Goal: Task Accomplishment & Management: Use online tool/utility

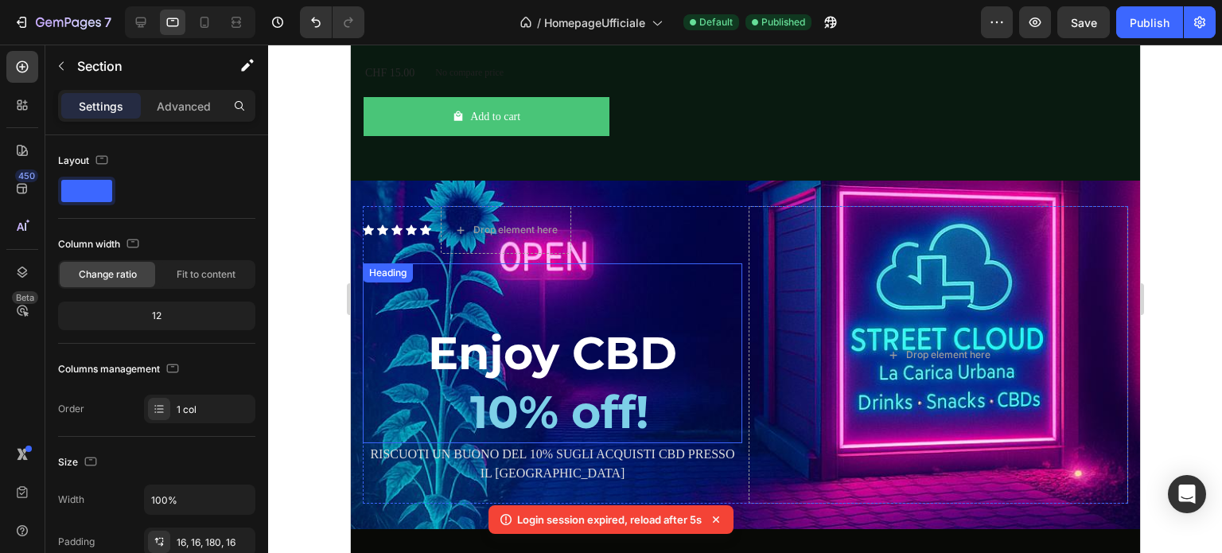
scroll to position [2944, 0]
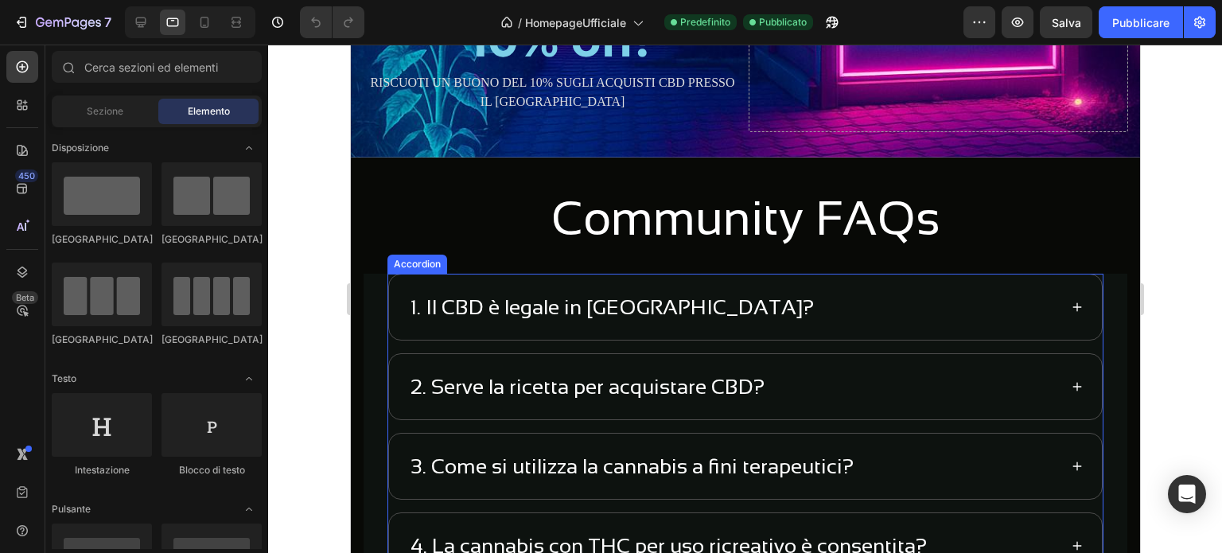
scroll to position [3740, 0]
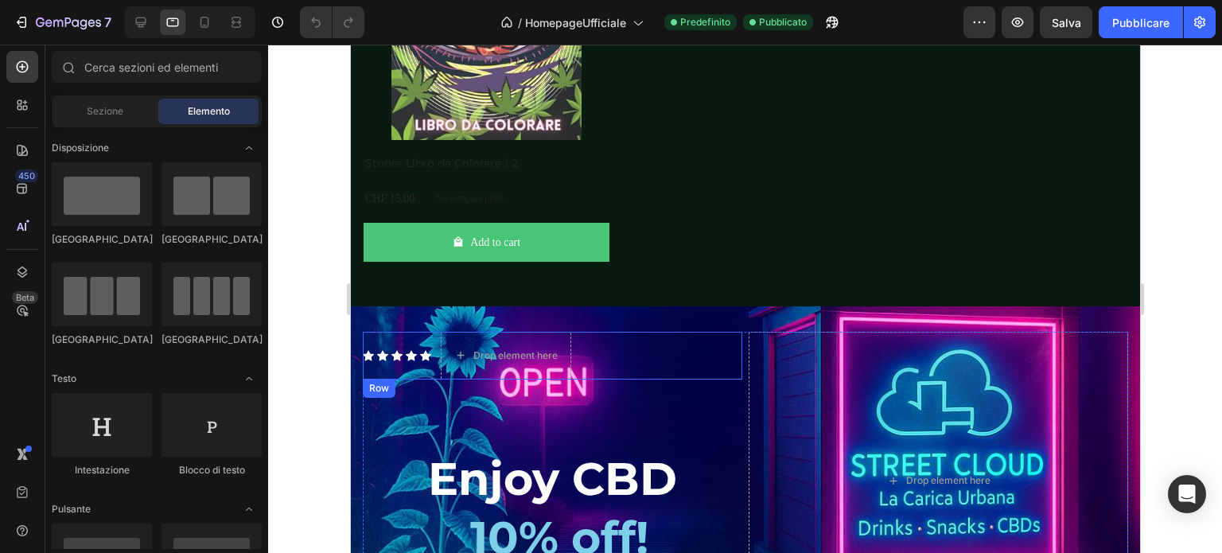
click at [724, 364] on div "Icon Icon Icon Icon Icon Icon List Drop element here Row" at bounding box center [552, 356] width 380 height 48
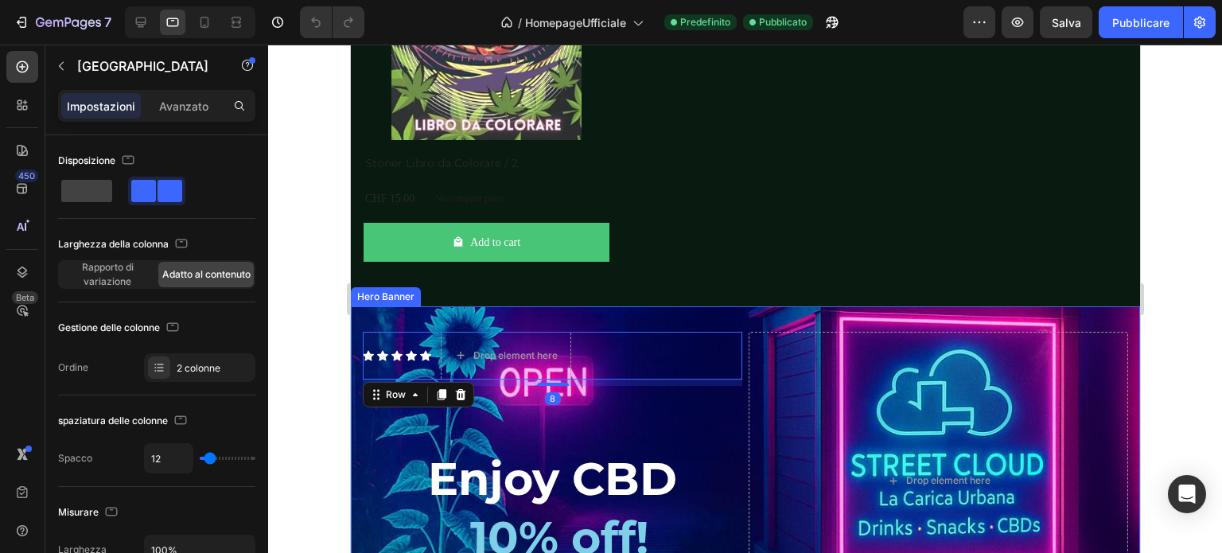
click at [737, 331] on div "Icon Icon Icon Icon Icon Icon List Drop element here Row 8 Text Block Enjoy CBD…" at bounding box center [744, 480] width 789 height 349
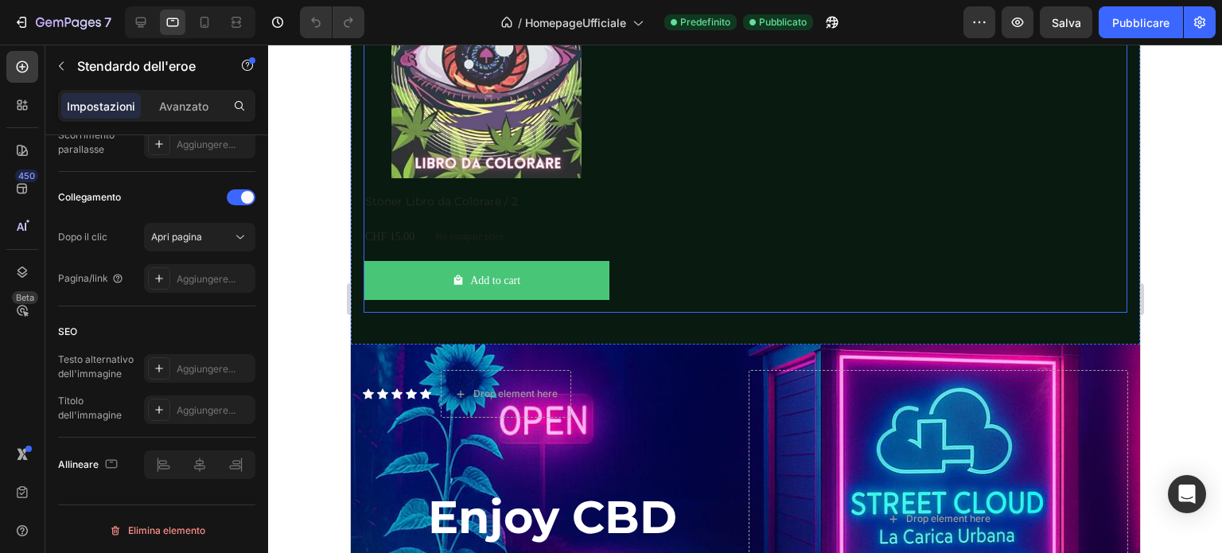
scroll to position [2865, 0]
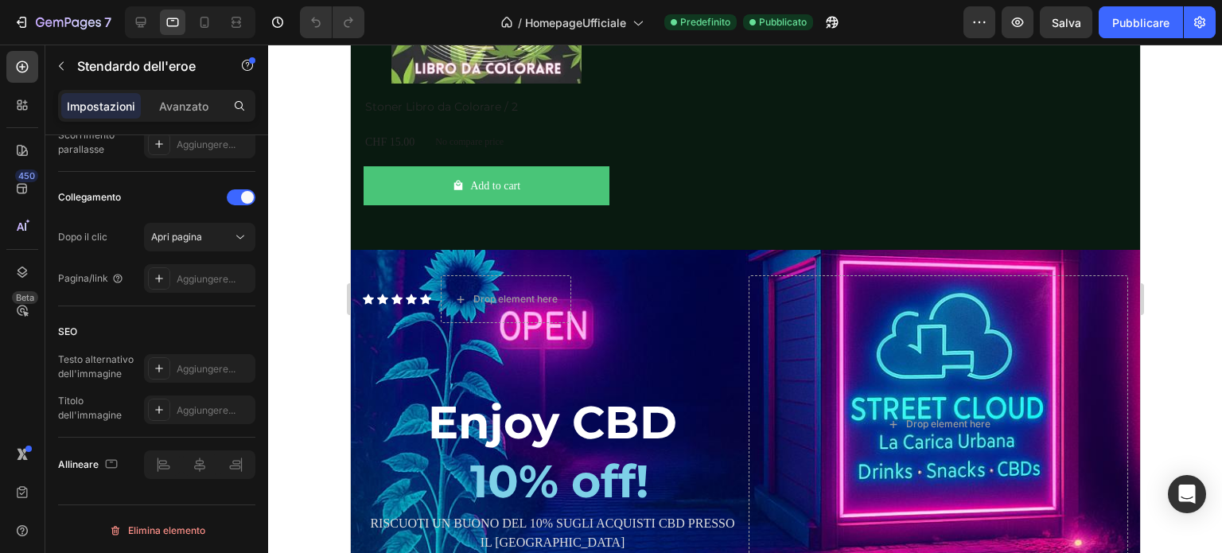
click at [624, 269] on div "Icon Icon Icon Icon Icon Icon List Drop element here Row Text Block Enjoy CBD 1…" at bounding box center [744, 424] width 789 height 349
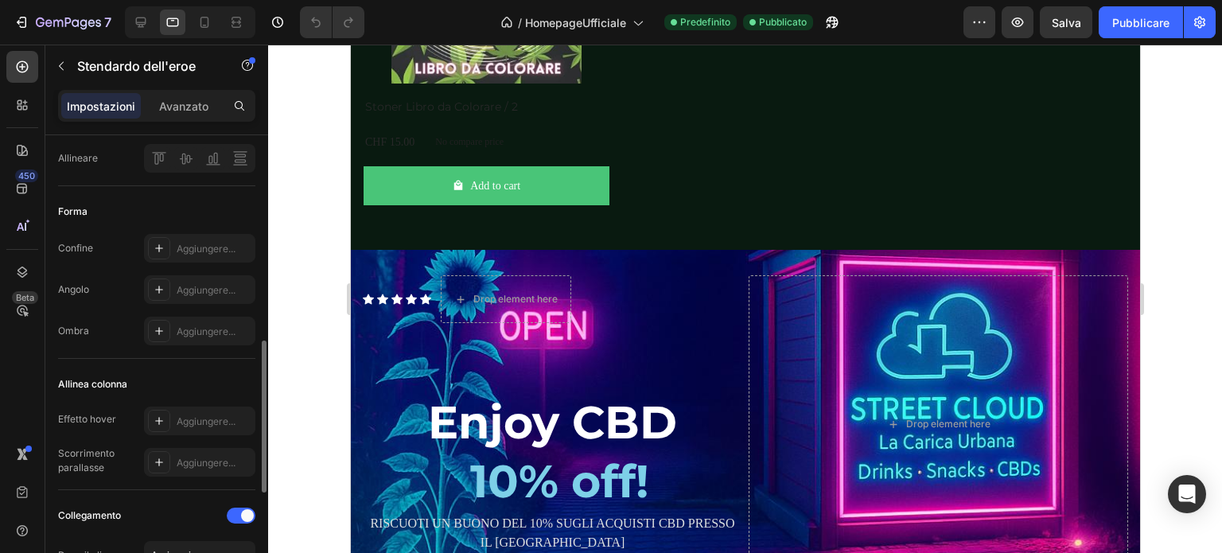
scroll to position [384, 0]
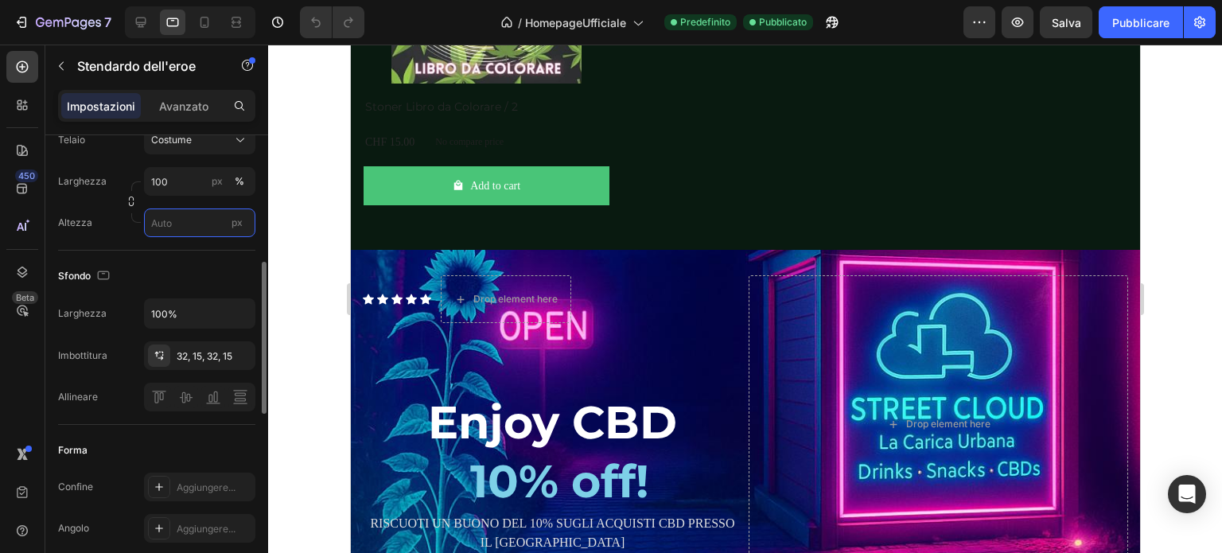
click at [187, 216] on input "px" at bounding box center [199, 222] width 111 height 29
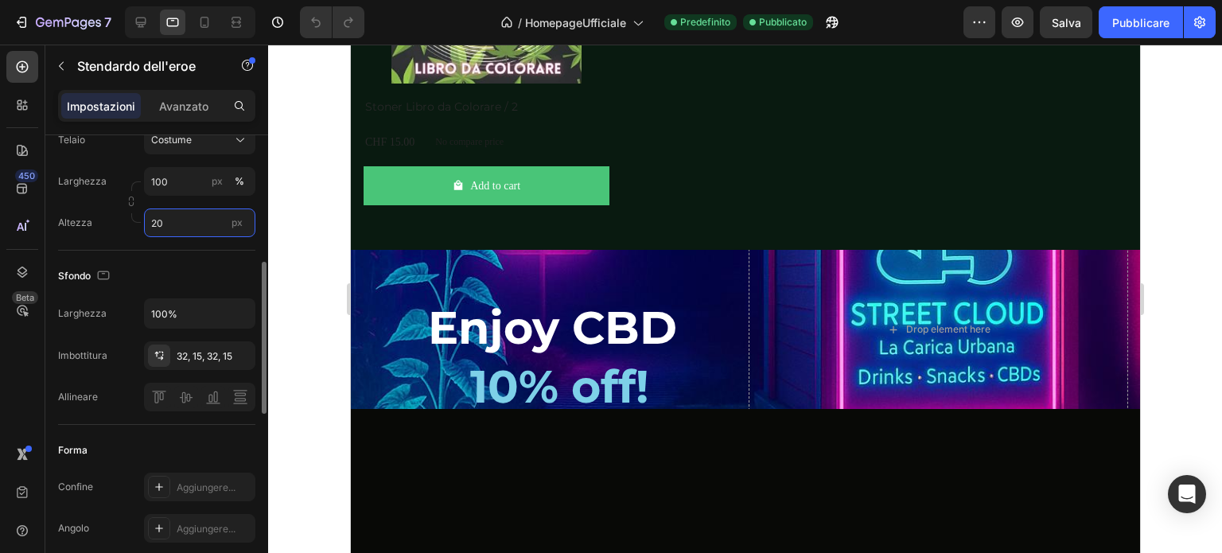
type input "2"
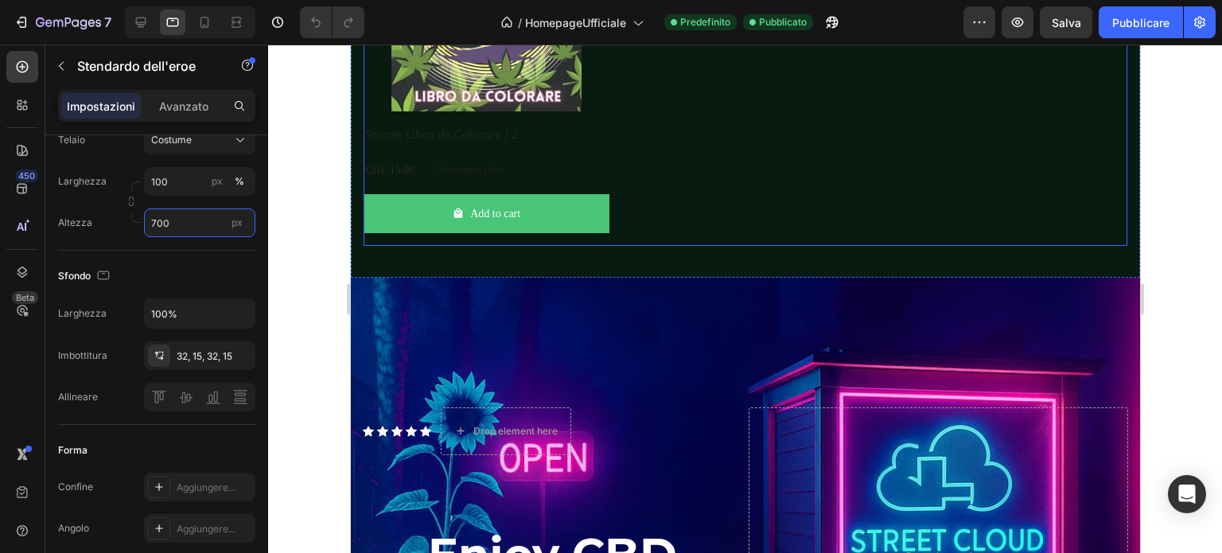
scroll to position [2865, 0]
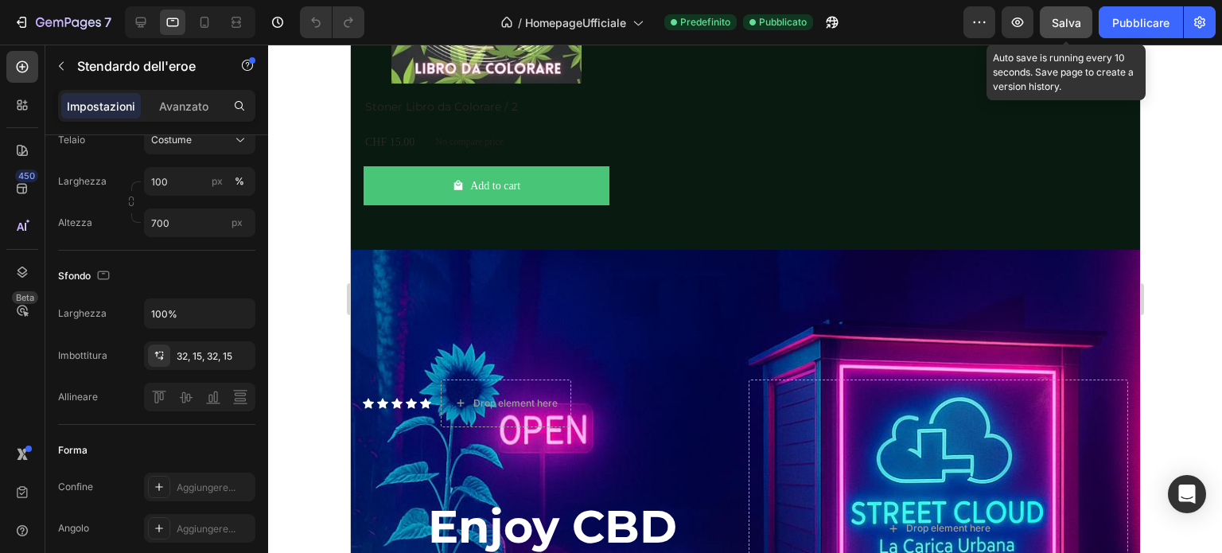
click at [1047, 23] on button "Salva" at bounding box center [1066, 22] width 53 height 32
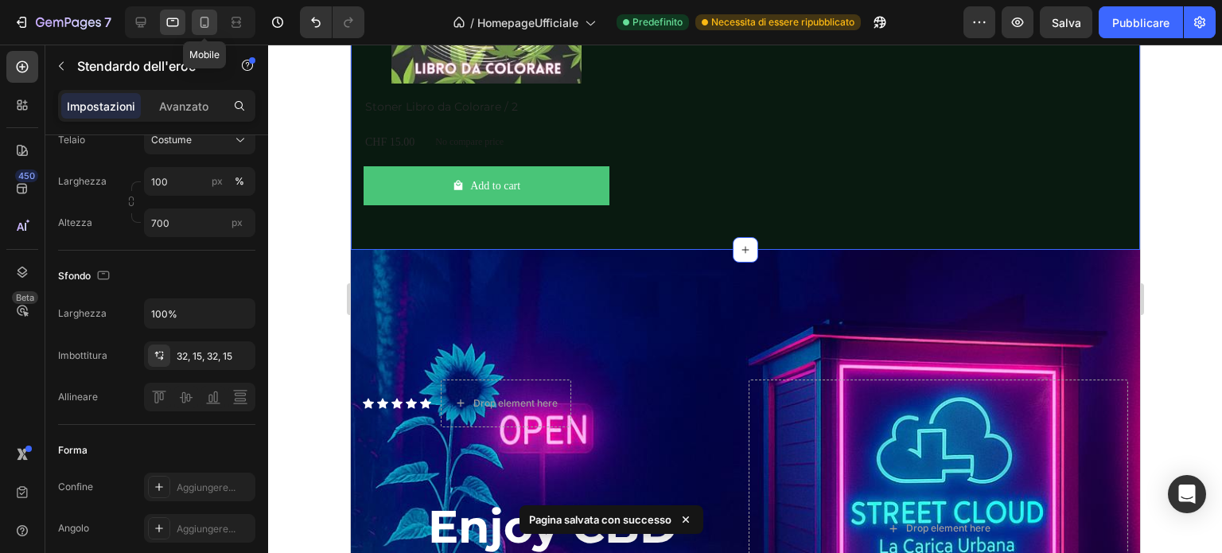
click at [197, 21] on icon at bounding box center [205, 22] width 16 height 16
type input "Auto"
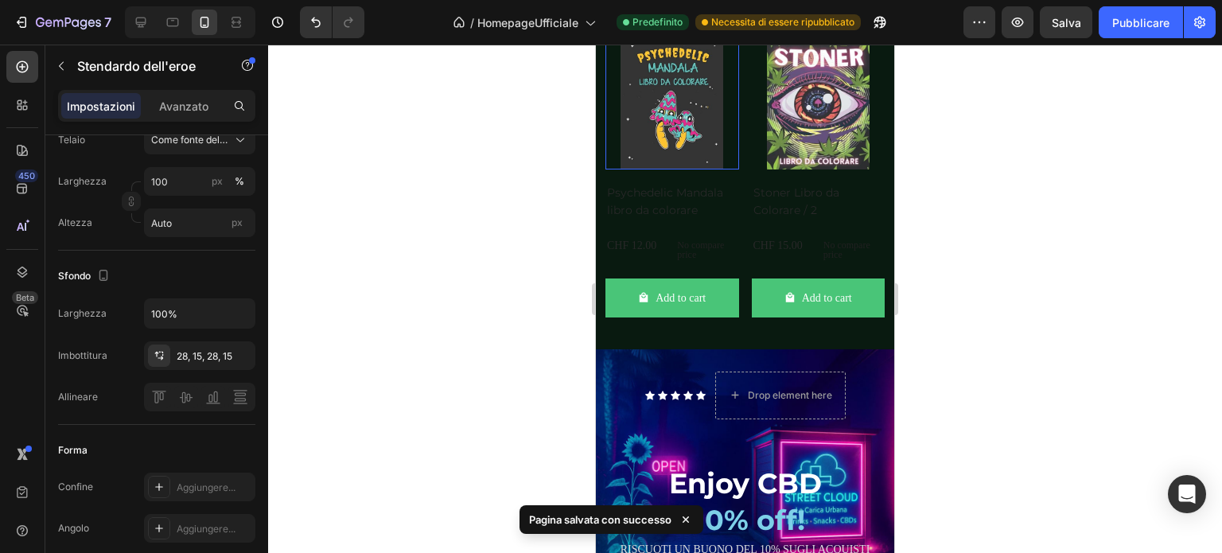
scroll to position [2753, 0]
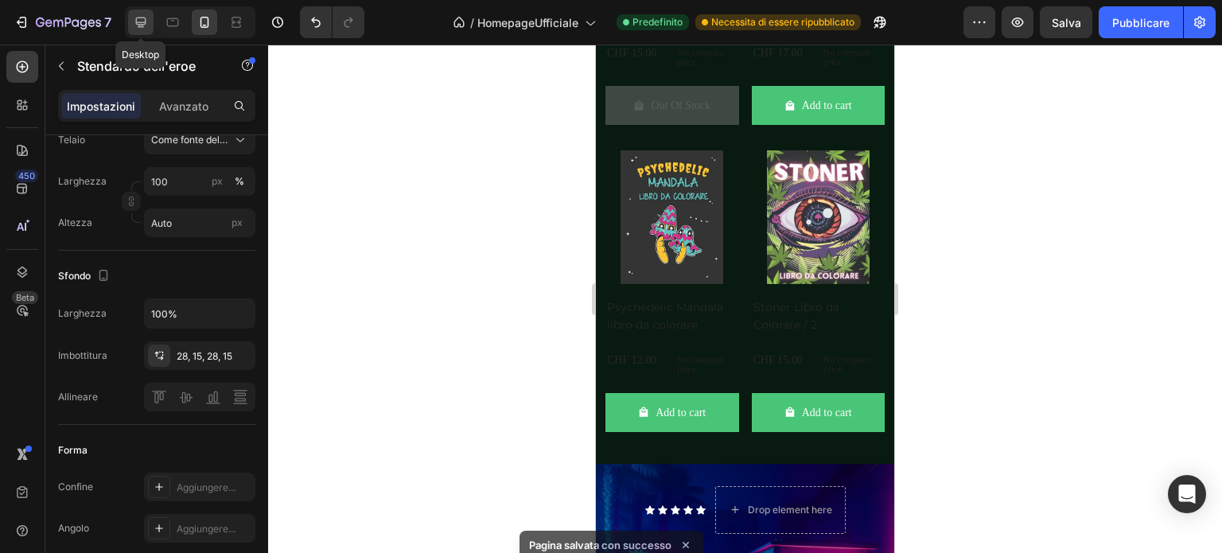
click at [137, 17] on icon at bounding box center [141, 22] width 16 height 16
type input "250"
type input "600"
type input "1200"
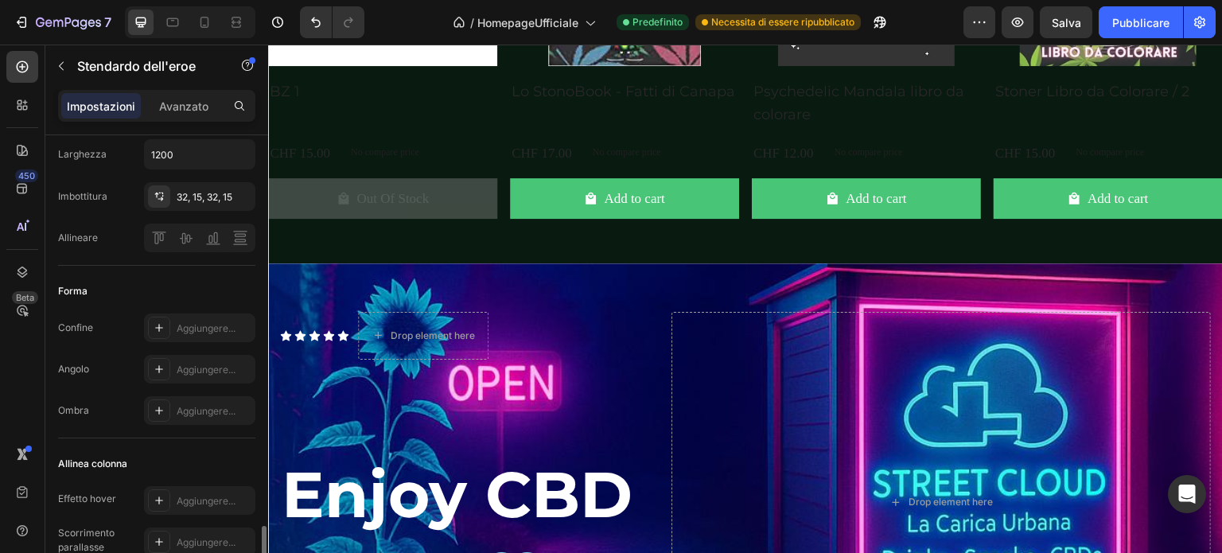
scroll to position [702, 0]
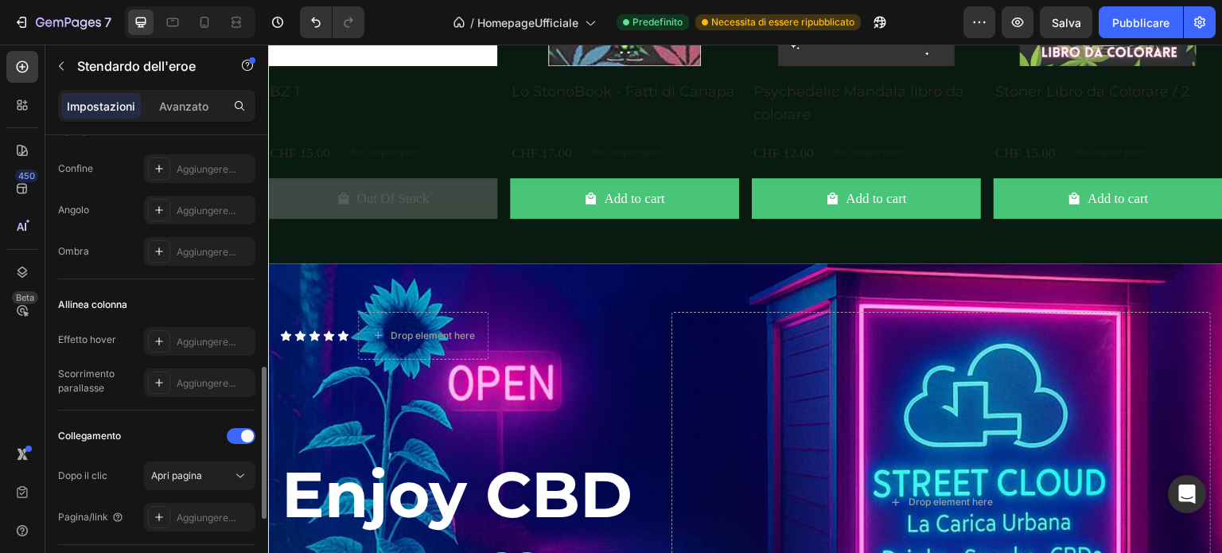
click at [408, 267] on div "Background Image" at bounding box center [745, 501] width 955 height 477
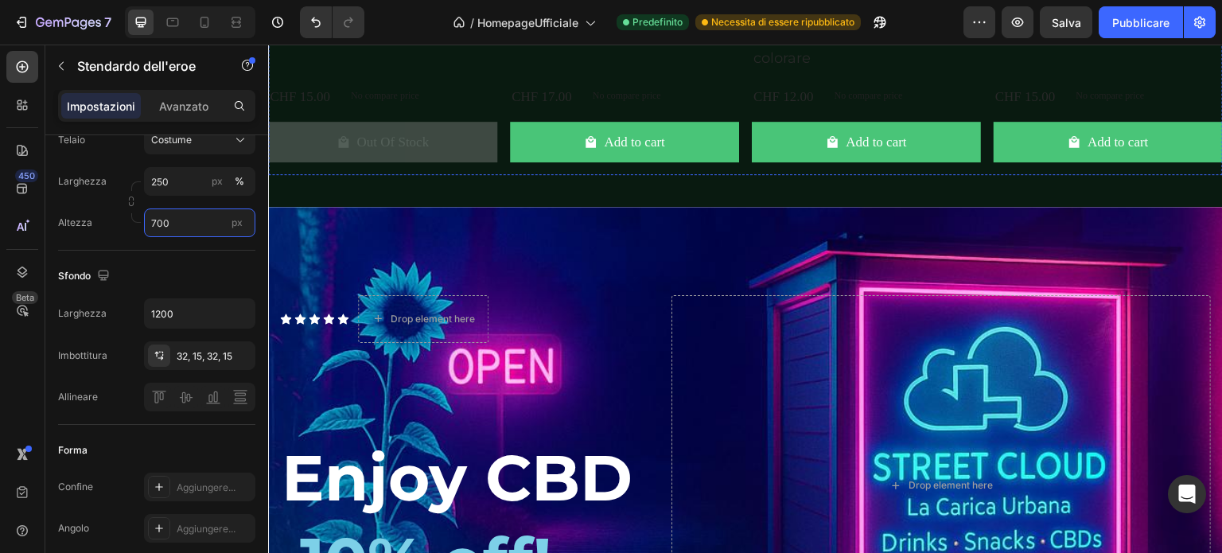
scroll to position [2585, 0]
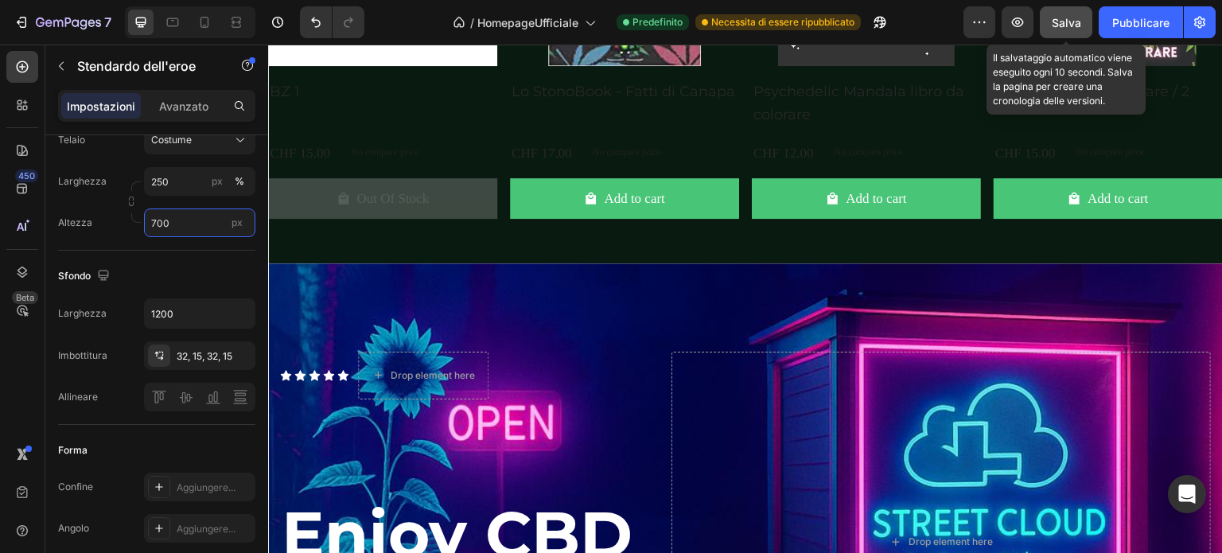
type input "700"
click at [1058, 18] on font "Salva" at bounding box center [1066, 23] width 29 height 14
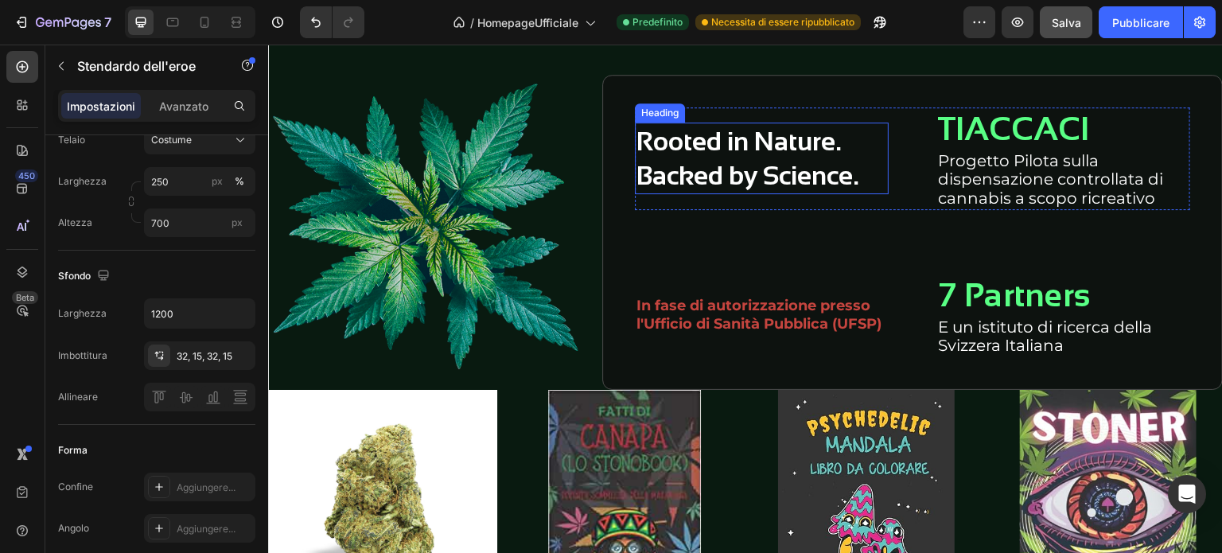
scroll to position [2506, 0]
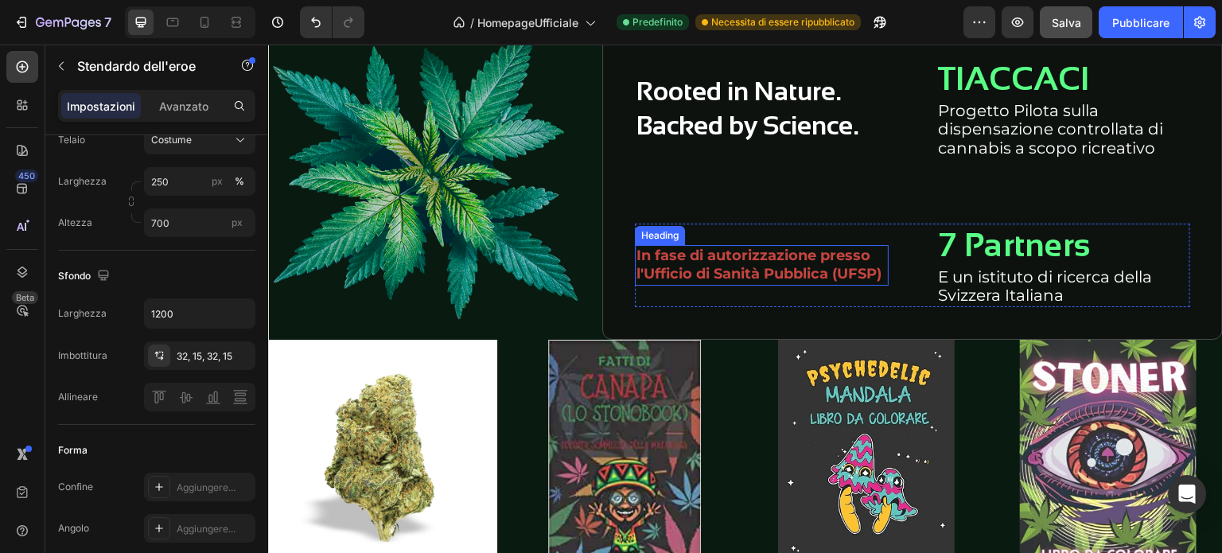
click at [723, 245] on h2 "In fase di autorizzazione presso l'Ufficio di Sanità Pubblica (UFSP)" at bounding box center [762, 265] width 254 height 41
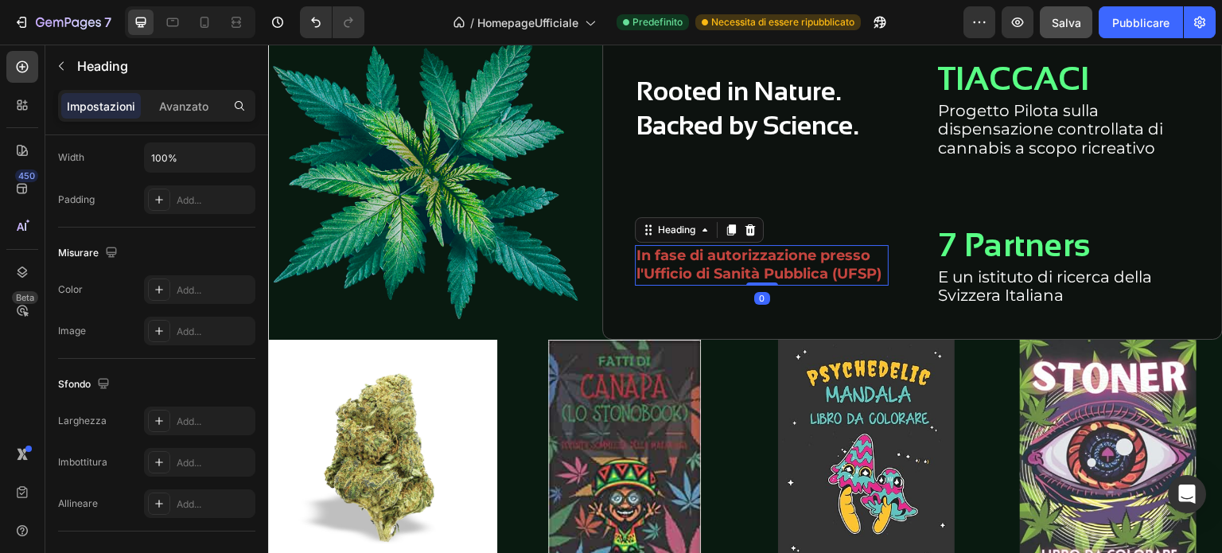
scroll to position [0, 0]
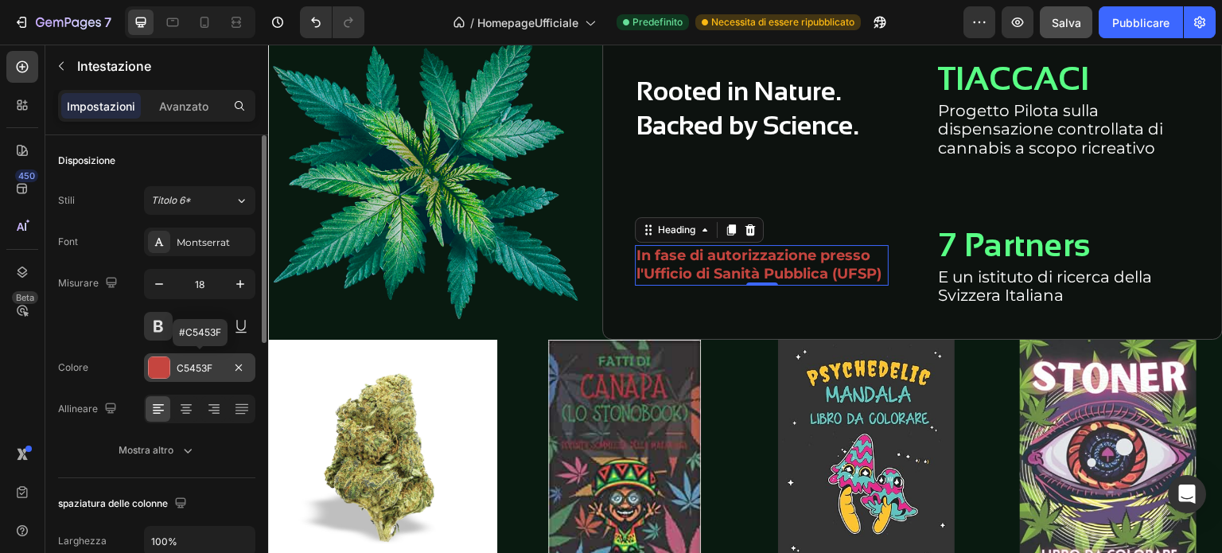
click at [156, 364] on div at bounding box center [159, 367] width 21 height 21
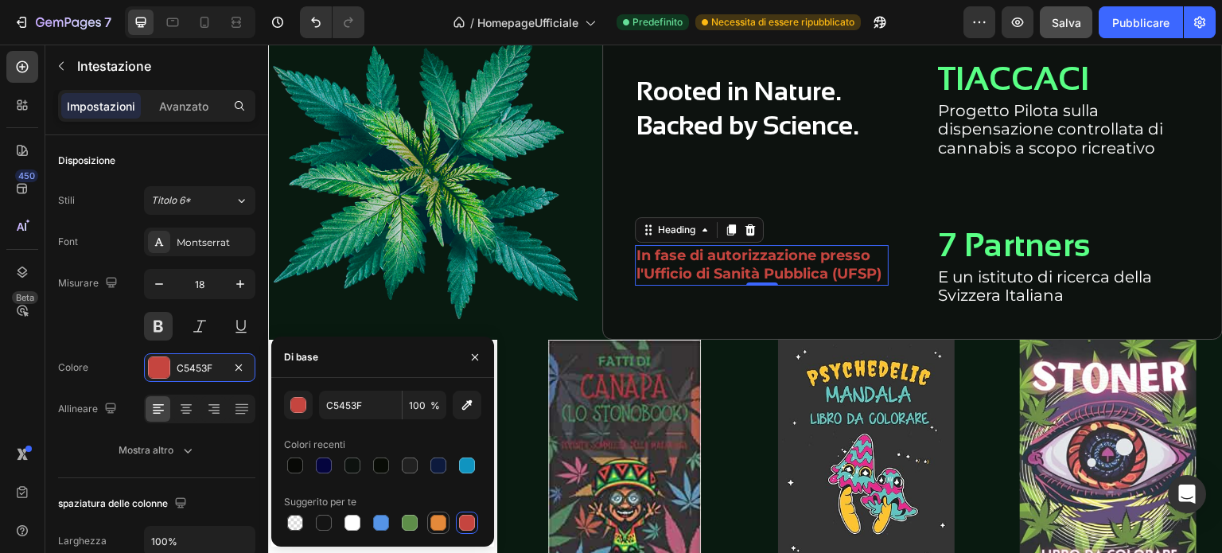
click at [434, 523] on div at bounding box center [439, 523] width 16 height 16
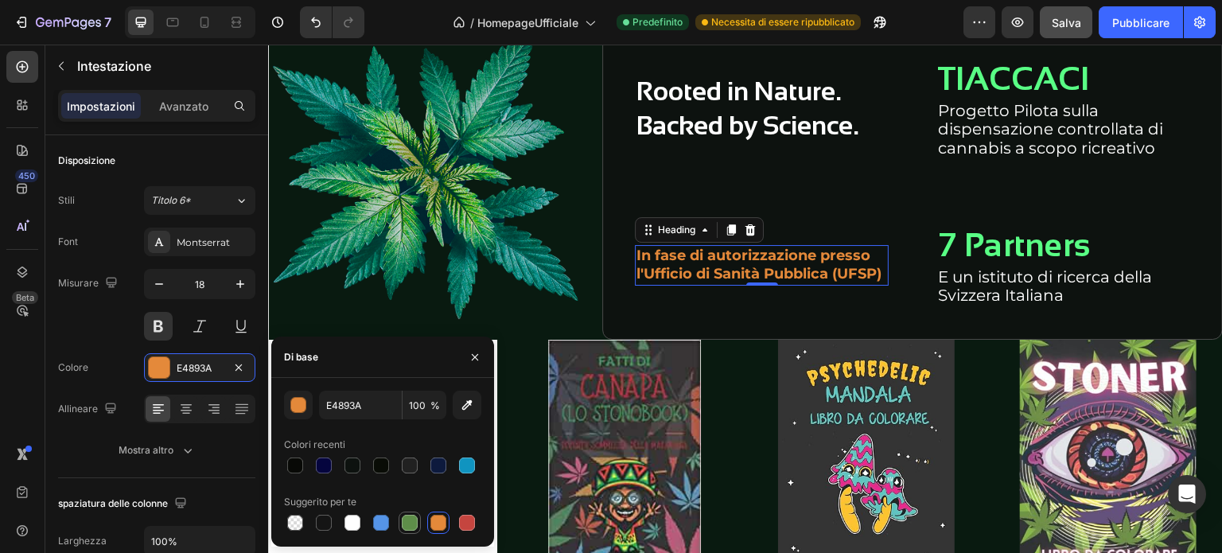
click at [411, 520] on div at bounding box center [410, 523] width 16 height 16
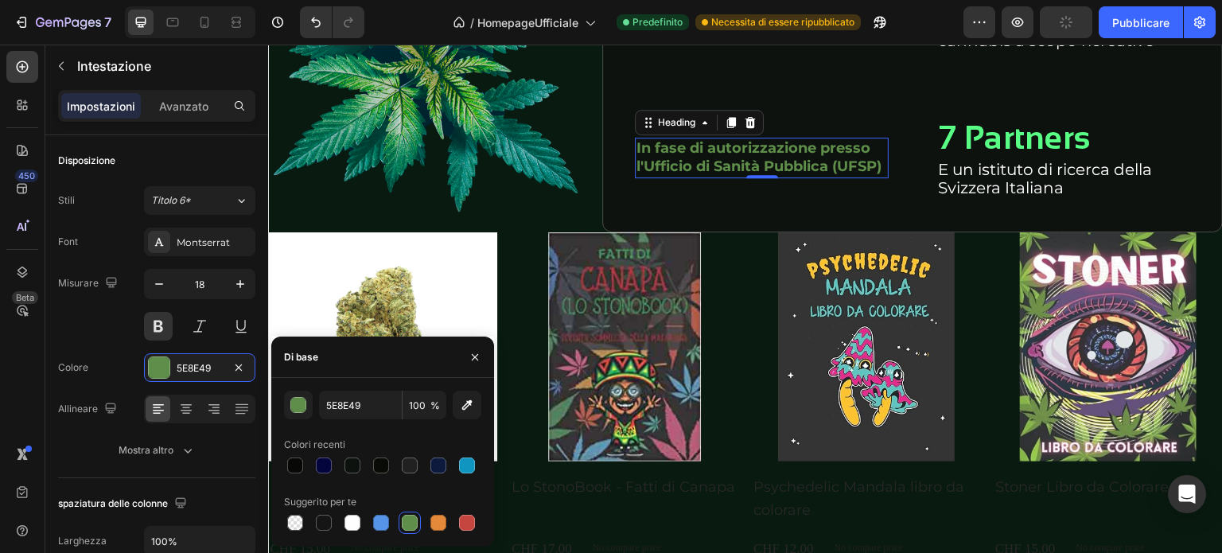
scroll to position [2585, 0]
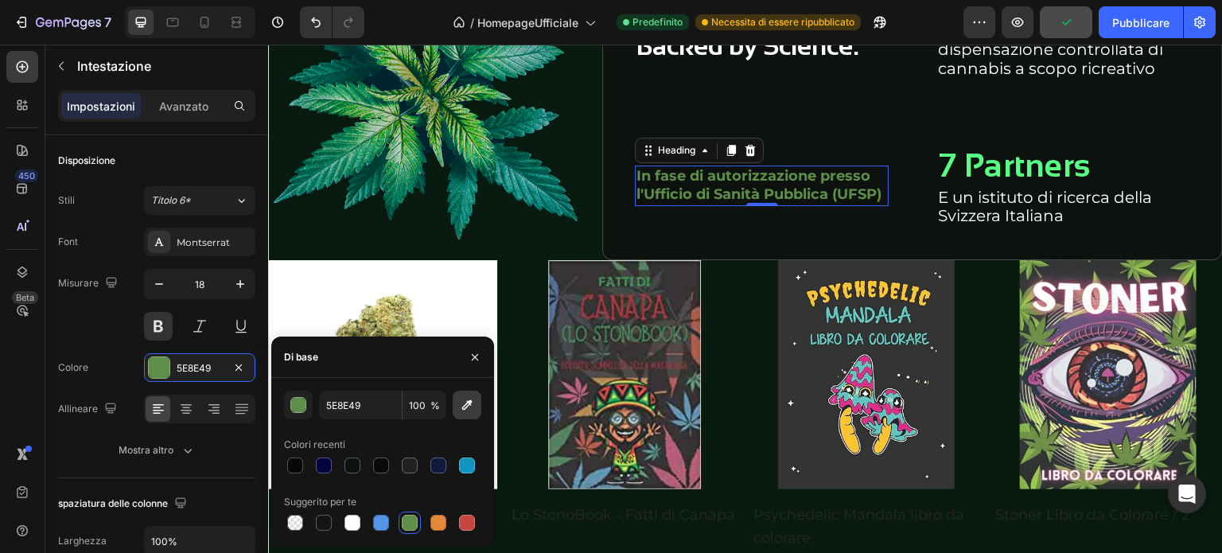
click at [470, 407] on icon "button" at bounding box center [467, 405] width 16 height 16
type input "59FF85"
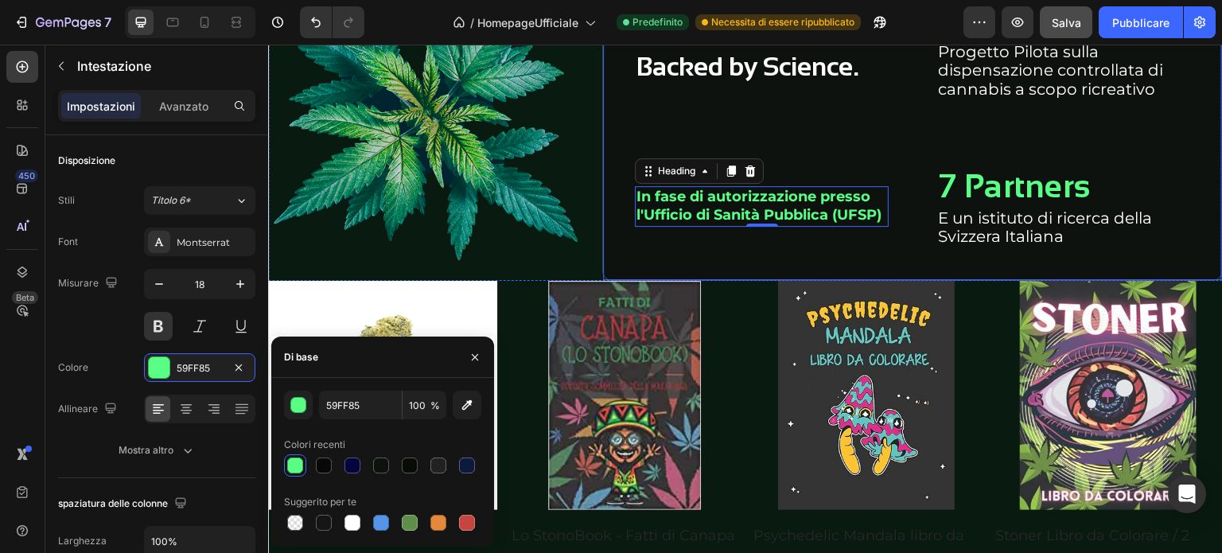
scroll to position [2506, 0]
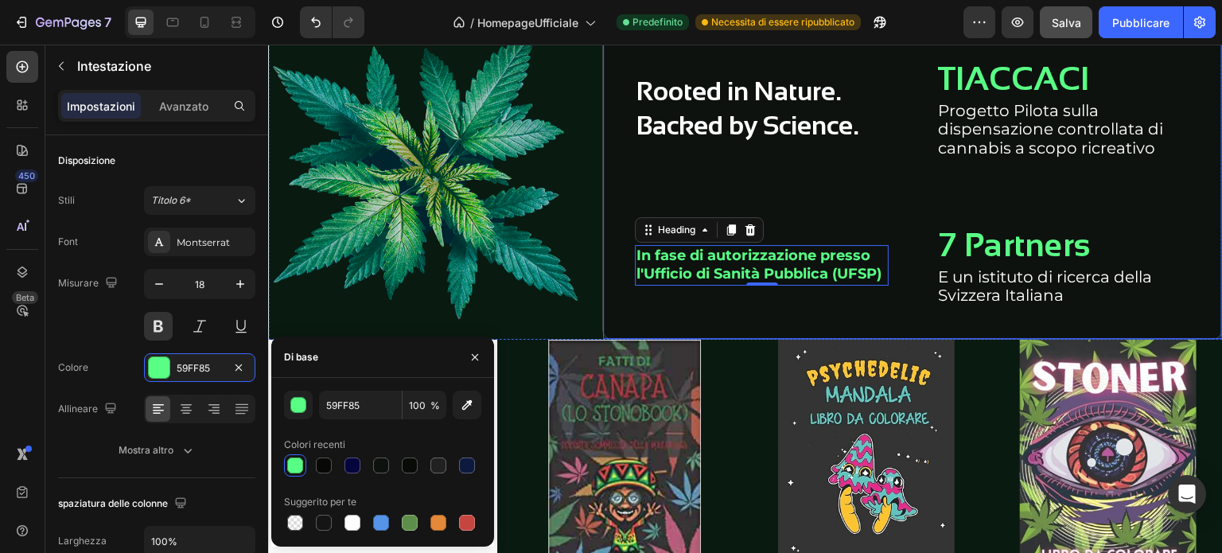
click at [836, 189] on div "Rooted in Nature. Backed by Science. Heading TIACCACI Heading Progetto Pilota s…" at bounding box center [912, 182] width 555 height 251
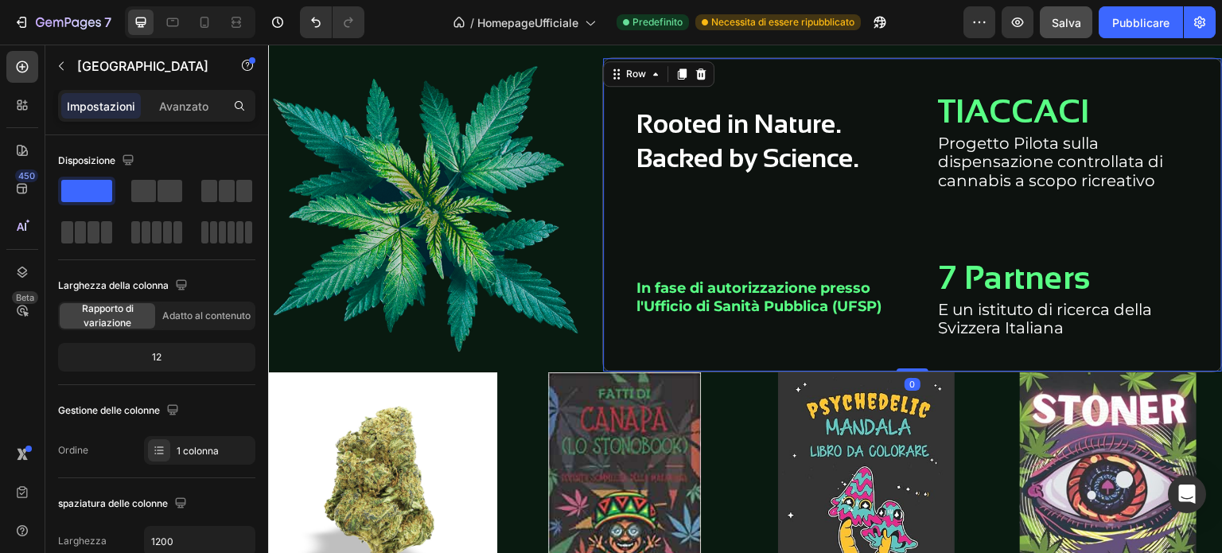
scroll to position [2426, 0]
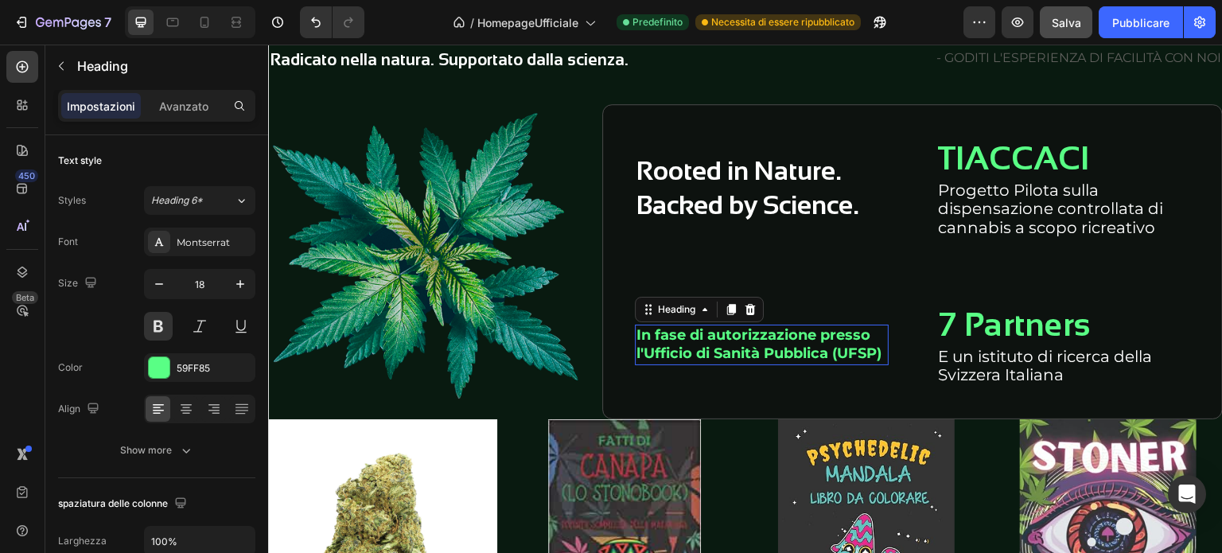
click at [719, 345] on h2 "In fase di autorizzazione presso l'Ufficio di Sanità Pubblica (UFSP)" at bounding box center [762, 345] width 254 height 41
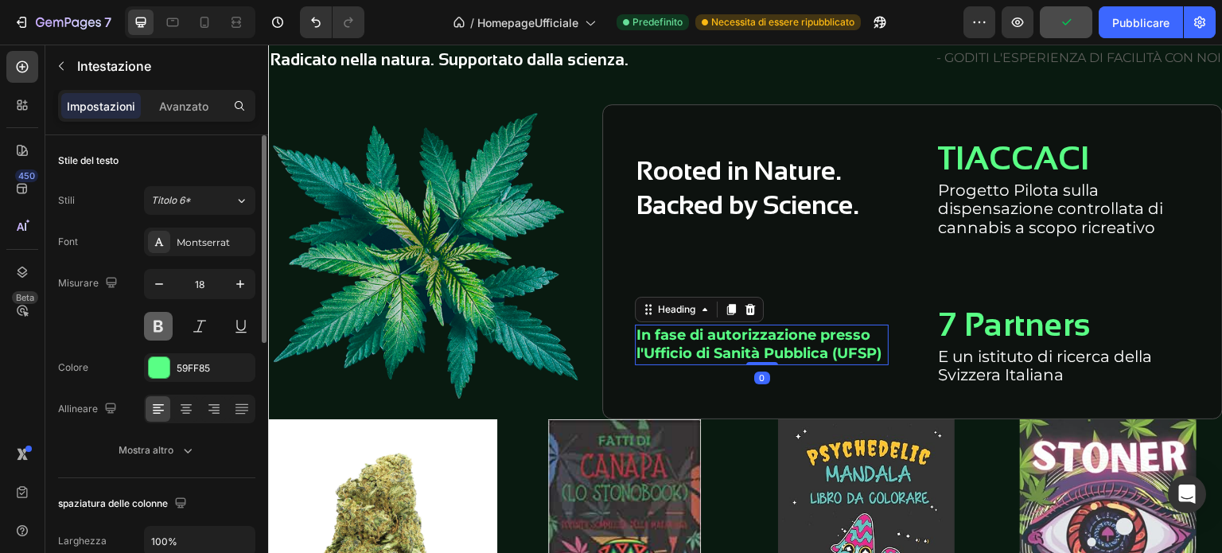
click at [158, 321] on button at bounding box center [158, 326] width 29 height 29
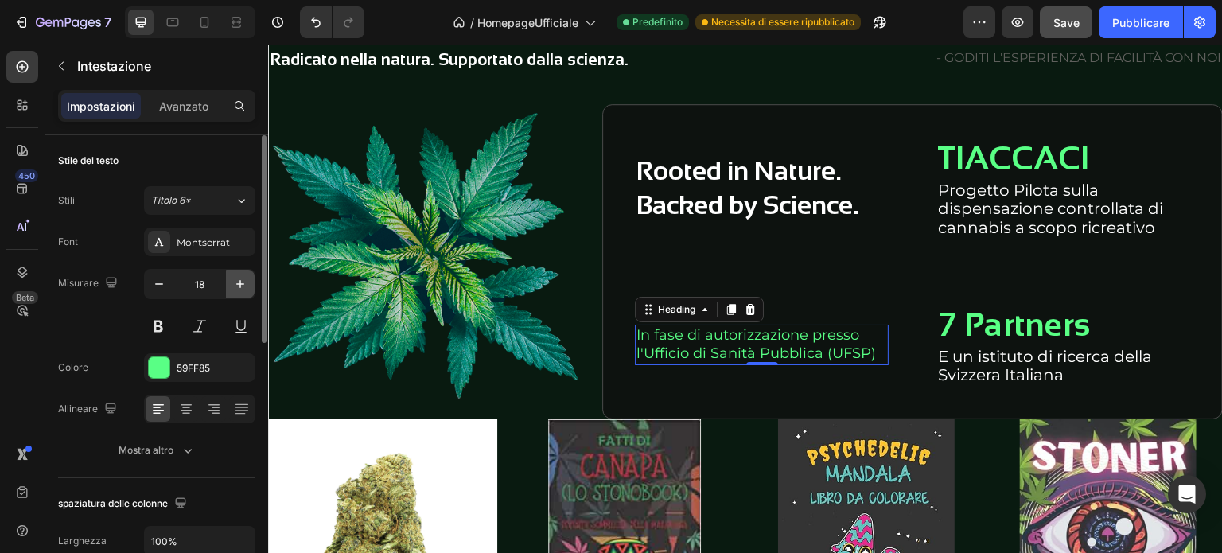
click at [236, 286] on icon "button" at bounding box center [240, 284] width 16 height 16
type input "20"
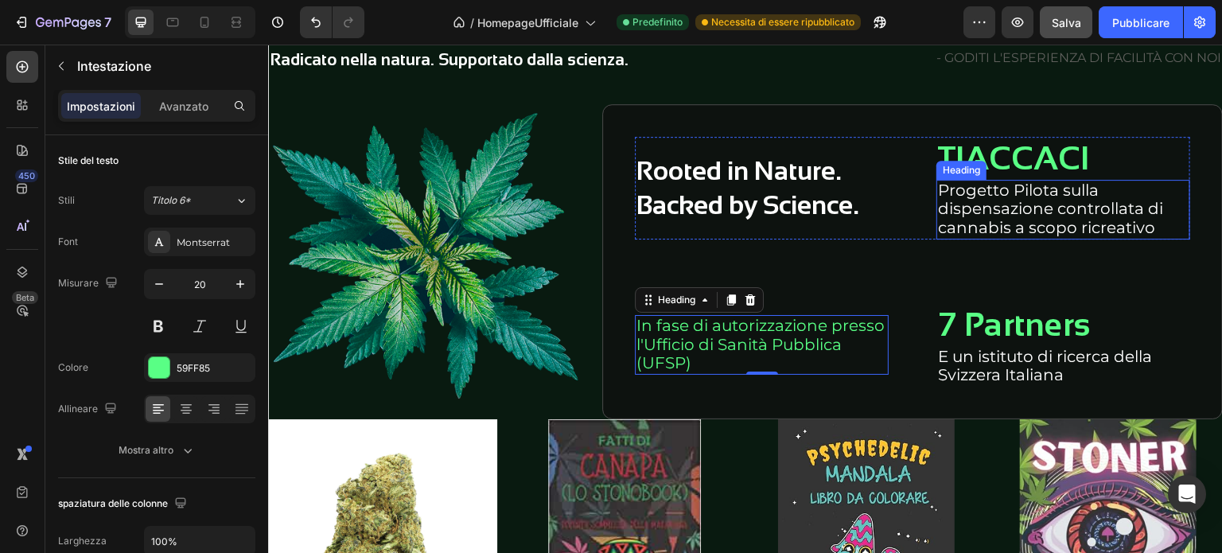
click at [980, 205] on h2 "Progetto Pilota sulla dispensazione controllata di cannabis a scopo ricreativo" at bounding box center [1064, 210] width 254 height 60
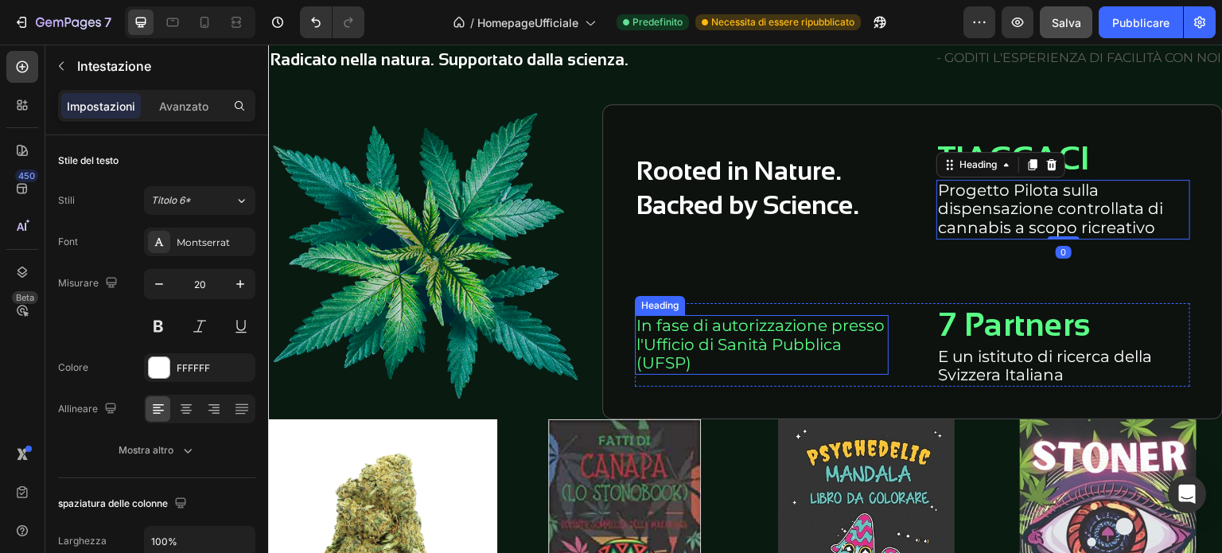
click at [732, 331] on h2 "In fase di autorizzazione presso l'Ufficio di Sanità Pubblica (UFSP)" at bounding box center [762, 345] width 254 height 60
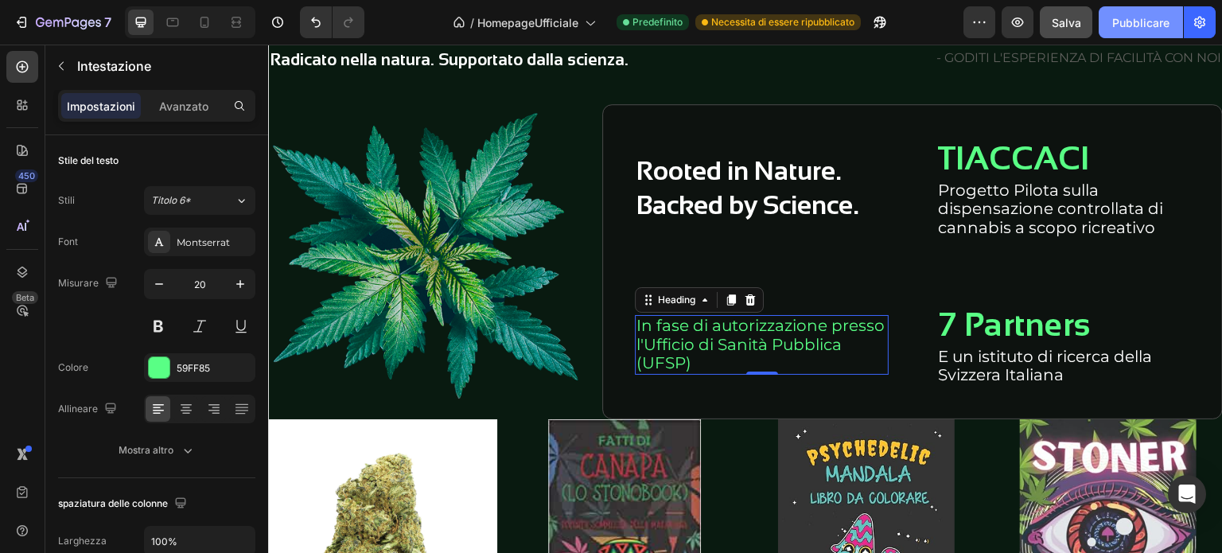
click at [1118, 24] on font "Pubblicare" at bounding box center [1140, 23] width 57 height 14
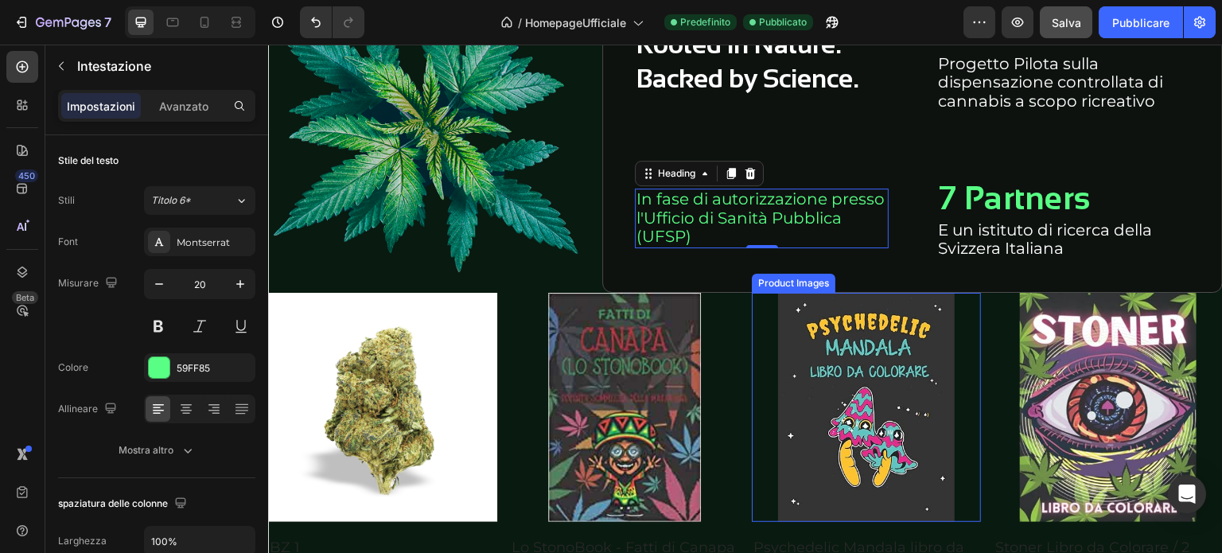
scroll to position [2506, 0]
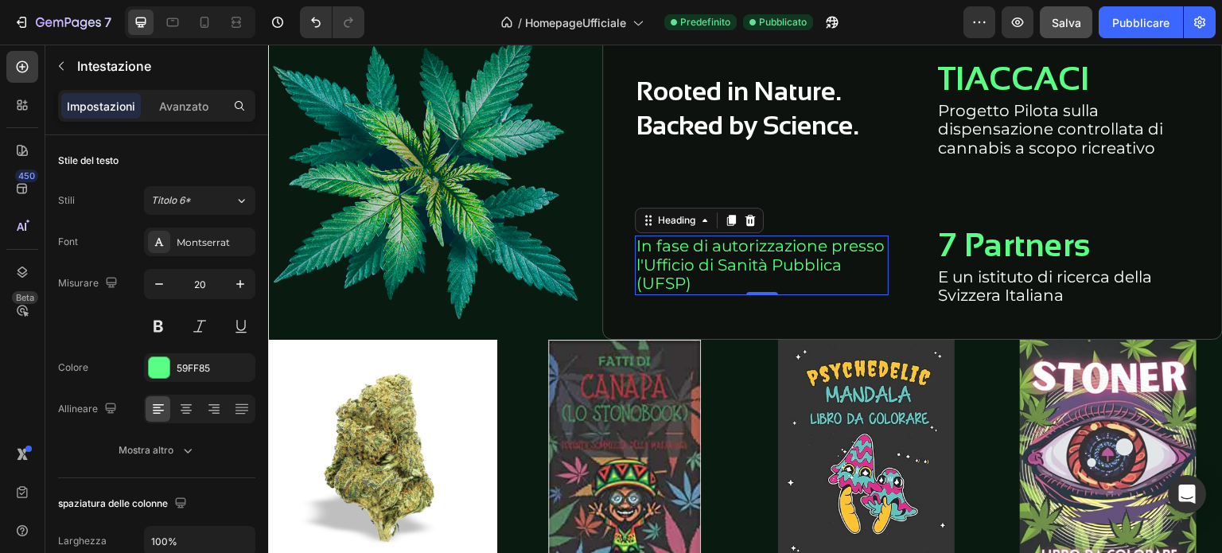
click at [762, 248] on h2 "In fase di autorizzazione presso l'Ufficio di Sanità Pubblica (UFSP)" at bounding box center [762, 266] width 254 height 60
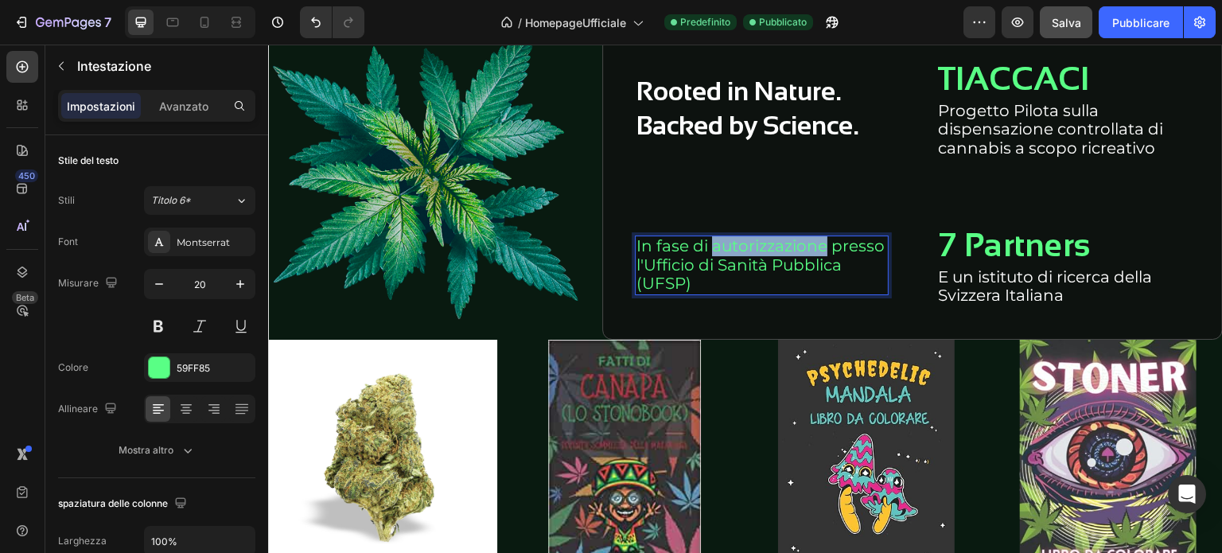
drag, startPoint x: 823, startPoint y: 244, endPoint x: 711, endPoint y: 241, distance: 111.4
click at [711, 241] on p "In fase di autorizzazione presso l'Ufficio di Sanità Pubblica (UFSP)" at bounding box center [762, 265] width 251 height 56
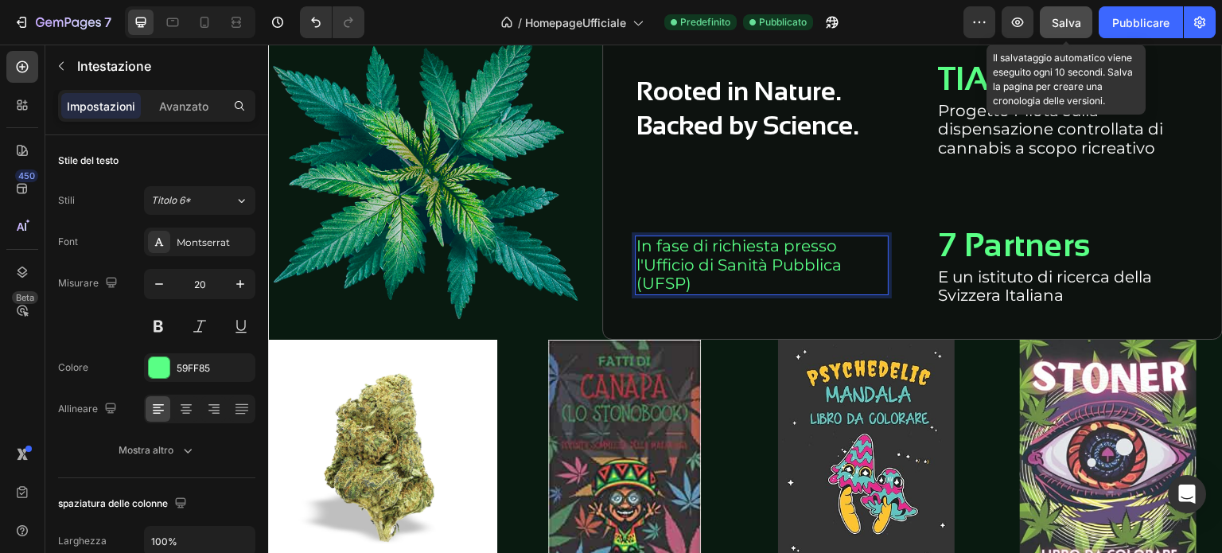
click at [1073, 27] on font "Salva" at bounding box center [1066, 23] width 29 height 14
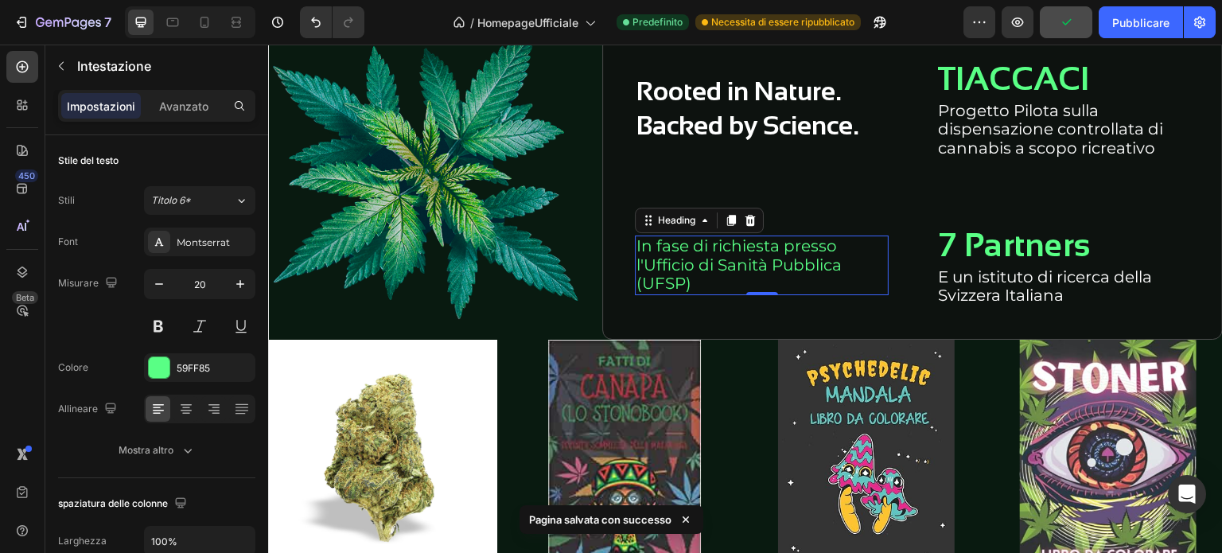
click at [816, 271] on p "In fase di richiesta presso l'Ufficio di Sanità Pubblica (UFSP)" at bounding box center [762, 265] width 251 height 56
click at [637, 265] on p "In fase di richiesta presso l'Ufficio di Sanità Pubblica (UFSP)" at bounding box center [762, 265] width 251 height 56
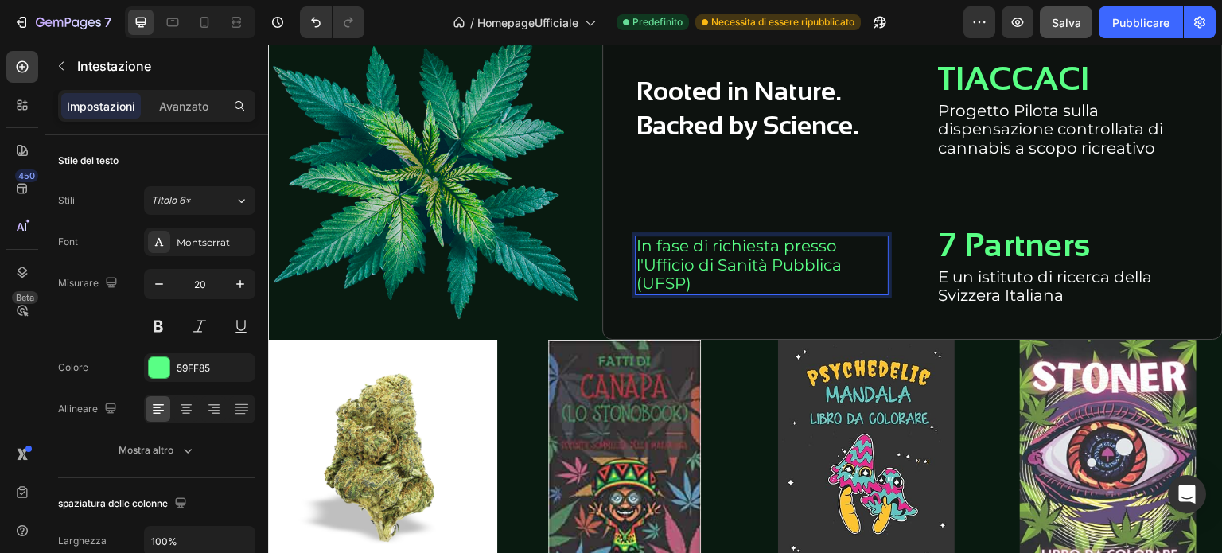
click at [707, 267] on p "In fase di richiesta presso l'Ufficio di Sanità Pubblica (UFSP)" at bounding box center [762, 265] width 251 height 56
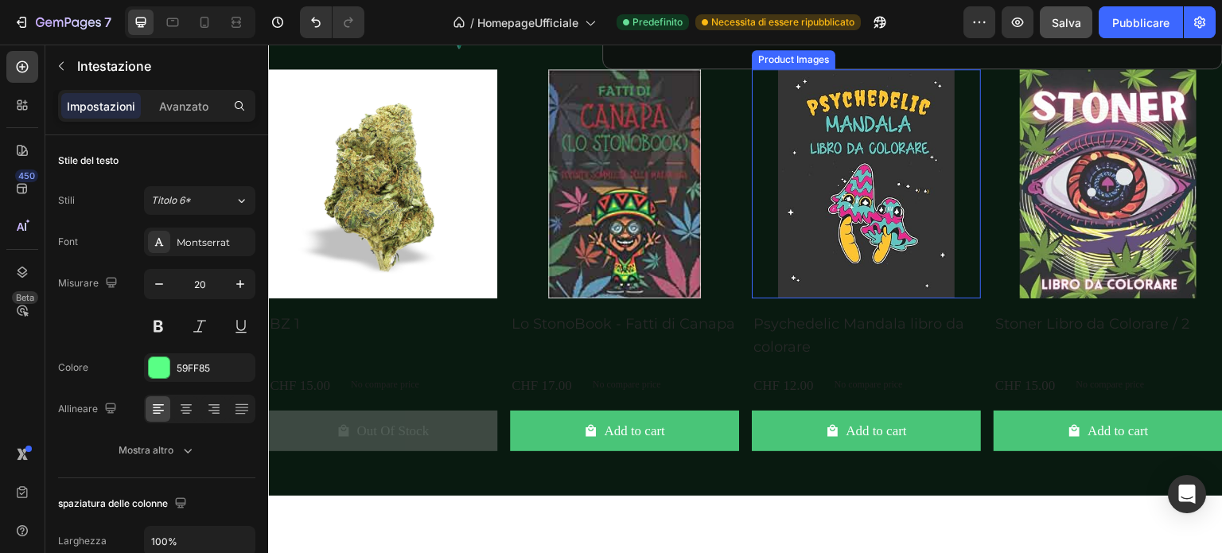
scroll to position [2824, 0]
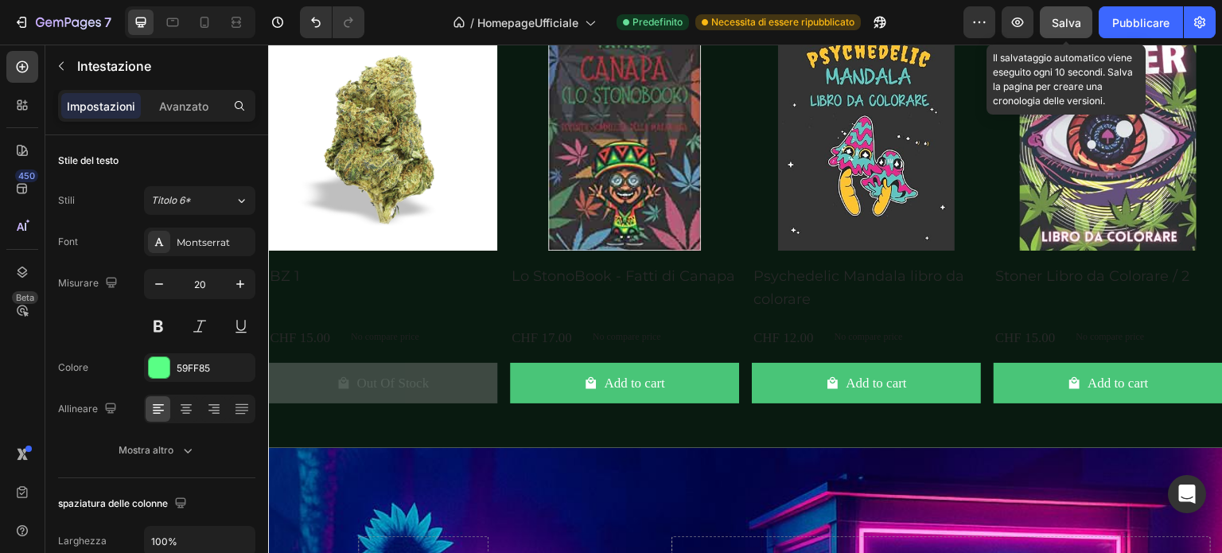
click at [1063, 25] on font "Salva" at bounding box center [1066, 23] width 29 height 14
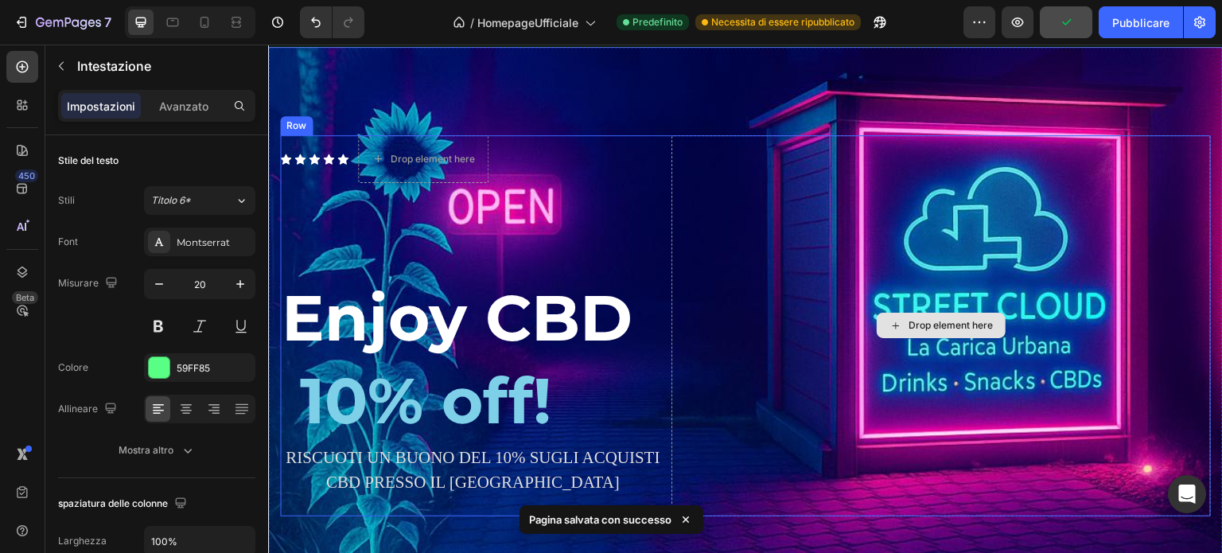
scroll to position [3302, 0]
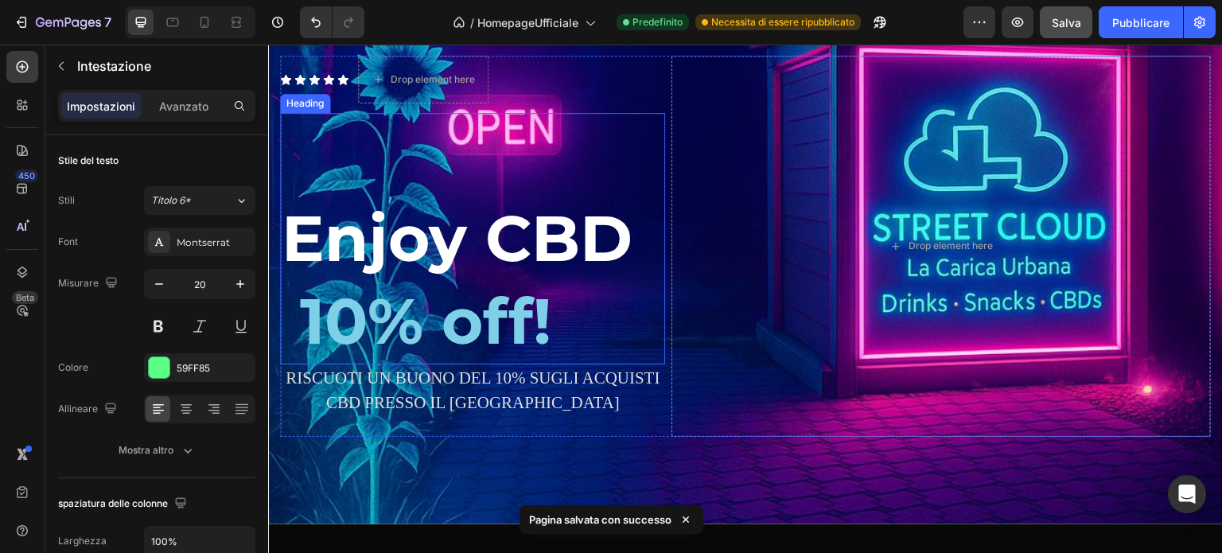
click at [349, 313] on span "10% off!" at bounding box center [425, 320] width 251 height 77
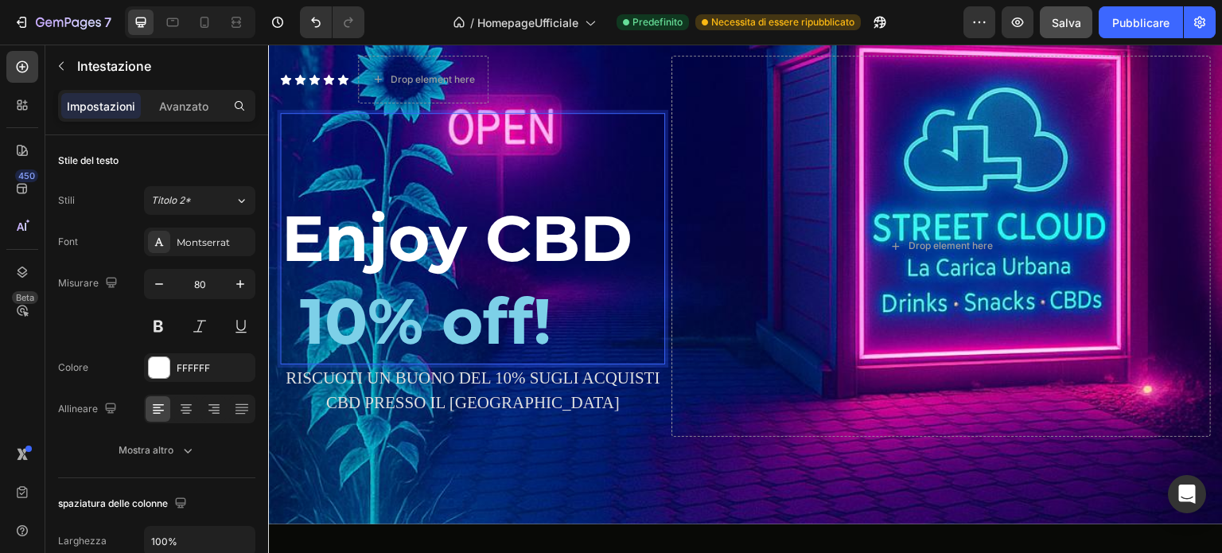
click at [353, 329] on span "10% off!" at bounding box center [425, 320] width 251 height 77
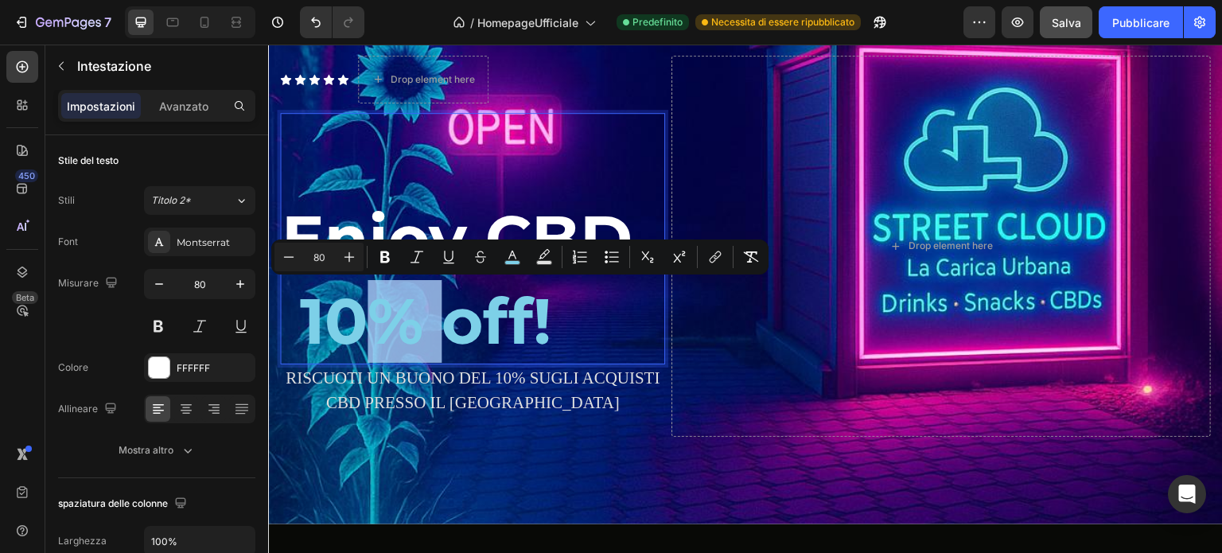
click at [364, 327] on span "10% off!" at bounding box center [425, 320] width 251 height 77
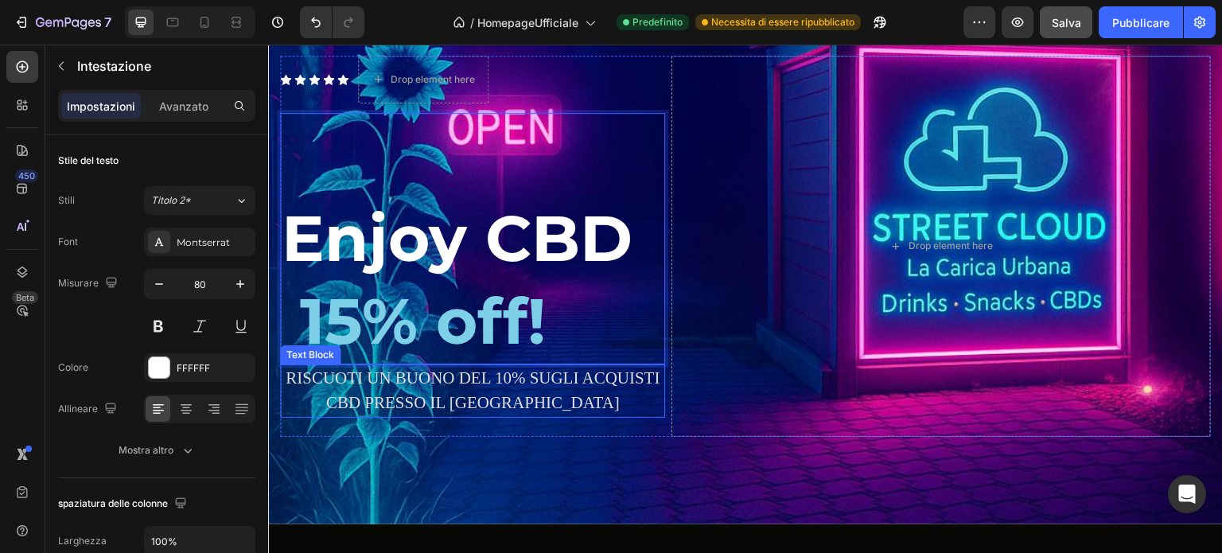
click at [503, 377] on p "RISCUOTI UN BUONO DEL 10% SUGLI ACQUISTI CBD PRESSO IL [GEOGRAPHIC_DATA]" at bounding box center [473, 391] width 382 height 50
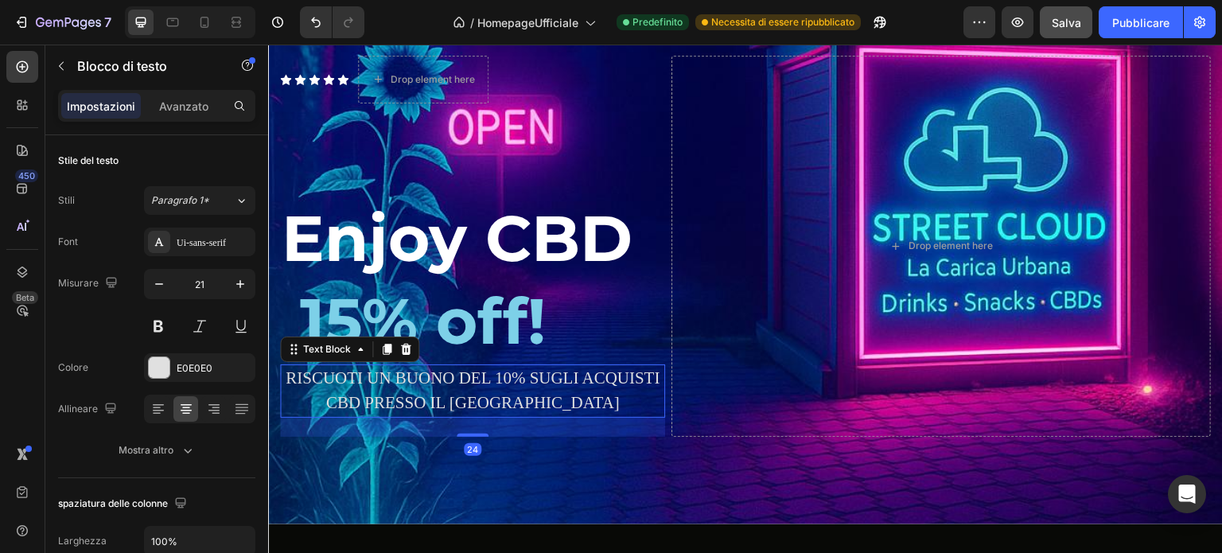
click at [503, 375] on p "RISCUOTI UN BUONO DEL 10% SUGLI ACQUISTI CBD PRESSO IL [GEOGRAPHIC_DATA]" at bounding box center [473, 391] width 382 height 50
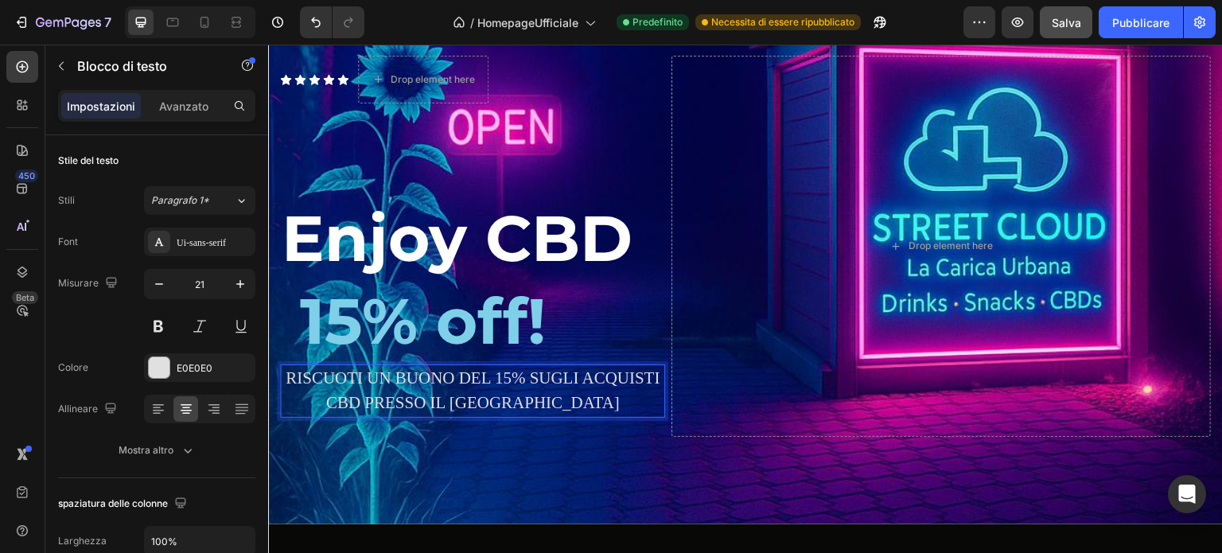
click at [575, 376] on p "RISCUOTI UN BUONO DEL 15% SUGLI ACQUISTI CBD PRESSO IL [GEOGRAPHIC_DATA]" at bounding box center [473, 391] width 382 height 50
click at [409, 400] on p "RISCUOTI UN BUONO DEL 15% SUI PRODOTTI CBD PRESSO IL [GEOGRAPHIC_DATA]" at bounding box center [473, 391] width 382 height 50
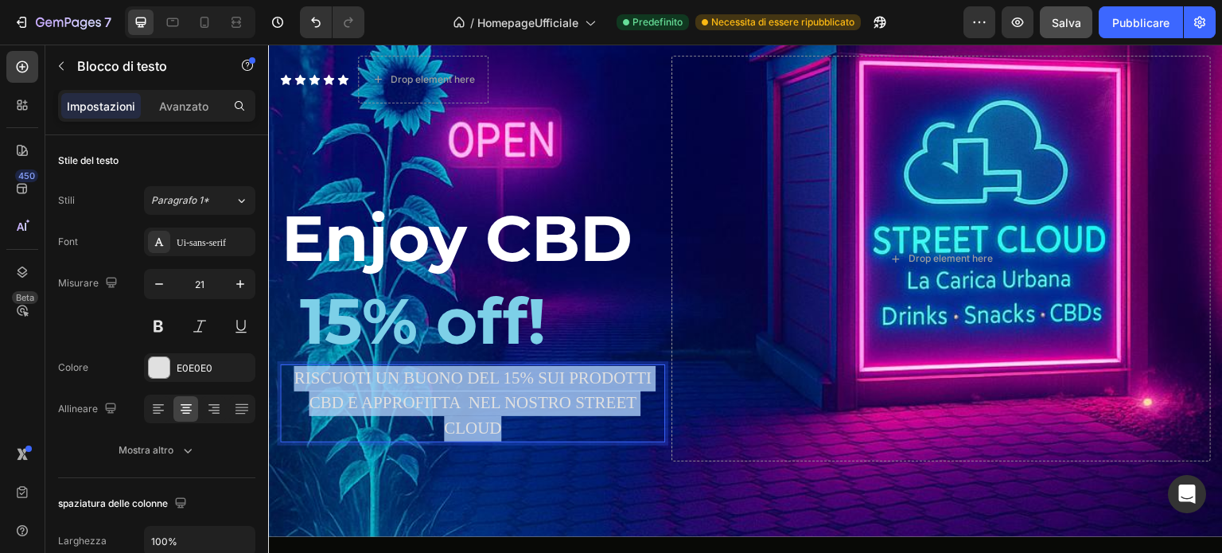
drag, startPoint x: 505, startPoint y: 427, endPoint x: 280, endPoint y: 372, distance: 231.6
click at [280, 372] on div "RISCUOTI UN BUONO DEL 15% SUI PRODOTTI CBD E APPROFITTA NEL NOSTRO STREET CLOUD" at bounding box center [472, 403] width 385 height 79
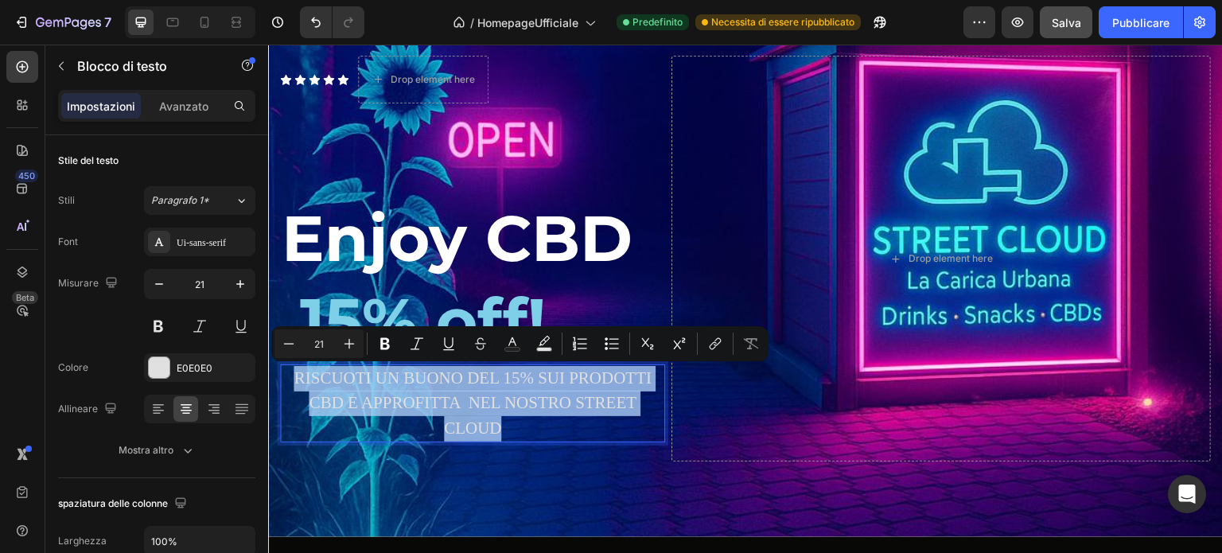
copy p "RISCUOTI UN BUONO DEL 15% SUI PRODOTTI CBD E APPROFITTA NEL NOSTRO STREET CLOUD"
click at [505, 430] on p "RISCUOTI UN BUONO DEL 15% SUI PRODOTTI CBD E APPROFITTA NEL NOSTRO STREET CLOUD" at bounding box center [473, 404] width 382 height 76
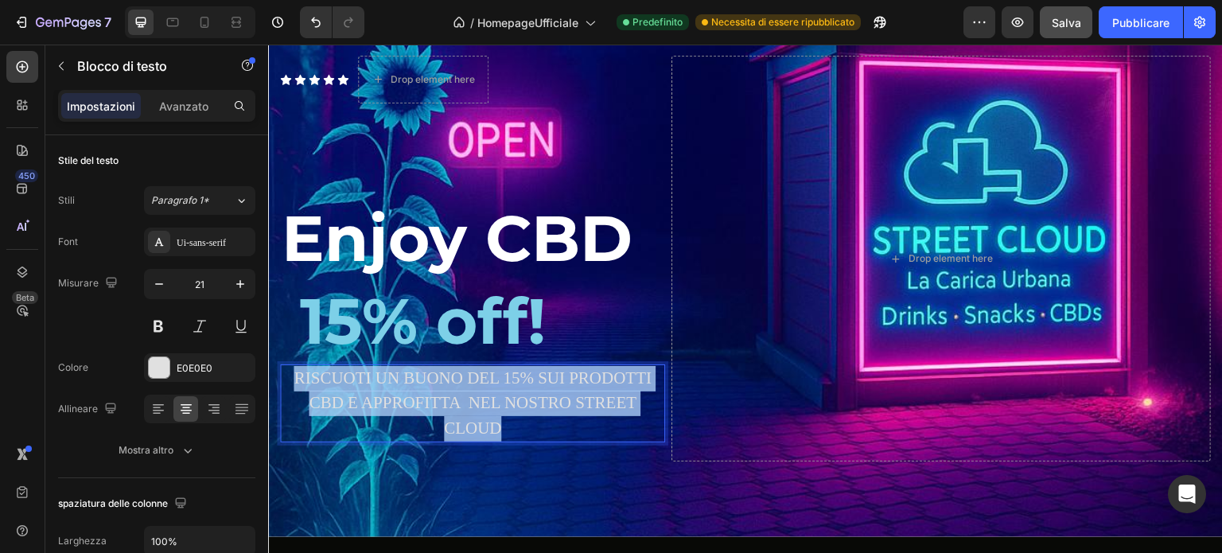
drag, startPoint x: 510, startPoint y: 425, endPoint x: 290, endPoint y: 376, distance: 225.1
click at [290, 376] on p "RISCUOTI UN BUONO DEL 15% SUI PRODOTTI CBD E APPROFITTA NEL NOSTRO STREET CLOUD" at bounding box center [473, 404] width 382 height 76
drag, startPoint x: 508, startPoint y: 425, endPoint x: 280, endPoint y: 381, distance: 231.8
click at [280, 381] on div "Iscriviti ora alla mailing list e approfitta del tuo buono sconto del 15% sui p…" at bounding box center [472, 403] width 385 height 79
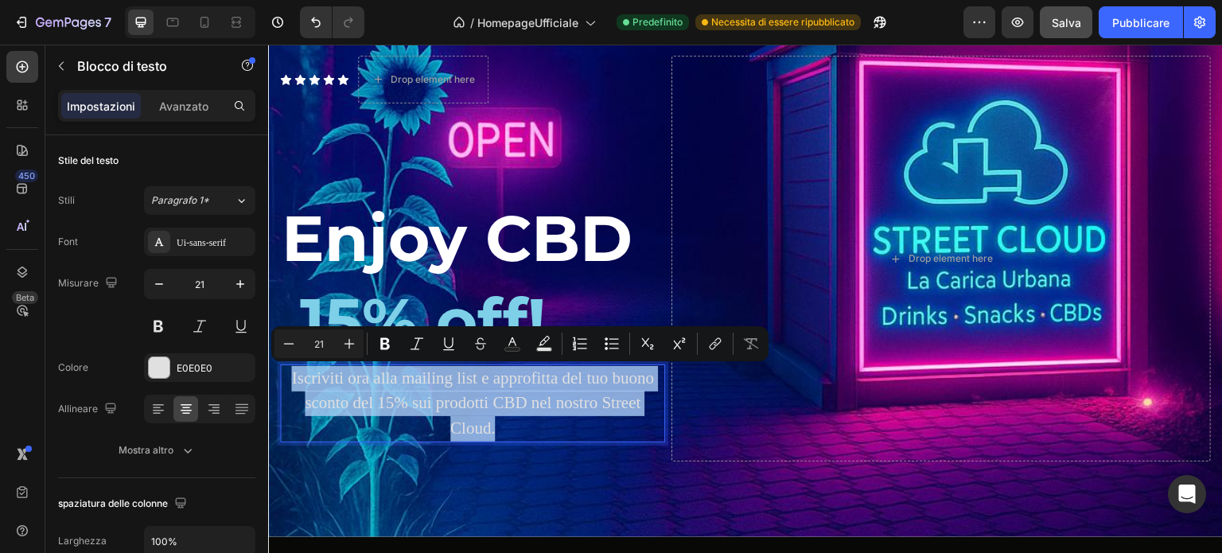
click at [501, 420] on p "Iscriviti ora alla mailing list e approfitta del tuo buono sconto del 15% sui p…" at bounding box center [473, 404] width 382 height 76
drag, startPoint x: 509, startPoint y: 427, endPoint x: 280, endPoint y: 371, distance: 235.9
click at [280, 371] on div "Iscriviti ora alla mailing list e approfitta del tuo buono sconto del 15% sui p…" at bounding box center [472, 403] width 385 height 79
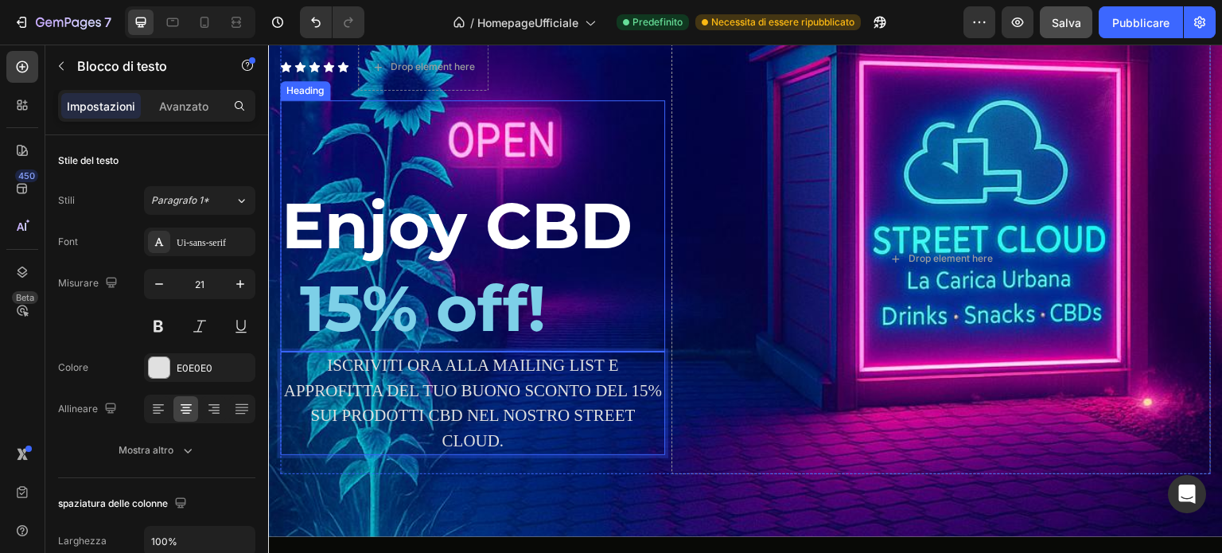
click at [417, 305] on span "15% off!" at bounding box center [423, 308] width 246 height 77
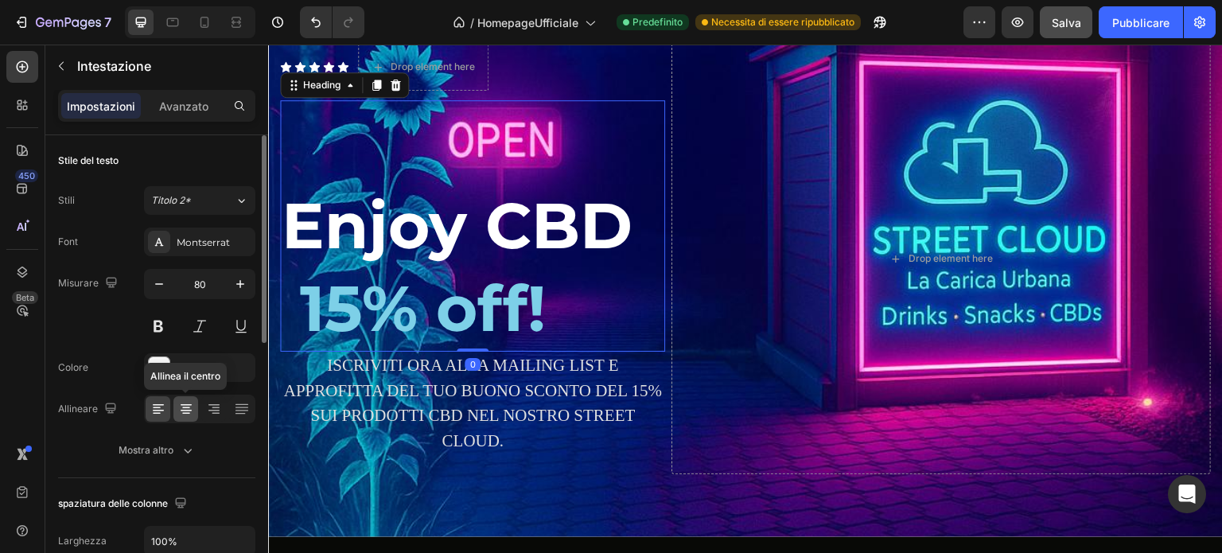
click at [191, 411] on icon at bounding box center [186, 409] width 16 height 16
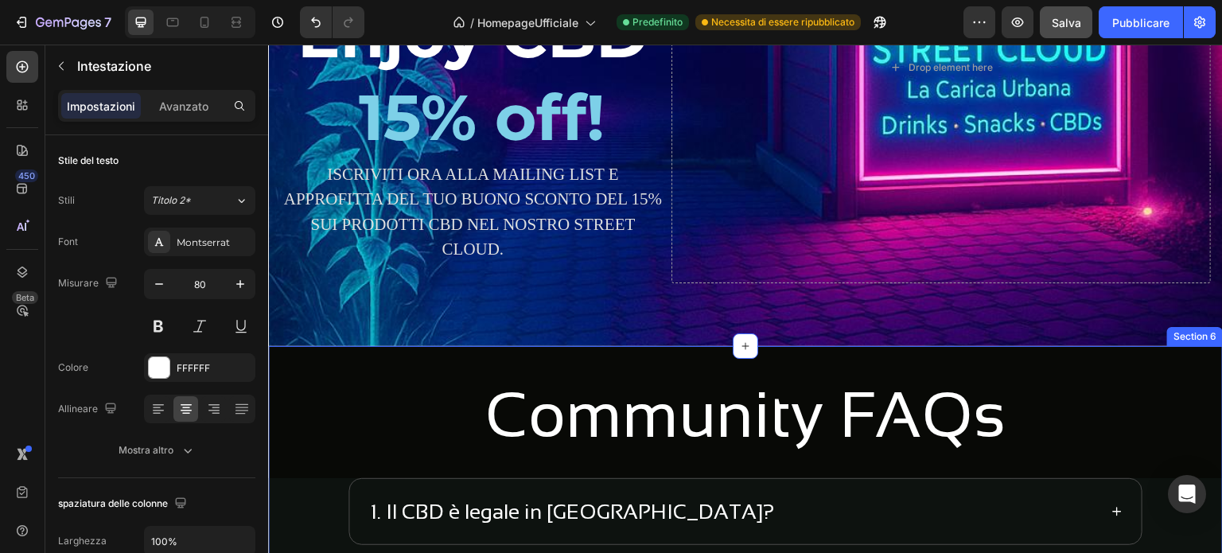
scroll to position [2983, 0]
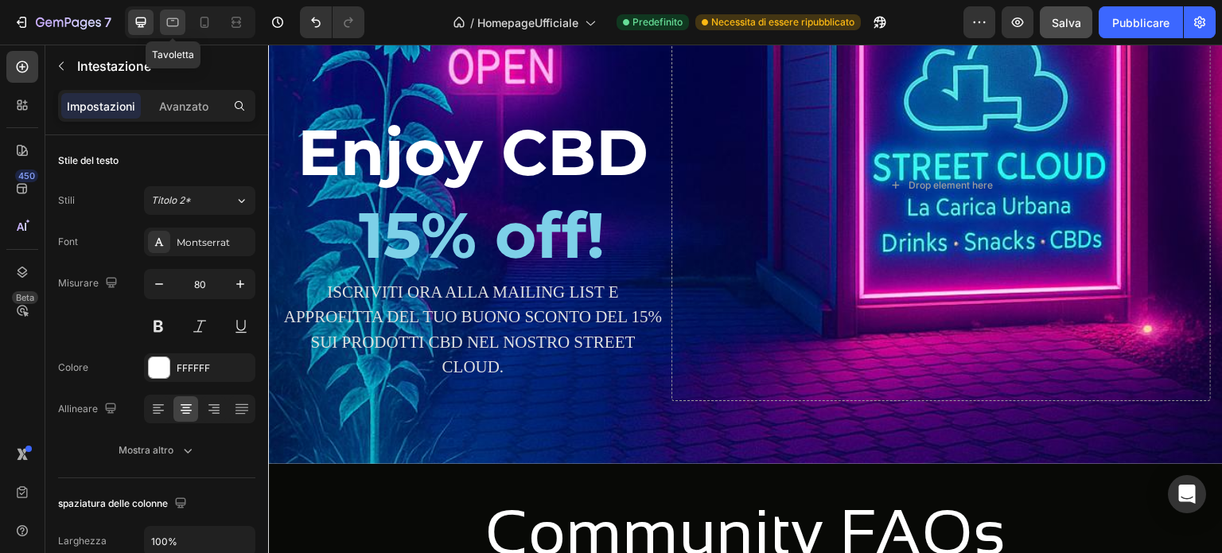
click at [166, 27] on icon at bounding box center [173, 22] width 16 height 16
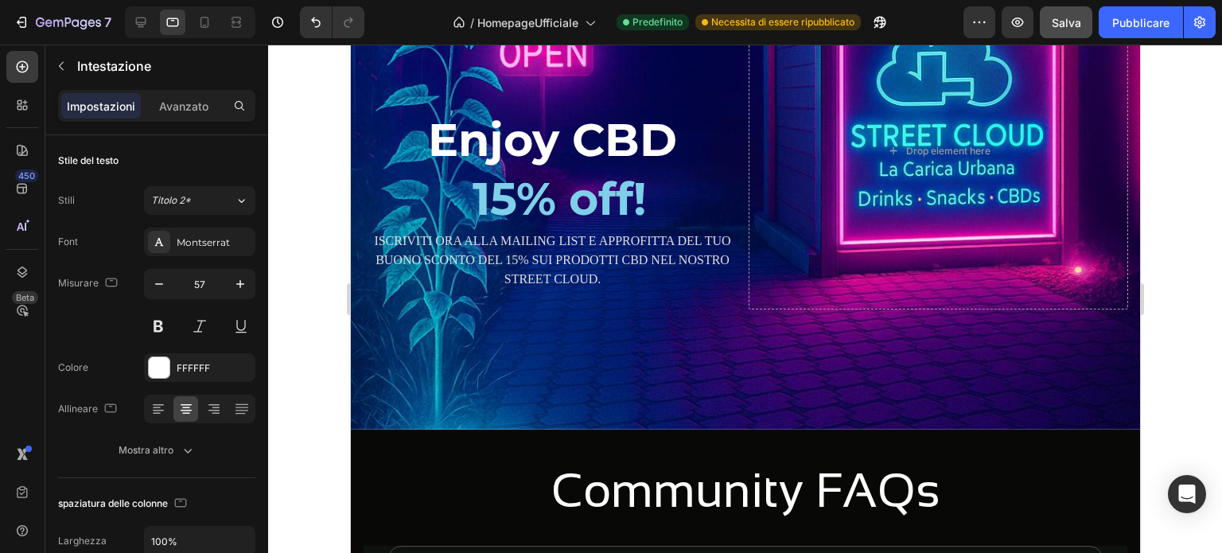
scroll to position [2871, 0]
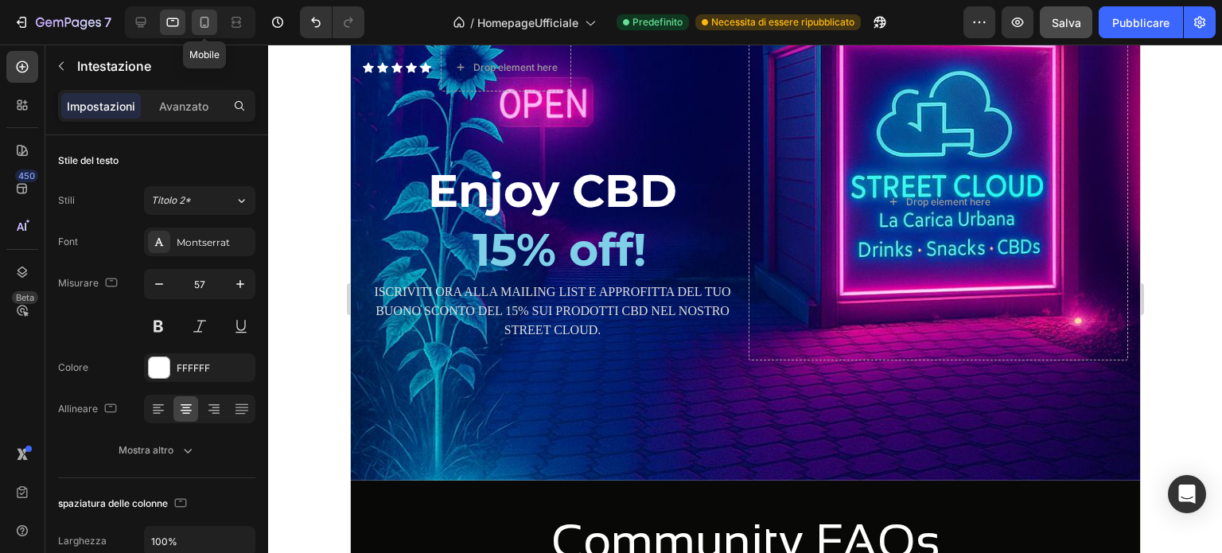
click at [202, 31] on div at bounding box center [204, 22] width 25 height 25
type input "35"
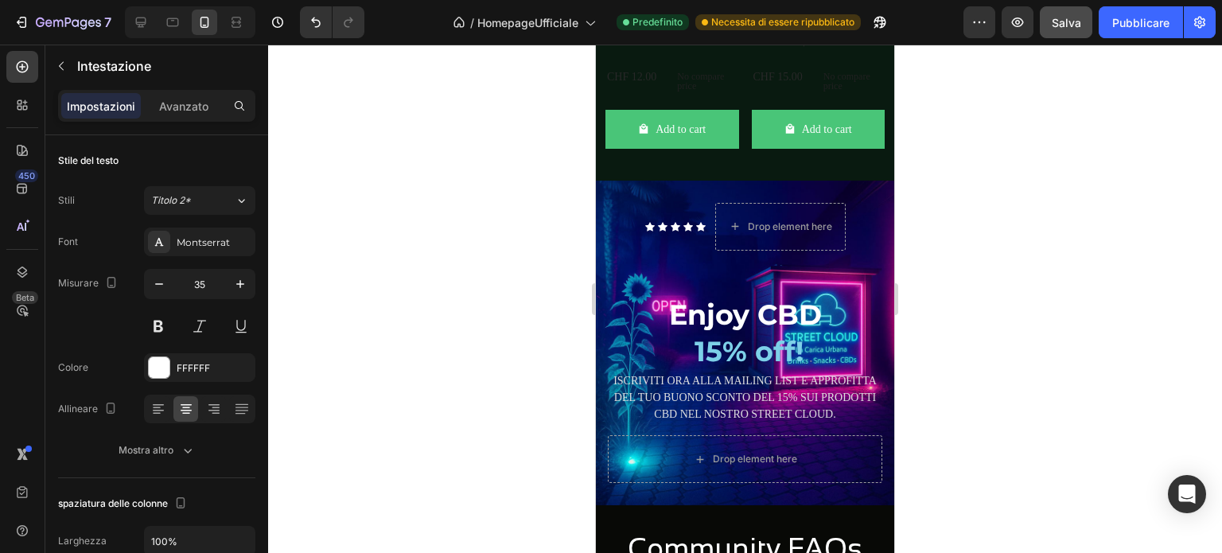
scroll to position [3587, 0]
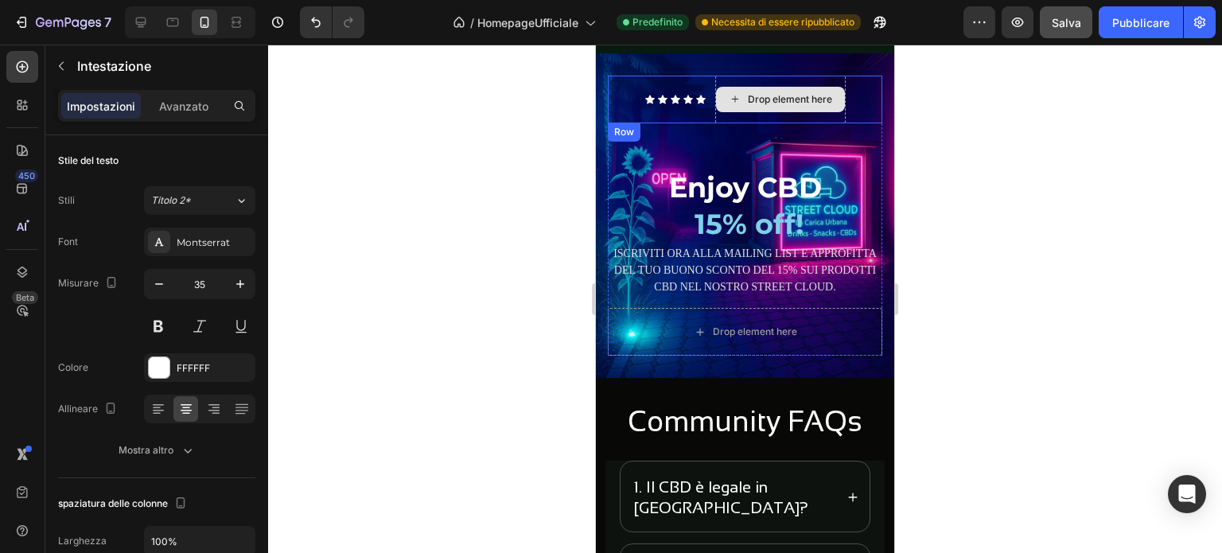
click at [762, 106] on div "Drop element here" at bounding box center [790, 99] width 84 height 13
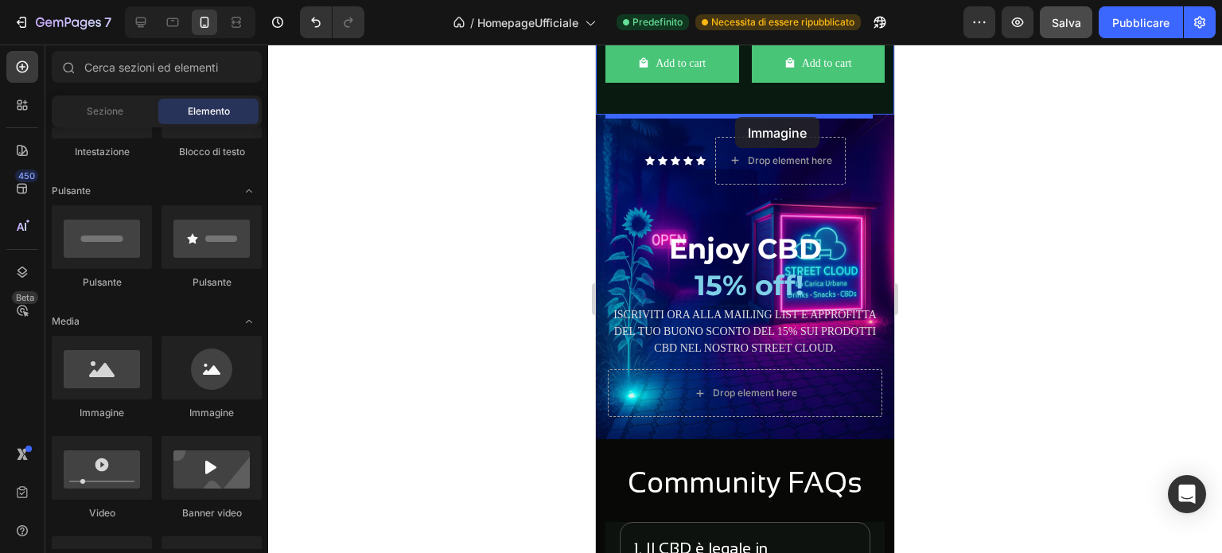
scroll to position [3494, 0]
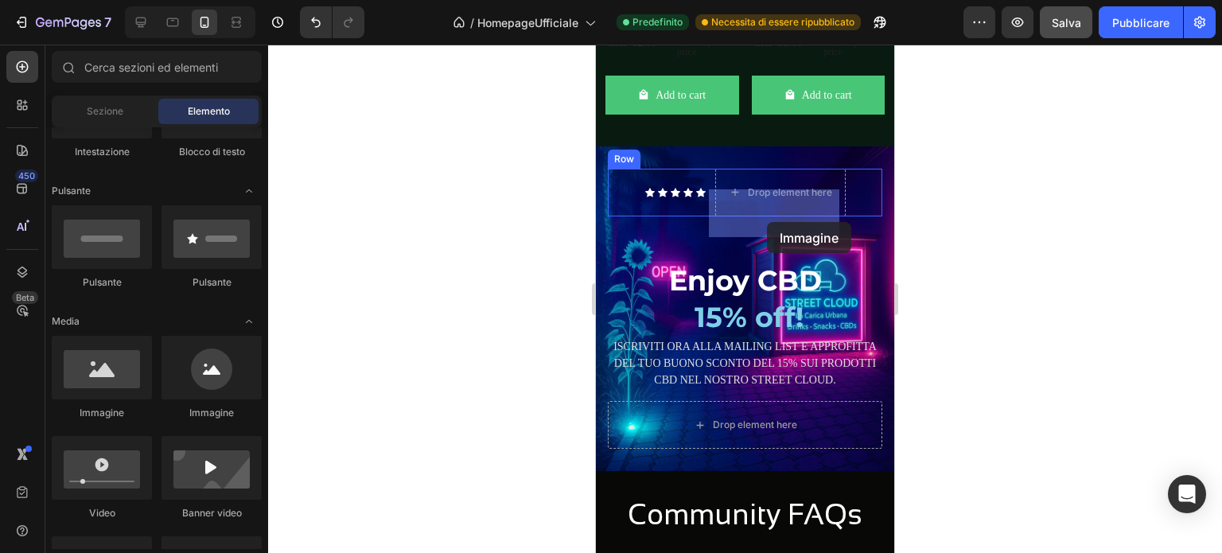
drag, startPoint x: 824, startPoint y: 420, endPoint x: 767, endPoint y: 222, distance: 206.3
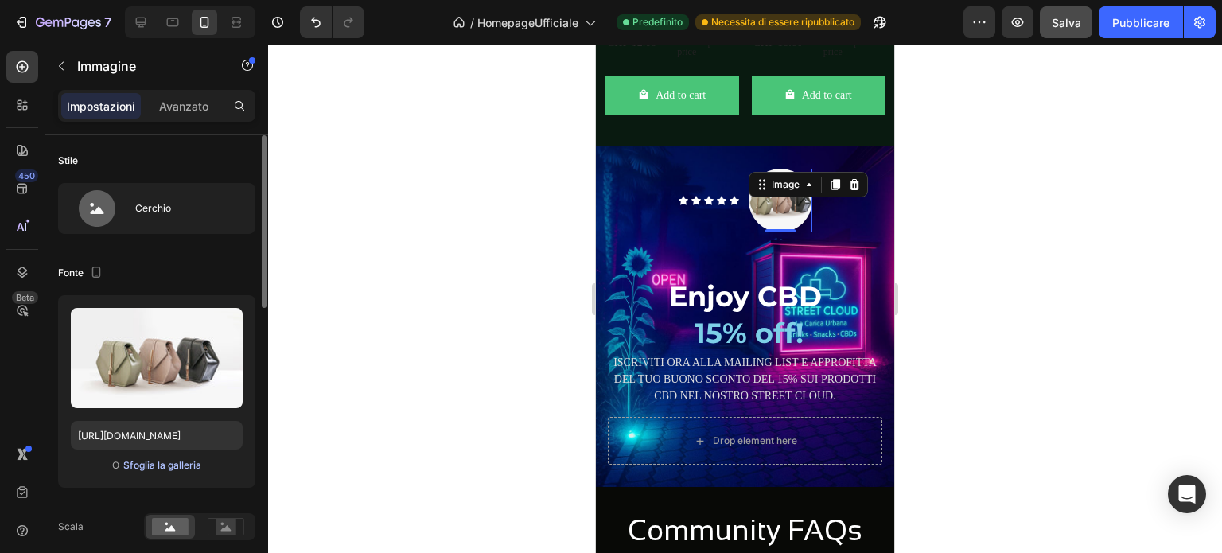
click at [178, 463] on font "Sfoglia la galleria" at bounding box center [162, 465] width 78 height 12
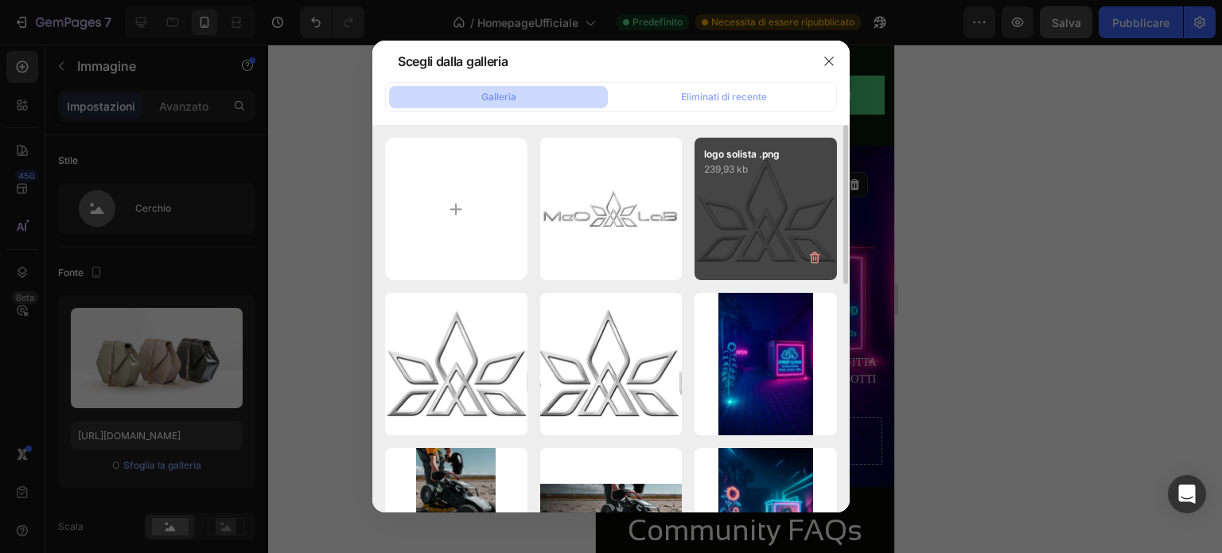
click at [745, 221] on div "logo solista .png 239,93 kb" at bounding box center [766, 209] width 142 height 142
type input "[URL][DOMAIN_NAME]"
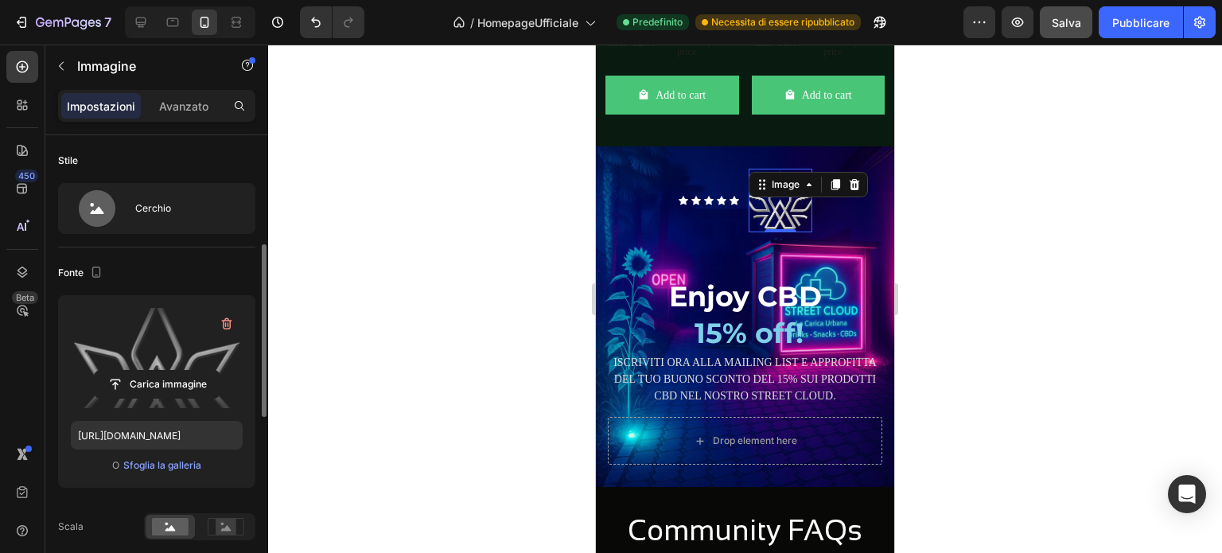
scroll to position [80, 0]
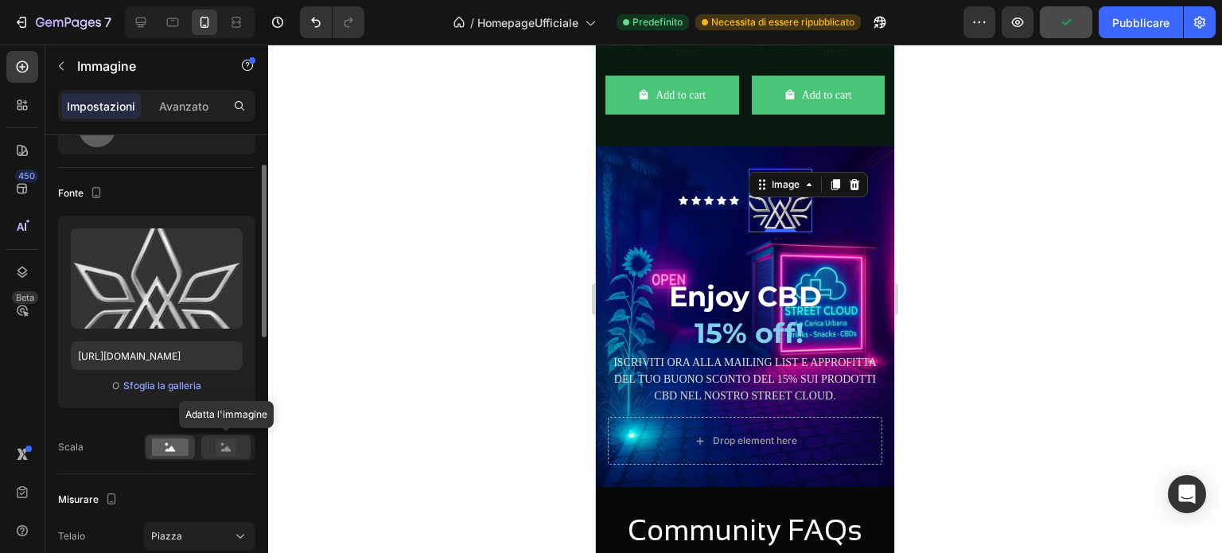
click at [219, 446] on rect at bounding box center [226, 447] width 21 height 16
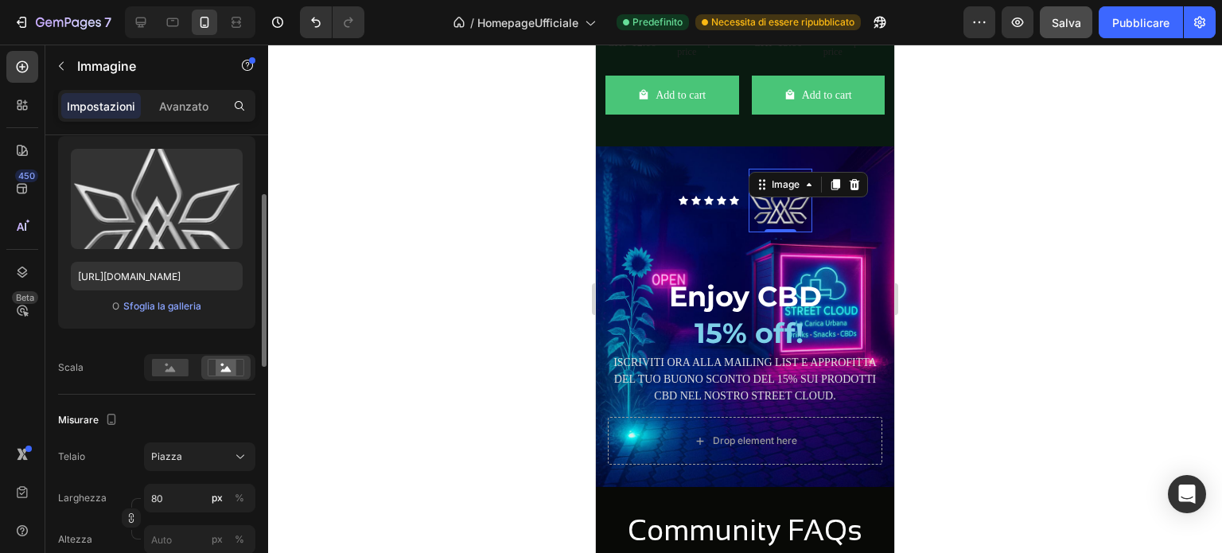
scroll to position [239, 0]
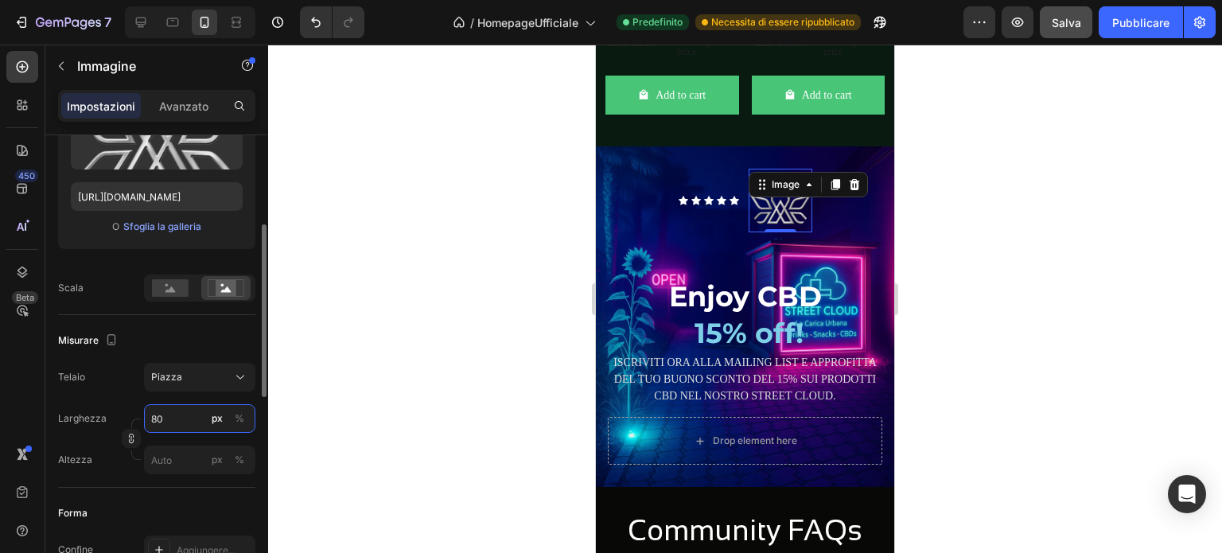
type input "1"
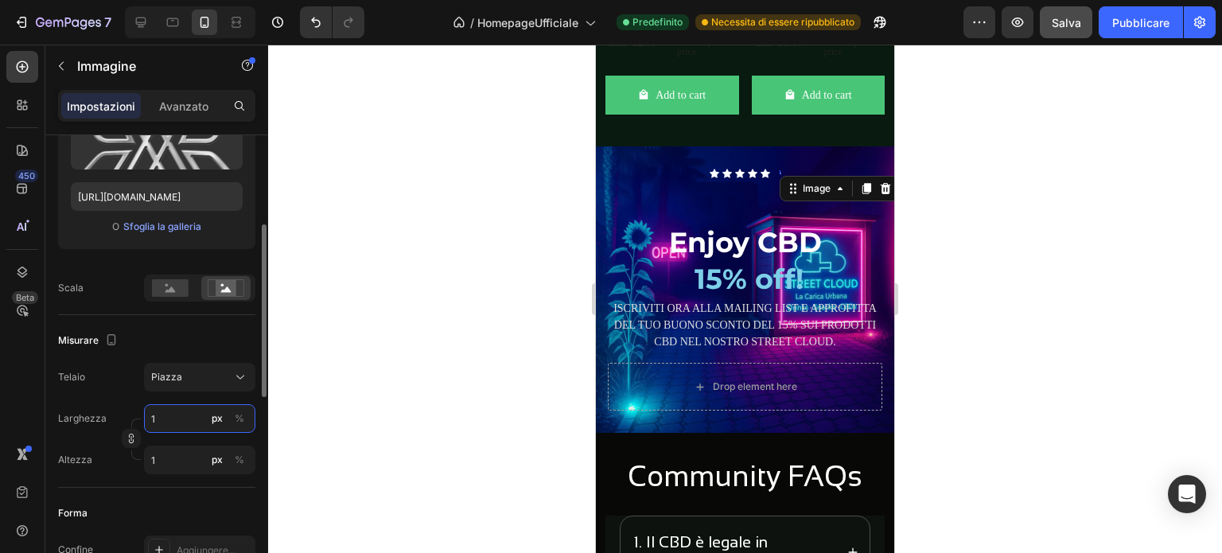
type input "12"
type input "120"
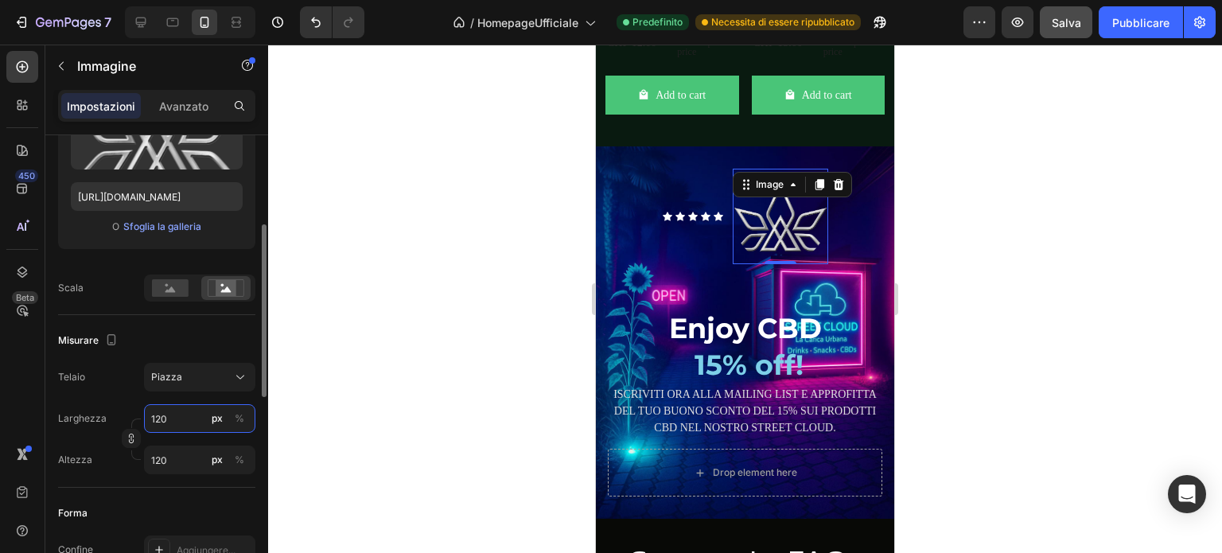
type input "12"
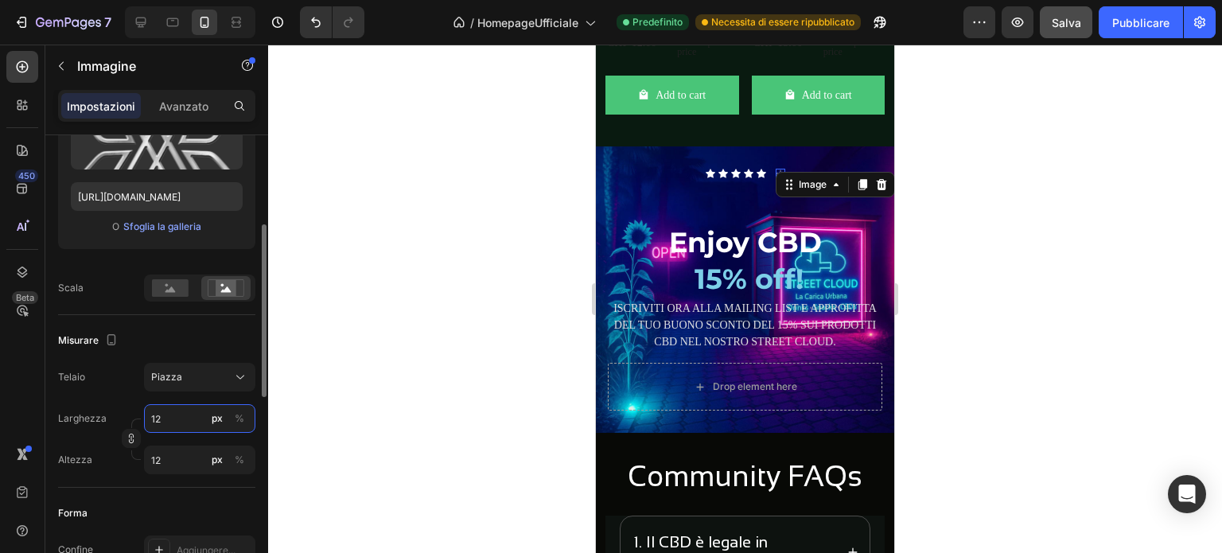
type input "1"
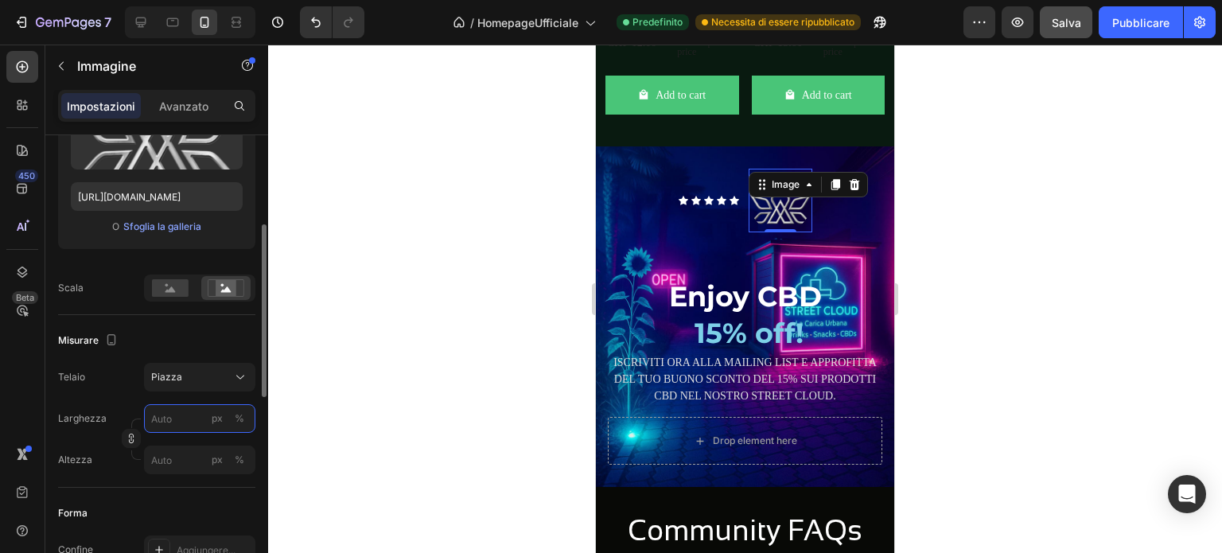
type input "1"
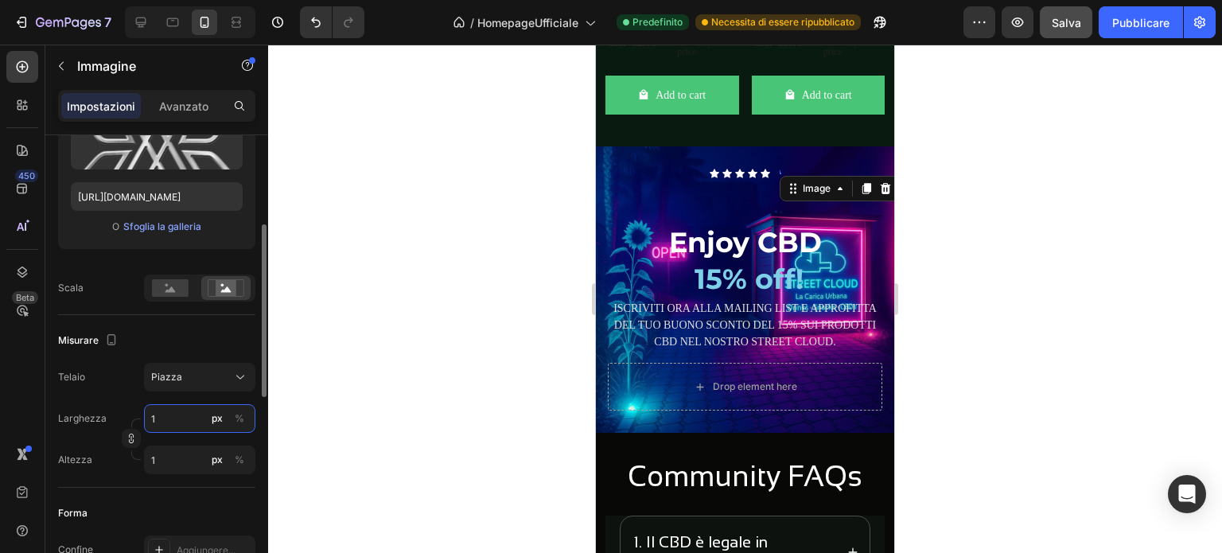
type input "16"
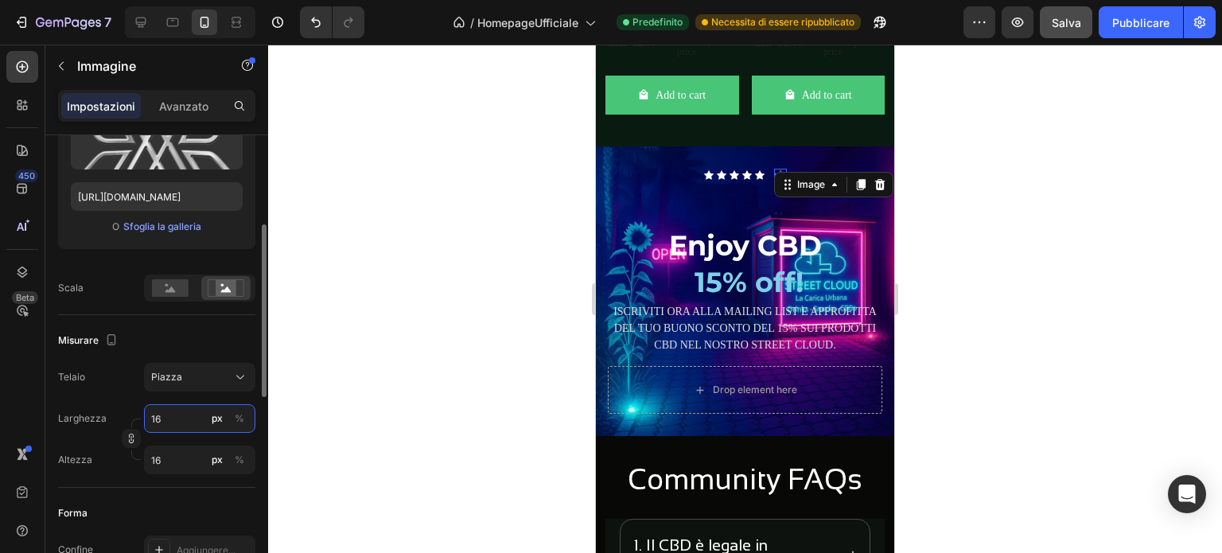
type input "160"
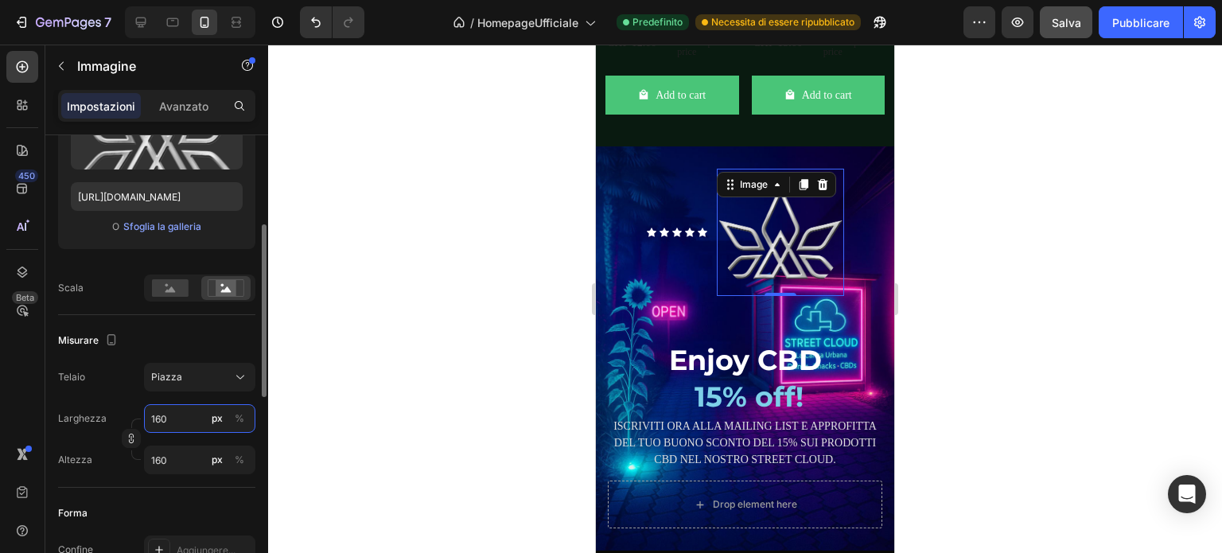
type input "1600"
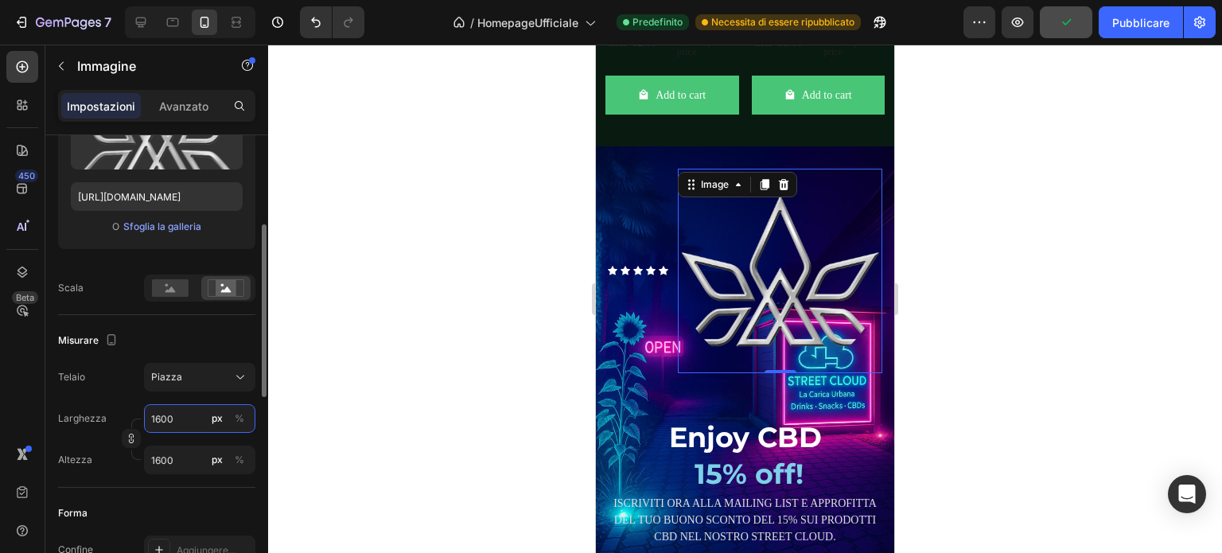
type input "160"
type input "16"
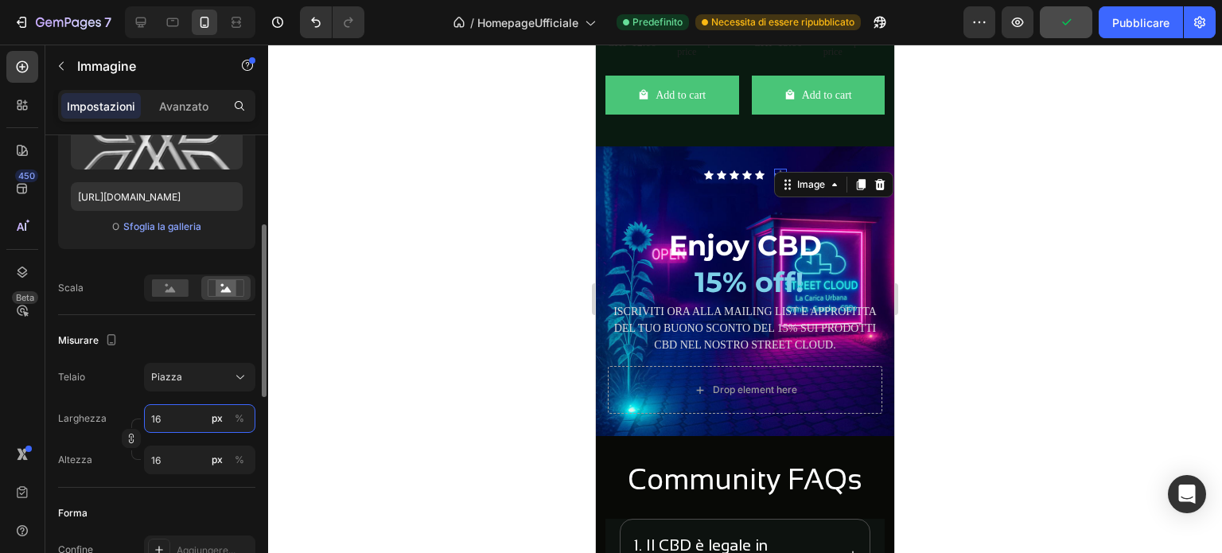
type input "1"
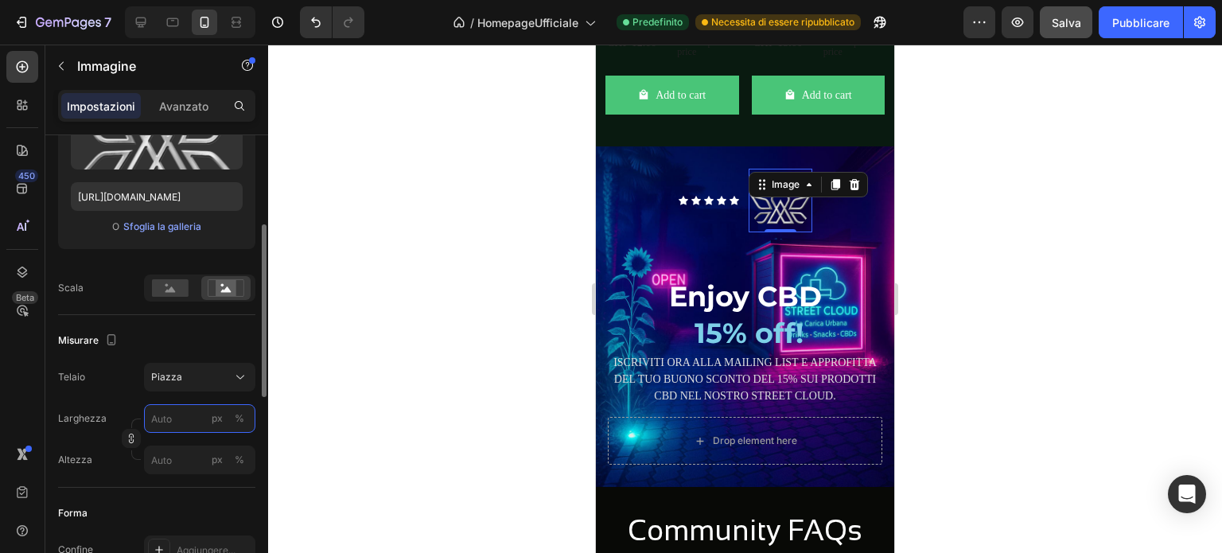
type input "6"
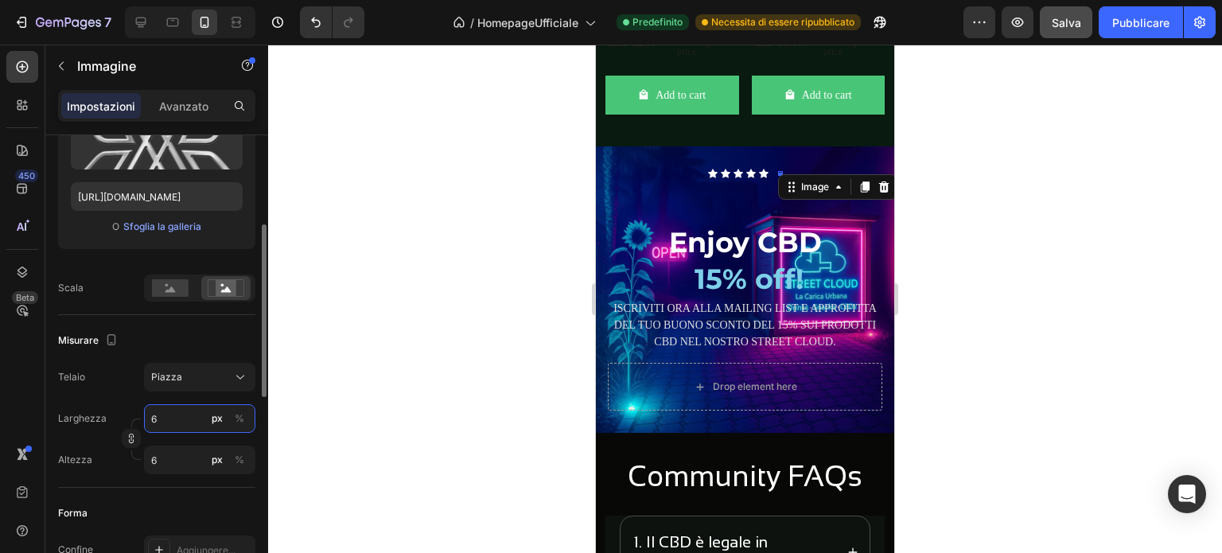
type input "60"
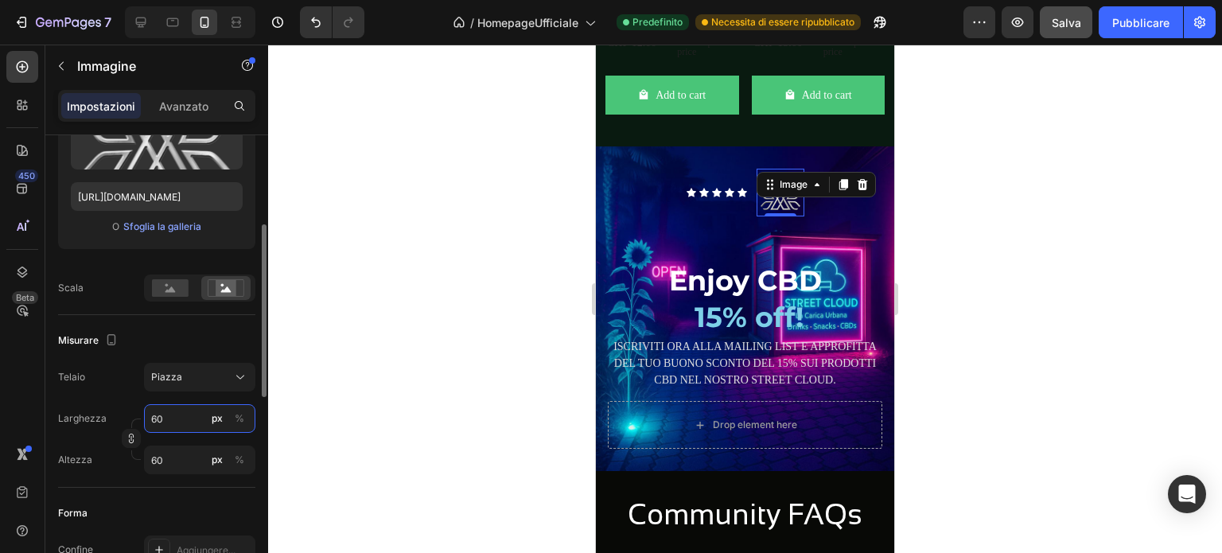
type input "6"
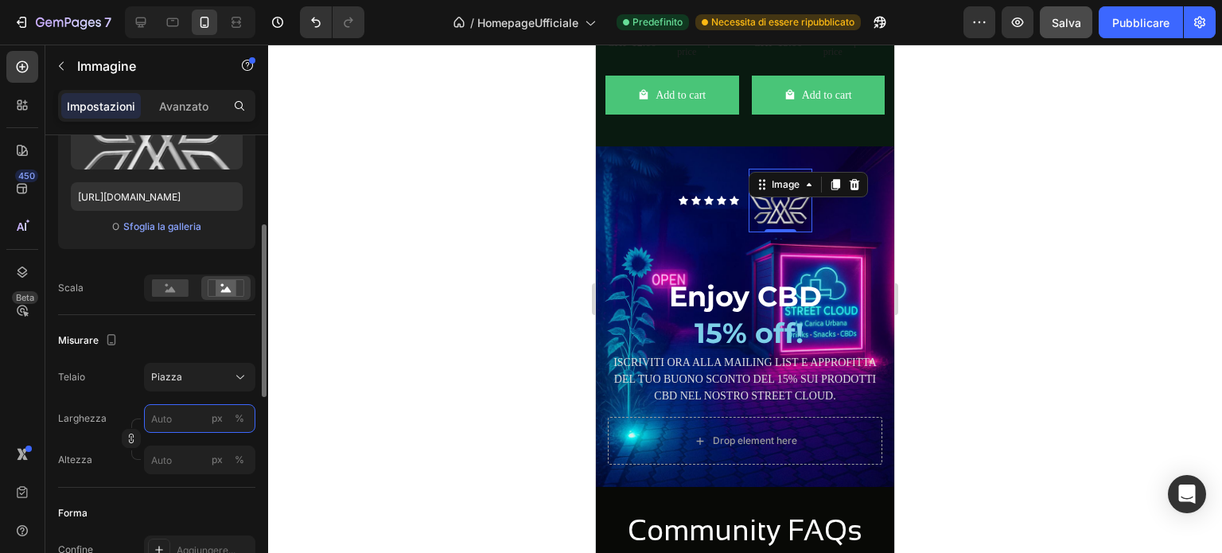
type input "3"
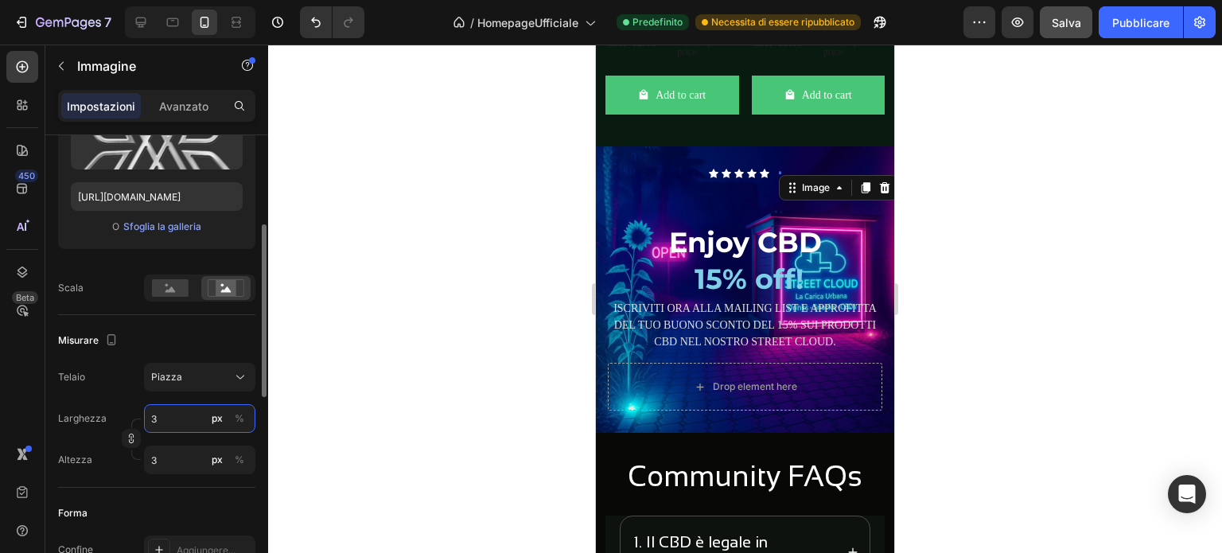
type input "30"
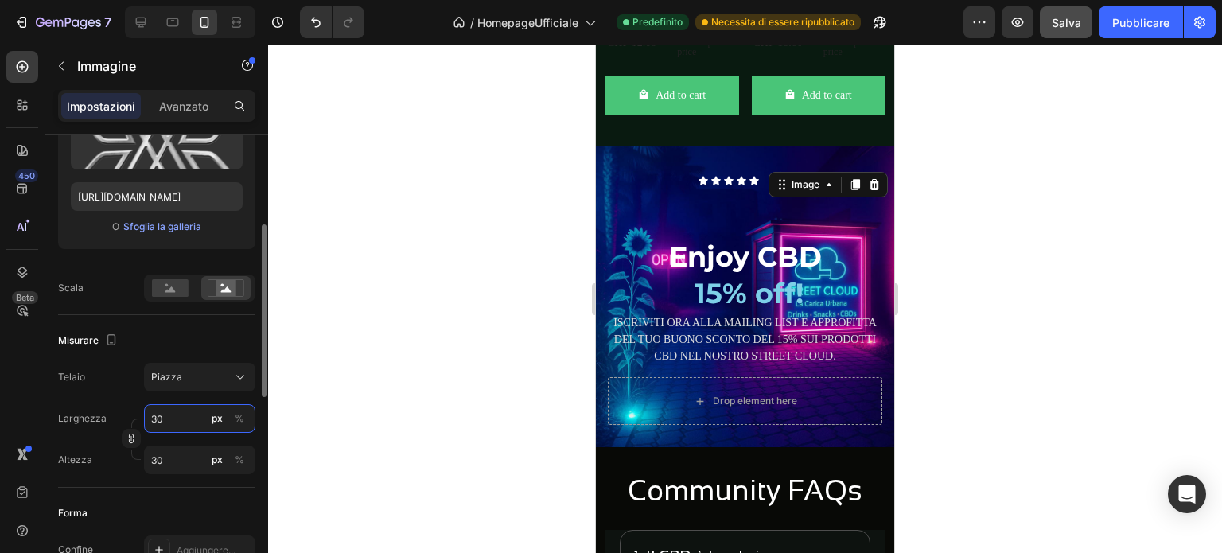
click at [151, 418] on input "30" at bounding box center [199, 418] width 111 height 29
type input "0"
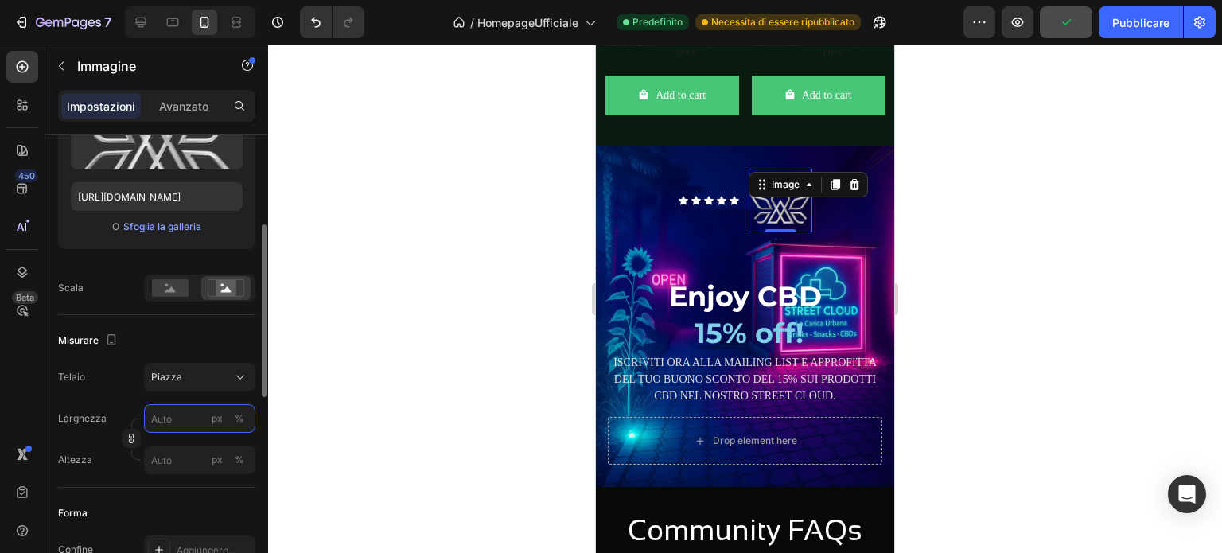
type input "6"
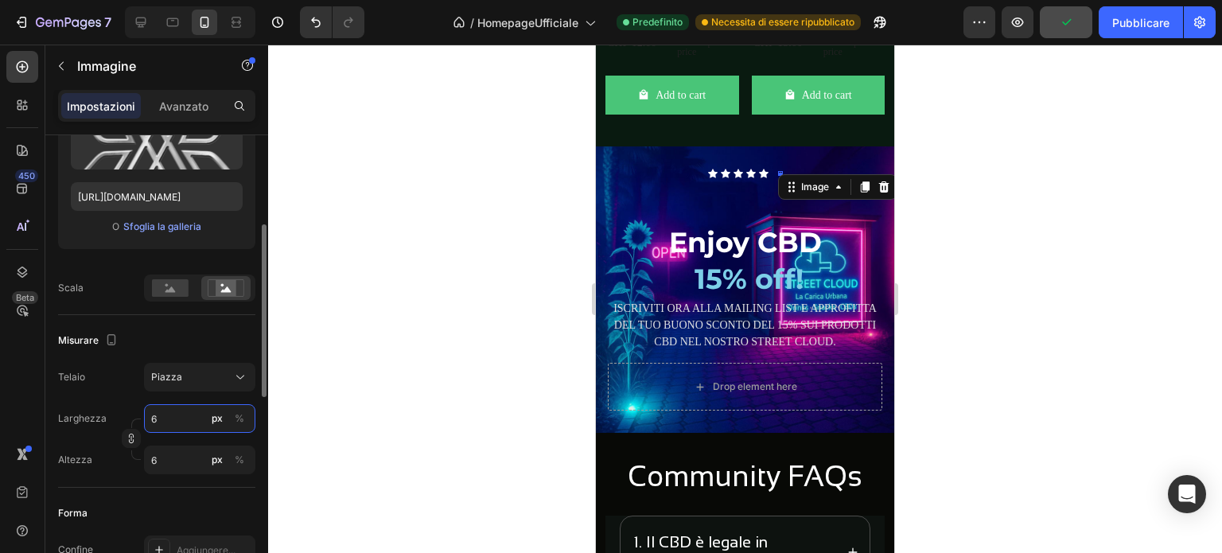
type input "60"
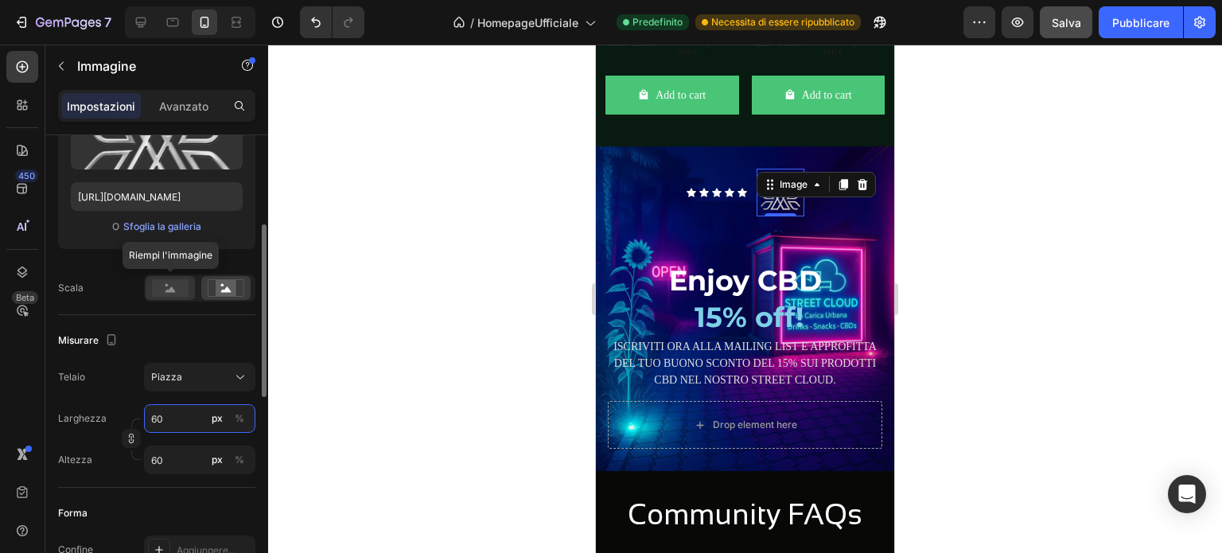
type input "60"
click at [169, 285] on rect at bounding box center [170, 288] width 37 height 18
click at [219, 290] on rect at bounding box center [226, 288] width 21 height 16
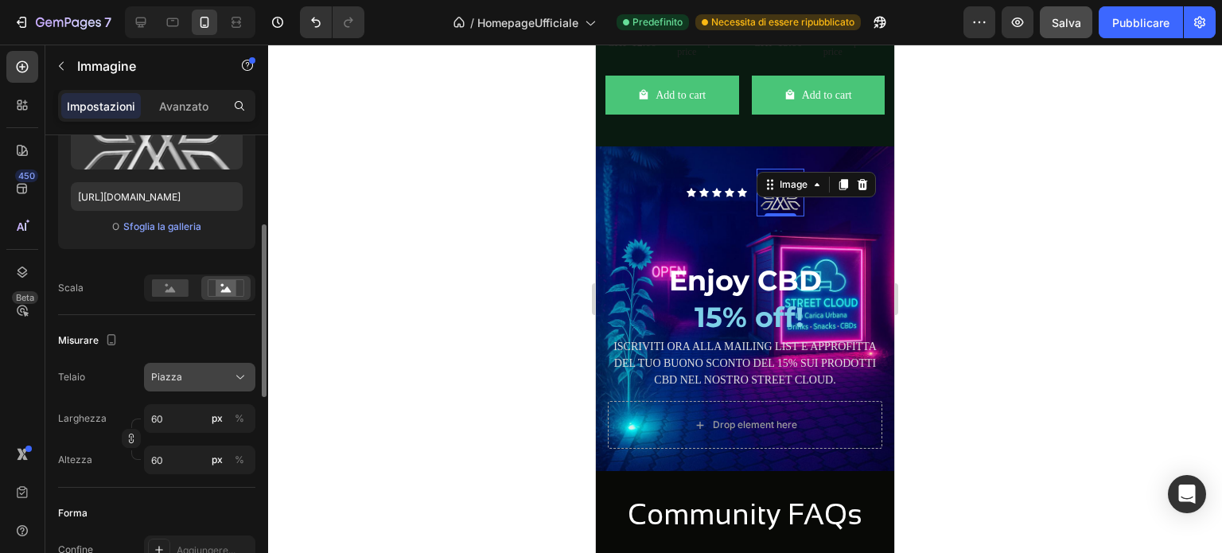
click at [240, 379] on icon at bounding box center [240, 377] width 16 height 16
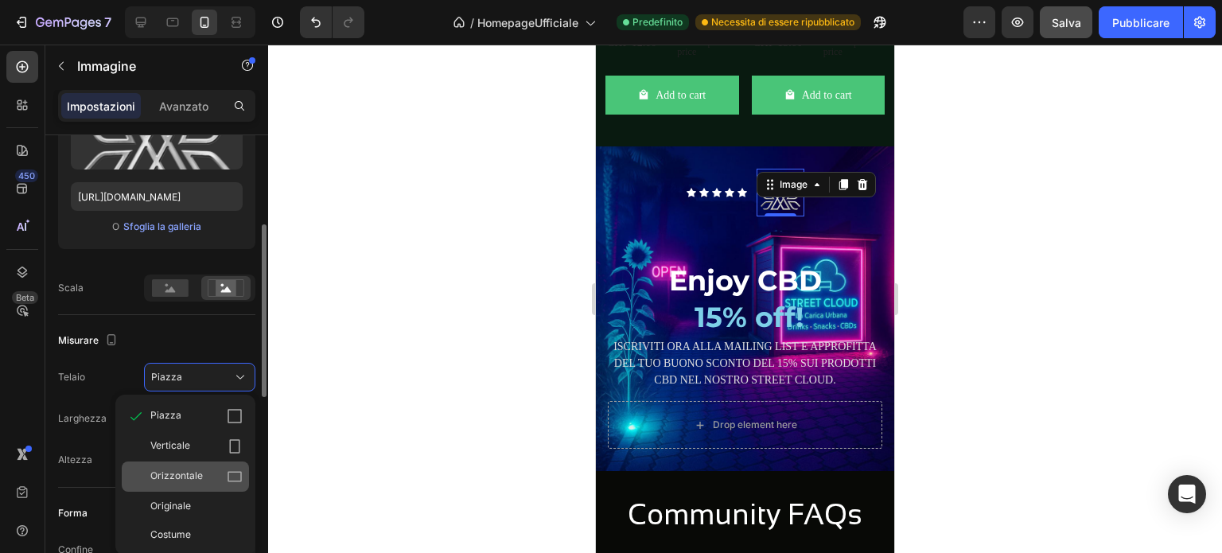
click at [235, 472] on icon at bounding box center [235, 477] width 16 height 16
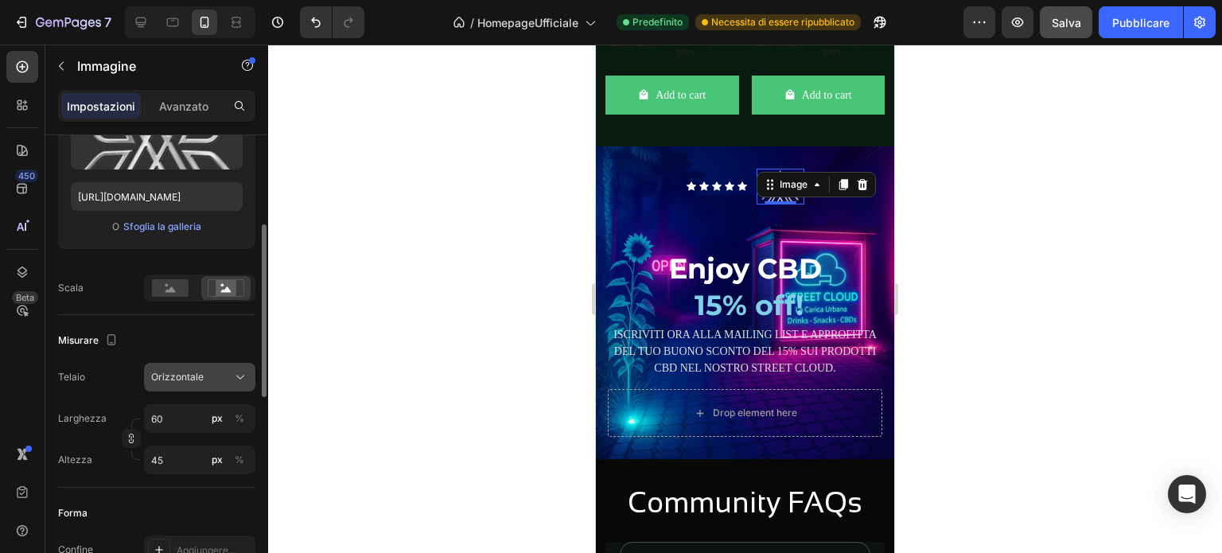
click at [240, 375] on icon at bounding box center [240, 377] width 16 height 16
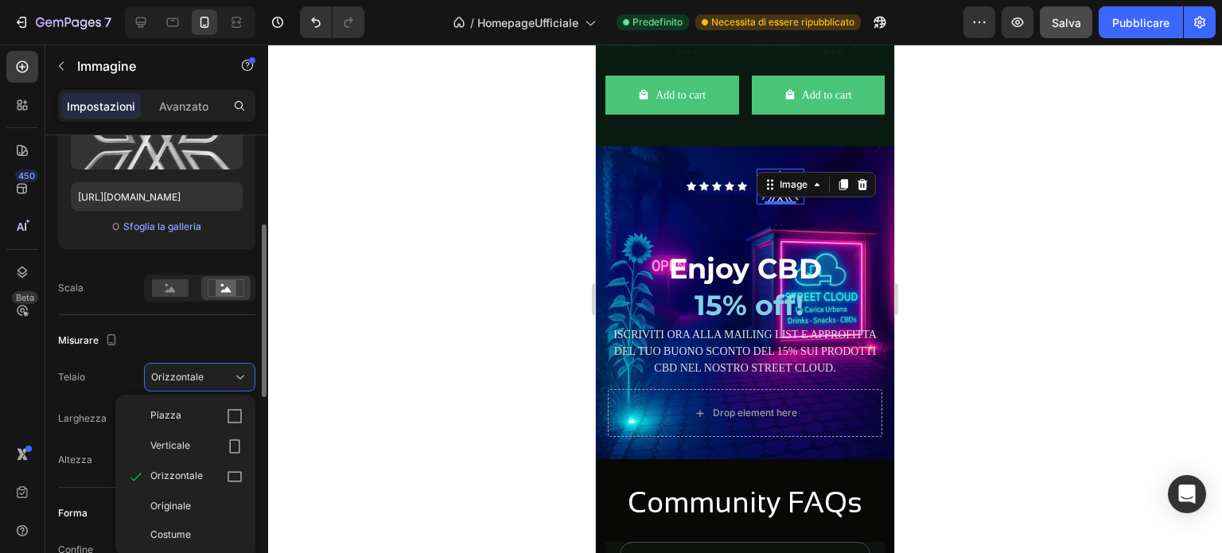
click at [230, 411] on icon at bounding box center [235, 416] width 16 height 16
type input "60"
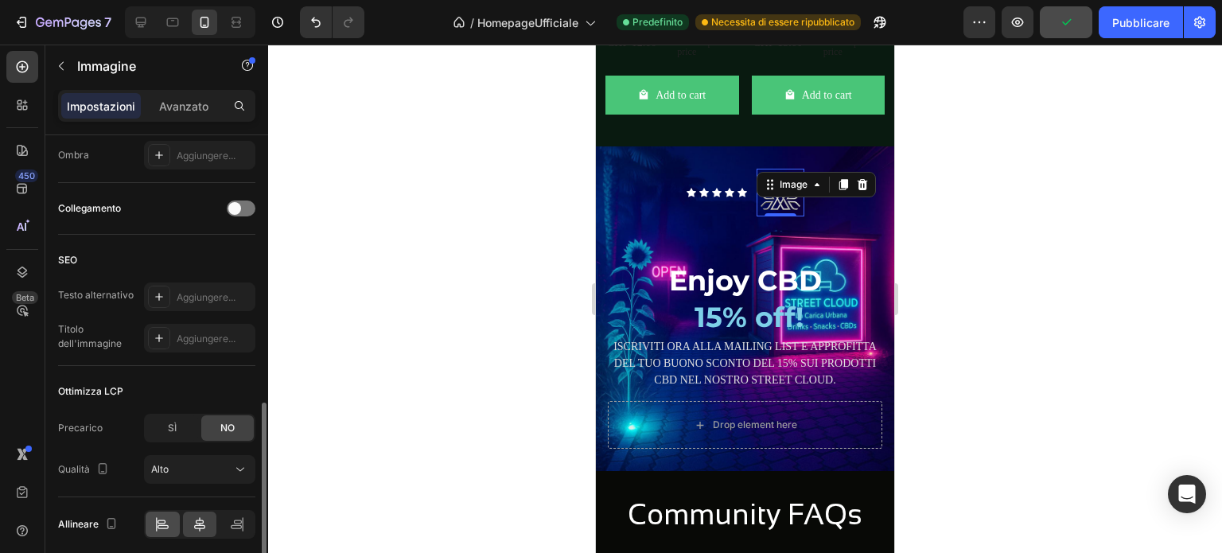
scroll to position [777, 0]
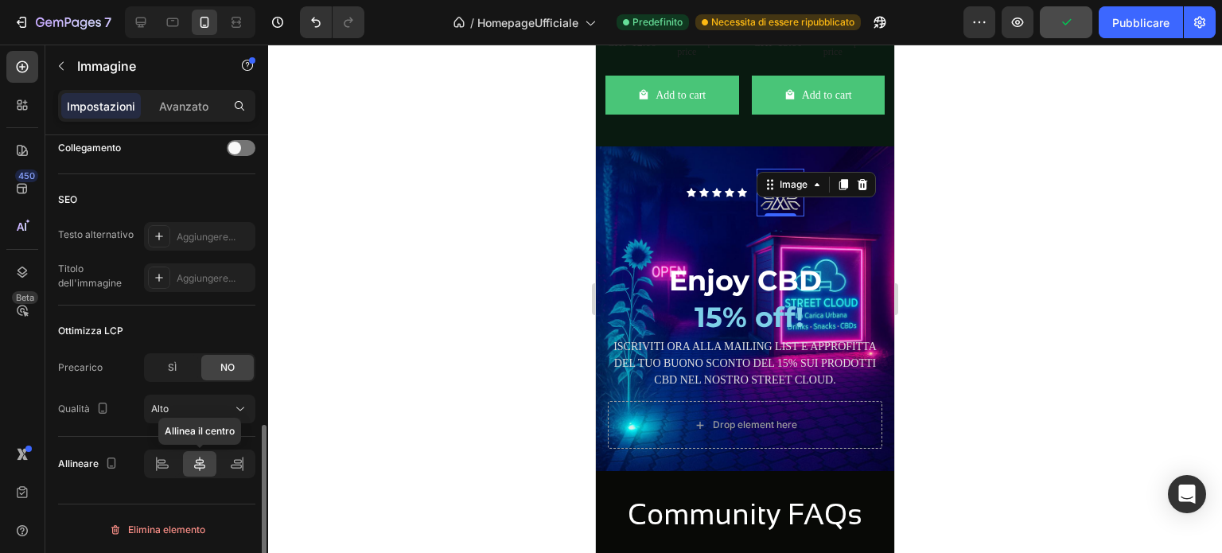
click at [201, 462] on icon at bounding box center [200, 464] width 16 height 16
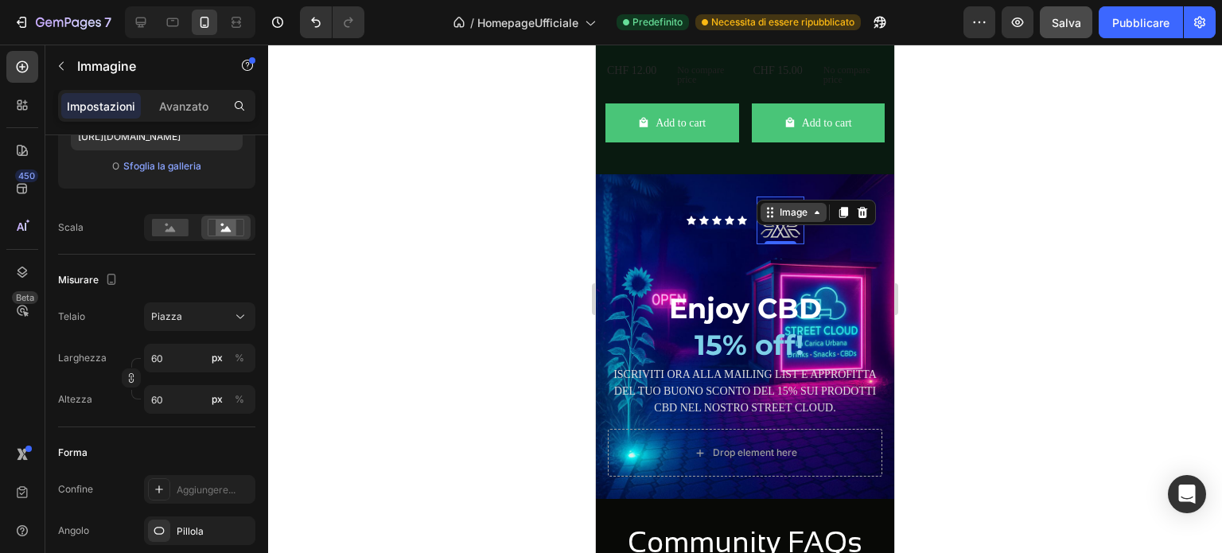
scroll to position [3494, 0]
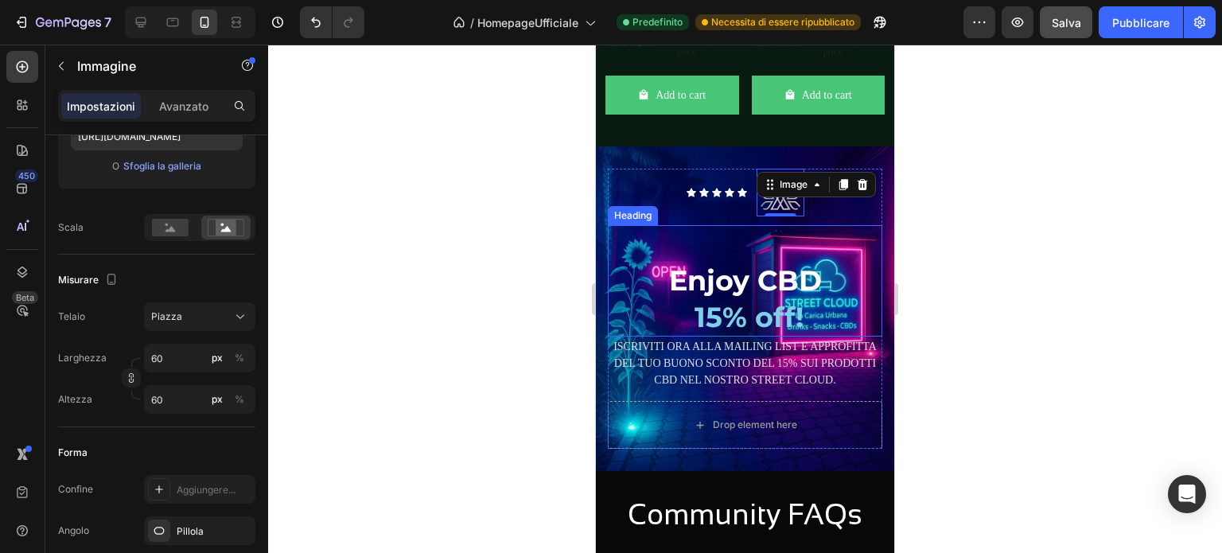
click at [817, 225] on div at bounding box center [745, 223] width 275 height 3
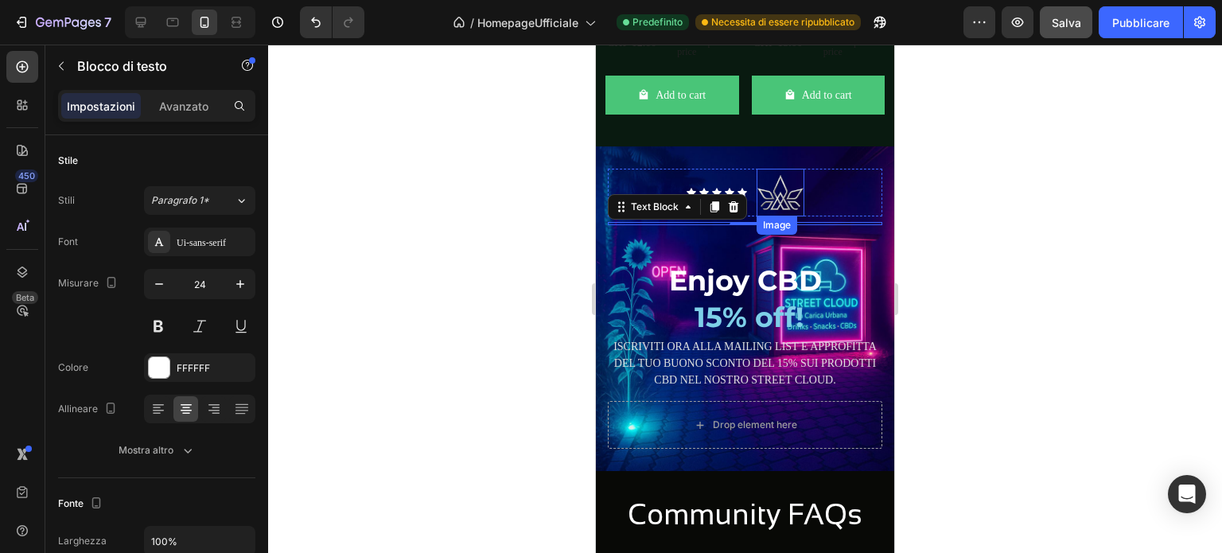
click at [788, 205] on img at bounding box center [781, 193] width 48 height 48
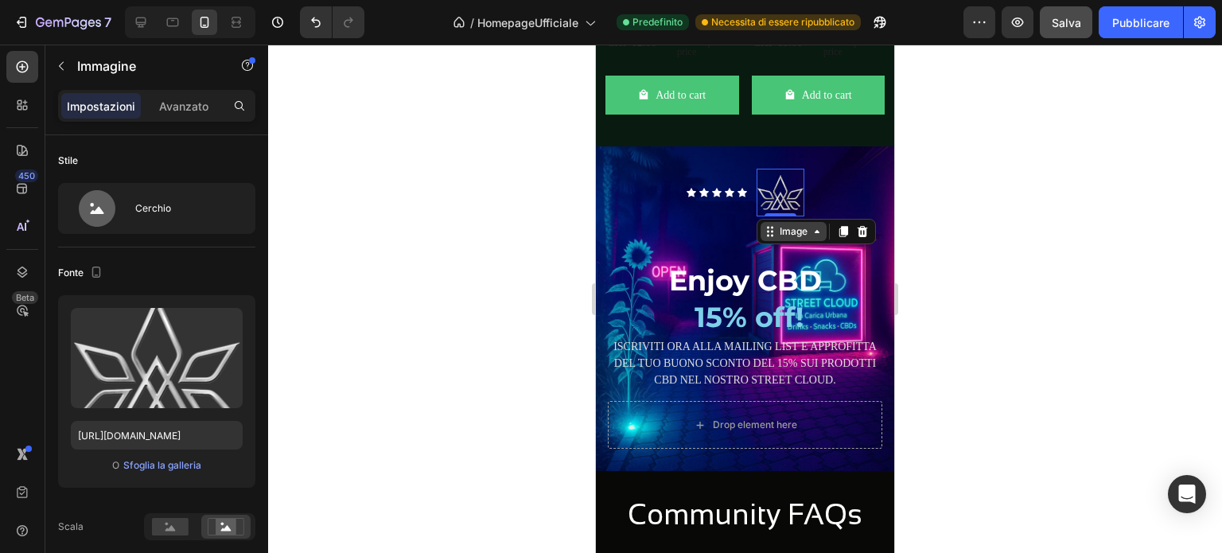
click at [811, 238] on icon at bounding box center [817, 231] width 13 height 13
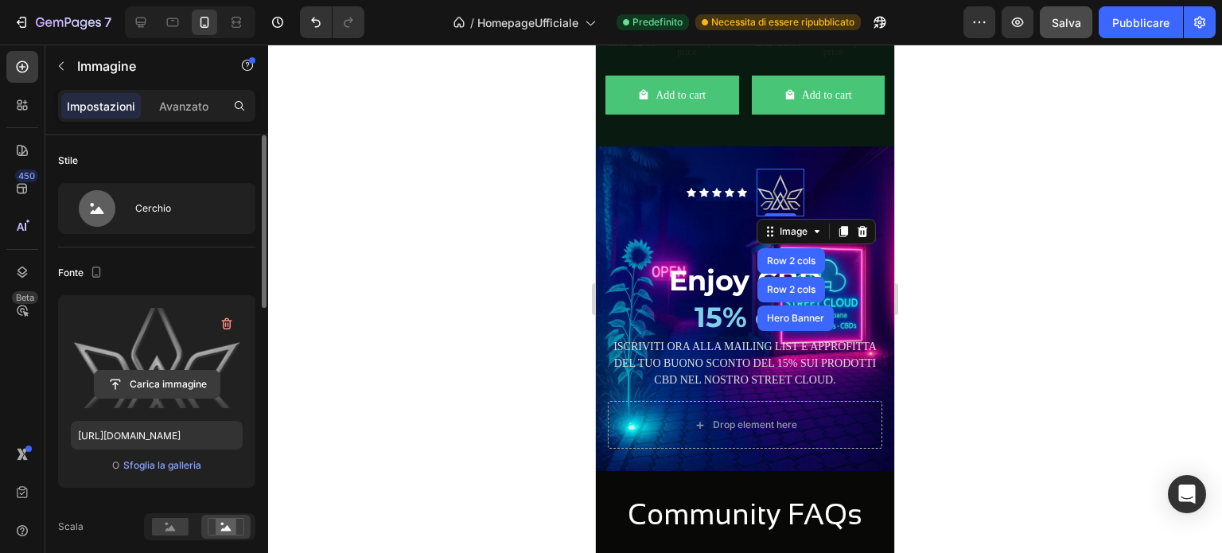
scroll to position [80, 0]
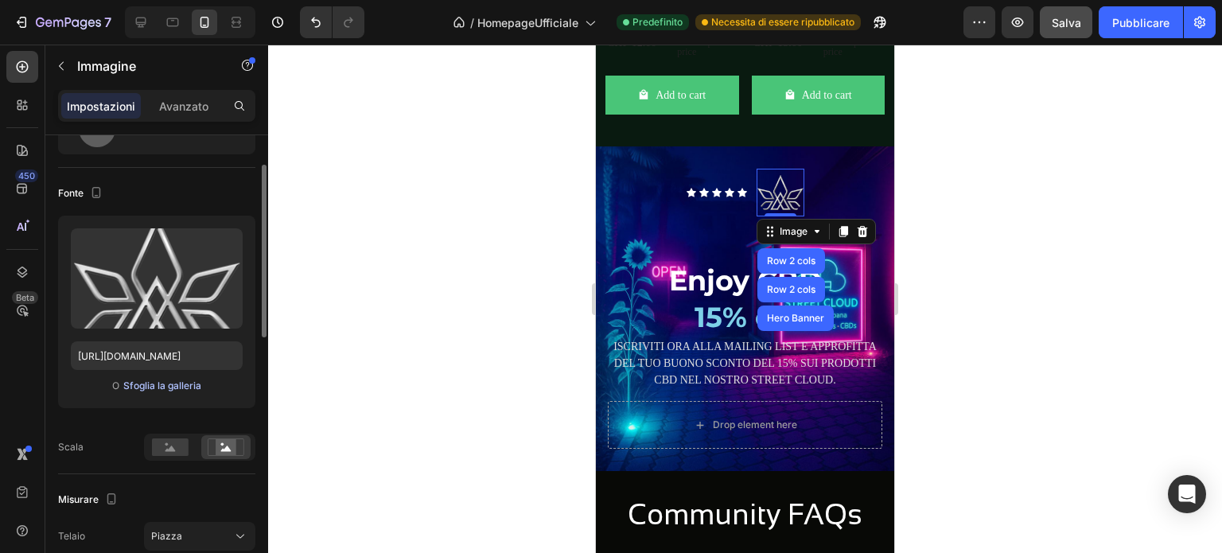
click at [170, 386] on font "Sfoglia la galleria" at bounding box center [162, 386] width 78 height 12
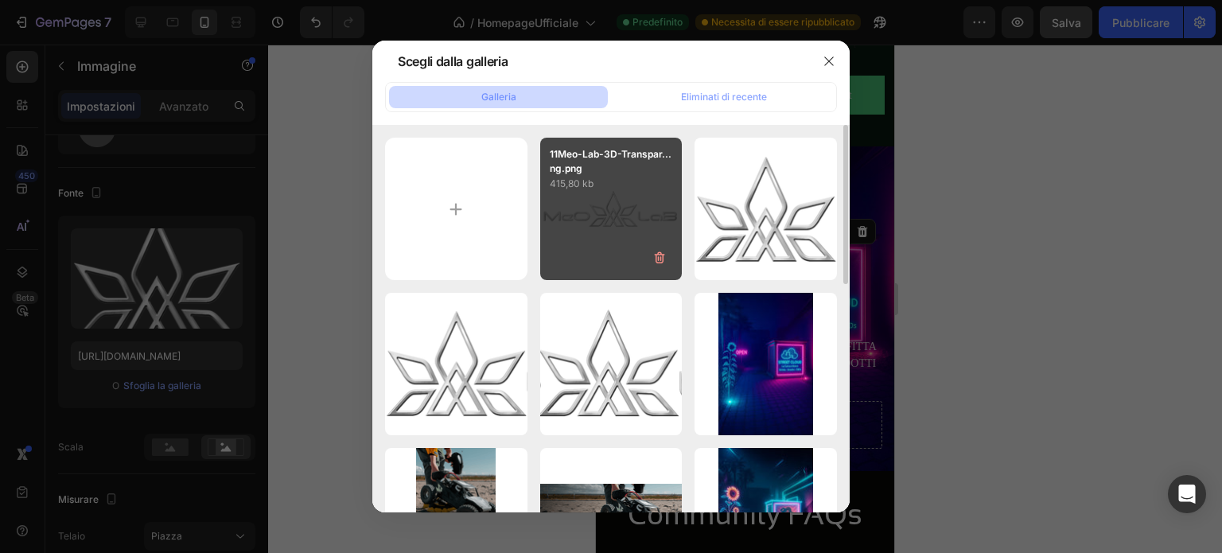
click at [607, 215] on div "11Meo-Lab-3D-Transpar...ng.png 415,80 kb" at bounding box center [611, 209] width 142 height 142
type input "[URL][DOMAIN_NAME]"
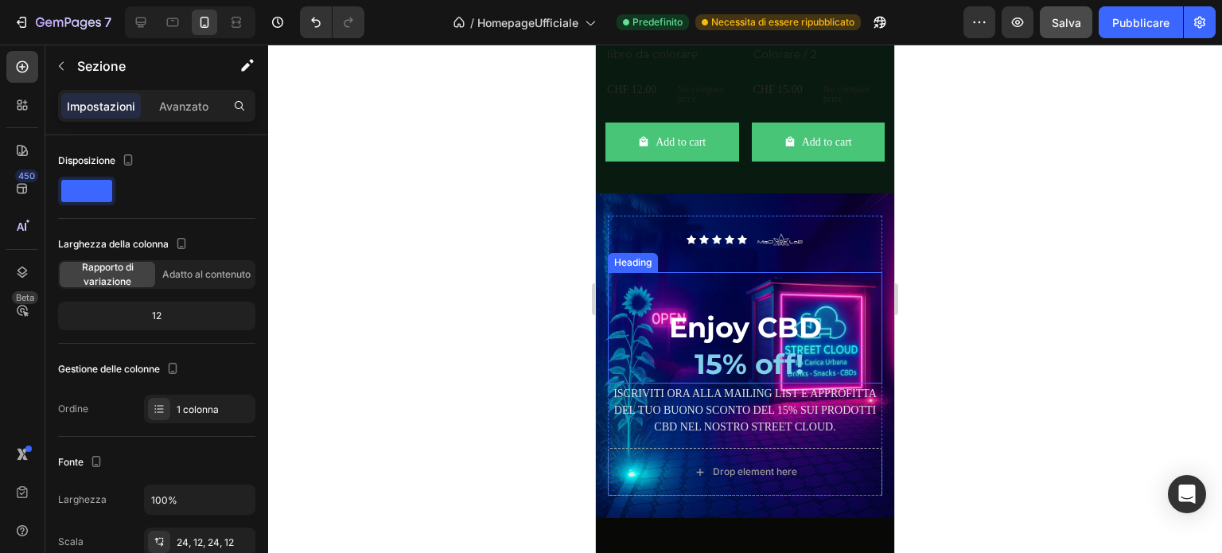
scroll to position [3494, 0]
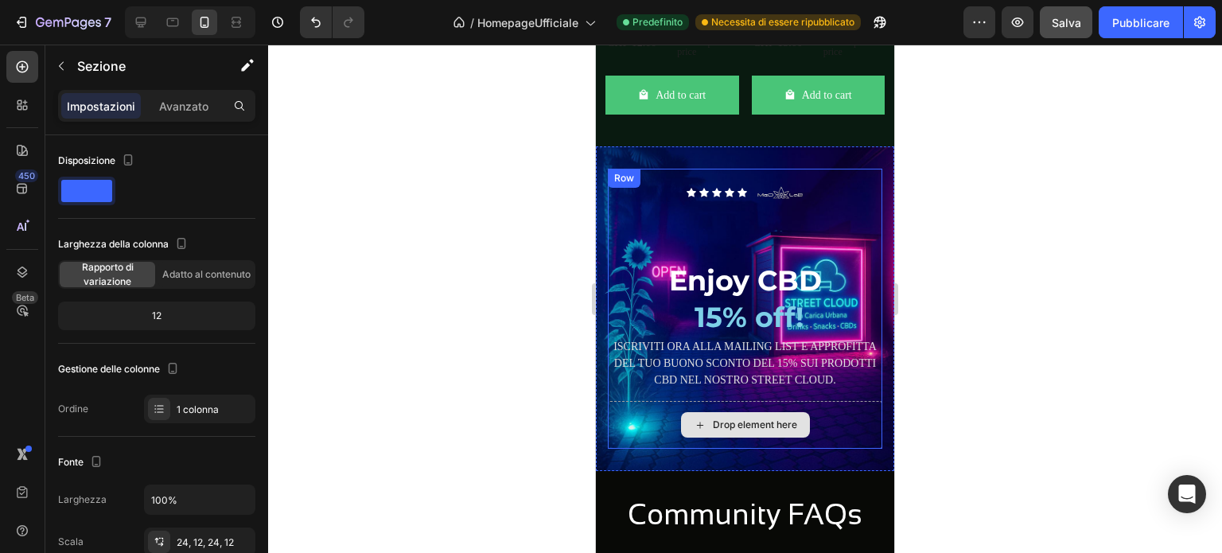
click at [694, 432] on icon at bounding box center [700, 426] width 13 height 14
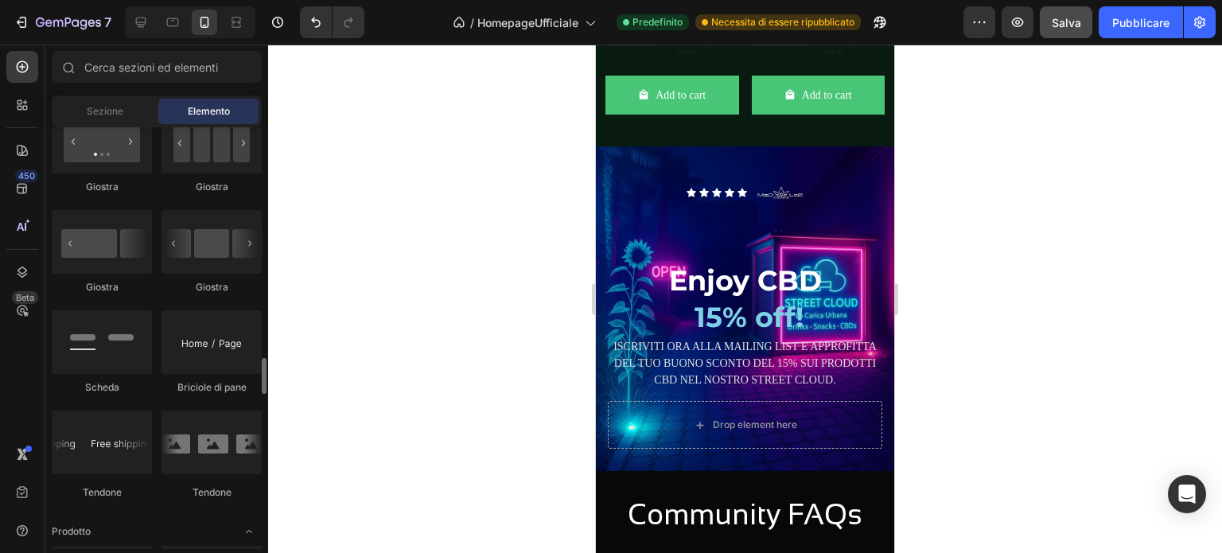
scroll to position [1751, 0]
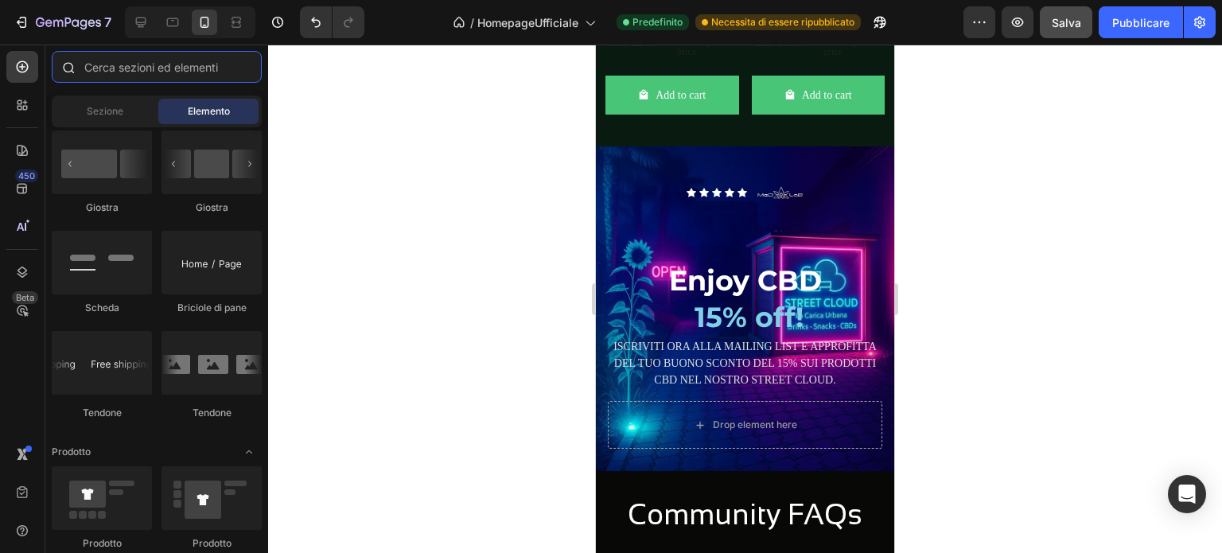
click at [181, 73] on input "text" at bounding box center [157, 67] width 210 height 32
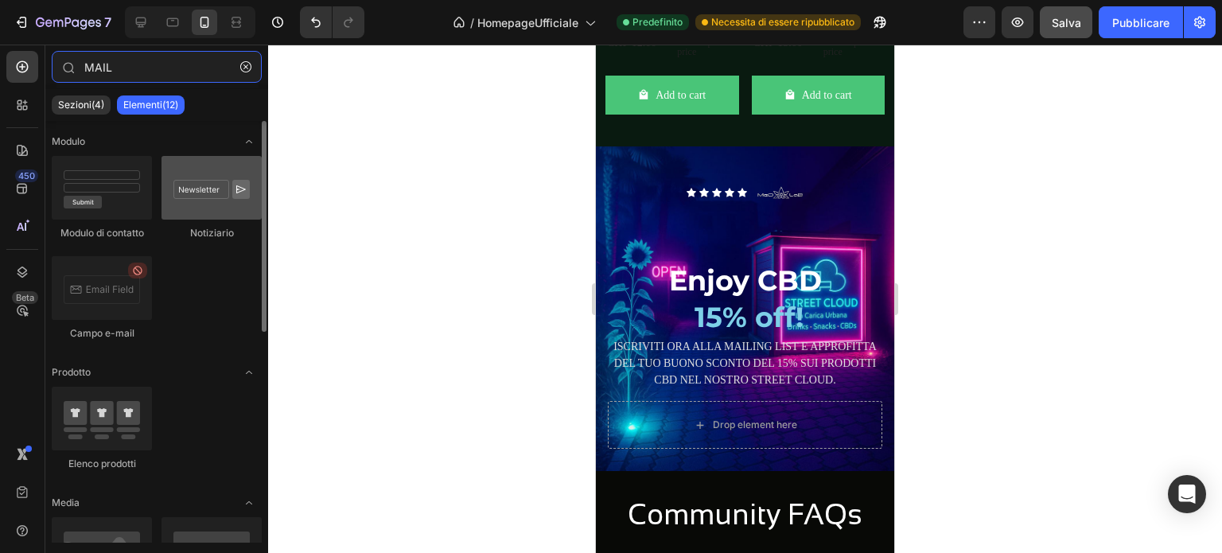
type input "MAIL"
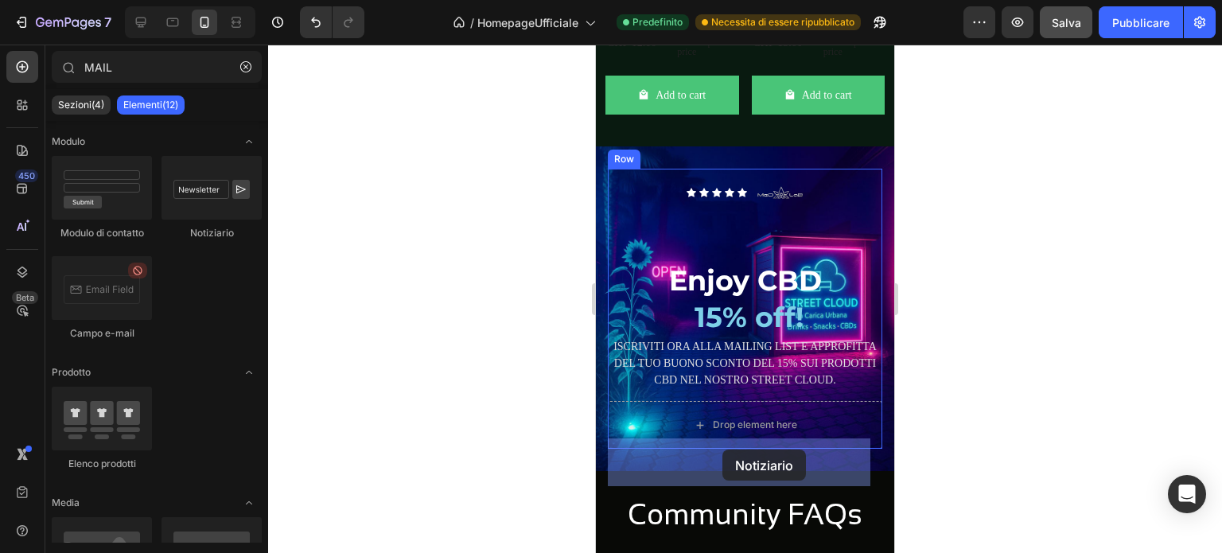
drag, startPoint x: 800, startPoint y: 232, endPoint x: 723, endPoint y: 450, distance: 230.5
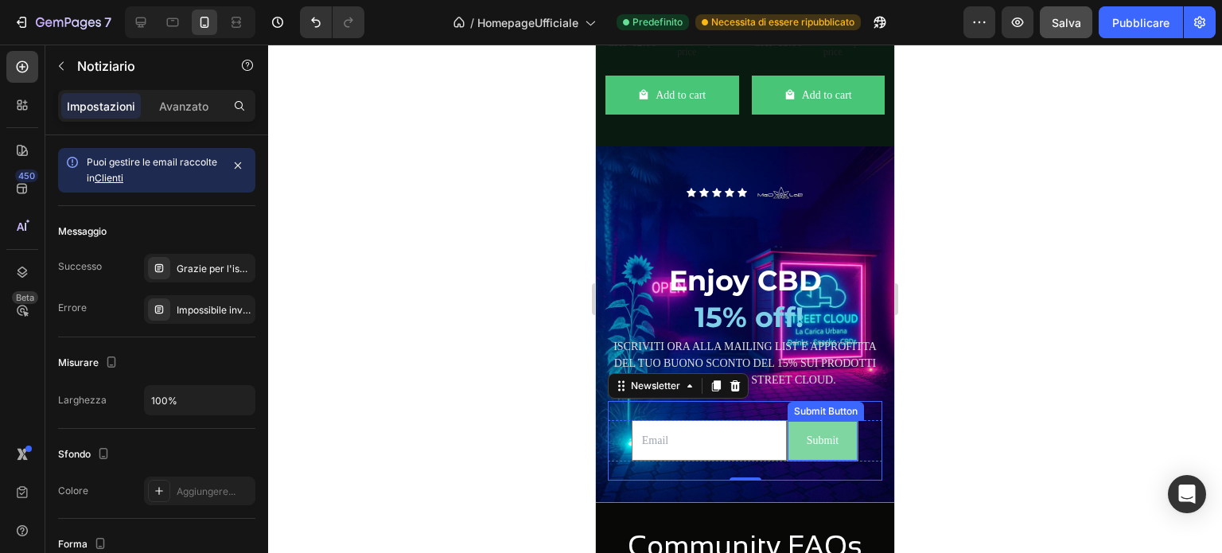
click at [797, 460] on button "Submit" at bounding box center [823, 440] width 70 height 39
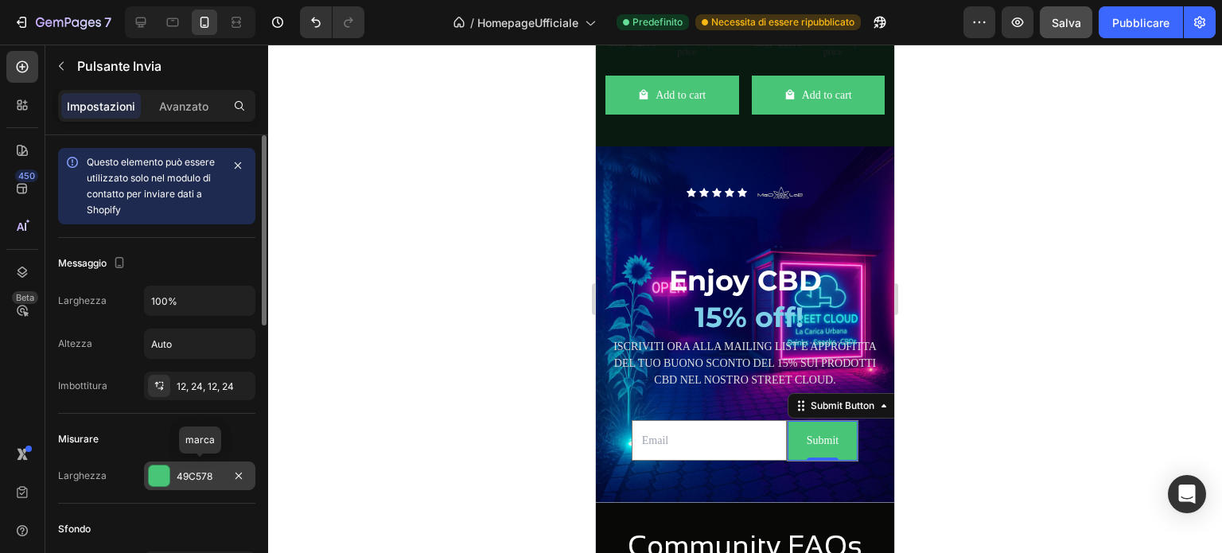
click at [157, 472] on div at bounding box center [159, 476] width 21 height 21
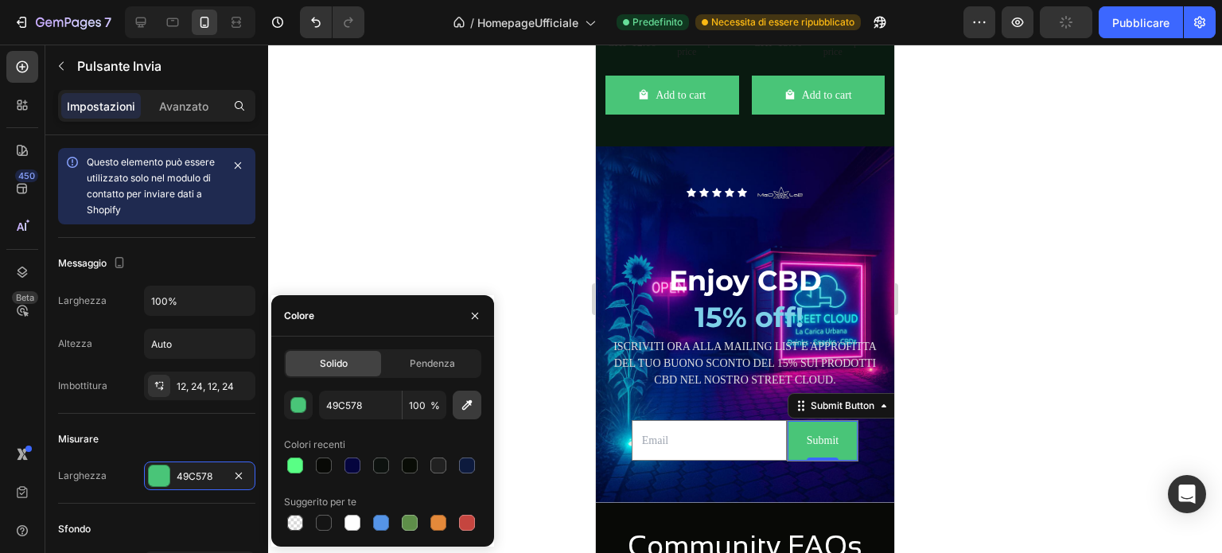
click at [472, 410] on icon "button" at bounding box center [467, 405] width 16 height 16
type input "DD3DAD"
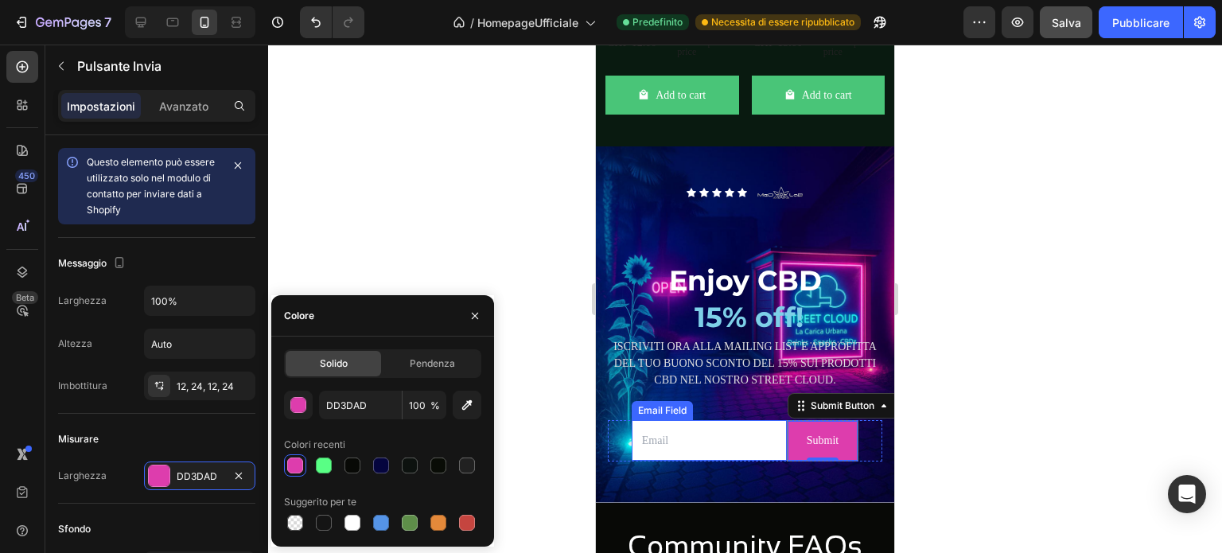
click at [738, 461] on input "email" at bounding box center [709, 440] width 155 height 41
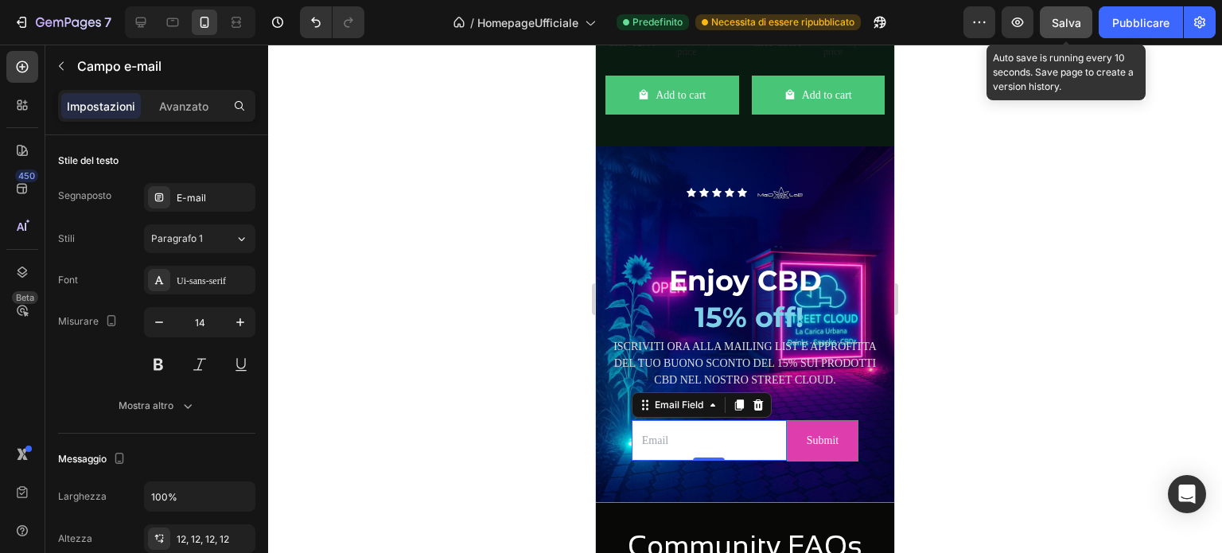
click at [1081, 22] on font "Salva" at bounding box center [1066, 23] width 29 height 14
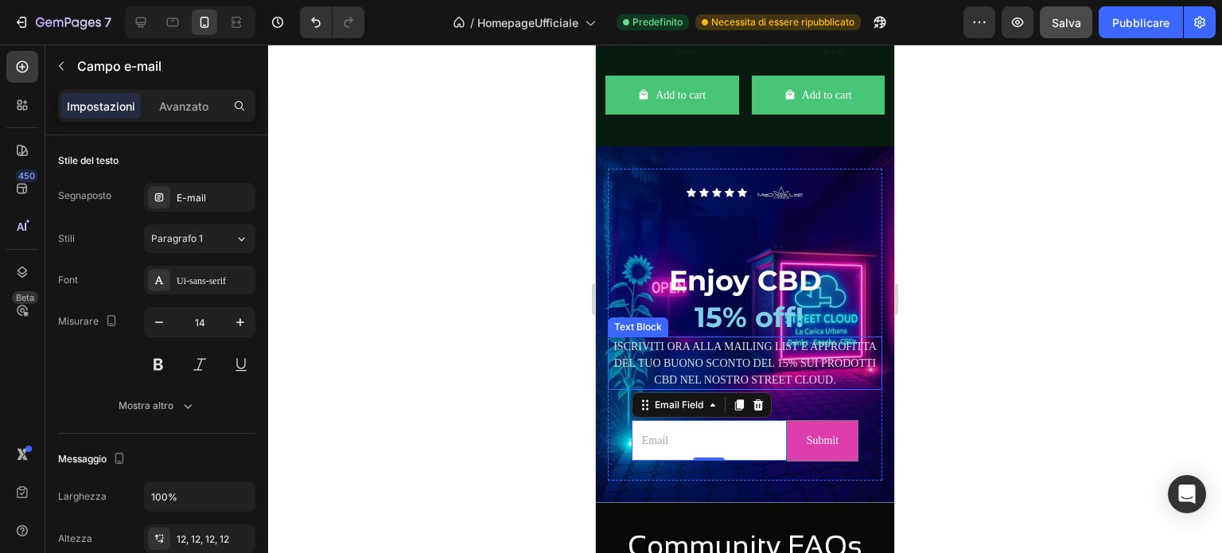
click at [773, 372] on p "ISCRIVITI ORA ALLA MAILING LIST E APPROFITTA DEL TUO BUONO SCONTO DEL 15% SUI P…" at bounding box center [745, 363] width 271 height 50
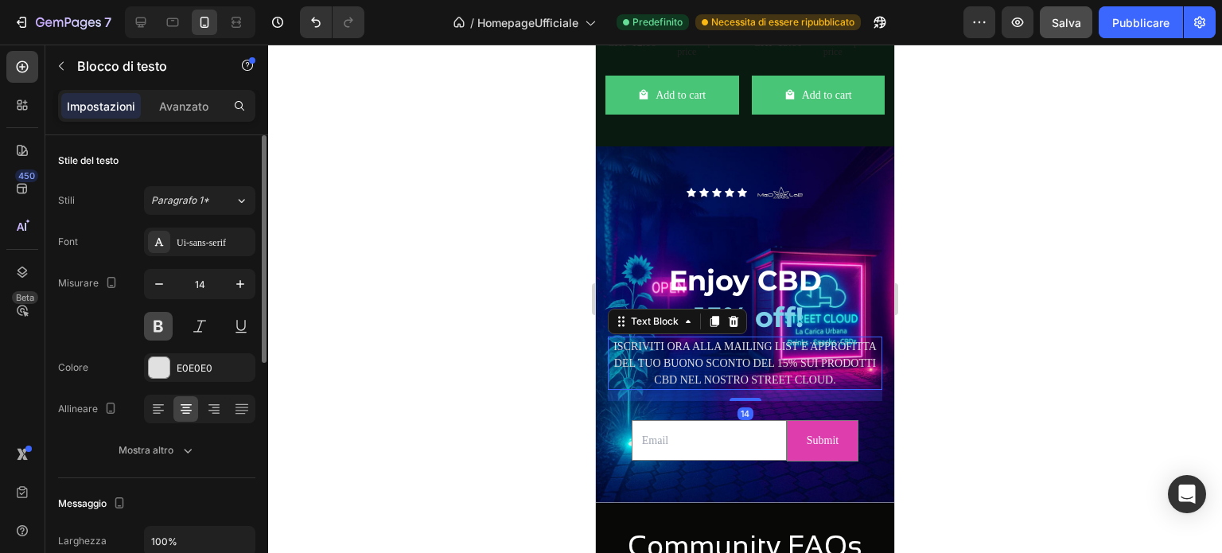
click at [158, 319] on button at bounding box center [158, 326] width 29 height 29
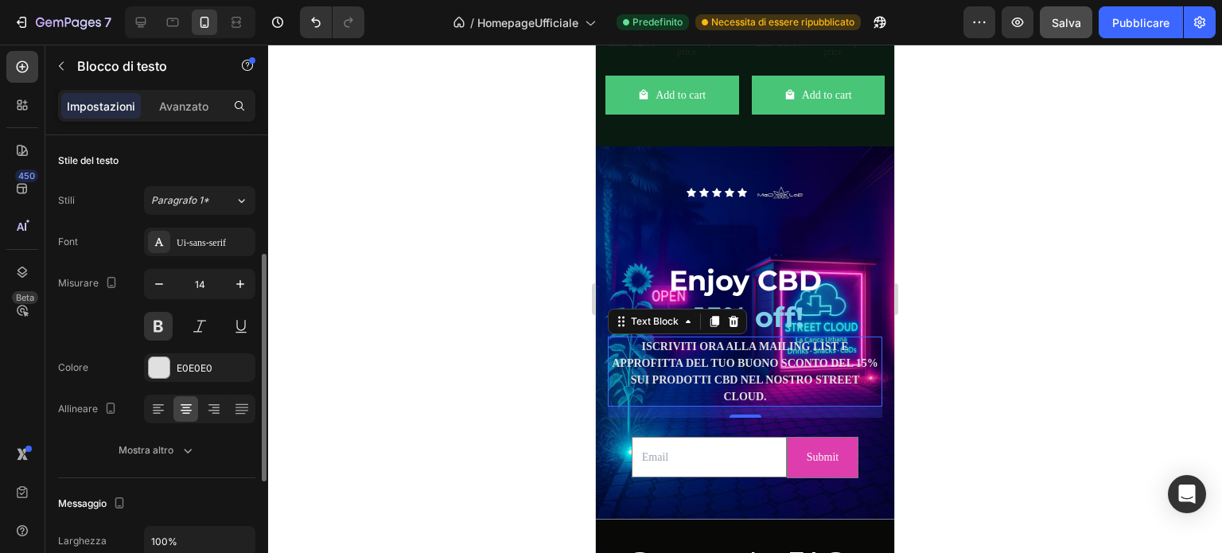
scroll to position [80, 0]
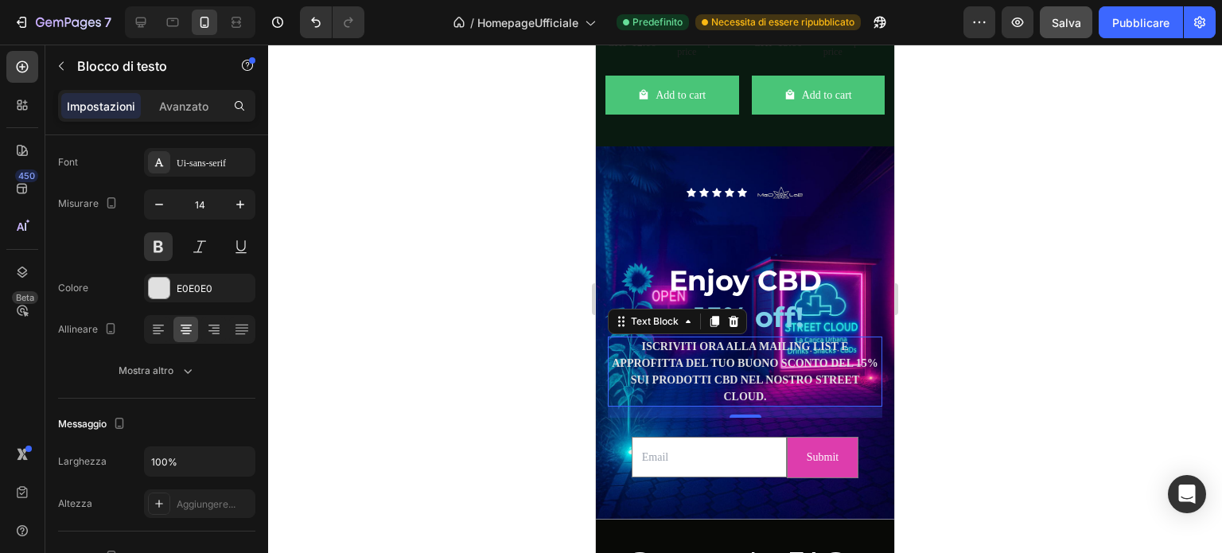
click at [719, 361] on p "ISCRIVITI ORA ALLA MAILING LIST E APPROFITTA DEL TUO BUONO SCONTO DEL 15% SUI P…" at bounding box center [745, 371] width 271 height 67
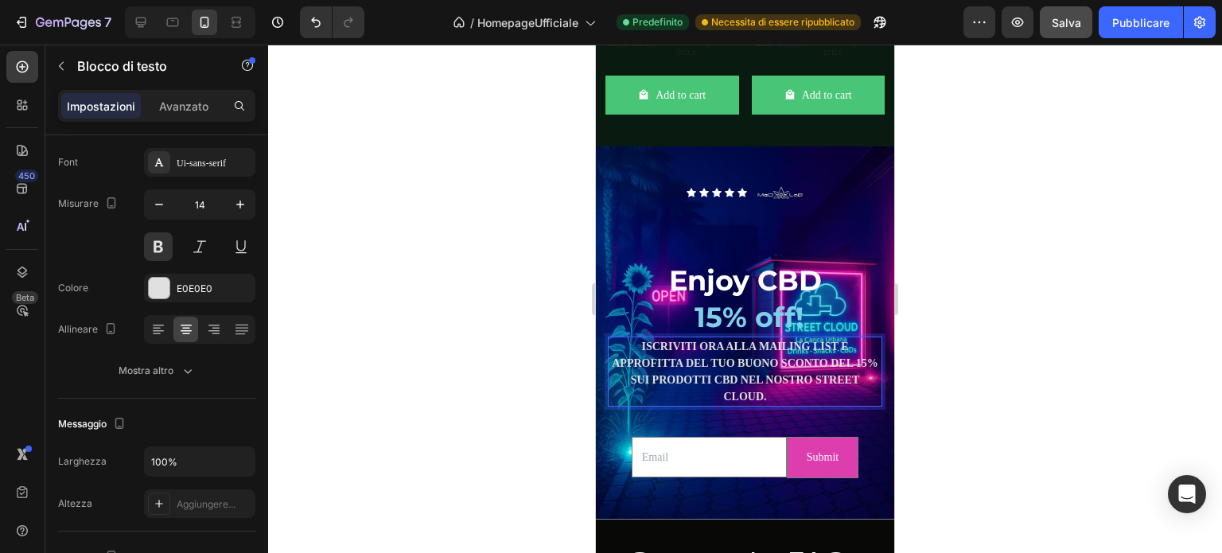
click at [622, 367] on p "ISCRIVITI ORA ALLA MAILING LIST E APPROFITTA DEL TUO BUONO SCONTO DEL 15% SUI P…" at bounding box center [745, 371] width 271 height 67
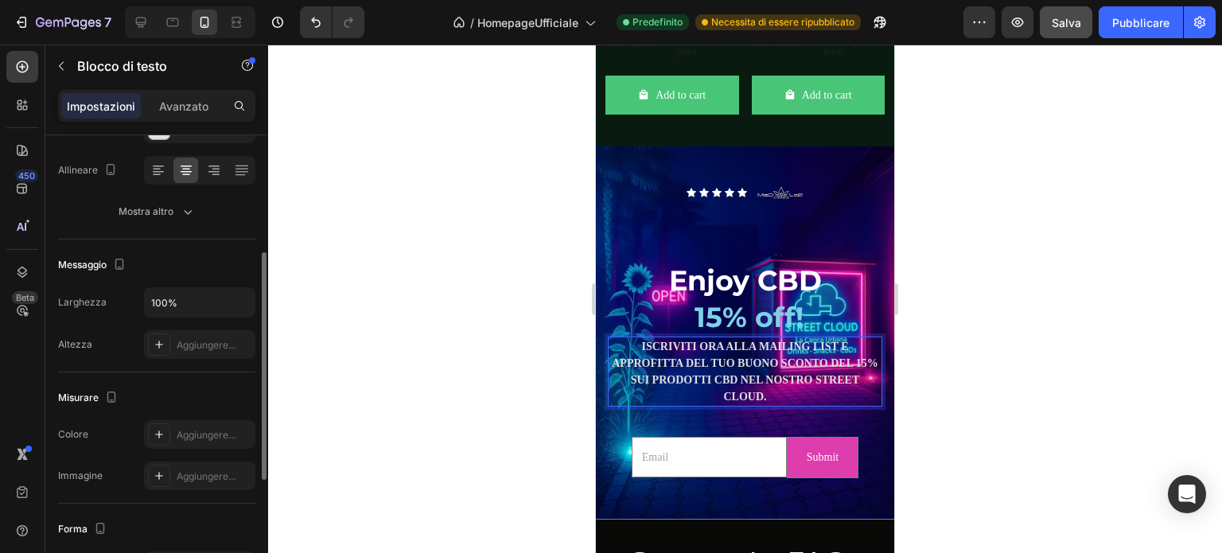
scroll to position [159, 0]
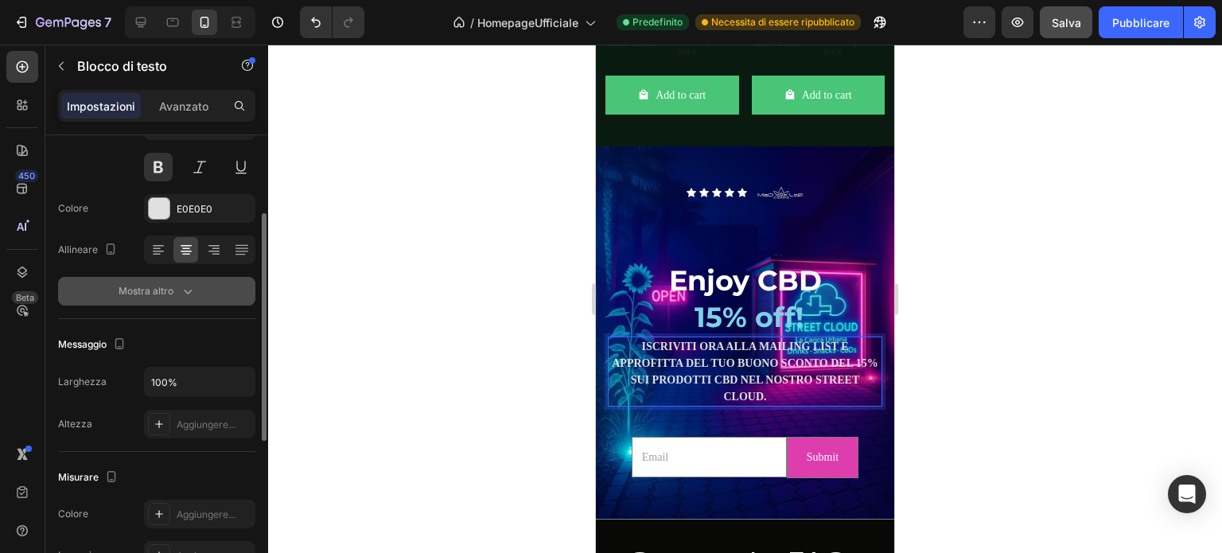
click at [162, 285] on font "Mostra altro" at bounding box center [146, 291] width 55 height 12
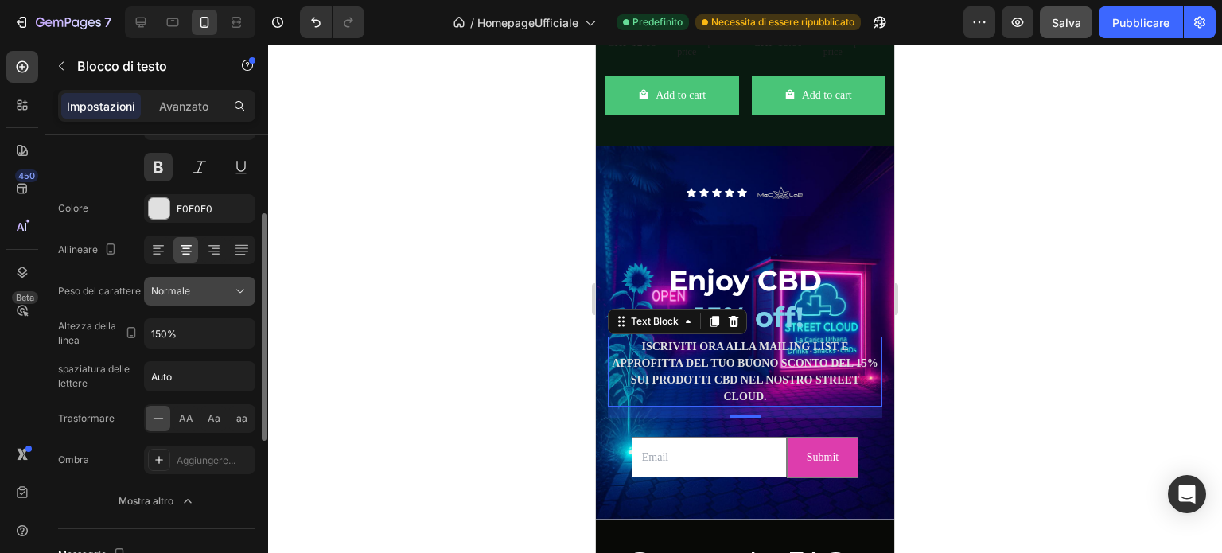
click at [181, 292] on font "Normale" at bounding box center [170, 291] width 39 height 12
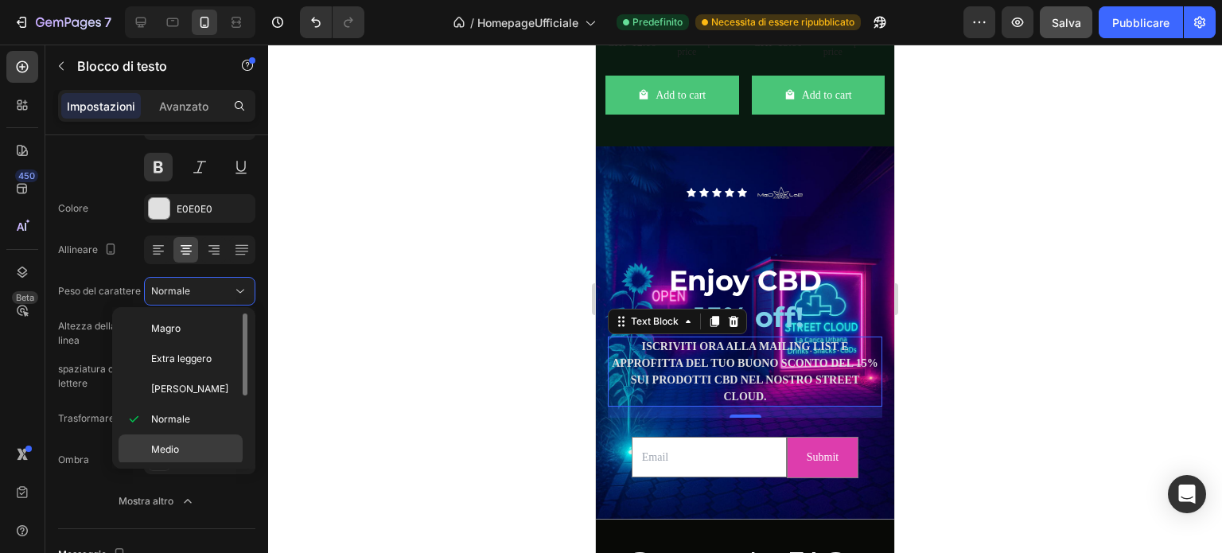
click at [166, 445] on font "Medio" at bounding box center [165, 449] width 28 height 12
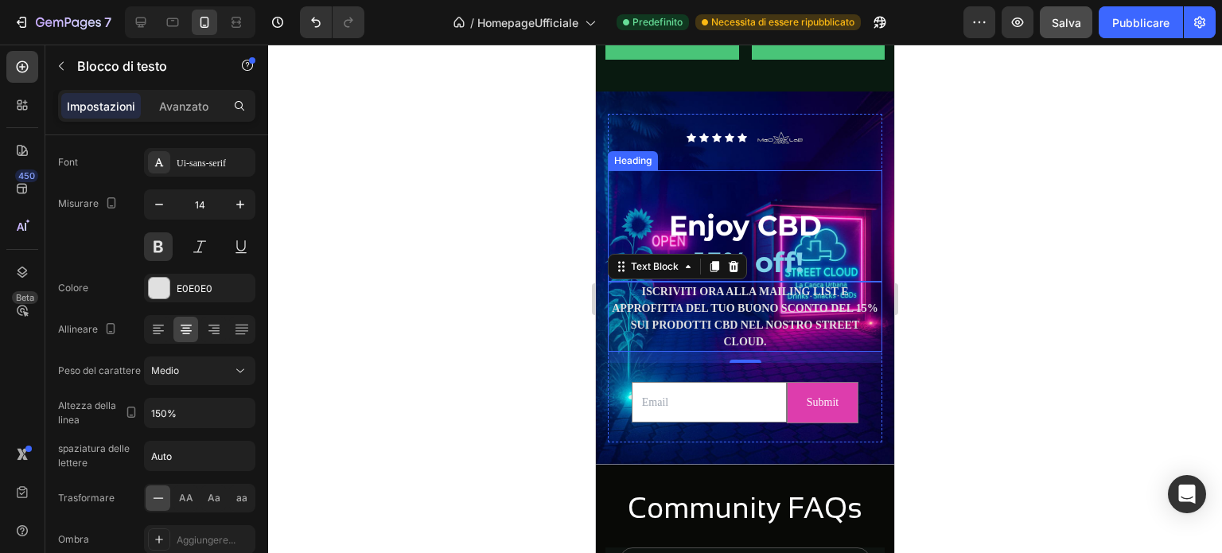
scroll to position [3574, 0]
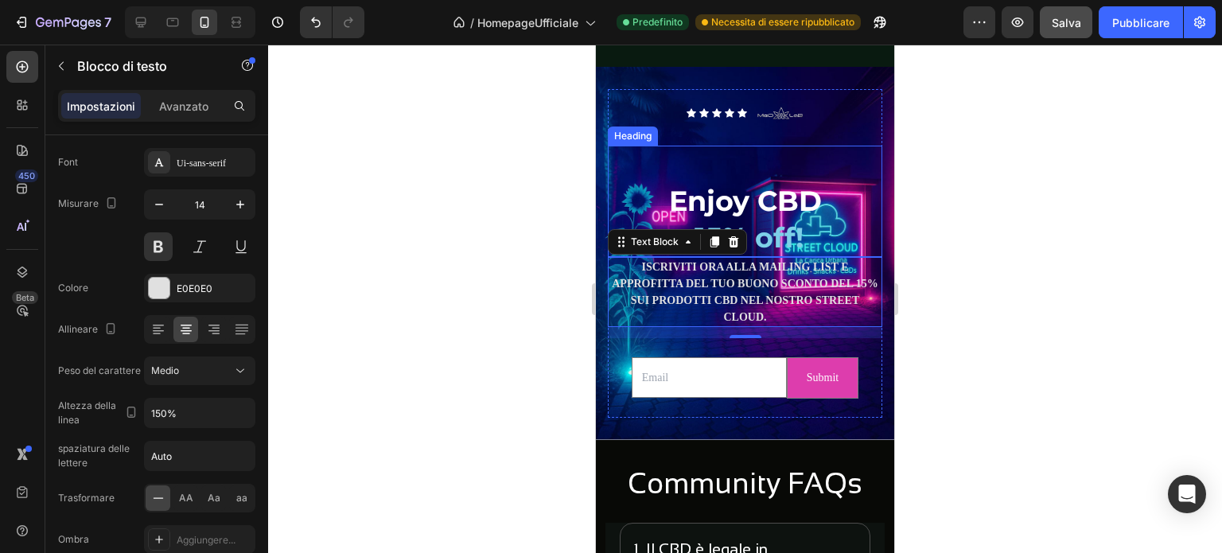
click at [757, 235] on h2 "Enjoy CBD 15% off!" at bounding box center [745, 202] width 275 height 112
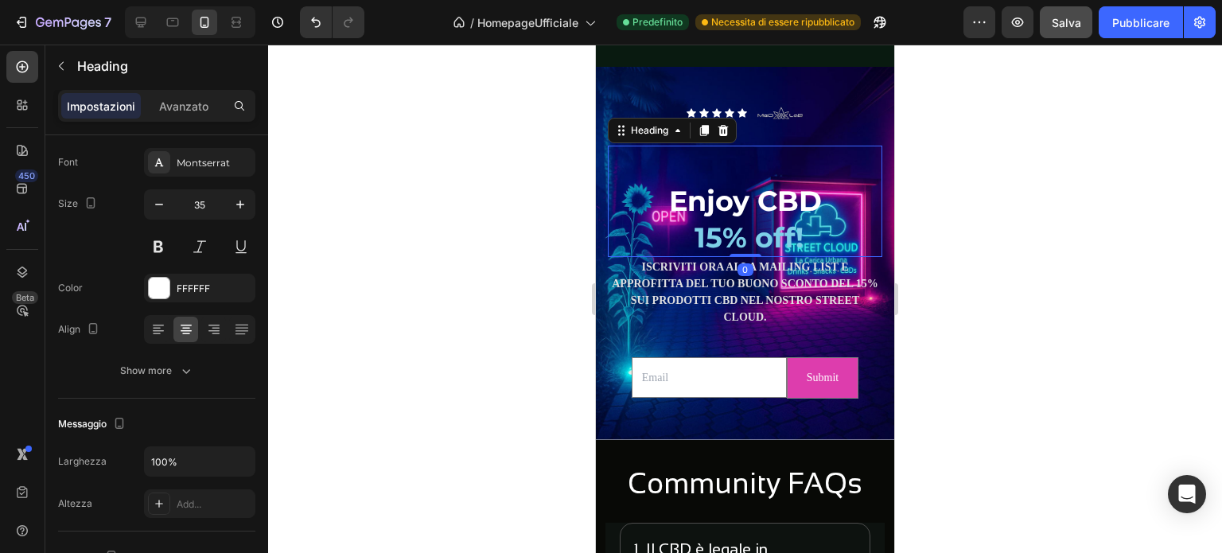
scroll to position [0, 0]
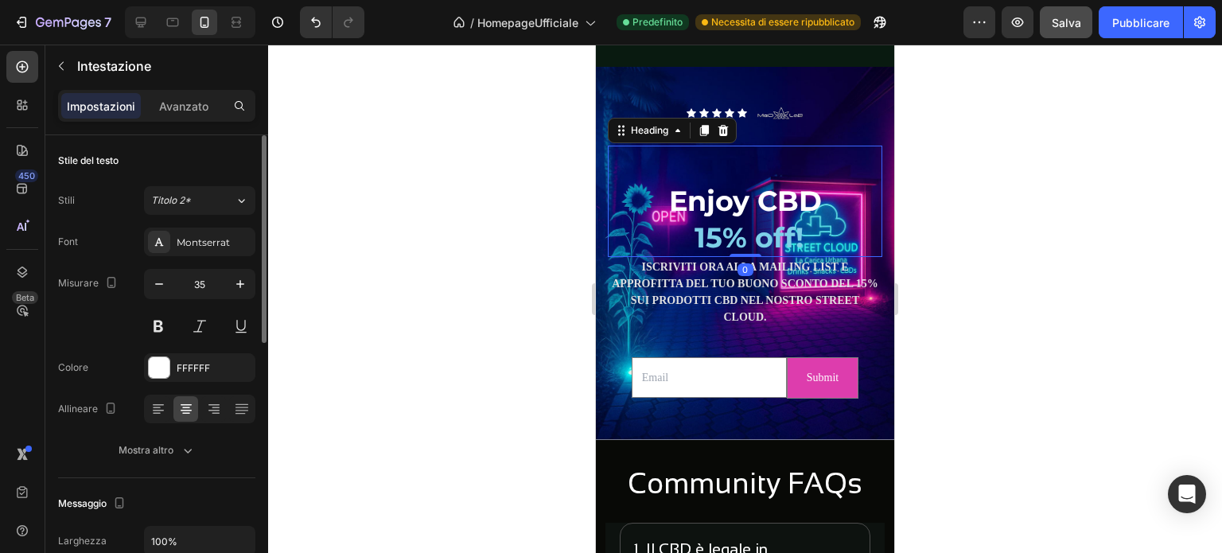
click at [685, 195] on h2 "Enjoy CBD 15% off!" at bounding box center [745, 202] width 275 height 112
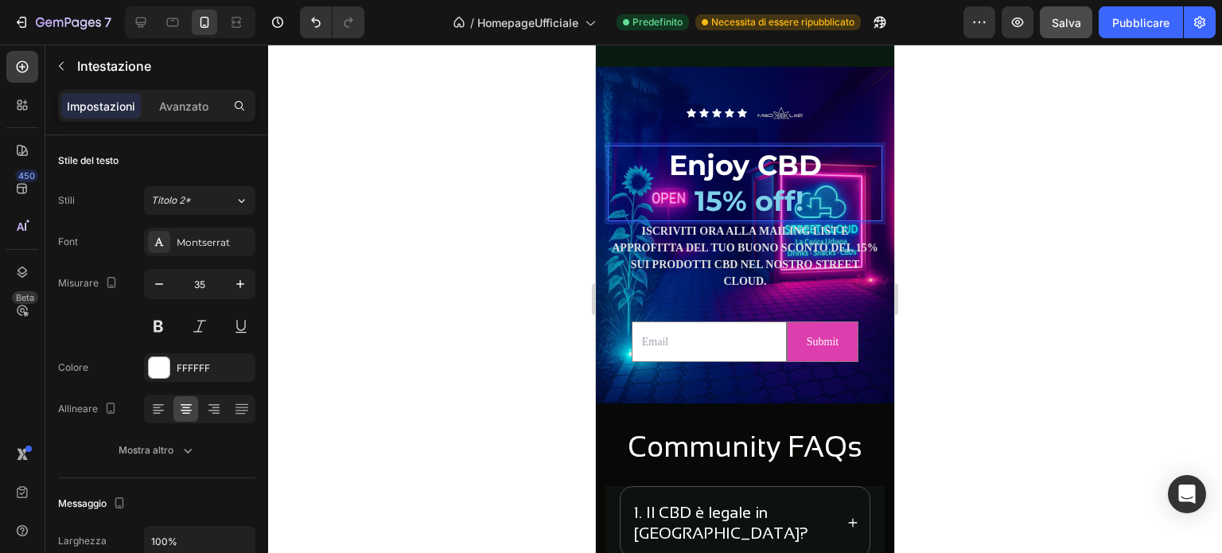
click at [802, 216] on p "Enjoy CBD 15% off!" at bounding box center [745, 183] width 271 height 72
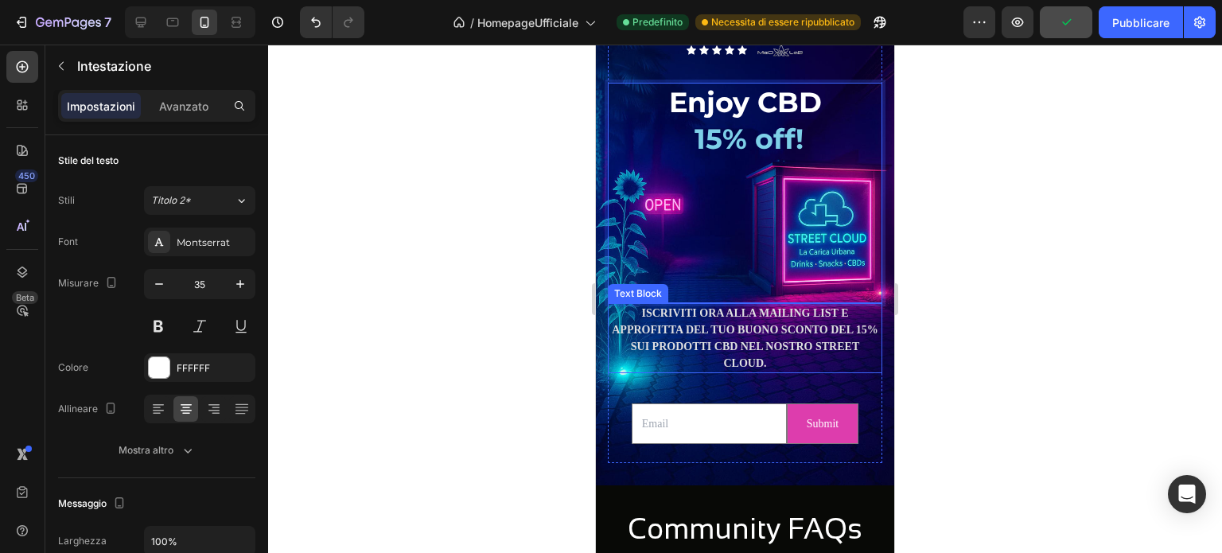
scroll to position [3653, 0]
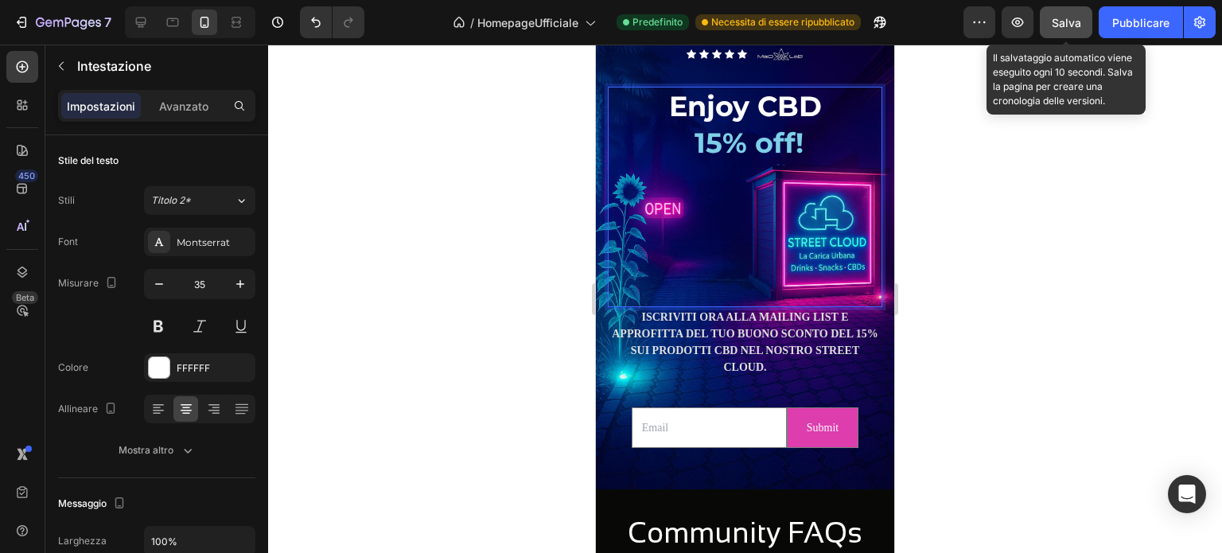
click at [1064, 23] on font "Salva" at bounding box center [1066, 23] width 29 height 14
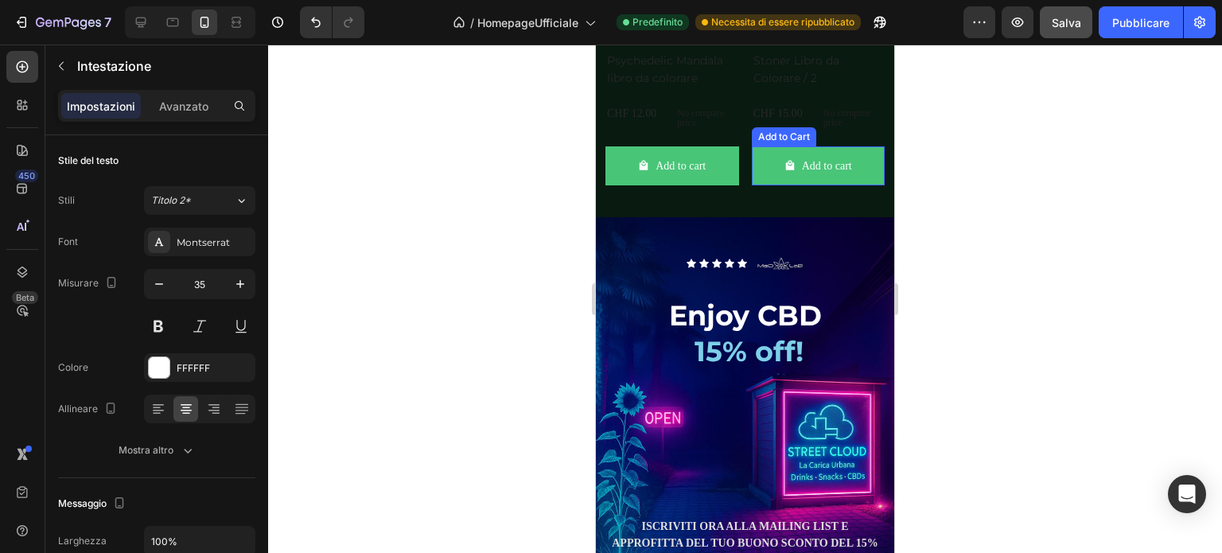
scroll to position [3514, 0]
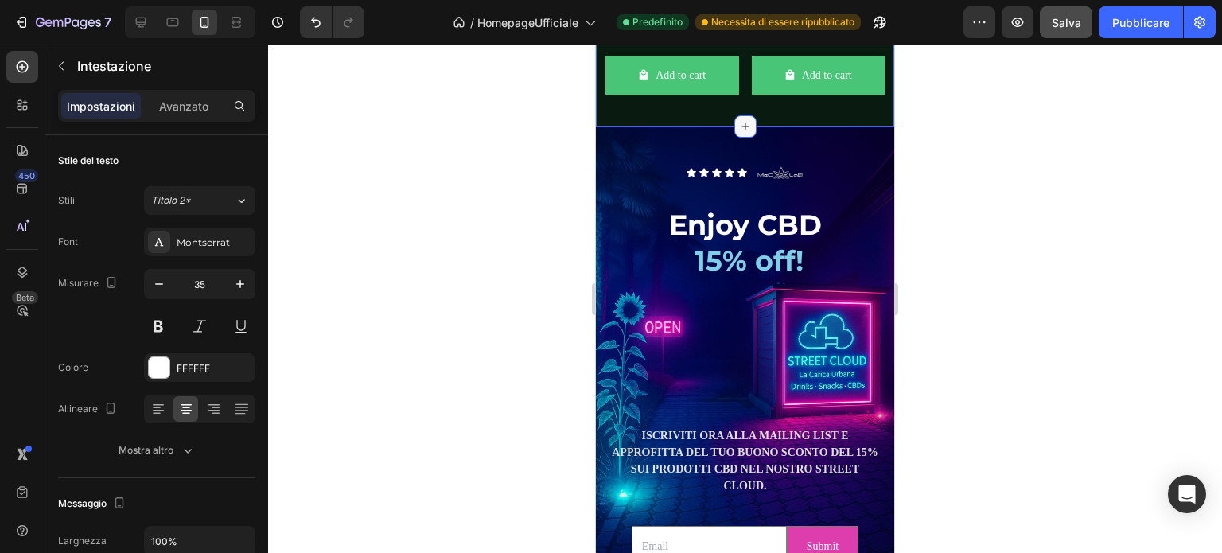
click at [734, 138] on div at bounding box center [745, 126] width 22 height 22
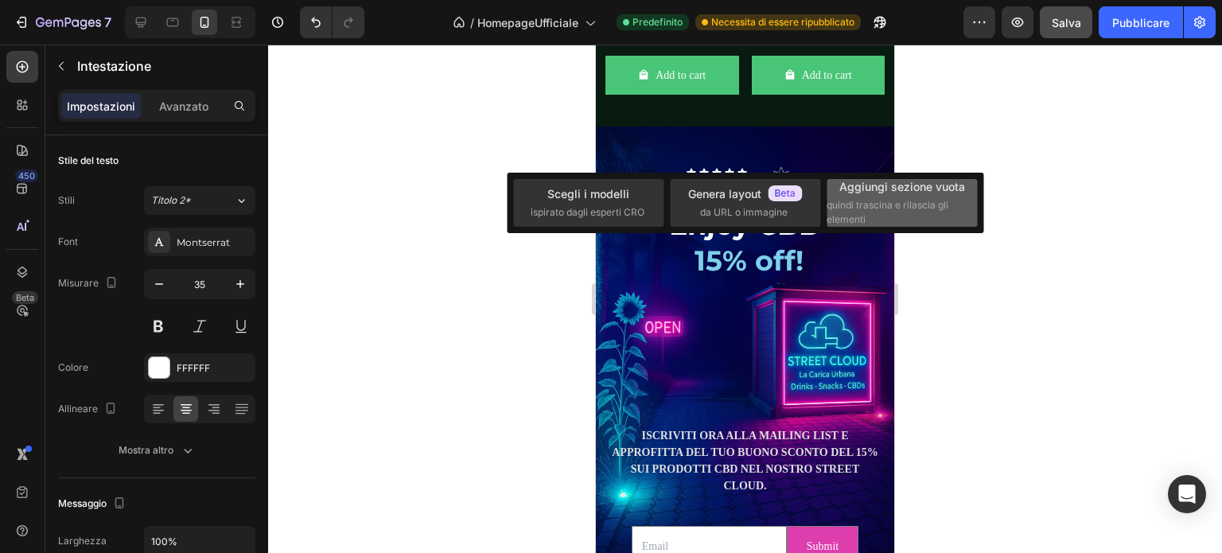
click at [894, 199] on font "quindi trascina e rilascia gli elementi" at bounding box center [888, 212] width 122 height 26
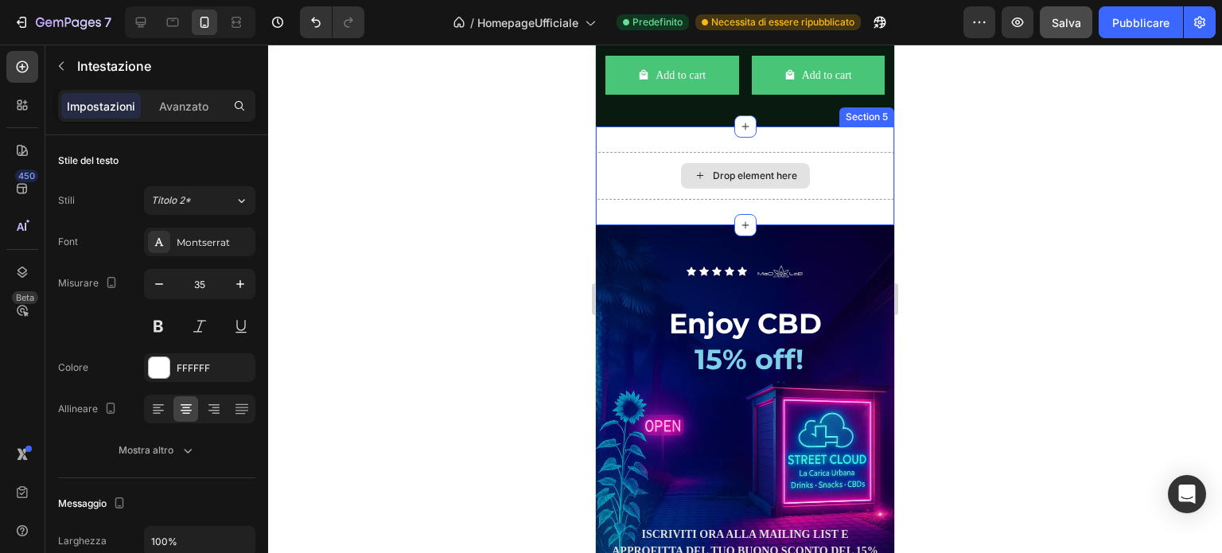
click at [719, 182] on div "Drop element here" at bounding box center [755, 175] width 84 height 13
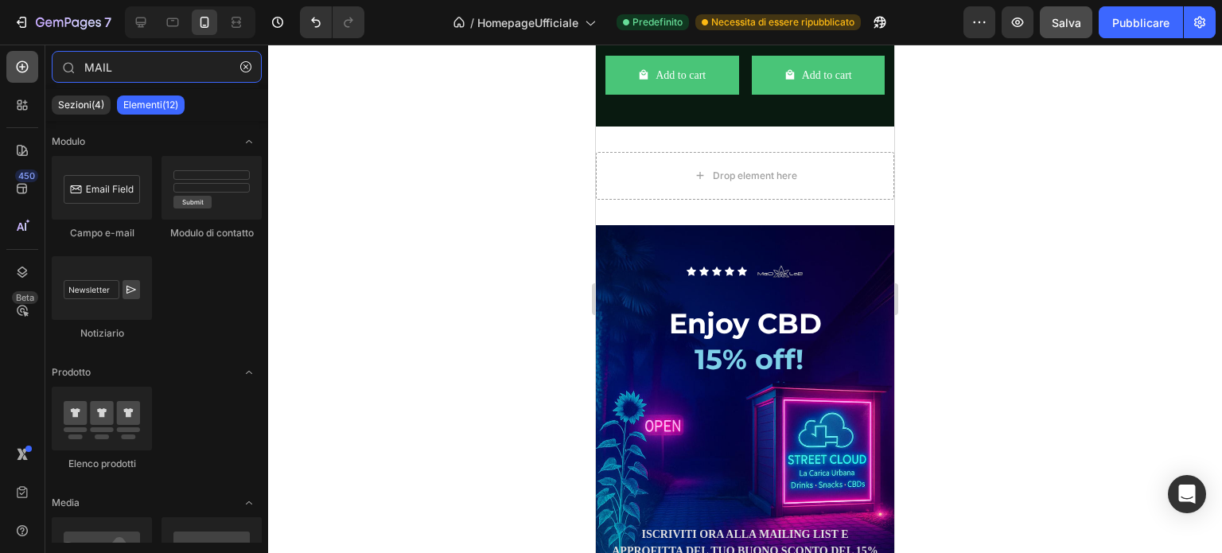
drag, startPoint x: 76, startPoint y: 70, endPoint x: 19, endPoint y: 63, distance: 57.7
click at [19, 63] on div "450 Beta MAIL Sezioni(4) Elementi(12) Modulo Campo e-mail Modulo di contatto No…" at bounding box center [134, 299] width 268 height 508
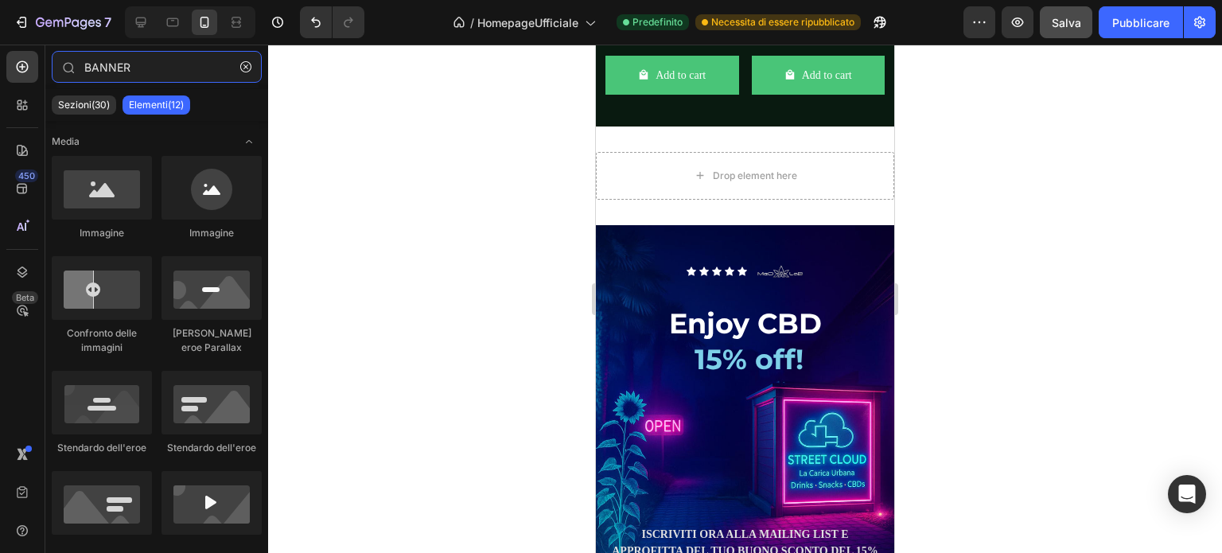
drag, startPoint x: 146, startPoint y: 63, endPoint x: 6, endPoint y: 66, distance: 140.9
click at [6, 66] on div "450 Beta BANNER Sezioni(30) Elementi(12) Media Immagine Immagine Confronto dell…" at bounding box center [134, 299] width 268 height 508
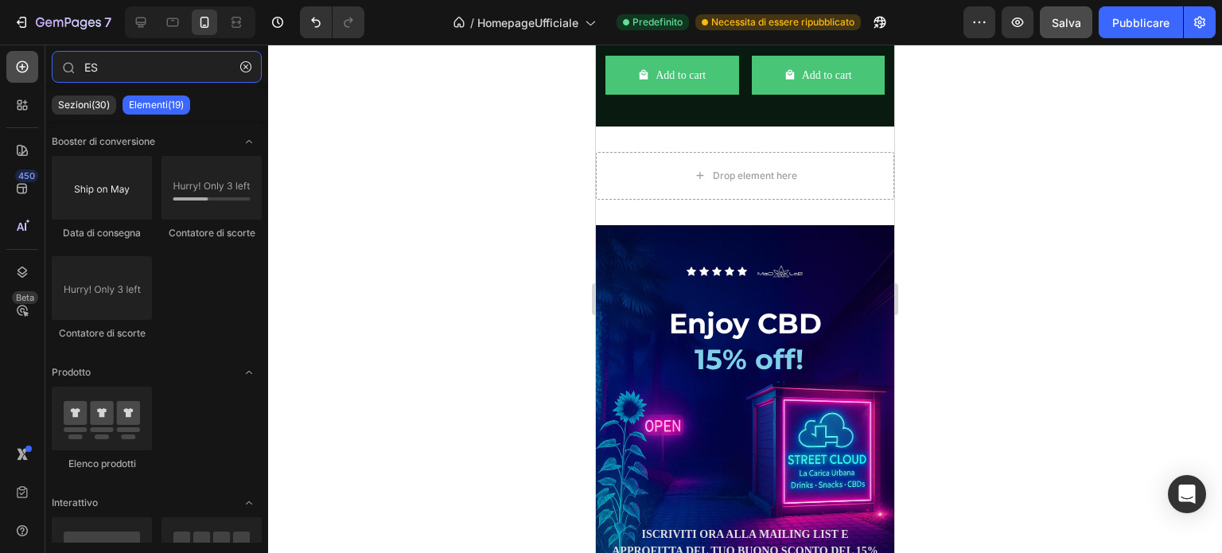
type input "E"
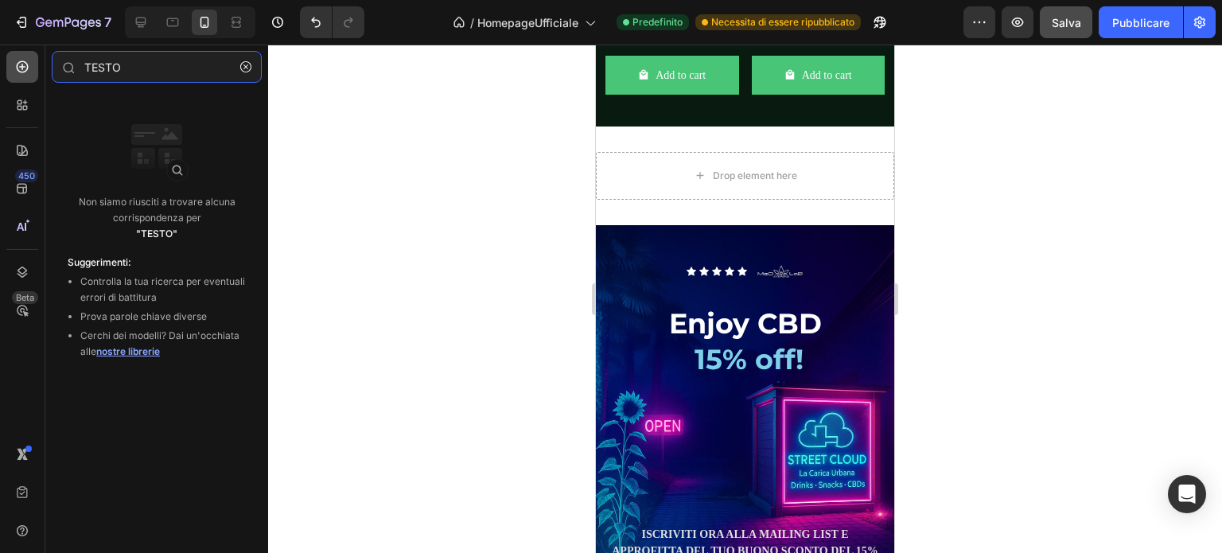
drag, startPoint x: 107, startPoint y: 68, endPoint x: 33, endPoint y: 68, distance: 73.2
click at [35, 67] on div "450 Beta TESTO Sections(0) Elementi(0) We couldn’t find any matches for “TESTO”…" at bounding box center [134, 299] width 268 height 508
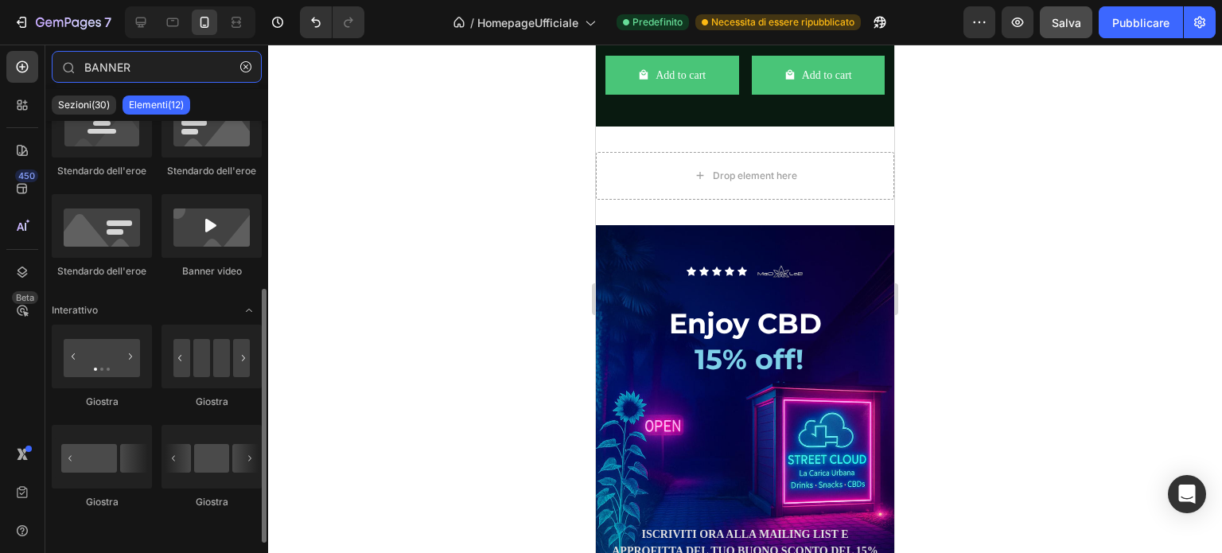
scroll to position [197, 0]
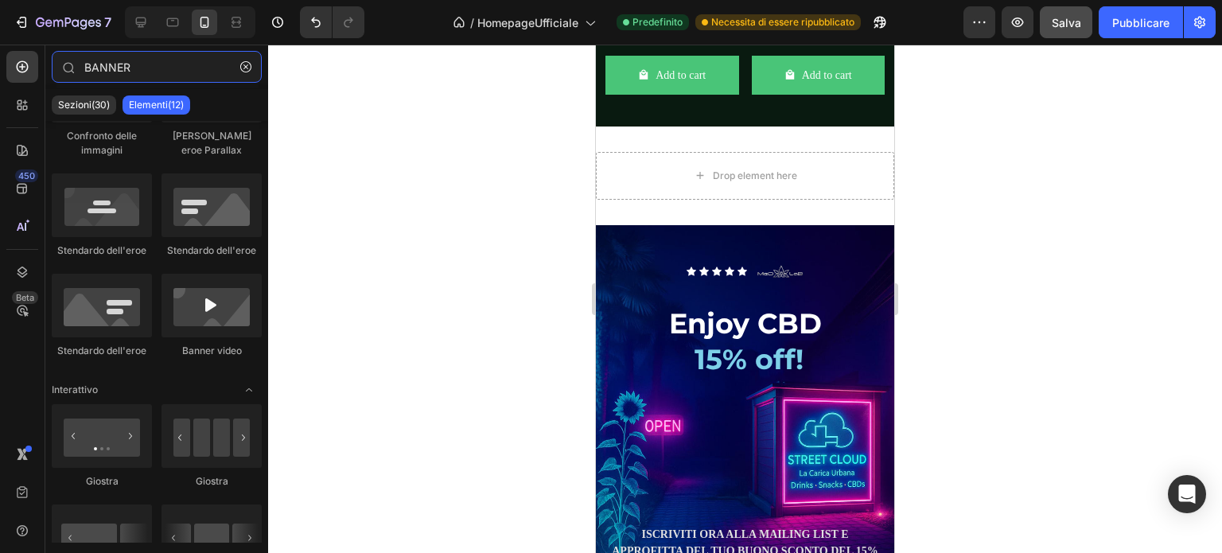
drag, startPoint x: 143, startPoint y: 60, endPoint x: 45, endPoint y: 66, distance: 98.9
click at [45, 66] on div "450 Beta BANNER Sezioni(30) Elementi(12) Media Immagine Immagine Confronto dell…" at bounding box center [134, 299] width 268 height 508
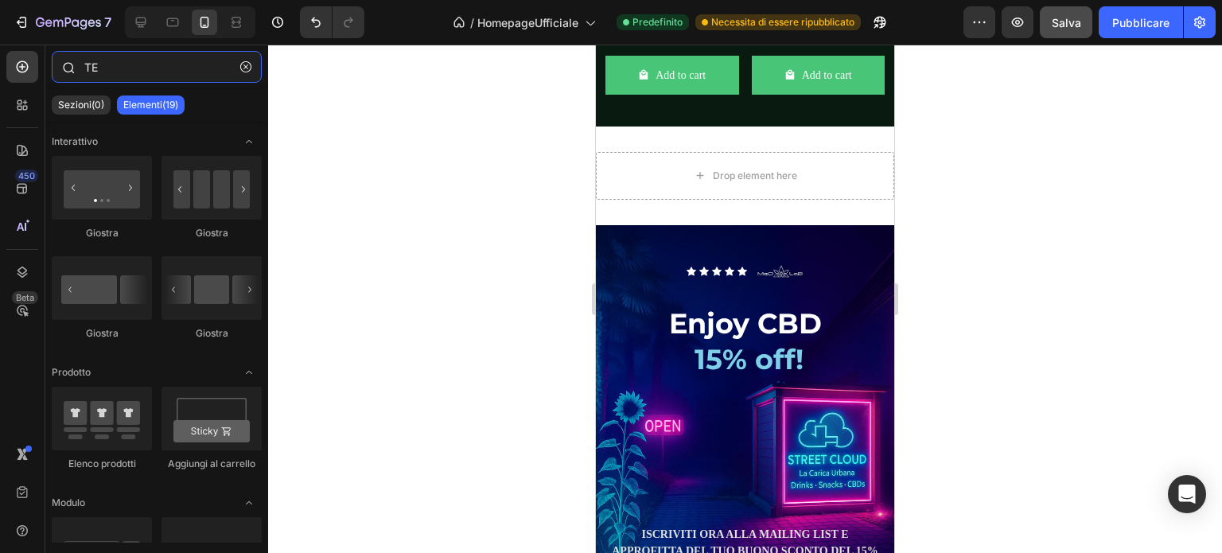
type input "T"
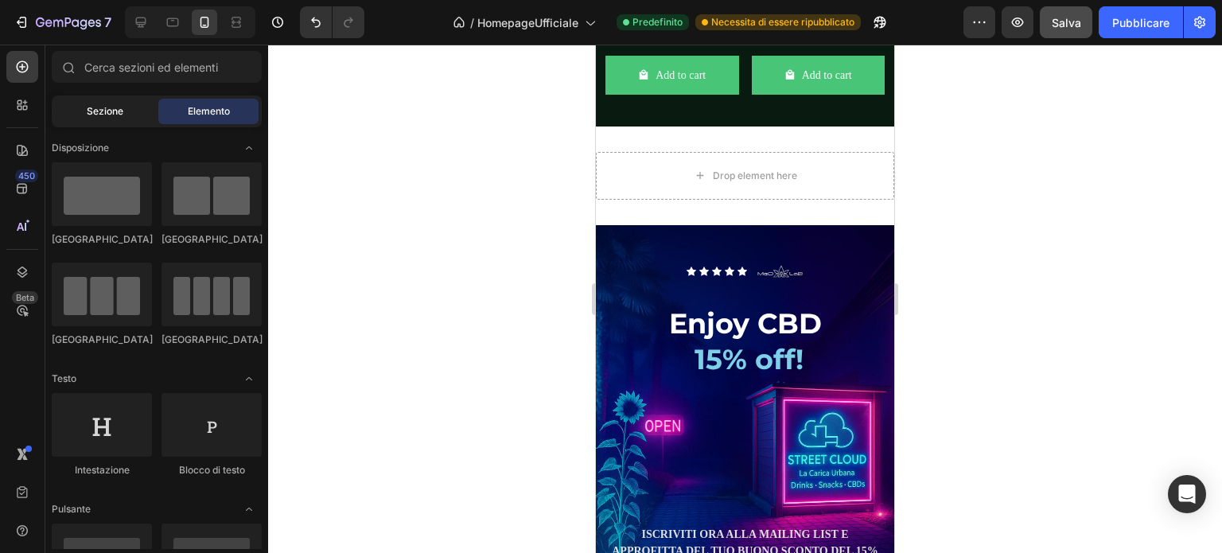
click at [127, 114] on div "Sezione" at bounding box center [105, 111] width 100 height 25
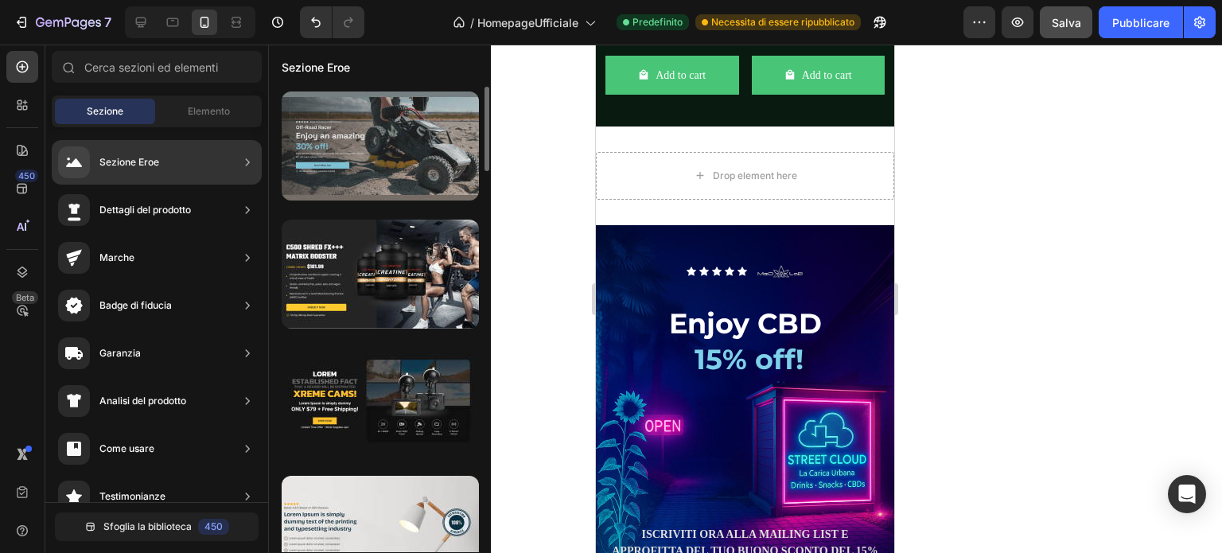
click at [388, 156] on div at bounding box center [380, 146] width 197 height 109
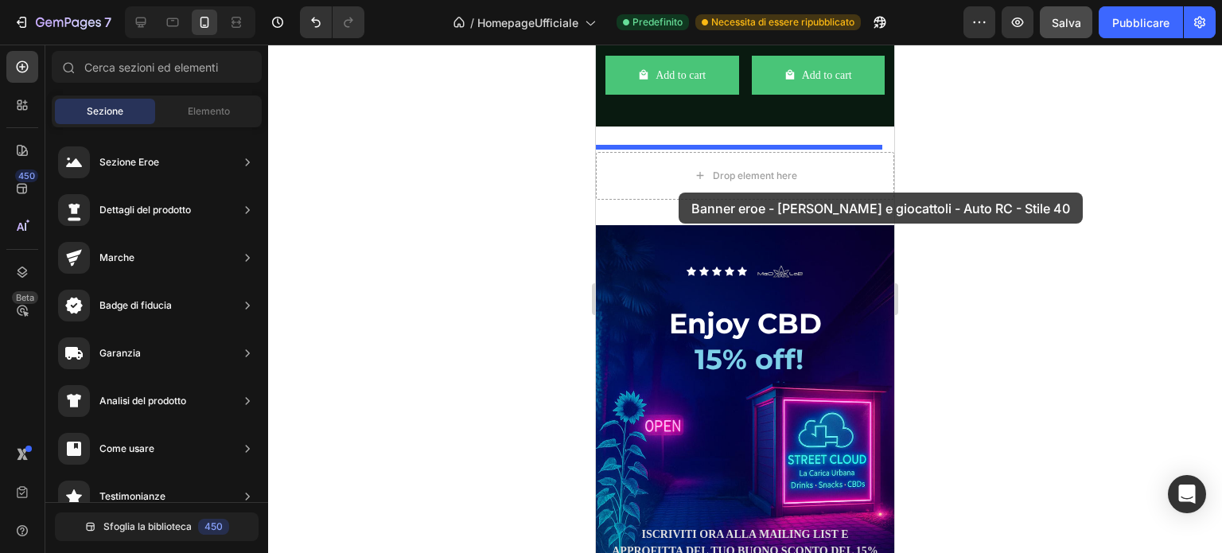
drag, startPoint x: 1054, startPoint y: 196, endPoint x: 679, endPoint y: 193, distance: 374.8
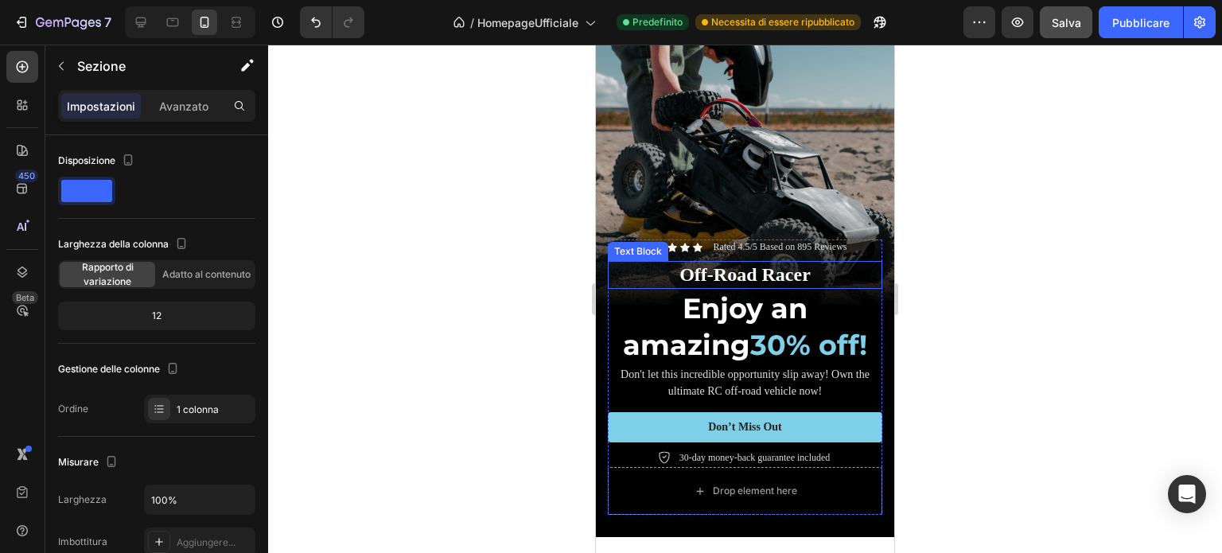
scroll to position [3056, 0]
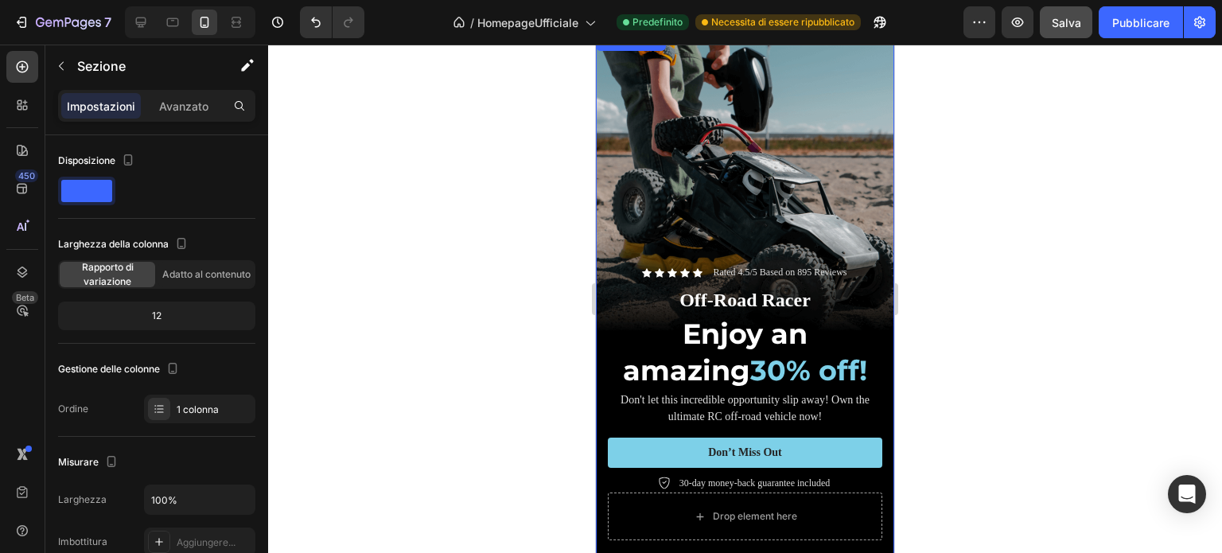
click at [745, 155] on div "Background Image" at bounding box center [745, 297] width 298 height 531
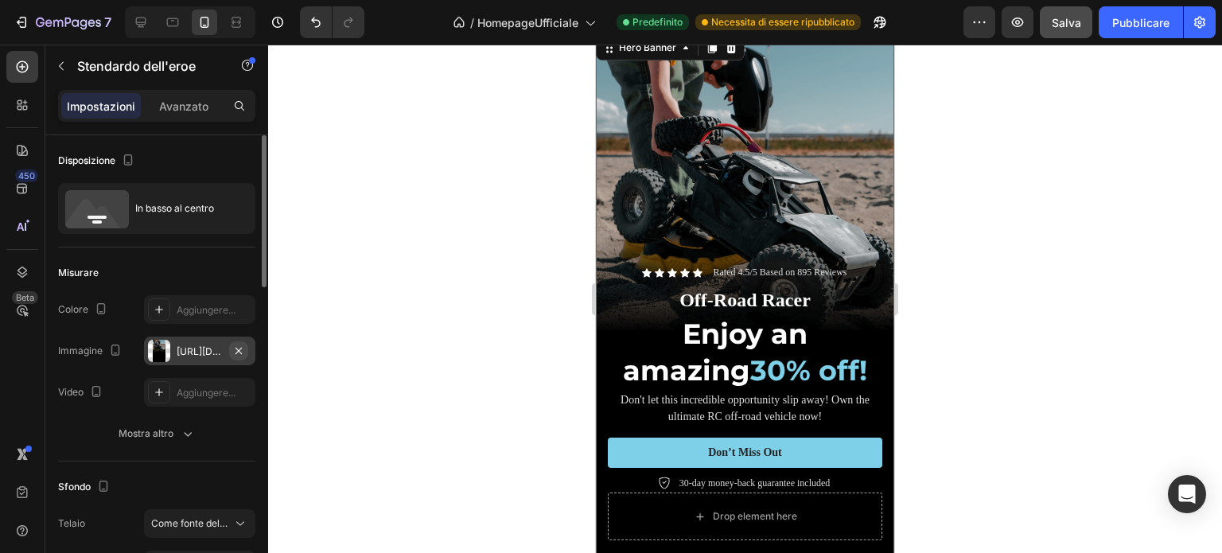
click at [236, 351] on icon "button" at bounding box center [238, 351] width 13 height 13
type input "Auto"
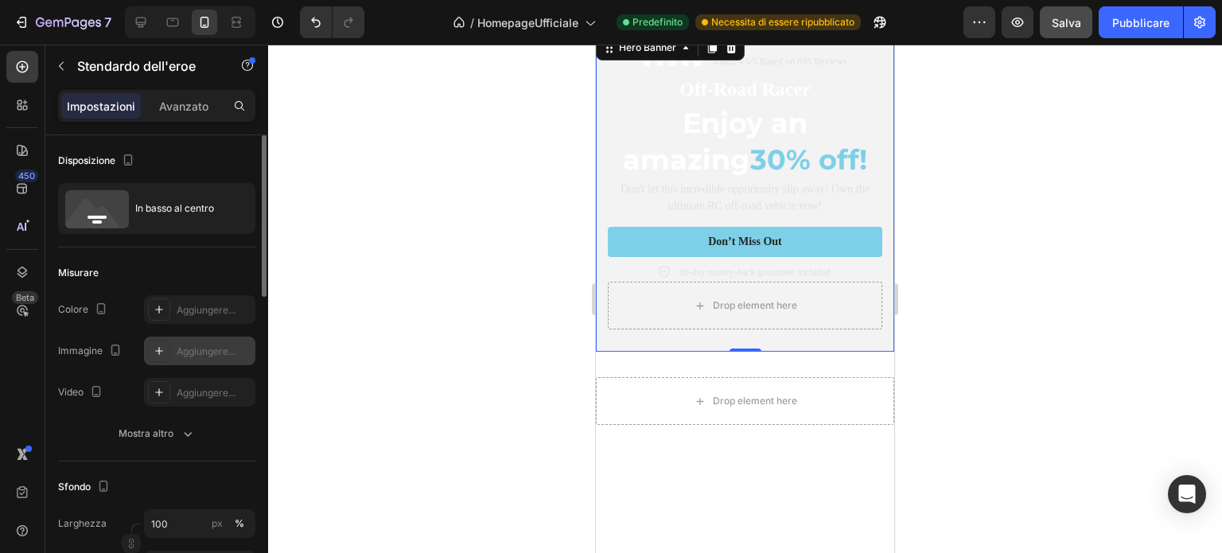
click at [208, 351] on font "Aggiungere..." at bounding box center [206, 351] width 59 height 12
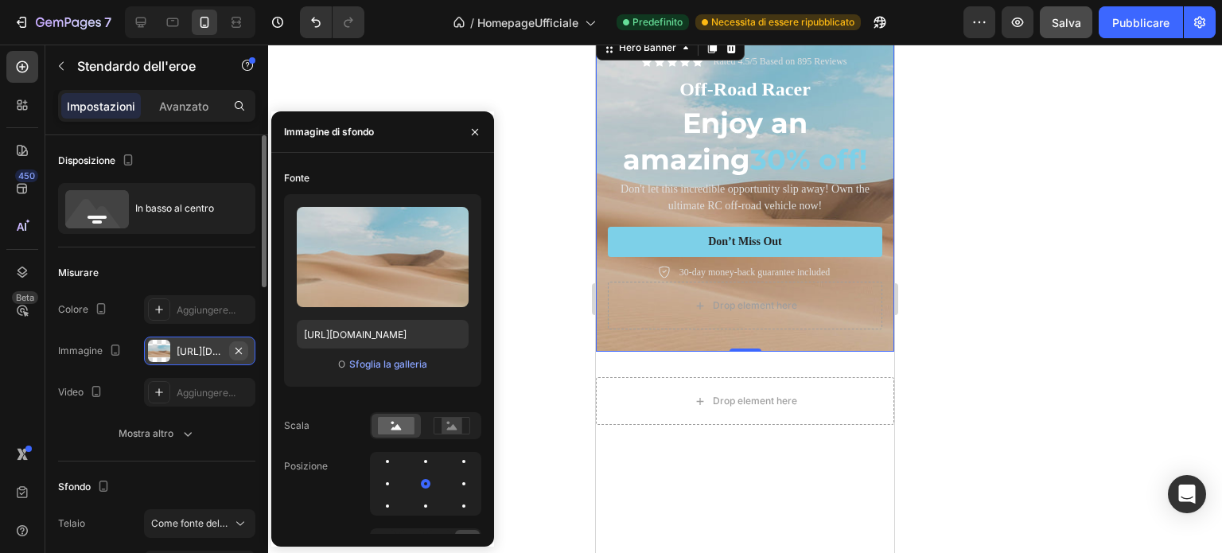
click at [240, 345] on icon "button" at bounding box center [238, 351] width 13 height 13
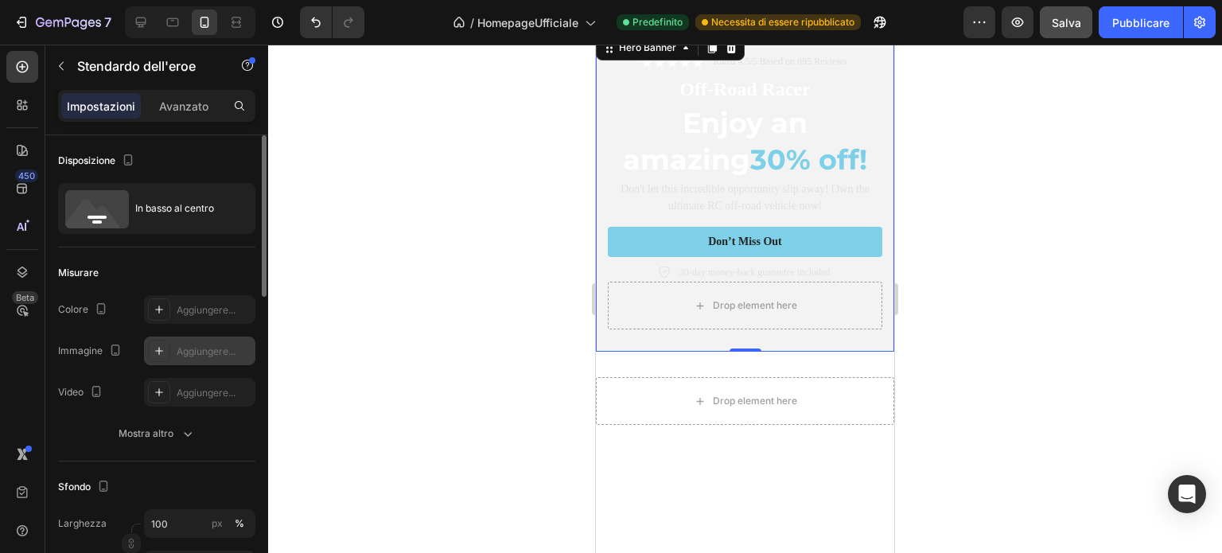
click at [155, 349] on icon at bounding box center [159, 351] width 13 height 13
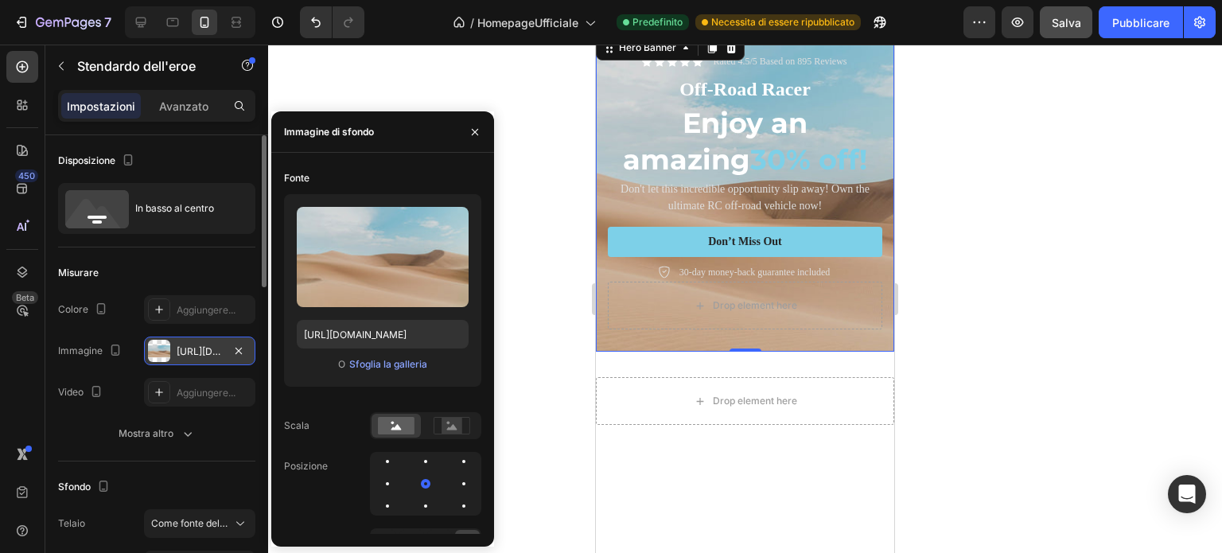
click at [155, 349] on div at bounding box center [159, 351] width 22 height 22
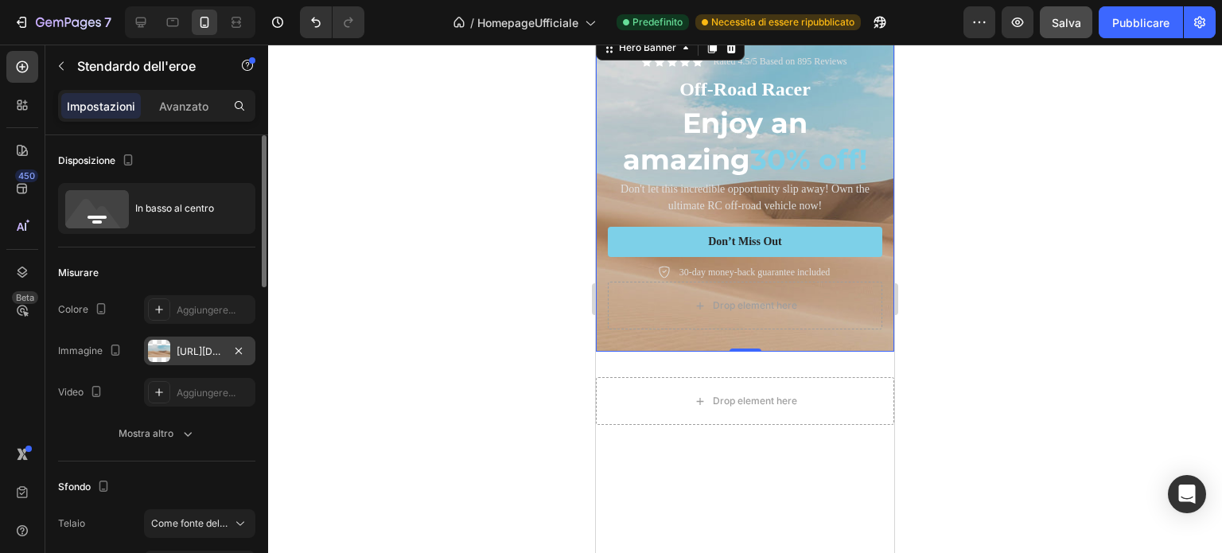
click at [215, 349] on font "https://cdn.shopify.com/s/files/1/2005/9307/files/background_settings.jpg" at bounding box center [228, 351] width 103 height 12
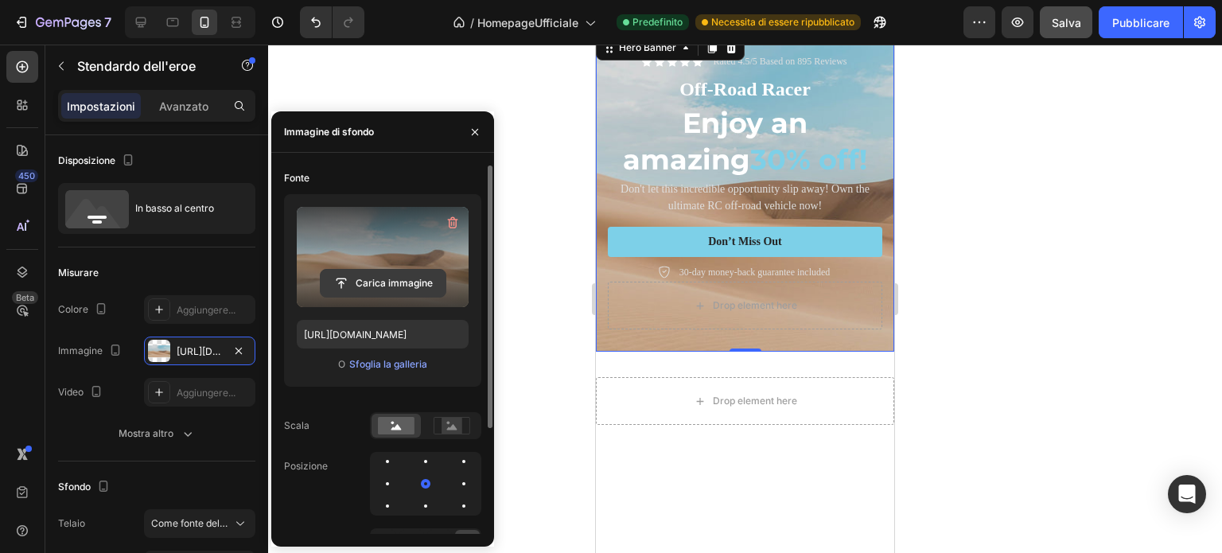
click at [391, 282] on input "file" at bounding box center [383, 283] width 125 height 27
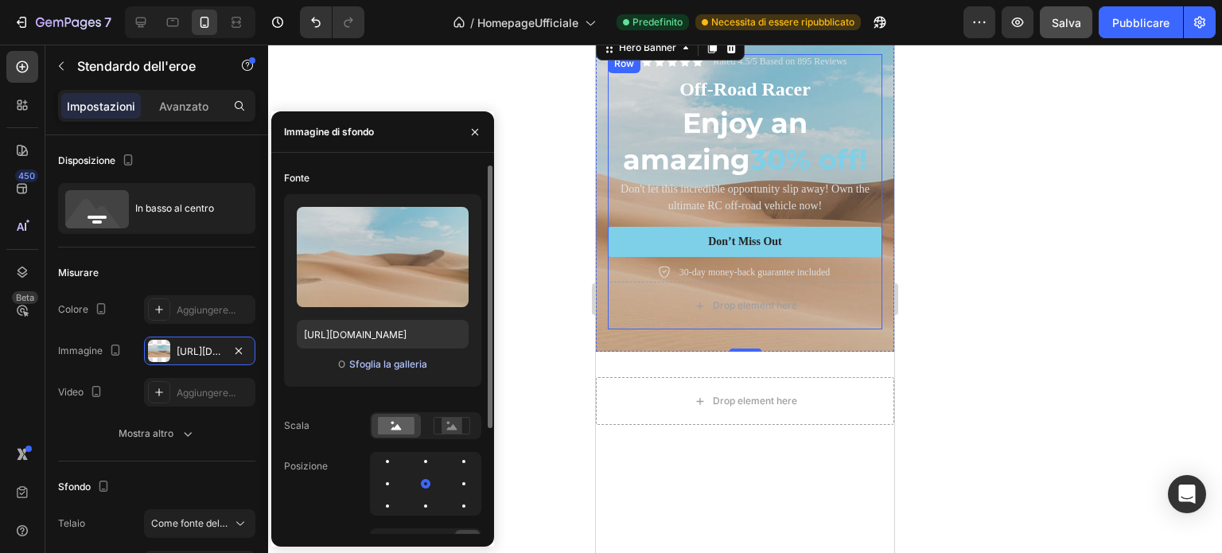
click at [372, 368] on font "Sfoglia la galleria" at bounding box center [388, 364] width 78 height 12
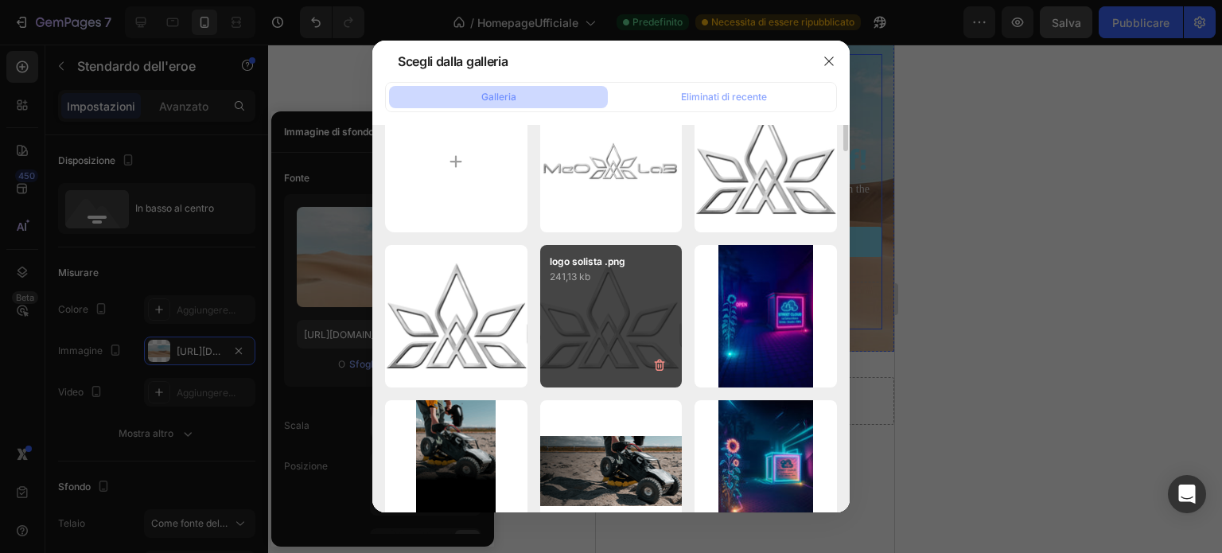
scroll to position [0, 0]
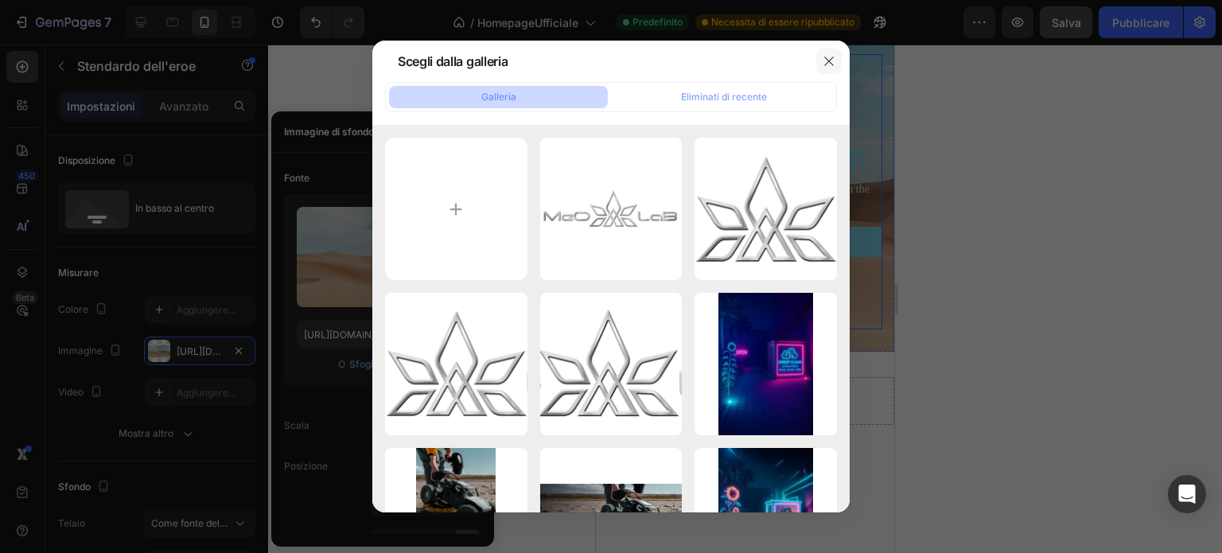
click at [829, 64] on icon "button" at bounding box center [829, 61] width 13 height 13
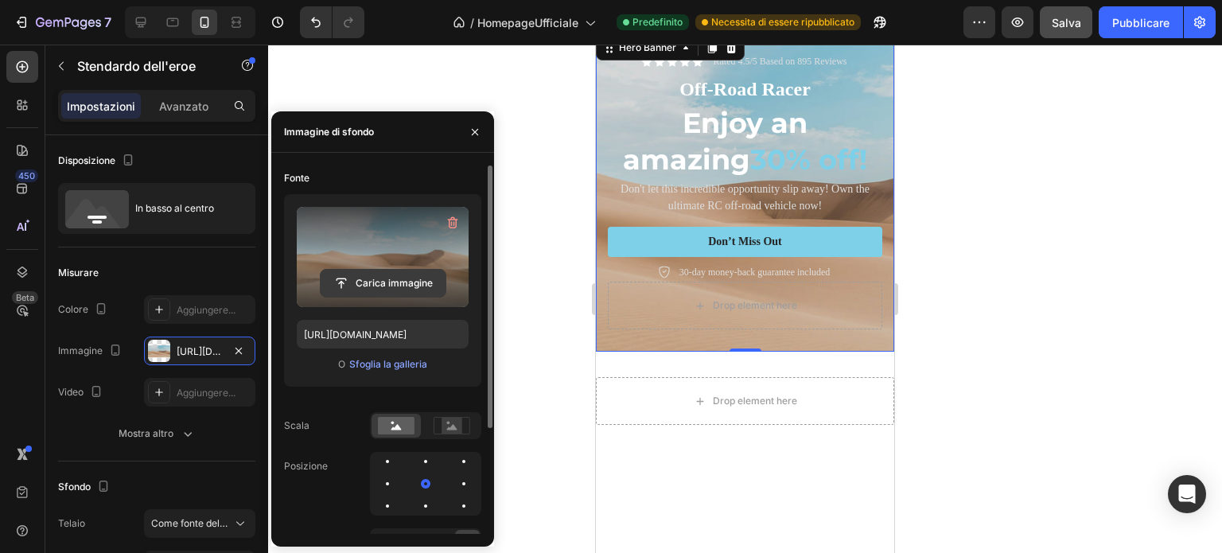
click at [403, 287] on input "file" at bounding box center [383, 283] width 125 height 27
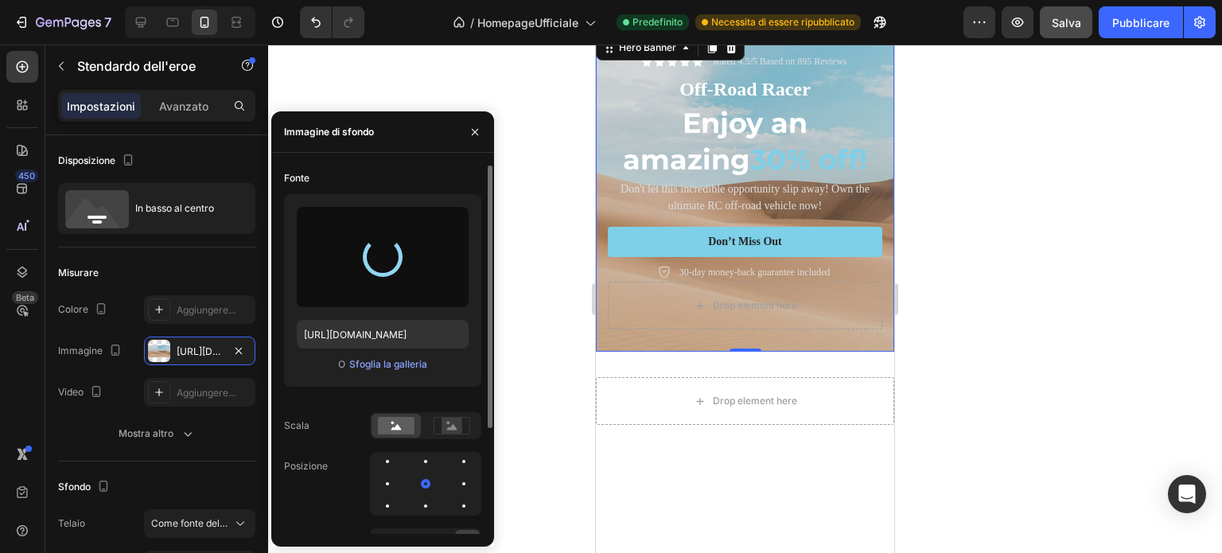
type input "https://cdn.shopify.com/s/files/1/0913/4322/5218/files/gempages_576583072334479…"
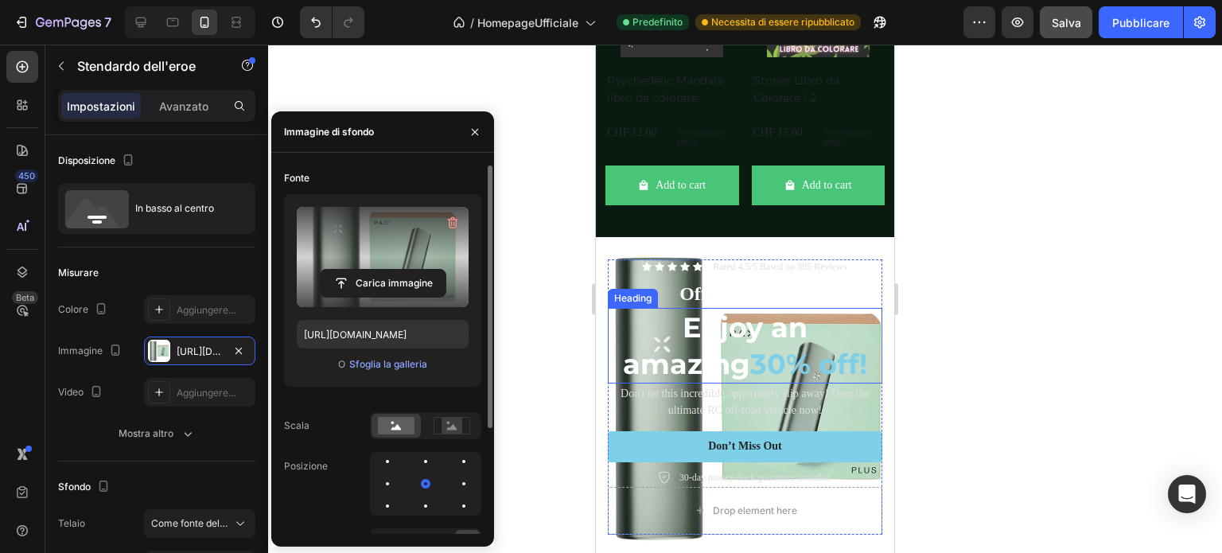
scroll to position [3826, 0]
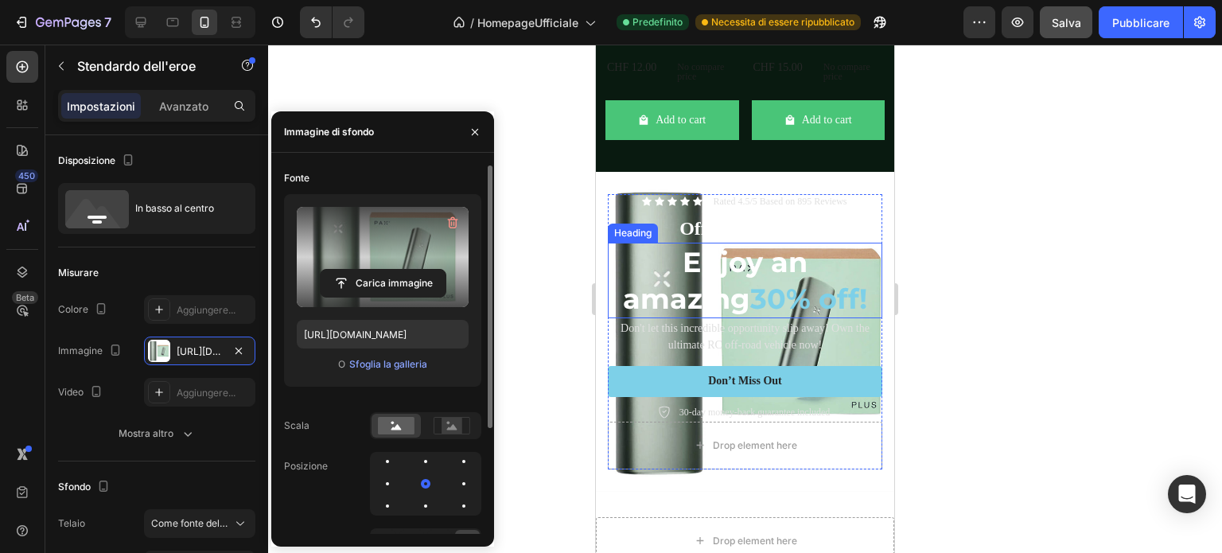
click at [711, 299] on h2 "Enjoy an amazing 30% off!" at bounding box center [745, 281] width 275 height 76
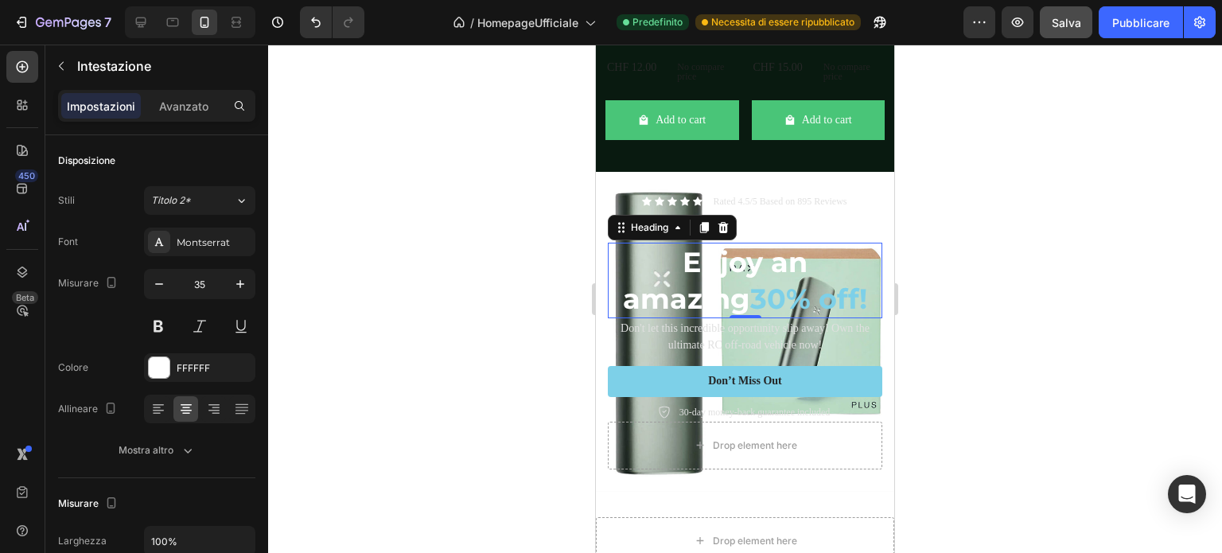
click at [858, 281] on h2 "Enjoy an amazing 30% off!" at bounding box center [745, 281] width 275 height 76
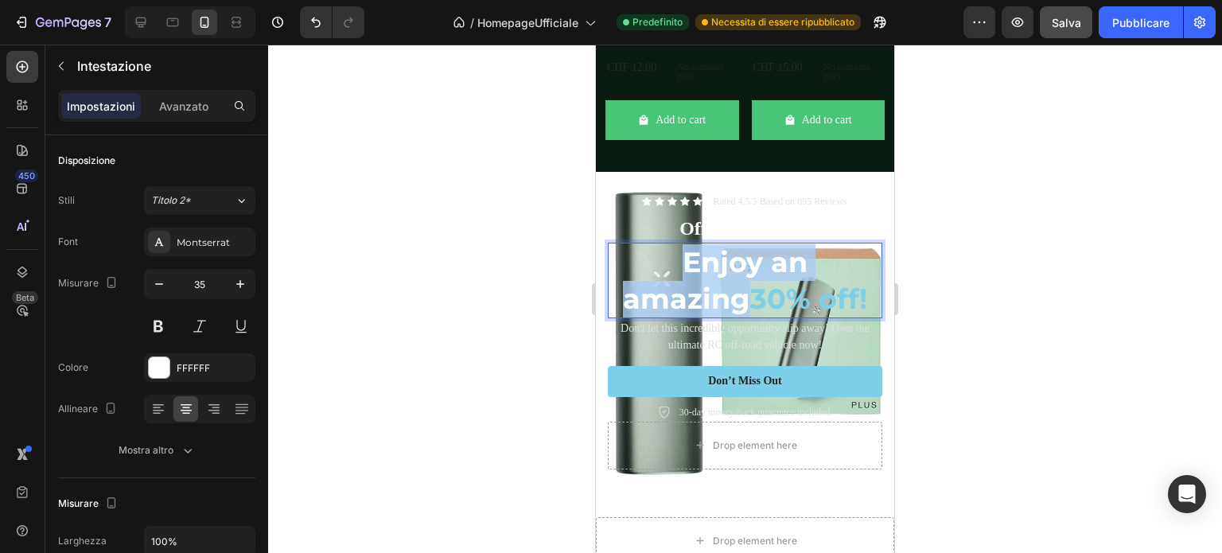
drag, startPoint x: 616, startPoint y: 282, endPoint x: 887, endPoint y: 291, distance: 271.5
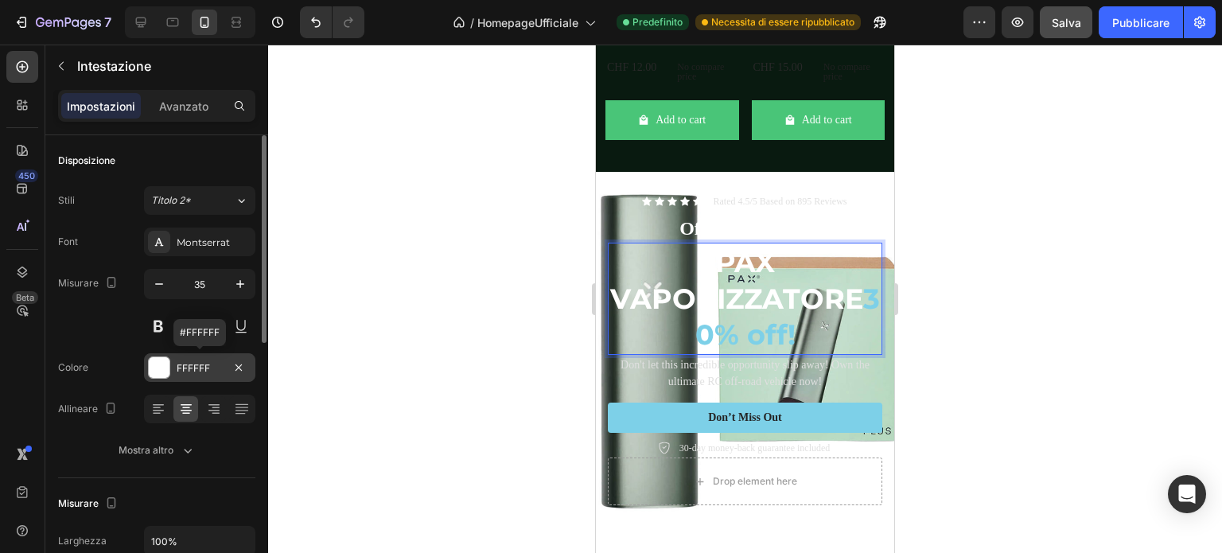
click at [156, 365] on div at bounding box center [159, 367] width 21 height 21
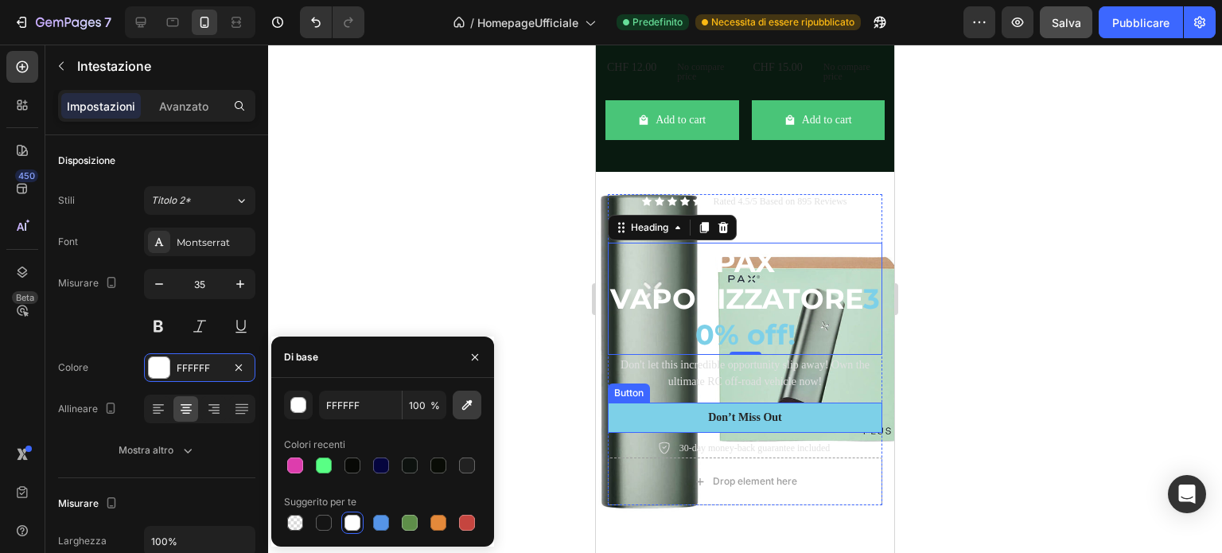
click at [470, 398] on icon "button" at bounding box center [467, 405] width 16 height 16
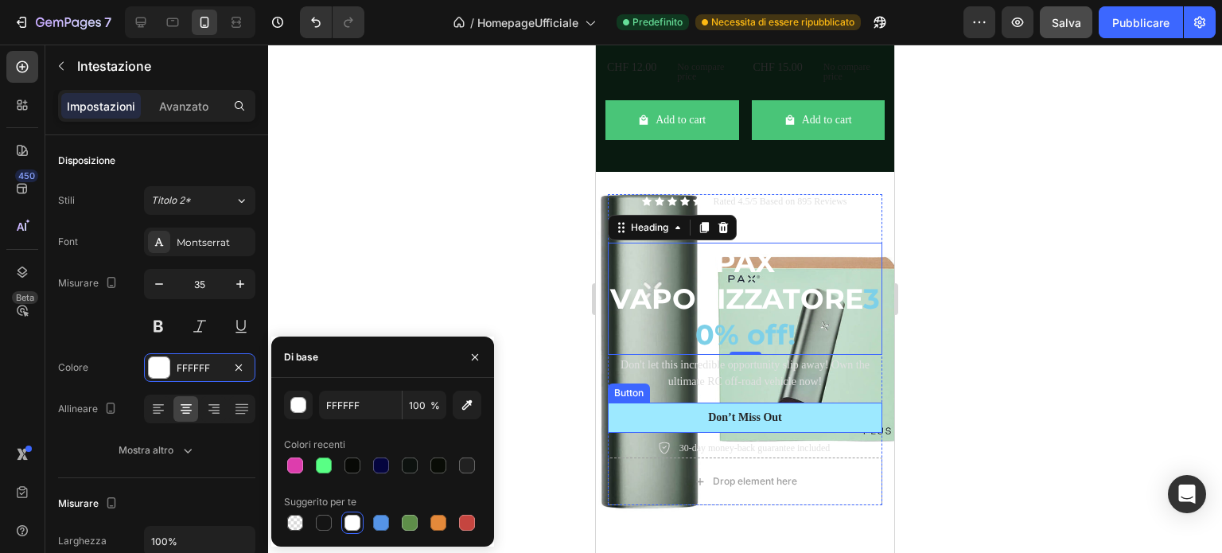
type input "7DD0E8"
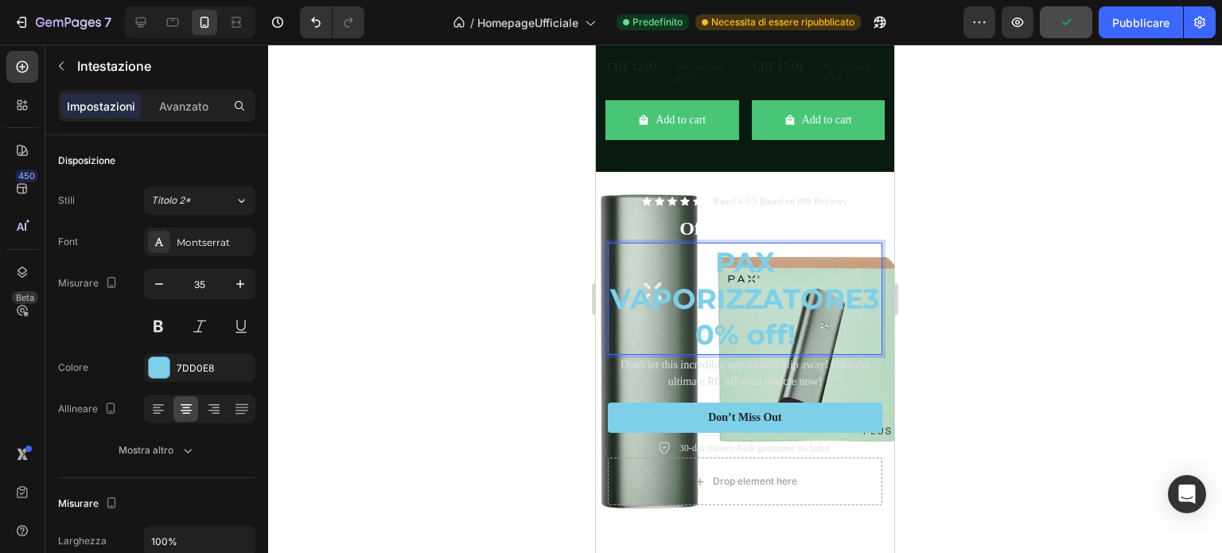
click at [678, 353] on p "PAX VAPORIZZATORE 30% off!" at bounding box center [745, 298] width 271 height 109
click at [659, 210] on div "Icon Icon Icon Icon Icon Icon List" at bounding box center [672, 202] width 60 height 16
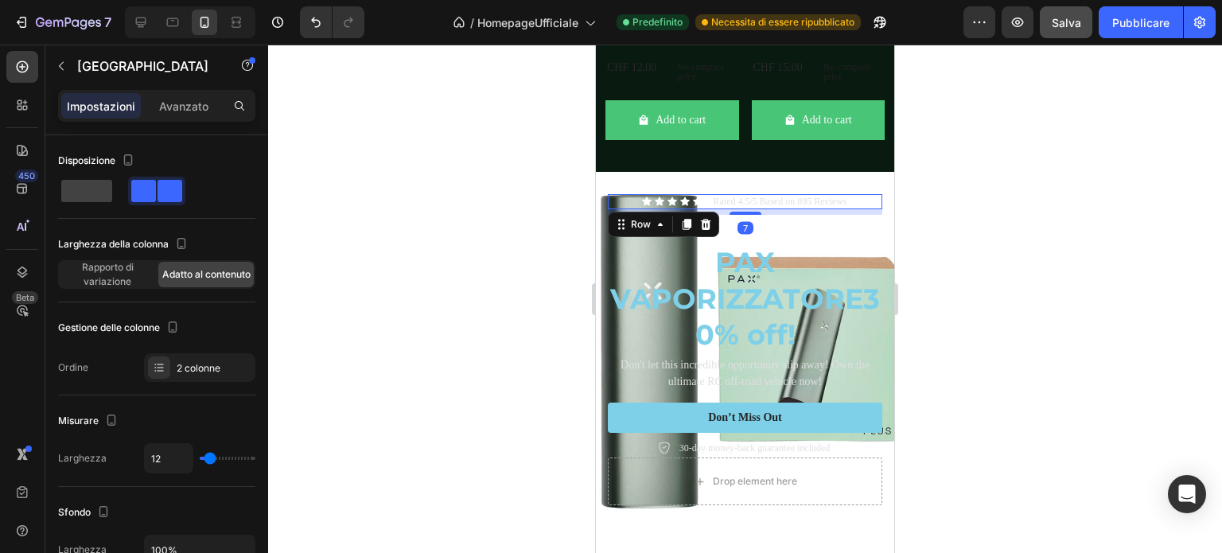
click at [640, 212] on div "Text Block" at bounding box center [639, 205] width 54 height 14
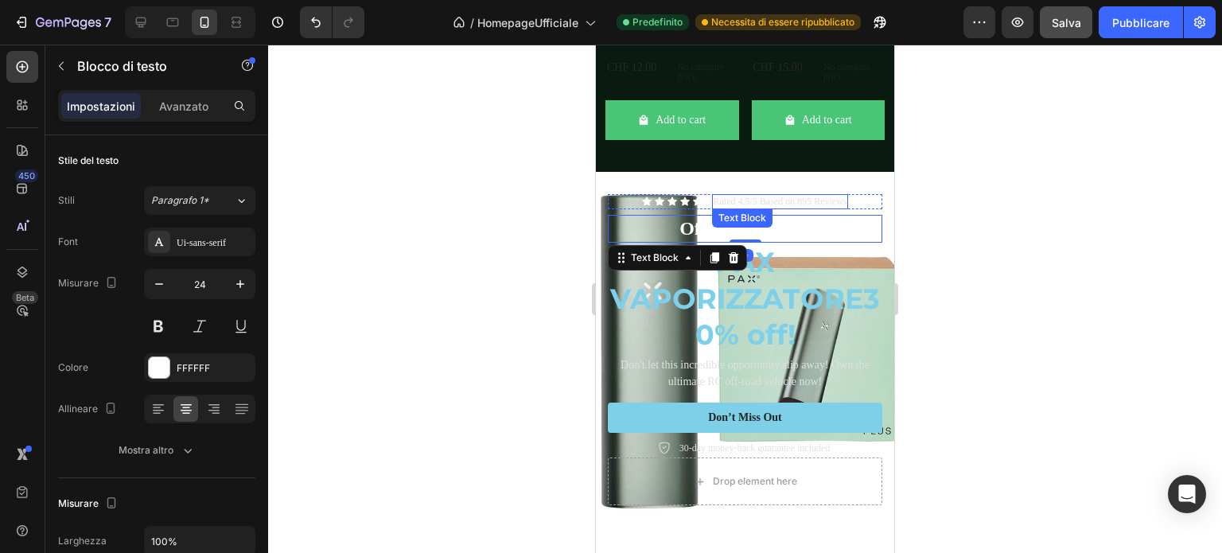
click at [717, 208] on p "Rated 4.5/5 Based on 895 Reviews" at bounding box center [781, 202] width 134 height 13
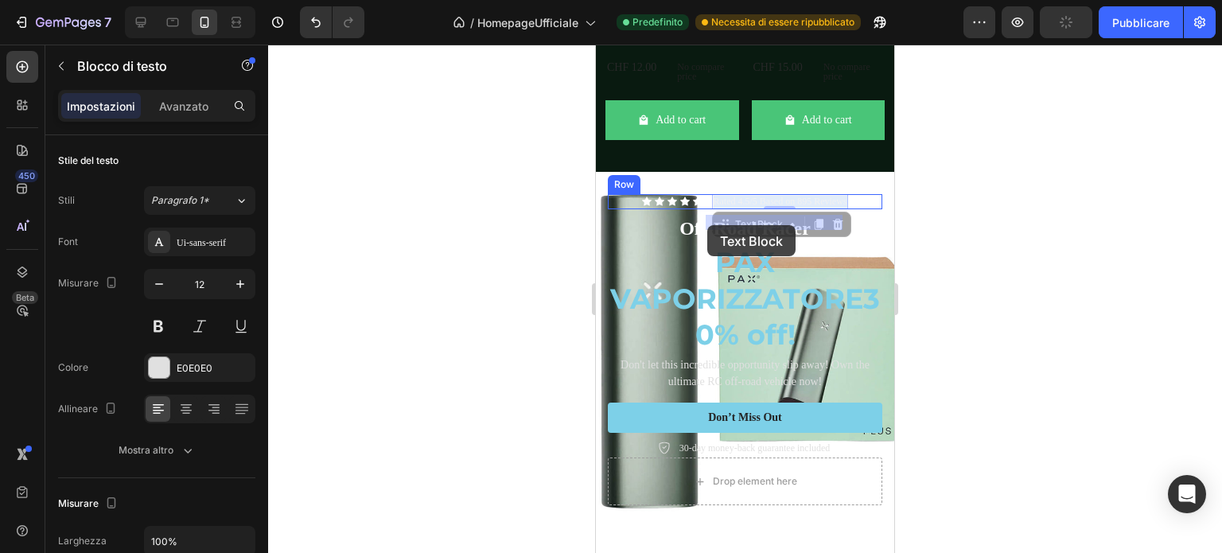
drag, startPoint x: 834, startPoint y: 222, endPoint x: 700, endPoint y: 226, distance: 133.7
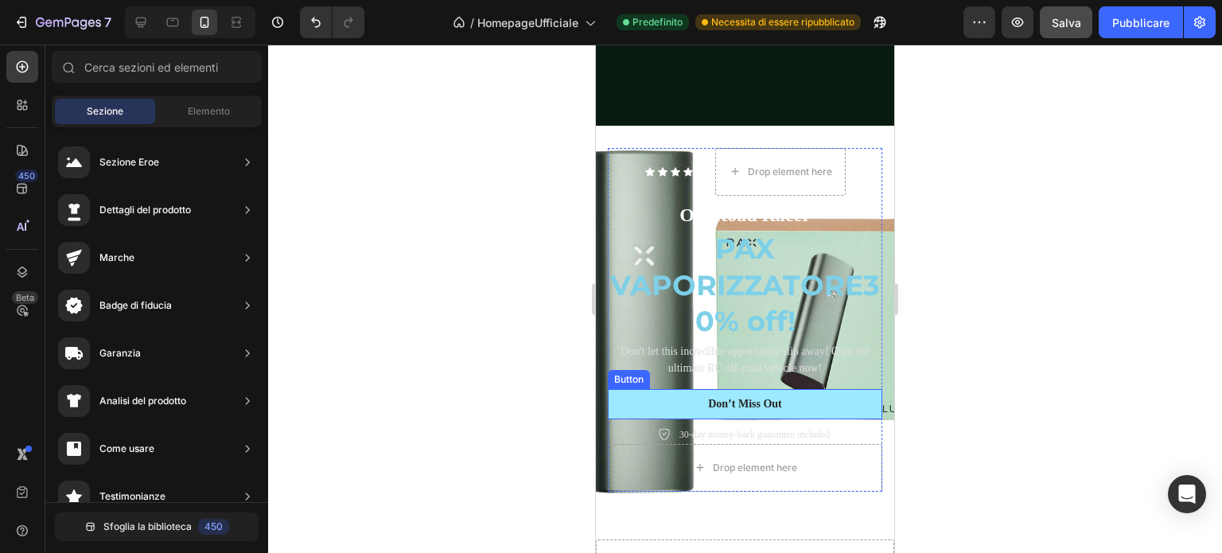
scroll to position [3985, 0]
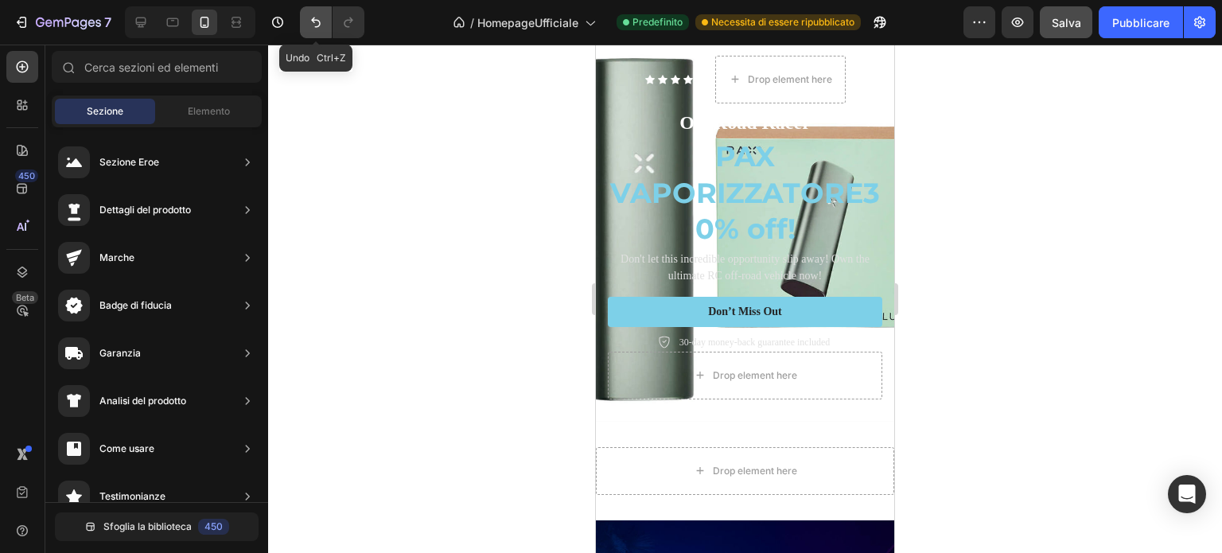
click at [311, 18] on icon "Annulla/Ripristina" at bounding box center [316, 22] width 16 height 16
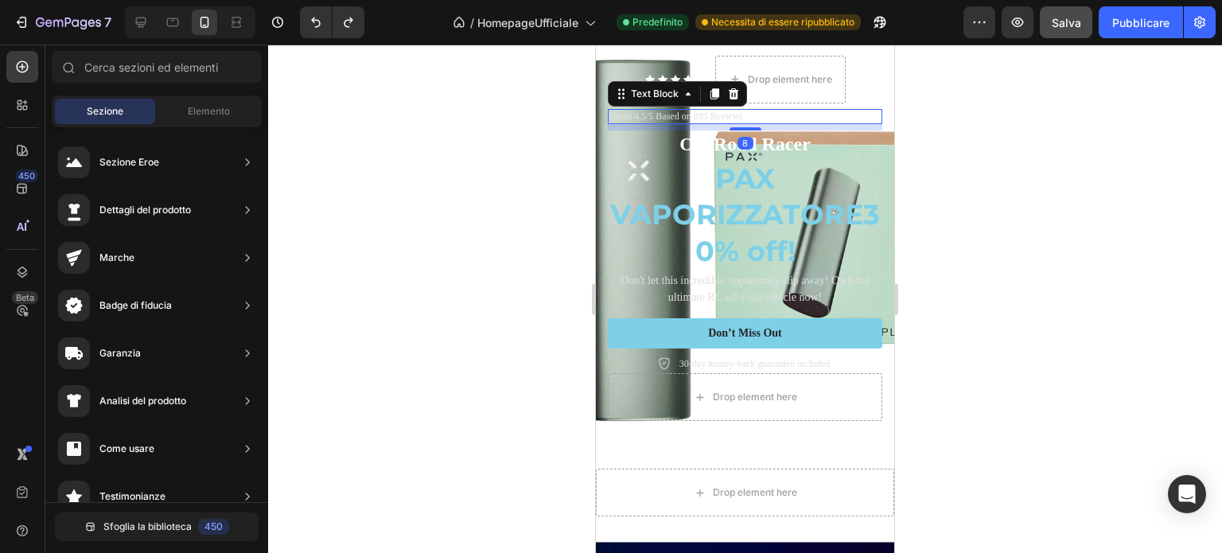
click at [686, 119] on p "Rated 4.5/5 Based on 895 Reviews" at bounding box center [745, 117] width 271 height 13
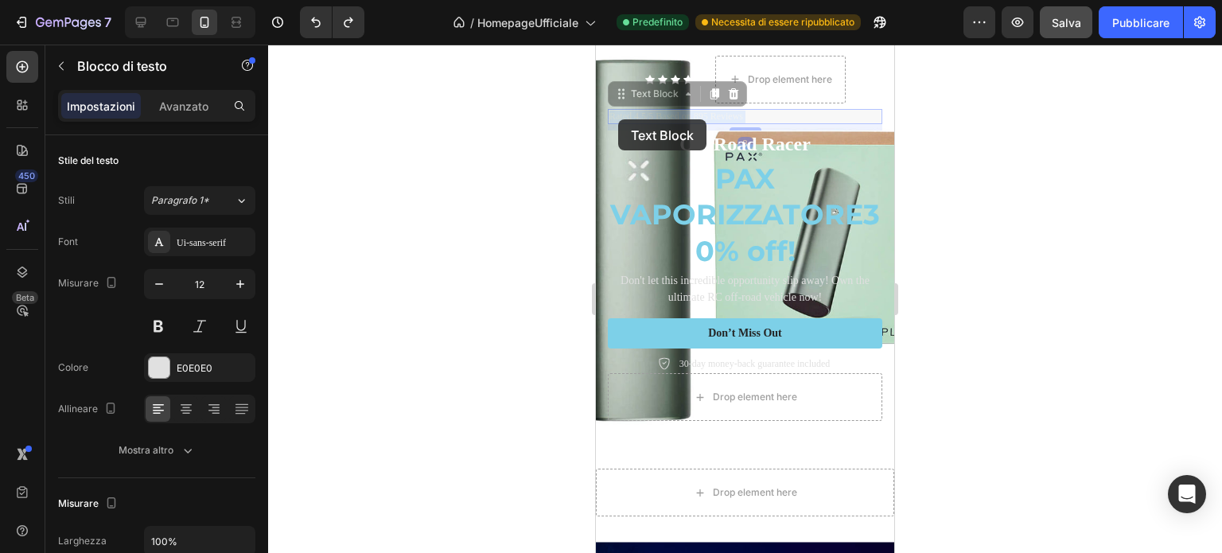
drag, startPoint x: 752, startPoint y: 118, endPoint x: 606, endPoint y: 118, distance: 146.4
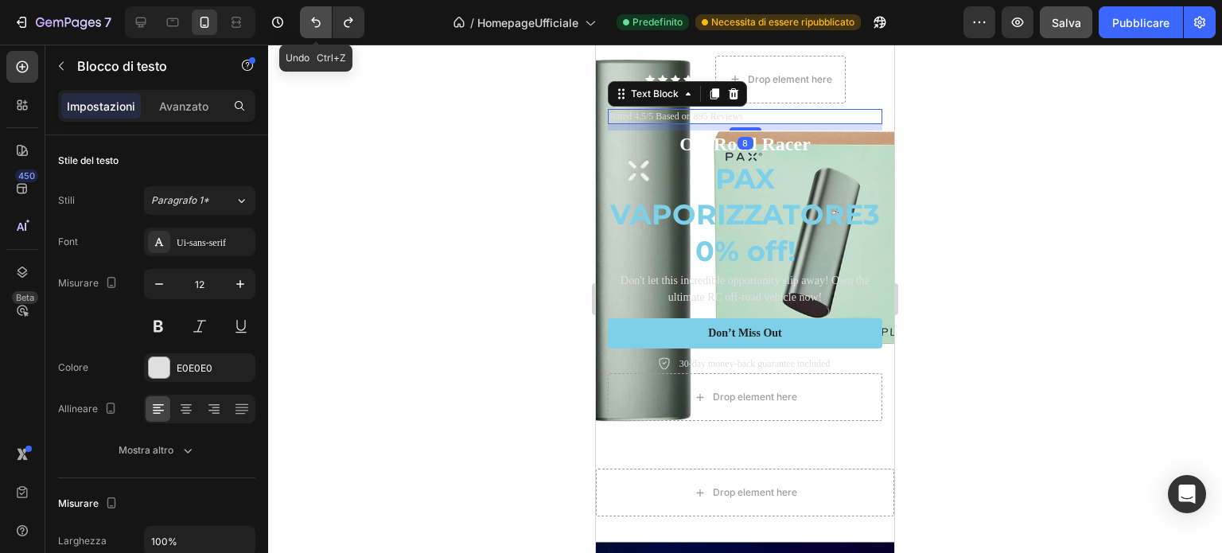
click at [321, 18] on icon "Annulla/Ripristina" at bounding box center [316, 22] width 16 height 16
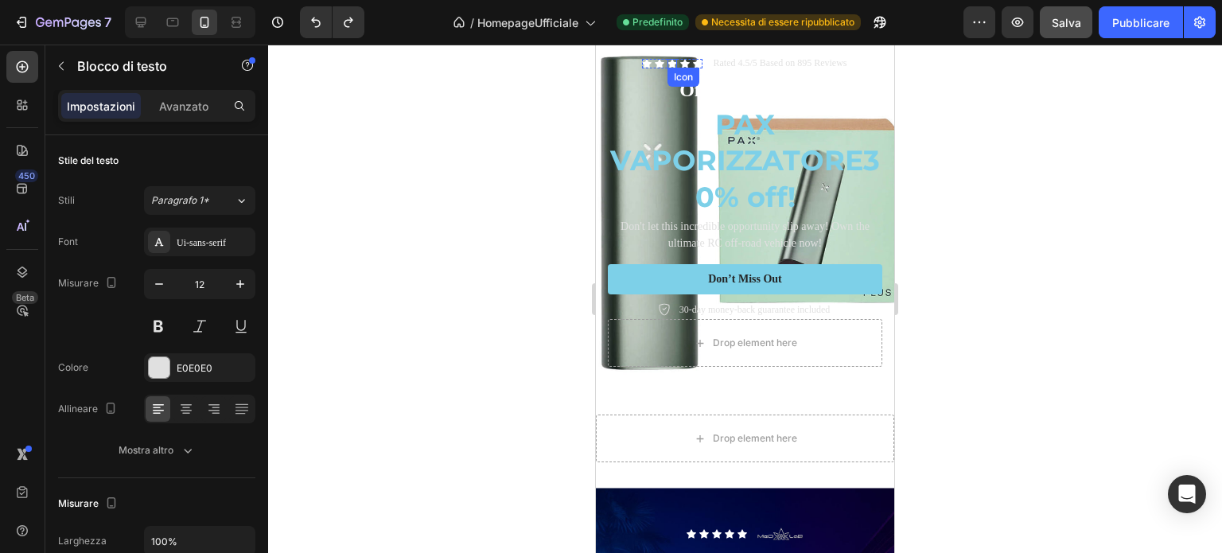
click at [668, 63] on div "Icon" at bounding box center [673, 64] width 10 height 10
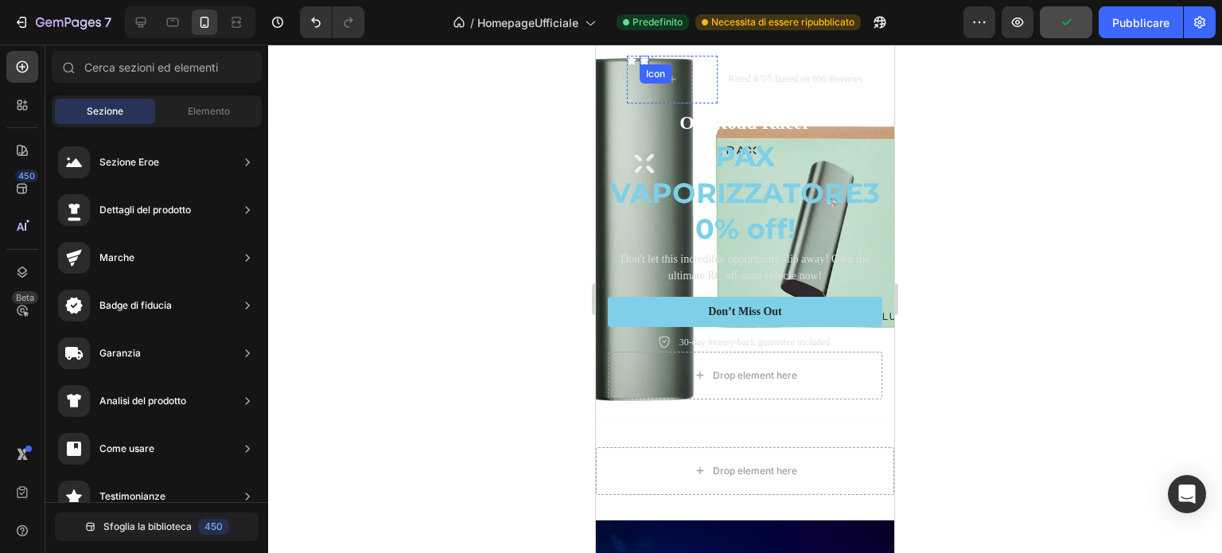
click at [640, 57] on div "Icon" at bounding box center [645, 61] width 10 height 10
click at [306, 18] on button "Annulla/Ripristina" at bounding box center [316, 22] width 32 height 32
click at [307, 18] on button "Annulla/Ripristina" at bounding box center [316, 22] width 32 height 32
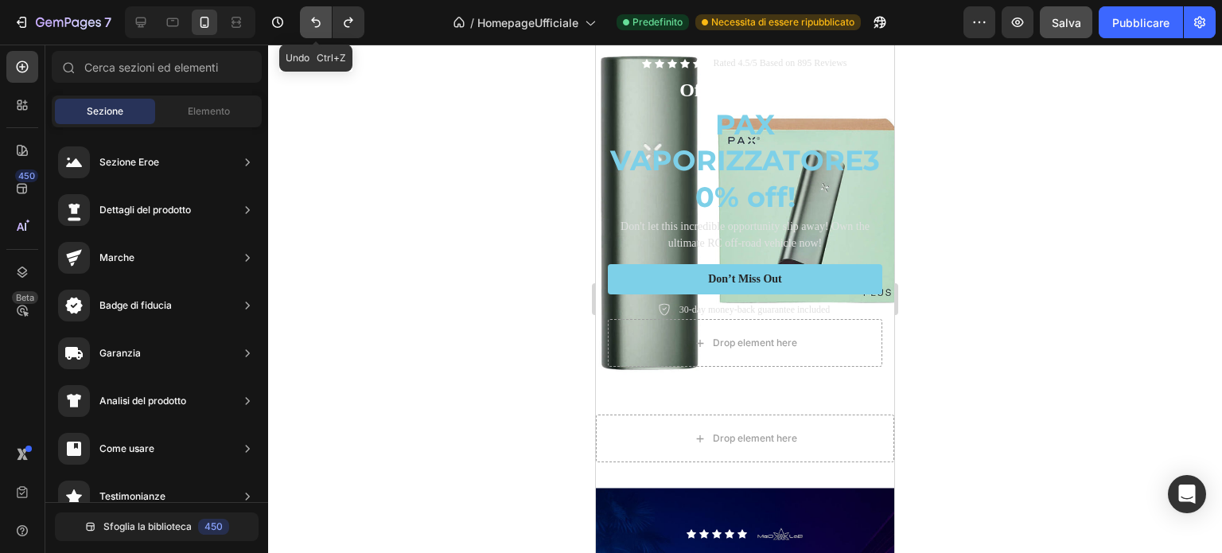
click at [308, 18] on icon "Annulla/Ripristina" at bounding box center [316, 22] width 16 height 16
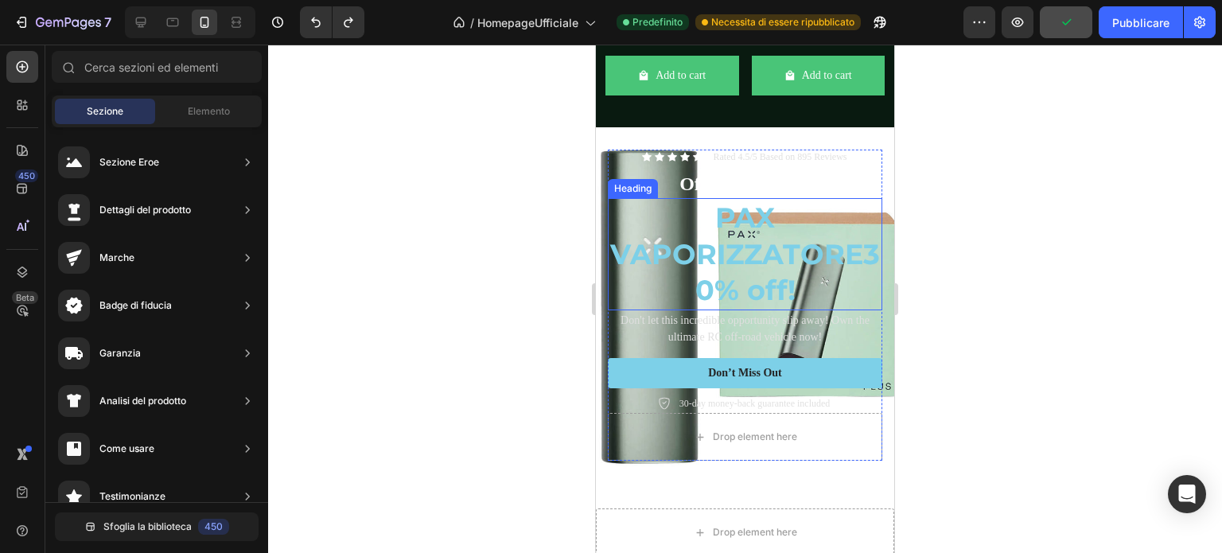
scroll to position [3966, 0]
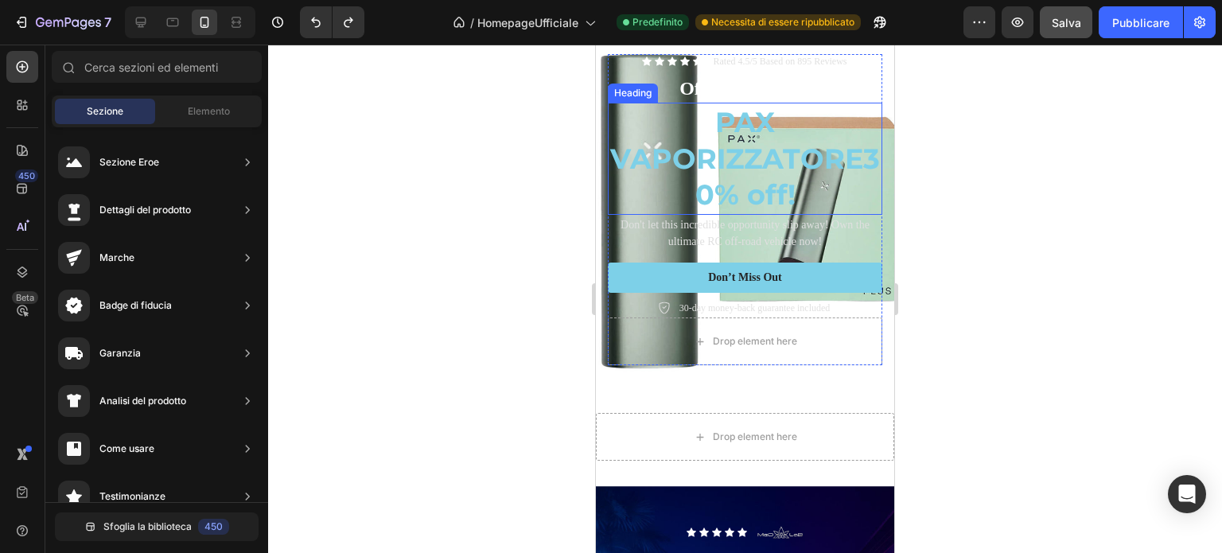
click at [741, 146] on h2 "PAX VAPORIZZATORE 30% off!" at bounding box center [745, 159] width 275 height 112
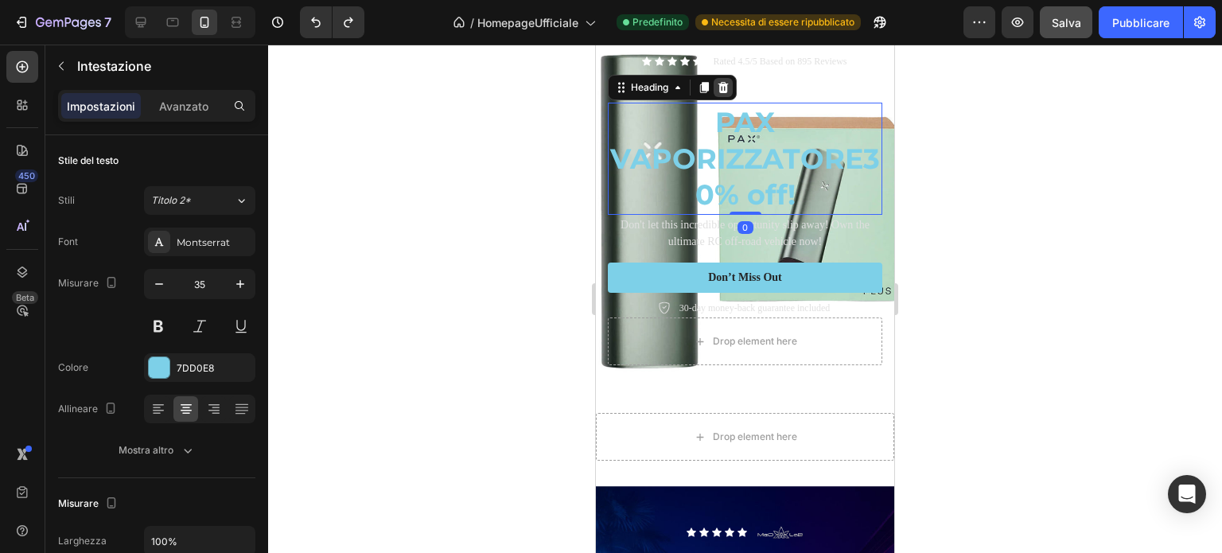
click at [721, 93] on icon at bounding box center [724, 87] width 10 height 11
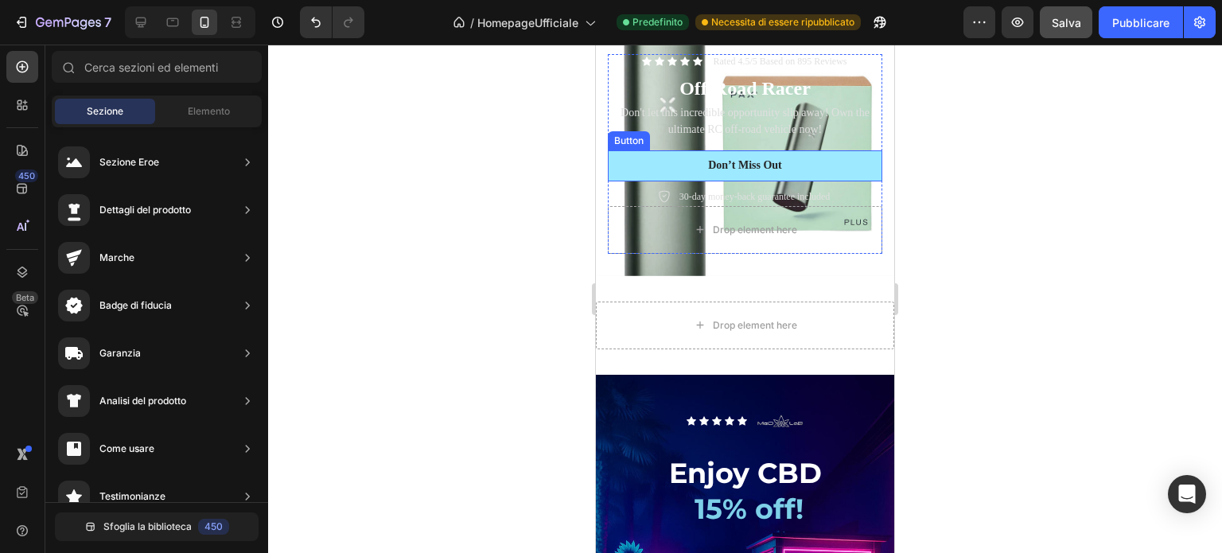
scroll to position [3887, 0]
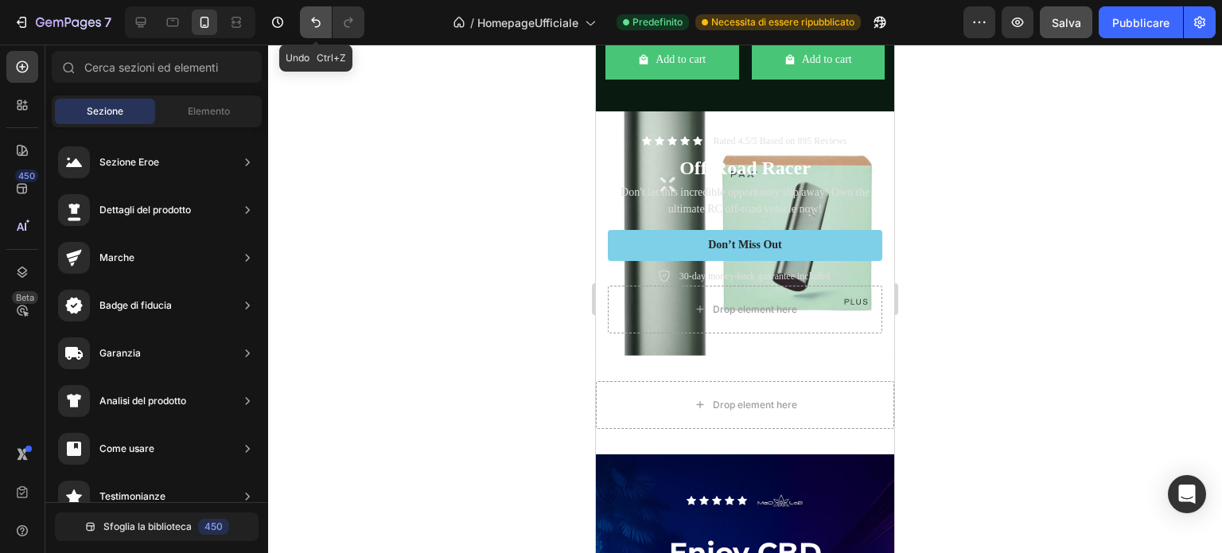
click at [314, 15] on icon "Annulla/Ripristina" at bounding box center [316, 22] width 16 height 16
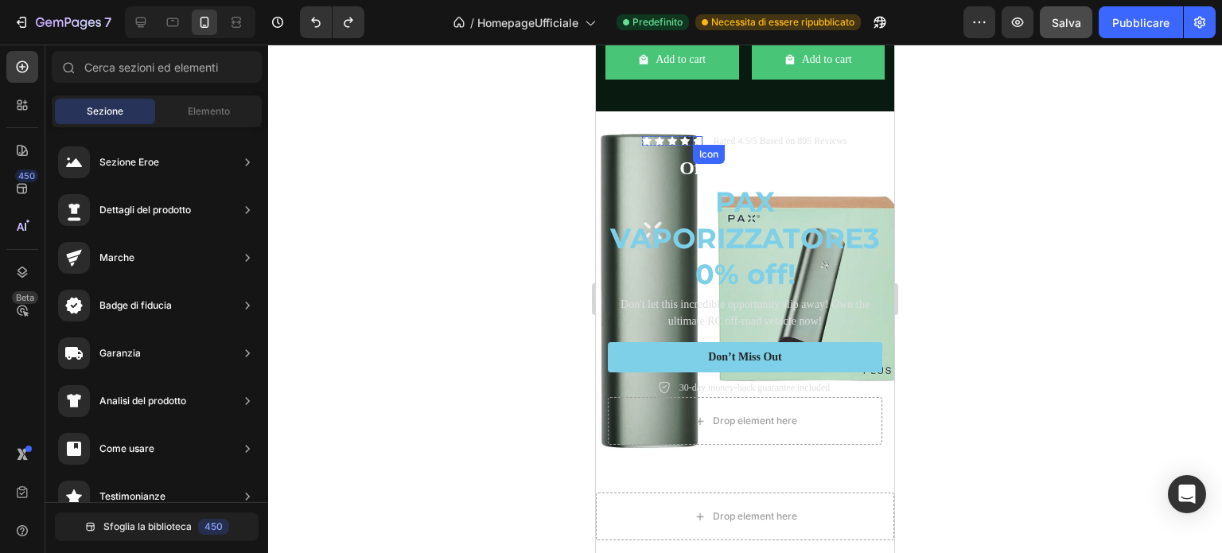
click at [693, 146] on div "Icon" at bounding box center [698, 141] width 10 height 10
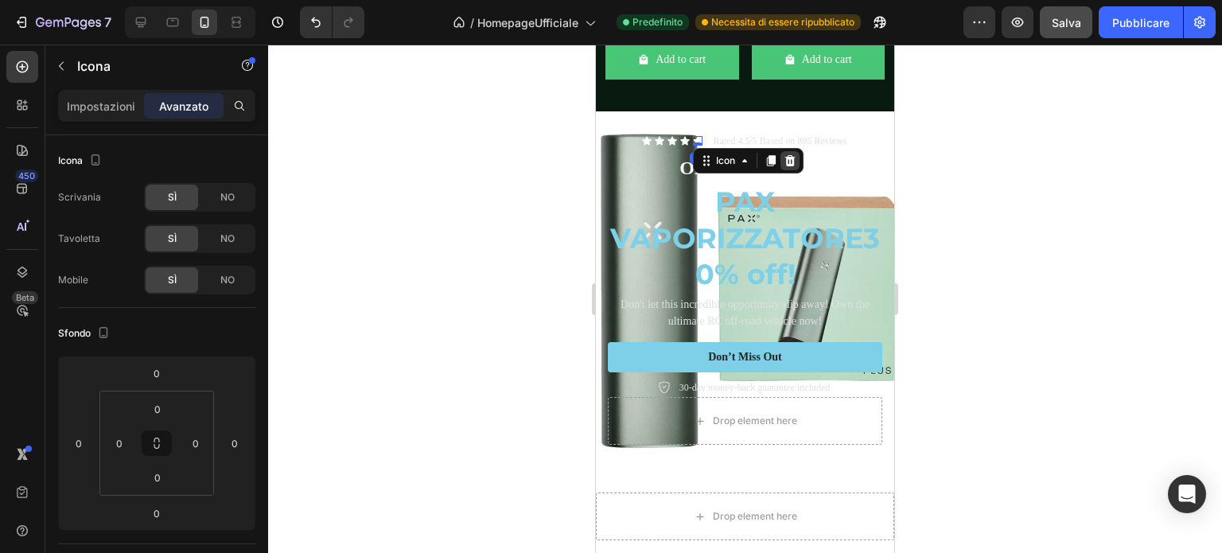
click at [785, 166] on icon at bounding box center [790, 160] width 10 height 11
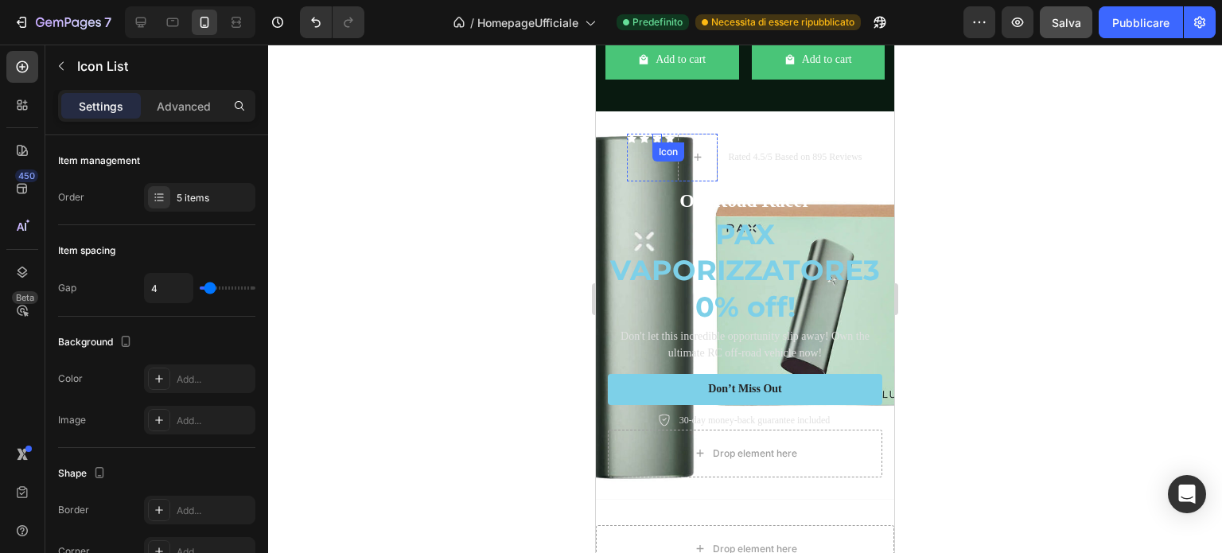
click at [656, 155] on div "Icon Icon Icon Icon" at bounding box center [672, 158] width 91 height 48
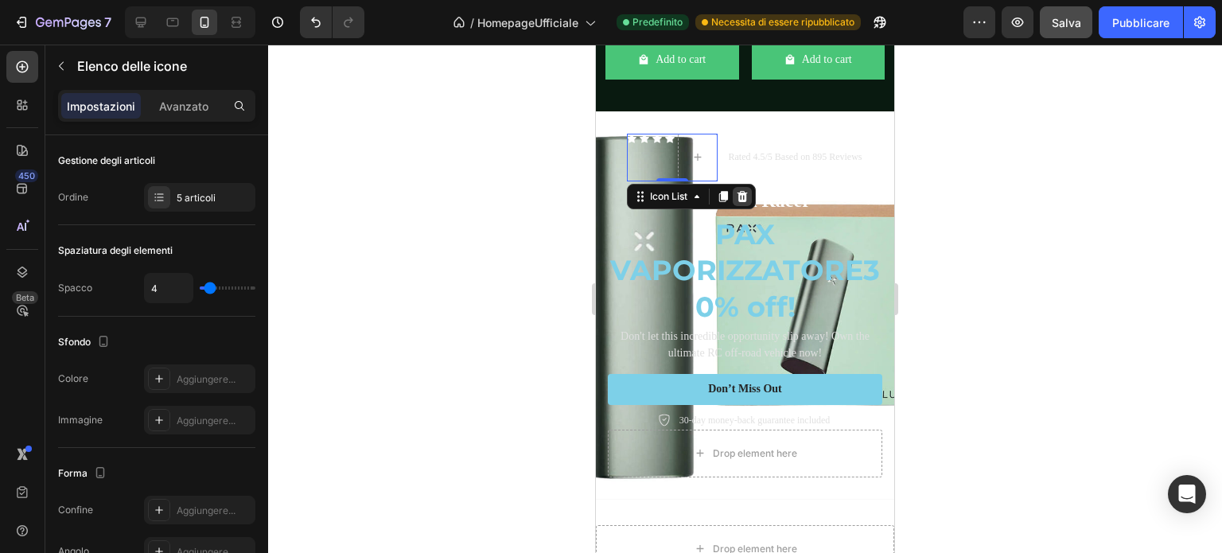
click at [737, 202] on icon at bounding box center [742, 196] width 10 height 11
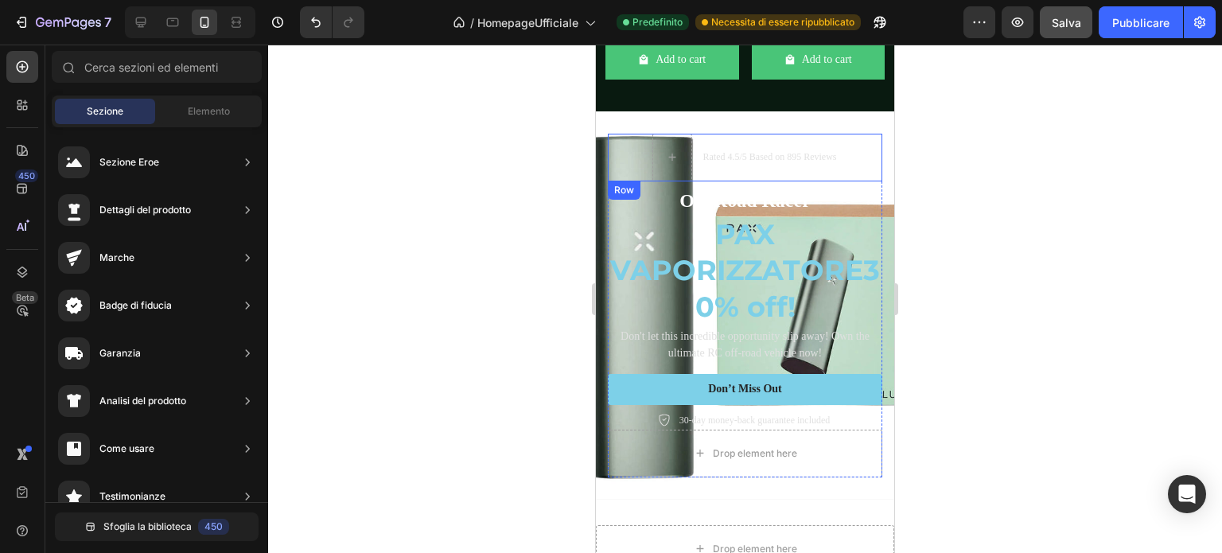
click at [742, 164] on p "Rated 4.5/5 Based on 895 Reviews" at bounding box center [770, 157] width 134 height 13
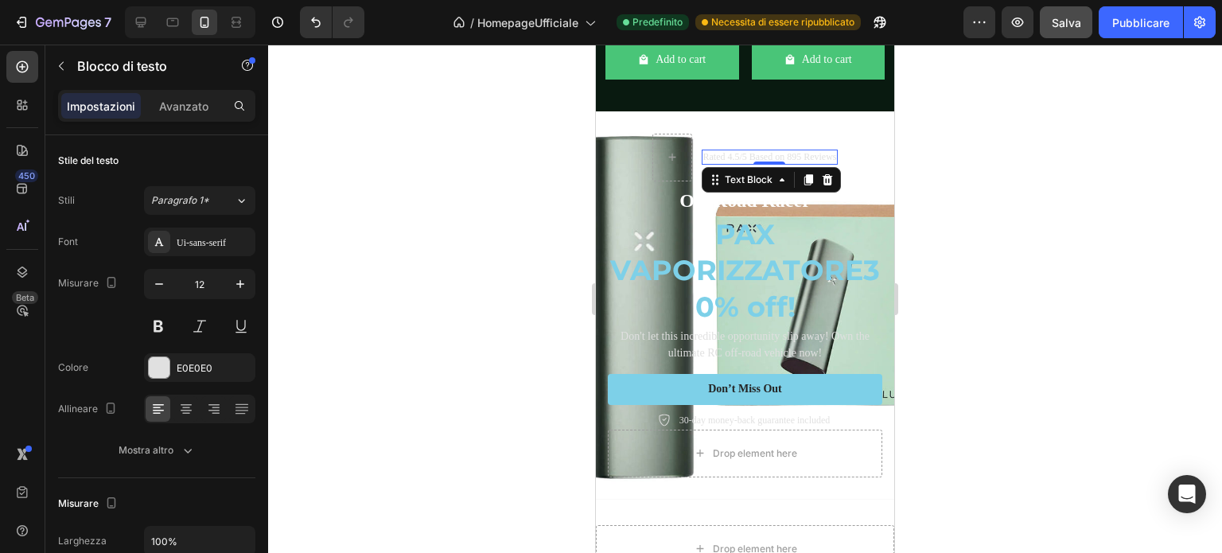
click at [787, 164] on p "Rated 4.5/5 Based on 895 Reviews" at bounding box center [770, 157] width 134 height 13
drag, startPoint x: 826, startPoint y: 178, endPoint x: 688, endPoint y: 181, distance: 138.5
click at [688, 181] on div "Rated 4.5/5 Based on 895 Reviews Text Block 0 Row" at bounding box center [745, 158] width 275 height 48
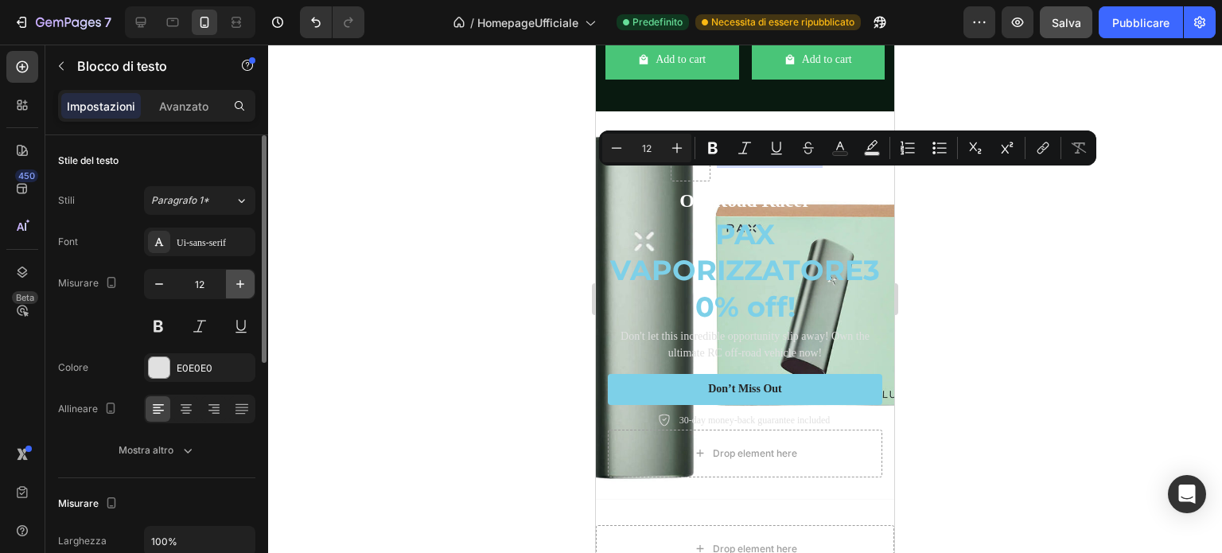
click at [242, 280] on icon "button" at bounding box center [240, 284] width 16 height 16
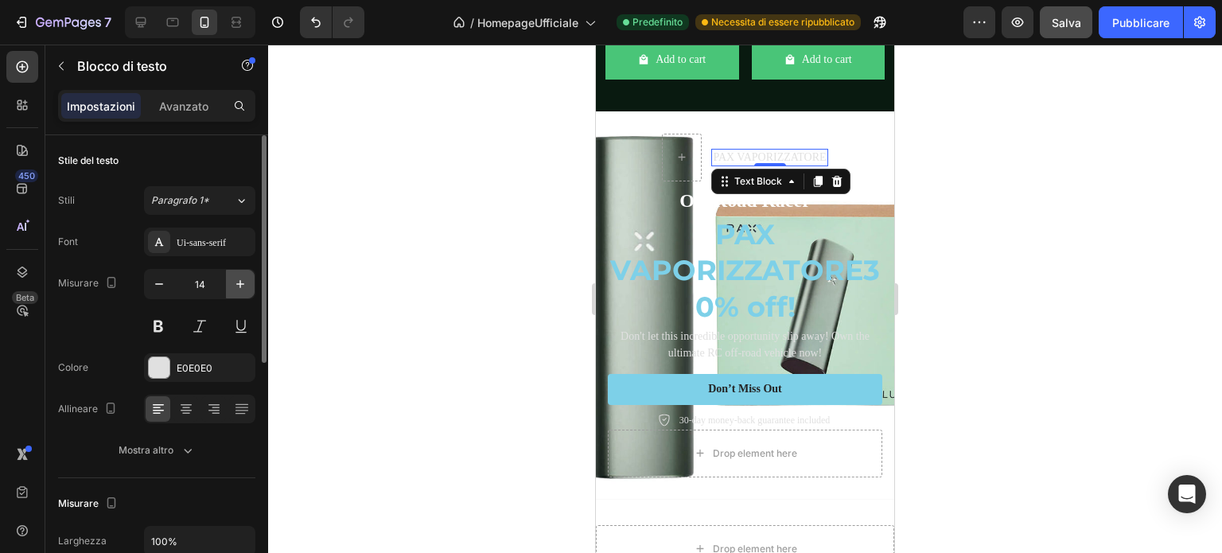
click at [242, 280] on icon "button" at bounding box center [240, 284] width 16 height 16
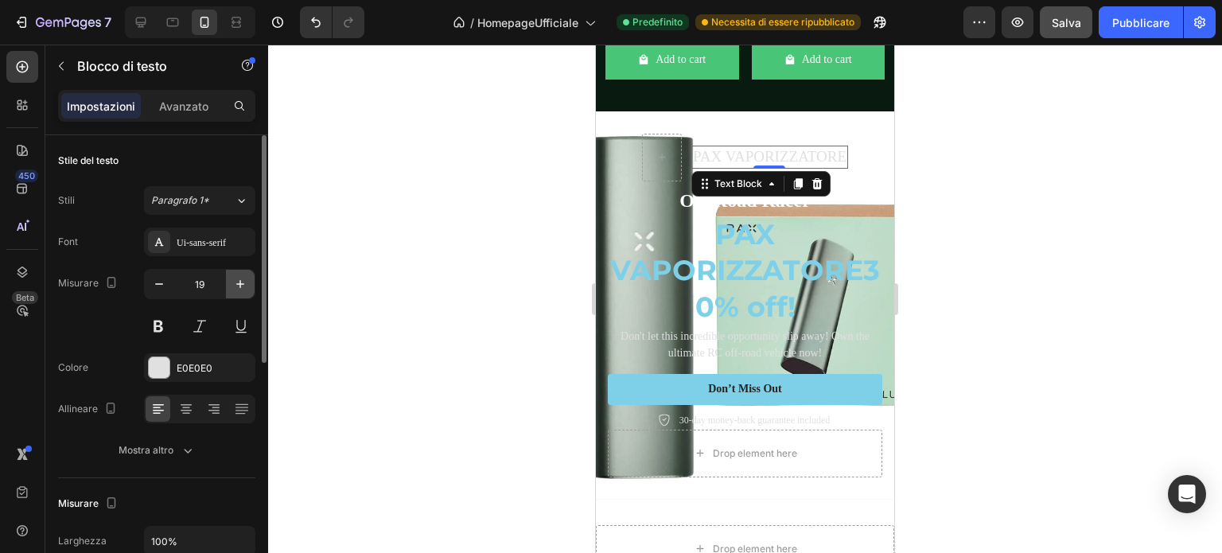
click at [242, 280] on icon "button" at bounding box center [240, 284] width 16 height 16
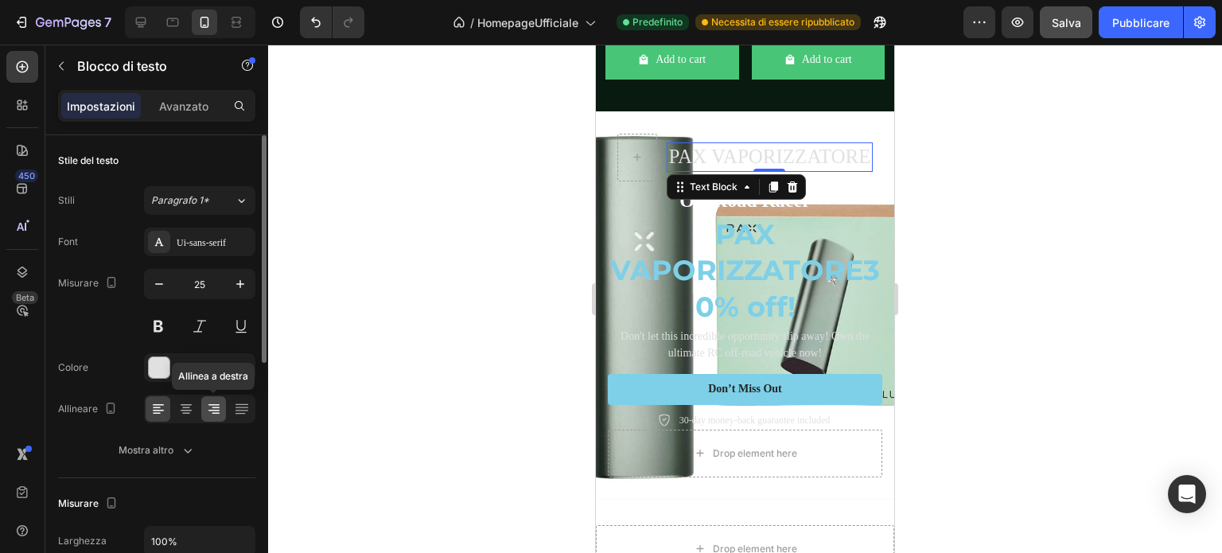
click at [208, 403] on icon at bounding box center [214, 409] width 16 height 16
click at [165, 281] on icon "button" at bounding box center [159, 284] width 16 height 16
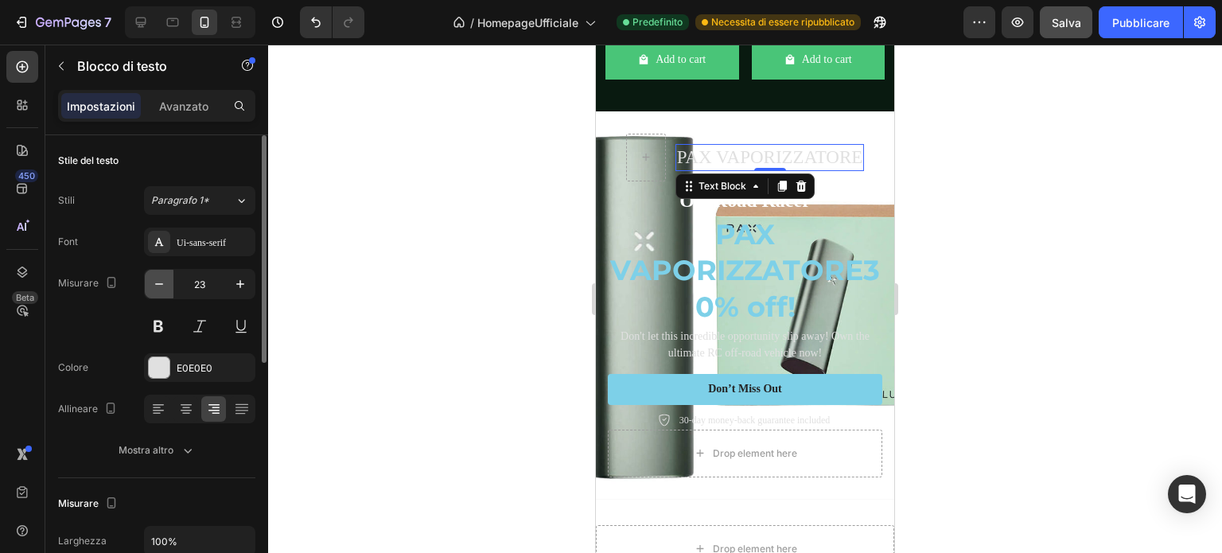
click at [165, 281] on icon "button" at bounding box center [159, 284] width 16 height 16
type input "21"
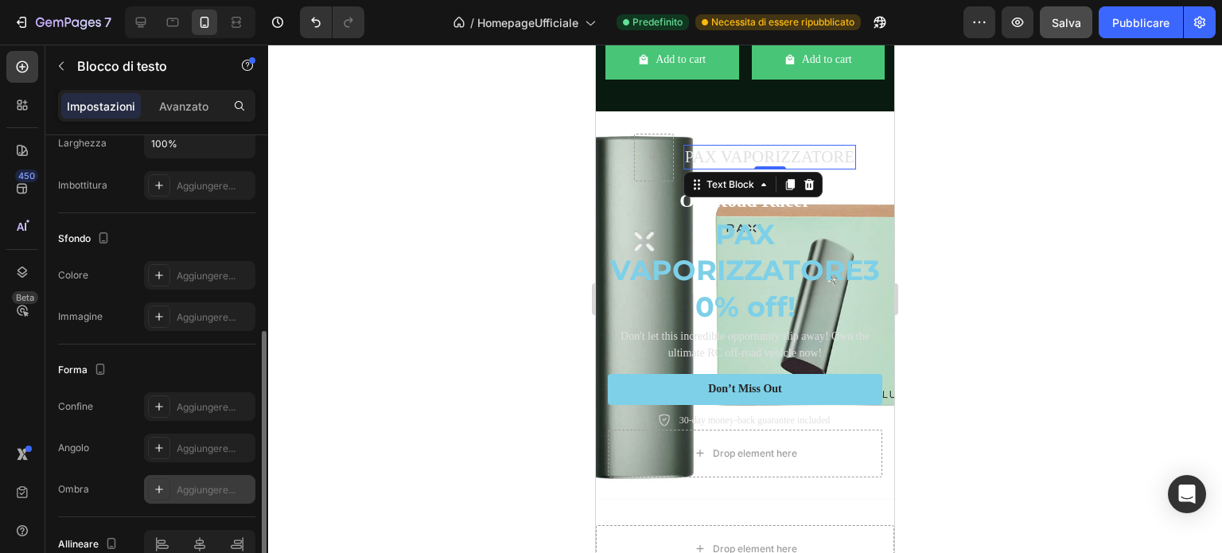
scroll to position [477, 0]
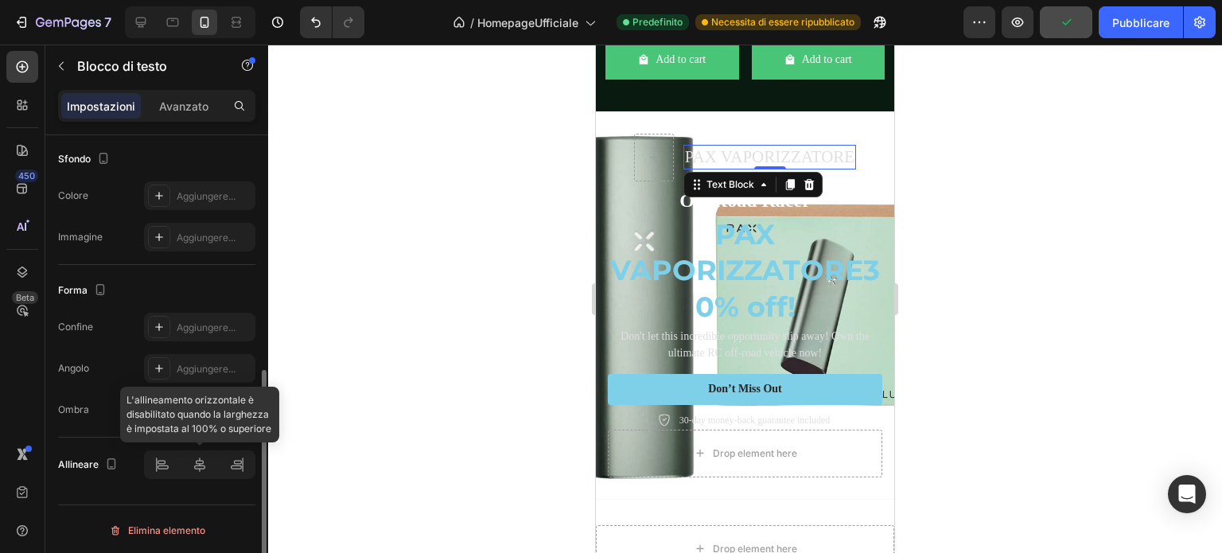
click at [237, 464] on div at bounding box center [199, 464] width 111 height 29
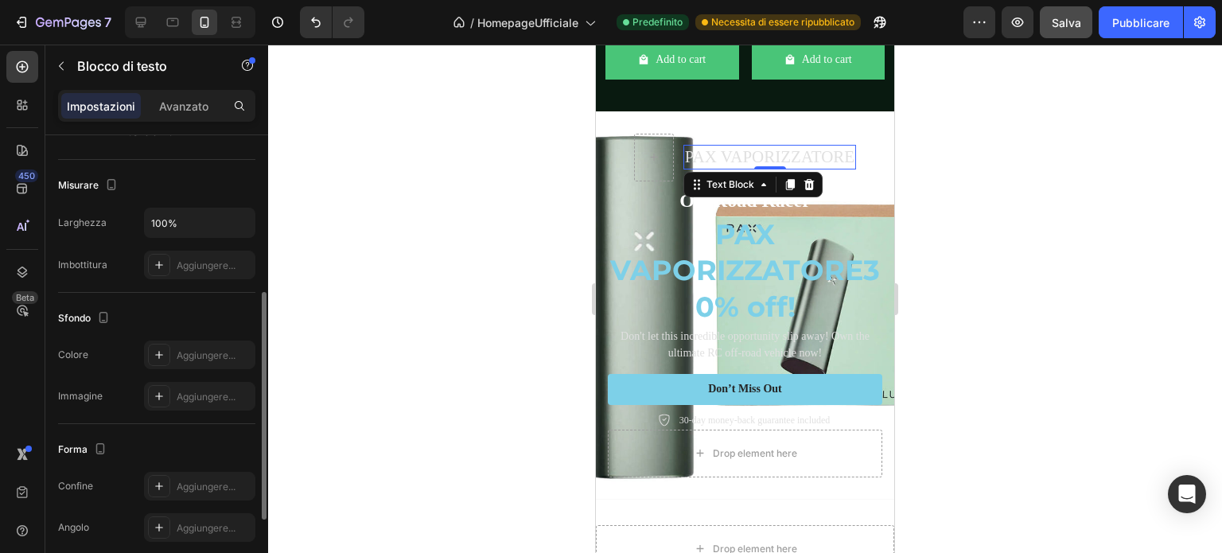
scroll to position [159, 0]
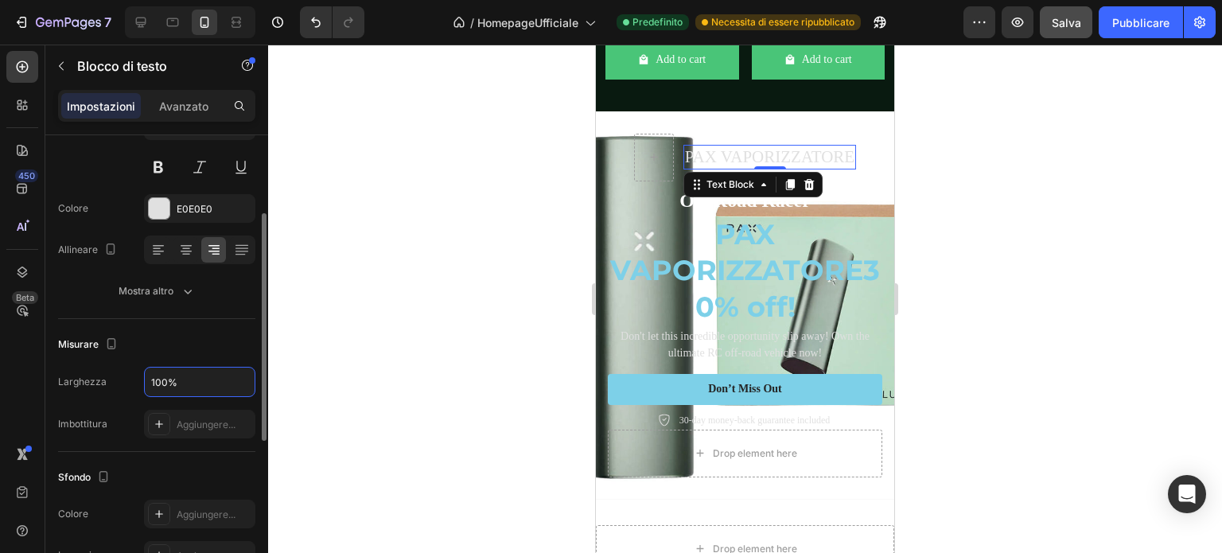
drag, startPoint x: 187, startPoint y: 383, endPoint x: 106, endPoint y: 372, distance: 81.9
click at [106, 372] on div "Larghezza 100%" at bounding box center [156, 382] width 197 height 30
type input "9"
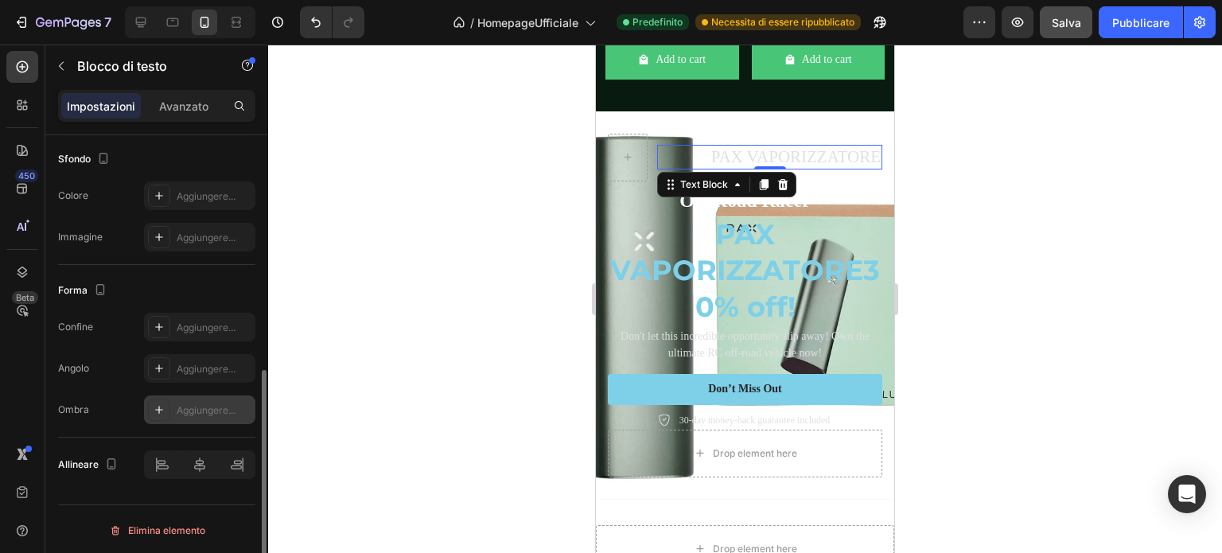
scroll to position [477, 0]
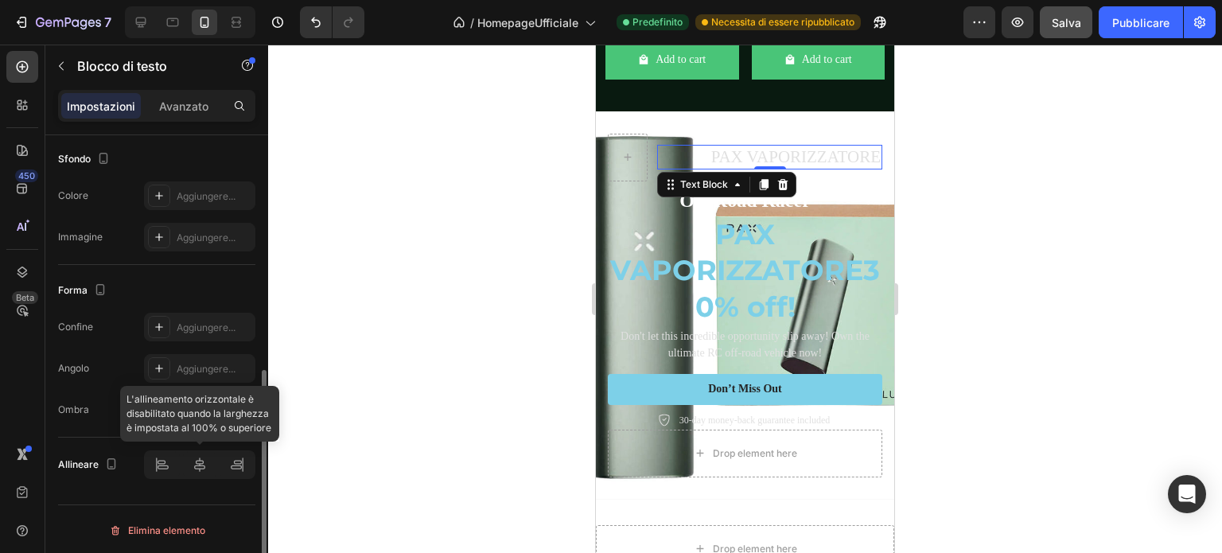
type input "500"
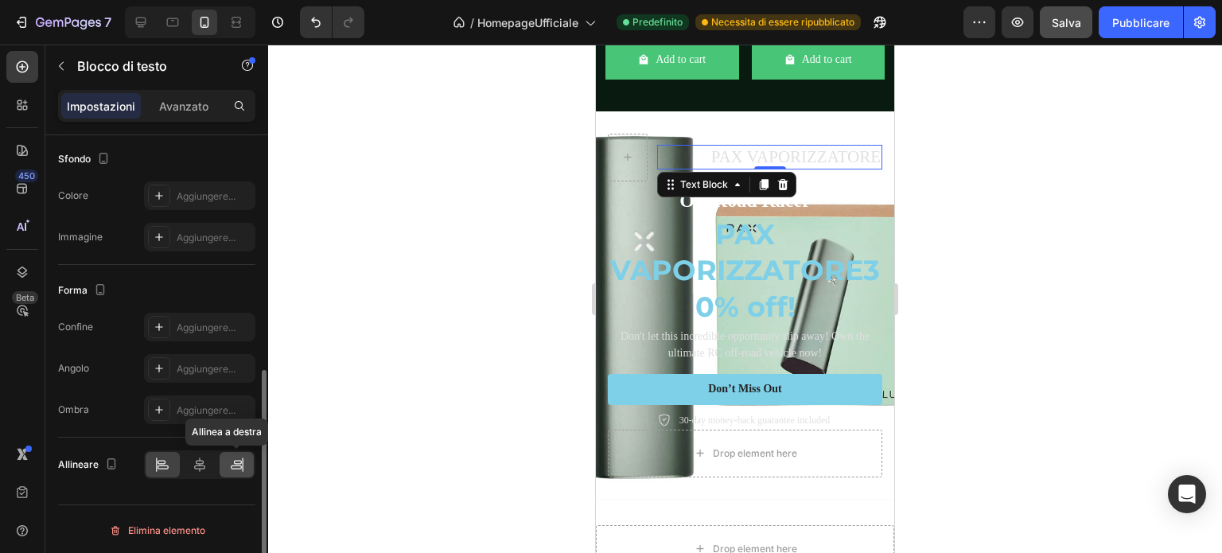
click at [236, 465] on icon at bounding box center [237, 465] width 16 height 16
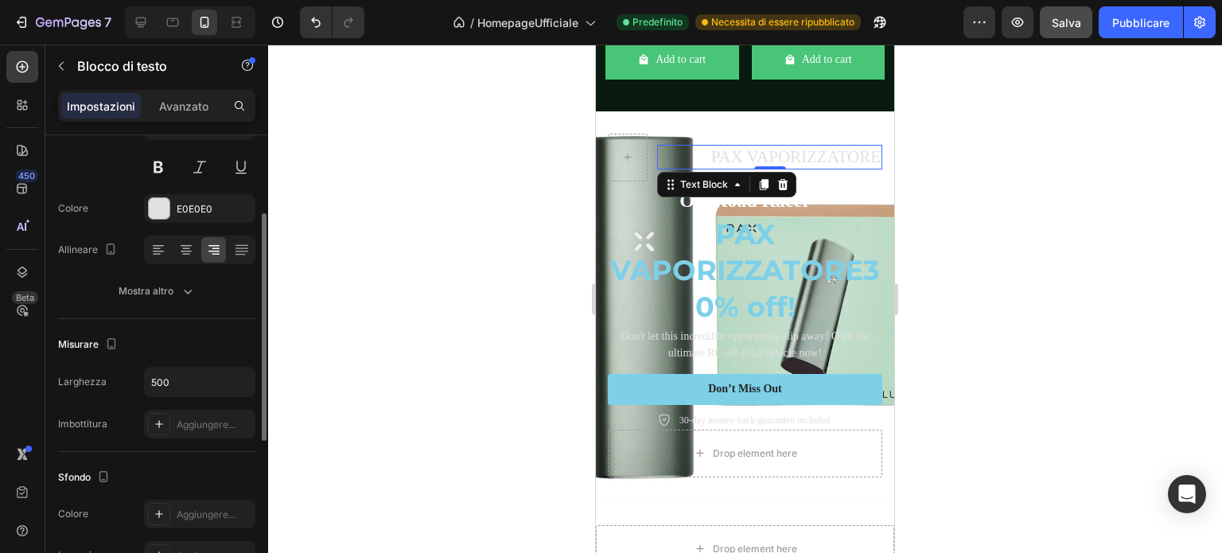
scroll to position [80, 0]
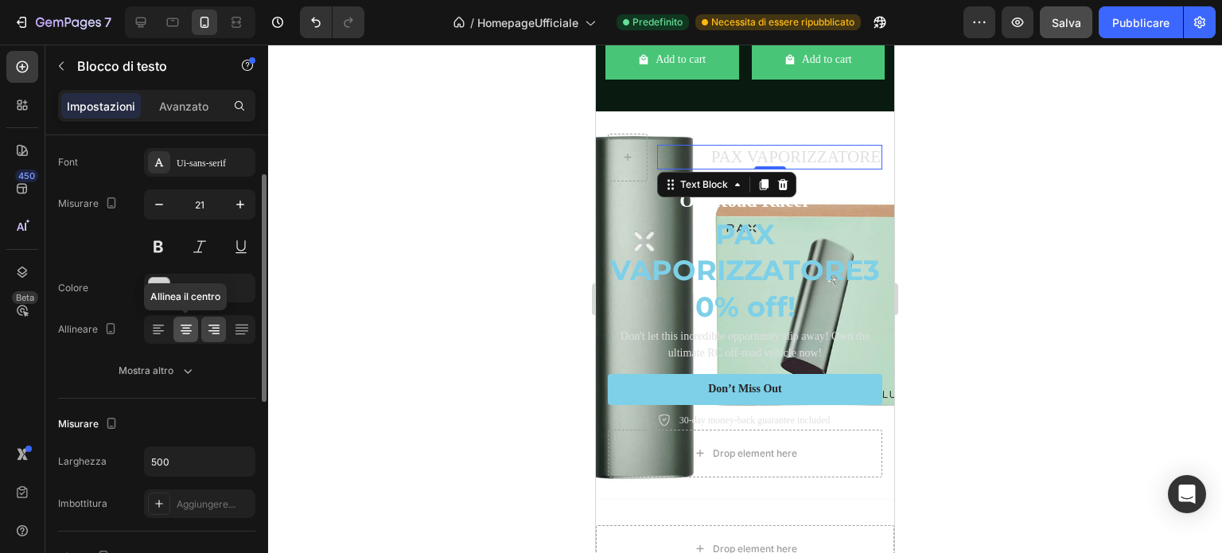
click at [189, 330] on icon at bounding box center [186, 331] width 11 height 2
click at [220, 329] on icon at bounding box center [214, 329] width 16 height 16
click at [162, 285] on div at bounding box center [159, 288] width 21 height 21
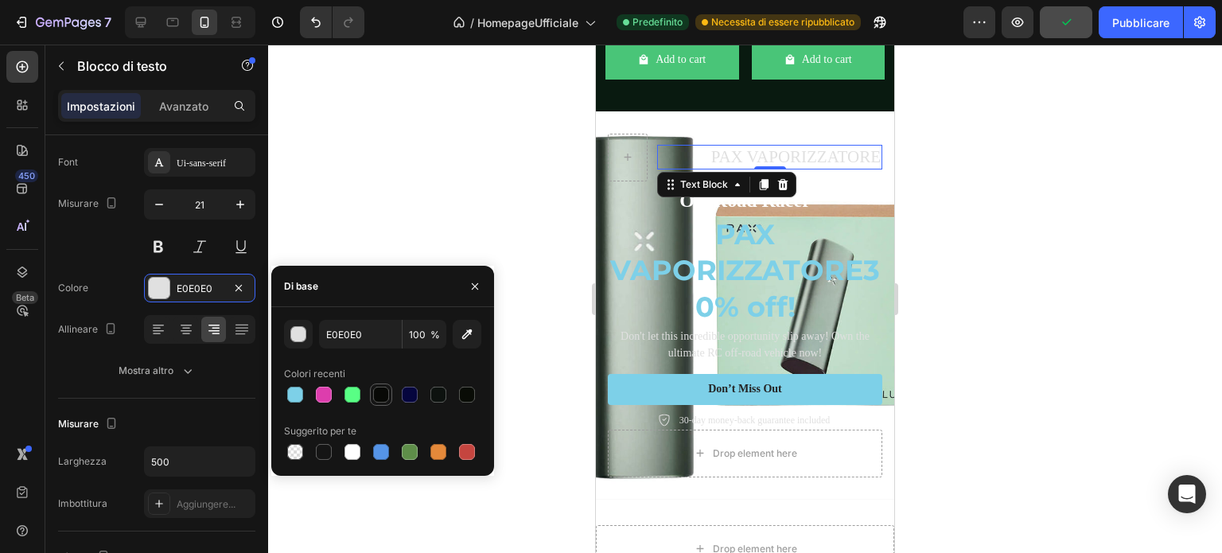
click at [377, 396] on div at bounding box center [381, 395] width 16 height 16
type input "080906"
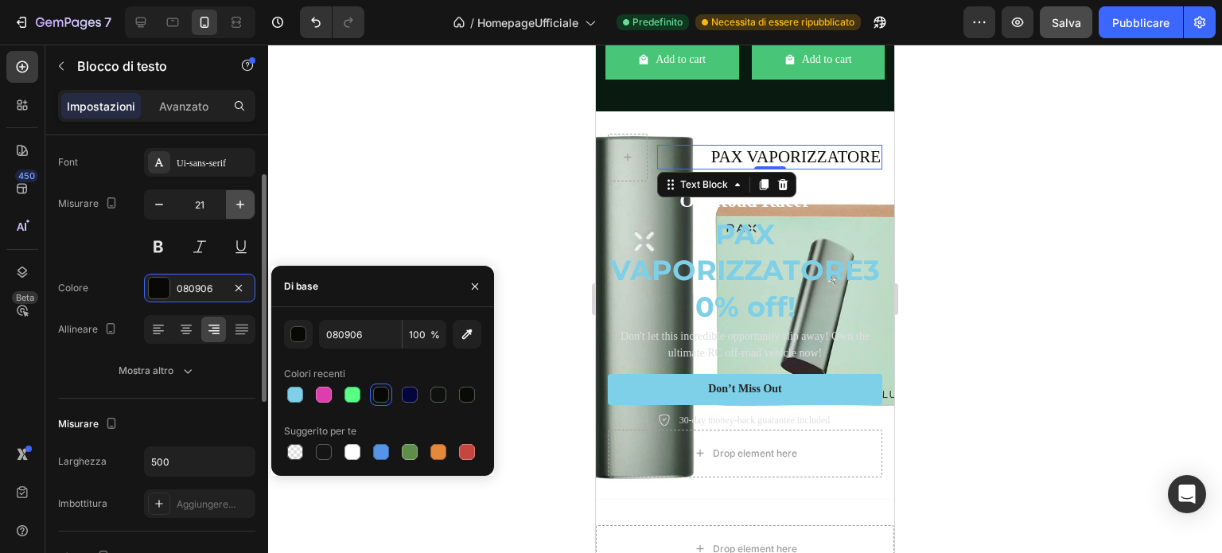
click at [240, 197] on icon "button" at bounding box center [240, 205] width 16 height 16
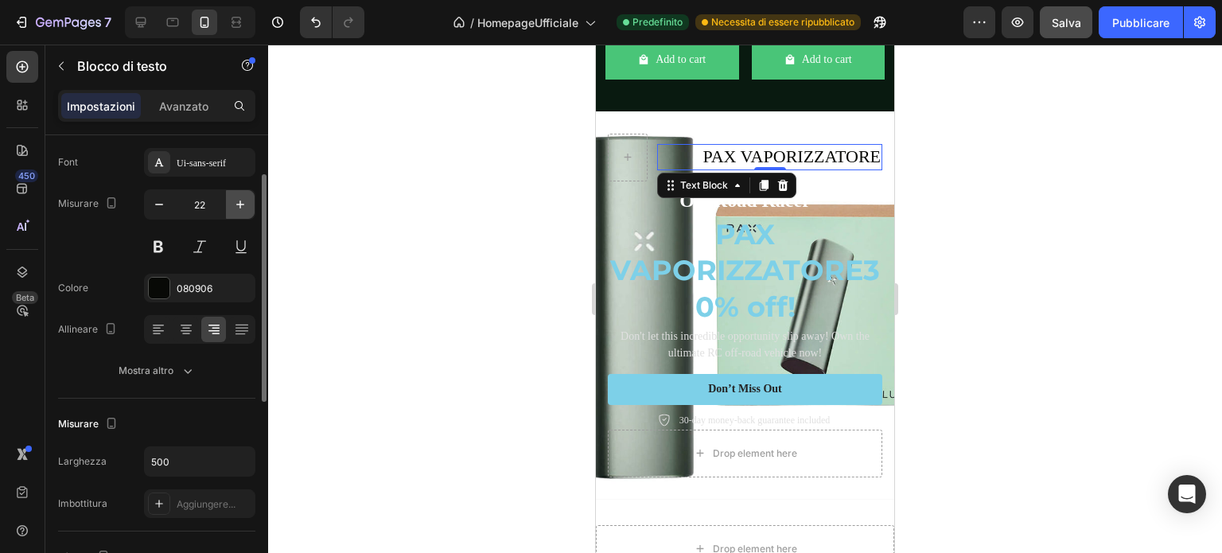
click at [240, 197] on icon "button" at bounding box center [240, 205] width 16 height 16
type input "23"
click at [213, 161] on font "Ui-sans-serif" at bounding box center [201, 163] width 49 height 11
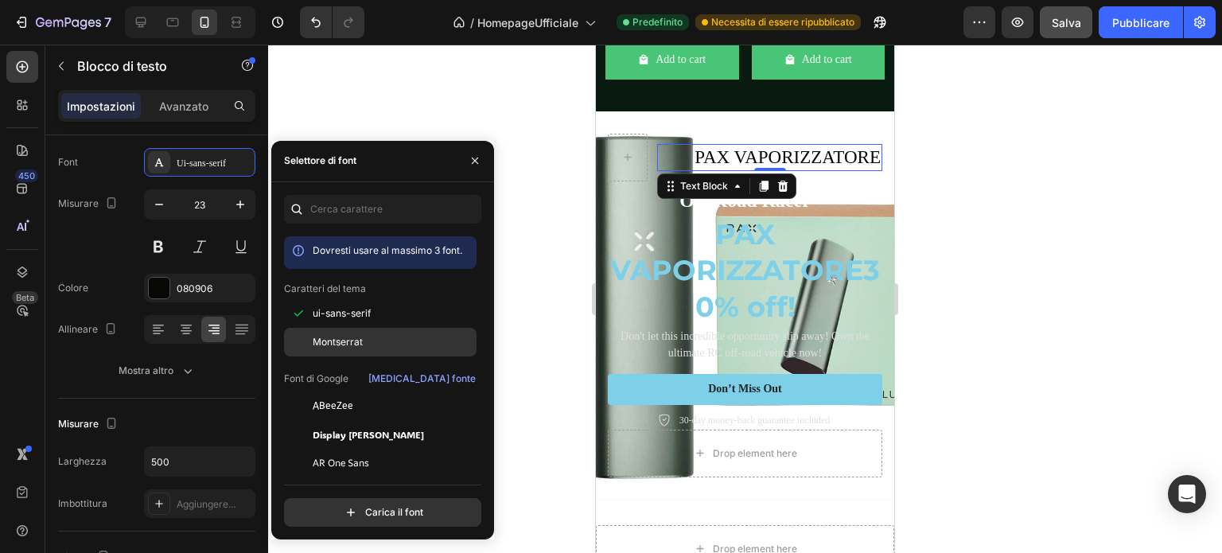
click at [353, 341] on font "Montserrat" at bounding box center [338, 342] width 50 height 12
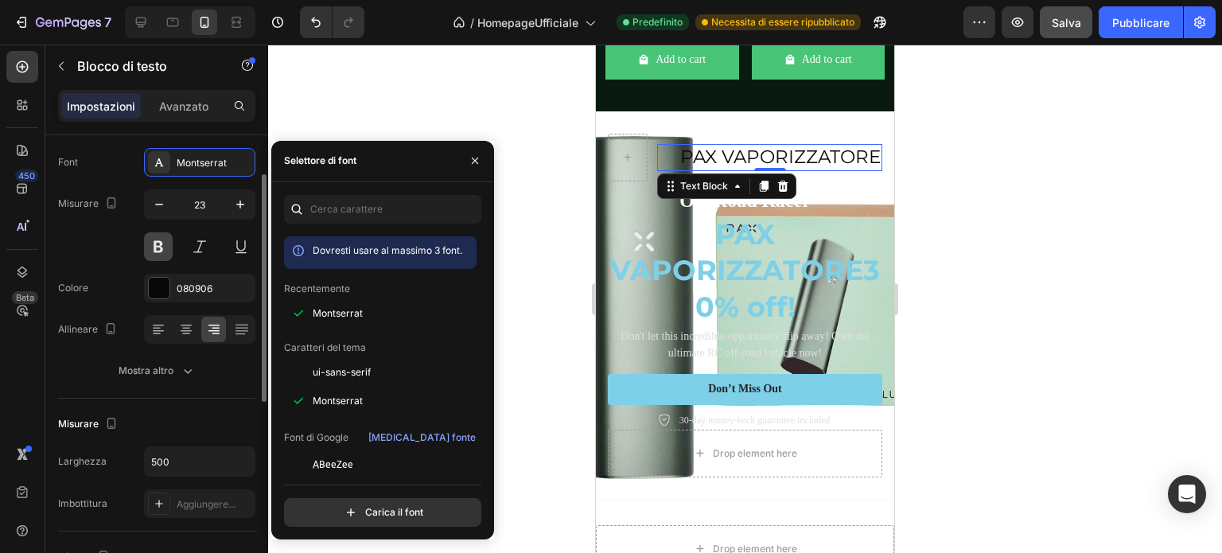
click at [162, 240] on button at bounding box center [158, 246] width 29 height 29
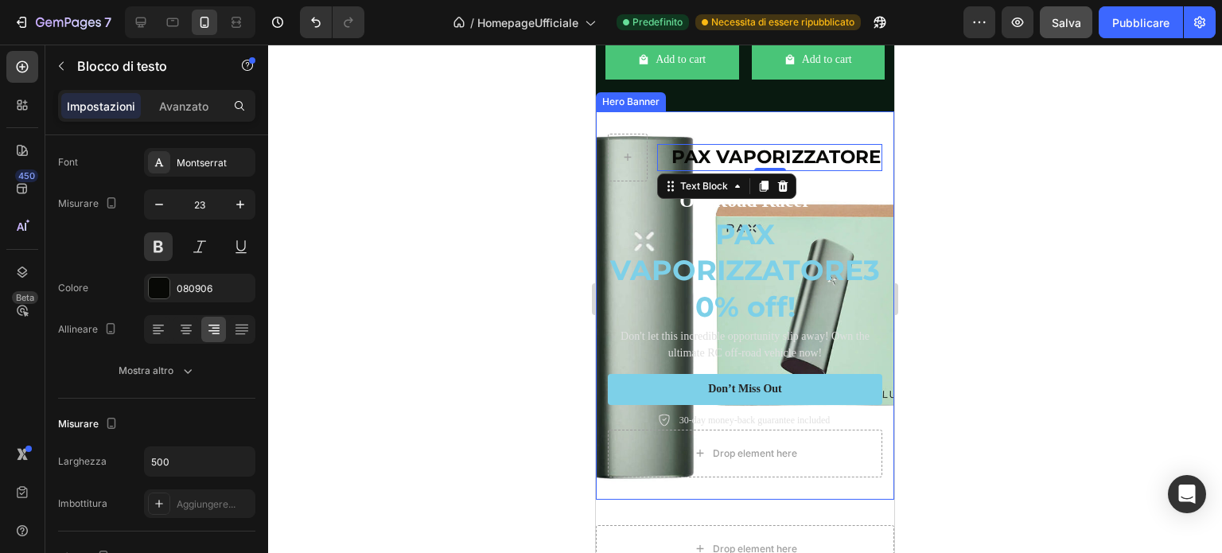
click at [825, 150] on div "PAX VAPORIZZATORE Text Block 0 Row Off-Road Racer Text Block PAX VAPORIZZATORE …" at bounding box center [745, 305] width 298 height 388
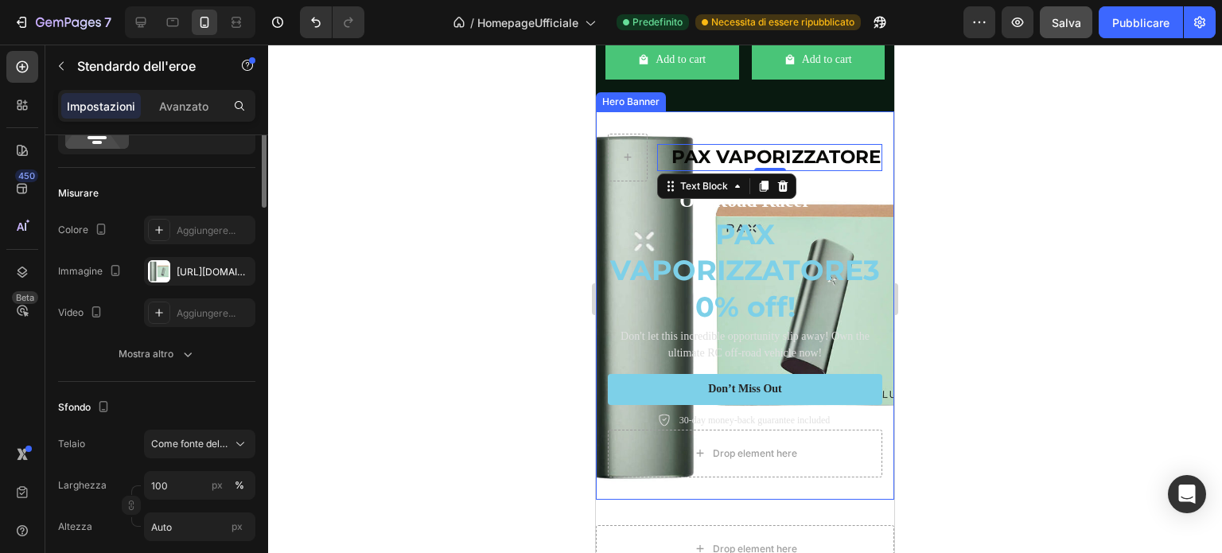
scroll to position [0, 0]
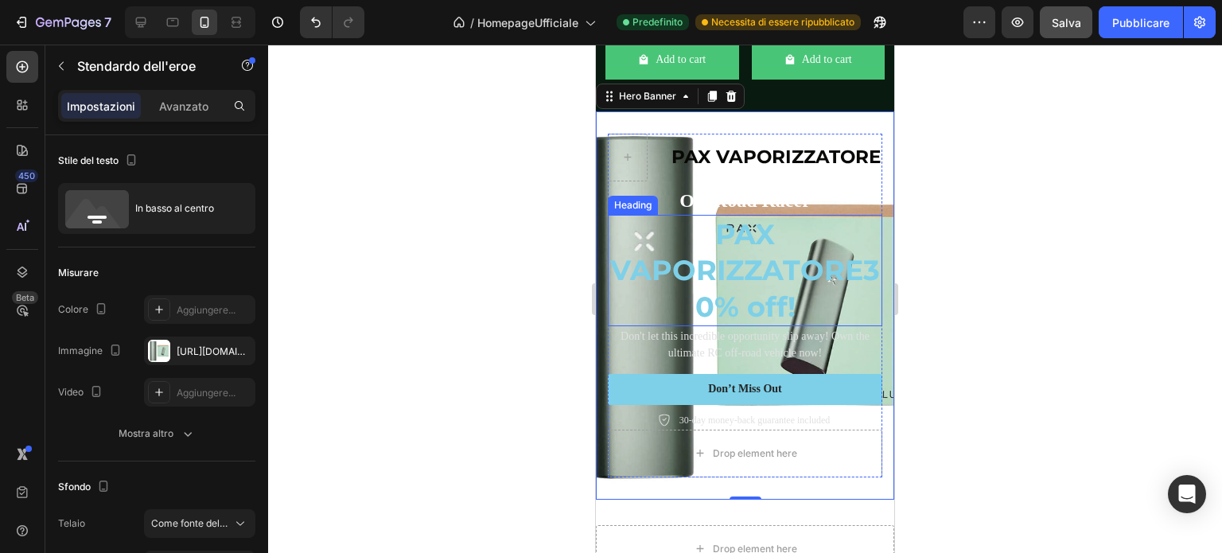
click at [649, 258] on h2 "PAX VAPORIZZATORE 30% off!" at bounding box center [745, 271] width 275 height 112
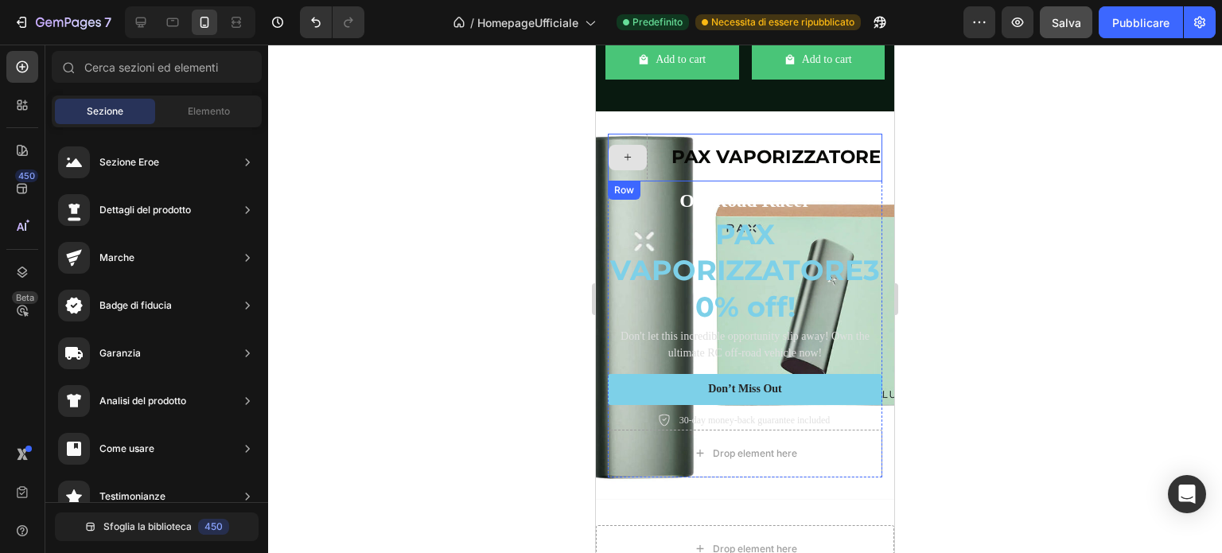
click at [621, 164] on icon at bounding box center [627, 157] width 13 height 14
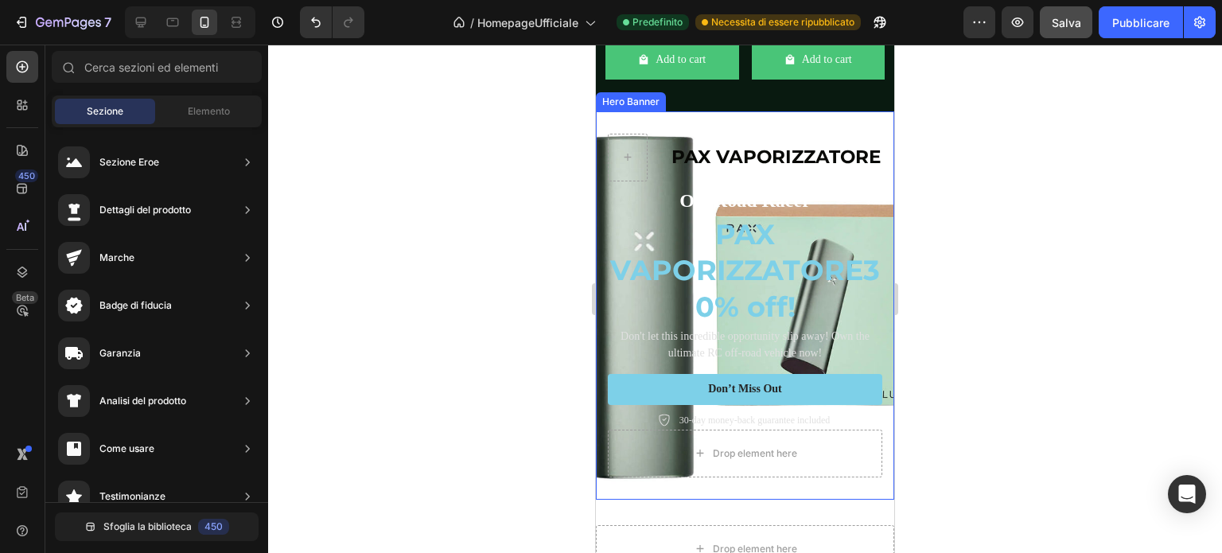
click at [603, 184] on div "PAX VAPORIZZATORE Text Block Row Off-Road Racer Text Block PAX VAPORIZZATORE 30…" at bounding box center [745, 305] width 298 height 388
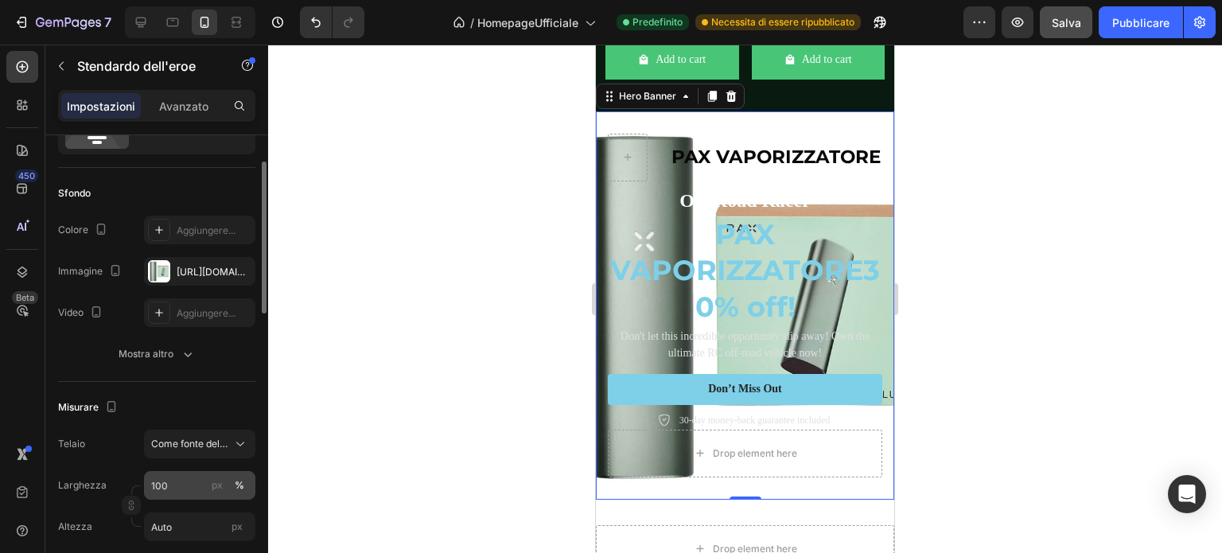
scroll to position [159, 0]
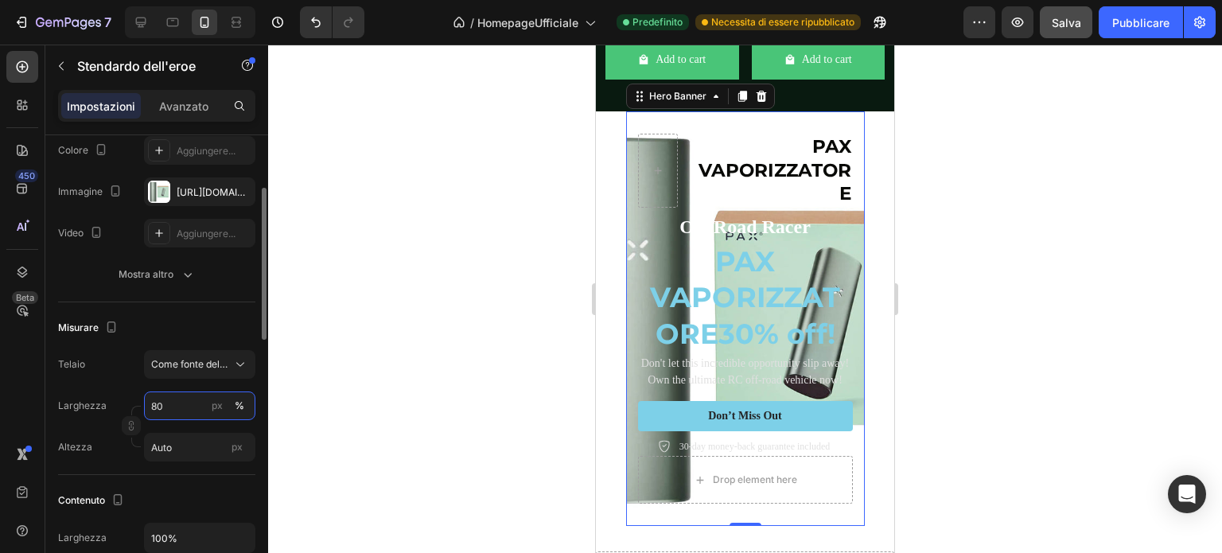
drag, startPoint x: 175, startPoint y: 409, endPoint x: 123, endPoint y: 405, distance: 51.9
click at [123, 405] on div "Larghezza 80 px % Altezza Auto px" at bounding box center [156, 427] width 197 height 70
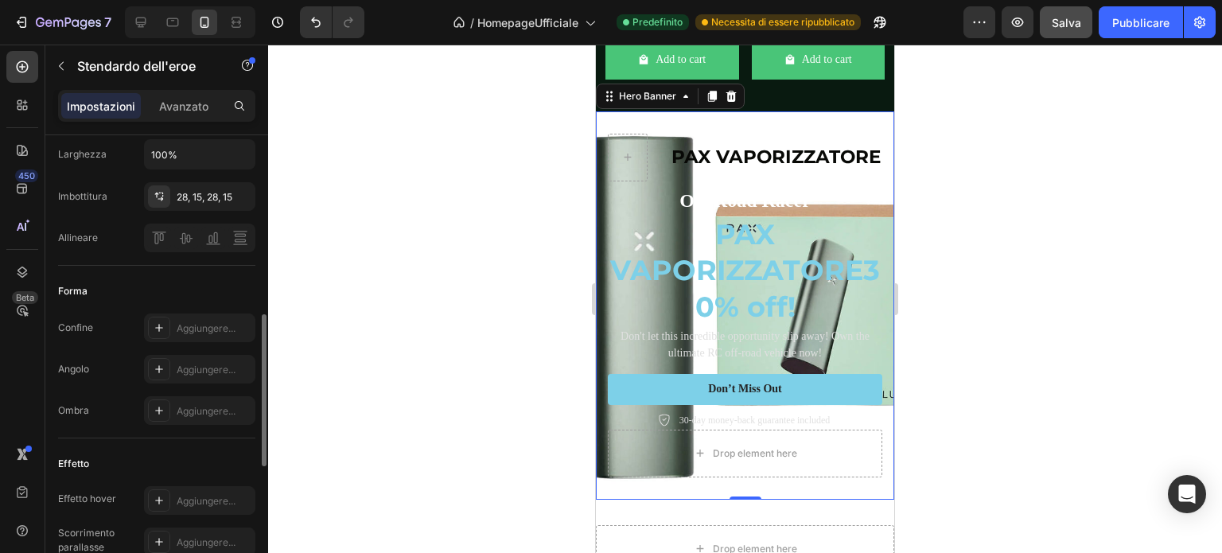
scroll to position [304, 0]
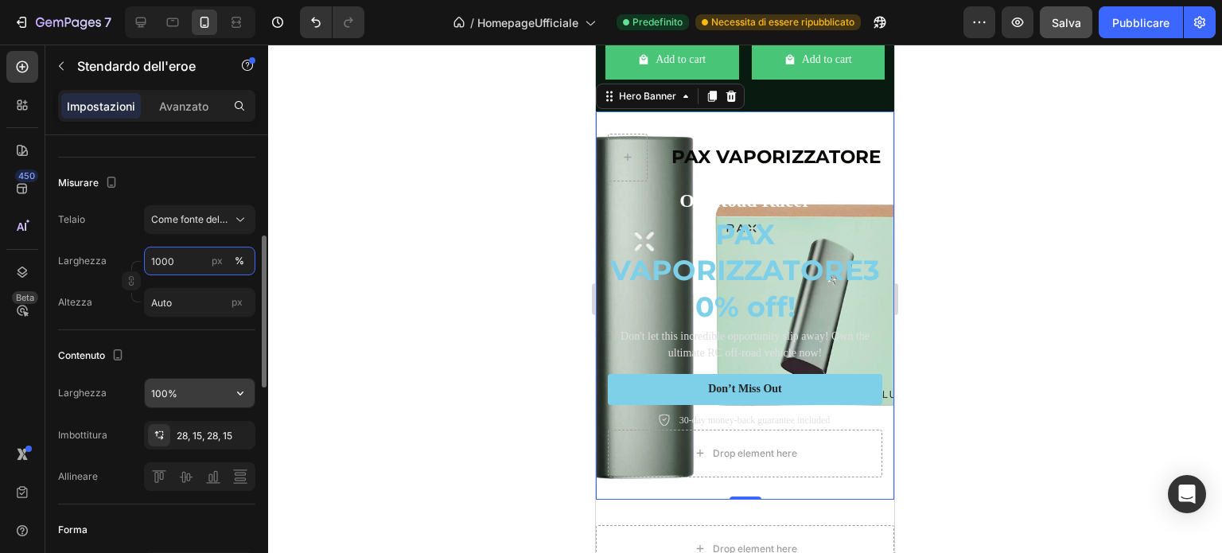
type input "1000"
drag, startPoint x: 204, startPoint y: 391, endPoint x: 166, endPoint y: 388, distance: 38.3
click at [166, 388] on input "100%" at bounding box center [200, 393] width 110 height 29
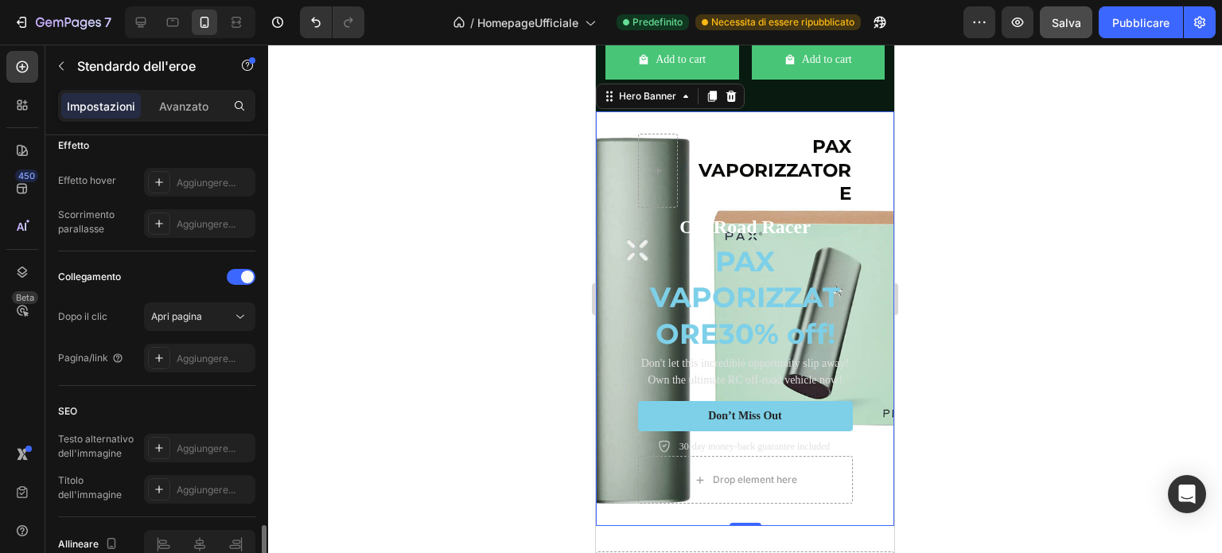
scroll to position [941, 0]
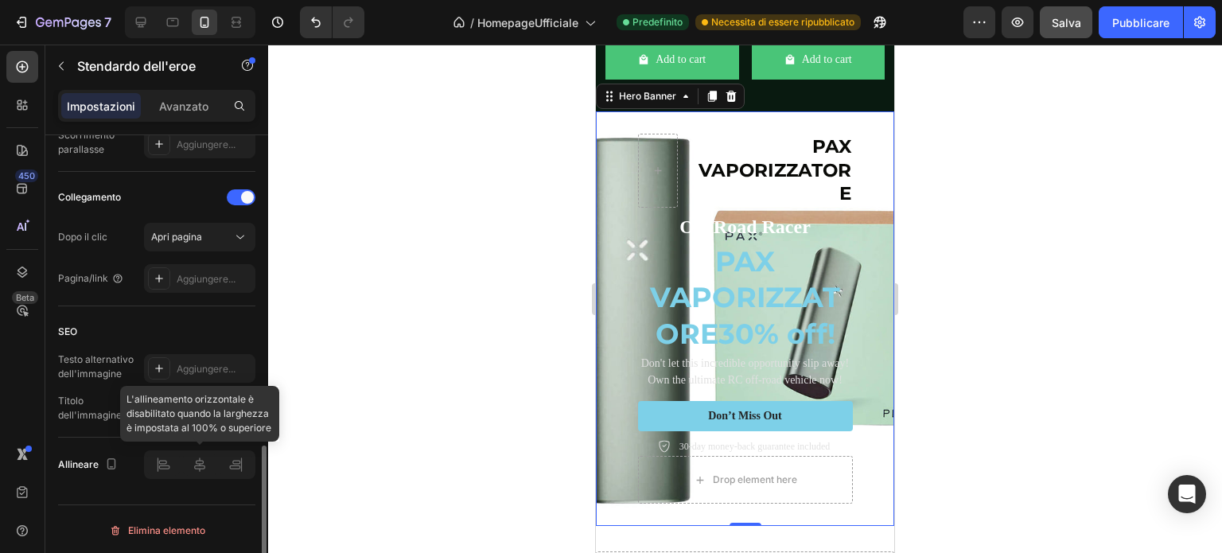
click at [232, 462] on div at bounding box center [199, 464] width 111 height 29
click at [232, 461] on div at bounding box center [199, 464] width 111 height 29
click at [195, 464] on div at bounding box center [199, 464] width 111 height 29
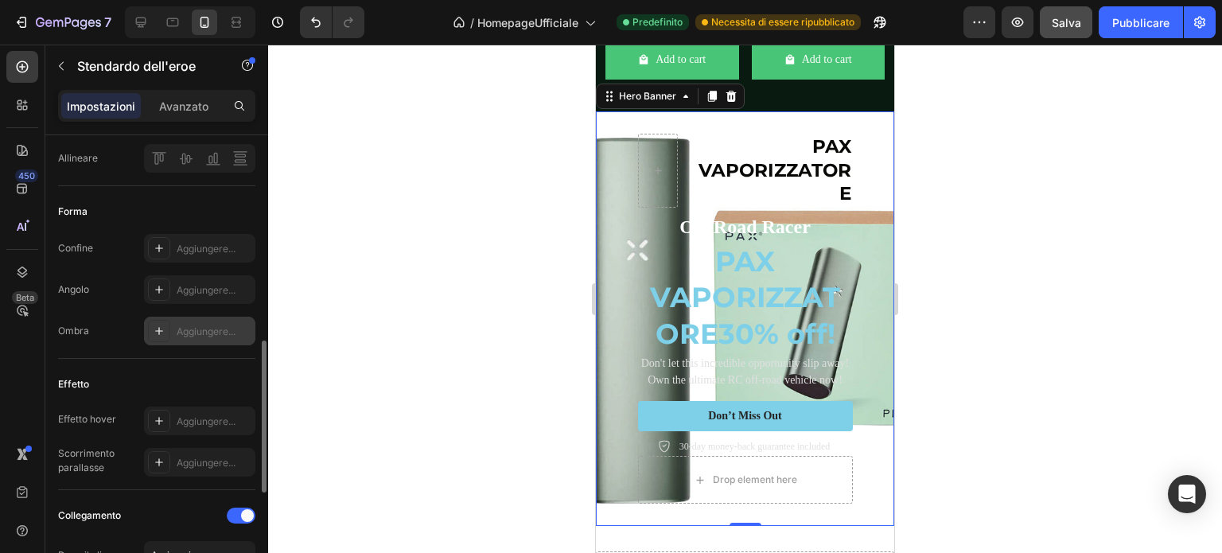
scroll to position [384, 0]
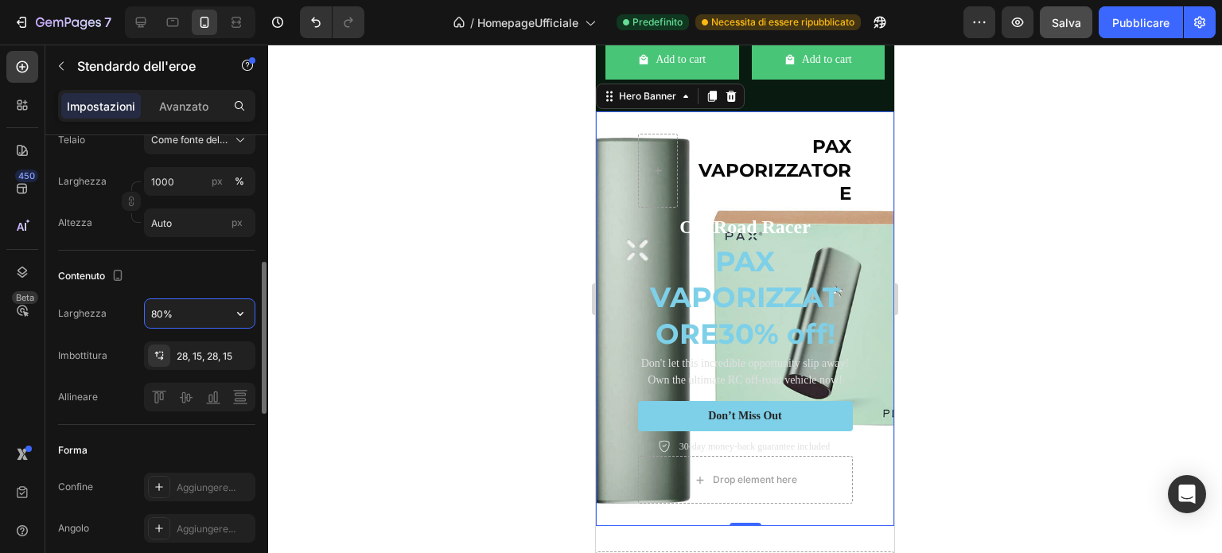
drag, startPoint x: 190, startPoint y: 313, endPoint x: 131, endPoint y: 311, distance: 59.7
click at [131, 311] on div "Larghezza 80%" at bounding box center [156, 313] width 197 height 30
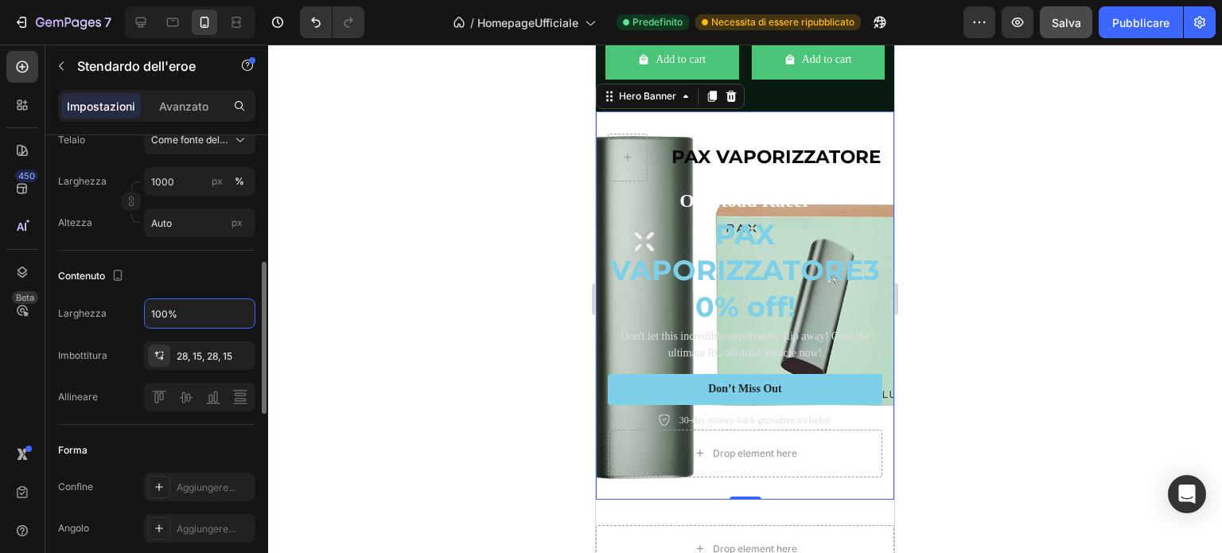
scroll to position [304, 0]
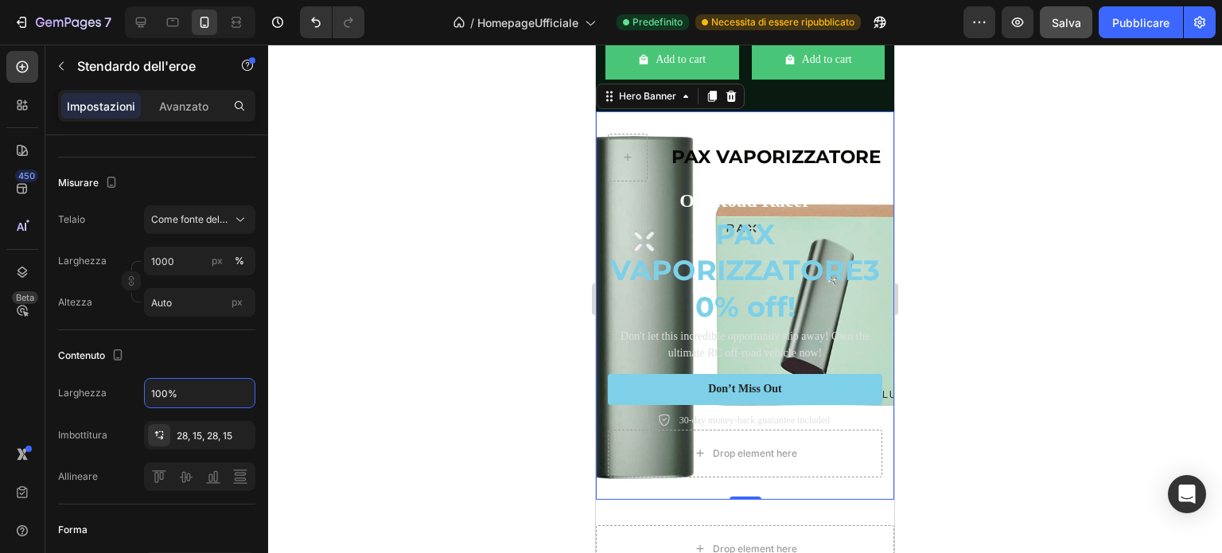
type input "100%"
click at [785, 142] on div "PAX VAPORIZZATORE Text Block Row Off-Road Racer Text Block PAX VAPORIZZATORE 30…" at bounding box center [745, 305] width 298 height 388
click at [1022, 23] on icon "button" at bounding box center [1018, 22] width 16 height 16
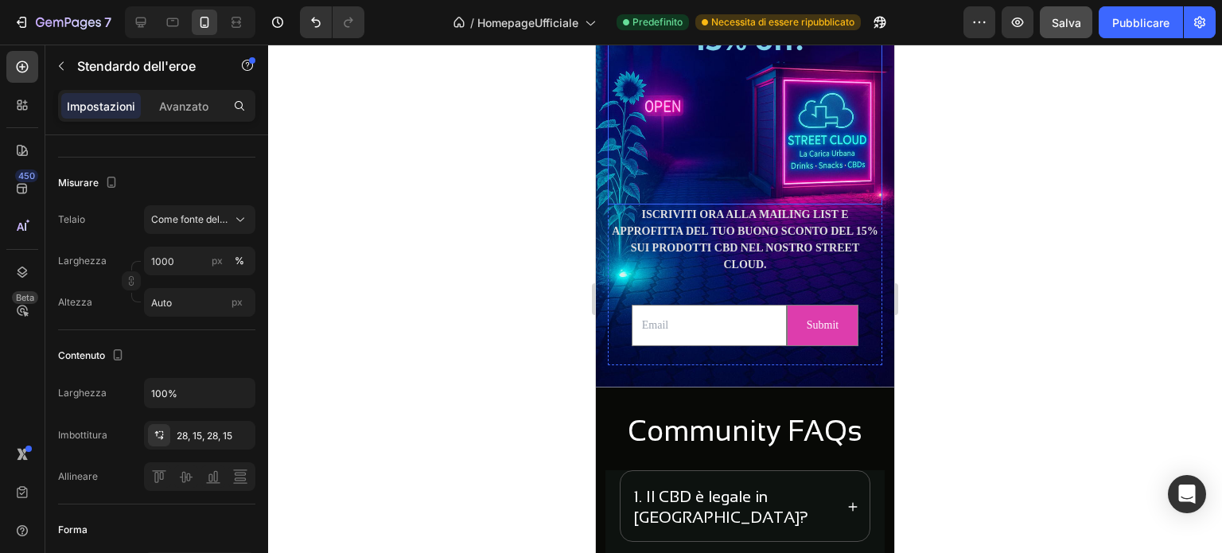
scroll to position [4603, 0]
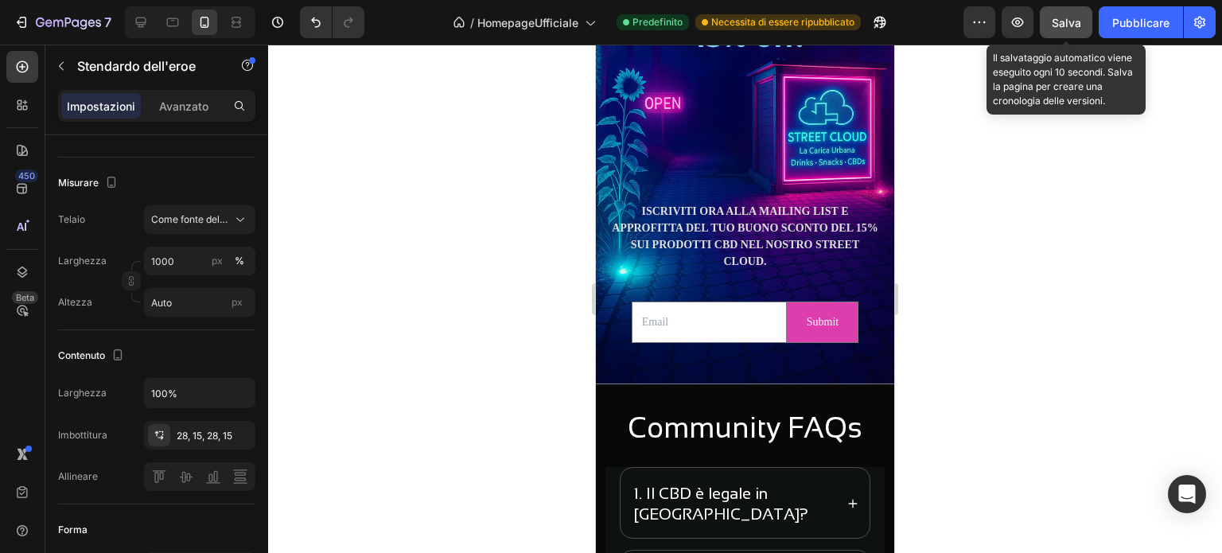
click at [1058, 27] on font "Salva" at bounding box center [1066, 23] width 29 height 14
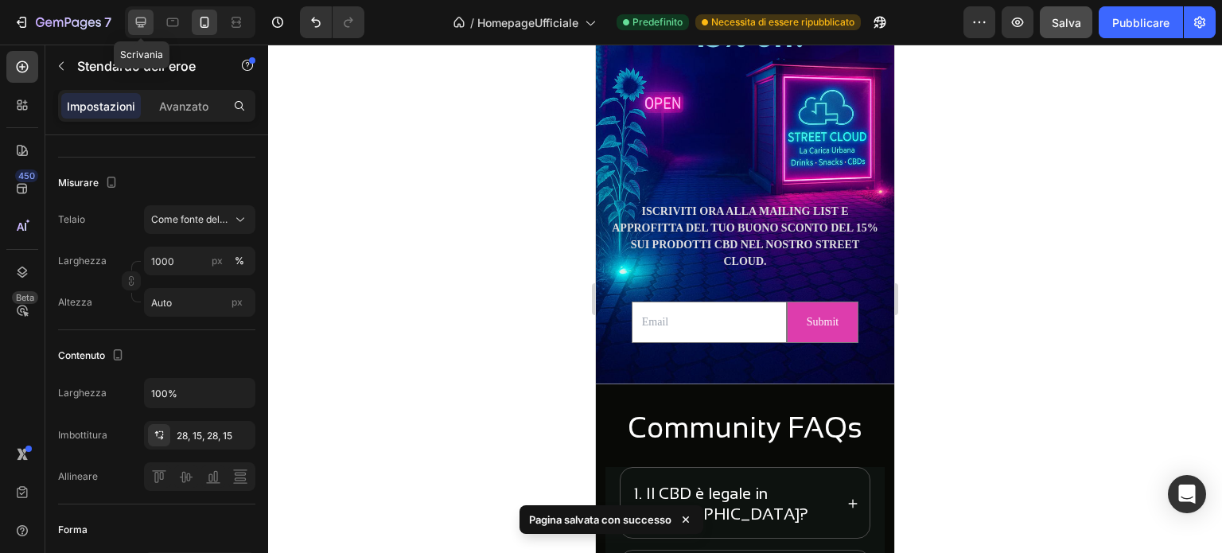
click at [141, 25] on icon at bounding box center [141, 22] width 16 height 16
type input "100"
type input "1200"
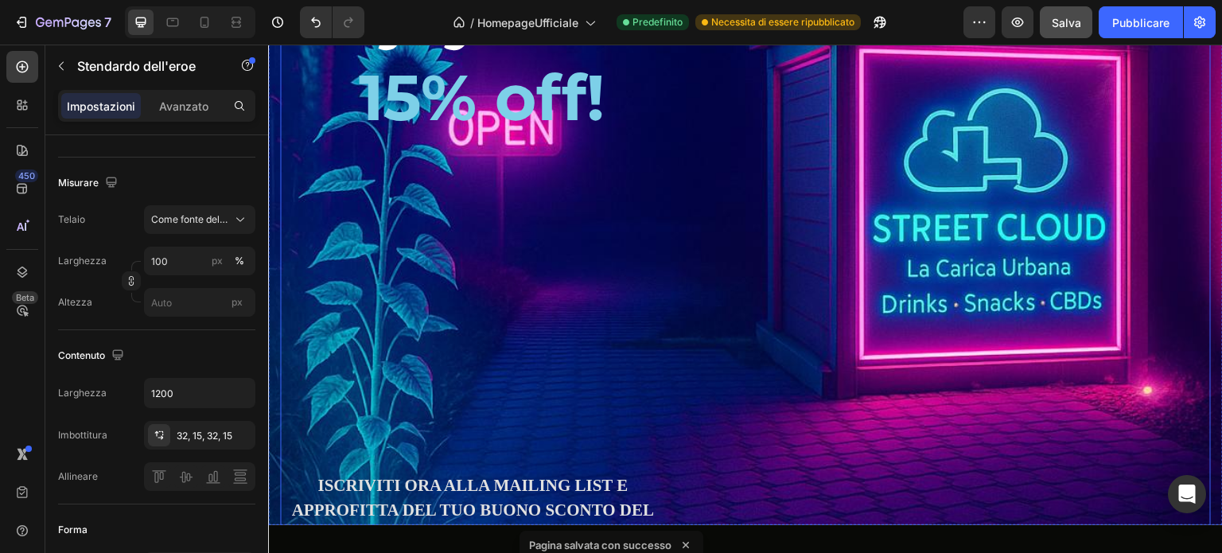
scroll to position [4682, 0]
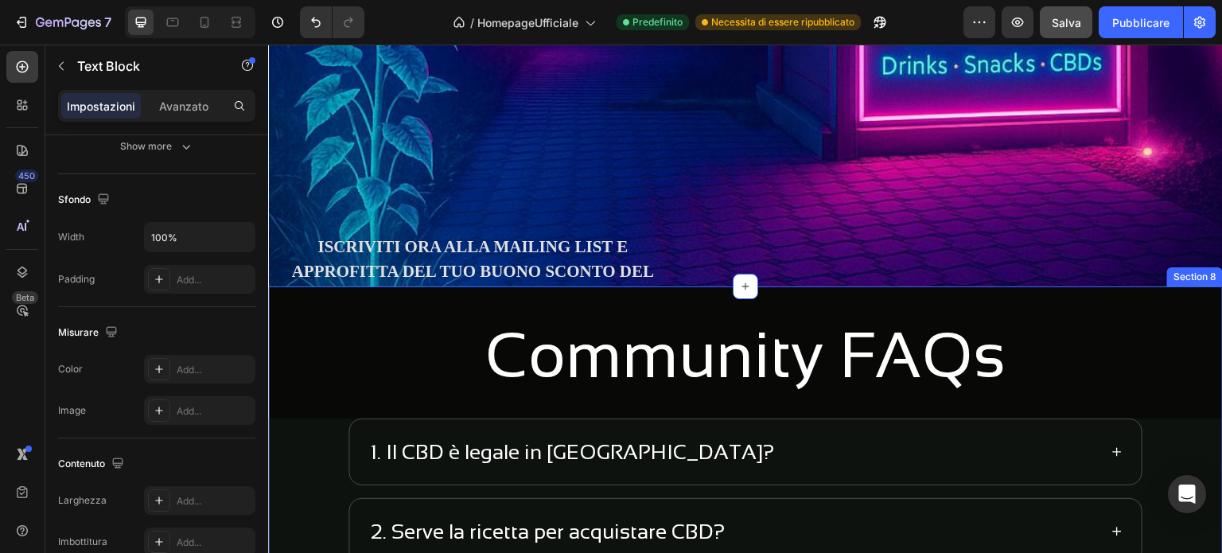
click at [543, 260] on p "ISCRIVITI ORA ALLA MAILING LIST E APPROFITTA DEL TUO BUONO SCONTO DEL 15% SUI P…" at bounding box center [473, 285] width 382 height 100
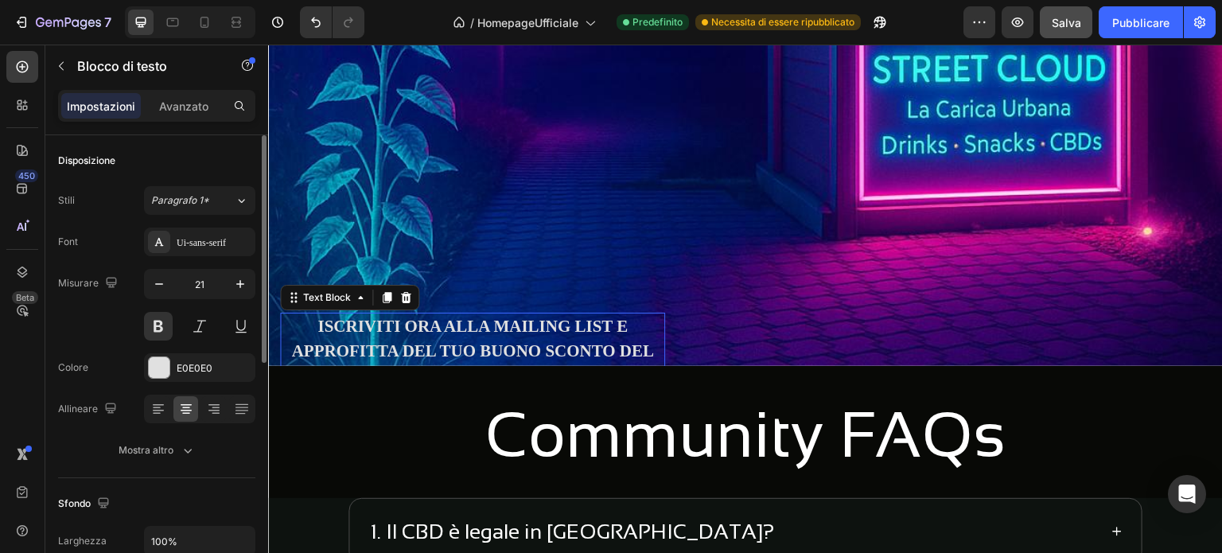
scroll to position [159, 0]
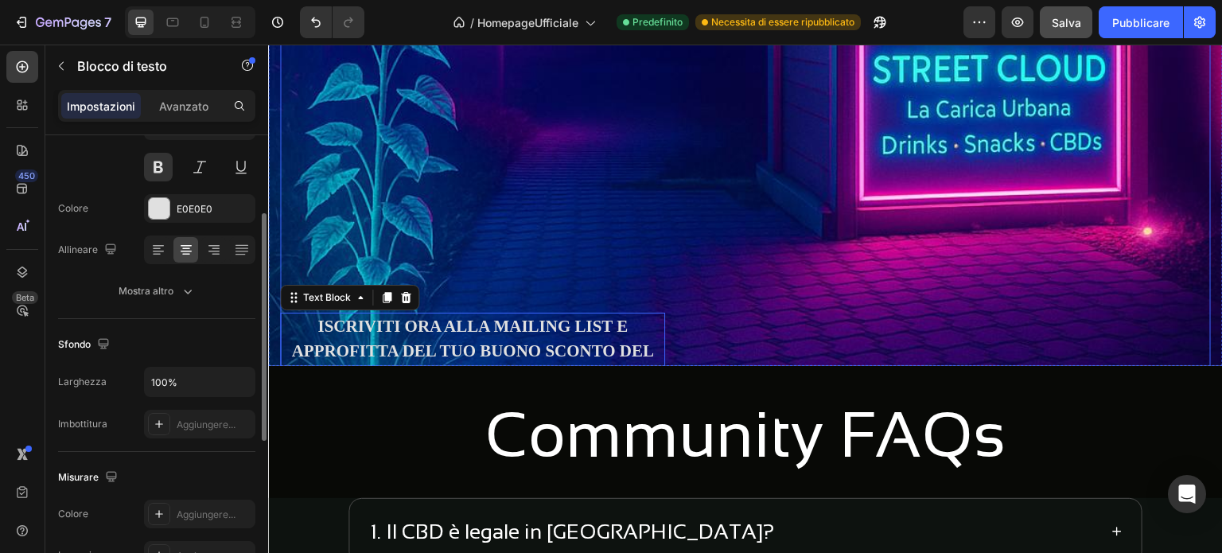
click at [742, 298] on div "Email Field Submit Submit Button Row Newsletter" at bounding box center [942, 87] width 540 height 695
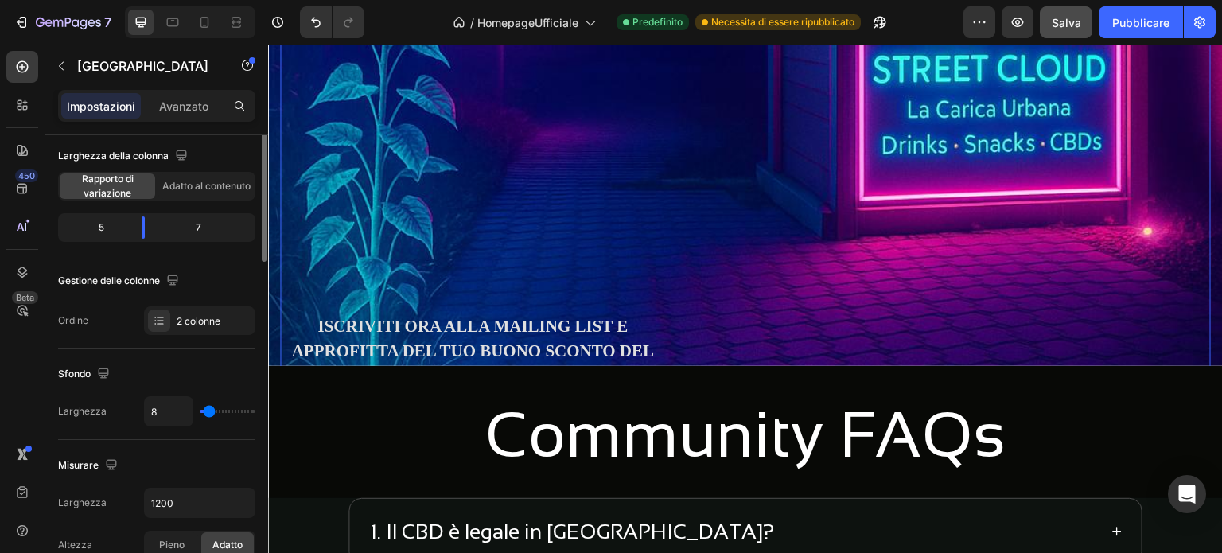
scroll to position [0, 0]
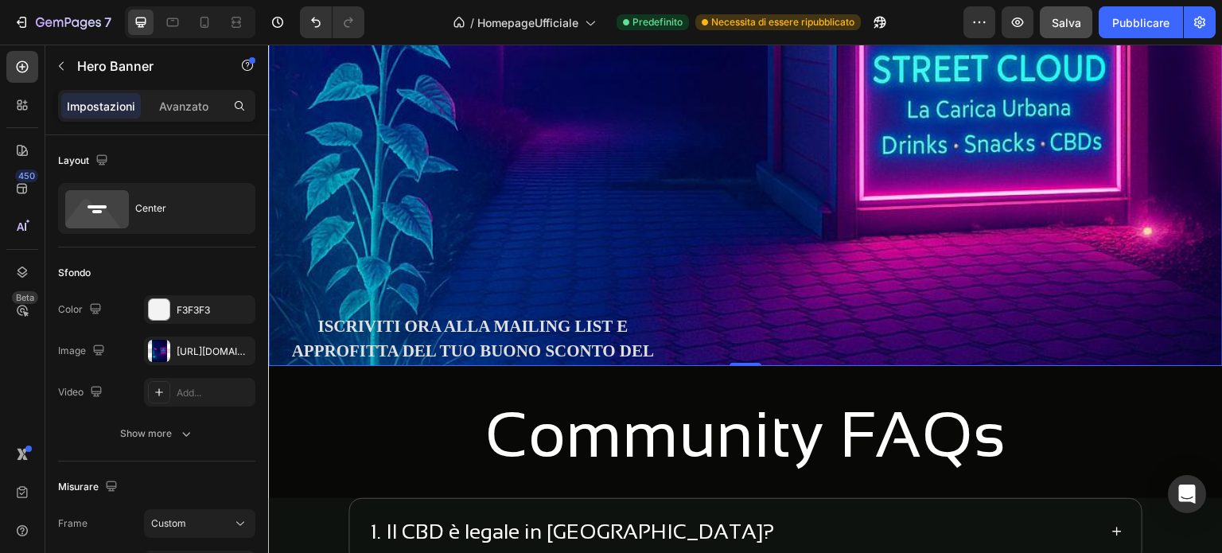
click at [274, 266] on div "Icon Icon Icon Icon Icon Icon List Image Row Text Block Enjoy CBD 15% off! Head…" at bounding box center [745, 87] width 955 height 746
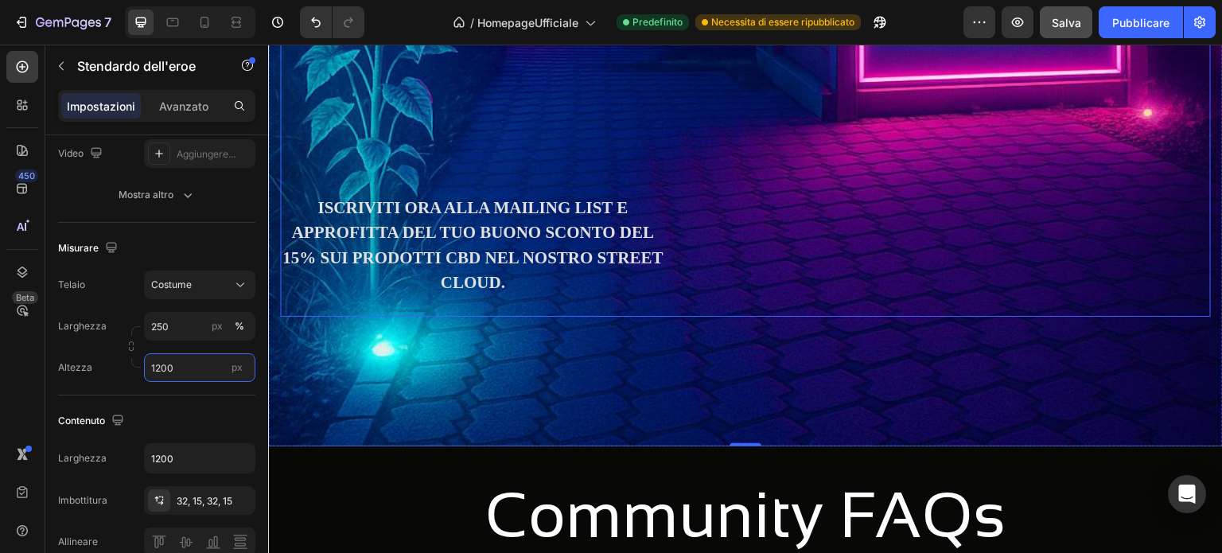
scroll to position [4921, 0]
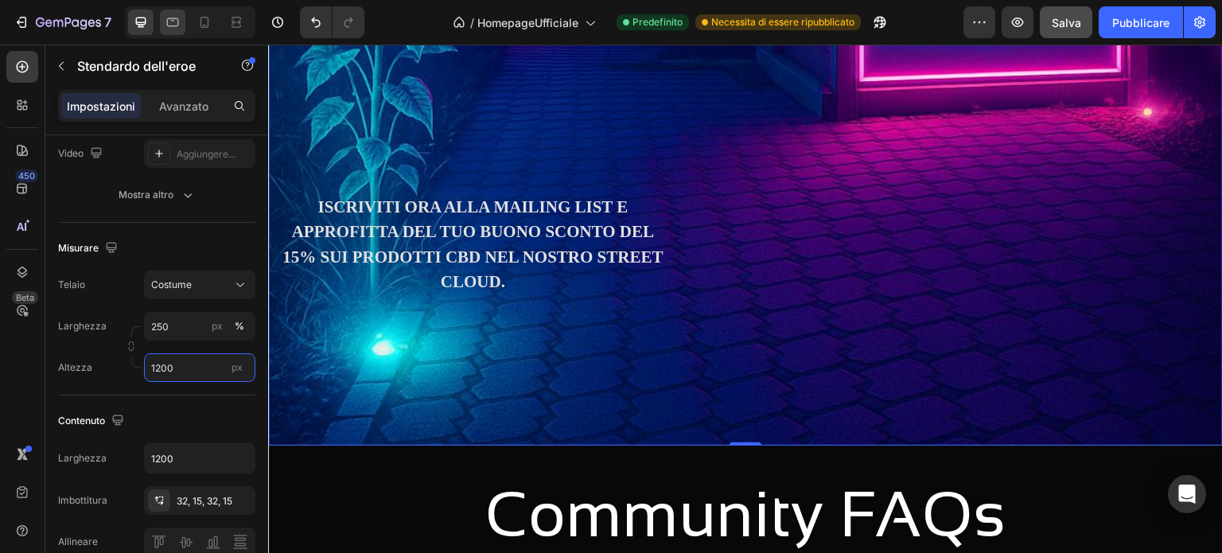
type input "1200"
click at [173, 21] on icon at bounding box center [173, 22] width 12 height 9
type input "100"
type input "700"
type input "100%"
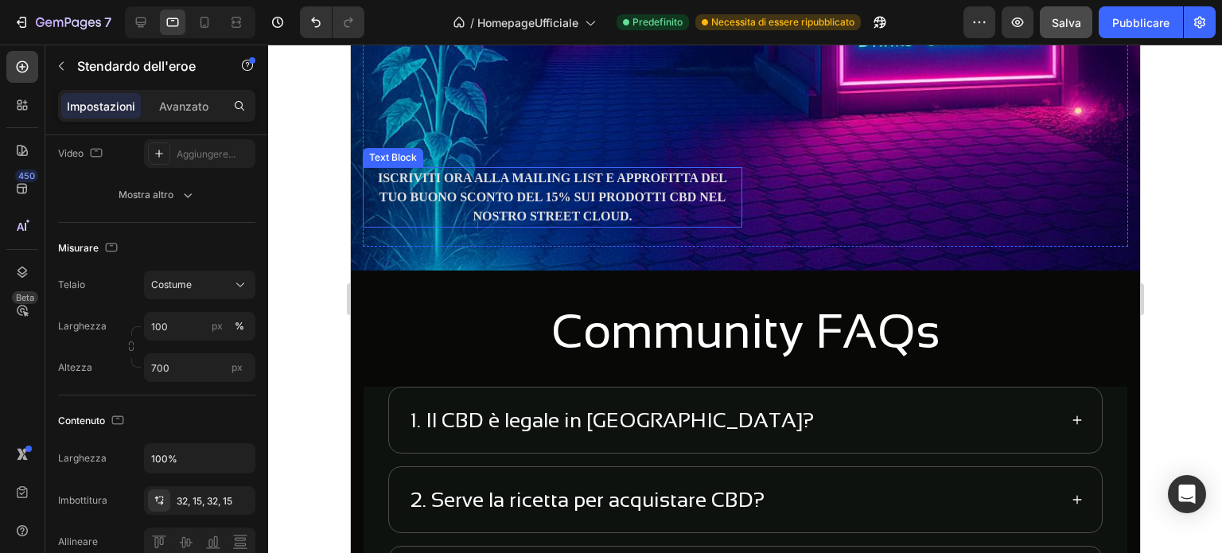
scroll to position [4444, 0]
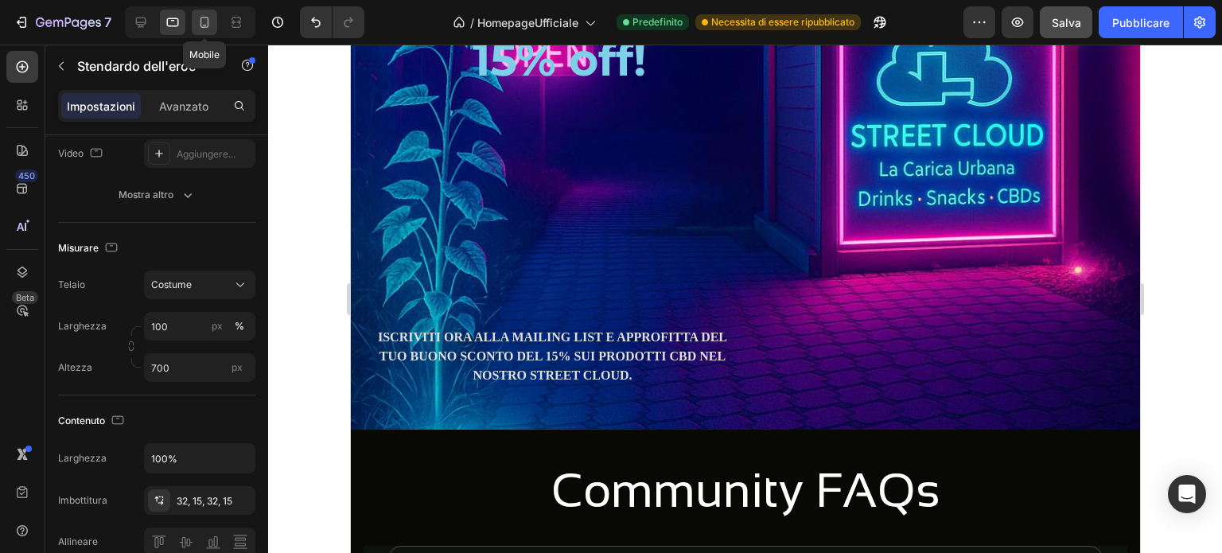
click at [205, 24] on icon at bounding box center [205, 22] width 16 height 16
type input "Auto"
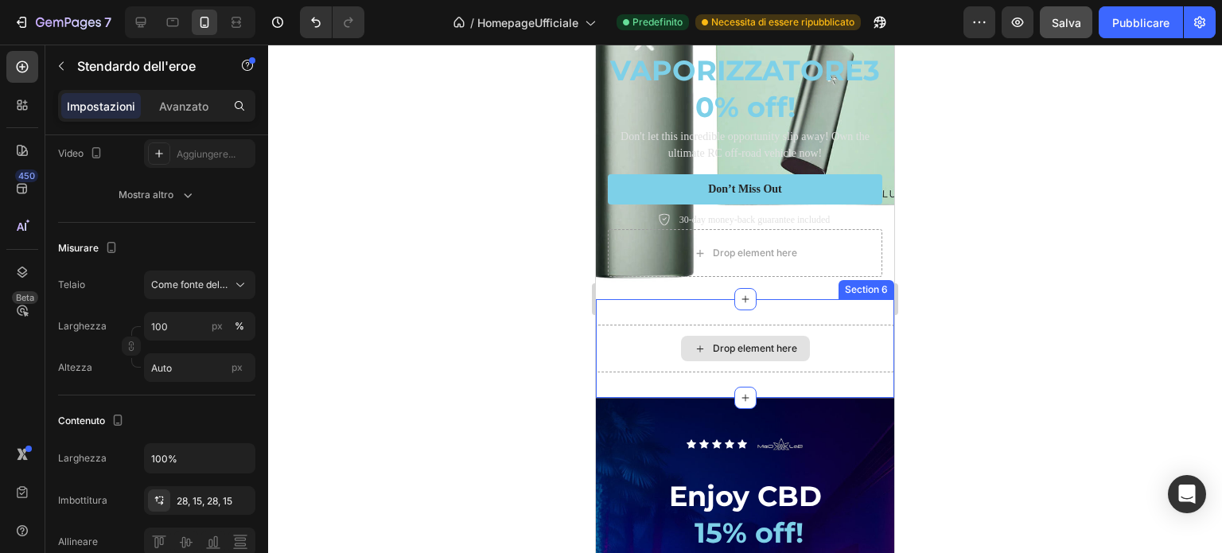
scroll to position [3176, 0]
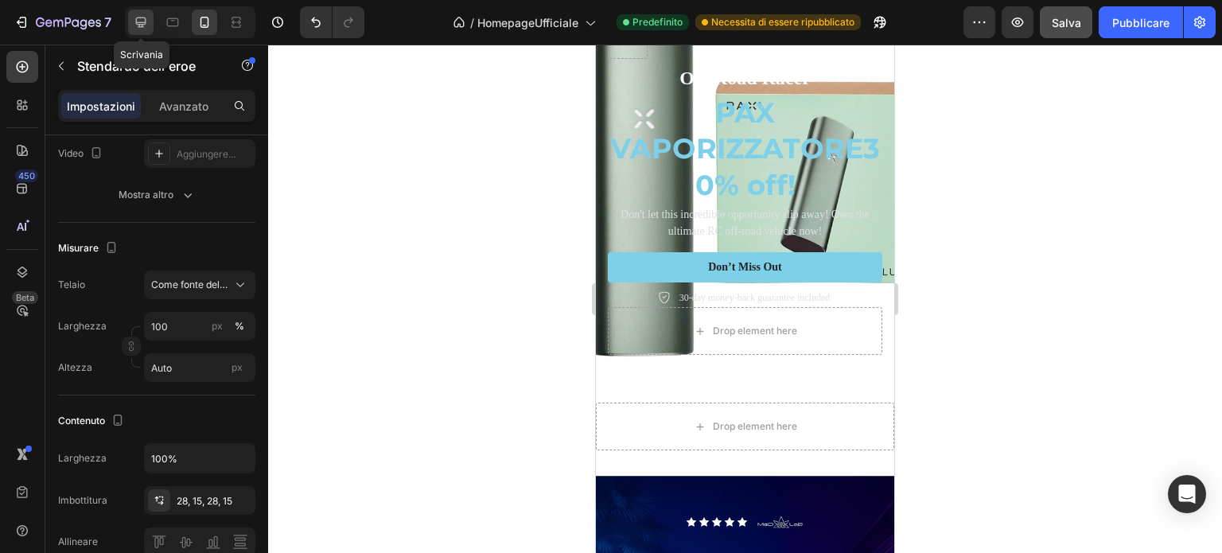
click at [145, 22] on icon at bounding box center [141, 23] width 10 height 10
type input "250"
type input "1200"
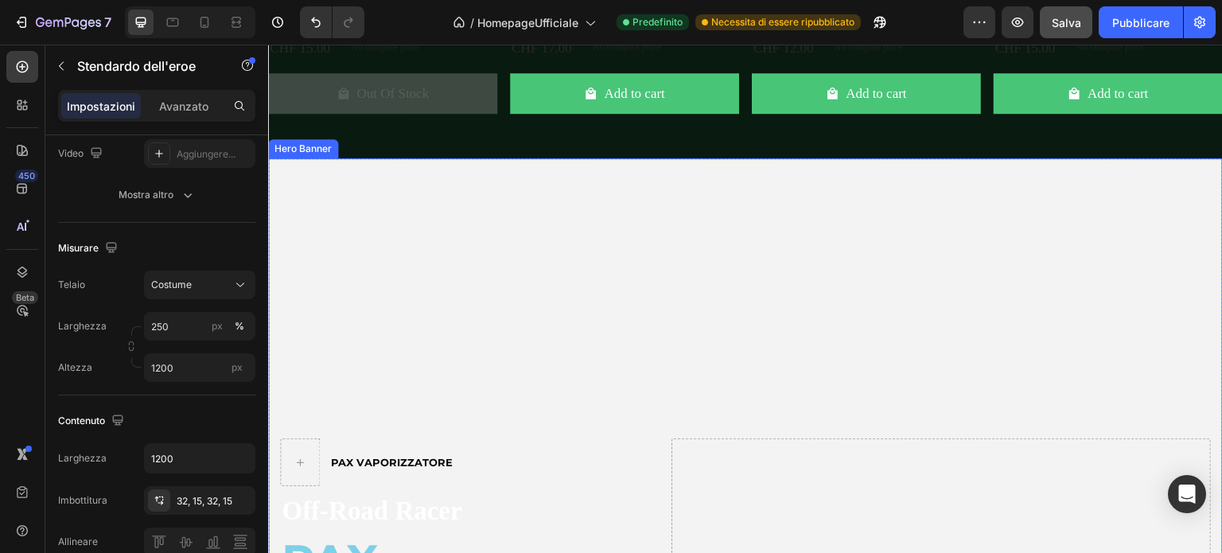
scroll to position [3574, 0]
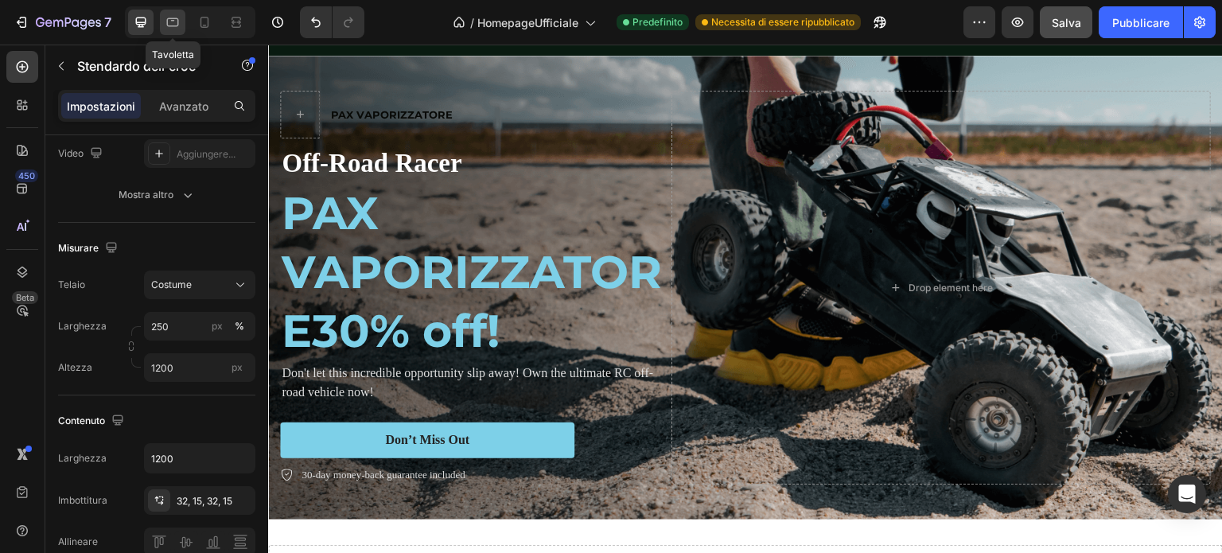
click at [176, 21] on icon at bounding box center [173, 22] width 16 height 16
type input "100"
type input "700"
type input "100%"
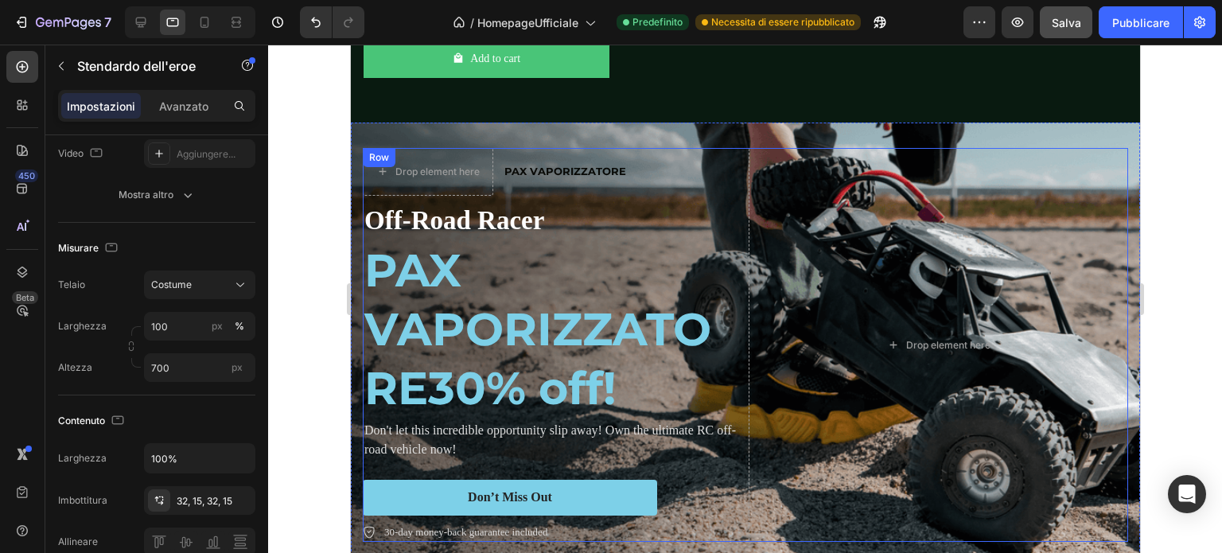
scroll to position [3801, 0]
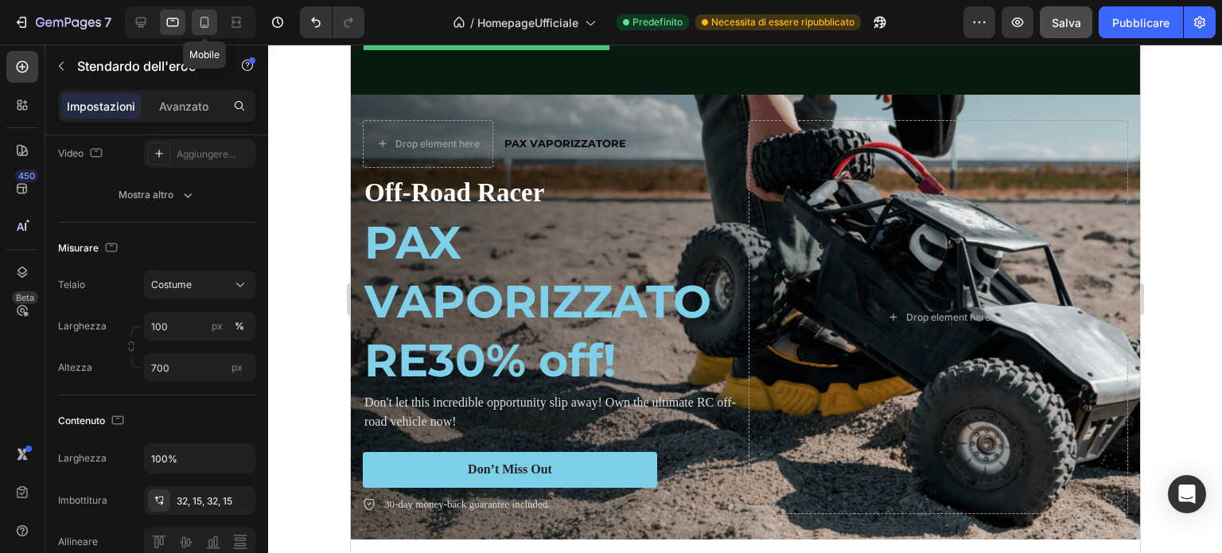
click at [197, 21] on icon at bounding box center [205, 22] width 16 height 16
type input "Auto"
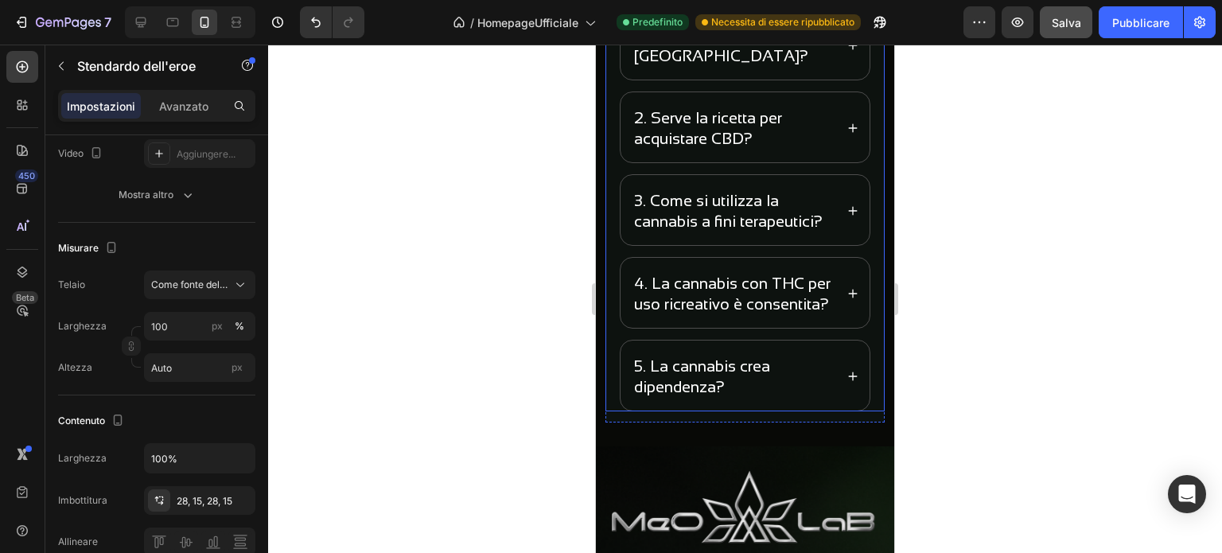
scroll to position [4884, 0]
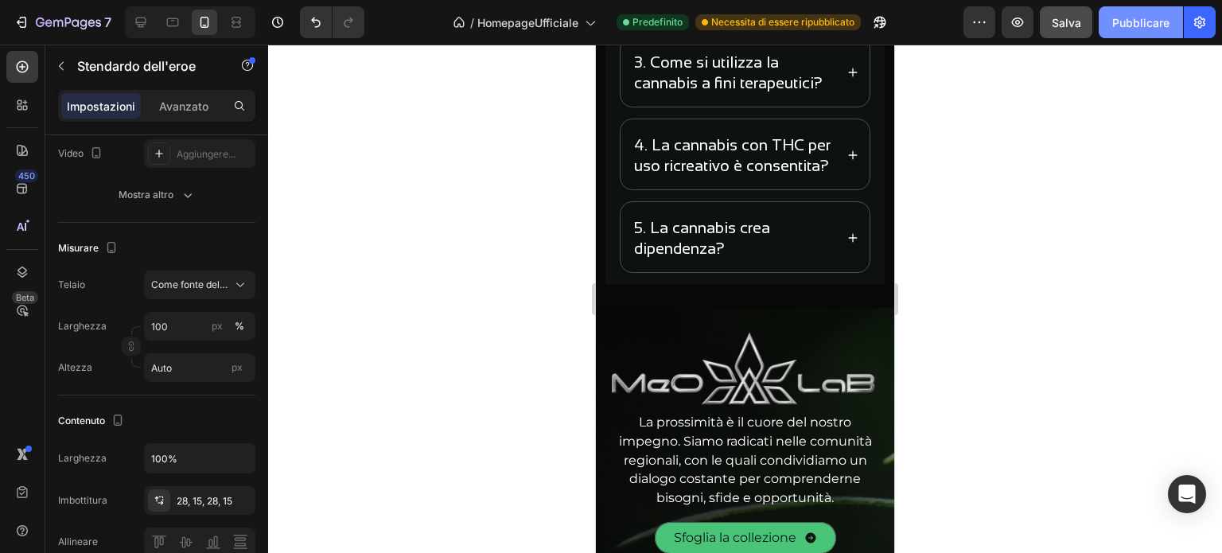
click at [1143, 25] on font "Pubblicare" at bounding box center [1140, 23] width 57 height 14
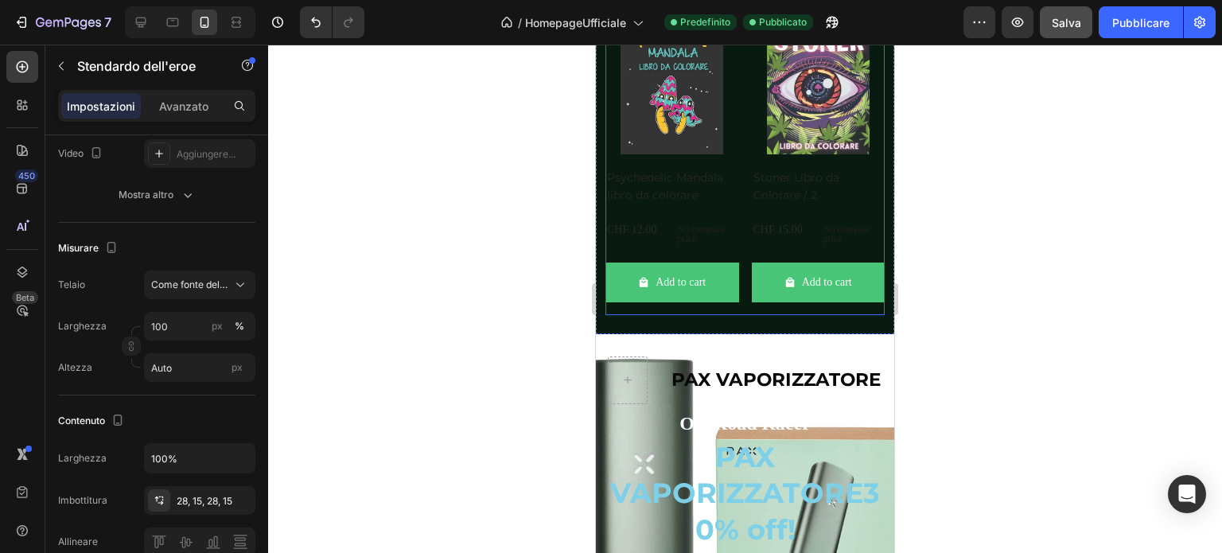
scroll to position [3851, 0]
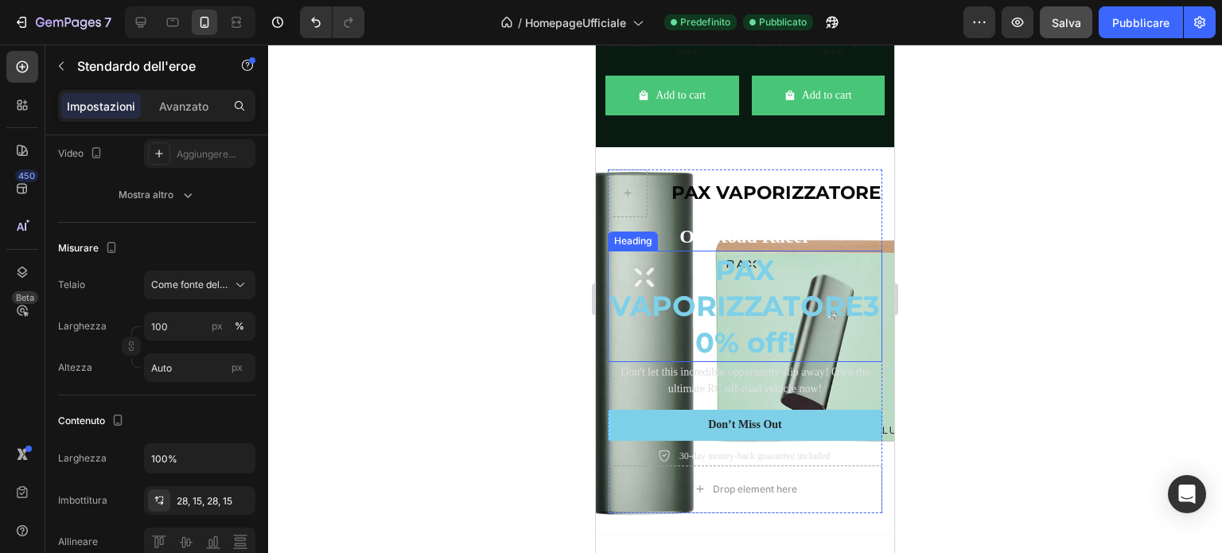
click at [746, 300] on h2 "PAX VAPORIZZATORE 30% off!" at bounding box center [745, 307] width 275 height 112
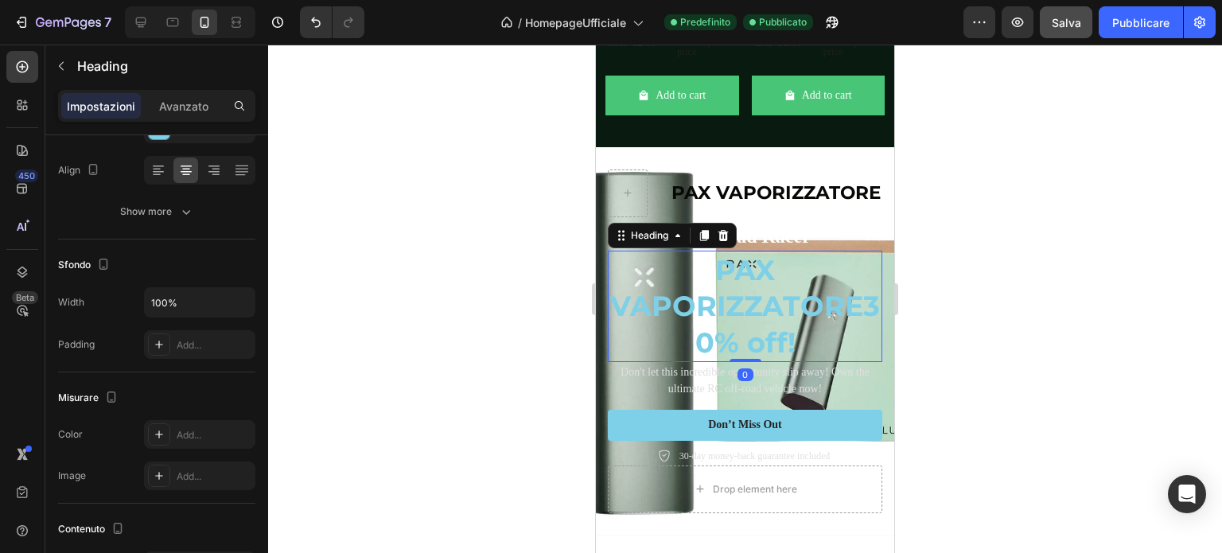
scroll to position [0, 0]
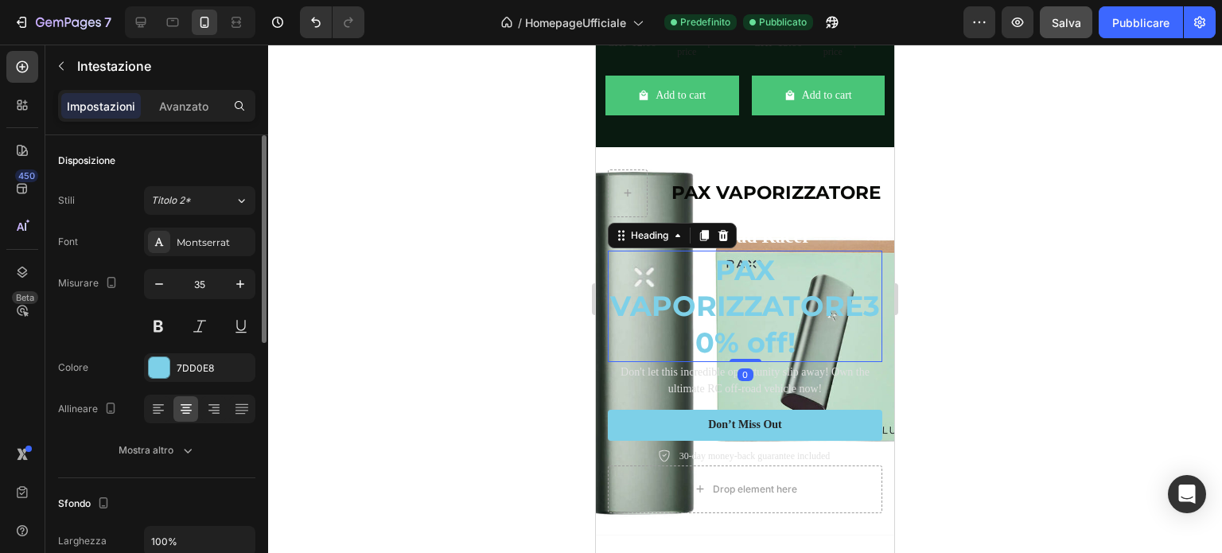
click at [816, 327] on h2 "PAX VAPORIZZATORE 30% off!" at bounding box center [745, 307] width 275 height 112
click at [863, 327] on p "PAX VAPORIZZATORE 30% off!" at bounding box center [745, 306] width 271 height 109
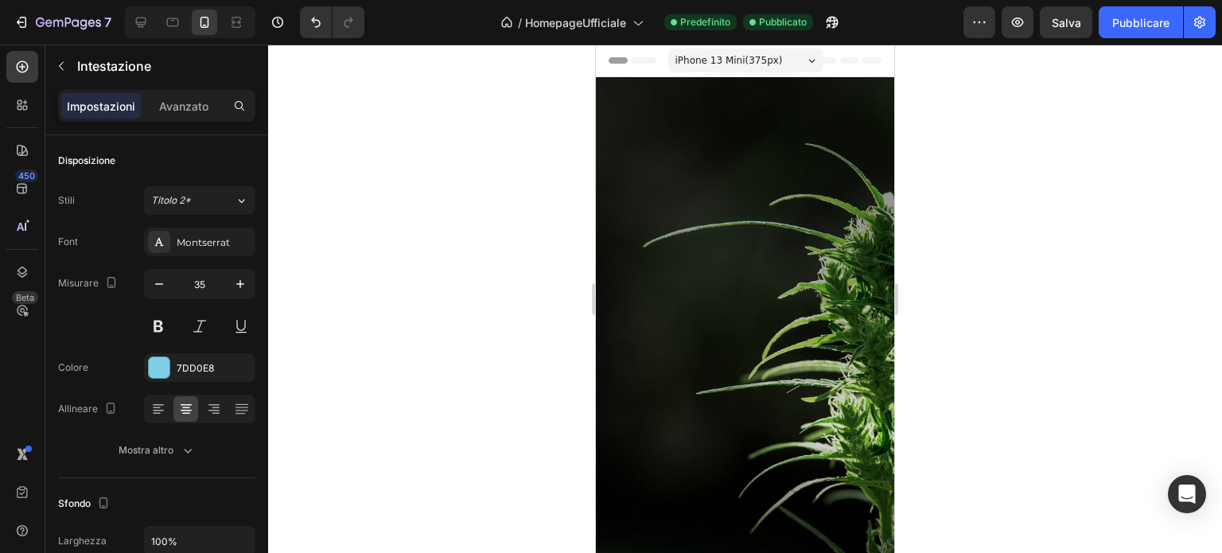
scroll to position [3851, 0]
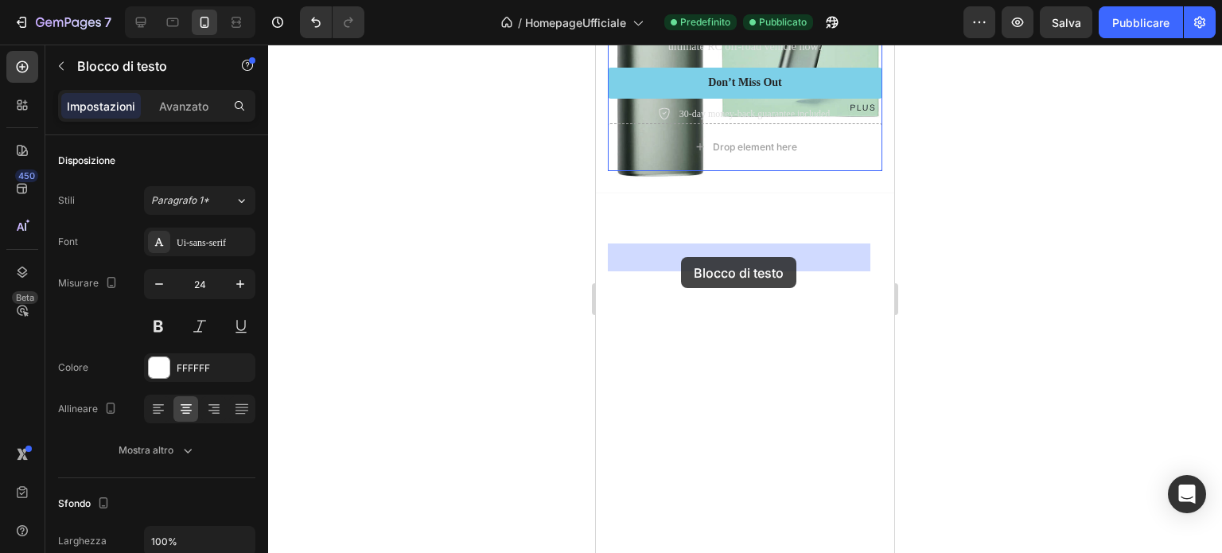
drag, startPoint x: 812, startPoint y: 259, endPoint x: 681, endPoint y: 257, distance: 131.3
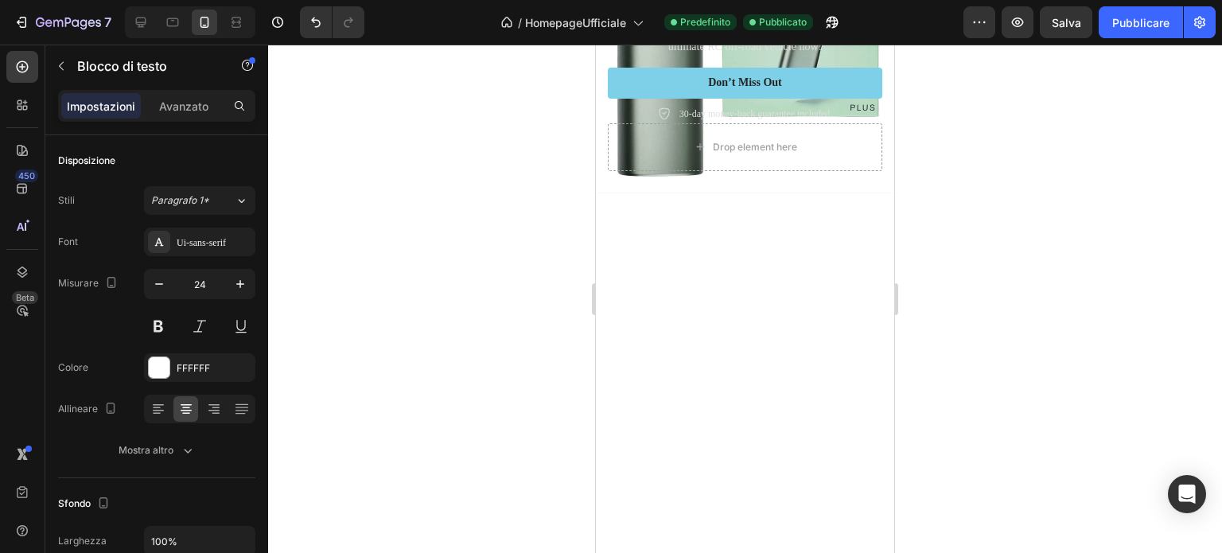
click at [765, 18] on span "30% off!" at bounding box center [745, 0] width 117 height 34
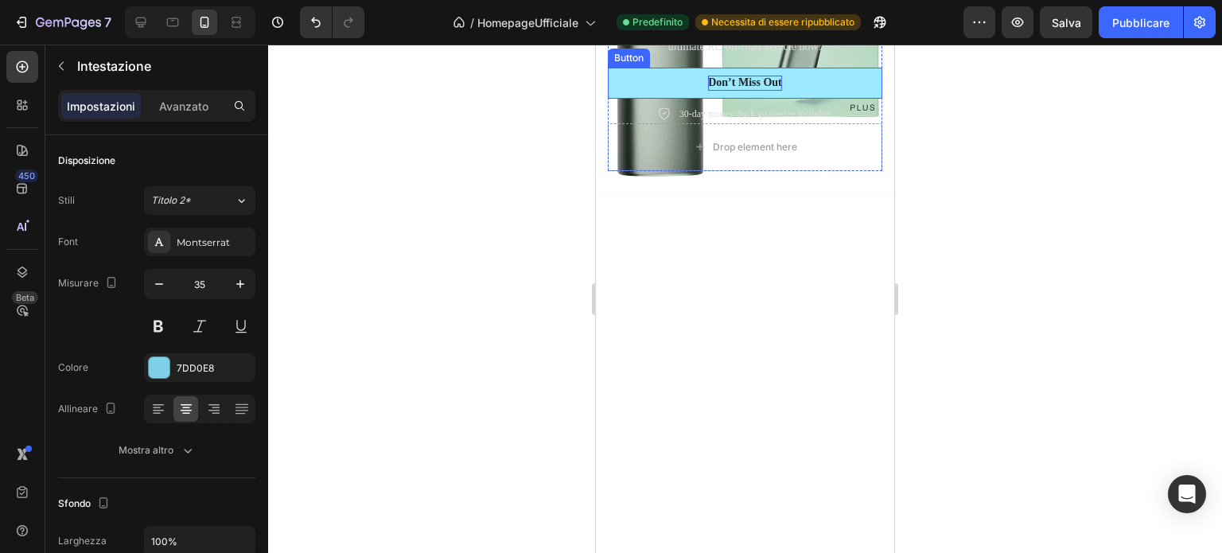
click at [767, 90] on div "Don’t Miss Out" at bounding box center [745, 83] width 74 height 14
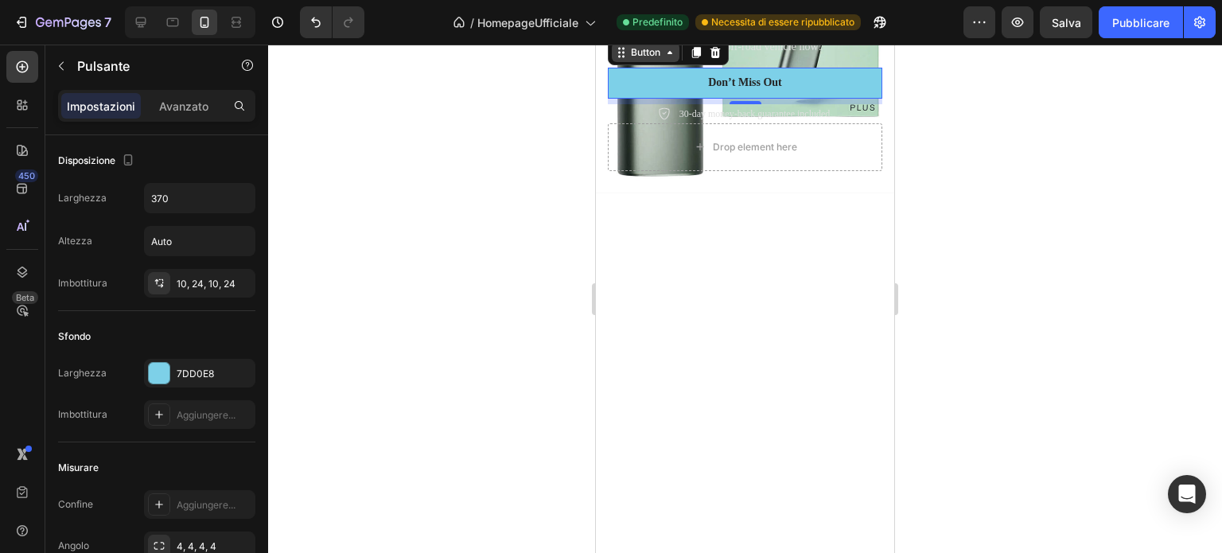
click at [670, 59] on icon at bounding box center [670, 52] width 13 height 13
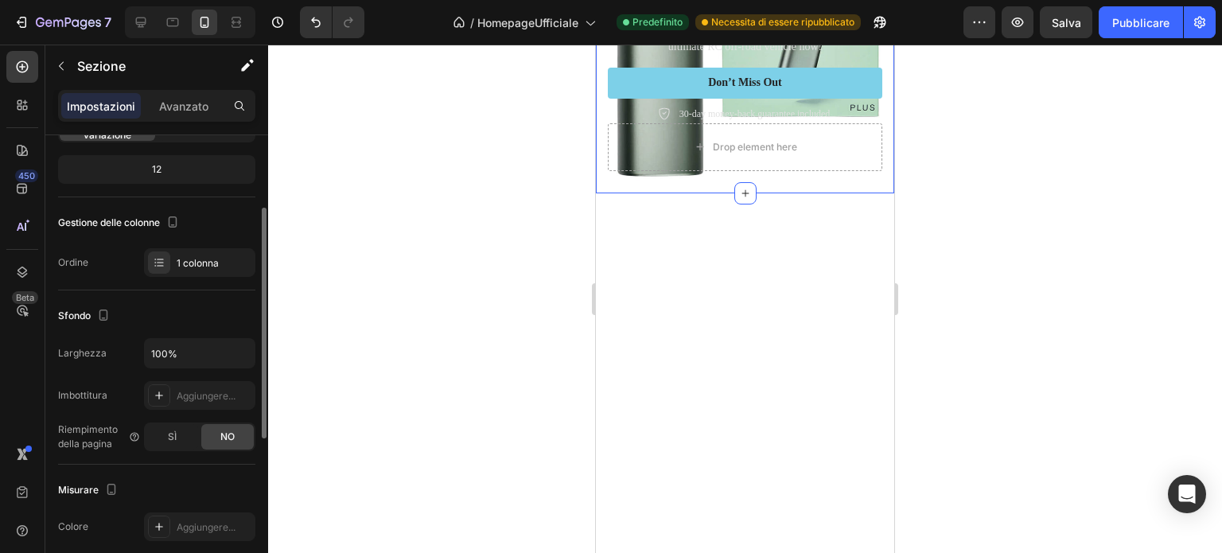
scroll to position [0, 0]
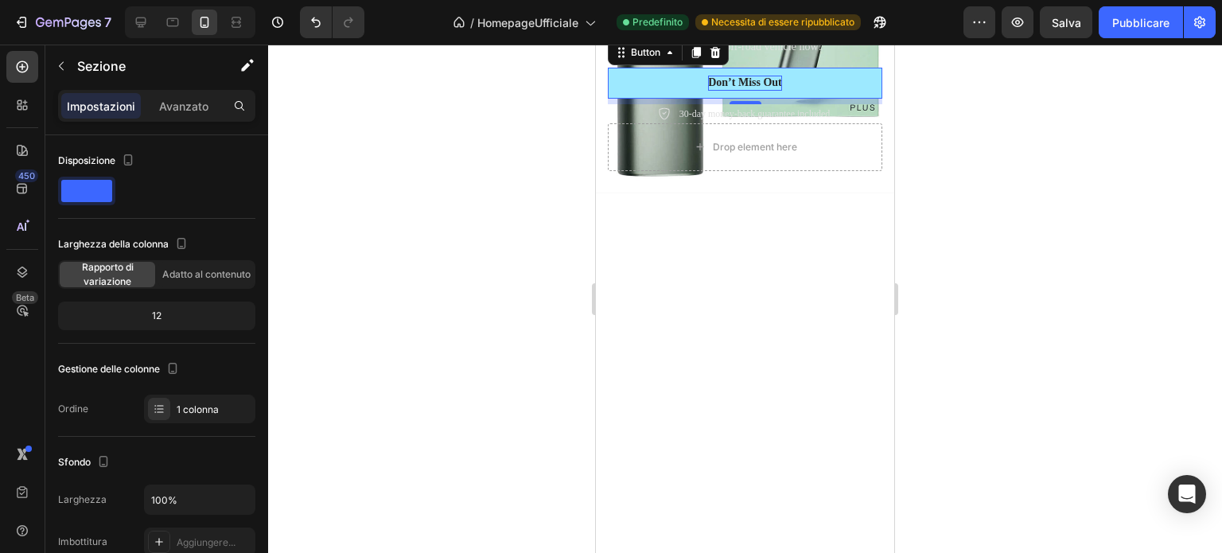
click at [755, 90] on div "Don’t Miss Out" at bounding box center [745, 83] width 74 height 14
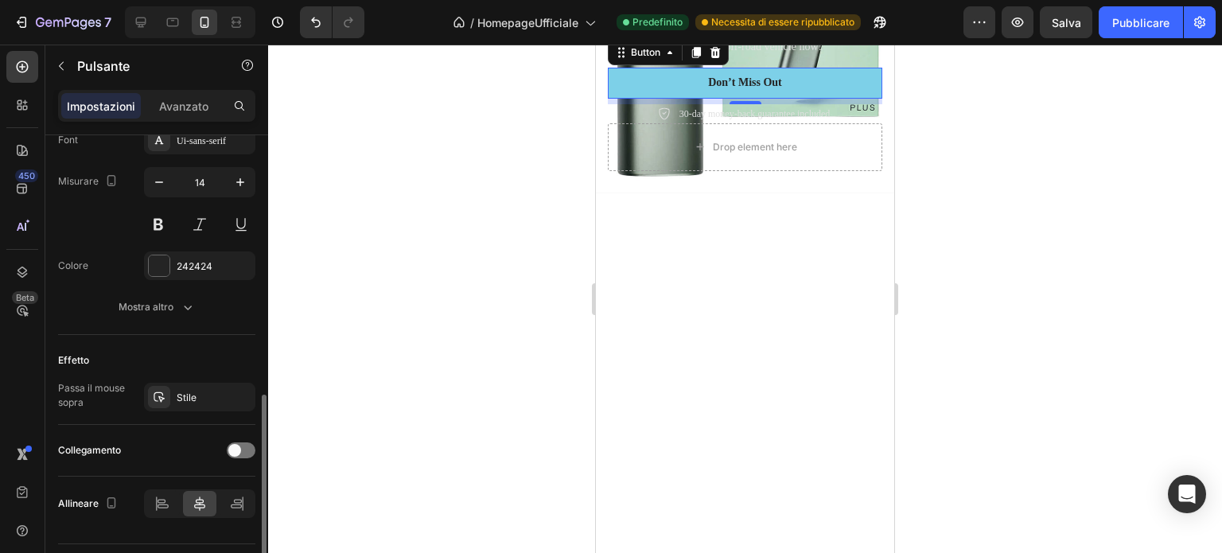
scroll to position [675, 0]
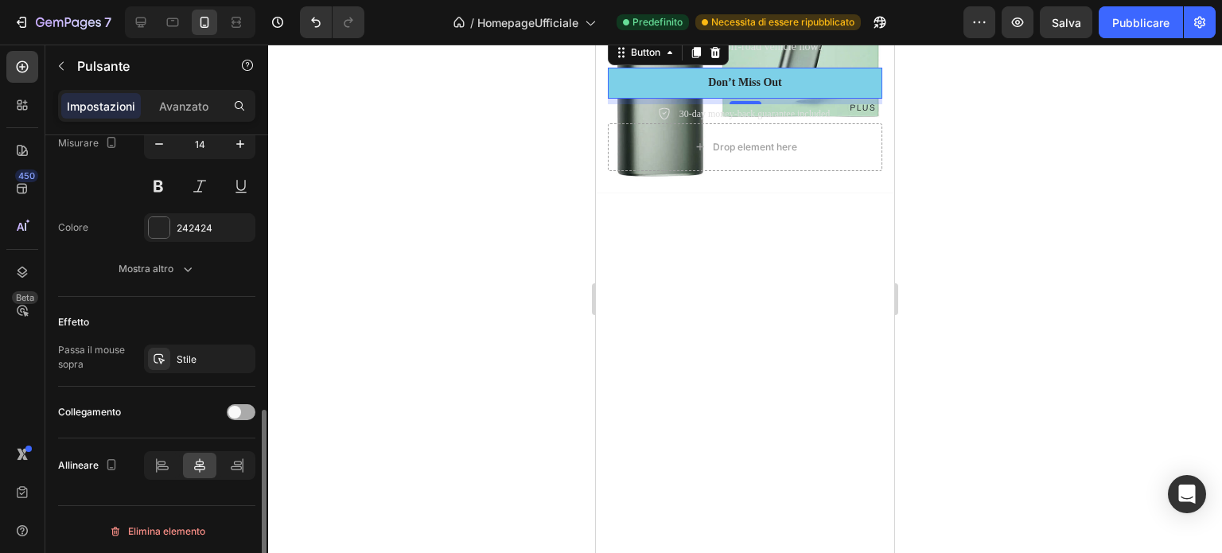
click at [233, 411] on span at bounding box center [234, 412] width 13 height 13
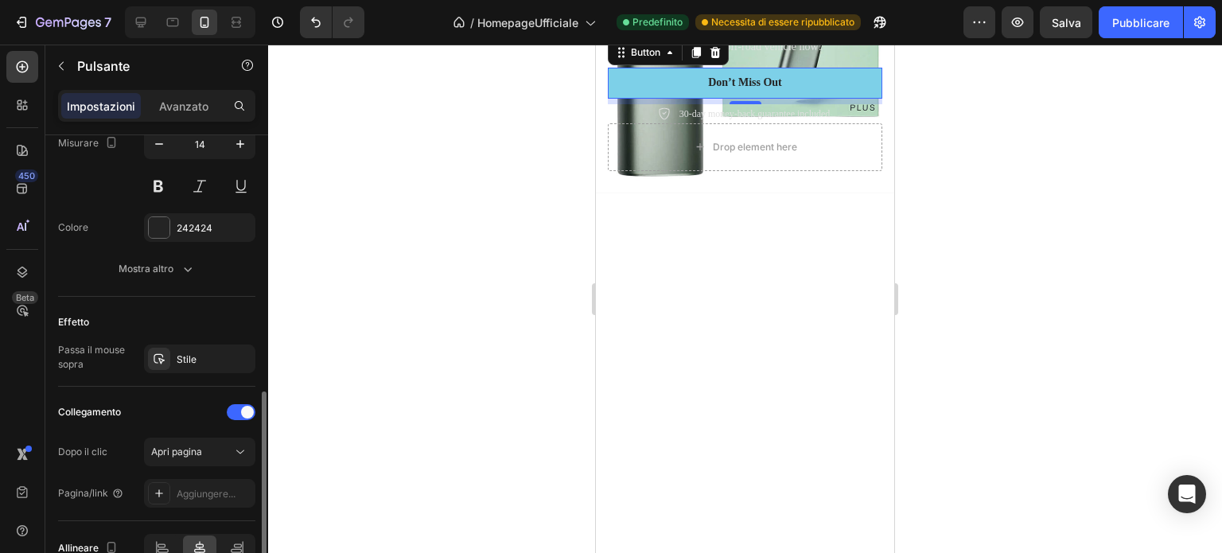
scroll to position [754, 0]
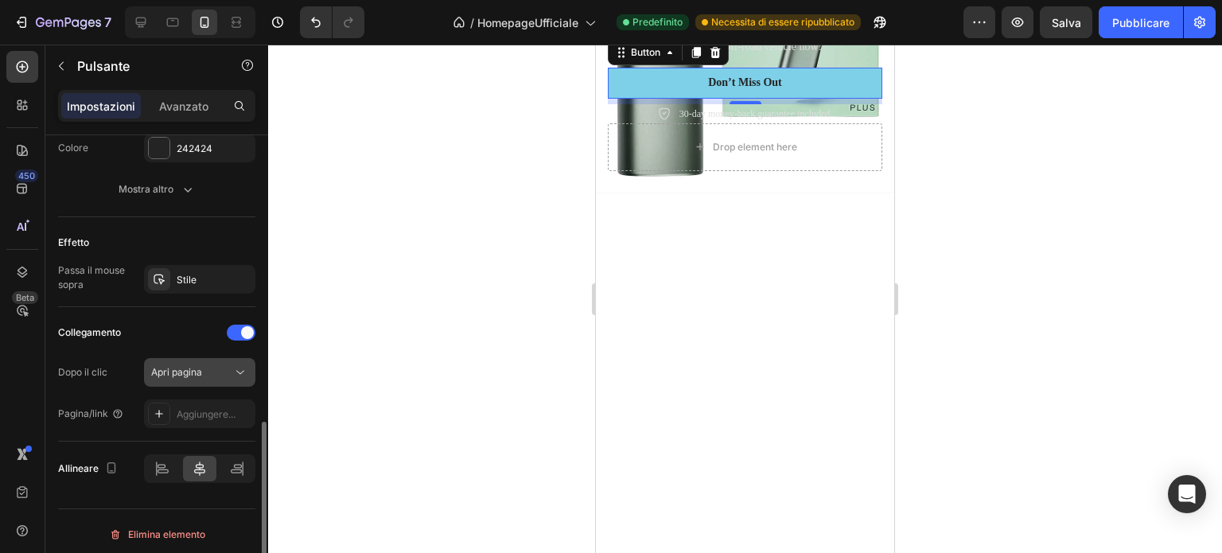
click at [228, 372] on div "Apri pagina" at bounding box center [191, 372] width 81 height 14
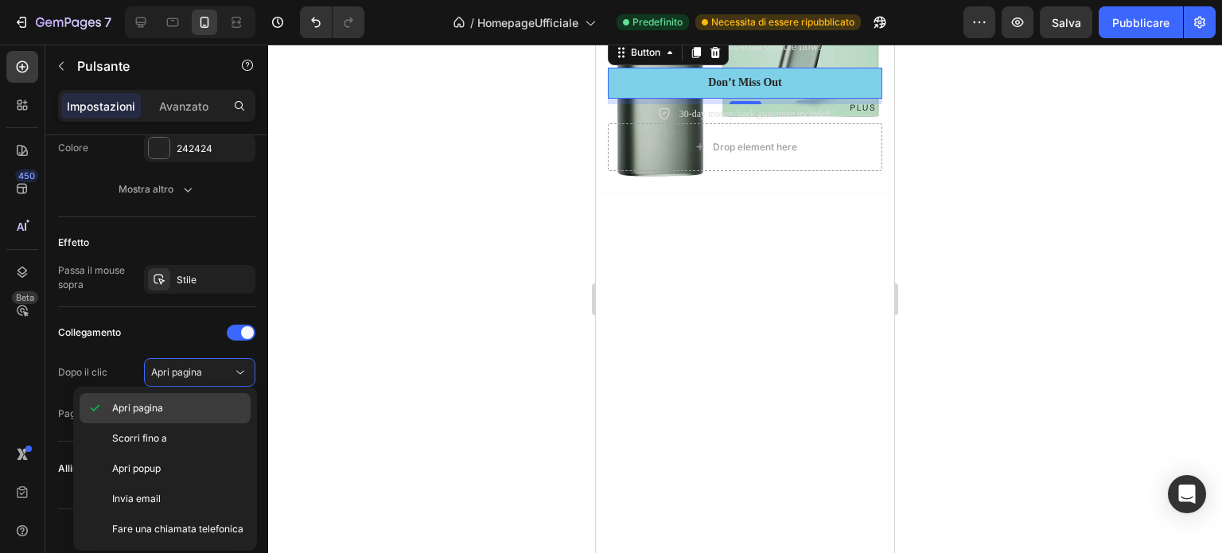
click at [153, 407] on font "Apri pagina" at bounding box center [137, 408] width 51 height 12
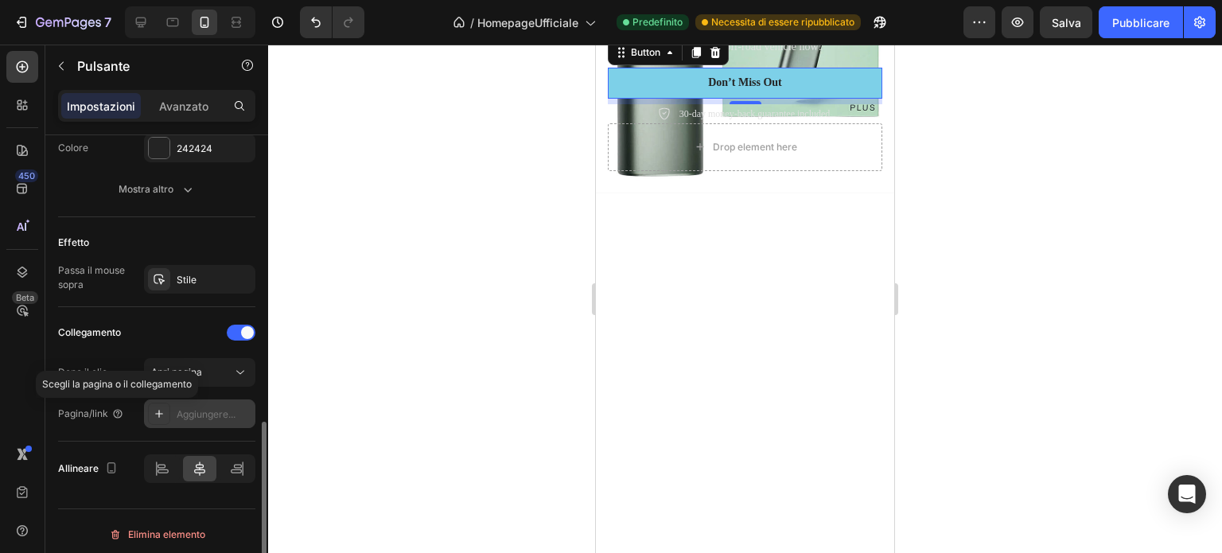
click at [181, 415] on font "Aggiungere..." at bounding box center [206, 414] width 59 height 12
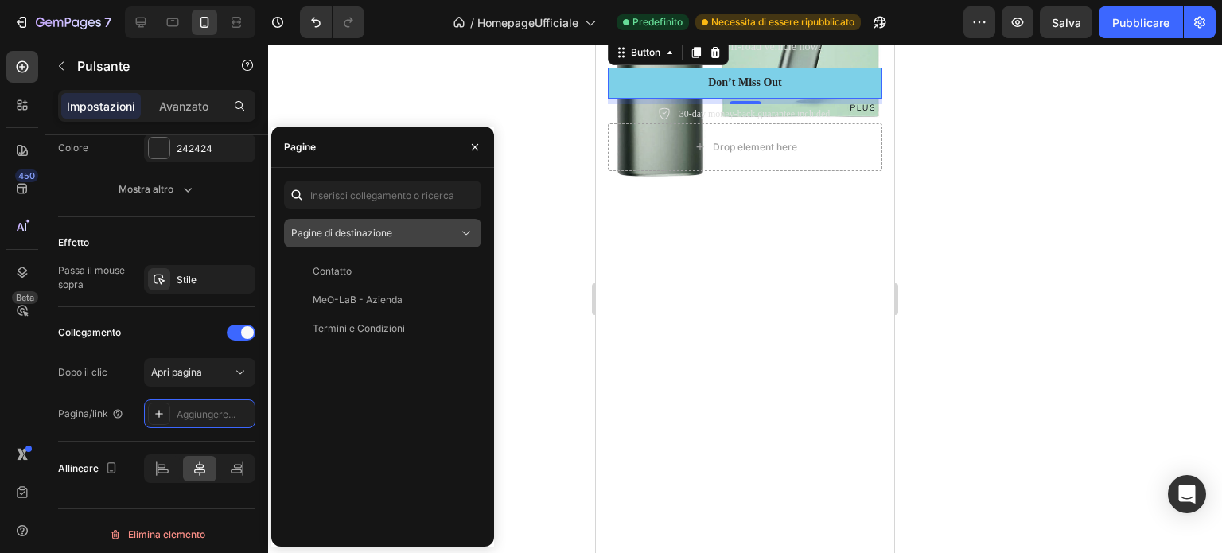
click at [458, 230] on div "Pagine di destinazione" at bounding box center [374, 233] width 167 height 14
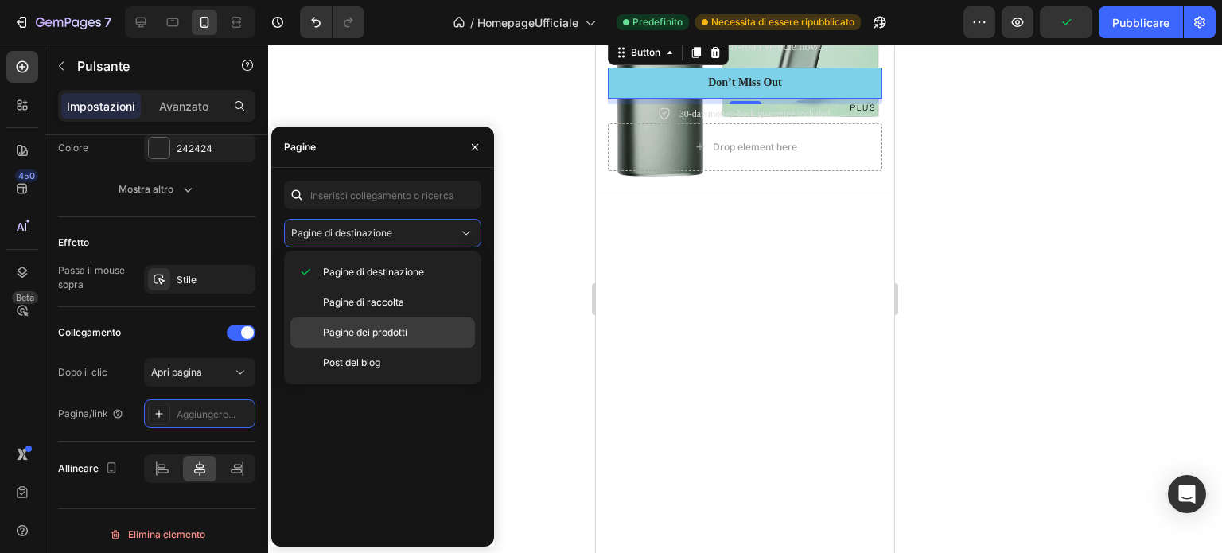
click at [364, 327] on font "Pagine dei prodotti" at bounding box center [365, 332] width 84 height 12
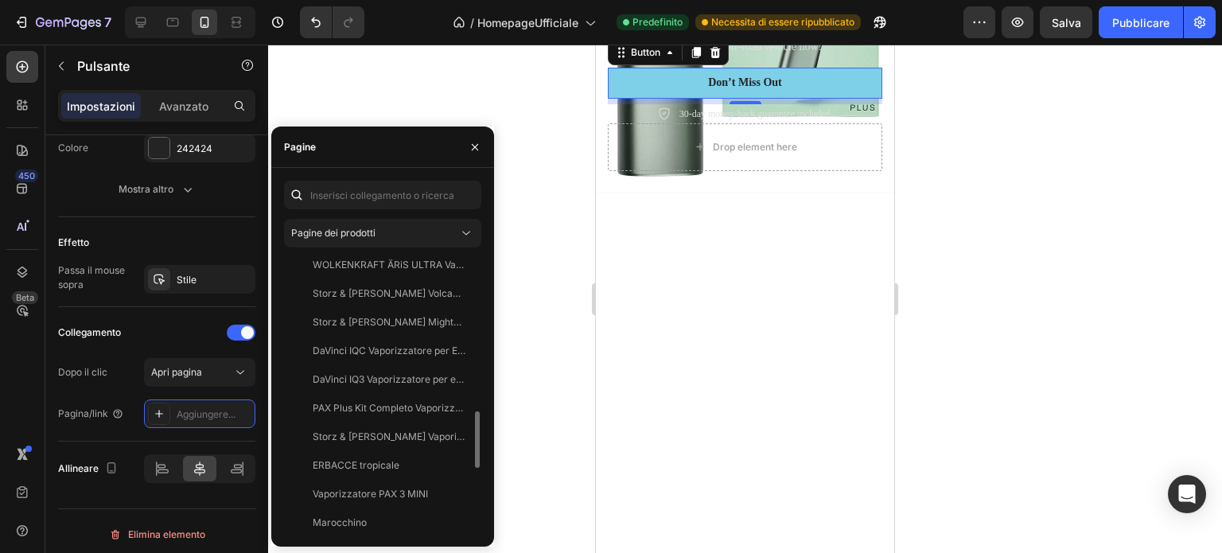
scroll to position [512, 0]
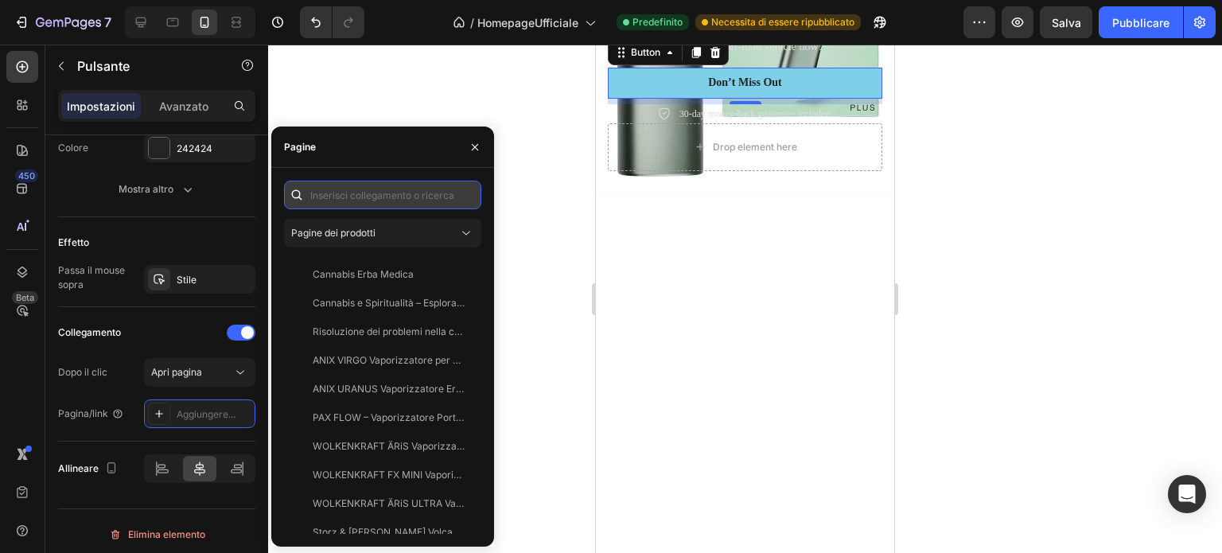
click at [368, 196] on input "text" at bounding box center [382, 195] width 197 height 29
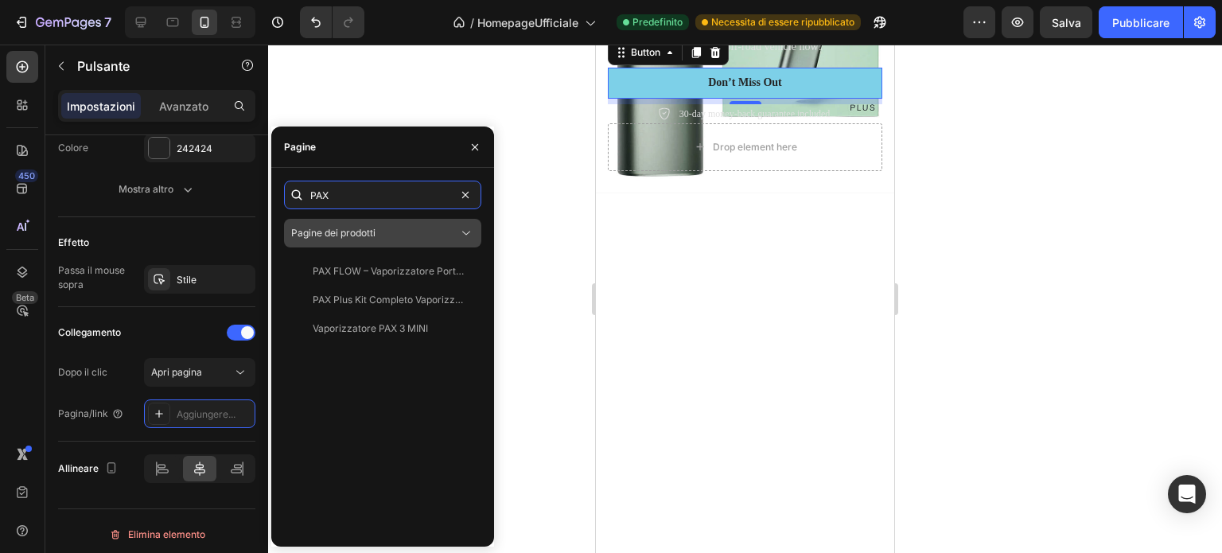
scroll to position [0, 0]
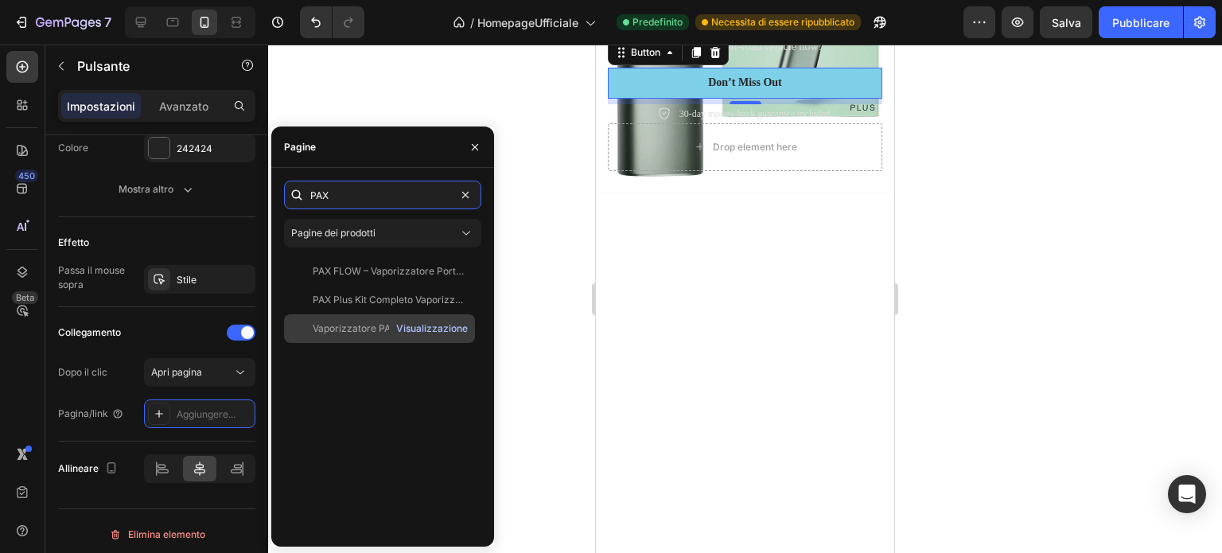
type input "PAX"
click at [419, 327] on font "Visualizzazione" at bounding box center [432, 328] width 72 height 12
click at [360, 324] on font "Vaporizzatore PAX 3 MINI" at bounding box center [370, 328] width 115 height 12
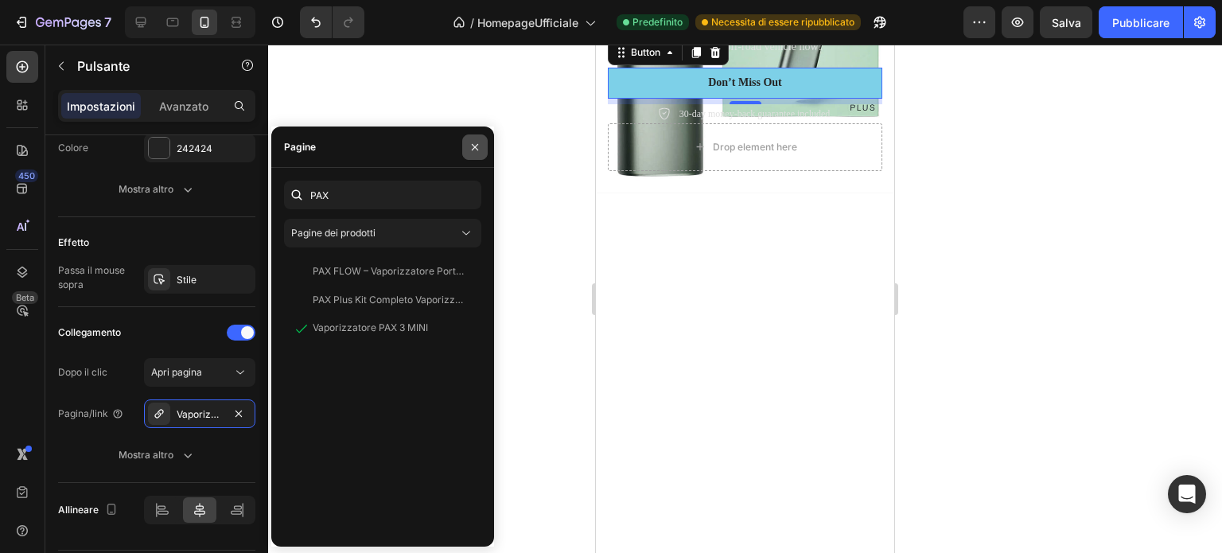
click at [467, 145] on button "button" at bounding box center [474, 146] width 25 height 25
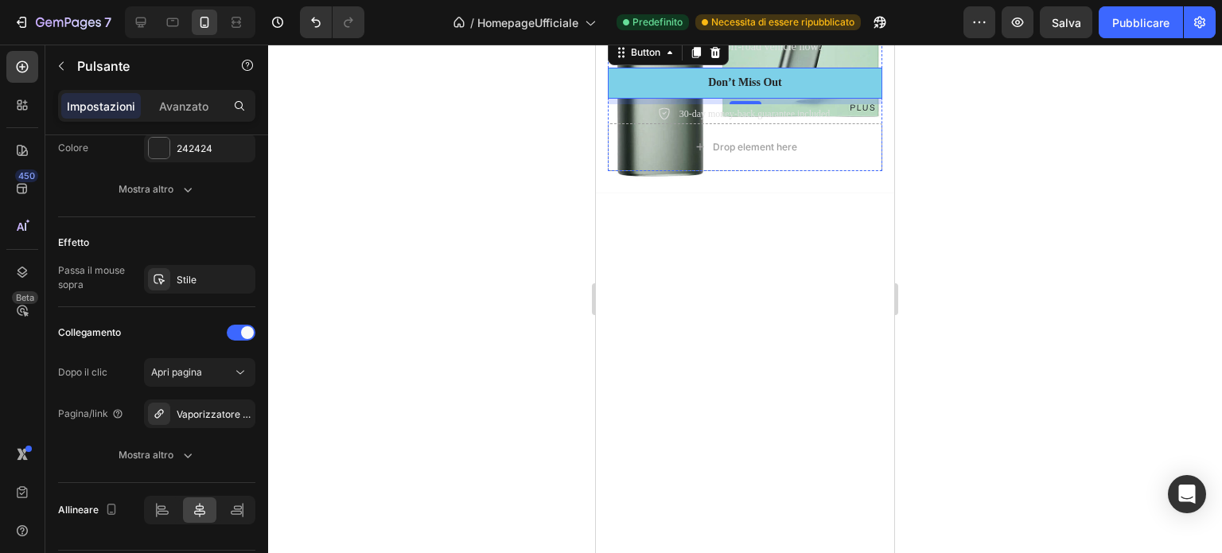
click at [748, 18] on span "30% off!" at bounding box center [745, 0] width 117 height 34
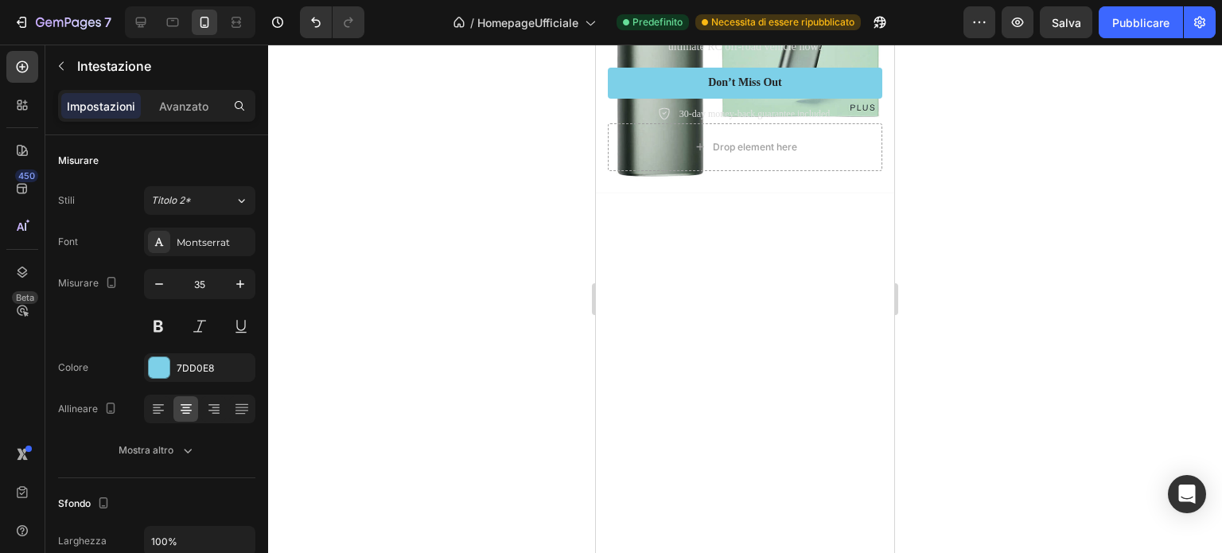
click at [714, 18] on span "30% off!" at bounding box center [745, 0] width 117 height 34
click at [727, 55] on p "Don't let this incredible opportunity slip away! Own the ultimate RC off-road v…" at bounding box center [745, 37] width 271 height 33
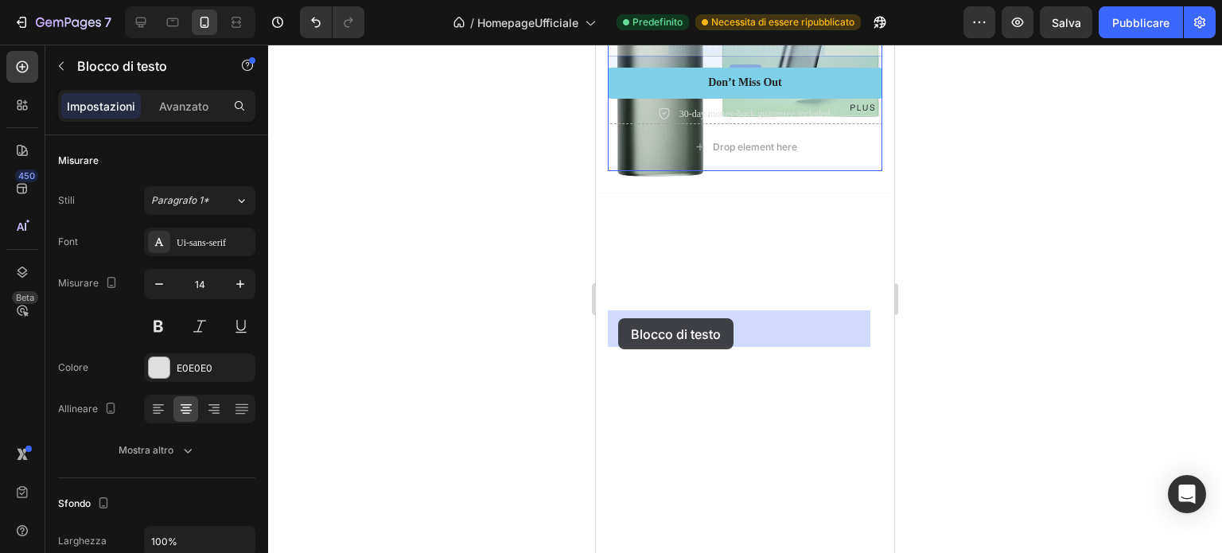
drag, startPoint x: 824, startPoint y: 339, endPoint x: 619, endPoint y: 318, distance: 206.3
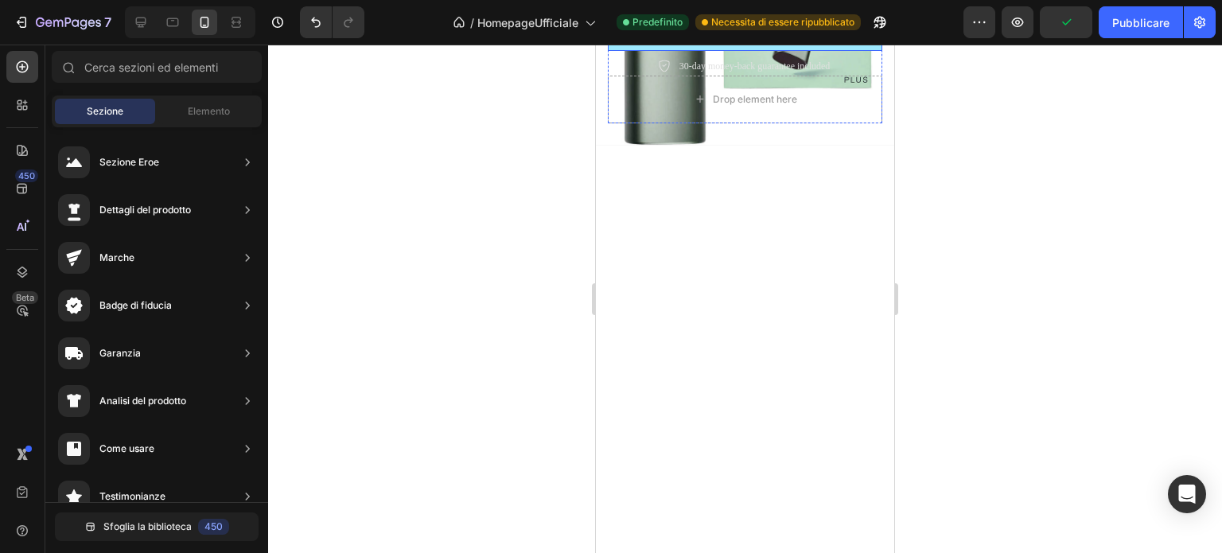
click at [816, 50] on link "Don’t Miss Out" at bounding box center [745, 35] width 275 height 30
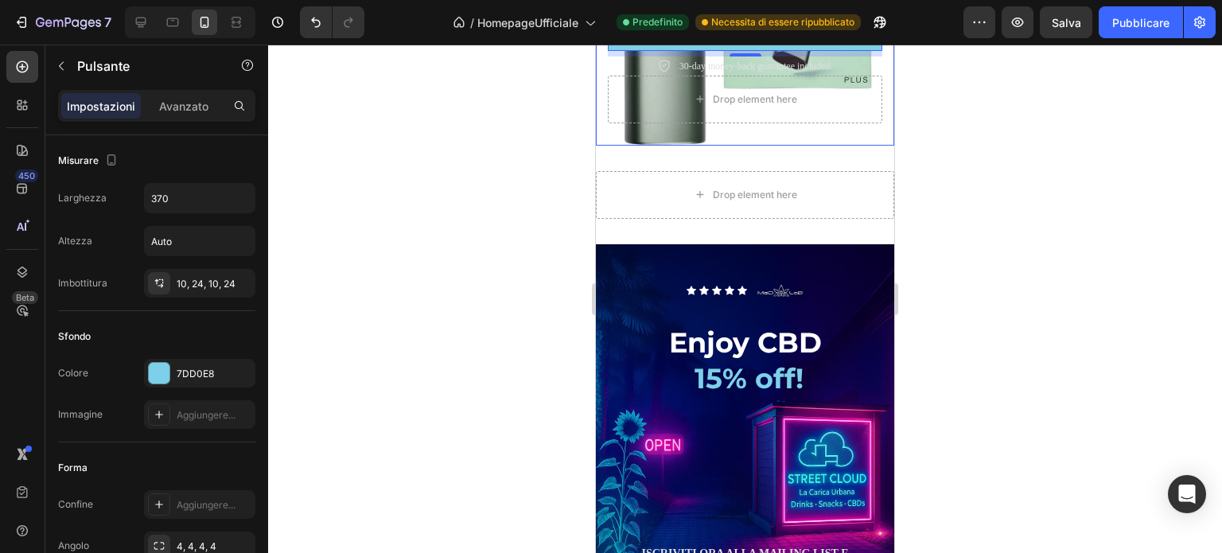
scroll to position [3771, 0]
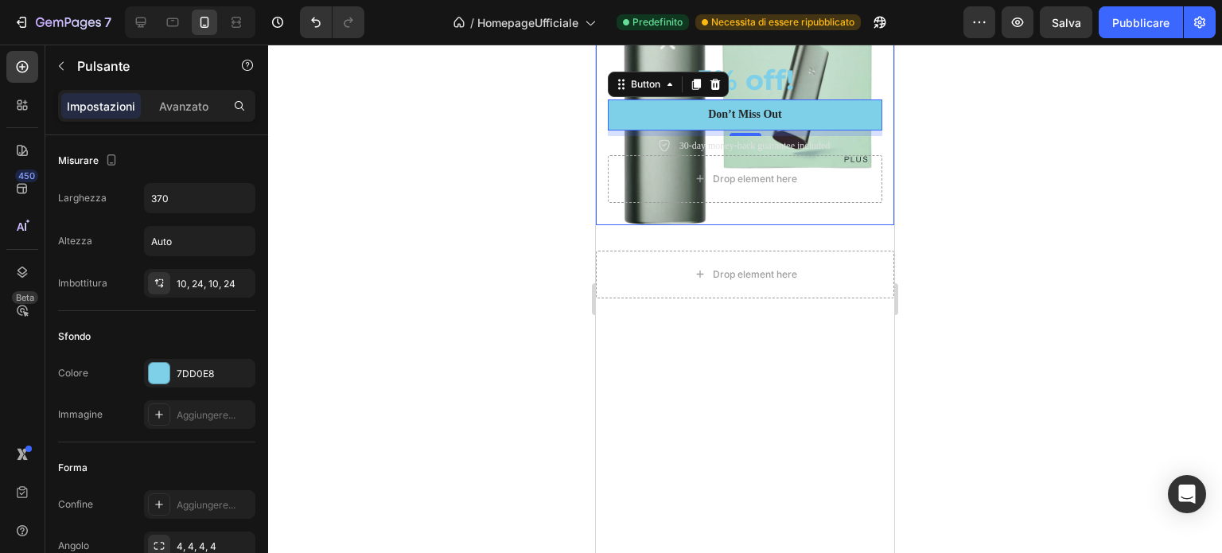
click at [751, 225] on div "PAX VAPORIZZATORE Text Block Row Text Block ⁠⁠⁠⁠⁠⁠⁠ 5% off! Heading Don’t Miss …" at bounding box center [745, 91] width 298 height 268
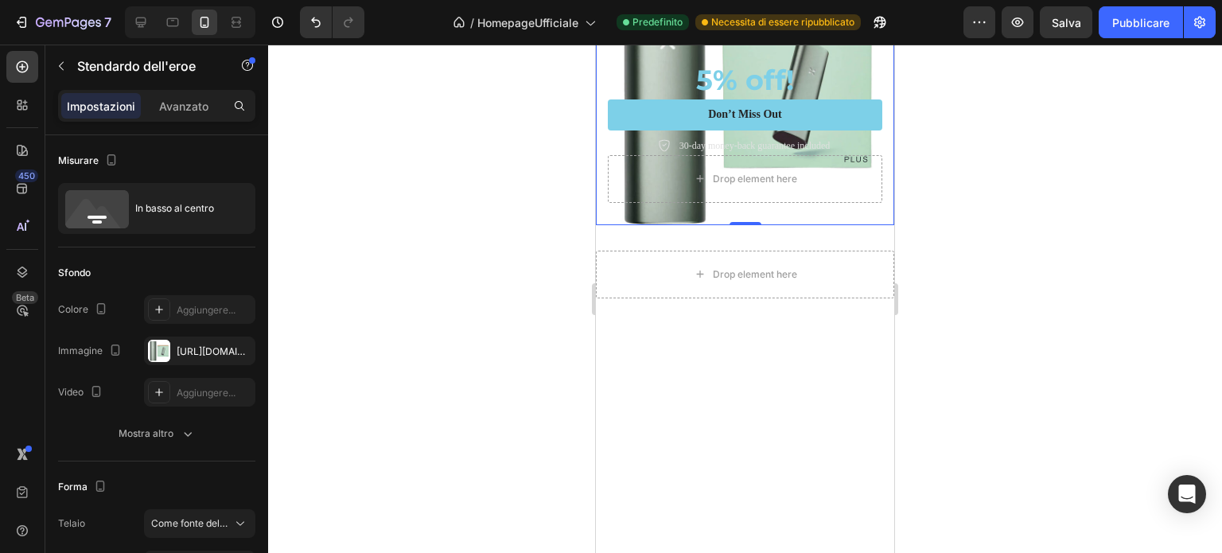
scroll to position [3851, 0]
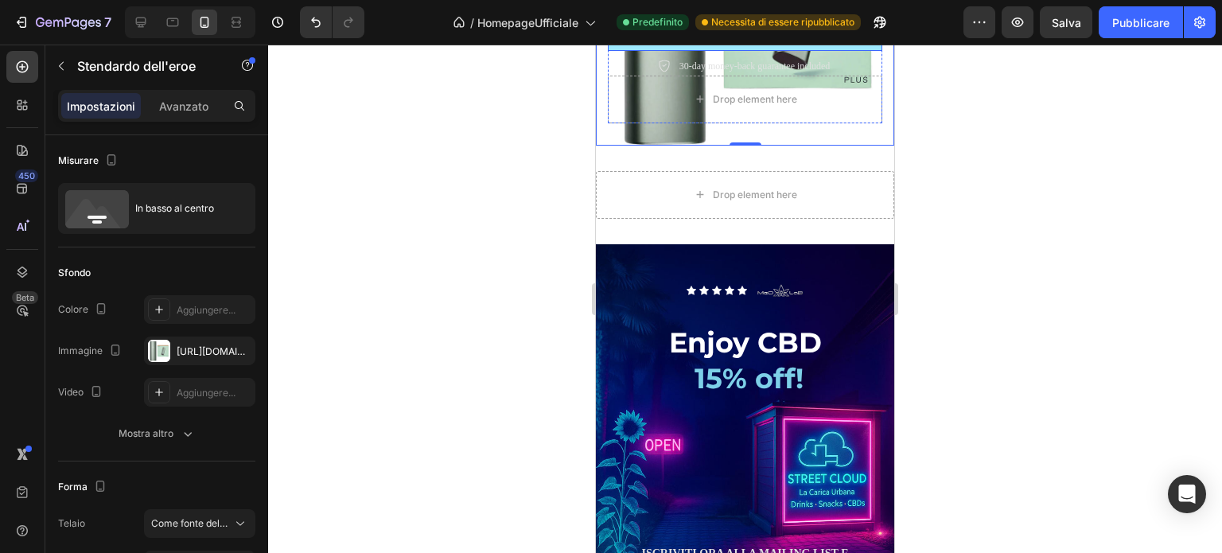
click at [804, 50] on link "Don’t Miss Out" at bounding box center [745, 35] width 275 height 30
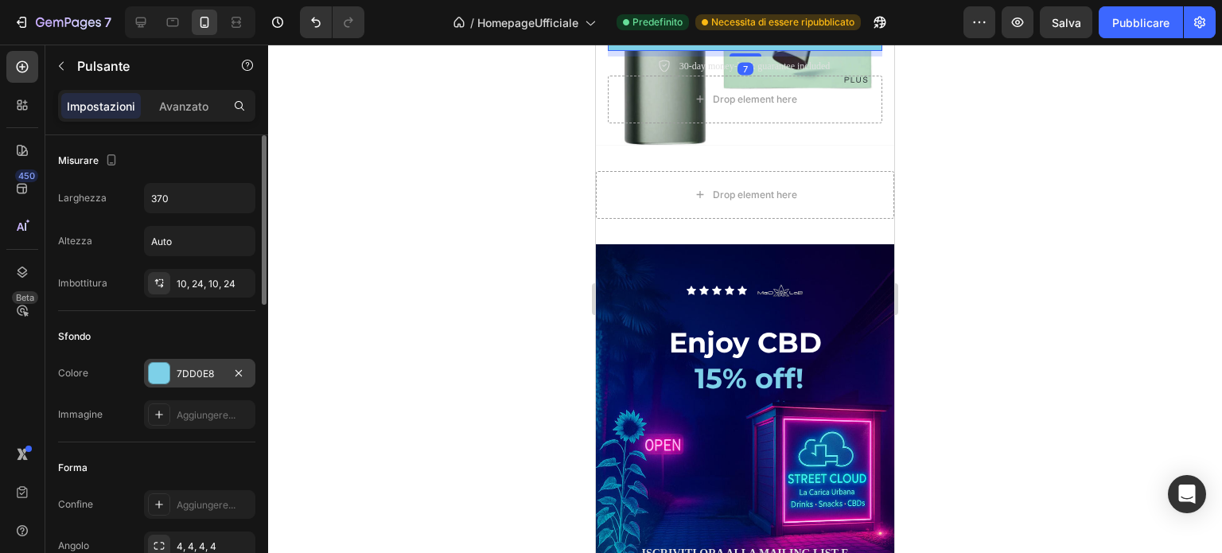
click at [167, 372] on div at bounding box center [159, 373] width 21 height 21
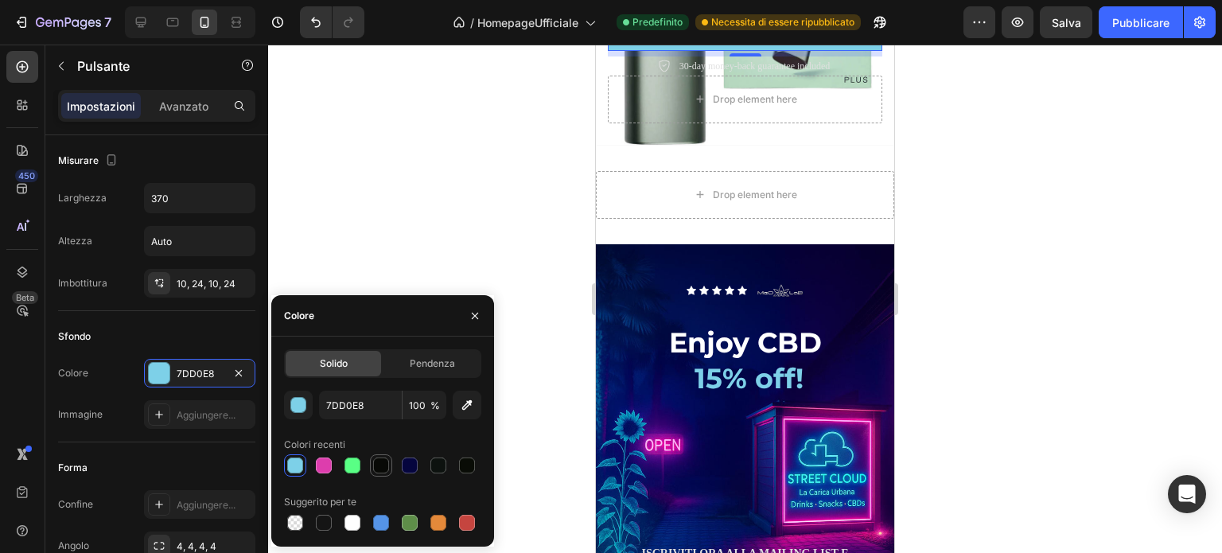
click at [384, 466] on div at bounding box center [381, 466] width 16 height 16
type input "080906"
click at [723, 42] on div "Don’t Miss Out" at bounding box center [745, 35] width 74 height 14
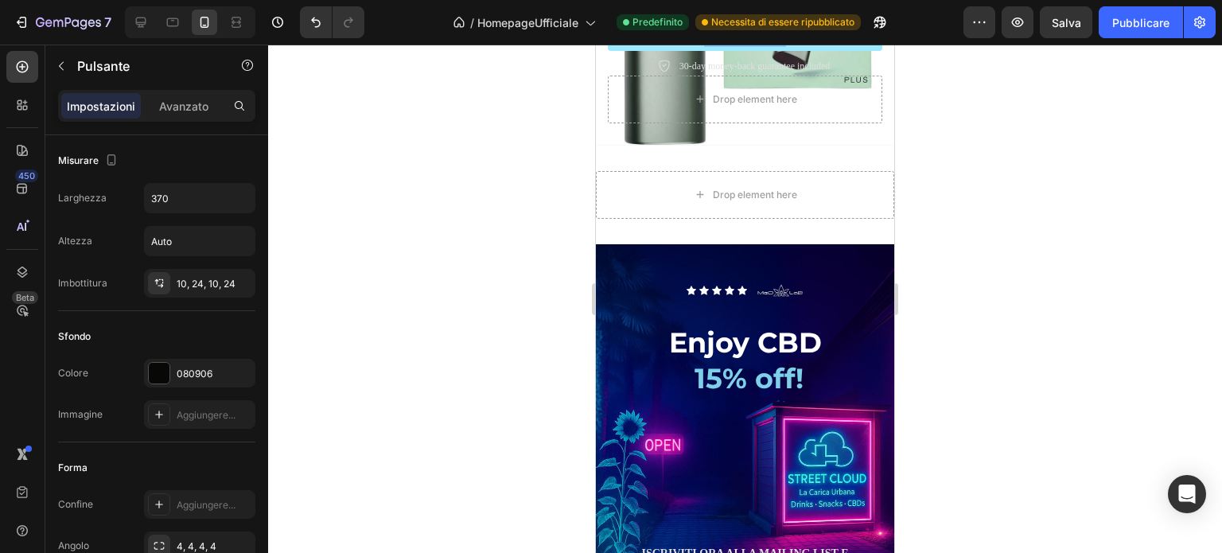
click at [668, 50] on link "Don’t Miss Out" at bounding box center [745, 35] width 275 height 30
drag, startPoint x: 766, startPoint y: 325, endPoint x: 707, endPoint y: 325, distance: 58.9
click at [708, 42] on p "Don’t Miss Out" at bounding box center [745, 35] width 74 height 14
drag, startPoint x: 703, startPoint y: 326, endPoint x: 797, endPoint y: 325, distance: 94.7
click at [797, 50] on link "Don’t Miss Out" at bounding box center [745, 35] width 275 height 30
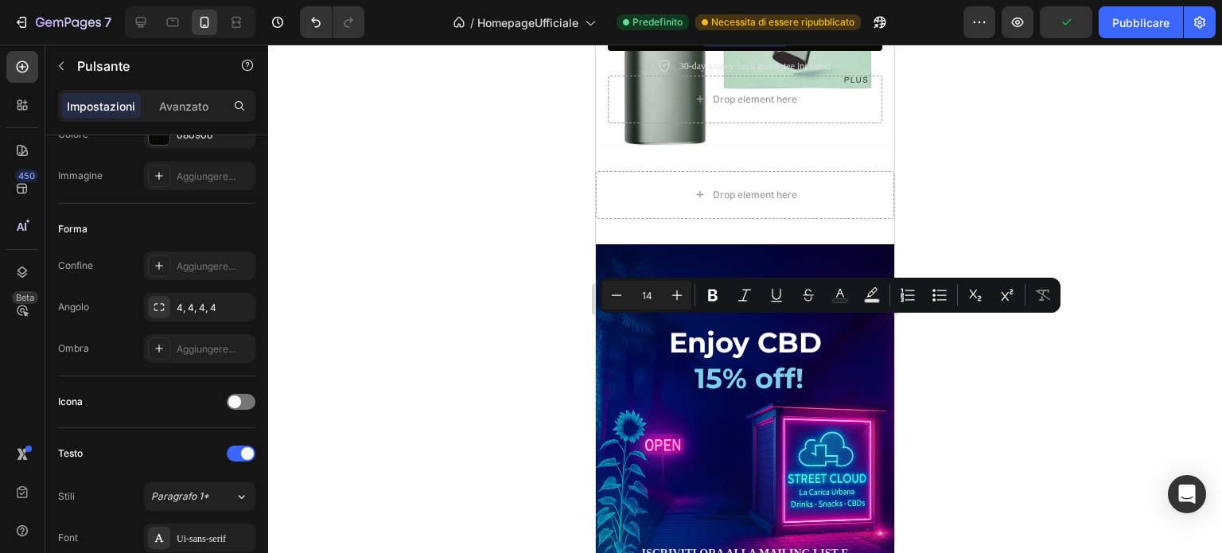
scroll to position [0, 0]
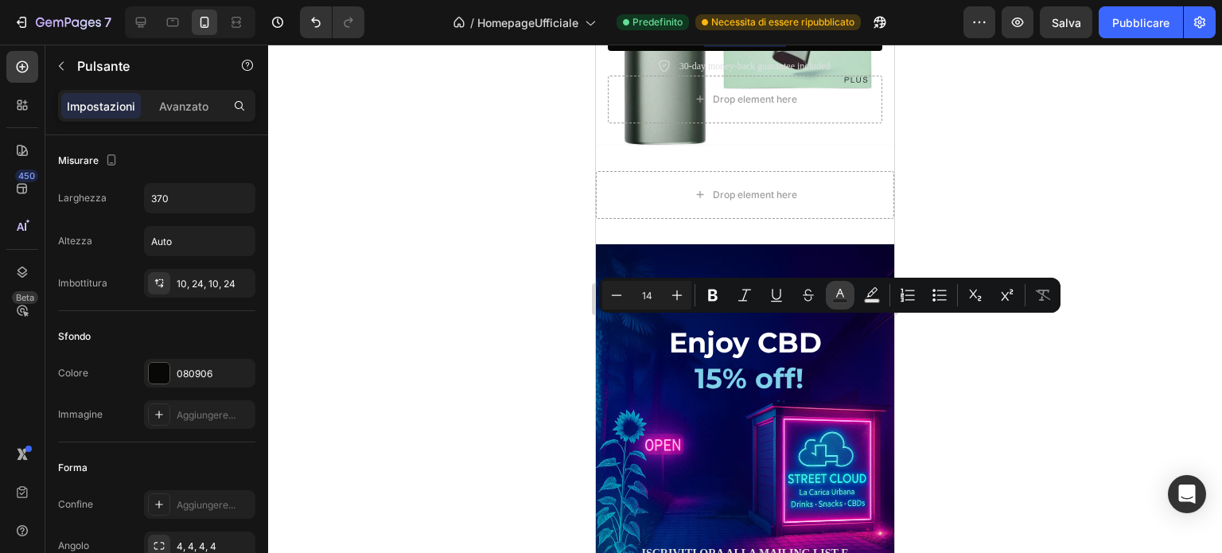
click at [844, 295] on icon "Barra degli strumenti contestuale dell'editor" at bounding box center [840, 295] width 16 height 16
type input "242424"
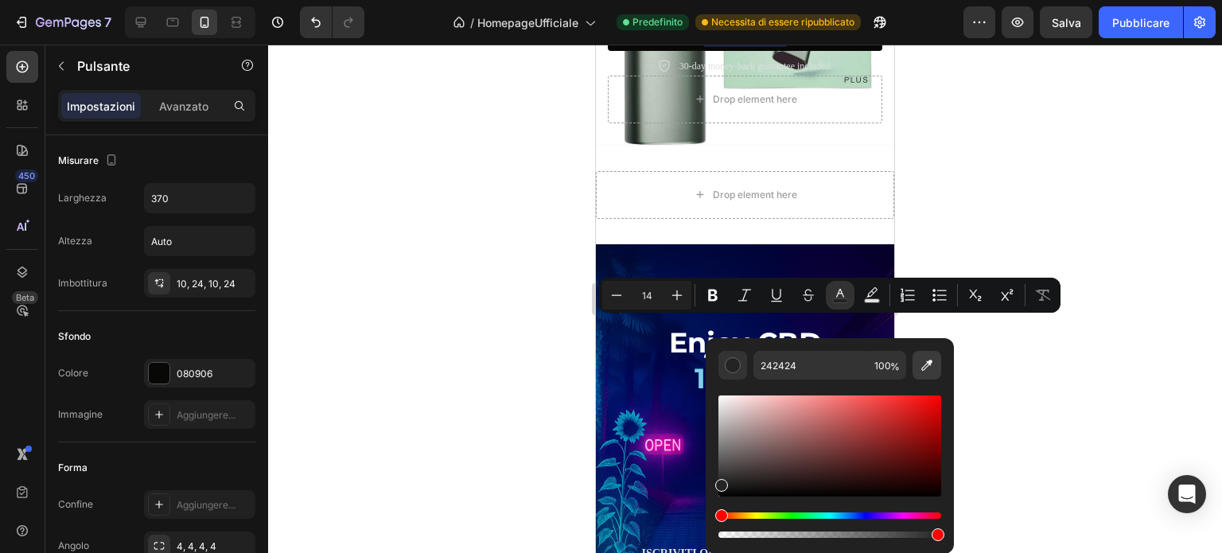
click at [926, 364] on icon "Barra degli strumenti contestuale dell'editor" at bounding box center [927, 365] width 16 height 16
type input "C0DECB"
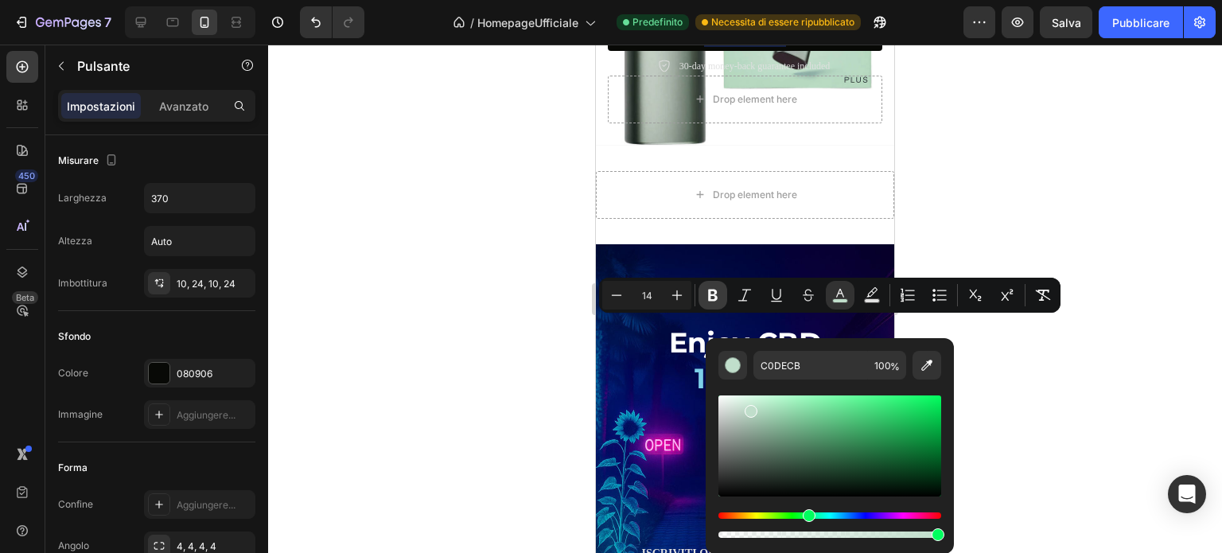
click at [719, 292] on icon "Barra degli strumenti contestuale dell'editor" at bounding box center [713, 295] width 16 height 16
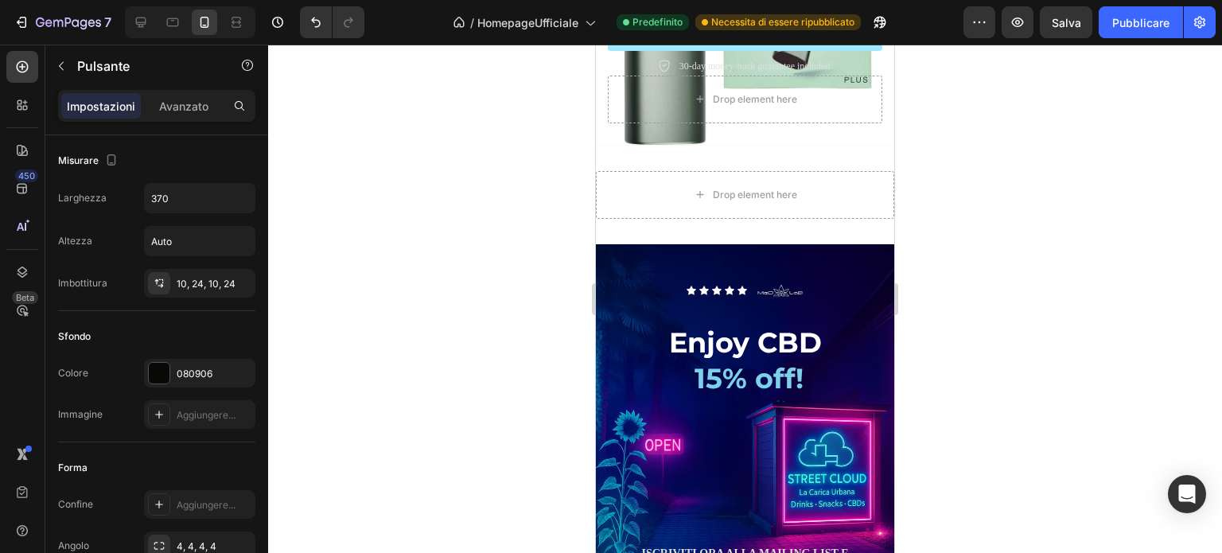
click at [767, 41] on strong "Don’t Miss Out" at bounding box center [745, 35] width 74 height 12
click at [715, 41] on strong "Don’t Miss Out" at bounding box center [745, 35] width 74 height 12
click at [930, 331] on div at bounding box center [745, 299] width 954 height 508
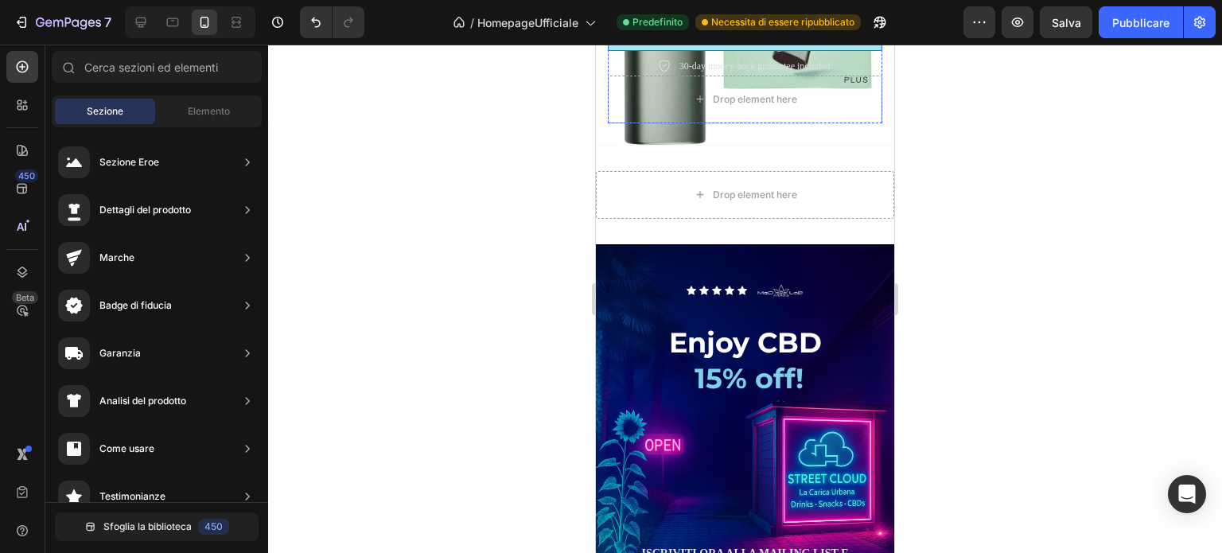
click at [729, 41] on strong "Don’t Miss Out" at bounding box center [745, 35] width 74 height 12
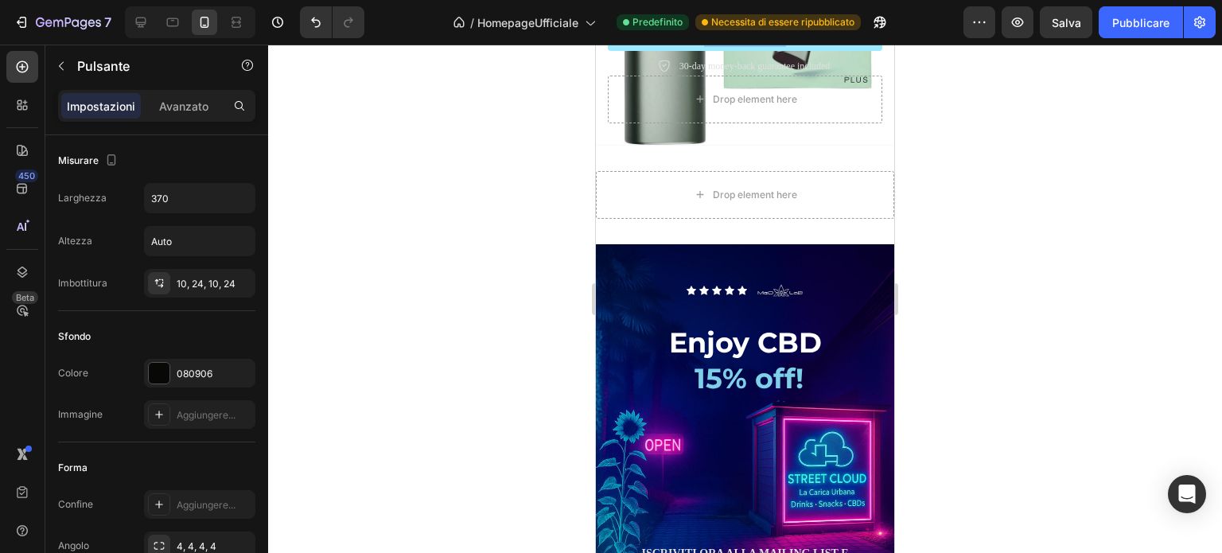
drag, startPoint x: 706, startPoint y: 324, endPoint x: 779, endPoint y: 323, distance: 73.2
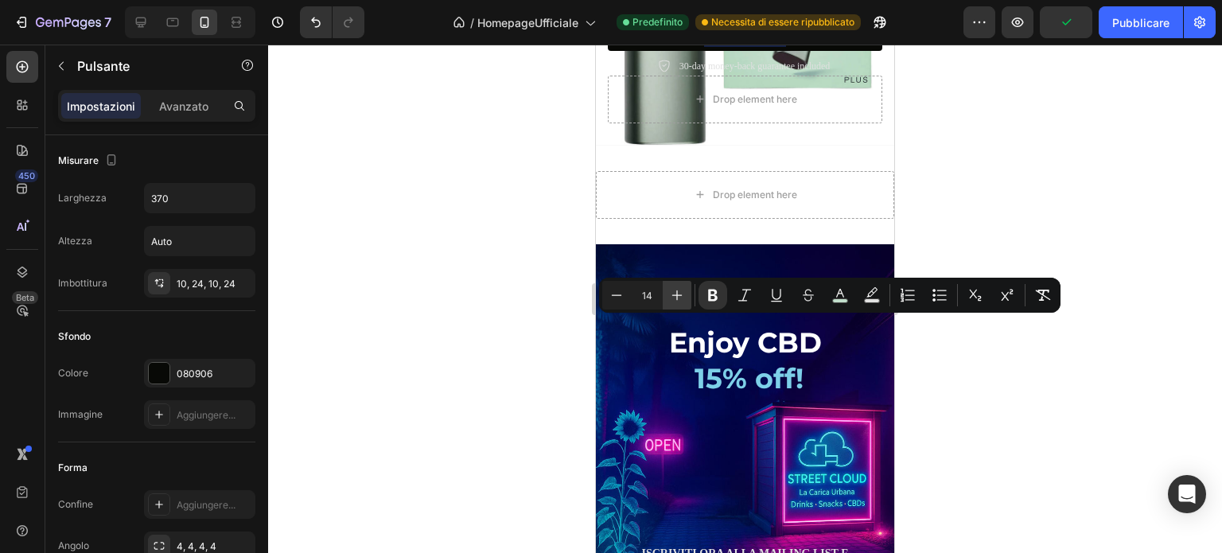
click at [675, 290] on icon "Editor contextual toolbar" at bounding box center [677, 295] width 16 height 16
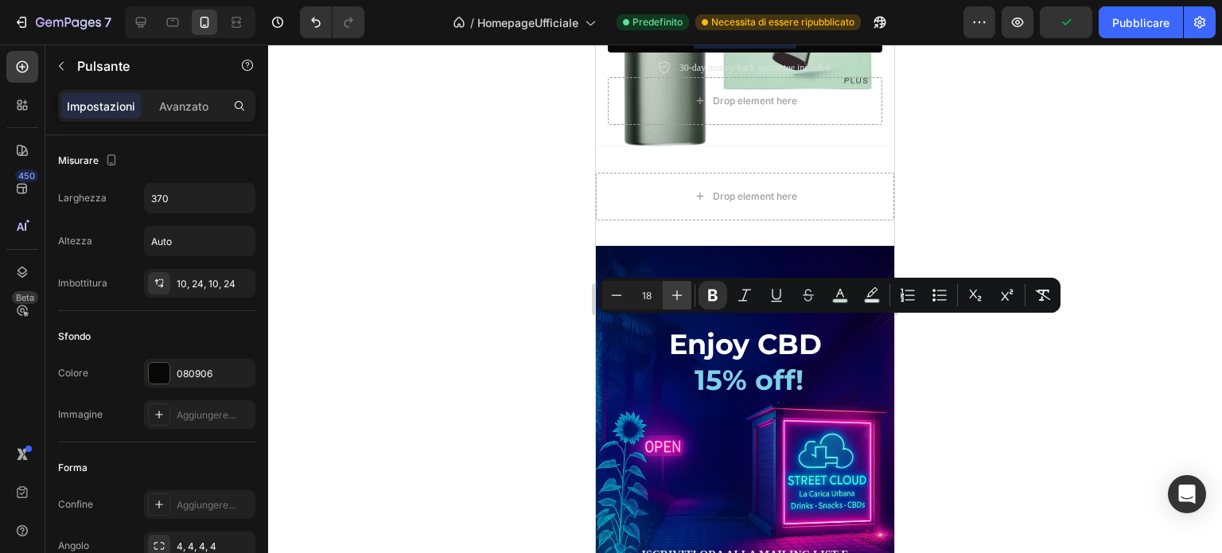
click at [675, 290] on icon "Editor contextual toolbar" at bounding box center [677, 295] width 16 height 16
click at [675, 290] on icon "Barra degli strumenti contestuale dell'editor" at bounding box center [677, 295] width 16 height 16
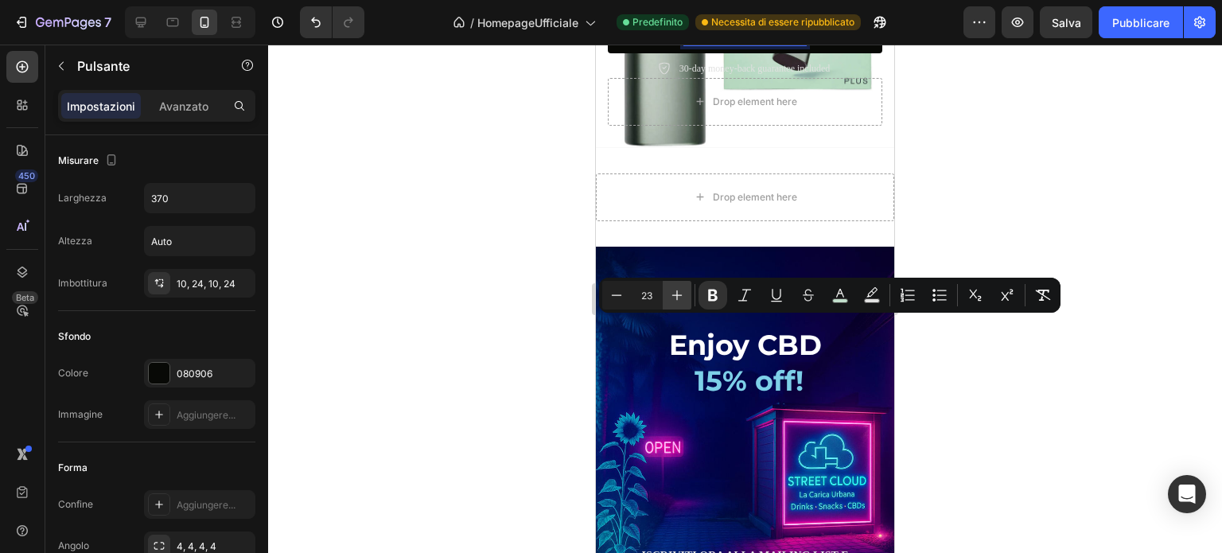
click at [675, 290] on icon "Barra degli strumenti contestuale dell'editor" at bounding box center [677, 295] width 16 height 16
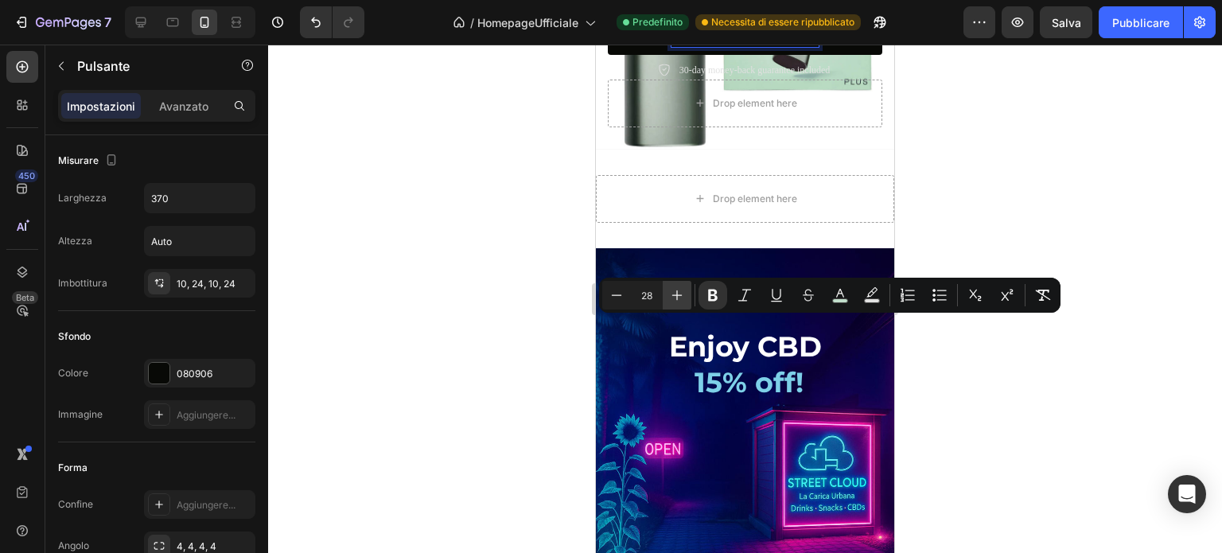
click at [675, 290] on icon "Barra degli strumenti contestuale dell'editor" at bounding box center [677, 295] width 16 height 16
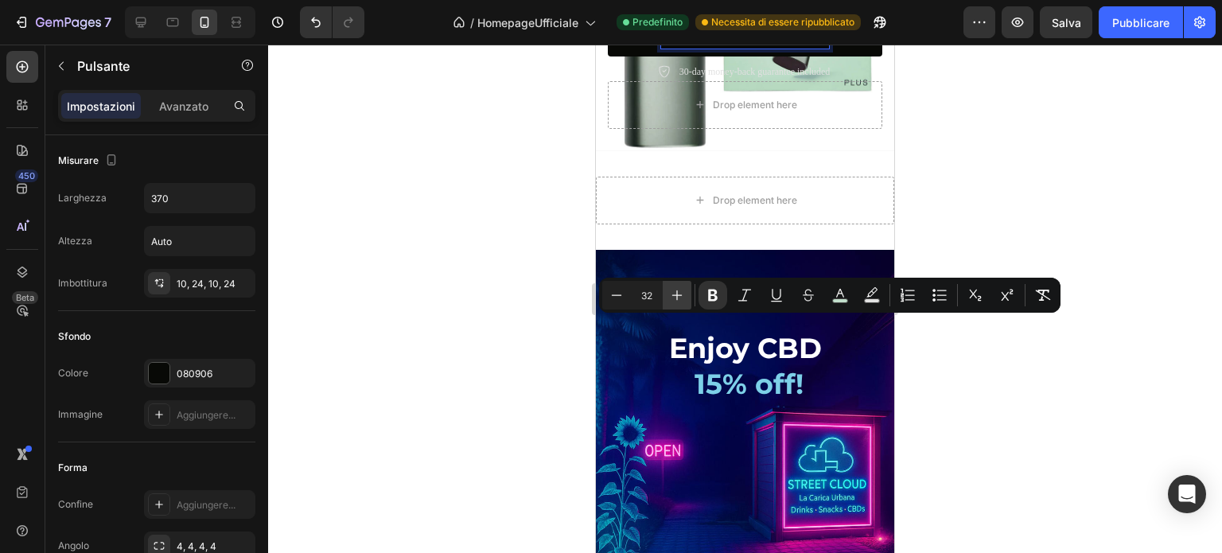
click at [675, 290] on icon "Barra degli strumenti contestuale dell'editor" at bounding box center [677, 295] width 16 height 16
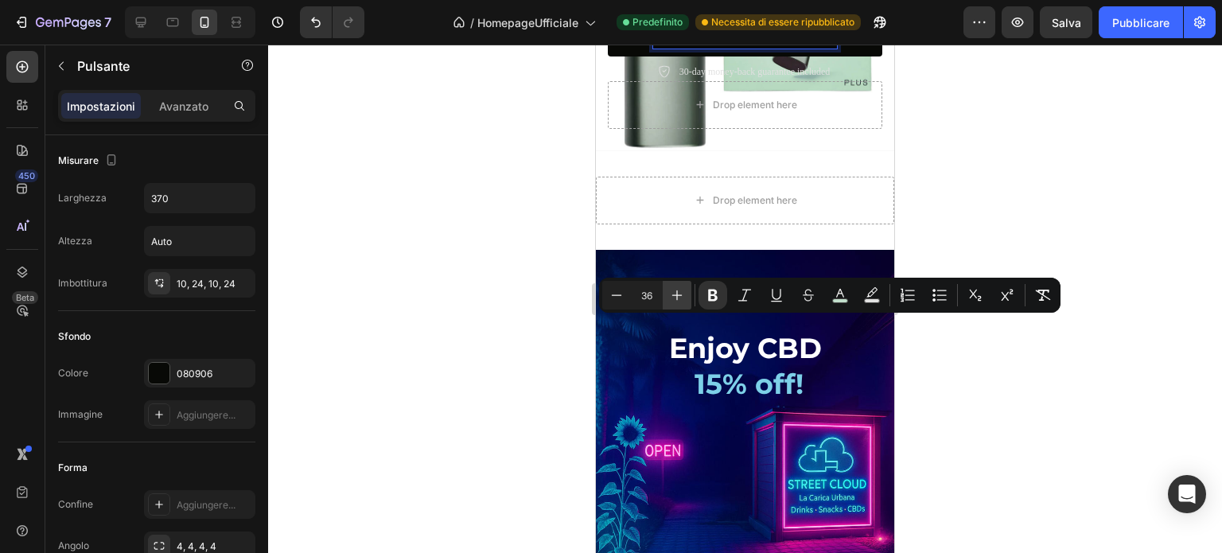
type input "37"
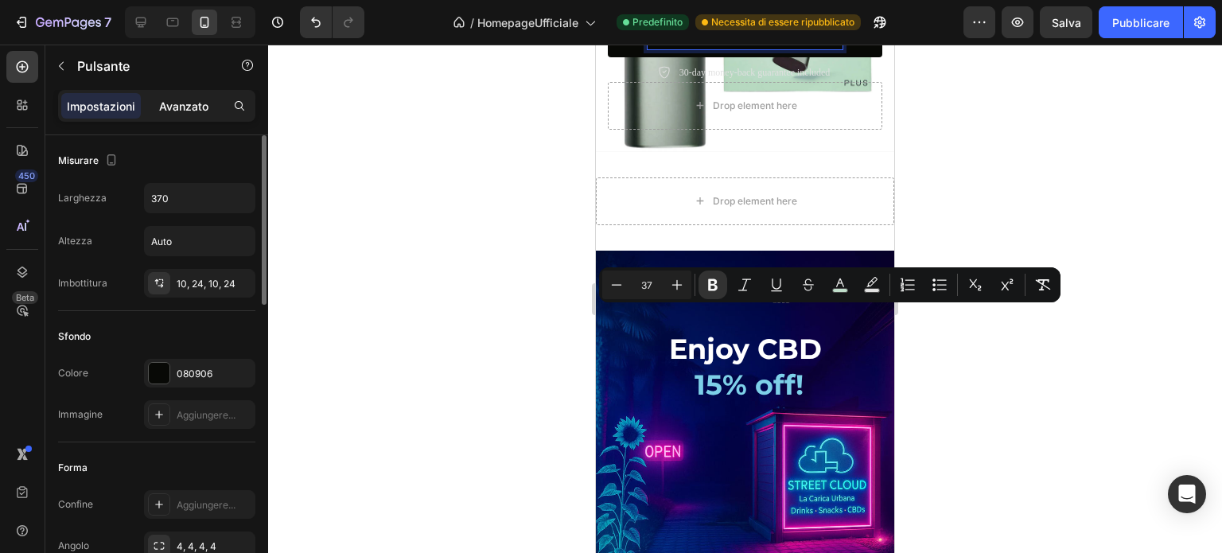
click at [177, 115] on div "Avanzato" at bounding box center [184, 105] width 80 height 25
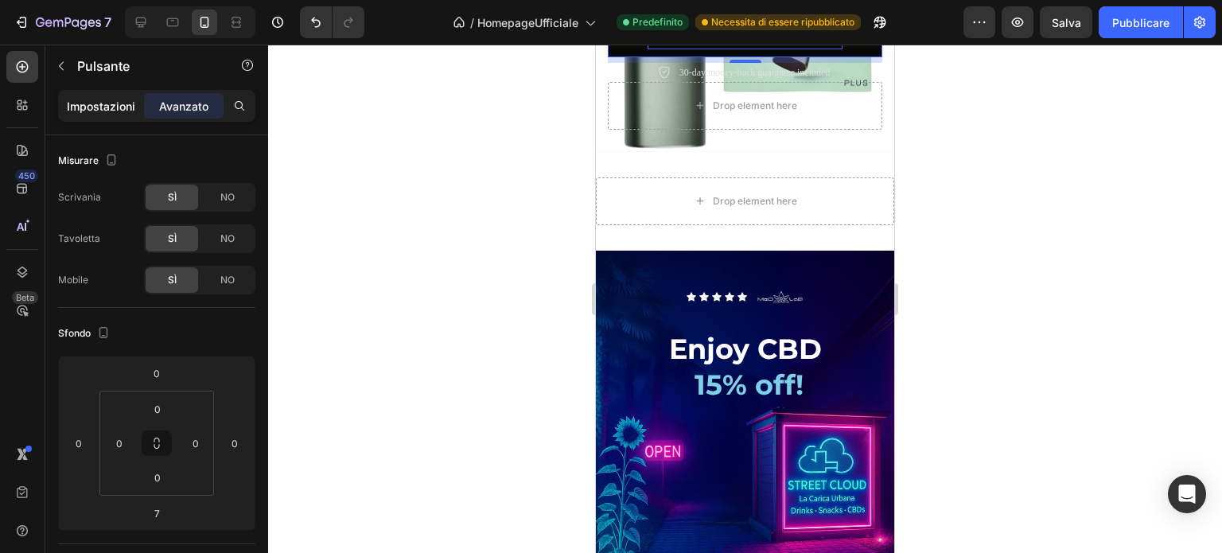
click at [99, 105] on font "Impostazioni" at bounding box center [101, 106] width 68 height 14
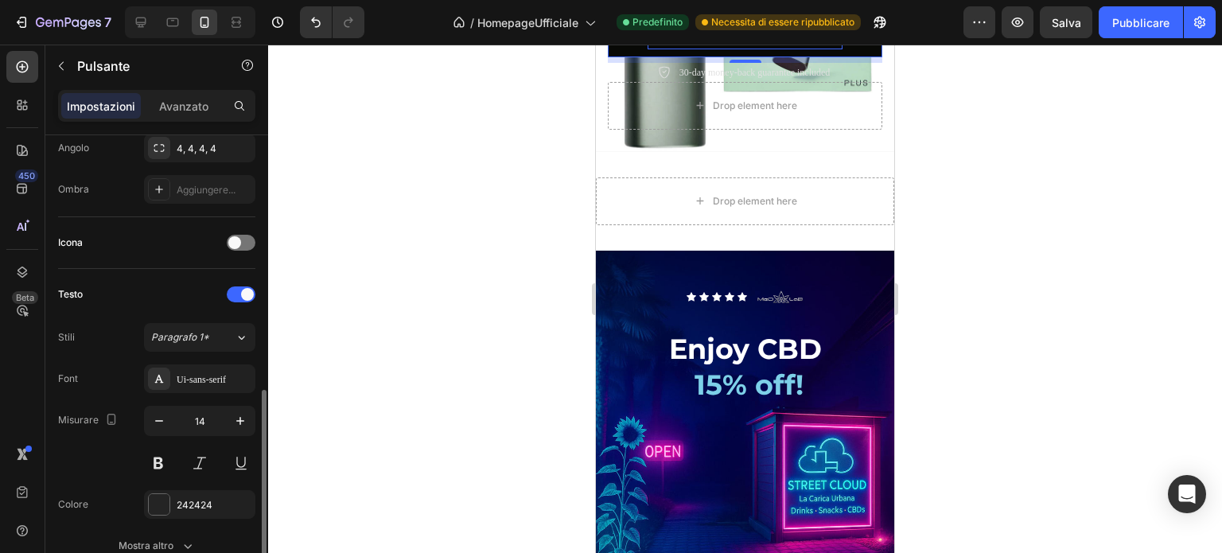
scroll to position [477, 0]
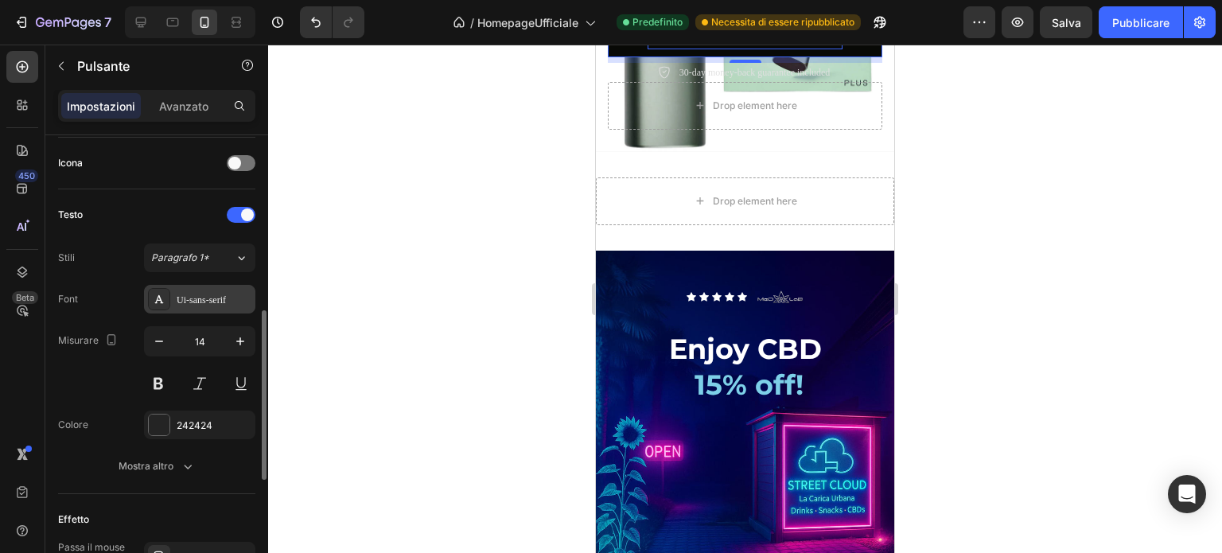
click at [203, 298] on font "Ui-sans-serif" at bounding box center [201, 299] width 49 height 11
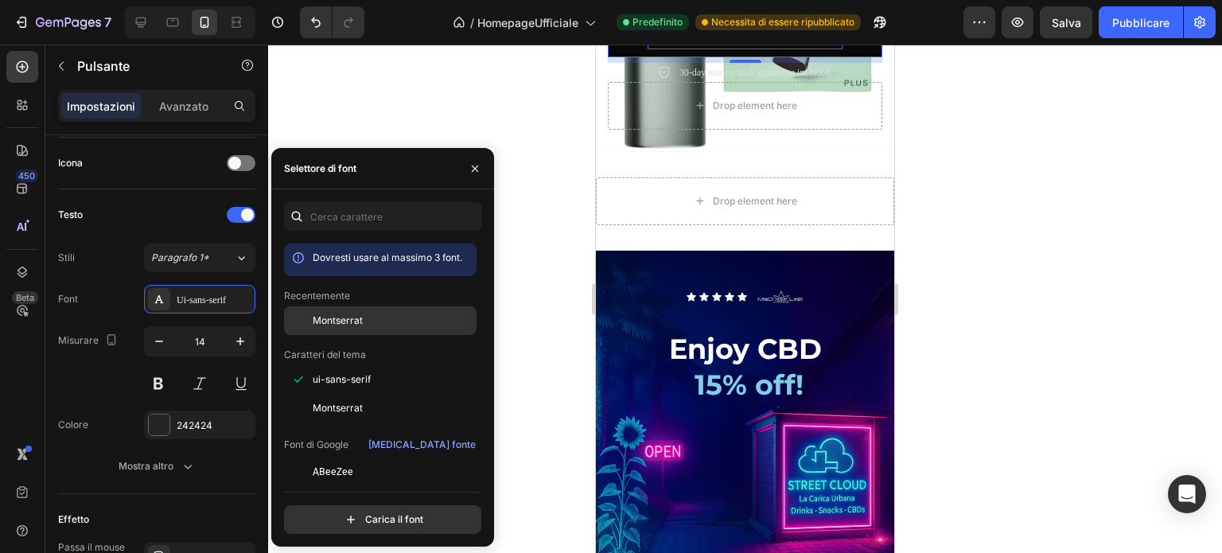
click at [346, 319] on font "Montserrat" at bounding box center [338, 320] width 50 height 12
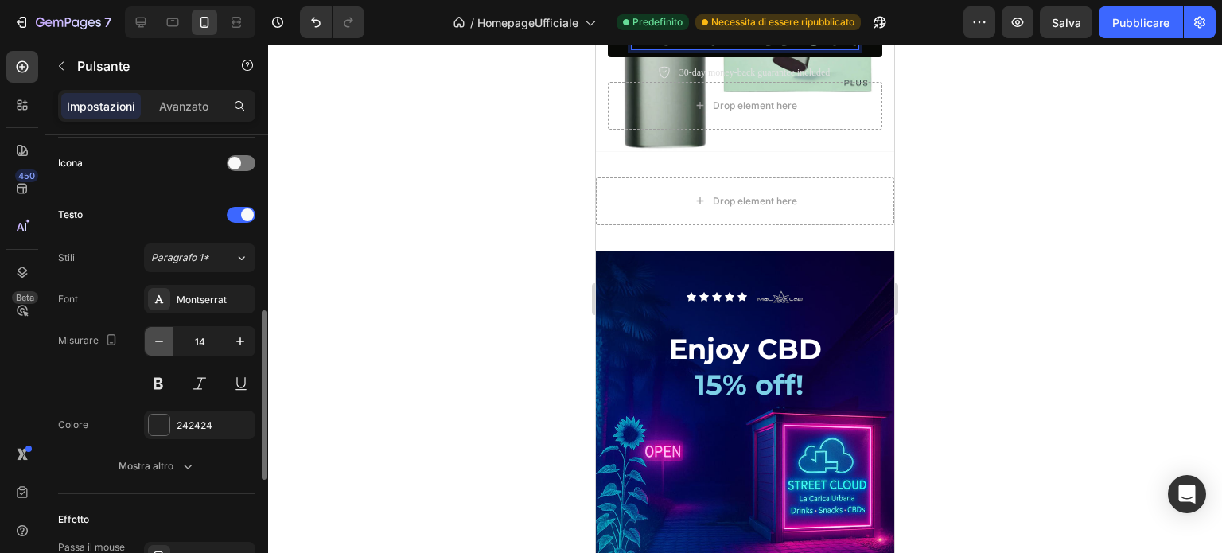
click at [152, 339] on icon "button" at bounding box center [159, 341] width 16 height 16
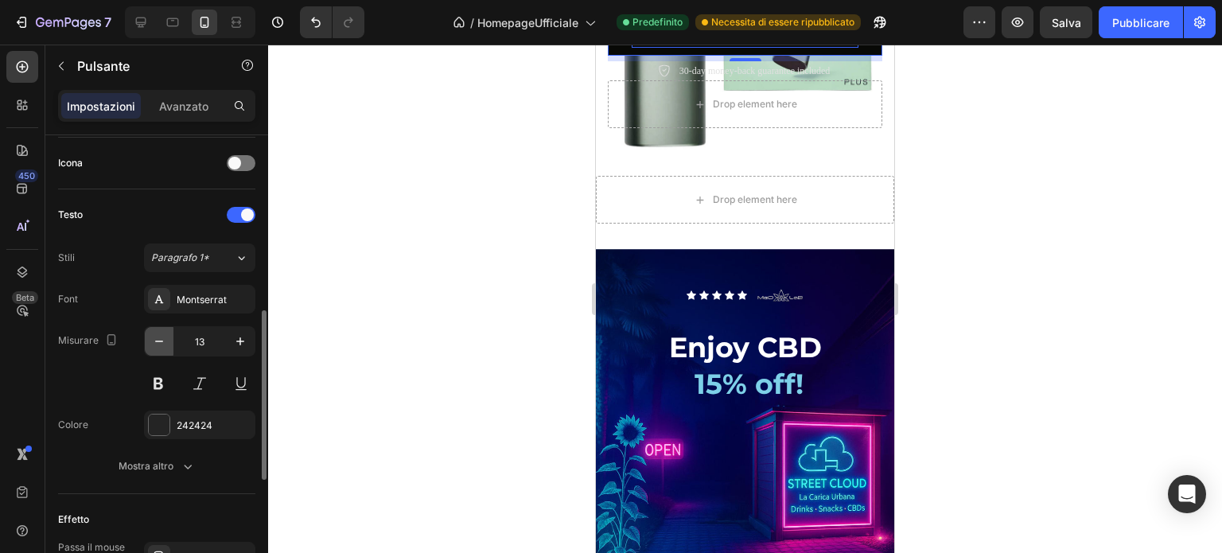
click at [152, 339] on icon "button" at bounding box center [159, 341] width 16 height 16
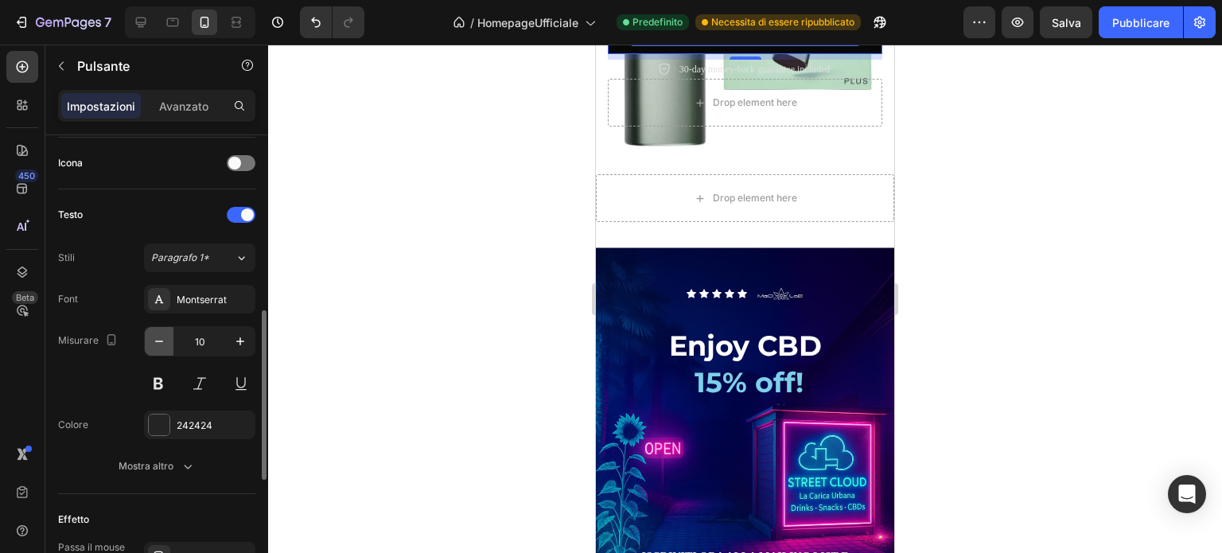
click at [152, 339] on icon "button" at bounding box center [159, 341] width 16 height 16
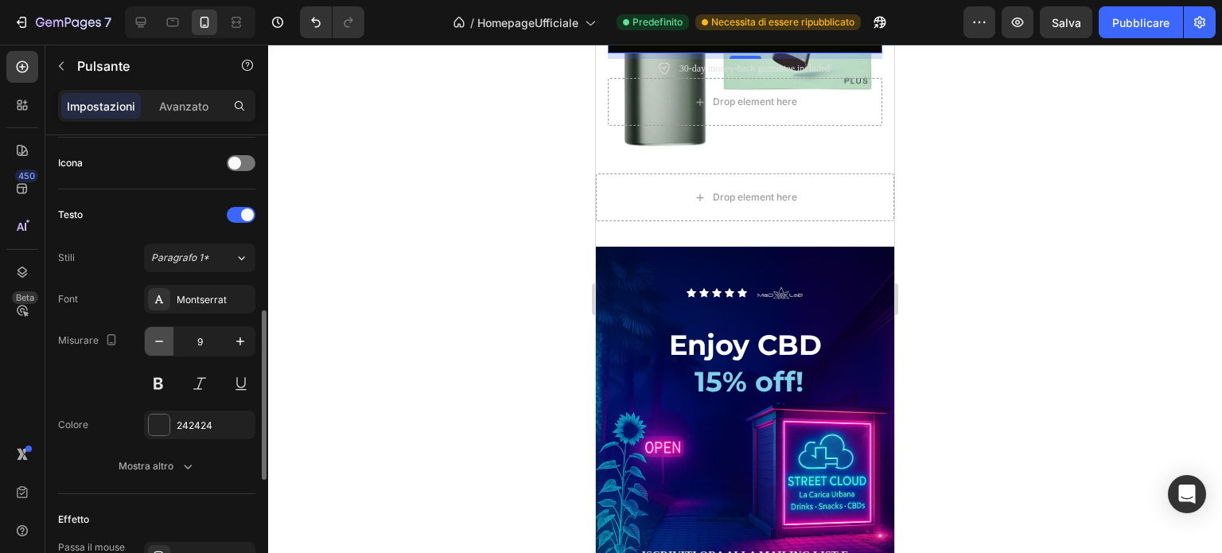
click at [152, 339] on icon "button" at bounding box center [159, 341] width 16 height 16
click at [231, 336] on button "button" at bounding box center [240, 341] width 29 height 29
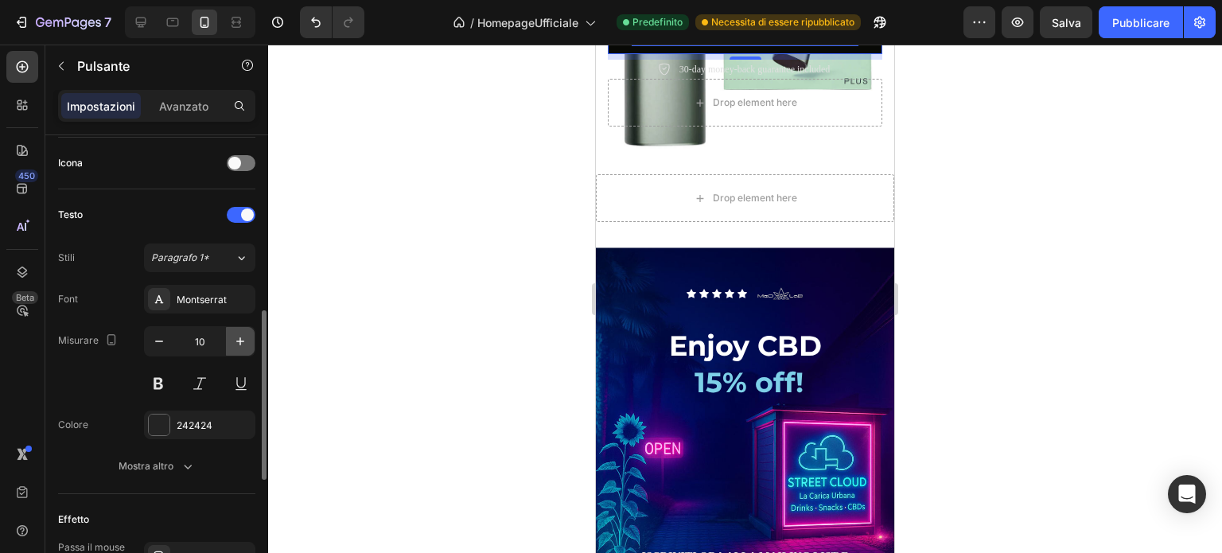
click at [231, 336] on button "button" at bounding box center [240, 341] width 29 height 29
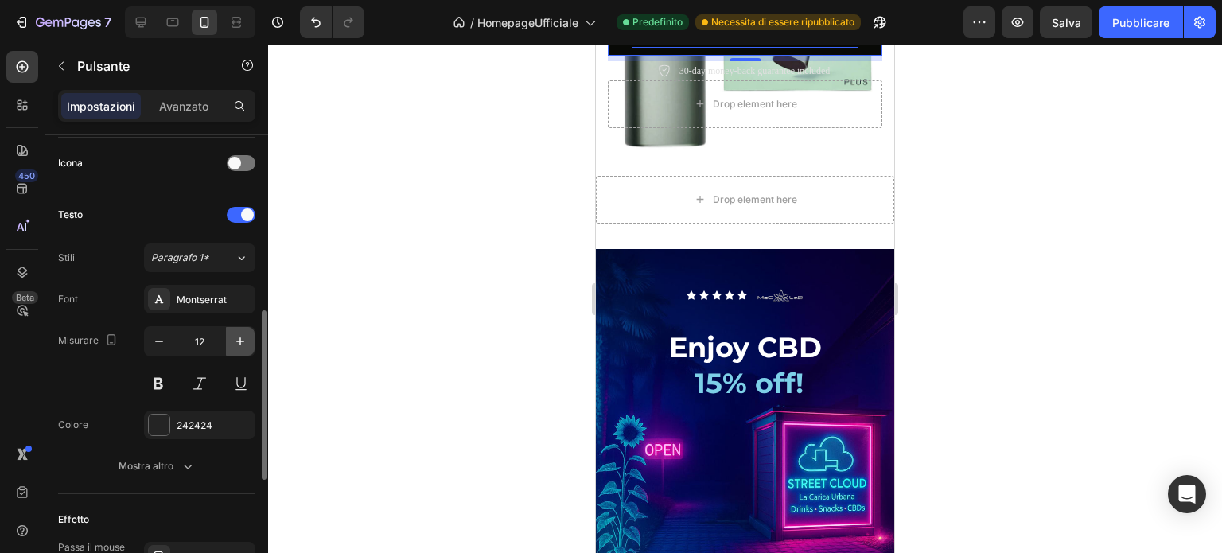
click at [231, 336] on button "button" at bounding box center [240, 341] width 29 height 29
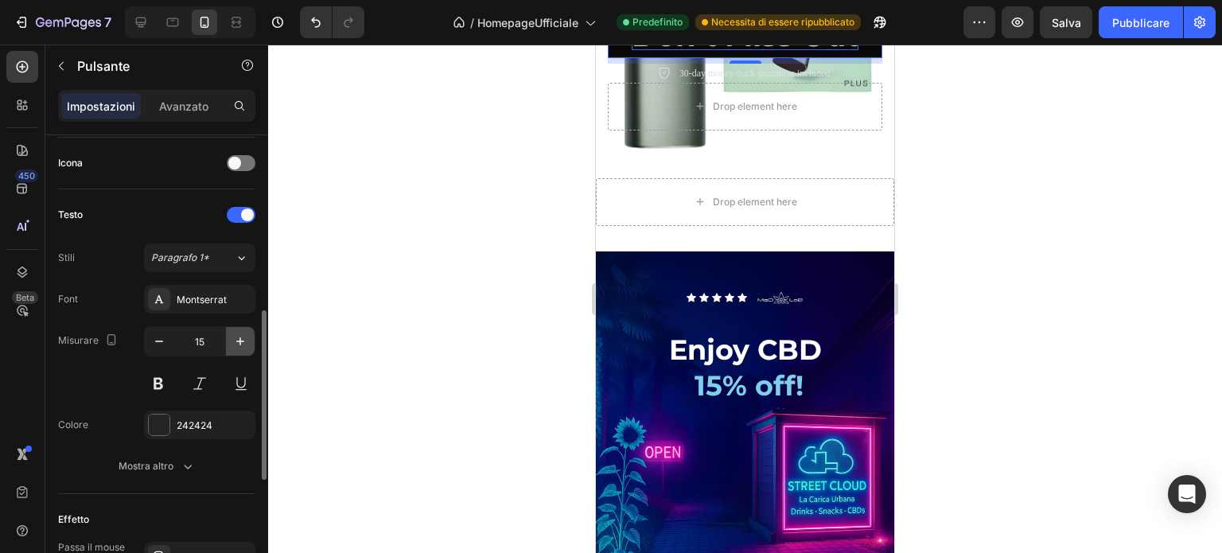
click at [231, 336] on button "button" at bounding box center [240, 341] width 29 height 29
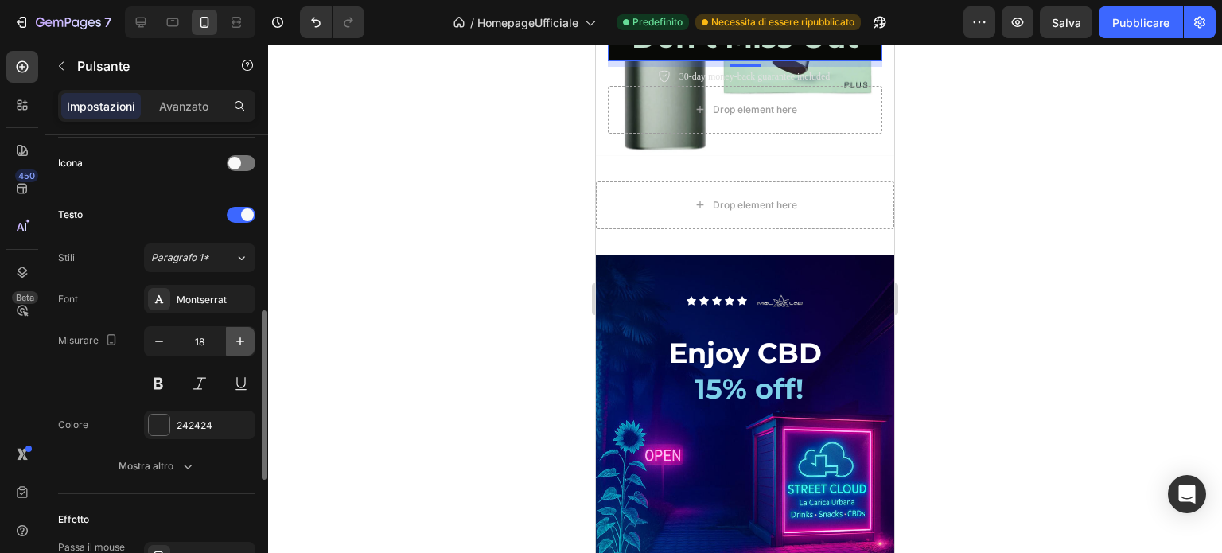
click at [231, 336] on button "button" at bounding box center [240, 341] width 29 height 29
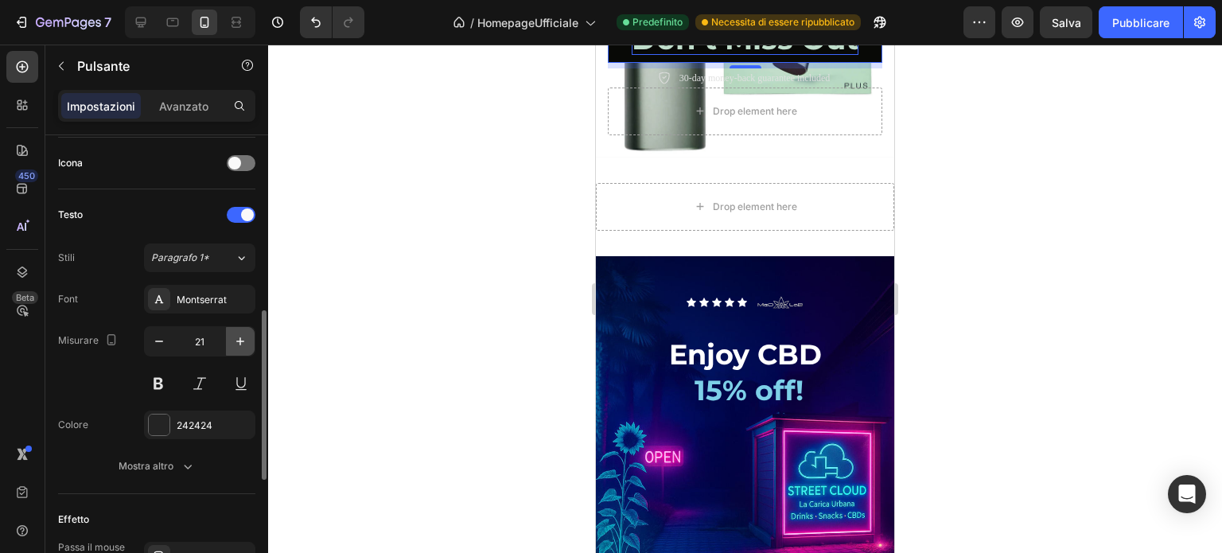
click at [231, 336] on button "button" at bounding box center [240, 341] width 29 height 29
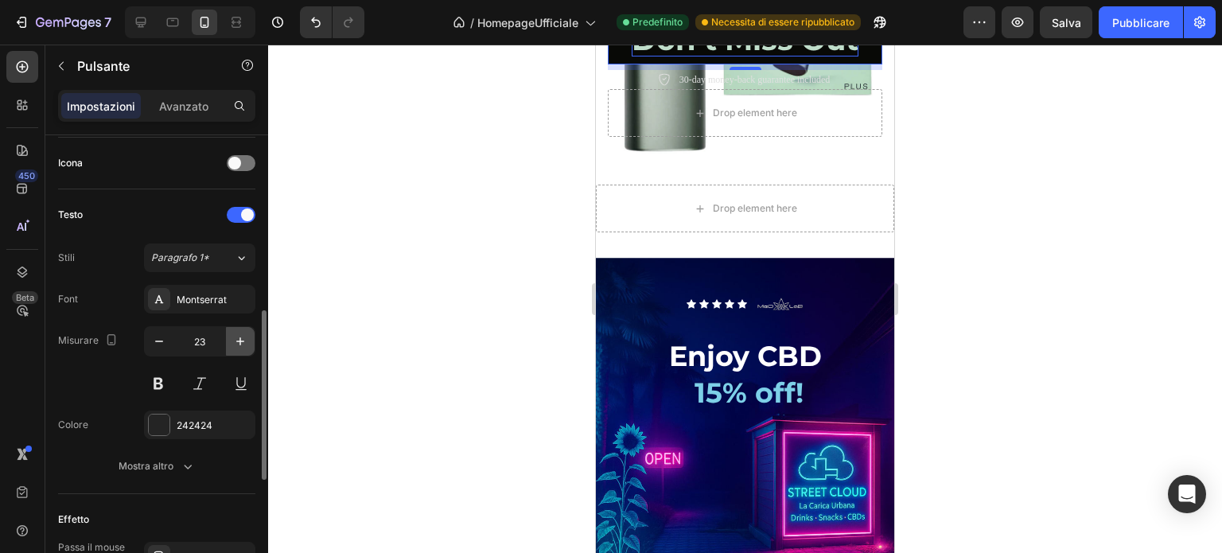
click at [231, 336] on button "button" at bounding box center [240, 341] width 29 height 29
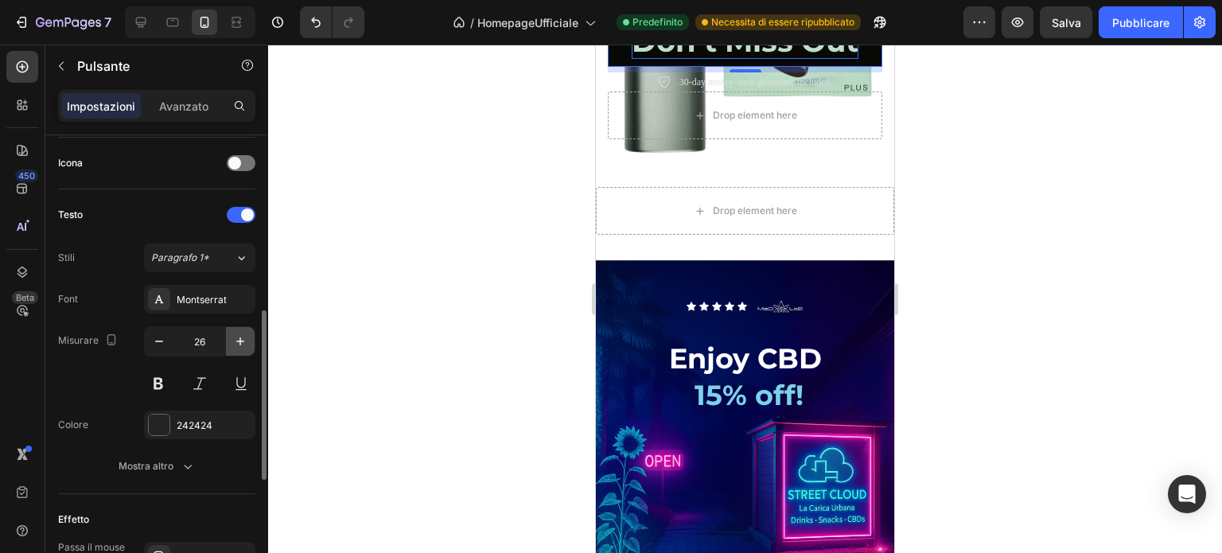
click at [231, 336] on button "button" at bounding box center [240, 341] width 29 height 29
type input "29"
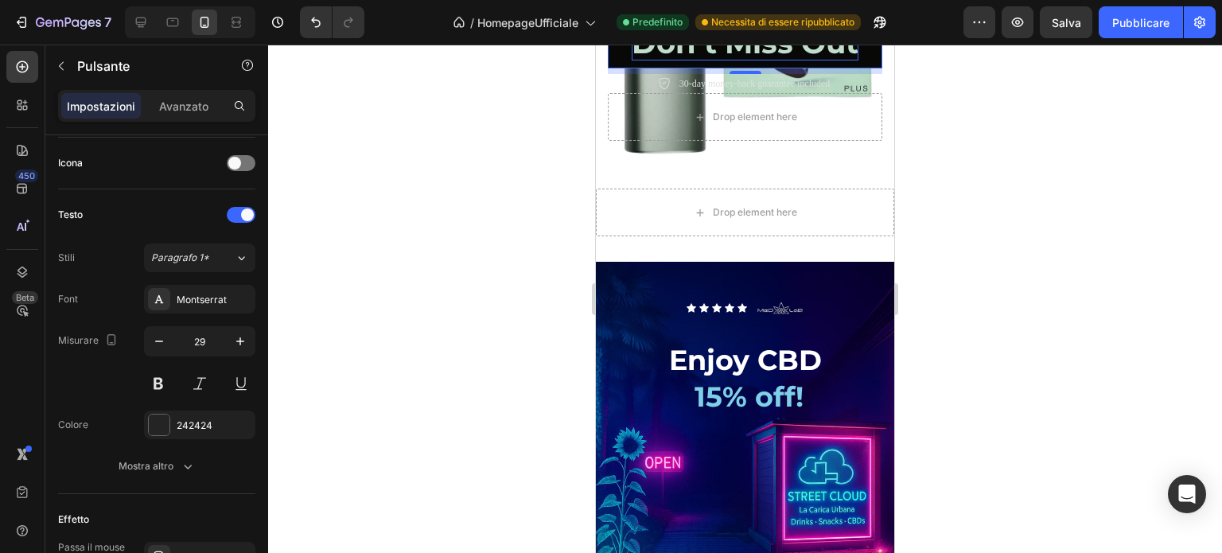
click at [707, 14] on div at bounding box center [715, 4] width 19 height 19
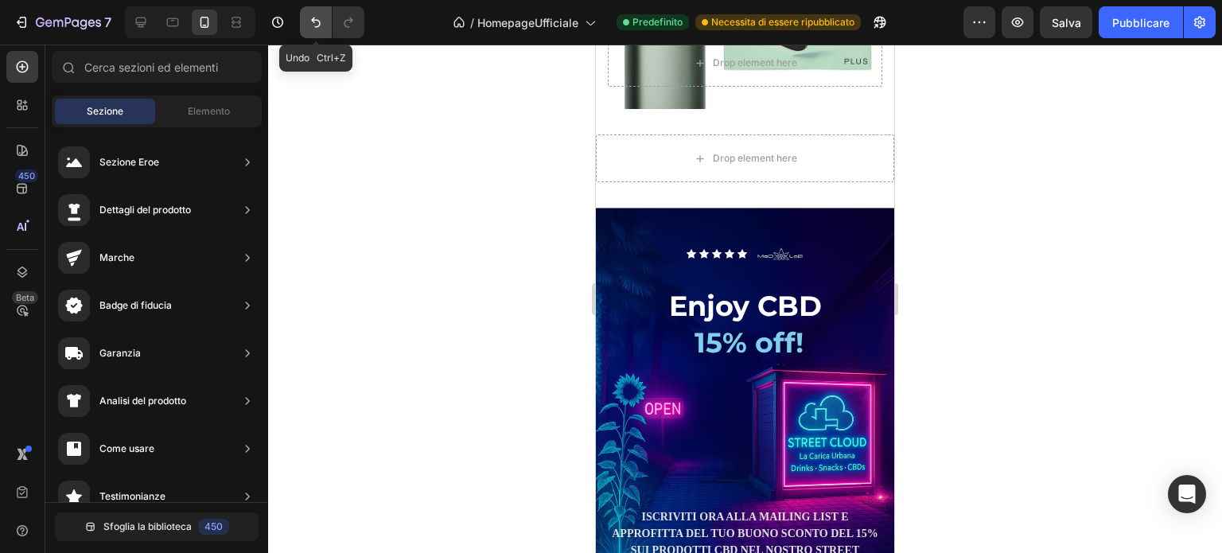
click at [305, 14] on button "Annulla/Ripristina" at bounding box center [316, 22] width 32 height 32
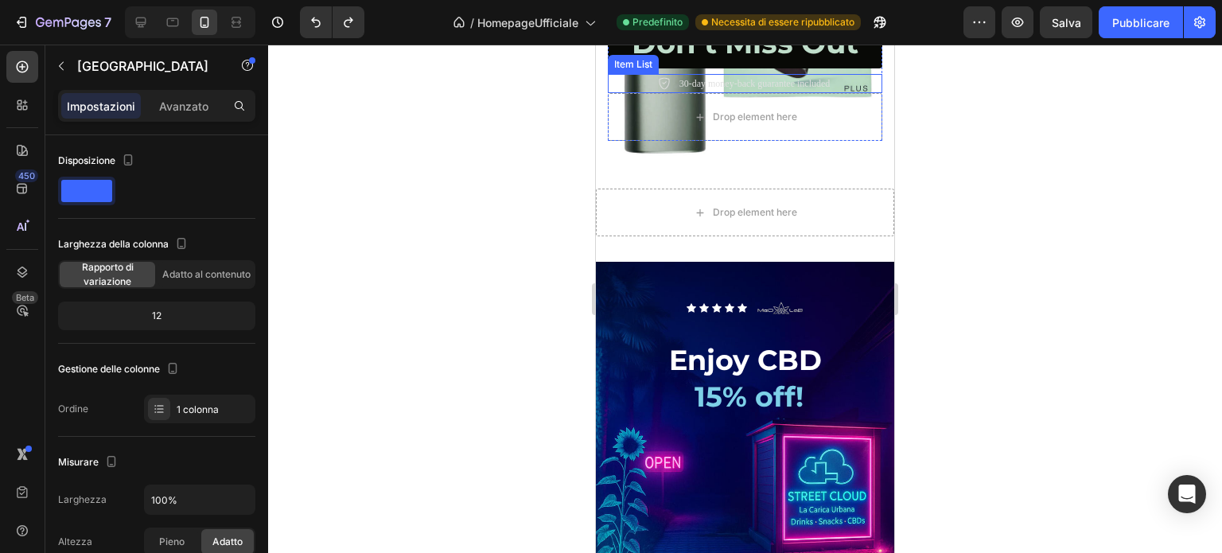
click at [756, 91] on p "30-day money-back guarantee included" at bounding box center [755, 83] width 151 height 14
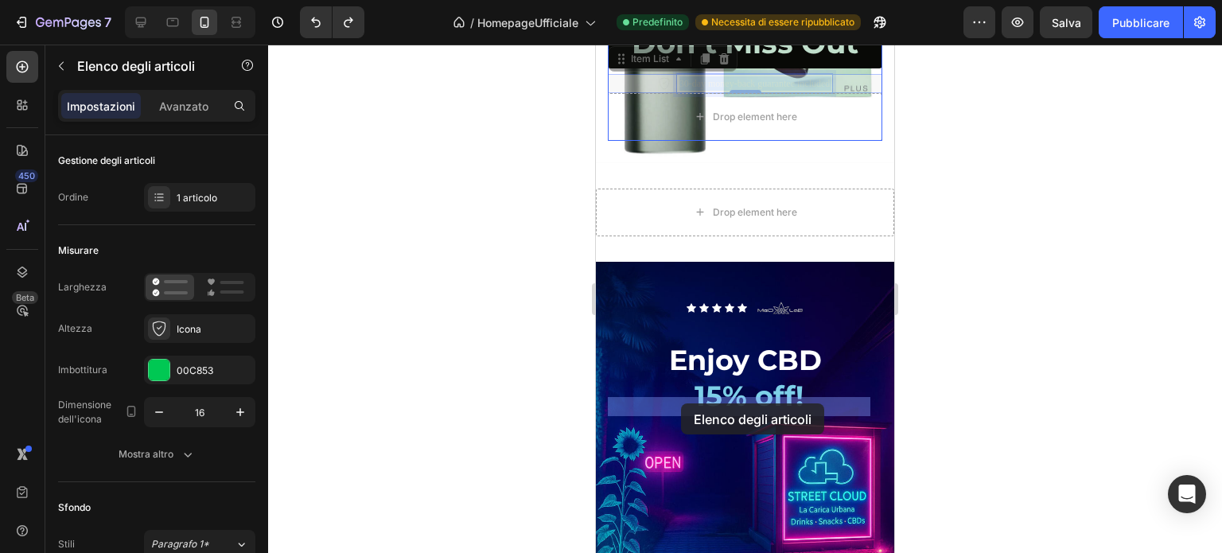
drag, startPoint x: 818, startPoint y: 406, endPoint x: 681, endPoint y: 403, distance: 136.9
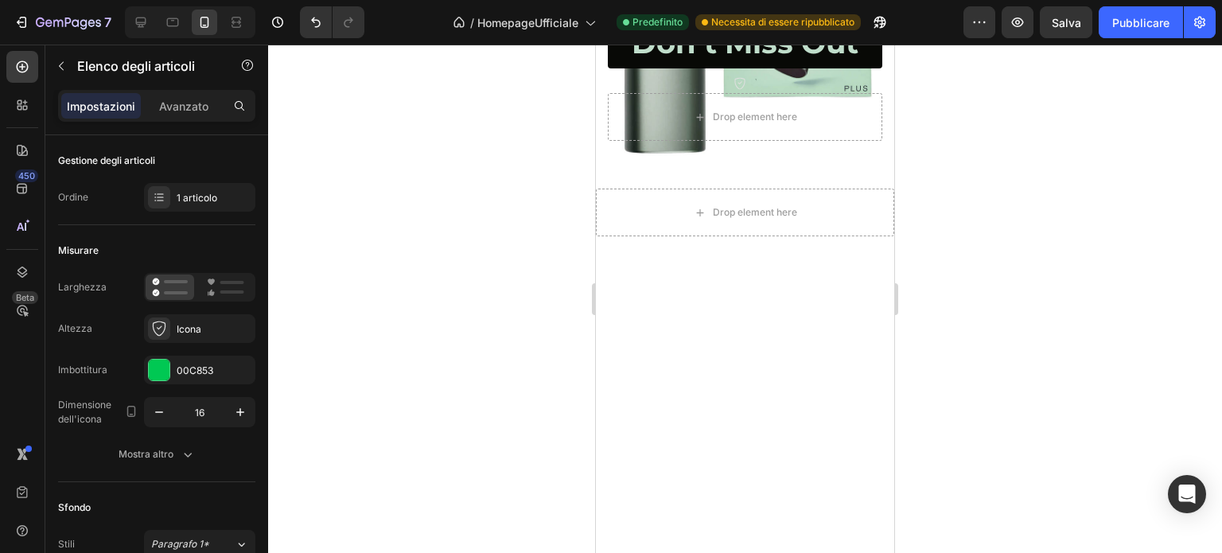
scroll to position [3847, 0]
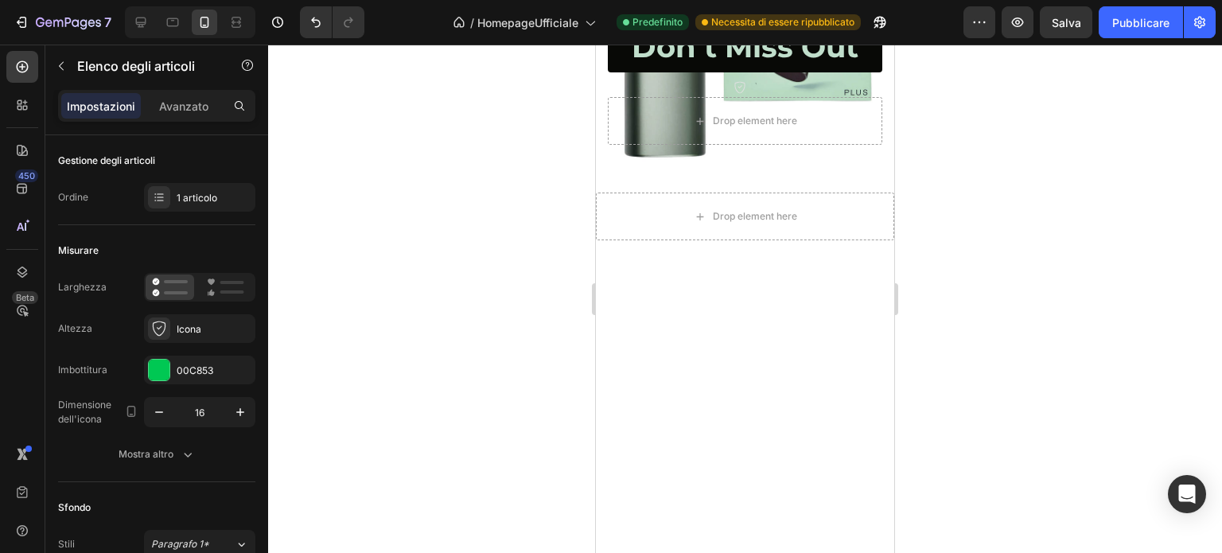
click at [734, 94] on icon at bounding box center [740, 87] width 13 height 13
click at [737, 94] on icon at bounding box center [740, 87] width 13 height 13
click at [723, 68] on icon at bounding box center [724, 62] width 10 height 11
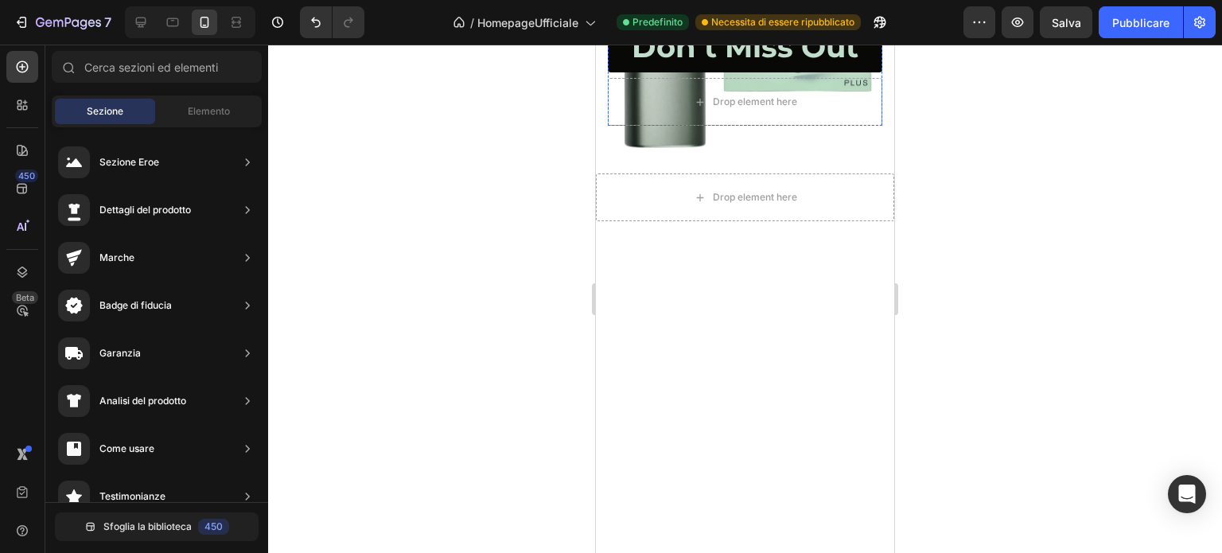
click at [748, 21] on span "5% off!" at bounding box center [745, 4] width 98 height 34
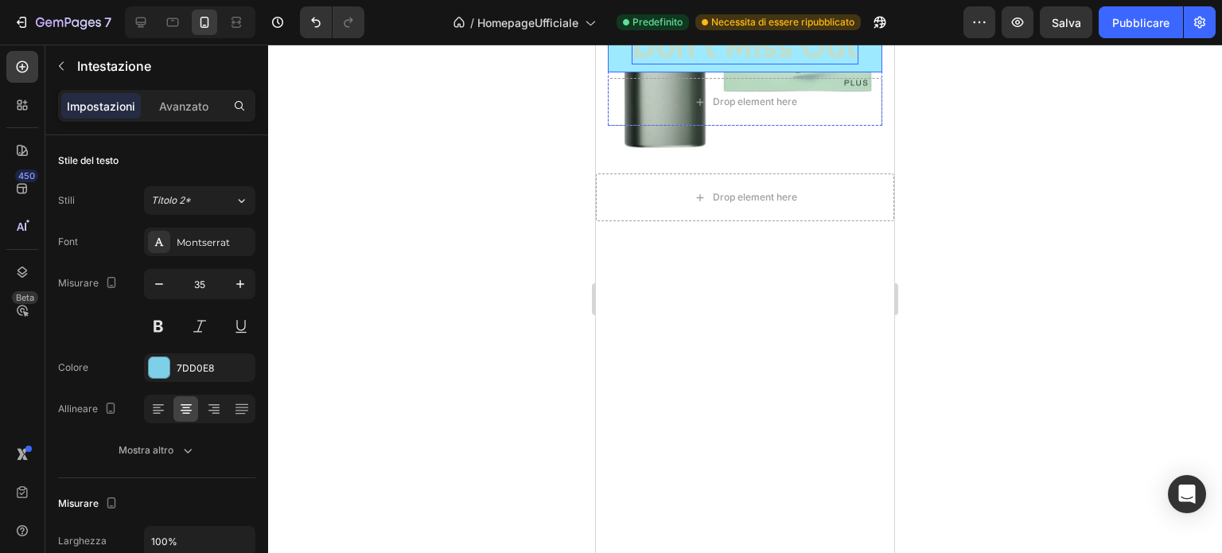
click at [727, 64] on strong "Don’t Miss Out" at bounding box center [745, 47] width 227 height 36
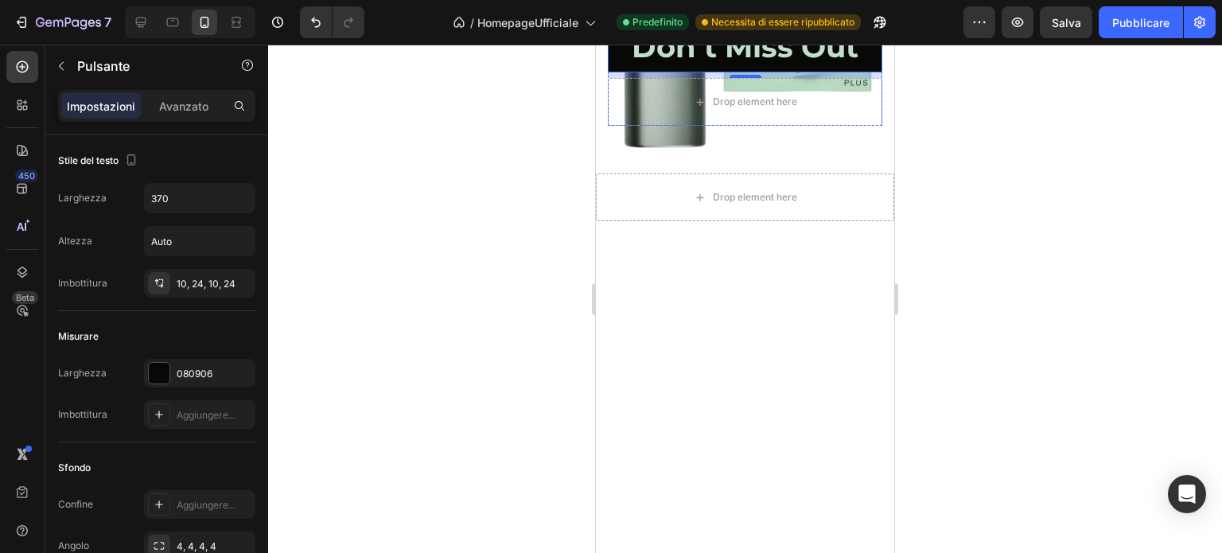
click at [754, 21] on span "5% off!" at bounding box center [745, 4] width 98 height 34
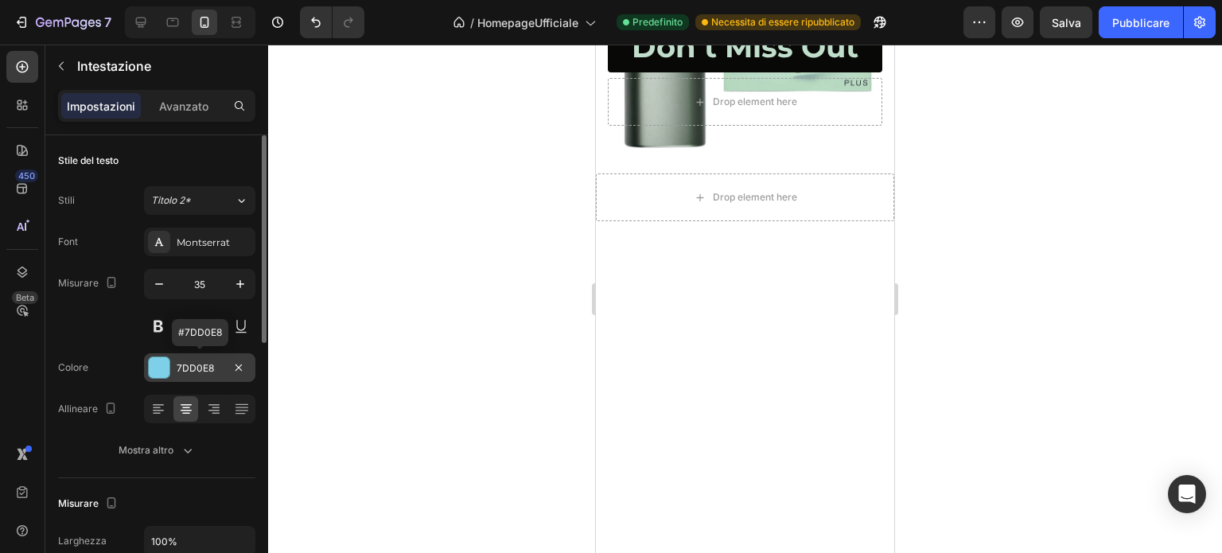
click at [158, 368] on div at bounding box center [159, 367] width 21 height 21
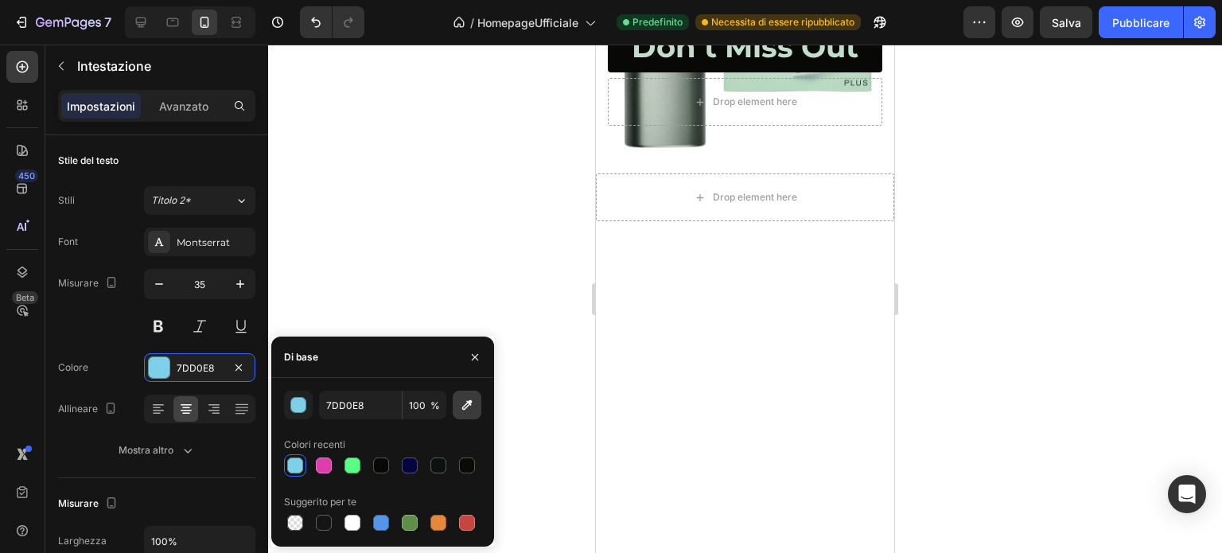
click at [462, 407] on icon "button" at bounding box center [467, 405] width 16 height 16
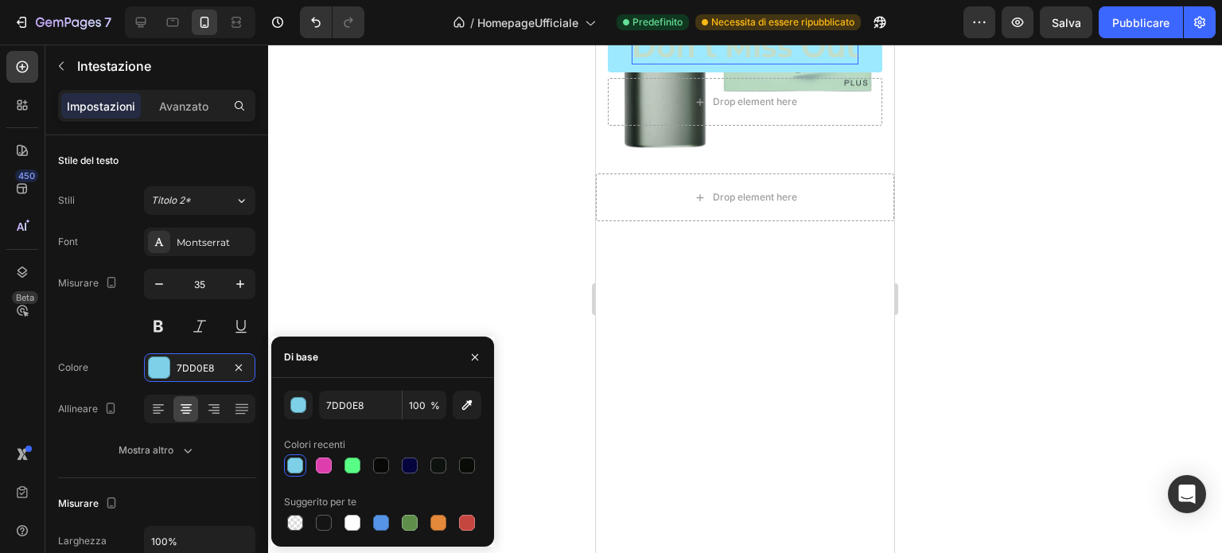
type input "080906"
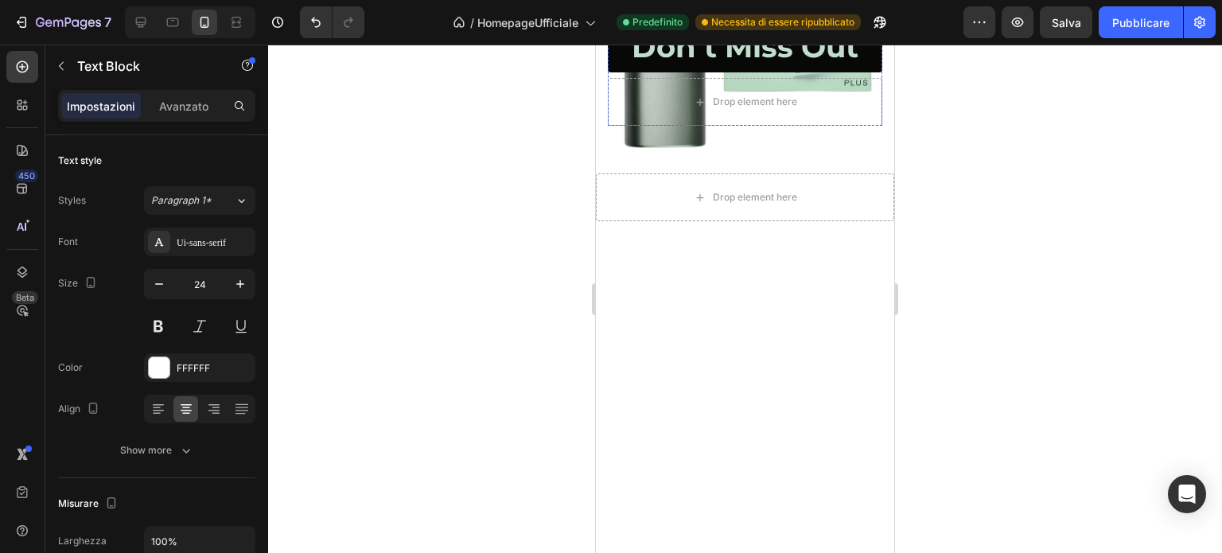
click at [773, 21] on span "5% off!" at bounding box center [745, 4] width 98 height 34
drag, startPoint x: 763, startPoint y: 294, endPoint x: 675, endPoint y: 292, distance: 88.3
click at [675, 23] on p "5% off!" at bounding box center [745, 4] width 271 height 37
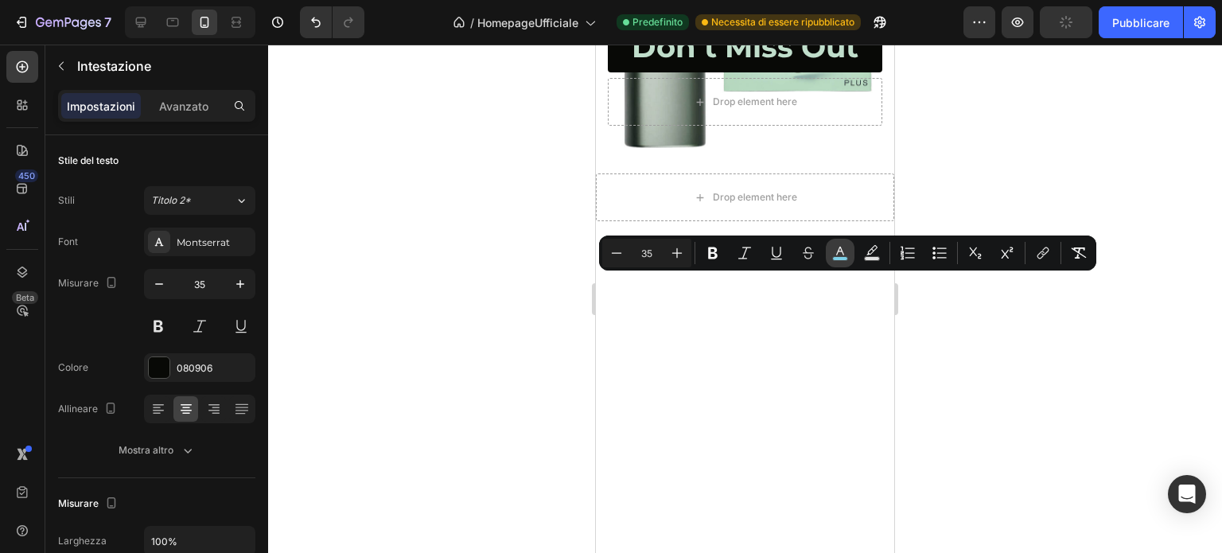
click at [846, 257] on rect "Barra degli strumenti contestuale dell'editor" at bounding box center [840, 259] width 15 height 4
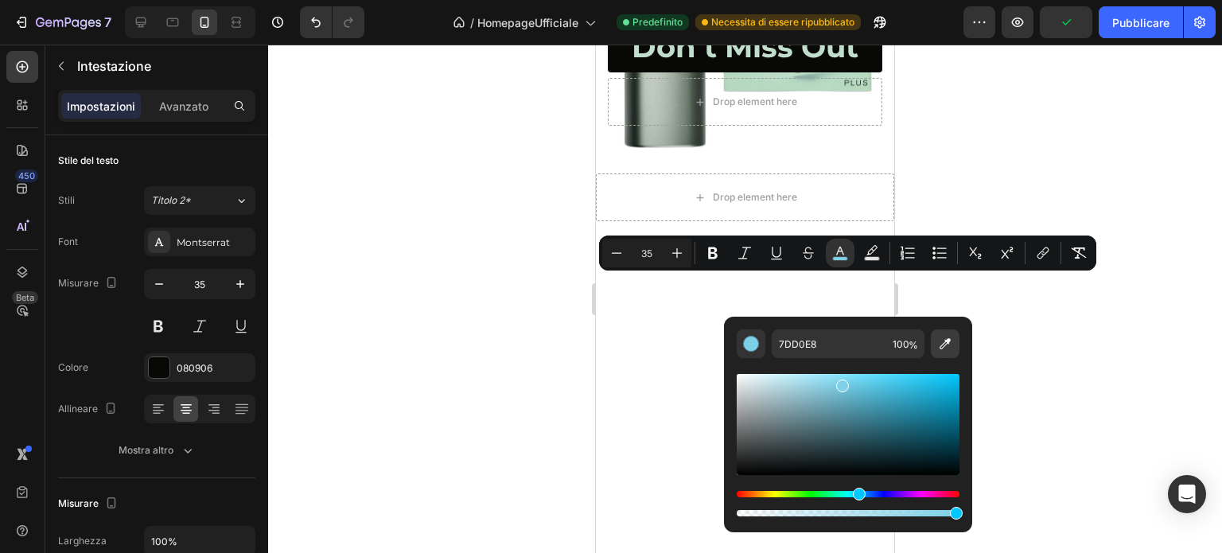
click at [942, 340] on icon "Barra degli strumenti contestuale dell'editor" at bounding box center [945, 344] width 16 height 16
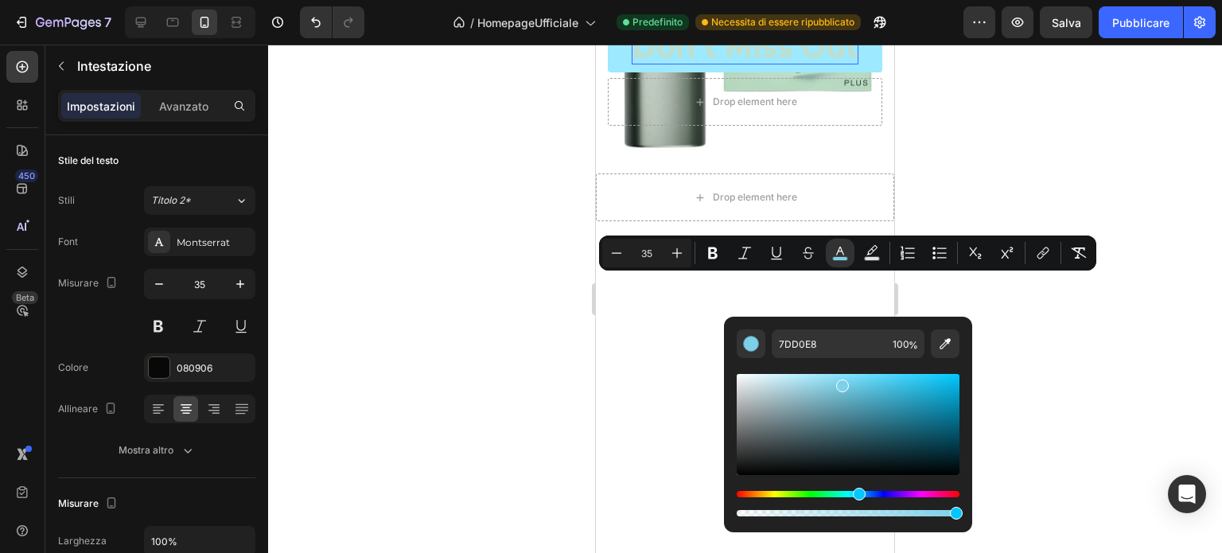
type input "080906"
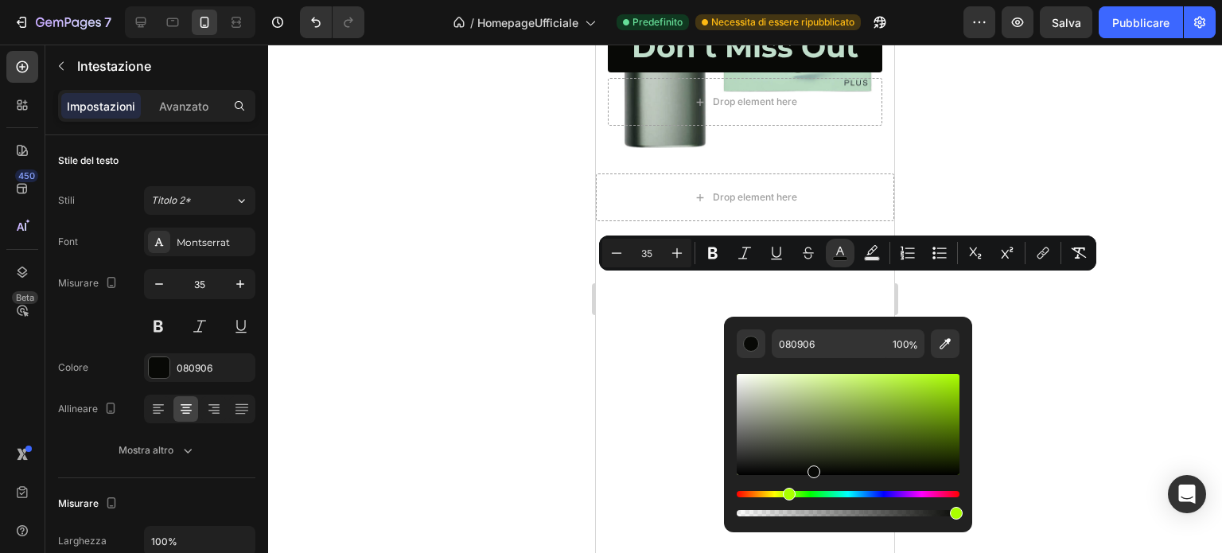
click at [983, 184] on div at bounding box center [745, 299] width 954 height 508
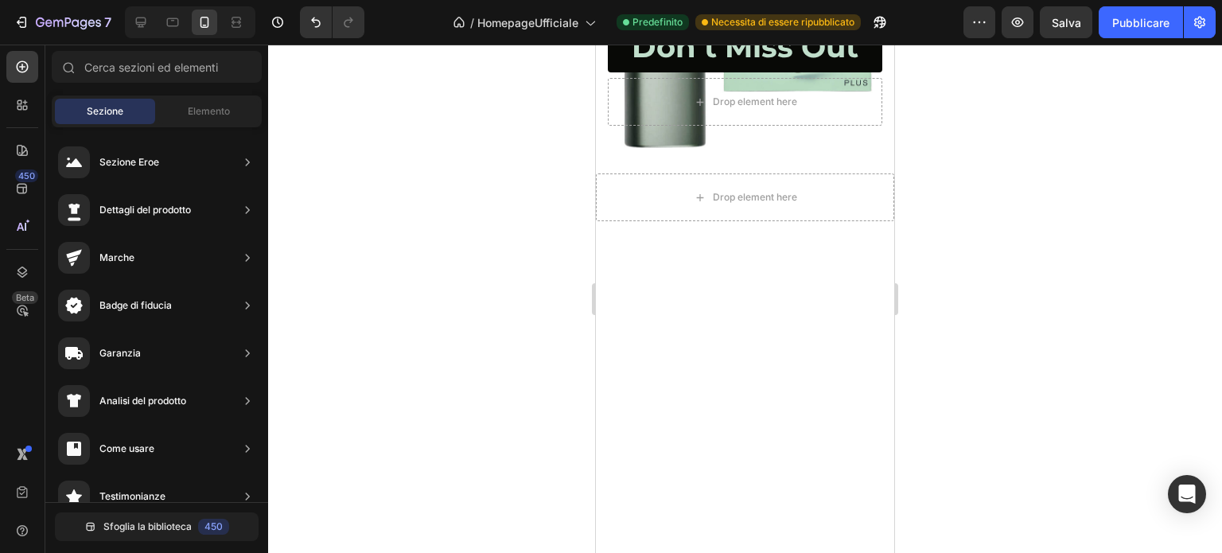
click at [751, 21] on span "5% off!" at bounding box center [745, 4] width 98 height 34
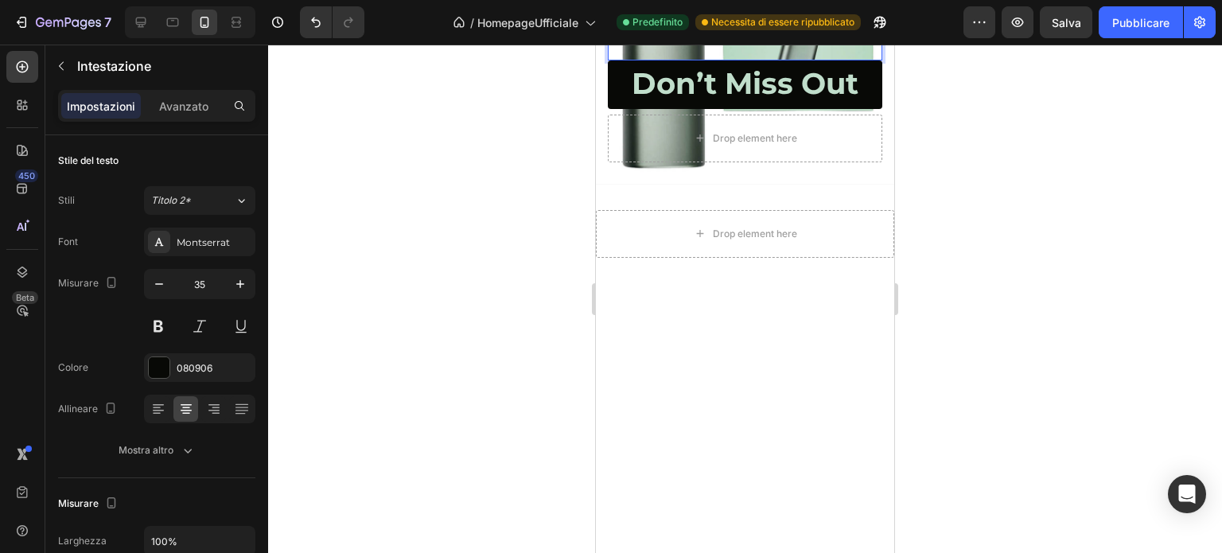
drag, startPoint x: 786, startPoint y: 290, endPoint x: 690, endPoint y: 293, distance: 96.3
click at [690, 59] on p "5% off!" at bounding box center [745, 22] width 271 height 72
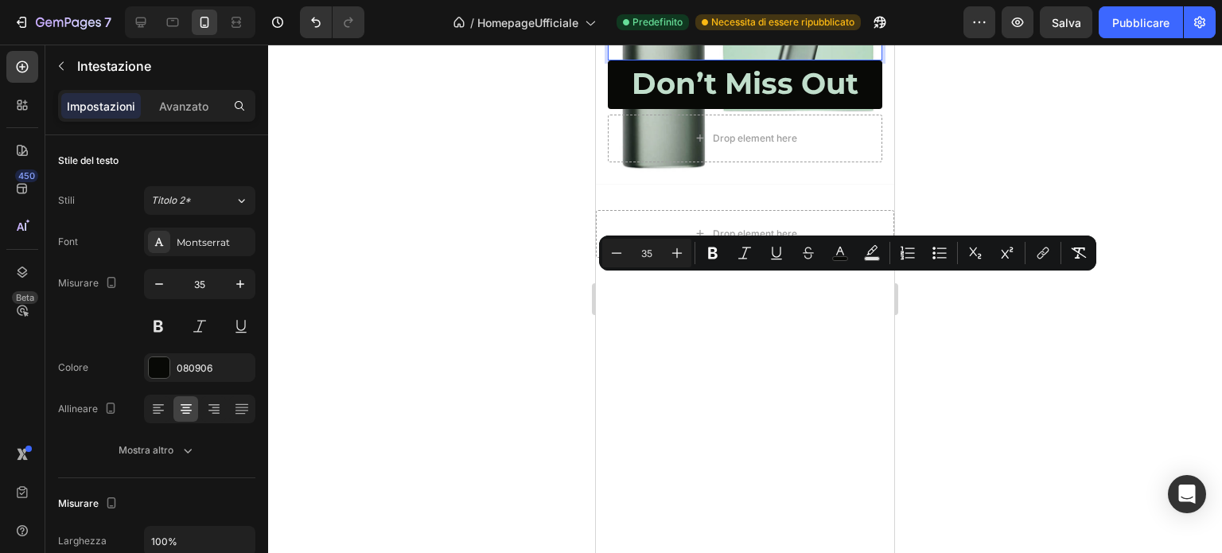
click at [772, 21] on span "5% off!" at bounding box center [745, 4] width 98 height 34
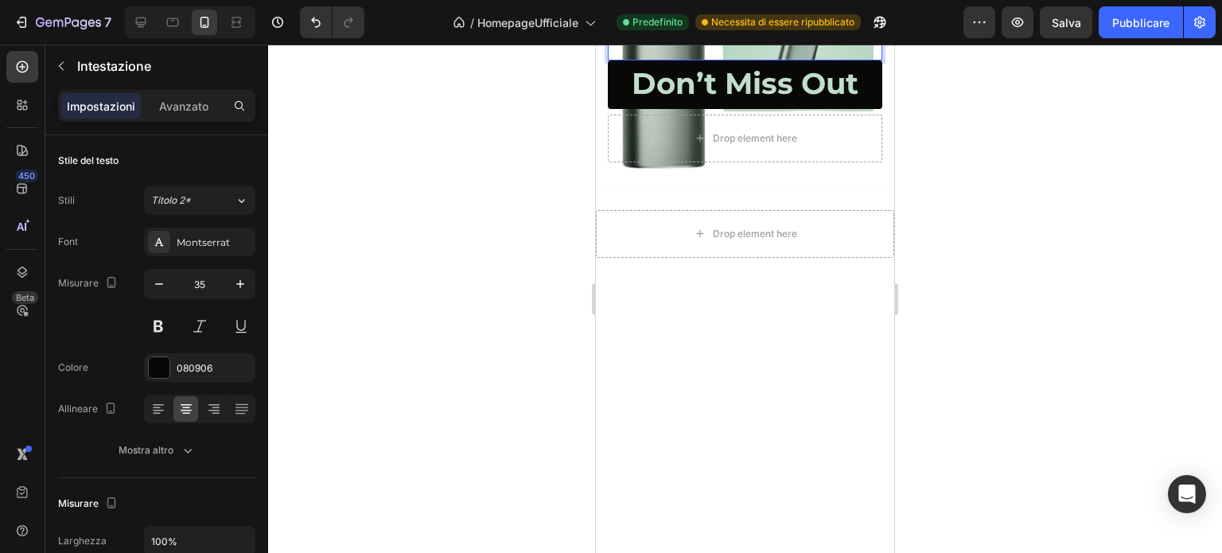
click at [781, 21] on span "5% off!" at bounding box center [745, 4] width 98 height 34
click at [691, 21] on span "5% OFF!" at bounding box center [746, 4] width 116 height 34
click at [811, 185] on div "PAX VAPORIZZATORE Text Block Row Text Block 5% OFF! Heading 0 Don’t Miss Out Bu…" at bounding box center [745, 32] width 298 height 303
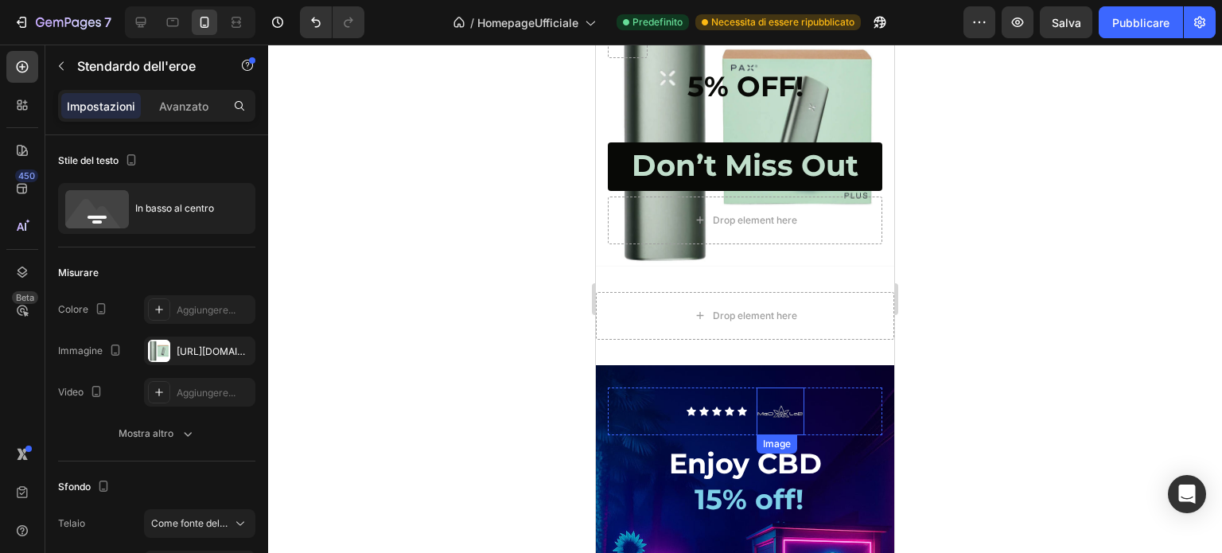
scroll to position [3688, 0]
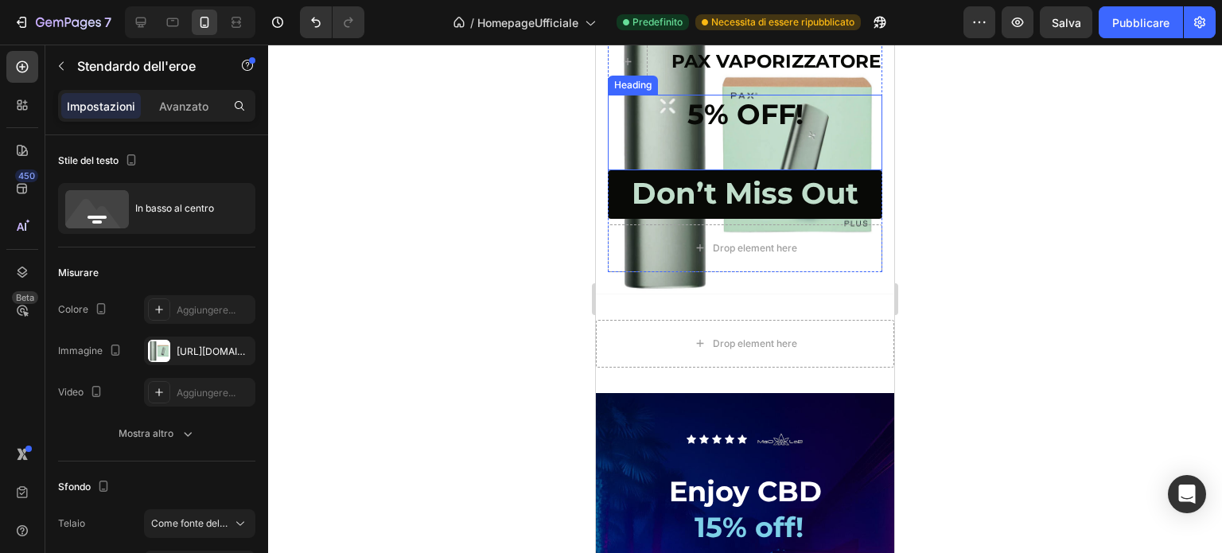
click at [733, 103] on div "5% OFF! Heading" at bounding box center [745, 133] width 275 height 76
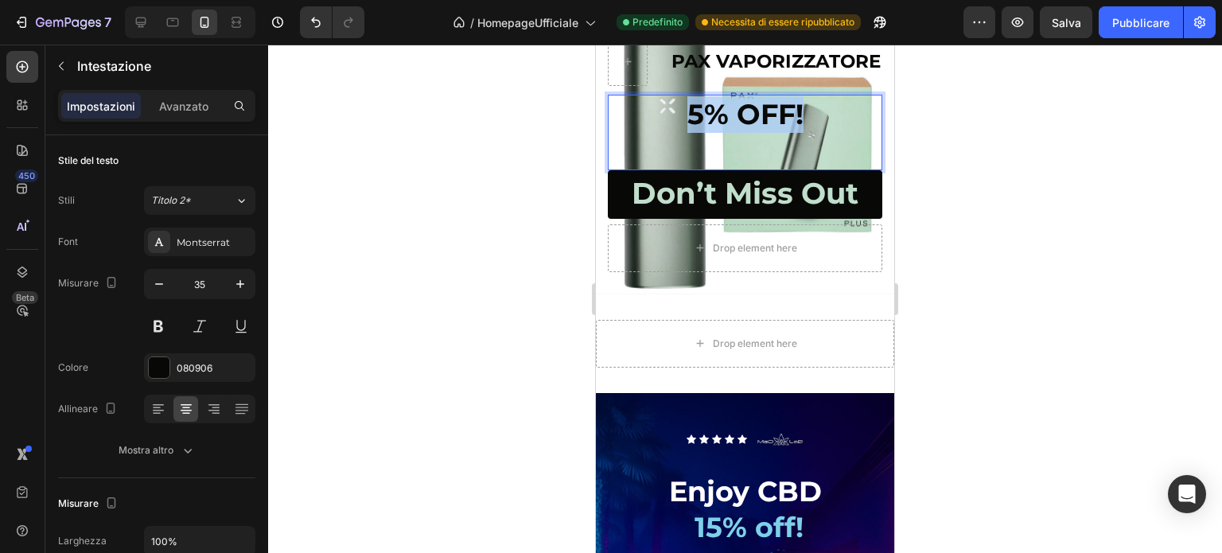
drag, startPoint x: 799, startPoint y: 114, endPoint x: 682, endPoint y: 114, distance: 117.0
click at [682, 114] on p "5% OFF!" at bounding box center [745, 132] width 271 height 72
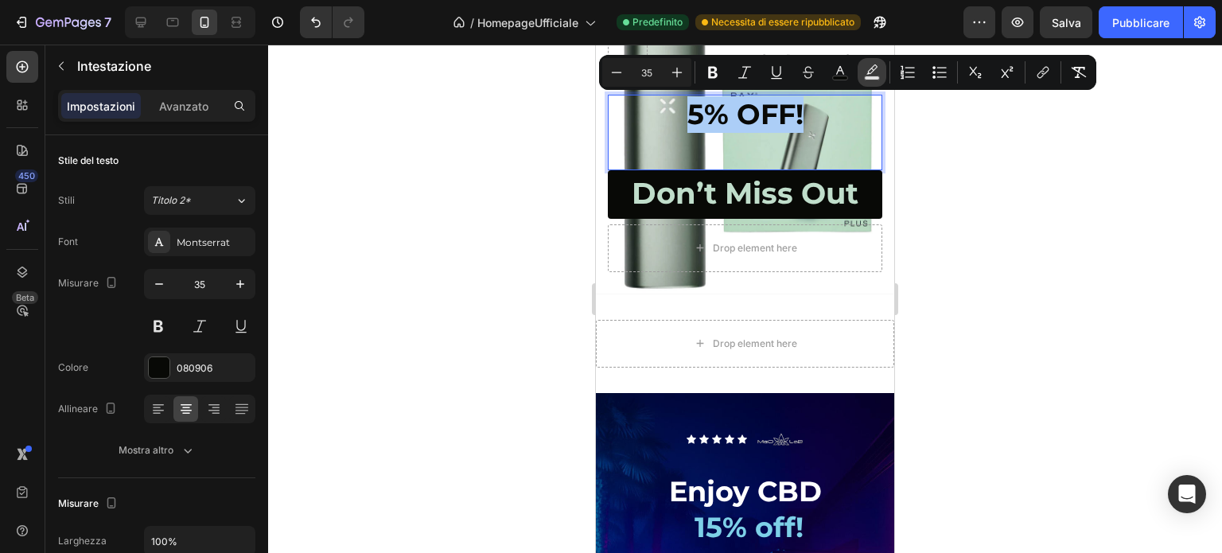
click at [869, 73] on icon "Barra degli strumenti contestuale dell'editor" at bounding box center [872, 72] width 16 height 16
type input "000000"
type input "77"
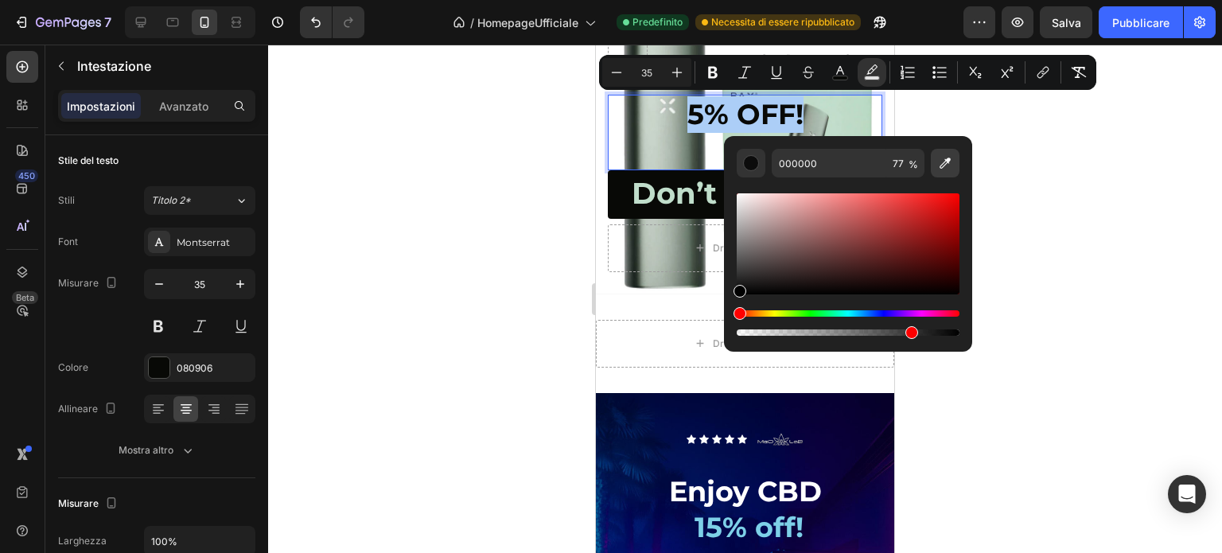
click at [949, 163] on icon "Barra degli strumenti contestuale dell'editor" at bounding box center [945, 163] width 16 height 16
type input "000943"
type input "100"
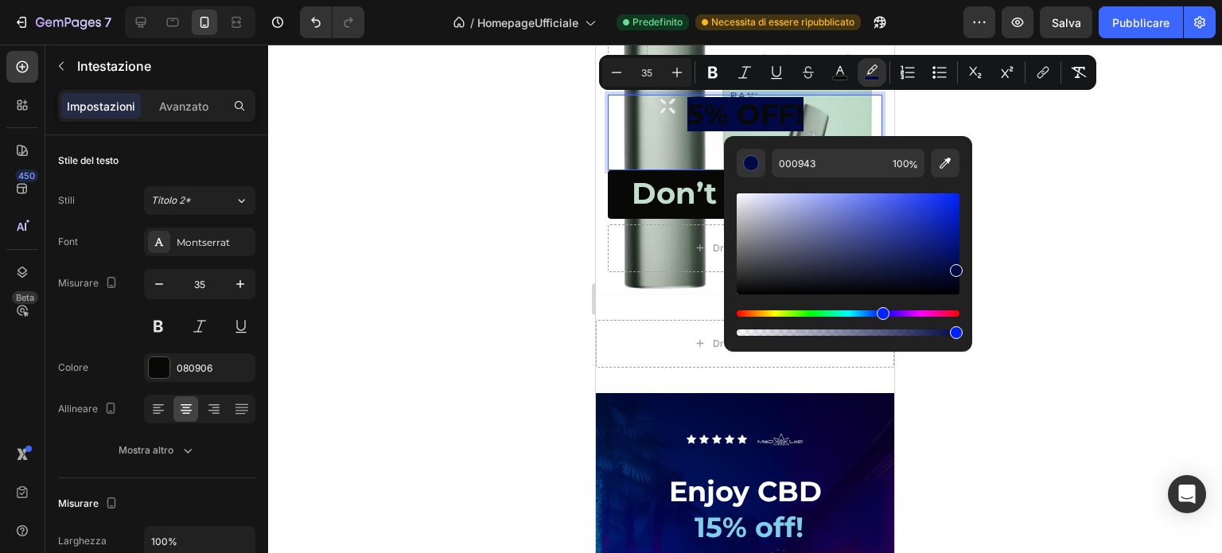
click at [544, 167] on div at bounding box center [745, 299] width 954 height 508
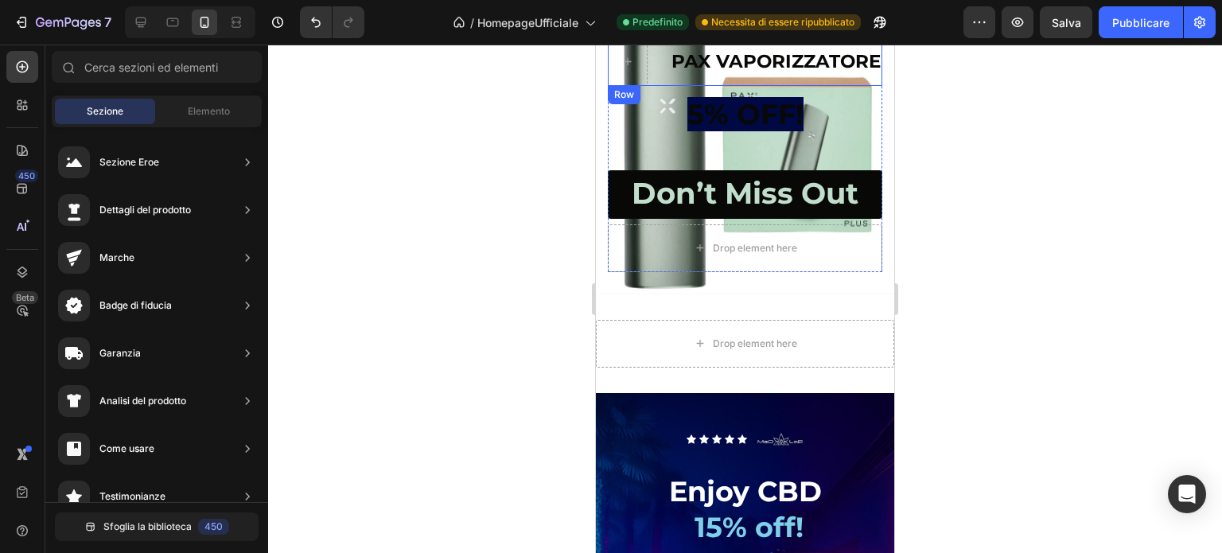
click at [812, 84] on div "PAX VAPORIZZATORE Text Block" at bounding box center [769, 62] width 225 height 48
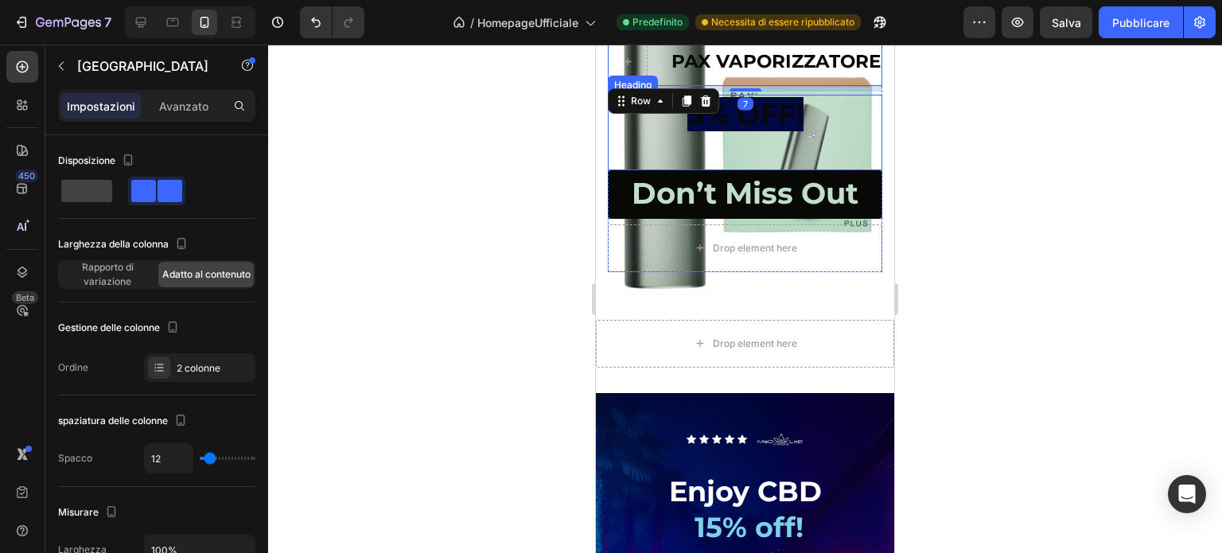
click at [743, 115] on span "5% OFF!" at bounding box center [746, 114] width 116 height 34
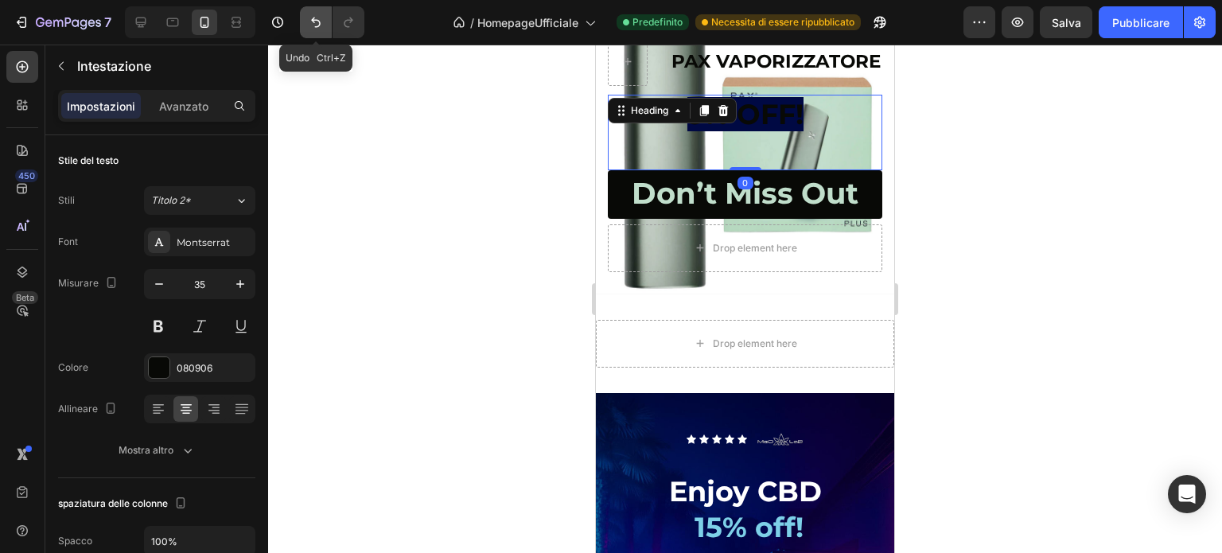
click at [314, 29] on icon "Annulla/Ripristina" at bounding box center [316, 22] width 16 height 16
click at [742, 95] on h2 "5% OFF!" at bounding box center [745, 133] width 275 height 76
click at [317, 25] on icon "Annulla/Ripristina" at bounding box center [316, 22] width 16 height 16
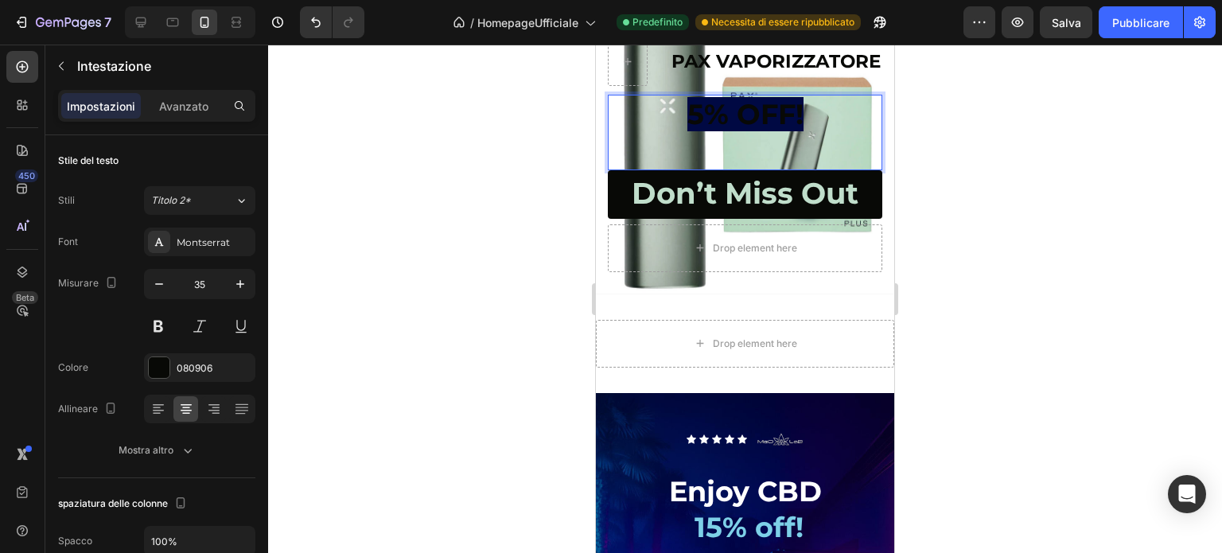
click at [841, 107] on h2 "5% OFF!" at bounding box center [745, 133] width 275 height 76
click at [750, 107] on span "5% OFF!" at bounding box center [746, 114] width 116 height 34
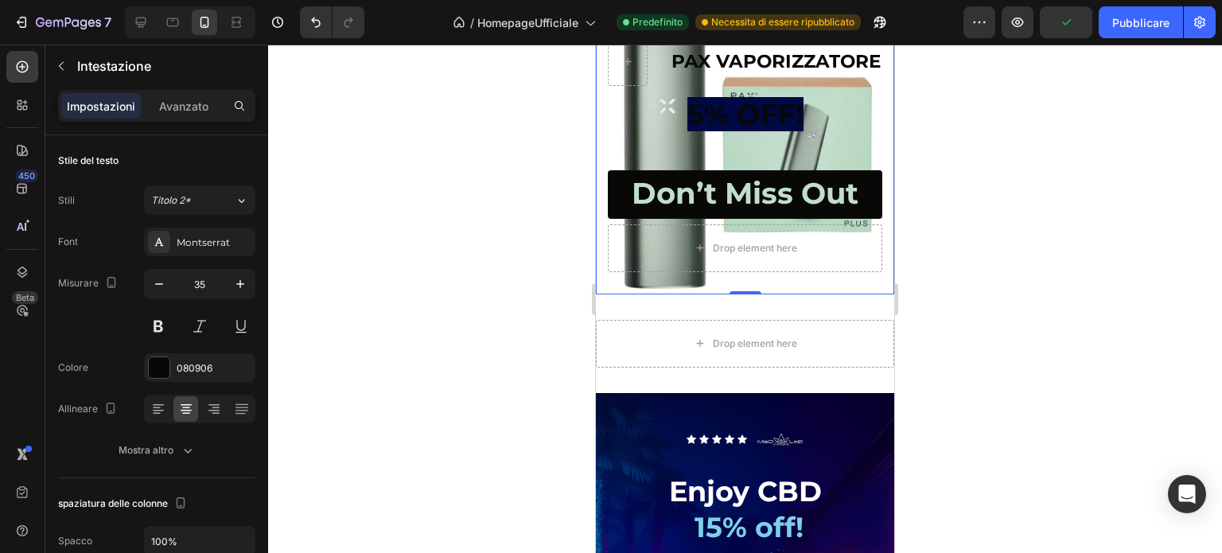
click at [878, 94] on div "PAX VAPORIZZATORE Text Block Row Text Block ⁠⁠⁠⁠⁠⁠⁠ 5% OFF! Heading Don’t Miss …" at bounding box center [745, 155] width 298 height 279
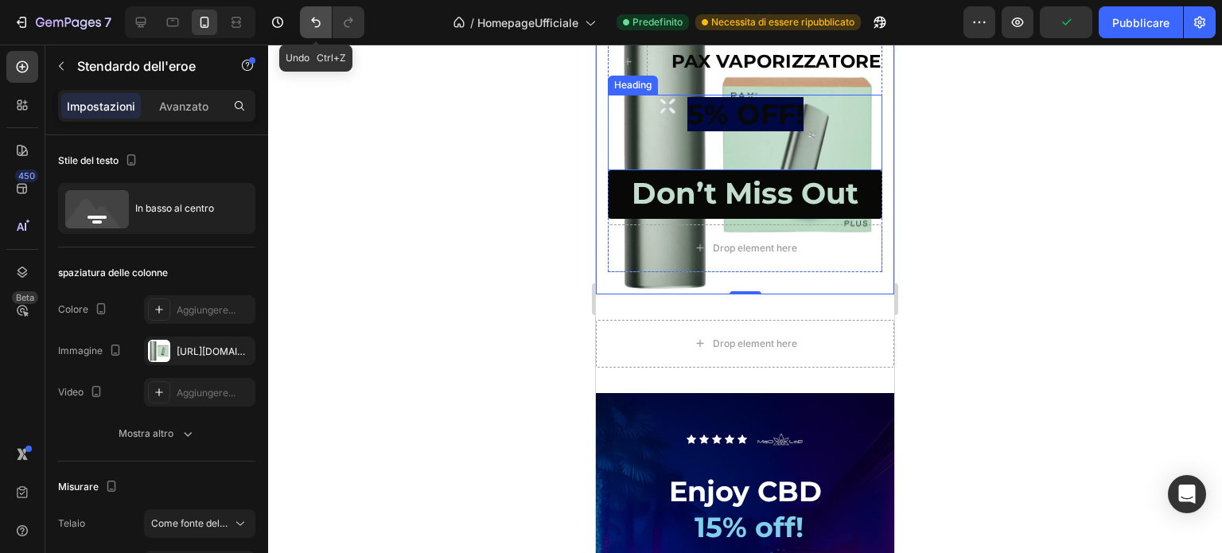
click at [328, 31] on button "Annulla/Ripristina" at bounding box center [316, 22] width 32 height 32
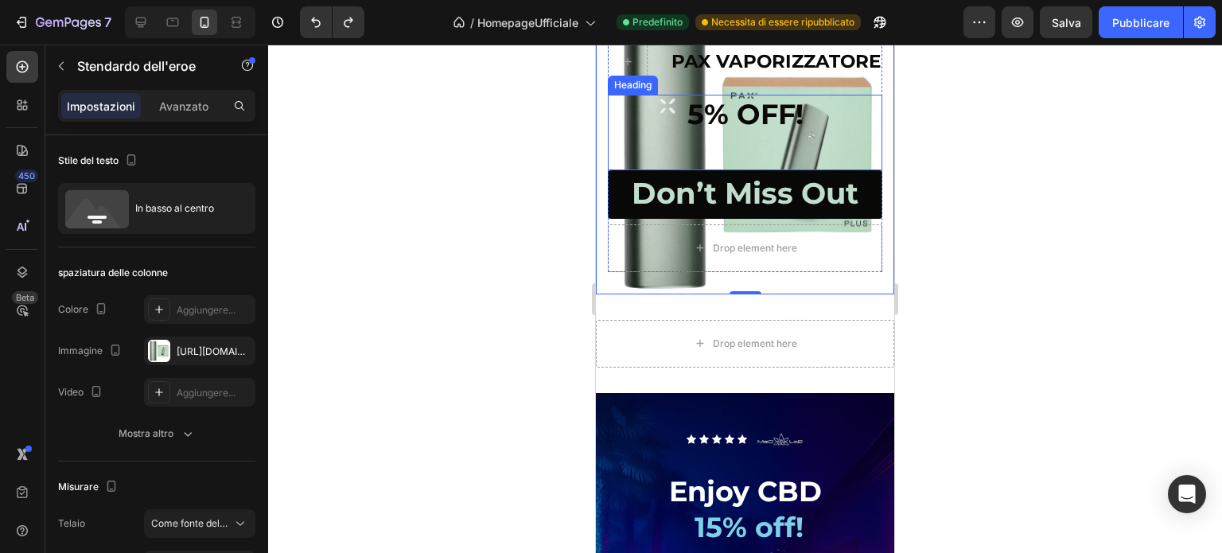
click at [746, 111] on span "5% OFF!" at bounding box center [746, 114] width 116 height 34
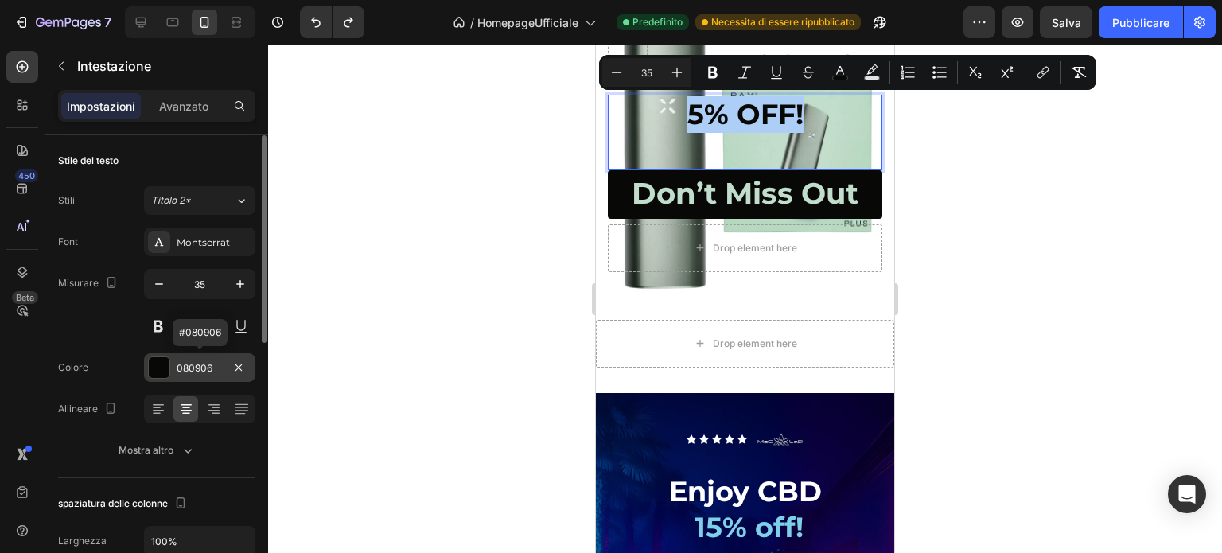
click at [156, 365] on div at bounding box center [159, 367] width 21 height 21
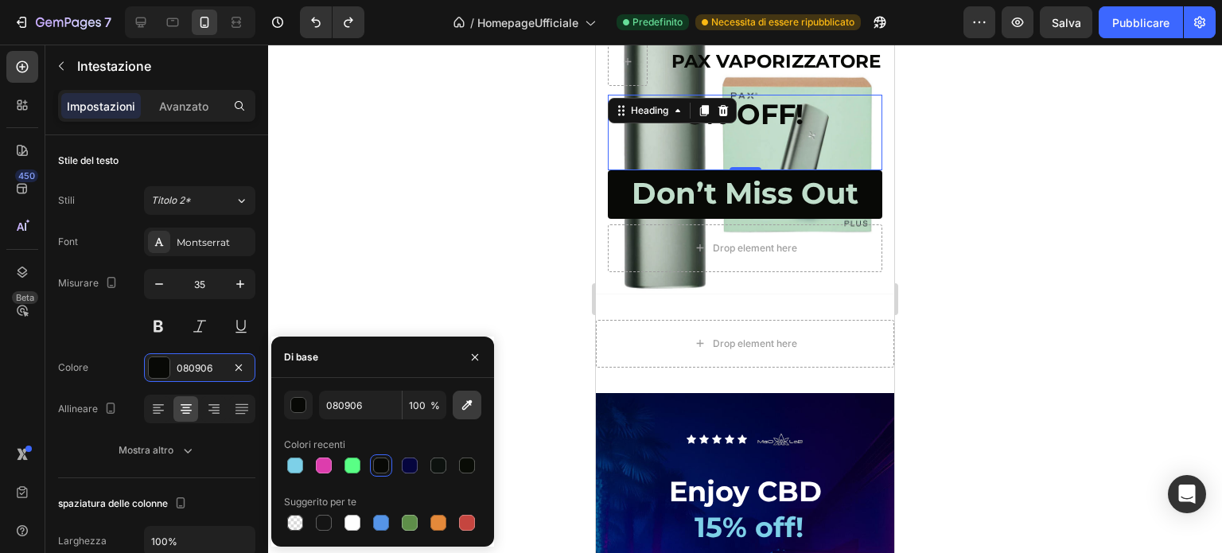
click at [462, 403] on icon "button" at bounding box center [467, 405] width 16 height 16
type input "001155"
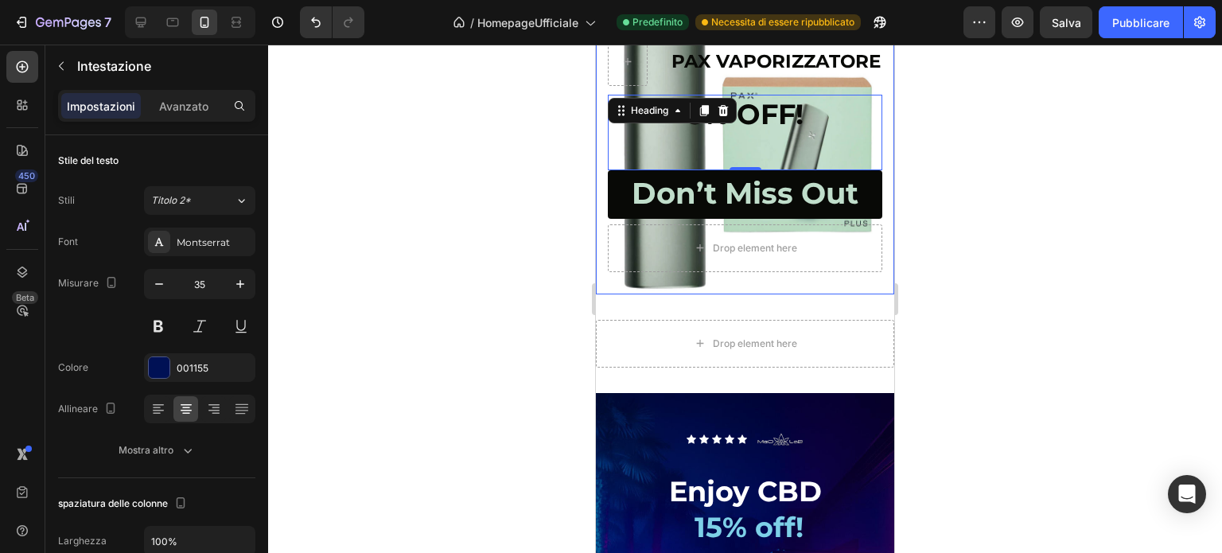
click at [436, 276] on div at bounding box center [745, 299] width 954 height 508
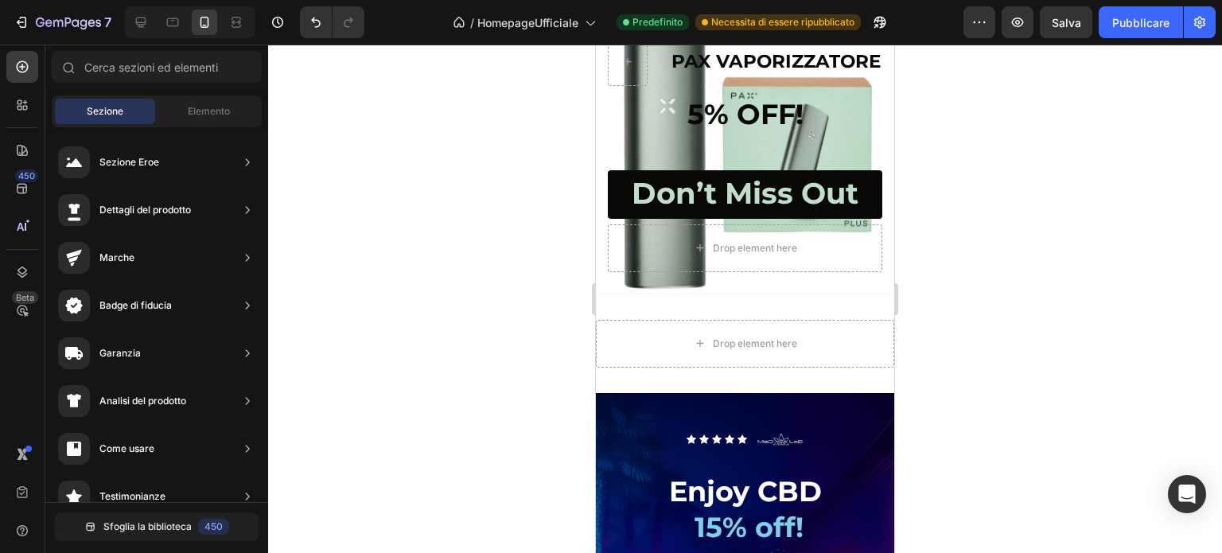
click at [493, 184] on div at bounding box center [745, 299] width 954 height 508
click at [767, 118] on span "5% OFF!" at bounding box center [746, 114] width 116 height 34
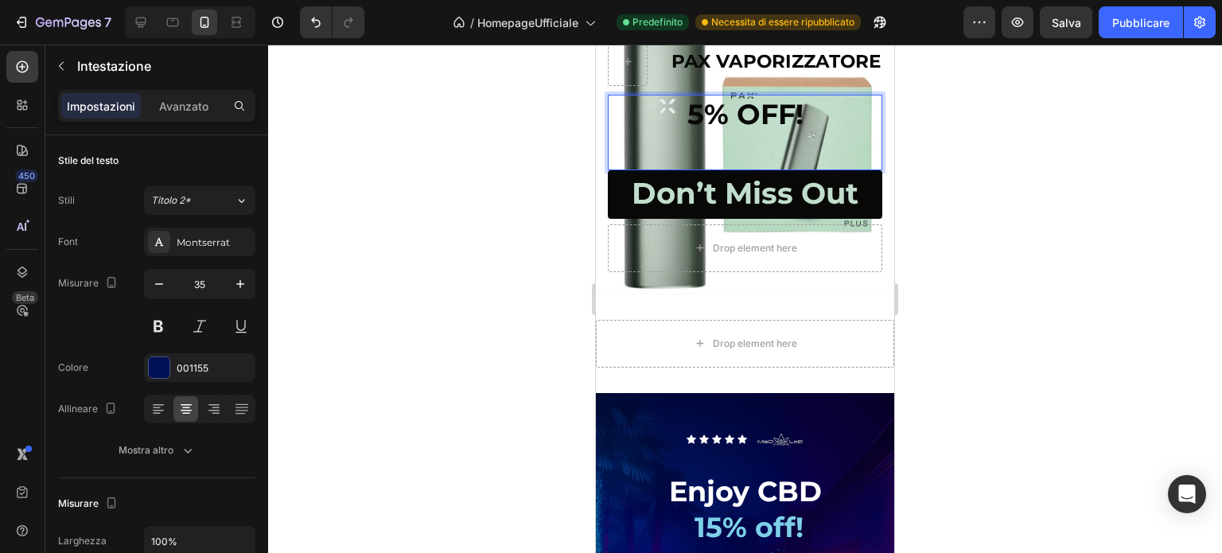
click at [746, 112] on span "5% OFF!" at bounding box center [746, 114] width 116 height 34
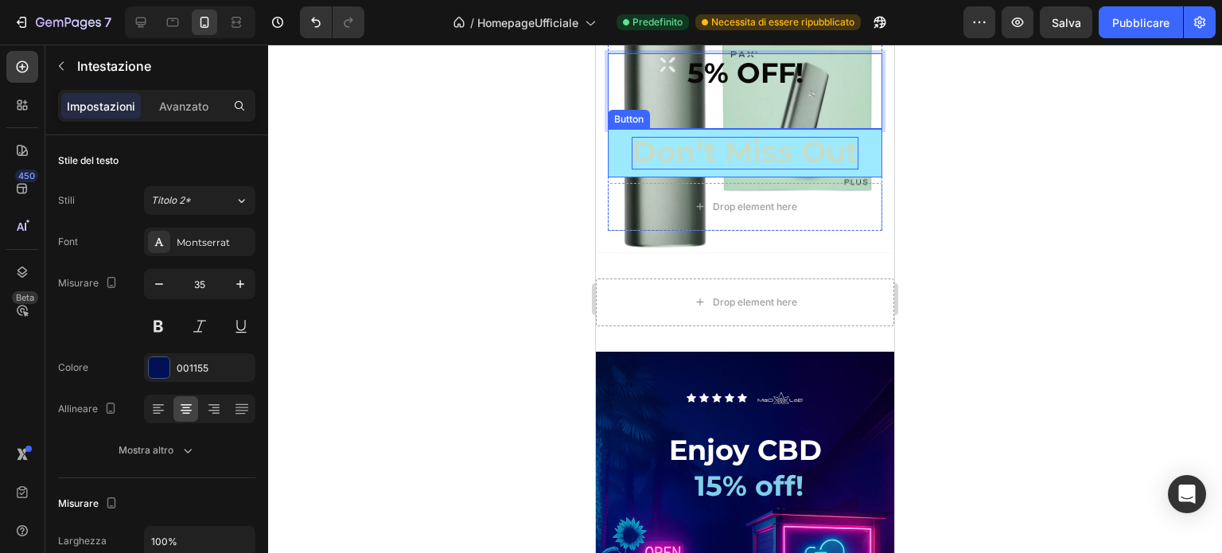
scroll to position [4082, 0]
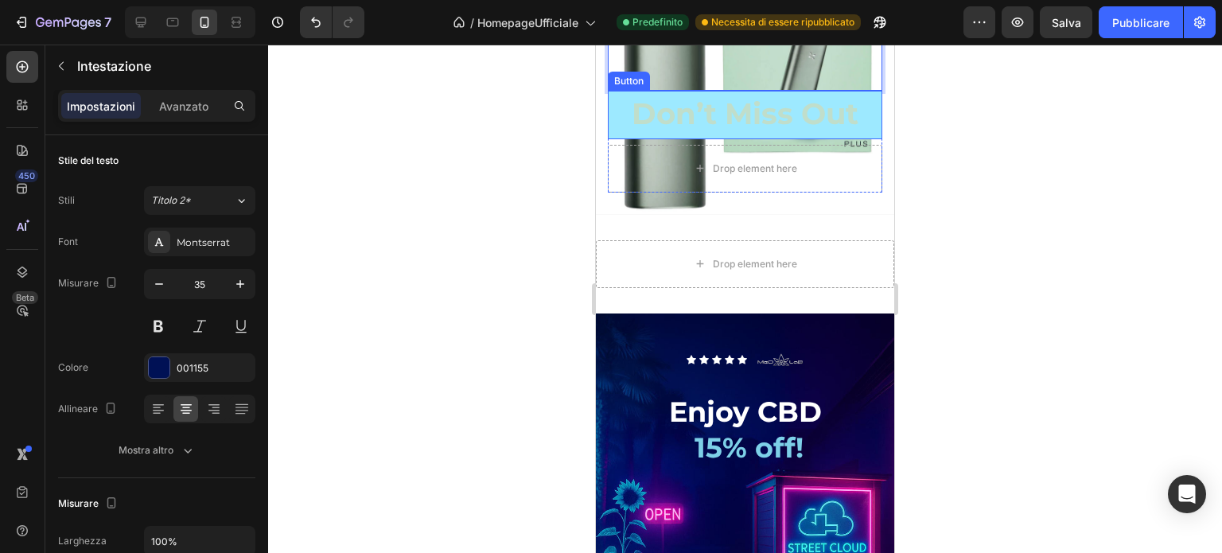
click at [862, 139] on link "Don’t Miss Out" at bounding box center [745, 115] width 275 height 49
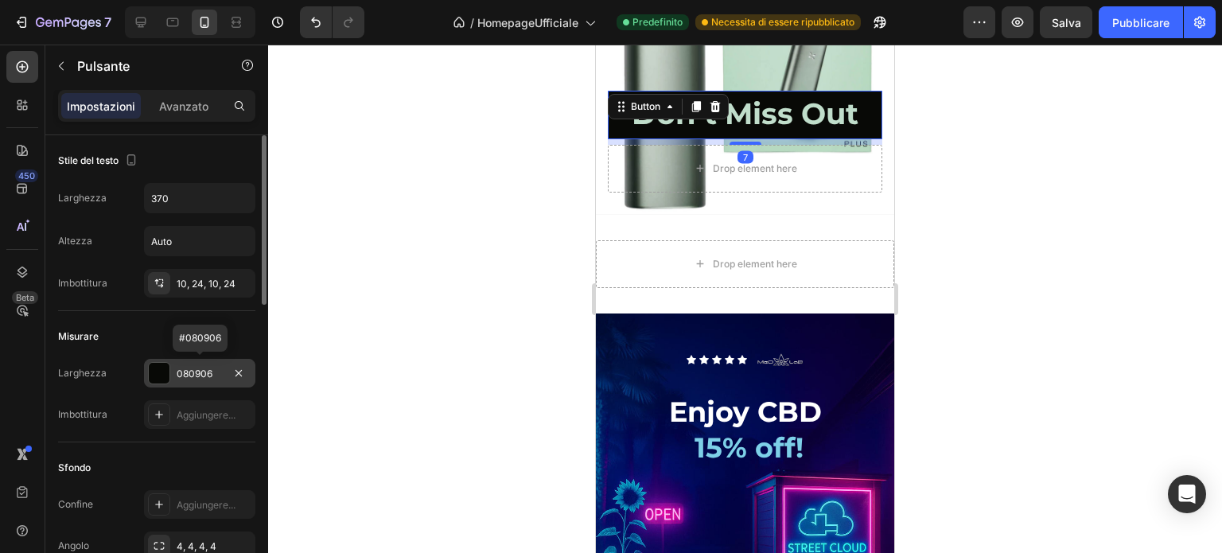
click at [167, 372] on div at bounding box center [159, 373] width 21 height 21
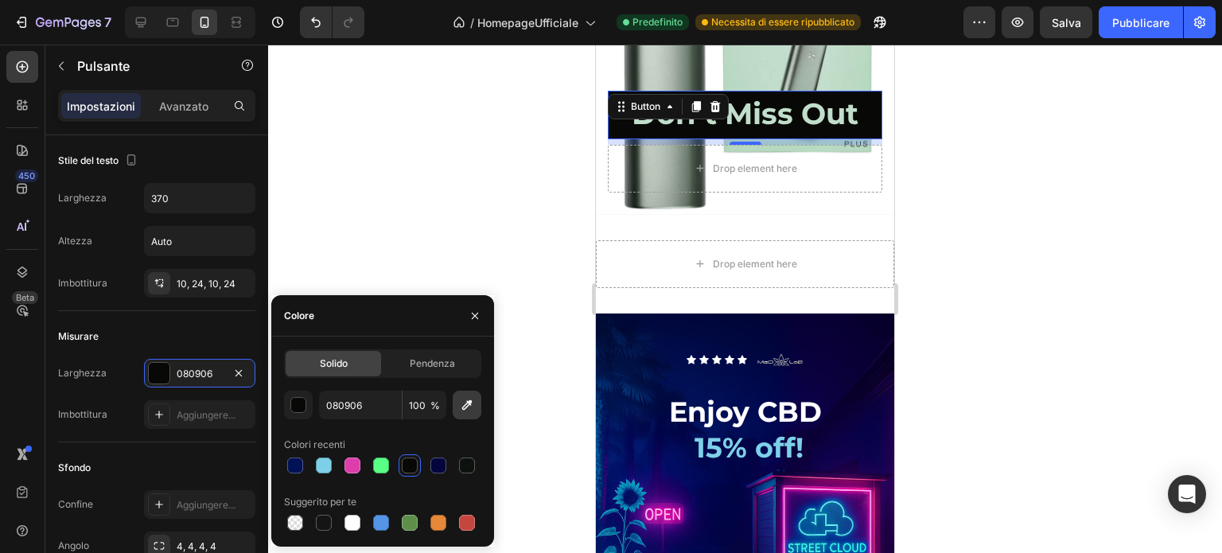
click at [471, 407] on icon "button" at bounding box center [467, 405] width 16 height 16
type input "1E8EAC"
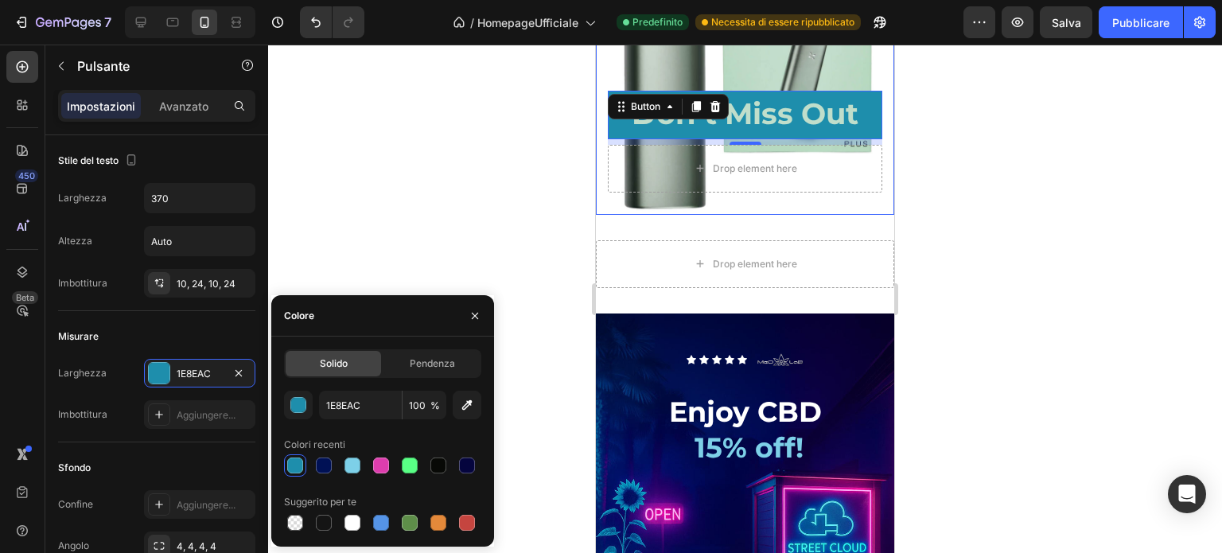
scroll to position [4003, 0]
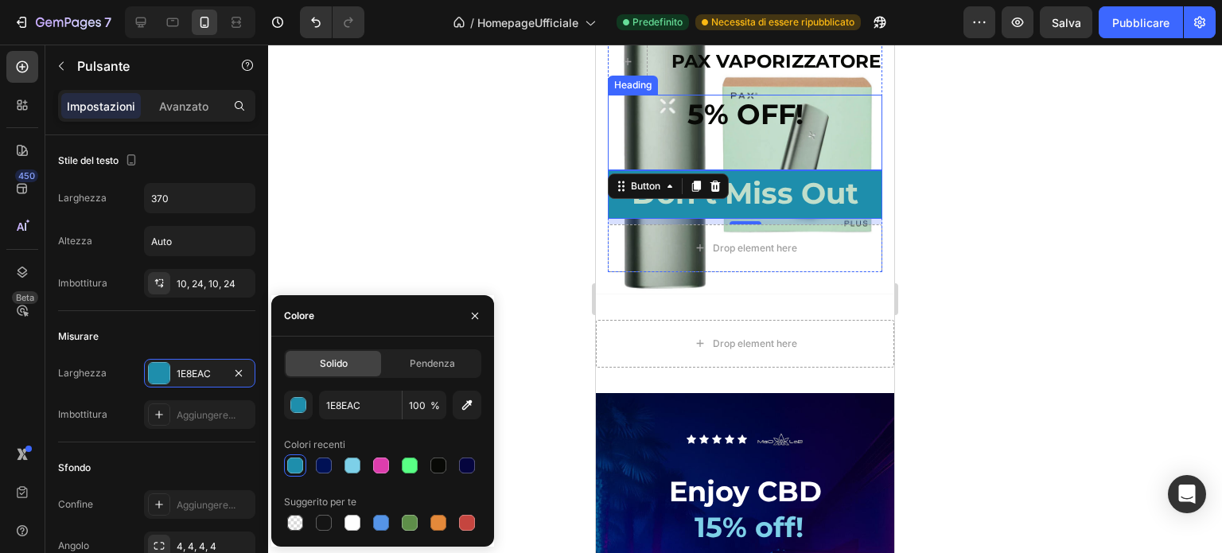
click at [760, 111] on span "5% OFF!" at bounding box center [746, 114] width 116 height 34
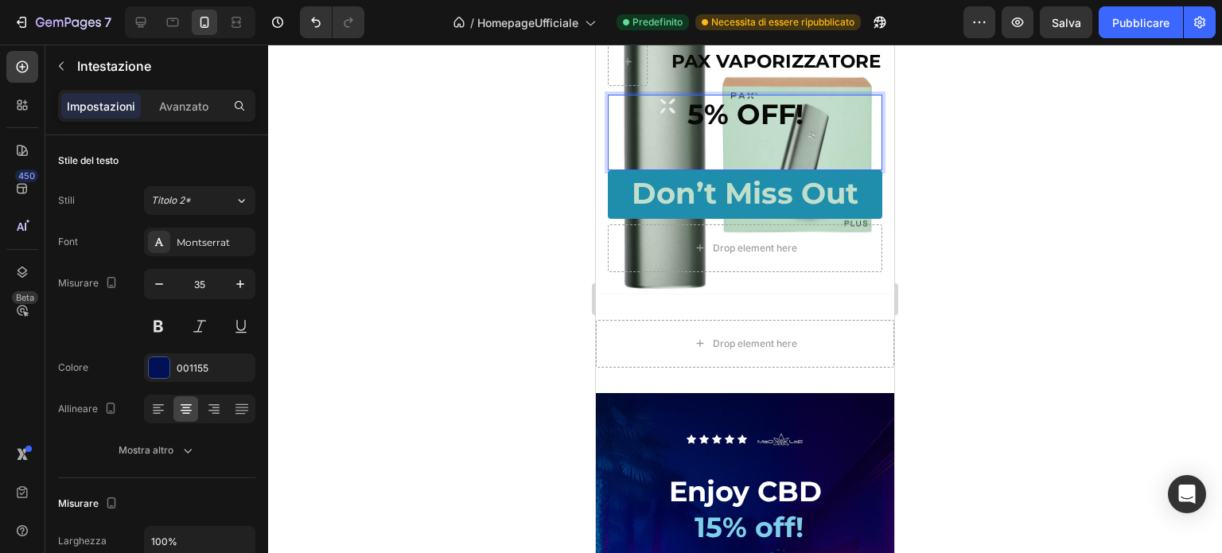
click at [784, 113] on span "5% OFF!" at bounding box center [746, 114] width 116 height 34
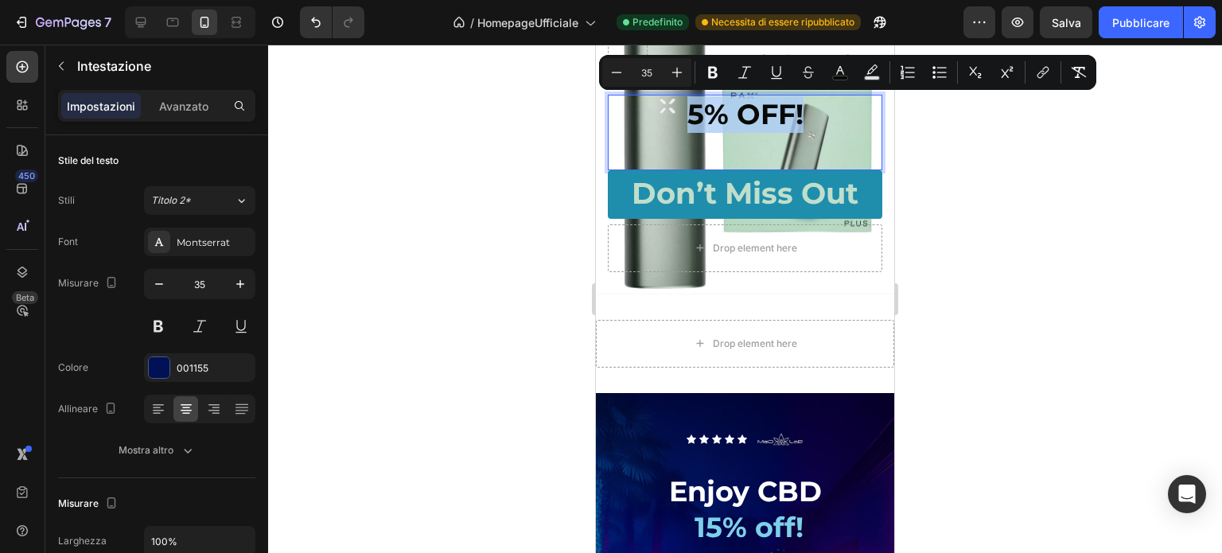
drag, startPoint x: 799, startPoint y: 114, endPoint x: 685, endPoint y: 120, distance: 114.0
click at [685, 120] on p "5% OFF!" at bounding box center [745, 132] width 271 height 72
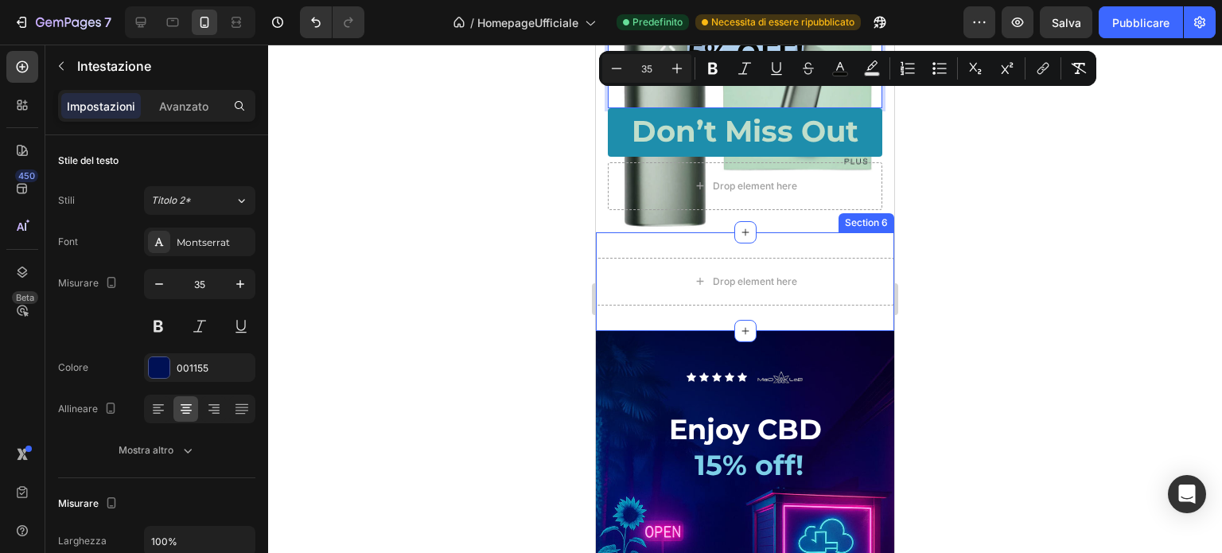
scroll to position [4082, 0]
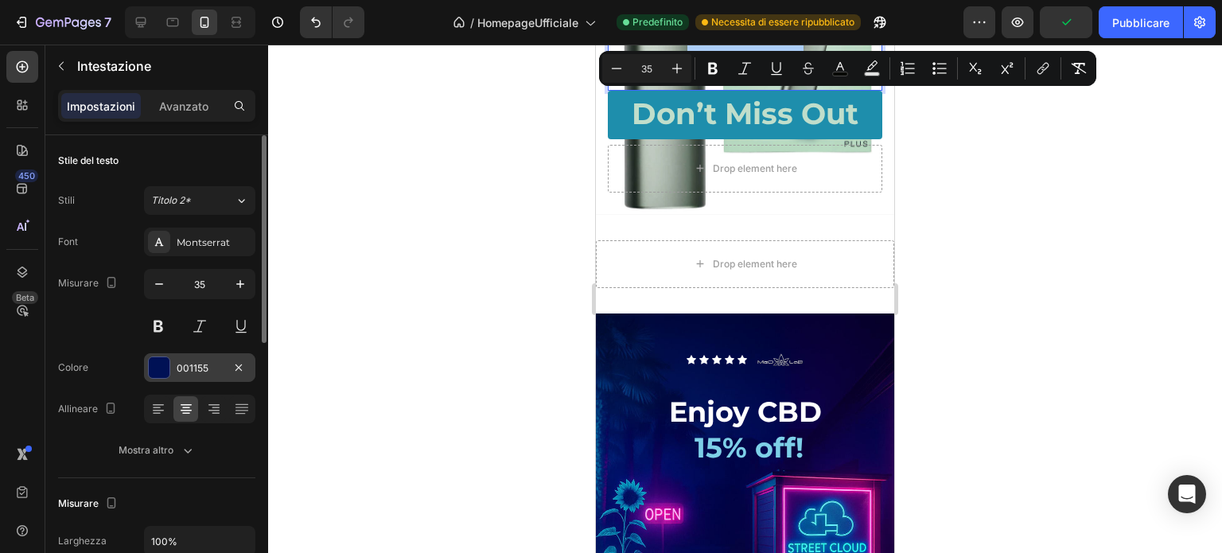
click at [169, 367] on div at bounding box center [159, 367] width 21 height 21
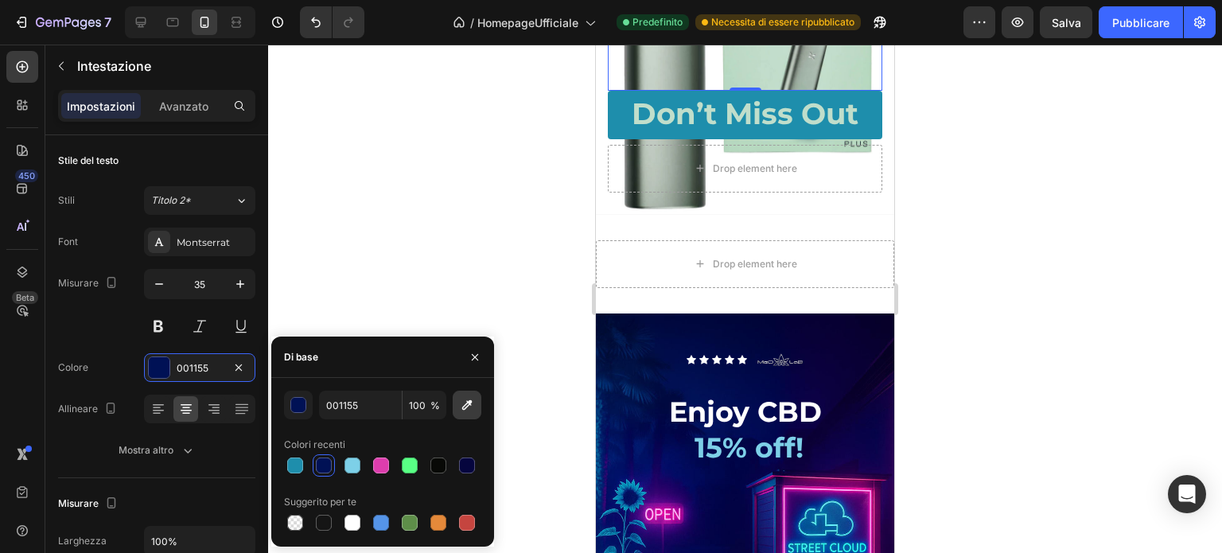
click at [470, 401] on icon "button" at bounding box center [467, 405] width 10 height 10
type input "610464"
click at [473, 359] on icon "button" at bounding box center [475, 357] width 6 height 6
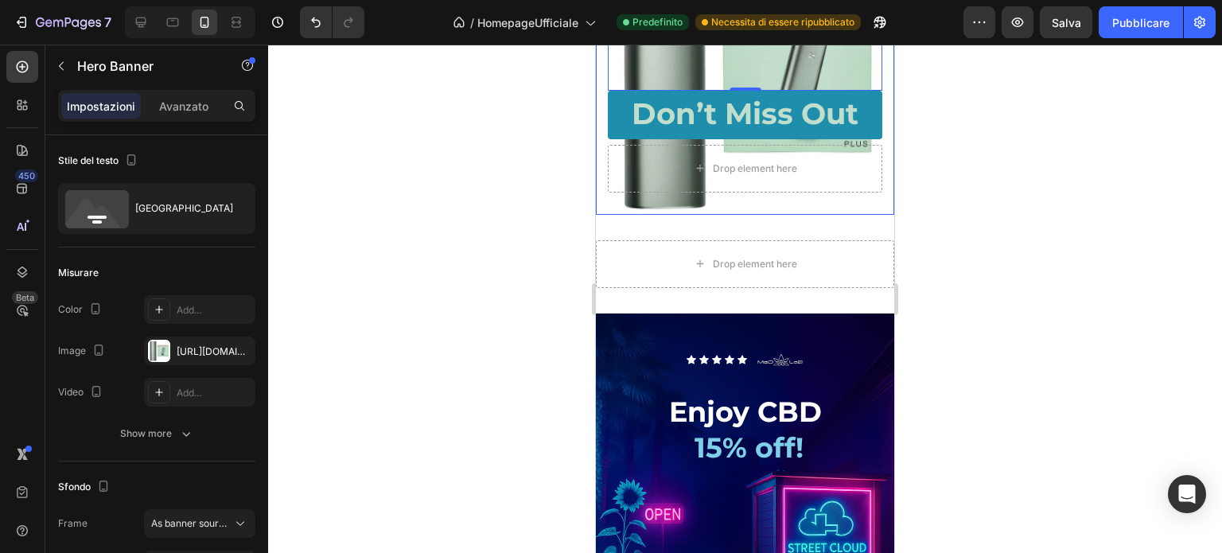
click at [808, 215] on div "PAX VAPORIZZATORE Text Block Row Text Block ⁠⁠⁠⁠⁠⁠⁠ 5% OFF! Heading 0 Don’t Mis…" at bounding box center [745, 75] width 298 height 279
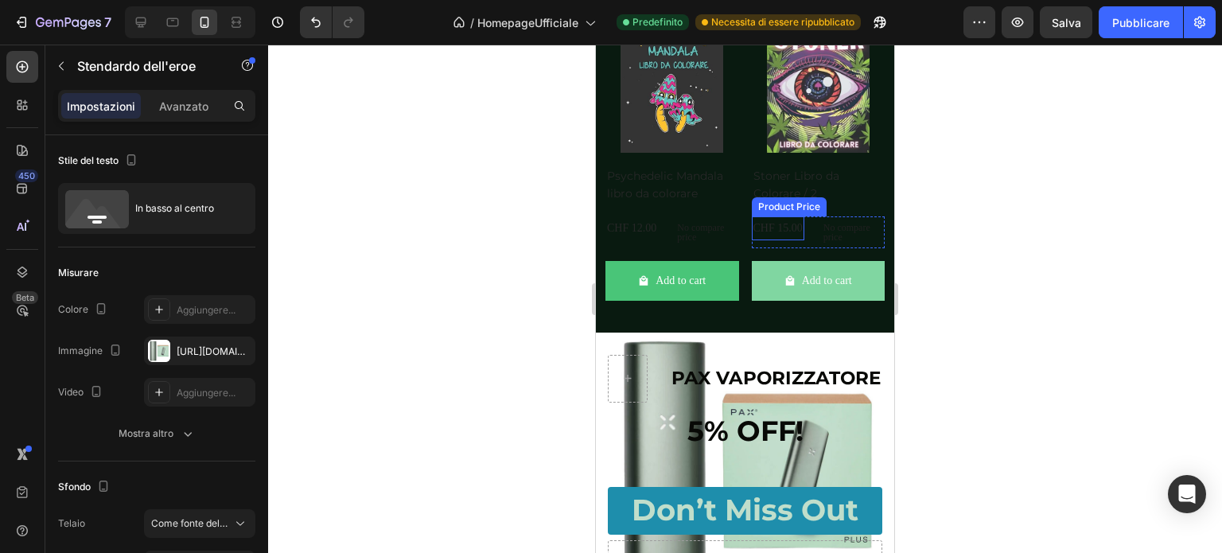
scroll to position [3704, 0]
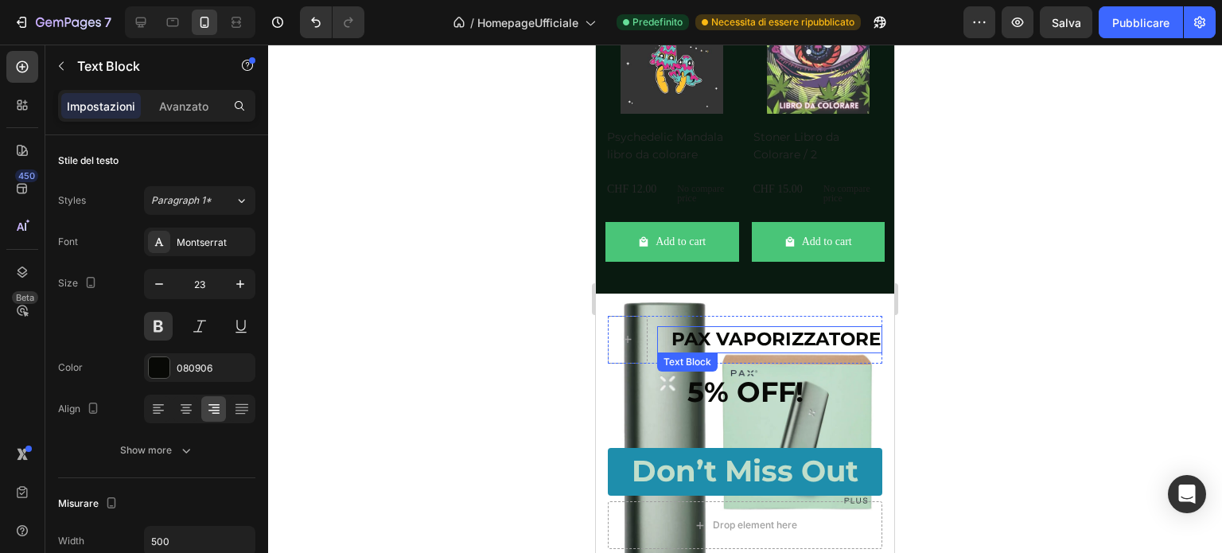
click at [729, 352] on p "PAX VAPORIZZATORE" at bounding box center [770, 340] width 222 height 24
click at [703, 352] on p "PAX VAPORIZZATORE" at bounding box center [770, 340] width 222 height 24
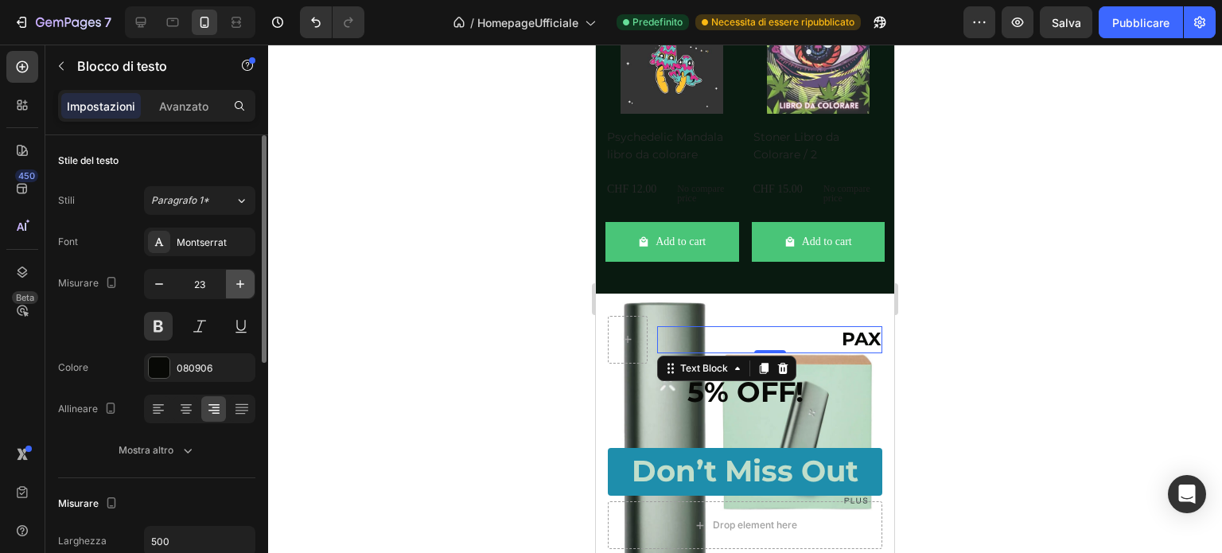
click at [242, 289] on icon "button" at bounding box center [240, 284] width 16 height 16
click at [242, 288] on icon "button" at bounding box center [240, 284] width 16 height 16
click at [243, 286] on icon "button" at bounding box center [240, 284] width 16 height 16
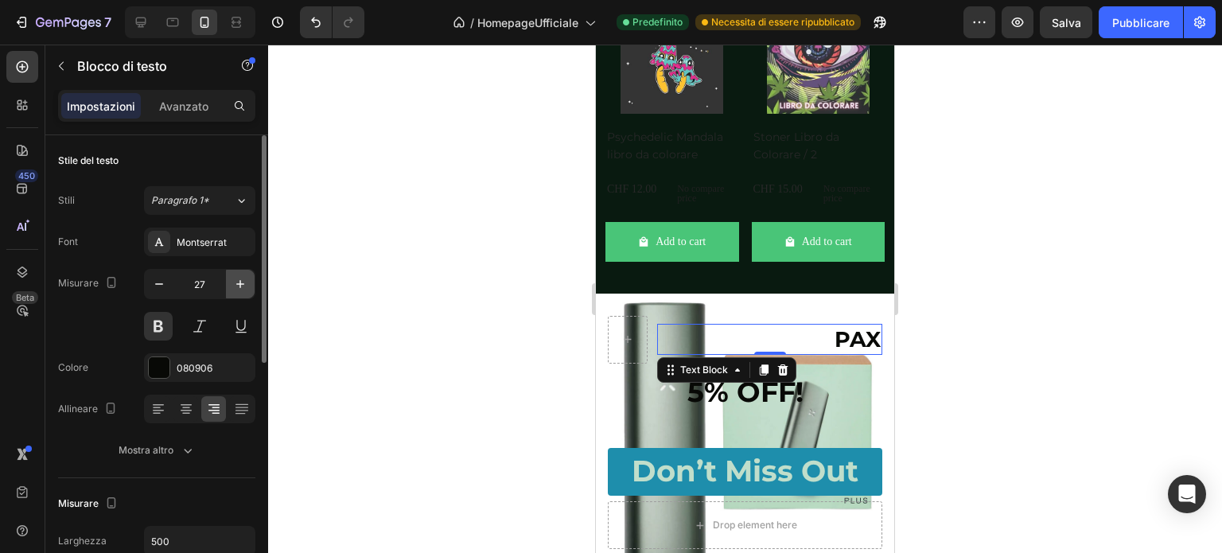
click at [244, 284] on icon "button" at bounding box center [240, 284] width 16 height 16
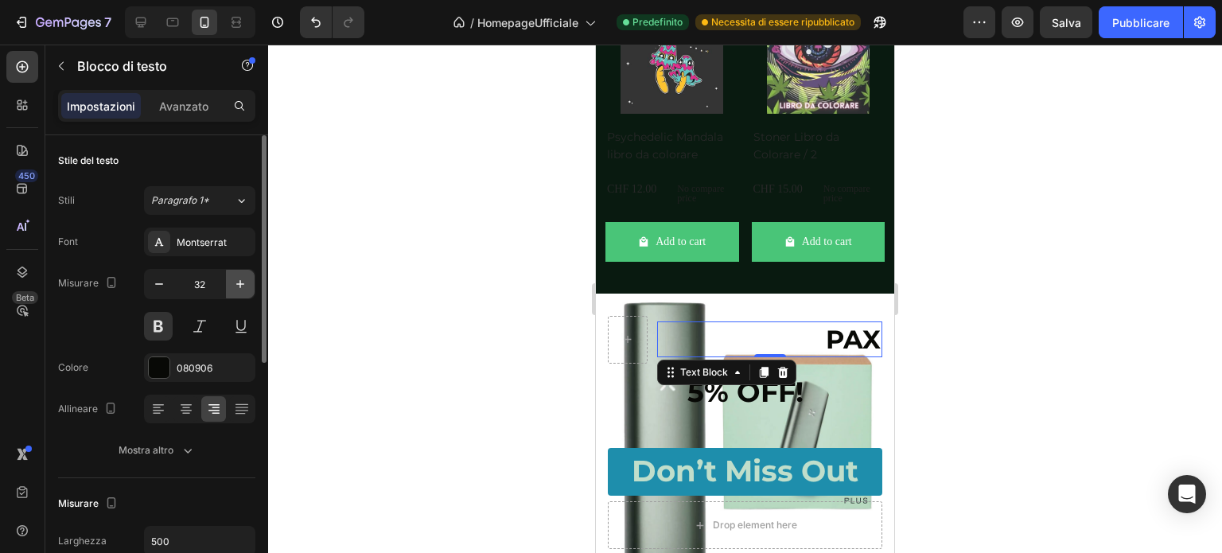
click at [244, 284] on icon "button" at bounding box center [240, 284] width 16 height 16
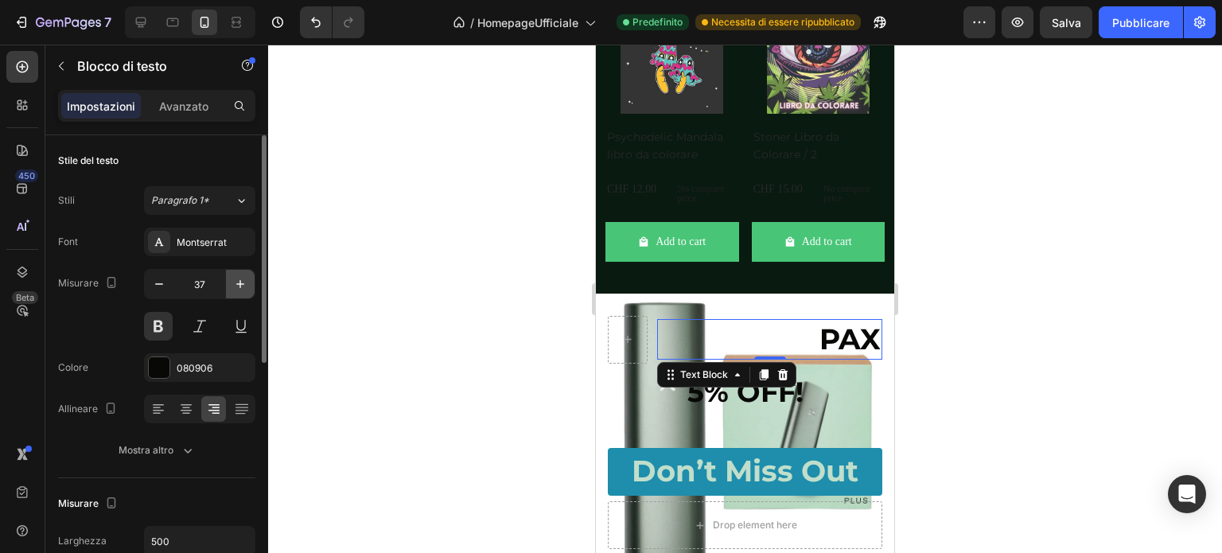
click at [244, 284] on icon "button" at bounding box center [240, 284] width 16 height 16
type input "42"
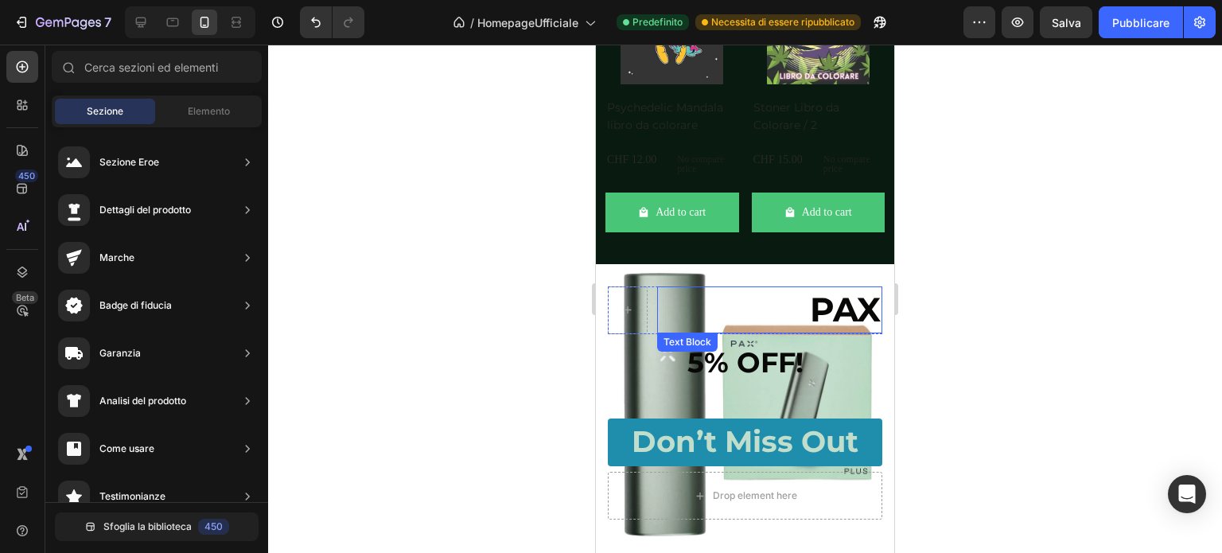
scroll to position [3784, 0]
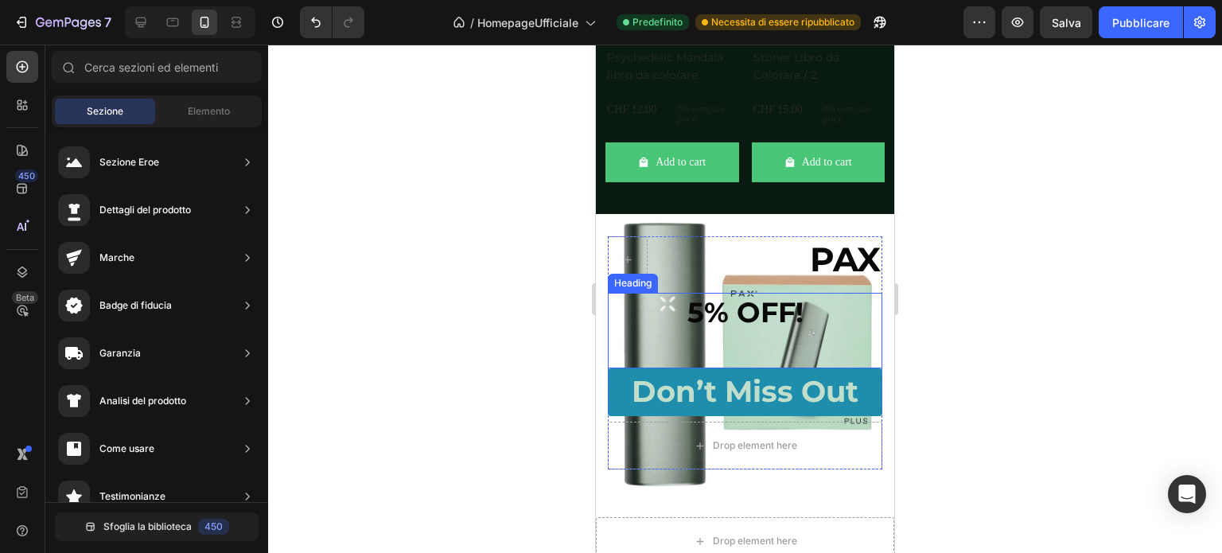
click at [713, 325] on span "5% OFF!" at bounding box center [746, 312] width 116 height 34
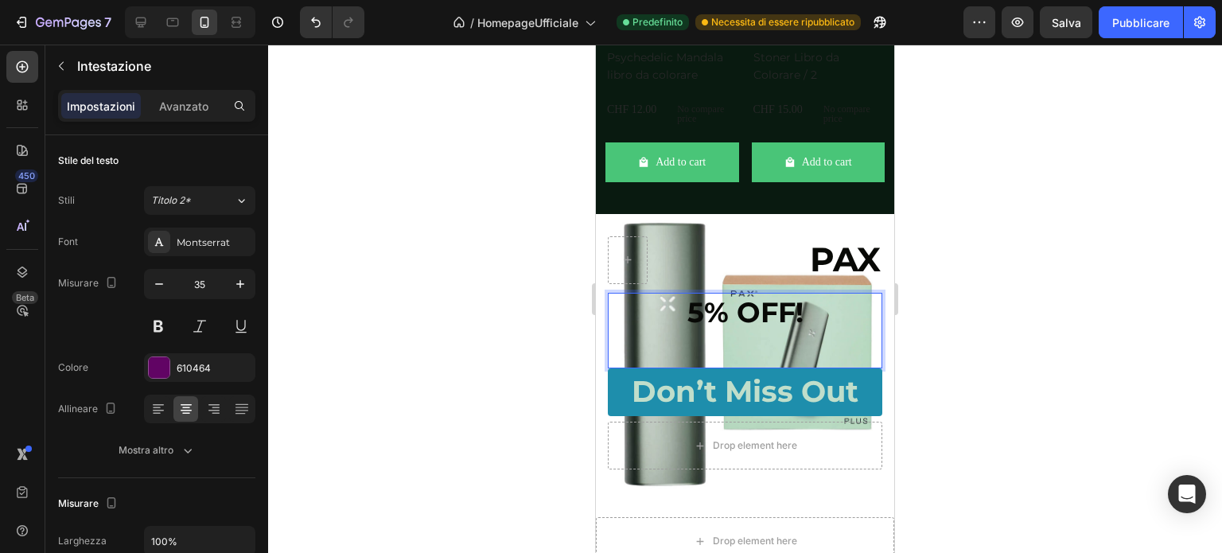
click at [721, 367] on p "5% OFF!" at bounding box center [745, 330] width 271 height 72
click at [787, 329] on span "5% OFF!" at bounding box center [746, 312] width 116 height 34
click at [803, 329] on p "5% OFF! 5% OFF" at bounding box center [745, 330] width 271 height 72
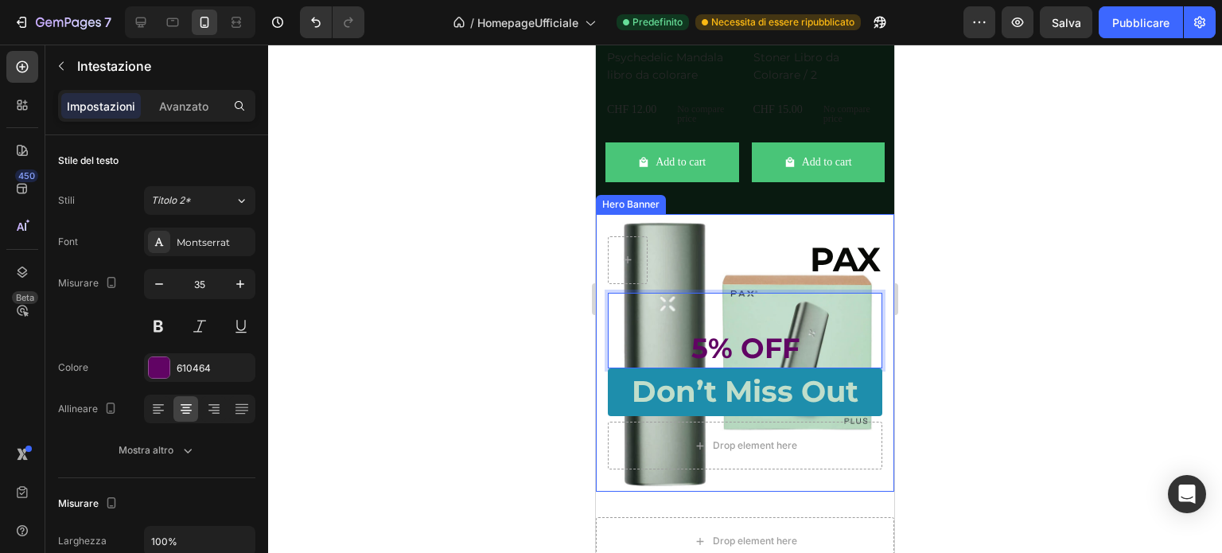
click at [745, 247] on div "PAX Text Block Row Text Block ⁠⁠⁠⁠⁠⁠⁠ 5% OFF Heading 0 Don’t Miss Out Button Dr…" at bounding box center [745, 353] width 298 height 279
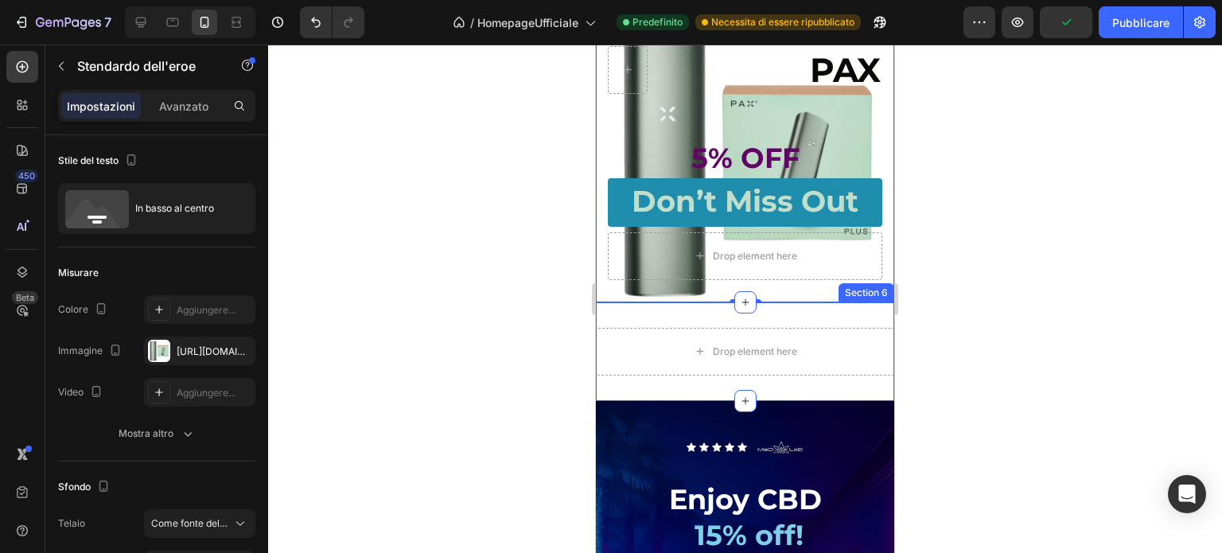
scroll to position [4023, 0]
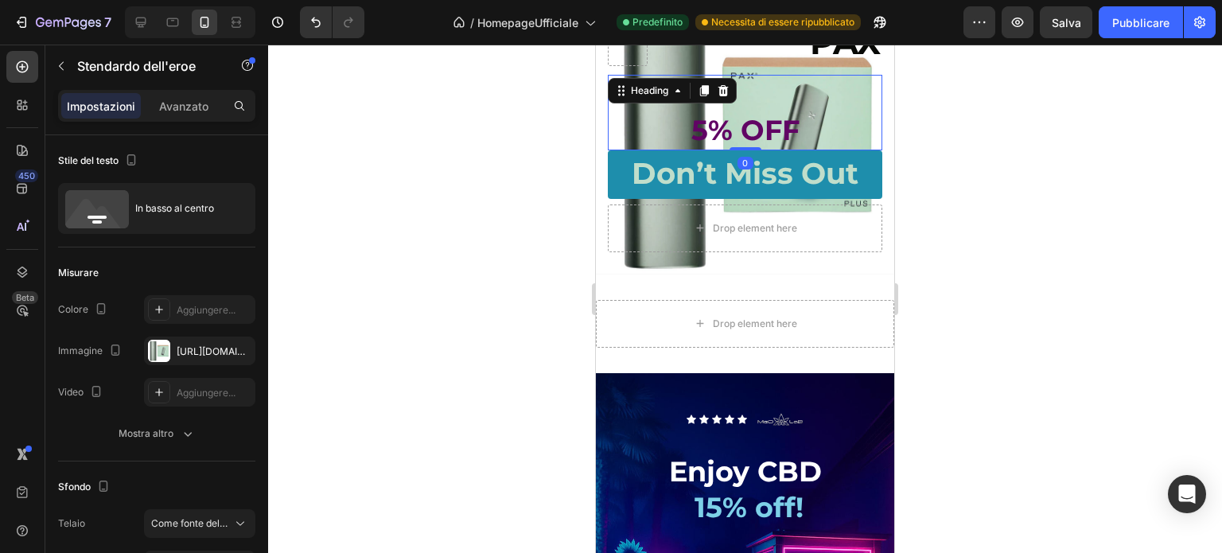
click at [742, 129] on p "⁠⁠⁠⁠⁠⁠⁠ 5% OFF" at bounding box center [745, 112] width 271 height 72
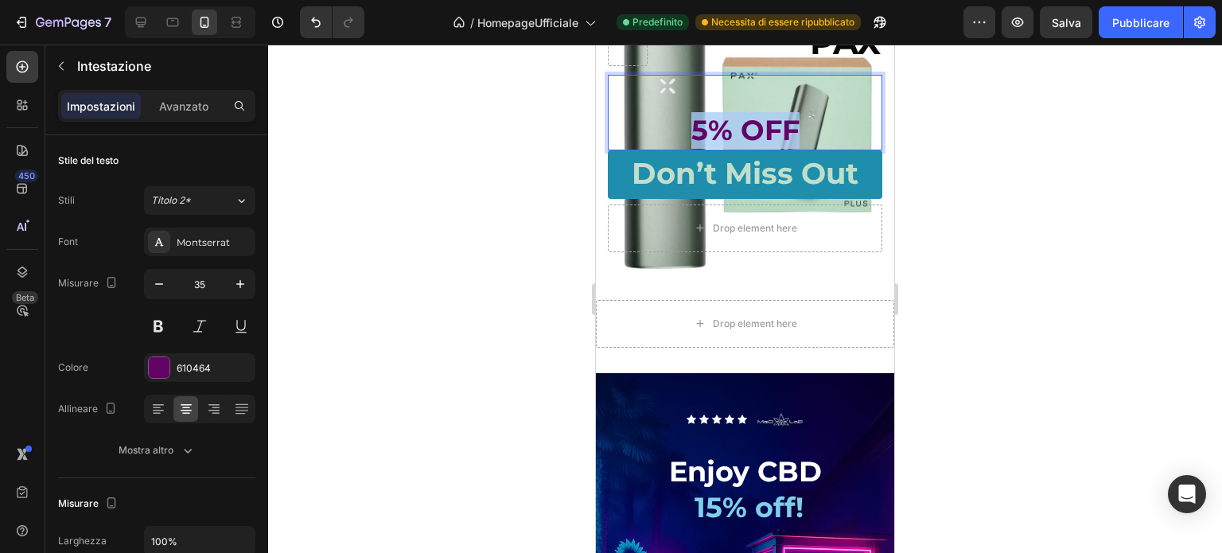
drag, startPoint x: 785, startPoint y: 126, endPoint x: 687, endPoint y: 130, distance: 98.0
click at [687, 130] on p "5% OFF" at bounding box center [745, 112] width 271 height 72
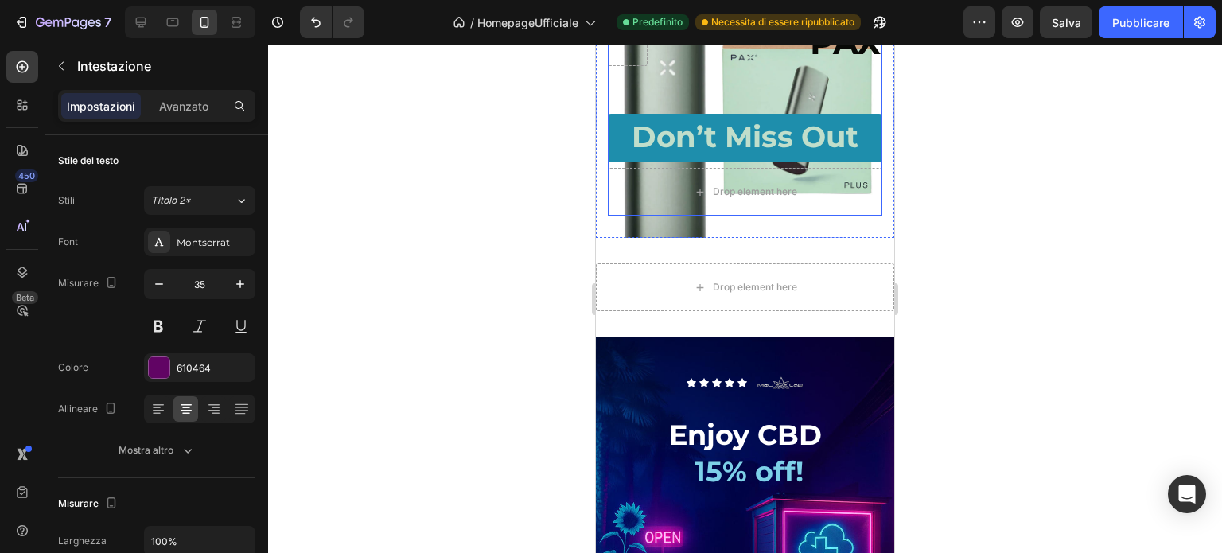
click at [775, 238] on div "PAX Text Block Row Text Block Heading Don’t Miss Out Button Drop element here R…" at bounding box center [745, 117] width 298 height 242
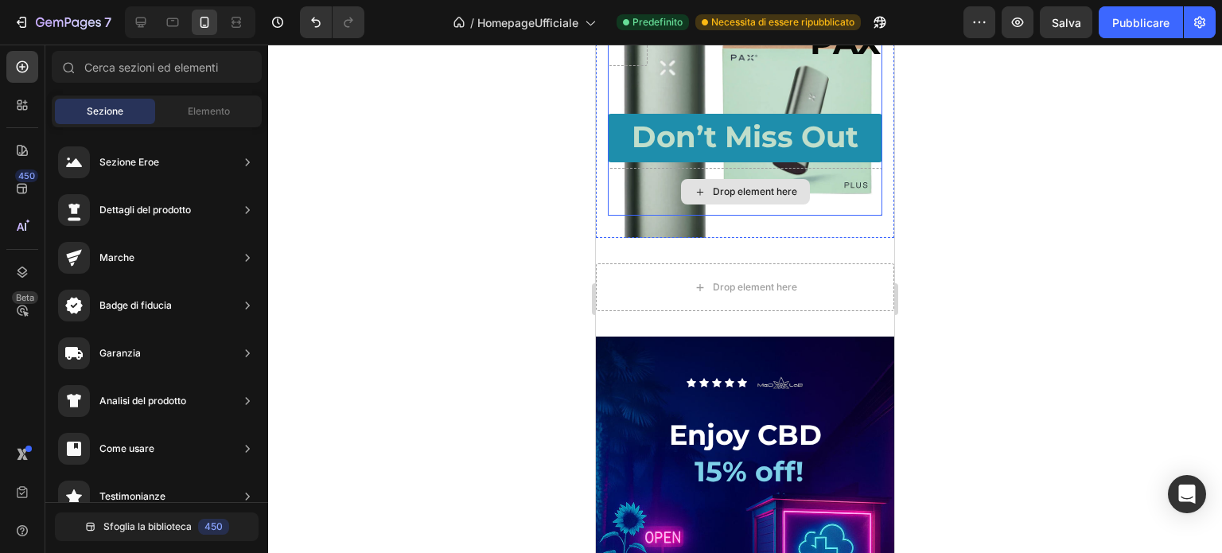
click at [768, 198] on div "Drop element here" at bounding box center [755, 191] width 84 height 13
click at [205, 111] on font "Elemento" at bounding box center [209, 111] width 42 height 12
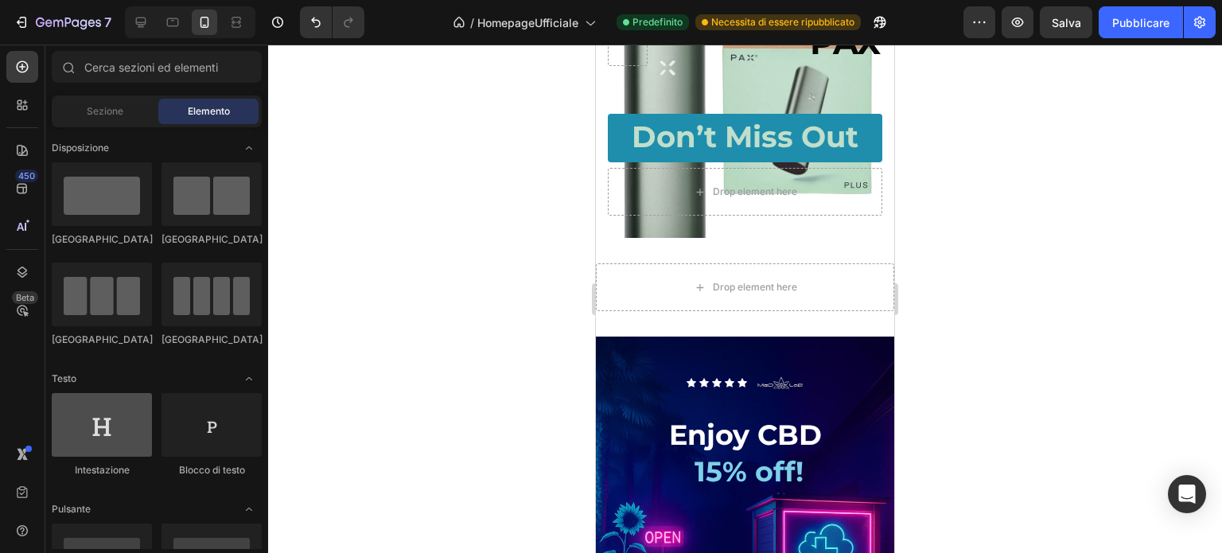
scroll to position [80, 0]
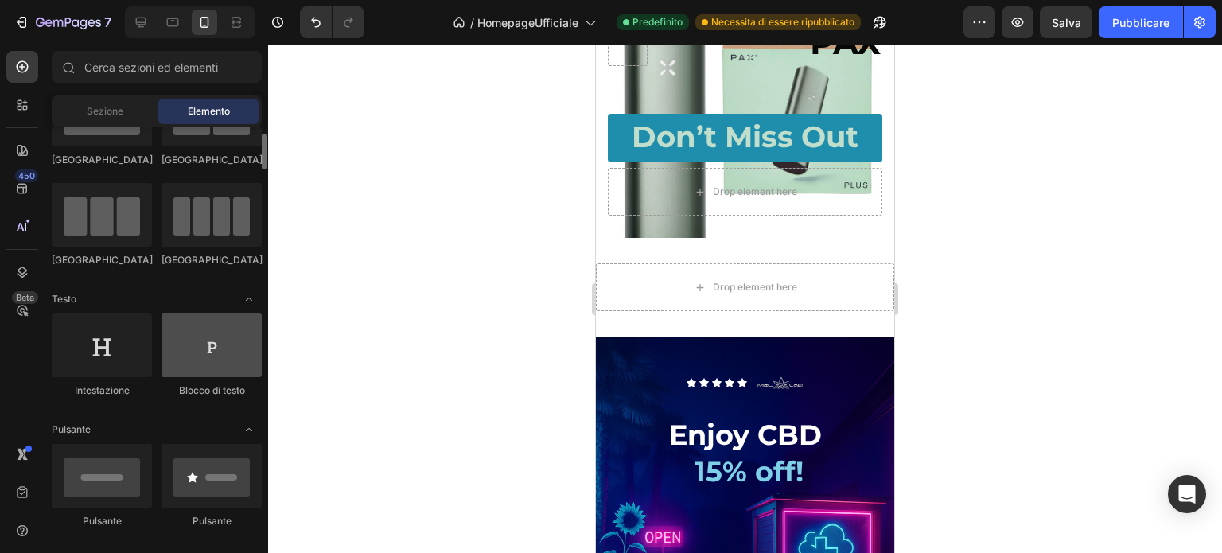
click at [239, 343] on div at bounding box center [212, 346] width 100 height 64
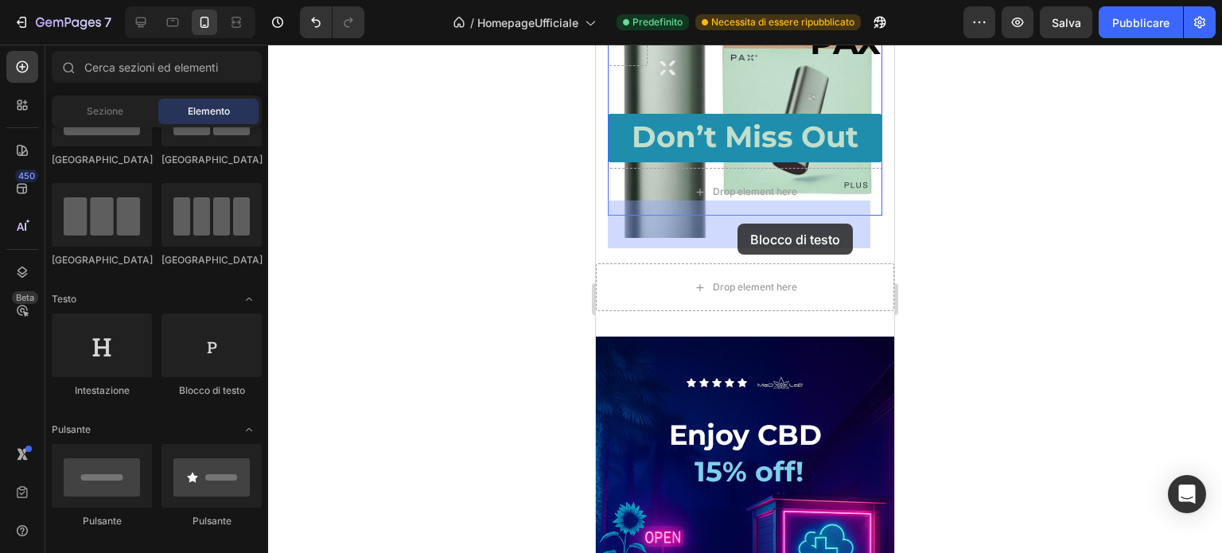
drag, startPoint x: 857, startPoint y: 395, endPoint x: 738, endPoint y: 224, distance: 209.3
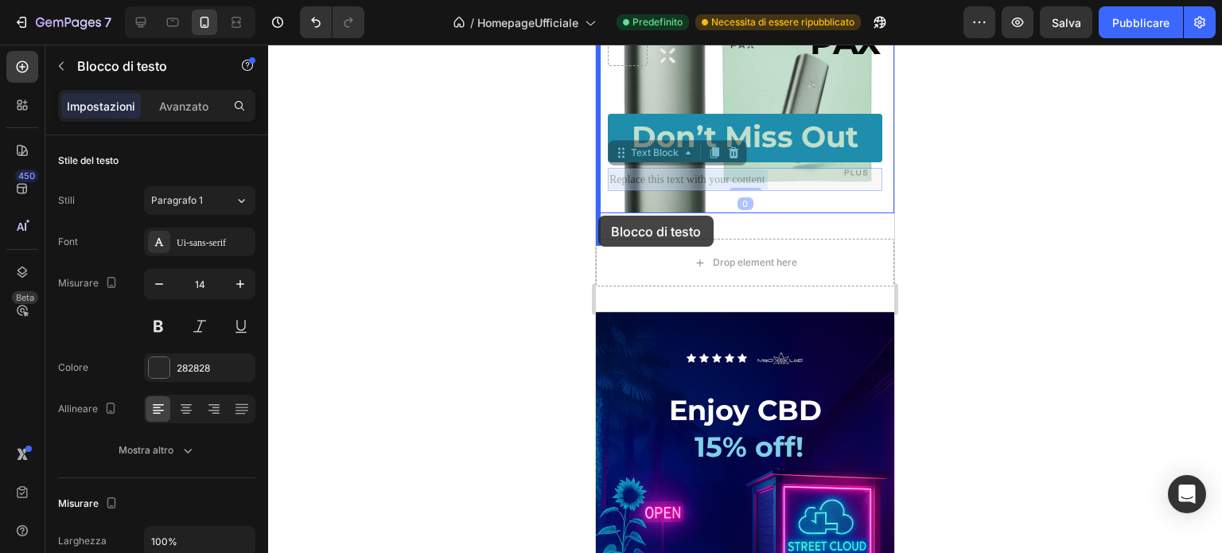
drag, startPoint x: 789, startPoint y: 209, endPoint x: 598, endPoint y: 216, distance: 191.1
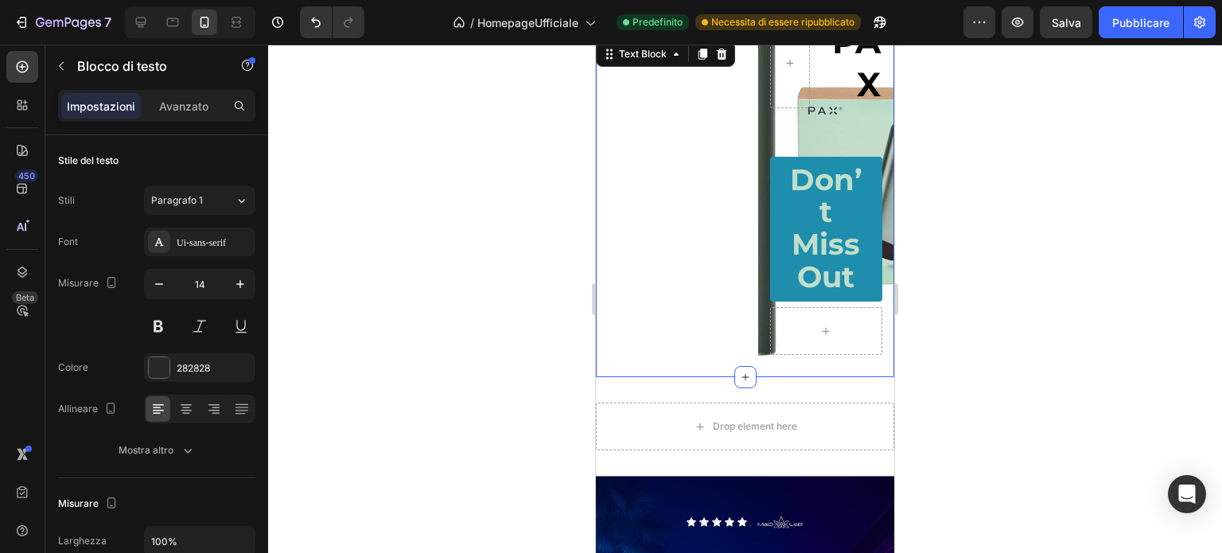
click at [657, 214] on div "Replace this text with your content Text Block 0" at bounding box center [664, 187] width 137 height 382
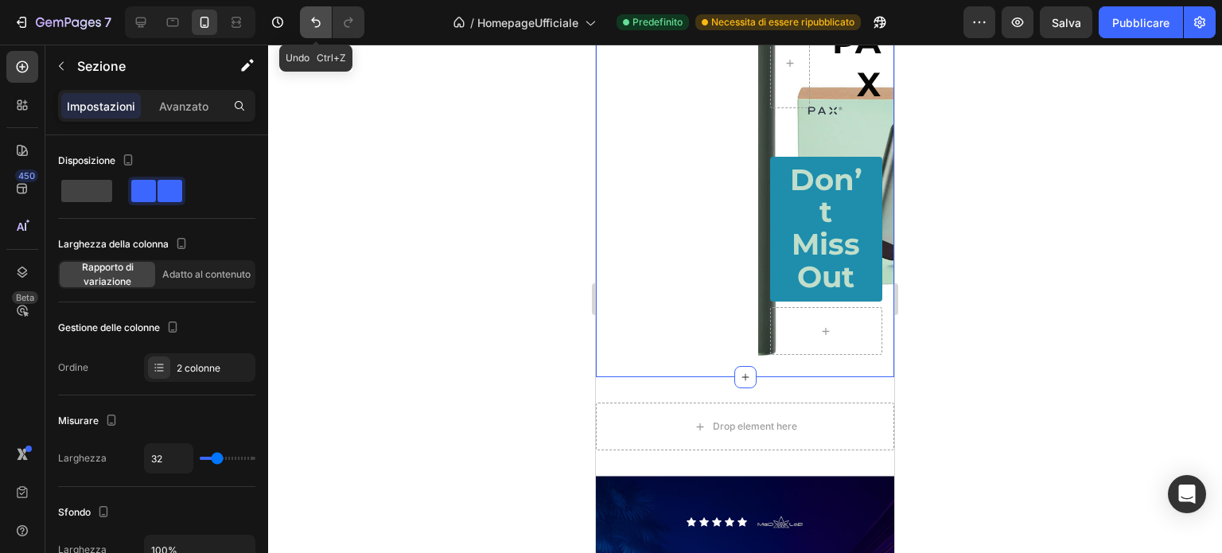
click at [315, 30] on button "Annulla/Ripristina" at bounding box center [316, 22] width 32 height 32
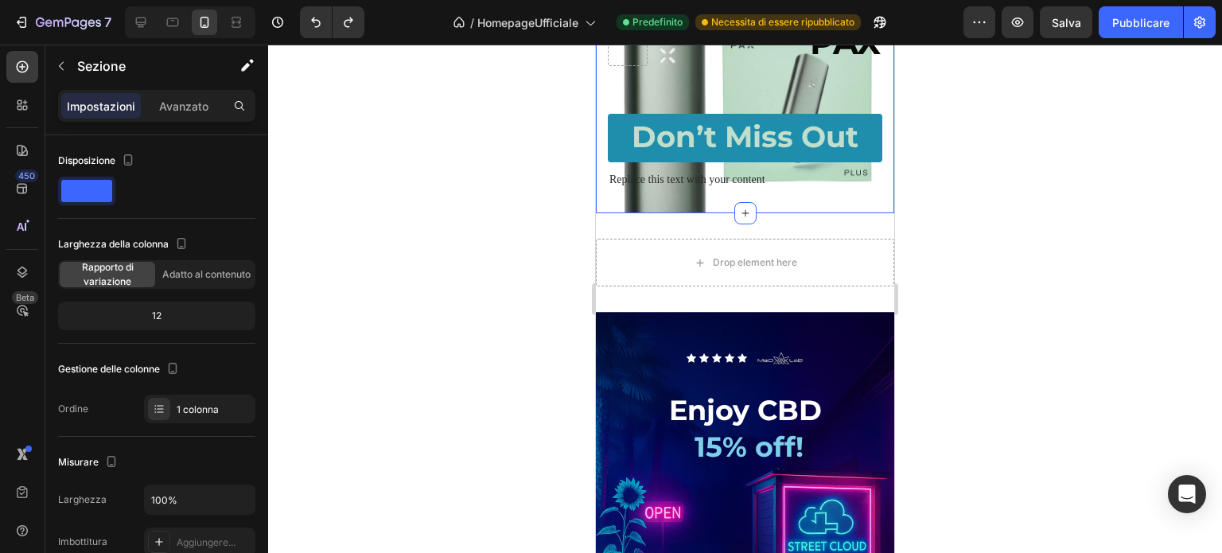
click at [715, 191] on div "Replace this text with your content" at bounding box center [745, 179] width 275 height 23
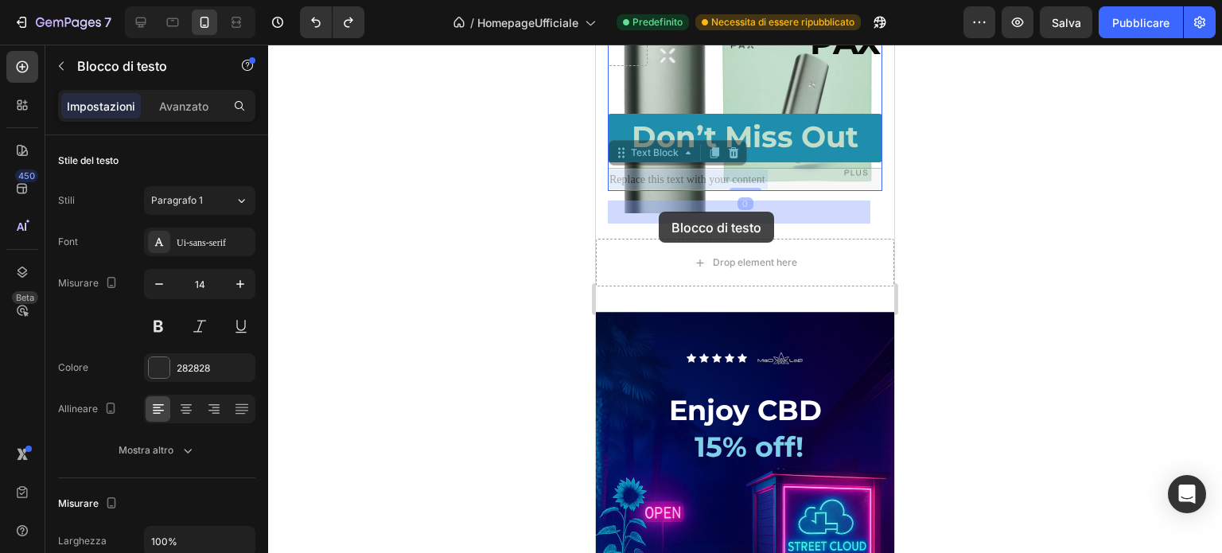
drag, startPoint x: 773, startPoint y: 209, endPoint x: 659, endPoint y: 212, distance: 113.8
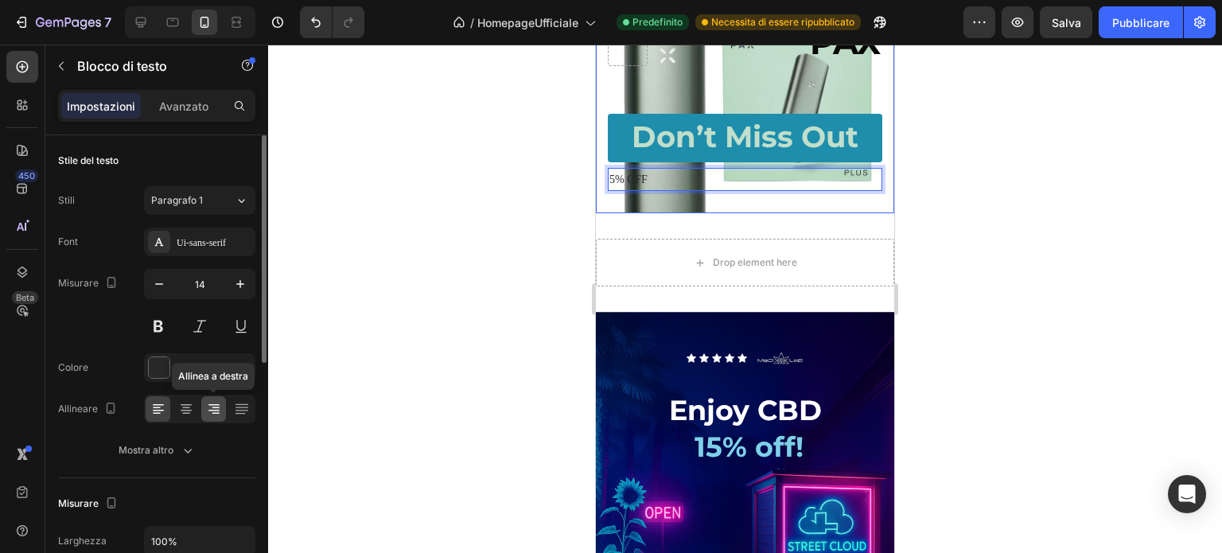
click at [216, 407] on icon at bounding box center [214, 409] width 16 height 16
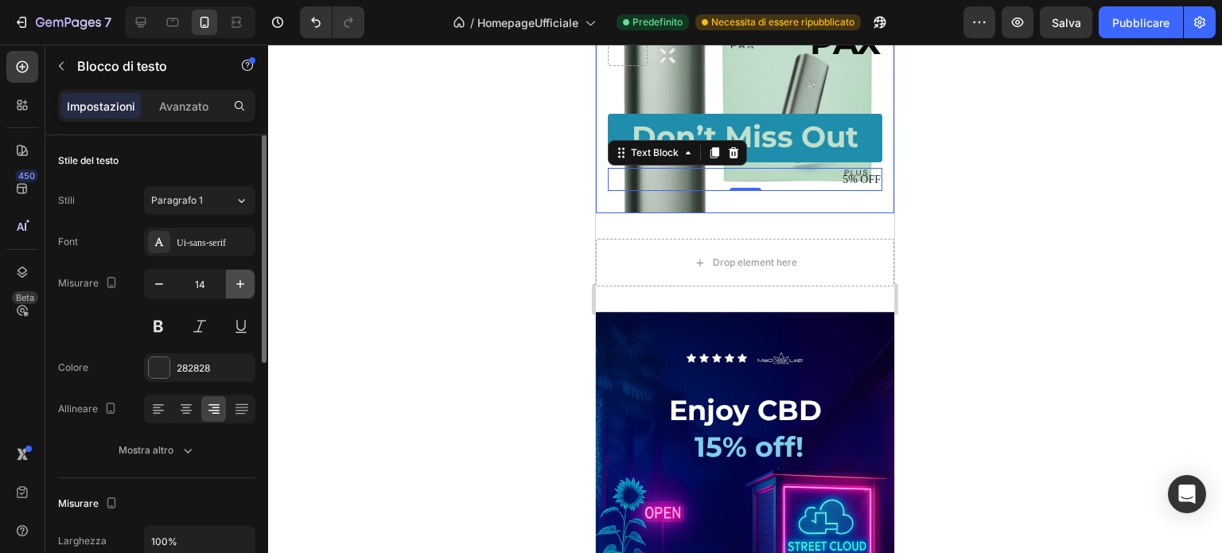
click at [237, 279] on icon "button" at bounding box center [240, 284] width 16 height 16
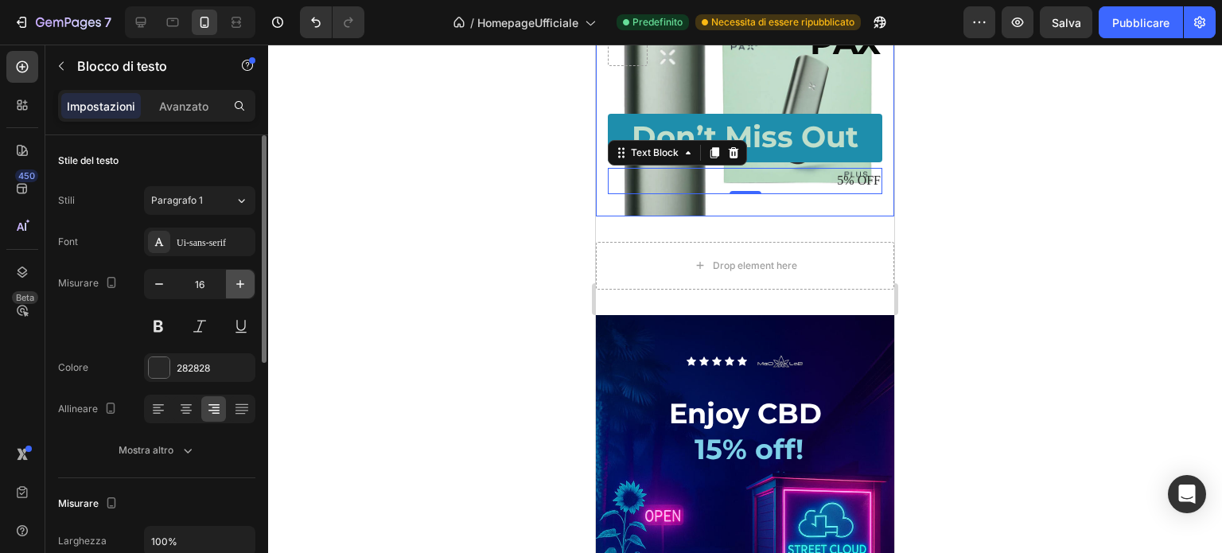
click at [237, 279] on icon "button" at bounding box center [240, 284] width 16 height 16
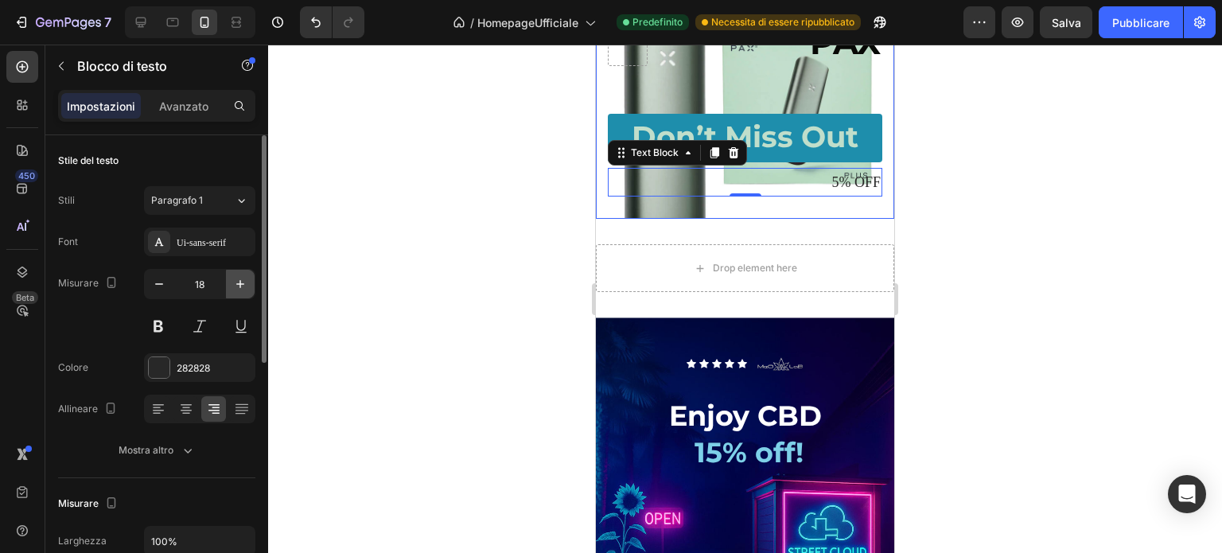
click at [237, 279] on icon "button" at bounding box center [240, 284] width 16 height 16
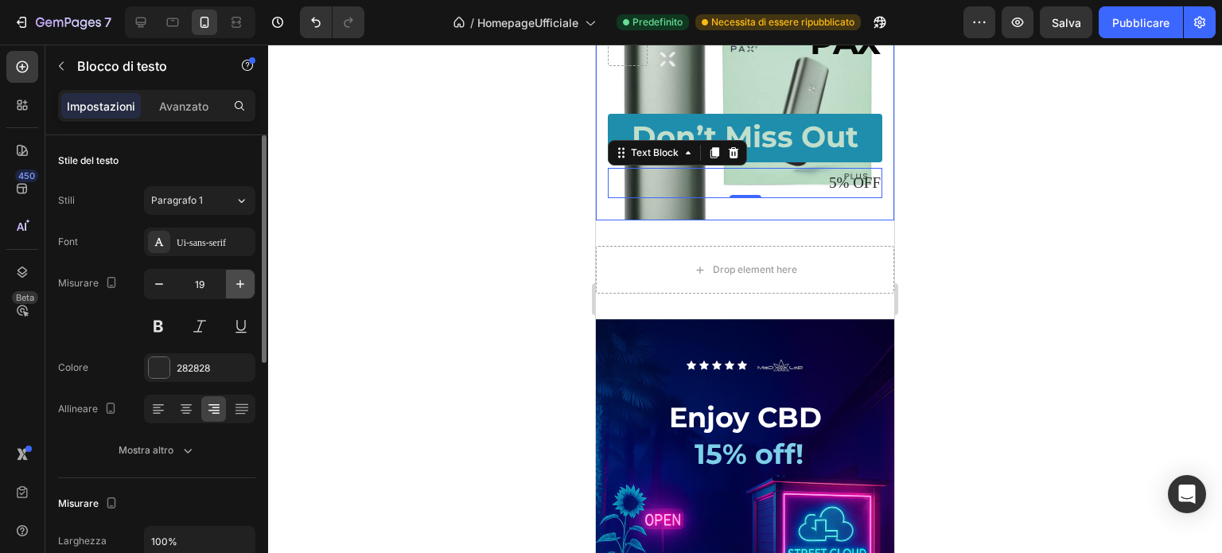
click at [237, 279] on icon "button" at bounding box center [240, 284] width 16 height 16
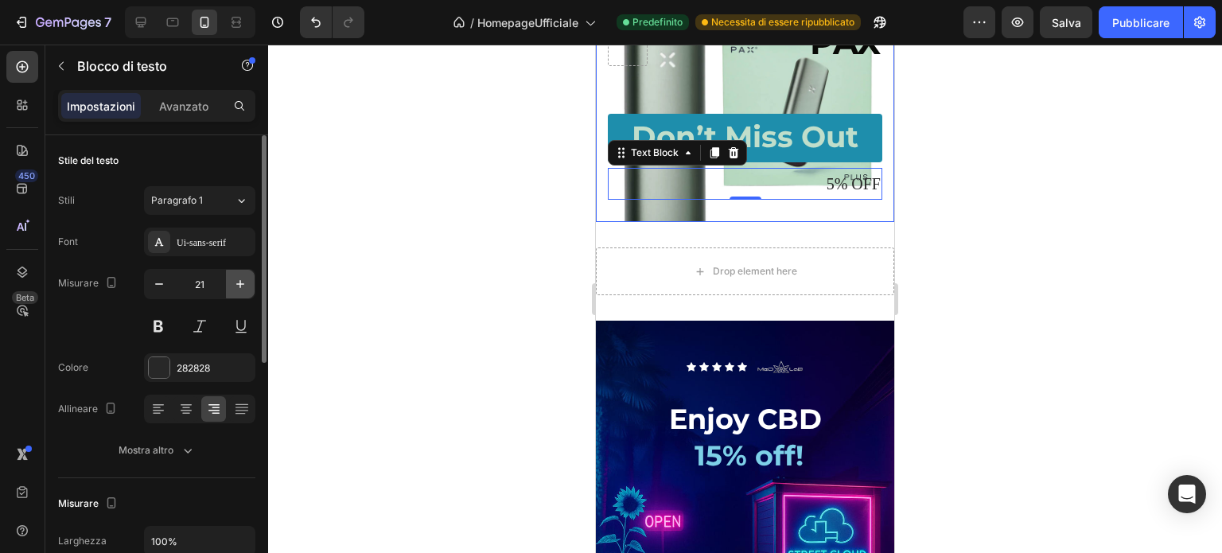
click at [237, 279] on icon "button" at bounding box center [240, 284] width 16 height 16
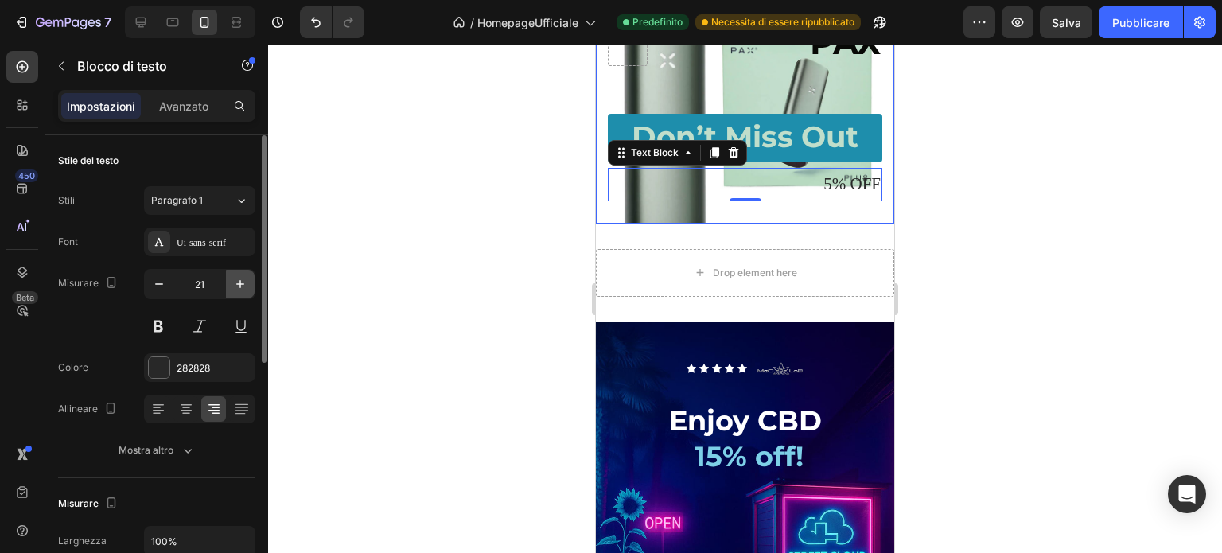
click at [237, 279] on icon "button" at bounding box center [240, 284] width 16 height 16
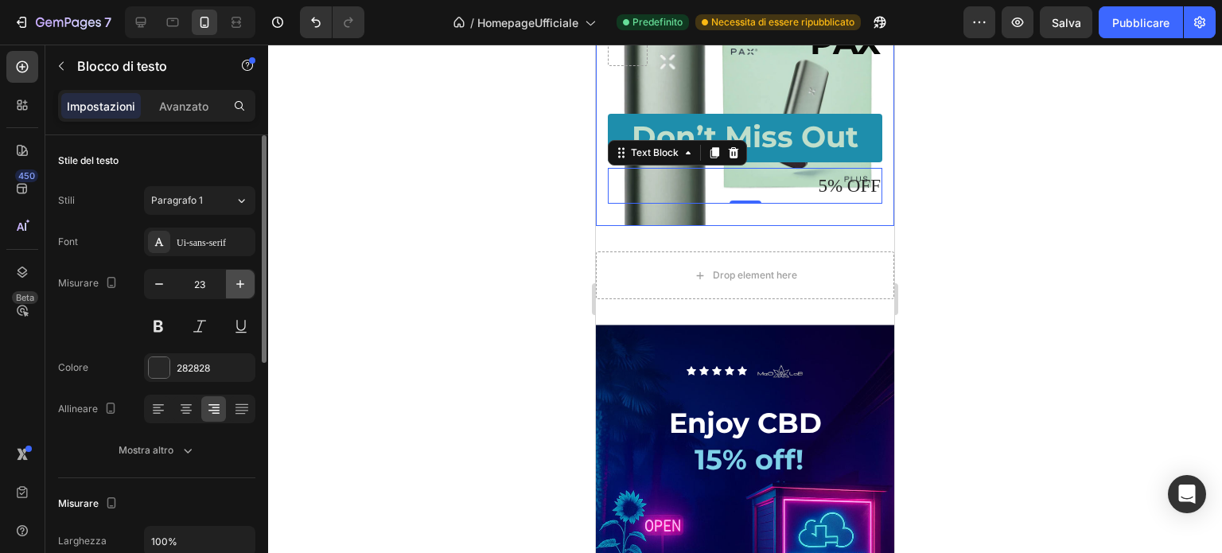
click at [237, 279] on icon "button" at bounding box center [240, 284] width 16 height 16
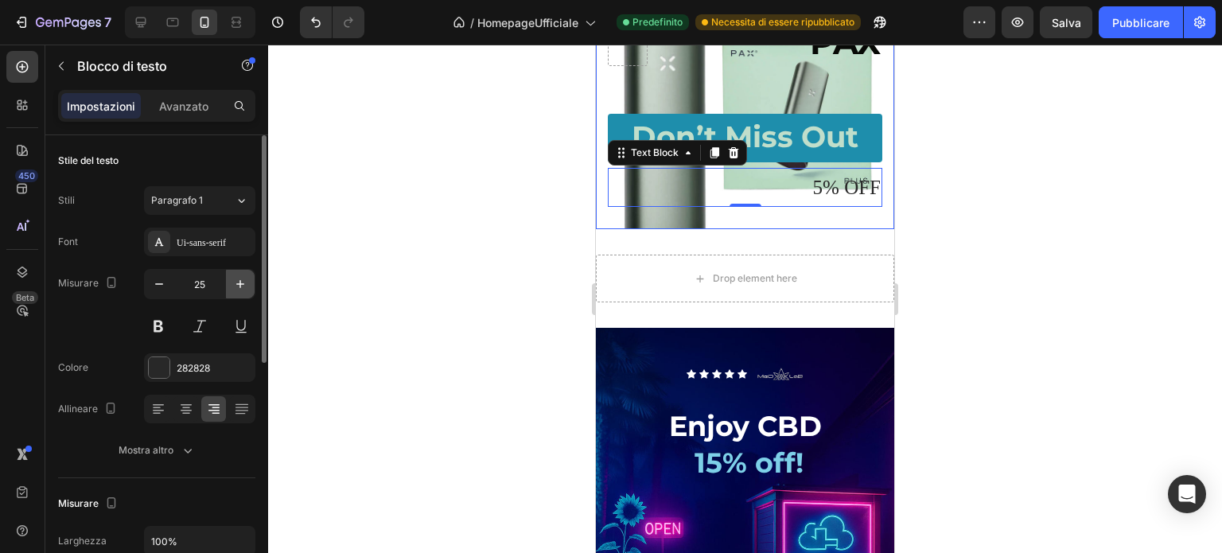
click at [237, 279] on icon "button" at bounding box center [240, 284] width 16 height 16
click at [236, 279] on icon "button" at bounding box center [240, 284] width 16 height 16
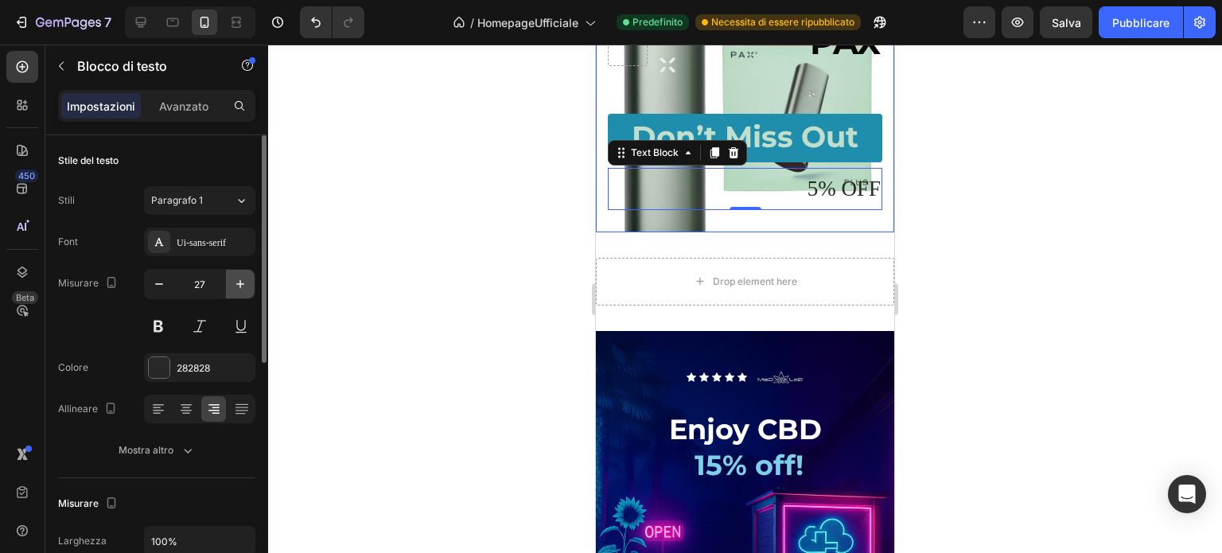
click at [236, 279] on icon "button" at bounding box center [240, 284] width 16 height 16
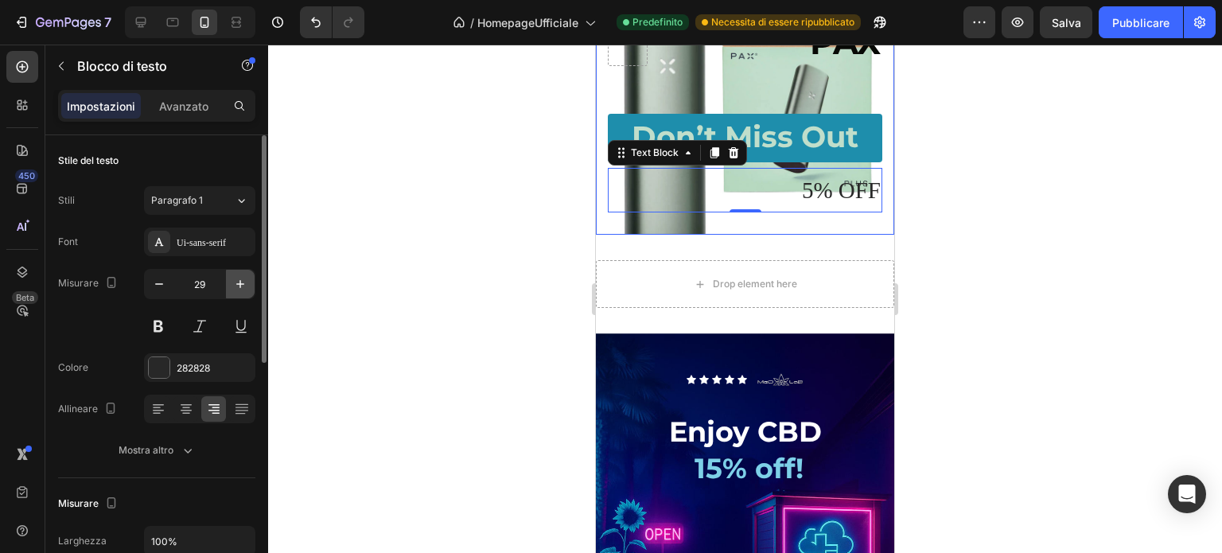
click at [236, 279] on icon "button" at bounding box center [240, 284] width 16 height 16
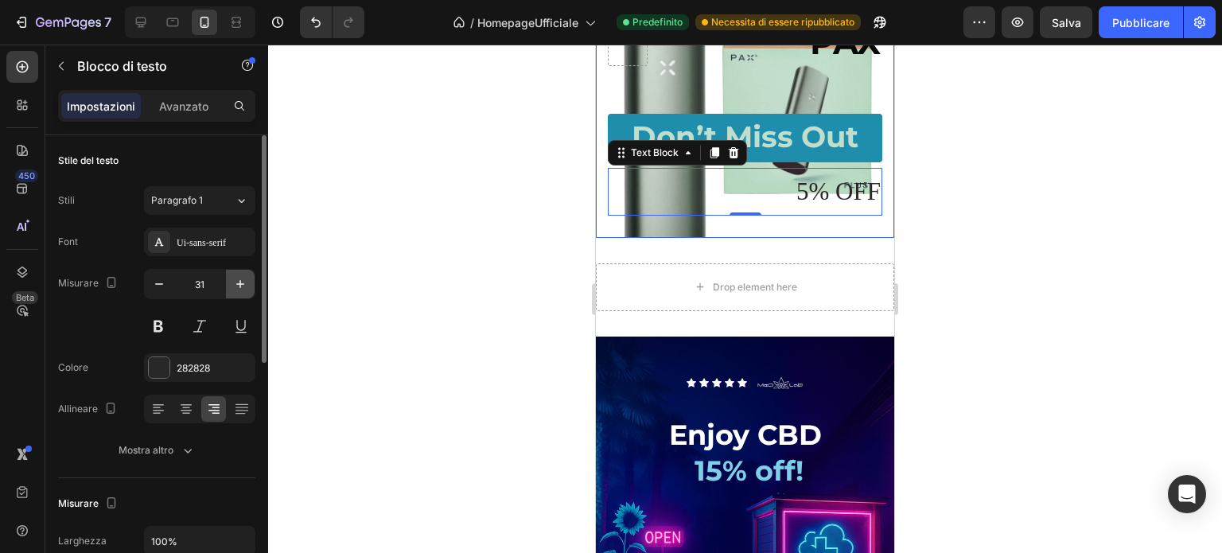
click at [236, 279] on icon "button" at bounding box center [240, 284] width 16 height 16
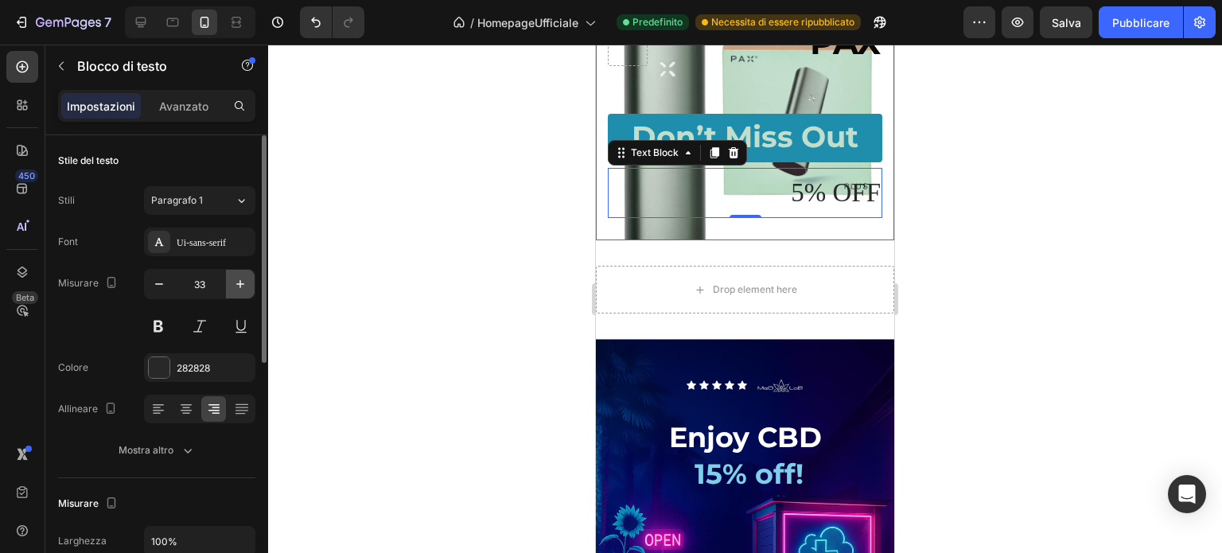
click at [236, 279] on icon "button" at bounding box center [240, 284] width 16 height 16
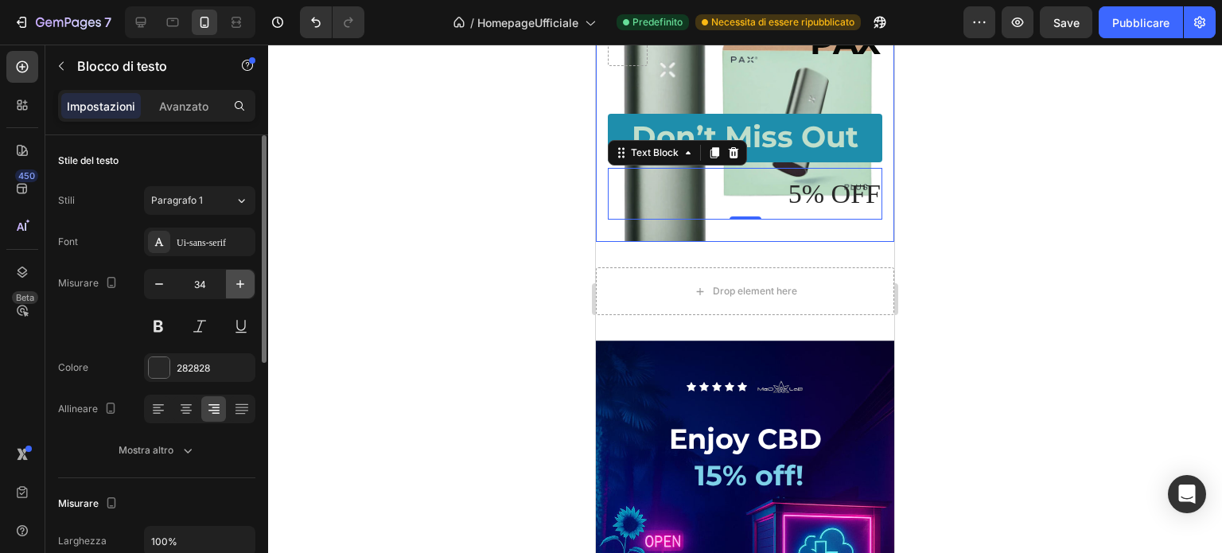
click at [236, 279] on icon "button" at bounding box center [240, 284] width 16 height 16
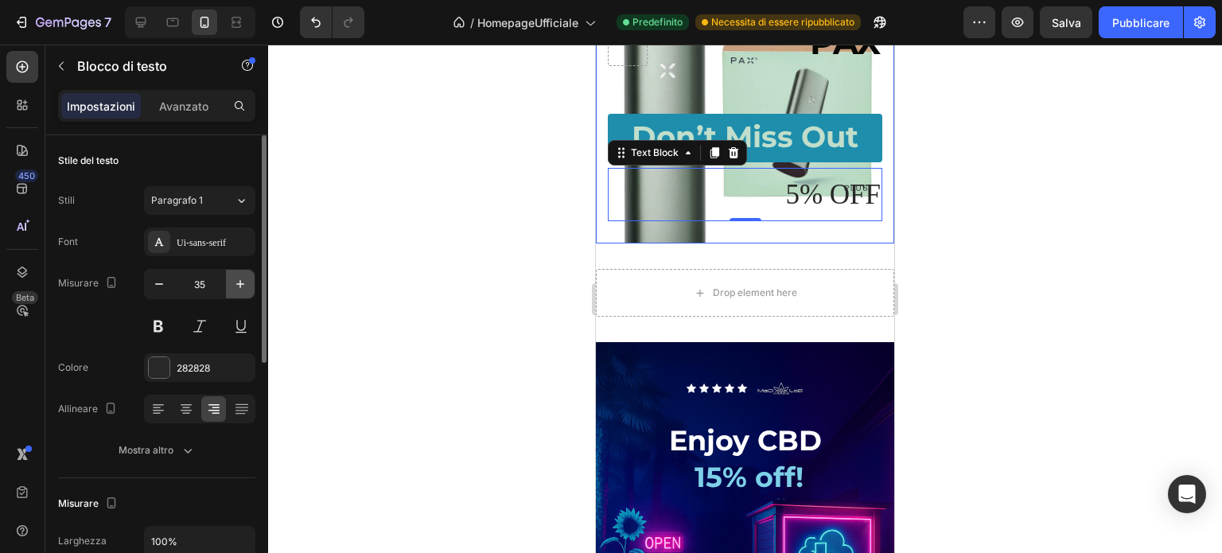
click at [236, 279] on icon "button" at bounding box center [240, 284] width 16 height 16
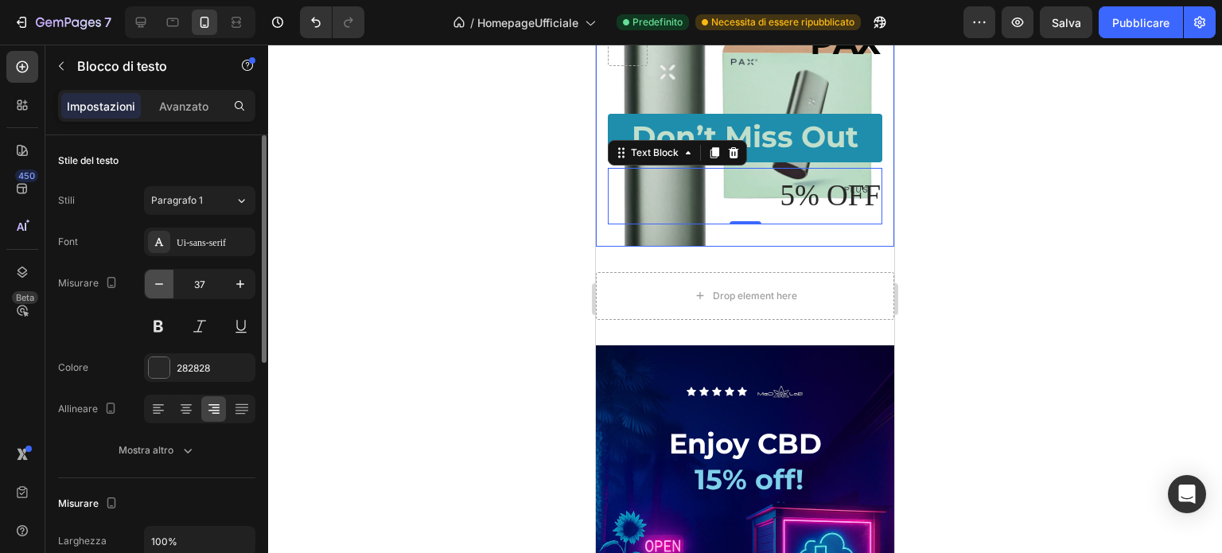
click at [161, 286] on icon "button" at bounding box center [159, 284] width 16 height 16
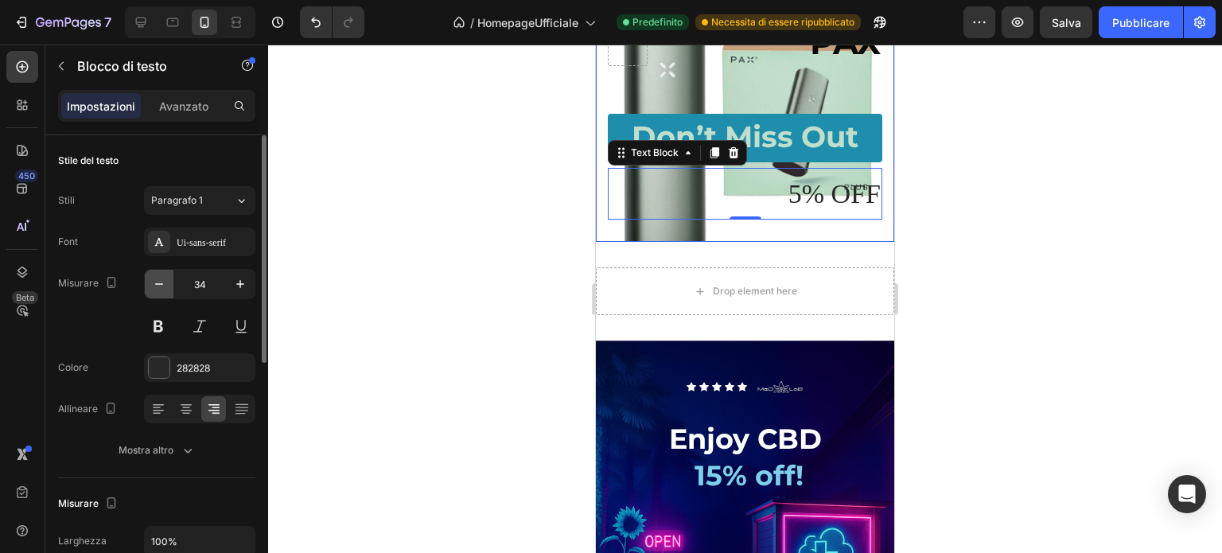
click at [161, 286] on icon "button" at bounding box center [159, 284] width 16 height 16
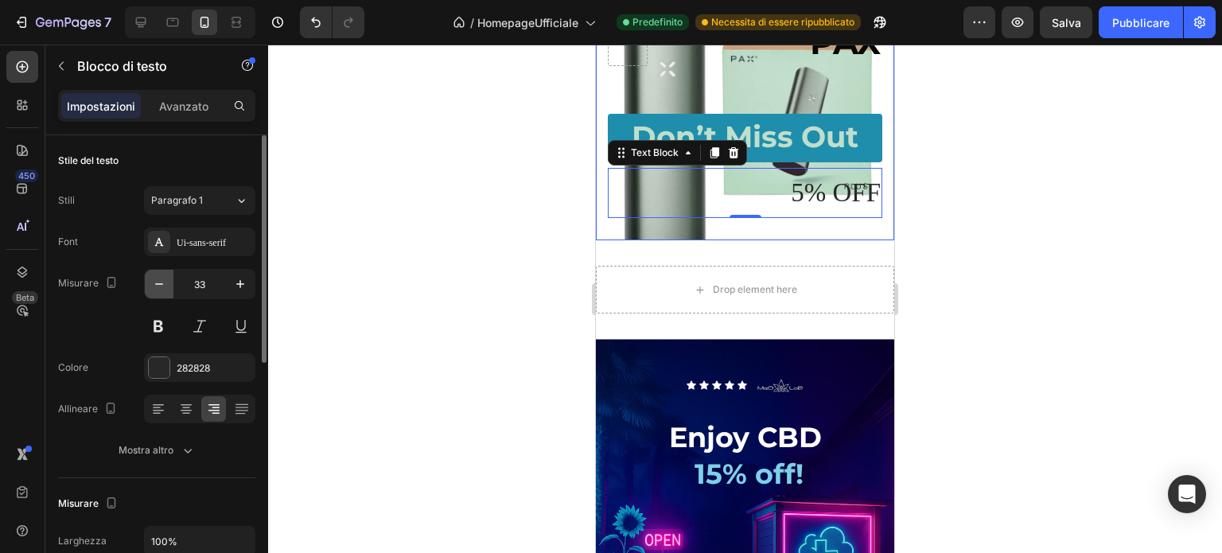
click at [161, 286] on icon "button" at bounding box center [159, 284] width 16 height 16
type input "32"
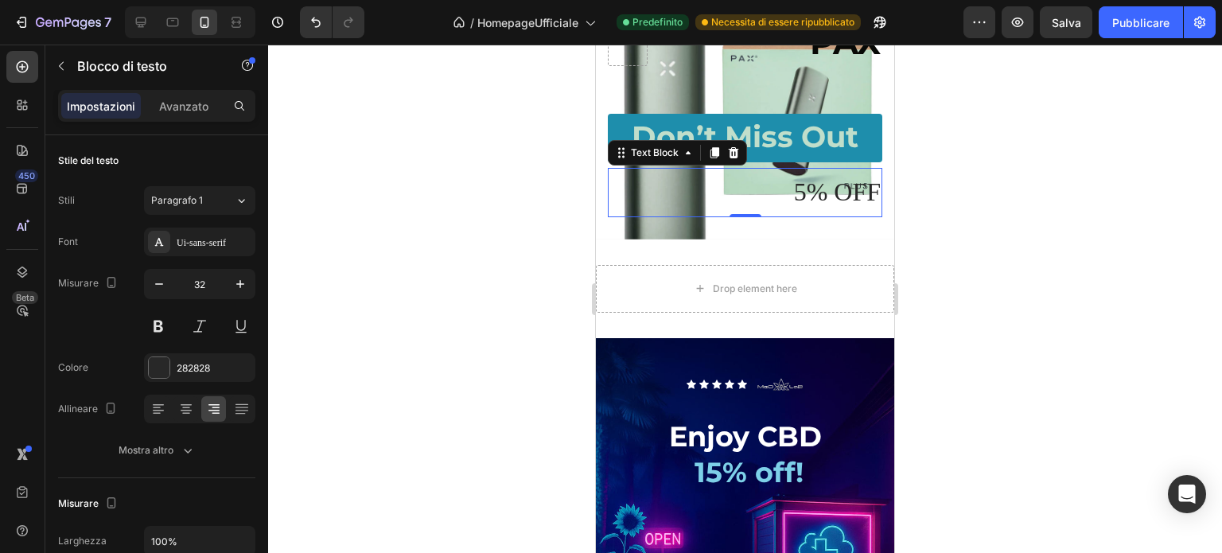
click at [863, 216] on p "5% OFF" at bounding box center [745, 192] width 271 height 46
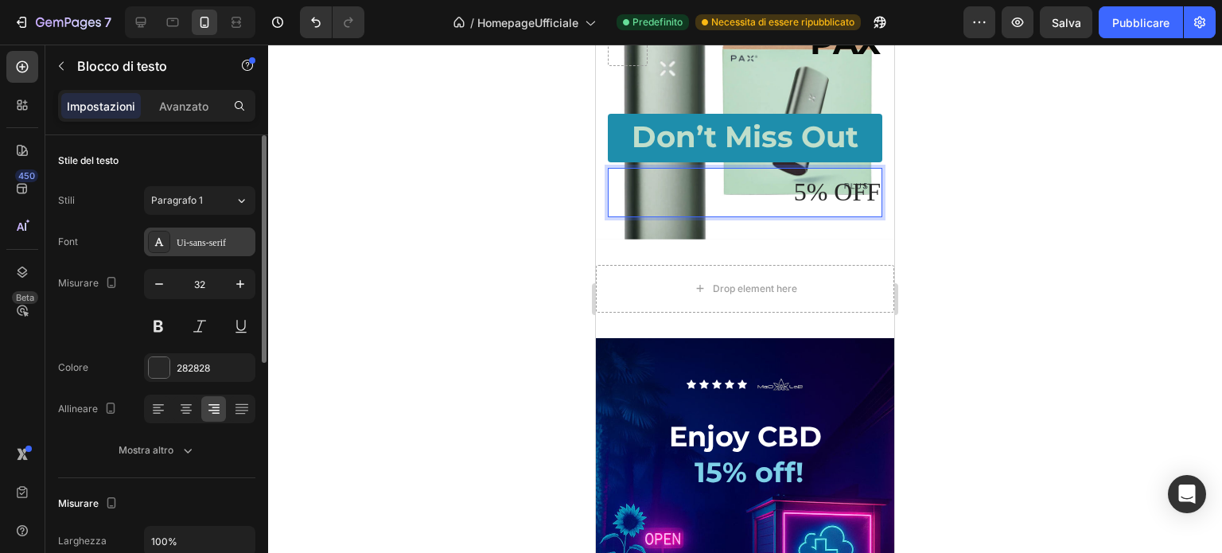
click at [183, 236] on div "Ui-sans-serif" at bounding box center [214, 243] width 75 height 14
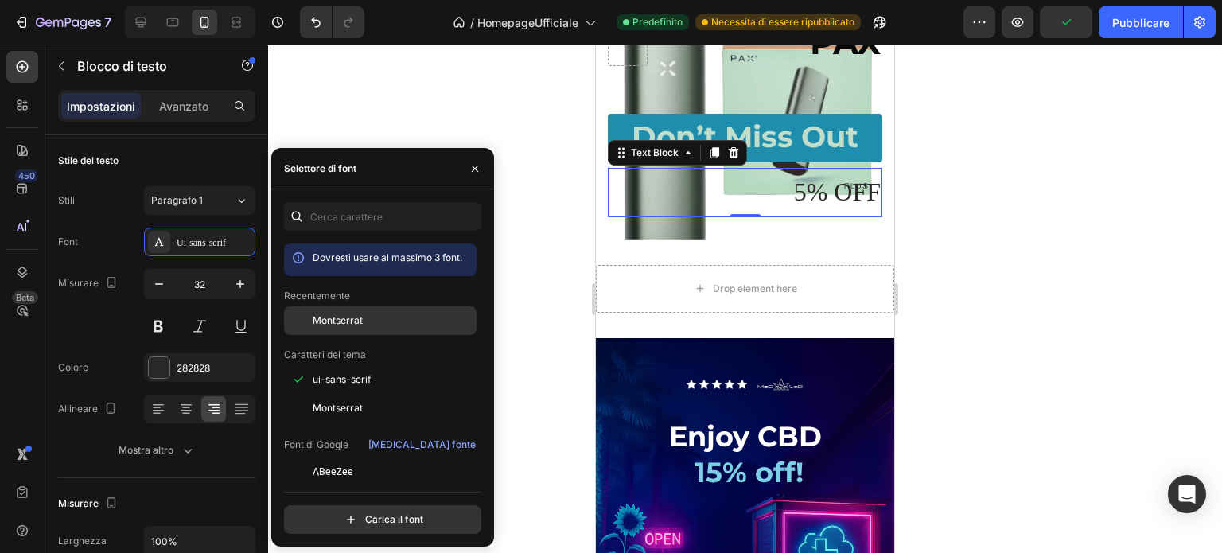
click at [333, 316] on font "Montserrat" at bounding box center [338, 320] width 50 height 12
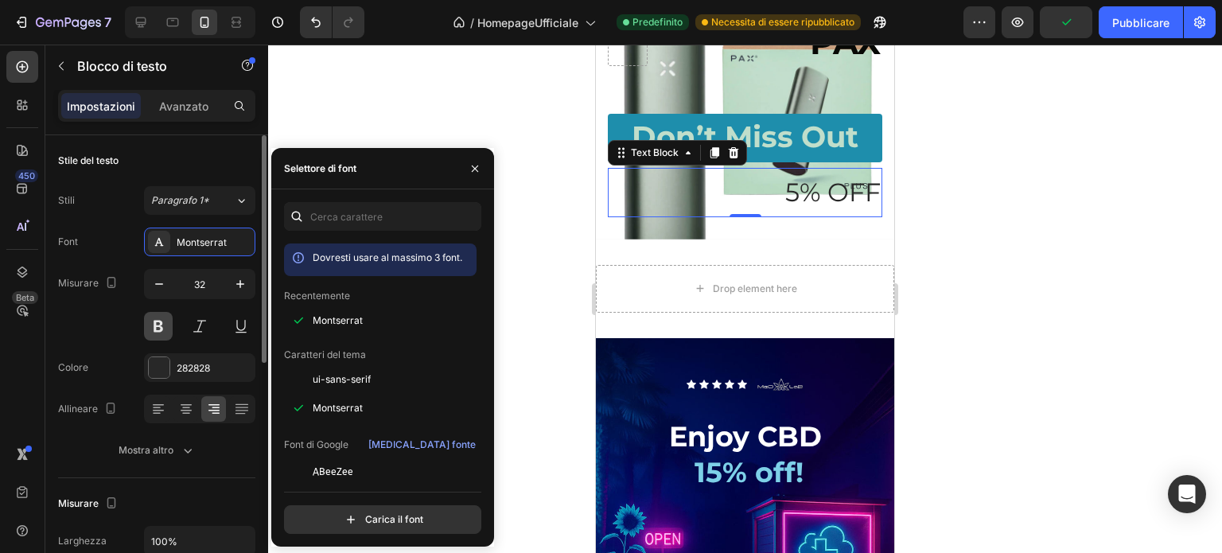
click at [164, 327] on button at bounding box center [158, 326] width 29 height 29
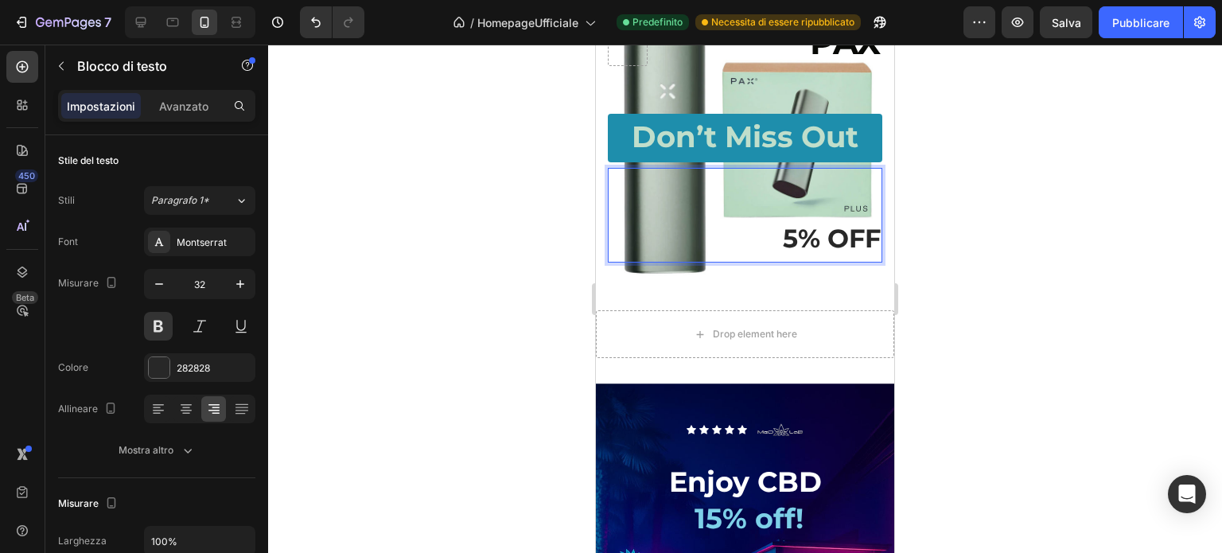
click at [859, 262] on p "5% OFF" at bounding box center [745, 239] width 271 height 46
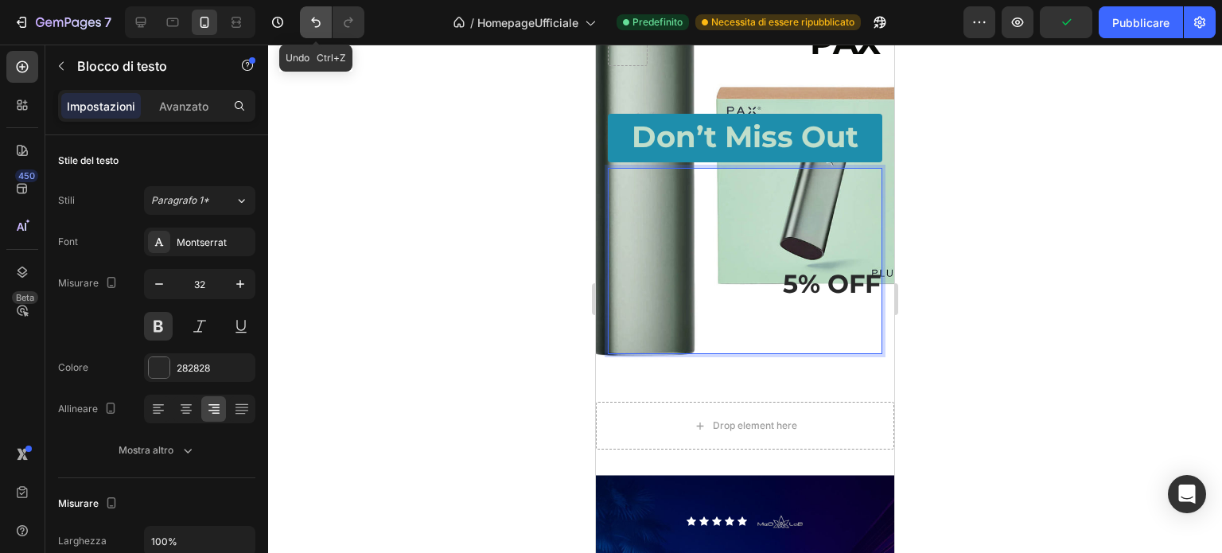
click at [318, 18] on icon "Annulla/Ripristina" at bounding box center [316, 22] width 16 height 16
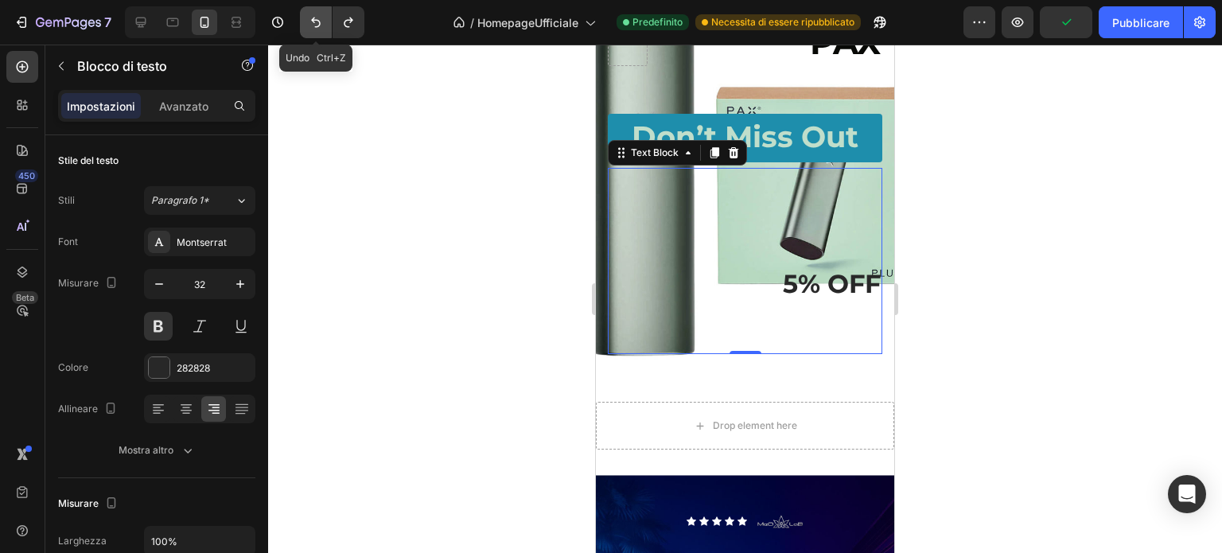
click at [317, 19] on icon "Annulla/Ripristina" at bounding box center [316, 22] width 16 height 16
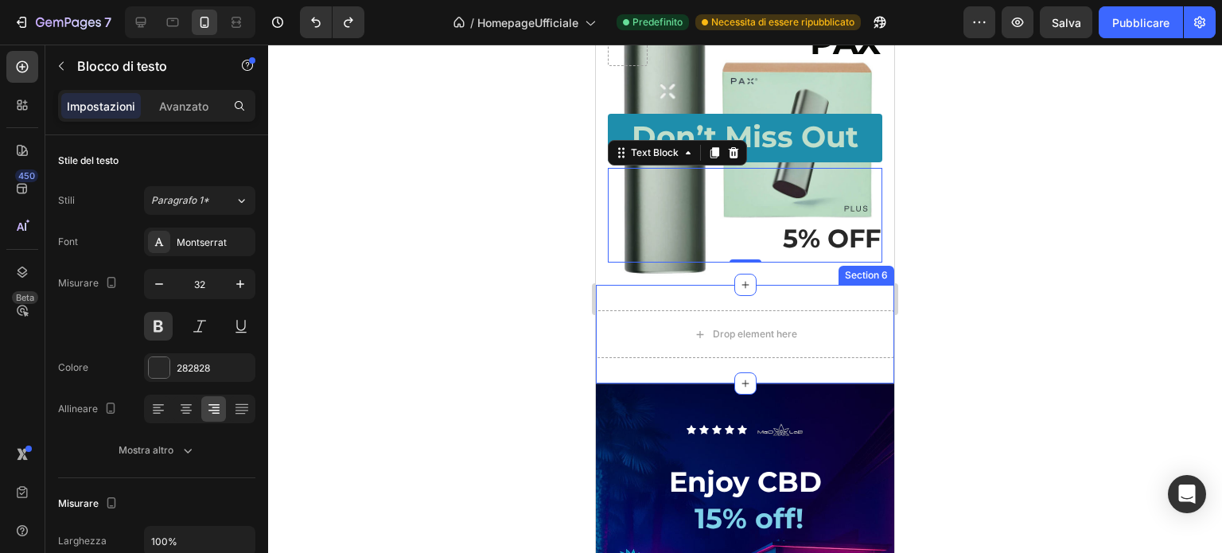
click at [839, 285] on div "Section 6" at bounding box center [867, 275] width 56 height 19
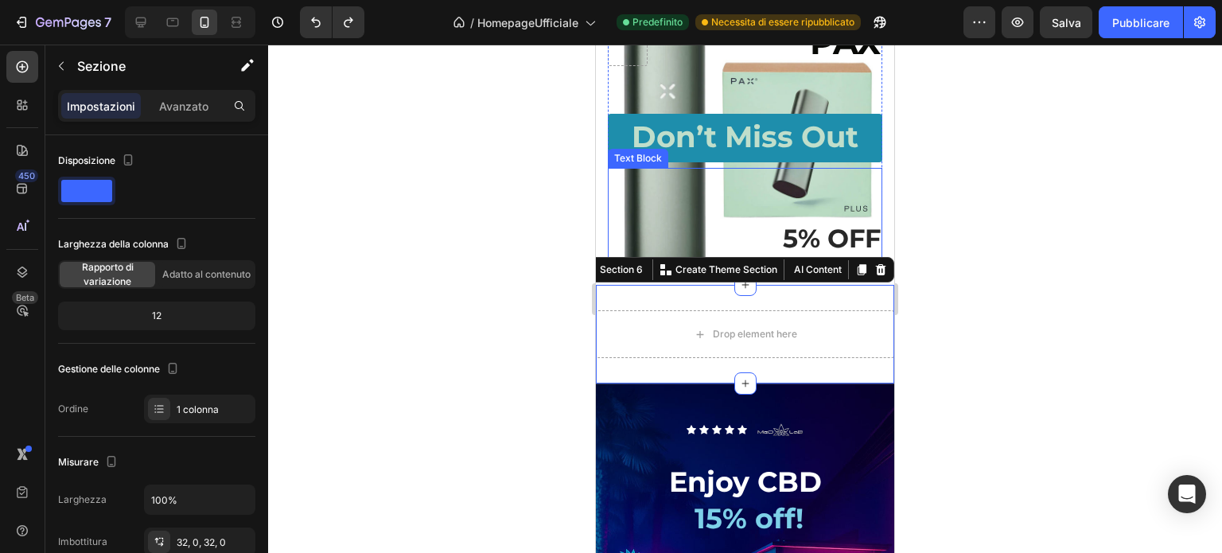
click at [826, 216] on p "Rich Text Editor. Editing area: main" at bounding box center [745, 192] width 271 height 46
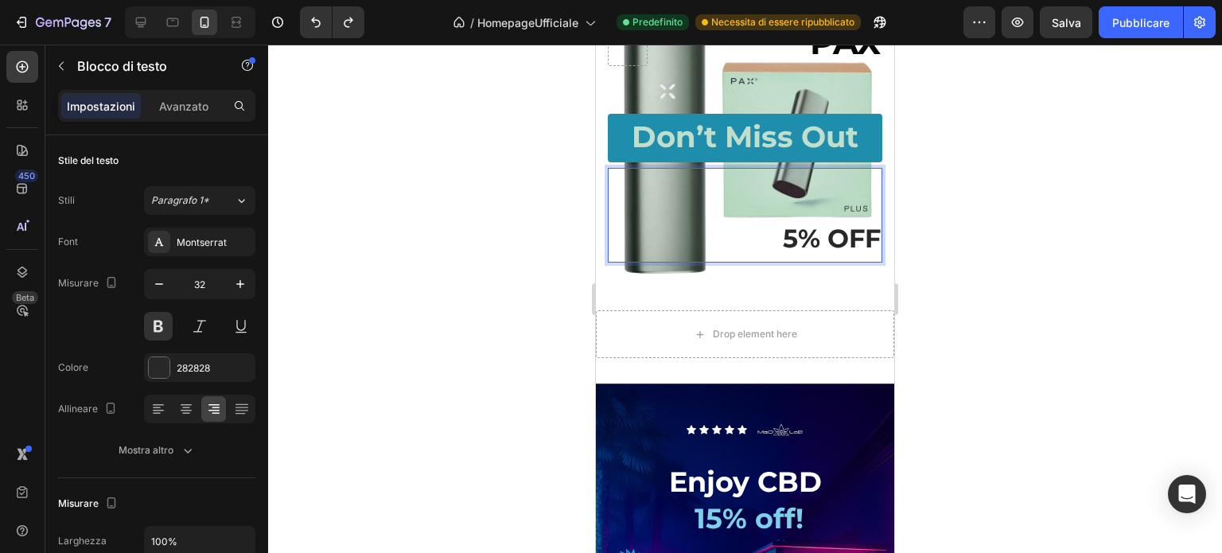
click at [855, 262] on p "5% OFF" at bounding box center [745, 239] width 271 height 46
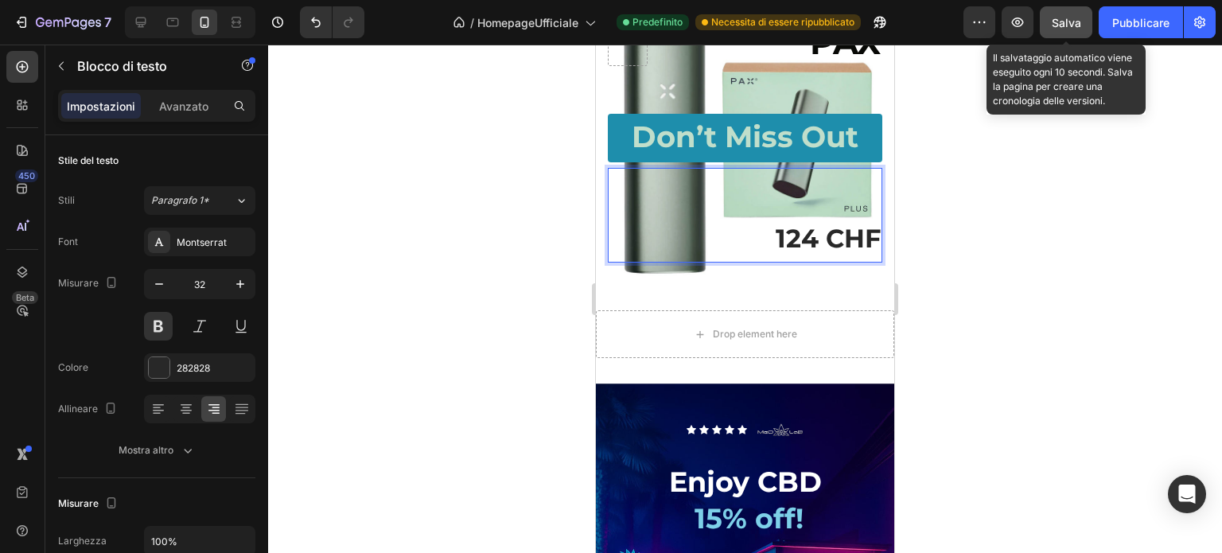
click at [1073, 28] on font "Salva" at bounding box center [1066, 23] width 29 height 14
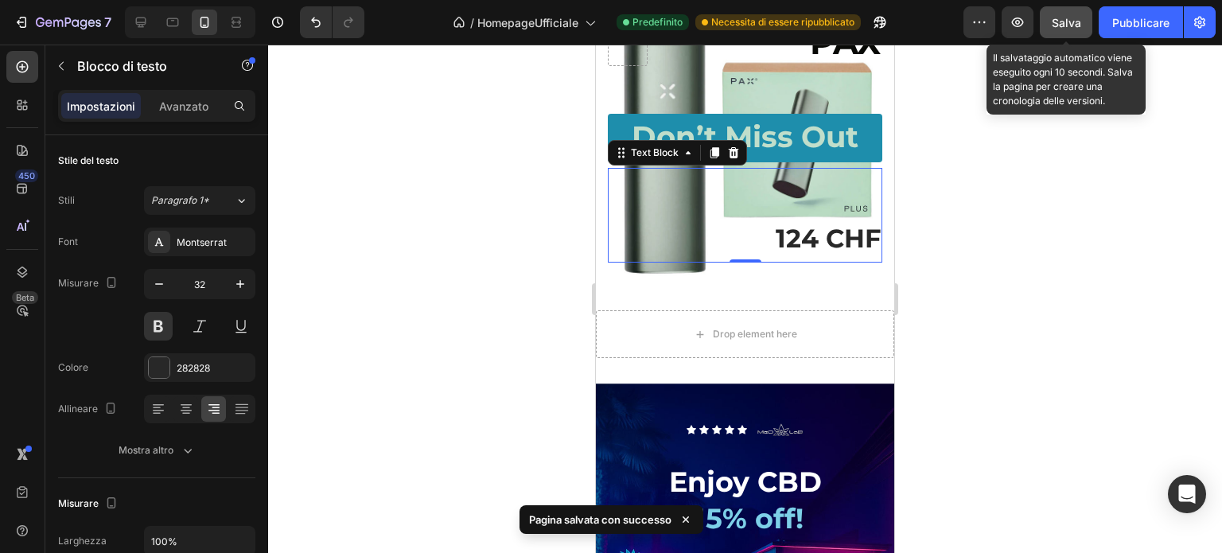
click at [1052, 22] on font "Salva" at bounding box center [1066, 23] width 29 height 14
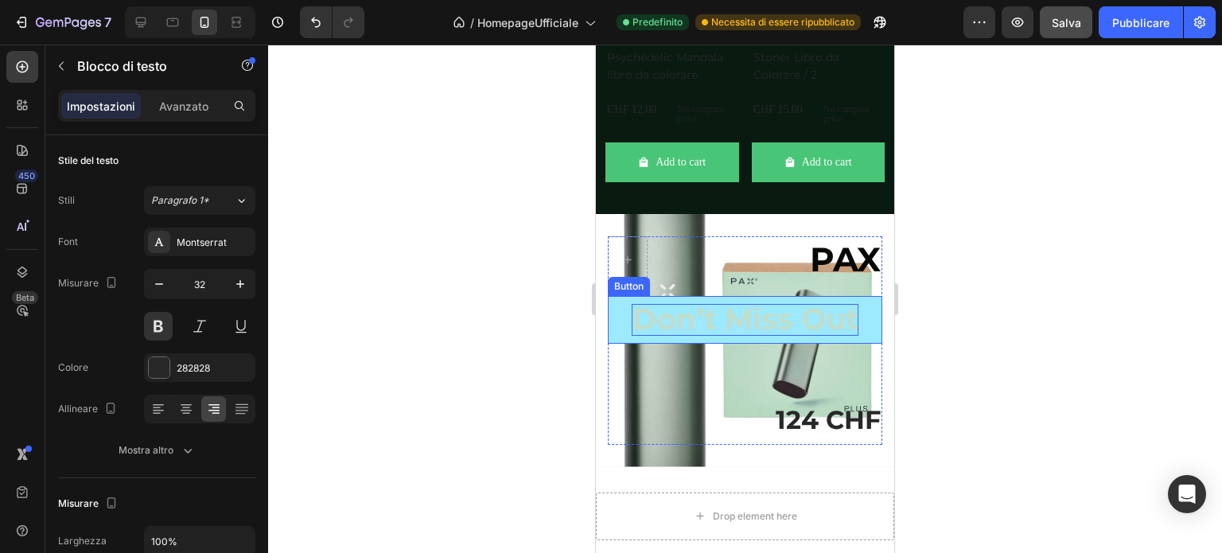
scroll to position [3863, 0]
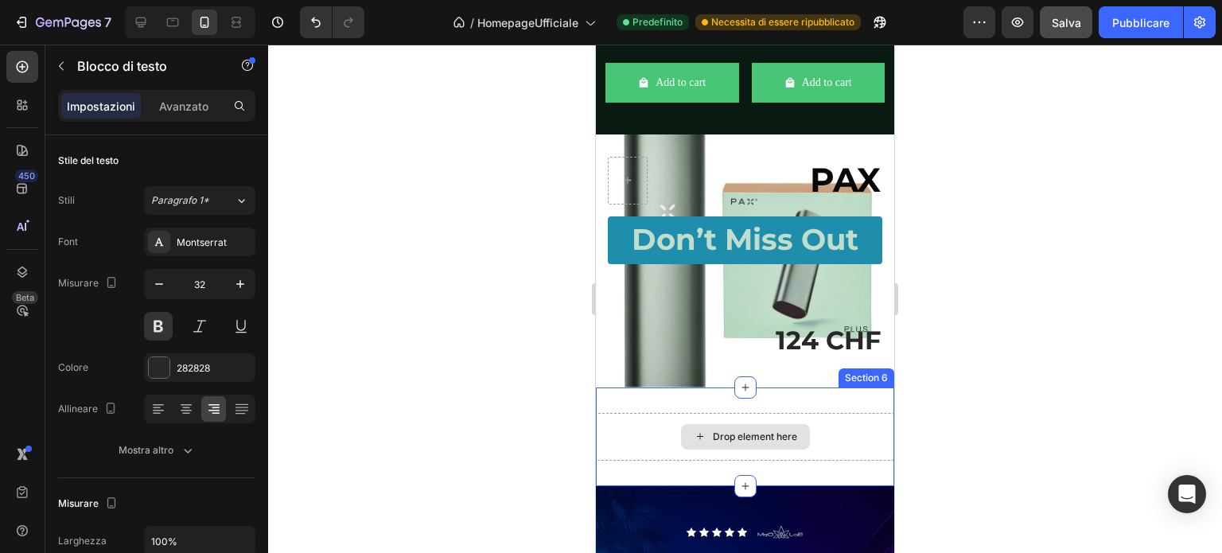
click at [714, 443] on div "Drop element here" at bounding box center [755, 437] width 84 height 13
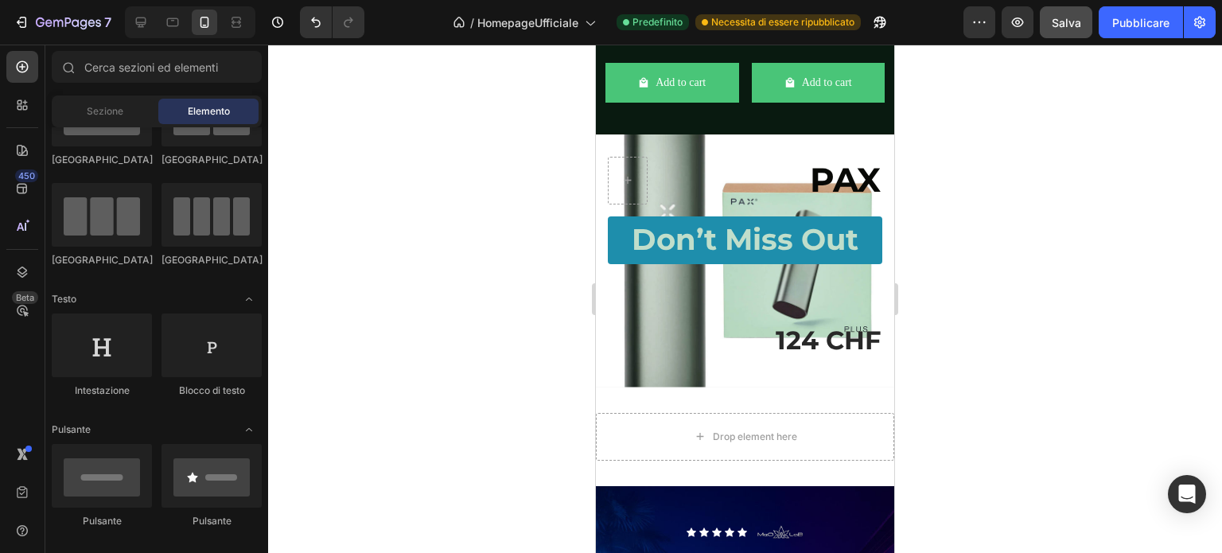
scroll to position [239, 0]
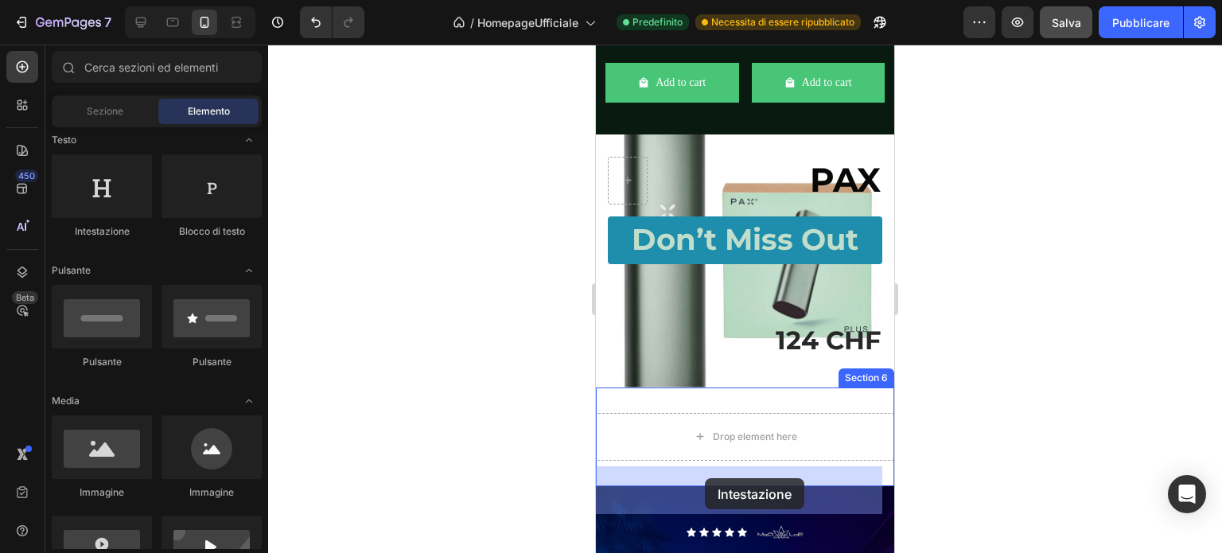
drag, startPoint x: 720, startPoint y: 250, endPoint x: 705, endPoint y: 478, distance: 228.9
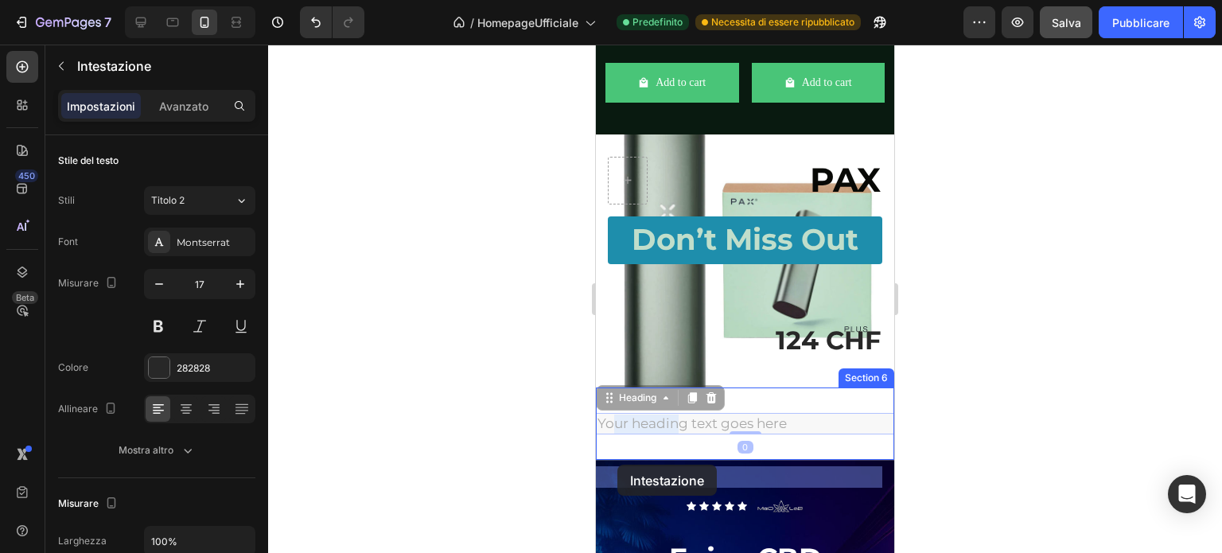
drag, startPoint x: 799, startPoint y: 473, endPoint x: 618, endPoint y: 465, distance: 181.6
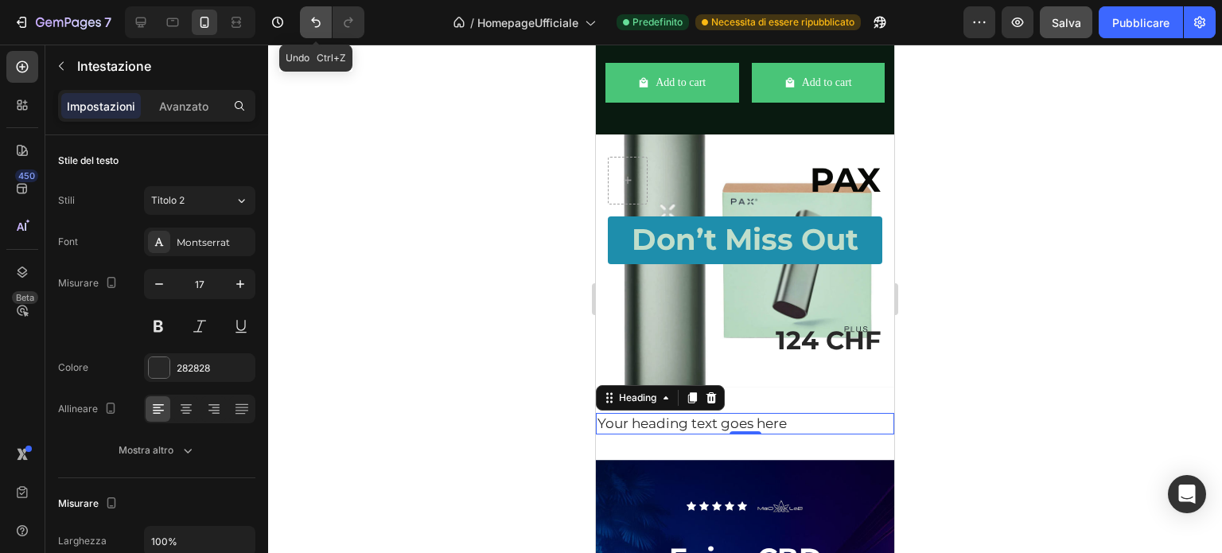
click at [312, 25] on icon "Annulla/Ripristina" at bounding box center [316, 22] width 16 height 16
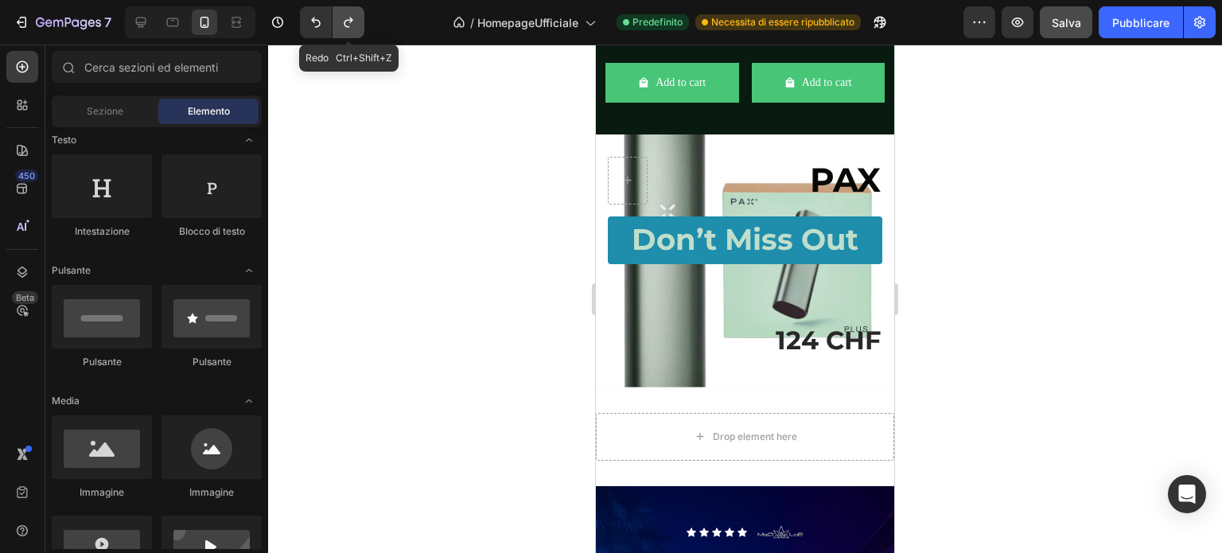
click at [338, 26] on button "Annulla/Ripristina" at bounding box center [349, 22] width 32 height 32
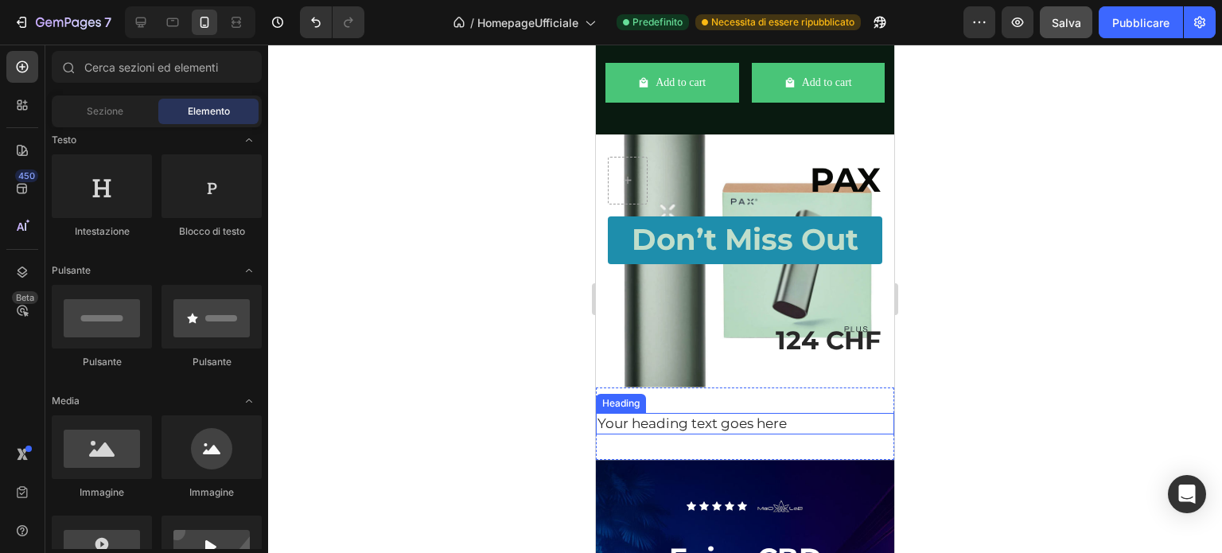
click at [726, 435] on h2 "Your heading text goes here" at bounding box center [745, 424] width 298 height 22
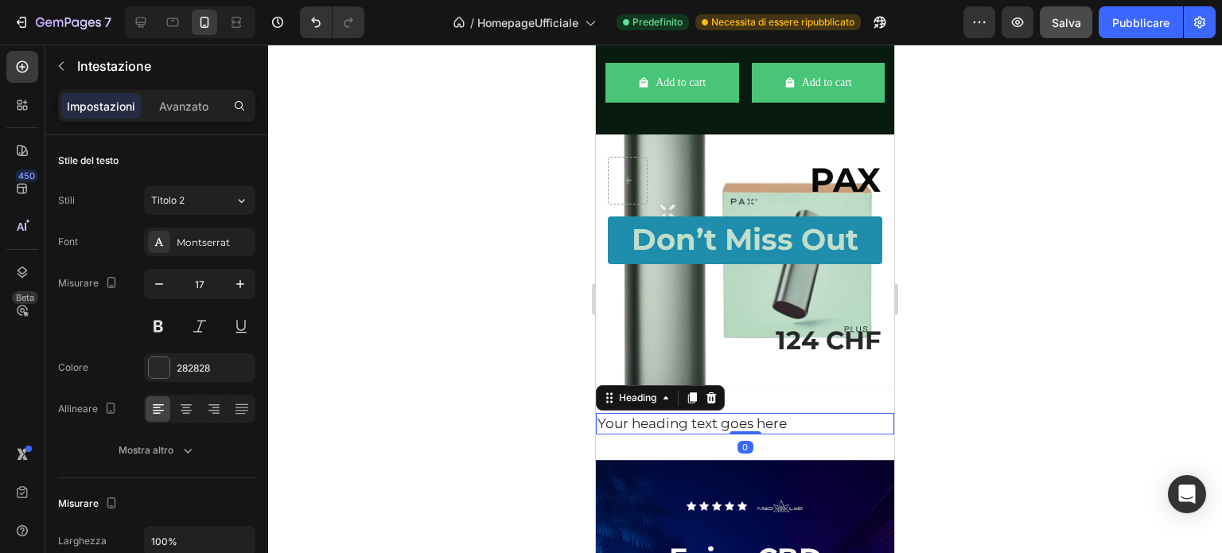
click at [793, 435] on h2 "Your heading text goes here" at bounding box center [745, 424] width 298 height 22
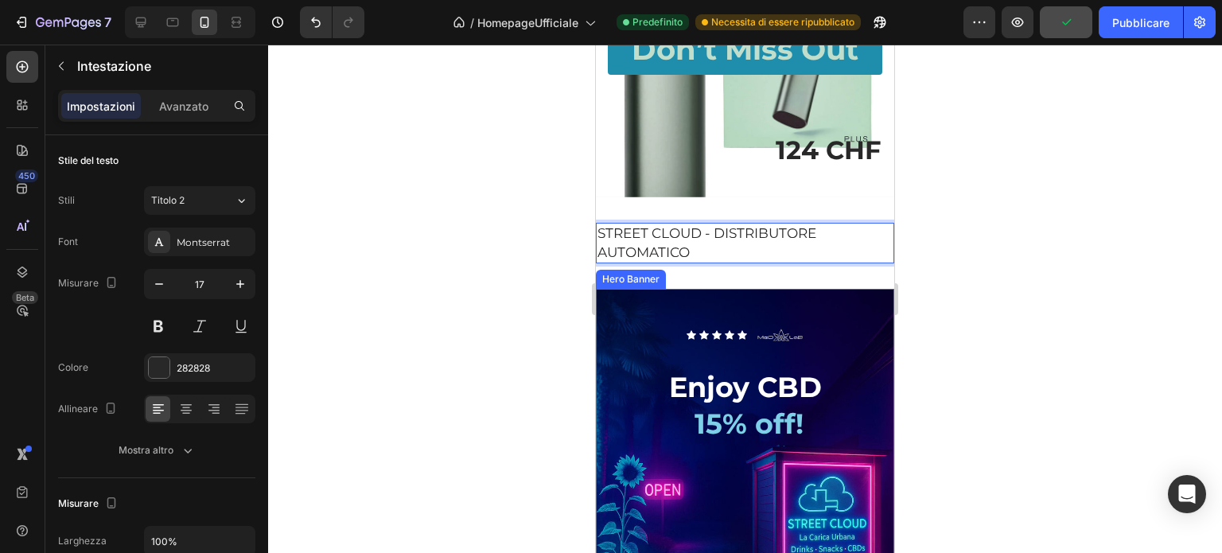
scroll to position [4102, 0]
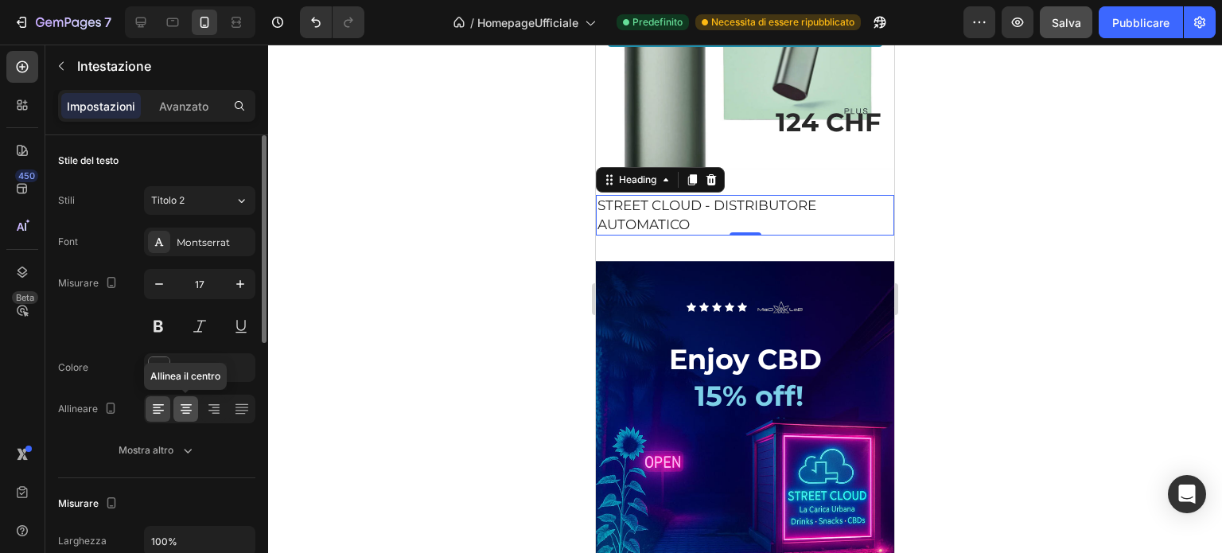
click at [189, 413] on icon at bounding box center [186, 409] width 16 height 16
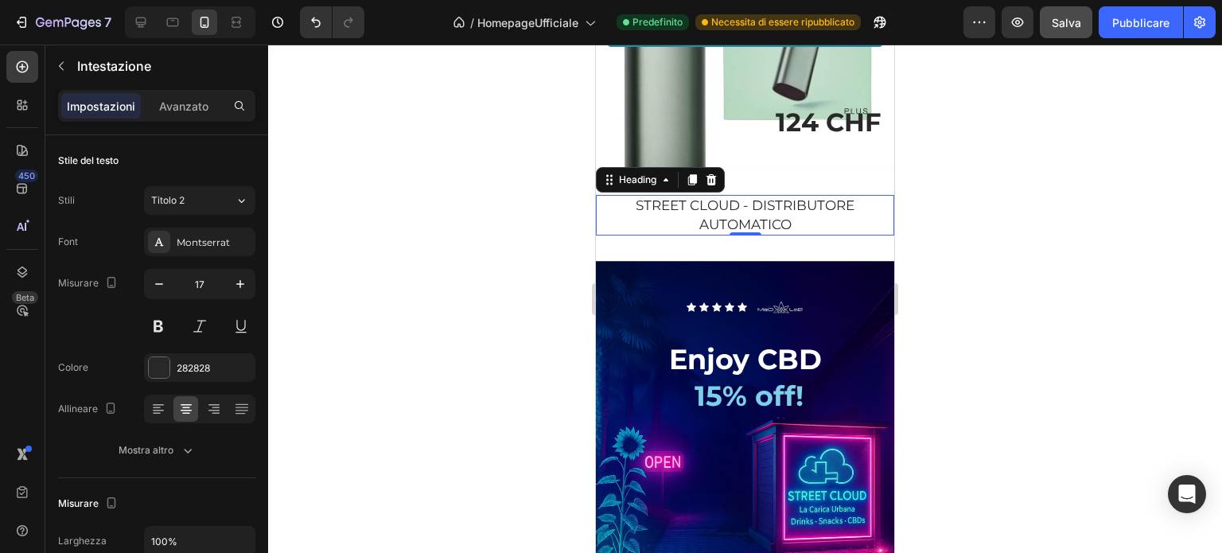
click at [745, 232] on p "STREET CLOUD - DISTRIBUTORE AUTOMATICO" at bounding box center [745, 216] width 295 height 38
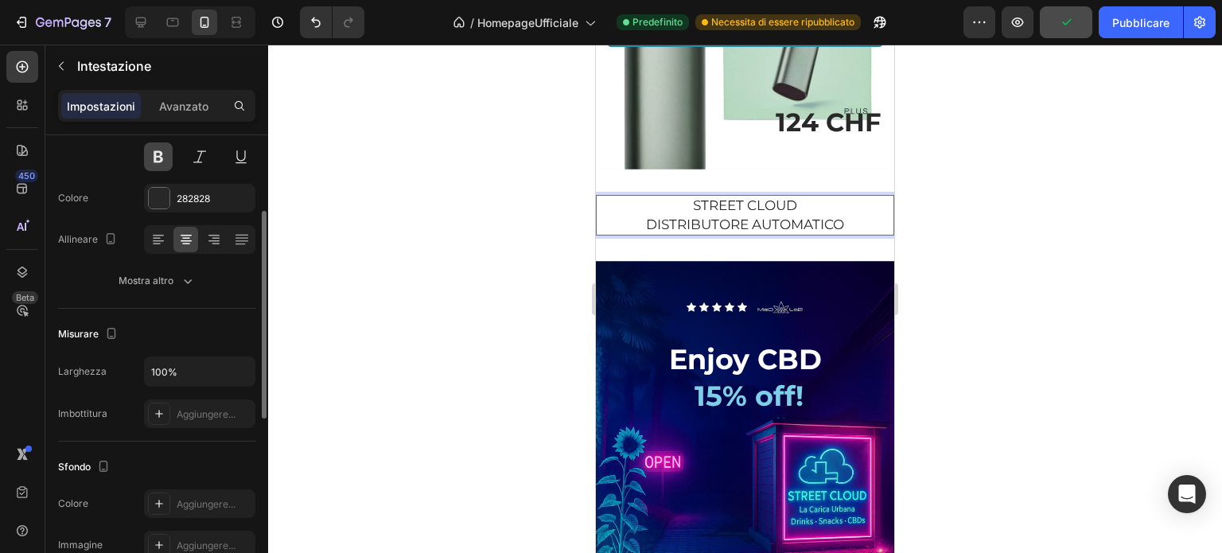
scroll to position [0, 0]
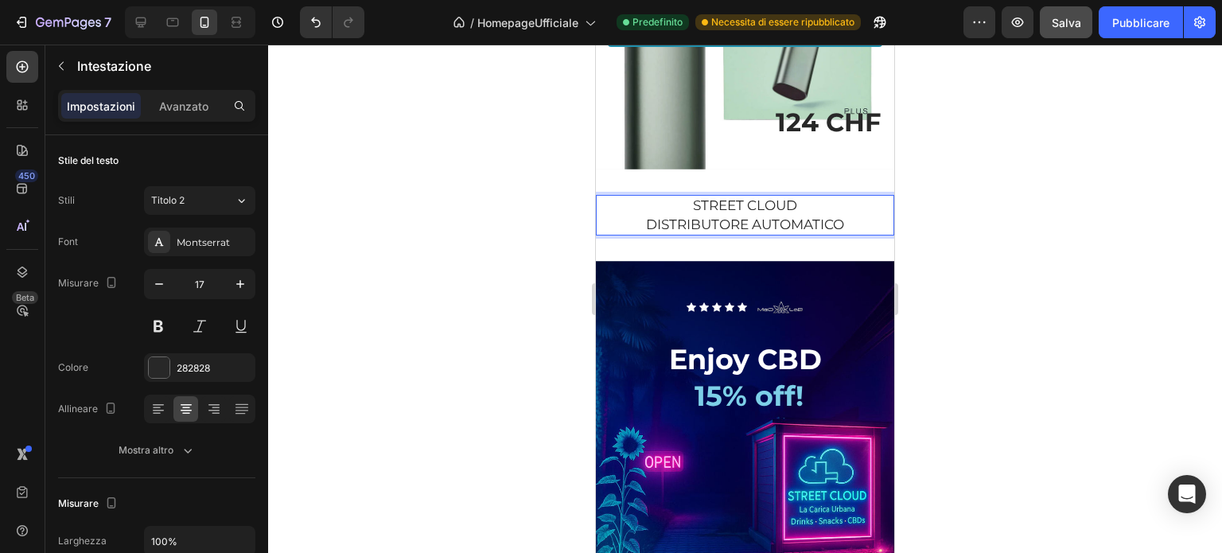
click at [619, 235] on p "STREET CLOUD DISTRIBUTORE AUTOMATICO" at bounding box center [745, 216] width 295 height 38
click at [732, 262] on div "STREET CLOUD DISTRIBUTORE AUTOMATICO Heading 0 Section 6" at bounding box center [745, 215] width 298 height 92
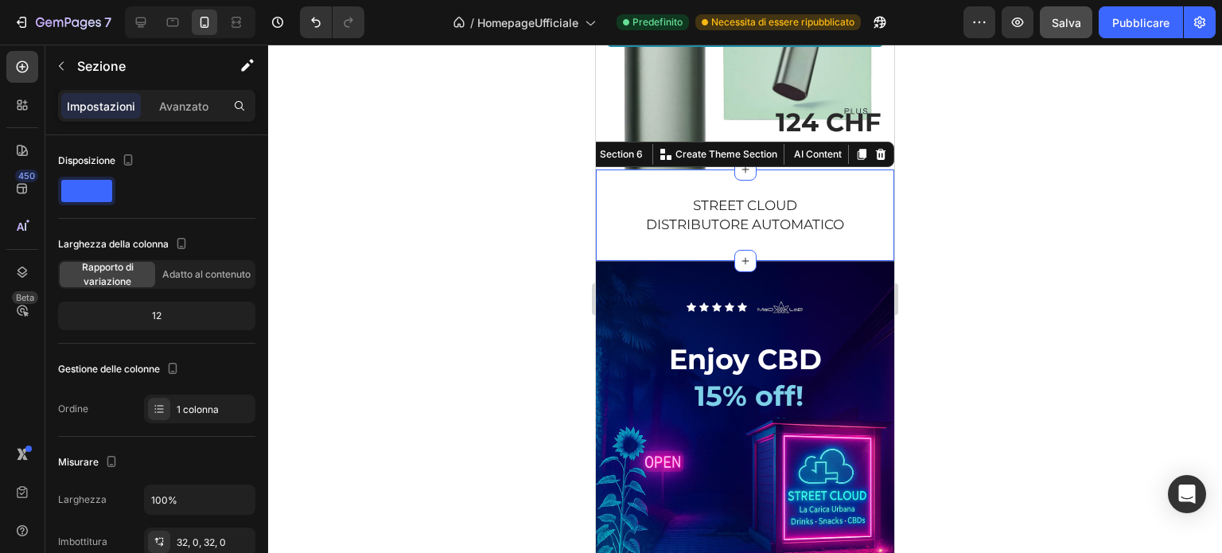
click at [691, 217] on div "STREET CLOUD DISTRIBUTORE AUTOMATICO Heading Section 6 You can create reusable …" at bounding box center [745, 215] width 298 height 92
click at [175, 113] on p "Avanzato" at bounding box center [183, 106] width 49 height 17
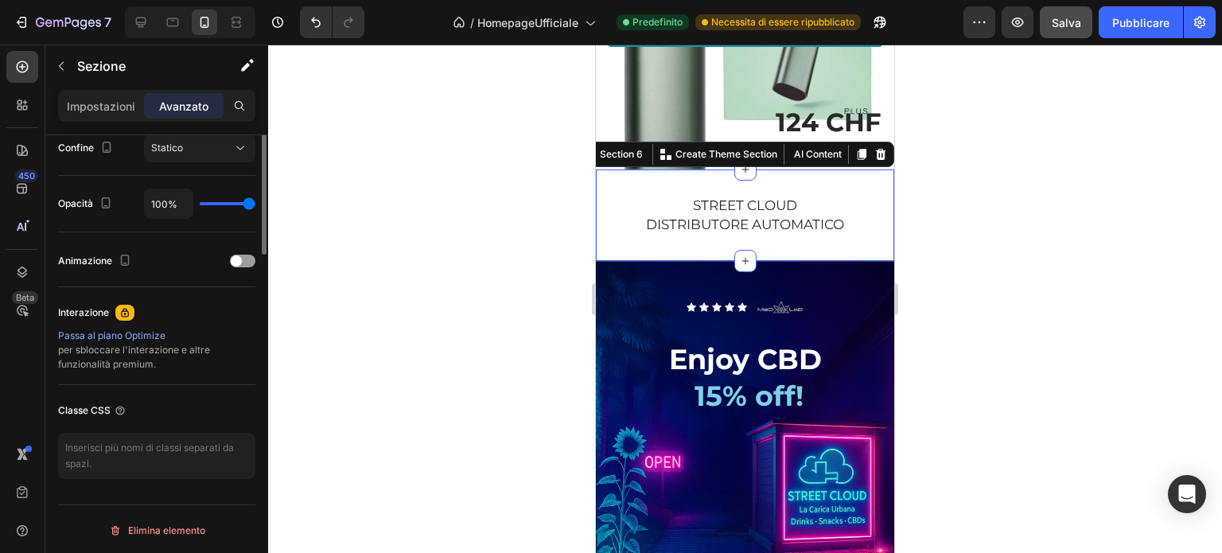
scroll to position [198, 0]
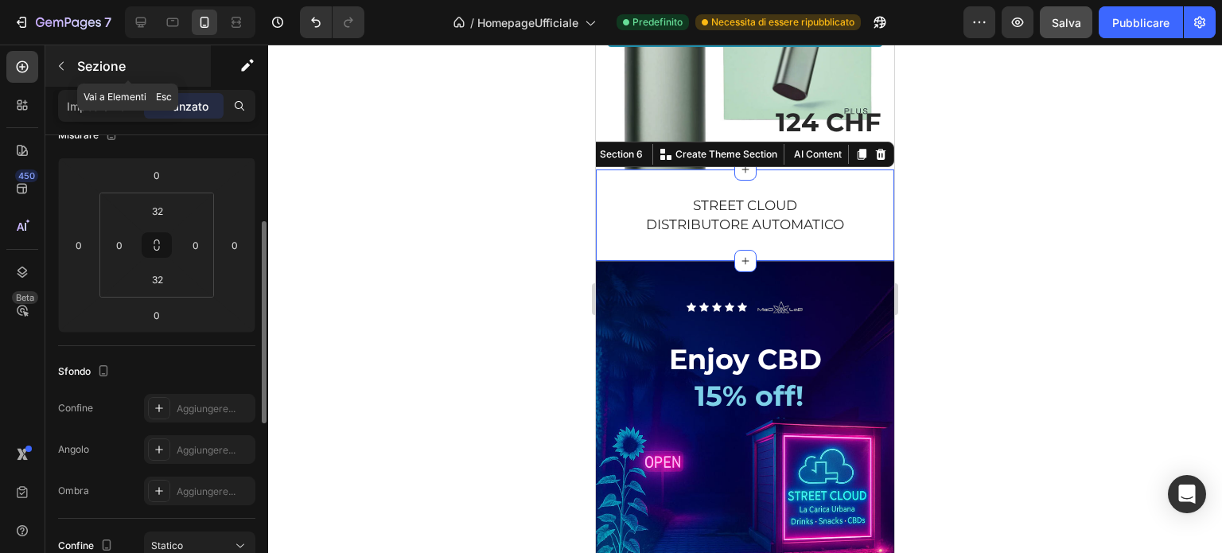
click at [63, 71] on icon "button" at bounding box center [61, 66] width 13 height 13
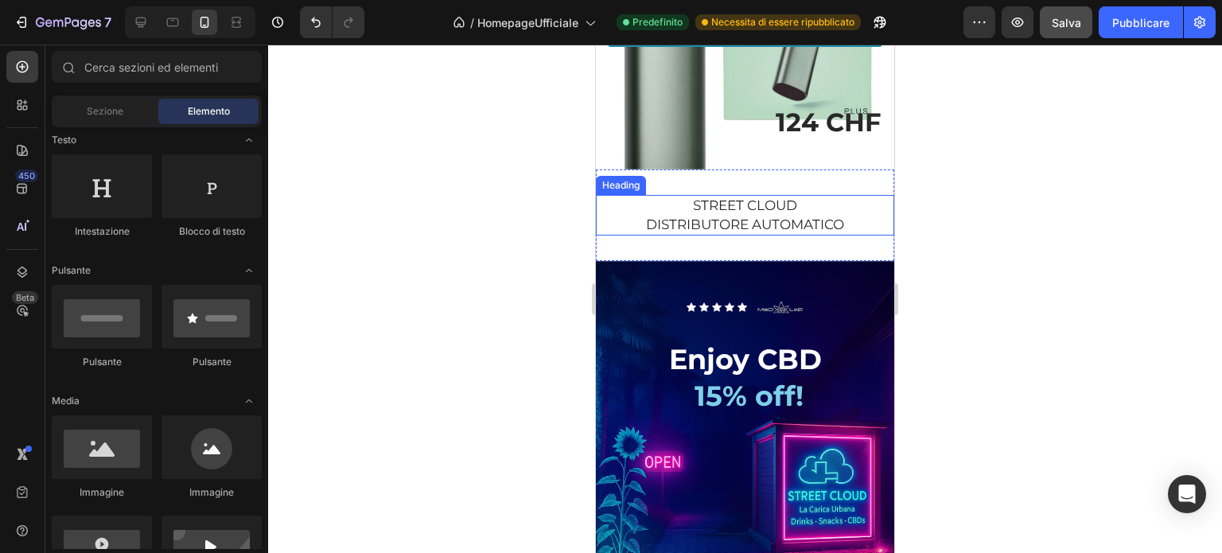
click at [754, 235] on p "STREET CLOUD DISTRIBUTORE AUTOMATICO" at bounding box center [745, 216] width 295 height 38
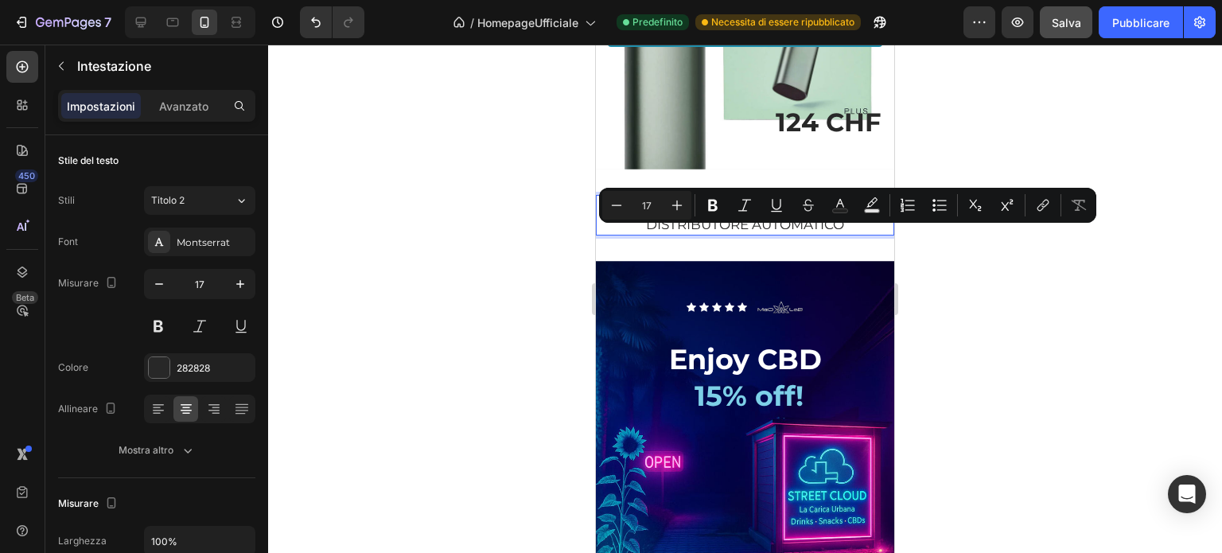
drag, startPoint x: 796, startPoint y: 235, endPoint x: 683, endPoint y: 234, distance: 113.0
click at [683, 234] on p "STREET CLOUD DISTRIBUTORE AUTOMATICO" at bounding box center [745, 216] width 295 height 38
click at [715, 208] on icon "Editor contextual toolbar" at bounding box center [713, 206] width 10 height 12
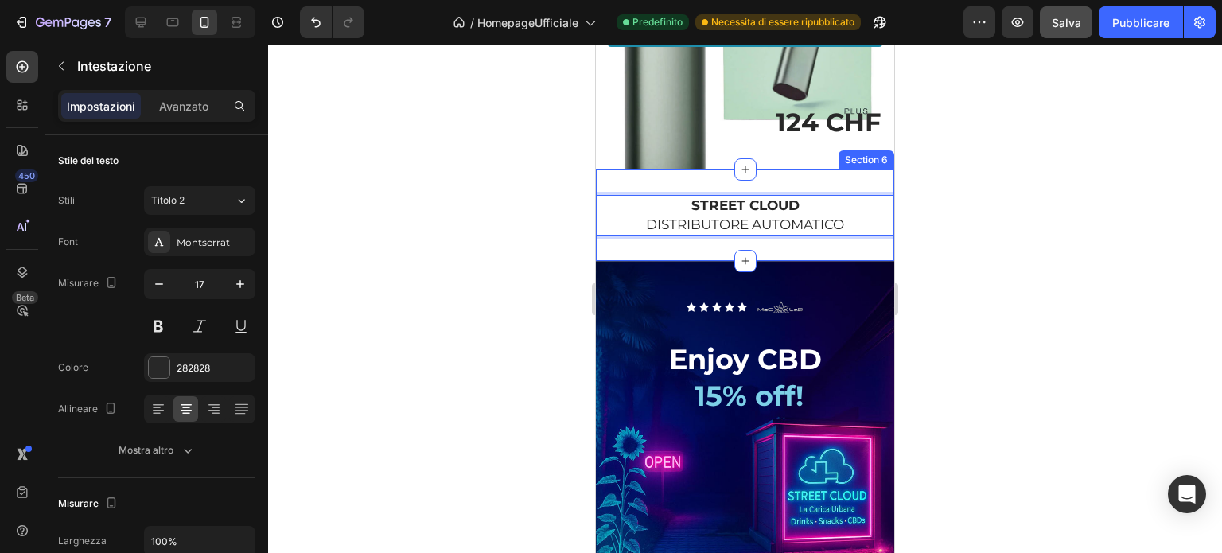
click at [641, 262] on div "STREET CLOUD DISTRIBUTORE AUTOMATICO Heading 0 Section 6" at bounding box center [745, 215] width 298 height 92
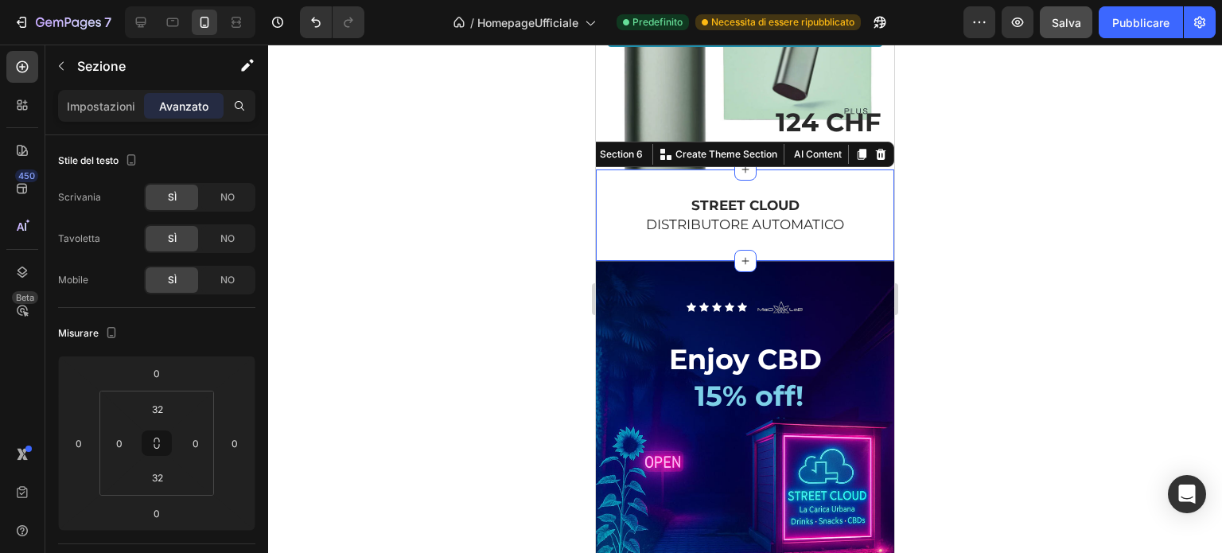
click at [655, 216] on div "⁠⁠⁠⁠⁠⁠⁠ STREET CLOUD DISTRIBUTORE AUTOMATICO Heading Section 6 You can create r…" at bounding box center [745, 215] width 298 height 92
click at [61, 68] on icon "button" at bounding box center [61, 66] width 5 height 9
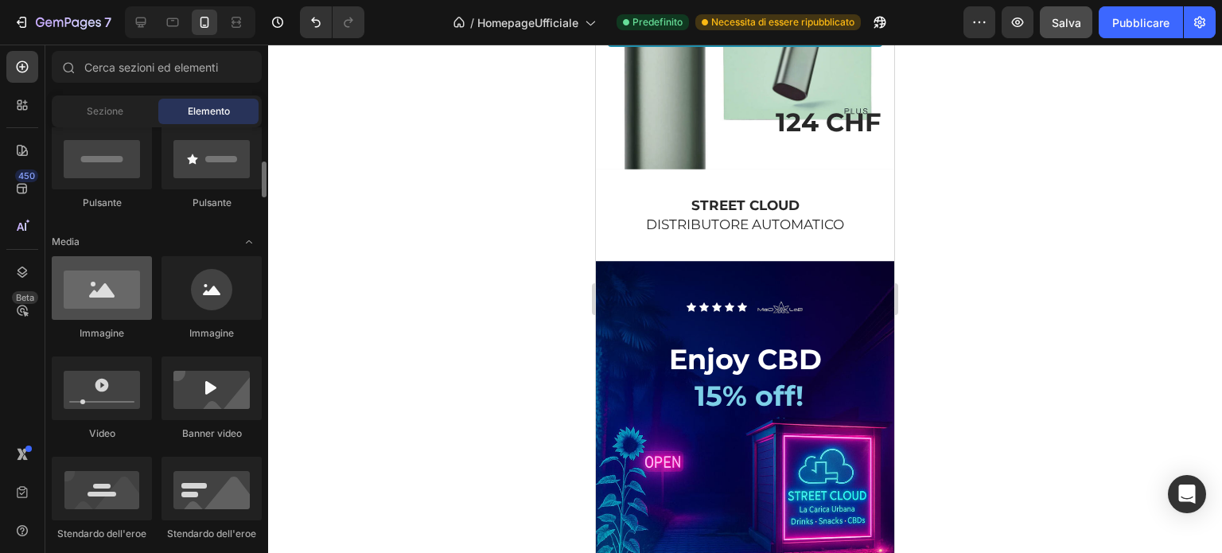
scroll to position [477, 0]
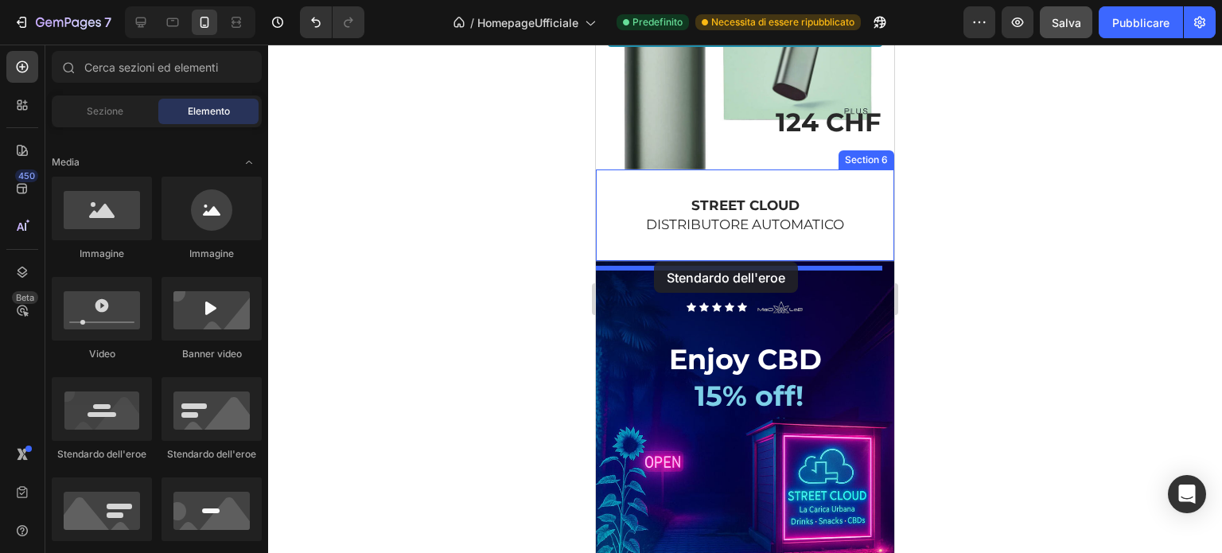
drag, startPoint x: 723, startPoint y: 471, endPoint x: 654, endPoint y: 262, distance: 220.2
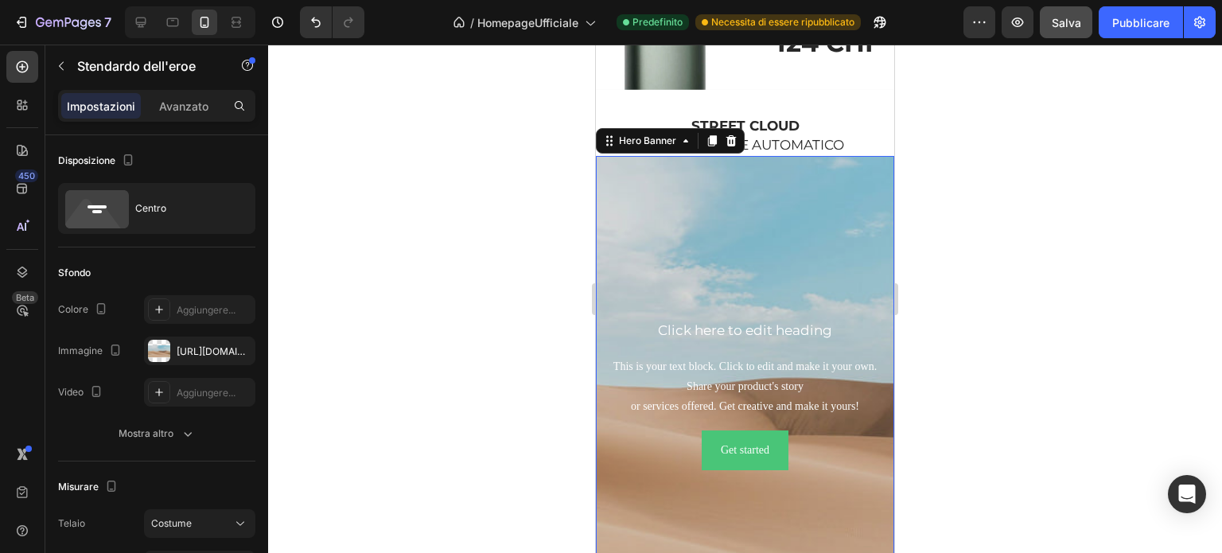
scroll to position [4341, 0]
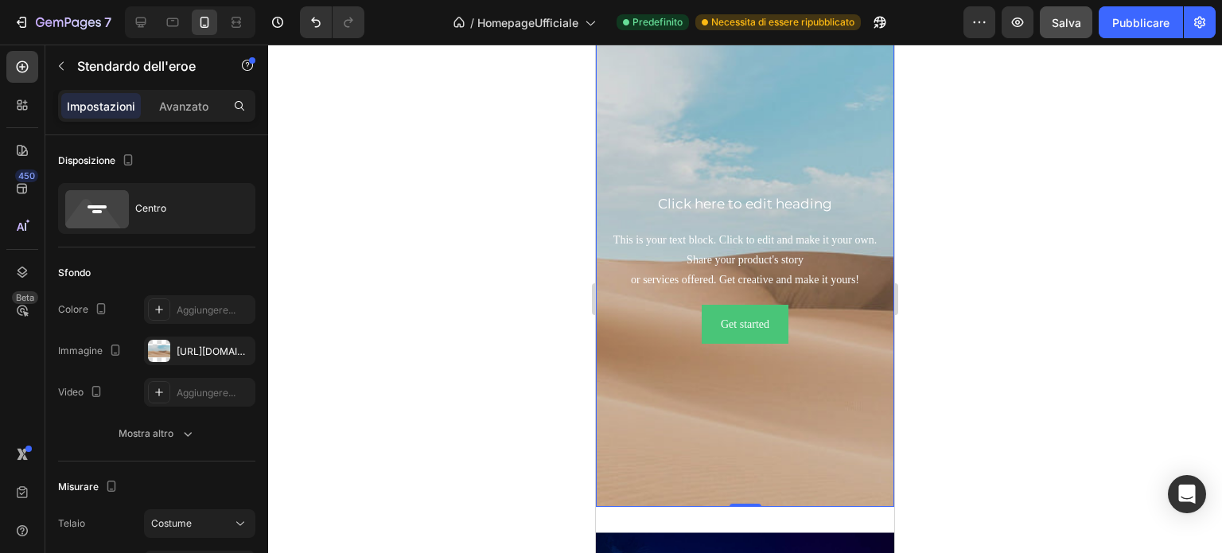
click at [735, 145] on div "Background Image" at bounding box center [745, 267] width 298 height 477
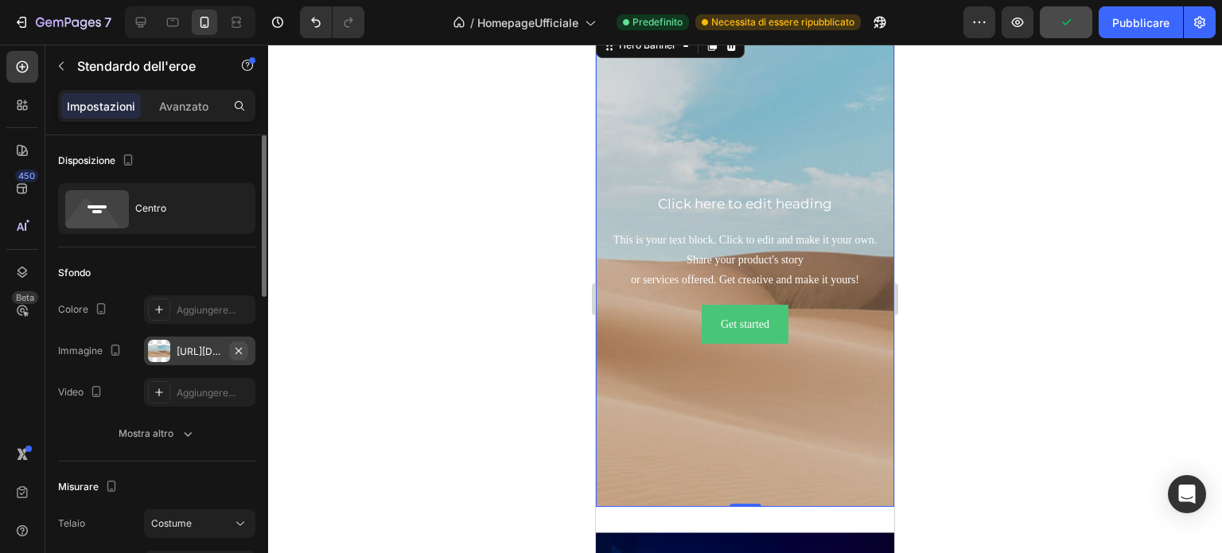
click at [239, 347] on icon "button" at bounding box center [238, 351] width 13 height 13
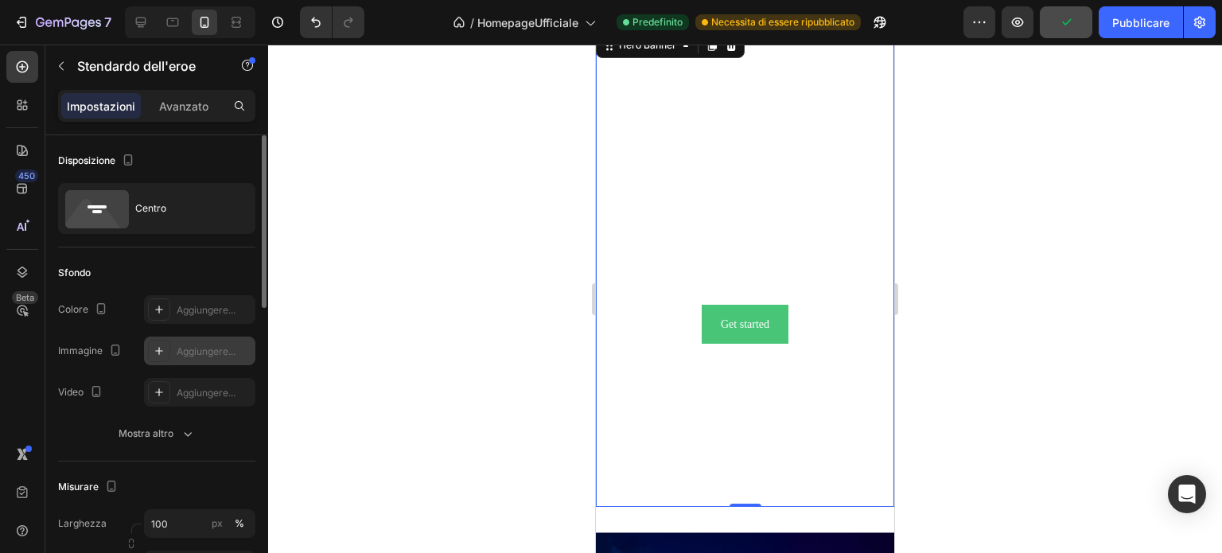
click at [185, 350] on font "Aggiungere..." at bounding box center [206, 351] width 59 height 12
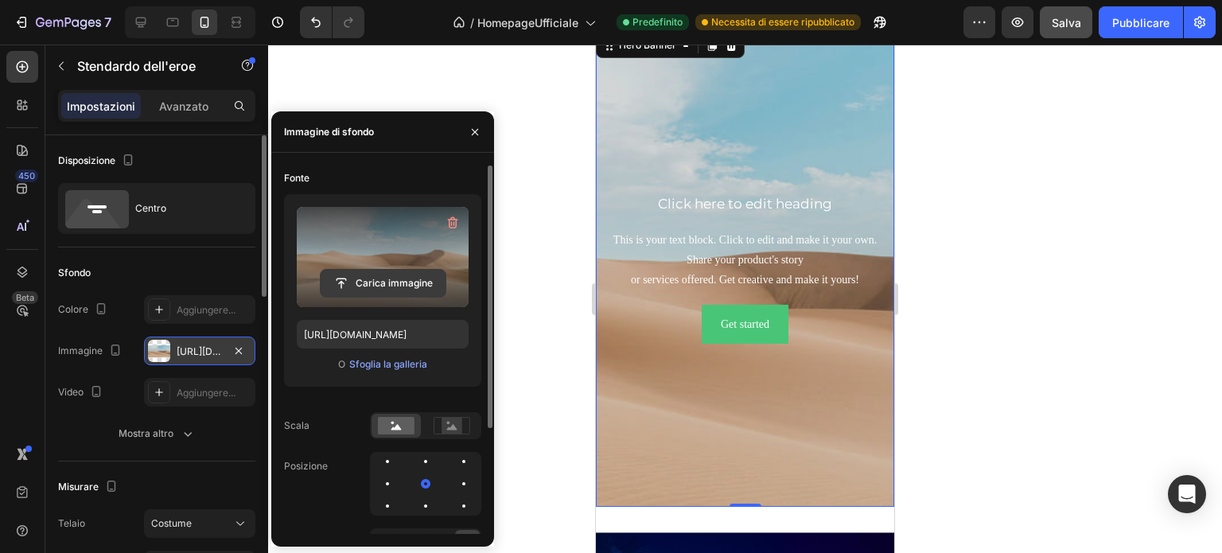
click at [388, 280] on input "file" at bounding box center [383, 283] width 125 height 27
click at [407, 277] on input "file" at bounding box center [383, 283] width 125 height 27
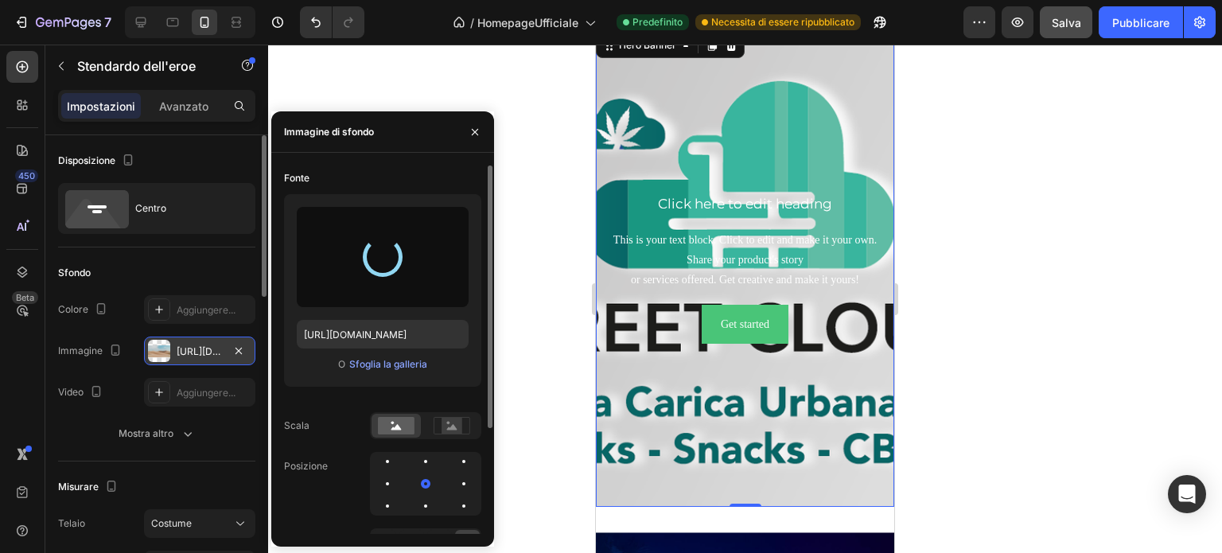
type input "https://cdn.shopify.com/s/files/1/0913/4322/5218/files/gempages_576583072334479…"
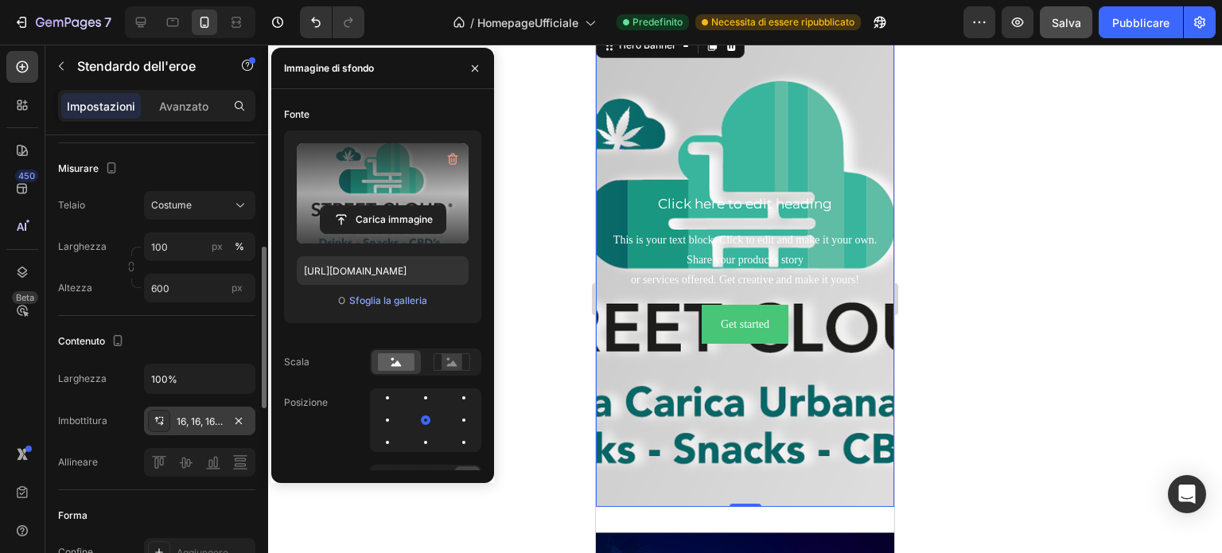
scroll to position [398, 0]
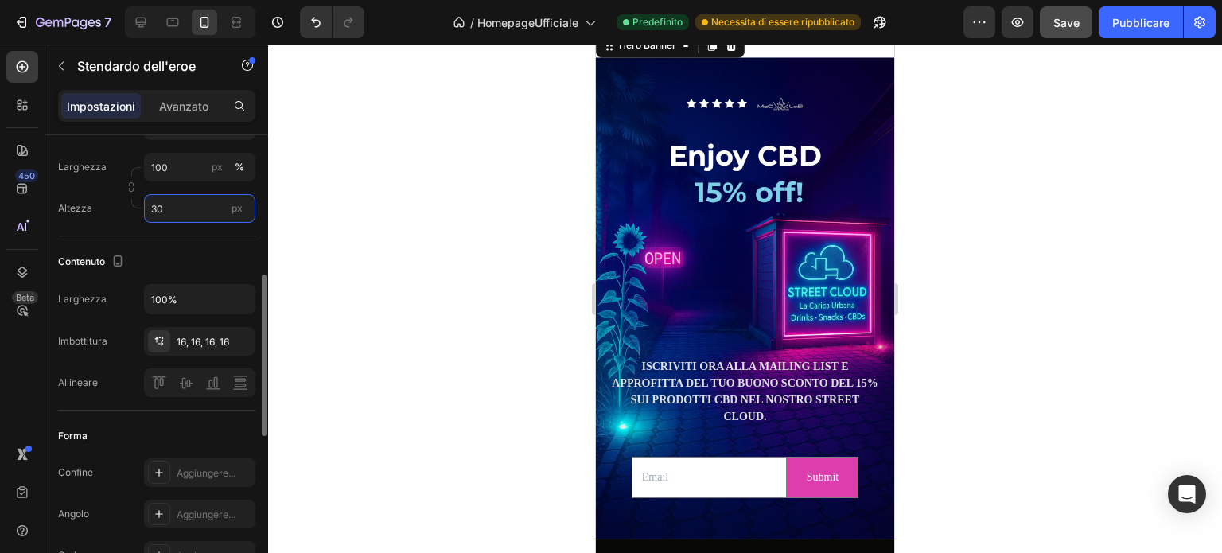
type input "300"
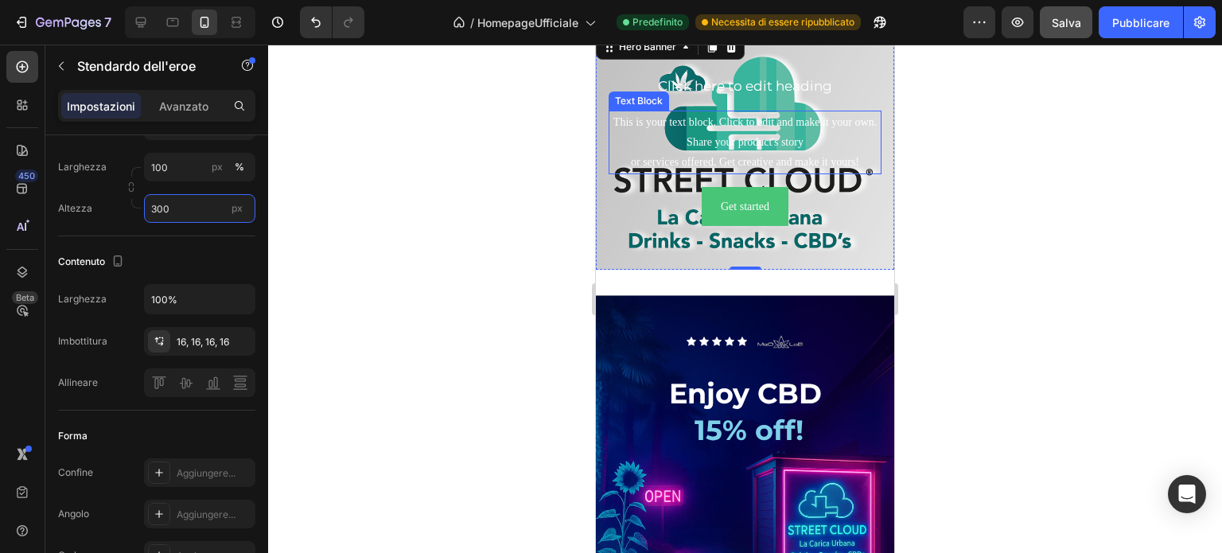
scroll to position [4261, 0]
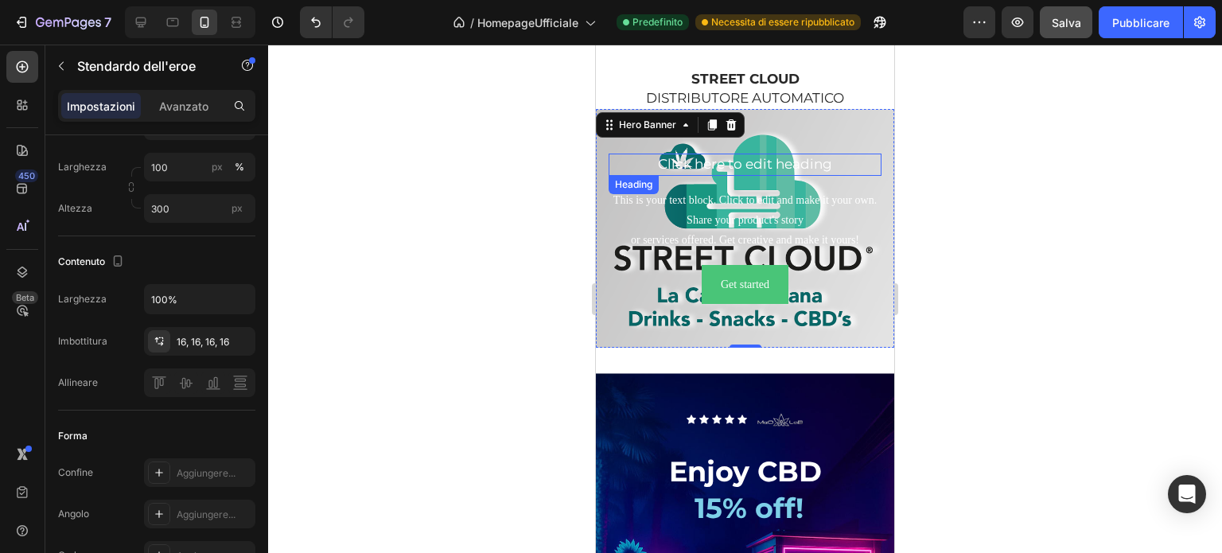
click at [777, 155] on h2 "Click here to edit heading" at bounding box center [745, 165] width 273 height 22
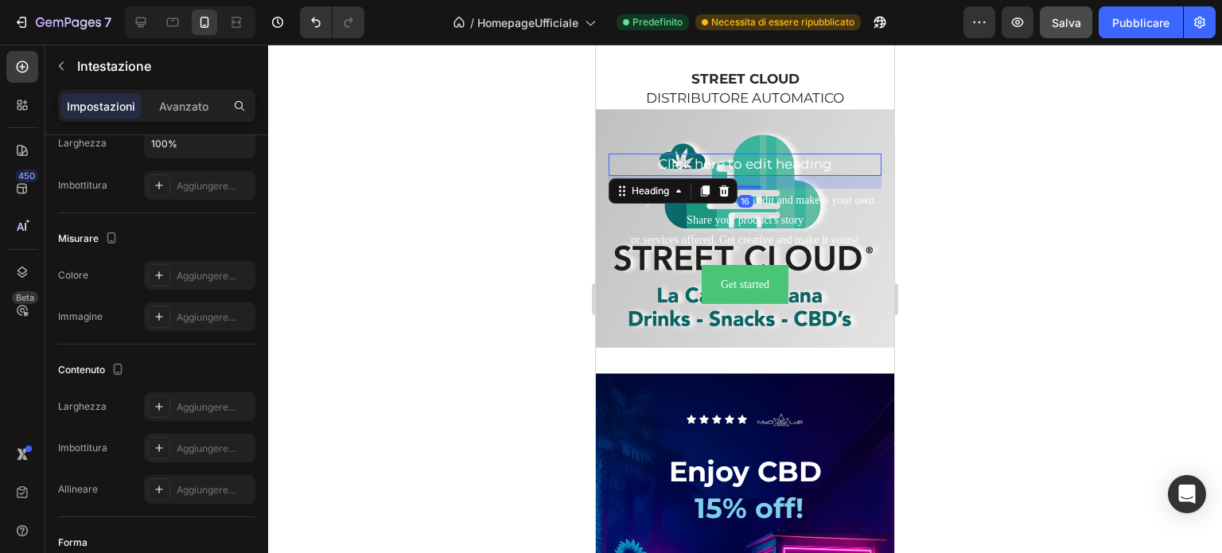
scroll to position [0, 0]
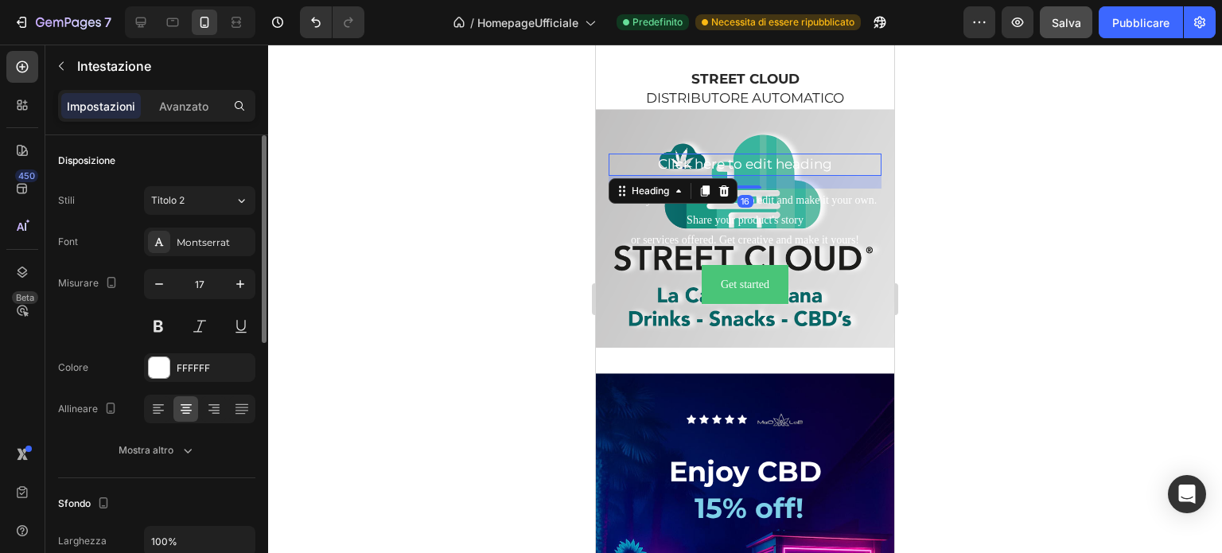
click at [828, 166] on h2 "Click here to edit heading" at bounding box center [745, 165] width 273 height 22
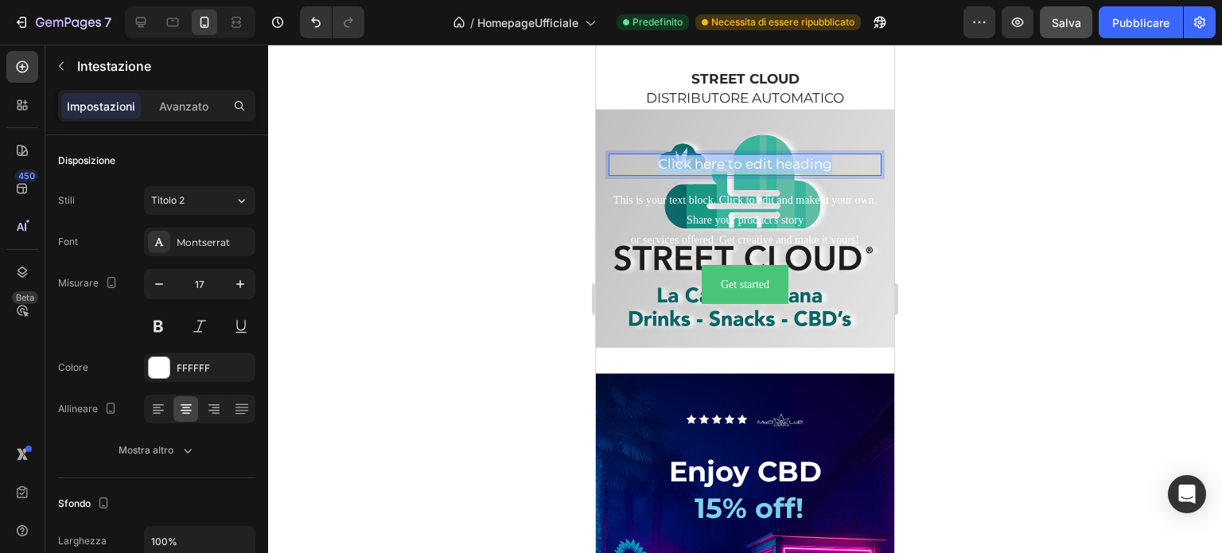
drag, startPoint x: 845, startPoint y: 165, endPoint x: 649, endPoint y: 167, distance: 195.8
click at [649, 167] on p "Click here to edit heading" at bounding box center [745, 164] width 270 height 19
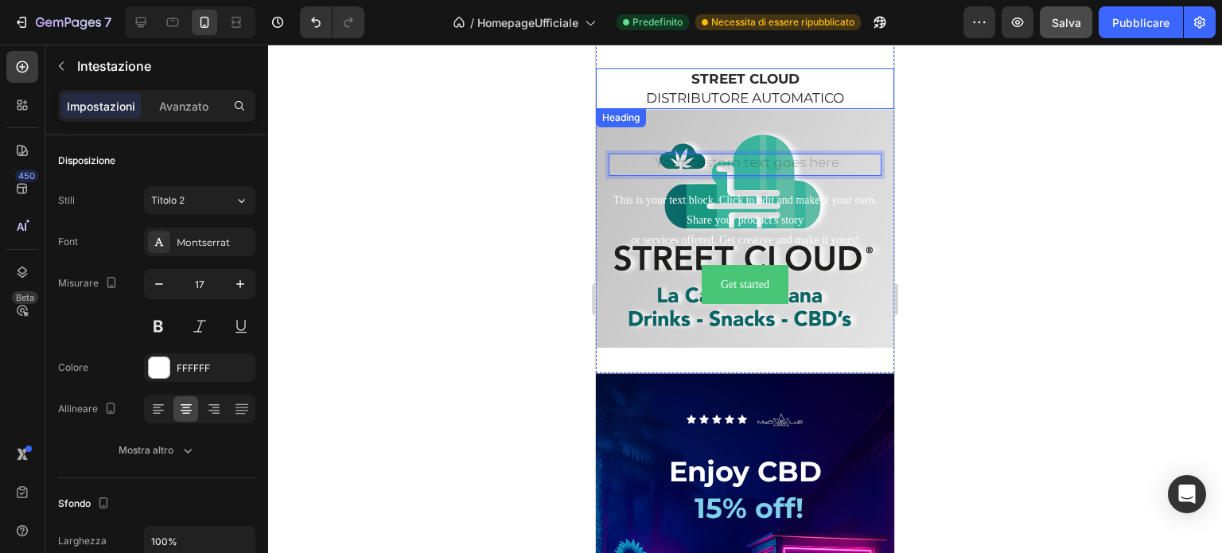
click at [793, 90] on p "⁠⁠⁠⁠⁠⁠⁠ STREET CLOUD DISTRIBUTORE AUTOMATICO" at bounding box center [745, 89] width 295 height 38
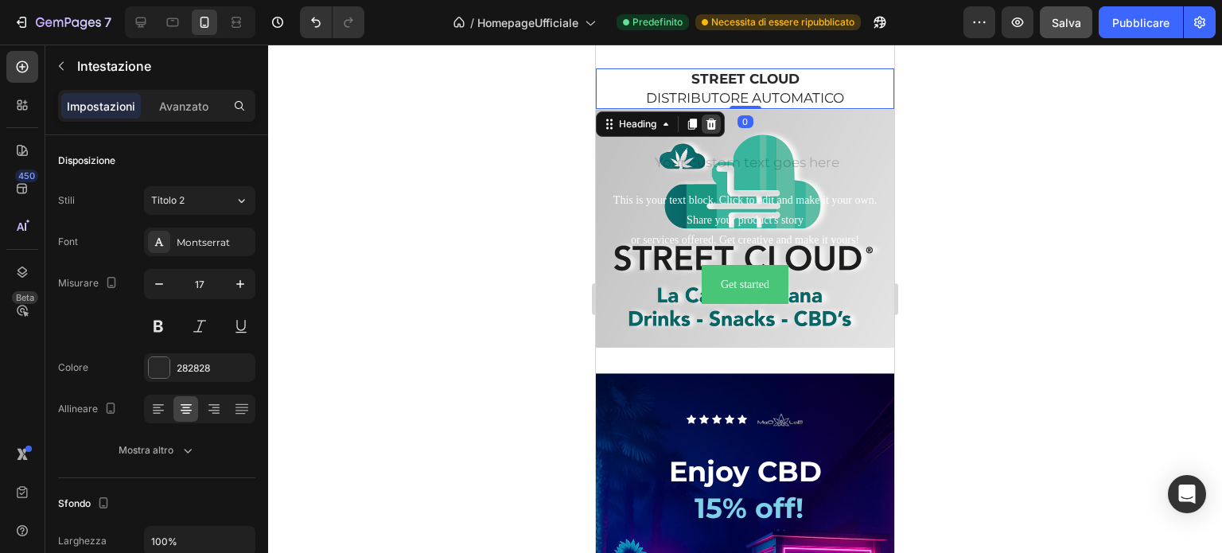
click at [712, 125] on icon at bounding box center [712, 124] width 10 height 11
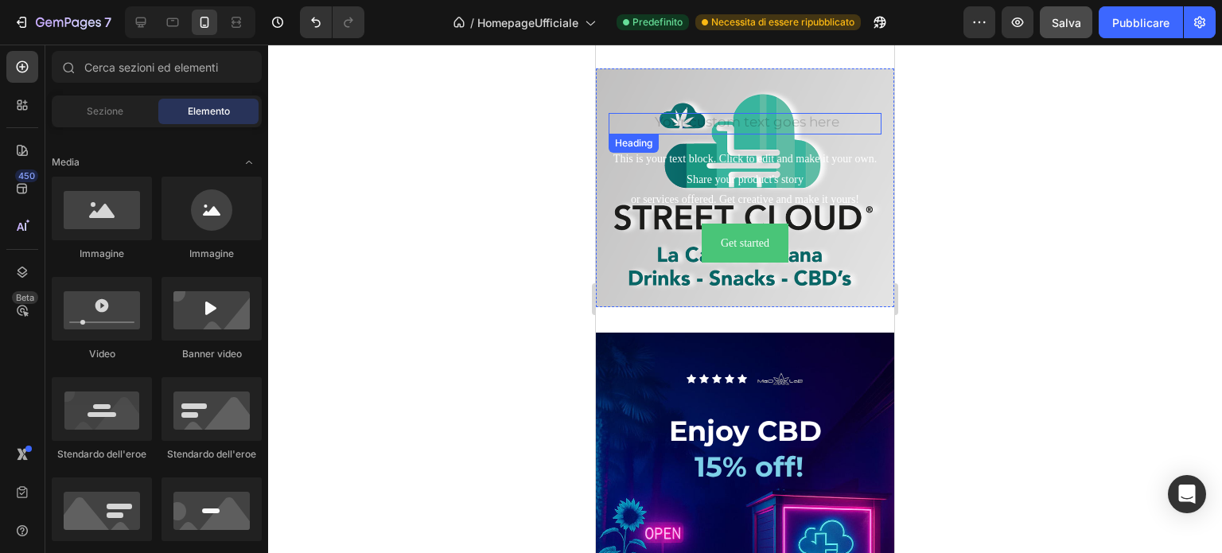
click at [727, 124] on h2 "Rich Text Editor. Editing area: main" at bounding box center [745, 124] width 273 height 22
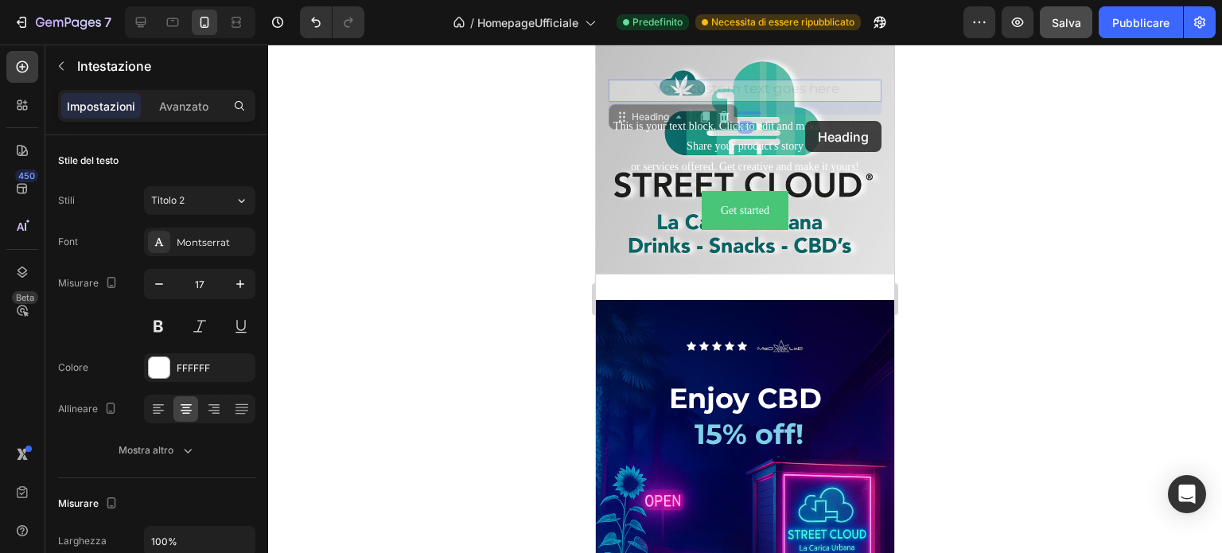
scroll to position [4243, 0]
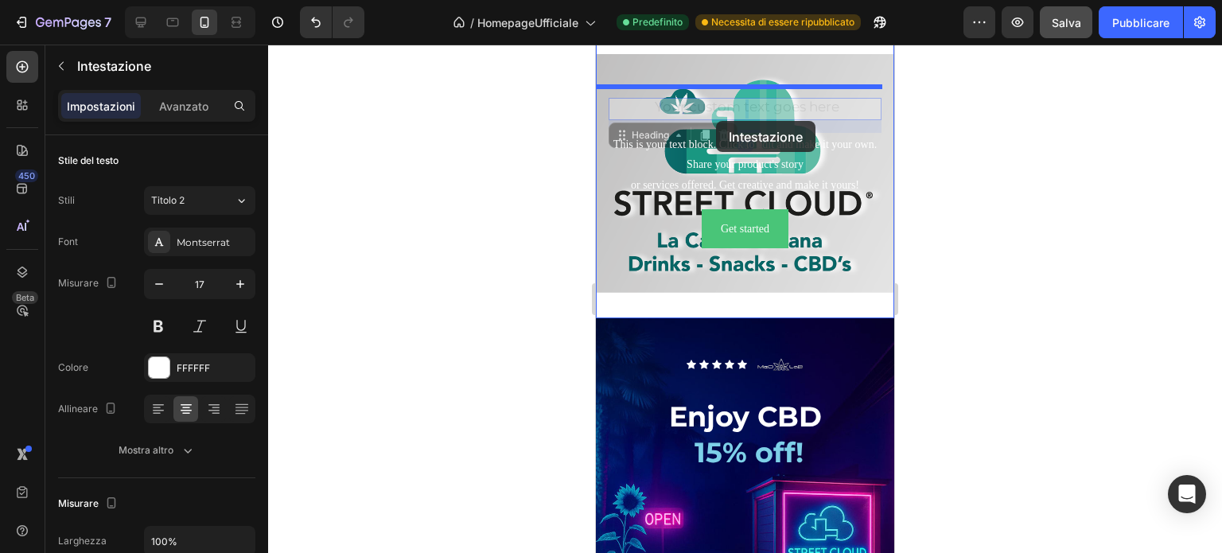
drag, startPoint x: 848, startPoint y: 123, endPoint x: 716, endPoint y: 121, distance: 132.1
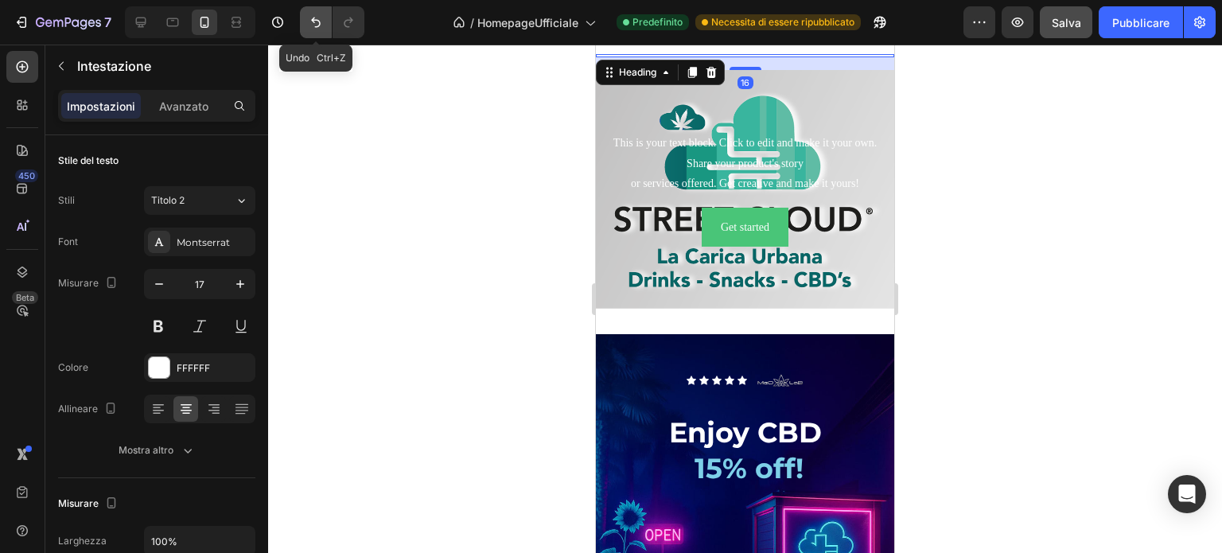
click at [310, 28] on icon "Annulla/Ripristina" at bounding box center [316, 22] width 16 height 16
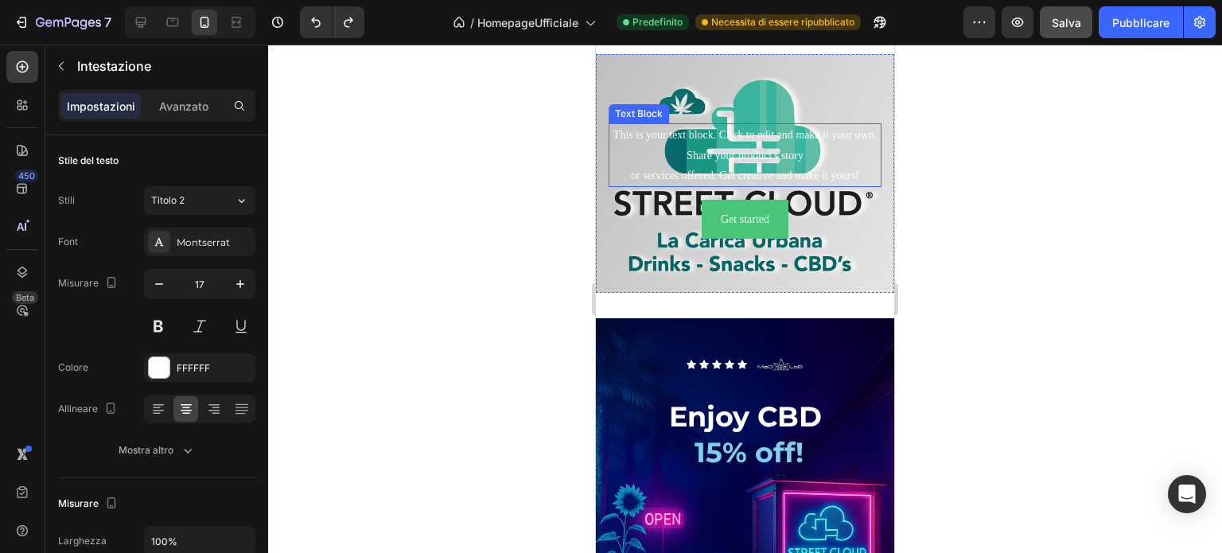
click at [725, 165] on div "This is your text block. Click to edit and make it your own. Share your product…" at bounding box center [745, 155] width 273 height 64
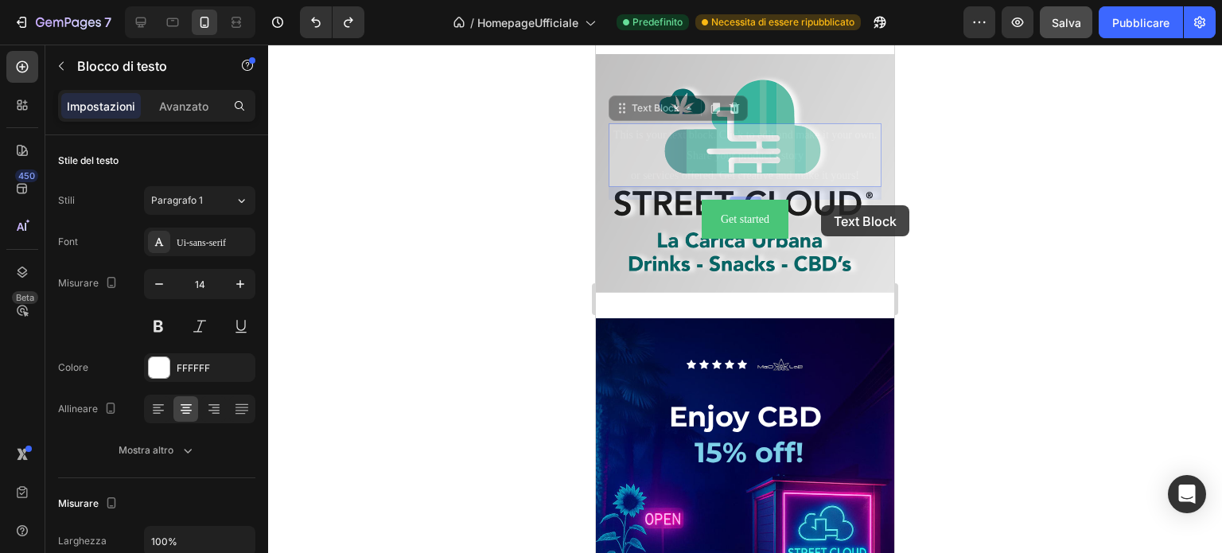
scroll to position [4206, 0]
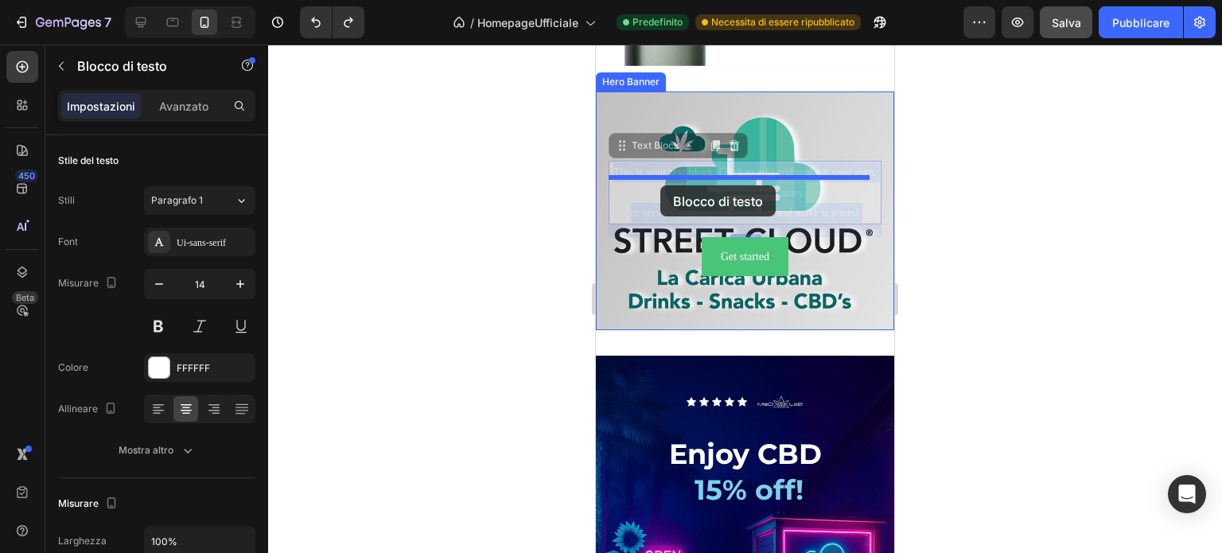
drag, startPoint x: 852, startPoint y: 208, endPoint x: 660, endPoint y: 185, distance: 193.1
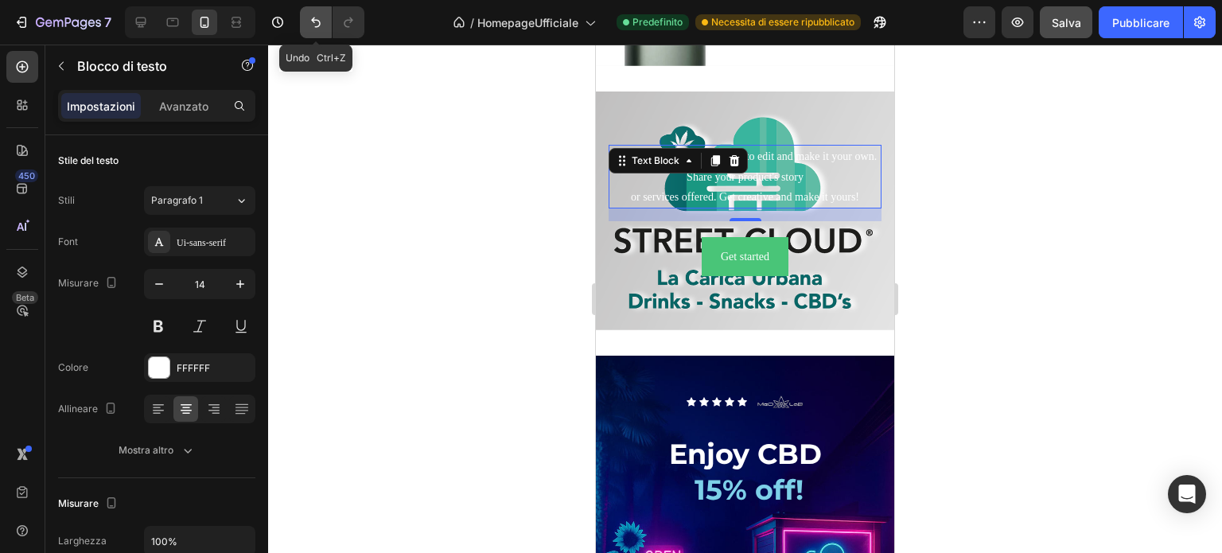
click at [319, 20] on icon "Annulla/Ripristina" at bounding box center [316, 22] width 16 height 16
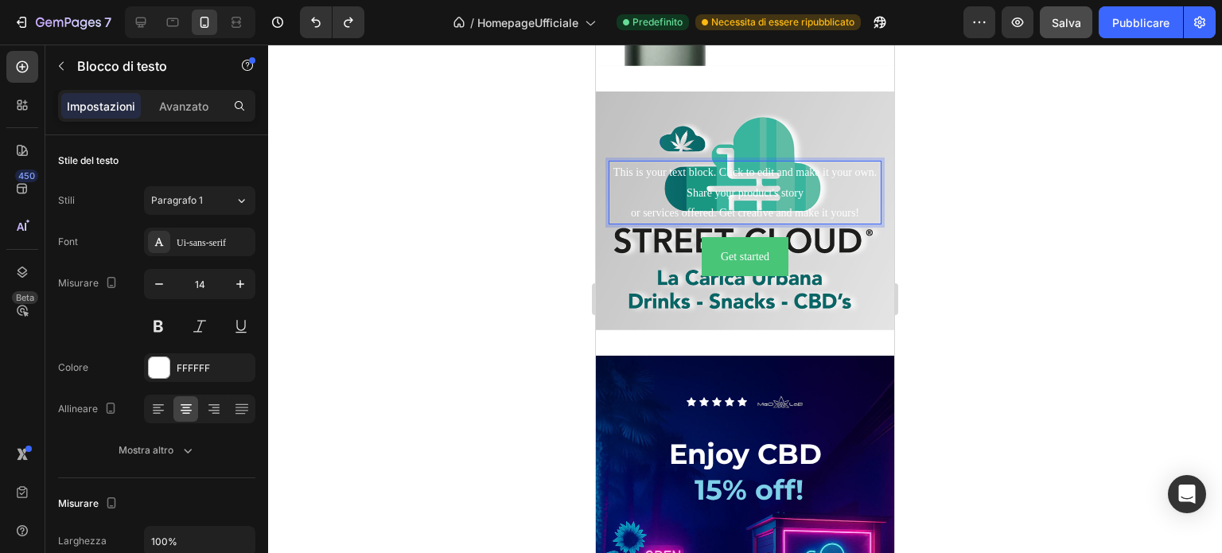
click at [779, 223] on p "This is your text block. Click to edit and make it your own. Share your product…" at bounding box center [745, 192] width 270 height 60
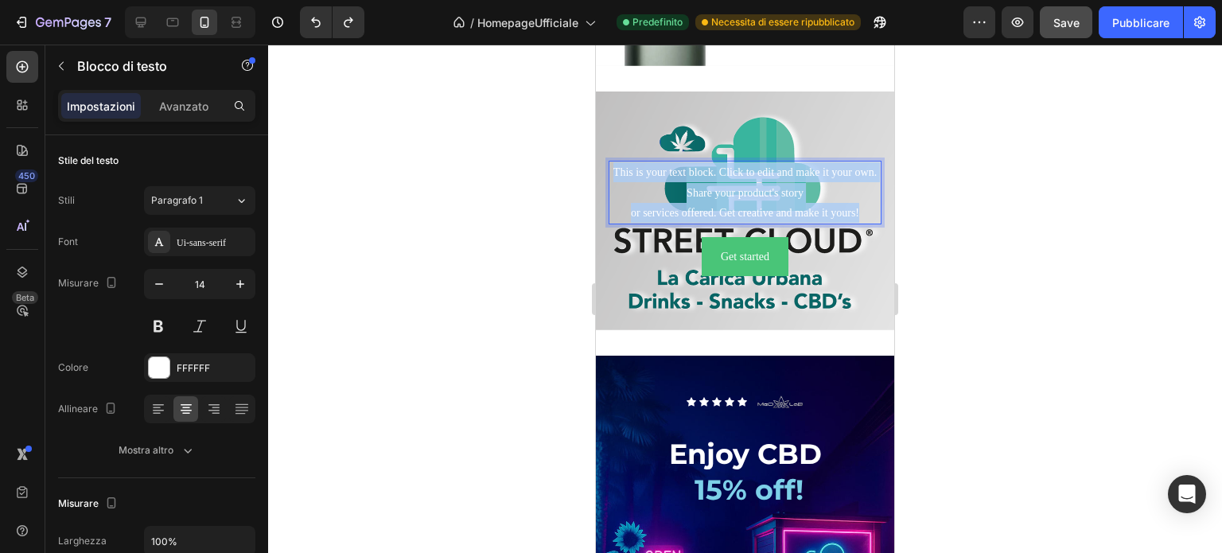
drag, startPoint x: 856, startPoint y: 244, endPoint x: 613, endPoint y: 209, distance: 246.0
click at [613, 209] on p "This is your text block. Click to edit and make it your own. Share your product…" at bounding box center [745, 192] width 270 height 60
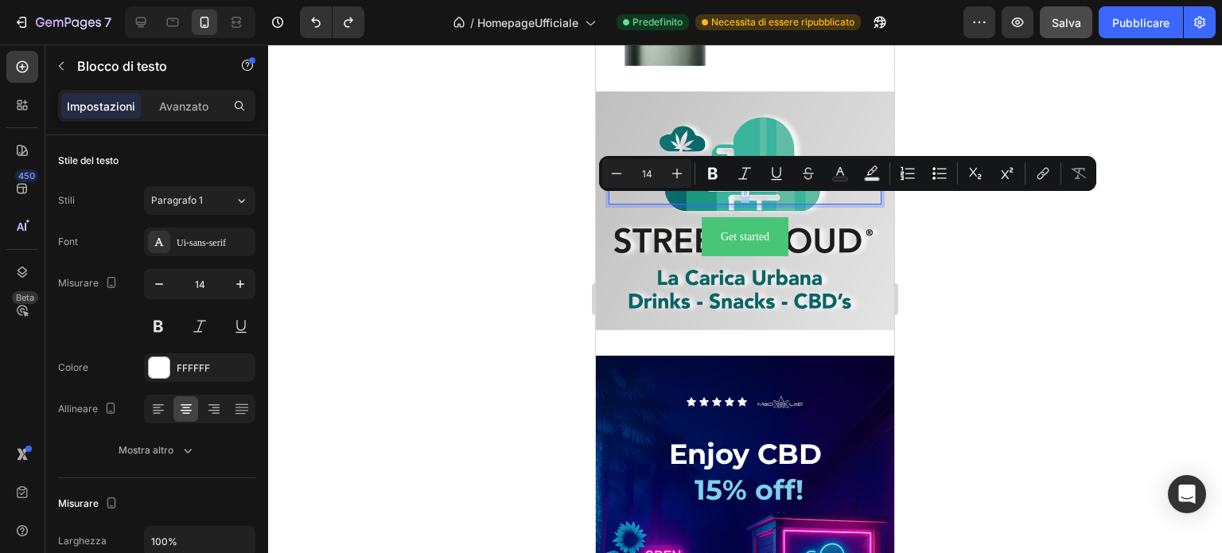
scroll to position [4226, 0]
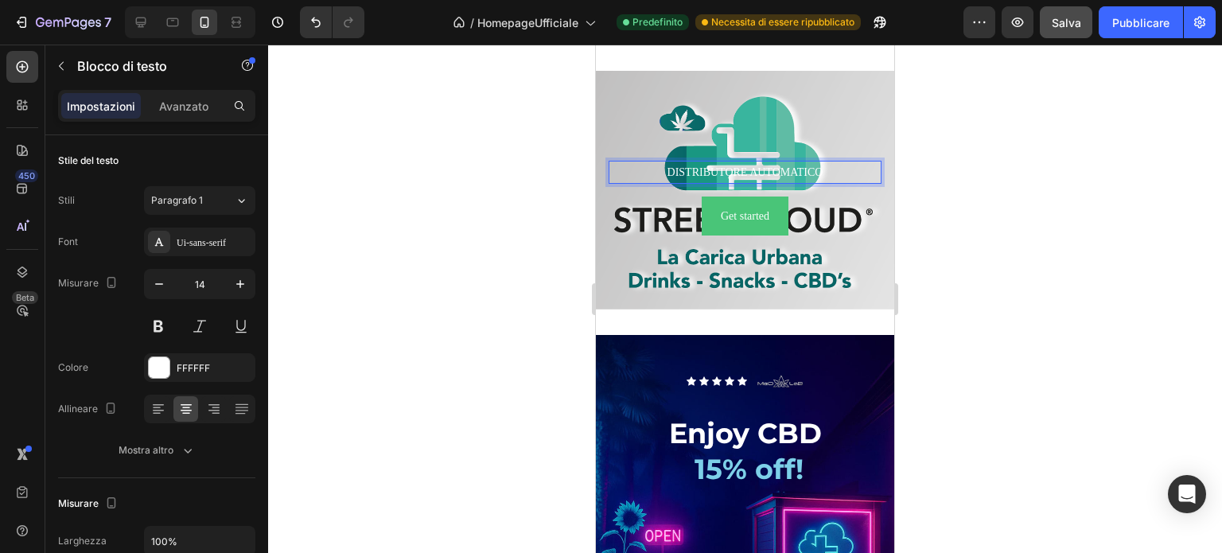
click at [661, 182] on p "DISTRIBUTORE AUTOMATICO" at bounding box center [745, 172] width 270 height 20
click at [315, 21] on icon "Annulla/Ripristina" at bounding box center [316, 22] width 16 height 16
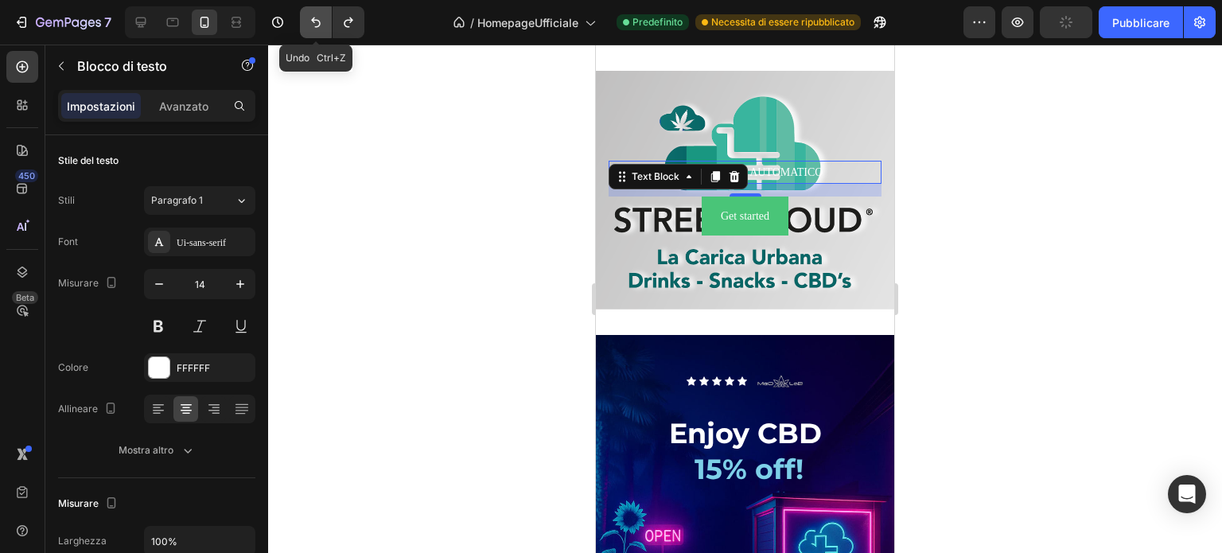
click at [315, 21] on icon "Annulla/Ripristina" at bounding box center [316, 22] width 16 height 16
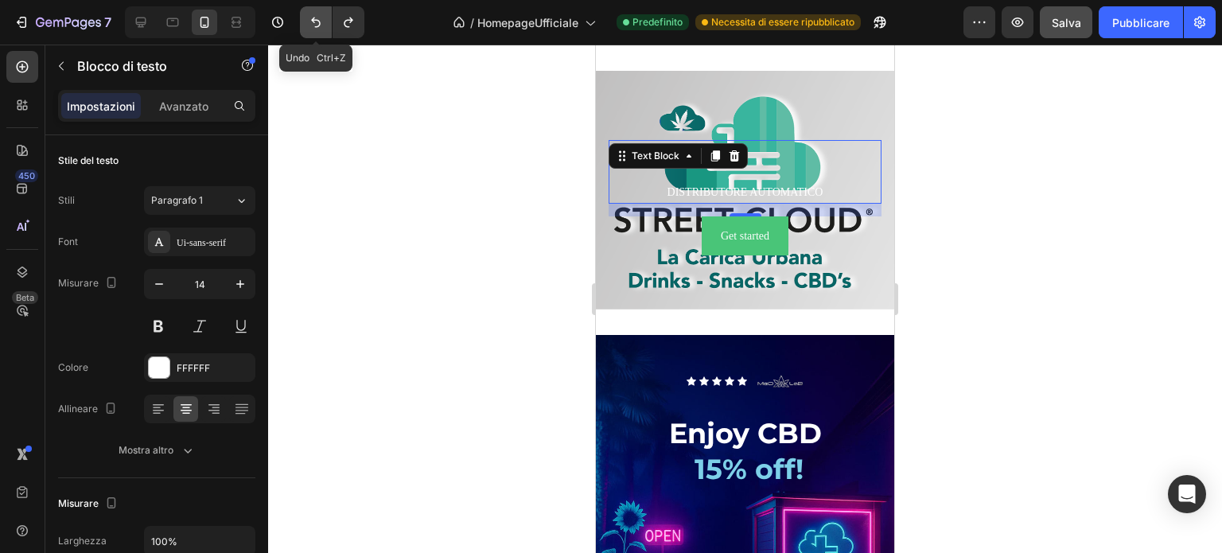
click at [315, 21] on icon "Annulla/Ripristina" at bounding box center [316, 22] width 16 height 16
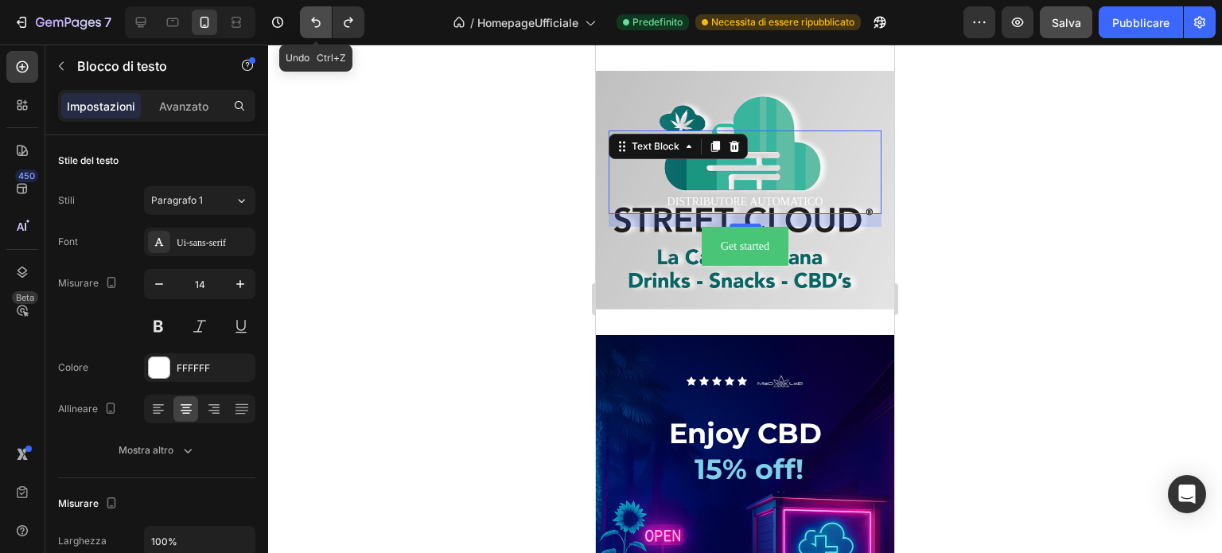
click at [315, 21] on icon "Annulla/Ripristina" at bounding box center [316, 22] width 16 height 16
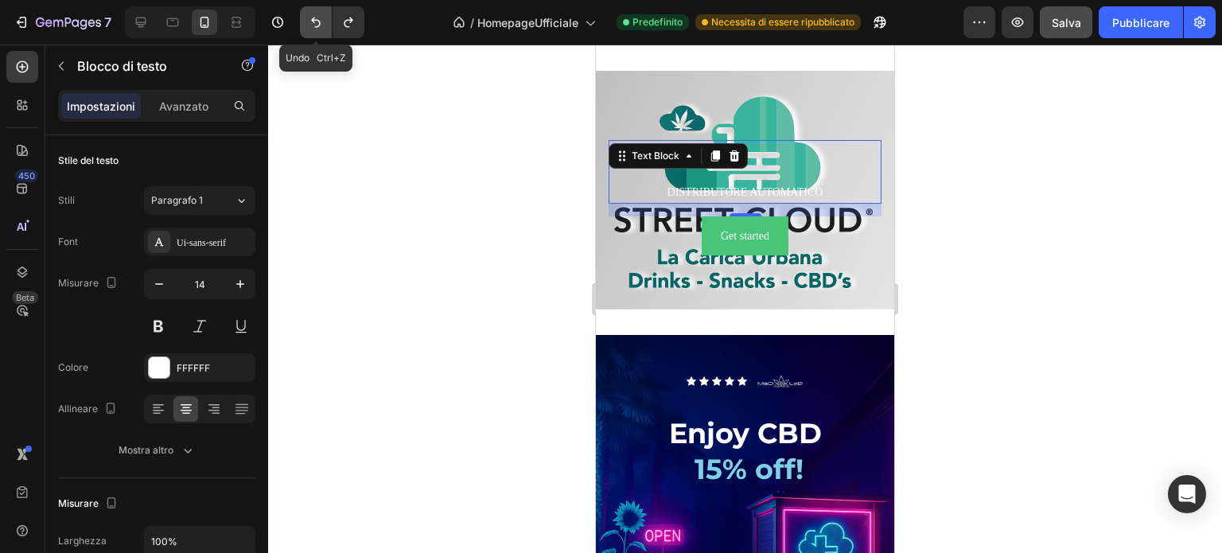
click at [315, 21] on icon "Annulla/Ripristina" at bounding box center [316, 22] width 16 height 16
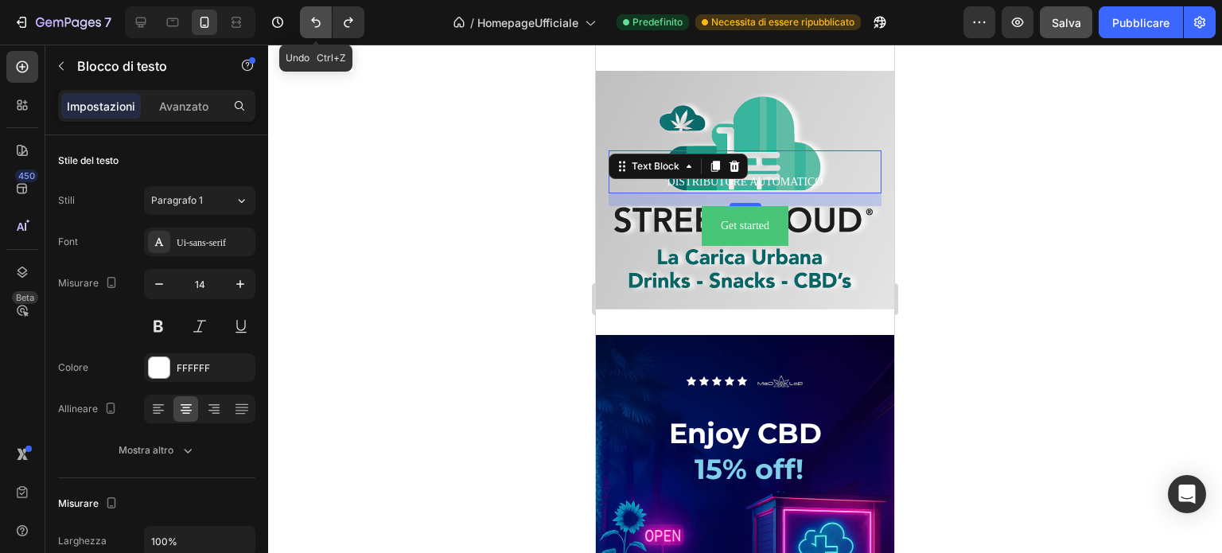
click at [315, 21] on icon "Annulla/Ripristina" at bounding box center [316, 22] width 16 height 16
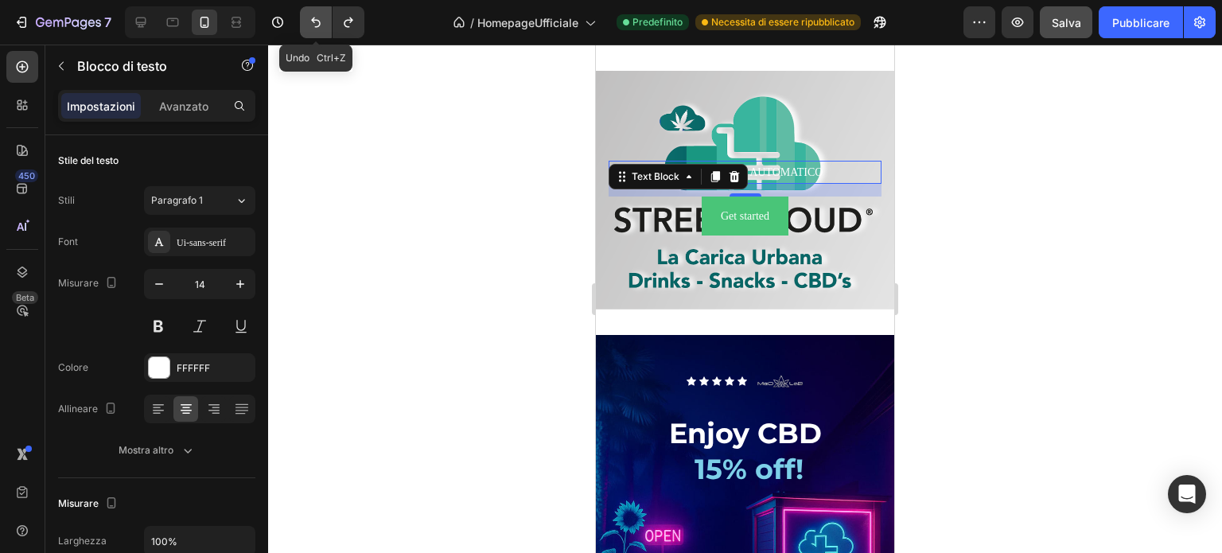
click at [315, 21] on icon "Annulla/Ripristina" at bounding box center [316, 22] width 16 height 16
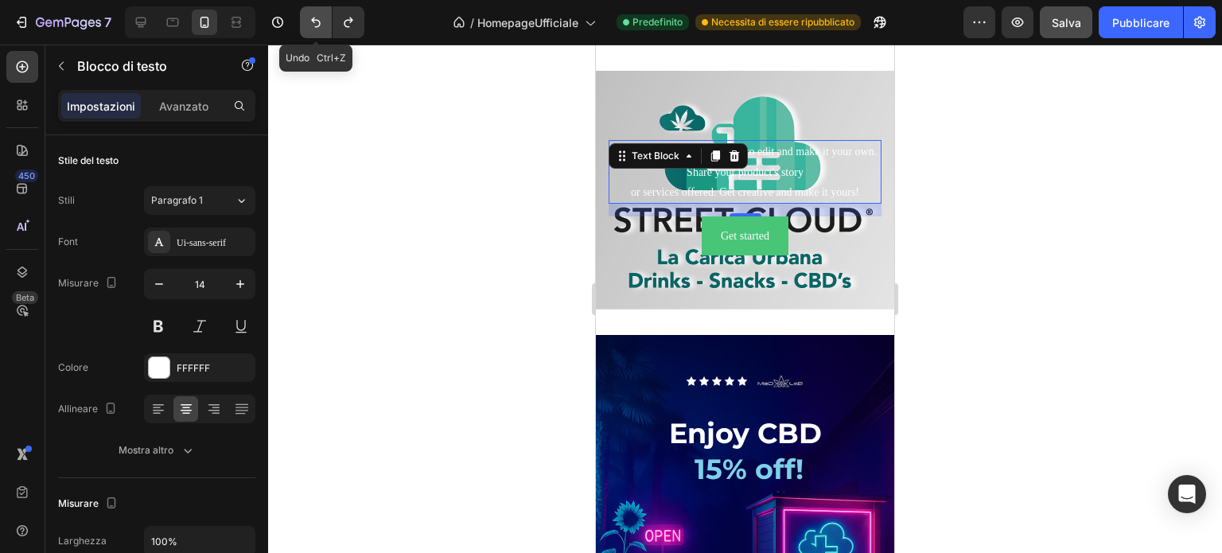
click at [315, 21] on icon "Annulla/Ripristina" at bounding box center [316, 22] width 16 height 16
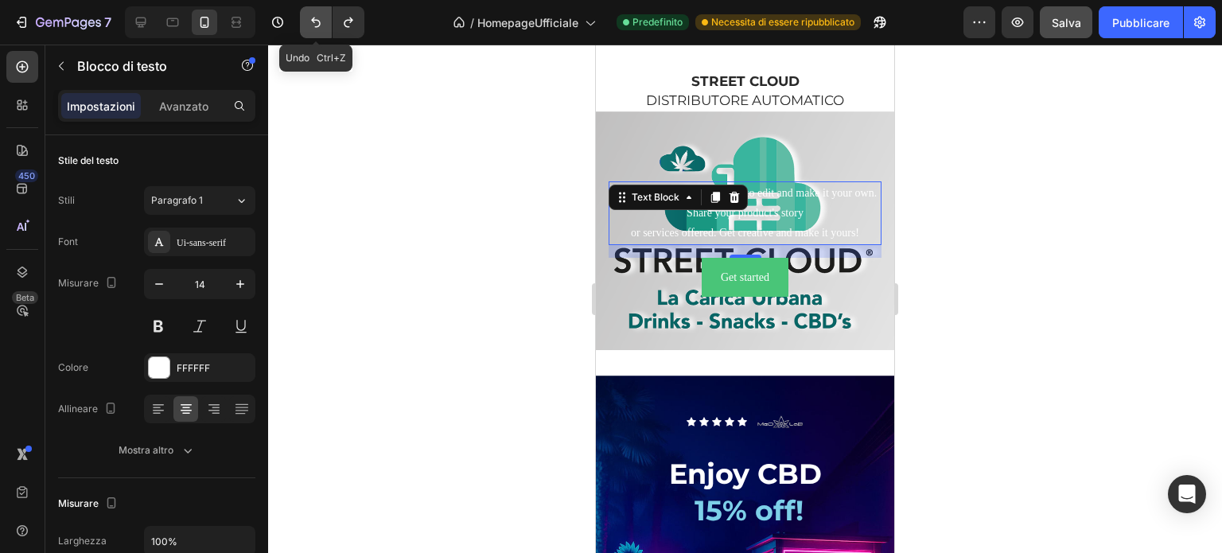
click at [315, 21] on icon "Annulla/Ripristina" at bounding box center [316, 22] width 16 height 16
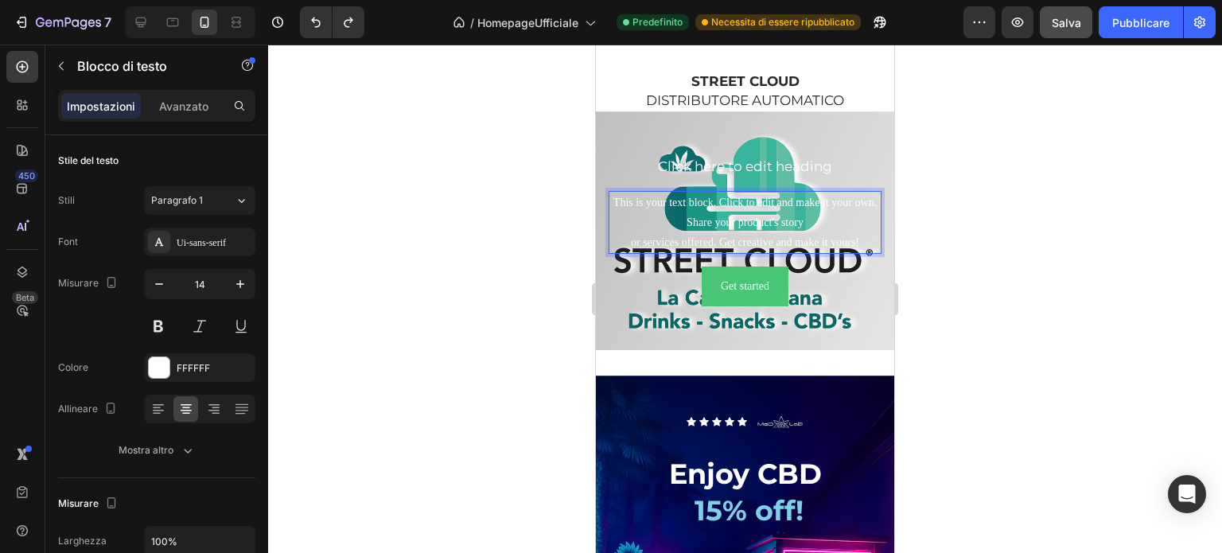
click at [785, 255] on div "This is your text block. Click to edit and make it your own. Share your product…" at bounding box center [745, 223] width 273 height 64
click at [731, 235] on p "This is your text block. Click to edit and make it your own. Share your product…" at bounding box center [745, 223] width 270 height 60
click at [859, 253] on p "This is your text block. Click to edit and make it your own. Share your product…" at bounding box center [745, 223] width 270 height 60
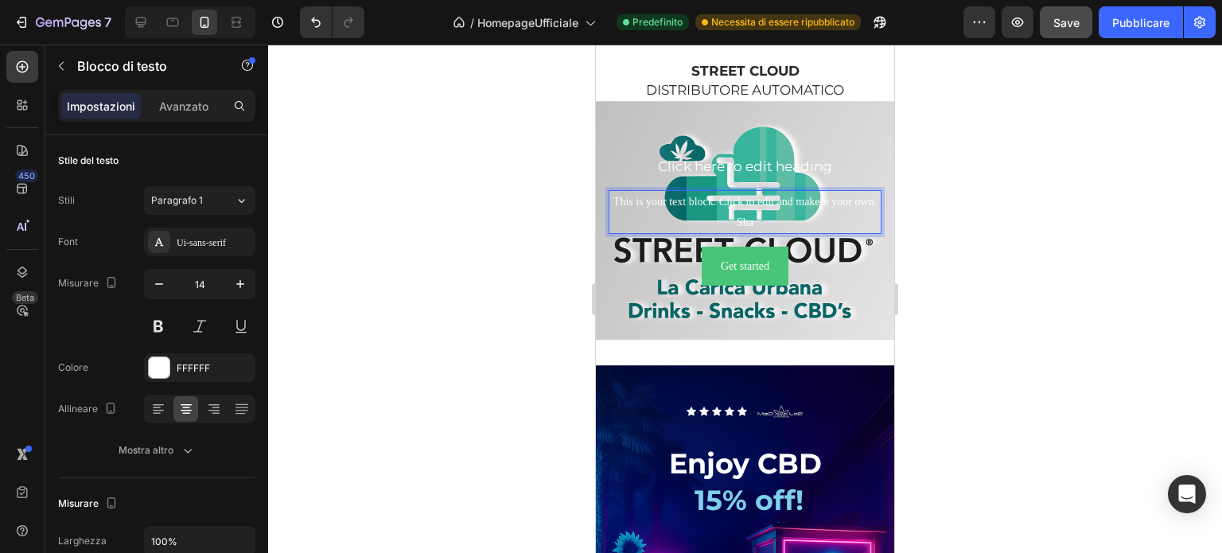
scroll to position [4246, 0]
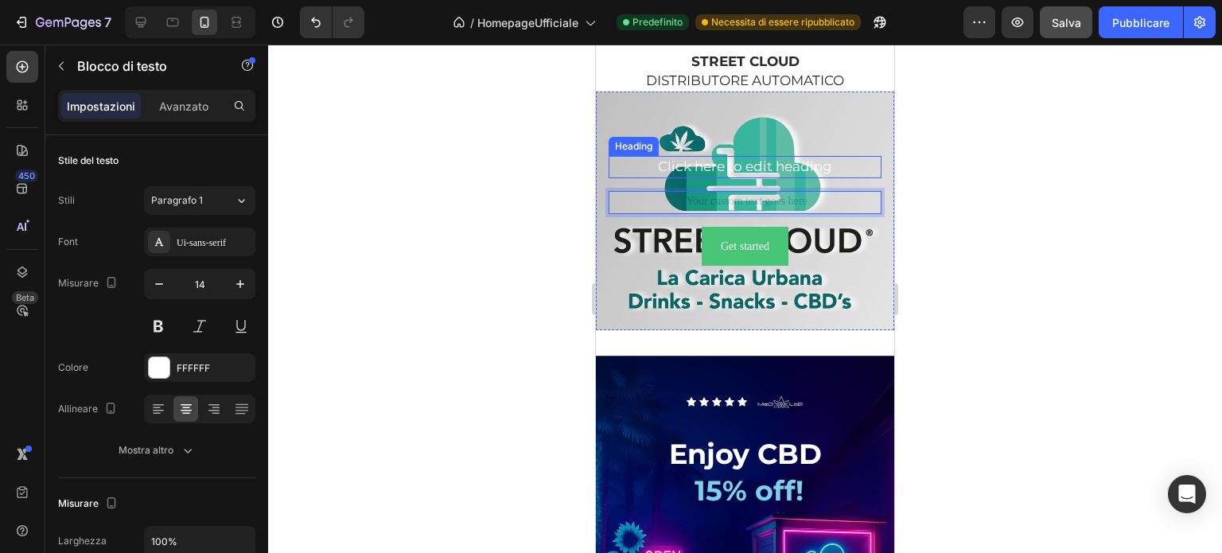
click at [751, 178] on h2 "Click here to edit heading" at bounding box center [745, 167] width 273 height 22
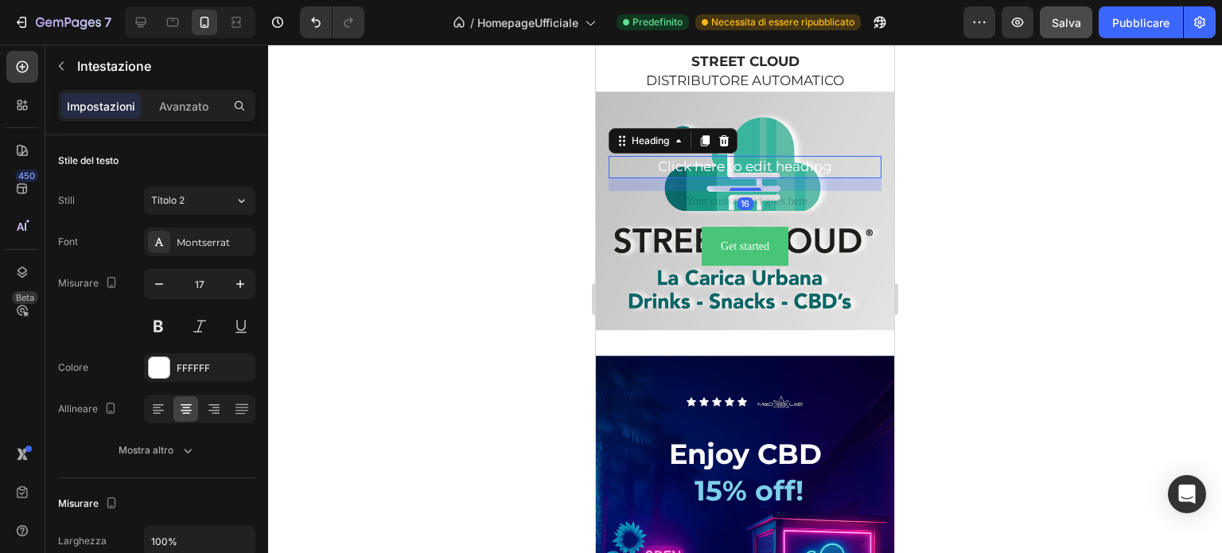
click at [796, 178] on h2 "Click here to edit heading" at bounding box center [745, 167] width 273 height 22
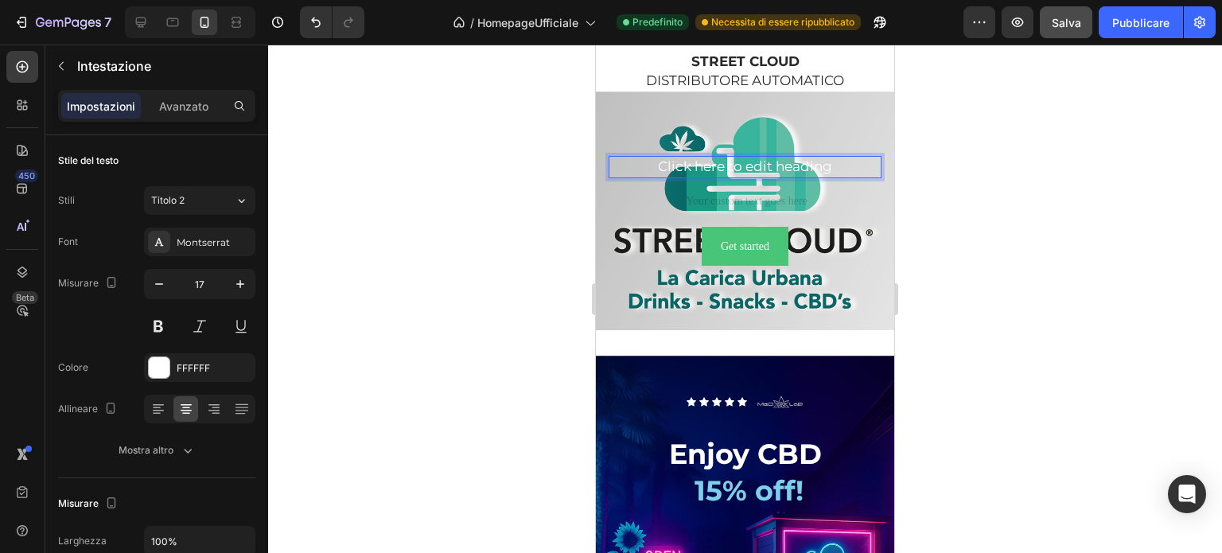
click at [835, 177] on p "Click here to edit heading" at bounding box center [745, 167] width 270 height 19
click at [851, 177] on p "DISTRIBUTORE AUTOMATICO" at bounding box center [745, 167] width 270 height 19
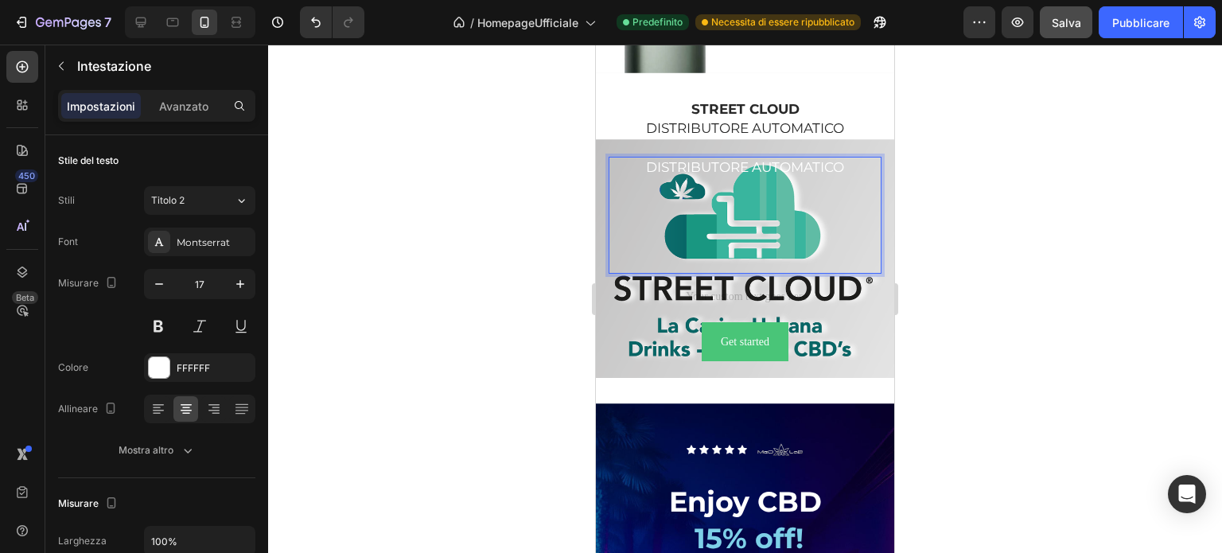
scroll to position [4189, 0]
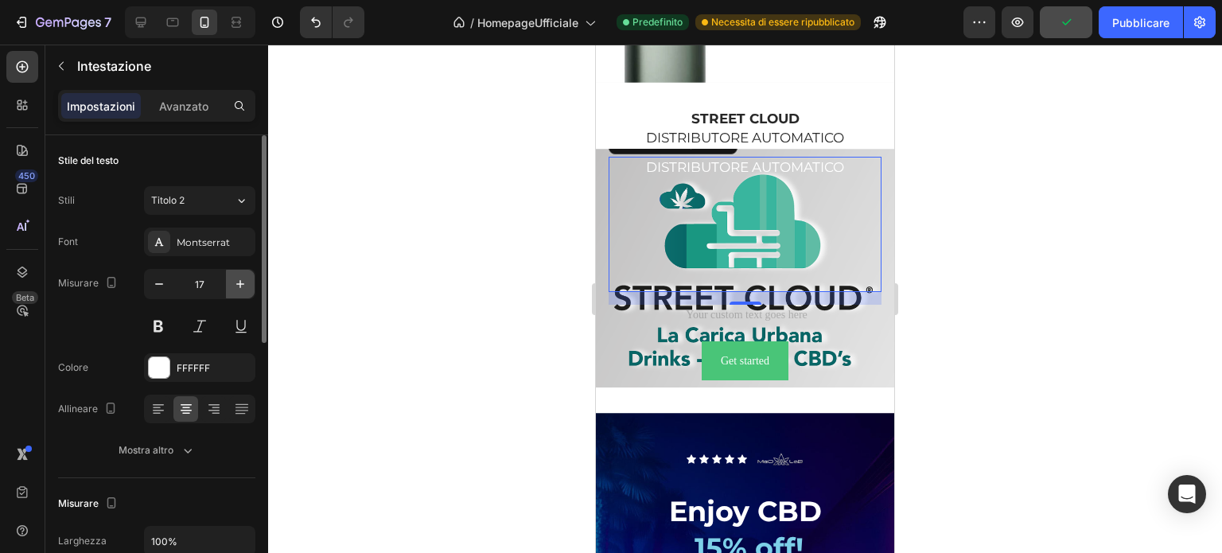
click at [241, 279] on icon "button" at bounding box center [240, 284] width 16 height 16
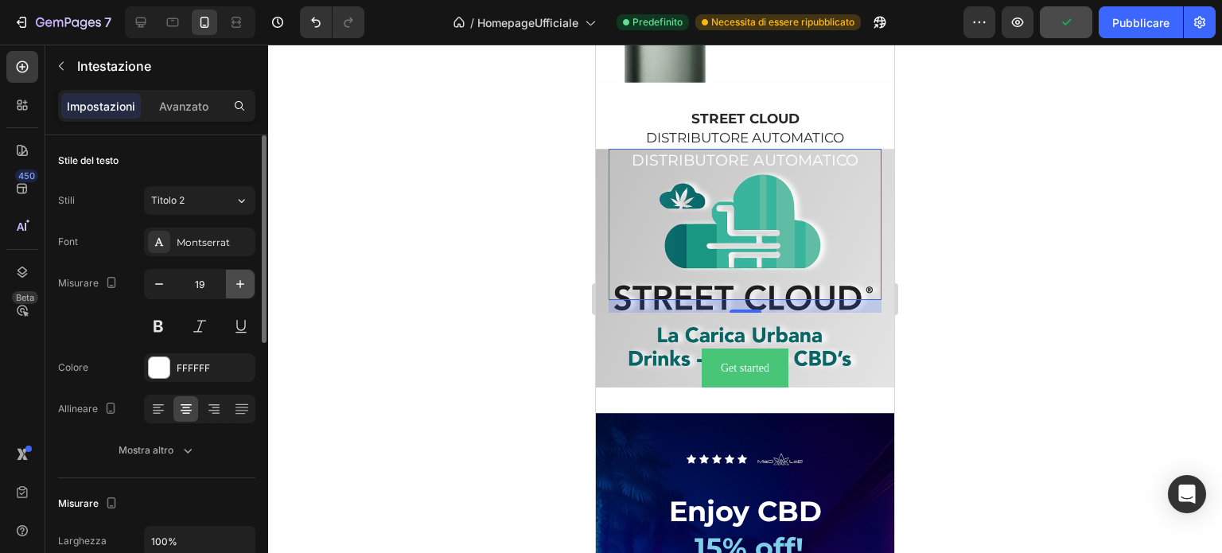
click at [241, 279] on icon "button" at bounding box center [240, 284] width 16 height 16
type input "21"
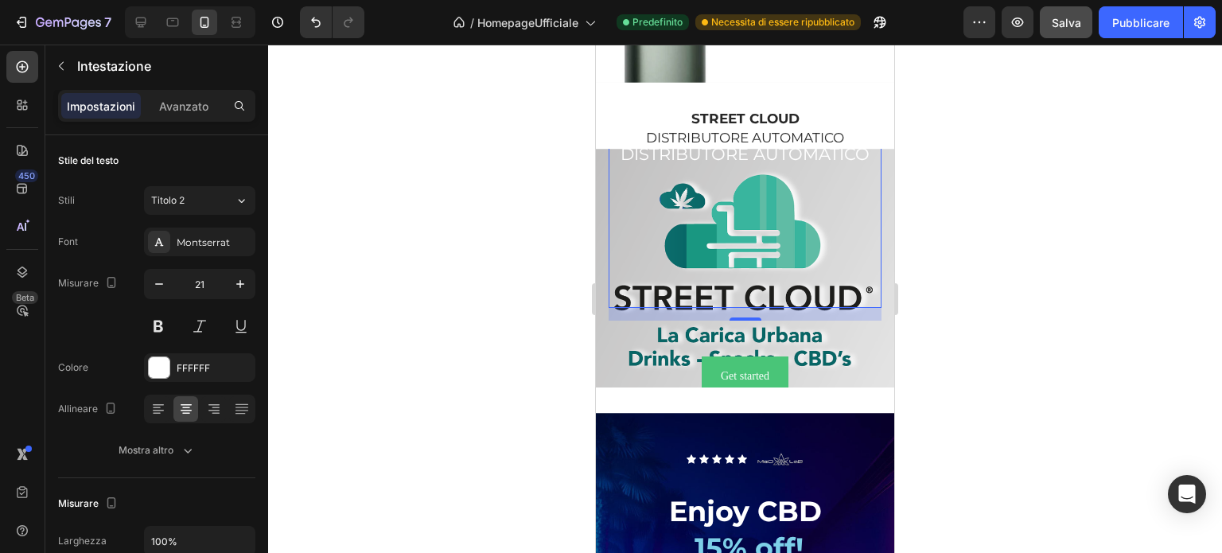
click at [758, 306] on p "DISTRIBUTORE AUTOMATICO" at bounding box center [745, 224] width 270 height 164
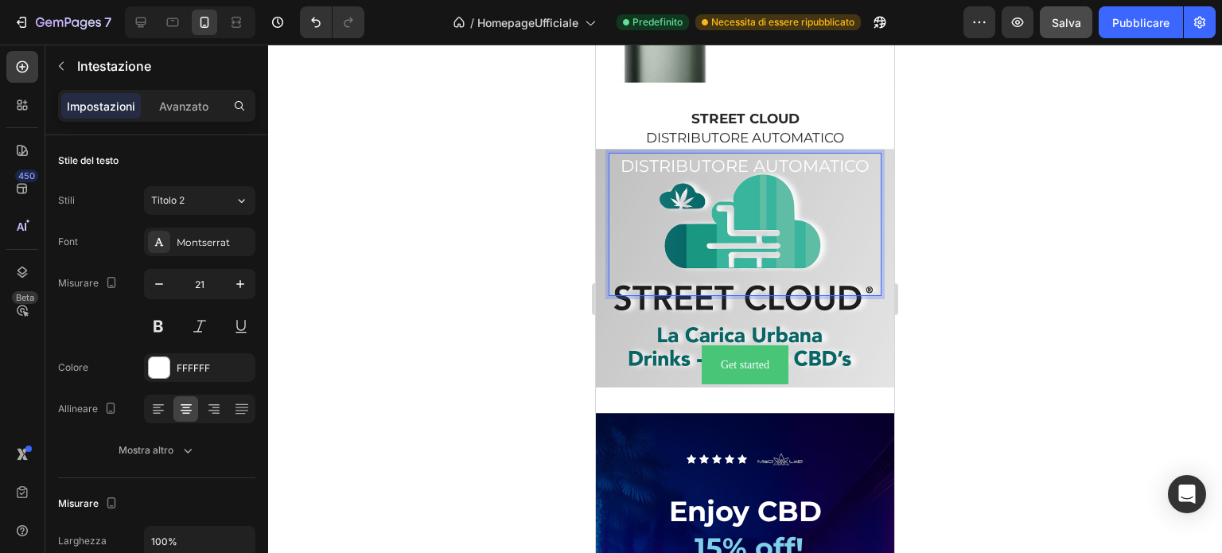
scroll to position [4200, 0]
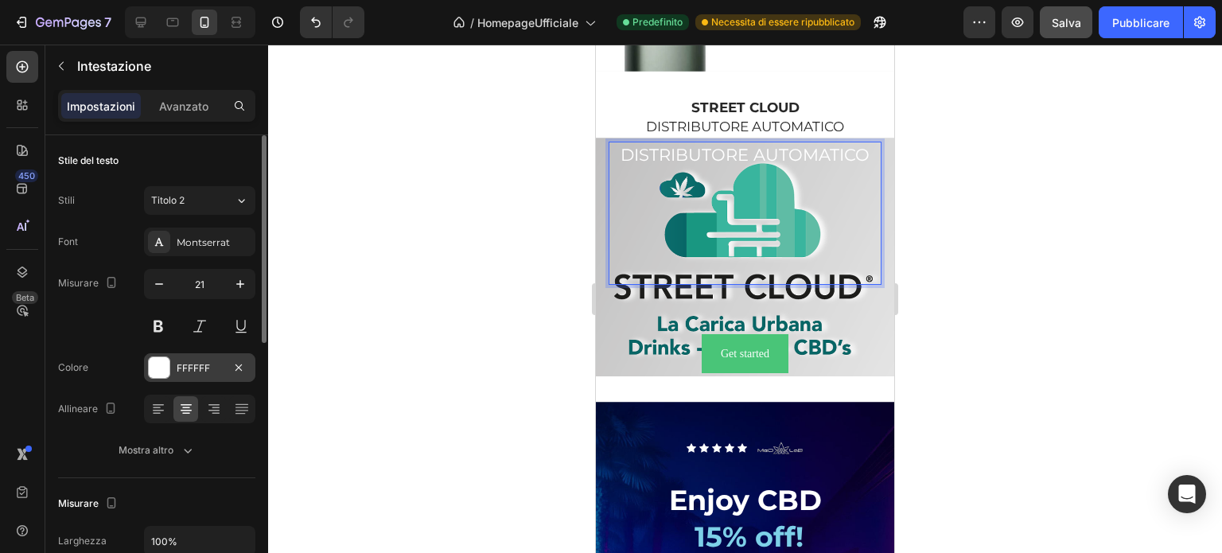
click at [159, 373] on div at bounding box center [159, 367] width 21 height 21
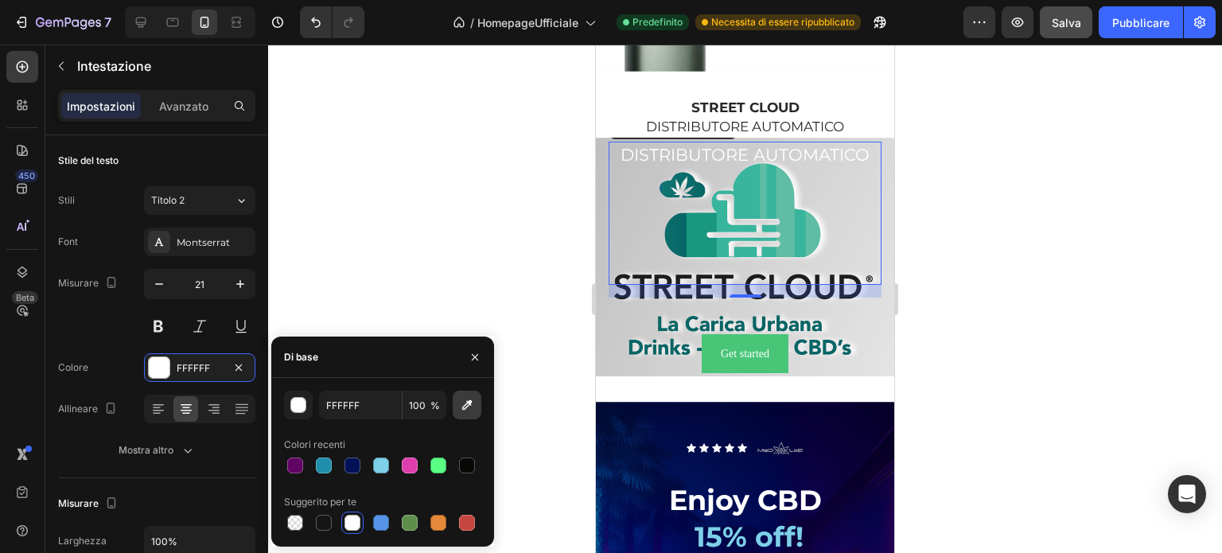
click at [462, 405] on icon "button" at bounding box center [467, 405] width 16 height 16
type input "1E1F1C"
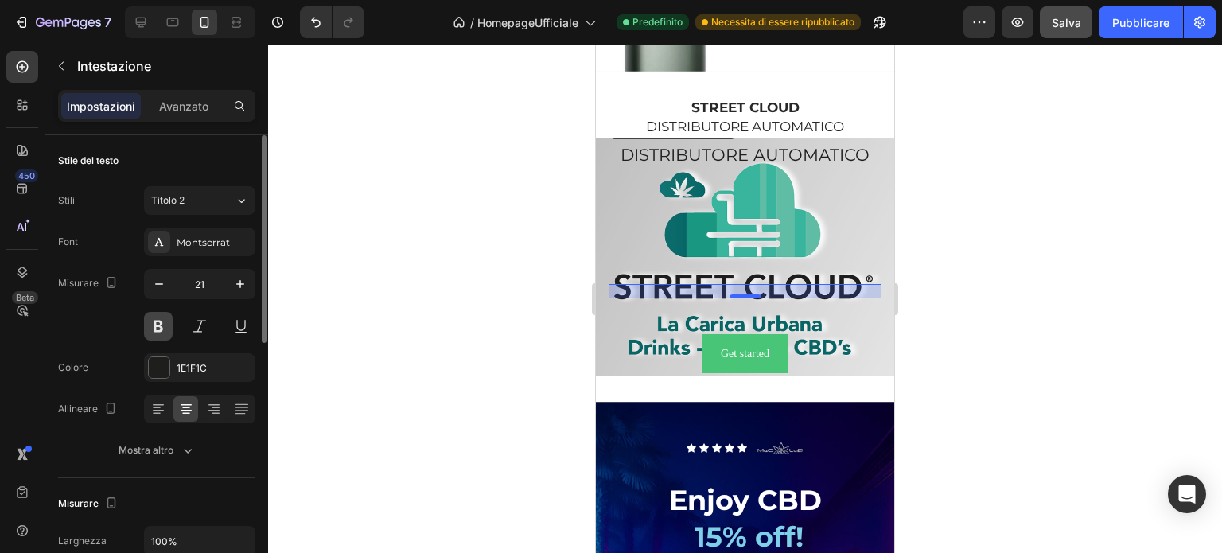
click at [158, 322] on button at bounding box center [158, 326] width 29 height 29
click at [153, 280] on icon "button" at bounding box center [159, 284] width 16 height 16
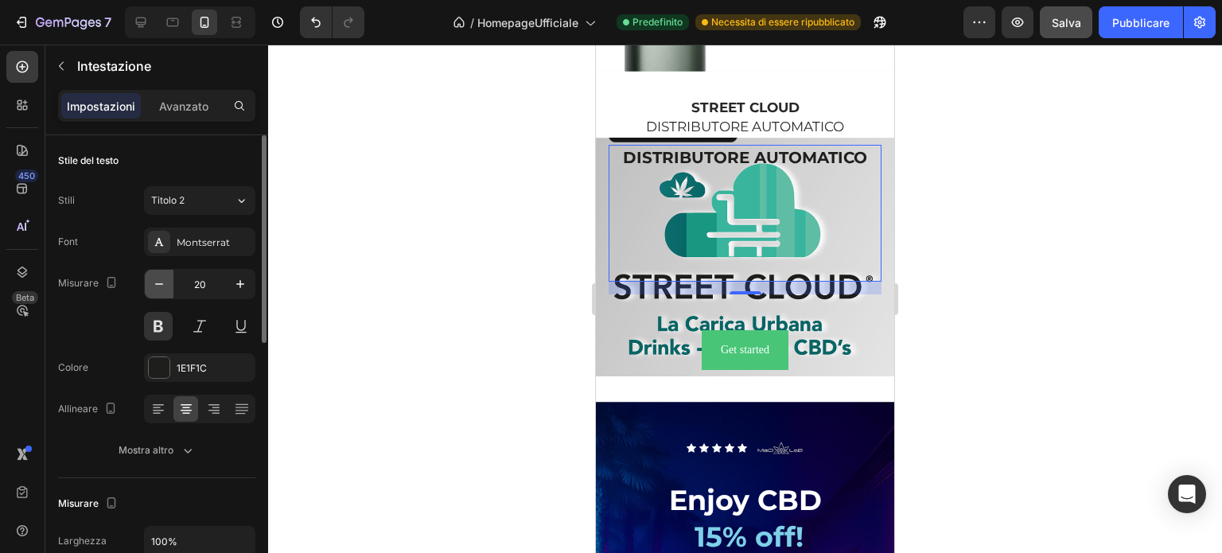
click at [153, 280] on icon "button" at bounding box center [159, 284] width 16 height 16
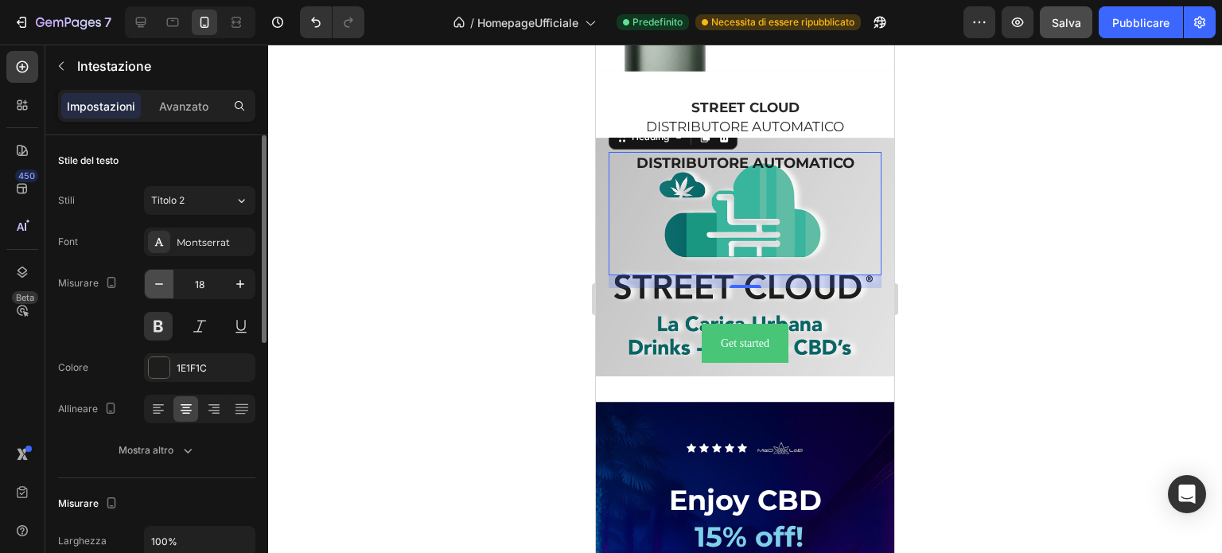
click at [156, 280] on icon "button" at bounding box center [159, 284] width 16 height 16
type input "17"
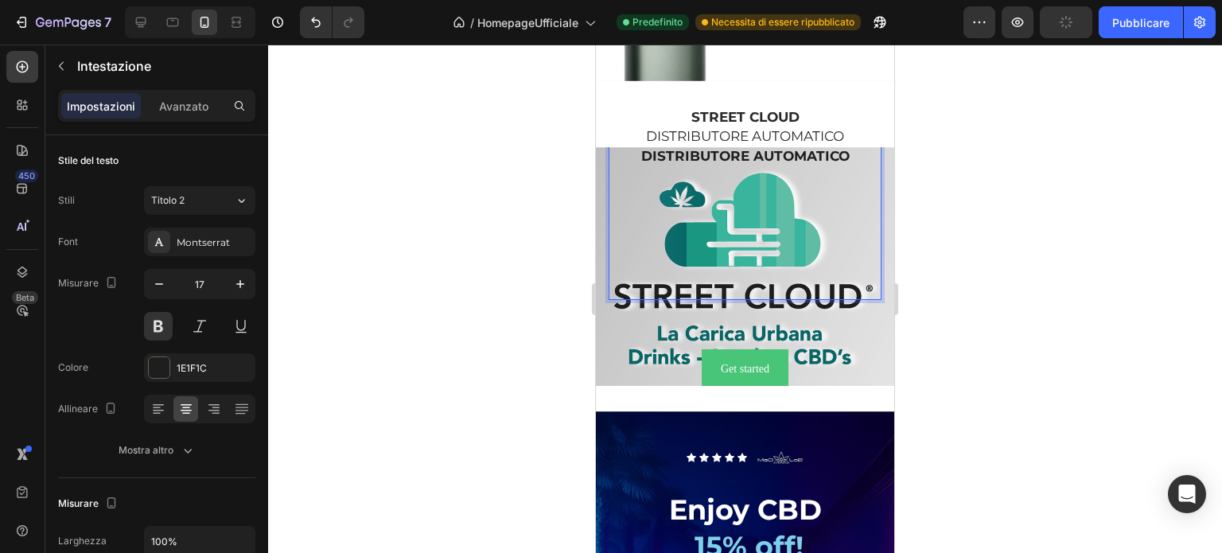
scroll to position [4181, 0]
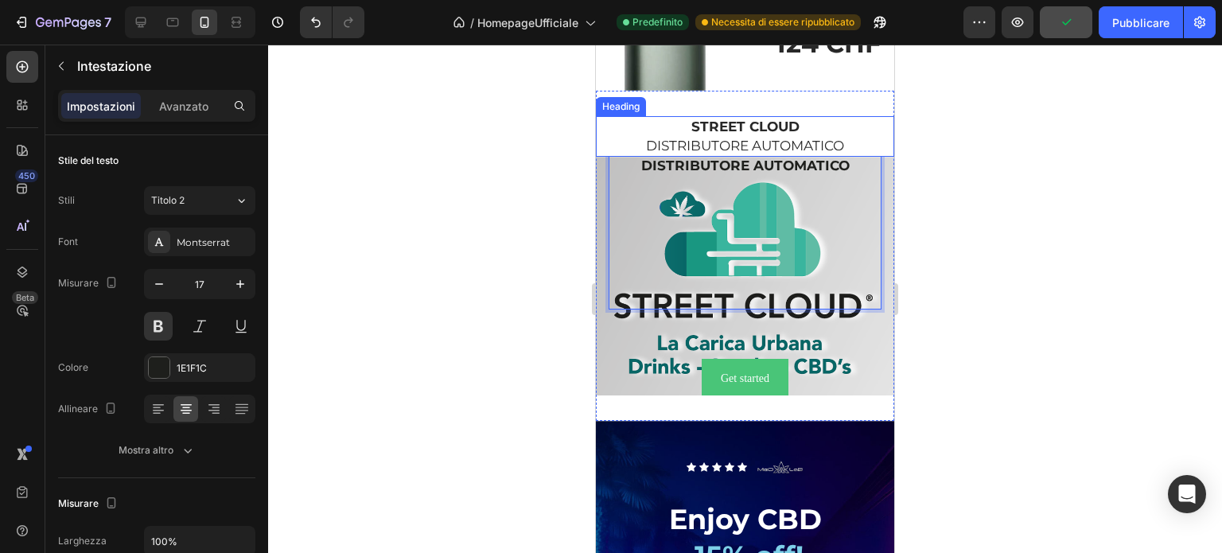
click at [762, 158] on h2 "STREET CLOUD DISTRIBUTORE AUTOMATICO" at bounding box center [745, 136] width 298 height 41
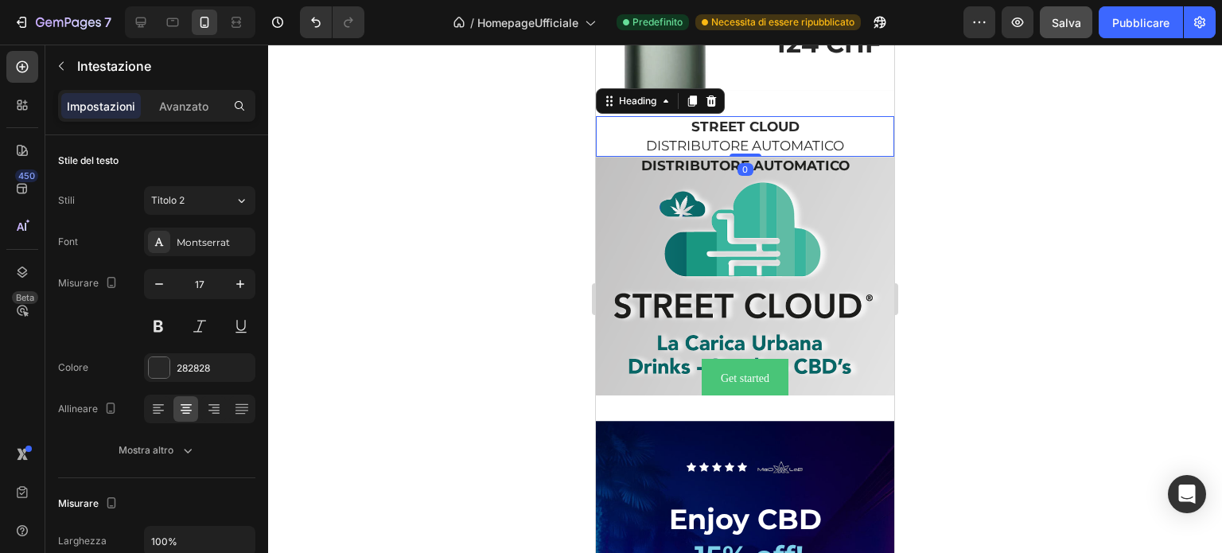
click at [825, 158] on h2 "STREET CLOUD DISTRIBUTORE AUTOMATICO" at bounding box center [745, 136] width 298 height 41
click at [838, 156] on p "STREET CLOUD DISTRIBUTORE AUTOMATICO" at bounding box center [745, 137] width 295 height 38
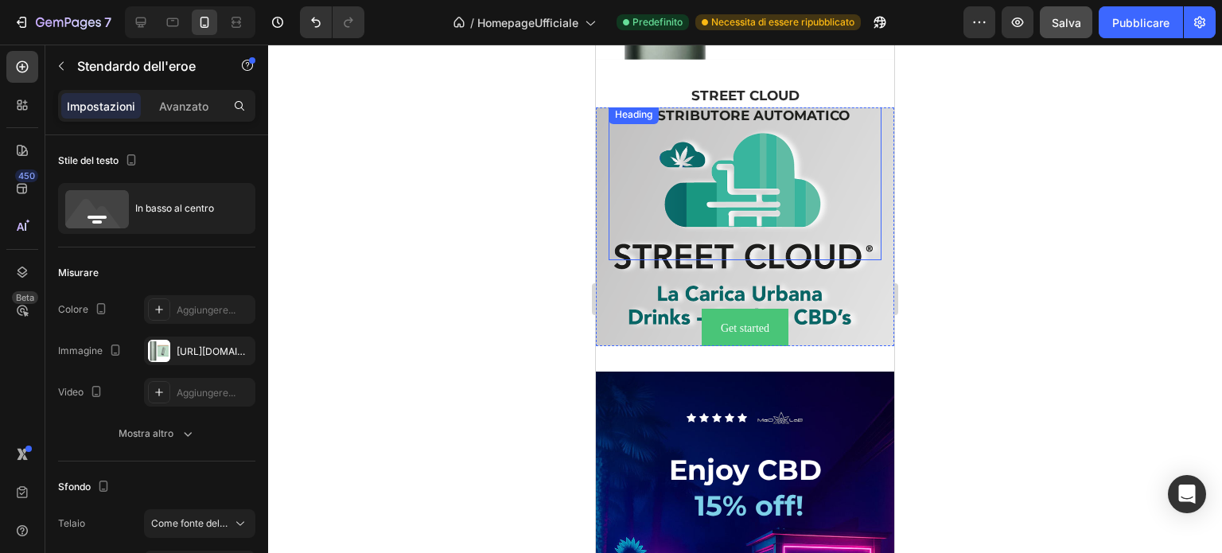
scroll to position [4261, 0]
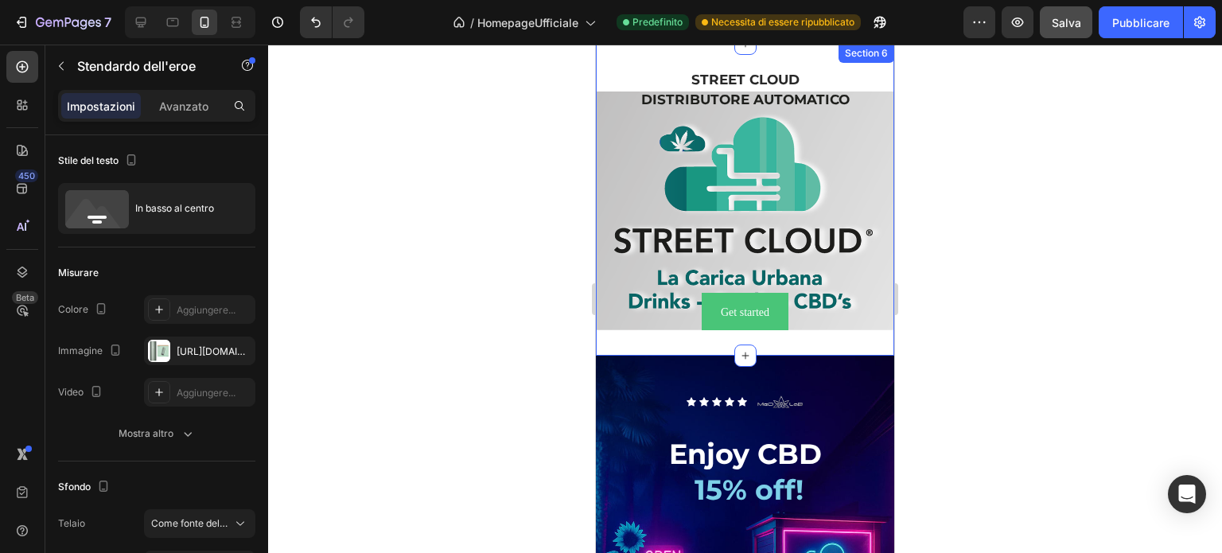
click at [717, 340] on div "⁠⁠⁠⁠⁠⁠⁠ STREET CLOUD Heading DISTRIBUTORE AUTOMATICO Heading Text Block Get sta…" at bounding box center [745, 200] width 298 height 312
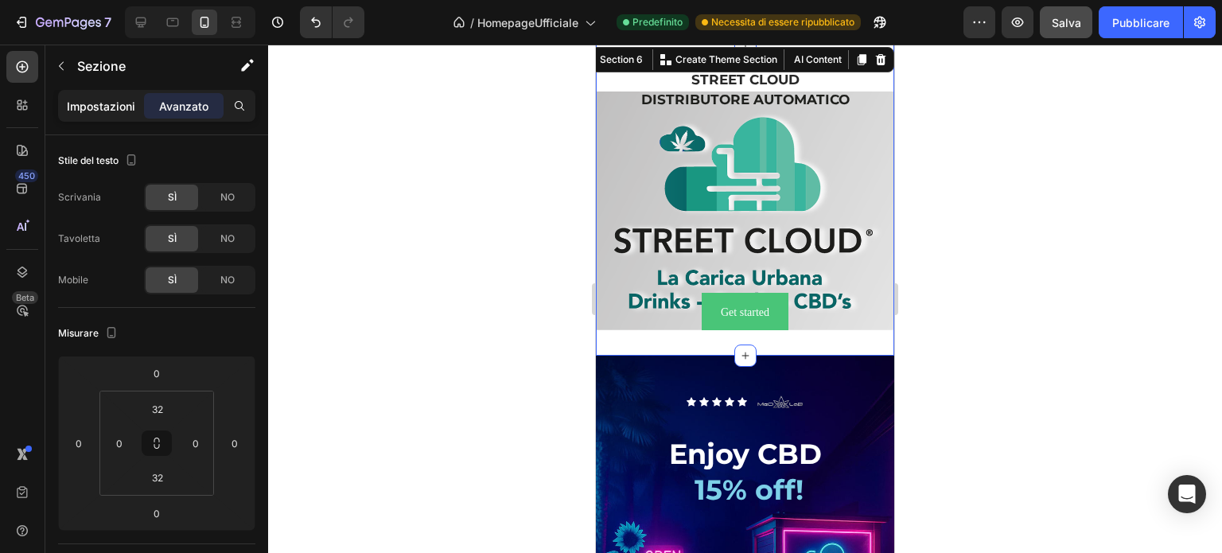
click at [111, 111] on font "Impostazioni" at bounding box center [101, 106] width 68 height 14
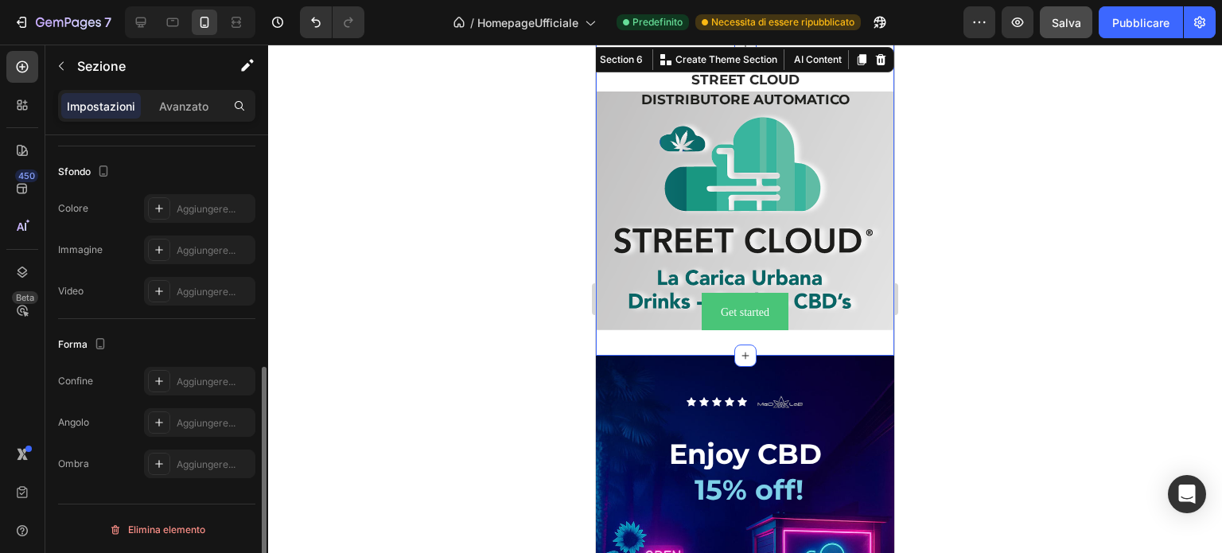
scroll to position [0, 0]
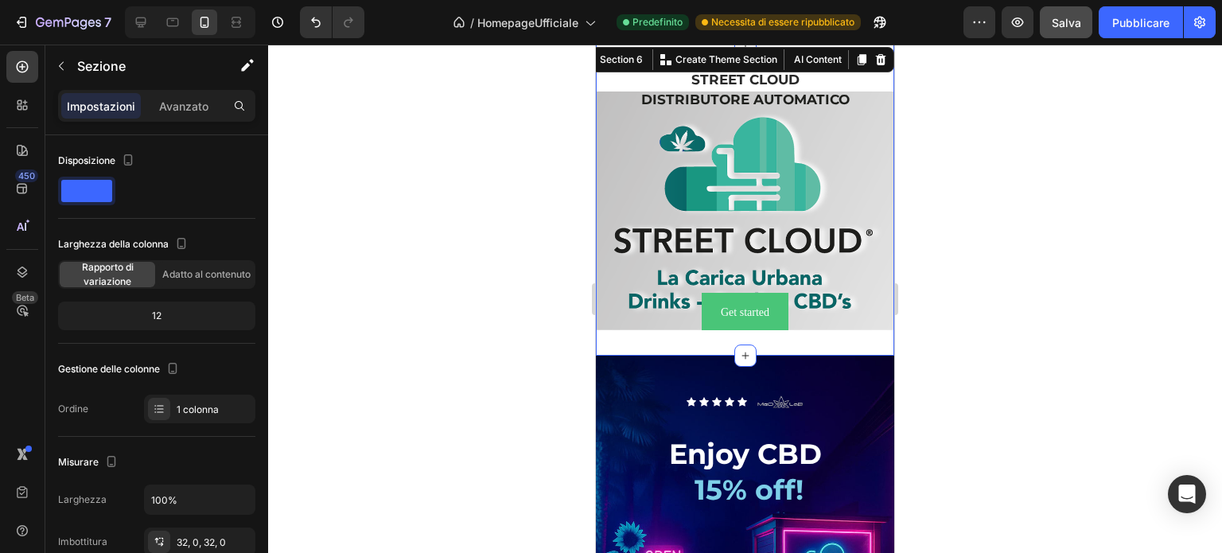
click at [608, 339] on div "⁠⁠⁠⁠⁠⁠⁠ STREET CLOUD Heading DISTRIBUTORE AUTOMATICO Heading Text Block Get sta…" at bounding box center [745, 200] width 298 height 312
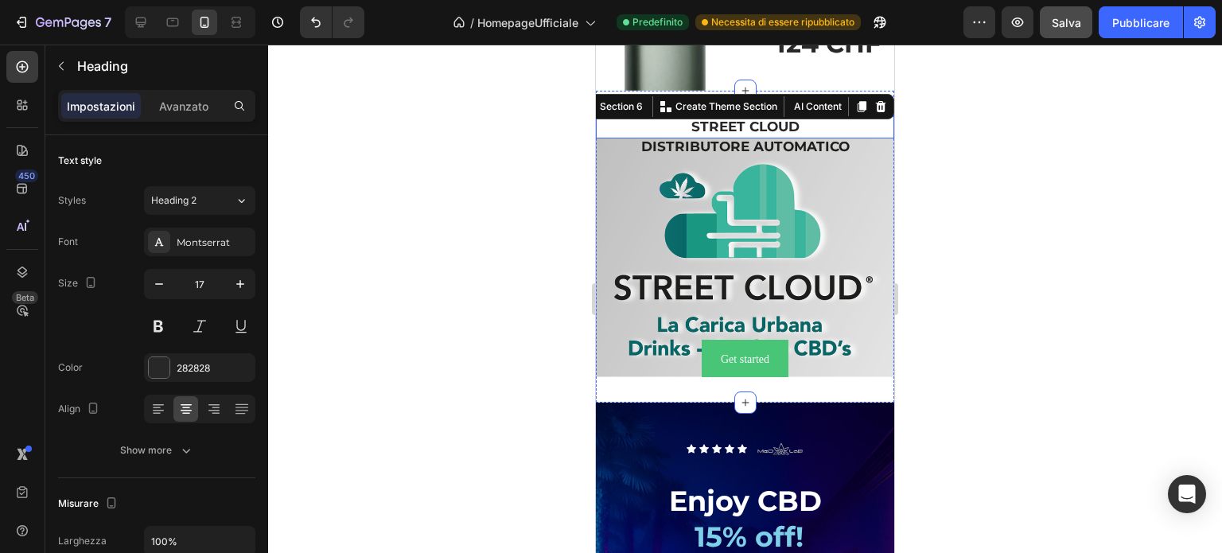
click at [611, 137] on p "⁠⁠⁠⁠⁠⁠⁠ STREET CLOUD" at bounding box center [745, 127] width 295 height 19
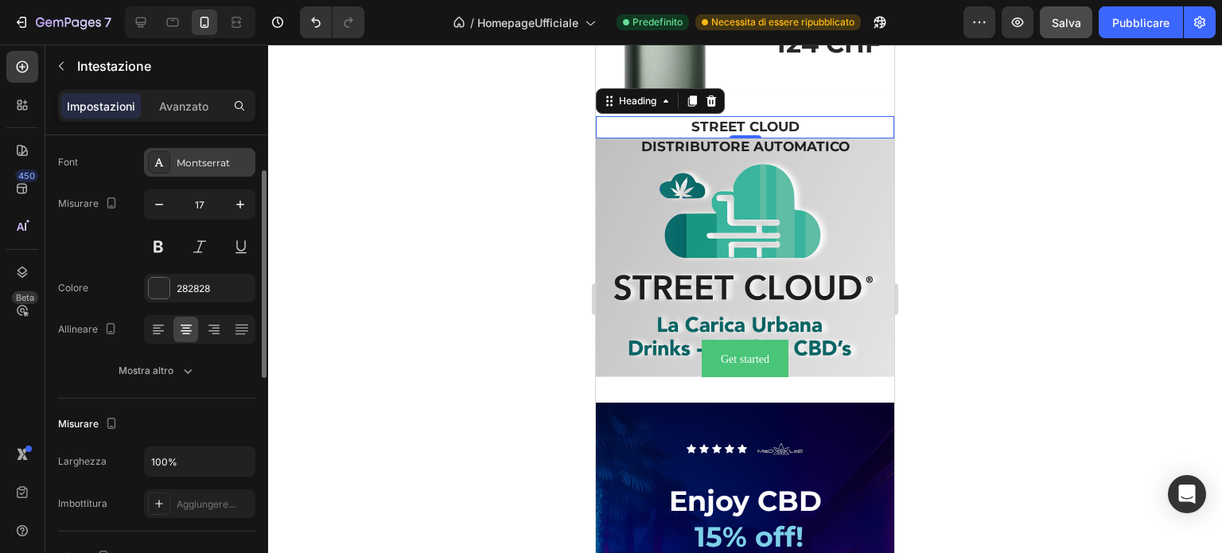
scroll to position [0, 0]
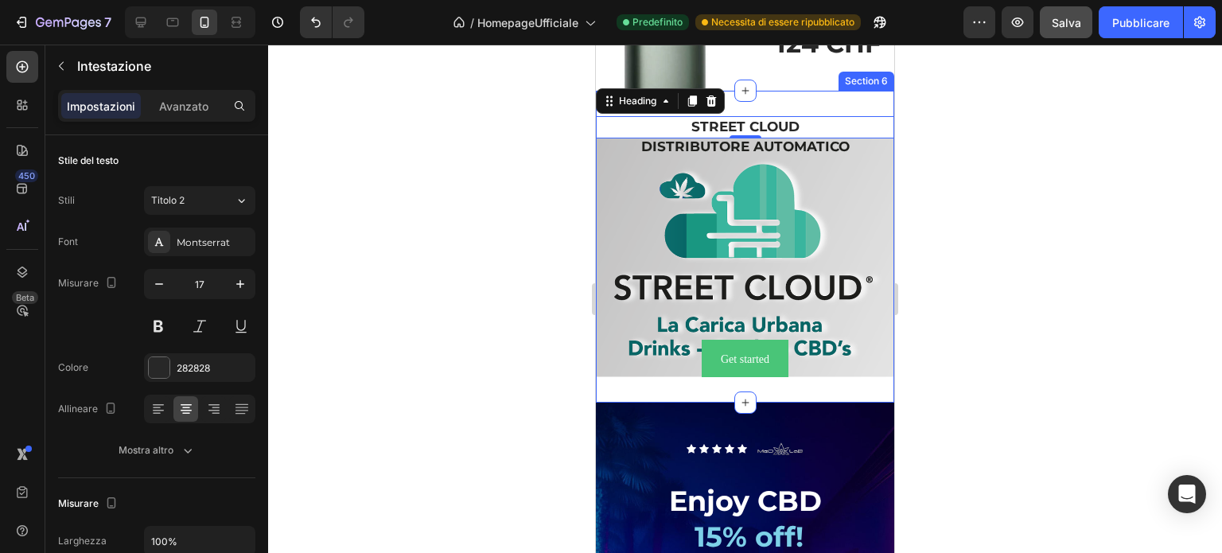
click at [649, 403] on div "⁠⁠⁠⁠⁠⁠⁠ STREET CLOUD Heading 0 DISTRIBUTORE AUTOMATICO Heading Text Block Get s…" at bounding box center [745, 247] width 298 height 312
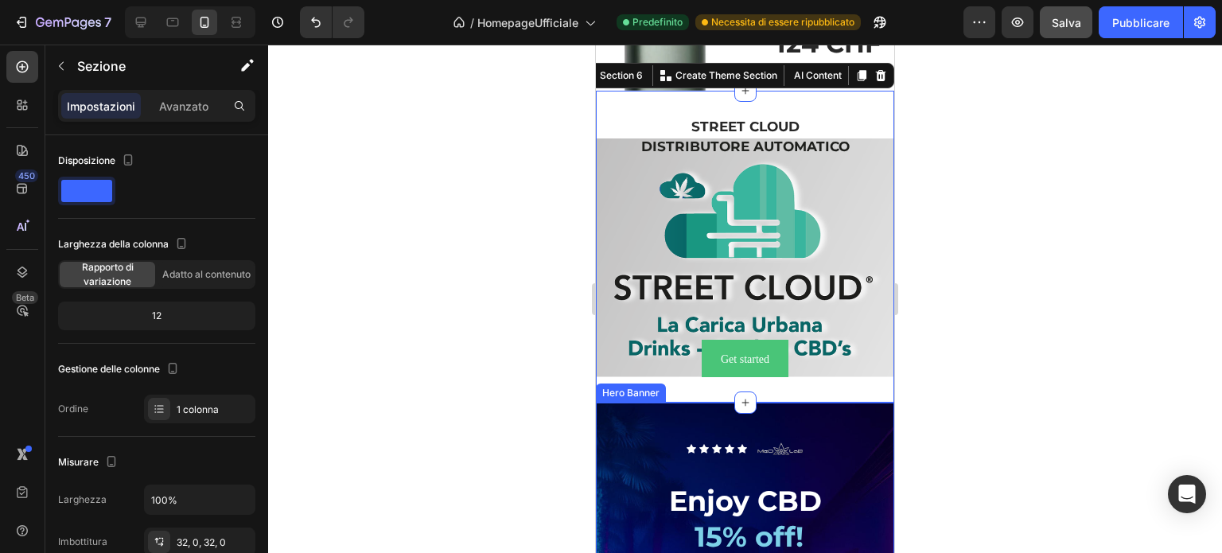
click at [644, 400] on div "Hero Banner" at bounding box center [631, 393] width 64 height 14
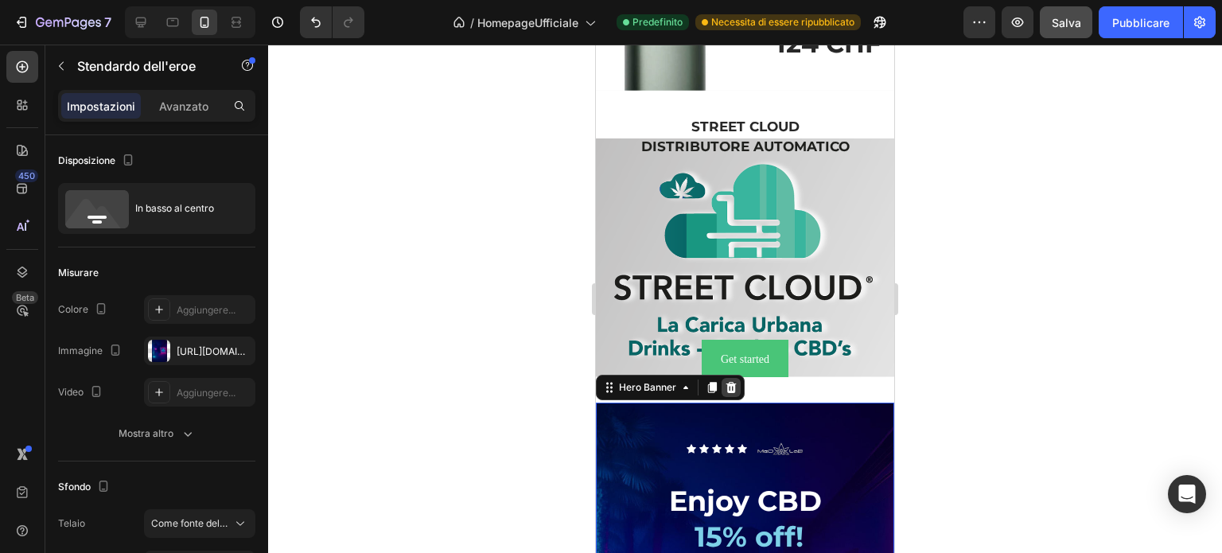
click at [733, 392] on icon at bounding box center [732, 386] width 10 height 11
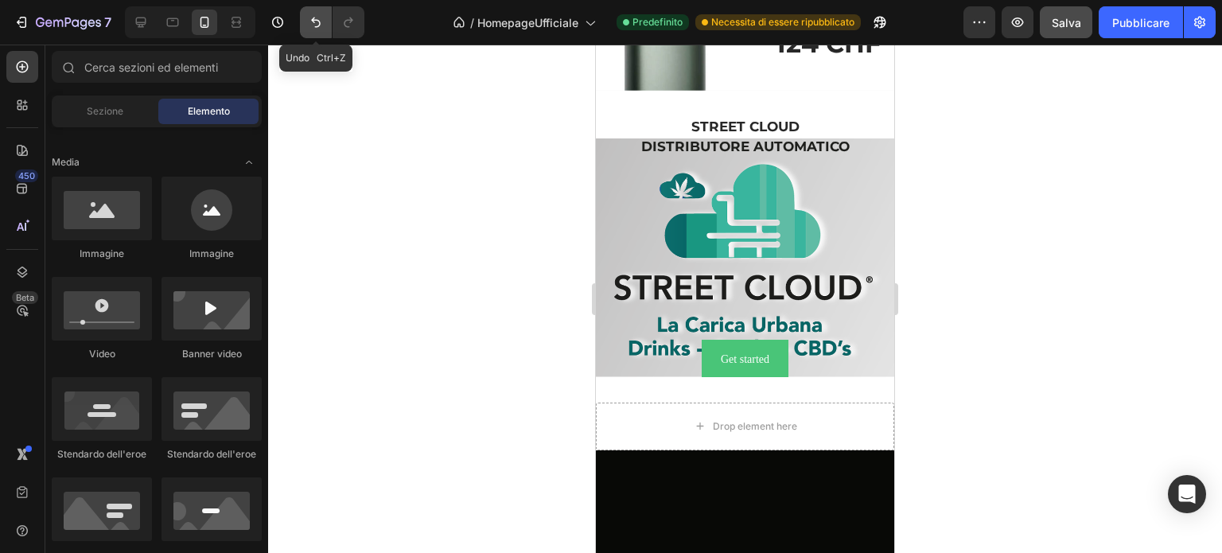
click at [306, 21] on button "Annulla/Ripristina" at bounding box center [316, 22] width 32 height 32
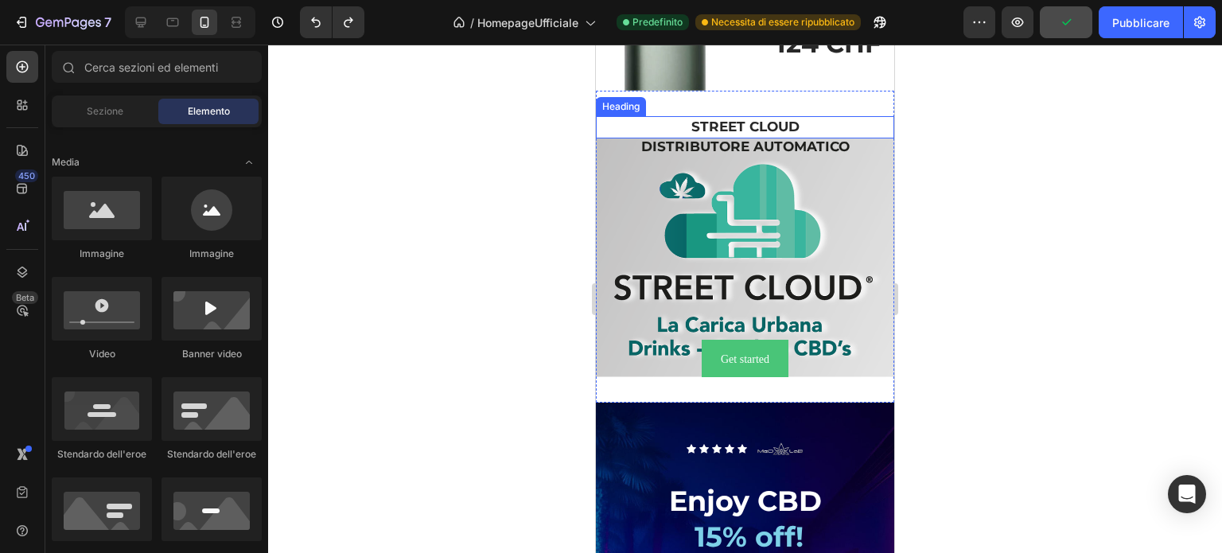
click at [640, 114] on div "Heading" at bounding box center [621, 106] width 44 height 14
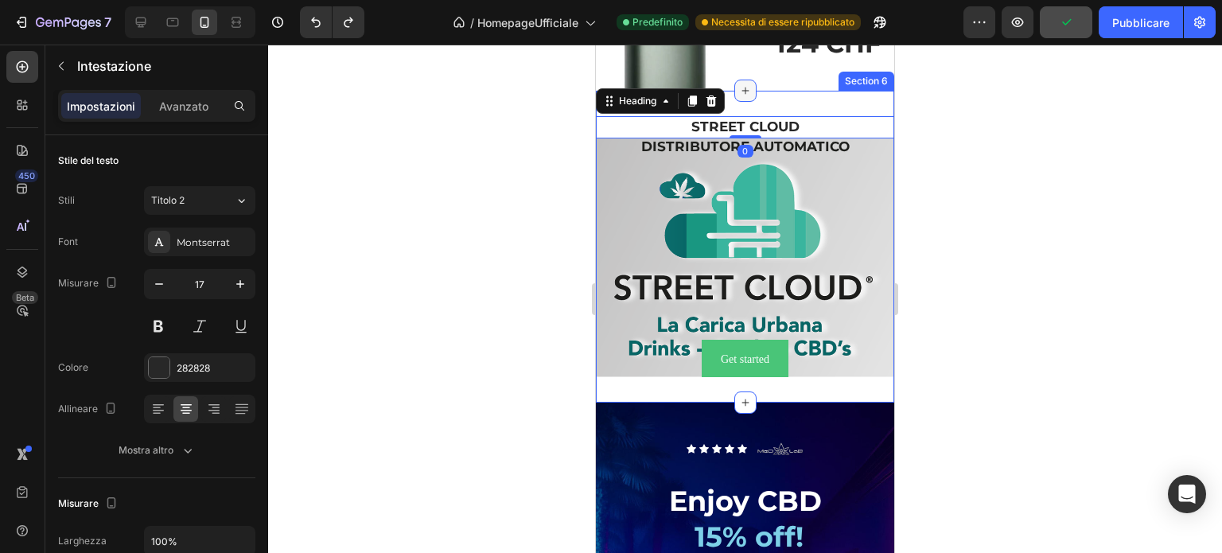
click at [746, 102] on div at bounding box center [745, 91] width 22 height 22
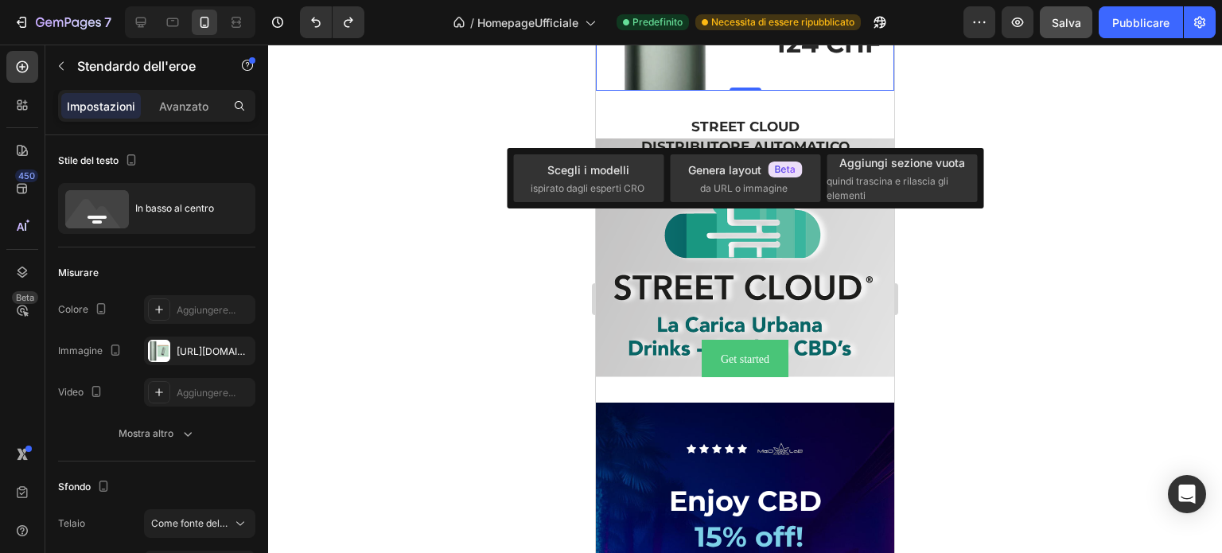
click at [1004, 279] on div at bounding box center [745, 299] width 954 height 508
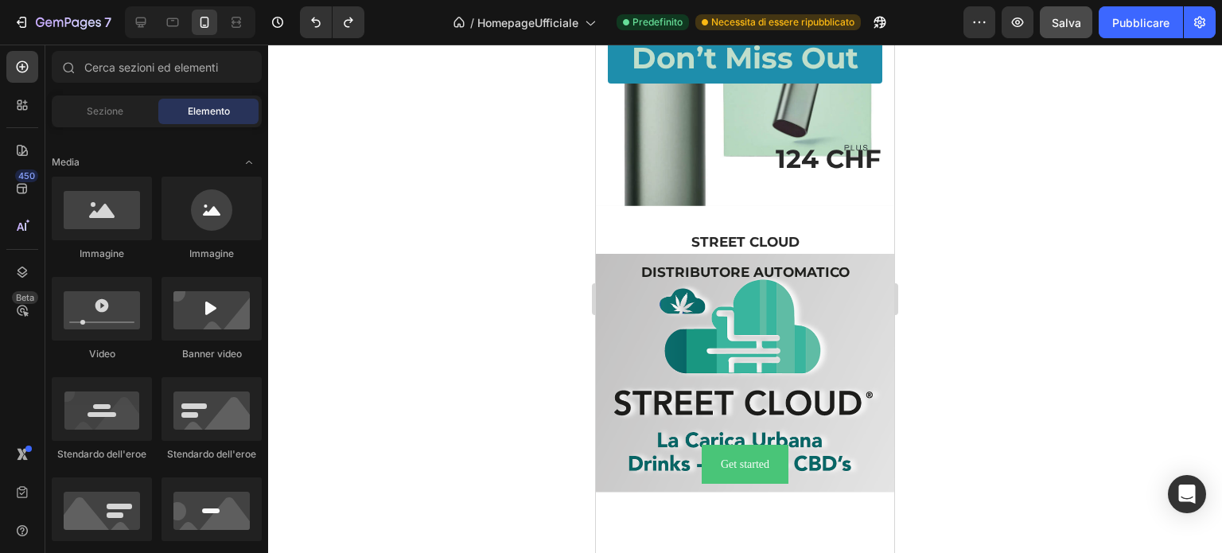
scroll to position [4101, 0]
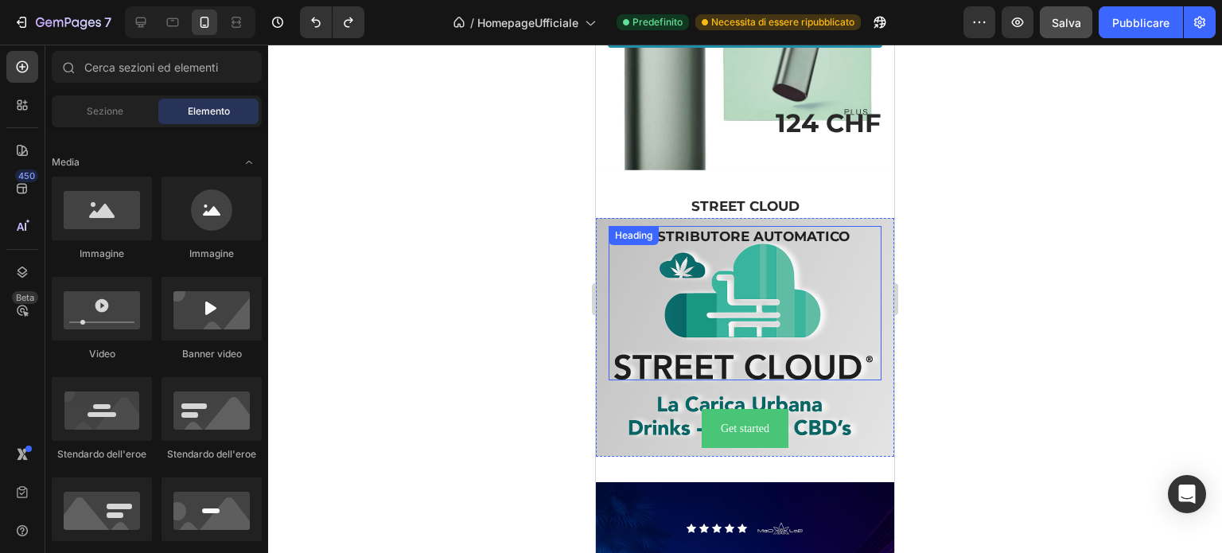
click at [711, 260] on div "DISTRIBUTORE AUTOMATICO Heading" at bounding box center [745, 303] width 273 height 154
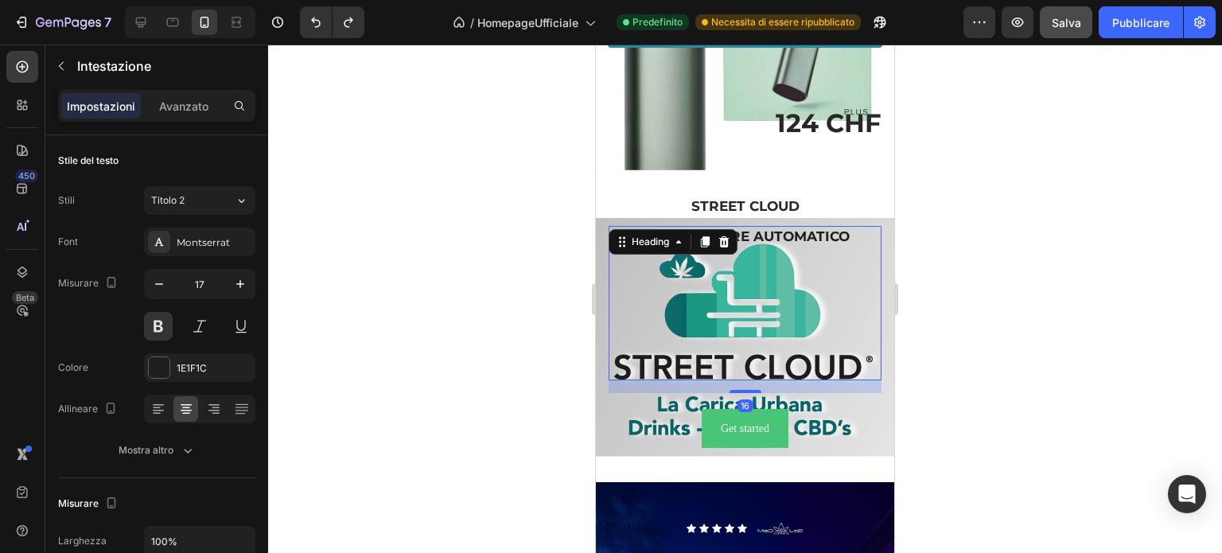
click at [821, 273] on h2 "DISTRIBUTORE AUTOMATICO" at bounding box center [745, 303] width 273 height 154
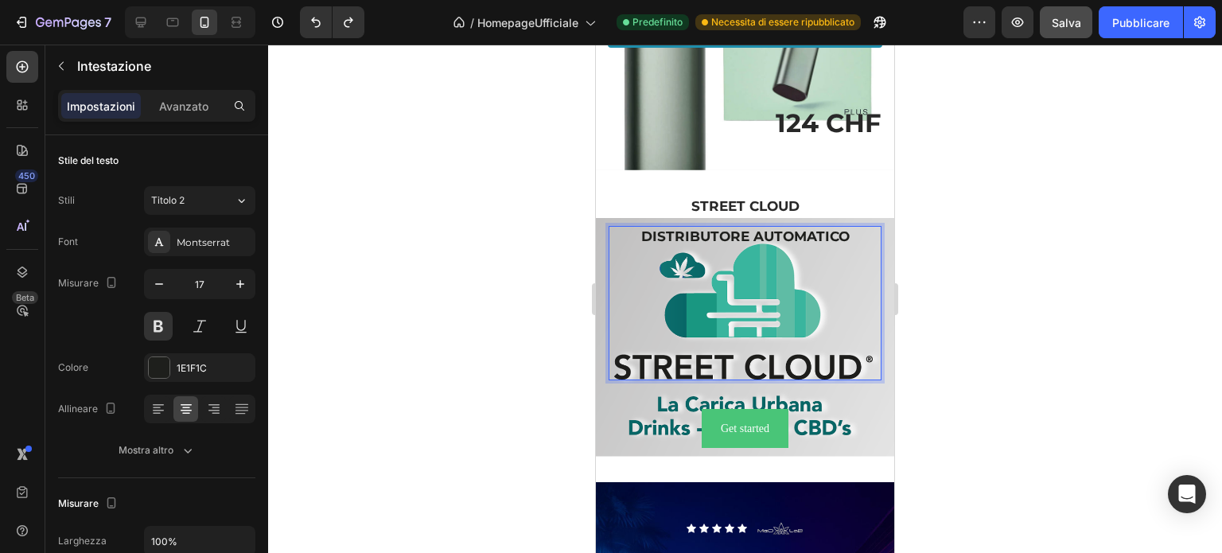
click at [855, 268] on p "DISTRIBUTORE AUTOMATICO" at bounding box center [745, 303] width 270 height 151
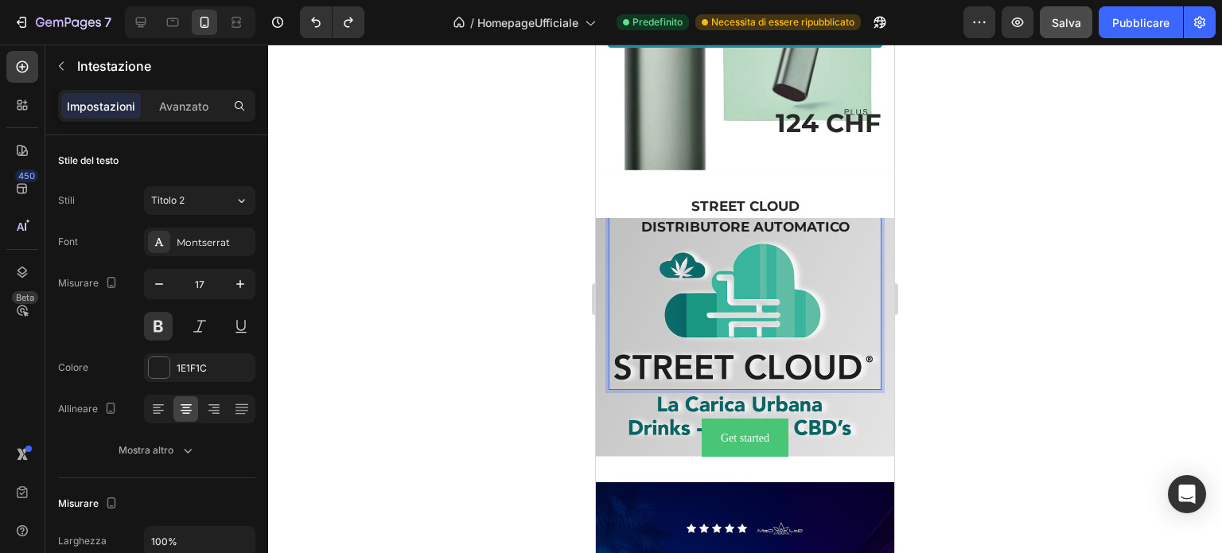
scroll to position [4093, 0]
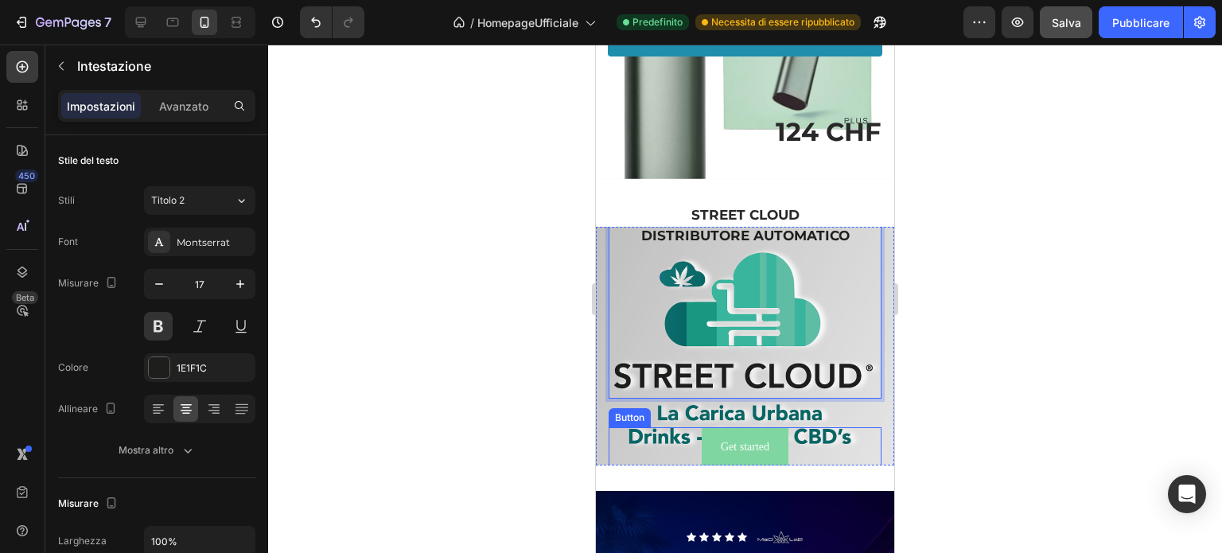
click at [735, 466] on button "Get started" at bounding box center [745, 446] width 87 height 39
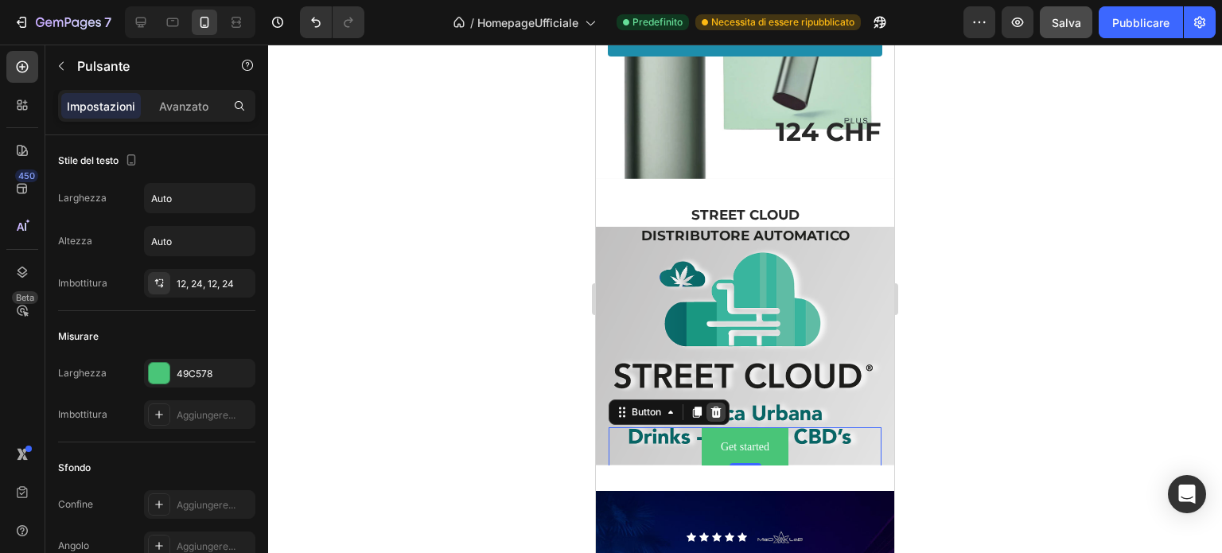
click at [715, 419] on icon at bounding box center [716, 412] width 13 height 13
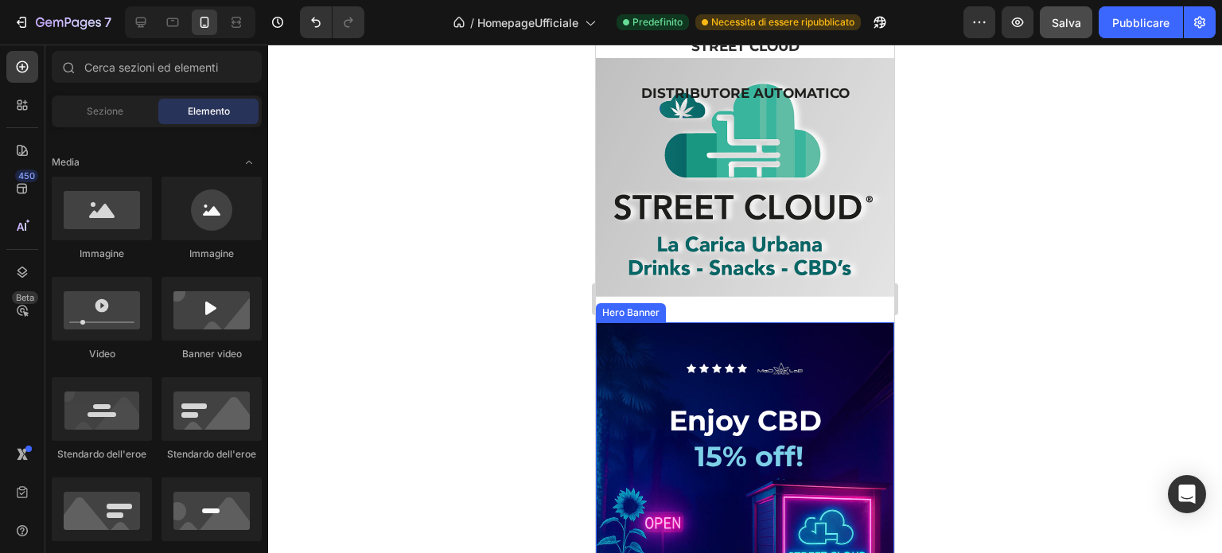
scroll to position [4331, 0]
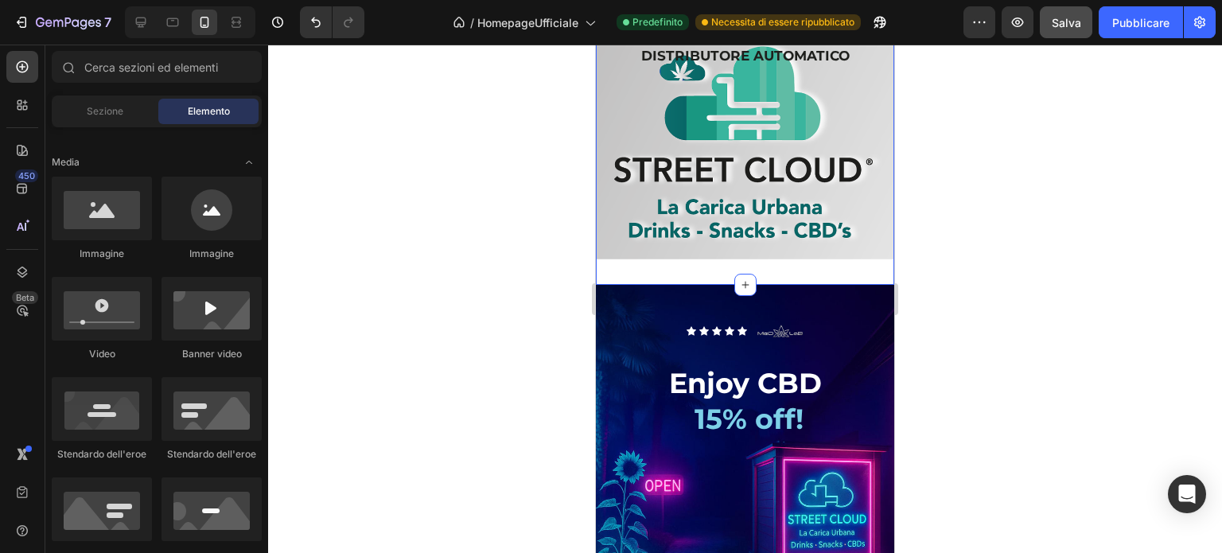
click at [688, 276] on div "STREET CLOUD Heading DISTRIBUTORE AUTOMATICO Heading Text Block Hero Banner Sec…" at bounding box center [745, 129] width 298 height 312
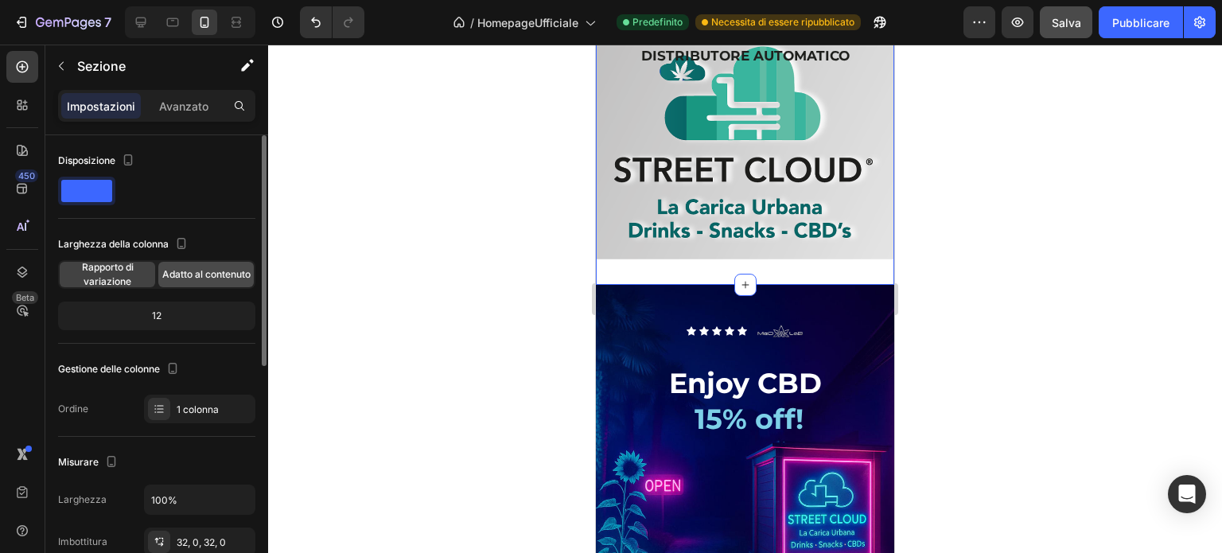
click at [178, 275] on font "Adatto al contenuto" at bounding box center [206, 274] width 88 height 12
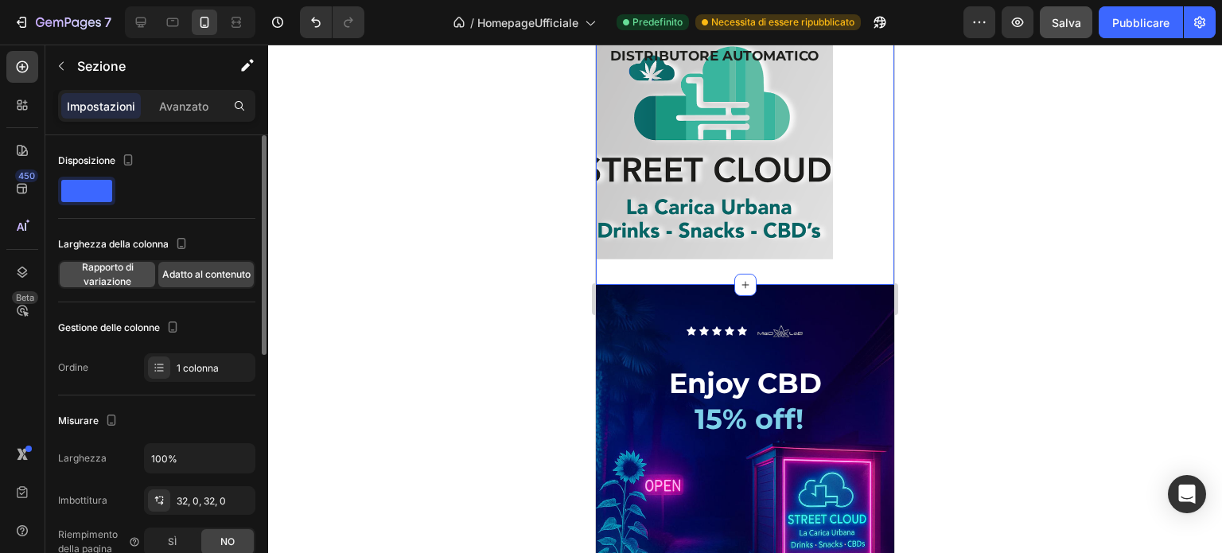
click at [111, 274] on font "Rapporto di variazione" at bounding box center [108, 274] width 52 height 26
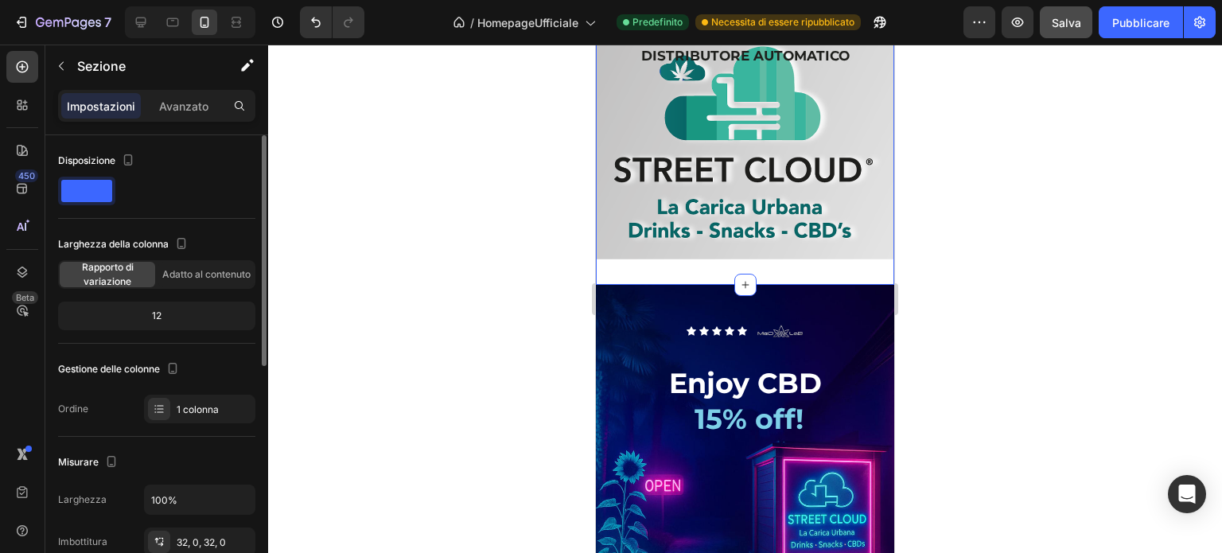
click at [166, 314] on div "12" at bounding box center [156, 316] width 191 height 22
click at [178, 242] on icon "button" at bounding box center [181, 244] width 16 height 16
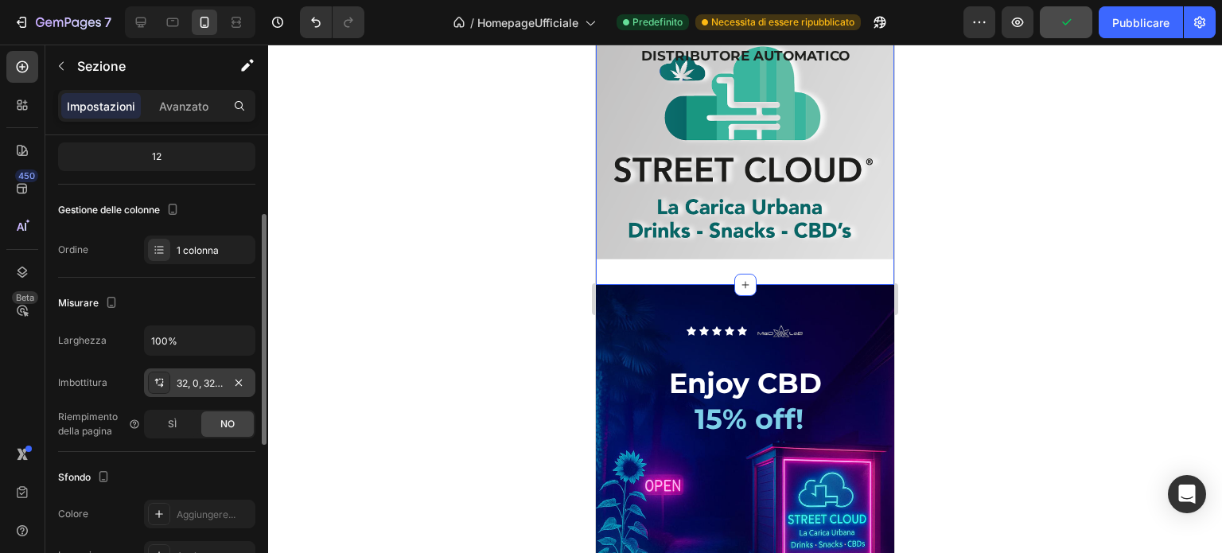
scroll to position [239, 0]
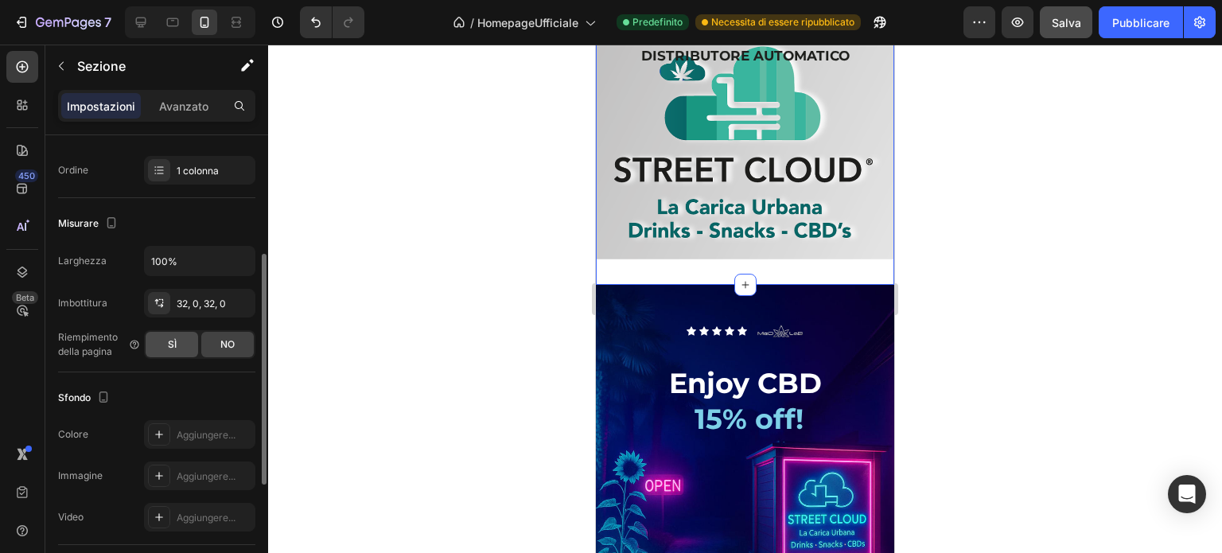
click at [170, 346] on font "SÌ" at bounding box center [172, 344] width 9 height 12
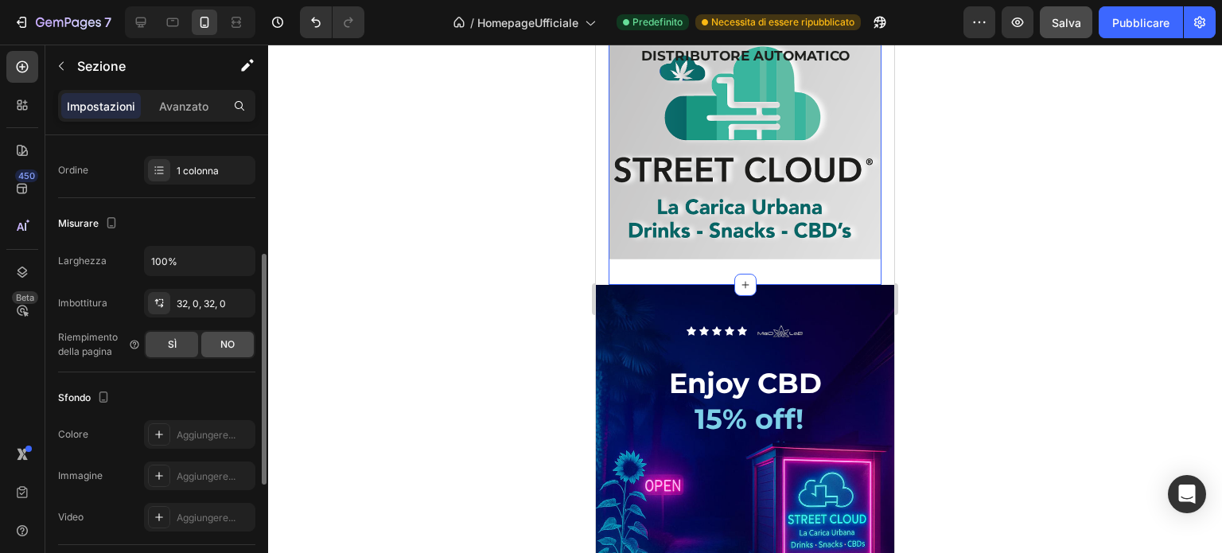
click at [236, 349] on div "NO" at bounding box center [227, 344] width 53 height 25
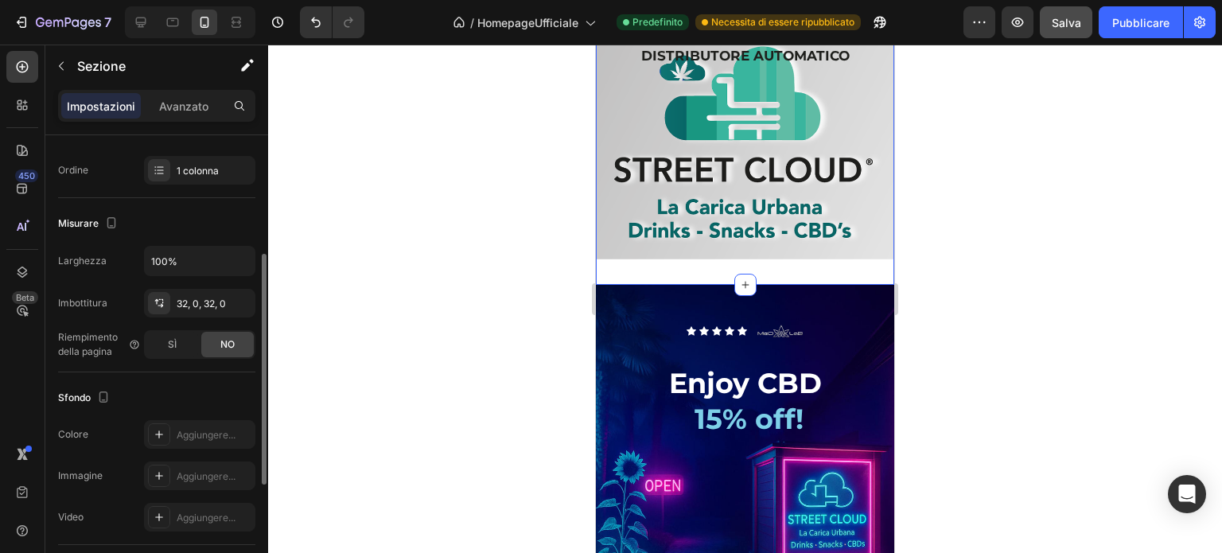
scroll to position [318, 0]
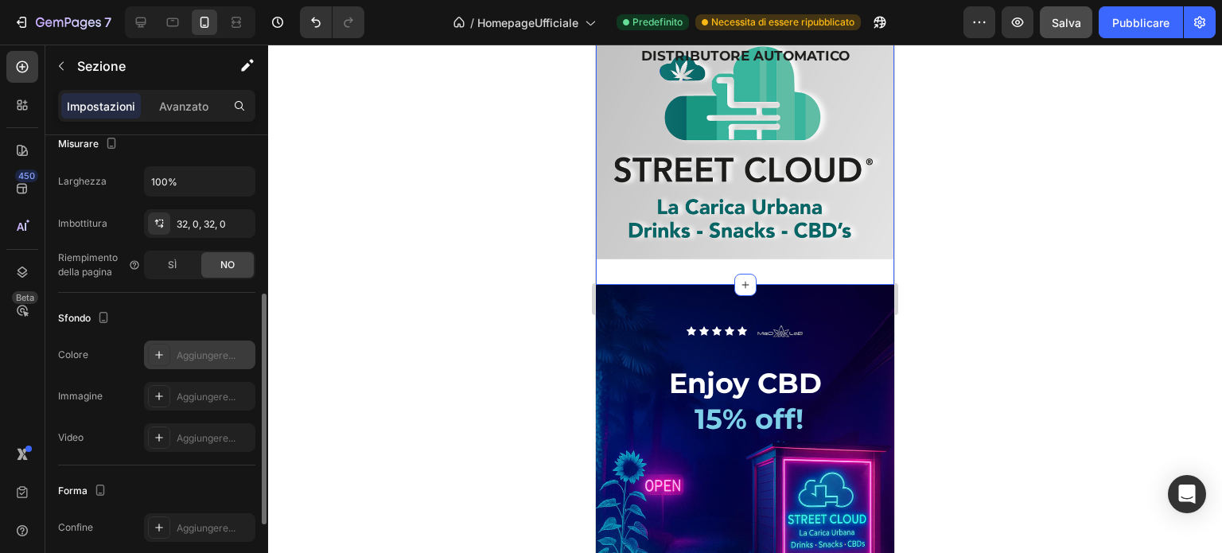
click at [175, 357] on div "Aggiungere..." at bounding box center [199, 355] width 111 height 29
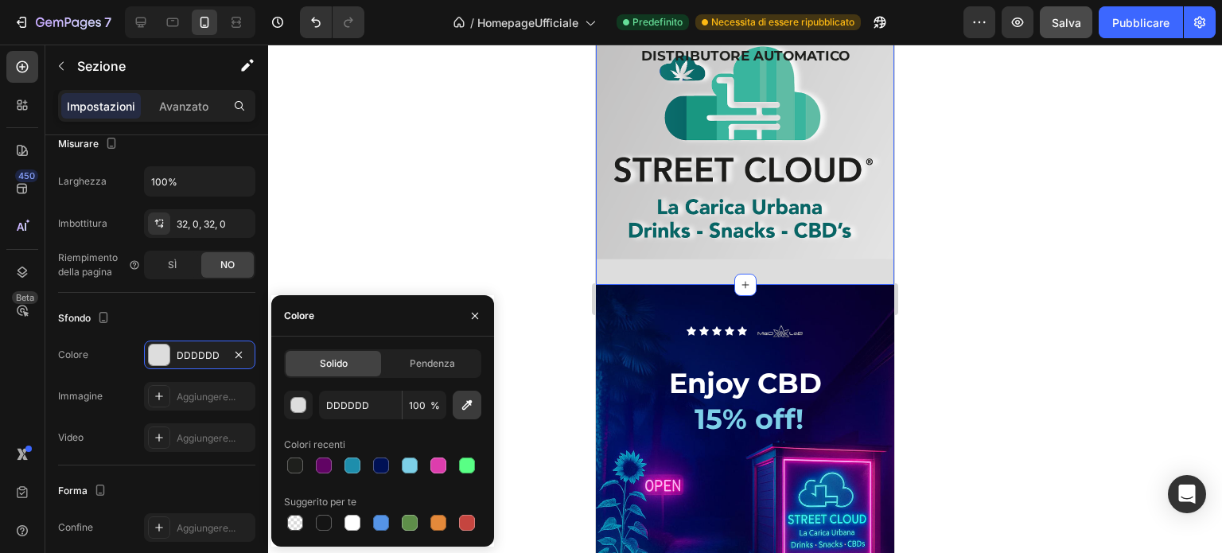
click at [468, 407] on icon "button" at bounding box center [467, 405] width 16 height 16
type input "CECECE"
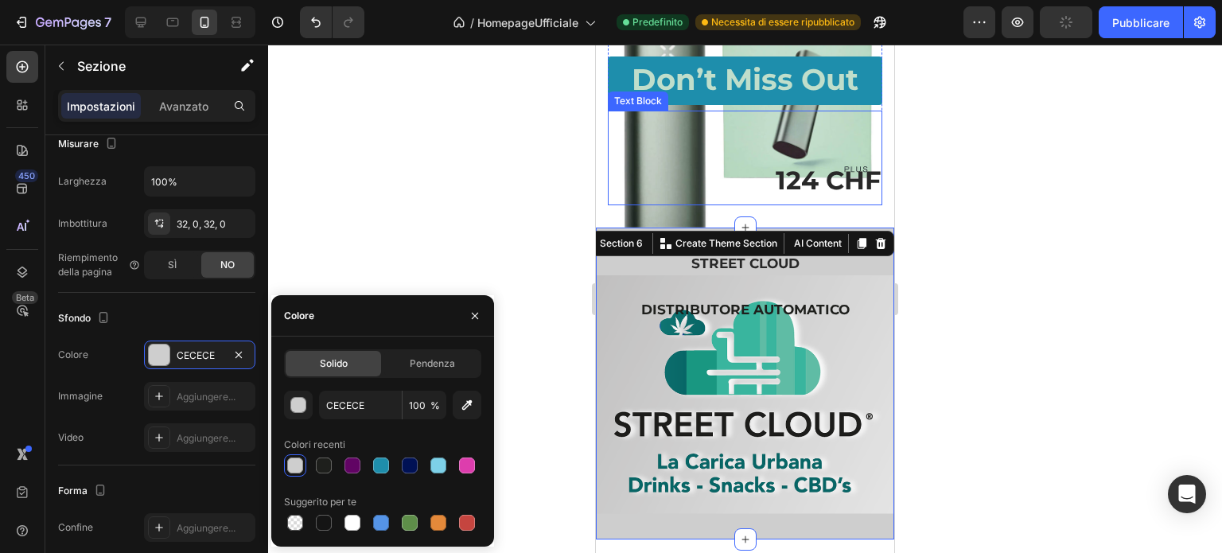
scroll to position [4013, 0]
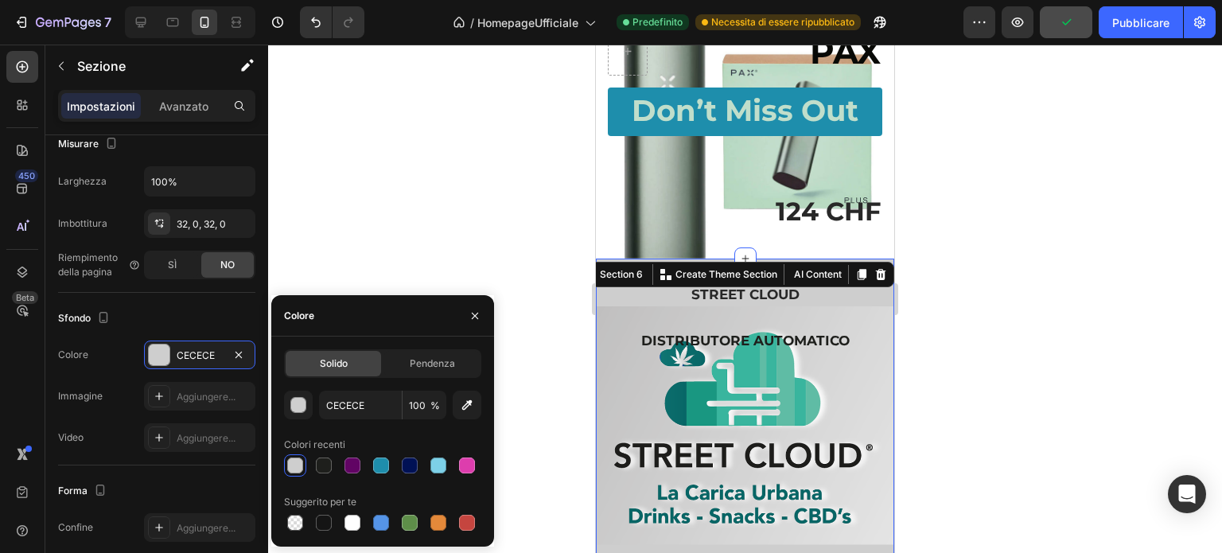
click at [953, 268] on div at bounding box center [745, 299] width 954 height 508
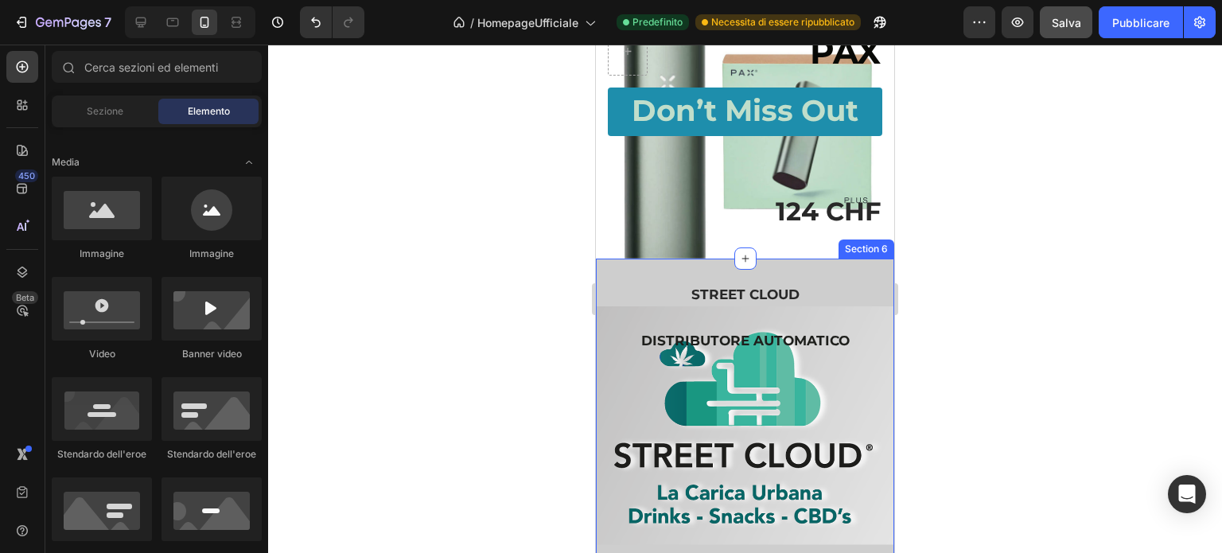
click at [742, 305] on div "STREET CLOUD Heading DISTRIBUTORE AUTOMATICO Heading Text Block Hero Banner Sec…" at bounding box center [745, 415] width 298 height 312
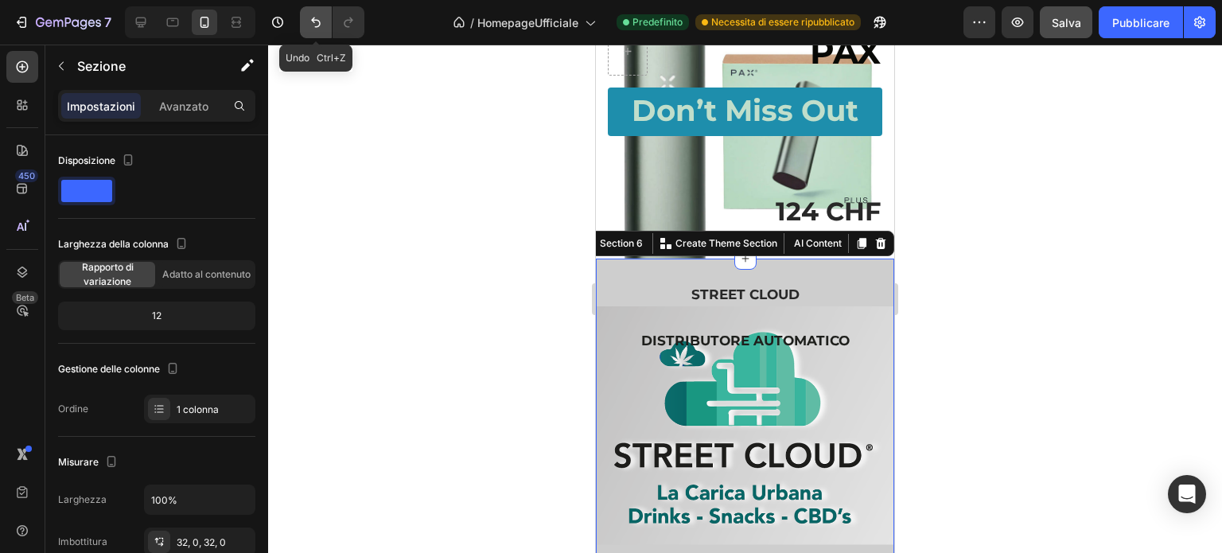
click at [315, 17] on icon "Annulla/Ripristina" at bounding box center [316, 22] width 16 height 16
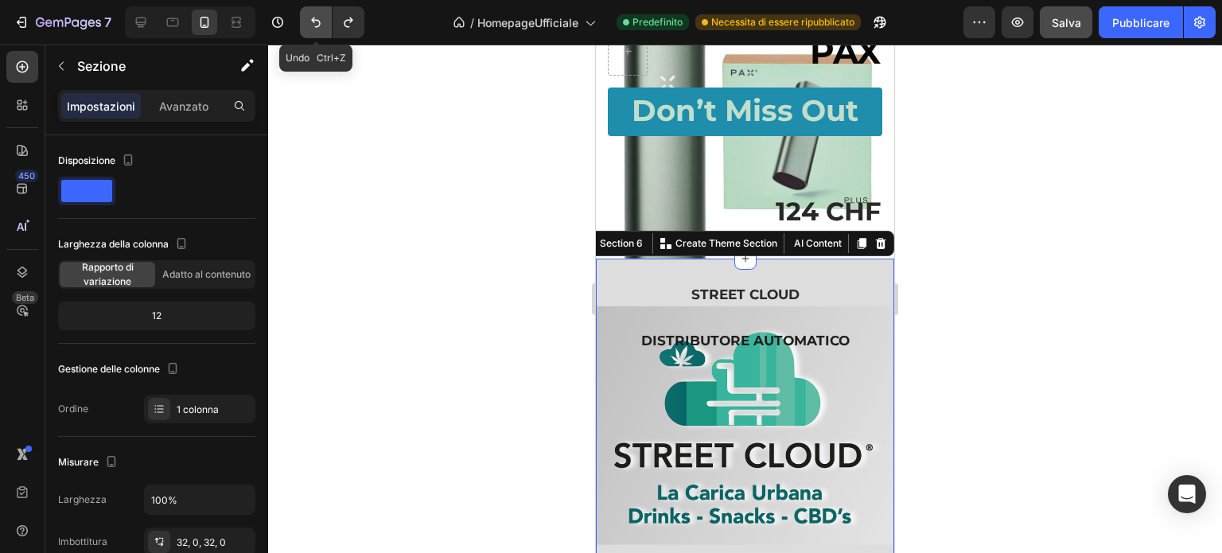
click at [318, 18] on icon "Annulla/Ripristina" at bounding box center [316, 22] width 16 height 16
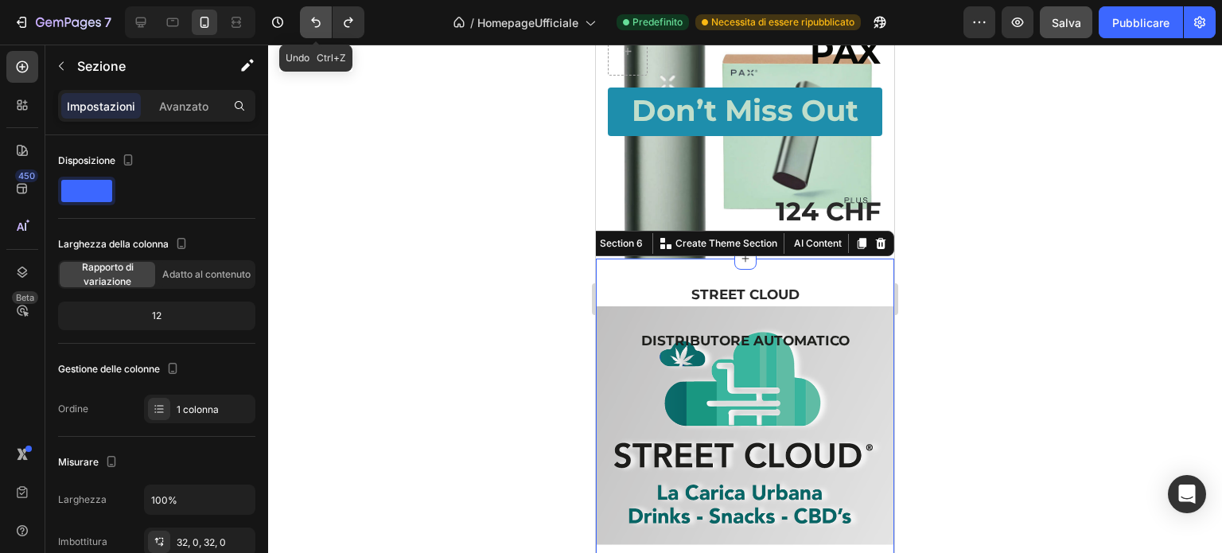
click at [318, 18] on icon "Annulla/Ripristina" at bounding box center [316, 22] width 16 height 16
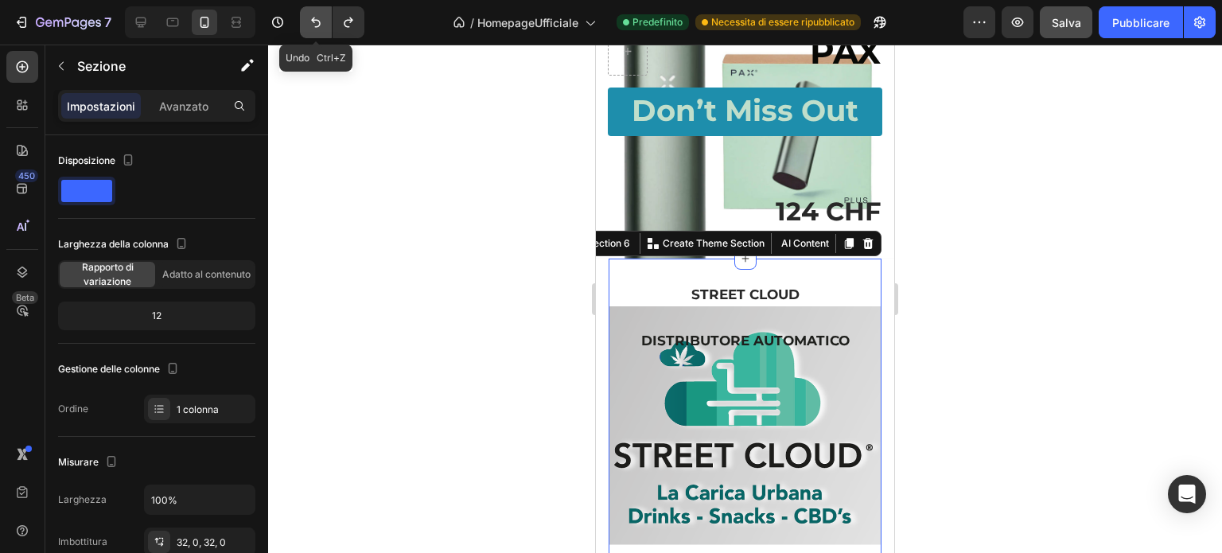
click at [318, 18] on icon "Annulla/Ripristina" at bounding box center [316, 22] width 16 height 16
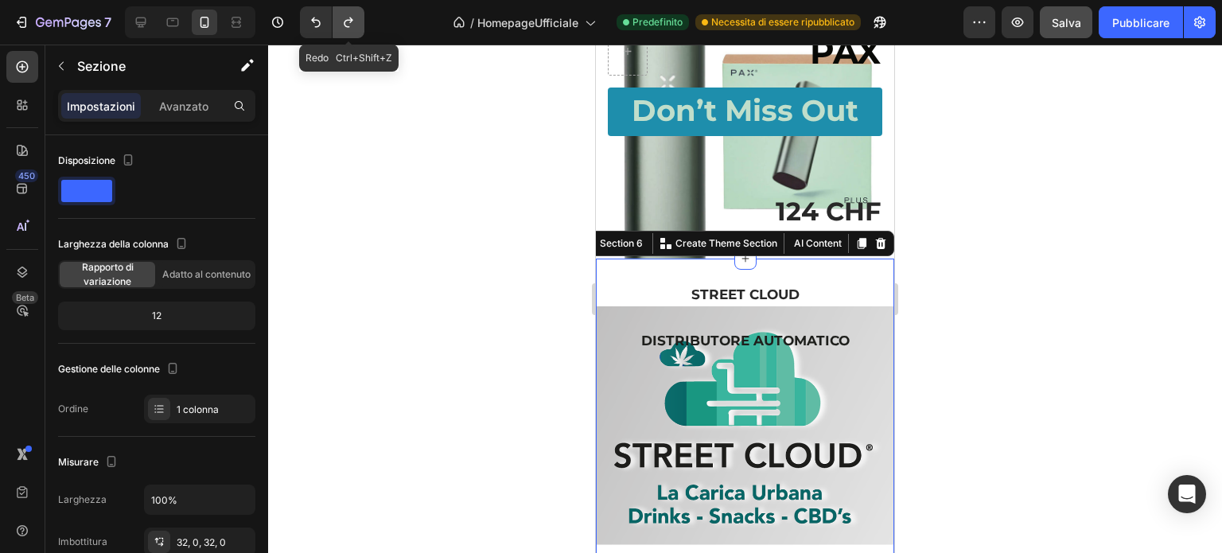
click at [338, 19] on button "Annulla/Ripristina" at bounding box center [349, 22] width 32 height 32
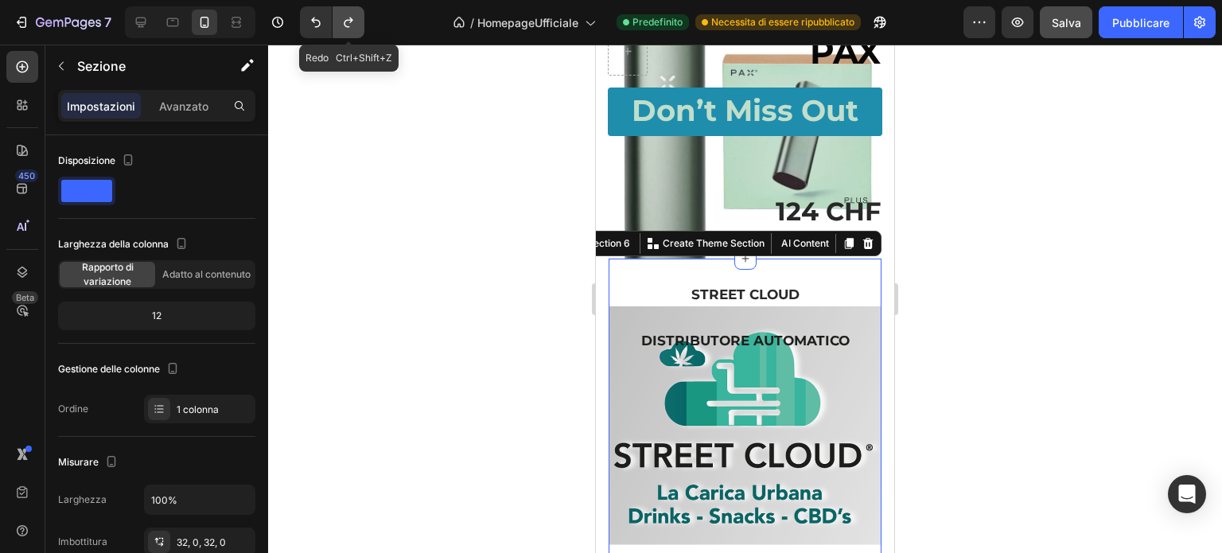
click at [338, 19] on button "Annulla/Ripristina" at bounding box center [349, 22] width 32 height 32
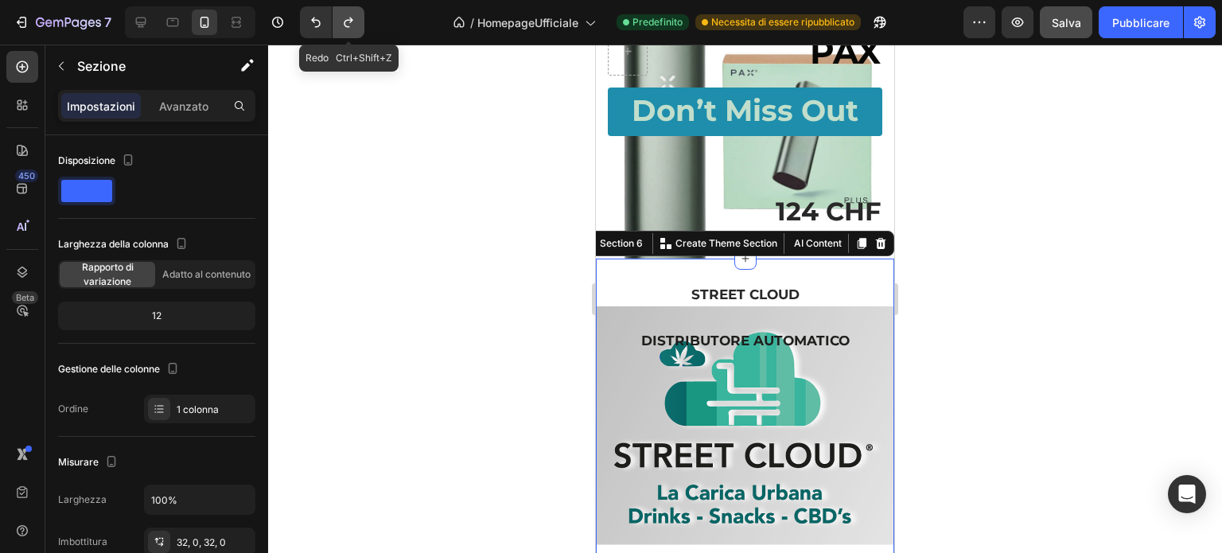
click at [338, 19] on button "Annulla/Ripristina" at bounding box center [349, 22] width 32 height 32
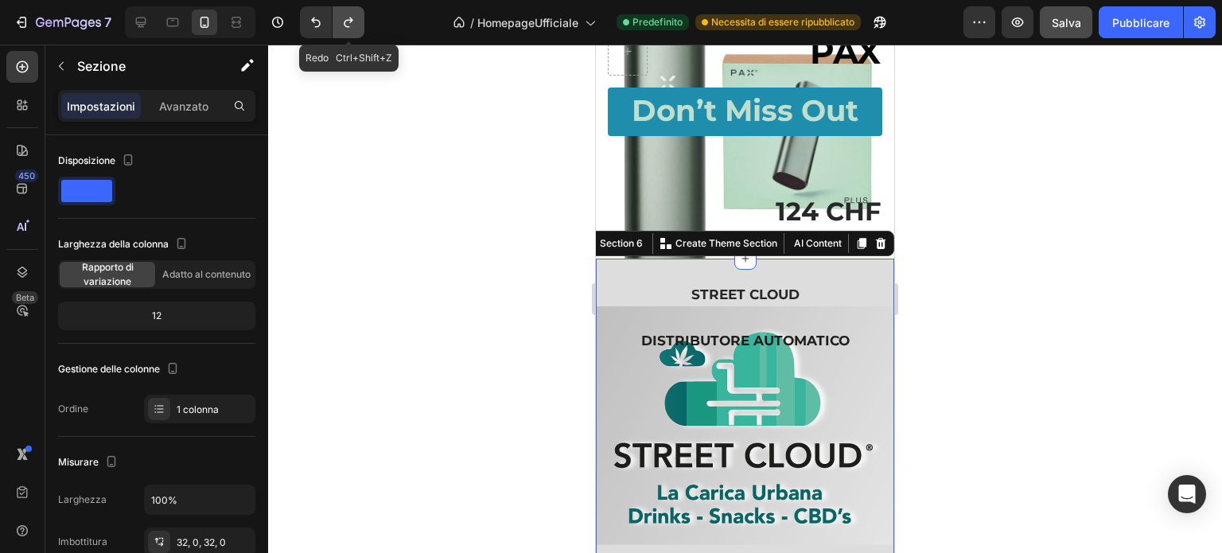
click at [338, 19] on button "Annulla/Ripristina" at bounding box center [349, 22] width 32 height 32
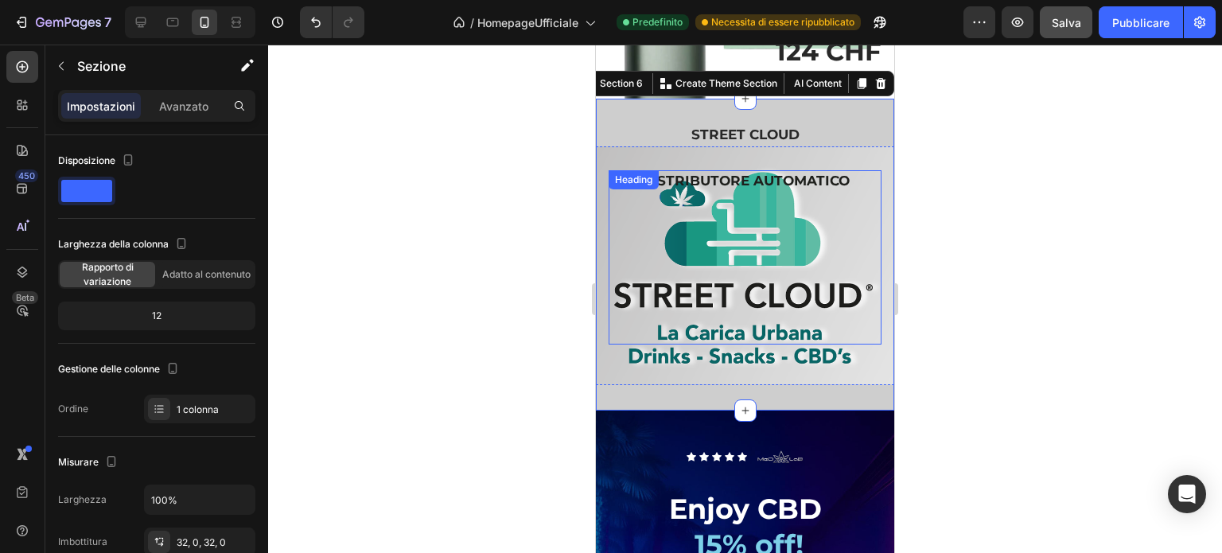
scroll to position [4252, 0]
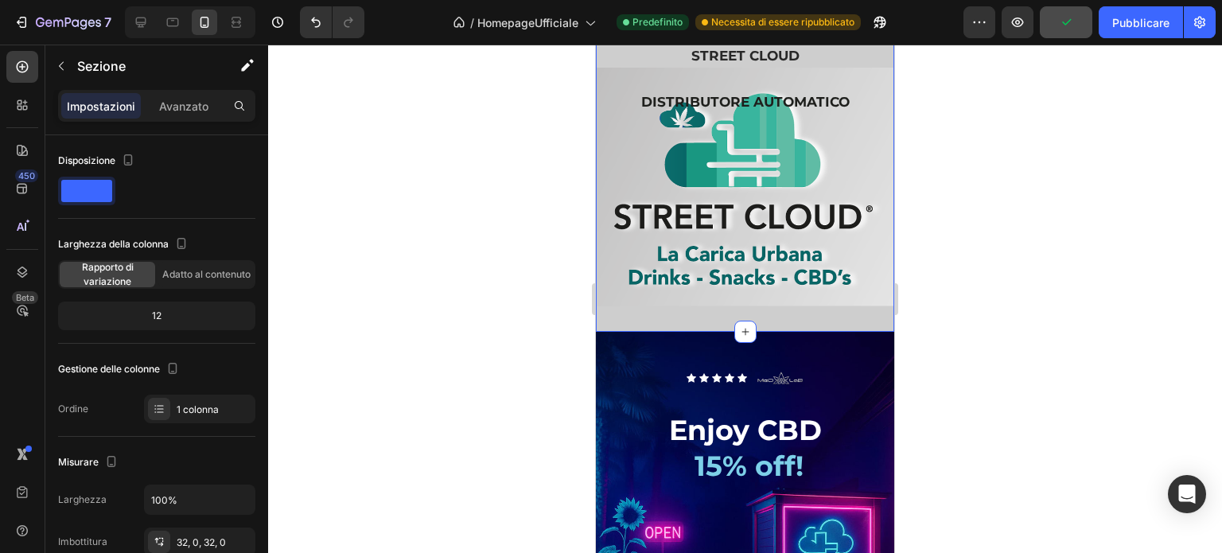
click at [637, 72] on div "STREET CLOUD Heading DISTRIBUTORE AUTOMATICO Heading Text Block Hero Banner Sec…" at bounding box center [745, 176] width 298 height 312
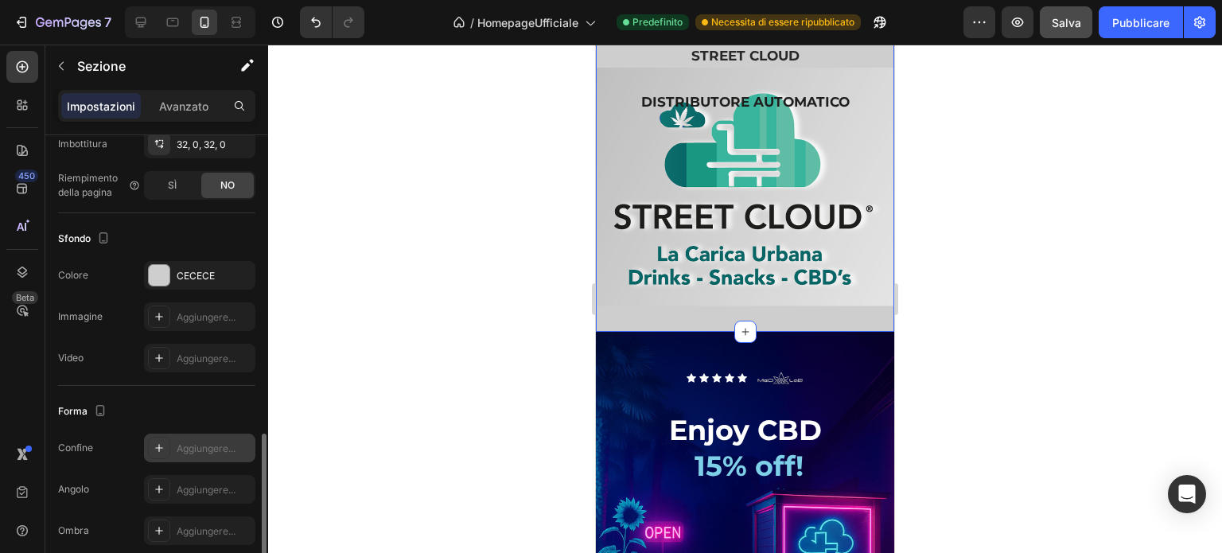
scroll to position [465, 0]
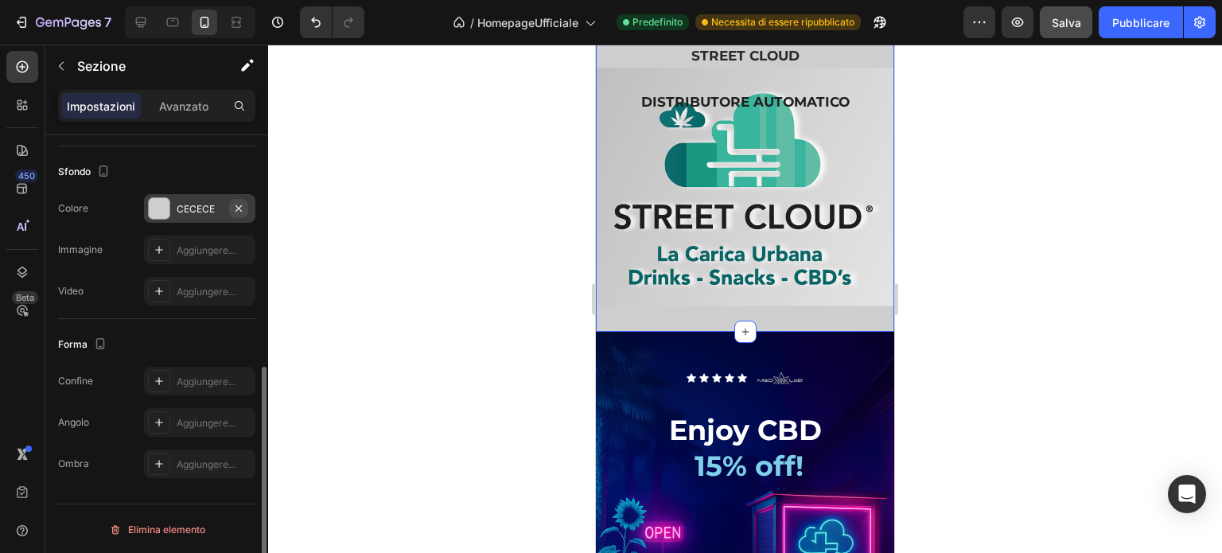
click at [238, 204] on icon "button" at bounding box center [238, 208] width 13 height 13
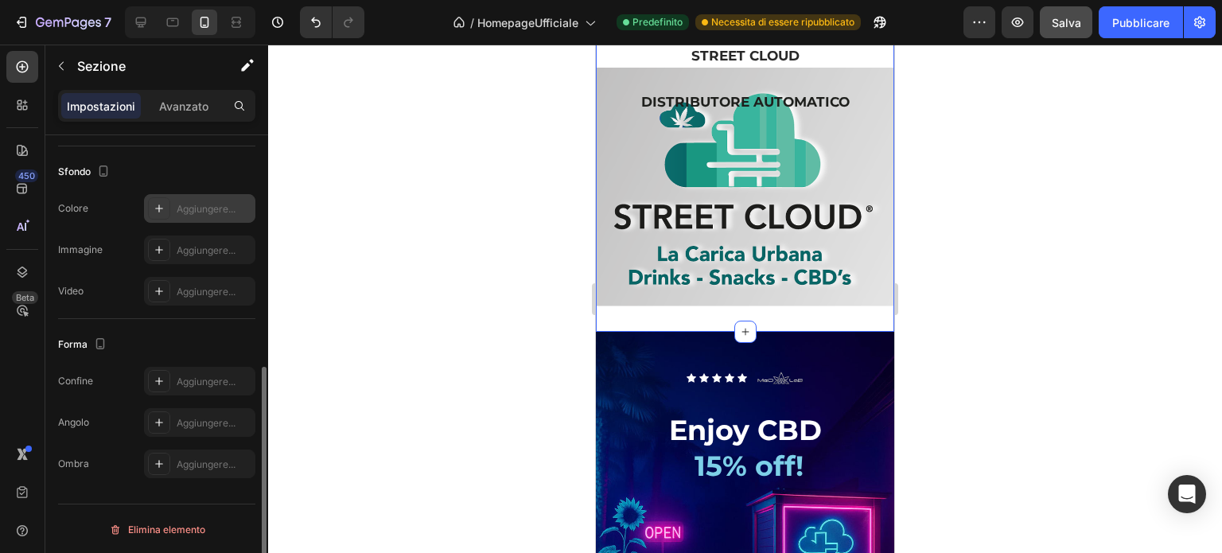
click at [208, 203] on font "Aggiungere..." at bounding box center [206, 209] width 59 height 12
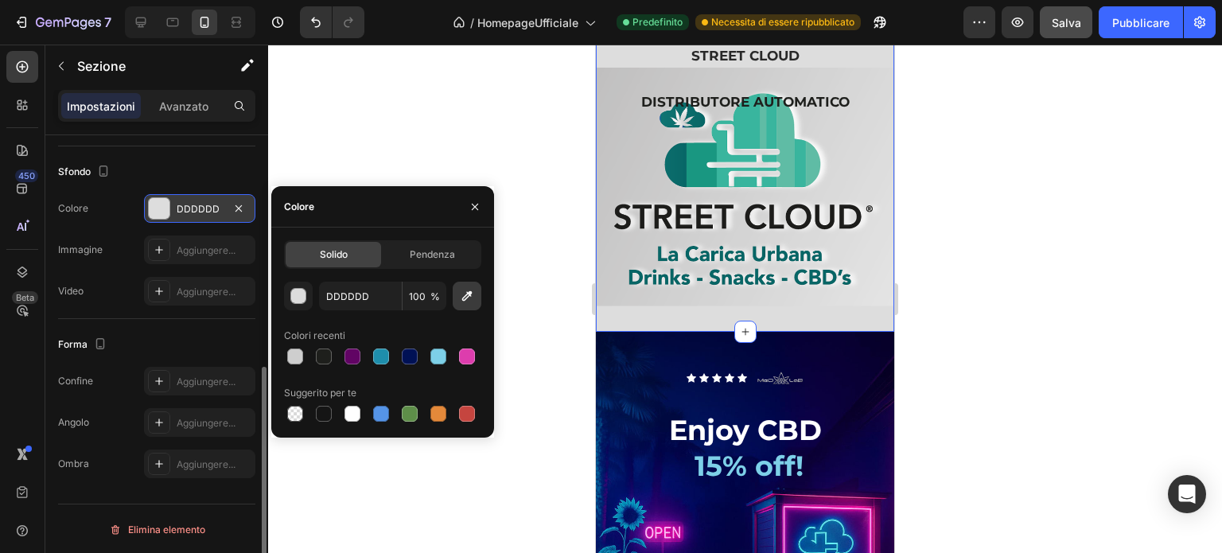
click at [464, 302] on icon "button" at bounding box center [467, 296] width 16 height 16
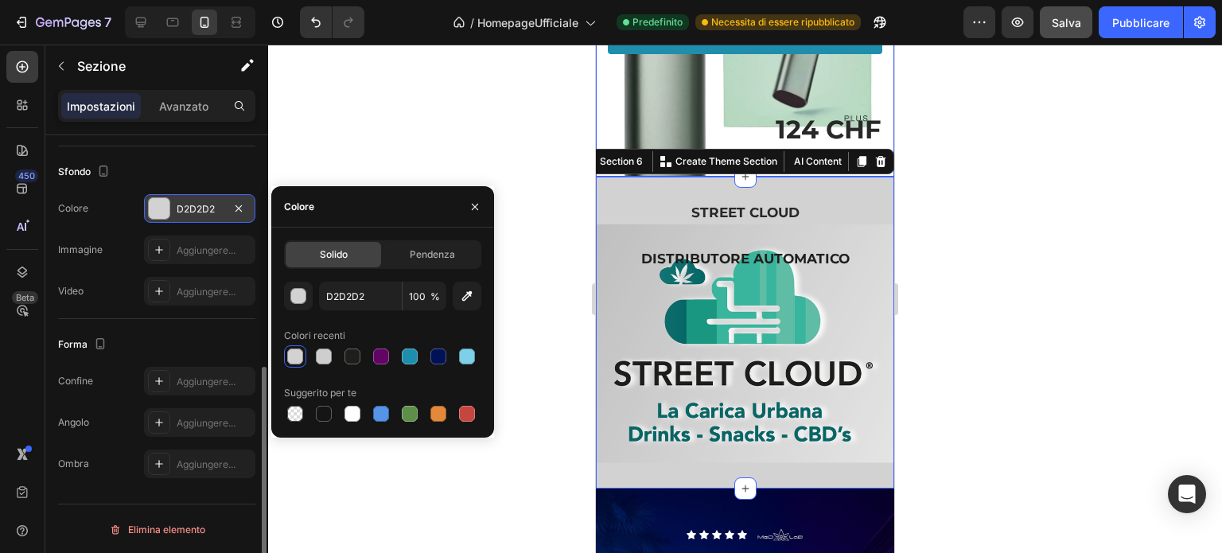
scroll to position [4093, 0]
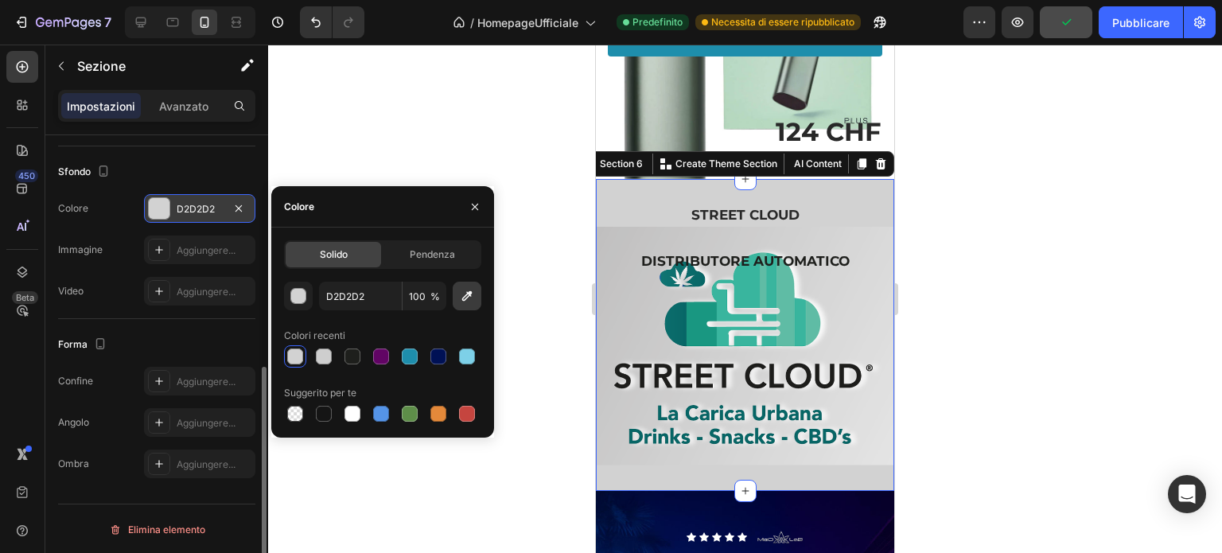
click at [462, 291] on icon "button" at bounding box center [467, 296] width 16 height 16
type input "C6C6C6"
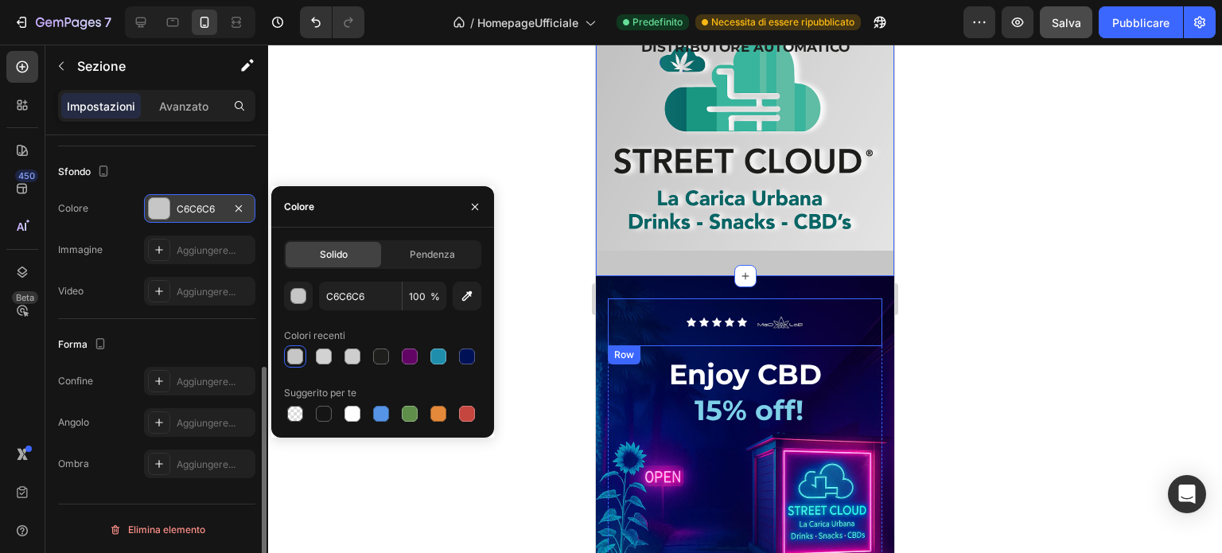
scroll to position [3335, 0]
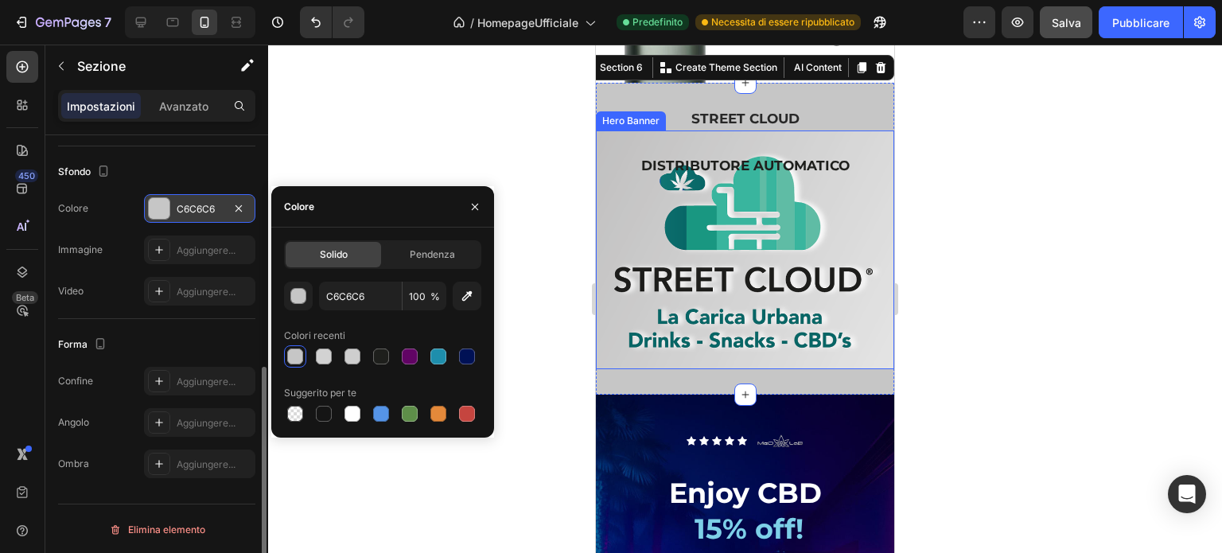
click at [710, 174] on div "DISTRIBUTORE AUTOMATICO Heading Text Block" at bounding box center [745, 249] width 298 height 215
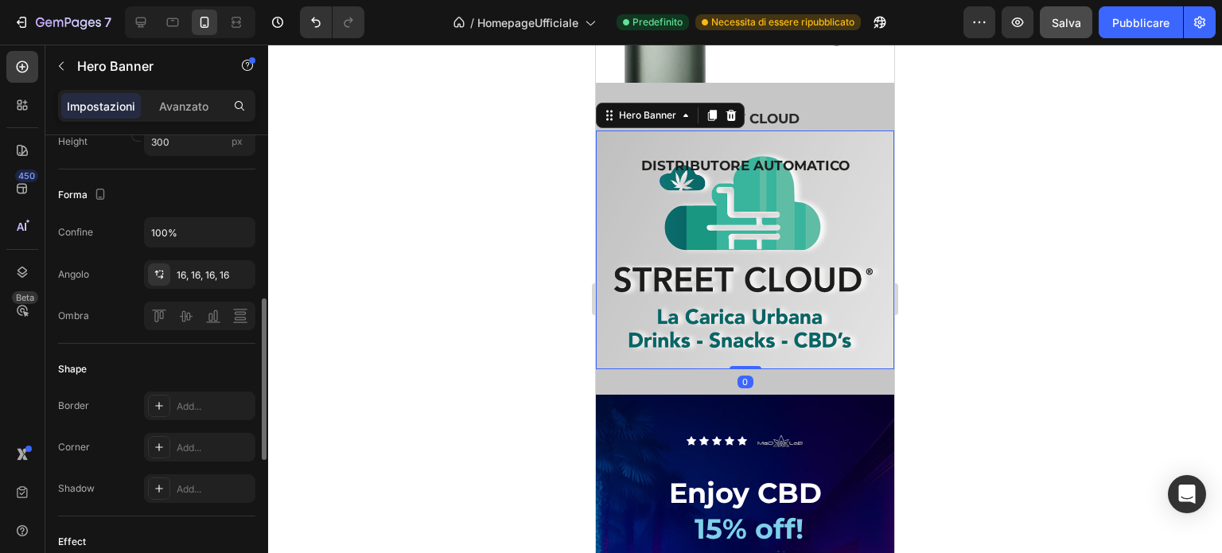
scroll to position [0, 0]
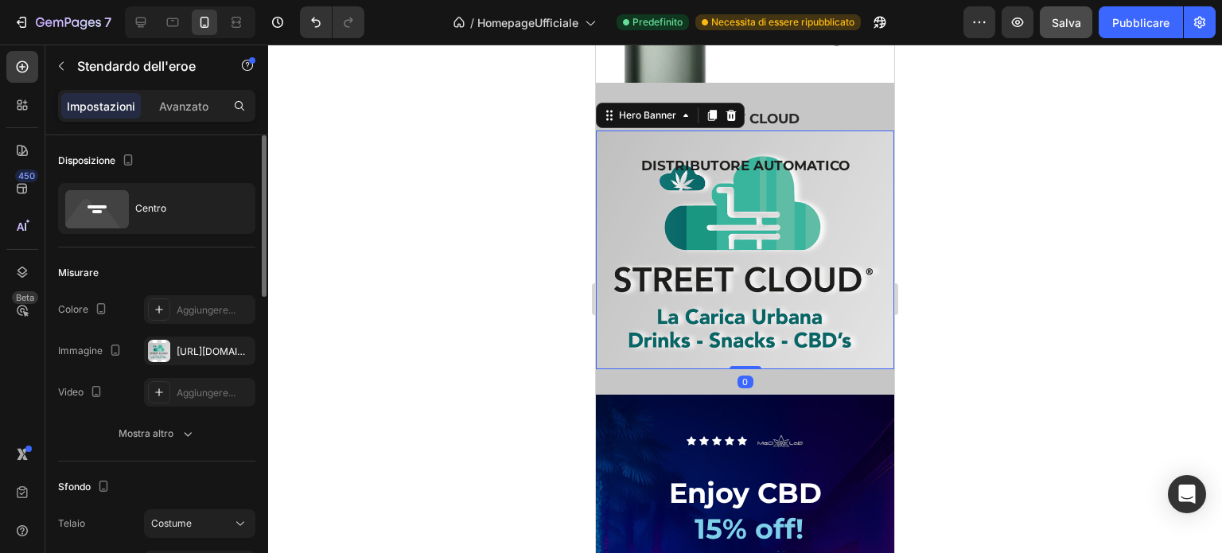
click at [723, 185] on div "DISTRIBUTORE AUTOMATICO Heading Text Block" at bounding box center [745, 249] width 298 height 215
drag, startPoint x: 649, startPoint y: 191, endPoint x: 638, endPoint y: 199, distance: 13.7
click at [649, 174] on div "Heading" at bounding box center [634, 164] width 50 height 19
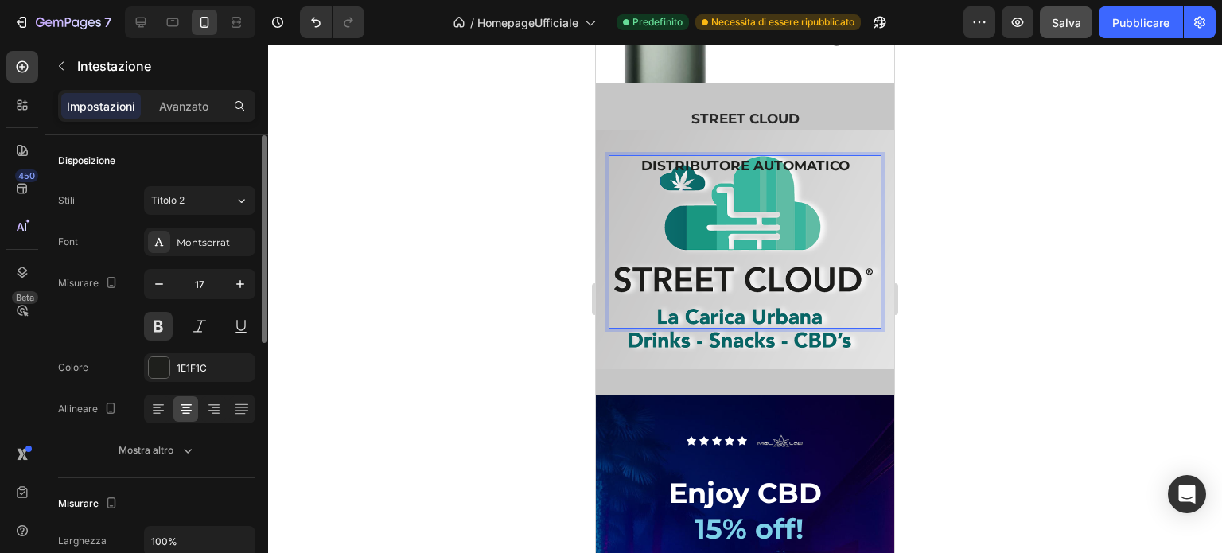
click at [754, 271] on h2 "DISTRIBUTORE AUTOMATICO" at bounding box center [745, 241] width 273 height 173
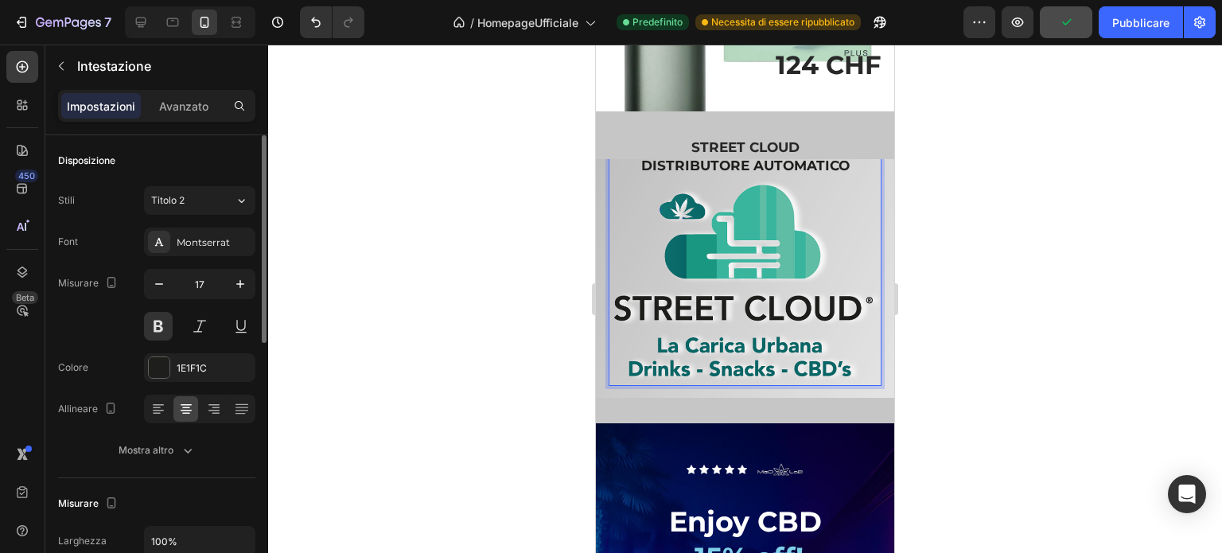
scroll to position [3316, 0]
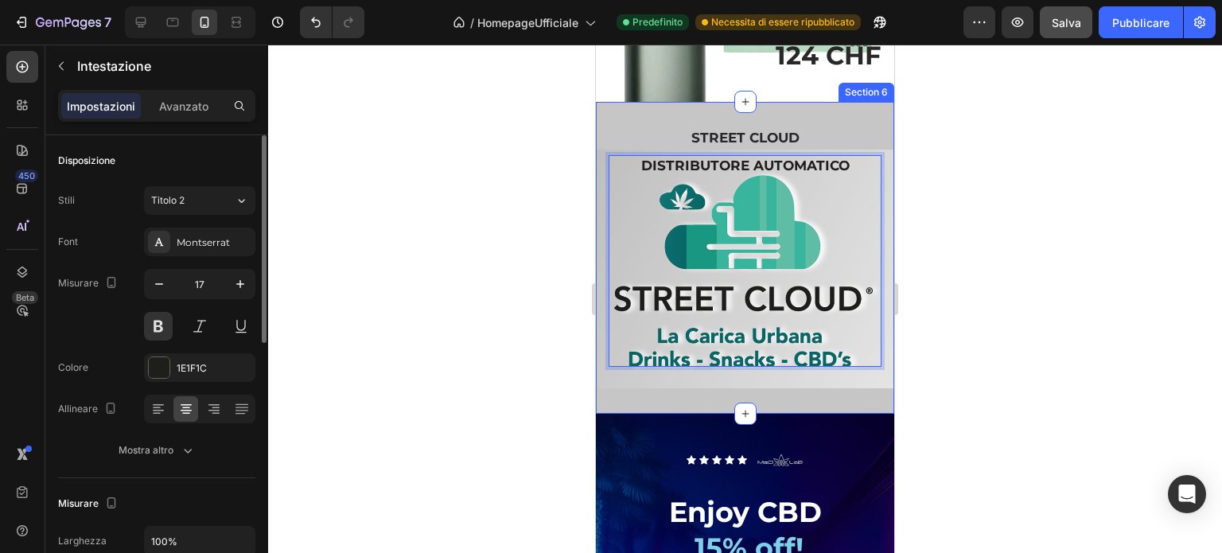
click at [773, 146] on strong "STREET CLOUD" at bounding box center [746, 138] width 108 height 16
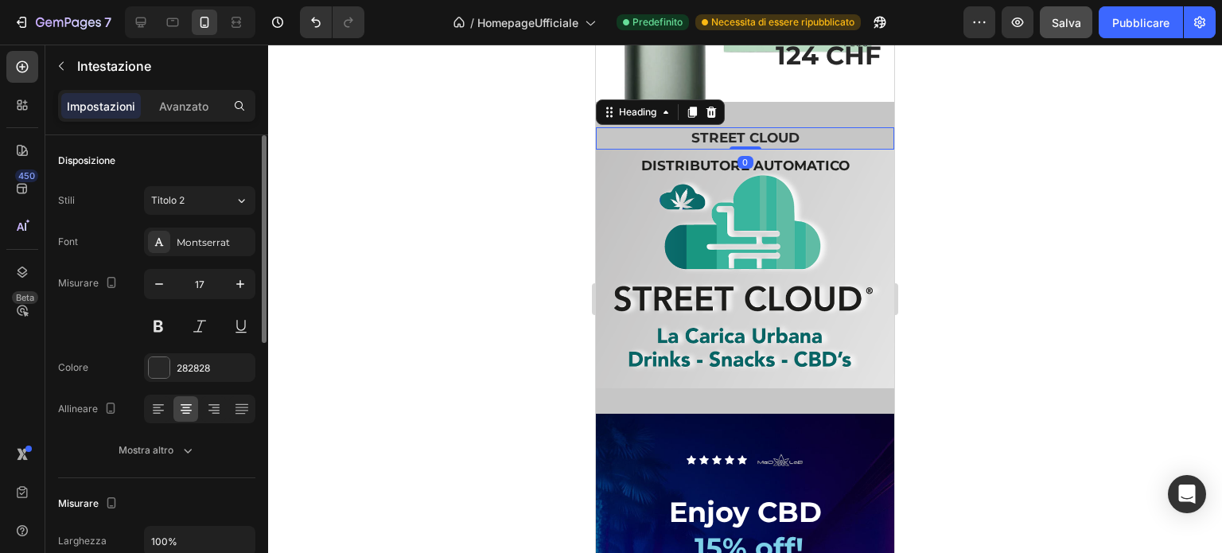
click at [799, 150] on h2 "STREET CLOUD" at bounding box center [745, 138] width 298 height 22
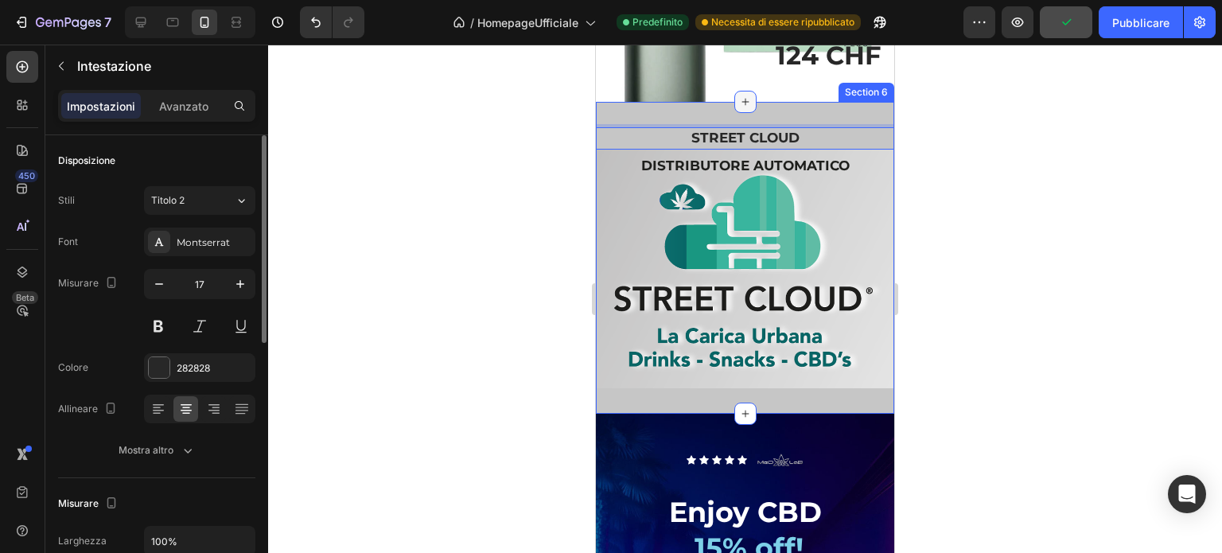
click at [746, 113] on div at bounding box center [745, 102] width 22 height 22
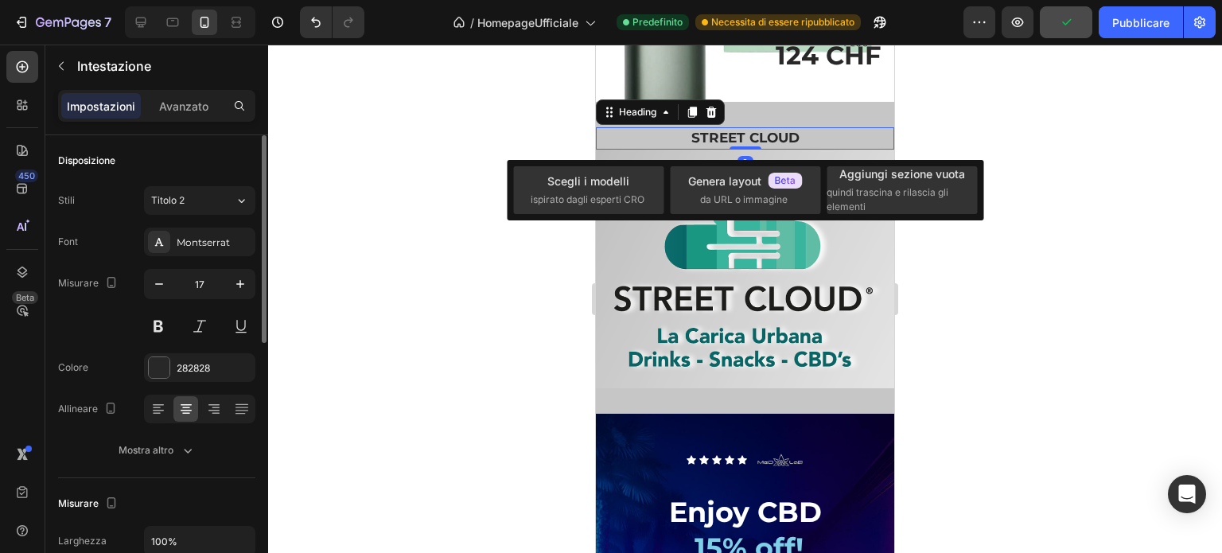
click at [715, 119] on icon at bounding box center [711, 112] width 13 height 13
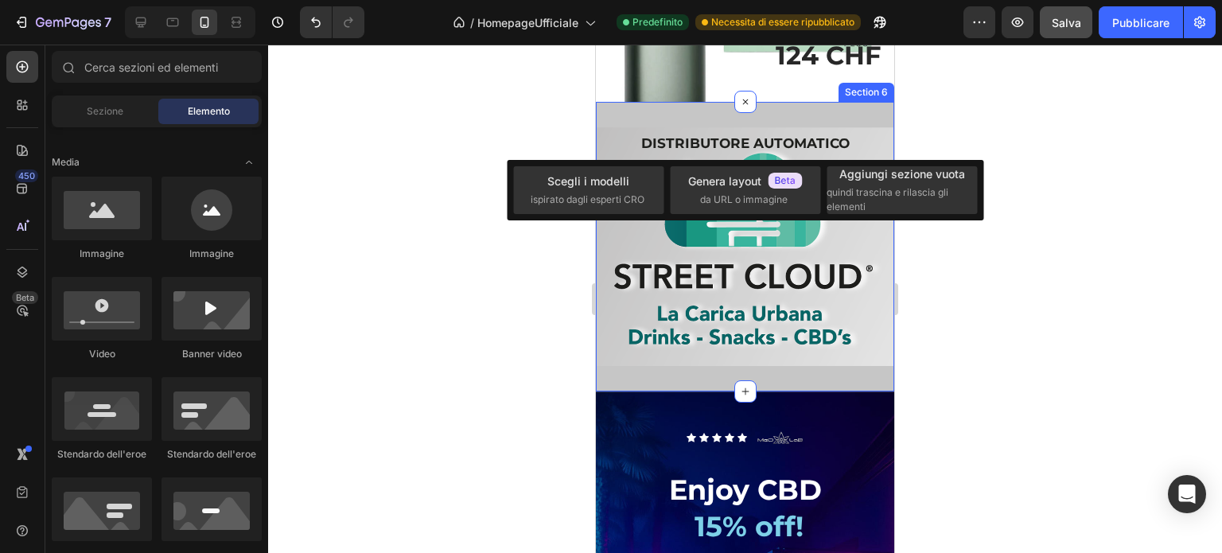
click at [764, 146] on div "DISTRIBUTORE AUTOMATICO Heading Text Block Hero Banner Section 6" at bounding box center [745, 247] width 298 height 290
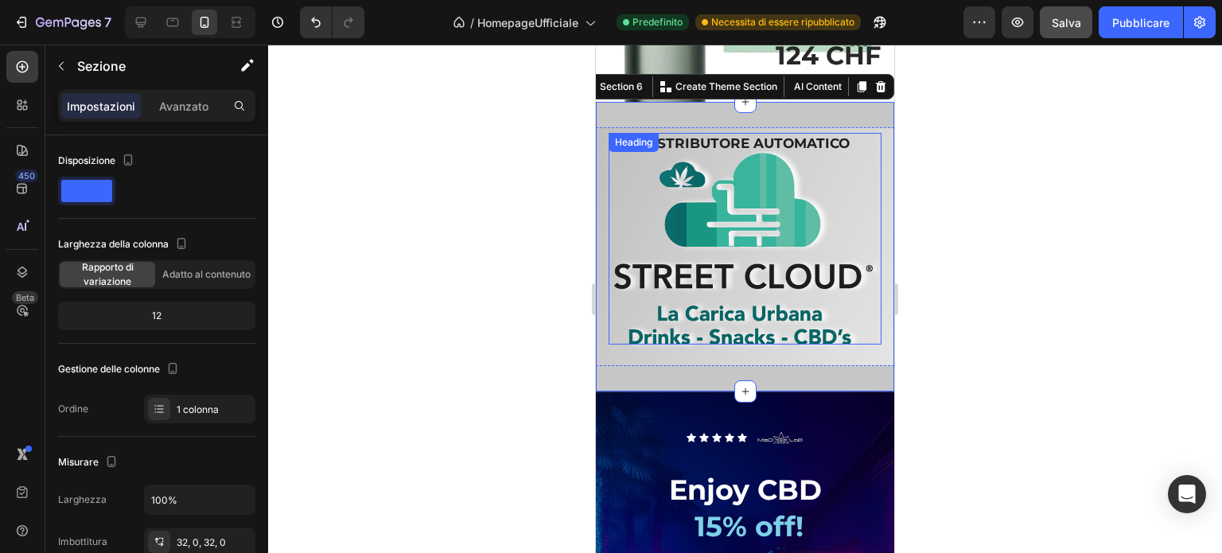
click at [759, 174] on p "DISTRIBUTORE AUTOMATICO" at bounding box center [745, 238] width 270 height 208
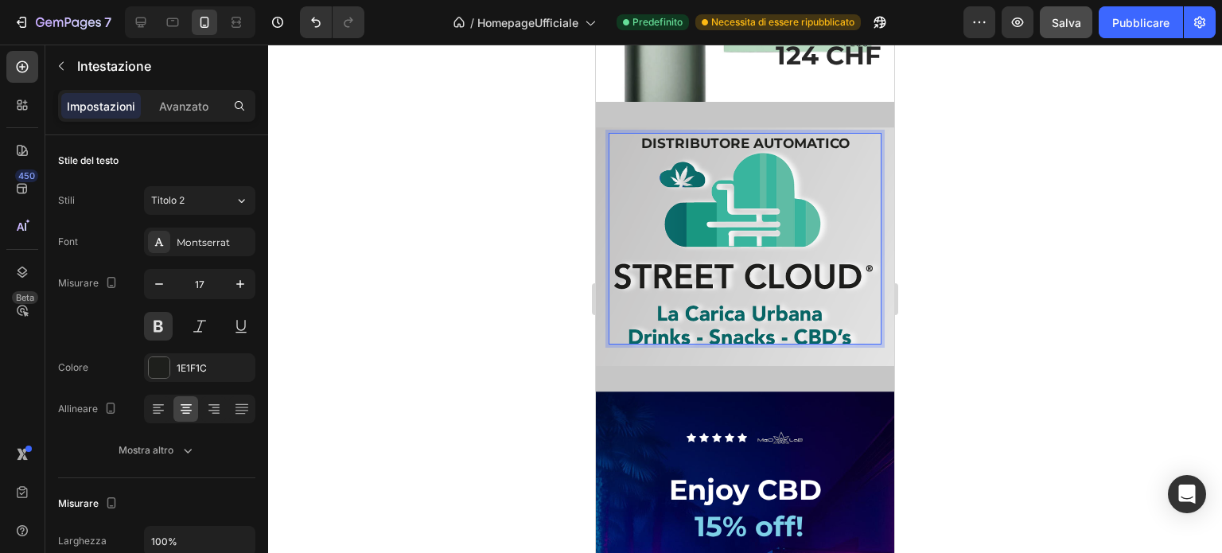
click at [931, 188] on div at bounding box center [745, 299] width 954 height 508
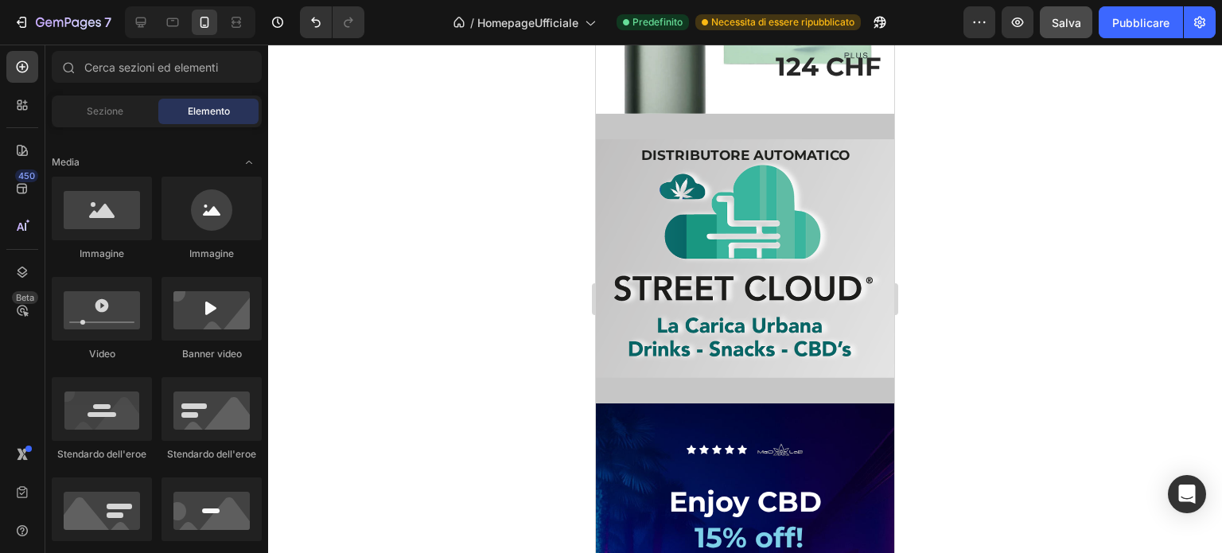
scroll to position [4167, 0]
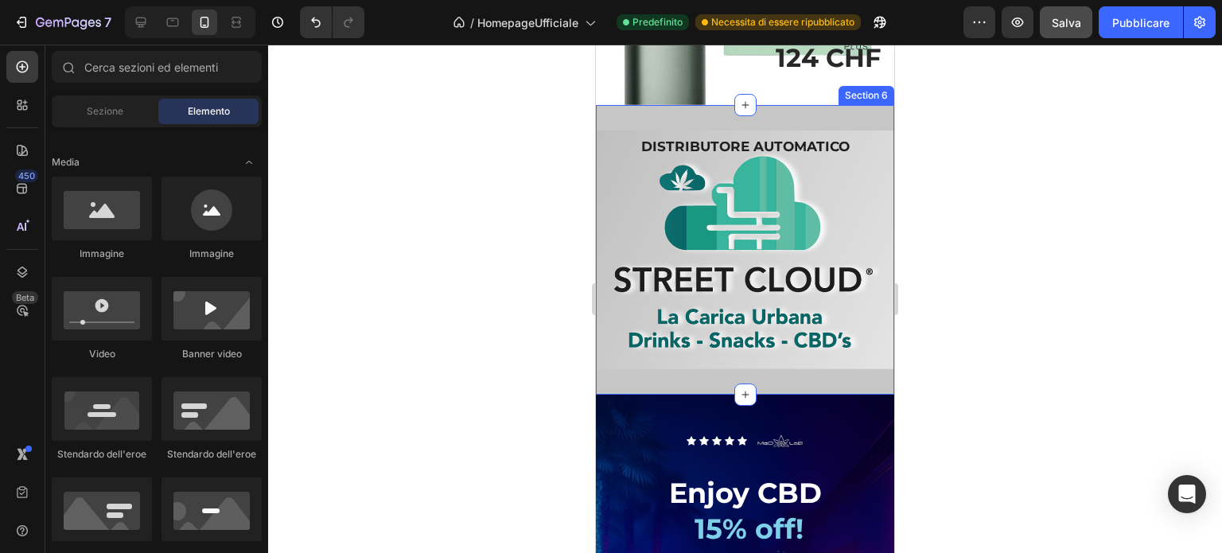
click at [670, 150] on div "DISTRIBUTORE AUTOMATICO Heading Text Block Hero Banner Section 6" at bounding box center [745, 250] width 298 height 290
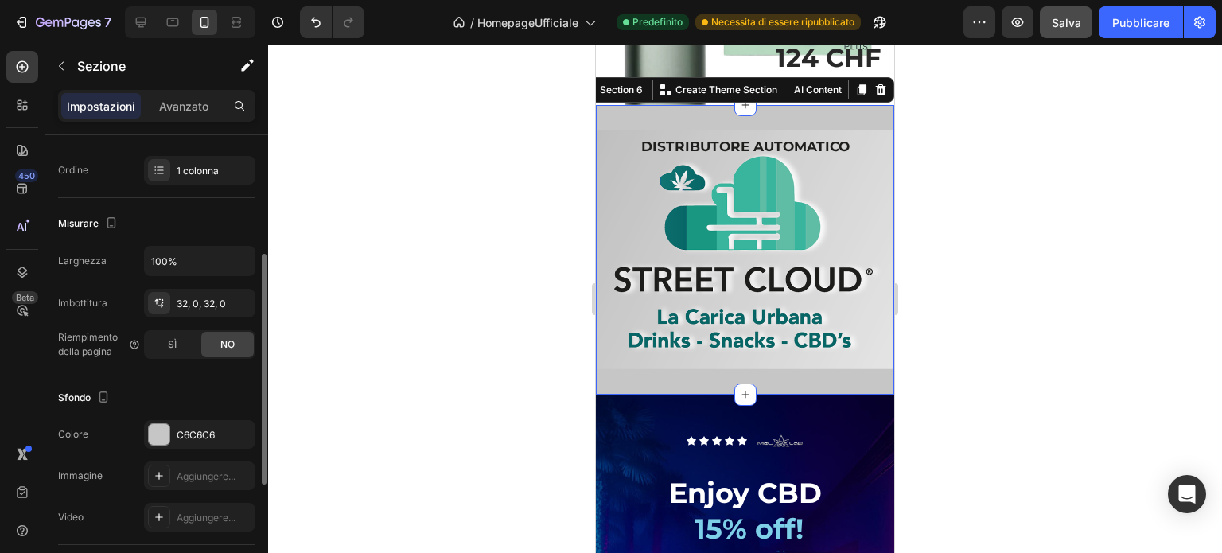
scroll to position [465, 0]
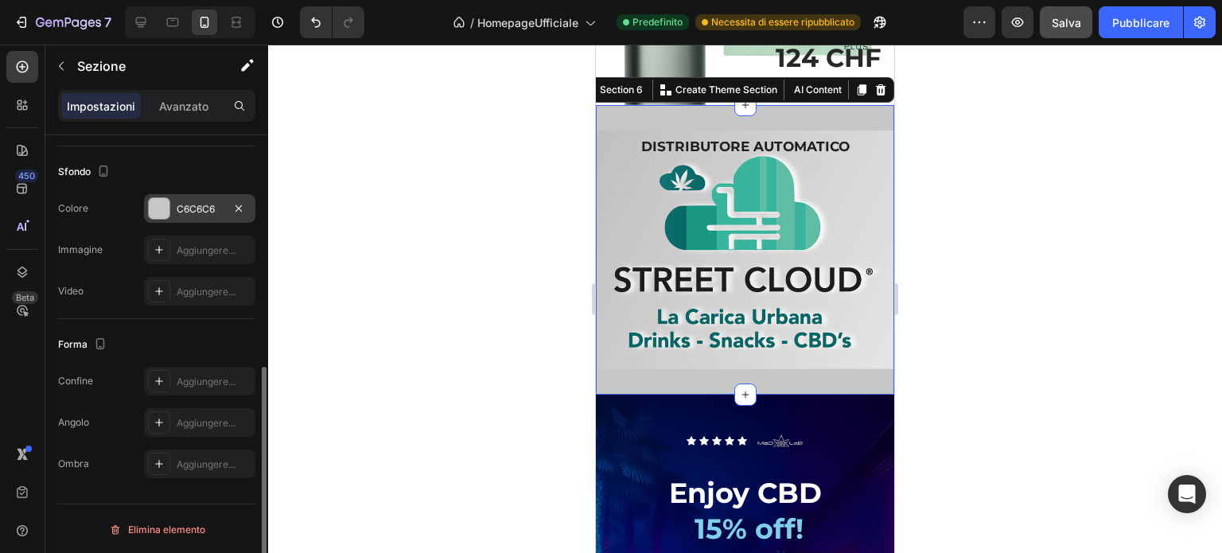
click at [177, 214] on div "C6C6C6" at bounding box center [200, 209] width 46 height 14
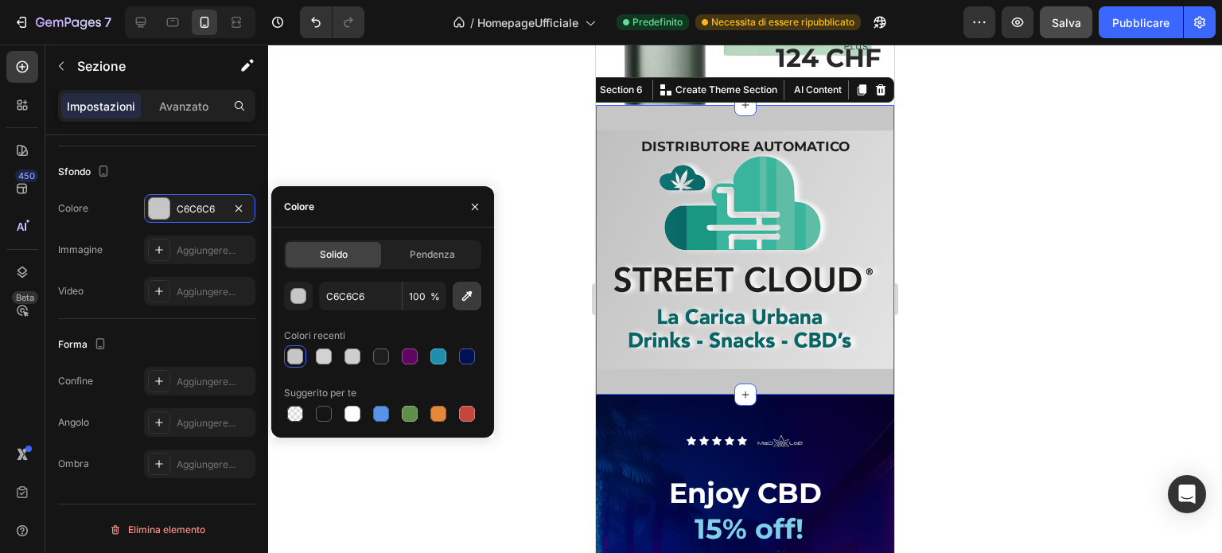
click at [465, 295] on icon "button" at bounding box center [467, 296] width 16 height 16
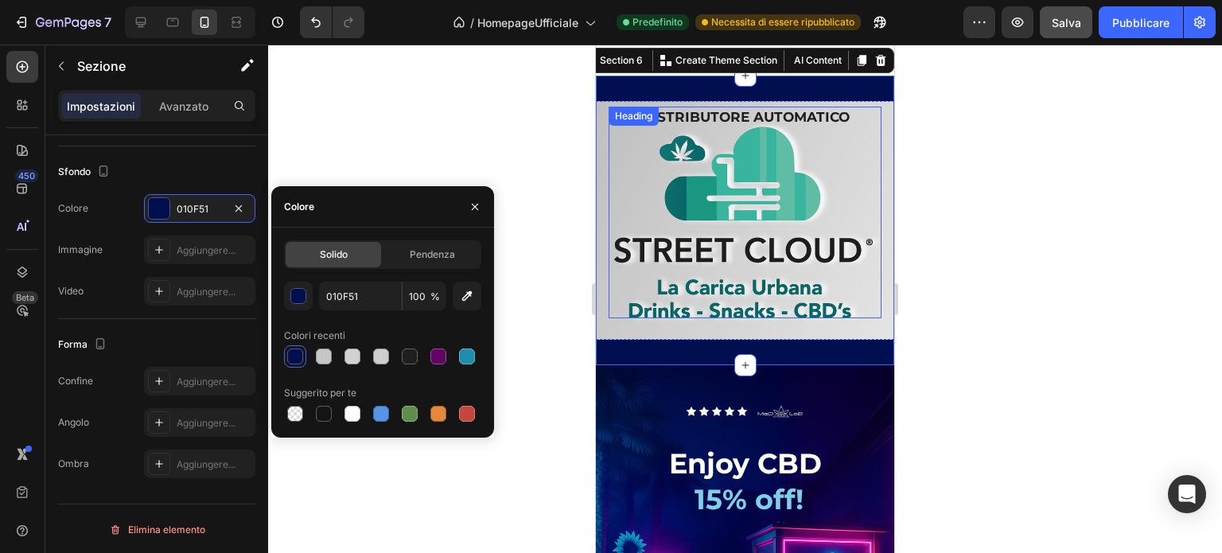
scroll to position [4326, 0]
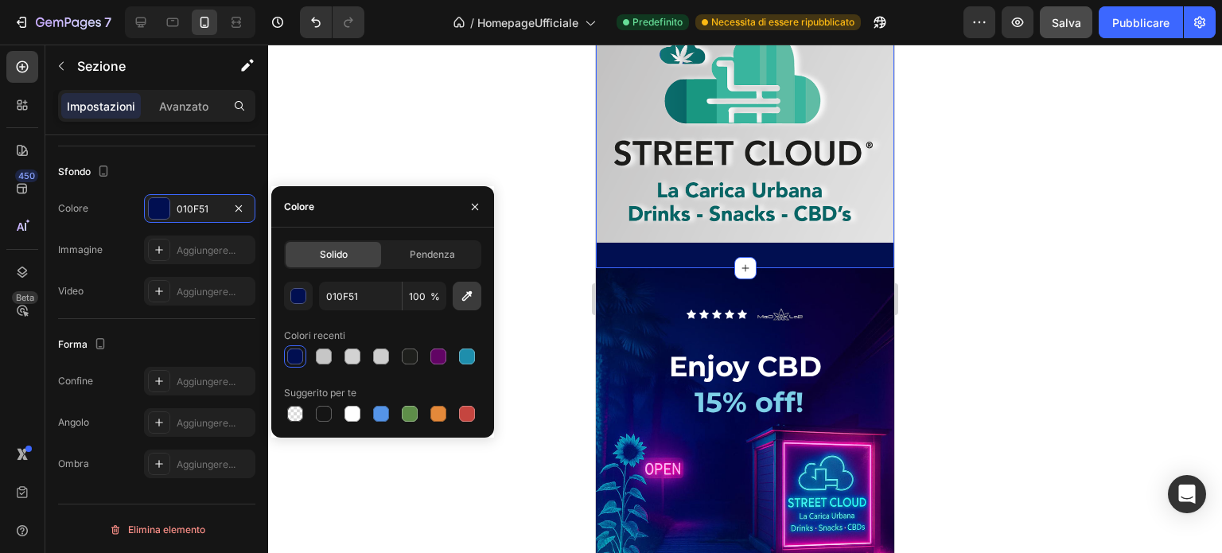
click at [468, 294] on icon "button" at bounding box center [467, 296] width 10 height 10
type input "00073C"
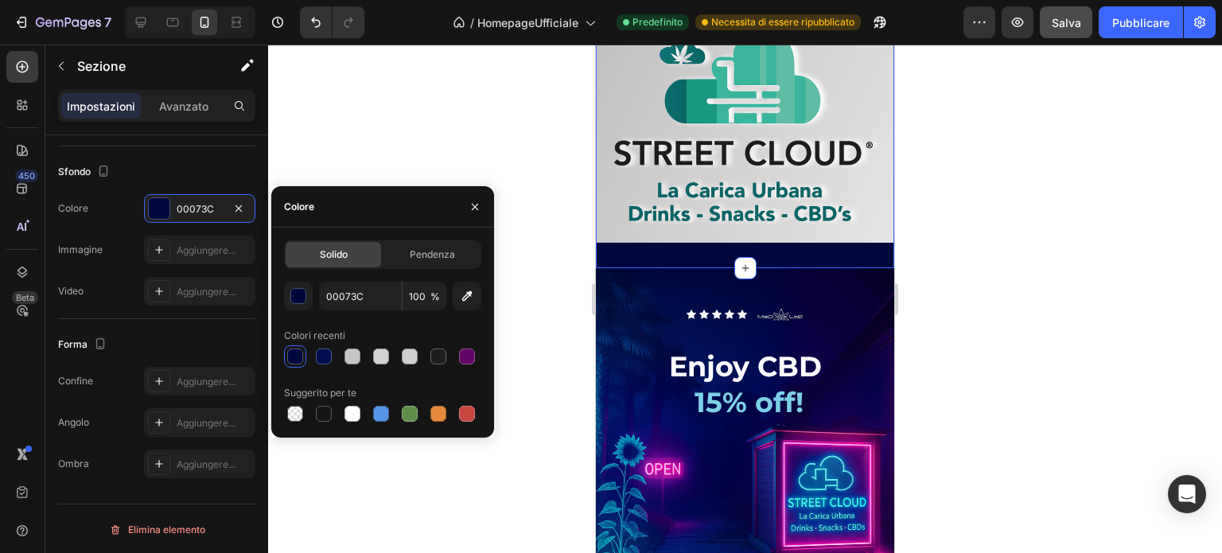
click at [986, 263] on div at bounding box center [745, 299] width 954 height 508
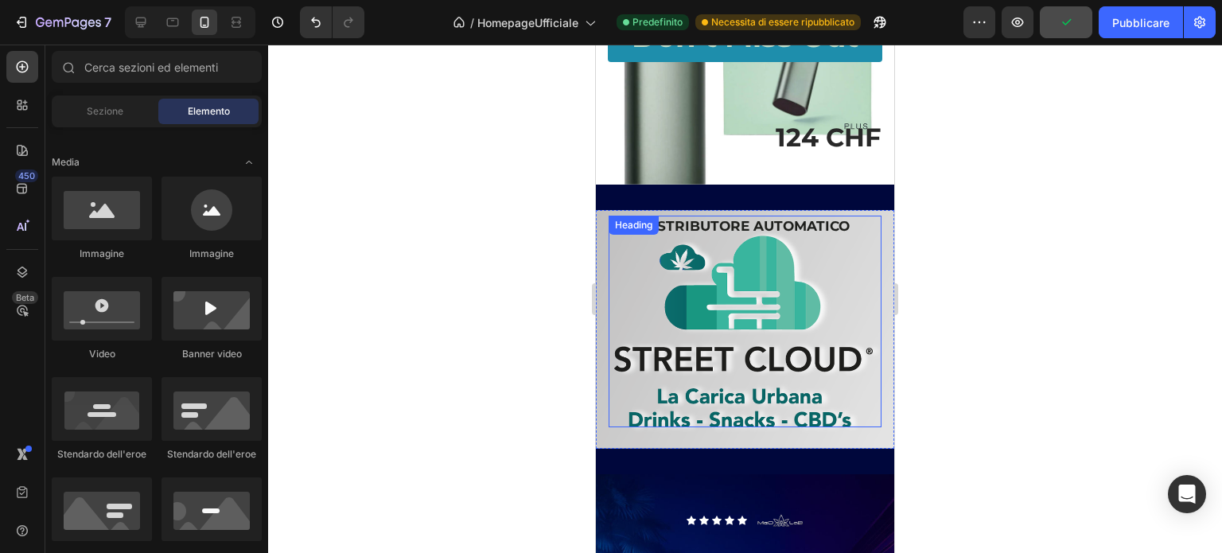
scroll to position [4087, 0]
click at [776, 254] on h2 "DISTRIBUTORE AUTOMATICO" at bounding box center [745, 322] width 273 height 212
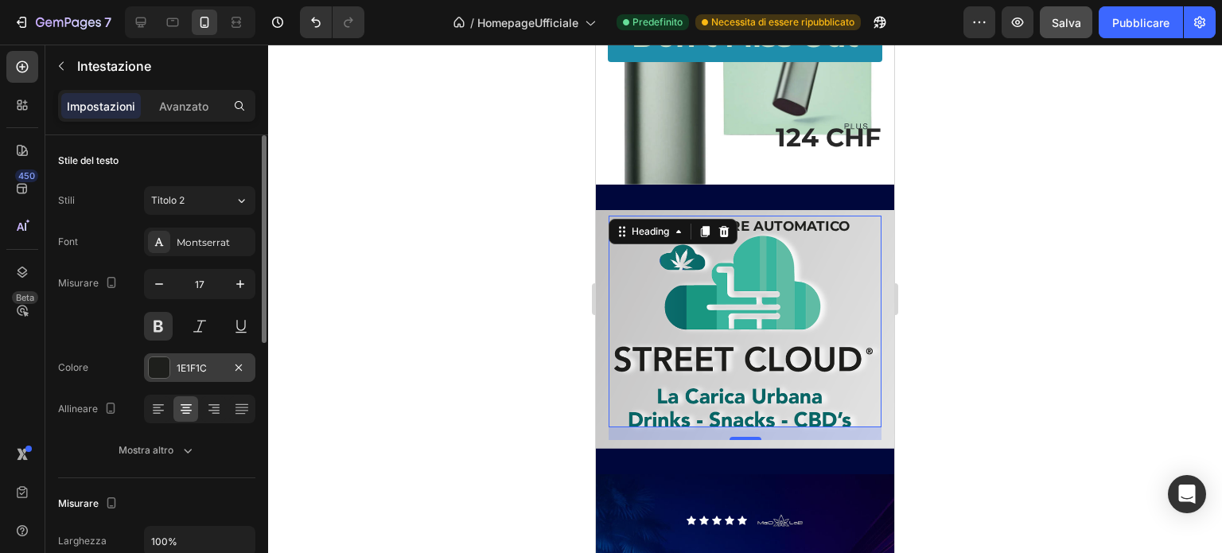
click at [157, 368] on div at bounding box center [159, 367] width 21 height 21
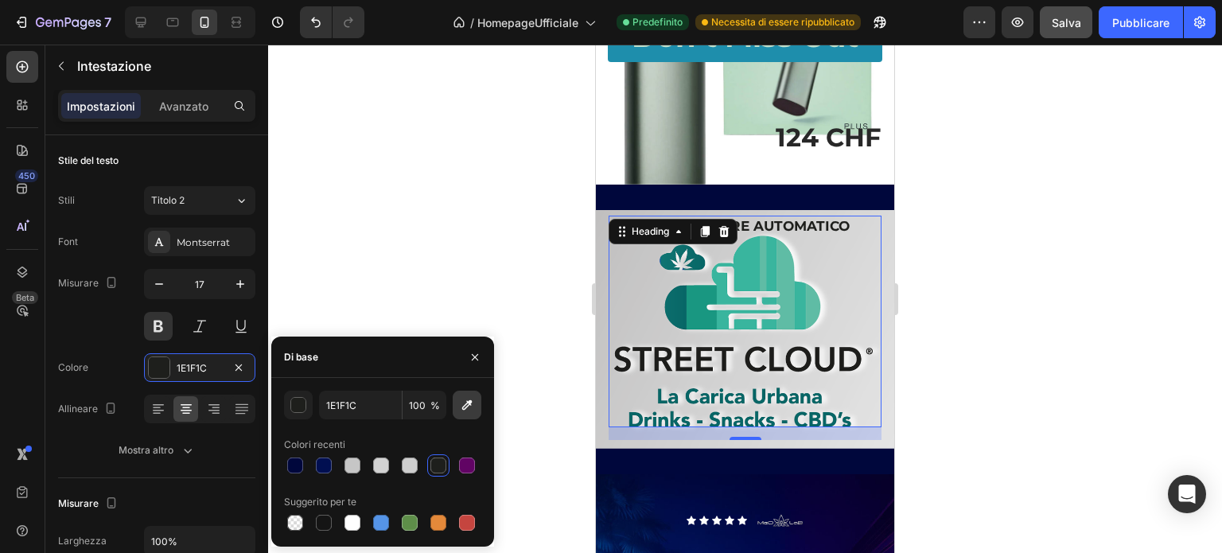
click at [470, 404] on icon "button" at bounding box center [467, 405] width 10 height 10
type input "00073C"
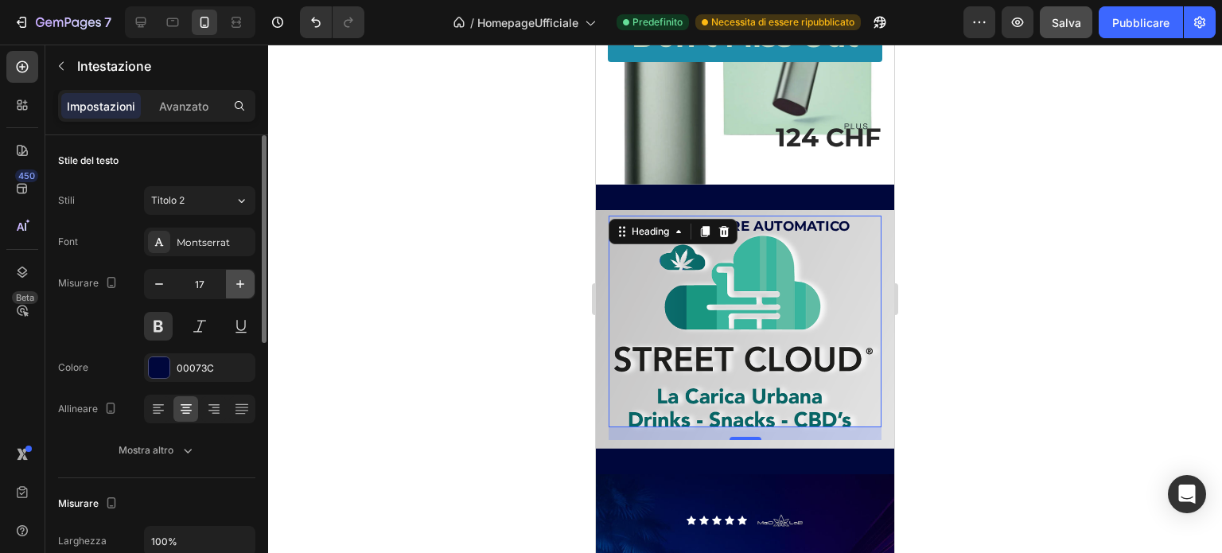
click at [241, 281] on icon "button" at bounding box center [240, 284] width 16 height 16
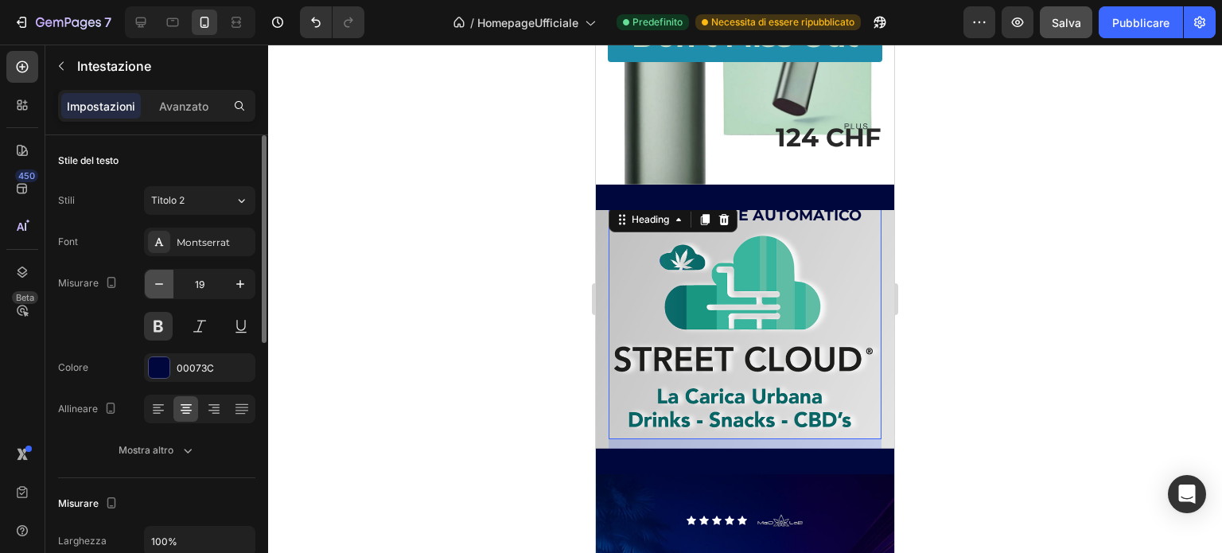
click at [166, 286] on icon "button" at bounding box center [159, 284] width 16 height 16
type input "18"
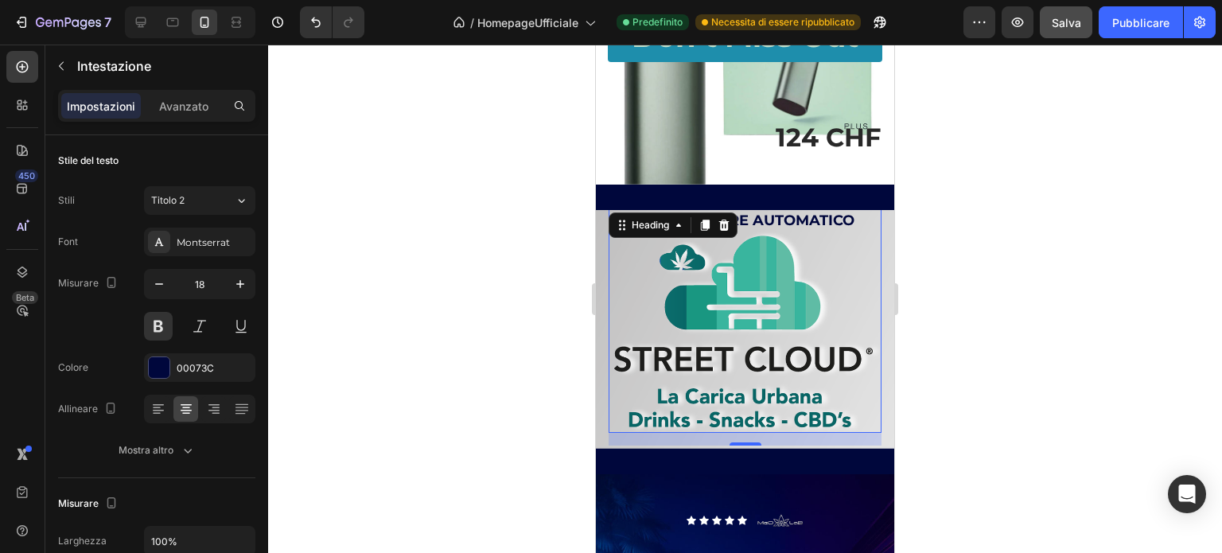
click at [947, 314] on div at bounding box center [745, 299] width 954 height 508
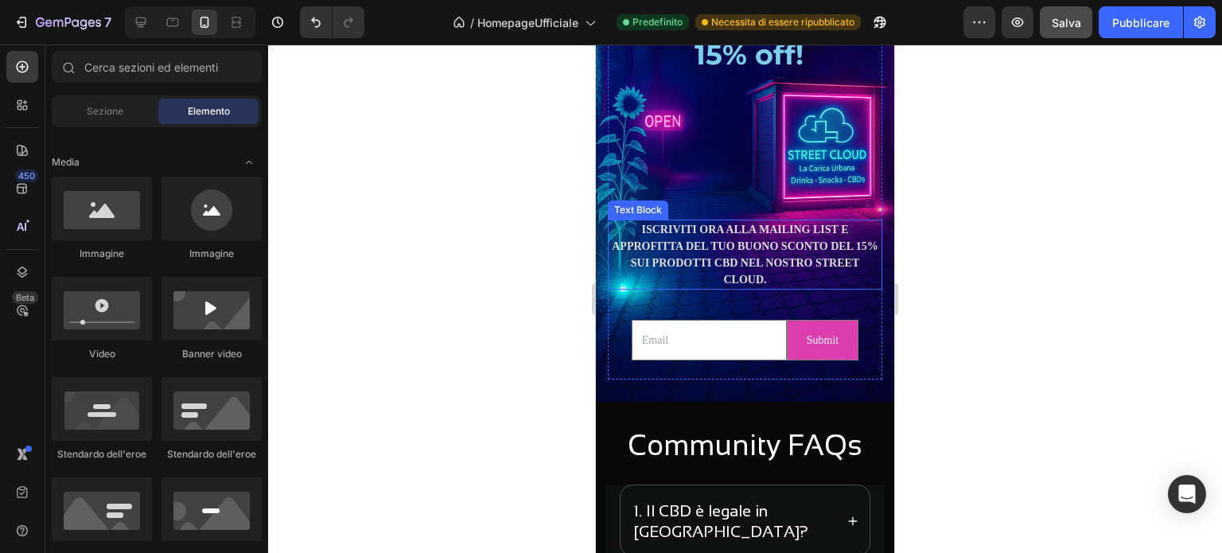
scroll to position [4724, 0]
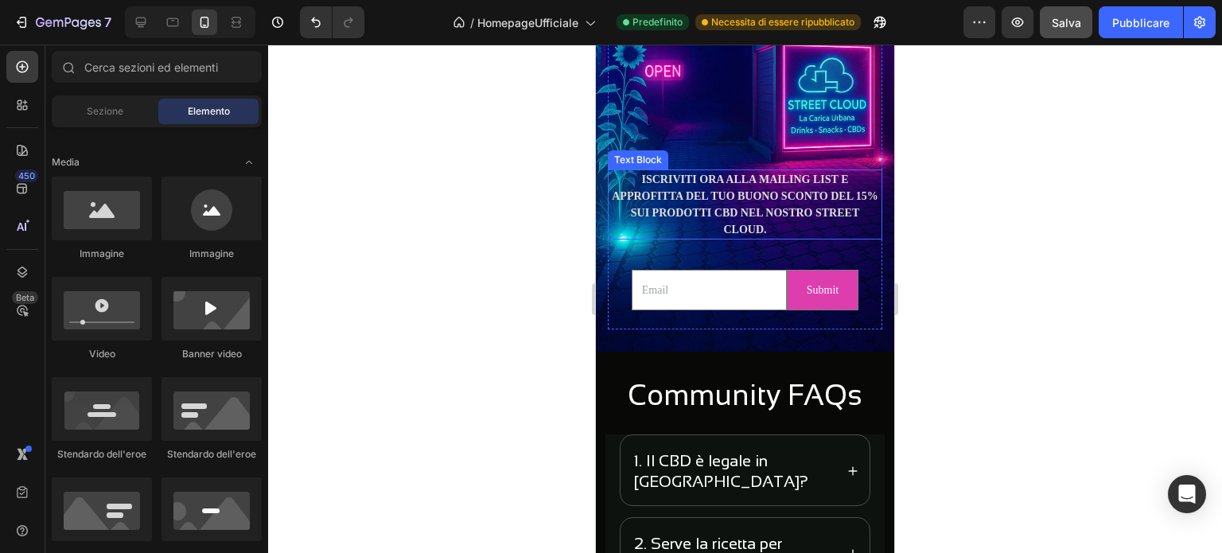
click at [752, 203] on p "ISCRIVITI ORA ALLA MAILING LIST E APPROFITTA DEL TUO BUONO SCONTO DEL 15% SUI P…" at bounding box center [745, 204] width 271 height 67
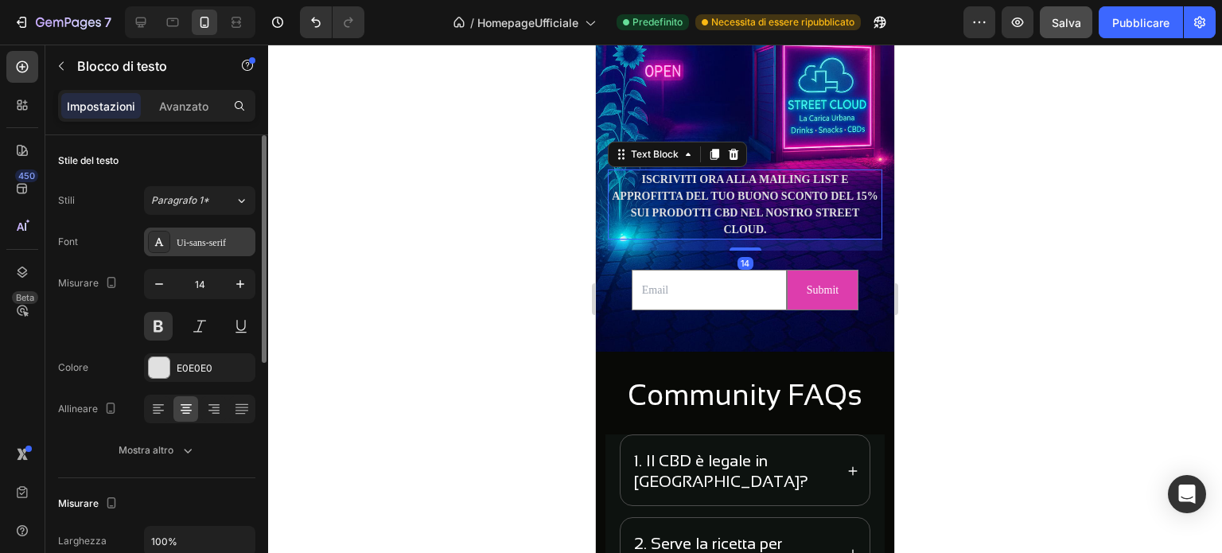
click at [227, 245] on div "Ui-sans-serif" at bounding box center [214, 243] width 75 height 14
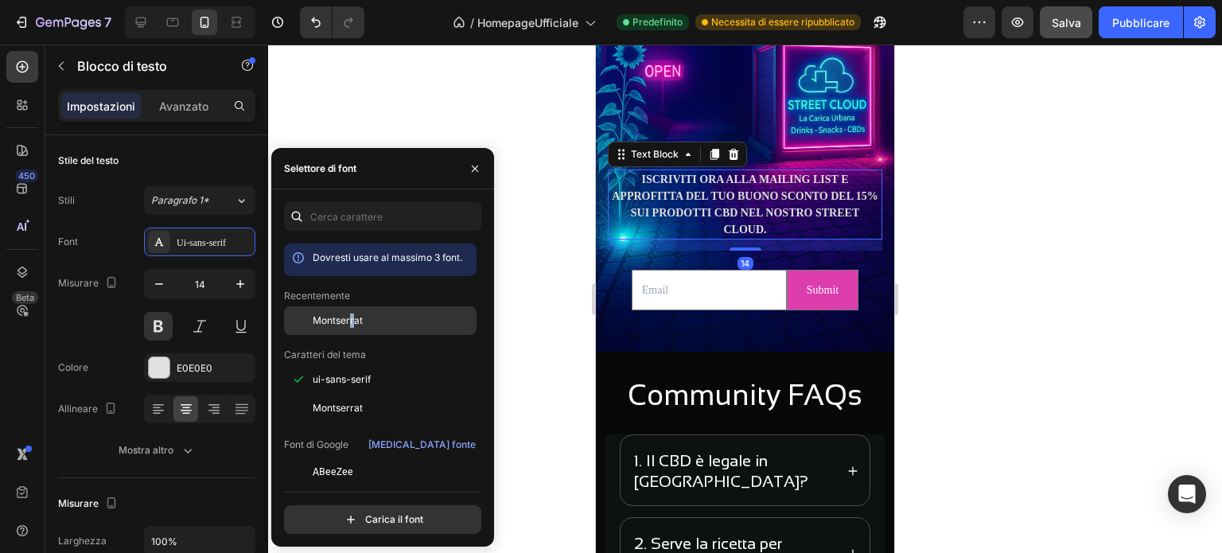
click at [352, 323] on font "Montserrat" at bounding box center [338, 320] width 50 height 12
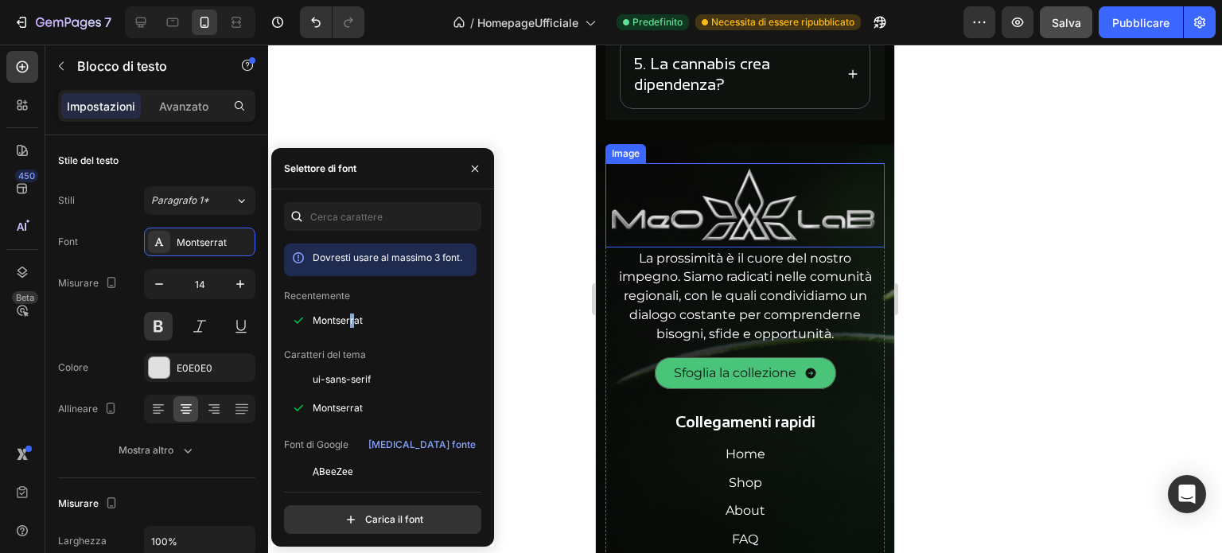
scroll to position [5519, 0]
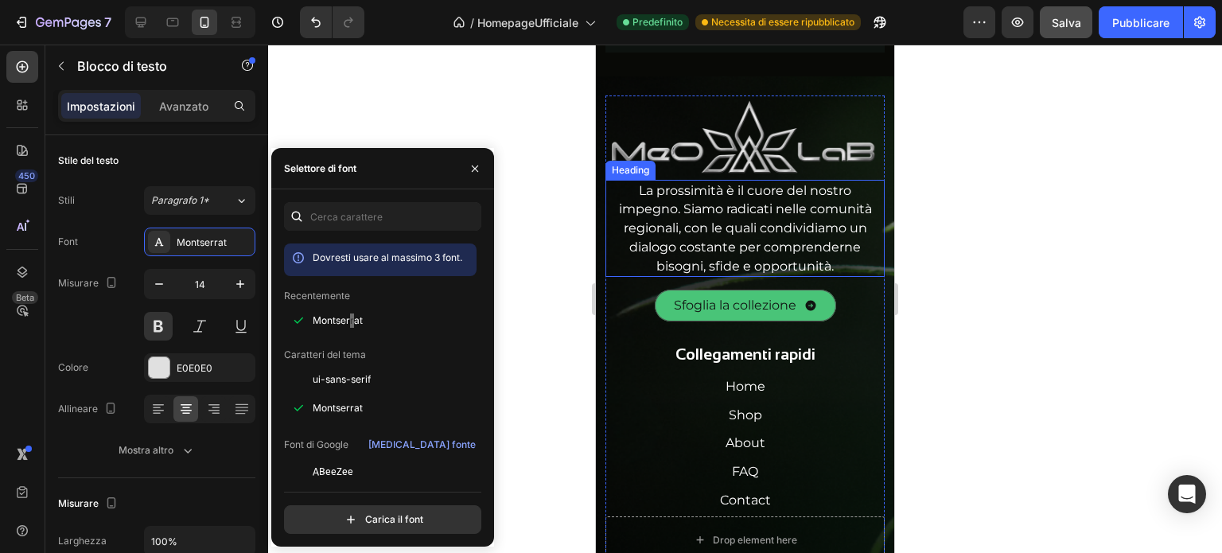
click at [745, 263] on h2 "La prossimità è il cuore del nostro impegno. Siamo radicati nelle comunità regi…" at bounding box center [745, 229] width 279 height 98
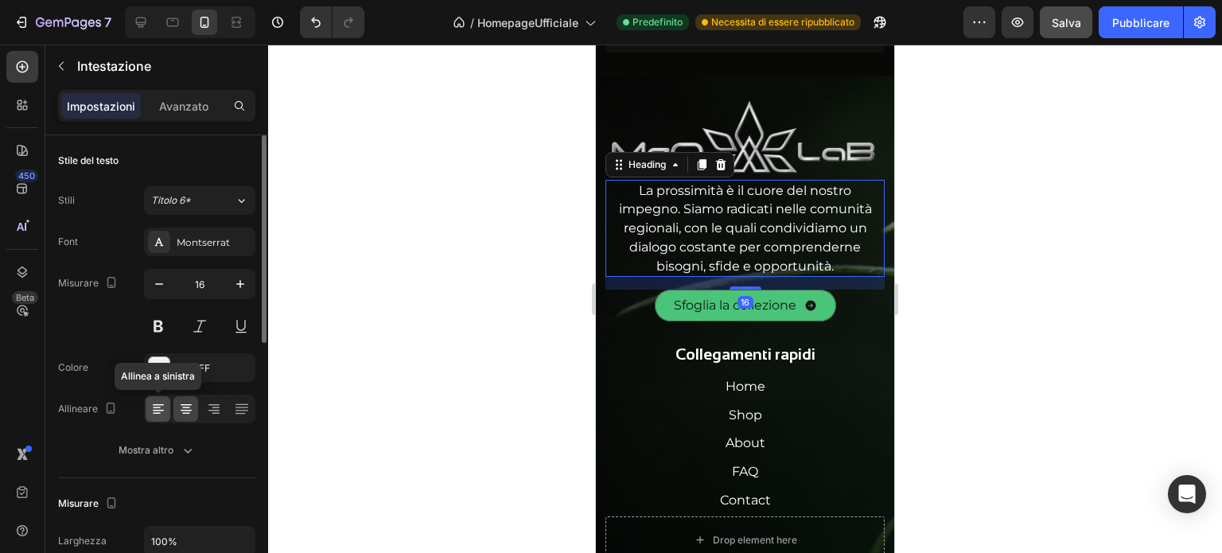
click at [162, 403] on icon at bounding box center [158, 409] width 16 height 16
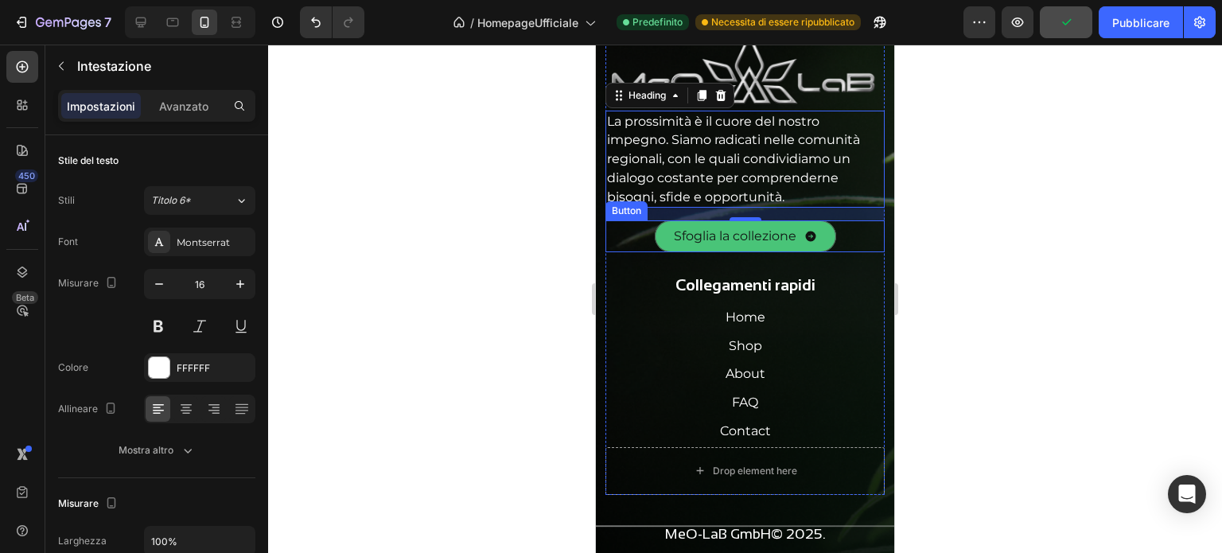
scroll to position [5599, 0]
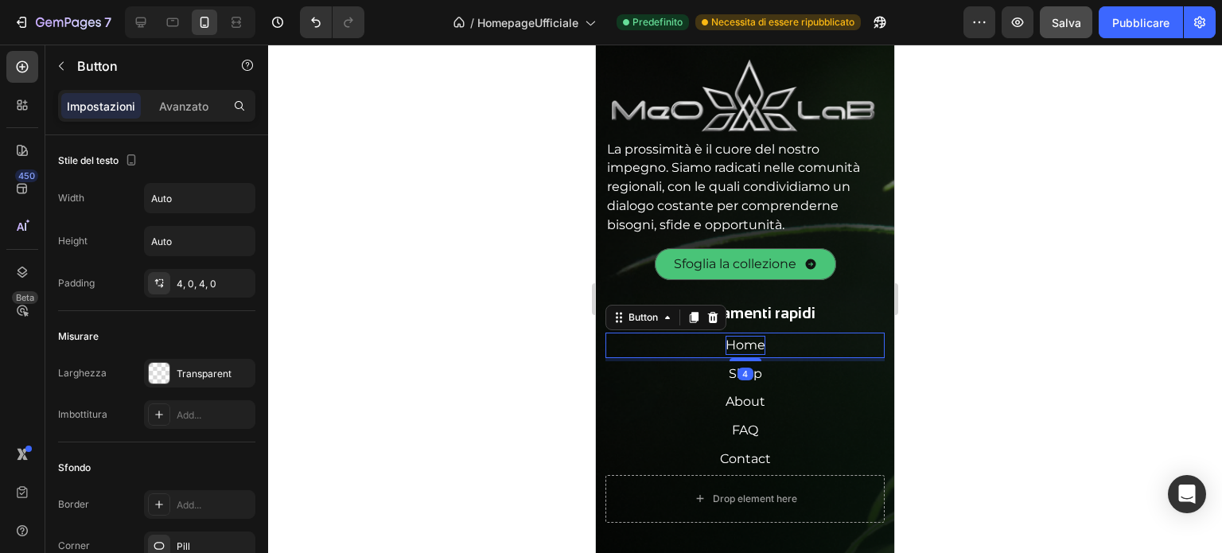
click at [742, 337] on p "Home" at bounding box center [746, 345] width 40 height 19
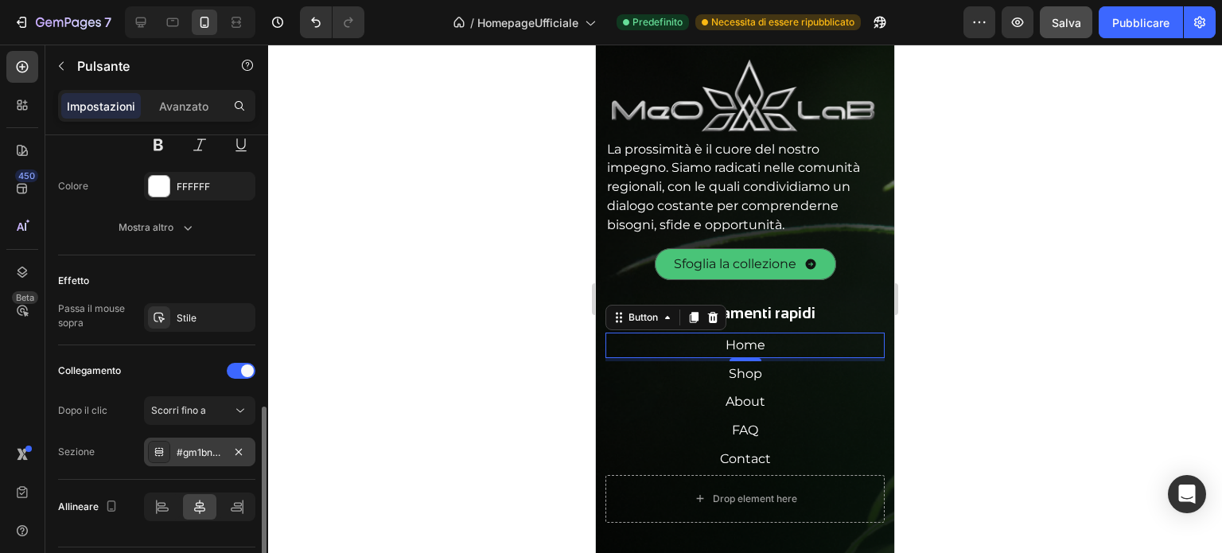
scroll to position [758, 0]
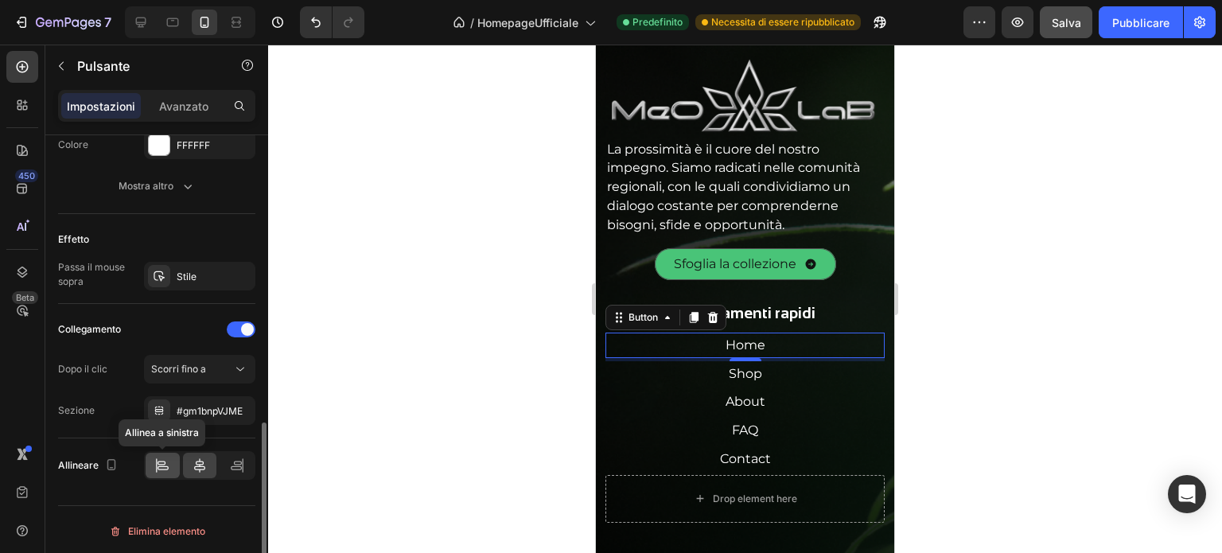
click at [175, 458] on div at bounding box center [163, 465] width 34 height 25
click at [738, 368] on div "4" at bounding box center [746, 374] width 16 height 13
click at [738, 372] on div "4" at bounding box center [746, 374] width 16 height 13
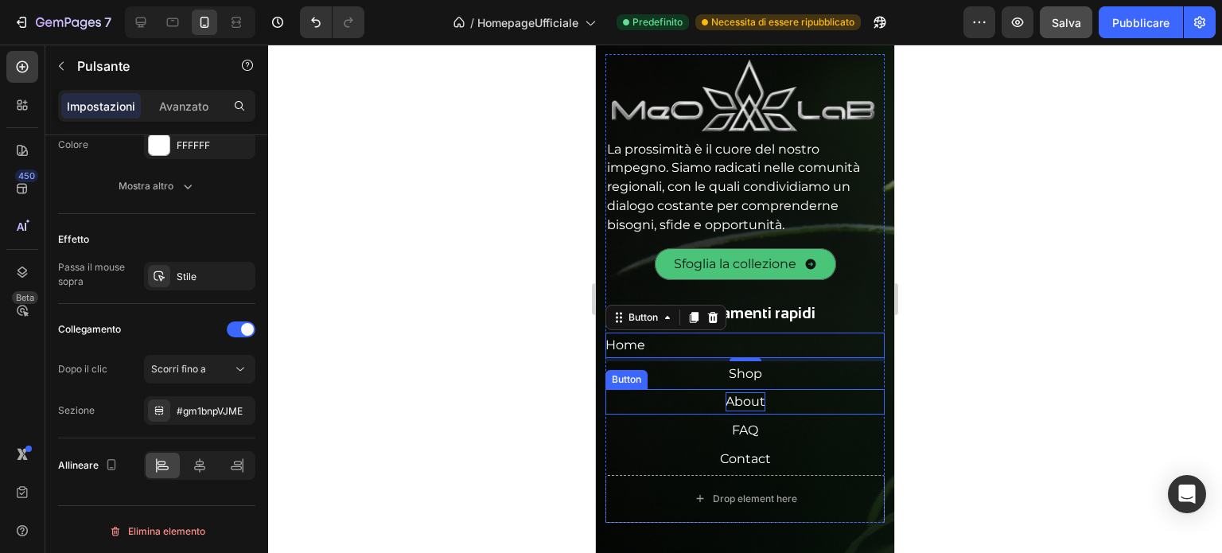
click at [734, 393] on p "About" at bounding box center [746, 401] width 40 height 19
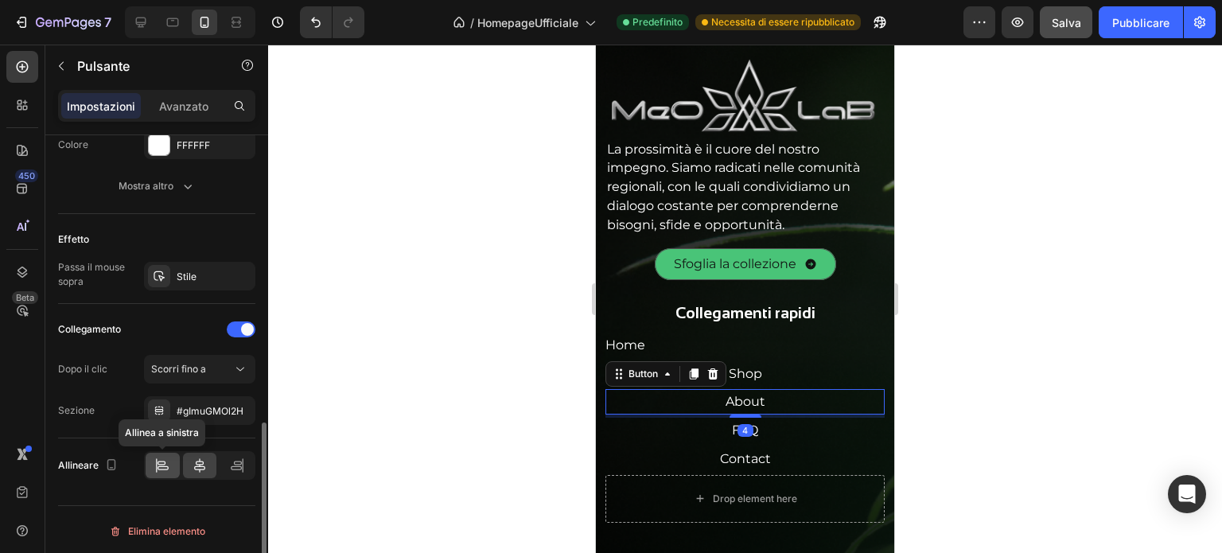
click at [168, 461] on icon at bounding box center [162, 466] width 16 height 16
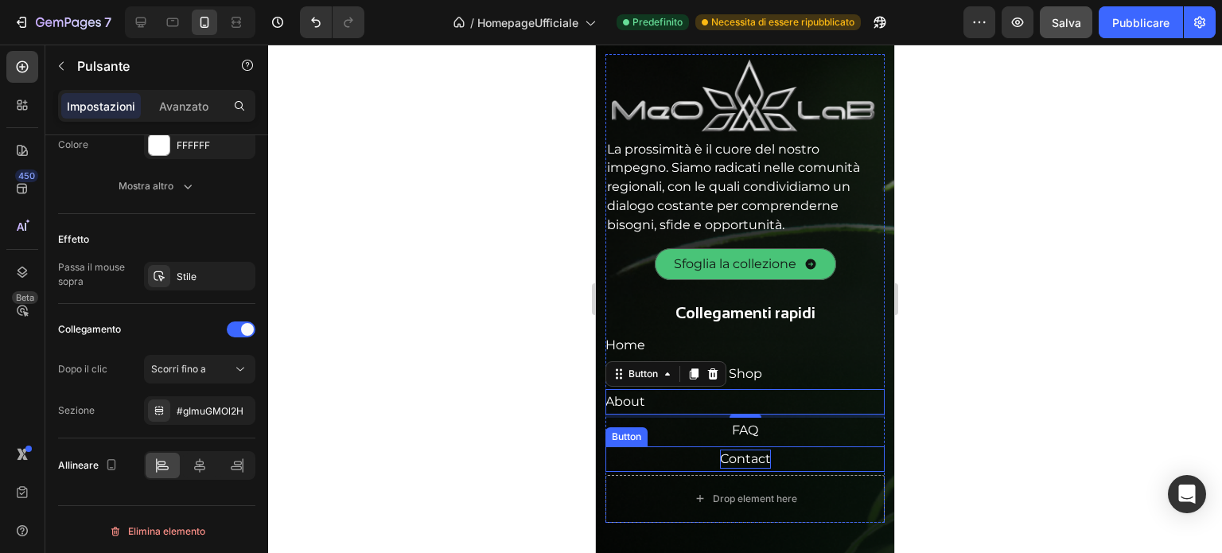
click at [741, 450] on p "Contact" at bounding box center [745, 459] width 51 height 19
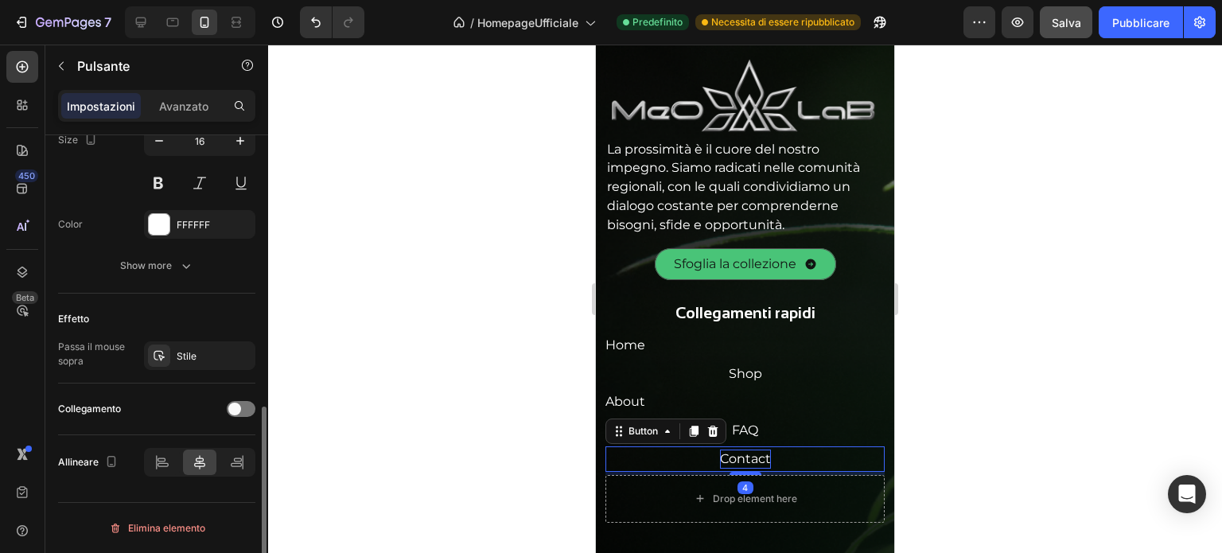
scroll to position [675, 0]
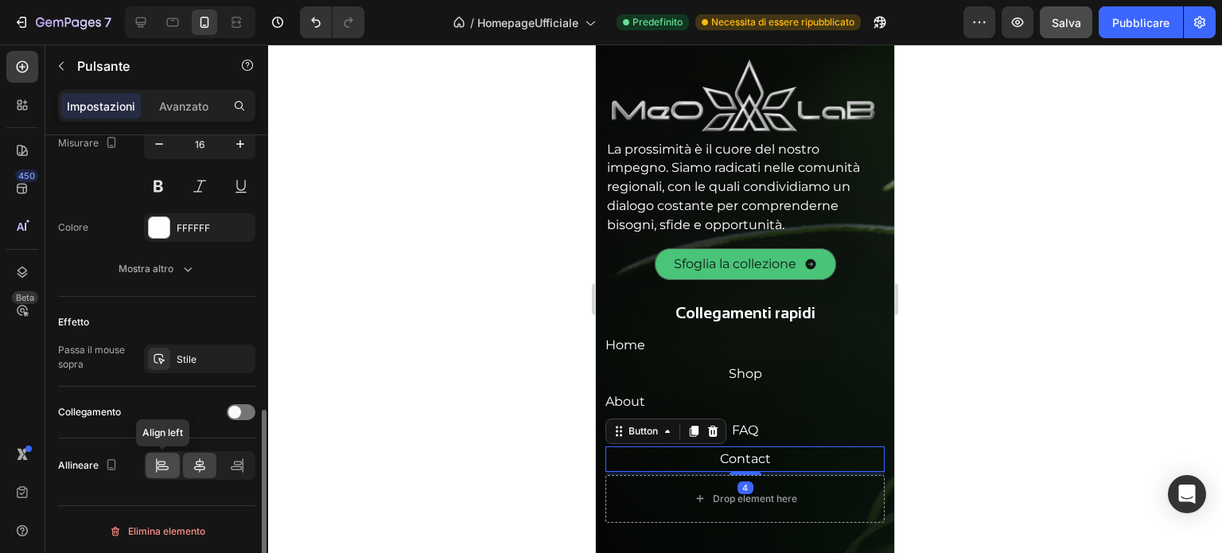
click at [165, 458] on icon at bounding box center [162, 466] width 16 height 16
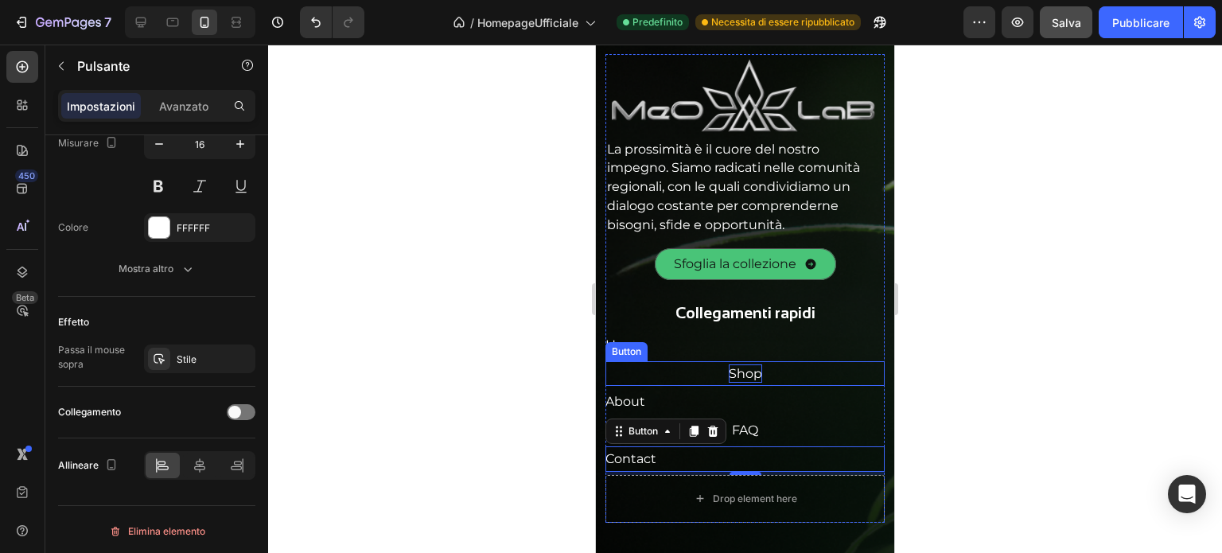
click at [745, 371] on p "Shop" at bounding box center [745, 373] width 33 height 19
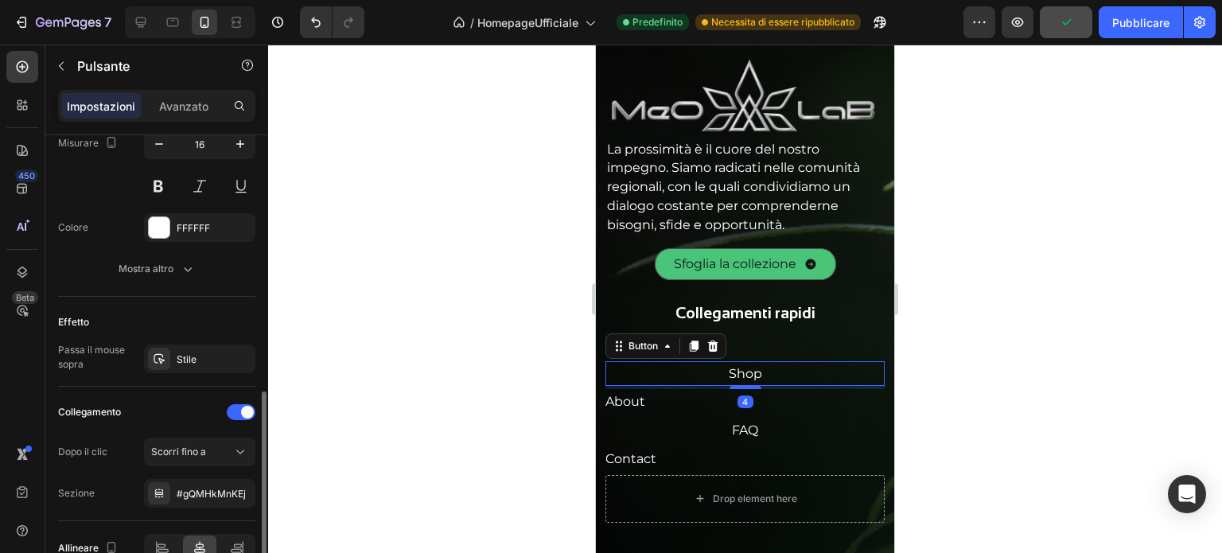
scroll to position [758, 0]
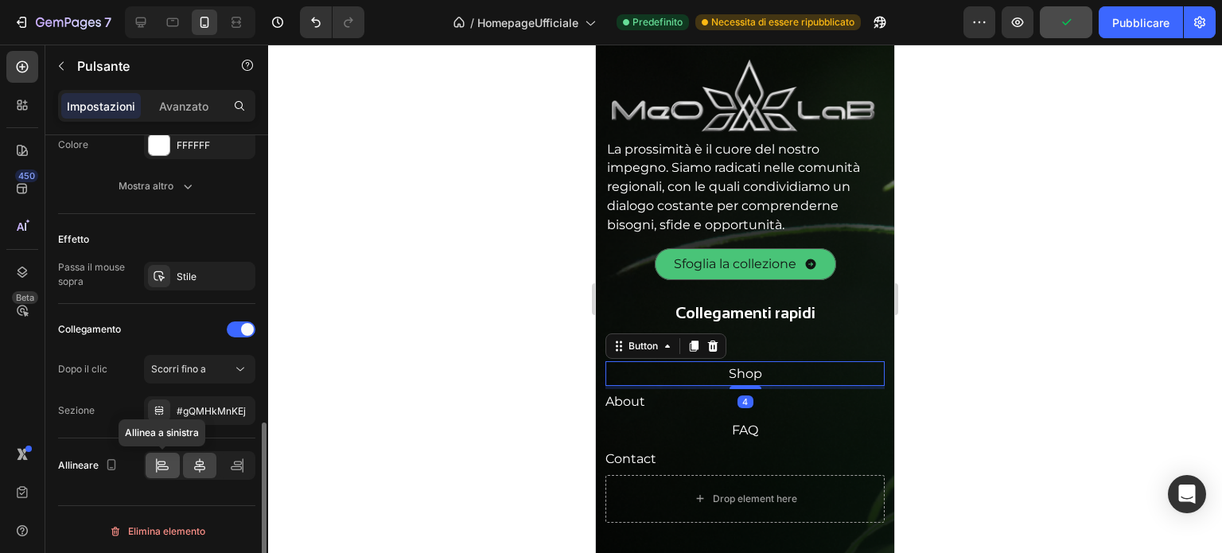
click at [162, 460] on icon at bounding box center [162, 466] width 16 height 16
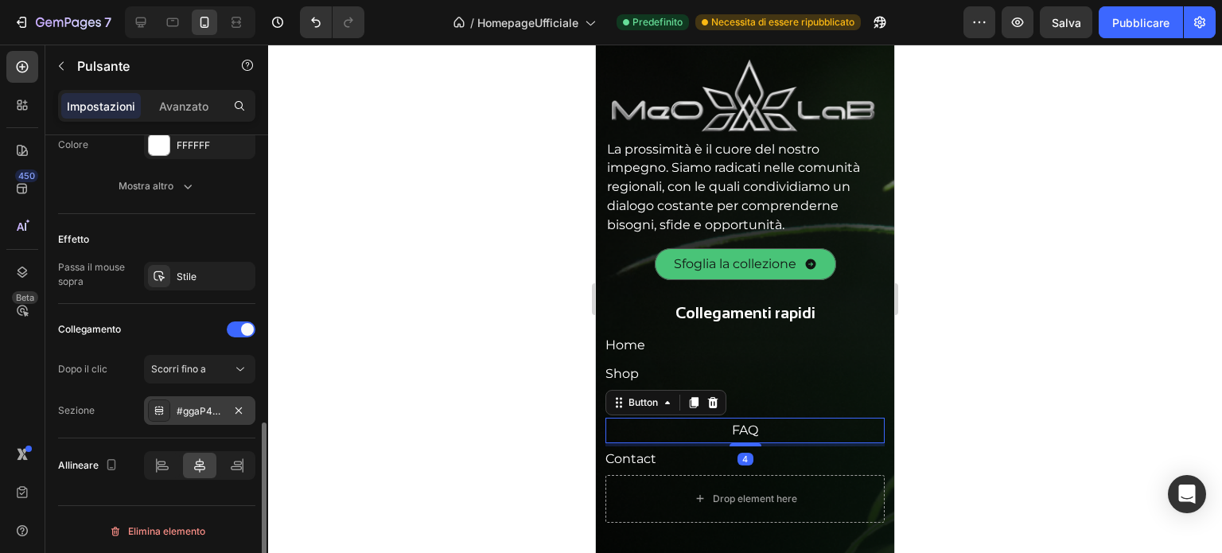
scroll to position [758, 0]
click at [161, 458] on icon at bounding box center [162, 466] width 16 height 16
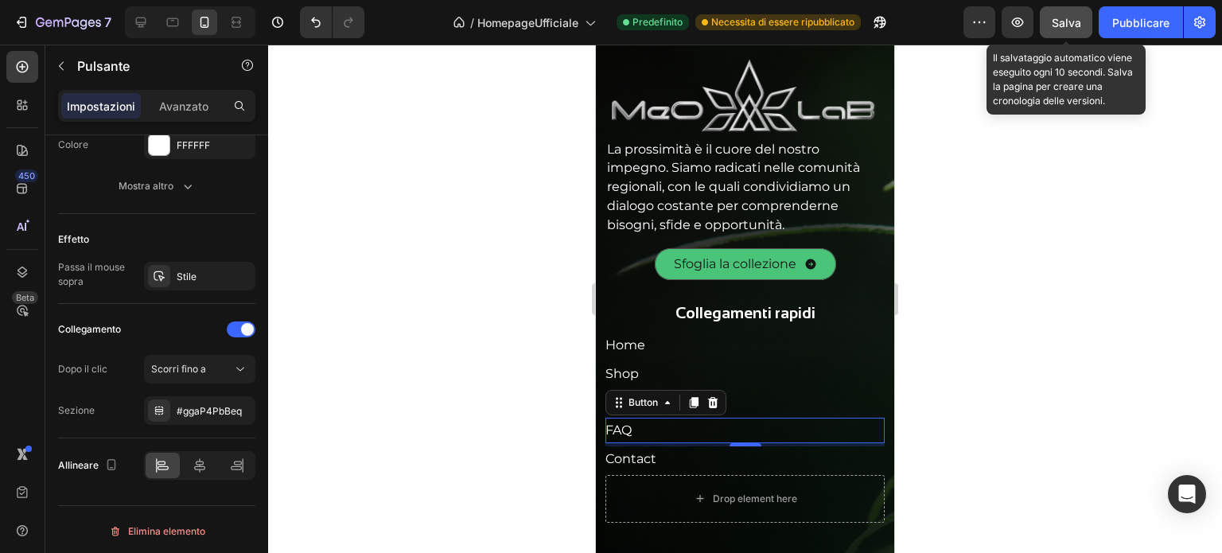
click at [1064, 27] on font "Salva" at bounding box center [1066, 23] width 29 height 14
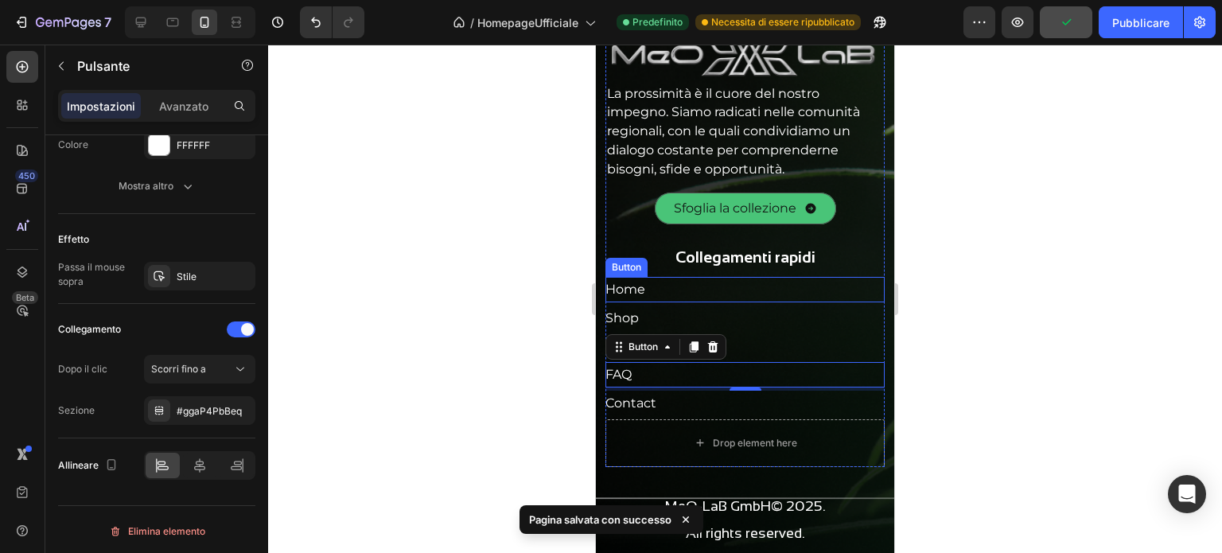
scroll to position [5679, 0]
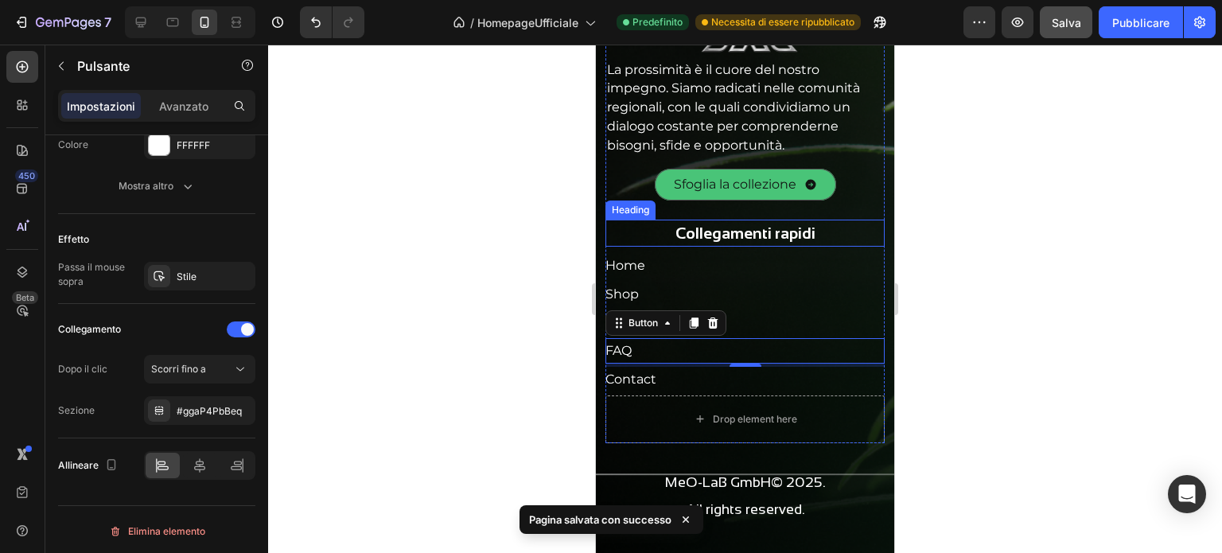
click at [767, 234] on h2 "Collegamenti rapidi" at bounding box center [745, 233] width 279 height 27
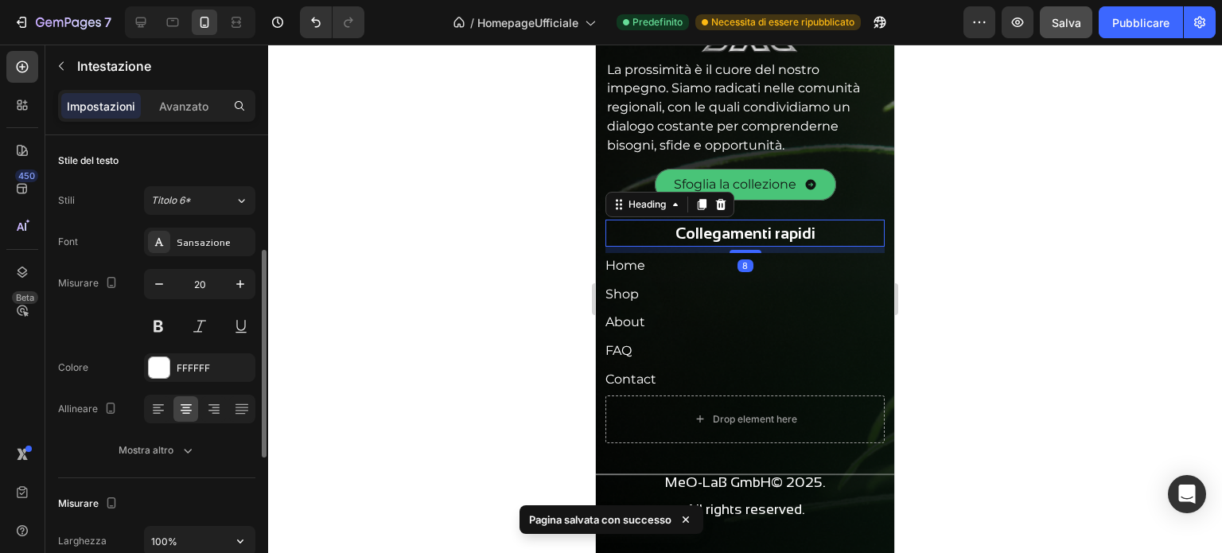
scroll to position [159, 0]
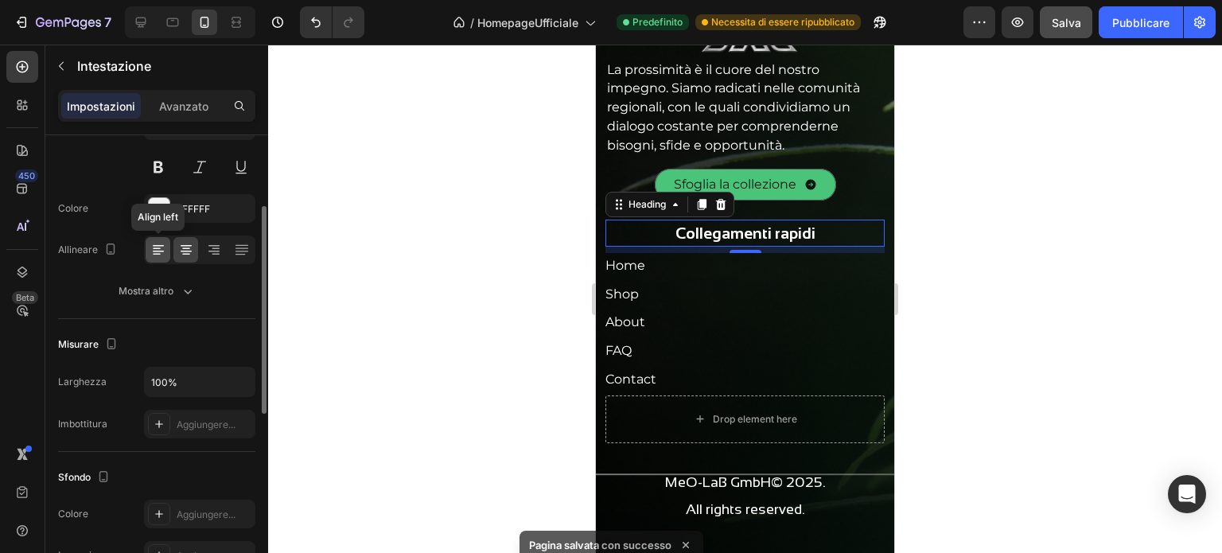
click at [162, 251] on icon at bounding box center [158, 250] width 16 height 16
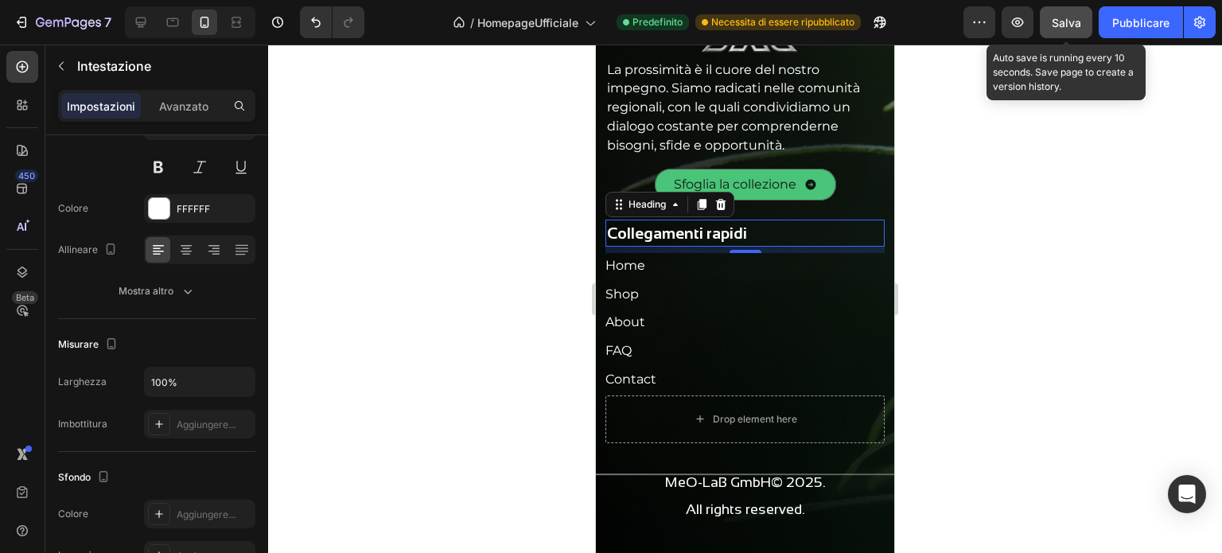
click at [1054, 18] on font "Salva" at bounding box center [1066, 23] width 29 height 14
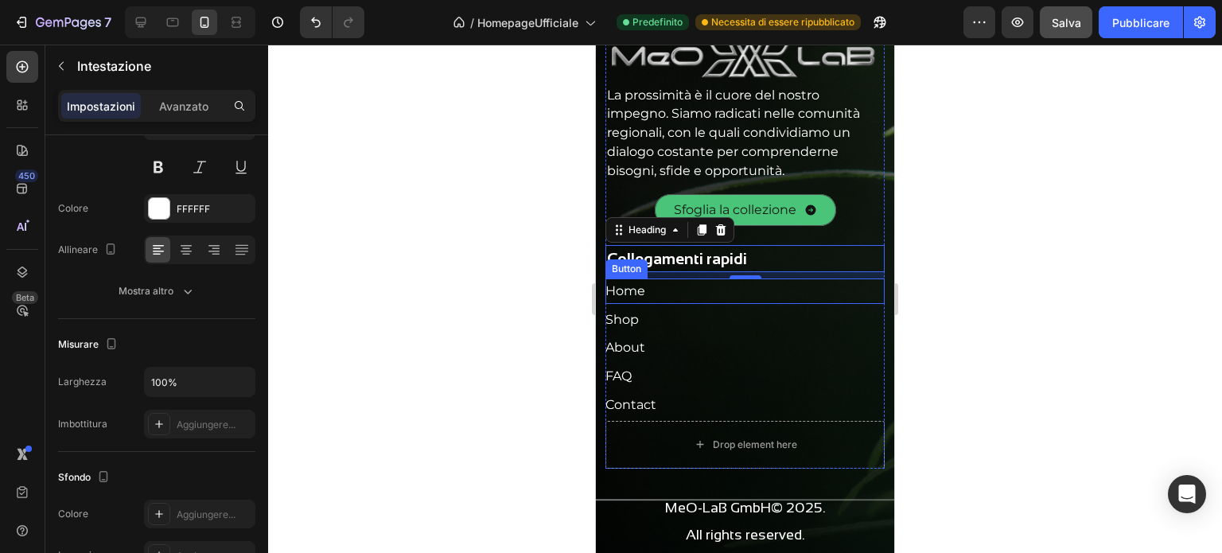
scroll to position [5679, 0]
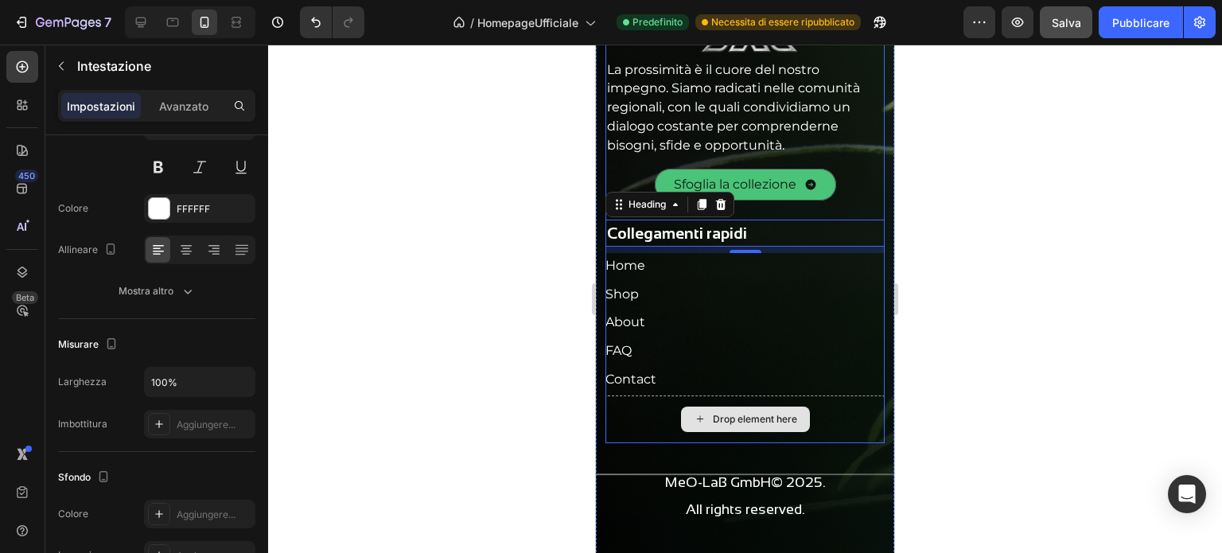
click at [714, 413] on div "Drop element here" at bounding box center [755, 419] width 84 height 13
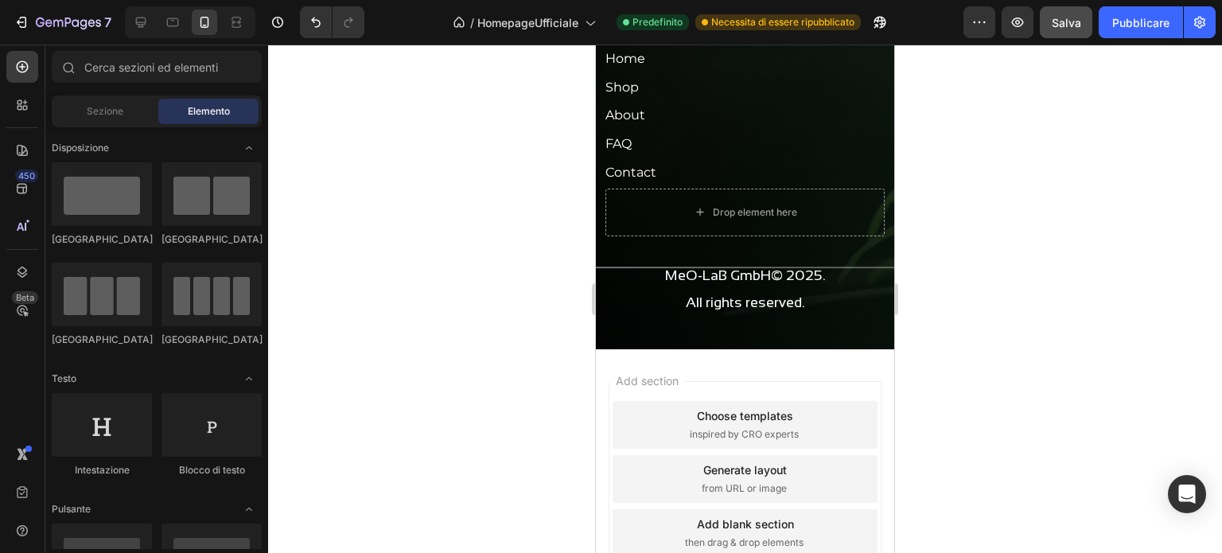
scroll to position [5898, 0]
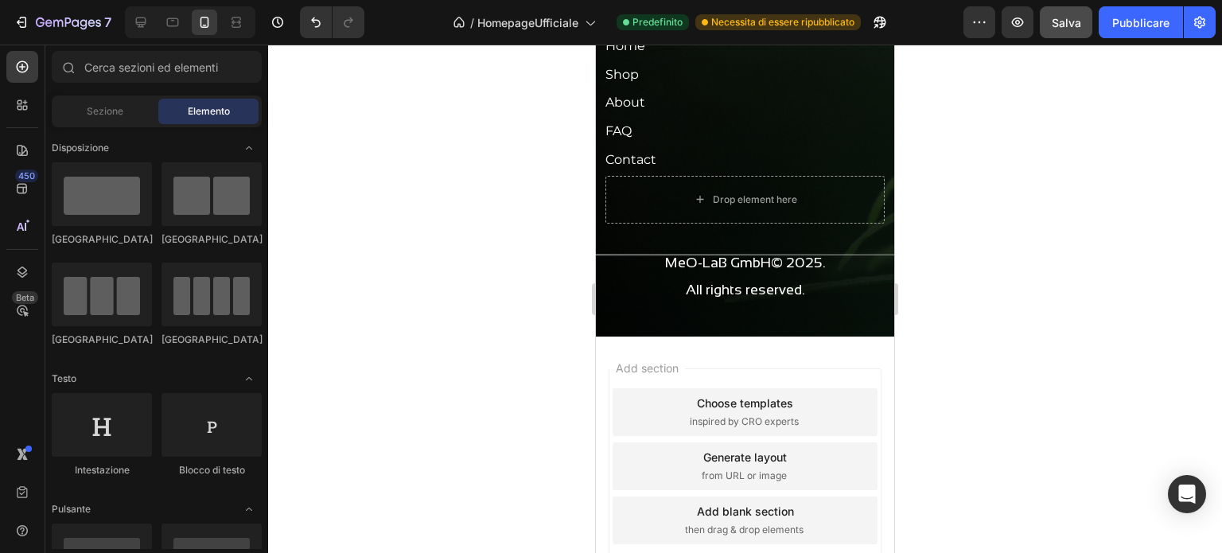
click at [734, 353] on div "Add section Choose templates inspired by CRO experts Generate layout from URL o…" at bounding box center [745, 470] width 298 height 266
click at [794, 503] on div "Add blank section" at bounding box center [745, 511] width 97 height 17
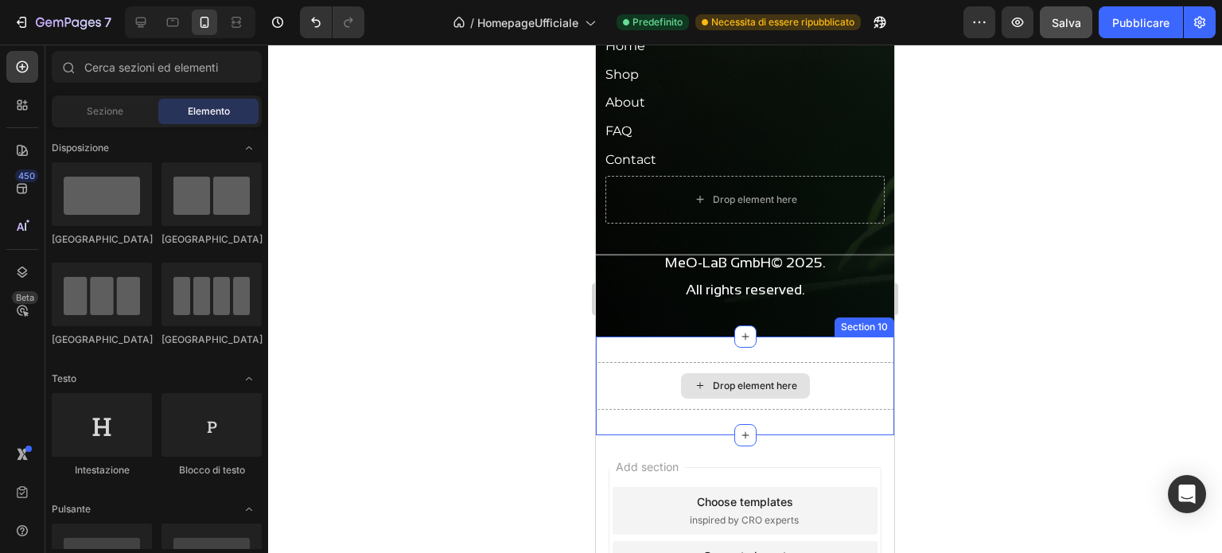
click at [730, 382] on div "Drop element here" at bounding box center [755, 386] width 84 height 13
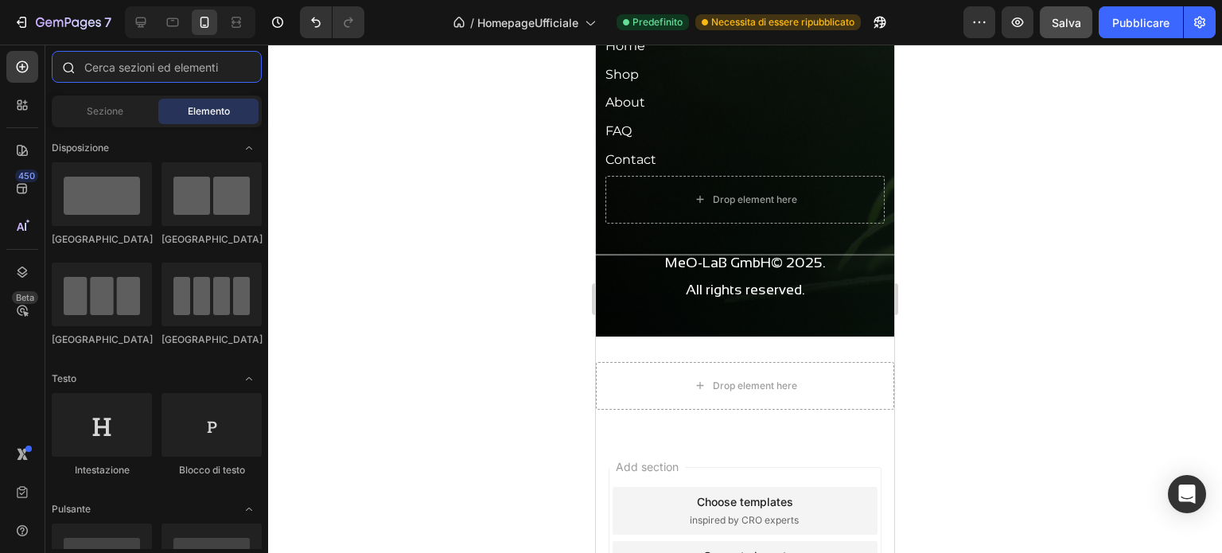
click at [146, 76] on input "text" at bounding box center [157, 67] width 210 height 32
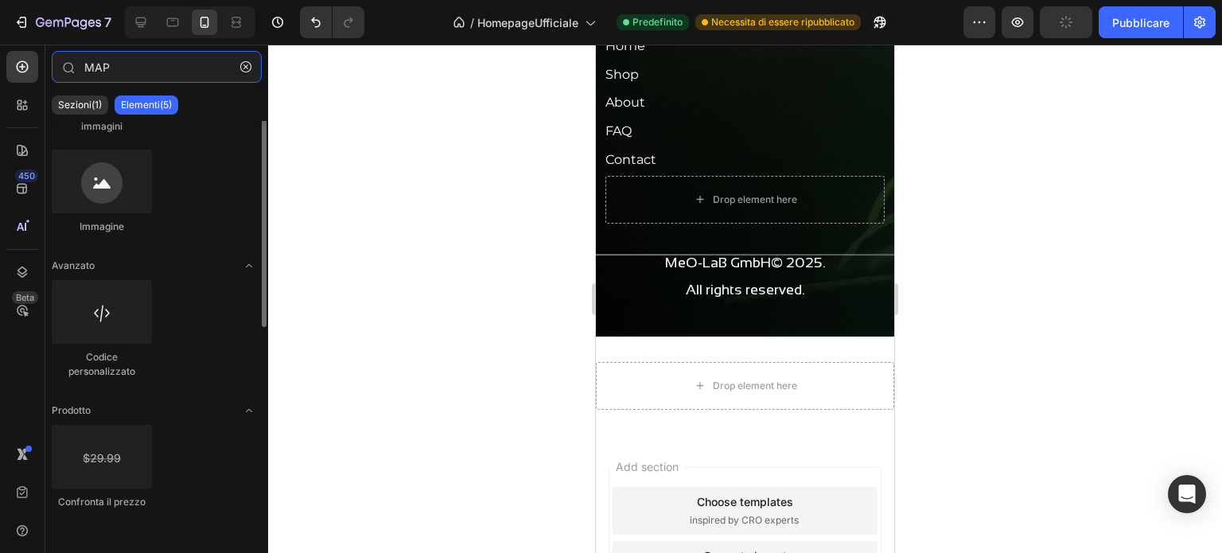
scroll to position [0, 0]
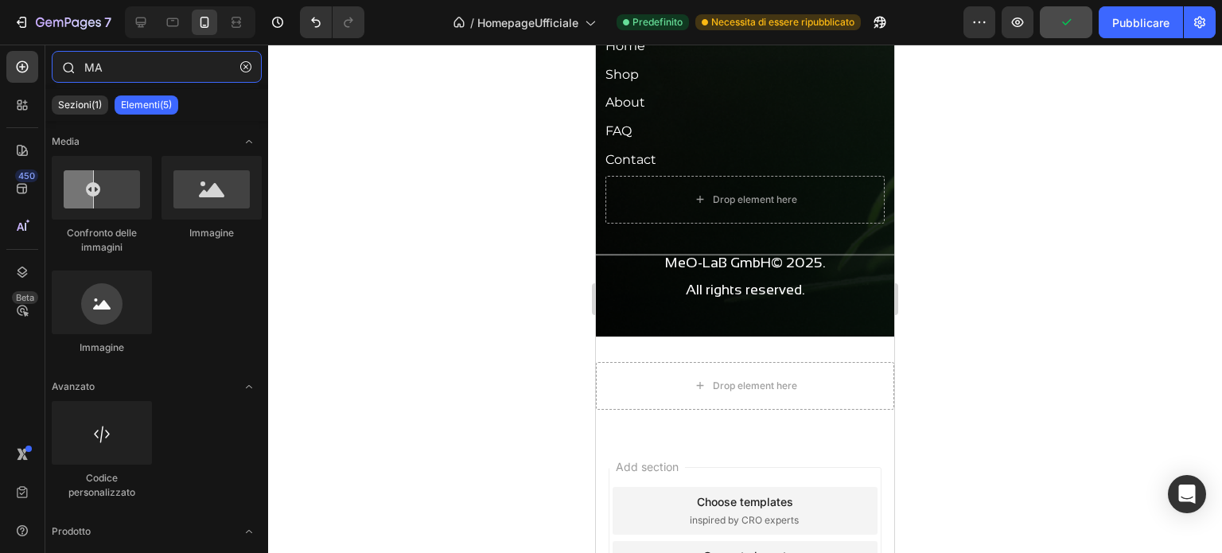
type input "M"
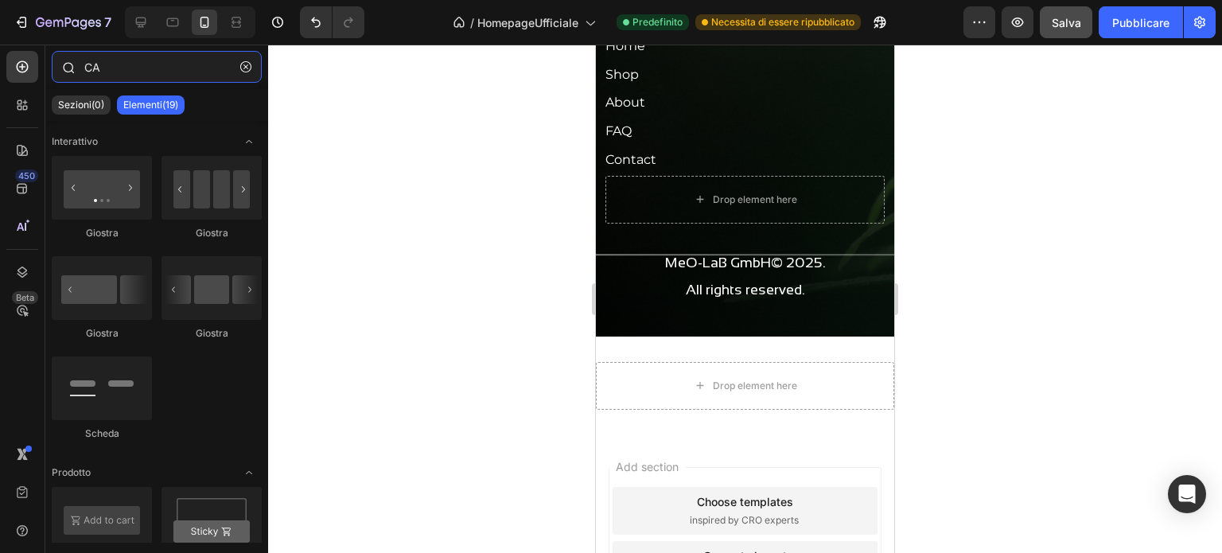
type input "C"
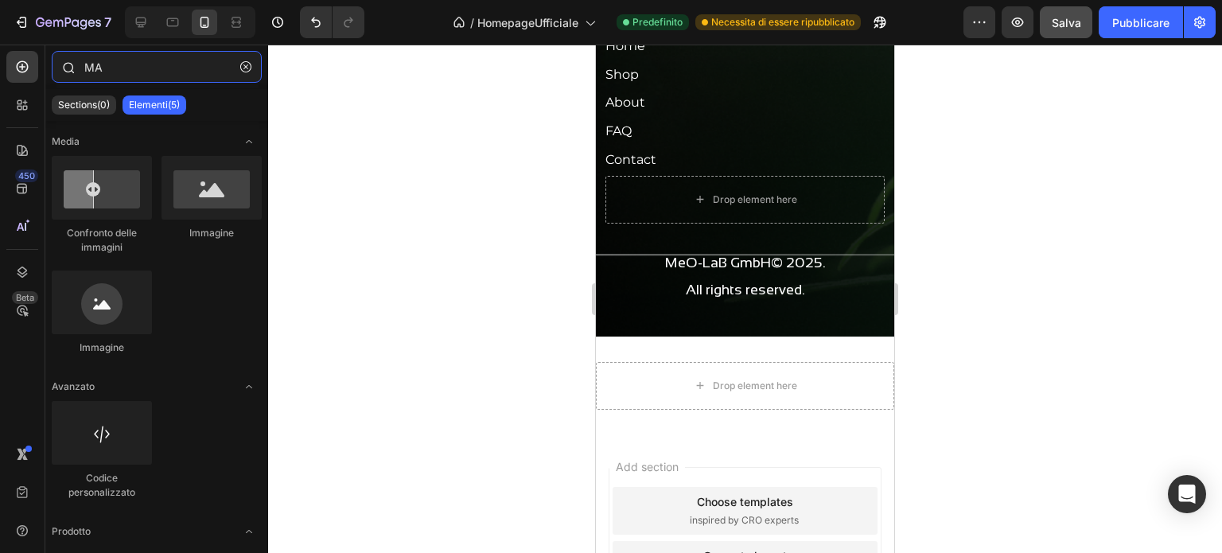
type input "M"
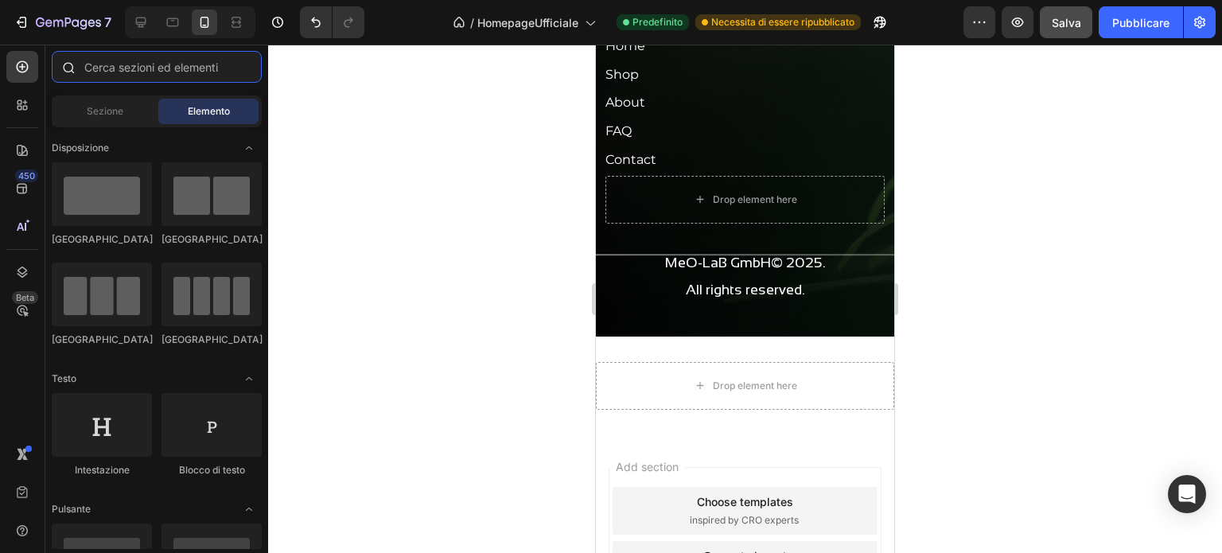
type input "é"
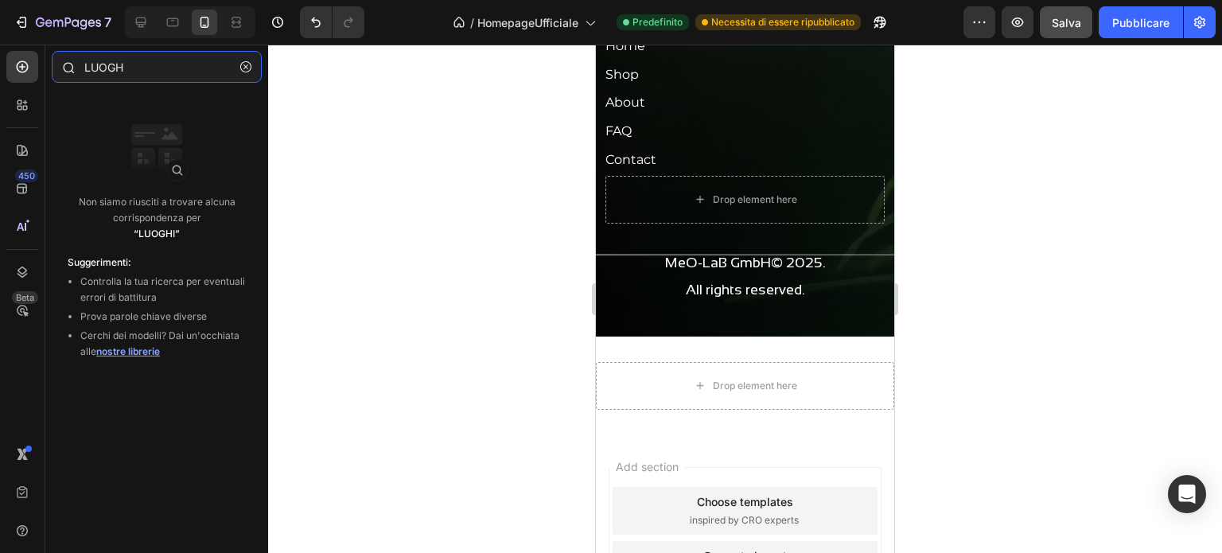
type input "LUOGHI"
drag, startPoint x: 169, startPoint y: 69, endPoint x: 80, endPoint y: 69, distance: 89.1
click at [80, 69] on div "LUOGHI" at bounding box center [156, 70] width 223 height 38
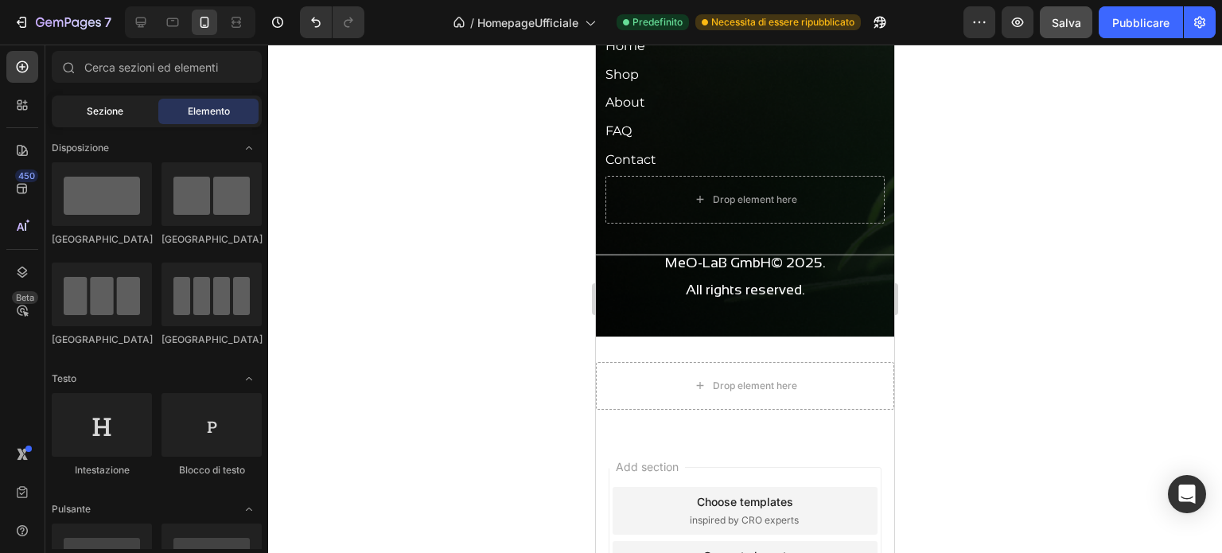
click at [142, 103] on div "Sezione" at bounding box center [105, 111] width 100 height 25
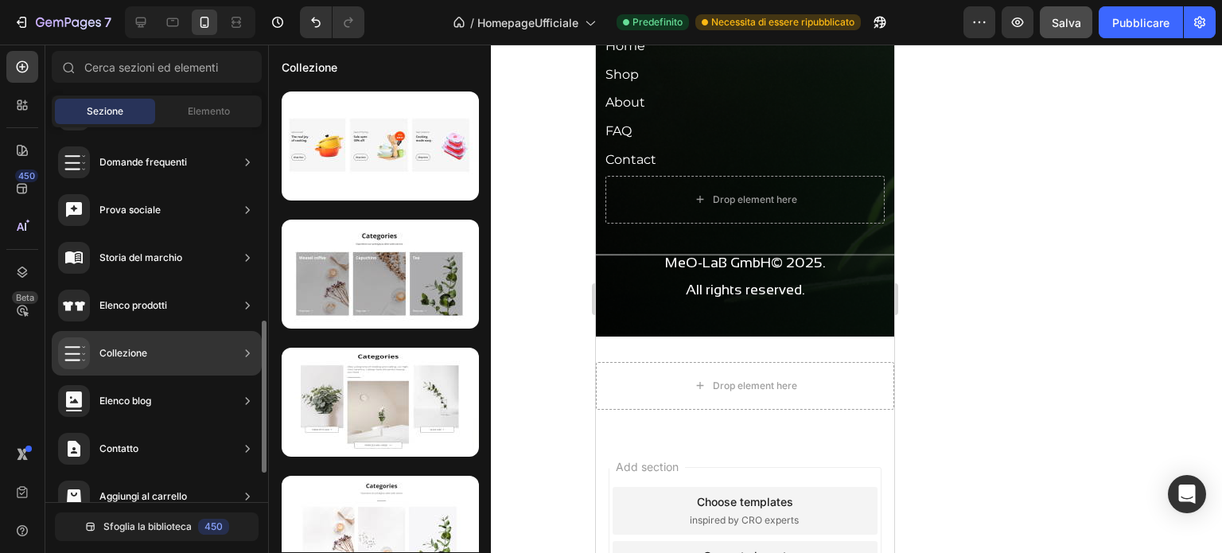
scroll to position [547, 0]
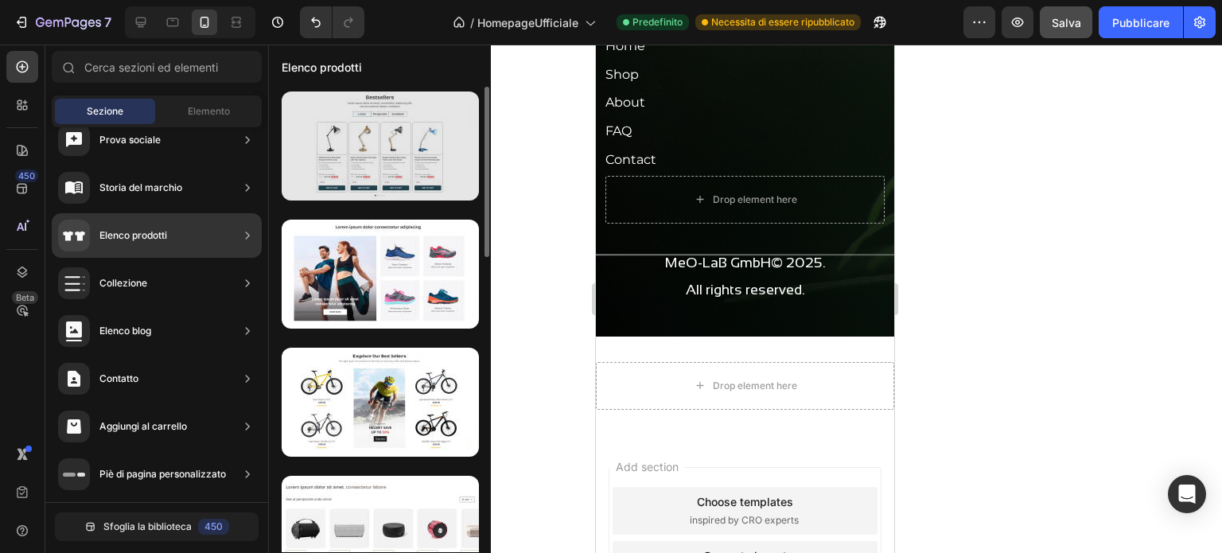
click at [360, 149] on div at bounding box center [380, 146] width 197 height 109
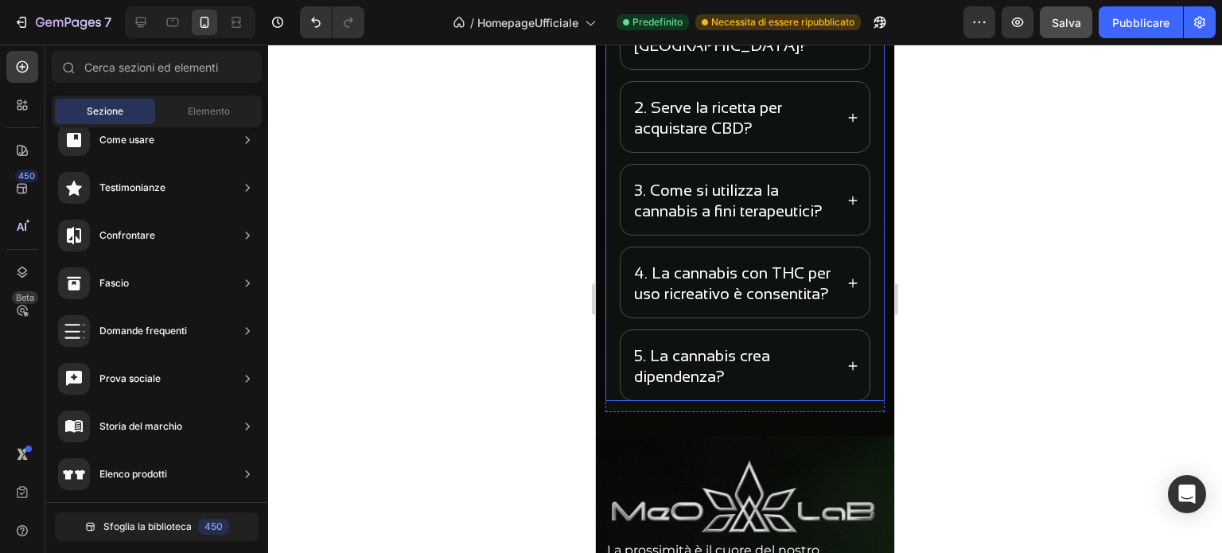
scroll to position [5001, 0]
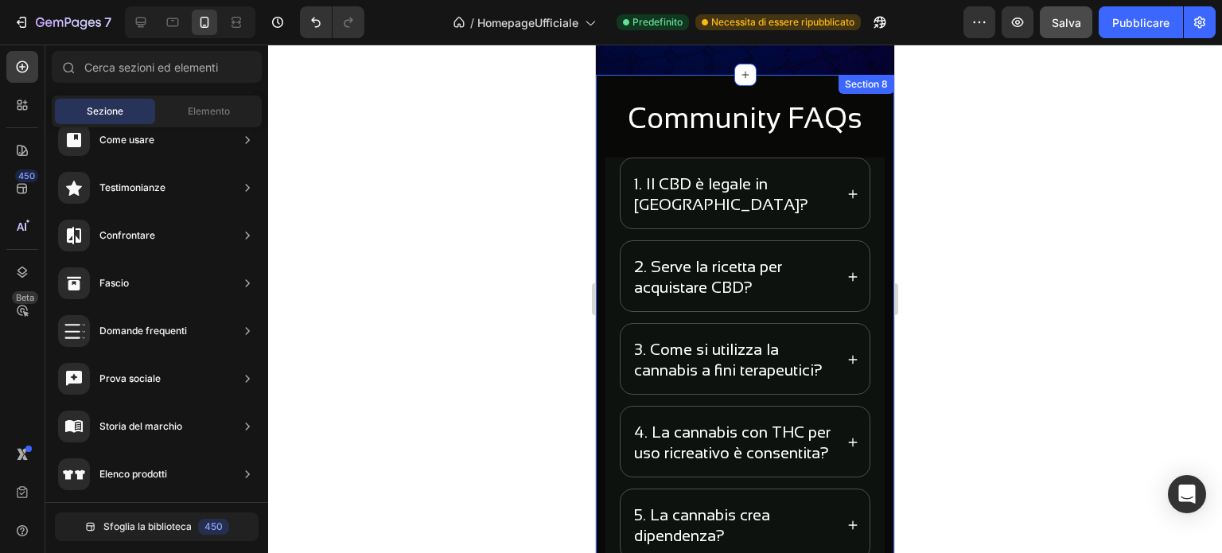
click at [662, 88] on div "Community FAQs Heading 1. Il CBD è legale in Svizzera? 2. Serve la ricetta per …" at bounding box center [745, 335] width 298 height 520
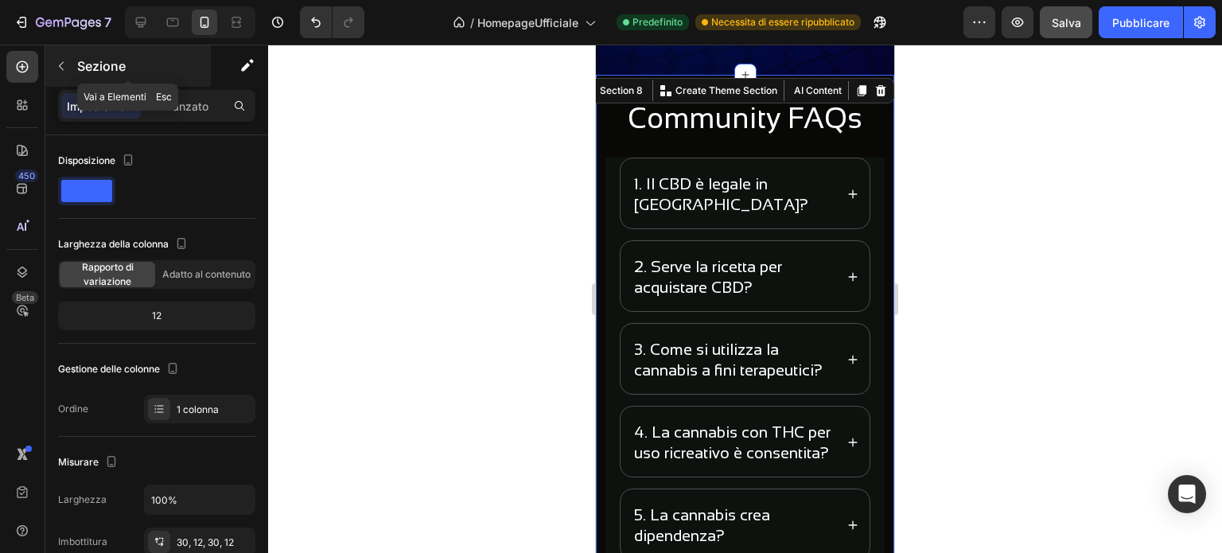
click at [72, 66] on button "button" at bounding box center [61, 65] width 25 height 25
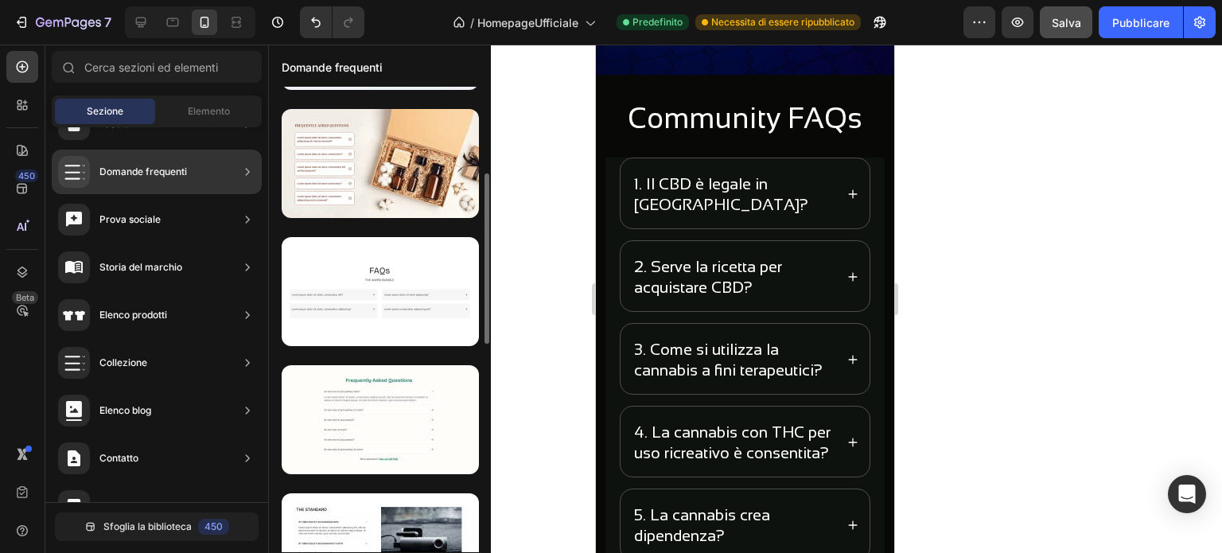
scroll to position [398, 0]
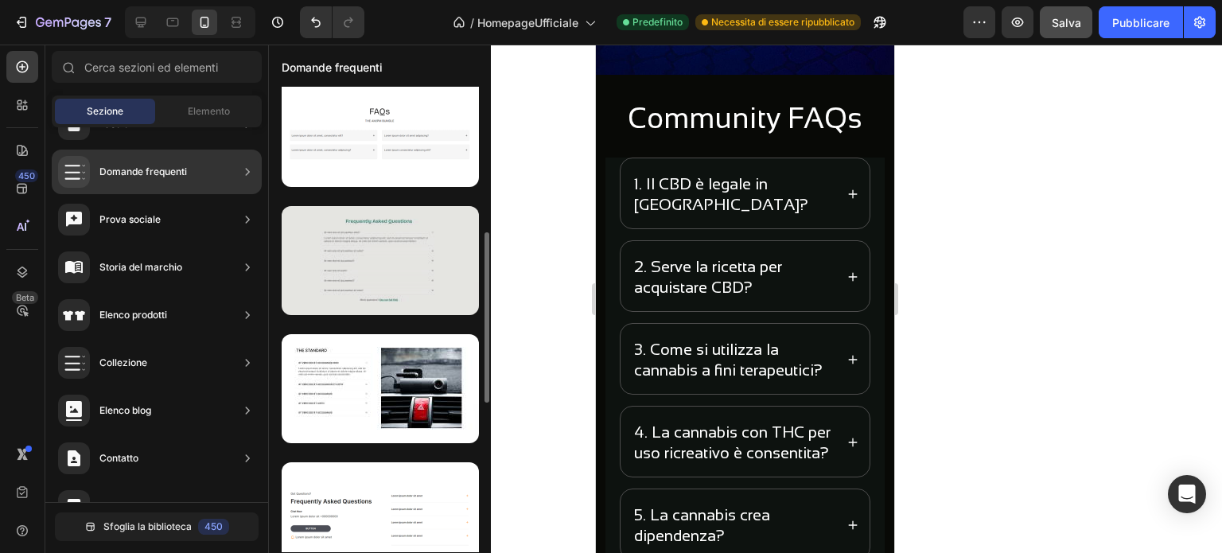
click at [377, 257] on div at bounding box center [380, 260] width 197 height 109
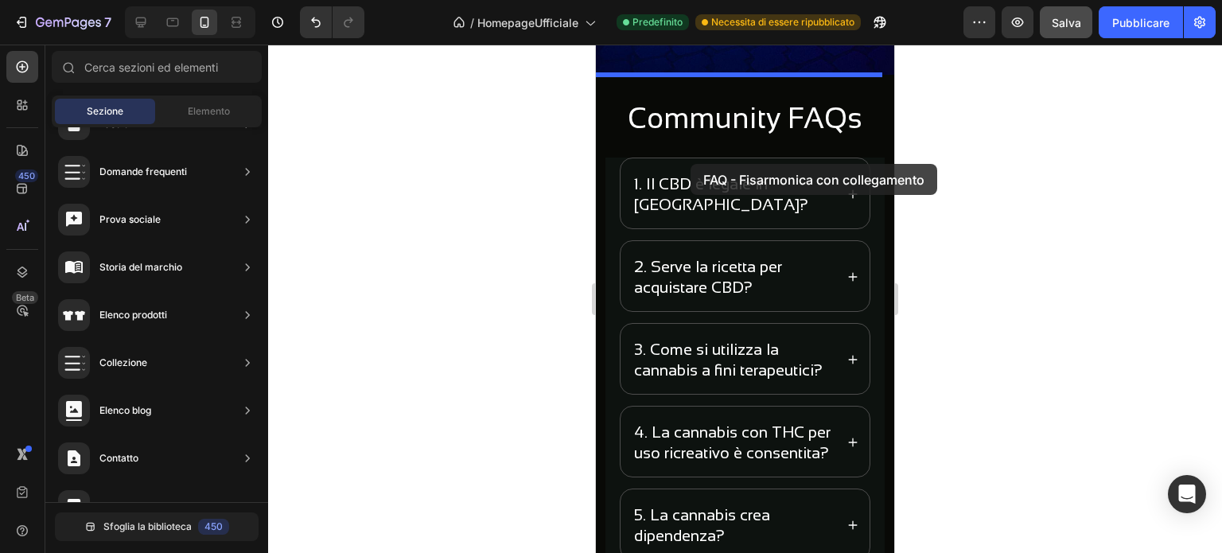
drag, startPoint x: 981, startPoint y: 314, endPoint x: 691, endPoint y: 159, distance: 329.3
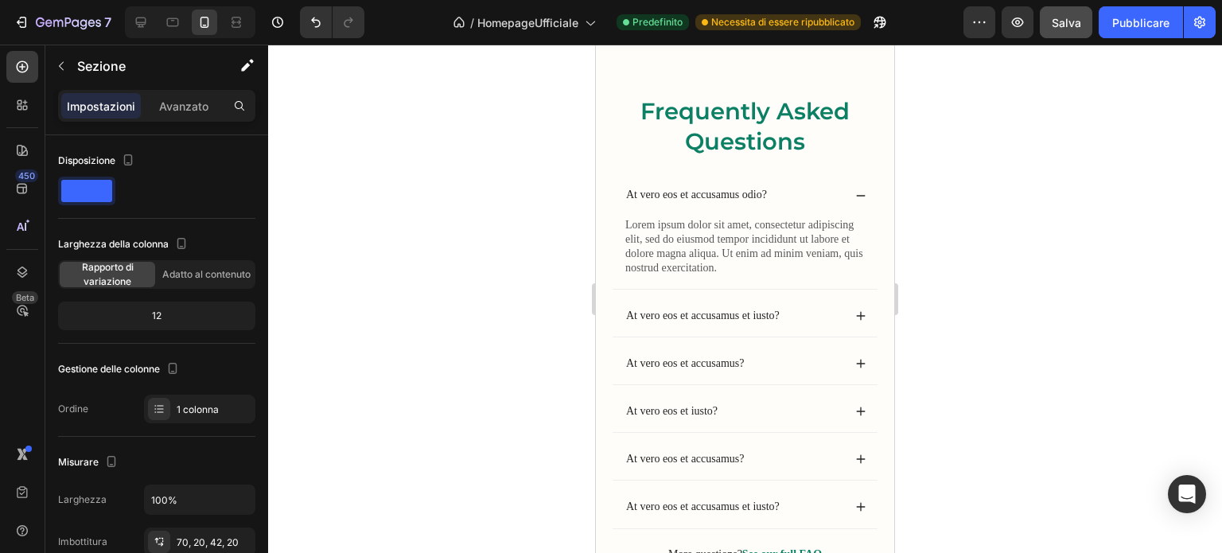
scroll to position [4841, 0]
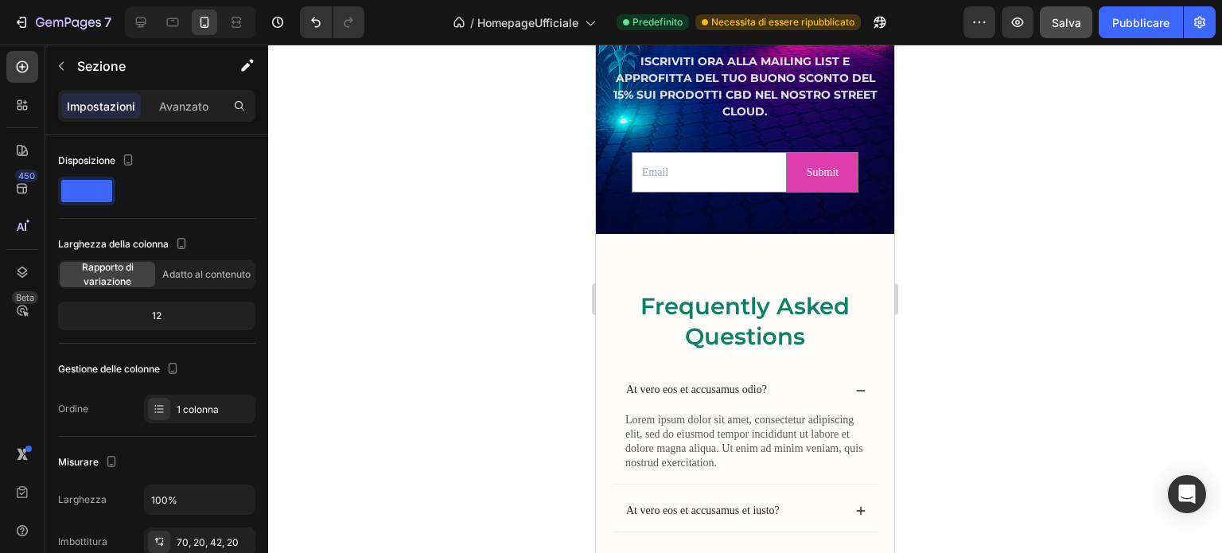
click at [767, 252] on div "Frequently Asked Questions Heading At vero eos et accusamus odio? Lorem ipsum d…" at bounding box center [745, 524] width 298 height 580
click at [306, 18] on button "Annulla/Ripristina" at bounding box center [316, 22] width 32 height 32
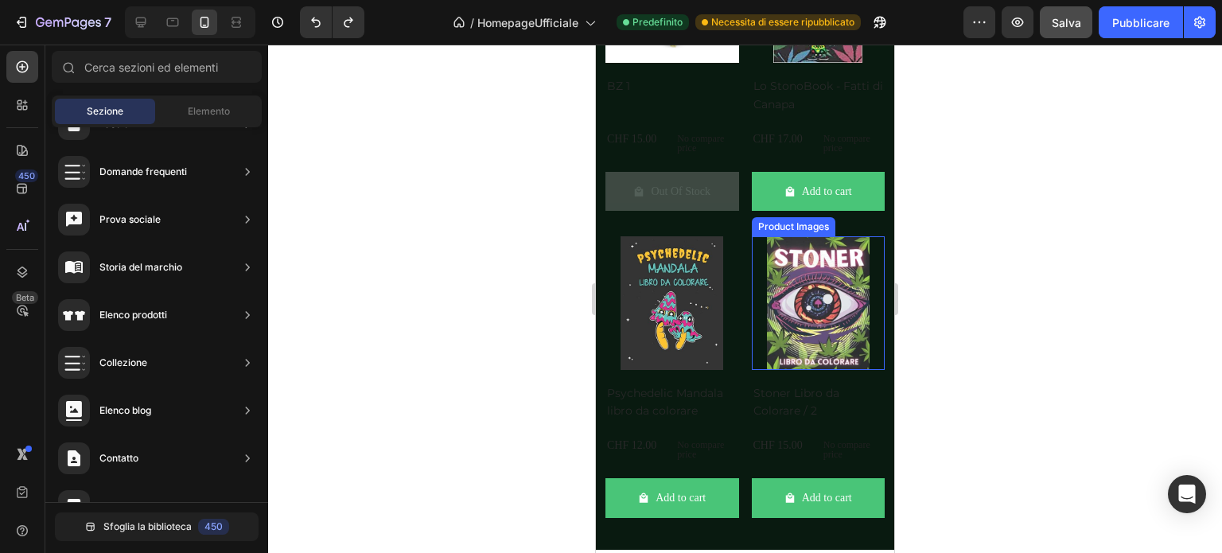
scroll to position [3170, 0]
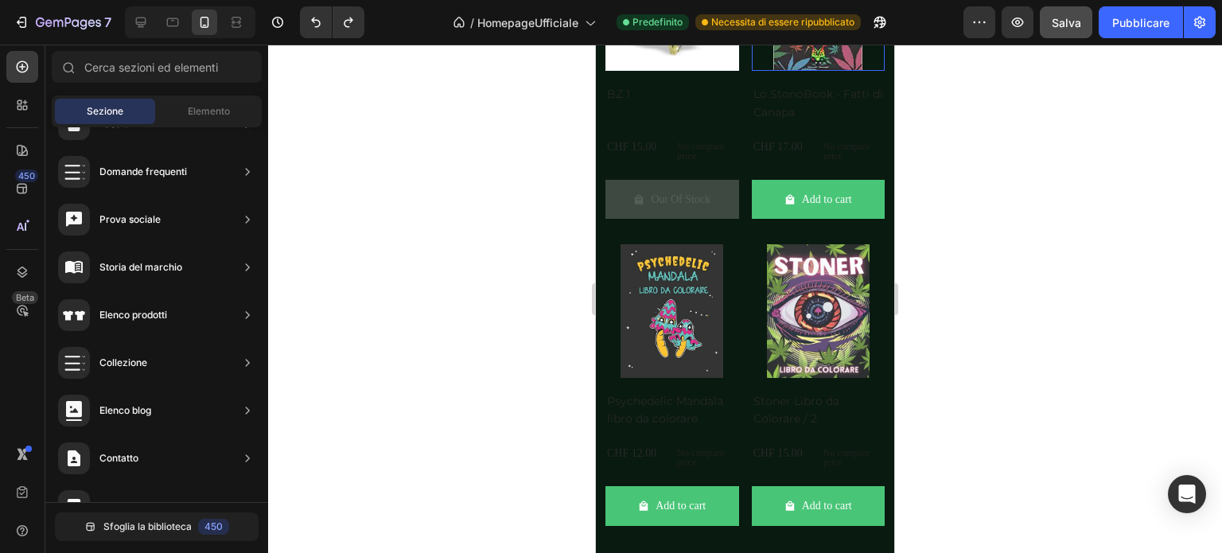
click at [752, 72] on img at bounding box center [819, 5] width 134 height 134
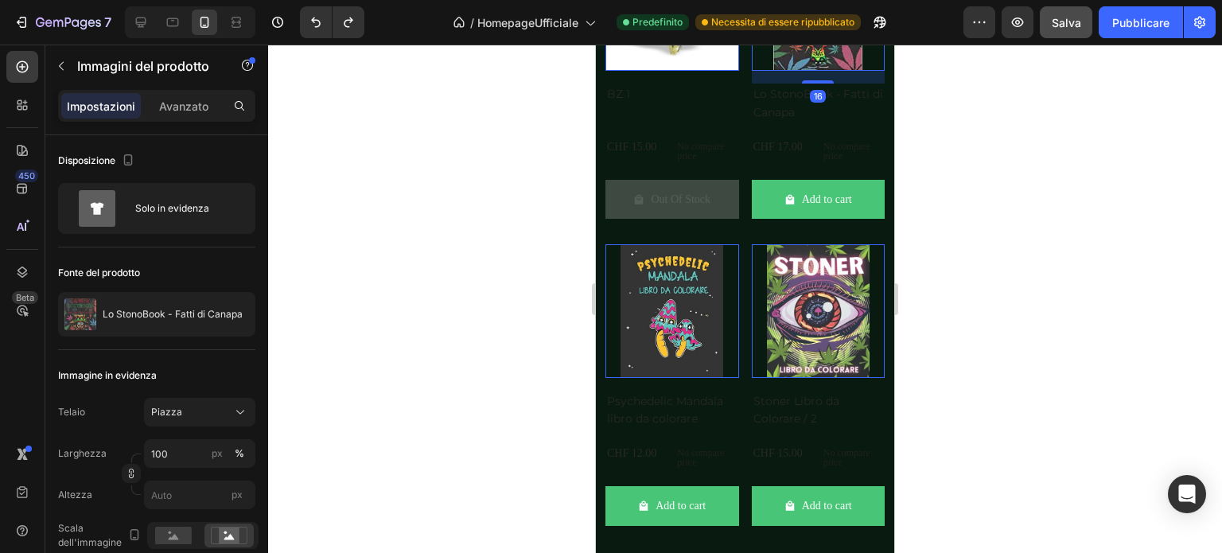
click at [663, 72] on img at bounding box center [673, 5] width 134 height 134
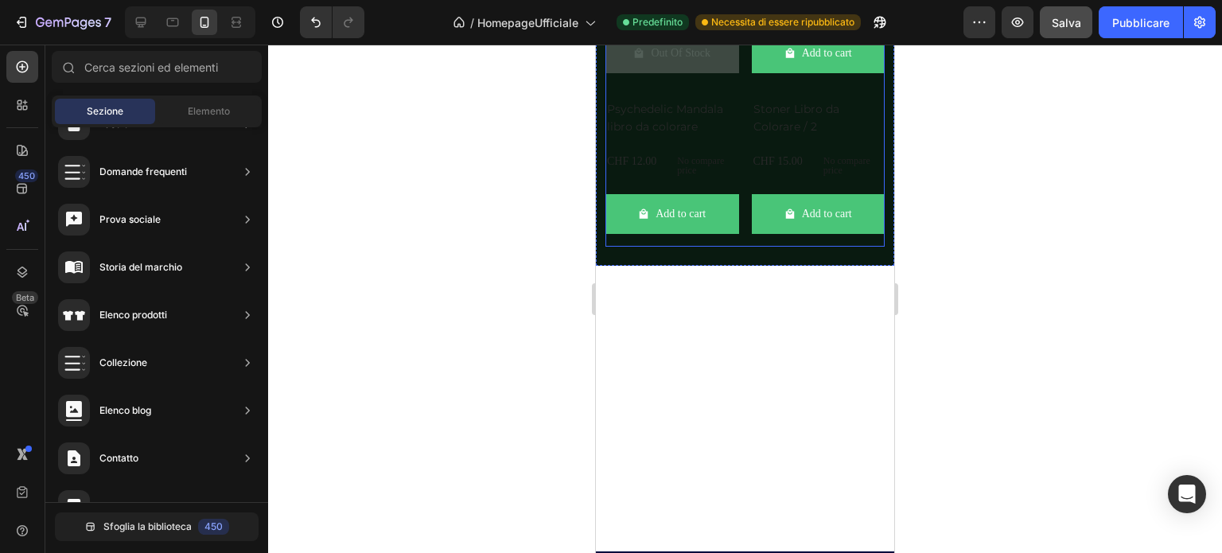
click at [696, 86] on div "BZ 1 Product Title CHF 15.00 Product Price Product Price No compare price Produ…" at bounding box center [673, 12] width 134 height 148
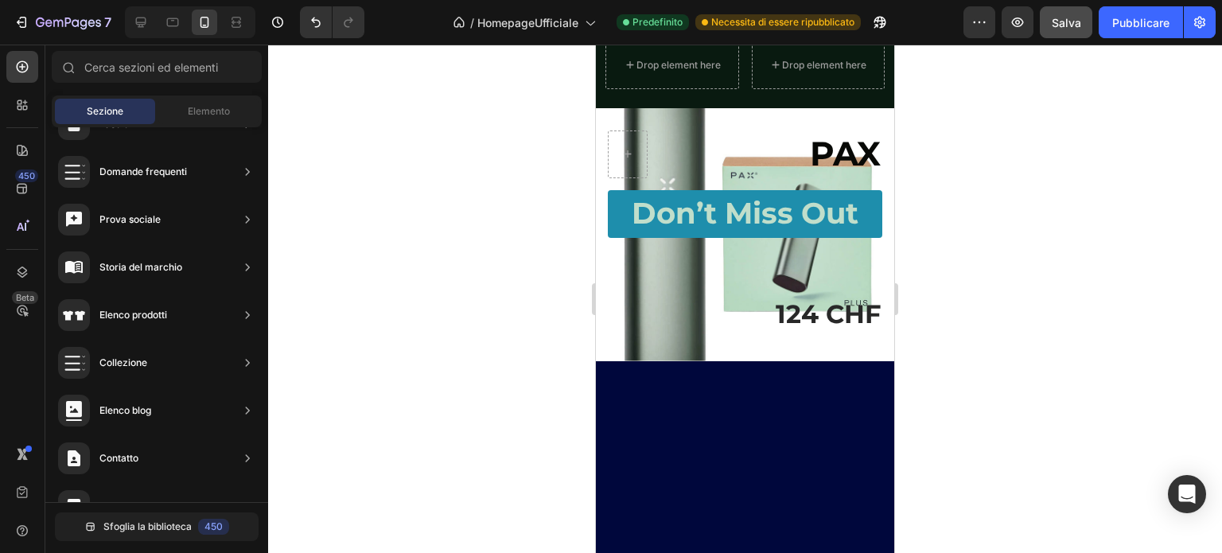
scroll to position [3091, 0]
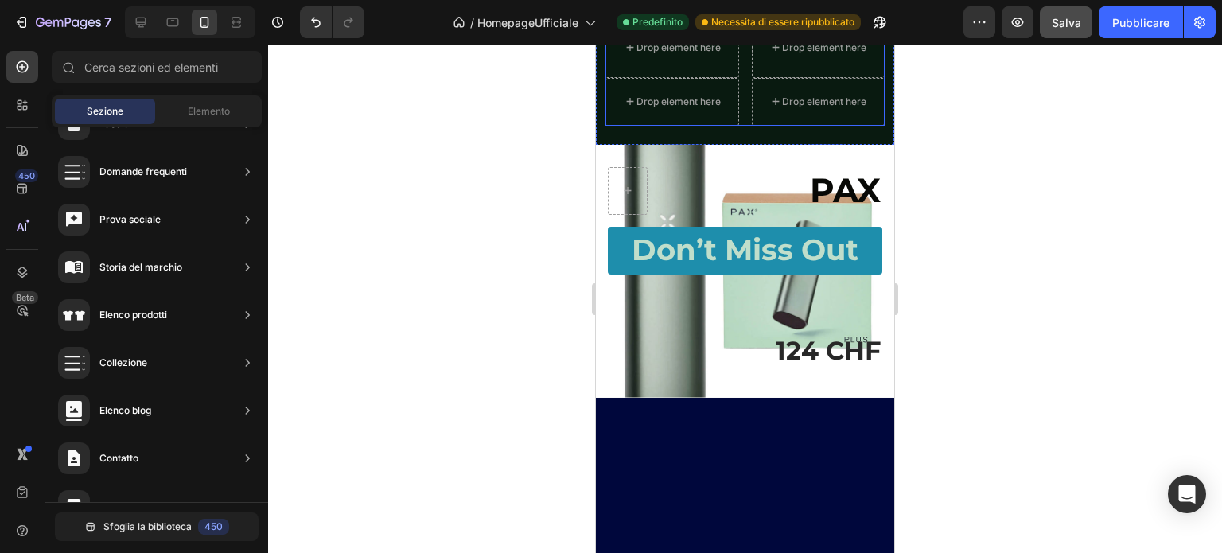
click at [645, 15] on div "Product List" at bounding box center [639, 8] width 60 height 14
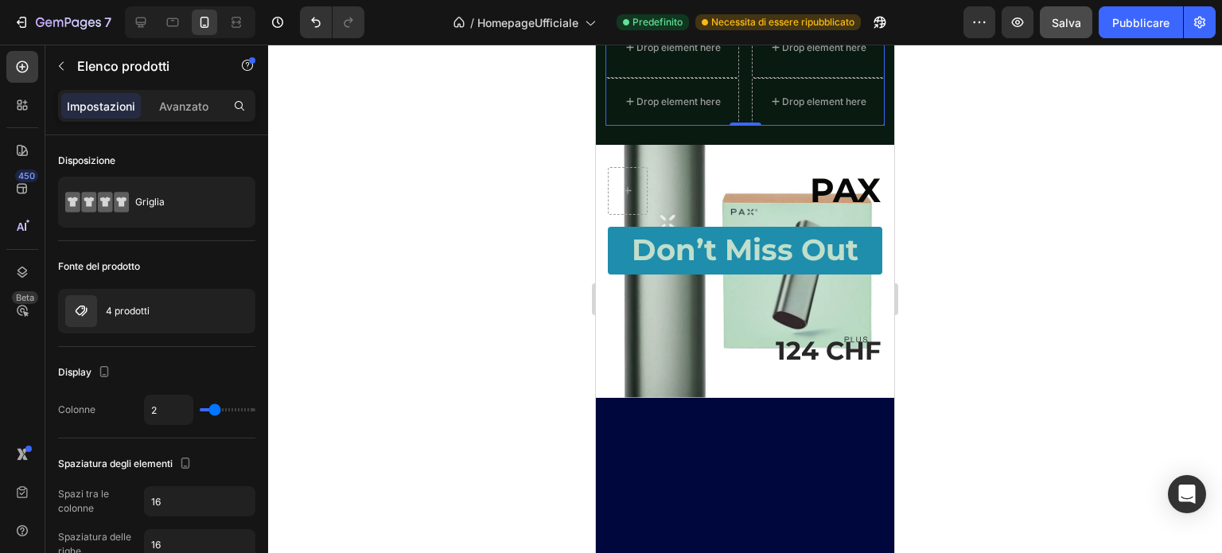
click at [740, 8] on icon at bounding box center [738, 2] width 10 height 11
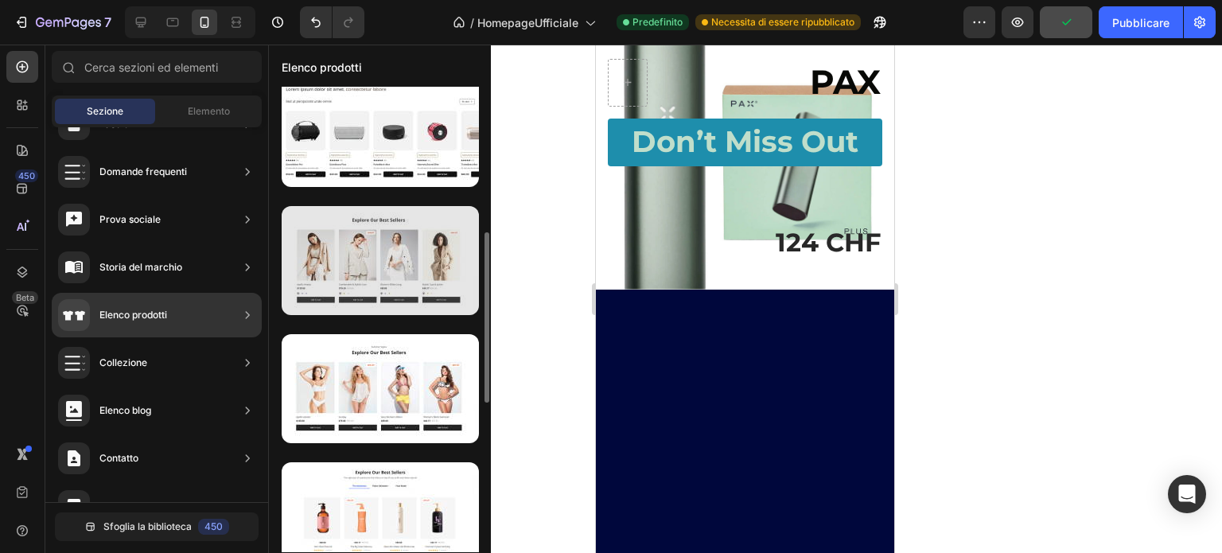
click at [373, 260] on div at bounding box center [380, 260] width 197 height 109
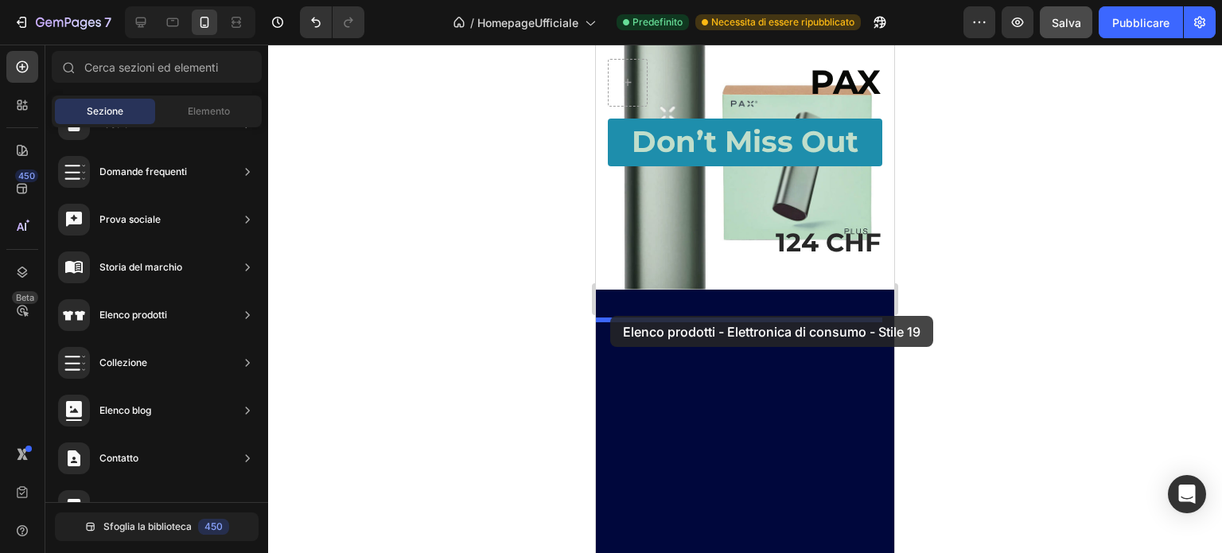
drag, startPoint x: 971, startPoint y: 199, endPoint x: 615, endPoint y: 316, distance: 374.4
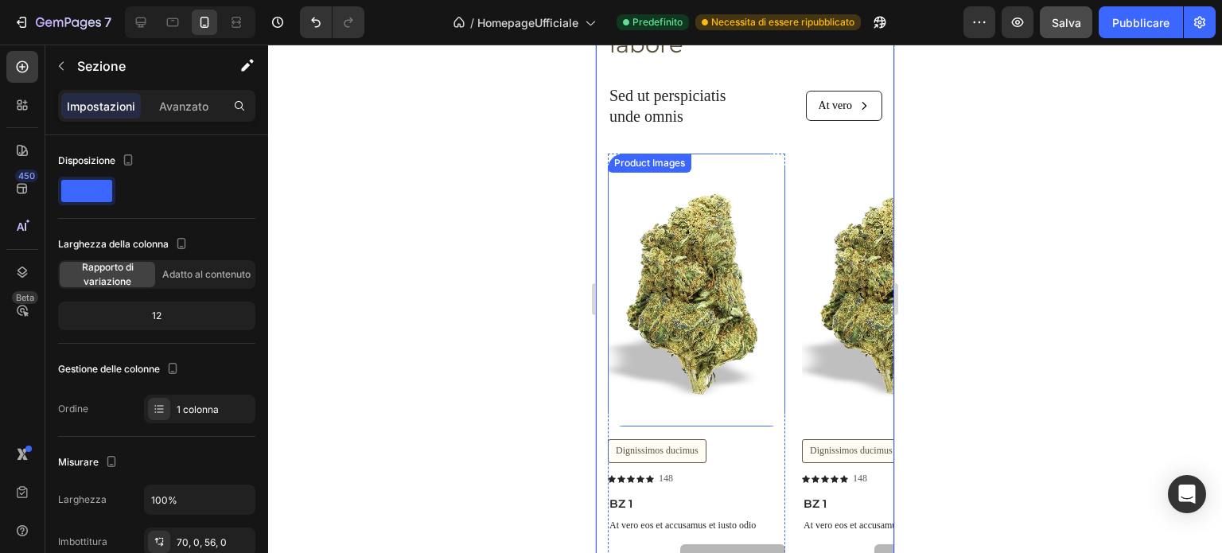
scroll to position [3409, 0]
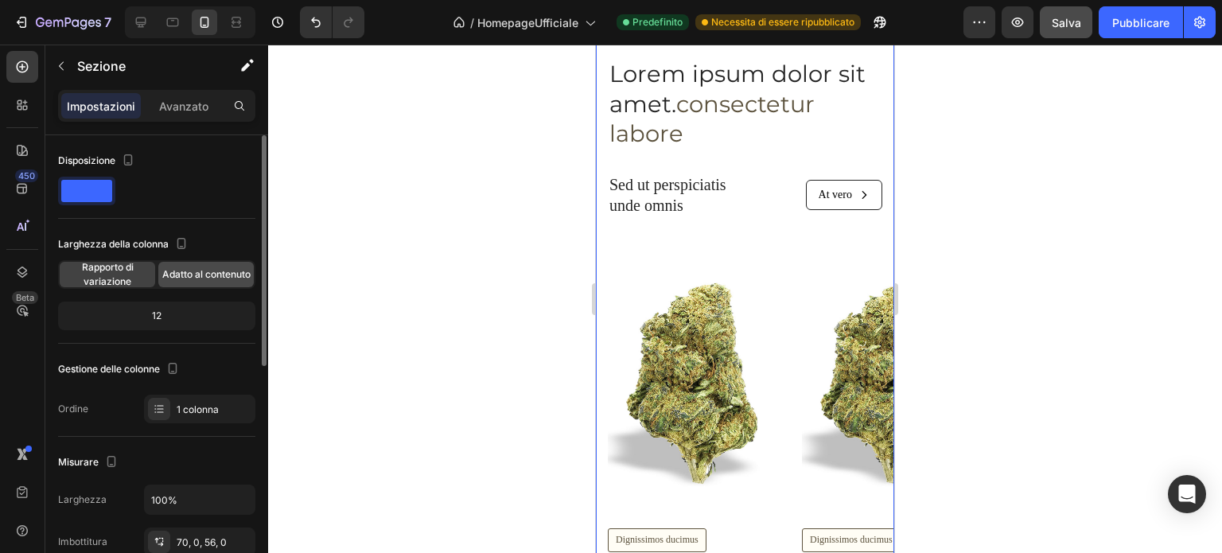
click at [178, 275] on font "Adatto al contenuto" at bounding box center [206, 274] width 88 height 12
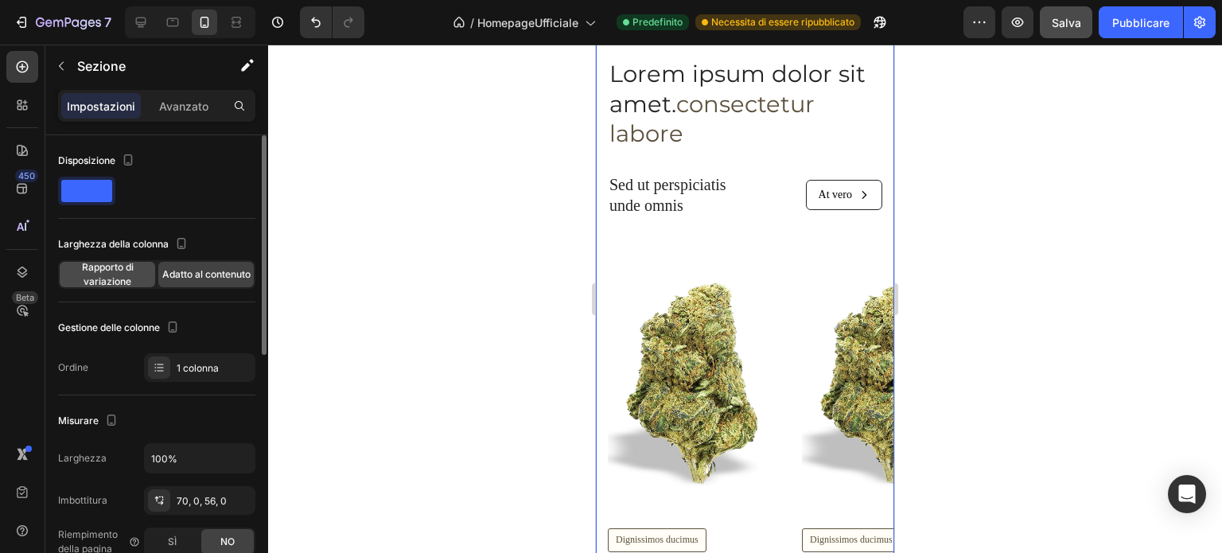
click at [107, 271] on font "Rapporto di variazione" at bounding box center [108, 274] width 52 height 26
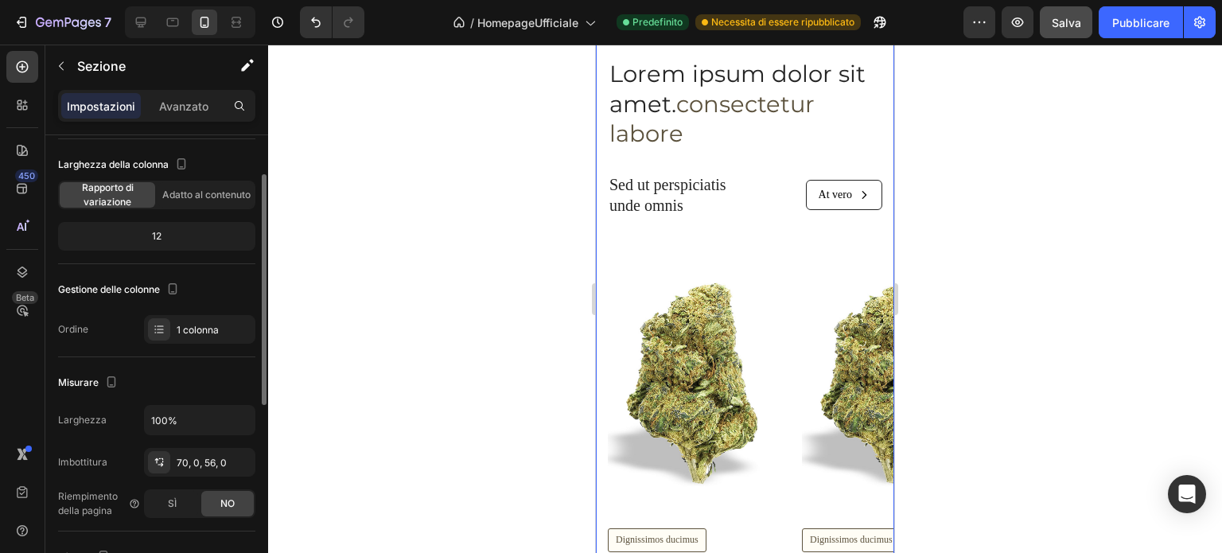
scroll to position [159, 0]
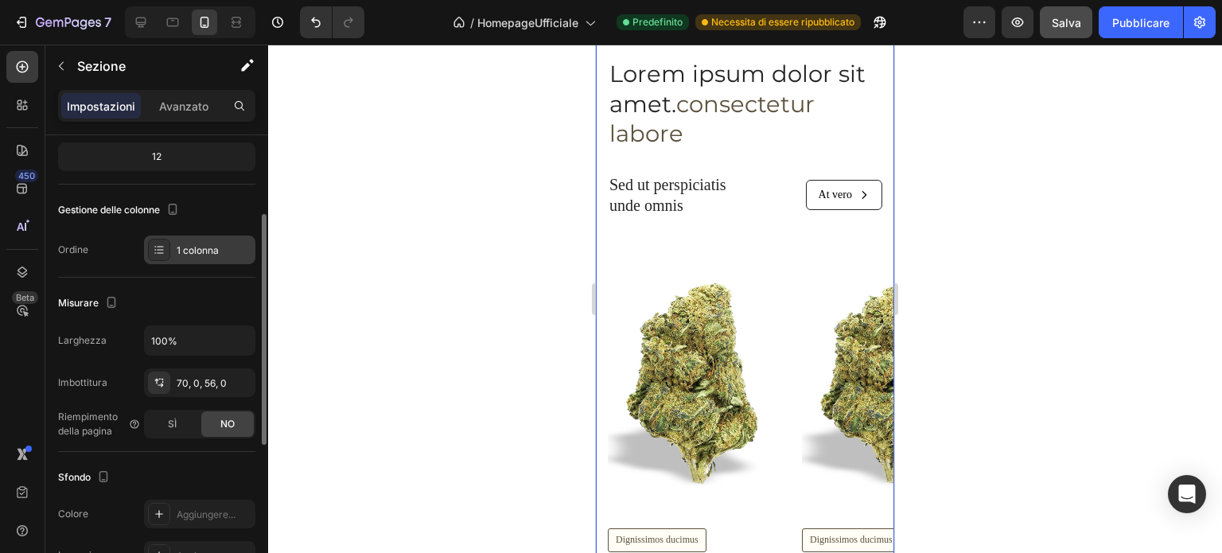
click at [181, 250] on font "1 colonna" at bounding box center [198, 250] width 42 height 12
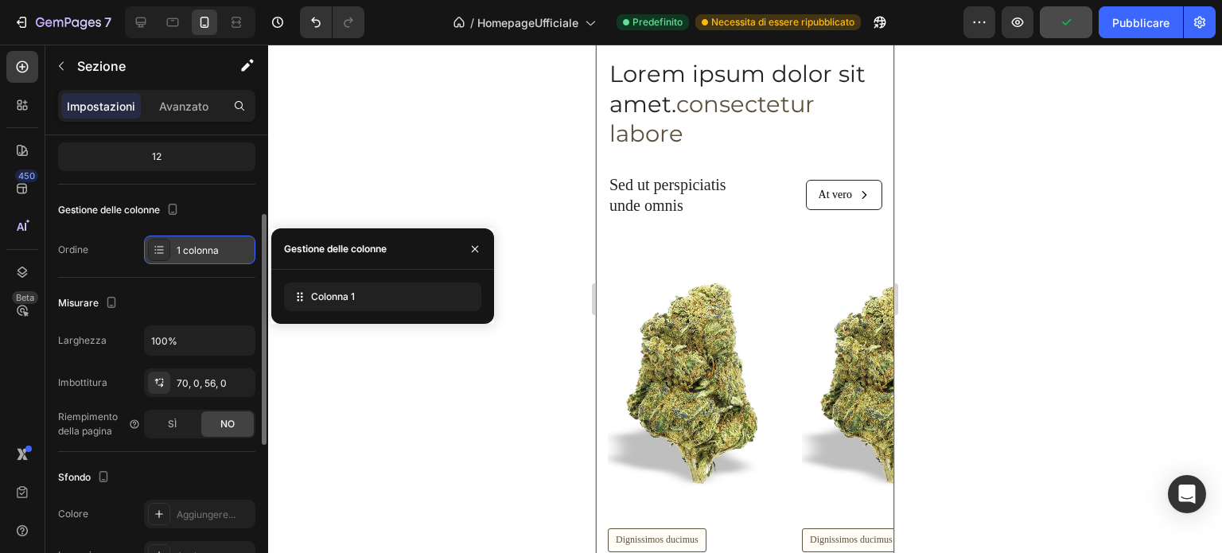
click at [220, 248] on div "1 colonna" at bounding box center [214, 251] width 75 height 14
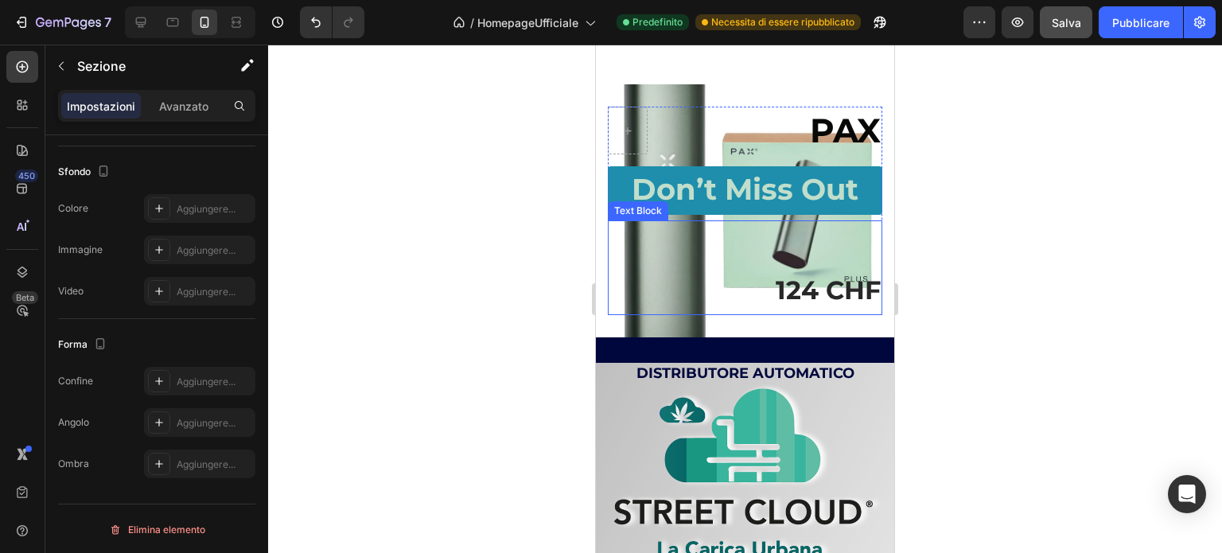
scroll to position [4364, 0]
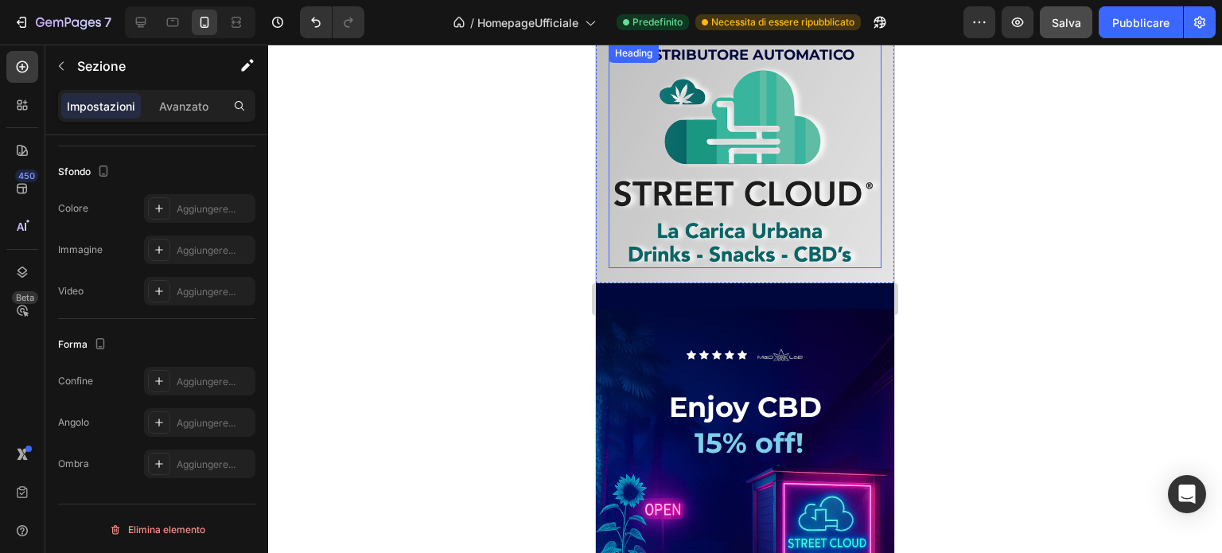
click at [814, 146] on h2 "DISTRIBUTORE AUTOMATICO" at bounding box center [745, 156] width 273 height 224
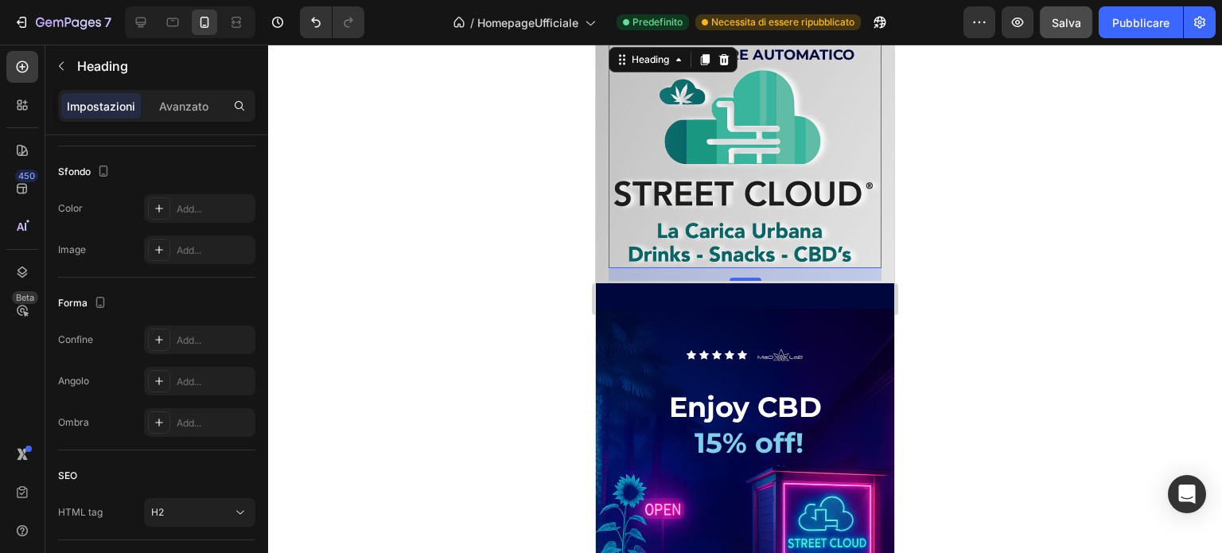
scroll to position [0, 0]
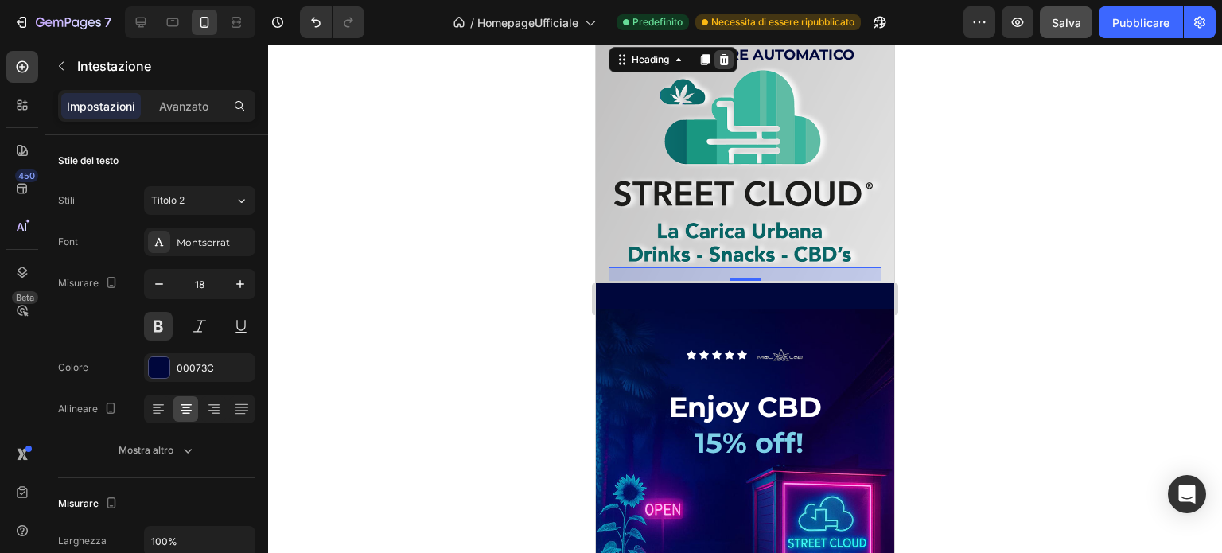
click at [723, 65] on icon at bounding box center [724, 59] width 10 height 11
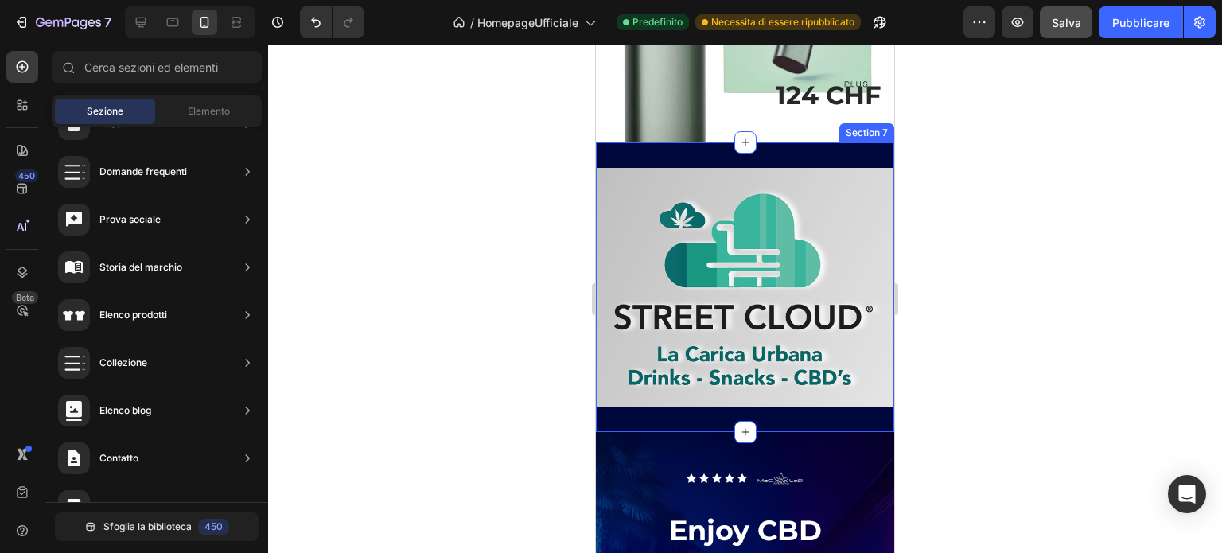
scroll to position [4205, 0]
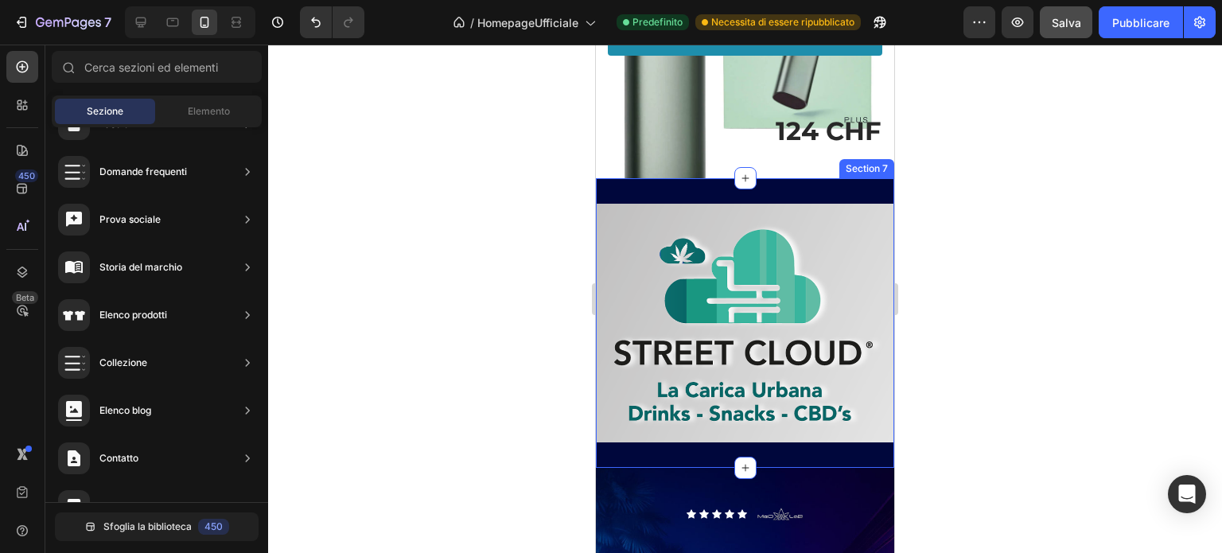
click at [718, 224] on div "Text Block Hero Banner Section 7" at bounding box center [745, 323] width 298 height 290
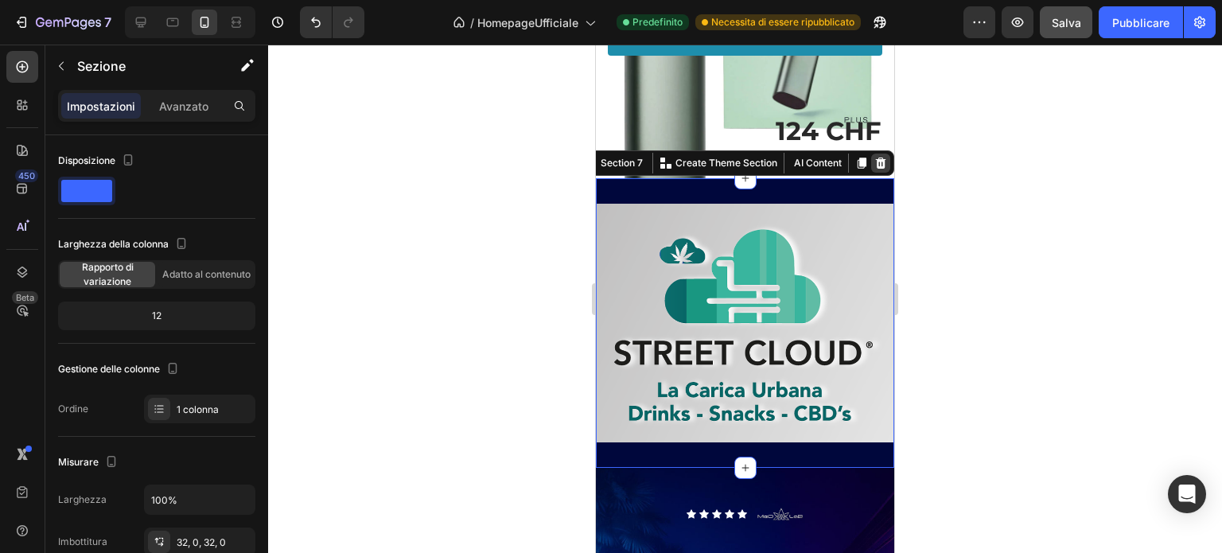
click at [876, 169] on icon at bounding box center [881, 163] width 10 height 11
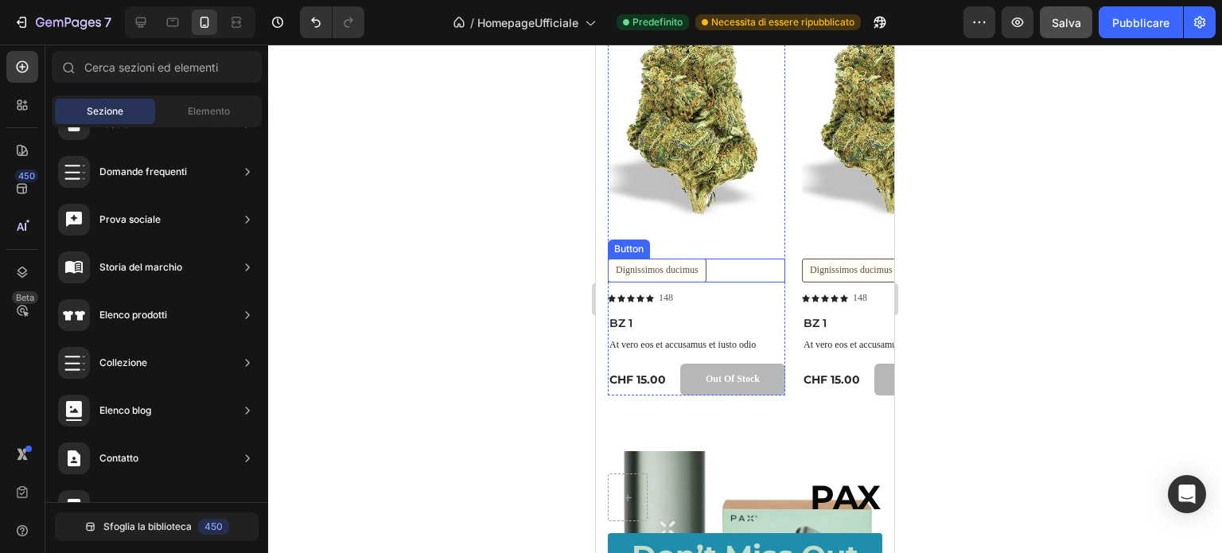
scroll to position [3648, 0]
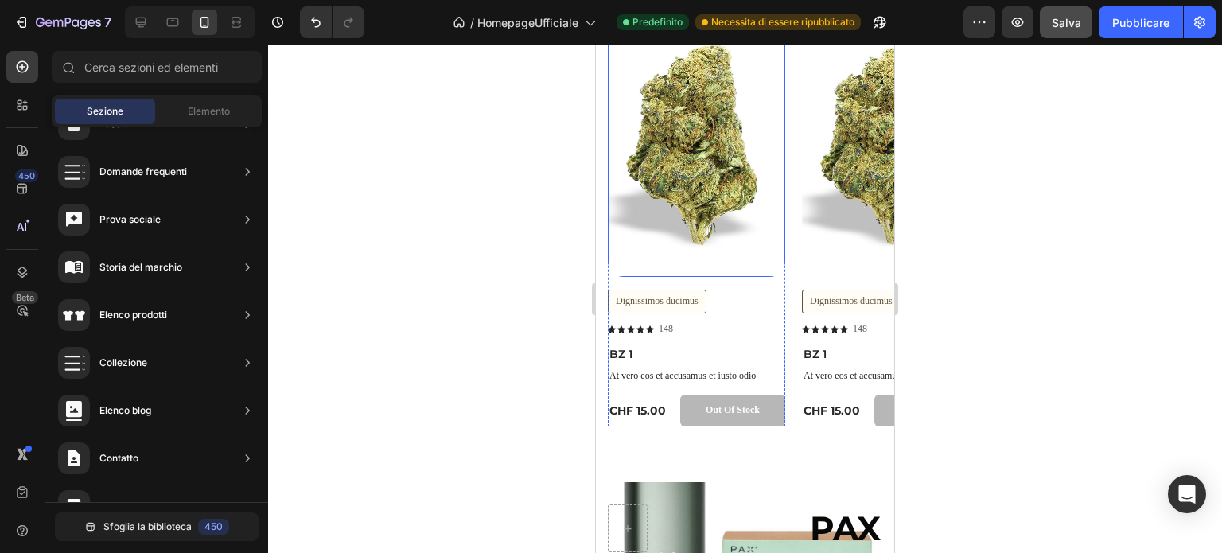
click at [691, 180] on img at bounding box center [696, 140] width 177 height 273
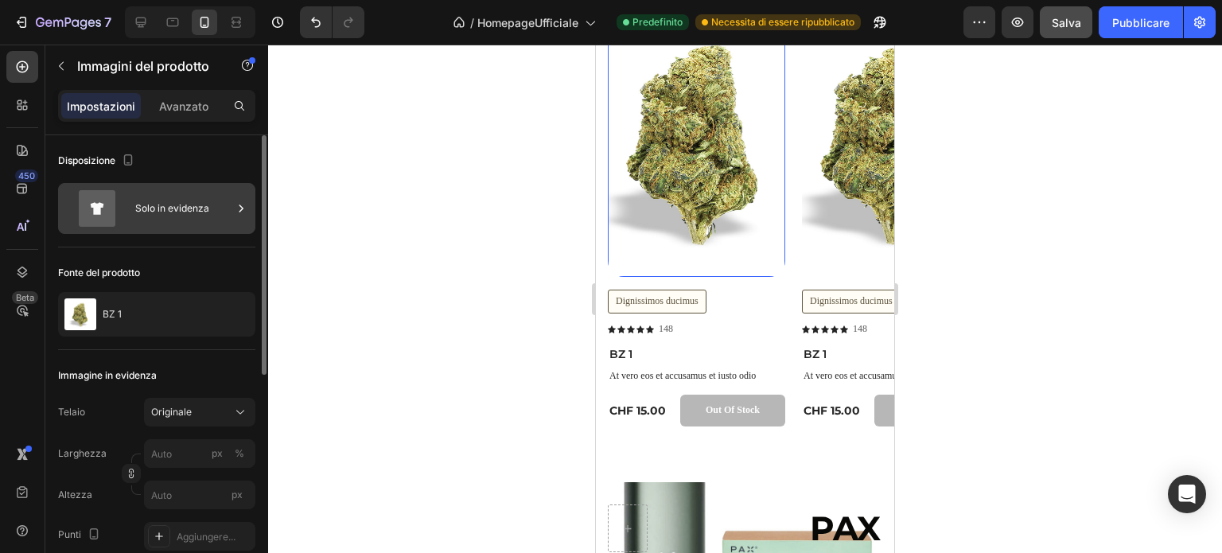
click at [204, 205] on font "Solo in evidenza" at bounding box center [172, 208] width 74 height 12
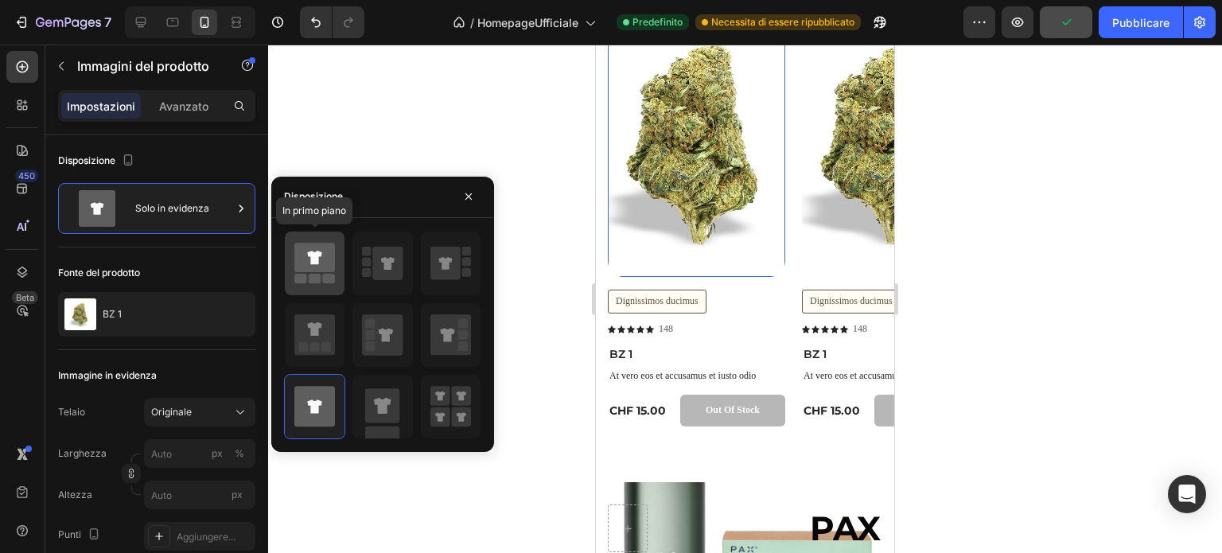
click at [325, 253] on icon at bounding box center [314, 257] width 41 height 29
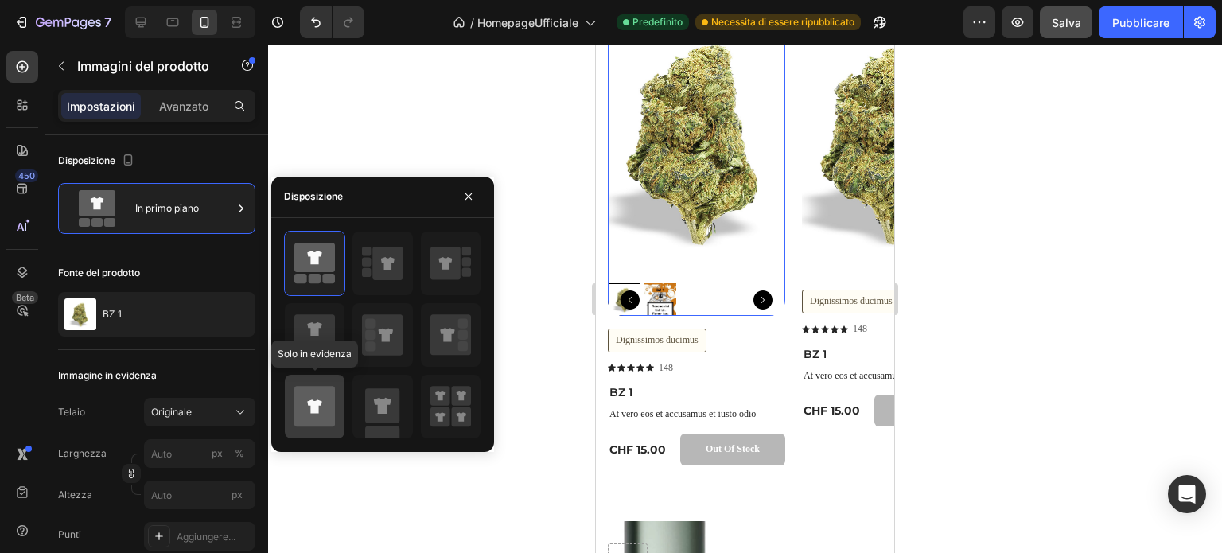
click at [327, 406] on icon at bounding box center [314, 406] width 41 height 41
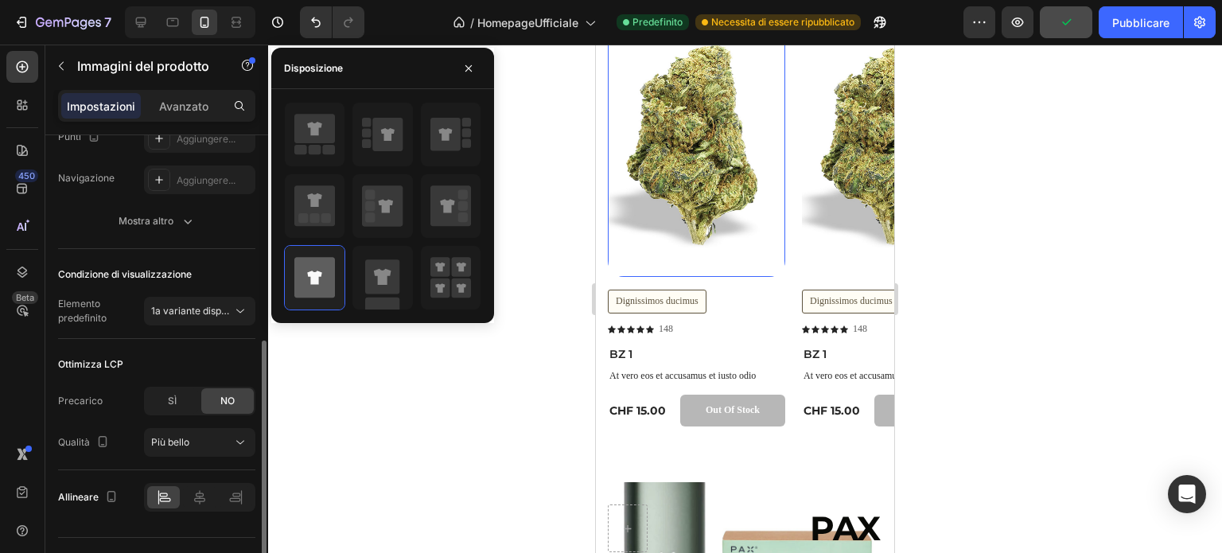
scroll to position [431, 0]
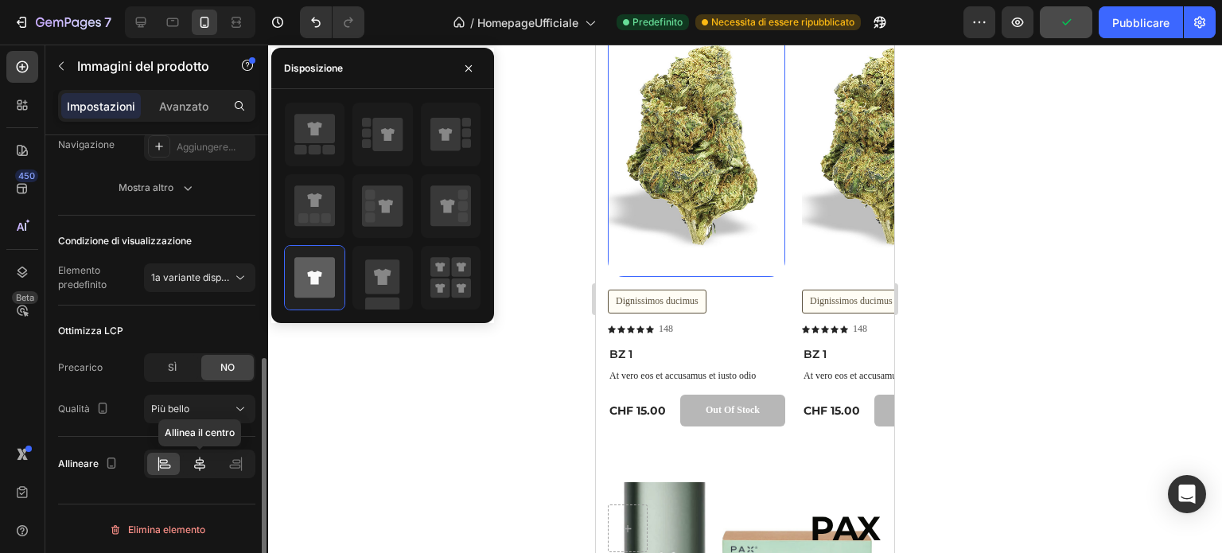
click at [200, 458] on icon at bounding box center [199, 464] width 11 height 14
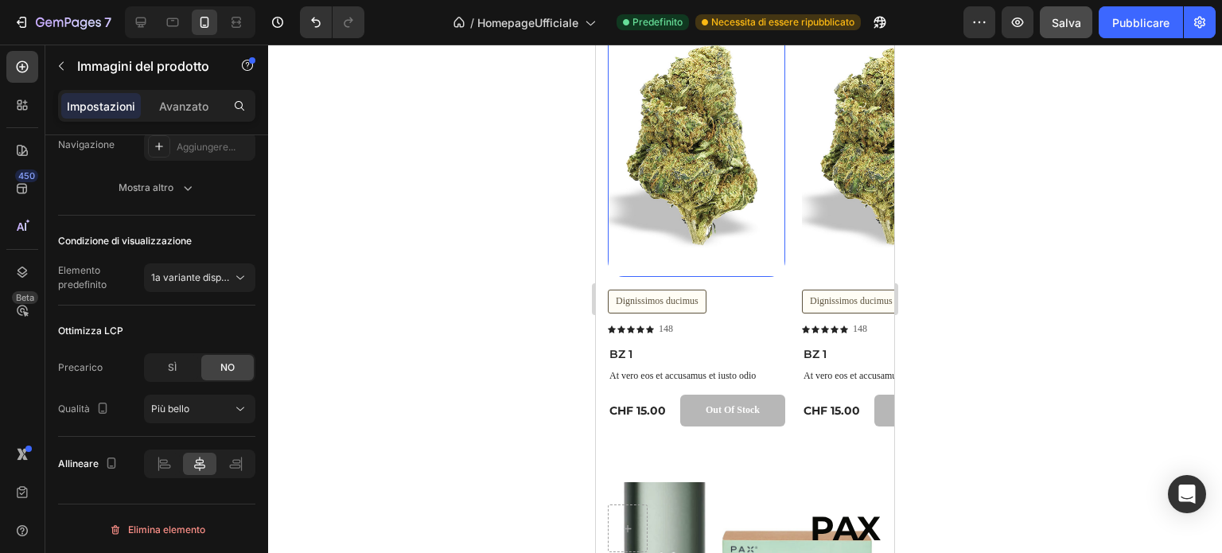
click at [693, 237] on img at bounding box center [696, 140] width 177 height 273
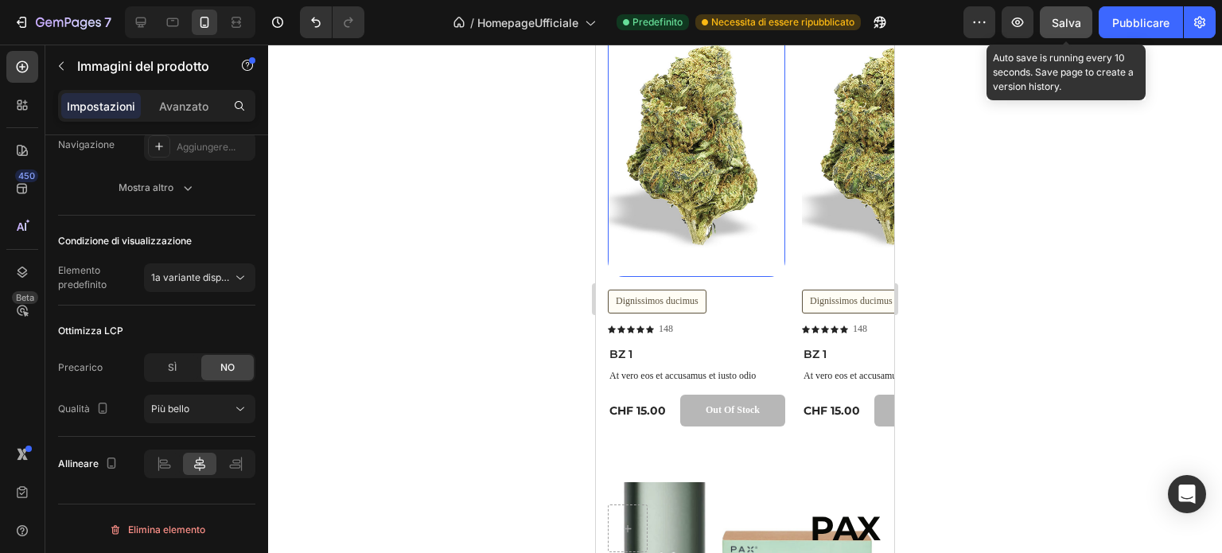
click at [1070, 16] on font "Salva" at bounding box center [1066, 23] width 29 height 14
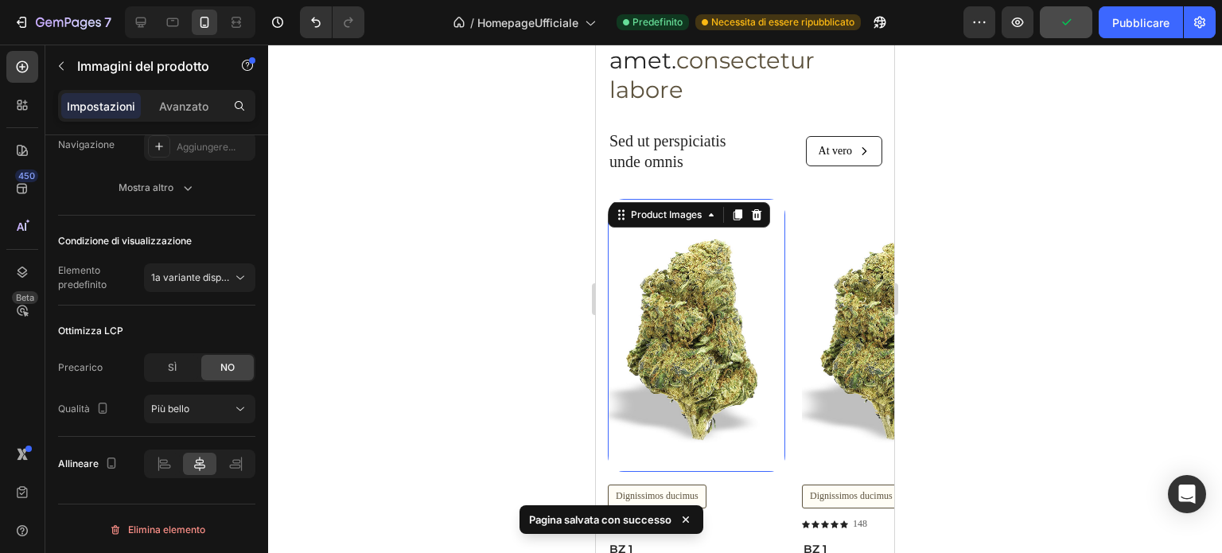
scroll to position [3489, 0]
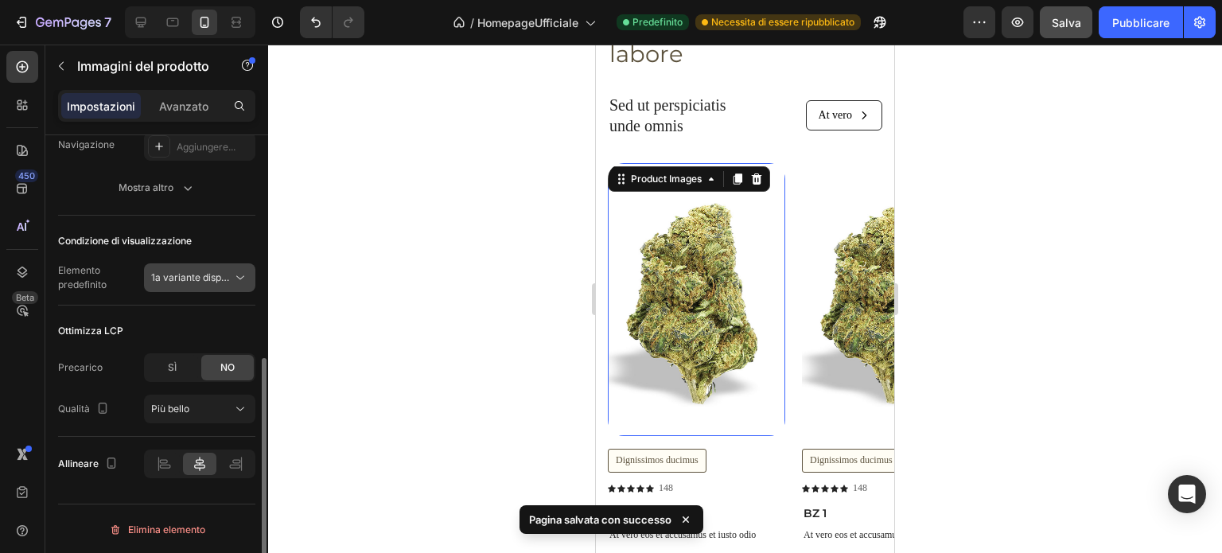
click at [192, 275] on font "1a variante disponibile" at bounding box center [200, 277] width 99 height 12
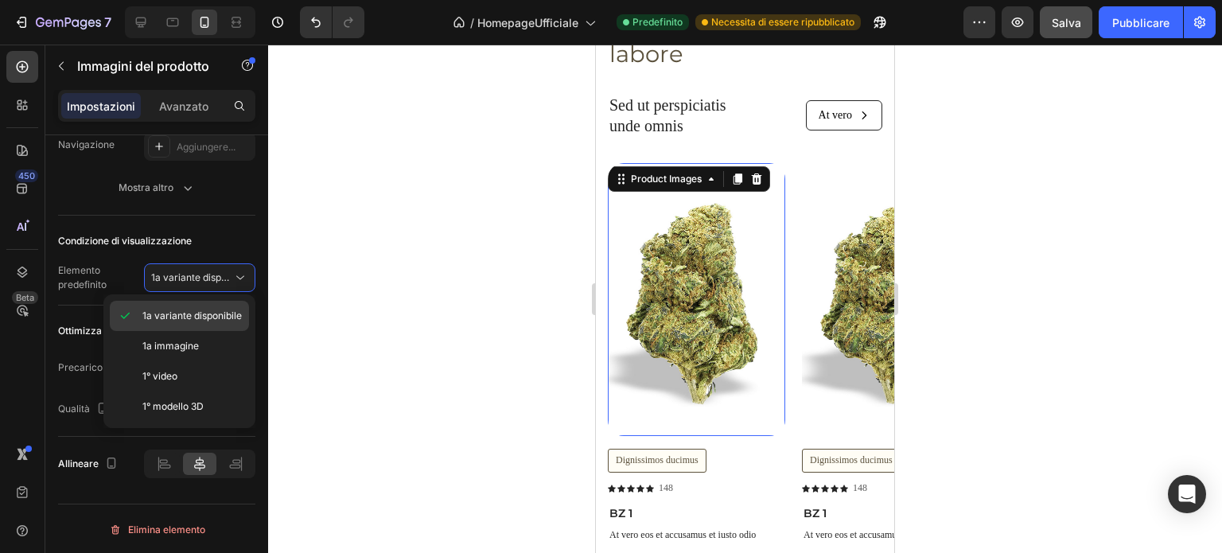
click at [192, 314] on font "1a variante disponibile" at bounding box center [191, 316] width 99 height 12
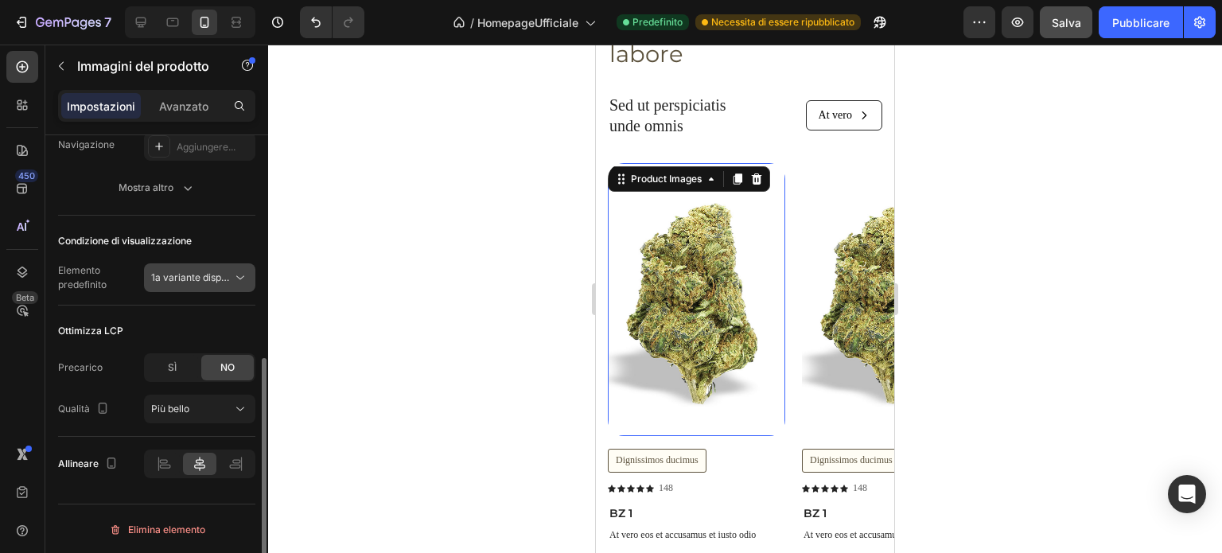
click at [162, 279] on font "1a variante disponibile" at bounding box center [200, 277] width 99 height 12
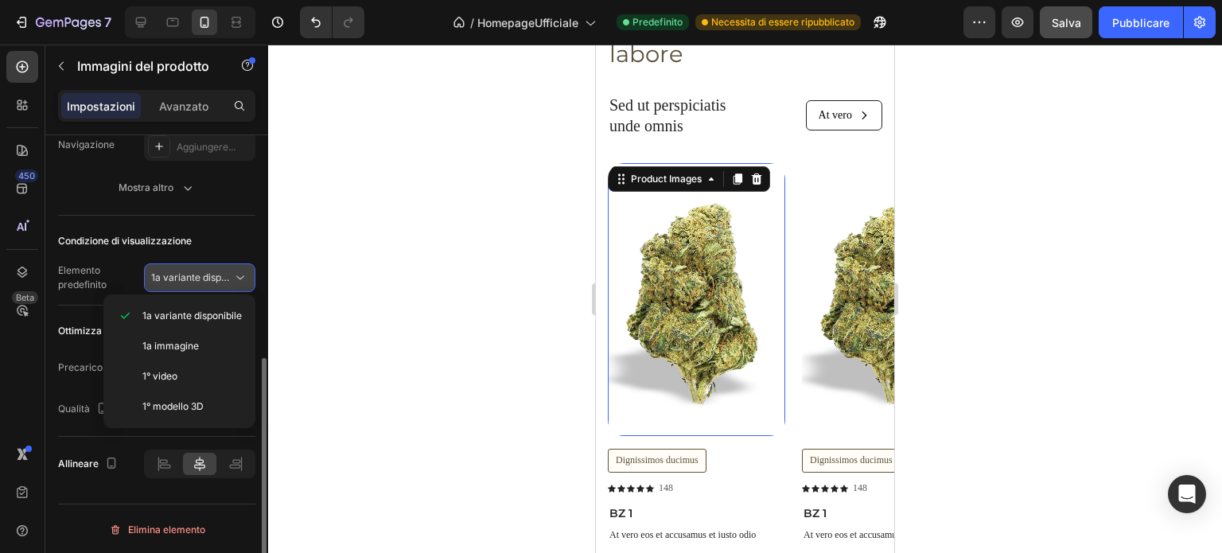
click at [166, 275] on font "1a variante disponibile" at bounding box center [200, 277] width 99 height 12
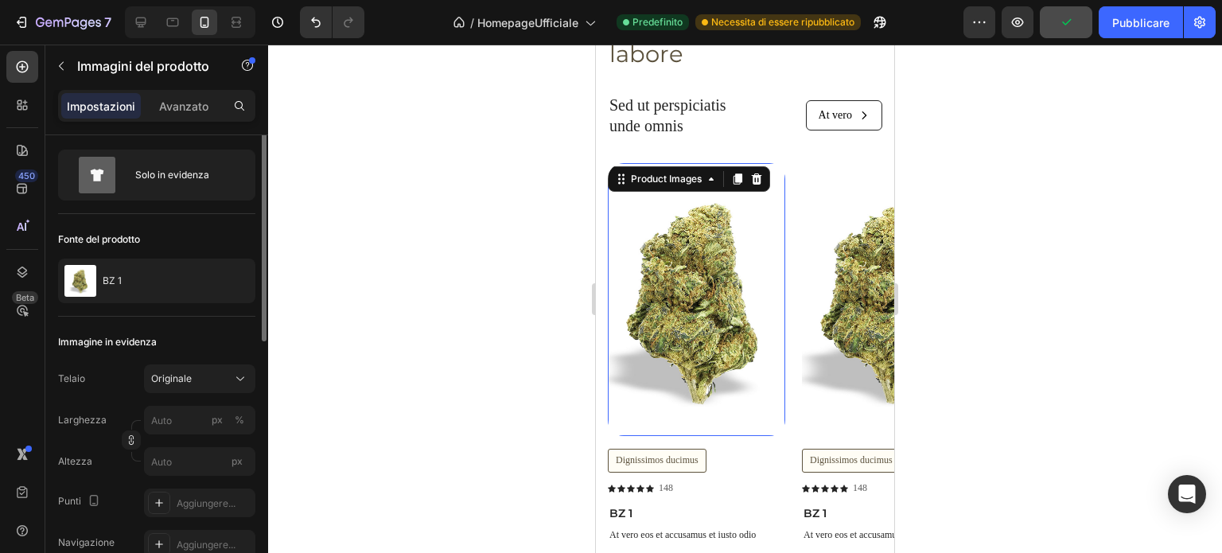
scroll to position [0, 0]
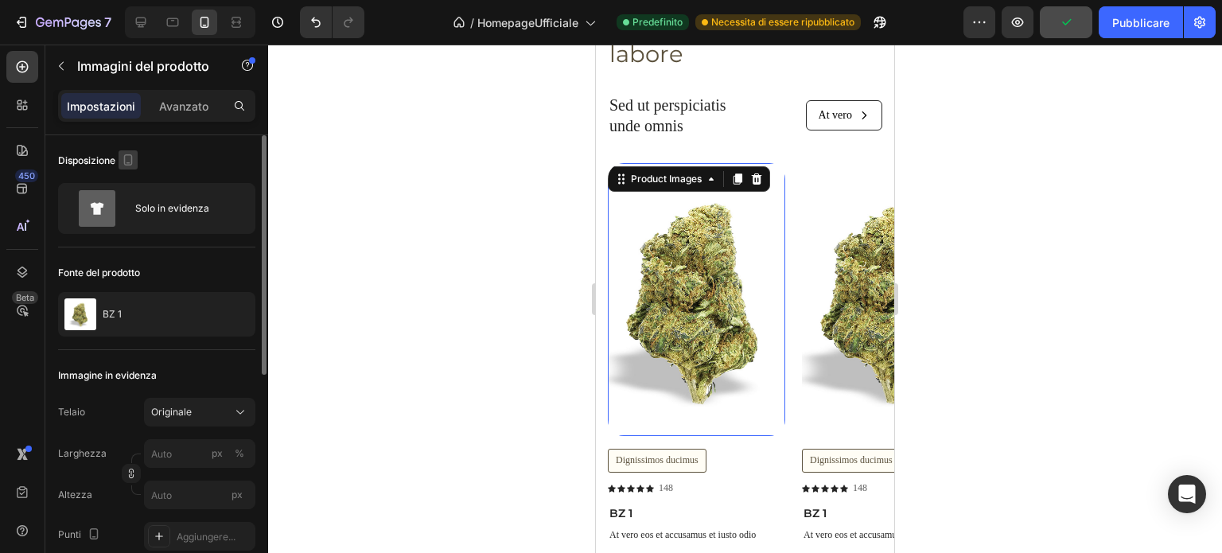
click at [129, 161] on icon "button" at bounding box center [128, 160] width 16 height 16
click at [134, 184] on icon "button" at bounding box center [131, 185] width 16 height 16
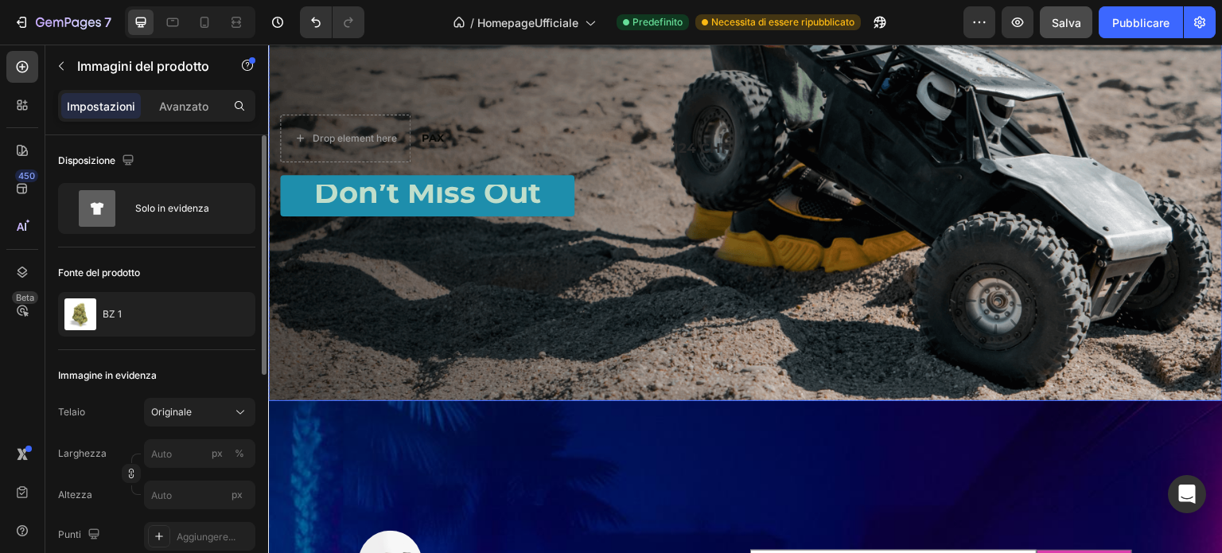
scroll to position [3344, 0]
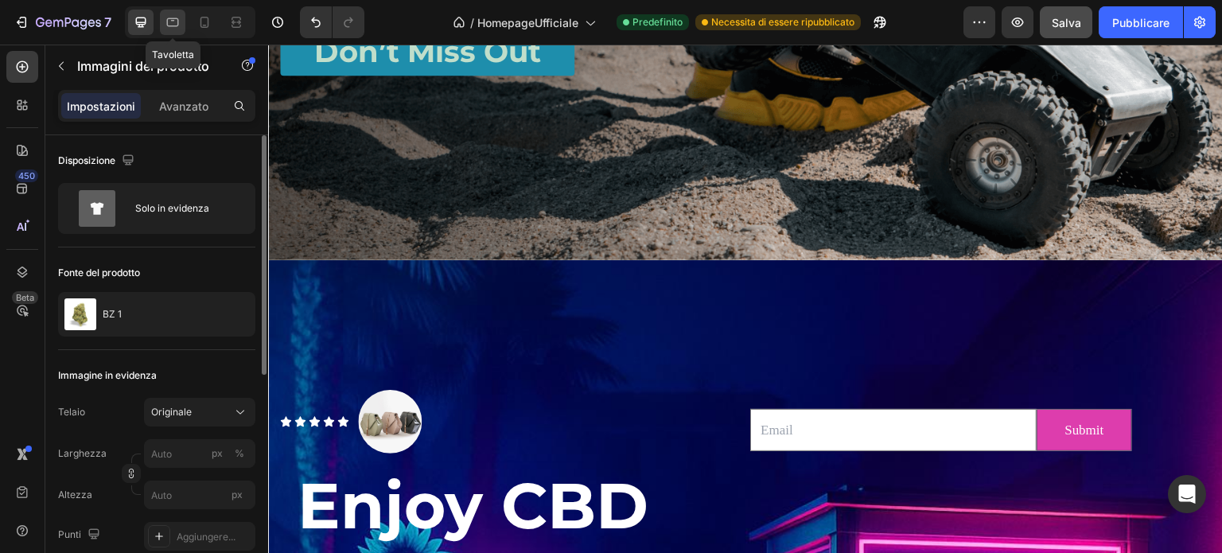
click at [166, 23] on icon at bounding box center [173, 22] width 16 height 16
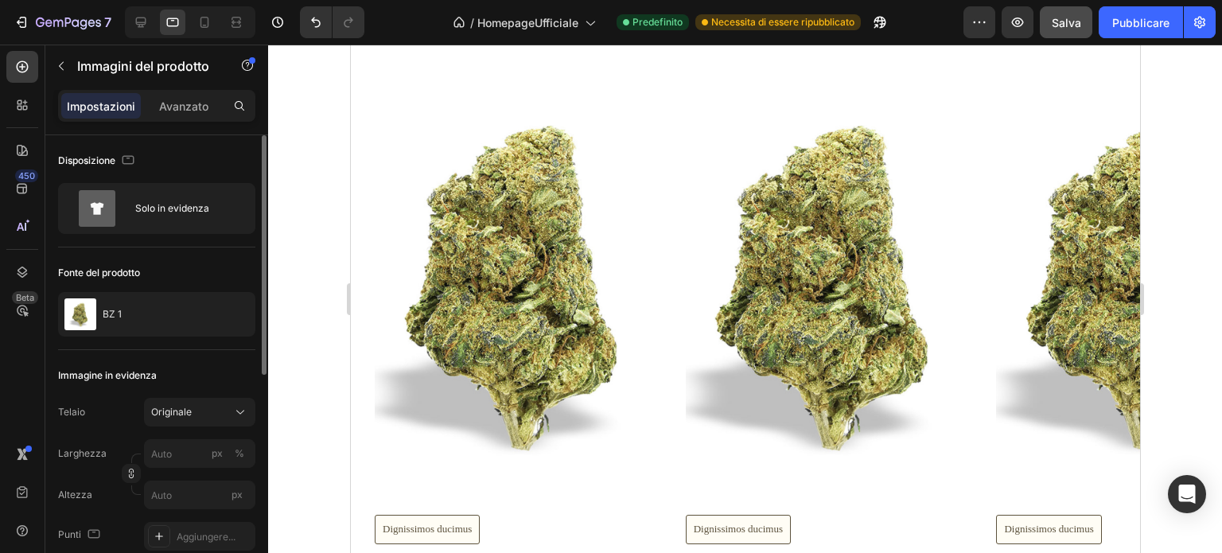
scroll to position [2548, 0]
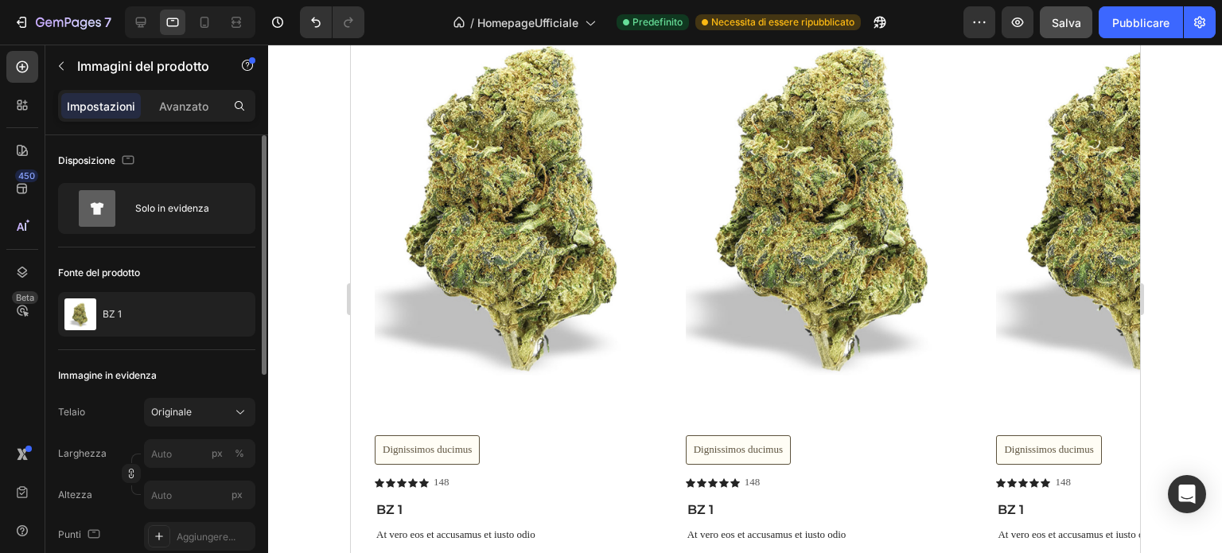
click at [434, 275] on img at bounding box center [517, 202] width 287 height 442
click at [185, 111] on font "Avanzato" at bounding box center [183, 106] width 49 height 14
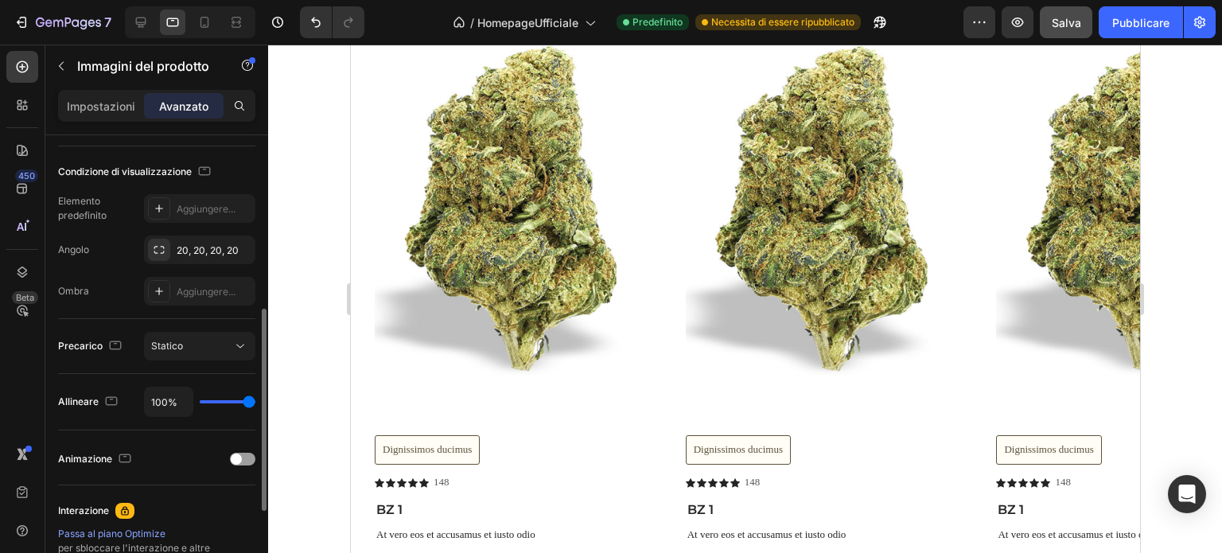
scroll to position [477, 0]
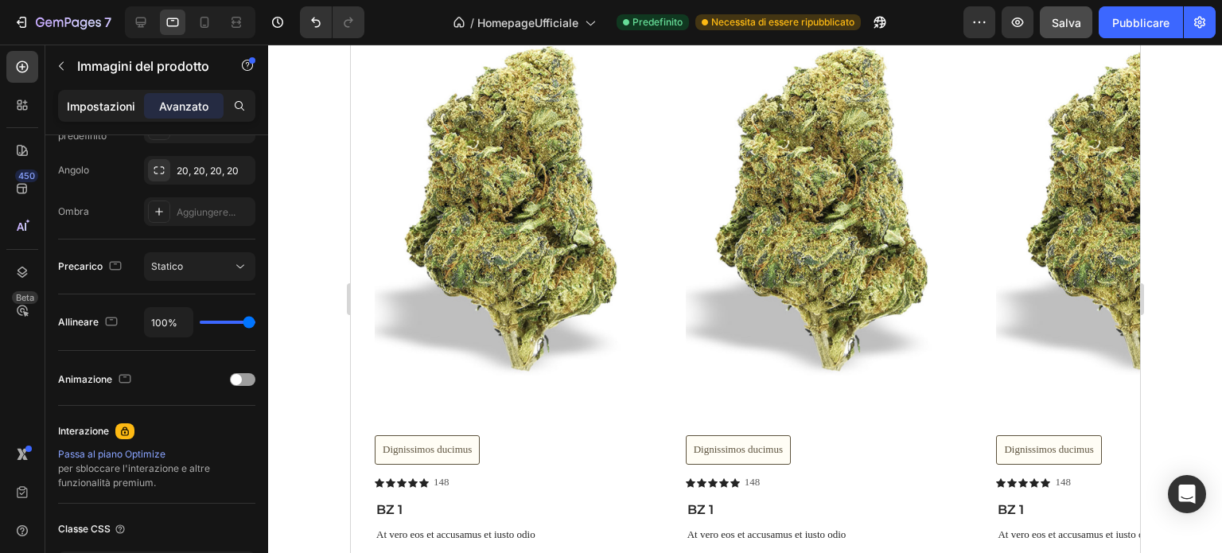
click at [106, 99] on font "Impostazioni" at bounding box center [101, 106] width 68 height 14
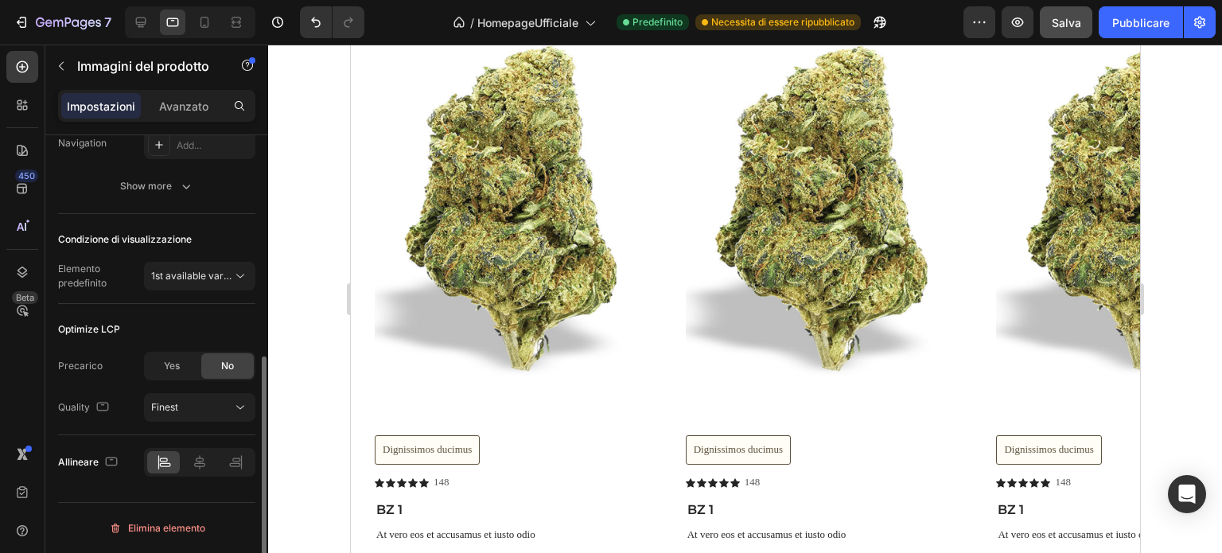
scroll to position [431, 0]
click at [191, 410] on div "Più bello" at bounding box center [191, 409] width 81 height 14
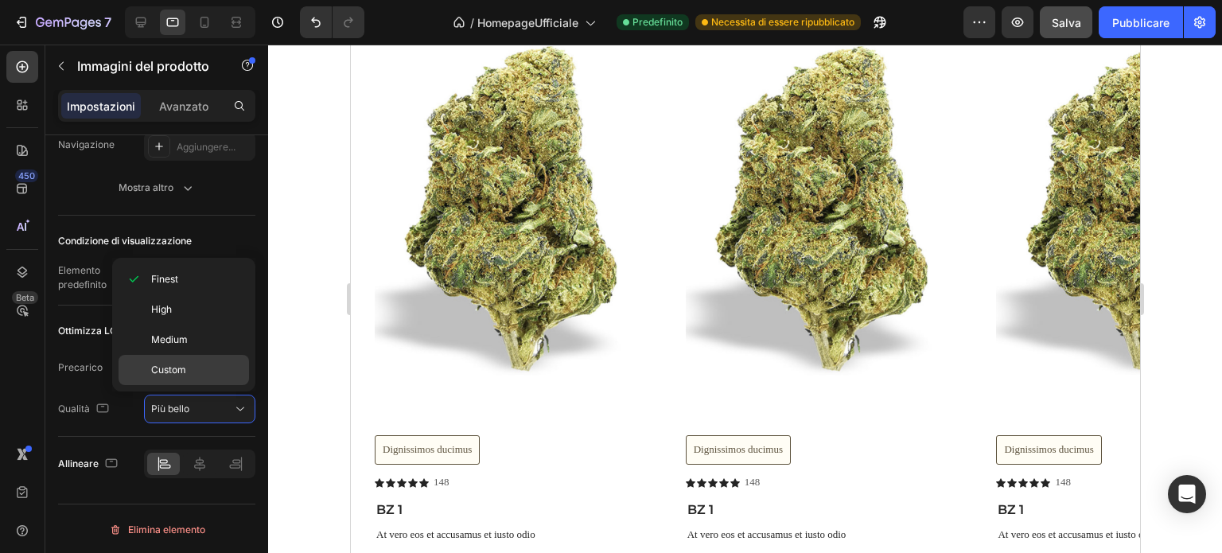
click at [166, 363] on span "Custom" at bounding box center [168, 370] width 35 height 14
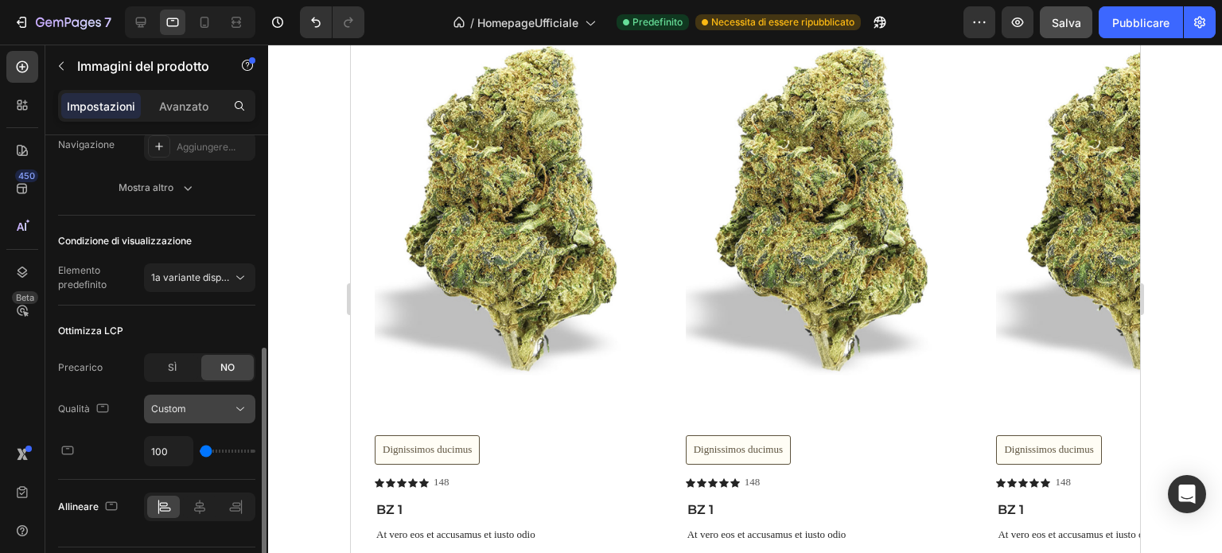
click at [189, 410] on div "Custom" at bounding box center [191, 409] width 81 height 14
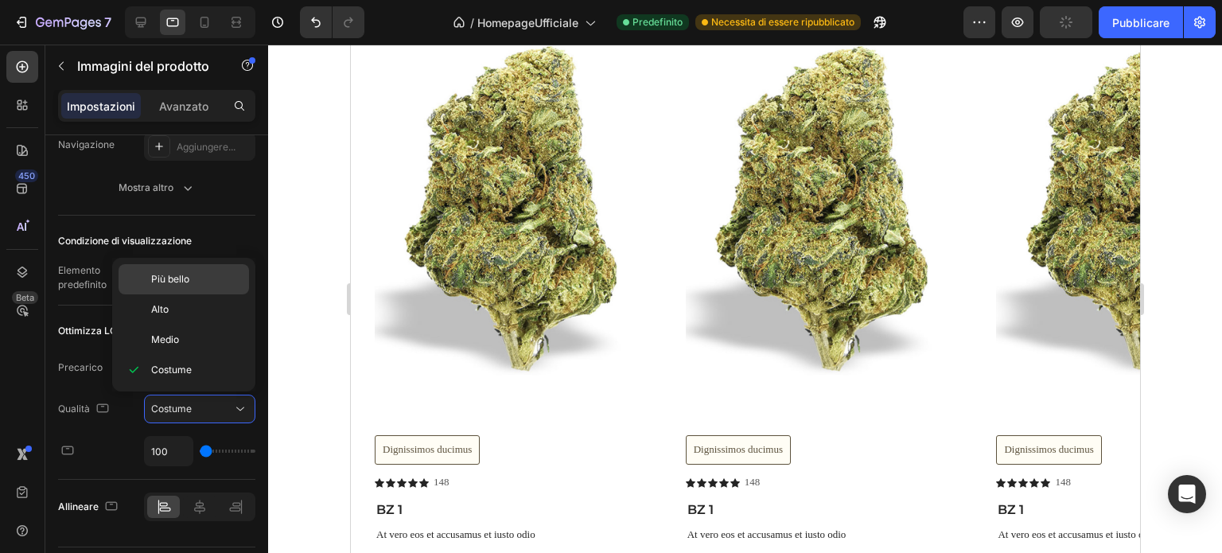
click at [169, 283] on font "Più bello" at bounding box center [170, 279] width 38 height 12
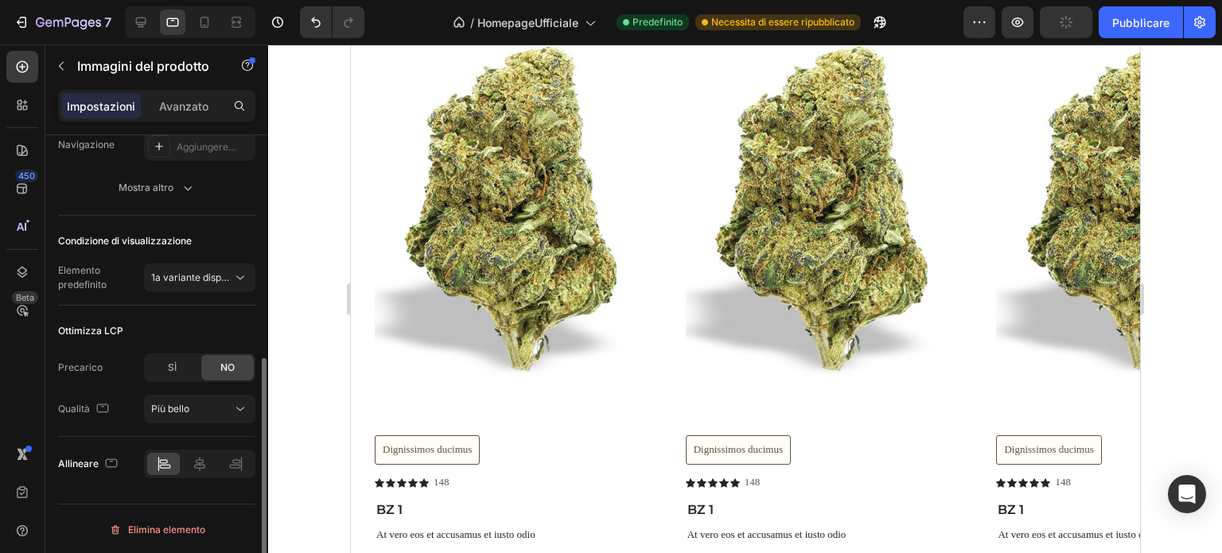
scroll to position [352, 0]
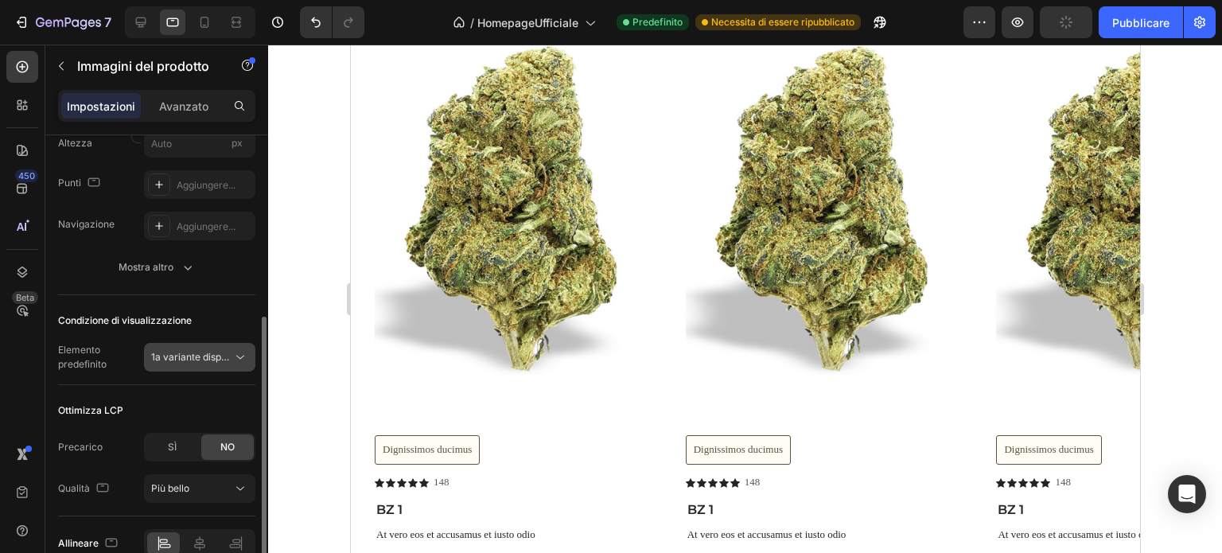
click at [172, 360] on font "1a variante disponibile" at bounding box center [200, 357] width 99 height 12
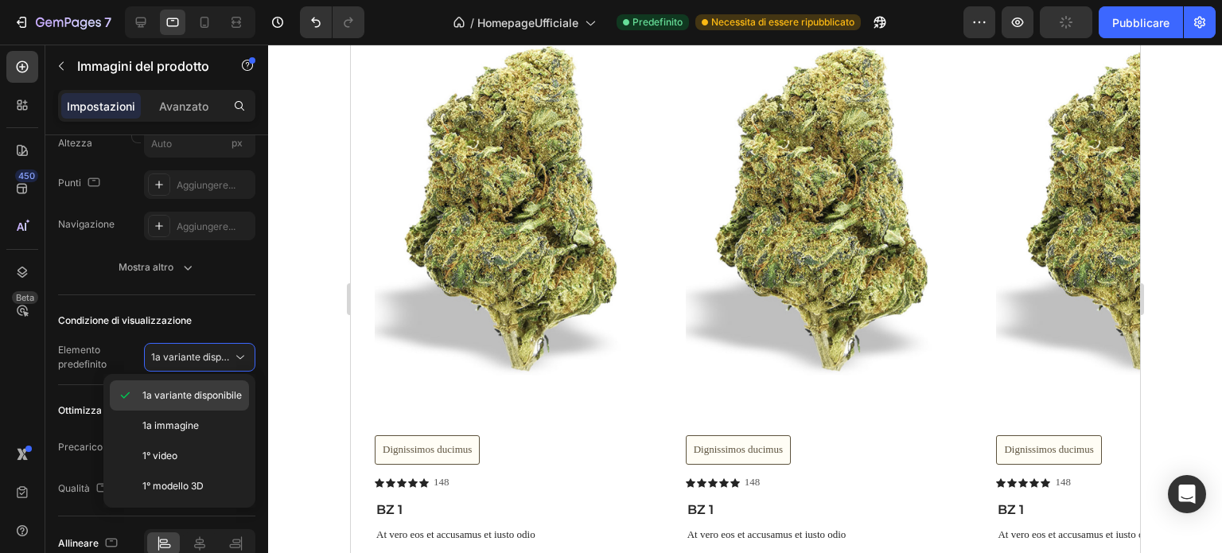
click at [177, 392] on font "1a variante disponibile" at bounding box center [191, 395] width 99 height 12
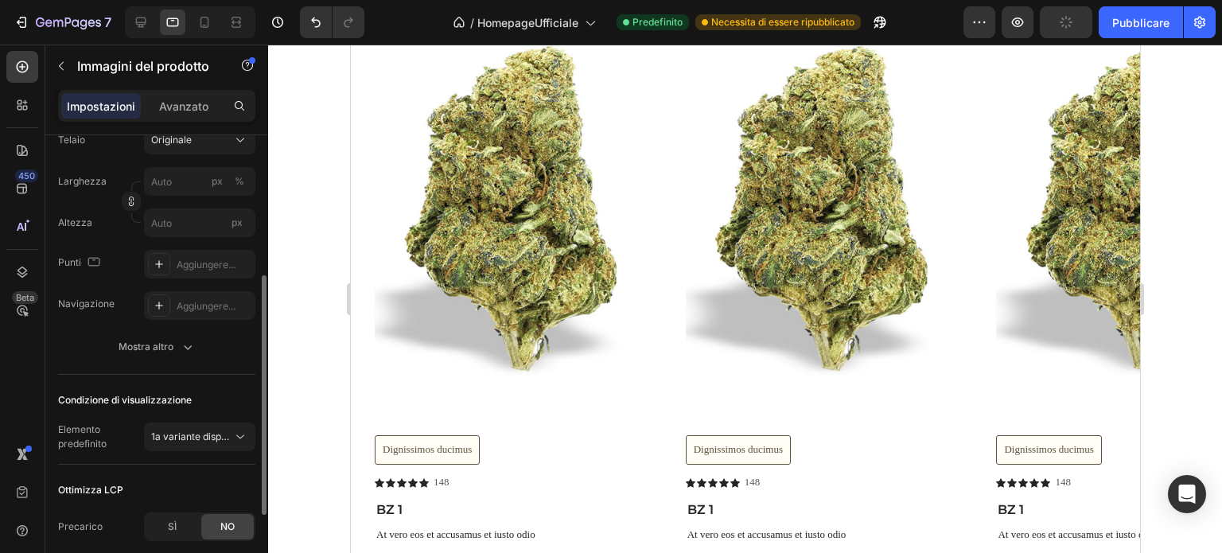
scroll to position [193, 0]
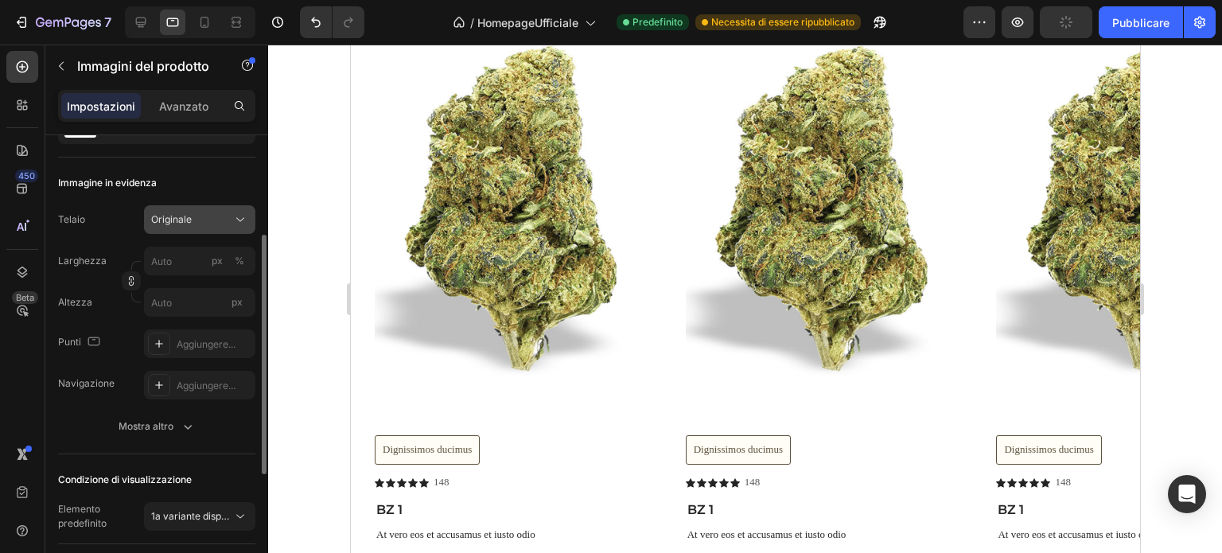
click at [187, 216] on font "Originale" at bounding box center [171, 219] width 41 height 12
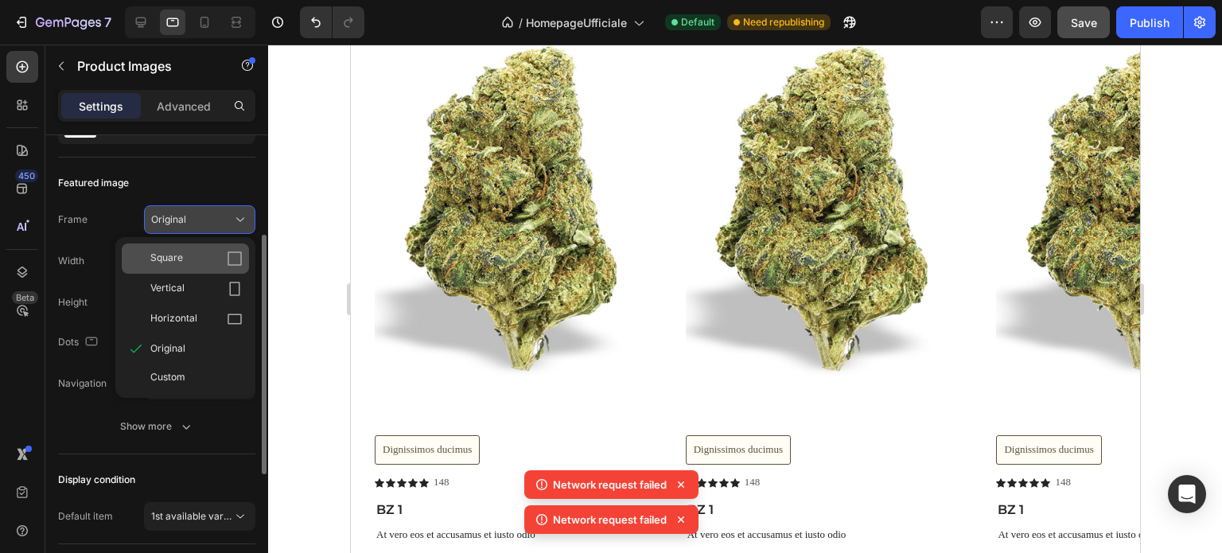
click at [236, 260] on icon at bounding box center [235, 259] width 16 height 16
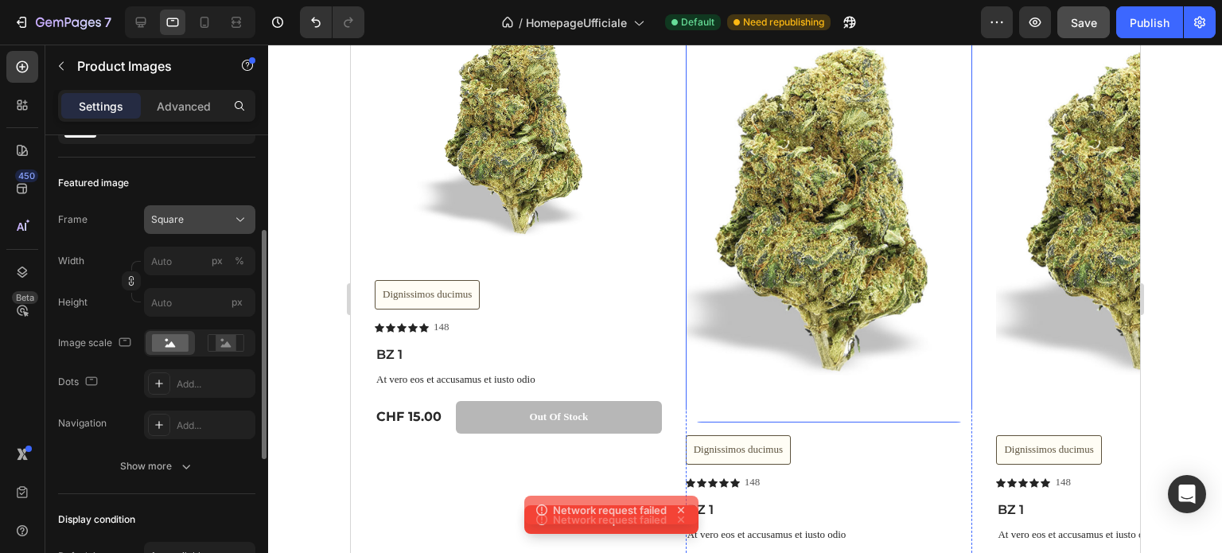
click at [798, 223] on img at bounding box center [828, 202] width 287 height 442
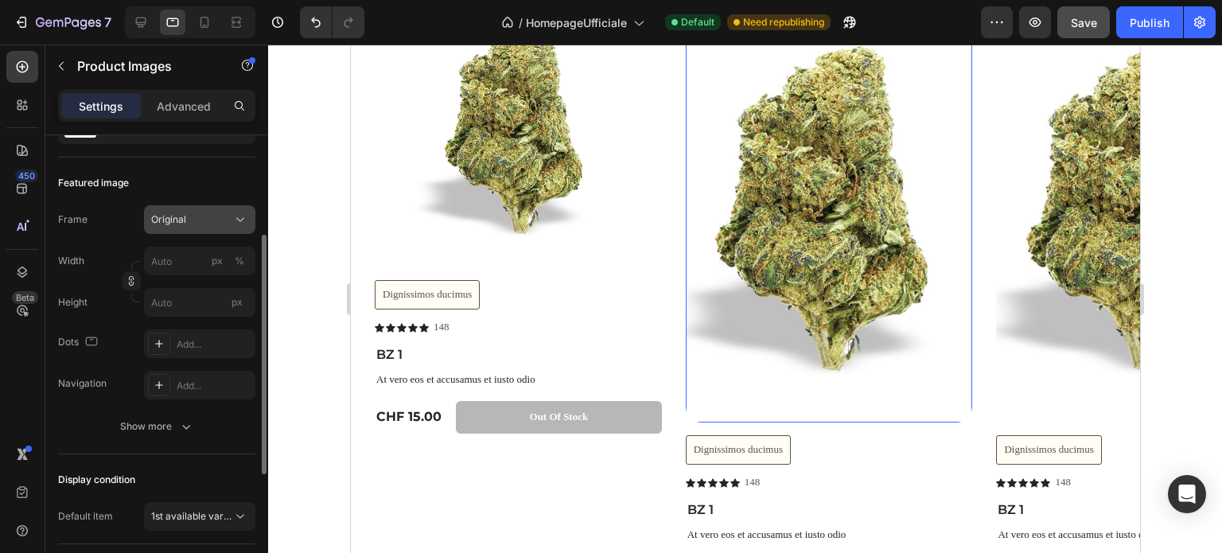
click at [239, 220] on icon at bounding box center [240, 220] width 16 height 16
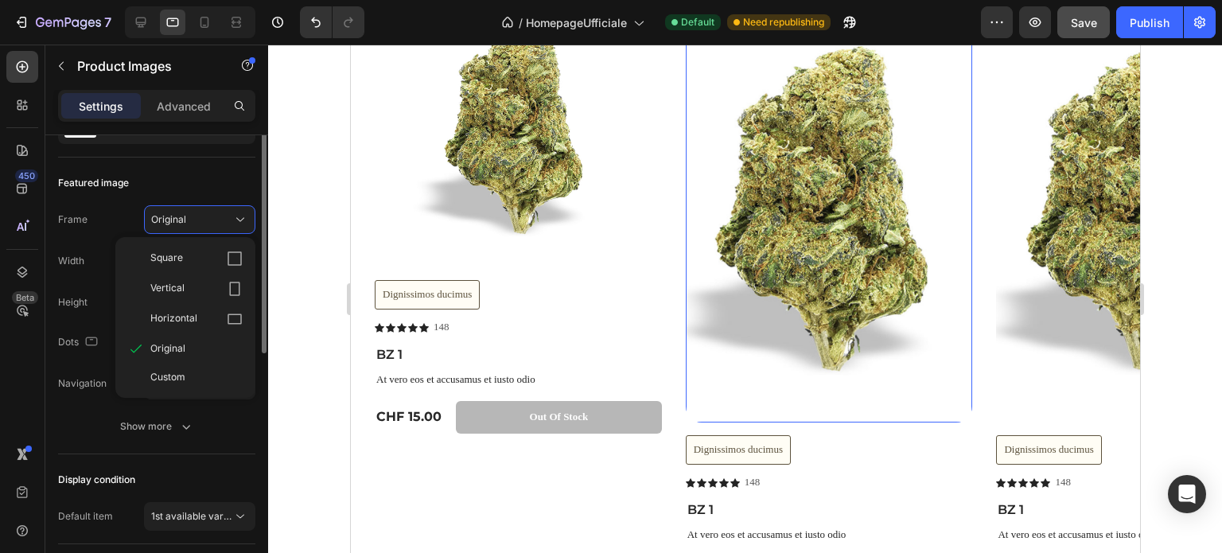
scroll to position [113, 0]
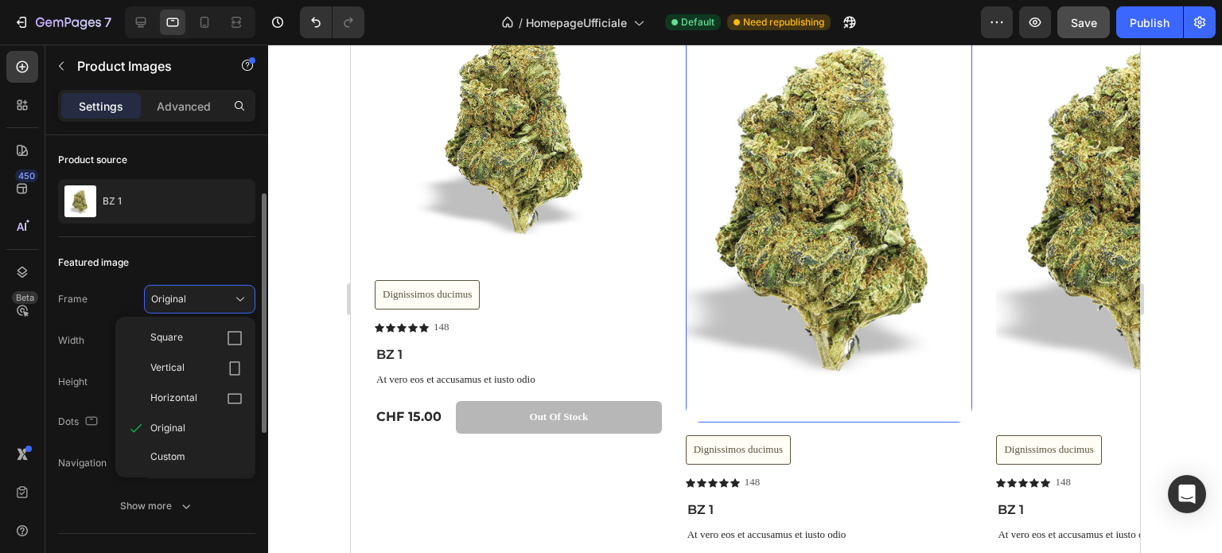
click at [197, 259] on div "Featured image" at bounding box center [156, 262] width 197 height 25
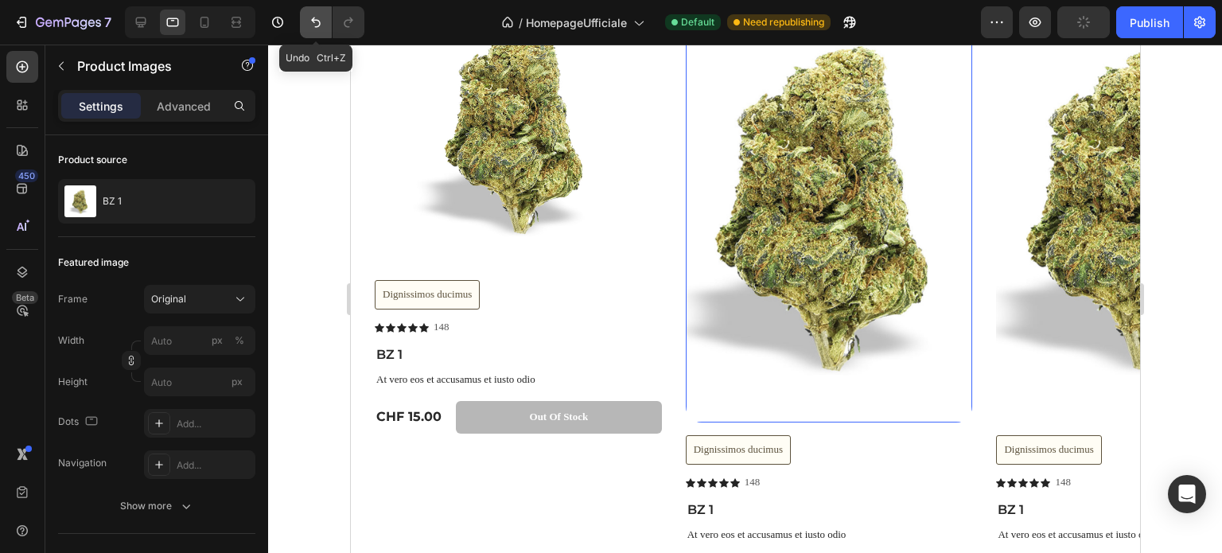
click at [315, 19] on icon "Undo/Redo" at bounding box center [316, 23] width 10 height 10
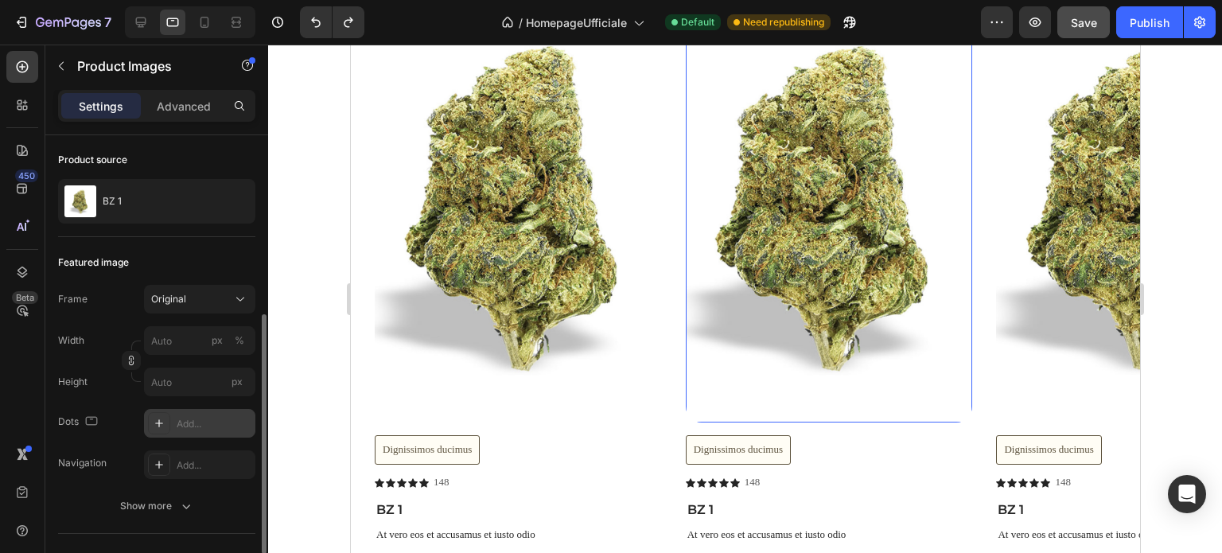
scroll to position [193, 0]
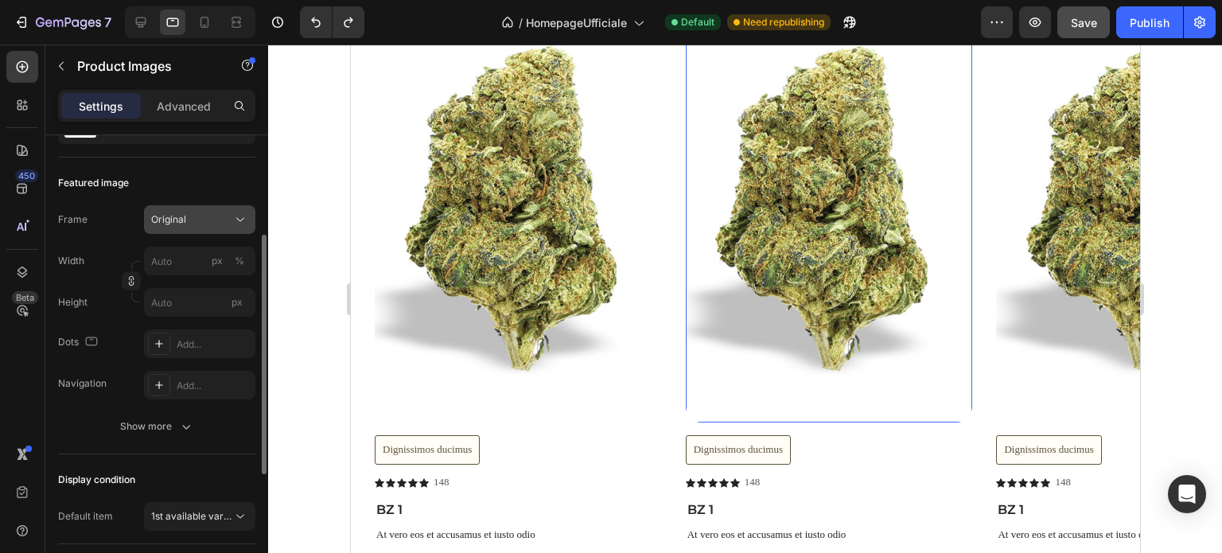
click at [238, 220] on icon at bounding box center [240, 220] width 16 height 16
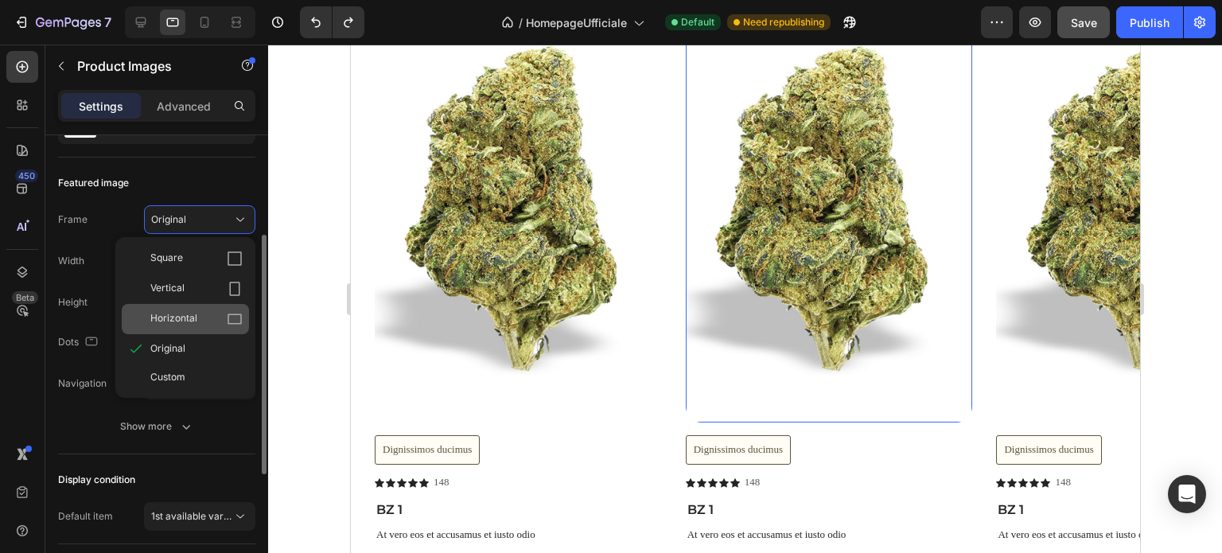
click at [232, 315] on icon at bounding box center [235, 319] width 16 height 16
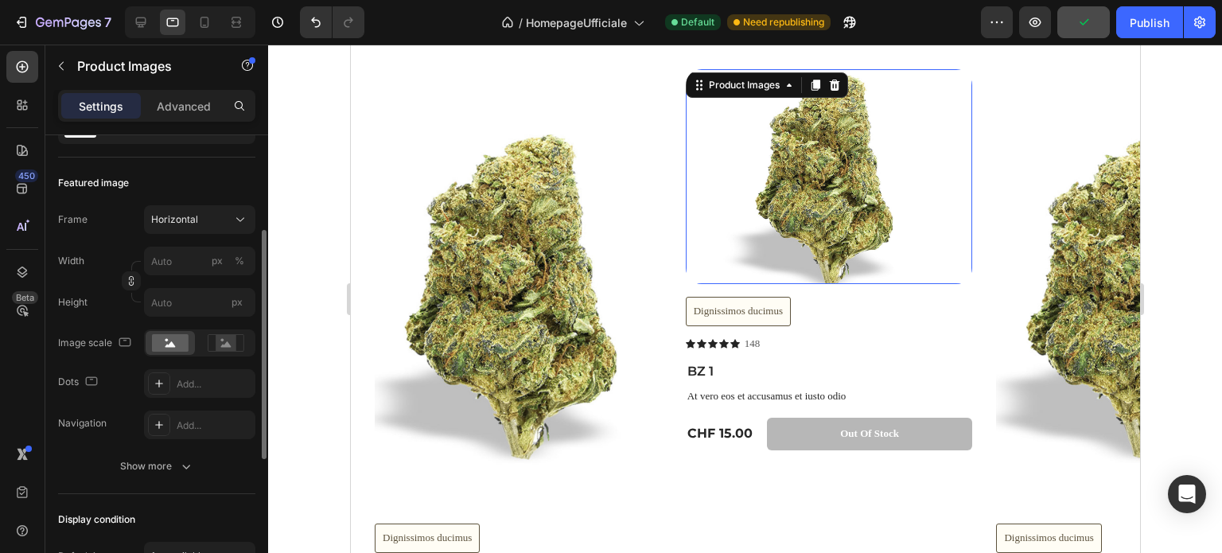
scroll to position [2468, 0]
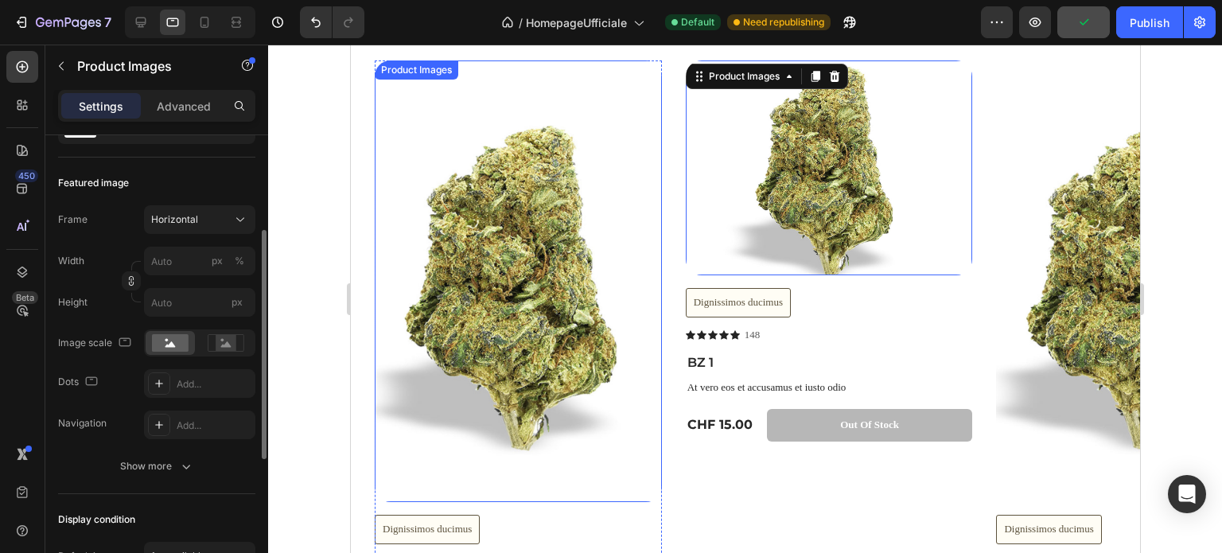
click at [570, 208] on img at bounding box center [517, 281] width 287 height 442
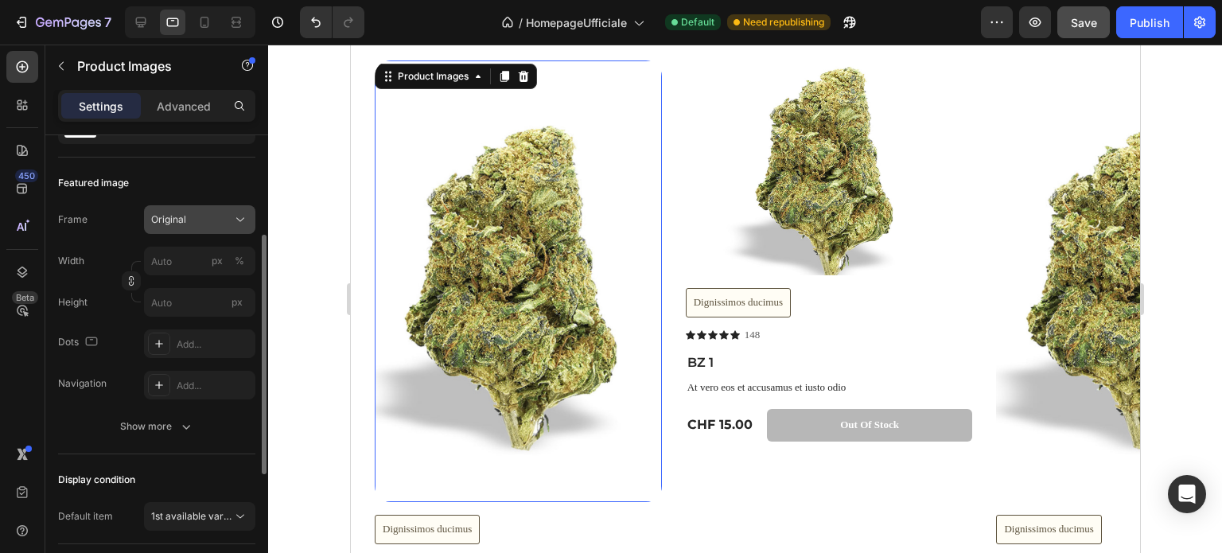
click at [247, 220] on icon at bounding box center [240, 220] width 16 height 16
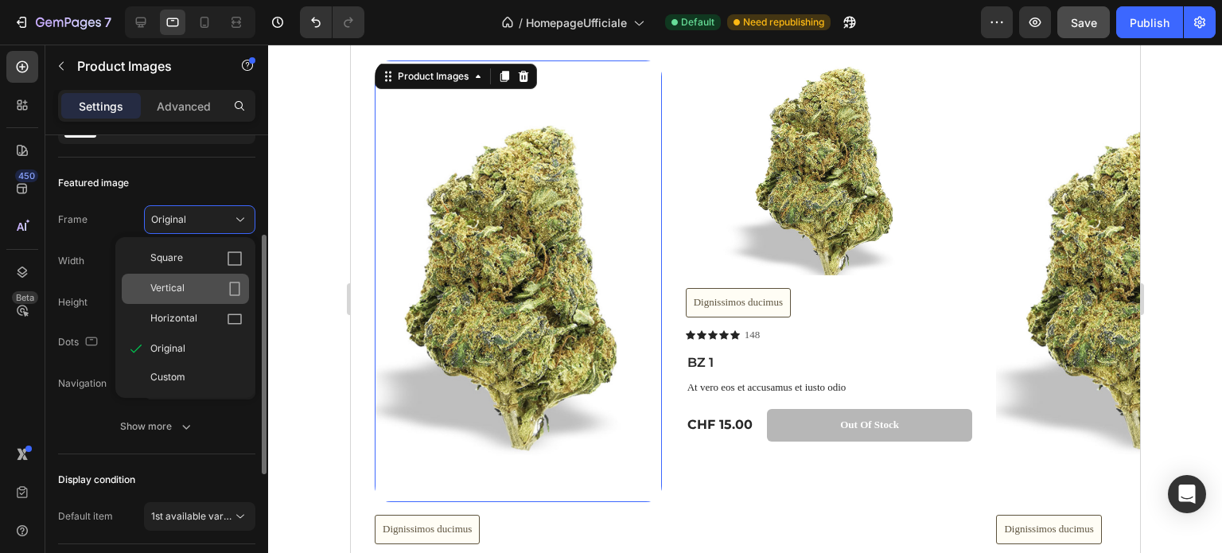
click at [235, 291] on icon at bounding box center [235, 289] width 16 height 16
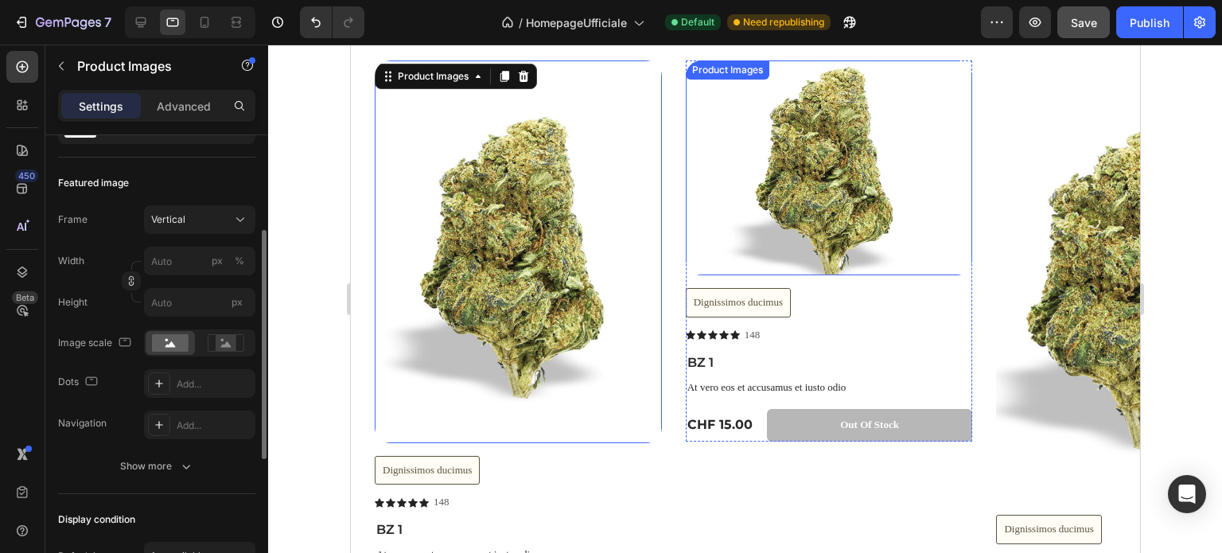
click at [798, 205] on img at bounding box center [828, 168] width 287 height 216
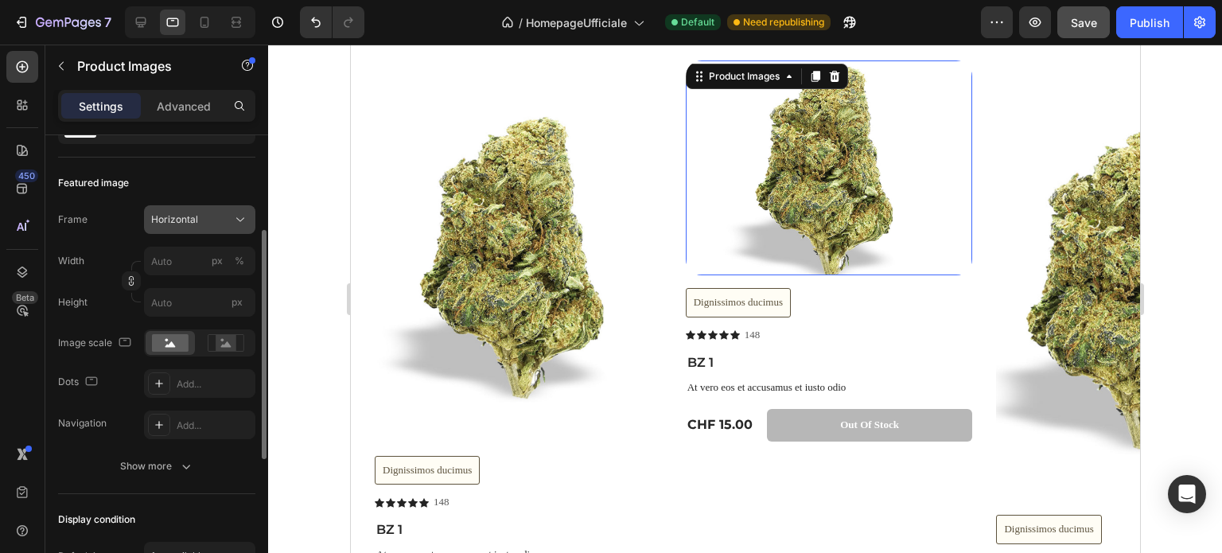
click at [242, 222] on icon at bounding box center [240, 220] width 16 height 16
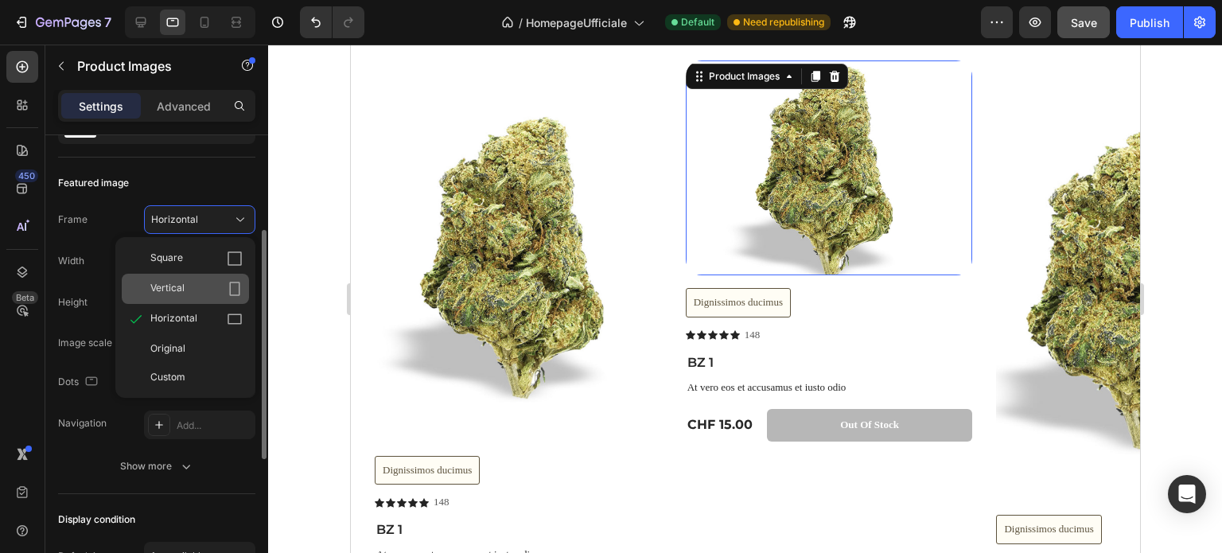
click at [234, 286] on icon at bounding box center [235, 289] width 16 height 16
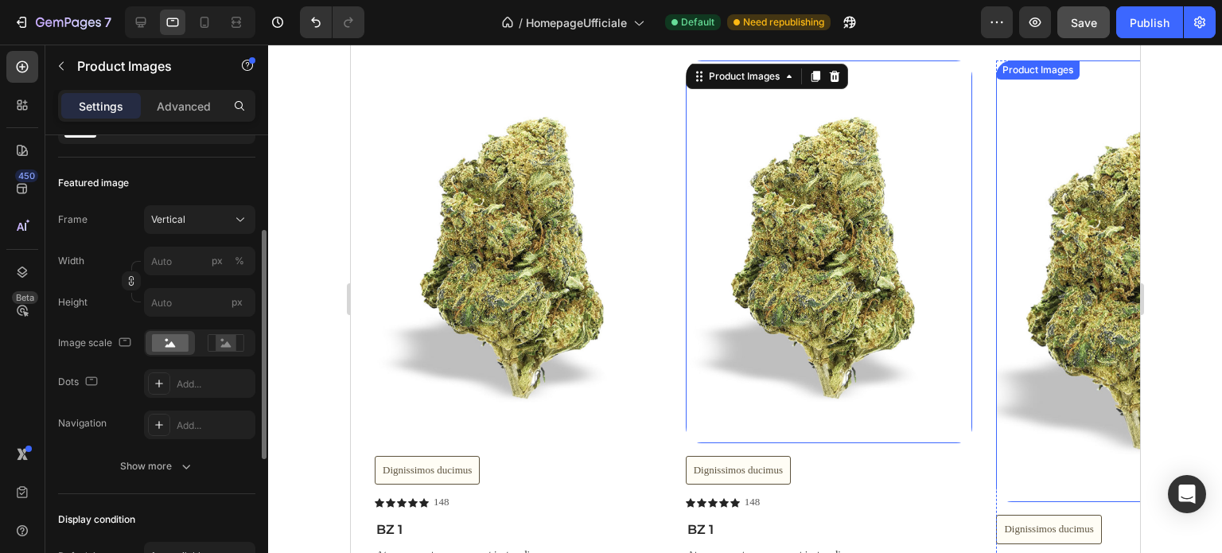
click at [1048, 207] on img at bounding box center [1139, 281] width 287 height 442
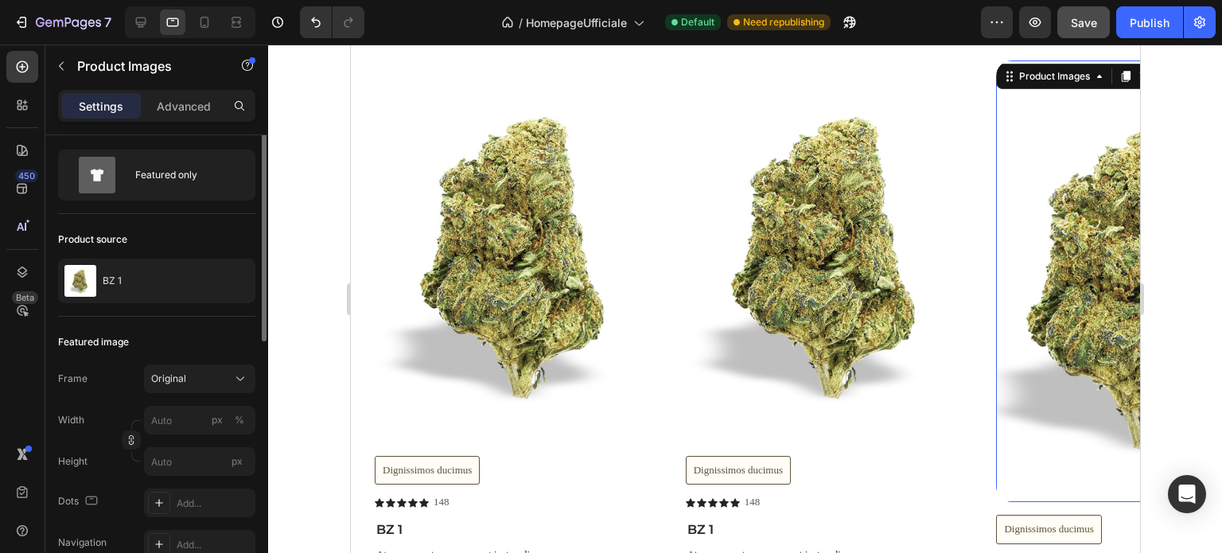
scroll to position [0, 0]
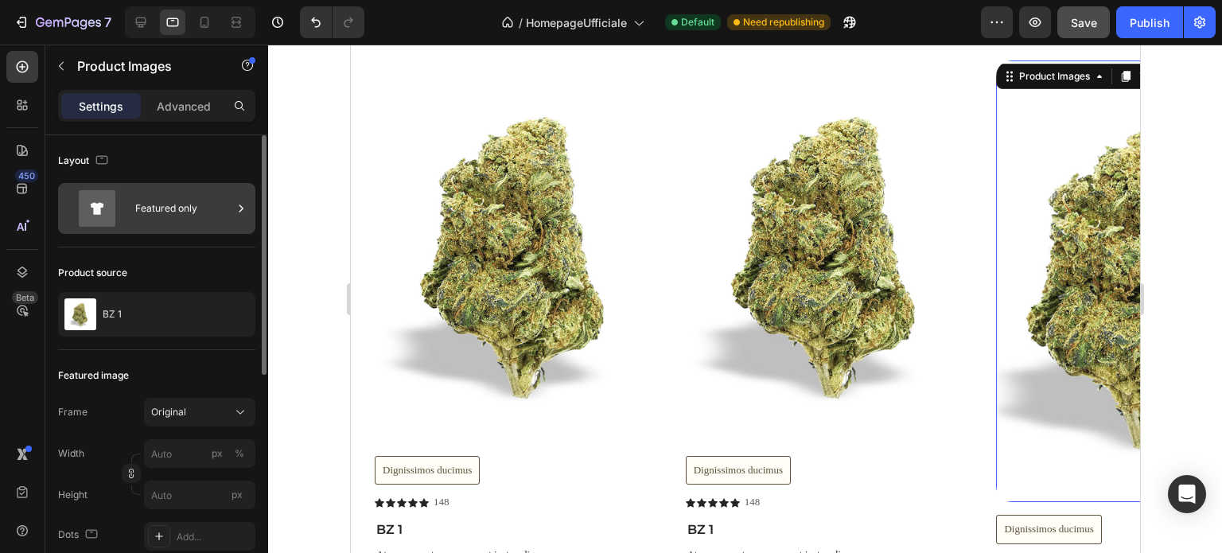
click at [186, 216] on div "Featured only" at bounding box center [183, 208] width 97 height 37
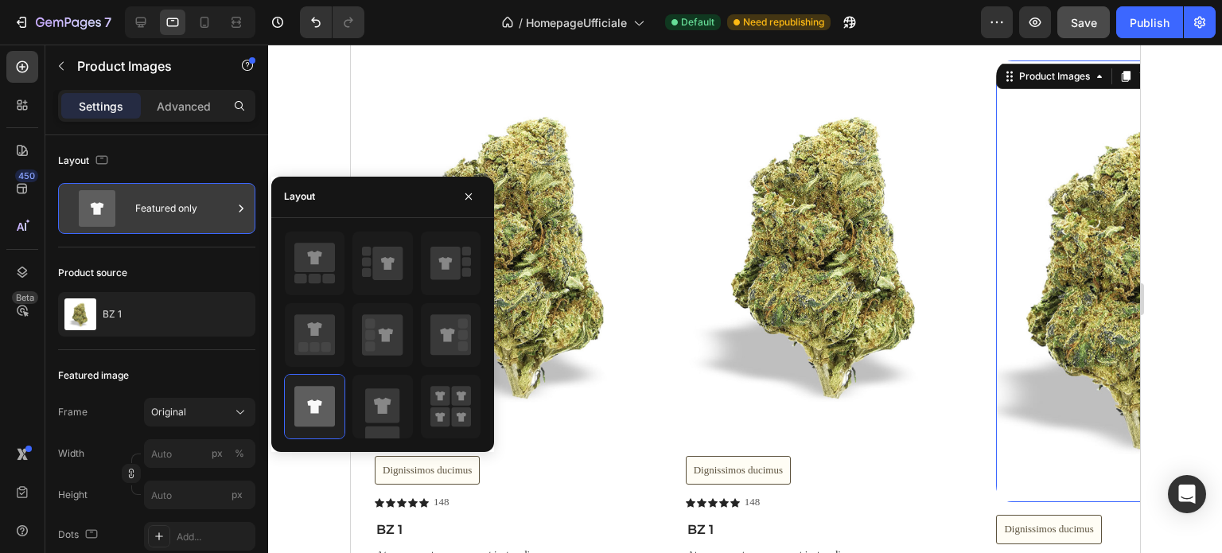
click at [191, 215] on div "Featured only" at bounding box center [183, 208] width 97 height 37
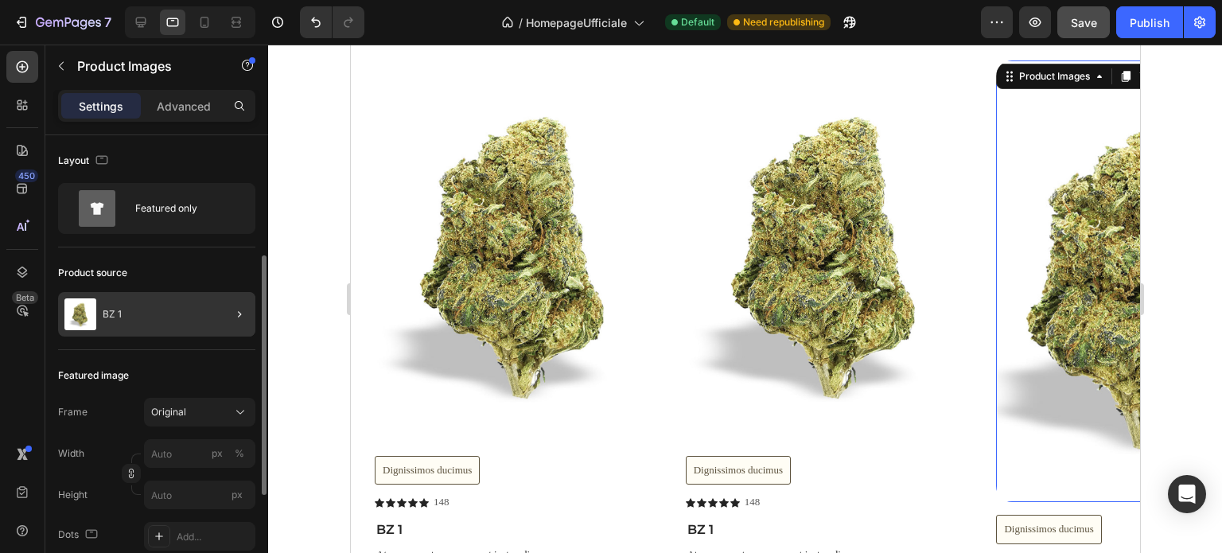
scroll to position [80, 0]
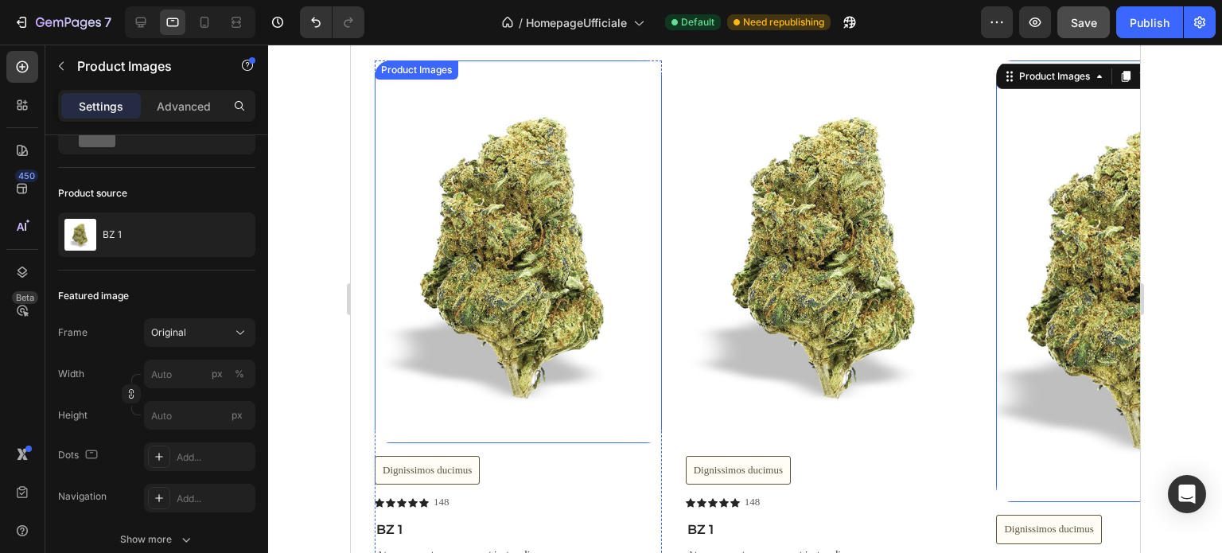
click at [501, 282] on img at bounding box center [517, 251] width 287 height 383
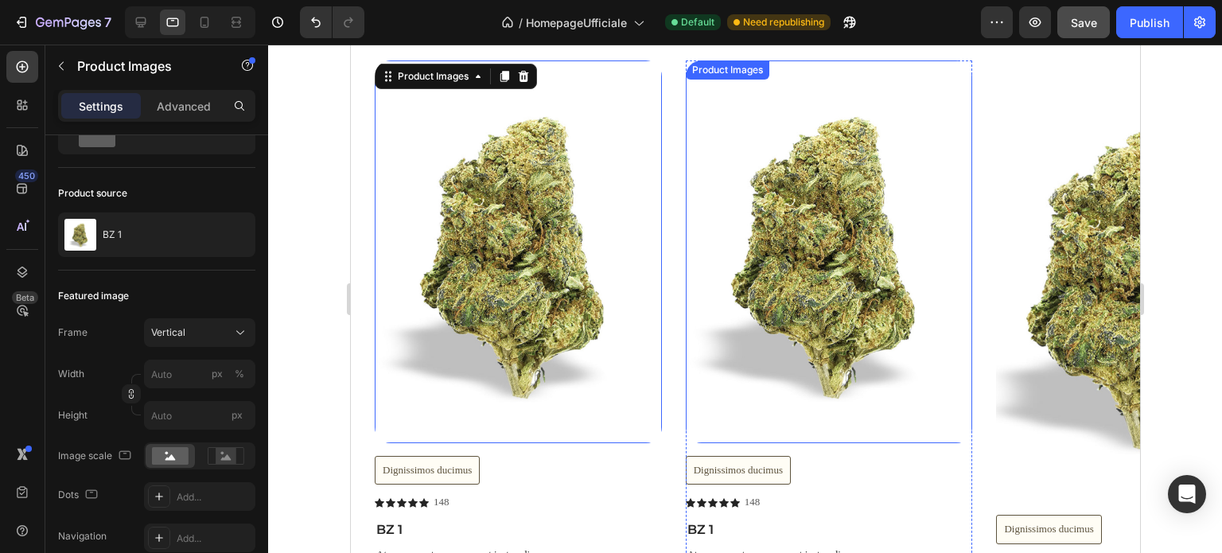
click at [823, 253] on img at bounding box center [828, 251] width 287 height 383
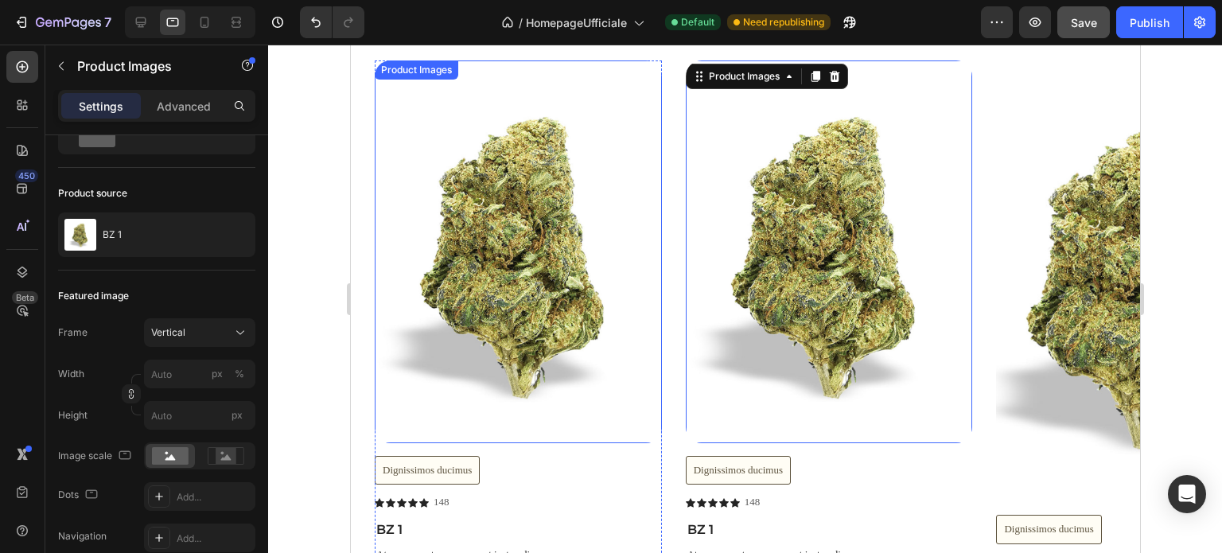
click at [513, 275] on img at bounding box center [517, 251] width 287 height 383
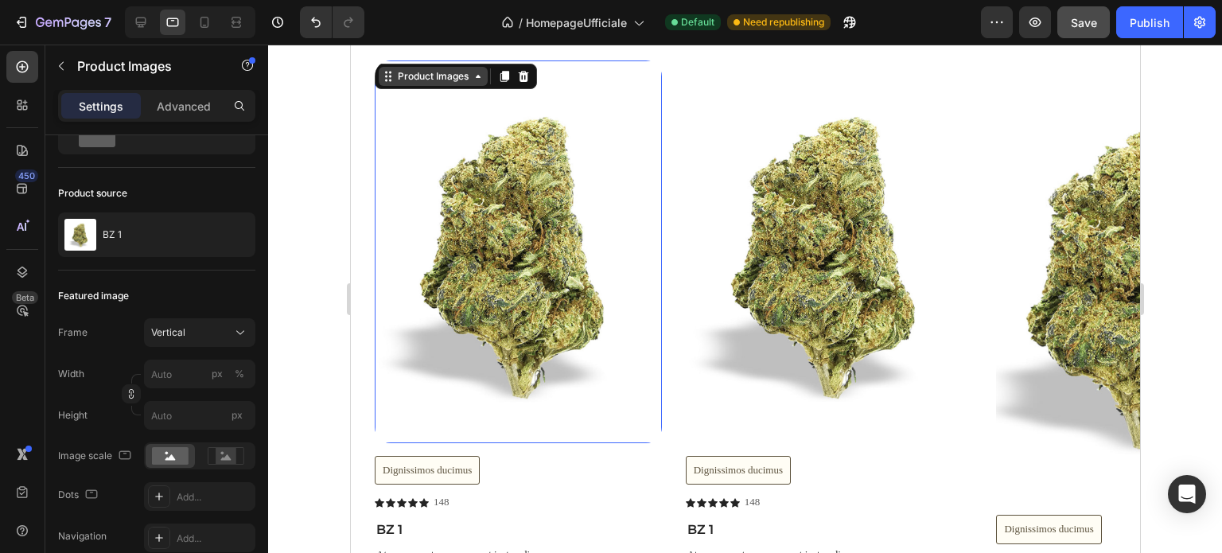
click at [484, 82] on icon at bounding box center [477, 76] width 13 height 13
click at [183, 375] on input "px %" at bounding box center [199, 374] width 111 height 29
type input "1"
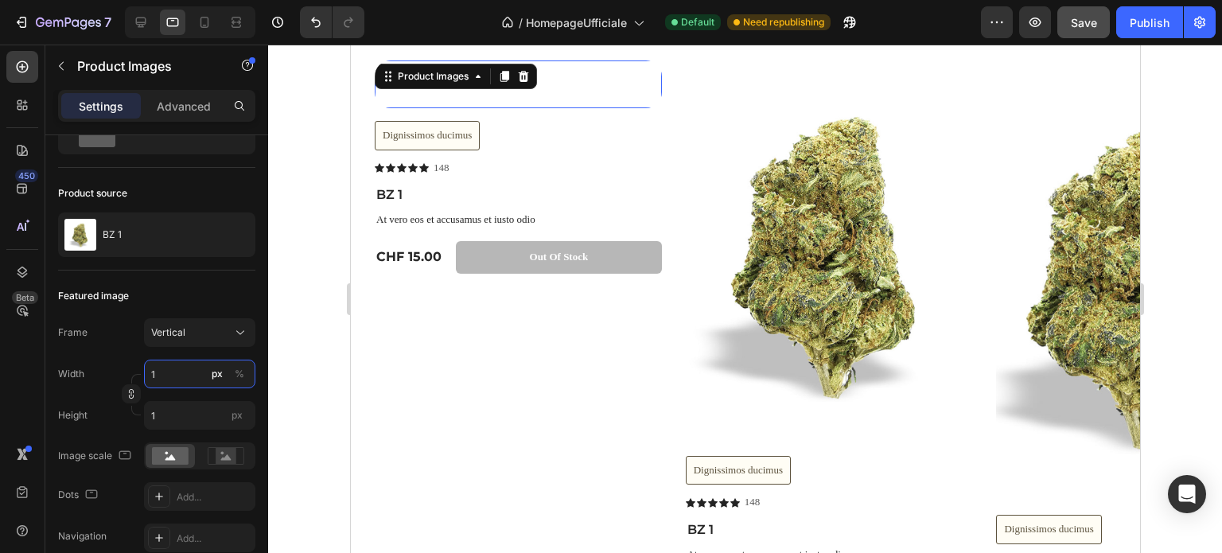
type input "10"
type input "13"
type input "100"
type input "133"
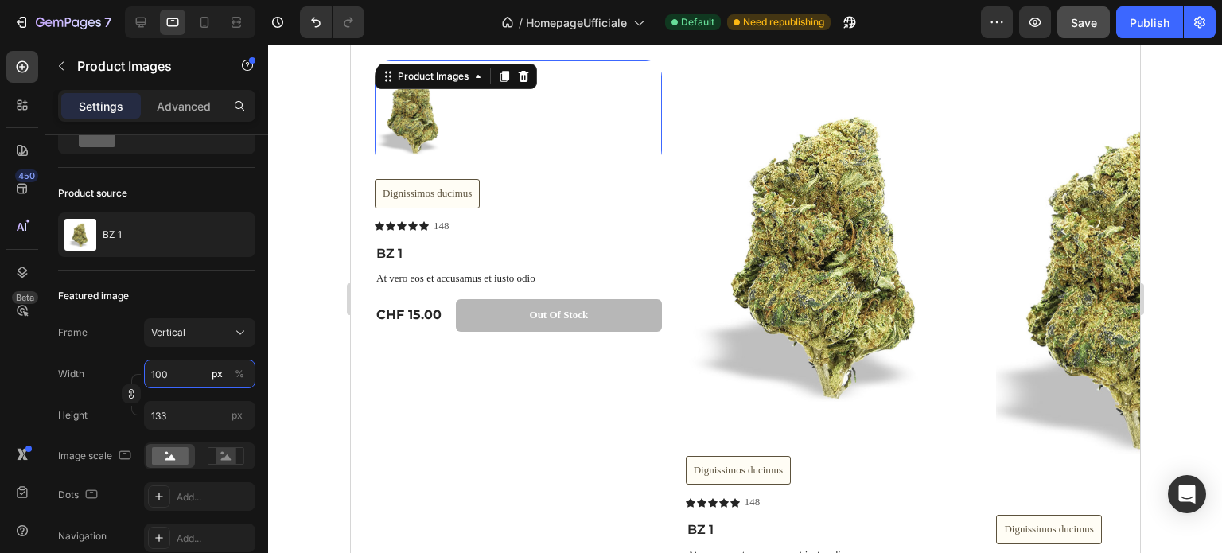
type input "10"
type input "13"
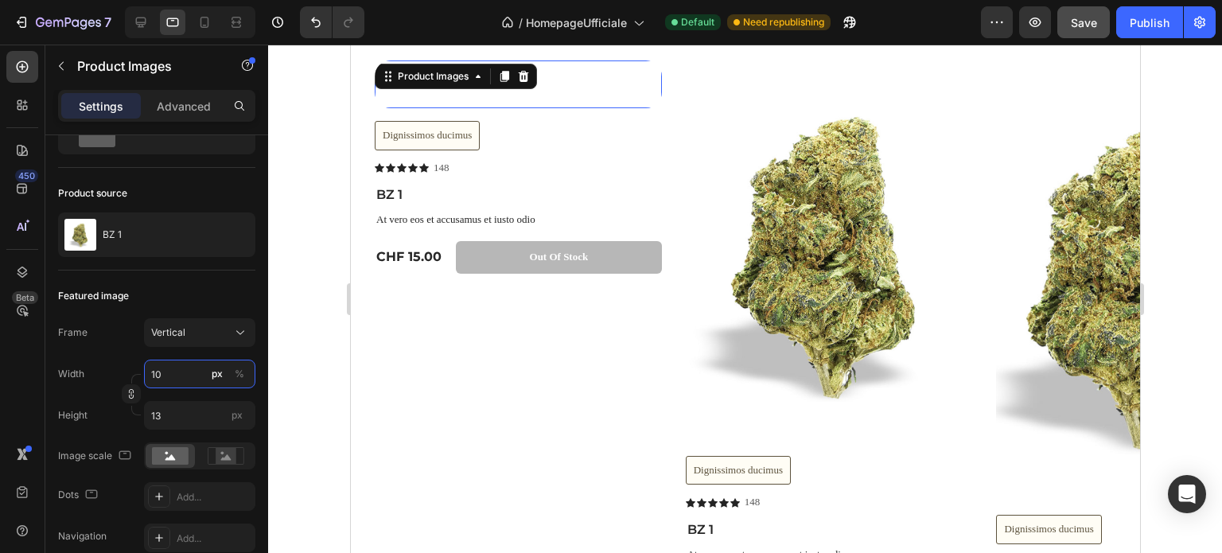
type input "1"
type input "12"
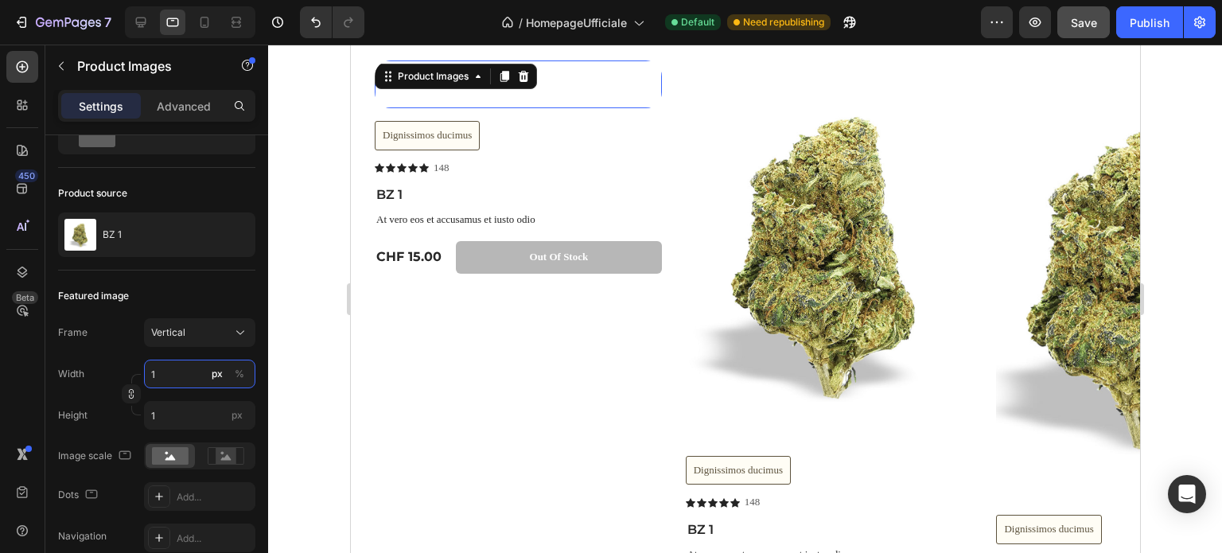
type input "16"
type input "120"
type input "160"
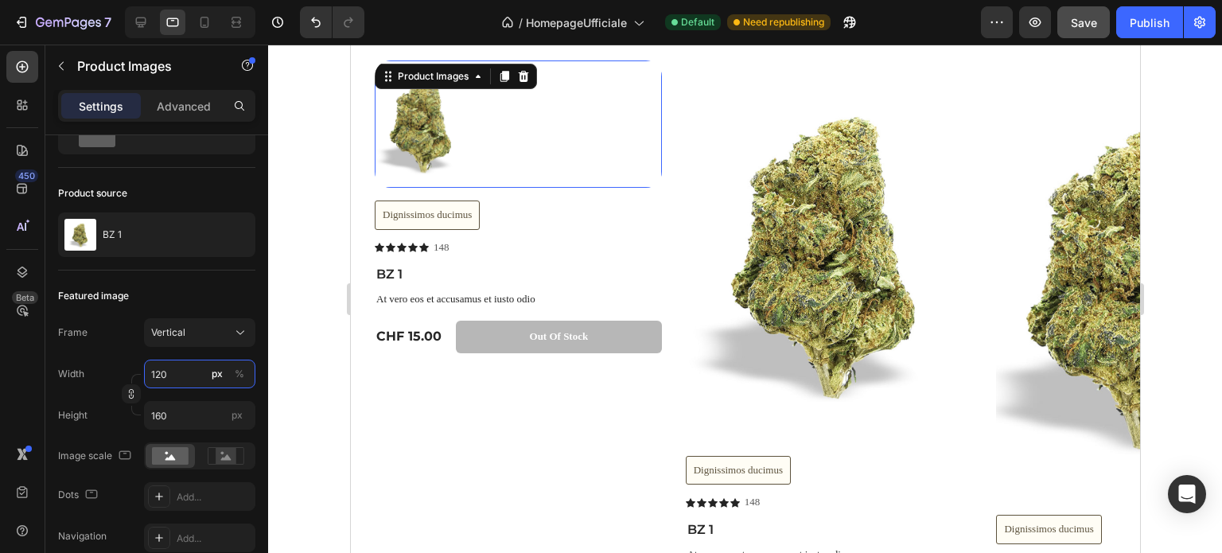
type input "1200"
type input "1600"
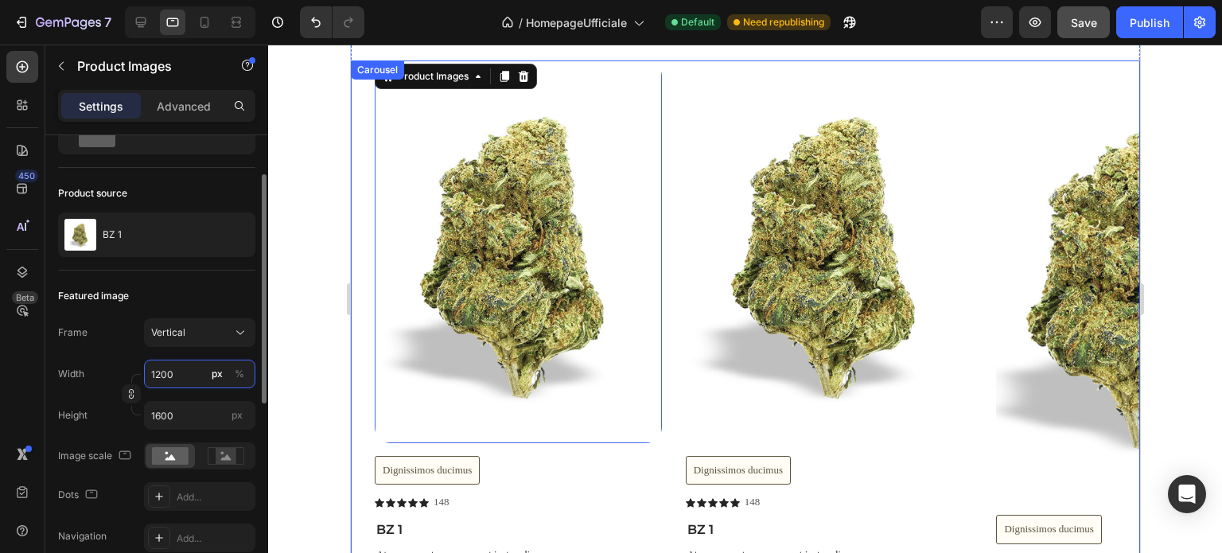
drag, startPoint x: 197, startPoint y: 373, endPoint x: 126, endPoint y: 366, distance: 72.0
click at [134, 371] on div "Width 1200 px %" at bounding box center [156, 374] width 197 height 29
type input "2"
type input "3"
type input "20"
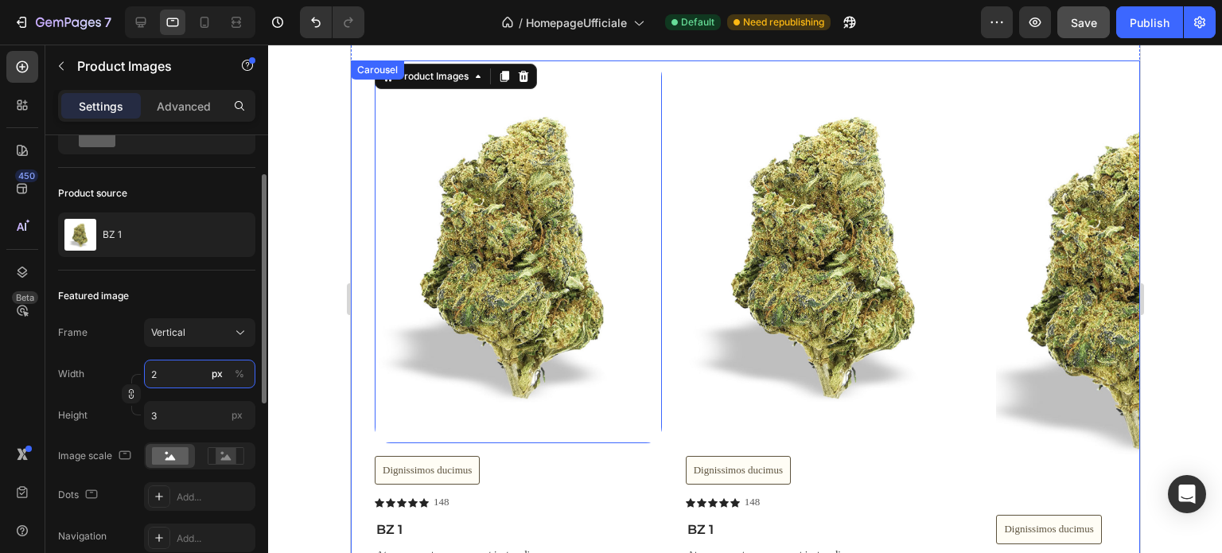
type input "27"
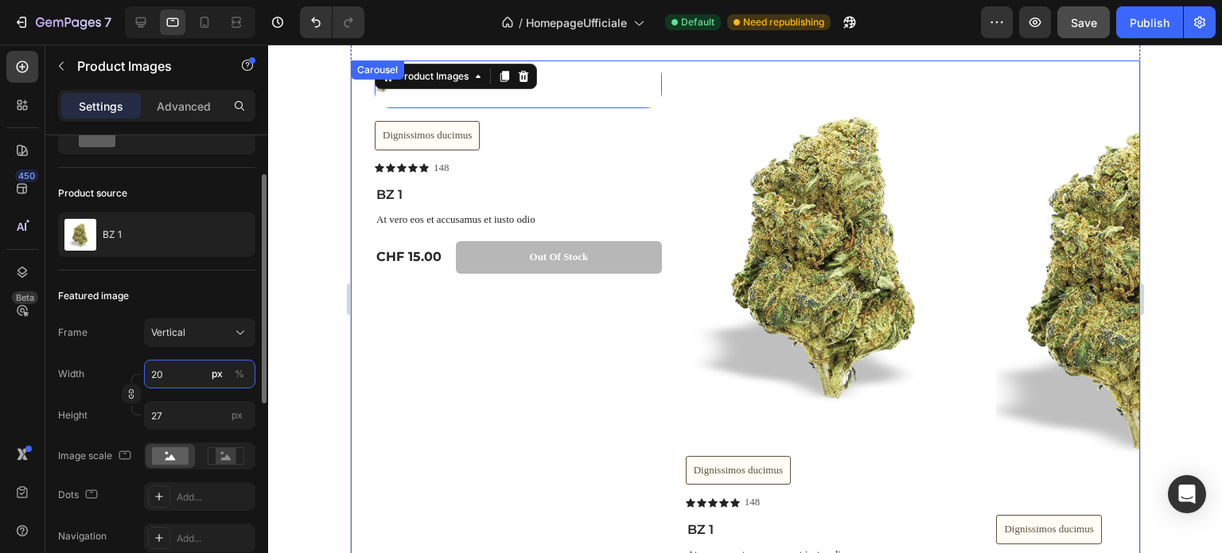
type input "200"
type input "267"
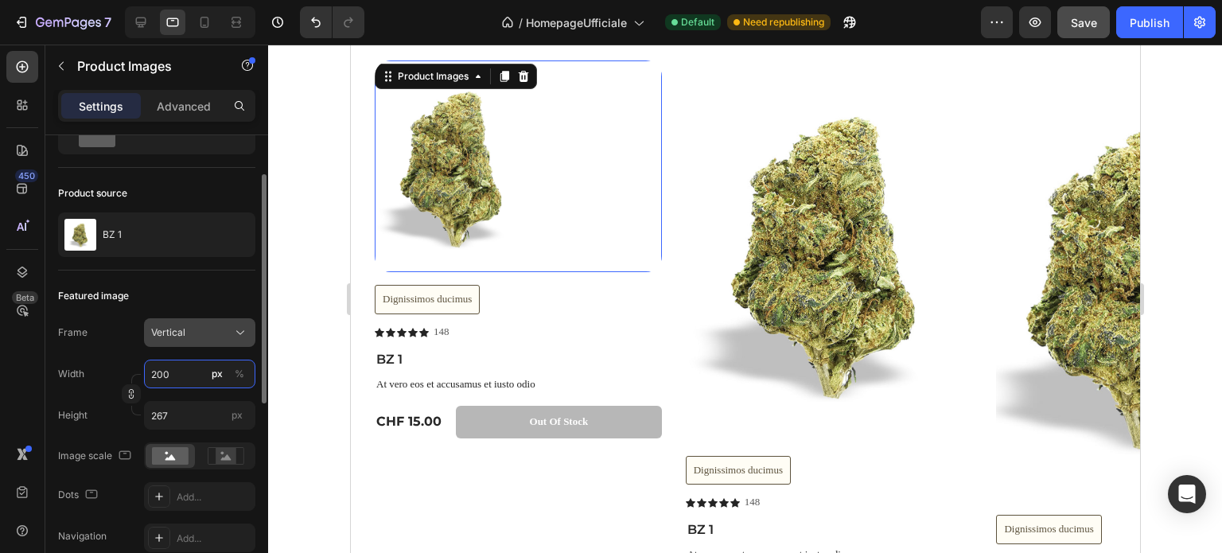
type input "200"
click at [228, 333] on div "Vertical" at bounding box center [190, 332] width 78 height 14
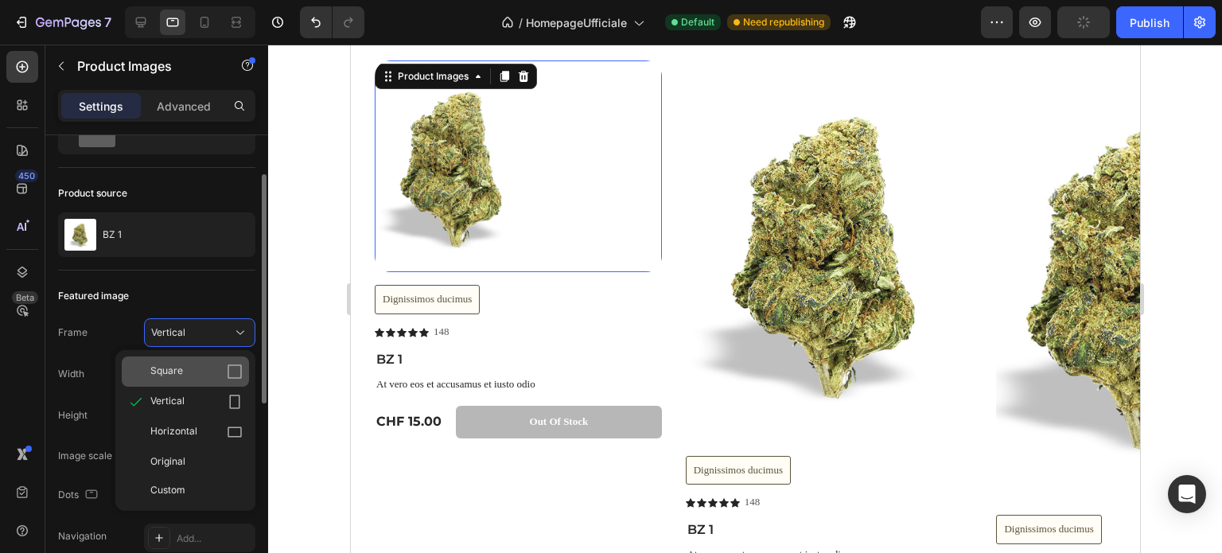
click at [228, 368] on icon at bounding box center [235, 371] width 14 height 14
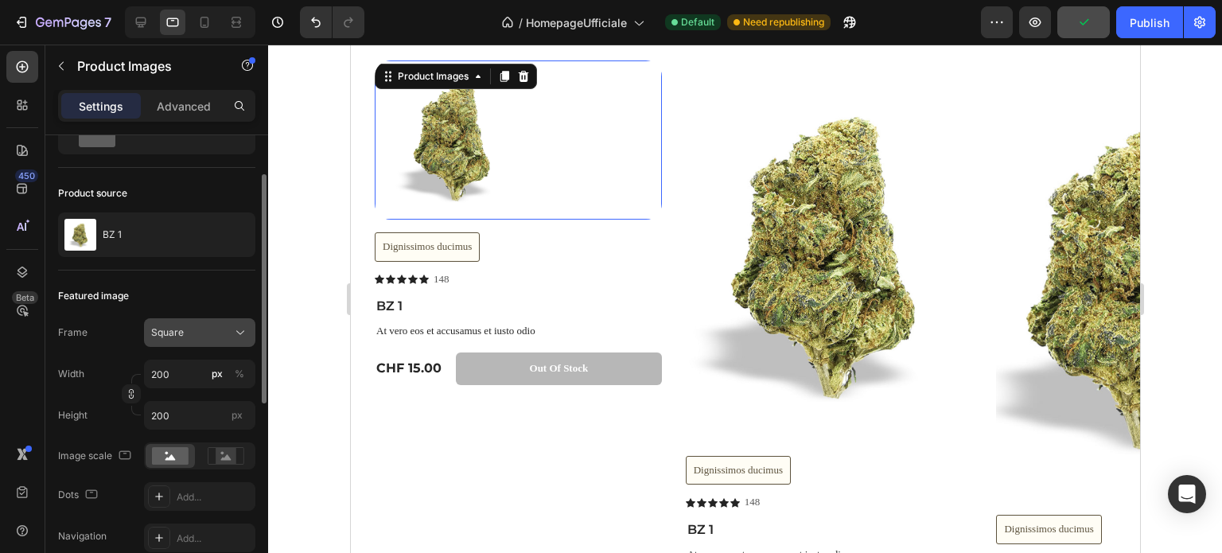
click at [240, 335] on icon at bounding box center [240, 333] width 16 height 16
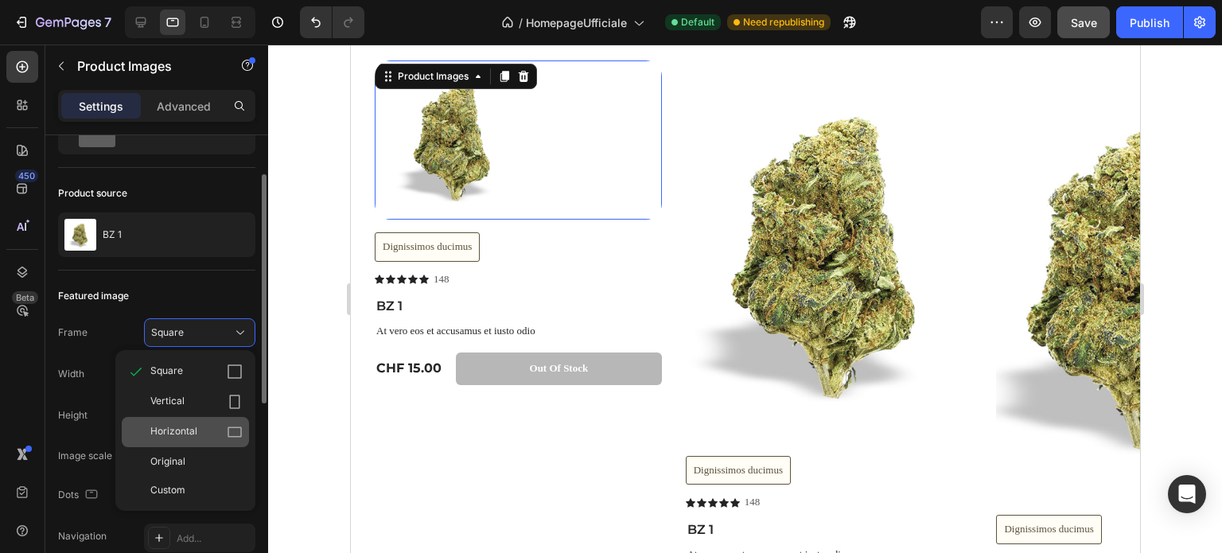
click at [239, 429] on icon at bounding box center [235, 432] width 16 height 16
type input "150"
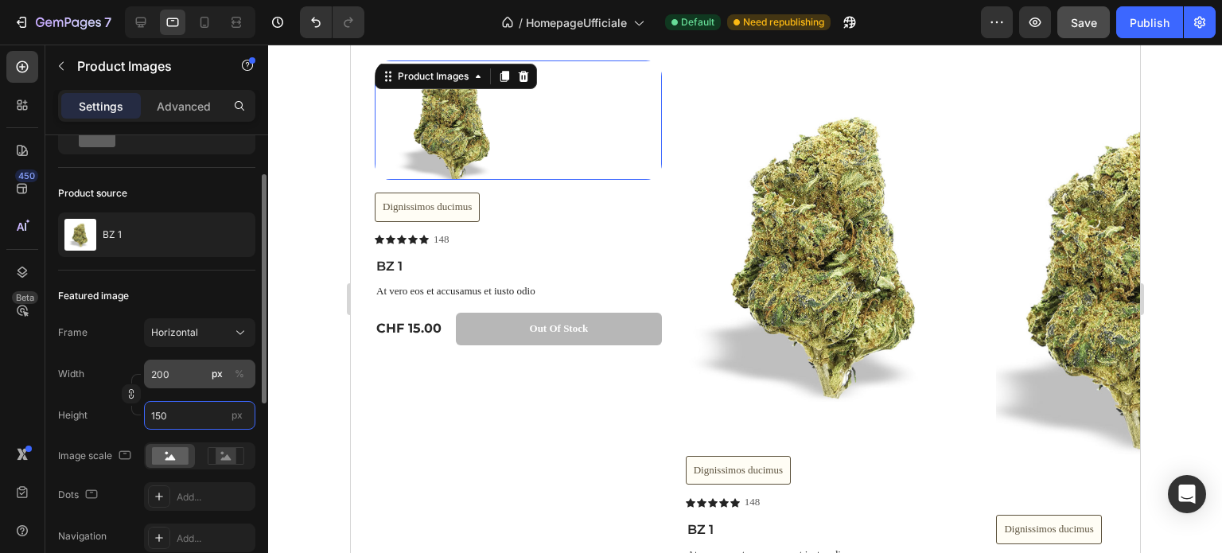
type input "7"
type input "5"
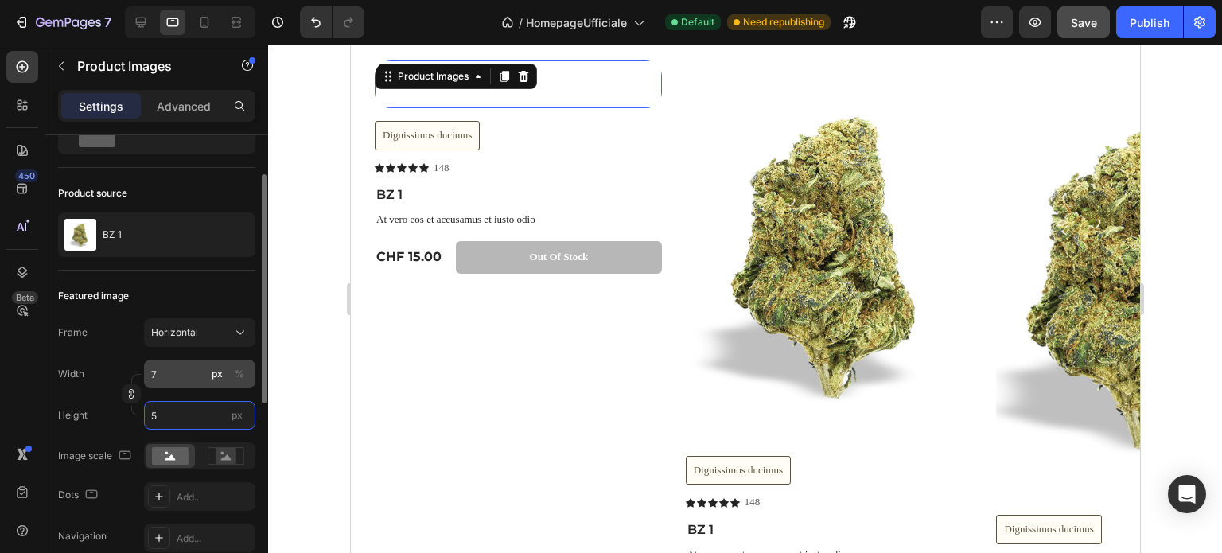
type input "67"
type input "50"
drag, startPoint x: 193, startPoint y: 414, endPoint x: 152, endPoint y: 419, distance: 41.7
click at [152, 419] on input "50" at bounding box center [199, 415] width 111 height 29
type input "1"
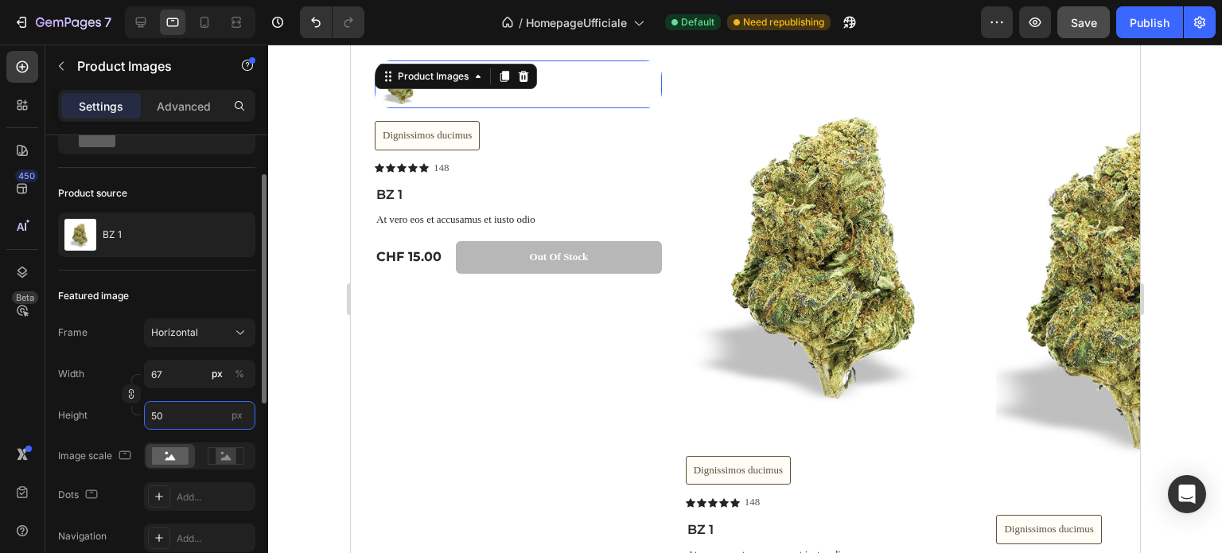
type input "1"
type input "13"
type input "10"
type input "133"
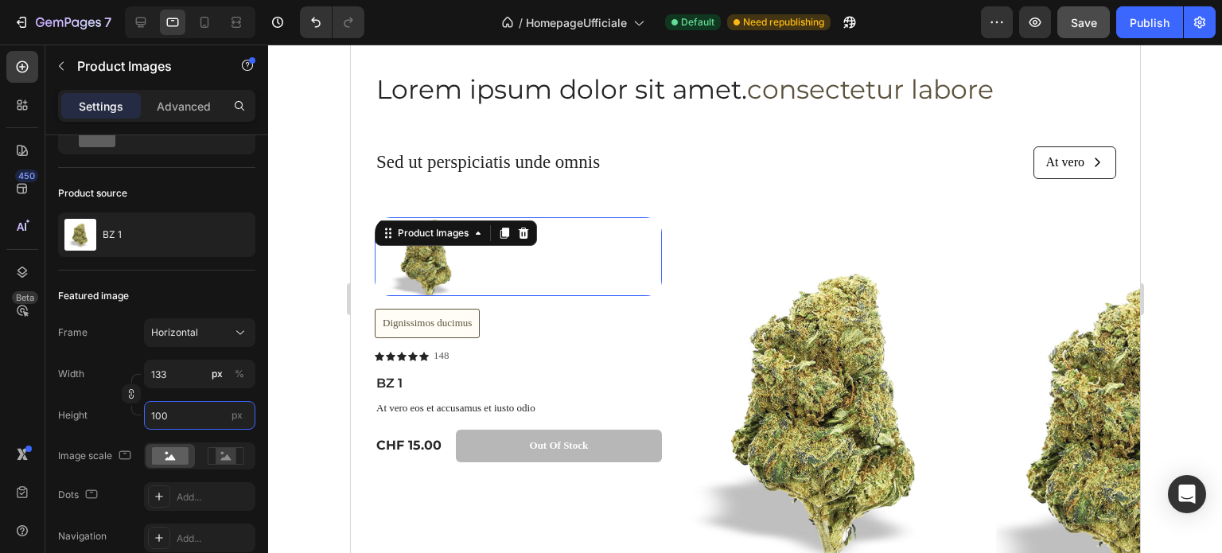
scroll to position [2309, 0]
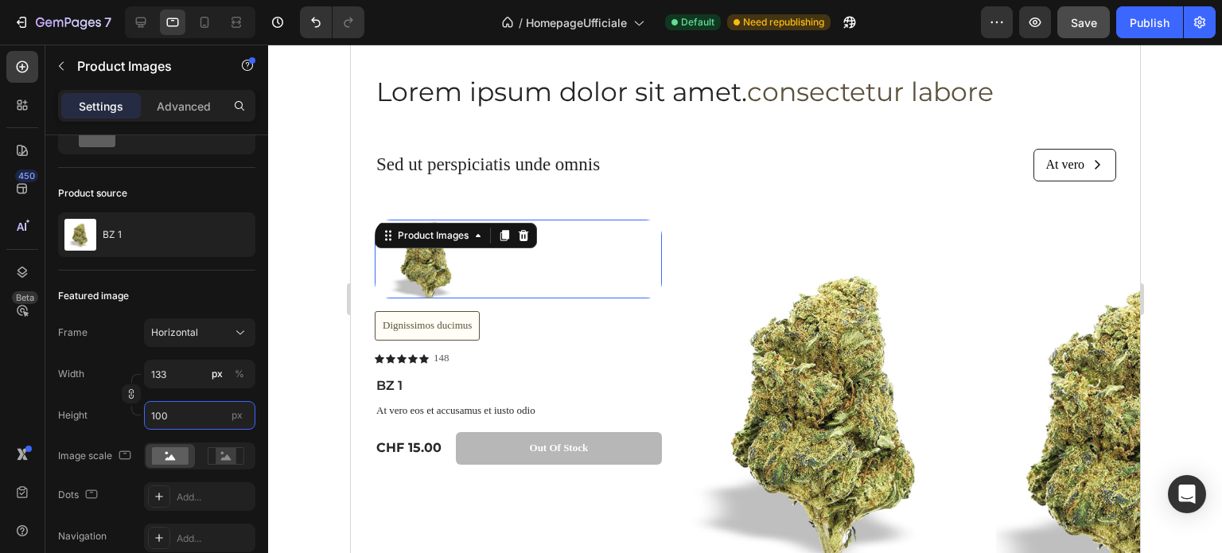
type input "100"
click at [562, 250] on div at bounding box center [517, 260] width 287 height 80
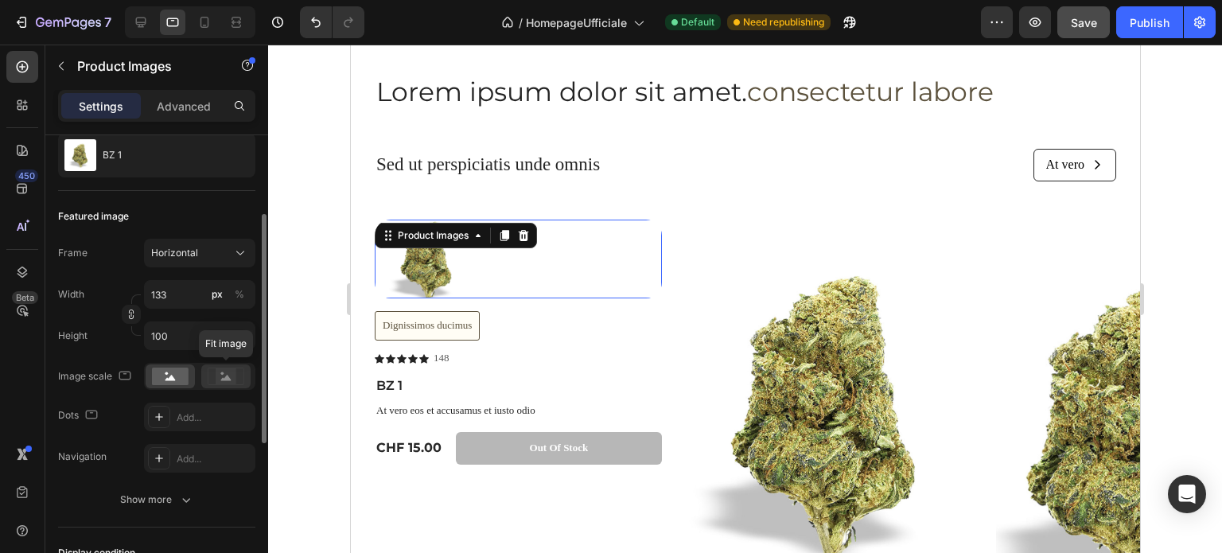
click at [223, 369] on rect at bounding box center [226, 376] width 21 height 16
click at [159, 377] on rect at bounding box center [170, 377] width 37 height 18
click at [158, 411] on icon at bounding box center [159, 417] width 13 height 13
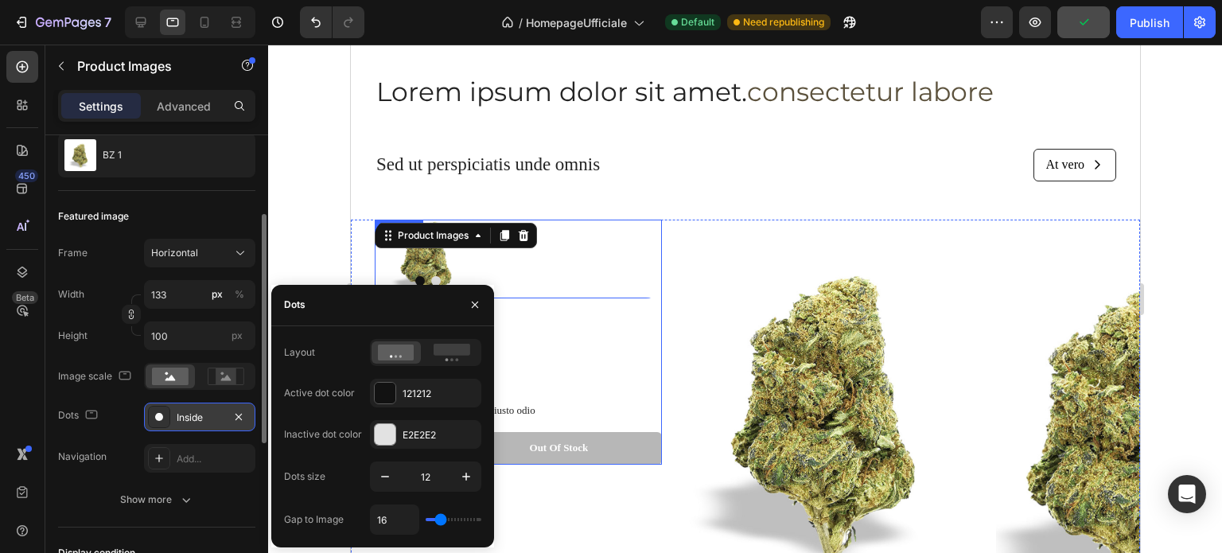
click at [593, 340] on div "Dignissimos ducimus Button" at bounding box center [517, 330] width 287 height 39
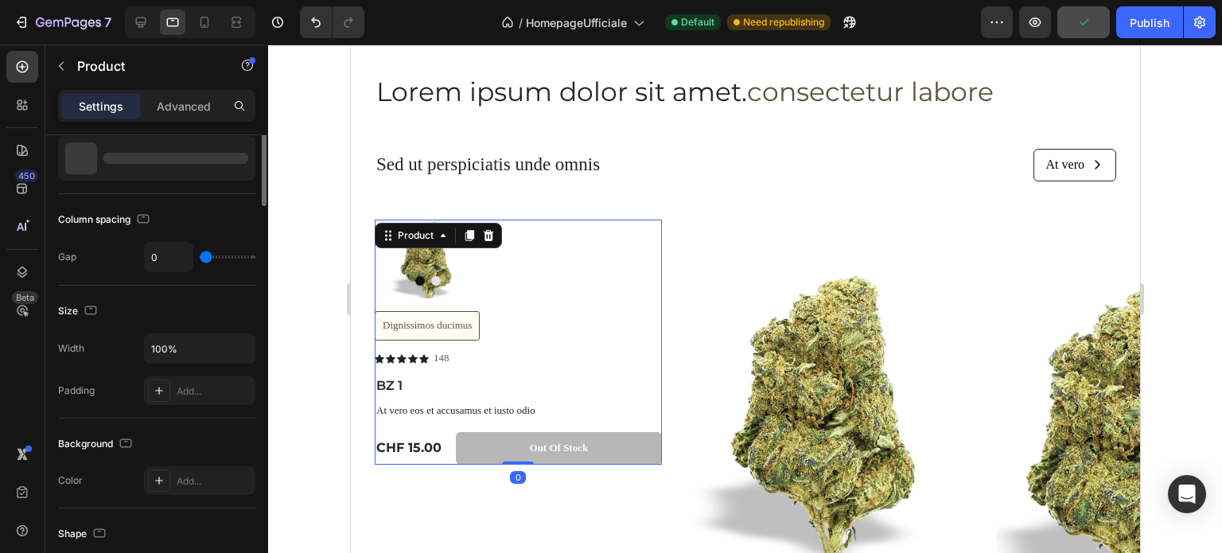
scroll to position [0, 0]
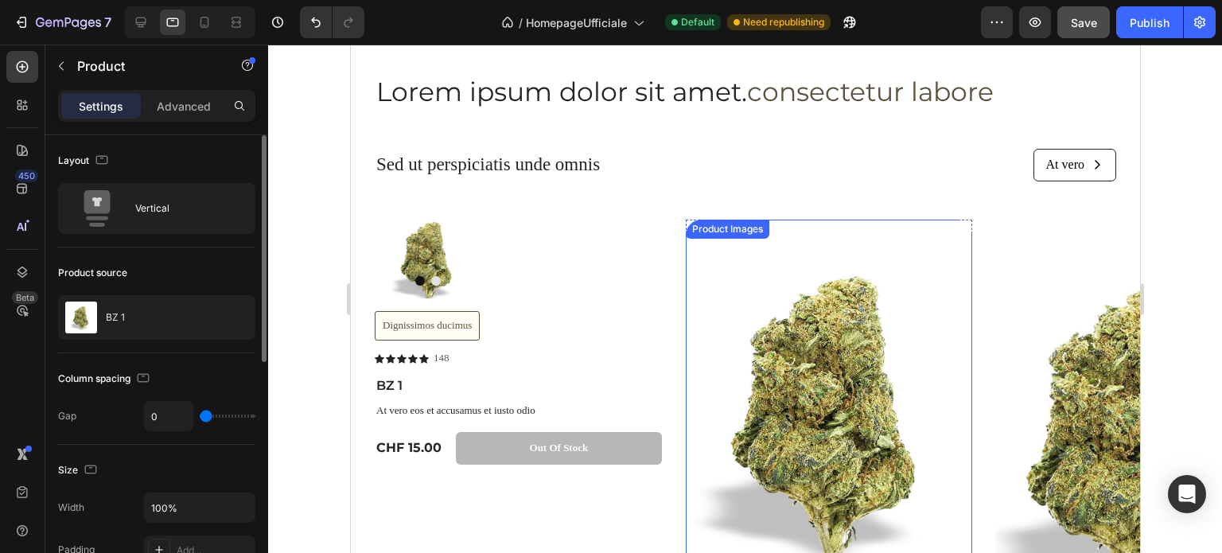
click at [838, 347] on img at bounding box center [828, 411] width 287 height 383
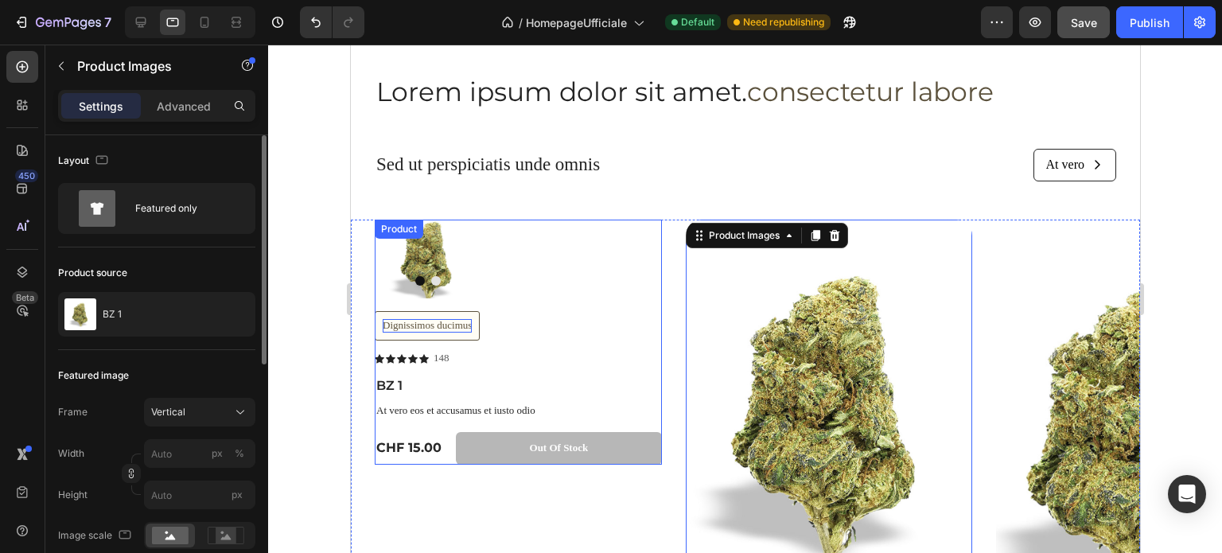
click at [446, 327] on div "Dignissimos ducimus" at bounding box center [426, 326] width 89 height 14
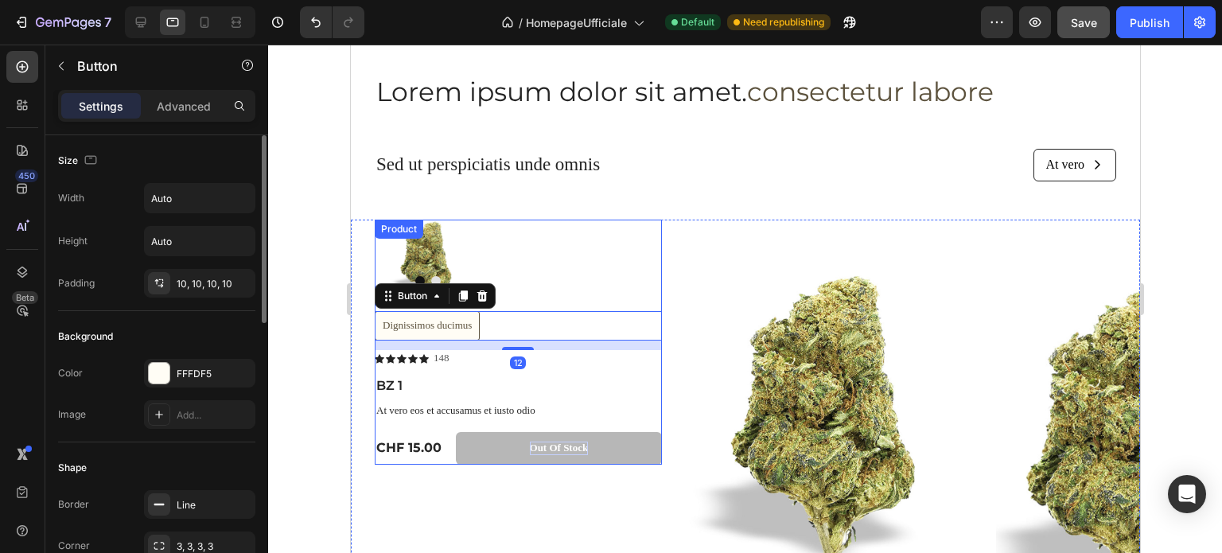
click at [562, 445] on div "Out of stock" at bounding box center [558, 449] width 59 height 14
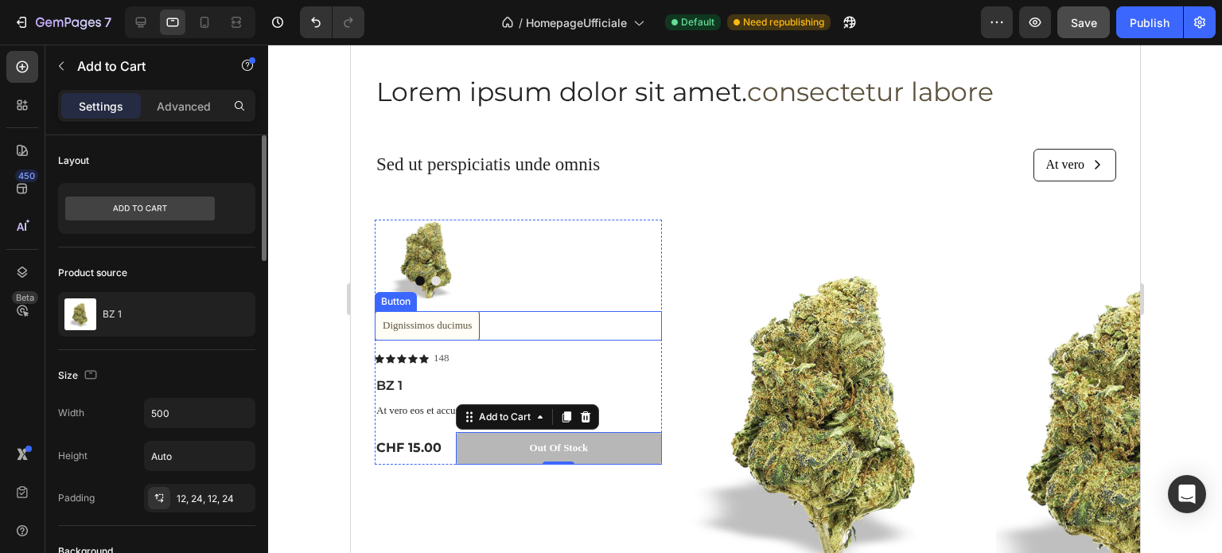
click at [444, 276] on div at bounding box center [427, 281] width 106 height 10
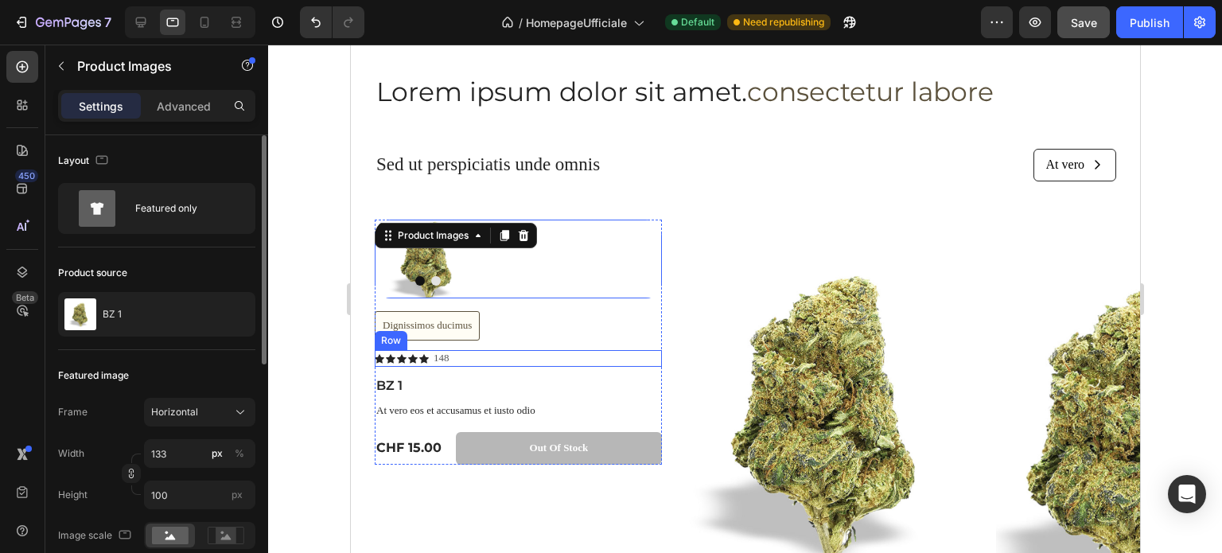
click at [452, 387] on h1 "BZ 1" at bounding box center [517, 386] width 287 height 20
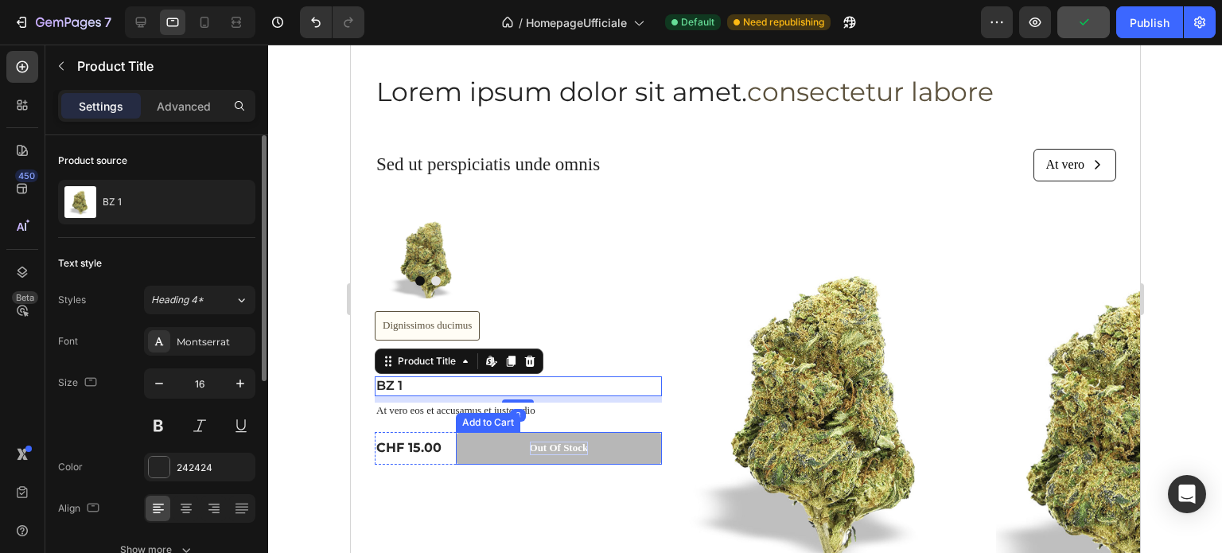
click at [539, 446] on div "Out of stock" at bounding box center [558, 449] width 59 height 14
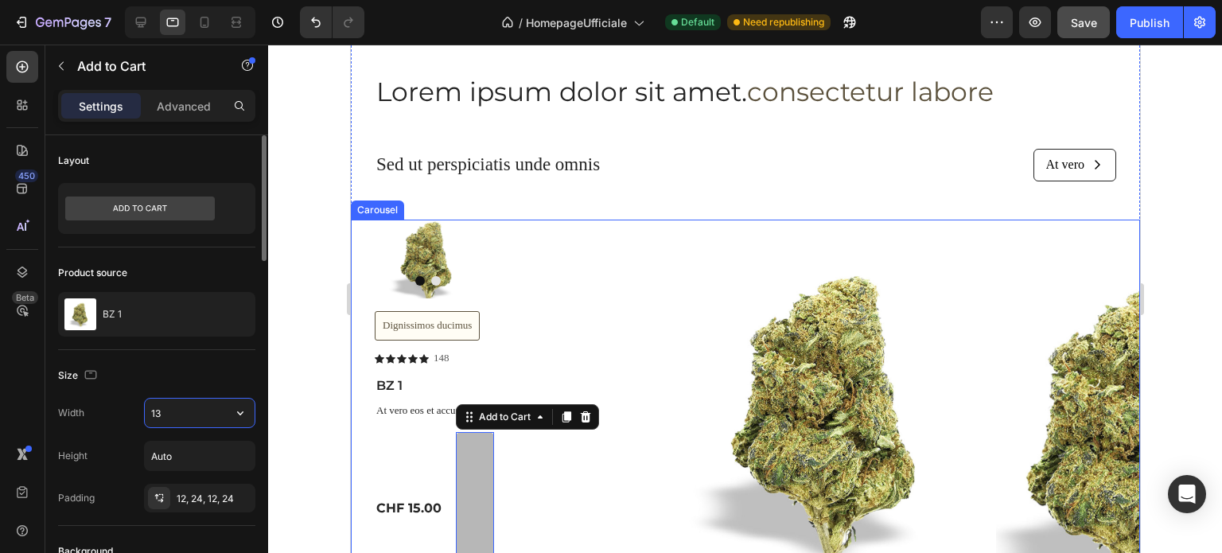
type input "133"
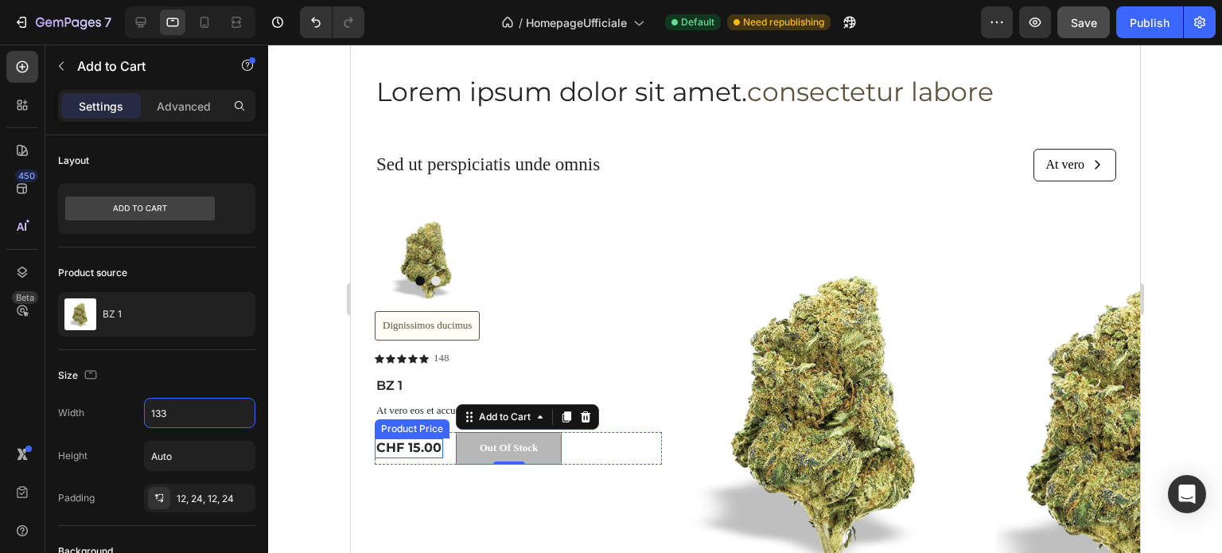
click at [430, 445] on div "CHF 15.00" at bounding box center [408, 448] width 68 height 20
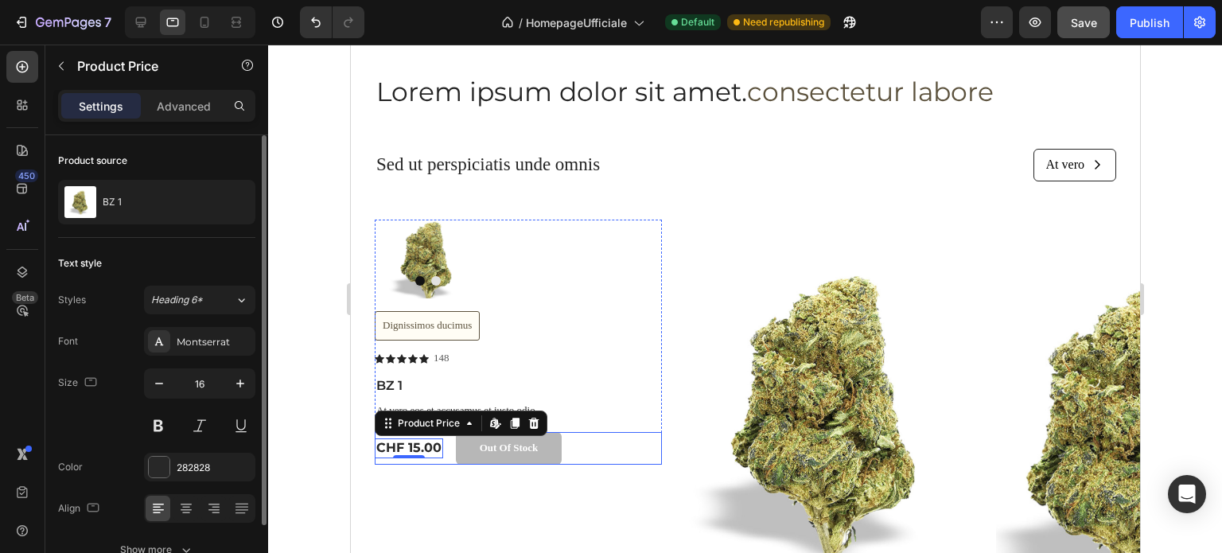
click at [617, 378] on h1 "BZ 1" at bounding box center [517, 386] width 287 height 20
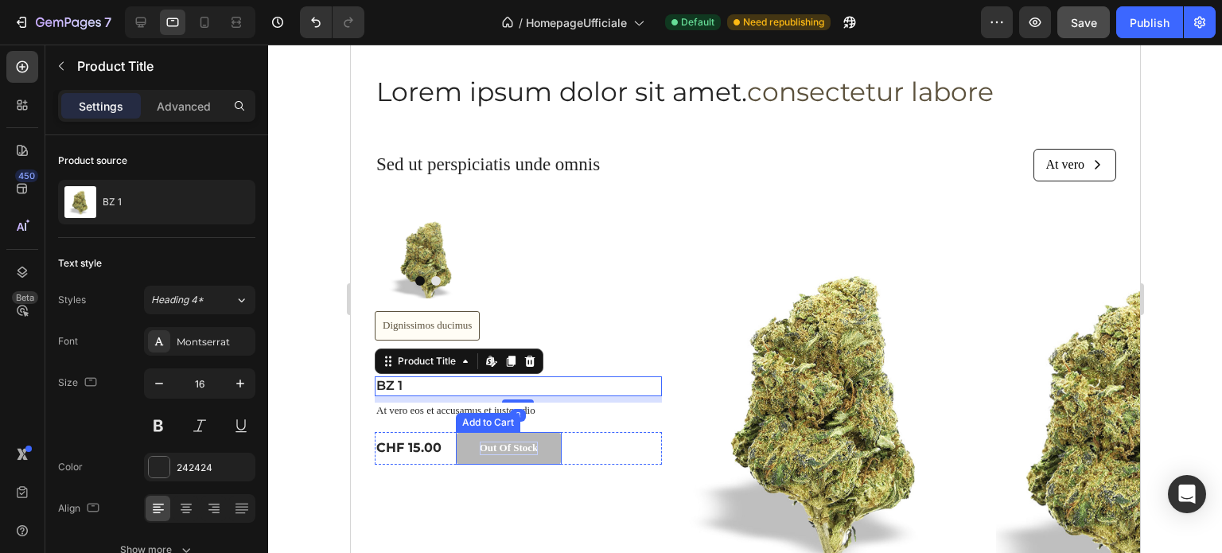
click at [510, 452] on div "Out of stock" at bounding box center [508, 449] width 59 height 14
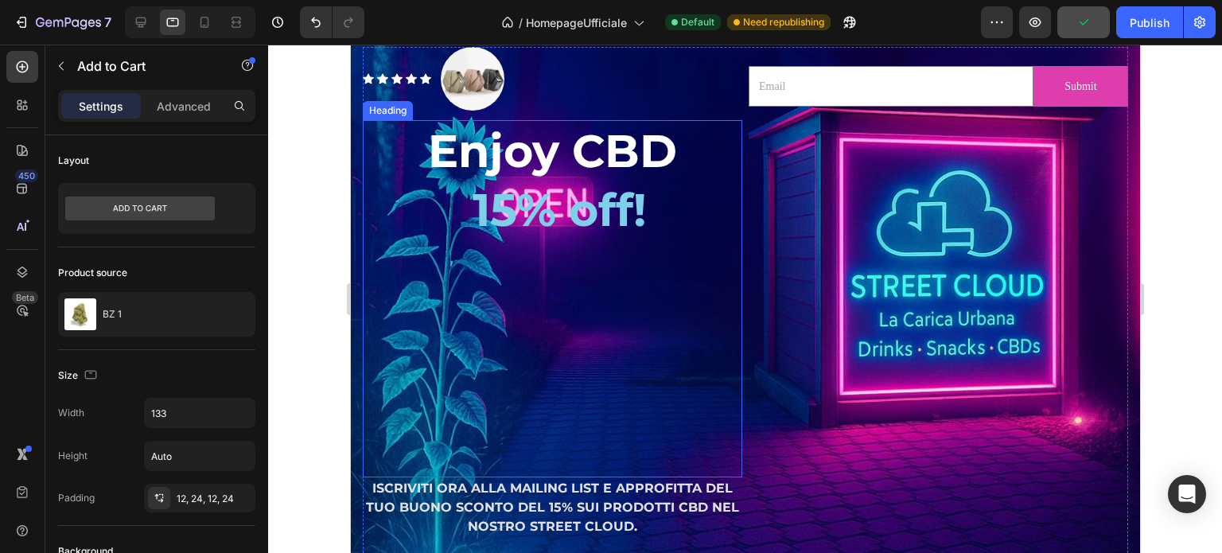
scroll to position [3423, 0]
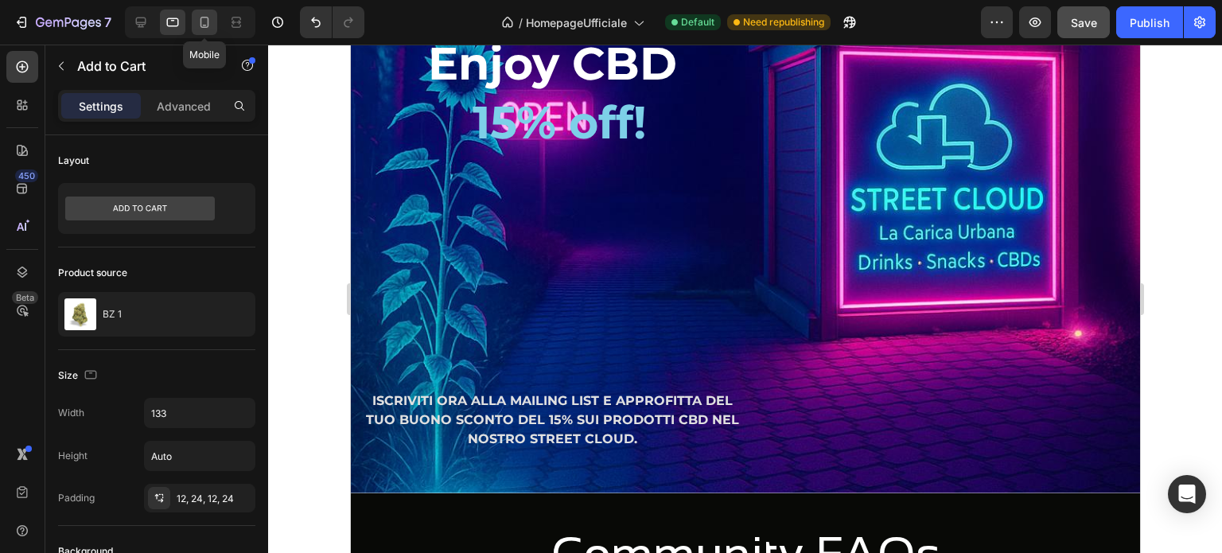
click at [208, 23] on icon at bounding box center [205, 22] width 9 height 11
type input "12"
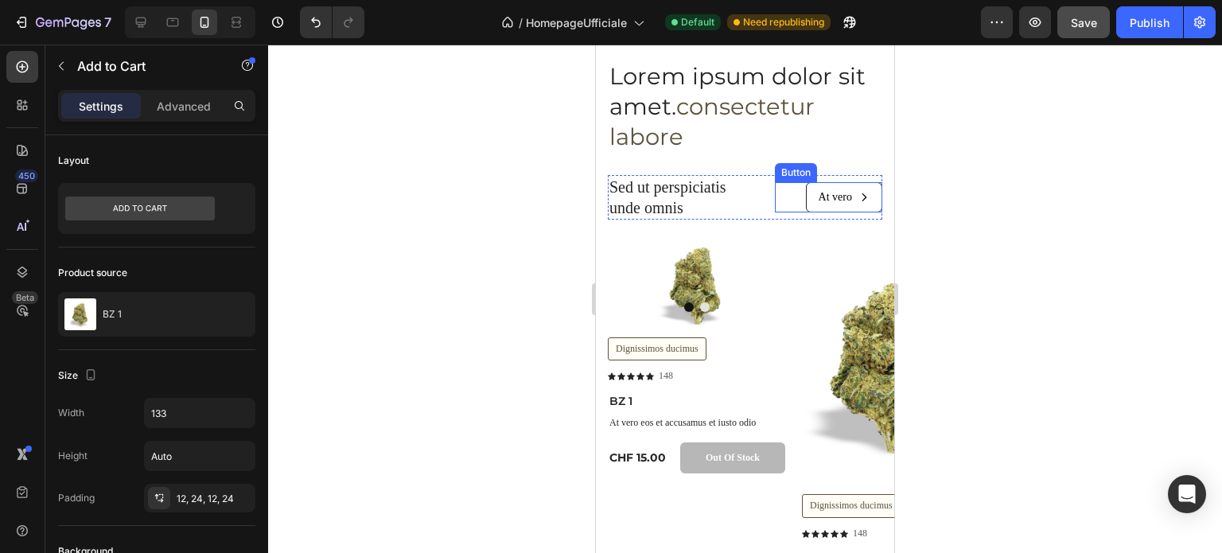
scroll to position [2548, 0]
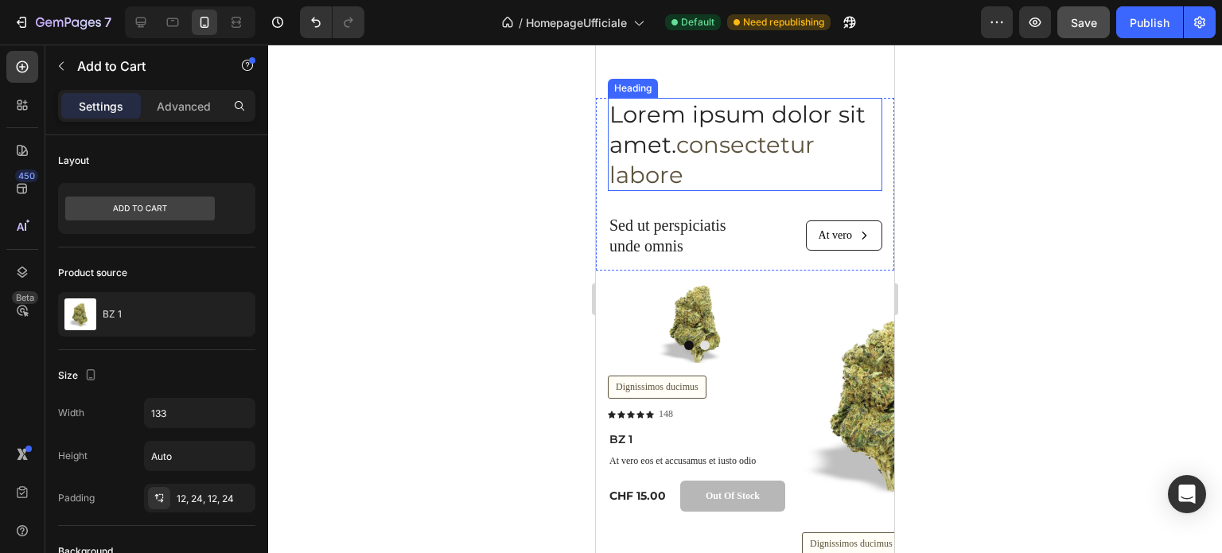
click at [727, 144] on span "consectetur labore" at bounding box center [712, 160] width 205 height 58
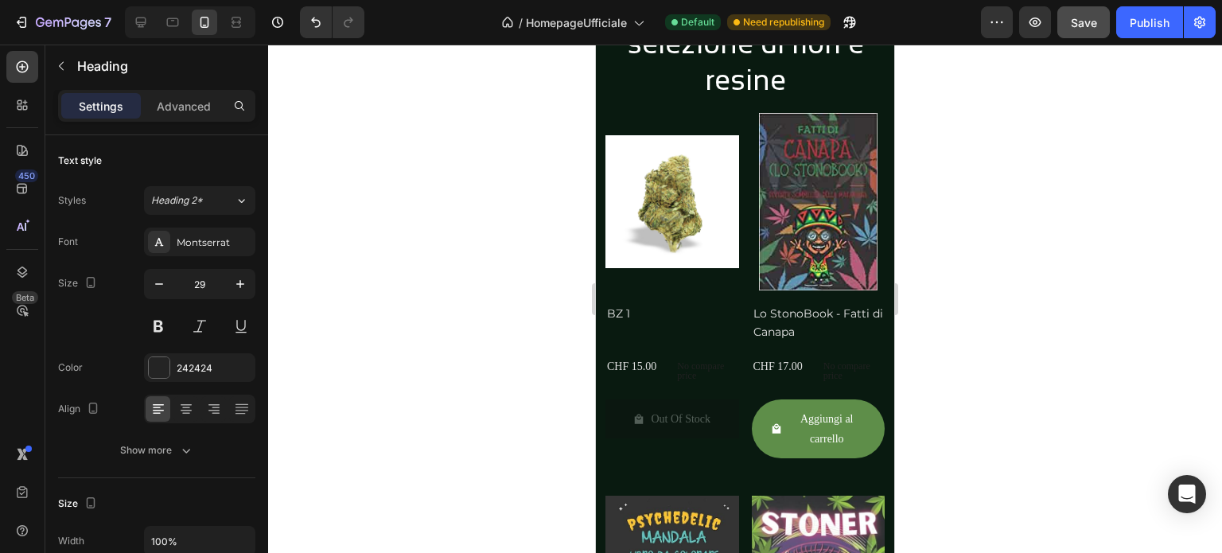
scroll to position [2228, 0]
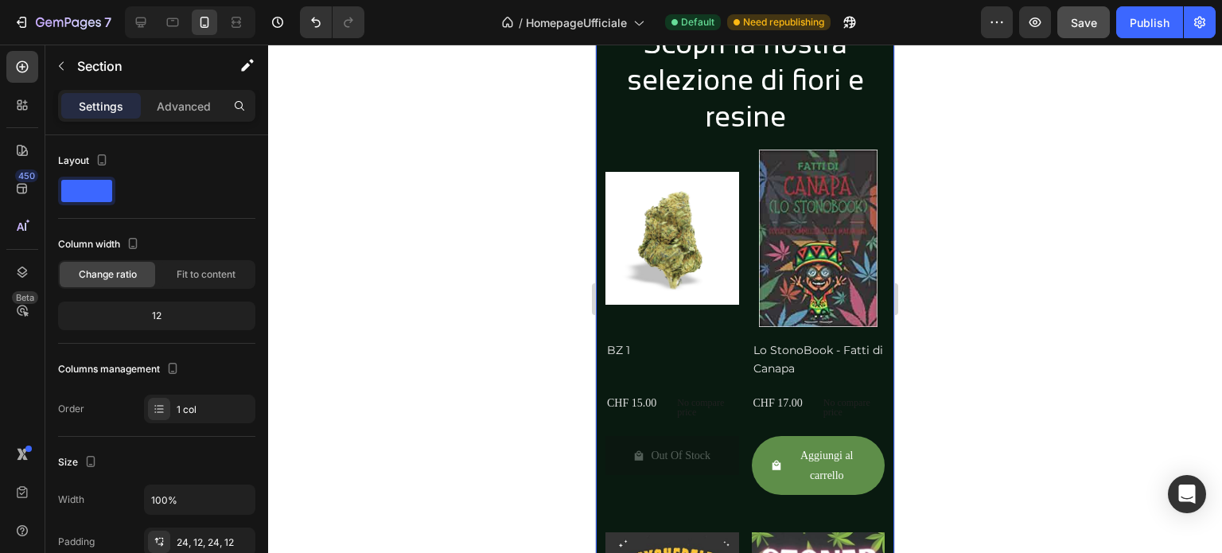
click at [698, 274] on div "Scopri la nostra selezione di fiori e resine Heading CBD Flowers Button Row Pro…" at bounding box center [745, 543] width 298 height 1076
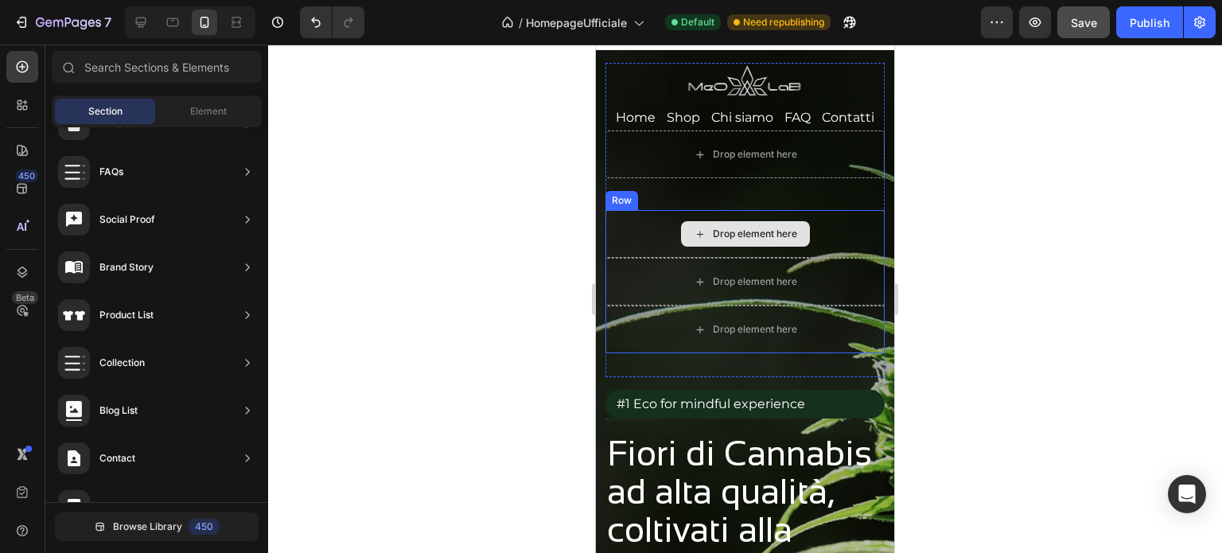
scroll to position [0, 0]
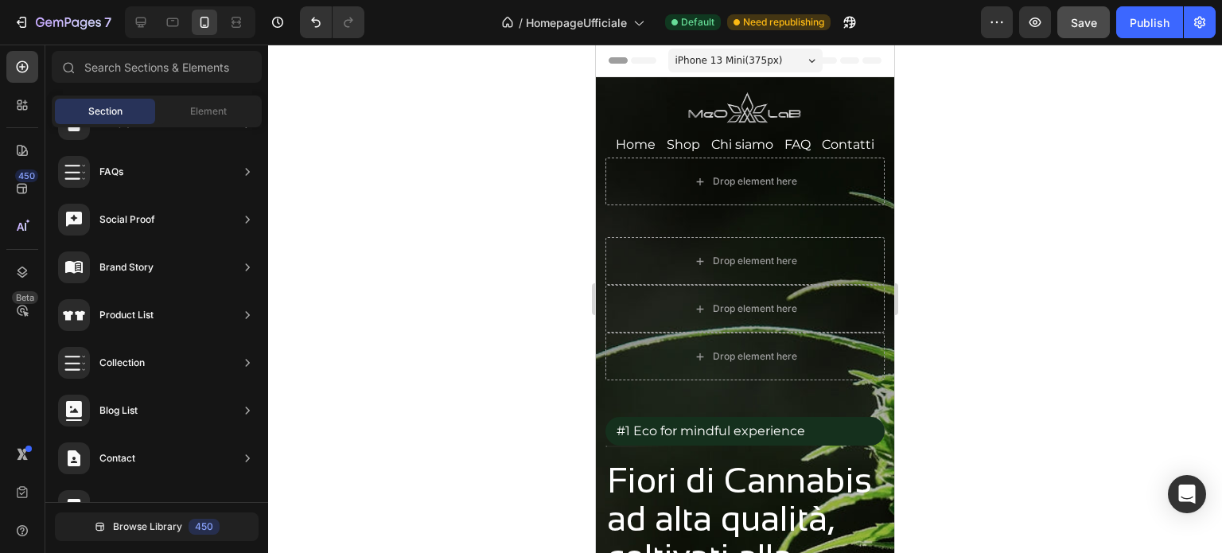
click at [741, 57] on span "iPhone 13 Mini ( 375 px)" at bounding box center [729, 61] width 107 height 16
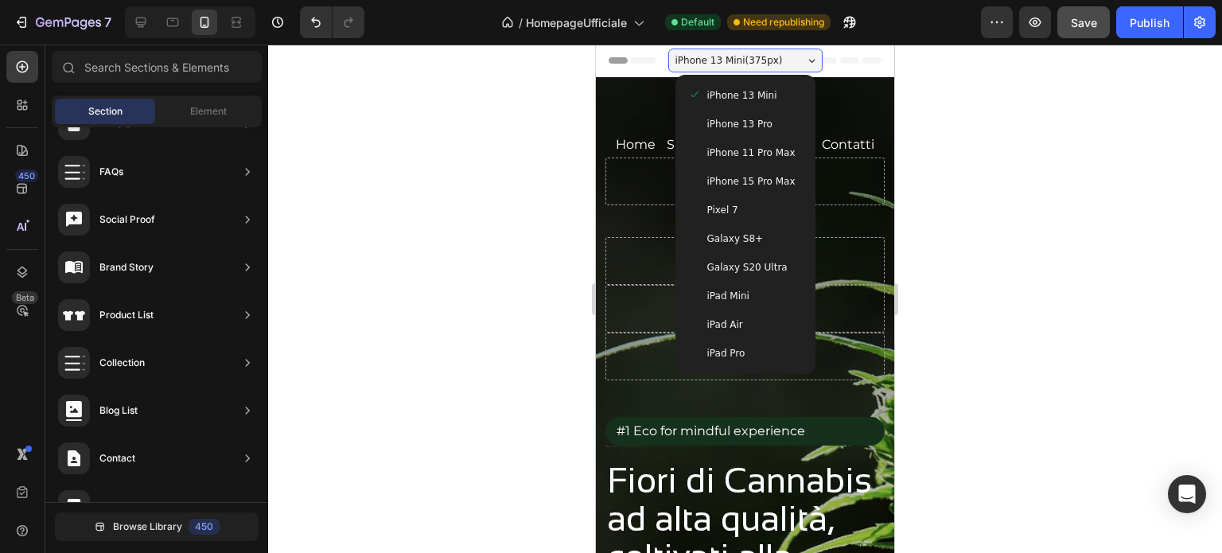
click at [744, 123] on span "iPhone 13 Pro" at bounding box center [739, 124] width 65 height 16
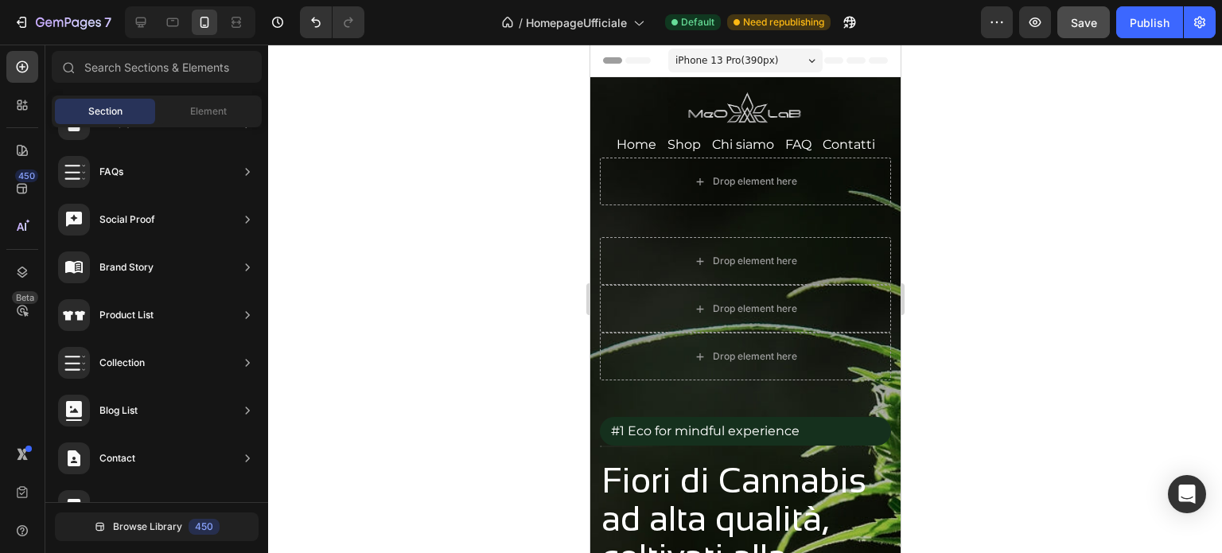
click at [738, 61] on span "iPhone 13 Pro ( 390 px)" at bounding box center [726, 61] width 103 height 16
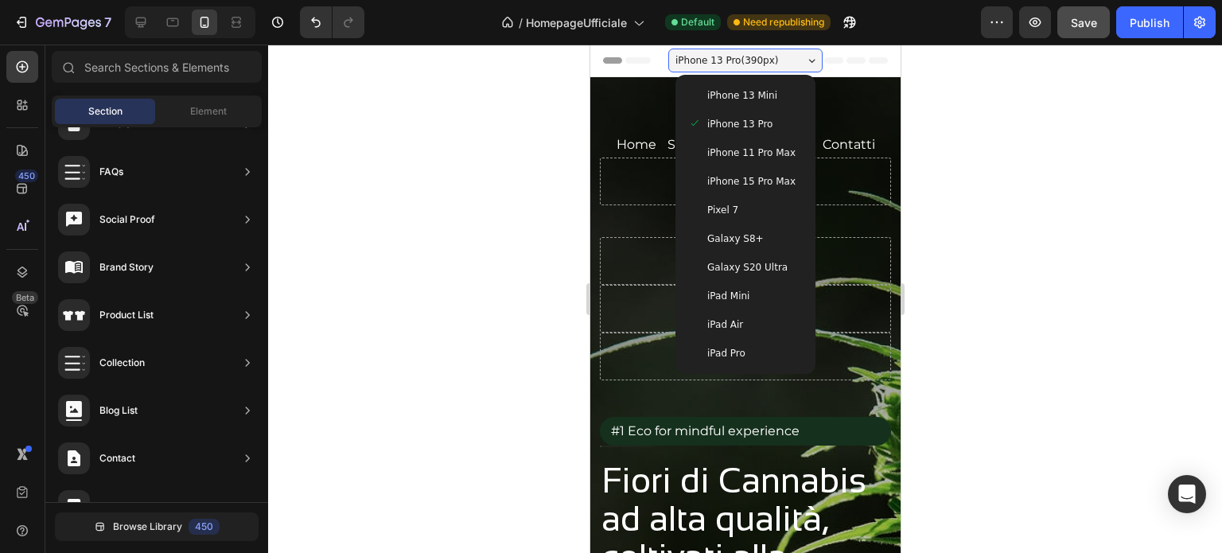
click at [738, 89] on span "iPhone 13 Mini" at bounding box center [742, 96] width 70 height 16
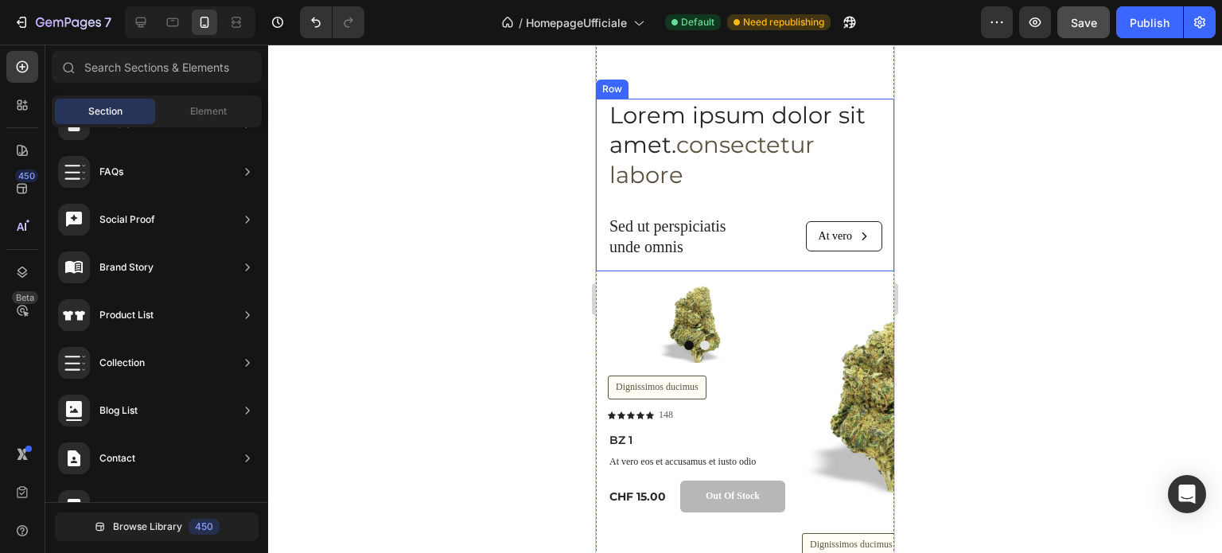
scroll to position [3501, 0]
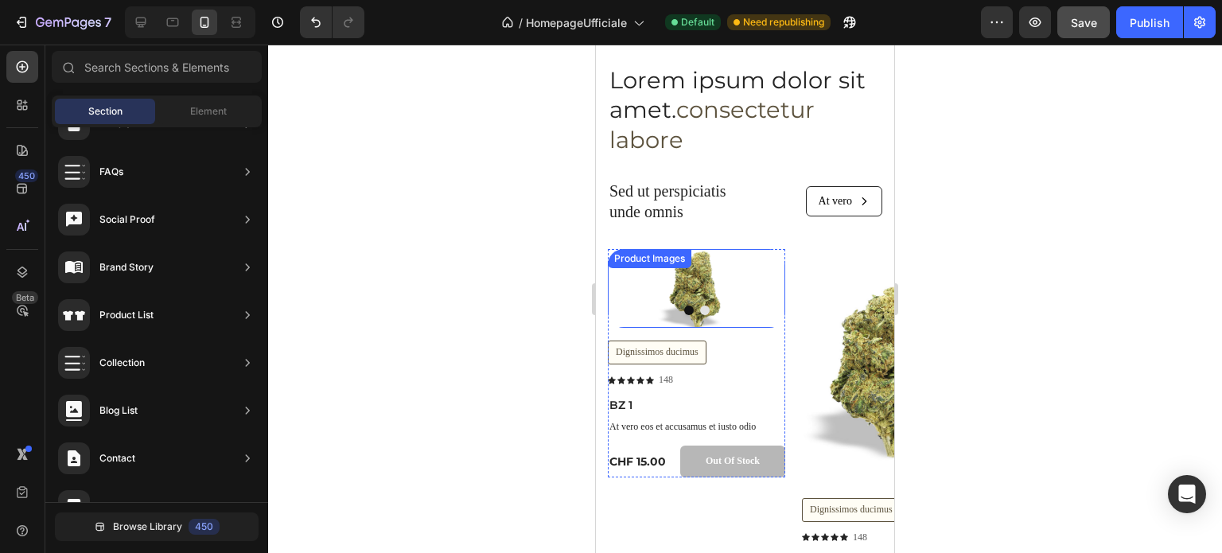
click at [681, 254] on div "Product Images" at bounding box center [649, 258] width 77 height 14
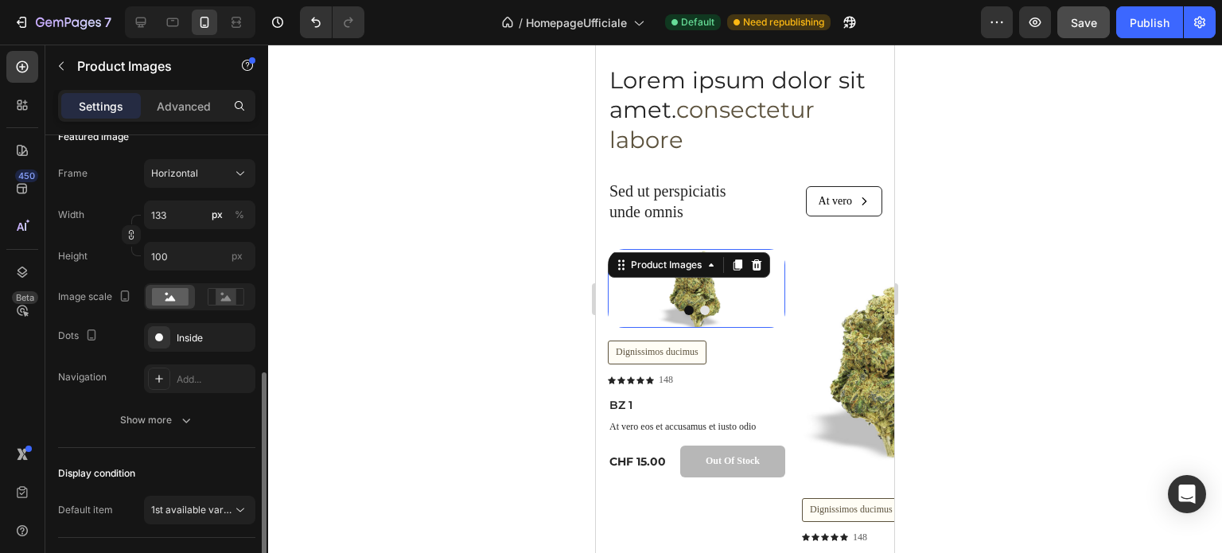
scroll to position [318, 0]
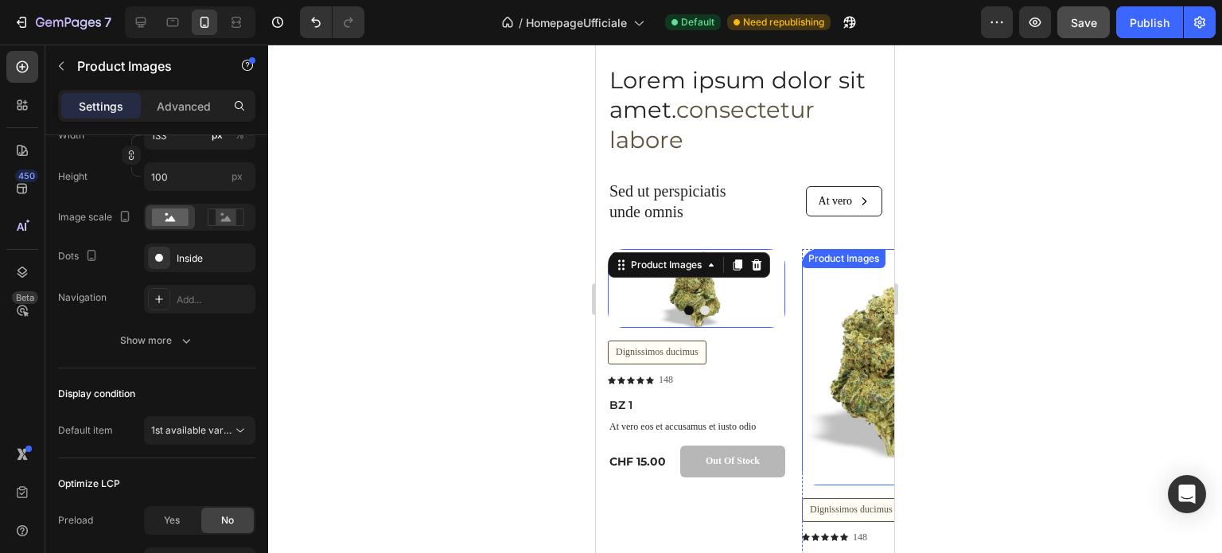
click at [853, 320] on img at bounding box center [890, 367] width 177 height 236
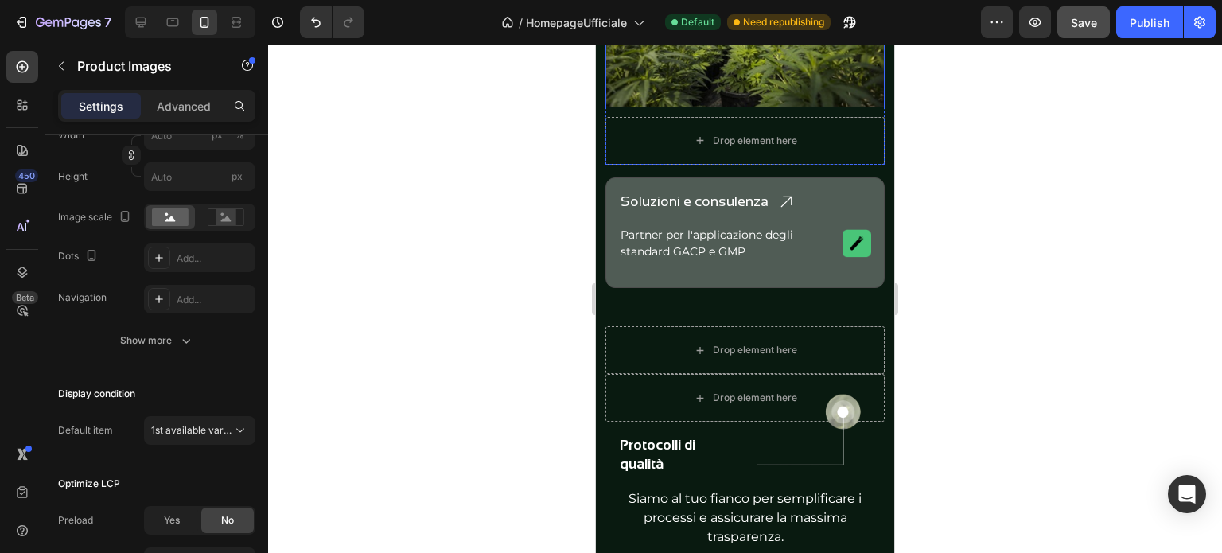
scroll to position [1592, 0]
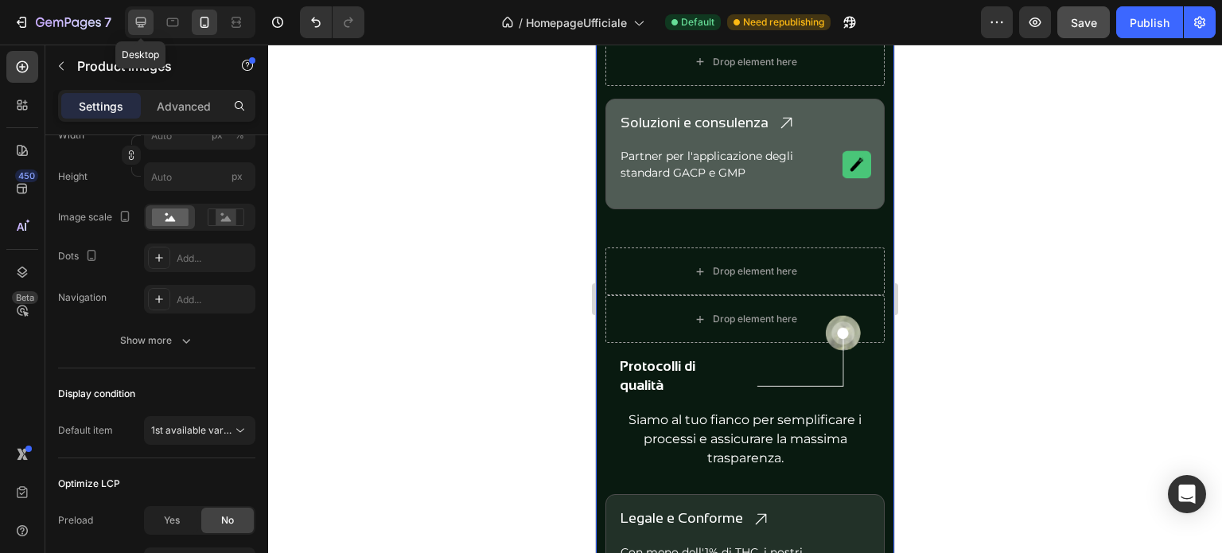
click at [146, 18] on icon at bounding box center [141, 22] width 16 height 16
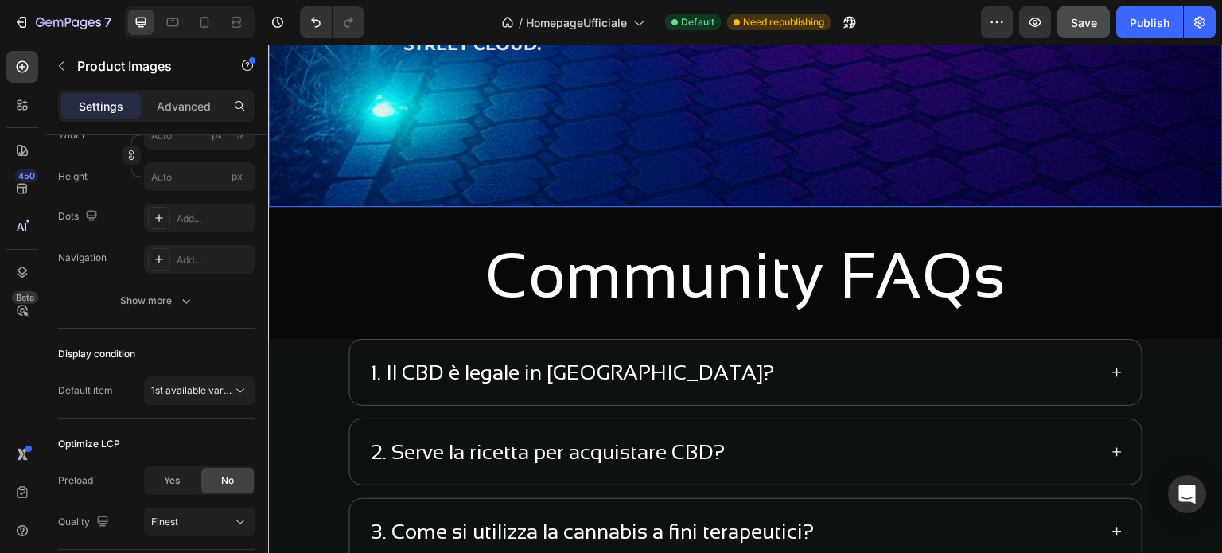
scroll to position [4815, 0]
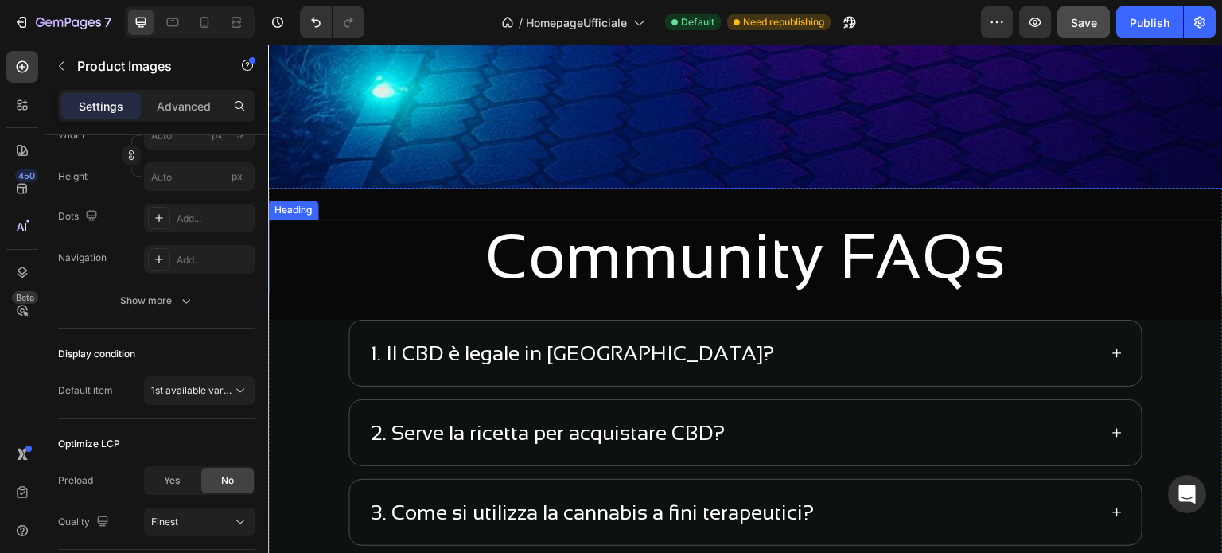
click at [380, 232] on h2 "Community FAQs" at bounding box center [745, 257] width 955 height 75
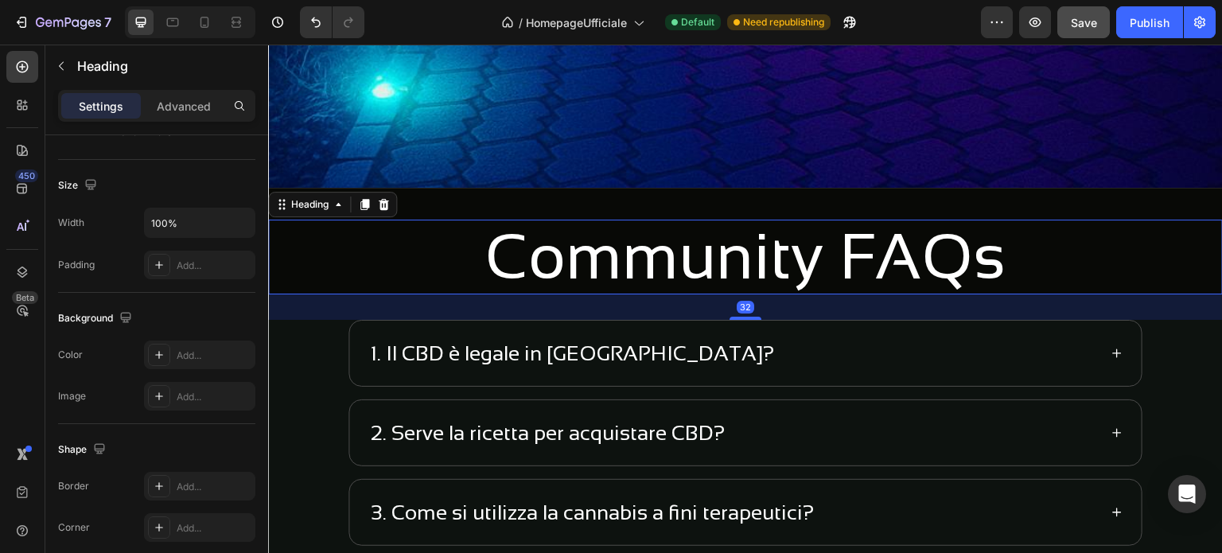
scroll to position [0, 0]
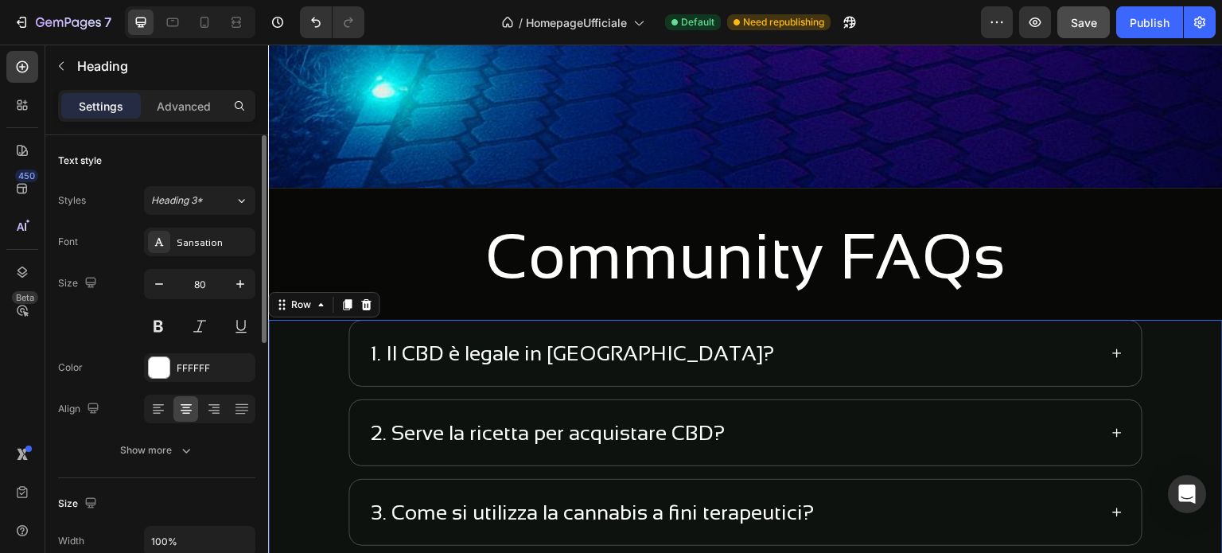
click at [305, 333] on div "1. Il CBD è legale in Svizzera? 2. Serve la ricetta per acquistare CBD? 3. Come…" at bounding box center [745, 519] width 955 height 398
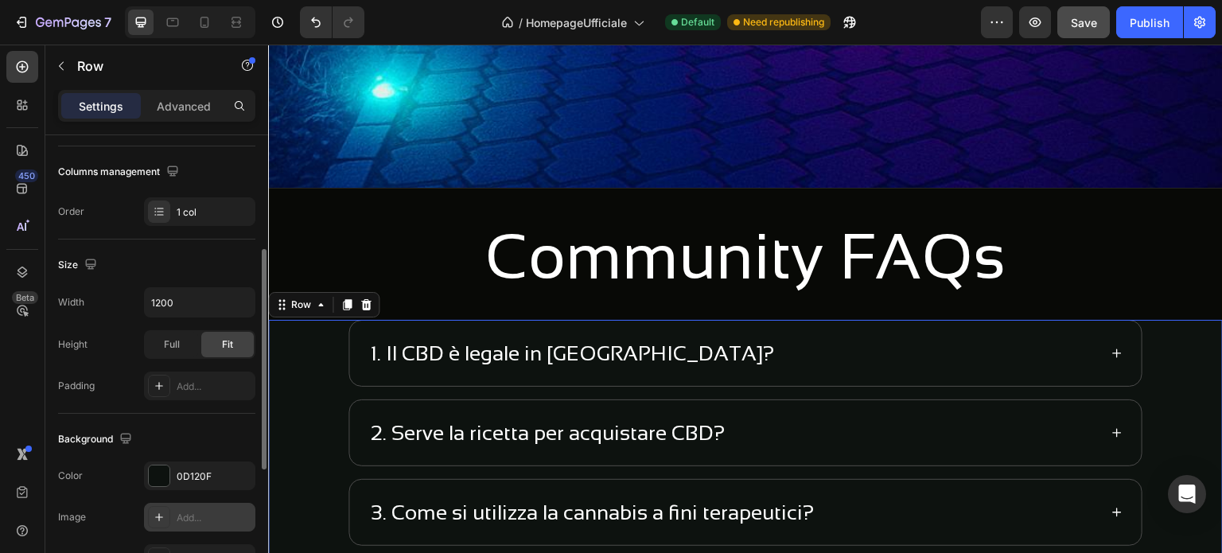
scroll to position [398, 0]
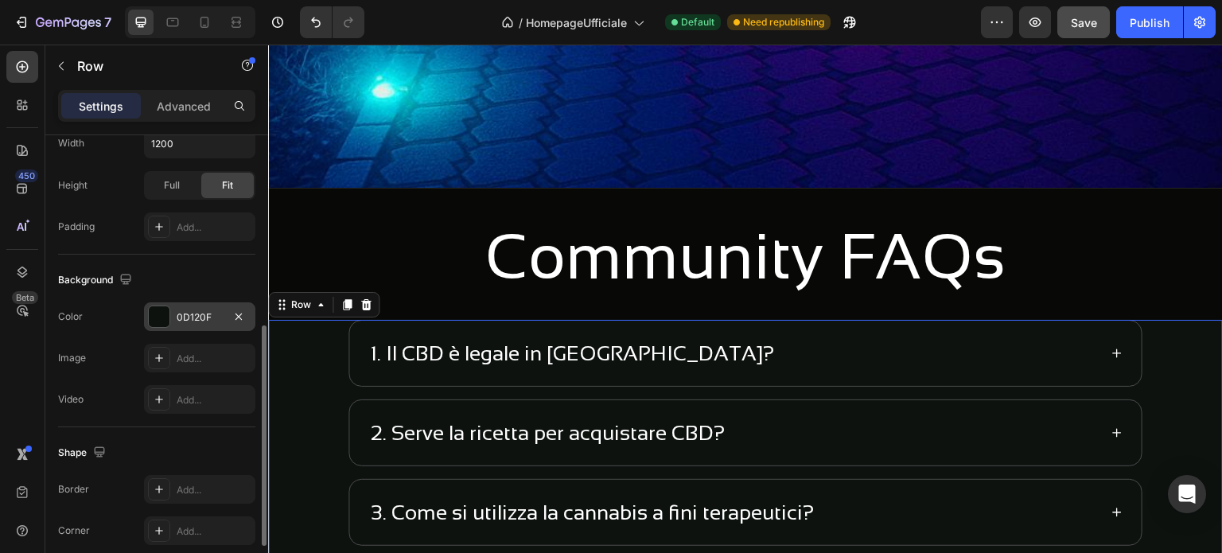
click at [168, 309] on div at bounding box center [159, 316] width 21 height 21
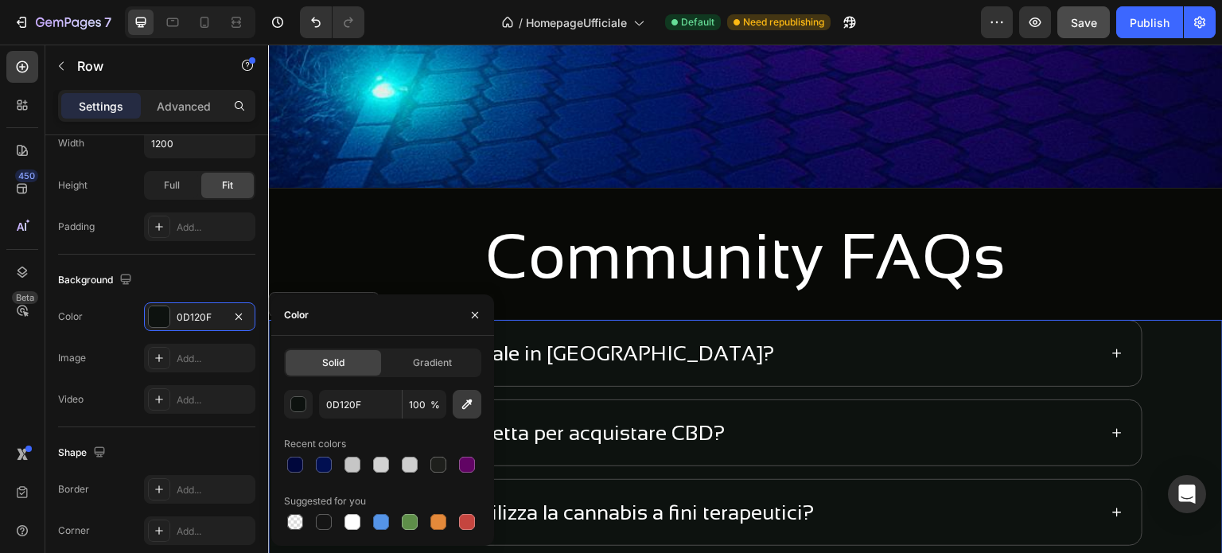
click at [469, 404] on icon "button" at bounding box center [467, 404] width 10 height 10
type input "081D5F"
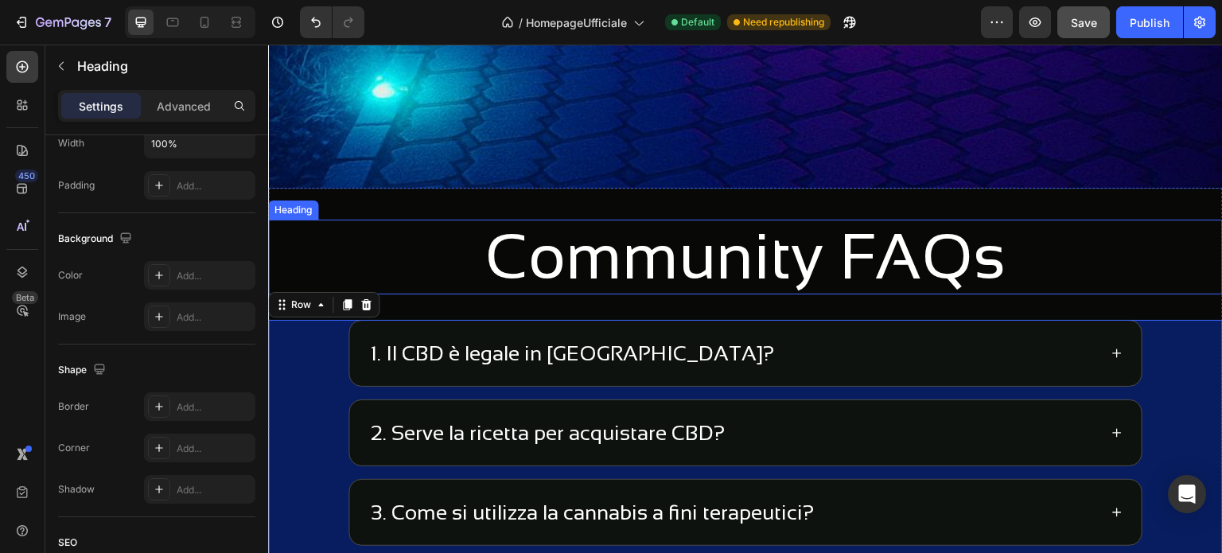
click at [438, 244] on h2 "Community FAQs" at bounding box center [745, 257] width 955 height 75
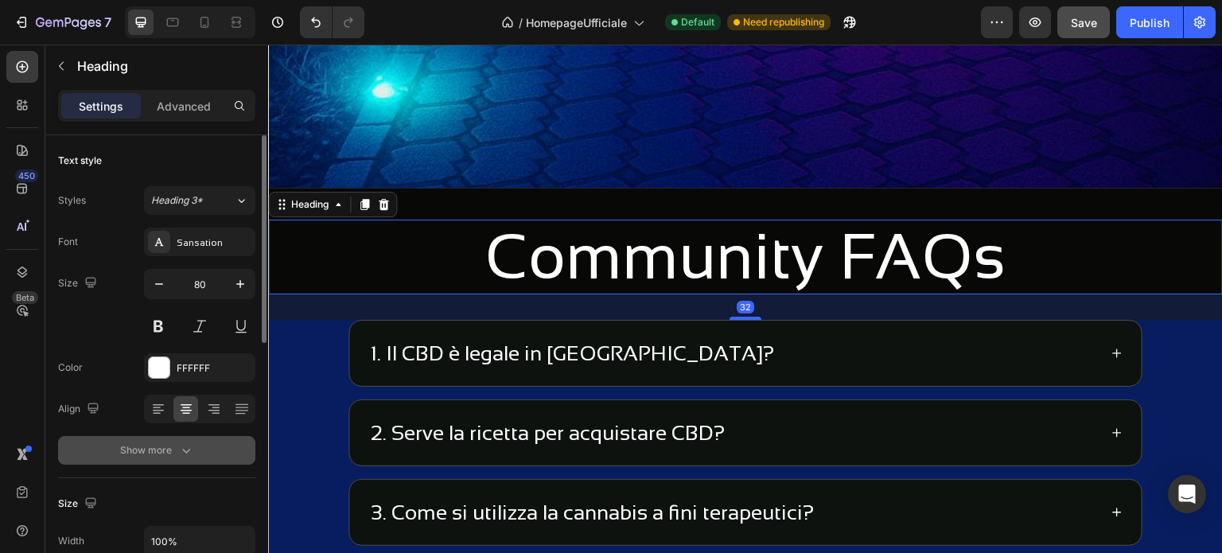
scroll to position [80, 0]
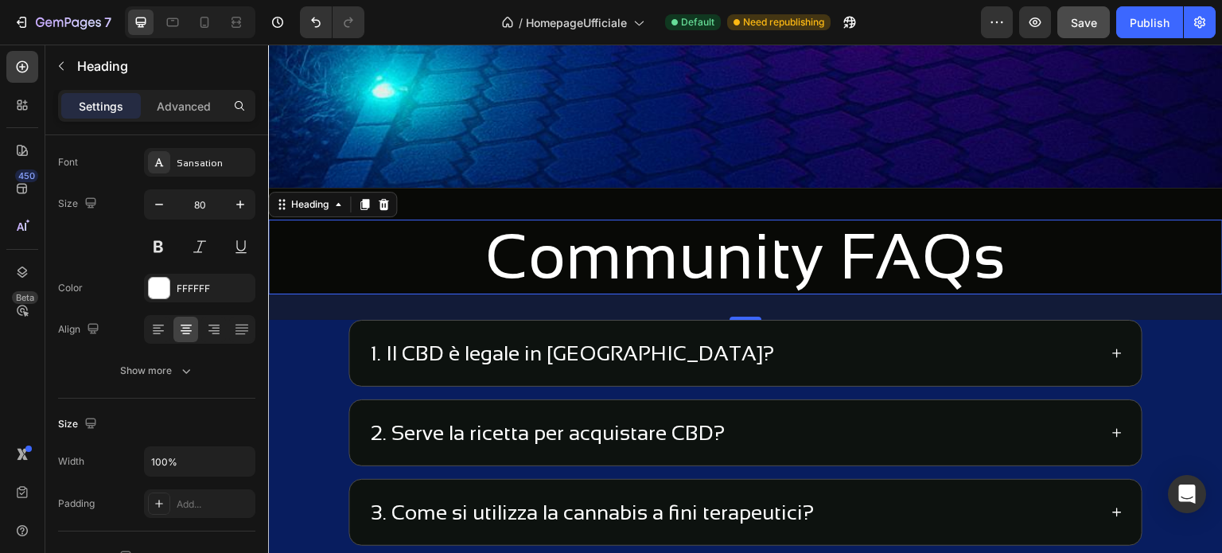
click at [352, 238] on h2 "Community FAQs" at bounding box center [745, 257] width 955 height 75
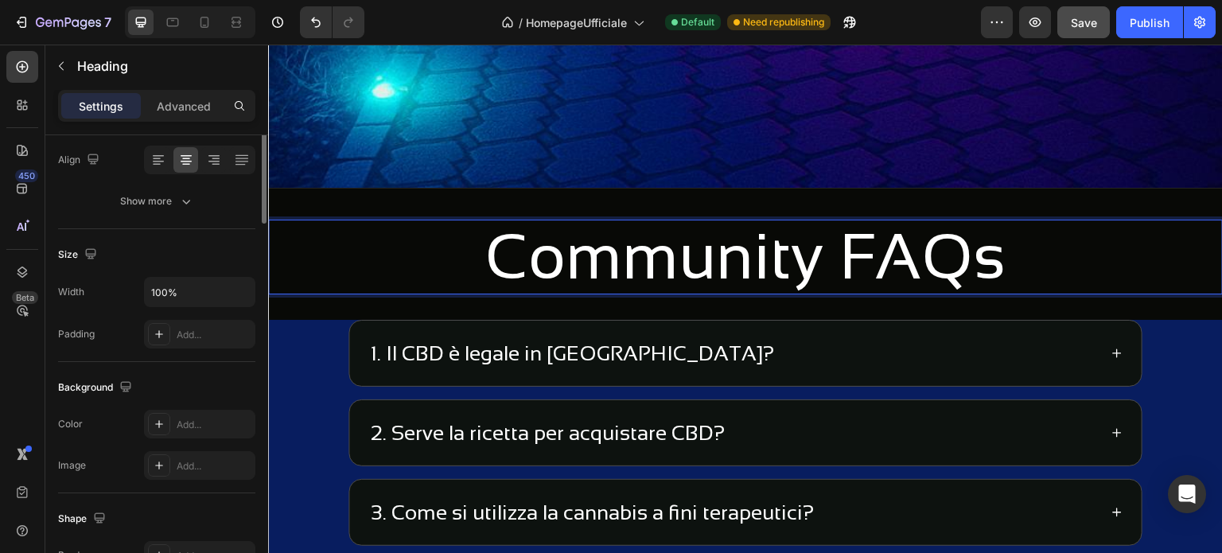
scroll to position [10, 0]
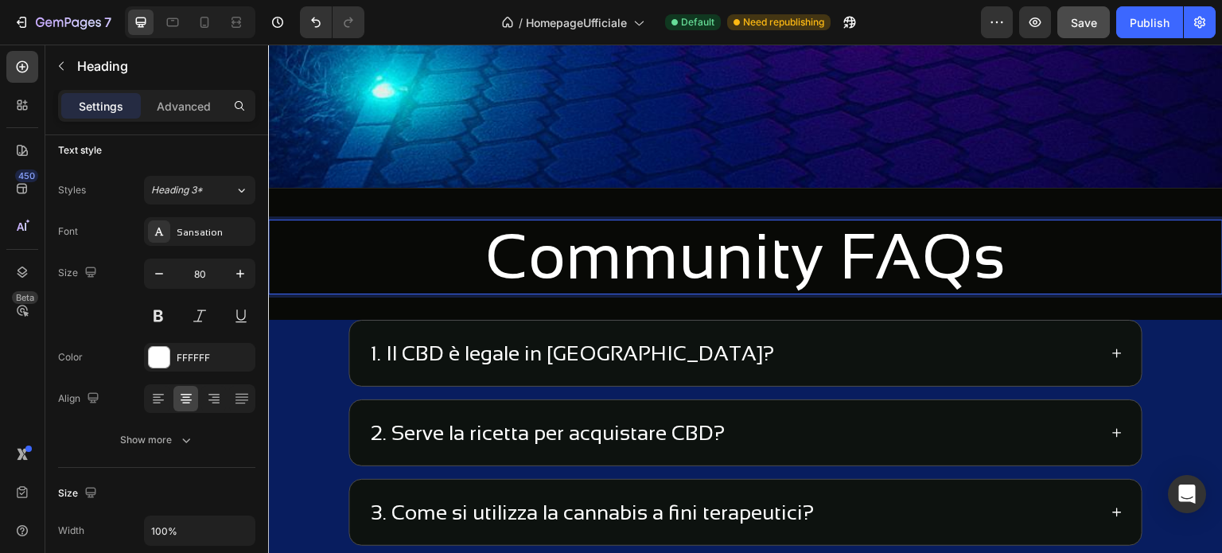
click at [297, 228] on p "Community FAQs" at bounding box center [746, 257] width 952 height 72
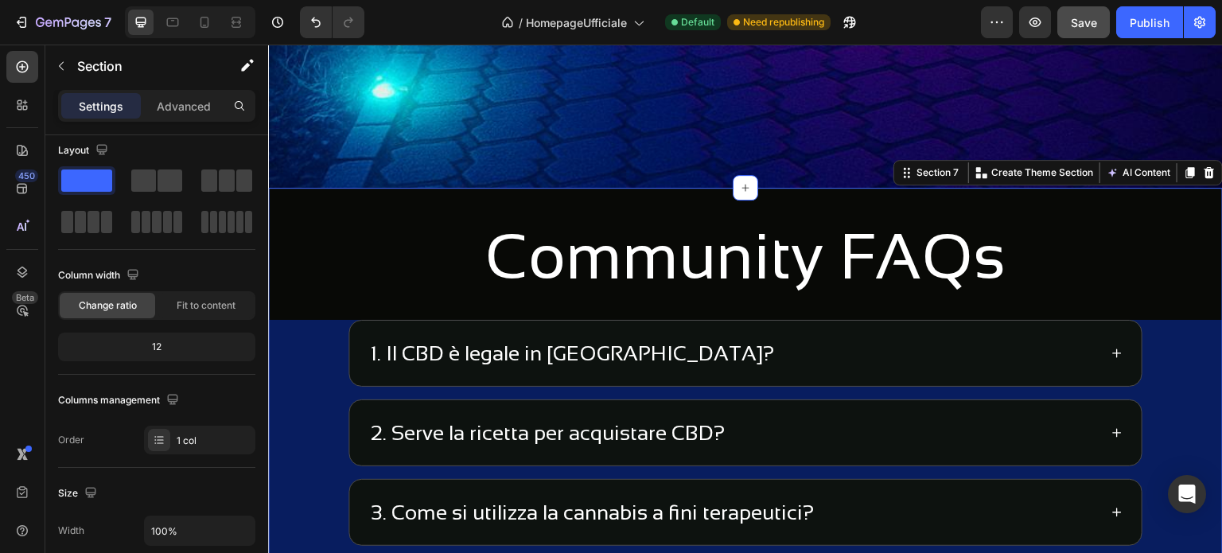
click at [295, 307] on div "Community FAQs Heading 1. Il CBD è legale in Svizzera? 2. Serve la ricetta per …" at bounding box center [745, 469] width 955 height 498
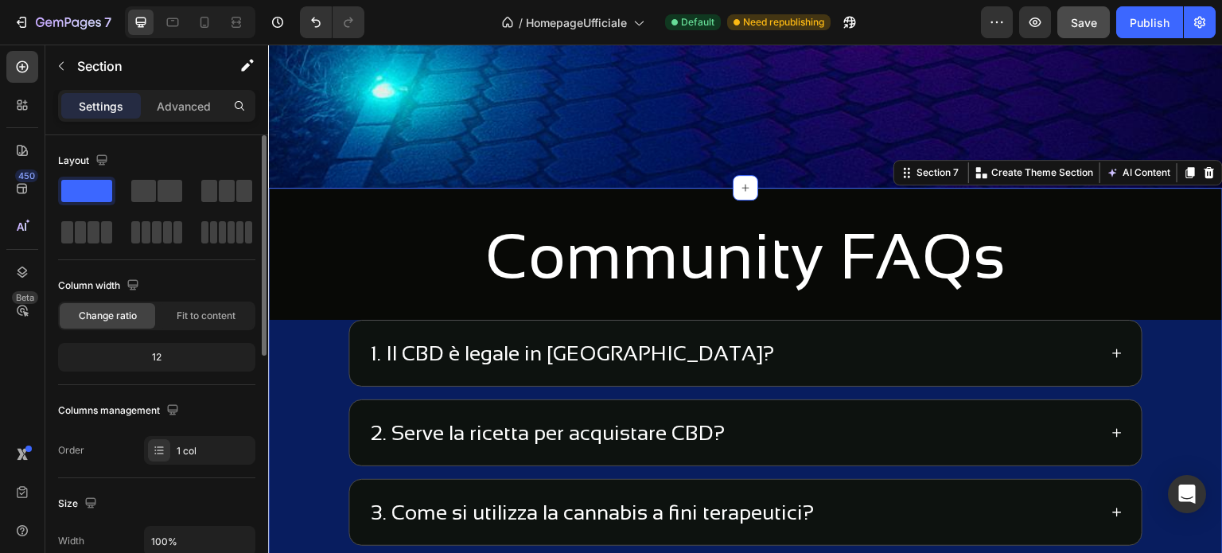
scroll to position [239, 0]
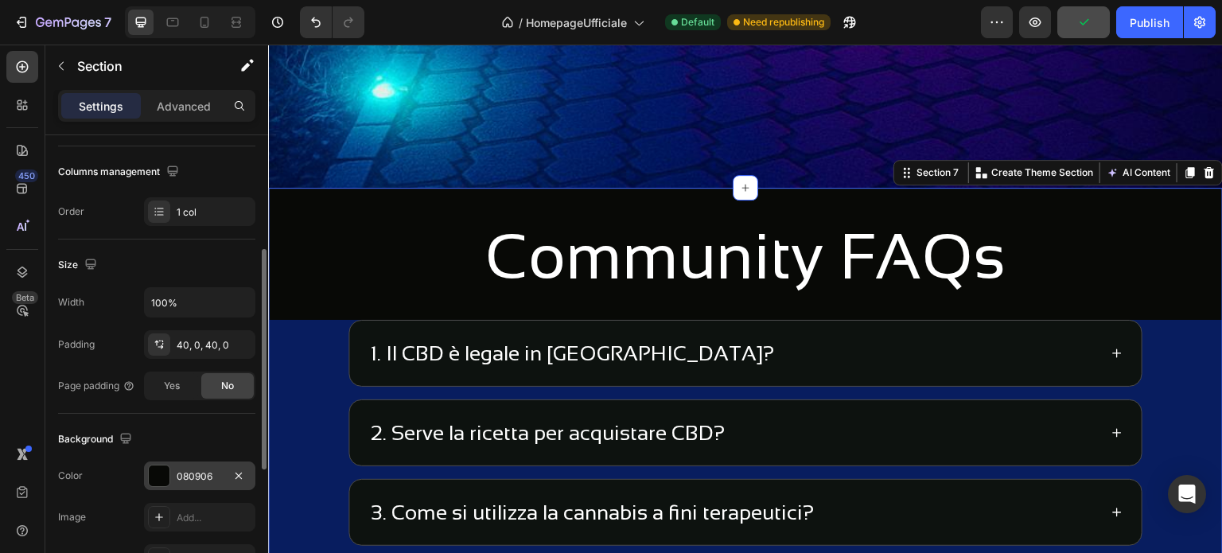
click at [151, 480] on div at bounding box center [159, 476] width 21 height 21
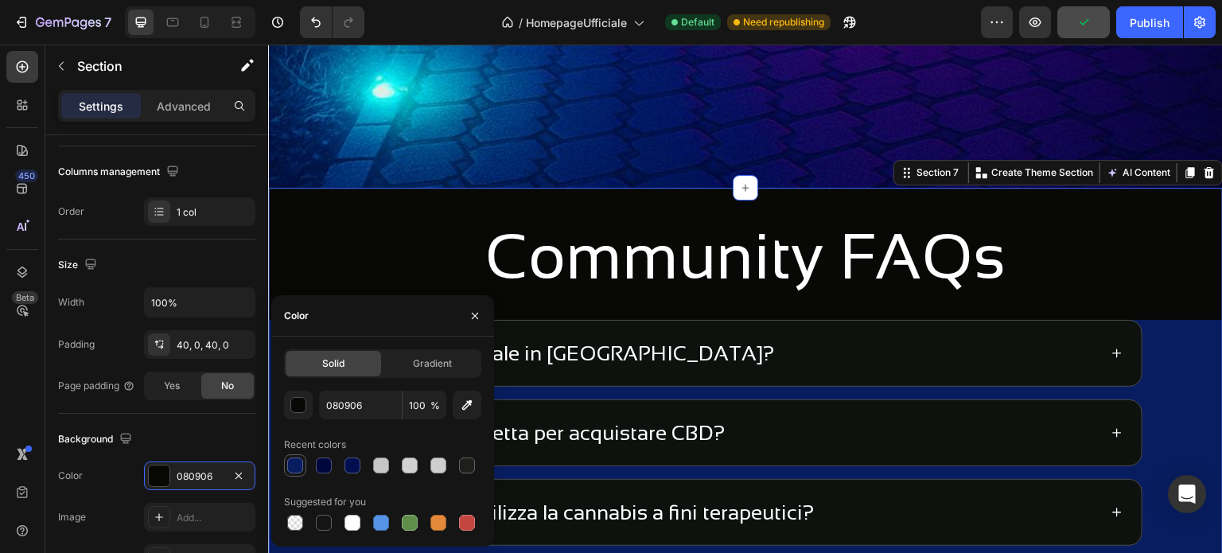
click at [298, 461] on div at bounding box center [295, 466] width 16 height 16
type input "081D5F"
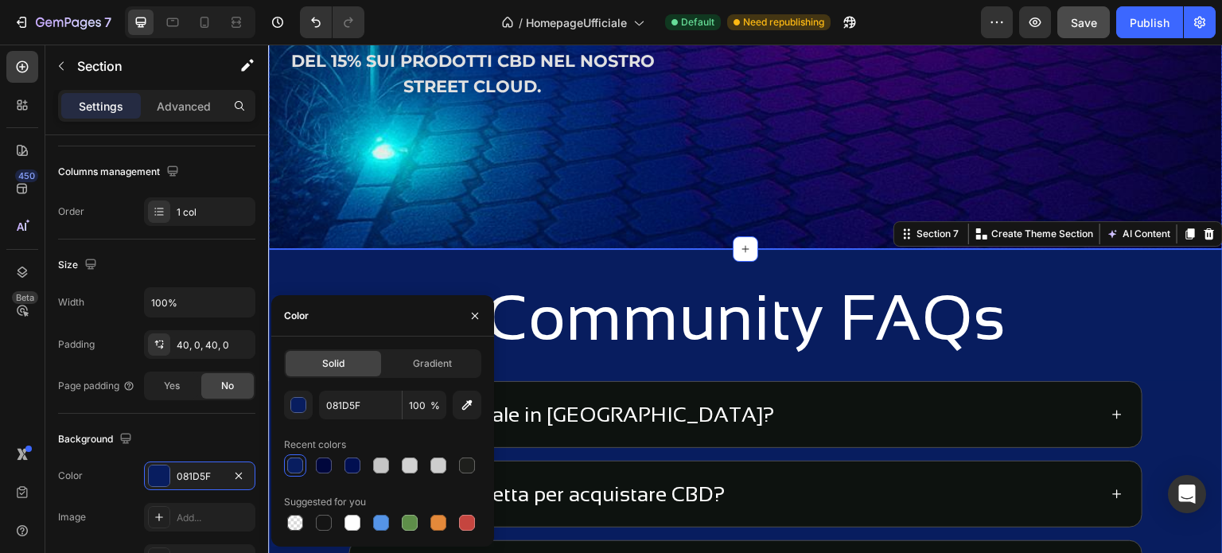
scroll to position [4815, 0]
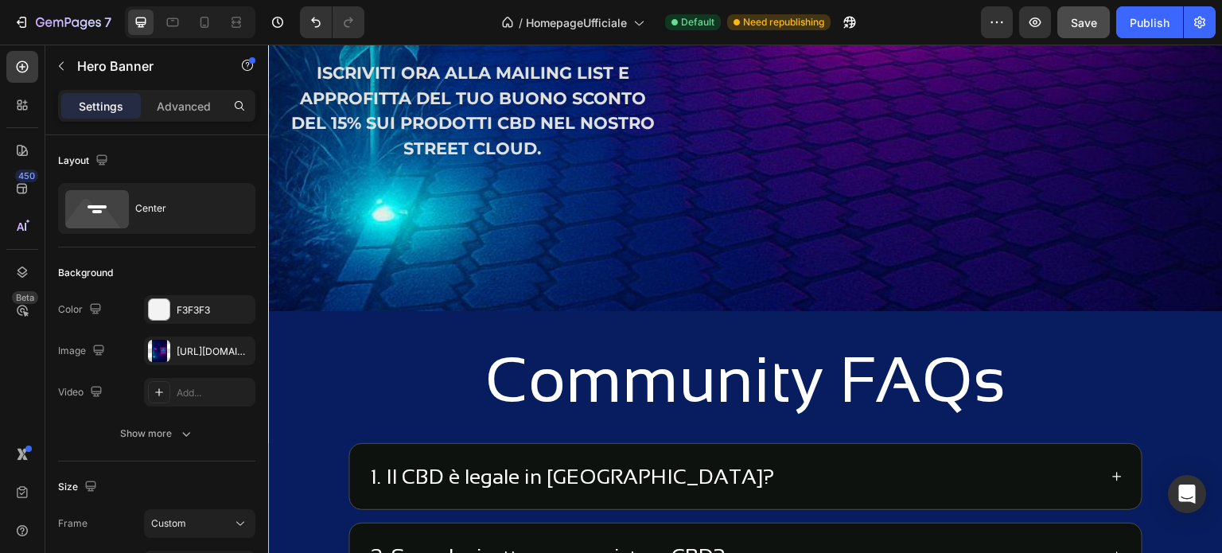
scroll to position [4656, 0]
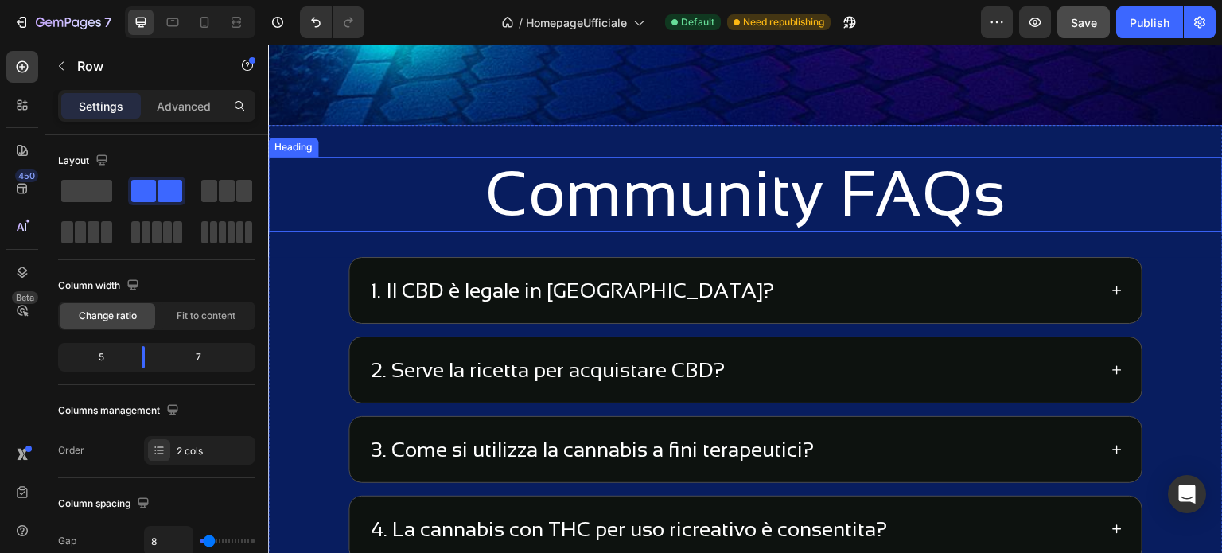
scroll to position [4895, 0]
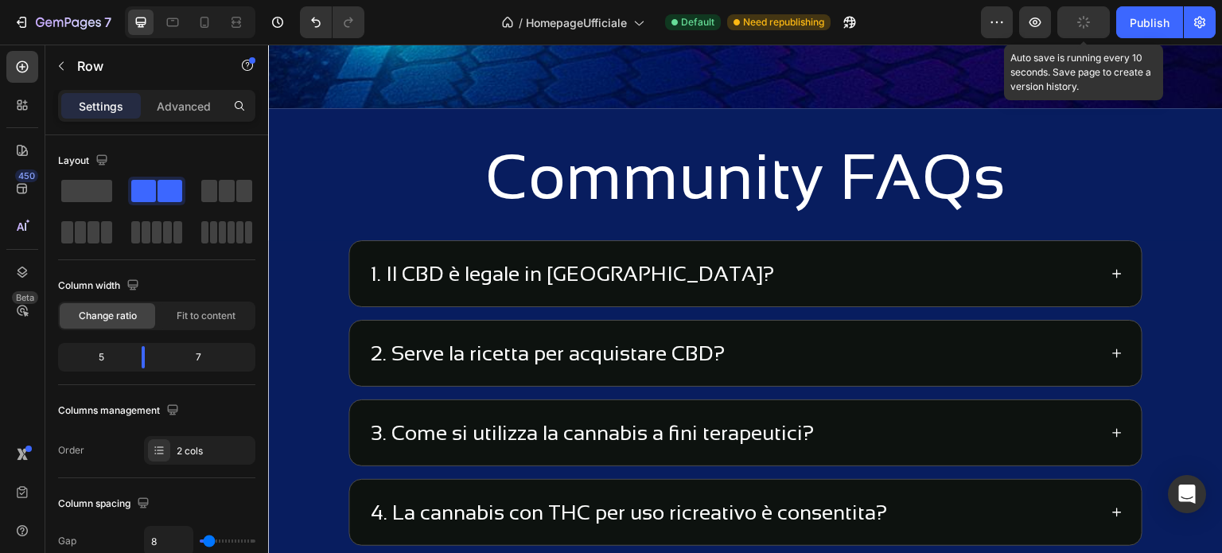
click at [1087, 28] on icon "button" at bounding box center [1084, 22] width 15 height 15
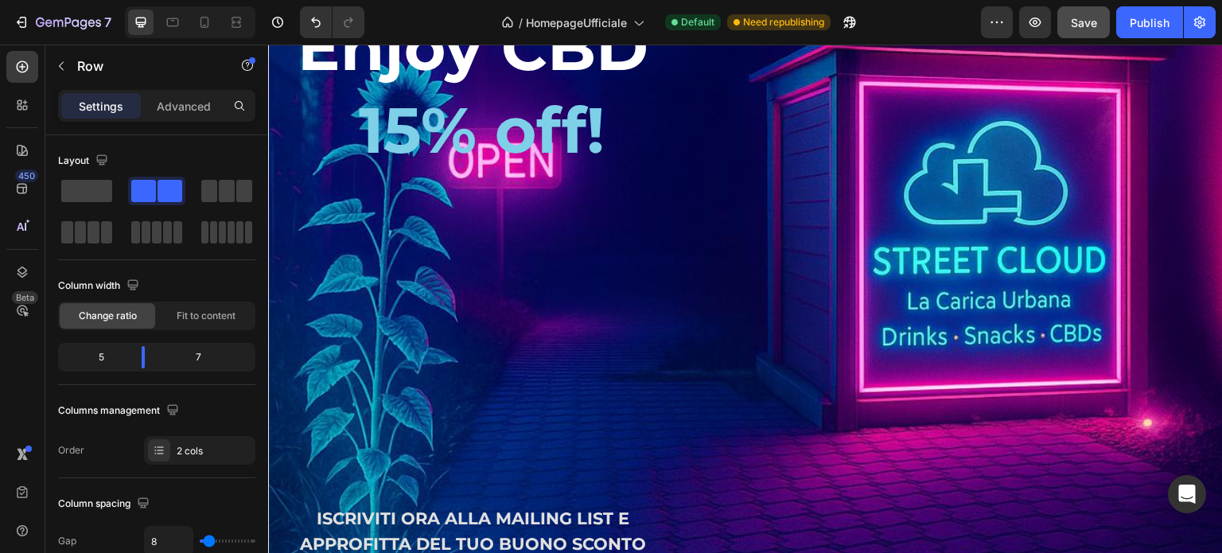
scroll to position [4338, 0]
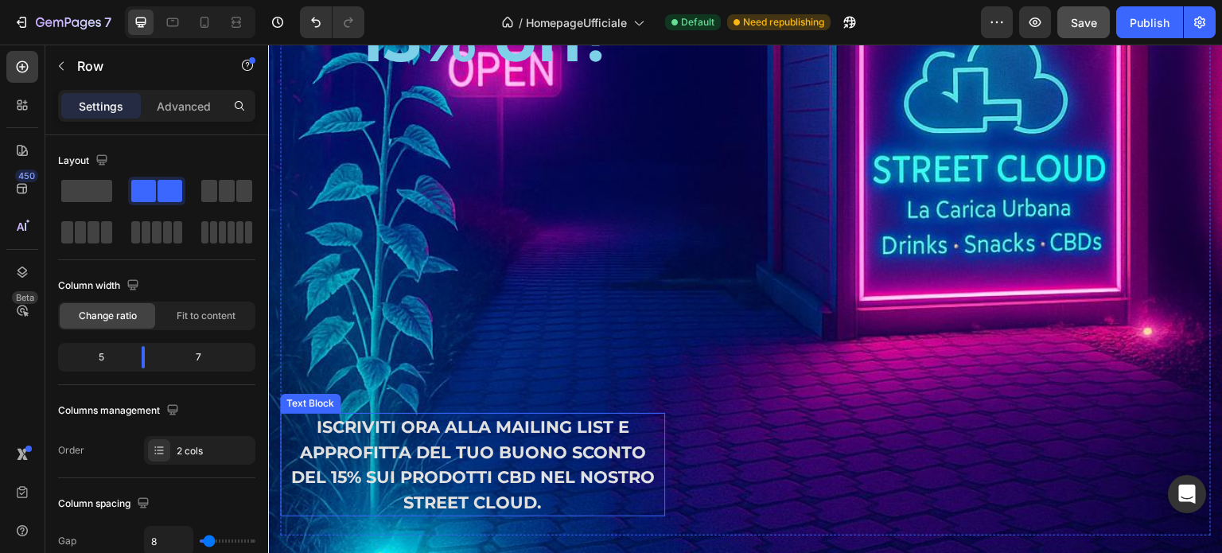
click at [417, 453] on p "ISCRIVITI ORA ALLA MAILING LIST E APPROFITTA DEL TUO BUONO SCONTO DEL 15% SUI P…" at bounding box center [473, 465] width 382 height 100
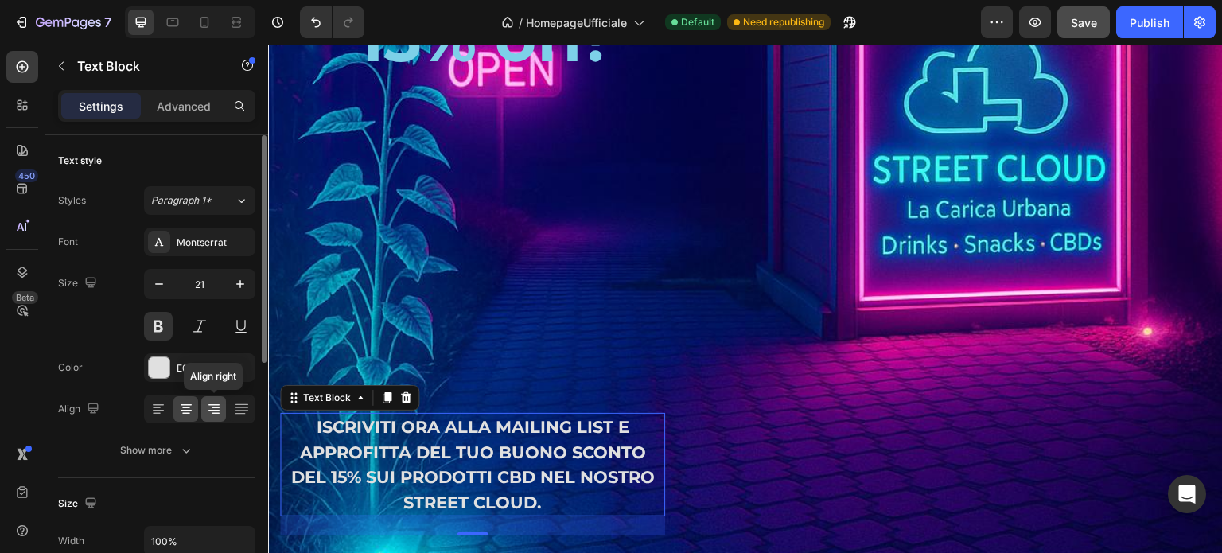
click at [213, 410] on icon at bounding box center [213, 411] width 11 height 2
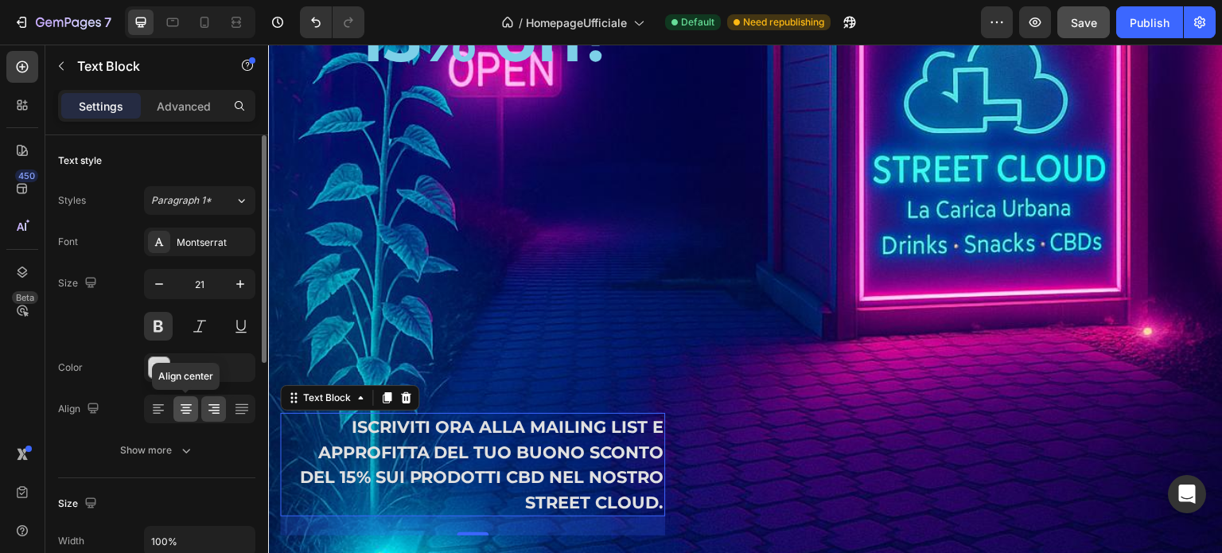
click at [185, 410] on icon at bounding box center [186, 411] width 11 height 2
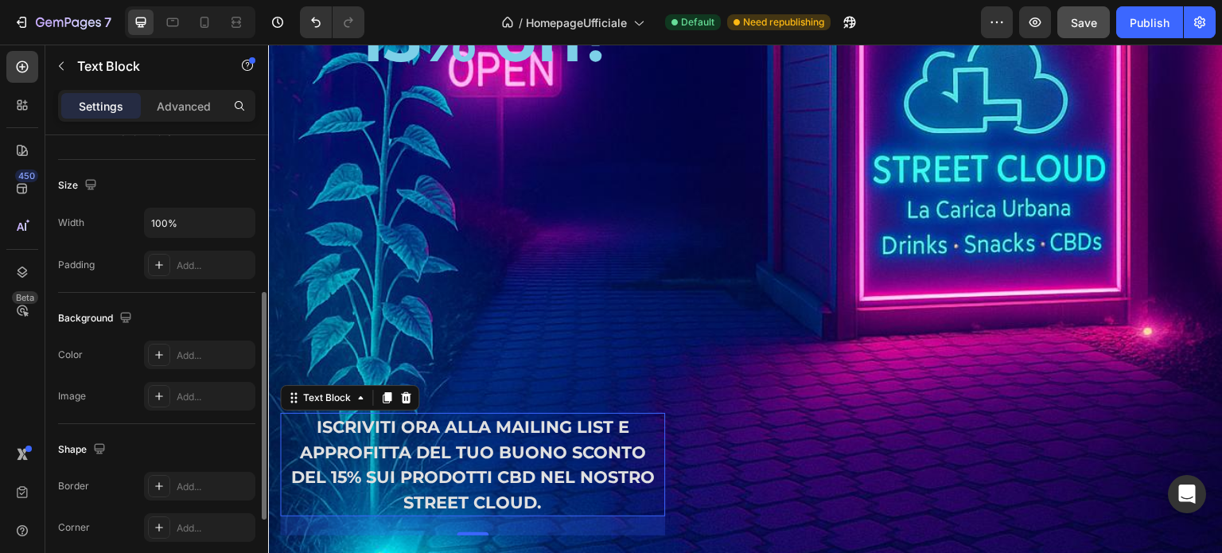
scroll to position [477, 0]
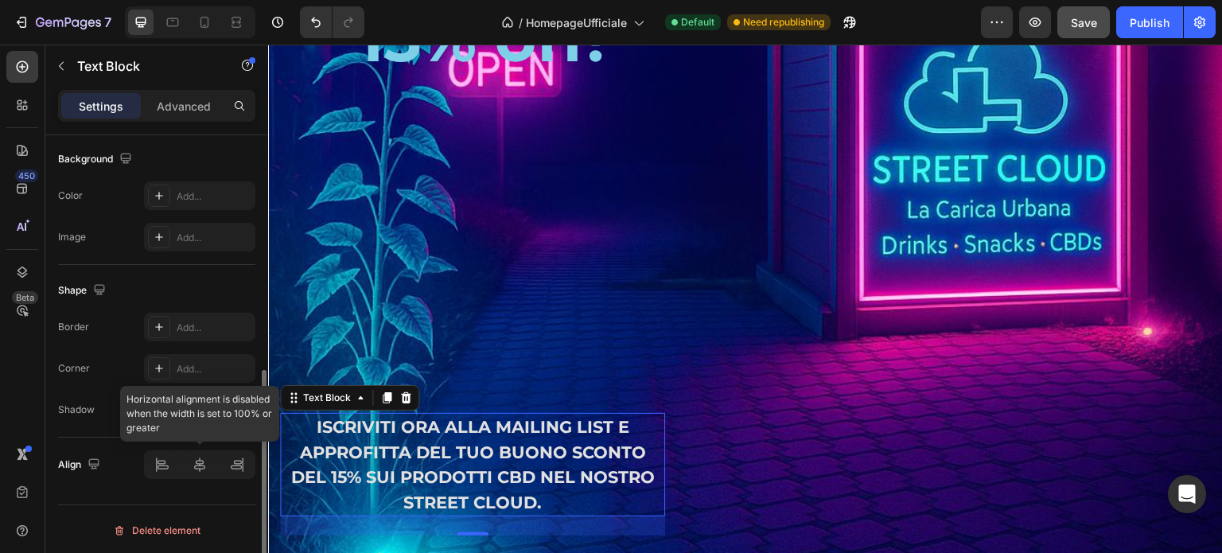
click at [197, 464] on div at bounding box center [199, 464] width 111 height 29
click at [237, 465] on div at bounding box center [199, 464] width 111 height 29
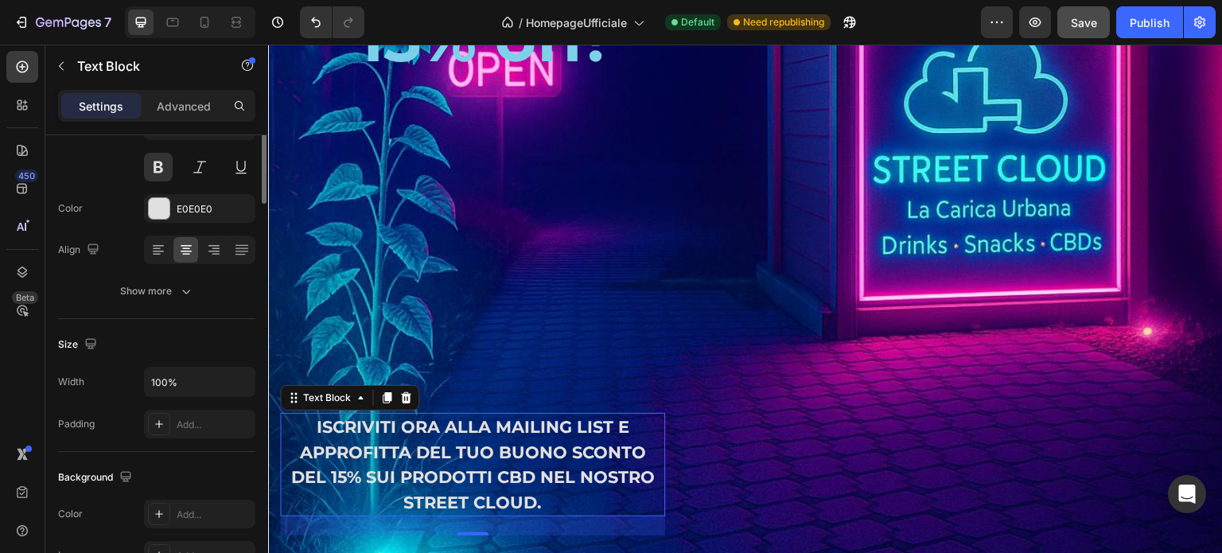
scroll to position [0, 0]
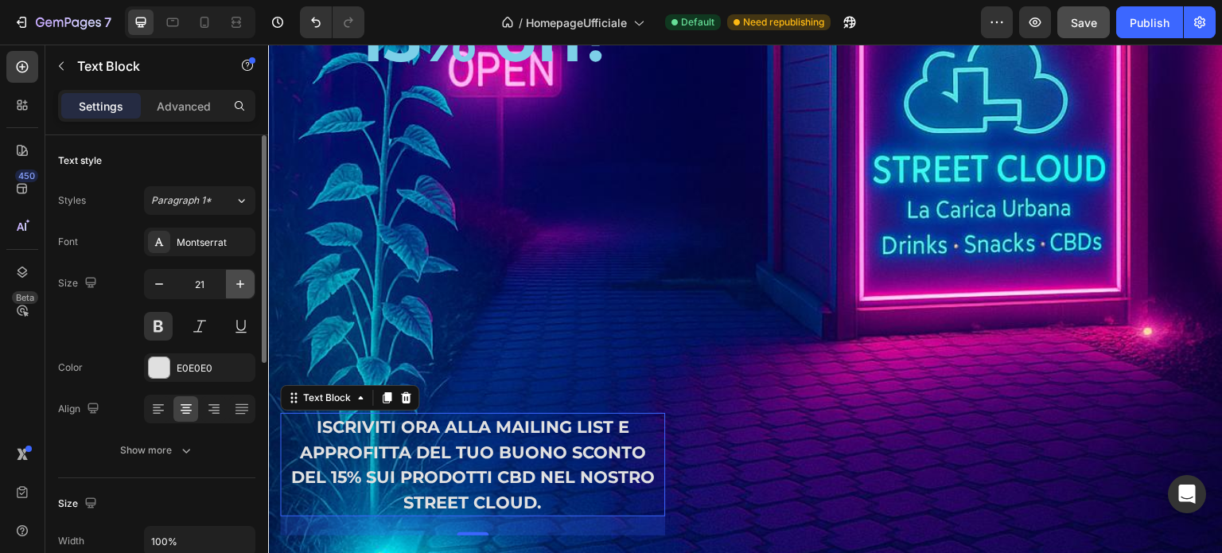
click at [241, 287] on icon "button" at bounding box center [240, 284] width 16 height 16
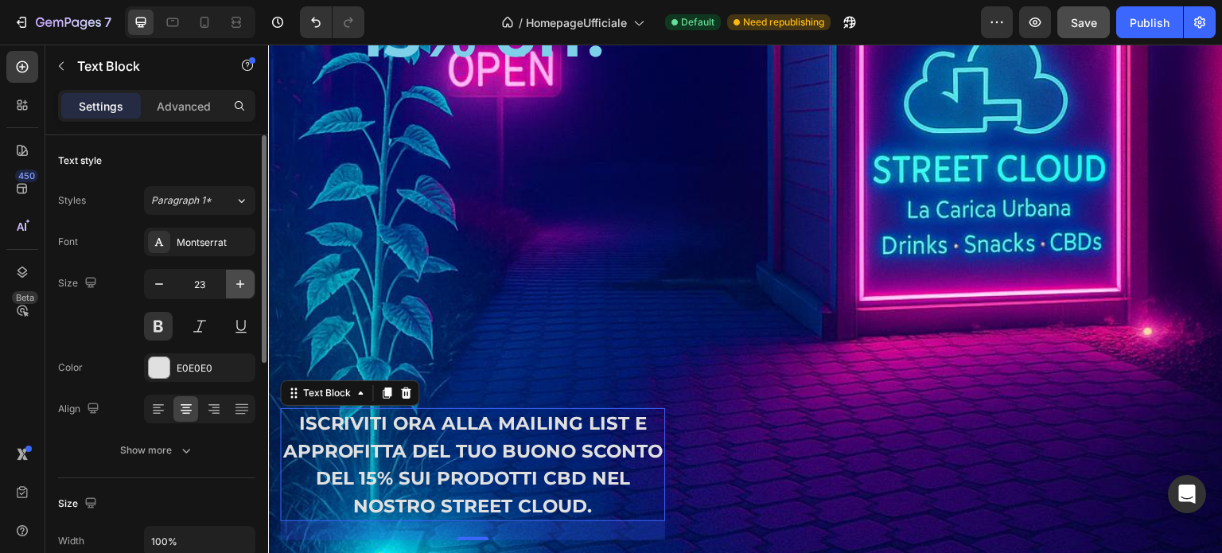
click at [241, 287] on icon "button" at bounding box center [240, 284] width 16 height 16
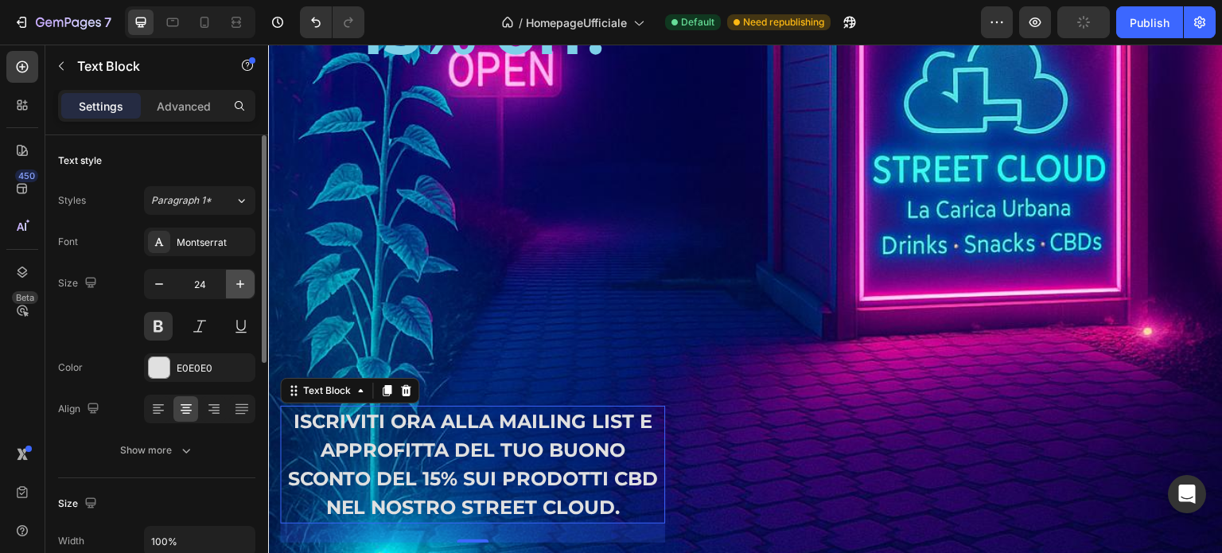
click at [241, 287] on icon "button" at bounding box center [240, 284] width 16 height 16
type input "25"
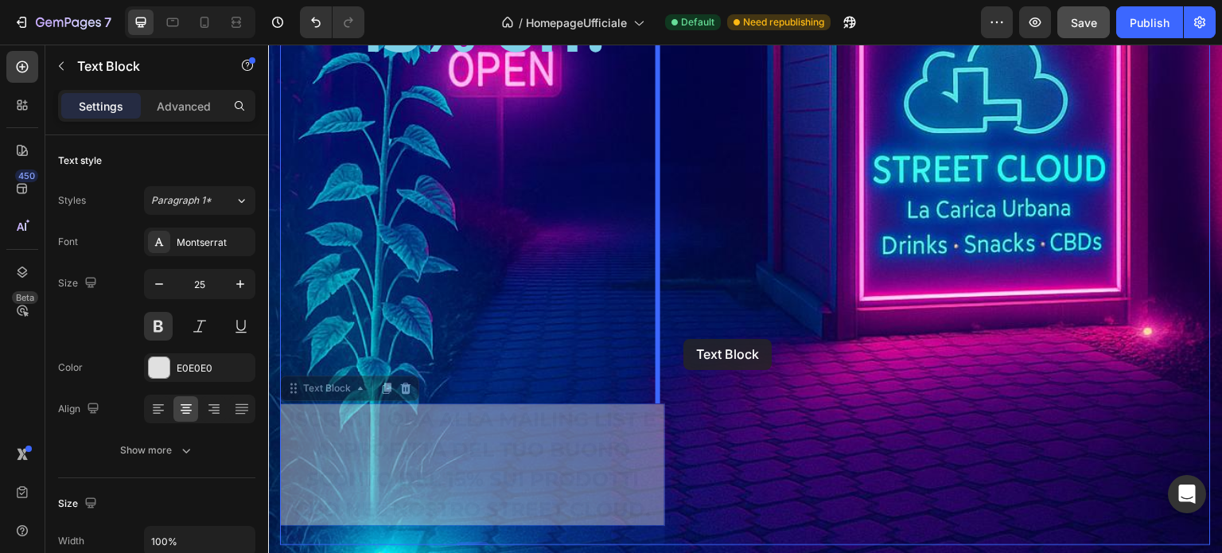
drag, startPoint x: 290, startPoint y: 388, endPoint x: 676, endPoint y: 341, distance: 388.9
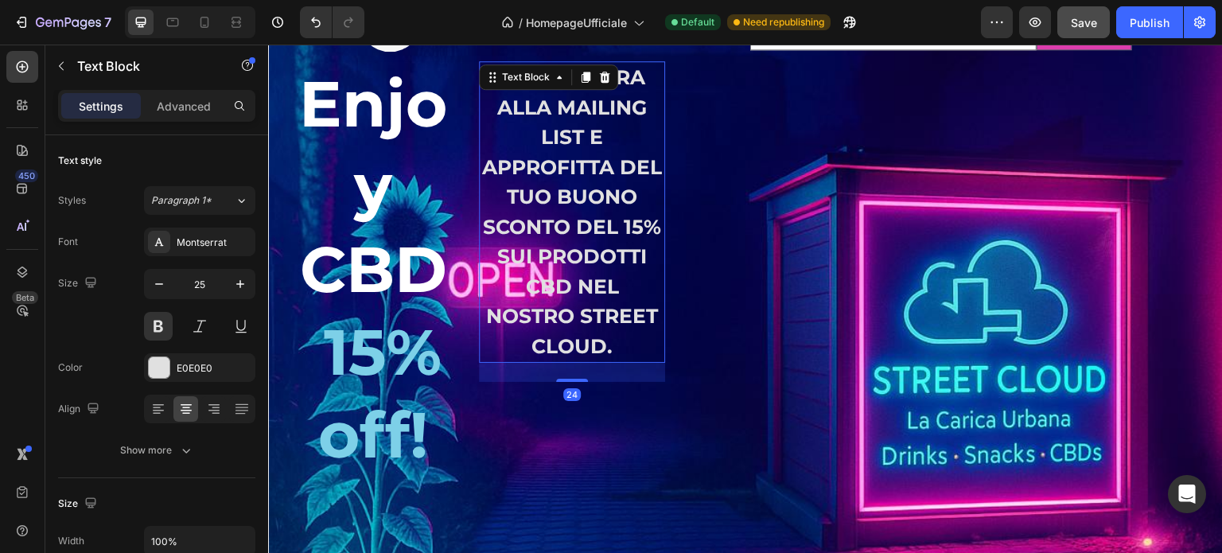
scroll to position [4099, 0]
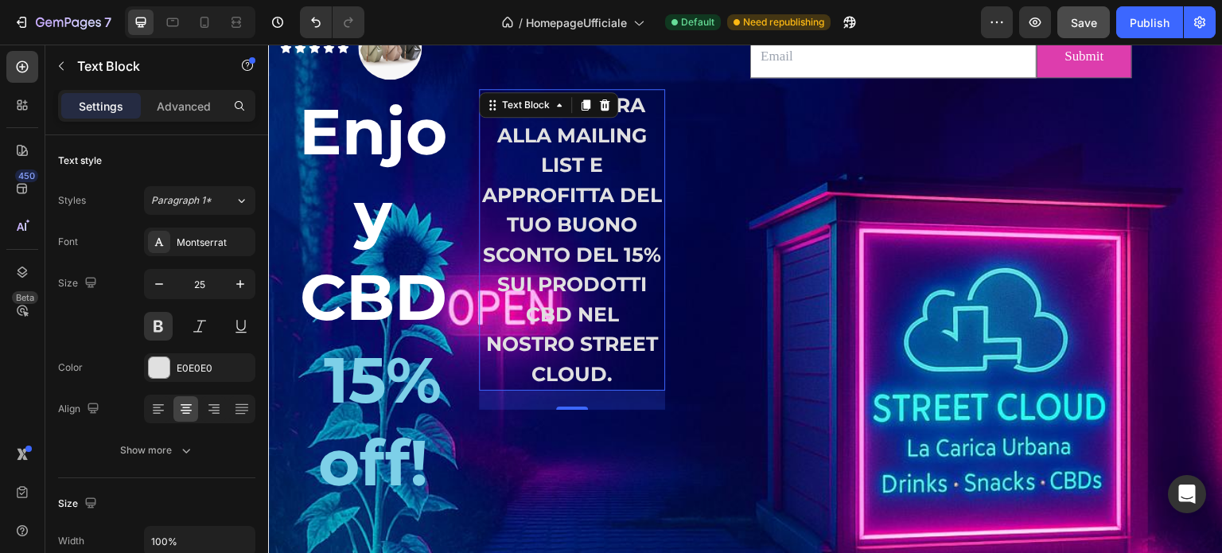
click at [499, 134] on p "ISCRIVITI ORA ALLA MAILING LIST E APPROFITTA DEL TUO BUONO SCONTO DEL 15% SUI P…" at bounding box center [572, 240] width 183 height 298
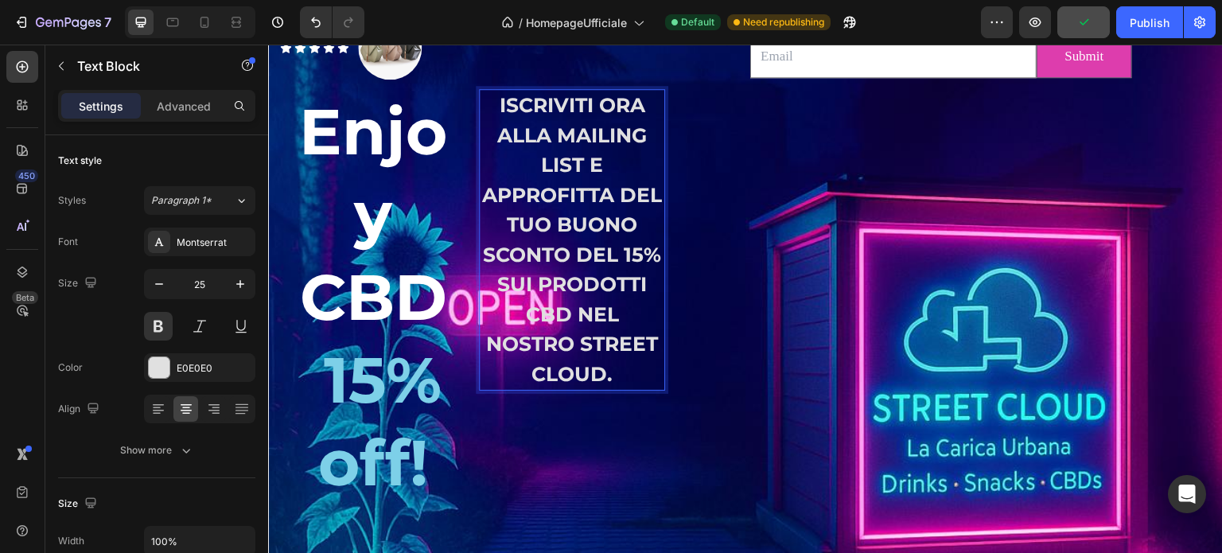
click at [489, 107] on p "ISCRIVITI ORA ALLA MAILING LIST E APPROFITTA DEL TUO BUONO SCONTO DEL 15% SUI P…" at bounding box center [572, 240] width 183 height 298
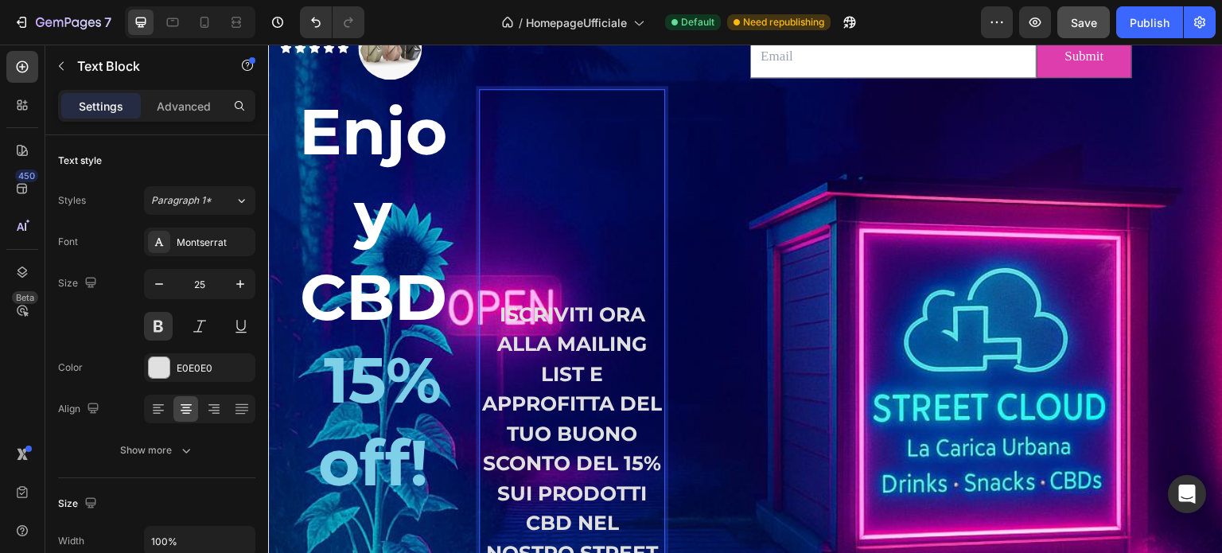
click at [499, 99] on p "Rich Text Editor. Editing area: main" at bounding box center [572, 106] width 183 height 30
click at [479, 86] on div "Text Block" at bounding box center [472, 87] width 385 height 3
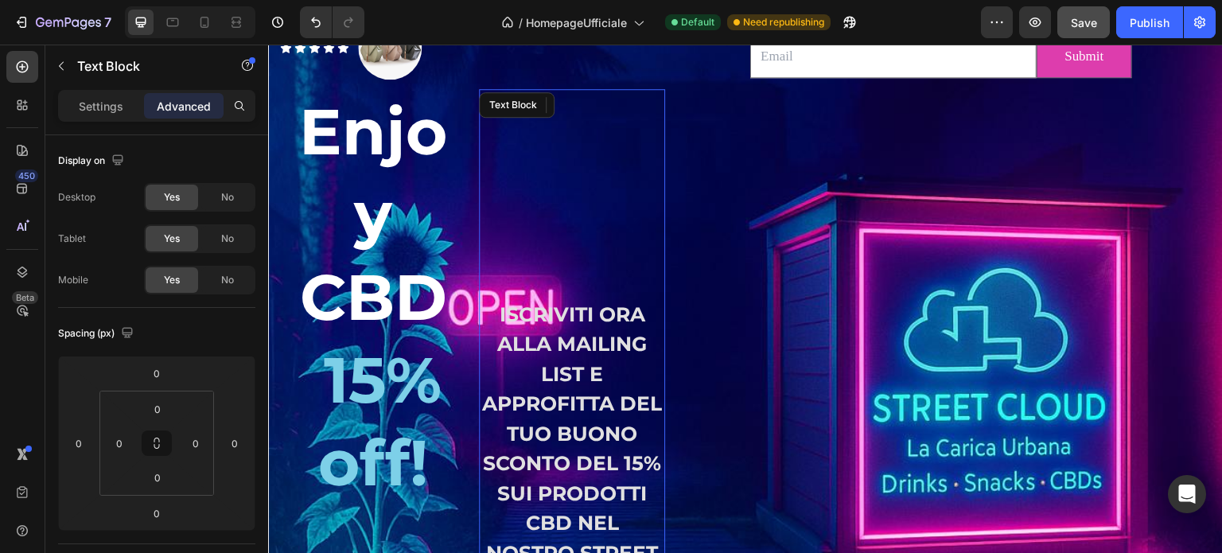
click at [535, 104] on div "Text Block" at bounding box center [517, 104] width 76 height 25
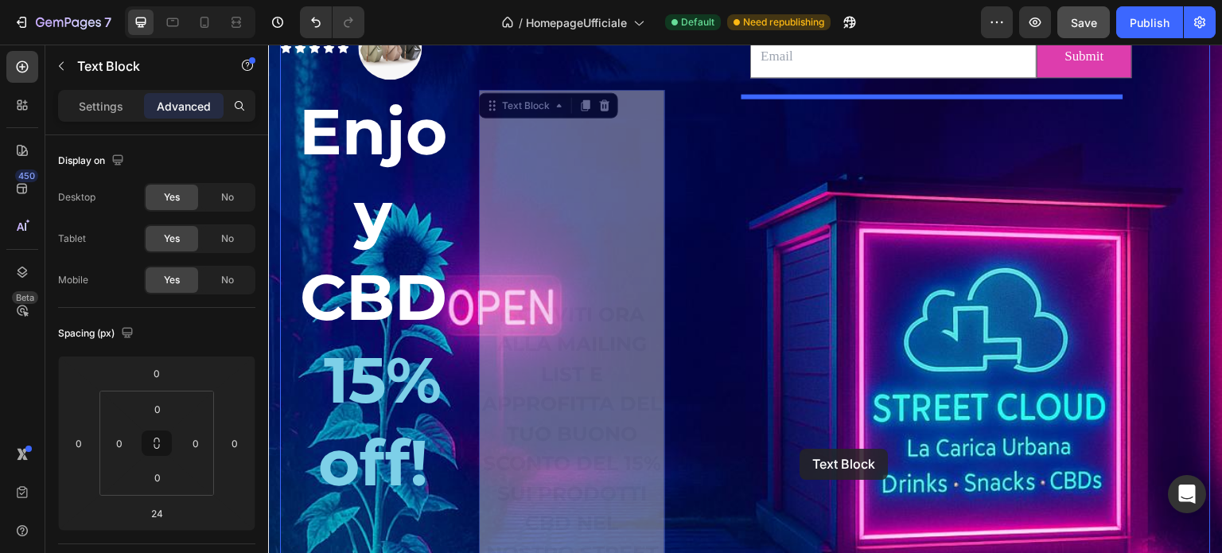
drag, startPoint x: 487, startPoint y: 107, endPoint x: 806, endPoint y: 451, distance: 469.0
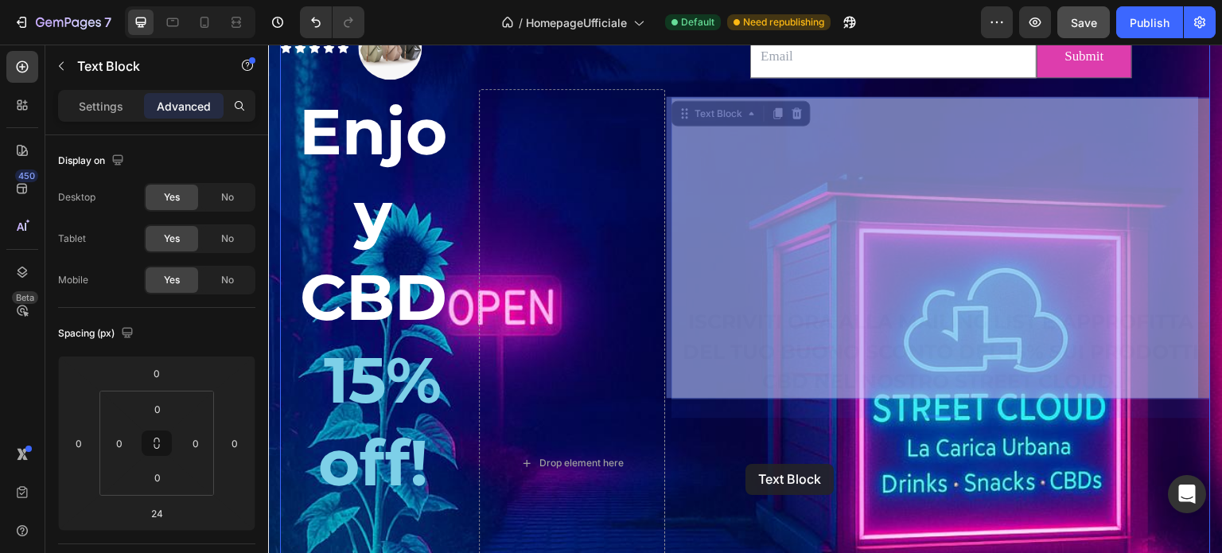
drag, startPoint x: 683, startPoint y: 116, endPoint x: 746, endPoint y: 464, distance: 353.5
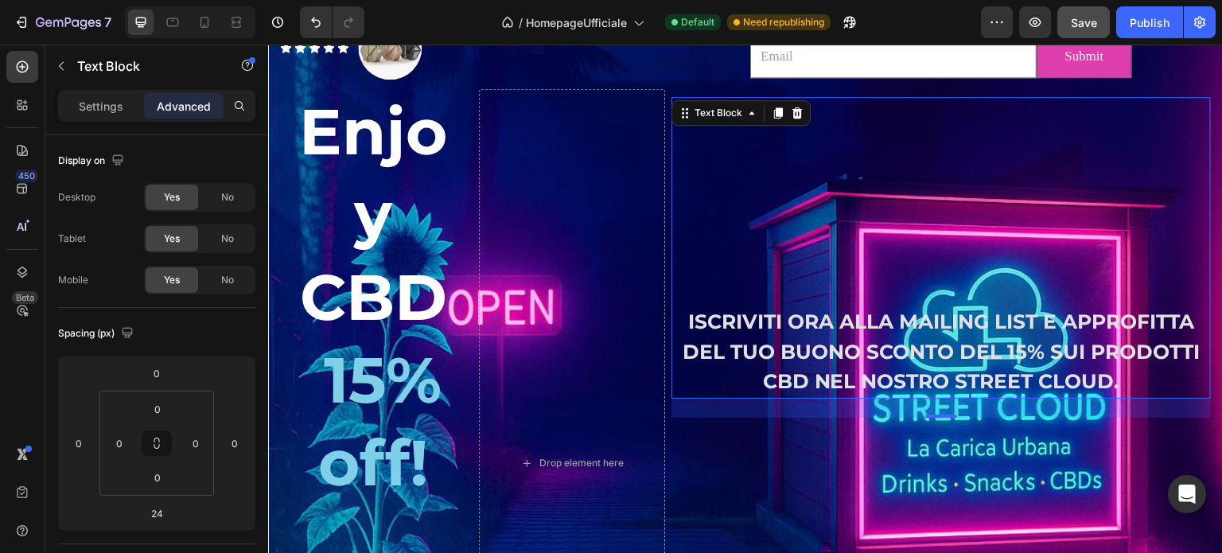
scroll to position [4179, 0]
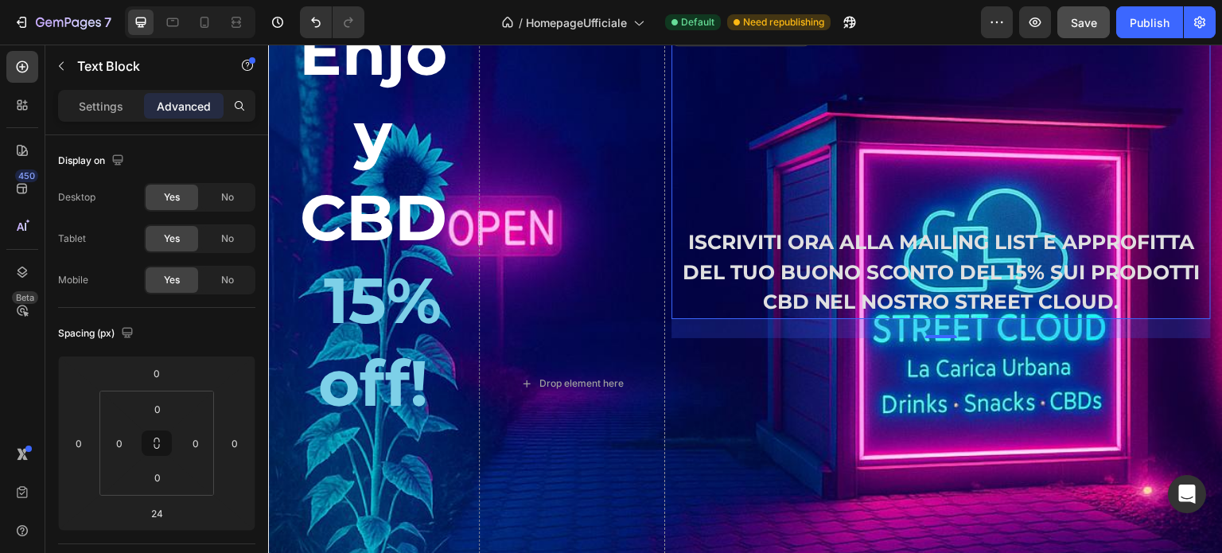
click at [673, 238] on p "ISCRIVITI ORA ALLA MAILING LIST E APPROFITTA DEL TUO BUONO SCONTO DEL 15% SUI P…" at bounding box center [941, 273] width 536 height 90
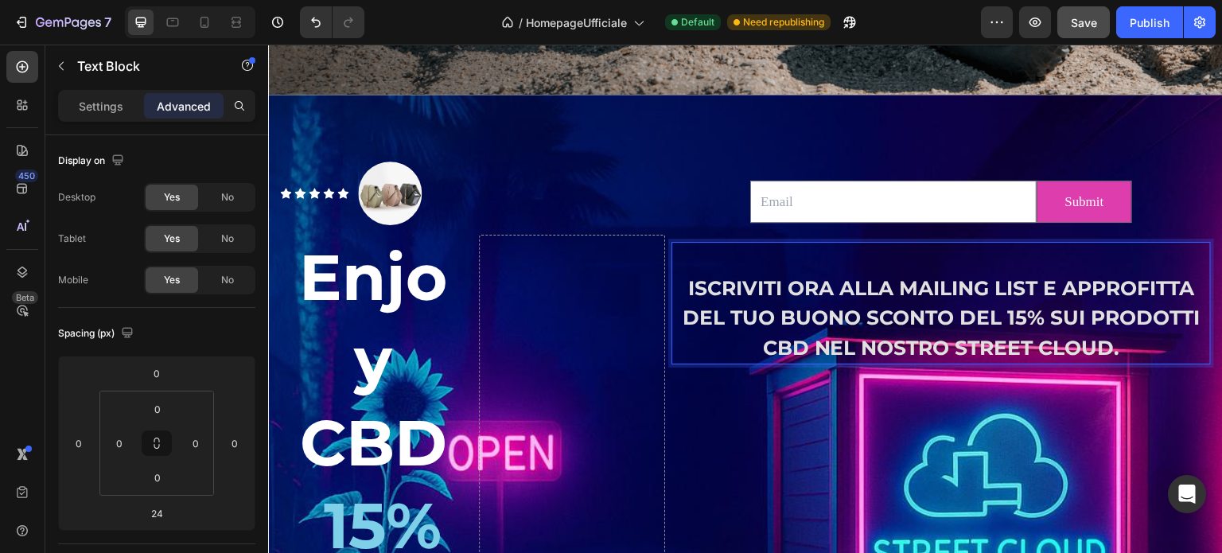
scroll to position [3929, 0]
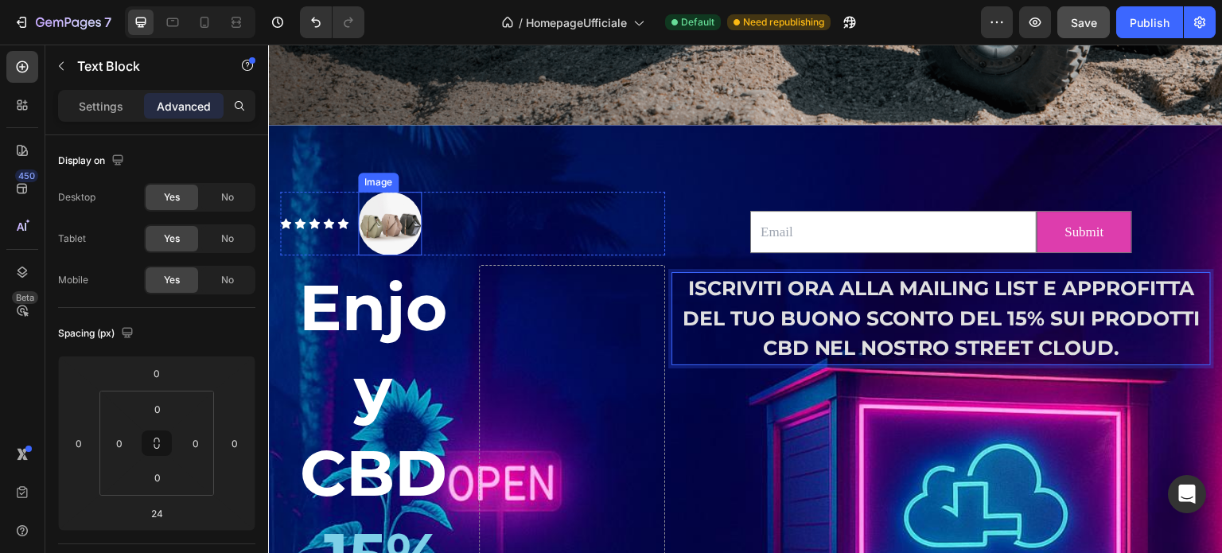
click at [397, 224] on img at bounding box center [390, 224] width 64 height 64
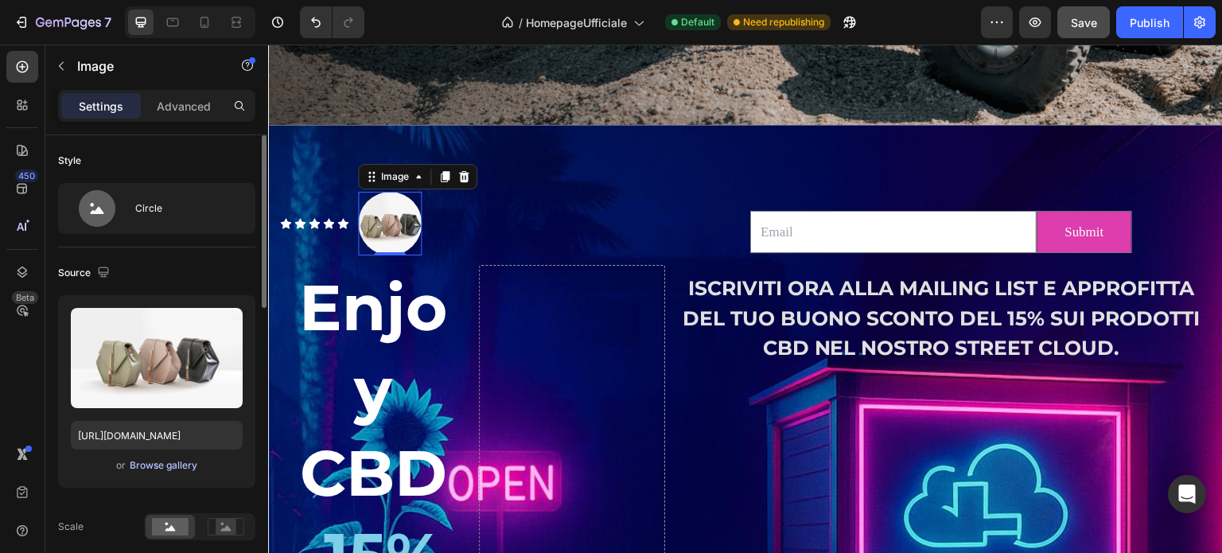
click at [168, 464] on div "Browse gallery" at bounding box center [164, 465] width 68 height 14
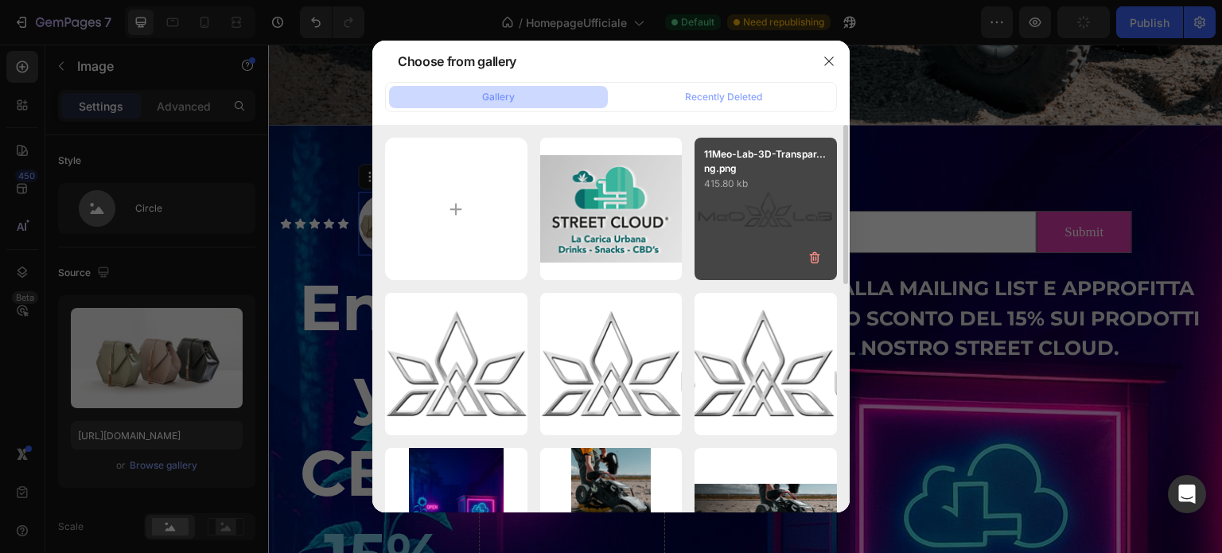
click at [811, 195] on div "11Meo-Lab-3D-Transpar...ng.png 415.80 kb" at bounding box center [766, 209] width 142 height 142
type input "[URL][DOMAIN_NAME]"
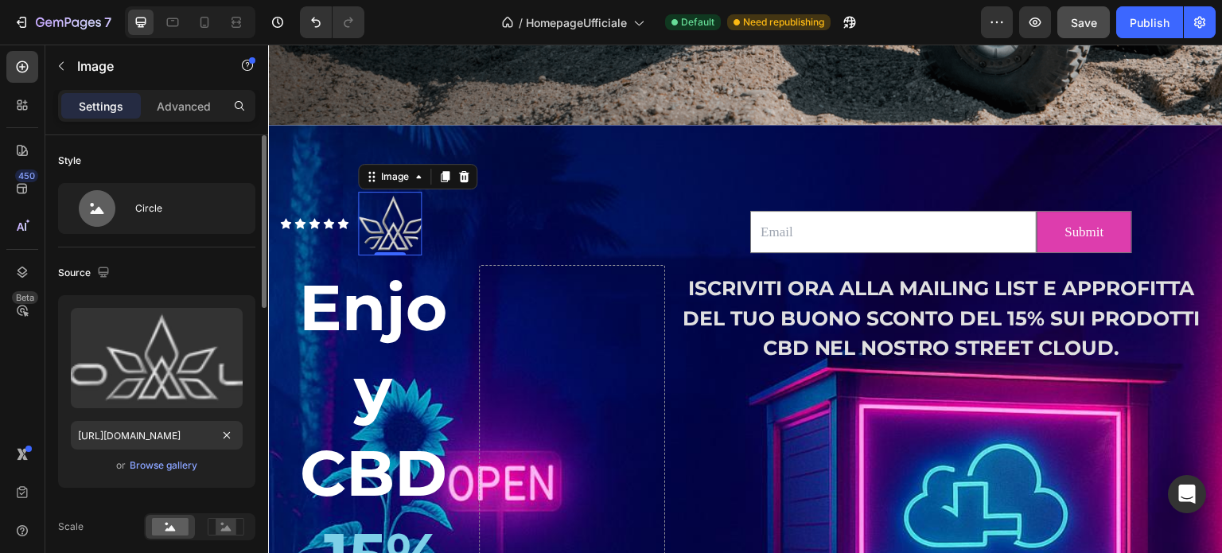
scroll to position [159, 0]
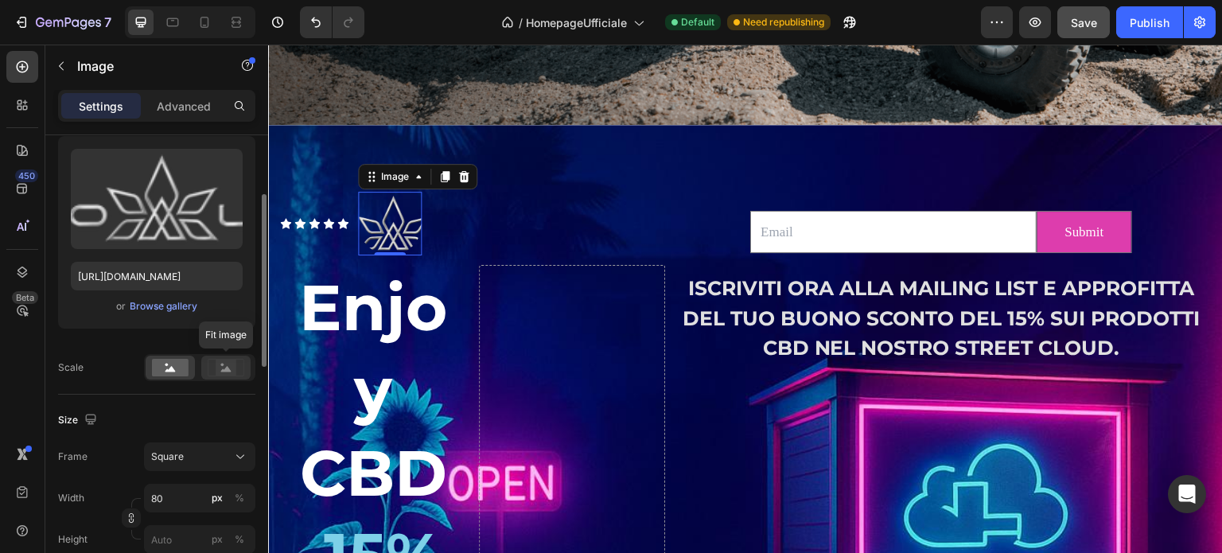
click at [218, 364] on rect at bounding box center [226, 368] width 21 height 16
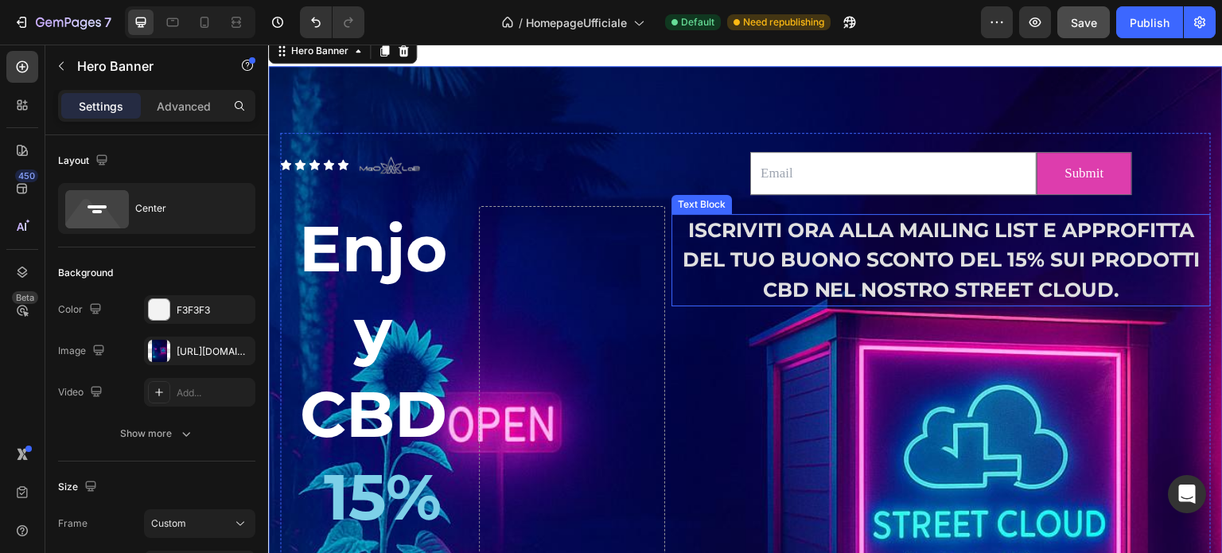
scroll to position [4009, 0]
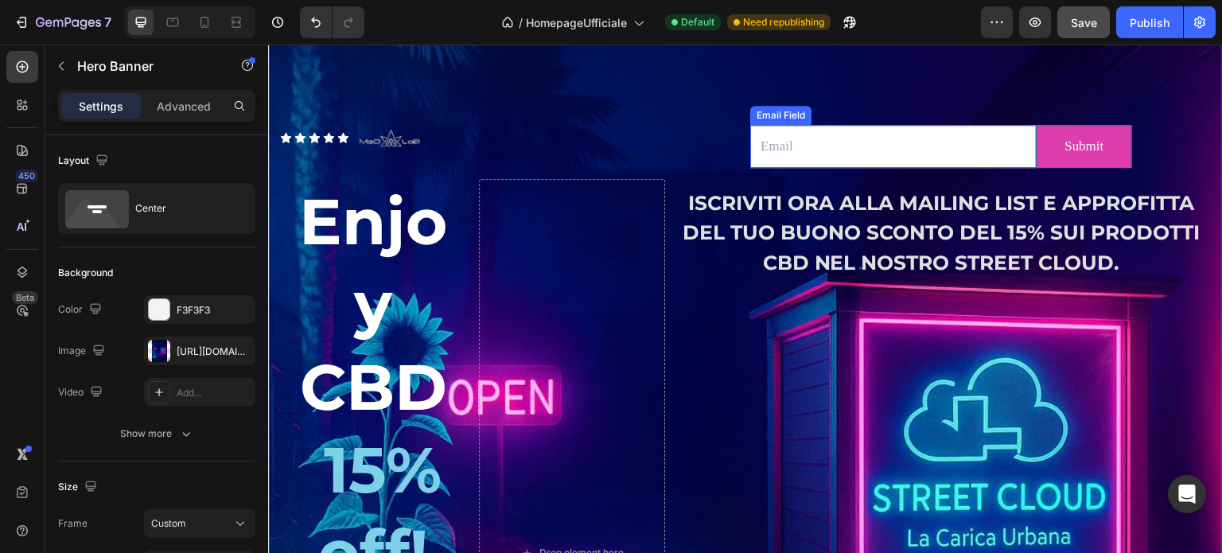
click at [875, 143] on input "email" at bounding box center [893, 146] width 286 height 42
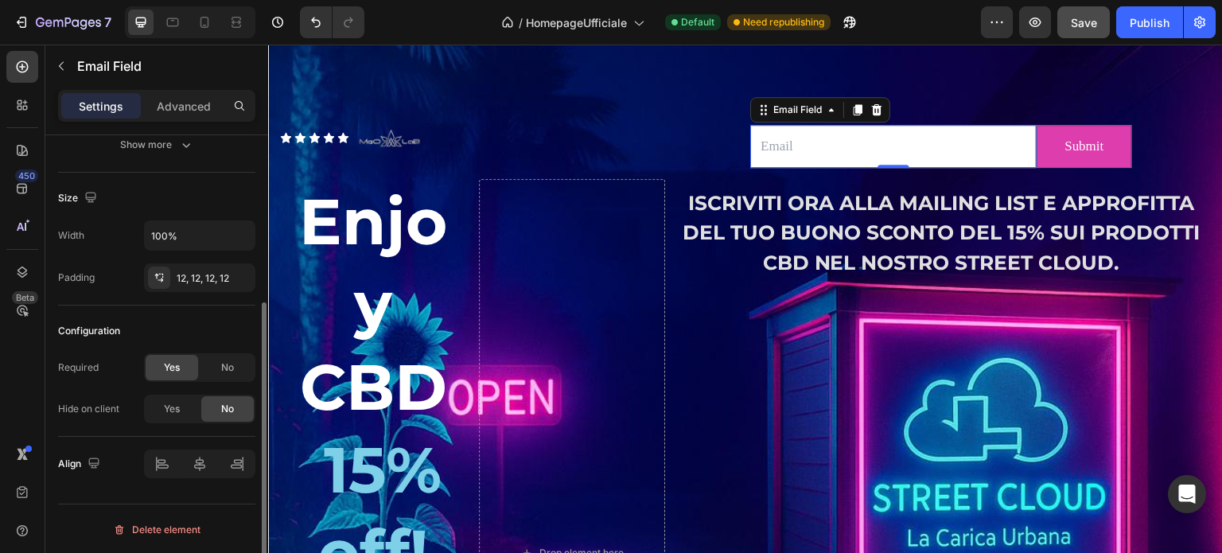
scroll to position [22, 0]
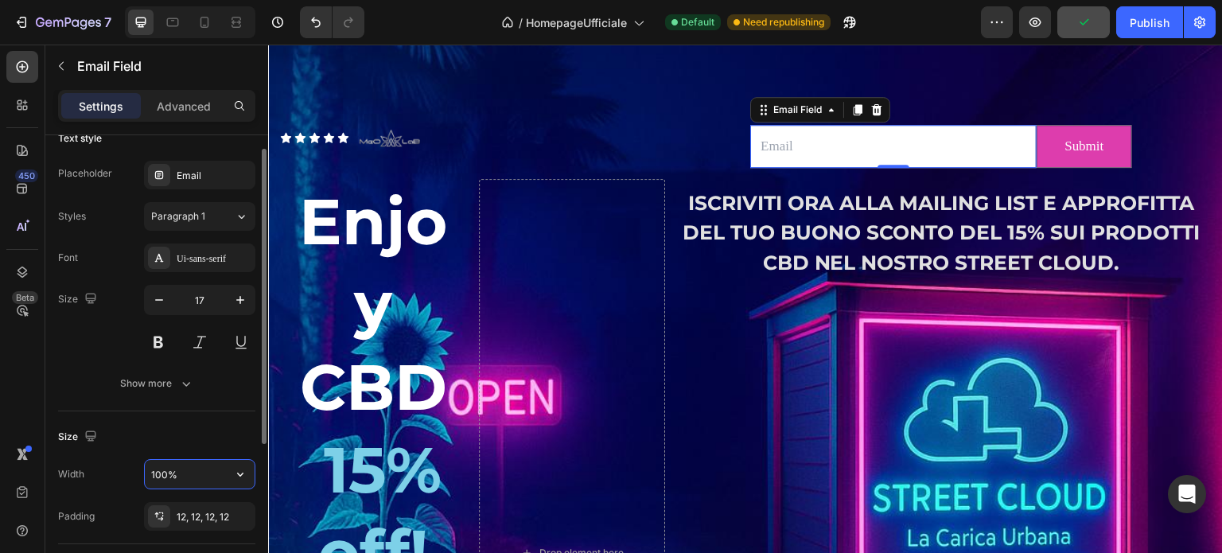
drag, startPoint x: 200, startPoint y: 473, endPoint x: 115, endPoint y: 465, distance: 85.5
click at [114, 466] on div "Width 100%" at bounding box center [156, 474] width 197 height 30
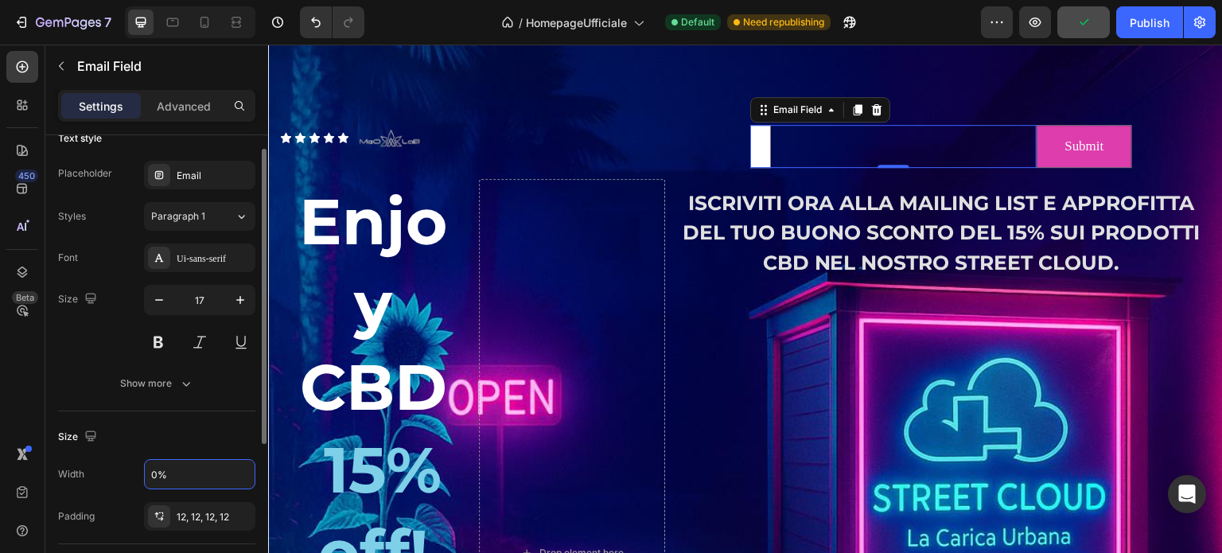
type input "%"
drag, startPoint x: 186, startPoint y: 479, endPoint x: 143, endPoint y: 476, distance: 43.1
click at [140, 480] on div "Width 80" at bounding box center [156, 474] width 197 height 30
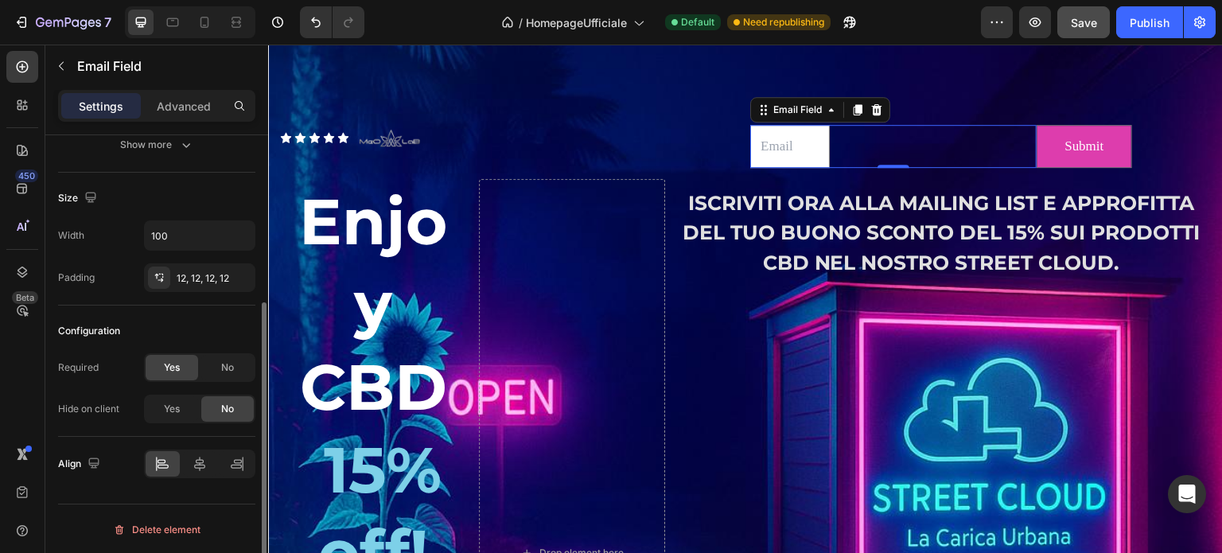
scroll to position [181, 0]
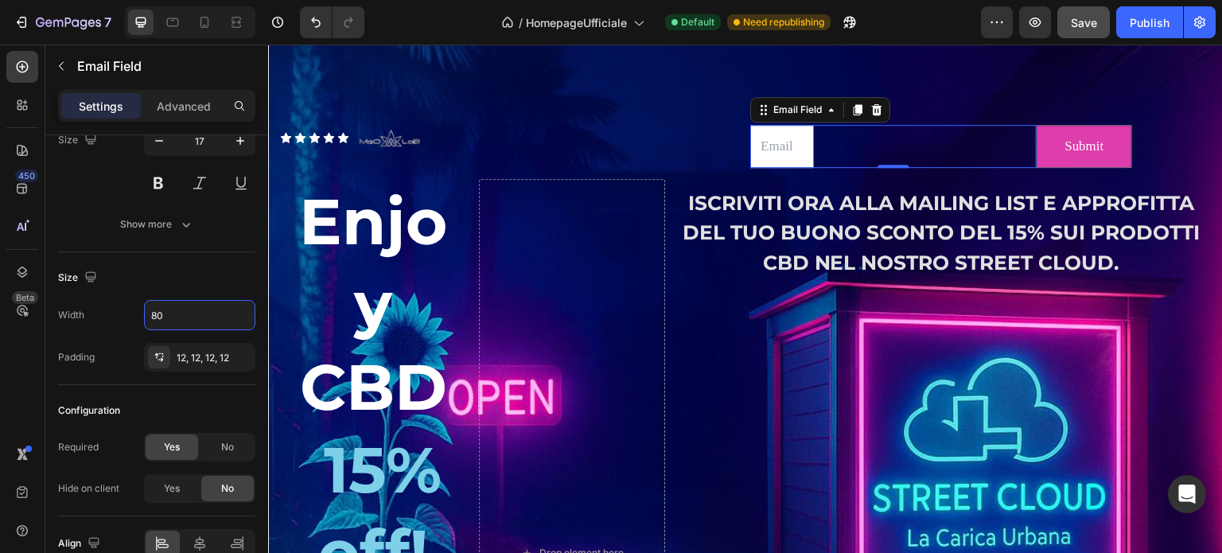
click at [750, 152] on input "email" at bounding box center [782, 146] width 64 height 42
click at [321, 35] on button "Undo/Redo" at bounding box center [316, 22] width 32 height 32
click at [318, 29] on icon "Undo/Redo" at bounding box center [316, 22] width 16 height 16
type input "100%"
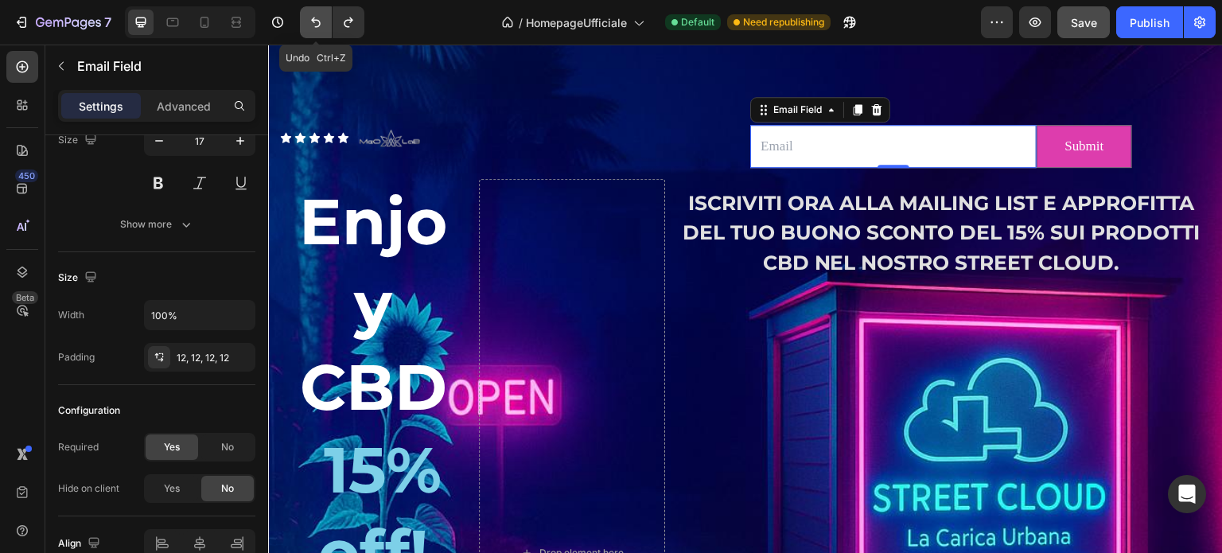
click at [318, 29] on icon "Undo/Redo" at bounding box center [316, 22] width 16 height 16
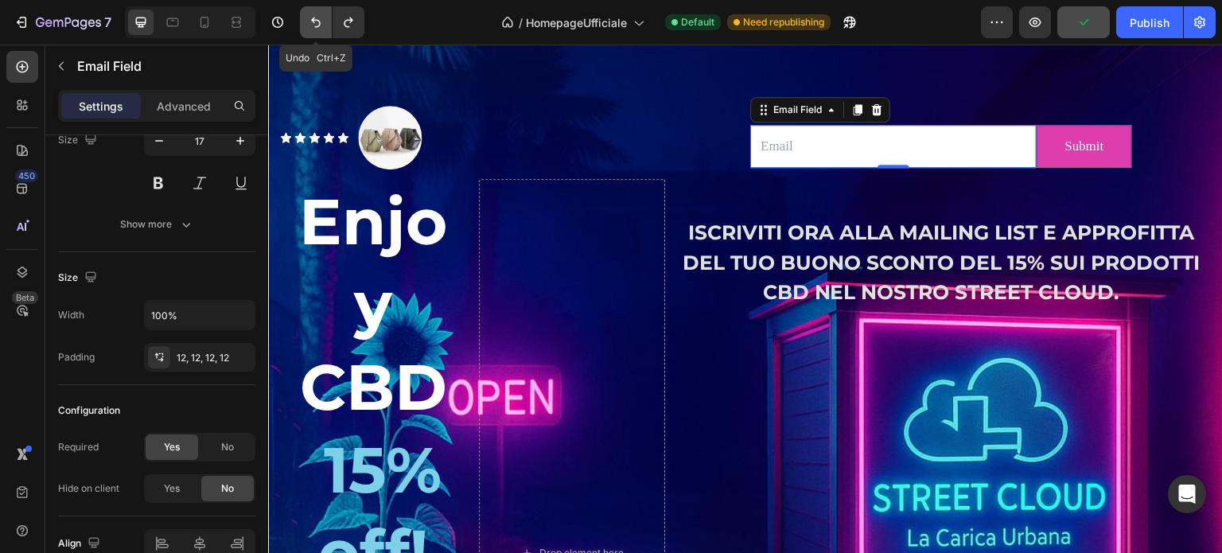
click at [318, 29] on icon "Undo/Redo" at bounding box center [316, 22] width 16 height 16
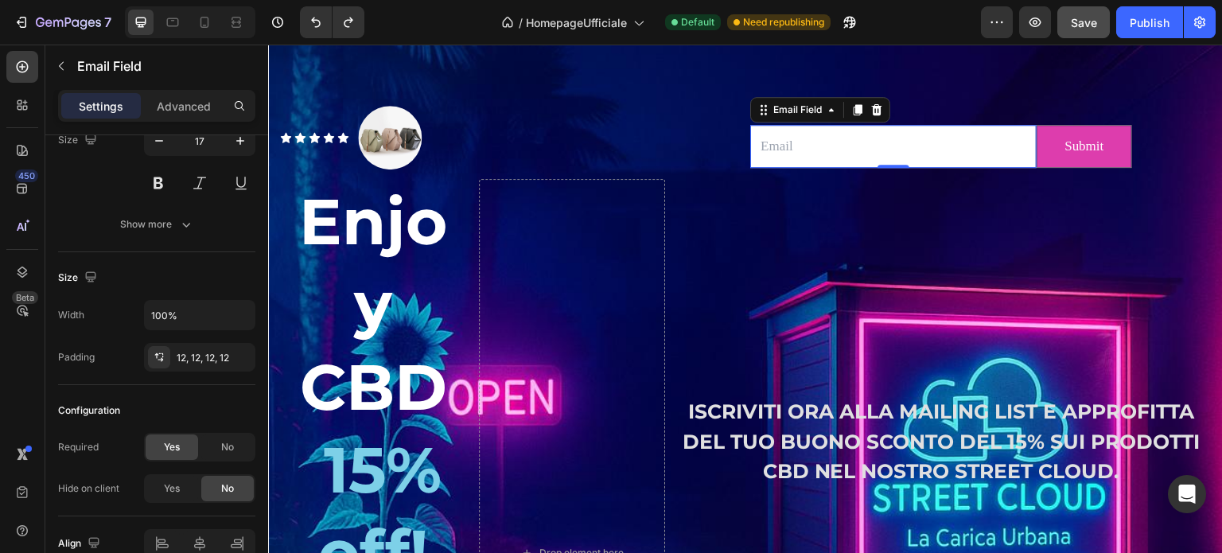
click at [815, 139] on input "email" at bounding box center [893, 146] width 286 height 42
click at [385, 138] on img at bounding box center [390, 138] width 64 height 64
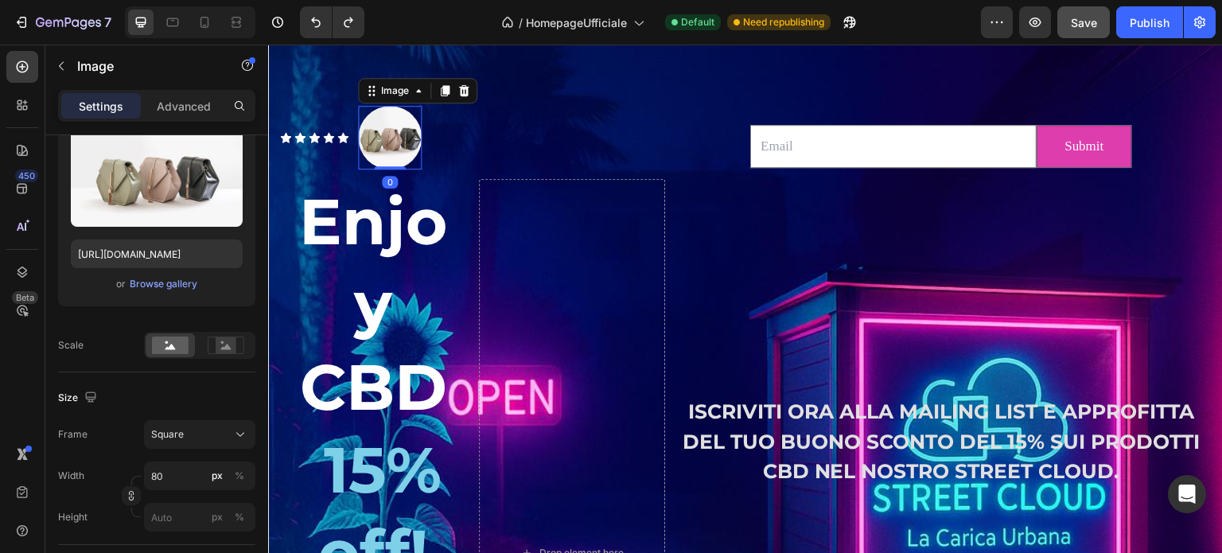
scroll to position [0, 0]
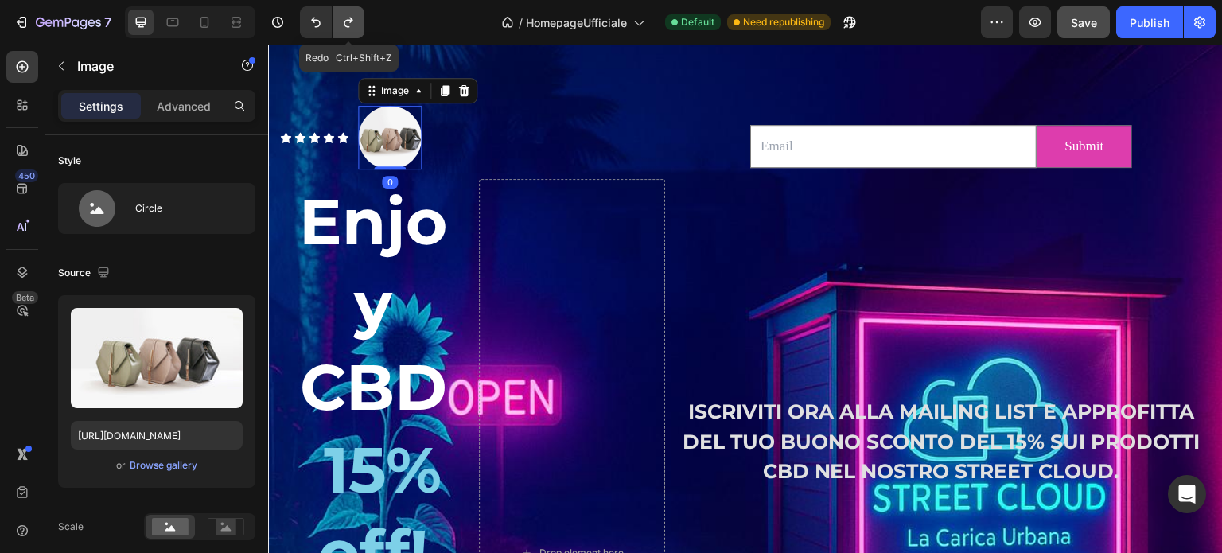
click at [358, 22] on button "Undo/Redo" at bounding box center [349, 22] width 32 height 32
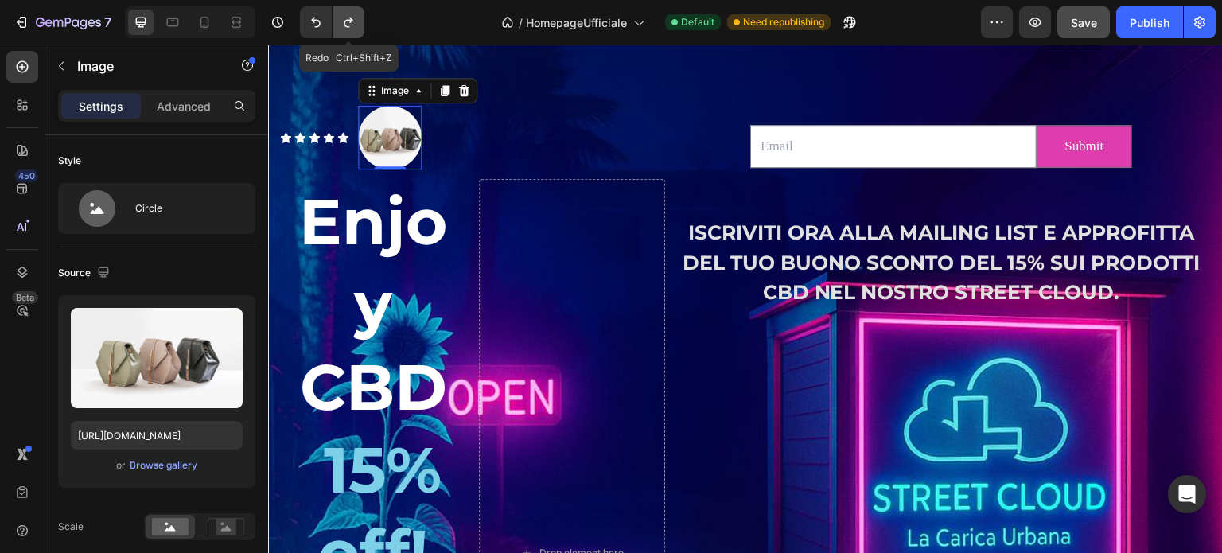
click at [355, 22] on icon "Undo/Redo" at bounding box center [349, 22] width 16 height 16
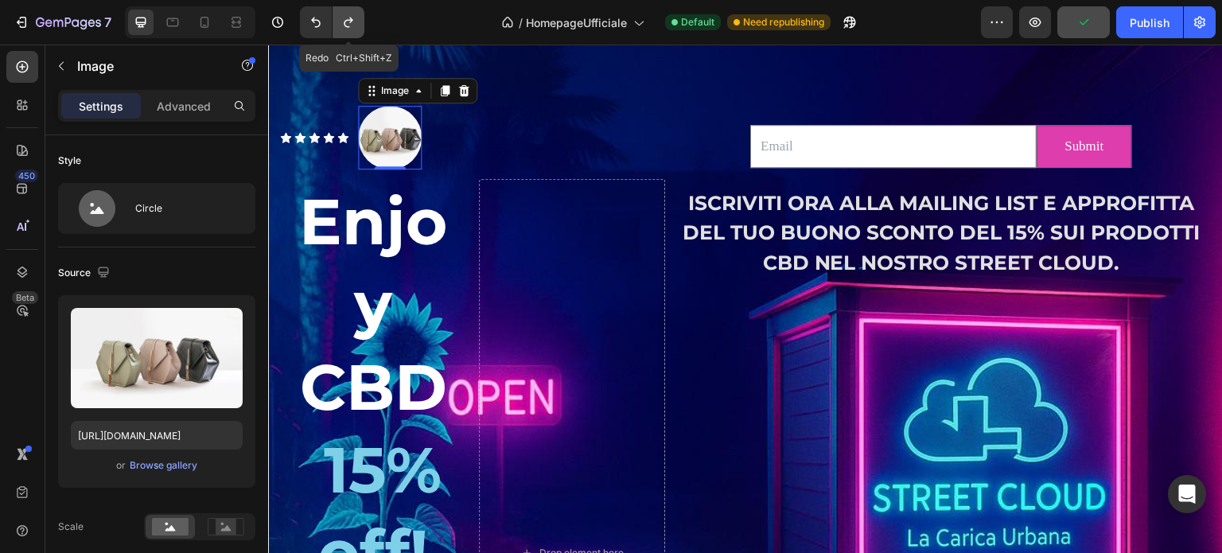
click at [346, 21] on icon "Undo/Redo" at bounding box center [349, 22] width 16 height 16
type input "[URL][DOMAIN_NAME]"
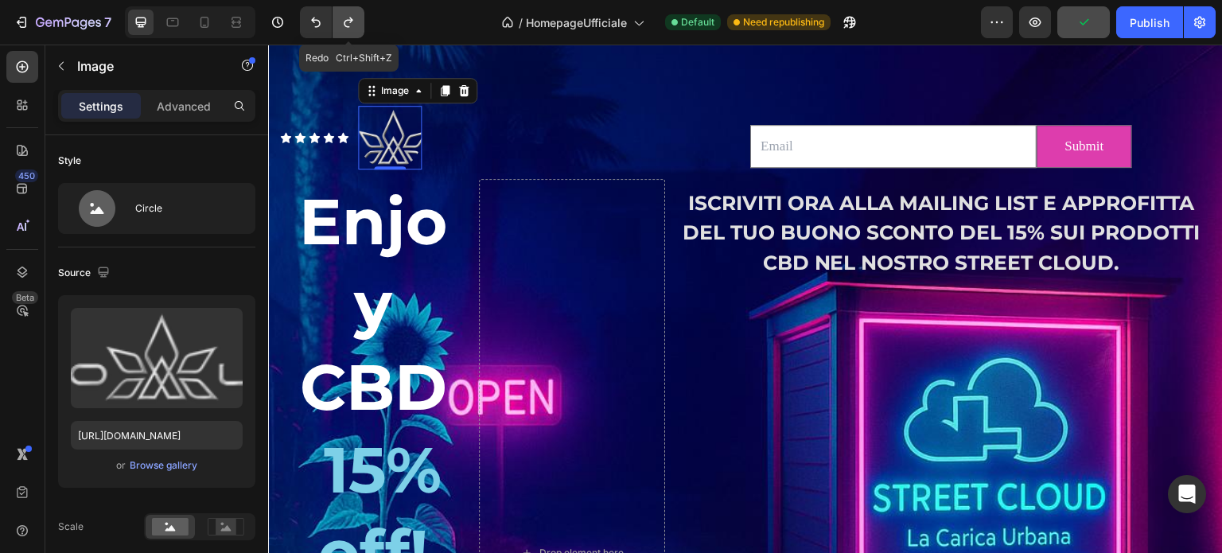
click at [346, 21] on icon "Undo/Redo" at bounding box center [349, 22] width 16 height 16
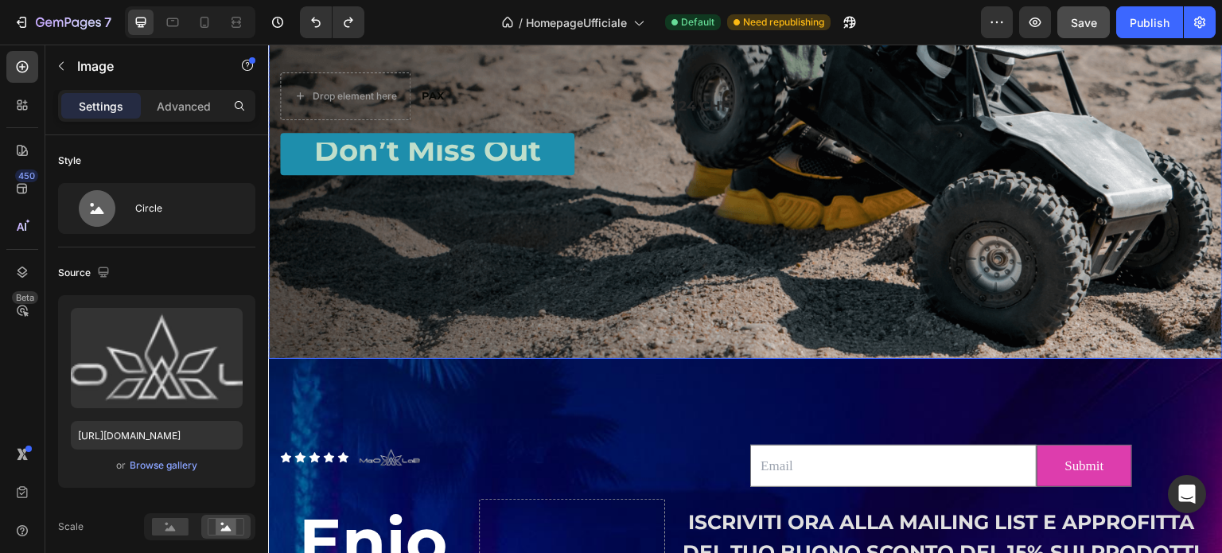
scroll to position [3929, 0]
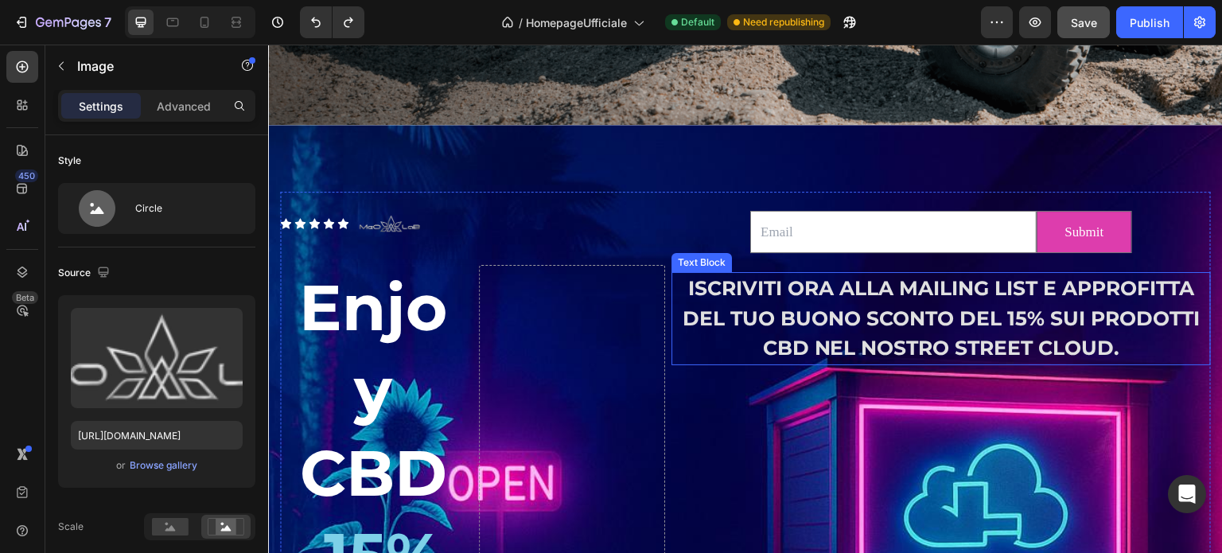
click at [695, 275] on p "ISCRIVITI ORA ALLA MAILING LIST E APPROFITTA DEL TUO BUONO SCONTO DEL 15% SUI P…" at bounding box center [941, 319] width 536 height 90
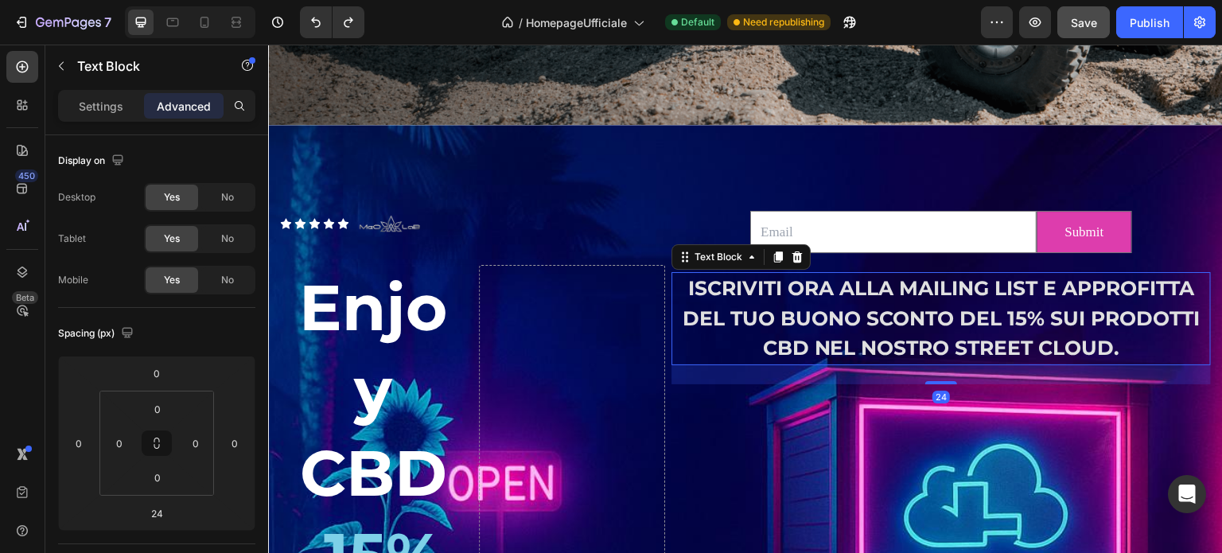
click at [673, 281] on p "ISCRIVITI ORA ALLA MAILING LIST E APPROFITTA DEL TUO BUONO SCONTO DEL 15% SUI P…" at bounding box center [941, 319] width 536 height 90
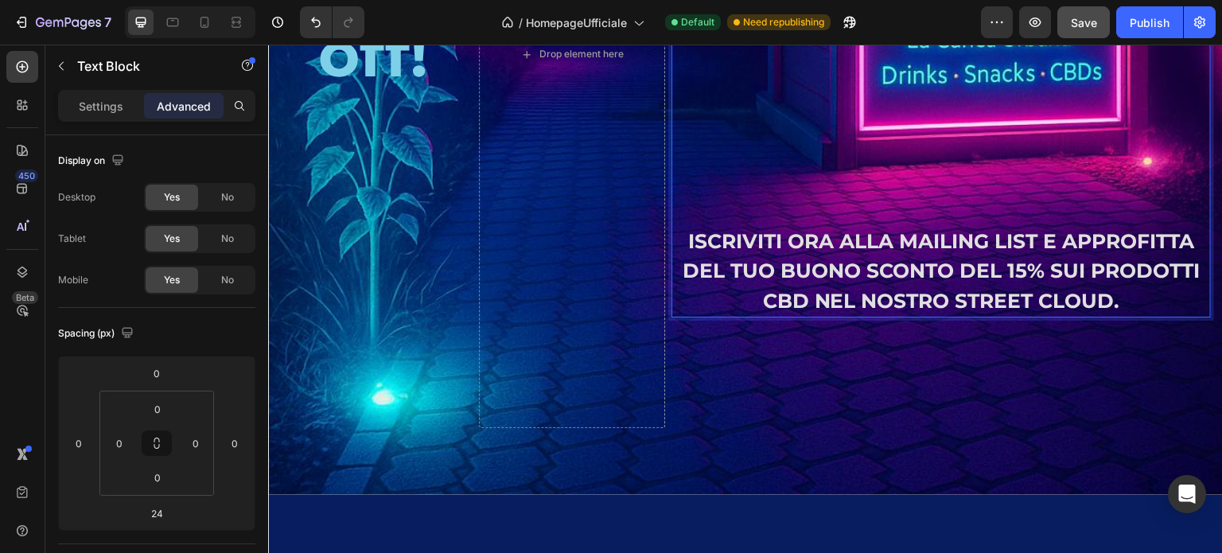
scroll to position [4542, 0]
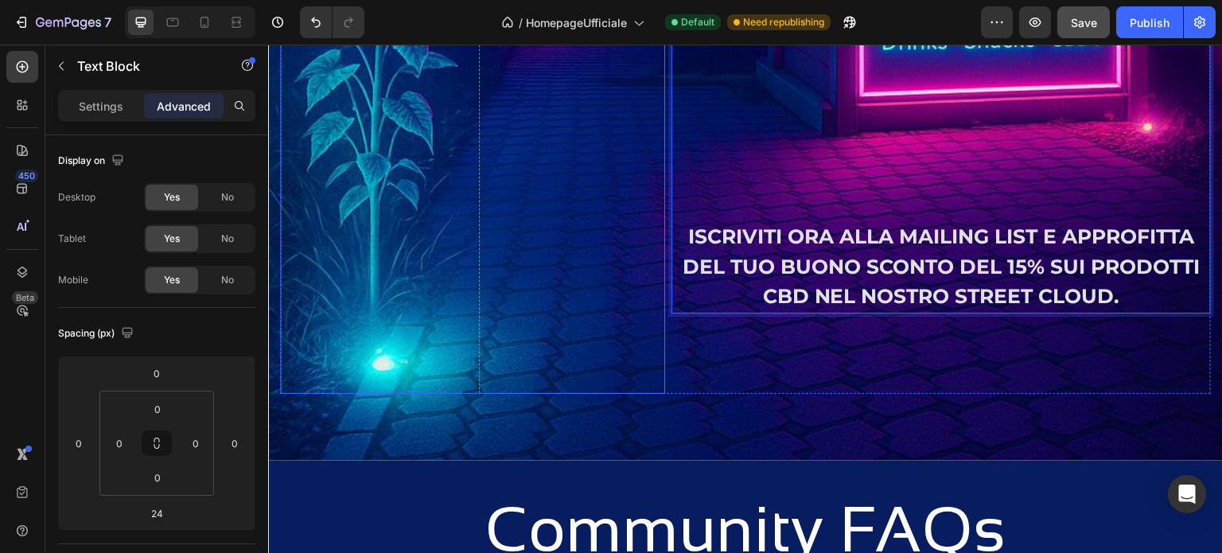
click at [654, 366] on div "Drop element here" at bounding box center [572, 20] width 186 height 748
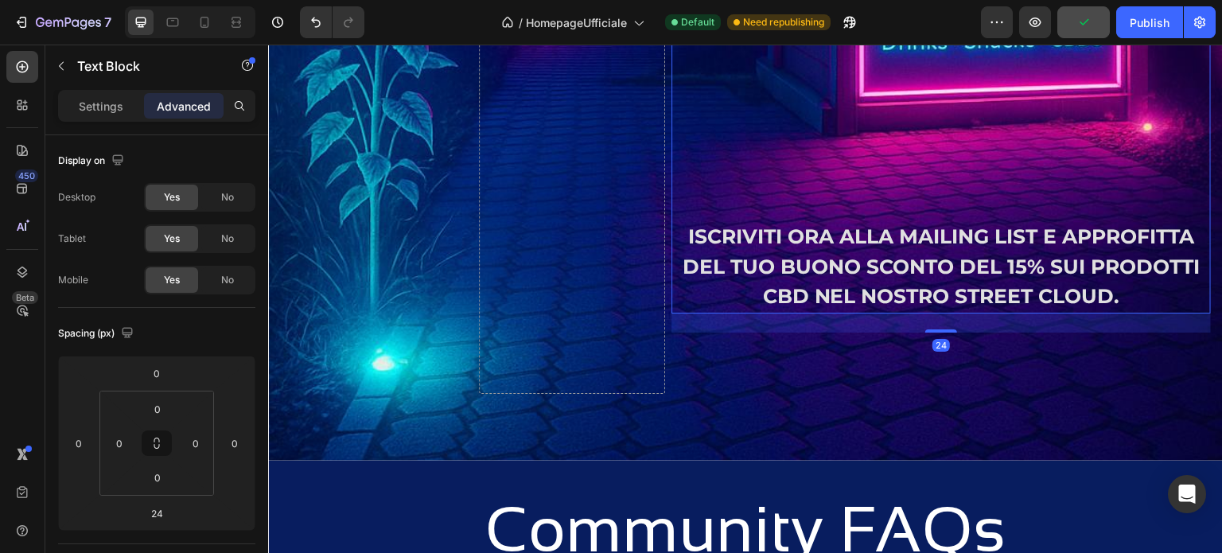
click at [864, 242] on p "ISCRIVITI ORA ALLA MAILING LIST E APPROFITTA DEL TUO BUONO SCONTO DEL 15% SUI P…" at bounding box center [941, 267] width 536 height 90
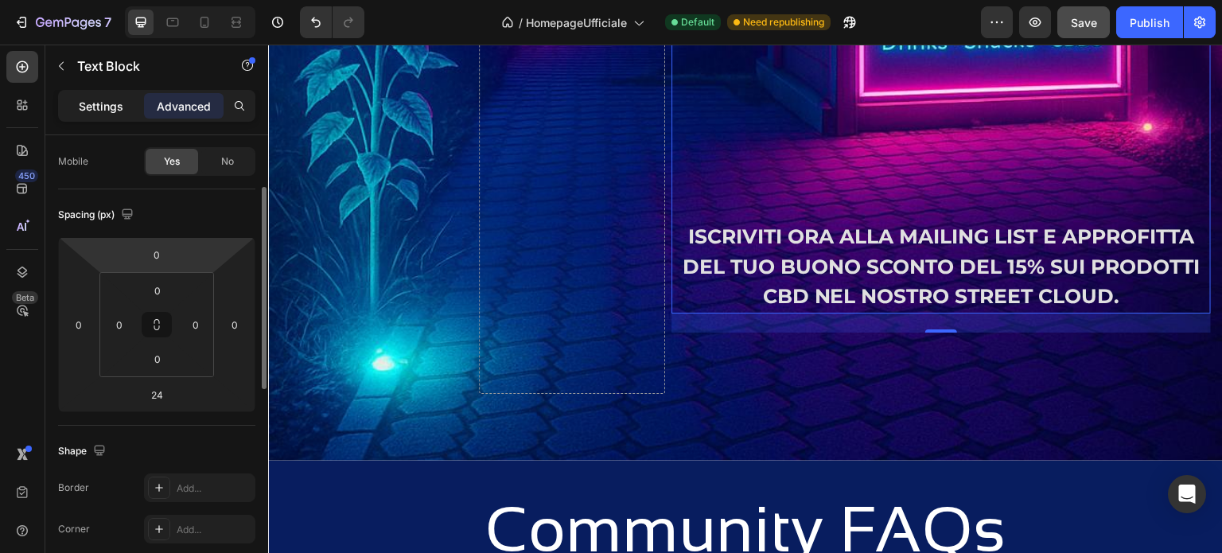
click at [120, 104] on p "Settings" at bounding box center [101, 106] width 45 height 17
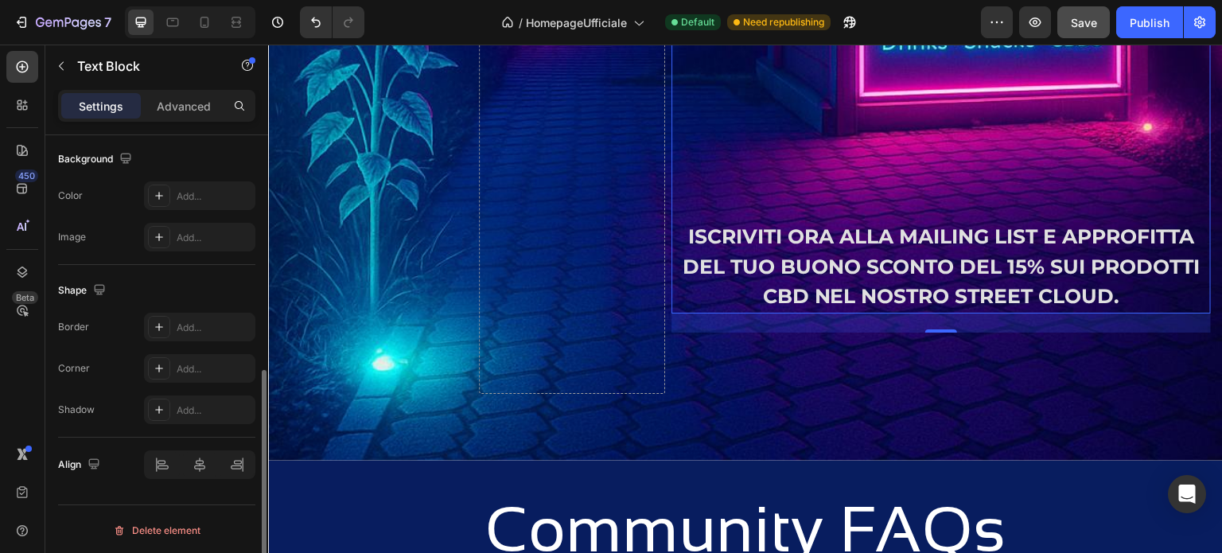
scroll to position [239, 0]
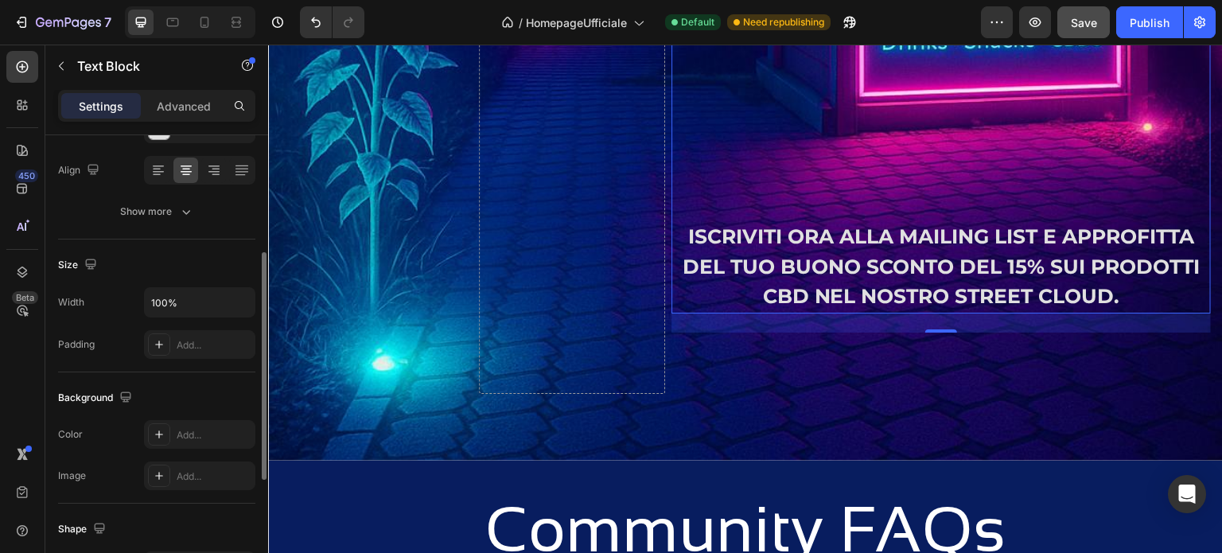
click at [630, 219] on div "Drop element here" at bounding box center [572, 20] width 186 height 748
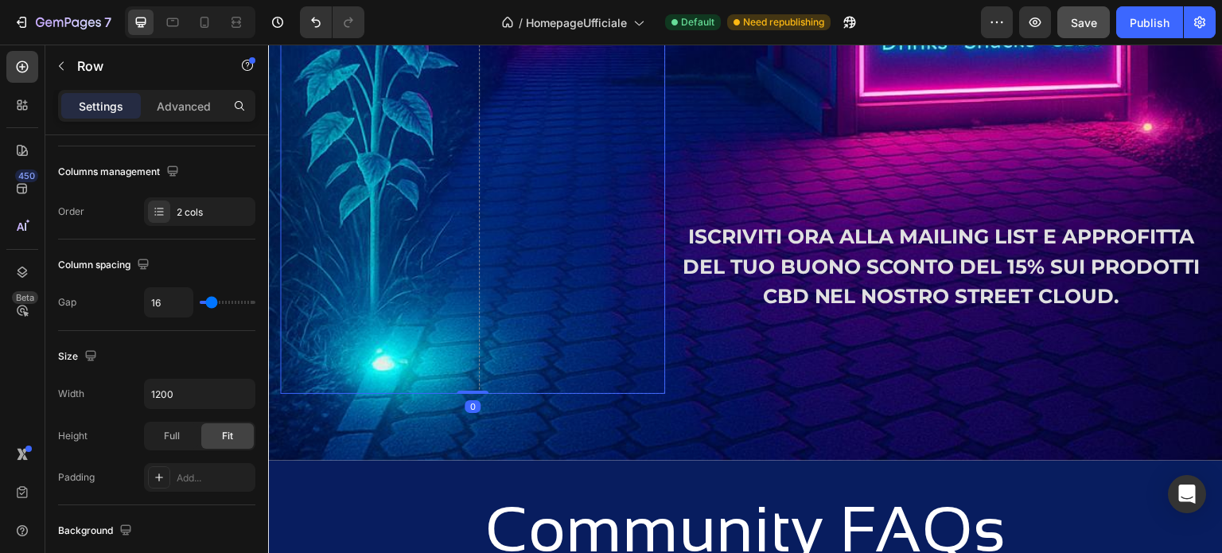
scroll to position [0, 0]
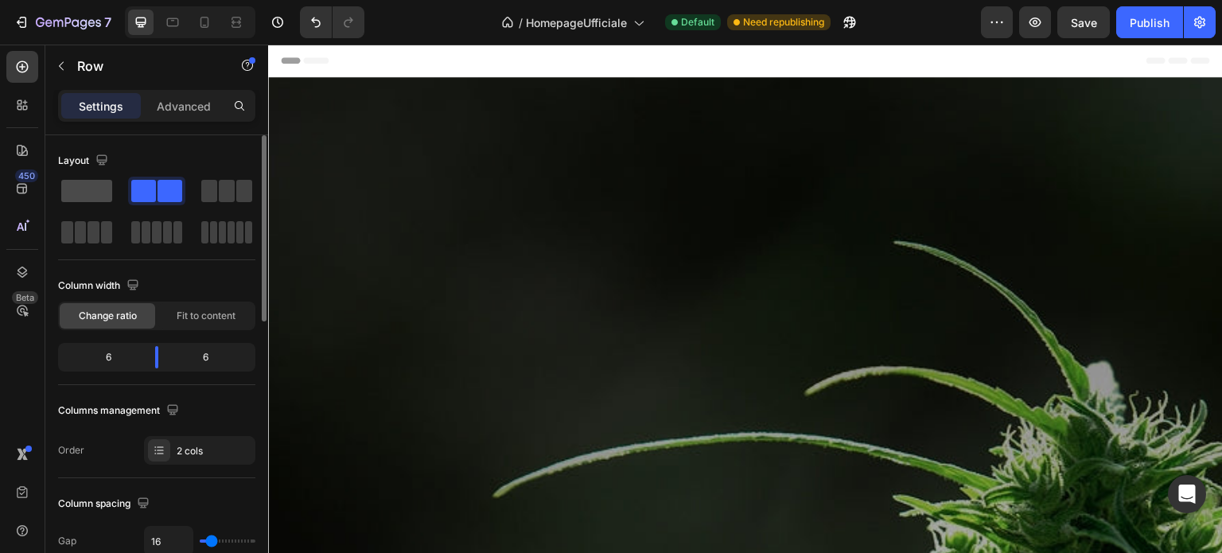
scroll to position [4542, 0]
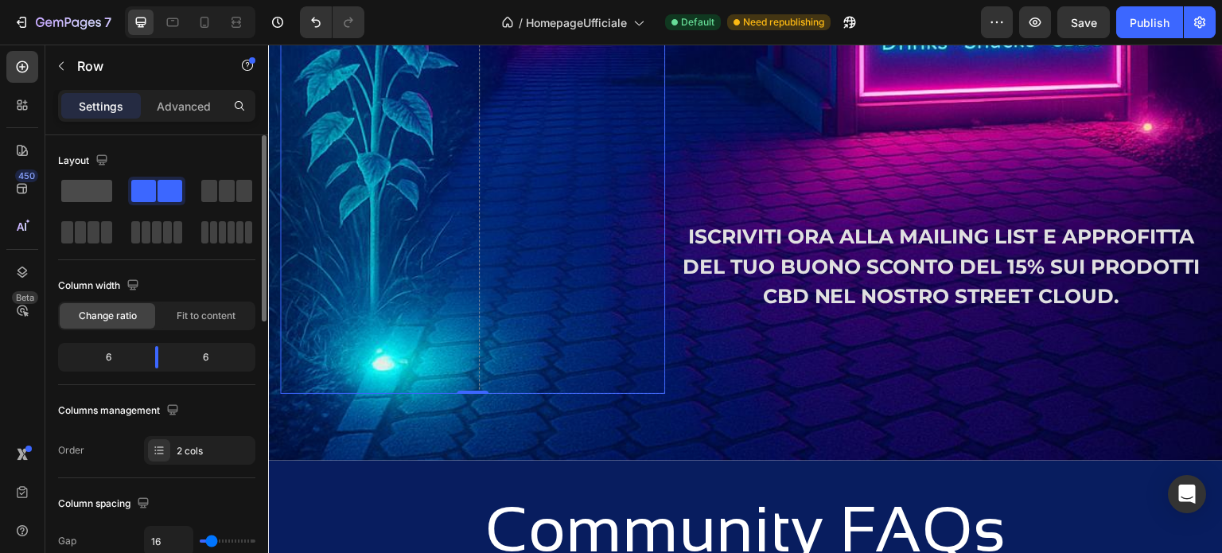
click at [91, 199] on span at bounding box center [86, 191] width 51 height 22
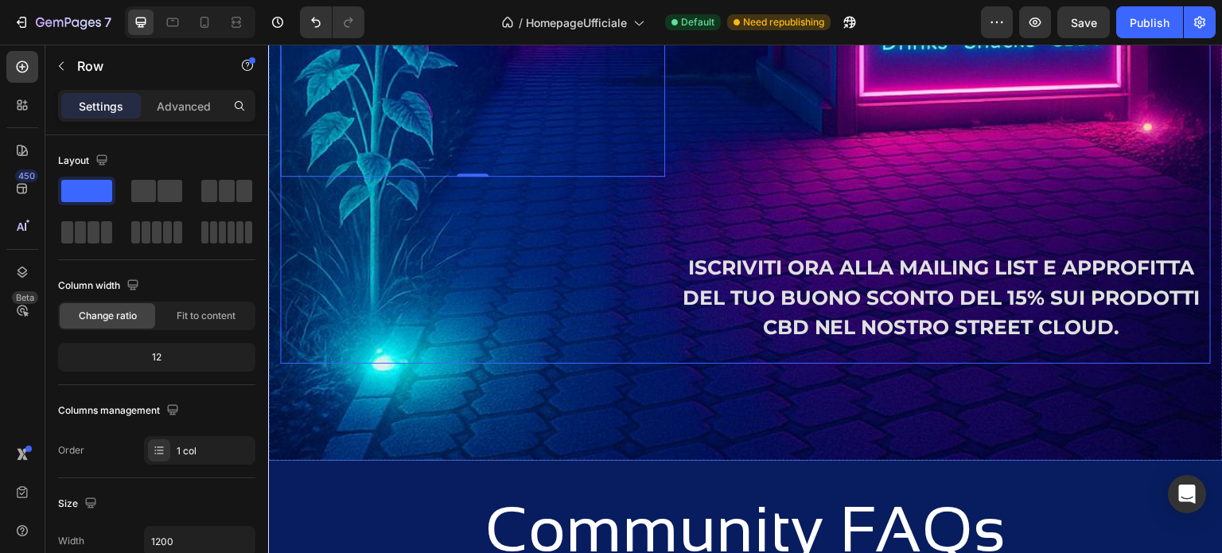
drag, startPoint x: 672, startPoint y: 247, endPoint x: 668, endPoint y: 256, distance: 9.6
click at [673, 248] on p "Rich Text Editor. Editing area: main" at bounding box center [941, 239] width 536 height 30
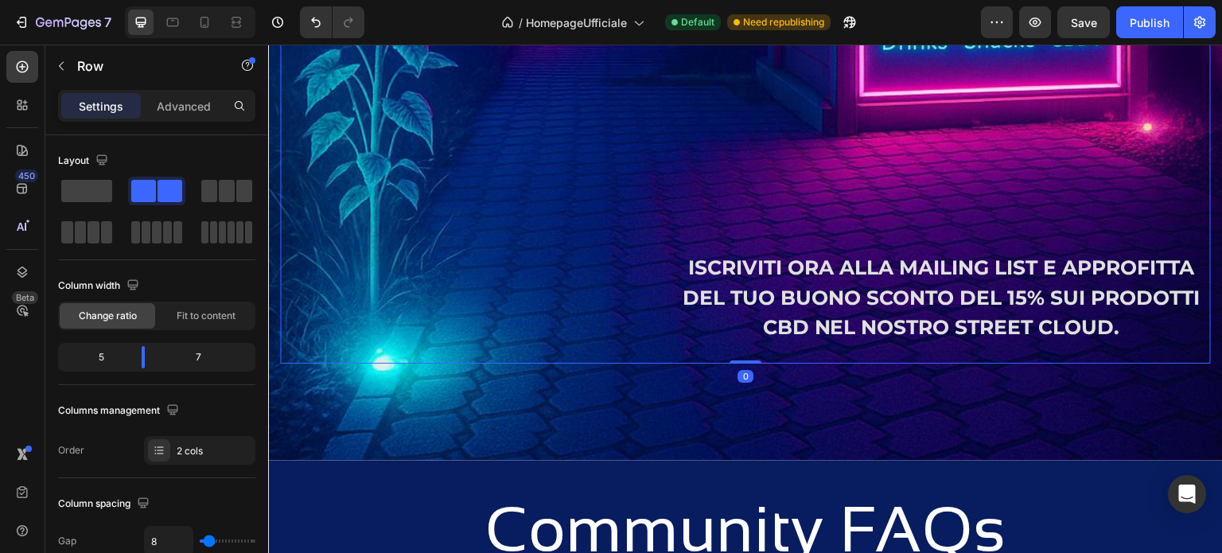
click at [925, 268] on p "ISCRIVITI ORA ALLA MAILING LIST E APPROFITTA DEL TUO BUONO SCONTO DEL 15% SUI P…" at bounding box center [941, 298] width 536 height 90
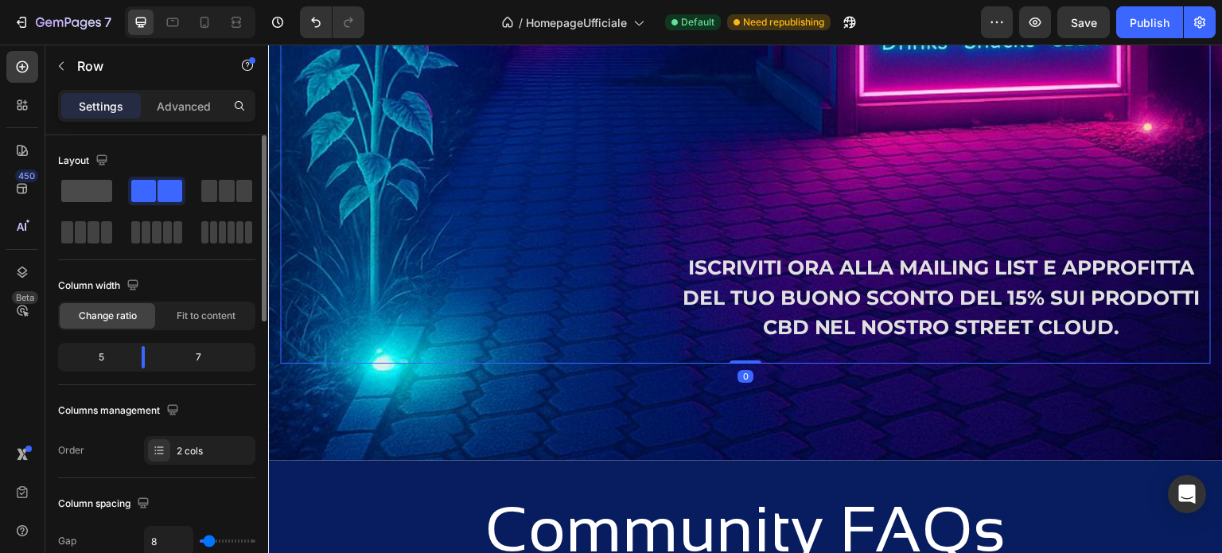
click at [70, 195] on span at bounding box center [86, 191] width 51 height 22
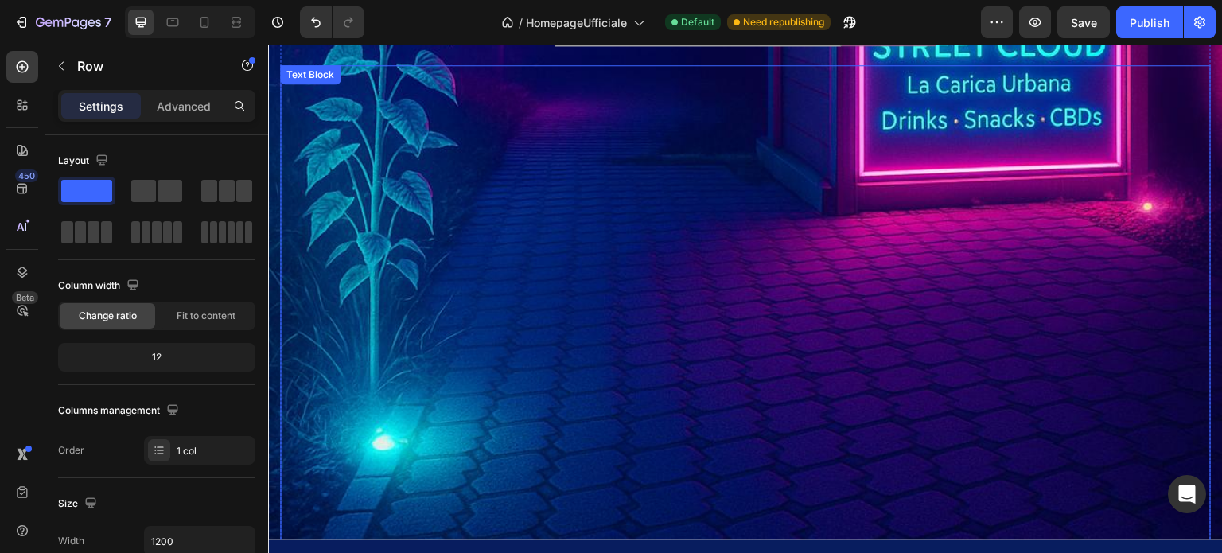
scroll to position [4383, 0]
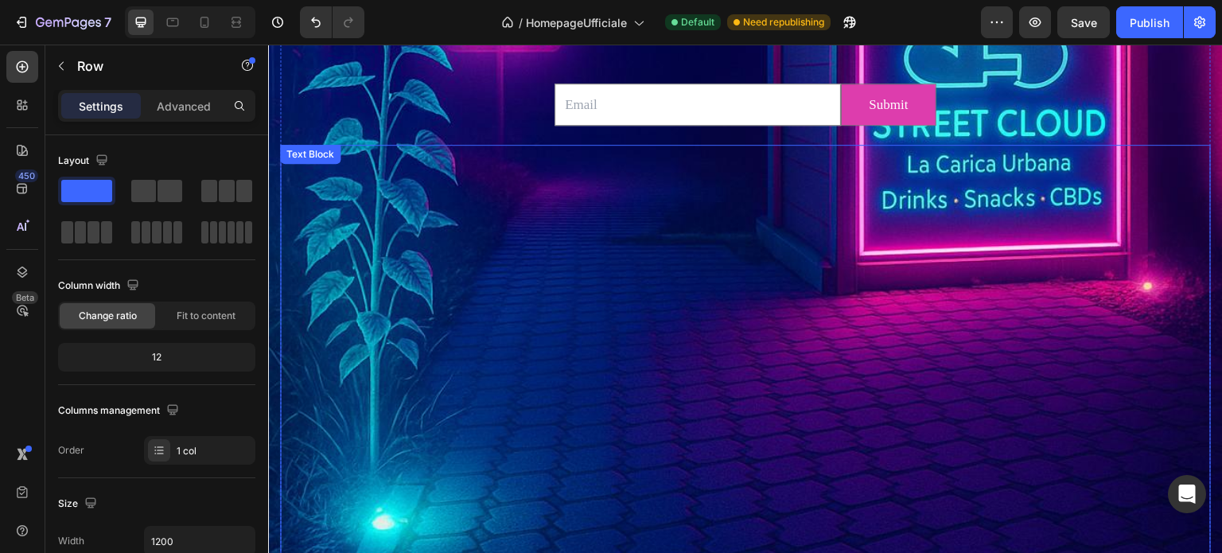
click at [716, 298] on p at bounding box center [746, 311] width 928 height 30
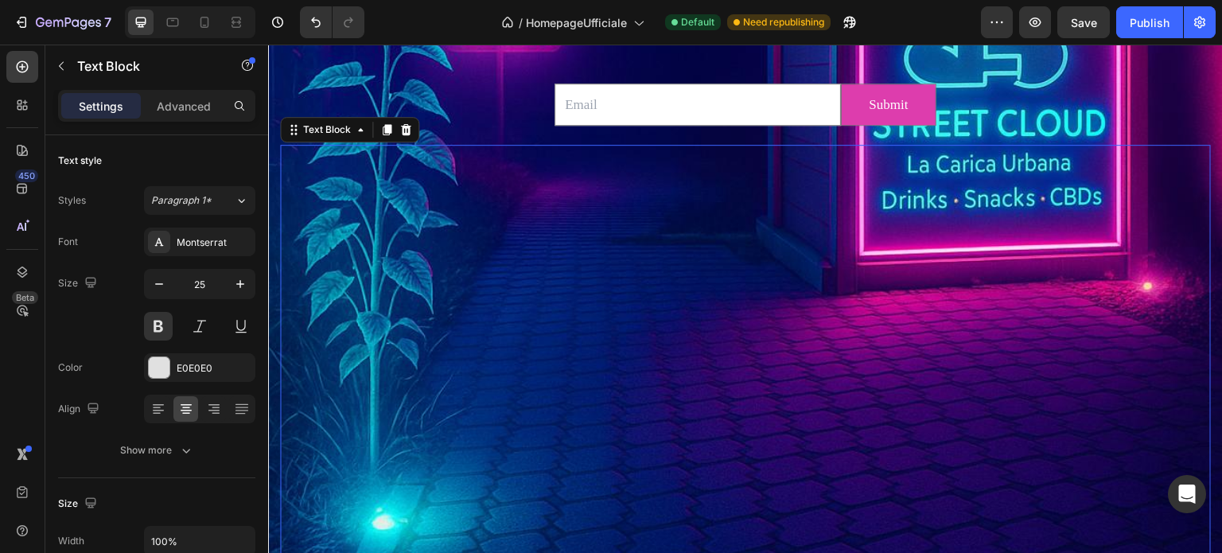
click at [528, 240] on p at bounding box center [746, 251] width 928 height 30
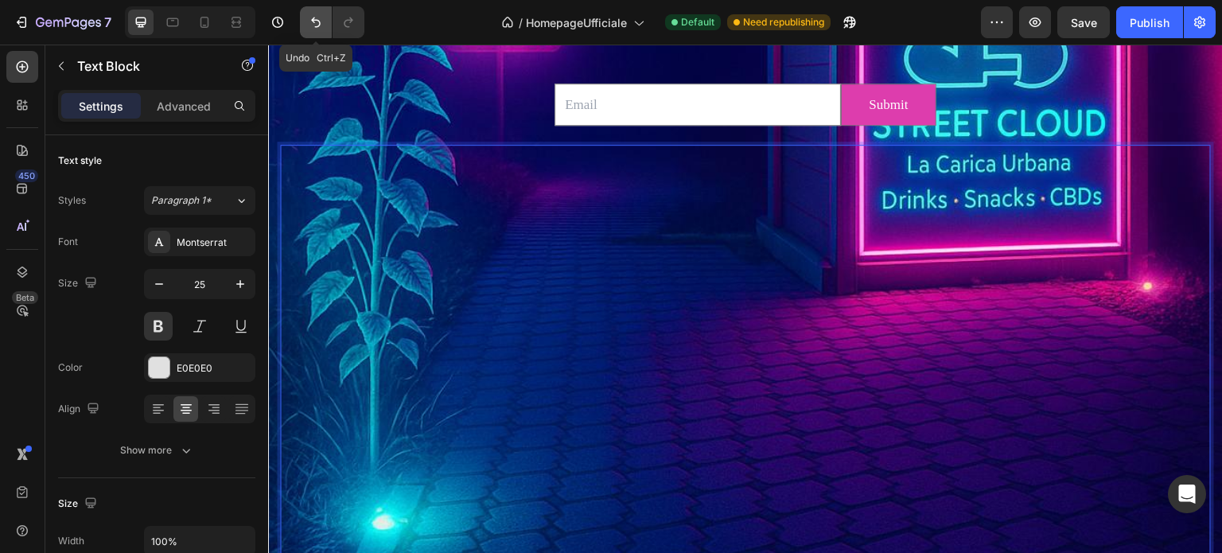
click at [315, 18] on icon "Undo/Redo" at bounding box center [316, 22] width 16 height 16
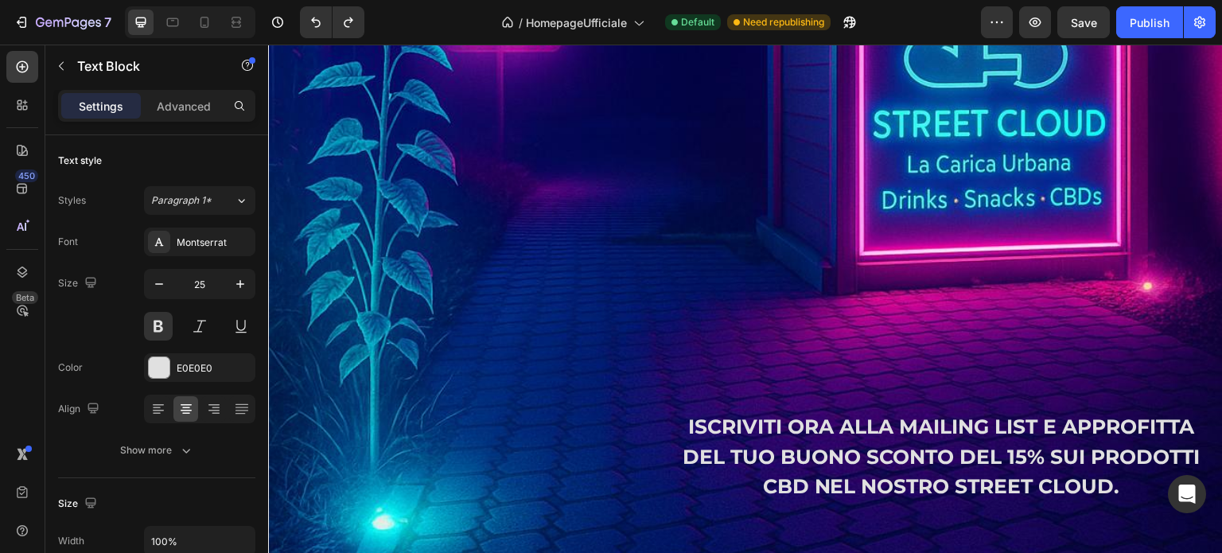
click at [829, 442] on p "ISCRIVITI ORA ALLA MAILING LIST E APPROFITTA DEL TUO BUONO SCONTO DEL 15% SUI P…" at bounding box center [941, 457] width 536 height 90
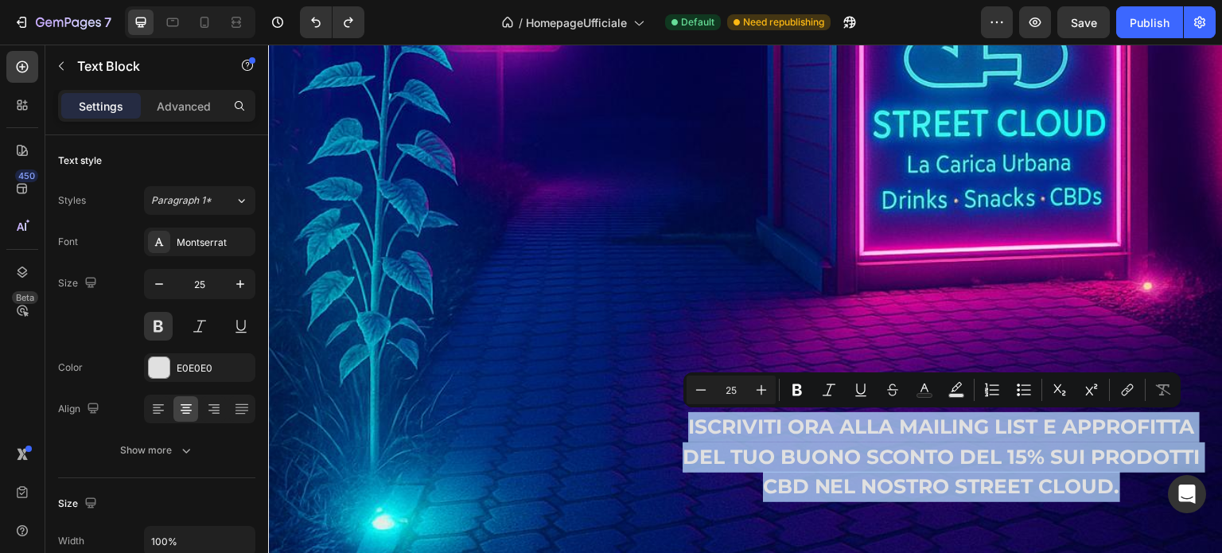
drag, startPoint x: 1144, startPoint y: 495, endPoint x: 673, endPoint y: 434, distance: 474.3
click at [673, 434] on p "ISCRIVITI ORA ALLA MAILING LIST E APPROFITTA DEL TUO BUONO SCONTO DEL 15% SUI P…" at bounding box center [941, 457] width 536 height 90
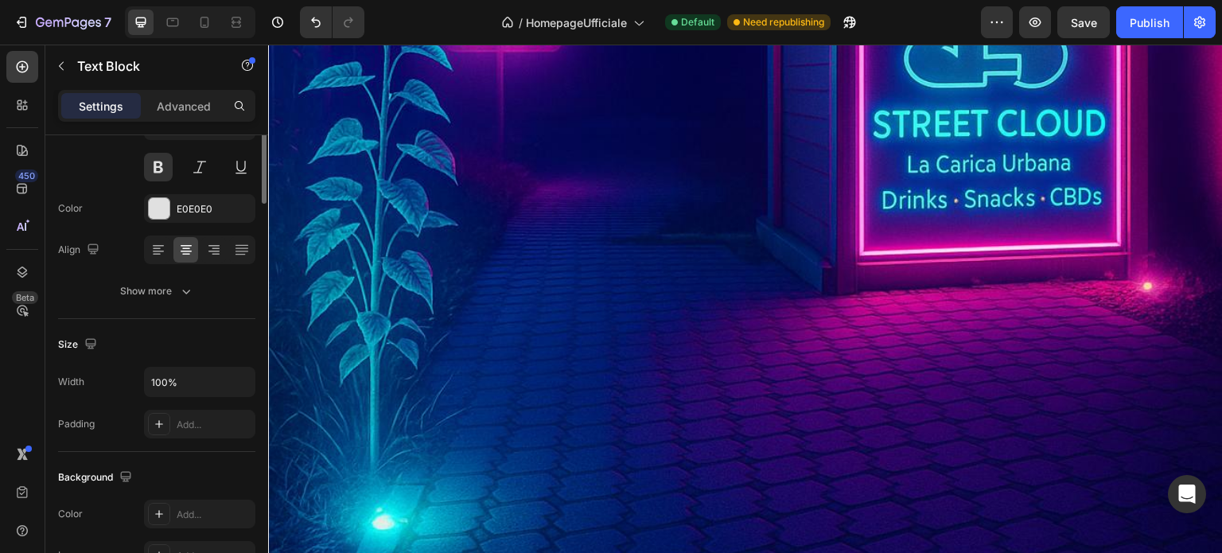
scroll to position [0, 0]
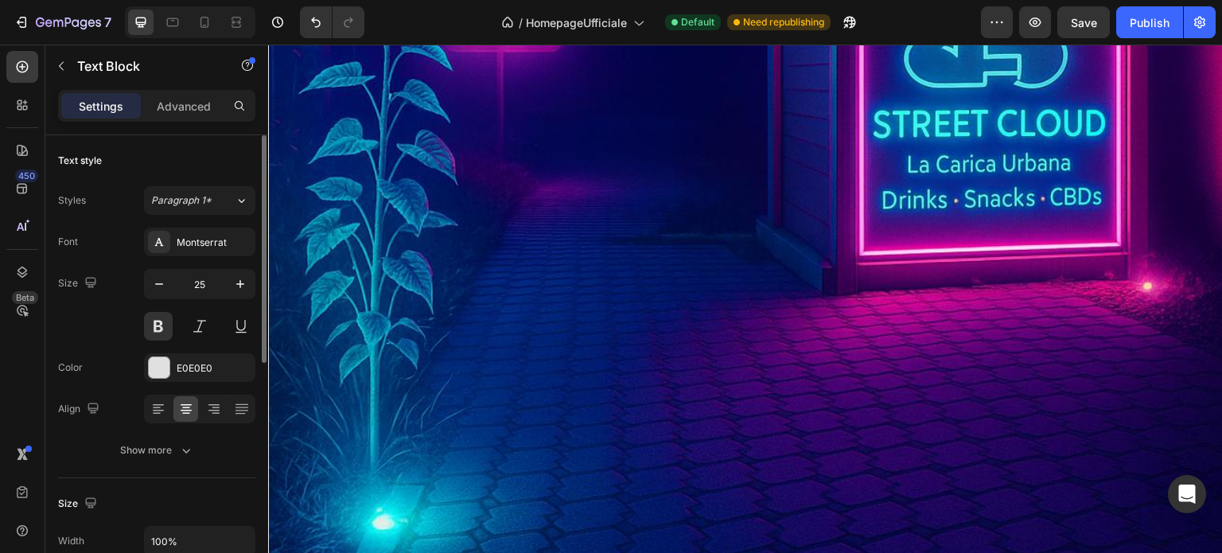
click at [116, 104] on p "Settings" at bounding box center [101, 106] width 45 height 17
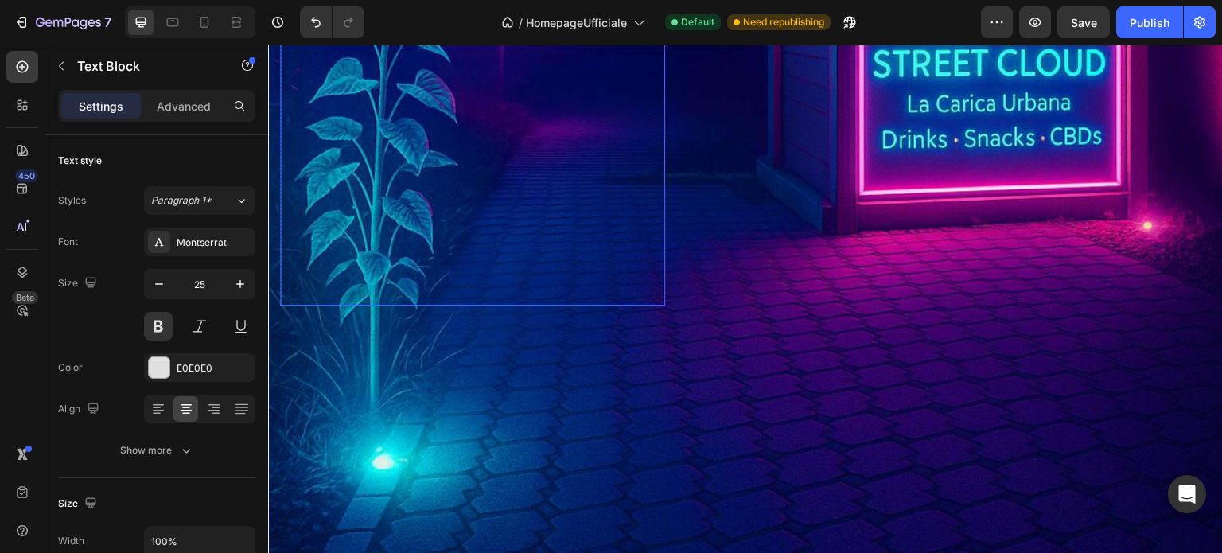
scroll to position [4144, 0]
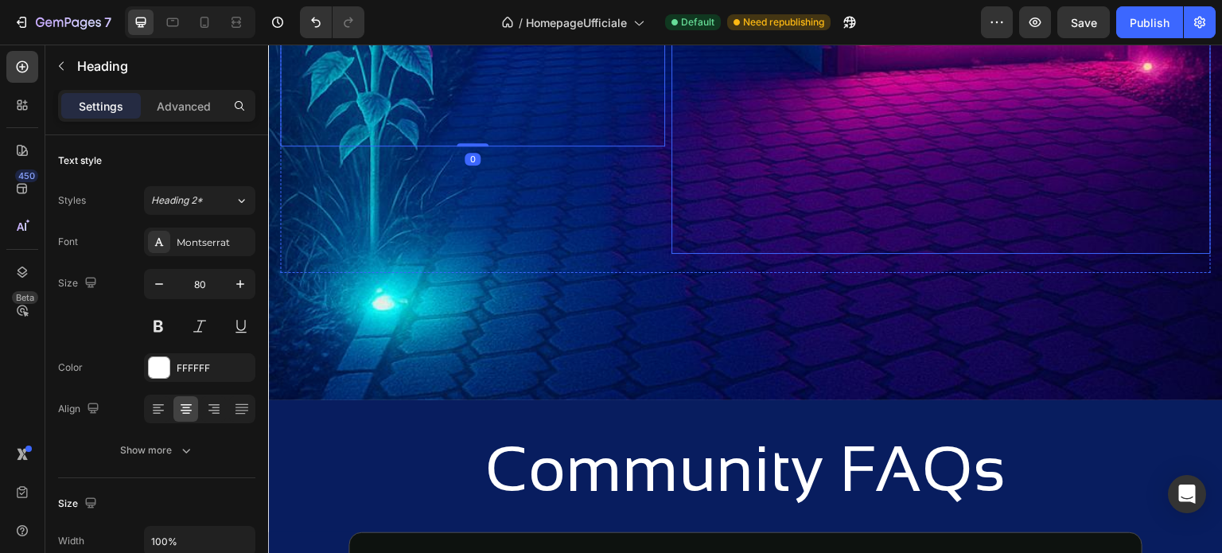
click at [695, 198] on p "Rich Text Editor. Editing area: main" at bounding box center [941, 208] width 536 height 30
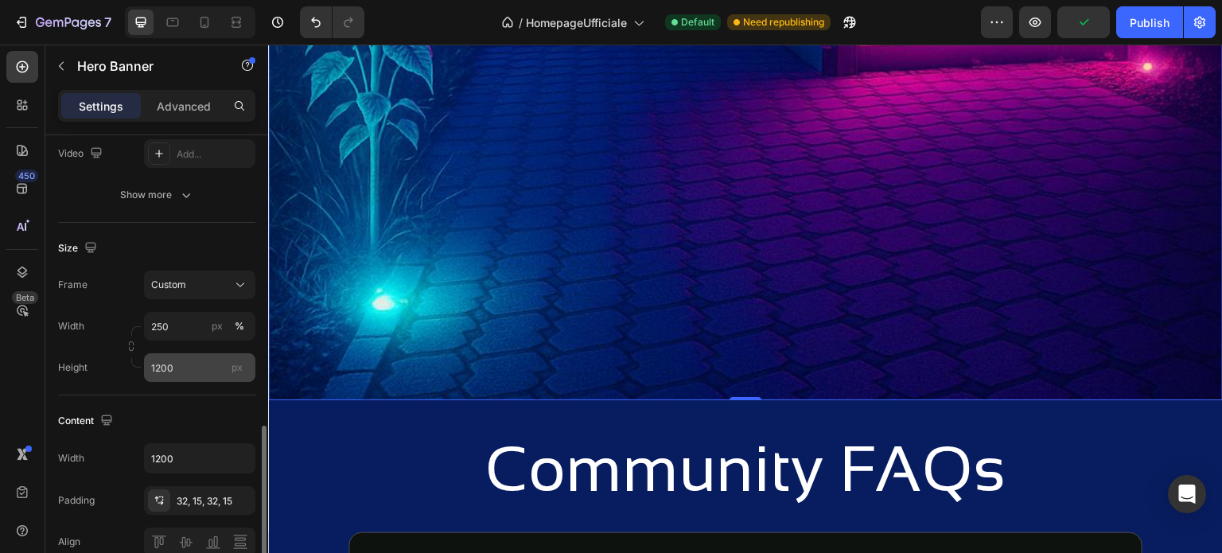
scroll to position [398, 0]
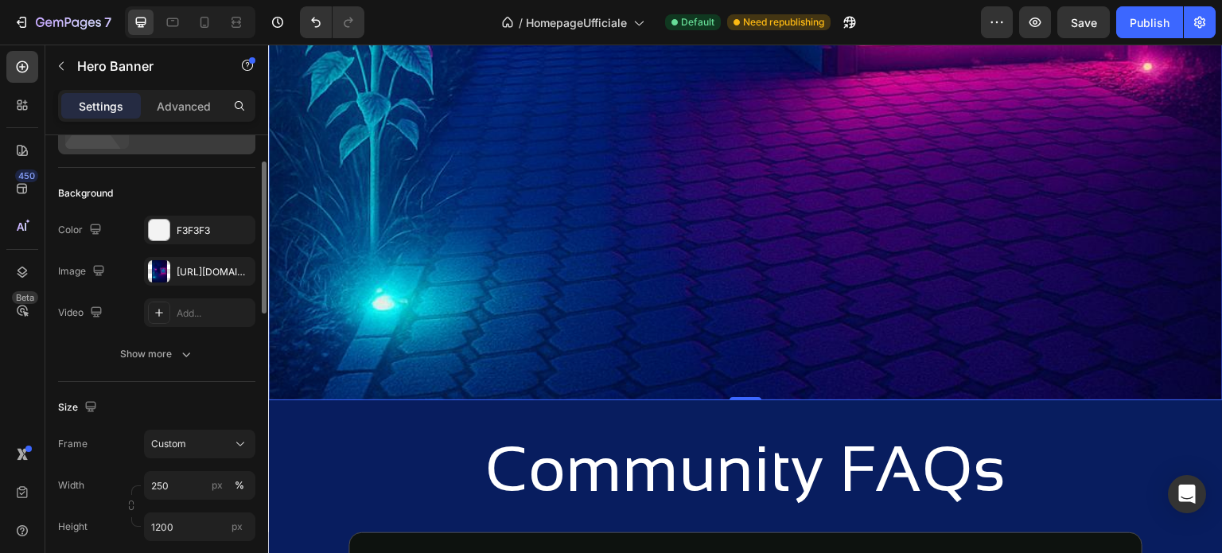
scroll to position [0, 0]
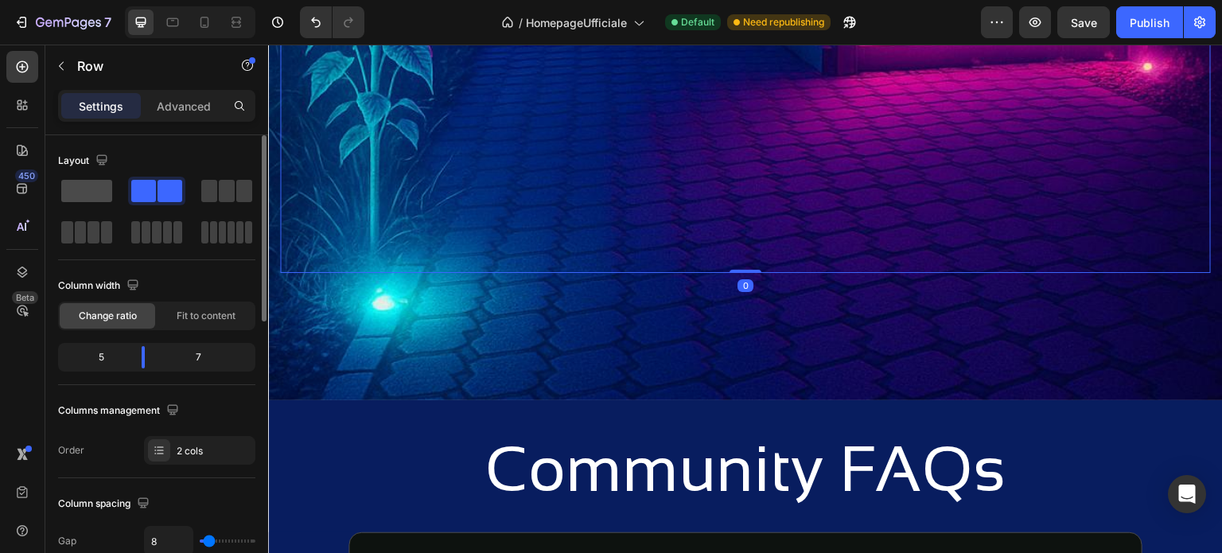
click at [83, 188] on span at bounding box center [86, 191] width 51 height 22
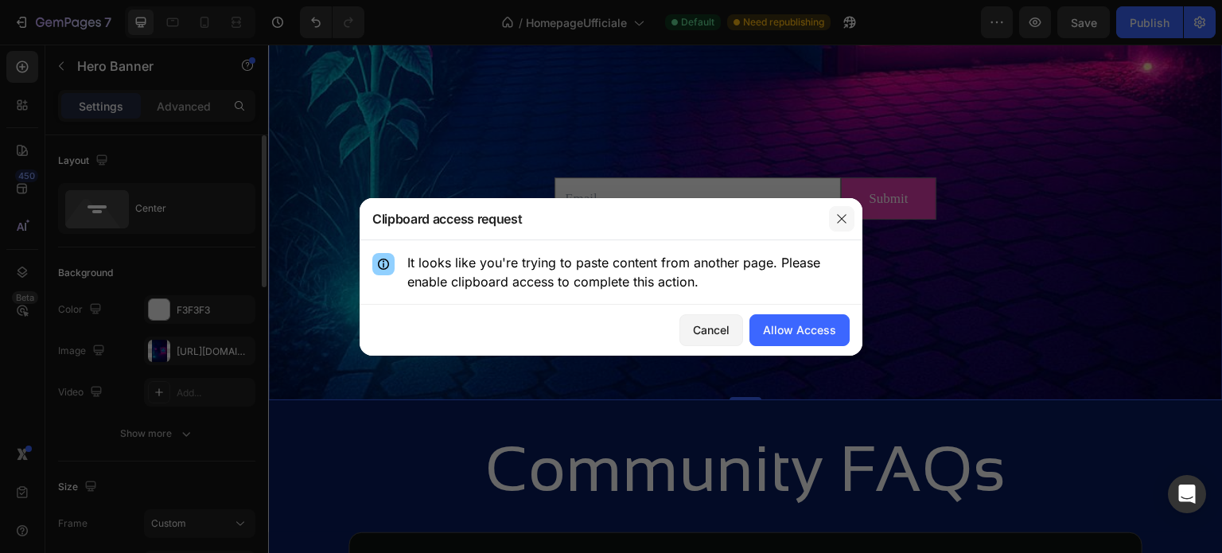
click at [832, 218] on button "button" at bounding box center [841, 218] width 25 height 25
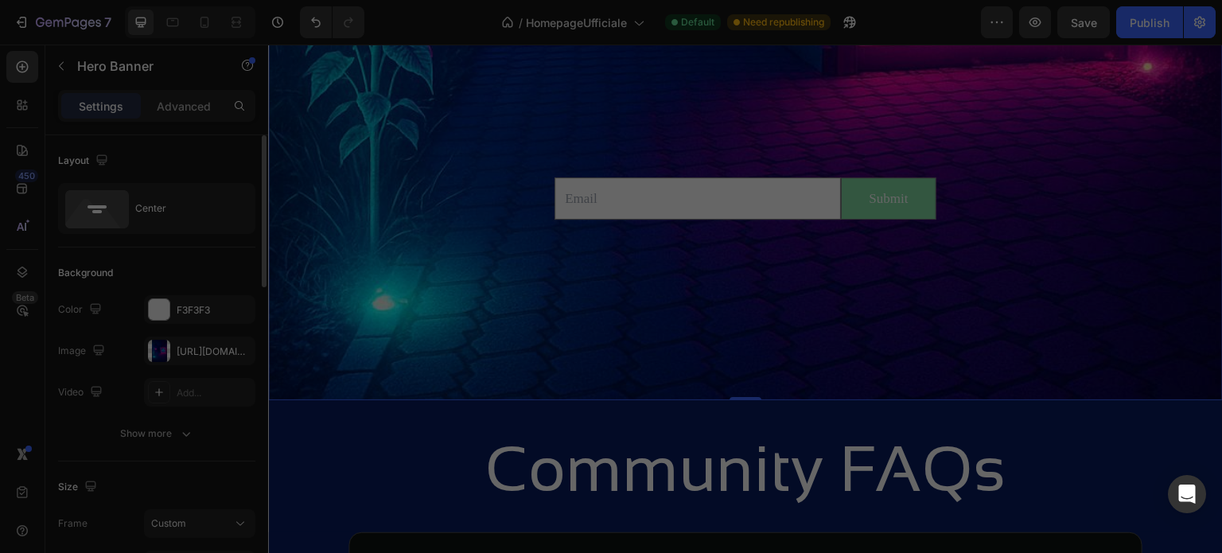
click at [842, 217] on button "Submit" at bounding box center [889, 198] width 94 height 41
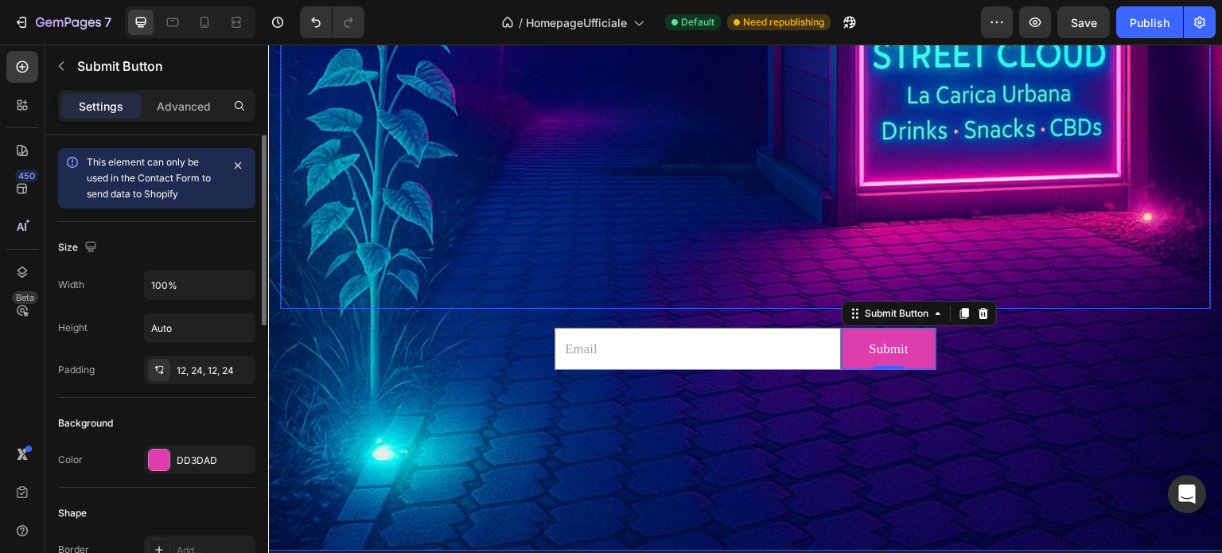
scroll to position [3985, 0]
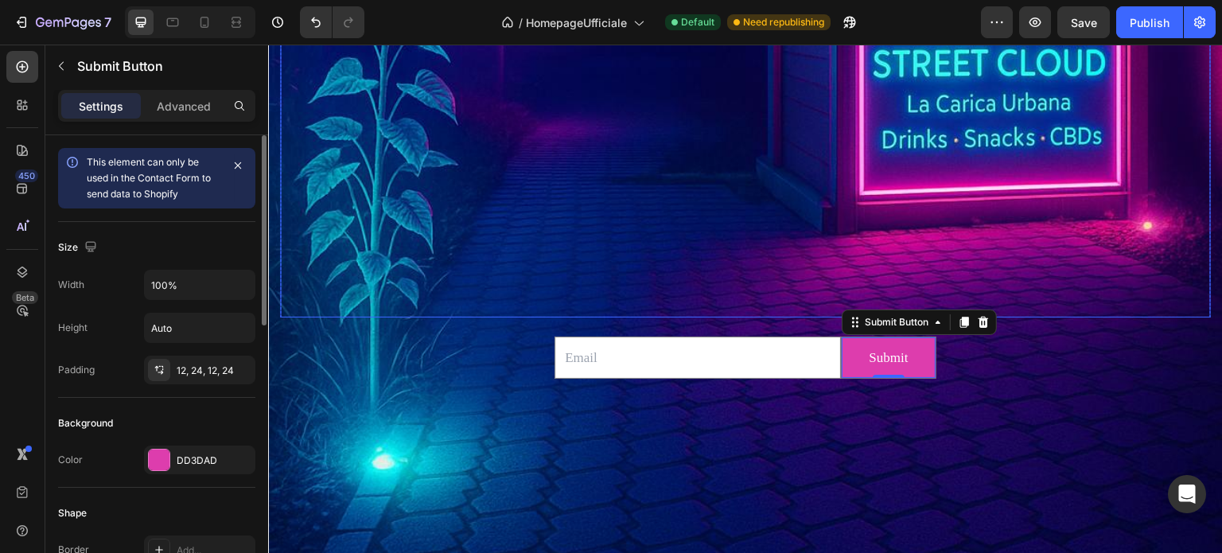
click at [643, 256] on h2 "Enjoy CBD 15% off!" at bounding box center [745, 68] width 931 height 500
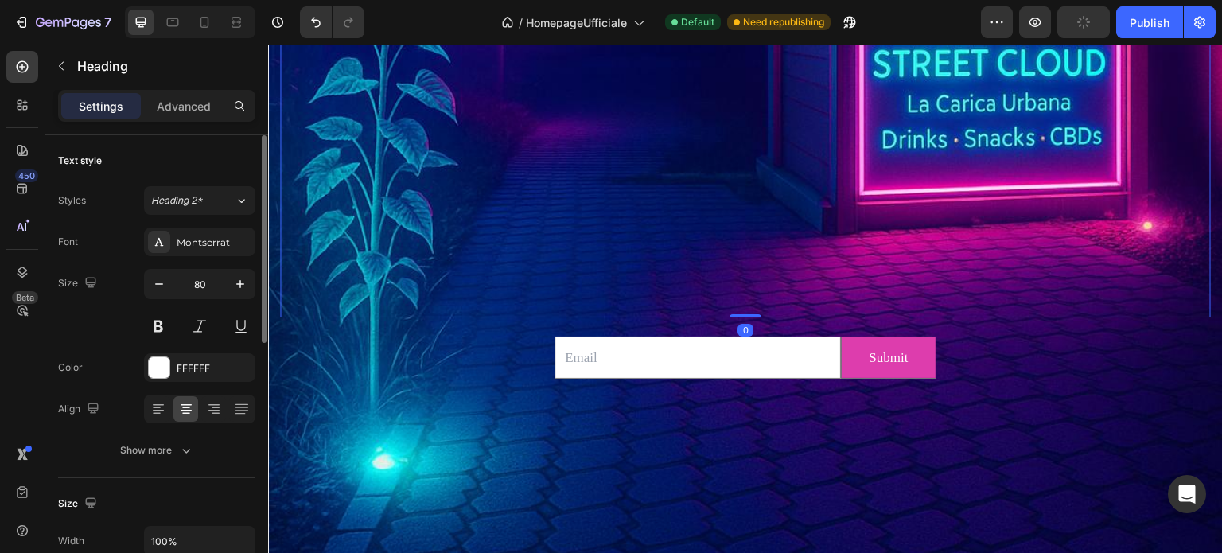
click at [549, 271] on h2 "Enjoy CBD 15% off!" at bounding box center [745, 68] width 931 height 500
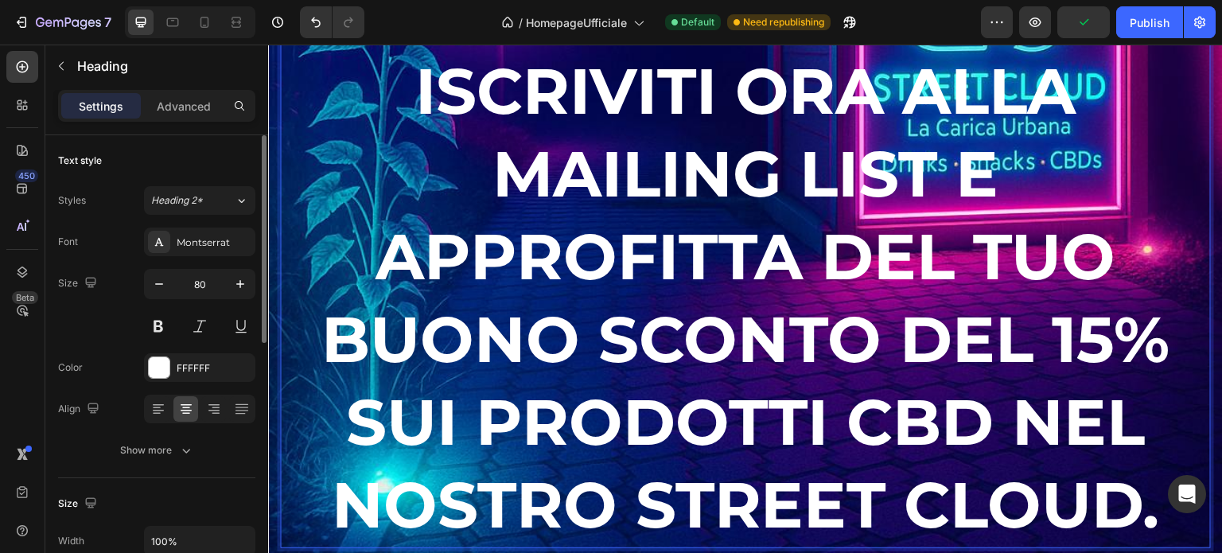
scroll to position [3968, 0]
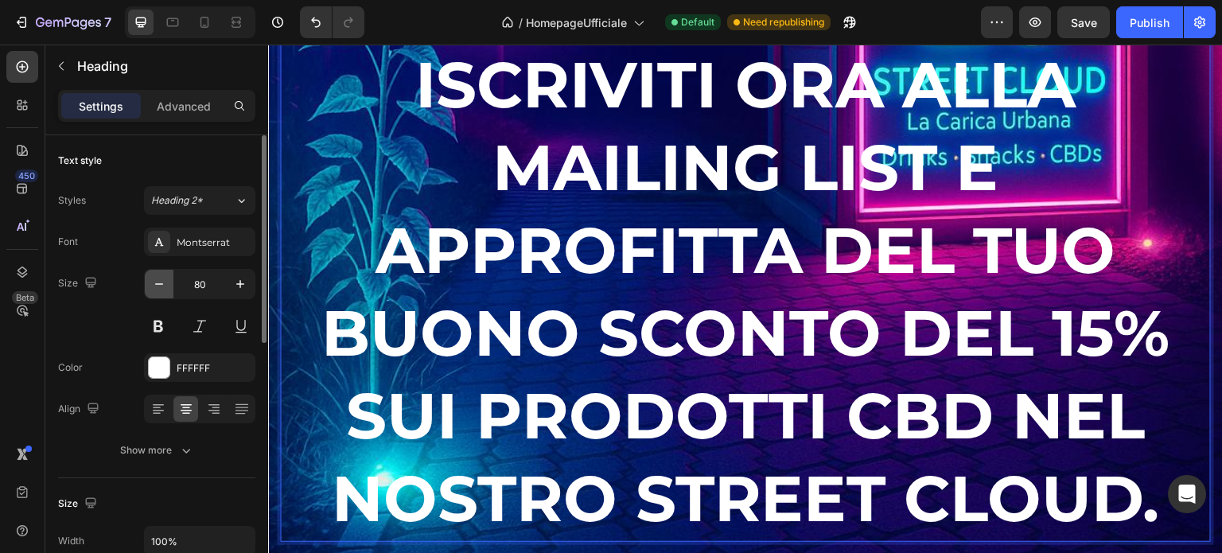
click at [154, 286] on icon "button" at bounding box center [159, 284] width 16 height 16
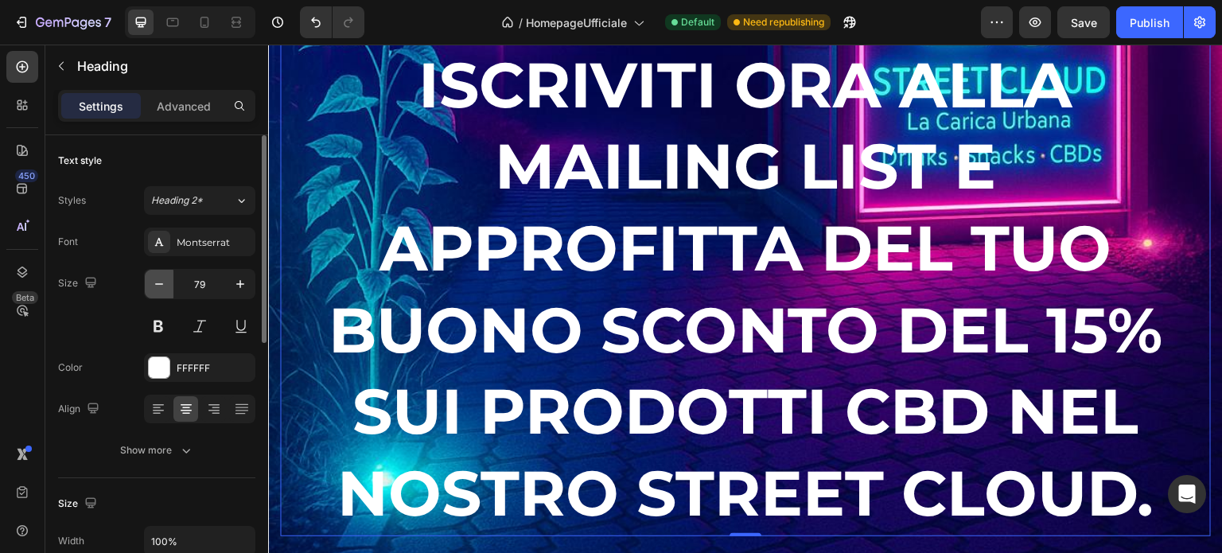
click at [154, 286] on icon "button" at bounding box center [159, 284] width 16 height 16
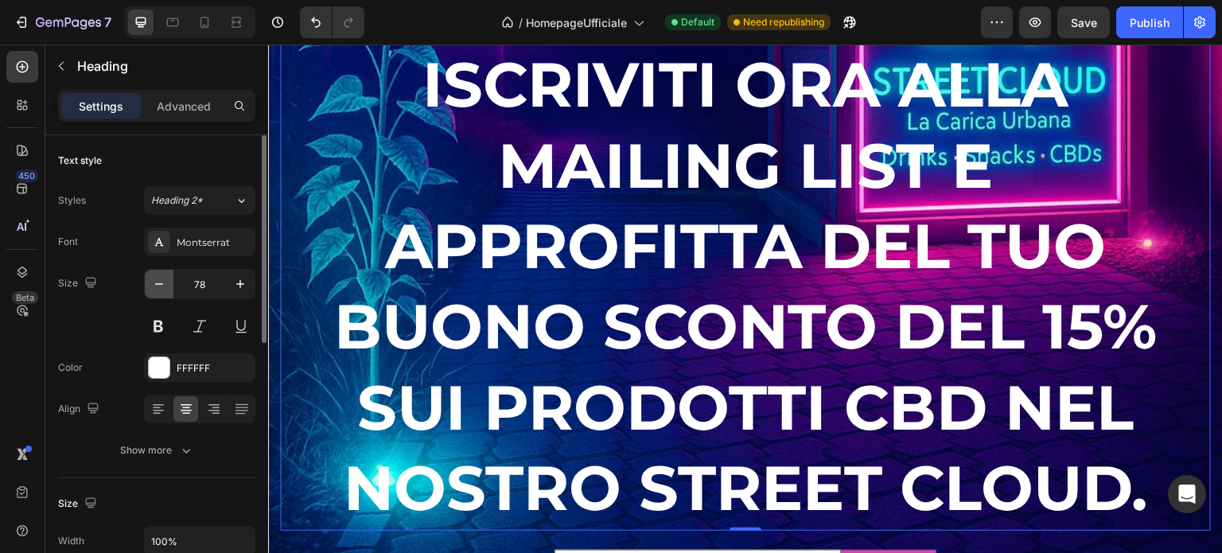
click at [154, 286] on icon "button" at bounding box center [159, 284] width 16 height 16
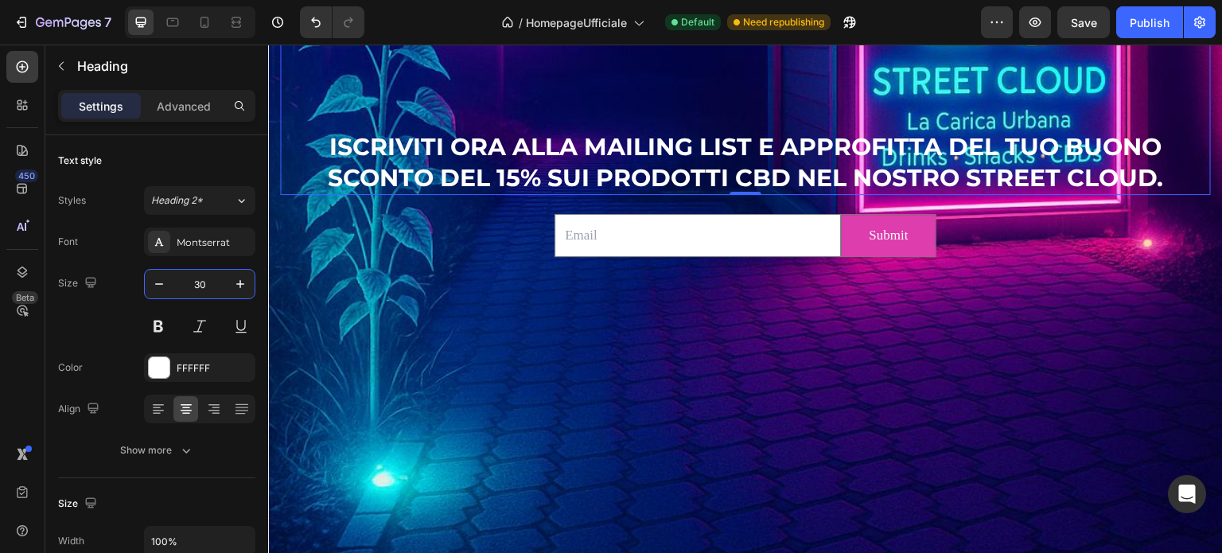
type input "30"
click at [604, 91] on p "Enjoy CBD 15% off! ISCRIVITI ORA ALLA MAILING LIST E APPROFITTA DEL TUO BUONO S…" at bounding box center [746, 84] width 928 height 217
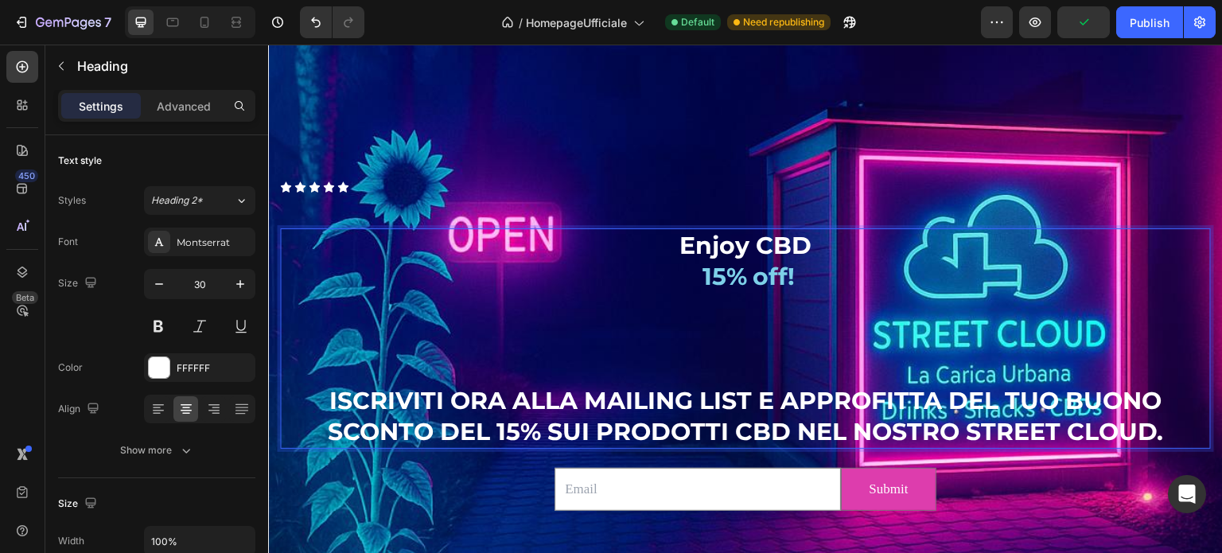
scroll to position [3729, 0]
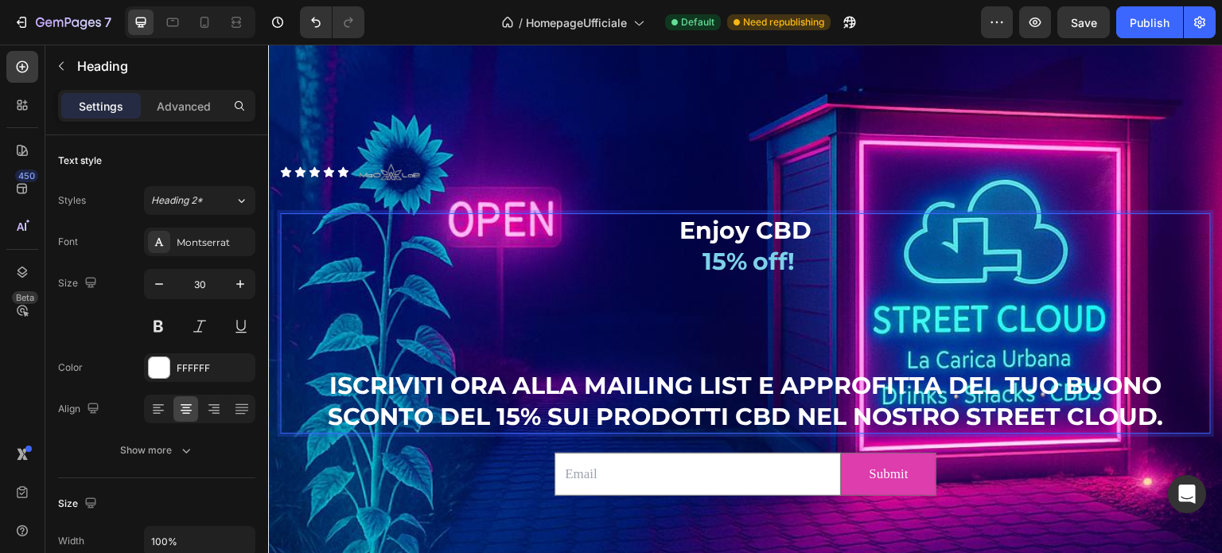
click at [317, 360] on p "Enjoy CBD 15% off! ISCRIVITI ORA ALLA MAILING LIST E APPROFITTA DEL TUO BUONO S…" at bounding box center [746, 323] width 928 height 217
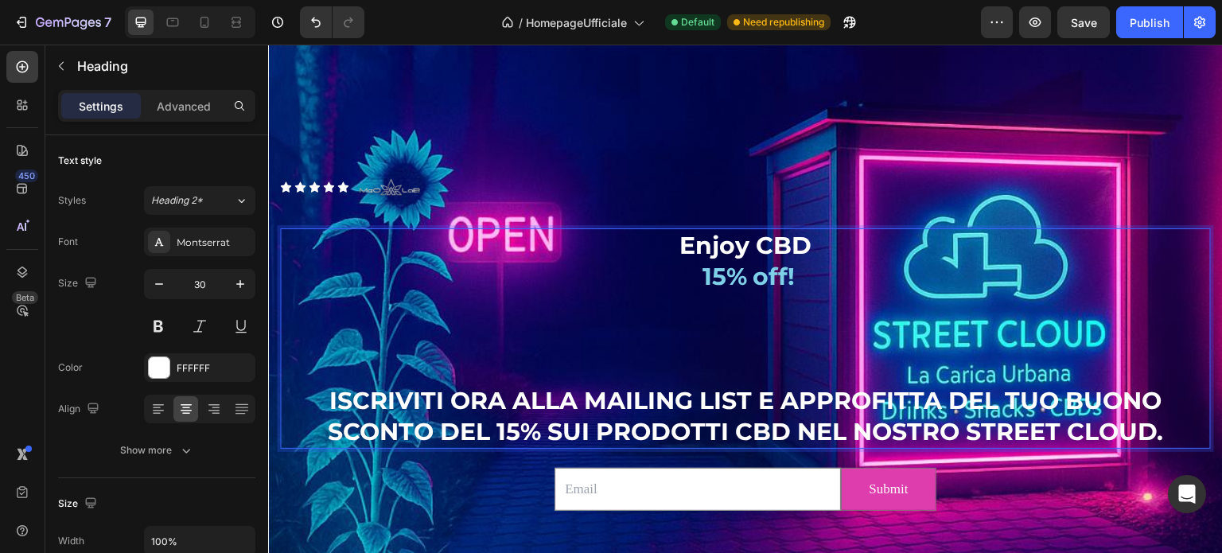
scroll to position [3744, 0]
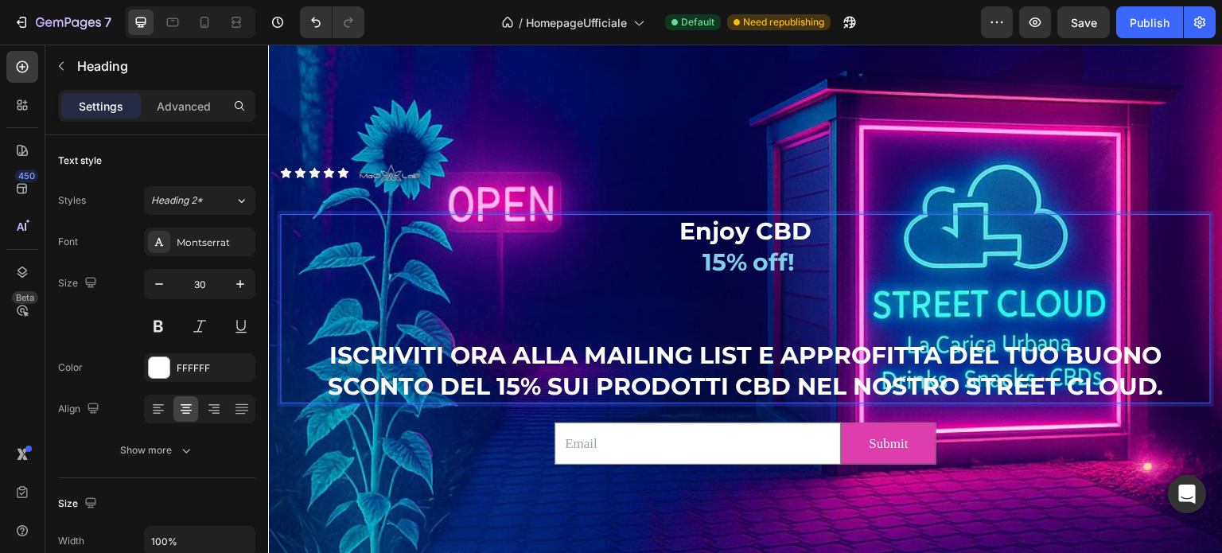
click at [1162, 382] on p "Enjoy CBD 15% off! ⁠⁠⁠⁠⁠⁠⁠ ISCRIVITI ORA ALLA MAILING LIST E APPROFITTA DEL TUO…" at bounding box center [746, 309] width 928 height 186
click at [781, 235] on p "Enjoy CBD 15% off! ISCRIVITI ORA ALLA MAILING LIST E APPROFITTA DEL TUO BUONO S…" at bounding box center [746, 309] width 928 height 186
click at [685, 224] on p "Enjoy CBD 15% off! ISCRIVITI ORA ALLA MAILING LIST E APPROFITTA DEL TUO BUONO S…" at bounding box center [746, 309] width 928 height 186
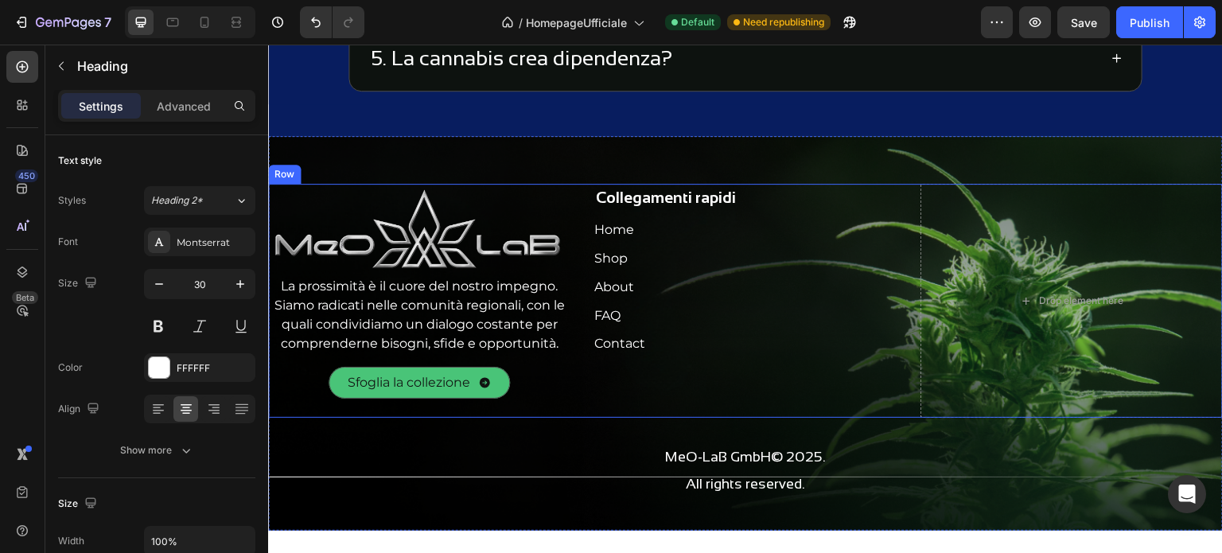
scroll to position [5476, 0]
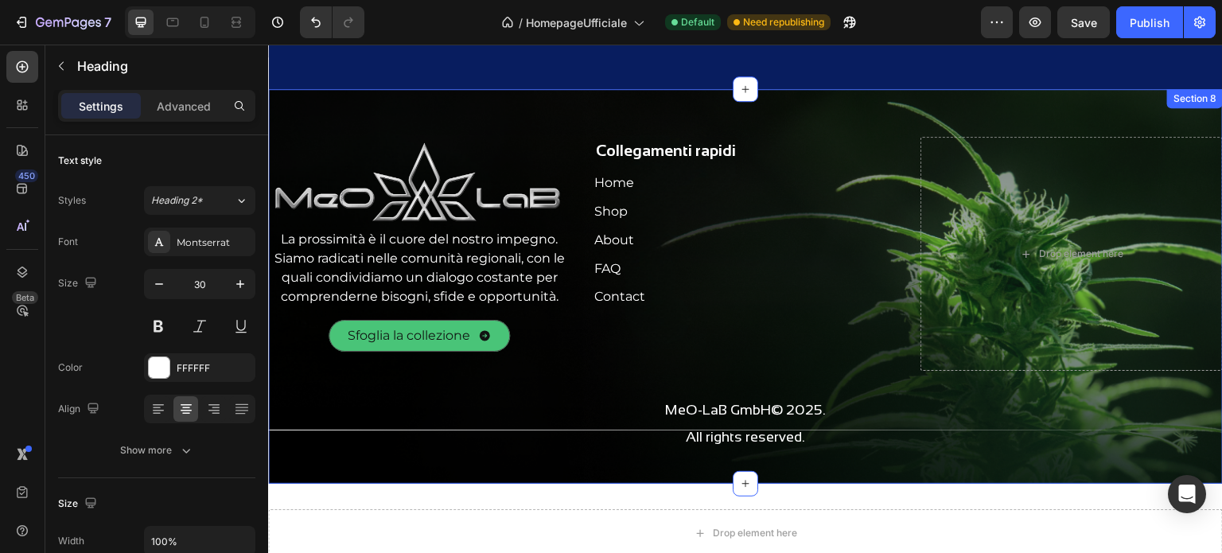
click at [346, 96] on div "Image La prossimità è il cuore del nostro impegno. Siamo radicati nelle comunit…" at bounding box center [745, 286] width 955 height 395
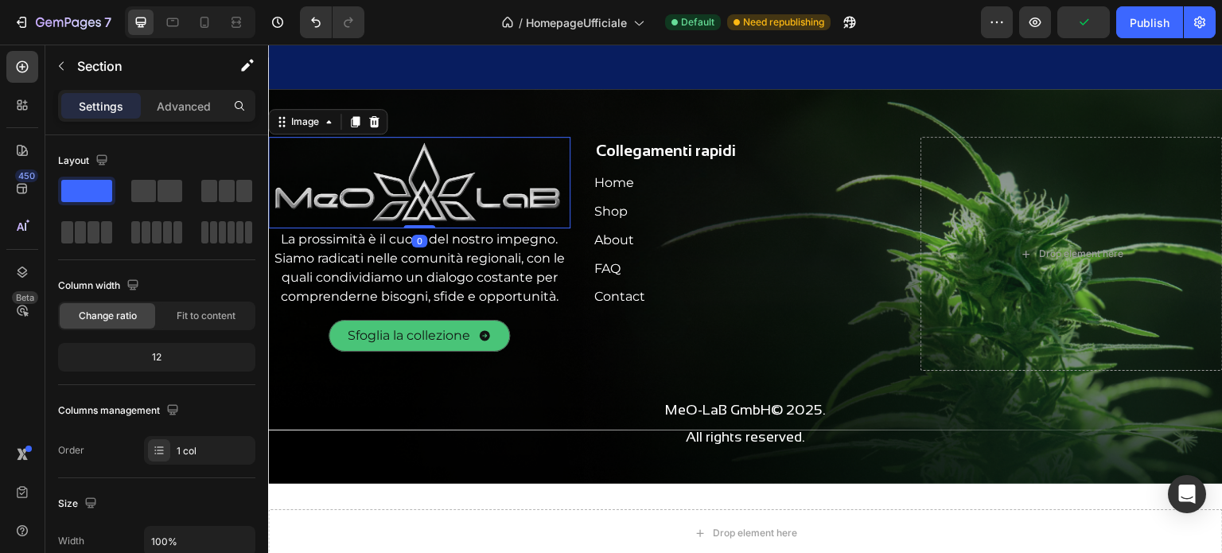
click at [310, 155] on img at bounding box center [419, 183] width 302 height 92
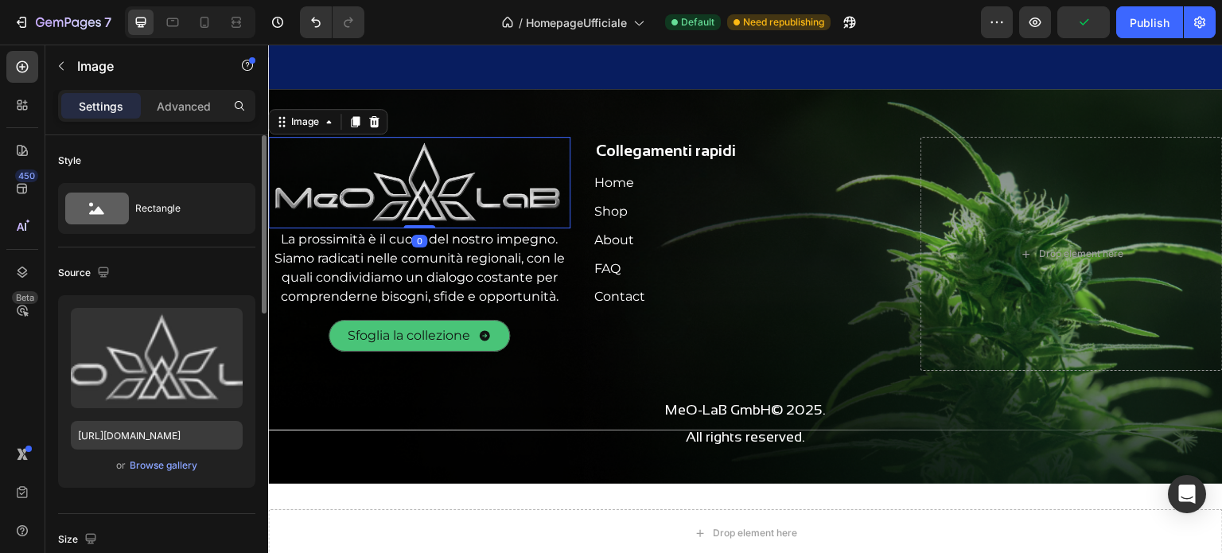
scroll to position [159, 0]
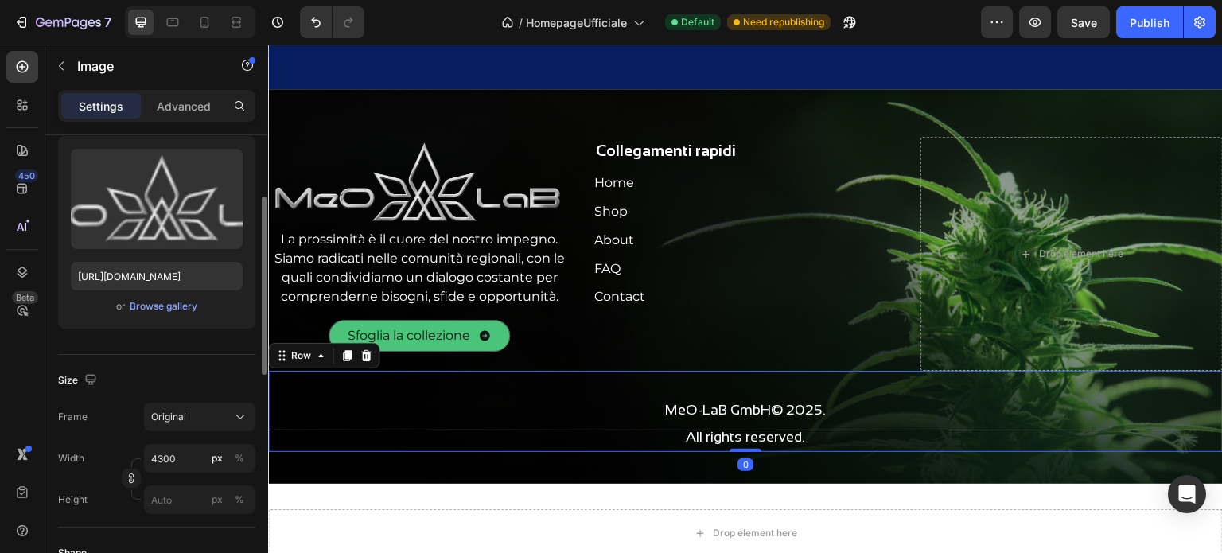
click at [414, 372] on div "MeO-LaB GmbH© 2025. All rights reserved. Heading" at bounding box center [745, 411] width 955 height 81
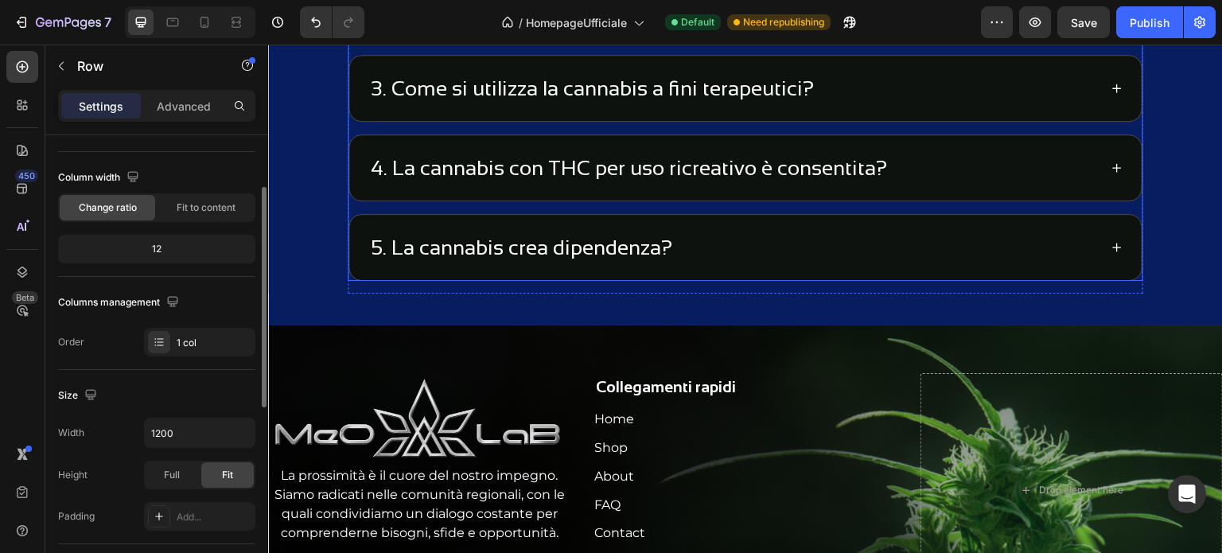
scroll to position [5237, 0]
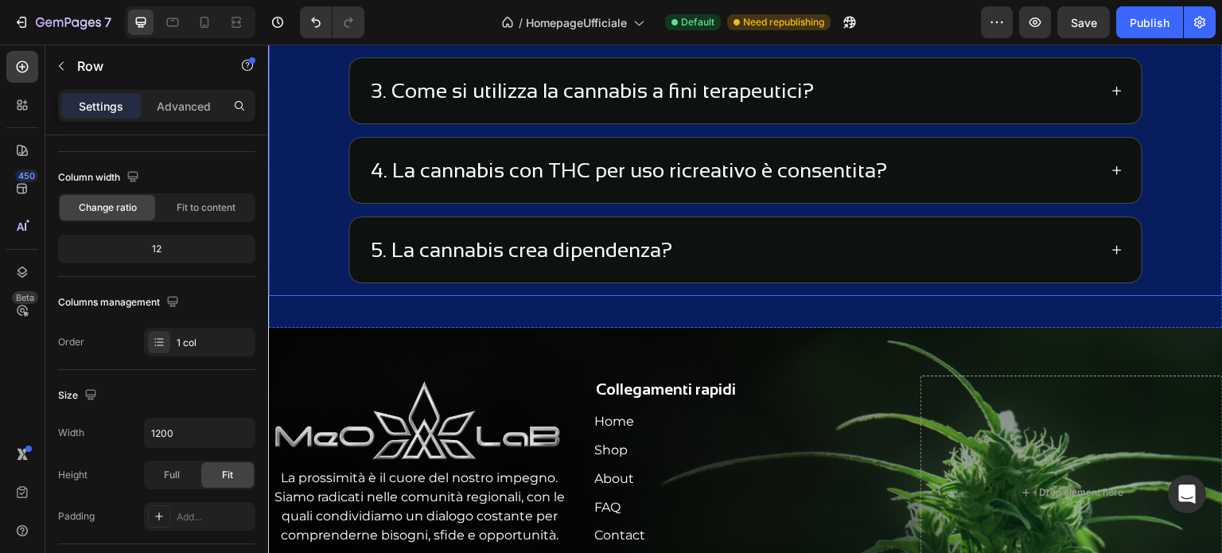
click at [1179, 267] on div "1. Il CBD è legale in Svizzera? 2. Serve la ricetta per acquistare CBD? 3. Come…" at bounding box center [745, 97] width 955 height 398
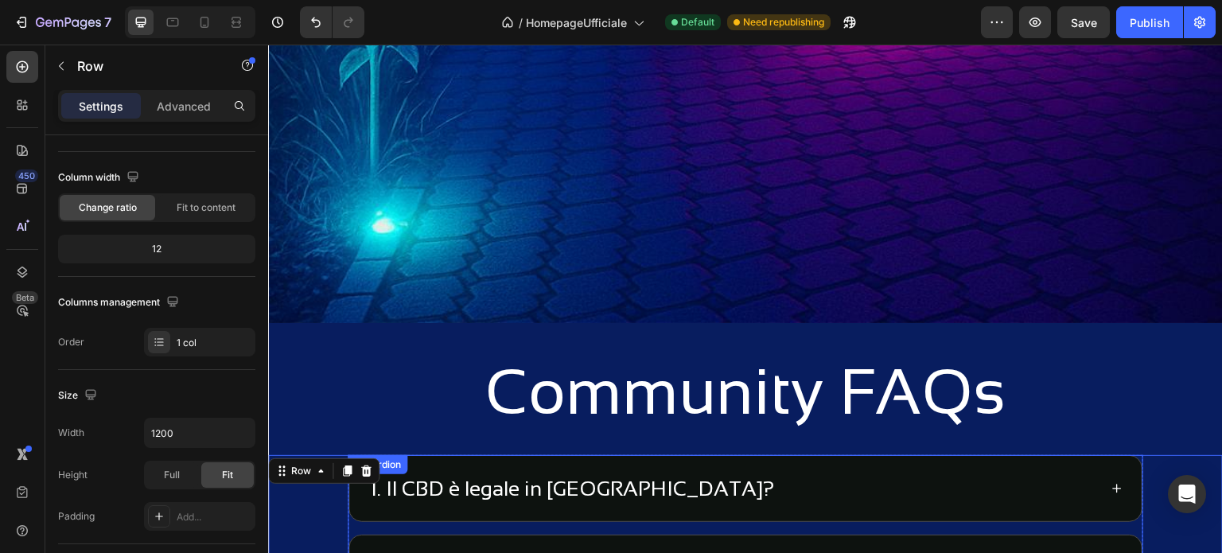
scroll to position [4600, 0]
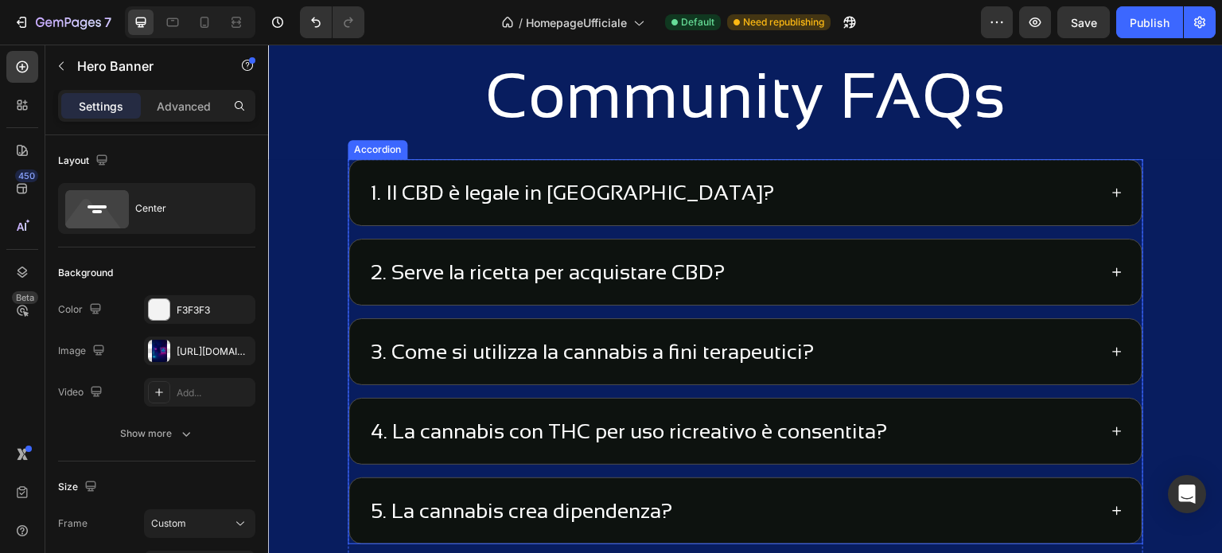
scroll to position [4998, 0]
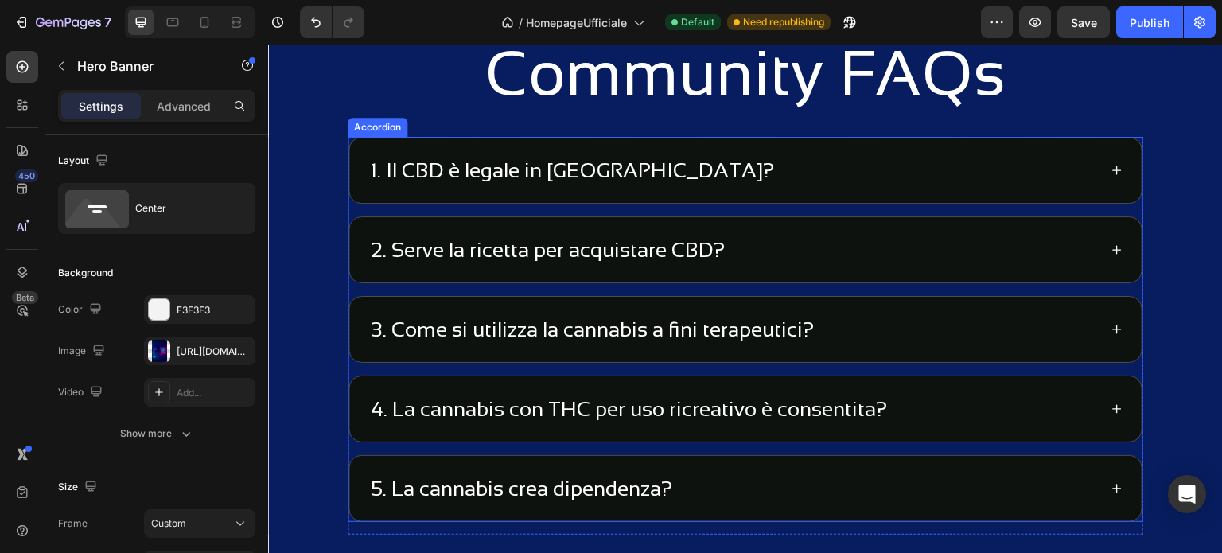
click at [1117, 177] on div "1. Il CBD è legale in [GEOGRAPHIC_DATA]?" at bounding box center [745, 170] width 793 height 65
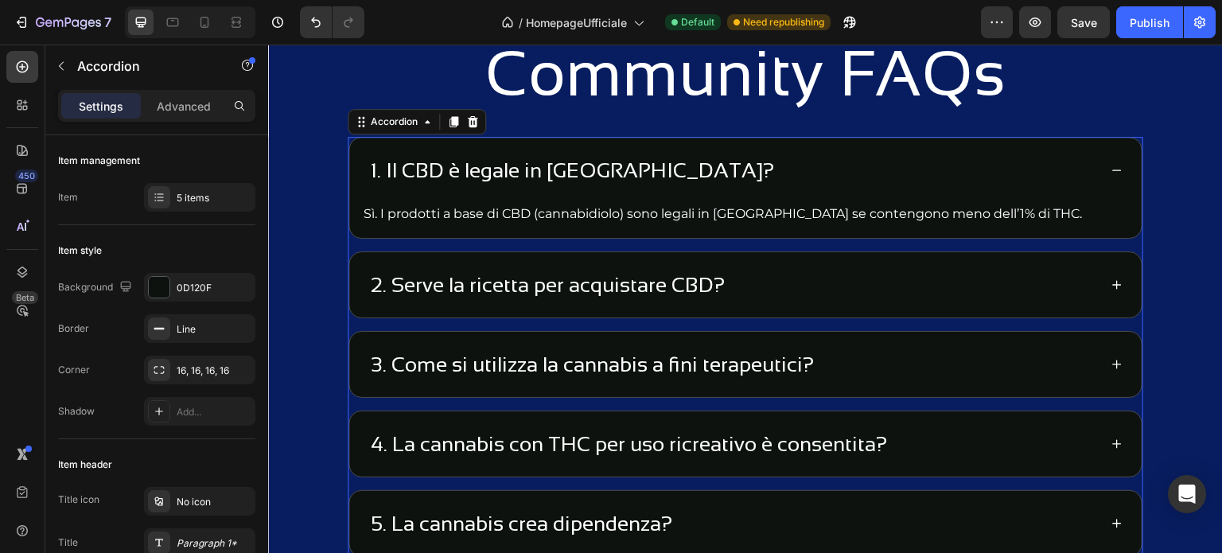
click at [1120, 171] on div "1. Il CBD è legale in [GEOGRAPHIC_DATA]?" at bounding box center [745, 170] width 793 height 65
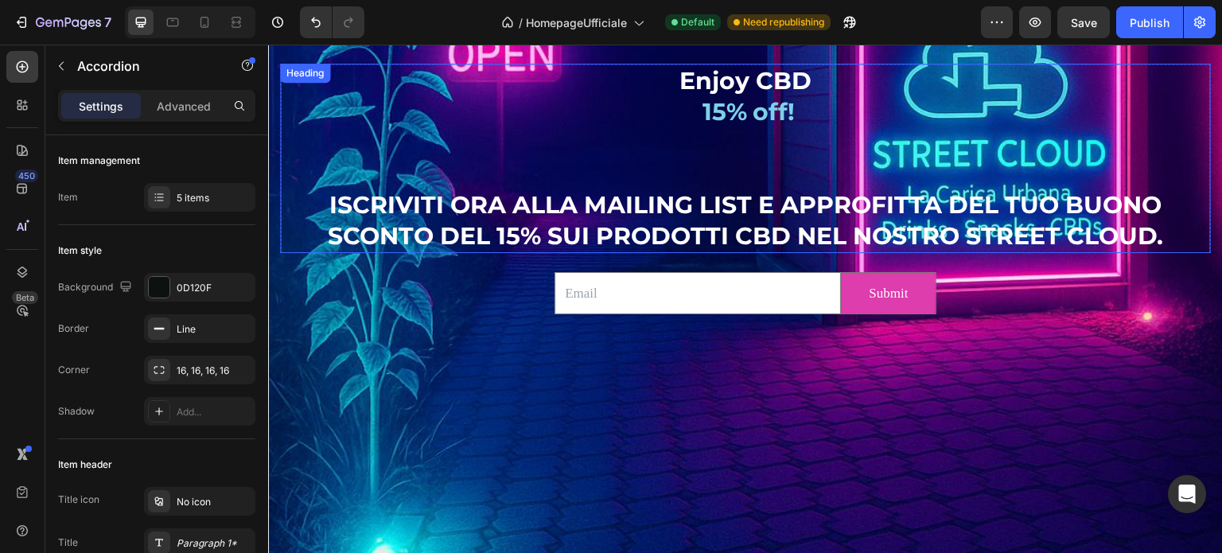
scroll to position [4183, 0]
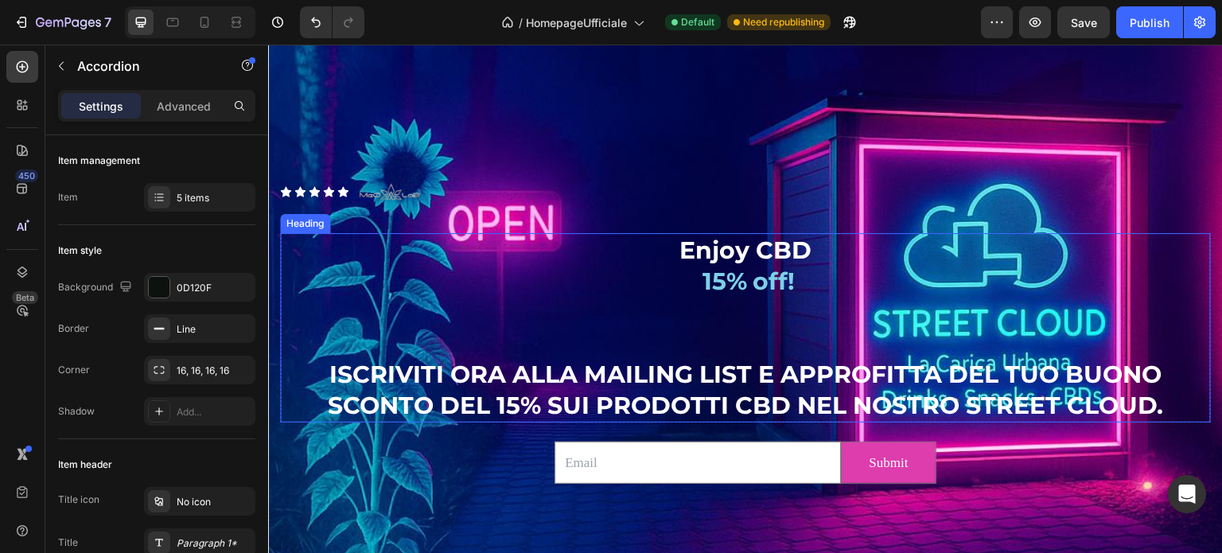
click at [703, 245] on h2 "Enjoy CBD 15% off! ISCRIVITI ORA ALLA MAILING LIST E APPROFITTA DEL TUO BUONO S…" at bounding box center [745, 327] width 931 height 189
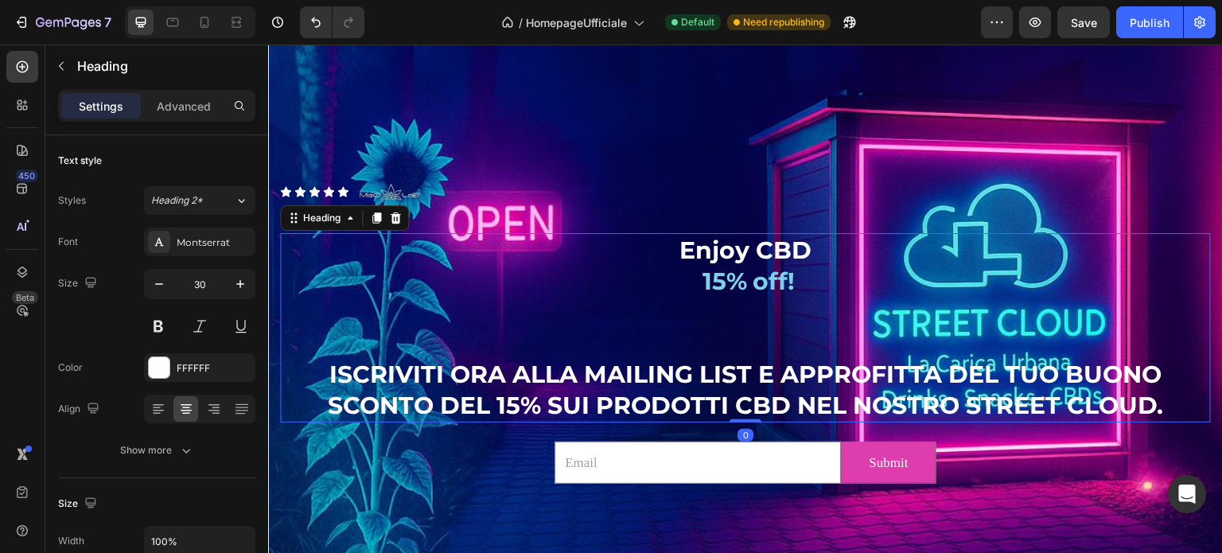
click at [844, 244] on h2 "Enjoy CBD 15% off! ISCRIVITI ORA ALLA MAILING LIST E APPROFITTA DEL TUO BUONO S…" at bounding box center [745, 327] width 931 height 189
drag, startPoint x: 836, startPoint y: 245, endPoint x: 672, endPoint y: 250, distance: 163.2
click at [672, 250] on p "Enjoy CBD 15% off! ISCRIVITI ORA ALLA MAILING LIST E APPROFITTA DEL TUO BUONO S…" at bounding box center [746, 328] width 928 height 186
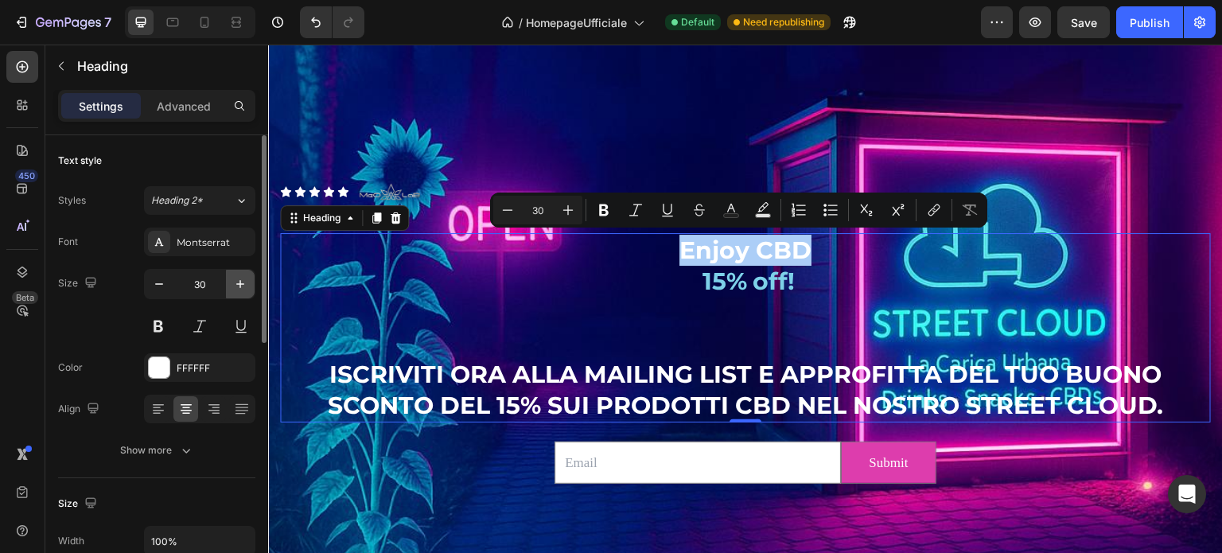
click at [243, 278] on icon "button" at bounding box center [240, 284] width 16 height 16
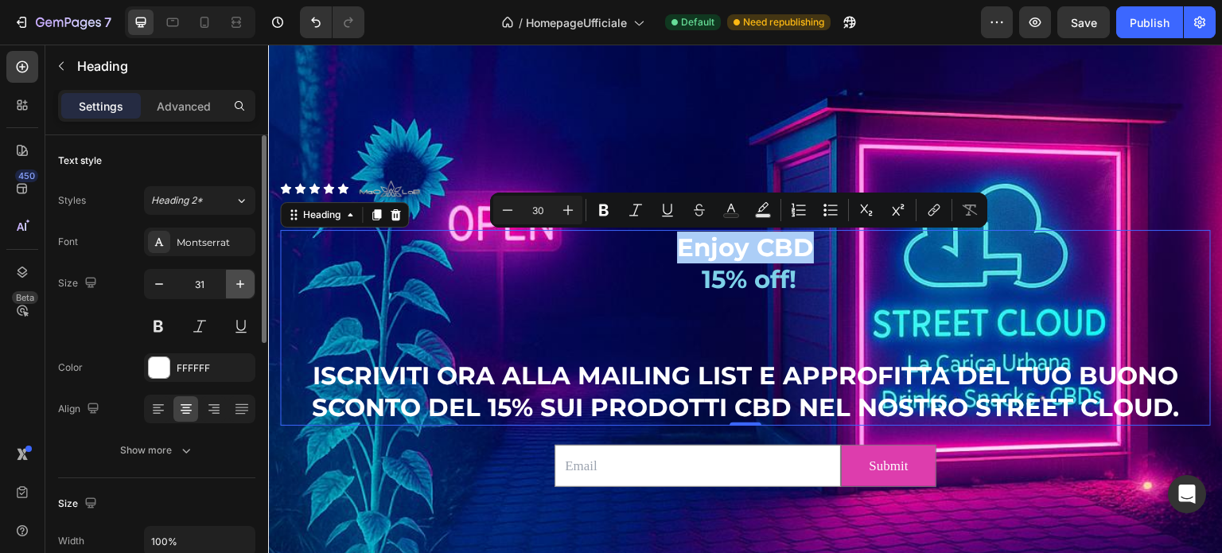
click at [243, 278] on icon "button" at bounding box center [240, 284] width 16 height 16
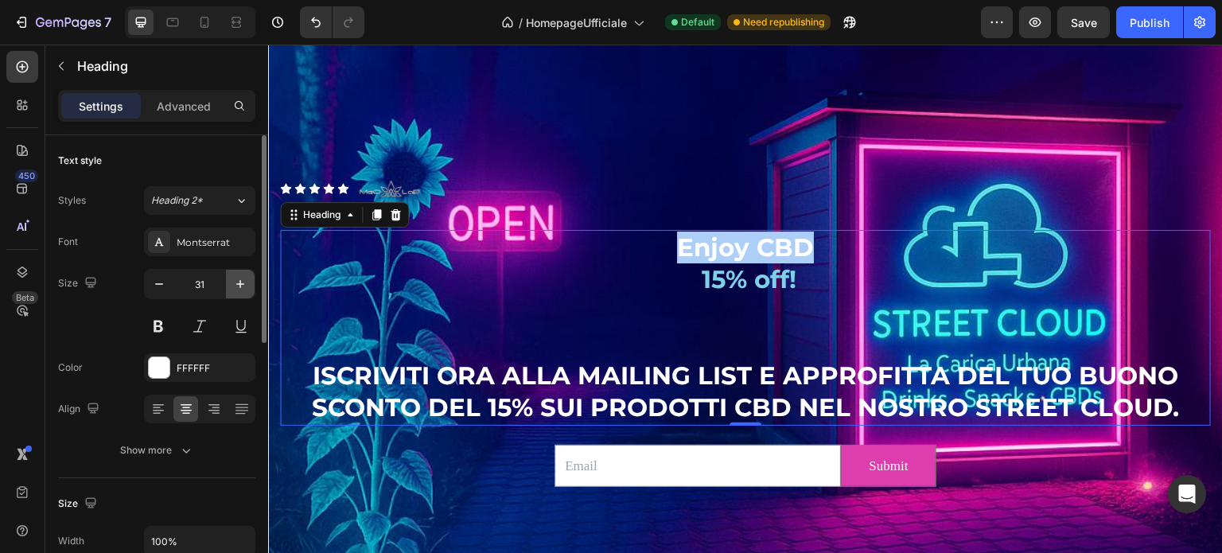
click at [243, 278] on icon "button" at bounding box center [240, 284] width 16 height 16
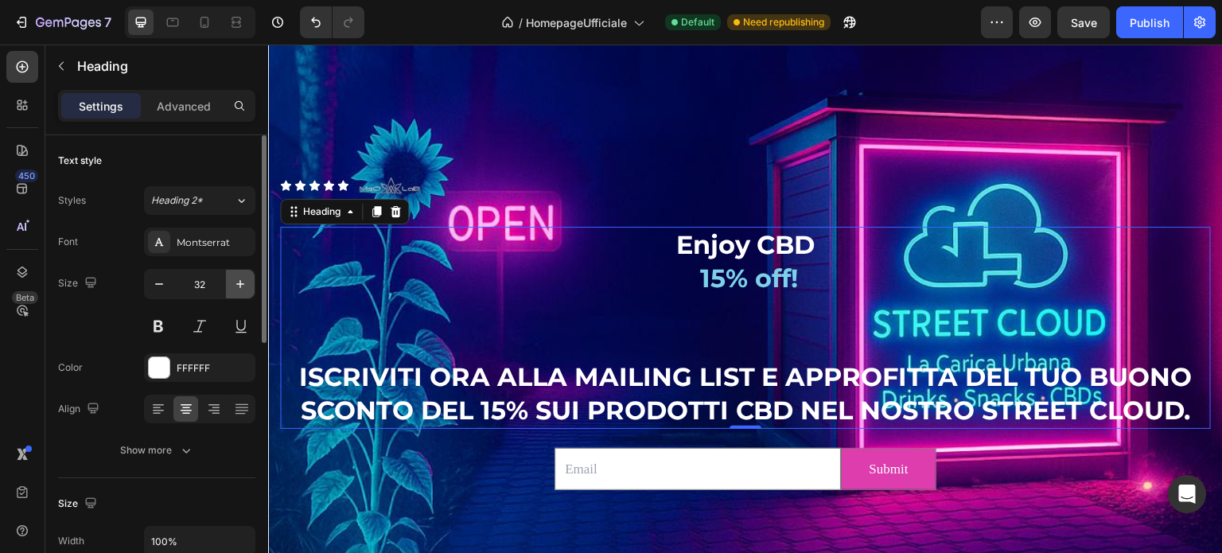
click at [243, 278] on icon "button" at bounding box center [240, 284] width 16 height 16
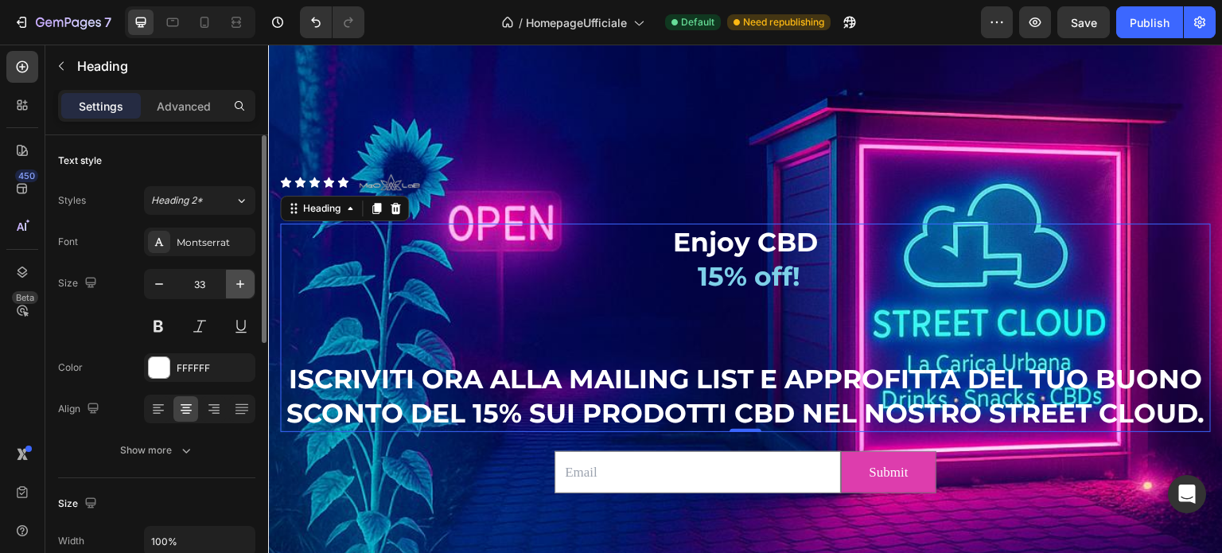
click at [243, 278] on icon "button" at bounding box center [240, 284] width 16 height 16
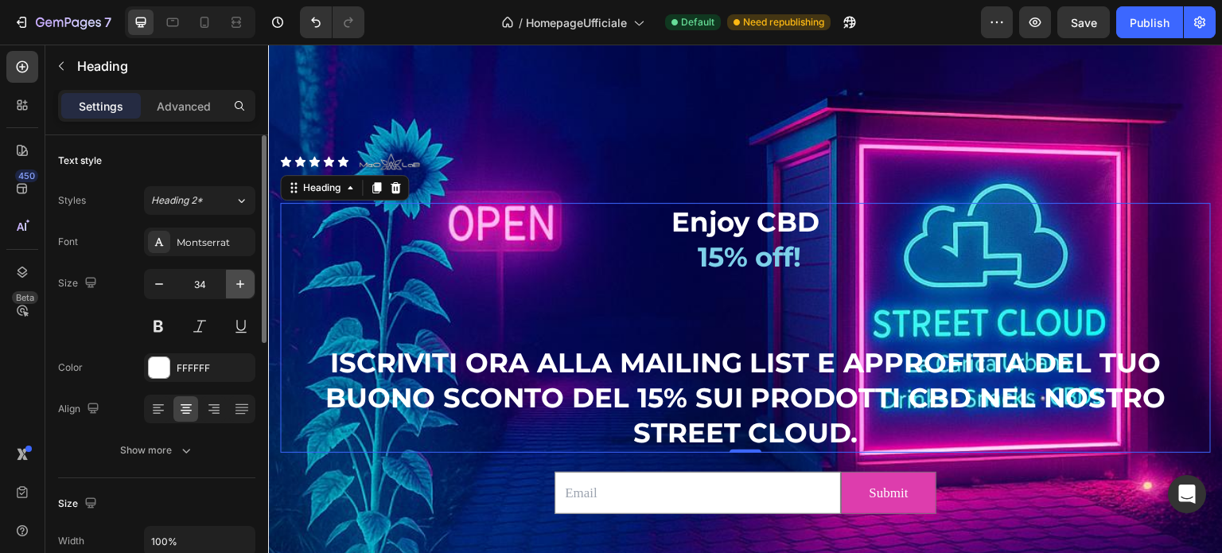
click at [243, 278] on icon "button" at bounding box center [240, 284] width 16 height 16
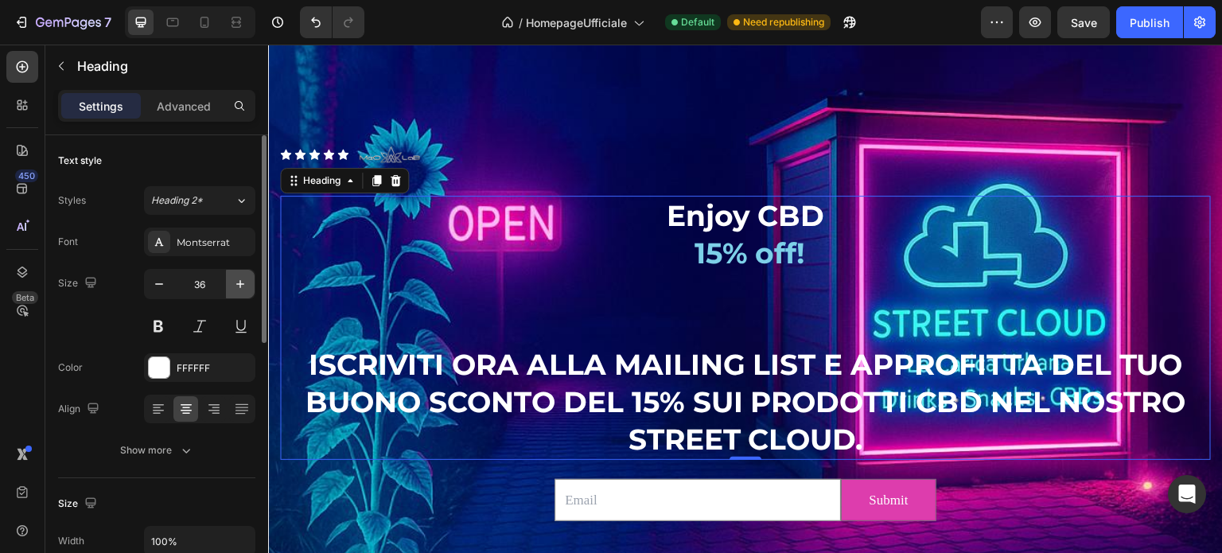
click at [243, 278] on icon "button" at bounding box center [240, 284] width 16 height 16
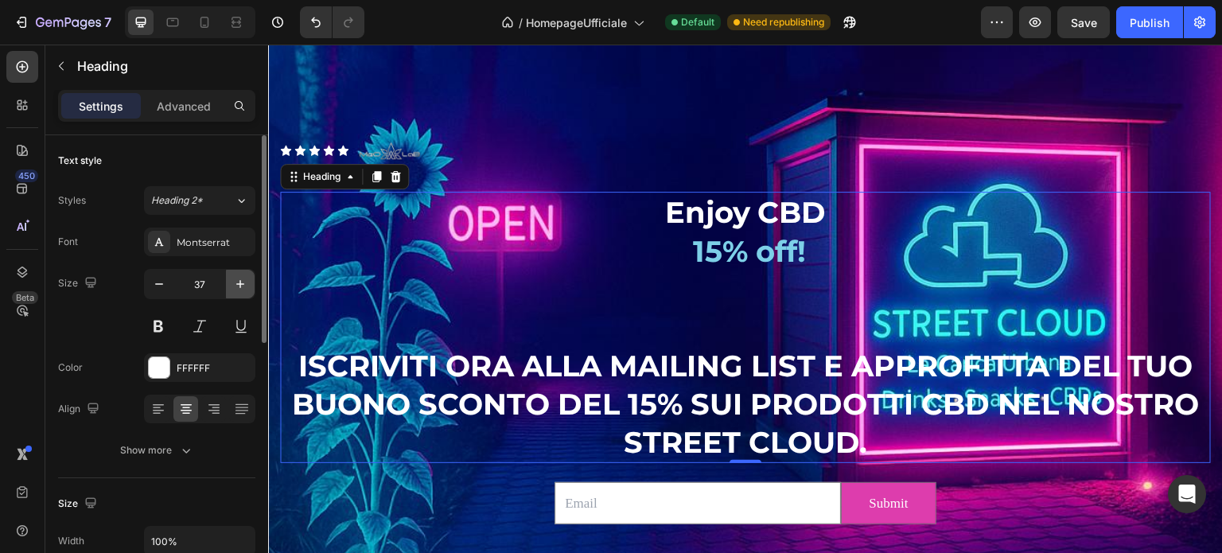
click at [243, 278] on icon "button" at bounding box center [240, 284] width 16 height 16
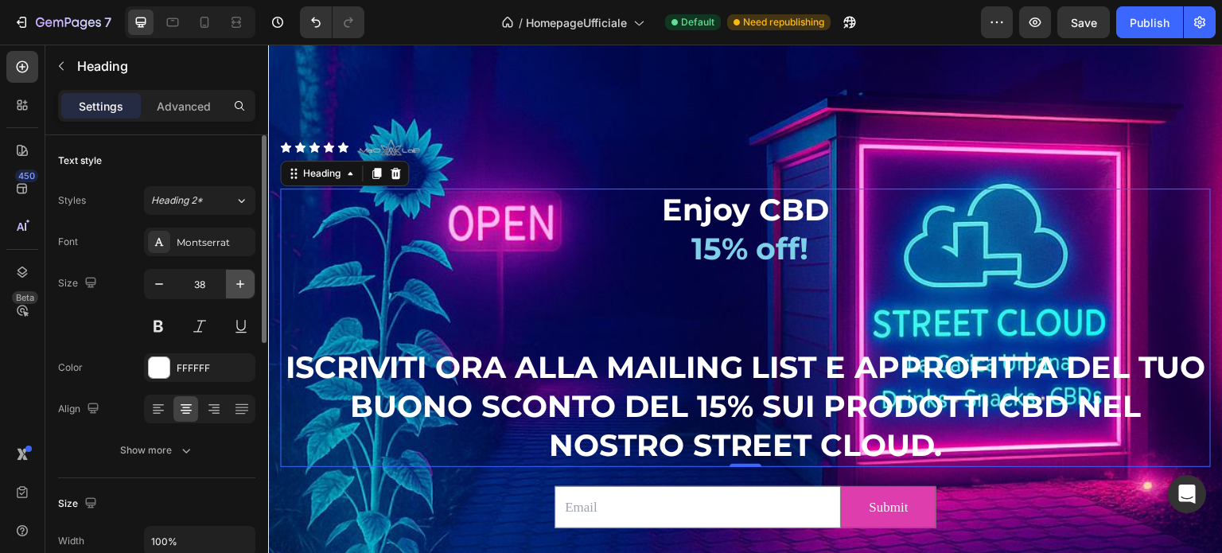
click at [243, 278] on icon "button" at bounding box center [240, 284] width 16 height 16
type input "40"
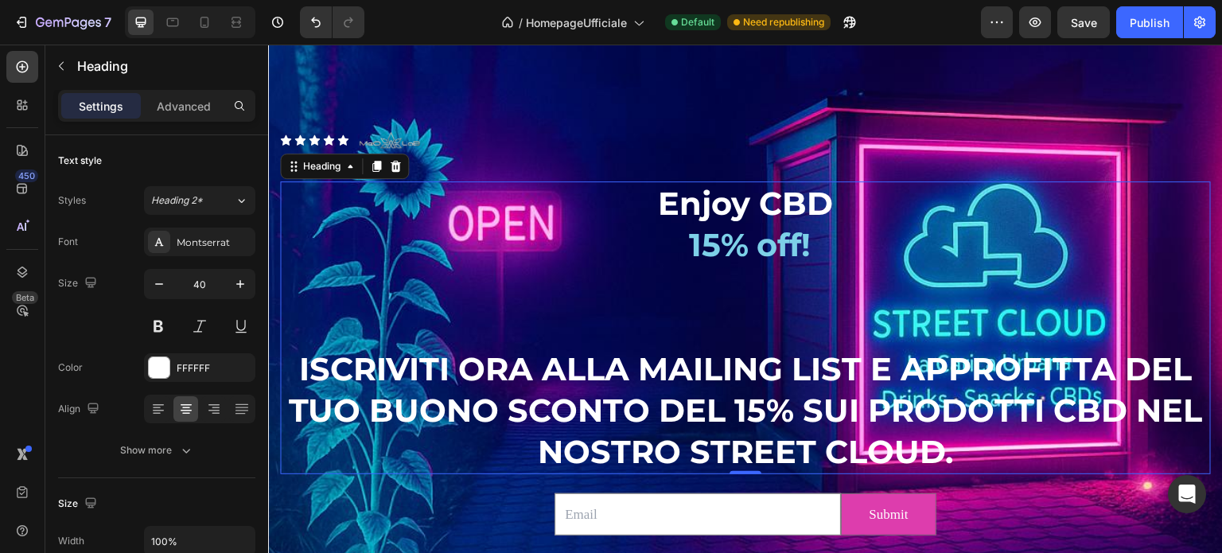
click at [783, 205] on p "Enjoy CBD 15% off! ISCRIVITI ORA ALLA MAILING LIST E APPROFITTA DEL TUO BUONO S…" at bounding box center [746, 328] width 928 height 290
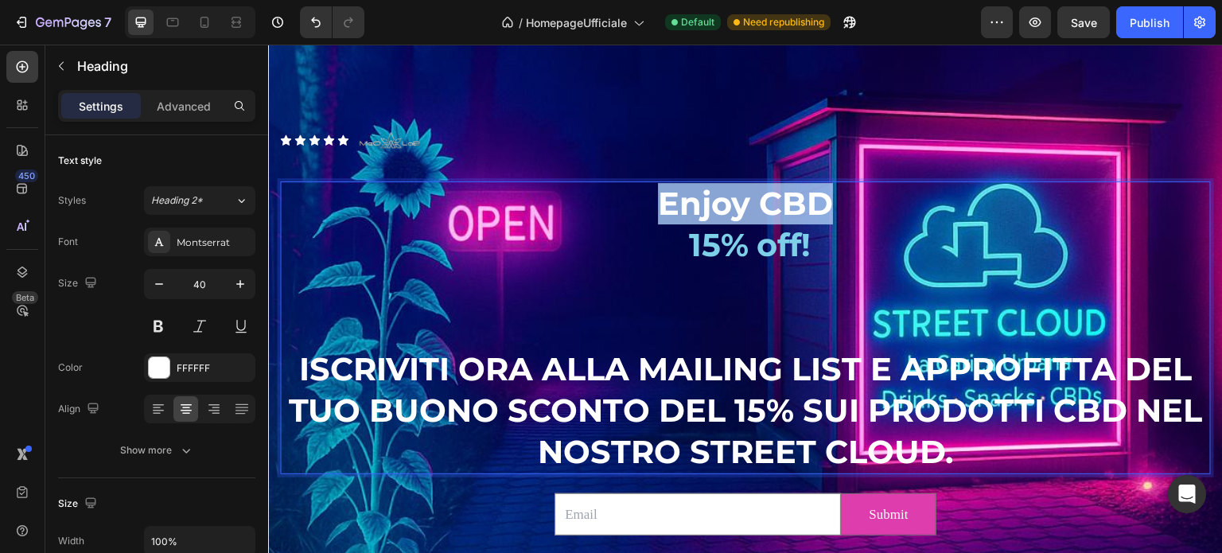
drag, startPoint x: 829, startPoint y: 206, endPoint x: 657, endPoint y: 209, distance: 172.7
click at [657, 209] on p "Enjoy CBD 15% off! ISCRIVITI ORA ALLA MAILING LIST E APPROFITTA DEL TUO BUONO S…" at bounding box center [746, 328] width 928 height 290
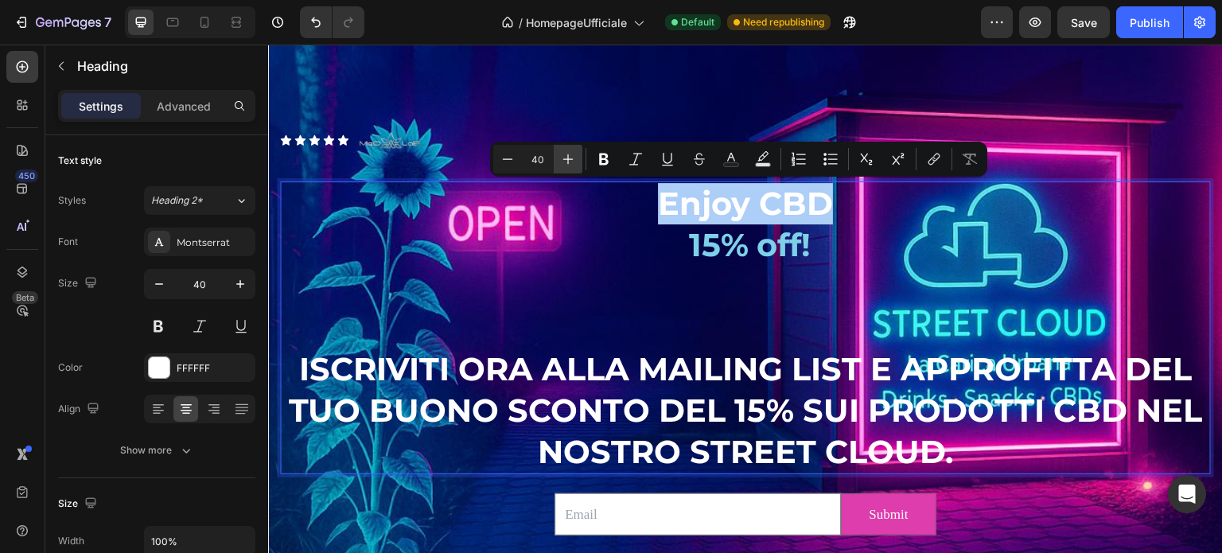
click at [565, 158] on icon "Editor contextual toolbar" at bounding box center [568, 159] width 16 height 16
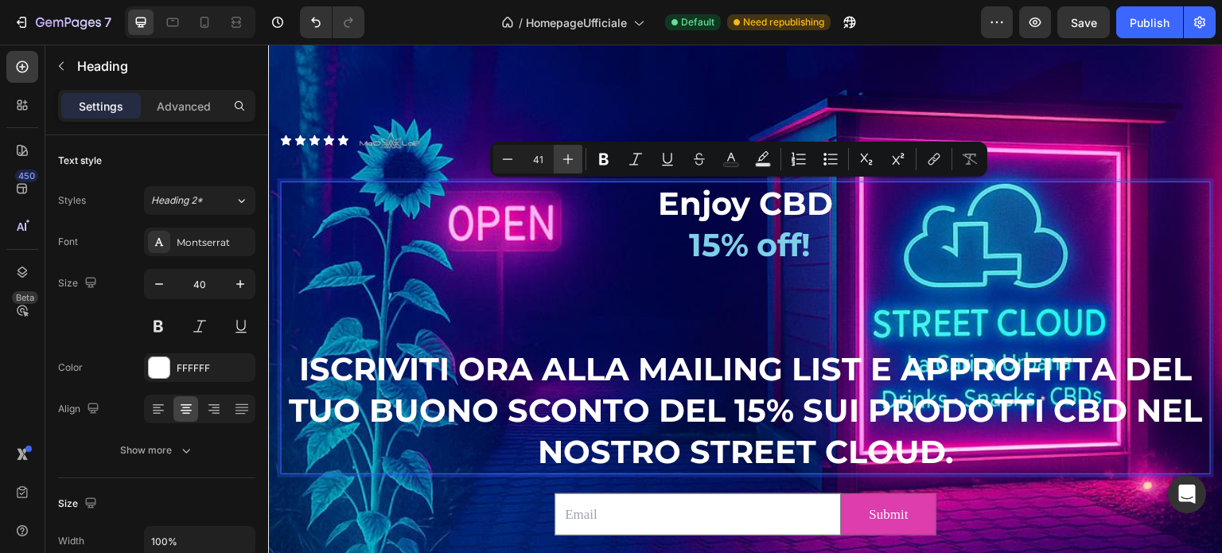
click at [565, 158] on icon "Editor contextual toolbar" at bounding box center [568, 159] width 16 height 16
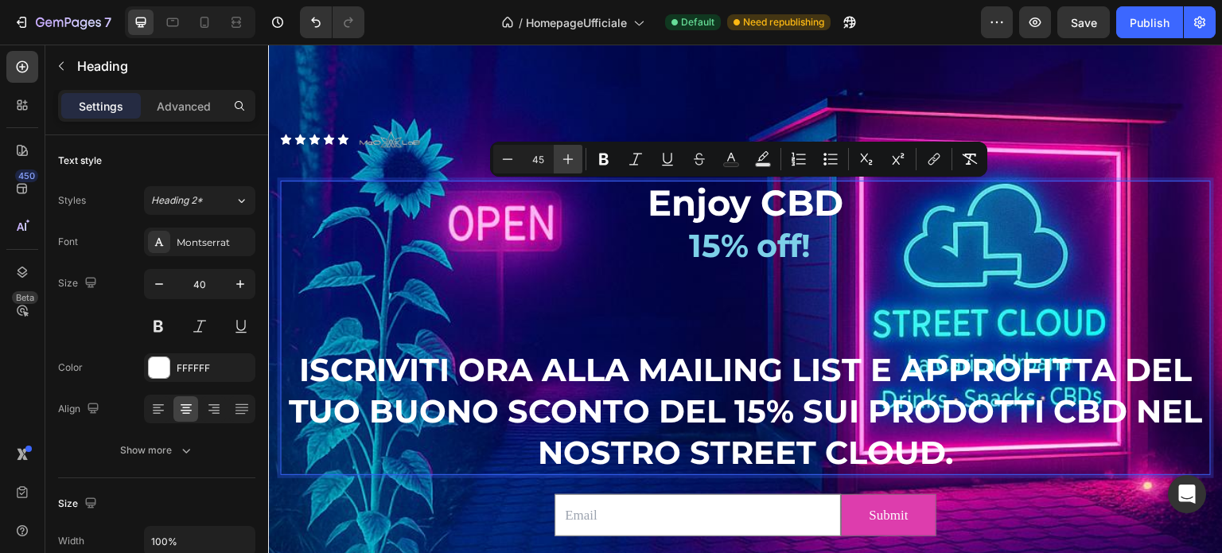
click at [565, 158] on icon "Editor contextual toolbar" at bounding box center [568, 159] width 16 height 16
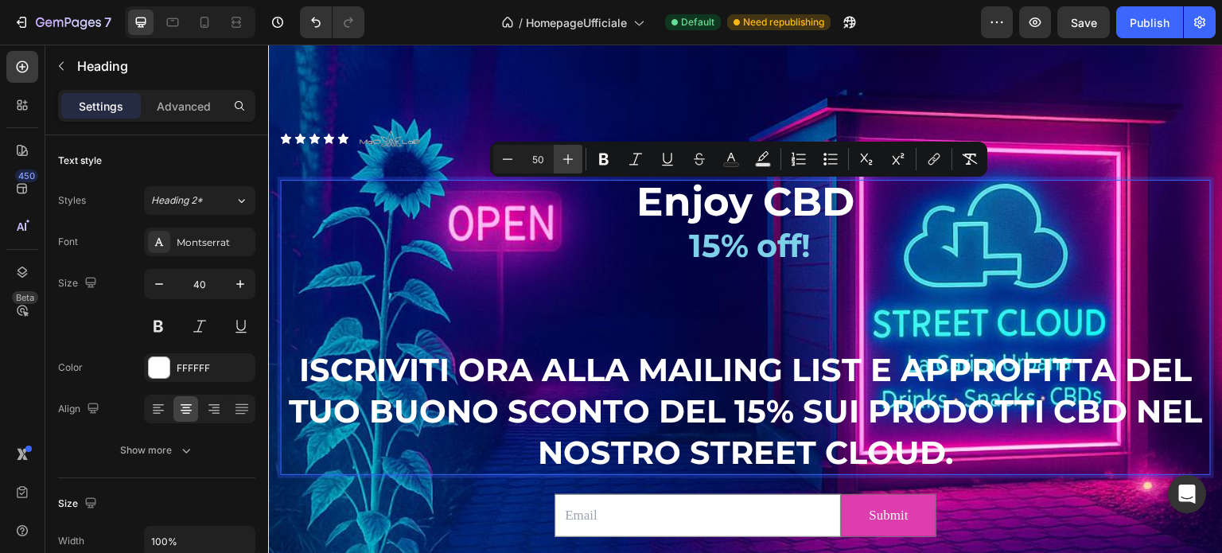
click at [565, 158] on icon "Editor contextual toolbar" at bounding box center [568, 159] width 16 height 16
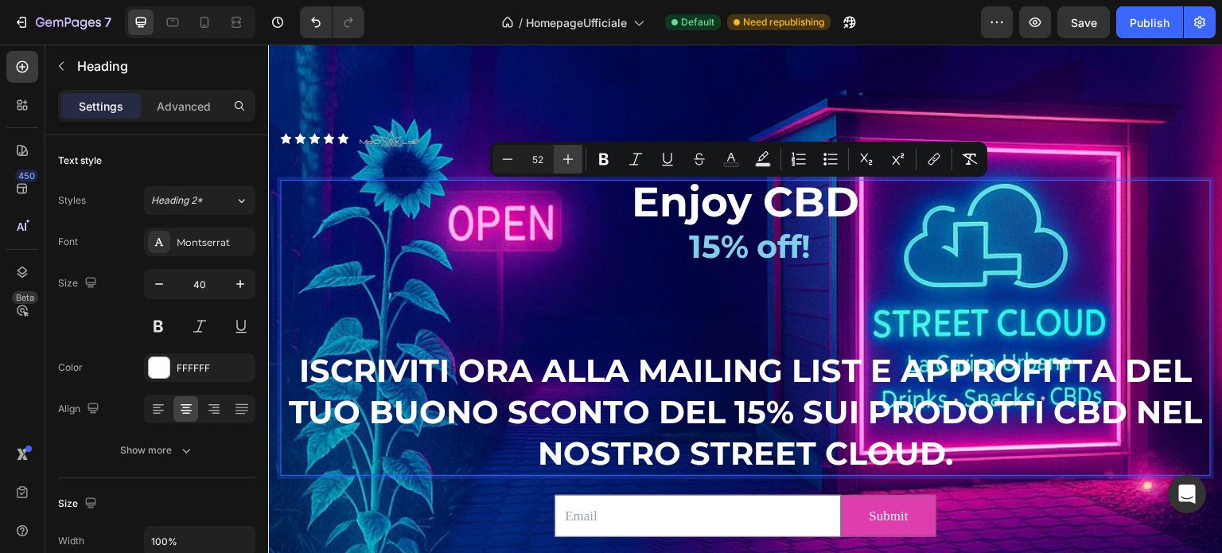
click at [565, 158] on icon "Editor contextual toolbar" at bounding box center [568, 159] width 16 height 16
type input "54"
click at [703, 355] on p "Enjoy CBD 15% off! ISCRIVITI ORA ALLA MAILING LIST E APPROFITTA DEL TUO BUONO S…" at bounding box center [746, 328] width 928 height 294
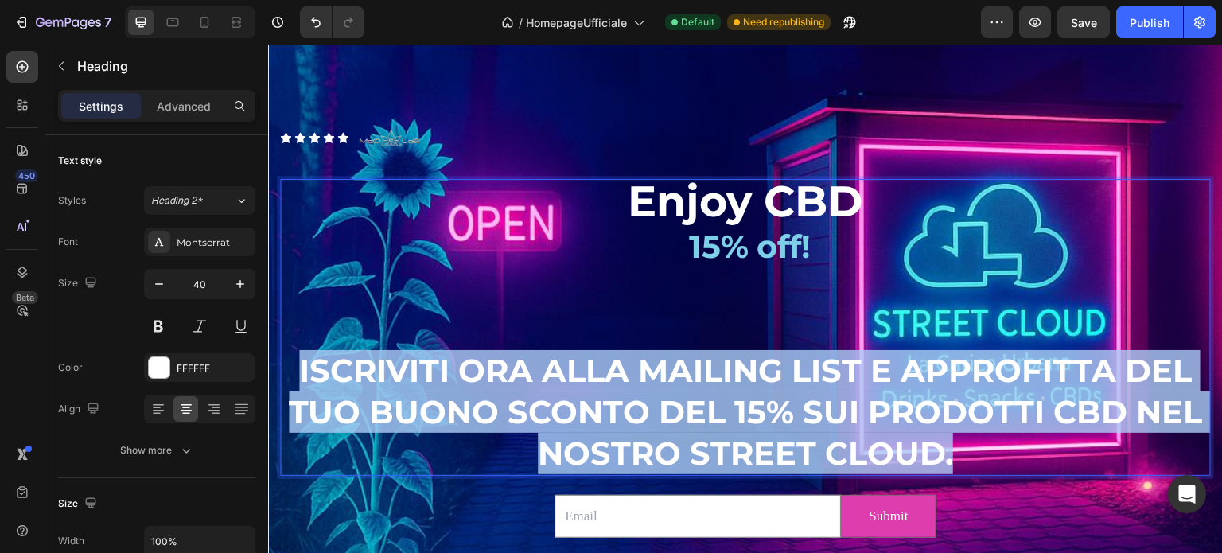
drag, startPoint x: 887, startPoint y: 446, endPoint x: 293, endPoint y: 369, distance: 599.4
click at [293, 369] on p "Enjoy CBD 15% off! ISCRIVITI ORA ALLA MAILING LIST E APPROFITTA DEL TUO BUONO S…" at bounding box center [746, 328] width 928 height 294
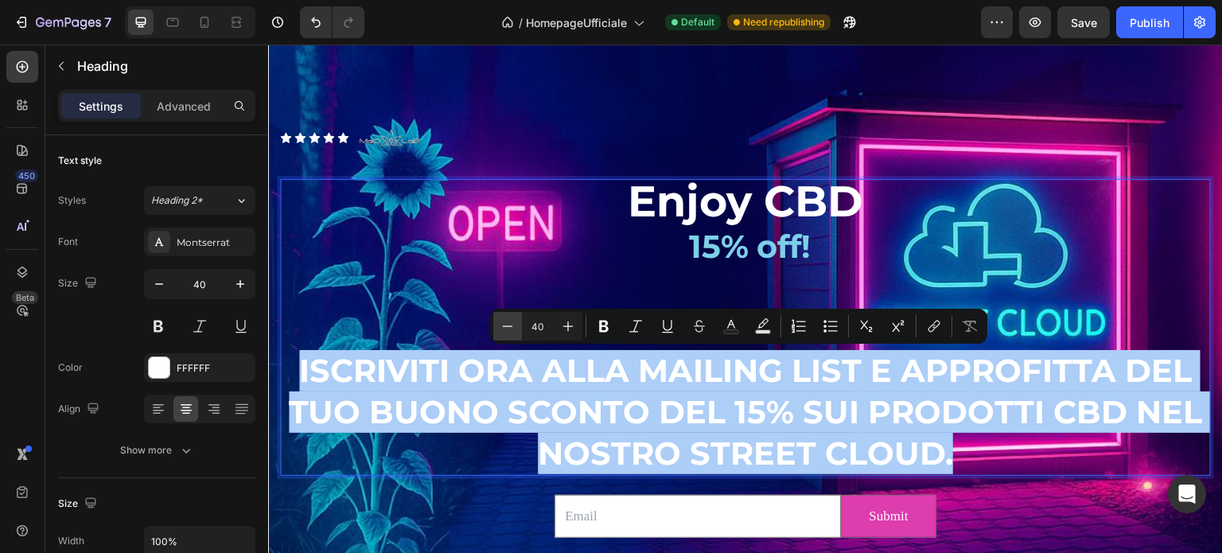
click at [507, 325] on icon "Editor contextual toolbar" at bounding box center [508, 326] width 16 height 16
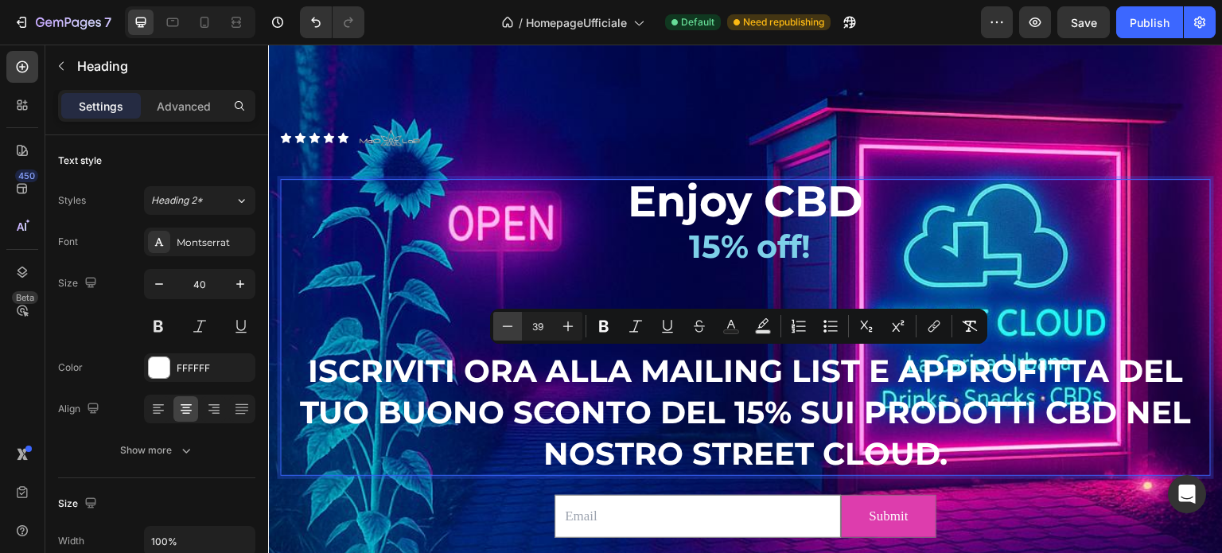
click at [507, 325] on icon "Editor contextual toolbar" at bounding box center [508, 326] width 16 height 16
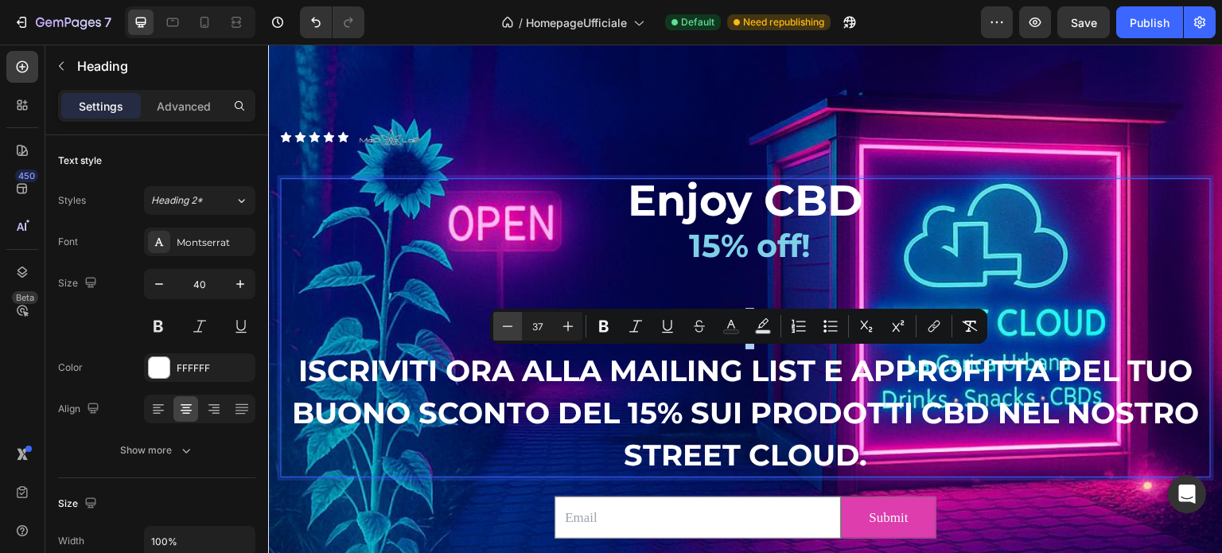
click at [507, 325] on icon "Editor contextual toolbar" at bounding box center [508, 326] width 16 height 16
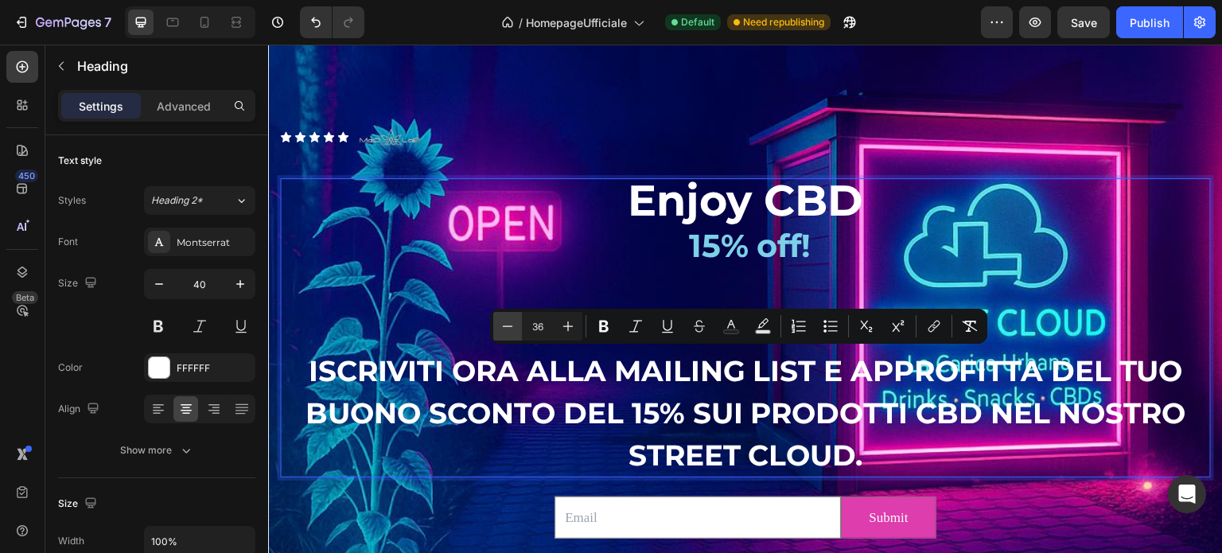
click at [507, 325] on icon "Editor contextual toolbar" at bounding box center [508, 326] width 16 height 16
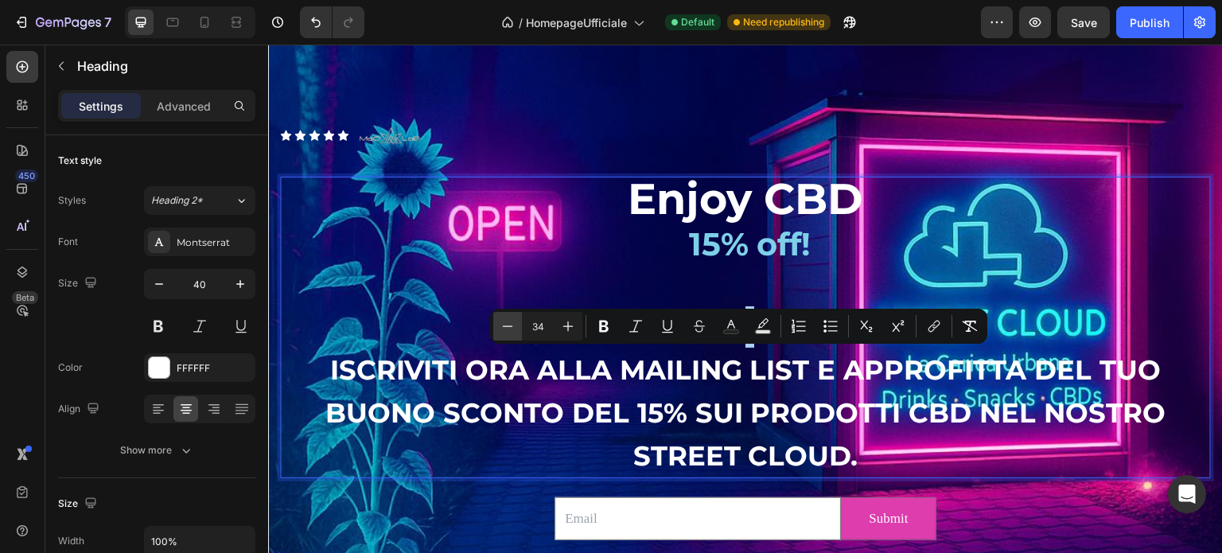
click at [507, 325] on icon "Editor contextual toolbar" at bounding box center [508, 326] width 16 height 16
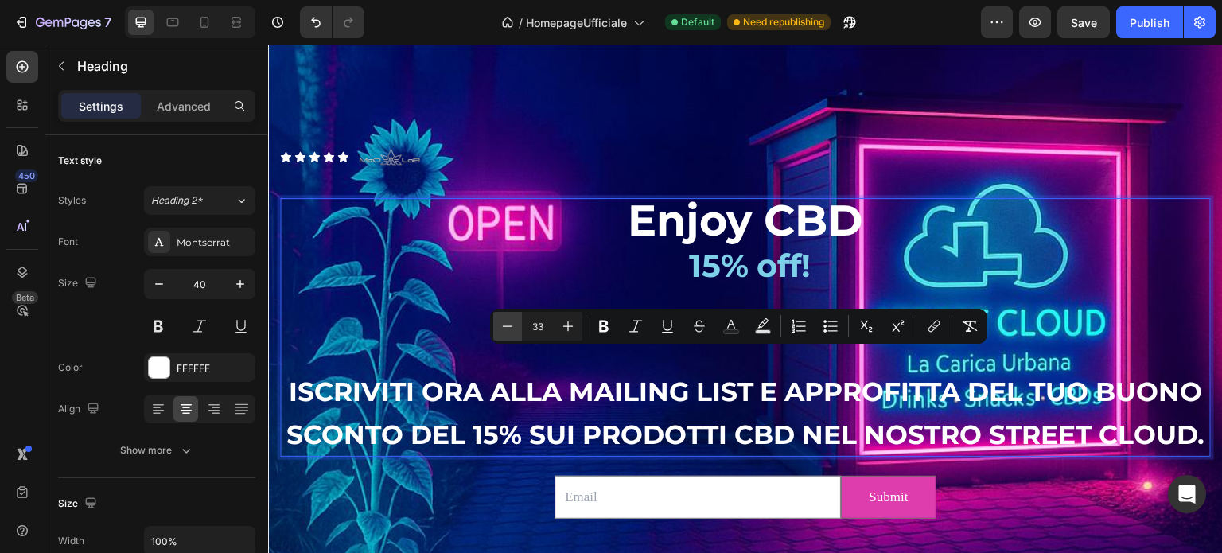
click at [507, 325] on icon "Editor contextual toolbar" at bounding box center [508, 326] width 16 height 16
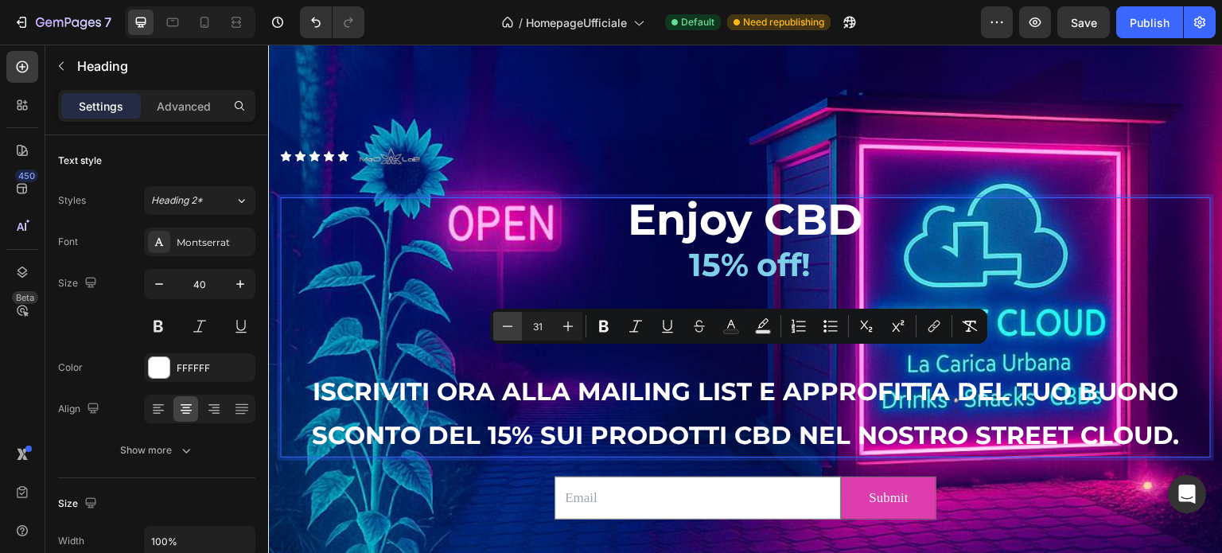
click at [507, 325] on icon "Editor contextual toolbar" at bounding box center [508, 326] width 16 height 16
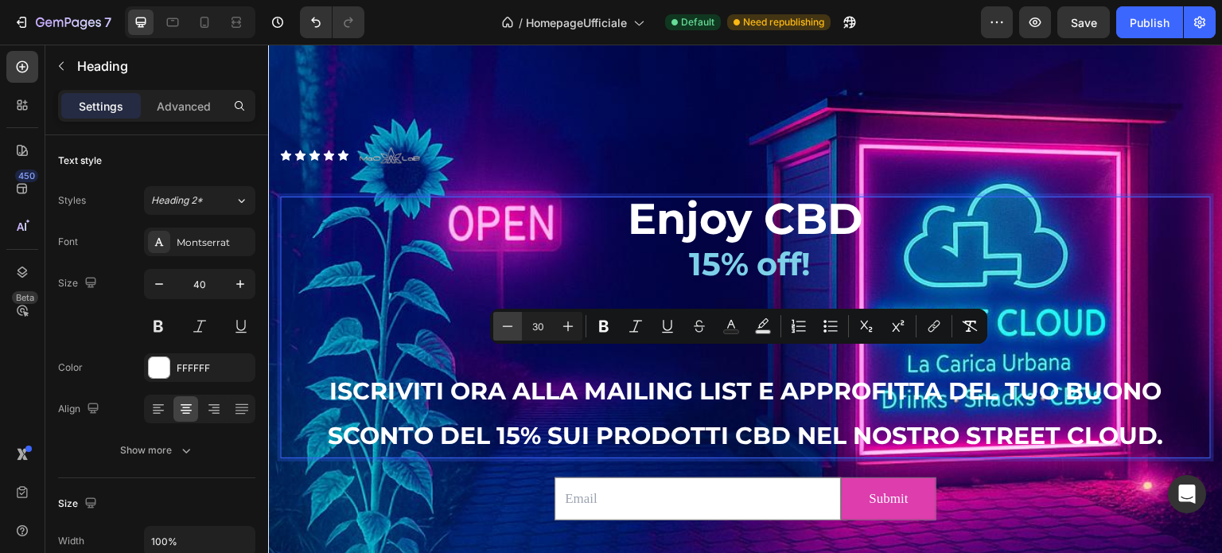
click at [507, 325] on icon "Editor contextual toolbar" at bounding box center [508, 326] width 16 height 16
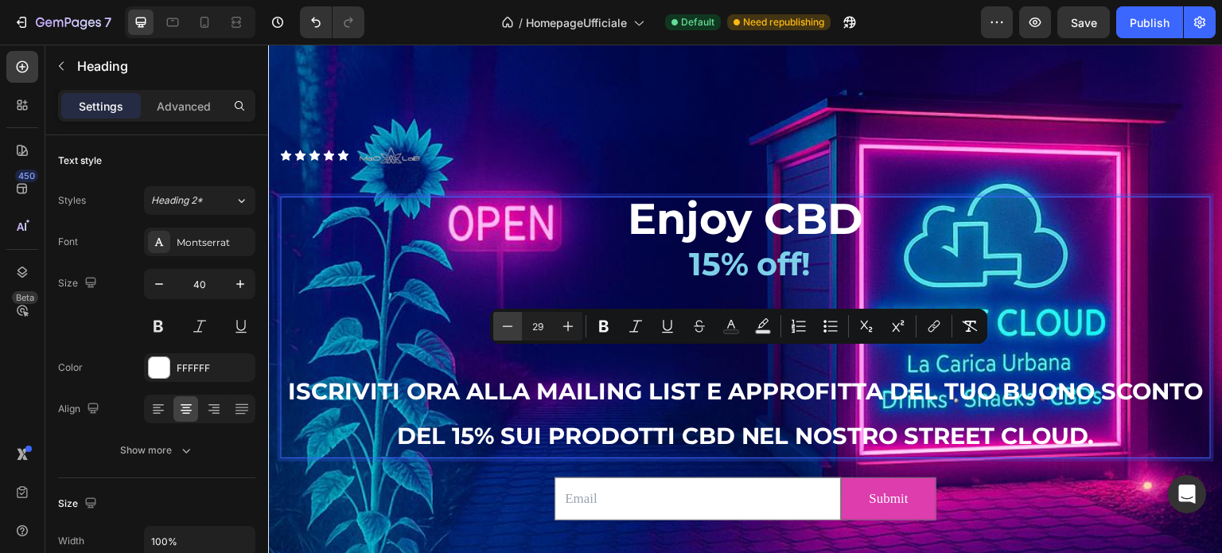
click at [507, 325] on icon "Editor contextual toolbar" at bounding box center [508, 326] width 16 height 16
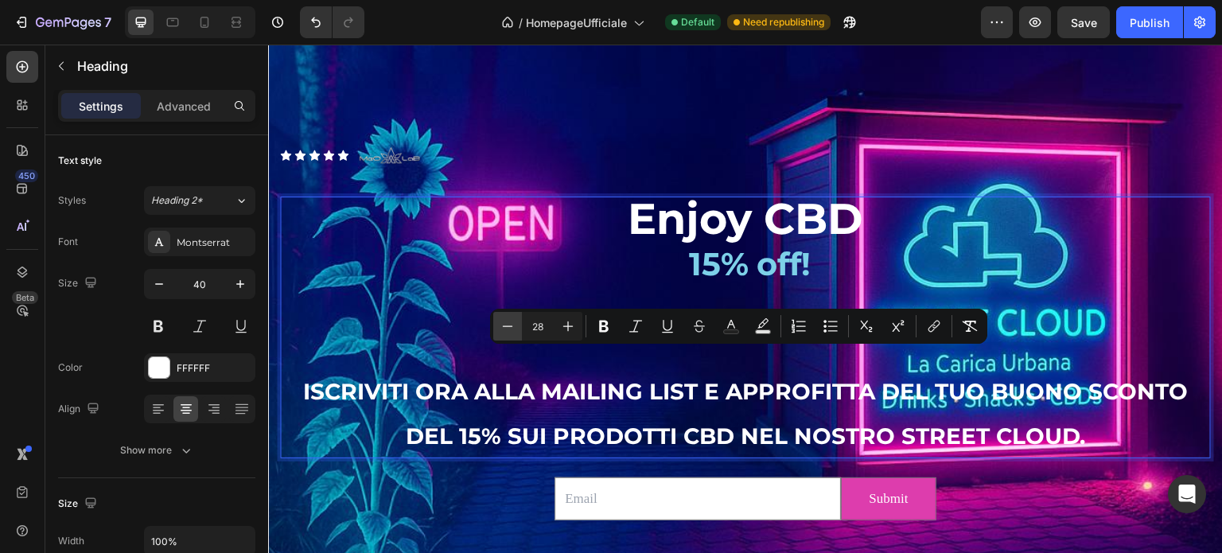
click at [507, 325] on icon "Editor contextual toolbar" at bounding box center [508, 326] width 16 height 16
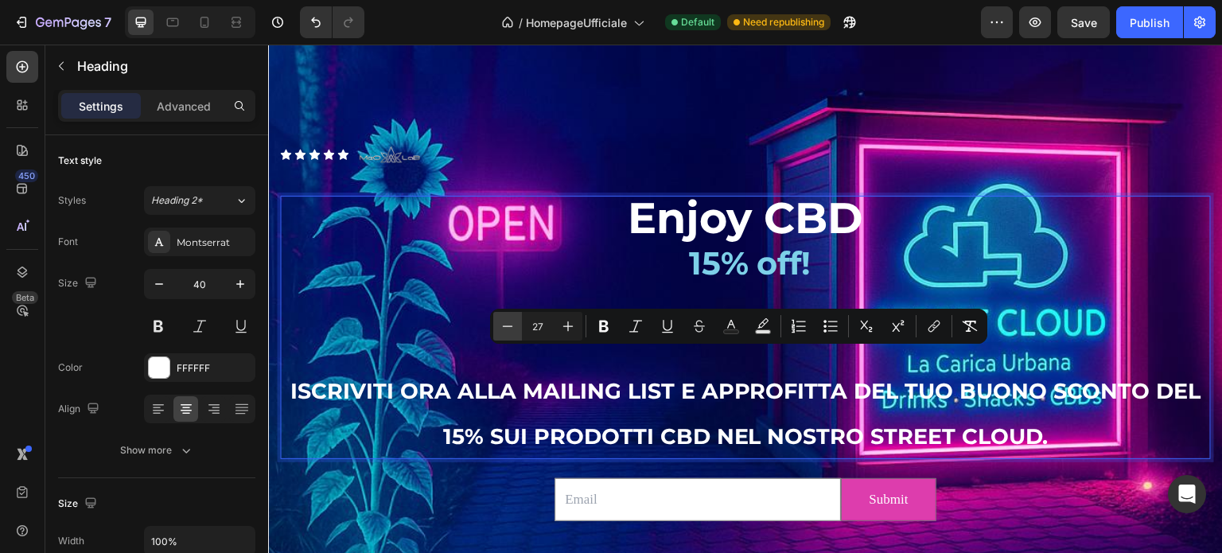
click at [507, 325] on icon "Editor contextual toolbar" at bounding box center [508, 326] width 16 height 16
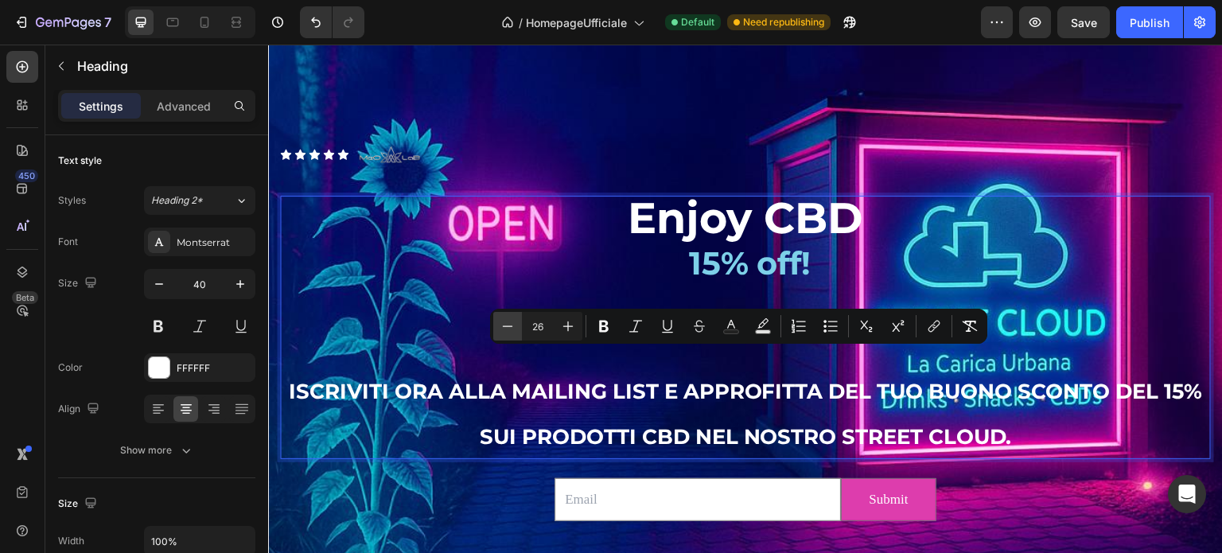
click at [505, 324] on icon "Editor contextual toolbar" at bounding box center [508, 326] width 16 height 16
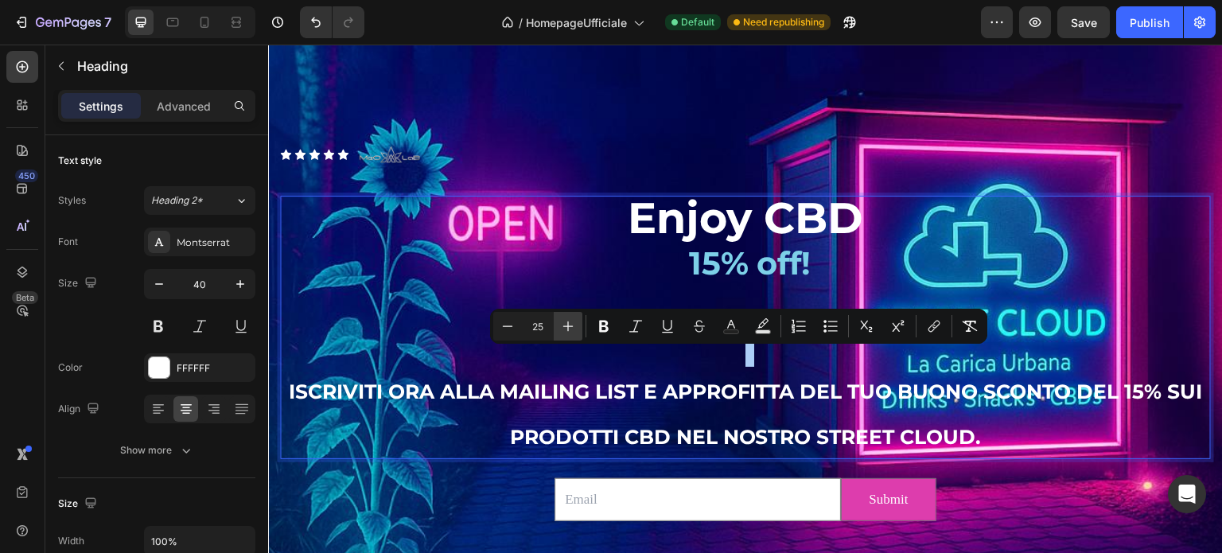
click at [561, 323] on icon "Editor contextual toolbar" at bounding box center [568, 326] width 16 height 16
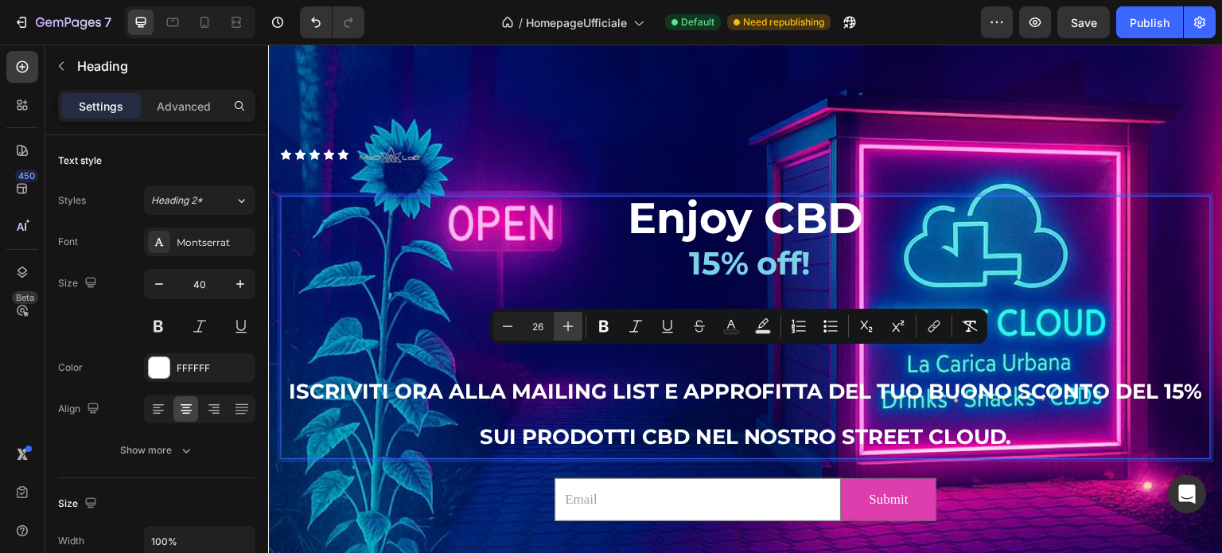
click at [561, 323] on icon "Editor contextual toolbar" at bounding box center [568, 326] width 16 height 16
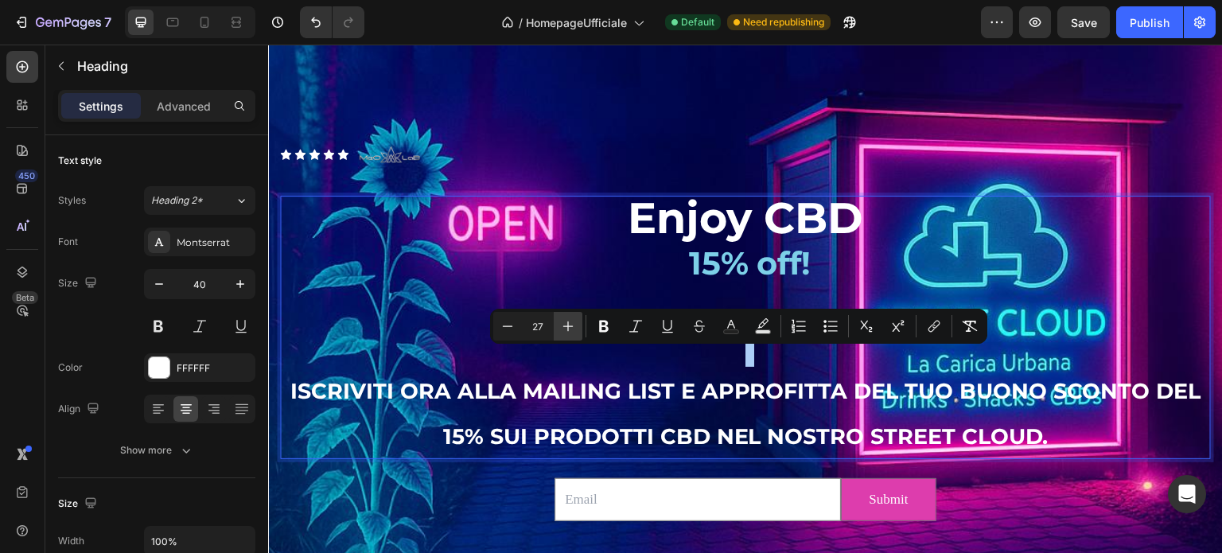
click at [561, 323] on icon "Editor contextual toolbar" at bounding box center [568, 326] width 16 height 16
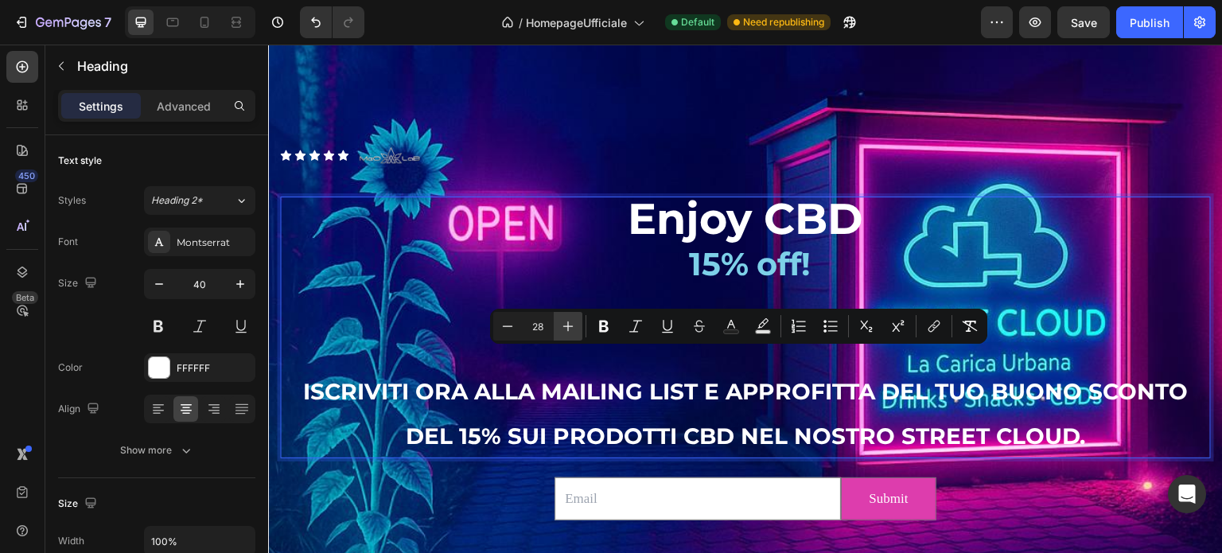
click at [561, 323] on icon "Editor contextual toolbar" at bounding box center [568, 326] width 16 height 16
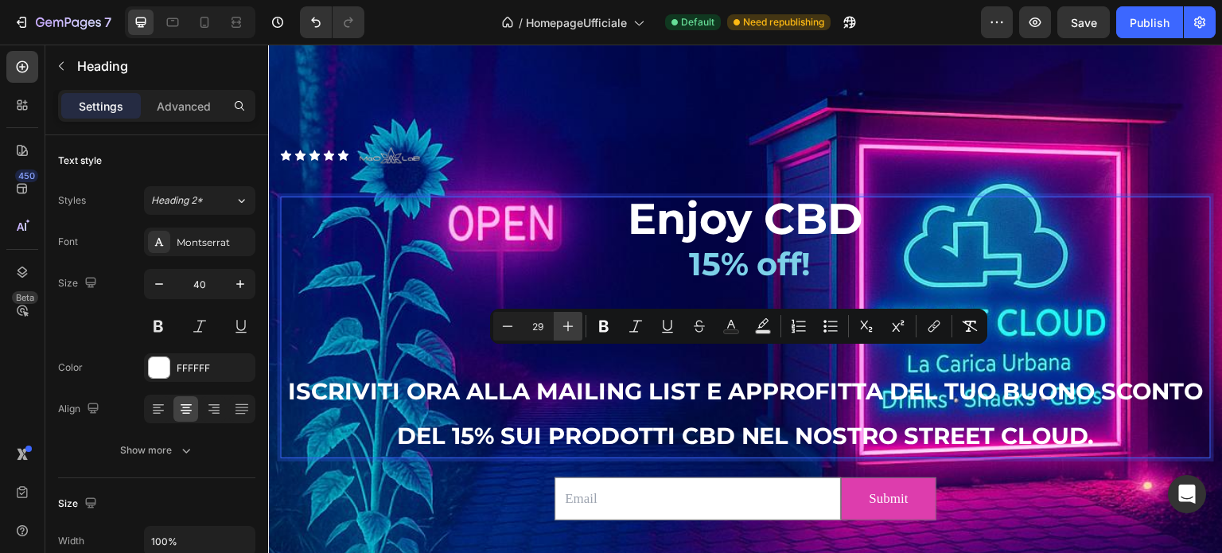
click at [561, 323] on icon "Editor contextual toolbar" at bounding box center [568, 326] width 16 height 16
type input "30"
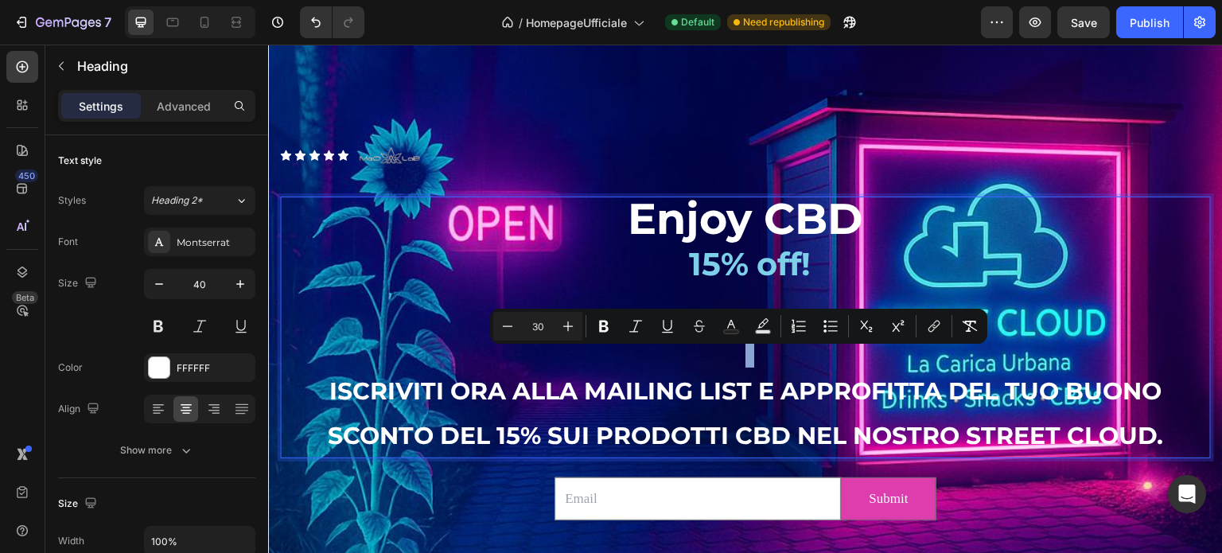
click at [572, 373] on p "Enjoy CBD 15% off! ISCRIVITI ORA ALLA MAILING LIST E APPROFITTA DEL TUO BUONO S…" at bounding box center [746, 327] width 928 height 259
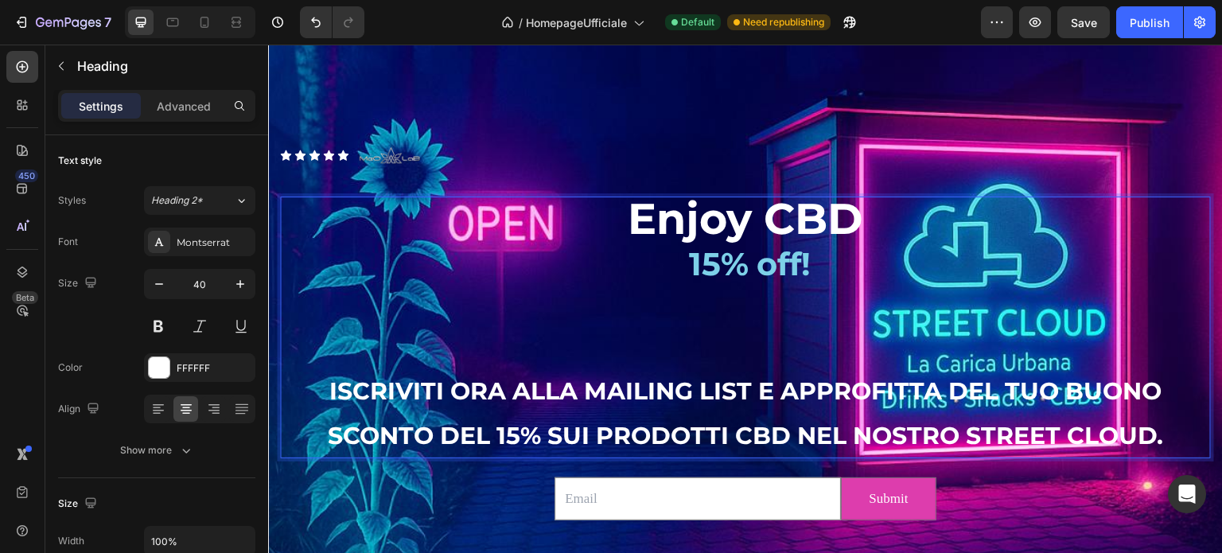
click at [333, 382] on span "ISCRIVITI ORA ALLA MAILING LIST E APPROFITTA DEL TUO BUONO SCONTO DEL 15% SUI P…" at bounding box center [746, 413] width 836 height 74
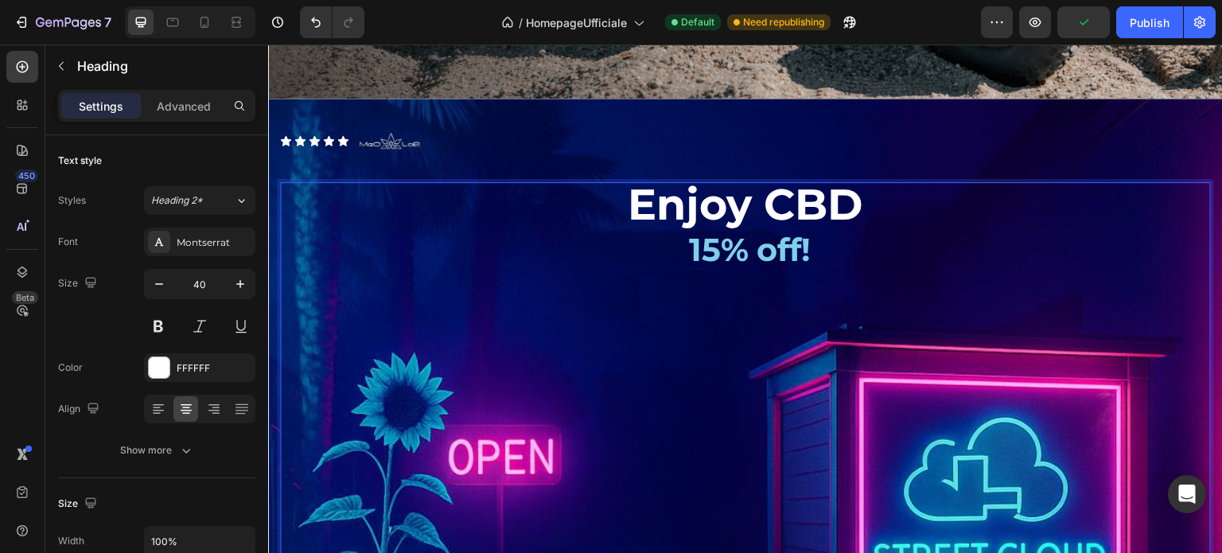
scroll to position [3935, 0]
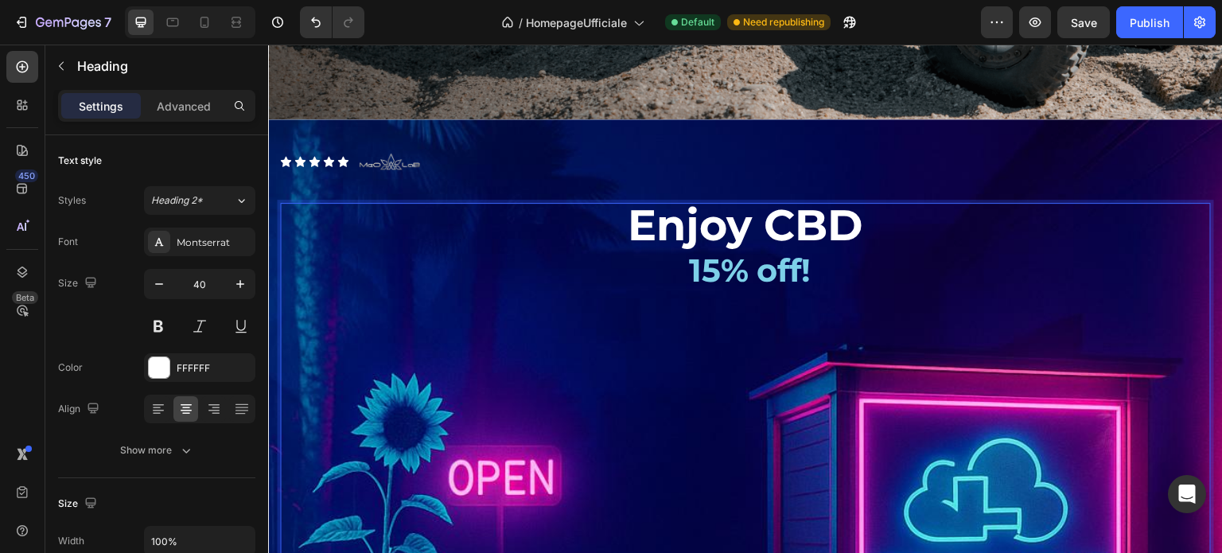
click at [759, 259] on span "15% off!" at bounding box center [750, 270] width 123 height 39
drag, startPoint x: 812, startPoint y: 267, endPoint x: 667, endPoint y: 263, distance: 145.7
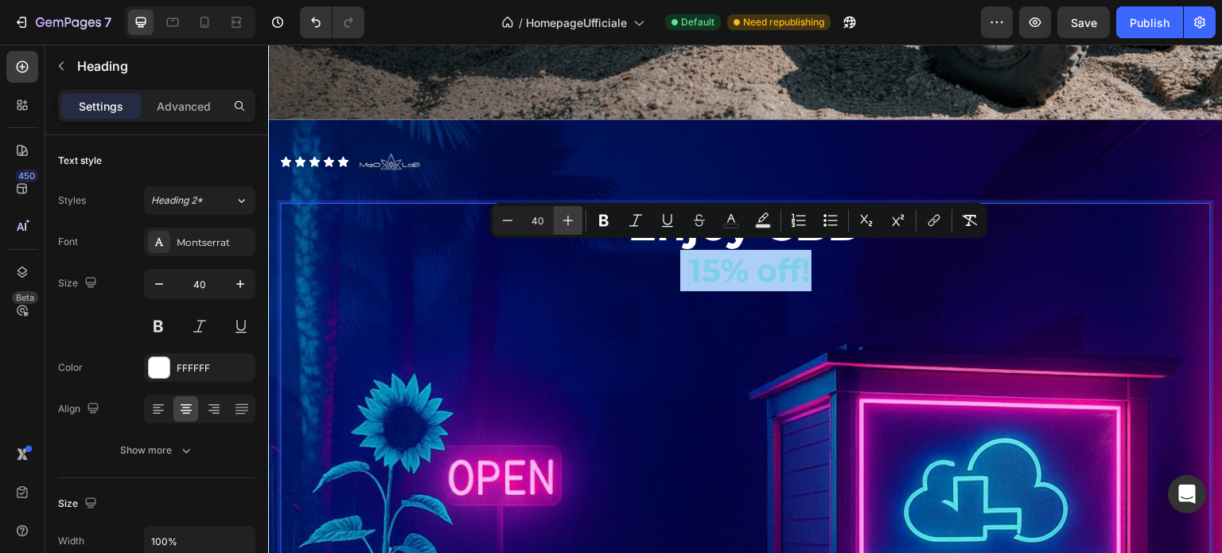
click at [567, 222] on icon "Editor contextual toolbar" at bounding box center [568, 220] width 16 height 16
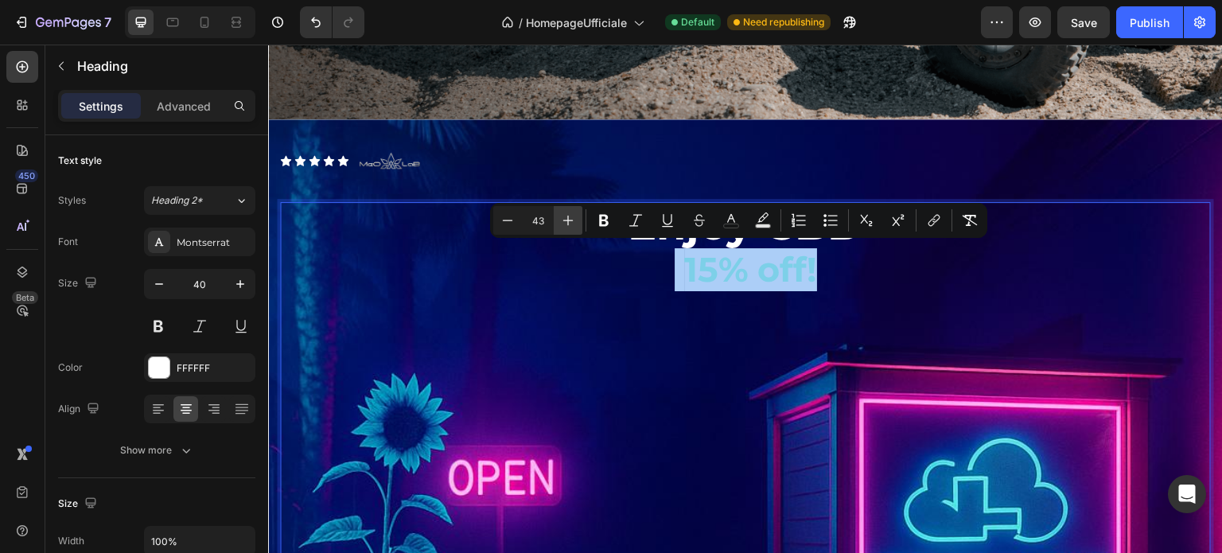
click at [567, 222] on icon "Editor contextual toolbar" at bounding box center [568, 220] width 16 height 16
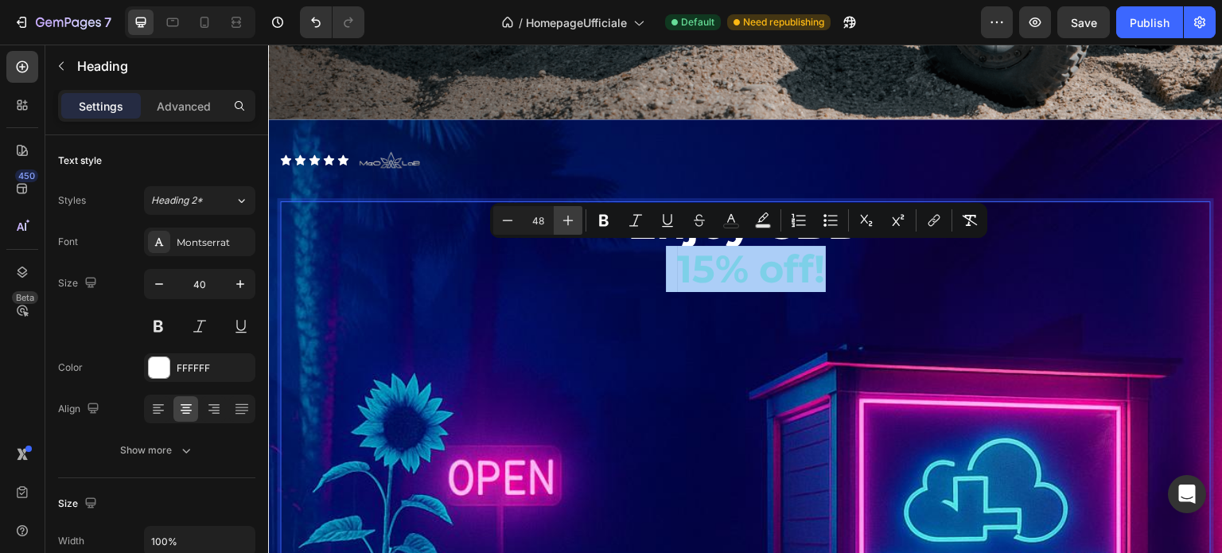
click at [567, 222] on icon "Editor contextual toolbar" at bounding box center [568, 220] width 16 height 16
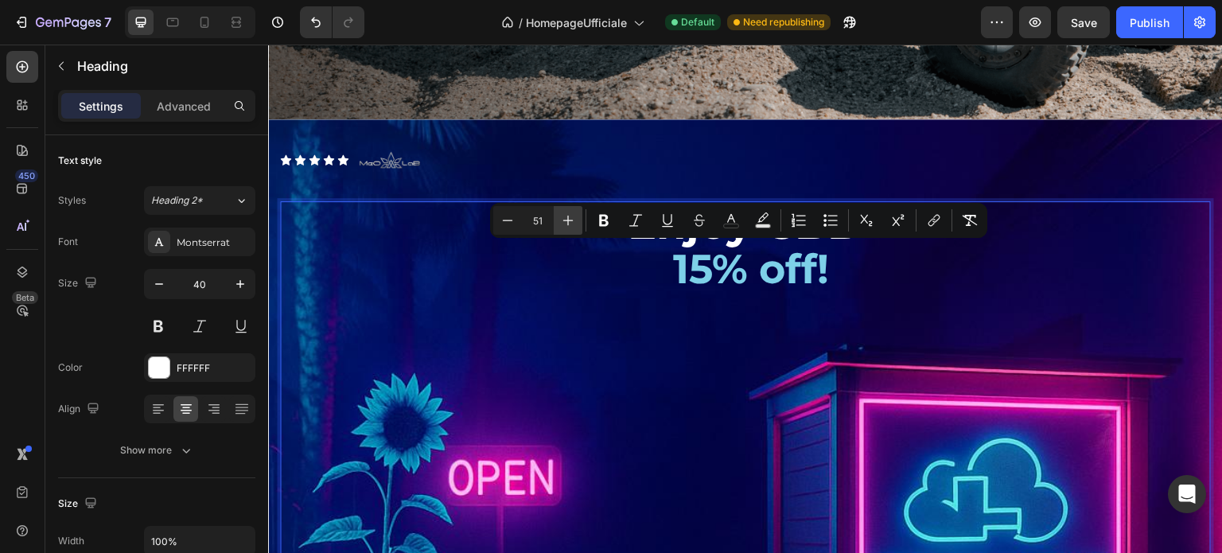
click at [567, 222] on icon "Editor contextual toolbar" at bounding box center [568, 220] width 16 height 16
click at [572, 223] on icon "Editor contextual toolbar" at bounding box center [568, 220] width 16 height 16
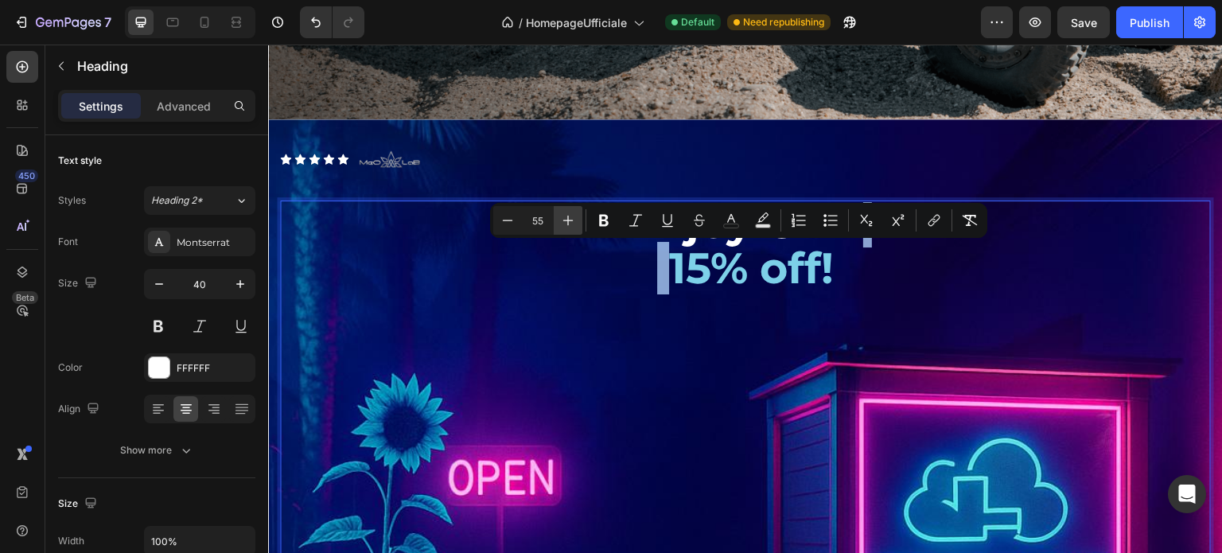
type input "56"
click at [772, 267] on span "15% off!" at bounding box center [752, 268] width 172 height 54
click at [823, 271] on span "15% off!" at bounding box center [752, 268] width 172 height 54
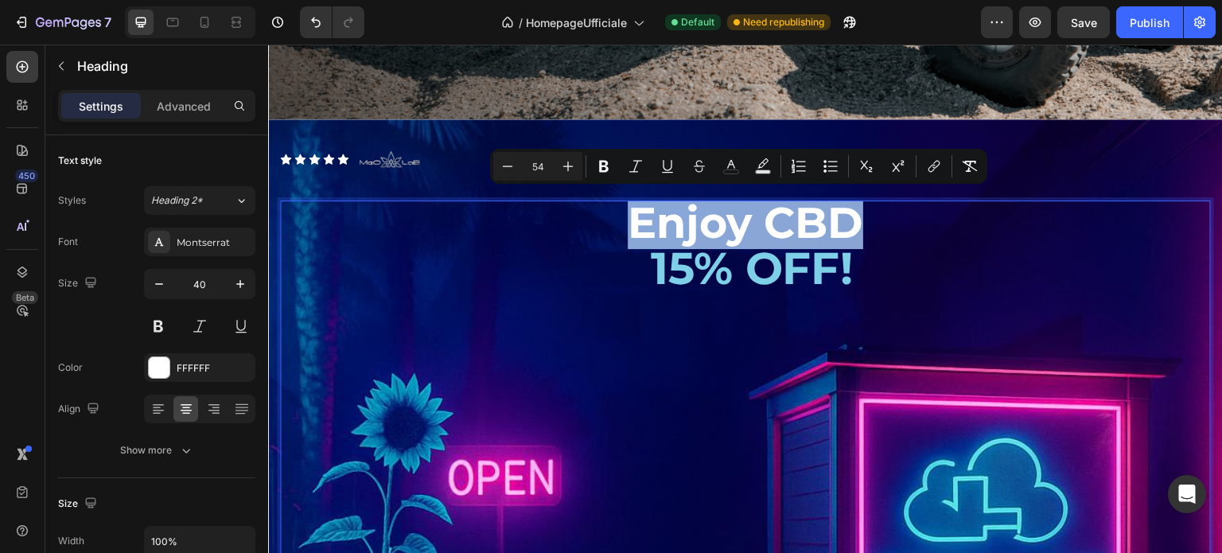
drag, startPoint x: 847, startPoint y: 222, endPoint x: 629, endPoint y: 235, distance: 218.4
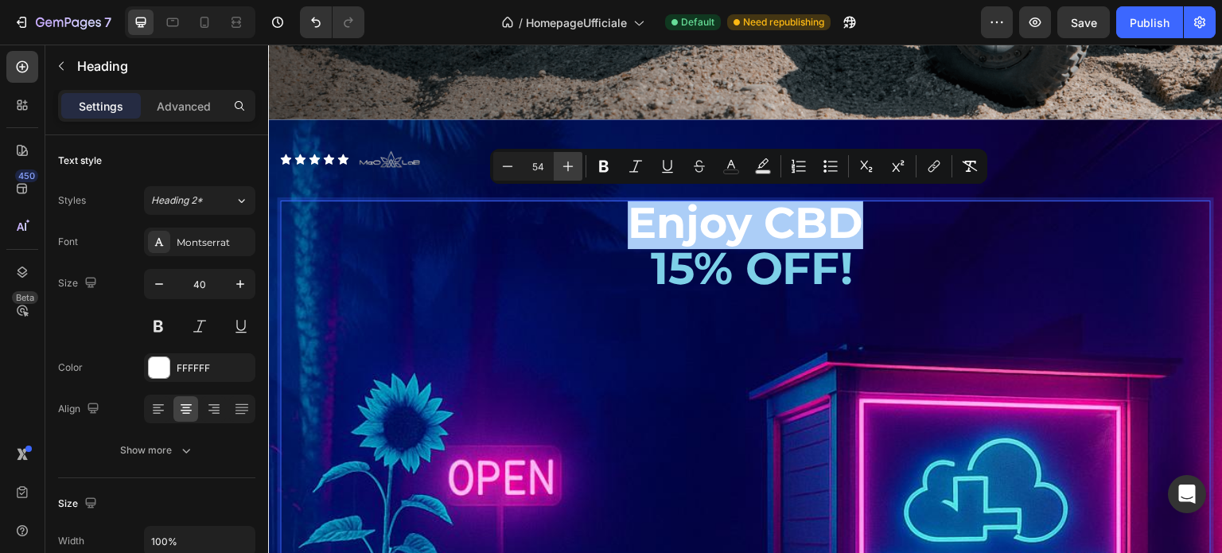
click at [572, 166] on icon "Editor contextual toolbar" at bounding box center [568, 167] width 10 height 10
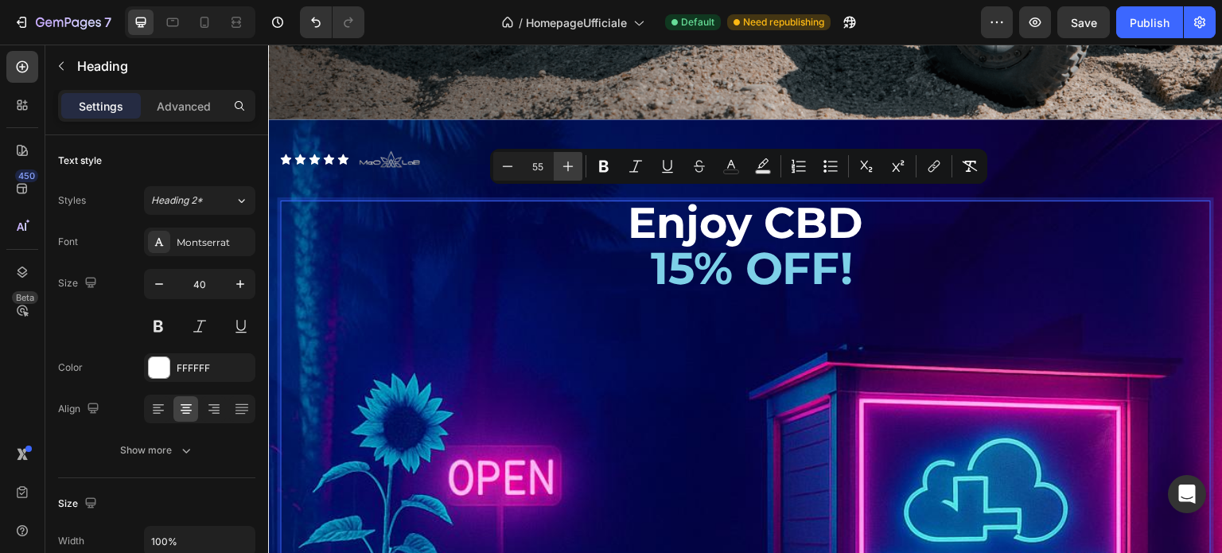
click at [572, 166] on icon "Editor contextual toolbar" at bounding box center [568, 167] width 10 height 10
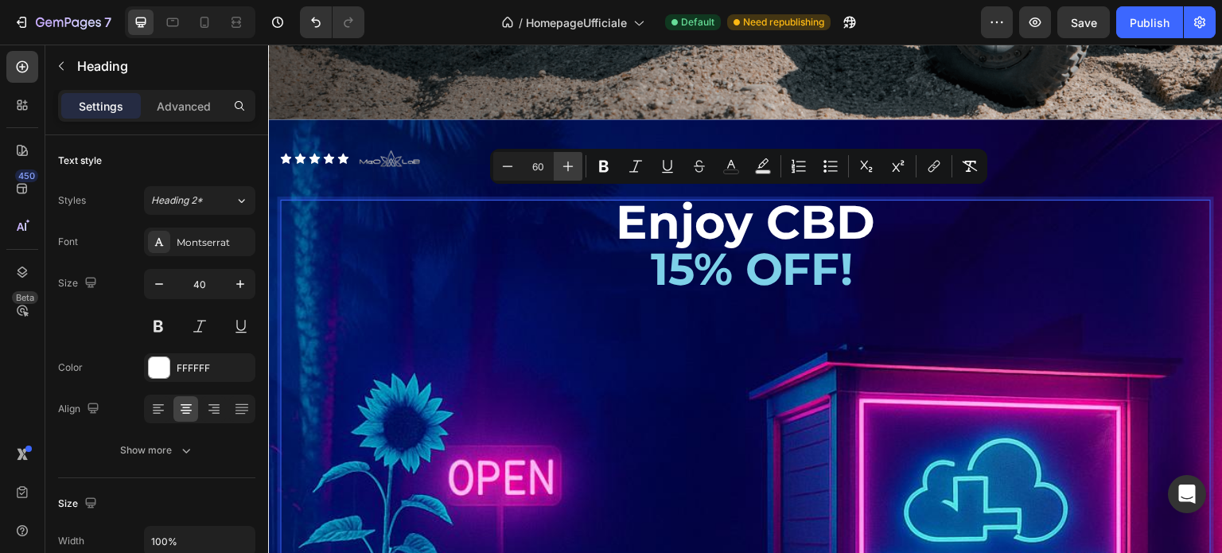
click at [572, 166] on icon "Editor contextual toolbar" at bounding box center [568, 167] width 10 height 10
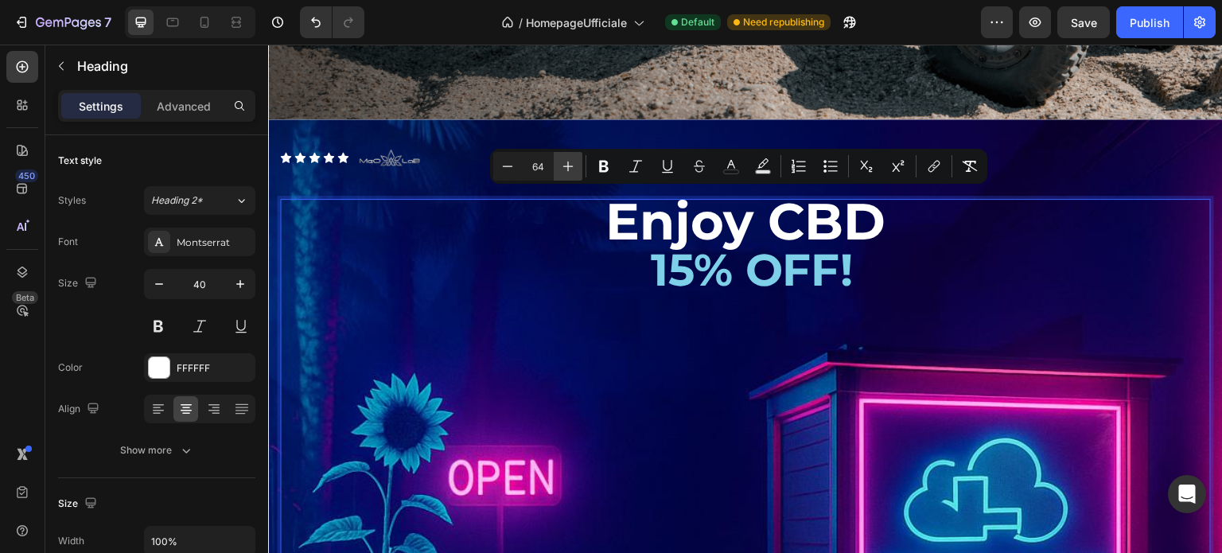
click at [572, 166] on icon "Editor contextual toolbar" at bounding box center [568, 167] width 10 height 10
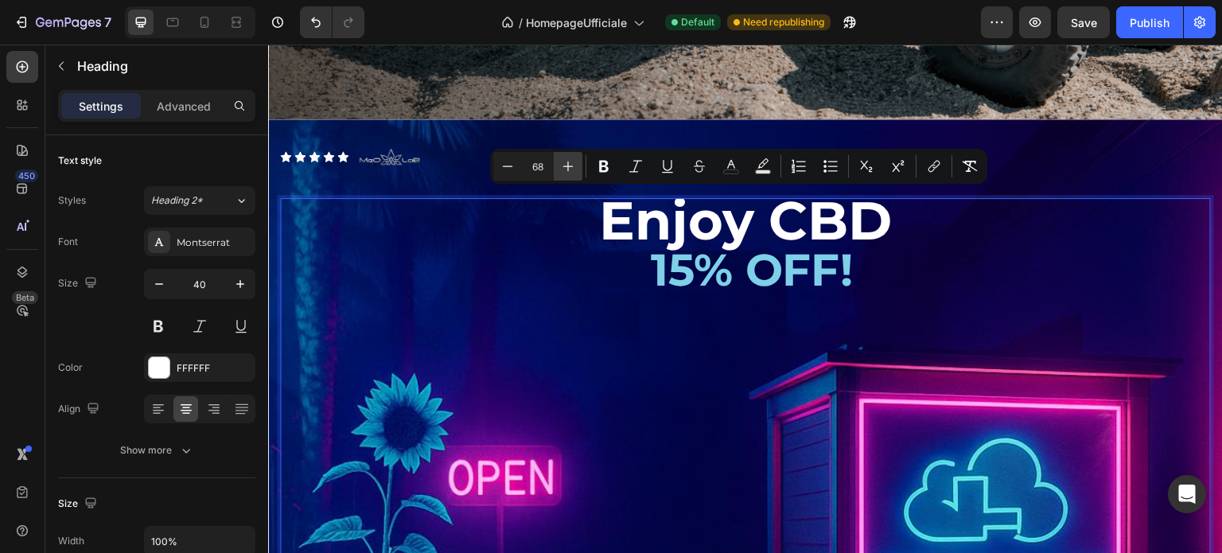
type input "69"
drag, startPoint x: 1002, startPoint y: 280, endPoint x: 992, endPoint y: 277, distance: 10.1
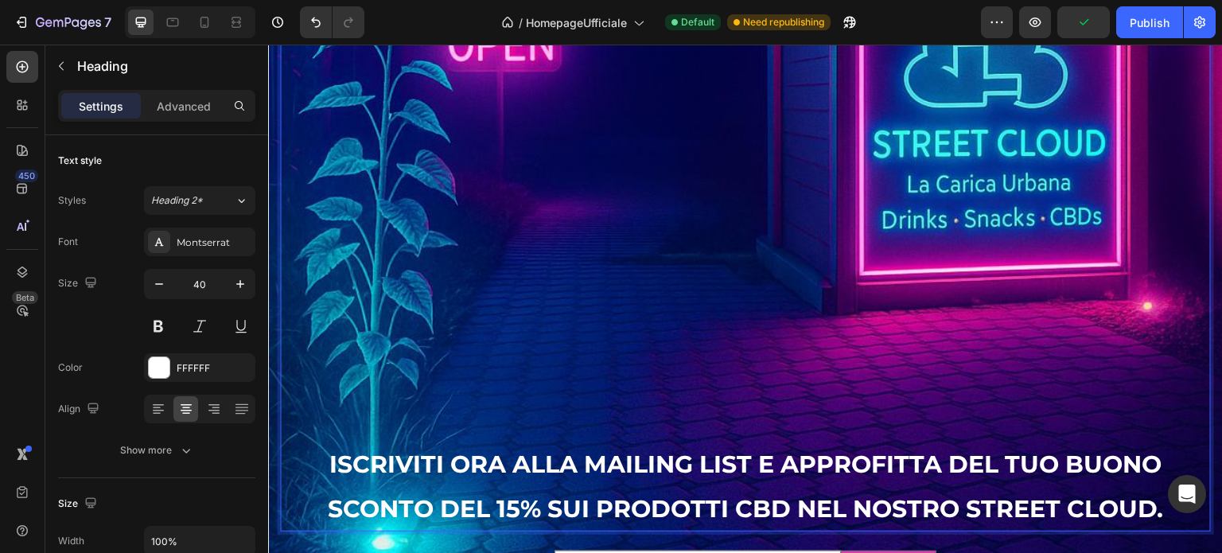
scroll to position [4492, 0]
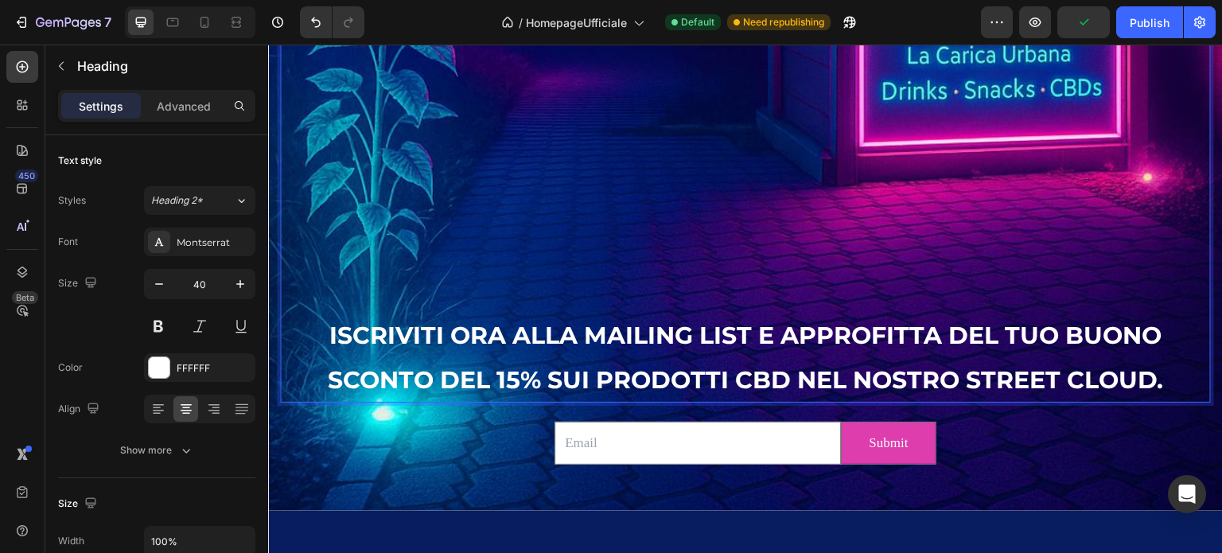
click at [586, 329] on span "ISCRIVITI ORA ALLA MAILING LIST E APPROFITTA DEL TUO BUONO SCONTO DEL 15% SUI P…" at bounding box center [746, 358] width 836 height 74
click at [582, 281] on p "Enjoy CBD 15% OFF! ISCRIVITI ORA ALLA MAILING LIST E APPROFITTA DEL TUO BUONO S…" at bounding box center [746, 18] width 928 height 765
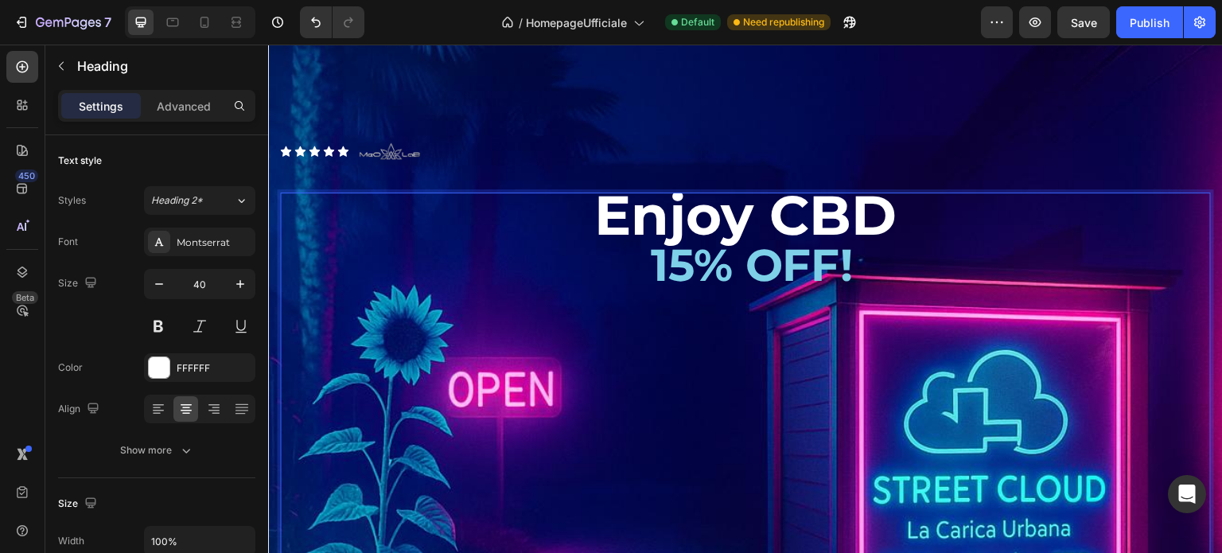
scroll to position [3938, 0]
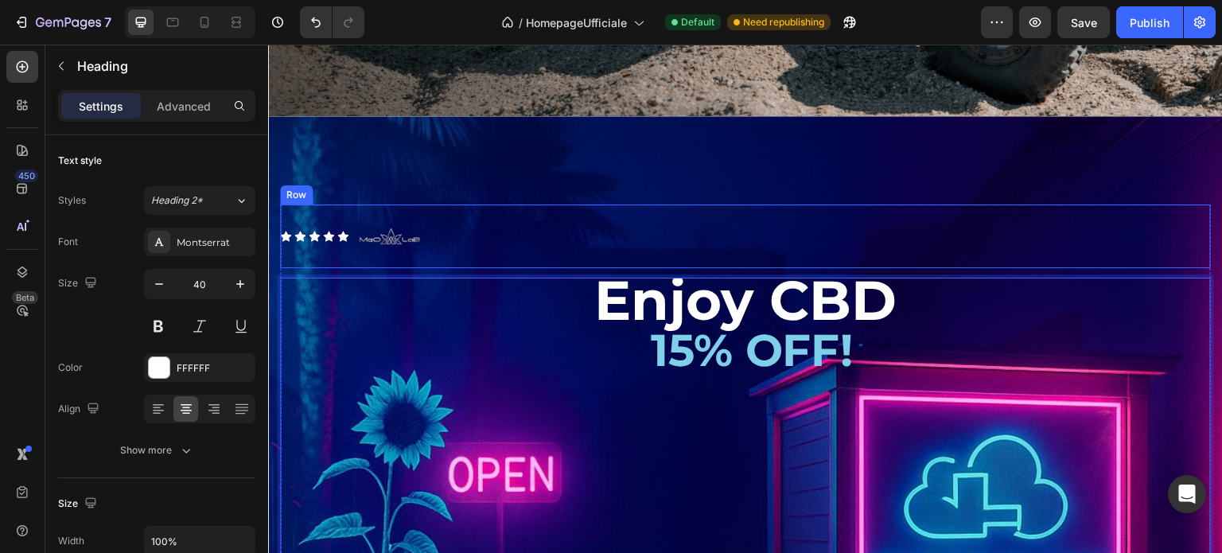
click at [734, 227] on div "Icon Icon Icon Icon Icon Icon List Image Row" at bounding box center [745, 237] width 931 height 64
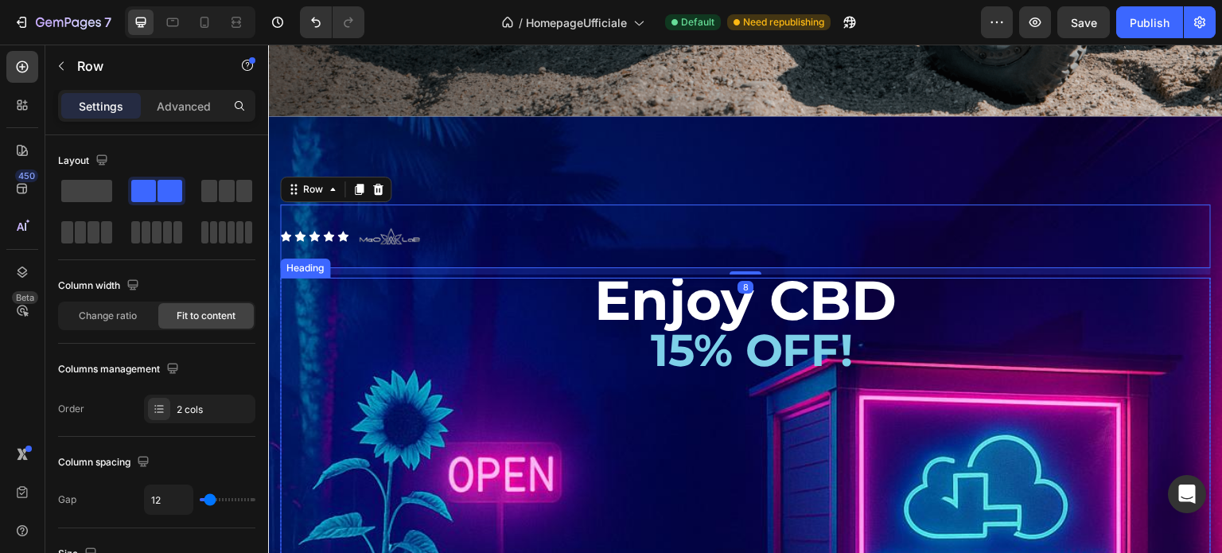
click at [683, 290] on span "Enjoy CBD" at bounding box center [745, 300] width 302 height 67
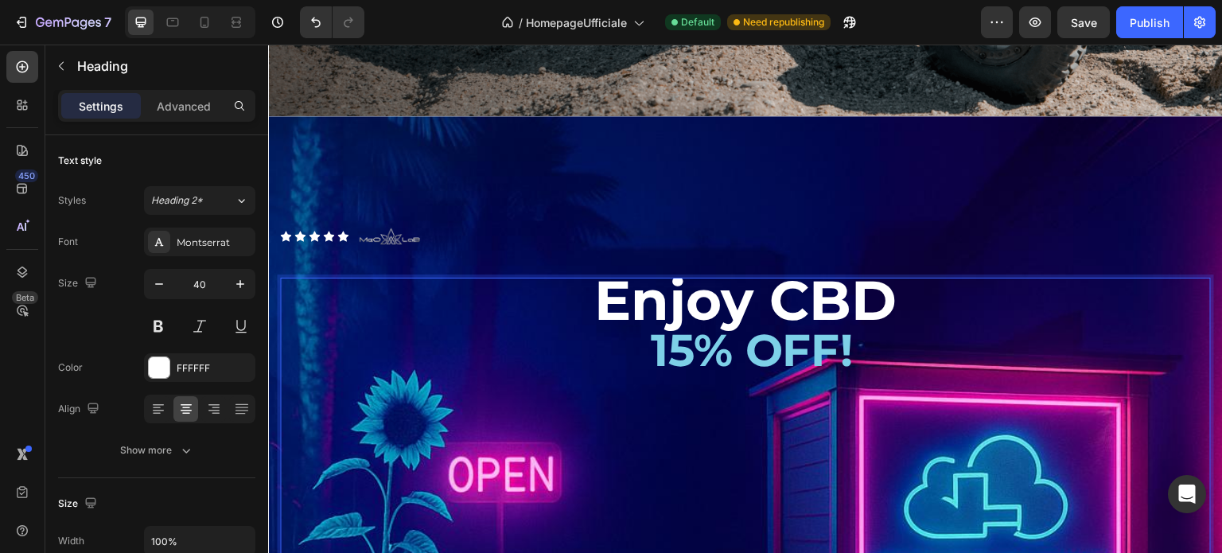
scroll to position [3915, 0]
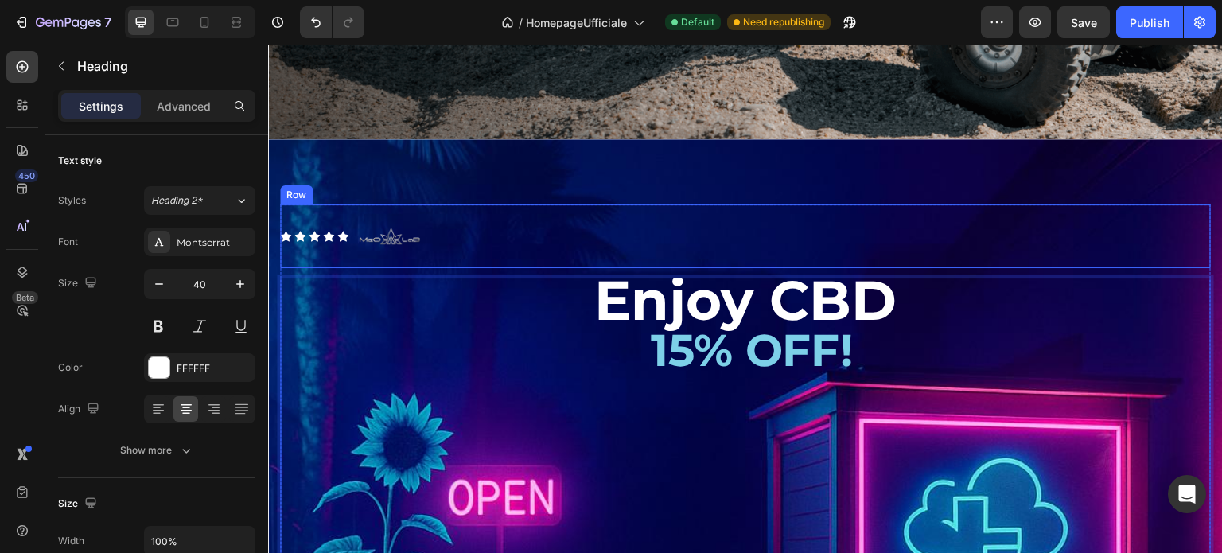
click at [714, 228] on div "Icon Icon Icon Icon Icon Icon List Image Row" at bounding box center [745, 237] width 931 height 64
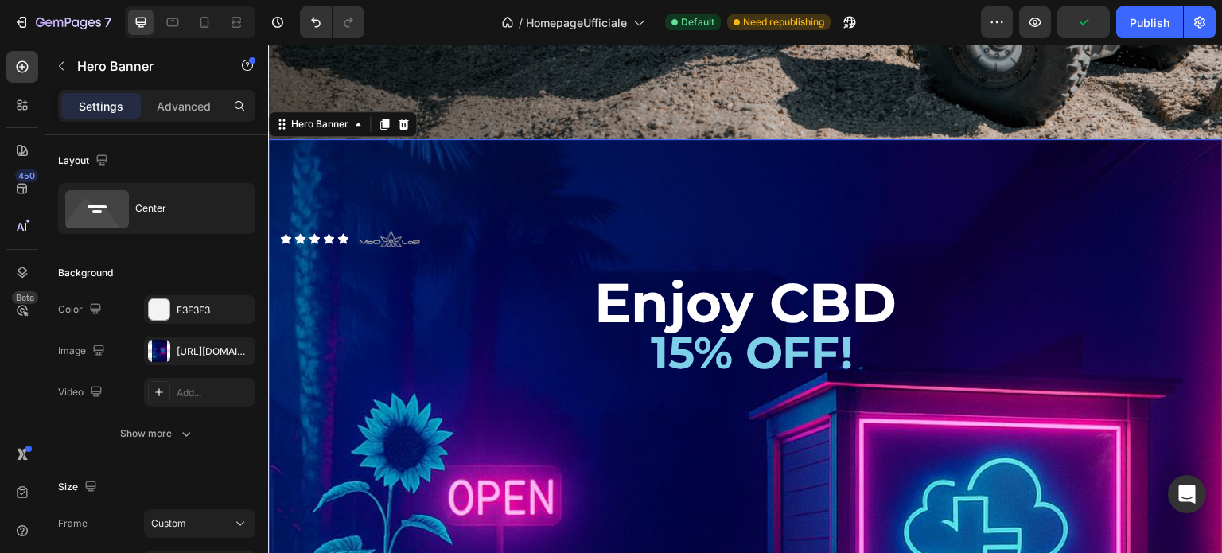
click at [567, 236] on div "Icon Icon Icon Icon Icon Icon List Image Row" at bounding box center [745, 239] width 931 height 64
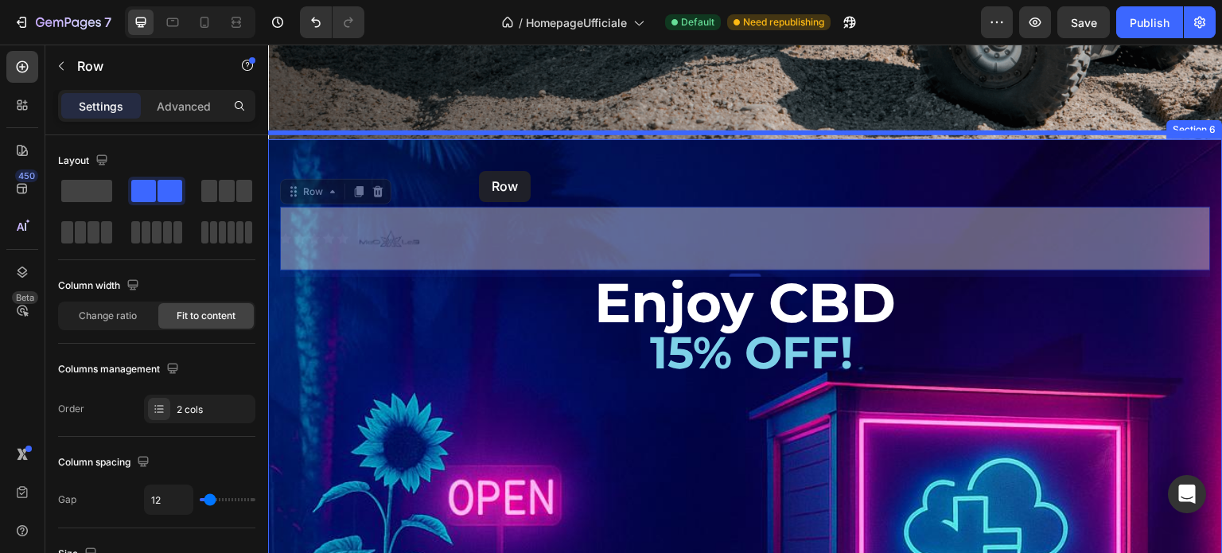
drag, startPoint x: 477, startPoint y: 235, endPoint x: 479, endPoint y: 171, distance: 63.7
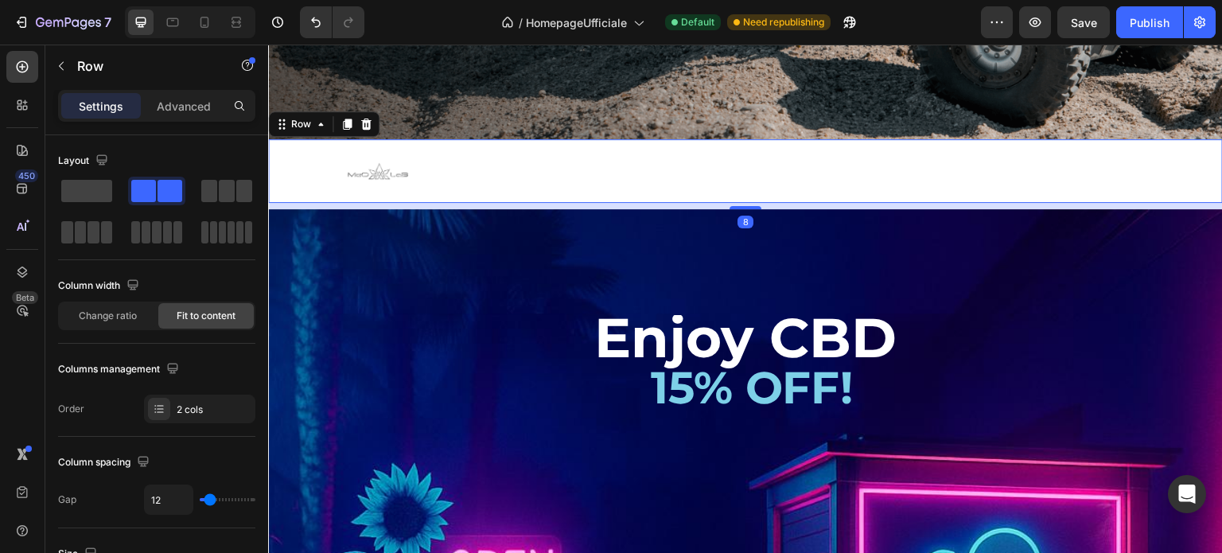
click at [618, 158] on div "Icon Icon Icon Icon Icon Icon List Image Row 8" at bounding box center [745, 171] width 955 height 64
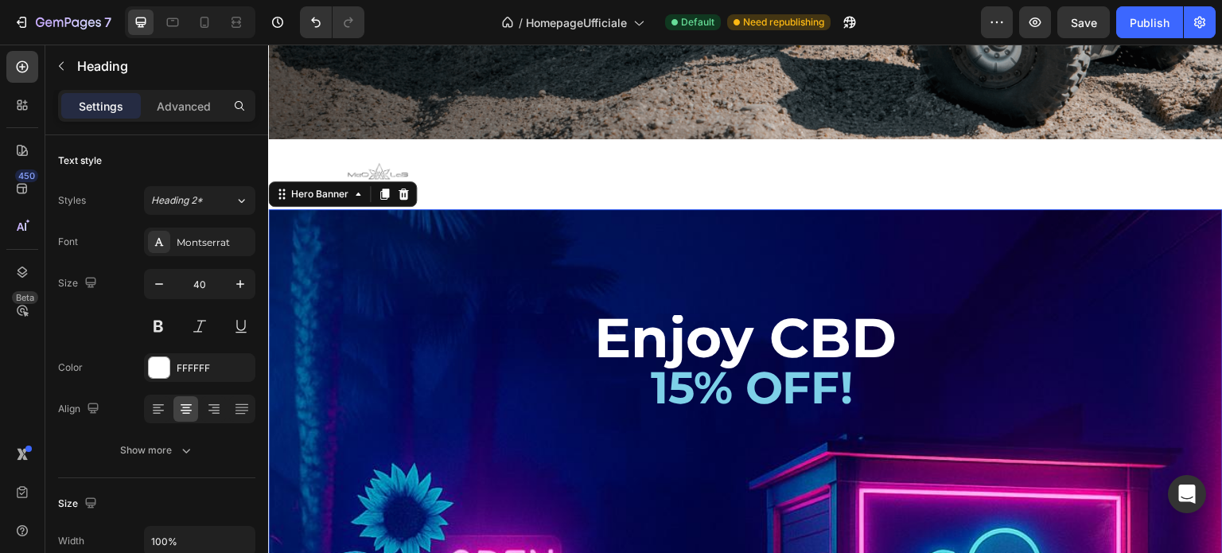
click at [594, 322] on span "Enjoy CBD" at bounding box center [745, 337] width 302 height 67
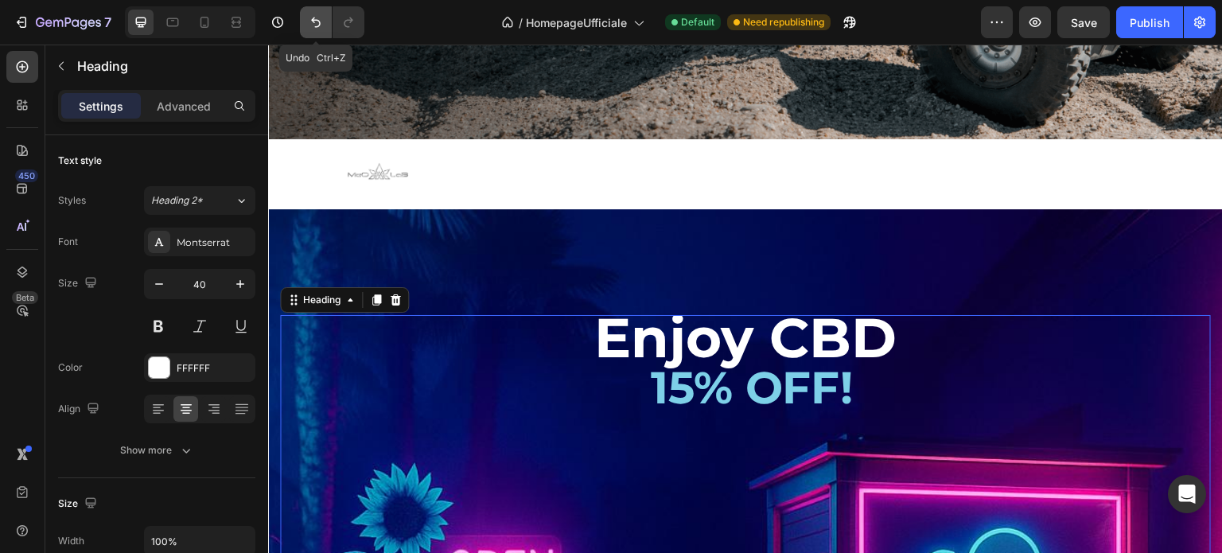
click at [312, 18] on icon "Undo/Redo" at bounding box center [316, 22] width 16 height 16
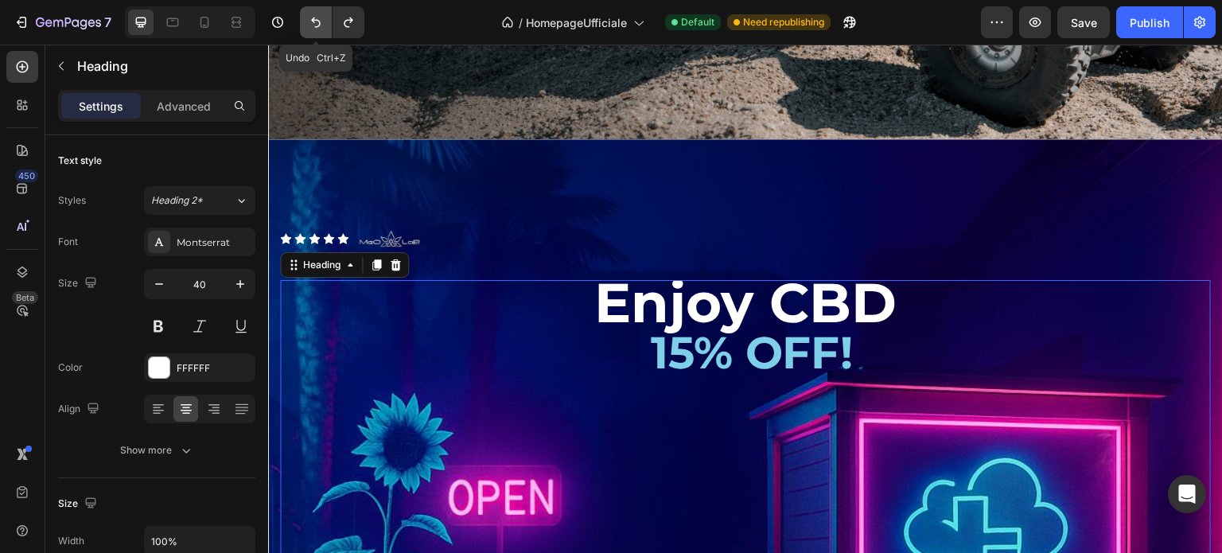
click at [310, 22] on icon "Undo/Redo" at bounding box center [316, 22] width 16 height 16
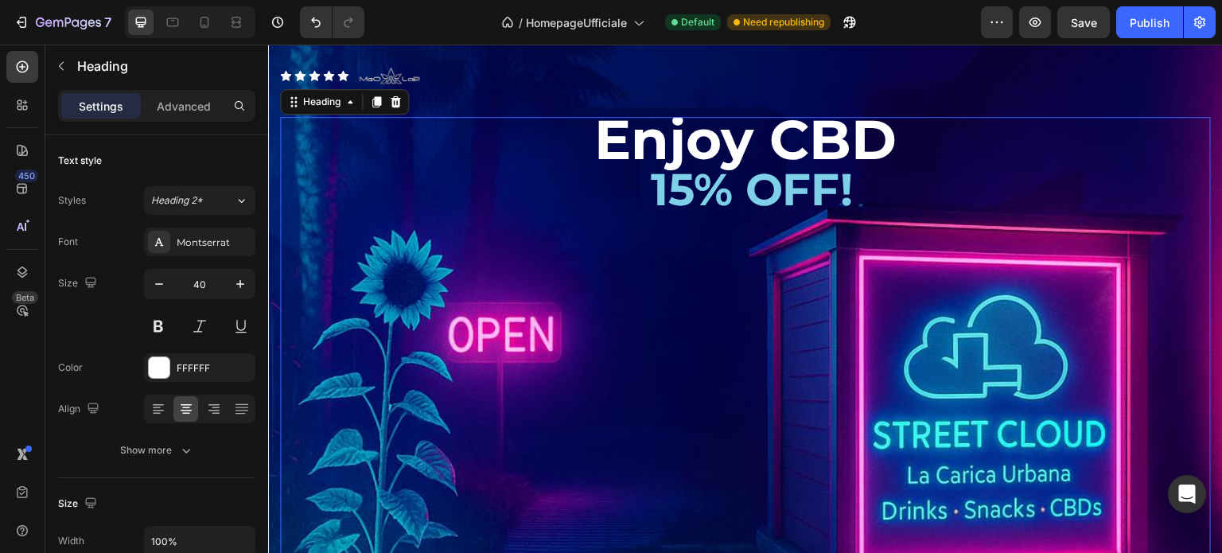
scroll to position [4074, 0]
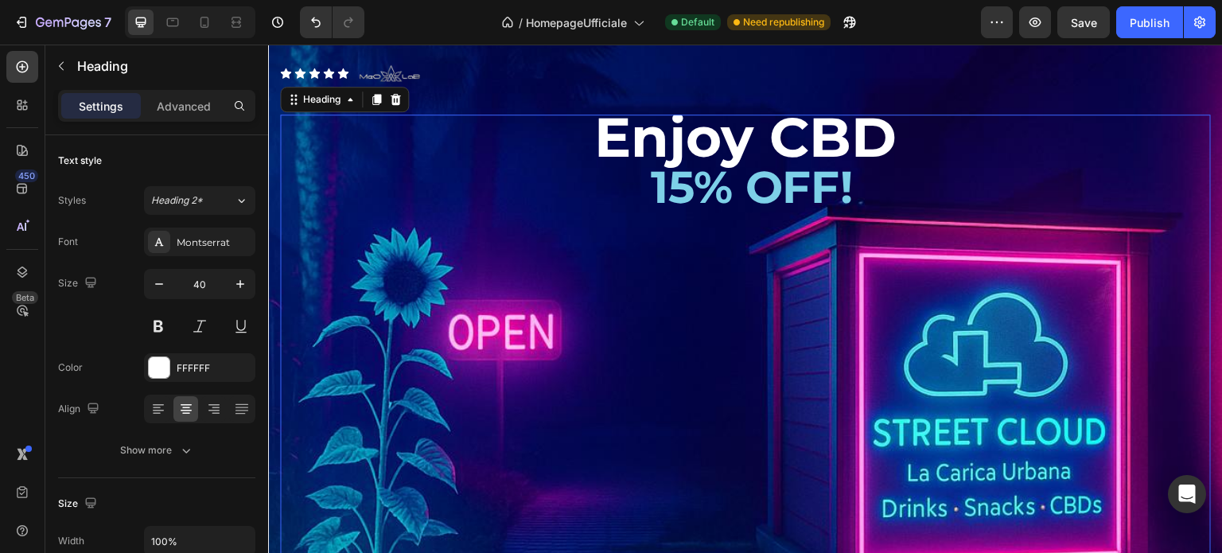
click at [608, 243] on h2 "Enjoy CBD 15% OFF! ISCRIVITI ORA ALLA MAILING LIST E APPROFITTA DEL TUO BUONO S…" at bounding box center [745, 437] width 931 height 644
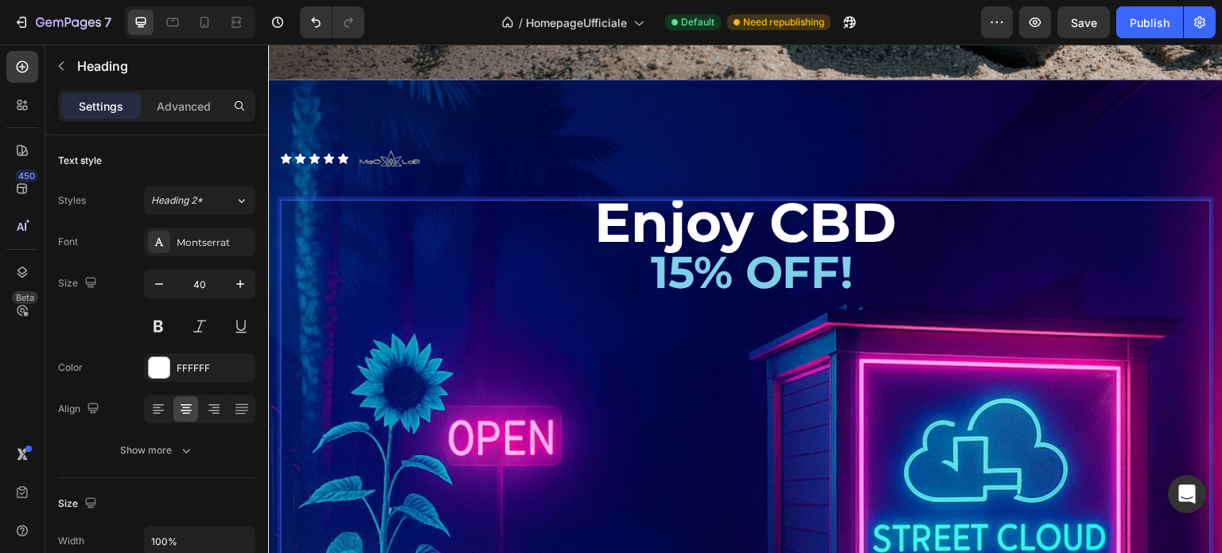
scroll to position [3953, 0]
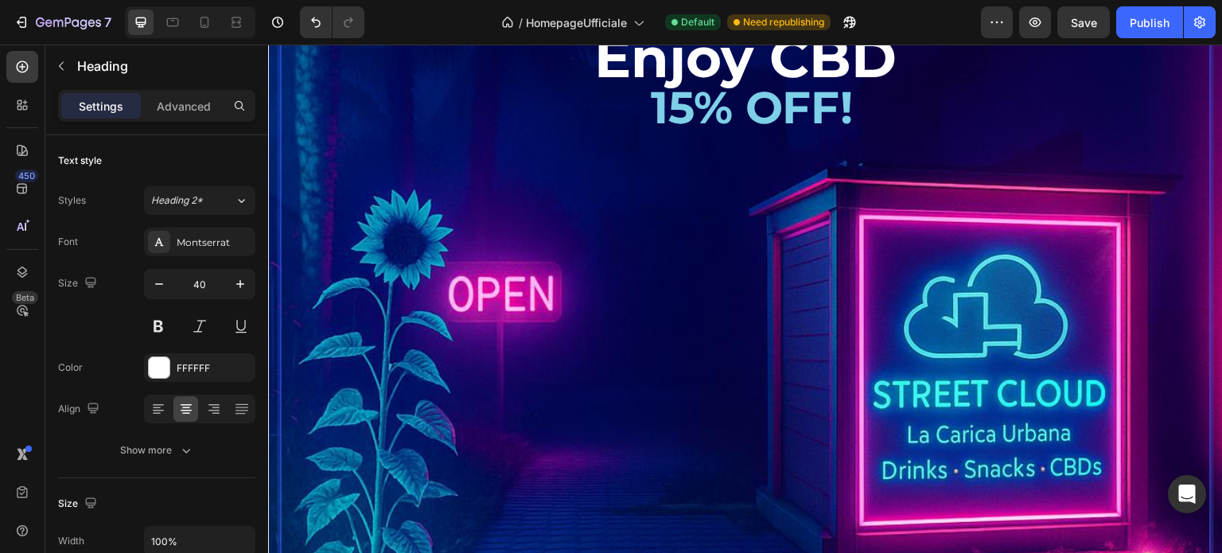
click at [597, 219] on p "Enjoy CBD 15% OFF! ⁠⁠⁠⁠⁠⁠⁠ ISCRIVITI ORA ALLA MAILING LIST E APPROFITTA DEL TUO…" at bounding box center [746, 398] width 928 height 723
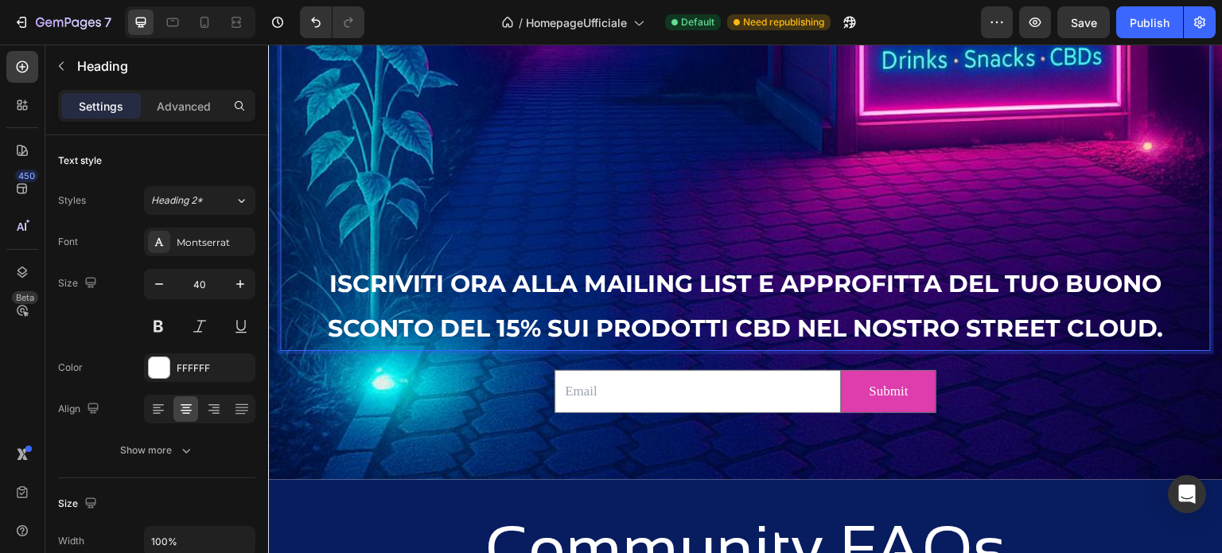
scroll to position [4510, 0]
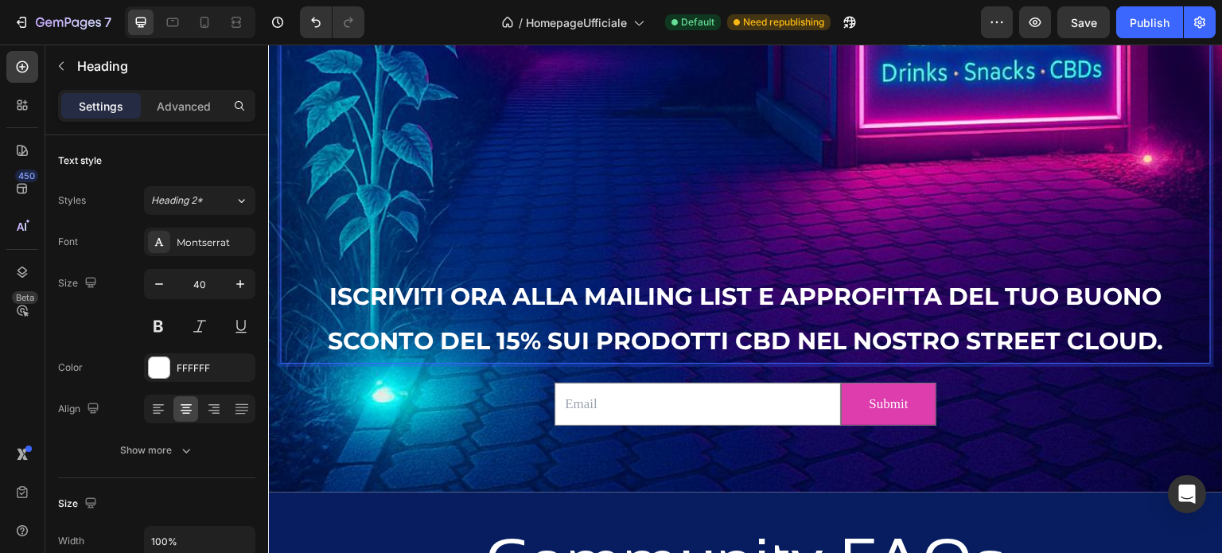
click at [679, 241] on p "Enjoy CBD 15% OFF! ⁠⁠⁠⁠⁠⁠⁠ ISCRIVITI ORA ALLA MAILING LIST E APPROFITTA DEL TUO…" at bounding box center [746, 0] width 928 height 723
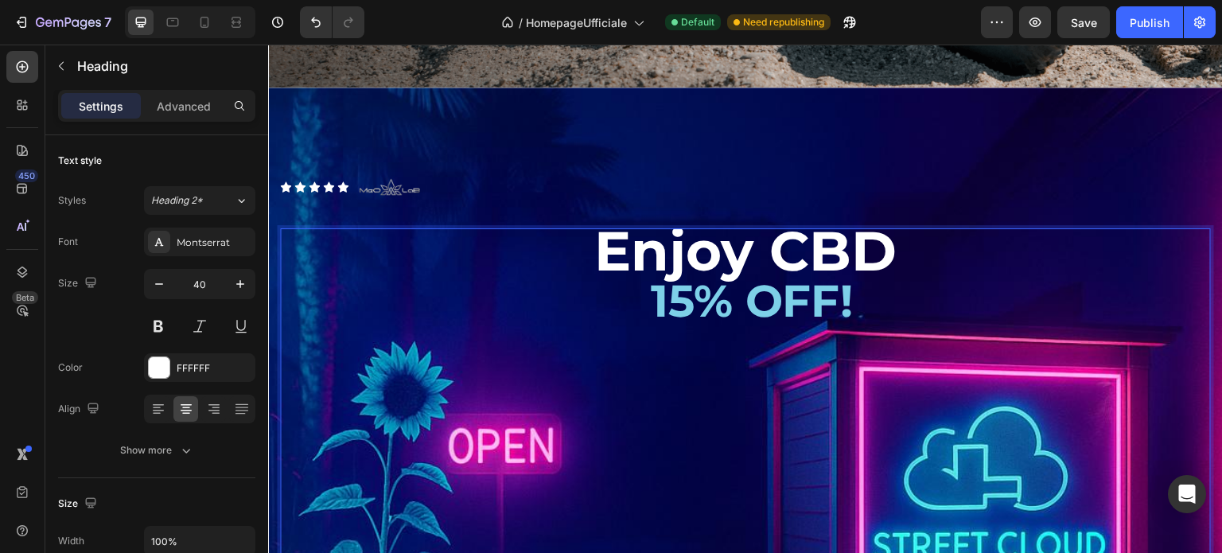
scroll to position [3995, 0]
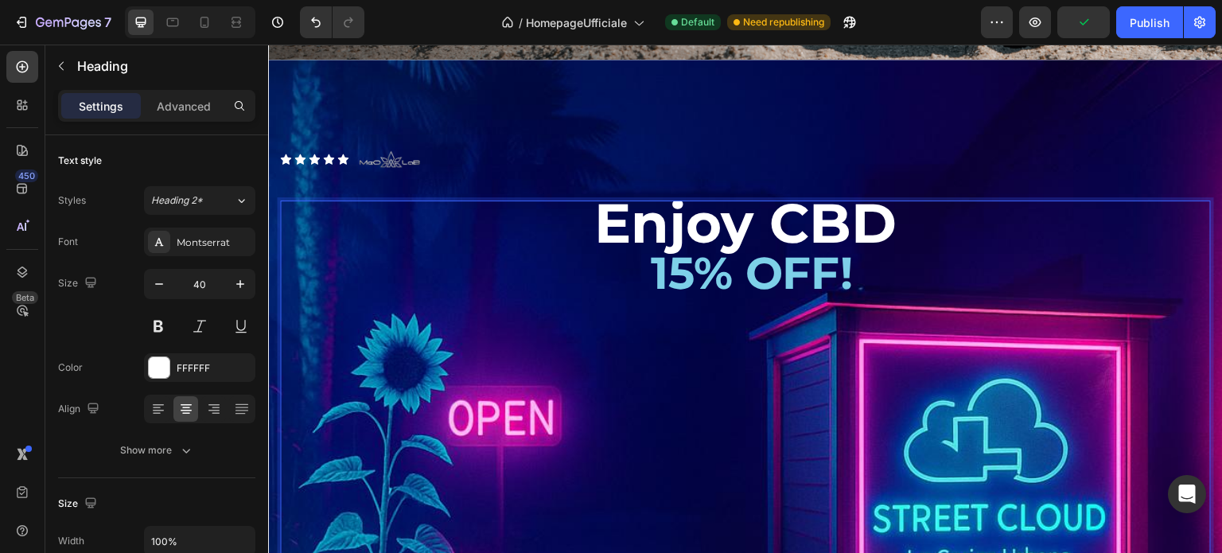
click at [864, 264] on p "Enjoy CBD 15% OFF! ⁠⁠⁠⁠⁠⁠⁠ ISCRIVITI ORA ALLA MAILING LIST E APPROFITTA DEL TUO…" at bounding box center [746, 522] width 928 height 641
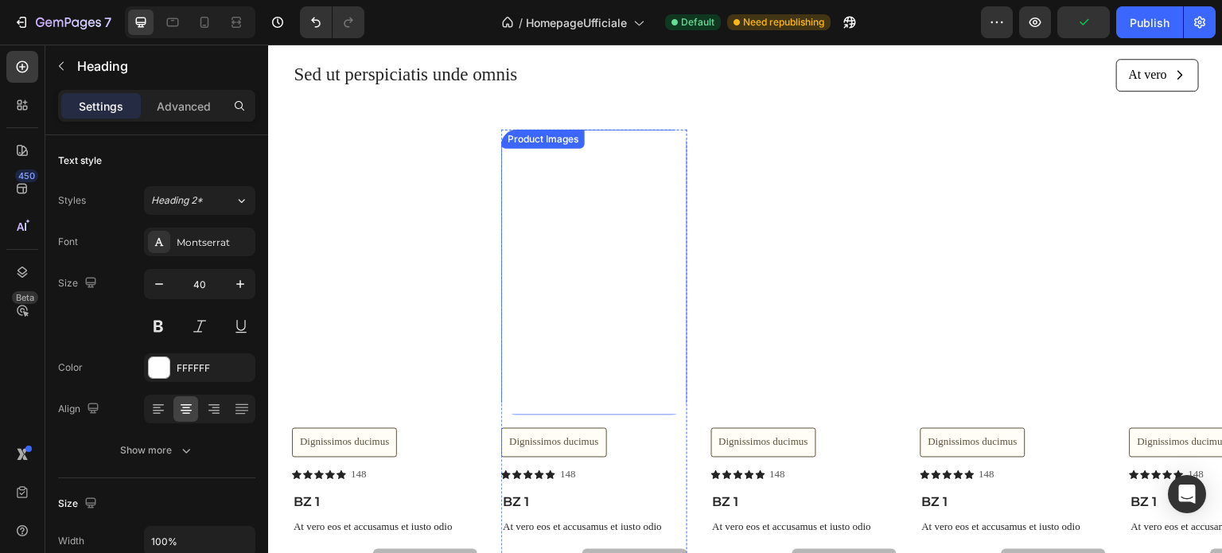
scroll to position [2938, 0]
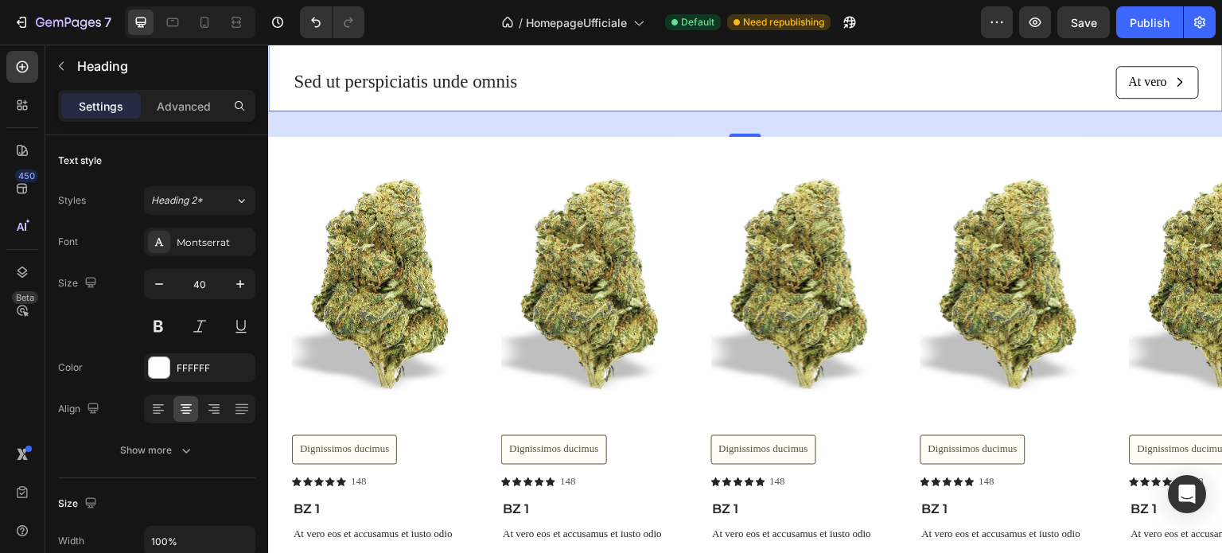
click at [567, 102] on div "Lorem ipsum dolor sit amet. consectetur labore Heading Sed ut perspiciatis unde…" at bounding box center [745, 50] width 907 height 121
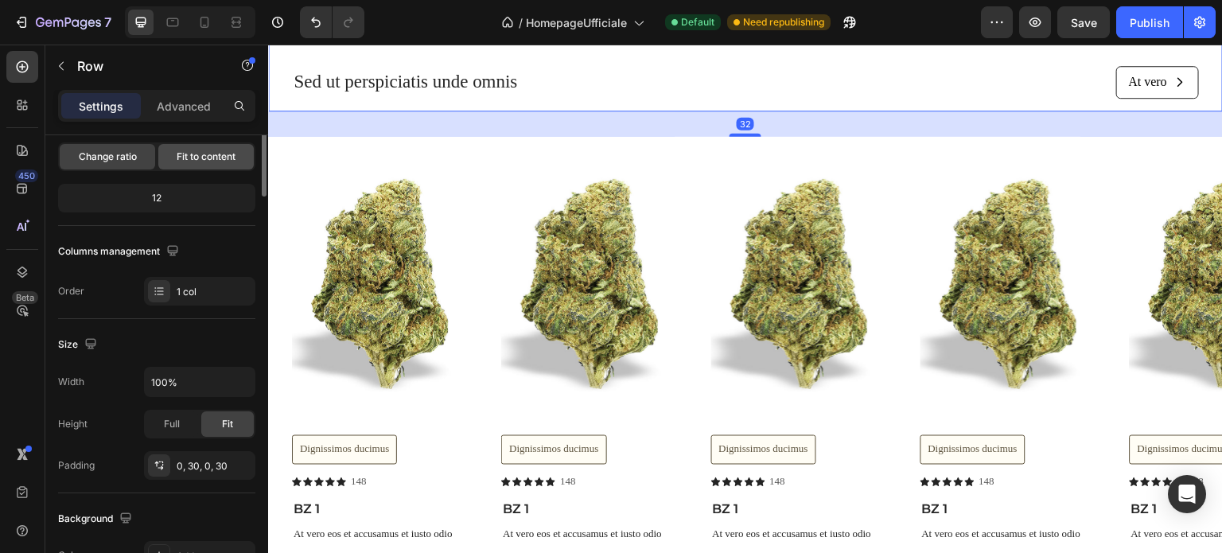
scroll to position [0, 0]
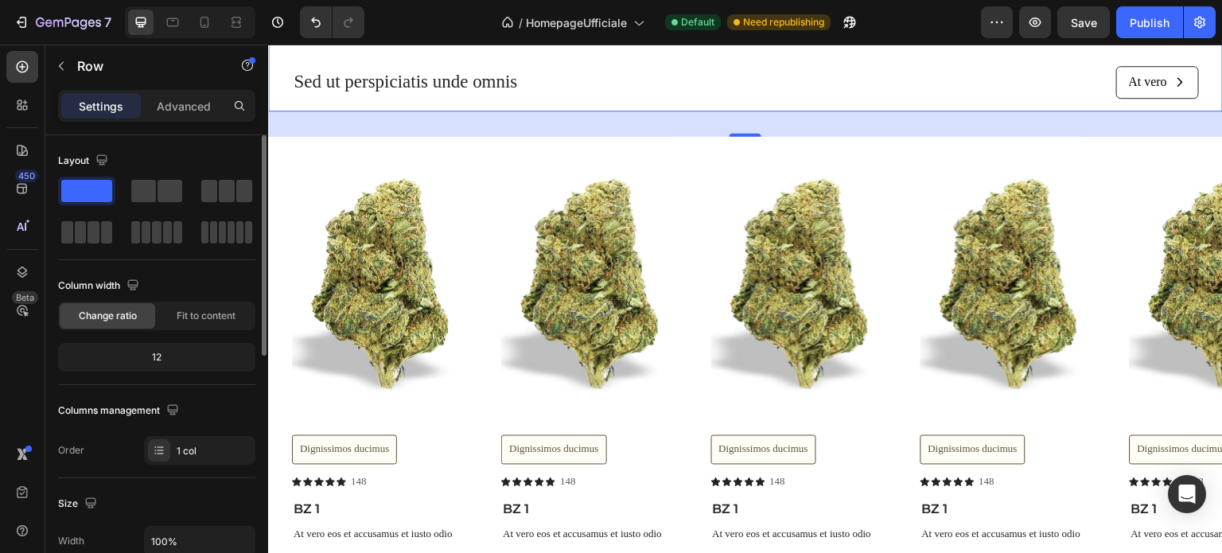
click at [310, 60] on div "Lorem ipsum dolor sit amet. consectetur labore Heading Sed ut perspiciatis unde…" at bounding box center [745, 50] width 907 height 121
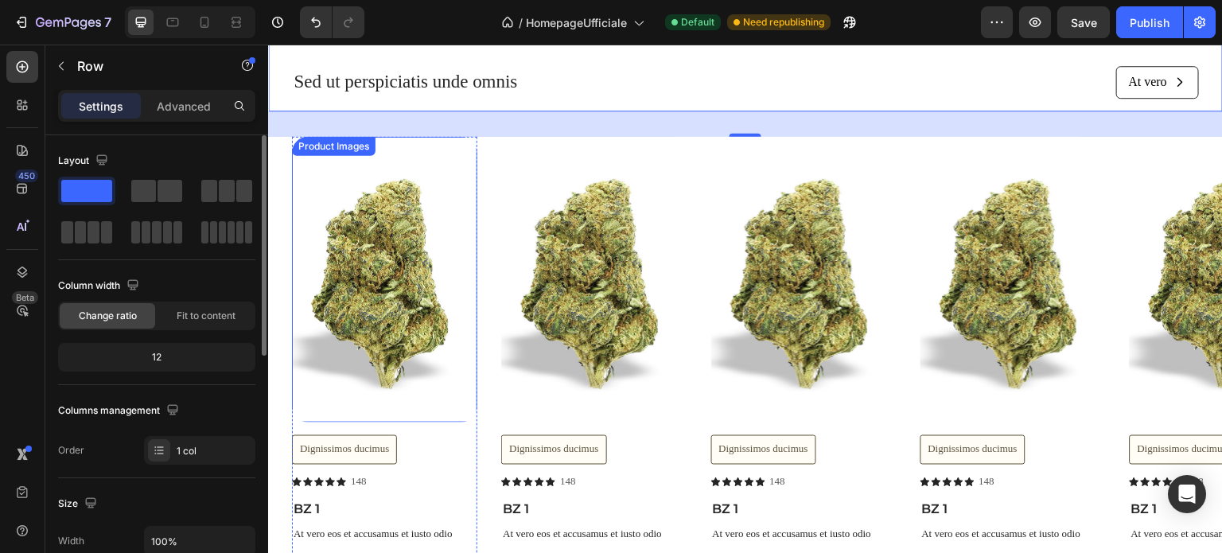
click at [349, 146] on div "Product Images" at bounding box center [333, 146] width 77 height 14
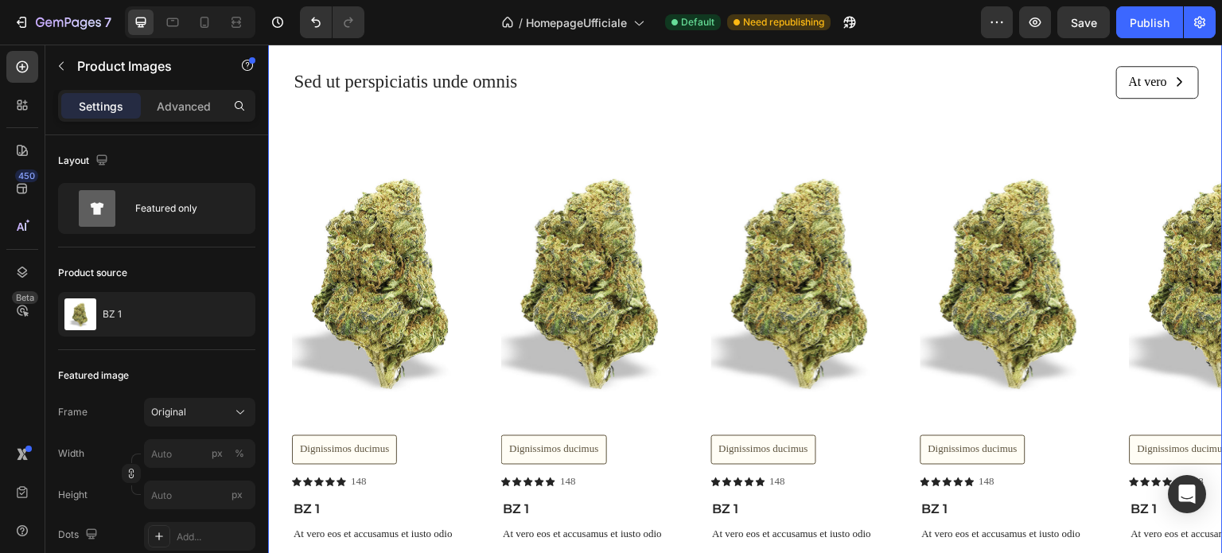
click at [695, 126] on div "Lorem ipsum dolor sit amet. consectetur labore Heading Sed ut perspiciatis unde…" at bounding box center [745, 295] width 955 height 610
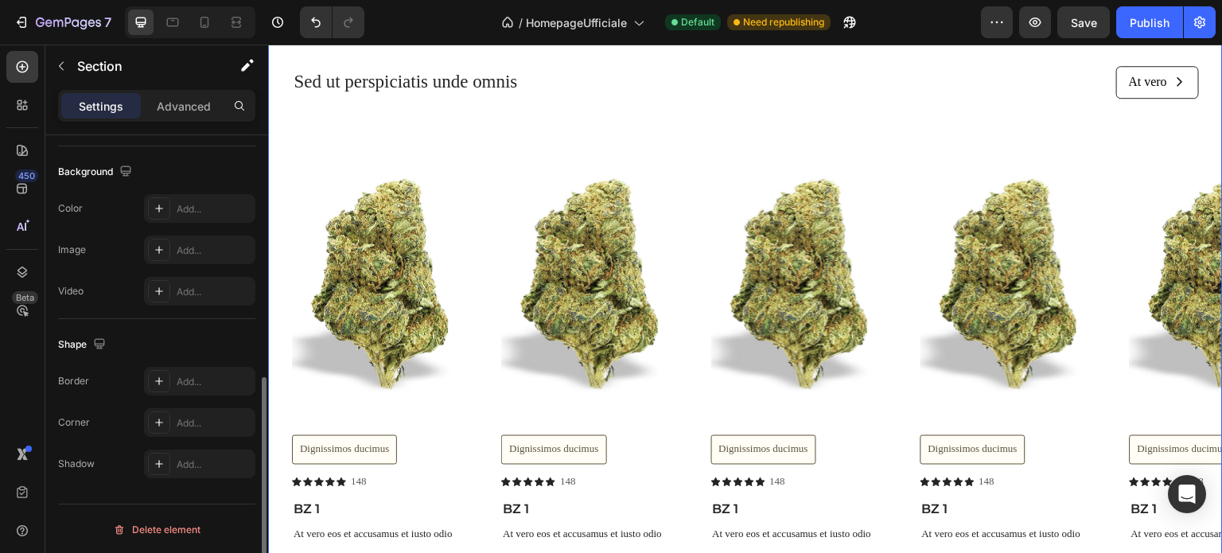
scroll to position [29, 0]
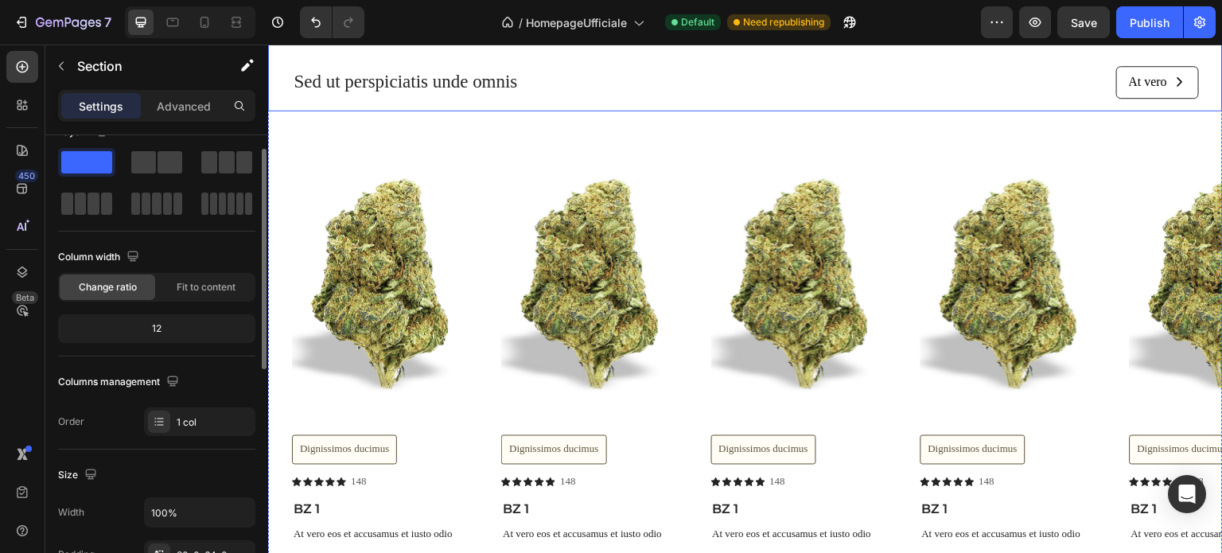
click at [376, 58] on div "Lorem ipsum dolor sit amet. consectetur labore Heading Sed ut perspiciatis unde…" at bounding box center [745, 50] width 907 height 121
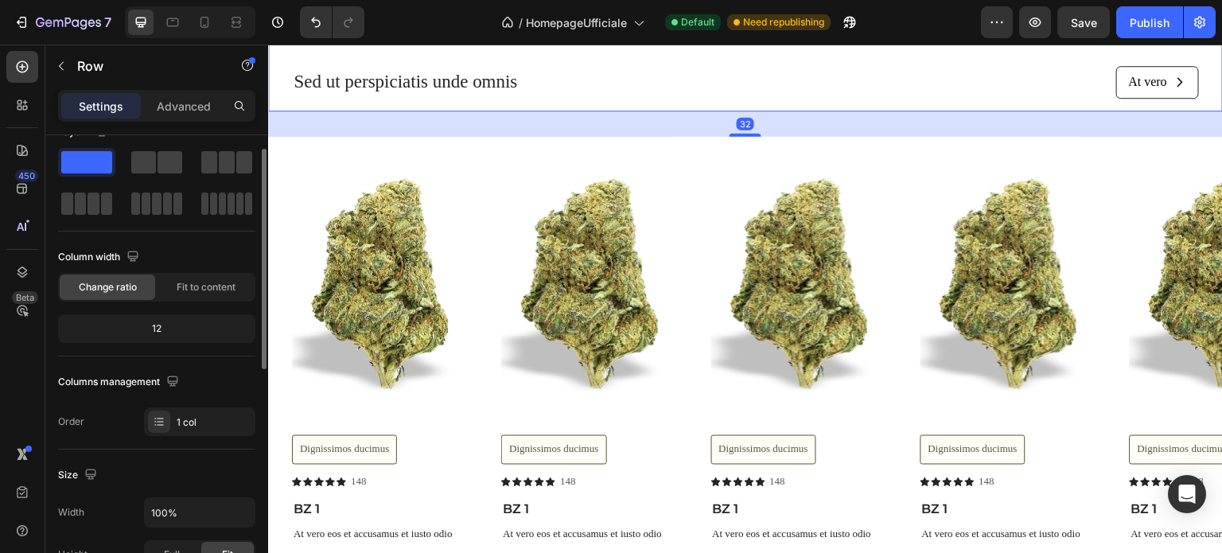
scroll to position [0, 0]
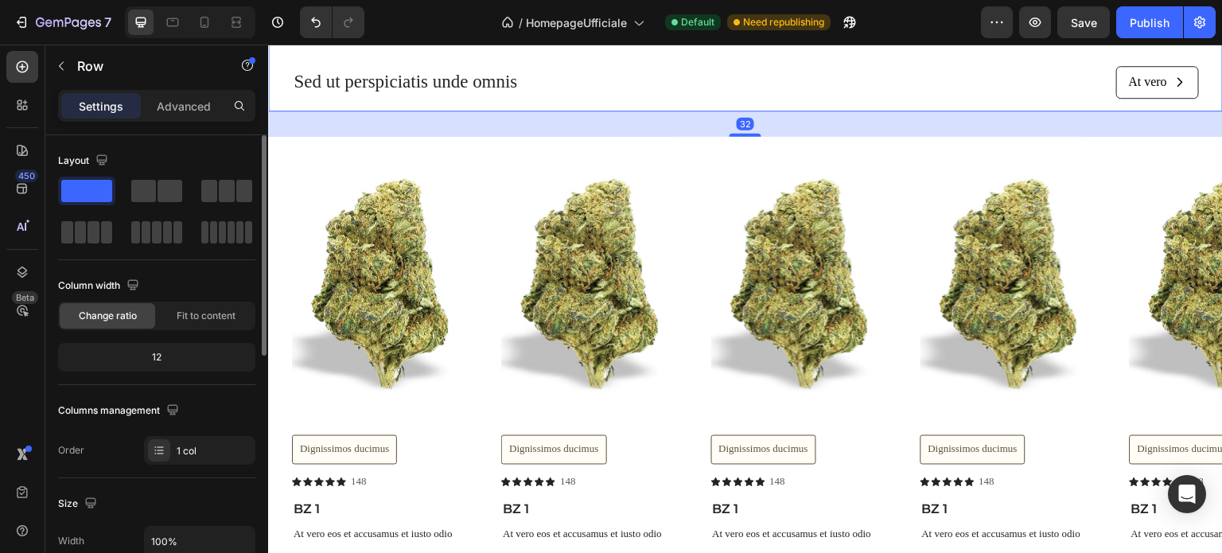
click at [1153, 146] on div "Product Images" at bounding box center [1222, 280] width 185 height 286
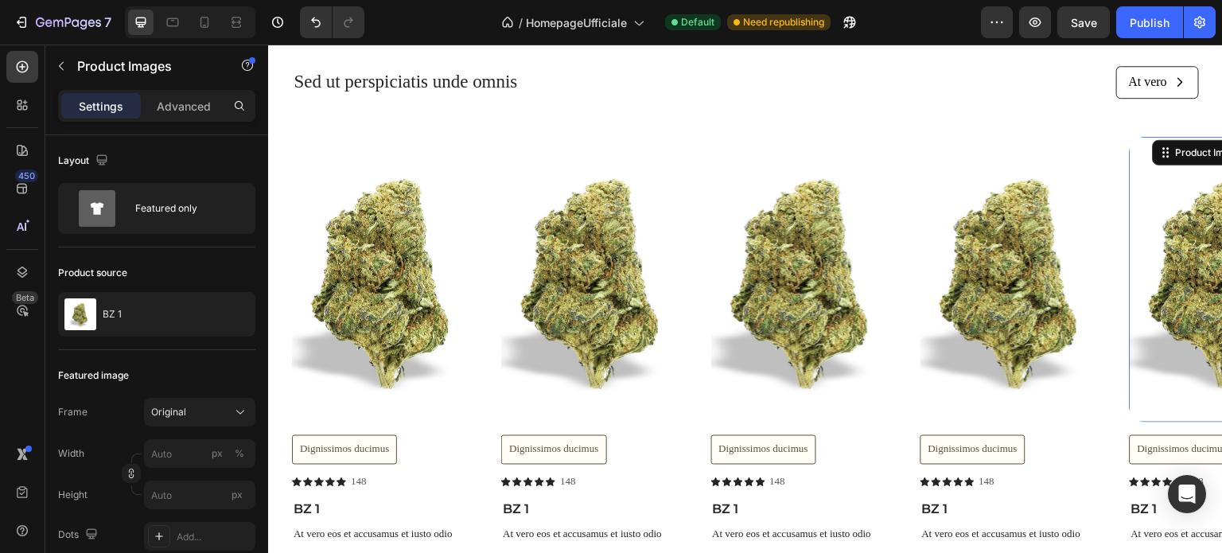
click at [1034, 148] on div "Product Images" at bounding box center [1013, 280] width 185 height 286
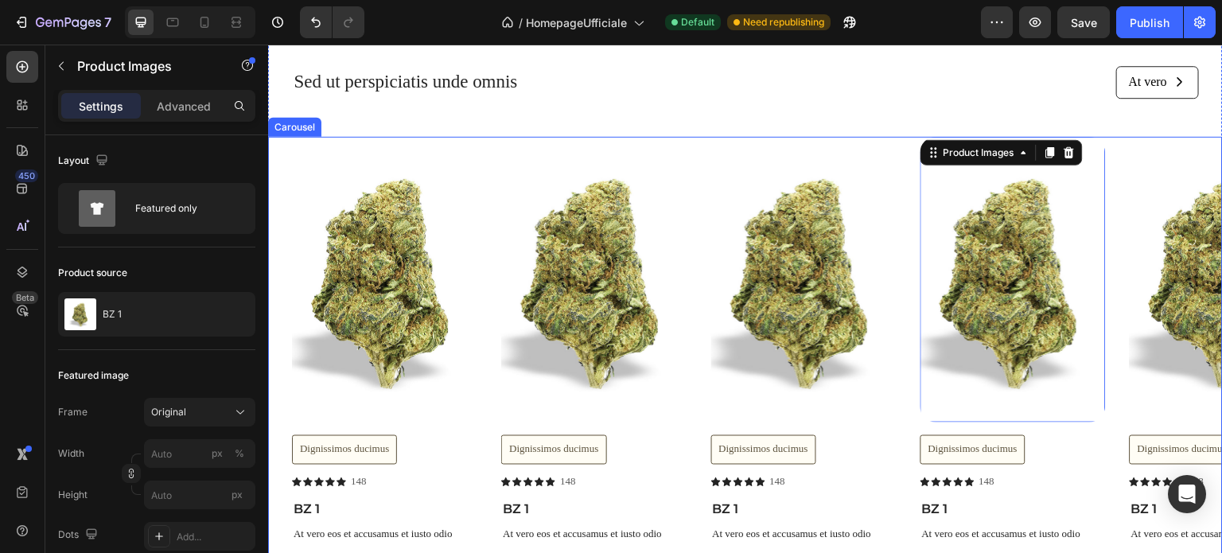
click at [1115, 152] on div "Product Images Dignissimos ducimus Button Icon Icon Icon Icon Icon Icon List 14…" at bounding box center [757, 363] width 931 height 452
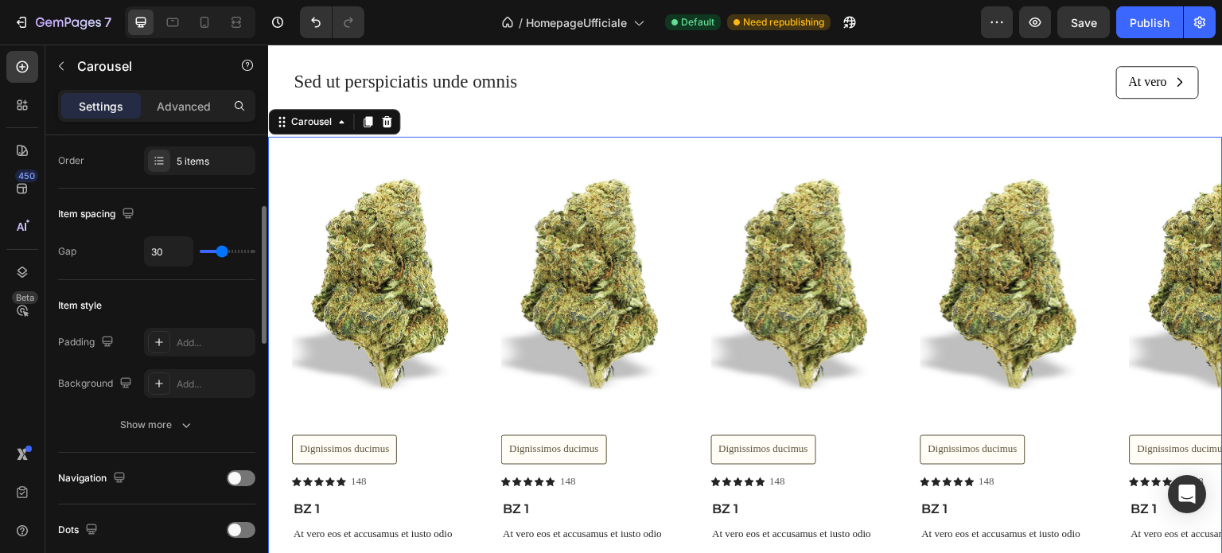
scroll to position [80, 0]
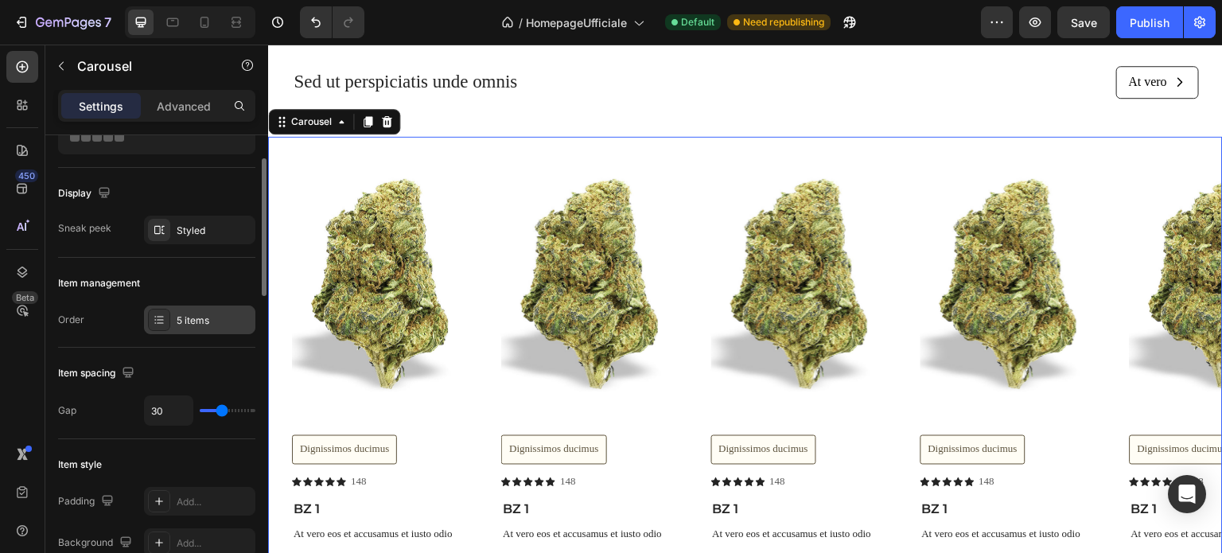
click at [193, 324] on div "5 items" at bounding box center [214, 321] width 75 height 14
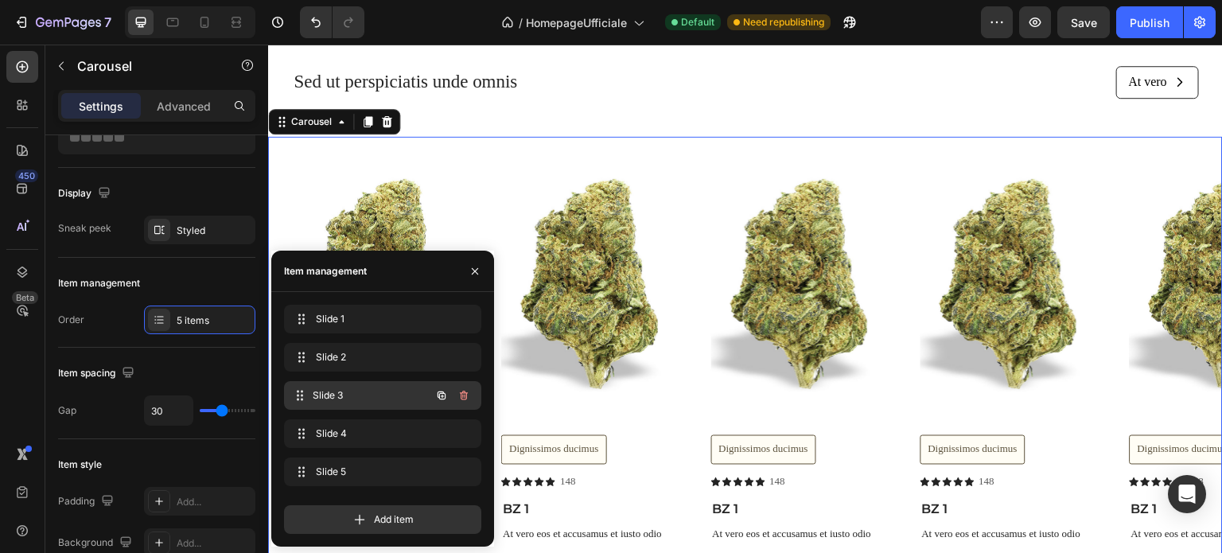
click at [337, 387] on div "Slide 3 Slide 3" at bounding box center [360, 395] width 140 height 22
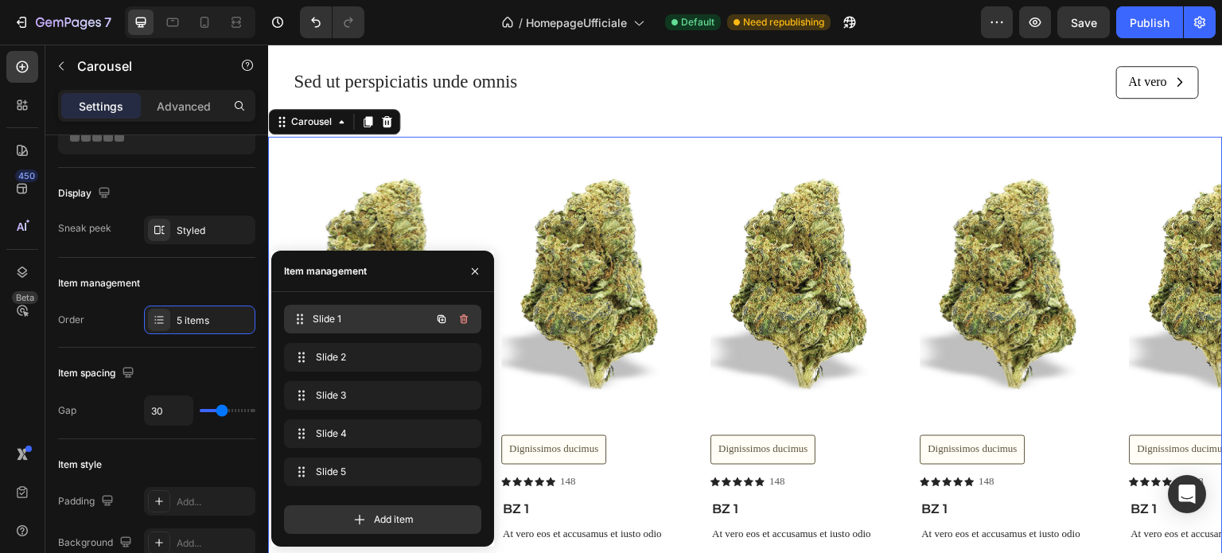
click at [325, 318] on span "Slide 1" at bounding box center [372, 319] width 118 height 14
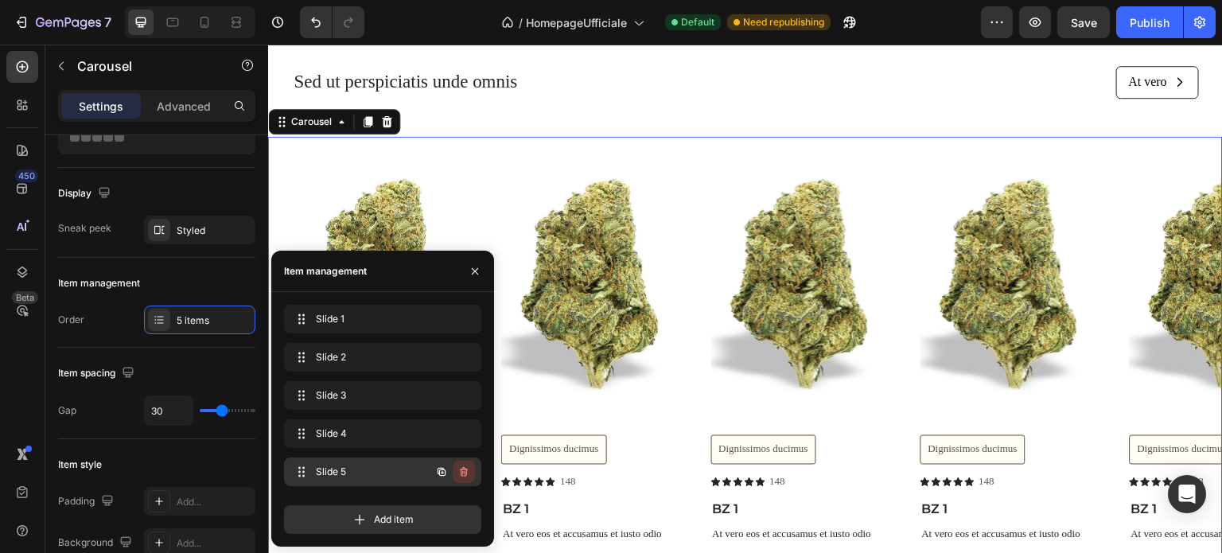
click at [460, 469] on icon "button" at bounding box center [464, 472] width 13 height 13
click at [458, 470] on div "Delete" at bounding box center [452, 472] width 29 height 14
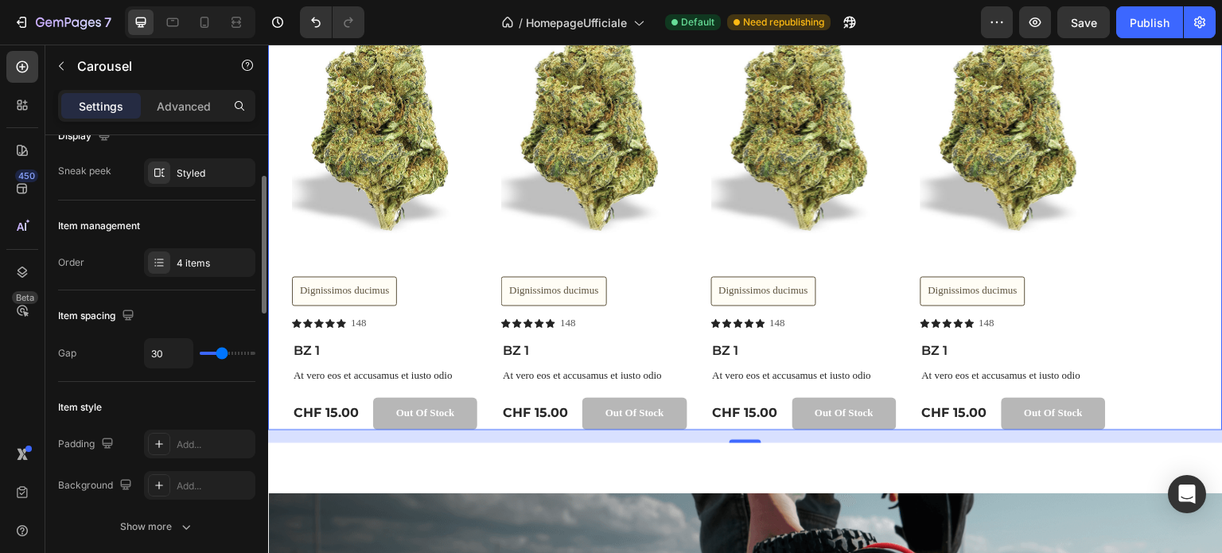
scroll to position [0, 0]
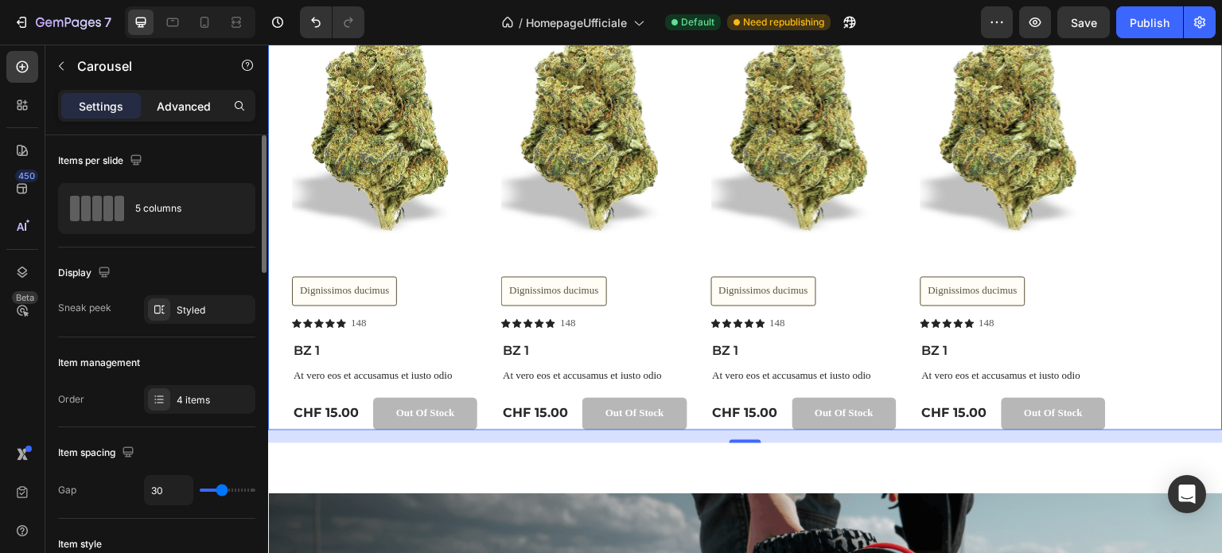
click at [179, 111] on p "Advanced" at bounding box center [184, 106] width 54 height 17
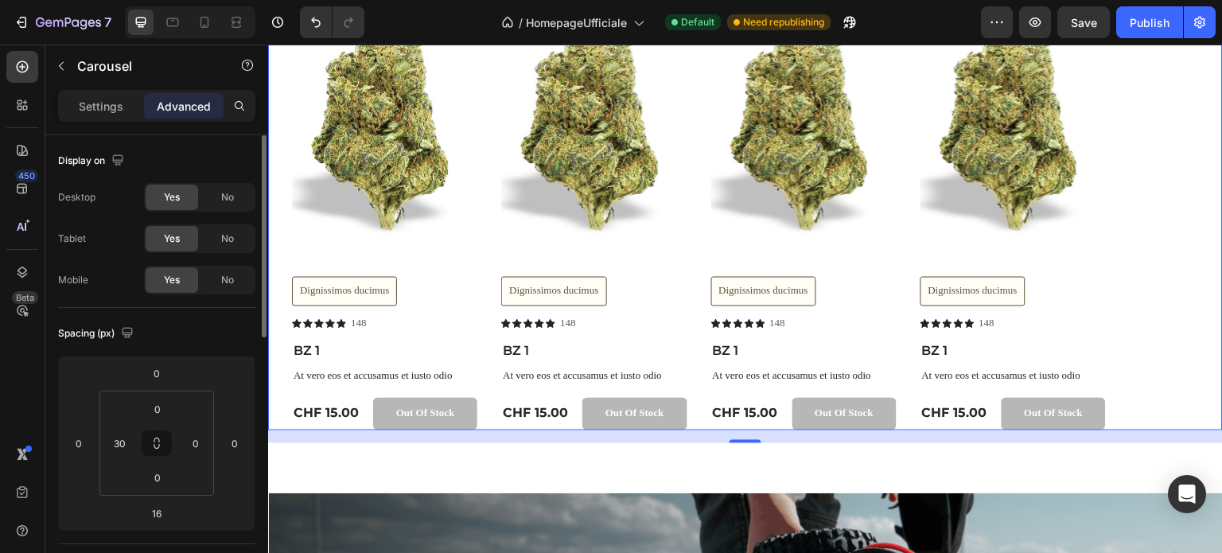
click at [80, 98] on p "Settings" at bounding box center [101, 106] width 45 height 17
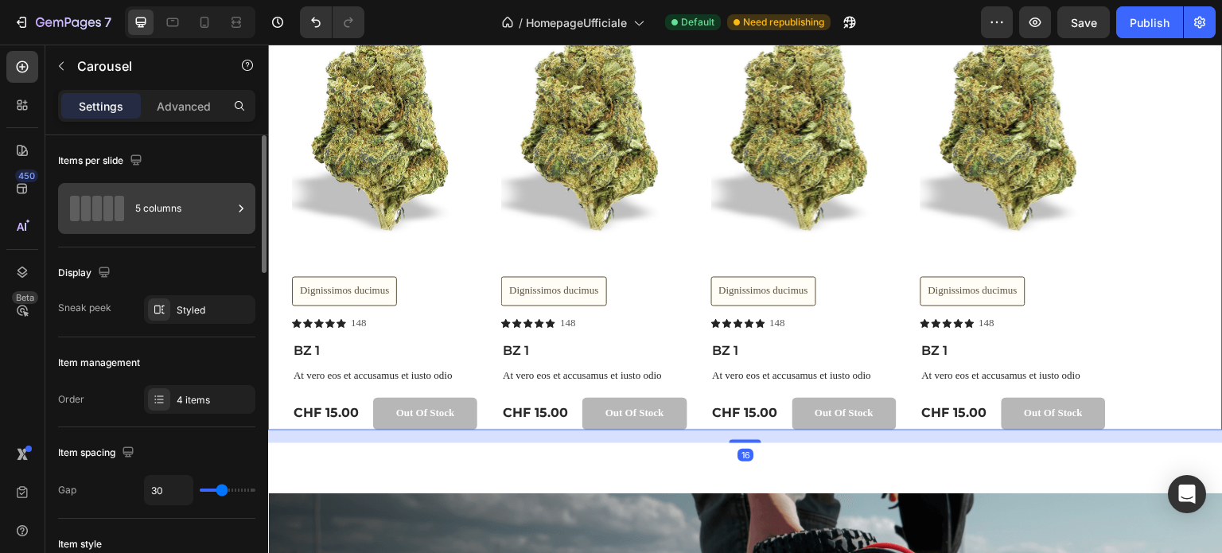
click at [196, 205] on div "5 columns" at bounding box center [183, 208] width 97 height 37
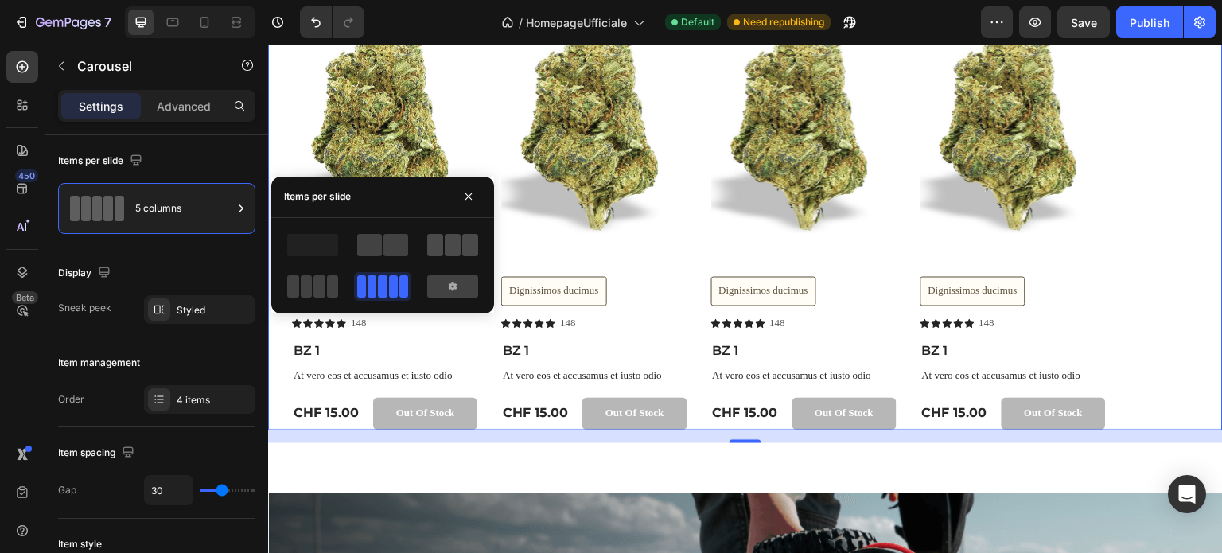
click at [442, 250] on span at bounding box center [435, 245] width 16 height 22
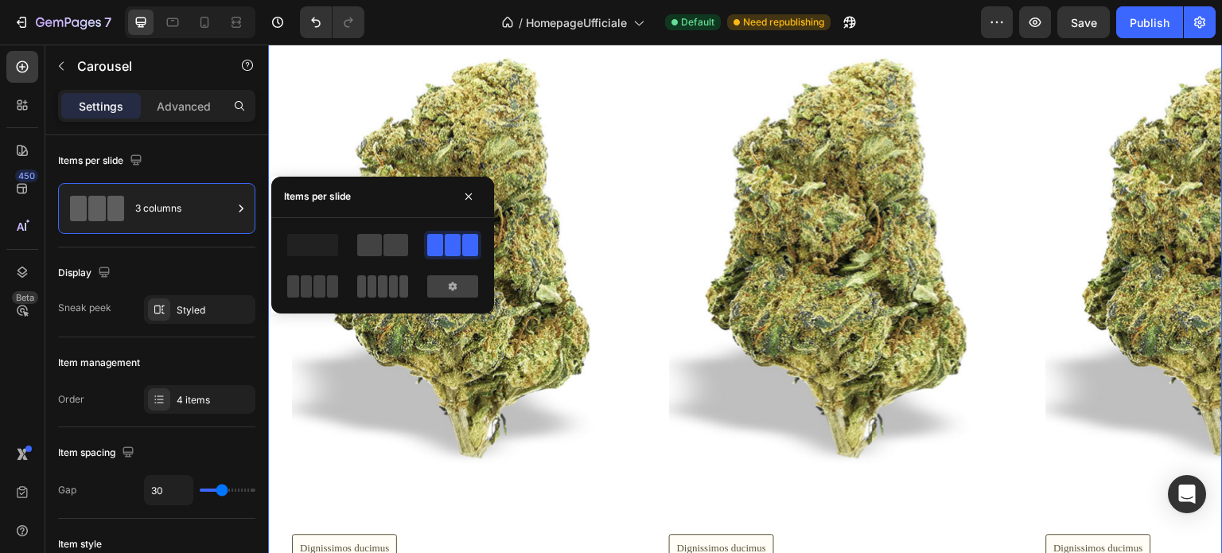
click at [387, 278] on span at bounding box center [382, 286] width 9 height 22
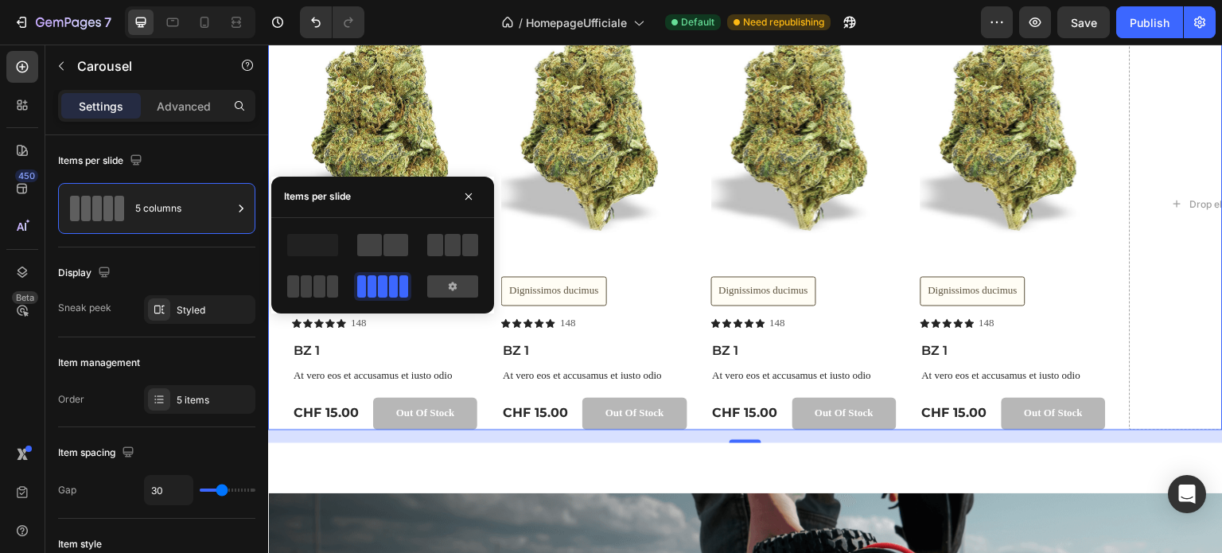
click at [389, 285] on span at bounding box center [393, 286] width 9 height 22
click at [327, 285] on span at bounding box center [333, 286] width 12 height 22
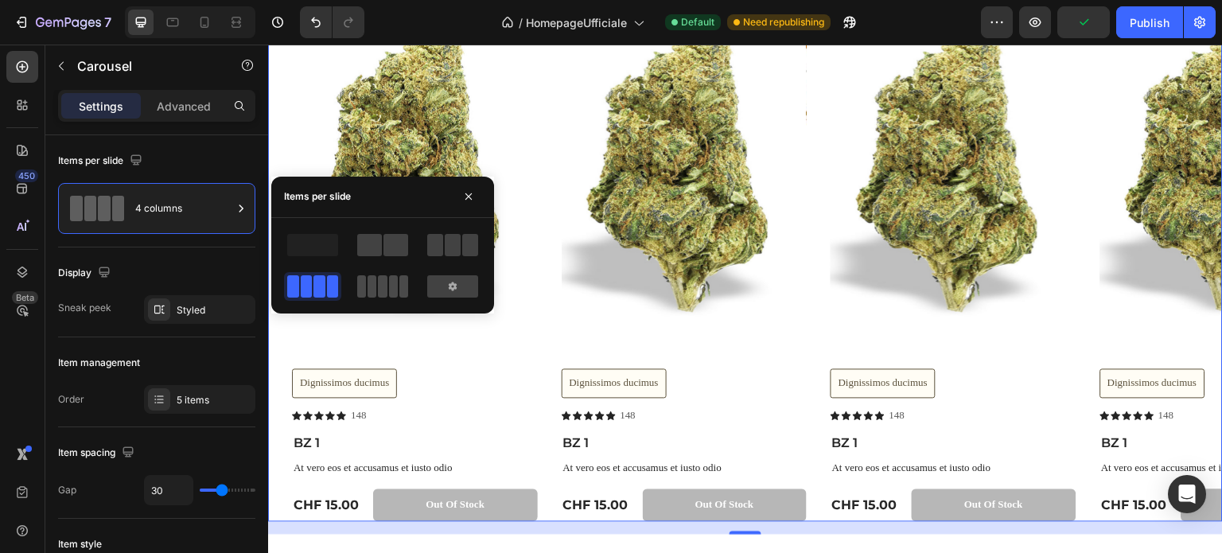
click at [398, 286] on div at bounding box center [382, 286] width 51 height 22
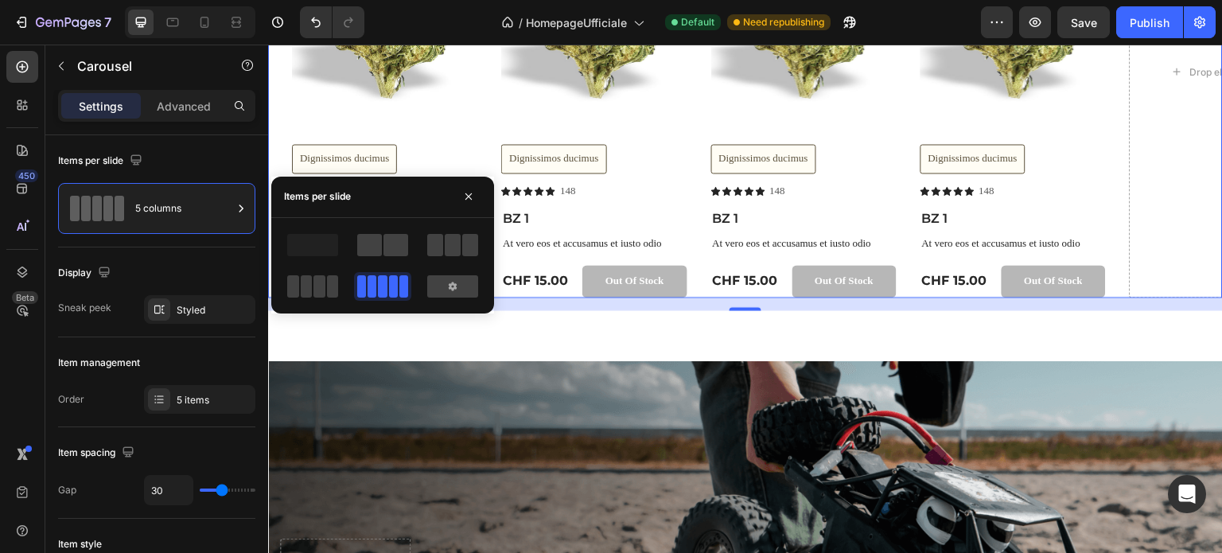
scroll to position [3256, 0]
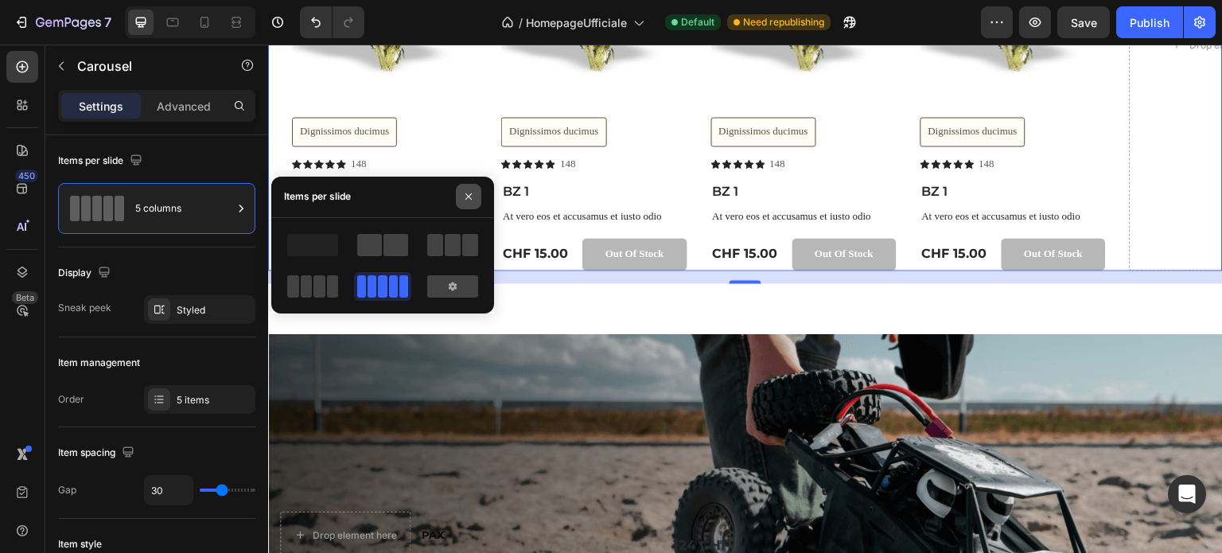
click at [468, 197] on icon "button" at bounding box center [469, 196] width 6 height 6
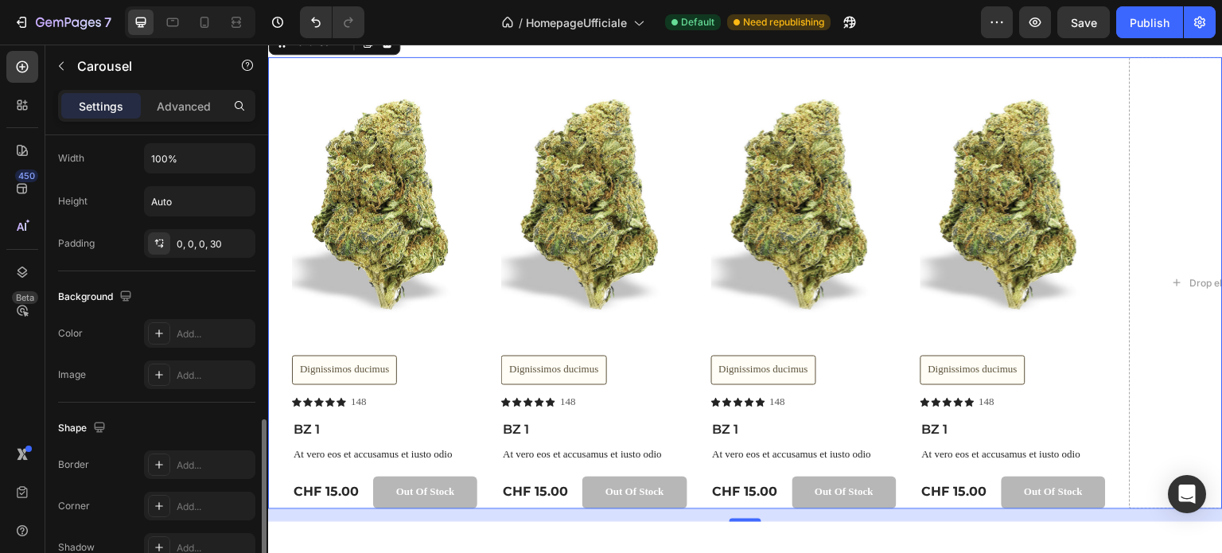
scroll to position [1092, 0]
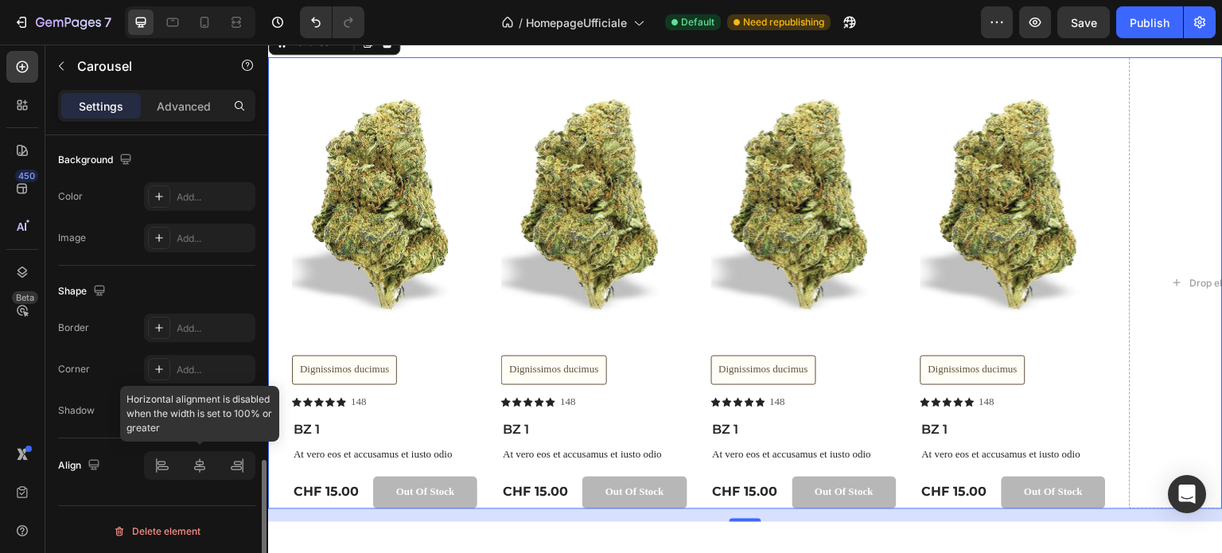
click at [201, 466] on div at bounding box center [199, 465] width 111 height 29
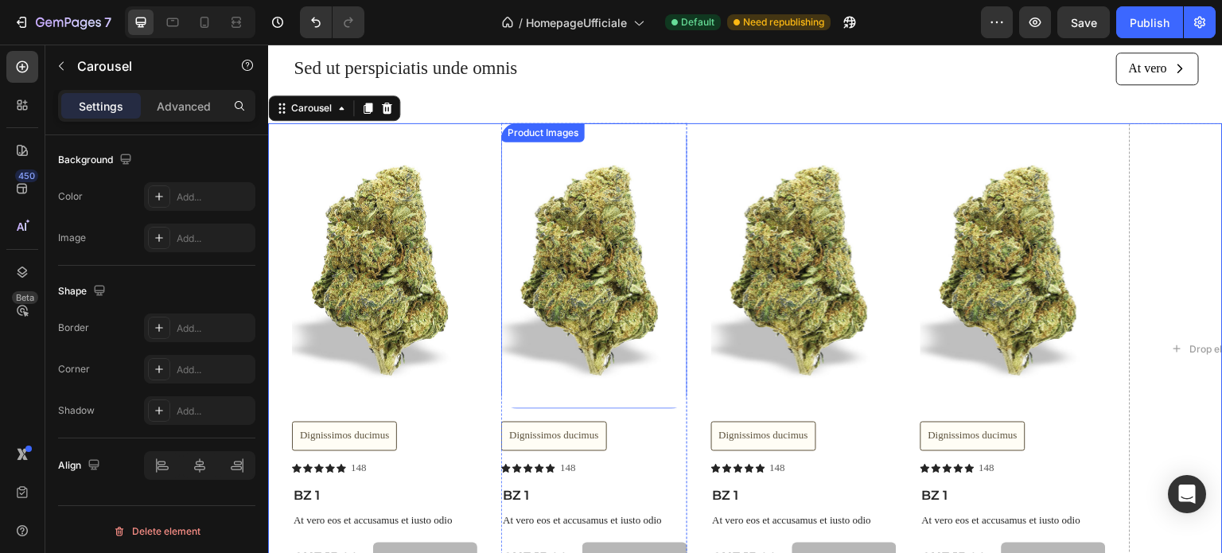
scroll to position [2858, 0]
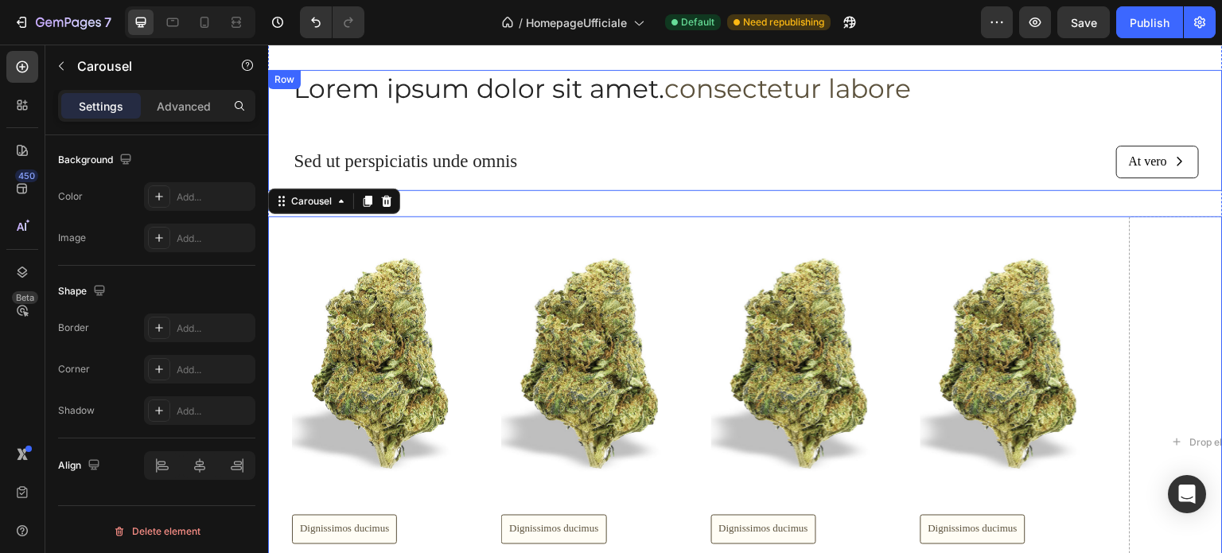
click at [932, 176] on div "At vero Button" at bounding box center [979, 162] width 442 height 33
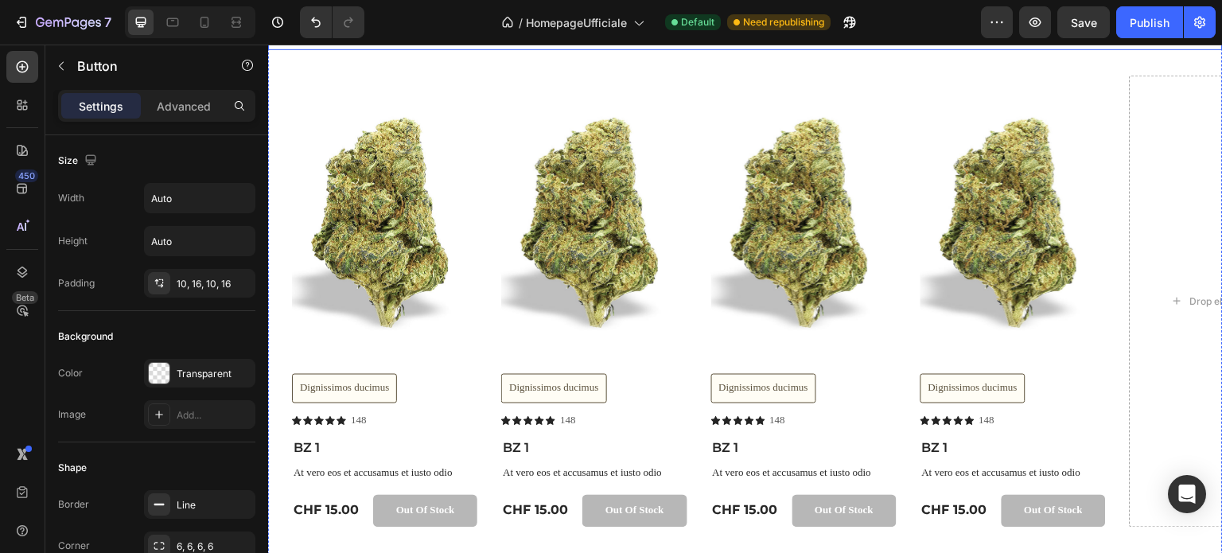
scroll to position [3018, 0]
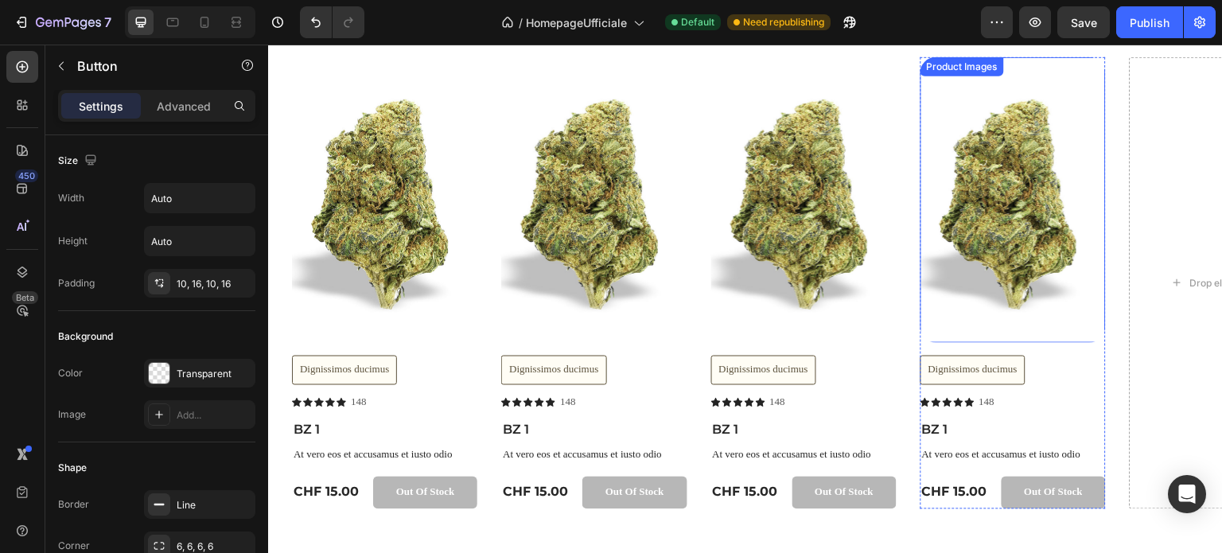
click at [995, 194] on img at bounding box center [1013, 200] width 185 height 286
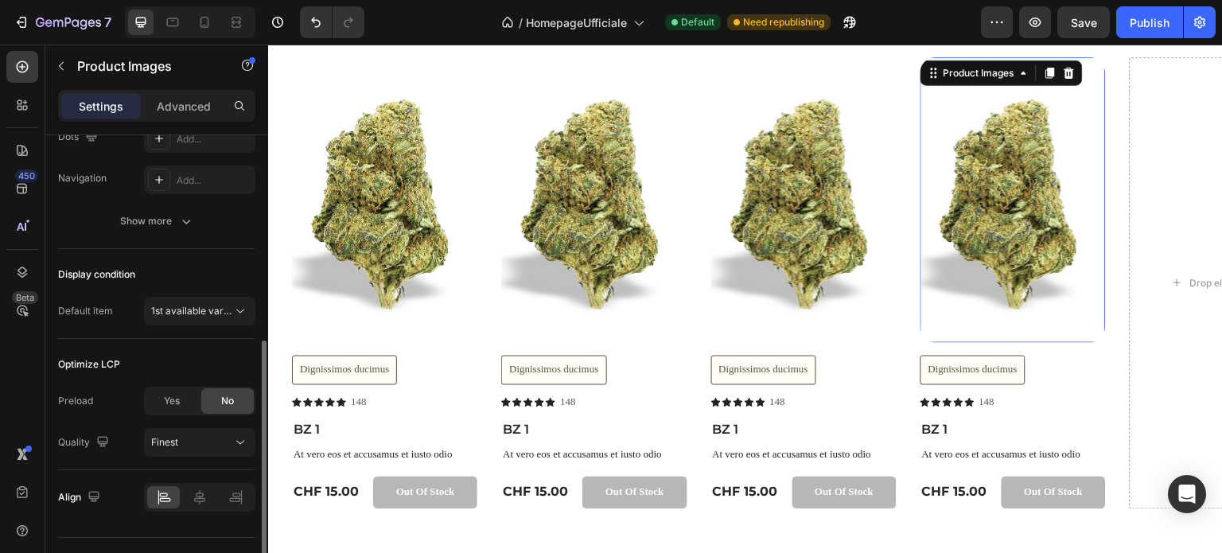
scroll to position [431, 0]
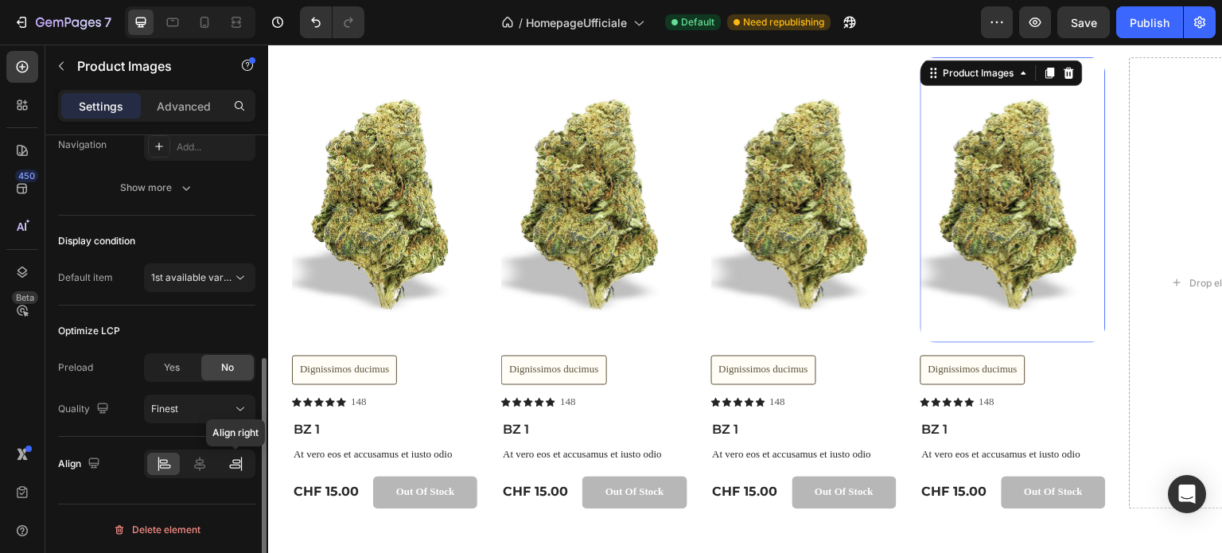
click at [235, 465] on icon at bounding box center [235, 467] width 11 height 4
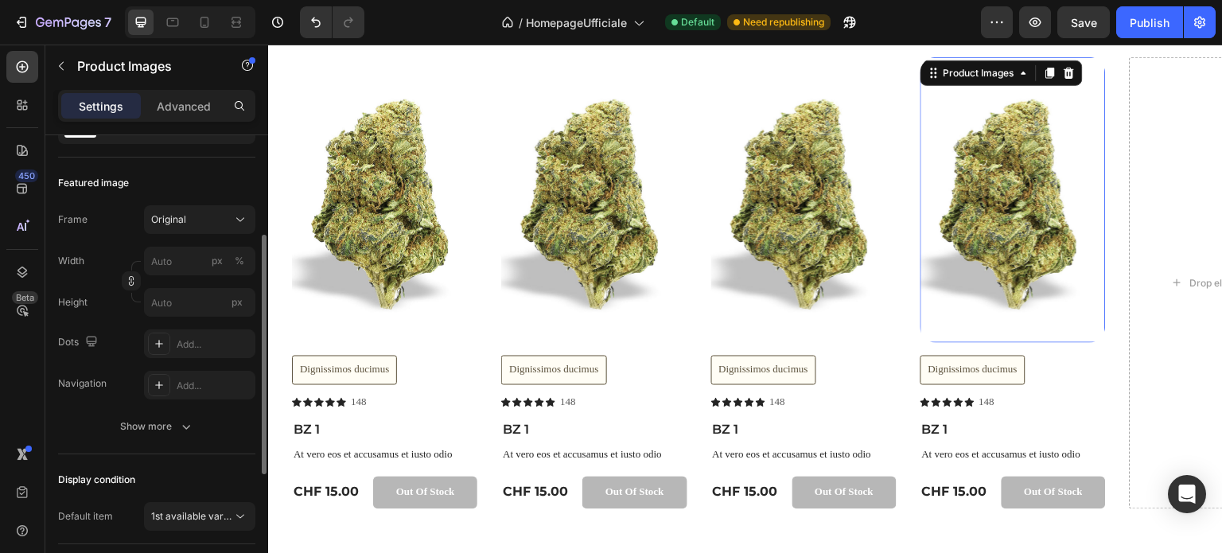
scroll to position [0, 0]
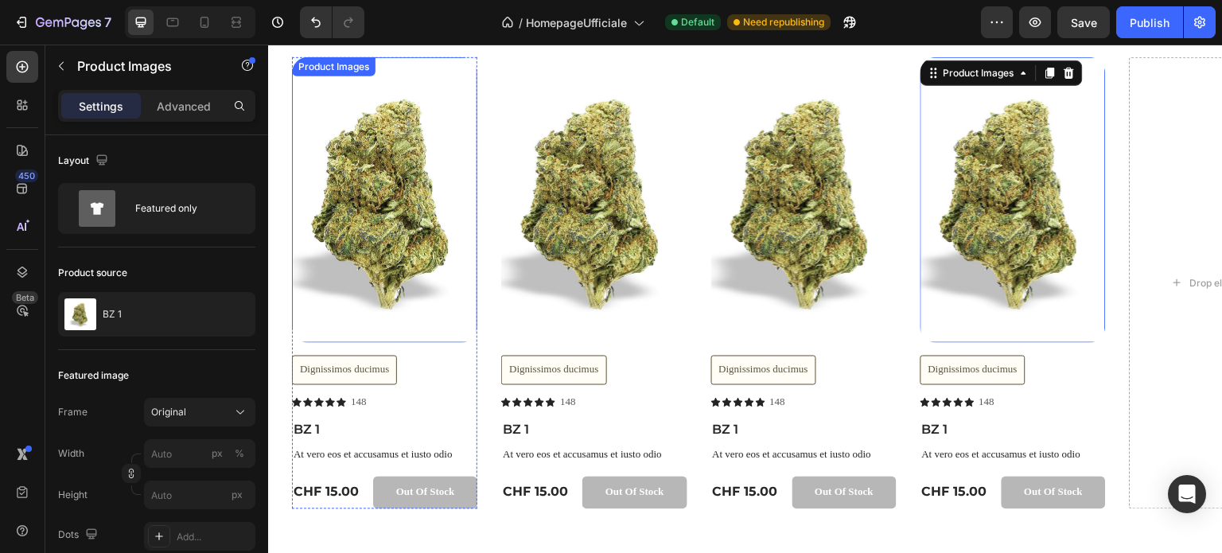
click at [344, 133] on img at bounding box center [384, 200] width 185 height 286
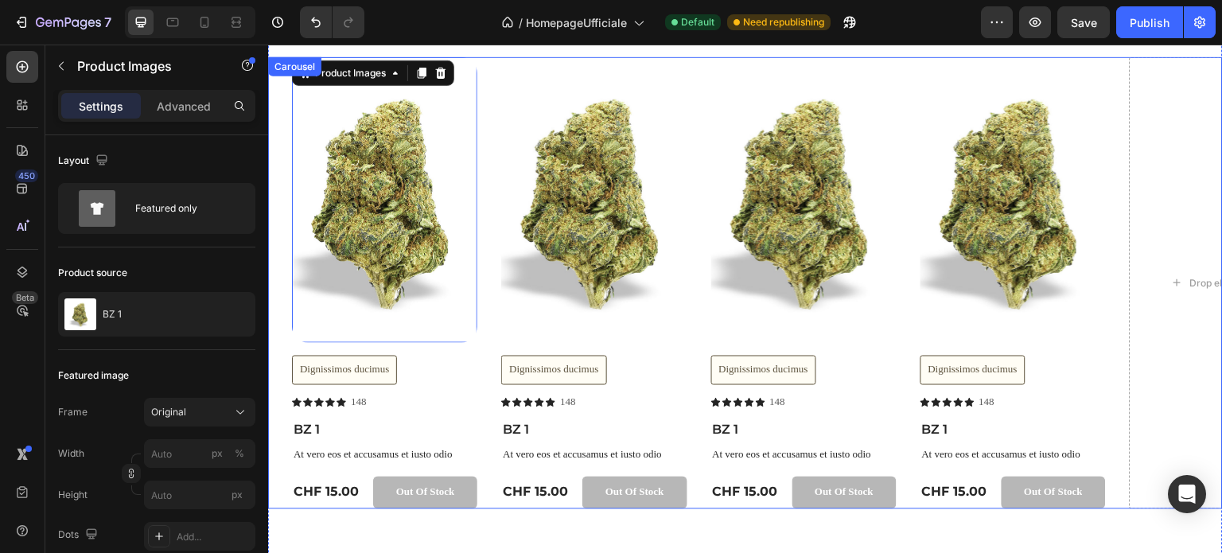
click at [485, 93] on div "Product Images 16 Dignissimos ducimus Button Icon Icon Icon Icon Icon Icon List…" at bounding box center [757, 283] width 931 height 452
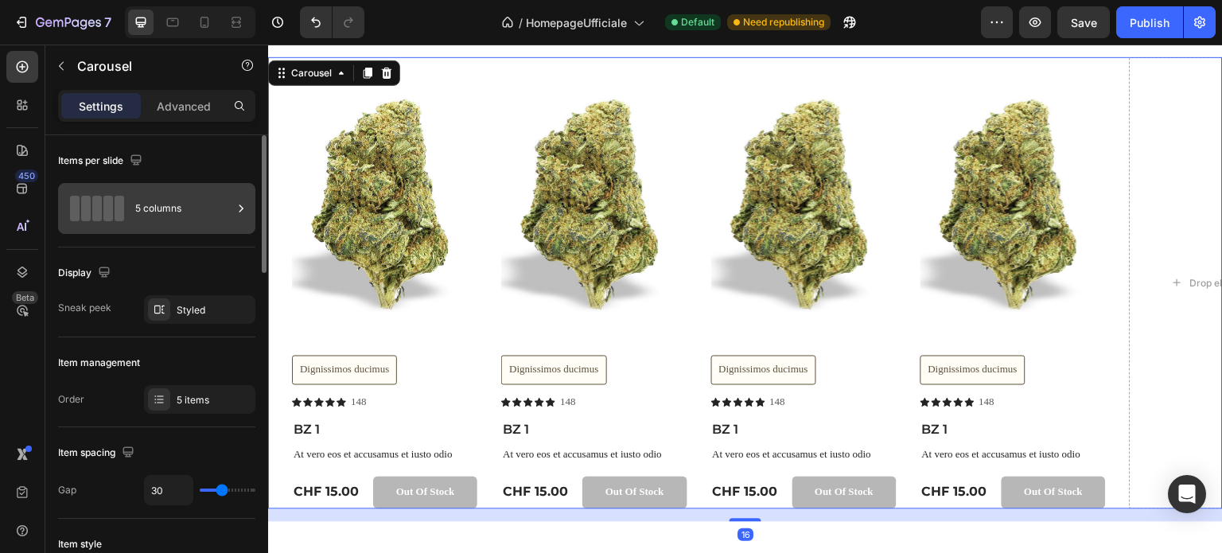
click at [136, 218] on div "5 columns" at bounding box center [183, 208] width 97 height 37
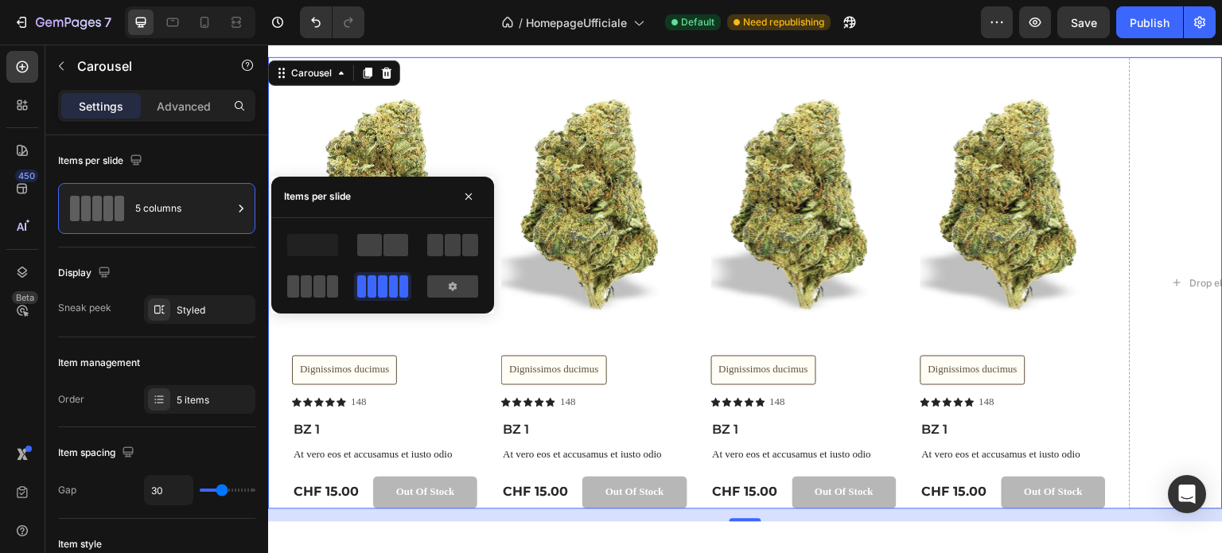
click at [302, 282] on span at bounding box center [307, 286] width 12 height 22
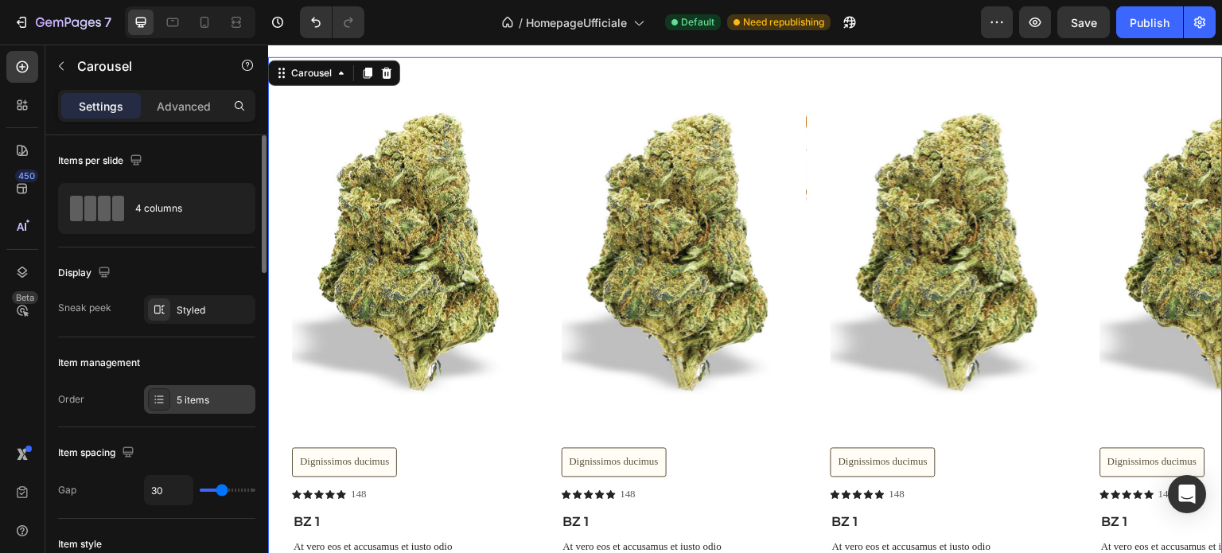
click at [183, 399] on div "5 items" at bounding box center [214, 400] width 75 height 14
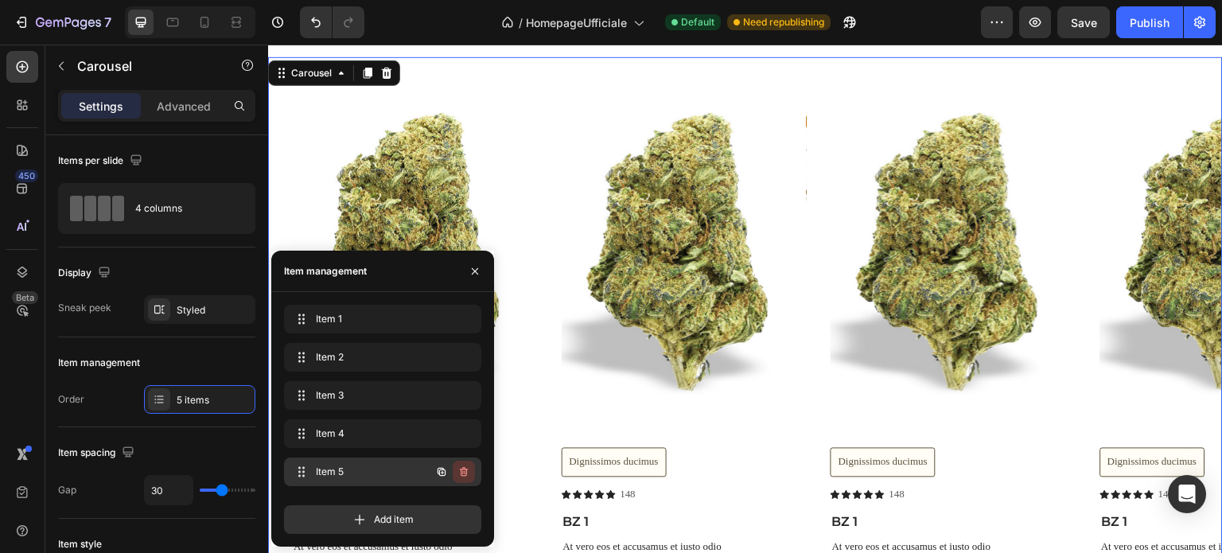
click at [462, 472] on icon "button" at bounding box center [464, 472] width 13 height 13
click at [455, 468] on div "Delete" at bounding box center [452, 472] width 29 height 14
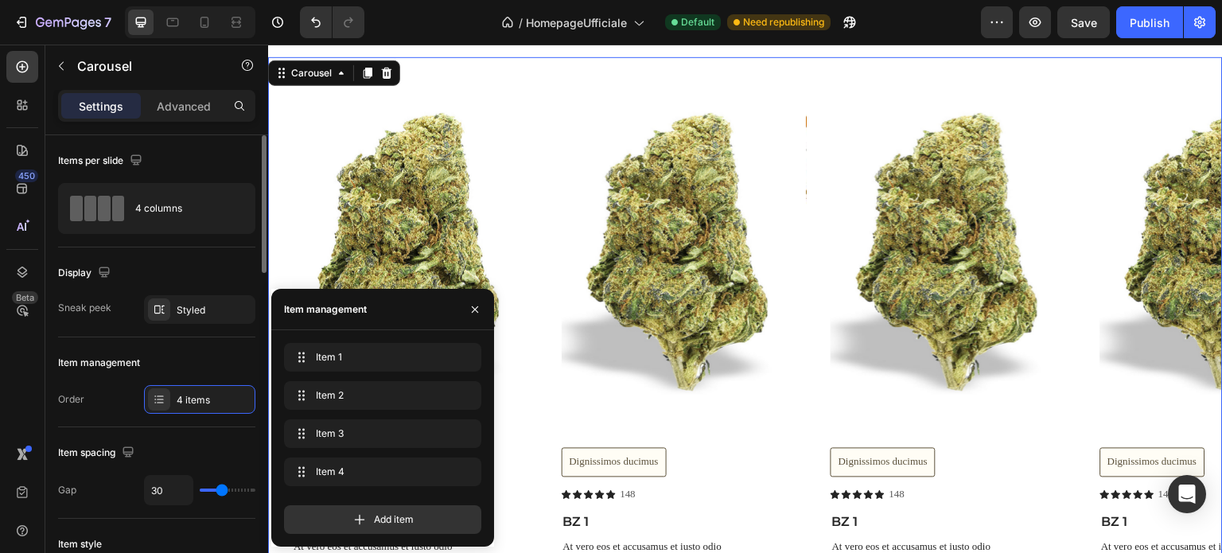
click at [197, 267] on div "Display" at bounding box center [156, 272] width 197 height 25
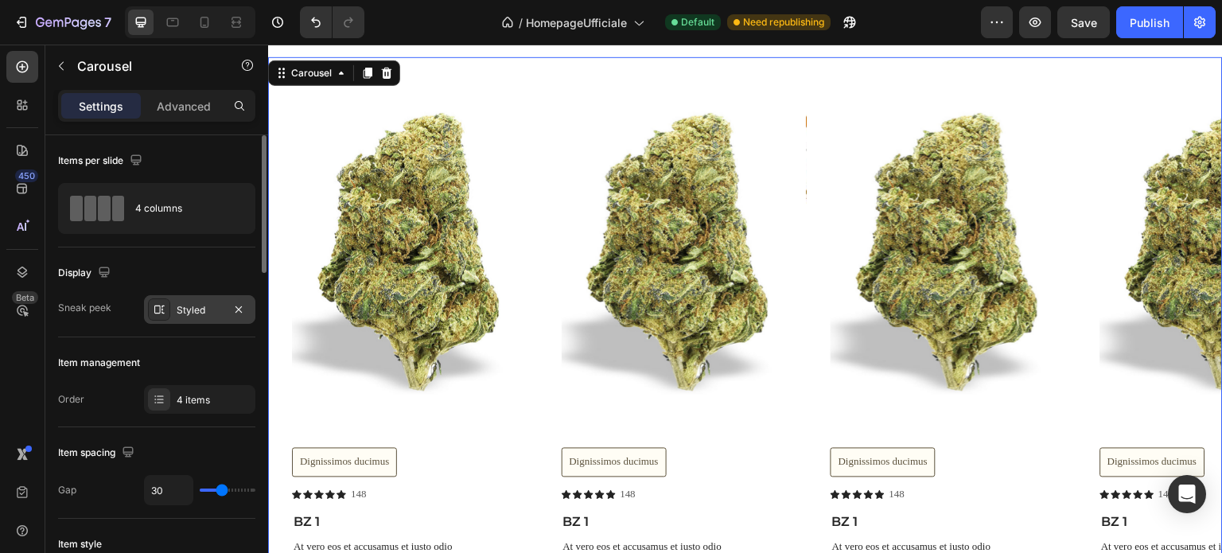
click at [199, 320] on div "Styled" at bounding box center [199, 309] width 111 height 29
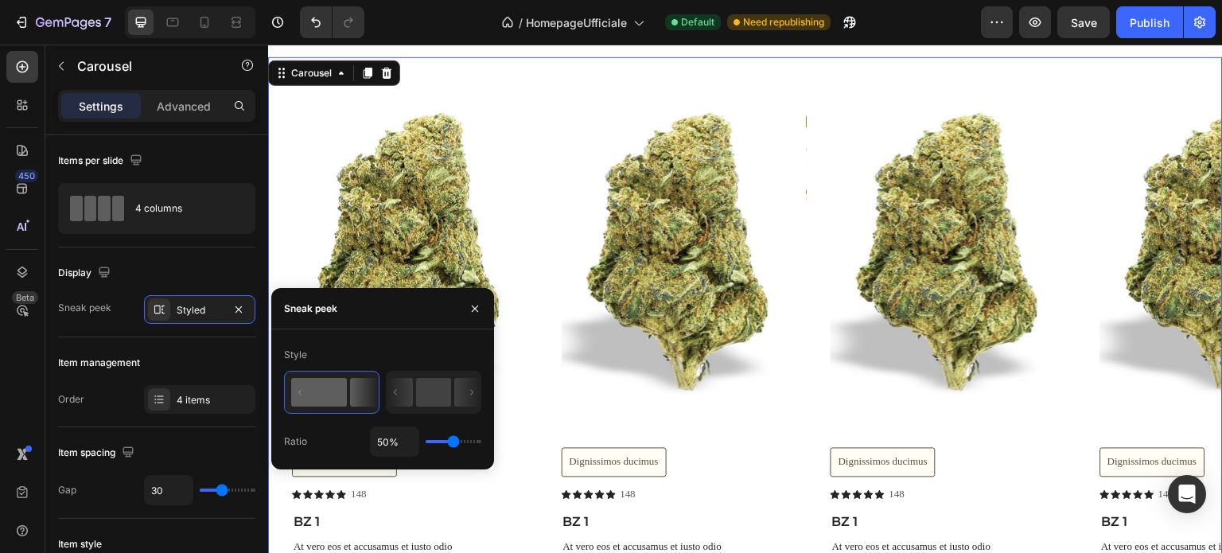
type input "19%"
type input "19"
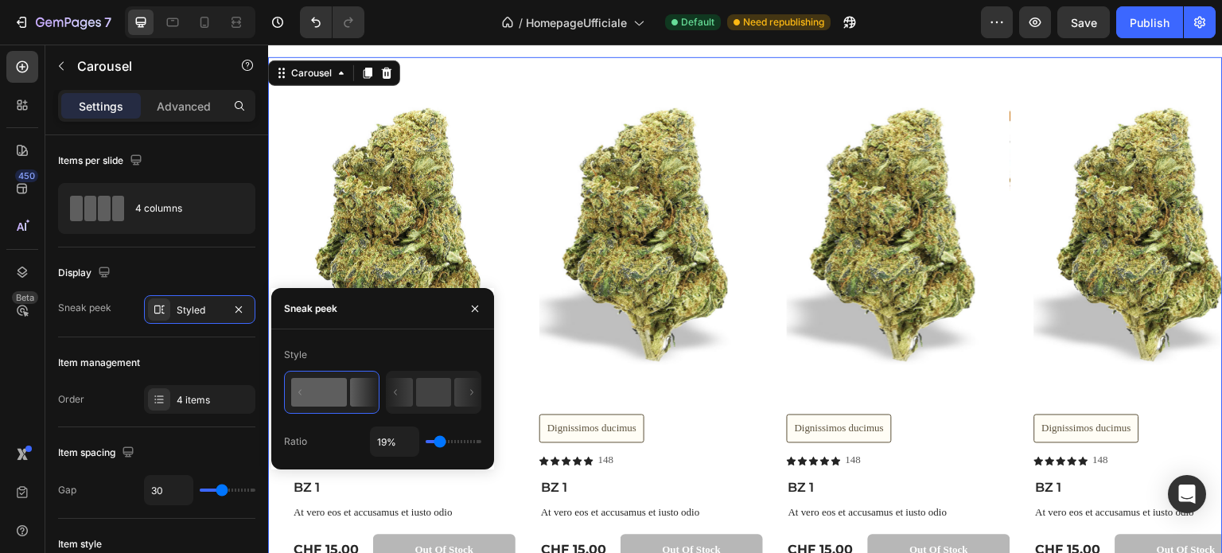
type input "1%"
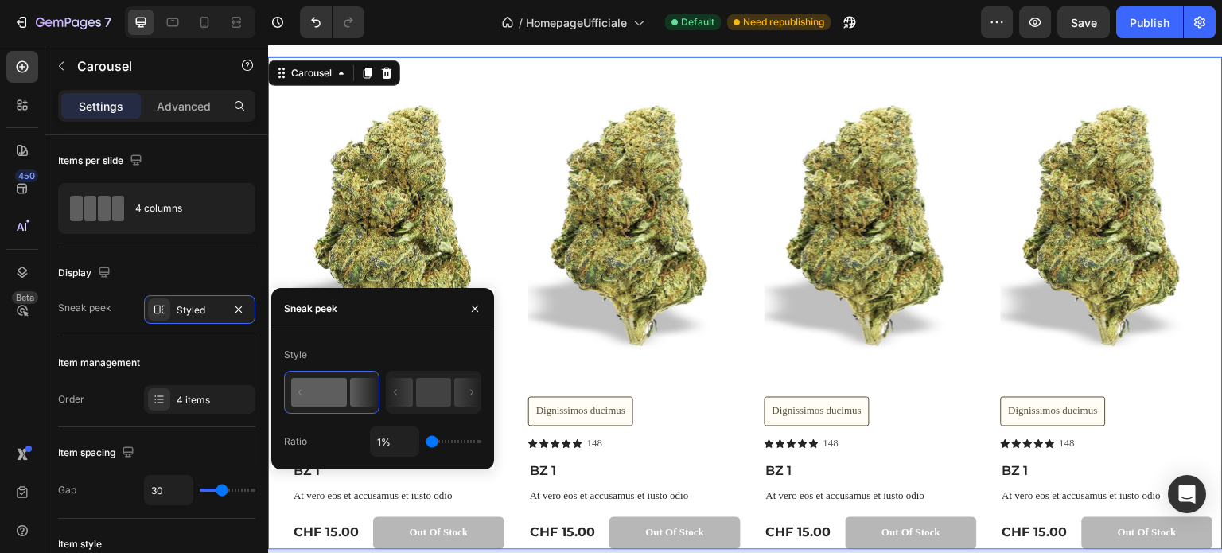
drag, startPoint x: 449, startPoint y: 442, endPoint x: 411, endPoint y: 440, distance: 38.2
type input "1"
click at [426, 440] on input "range" at bounding box center [454, 441] width 56 height 3
click at [209, 263] on div "Display" at bounding box center [156, 272] width 197 height 25
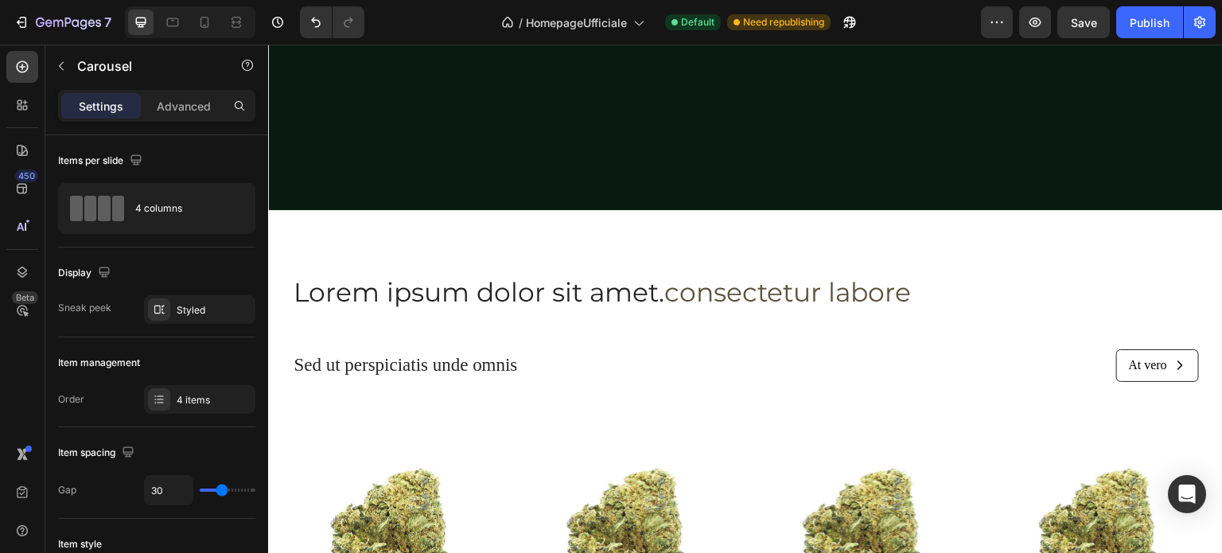
scroll to position [2699, 0]
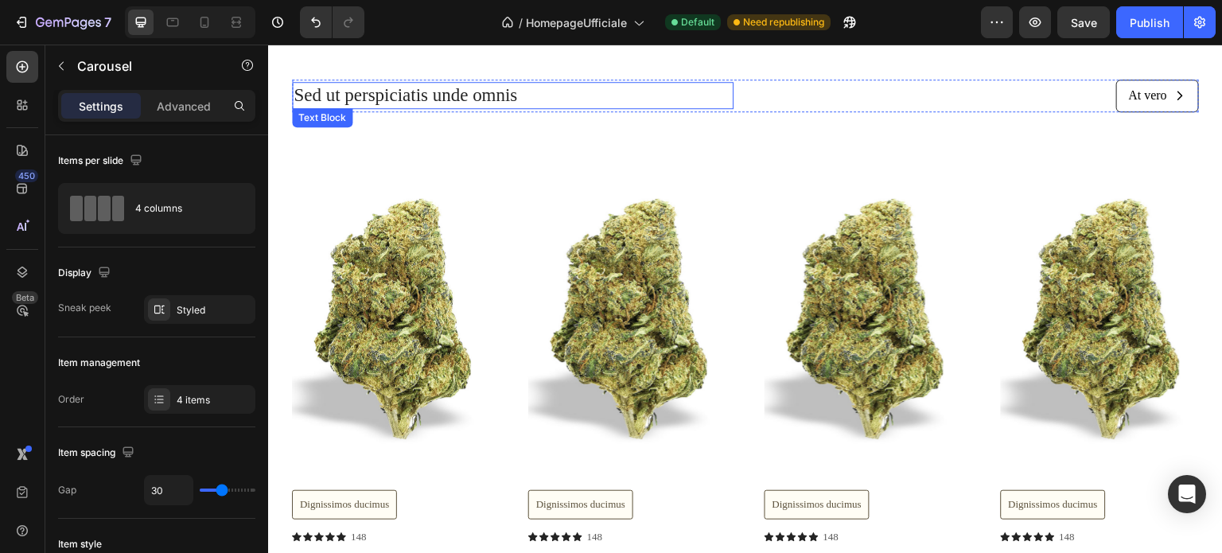
click at [514, 95] on p "Sed ut perspiciatis unde omnis" at bounding box center [513, 96] width 438 height 24
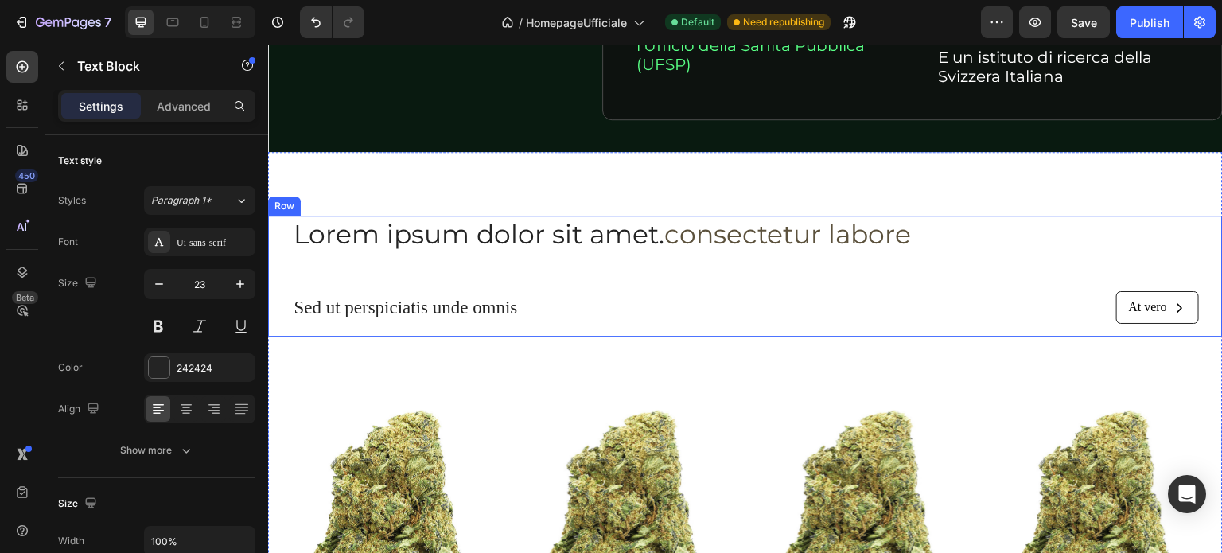
scroll to position [2461, 0]
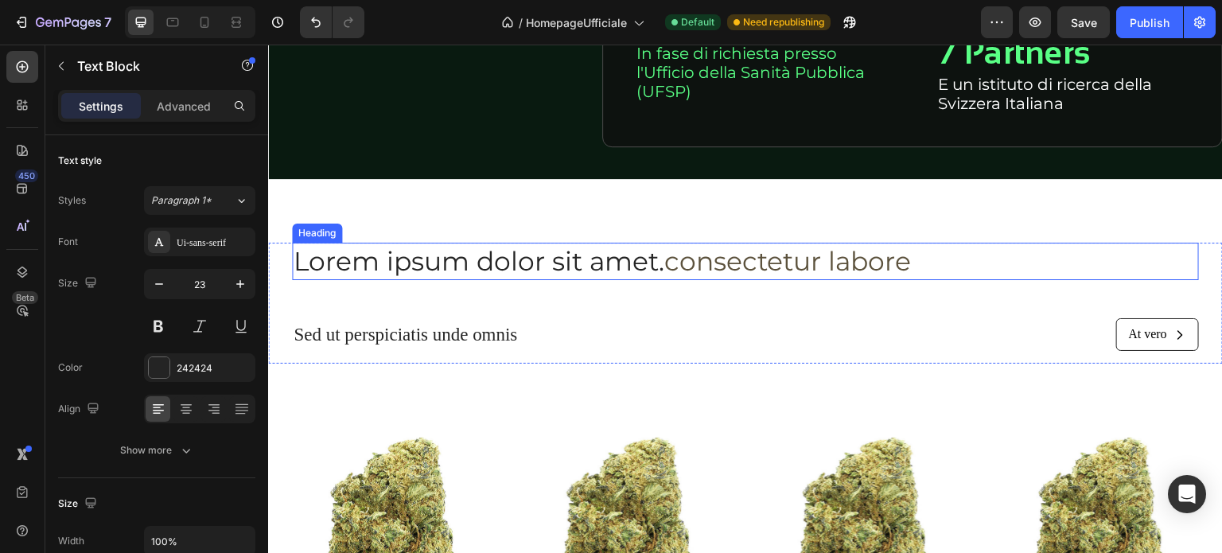
click at [481, 257] on h2 "Lorem ipsum dolor sit amet. consectetur labore" at bounding box center [745, 261] width 907 height 37
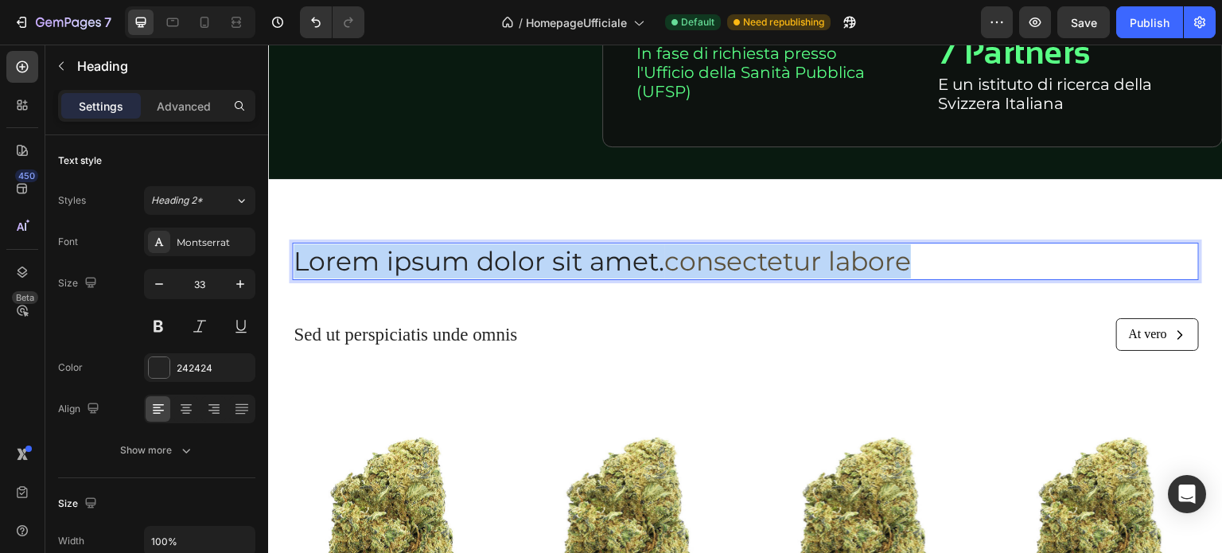
drag, startPoint x: 935, startPoint y: 261, endPoint x: 298, endPoint y: 257, distance: 636.6
click at [298, 257] on p "Lorem ipsum dolor sit amet. consectetur labore" at bounding box center [746, 261] width 904 height 34
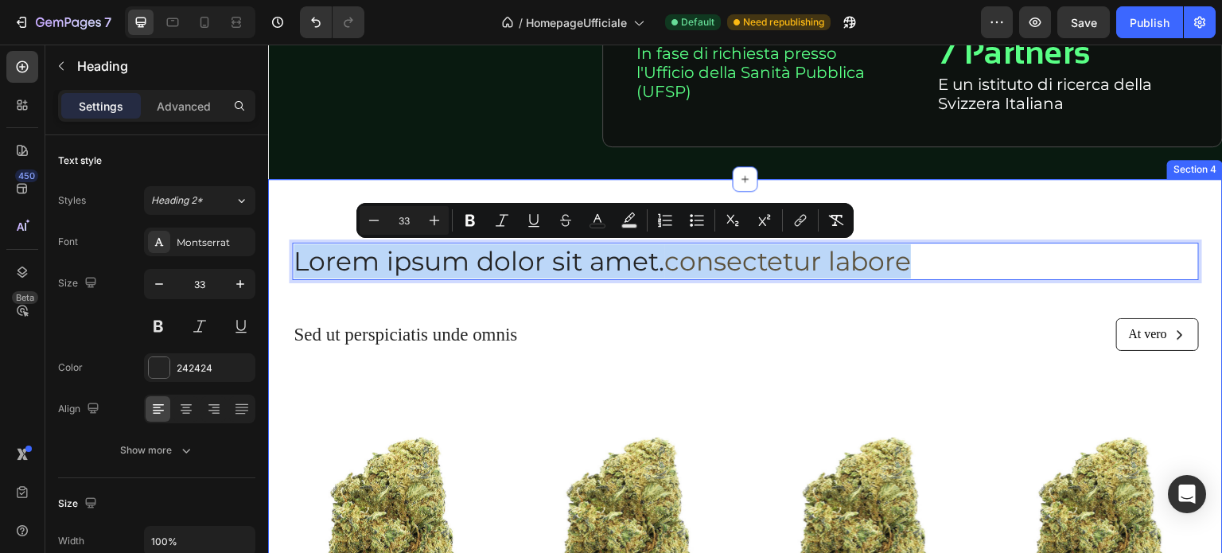
click at [307, 219] on div "Lorem ipsum dolor sit amet. consectetur labore Heading 48 Sed ut perspiciatis u…" at bounding box center [745, 562] width 955 height 766
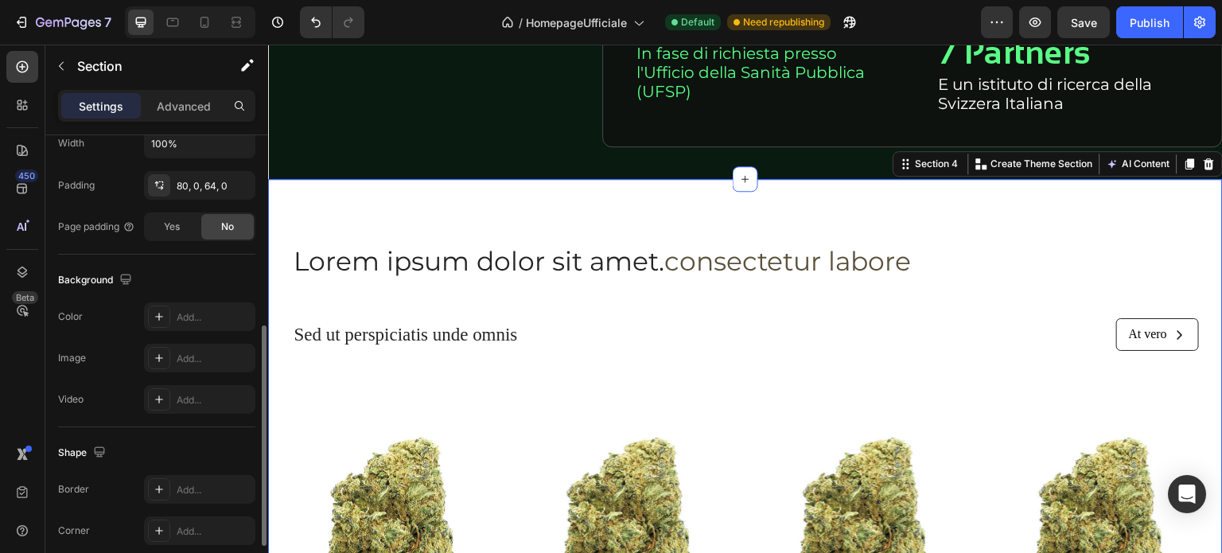
scroll to position [477, 0]
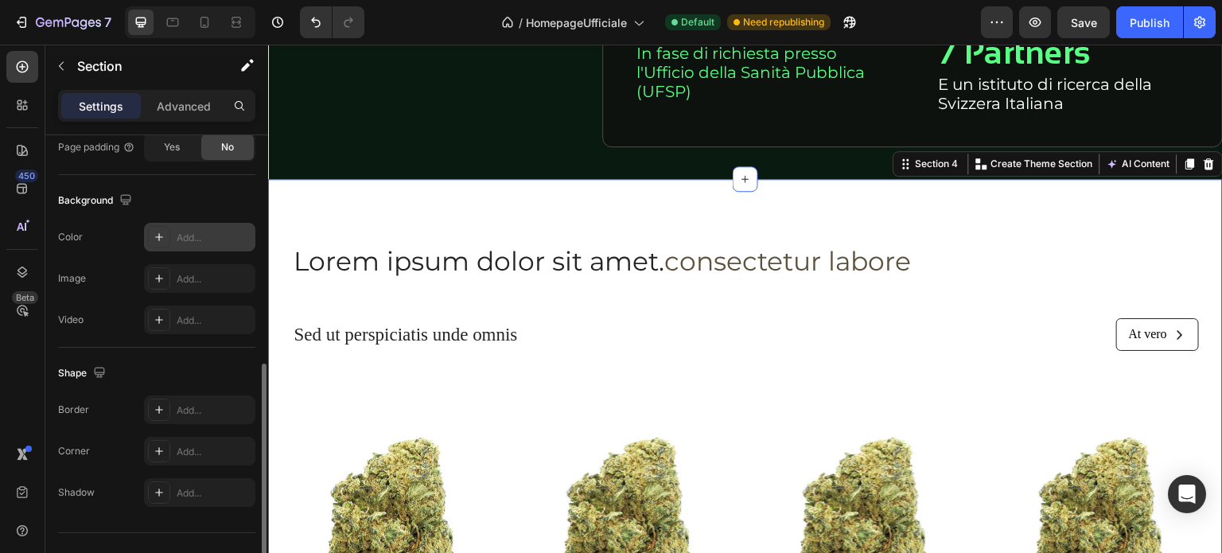
click at [166, 235] on div at bounding box center [159, 237] width 22 height 22
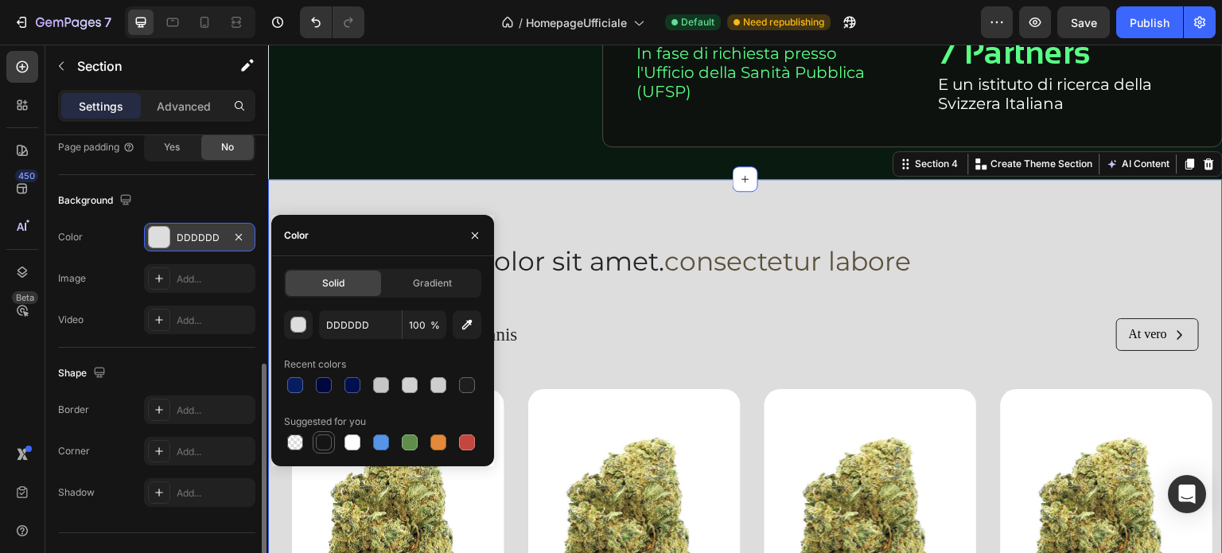
click at [326, 441] on div at bounding box center [324, 442] width 16 height 16
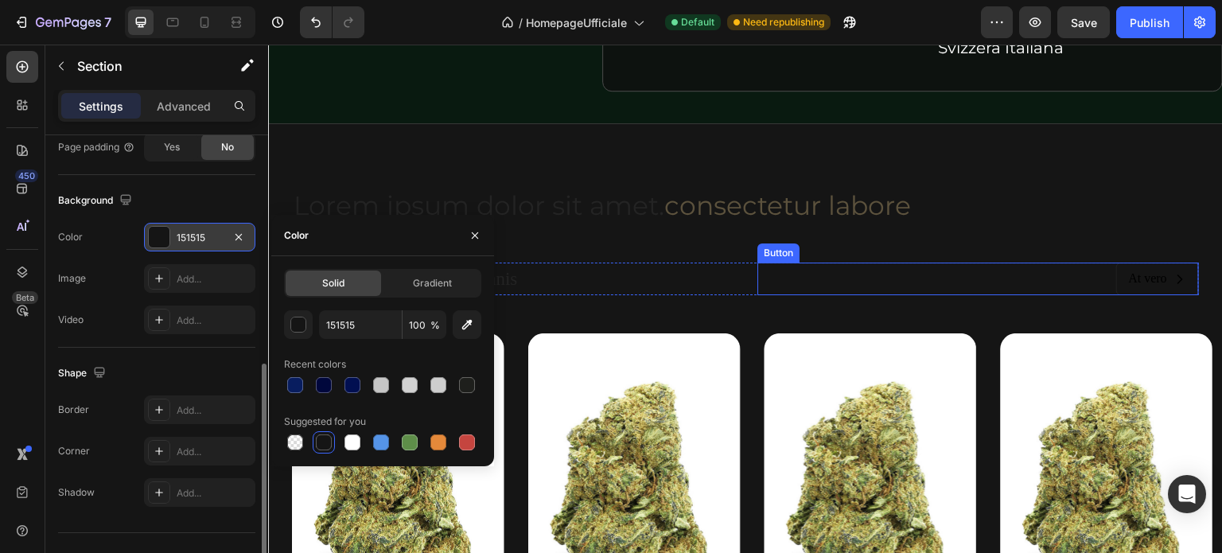
scroll to position [2761, 0]
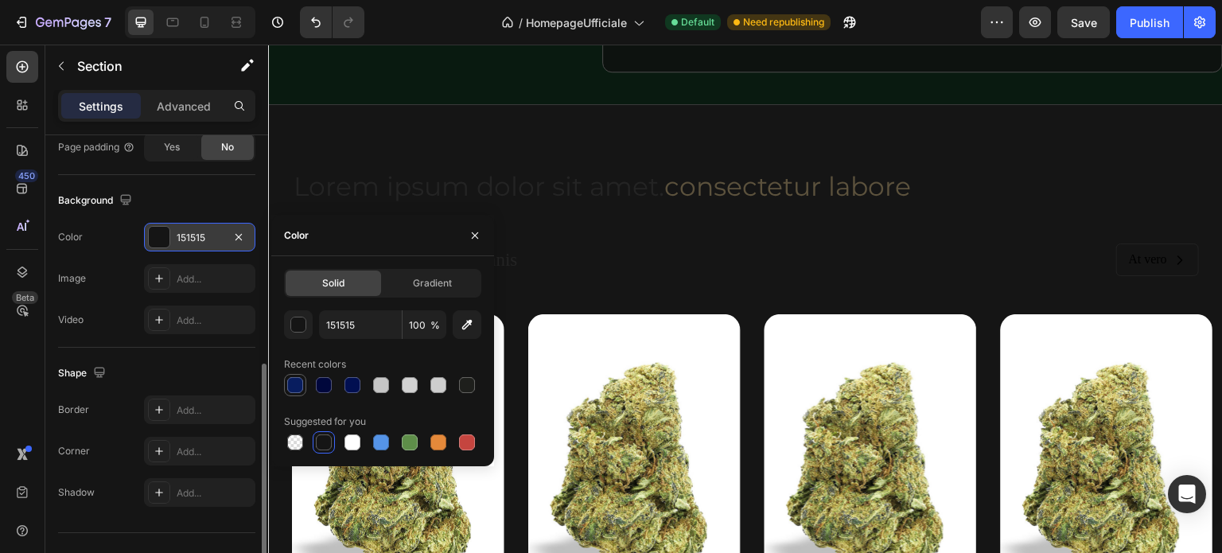
click at [296, 385] on div at bounding box center [295, 385] width 16 height 16
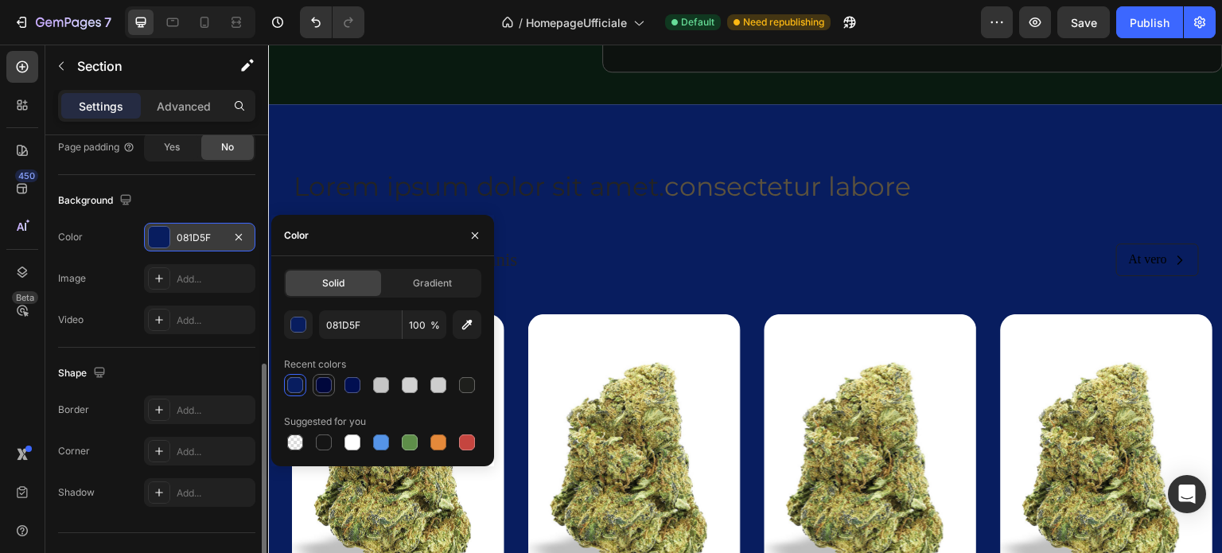
click at [328, 383] on div at bounding box center [324, 385] width 16 height 16
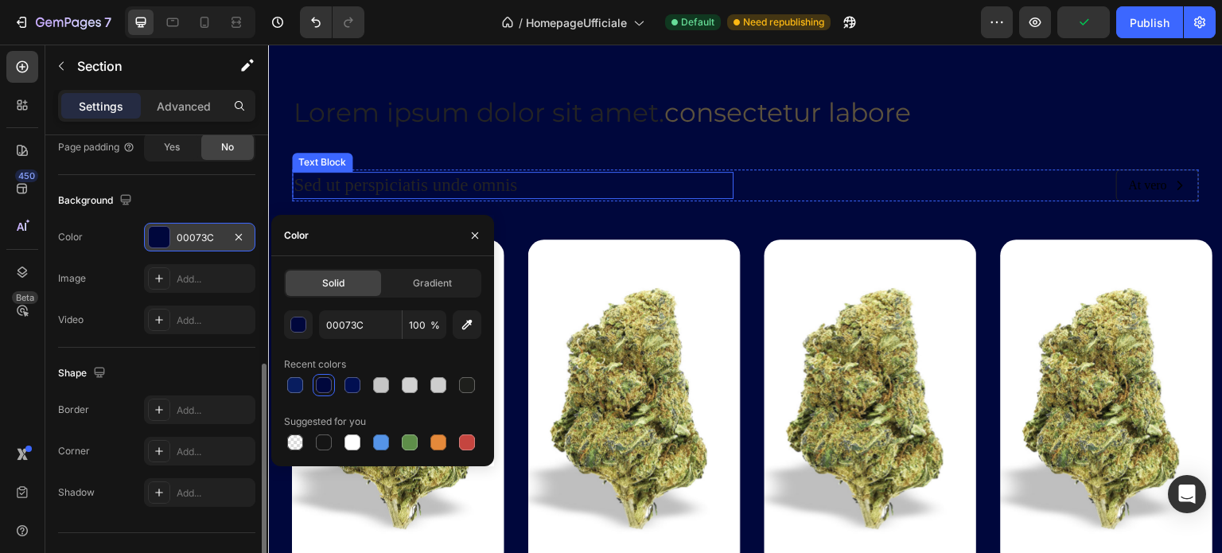
scroll to position [2387, 0]
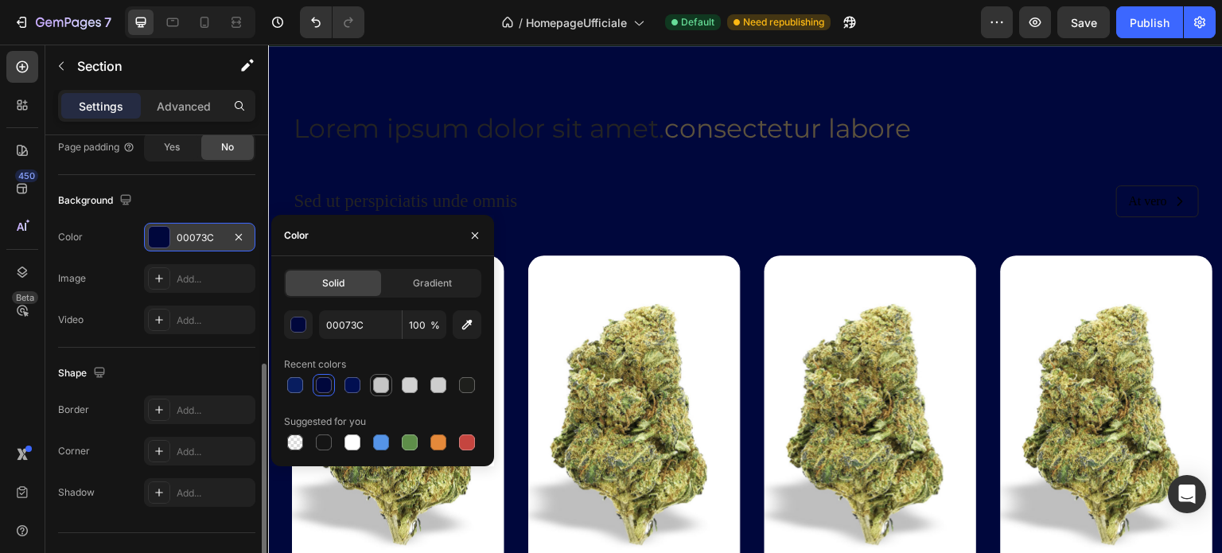
click at [377, 389] on div at bounding box center [381, 385] width 16 height 16
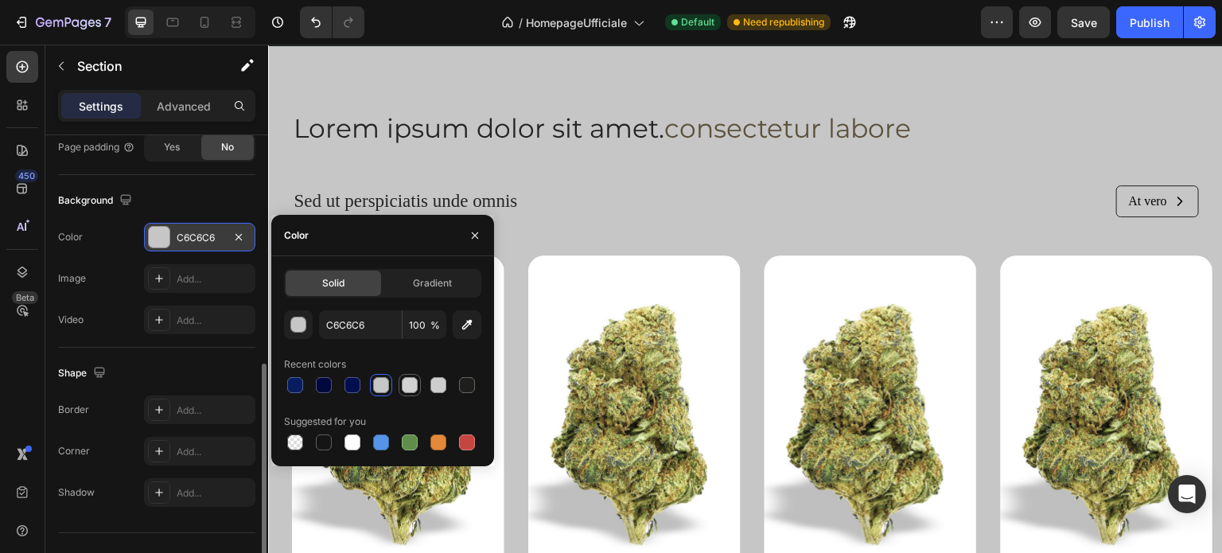
click at [414, 388] on div at bounding box center [410, 385] width 16 height 16
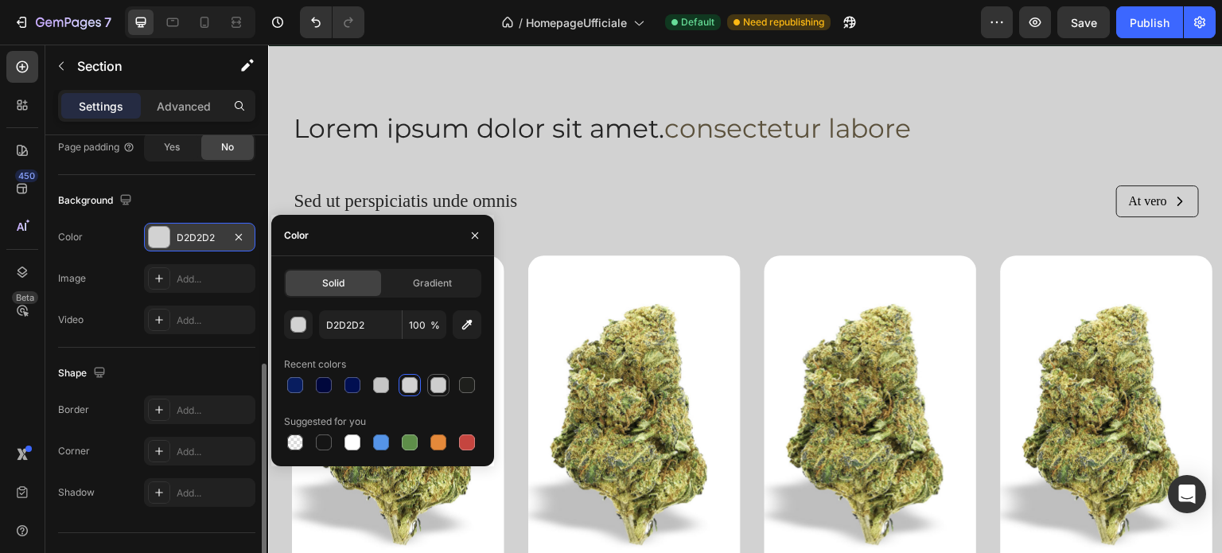
click at [433, 388] on div at bounding box center [439, 385] width 16 height 16
click at [354, 445] on div at bounding box center [353, 442] width 16 height 16
type input "FFFFFF"
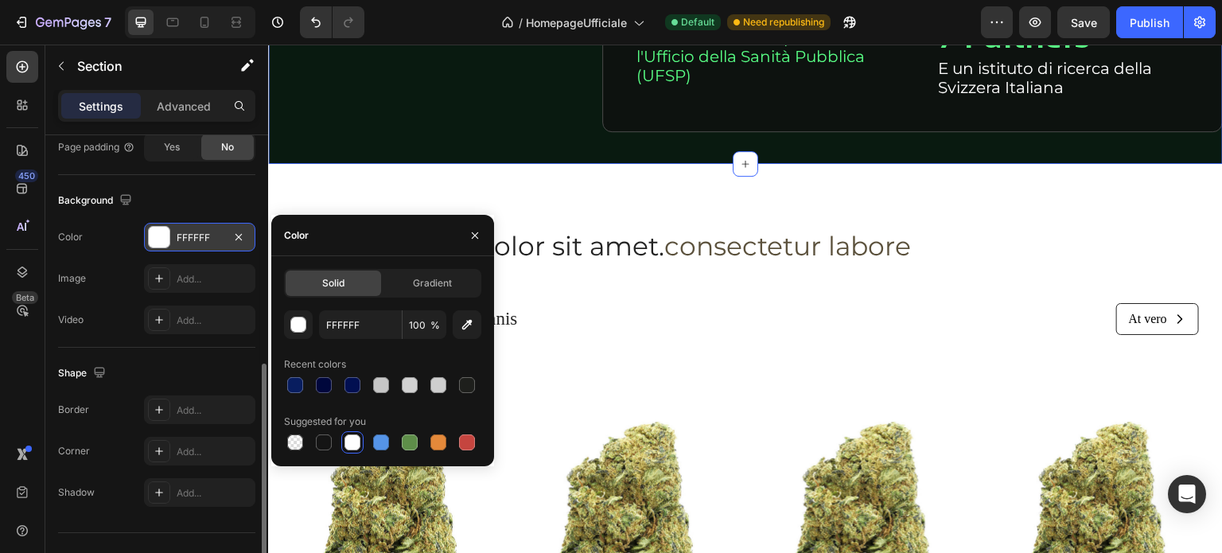
scroll to position [2308, 0]
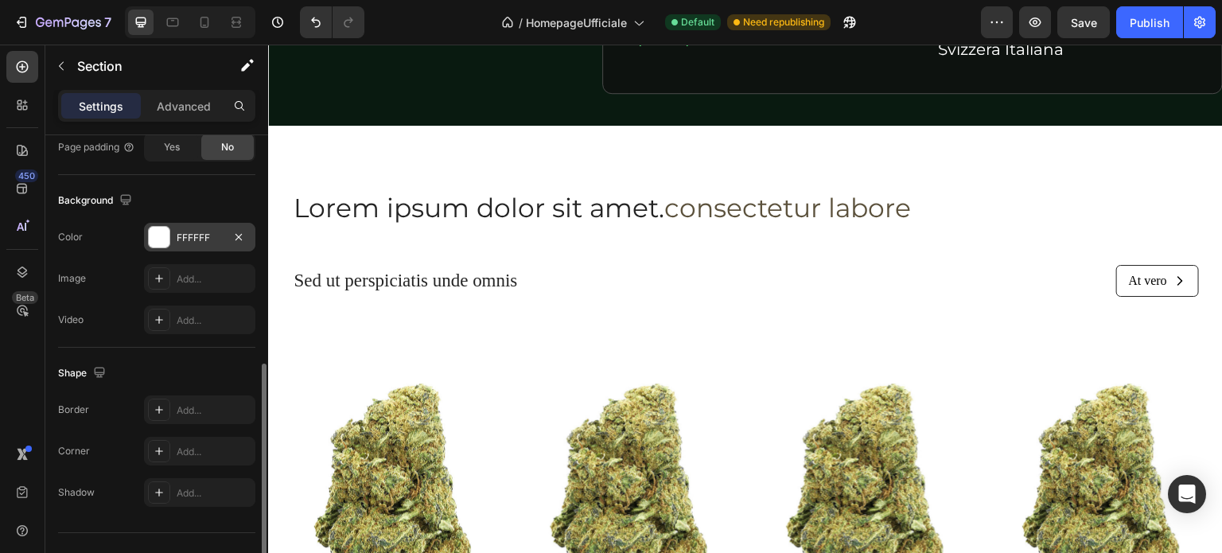
click at [505, 149] on div "Lorem ipsum dolor sit amet. consectetur labore Heading Sed ut perspiciatis unde…" at bounding box center [745, 509] width 955 height 766
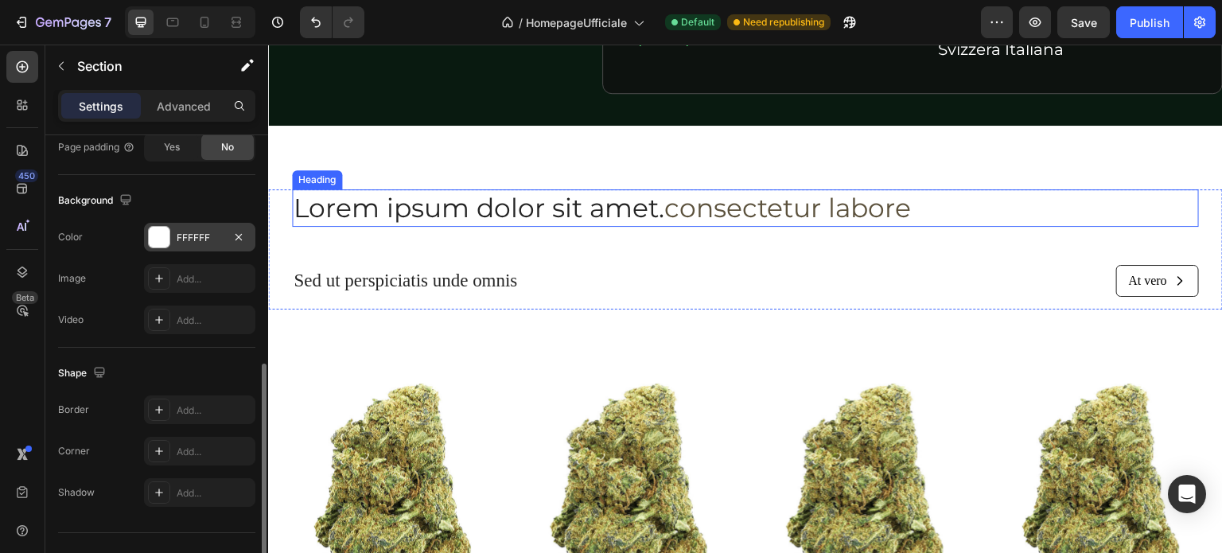
click at [909, 207] on span "consectetur labore" at bounding box center [787, 208] width 247 height 32
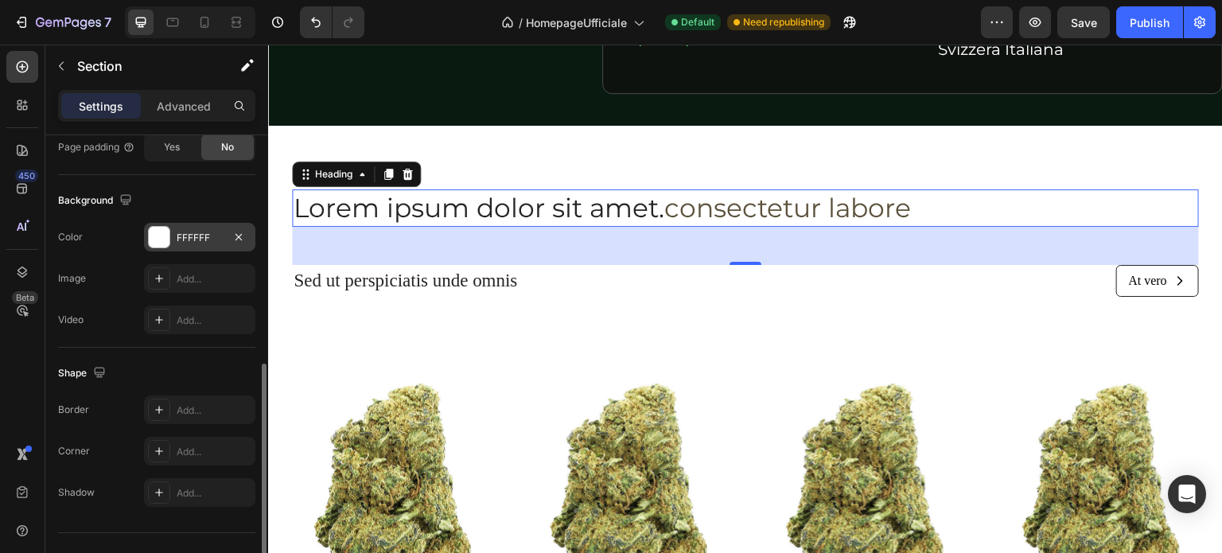
scroll to position [0, 0]
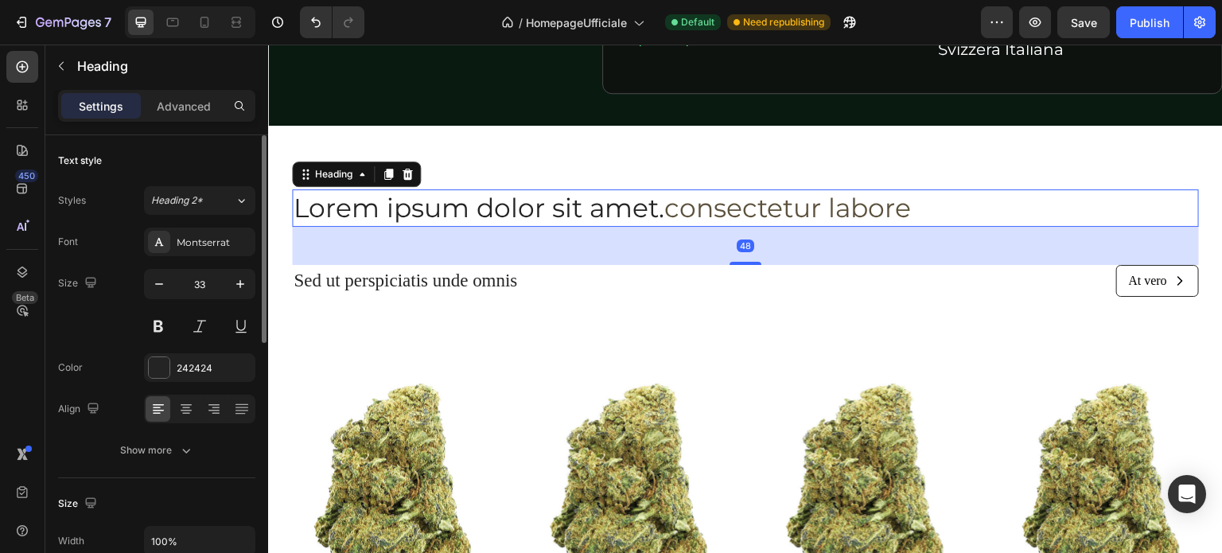
click at [935, 209] on h2 "Lorem ipsum dolor sit amet. consectetur labore" at bounding box center [745, 207] width 907 height 37
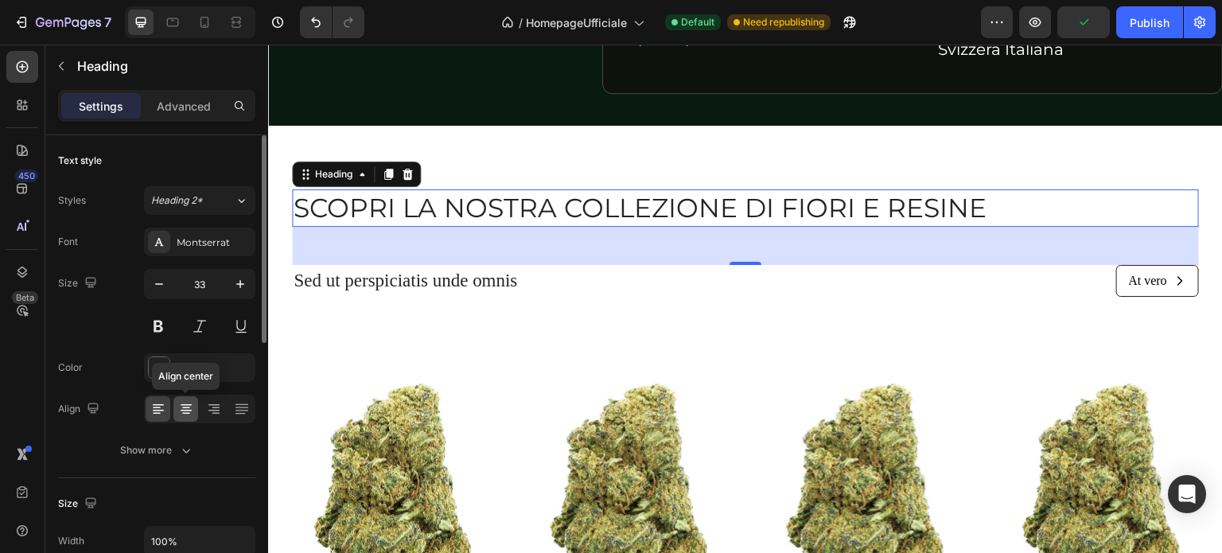
click at [185, 408] on icon at bounding box center [186, 409] width 16 height 16
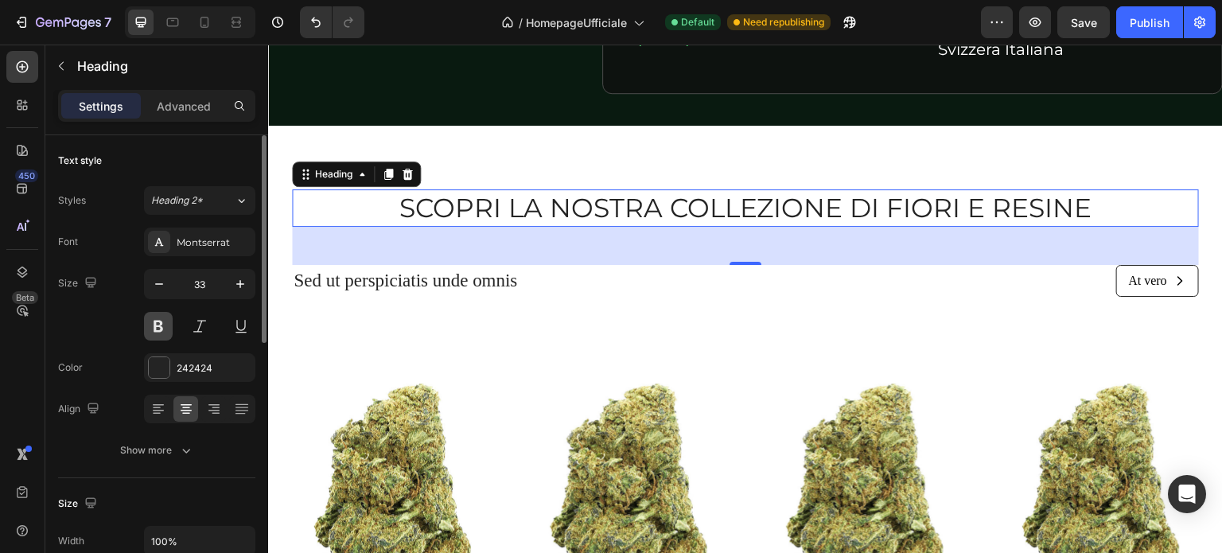
click at [159, 321] on button at bounding box center [158, 326] width 29 height 29
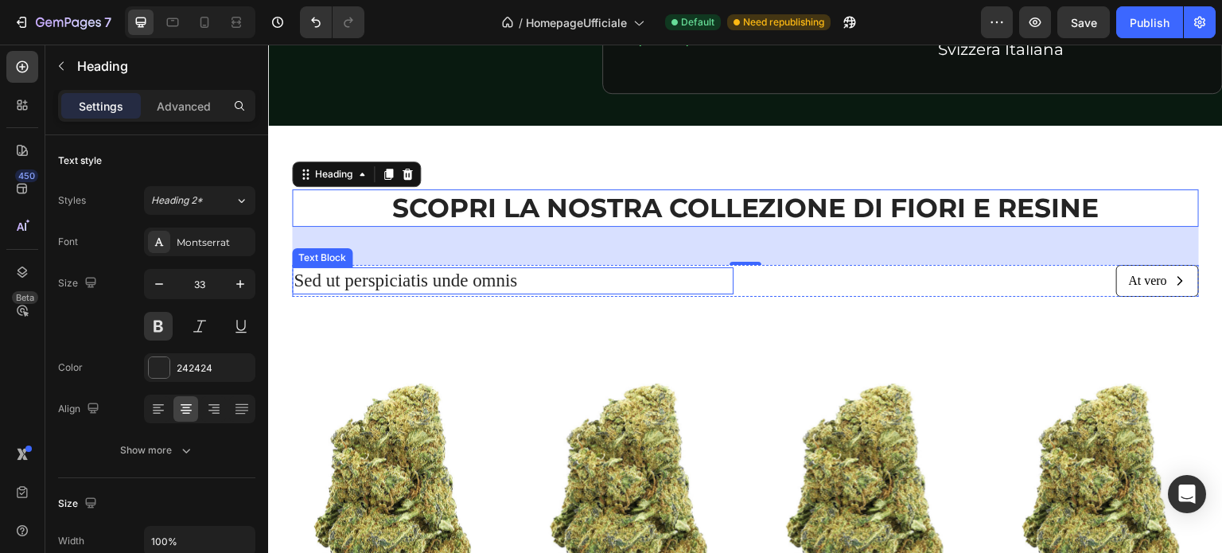
click at [352, 278] on p "Sed ut perspiciatis unde omnis" at bounding box center [513, 281] width 438 height 24
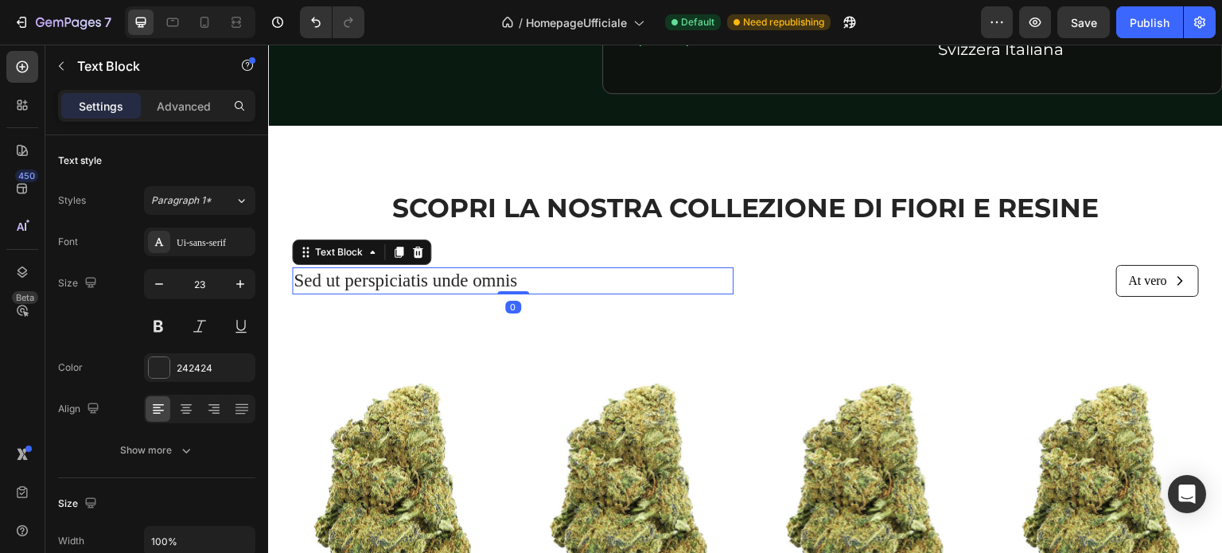
click at [537, 279] on p "Sed ut perspiciatis unde omnis" at bounding box center [513, 281] width 438 height 24
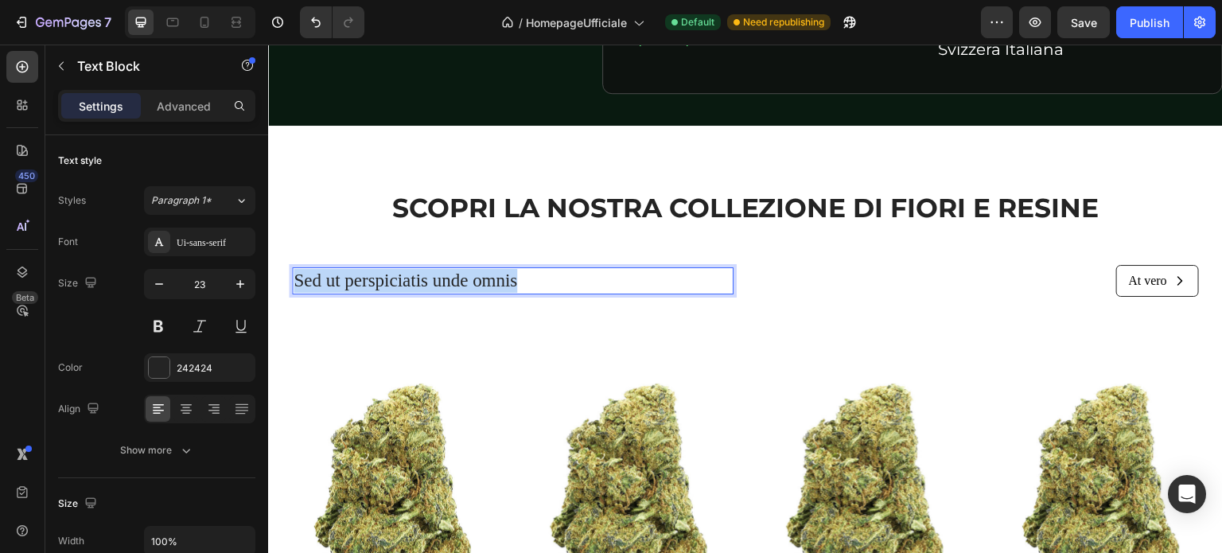
drag, startPoint x: 522, startPoint y: 282, endPoint x: 329, endPoint y: 283, distance: 193.4
click at [298, 283] on p "Sed ut perspiciatis unde omnis" at bounding box center [513, 281] width 438 height 24
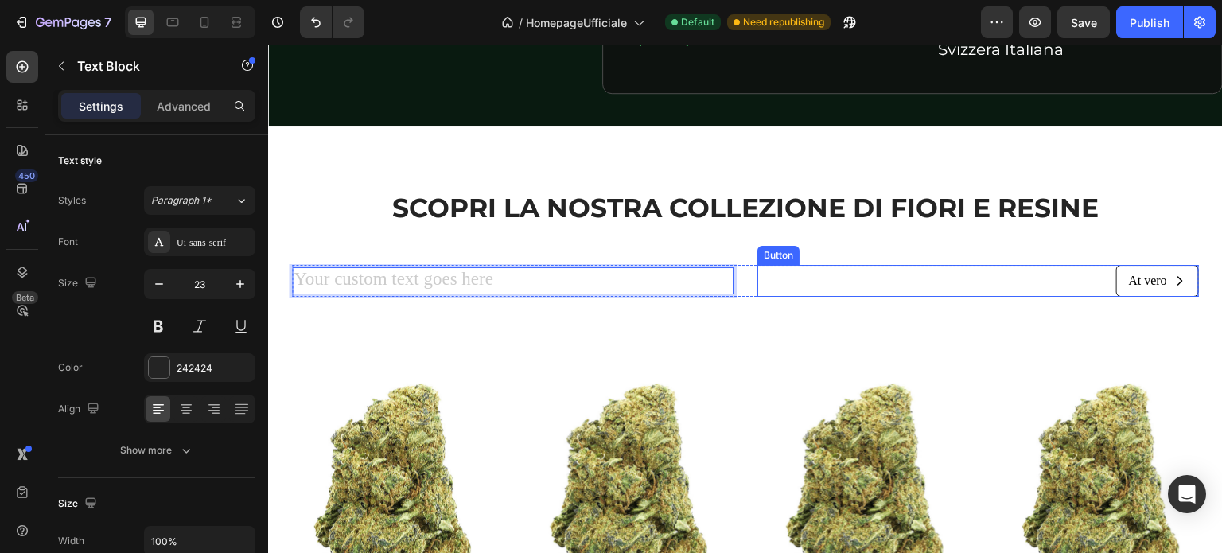
click at [1058, 280] on div "At vero Button" at bounding box center [979, 281] width 442 height 33
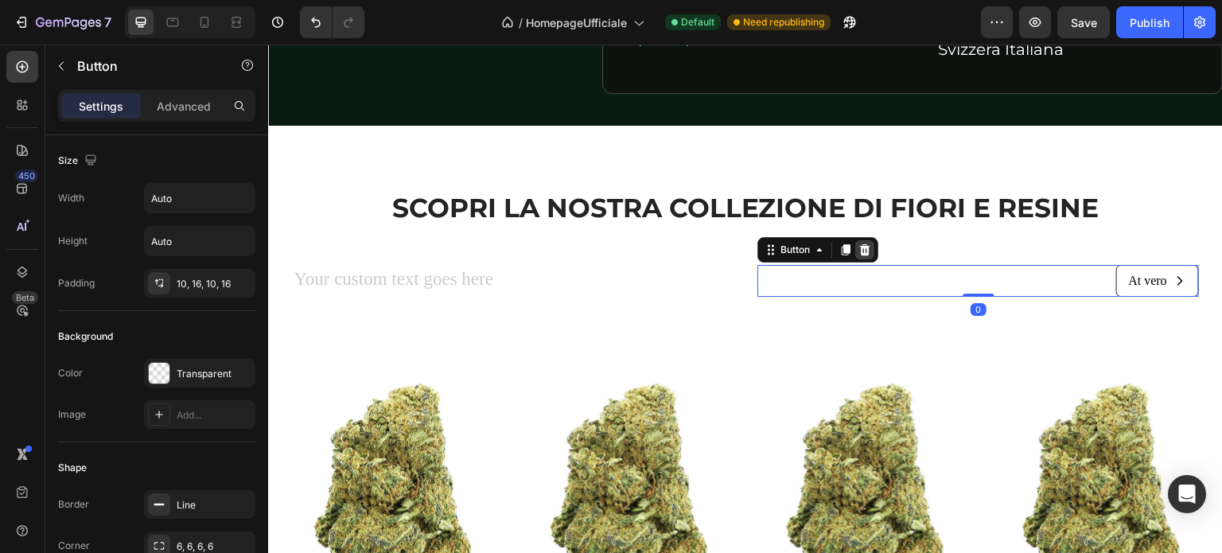
click at [863, 249] on icon at bounding box center [865, 250] width 13 height 13
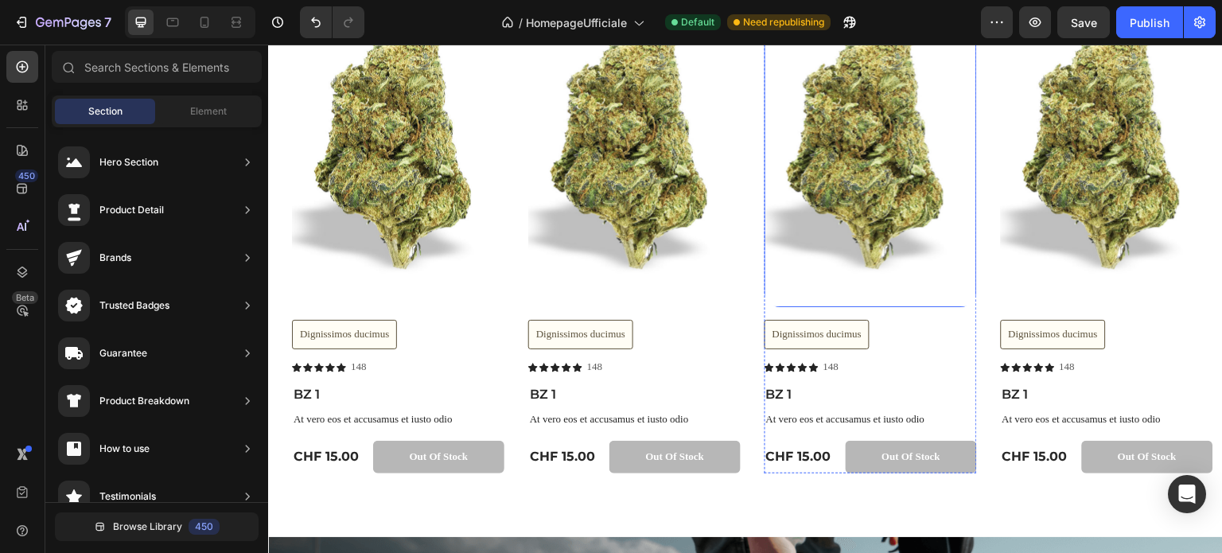
scroll to position [2785, 0]
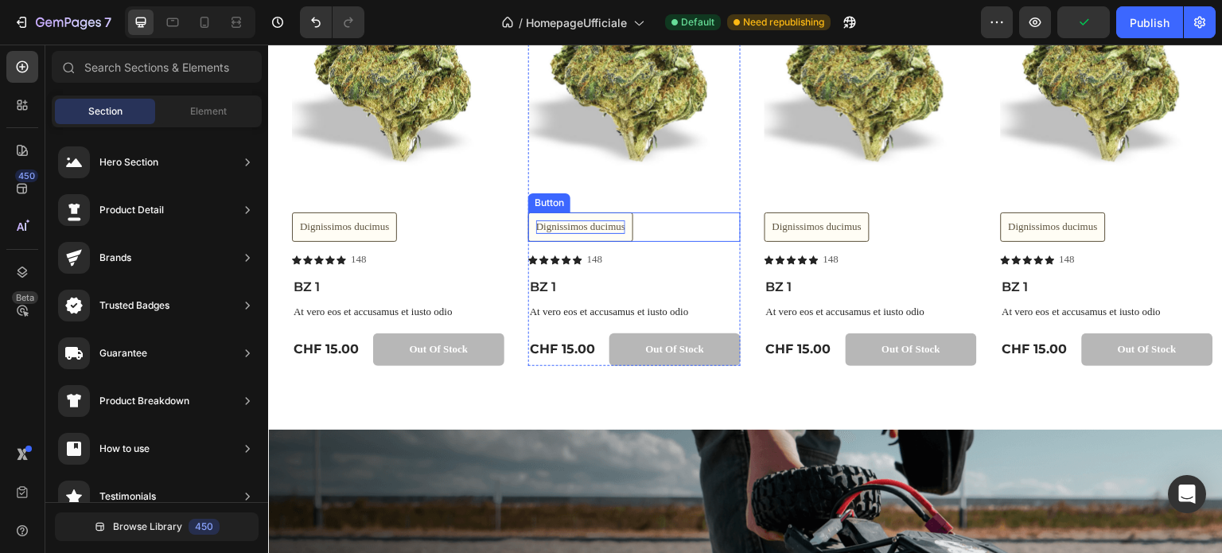
click at [573, 228] on div "Dignissimos ducimus" at bounding box center [580, 227] width 89 height 14
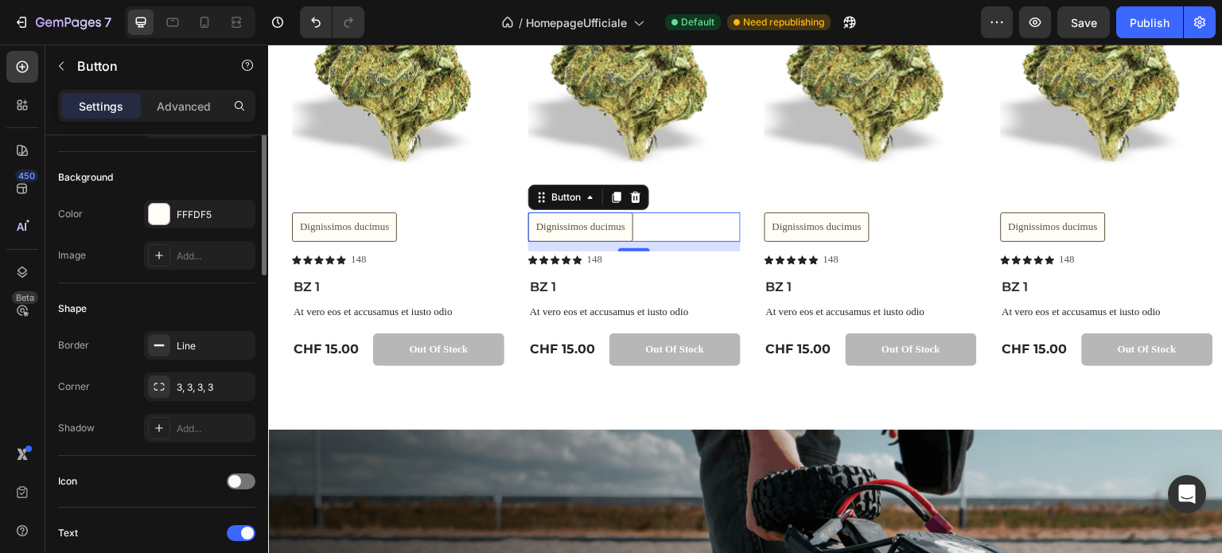
scroll to position [0, 0]
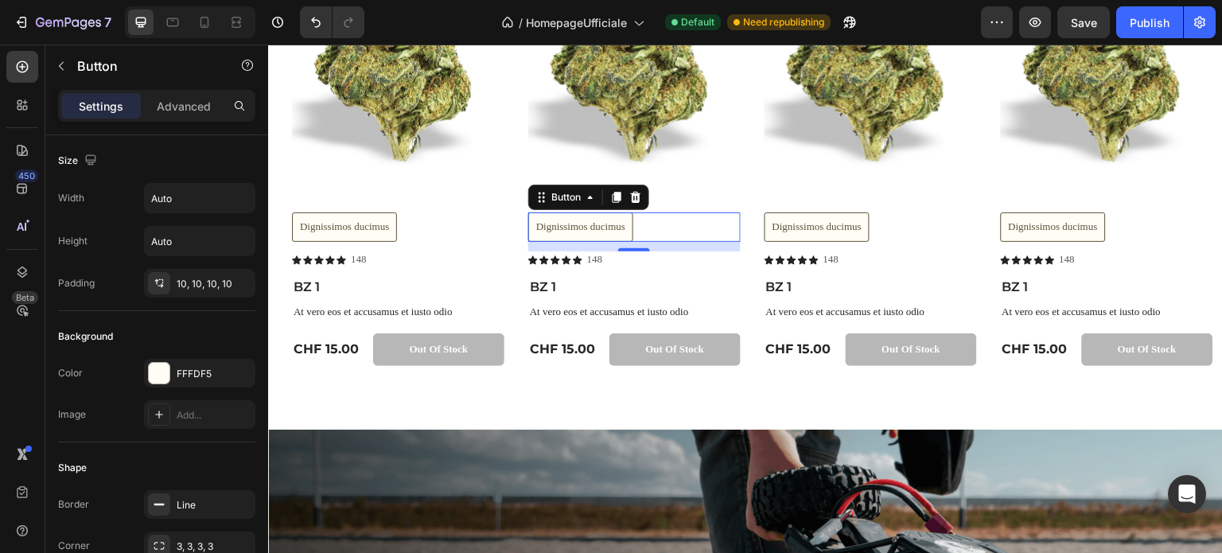
click at [627, 225] on button "Dignissimos ducimus" at bounding box center [580, 226] width 105 height 29
click at [610, 226] on div "Dignissimos ducimus" at bounding box center [580, 227] width 89 height 14
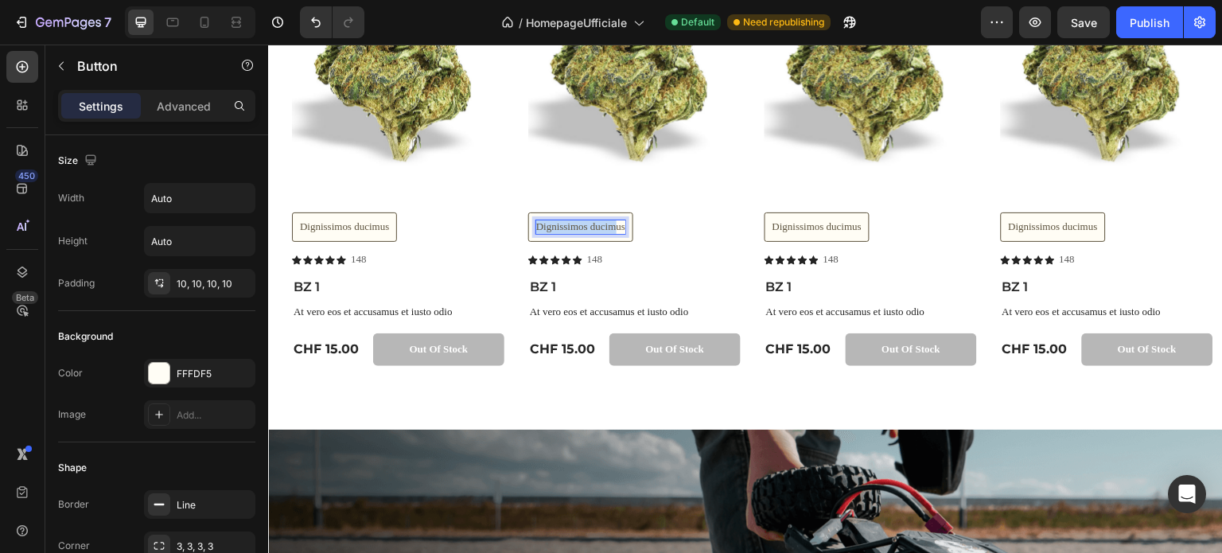
drag, startPoint x: 618, startPoint y: 225, endPoint x: 537, endPoint y: 224, distance: 80.4
click at [537, 224] on p "Dignissimos ducimus" at bounding box center [580, 227] width 89 height 14
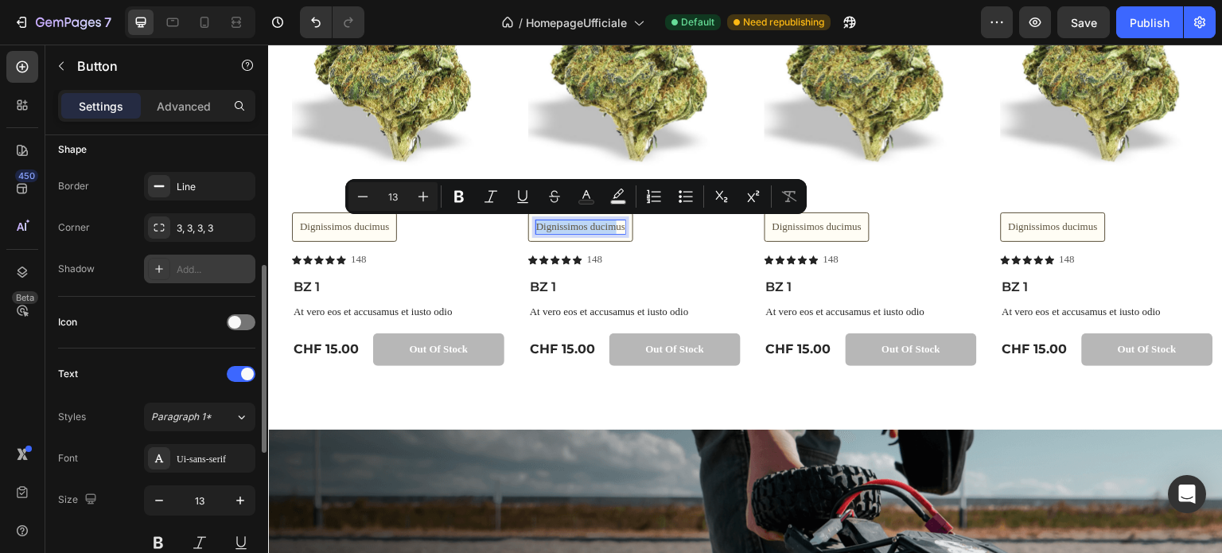
scroll to position [398, 0]
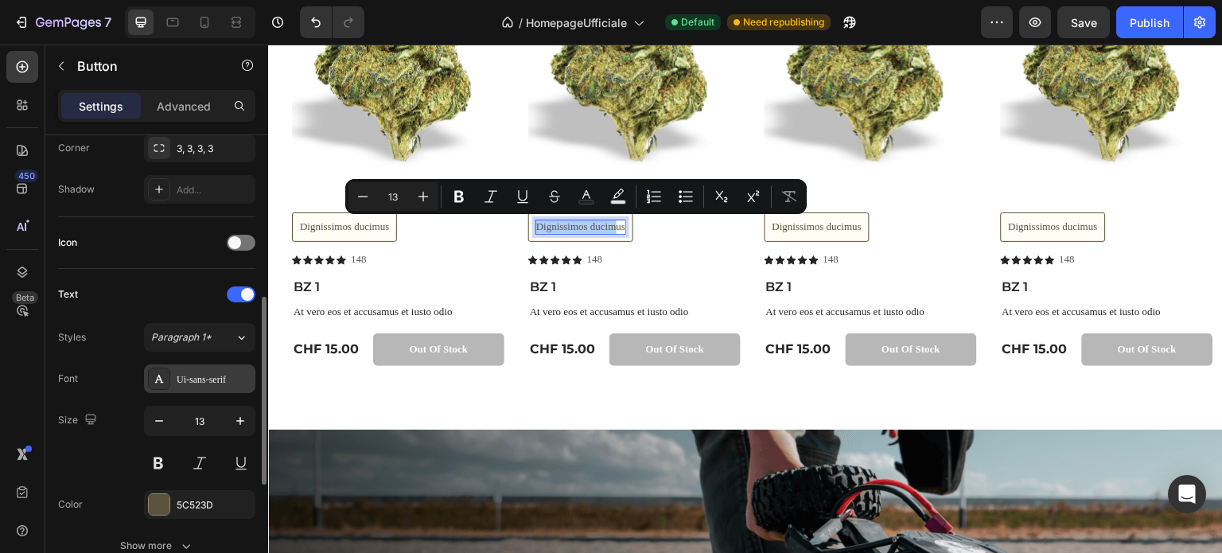
click at [205, 372] on div "Ui-sans-serif" at bounding box center [214, 379] width 75 height 14
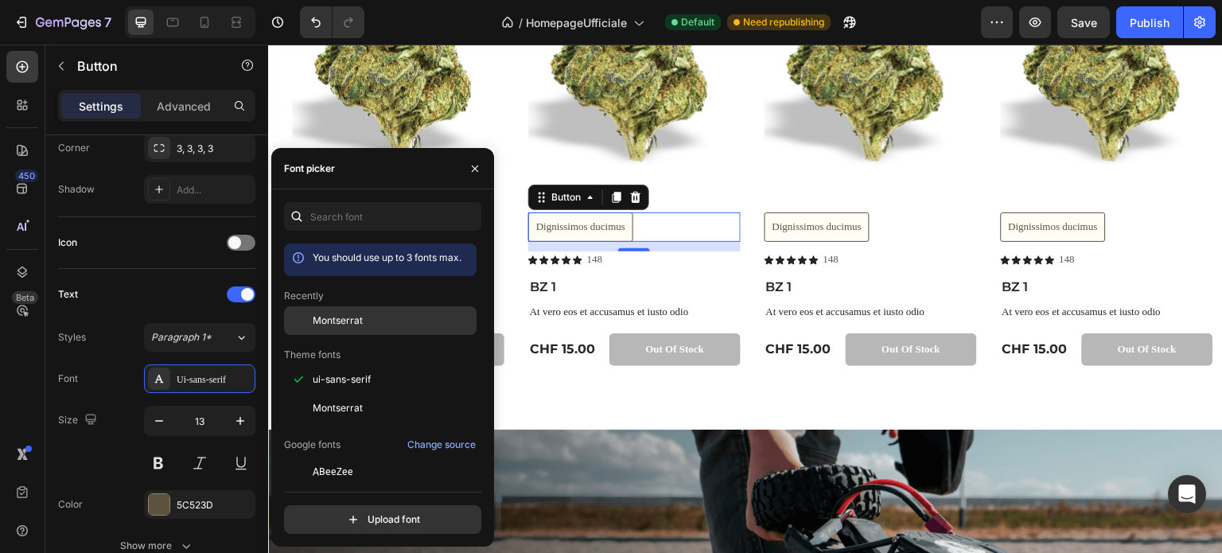
click at [352, 324] on span "Montserrat" at bounding box center [338, 321] width 50 height 14
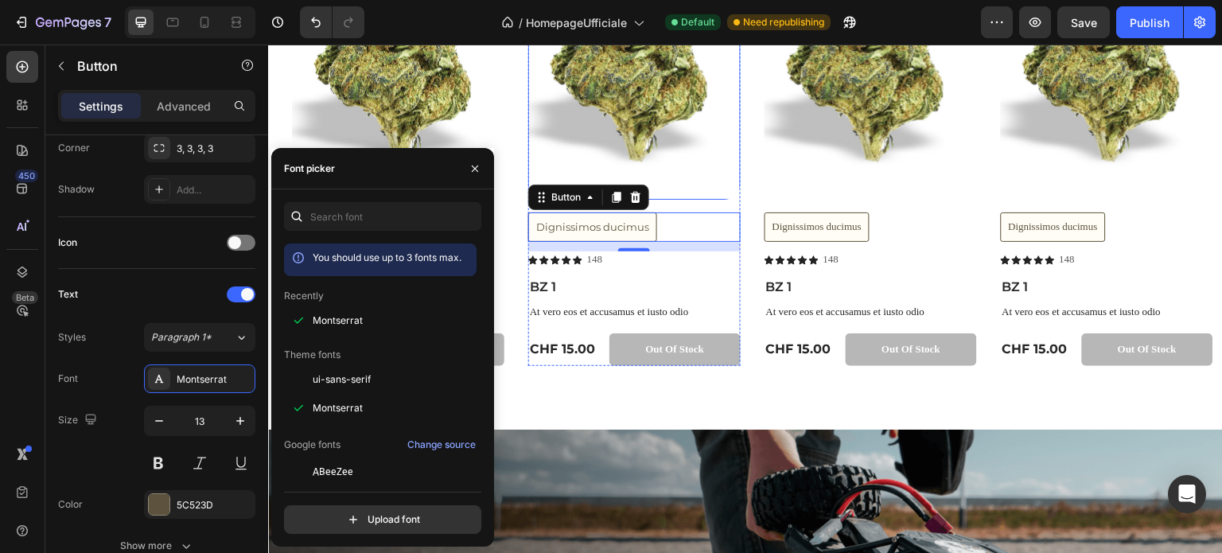
click at [725, 187] on img at bounding box center [634, 36] width 212 height 327
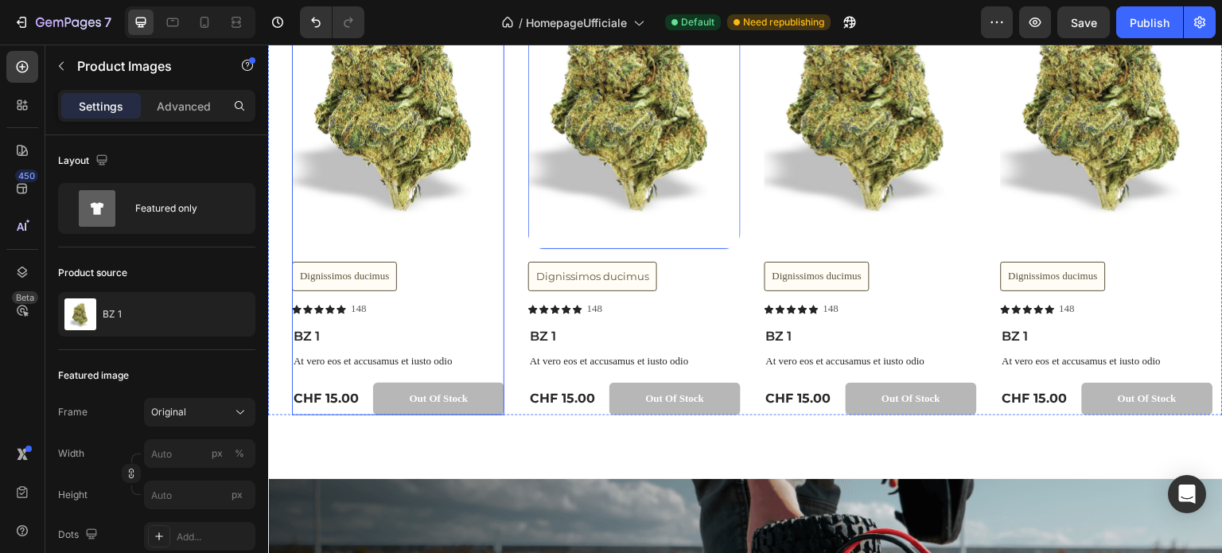
scroll to position [2785, 0]
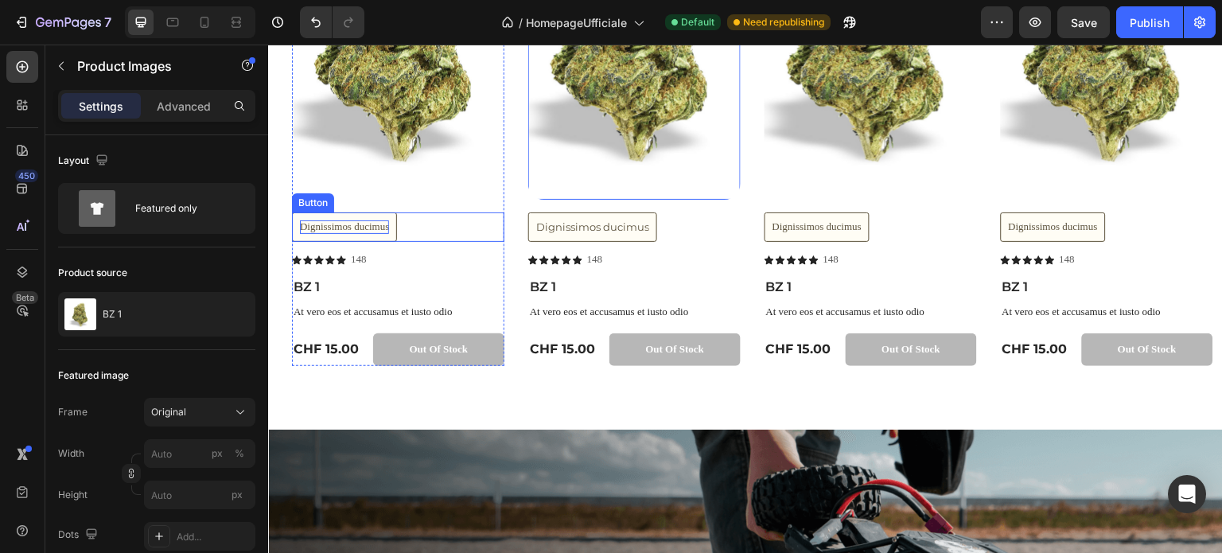
click at [364, 228] on div "Dignissimos ducimus" at bounding box center [344, 227] width 89 height 14
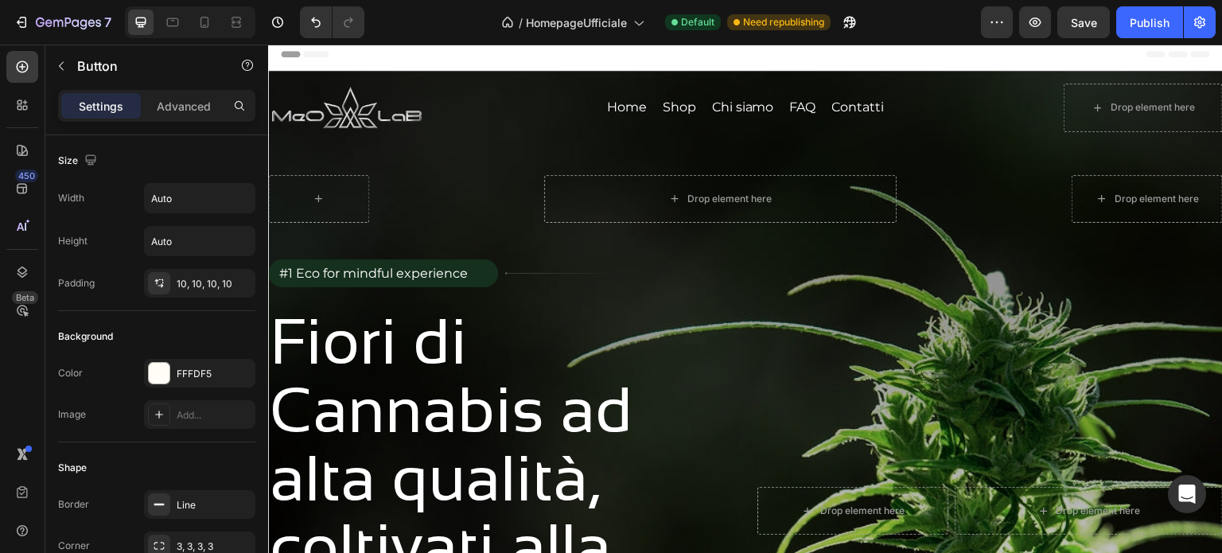
scroll to position [0, 0]
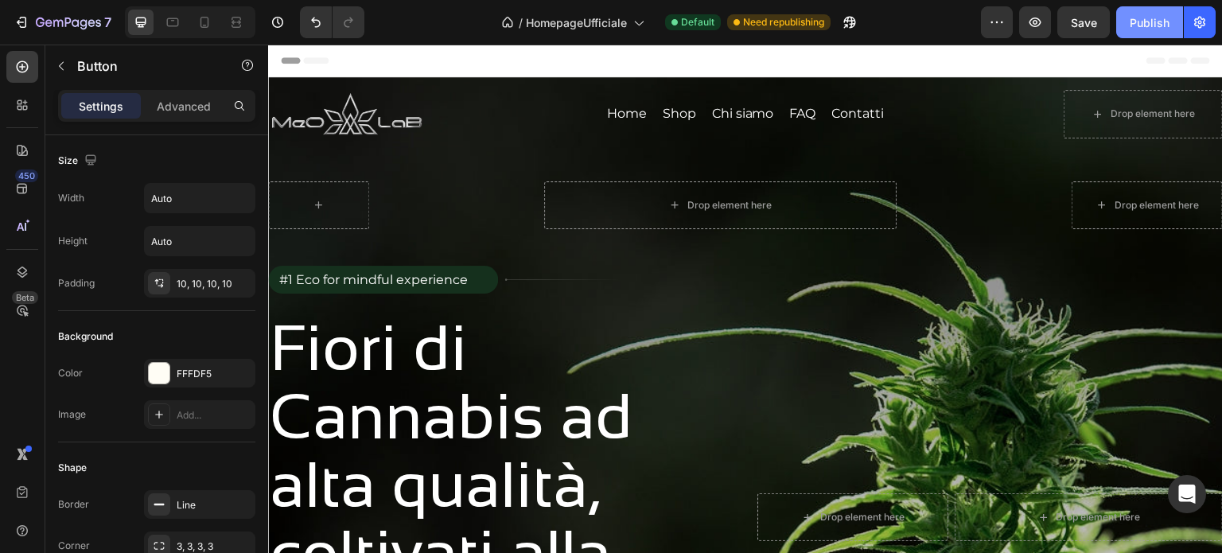
click at [1167, 18] on div "Publish" at bounding box center [1150, 22] width 40 height 17
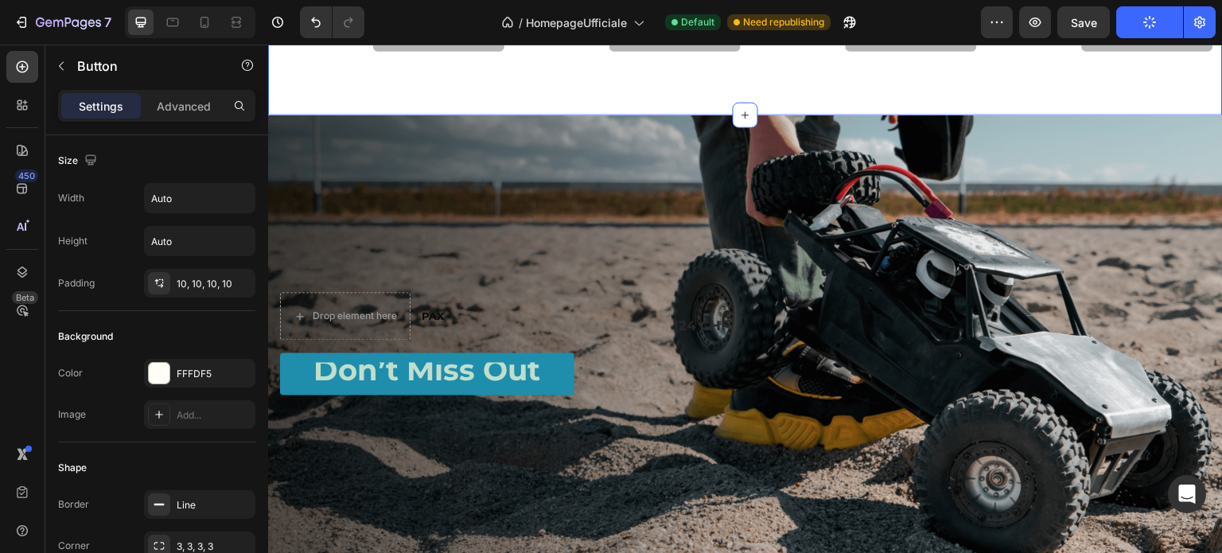
scroll to position [3103, 0]
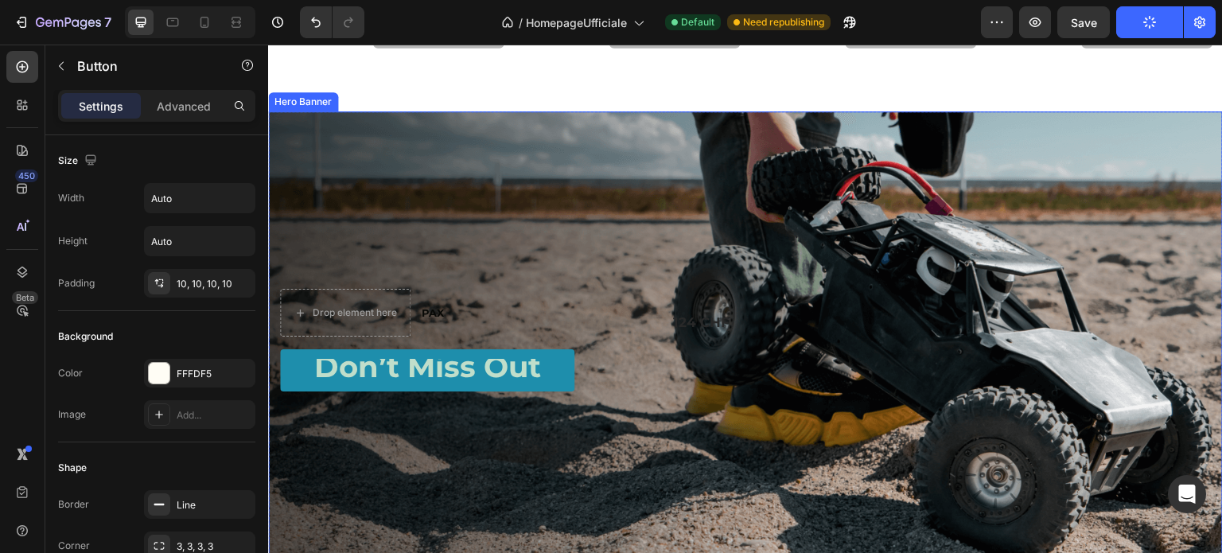
click at [618, 185] on div "Background Image" at bounding box center [745, 343] width 955 height 464
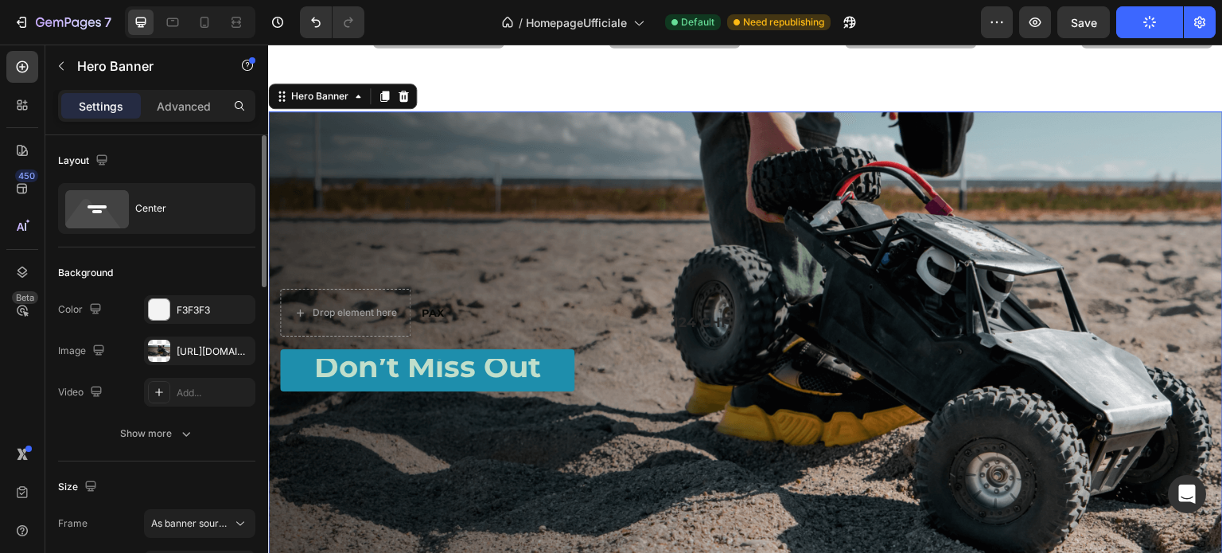
scroll to position [80, 0]
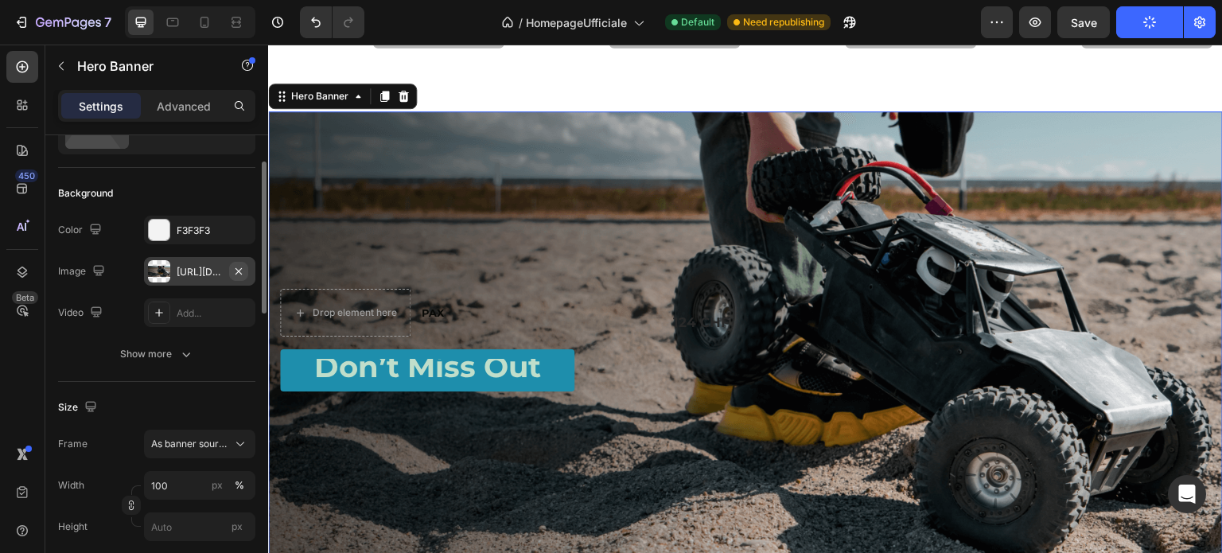
click at [239, 266] on icon "button" at bounding box center [238, 271] width 13 height 13
type input "Auto"
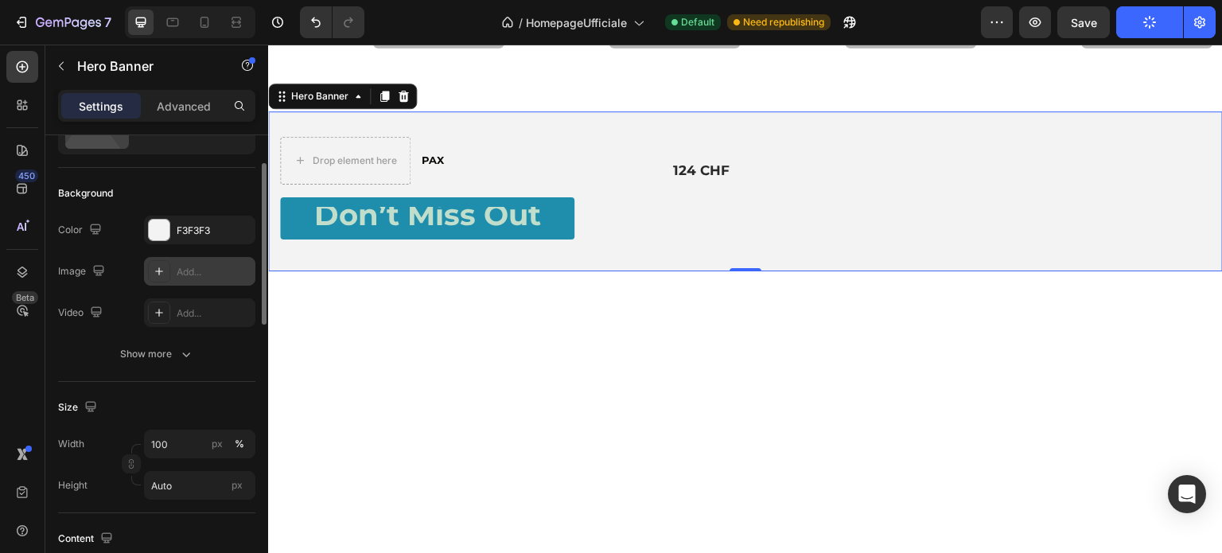
click at [173, 263] on div "Add..." at bounding box center [199, 271] width 111 height 29
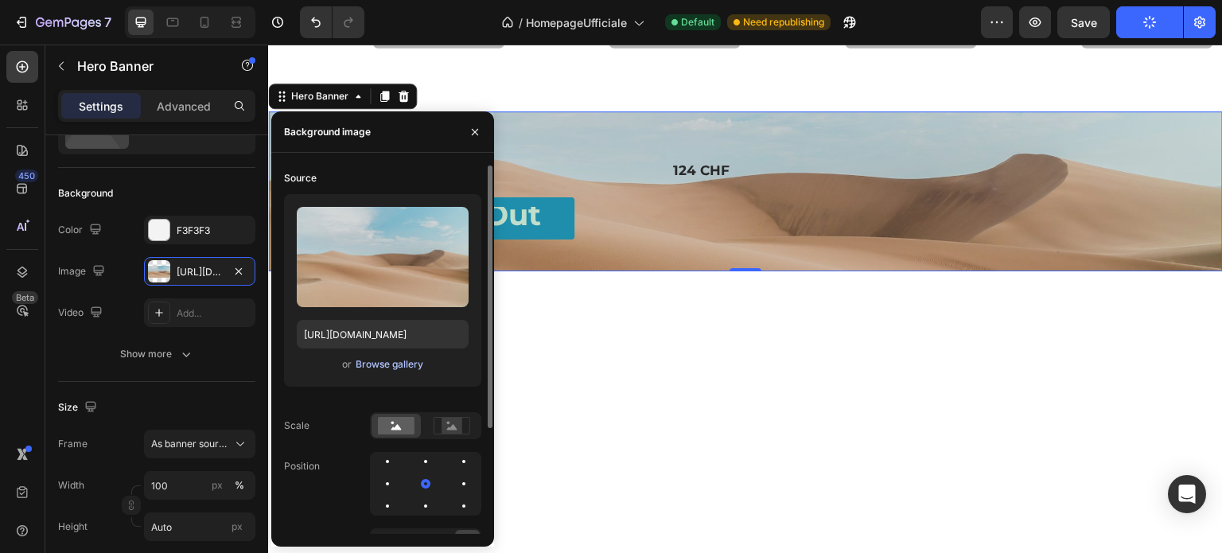
click at [390, 361] on div "Browse gallery" at bounding box center [390, 364] width 68 height 14
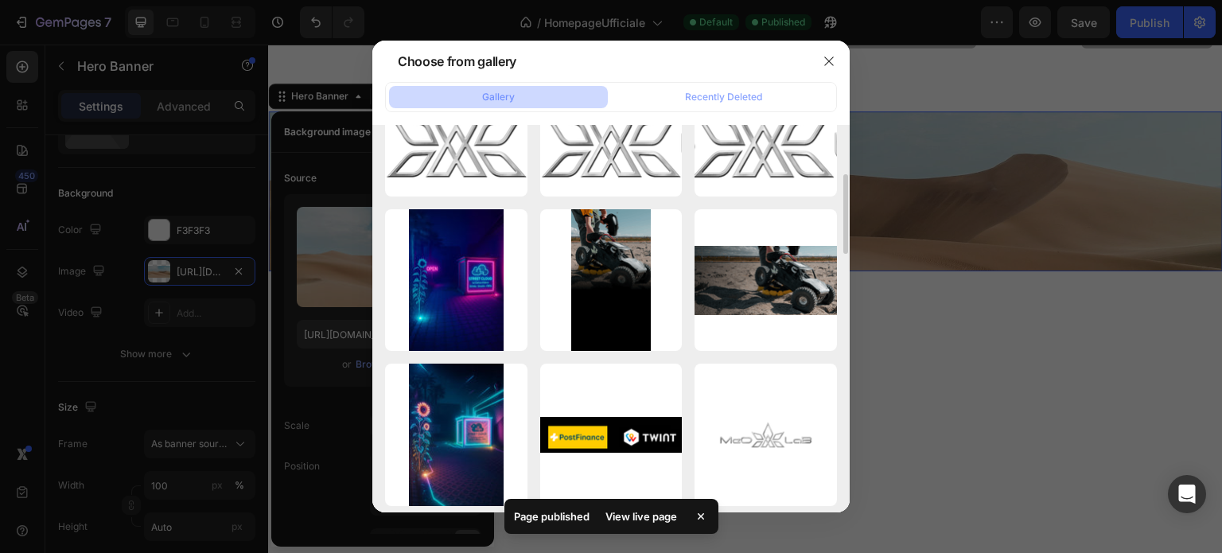
scroll to position [0, 0]
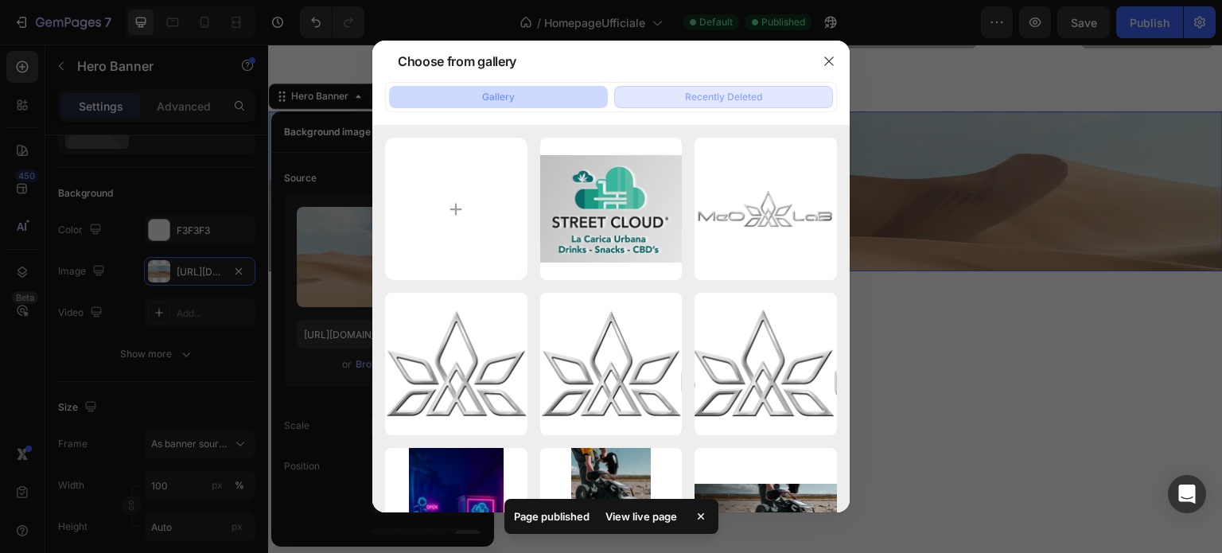
click at [703, 100] on div "Recently Deleted" at bounding box center [723, 97] width 77 height 14
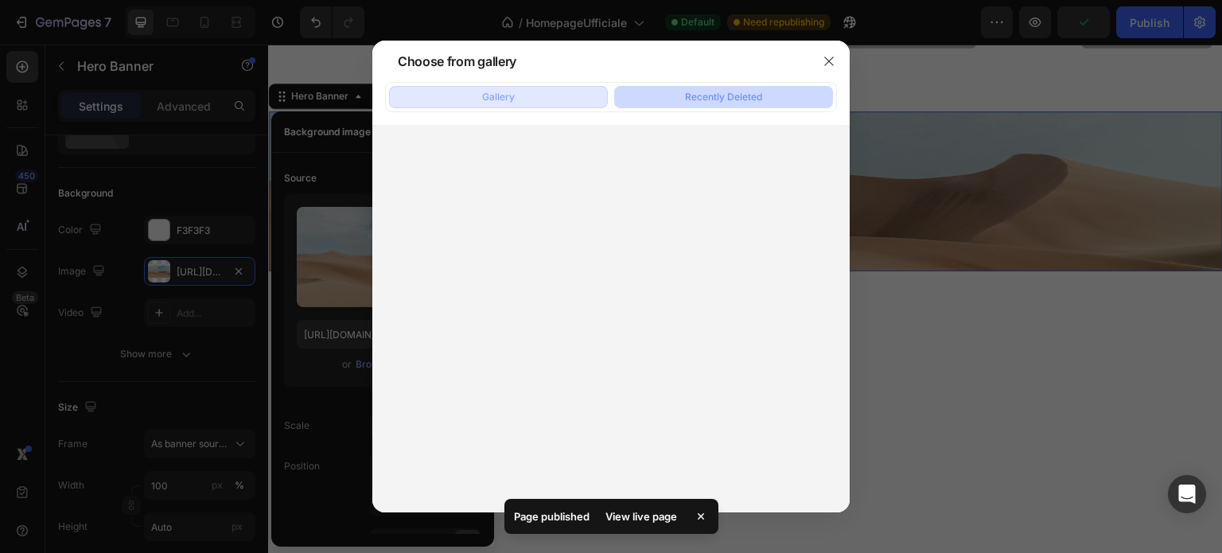
click at [508, 98] on div "Gallery" at bounding box center [498, 97] width 33 height 14
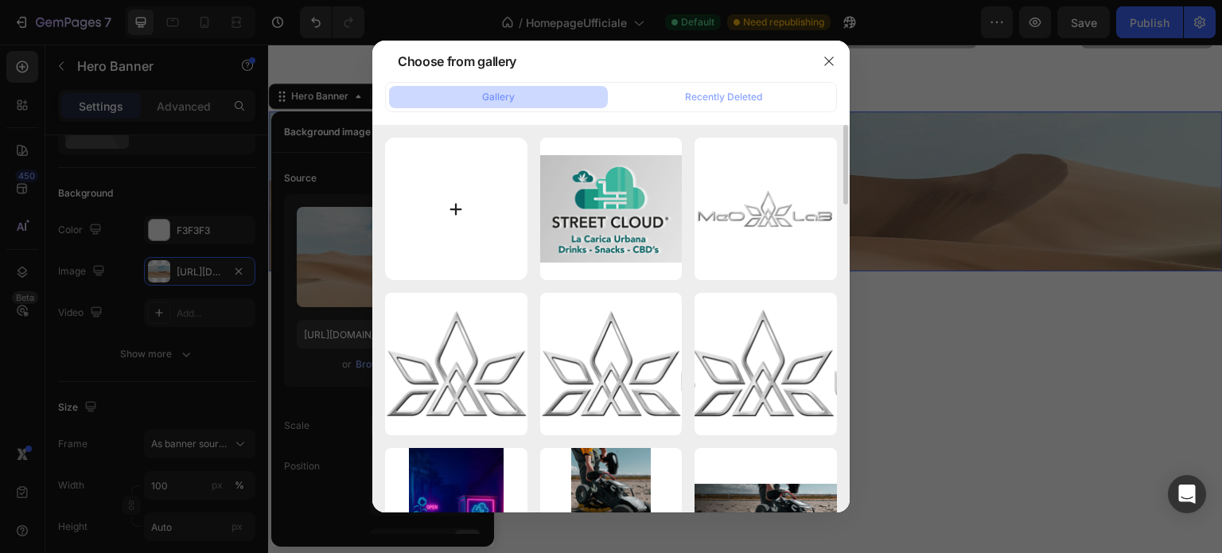
click at [457, 201] on input "file" at bounding box center [456, 209] width 142 height 142
type input "C:\fakepath\56983.jpg"
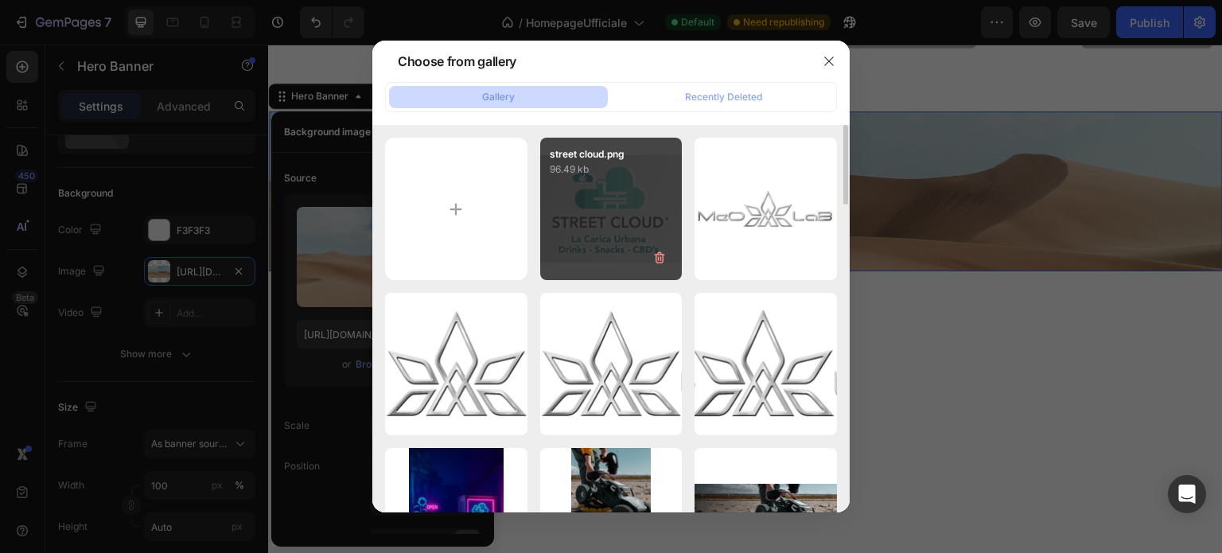
type input "[URL][DOMAIN_NAME]"
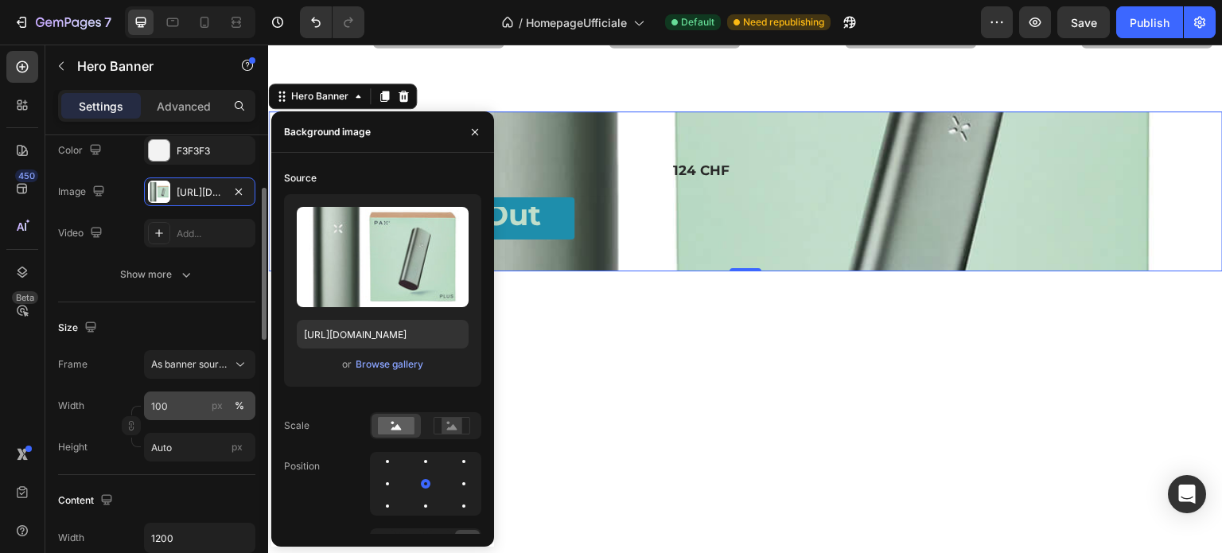
scroll to position [239, 0]
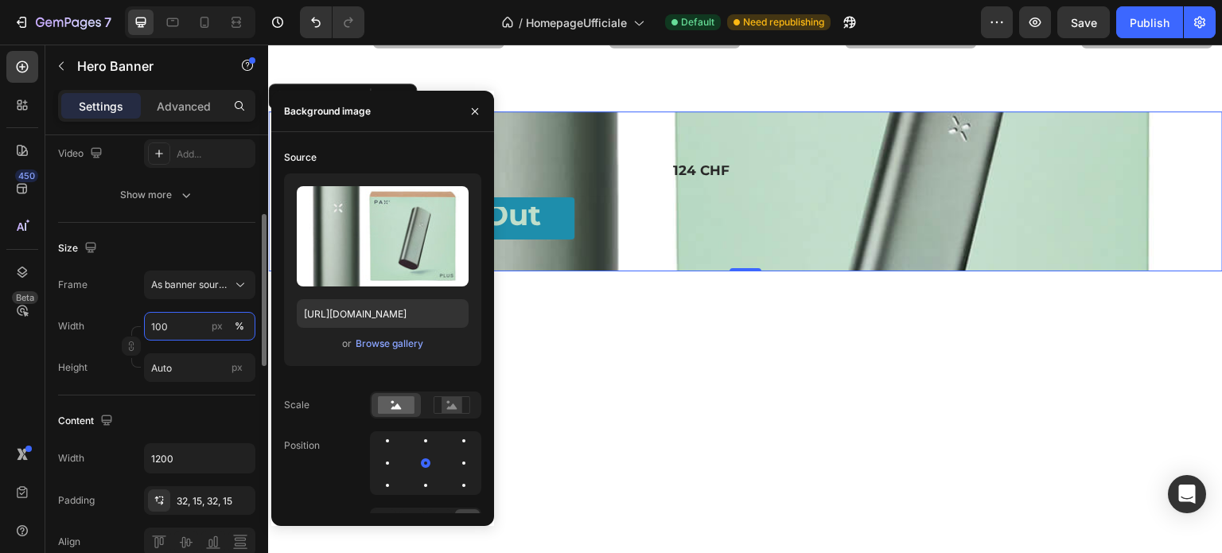
click at [178, 329] on input "100" at bounding box center [199, 326] width 111 height 29
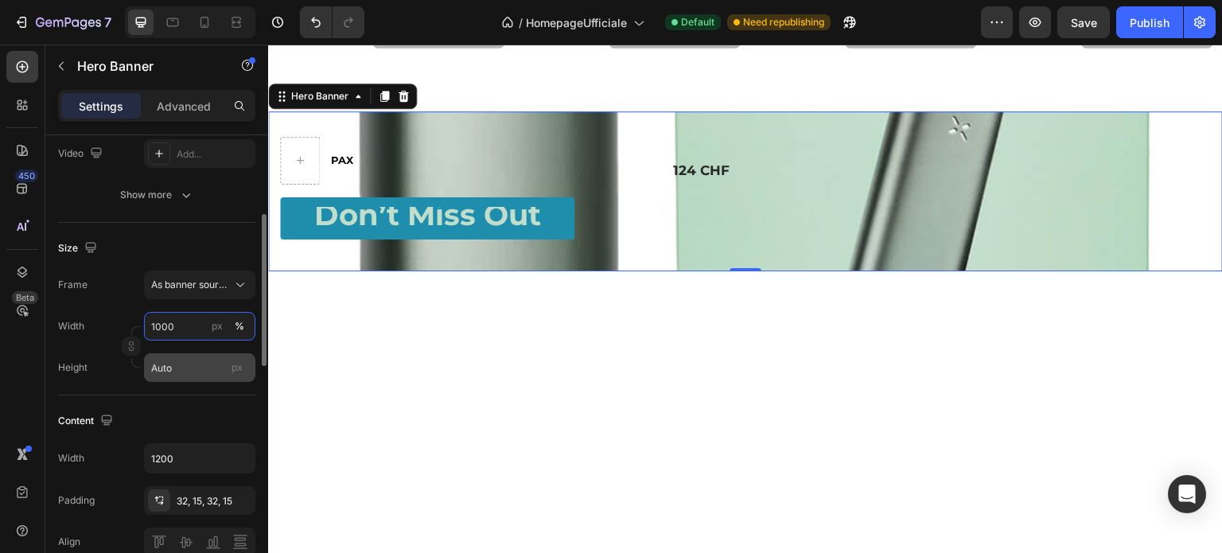
type input "1000"
click at [199, 372] on input "Auto" at bounding box center [199, 367] width 111 height 29
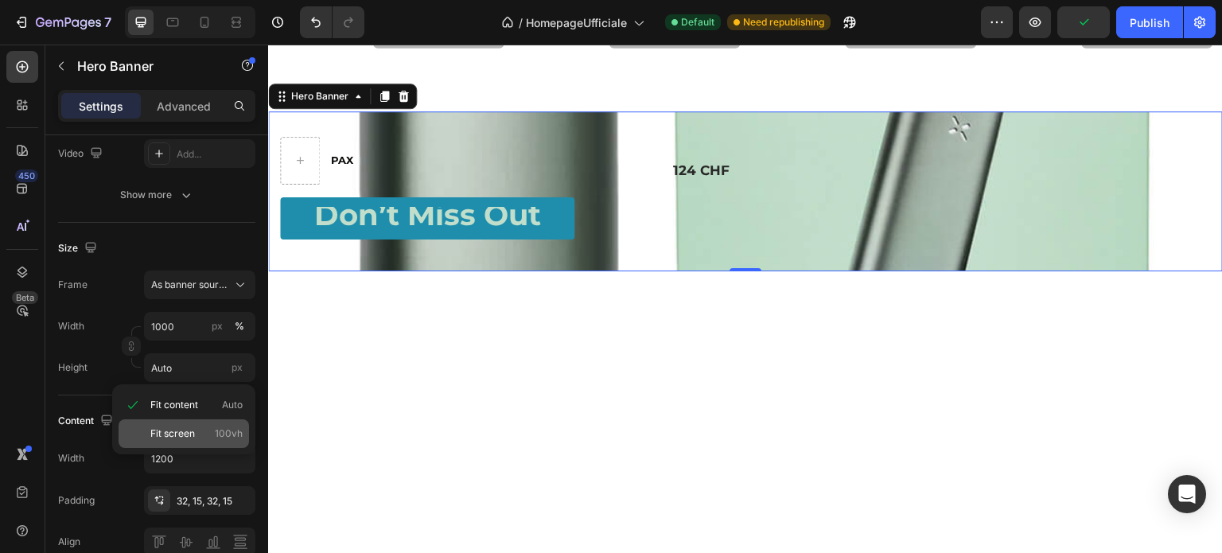
click at [195, 429] on p "Fit screen 100vh" at bounding box center [196, 434] width 92 height 14
type input "100 vh"
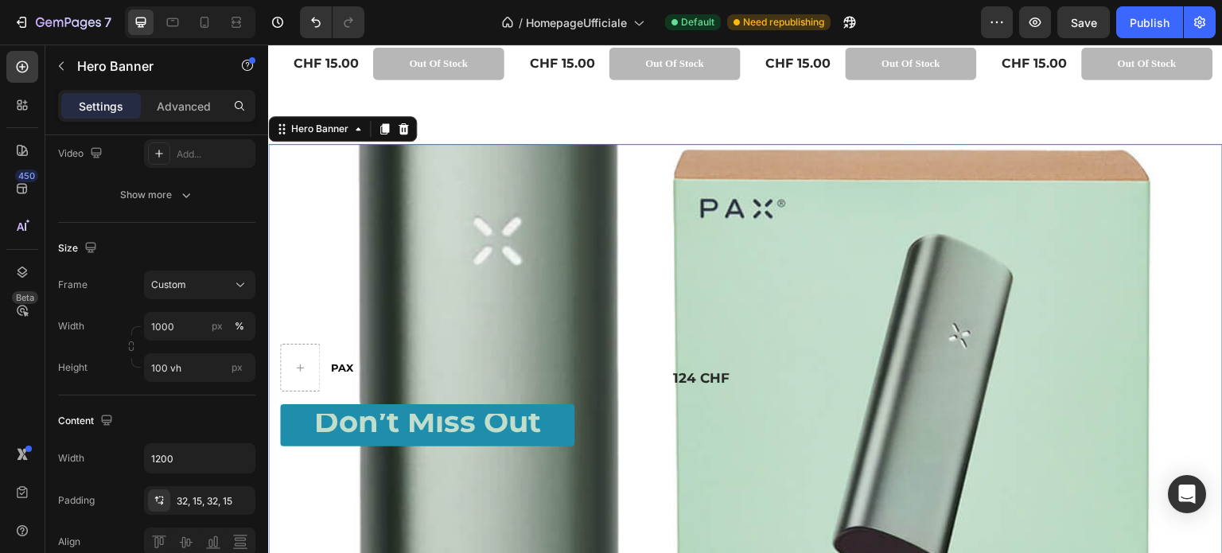
scroll to position [3263, 0]
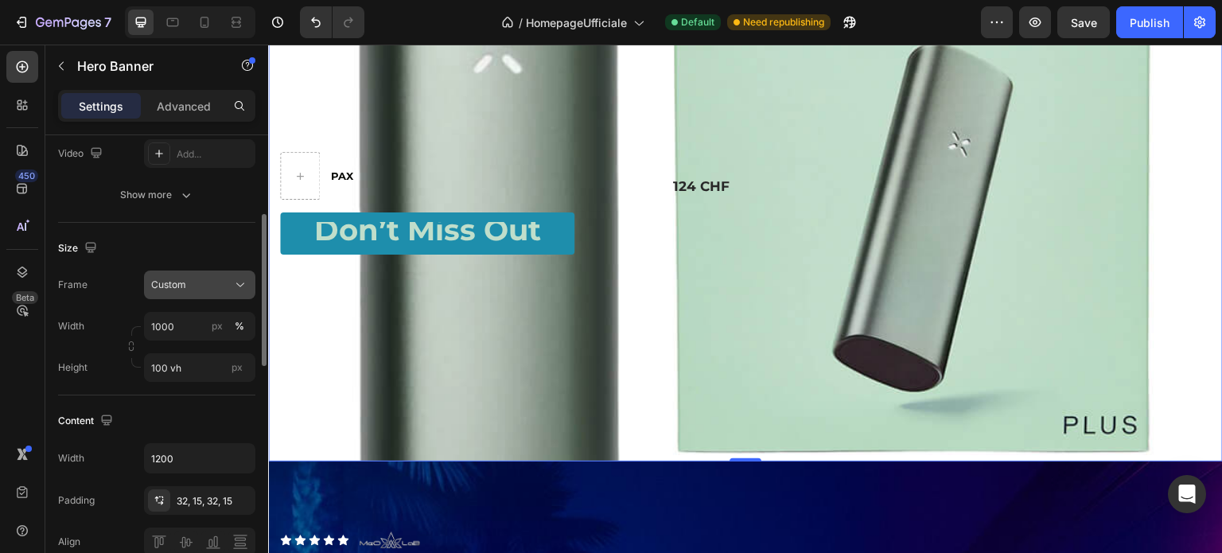
click at [188, 285] on div "Custom" at bounding box center [190, 285] width 78 height 14
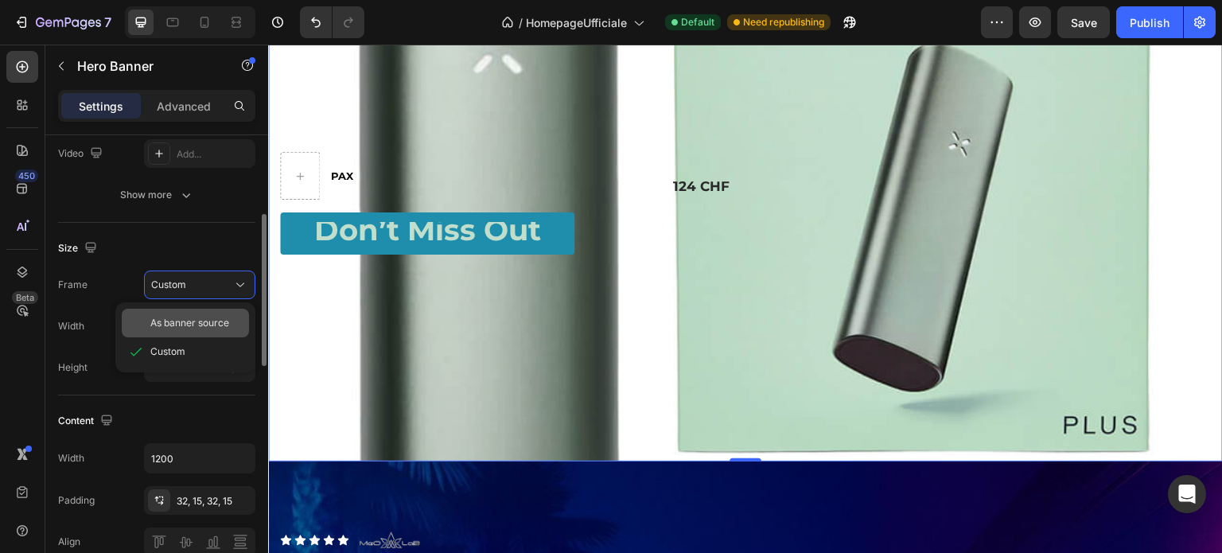
click at [189, 313] on div "As banner source" at bounding box center [185, 323] width 127 height 29
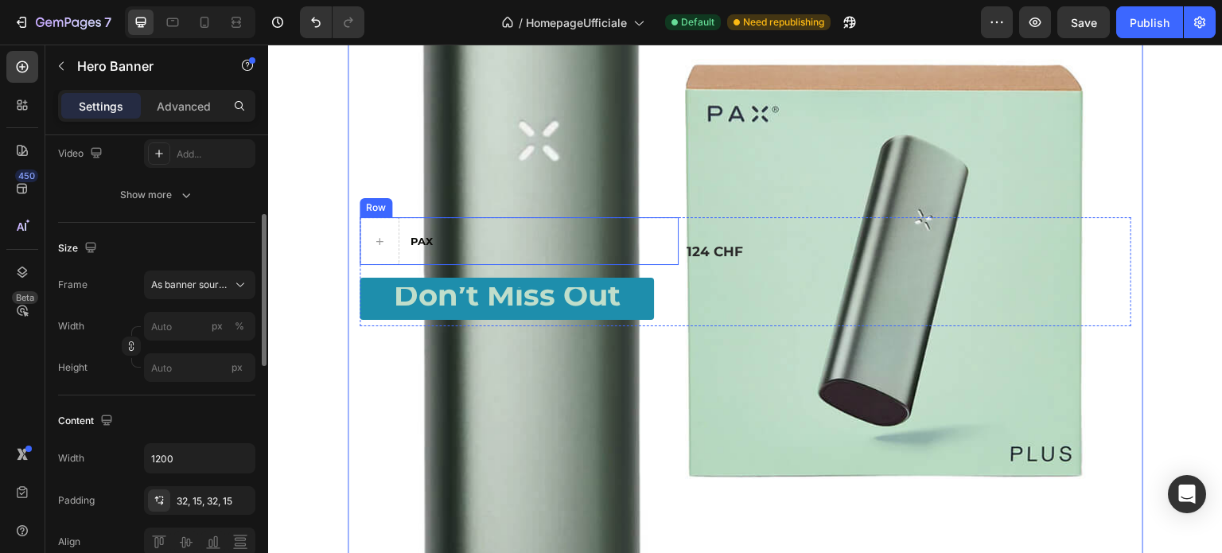
scroll to position [3342, 0]
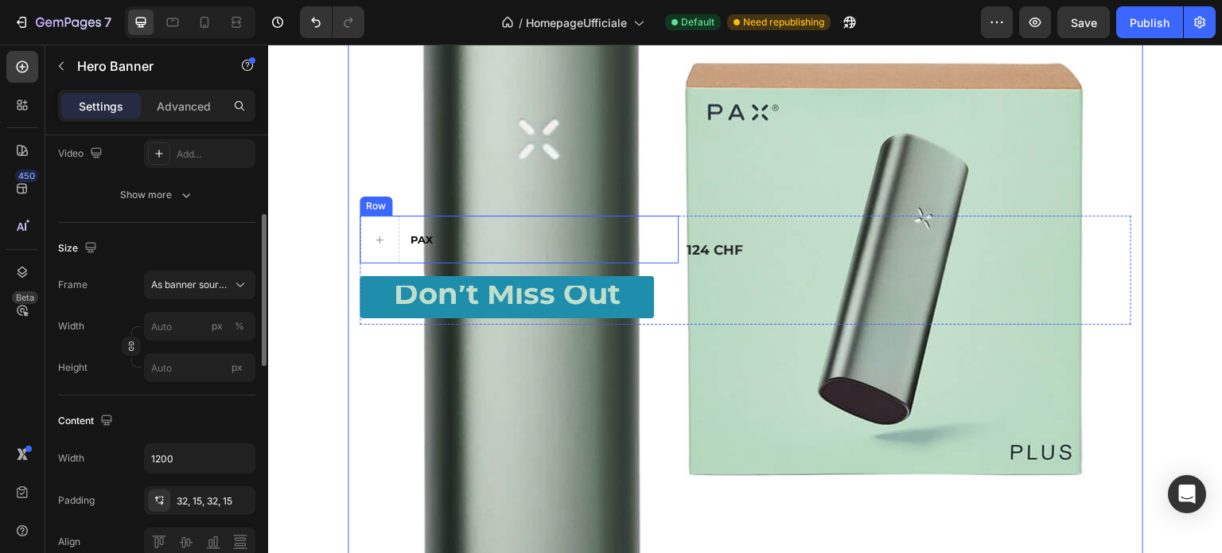
click at [417, 237] on p "PAX" at bounding box center [422, 240] width 22 height 14
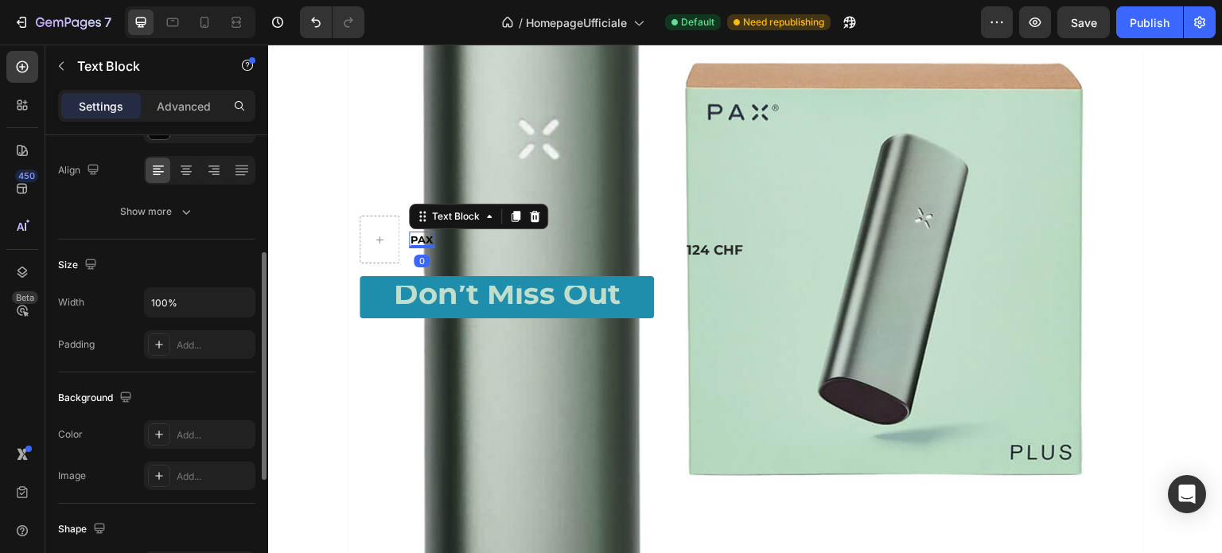
scroll to position [0, 0]
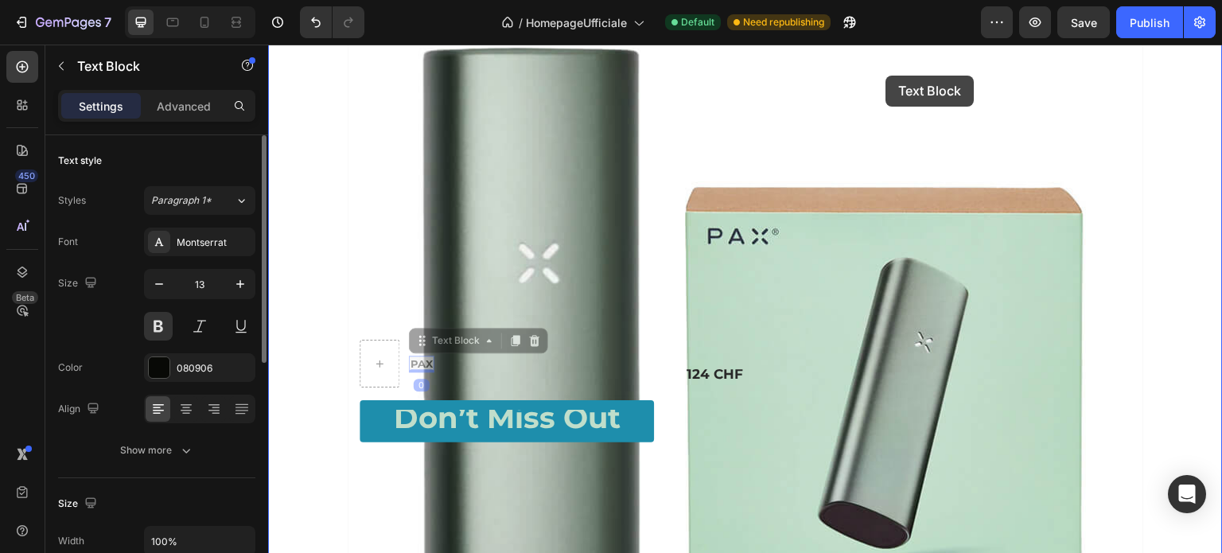
drag, startPoint x: 419, startPoint y: 219, endPoint x: 885, endPoint y: 72, distance: 488.8
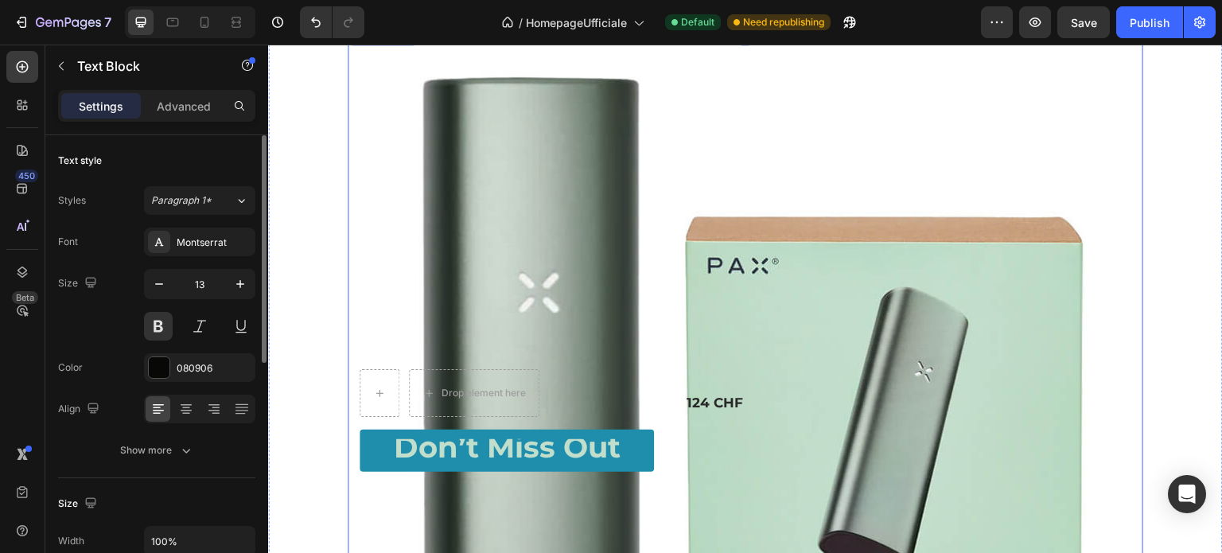
click at [884, 77] on div "Background Image" at bounding box center [746, 424] width 796 height 796
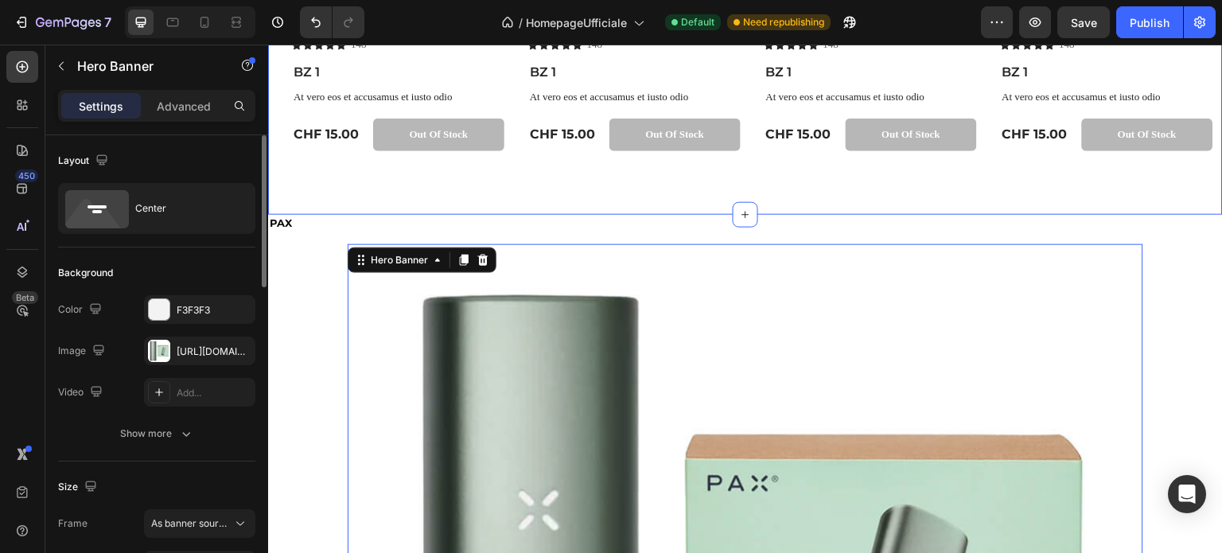
scroll to position [3159, 0]
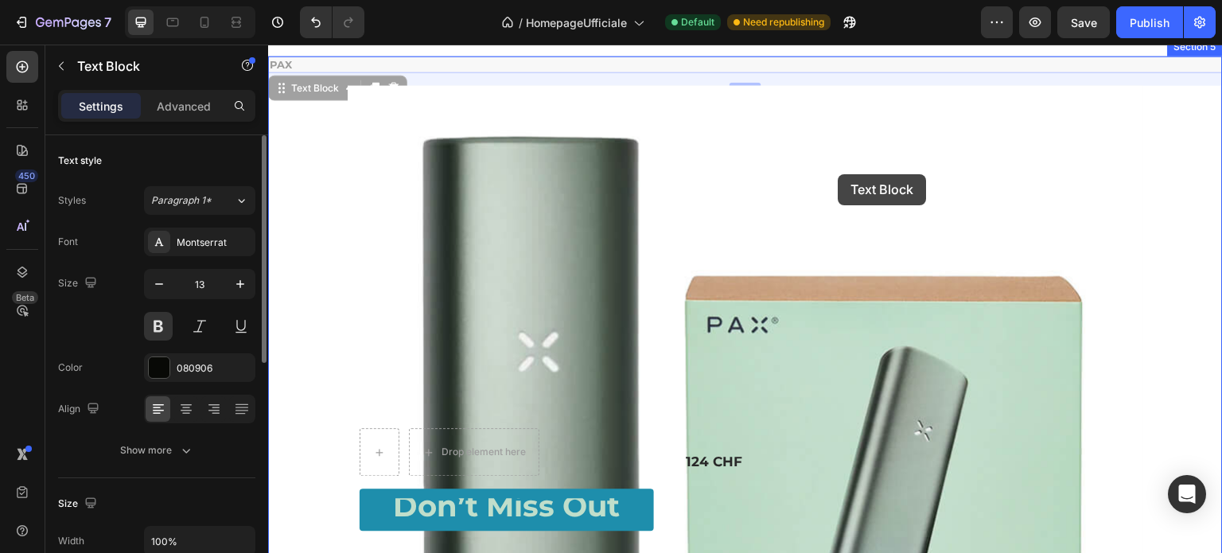
drag, startPoint x: 286, startPoint y: 60, endPoint x: 835, endPoint y: 174, distance: 560.0
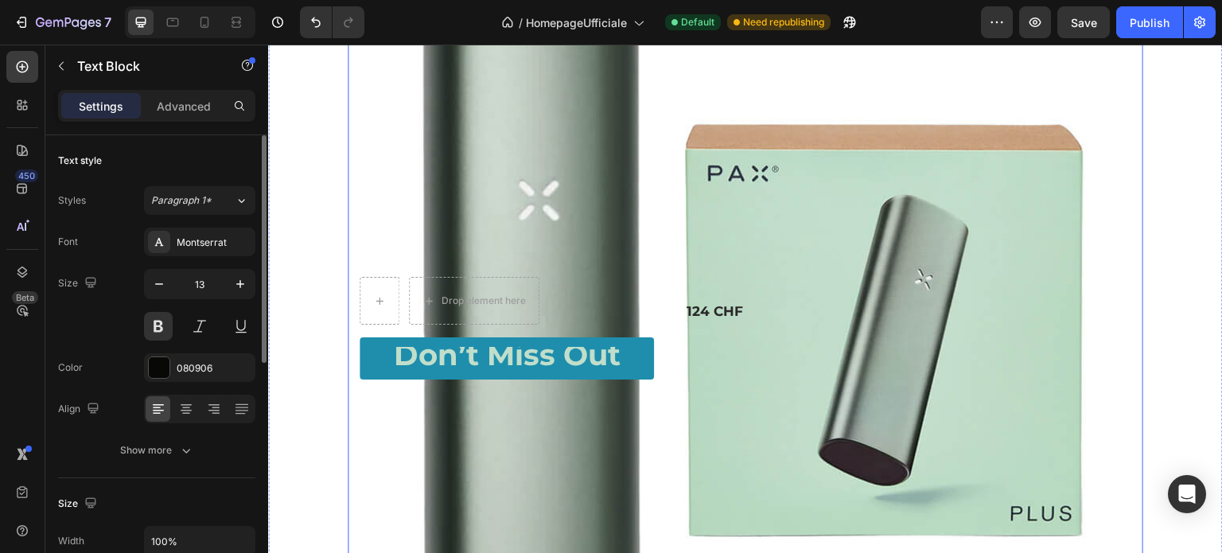
scroll to position [3000, 0]
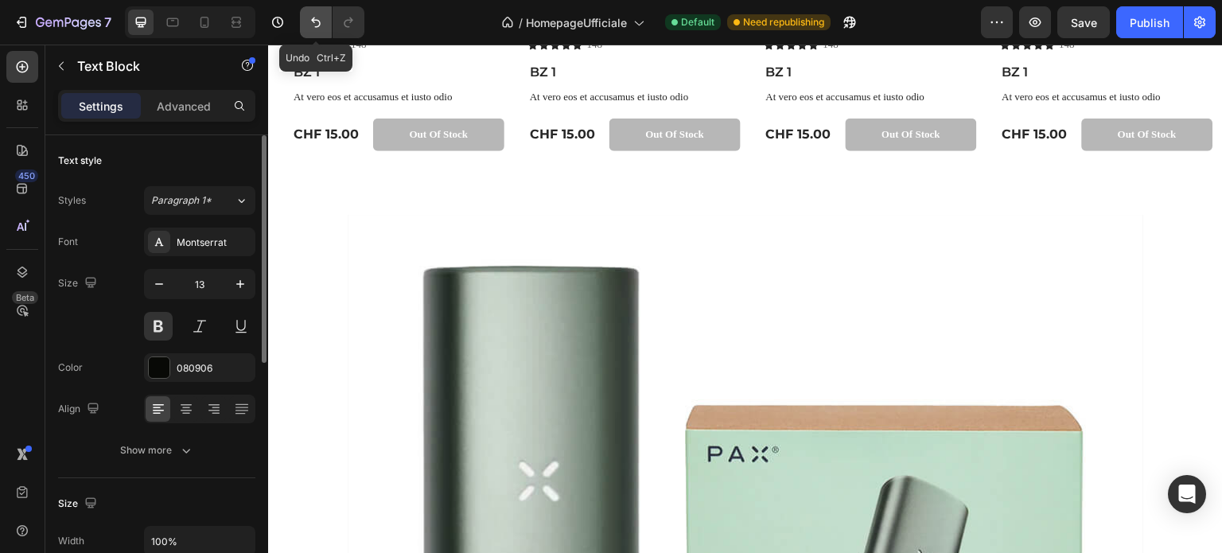
click at [315, 26] on icon "Undo/Redo" at bounding box center [316, 23] width 10 height 10
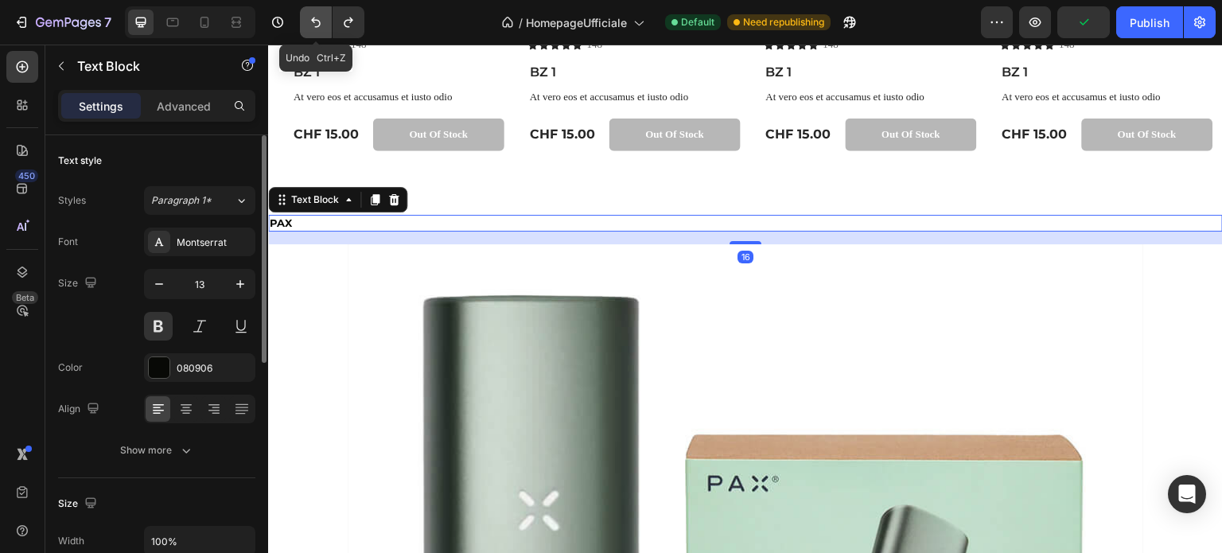
click at [315, 26] on icon "Undo/Redo" at bounding box center [316, 23] width 10 height 10
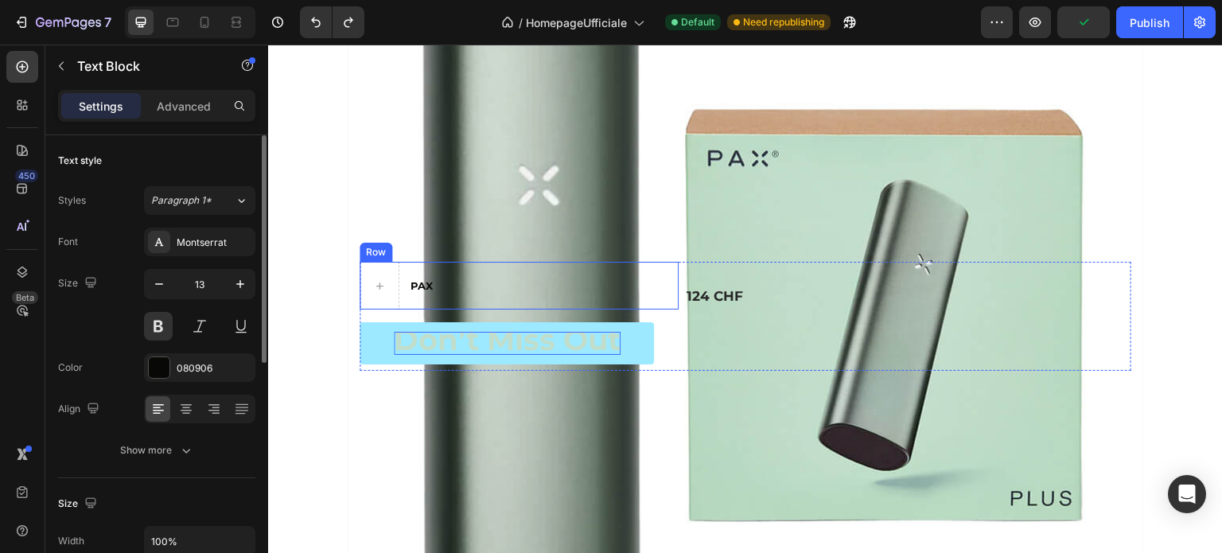
scroll to position [3318, 0]
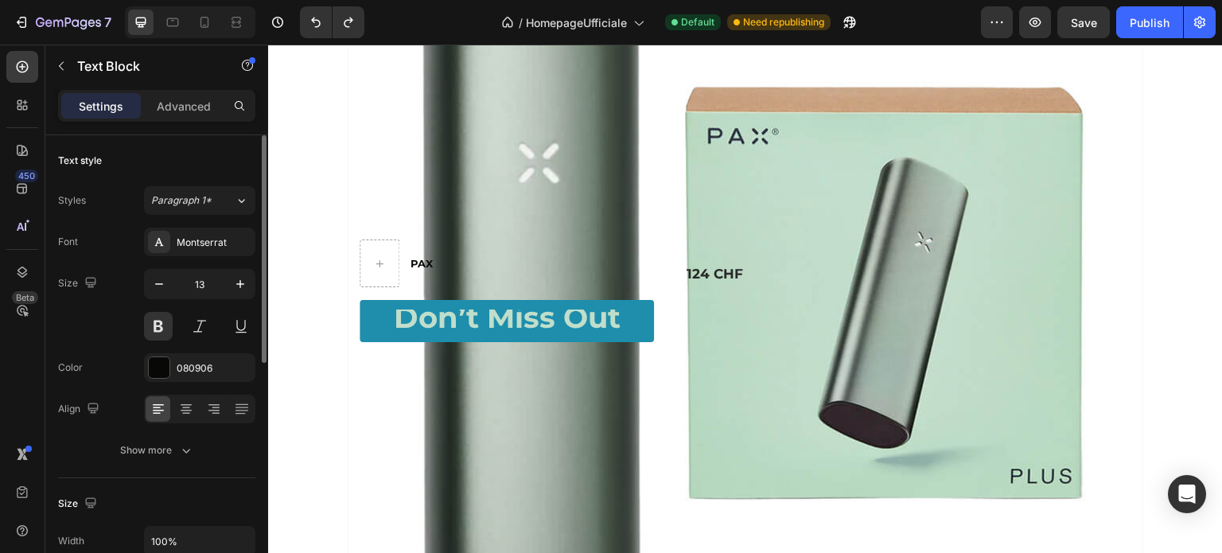
click at [423, 257] on p "PAX" at bounding box center [422, 264] width 22 height 14
click at [399, 259] on div "PAX Text Block Row" at bounding box center [519, 264] width 319 height 48
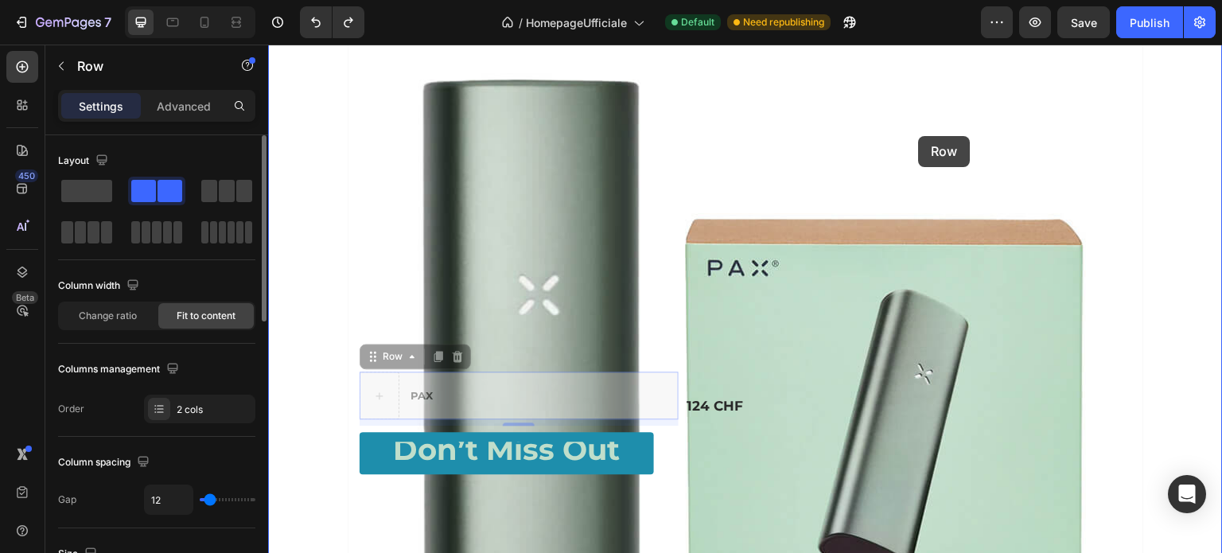
drag, startPoint x: 368, startPoint y: 227, endPoint x: 919, endPoint y: 136, distance: 558.9
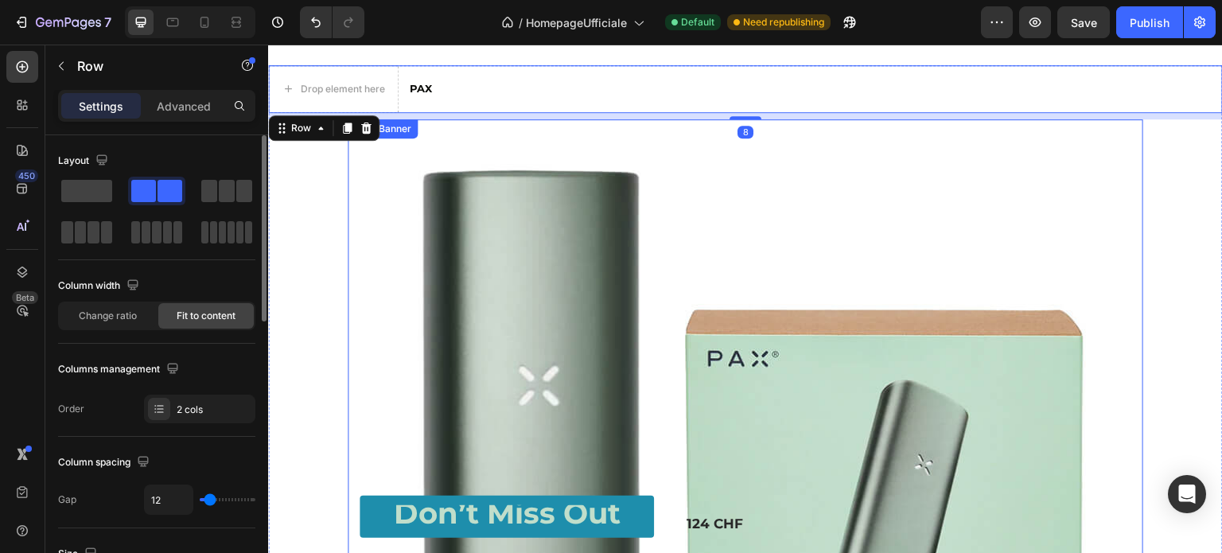
scroll to position [3081, 0]
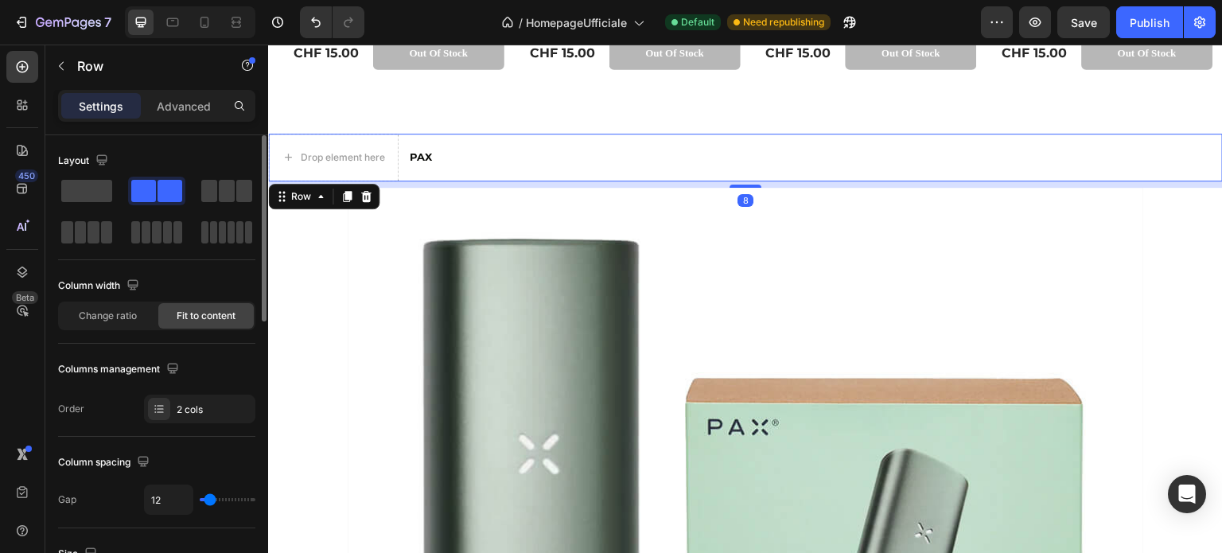
click at [407, 150] on div "Drop element here PAX Text Block Row 8" at bounding box center [745, 158] width 955 height 48
click at [431, 152] on p "PAX" at bounding box center [421, 157] width 22 height 14
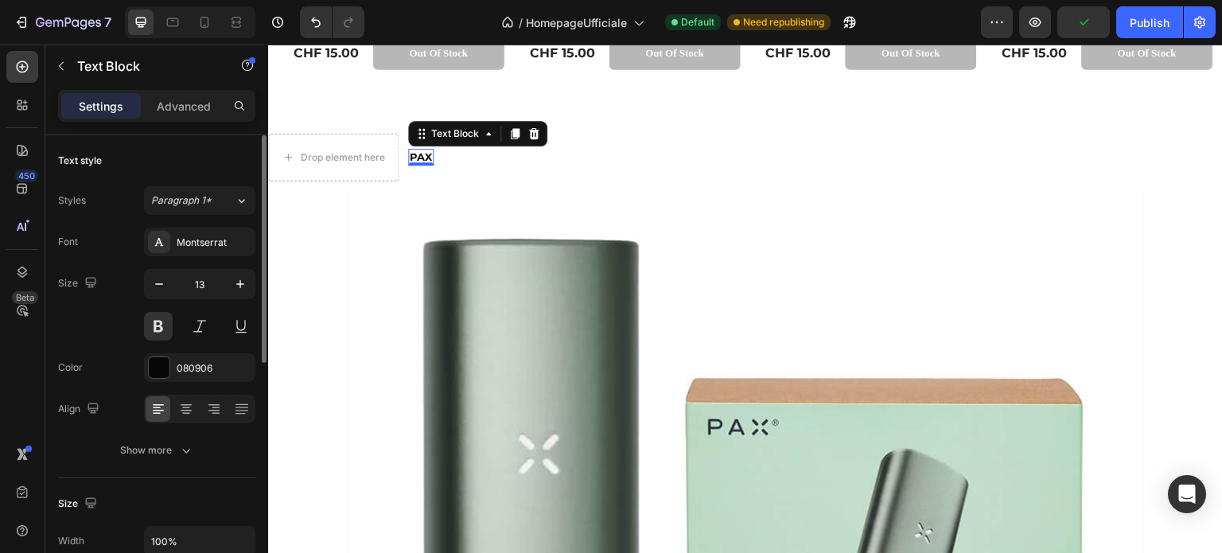
click at [411, 155] on p "PAX" at bounding box center [421, 157] width 22 height 14
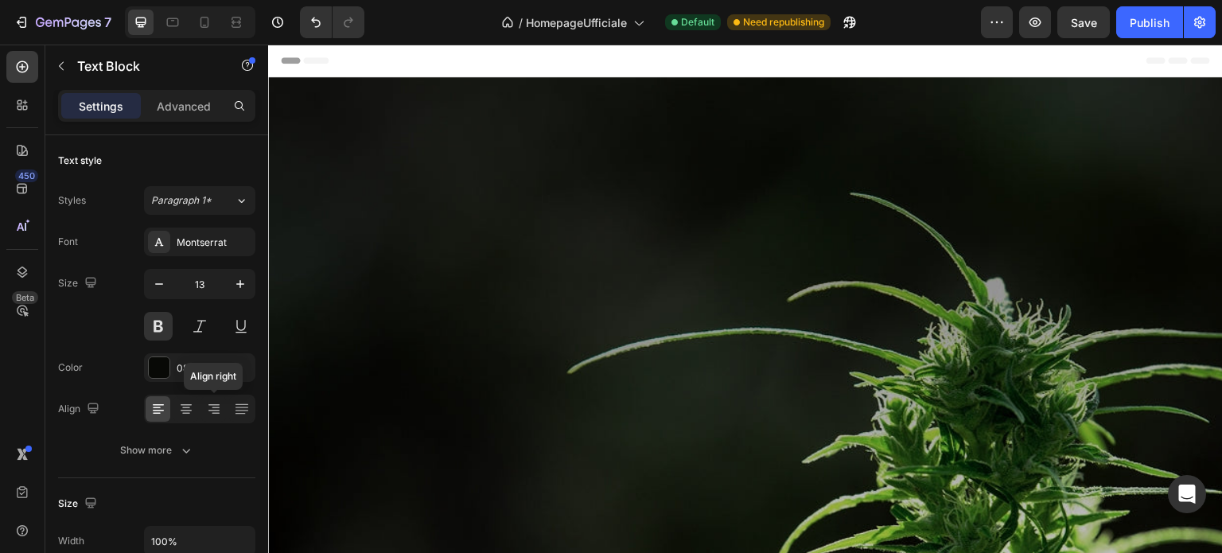
scroll to position [3081, 0]
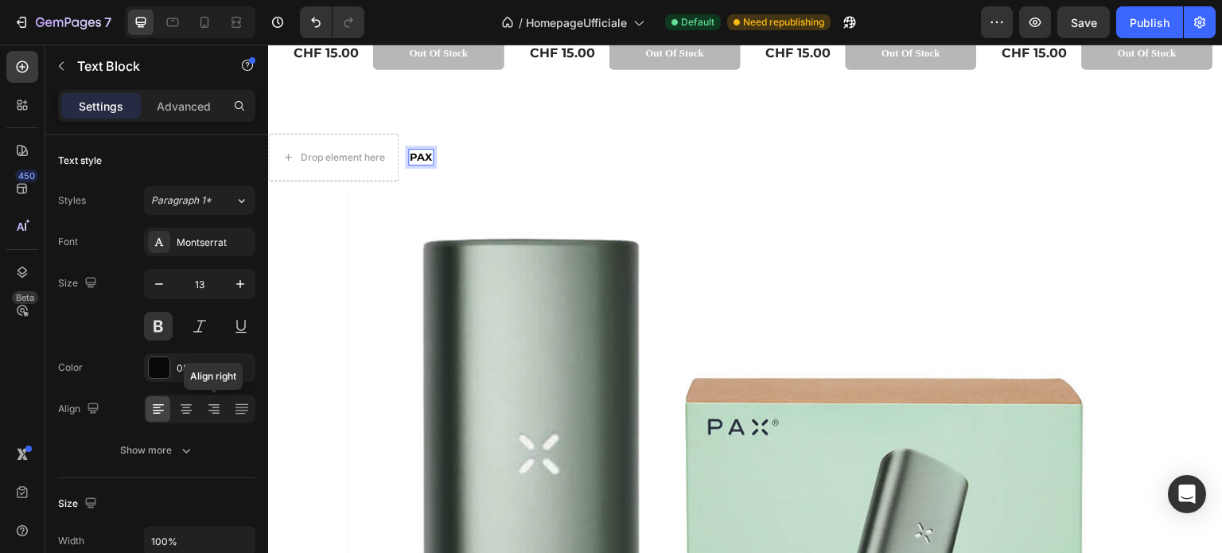
click at [210, 407] on icon at bounding box center [214, 409] width 16 height 16
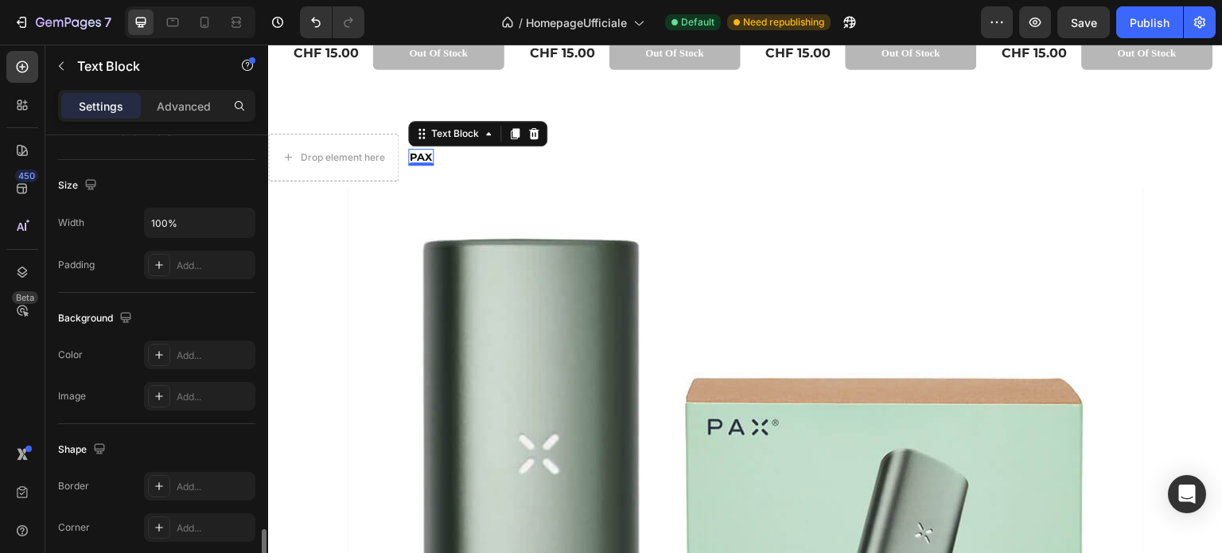
scroll to position [477, 0]
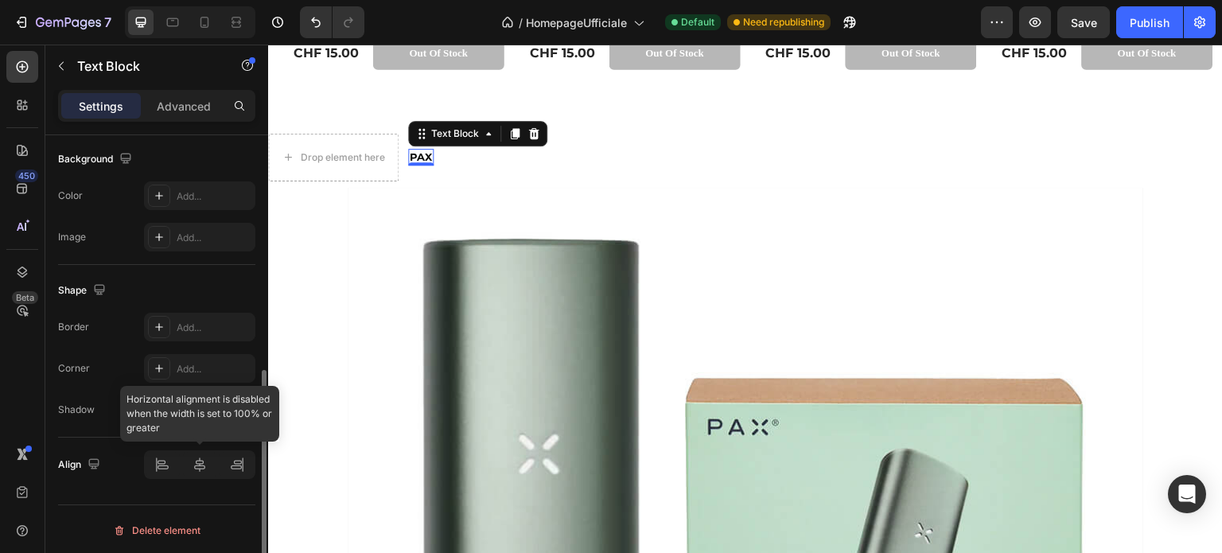
click at [238, 462] on div at bounding box center [199, 464] width 111 height 29
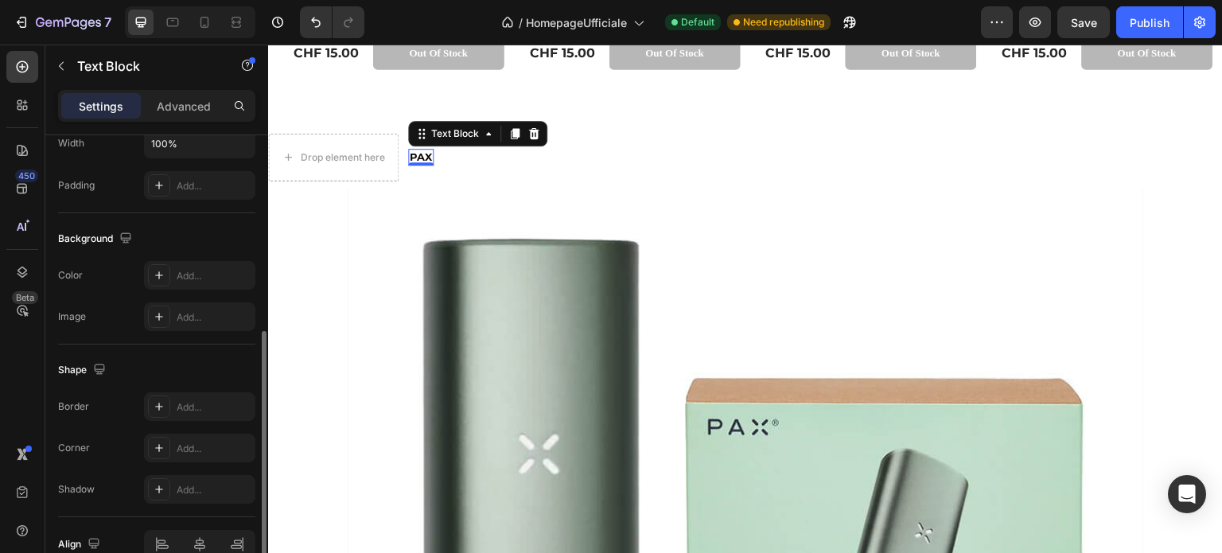
scroll to position [239, 0]
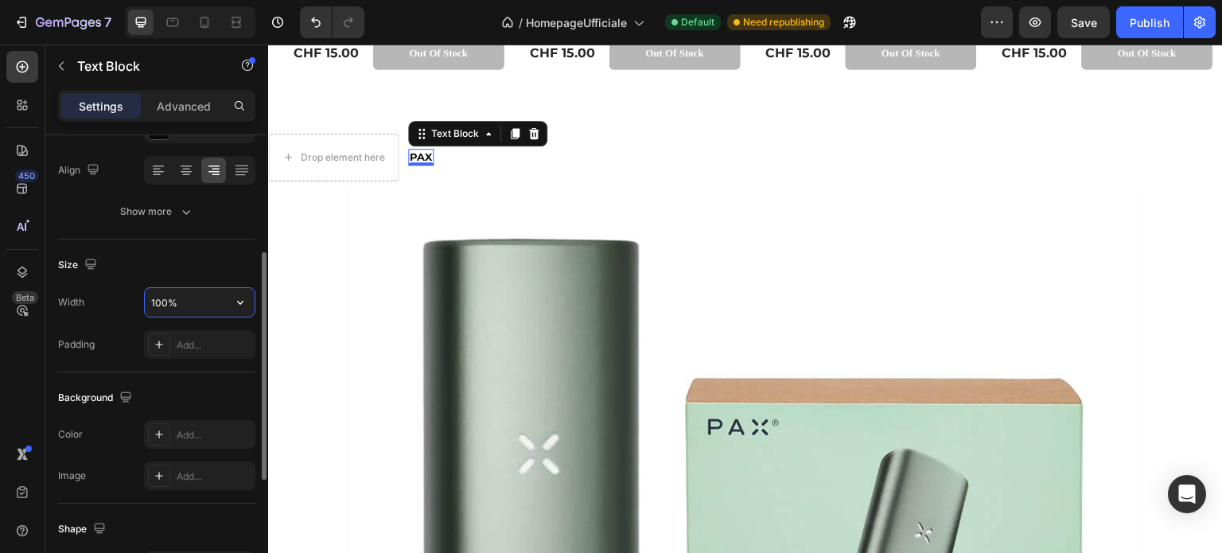
drag, startPoint x: 189, startPoint y: 303, endPoint x: 143, endPoint y: 302, distance: 45.4
click at [145, 302] on input "100%" at bounding box center [200, 302] width 110 height 29
click at [236, 299] on icon "button" at bounding box center [240, 302] width 16 height 16
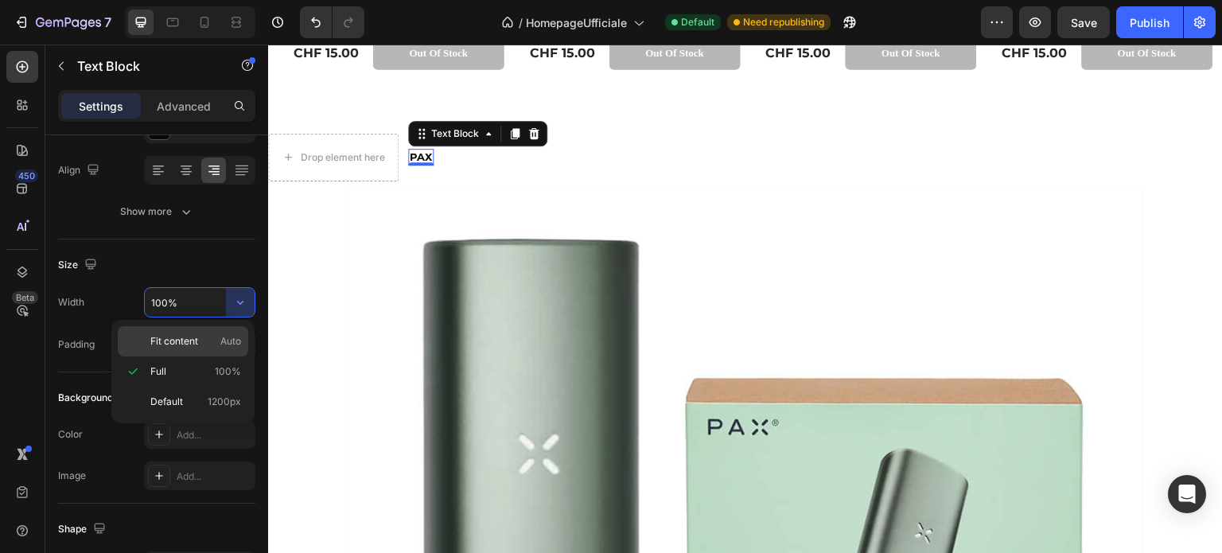
click at [194, 341] on span "Fit content" at bounding box center [174, 341] width 48 height 14
type input "Auto"
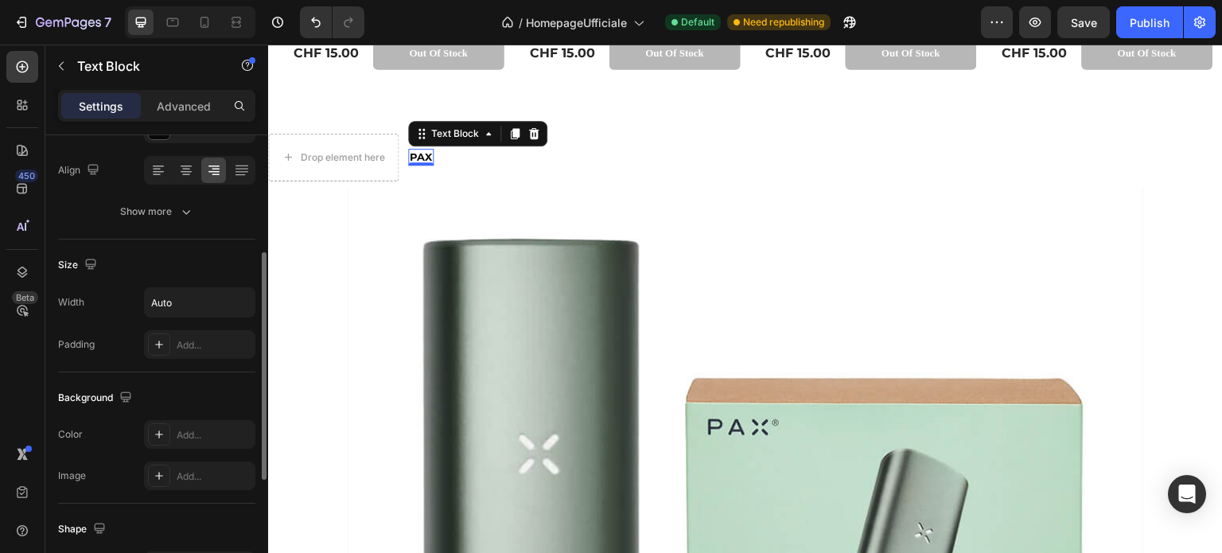
scroll to position [477, 0]
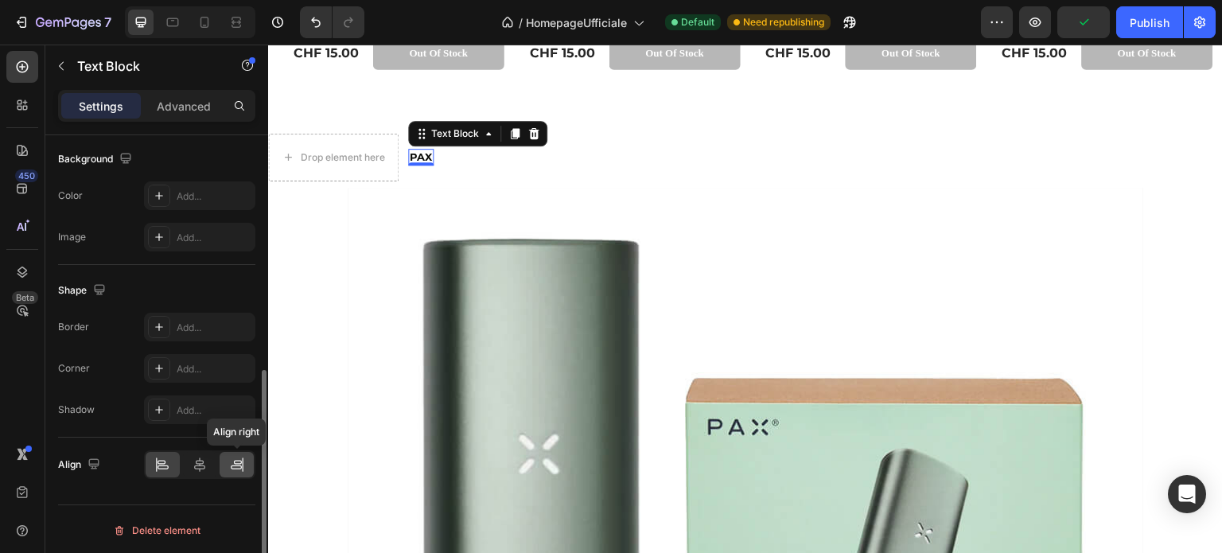
click at [236, 466] on icon at bounding box center [236, 468] width 11 height 4
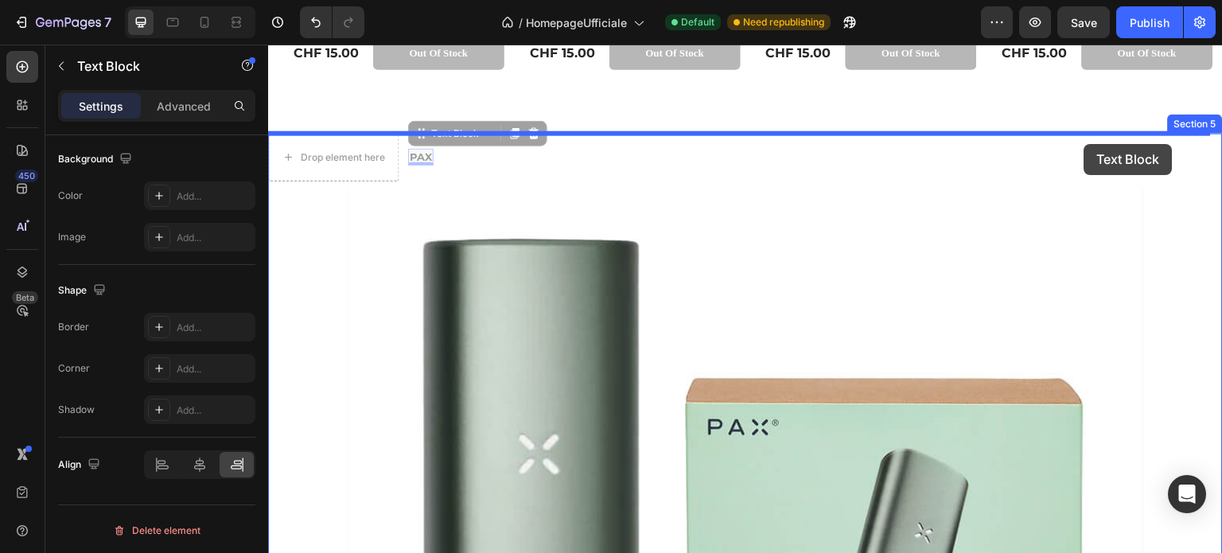
drag, startPoint x: 480, startPoint y: 142, endPoint x: 1085, endPoint y: 144, distance: 604.8
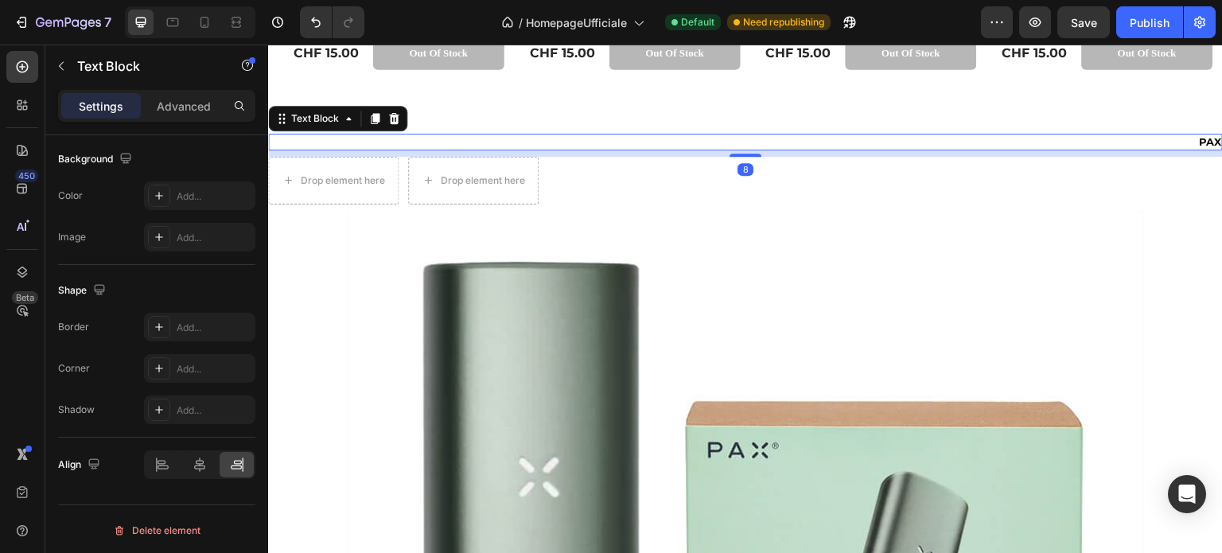
click at [1147, 141] on div "PAX" at bounding box center [745, 142] width 955 height 17
click at [1179, 140] on div "PAX" at bounding box center [745, 142] width 955 height 17
click at [1199, 138] on p "PAX" at bounding box center [1210, 142] width 22 height 14
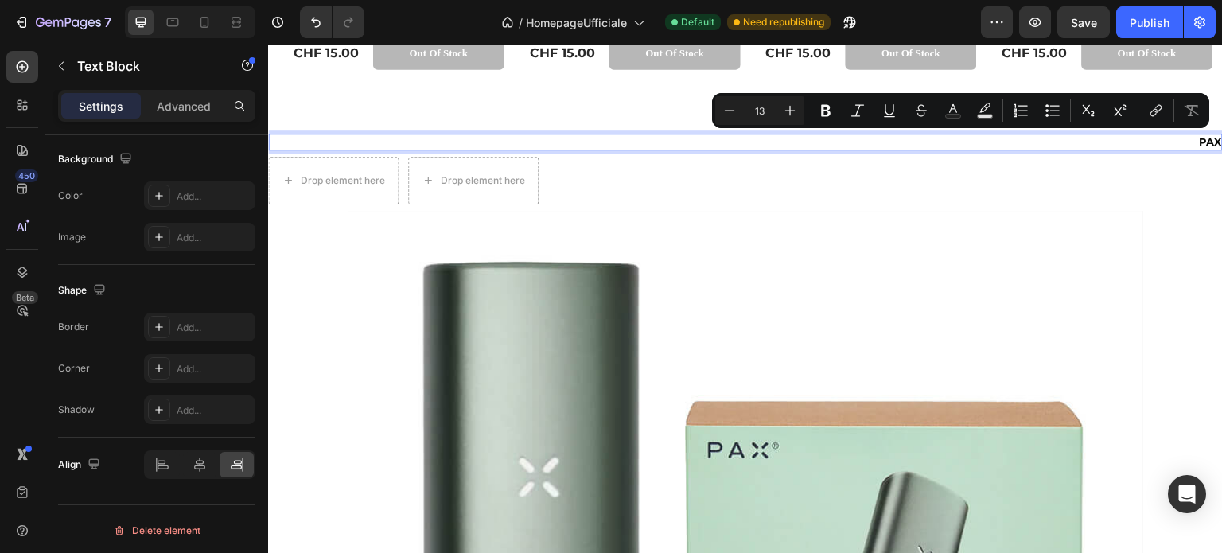
click at [1181, 139] on div "PAX" at bounding box center [745, 142] width 955 height 17
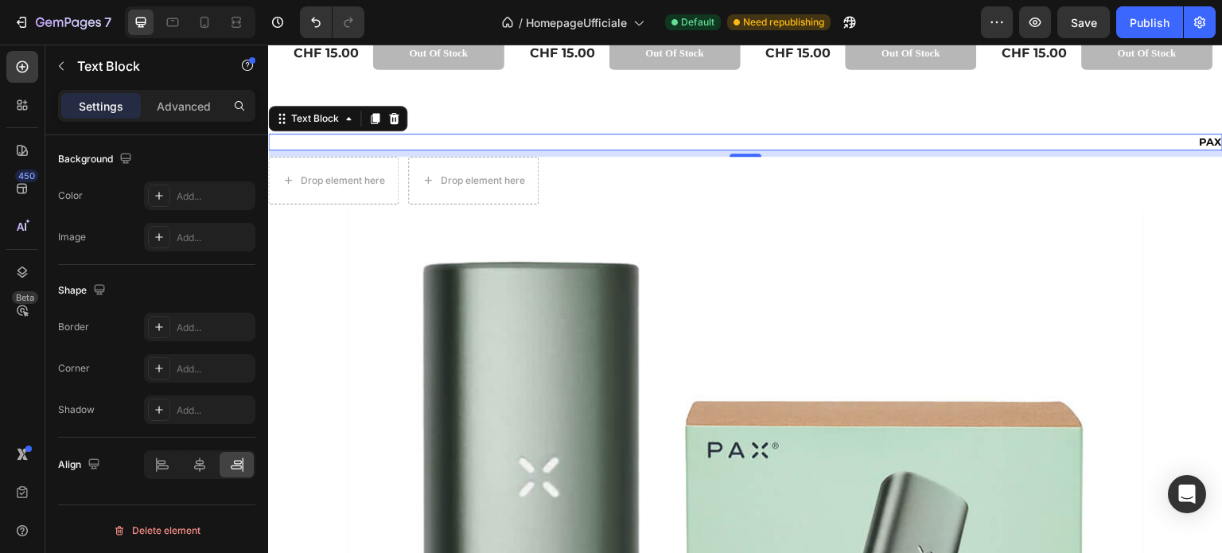
click at [1176, 141] on div "PAX" at bounding box center [745, 142] width 955 height 17
click at [1173, 142] on div "PAX" at bounding box center [745, 142] width 955 height 17
click at [1163, 142] on div "PAX" at bounding box center [745, 142] width 955 height 17
click at [1179, 139] on div "PAX" at bounding box center [745, 142] width 955 height 17
click at [1199, 136] on p "PAX" at bounding box center [1210, 142] width 22 height 14
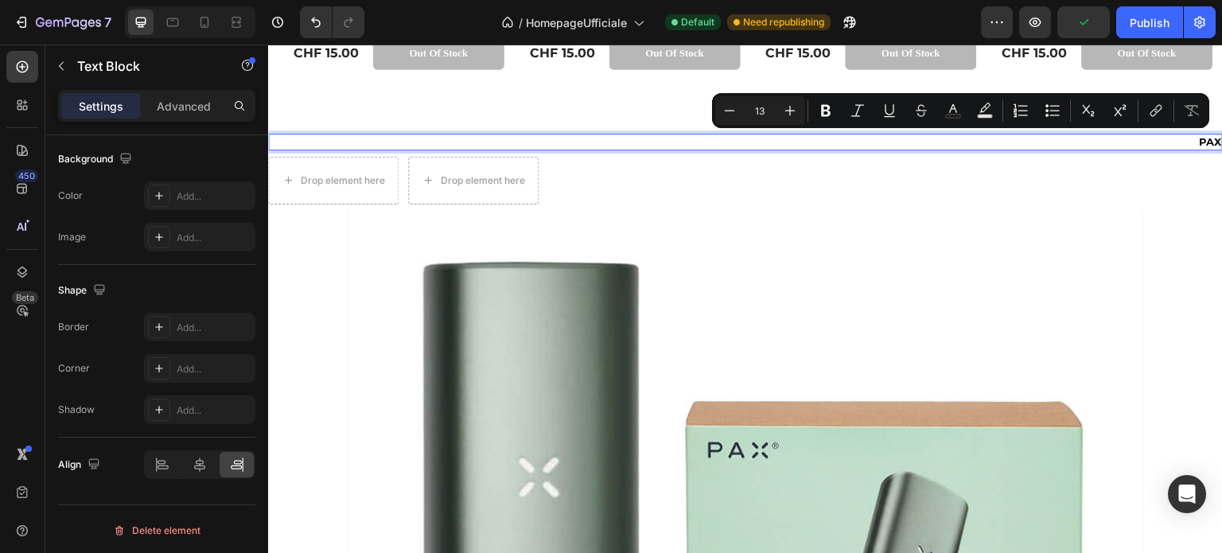
click at [1199, 136] on p "PAX" at bounding box center [1210, 142] width 22 height 14
click at [1199, 141] on p "PAX" at bounding box center [1210, 142] width 22 height 14
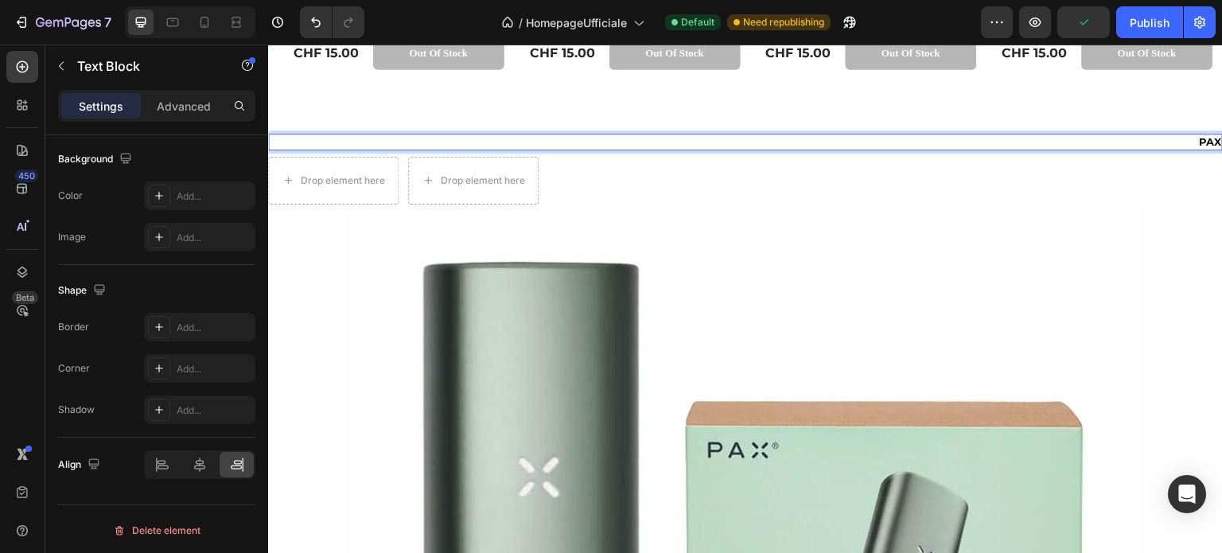
click at [1199, 139] on p "PAX" at bounding box center [1210, 142] width 22 height 14
click at [1200, 139] on p "PAX" at bounding box center [1210, 142] width 22 height 14
click at [1206, 138] on p "PAX" at bounding box center [1210, 142] width 22 height 14
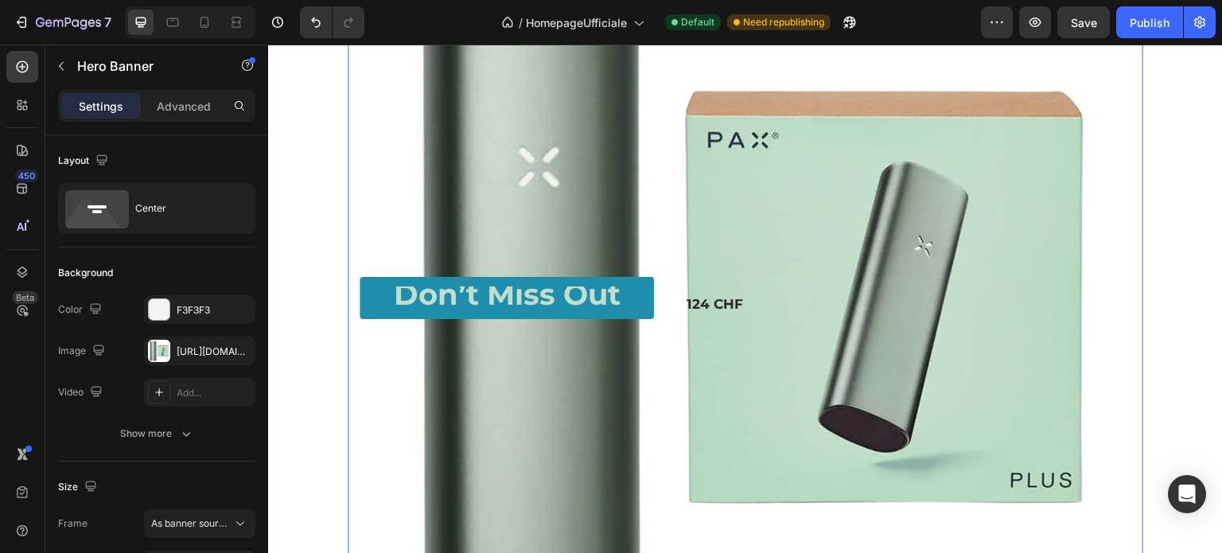
scroll to position [3479, 0]
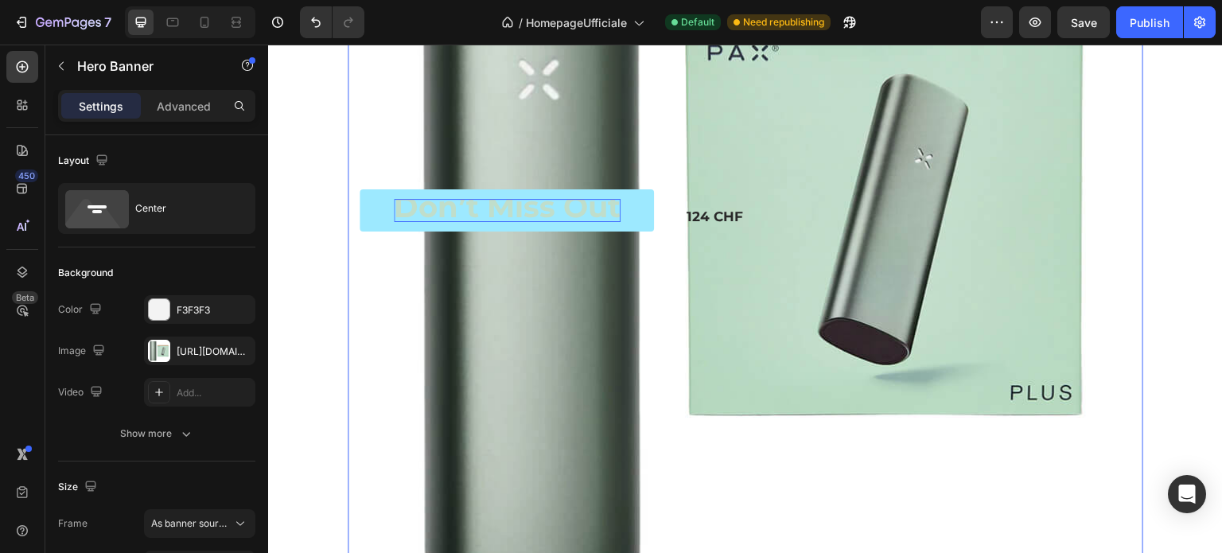
click at [568, 219] on strong "Don’t Miss Out" at bounding box center [507, 207] width 227 height 36
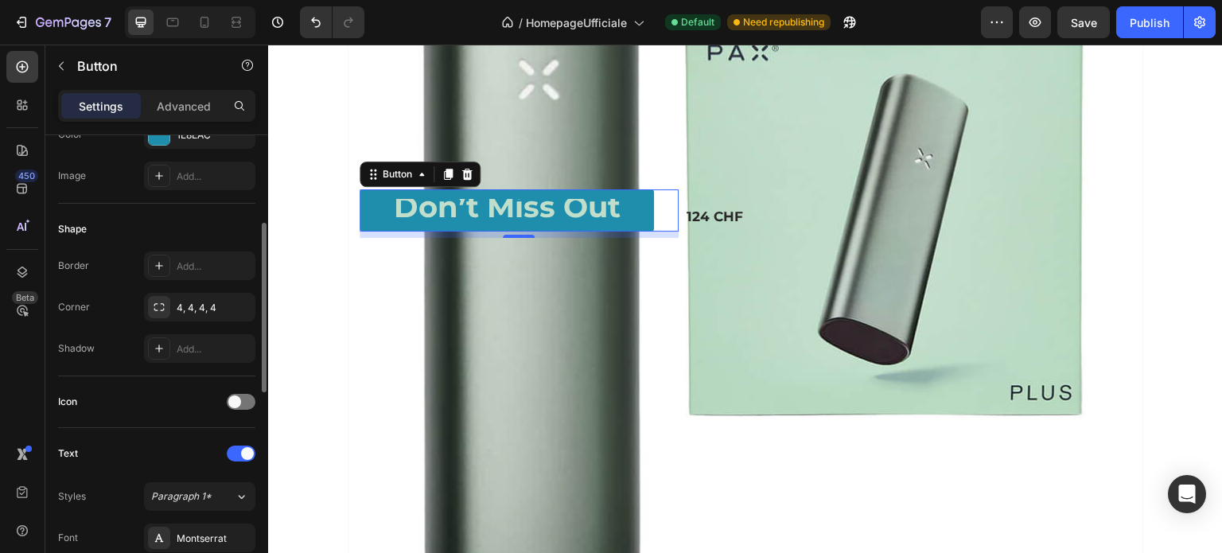
scroll to position [477, 0]
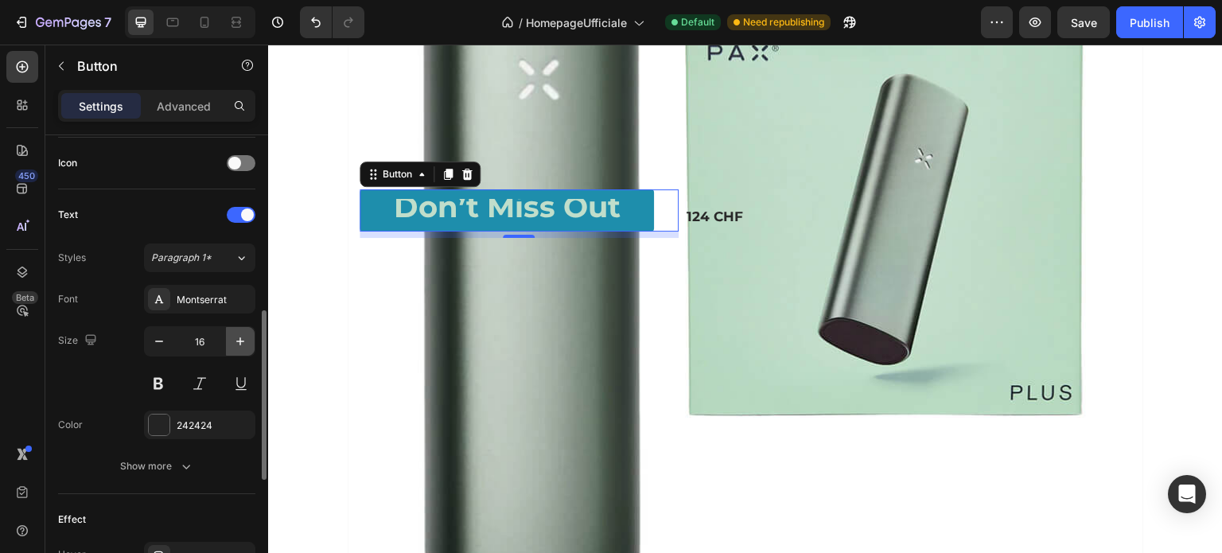
click at [236, 342] on icon "button" at bounding box center [240, 341] width 16 height 16
click at [236, 341] on icon "button" at bounding box center [240, 341] width 16 height 16
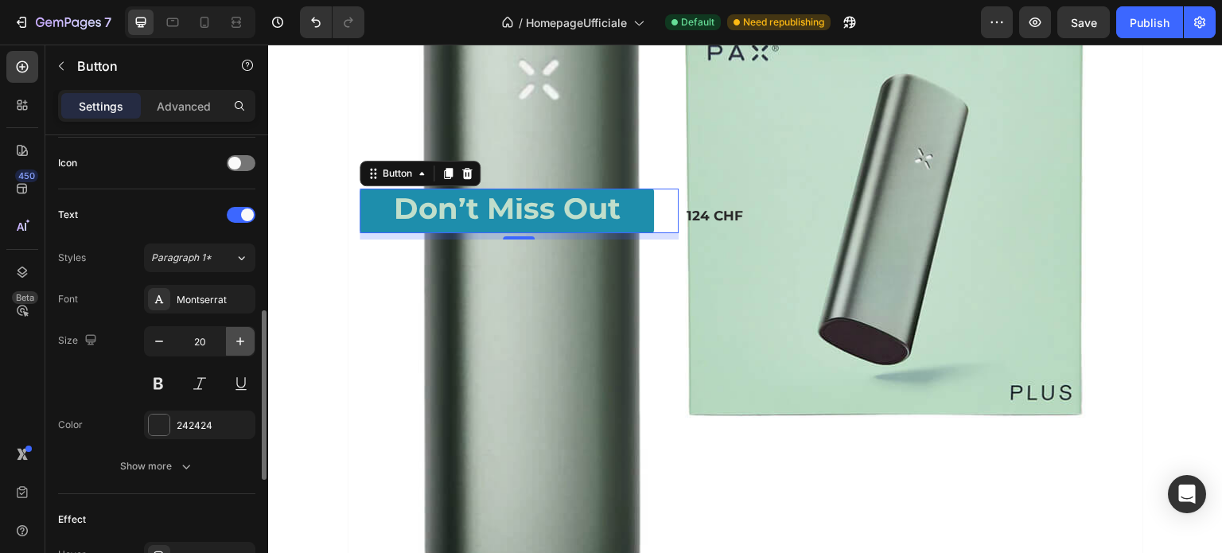
click at [236, 341] on icon "button" at bounding box center [240, 341] width 16 height 16
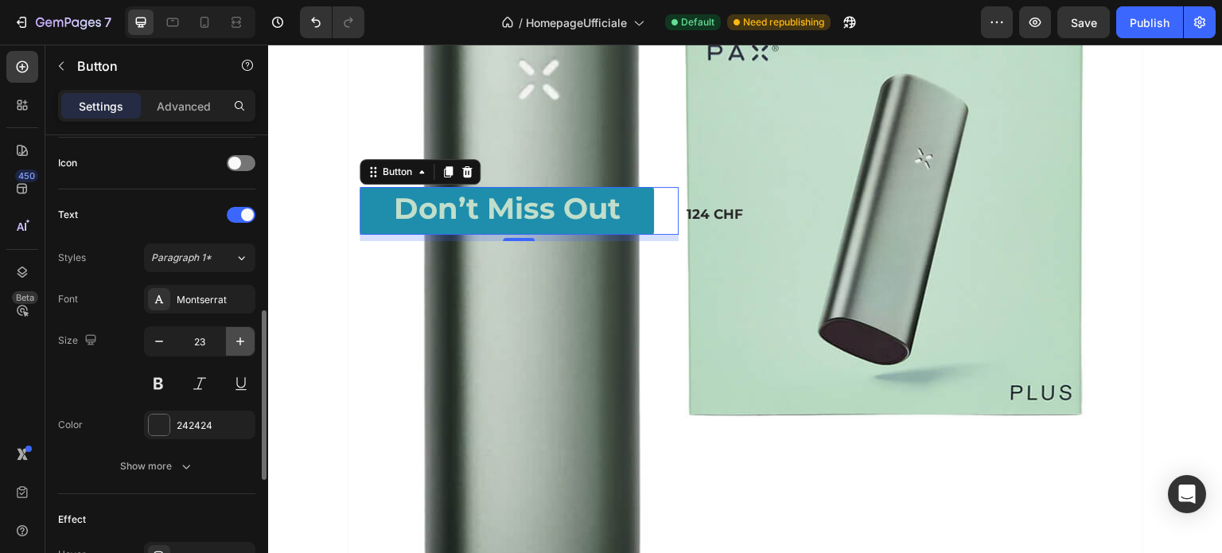
click at [236, 341] on icon "button" at bounding box center [240, 341] width 16 height 16
click at [238, 341] on icon "button" at bounding box center [240, 341] width 16 height 16
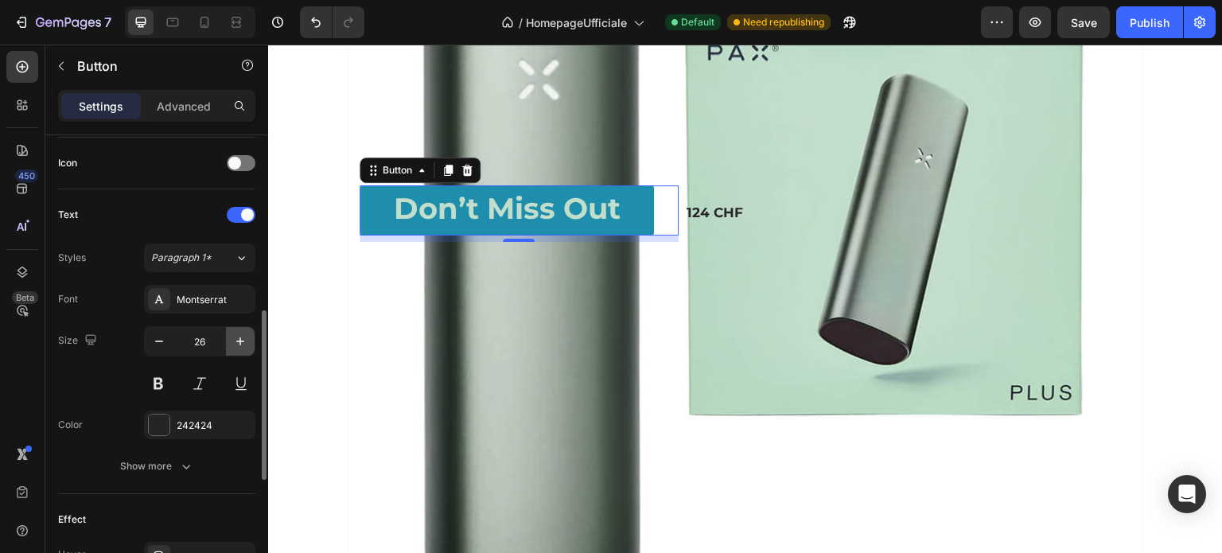
click at [238, 341] on icon "button" at bounding box center [240, 341] width 16 height 16
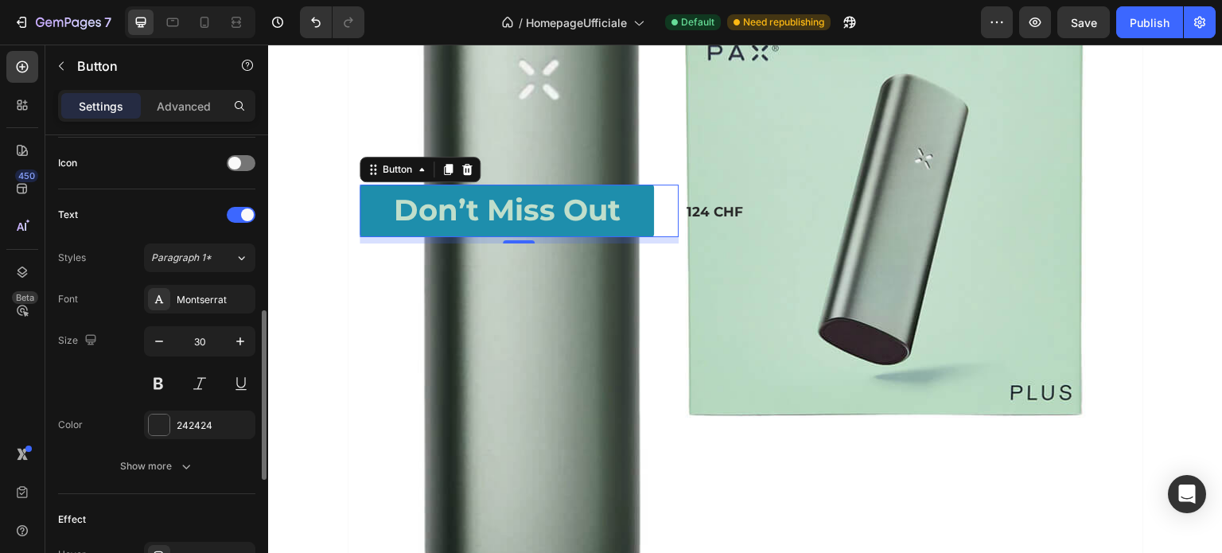
type input "31"
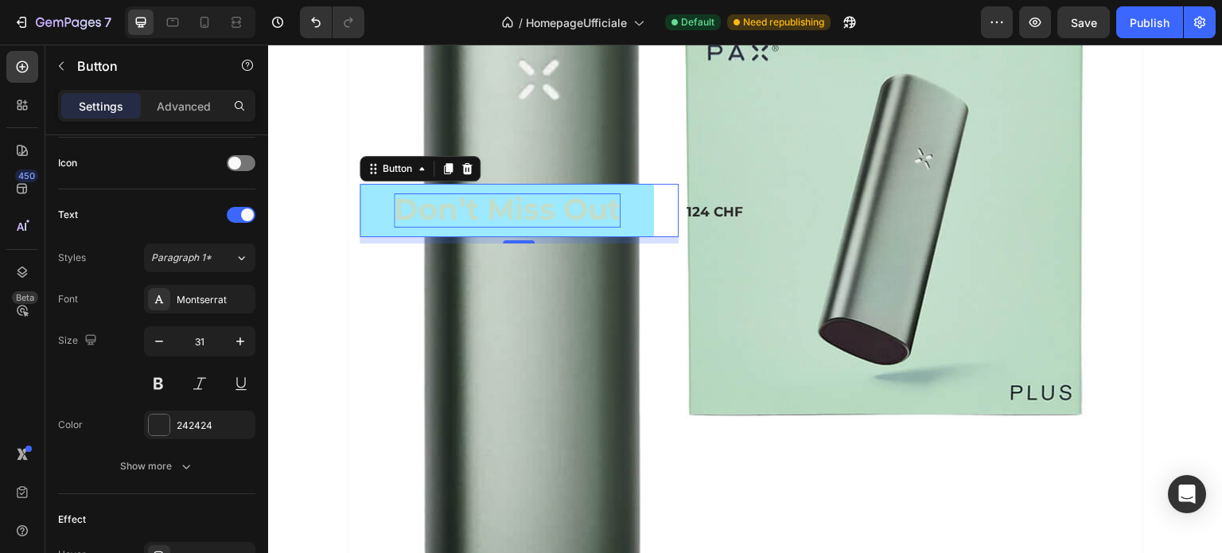
click at [597, 203] on strong "Don’t Miss Out" at bounding box center [507, 209] width 227 height 36
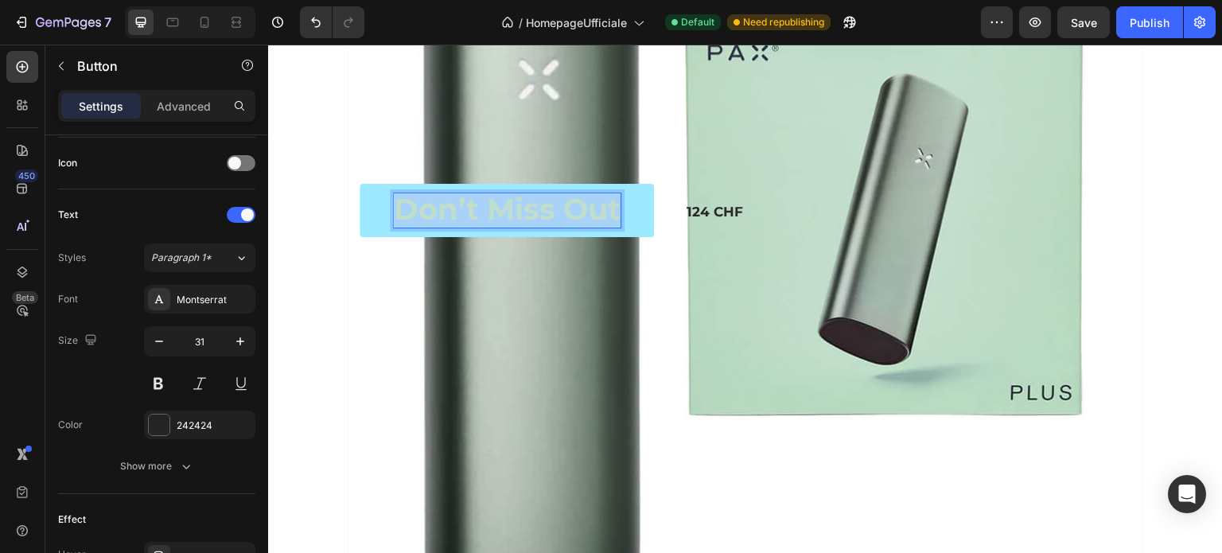
drag, startPoint x: 610, startPoint y: 207, endPoint x: 396, endPoint y: 210, distance: 213.3
click at [396, 210] on strong "Don’t Miss Out" at bounding box center [507, 209] width 227 height 36
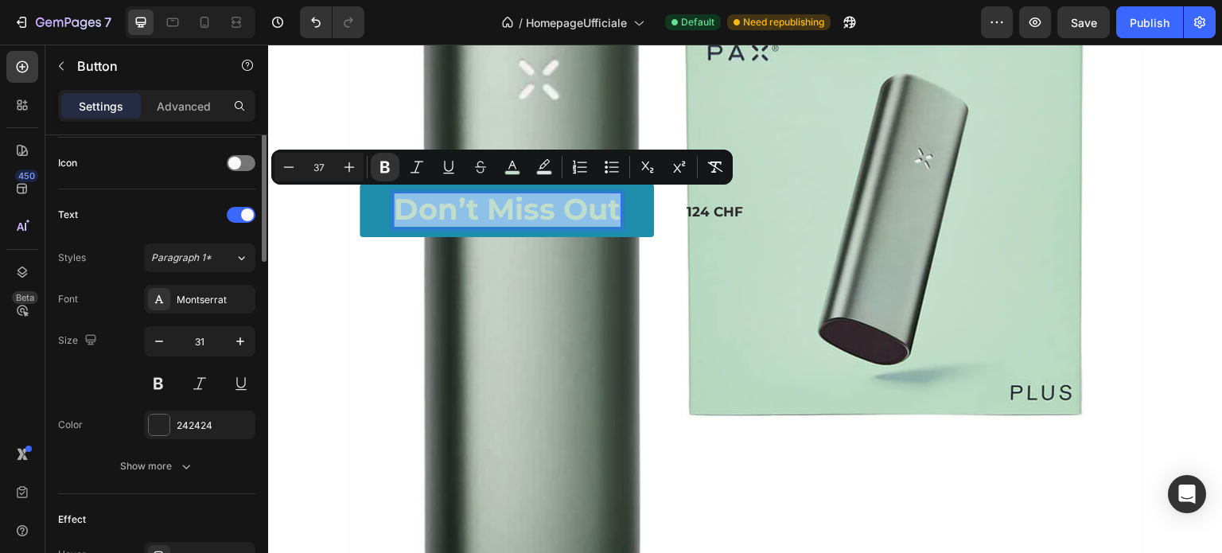
scroll to position [318, 0]
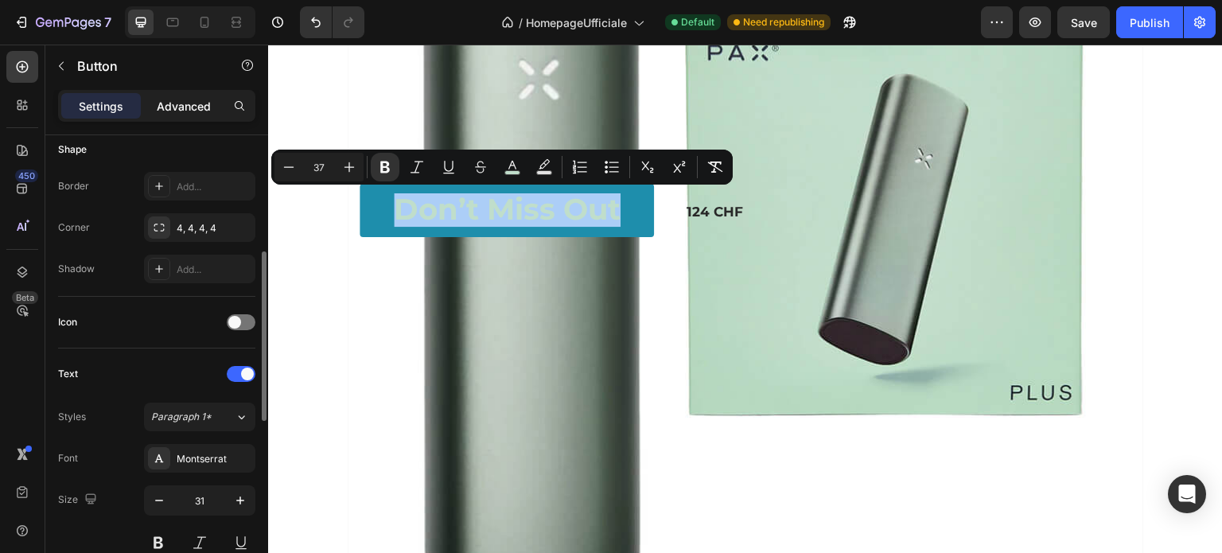
click at [194, 107] on p "Advanced" at bounding box center [184, 106] width 54 height 17
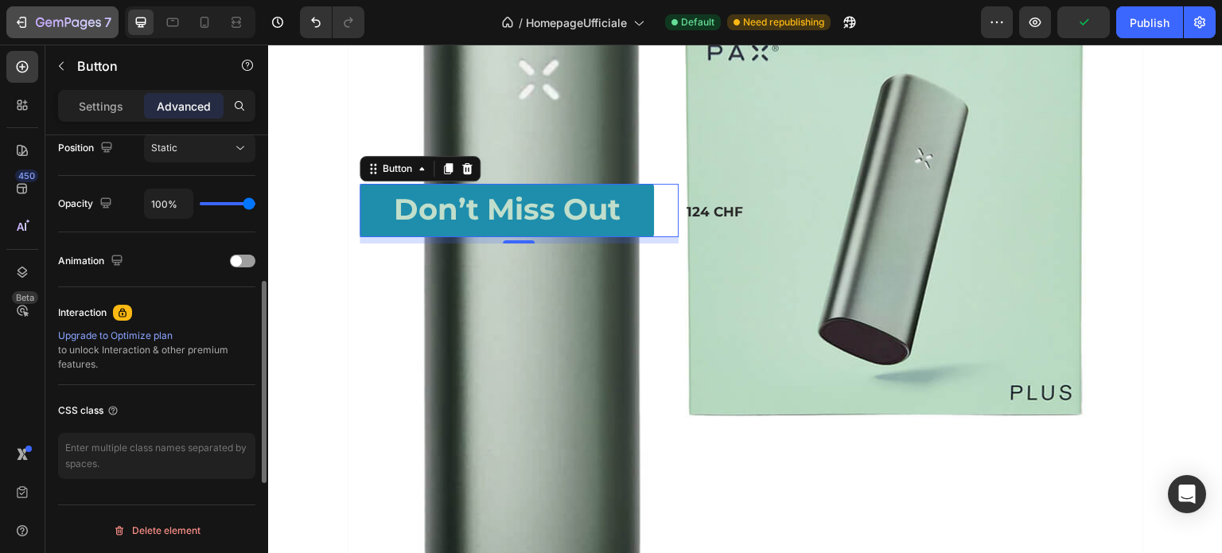
scroll to position [516, 0]
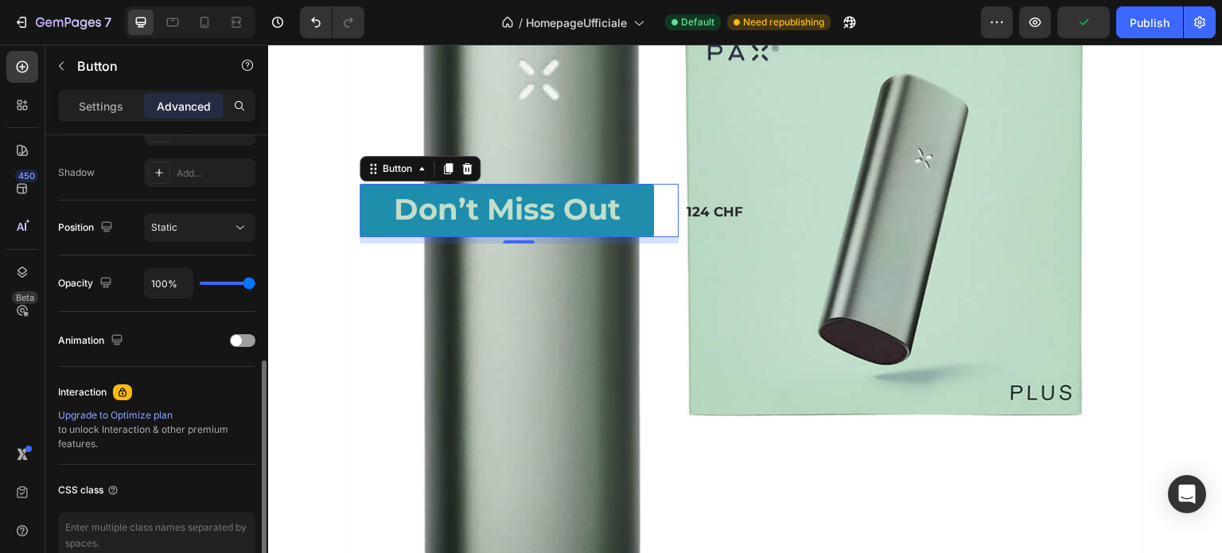
click at [81, 104] on p "Settings" at bounding box center [101, 106] width 45 height 17
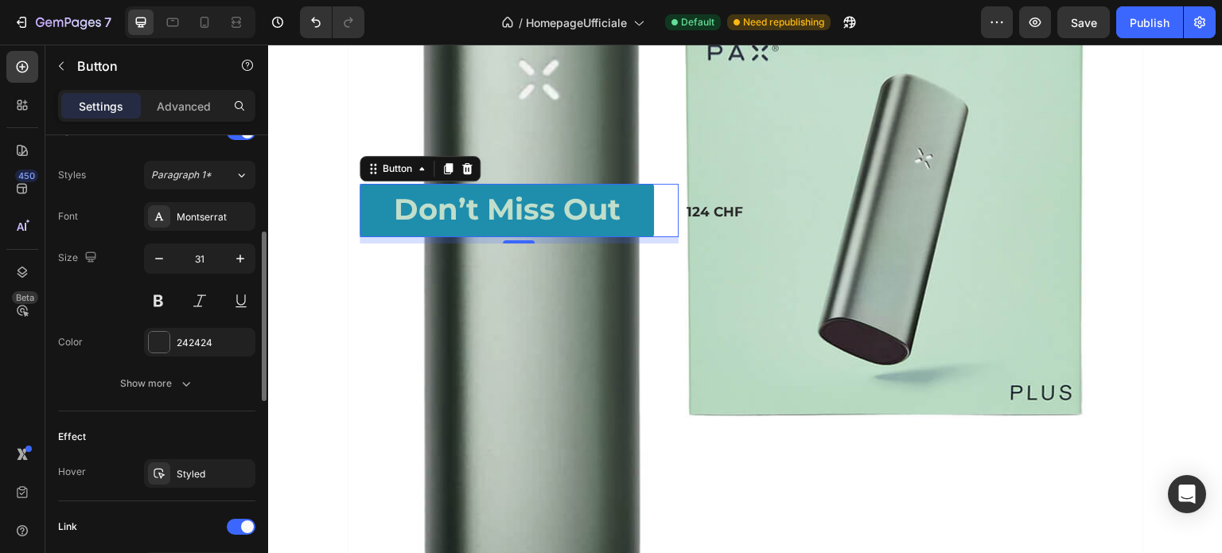
scroll to position [481, 0]
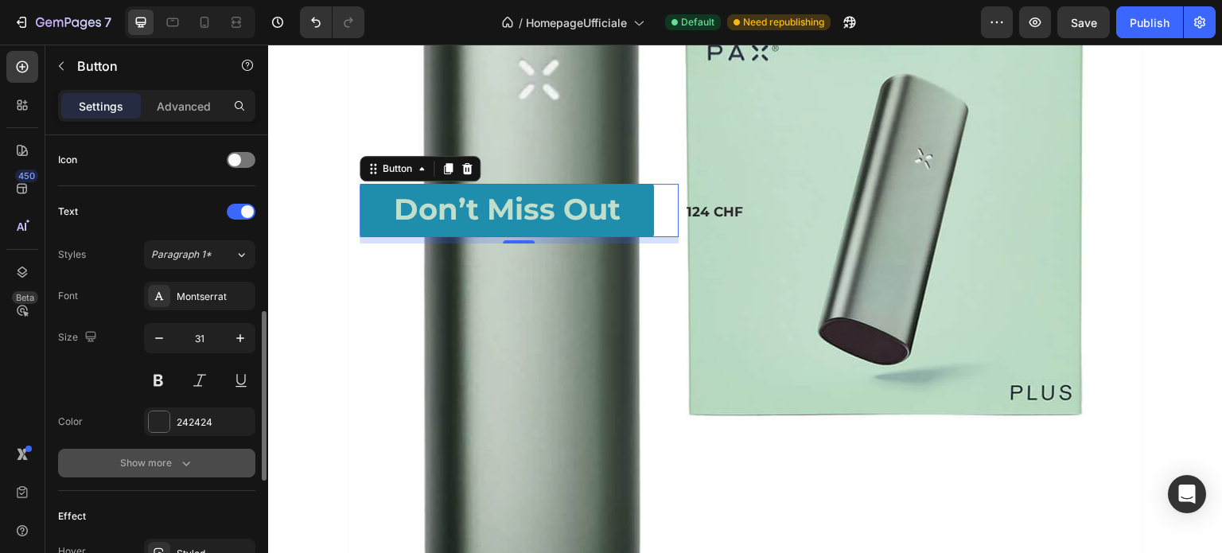
click at [175, 464] on div "Show more" at bounding box center [157, 463] width 74 height 16
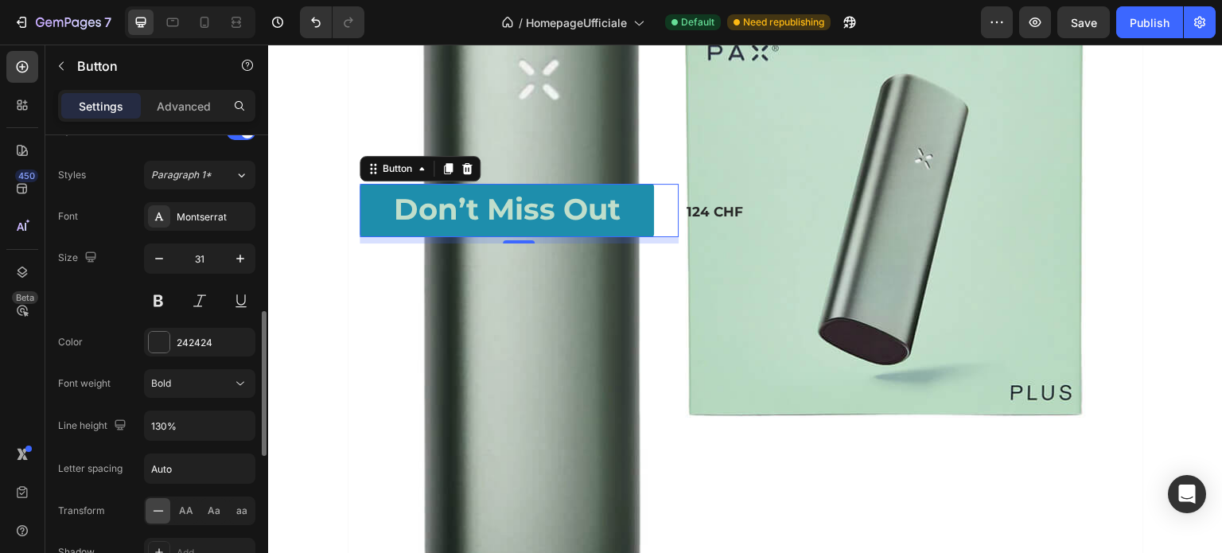
scroll to position [640, 0]
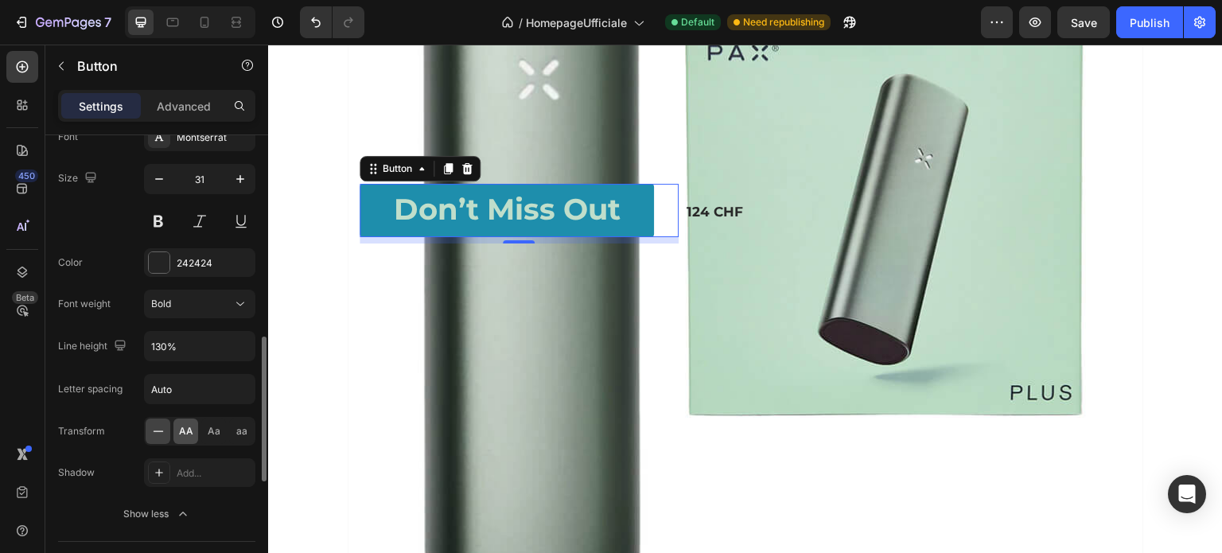
click at [188, 429] on span "AA" at bounding box center [186, 431] width 14 height 14
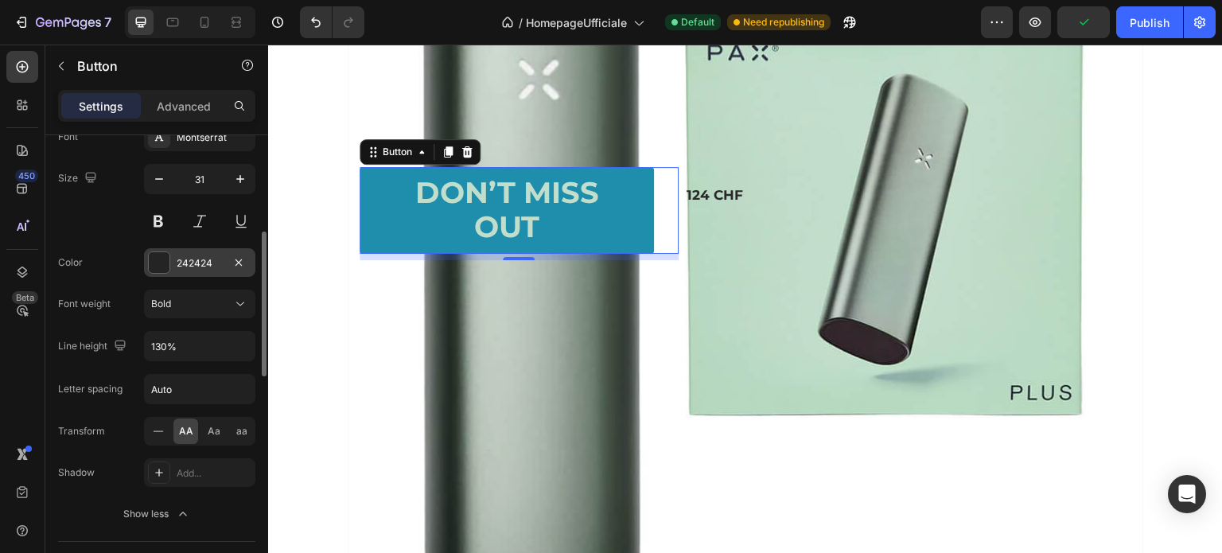
scroll to position [560, 0]
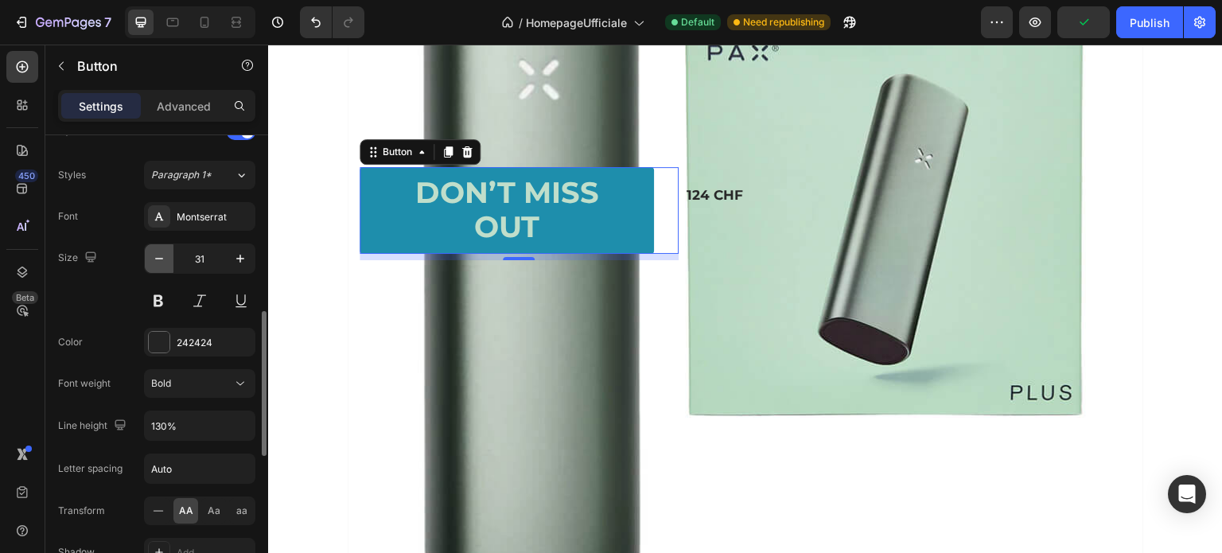
click at [159, 254] on icon "button" at bounding box center [159, 259] width 16 height 16
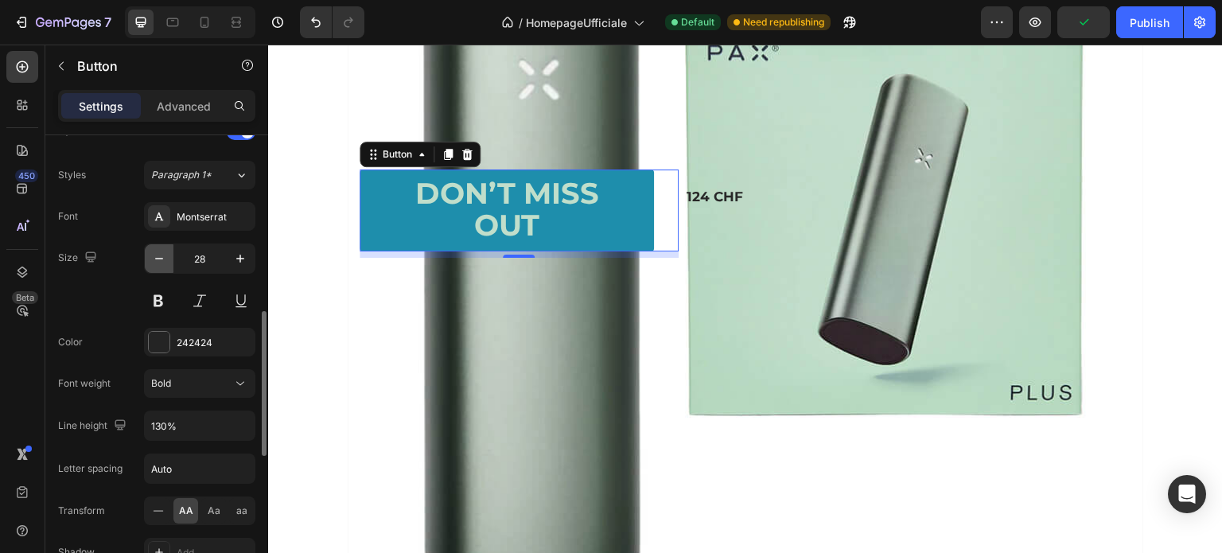
click at [159, 254] on icon "button" at bounding box center [159, 259] width 16 height 16
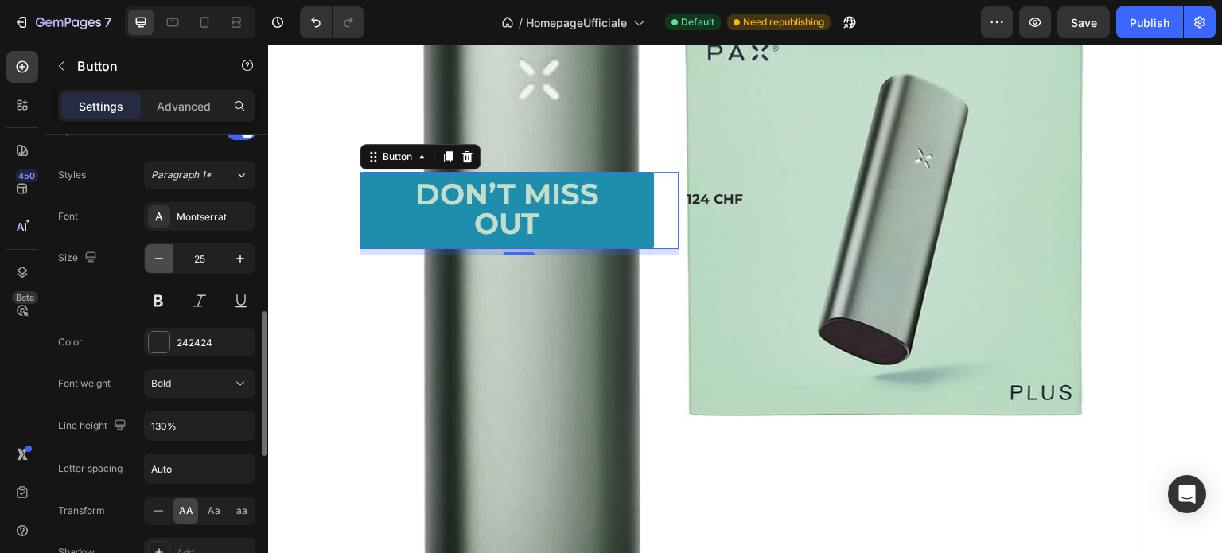
click at [159, 254] on icon "button" at bounding box center [159, 259] width 16 height 16
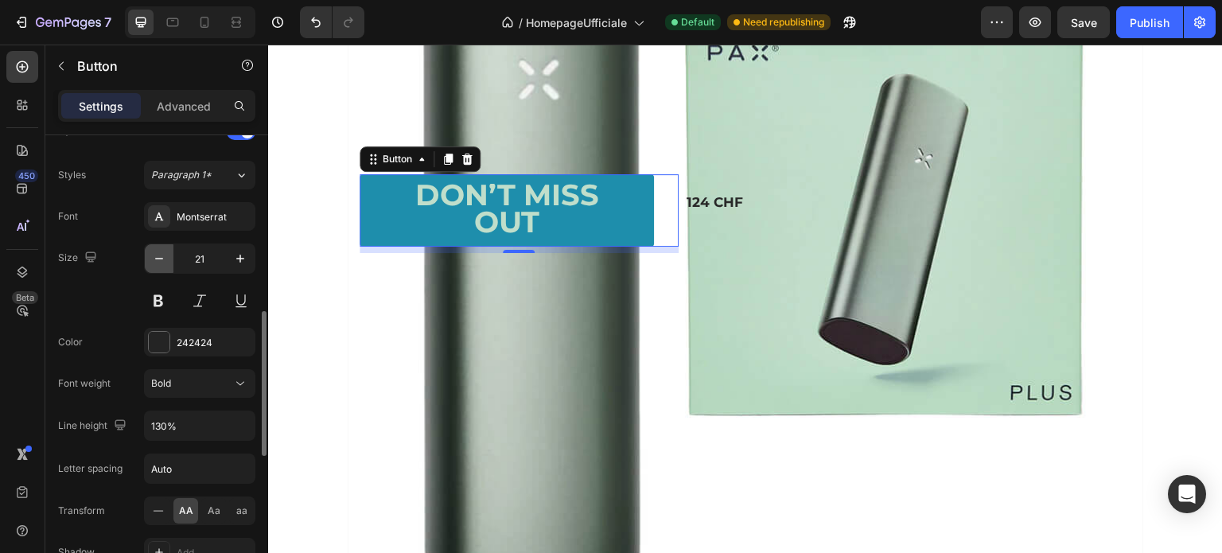
click at [159, 254] on icon "button" at bounding box center [159, 259] width 16 height 16
type input "20"
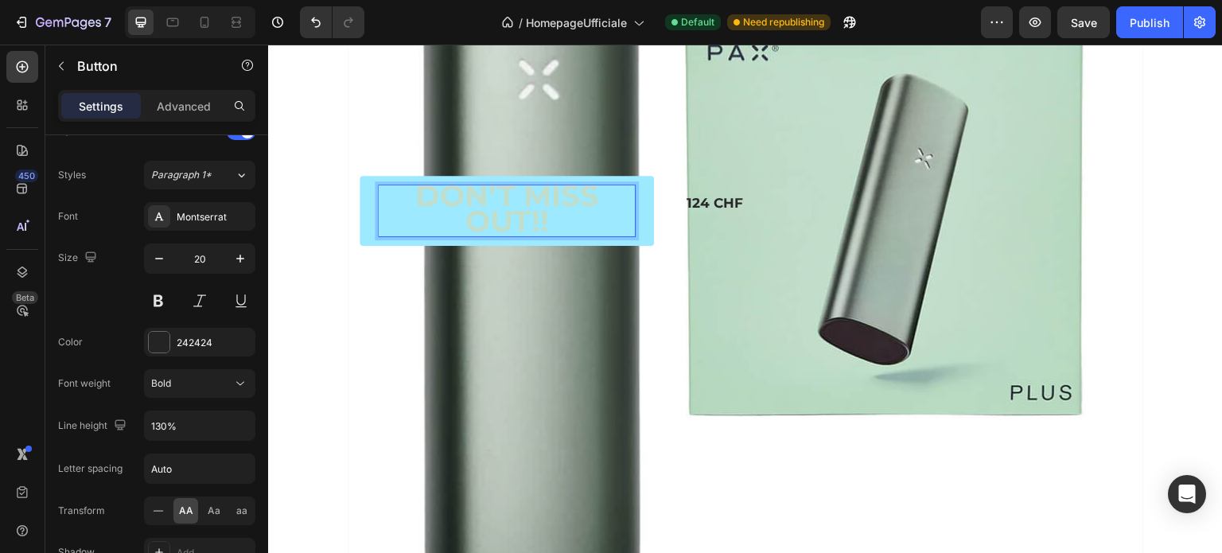
scroll to position [3, 0]
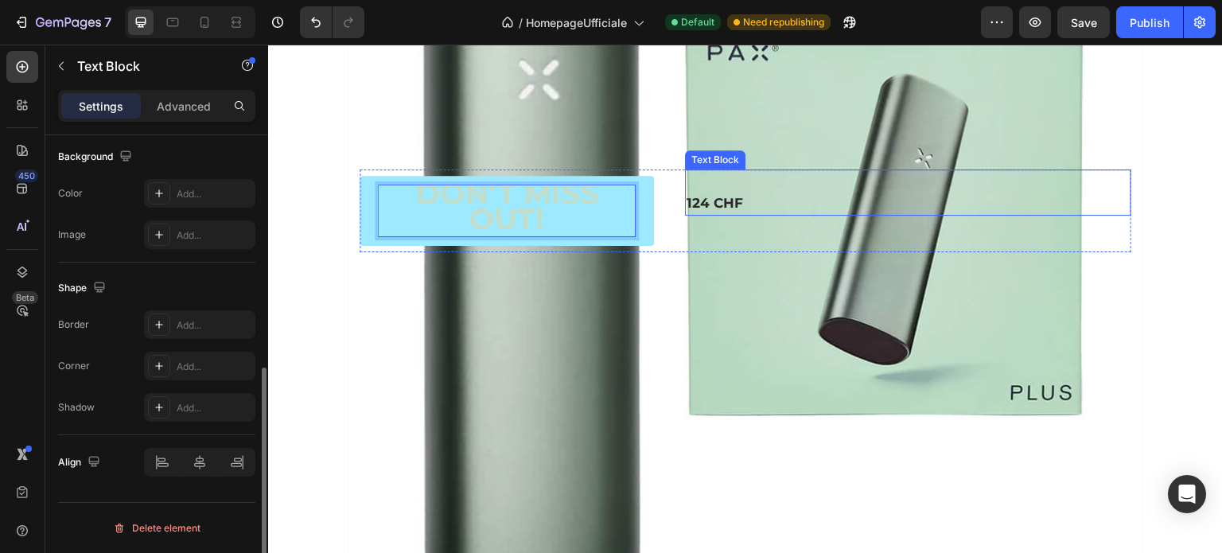
click at [785, 201] on p "124 CHF" at bounding box center [908, 203] width 443 height 21
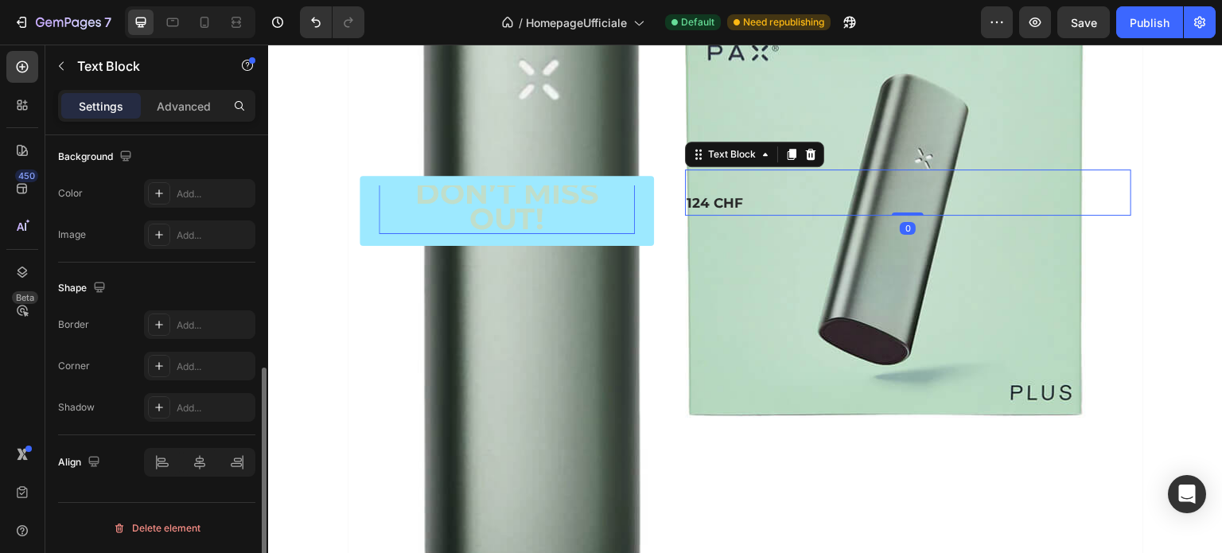
scroll to position [0, 0]
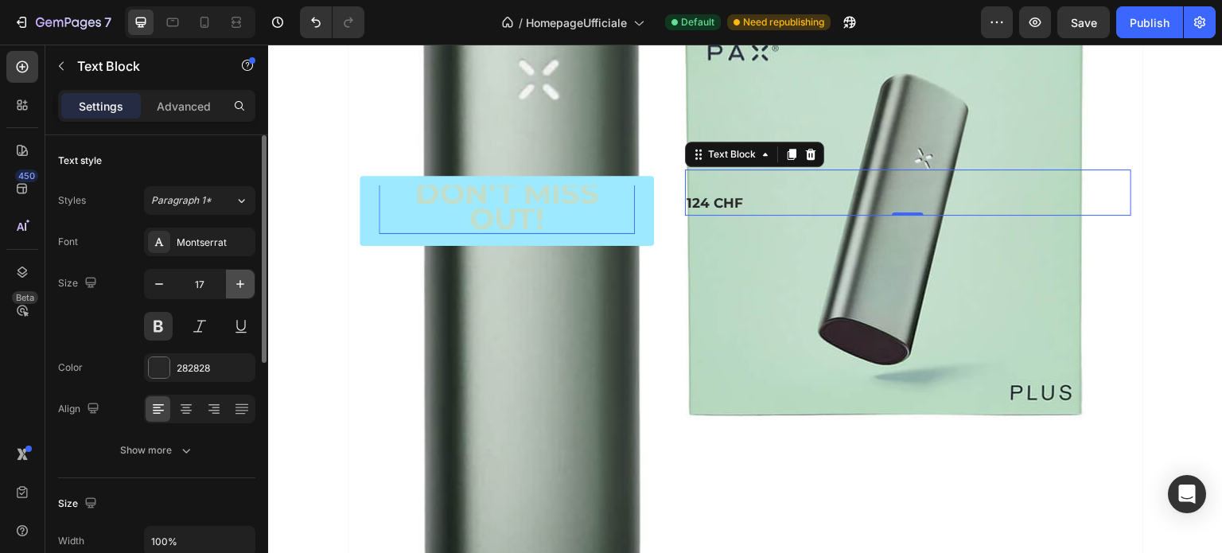
click at [233, 287] on icon "button" at bounding box center [240, 284] width 16 height 16
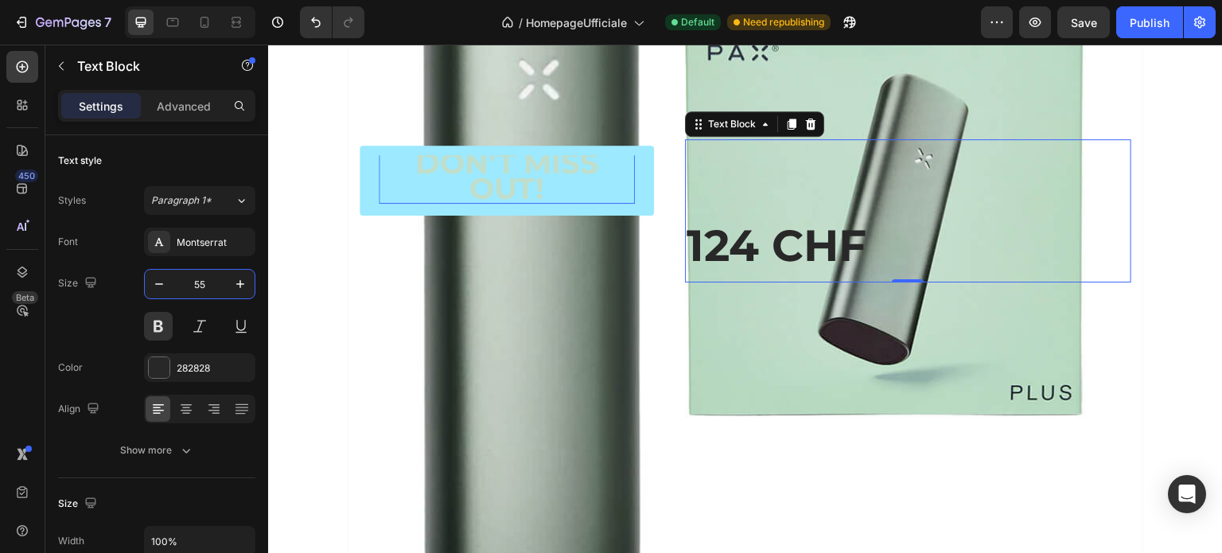
type input "55"
click at [695, 242] on p "124 CHF" at bounding box center [908, 246] width 443 height 70
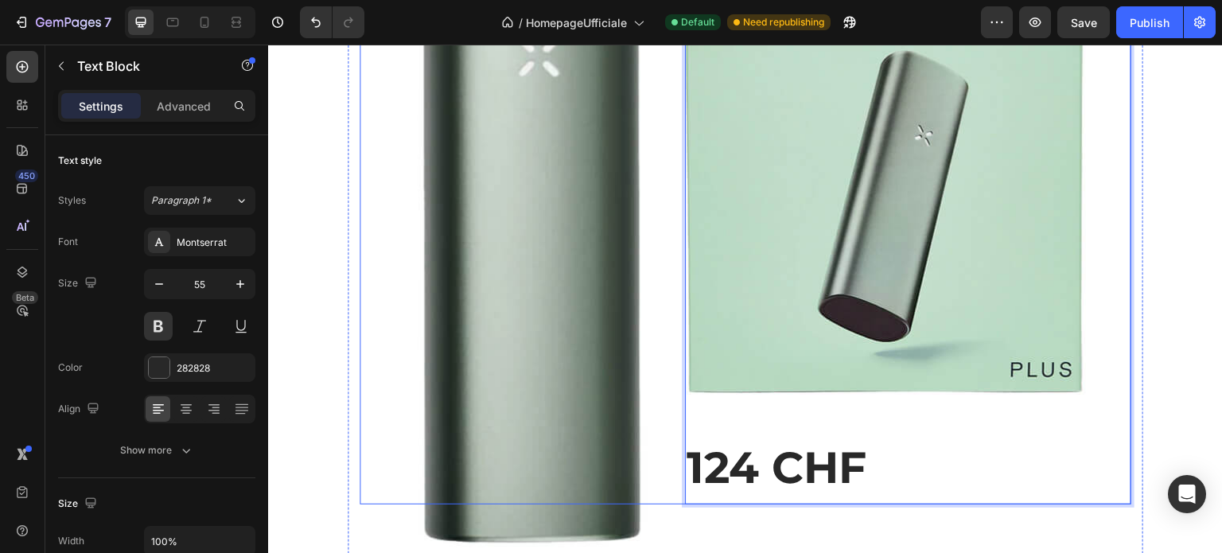
scroll to position [3698, 0]
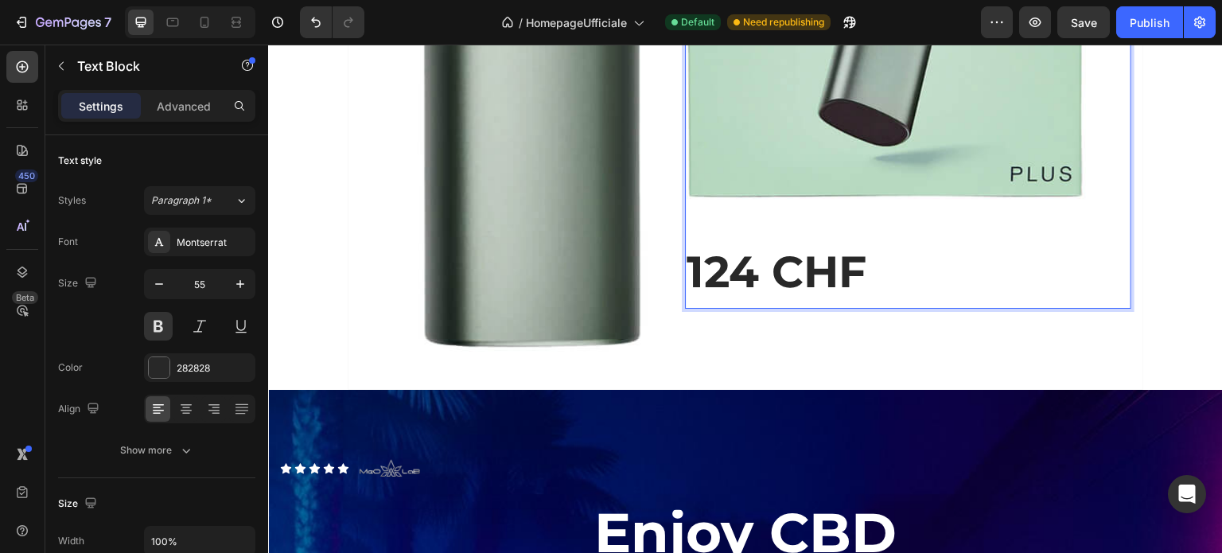
click at [913, 224] on p "Rich Text Editor. Editing area: main" at bounding box center [908, 202] width 443 height 70
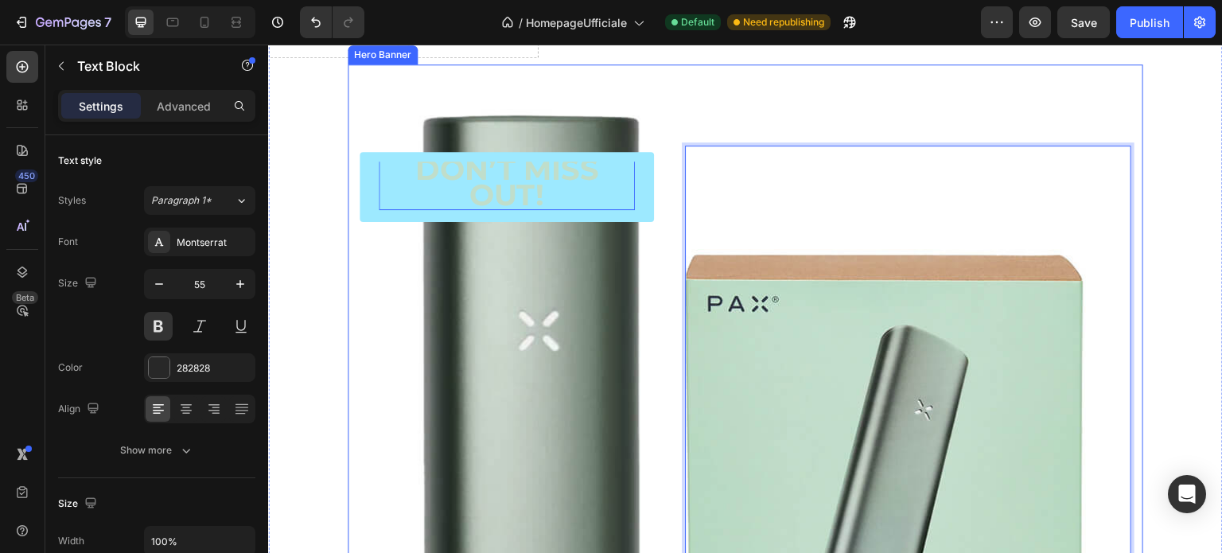
scroll to position [3061, 0]
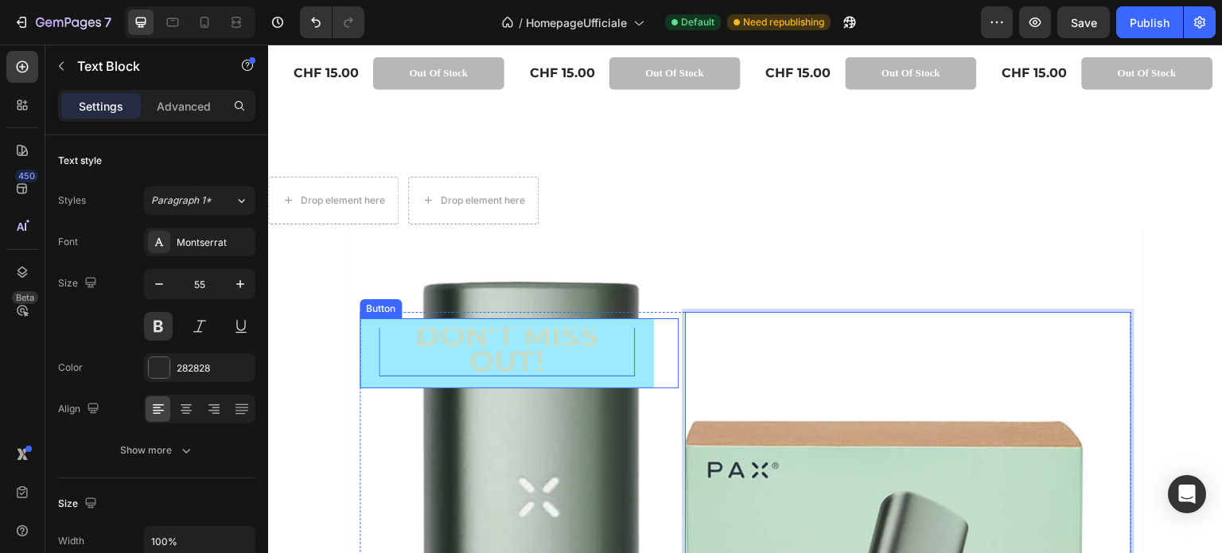
click at [509, 337] on strong "Don’t Miss Out!" at bounding box center [507, 348] width 184 height 61
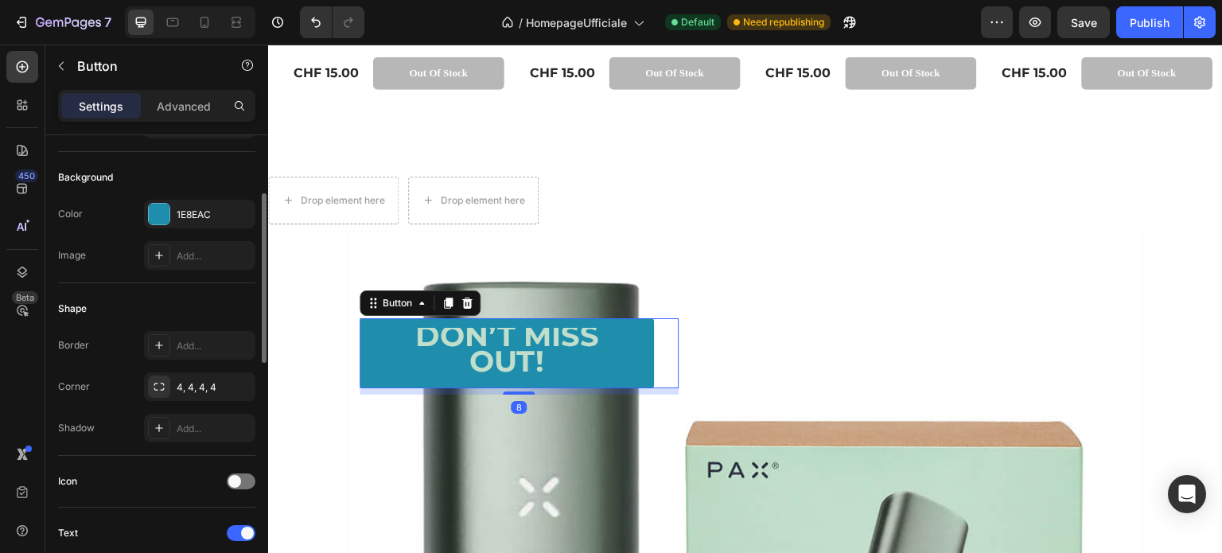
scroll to position [398, 0]
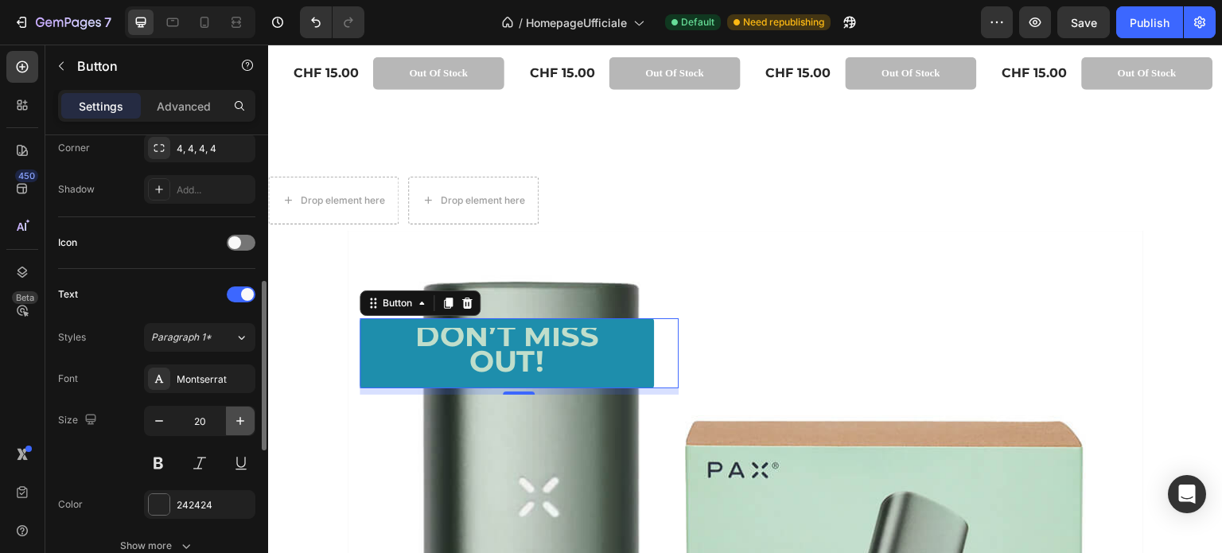
click at [240, 415] on icon "button" at bounding box center [240, 421] width 16 height 16
click at [240, 414] on icon "button" at bounding box center [240, 421] width 16 height 16
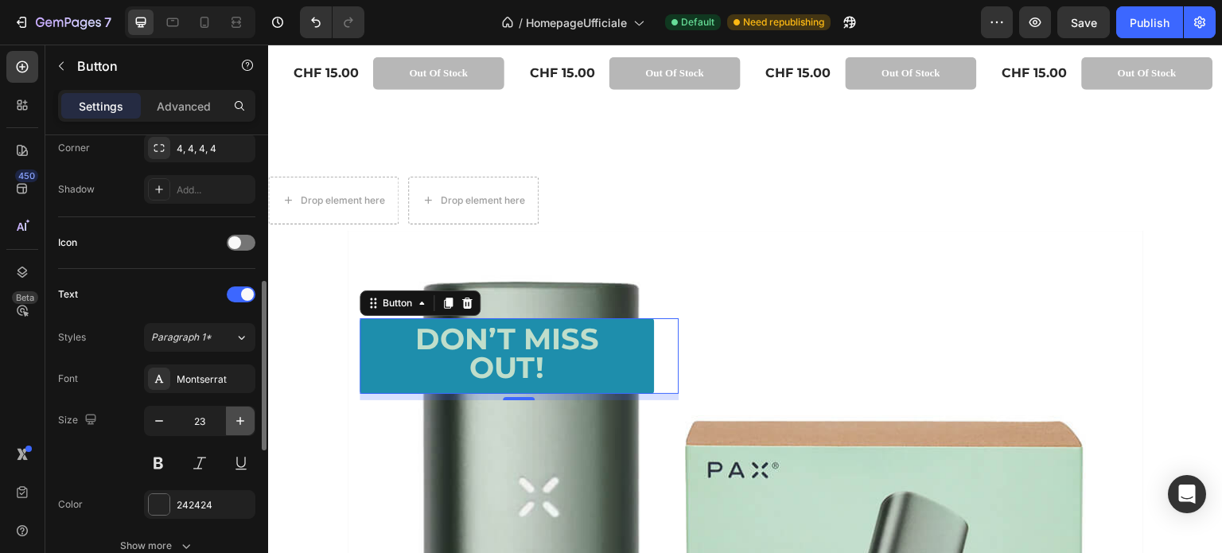
click at [240, 414] on icon "button" at bounding box center [240, 421] width 16 height 16
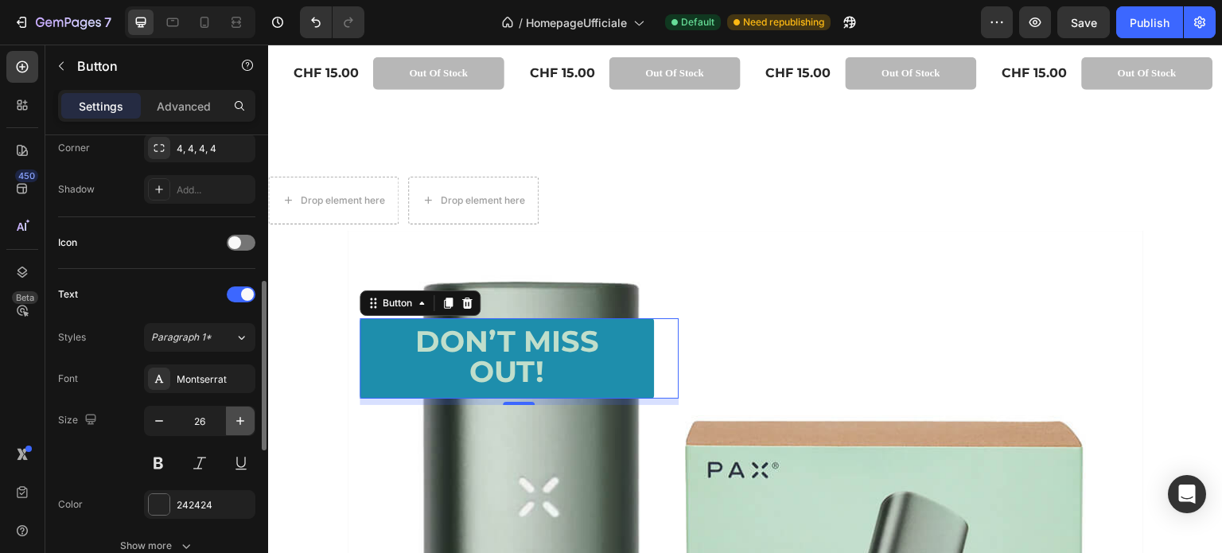
click at [240, 414] on icon "button" at bounding box center [240, 421] width 16 height 16
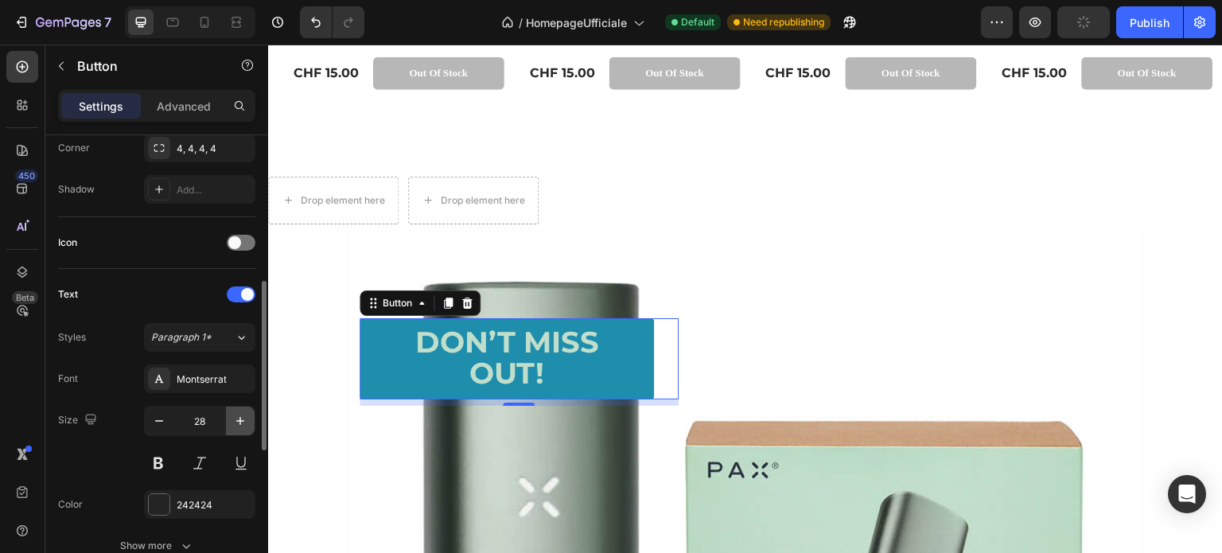
click at [240, 414] on icon "button" at bounding box center [240, 421] width 16 height 16
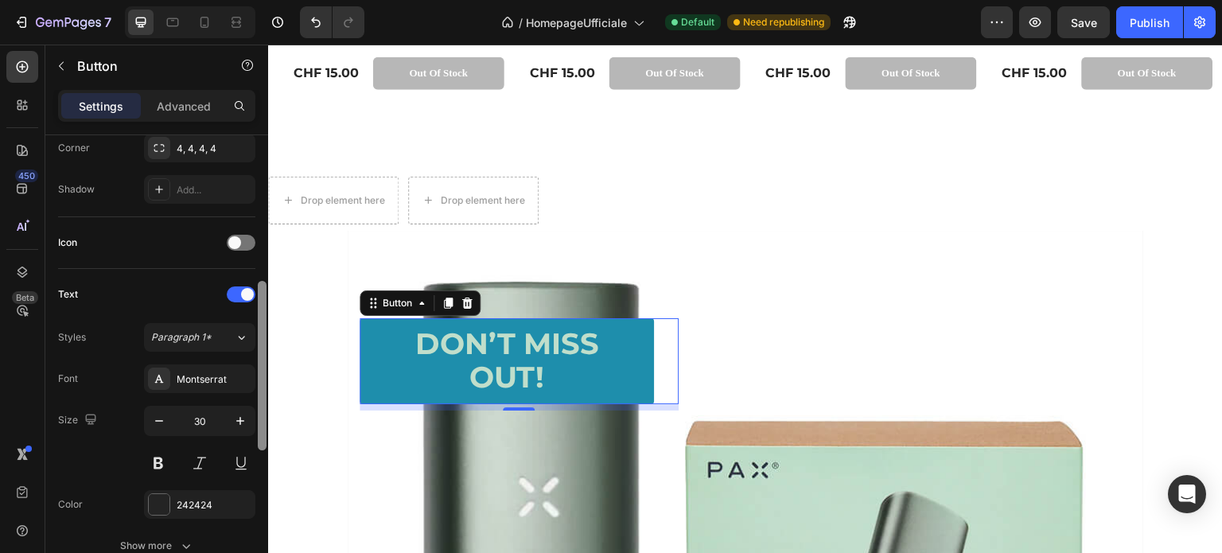
type input "31"
click at [884, 316] on p "Rich Text Editor. Editing area: main" at bounding box center [908, 349] width 443 height 70
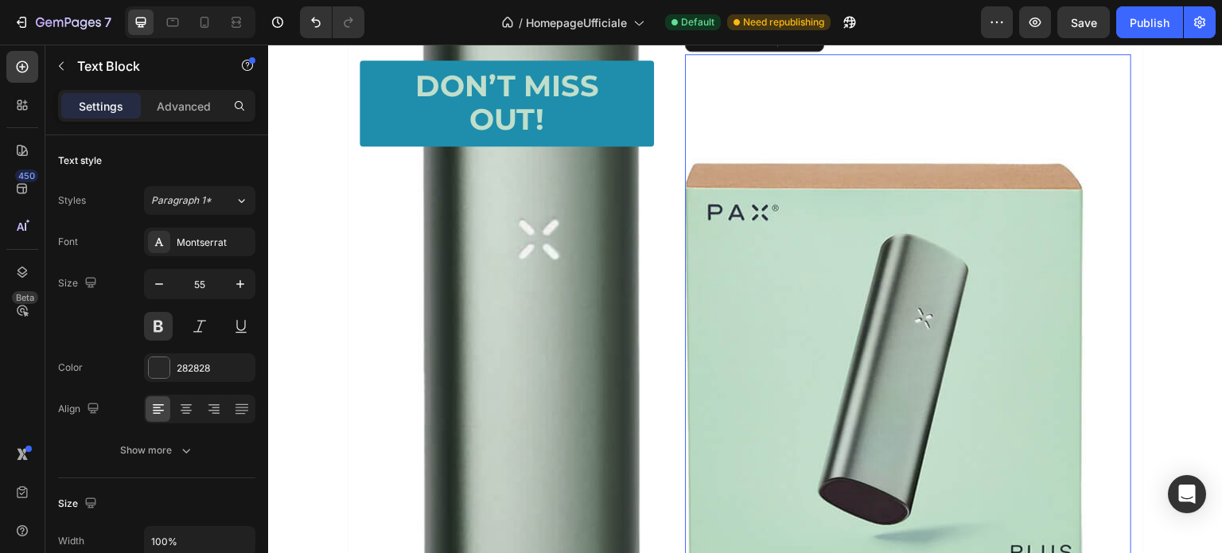
scroll to position [3220, 0]
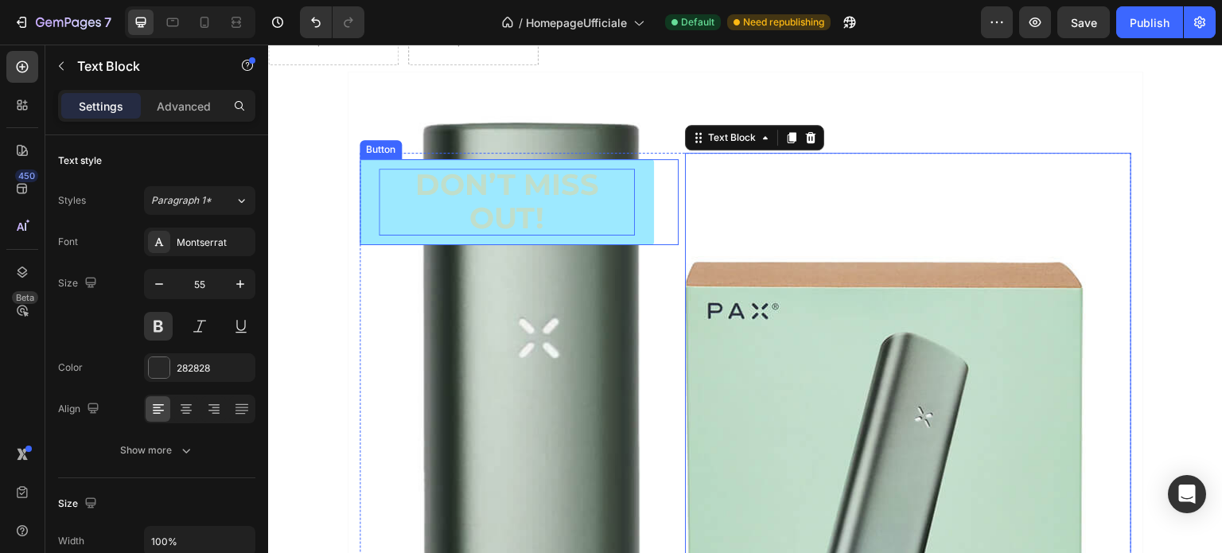
click at [535, 197] on strong "Don’t Miss Out!" at bounding box center [507, 200] width 184 height 69
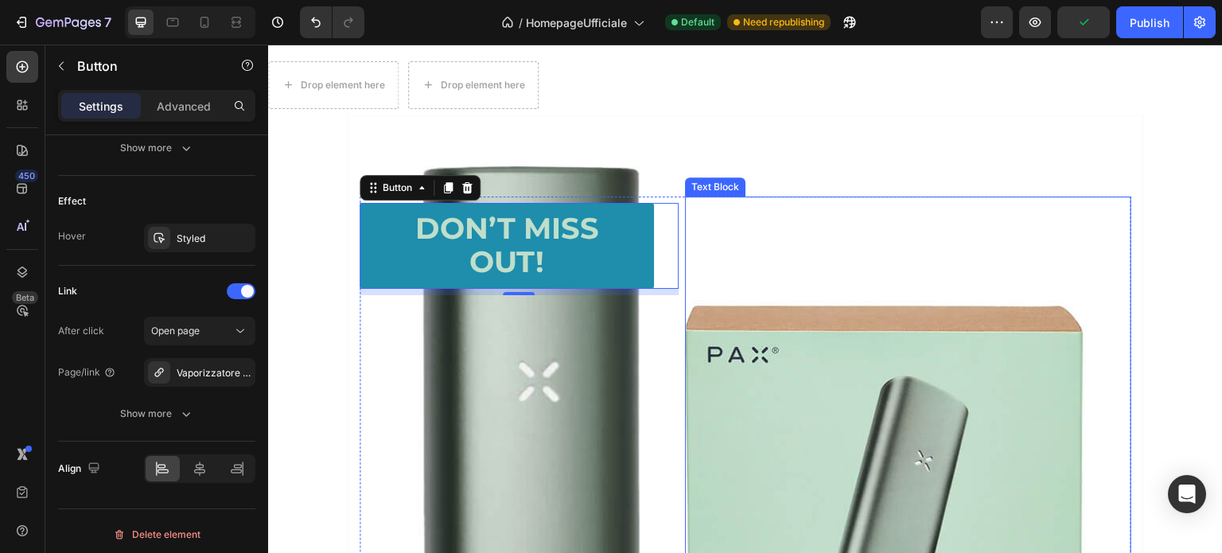
scroll to position [3141, 0]
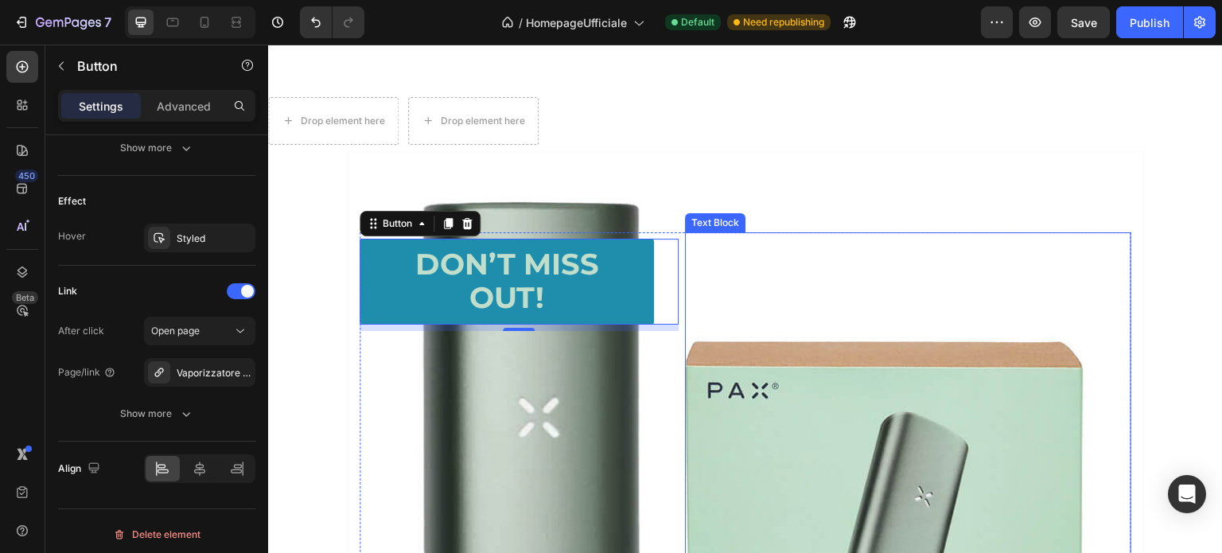
click at [818, 277] on p "Rich Text Editor. Editing area: main" at bounding box center [908, 269] width 443 height 70
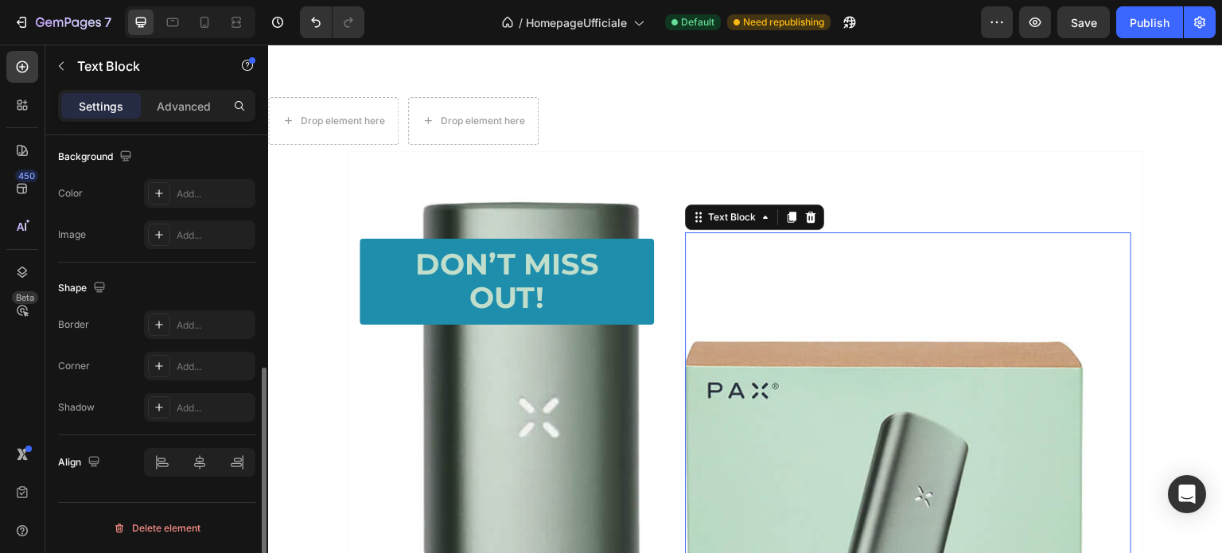
scroll to position [0, 0]
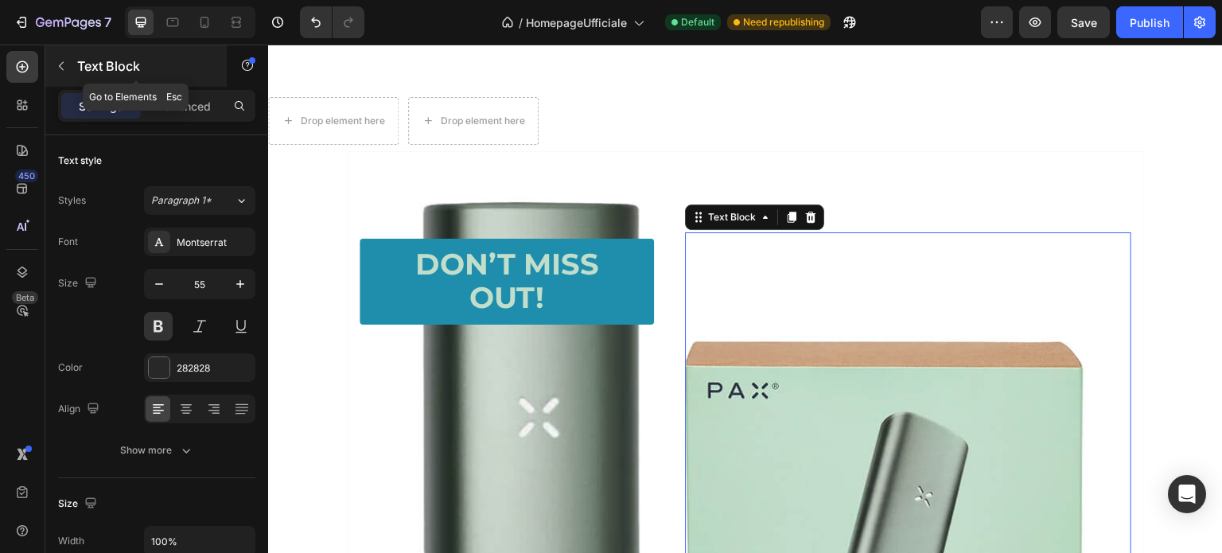
click at [63, 64] on icon "button" at bounding box center [61, 66] width 13 height 13
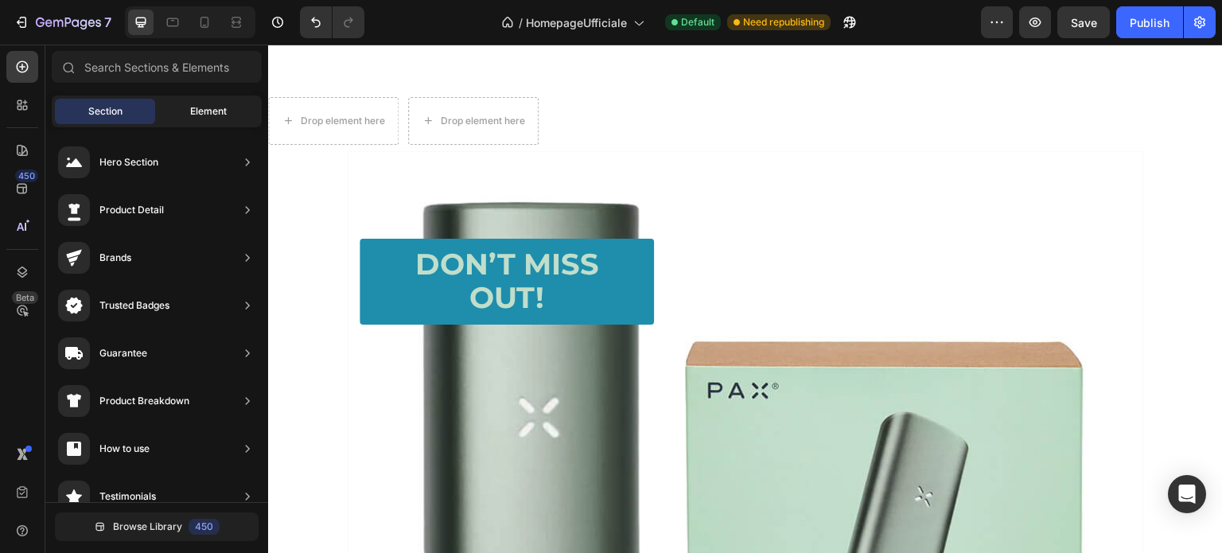
click at [195, 112] on span "Element" at bounding box center [208, 111] width 37 height 14
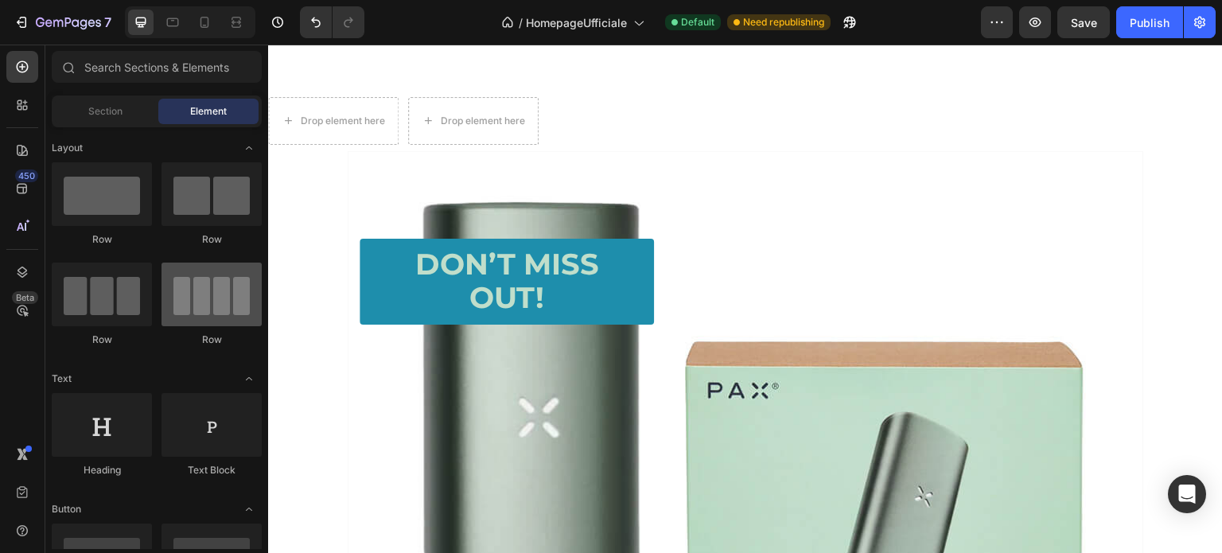
scroll to position [159, 0]
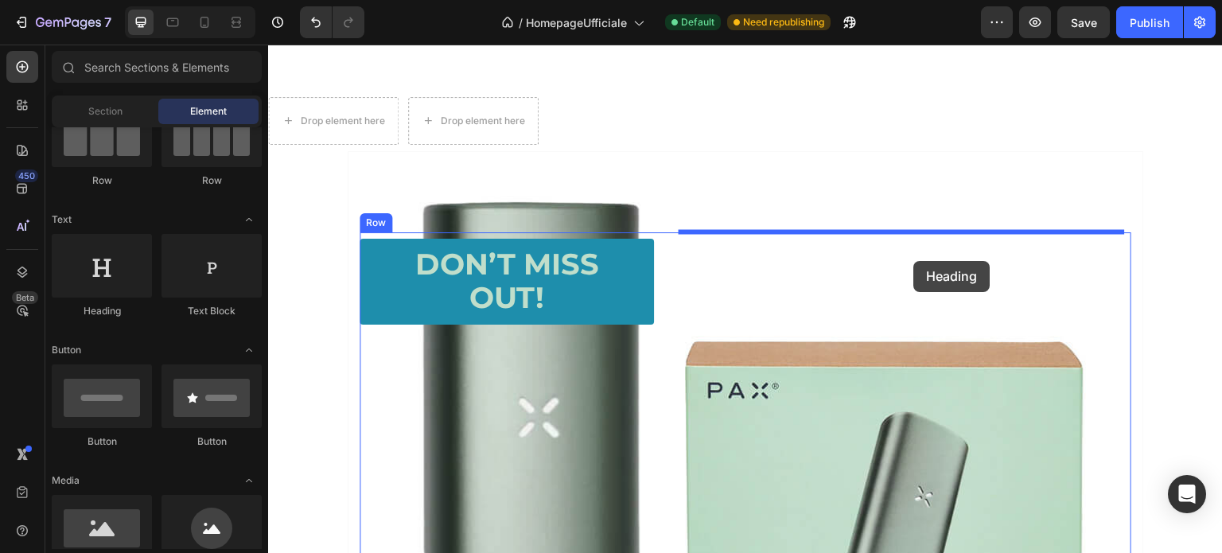
drag, startPoint x: 380, startPoint y: 322, endPoint x: 914, endPoint y: 261, distance: 538.3
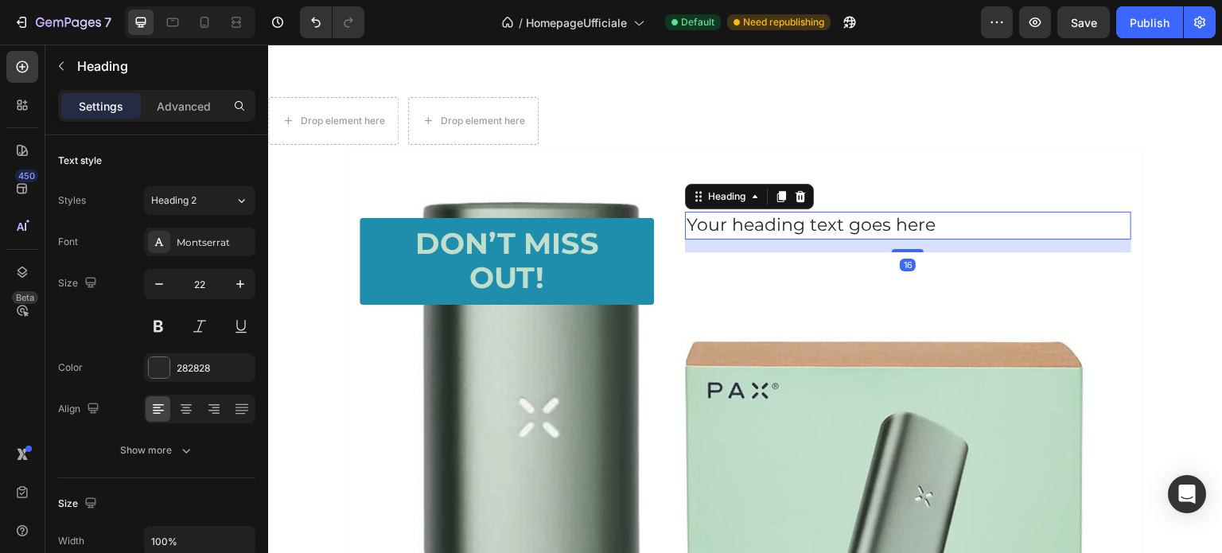
click at [787, 222] on h2 "Your heading text goes here" at bounding box center [908, 226] width 446 height 28
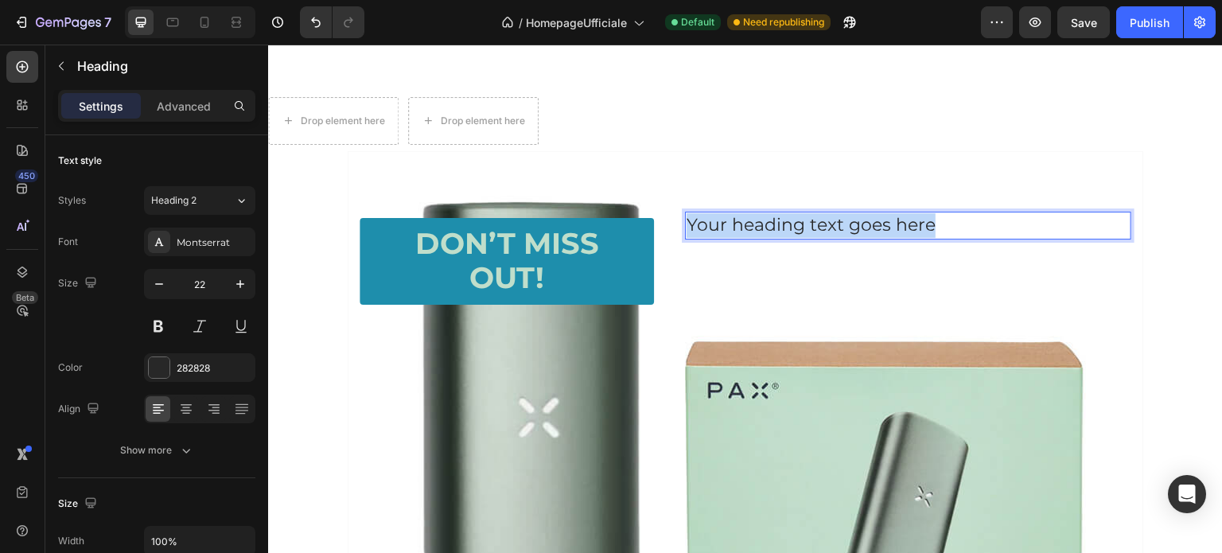
drag, startPoint x: 937, startPoint y: 222, endPoint x: 683, endPoint y: 228, distance: 253.9
click at [687, 228] on p "Your heading text goes here" at bounding box center [908, 225] width 443 height 25
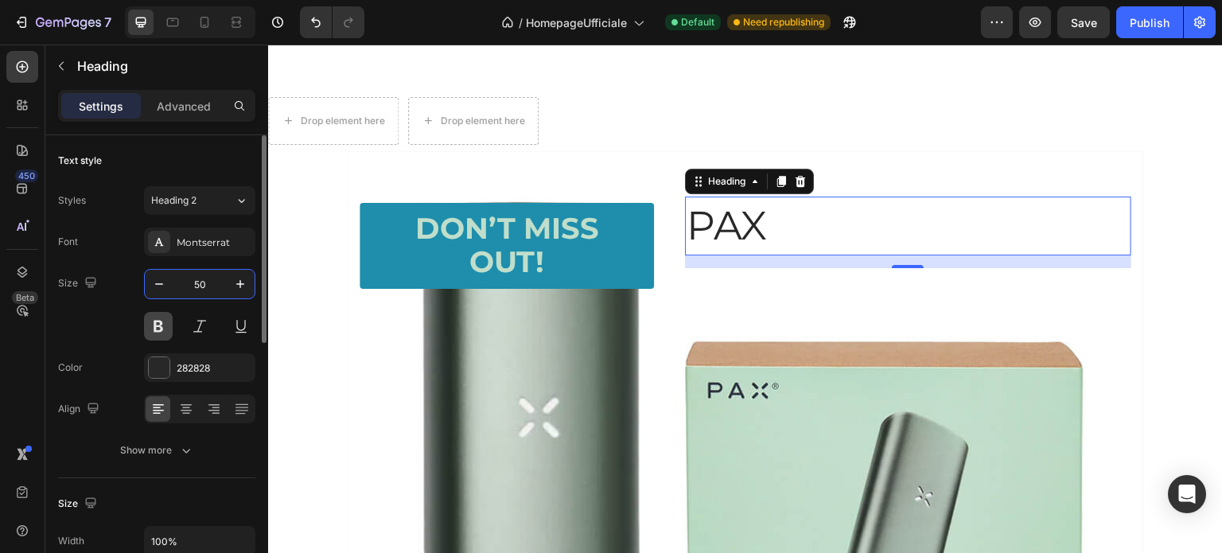
click at [160, 327] on button at bounding box center [158, 326] width 29 height 29
click at [687, 216] on p "PAX" at bounding box center [908, 226] width 443 height 56
click at [245, 279] on icon "button" at bounding box center [240, 284] width 16 height 16
click at [245, 277] on icon "button" at bounding box center [240, 284] width 16 height 16
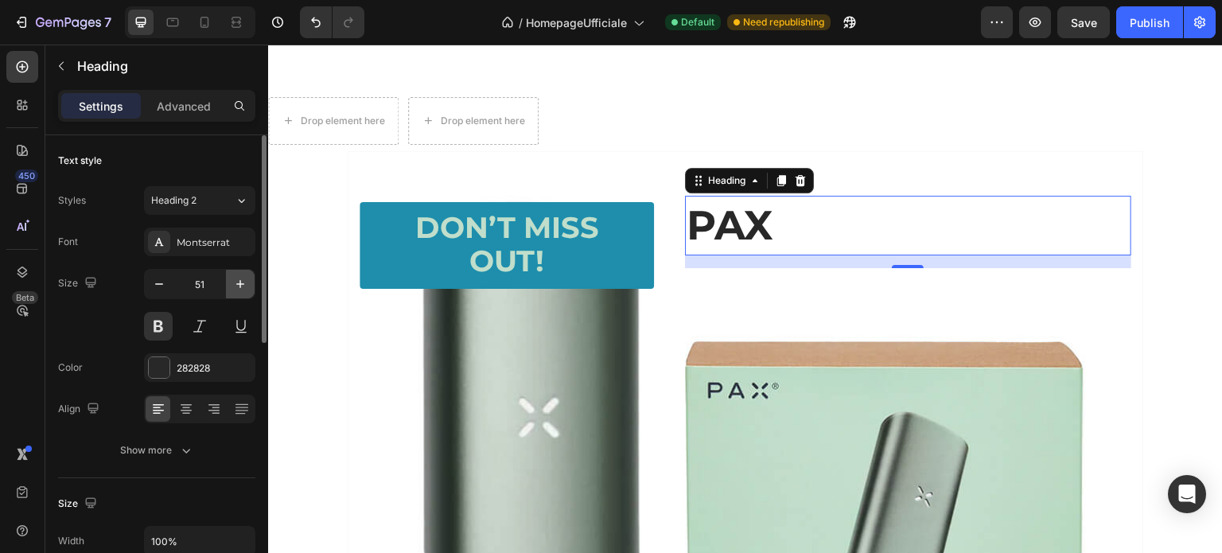
click at [245, 277] on icon "button" at bounding box center [240, 284] width 16 height 16
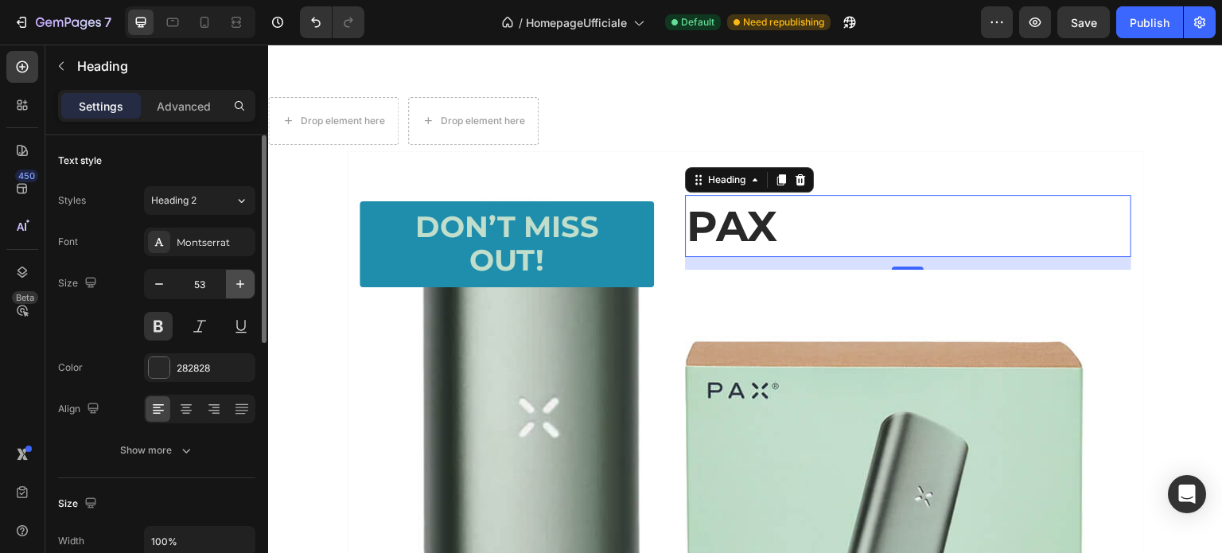
click at [245, 277] on icon "button" at bounding box center [240, 284] width 16 height 16
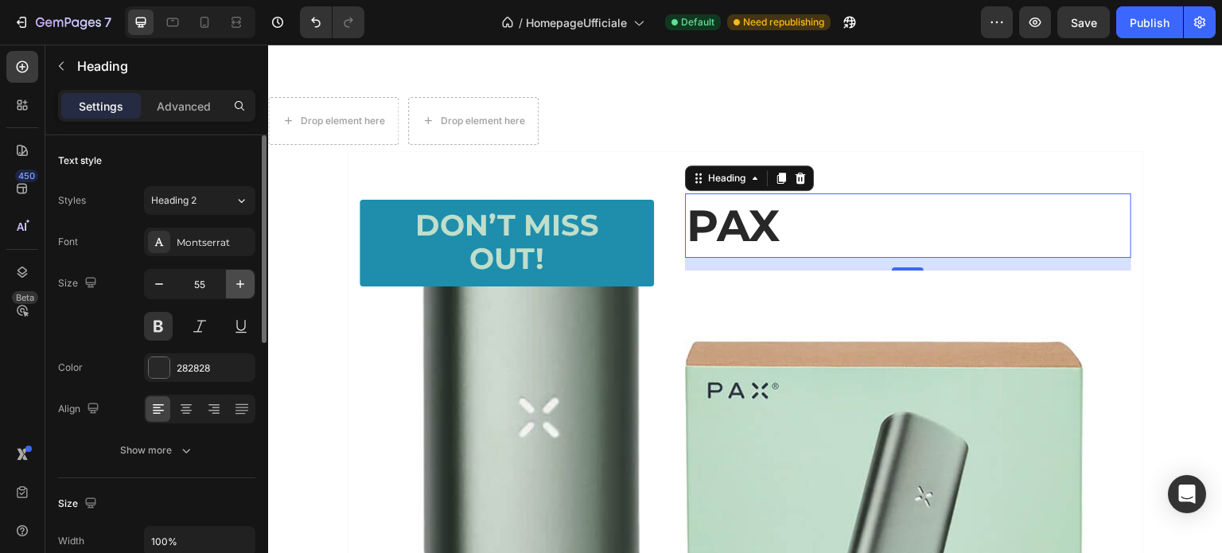
click at [245, 277] on icon "button" at bounding box center [240, 284] width 16 height 16
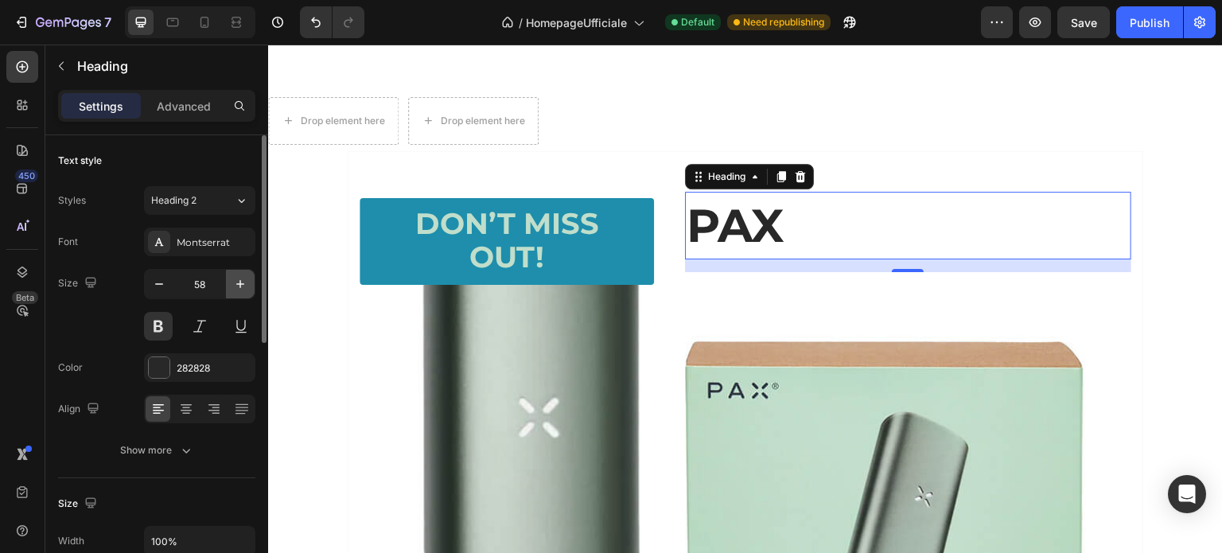
click at [245, 277] on icon "button" at bounding box center [240, 284] width 16 height 16
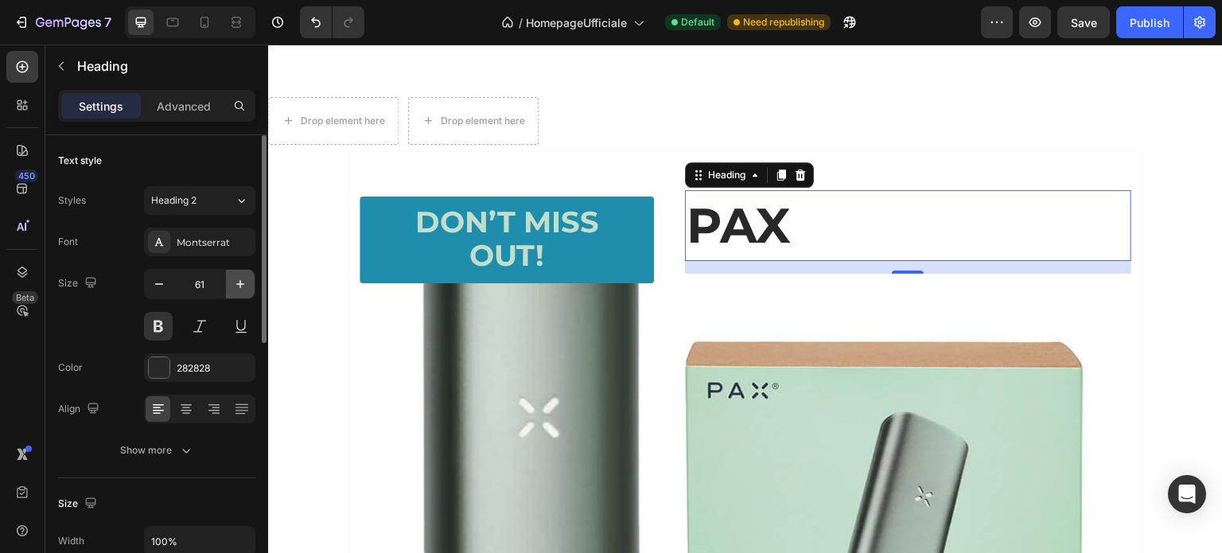
click at [245, 277] on icon "button" at bounding box center [240, 284] width 16 height 16
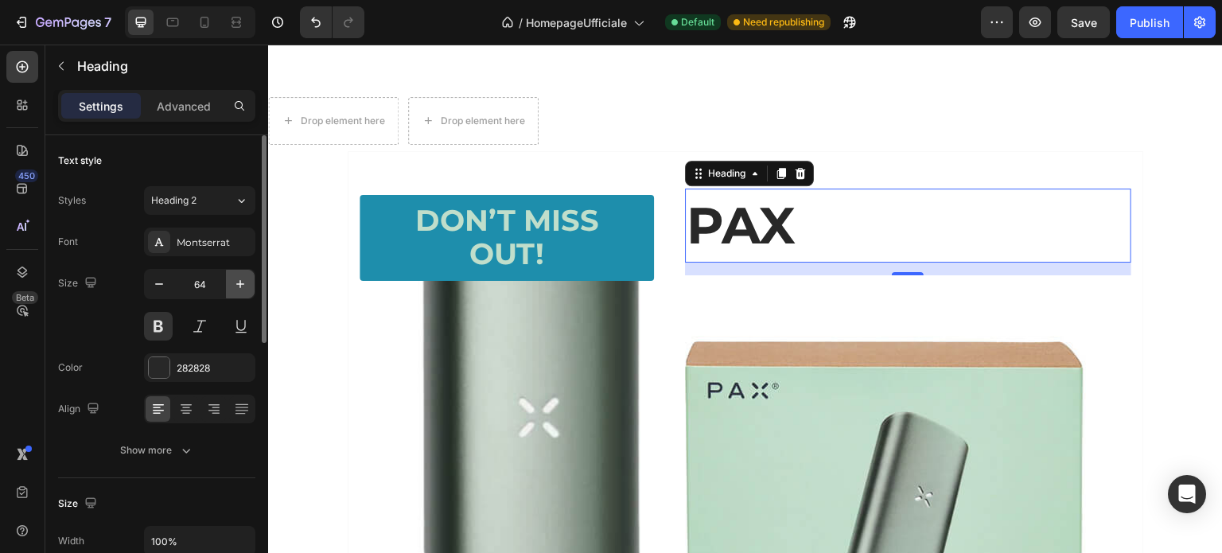
type input "65"
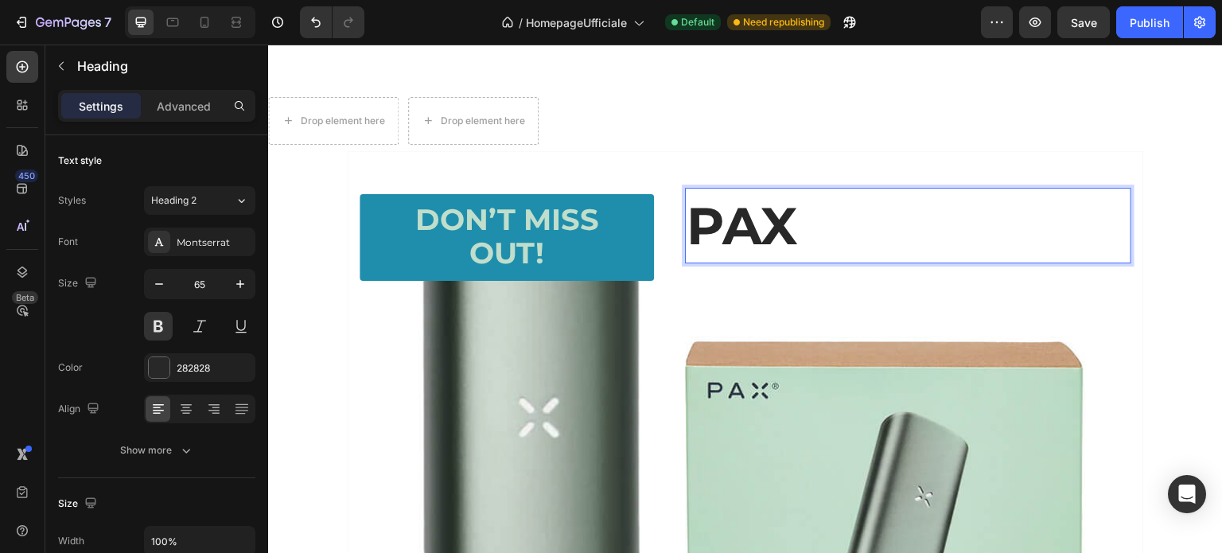
click at [881, 228] on p "PAX" at bounding box center [908, 225] width 443 height 72
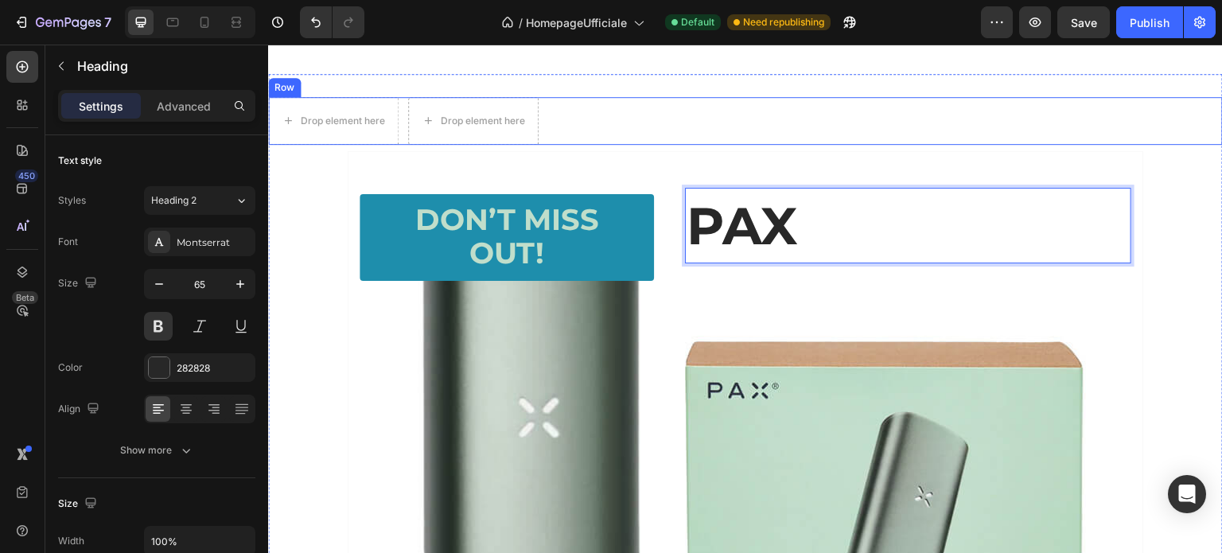
click at [906, 134] on div "Drop element here Drop element here Row" at bounding box center [745, 121] width 955 height 48
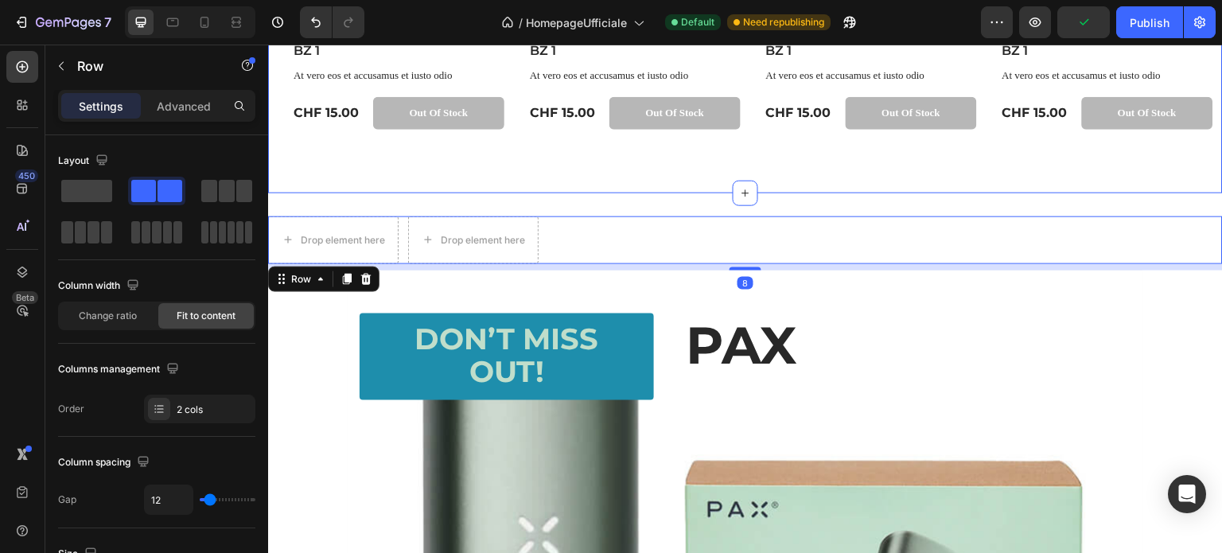
scroll to position [3141, 0]
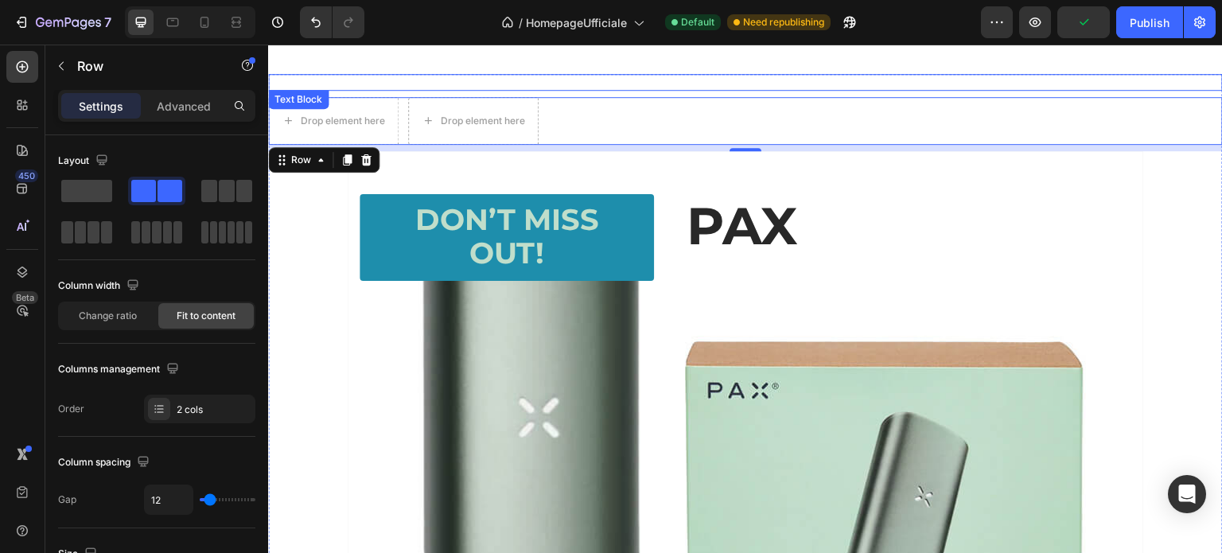
click at [843, 79] on div at bounding box center [745, 82] width 955 height 17
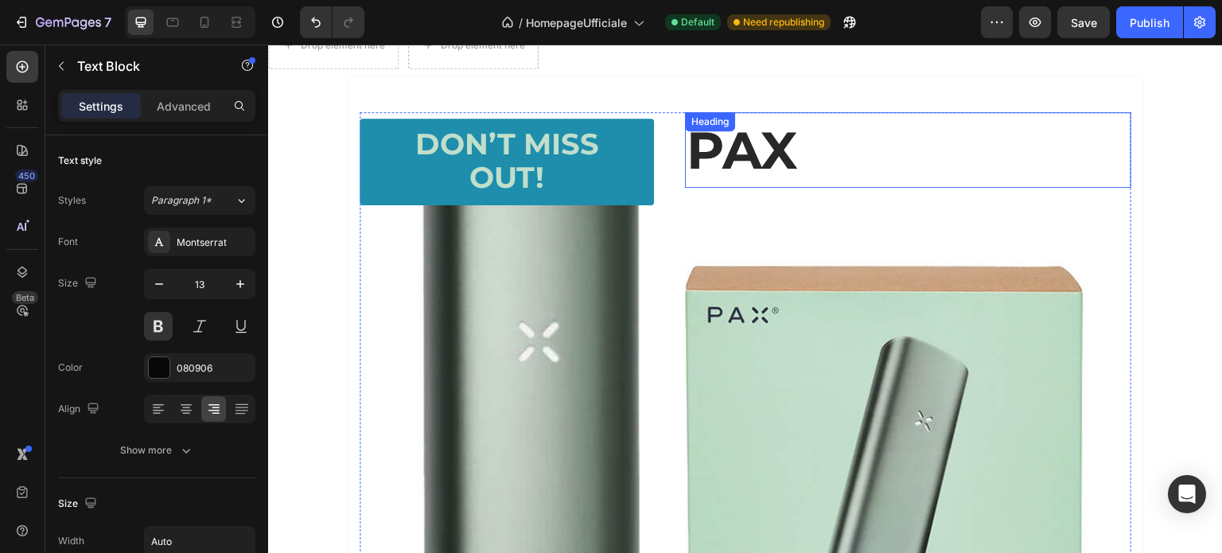
scroll to position [3061, 0]
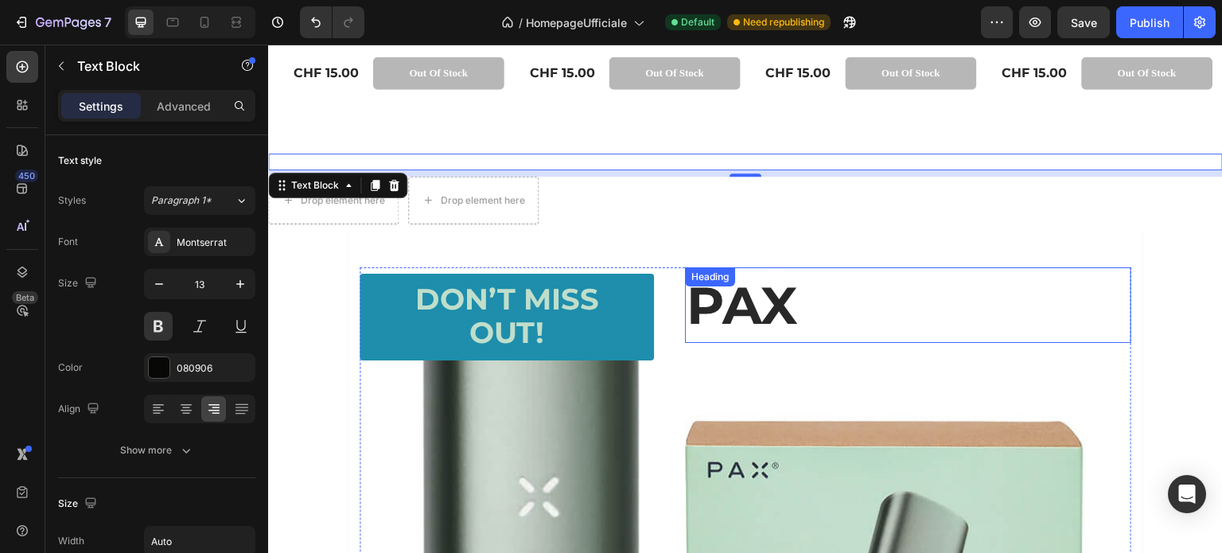
click at [949, 307] on p "PAX" at bounding box center [908, 305] width 443 height 72
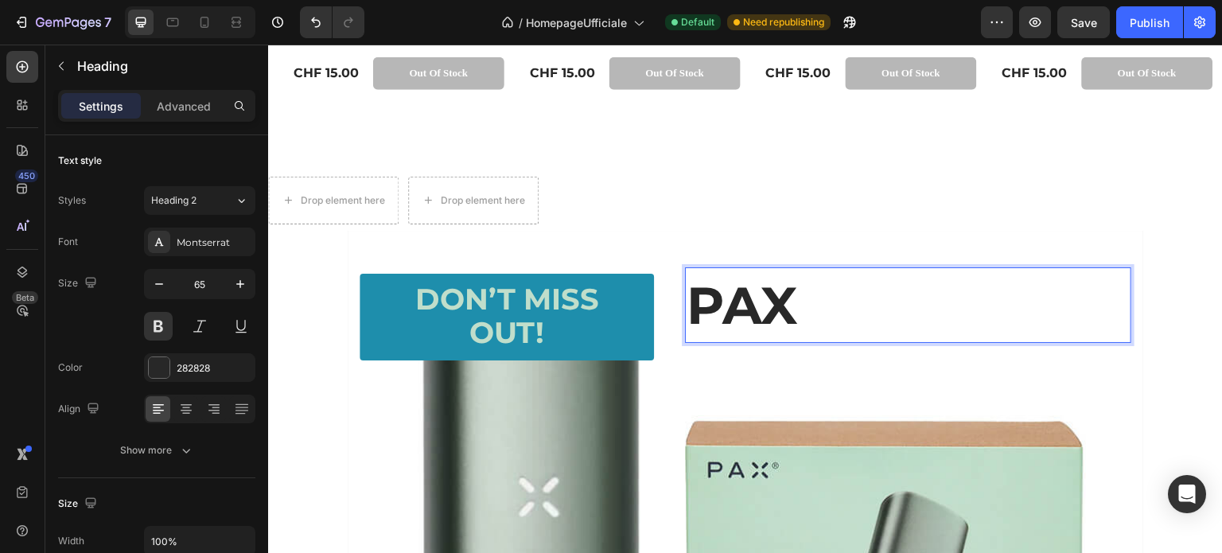
click at [966, 307] on p "PAX" at bounding box center [908, 305] width 443 height 72
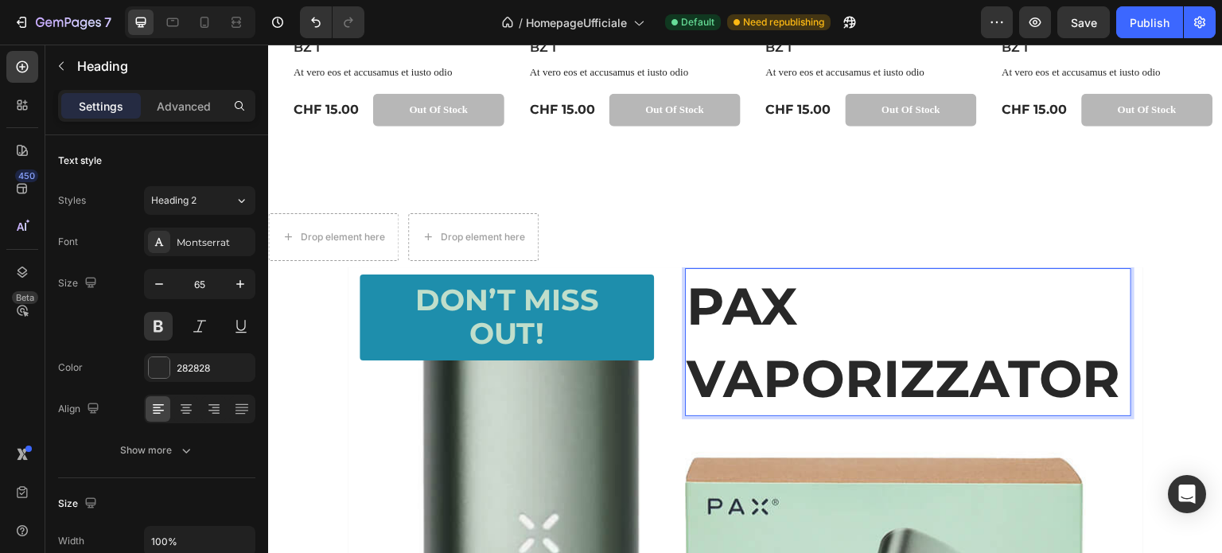
scroll to position [2989, 0]
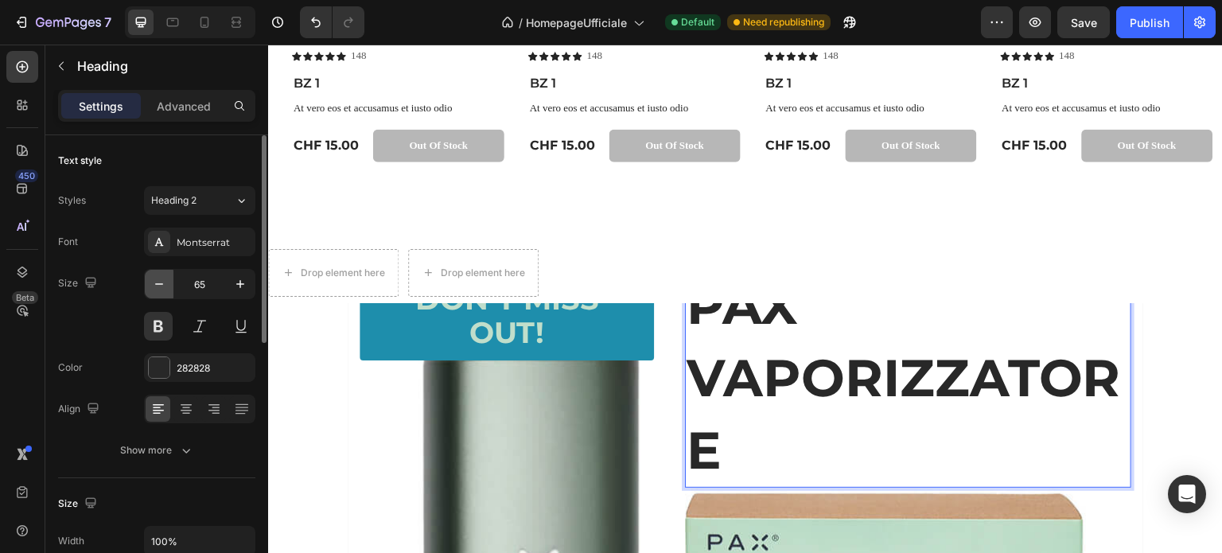
click at [167, 287] on button "button" at bounding box center [159, 284] width 29 height 29
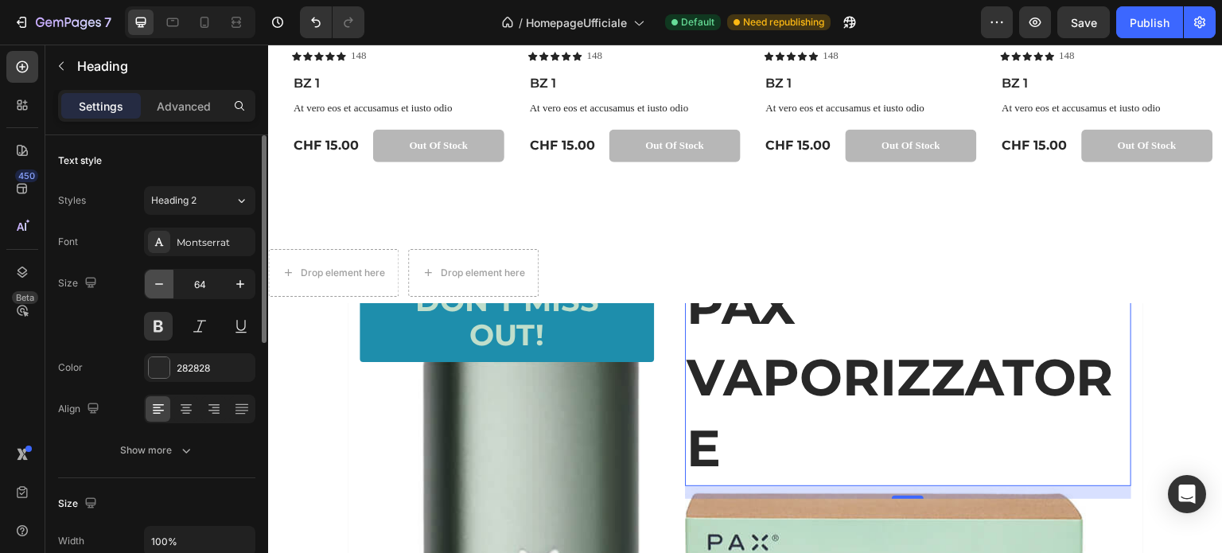
click at [162, 286] on icon "button" at bounding box center [159, 284] width 16 height 16
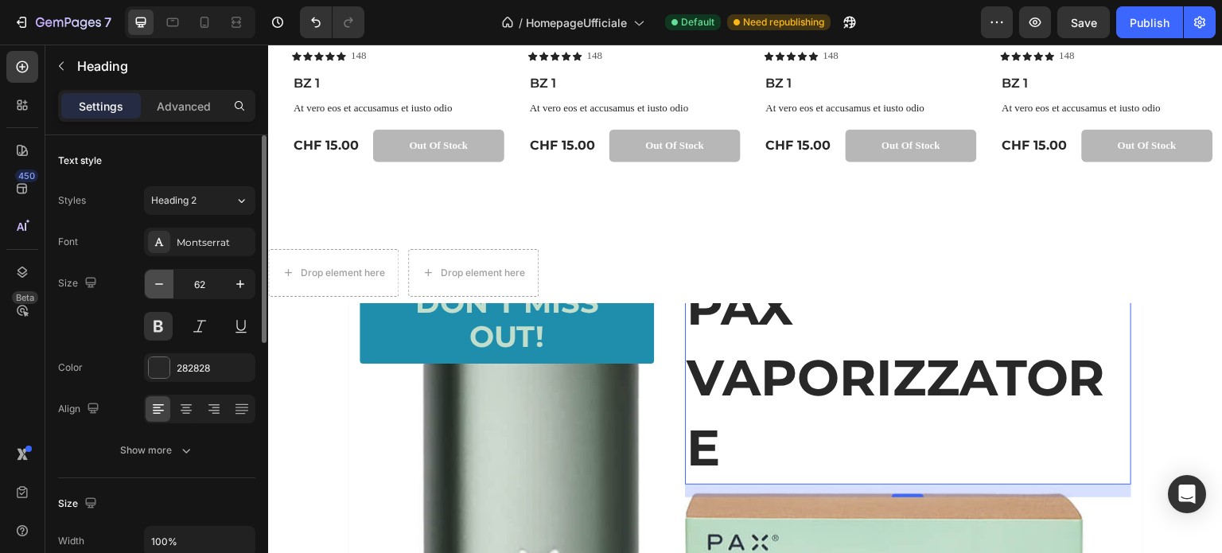
click at [162, 286] on icon "button" at bounding box center [159, 284] width 16 height 16
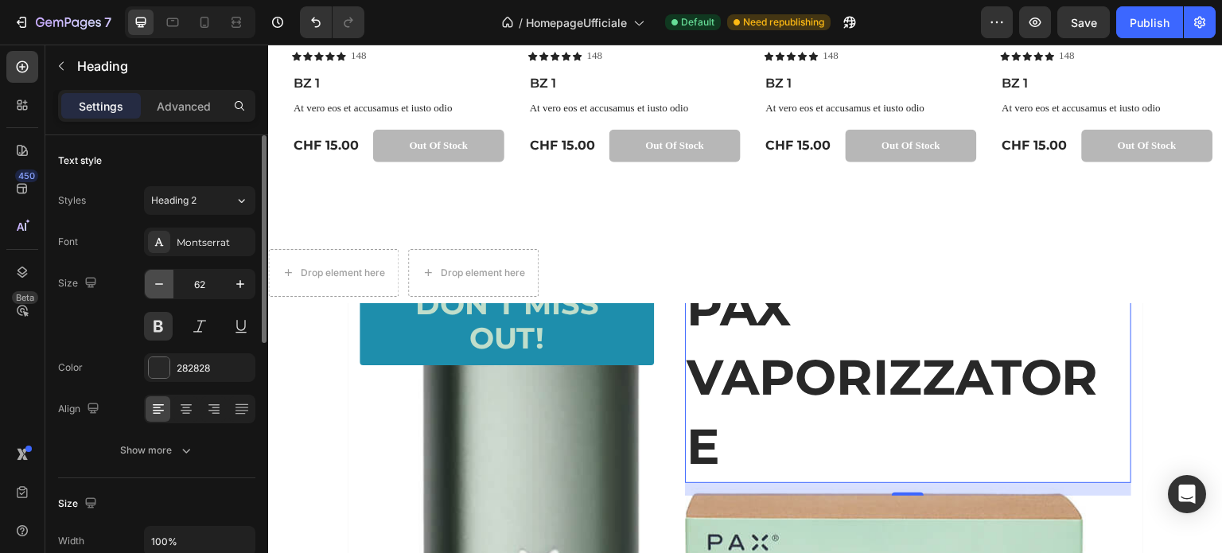
click at [162, 286] on icon "button" at bounding box center [159, 284] width 16 height 16
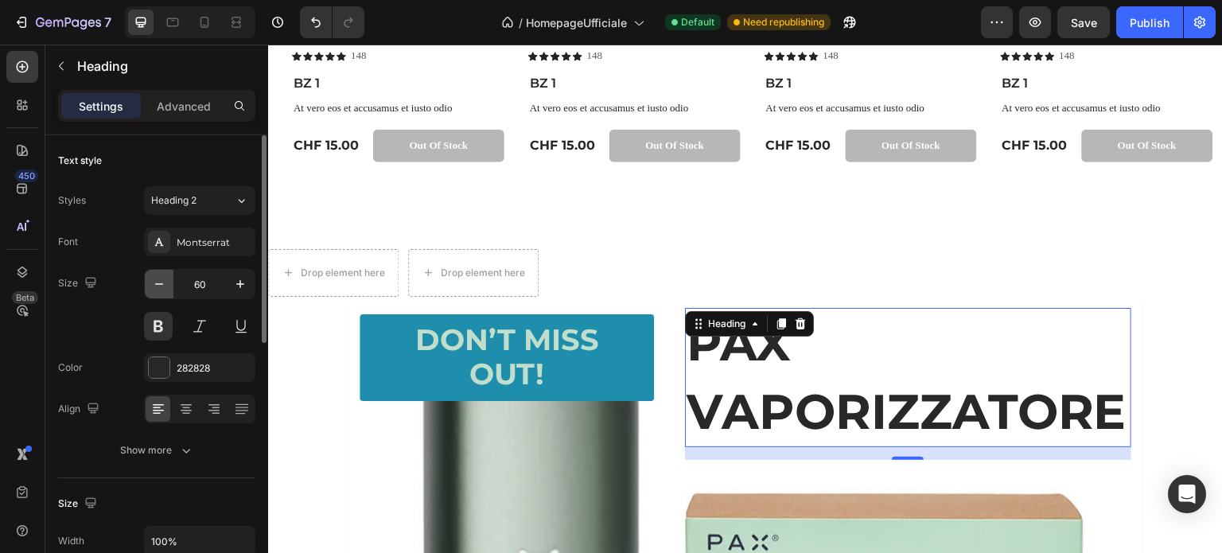
click at [162, 286] on icon "button" at bounding box center [159, 284] width 16 height 16
type input "59"
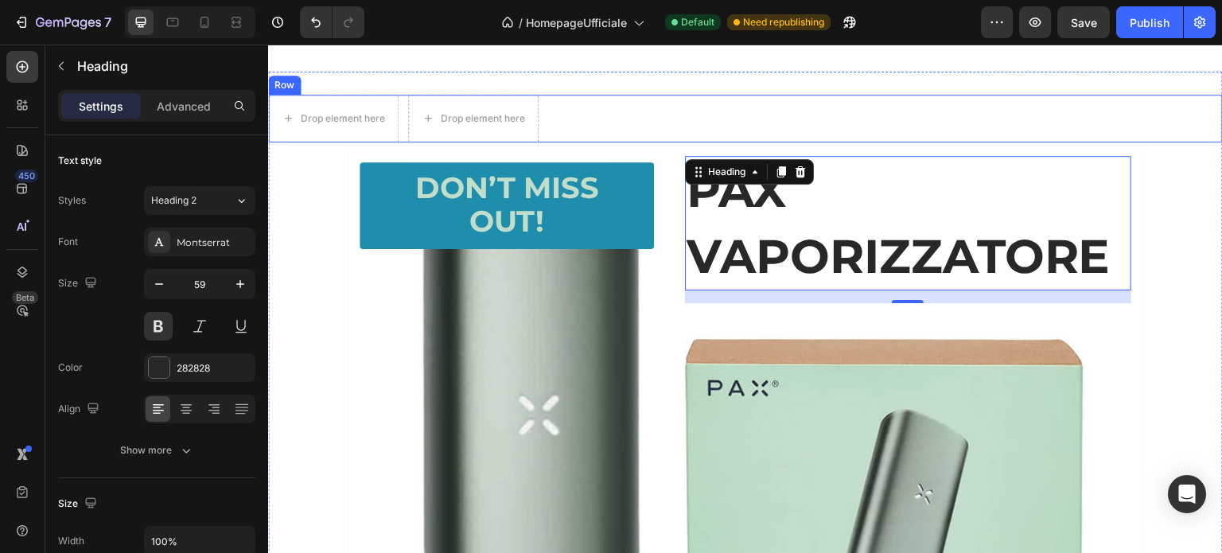
scroll to position [3148, 0]
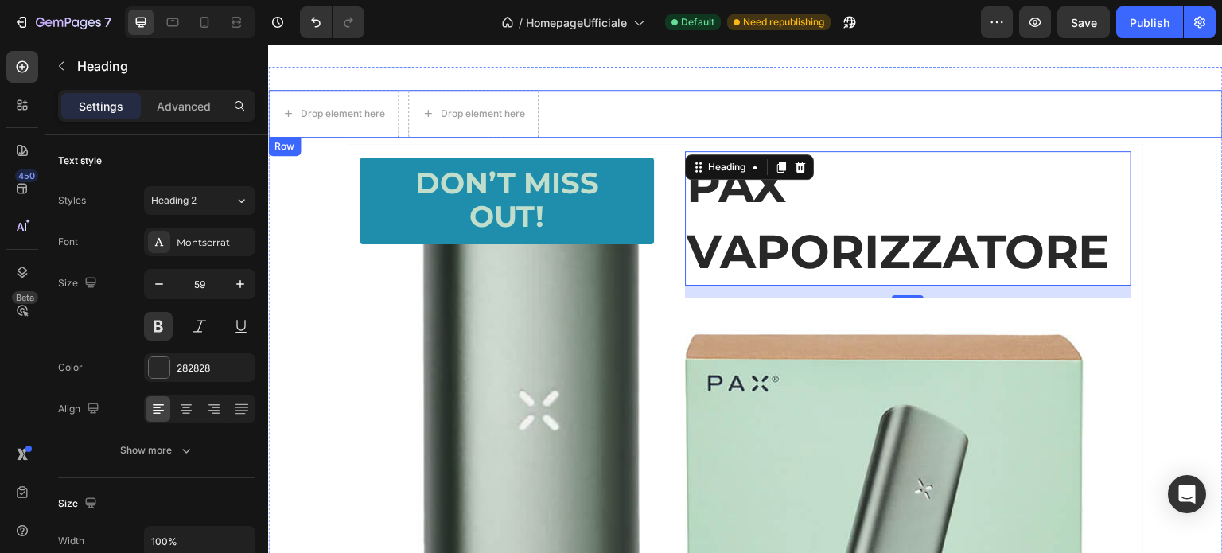
click at [860, 100] on div "Drop element here Drop element here Row" at bounding box center [745, 114] width 955 height 48
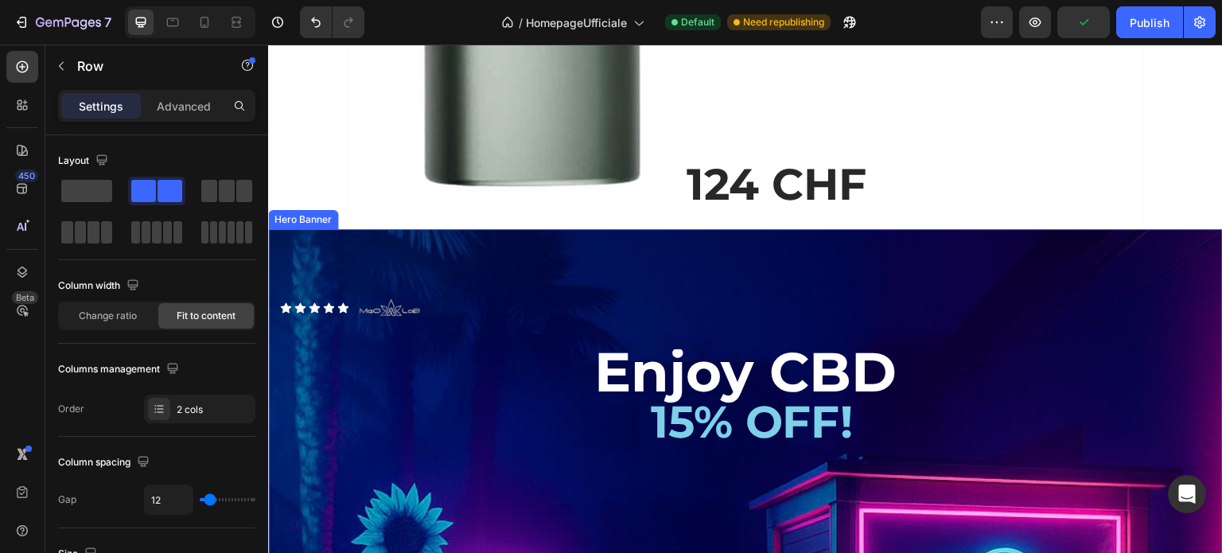
scroll to position [3864, 0]
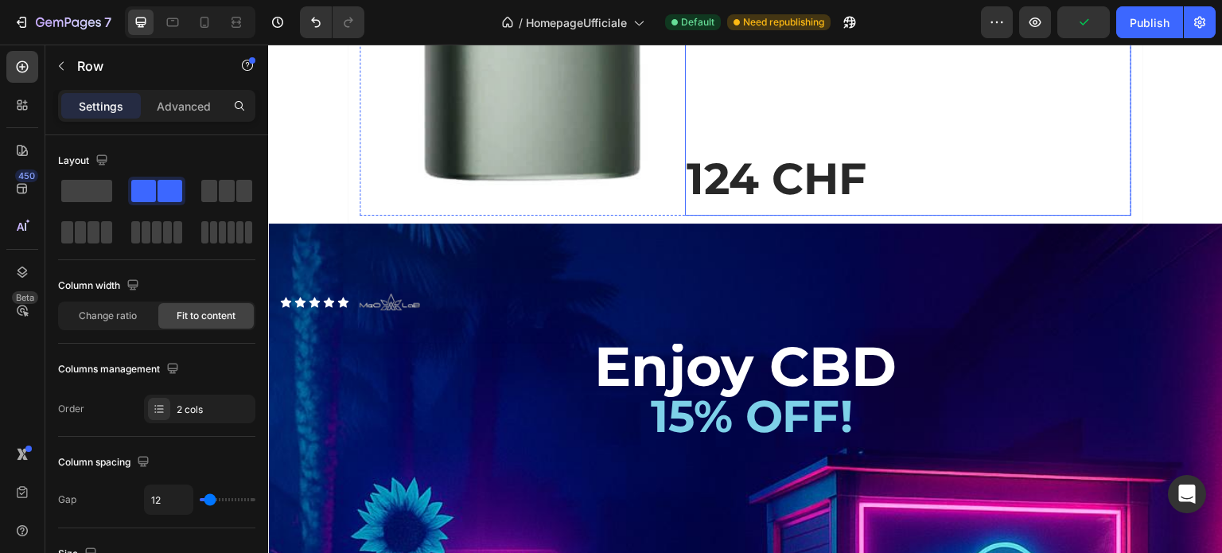
click at [864, 127] on p "Rich Text Editor. Editing area: main" at bounding box center [908, 109] width 443 height 70
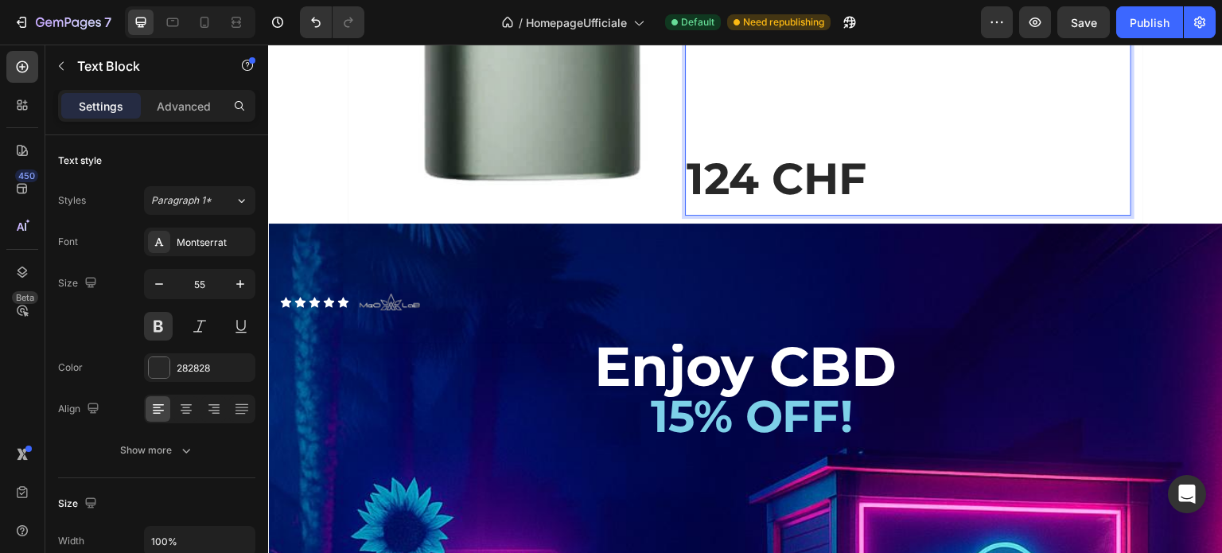
click at [797, 167] on p "124 CHF" at bounding box center [908, 179] width 443 height 70
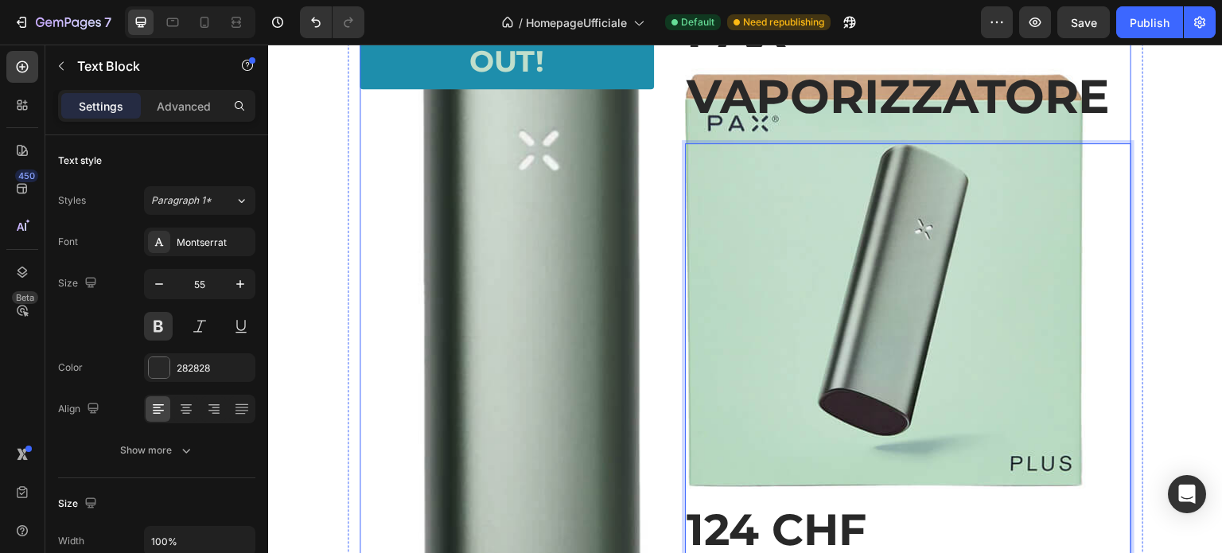
scroll to position [3333, 0]
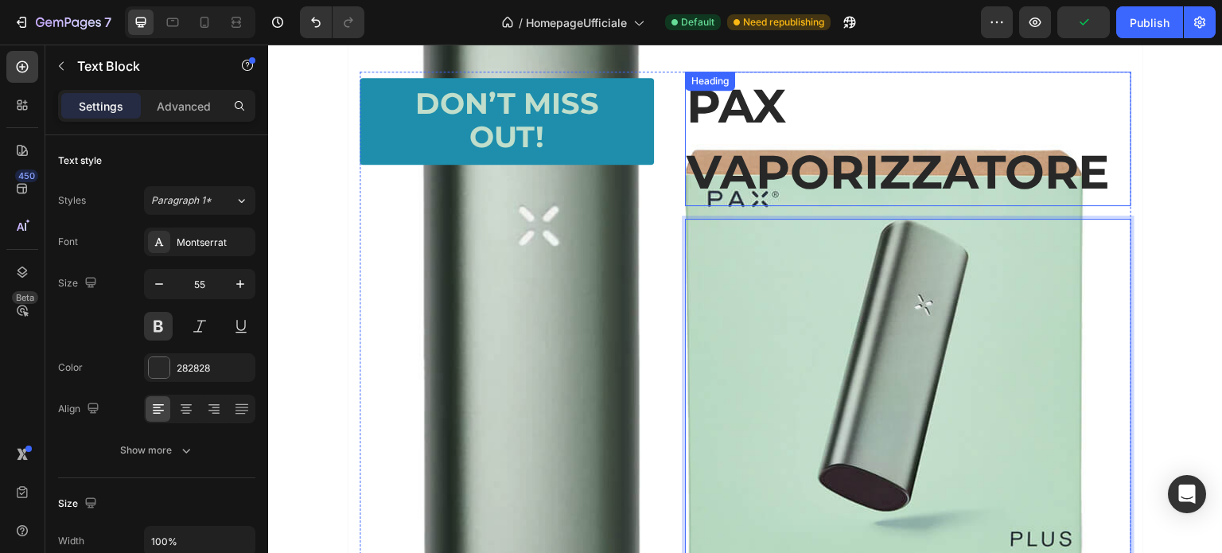
click at [814, 99] on p "PAX VAPORIZZATORE" at bounding box center [908, 138] width 443 height 131
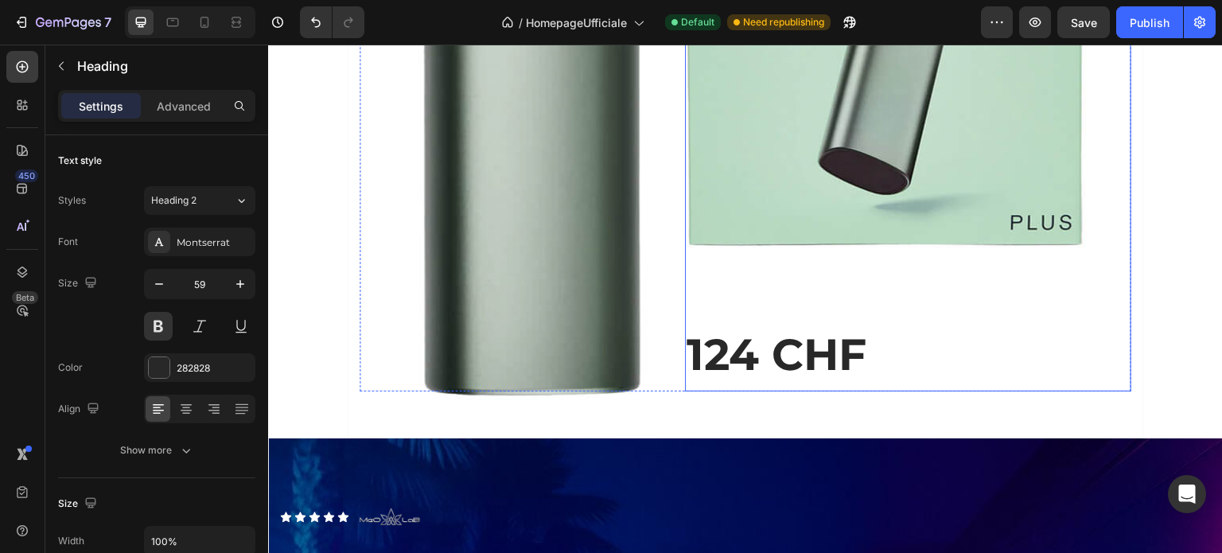
scroll to position [3744, 0]
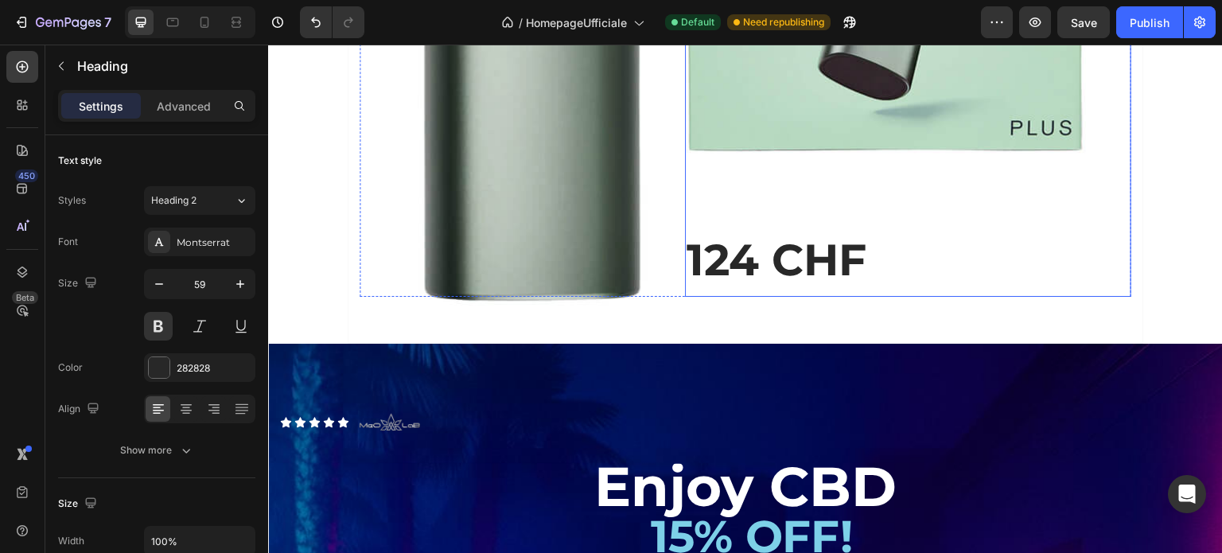
click at [902, 200] on p "Rich Text Editor. Editing area: main" at bounding box center [908, 190] width 443 height 70
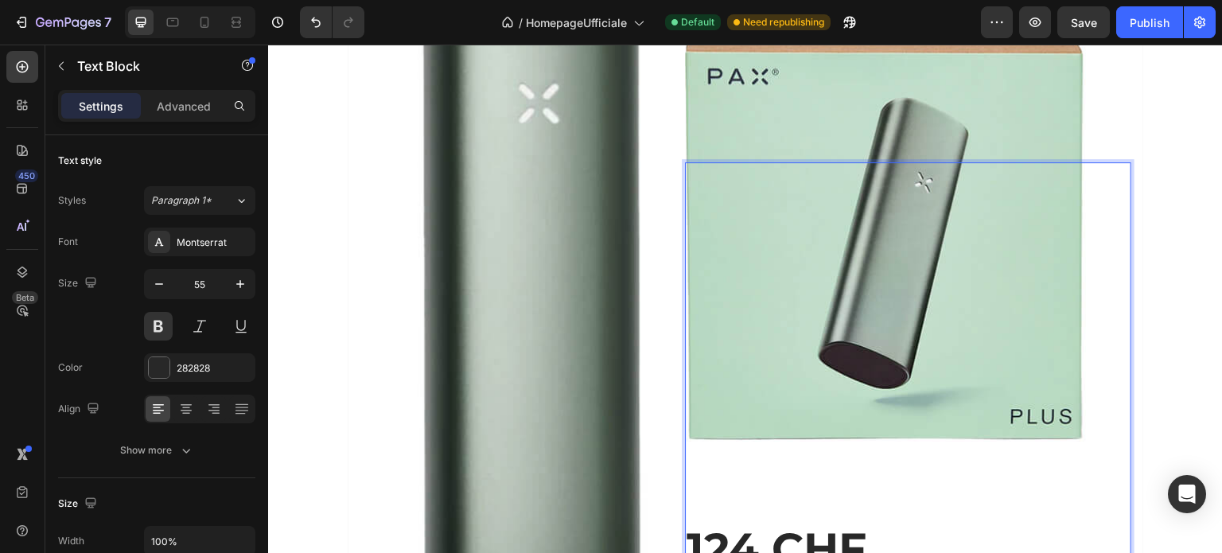
scroll to position [3753, 0]
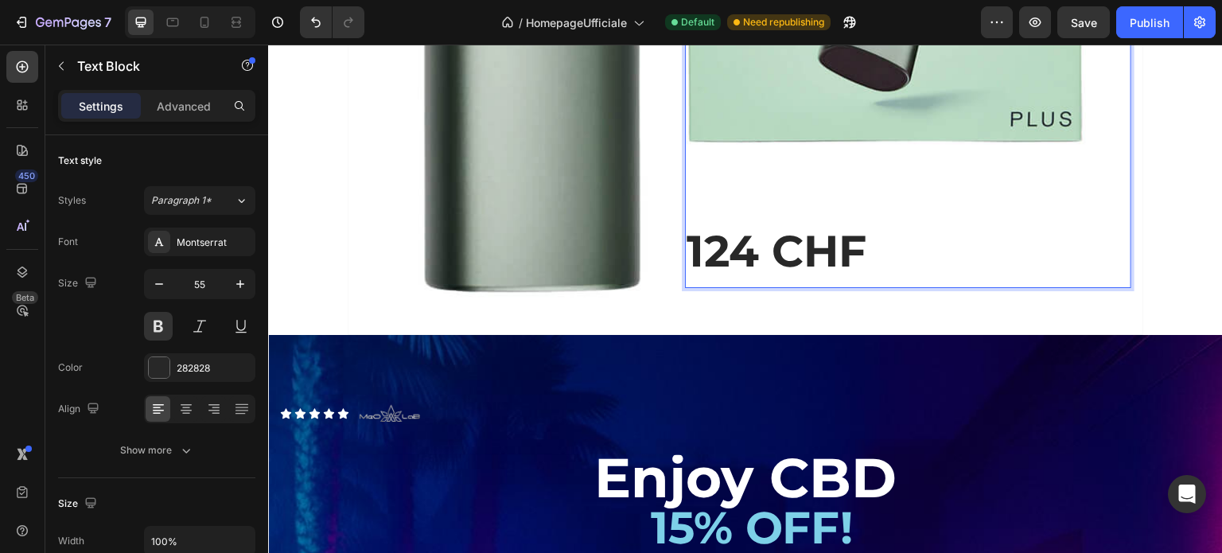
click at [788, 235] on p "124 CHF" at bounding box center [908, 251] width 443 height 70
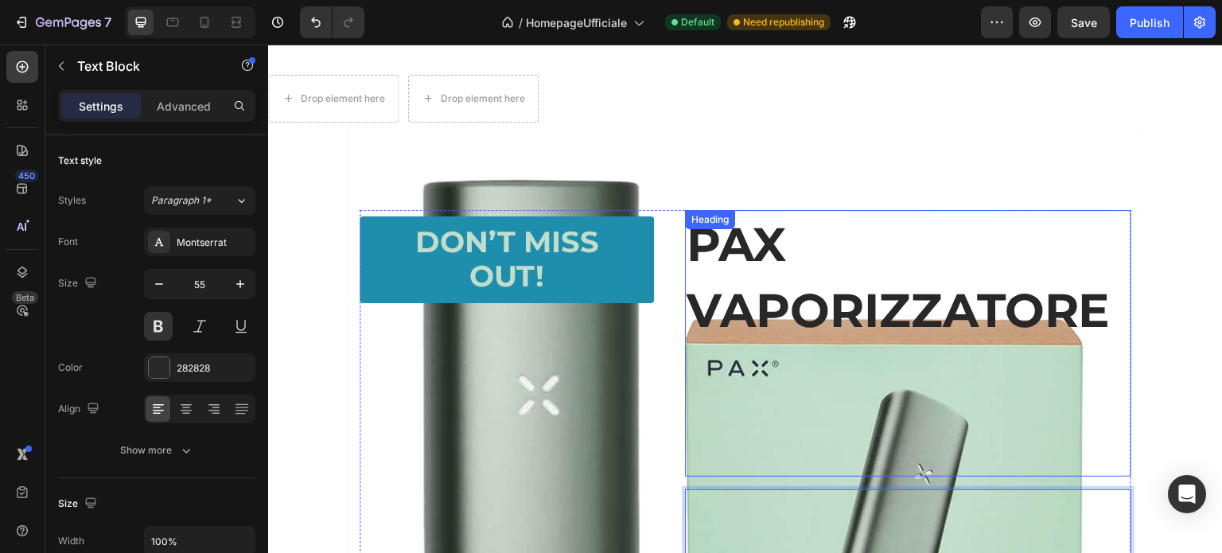
scroll to position [3151, 0]
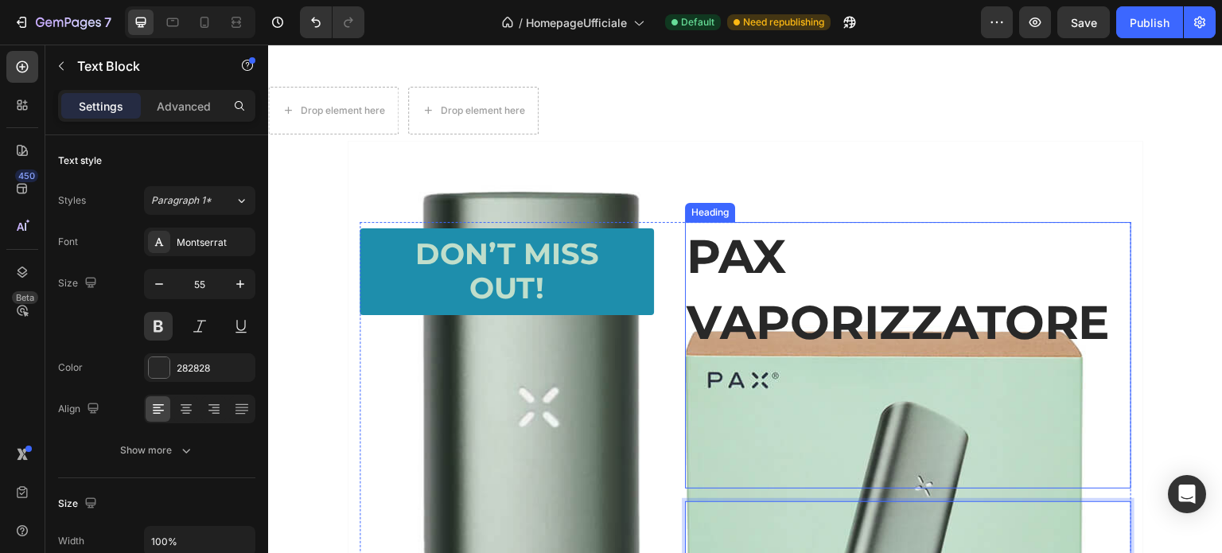
click at [869, 372] on p "PAX VAPORIZZATORE" at bounding box center [908, 355] width 443 height 263
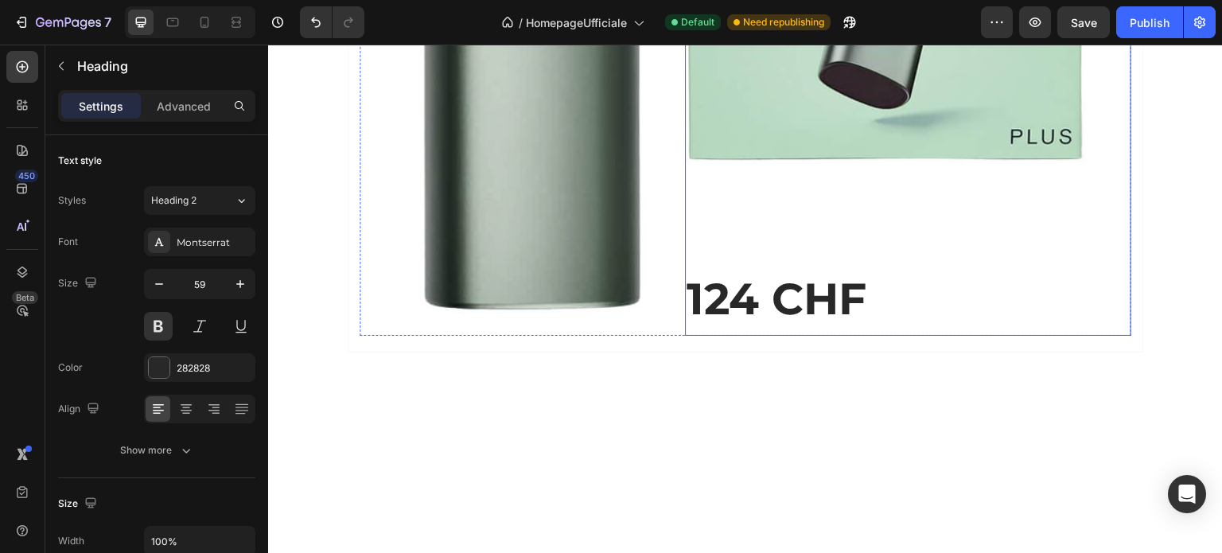
scroll to position [3801, 0]
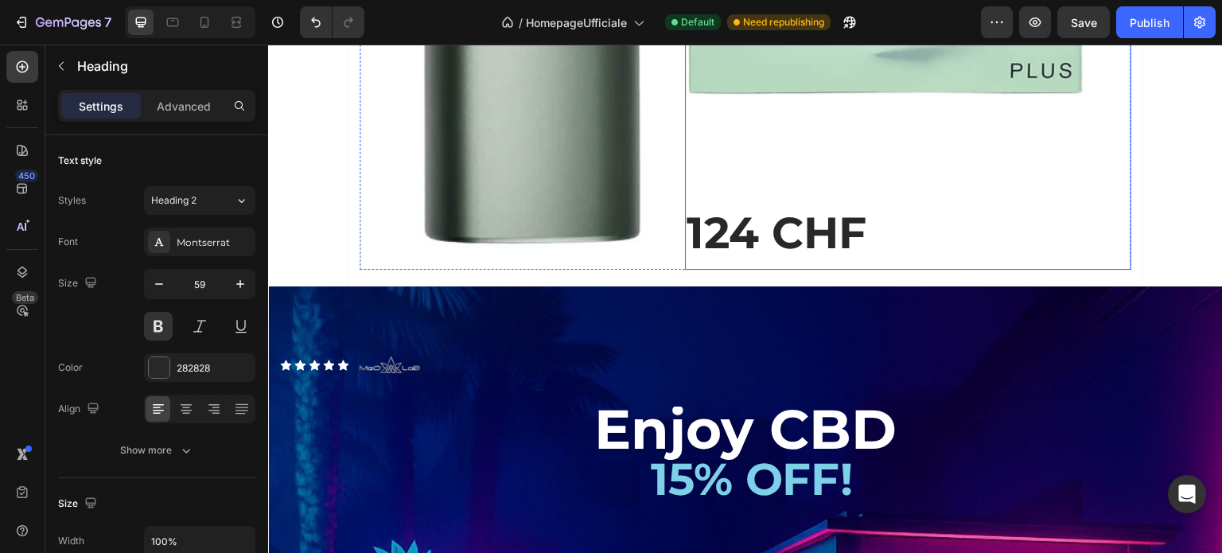
click at [786, 158] on p "Rich Text Editor. Editing area: main" at bounding box center [908, 163] width 443 height 70
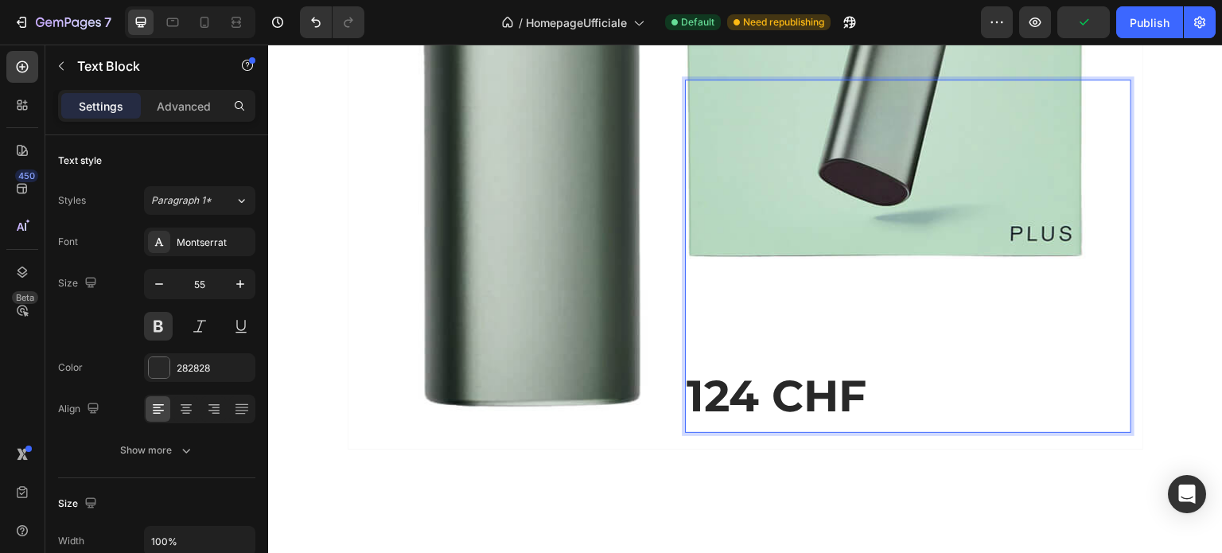
scroll to position [3694, 0]
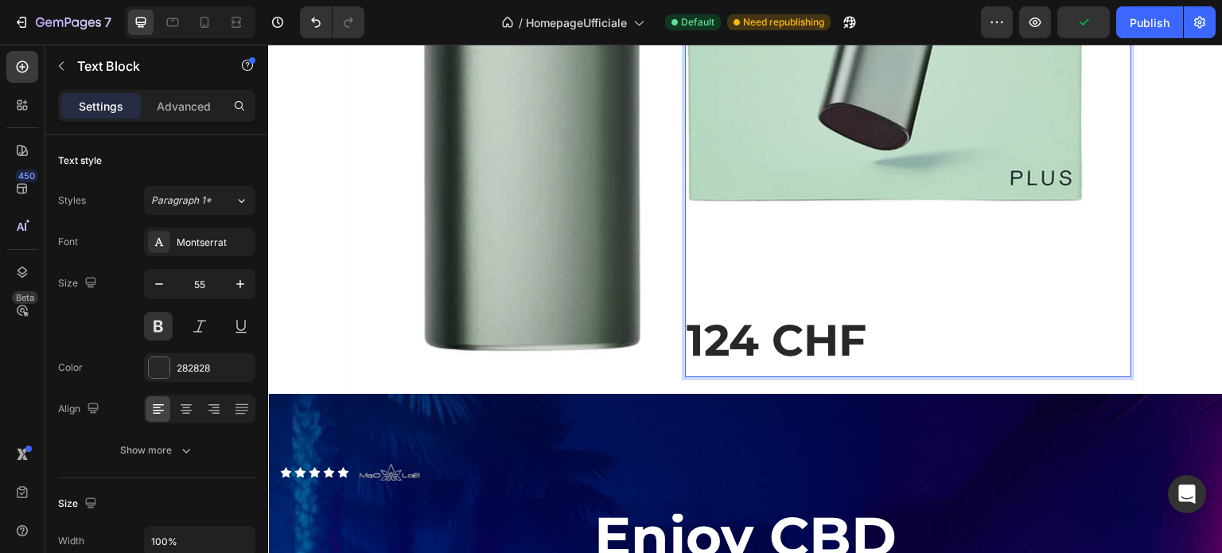
click at [776, 319] on p "124 CHF" at bounding box center [908, 341] width 443 height 70
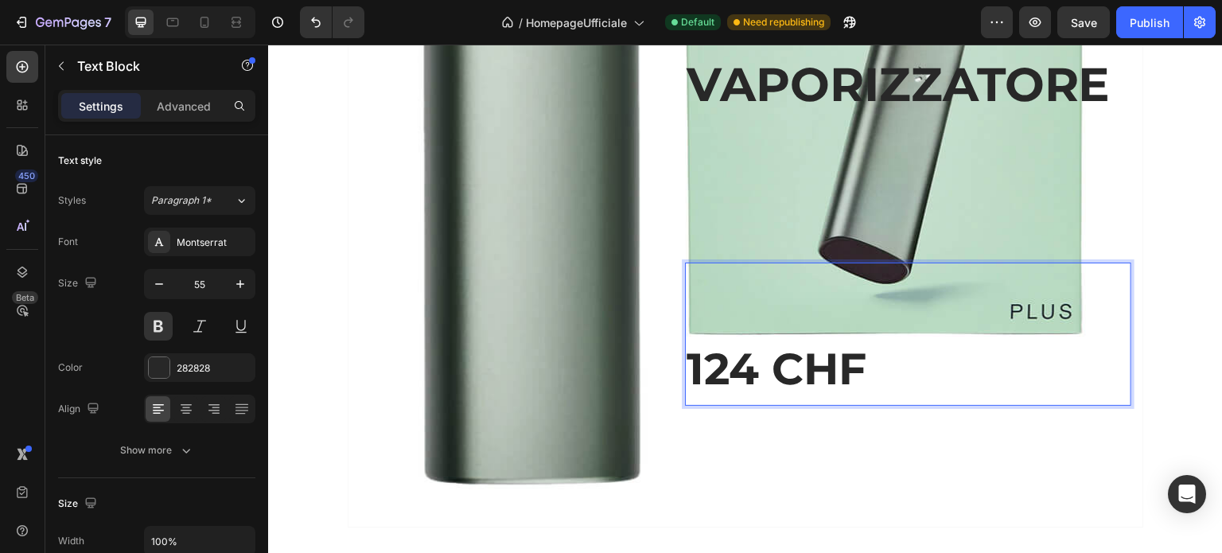
scroll to position [3322, 0]
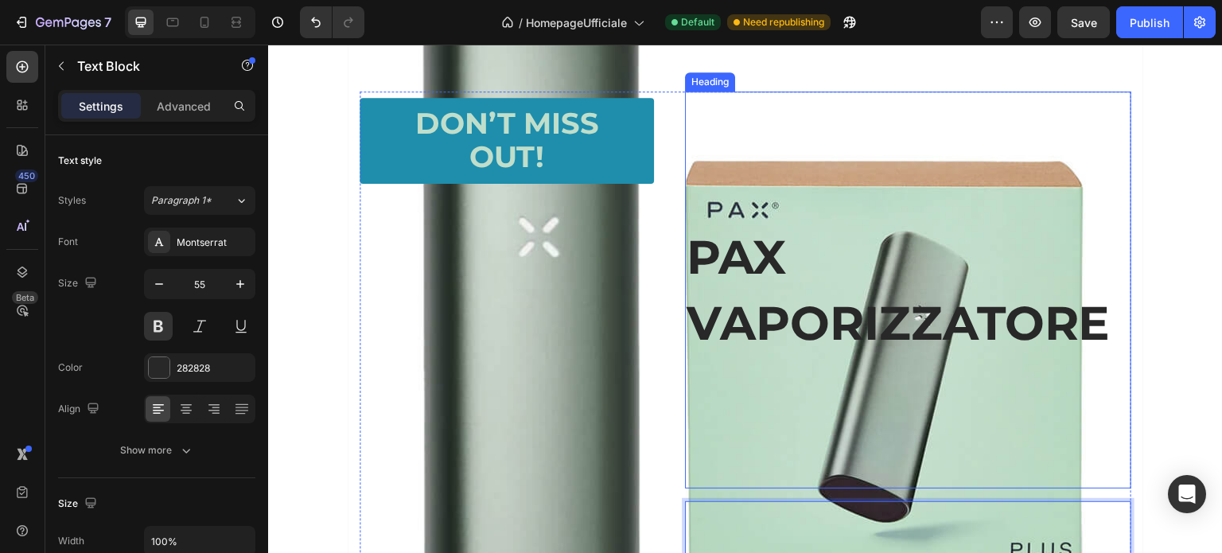
click at [806, 267] on p "⁠⁠⁠⁠⁠⁠⁠ PAX VAPORIZZATORE" at bounding box center [908, 290] width 443 height 395
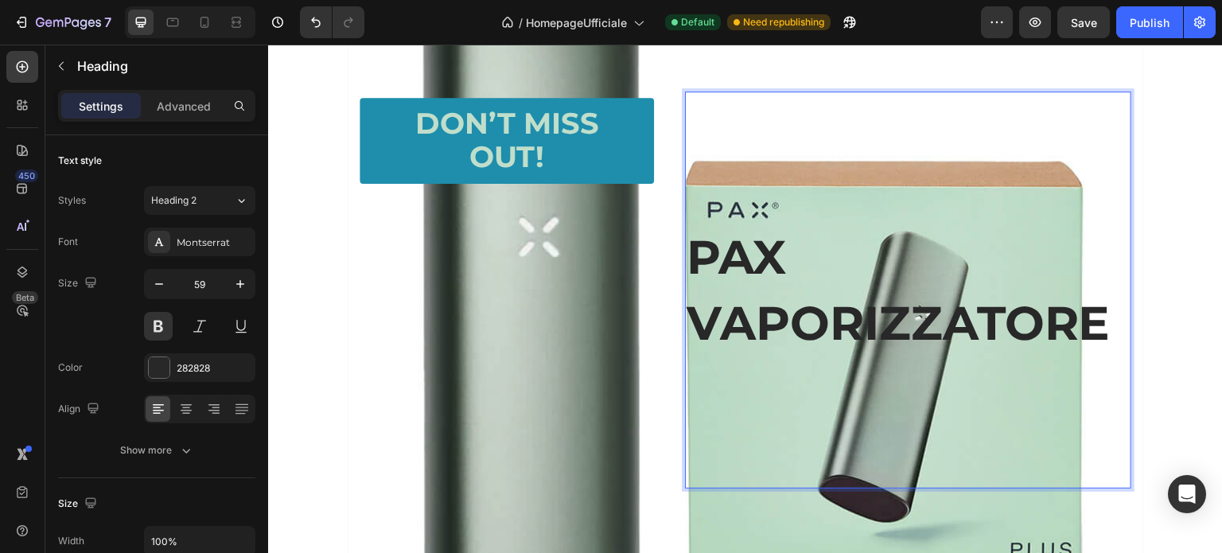
click at [703, 259] on p "PAX VAPORIZZATORE" at bounding box center [908, 290] width 443 height 395
click at [1109, 308] on p "PAX VAPORIZZATORE" at bounding box center [908, 290] width 443 height 395
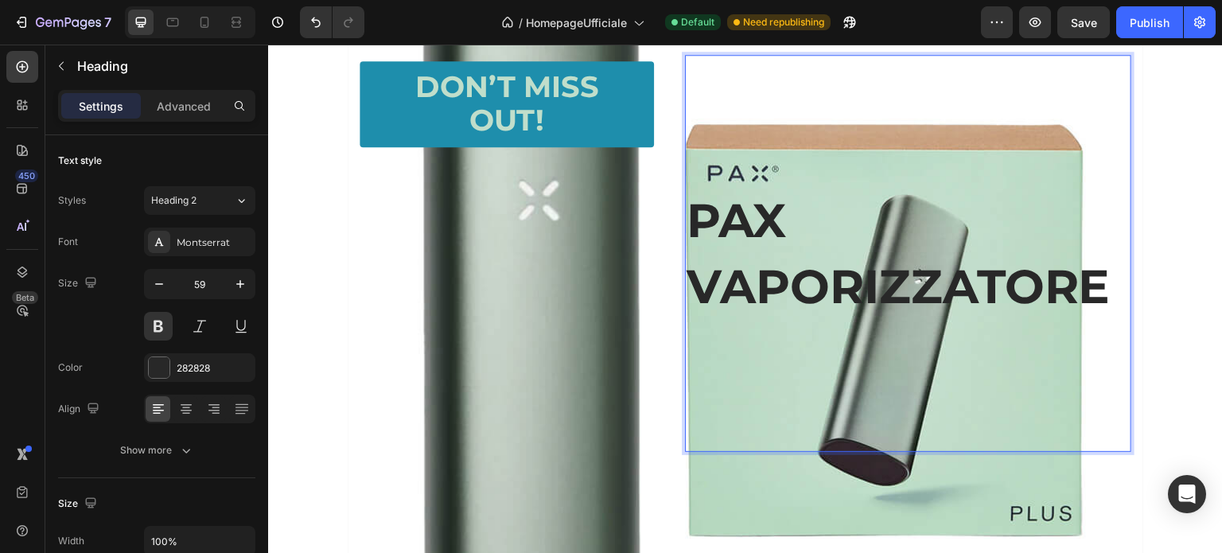
scroll to position [3272, 0]
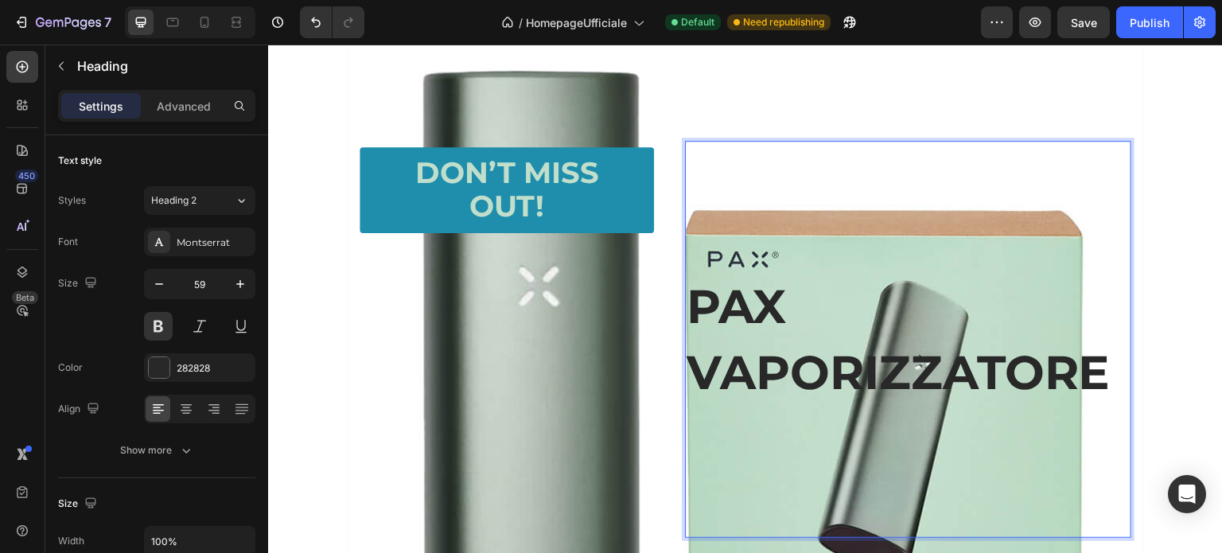
click at [749, 314] on p "PAX VAPORIZZATORE" at bounding box center [908, 339] width 443 height 395
click at [960, 357] on p "PAX VAPORIZZATORE" at bounding box center [908, 339] width 443 height 395
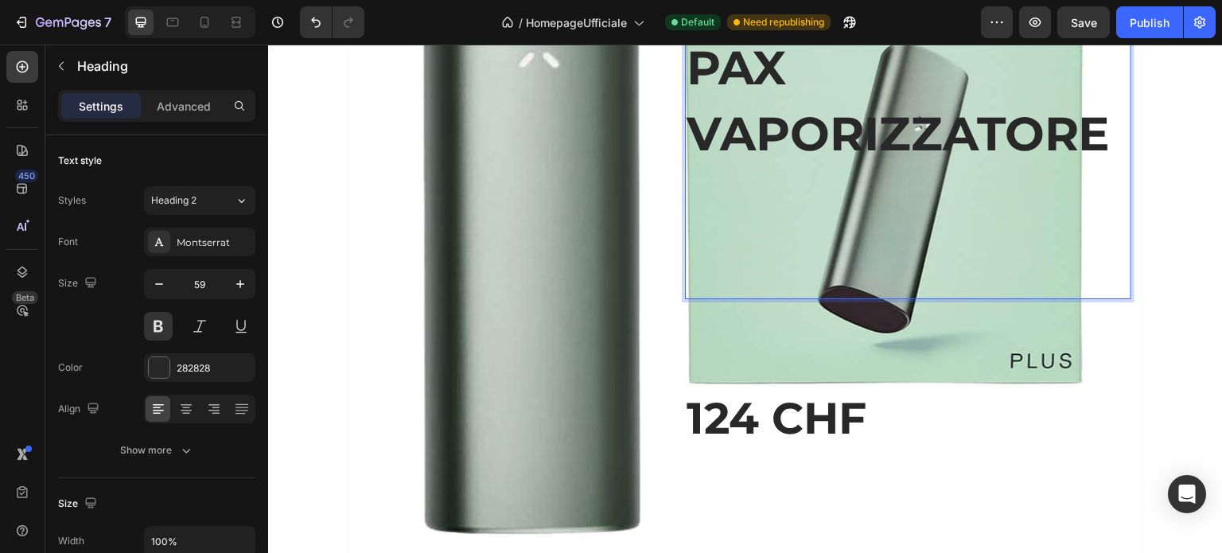
scroll to position [3431, 0]
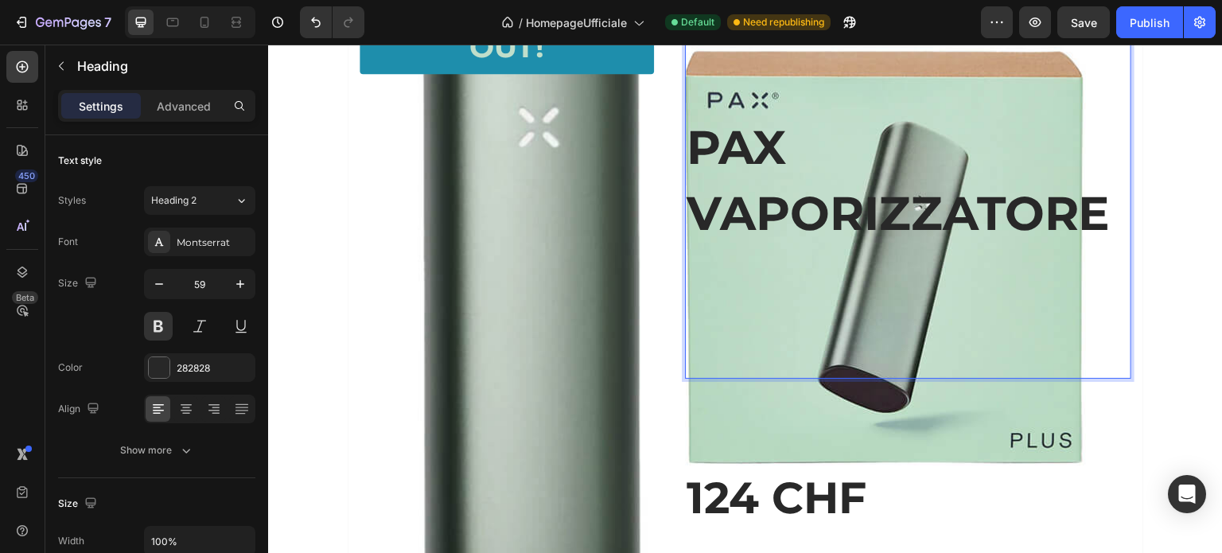
click at [820, 247] on p "PAX VAPORIZZATORE" at bounding box center [908, 180] width 443 height 395
click at [731, 104] on p "PAX VAPORIZZATORE ⁠⁠⁠⁠⁠⁠⁠" at bounding box center [908, 180] width 443 height 395
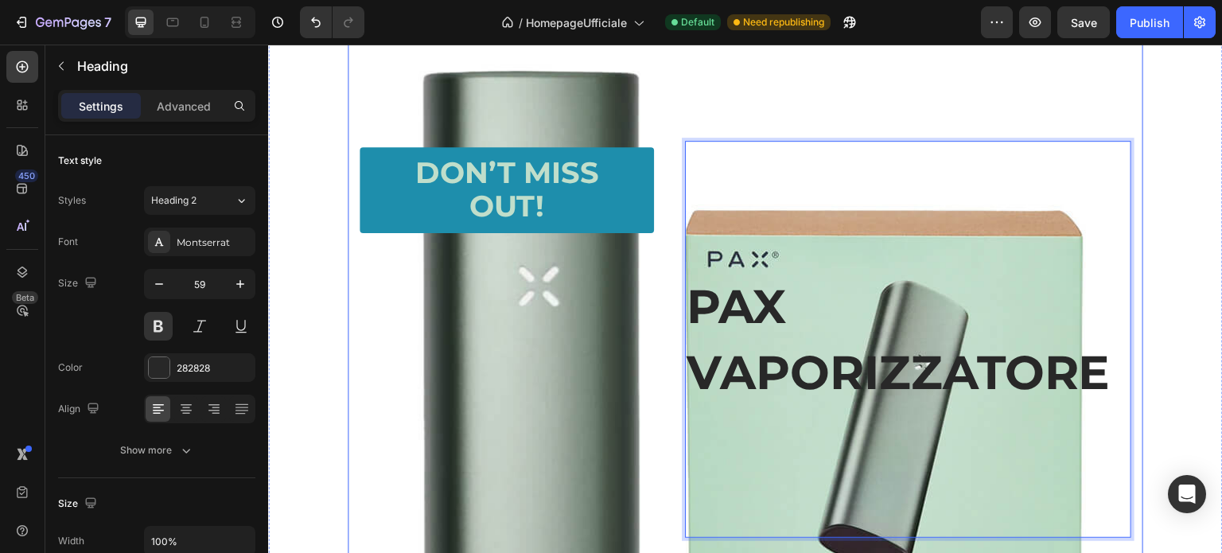
click at [769, 93] on div "Background Image" at bounding box center [746, 418] width 796 height 796
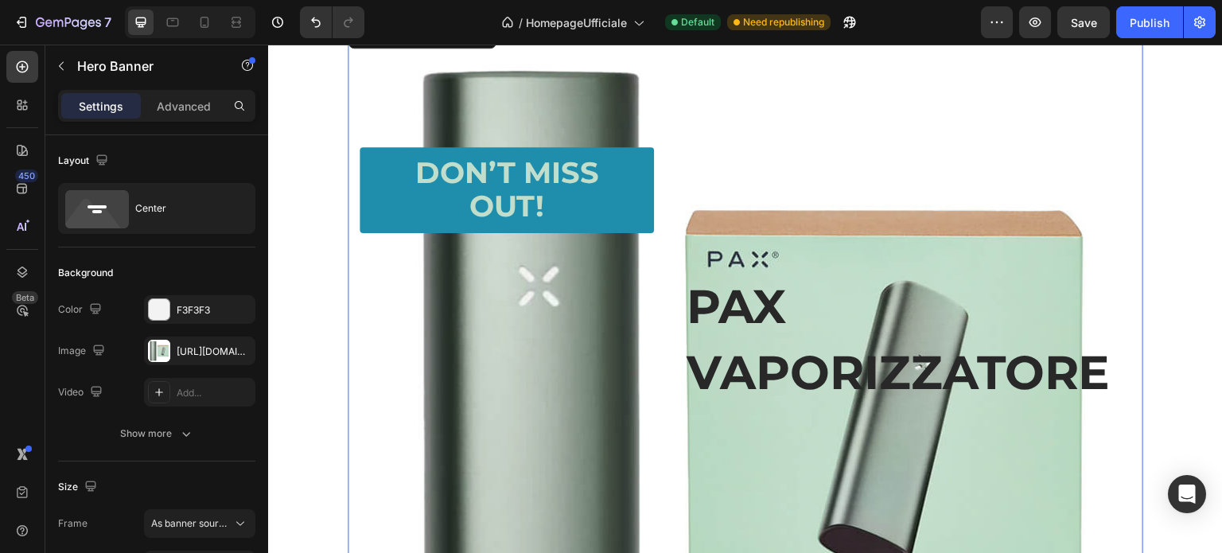
click at [720, 166] on p "⁠⁠⁠⁠⁠⁠⁠ PAX VAPORIZZATORE" at bounding box center [908, 339] width 443 height 395
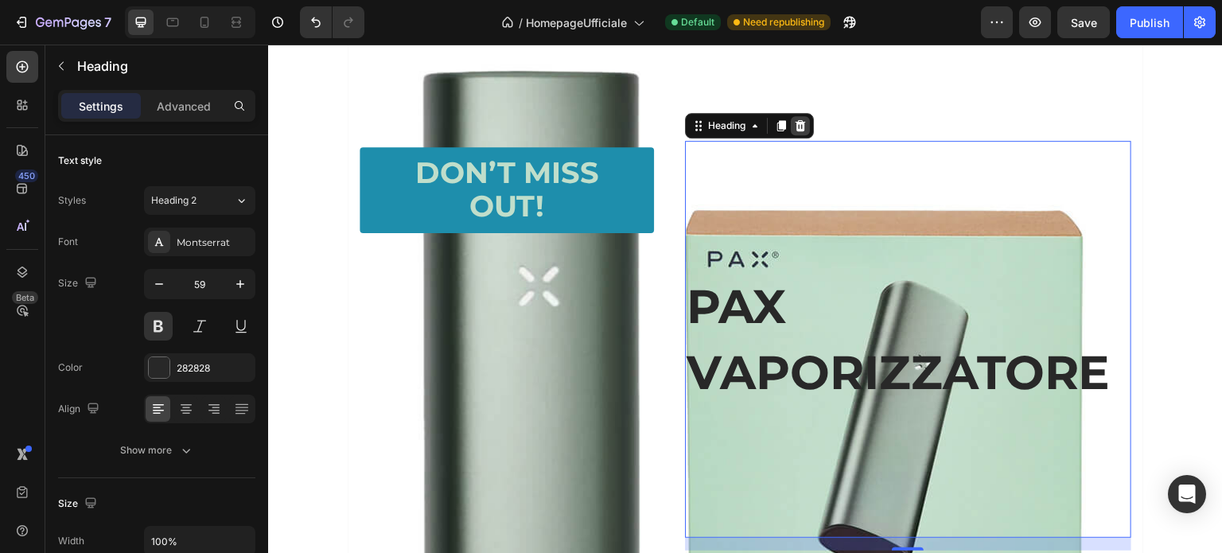
click at [794, 126] on icon at bounding box center [800, 125] width 13 height 13
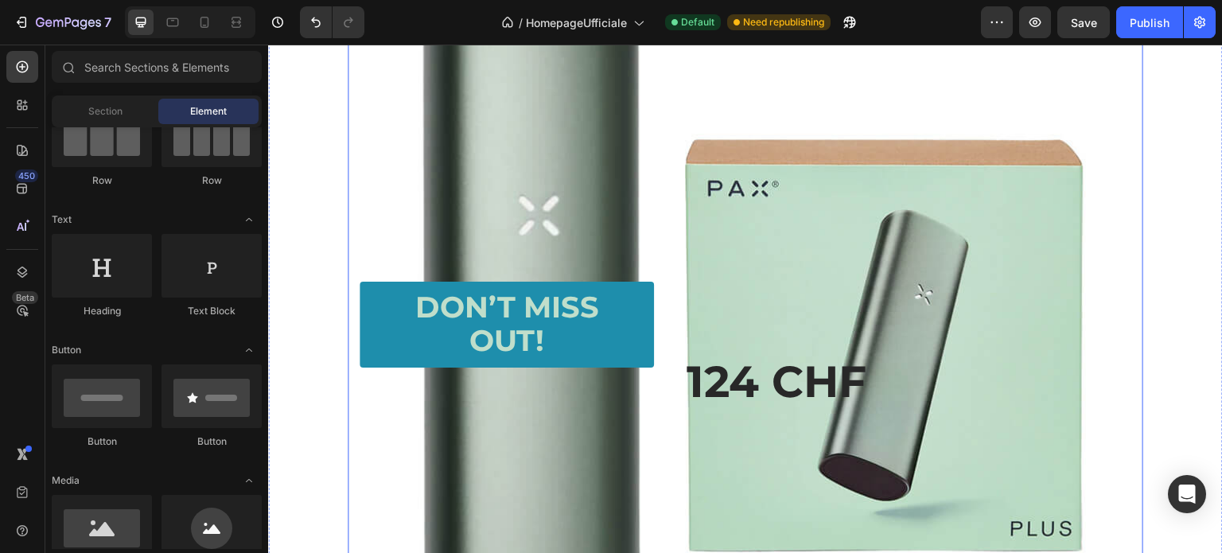
scroll to position [3511, 0]
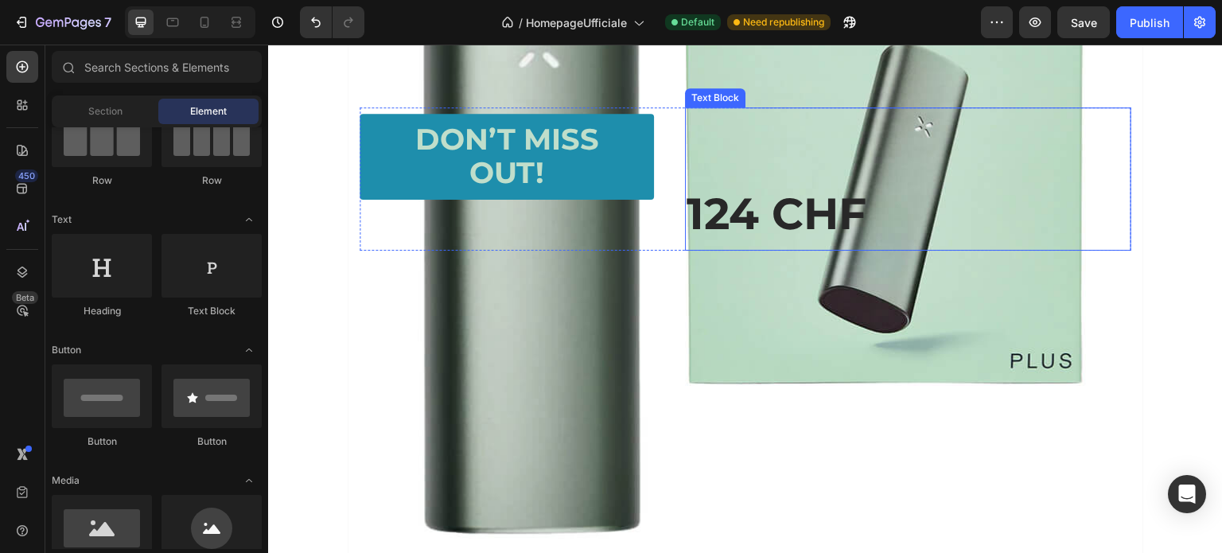
click at [785, 197] on p "124 CHF" at bounding box center [908, 214] width 443 height 70
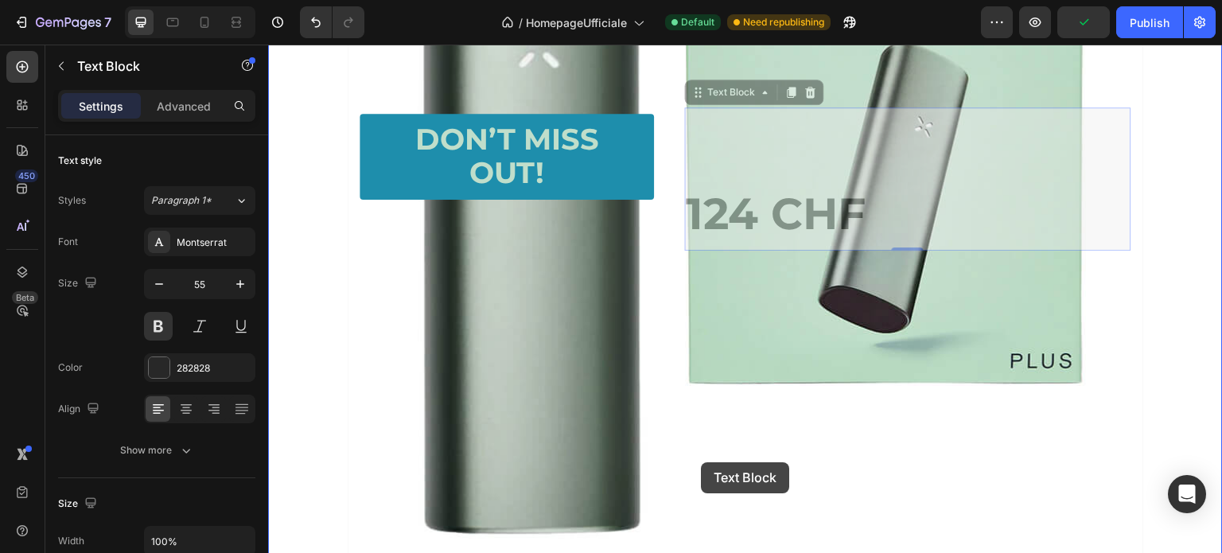
drag, startPoint x: 689, startPoint y: 95, endPoint x: 699, endPoint y: 470, distance: 374.9
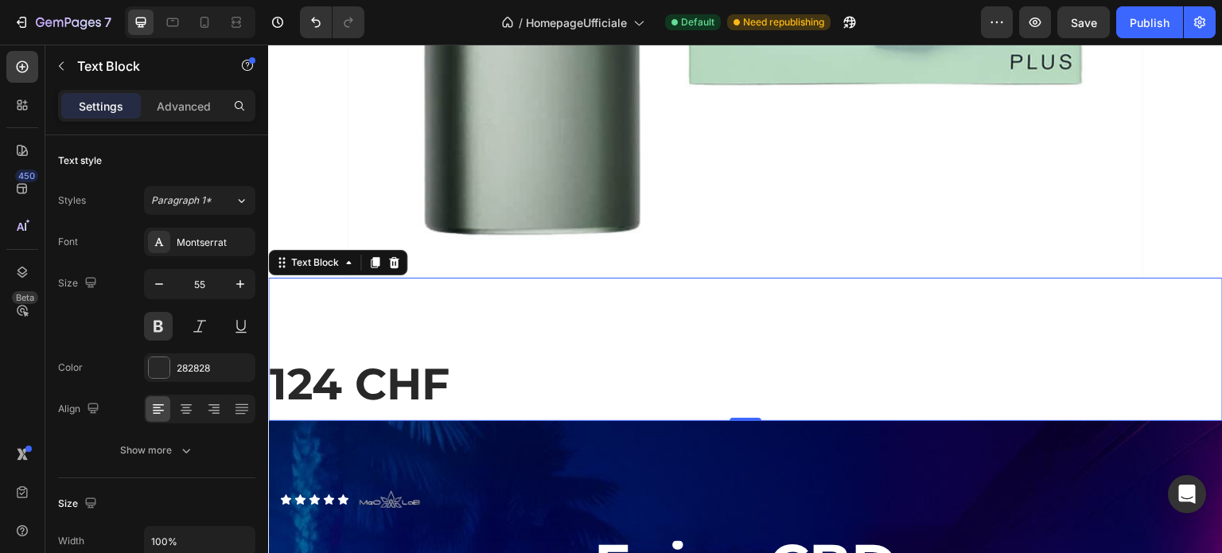
scroll to position [3829, 0]
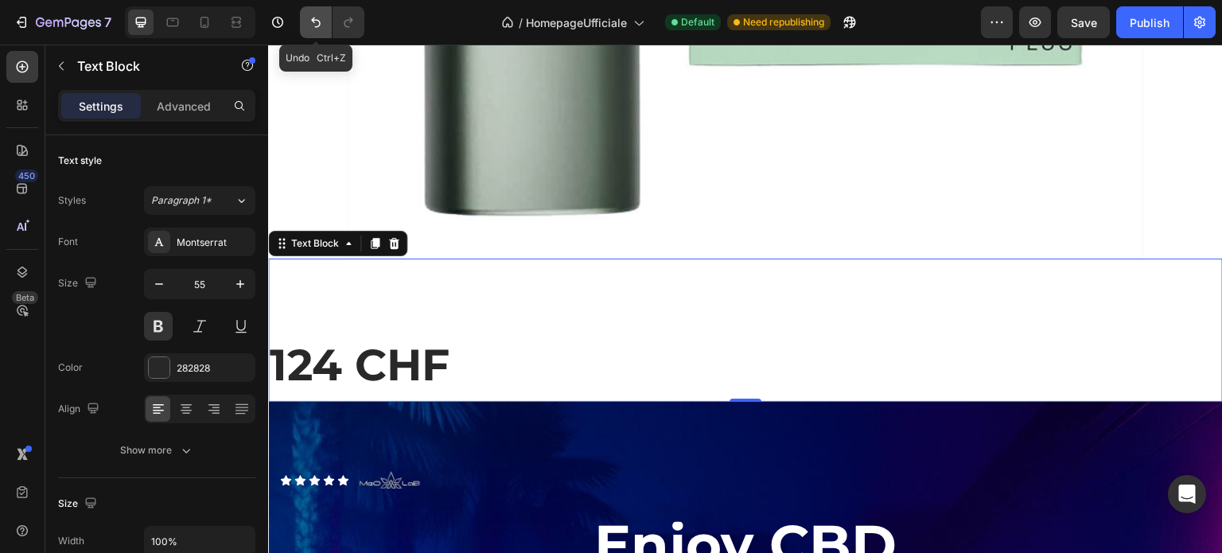
click at [321, 26] on icon "Undo/Redo" at bounding box center [316, 22] width 16 height 16
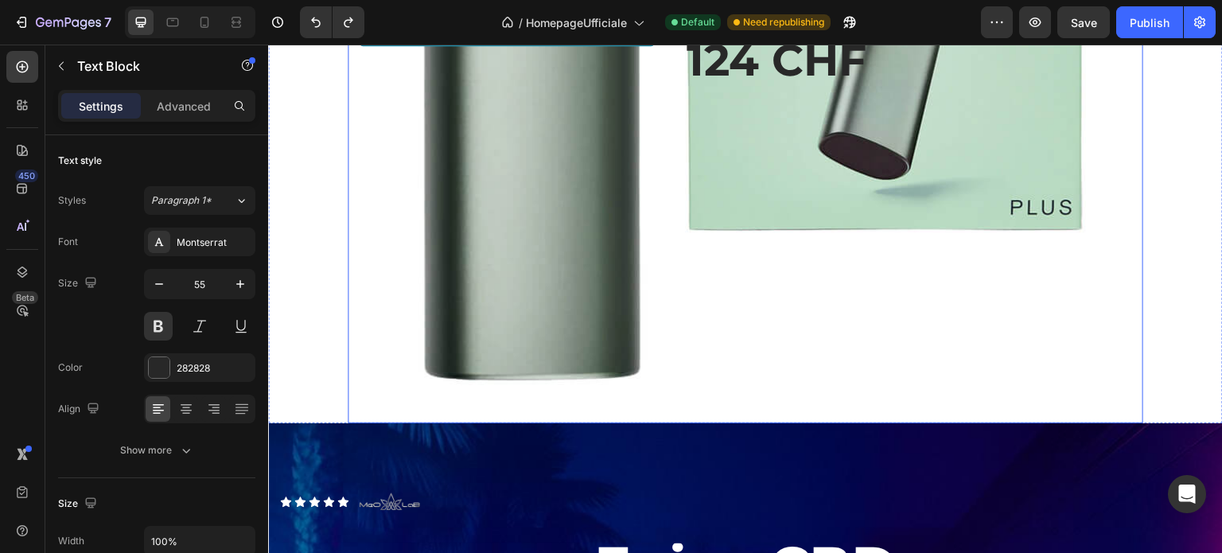
scroll to position [3511, 0]
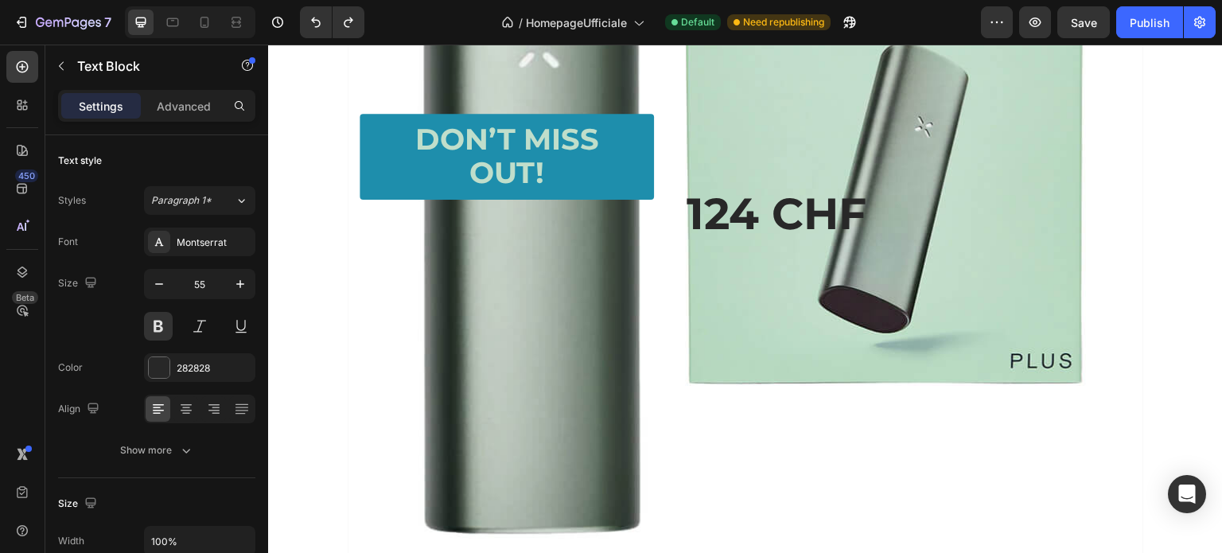
click at [860, 215] on p "124 CHF" at bounding box center [908, 214] width 443 height 70
click at [781, 208] on p "124 CHF" at bounding box center [908, 214] width 443 height 70
click at [727, 197] on p "124 CHF" at bounding box center [908, 214] width 443 height 70
click at [862, 203] on p "124 CHF" at bounding box center [908, 214] width 443 height 70
click at [804, 206] on p "124 CHF" at bounding box center [908, 214] width 443 height 70
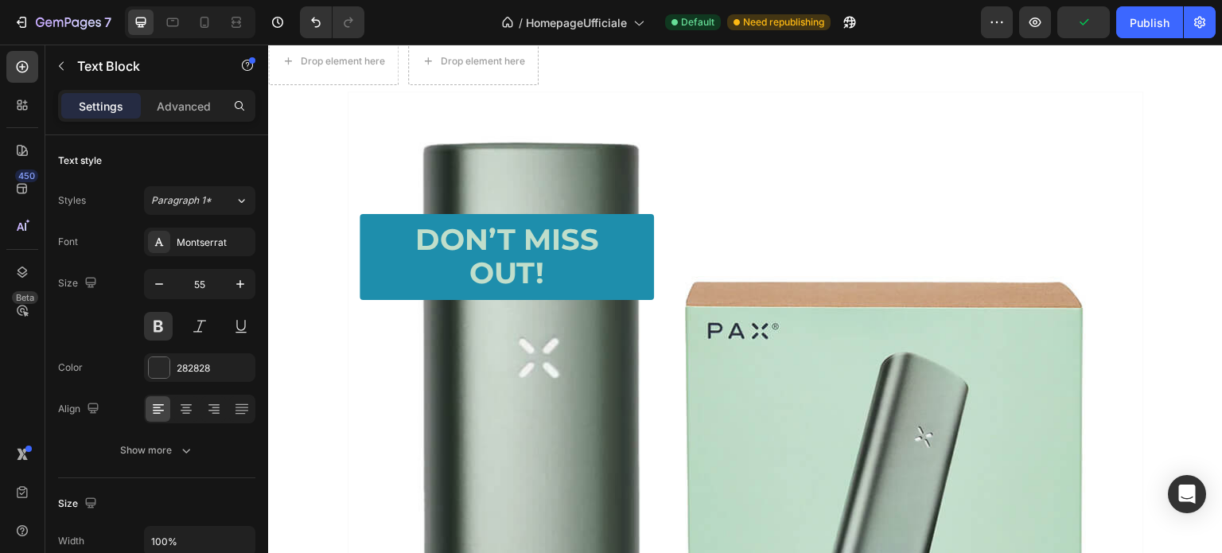
scroll to position [3185, 0]
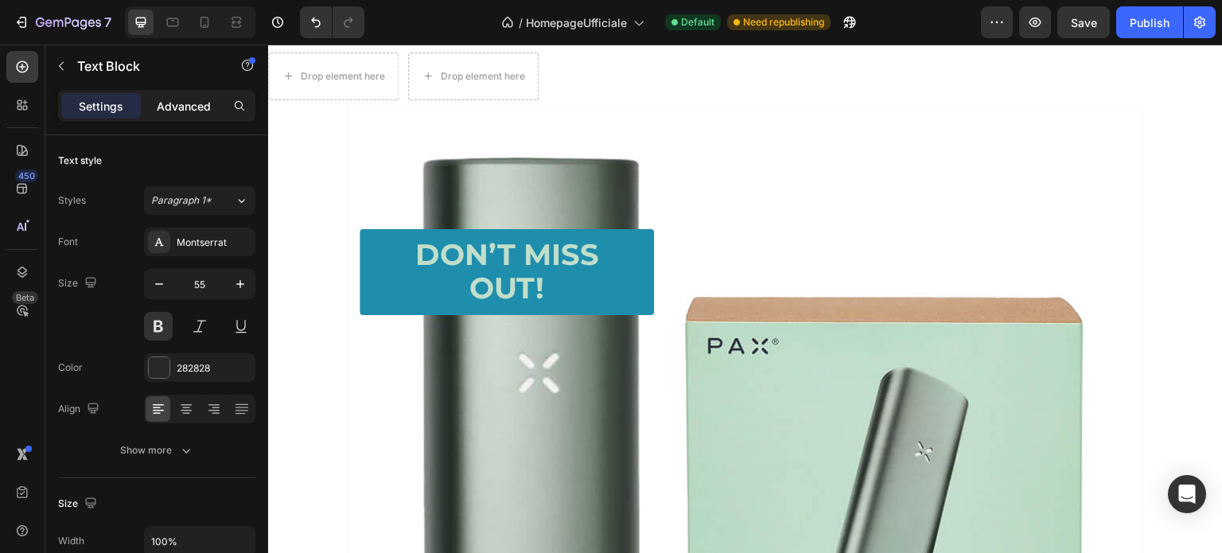
click at [162, 99] on p "Advanced" at bounding box center [184, 106] width 54 height 17
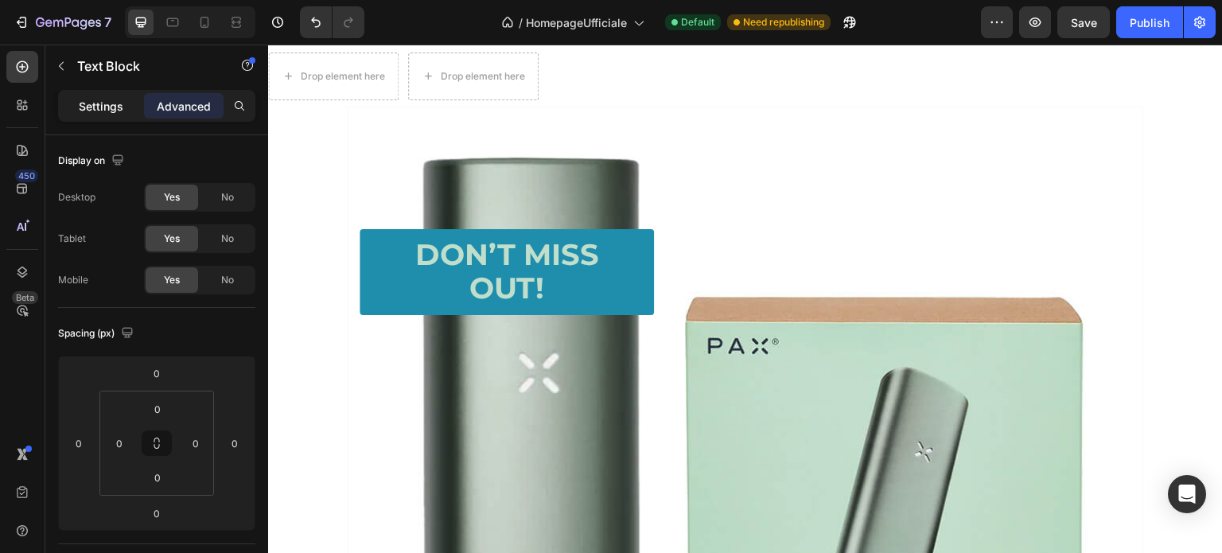
click at [107, 100] on p "Settings" at bounding box center [101, 106] width 45 height 17
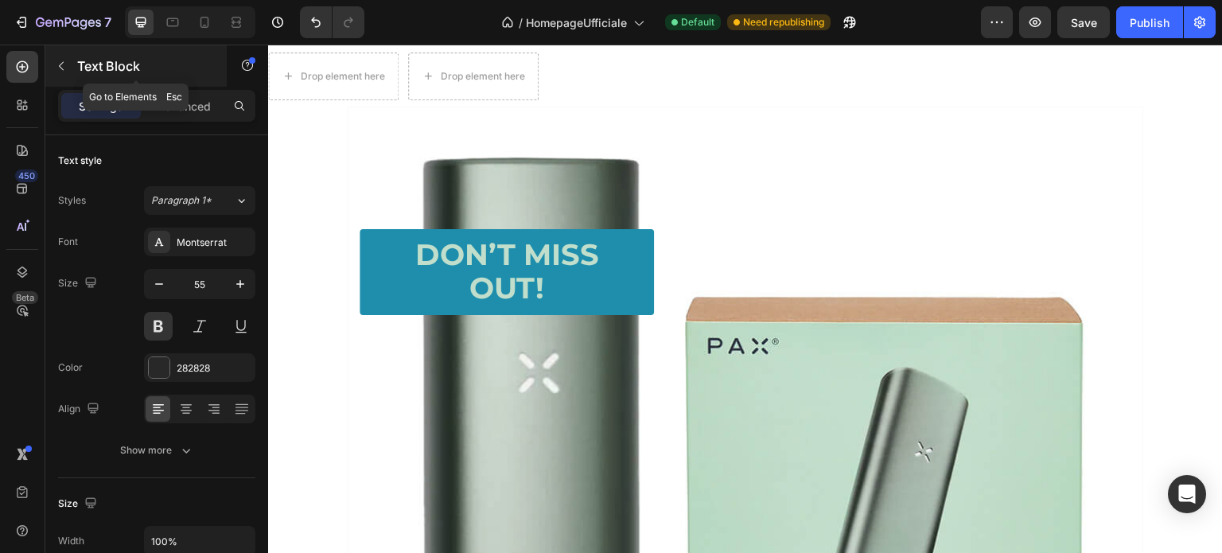
click at [61, 64] on icon "button" at bounding box center [61, 66] width 13 height 13
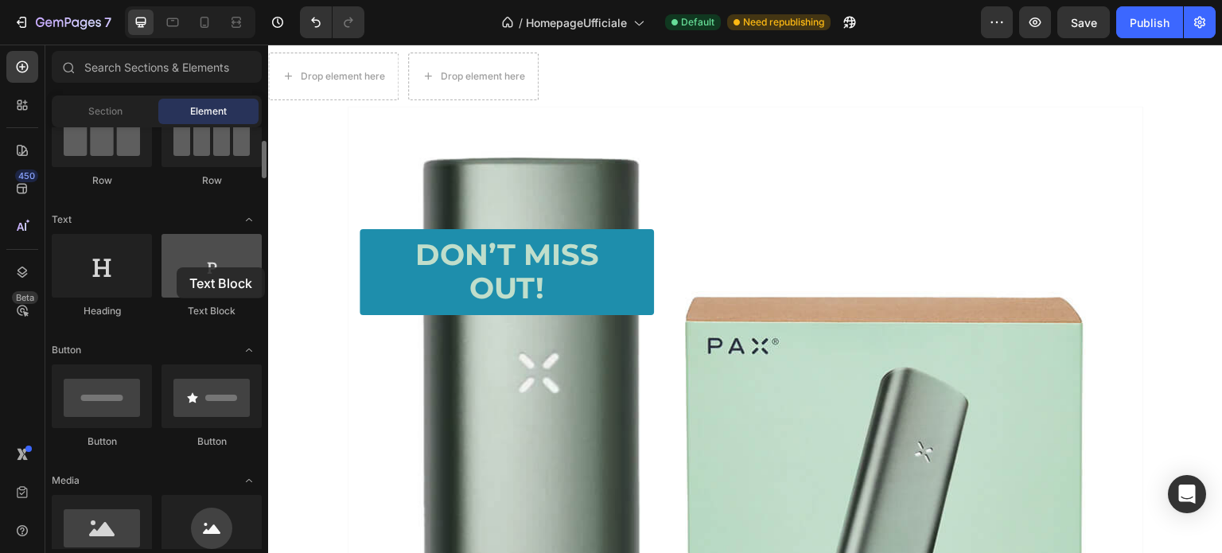
drag, startPoint x: 214, startPoint y: 267, endPoint x: 177, endPoint y: 267, distance: 37.4
click at [177, 267] on div at bounding box center [212, 266] width 100 height 64
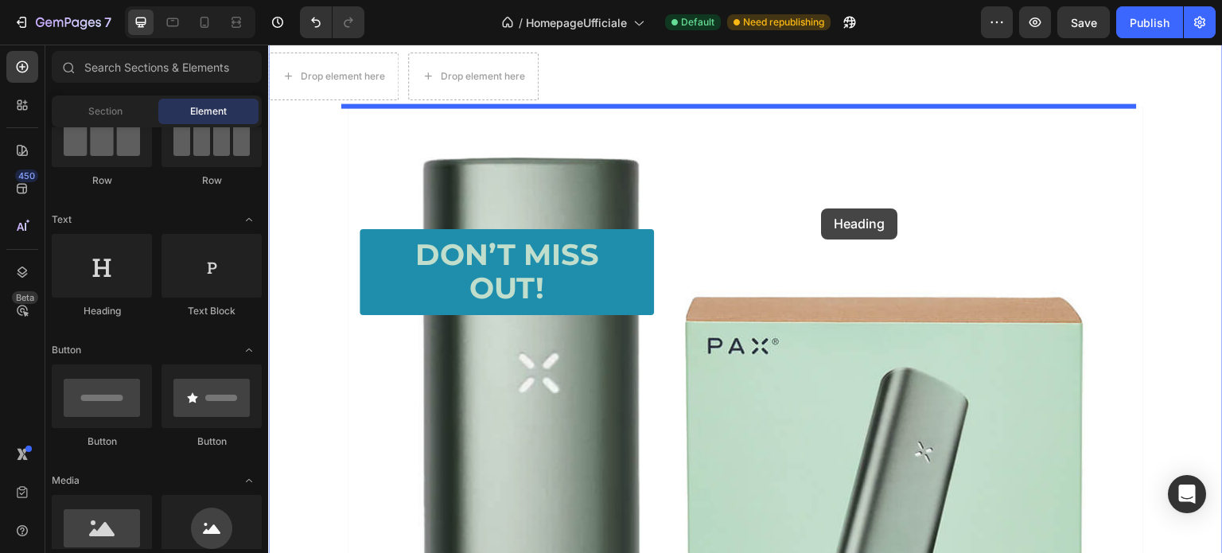
drag, startPoint x: 380, startPoint y: 314, endPoint x: 823, endPoint y: 208, distance: 455.7
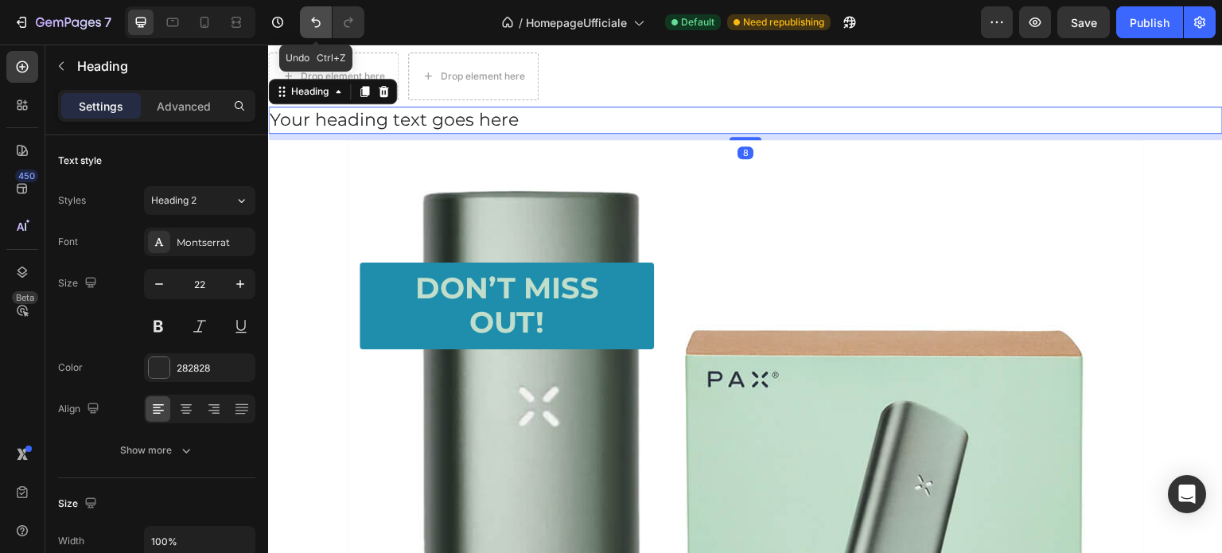
click at [311, 21] on icon "Undo/Redo" at bounding box center [316, 22] width 16 height 16
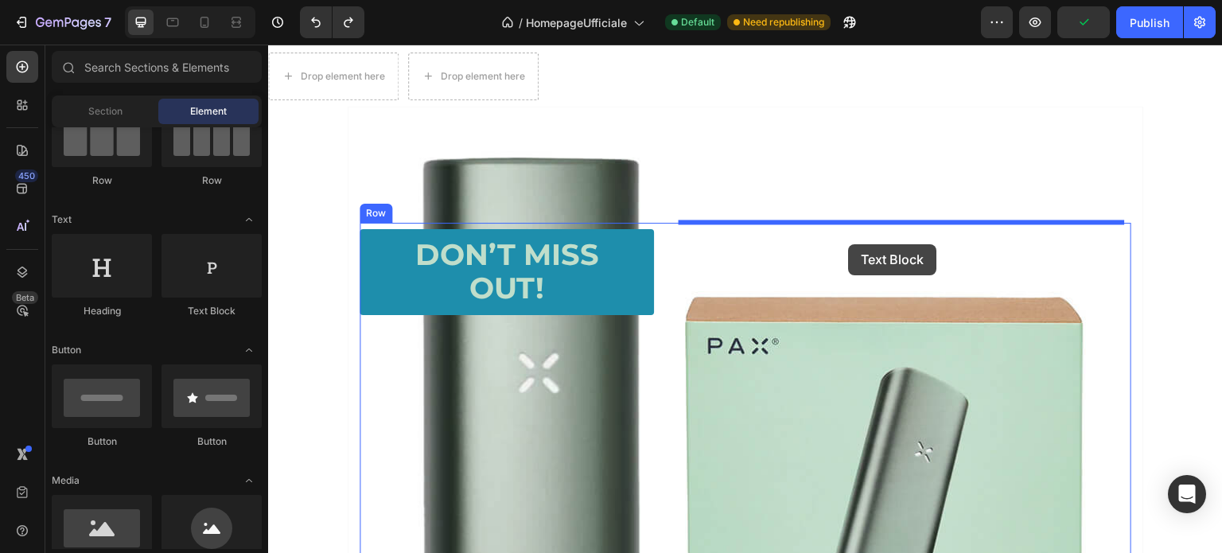
drag, startPoint x: 509, startPoint y: 330, endPoint x: 849, endPoint y: 244, distance: 350.5
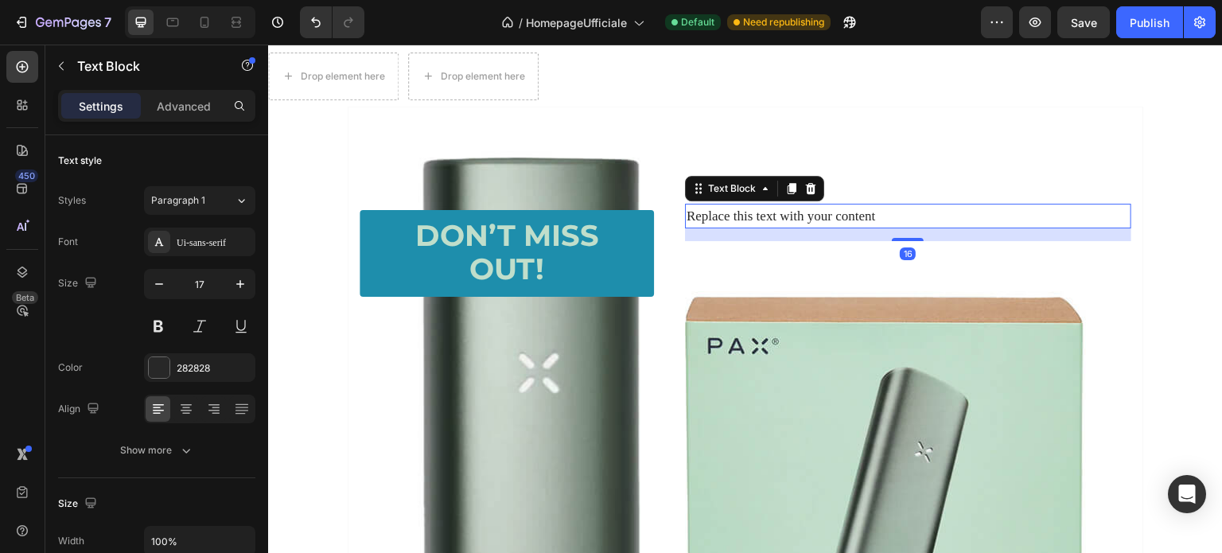
click at [822, 212] on div "Replace this text with your content" at bounding box center [908, 216] width 446 height 25
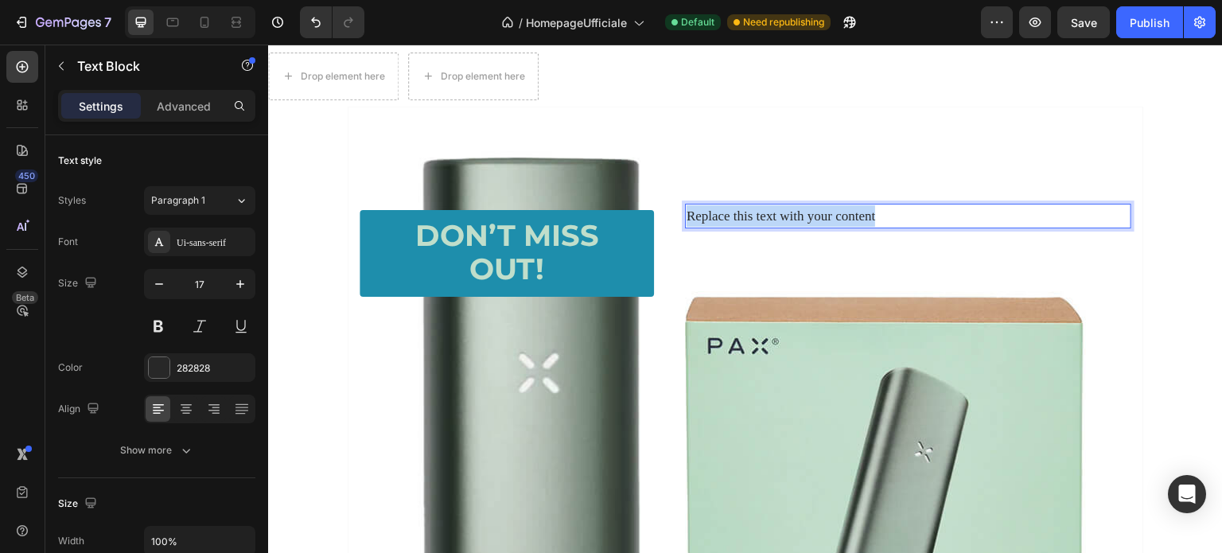
drag, startPoint x: 886, startPoint y: 217, endPoint x: 684, endPoint y: 227, distance: 202.3
click at [685, 227] on div "Replace this text with your content" at bounding box center [908, 216] width 446 height 25
click at [901, 216] on p "Replace this text with your content" at bounding box center [908, 215] width 443 height 21
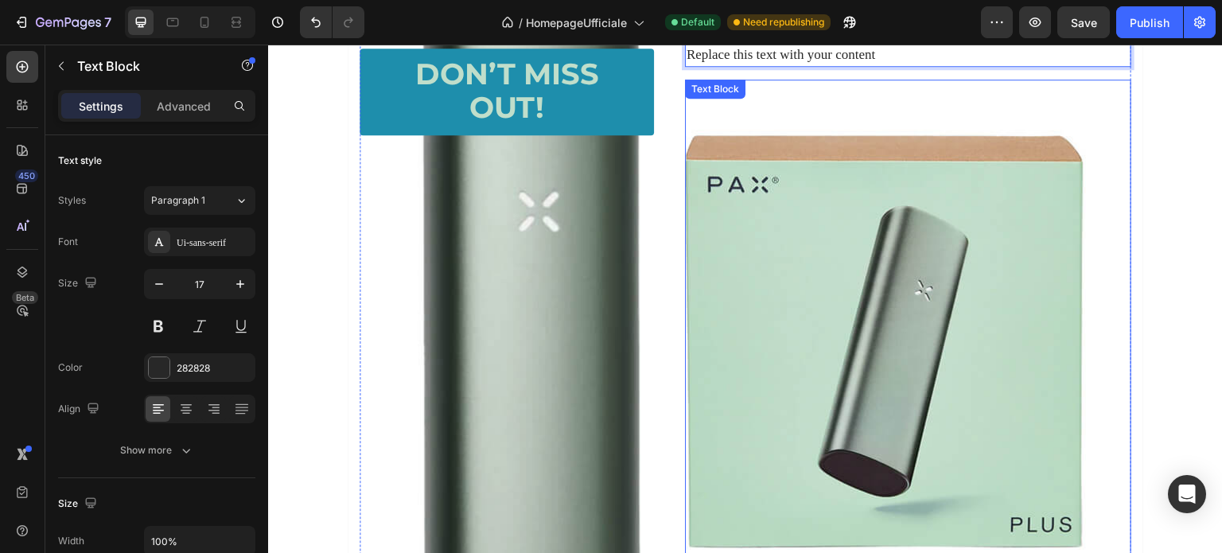
scroll to position [3265, 0]
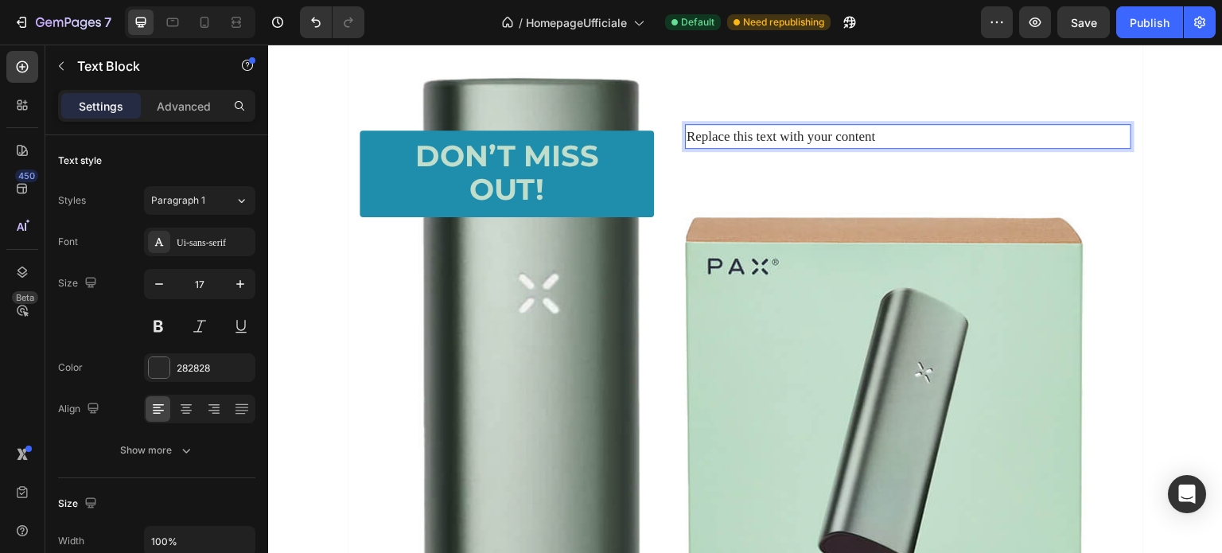
click at [878, 137] on p "Replace this text with your content" at bounding box center [908, 136] width 443 height 21
drag, startPoint x: 878, startPoint y: 138, endPoint x: 684, endPoint y: 142, distance: 193.4
click at [687, 142] on p "Replace this text with your content" at bounding box center [908, 136] width 443 height 21
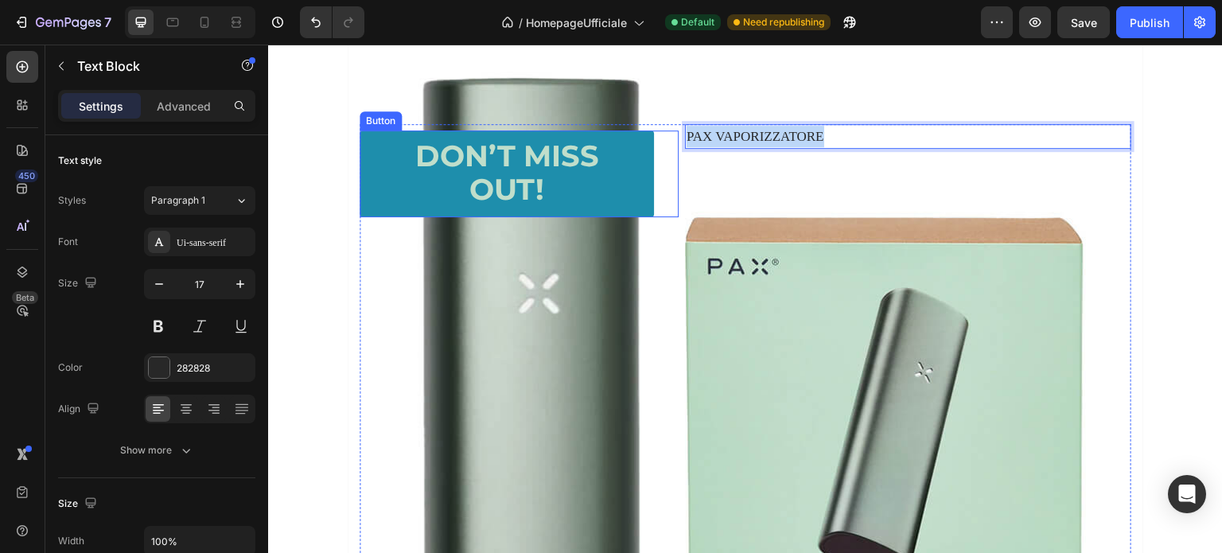
drag, startPoint x: 844, startPoint y: 131, endPoint x: 672, endPoint y: 136, distance: 172.8
click at [672, 136] on div "Text Block Heading Don’t Miss Out! Button PAX VAPORIZZATORE Text Block 16 124 C…" at bounding box center [746, 424] width 772 height 601
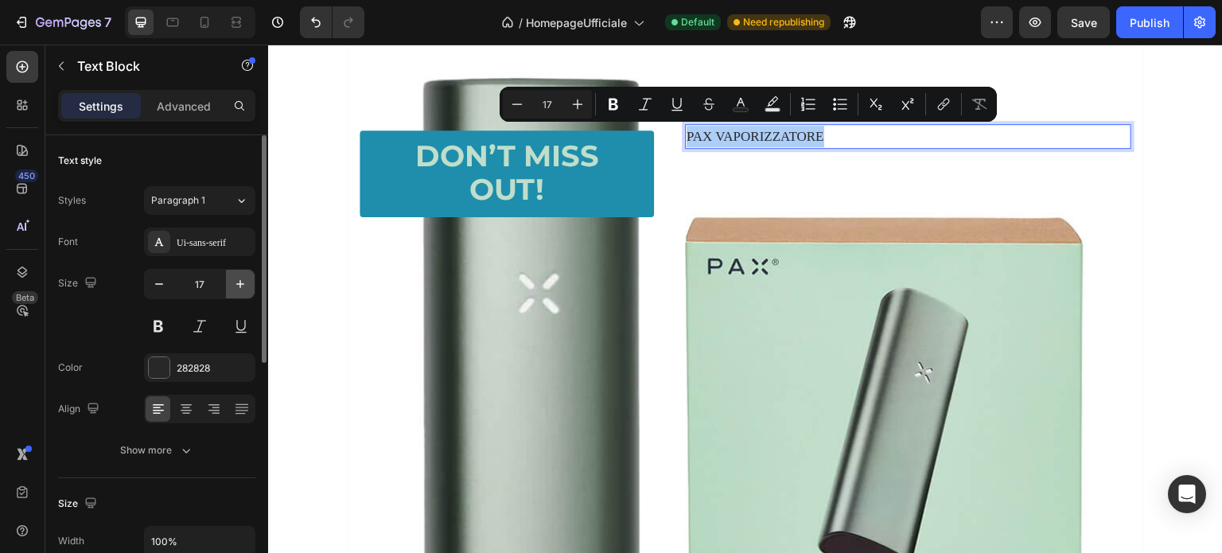
click at [231, 286] on button "button" at bounding box center [240, 284] width 29 height 29
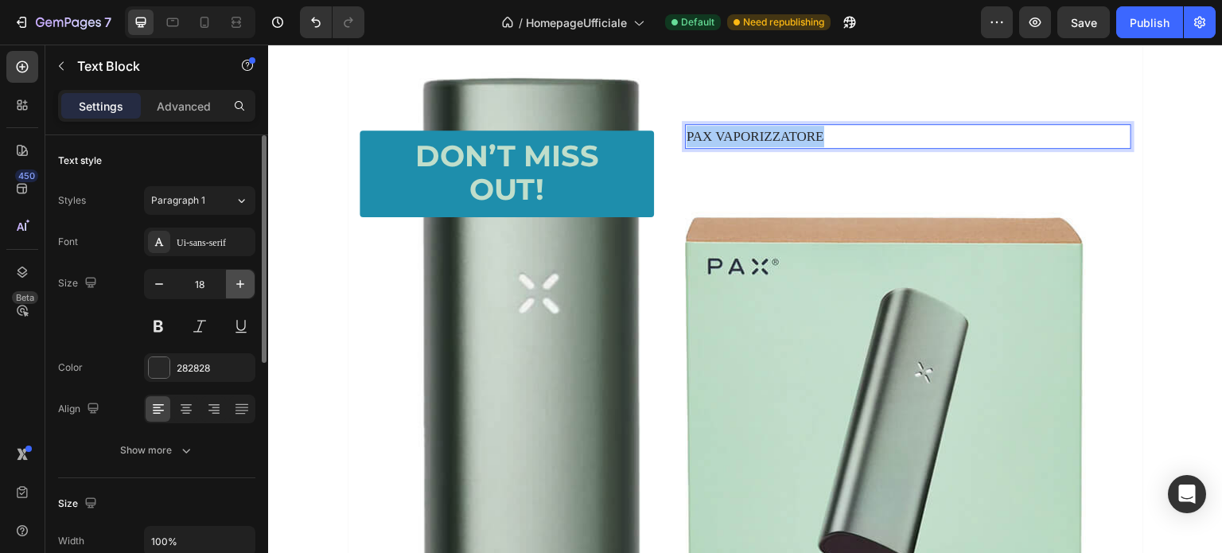
click at [231, 286] on button "button" at bounding box center [240, 284] width 29 height 29
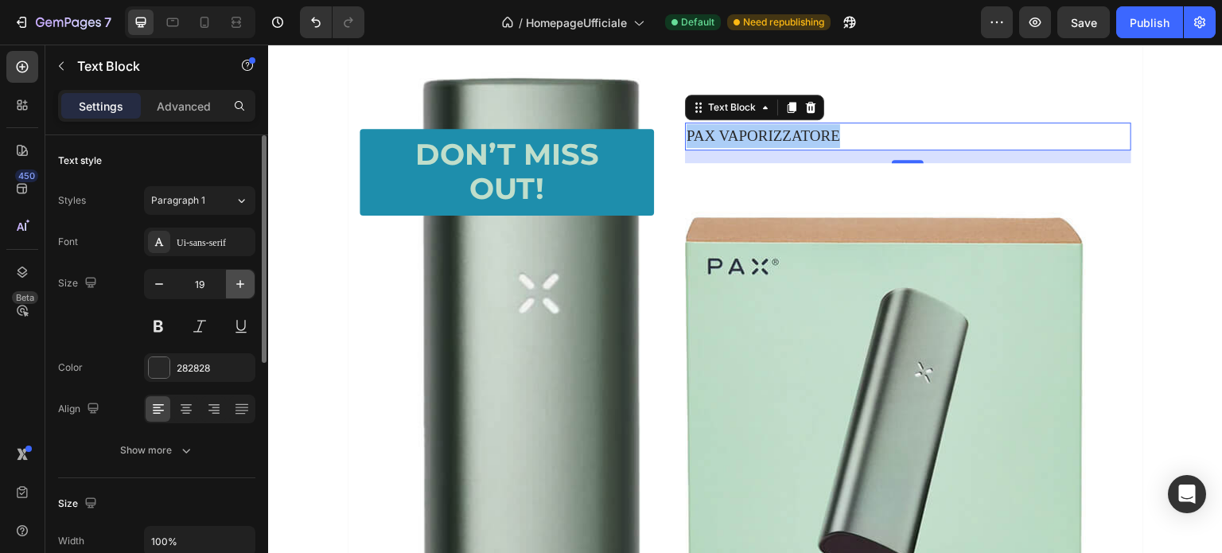
click at [231, 286] on button "button" at bounding box center [240, 284] width 29 height 29
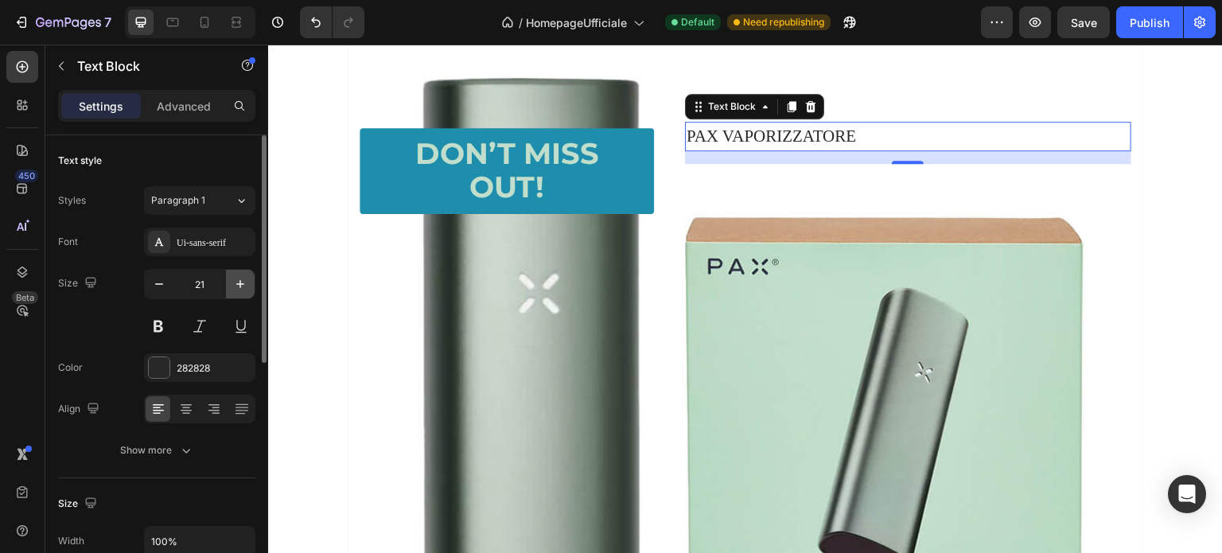
click at [231, 286] on button "button" at bounding box center [240, 284] width 29 height 29
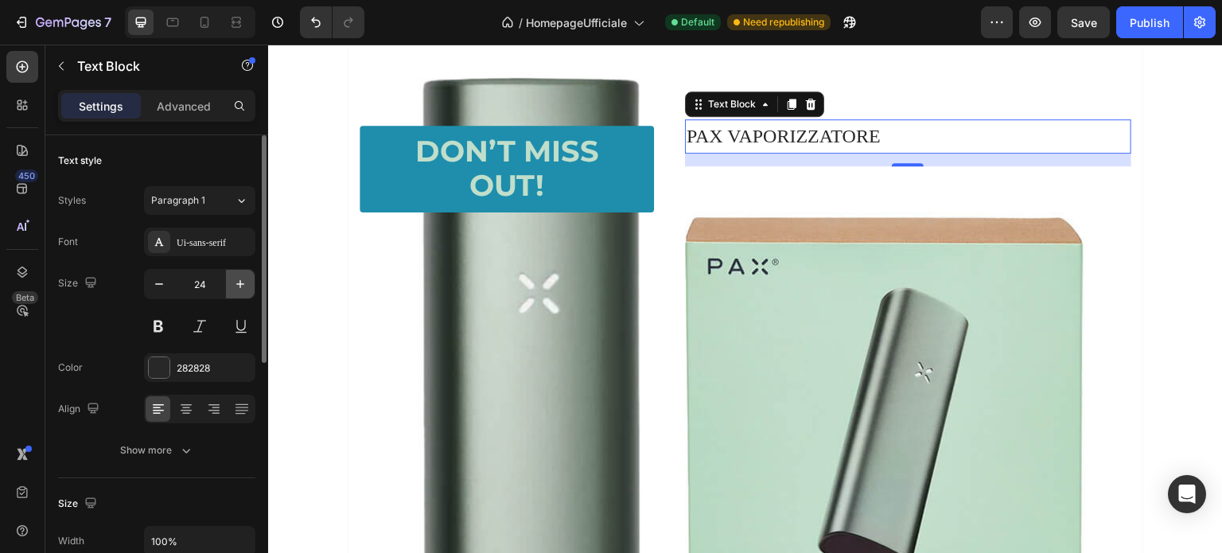
click at [231, 286] on button "button" at bounding box center [240, 284] width 29 height 29
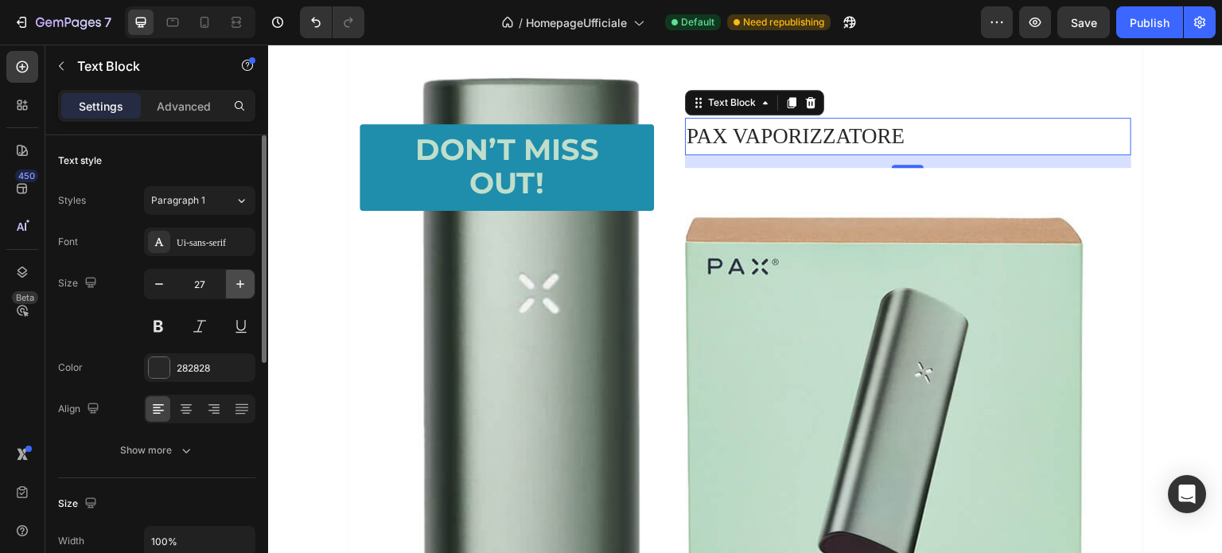
click at [231, 286] on button "button" at bounding box center [240, 284] width 29 height 29
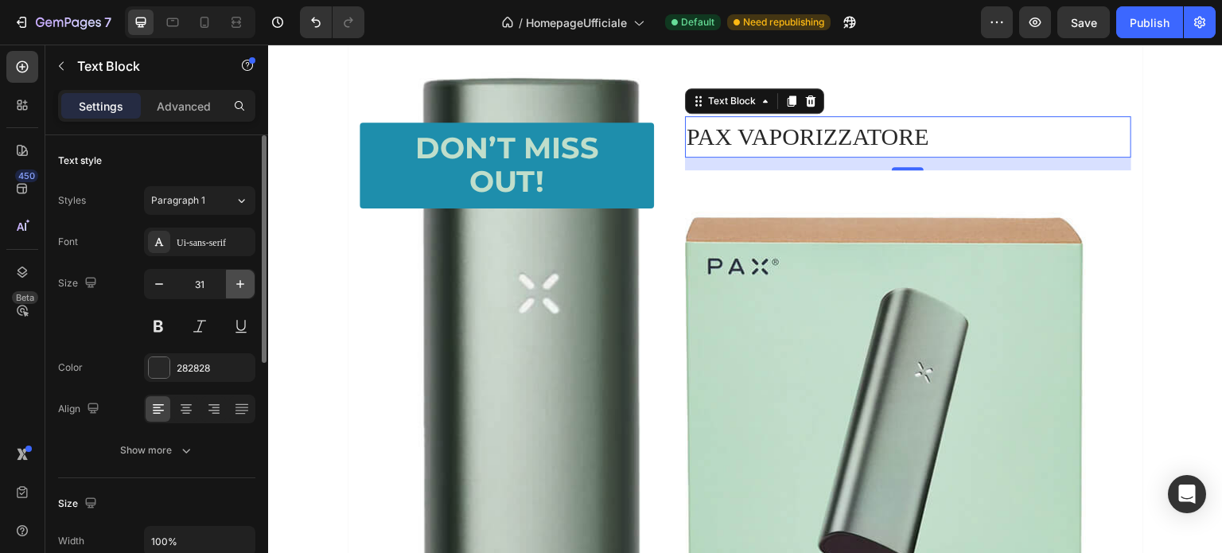
click at [231, 286] on button "button" at bounding box center [240, 284] width 29 height 29
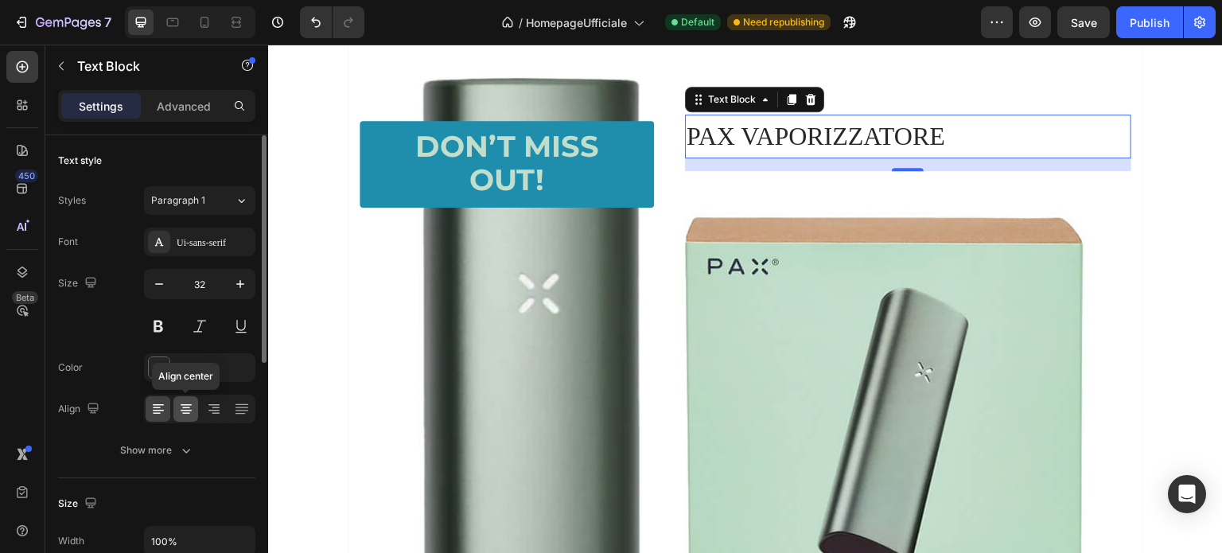
click at [186, 403] on icon at bounding box center [186, 409] width 16 height 16
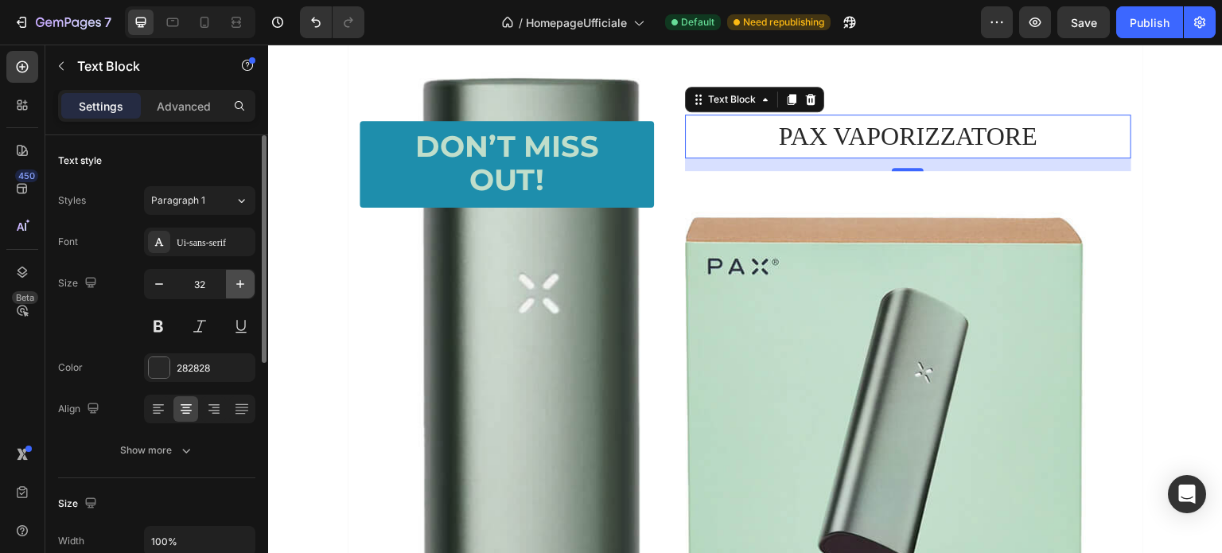
click at [240, 279] on icon "button" at bounding box center [240, 284] width 16 height 16
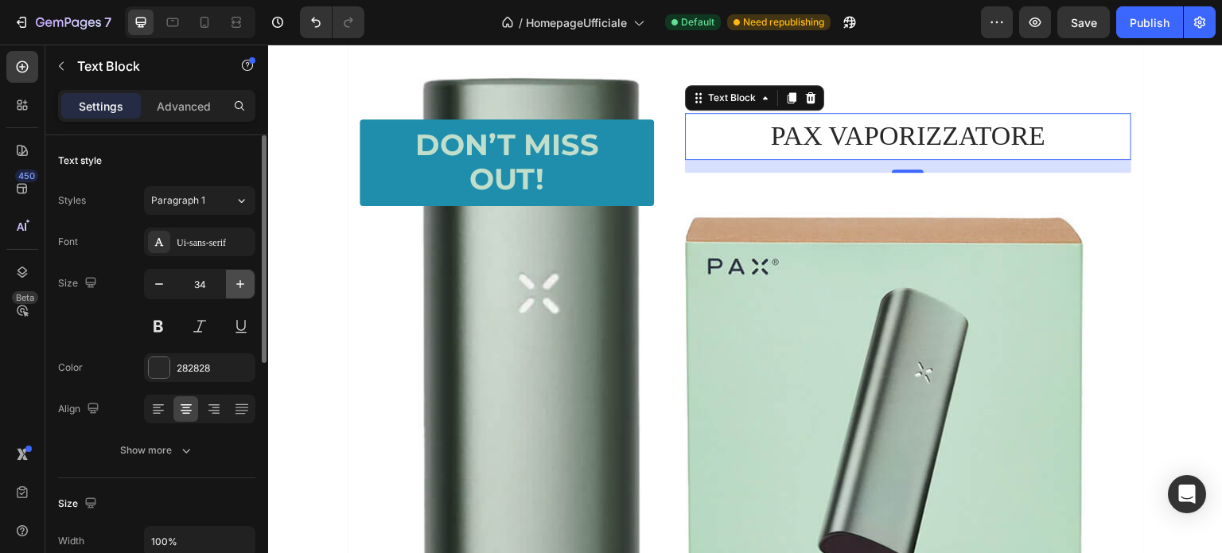
click at [240, 279] on icon "button" at bounding box center [240, 284] width 16 height 16
type input "37"
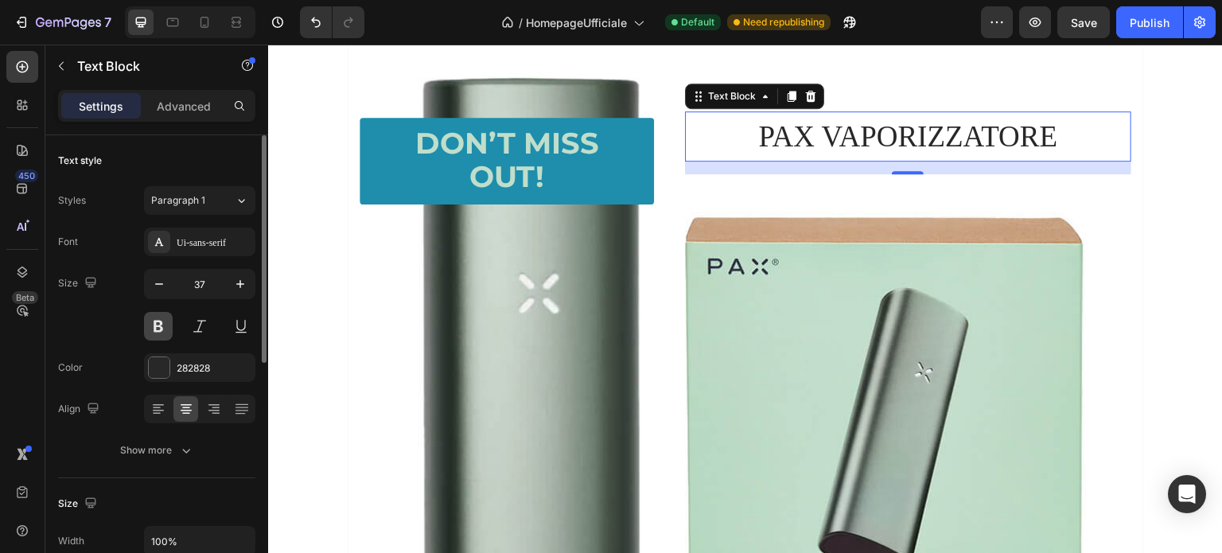
click at [150, 323] on button at bounding box center [158, 326] width 29 height 29
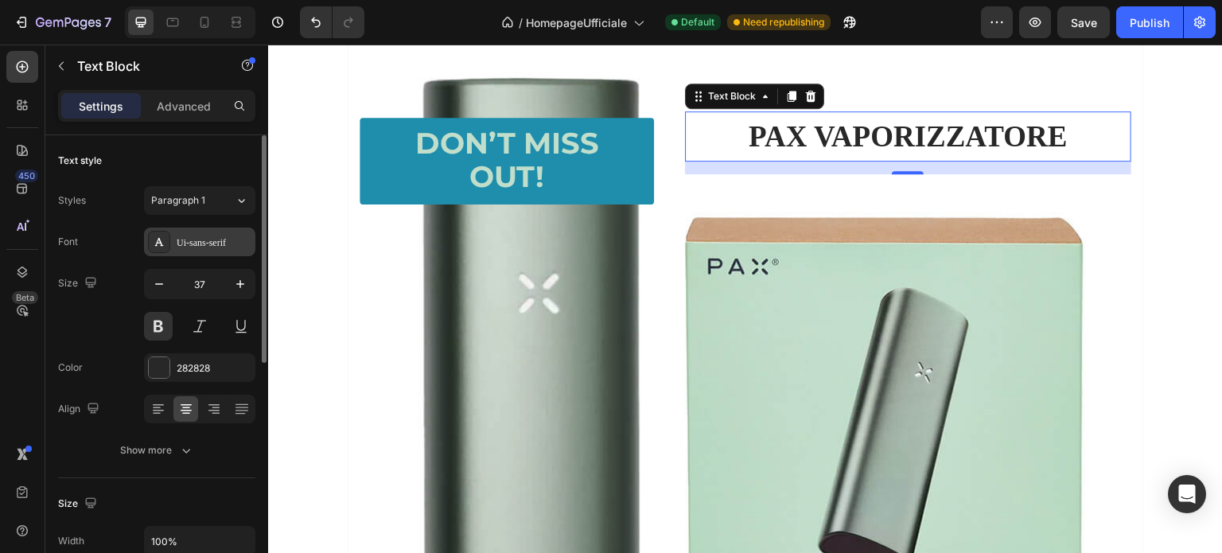
click at [170, 240] on div "Ui-sans-serif" at bounding box center [199, 242] width 111 height 29
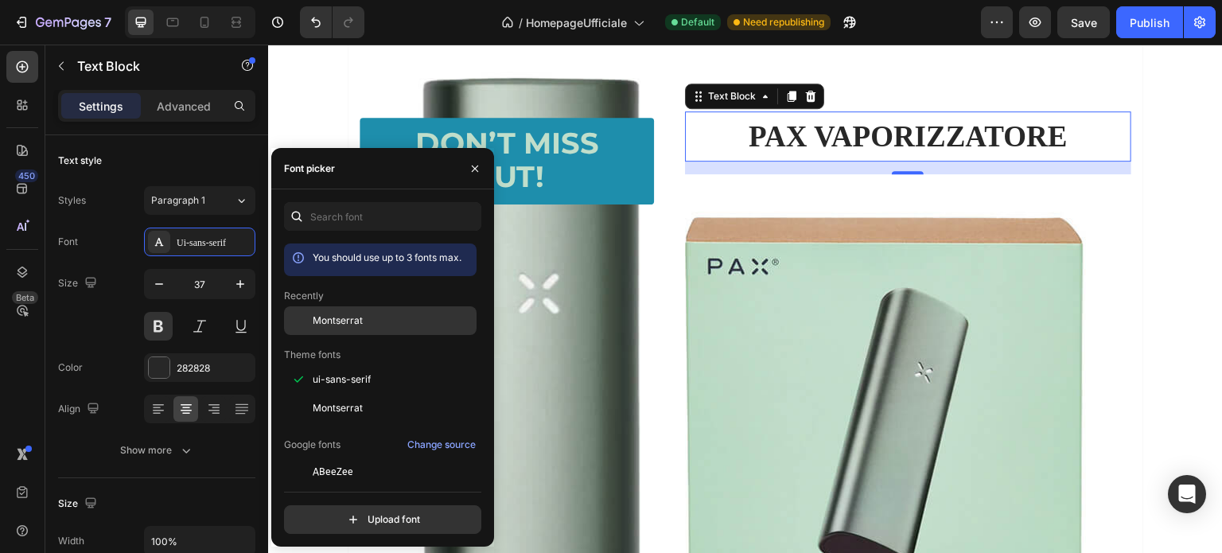
click at [320, 312] on div "Montserrat" at bounding box center [380, 320] width 193 height 29
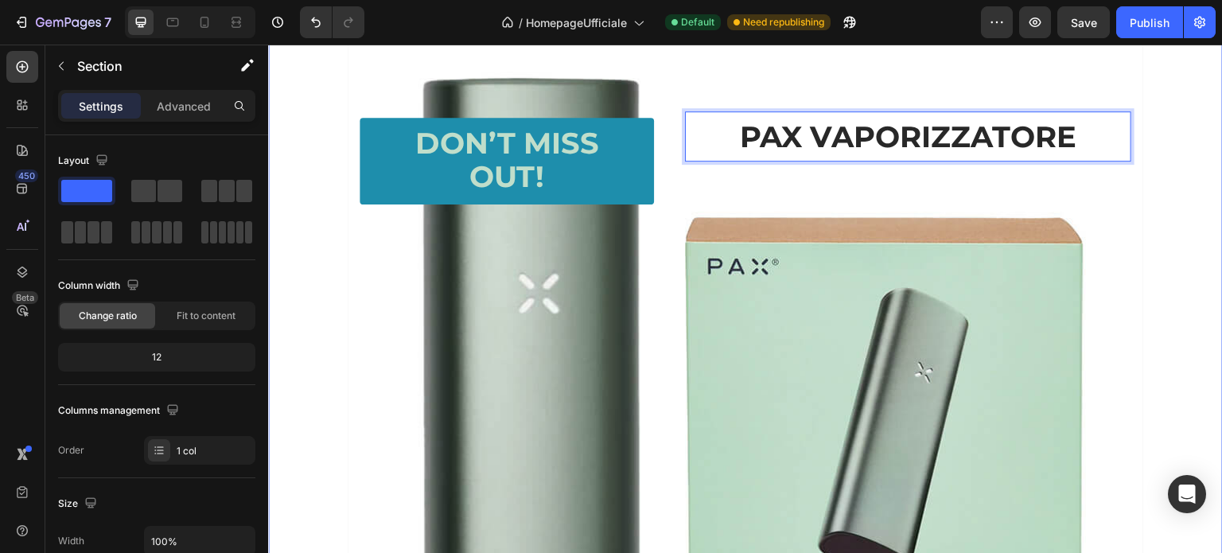
click at [1173, 244] on div "Text Block Drop element here Drop element here Row Text Block Heading Don’t Mis…" at bounding box center [745, 386] width 955 height 873
click at [801, 135] on p "PAX VAPORIZZATORE" at bounding box center [908, 136] width 443 height 47
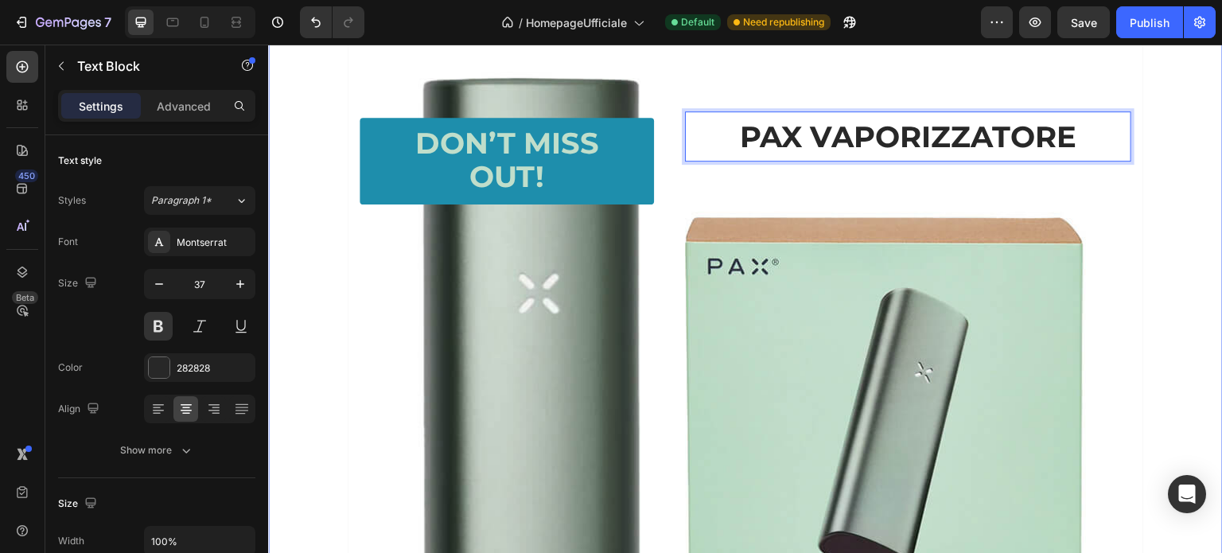
click at [1194, 153] on div "Text Block Drop element here Drop element here Row Text Block Heading Don’t Mis…" at bounding box center [745, 386] width 955 height 873
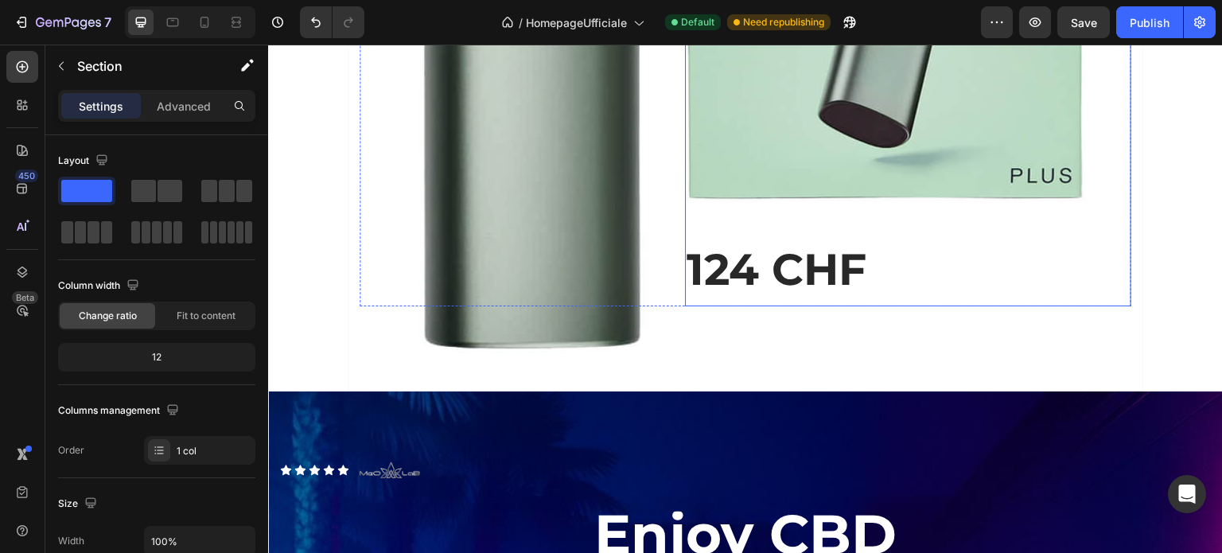
scroll to position [3504, 0]
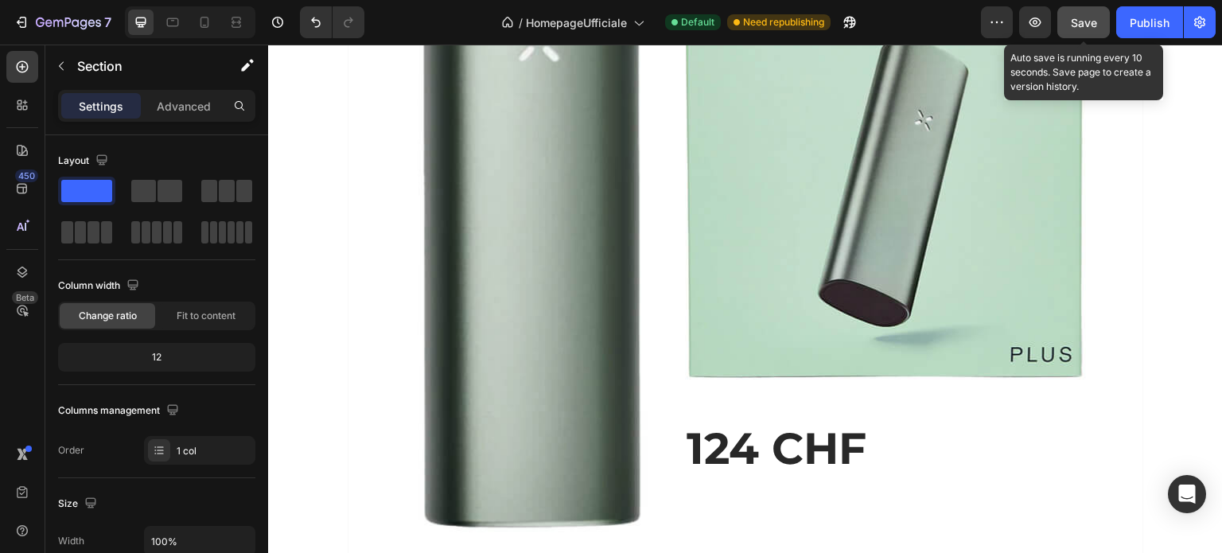
click at [1090, 27] on span "Save" at bounding box center [1084, 23] width 26 height 14
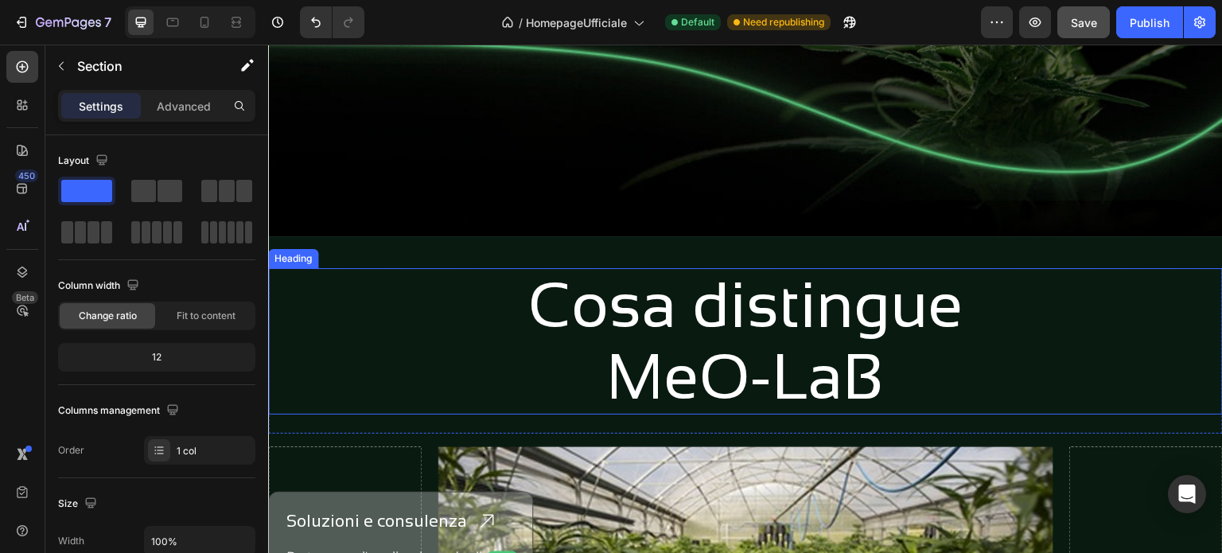
scroll to position [1034, 0]
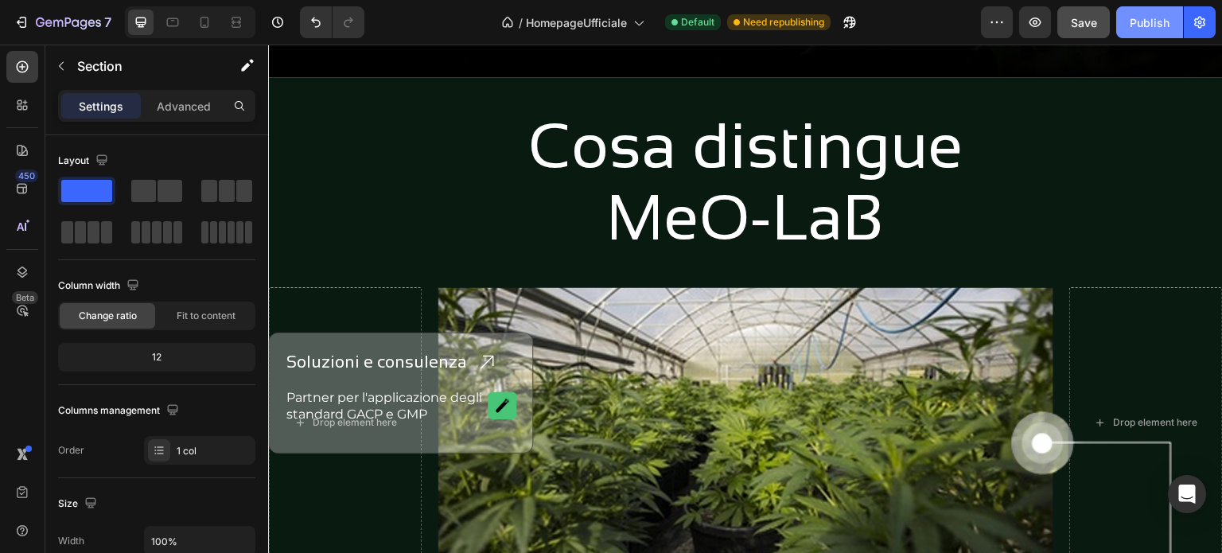
click at [1155, 19] on div "Publish" at bounding box center [1150, 22] width 40 height 17
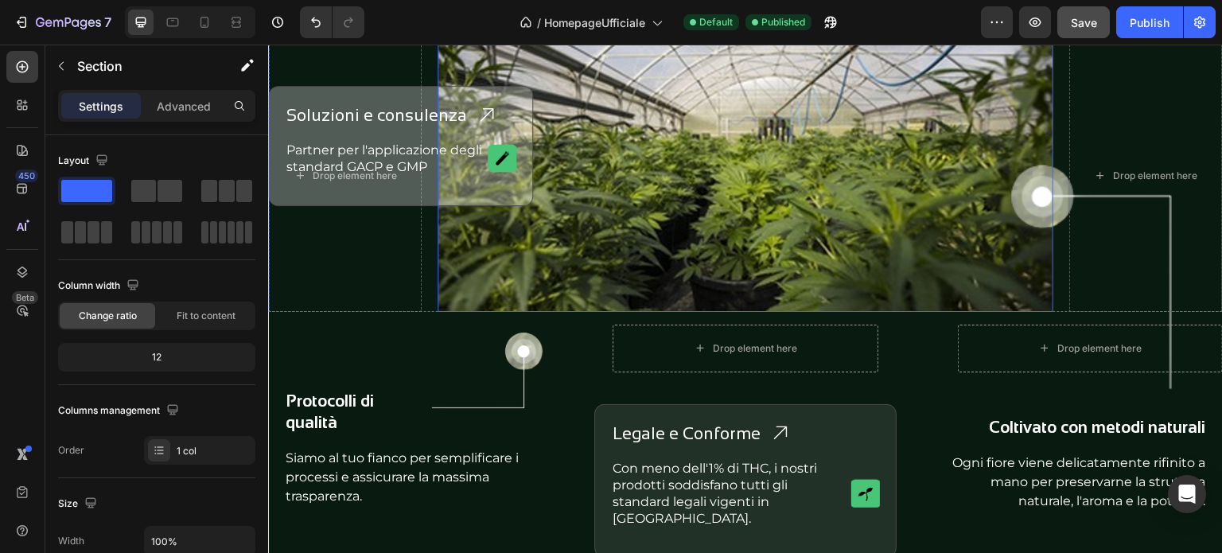
scroll to position [1432, 0]
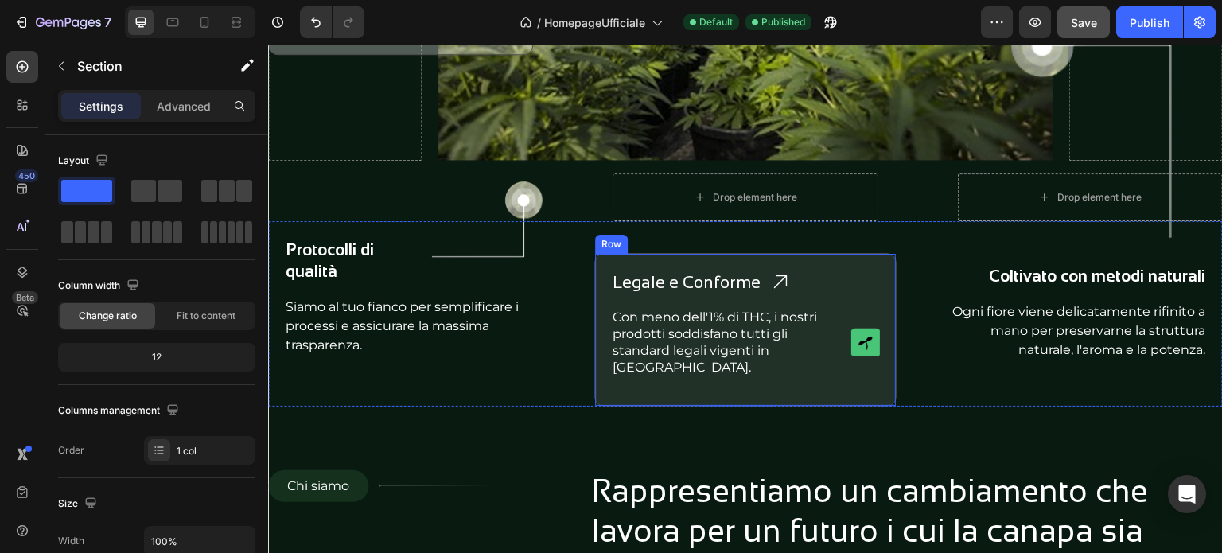
click at [656, 259] on div "Legale e Conforme Heading Icon Row Con meno dell'1% di THC, i nostri prodotti s…" at bounding box center [745, 330] width 302 height 154
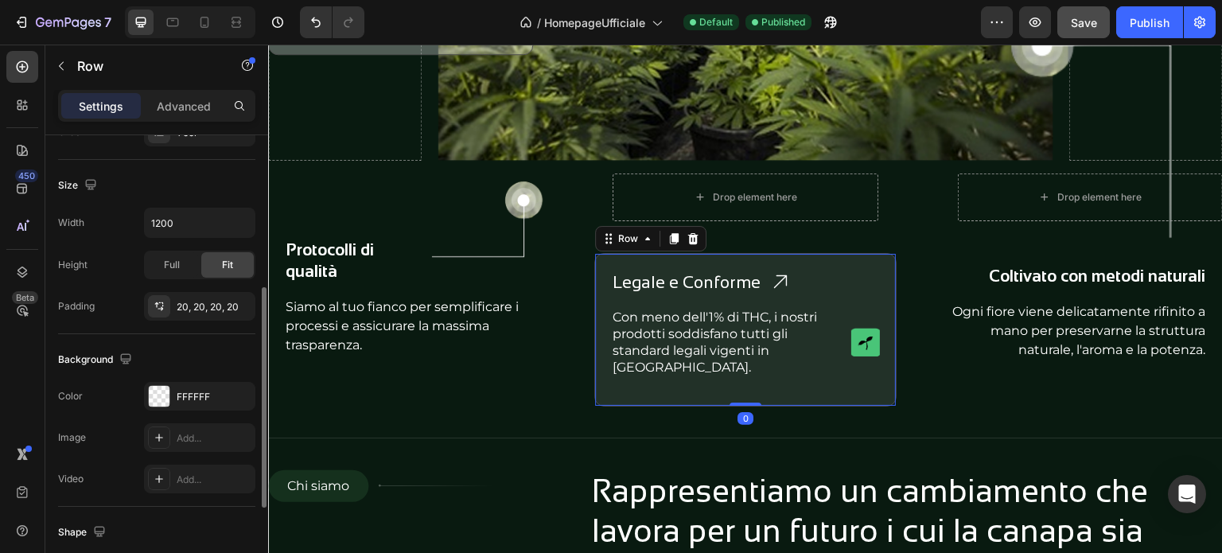
scroll to position [398, 0]
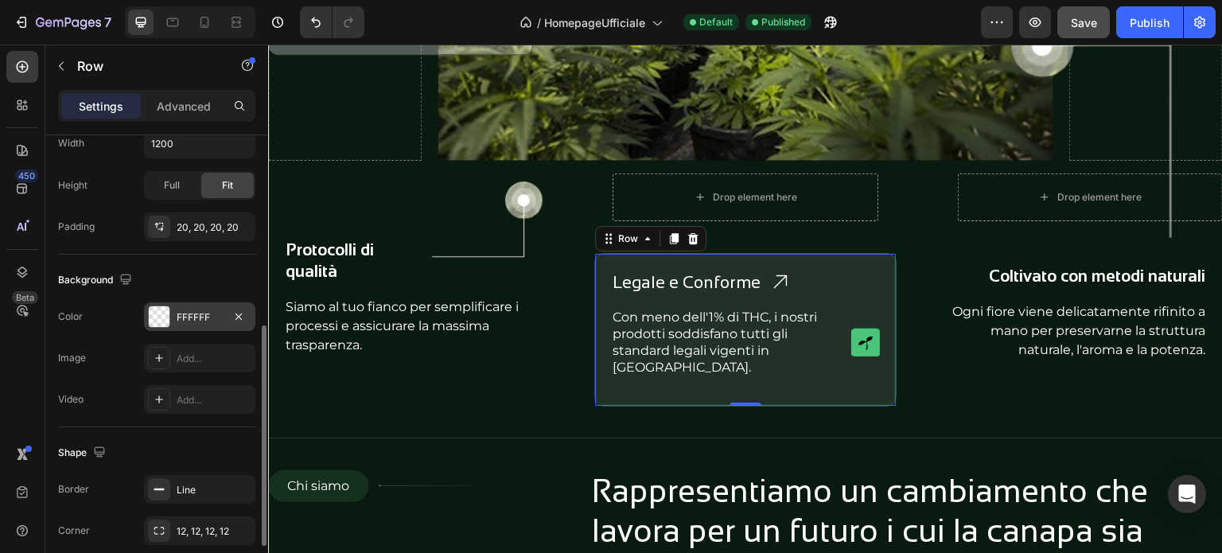
click at [166, 321] on div at bounding box center [159, 316] width 21 height 21
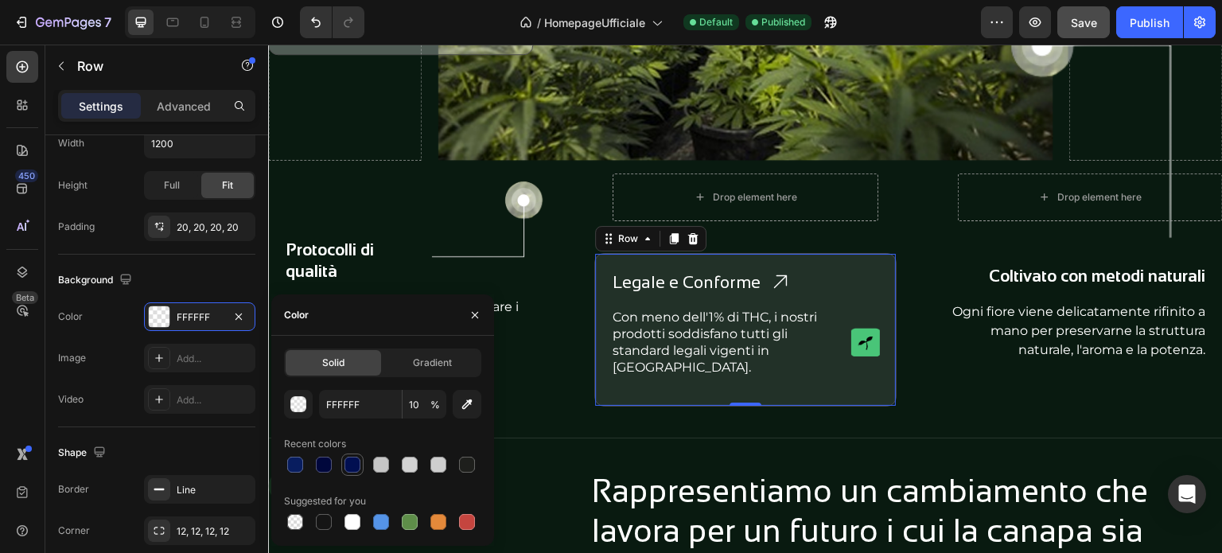
click at [359, 464] on div at bounding box center [353, 465] width 16 height 16
type input "010F51"
type input "100"
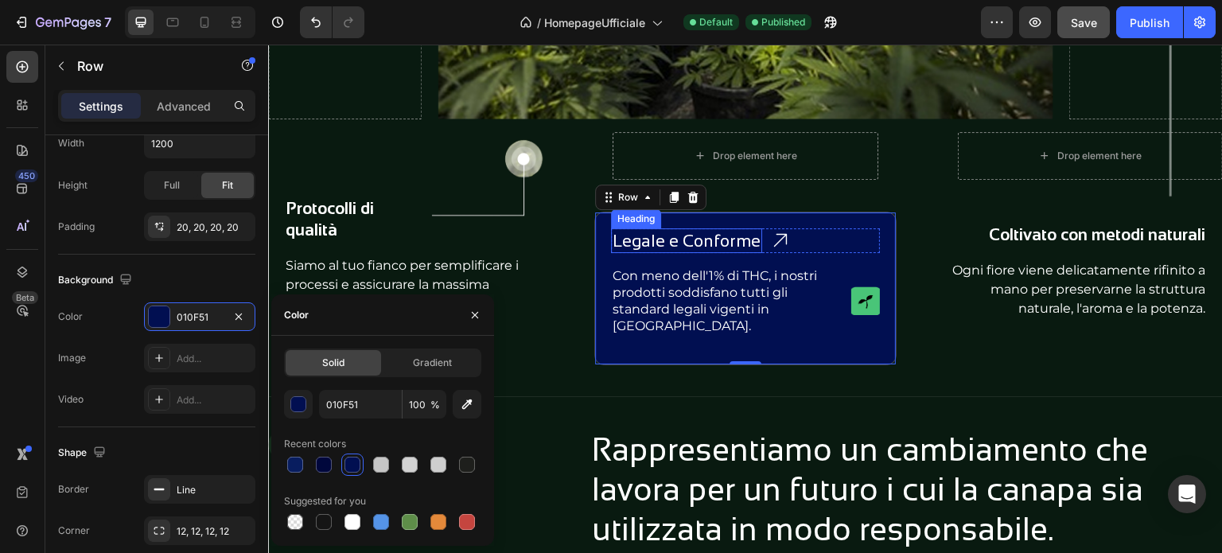
scroll to position [1512, 0]
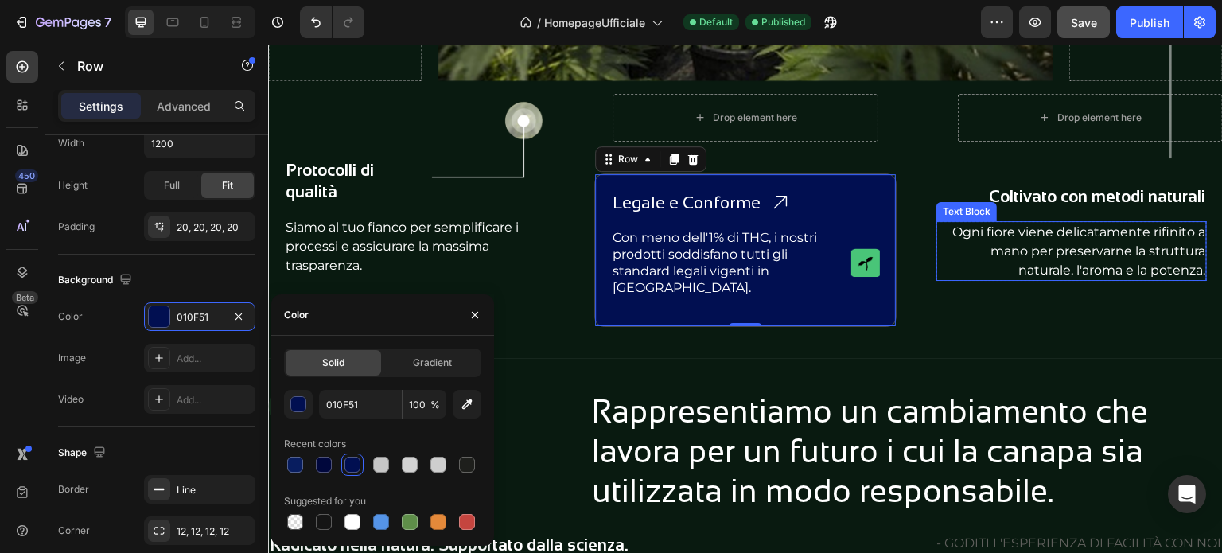
click at [1063, 255] on p "Ogni fiore viene delicatamente rifinito a mano per preservarne la struttura nat…" at bounding box center [1071, 251] width 267 height 56
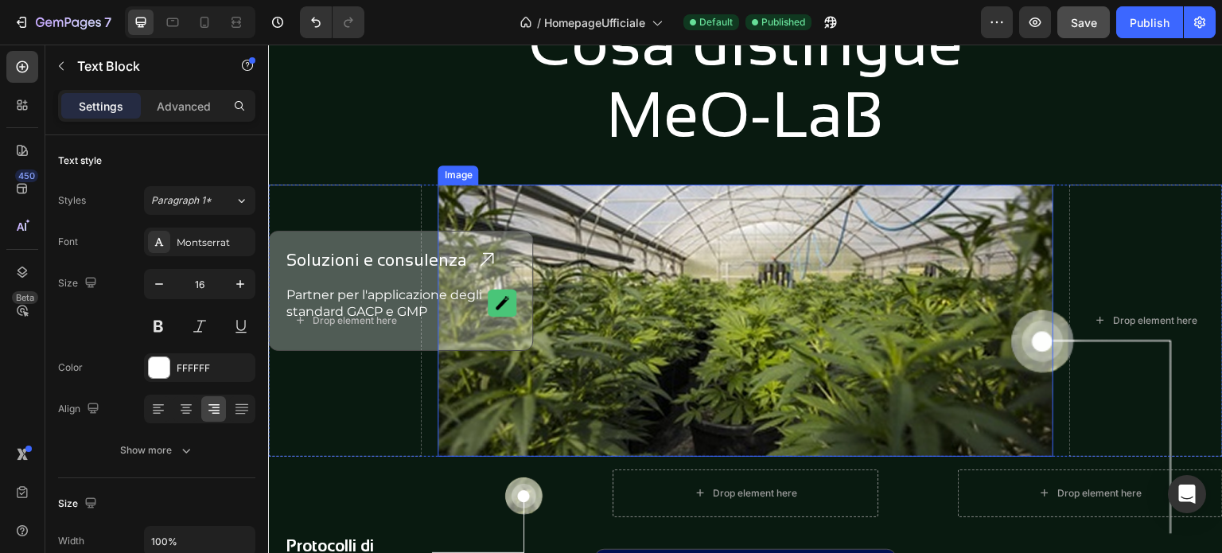
scroll to position [1273, 0]
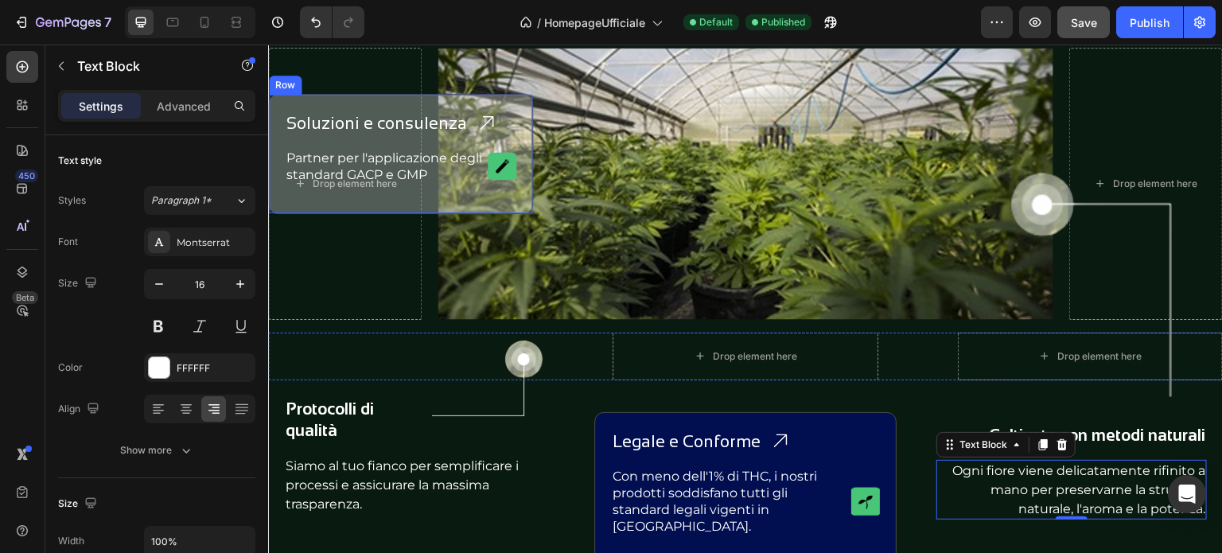
click at [376, 104] on div "Soluzioni e consulenza Heading Icon Row Partner per l'applicazione degli standa…" at bounding box center [400, 154] width 265 height 120
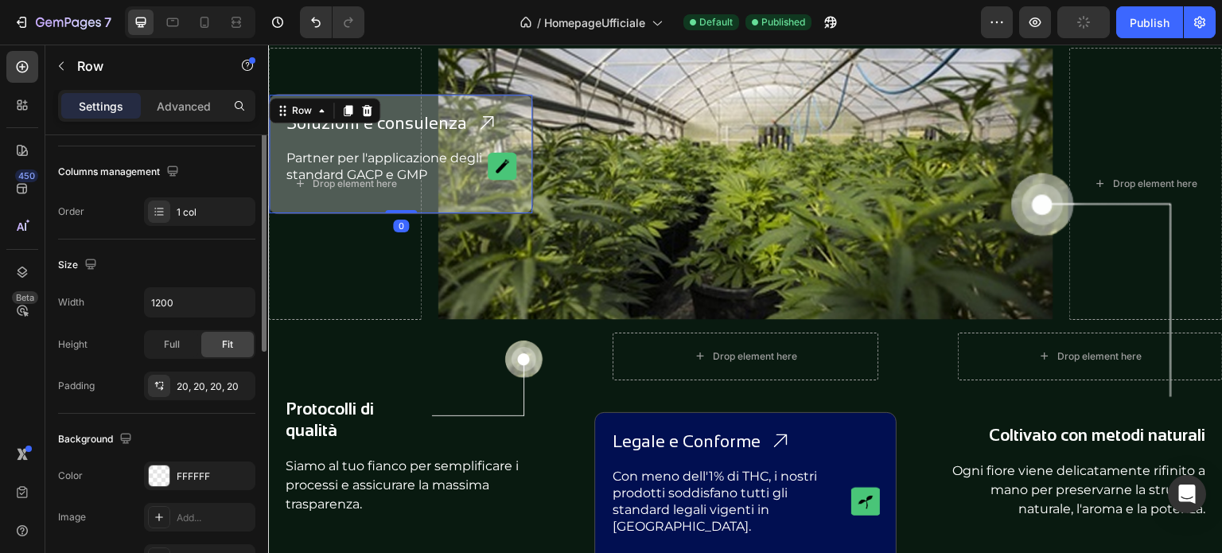
scroll to position [318, 0]
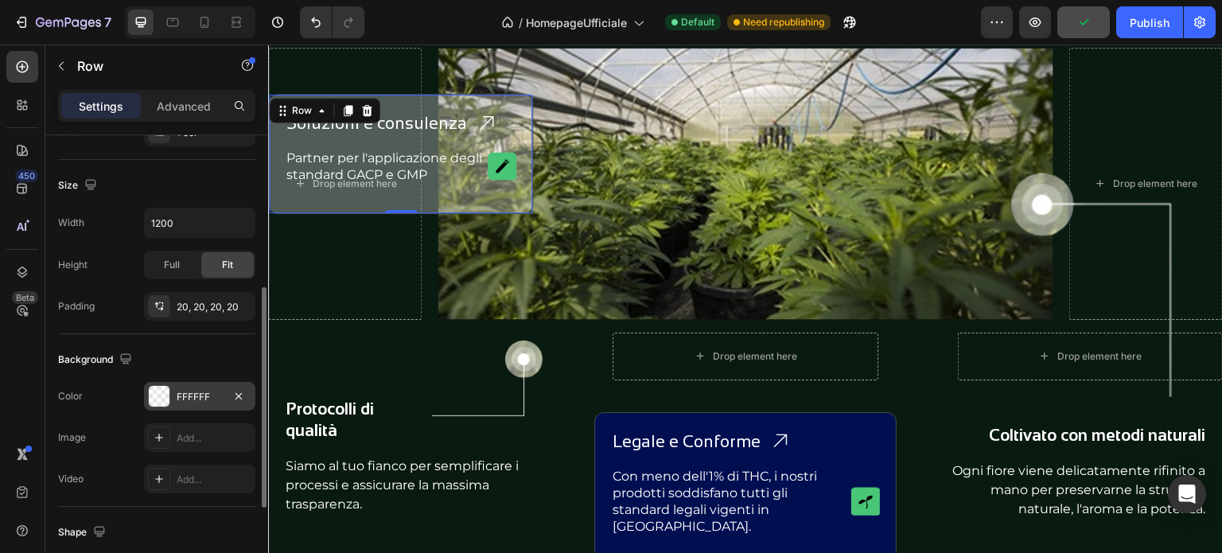
click at [154, 398] on div at bounding box center [159, 396] width 21 height 21
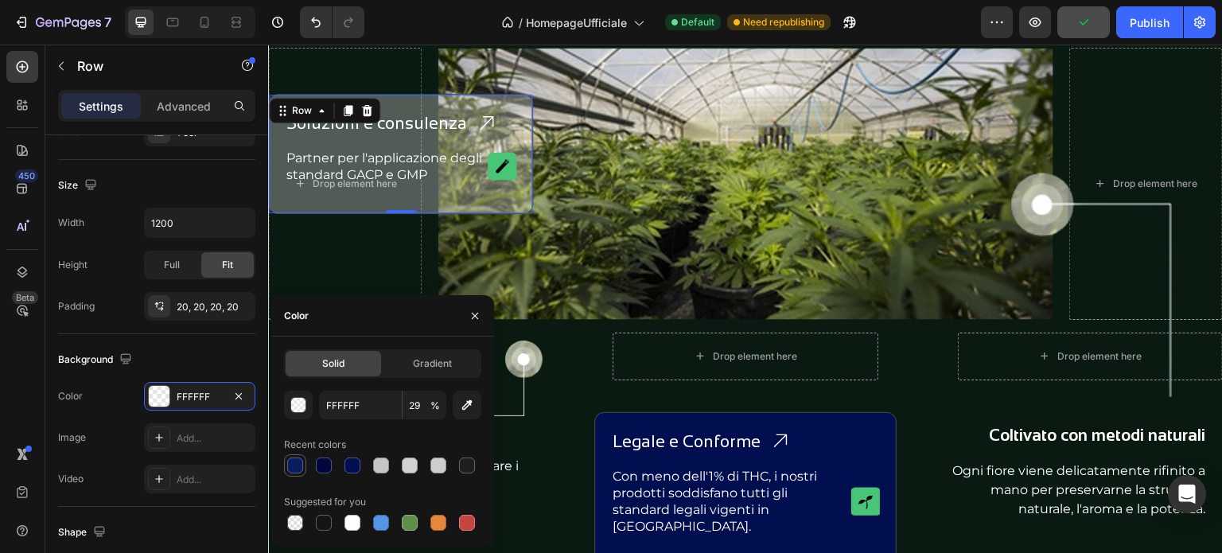
click at [298, 462] on div at bounding box center [295, 466] width 16 height 16
type input "081D5F"
type input "100"
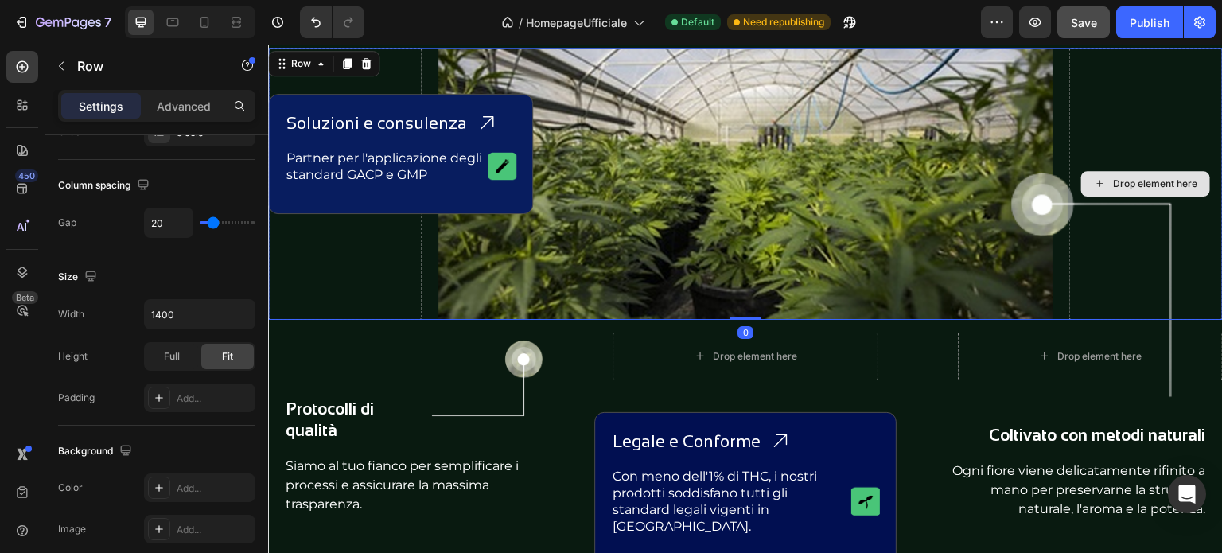
click at [1135, 129] on div "Drop element here" at bounding box center [1147, 184] width 154 height 272
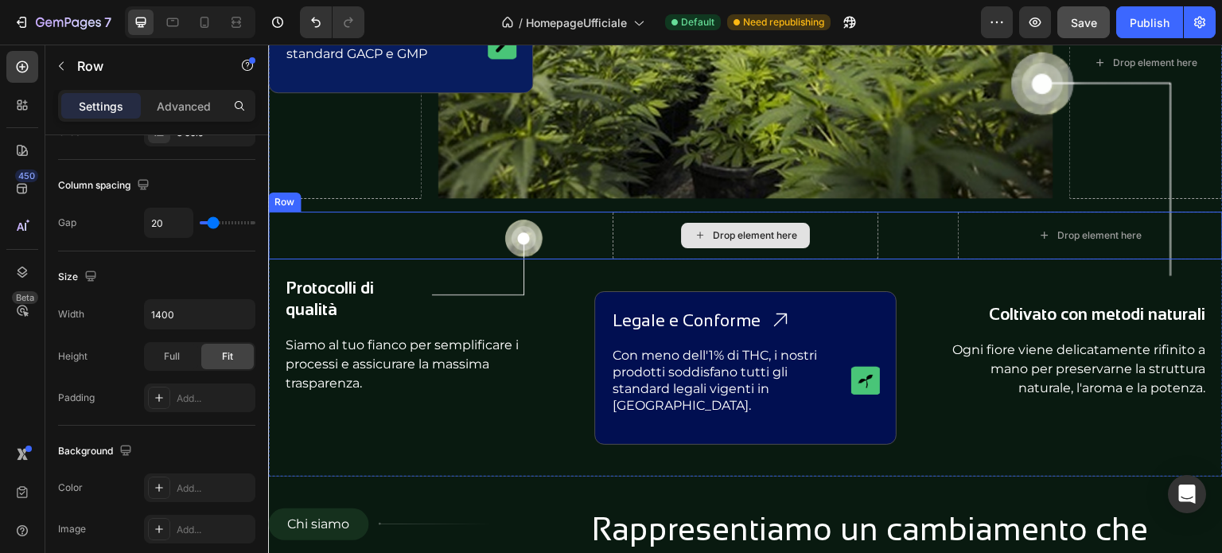
scroll to position [1432, 0]
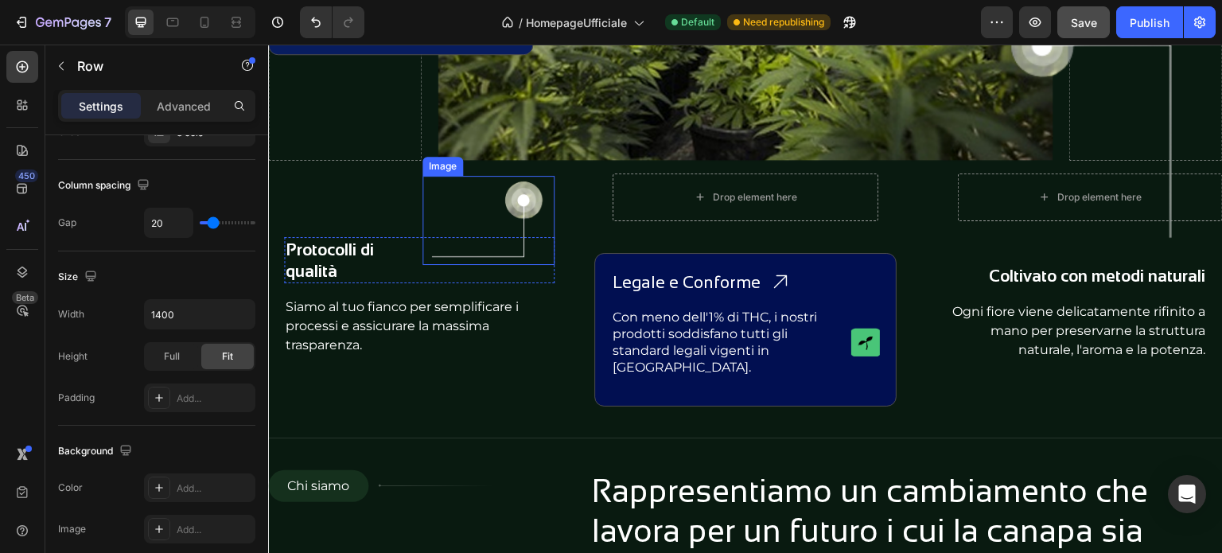
click at [520, 205] on img at bounding box center [489, 220] width 132 height 89
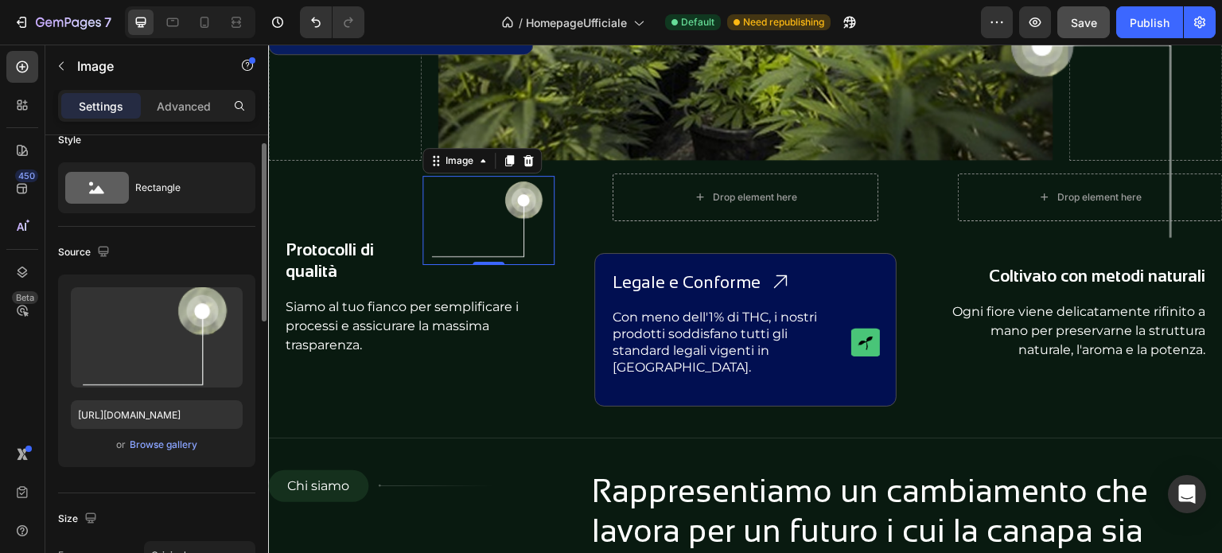
scroll to position [0, 0]
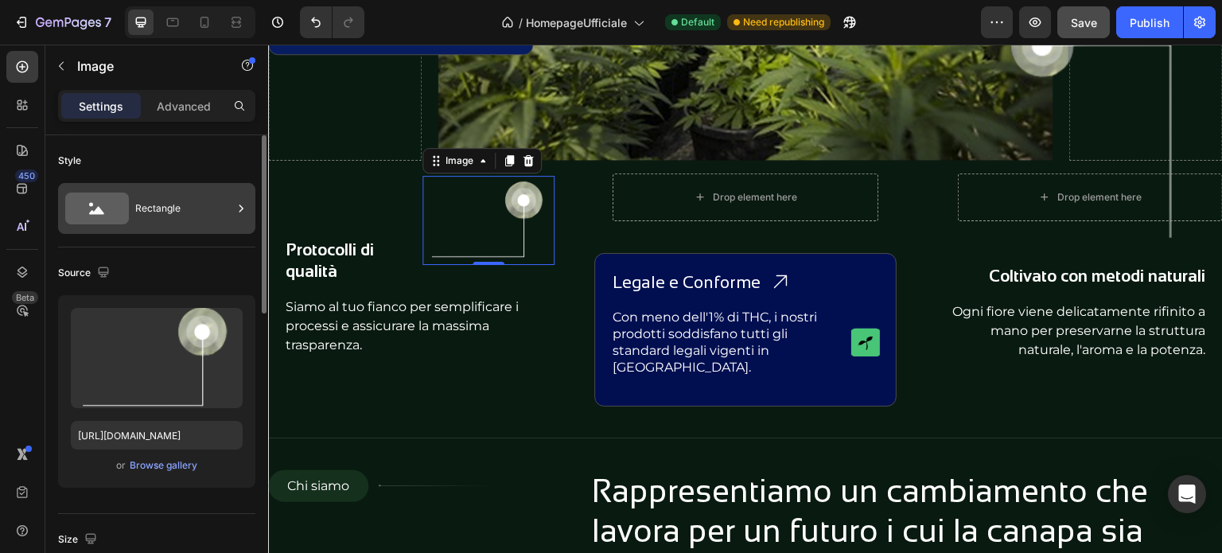
click at [186, 208] on div "Rectangle" at bounding box center [183, 208] width 97 height 37
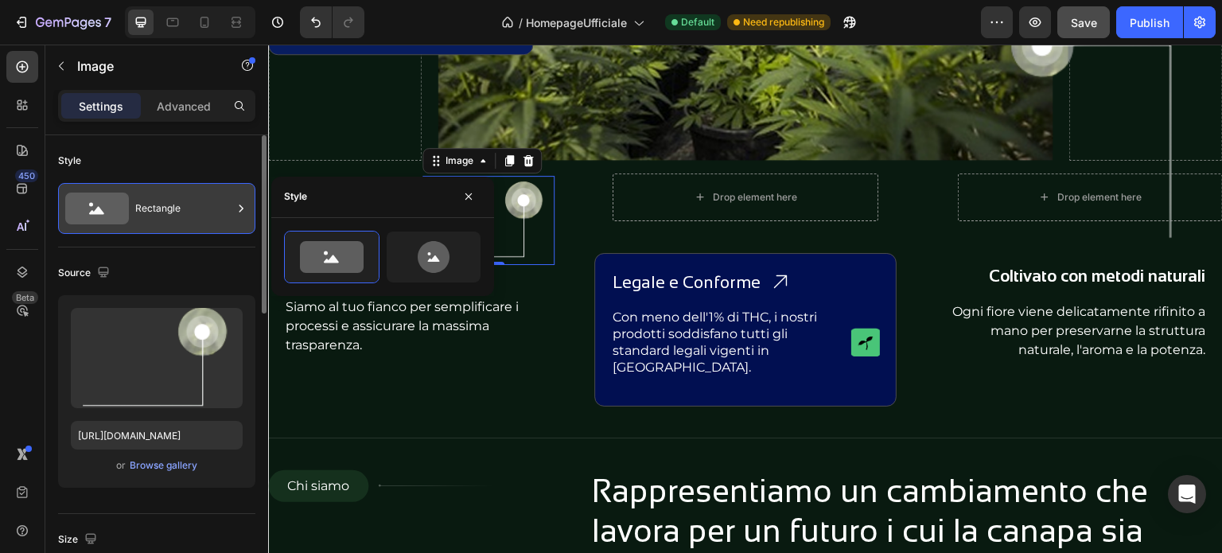
click at [186, 208] on div "Rectangle" at bounding box center [183, 208] width 97 height 37
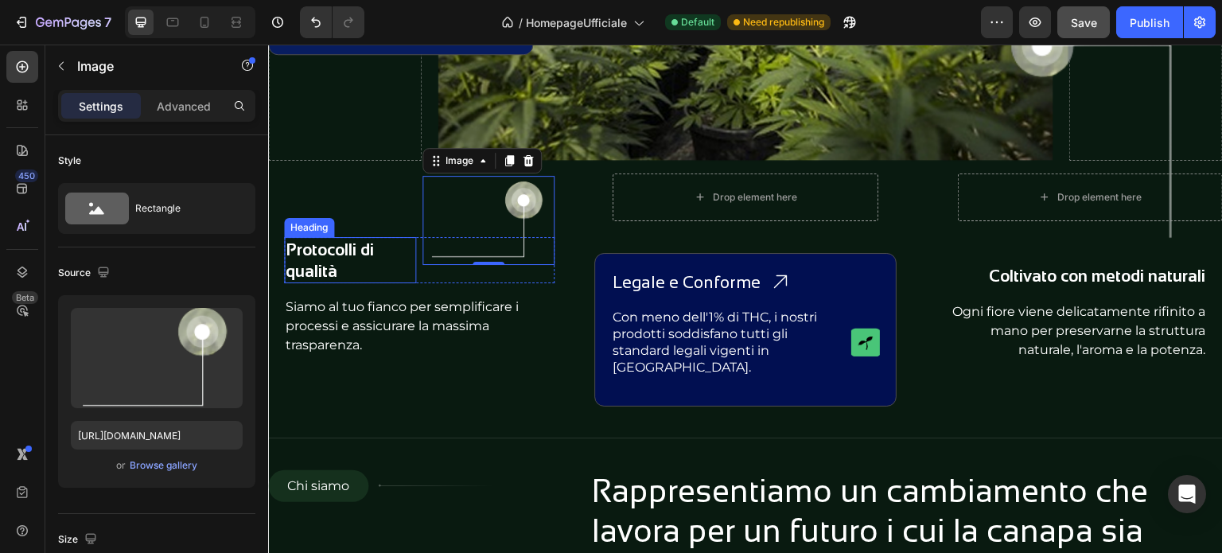
click at [320, 260] on h2 "Protocolli di qualità" at bounding box center [350, 260] width 132 height 47
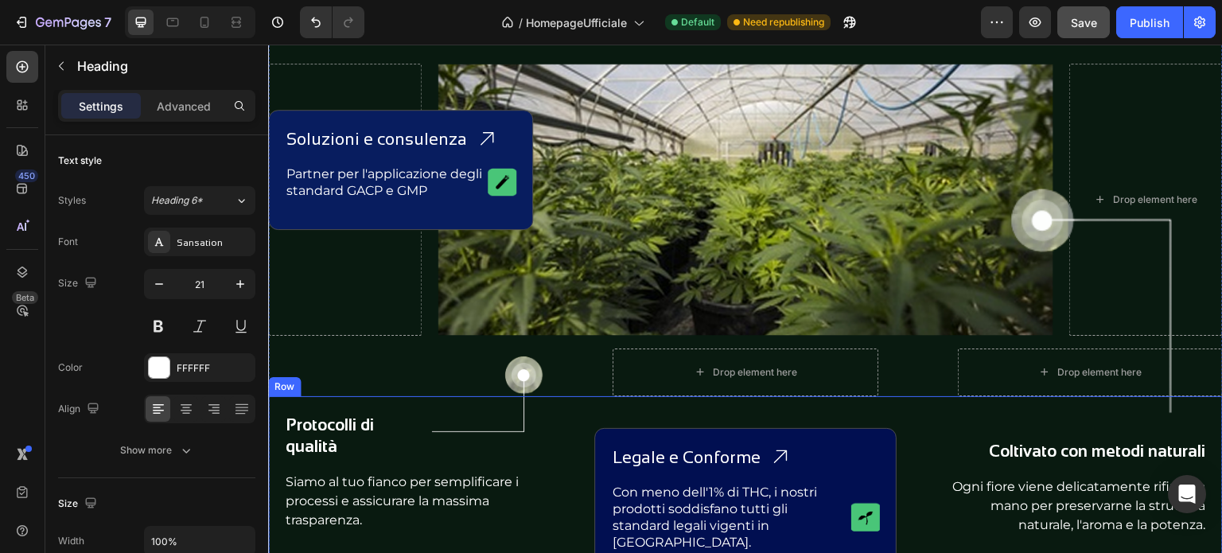
scroll to position [1114, 0]
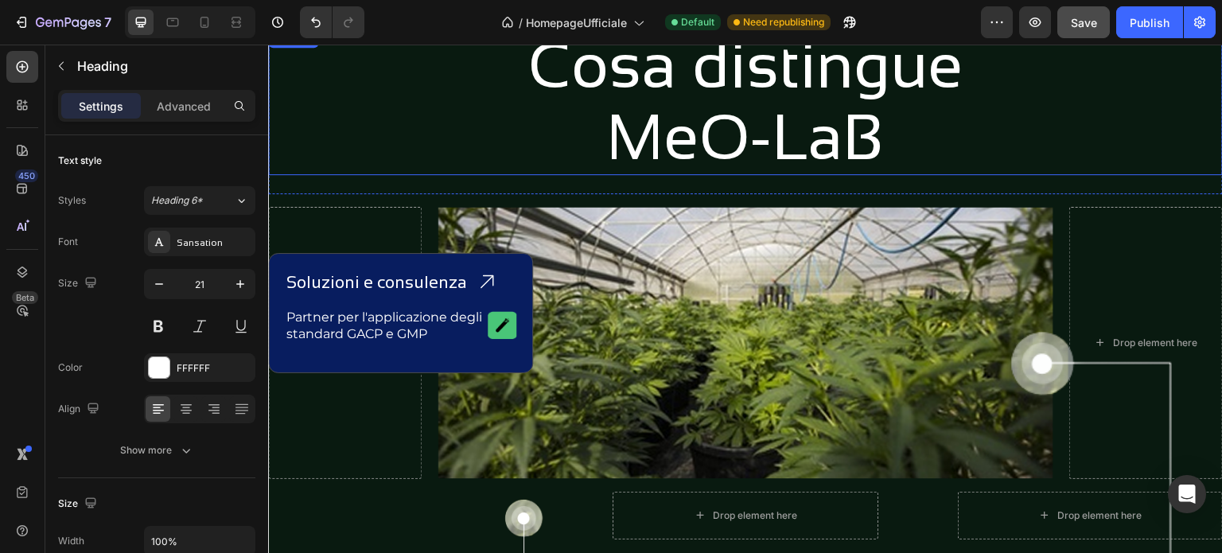
click at [1031, 110] on h2 "Cosa distingue MeO-LaB" at bounding box center [745, 102] width 955 height 146
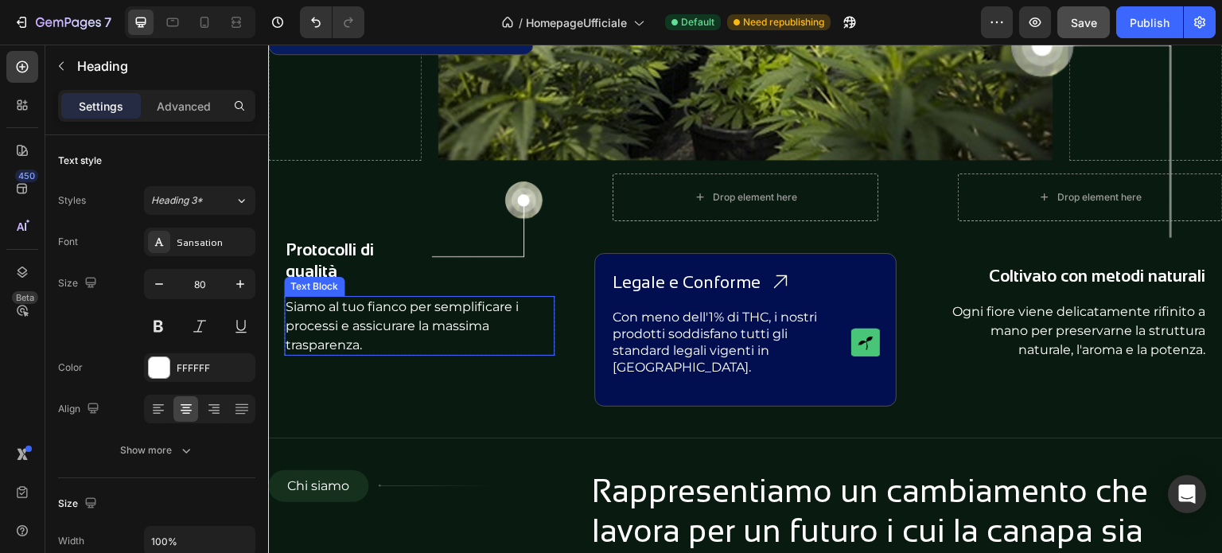
scroll to position [1512, 0]
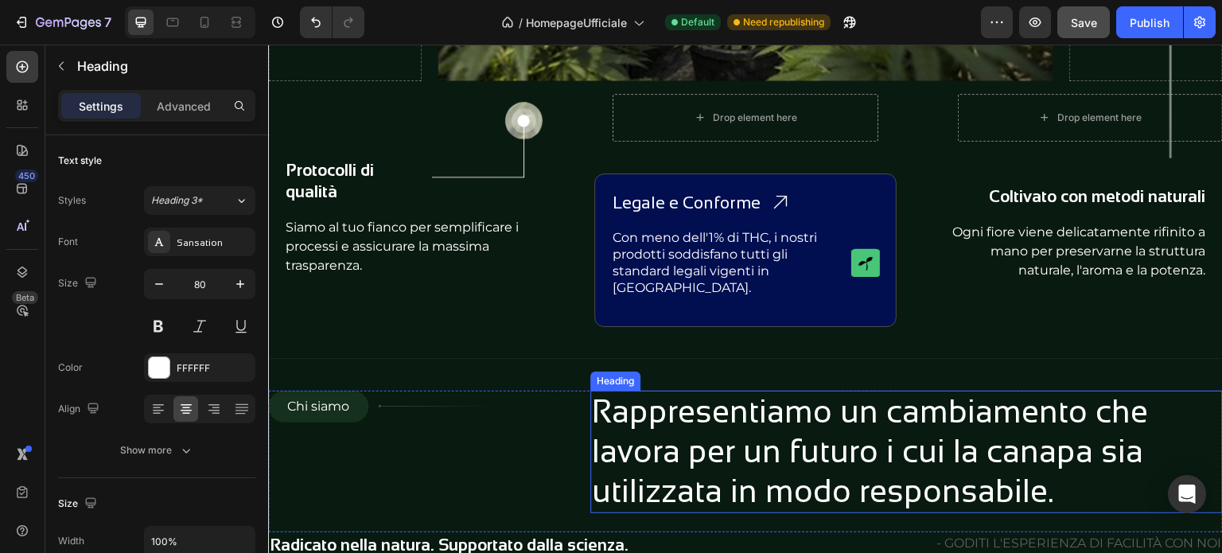
click at [1035, 483] on h2 "Rappresentiamo un cambiamento che lavora per un futuro i cui la canapa sia util…" at bounding box center [906, 452] width 633 height 123
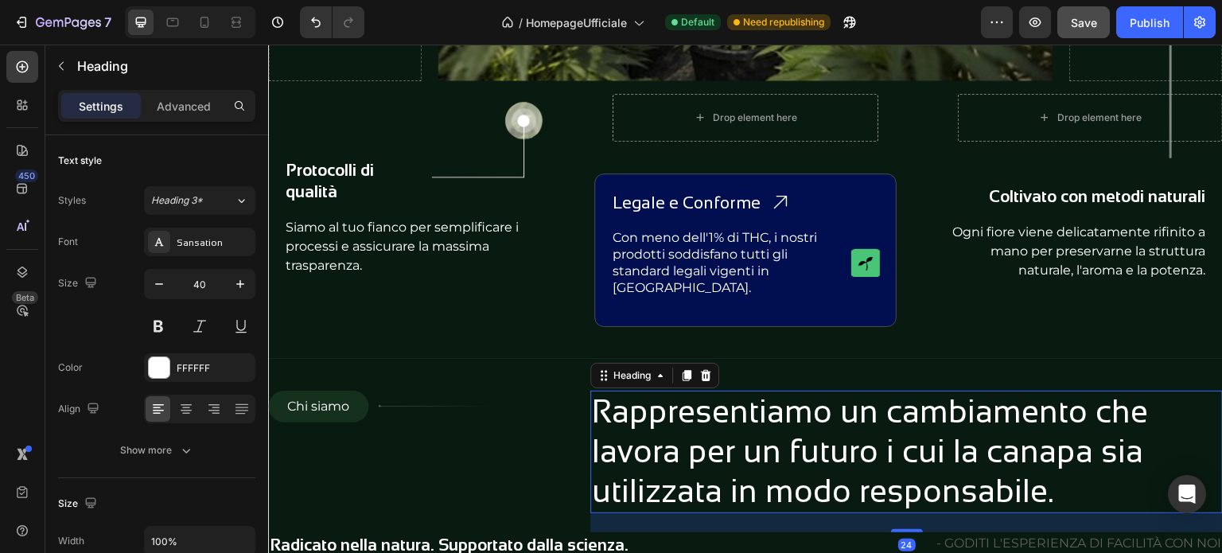
click at [1067, 481] on h2 "Rappresentiamo un cambiamento che lavora per un futuro i cui la canapa sia util…" at bounding box center [906, 452] width 633 height 123
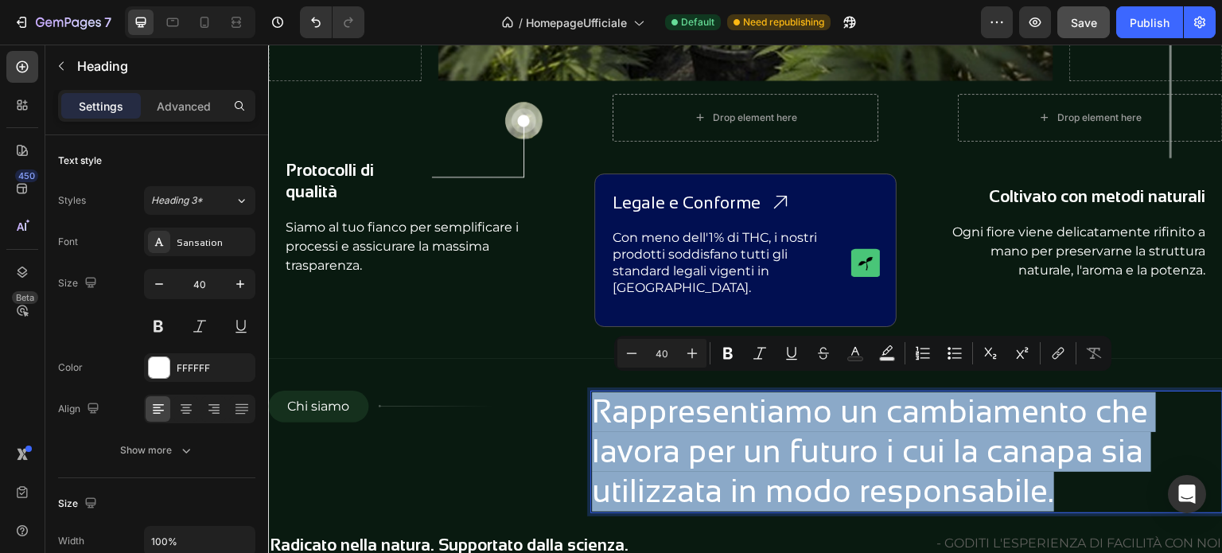
drag, startPoint x: 1063, startPoint y: 481, endPoint x: 590, endPoint y: 407, distance: 479.2
click at [592, 407] on p "Rappresentiamo un cambiamento che lavora per un futuro i cui la canapa sia util…" at bounding box center [906, 451] width 629 height 119
copy p "Rappresentiamo un cambiamento che lavora per un futuro i cui la canapa sia util…"
click at [350, 267] on p "Siamo al tuo fianco per semplificare i processi e assicurare la massima traspar…" at bounding box center [419, 246] width 267 height 56
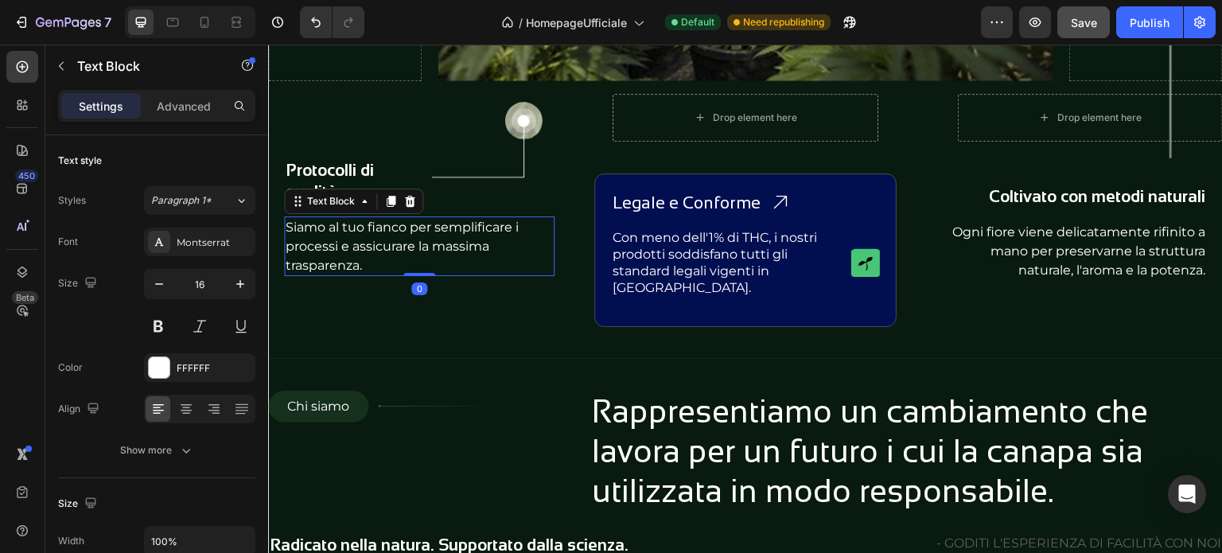
click at [368, 265] on p "Siamo al tuo fianco per semplificare i processi e assicurare la massima traspar…" at bounding box center [419, 246] width 267 height 56
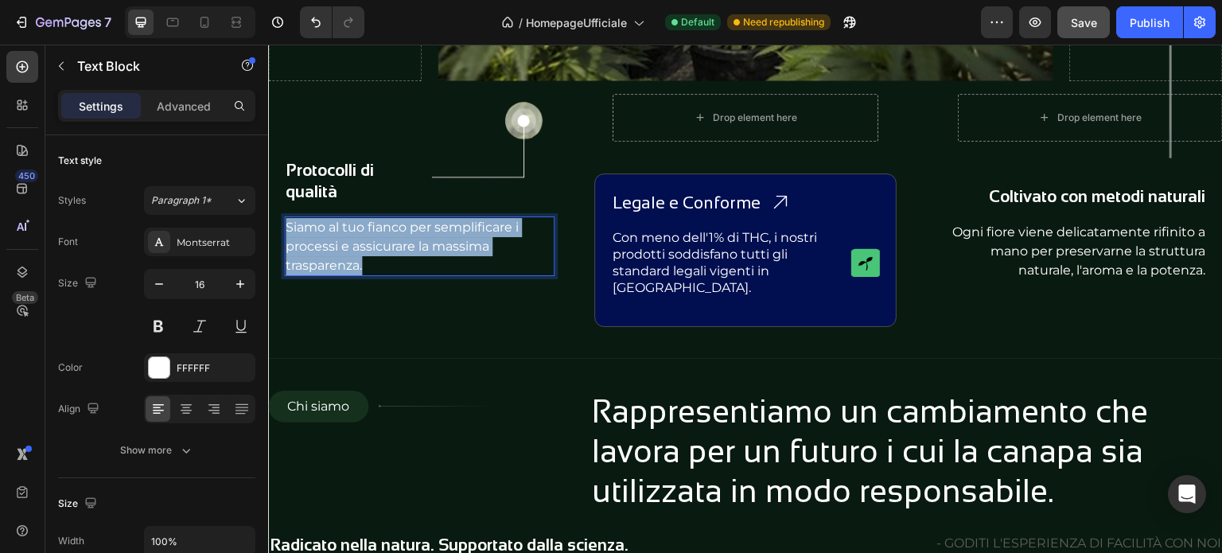
drag, startPoint x: 325, startPoint y: 253, endPoint x: 286, endPoint y: 227, distance: 46.4
click at [286, 227] on p "Siamo al tuo fianco per semplificare i processi e assicurare la massima traspar…" at bounding box center [419, 246] width 267 height 56
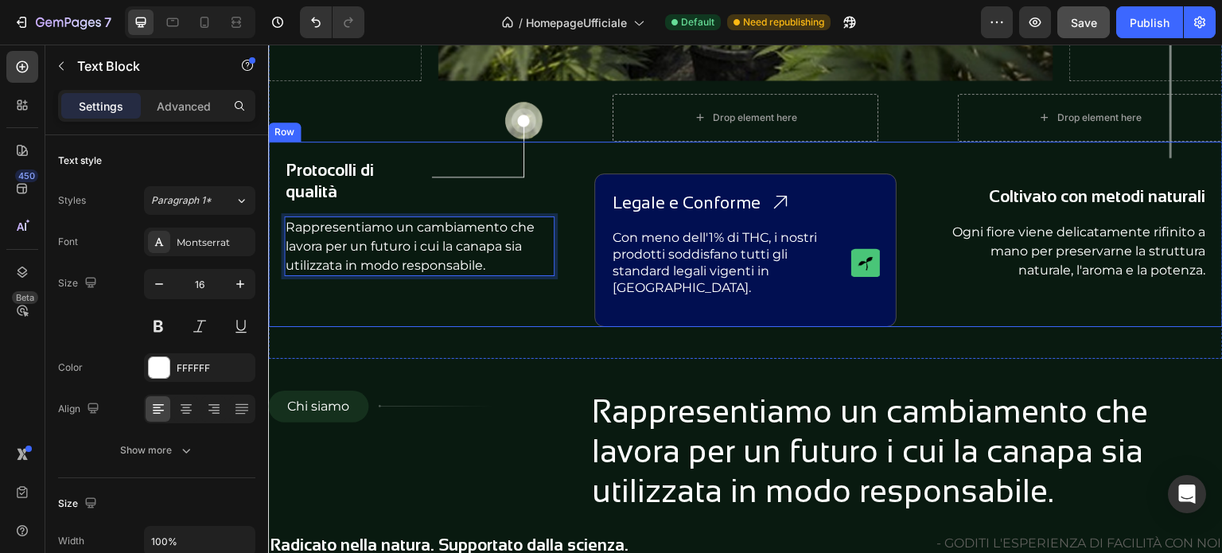
click at [506, 310] on div "Protocolli di qualità Heading Image Row Rappresentiamo un cambiamento che lavor…" at bounding box center [419, 234] width 302 height 185
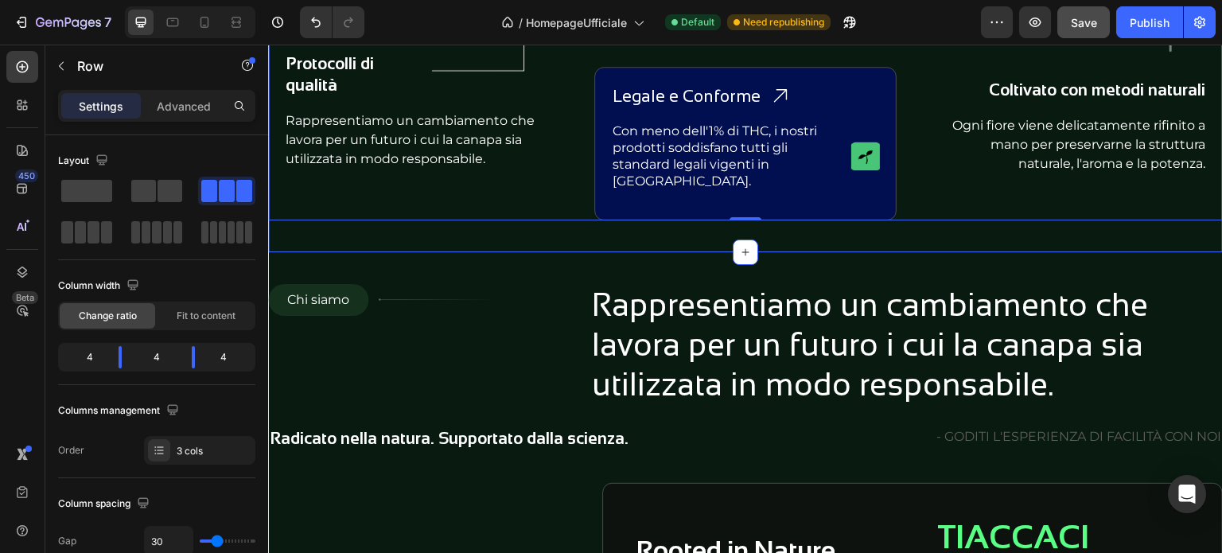
scroll to position [1592, 0]
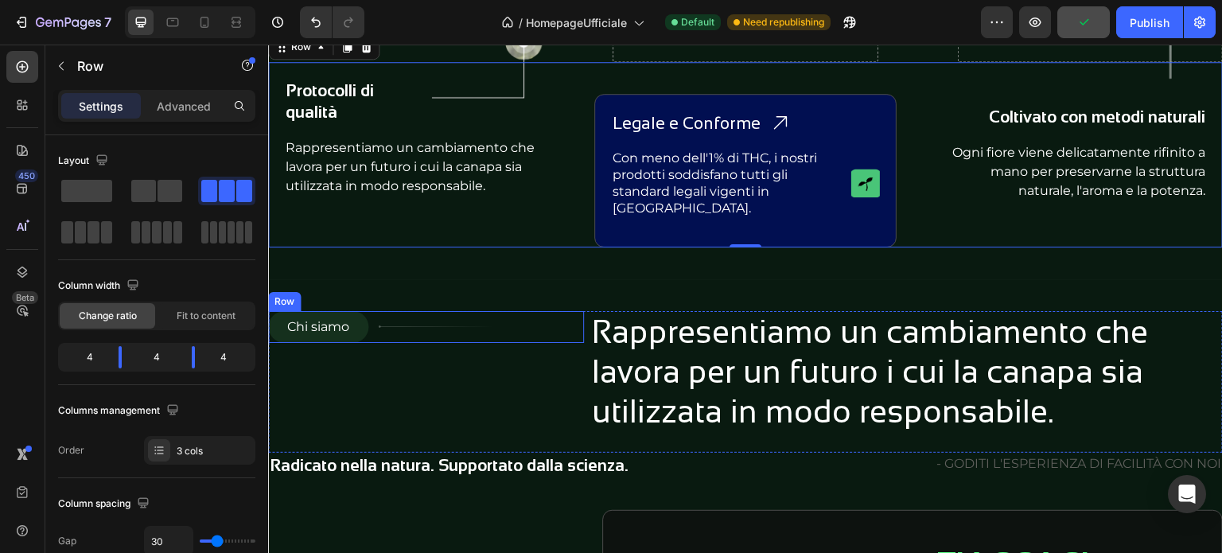
click at [516, 321] on div "Image" at bounding box center [481, 327] width 207 height 32
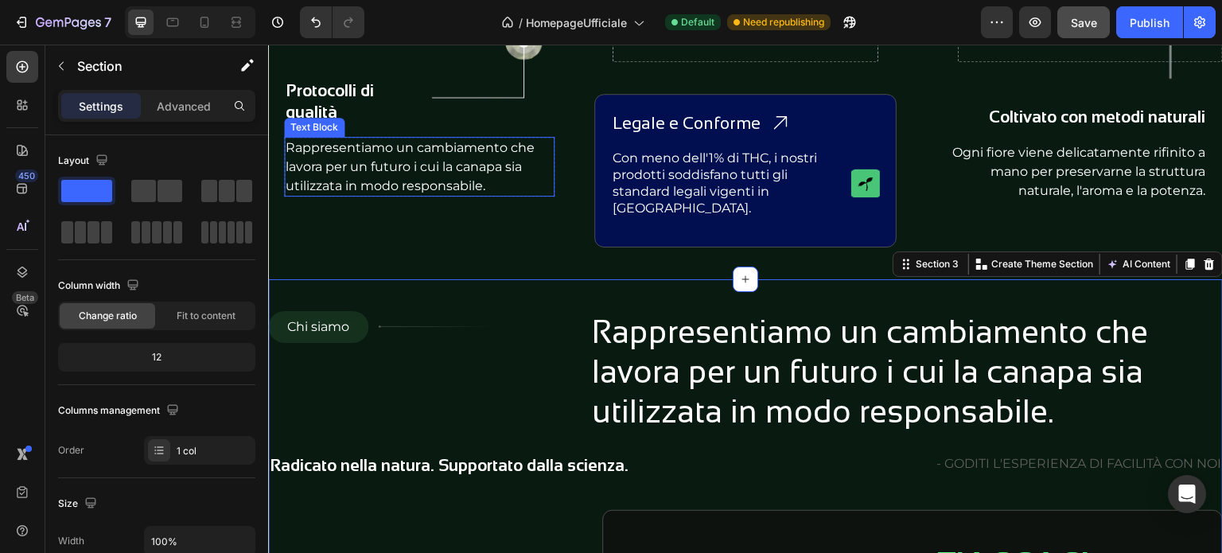
click at [341, 181] on p "Rappresentiamo un cambiamento che lavora per un futuro i cui la canapa sia util…" at bounding box center [419, 166] width 267 height 56
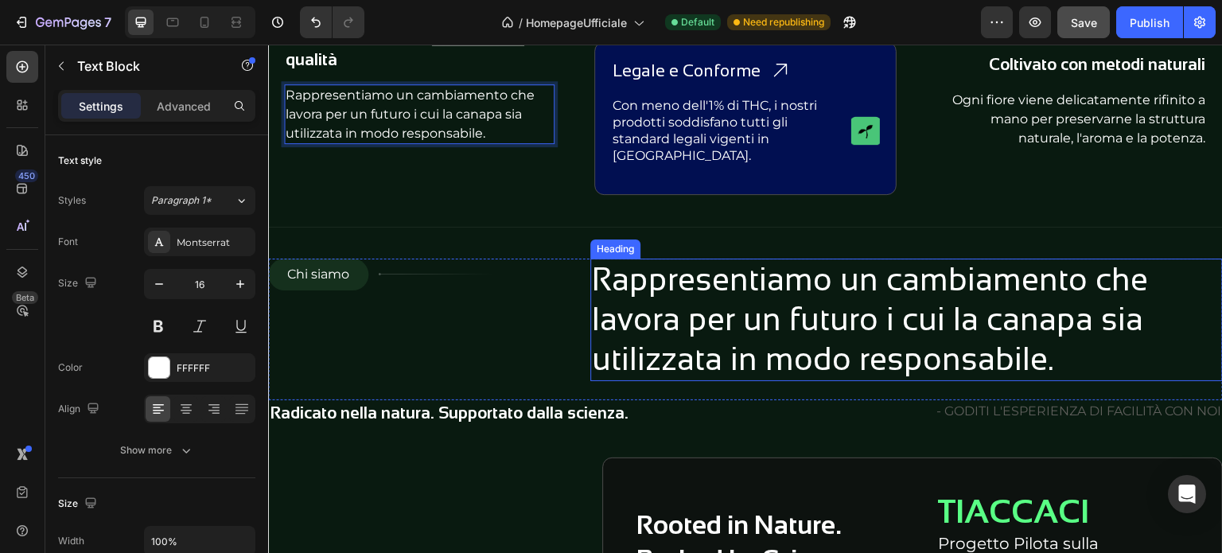
scroll to position [1751, 0]
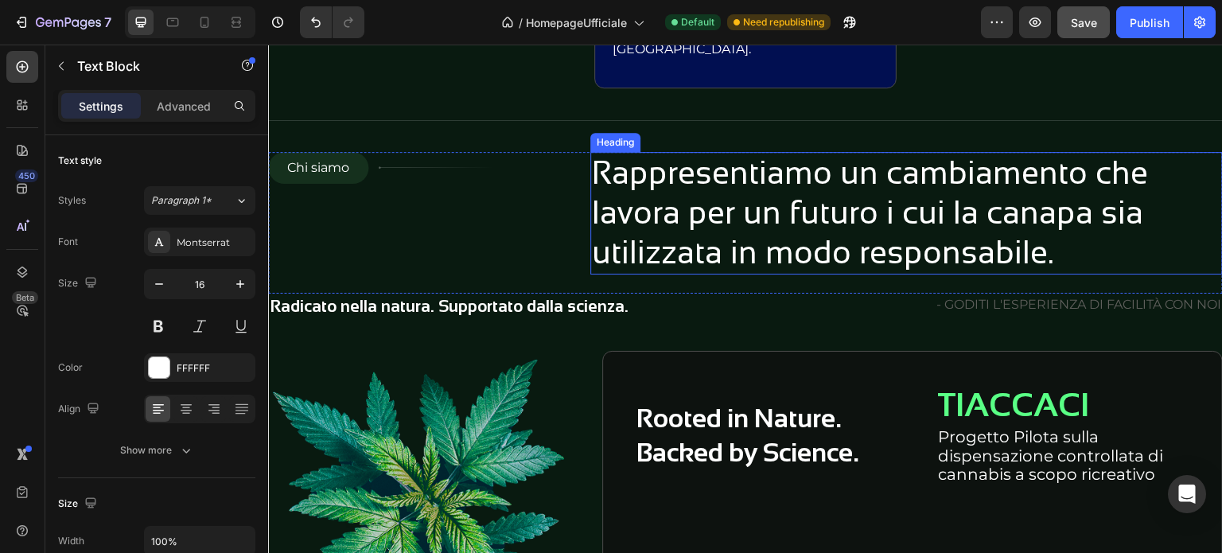
click at [824, 232] on h2 "Rappresentiamo un cambiamento che lavora per un futuro i cui la canapa sia util…" at bounding box center [906, 213] width 633 height 123
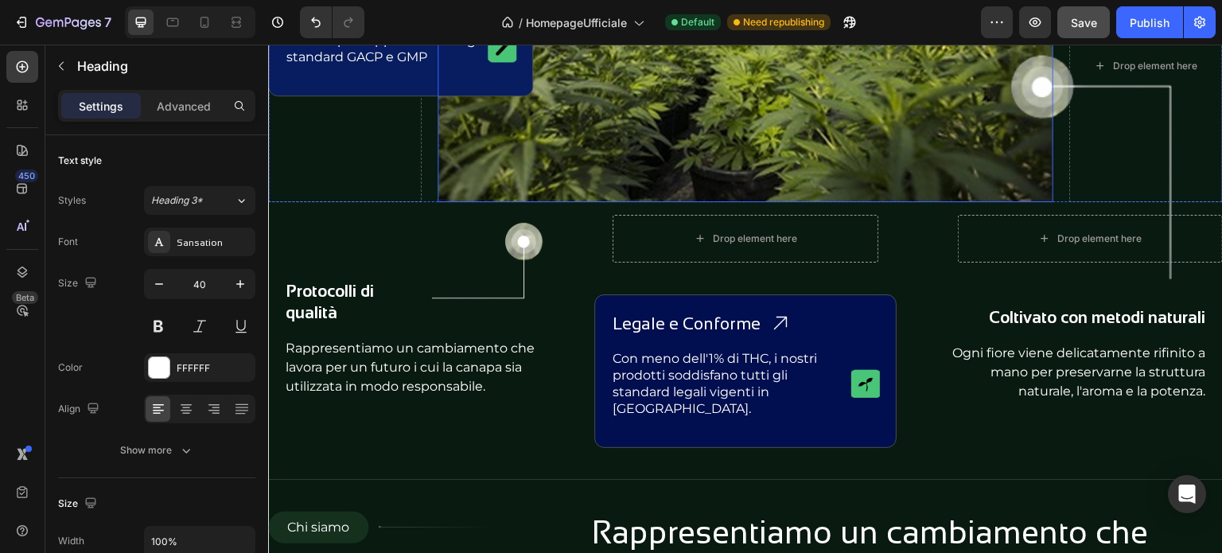
scroll to position [1353, 0]
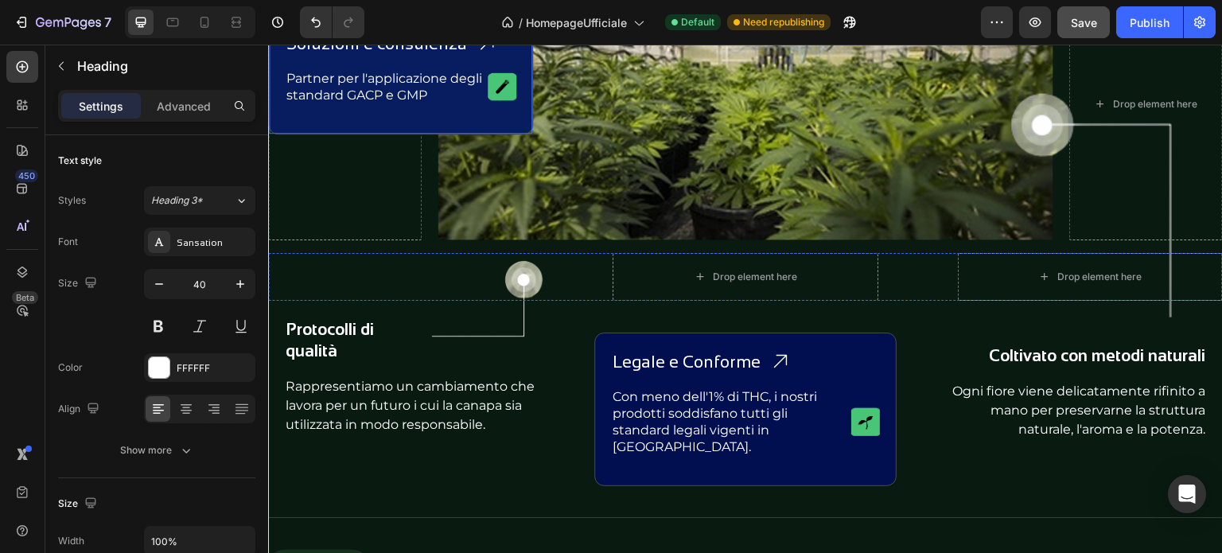
click at [480, 115] on div "Soluzioni e consulenza Heading Icon Row Partner per l'applicazione degli standa…" at bounding box center [400, 74] width 265 height 120
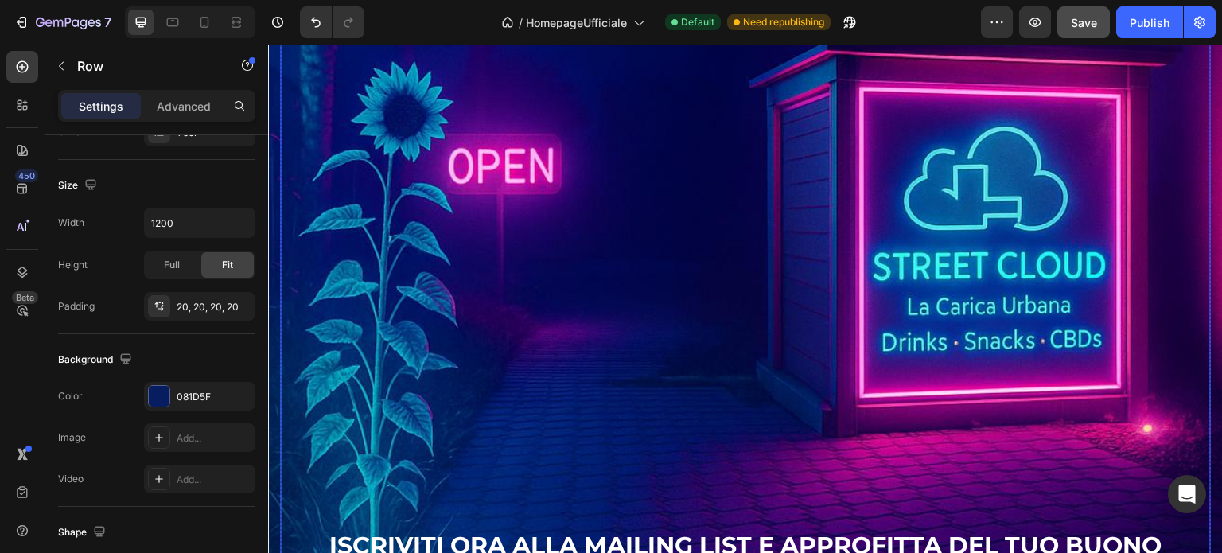
scroll to position [4297, 0]
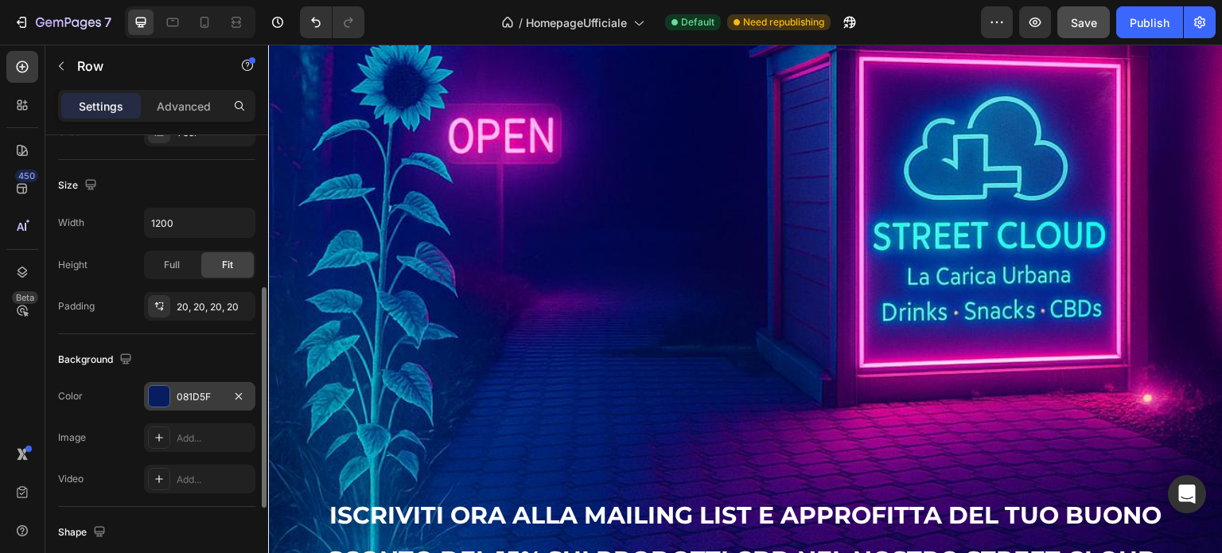
click at [206, 395] on div "081D5F" at bounding box center [200, 397] width 46 height 14
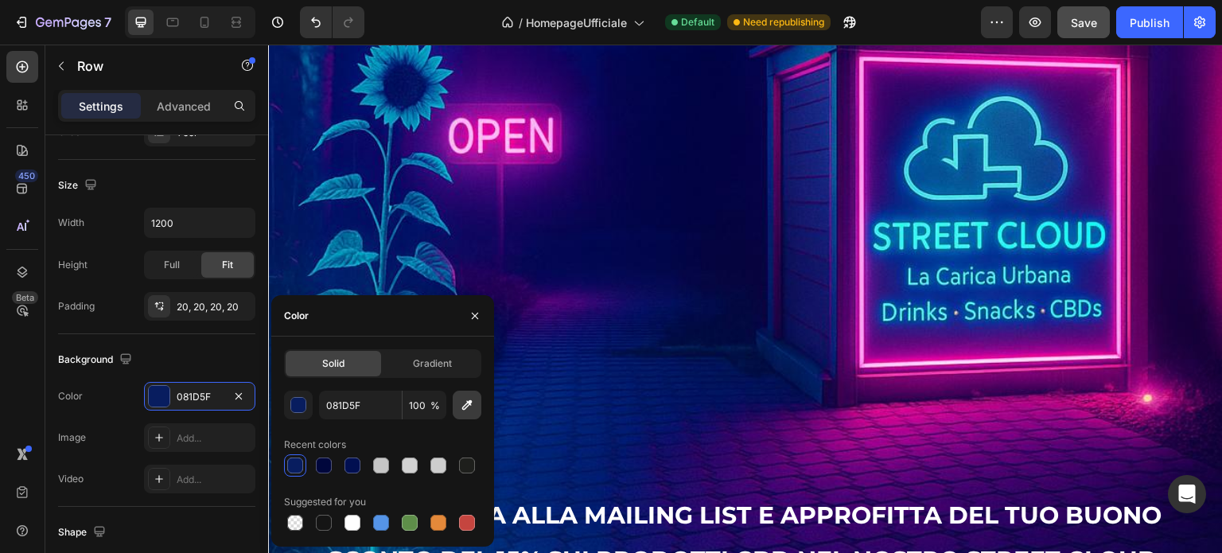
click at [471, 411] on icon "button" at bounding box center [467, 405] width 16 height 16
type input "068CB9"
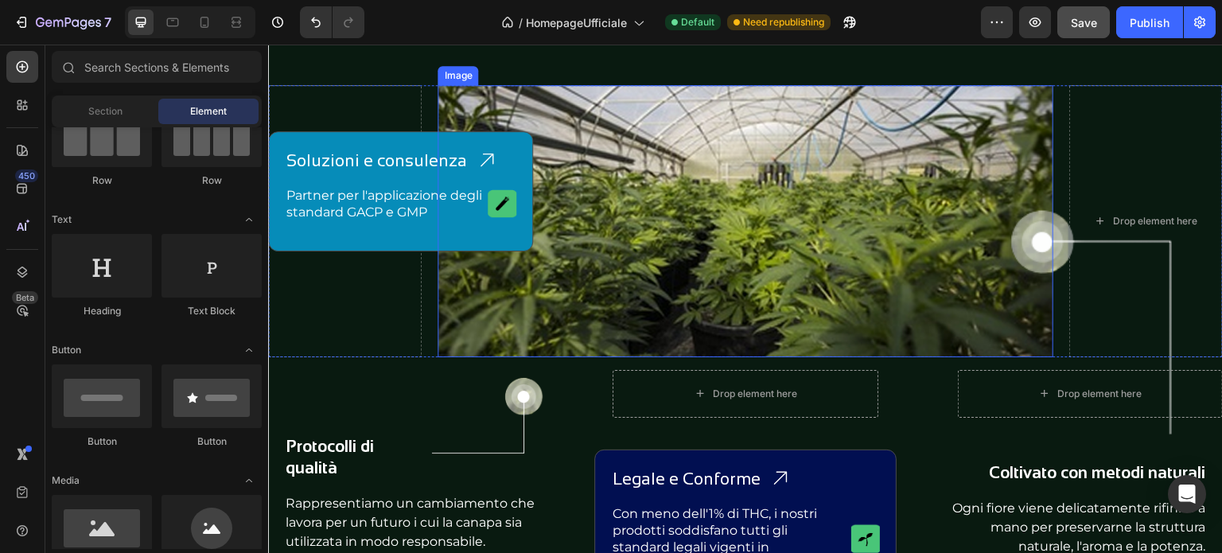
scroll to position [1273, 0]
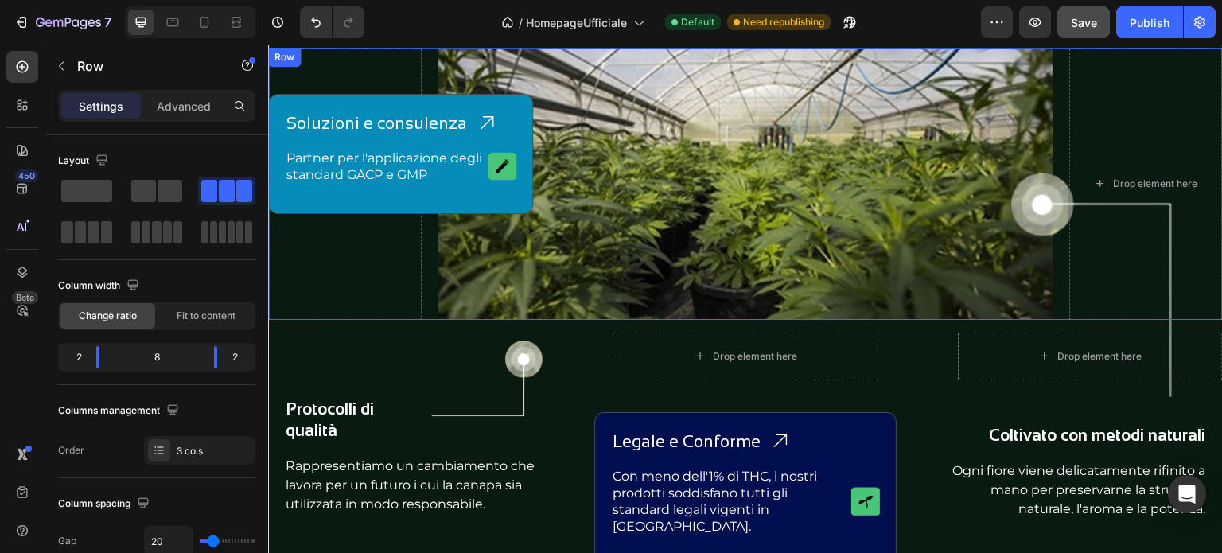
click at [376, 245] on div "Drop element here" at bounding box center [345, 184] width 154 height 272
click at [314, 20] on icon "Undo/Redo" at bounding box center [316, 23] width 10 height 10
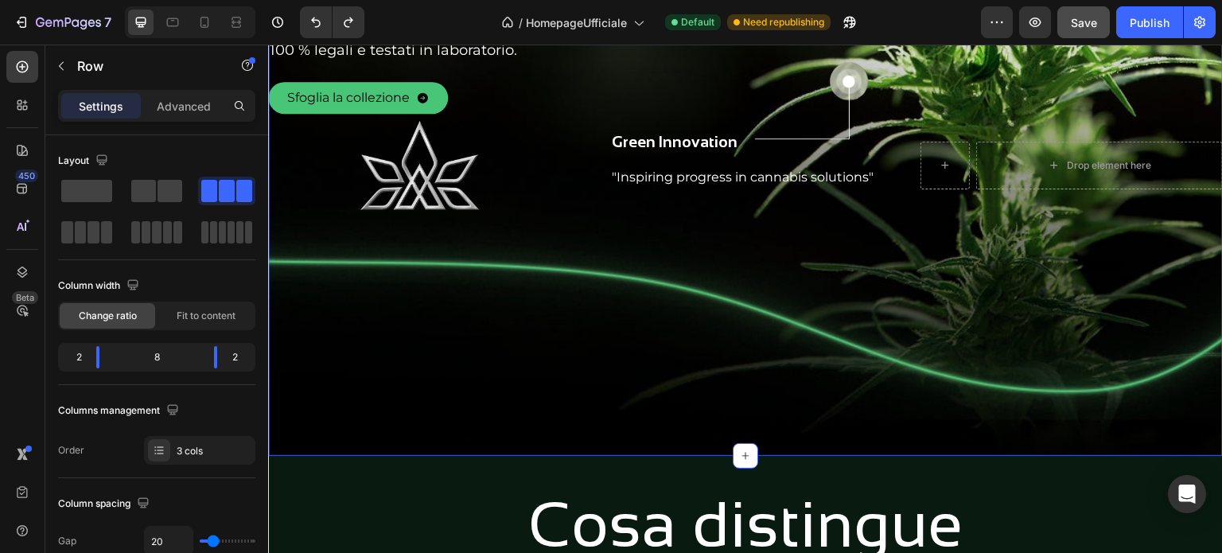
scroll to position [716, 0]
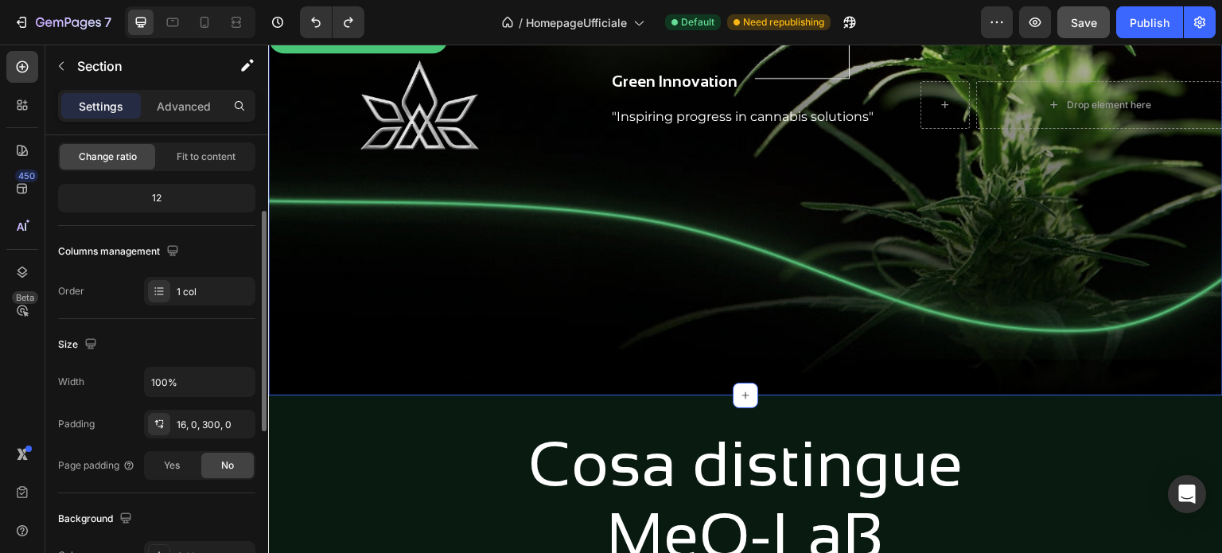
scroll to position [239, 0]
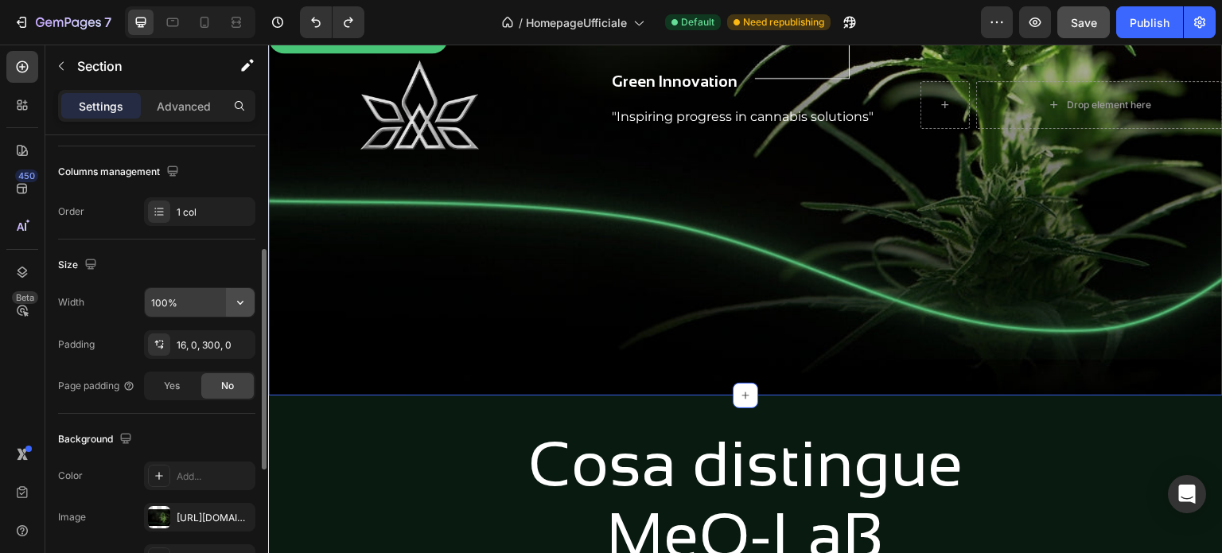
click at [232, 301] on icon "button" at bounding box center [240, 302] width 16 height 16
click at [208, 372] on p "Default 1200px" at bounding box center [195, 372] width 91 height 14
click at [212, 306] on input "1200" at bounding box center [200, 302] width 110 height 29
click at [246, 300] on icon "button" at bounding box center [240, 302] width 16 height 16
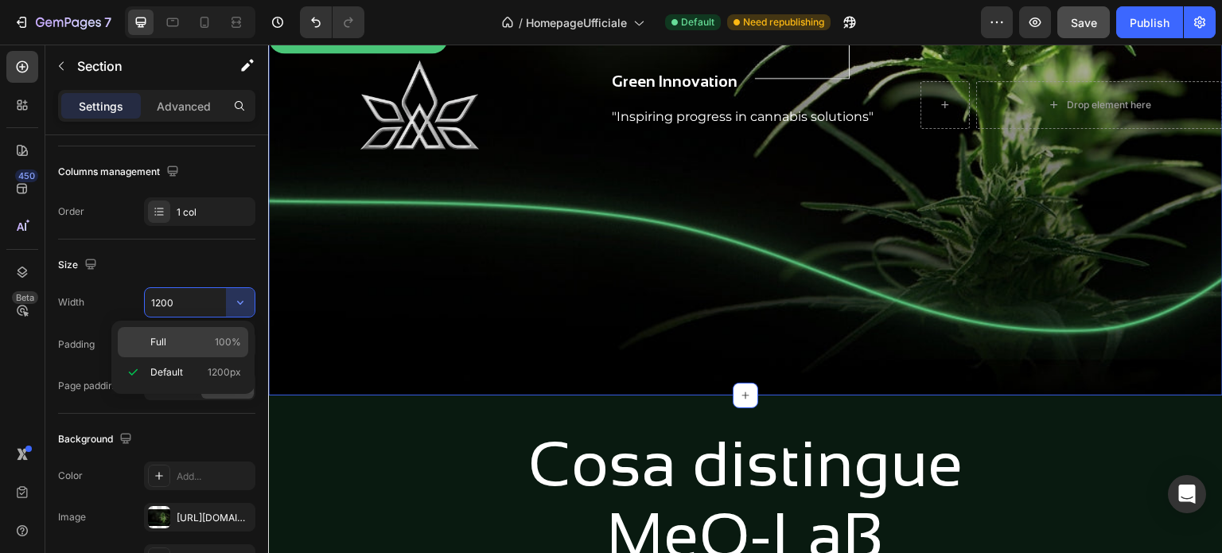
click at [197, 330] on div "Full 100%" at bounding box center [183, 342] width 131 height 30
type input "100%"
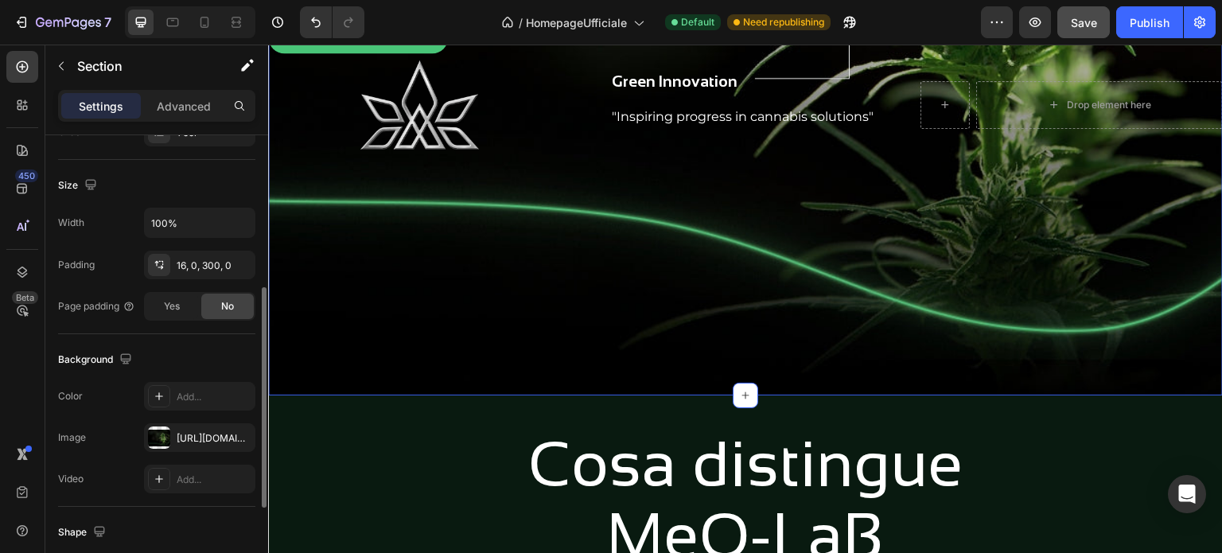
scroll to position [477, 0]
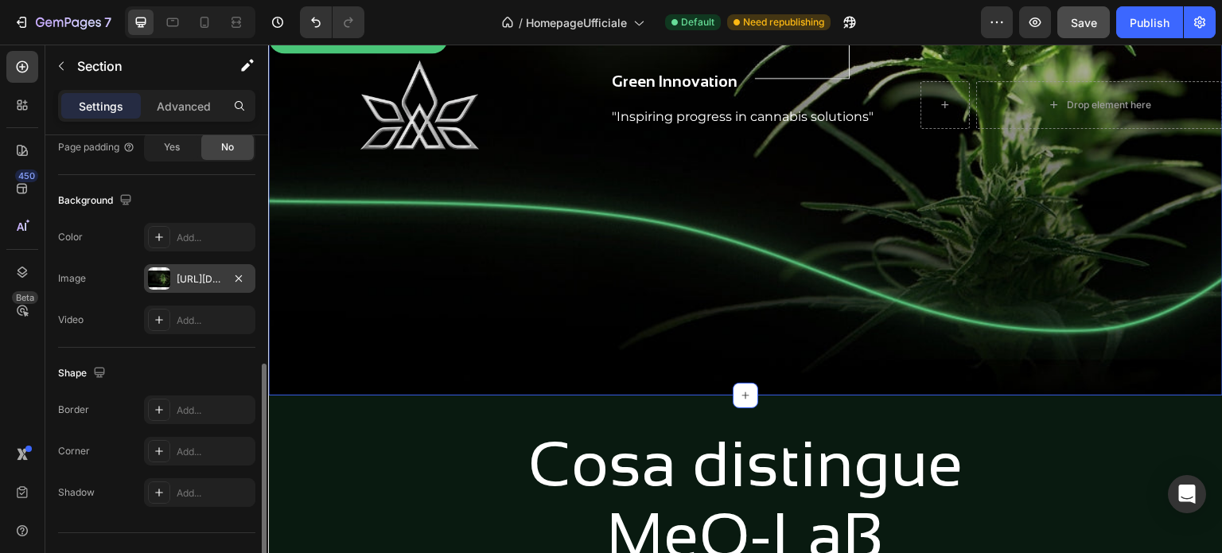
click at [189, 276] on div "https://cdn.shopify.com/s/files/1/0913/4322/5218/files/gempages_576583072334479…" at bounding box center [200, 279] width 46 height 14
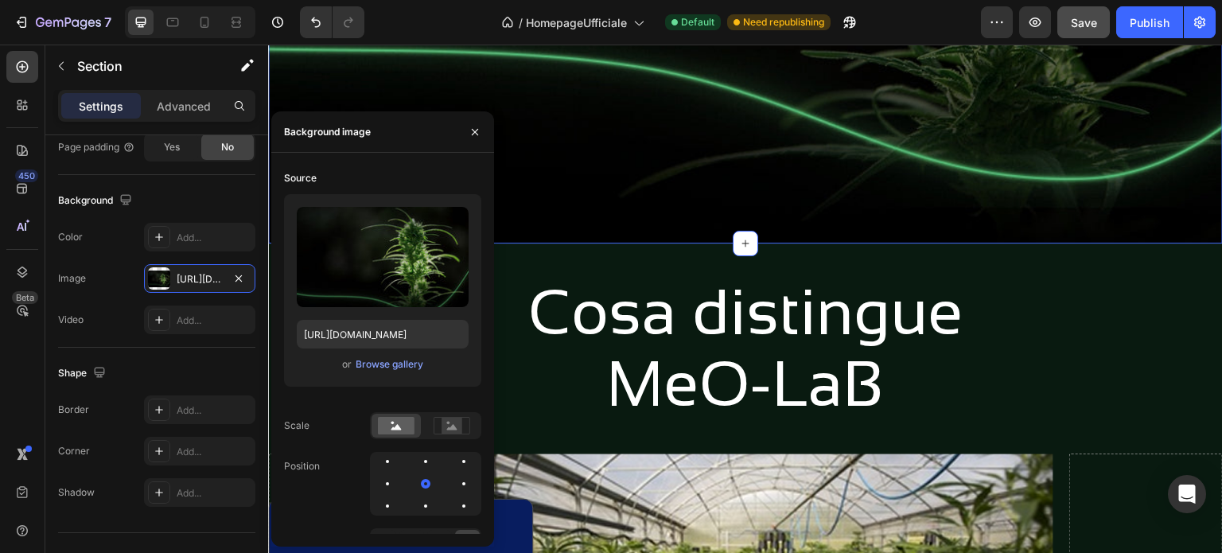
scroll to position [955, 0]
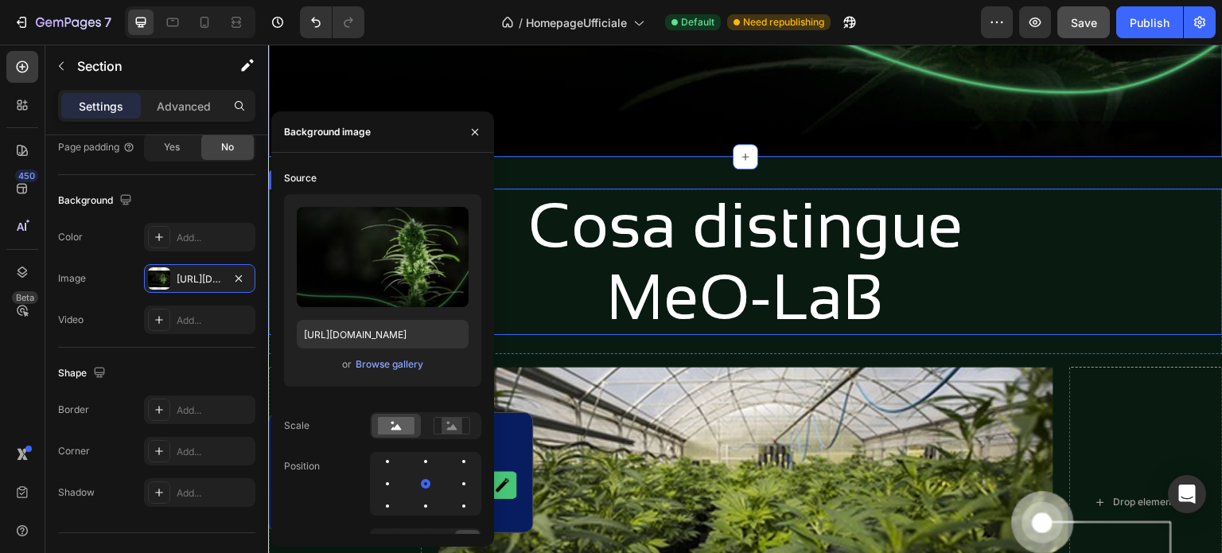
click at [1057, 205] on h2 "Cosa distingue MeO-LaB" at bounding box center [745, 262] width 955 height 146
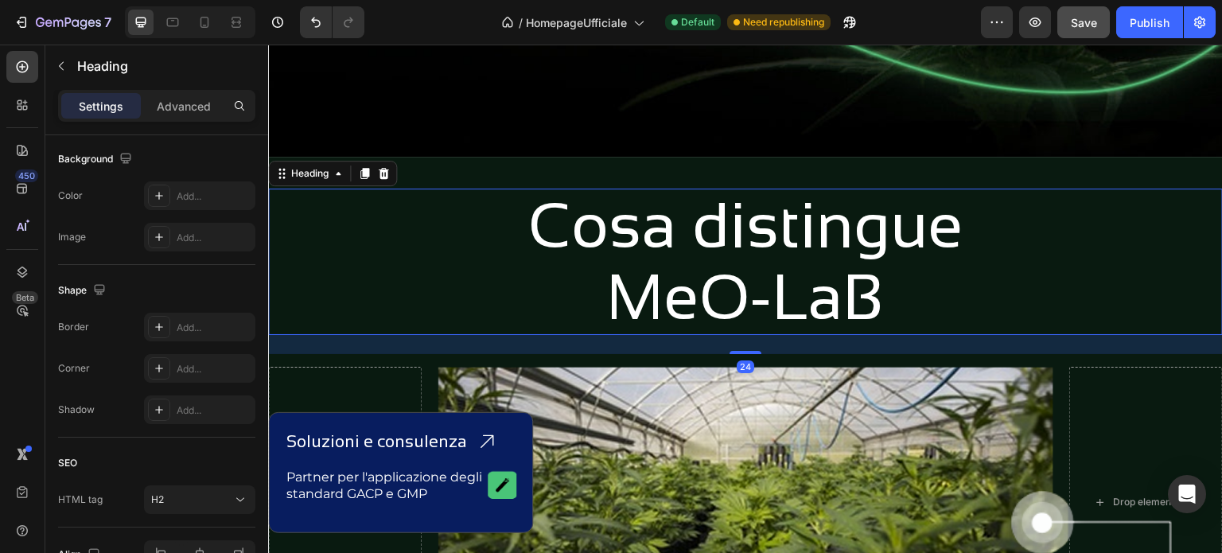
scroll to position [0, 0]
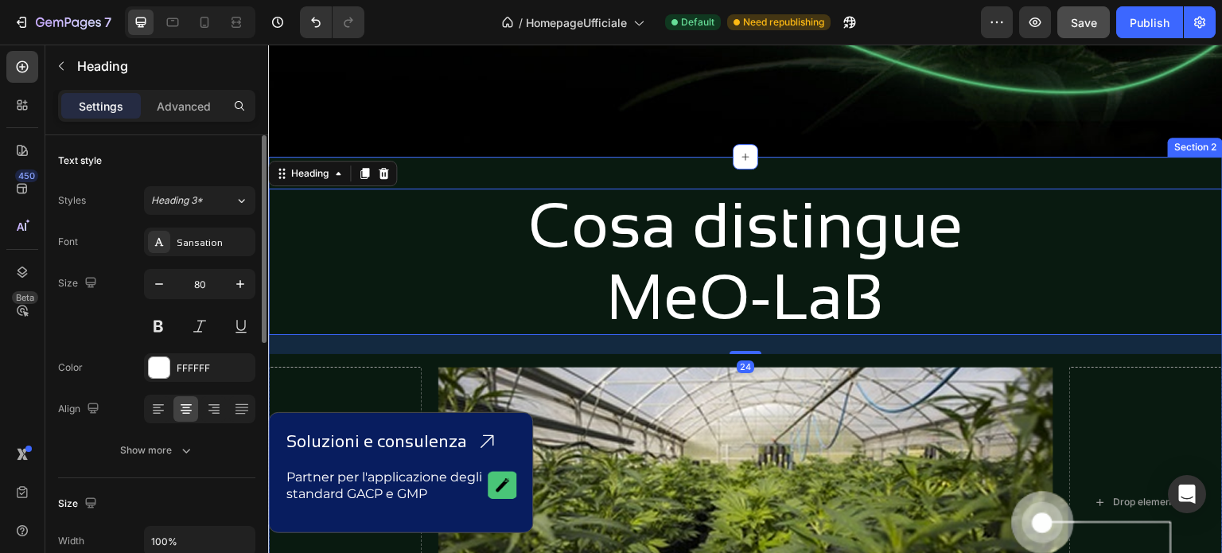
click at [508, 165] on div "Cosa distingue MeO-LaB Heading 24 Row Drop element here Image Drop element here…" at bounding box center [745, 537] width 955 height 760
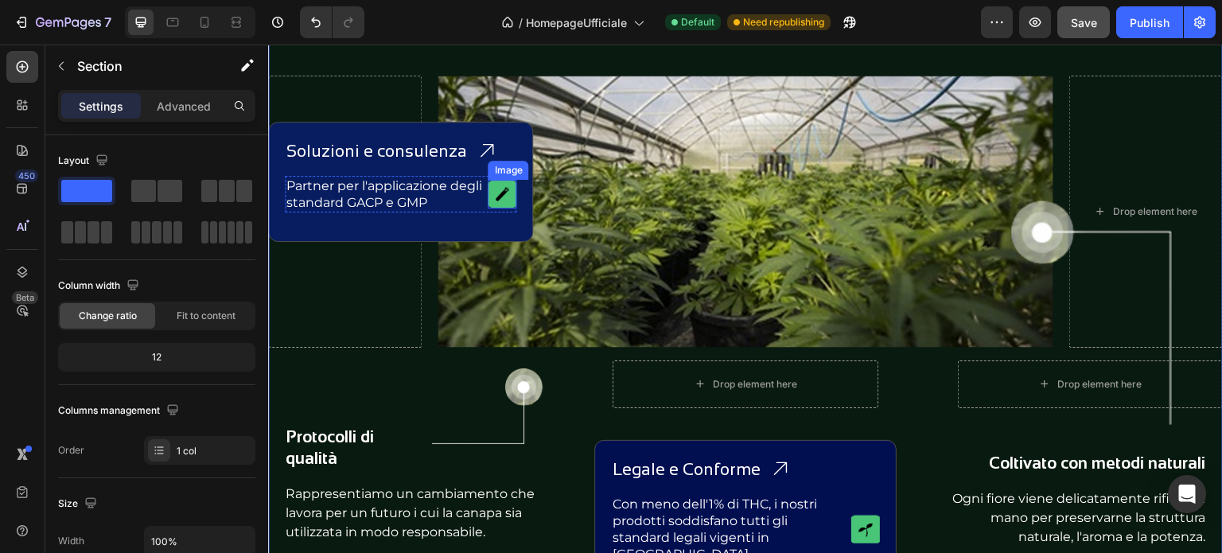
scroll to position [1273, 0]
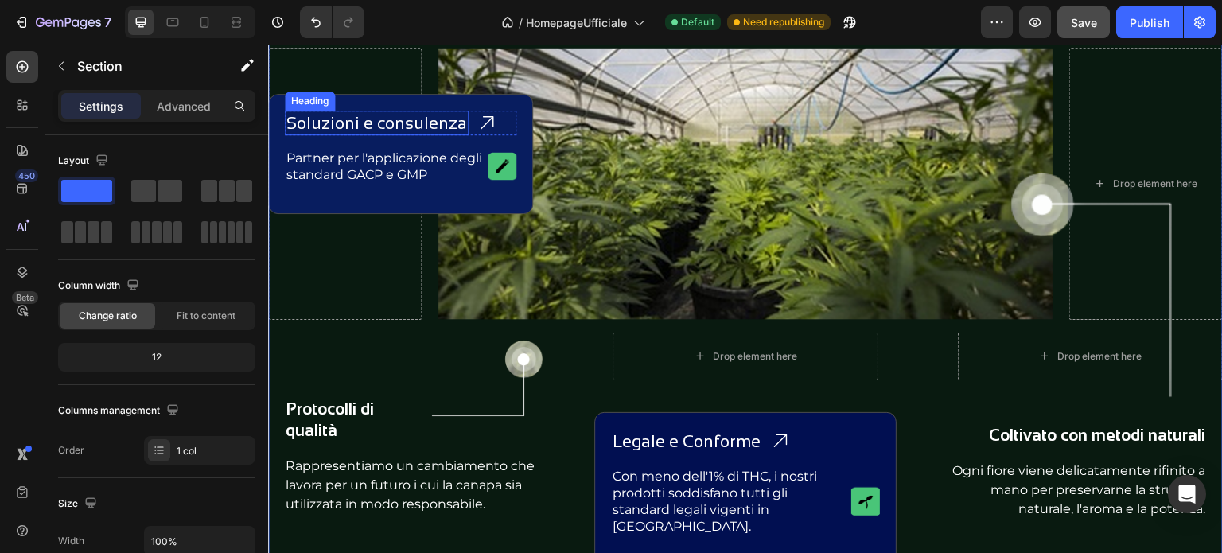
click at [388, 120] on h2 "Soluzioni e consulenza" at bounding box center [377, 123] width 184 height 25
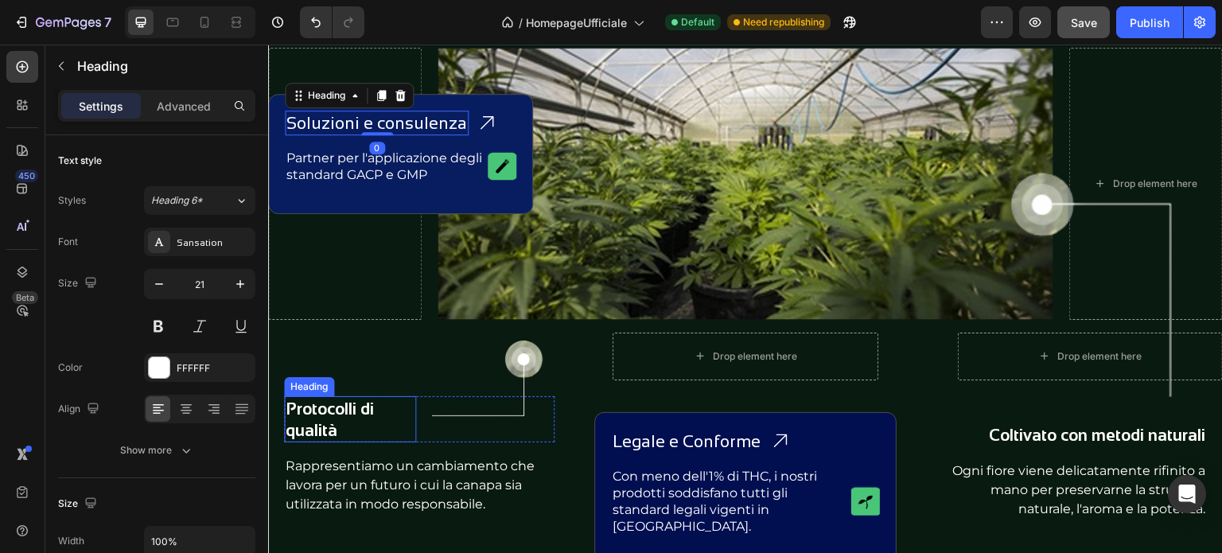
click at [324, 403] on h2 "Protocolli di qualità" at bounding box center [350, 419] width 132 height 47
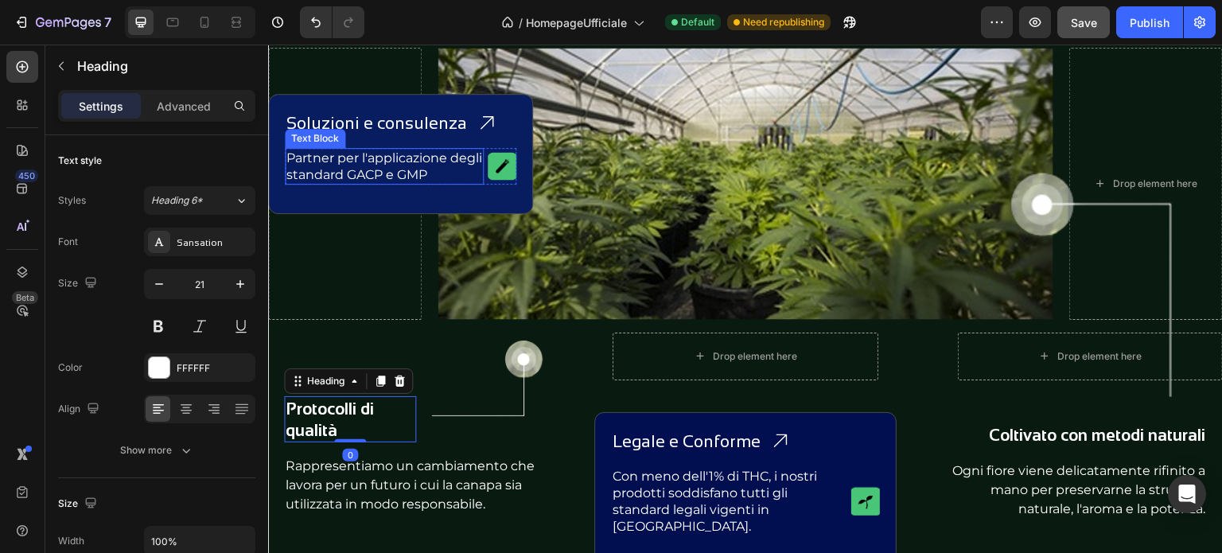
click at [339, 119] on h2 "Soluzioni e consulenza" at bounding box center [377, 123] width 184 height 25
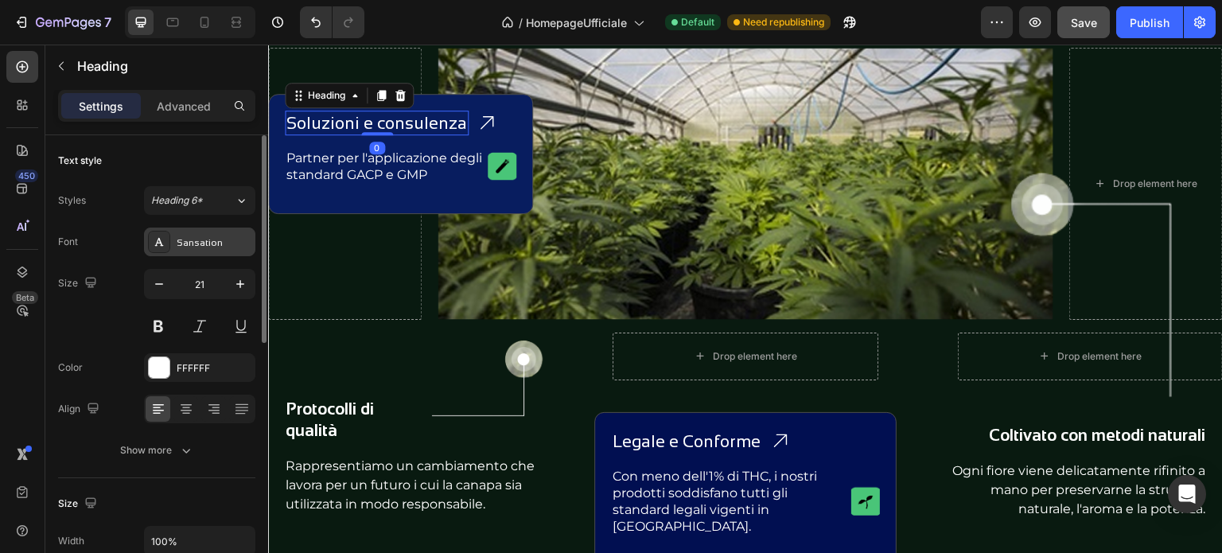
click at [210, 238] on div "Sansation" at bounding box center [214, 243] width 75 height 14
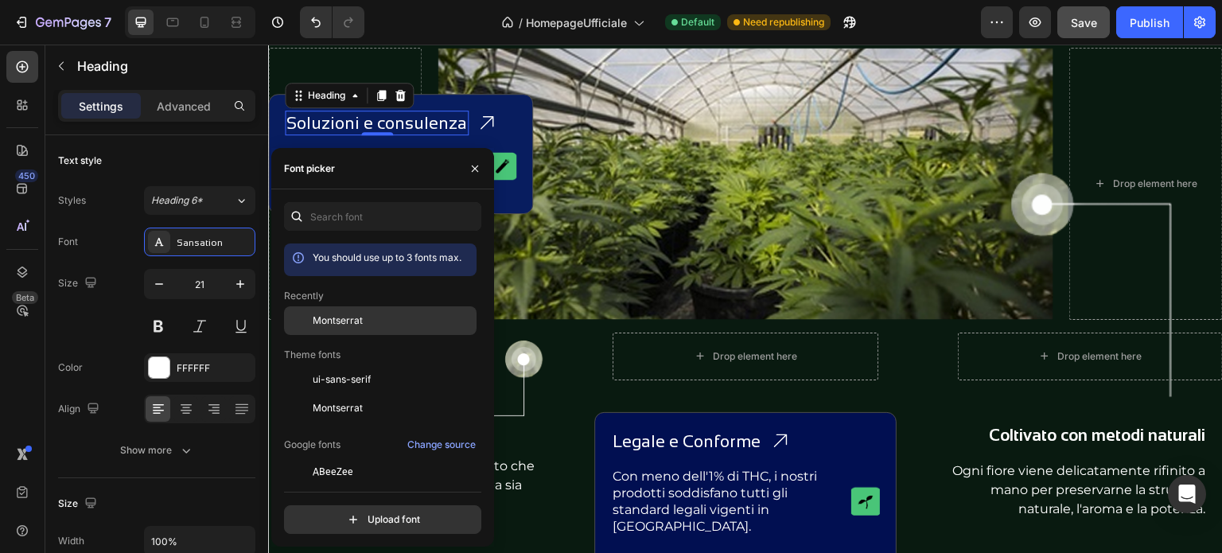
click at [340, 318] on span "Montserrat" at bounding box center [338, 321] width 50 height 14
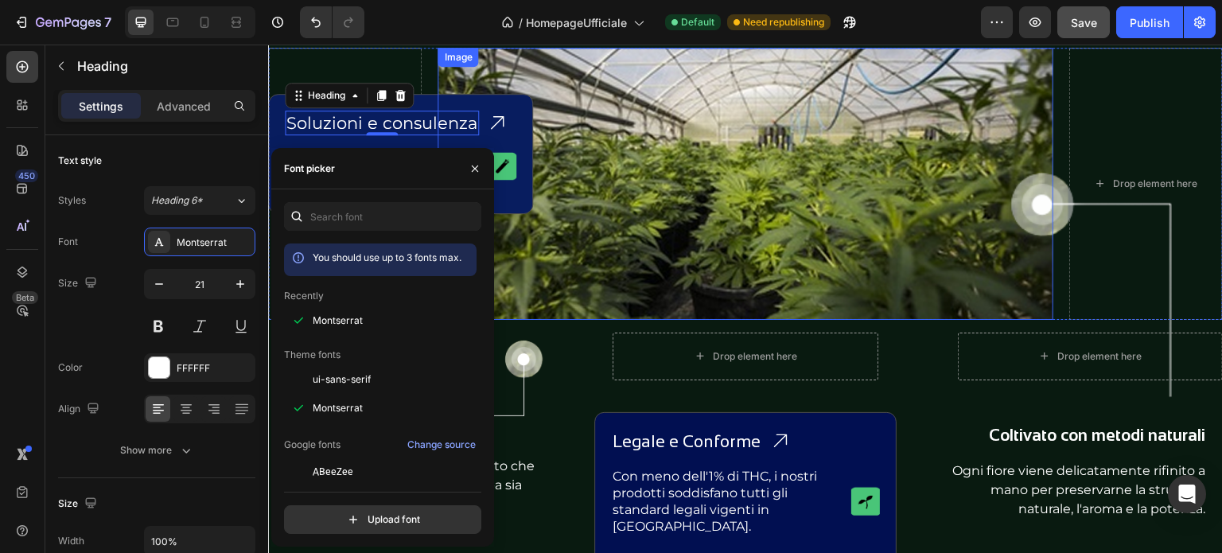
click at [587, 221] on img at bounding box center [745, 184] width 615 height 272
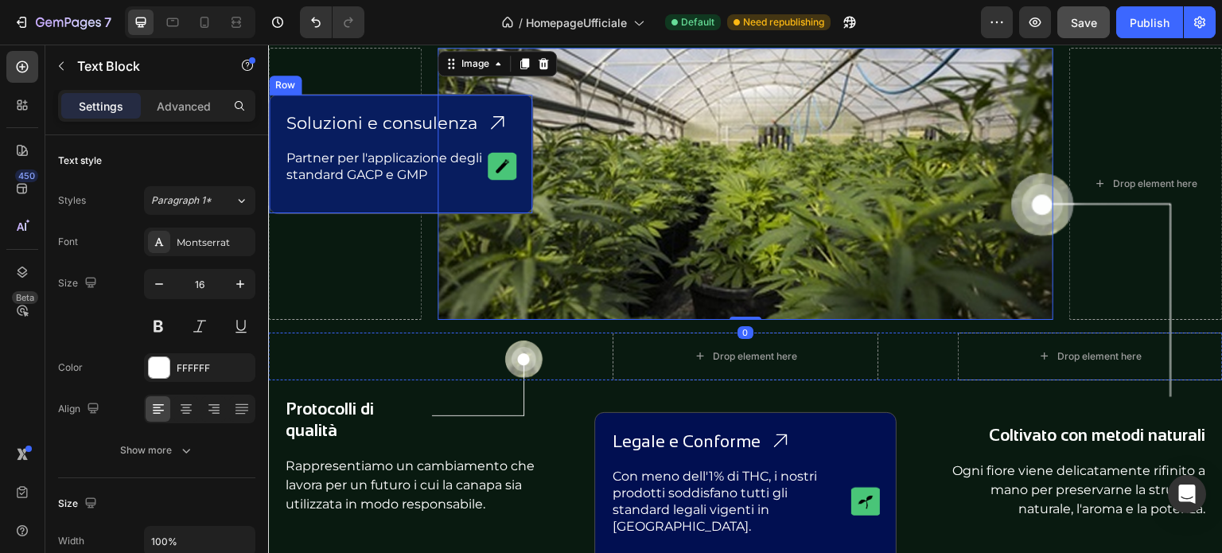
click at [382, 168] on p "Partner per l'applicazione degli standard GACP e GMP" at bounding box center [384, 166] width 196 height 33
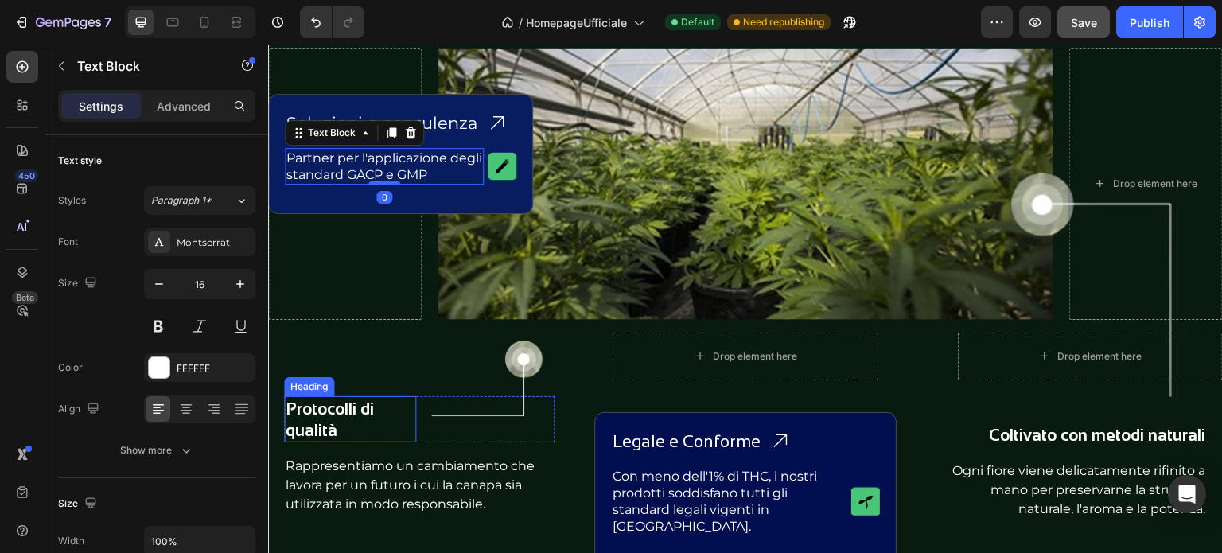
click at [337, 404] on h2 "Protocolli di qualità" at bounding box center [350, 419] width 132 height 47
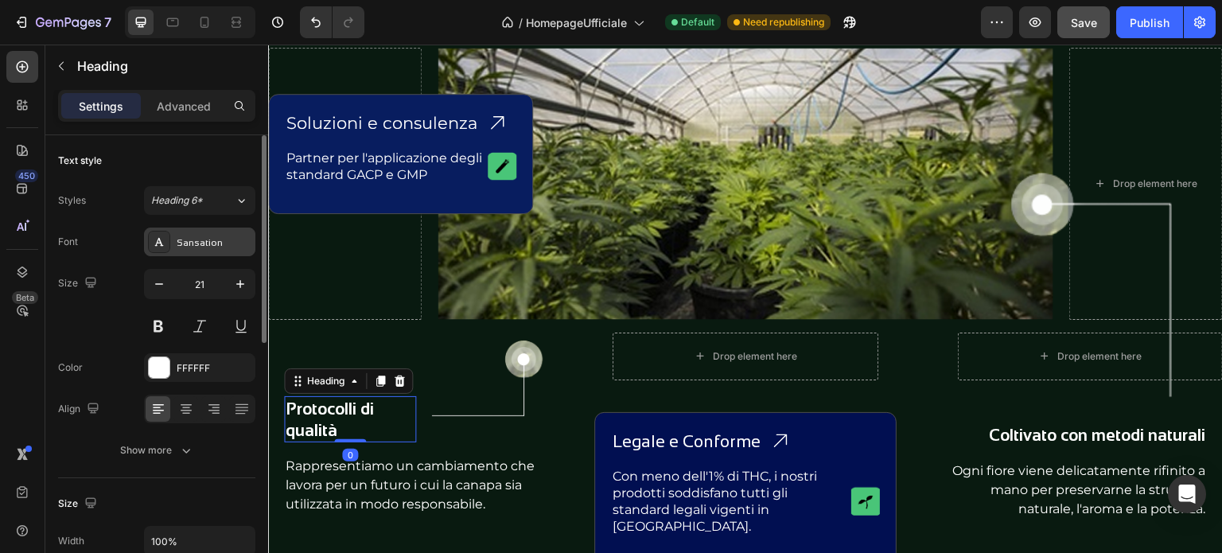
click at [210, 240] on div "Sansation" at bounding box center [214, 243] width 75 height 14
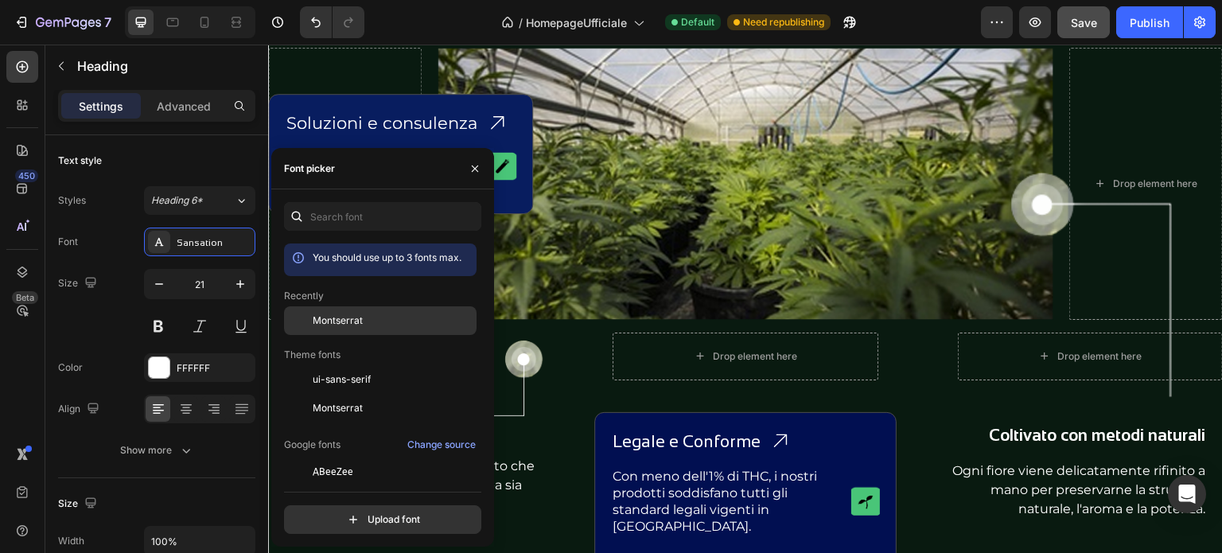
click at [340, 318] on span "Montserrat" at bounding box center [338, 321] width 50 height 14
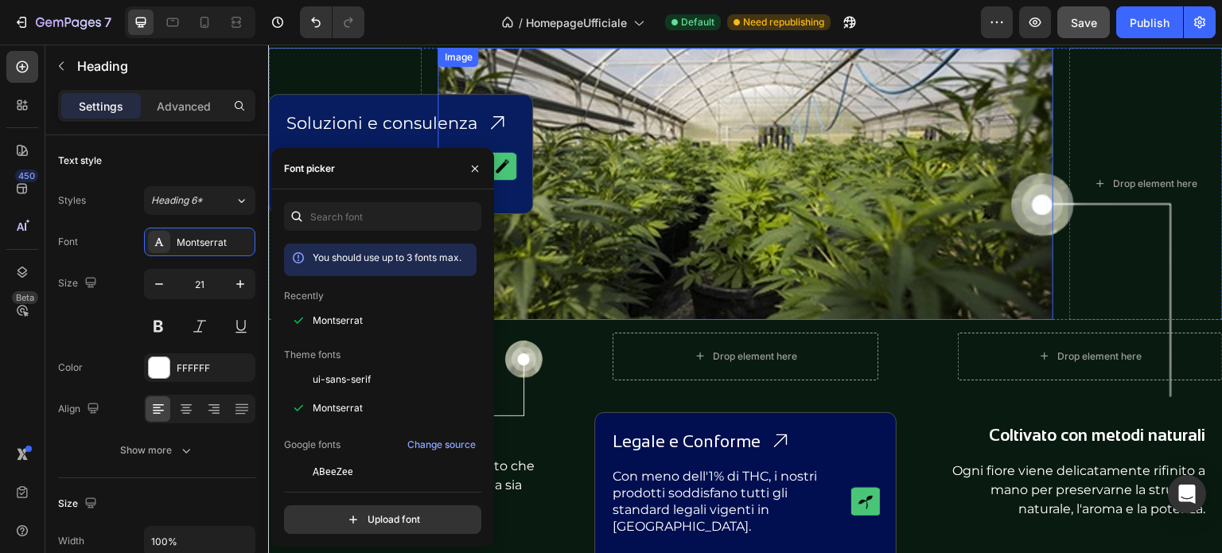
click at [664, 201] on img at bounding box center [745, 184] width 615 height 272
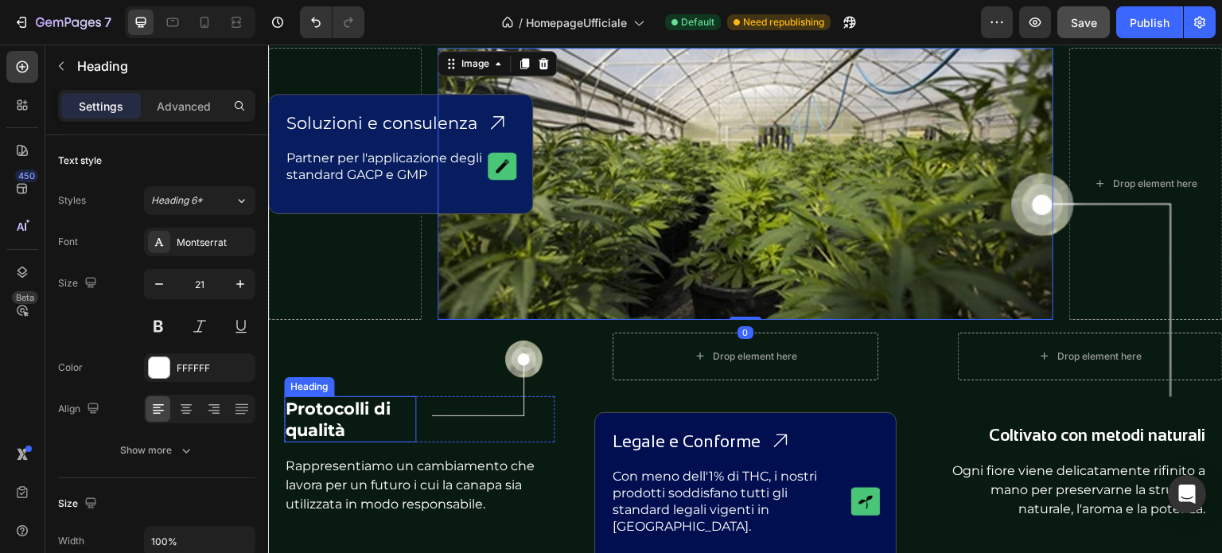
click at [321, 409] on h2 "Protocolli di qualità" at bounding box center [350, 419] width 132 height 47
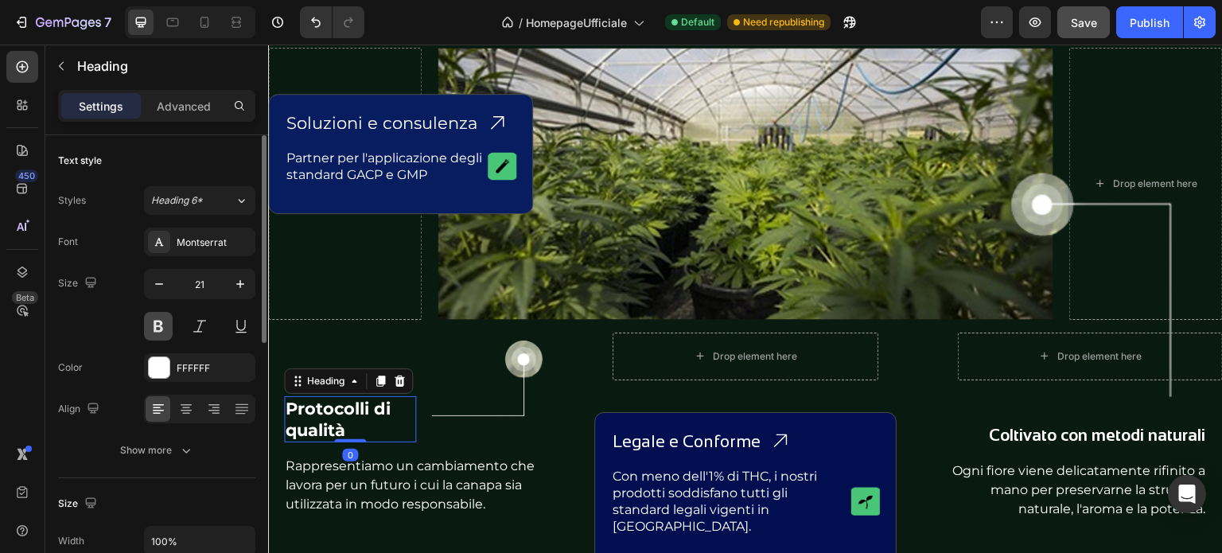
click at [164, 319] on button at bounding box center [158, 326] width 29 height 29
click at [162, 321] on button at bounding box center [158, 326] width 29 height 29
click at [395, 115] on h2 "Soluzioni e consulenza" at bounding box center [382, 123] width 194 height 25
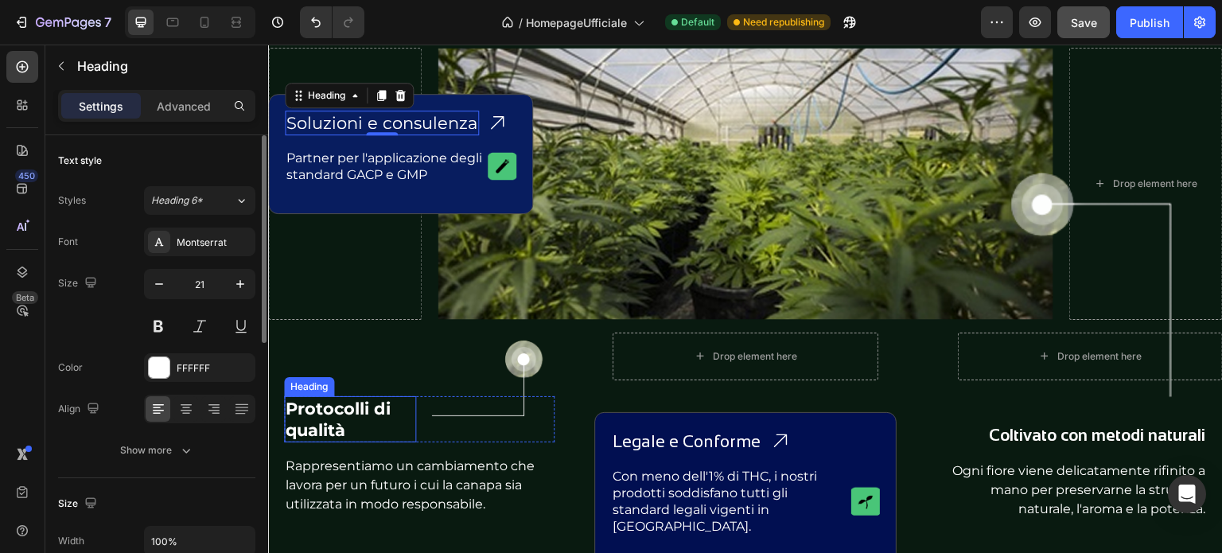
click at [346, 401] on h2 "Protocolli di qualità" at bounding box center [350, 419] width 132 height 47
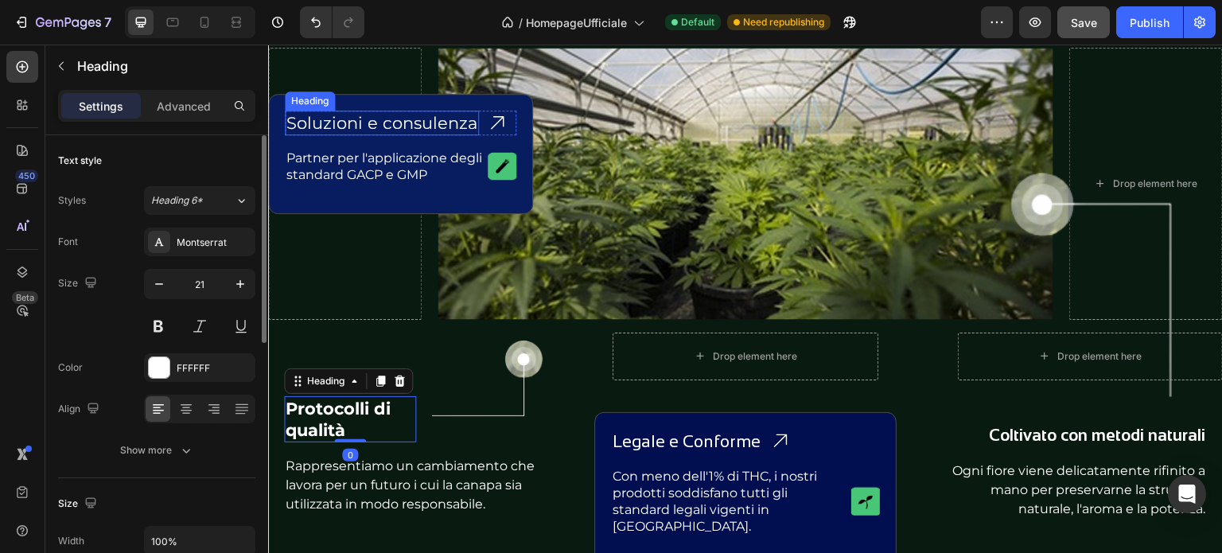
click at [371, 120] on h2 "Soluzioni e consulenza" at bounding box center [382, 123] width 194 height 25
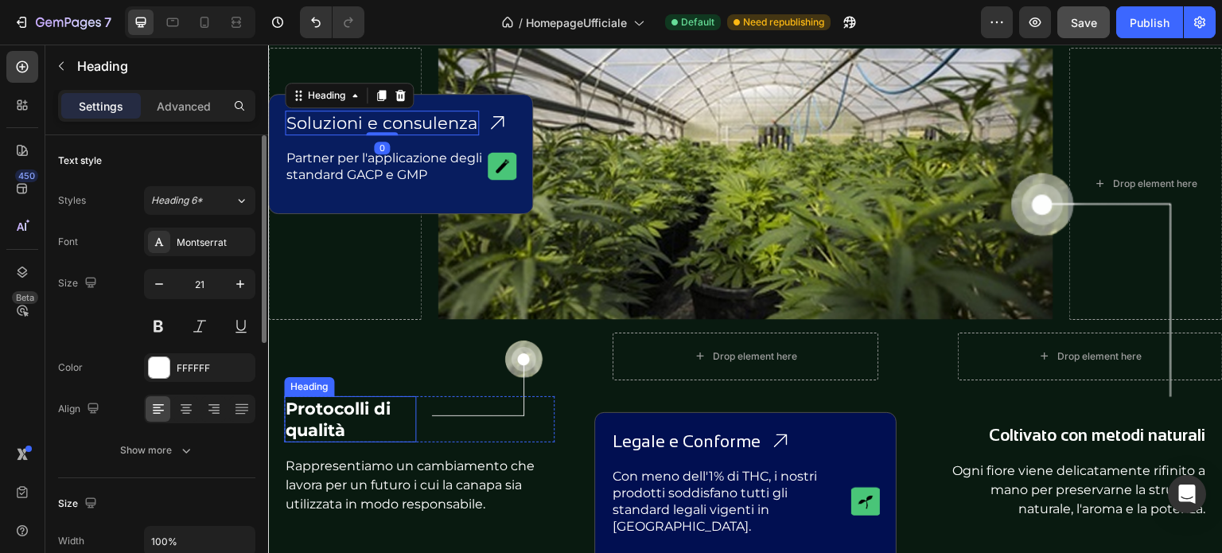
click at [310, 414] on h2 "Protocolli di qualità" at bounding box center [350, 419] width 132 height 47
click at [337, 122] on h2 "Soluzioni e consulenza" at bounding box center [382, 123] width 194 height 25
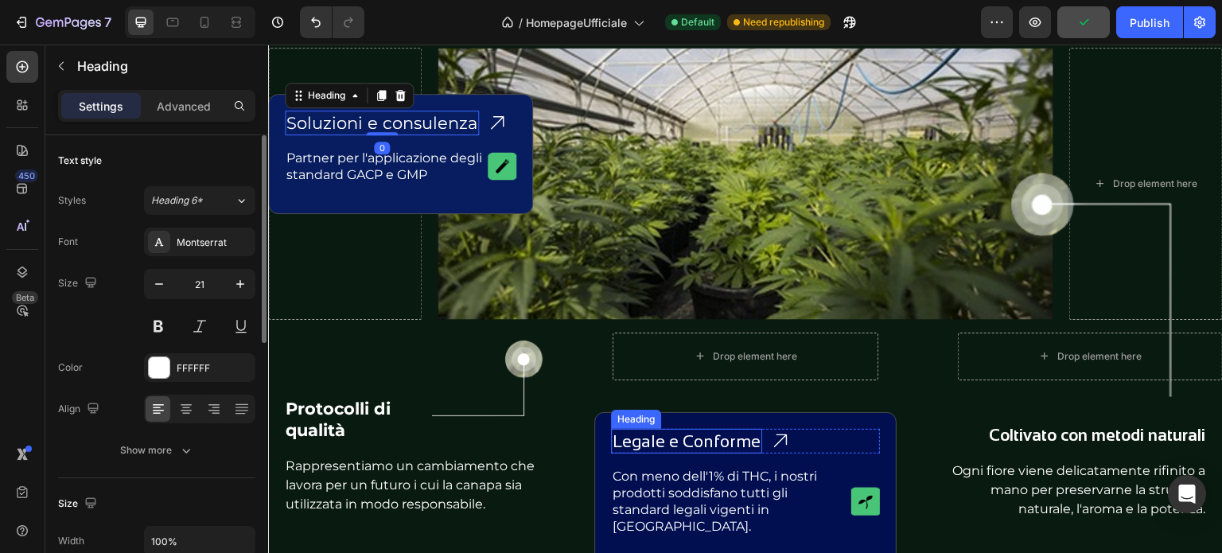
click at [644, 434] on h2 "Legale e Conforme" at bounding box center [686, 441] width 151 height 25
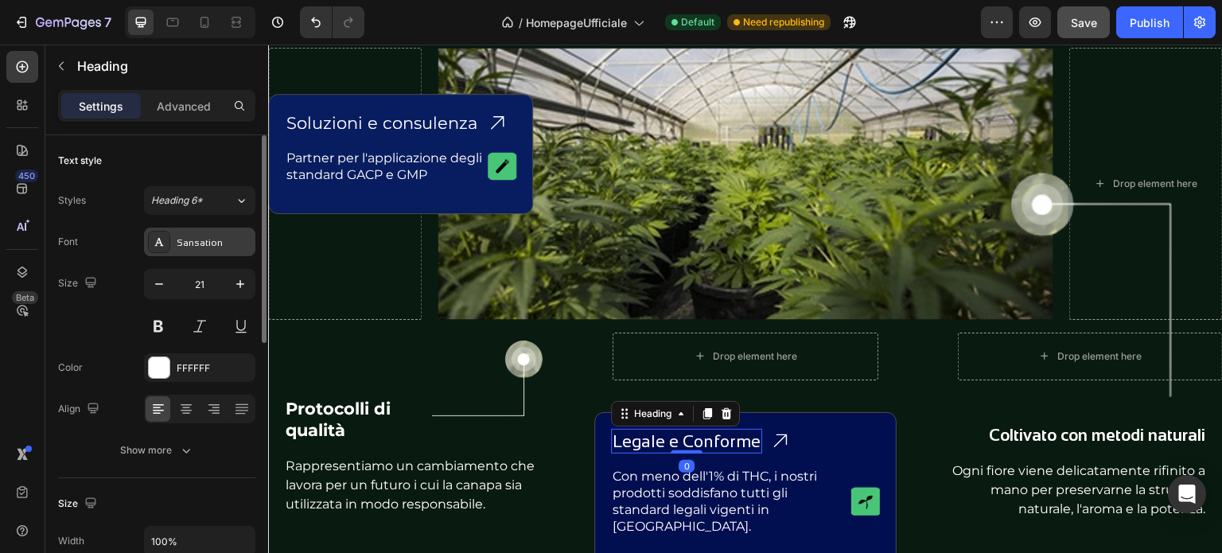
click at [219, 236] on div "Sansation" at bounding box center [214, 243] width 75 height 14
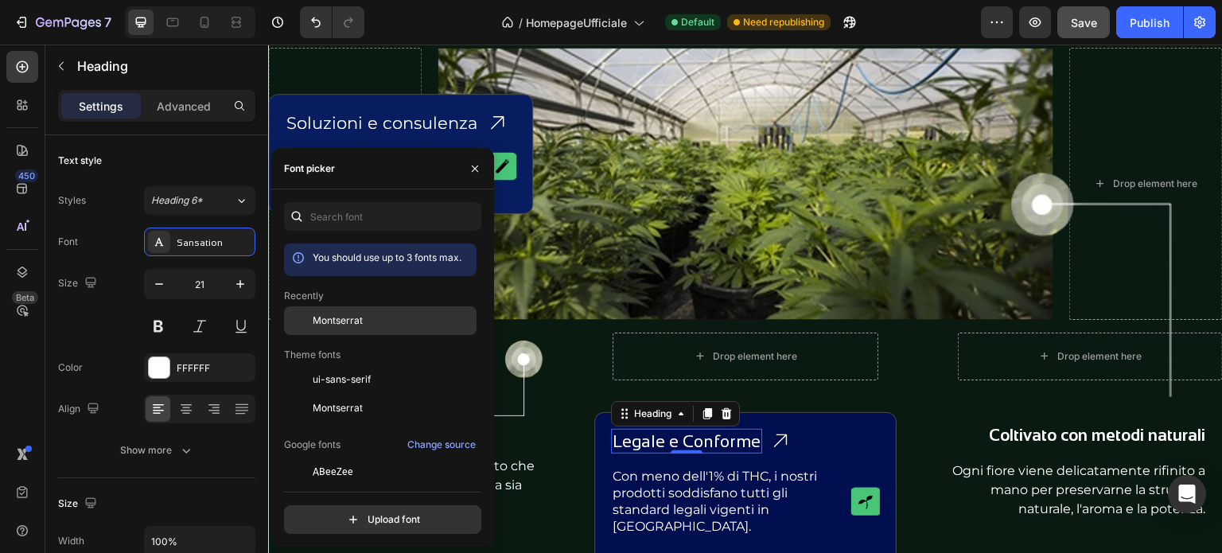
click at [350, 321] on span "Montserrat" at bounding box center [338, 321] width 50 height 14
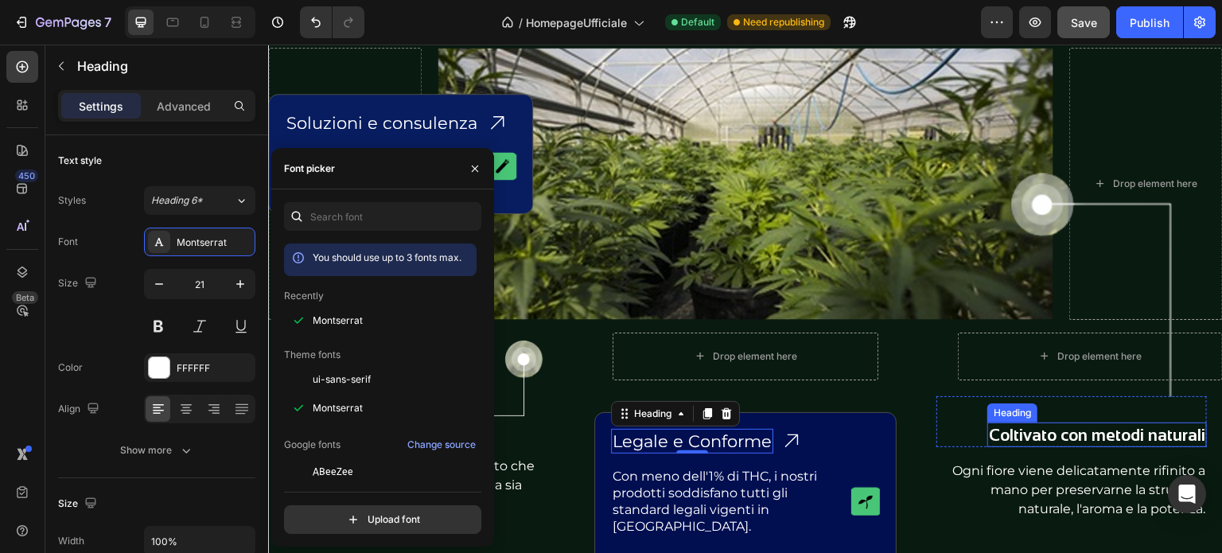
click at [1043, 442] on h2 "Coltivato con metodi naturali" at bounding box center [1098, 435] width 220 height 25
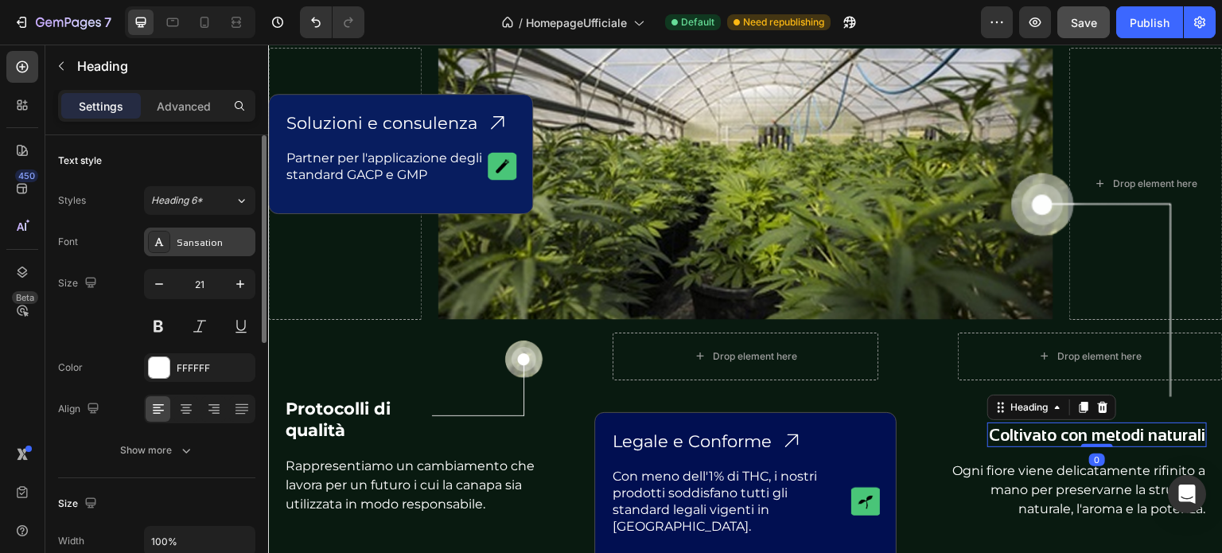
click at [205, 244] on div "Sansation" at bounding box center [214, 243] width 75 height 14
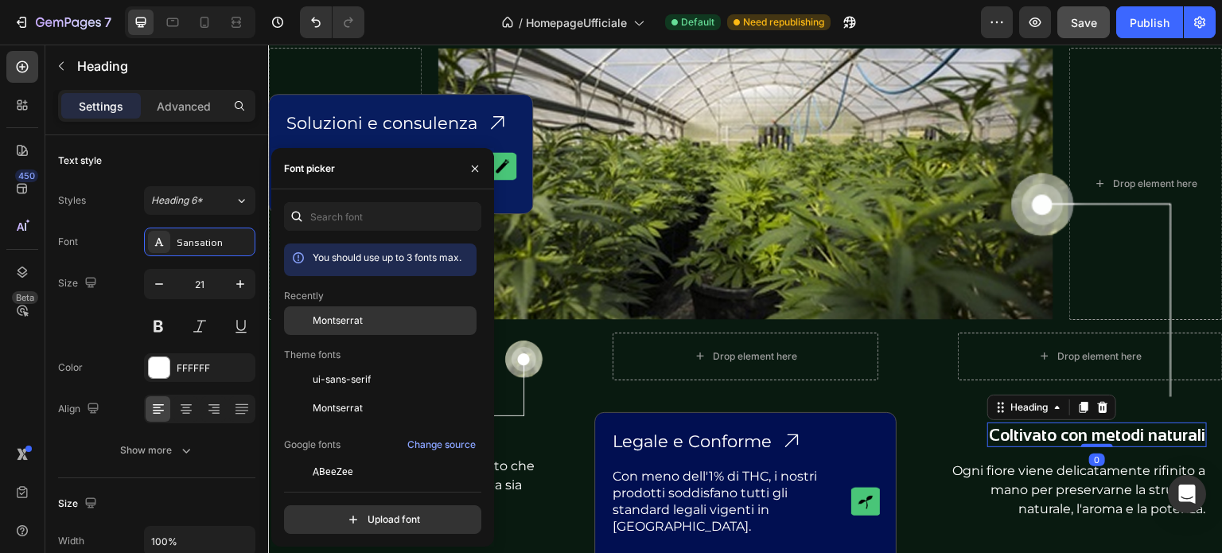
click at [338, 324] on span "Montserrat" at bounding box center [338, 321] width 50 height 14
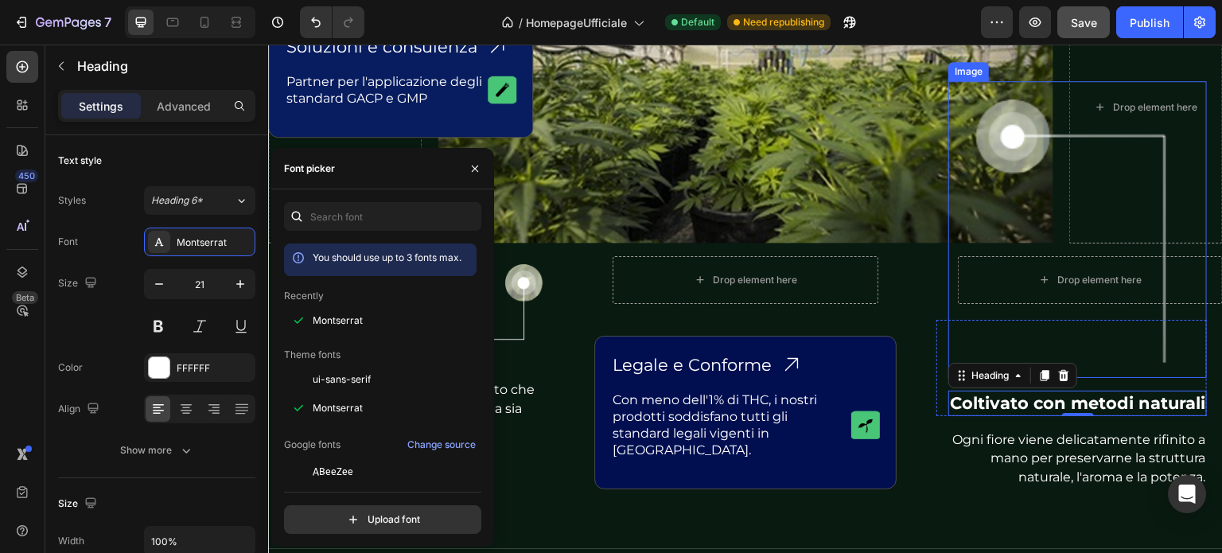
scroll to position [1432, 0]
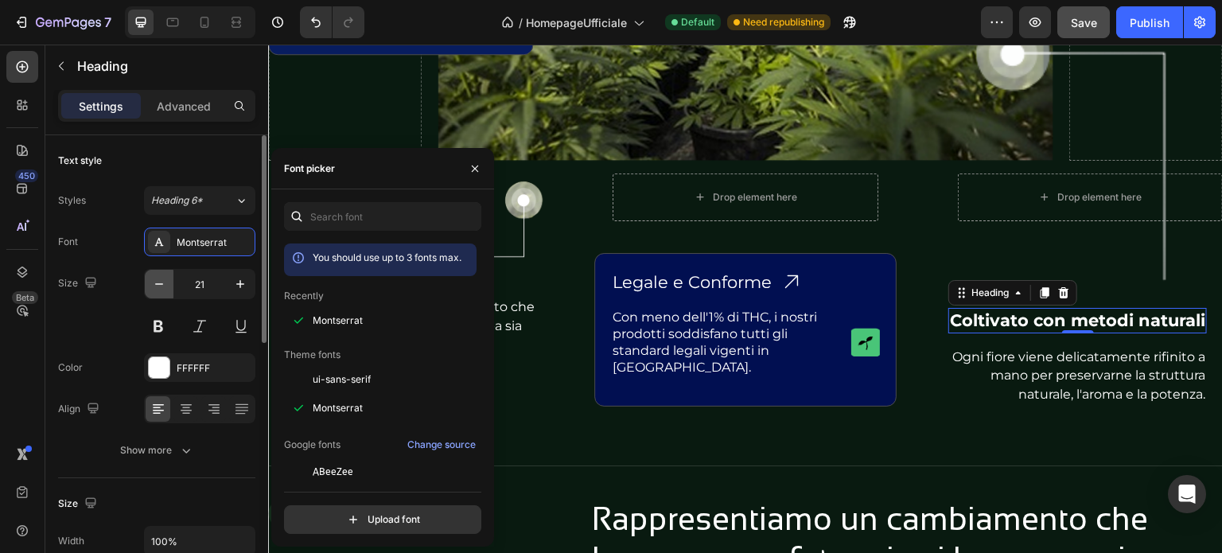
click at [156, 281] on icon "button" at bounding box center [159, 284] width 16 height 16
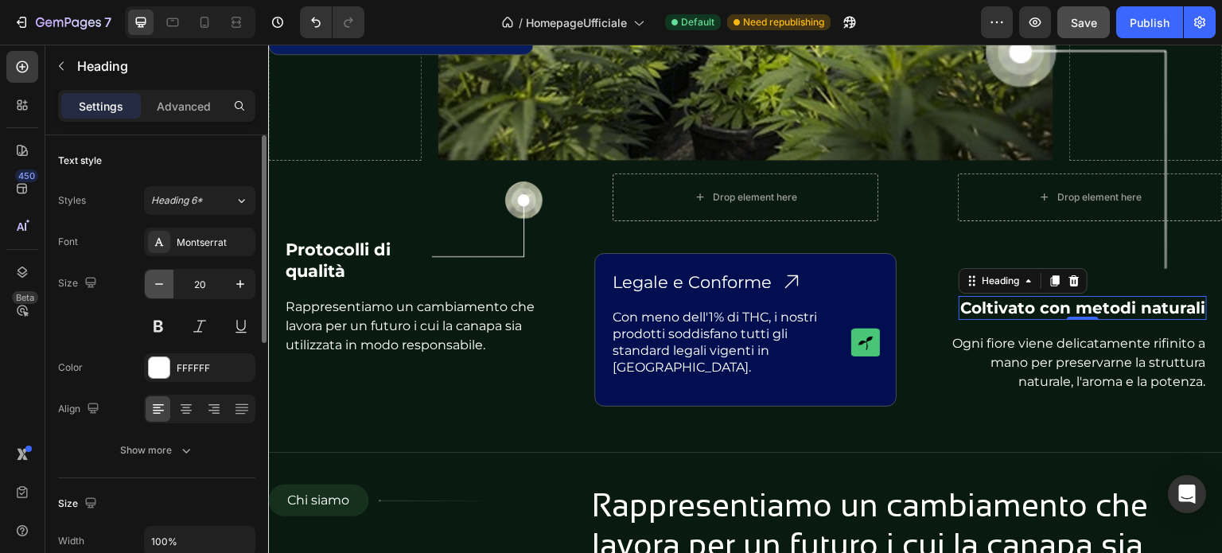
click at [156, 281] on icon "button" at bounding box center [159, 284] width 16 height 16
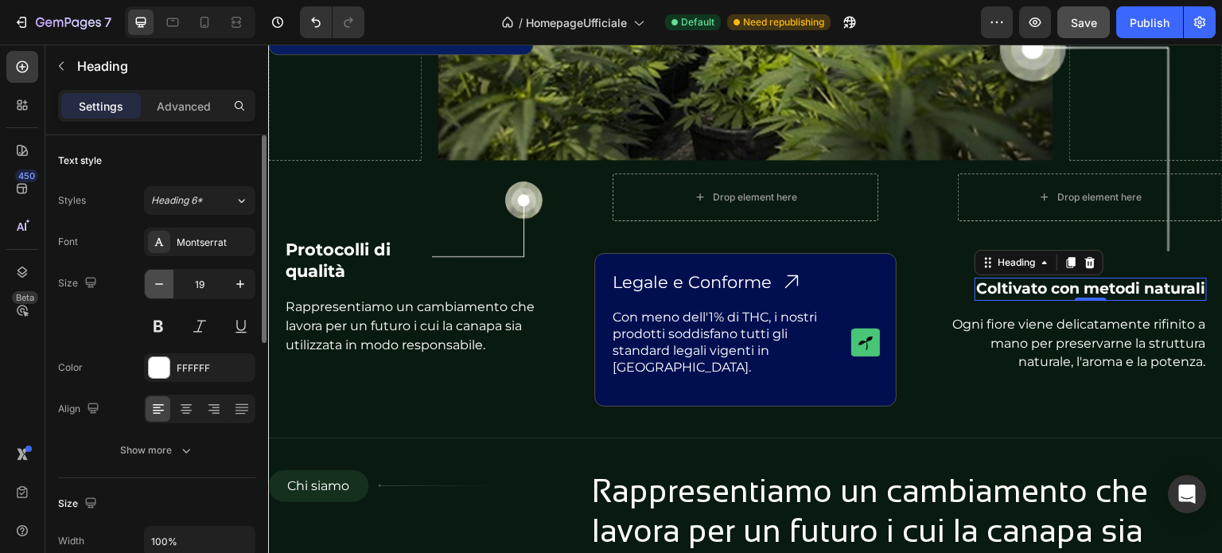
click at [156, 281] on icon "button" at bounding box center [159, 284] width 16 height 16
type input "18"
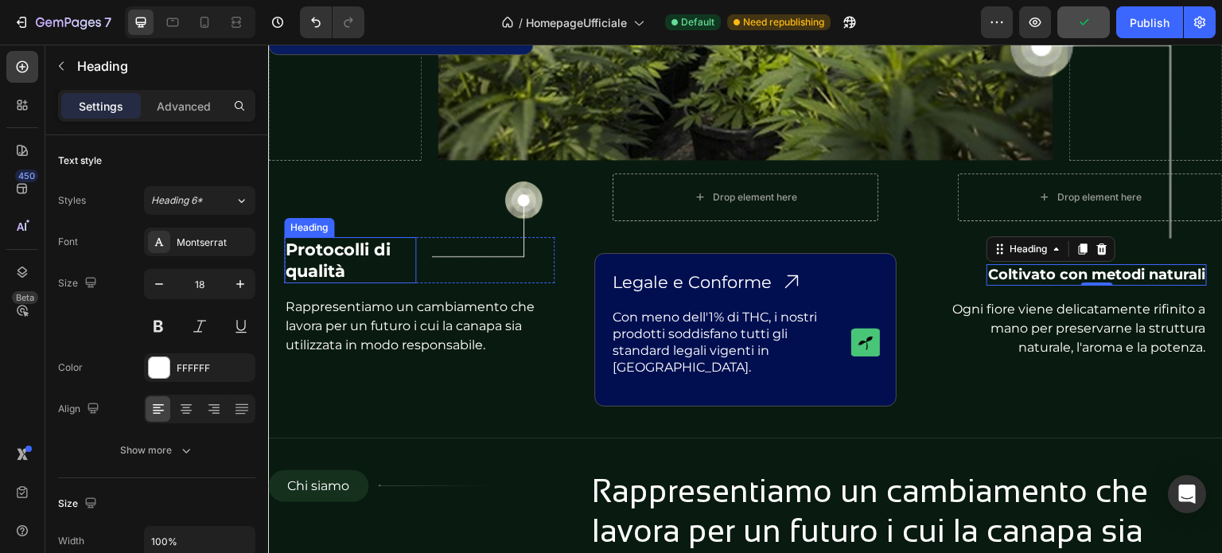
click at [328, 262] on h2 "Protocolli di qualità" at bounding box center [350, 260] width 132 height 47
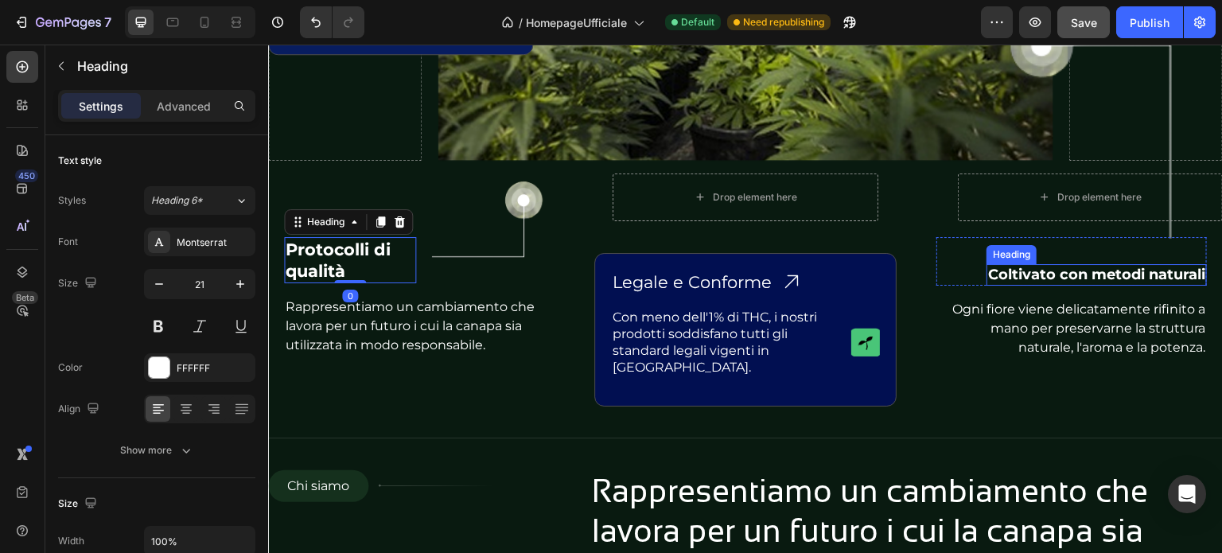
click at [1098, 275] on h2 "Coltivato con metodi naturali" at bounding box center [1097, 274] width 220 height 21
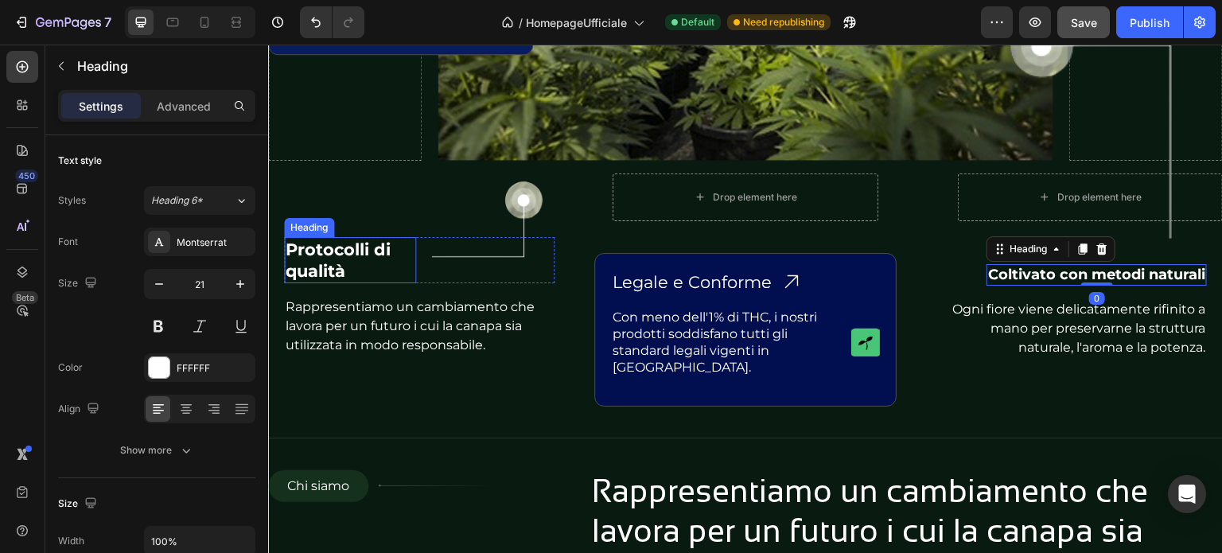
click at [346, 259] on h2 "Protocolli di qualità" at bounding box center [350, 260] width 132 height 47
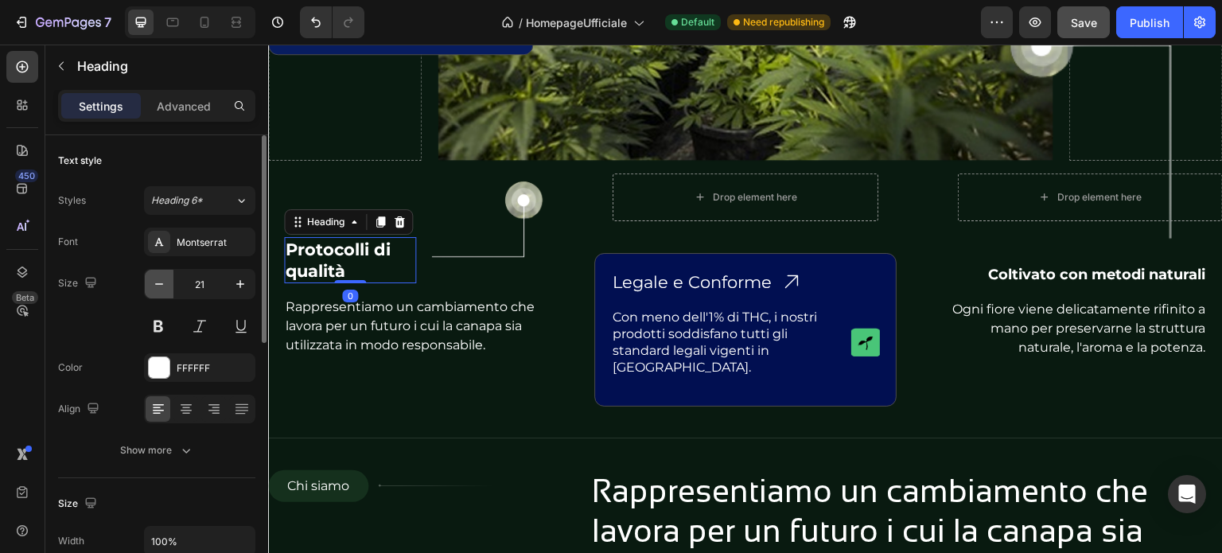
click at [161, 276] on icon "button" at bounding box center [159, 284] width 16 height 16
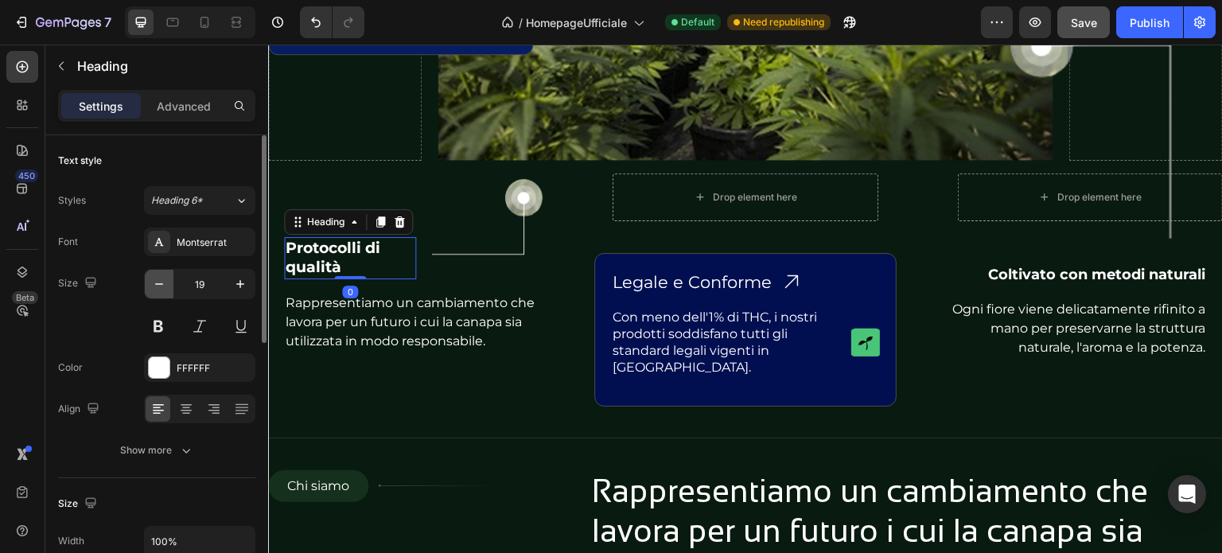
click at [161, 276] on icon "button" at bounding box center [159, 284] width 16 height 16
type input "18"
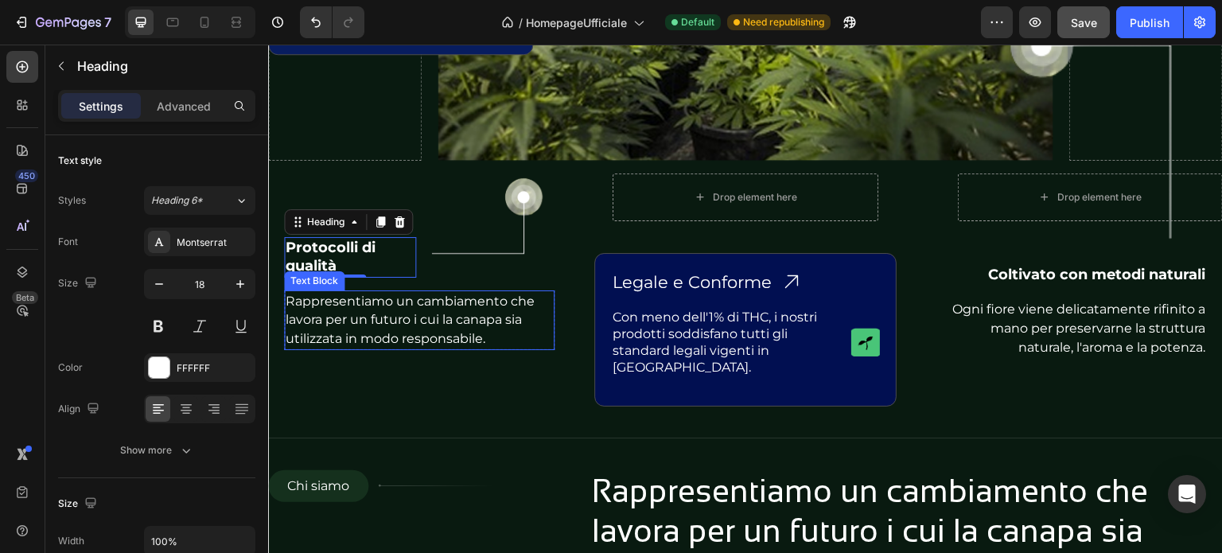
click at [360, 311] on p "Rappresentiamo un cambiamento che lavora per un futuro i cui la canapa sia util…" at bounding box center [419, 320] width 267 height 56
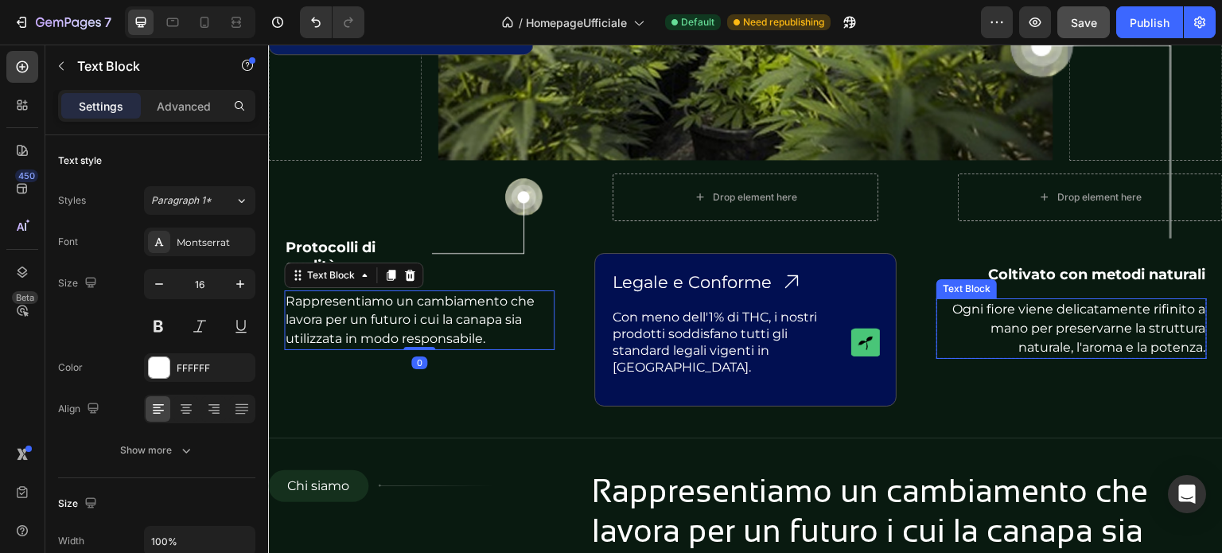
click at [1022, 319] on p "Ogni fiore viene delicatamente rifinito a mano per preservarne la struttura nat…" at bounding box center [1071, 328] width 267 height 56
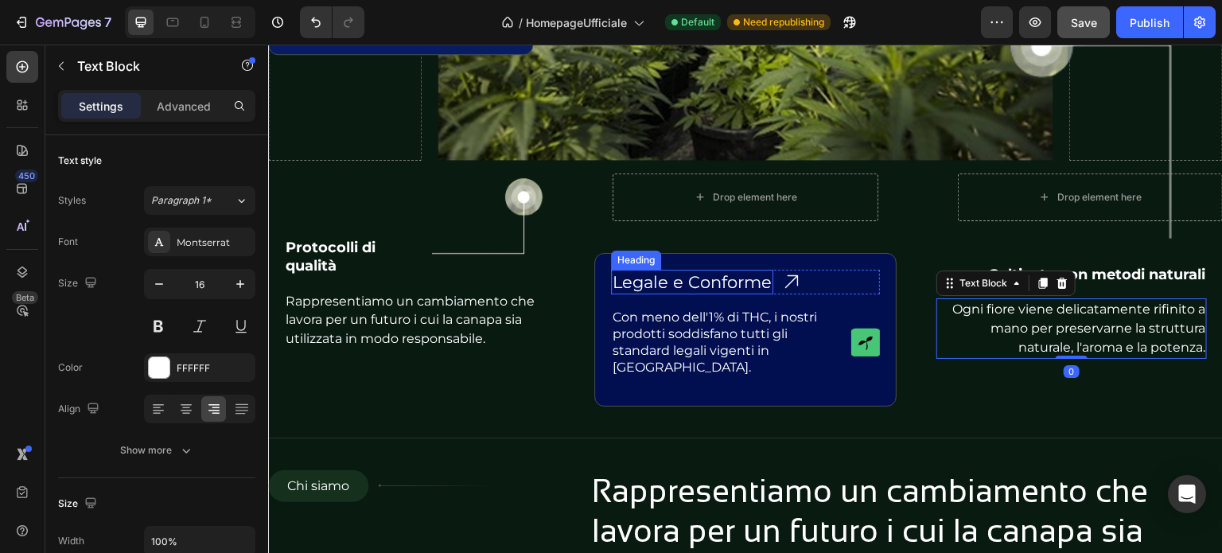
click at [684, 277] on h2 "Legale e Conforme" at bounding box center [692, 282] width 162 height 25
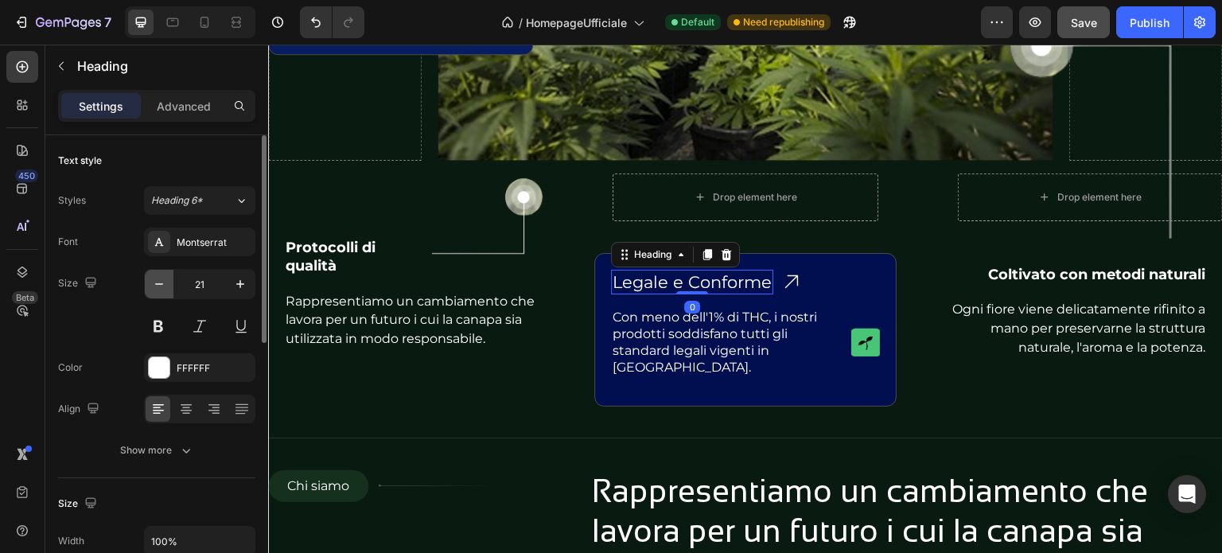
click at [158, 289] on icon "button" at bounding box center [159, 284] width 16 height 16
type input "18"
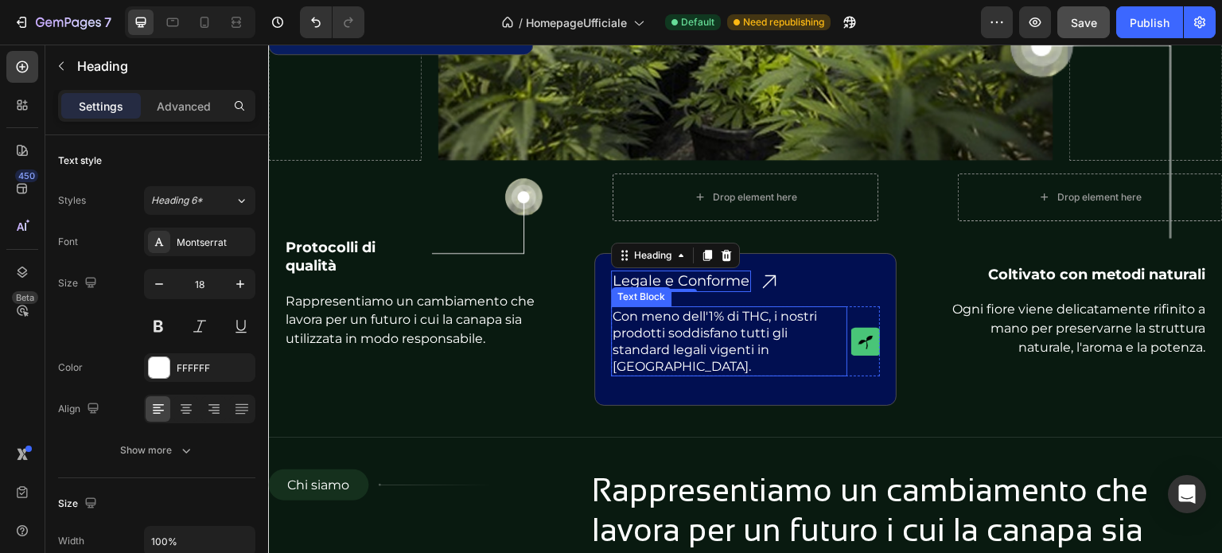
click at [704, 333] on p "Con meno dell'1% di THC, i nostri prodotti soddisfano tutti gli standard legali…" at bounding box center [729, 341] width 233 height 67
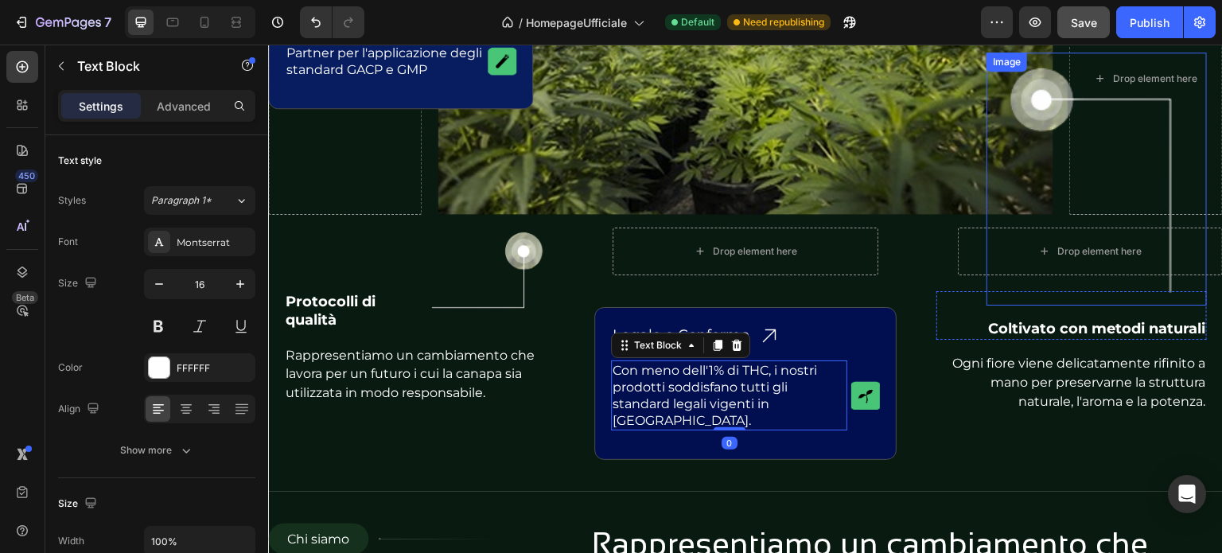
scroll to position [1353, 0]
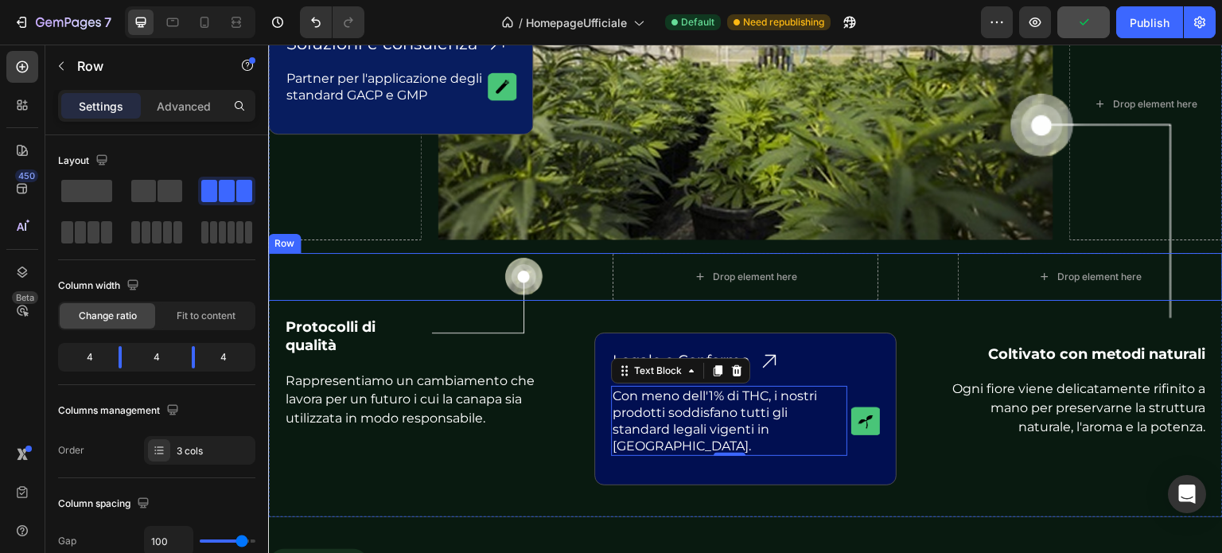
click at [922, 270] on div "Soluzioni e consulenza Heading Icon Row Partner per l'applicazione degli standa…" at bounding box center [745, 277] width 955 height 48
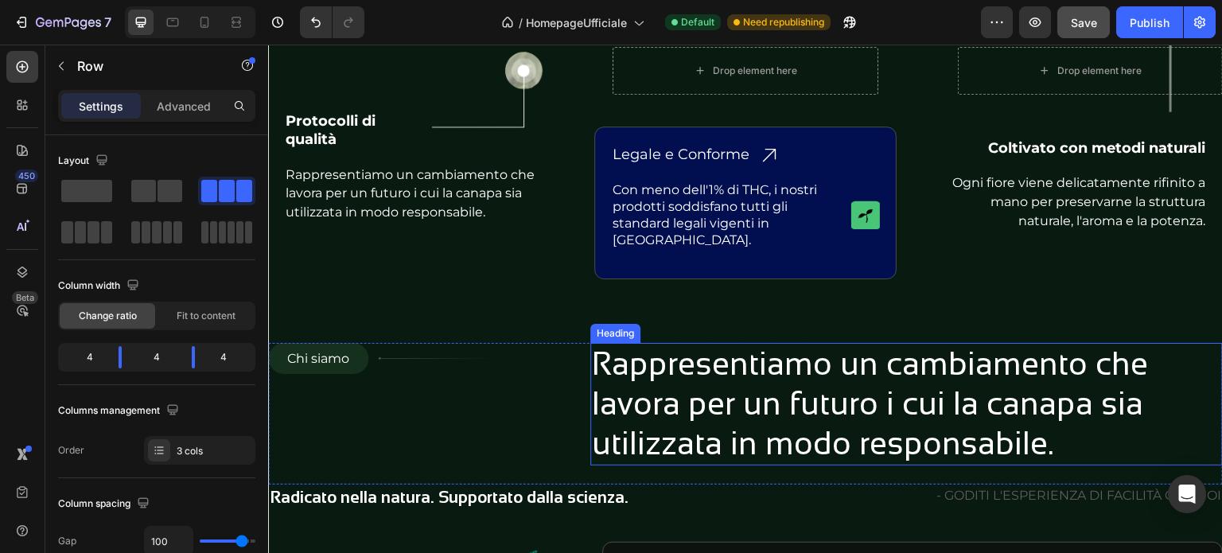
scroll to position [1432, 0]
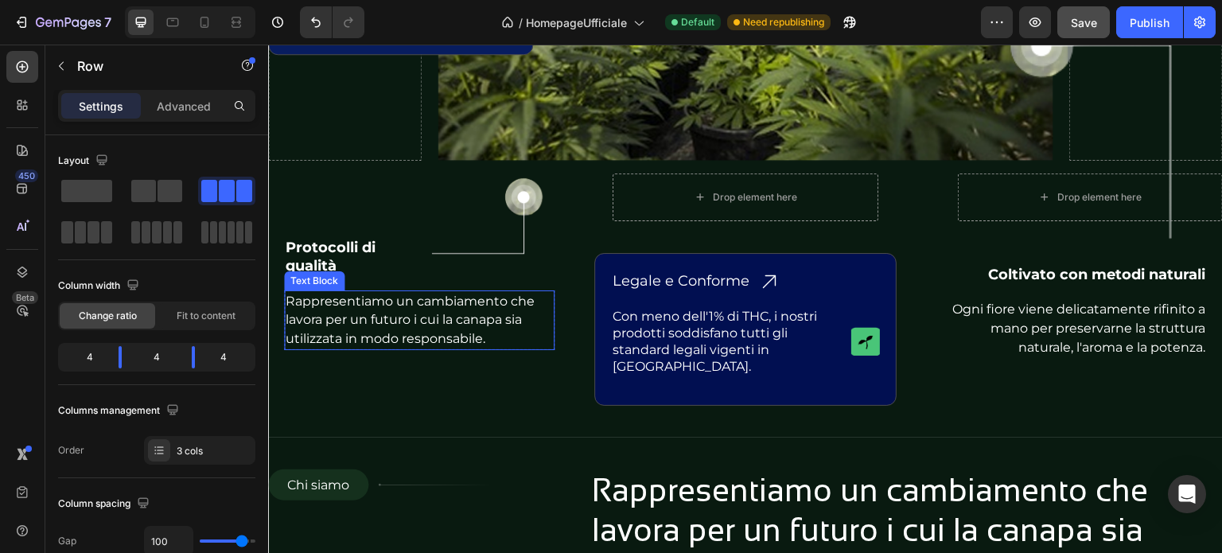
click at [340, 335] on p "Rappresentiamo un cambiamento che lavora per un futuro i cui la canapa sia util…" at bounding box center [419, 320] width 267 height 56
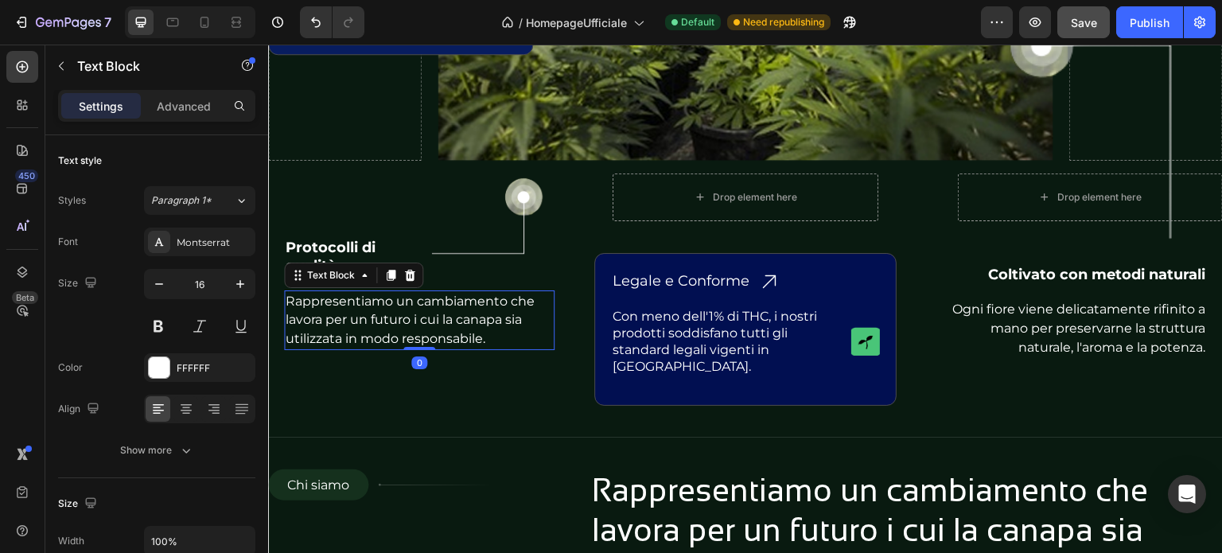
click at [341, 335] on p "Rappresentiamo un cambiamento che lavora per un futuro i cui la canapa sia util…" at bounding box center [419, 320] width 267 height 56
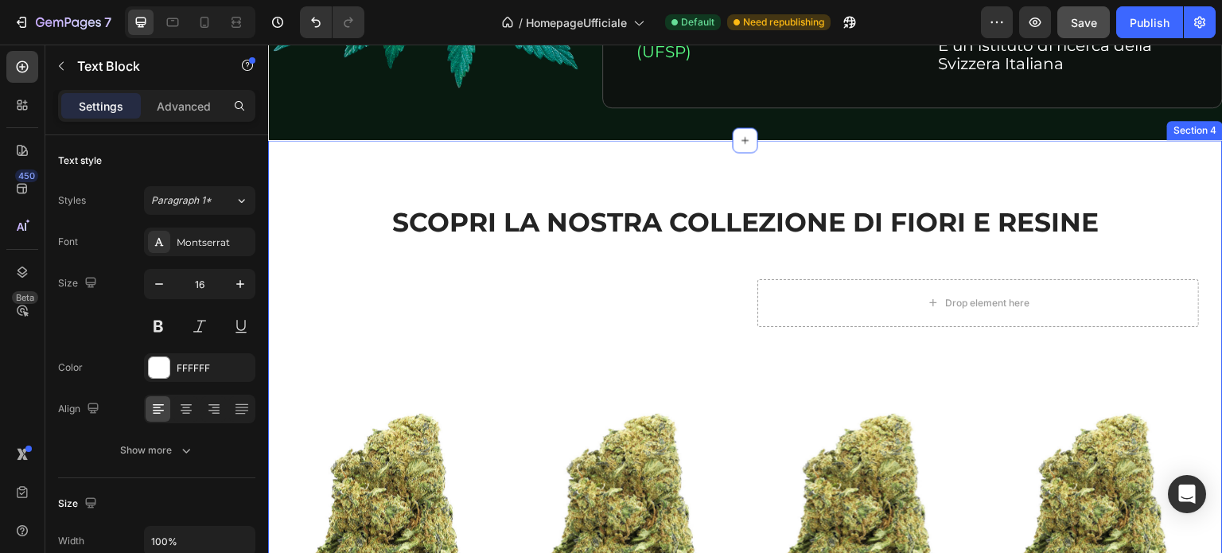
scroll to position [2308, 0]
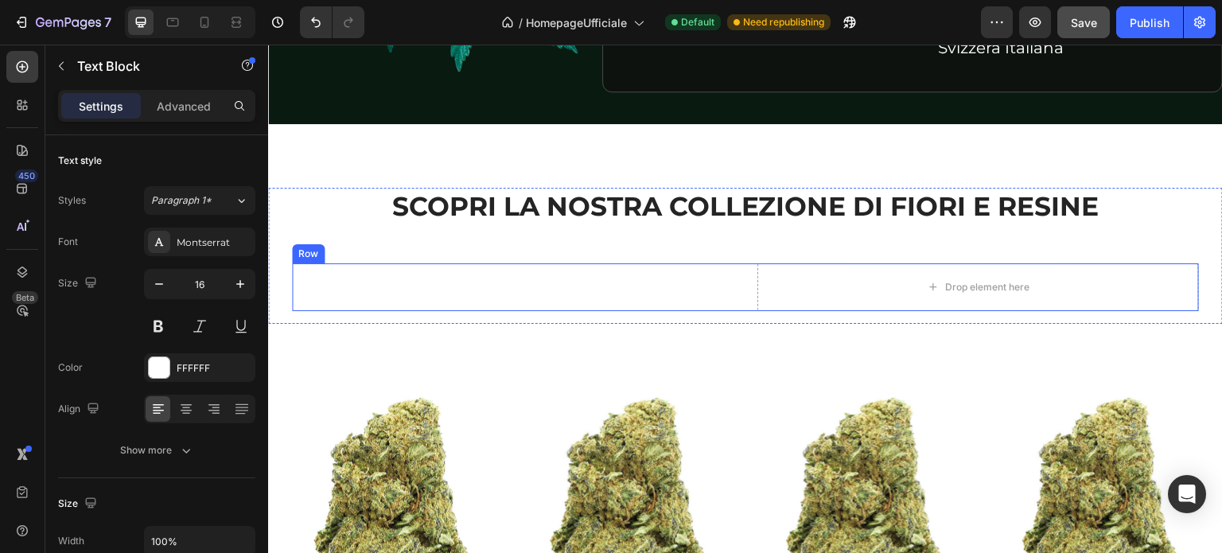
click at [610, 288] on div "Text Block" at bounding box center [513, 287] width 442 height 48
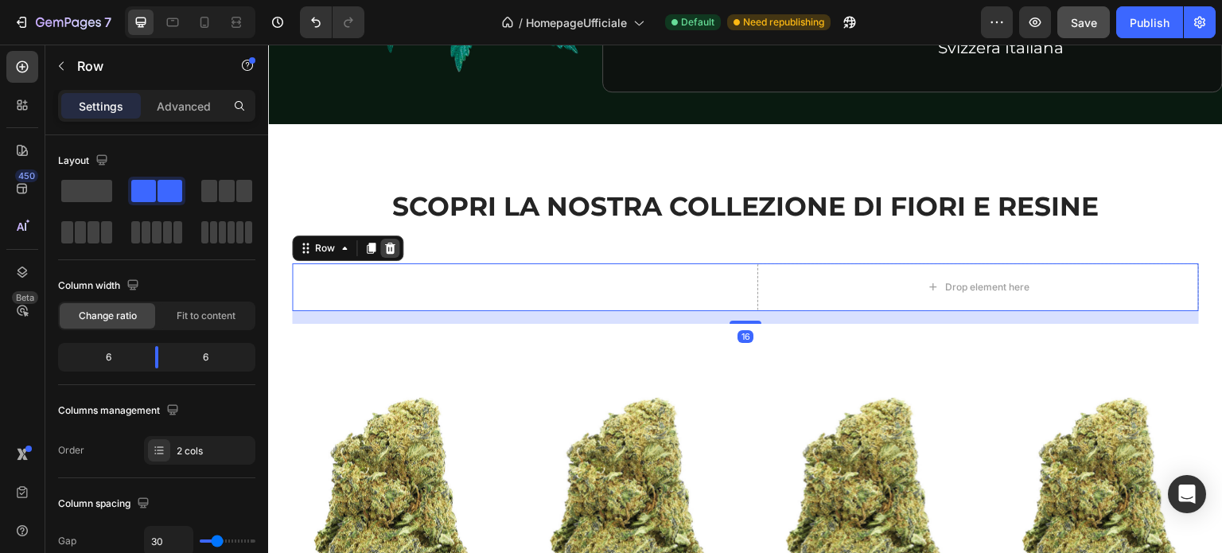
click at [395, 248] on icon at bounding box center [390, 248] width 13 height 13
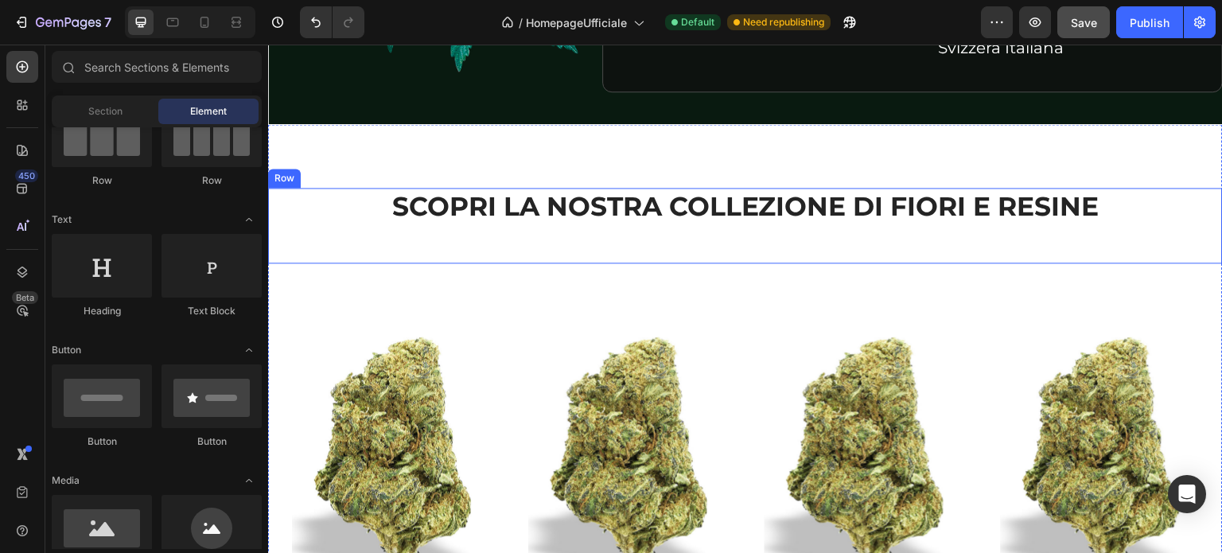
click at [559, 286] on div "Product Images" at bounding box center [570, 279] width 77 height 14
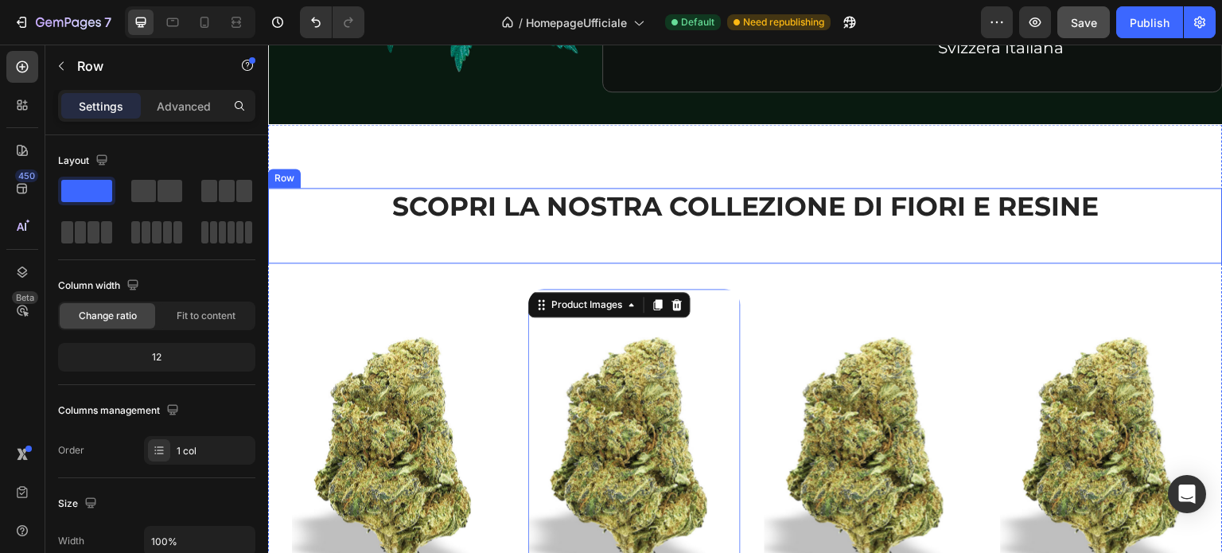
click at [772, 253] on div "SCOPRI LA NOSTRA COLLEZIONE DI FIORI E RESINE Heading" at bounding box center [745, 226] width 907 height 76
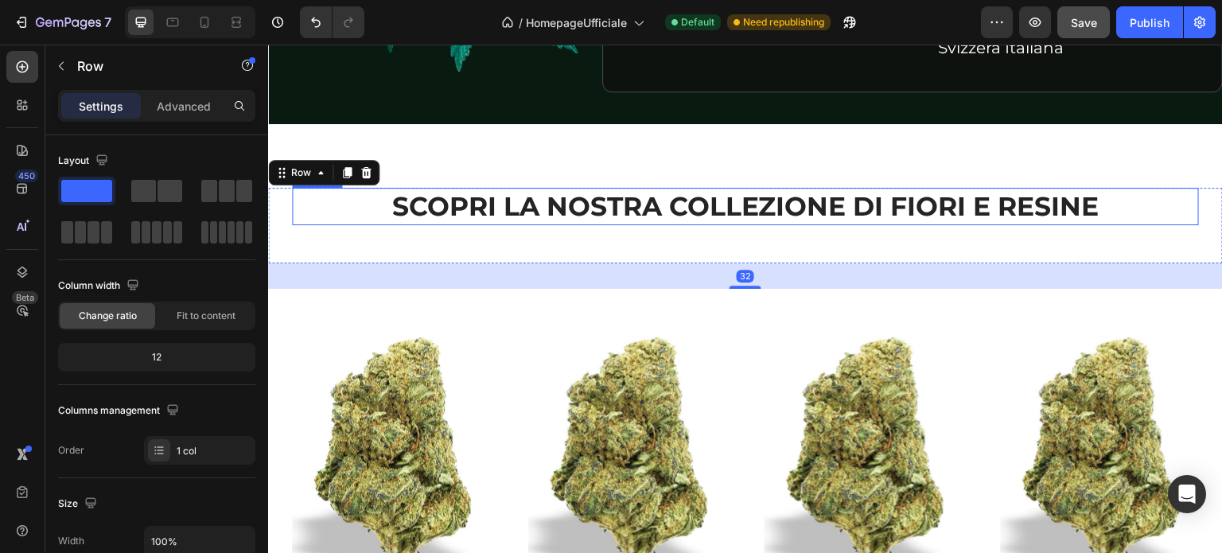
click at [646, 210] on h2 "SCOPRI LA NOSTRA COLLEZIONE DI FIORI E RESINE" at bounding box center [745, 206] width 907 height 37
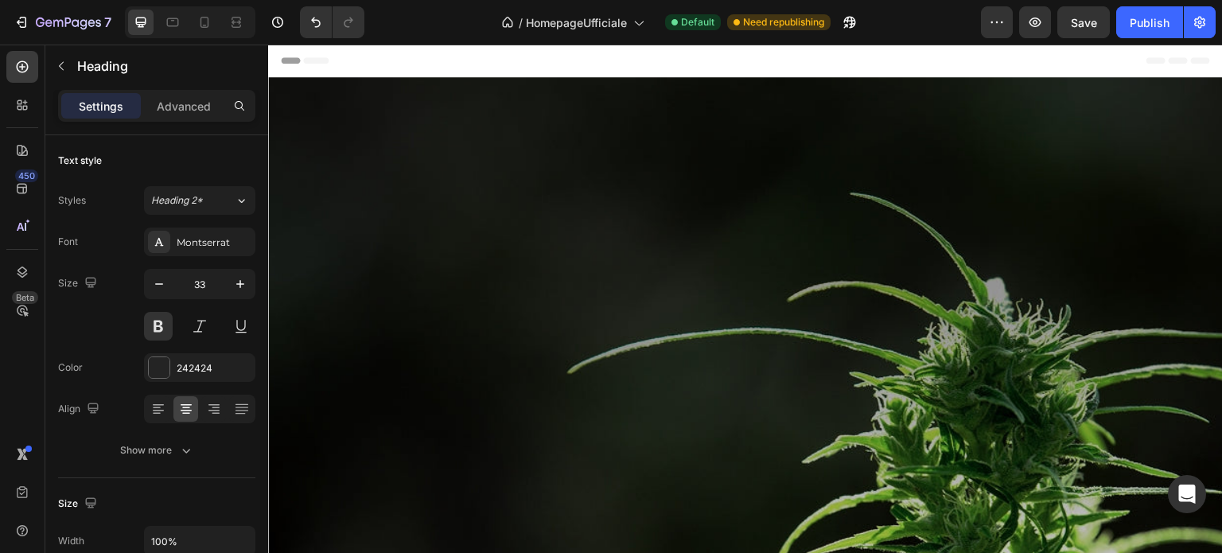
scroll to position [2308, 0]
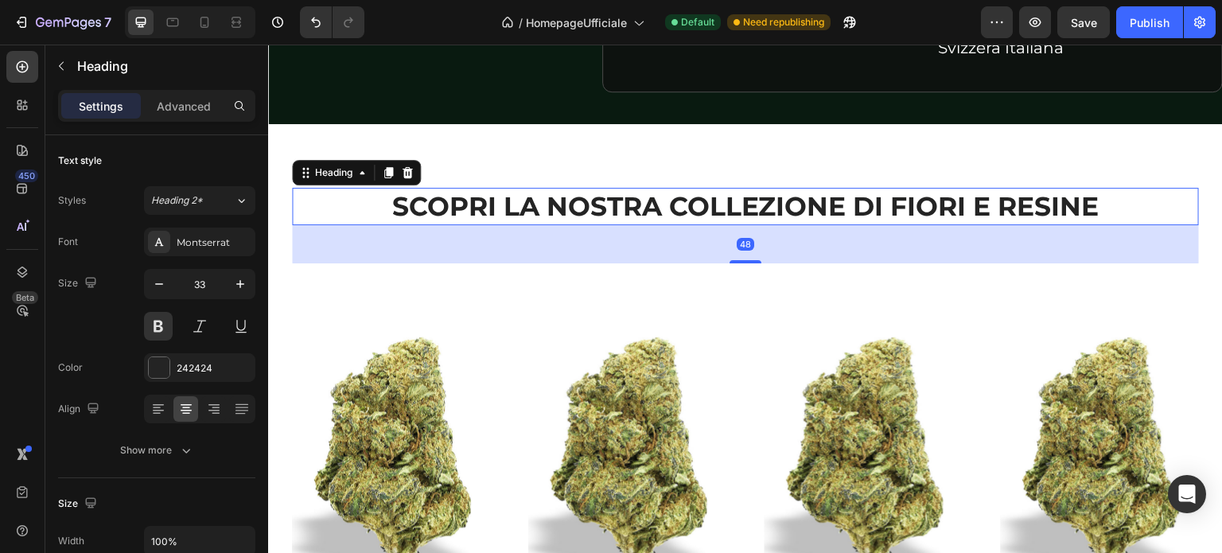
click at [376, 202] on h2 "SCOPRI LA NOSTRA COLLEZIONE DI FIORI E RESINE" at bounding box center [745, 206] width 907 height 37
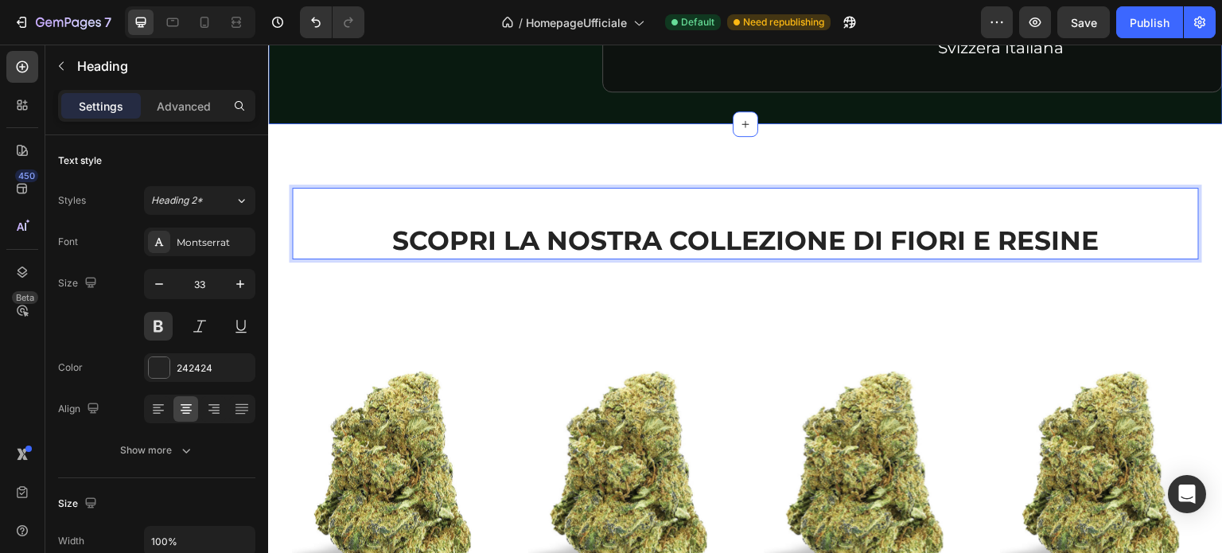
click at [622, 135] on div "SCOPRI LA NOSTRA COLLEZIONE [PERSON_NAME] E RESINE Heading 48 Row Product Image…" at bounding box center [745, 501] width 955 height 755
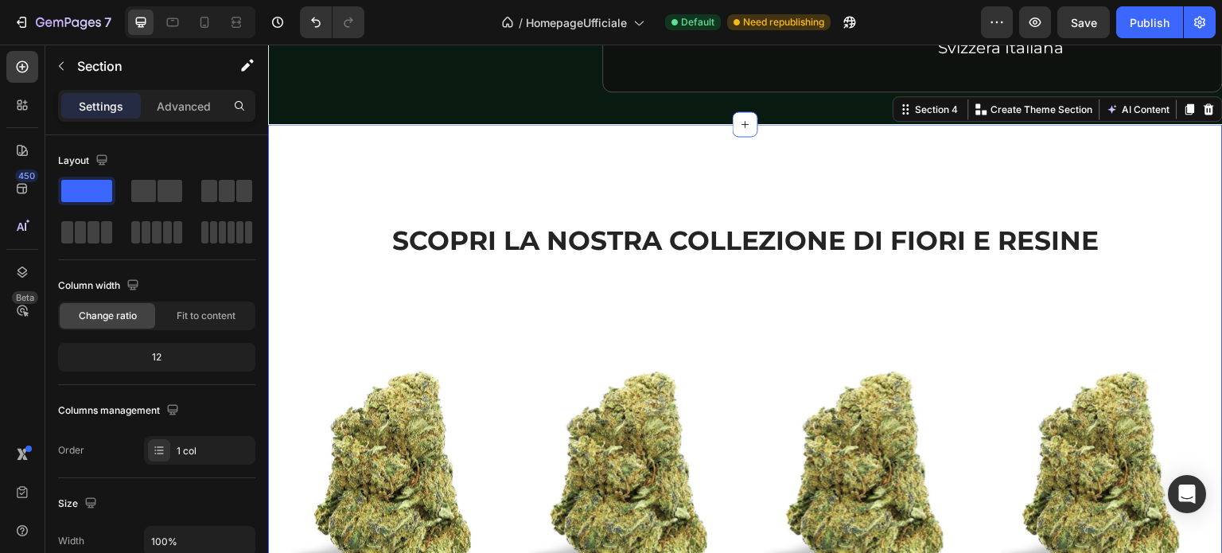
click at [793, 163] on div "⁠⁠⁠⁠⁠⁠⁠ SCOPRI LA NOSTRA COLLEZIONE [PERSON_NAME] E RESINE Heading Row Product …" at bounding box center [745, 501] width 955 height 755
click at [746, 186] on div "⁠⁠⁠⁠⁠⁠⁠ SCOPRI LA NOSTRA COLLEZIONE [PERSON_NAME] E RESINE Heading Row Product …" at bounding box center [745, 501] width 955 height 755
click at [721, 209] on p "⁠⁠⁠⁠⁠⁠⁠ SCOPRI LA NOSTRA COLLEZIONE [PERSON_NAME] E RESINE" at bounding box center [746, 223] width 904 height 68
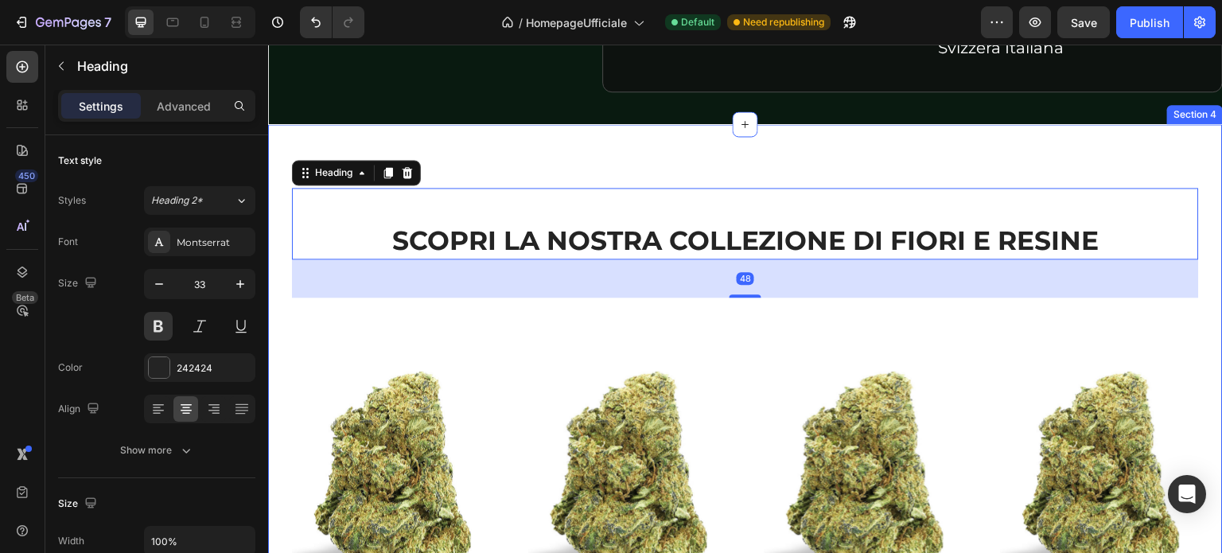
click at [494, 174] on div "⁠⁠⁠⁠⁠⁠⁠ SCOPRI LA NOSTRA COLLEZIONE [PERSON_NAME] E RESINE Heading 48 Row Produ…" at bounding box center [745, 501] width 955 height 755
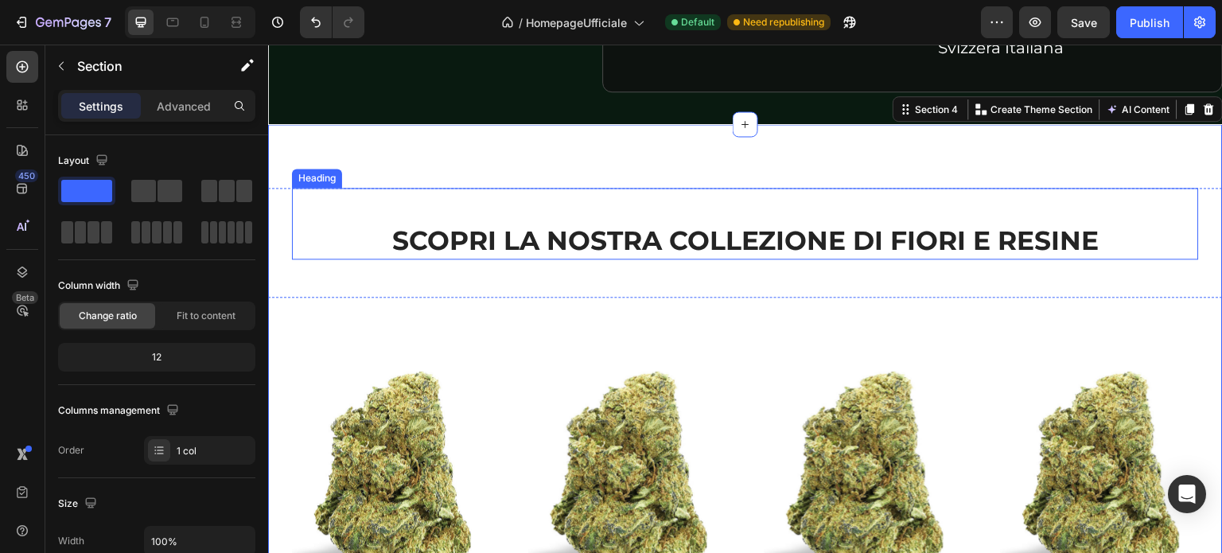
click at [569, 232] on p "⁠⁠⁠⁠⁠⁠⁠ SCOPRI LA NOSTRA COLLEZIONE [PERSON_NAME] E RESINE" at bounding box center [746, 223] width 904 height 68
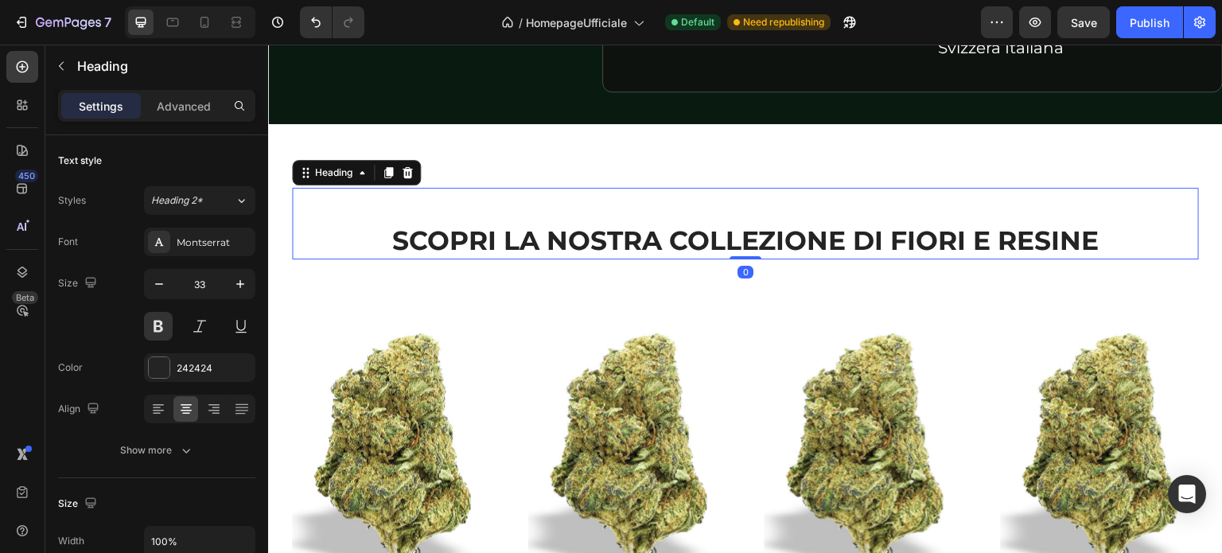
drag, startPoint x: 739, startPoint y: 296, endPoint x: 723, endPoint y: 197, distance: 100.7
click at [734, 246] on div "⁠⁠⁠⁠⁠⁠⁠ SCOPRI LA NOSTRA COLLEZIONE [PERSON_NAME] E RESINE Heading 0" at bounding box center [745, 224] width 907 height 72
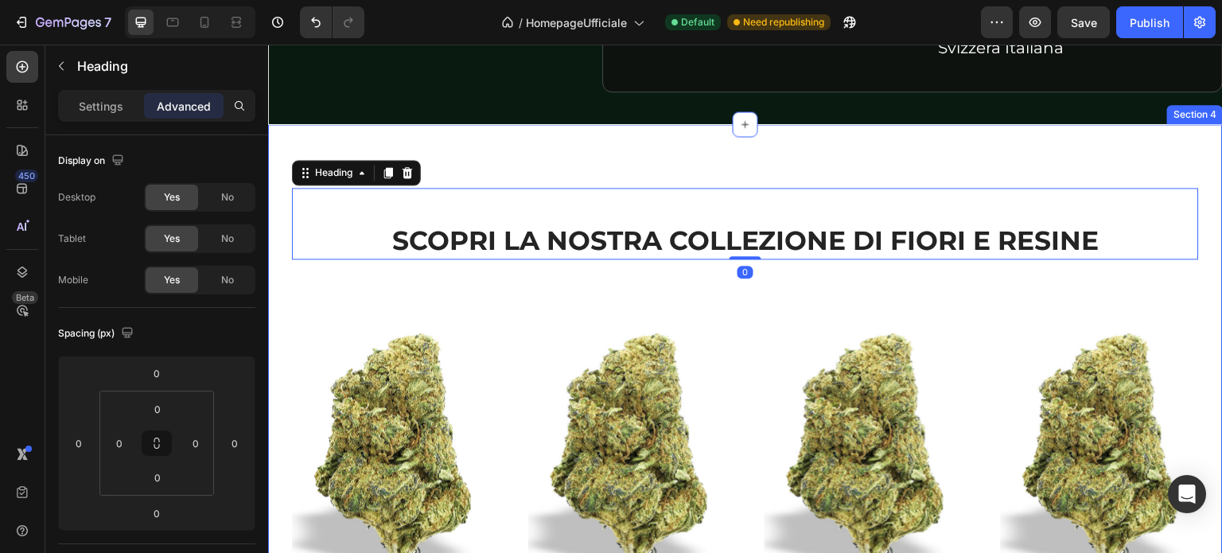
click at [719, 152] on div "⁠⁠⁠⁠⁠⁠⁠ SCOPRI LA NOSTRA COLLEZIONE [PERSON_NAME] E RESINE Heading 0 Row Produc…" at bounding box center [745, 482] width 955 height 717
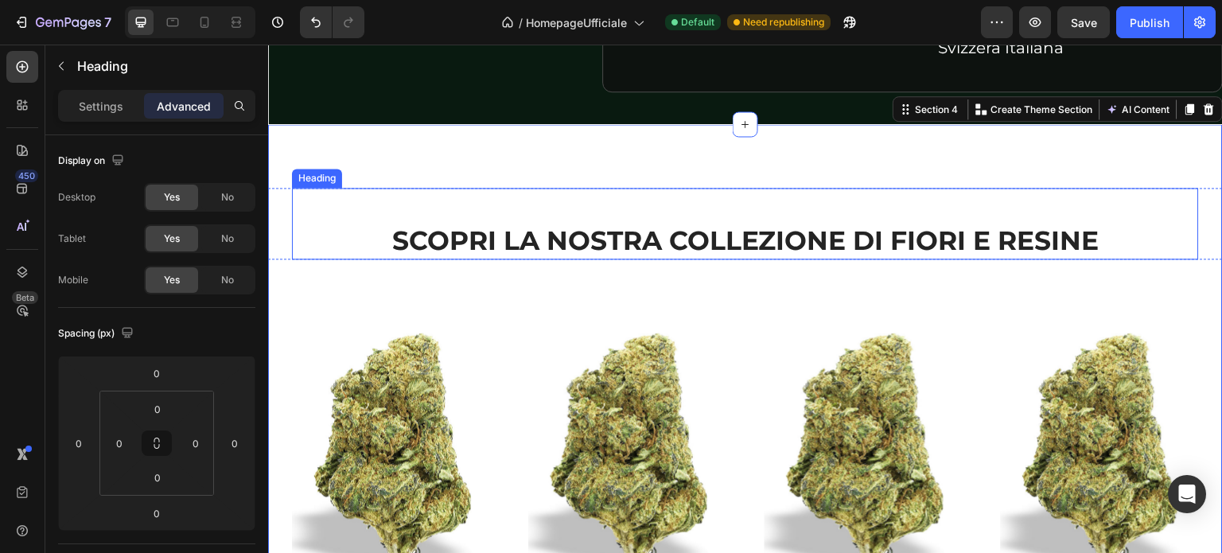
click at [770, 206] on p "⁠⁠⁠⁠⁠⁠⁠ SCOPRI LA NOSTRA COLLEZIONE [PERSON_NAME] E RESINE" at bounding box center [746, 223] width 904 height 68
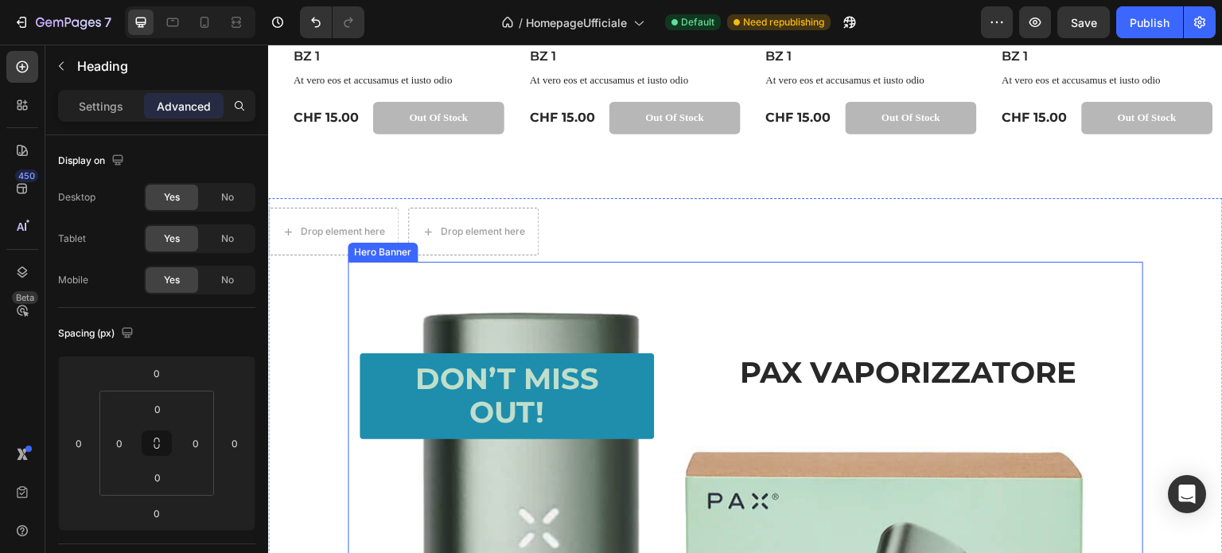
scroll to position [3024, 0]
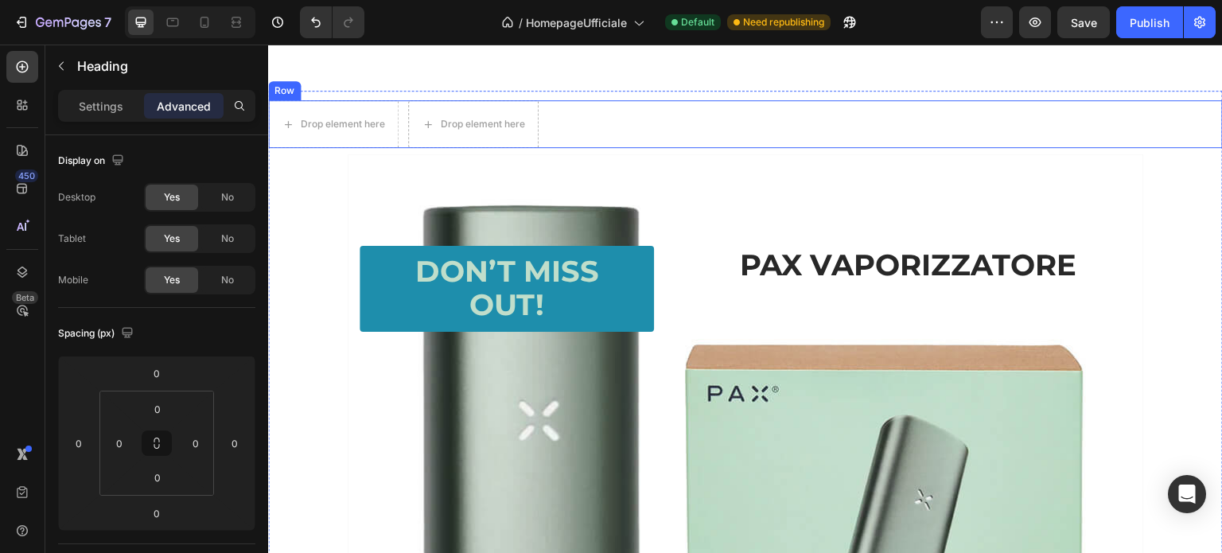
click at [664, 111] on div "Drop element here Drop element here Row" at bounding box center [745, 124] width 955 height 48
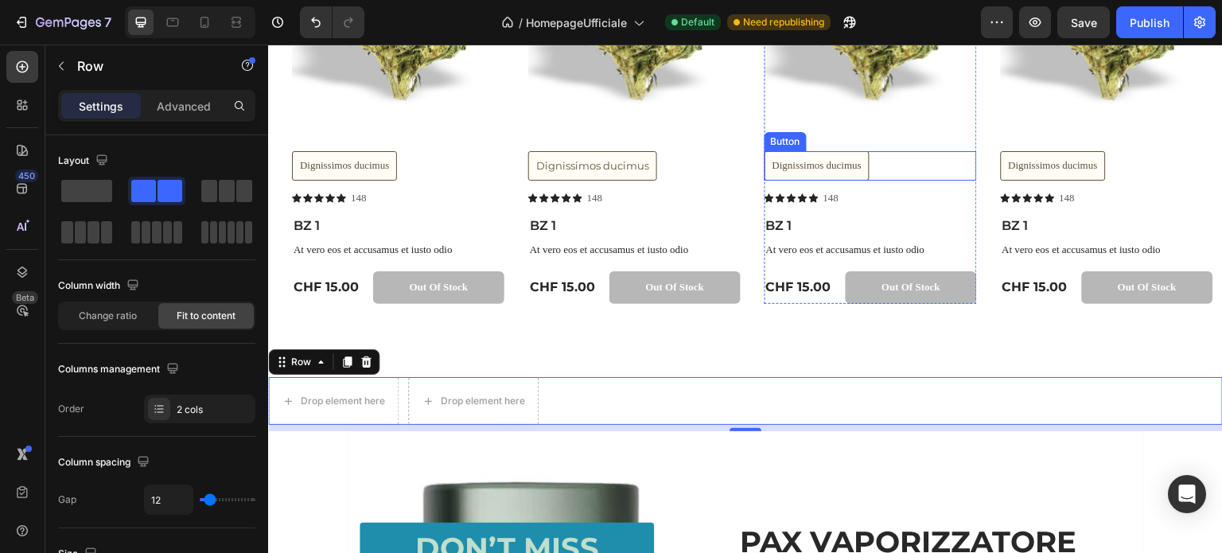
scroll to position [2785, 0]
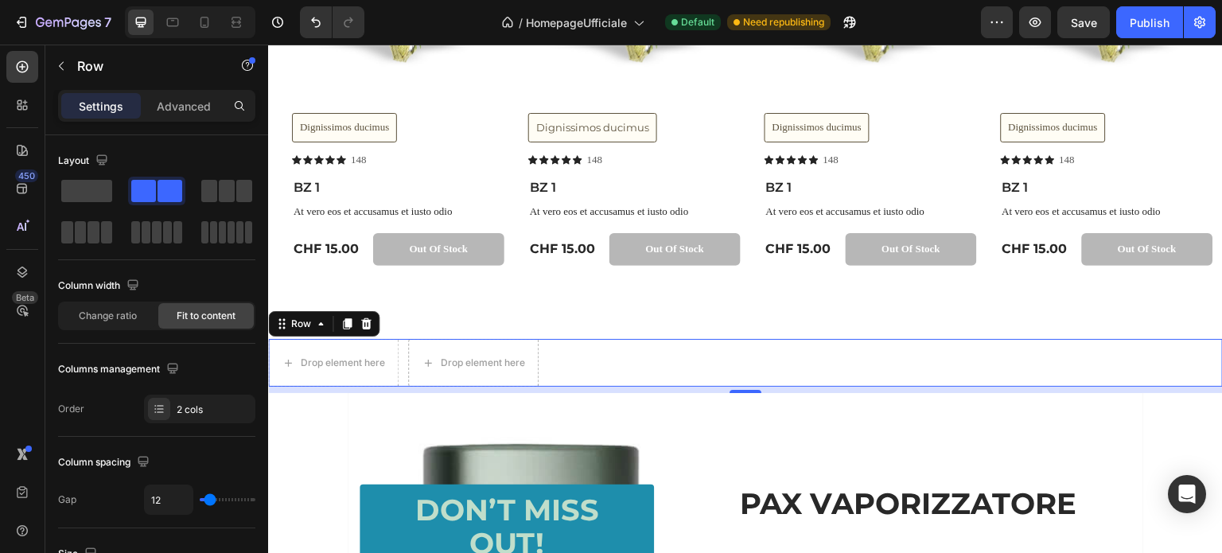
click at [614, 357] on div "Drop element here Drop element here Row 8" at bounding box center [745, 363] width 955 height 48
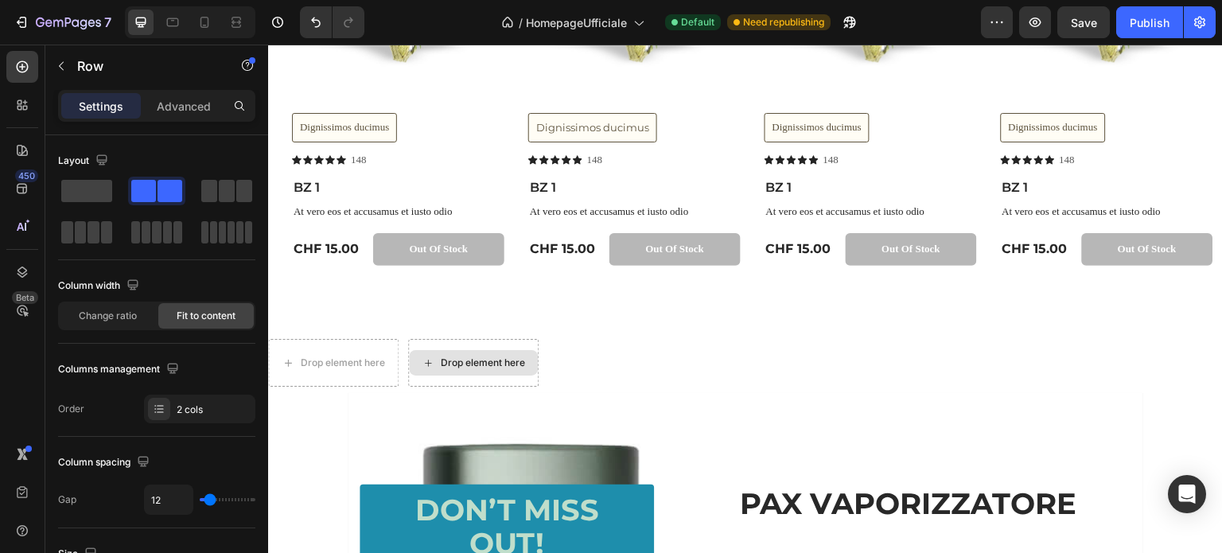
click at [469, 360] on div "Drop element here" at bounding box center [483, 363] width 84 height 13
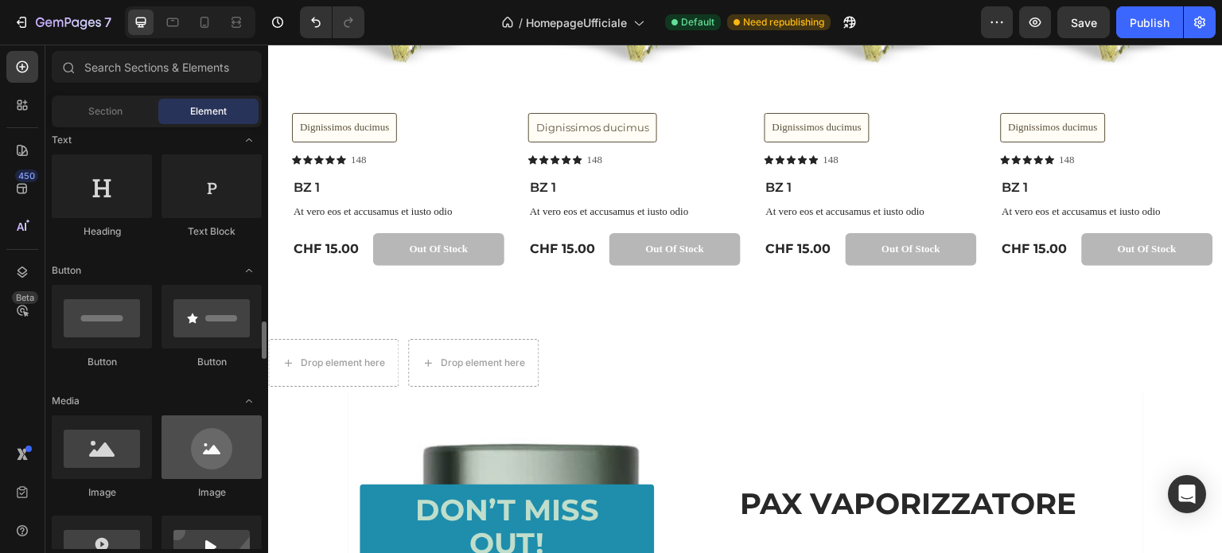
scroll to position [398, 0]
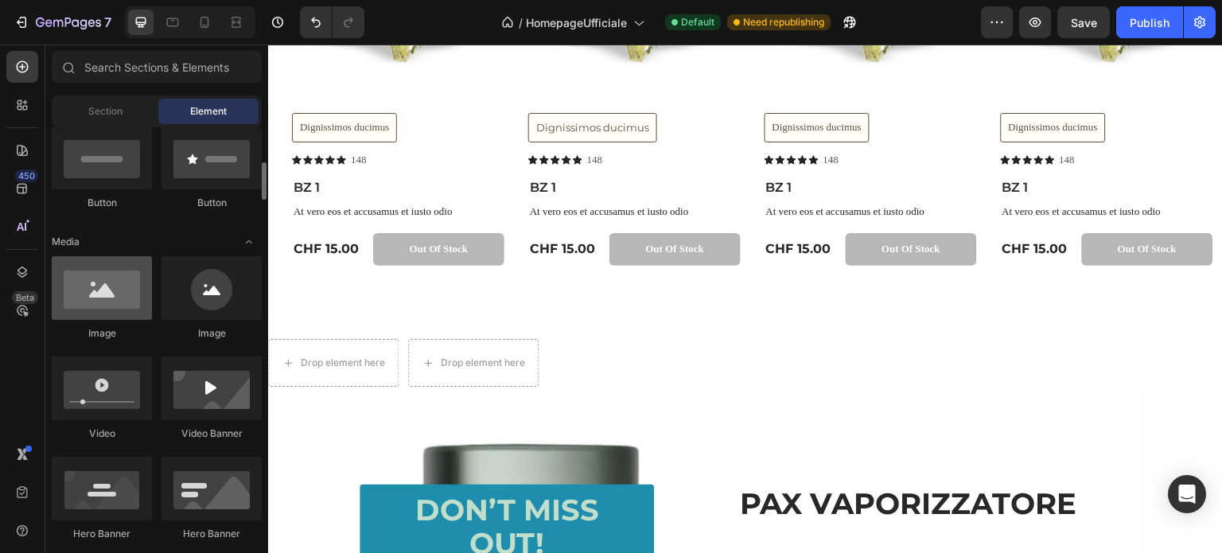
click at [107, 302] on div at bounding box center [102, 288] width 100 height 64
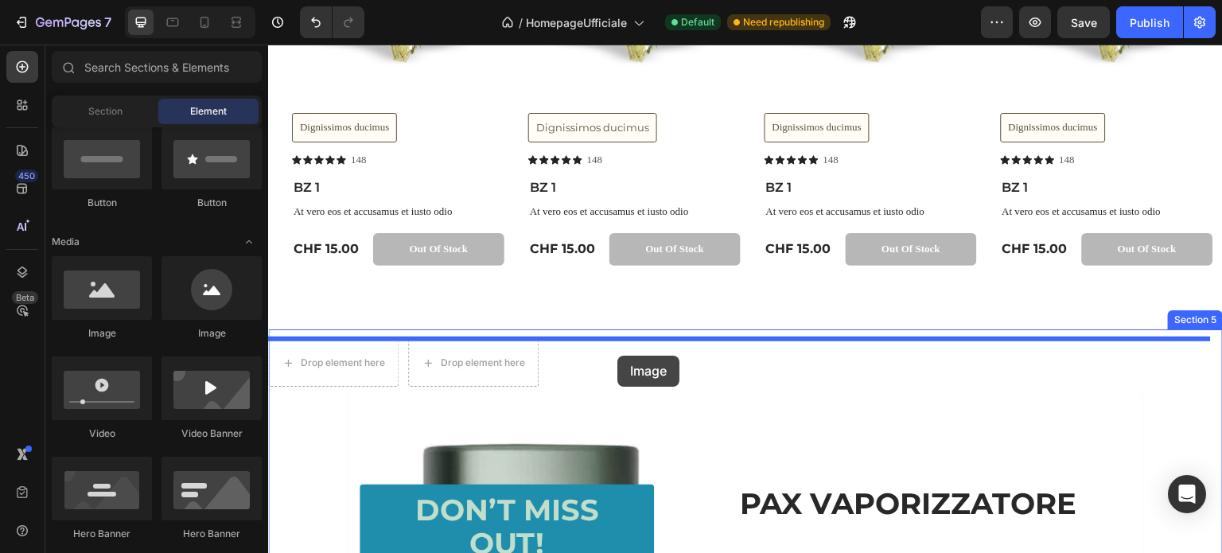
drag, startPoint x: 388, startPoint y: 335, endPoint x: 618, endPoint y: 356, distance: 230.9
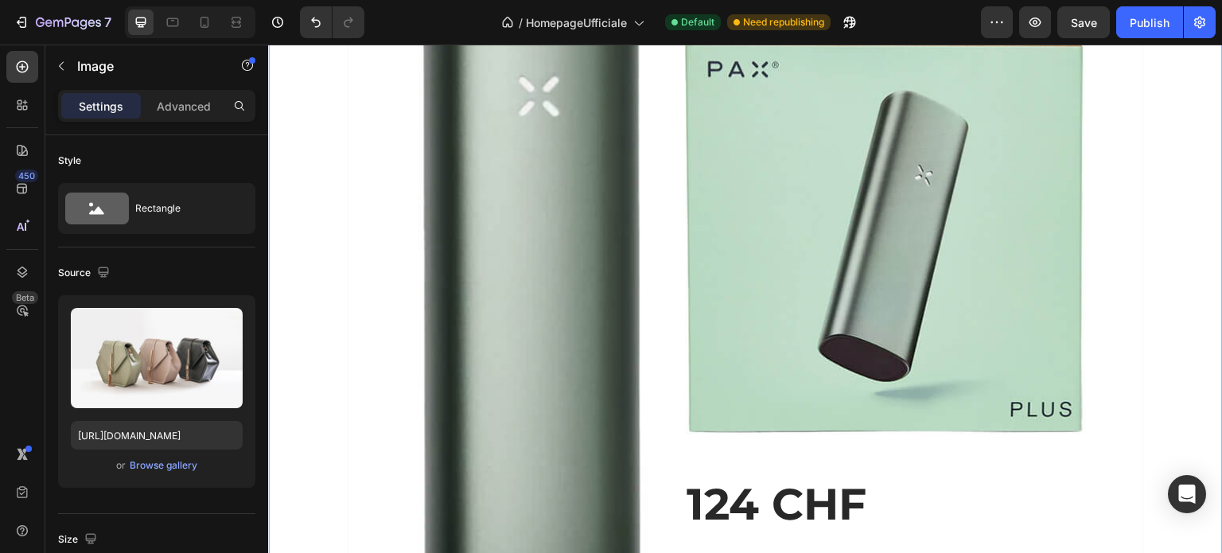
scroll to position [3342, 0]
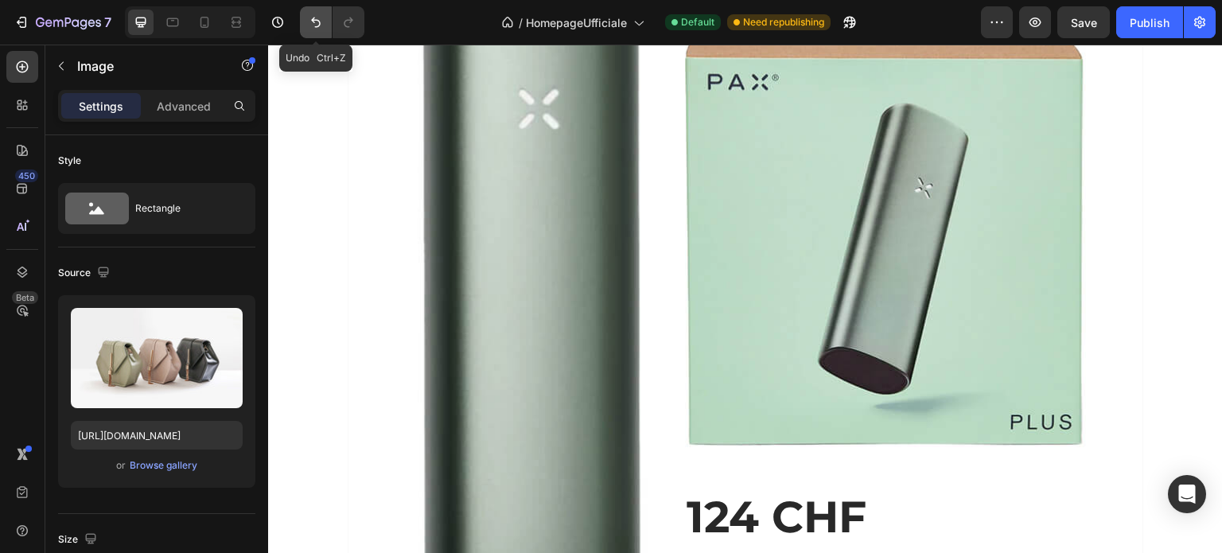
click at [313, 31] on button "Undo/Redo" at bounding box center [316, 22] width 32 height 32
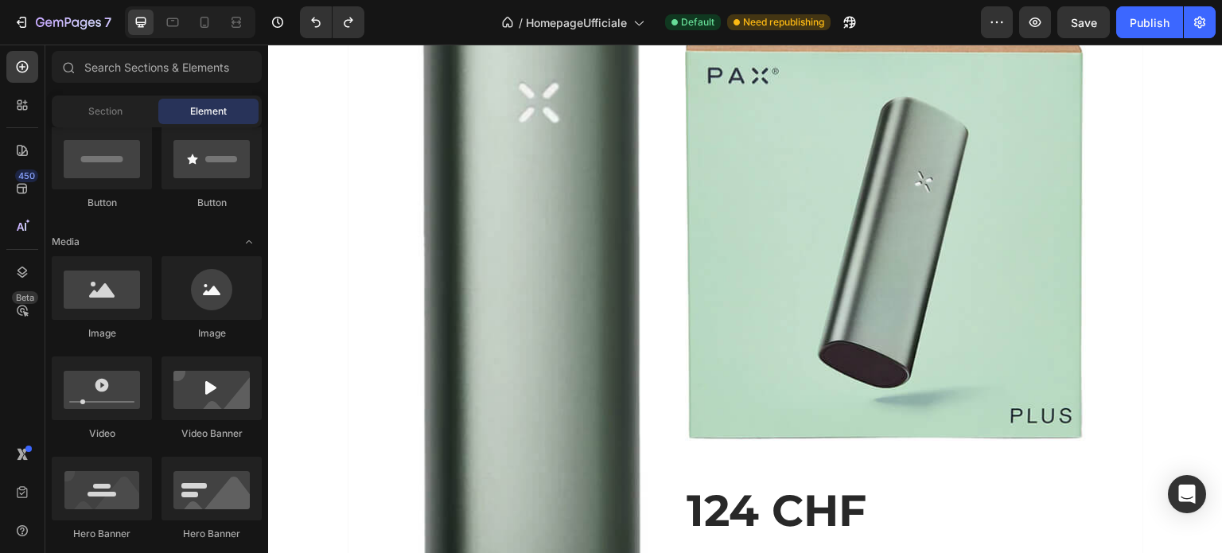
scroll to position [2628, 0]
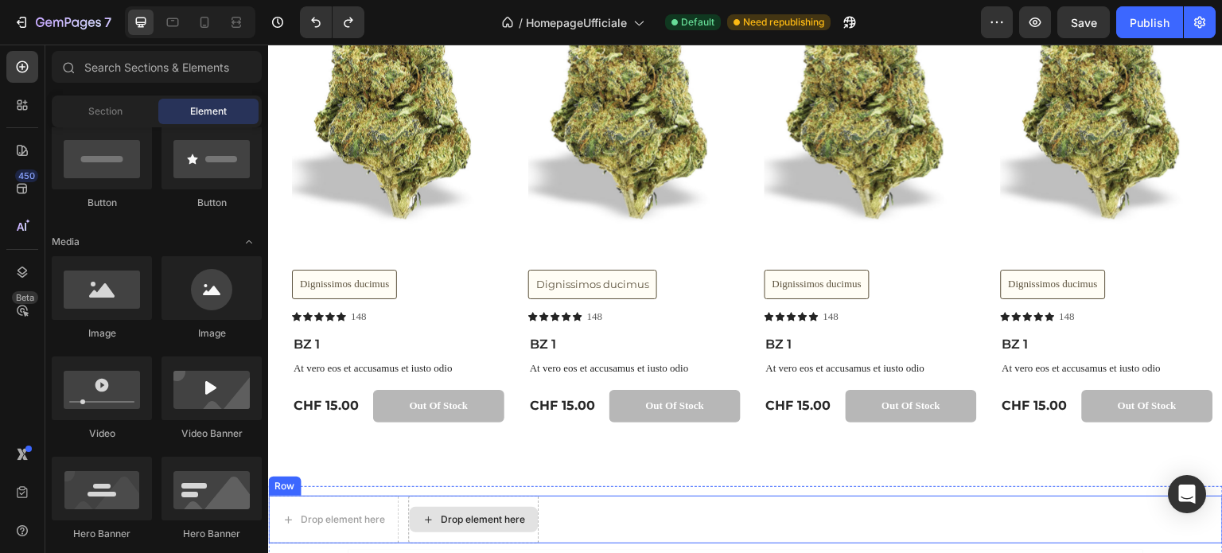
click at [479, 513] on div "Drop element here" at bounding box center [483, 519] width 84 height 13
click at [434, 520] on div "Drop element here" at bounding box center [473, 519] width 129 height 25
click at [426, 518] on icon at bounding box center [428, 520] width 13 height 14
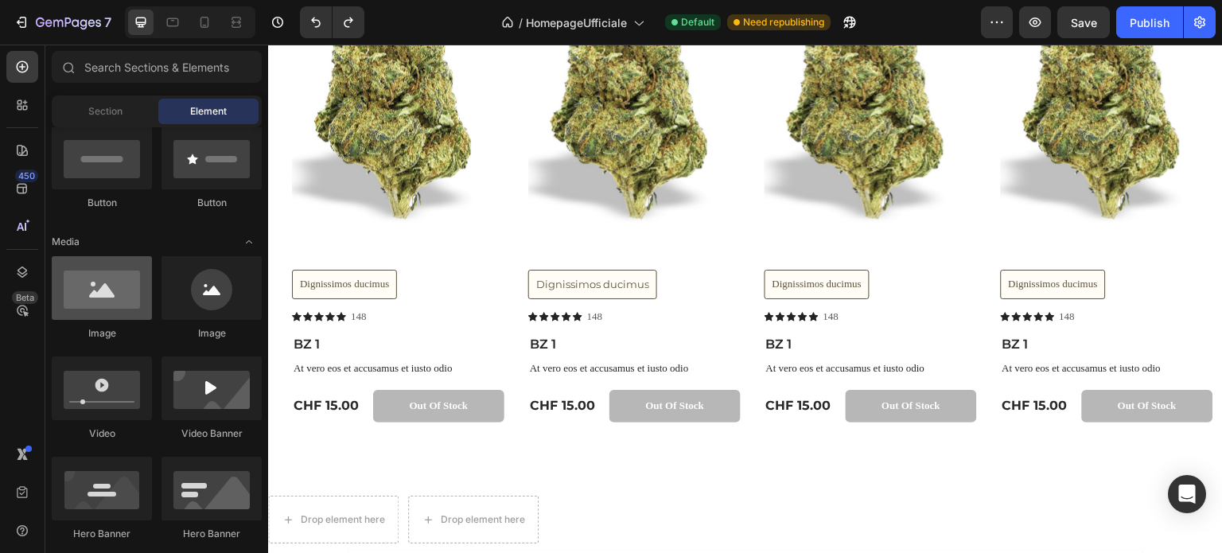
click at [109, 293] on div at bounding box center [102, 288] width 100 height 64
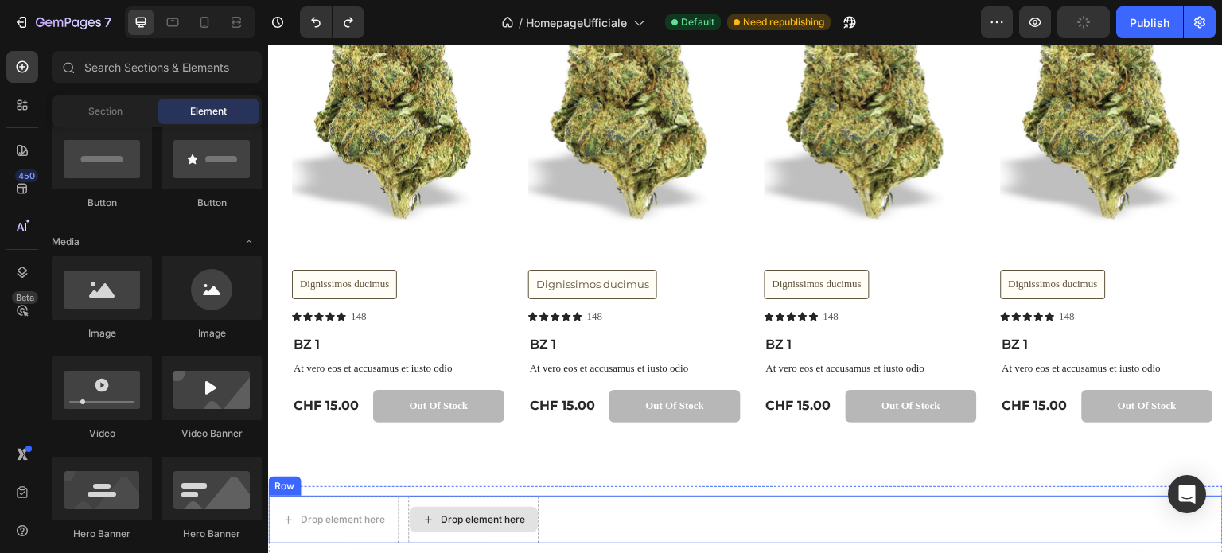
click at [428, 518] on icon at bounding box center [428, 520] width 13 height 14
click at [505, 514] on div "Drop element here" at bounding box center [483, 519] width 84 height 13
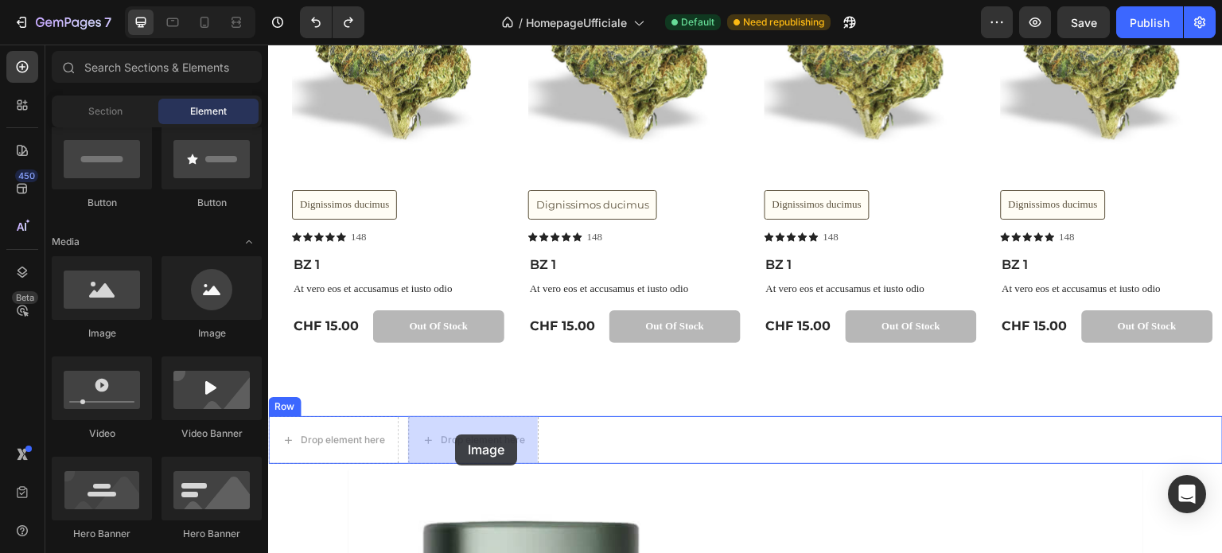
drag, startPoint x: 485, startPoint y: 342, endPoint x: 455, endPoint y: 434, distance: 96.9
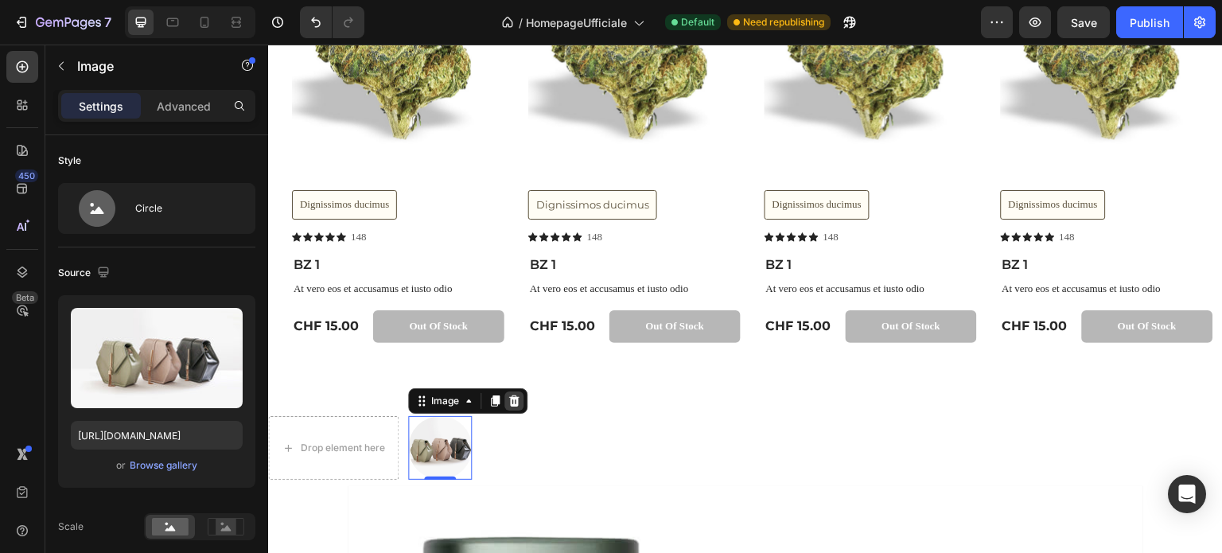
click at [515, 404] on icon at bounding box center [514, 400] width 10 height 11
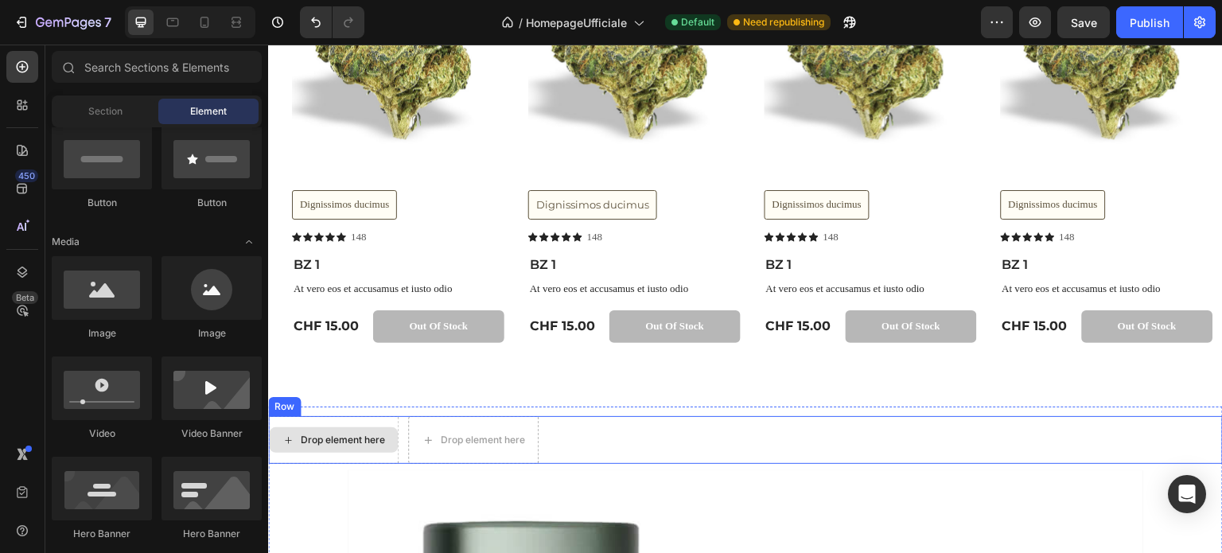
click at [376, 440] on div "Drop element here" at bounding box center [343, 440] width 84 height 13
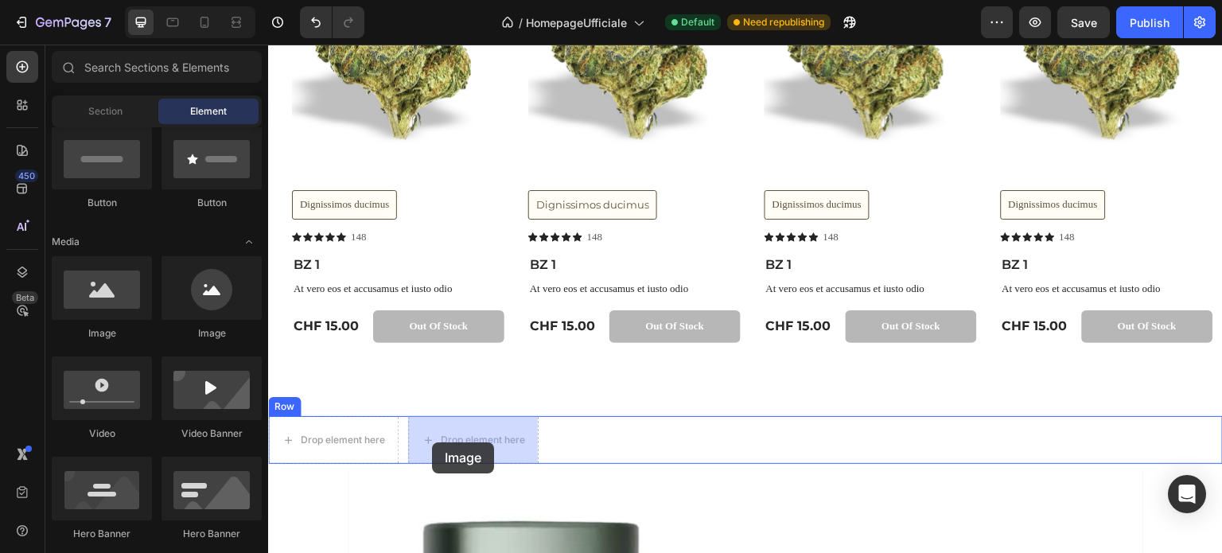
drag, startPoint x: 415, startPoint y: 381, endPoint x: 432, endPoint y: 442, distance: 63.7
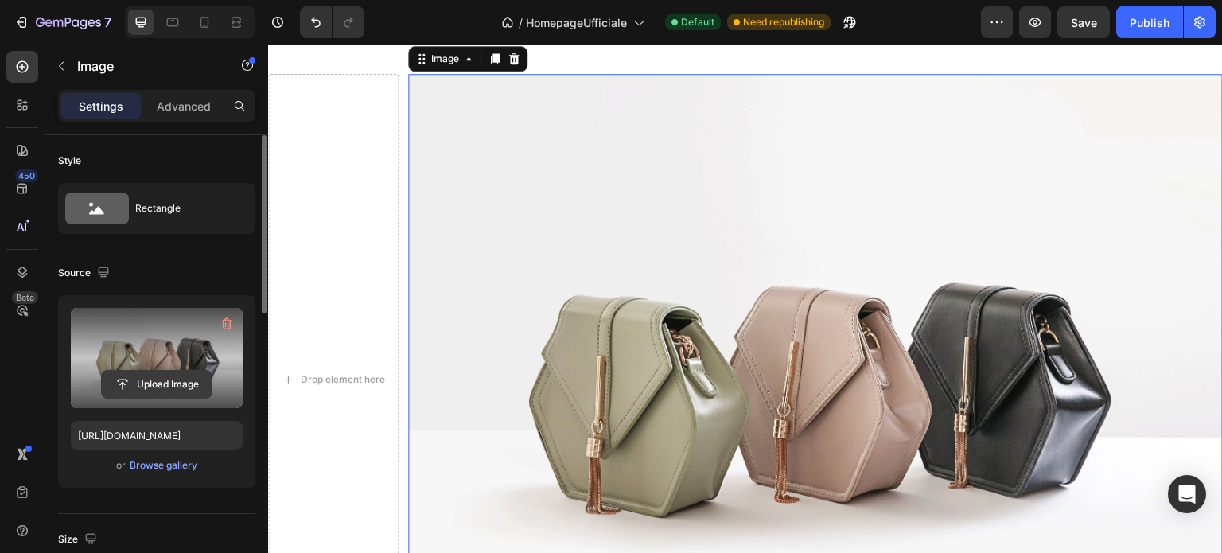
scroll to position [3026, 0]
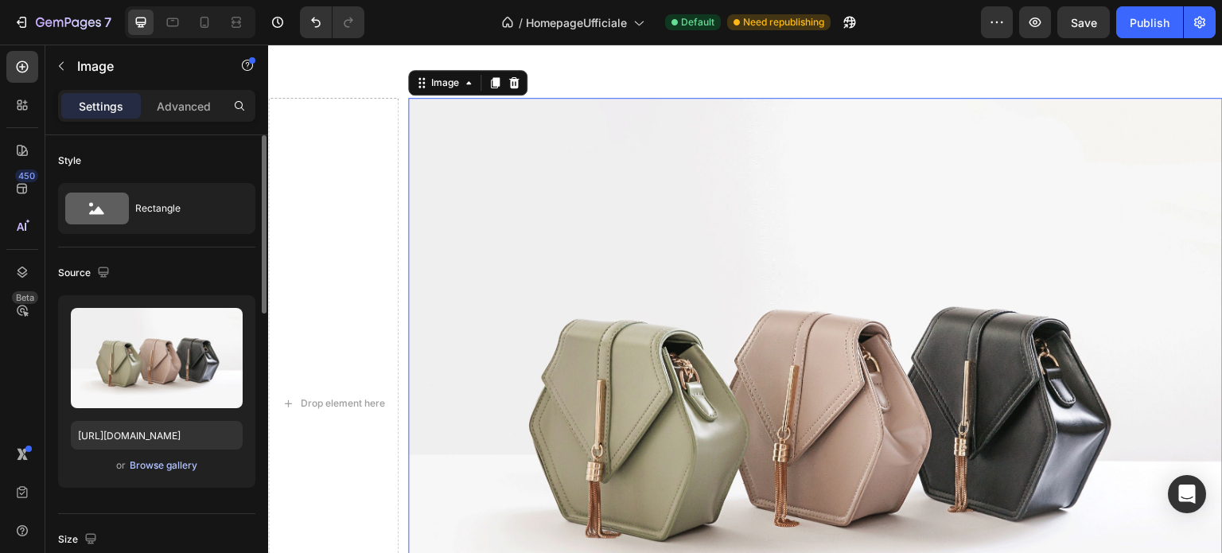
click at [175, 465] on div "Browse gallery" at bounding box center [164, 465] width 68 height 14
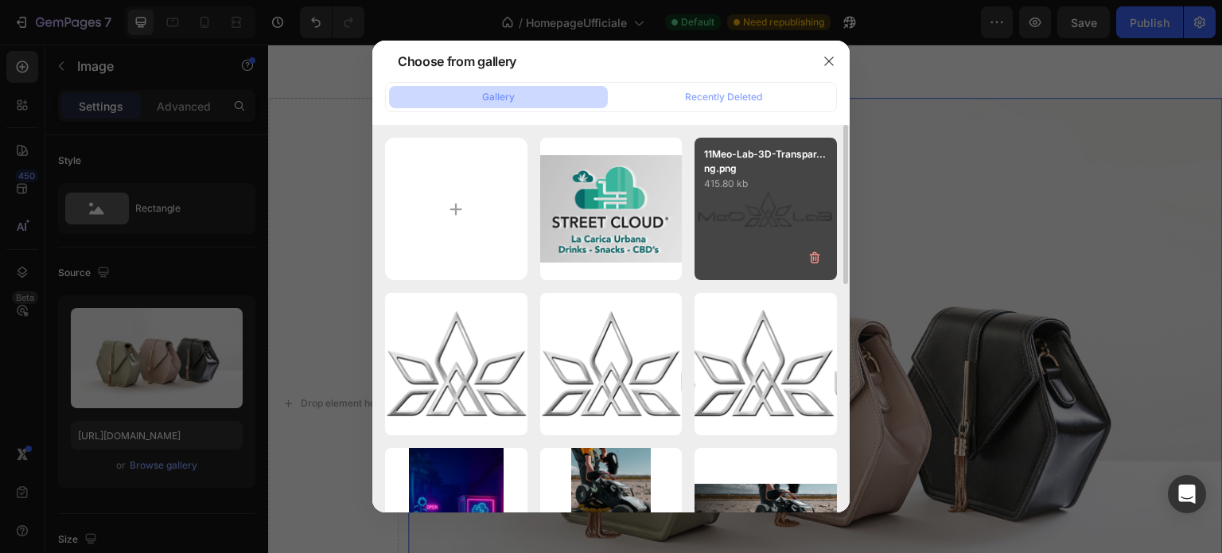
click at [732, 230] on div "11Meo-Lab-3D-Transpar...ng.png 415.80 kb" at bounding box center [766, 209] width 142 height 142
type input "[URL][DOMAIN_NAME]"
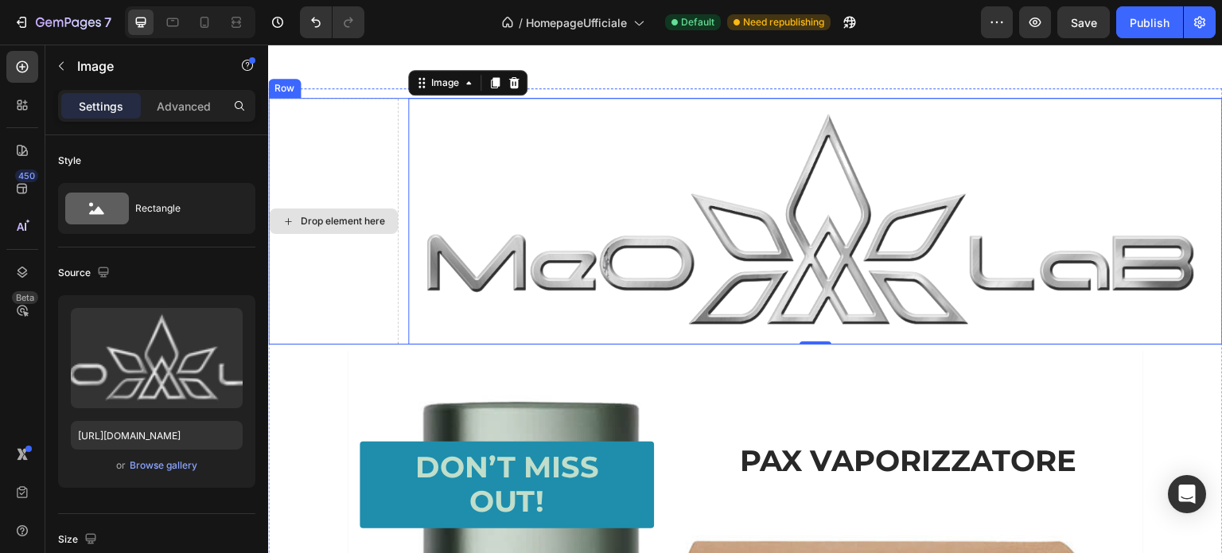
click at [346, 215] on div "Drop element here" at bounding box center [343, 221] width 84 height 13
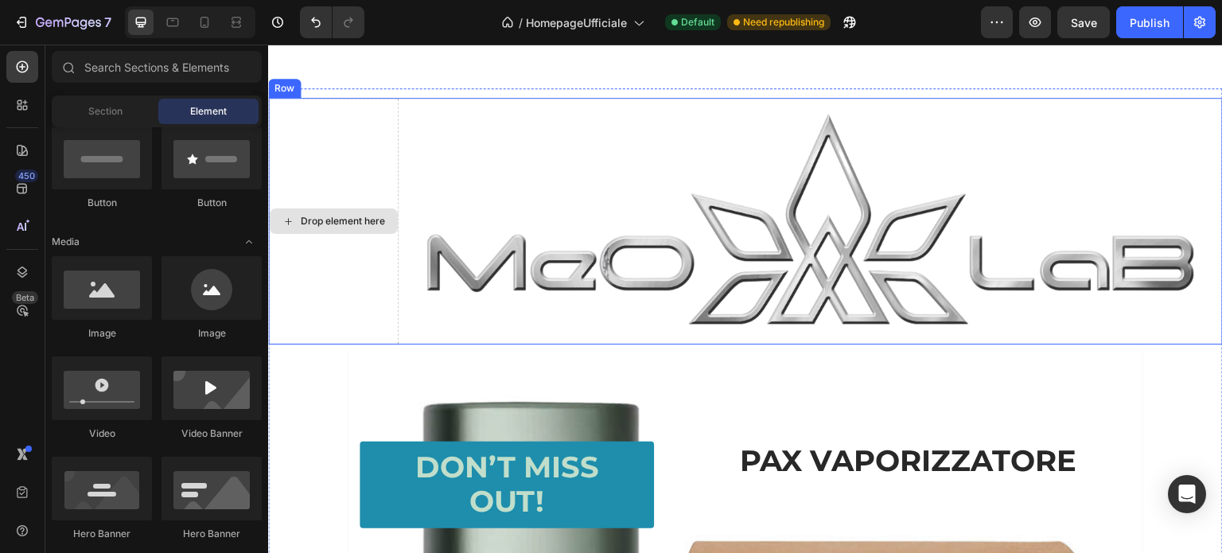
click at [338, 103] on div "Drop element here" at bounding box center [333, 221] width 131 height 247
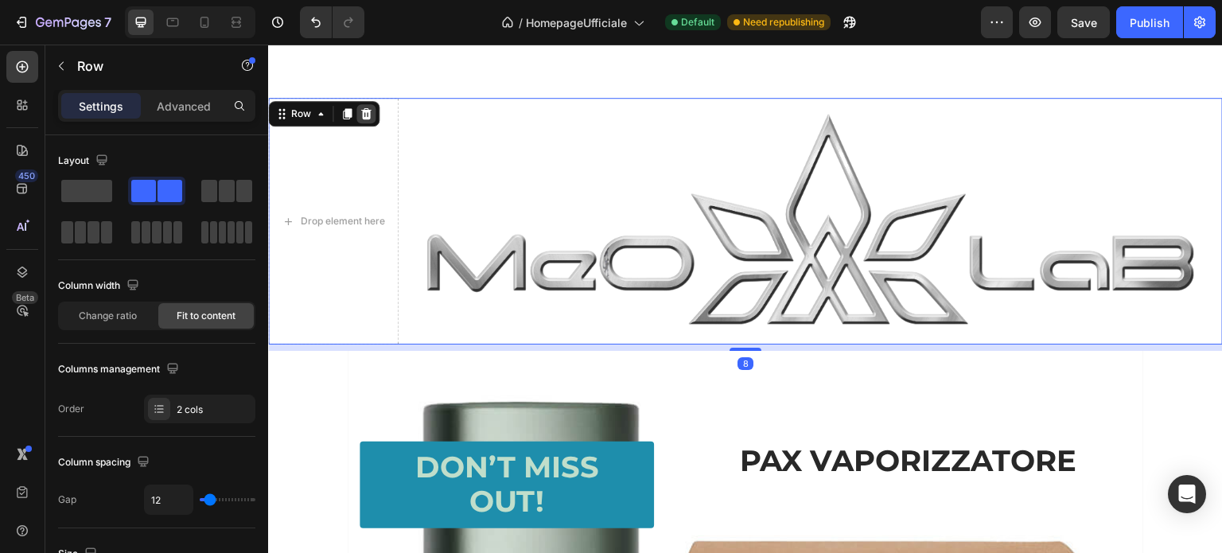
click at [372, 111] on div at bounding box center [366, 113] width 19 height 19
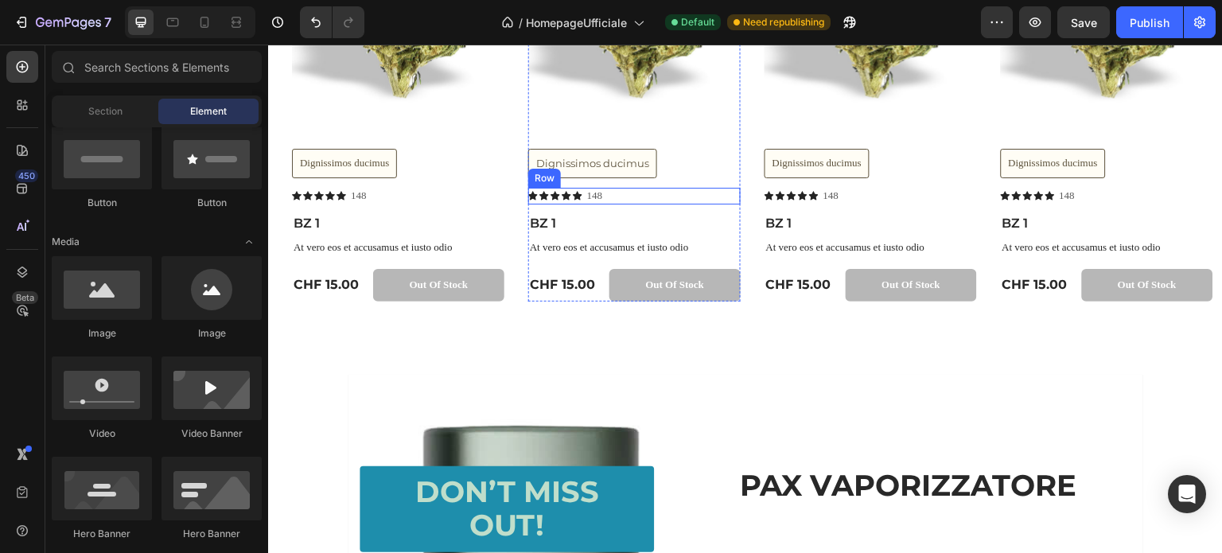
scroll to position [2788, 0]
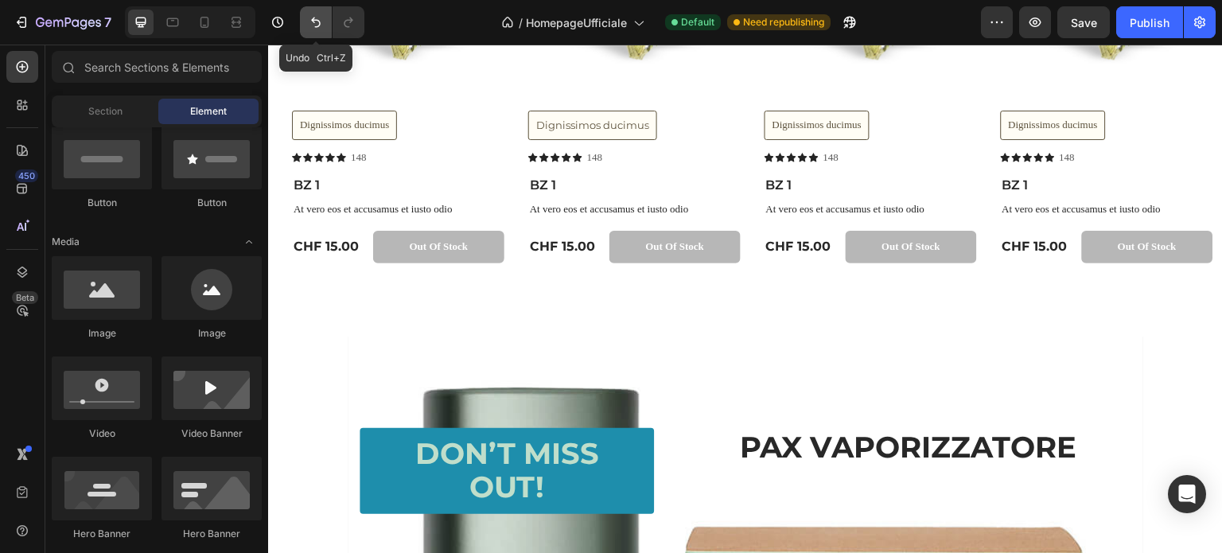
click at [316, 19] on icon "Undo/Redo" at bounding box center [316, 22] width 16 height 16
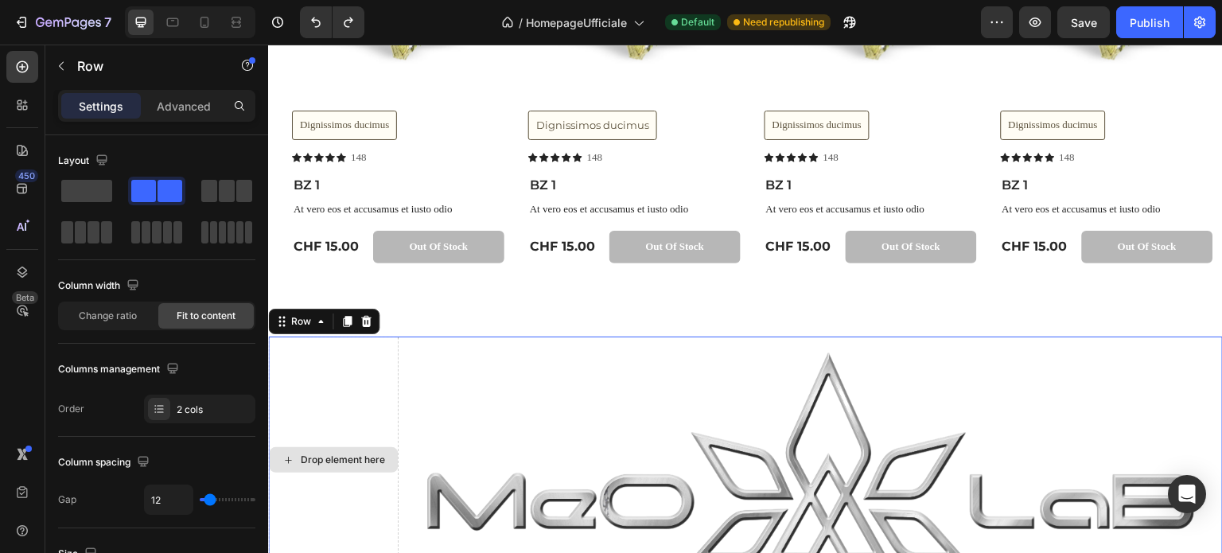
click at [350, 404] on div "Drop element here" at bounding box center [333, 460] width 131 height 247
click at [186, 414] on div "2 cols" at bounding box center [214, 410] width 75 height 14
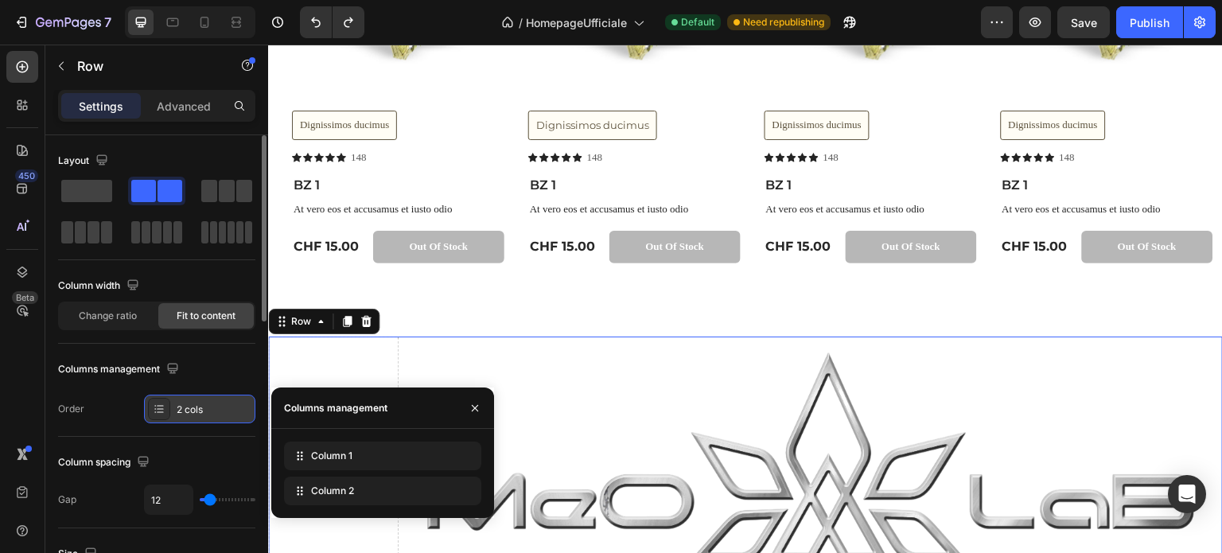
click at [189, 412] on div "2 cols" at bounding box center [214, 410] width 75 height 14
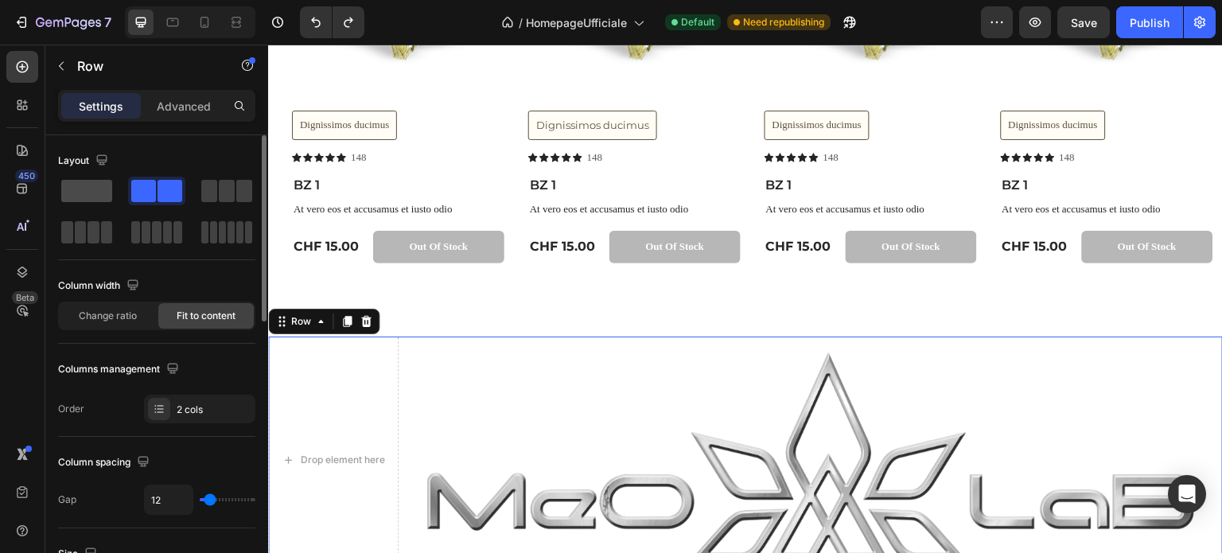
click at [84, 186] on span at bounding box center [86, 191] width 51 height 22
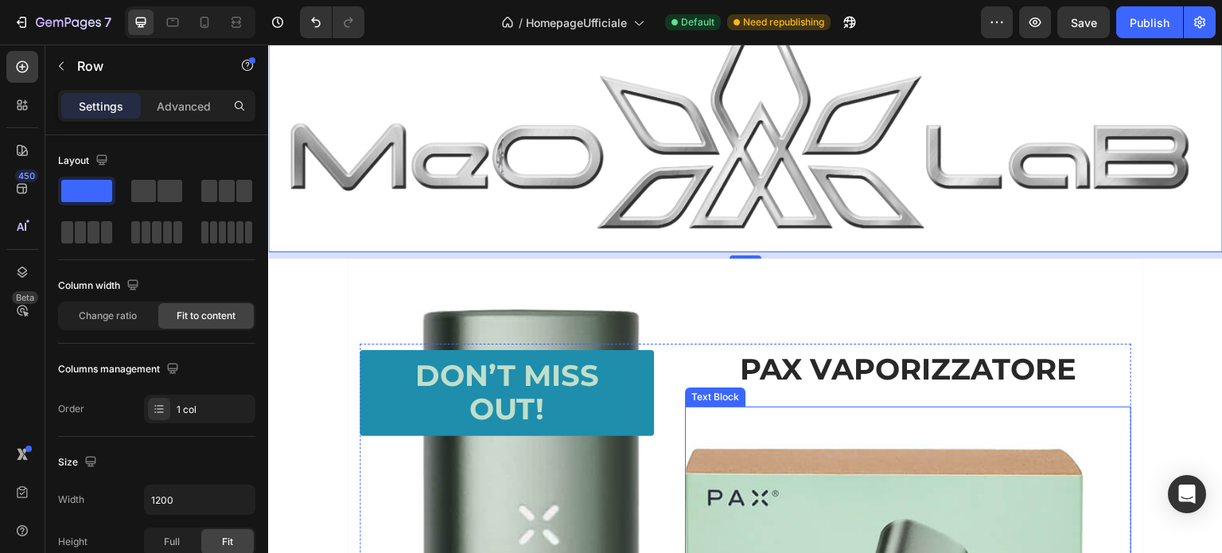
scroll to position [3026, 0]
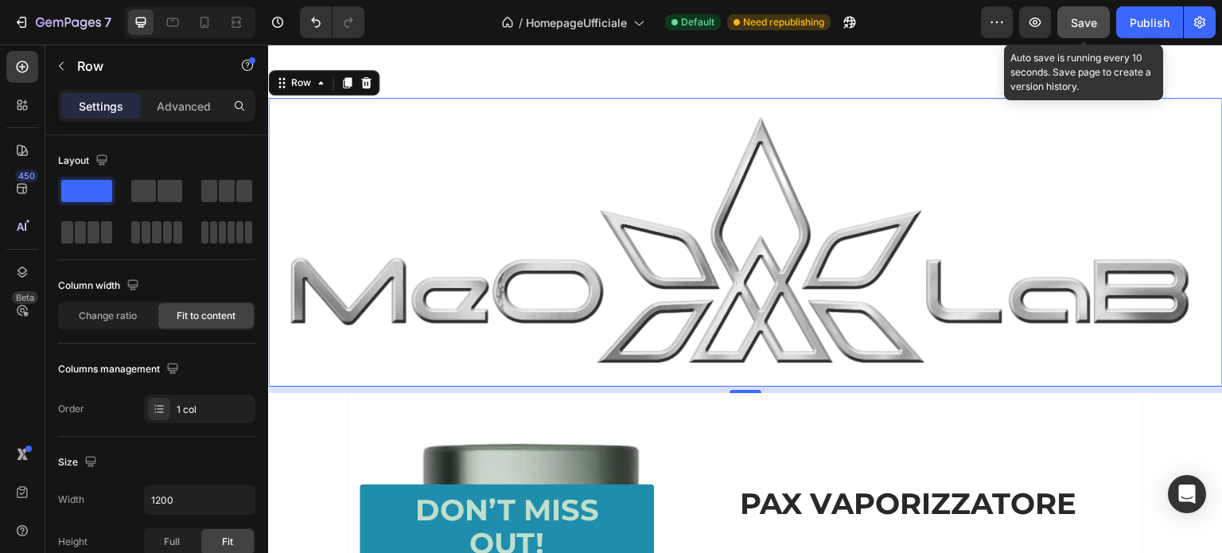
click at [1062, 23] on button "Save" at bounding box center [1084, 22] width 53 height 32
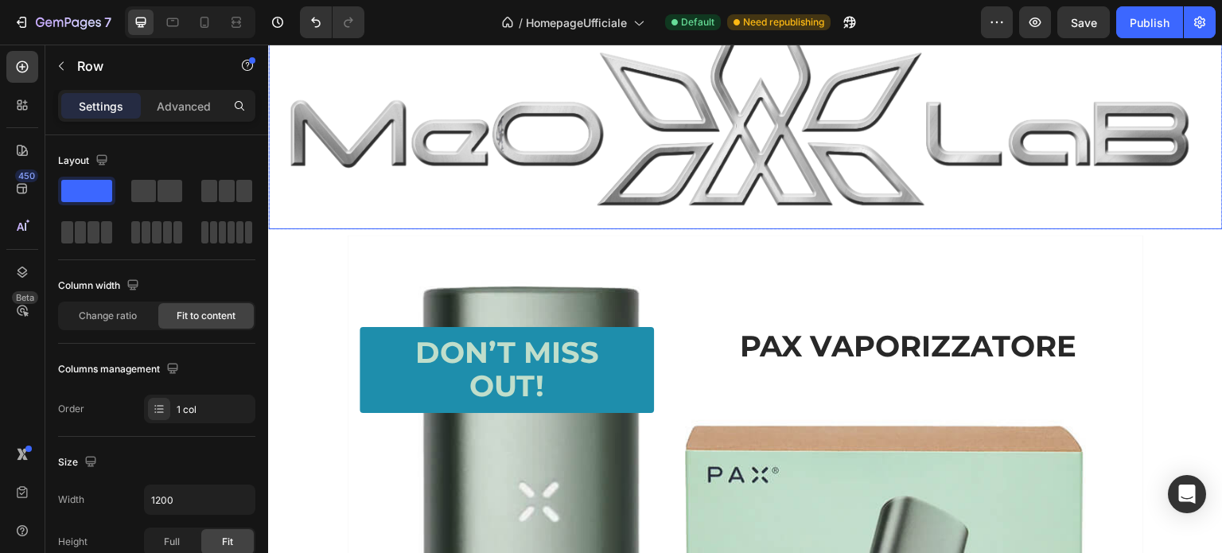
scroll to position [3106, 0]
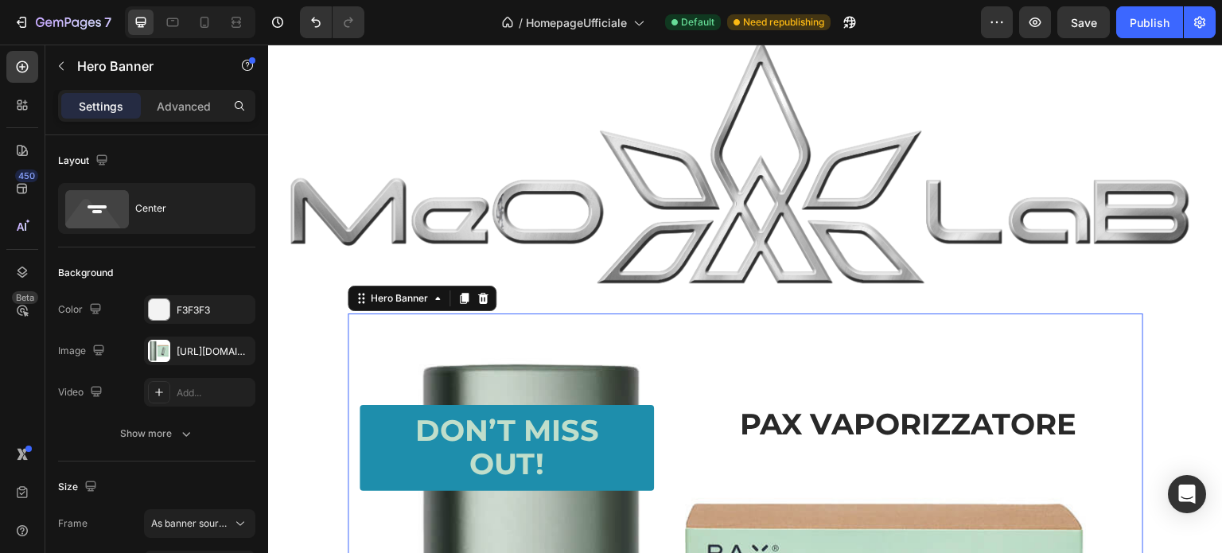
click at [1014, 107] on img at bounding box center [745, 162] width 955 height 289
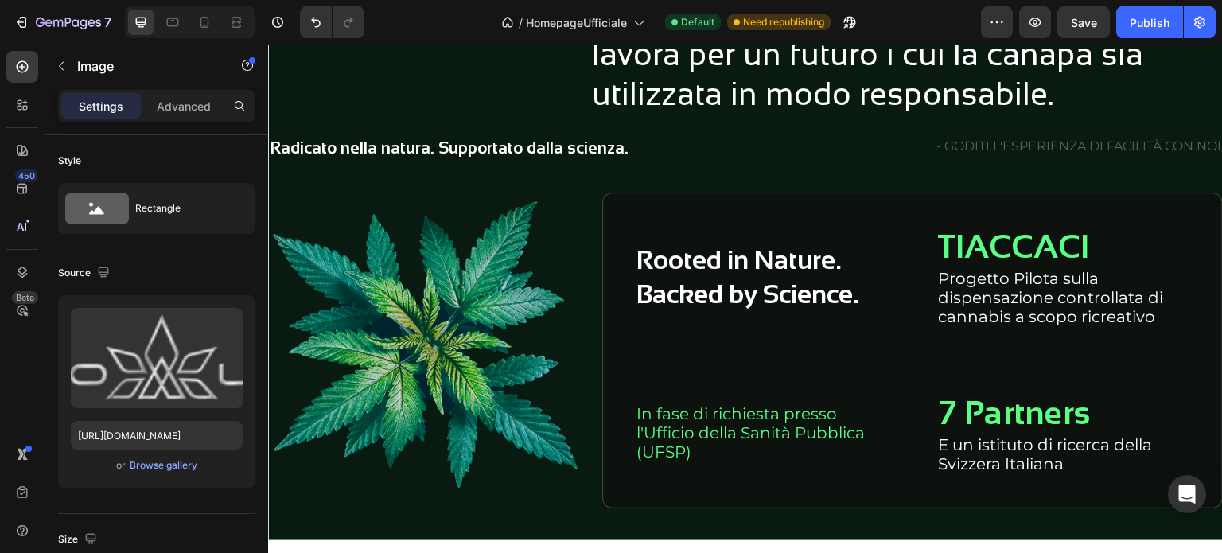
scroll to position [1753, 0]
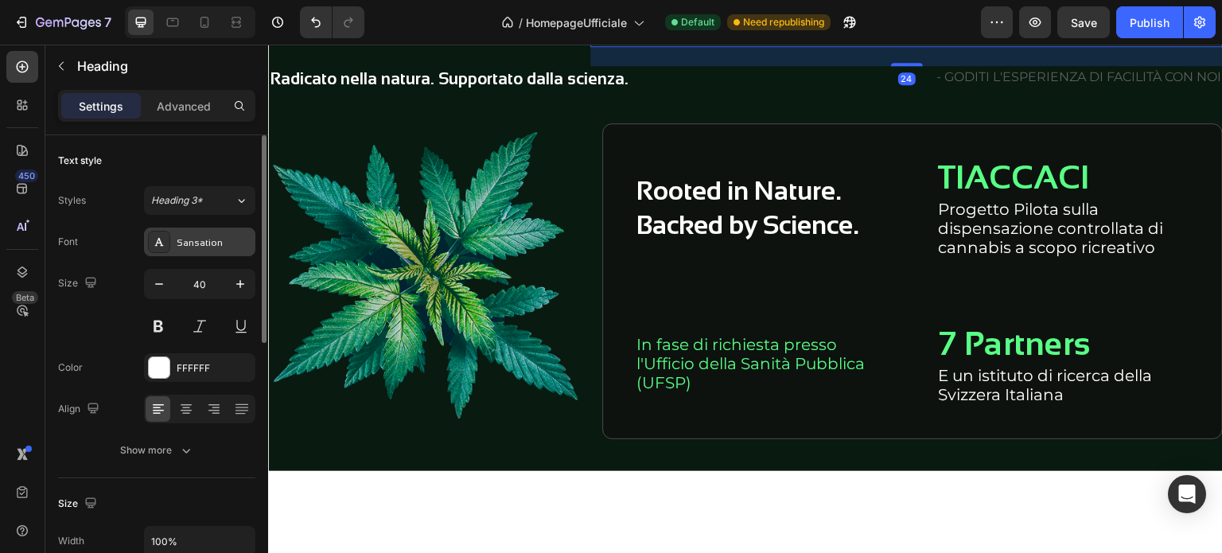
click at [193, 248] on div "Sansation" at bounding box center [214, 243] width 75 height 14
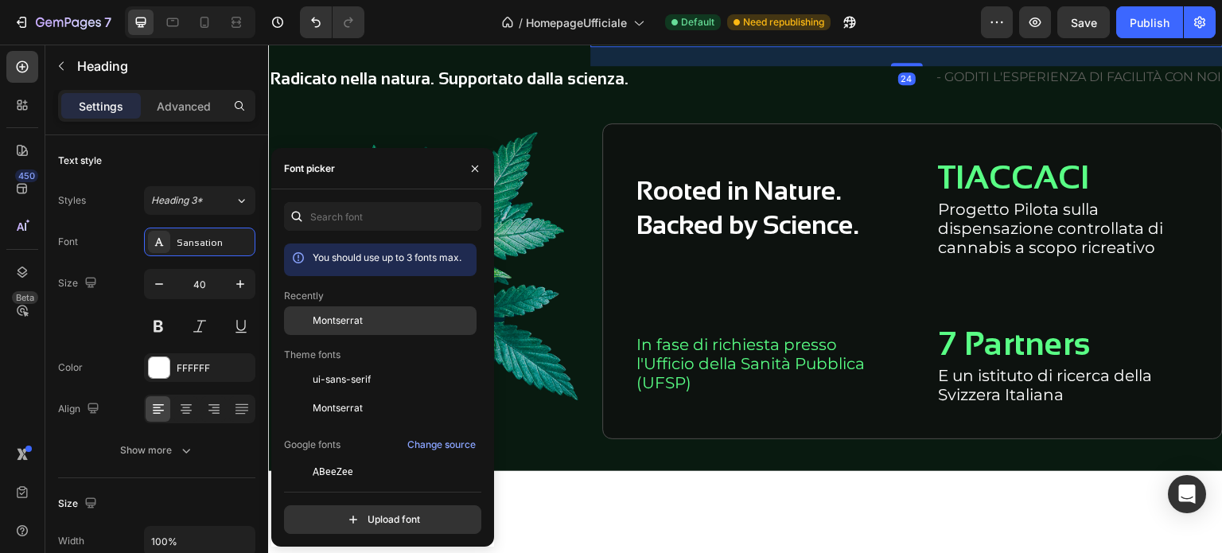
click at [318, 318] on span "Montserrat" at bounding box center [338, 321] width 50 height 14
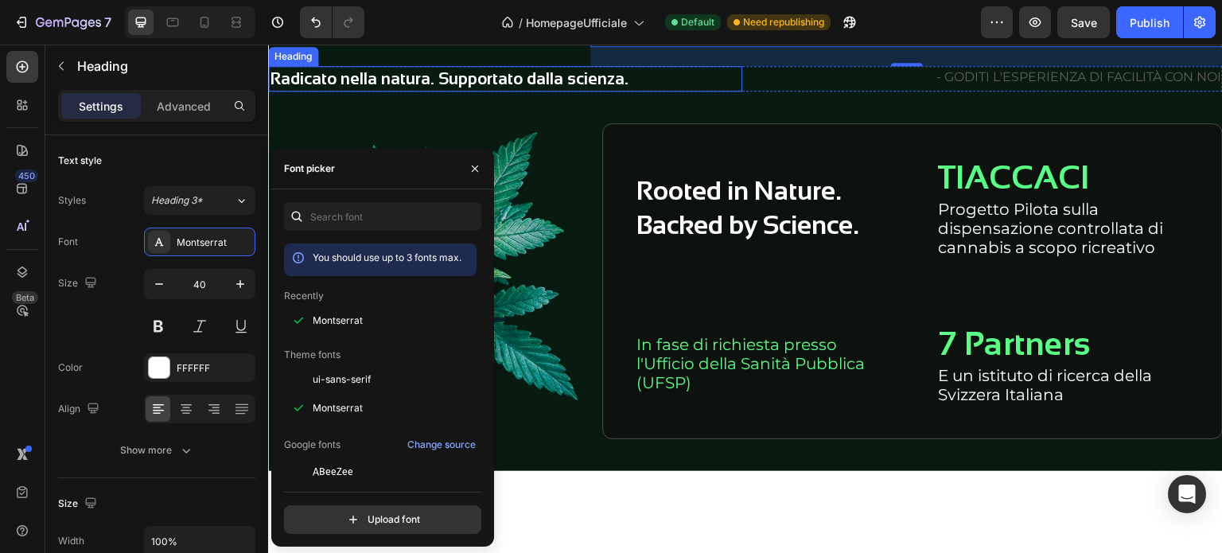
click at [543, 92] on h2 "Radicato nella natura. Supportato dalla scienza." at bounding box center [505, 78] width 474 height 25
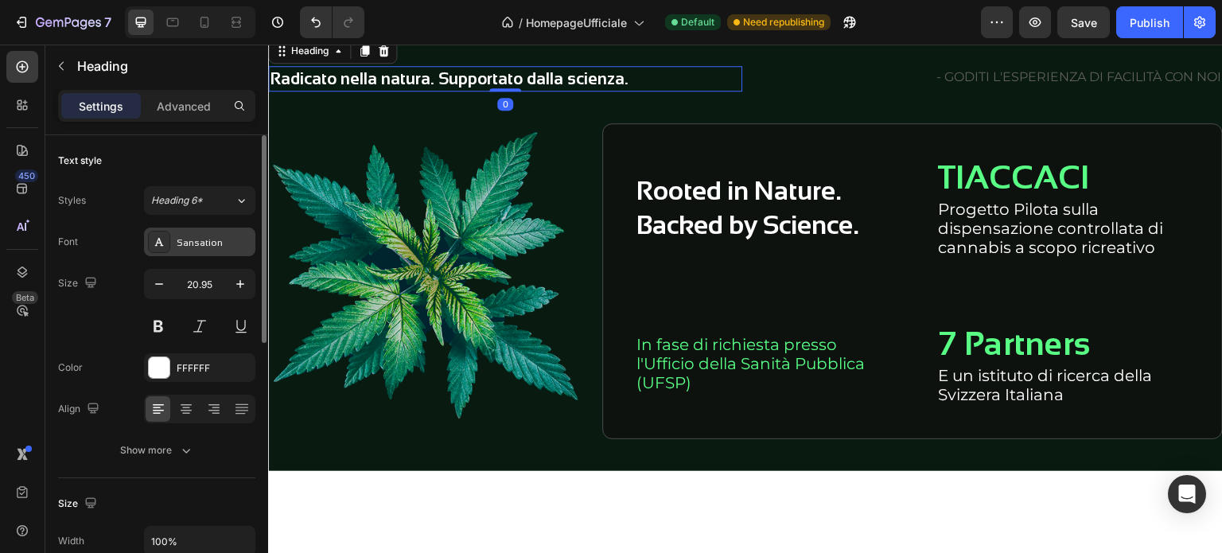
click at [223, 236] on div "Sansation" at bounding box center [214, 243] width 75 height 14
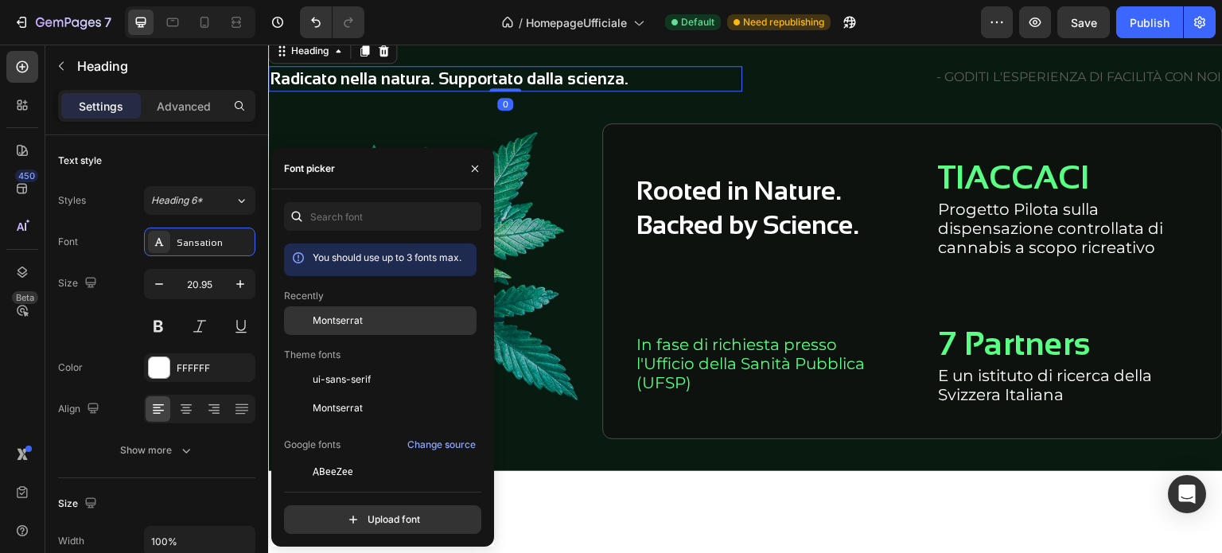
click at [341, 315] on span "Montserrat" at bounding box center [338, 321] width 50 height 14
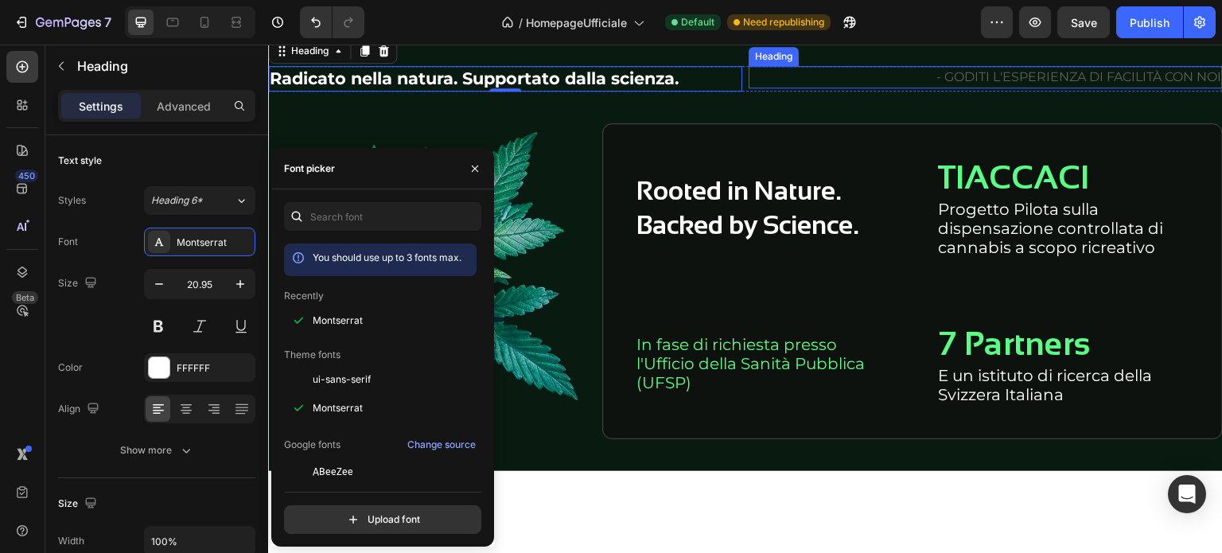
click at [973, 88] on h2 "- GODITI L'ESPERIENZA DI FACILITÀ CON NOI" at bounding box center [986, 77] width 474 height 22
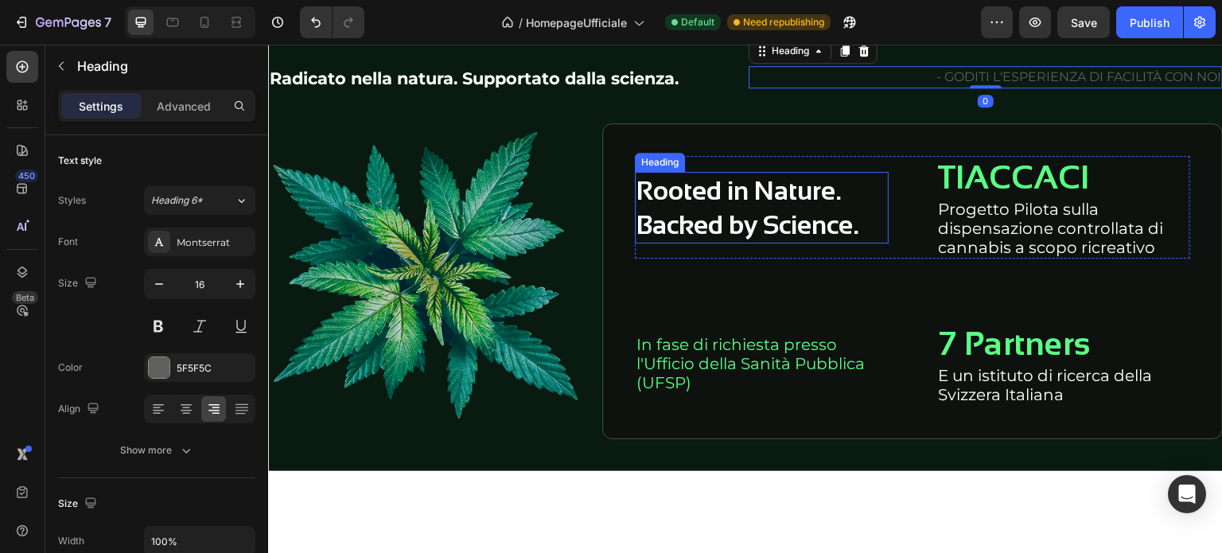
click at [715, 244] on h2 "Rooted in Nature. Backed by Science." at bounding box center [762, 208] width 254 height 72
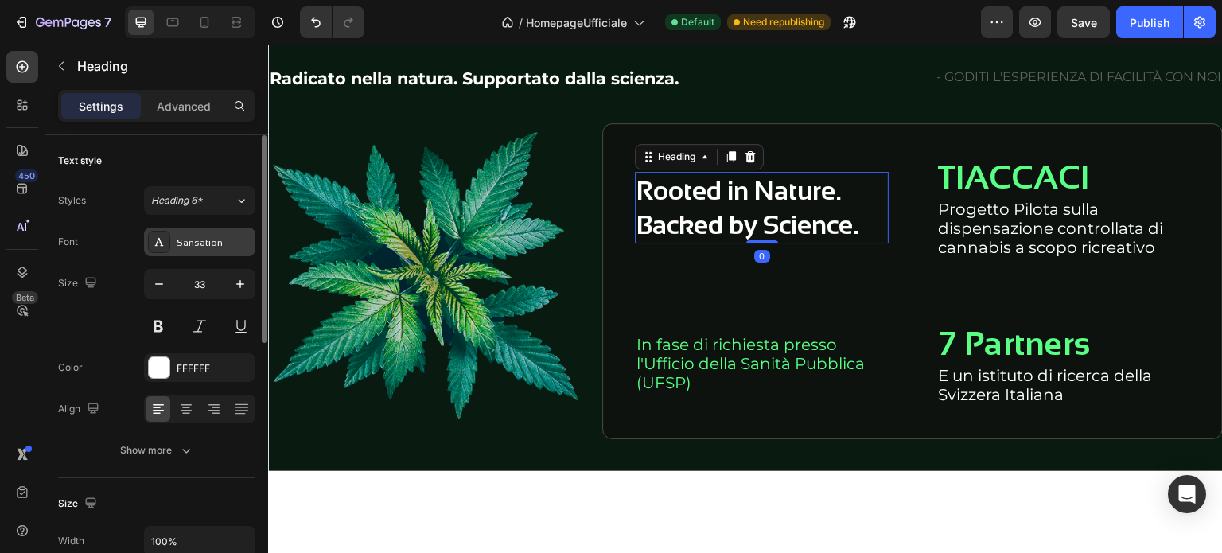
click at [208, 237] on div "Sansation" at bounding box center [214, 243] width 75 height 14
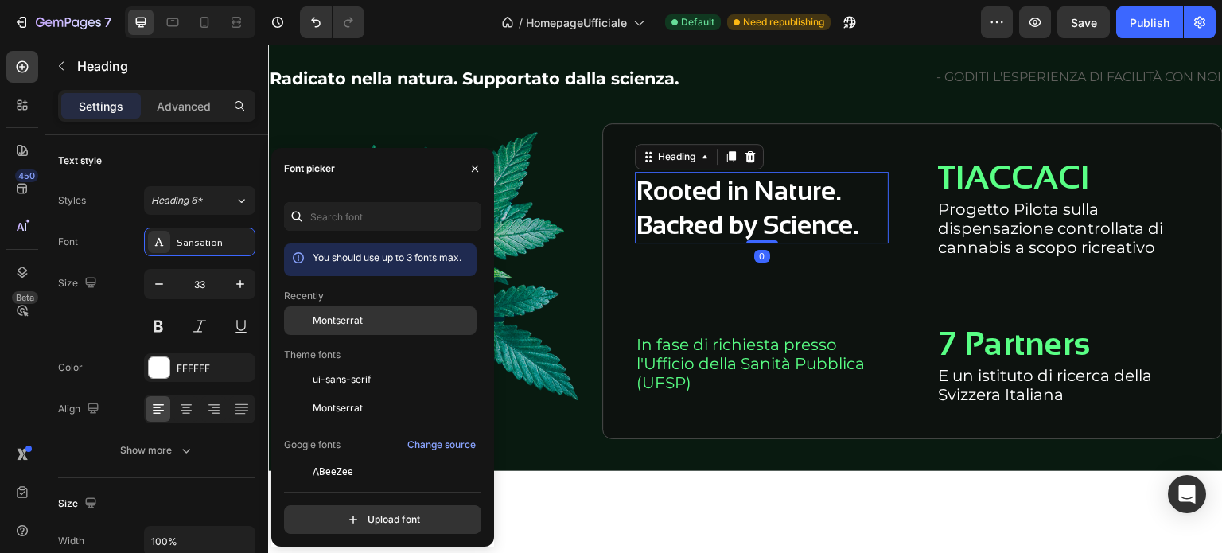
click at [365, 321] on div "Montserrat" at bounding box center [393, 321] width 161 height 14
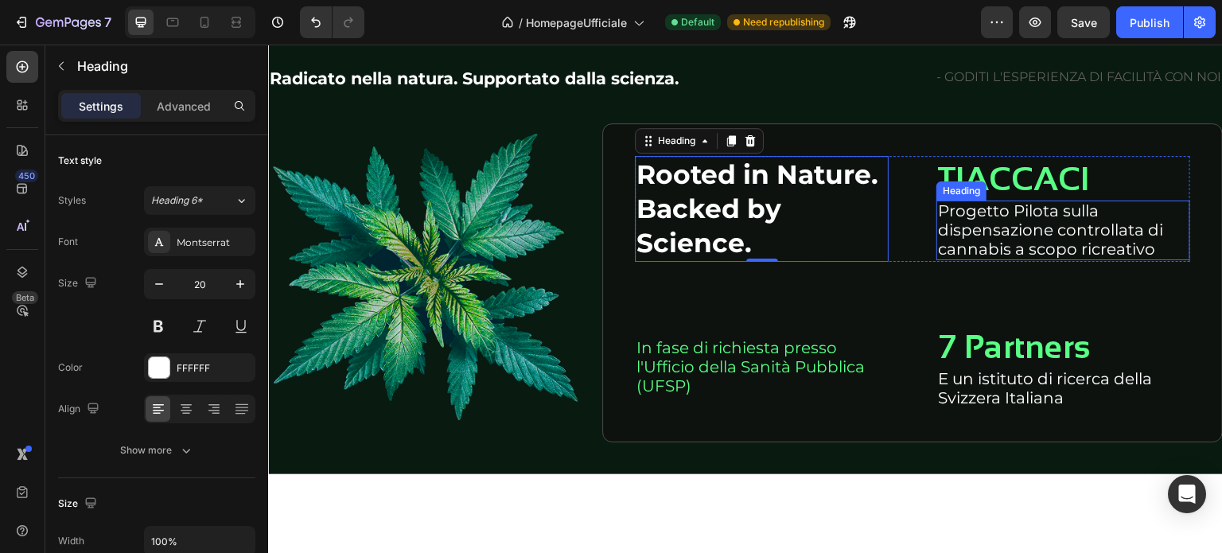
click at [983, 260] on h2 "Progetto Pilota sulla dispensazione controllata di cannabis a scopo ricreativo" at bounding box center [1064, 231] width 254 height 60
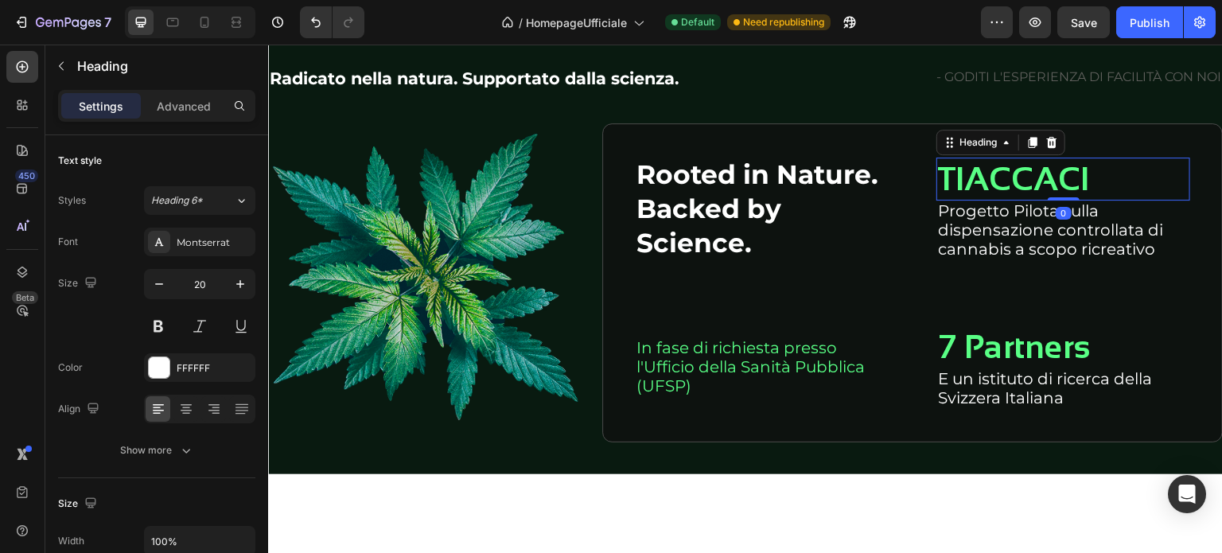
click at [1052, 201] on h2 "TIACCACI" at bounding box center [1064, 179] width 254 height 43
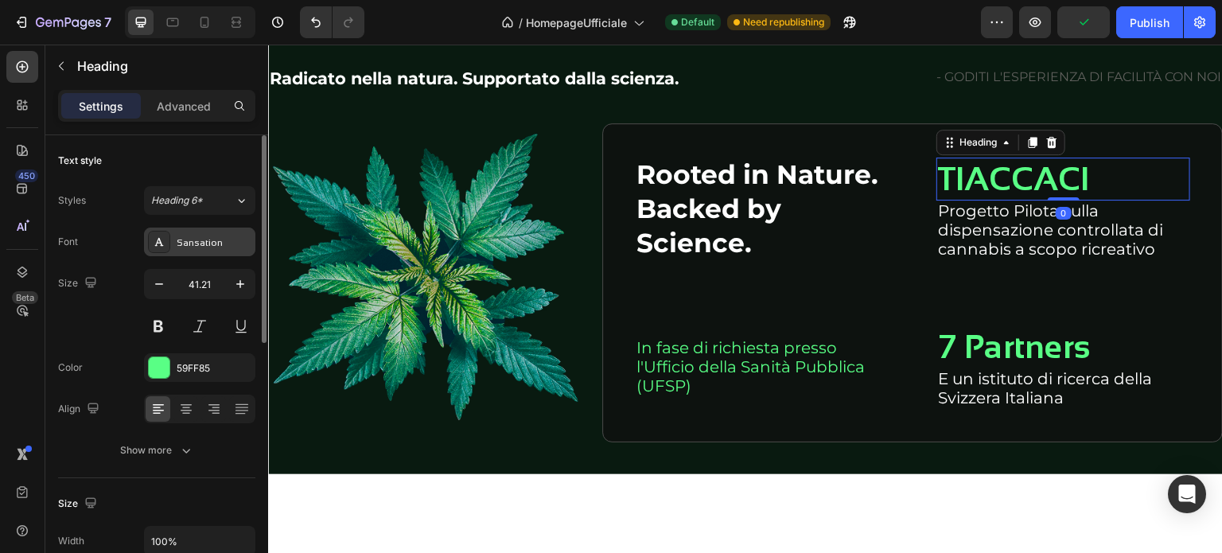
click at [229, 244] on div "Sansation" at bounding box center [214, 243] width 75 height 14
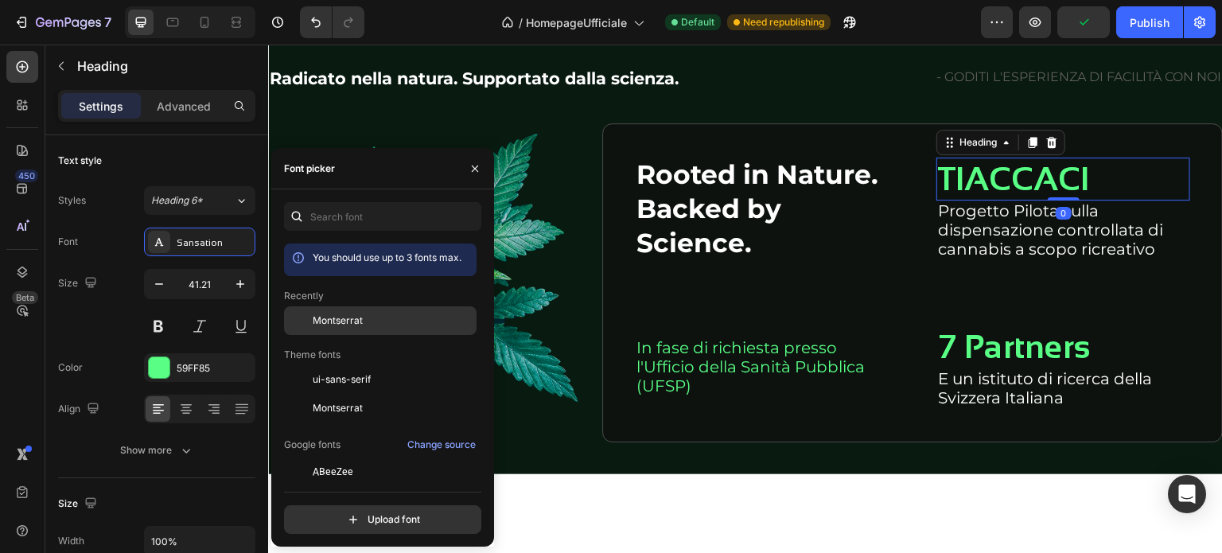
click at [350, 321] on span "Montserrat" at bounding box center [338, 321] width 50 height 14
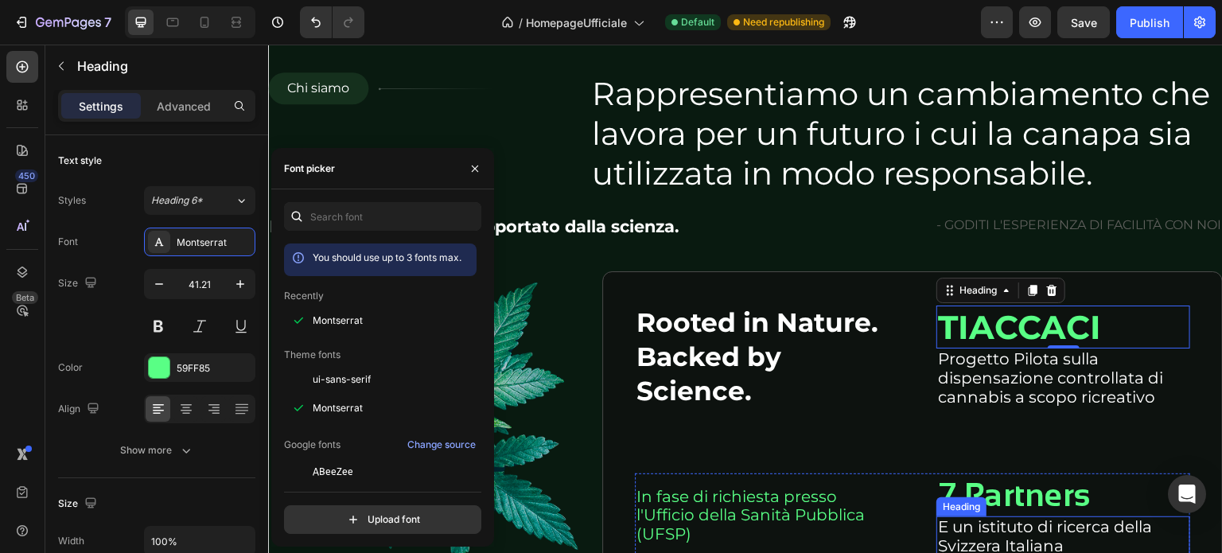
scroll to position [1992, 0]
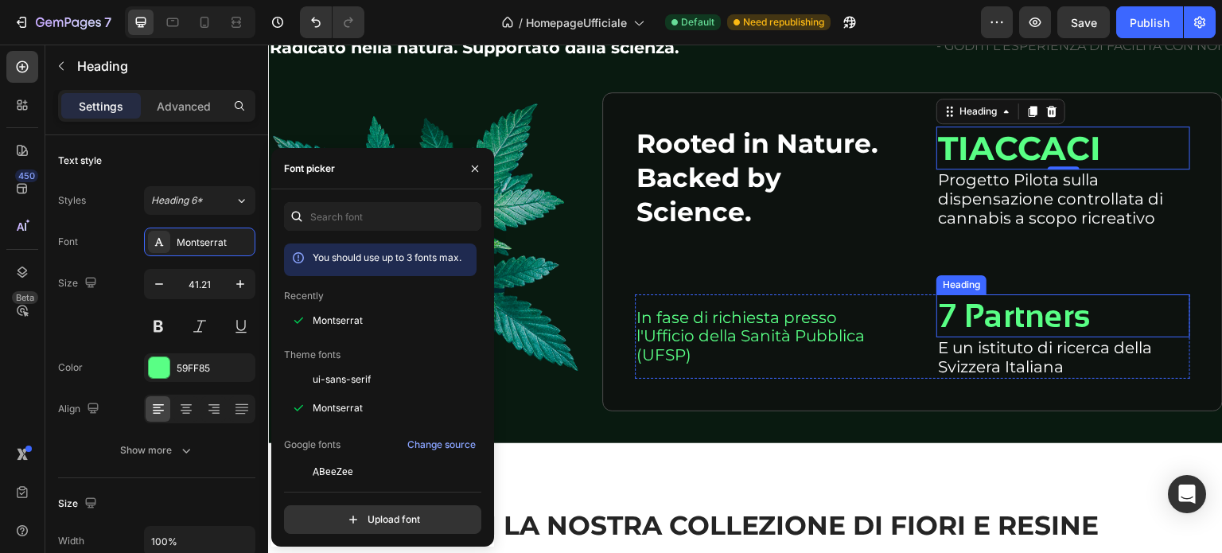
click at [953, 310] on h2 "7 Partners" at bounding box center [1064, 315] width 254 height 43
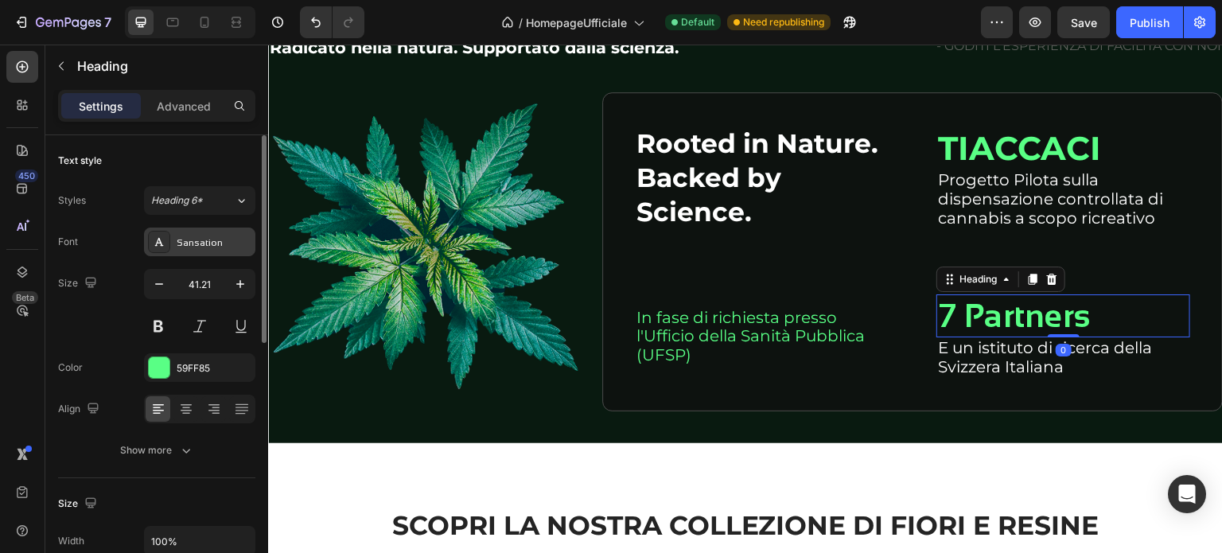
click at [194, 248] on div "Sansation" at bounding box center [214, 243] width 75 height 14
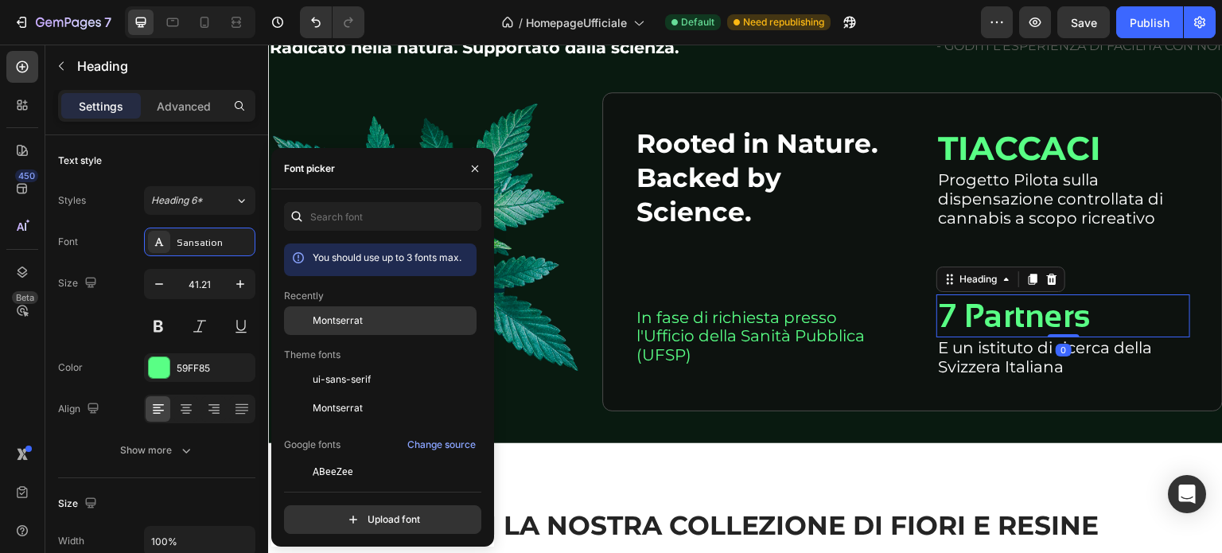
click at [339, 323] on span "Montserrat" at bounding box center [338, 321] width 50 height 14
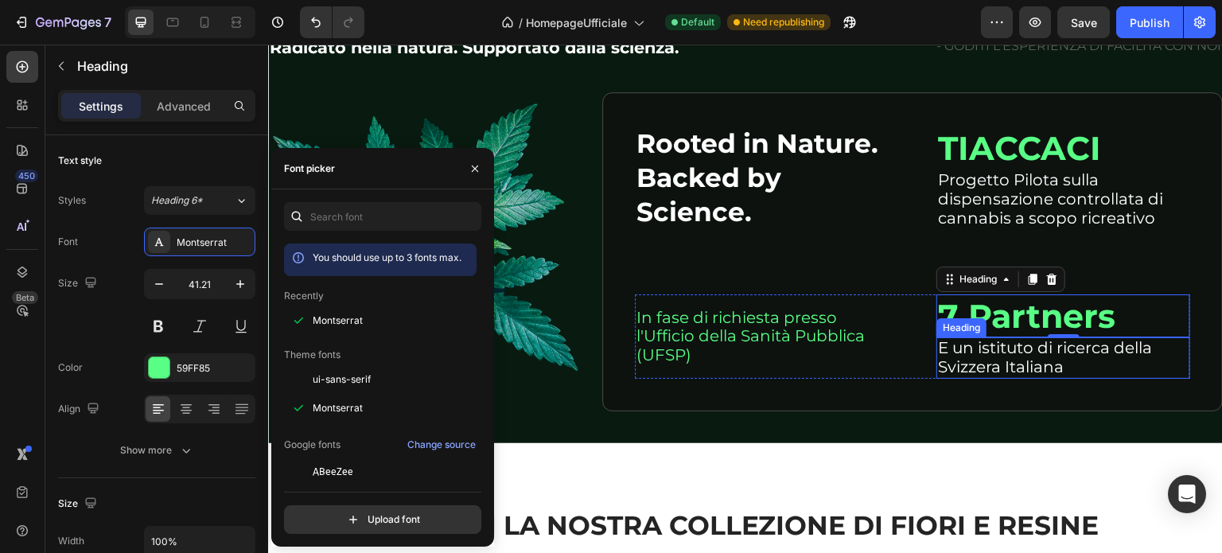
click at [980, 349] on h2 "E un istituto di ricerca della Svizzera Italiana" at bounding box center [1064, 357] width 254 height 41
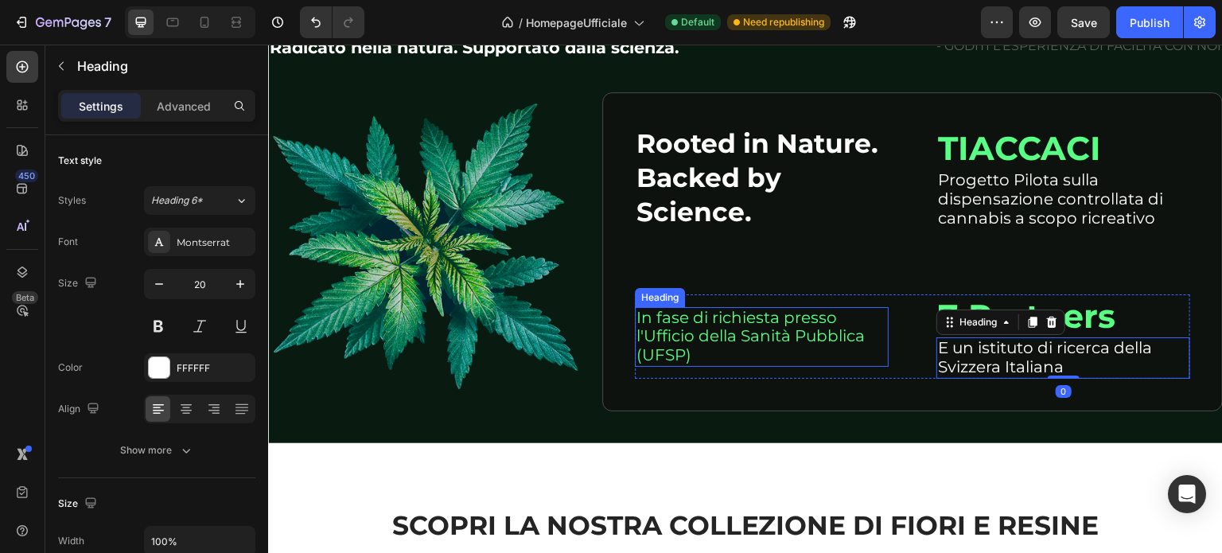
click at [731, 325] on h2 "In fase di richiesta presso l'Ufficio della Sanità Pubblica (UFSP)" at bounding box center [762, 337] width 254 height 60
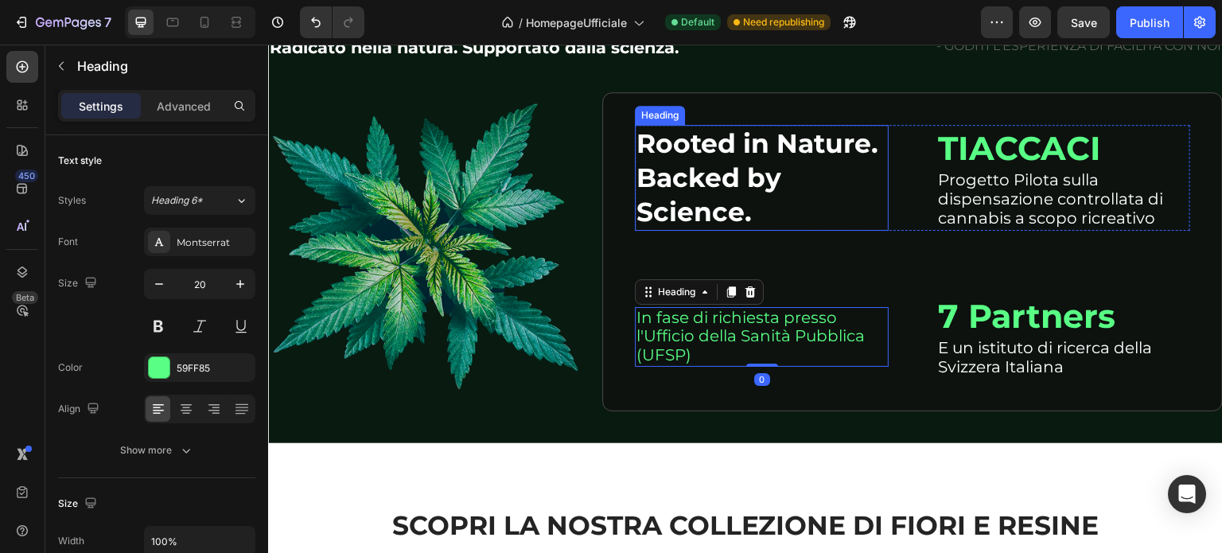
click at [699, 150] on h2 "Rooted in Nature. Backed by Science." at bounding box center [762, 178] width 254 height 106
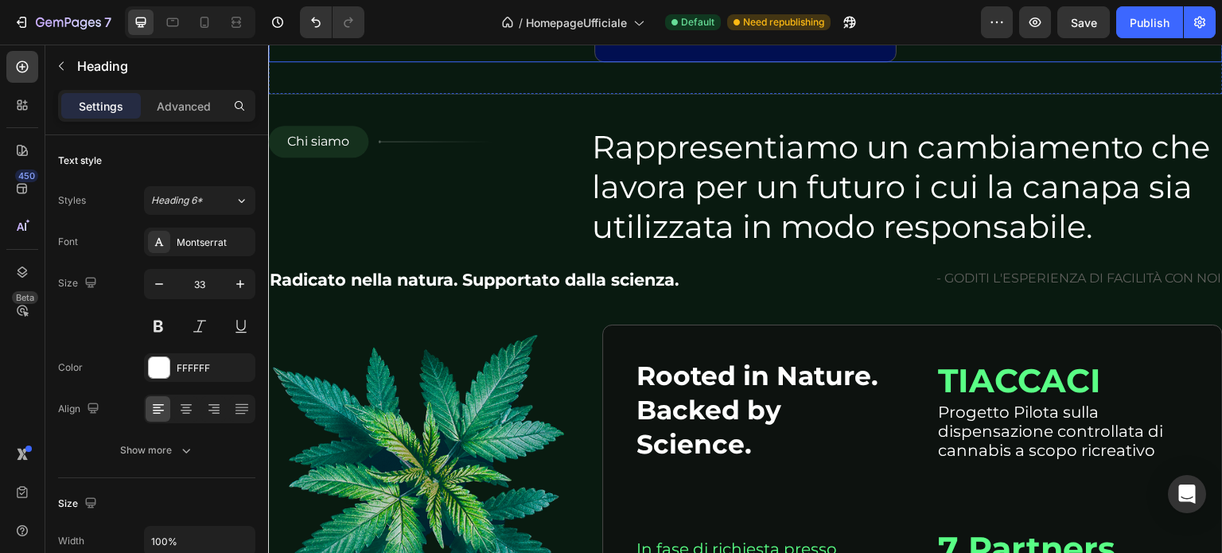
scroll to position [1545, 0]
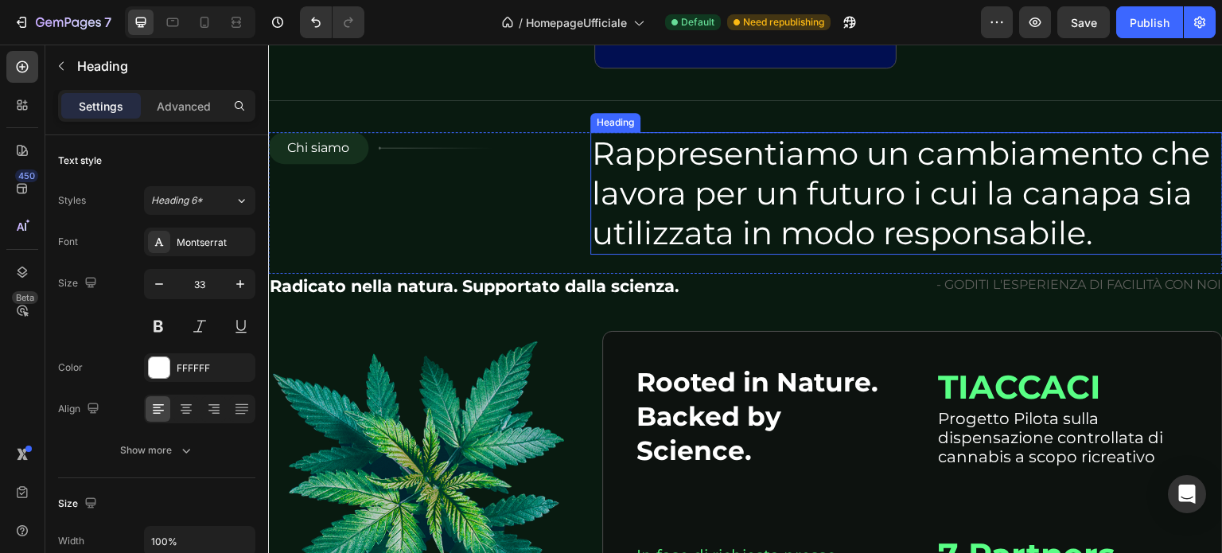
click at [735, 255] on h2 "Rappresentiamo un cambiamento che lavora per un futuro i cui la canapa sia util…" at bounding box center [906, 193] width 633 height 123
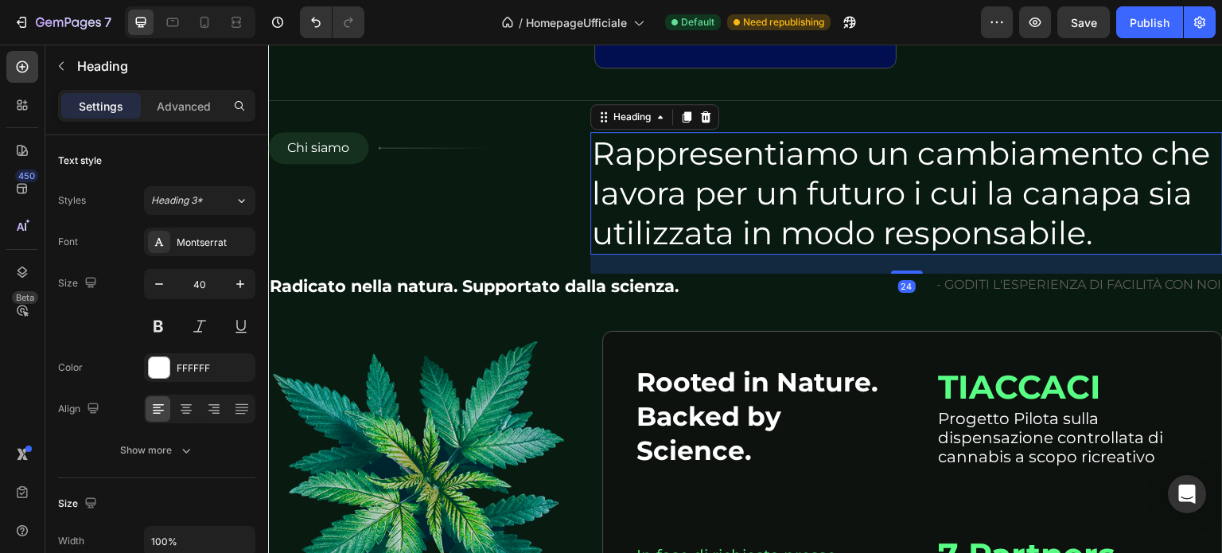
click at [734, 255] on h2 "Rappresentiamo un cambiamento che lavora per un futuro i cui la canapa sia util…" at bounding box center [906, 193] width 633 height 123
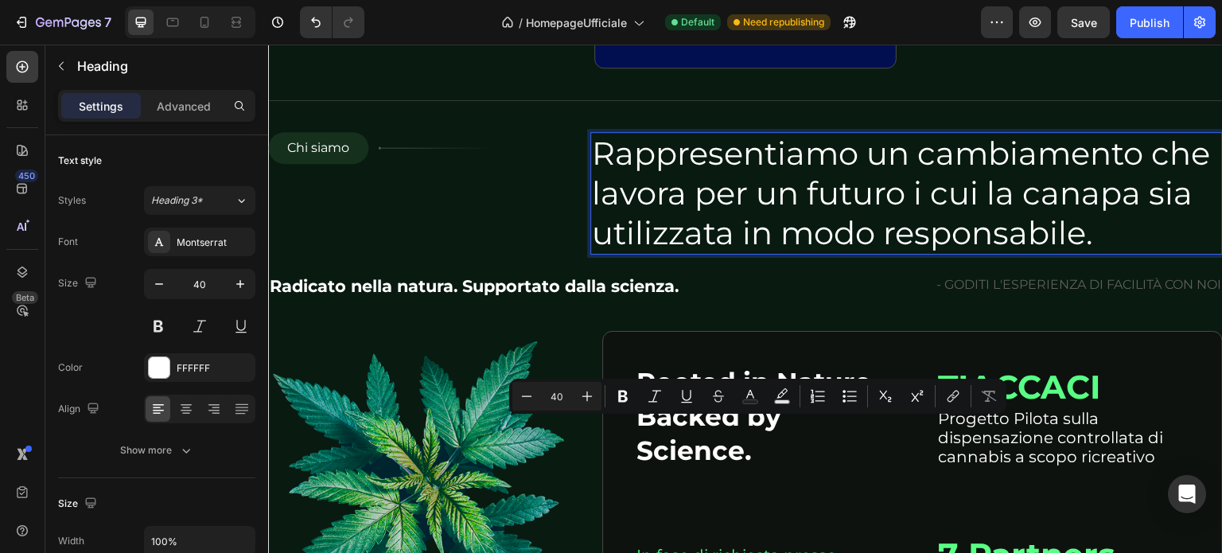
click at [731, 253] on p "Rappresentiamo un cambiamento che lavora per un futuro i cui la canapa sia util…" at bounding box center [906, 193] width 629 height 119
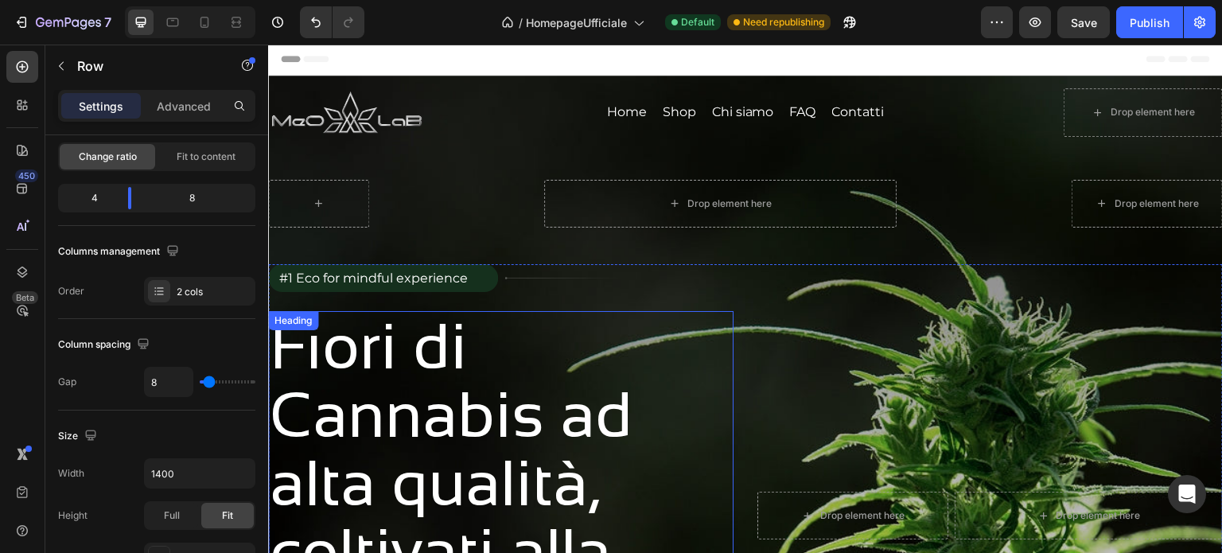
scroll to position [0, 0]
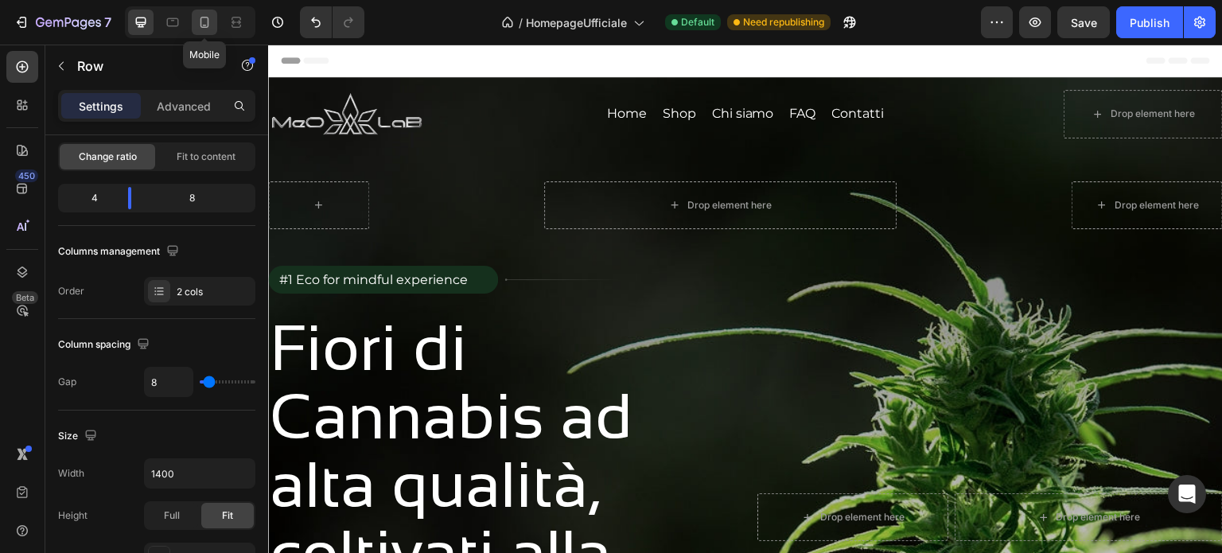
click at [206, 15] on icon at bounding box center [205, 22] width 16 height 16
type input "0"
type input "100%"
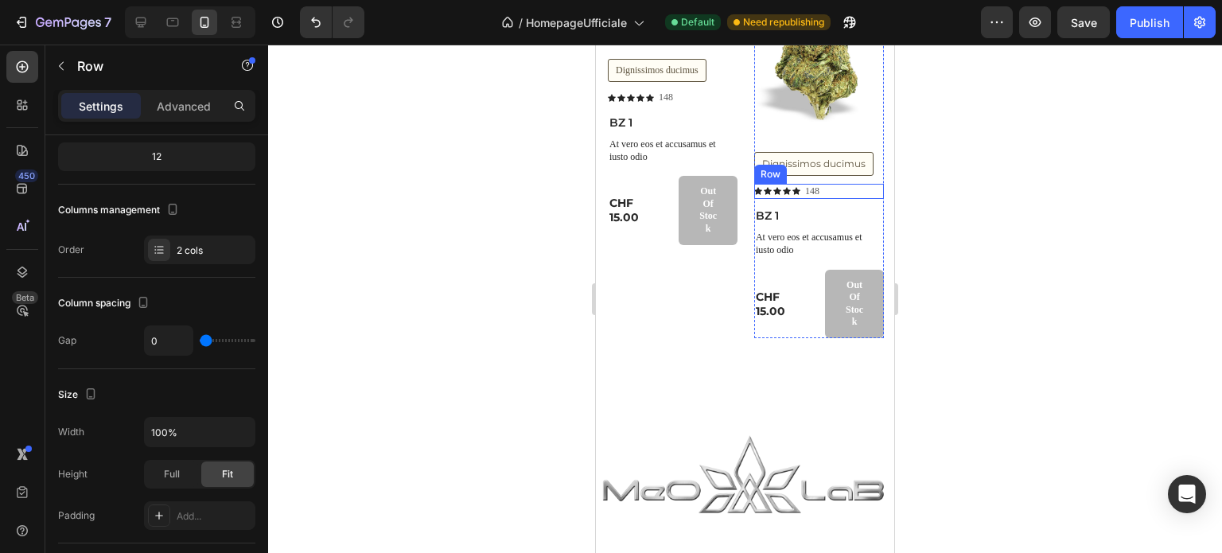
scroll to position [3899, 0]
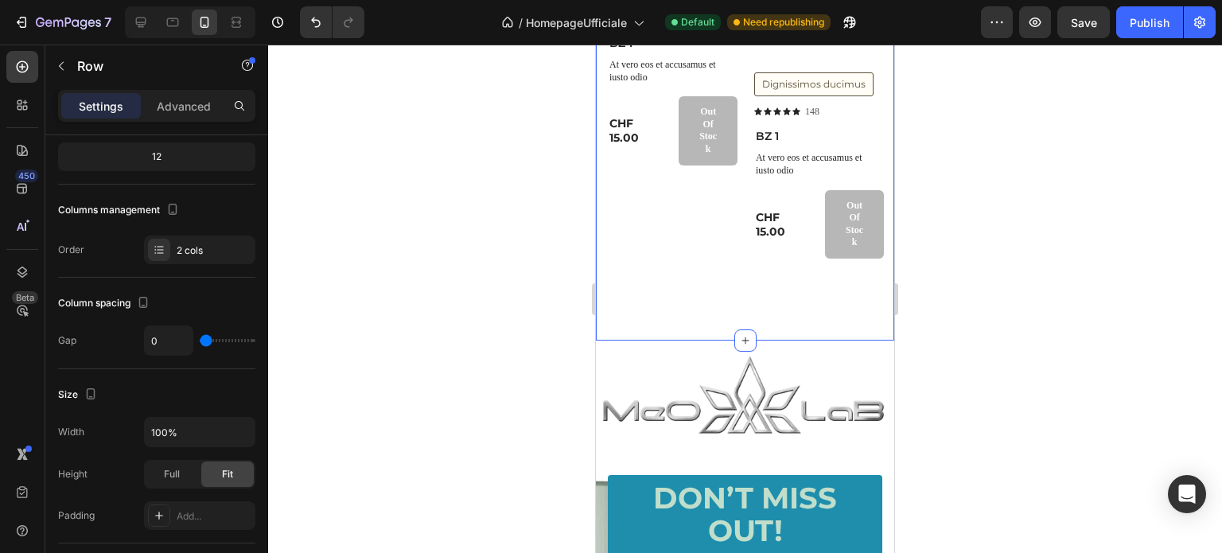
click at [733, 313] on div "SCOPRI LA NOSTRA COLLEZIONE [PERSON_NAME] E RESINE Heading Row Product Images D…" at bounding box center [745, 21] width 298 height 638
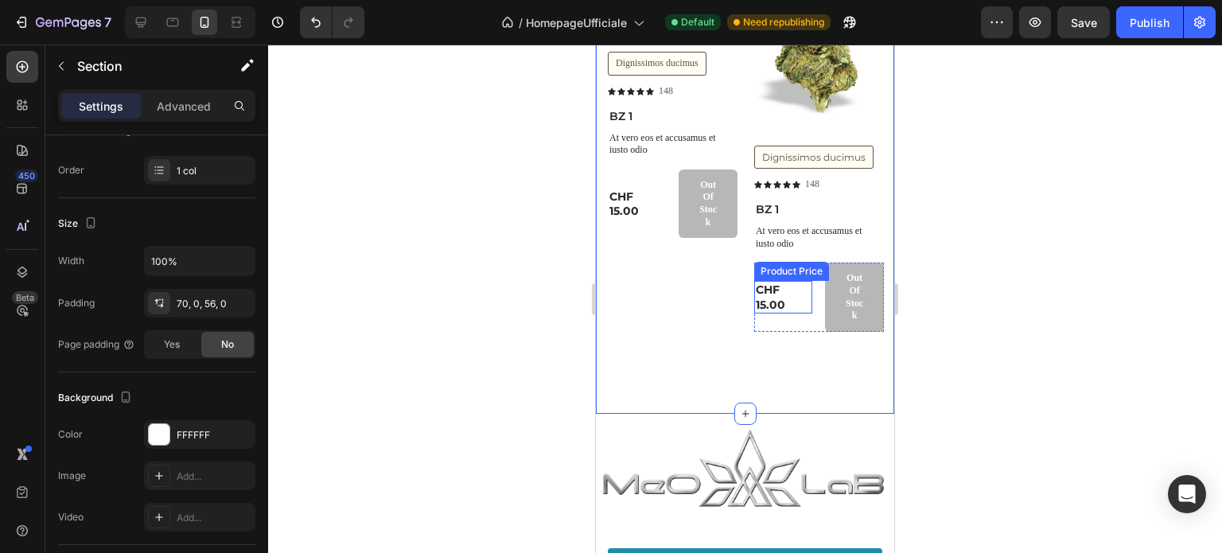
scroll to position [3740, 0]
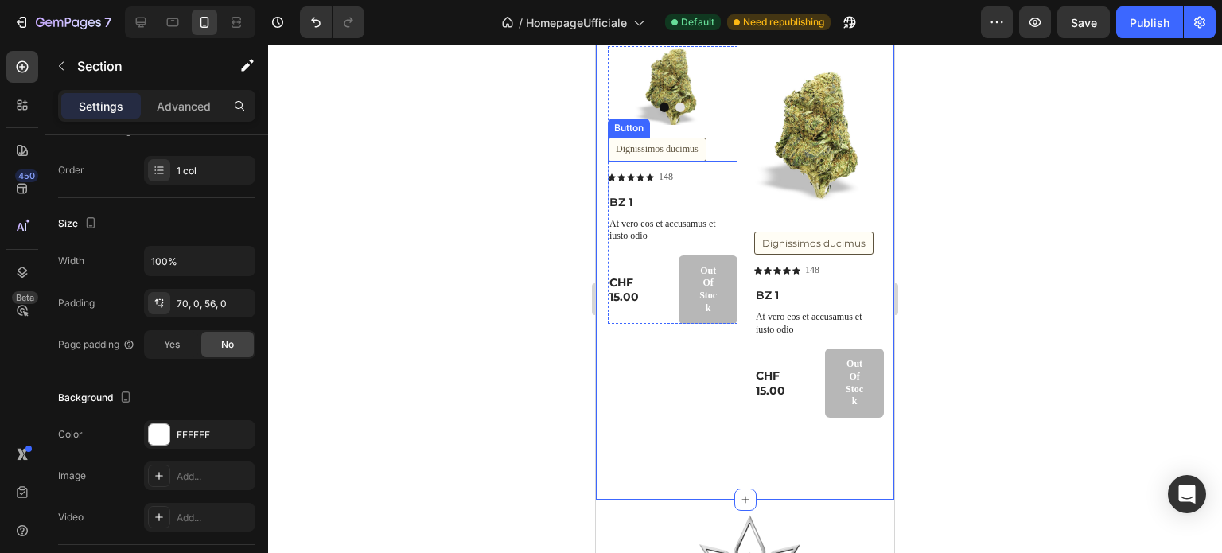
click at [657, 133] on div "Product Images Dignissimos ducimus Button Icon Icon Icon Icon Icon Icon List [S…" at bounding box center [673, 119] width 130 height 147
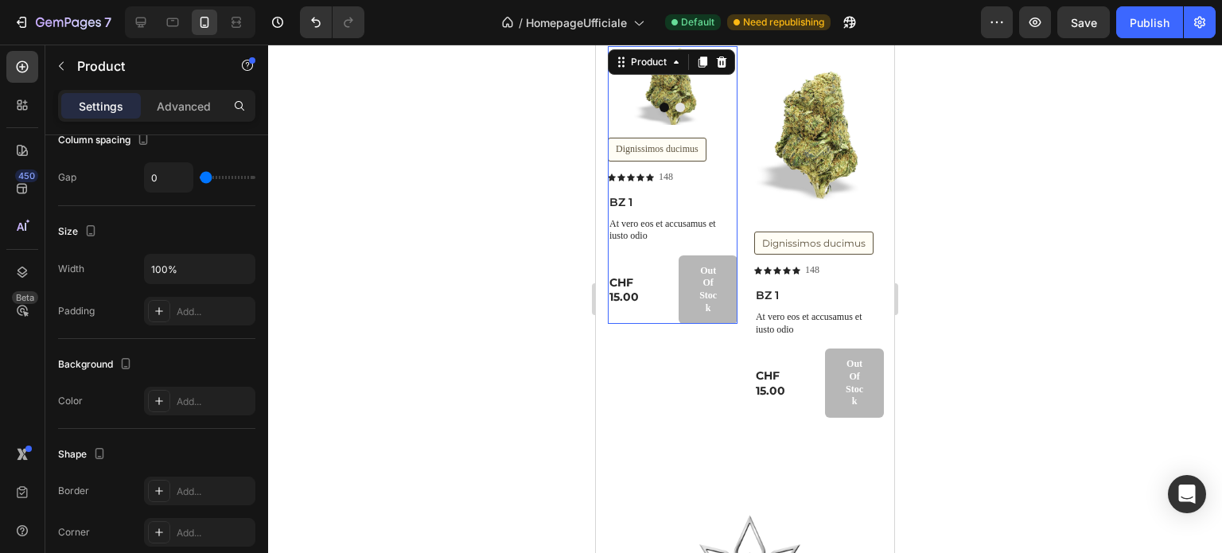
scroll to position [0, 0]
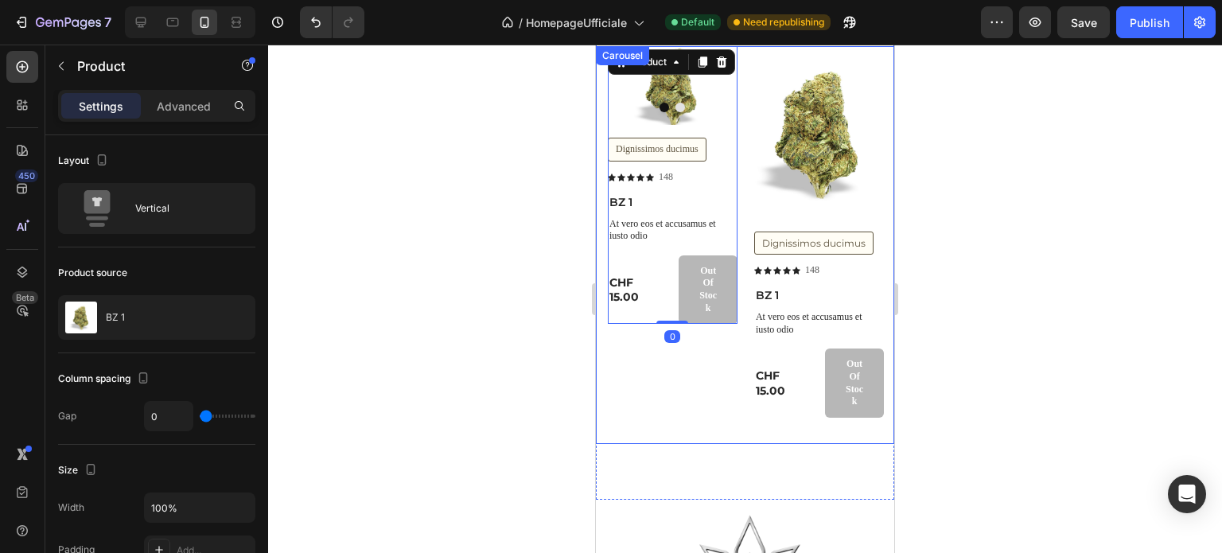
click at [632, 371] on div "Product Images Dignissimos ducimus Button Icon Icon Icon Icon Icon Icon List [S…" at bounding box center [673, 245] width 130 height 399
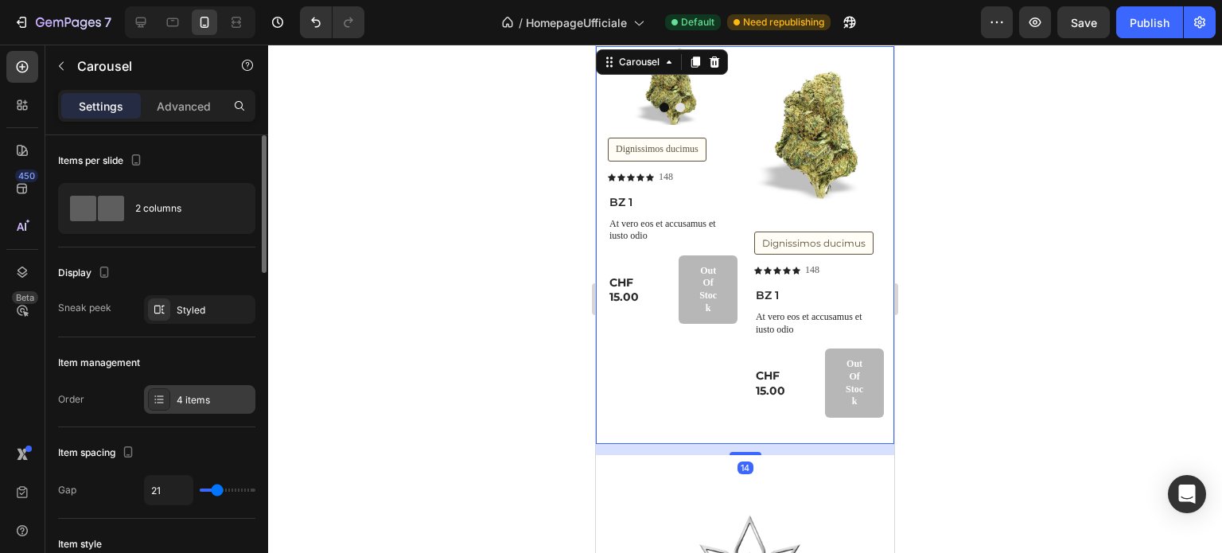
click at [194, 400] on div "4 items" at bounding box center [214, 400] width 75 height 14
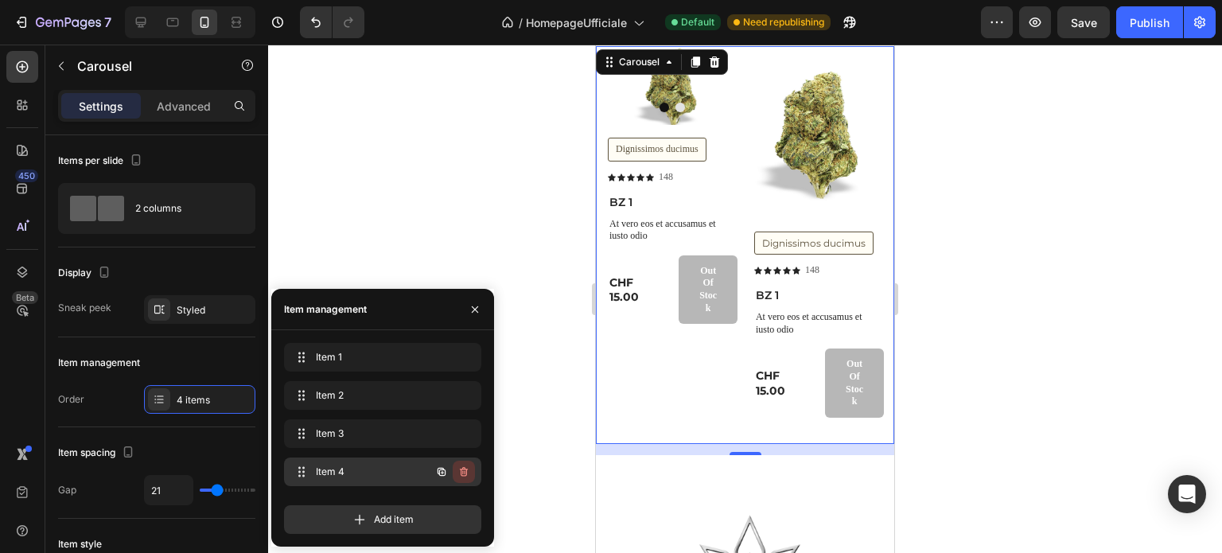
click at [464, 473] on icon "button" at bounding box center [464, 472] width 13 height 13
click at [459, 472] on div "Delete" at bounding box center [452, 472] width 29 height 14
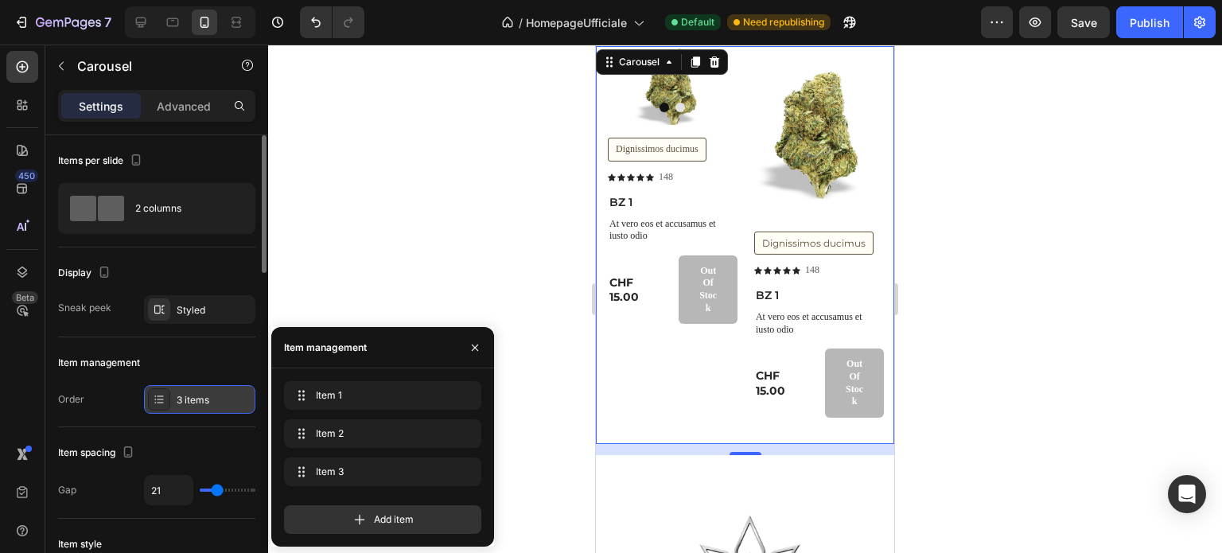
scroll to position [80, 0]
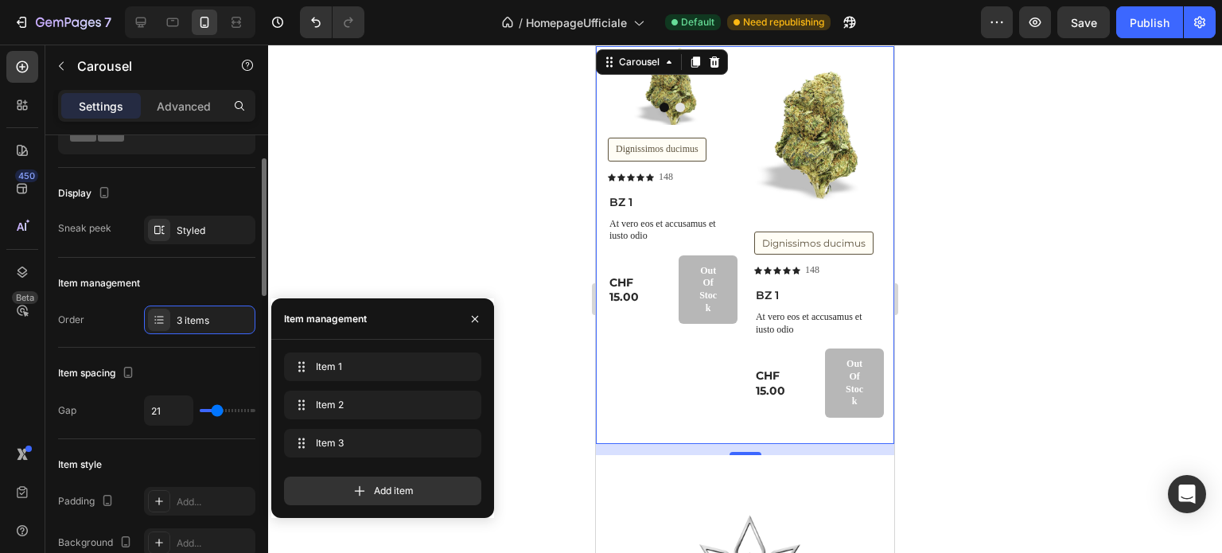
type input "52"
type input "60"
click at [238, 410] on input "range" at bounding box center [228, 410] width 56 height 3
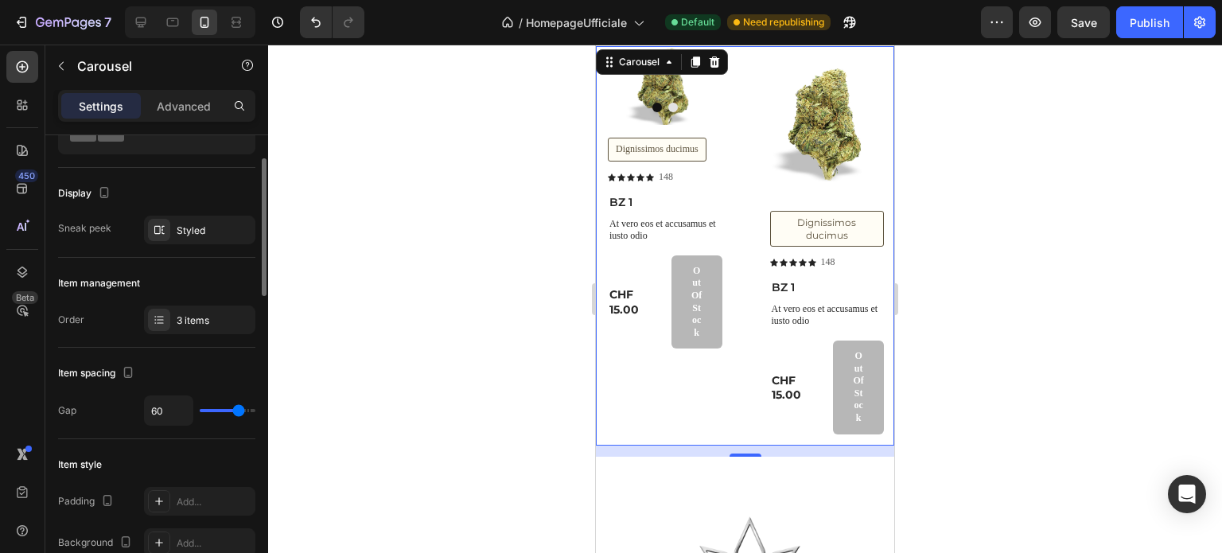
click at [239, 410] on input "range" at bounding box center [228, 410] width 56 height 3
type input "28"
type input "1"
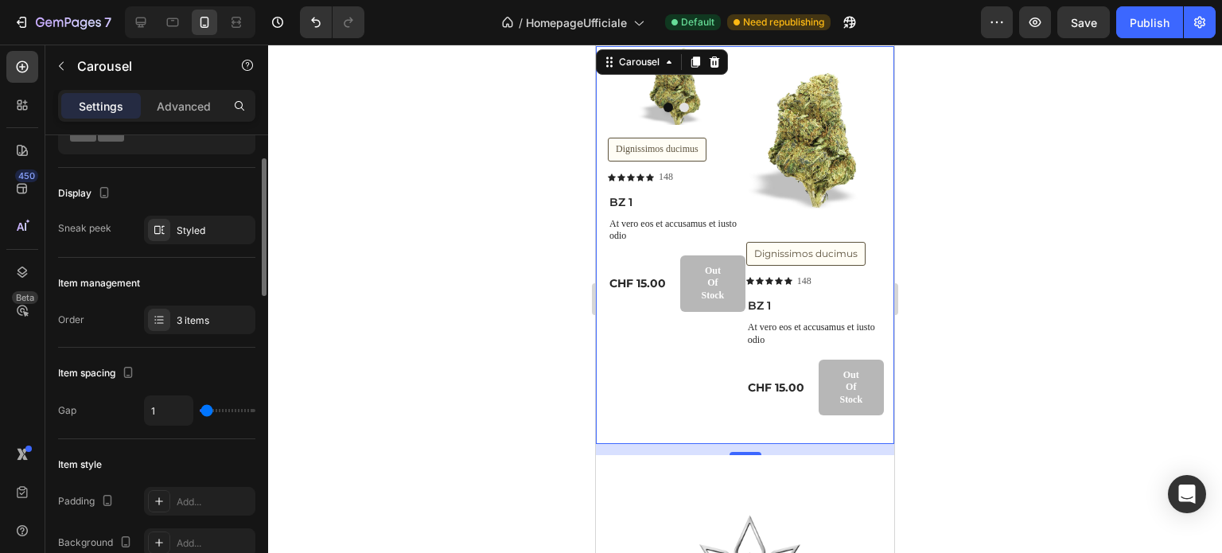
type input "80"
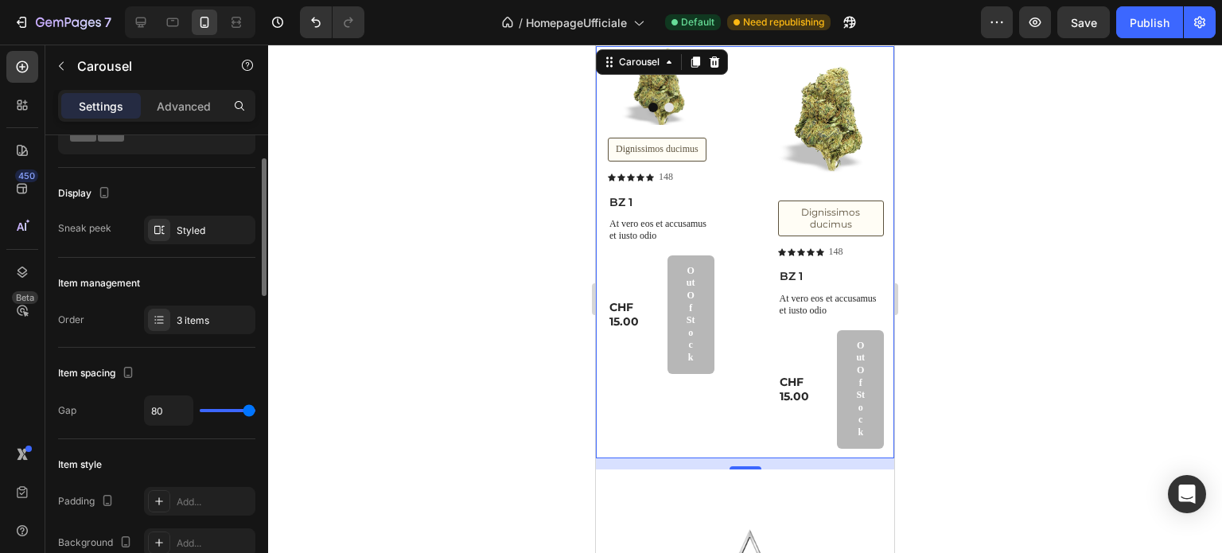
drag, startPoint x: 236, startPoint y: 410, endPoint x: 211, endPoint y: 419, distance: 26.5
type input "80"
click at [255, 410] on input "range" at bounding box center [228, 410] width 56 height 3
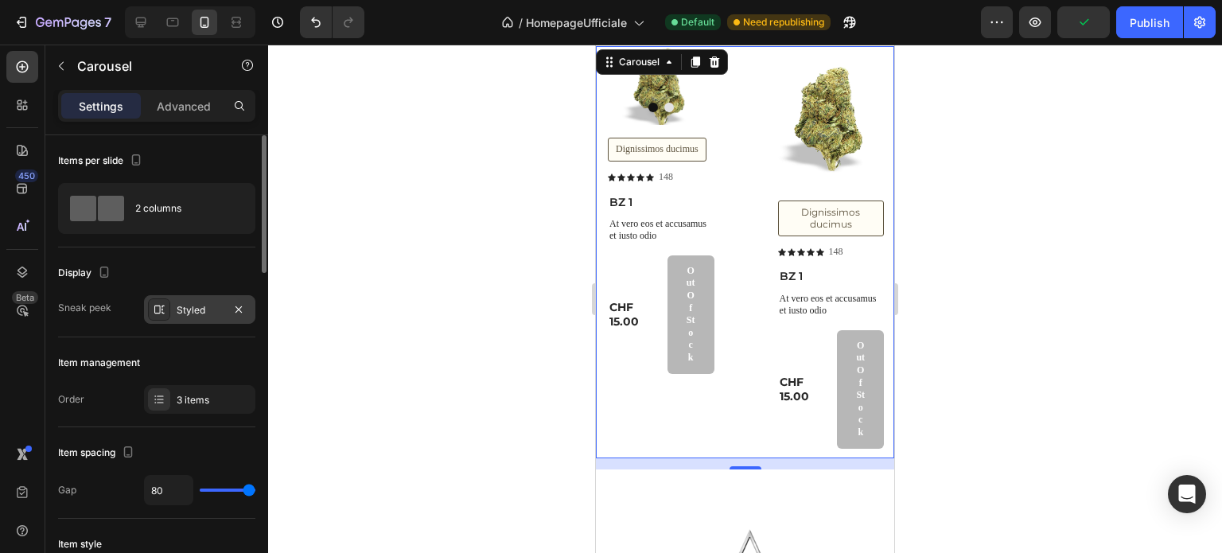
click at [191, 303] on div "Styled" at bounding box center [200, 310] width 46 height 14
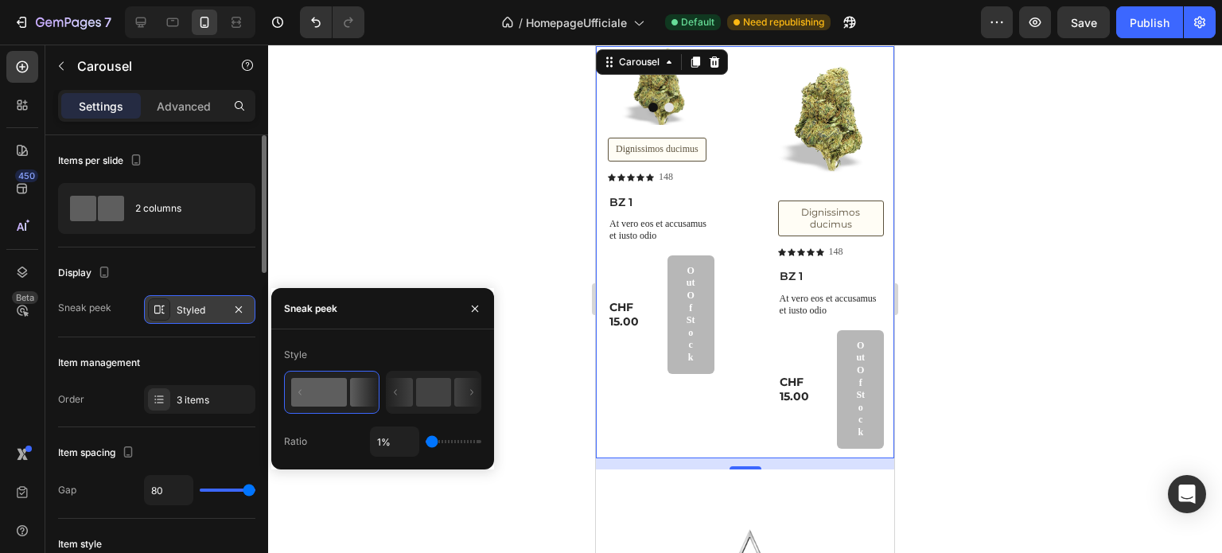
click at [191, 303] on div "Styled" at bounding box center [200, 310] width 46 height 14
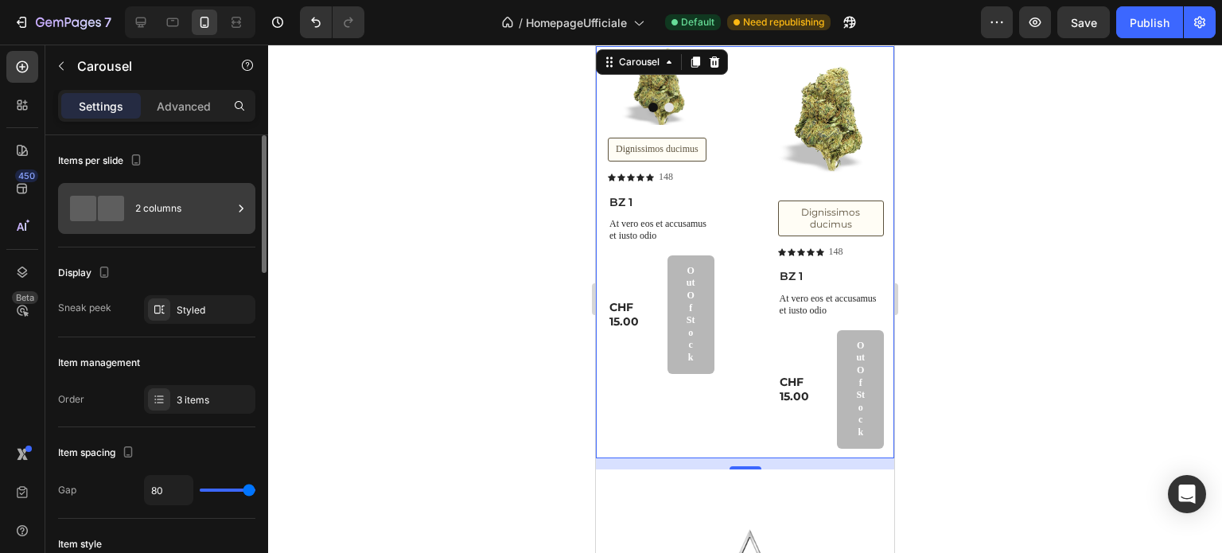
click at [166, 216] on div "2 columns" at bounding box center [183, 208] width 97 height 37
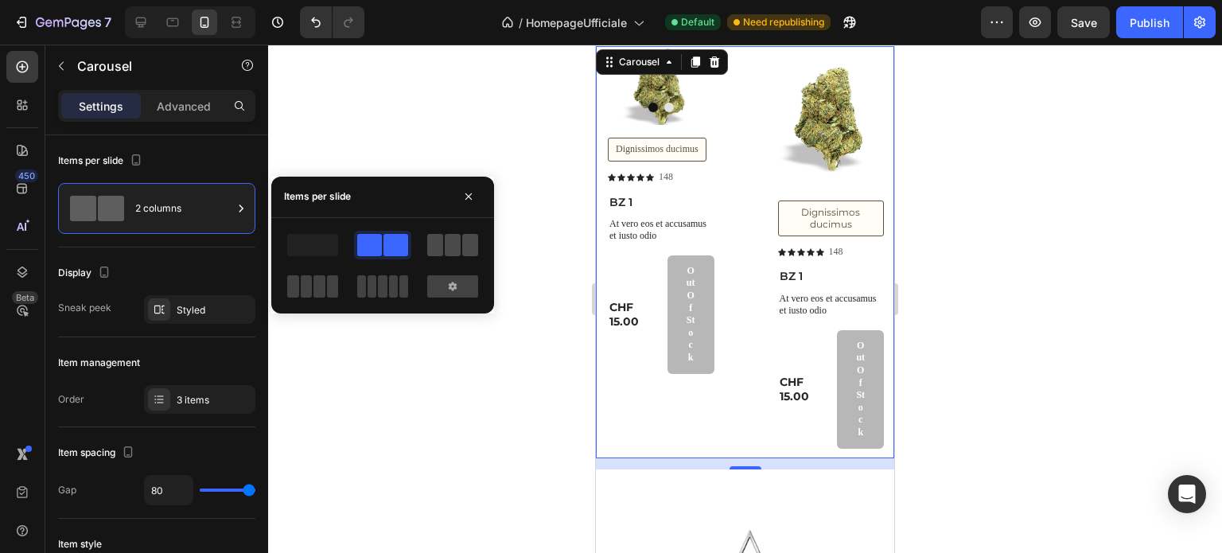
click at [449, 249] on span at bounding box center [453, 245] width 16 height 22
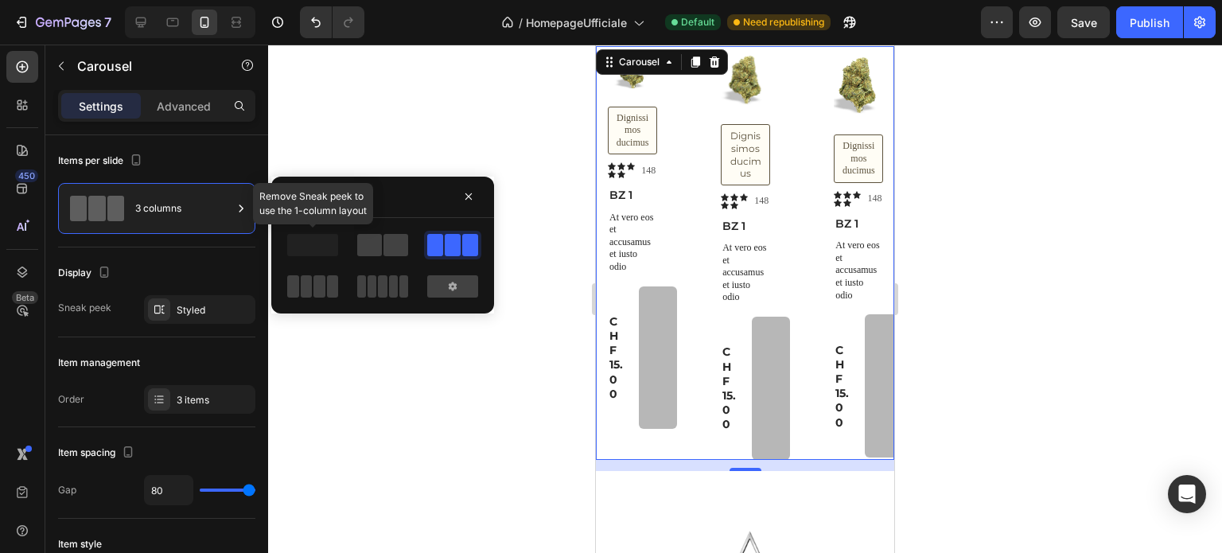
click at [327, 247] on span at bounding box center [312, 245] width 51 height 22
click at [322, 281] on span at bounding box center [320, 286] width 12 height 22
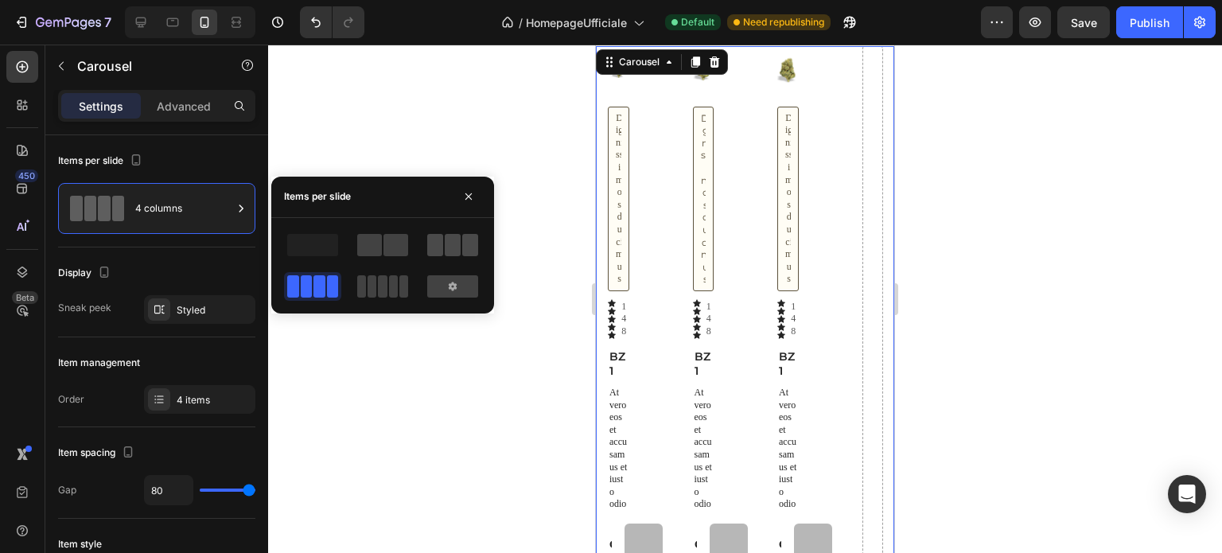
click at [436, 242] on span at bounding box center [435, 245] width 16 height 22
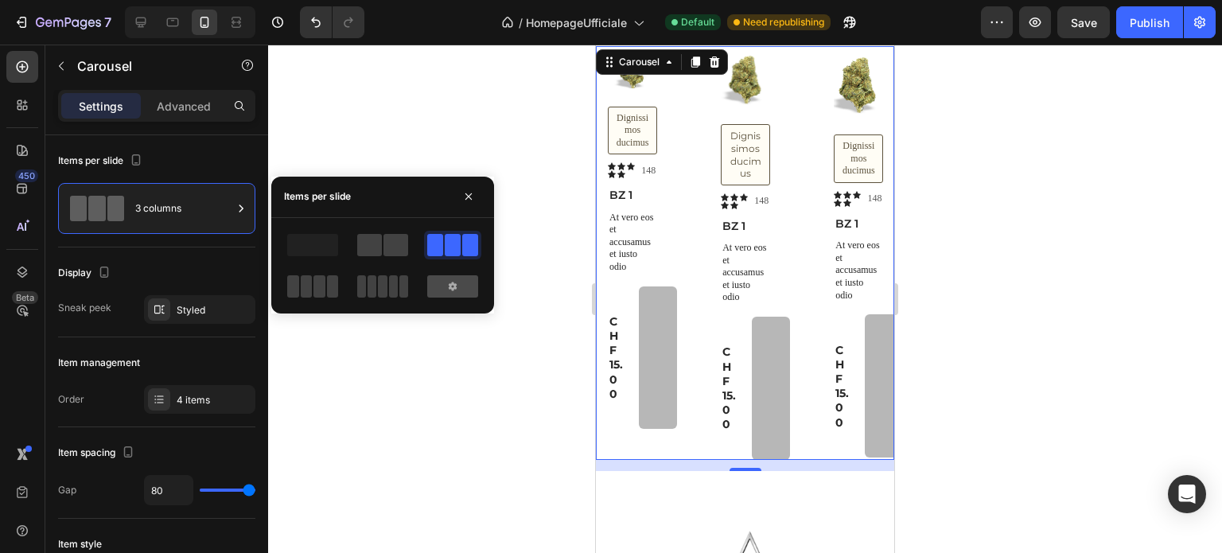
click at [442, 279] on div at bounding box center [452, 286] width 51 height 22
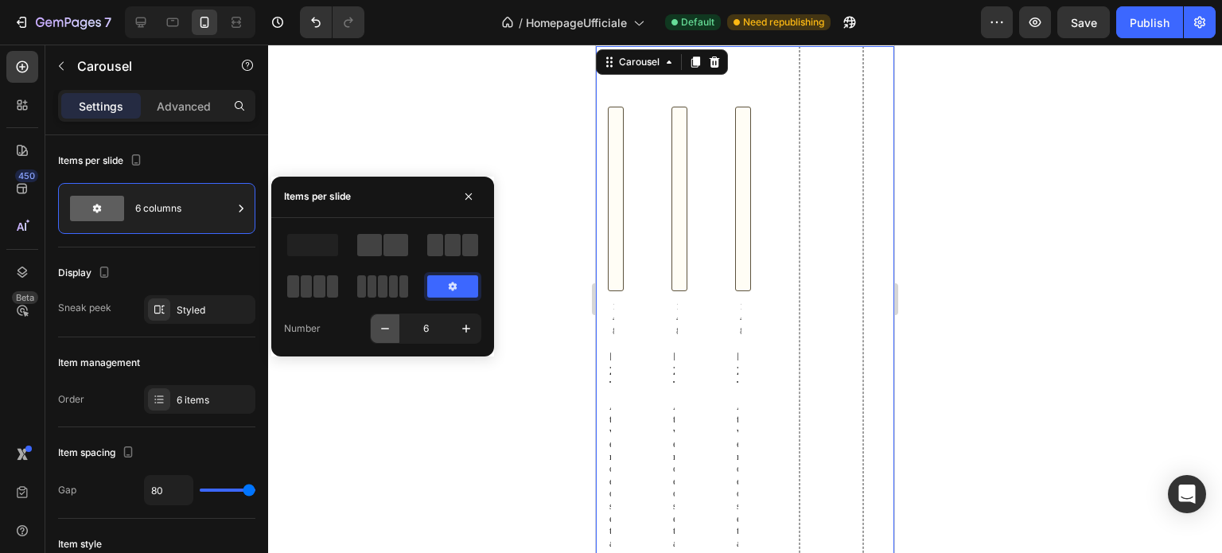
click at [385, 329] on icon "button" at bounding box center [385, 329] width 16 height 16
click at [385, 328] on icon "button" at bounding box center [385, 329] width 8 height 2
type input "3"
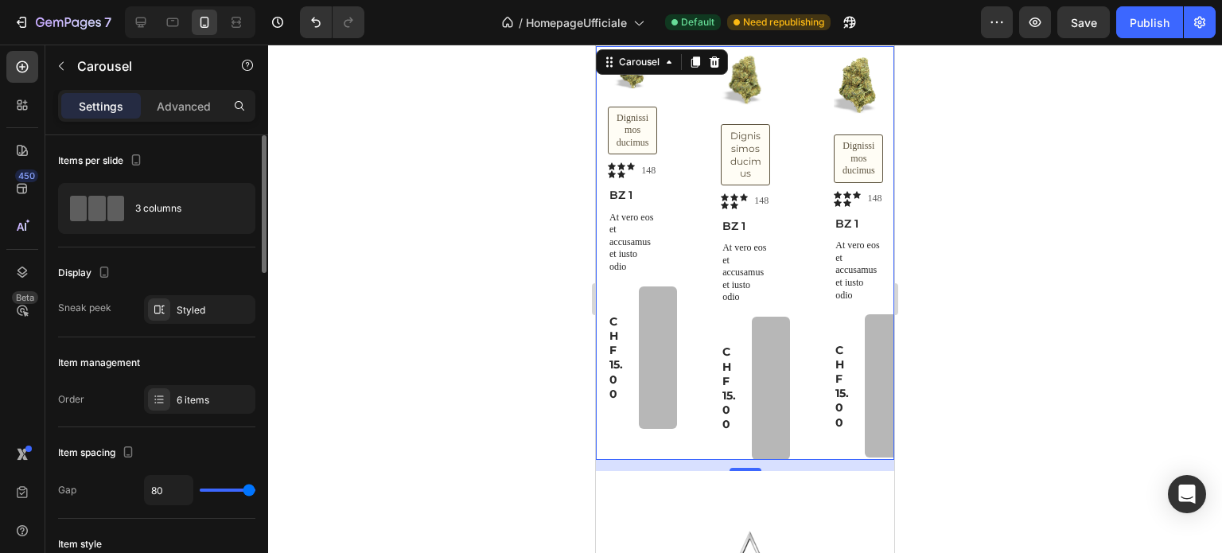
click at [181, 263] on div "Display" at bounding box center [156, 272] width 197 height 25
click at [232, 310] on icon "button" at bounding box center [238, 309] width 13 height 13
click at [311, 15] on icon "Undo/Redo" at bounding box center [316, 22] width 16 height 16
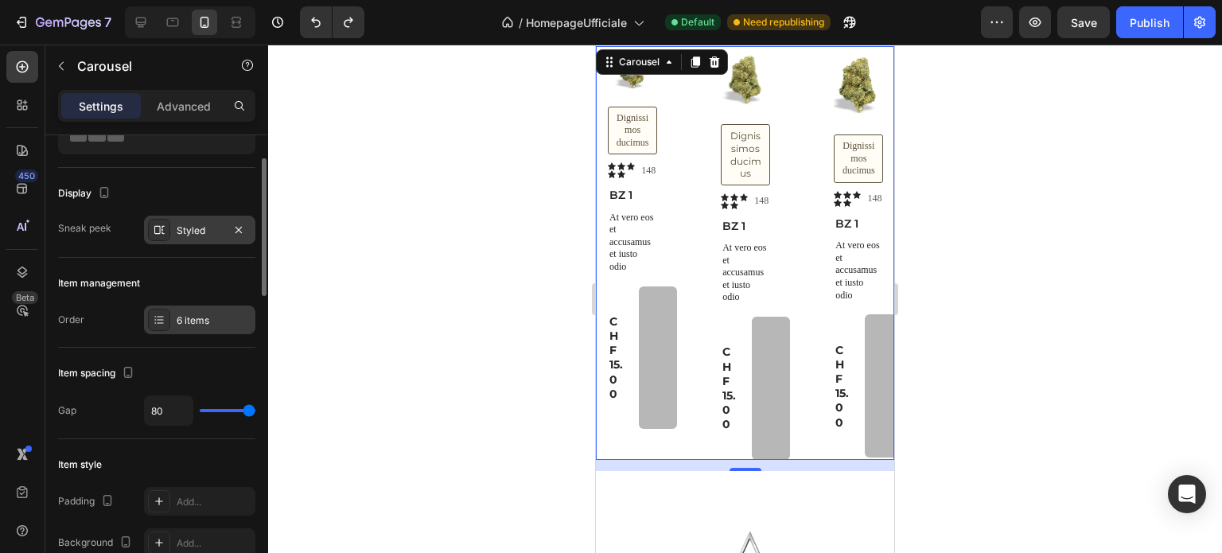
click at [188, 324] on div "6 items" at bounding box center [214, 321] width 75 height 14
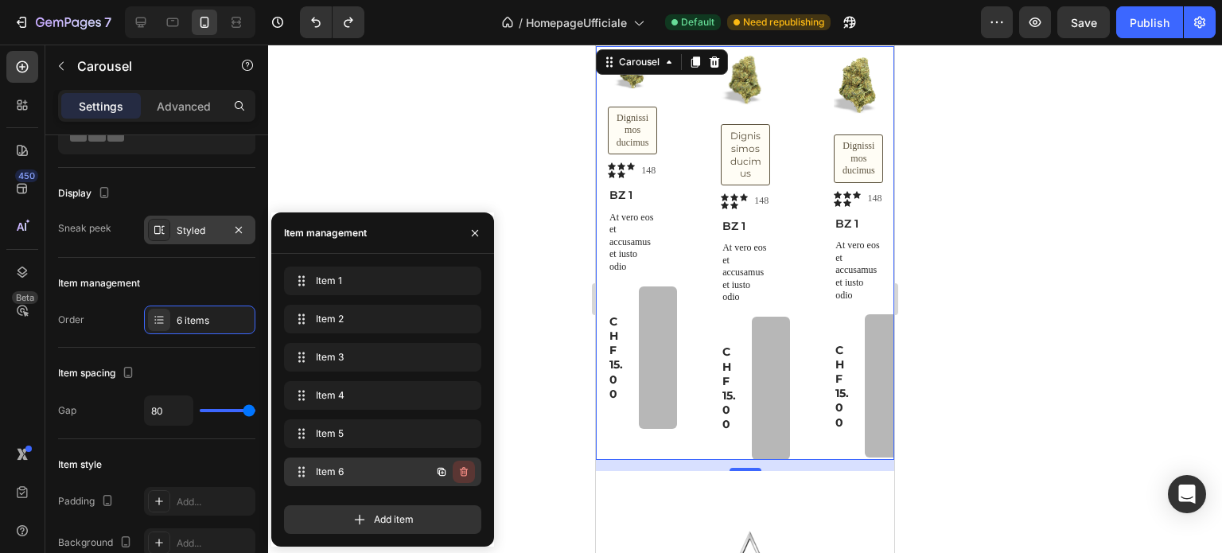
click at [471, 468] on button "button" at bounding box center [464, 472] width 22 height 22
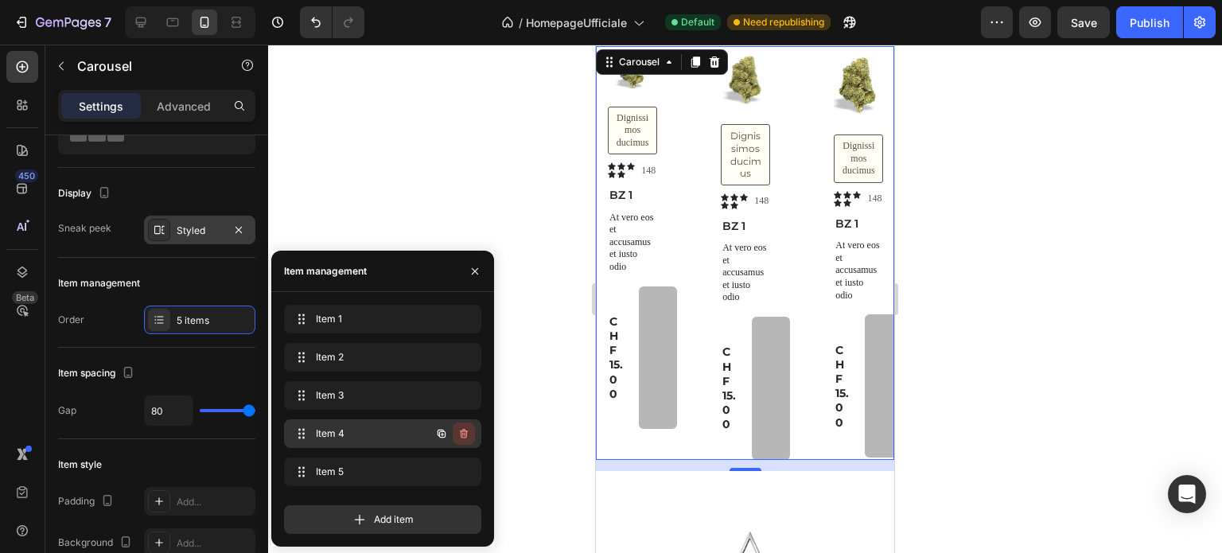
click at [469, 432] on icon "button" at bounding box center [464, 433] width 13 height 13
click at [465, 430] on div "Delete" at bounding box center [452, 434] width 29 height 14
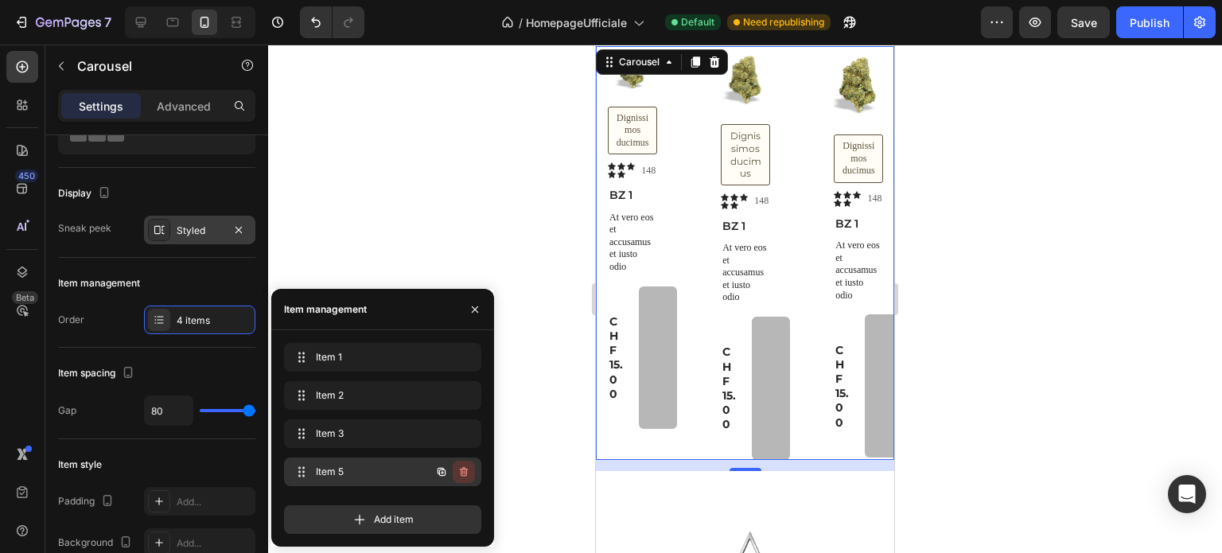
click at [465, 464] on button "button" at bounding box center [464, 472] width 22 height 22
click at [462, 467] on div "Delete" at bounding box center [452, 472] width 29 height 14
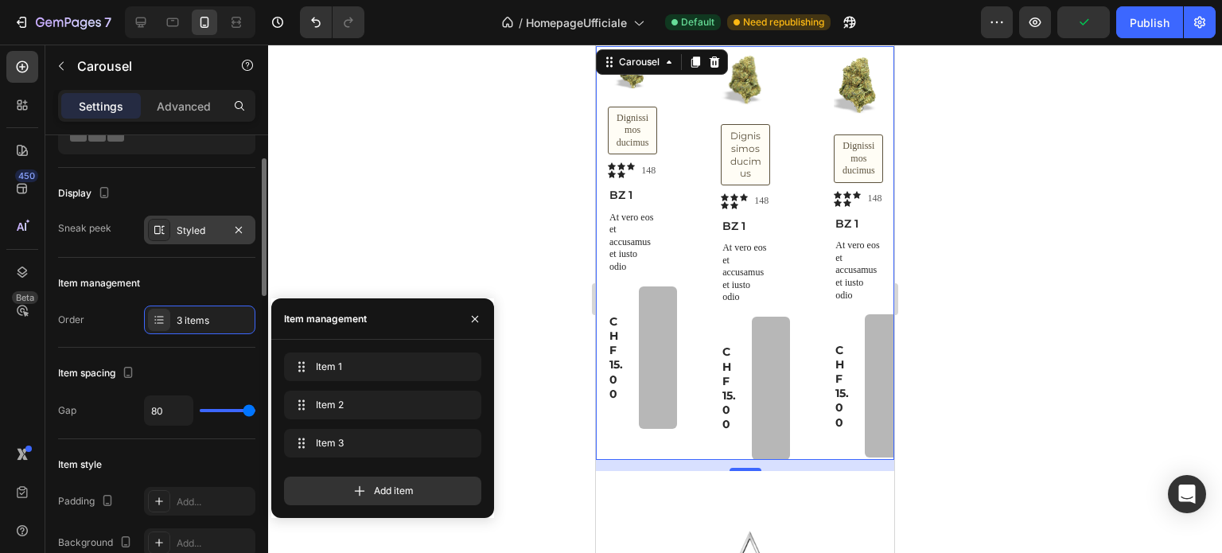
type input "29"
type input "16"
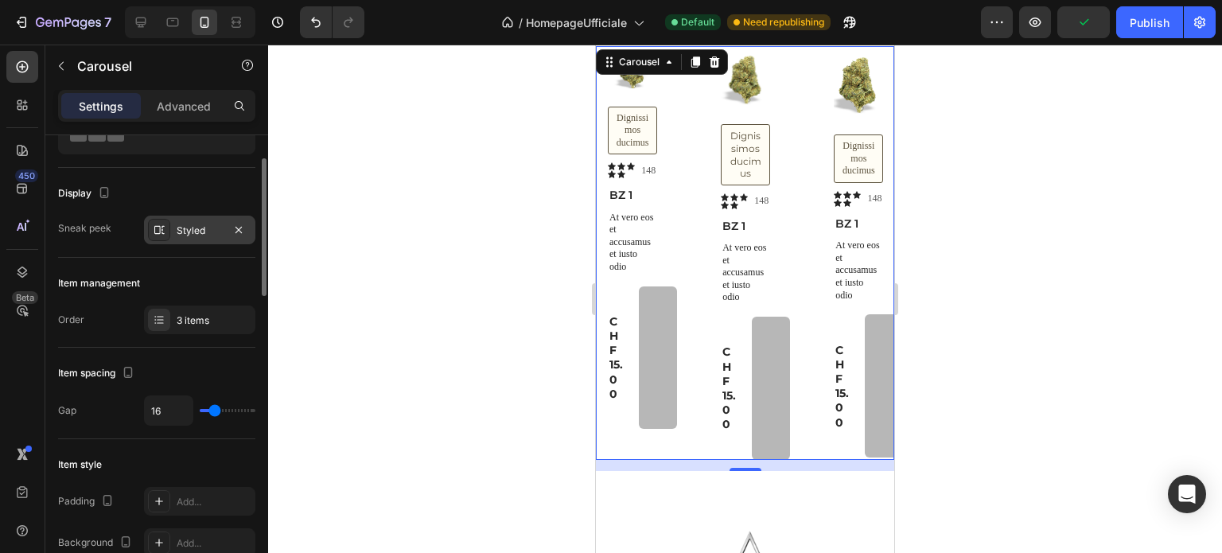
type input "0"
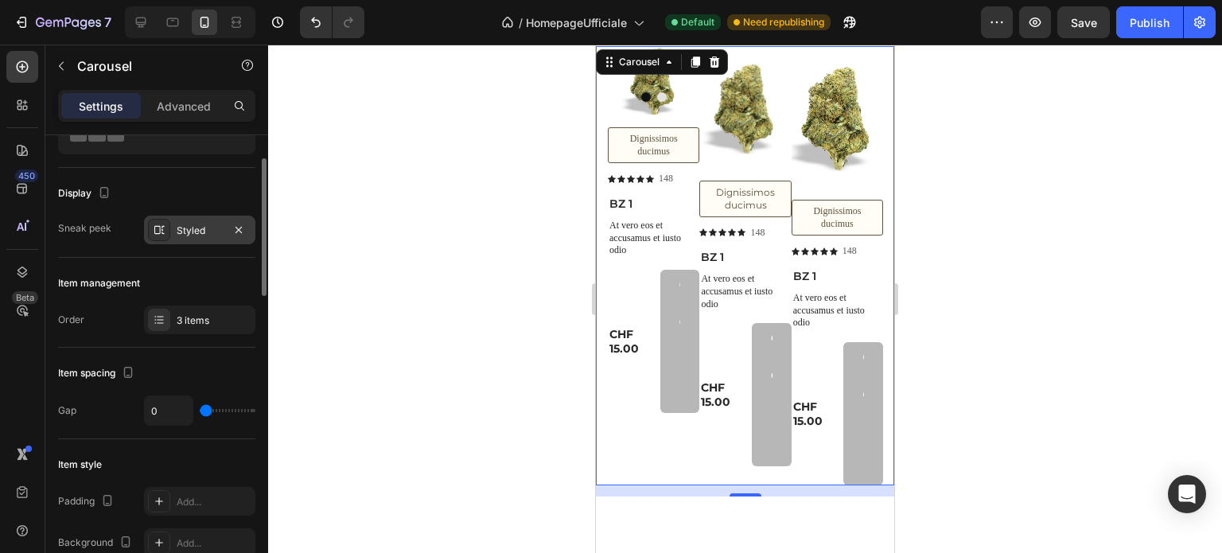
drag, startPoint x: 249, startPoint y: 407, endPoint x: 182, endPoint y: 408, distance: 66.8
type input "0"
click at [200, 409] on input "range" at bounding box center [228, 410] width 56 height 3
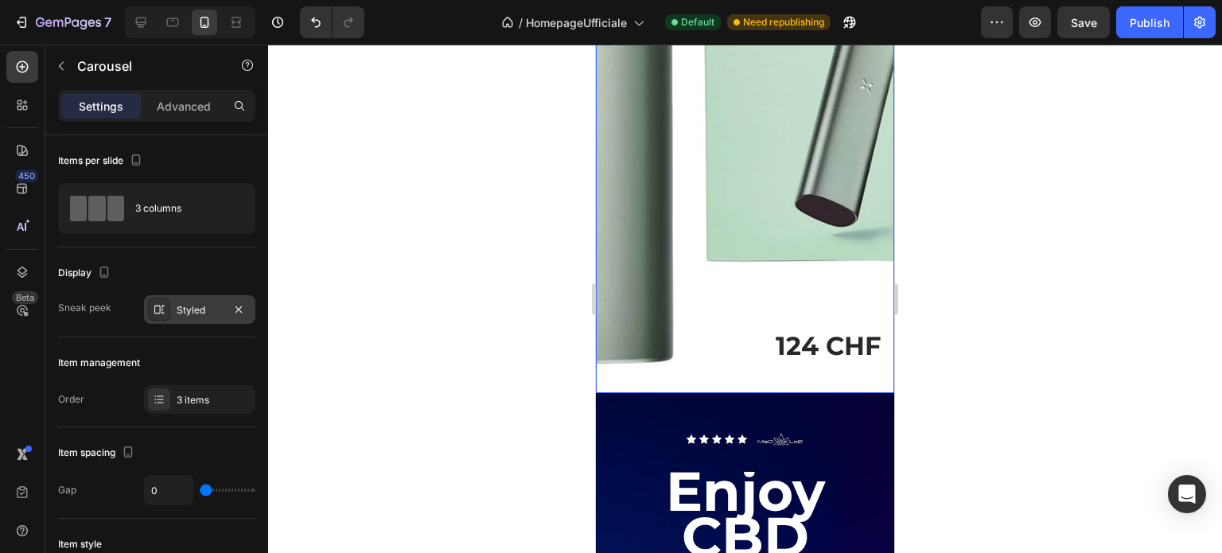
scroll to position [4536, 0]
click at [771, 321] on div "124 CHF" at bounding box center [745, 187] width 275 height 370
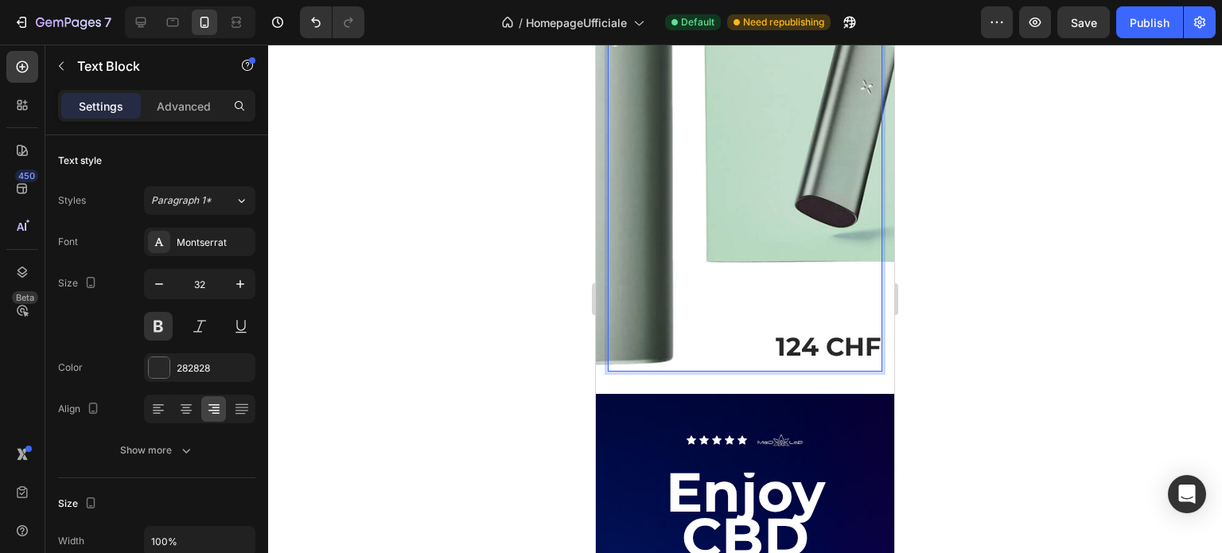
click at [741, 318] on p "Rich Text Editor. Editing area: main" at bounding box center [745, 302] width 271 height 46
click at [761, 334] on p "124 CHF" at bounding box center [745, 347] width 271 height 46
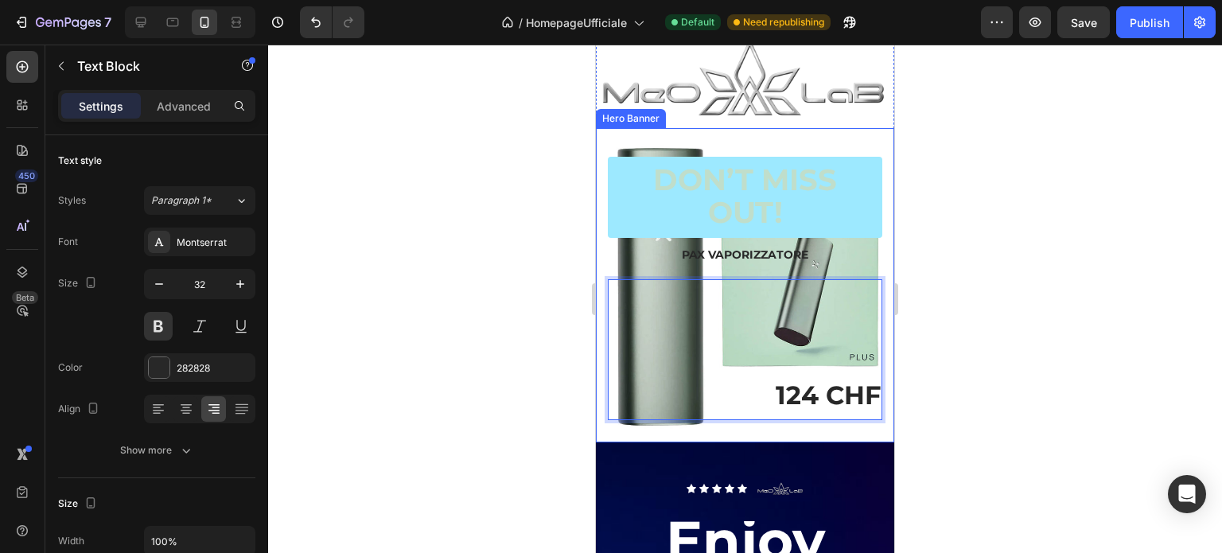
scroll to position [4210, 0]
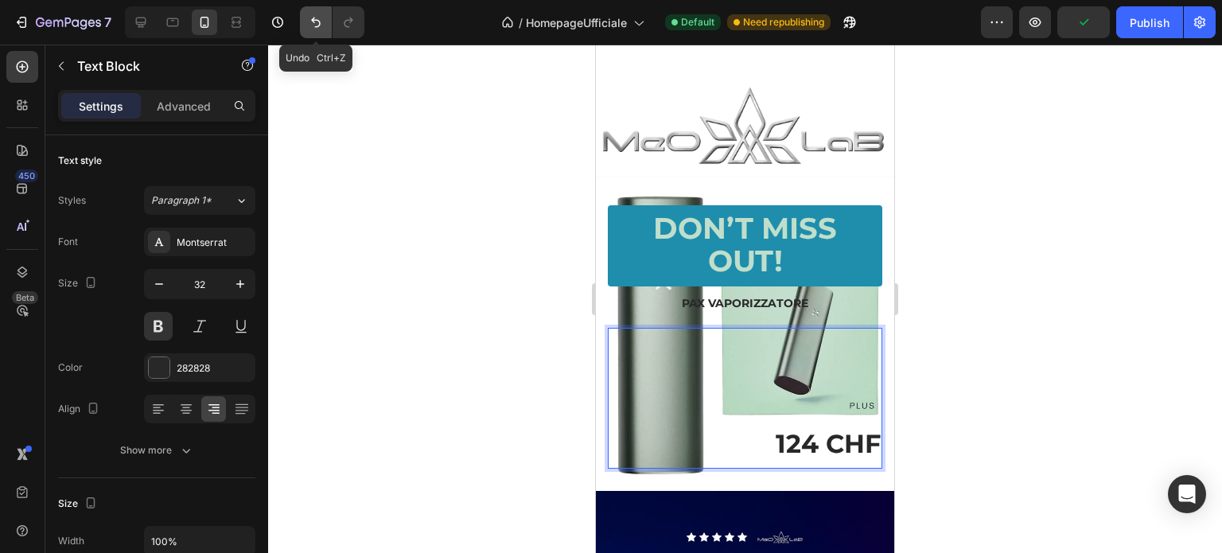
click at [318, 25] on icon "Undo/Redo" at bounding box center [316, 22] width 16 height 16
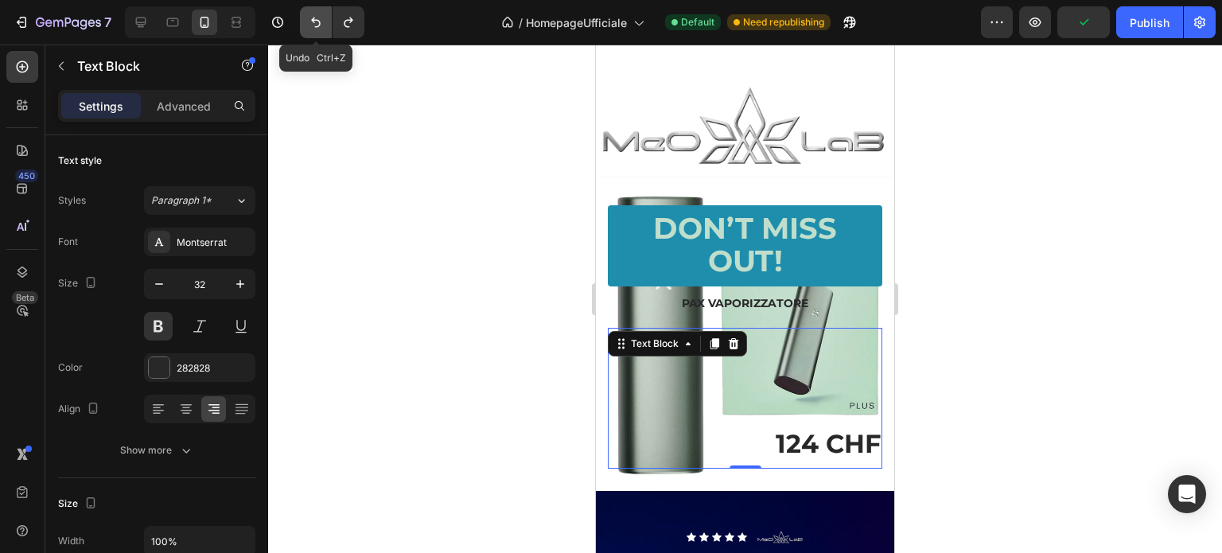
click at [318, 25] on icon "Undo/Redo" at bounding box center [316, 22] width 16 height 16
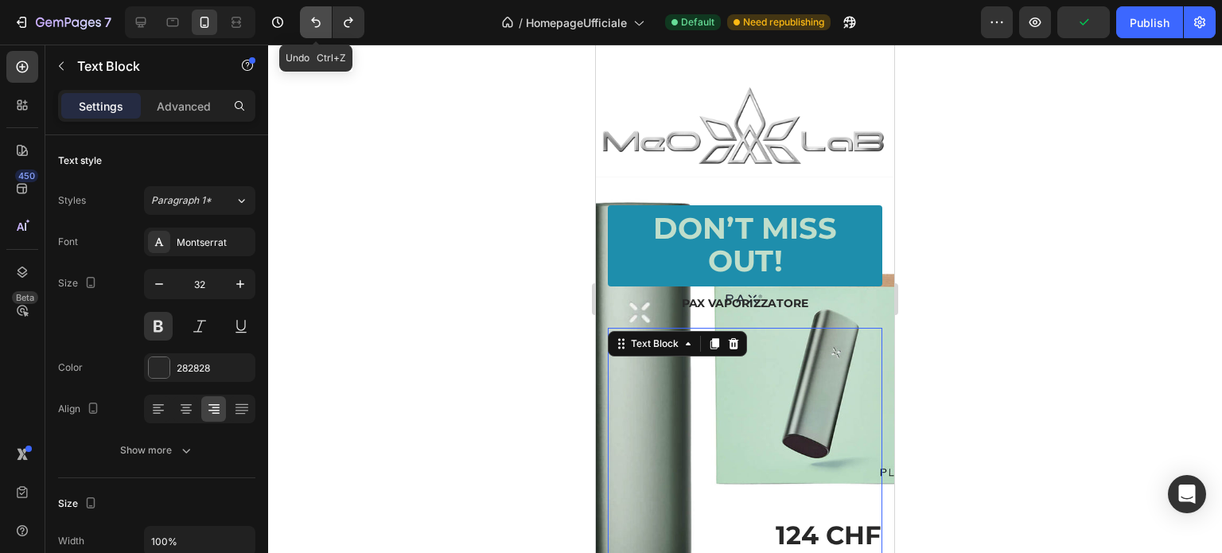
click at [318, 25] on icon "Undo/Redo" at bounding box center [316, 22] width 16 height 16
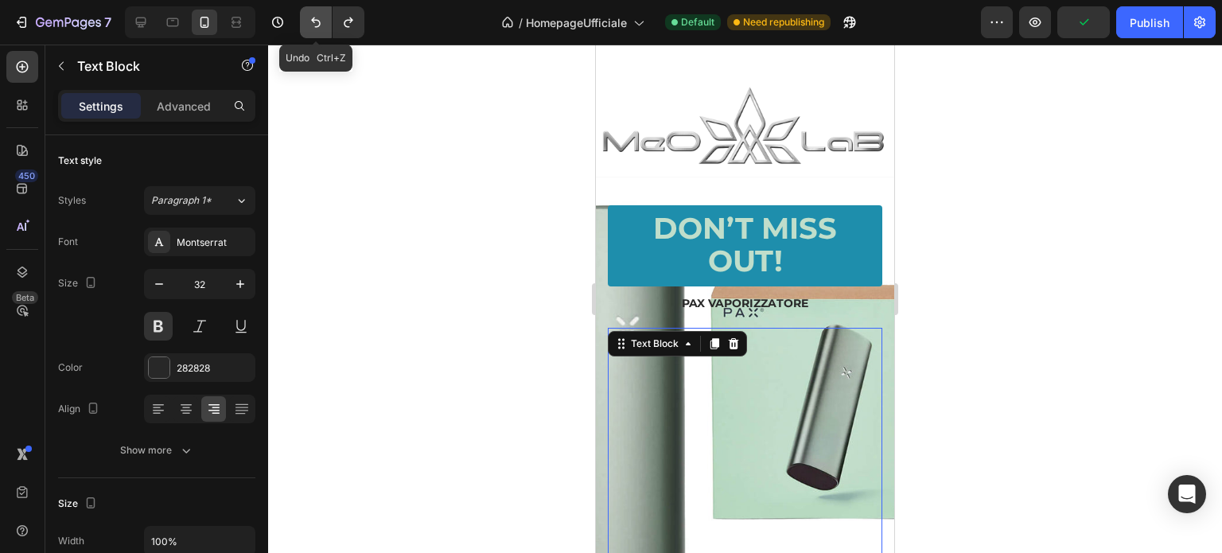
click at [318, 25] on icon "Undo/Redo" at bounding box center [316, 22] width 16 height 16
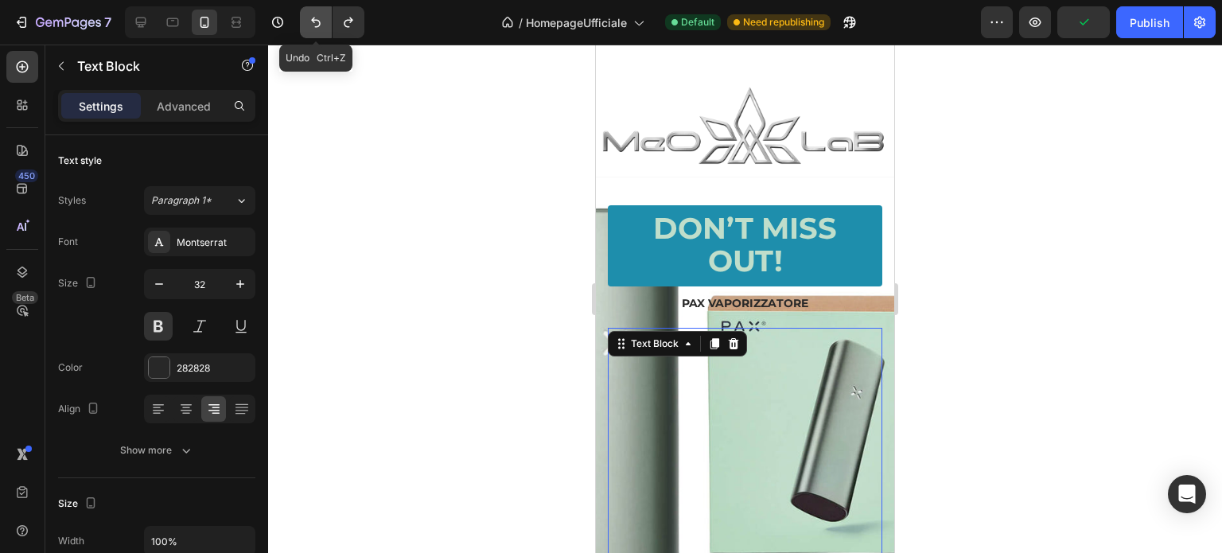
click at [318, 25] on icon "Undo/Redo" at bounding box center [316, 22] width 16 height 16
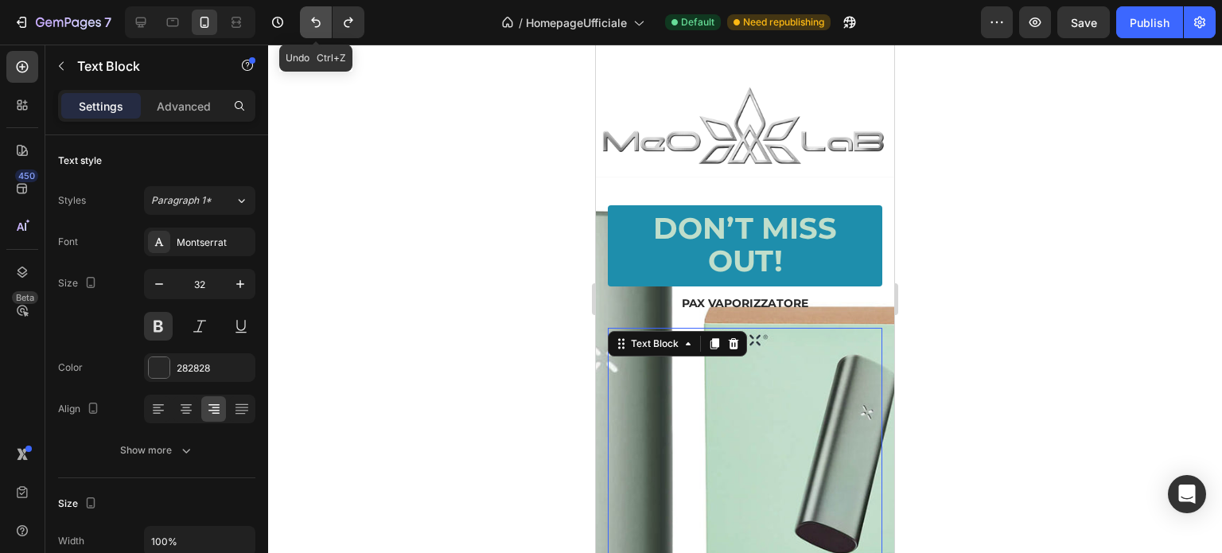
click at [318, 25] on icon "Undo/Redo" at bounding box center [316, 22] width 16 height 16
click at [316, 28] on icon "Undo/Redo" at bounding box center [316, 22] width 16 height 16
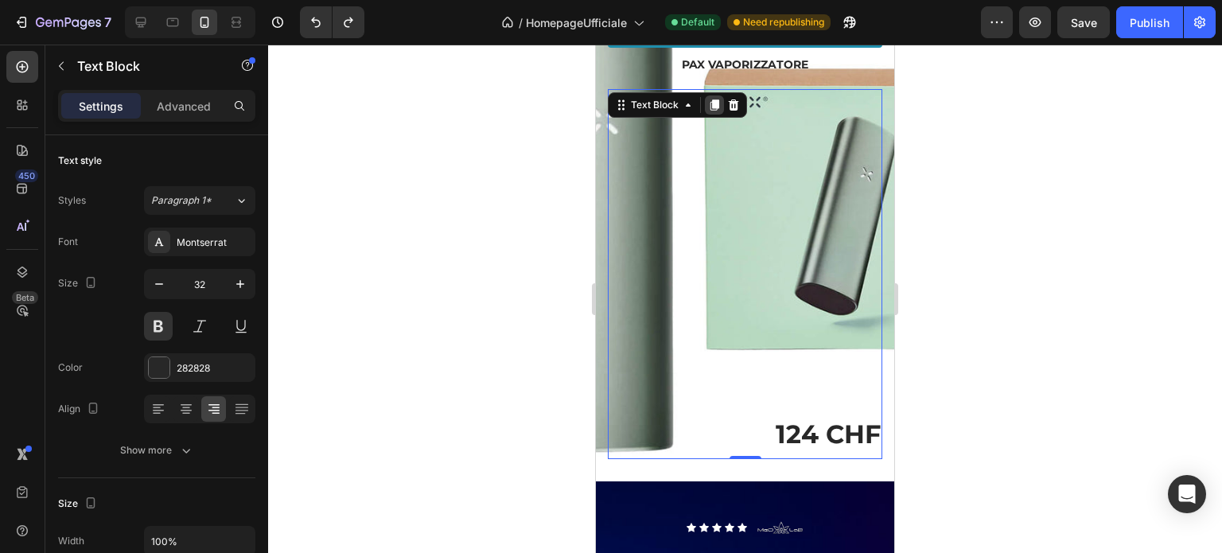
scroll to position [4369, 0]
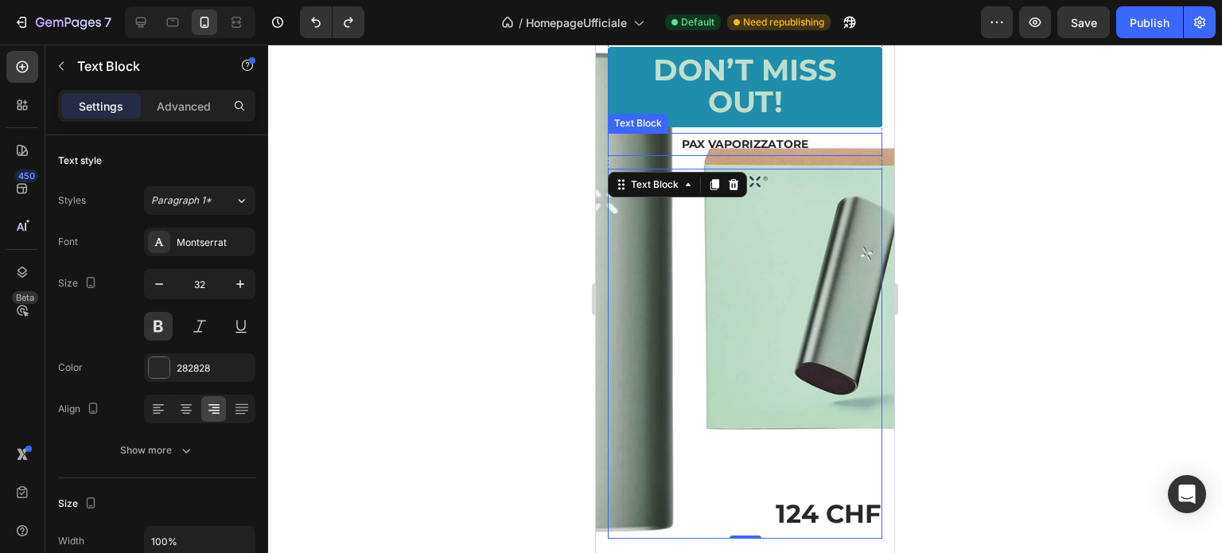
click at [762, 138] on p "PAX VAPORIZZATORE" at bounding box center [745, 144] width 271 height 20
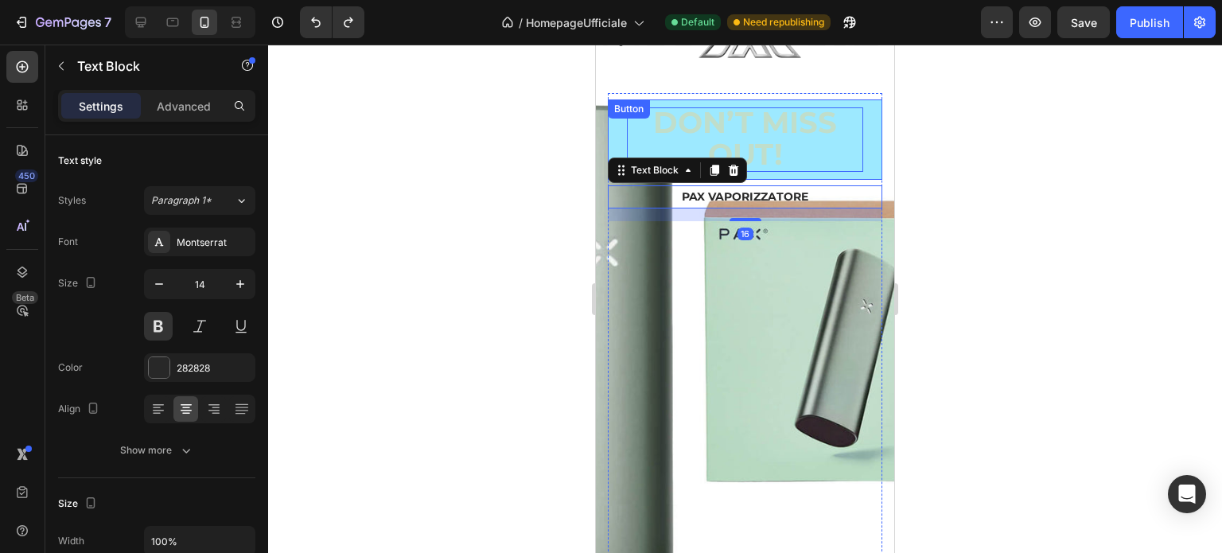
scroll to position [4289, 0]
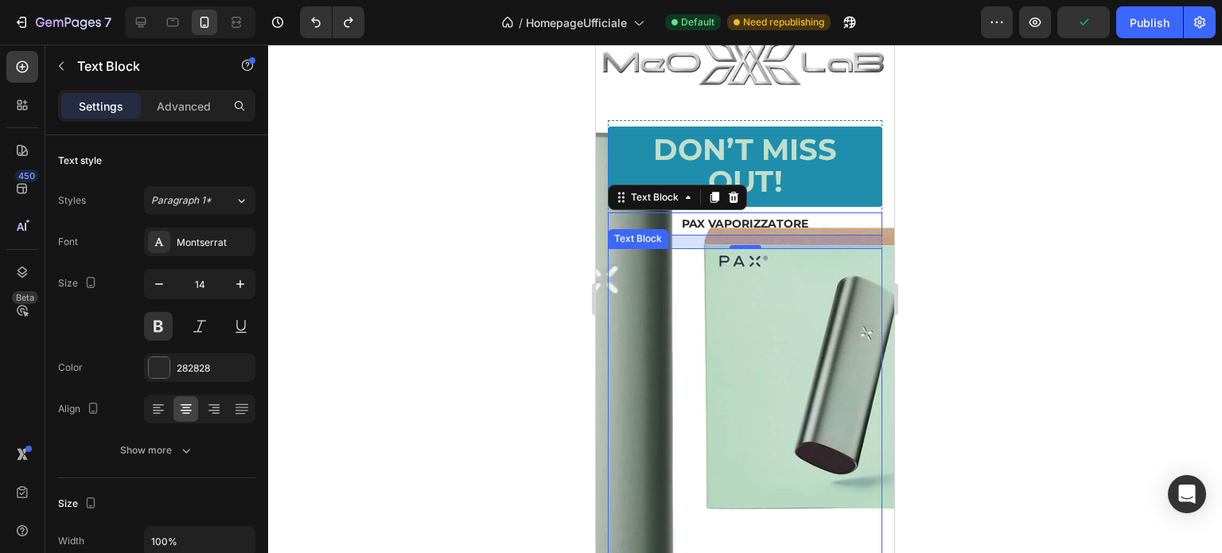
click at [735, 322] on p "Rich Text Editor. Editing area: main" at bounding box center [745, 319] width 271 height 46
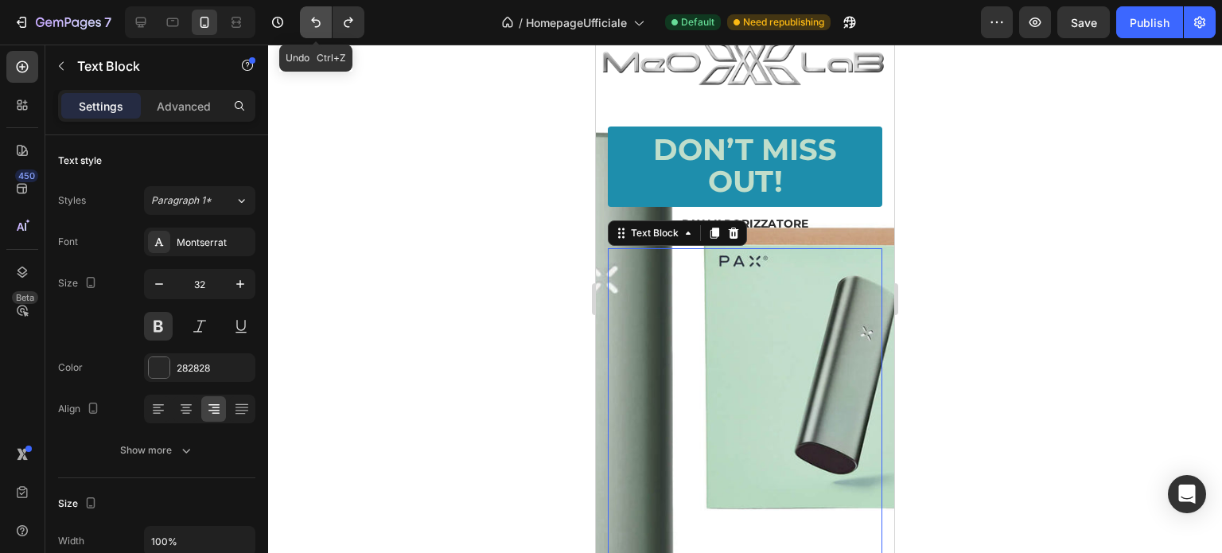
click at [315, 21] on icon "Undo/Redo" at bounding box center [316, 22] width 16 height 16
click at [349, 27] on icon "Undo/Redo" at bounding box center [348, 23] width 9 height 10
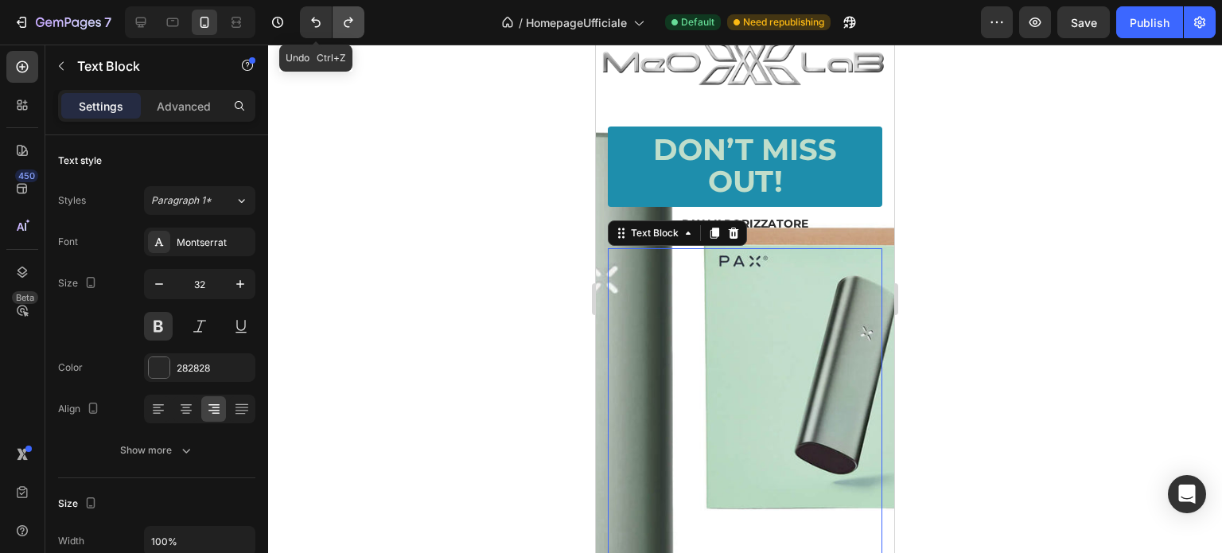
click at [349, 27] on icon "Undo/Redo" at bounding box center [348, 23] width 9 height 10
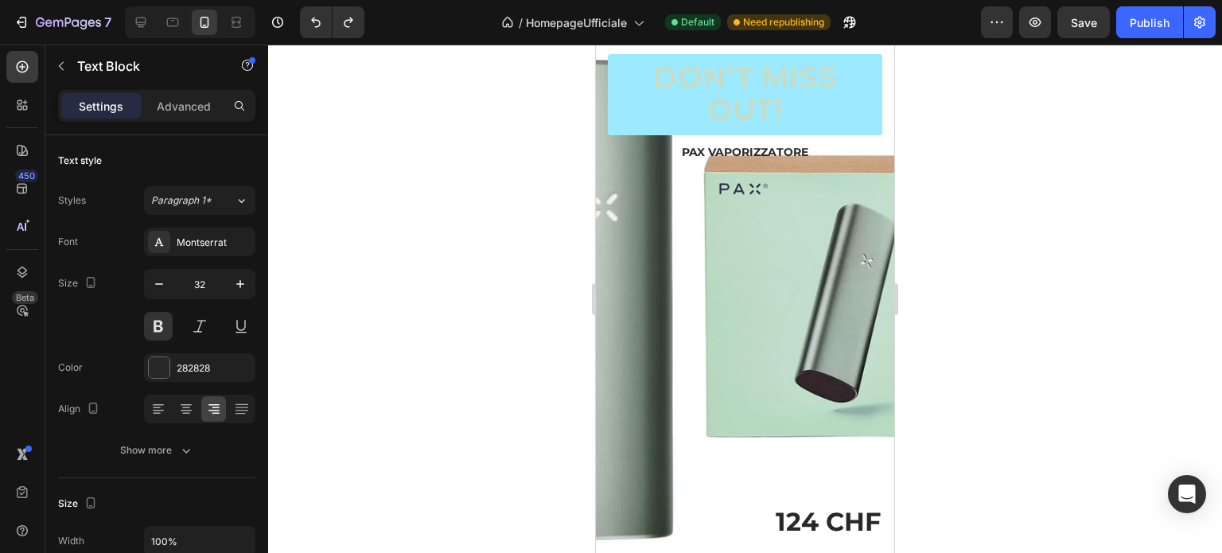
scroll to position [4210, 0]
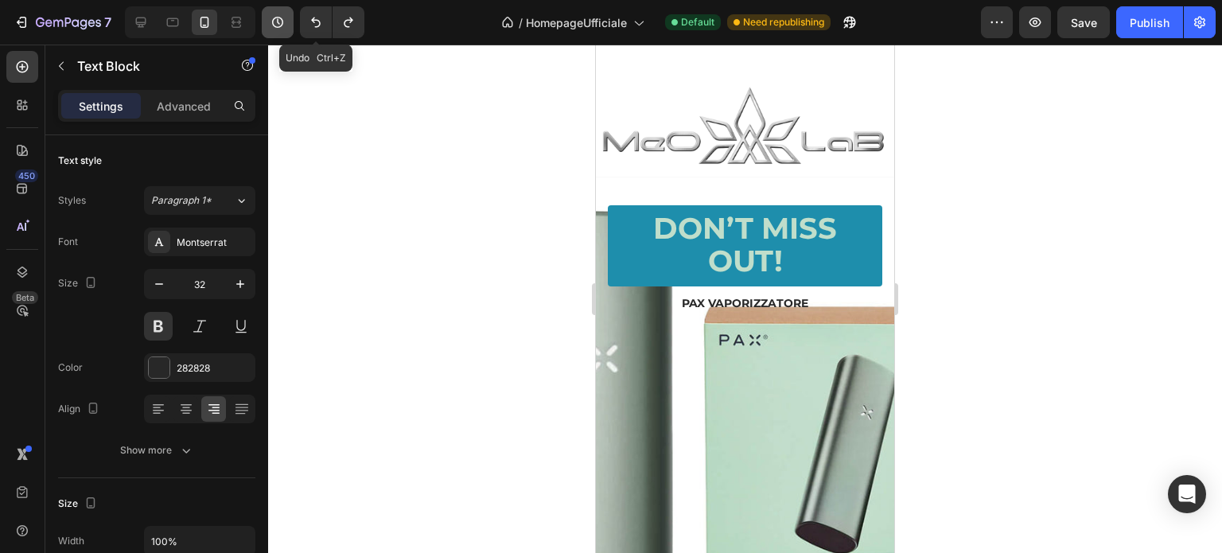
click at [293, 21] on button "button" at bounding box center [278, 22] width 32 height 32
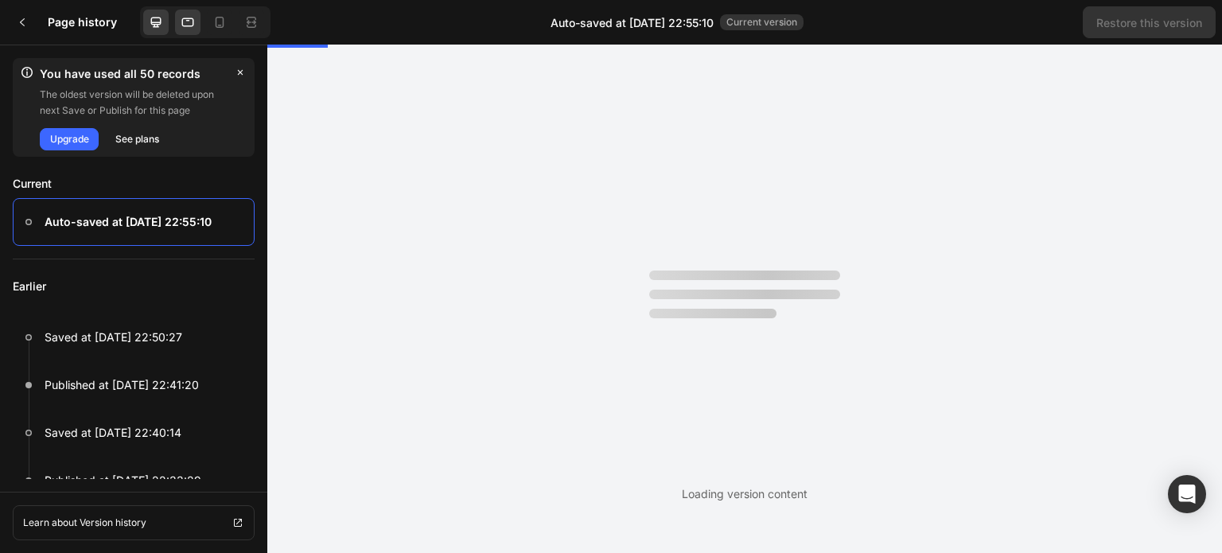
click at [190, 20] on icon at bounding box center [188, 22] width 16 height 16
click at [150, 24] on icon at bounding box center [156, 22] width 16 height 16
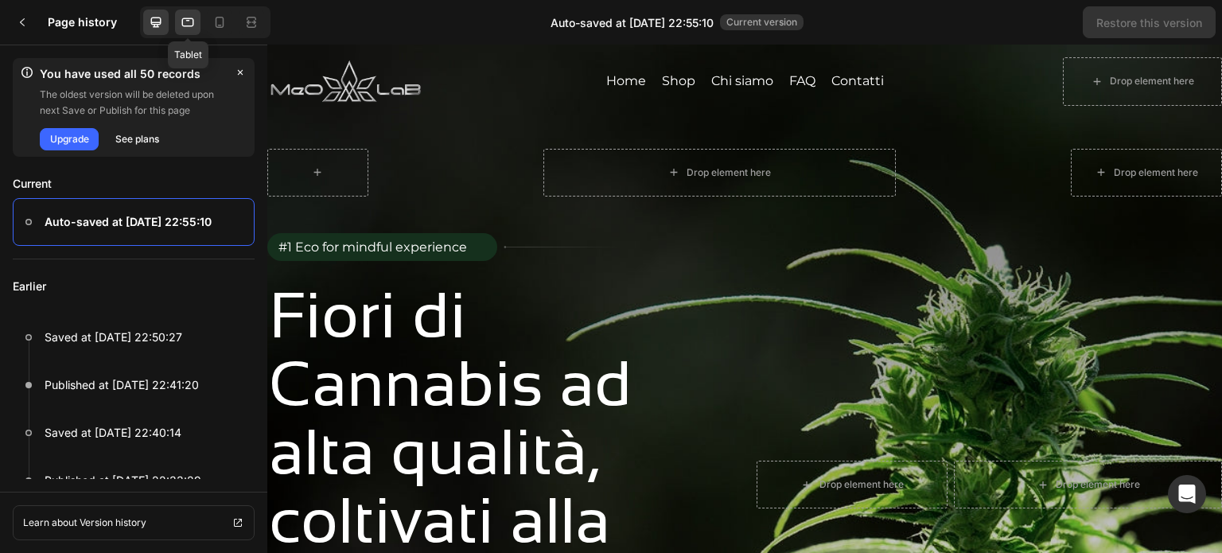
click at [188, 18] on icon at bounding box center [188, 22] width 12 height 9
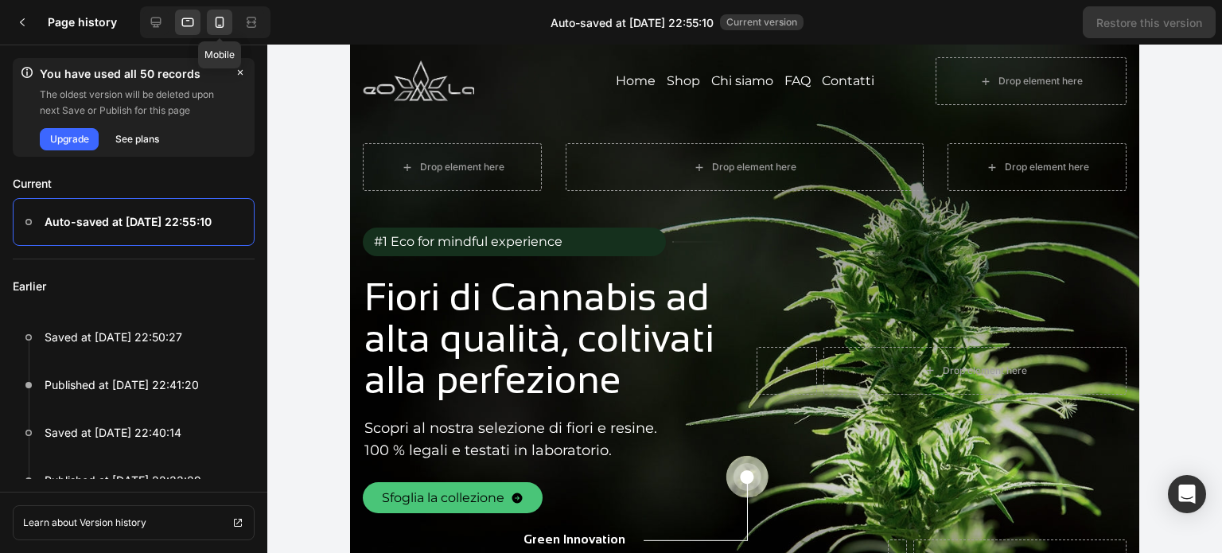
click at [215, 19] on icon at bounding box center [220, 22] width 16 height 16
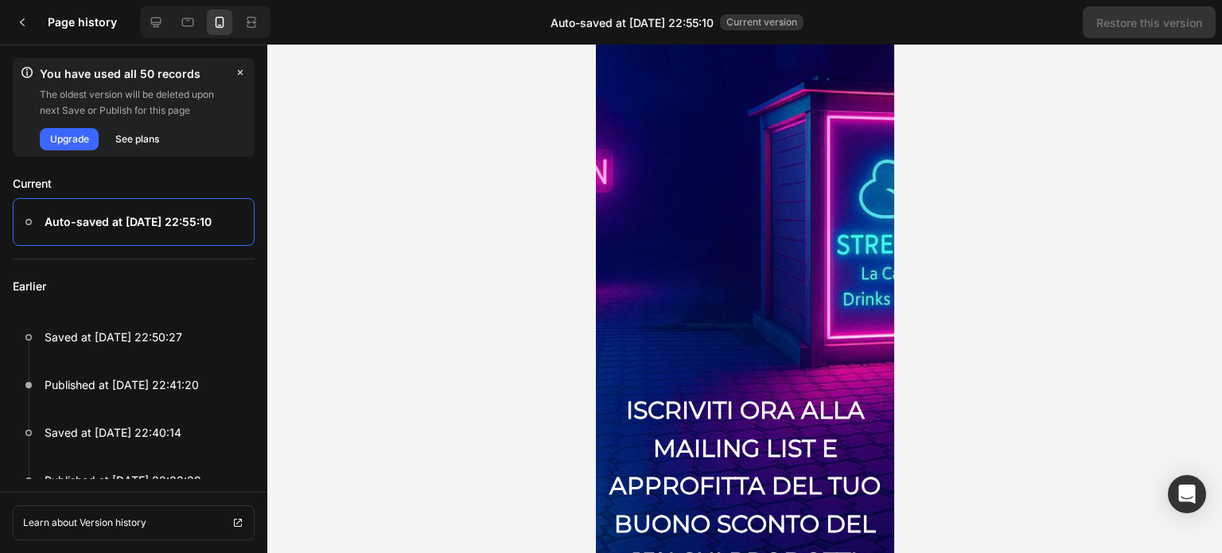
scroll to position [5252, 0]
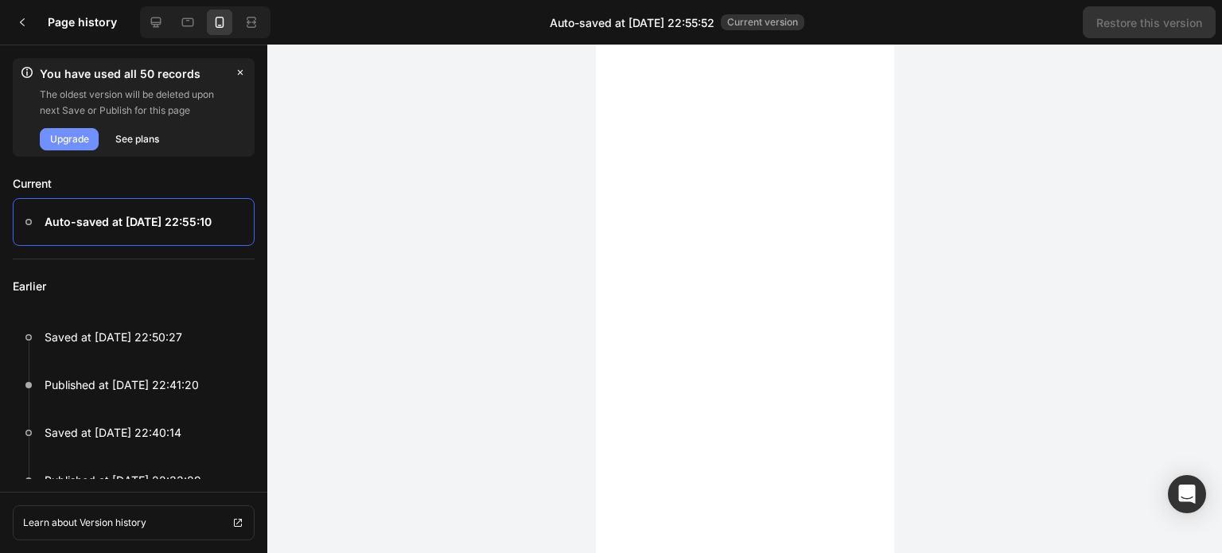
click at [74, 134] on div "Upgrade" at bounding box center [69, 139] width 39 height 14
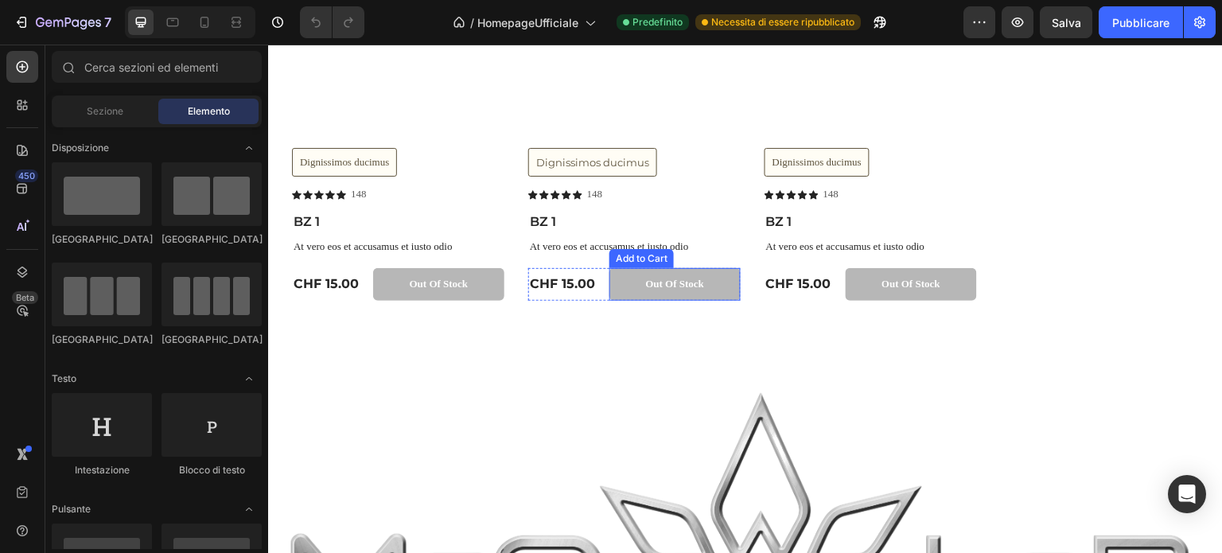
scroll to position [3032, 0]
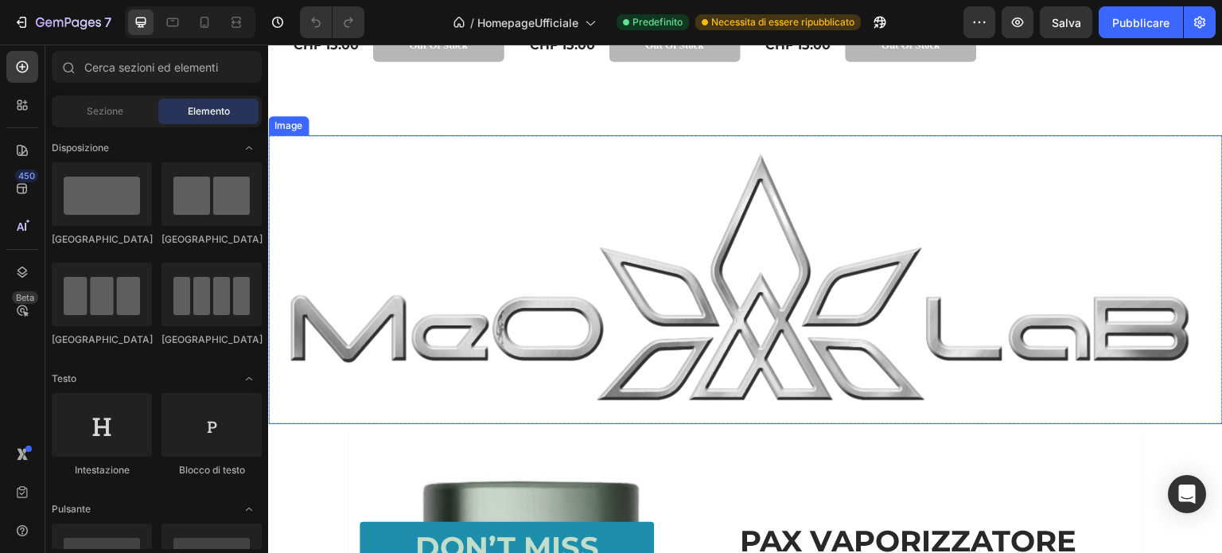
click at [684, 227] on img at bounding box center [745, 279] width 955 height 289
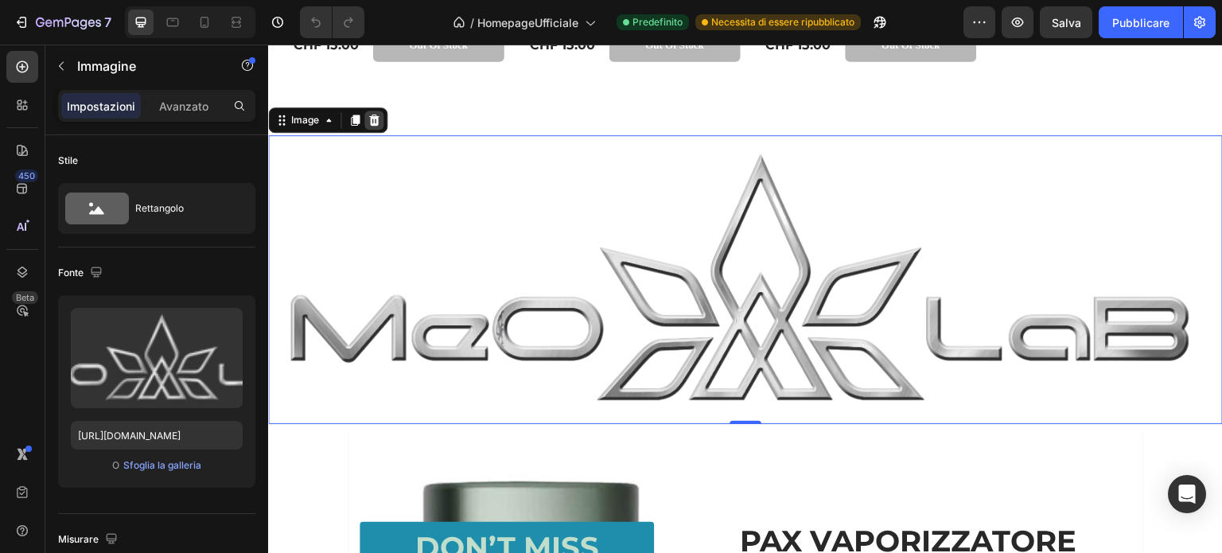
click at [373, 120] on icon at bounding box center [374, 120] width 10 height 11
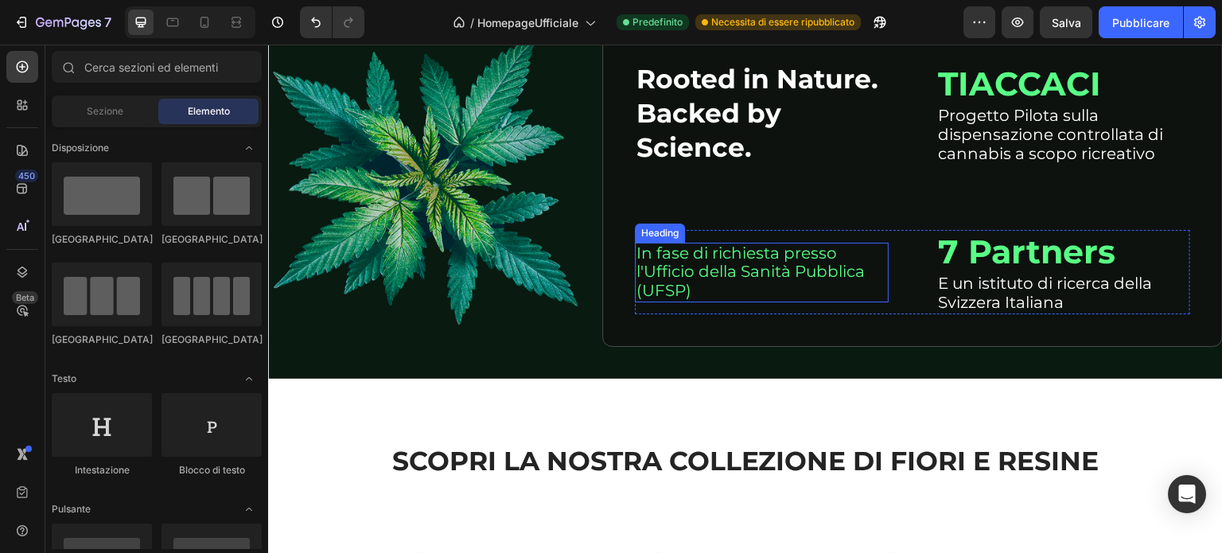
scroll to position [2069, 0]
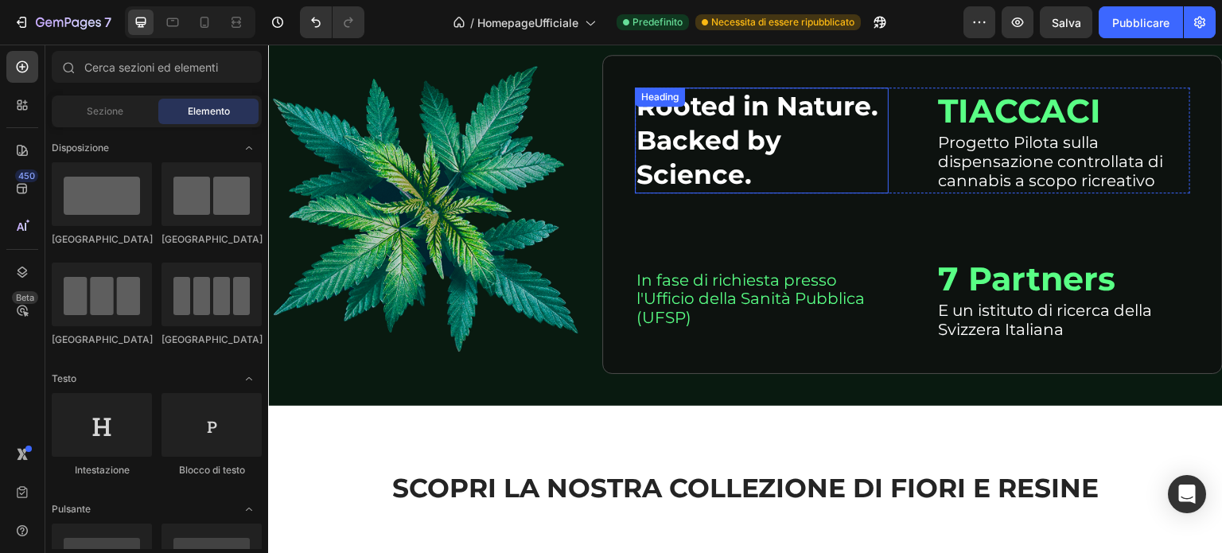
click at [723, 114] on h2 "Rooted in Nature. Backed by Science." at bounding box center [762, 141] width 254 height 106
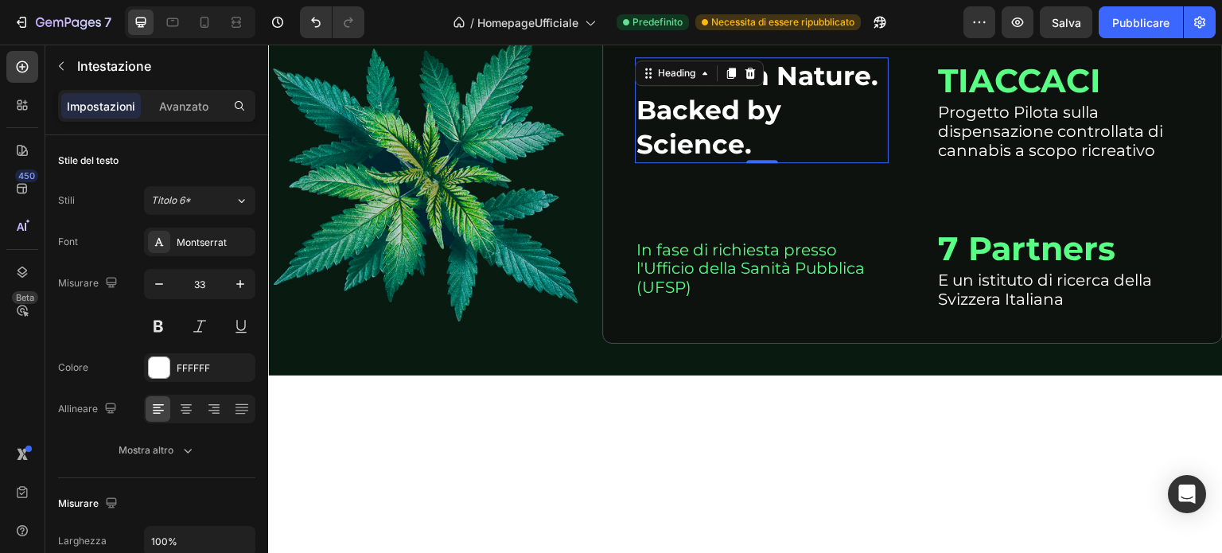
scroll to position [1830, 0]
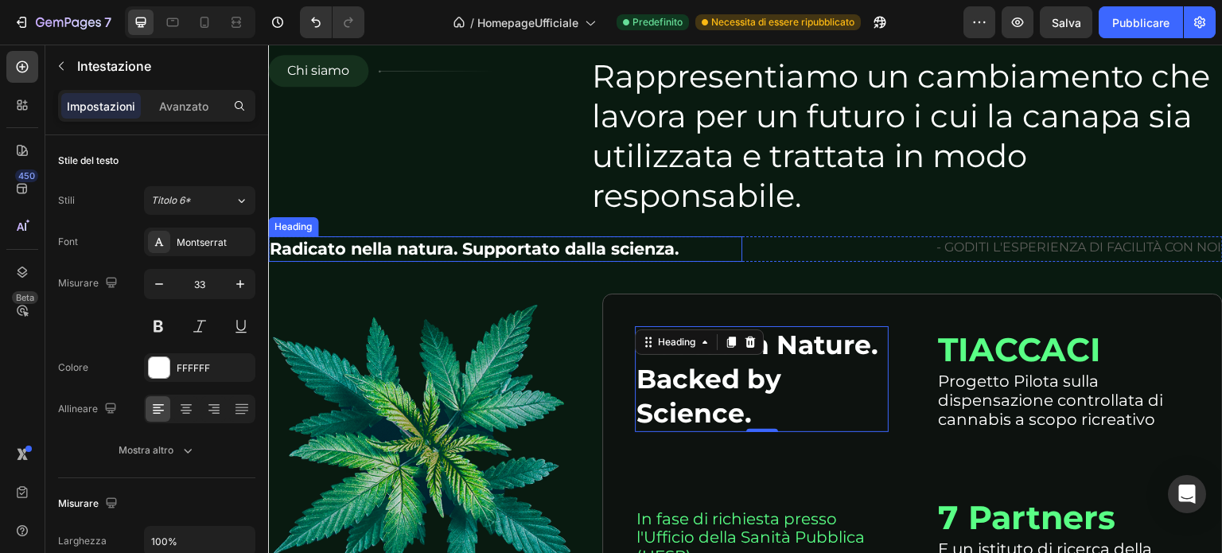
click at [436, 251] on h2 "Radicato nella natura. Supportato dalla scienza." at bounding box center [505, 248] width 474 height 25
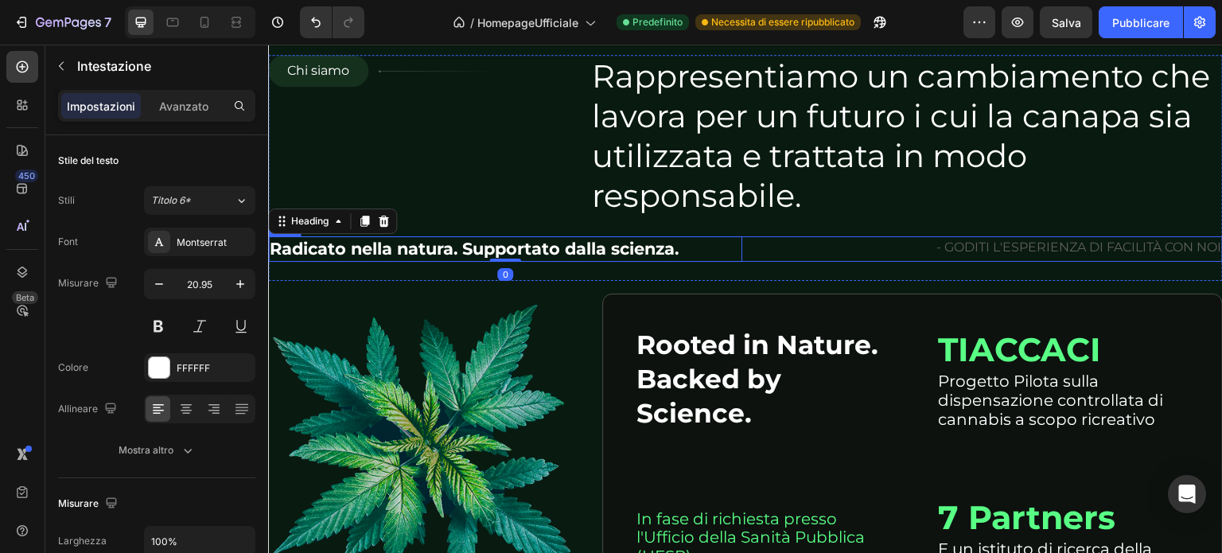
click at [1063, 251] on h2 "- GODITI L'ESPERIENZA DI FACILITÀ CON NOI" at bounding box center [986, 247] width 474 height 22
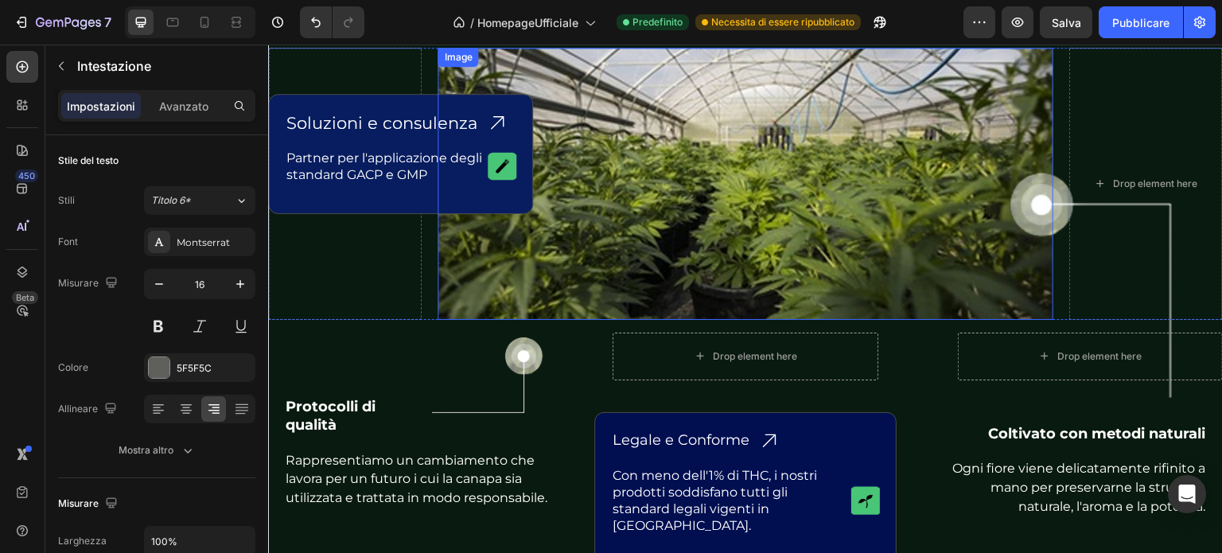
scroll to position [1273, 0]
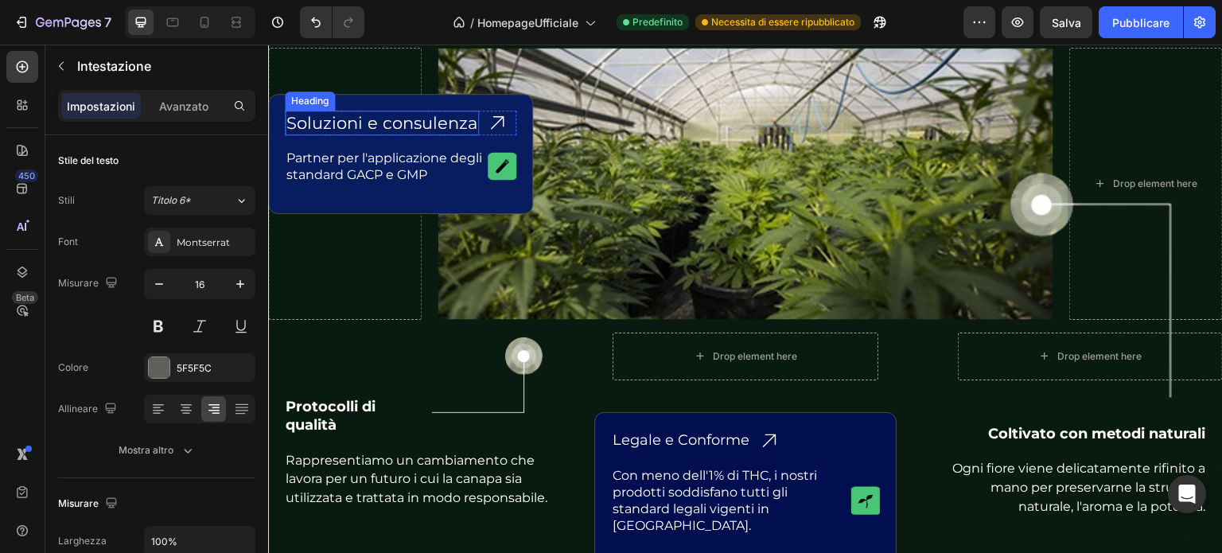
click at [433, 122] on h2 "Soluzioni e consulenza" at bounding box center [382, 123] width 194 height 25
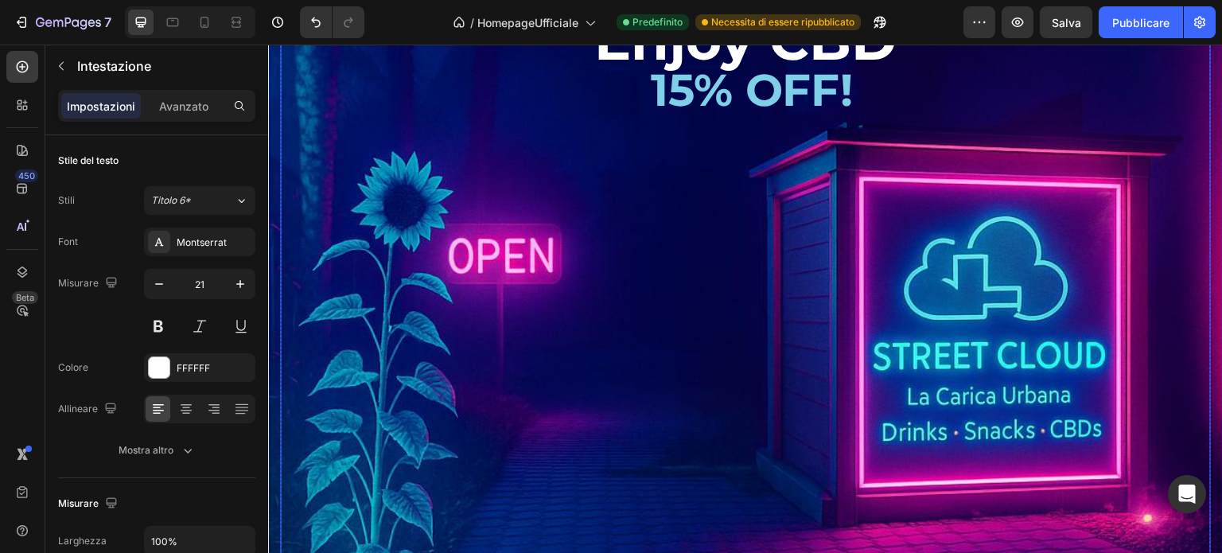
scroll to position [4138, 0]
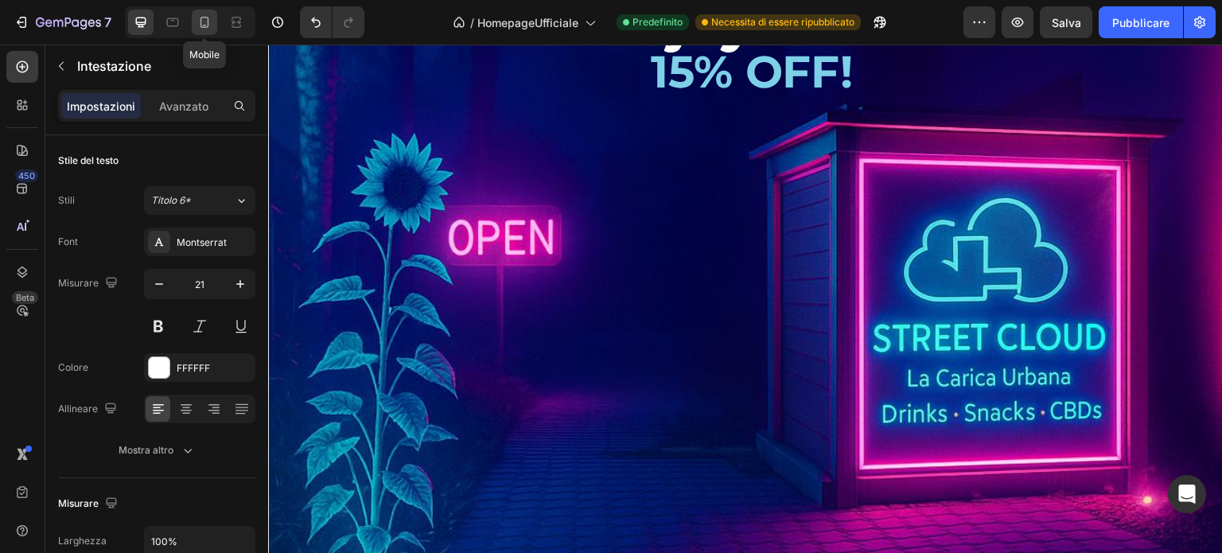
click at [205, 21] on icon at bounding box center [205, 22] width 16 height 16
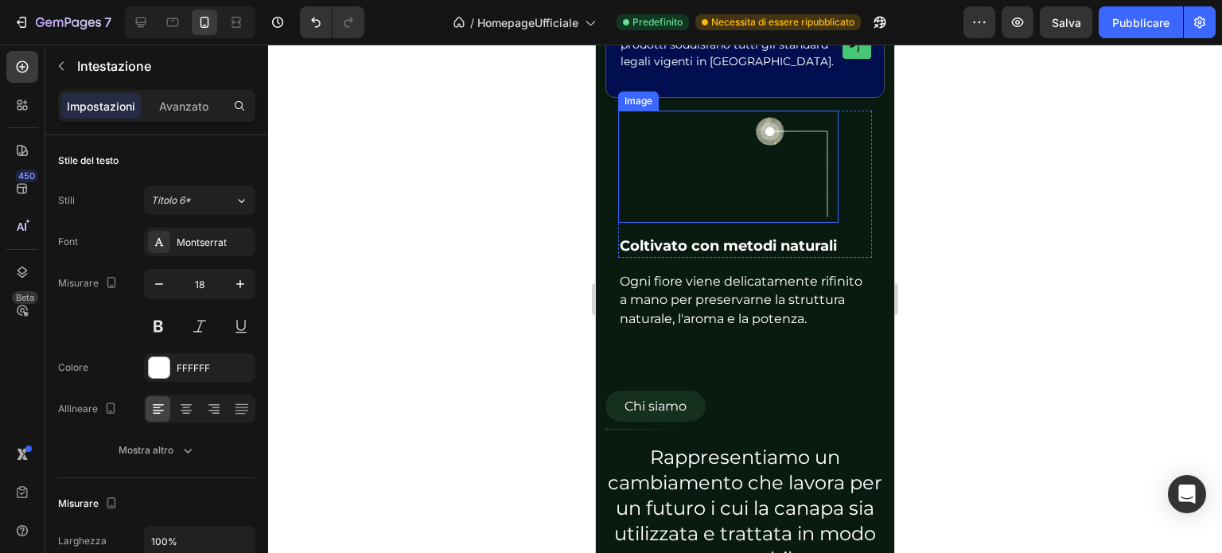
scroll to position [1927, 0]
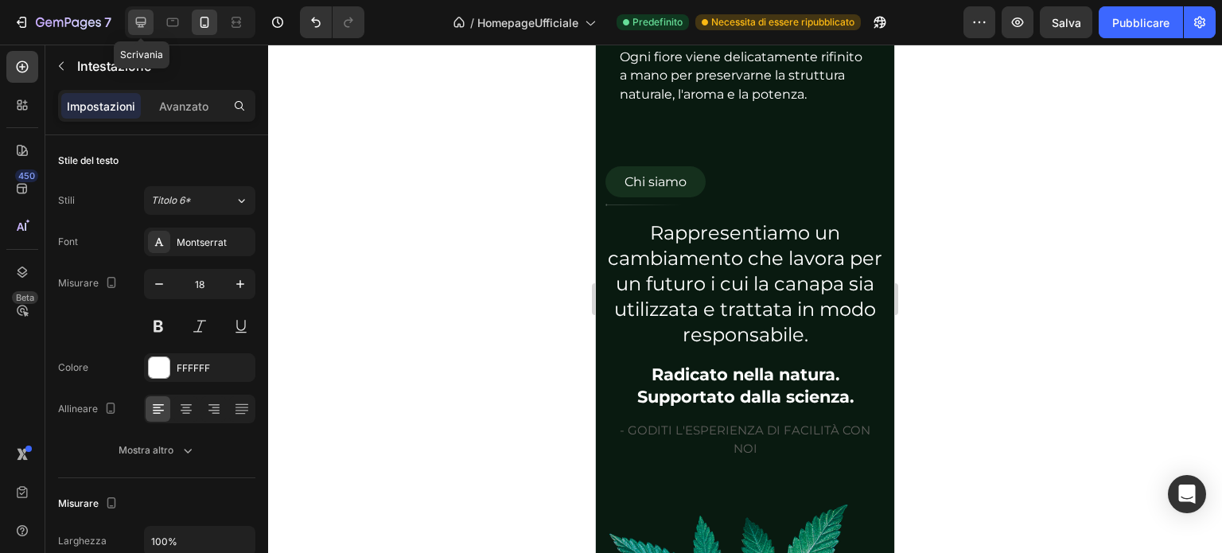
click at [141, 16] on icon at bounding box center [141, 22] width 16 height 16
type input "21"
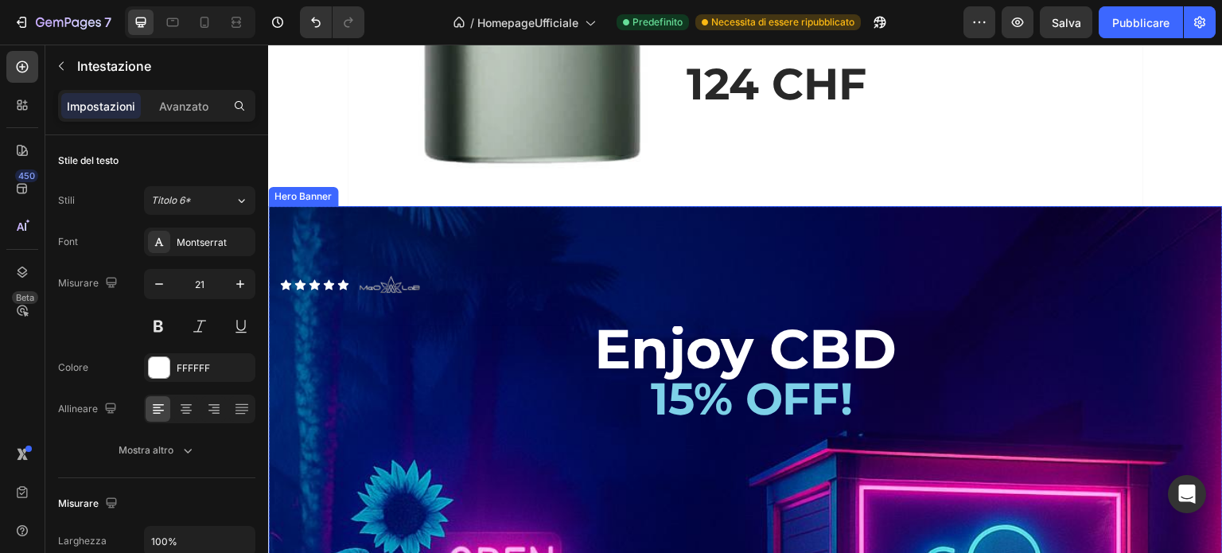
scroll to position [3686, 0]
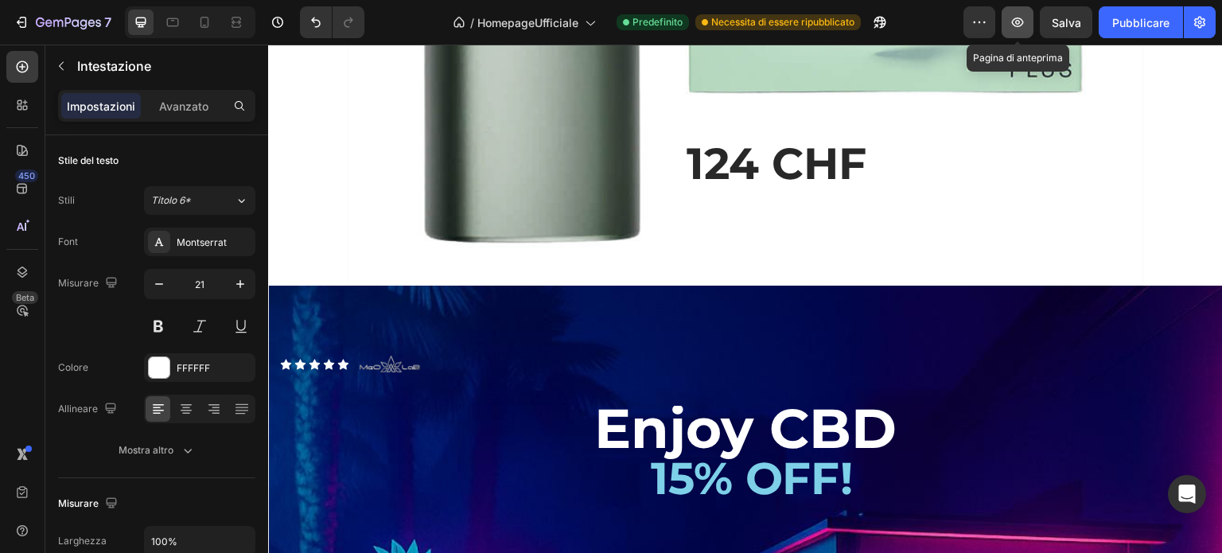
click at [1021, 21] on icon "button" at bounding box center [1018, 22] width 16 height 16
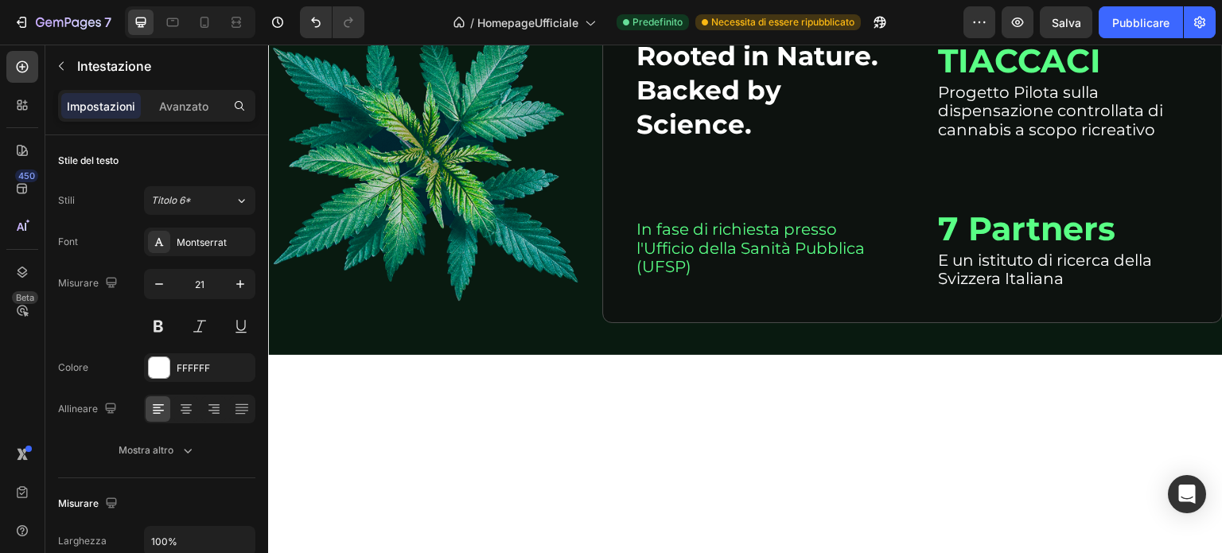
scroll to position [1576, 0]
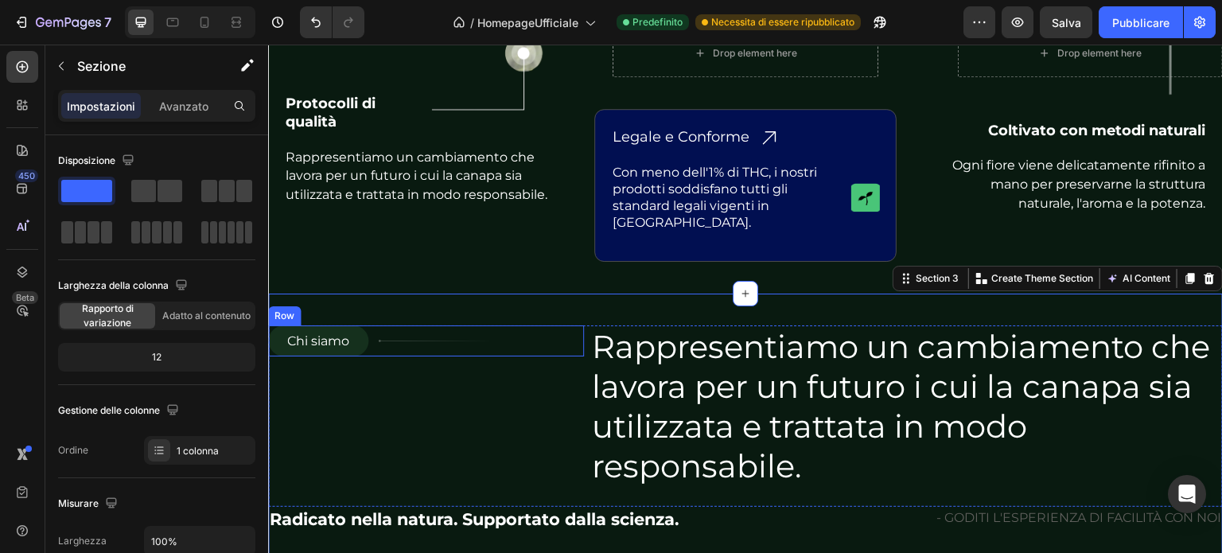
click at [385, 358] on div "Chi siamo Button Row Image Row" at bounding box center [426, 415] width 316 height 181
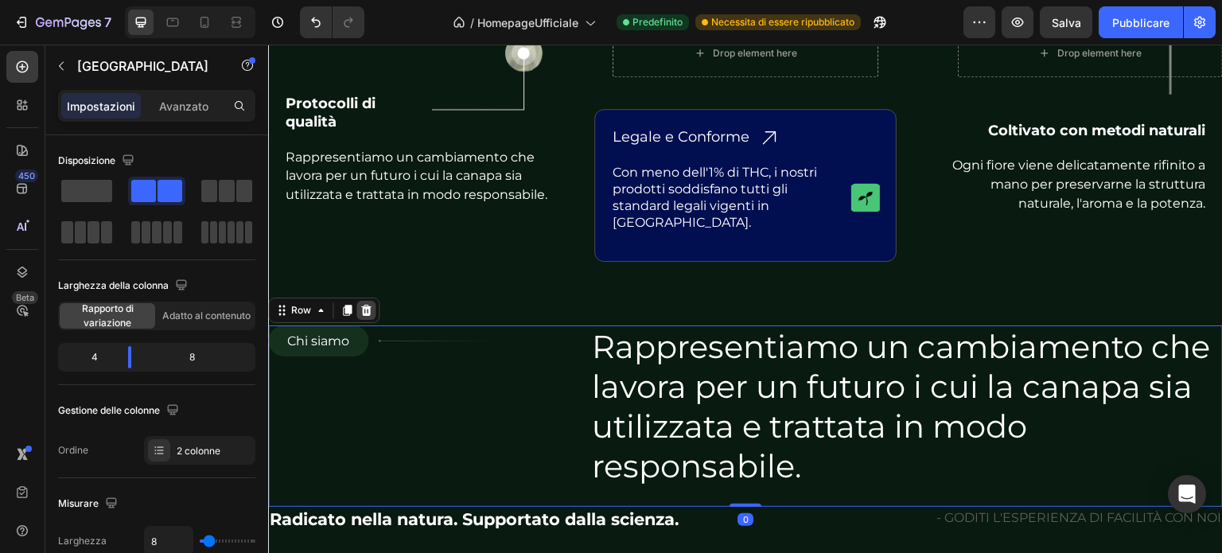
click at [365, 305] on icon at bounding box center [366, 310] width 10 height 11
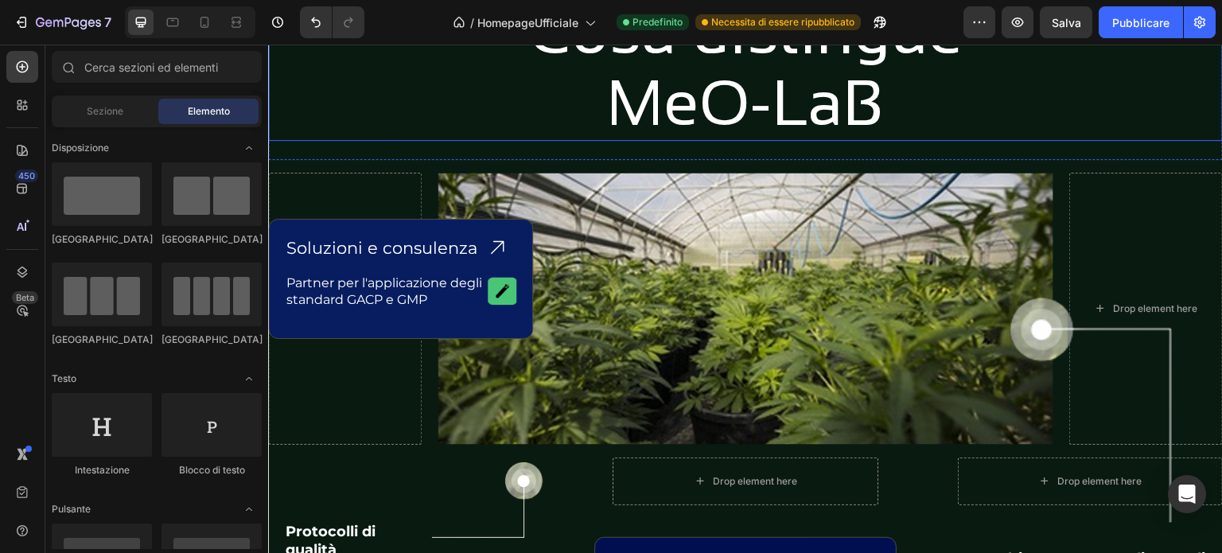
scroll to position [1019, 0]
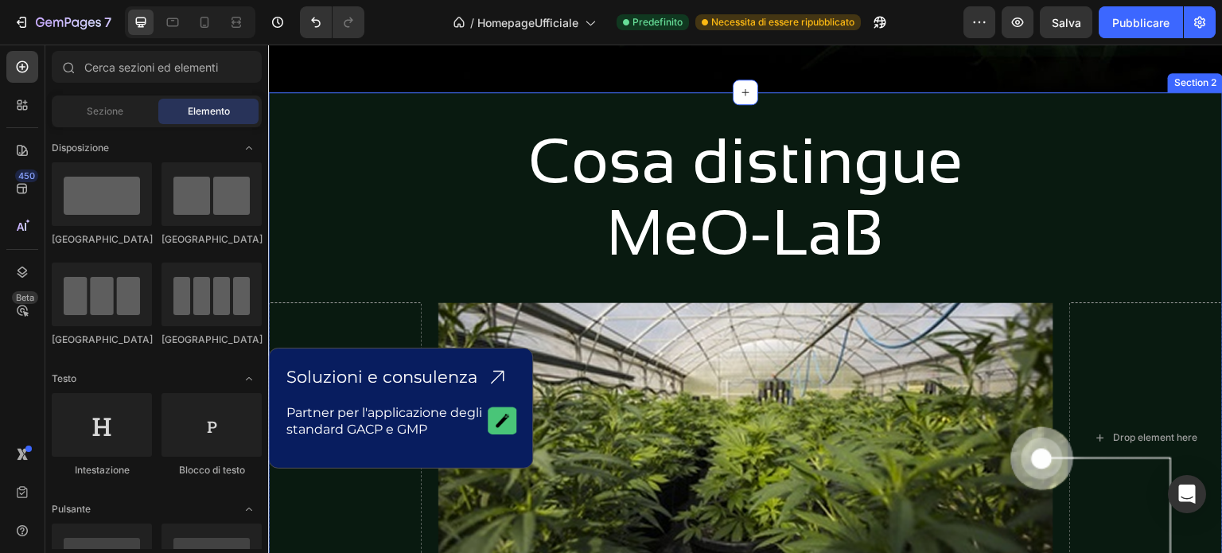
click at [458, 101] on div "Cosa distingue MeO-LaB Heading Row Drop element here Image Drop element here Ro…" at bounding box center [745, 471] width 955 height 759
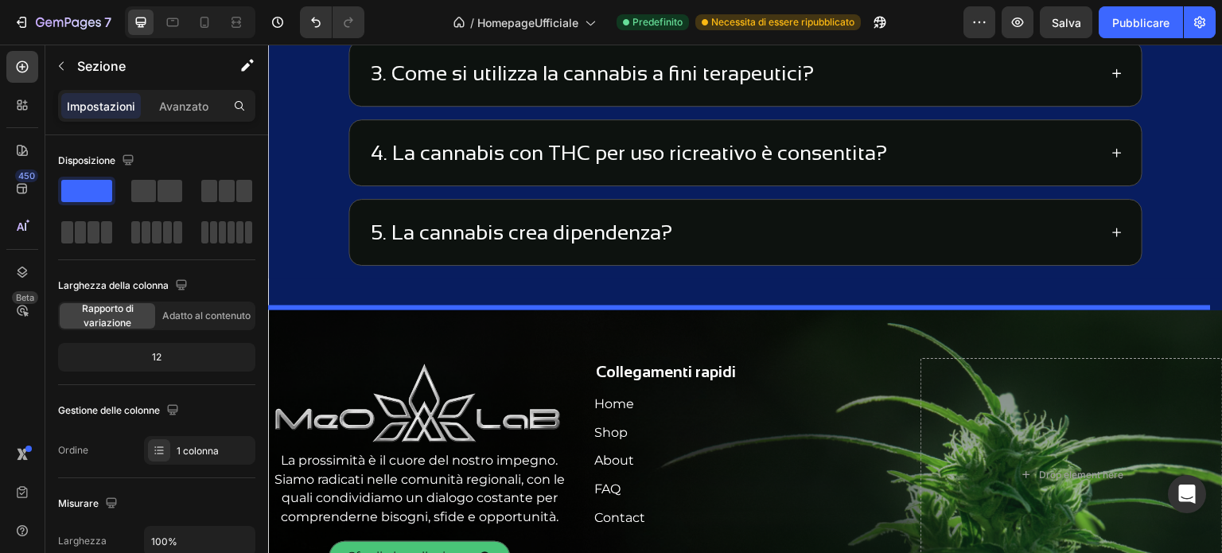
scroll to position [5185, 0]
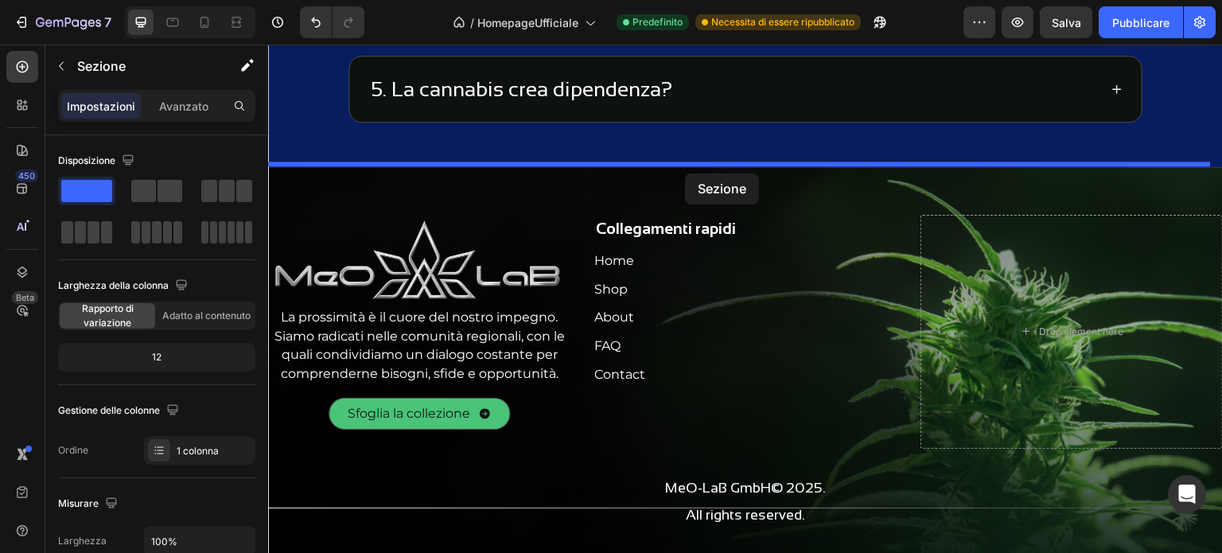
drag, startPoint x: 890, startPoint y: 113, endPoint x: 685, endPoint y: 173, distance: 214.0
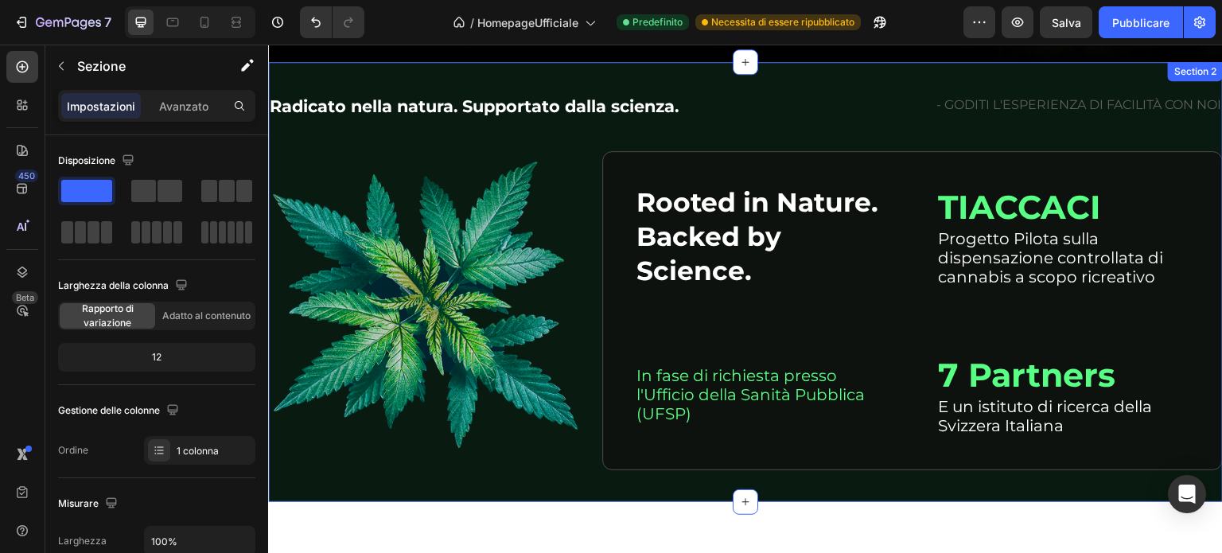
scroll to position [1022, 0]
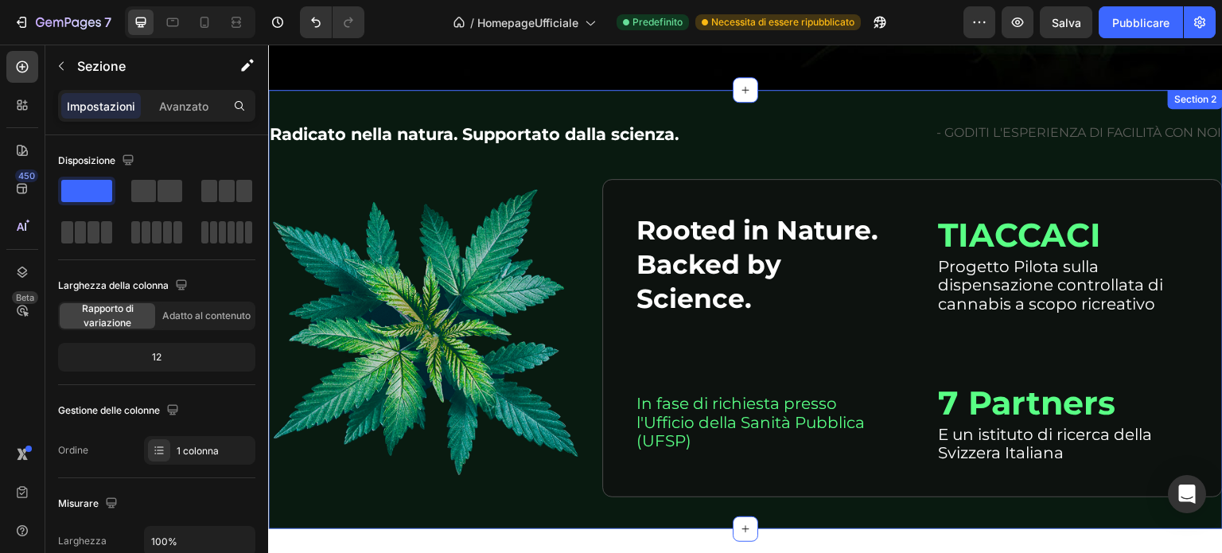
click at [698, 95] on div "Radicato nella natura. Supportato dalla scienza. Heading - GODITI L'ESPERIENZA …" at bounding box center [745, 309] width 955 height 439
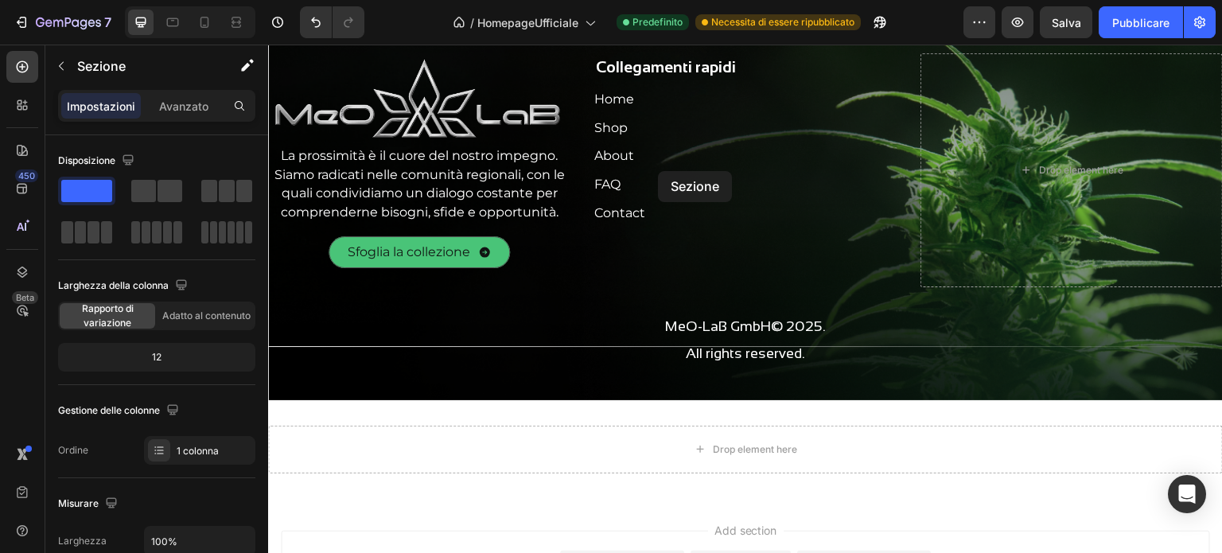
scroll to position [5184, 0]
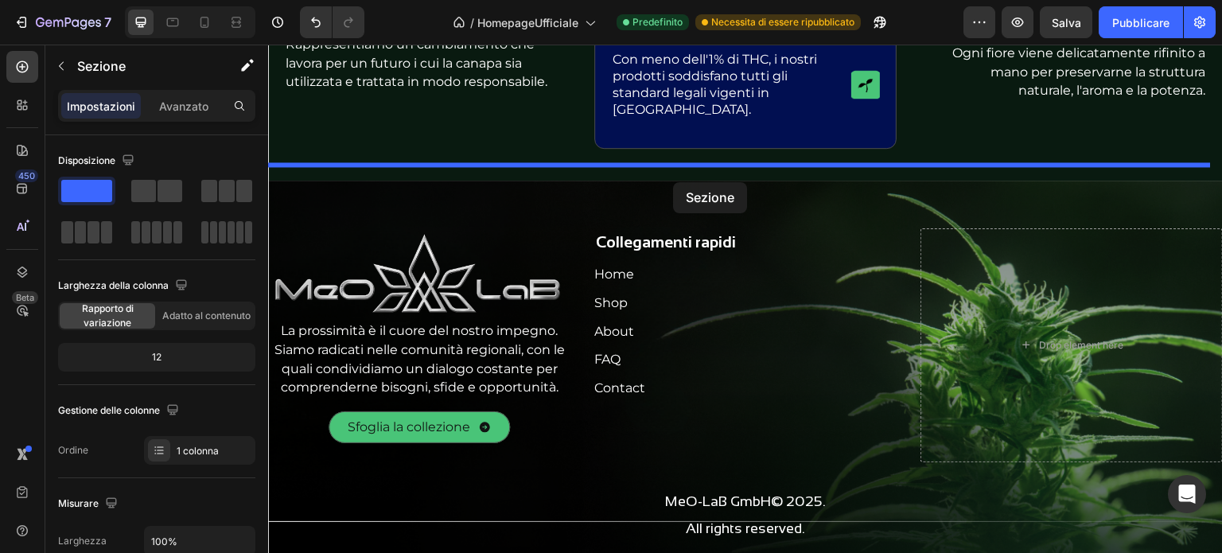
drag, startPoint x: 894, startPoint y: 141, endPoint x: 673, endPoint y: 182, distance: 224.3
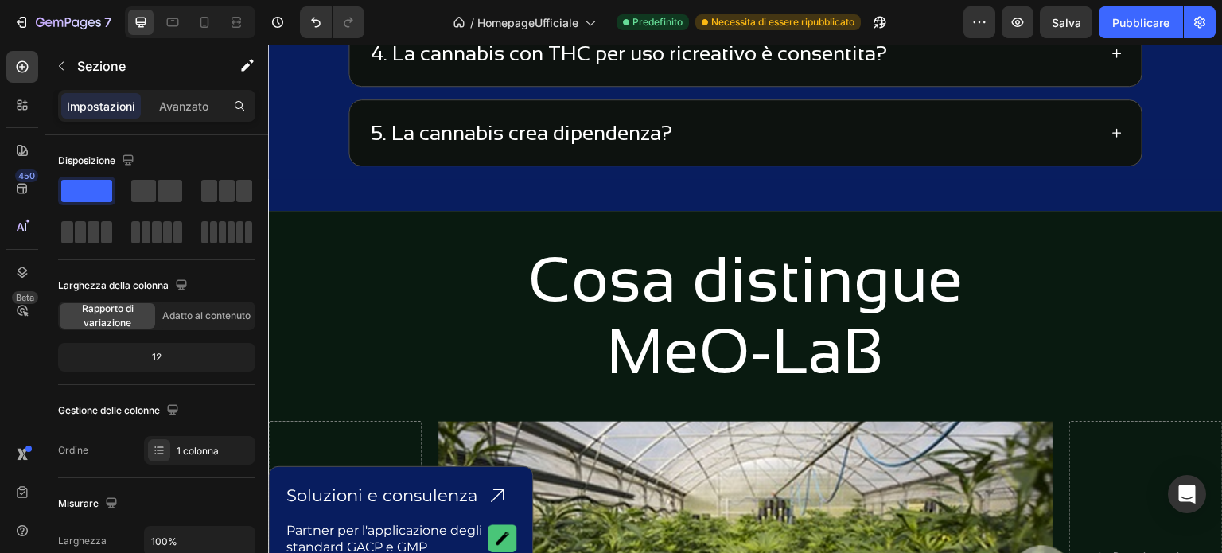
scroll to position [3949, 0]
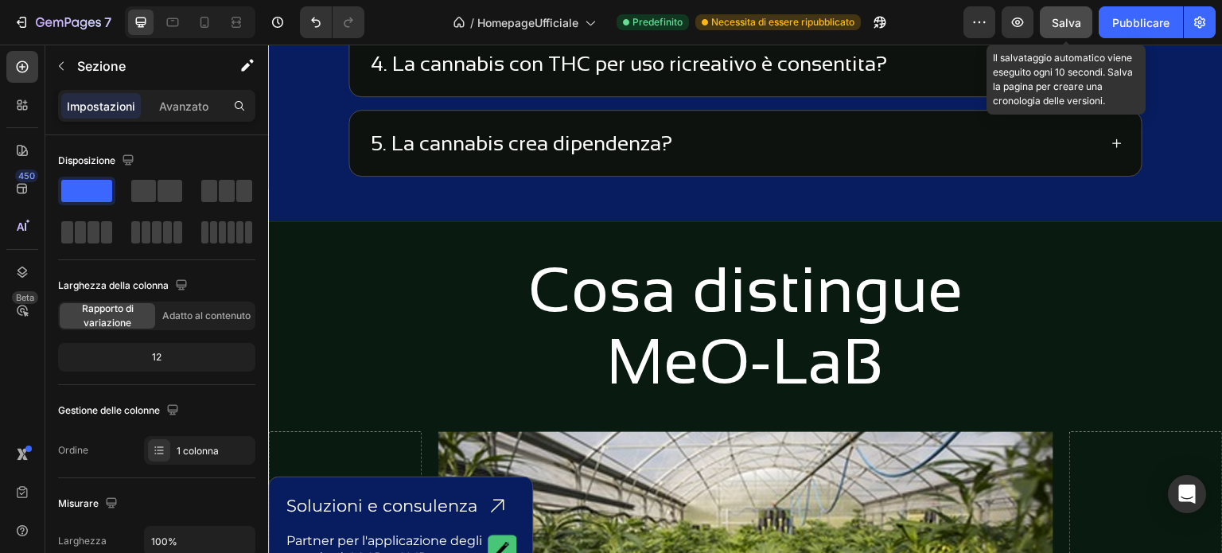
click at [1059, 21] on font "Salva" at bounding box center [1066, 23] width 29 height 14
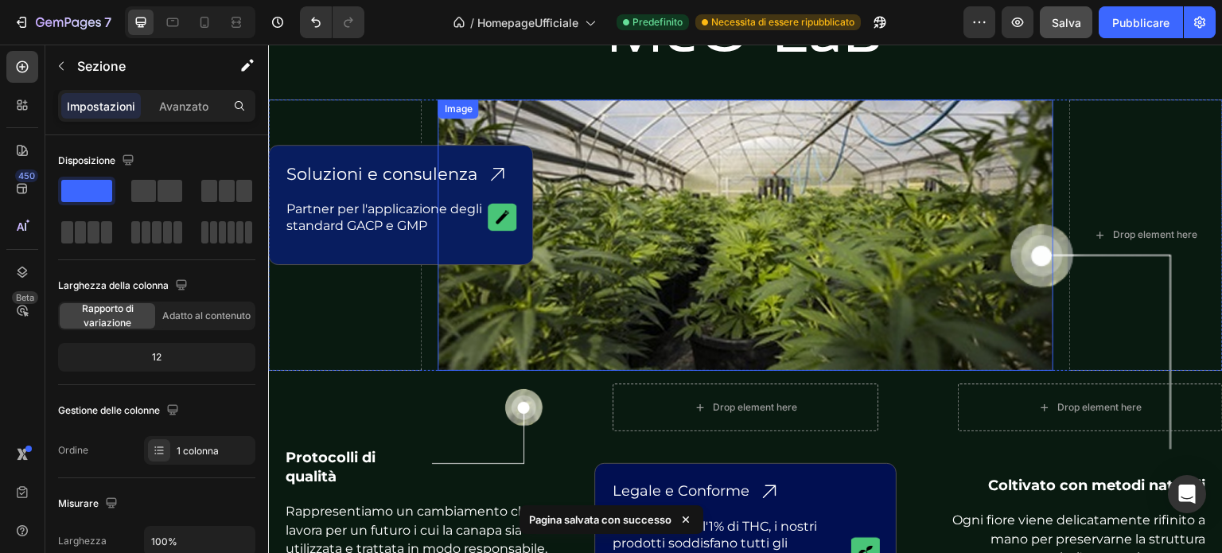
scroll to position [4268, 0]
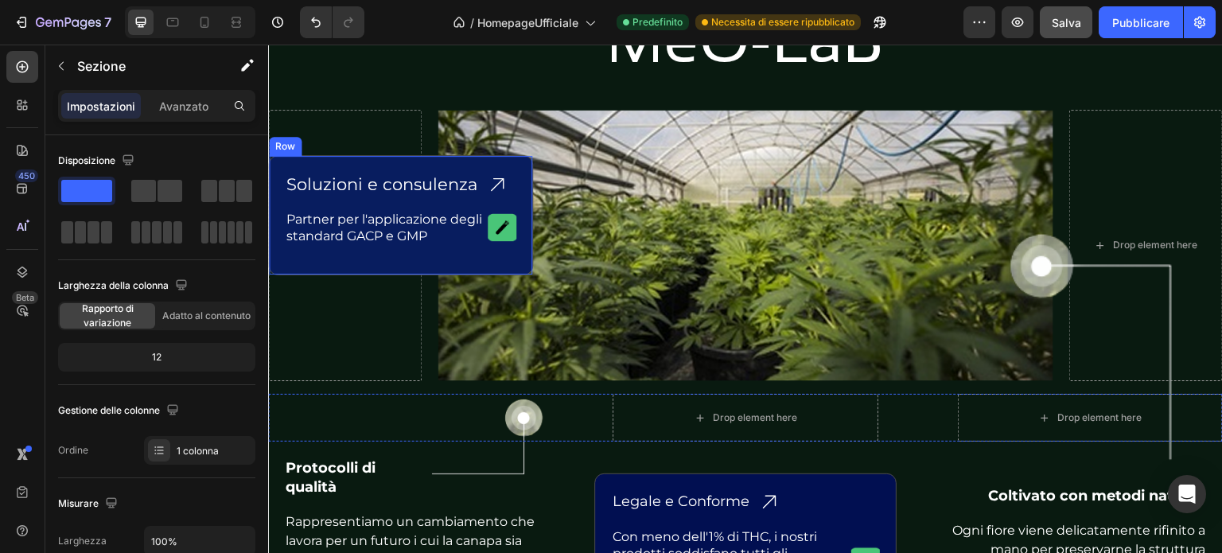
click at [388, 166] on div "Soluzioni e consulenza Heading Icon Row Partner per l'applicazione degli standa…" at bounding box center [400, 215] width 265 height 120
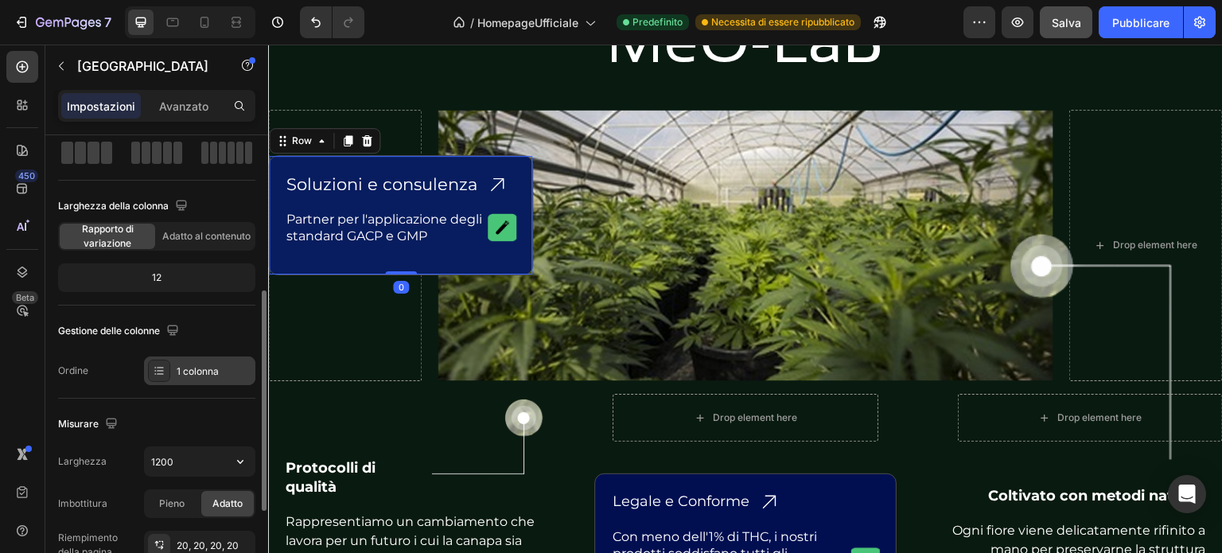
scroll to position [318, 0]
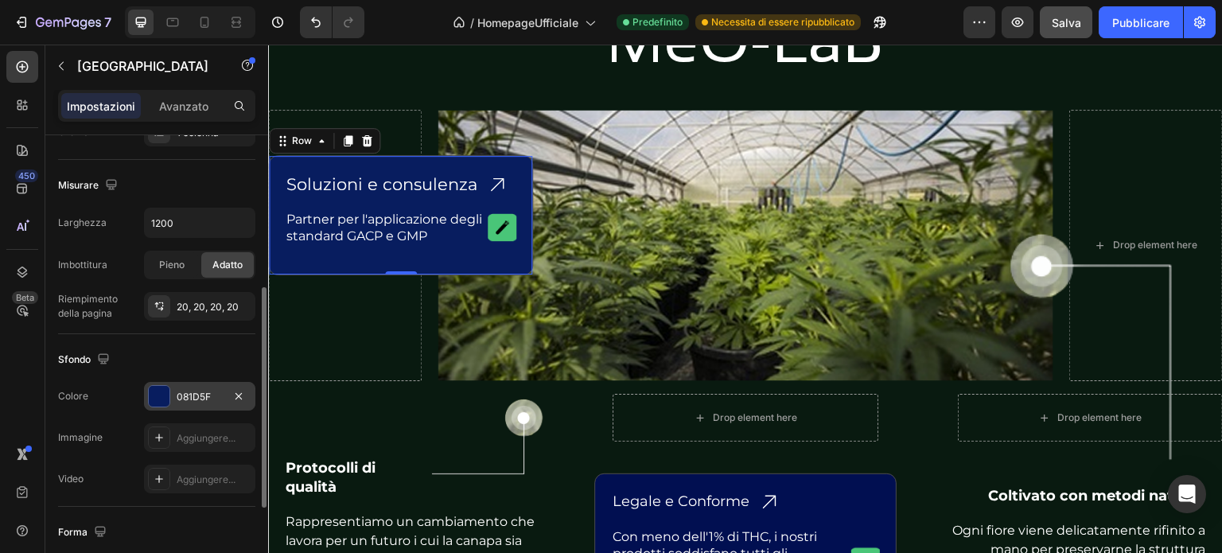
click at [157, 391] on div at bounding box center [159, 396] width 21 height 21
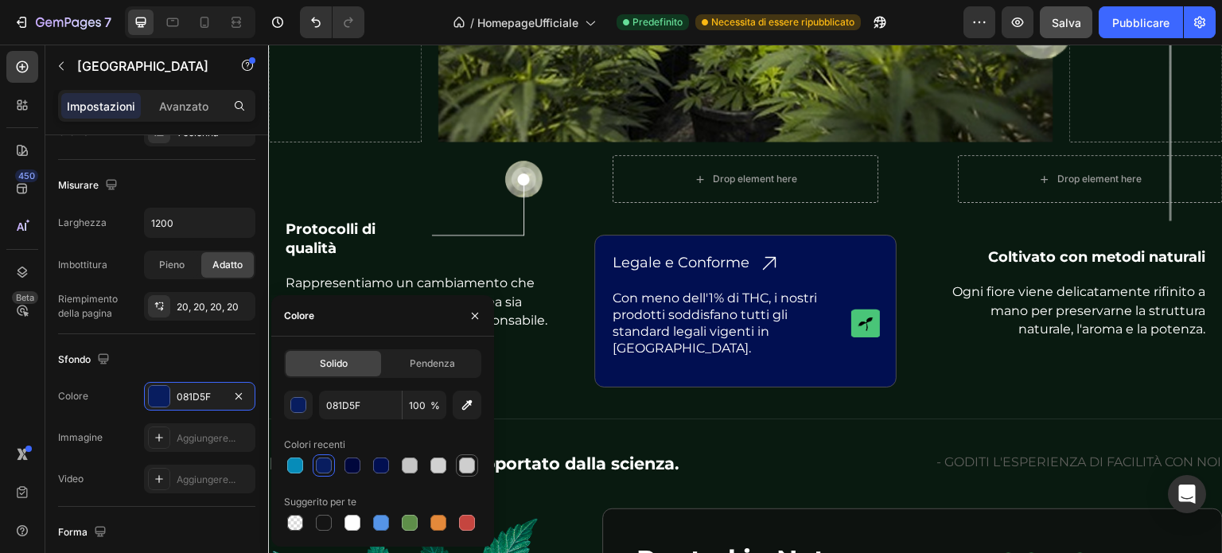
click at [468, 461] on div at bounding box center [467, 466] width 16 height 16
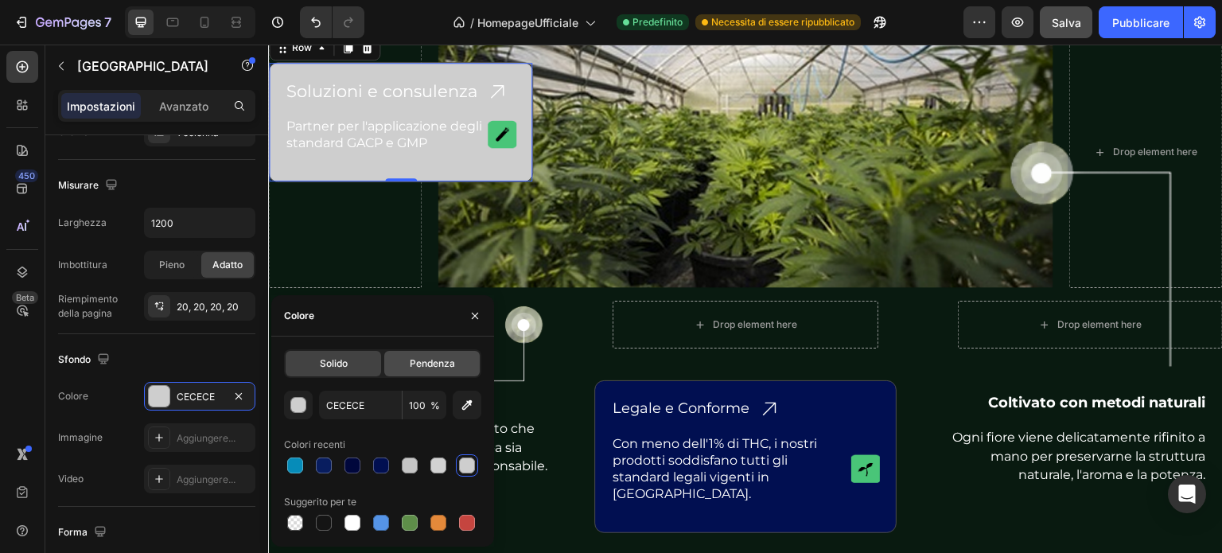
scroll to position [4427, 0]
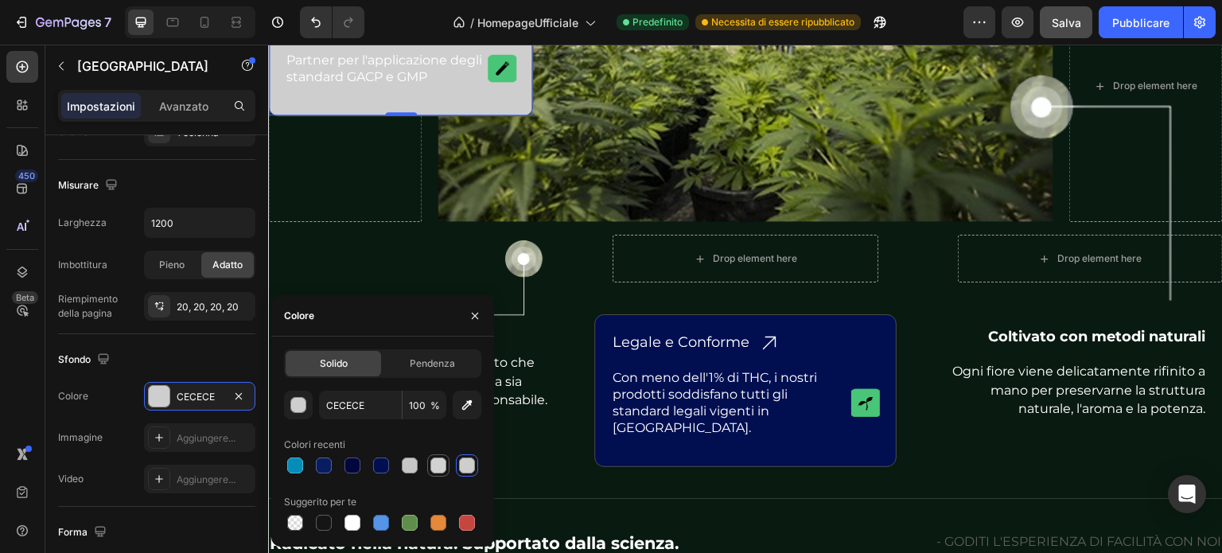
click at [434, 467] on div at bounding box center [439, 466] width 16 height 16
click at [412, 467] on div at bounding box center [410, 466] width 16 height 16
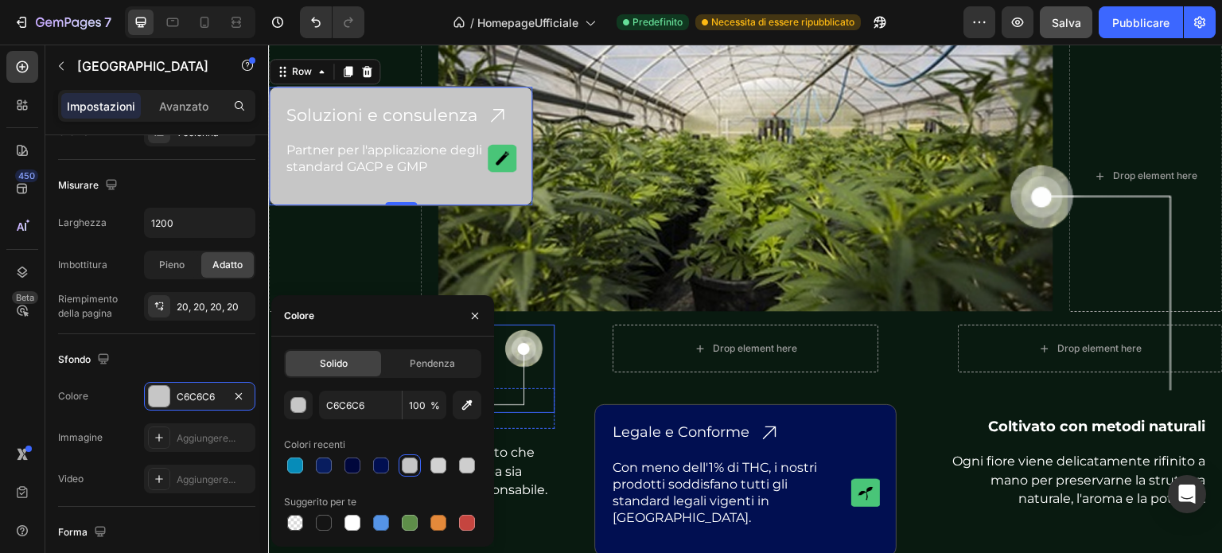
scroll to position [4268, 0]
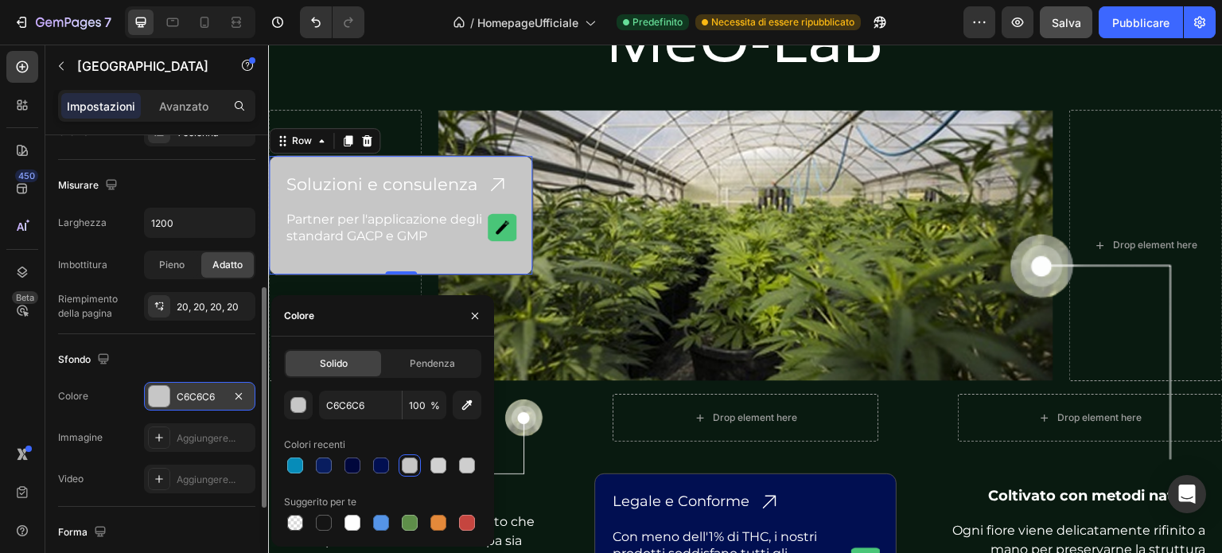
click at [204, 393] on font "C6C6C6" at bounding box center [196, 397] width 38 height 12
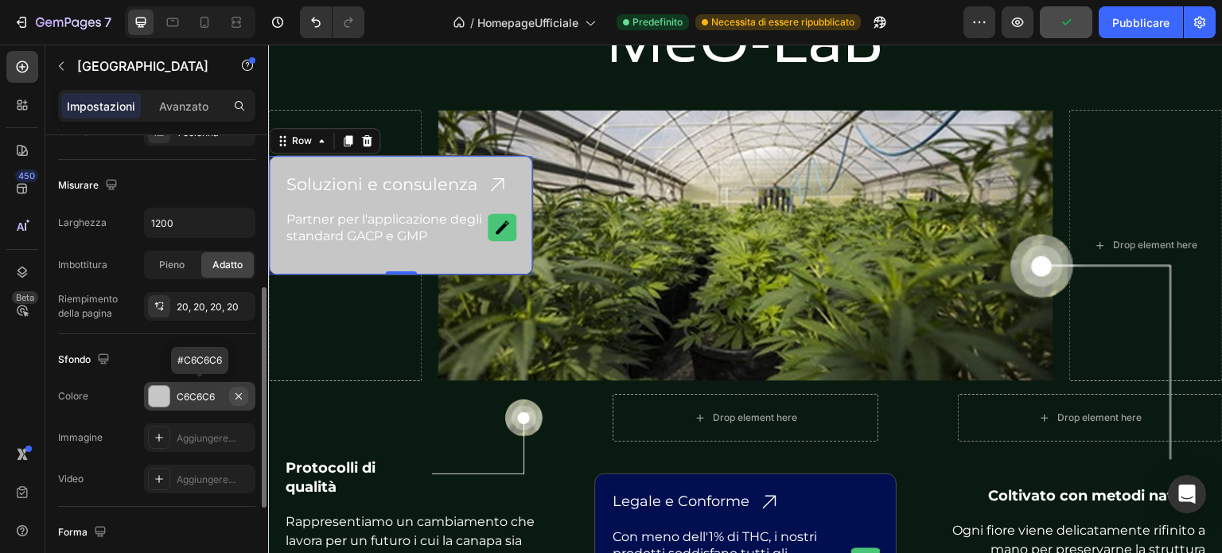
click at [239, 393] on icon "button" at bounding box center [238, 396] width 13 height 13
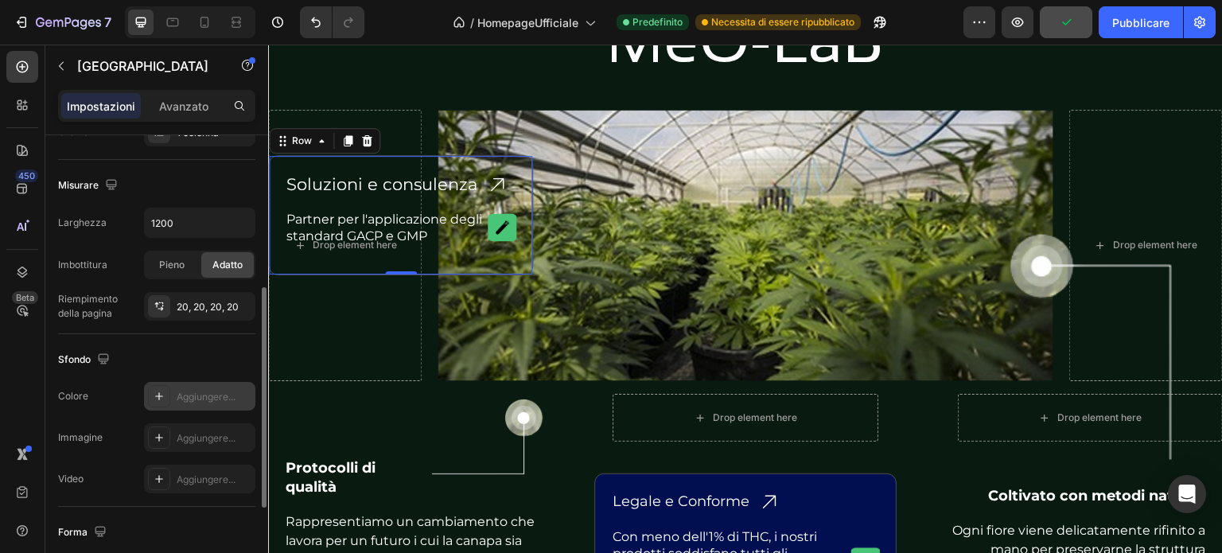
click at [221, 391] on font "Aggiungere..." at bounding box center [206, 397] width 59 height 12
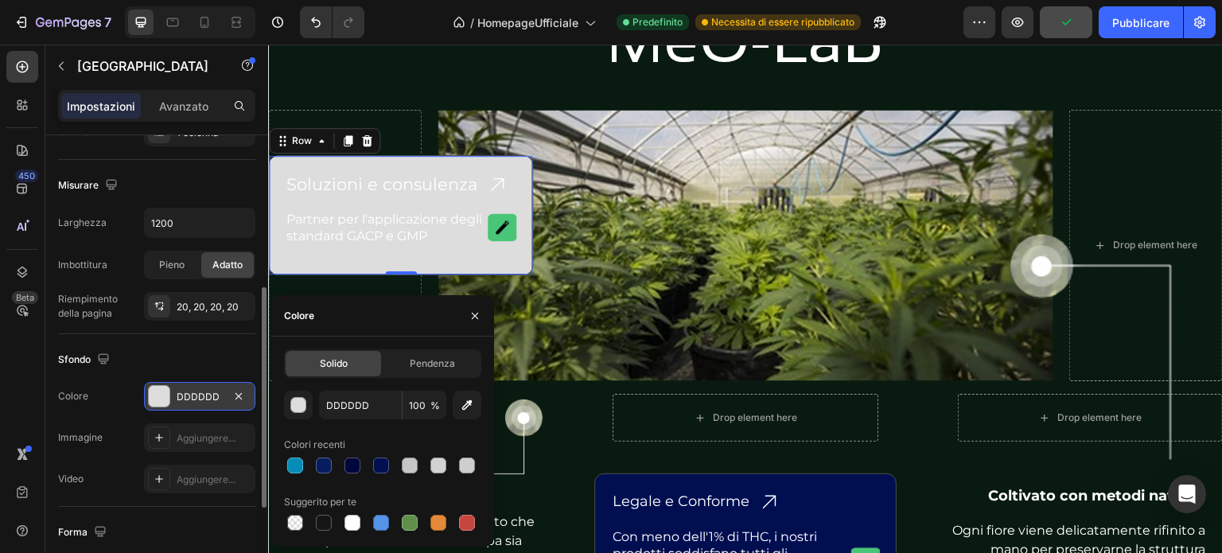
scroll to position [4347, 0]
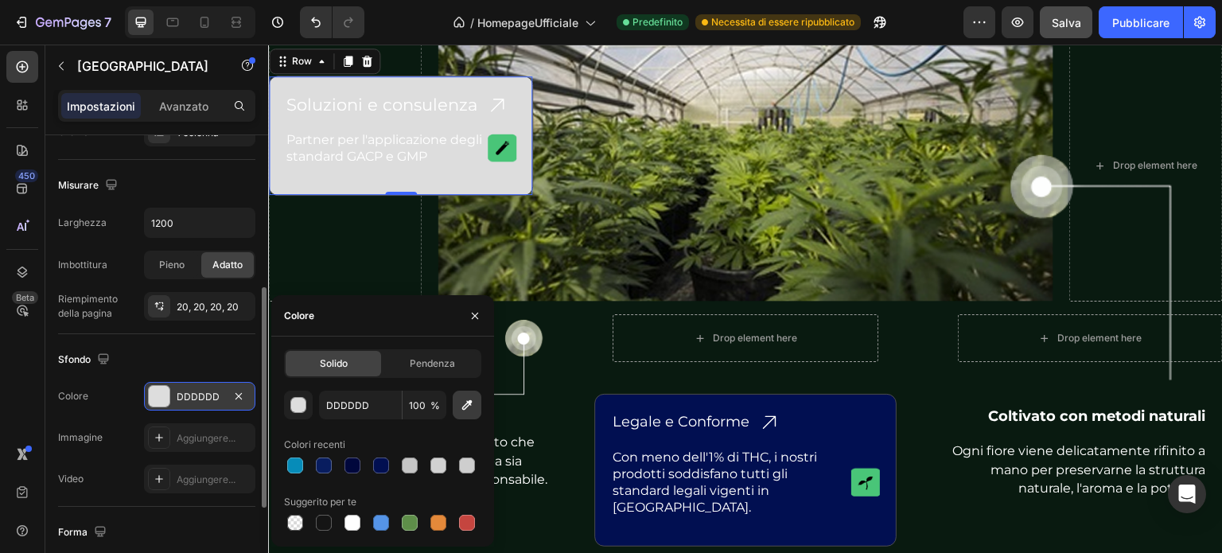
click at [468, 406] on icon "button" at bounding box center [467, 405] width 10 height 10
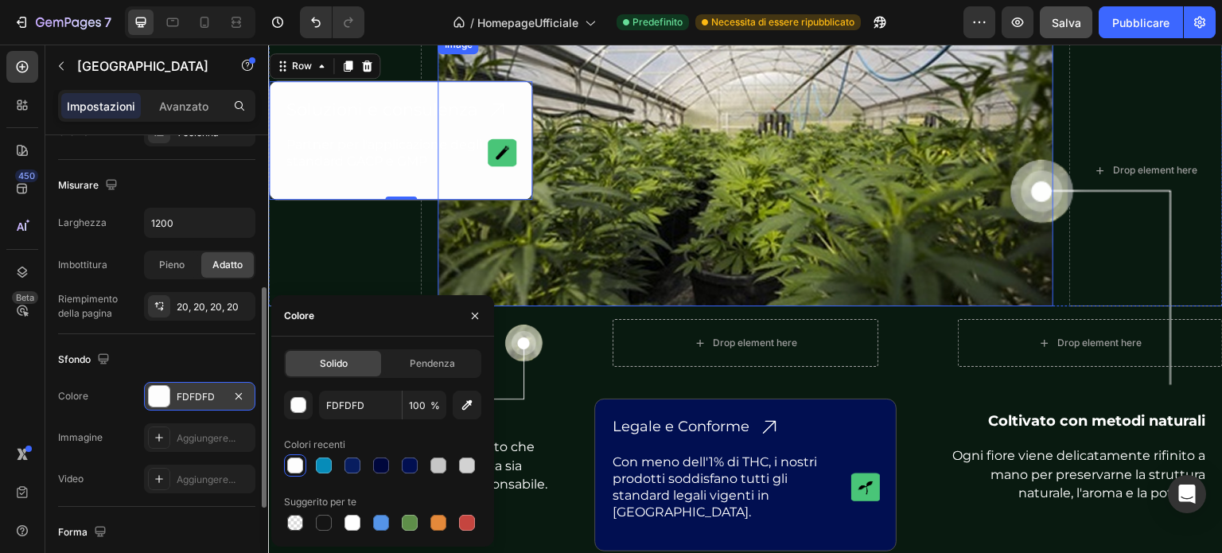
scroll to position [4268, 0]
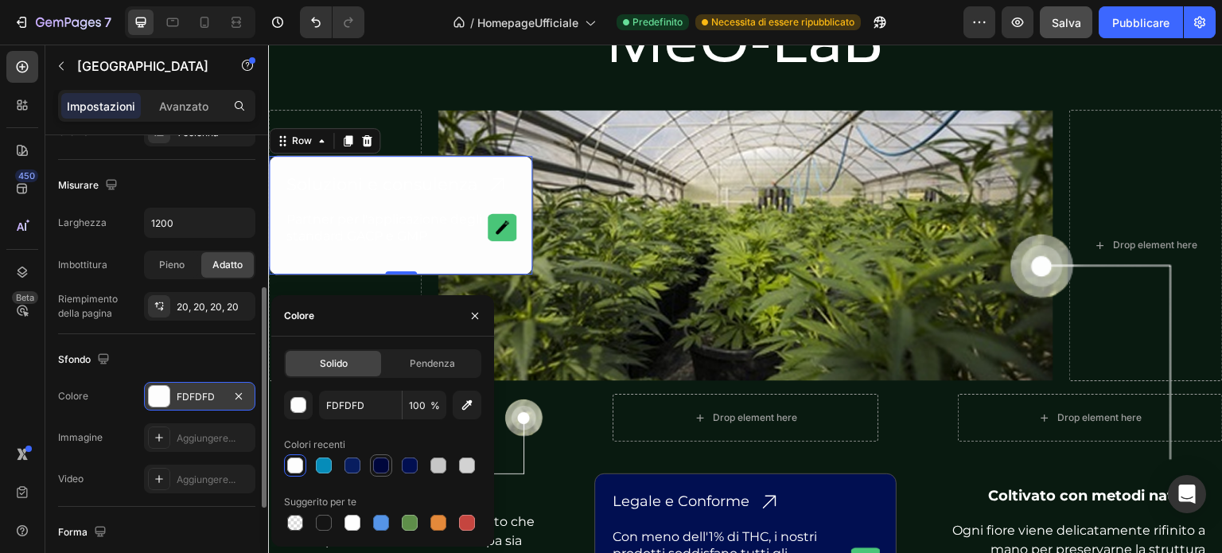
click at [379, 467] on div at bounding box center [381, 466] width 16 height 16
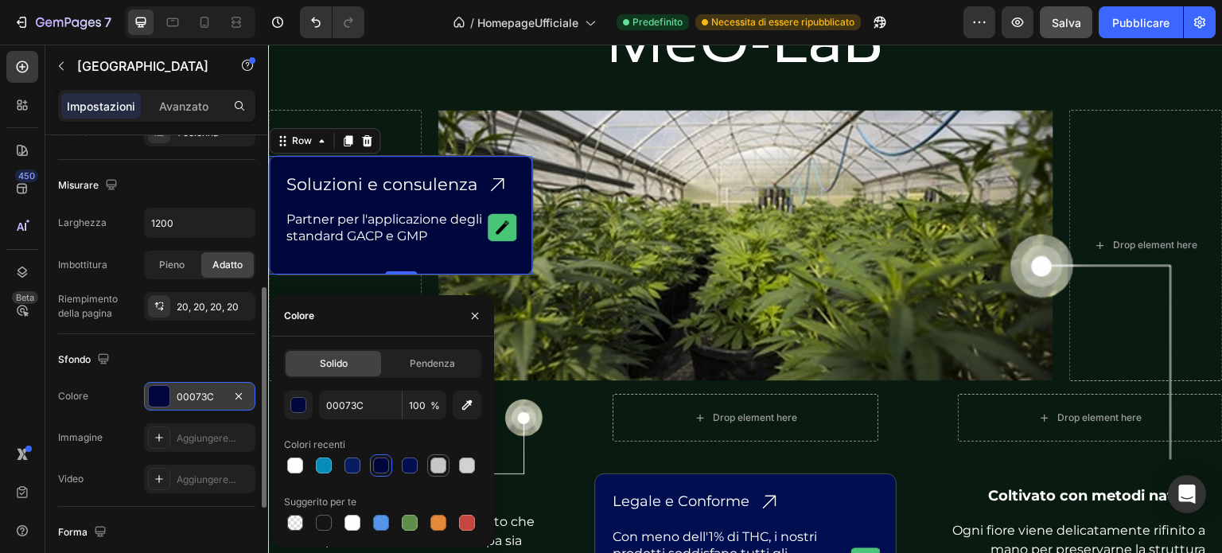
click at [437, 464] on div at bounding box center [439, 466] width 16 height 16
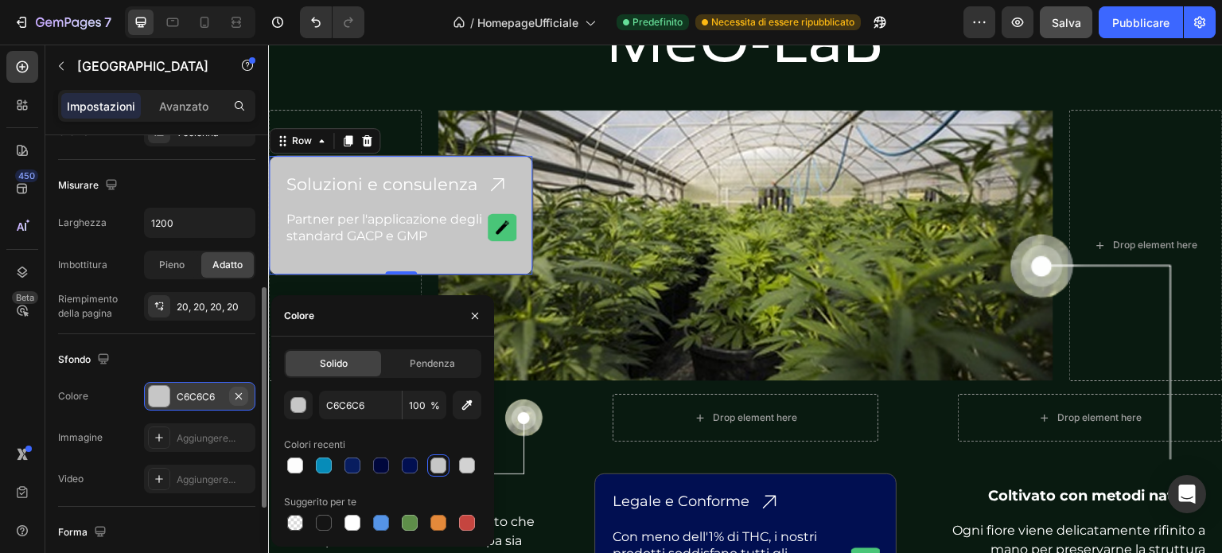
click at [240, 390] on icon "button" at bounding box center [238, 396] width 13 height 13
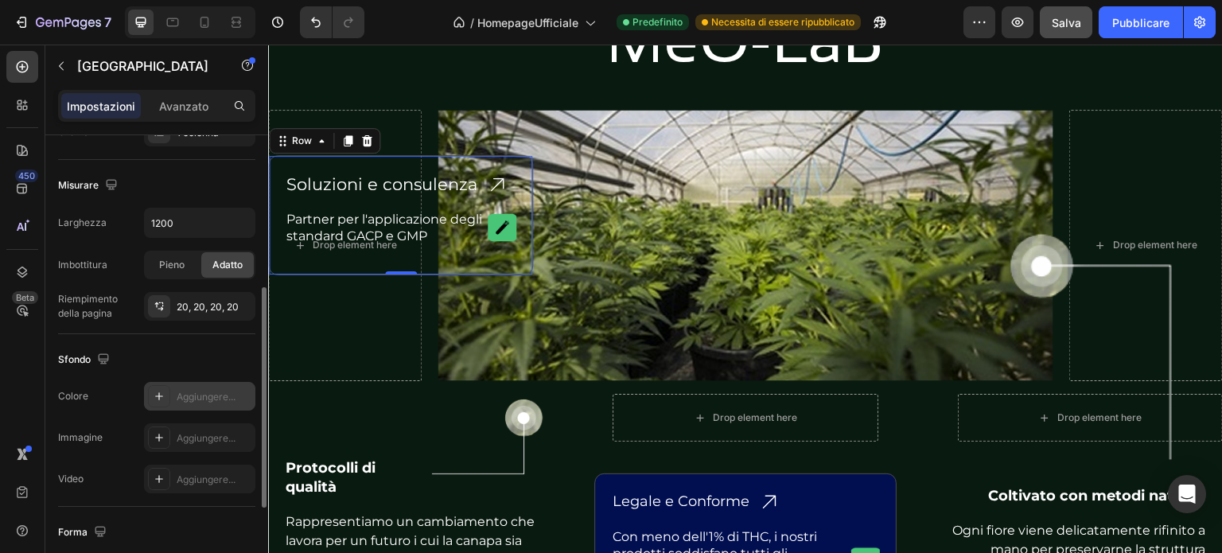
click at [224, 399] on font "Aggiungere..." at bounding box center [206, 397] width 59 height 12
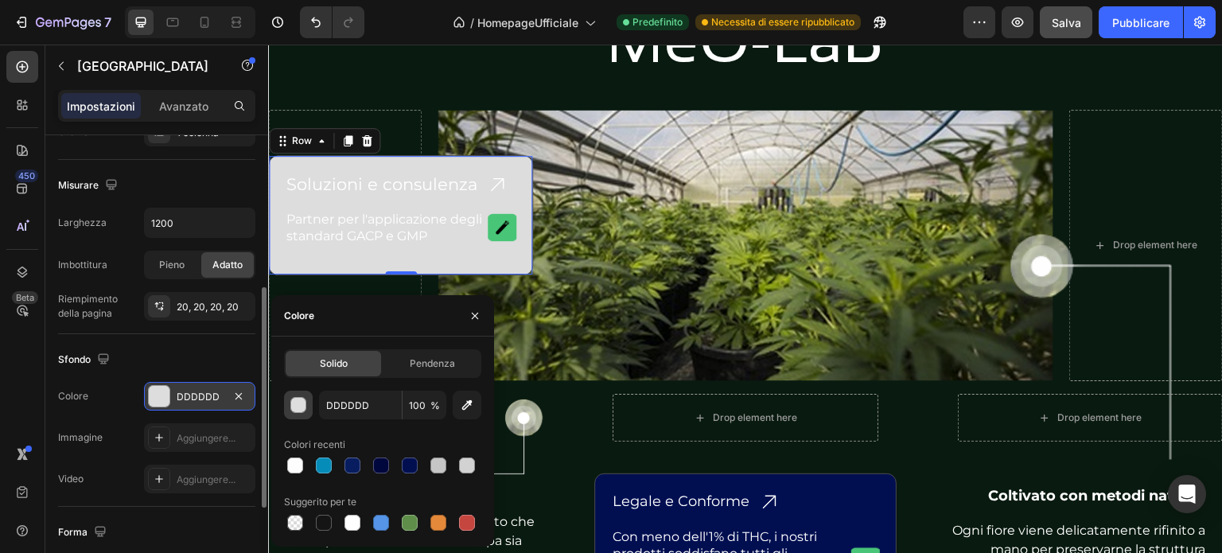
click at [302, 407] on div "button" at bounding box center [299, 406] width 16 height 16
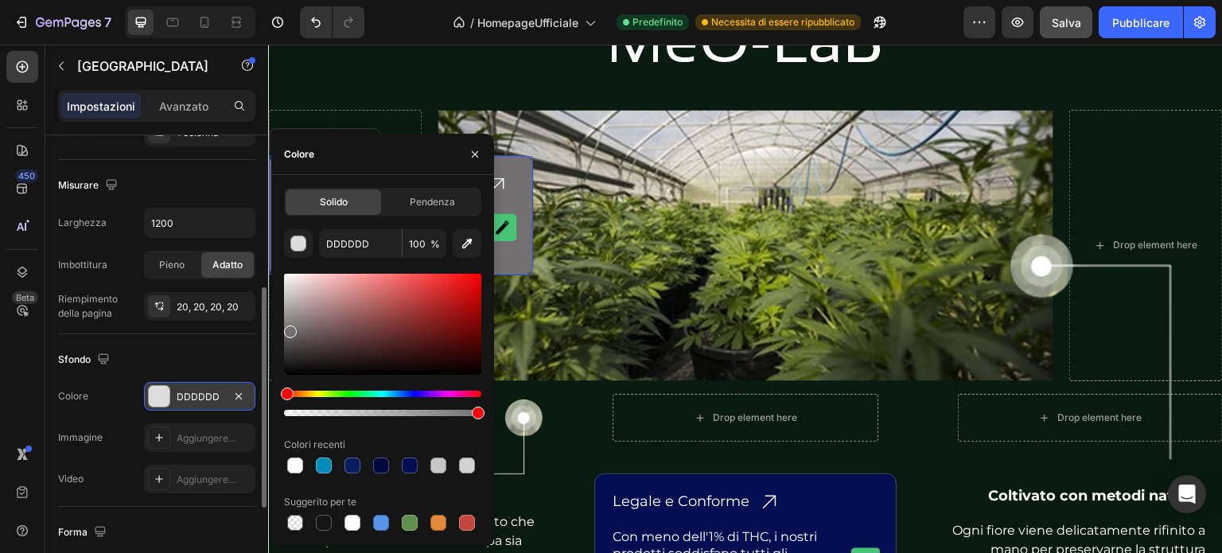
drag, startPoint x: 286, startPoint y: 292, endPoint x: 290, endPoint y: 329, distance: 36.7
click at [290, 329] on div at bounding box center [290, 331] width 13 height 13
type input "727070"
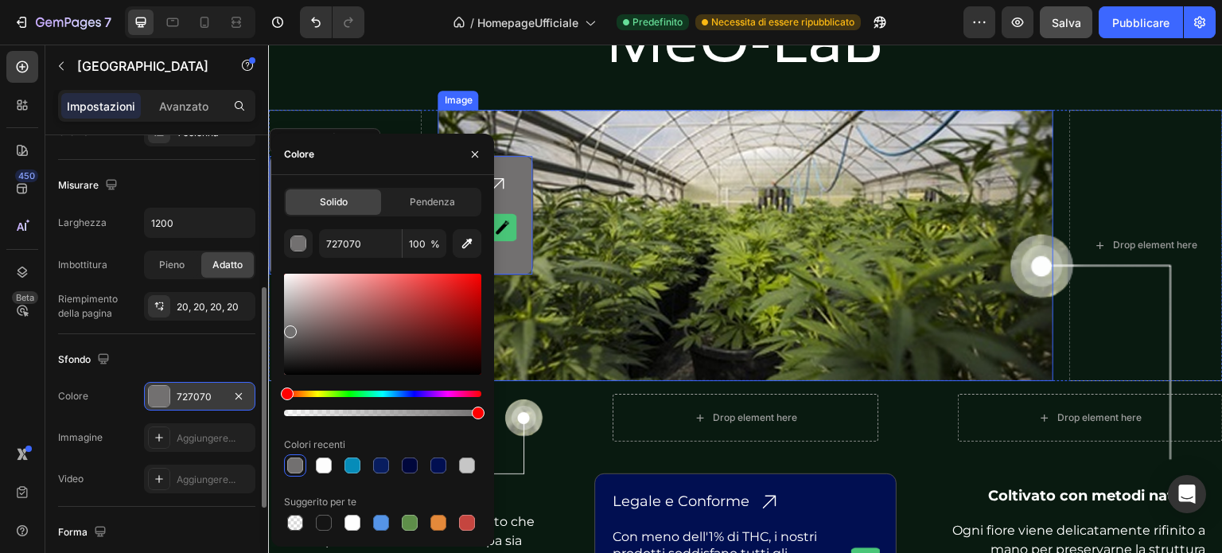
click at [536, 337] on img at bounding box center [745, 246] width 615 height 272
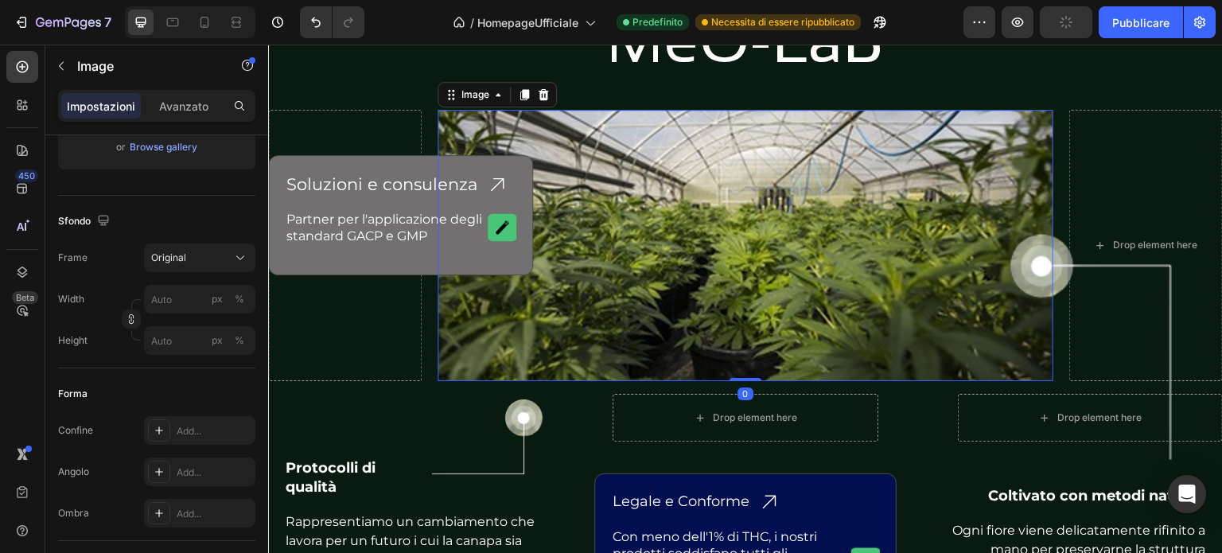
scroll to position [0, 0]
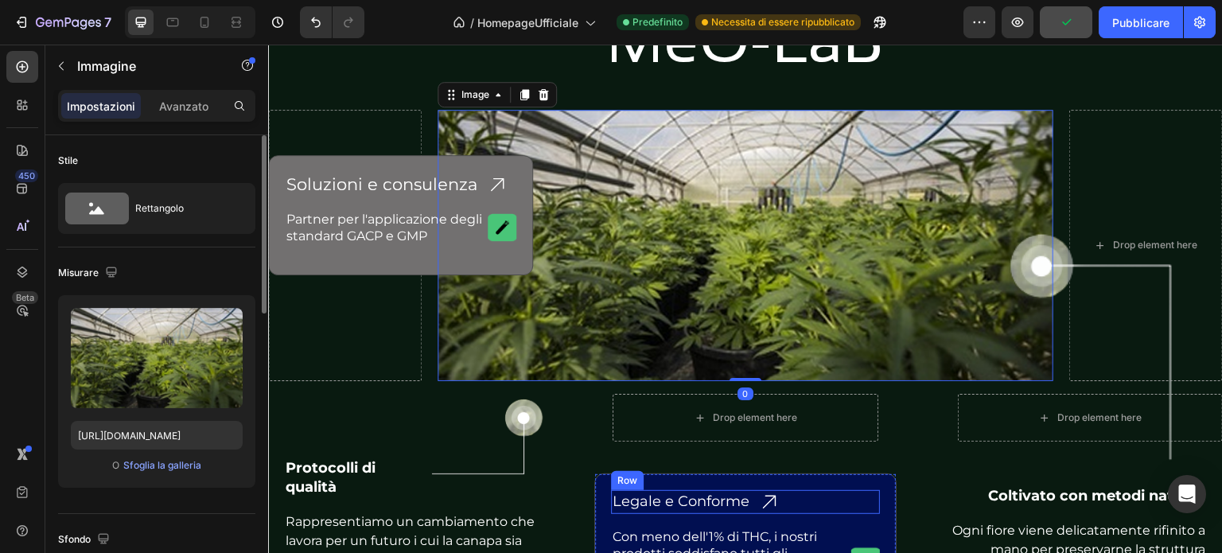
click at [834, 490] on div "Legale e Conforme Heading Icon Row" at bounding box center [745, 502] width 269 height 24
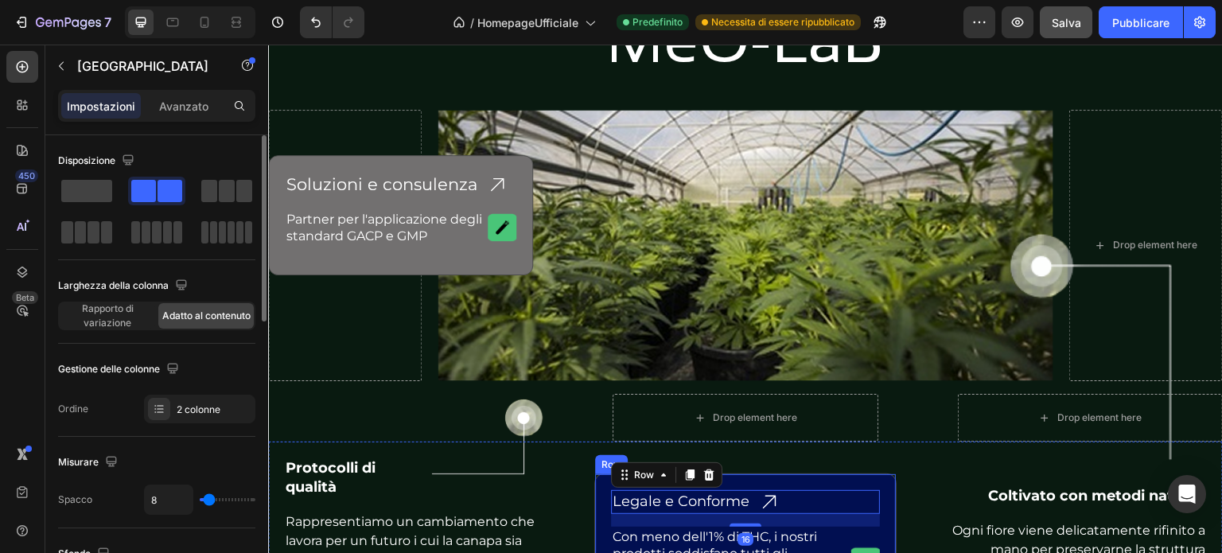
click at [832, 481] on div "Legale e Conforme Heading Icon Row 16 Con meno dell'1% di THC, i nostri prodott…" at bounding box center [745, 549] width 302 height 153
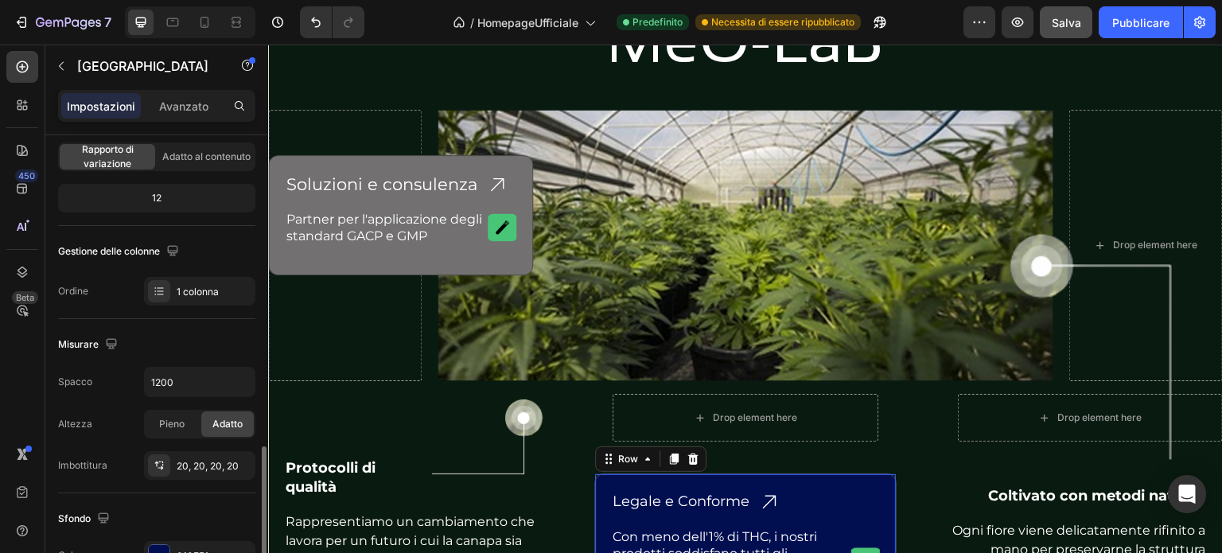
scroll to position [318, 0]
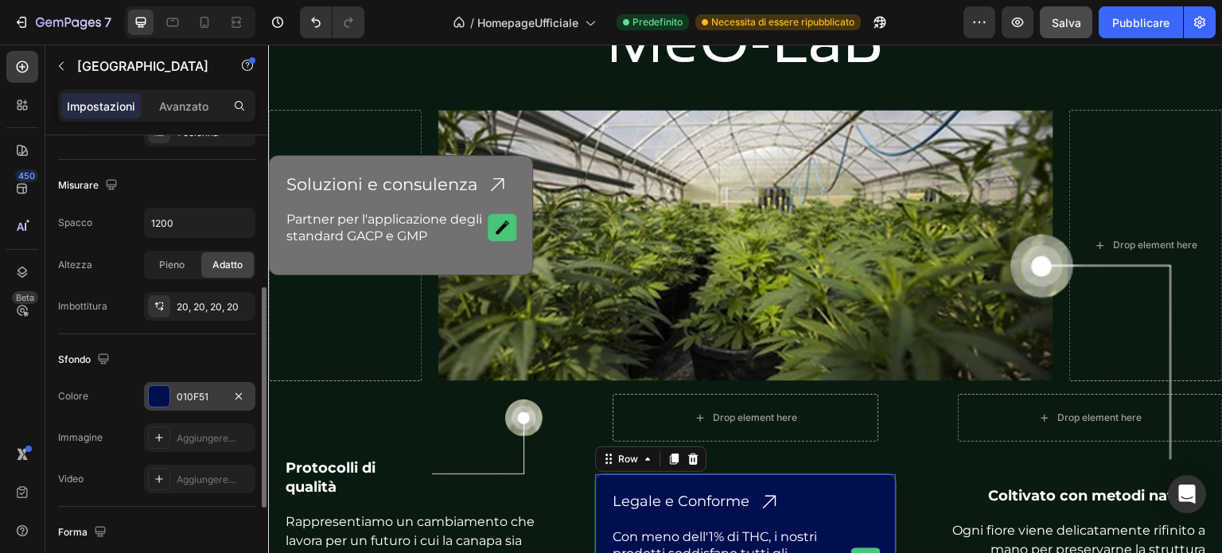
click at [156, 391] on div at bounding box center [159, 396] width 21 height 21
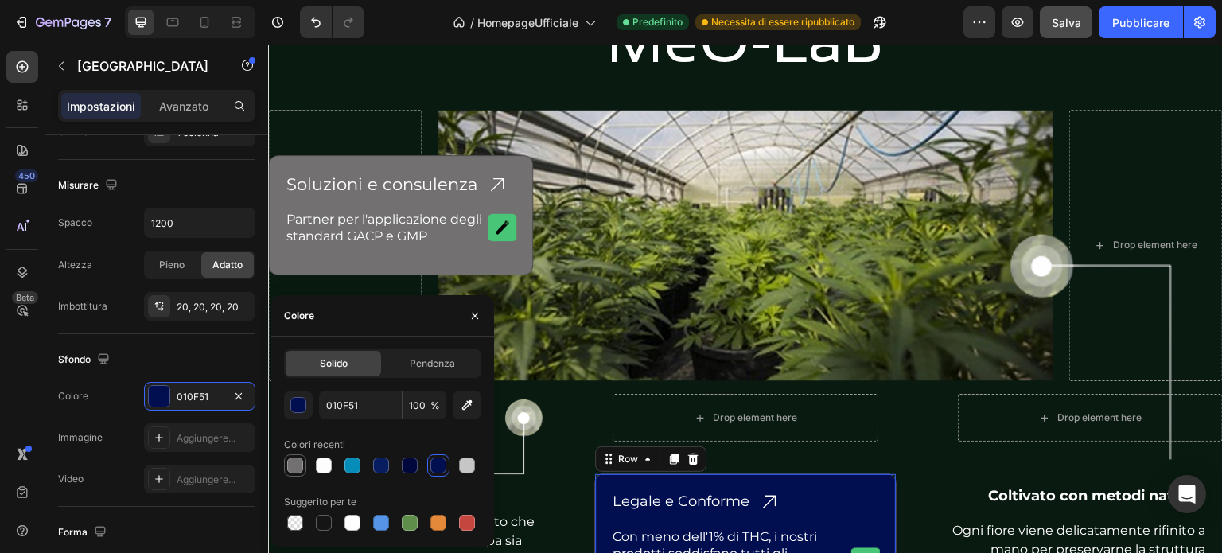
click at [294, 470] on div at bounding box center [295, 466] width 16 height 16
type input "727070"
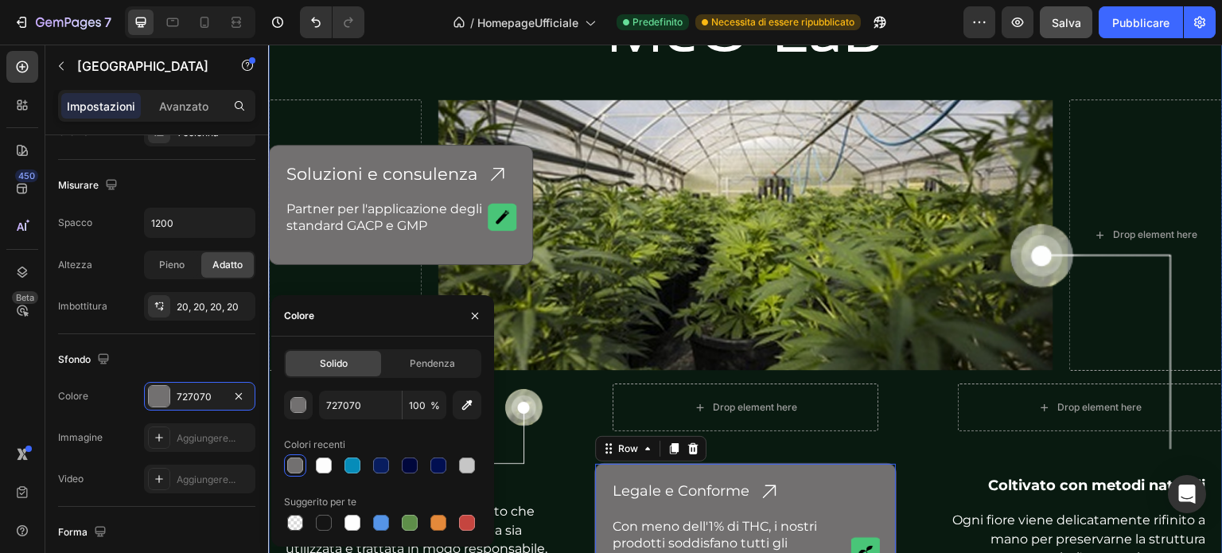
scroll to position [4506, 0]
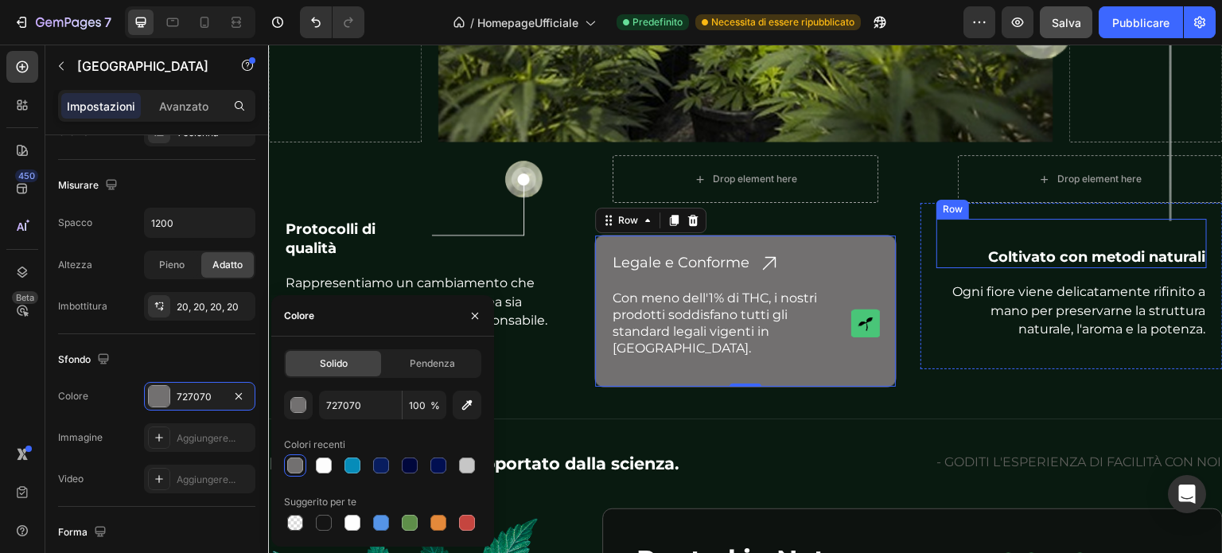
click at [937, 219] on div "Image Coltivato con metodi naturali Heading Row" at bounding box center [1072, 243] width 271 height 49
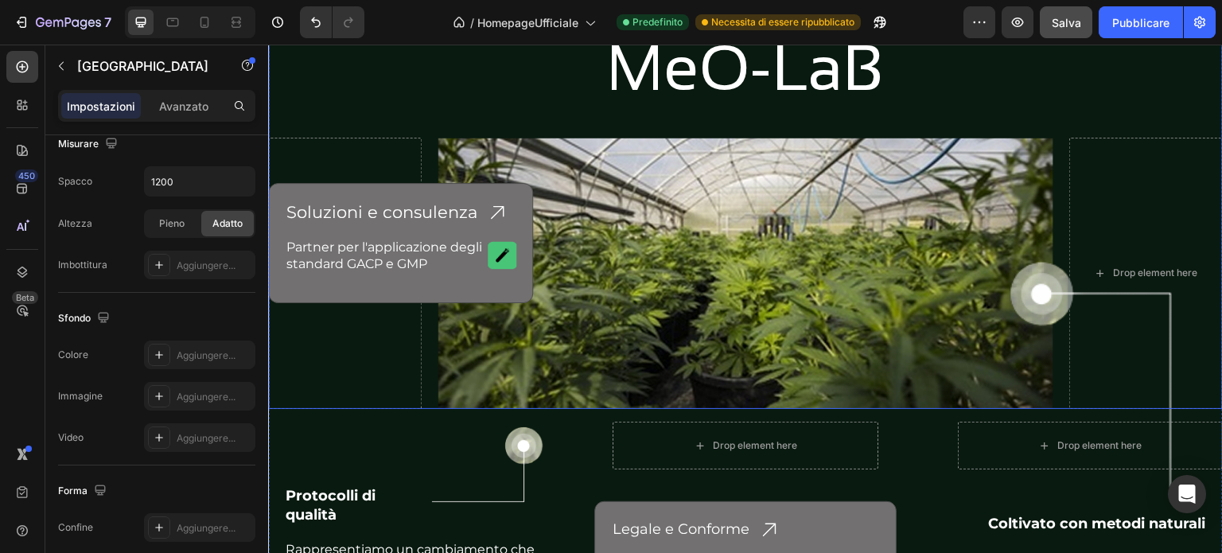
scroll to position [4268, 0]
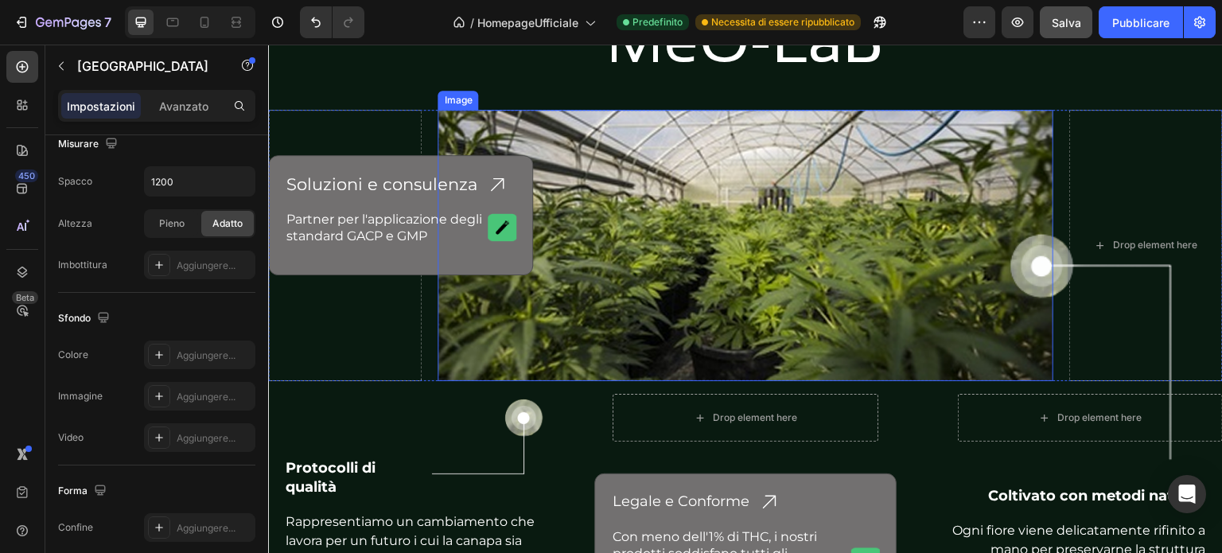
click at [718, 171] on img at bounding box center [745, 246] width 615 height 272
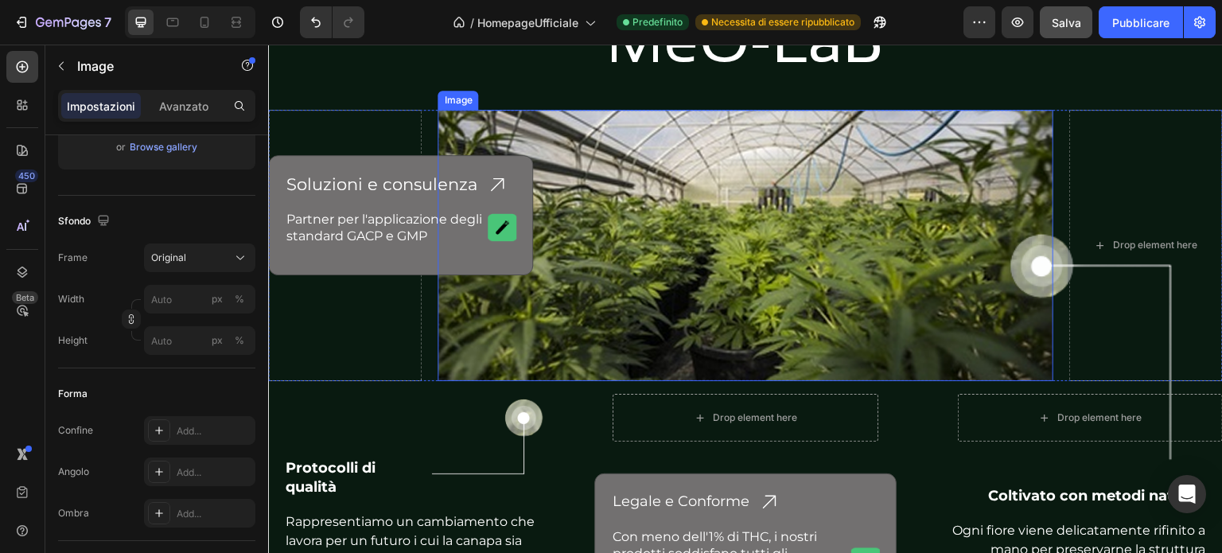
scroll to position [0, 0]
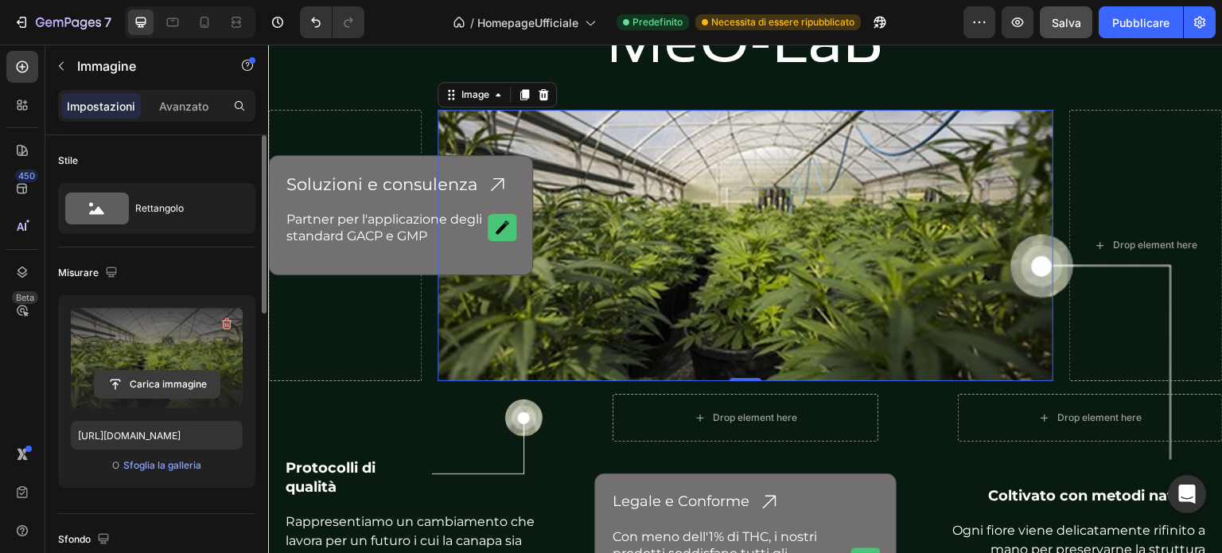
click at [178, 381] on input "file" at bounding box center [157, 384] width 125 height 27
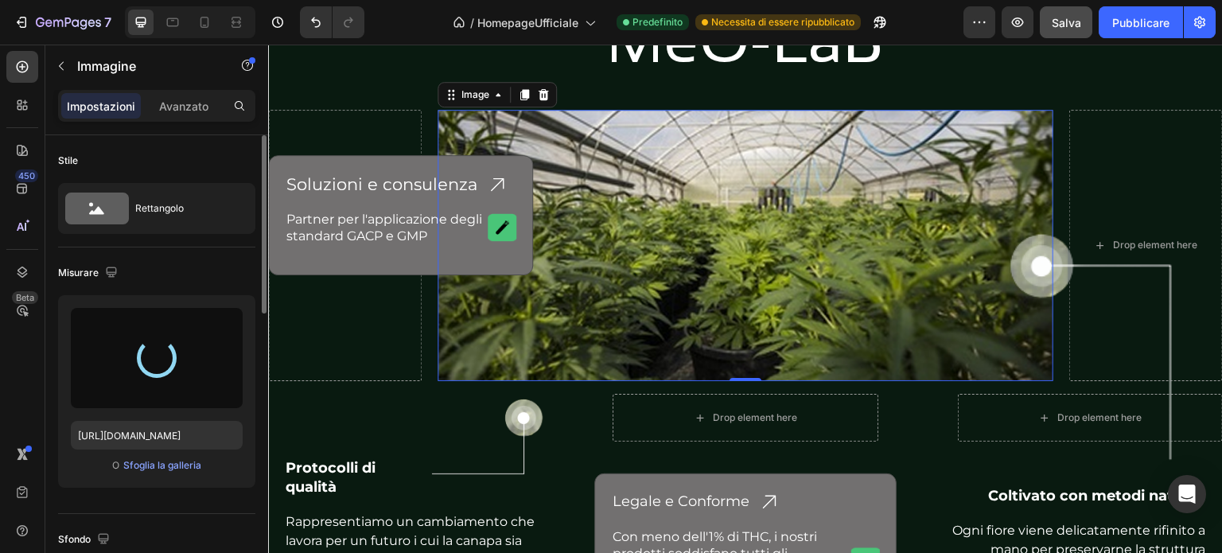
type input "[URL][DOMAIN_NAME]"
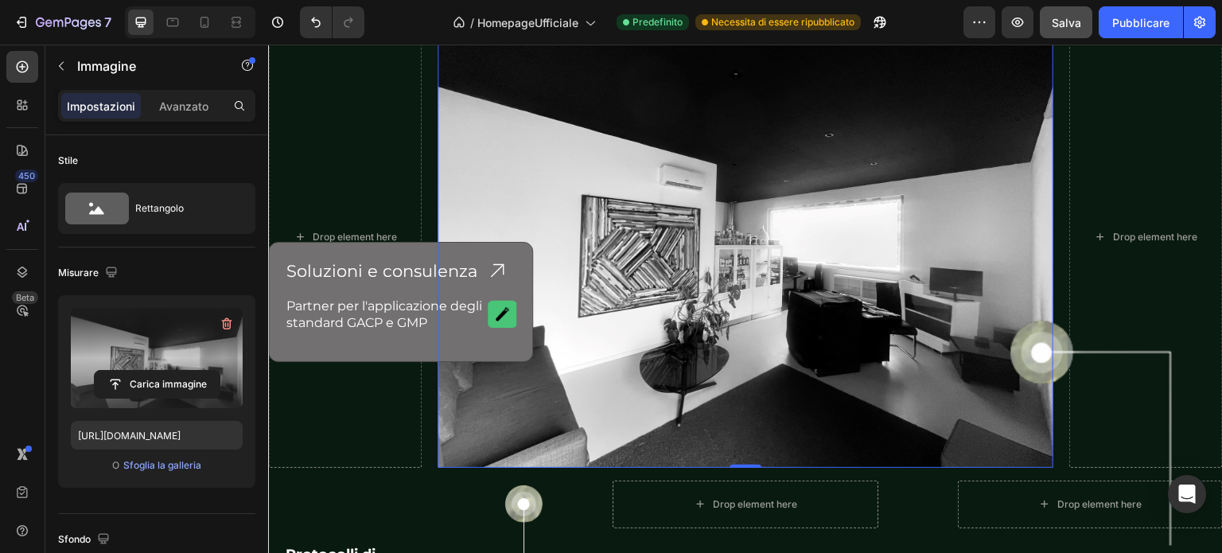
scroll to position [4202, 0]
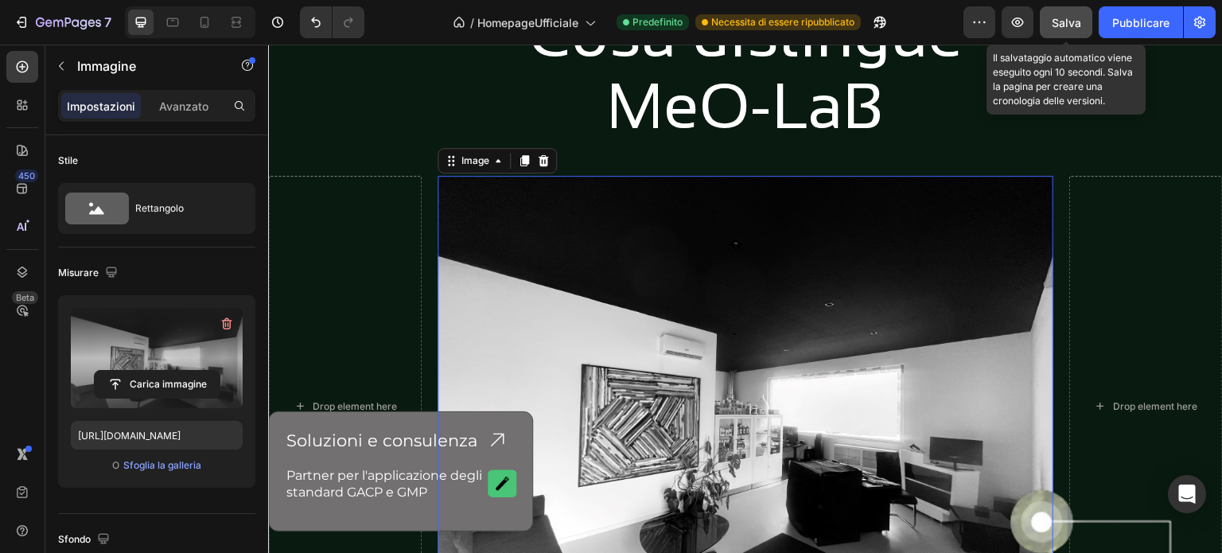
click at [1071, 19] on font "Salva" at bounding box center [1066, 23] width 29 height 14
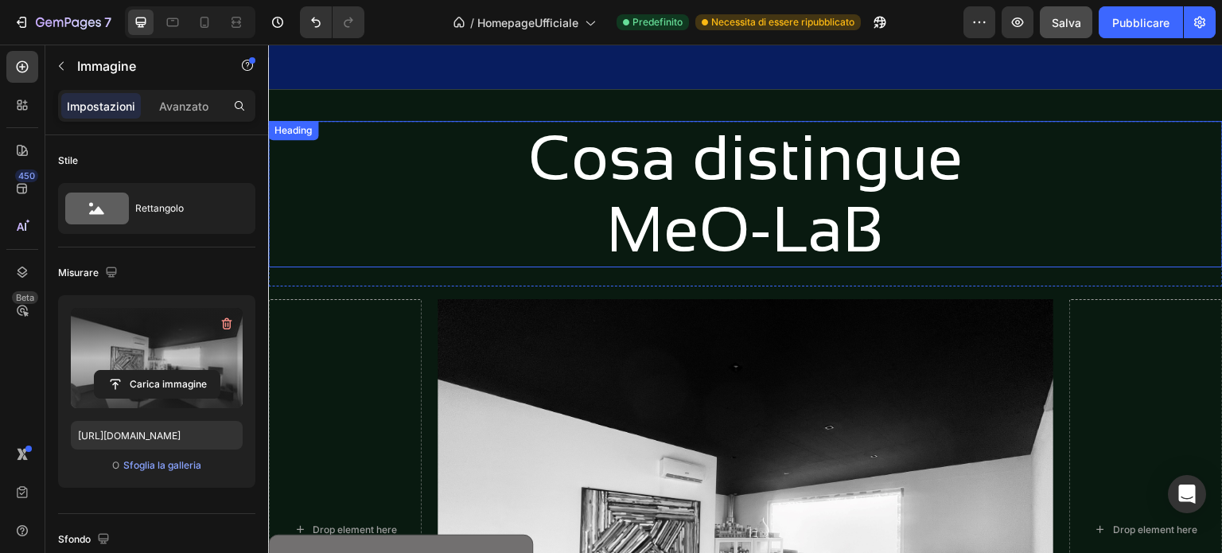
scroll to position [4042, 0]
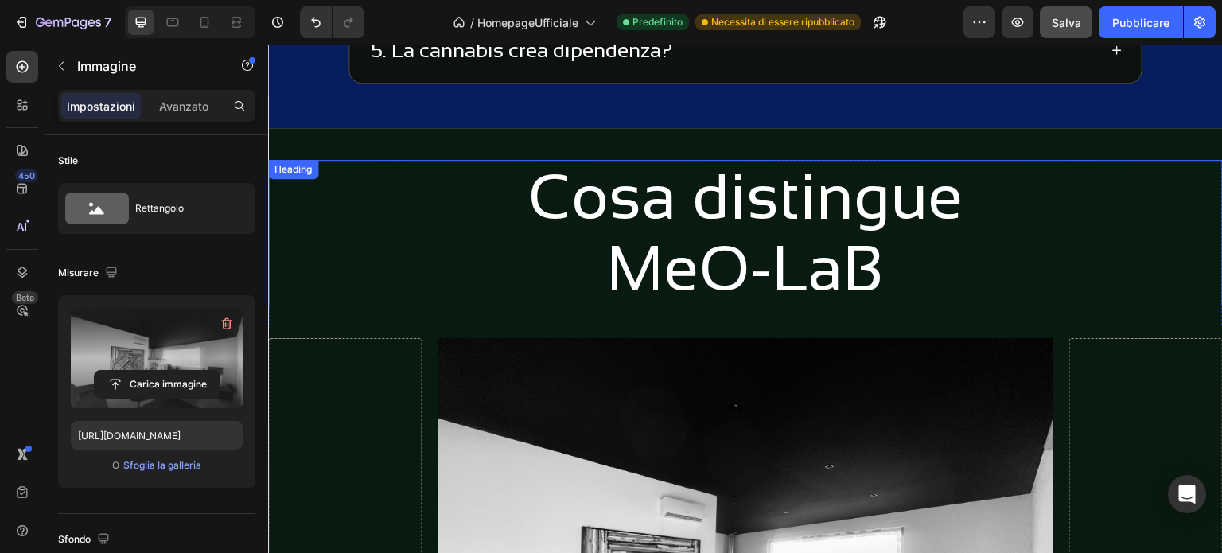
click at [689, 204] on h2 "Cosa distingue MeO-LaB" at bounding box center [745, 233] width 955 height 146
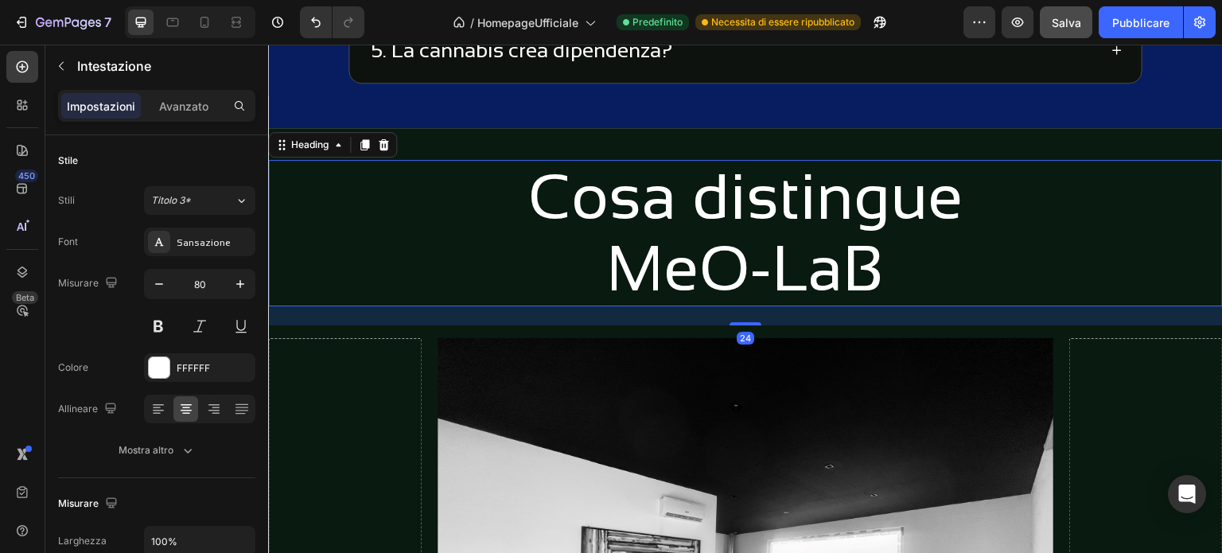
click at [773, 199] on h2 "Cosa distingue MeO-LaB" at bounding box center [745, 233] width 955 height 146
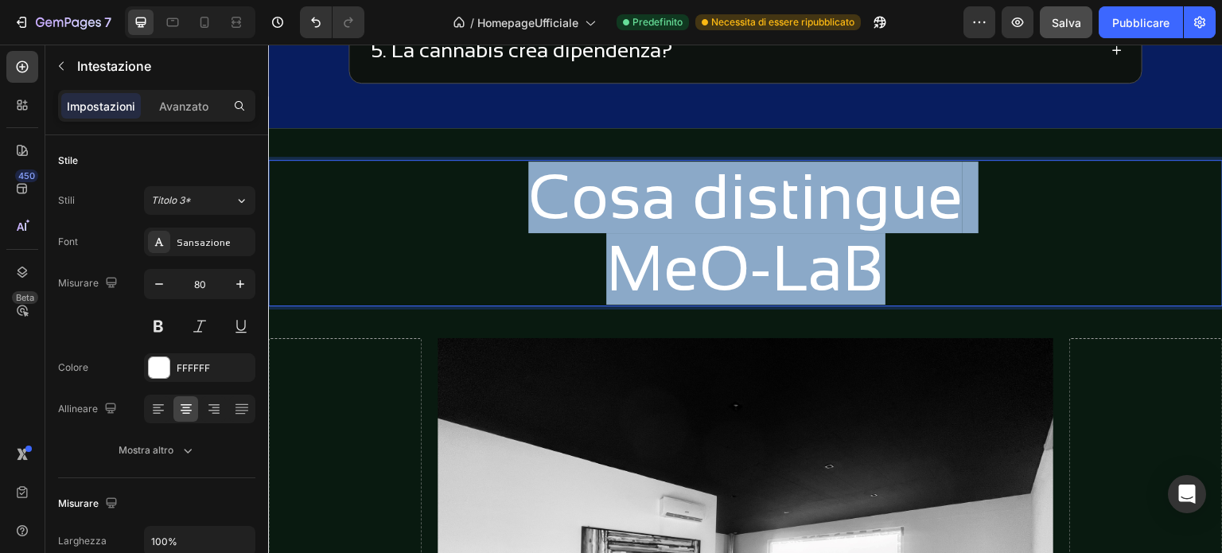
drag, startPoint x: 921, startPoint y: 254, endPoint x: 469, endPoint y: 223, distance: 453.9
click at [535, 216] on p "Cosa distingue MeO-LaB" at bounding box center [746, 233] width 952 height 143
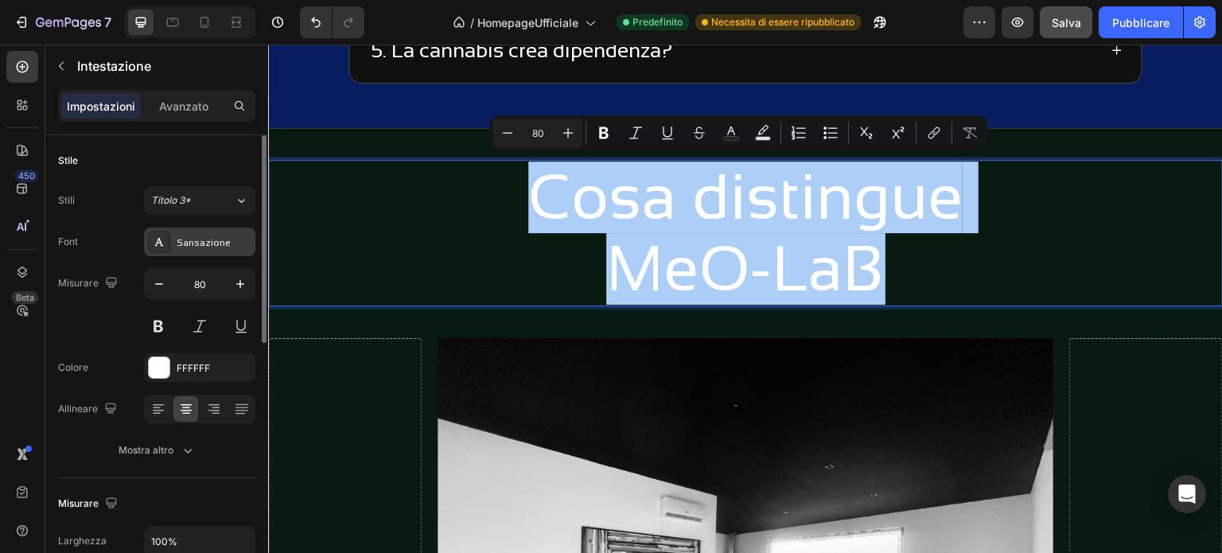
click at [221, 244] on font "Sansazione" at bounding box center [204, 242] width 54 height 11
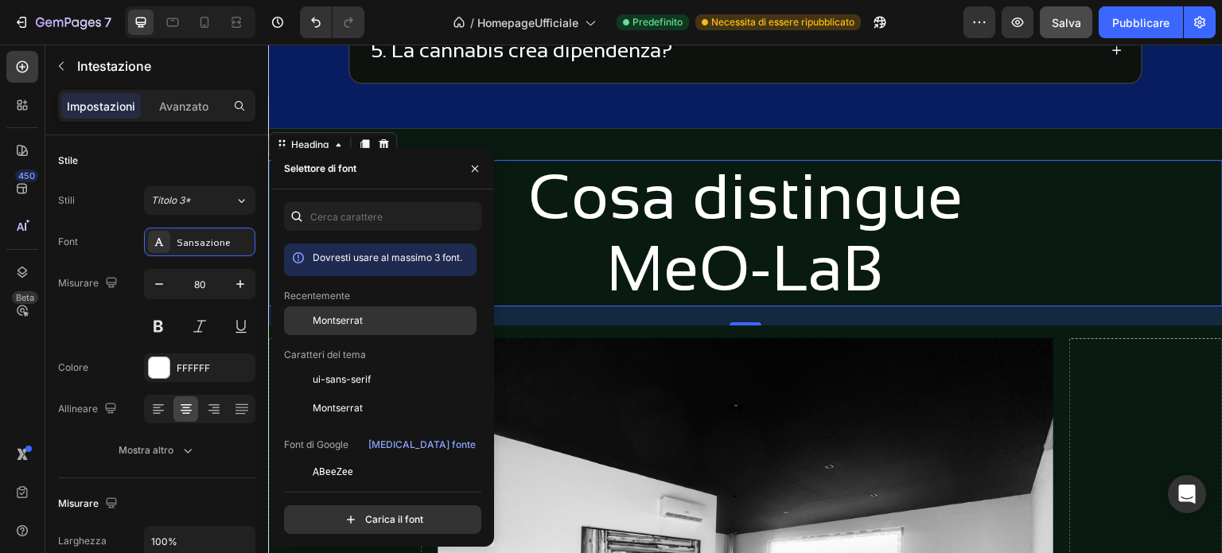
click at [321, 316] on font "Montserrat" at bounding box center [338, 320] width 50 height 12
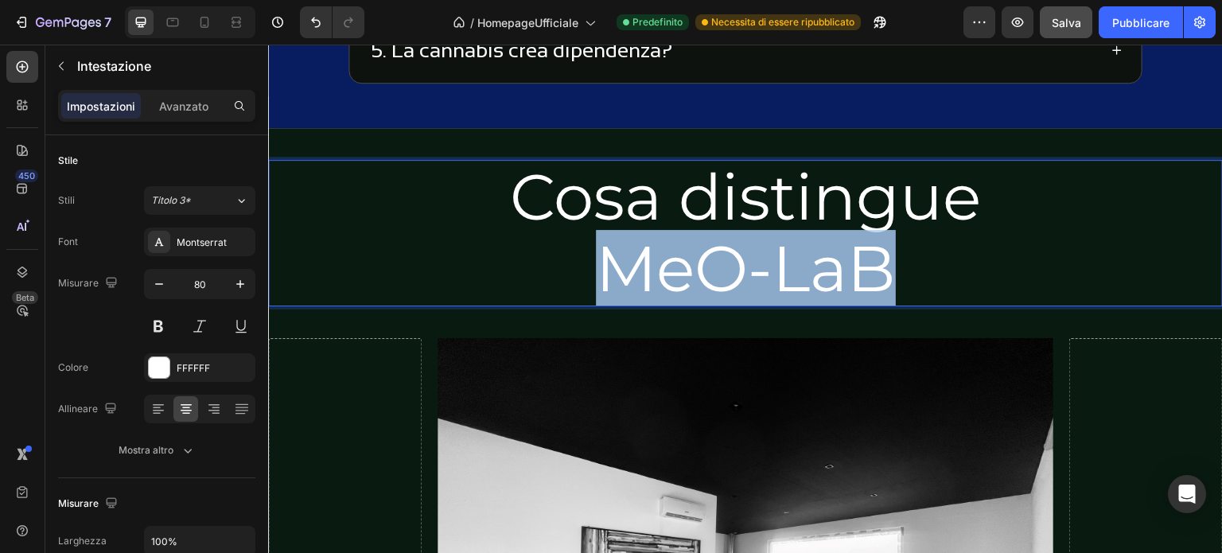
drag, startPoint x: 744, startPoint y: 272, endPoint x: 615, endPoint y: 274, distance: 128.9
click at [615, 274] on p "Cosa distingue MeO-LaB" at bounding box center [746, 233] width 952 height 143
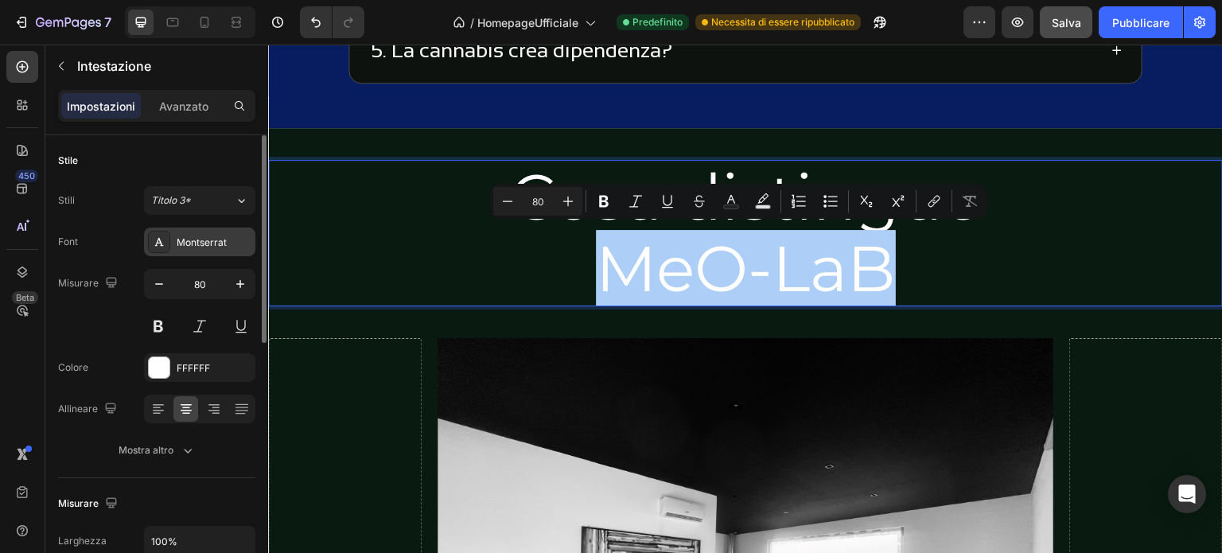
click at [216, 244] on font "Montserrat" at bounding box center [202, 242] width 50 height 12
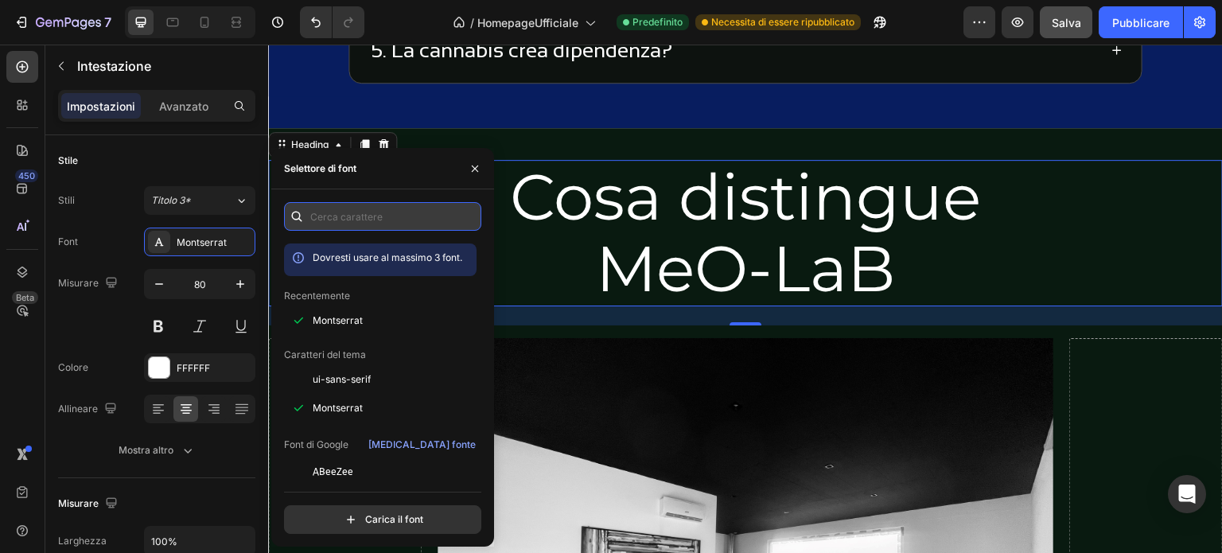
click at [379, 222] on input "text" at bounding box center [382, 216] width 197 height 29
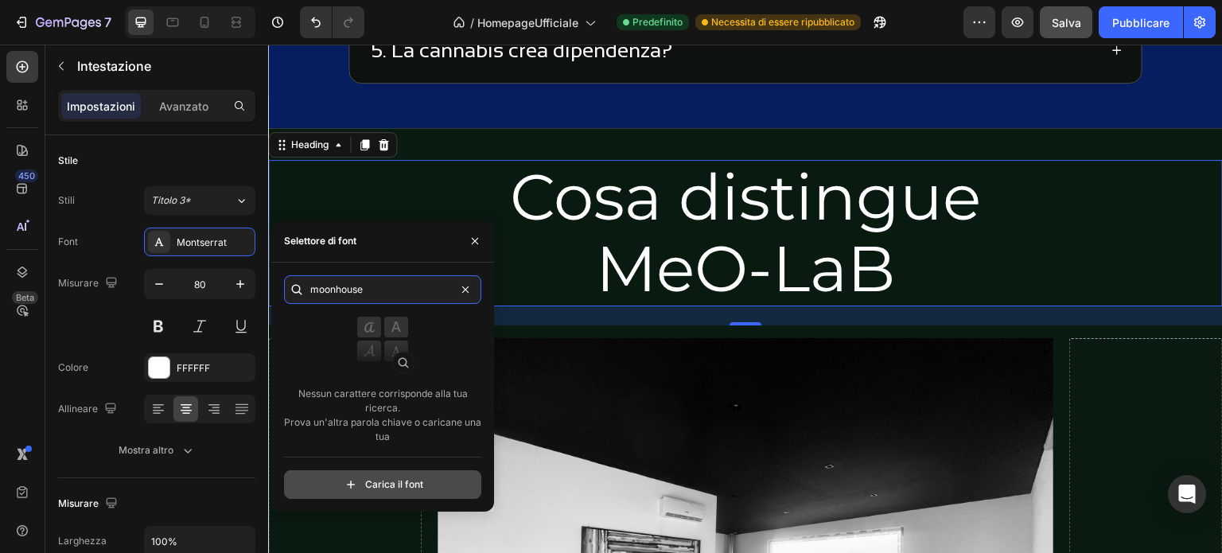
type input "moonhouse"
click at [372, 485] on input "file" at bounding box center [417, 484] width 398 height 27
type input "C:\fakepath\moonhouse.ttf"
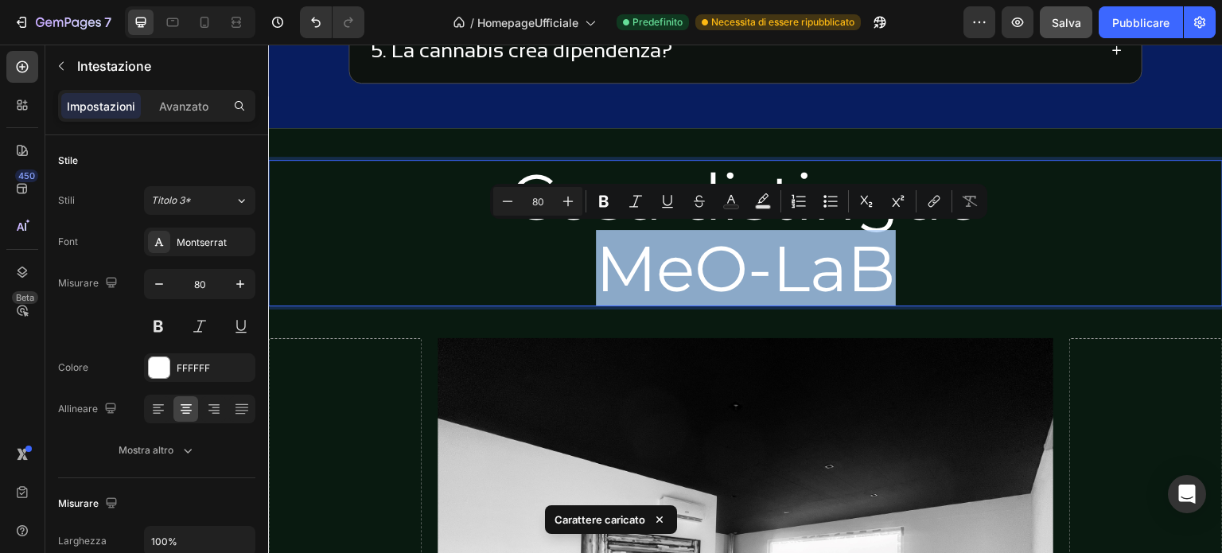
drag, startPoint x: 898, startPoint y: 265, endPoint x: 606, endPoint y: 273, distance: 291.4
click at [606, 273] on p "Cosa distingue MeO-LaB" at bounding box center [746, 233] width 952 height 143
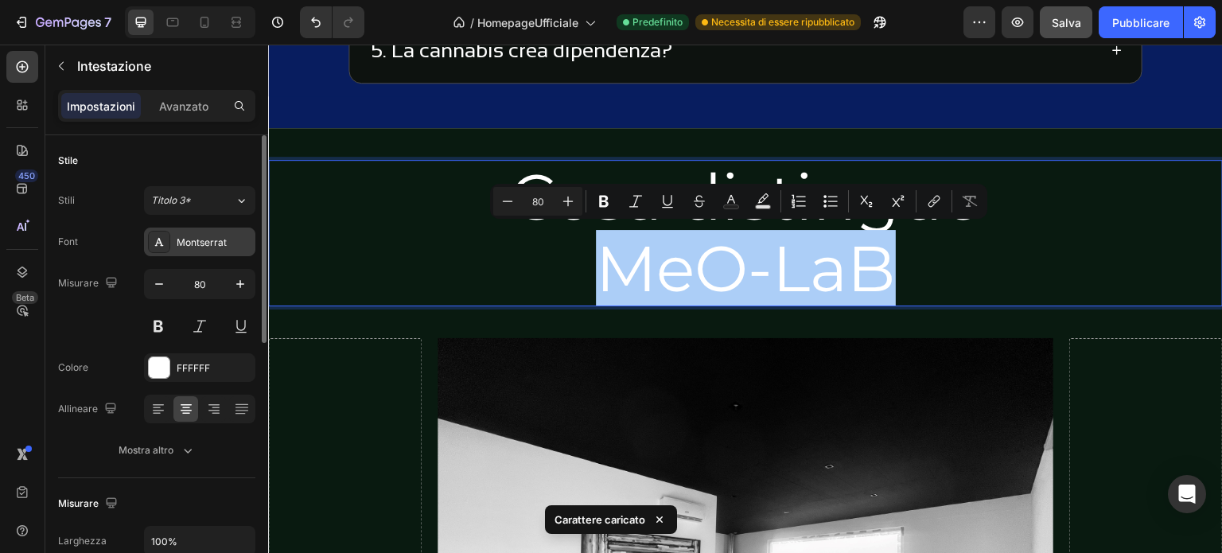
click at [229, 242] on div "Montserrat" at bounding box center [214, 243] width 75 height 14
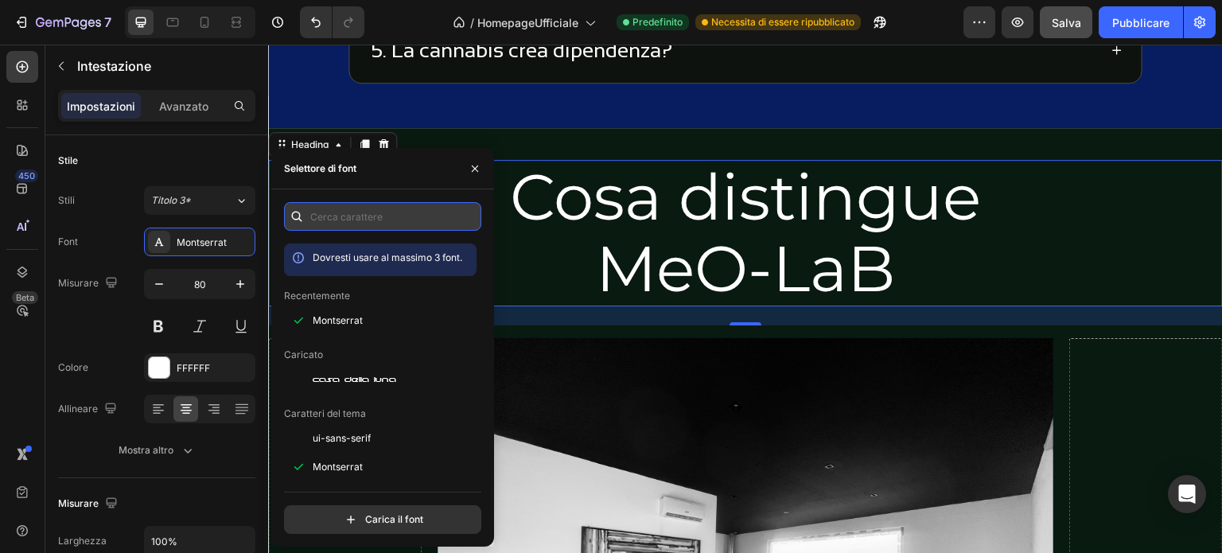
click at [358, 222] on input "text" at bounding box center [382, 216] width 197 height 29
type input "m"
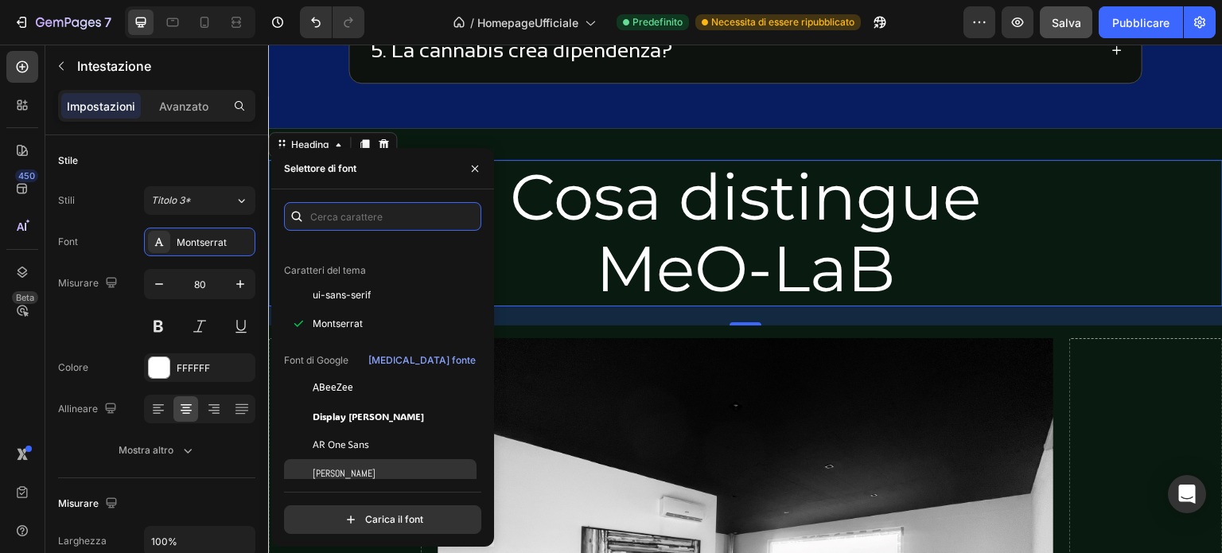
scroll to position [159, 0]
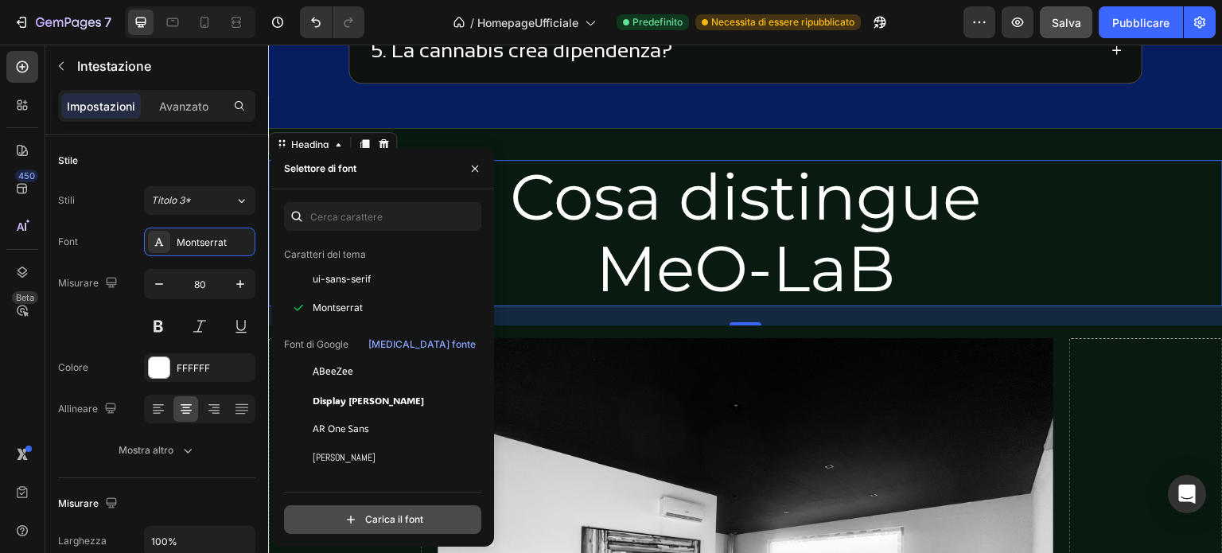
click at [382, 524] on input "file" at bounding box center [417, 519] width 398 height 27
type input "C:\fakepath\moonhouse.ttf"
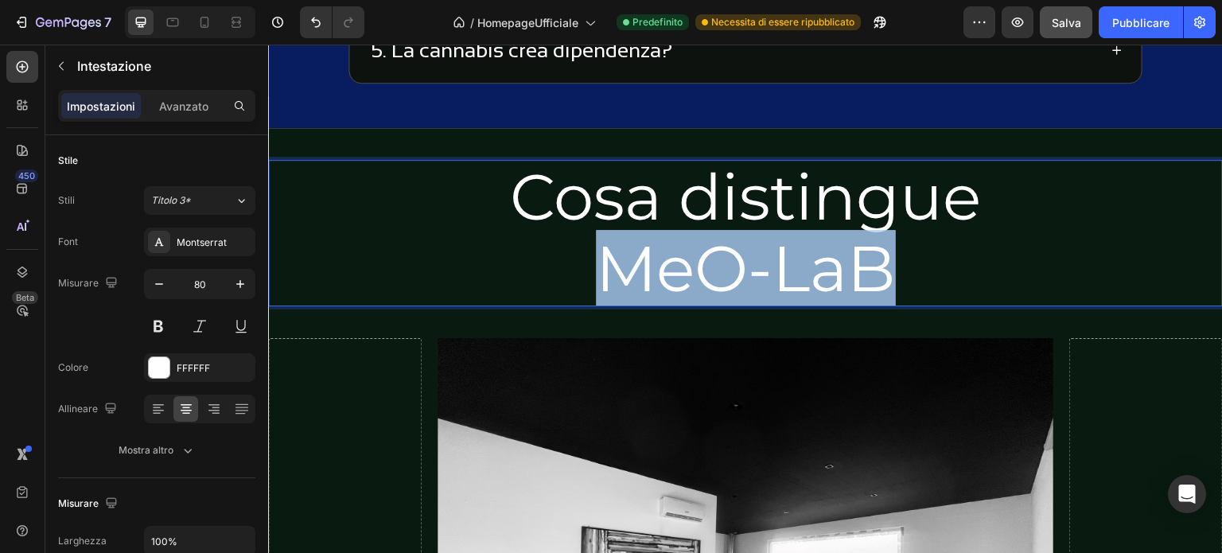
drag, startPoint x: 590, startPoint y: 262, endPoint x: 830, endPoint y: 265, distance: 239.5
click at [872, 264] on p "Cosa distingue MeO-LaB" at bounding box center [746, 233] width 952 height 143
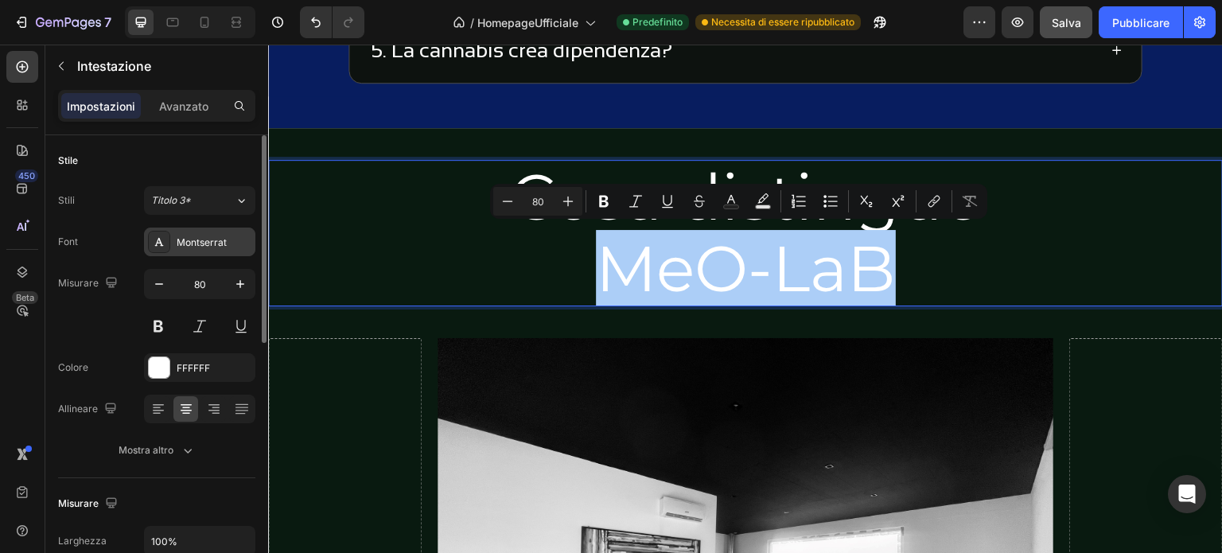
click at [244, 244] on div "Montserrat" at bounding box center [214, 243] width 75 height 14
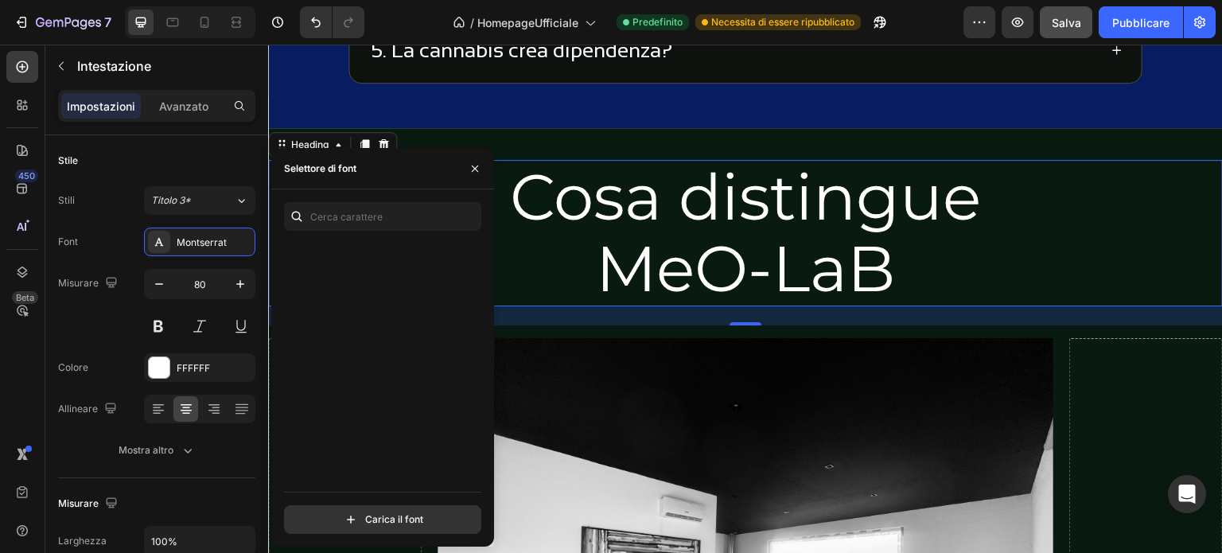
scroll to position [3422, 0]
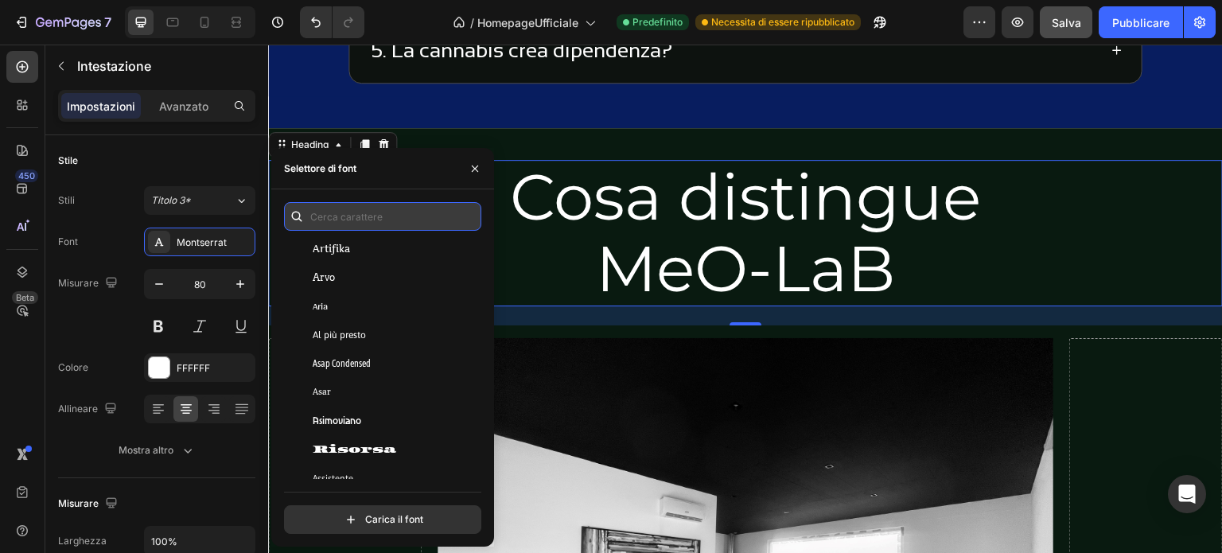
click at [334, 209] on input "text" at bounding box center [382, 216] width 197 height 29
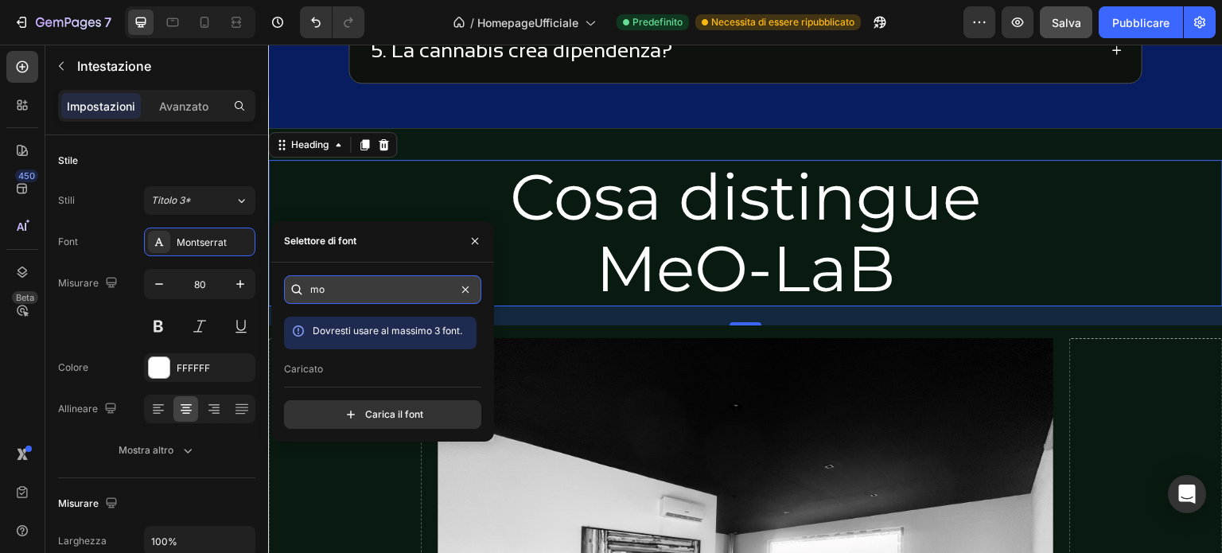
type input "m"
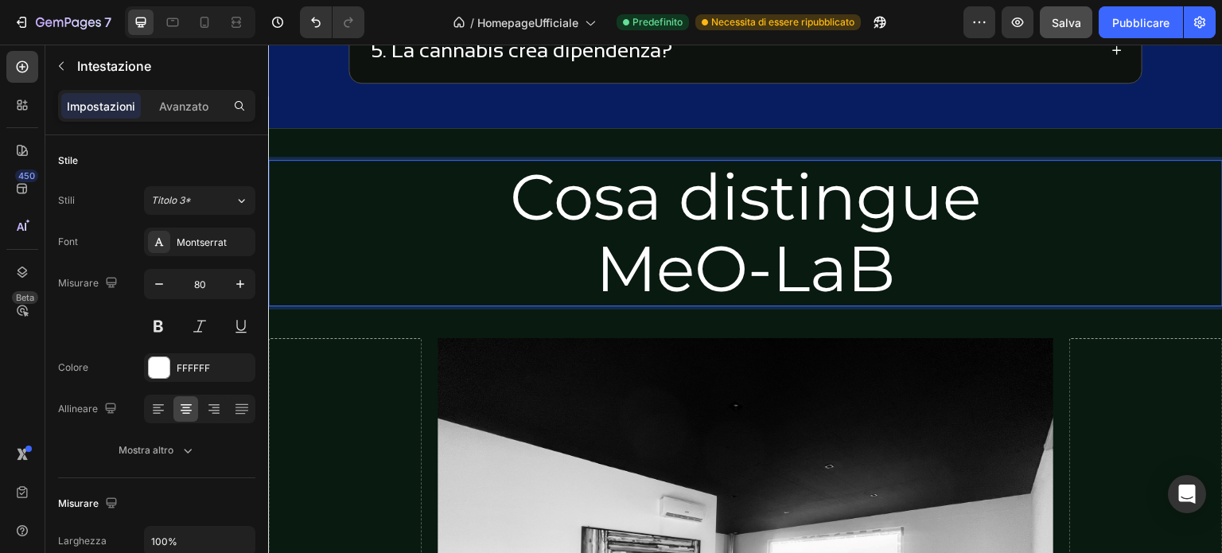
click at [728, 238] on p "Cosa distingue MeO-LaB" at bounding box center [746, 233] width 952 height 143
click at [586, 219] on p "Cosa distingue MeO-LaB" at bounding box center [746, 233] width 952 height 143
click at [780, 253] on p "Cosa distingue MeO-LaB" at bounding box center [746, 233] width 952 height 143
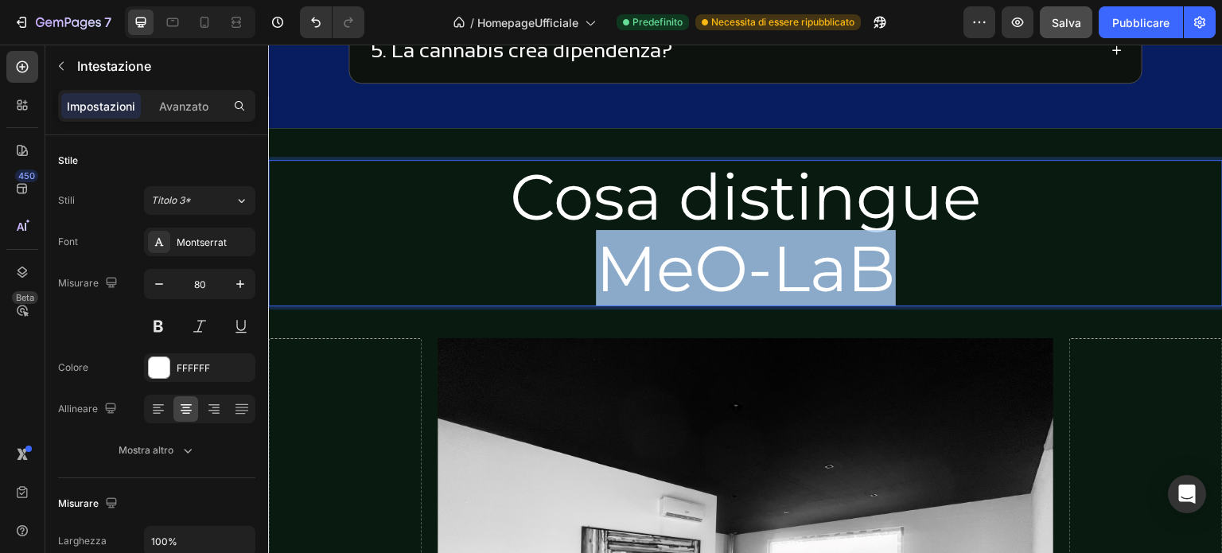
drag, startPoint x: 877, startPoint y: 267, endPoint x: 610, endPoint y: 269, distance: 266.6
click at [610, 269] on p "Cosa distingue MeO-LaB" at bounding box center [746, 233] width 952 height 143
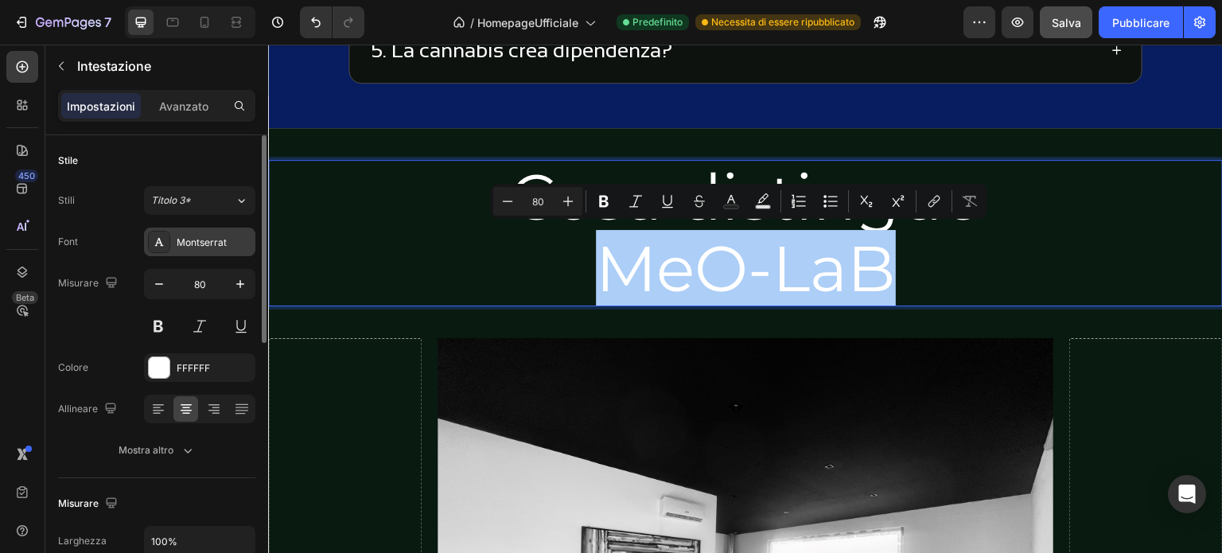
click at [244, 241] on div "Montserrat" at bounding box center [214, 243] width 75 height 14
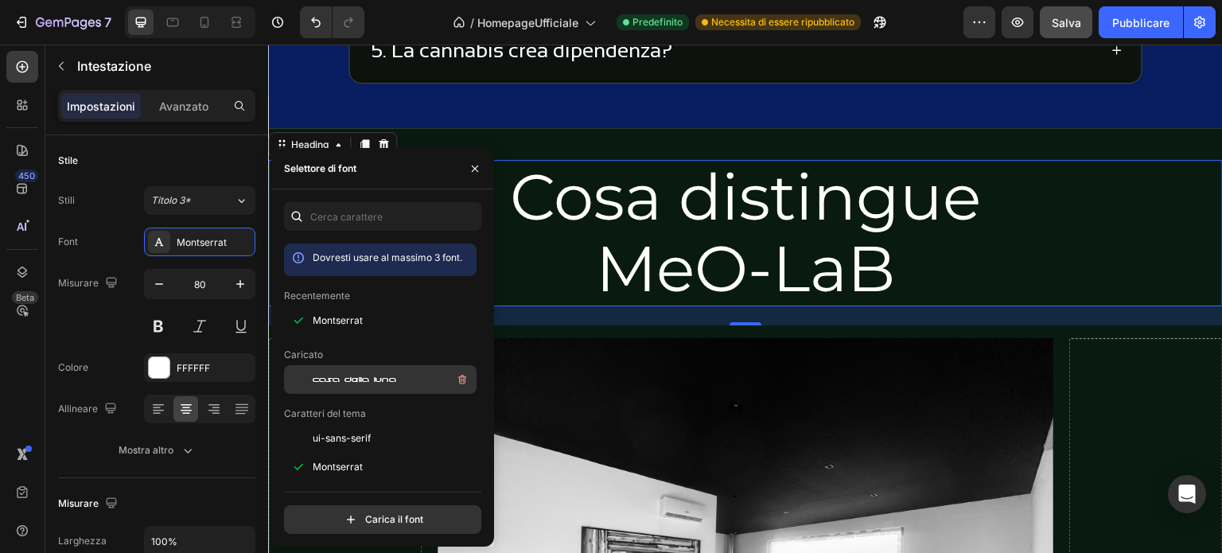
click at [355, 377] on font "casa della luna" at bounding box center [355, 380] width 84 height 10
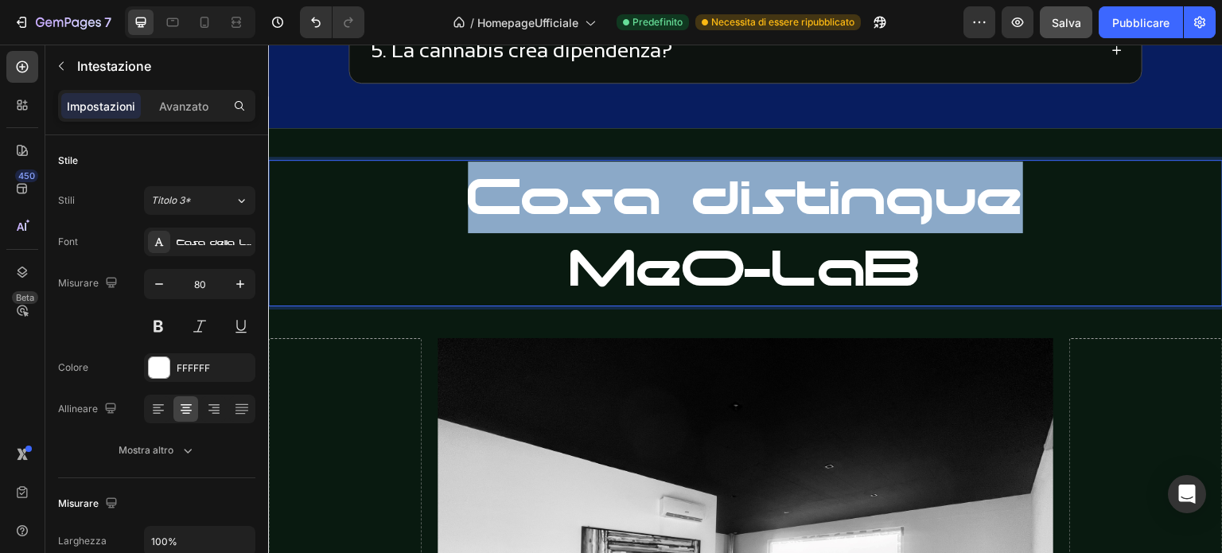
drag, startPoint x: 866, startPoint y: 197, endPoint x: 481, endPoint y: 201, distance: 384.4
click at [481, 201] on p "Cosa distingue MeO-LaB" at bounding box center [746, 233] width 952 height 143
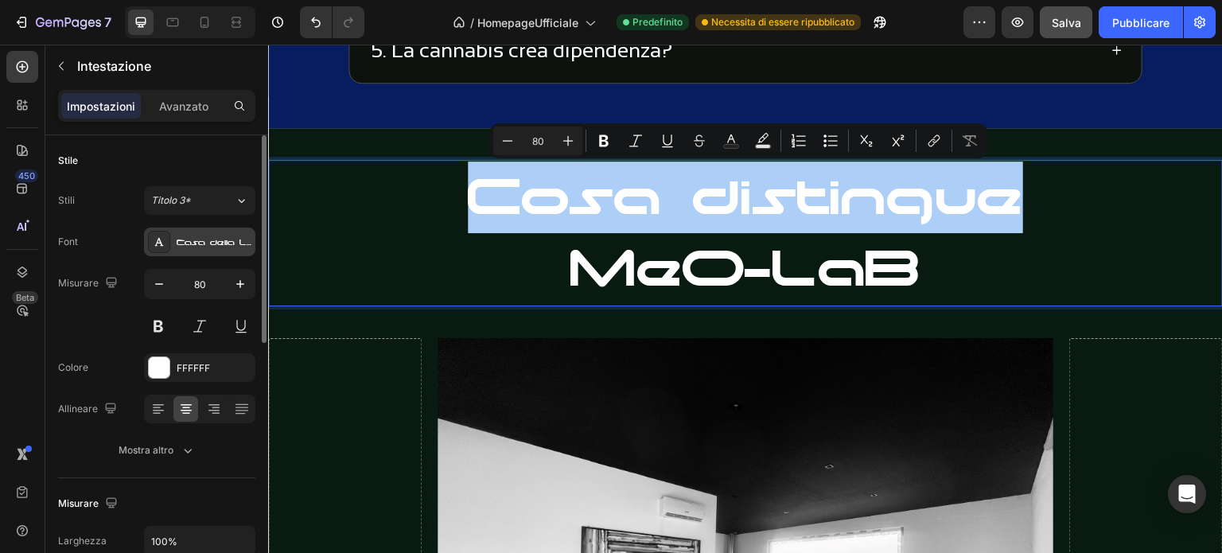
click at [244, 241] on font "Casa della Luna" at bounding box center [222, 243] width 91 height 10
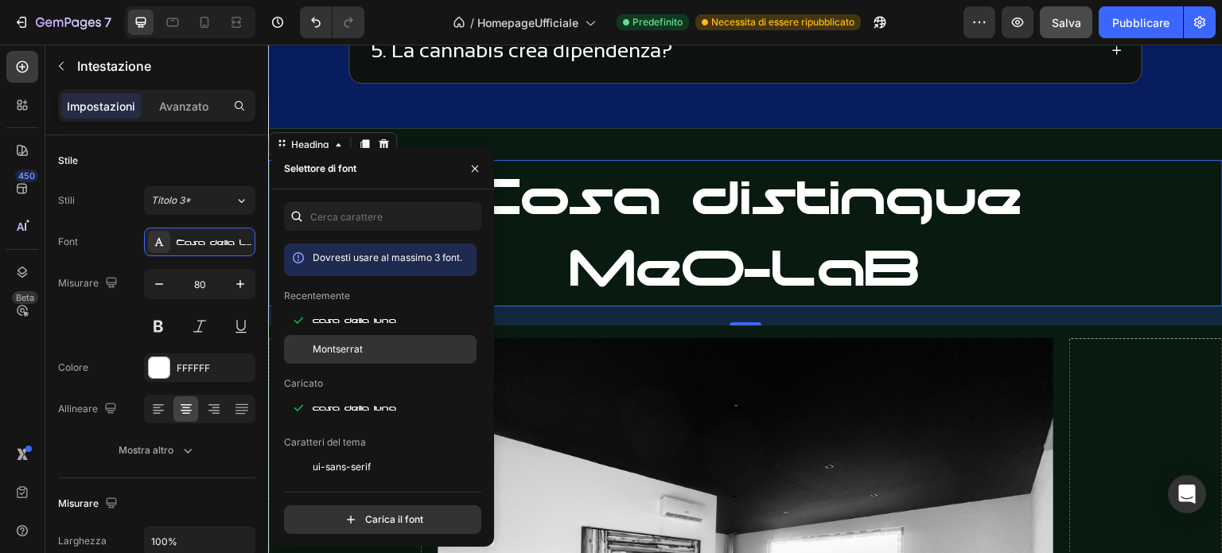
click at [360, 349] on font "Montserrat" at bounding box center [338, 349] width 50 height 12
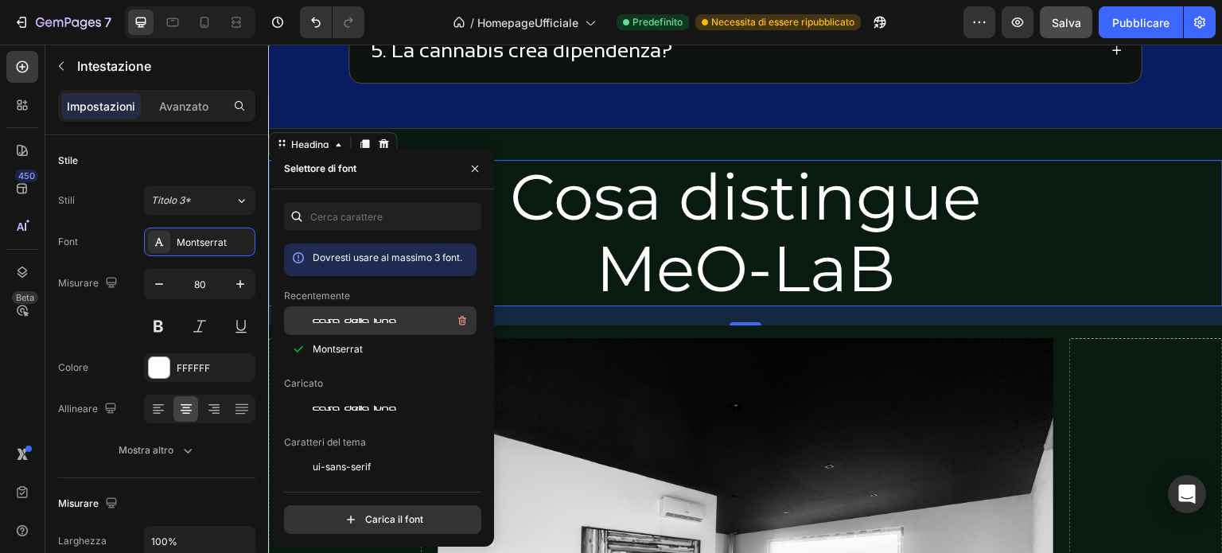
click at [351, 321] on font "casa della luna" at bounding box center [355, 321] width 84 height 10
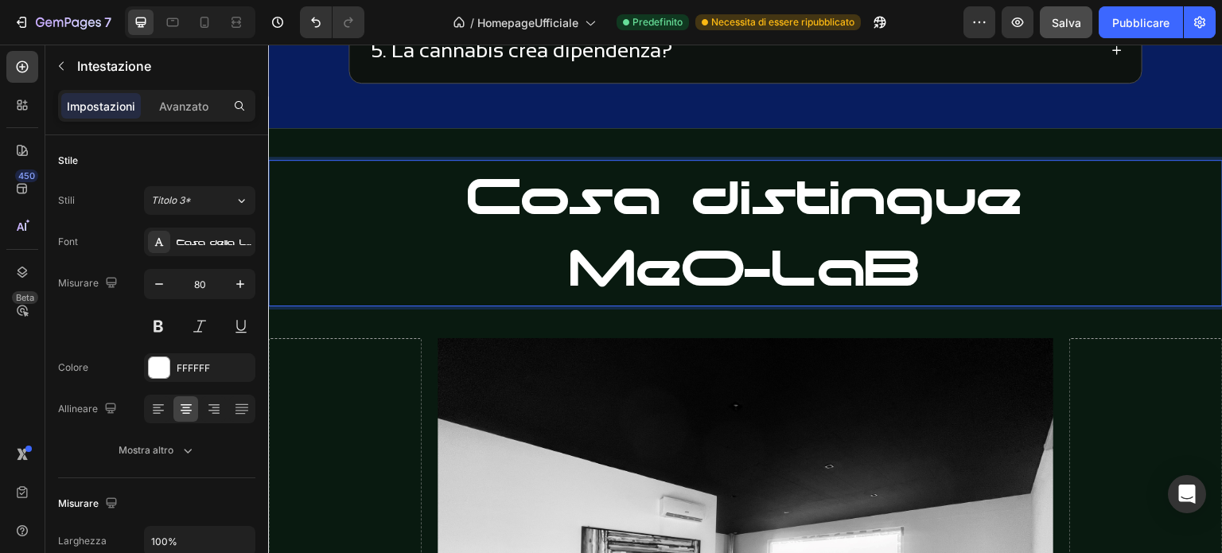
click at [994, 191] on p "Cosa distingue MeO-LaB" at bounding box center [746, 233] width 952 height 143
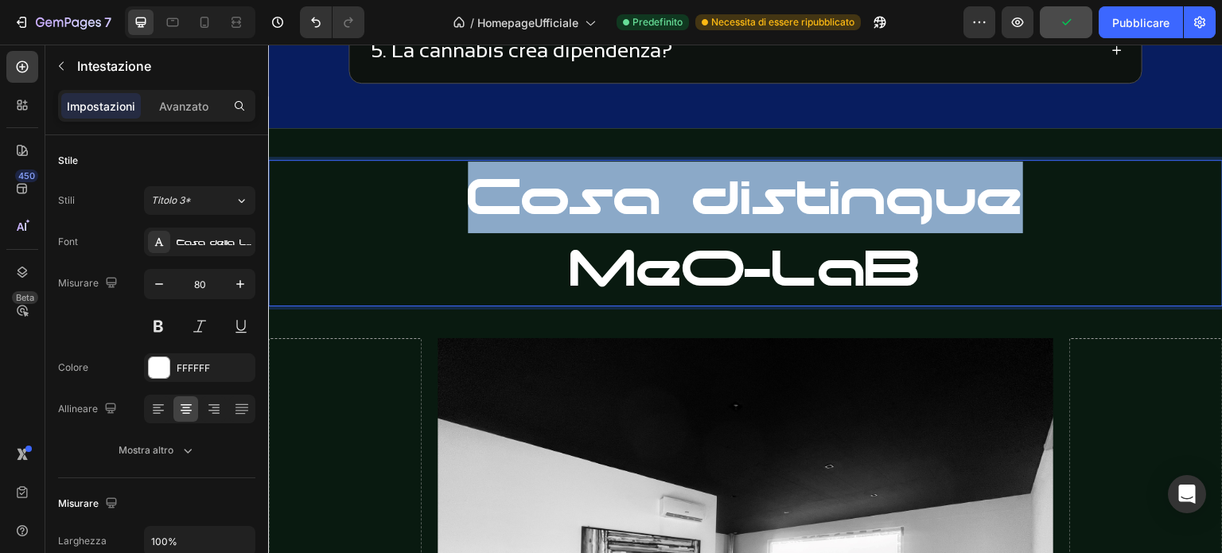
drag, startPoint x: 1024, startPoint y: 192, endPoint x: 478, endPoint y: 193, distance: 545.9
click at [478, 193] on p "Cosa distingue MeO-LaB" at bounding box center [746, 233] width 952 height 143
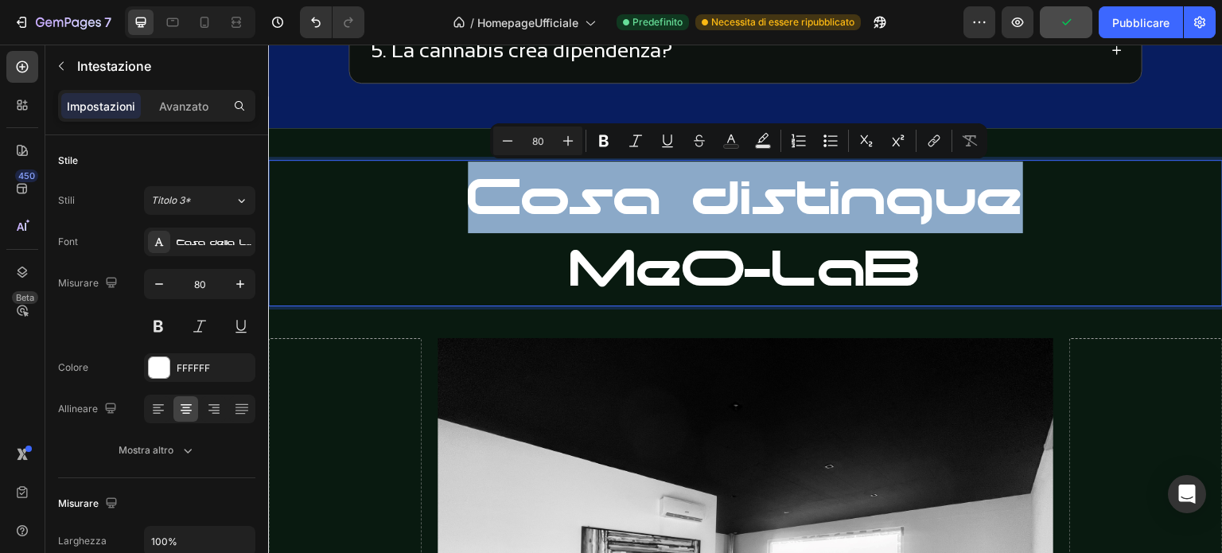
click at [634, 199] on p "Cosa distingue MeO-LaB" at bounding box center [746, 233] width 952 height 143
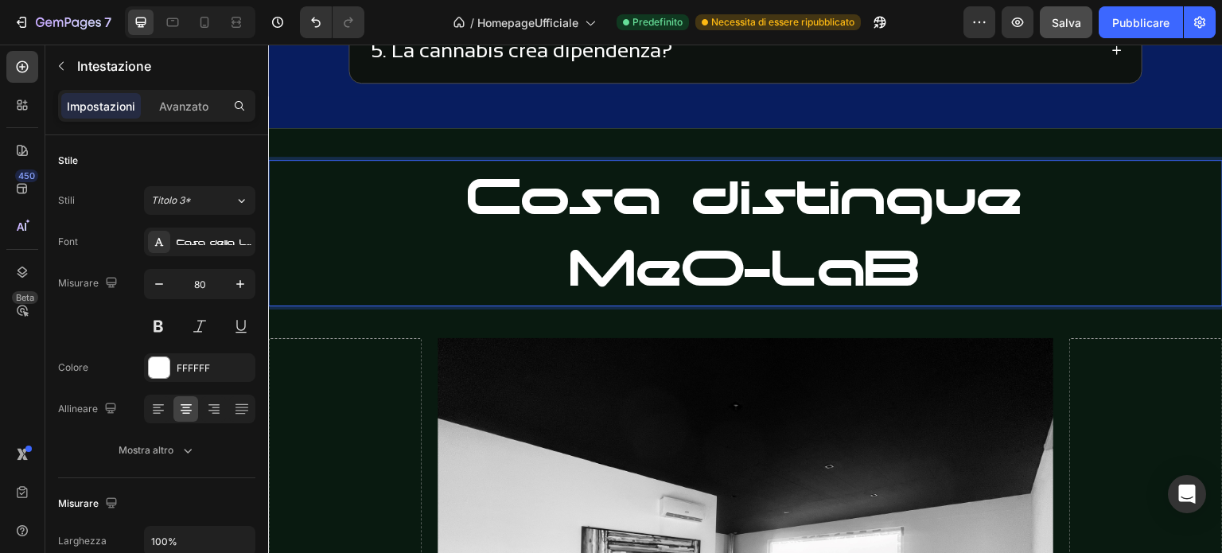
drag, startPoint x: 1038, startPoint y: 206, endPoint x: 1029, endPoint y: 212, distance: 10.8
click at [1035, 206] on p "Cosa distingue MeO-LaB" at bounding box center [746, 233] width 952 height 143
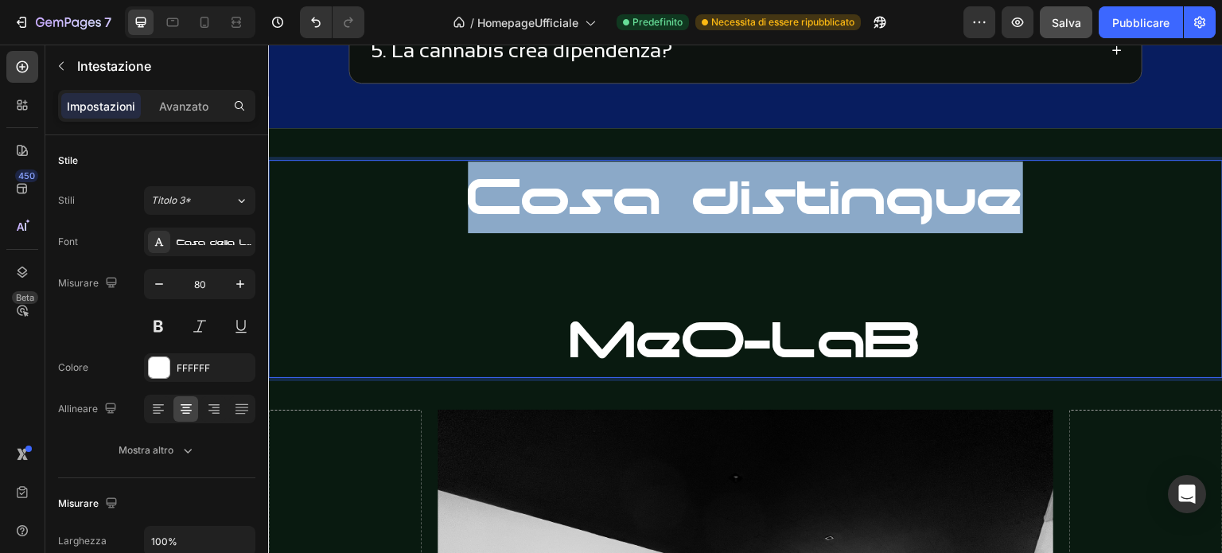
drag, startPoint x: 1014, startPoint y: 197, endPoint x: 481, endPoint y: 206, distance: 532.4
click at [481, 206] on p "Cosa distingue ⁠⁠⁠⁠⁠⁠⁠ MeO-LaB" at bounding box center [746, 269] width 952 height 215
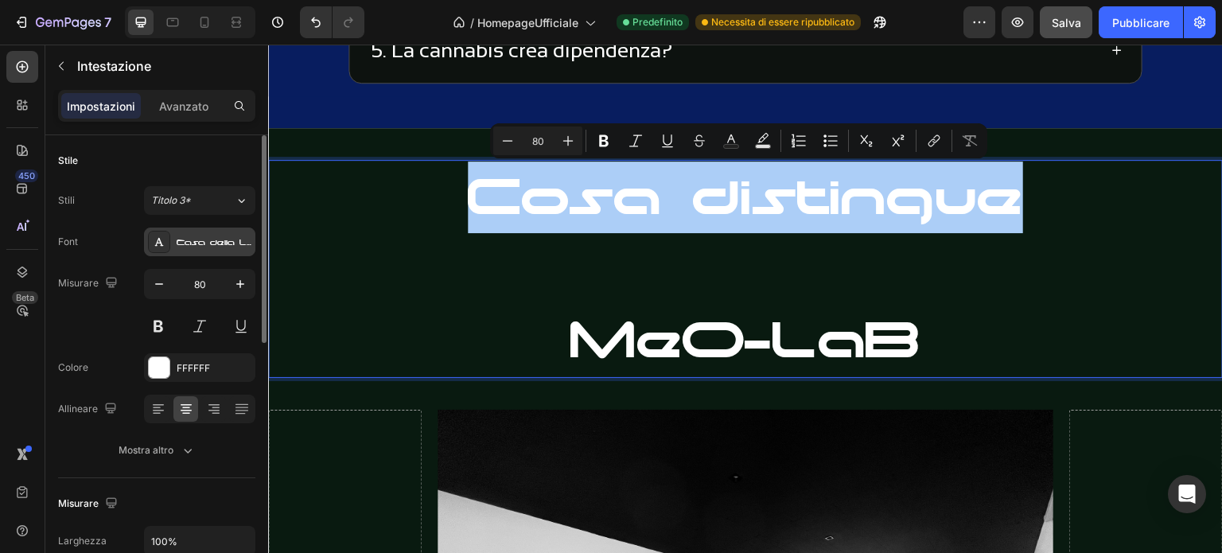
click at [240, 243] on font "Casa della Luna" at bounding box center [222, 243] width 91 height 10
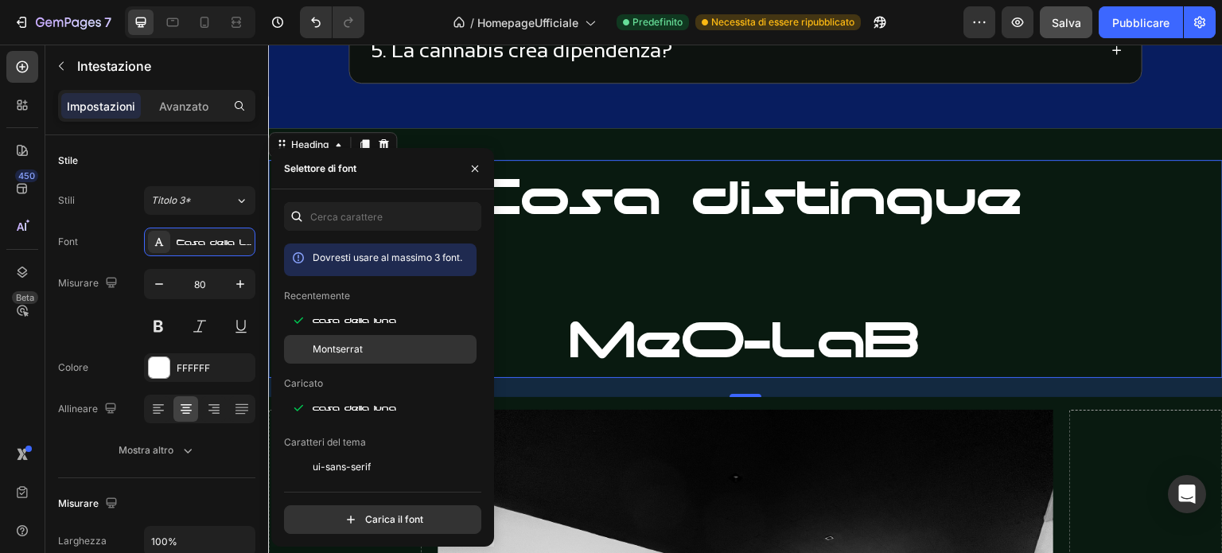
click at [345, 349] on font "Montserrat" at bounding box center [338, 349] width 50 height 12
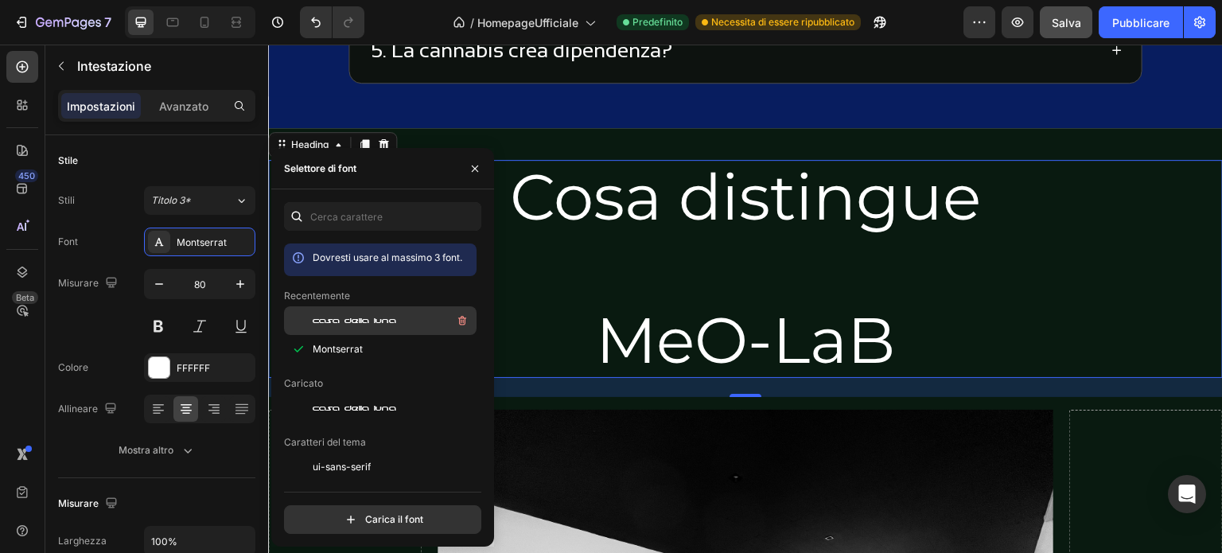
click at [346, 325] on font "casa della luna" at bounding box center [355, 321] width 84 height 10
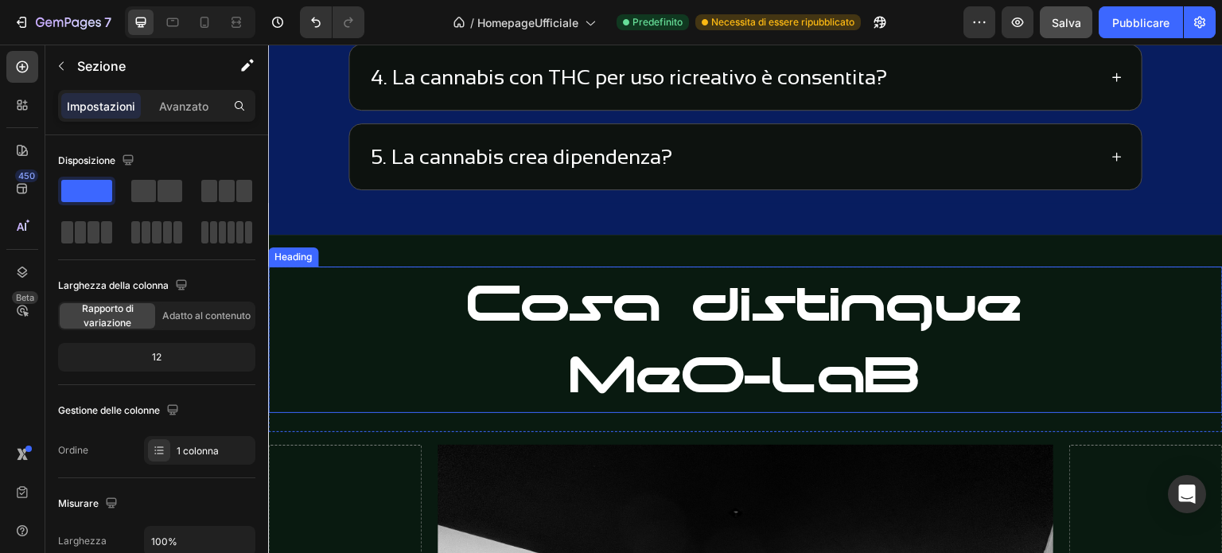
scroll to position [3963, 0]
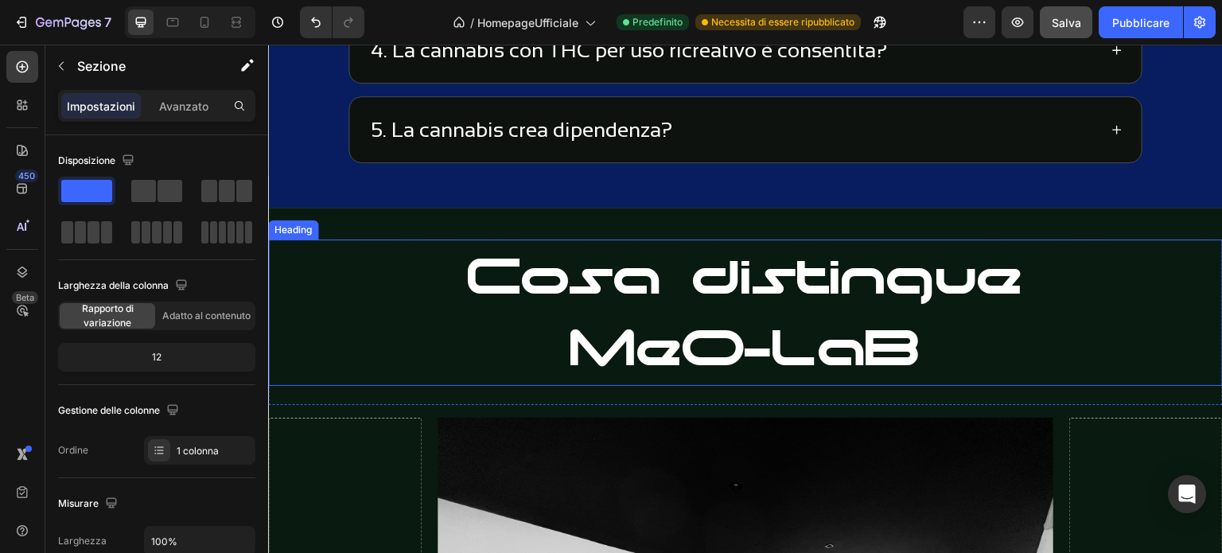
click at [739, 271] on h2 "Cosa distingue MeO-LaB" at bounding box center [745, 313] width 955 height 146
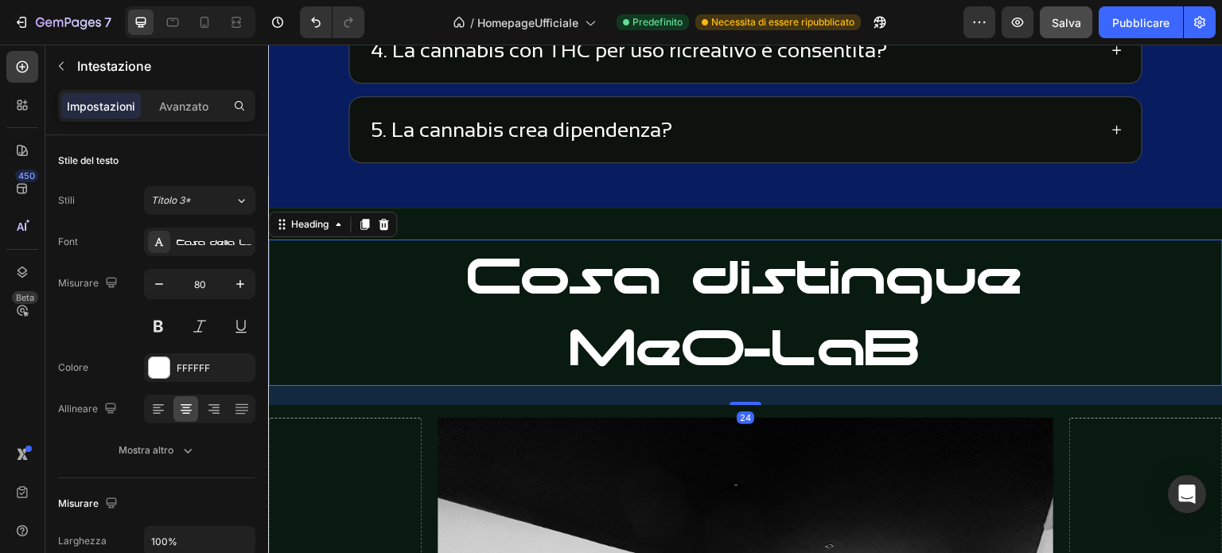
click at [1022, 271] on h2 "Cosa distingue MeO-LaB" at bounding box center [745, 313] width 955 height 146
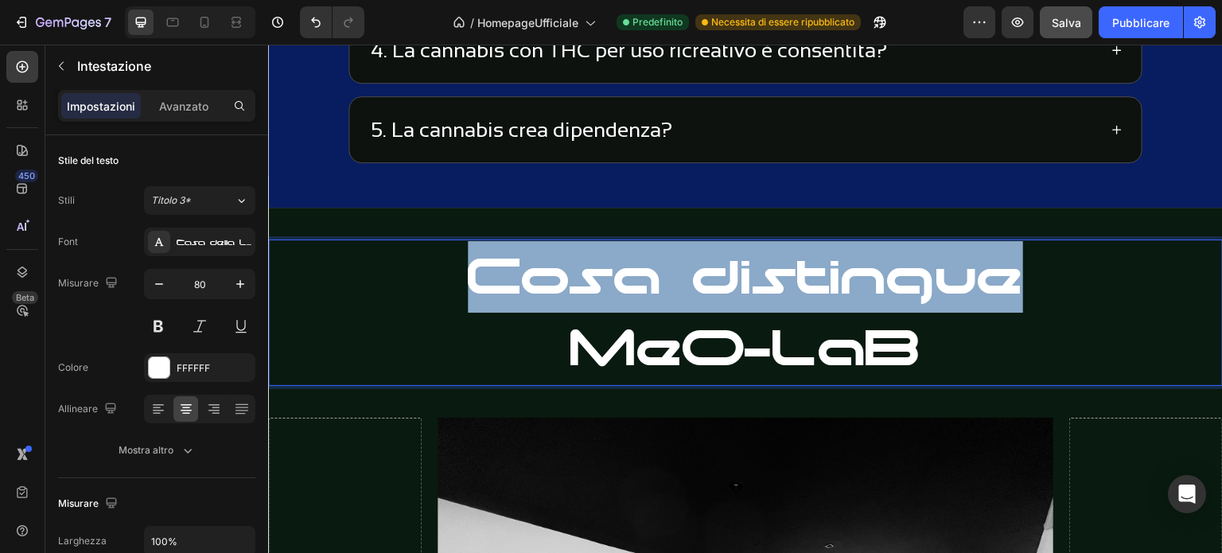
drag, startPoint x: 1019, startPoint y: 275, endPoint x: 475, endPoint y: 269, distance: 543.5
click at [475, 269] on p "Cosa distingue MeO-LaB" at bounding box center [746, 312] width 952 height 143
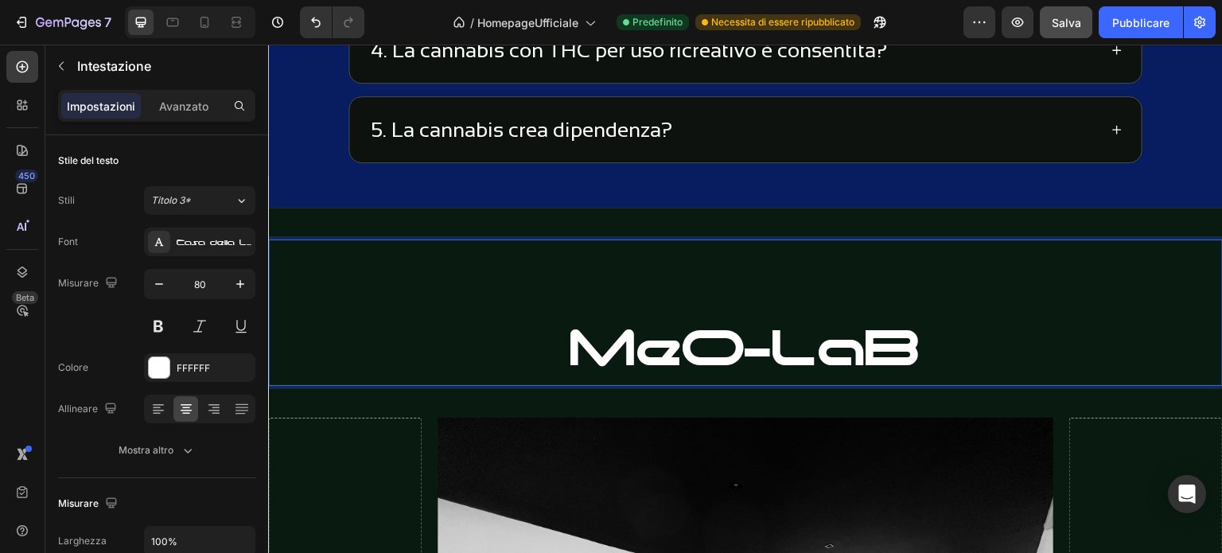
click at [553, 325] on p "⁠⁠⁠⁠⁠⁠⁠ MeO-LaB" at bounding box center [746, 312] width 952 height 143
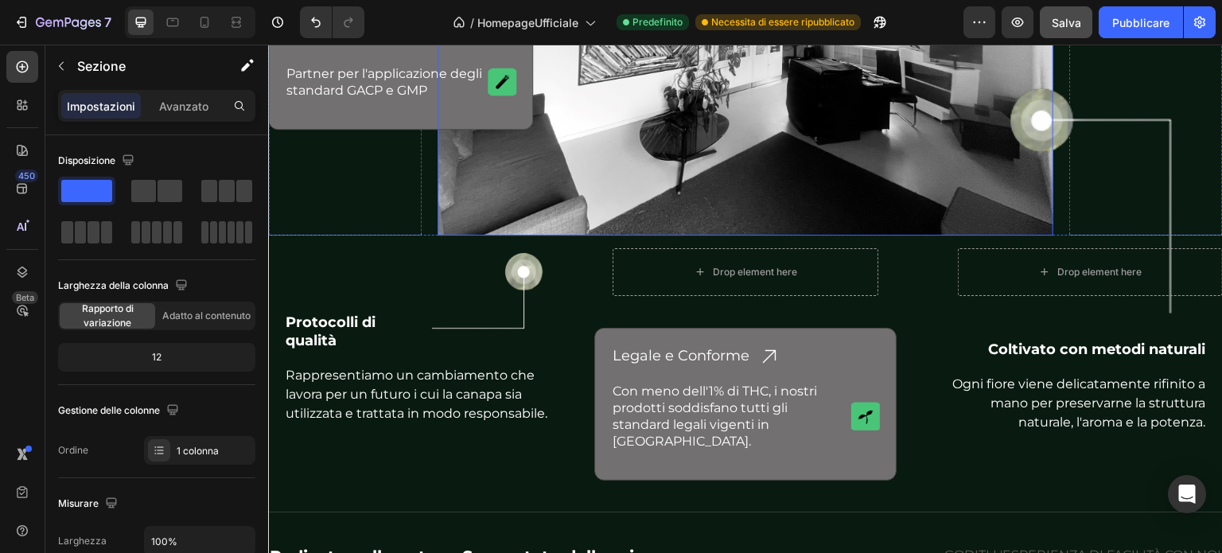
scroll to position [4536, 0]
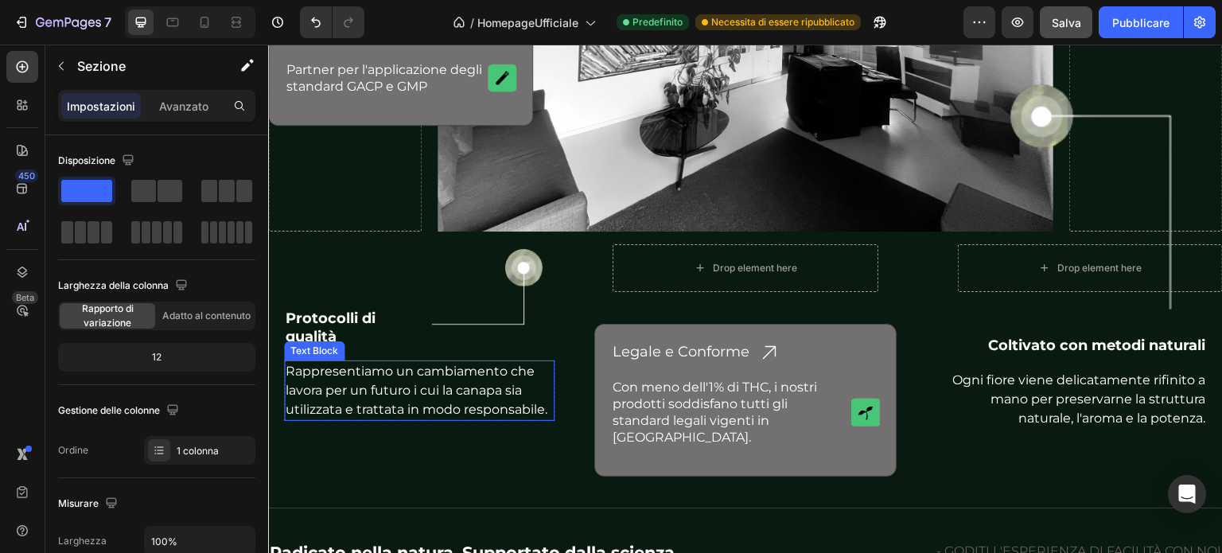
click at [406, 386] on p "Rappresentiamo un cambiamento che lavora per un futuro i cui la canapa sia util…" at bounding box center [419, 390] width 267 height 56
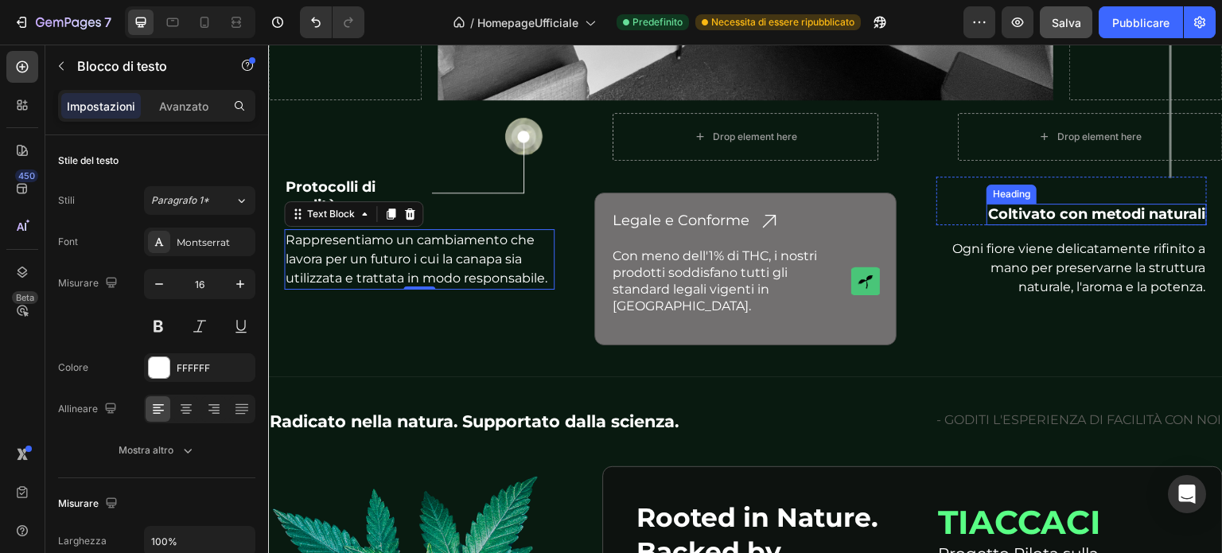
scroll to position [4695, 0]
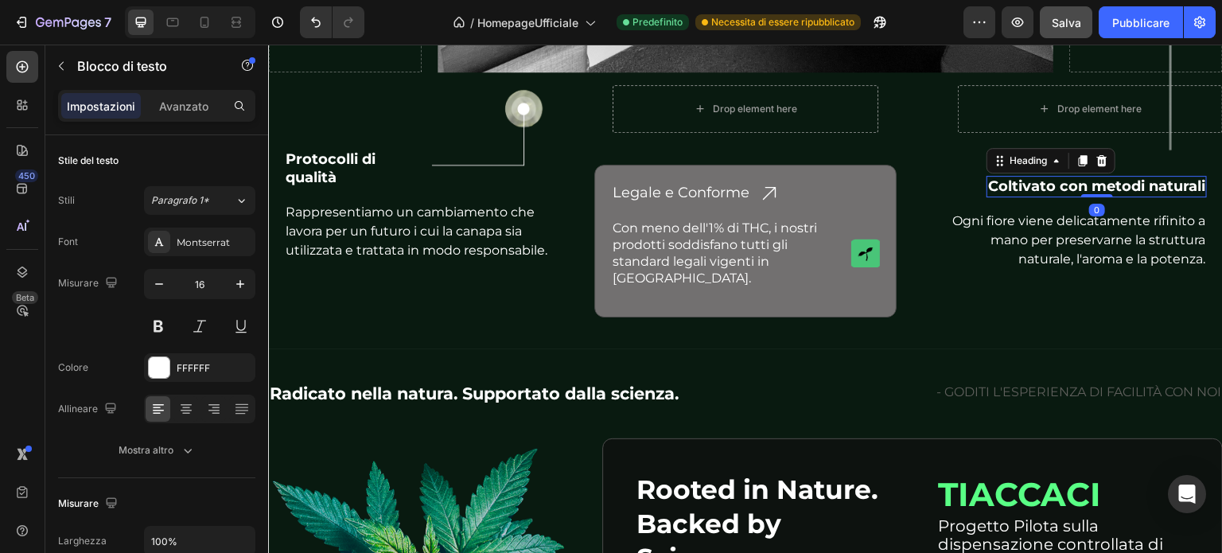
click at [1051, 189] on h2 "Coltivato con metodi naturali" at bounding box center [1097, 186] width 220 height 21
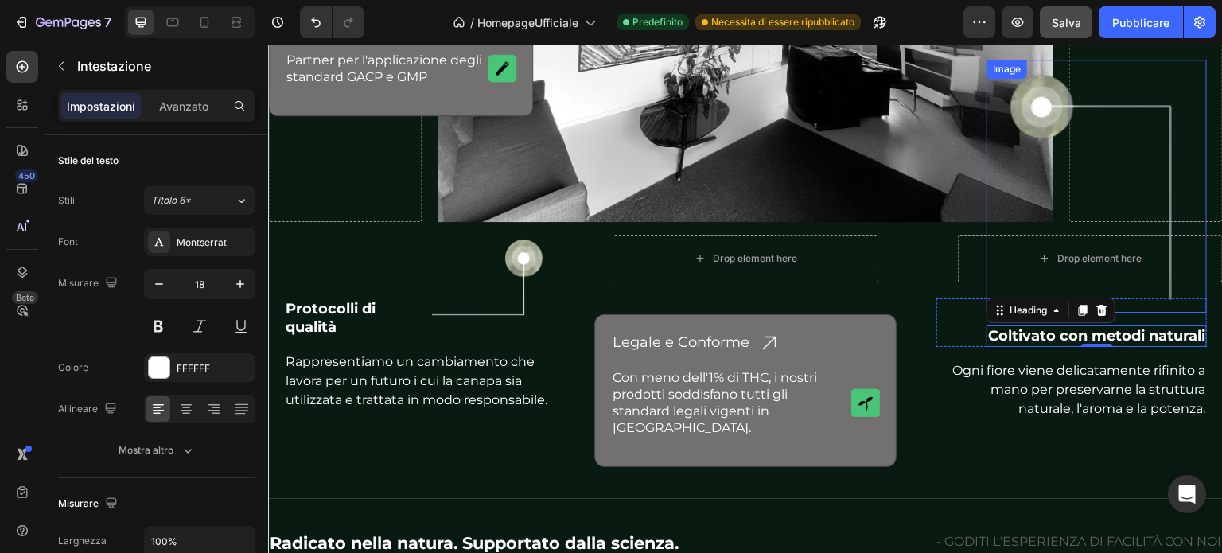
scroll to position [4615, 0]
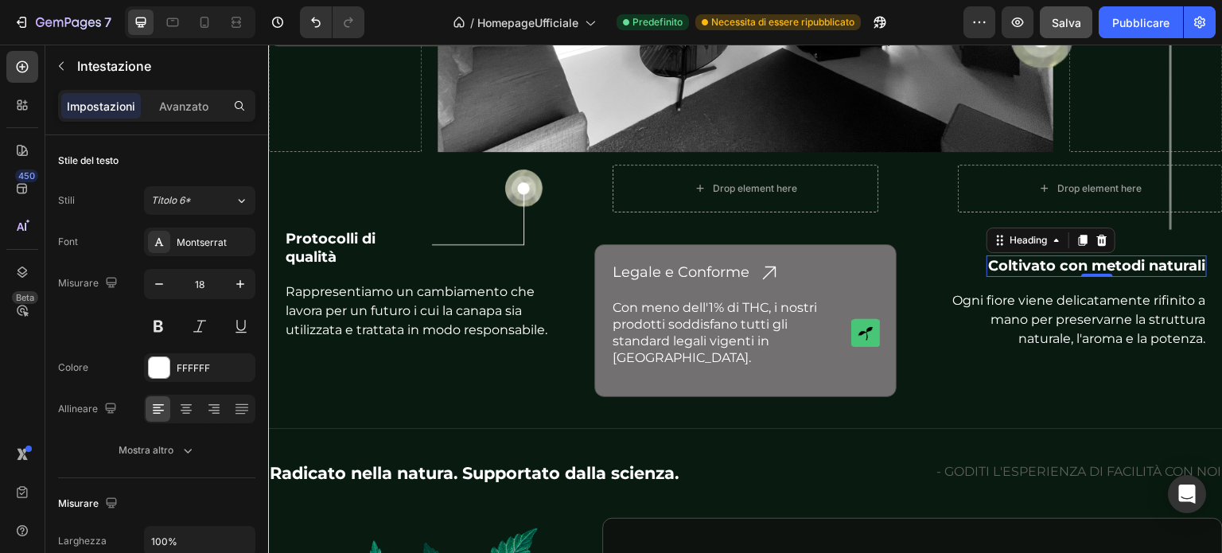
click at [1080, 266] on h2 "Coltivato con metodi naturali" at bounding box center [1097, 265] width 220 height 21
click at [1181, 265] on p "Coltivato con metodi naturali" at bounding box center [1096, 266] width 217 height 18
drag, startPoint x: 976, startPoint y: 263, endPoint x: 1206, endPoint y: 261, distance: 230.0
click at [1191, 261] on p "Coltivato con metodi naturali" at bounding box center [1096, 266] width 217 height 18
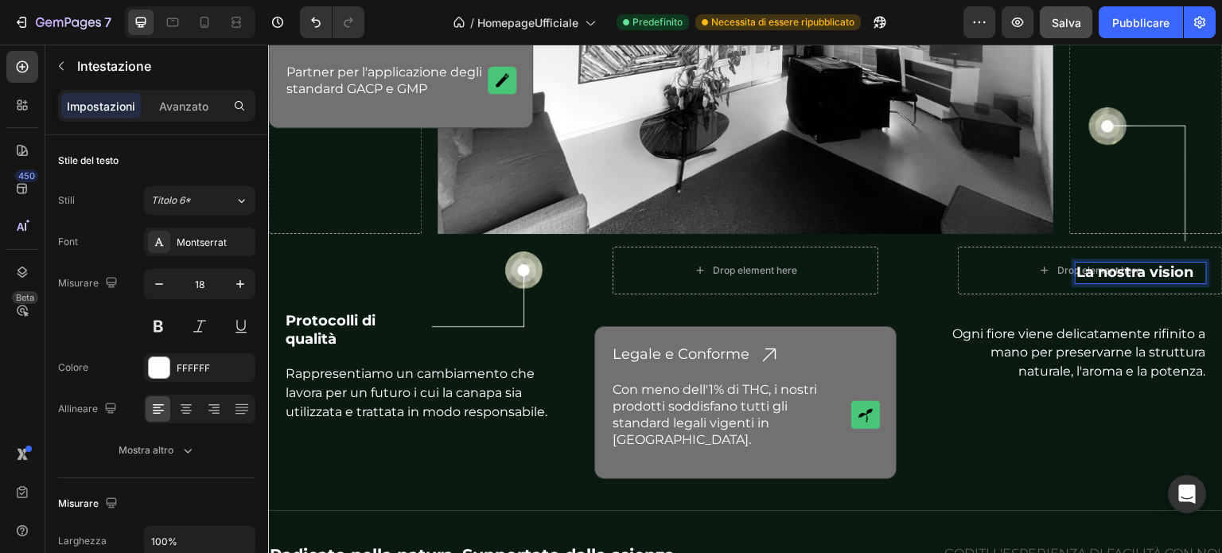
scroll to position [4535, 0]
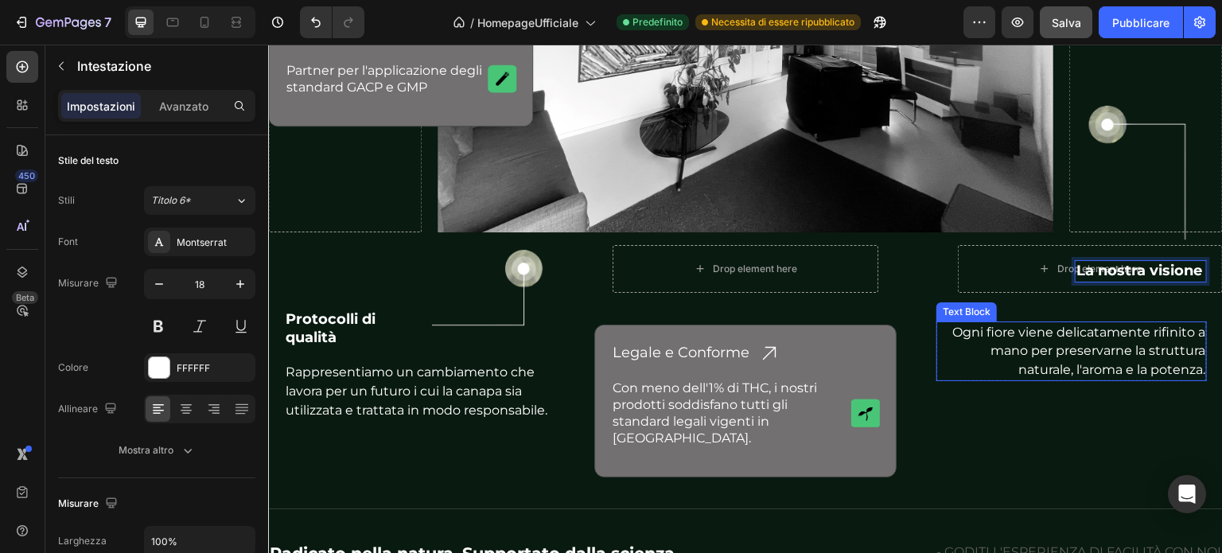
click at [1066, 345] on p "Ogni fiore viene delicatamente rifinito a mano per preservarne la struttura nat…" at bounding box center [1071, 351] width 267 height 56
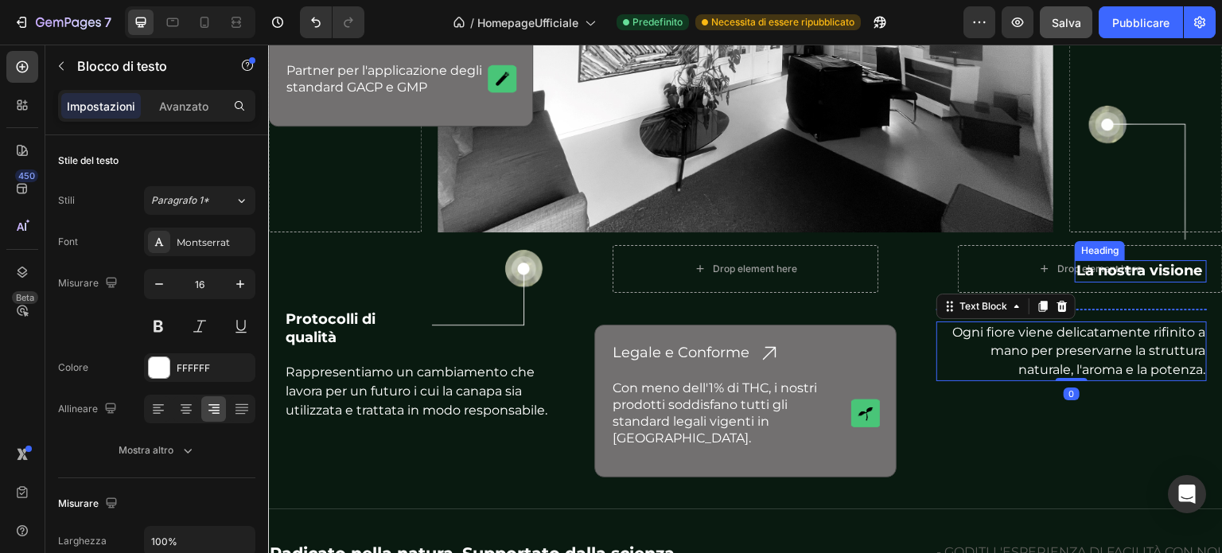
click at [1107, 267] on p "La nostra visione" at bounding box center [1141, 271] width 129 height 18
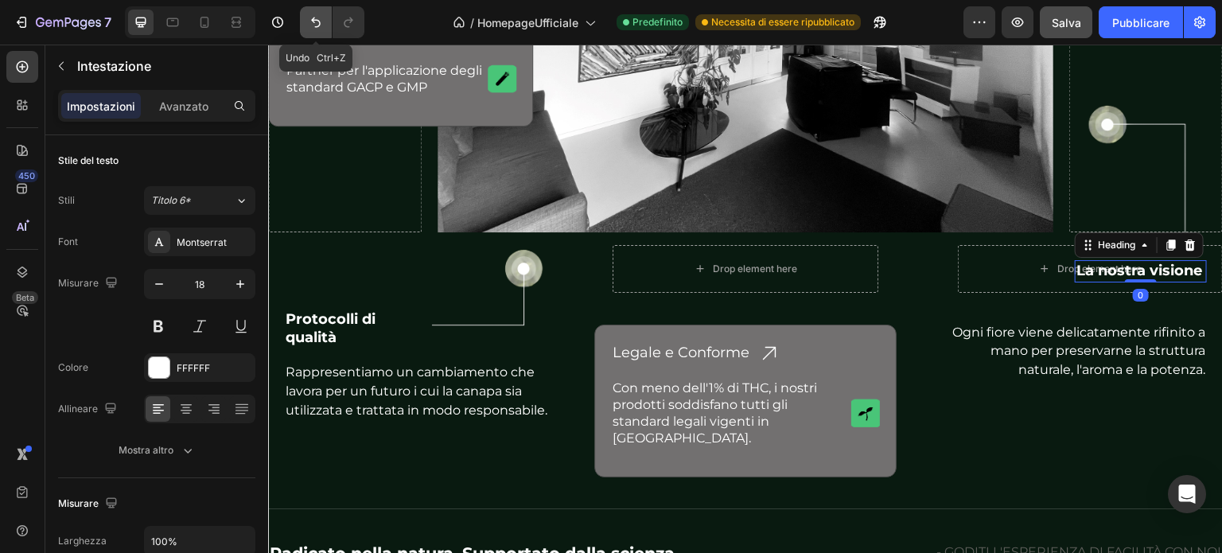
click at [311, 21] on icon "Annulla/Ripristina" at bounding box center [316, 22] width 16 height 16
click at [314, 20] on icon "Annulla/Ripristina" at bounding box center [316, 23] width 10 height 10
click at [1115, 264] on h2 "La nostra visione" at bounding box center [1141, 270] width 132 height 21
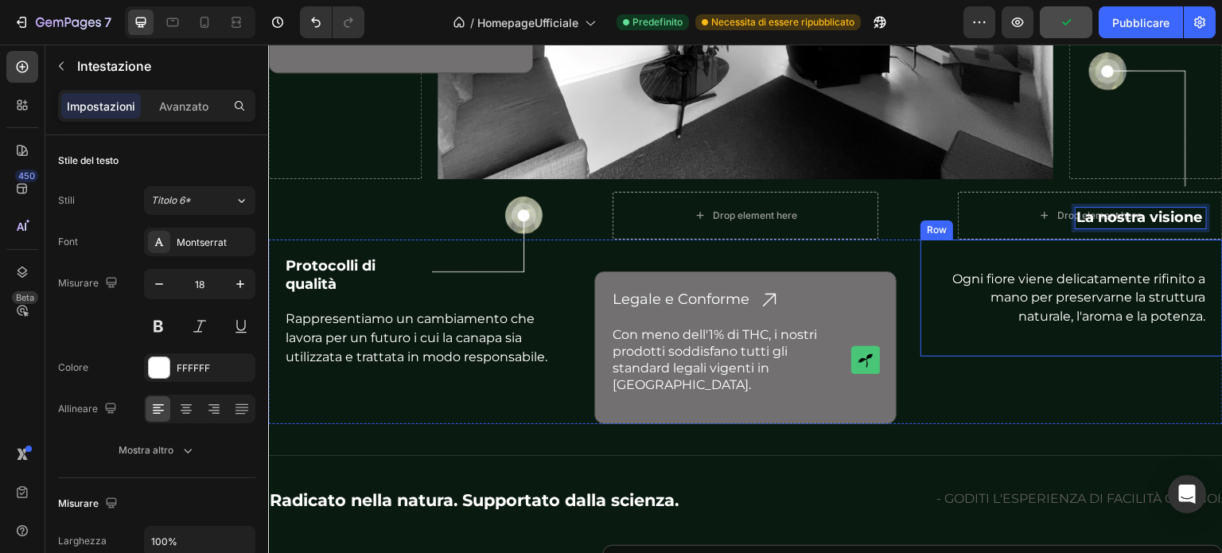
scroll to position [4615, 0]
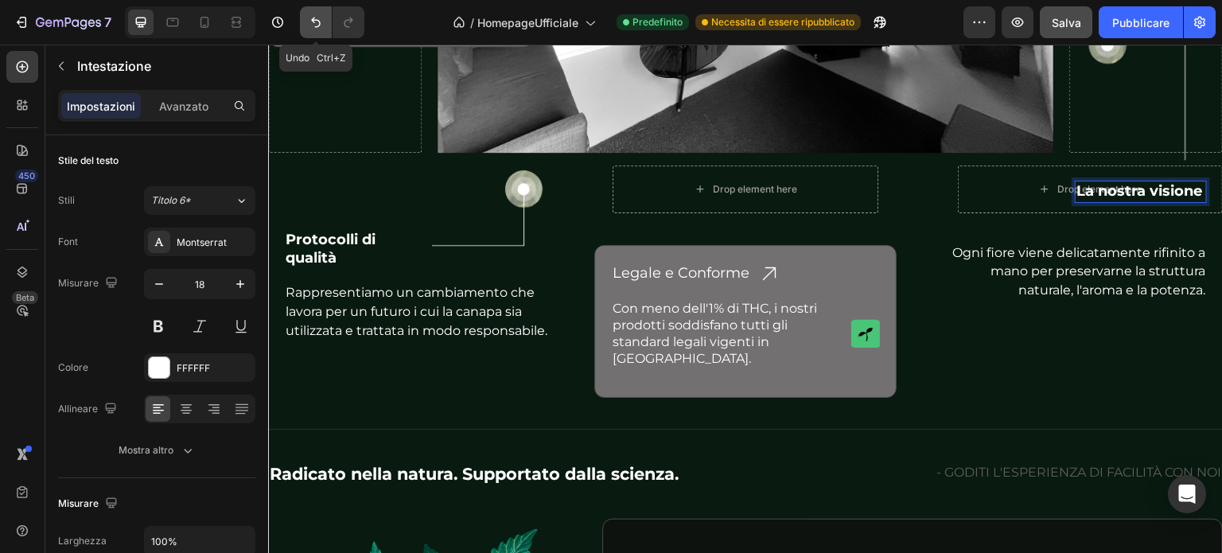
click at [320, 21] on icon "Annulla/Ripristina" at bounding box center [316, 22] width 16 height 16
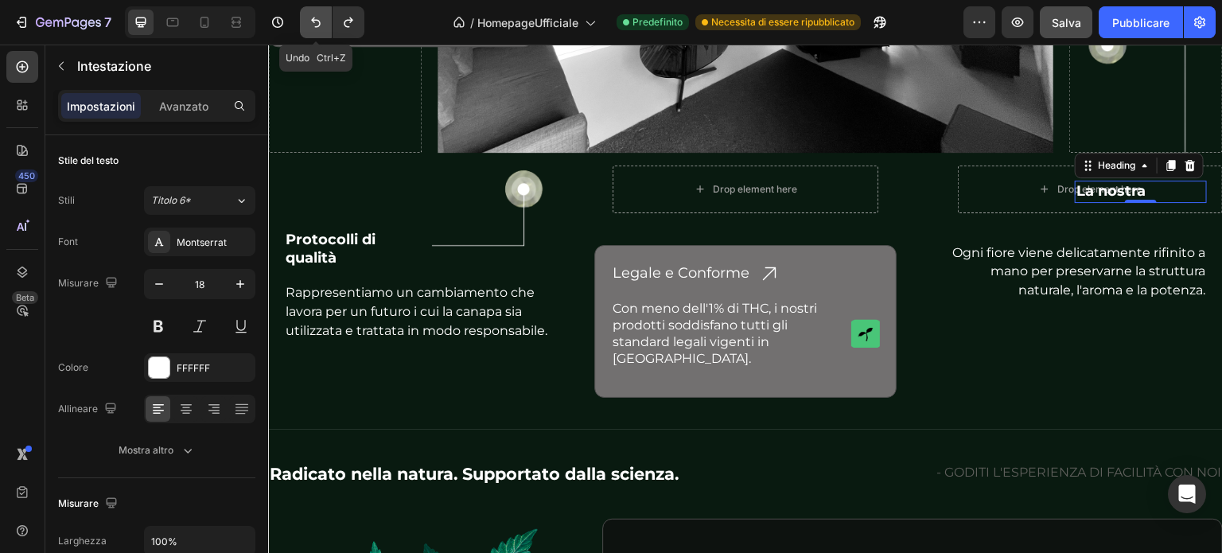
click at [320, 21] on icon "Annulla/Ripristina" at bounding box center [316, 22] width 16 height 16
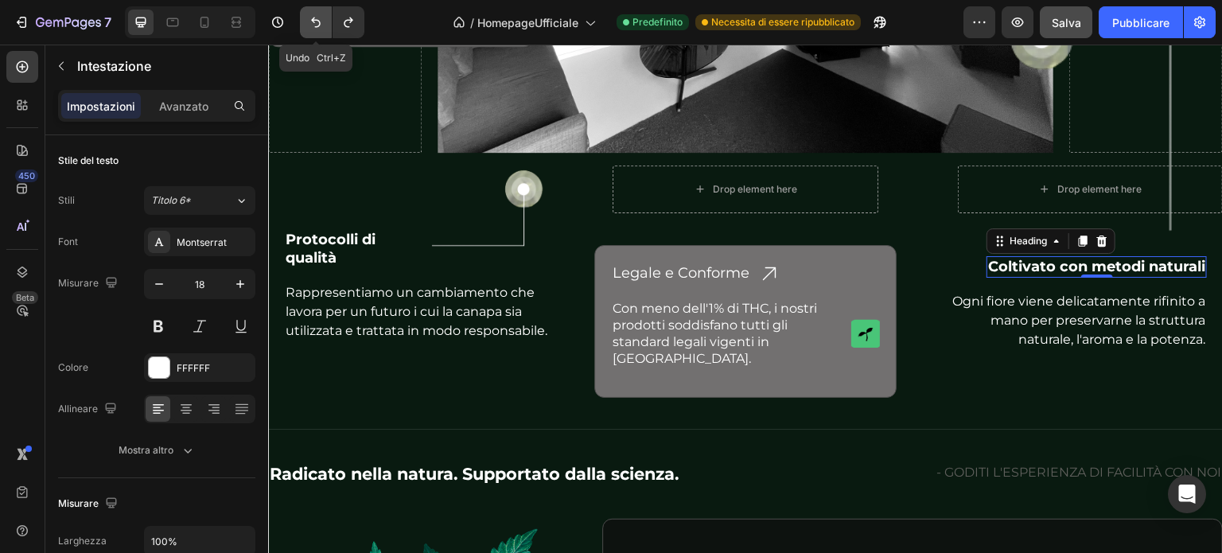
click at [320, 21] on icon "Annulla/Ripristina" at bounding box center [316, 22] width 16 height 16
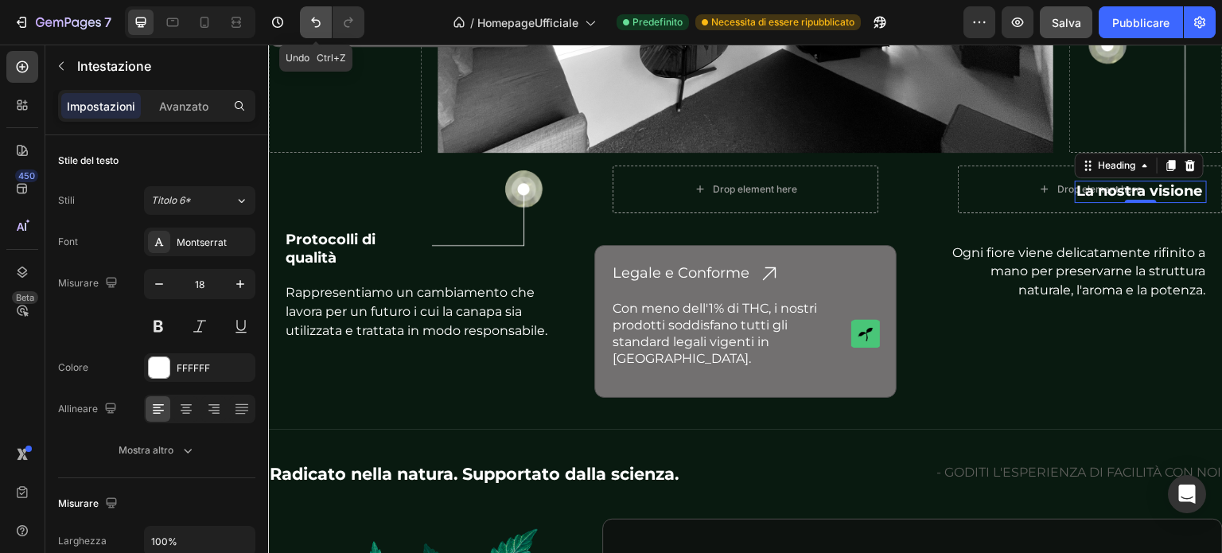
click at [320, 21] on icon "Annulla/Ripristina" at bounding box center [316, 22] width 16 height 16
click at [321, 21] on icon "Annulla/Ripristina" at bounding box center [316, 22] width 16 height 16
click at [1146, 185] on h2 "La nostra visione" at bounding box center [1141, 191] width 132 height 21
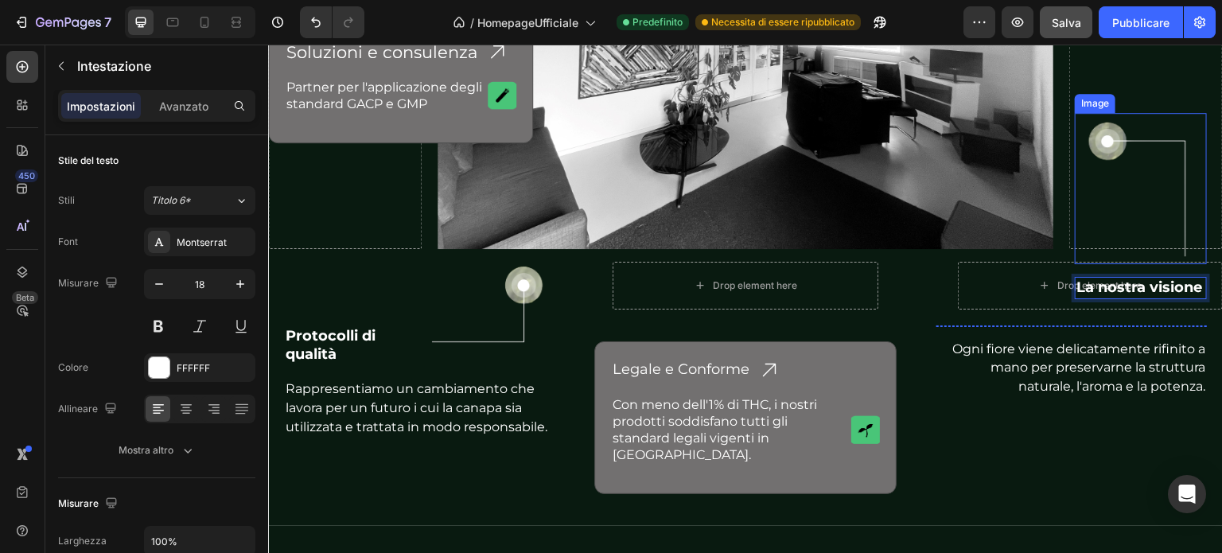
scroll to position [4607, 0]
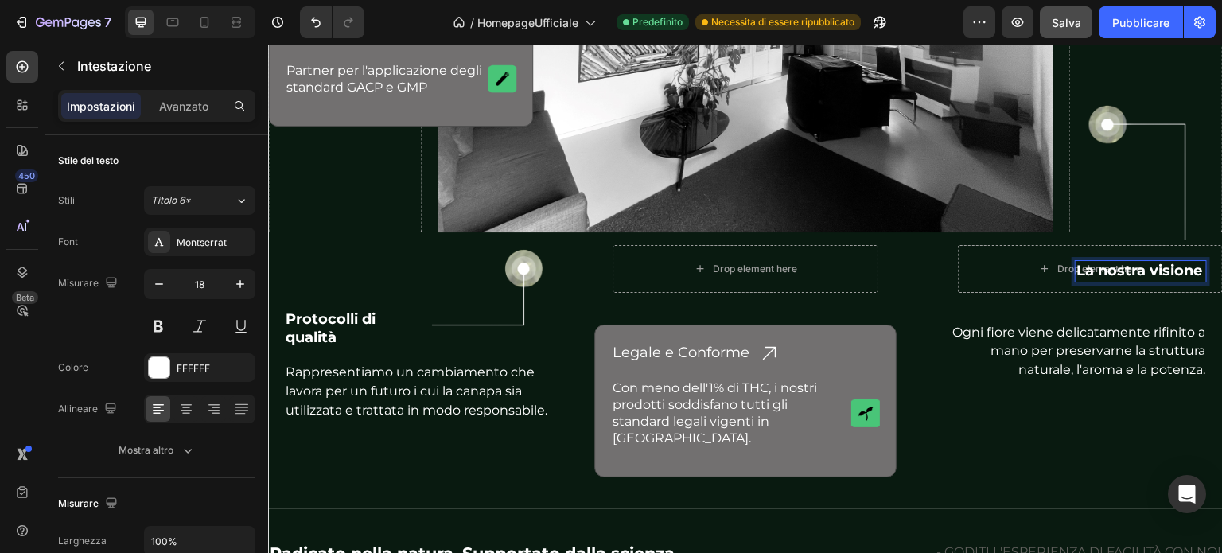
click at [1077, 263] on p "La nostra visione" at bounding box center [1141, 271] width 129 height 18
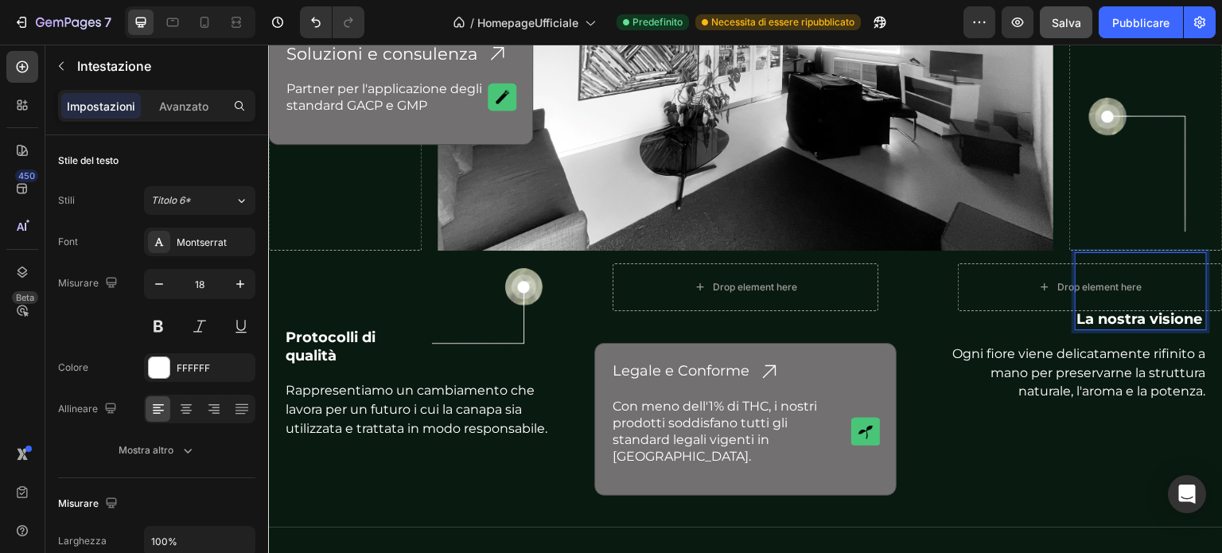
scroll to position [4581, 0]
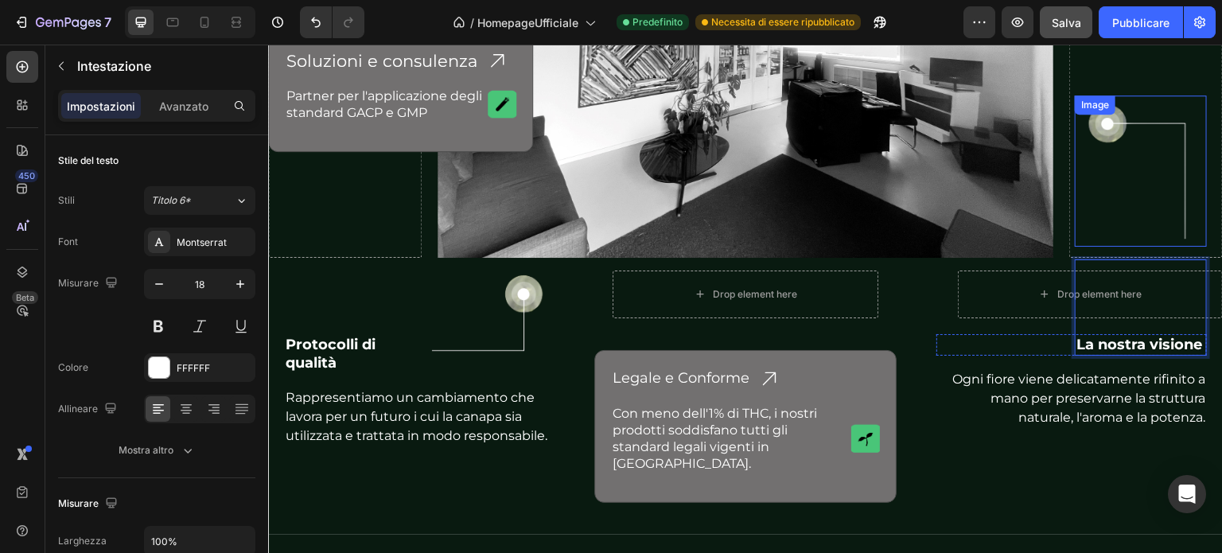
click at [1160, 189] on img at bounding box center [1140, 171] width 119 height 152
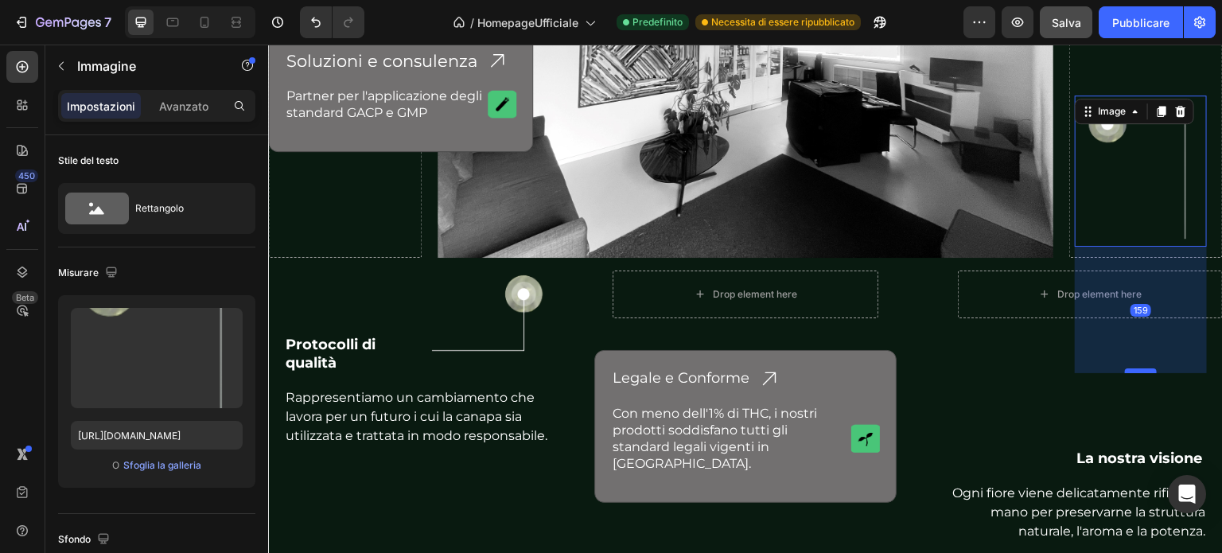
drag, startPoint x: 1131, startPoint y: 252, endPoint x: 1132, endPoint y: 366, distance: 113.8
click at [1132, 368] on div at bounding box center [1141, 370] width 32 height 5
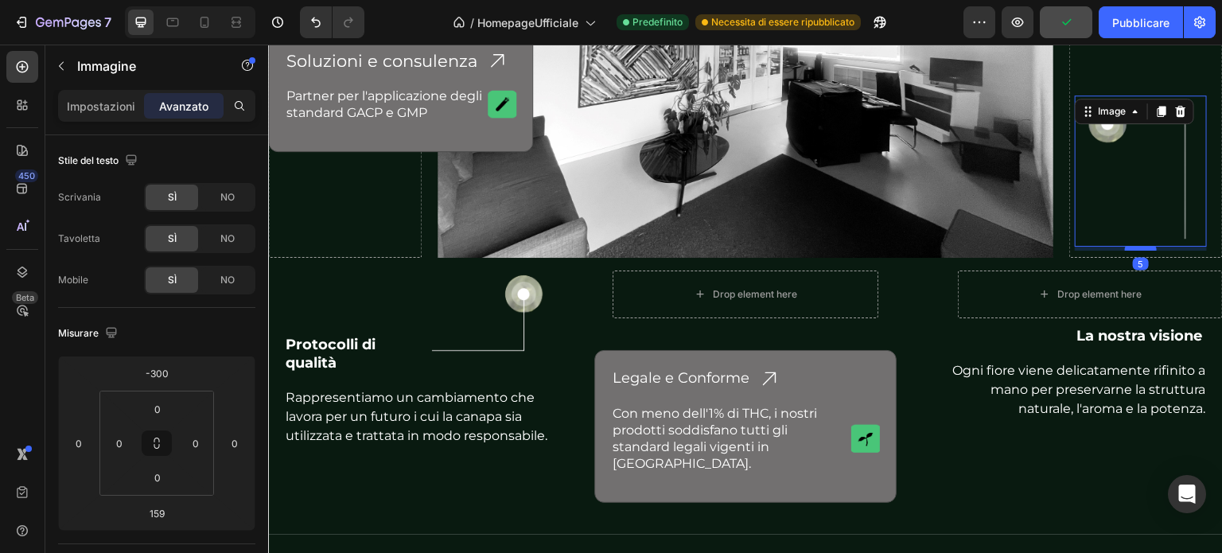
drag, startPoint x: 1132, startPoint y: 364, endPoint x: 1129, endPoint y: 242, distance: 122.6
click at [1129, 246] on div at bounding box center [1141, 248] width 32 height 5
type input "5"
click at [1143, 321] on p "⁠⁠⁠⁠⁠⁠⁠ La nostra visione" at bounding box center [1141, 298] width 129 height 93
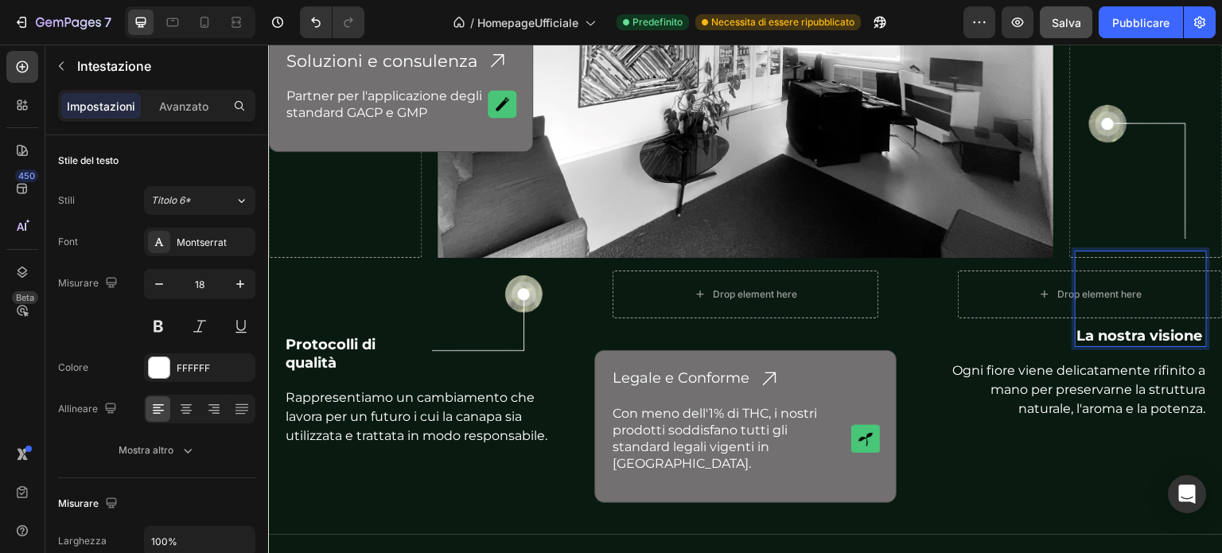
drag, startPoint x: 1133, startPoint y: 337, endPoint x: 1135, endPoint y: 327, distance: 9.7
click at [1130, 337] on p "La nostra visione" at bounding box center [1141, 298] width 129 height 93
click at [1110, 283] on p "La nostra visione" at bounding box center [1141, 298] width 129 height 93
click at [1141, 236] on img at bounding box center [1140, 171] width 119 height 152
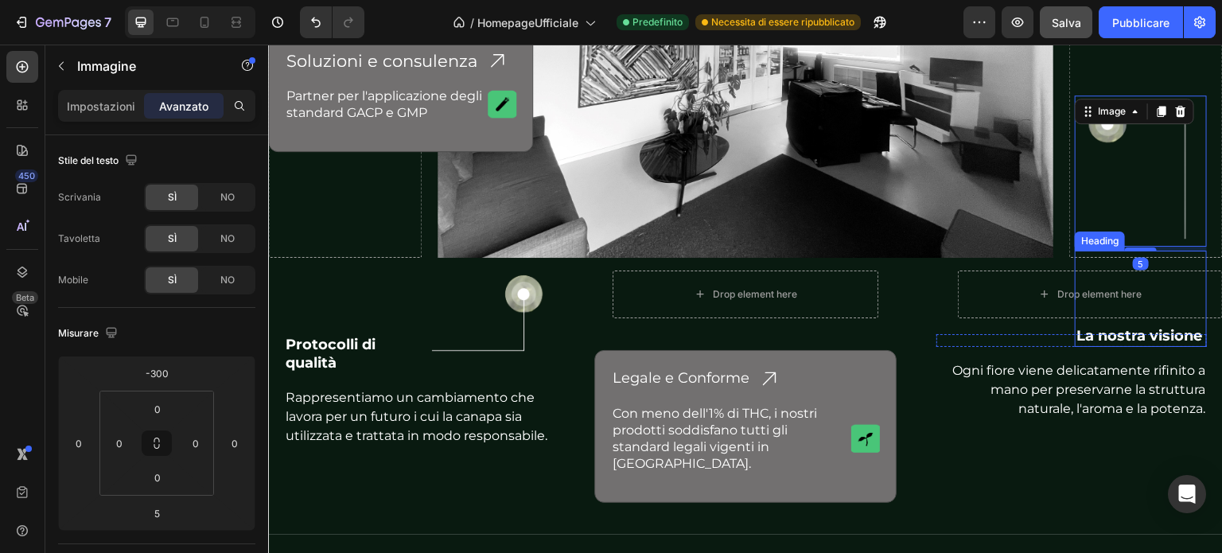
click at [1136, 275] on p "⁠⁠⁠⁠⁠⁠⁠ La nostra visione" at bounding box center [1141, 298] width 129 height 93
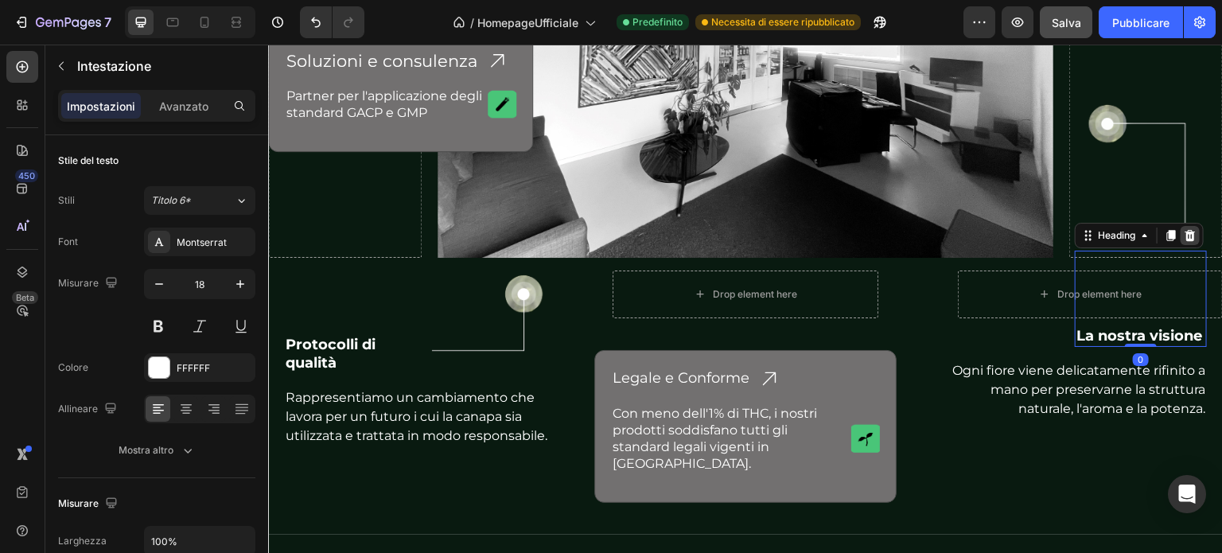
click at [1184, 231] on icon at bounding box center [1190, 235] width 13 height 13
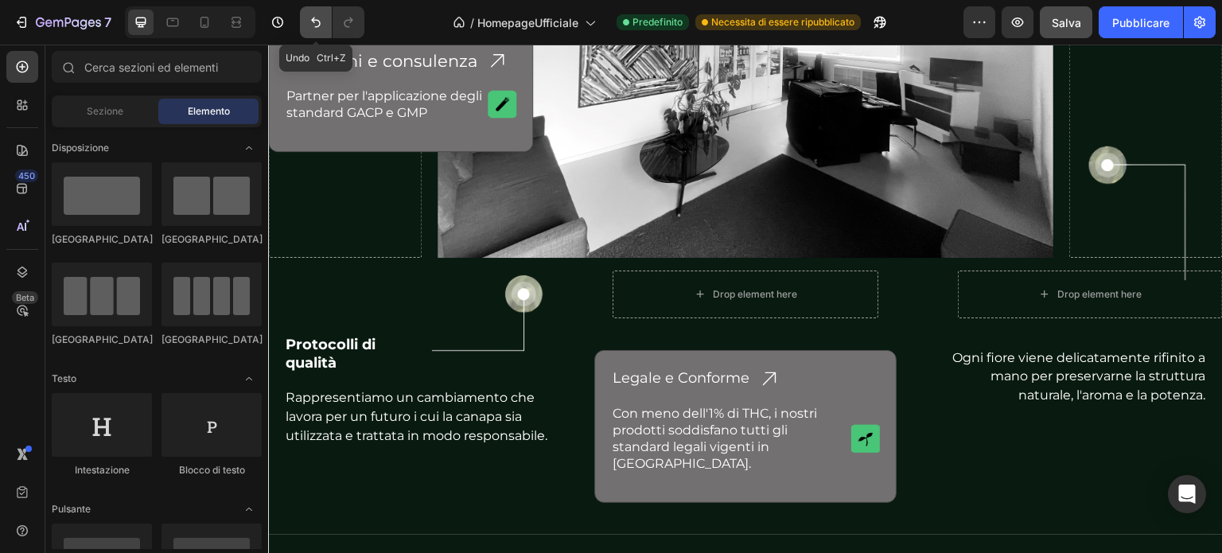
click at [328, 21] on button "Annulla/Ripristina" at bounding box center [316, 22] width 32 height 32
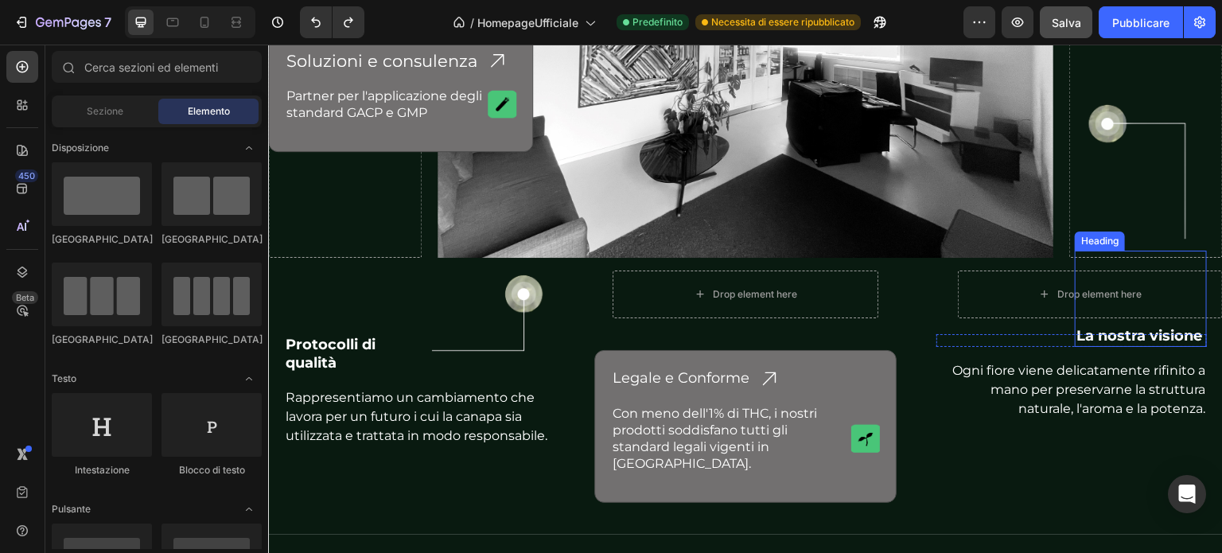
click at [1110, 330] on h2 "La nostra visione" at bounding box center [1141, 299] width 132 height 96
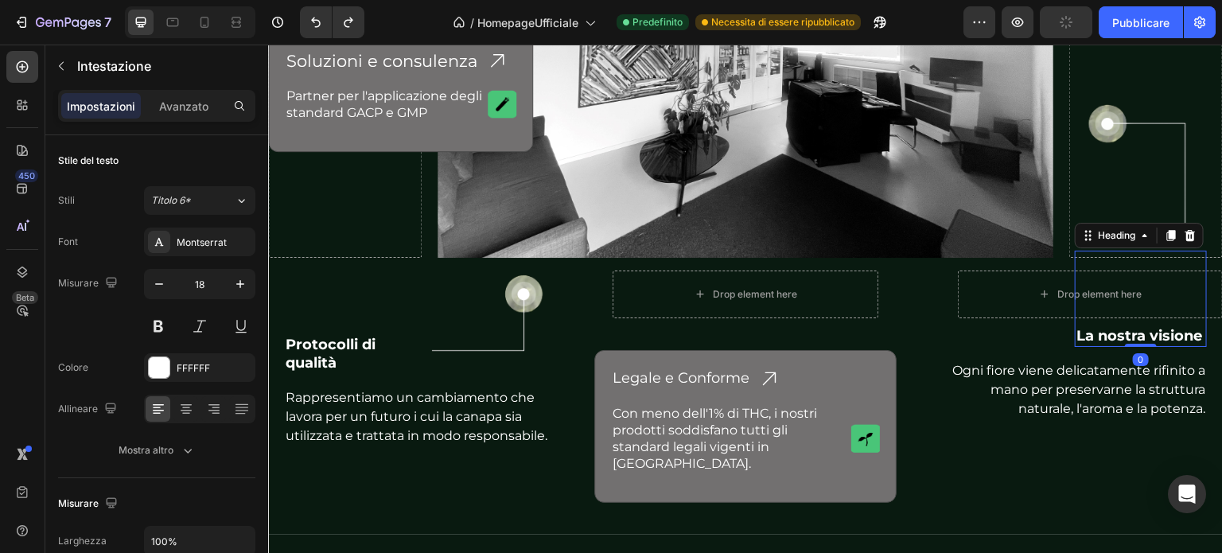
drag, startPoint x: 1128, startPoint y: 341, endPoint x: 1127, endPoint y: 326, distance: 14.4
click at [1127, 326] on div "La nostra visione Heading 0" at bounding box center [1141, 299] width 132 height 96
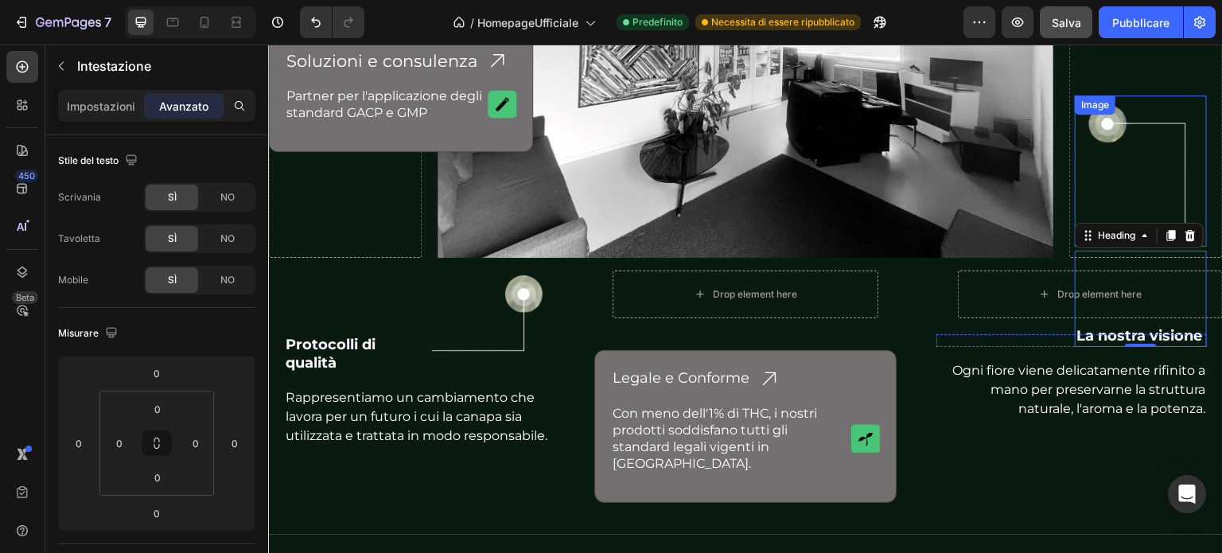
click at [1147, 179] on img at bounding box center [1140, 171] width 119 height 152
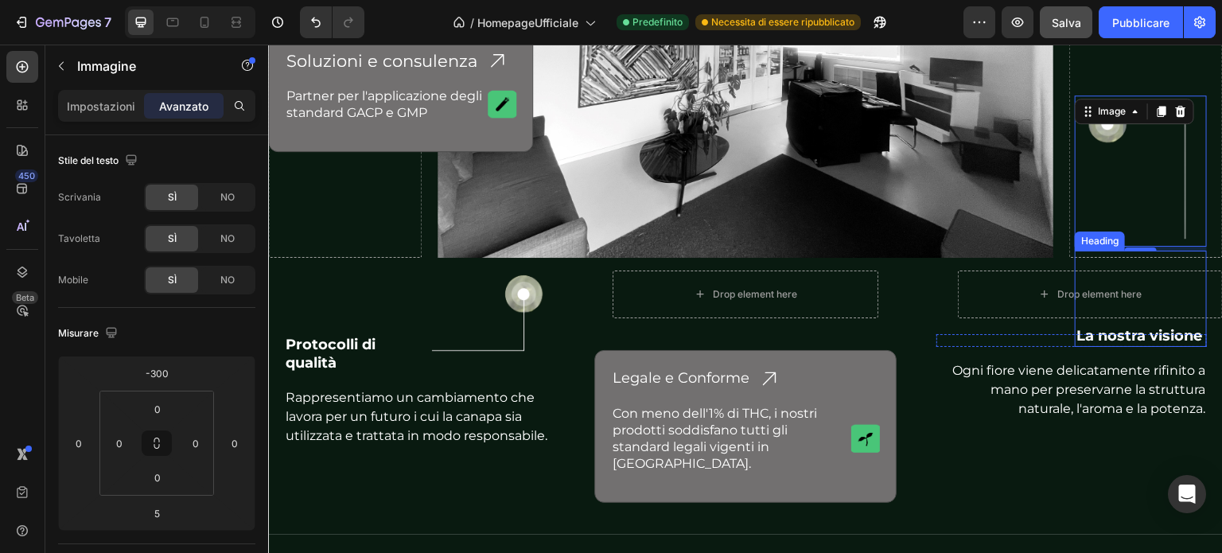
click at [1085, 309] on h2 "La nostra visione" at bounding box center [1141, 299] width 132 height 96
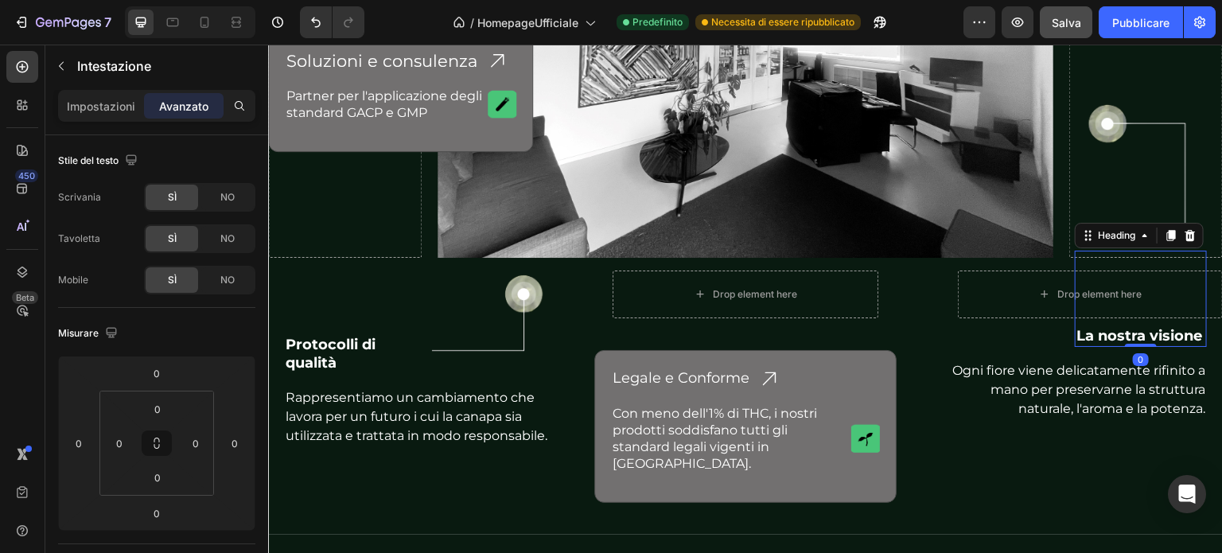
click at [1075, 331] on h2 "La nostra visione" at bounding box center [1141, 299] width 132 height 96
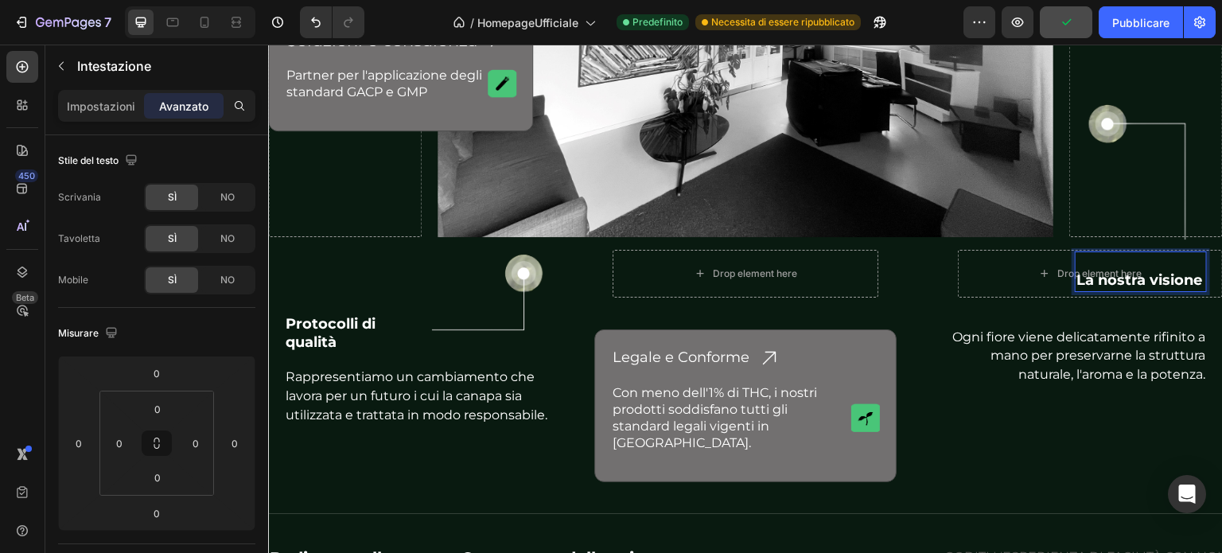
scroll to position [4611, 0]
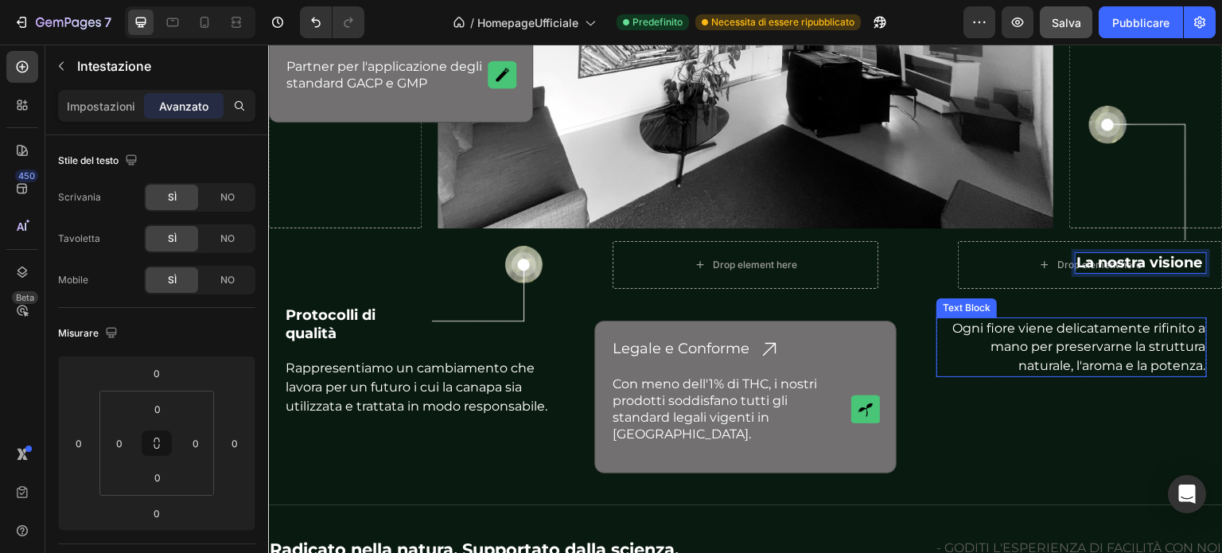
click at [1114, 333] on p "Ogni fiore viene delicatamente rifinito a mano per preservarne la struttura nat…" at bounding box center [1071, 347] width 267 height 56
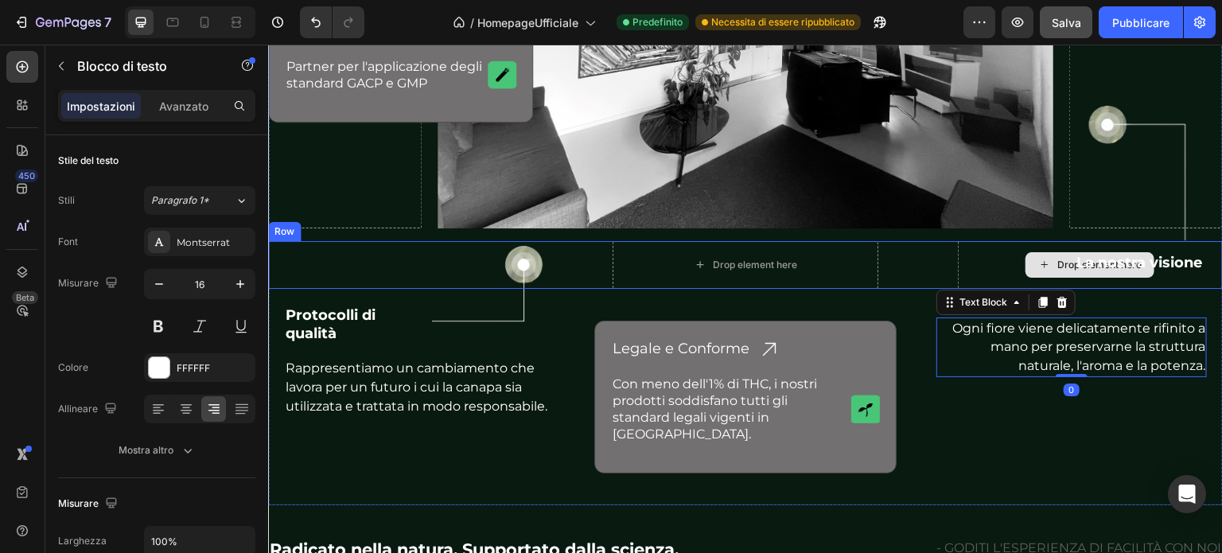
click at [1148, 255] on p "La nostra visione" at bounding box center [1141, 263] width 129 height 18
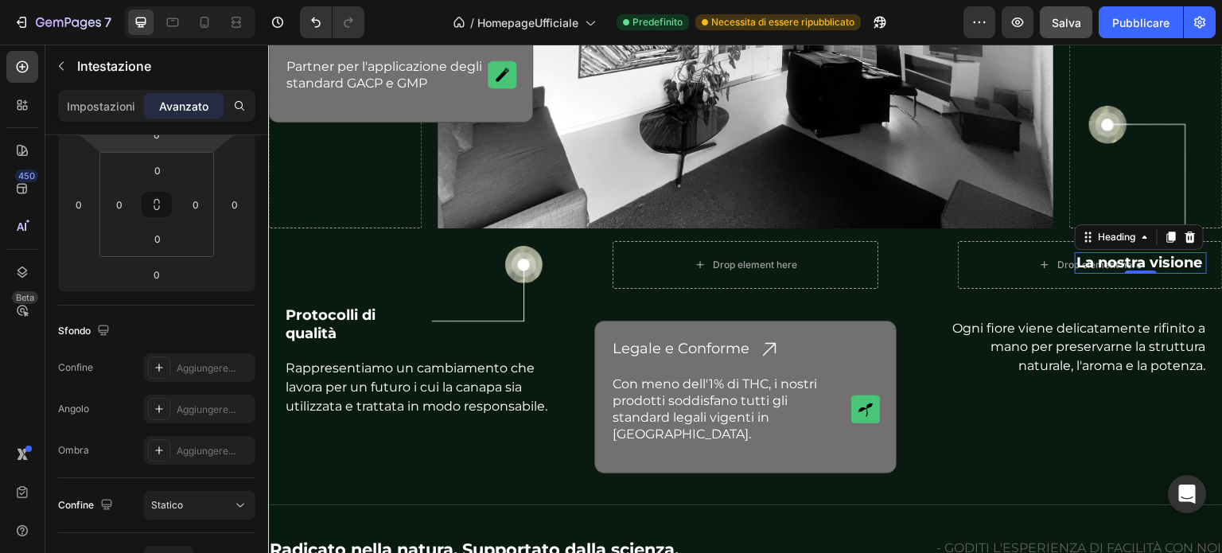
scroll to position [0, 0]
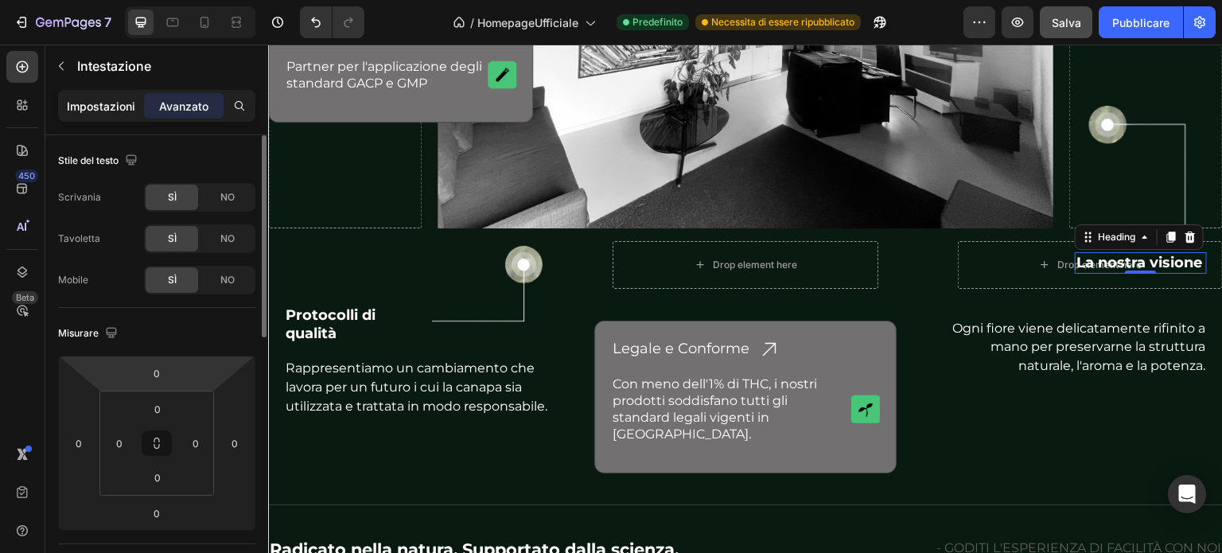
click at [118, 109] on font "Impostazioni" at bounding box center [101, 106] width 68 height 14
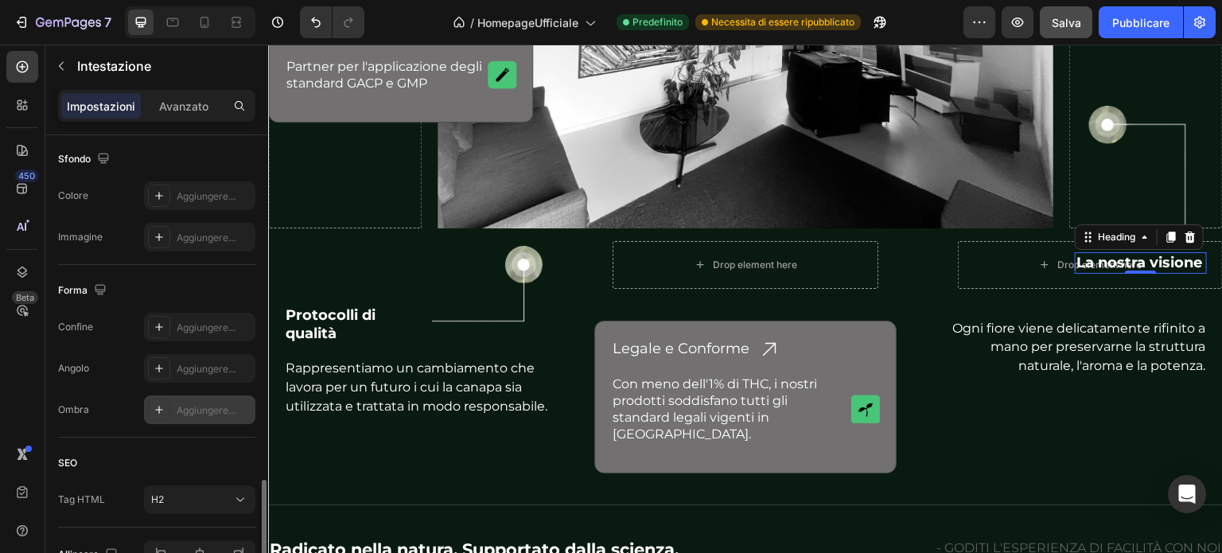
scroll to position [567, 0]
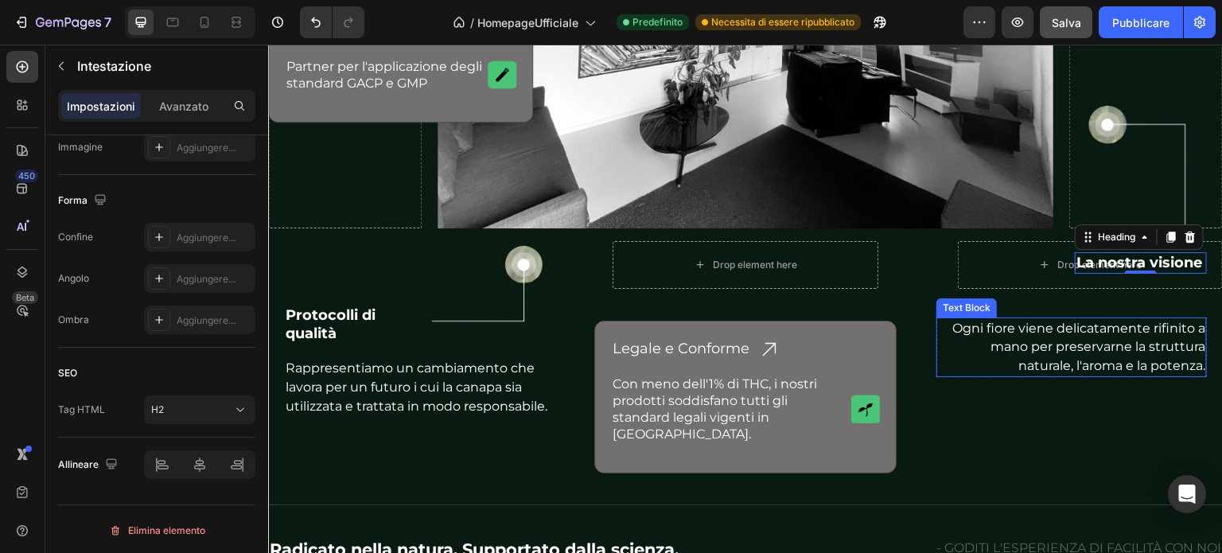
click at [984, 322] on p "Ogni fiore viene delicatamente rifinito a mano per preservarne la struttura nat…" at bounding box center [1071, 347] width 267 height 56
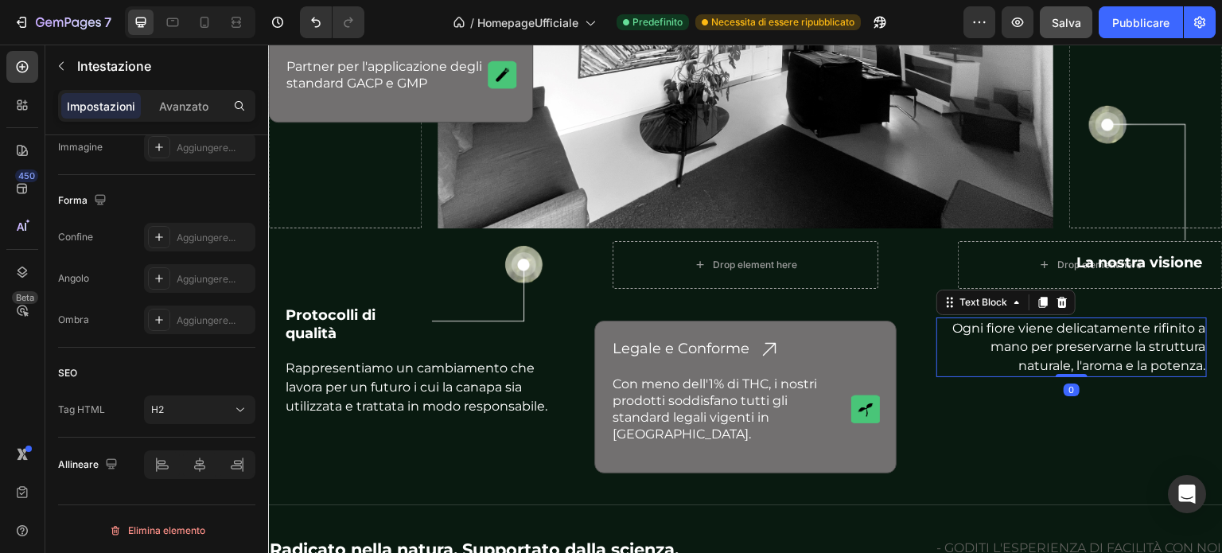
scroll to position [0, 0]
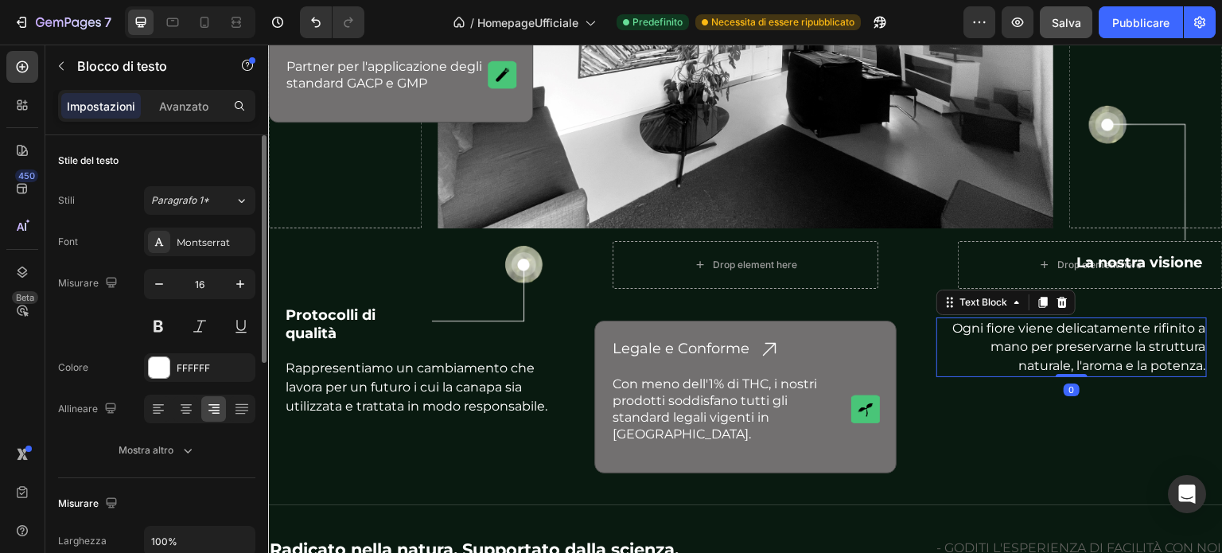
click at [938, 319] on p "Ogni fiore viene delicatamente rifinito a mano per preservarne la struttura nat…" at bounding box center [1071, 347] width 267 height 56
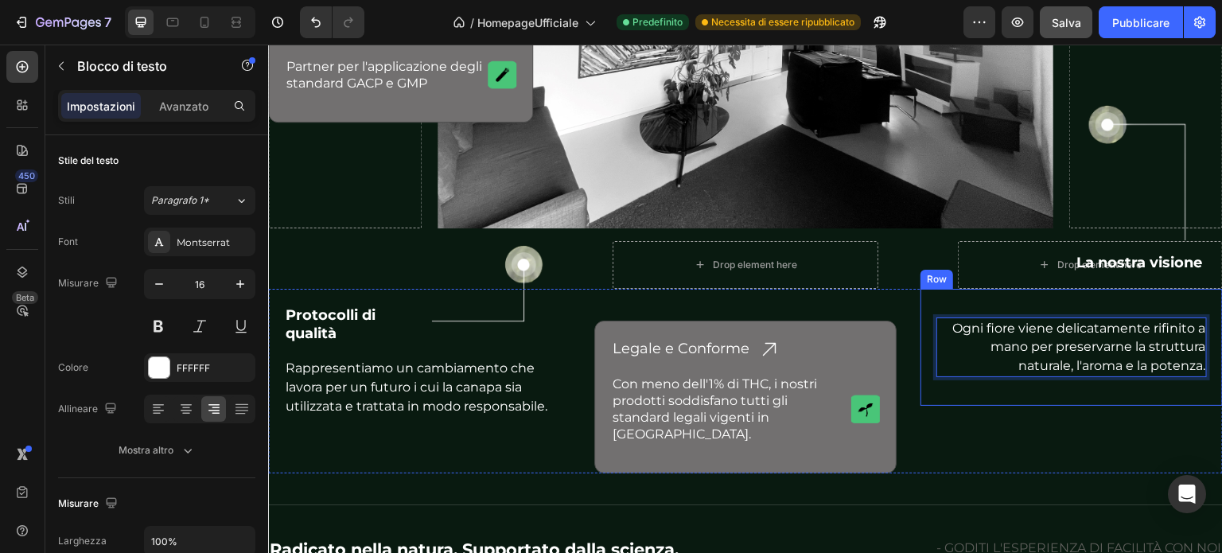
click at [958, 296] on div "Image La nostra visione Heading Row Ogni fiore viene delicatamente rifinito a m…" at bounding box center [1072, 347] width 302 height 117
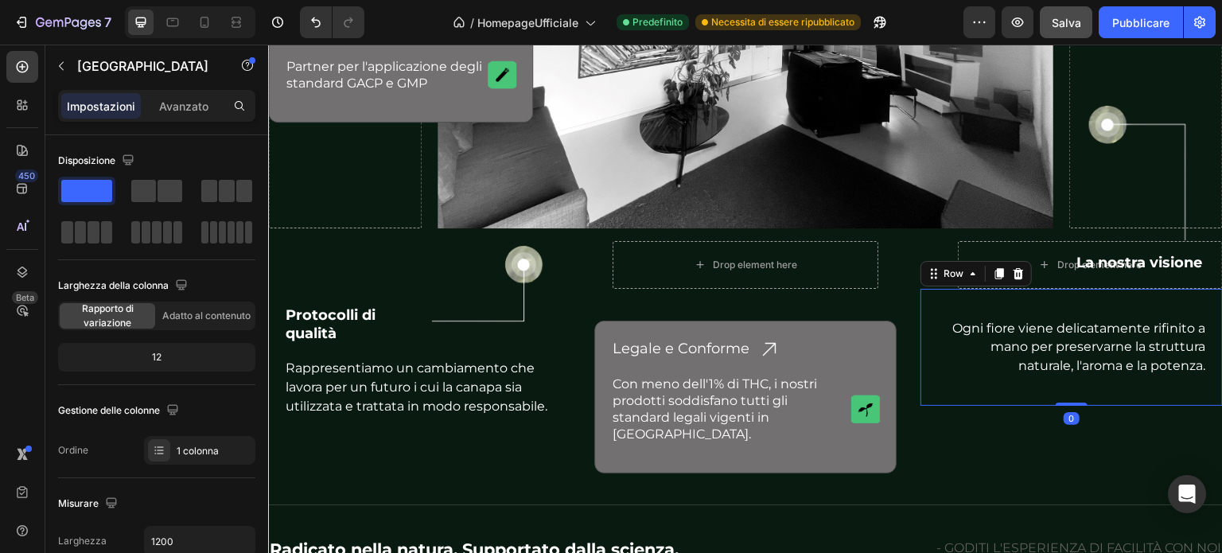
drag, startPoint x: 1067, startPoint y: 395, endPoint x: 1066, endPoint y: 364, distance: 30.3
click at [1066, 364] on div "Image La nostra visione Heading Row Ogni fiore viene delicatamente rifinito a m…" at bounding box center [1072, 347] width 302 height 117
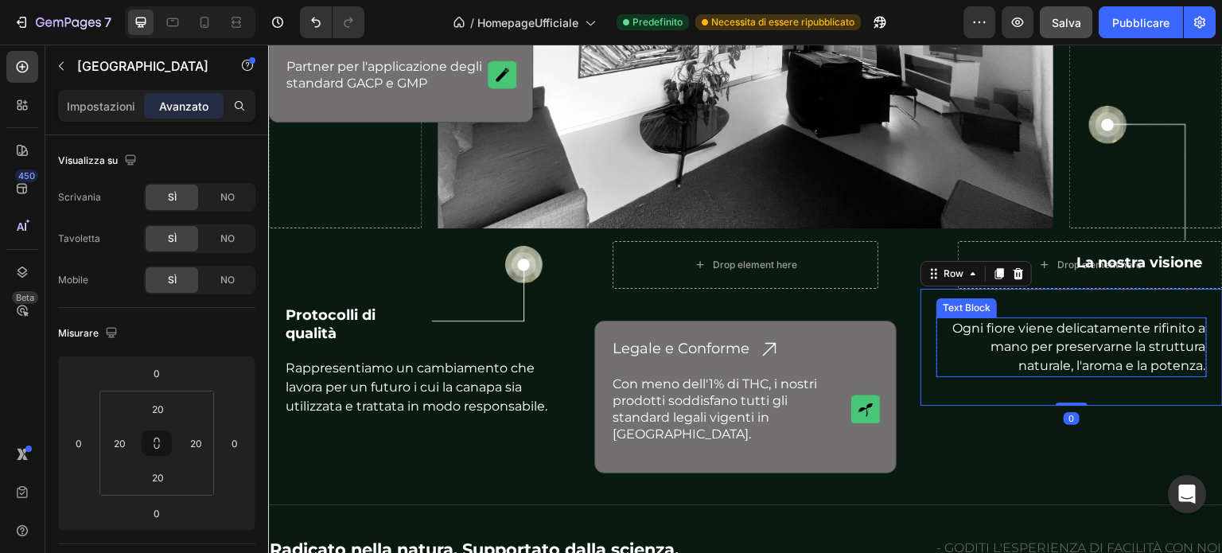
click at [984, 334] on p "Ogni fiore viene delicatamente rifinito a mano per preservarne la struttura nat…" at bounding box center [1071, 347] width 267 height 56
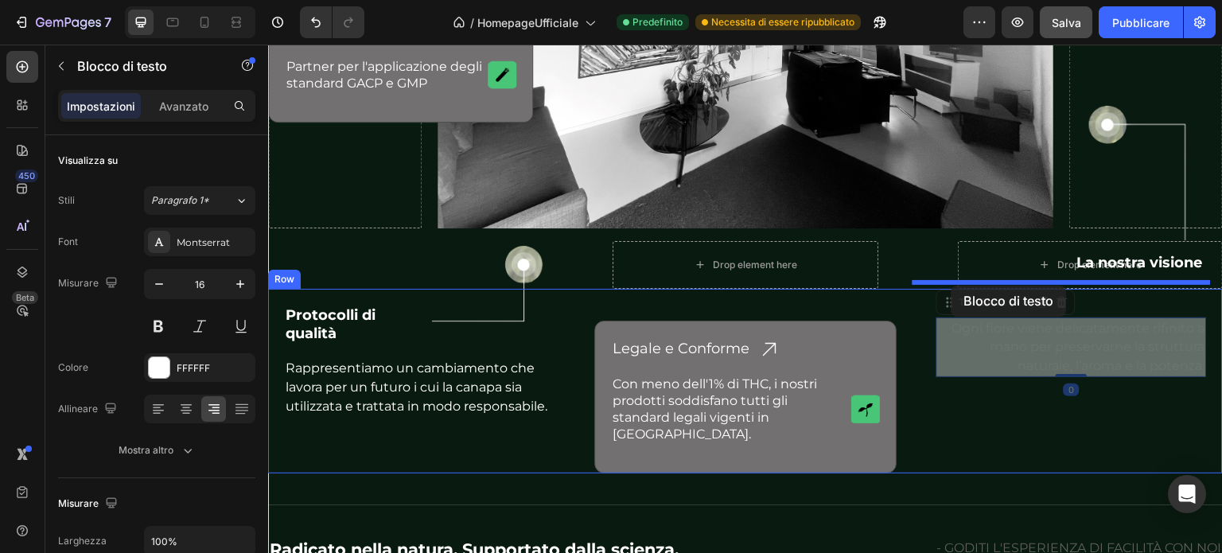
drag, startPoint x: 946, startPoint y: 298, endPoint x: 952, endPoint y: 286, distance: 13.2
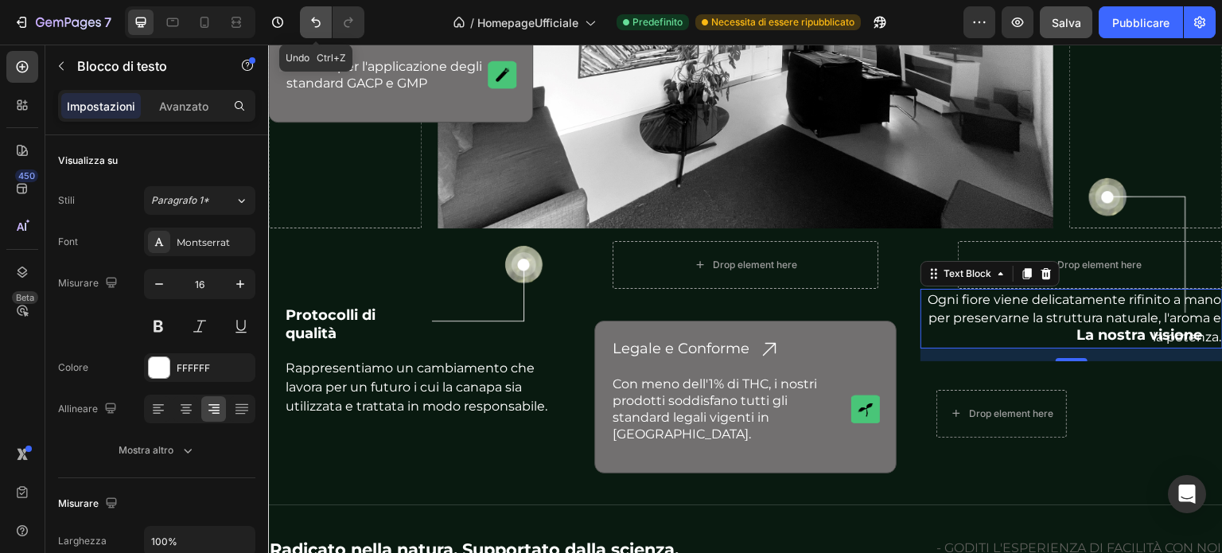
click at [315, 25] on icon "Annulla/Ripristina" at bounding box center [316, 22] width 16 height 16
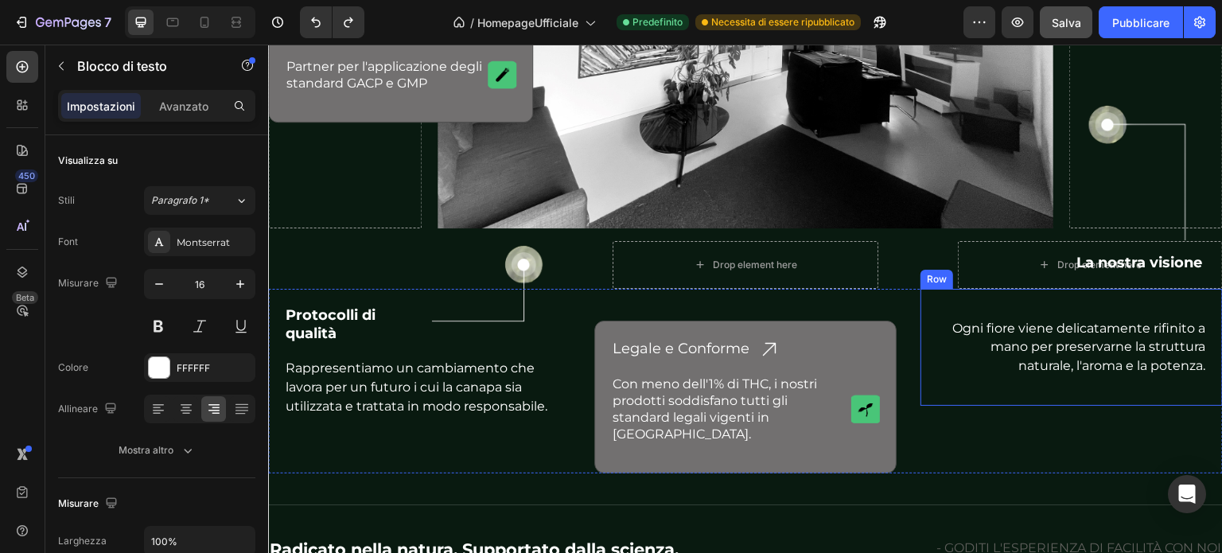
click at [1072, 294] on div "Image La nostra visione Heading Row Ogni fiore viene delicatamente rifinito a m…" at bounding box center [1072, 347] width 302 height 117
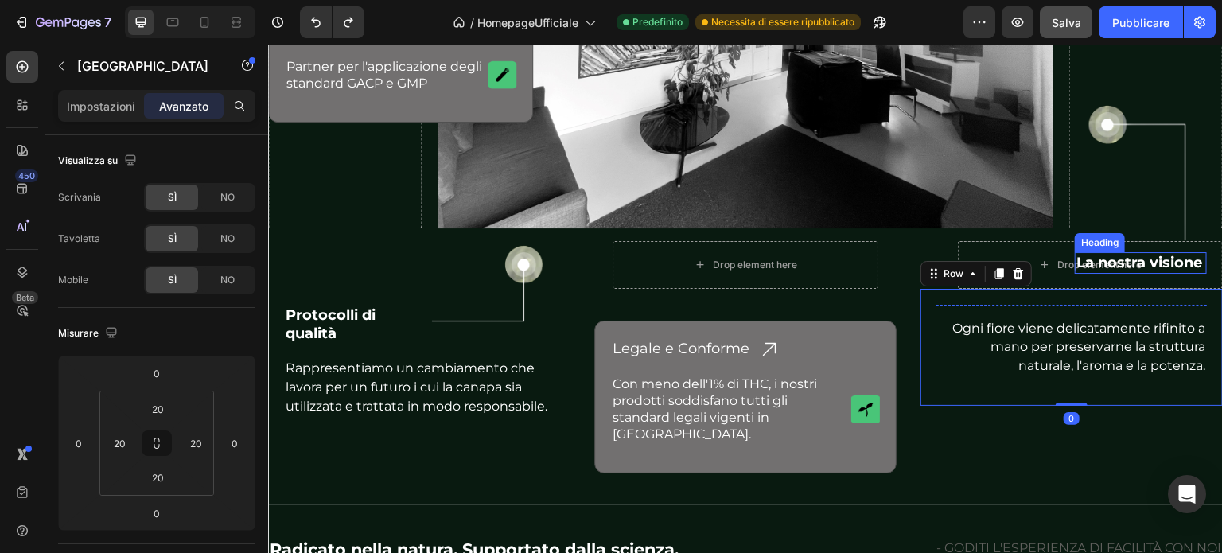
click at [1102, 254] on p "La nostra visione" at bounding box center [1141, 263] width 129 height 18
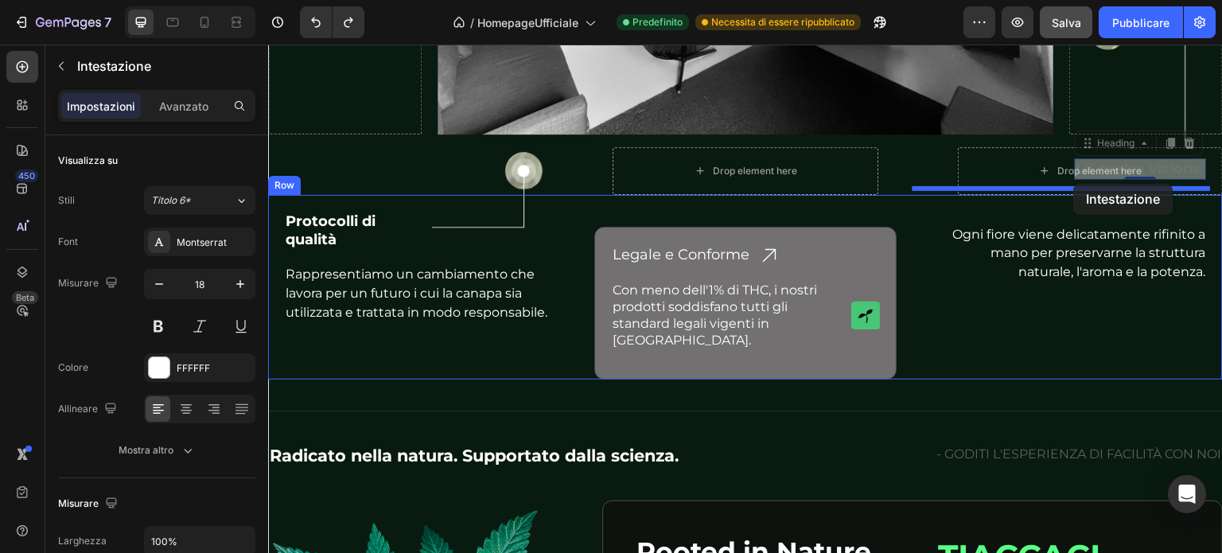
scroll to position [4706, 0]
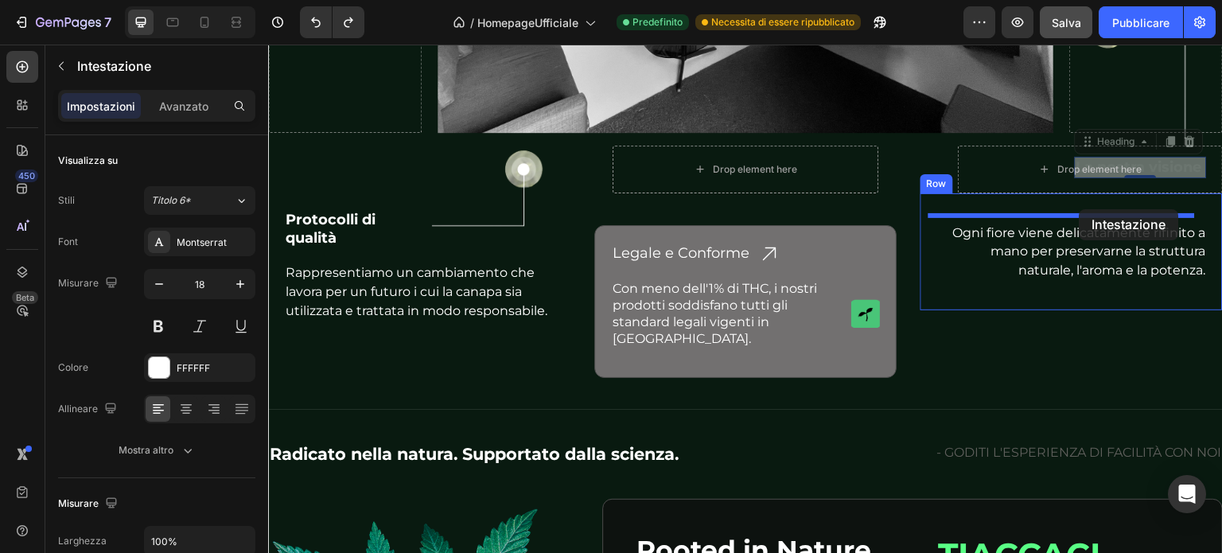
drag, startPoint x: 1077, startPoint y: 172, endPoint x: 1080, endPoint y: 209, distance: 37.5
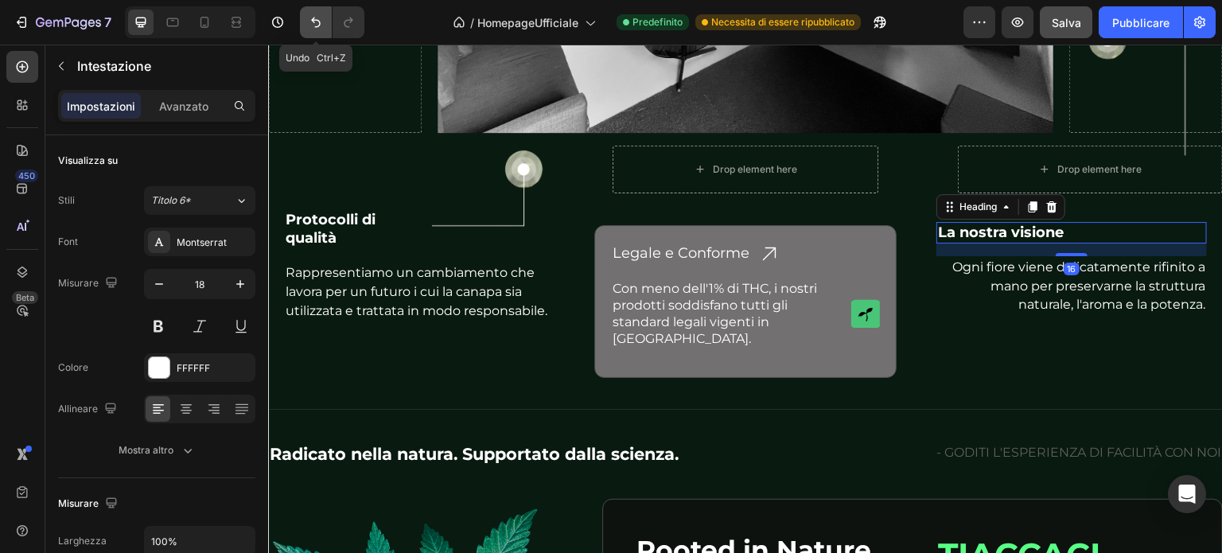
click at [325, 18] on button "Annulla/Ripristina" at bounding box center [316, 22] width 32 height 32
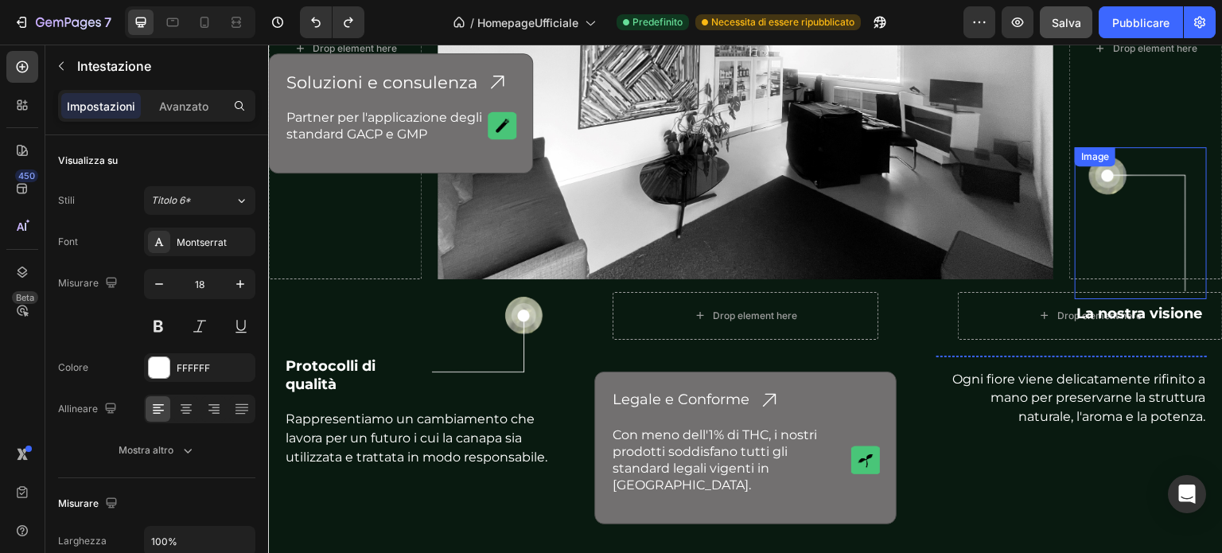
scroll to position [4547, 0]
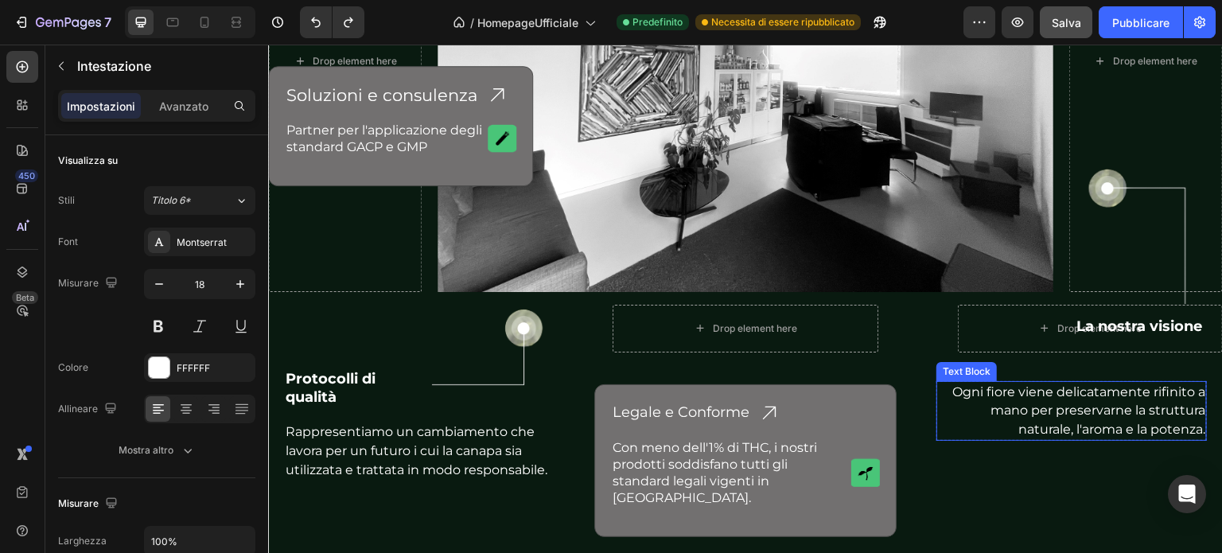
click at [1032, 392] on p "Ogni fiore viene delicatamente rifinito a mano per preservarne la struttura nat…" at bounding box center [1071, 411] width 267 height 56
click at [941, 385] on p "Ogni fiore viene delicatamente rifinito a mano per preservarne la struttura nat…" at bounding box center [1071, 411] width 267 height 56
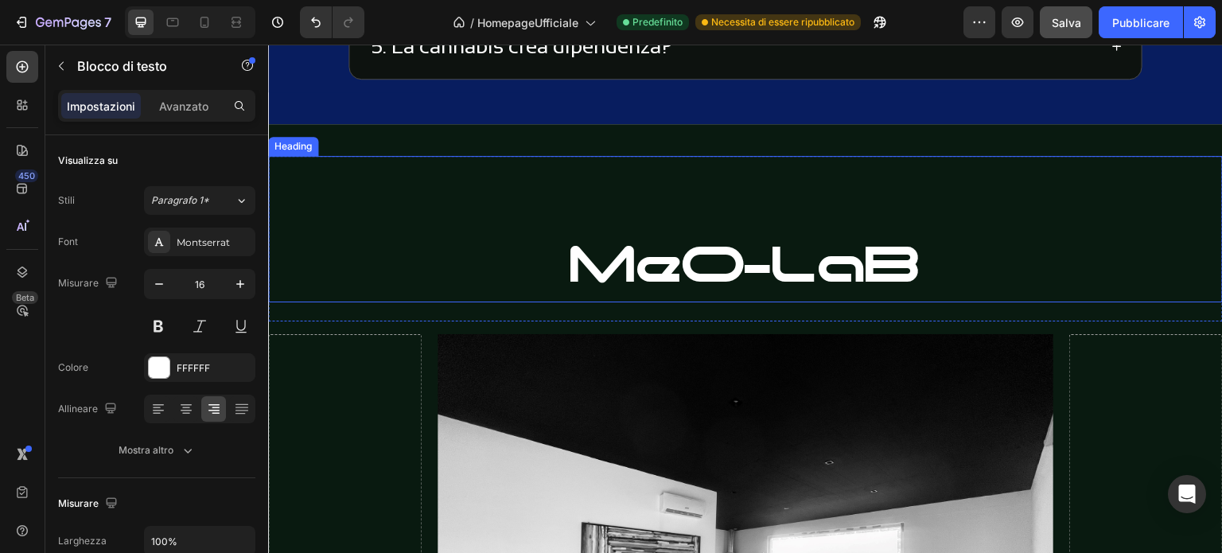
scroll to position [4070, 0]
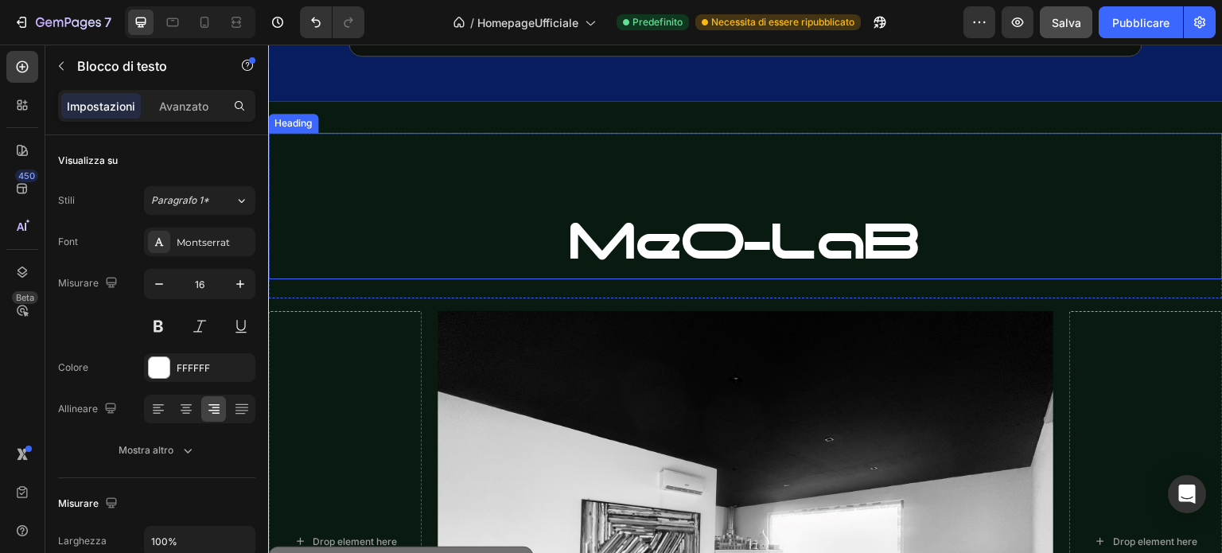
click at [636, 197] on h2 "MeO-LaB" at bounding box center [745, 206] width 955 height 146
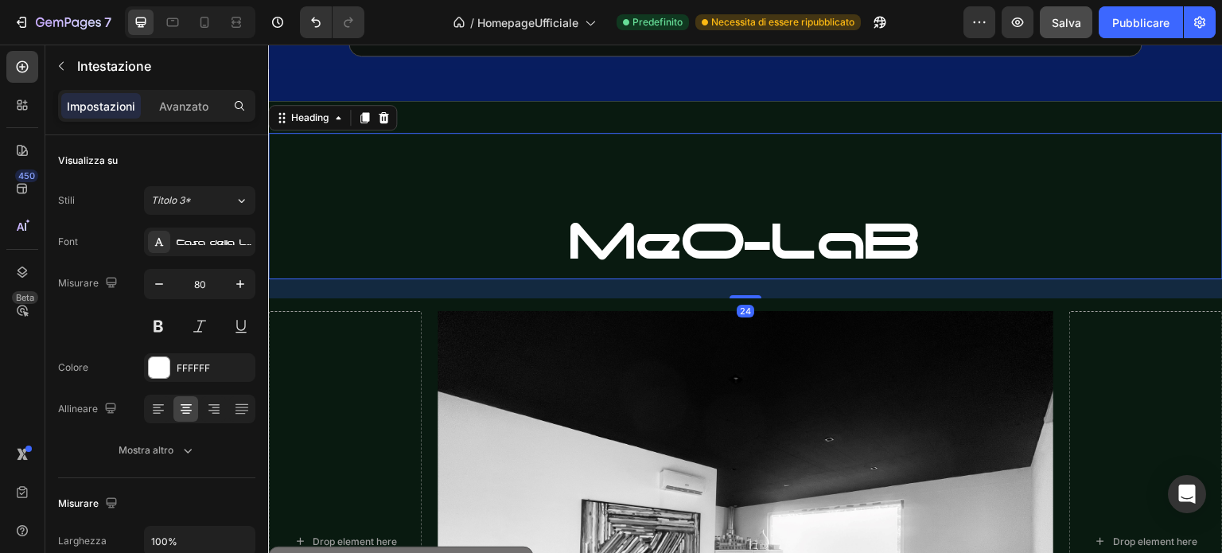
click at [551, 232] on h2 "⁠⁠⁠⁠⁠⁠⁠ MeO-LaB" at bounding box center [745, 206] width 955 height 146
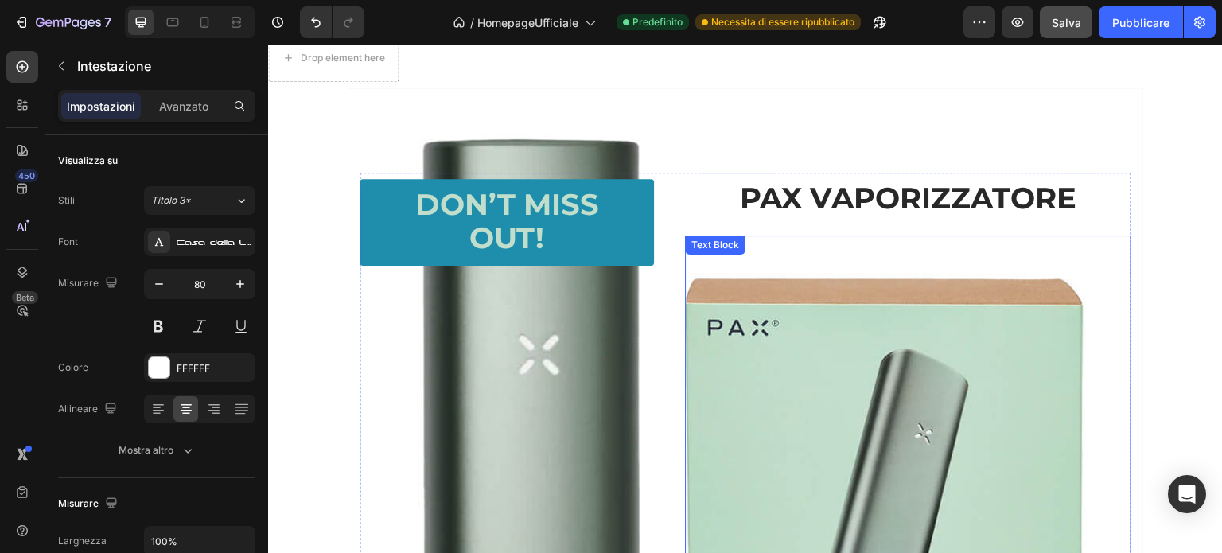
scroll to position [1762, 0]
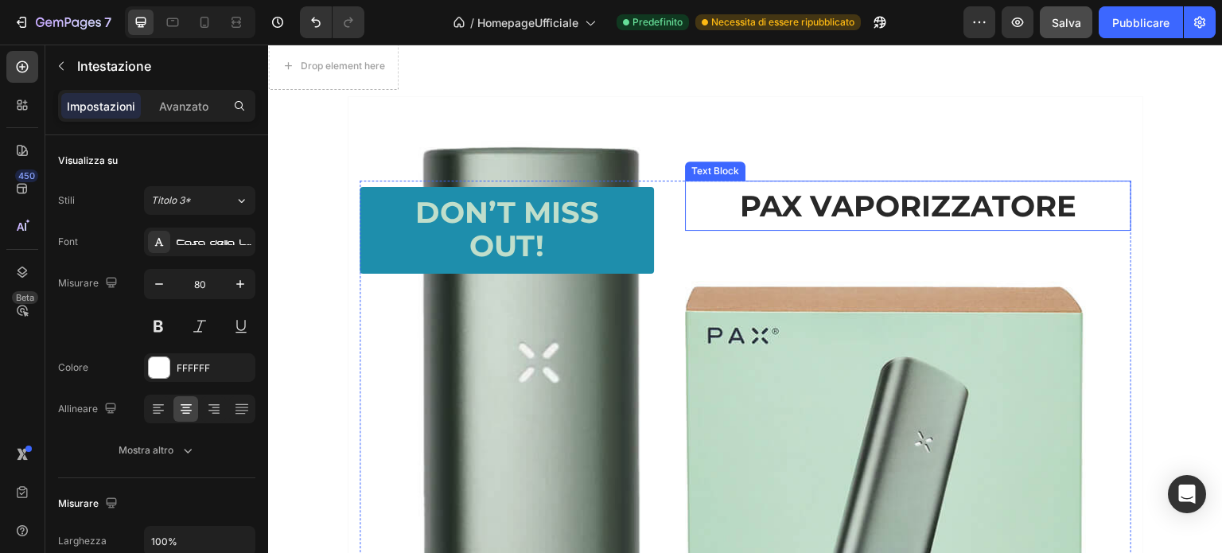
click at [780, 212] on p "PAX VAPORIZZATORE" at bounding box center [908, 205] width 443 height 47
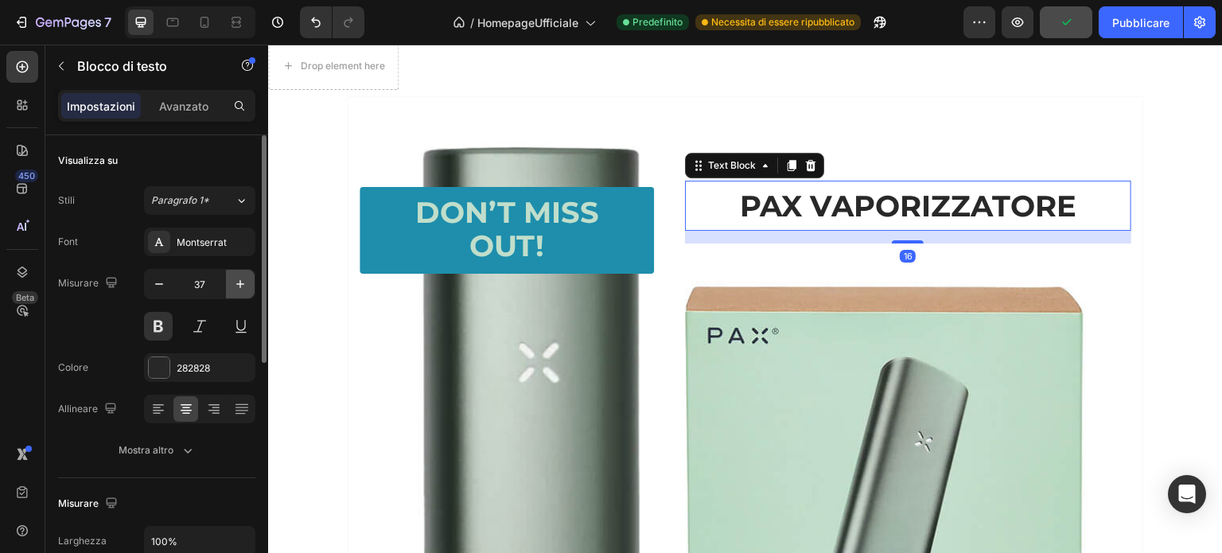
click at [247, 279] on icon "button" at bounding box center [240, 284] width 16 height 16
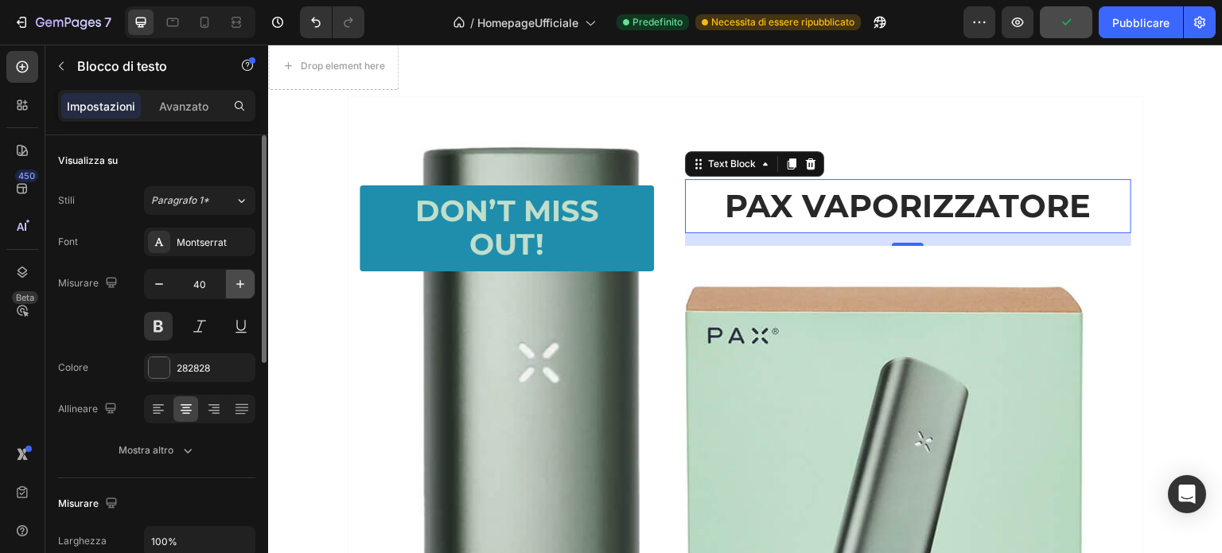
click at [247, 279] on icon "button" at bounding box center [240, 284] width 16 height 16
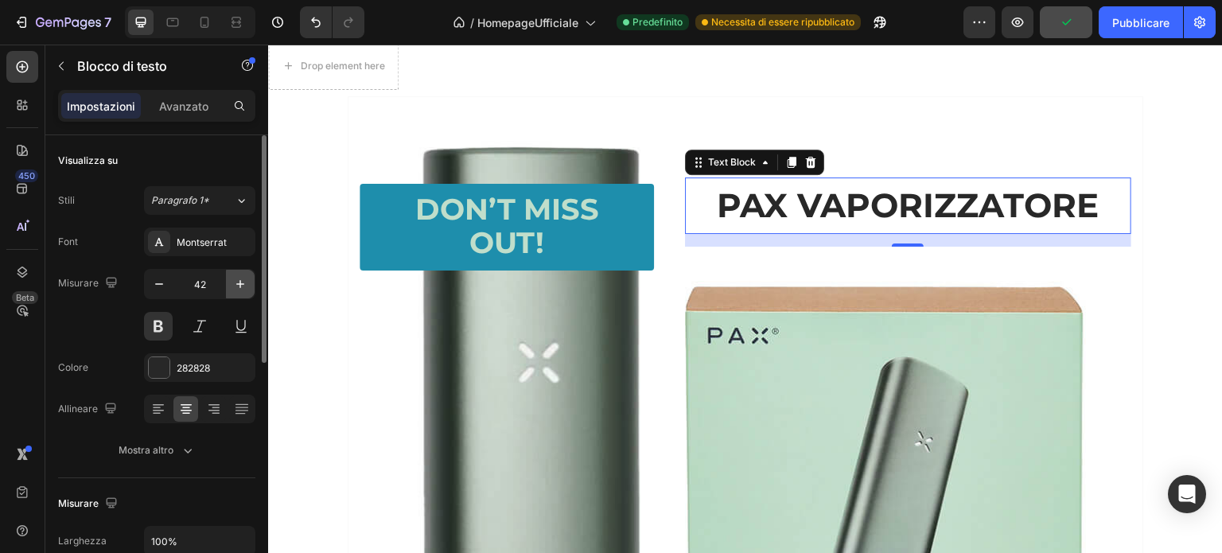
click at [247, 279] on icon "button" at bounding box center [240, 284] width 16 height 16
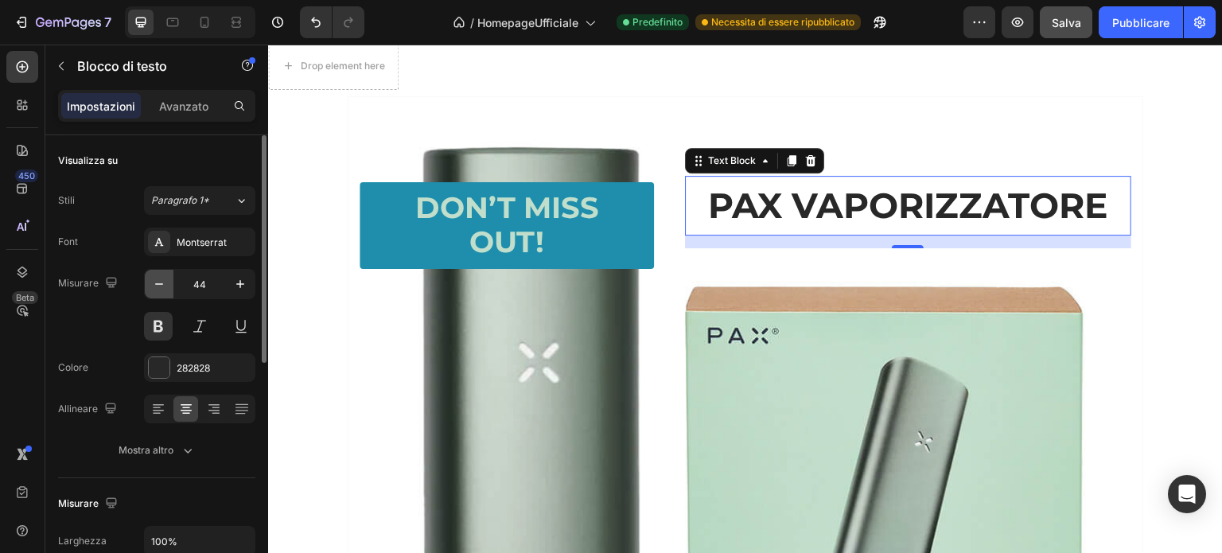
click at [165, 283] on icon "button" at bounding box center [159, 284] width 16 height 16
type input "43"
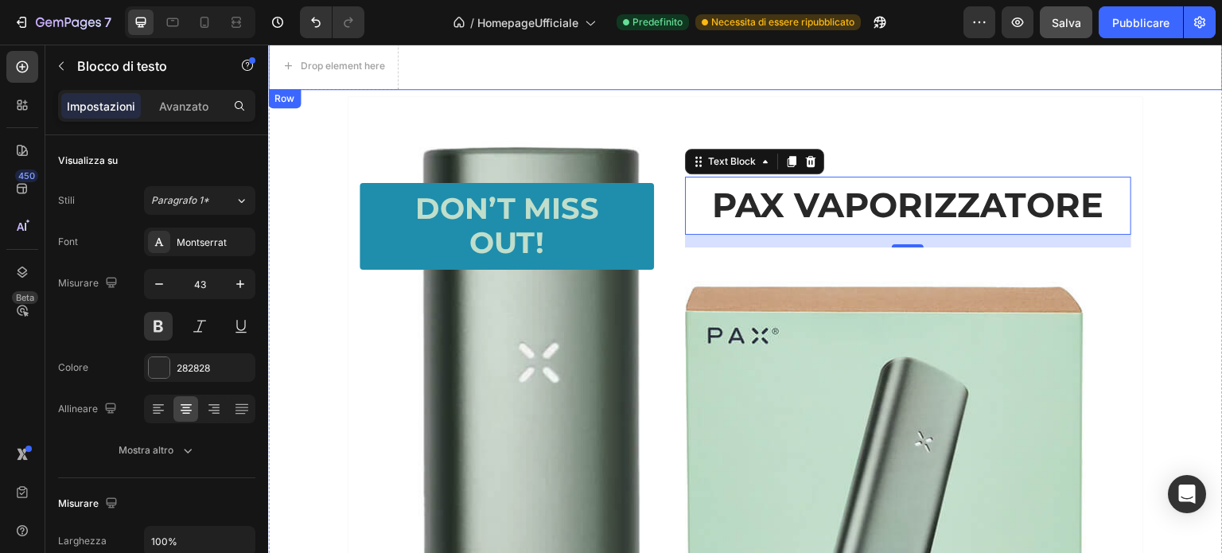
click at [875, 61] on div "Drop element here Row" at bounding box center [745, 66] width 955 height 48
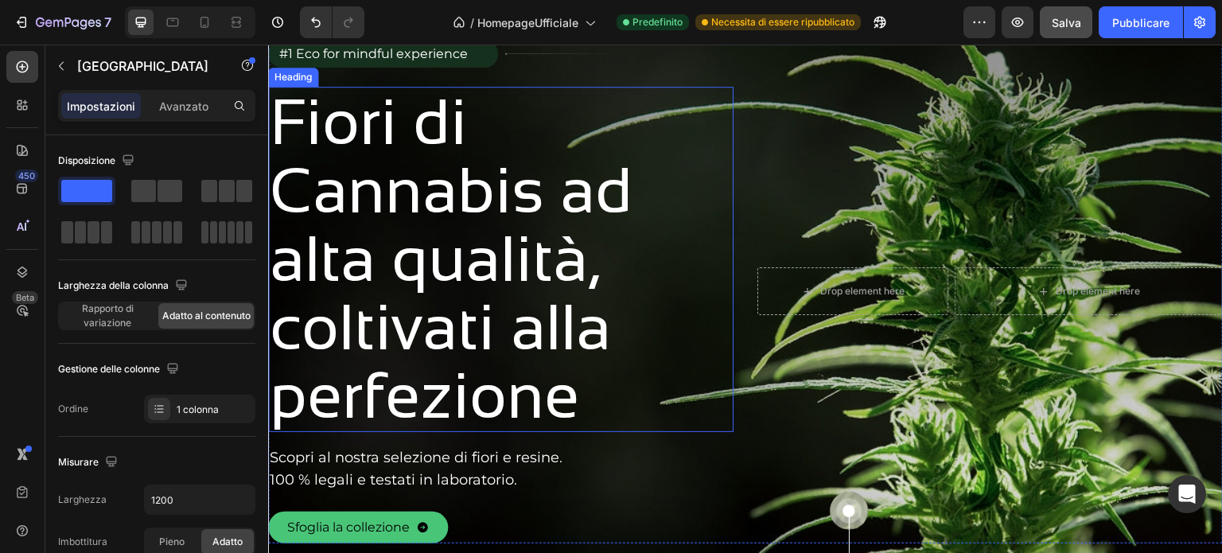
scroll to position [250, 0]
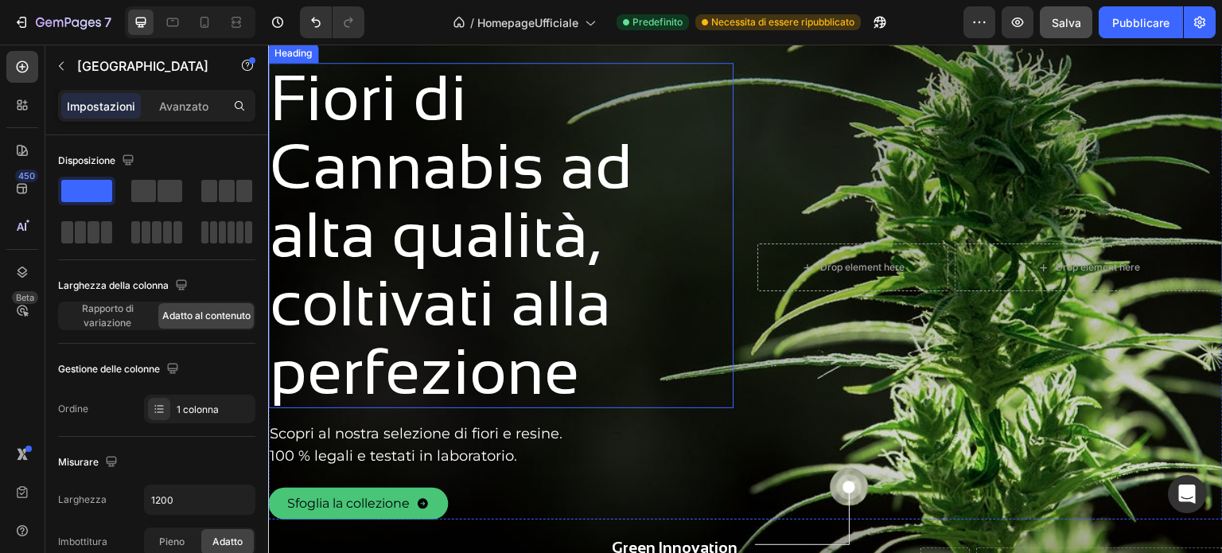
click at [584, 369] on h2 "Fiori di Cannabis ad alta qualità, coltivati alla perfezione" at bounding box center [489, 235] width 442 height 345
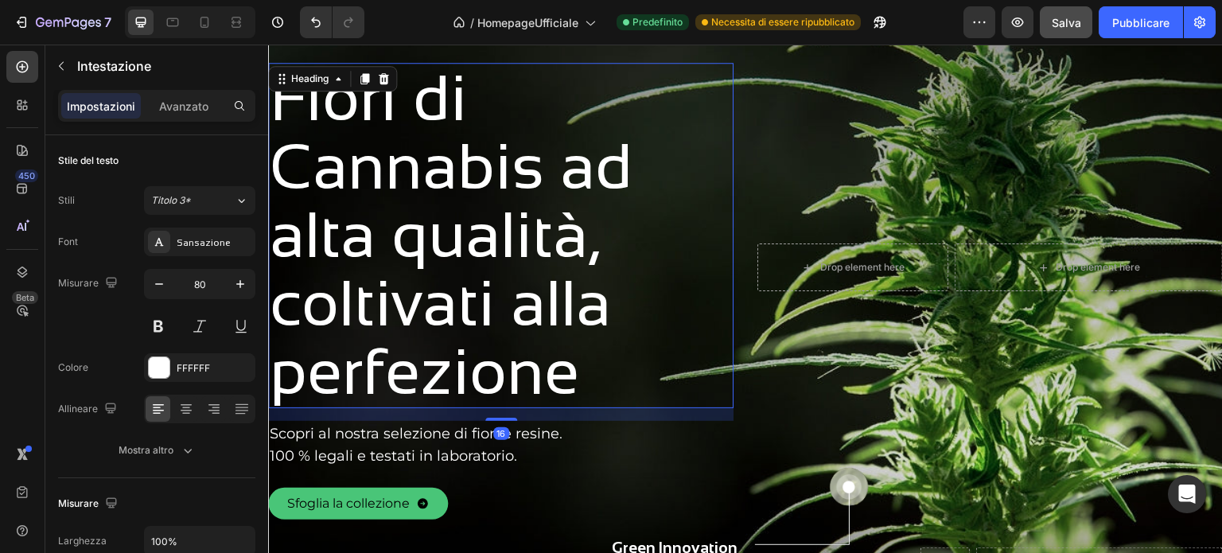
click at [579, 376] on h2 "Fiori di Cannabis ad alta qualità, coltivati alla perfezione" at bounding box center [489, 235] width 442 height 345
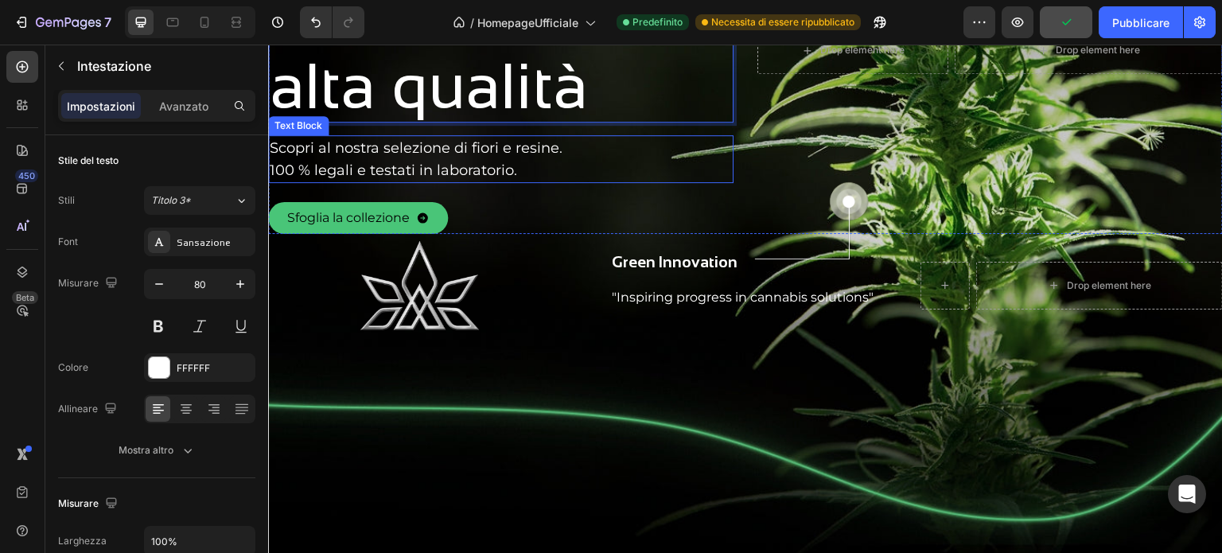
scroll to position [329, 0]
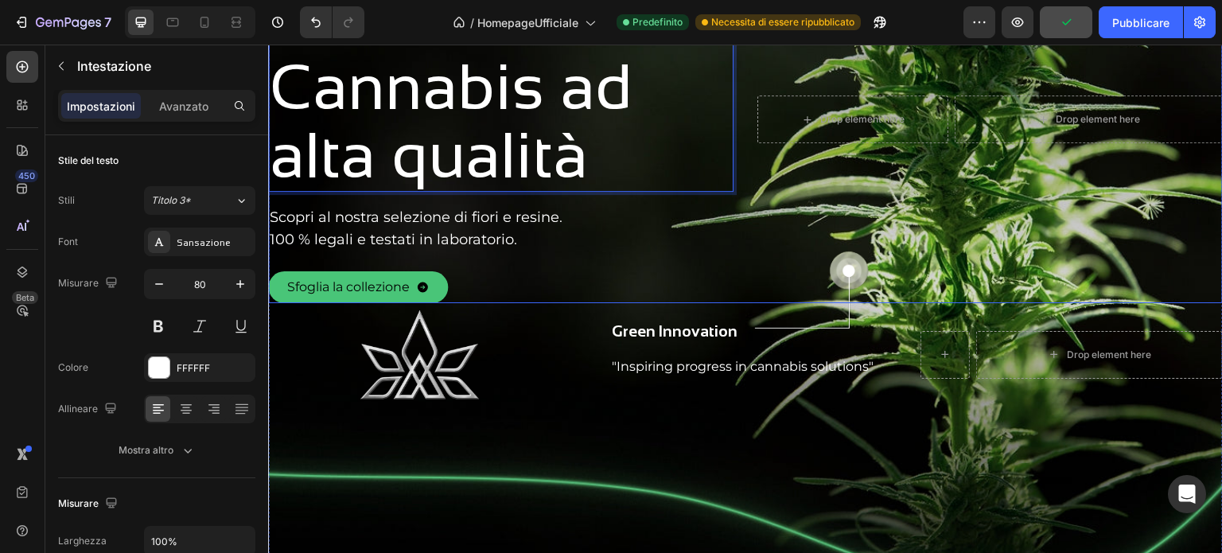
click at [553, 240] on p "Scopri al nostra selezione di fiori e resine. 100 % legali e testati in laborat…" at bounding box center [441, 228] width 343 height 45
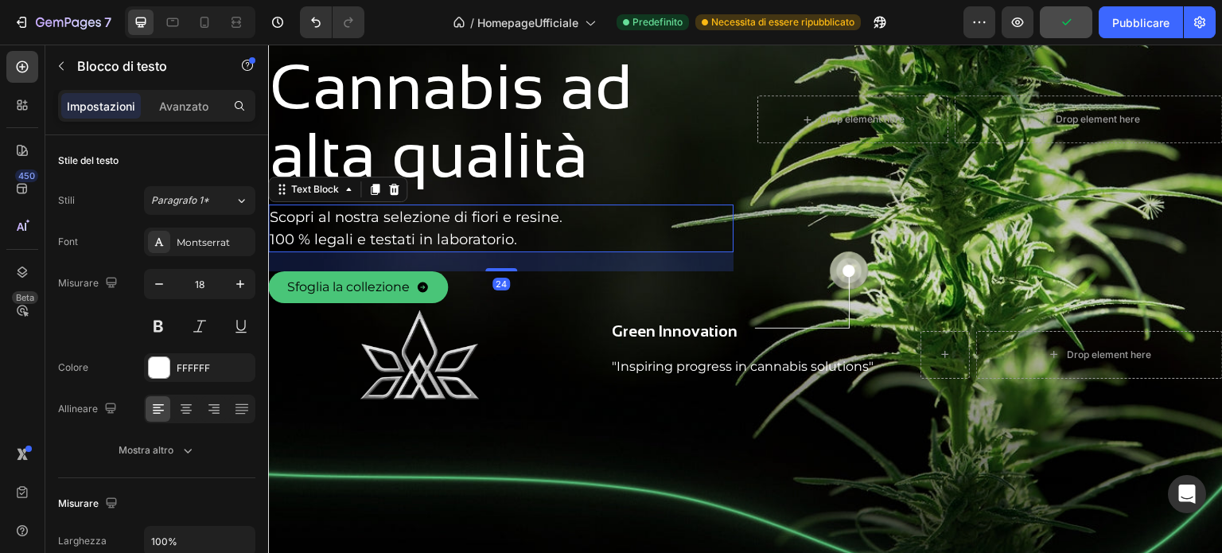
click at [538, 238] on p "Scopri al nostra selezione di fiori e resine. 100 % legali e testati in laborat…" at bounding box center [441, 228] width 343 height 45
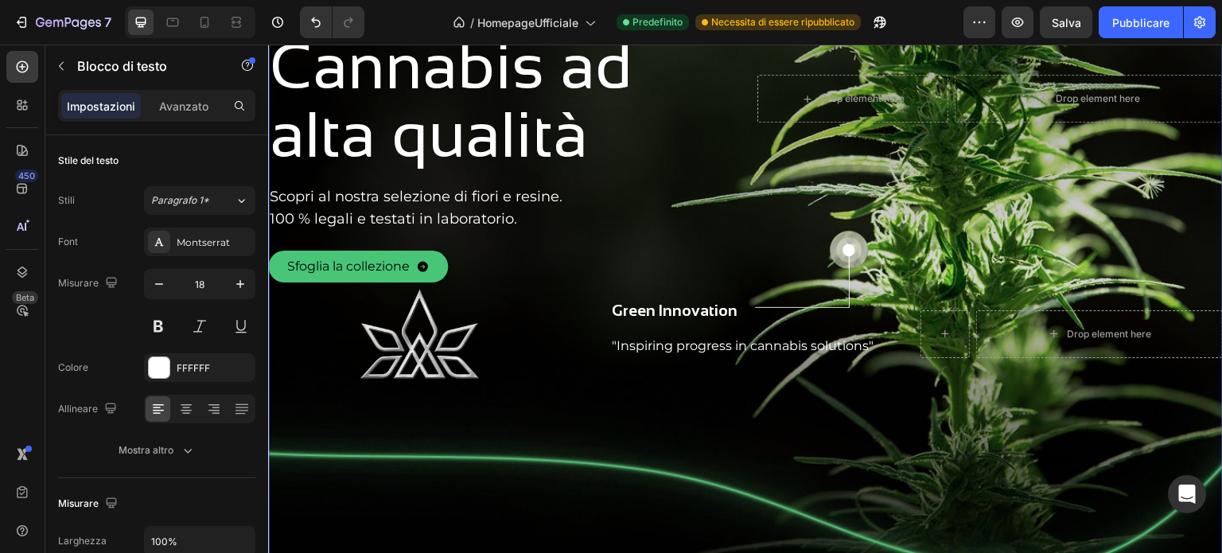
scroll to position [239, 0]
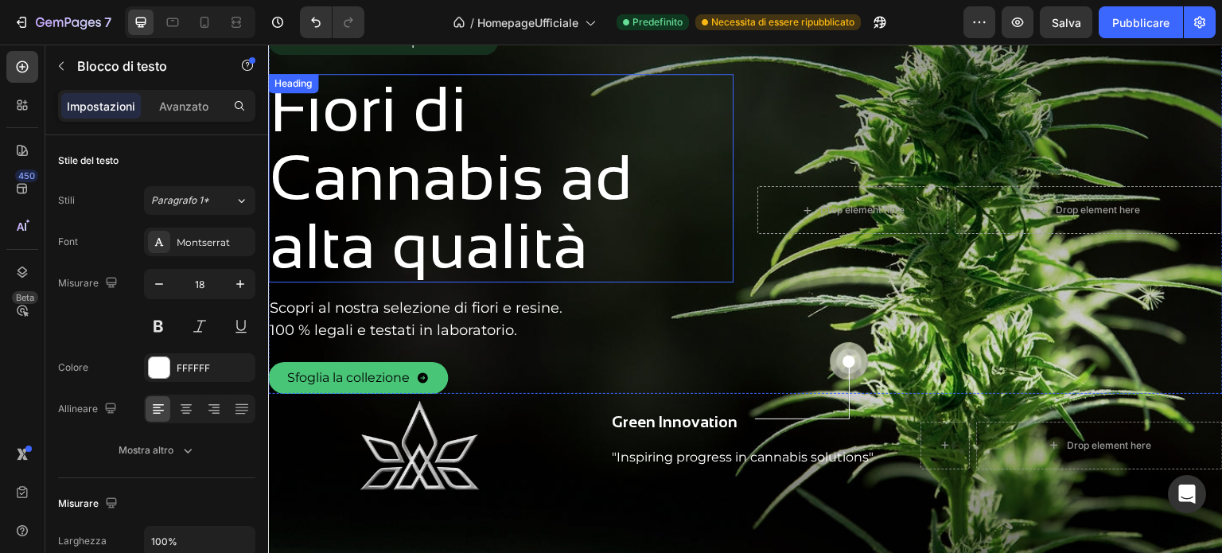
click at [581, 256] on h2 "Fiori di Cannabis ad alta qualità" at bounding box center [489, 178] width 442 height 208
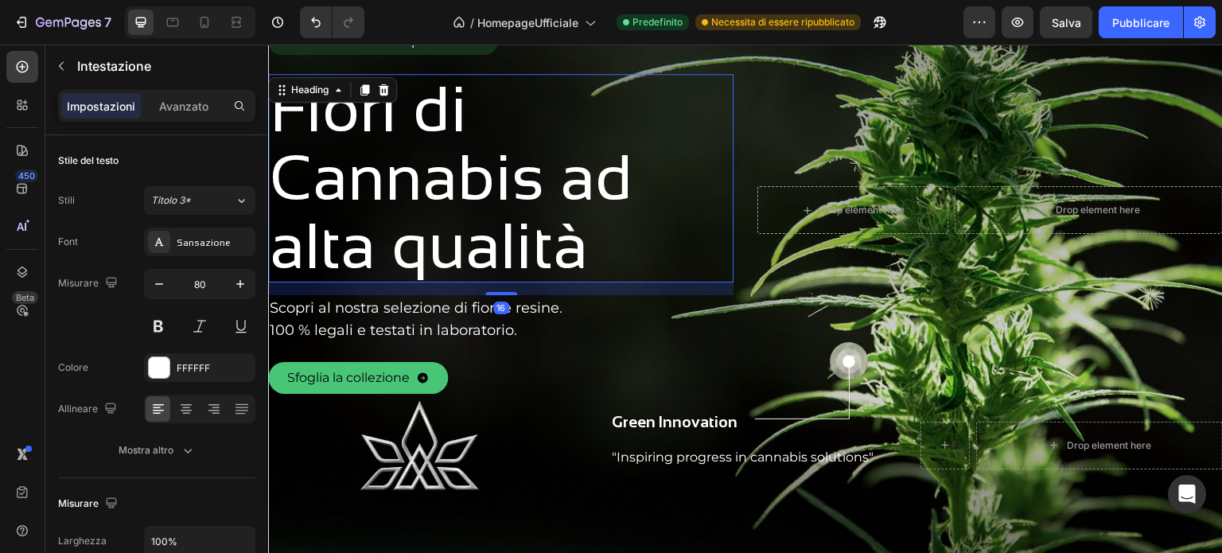
click at [605, 247] on h2 "Fiori di Cannabis ad alta qualità" at bounding box center [489, 178] width 442 height 208
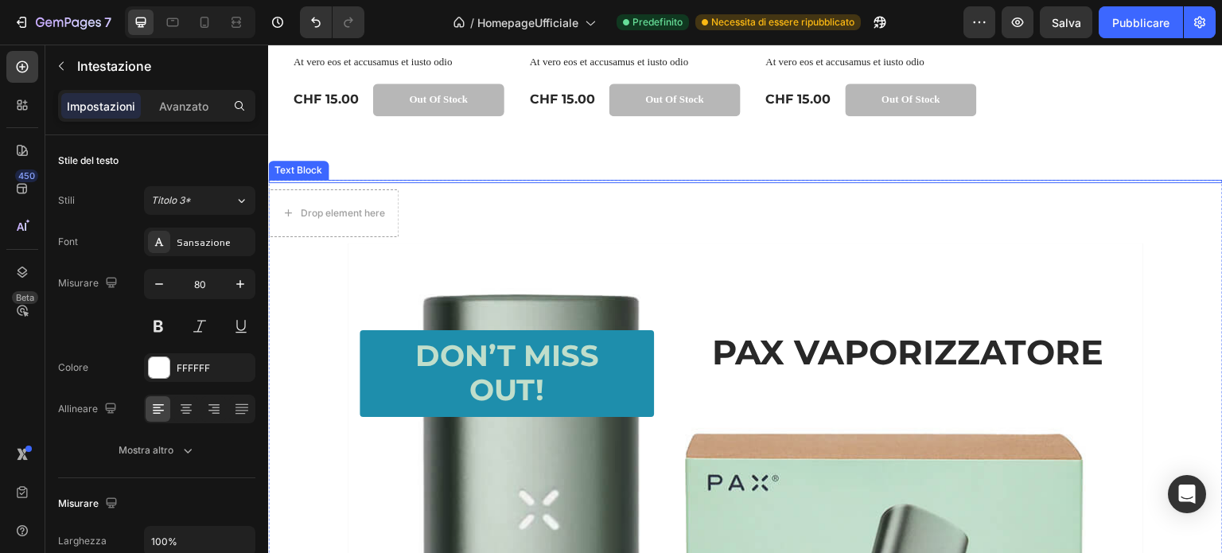
scroll to position [1751, 0]
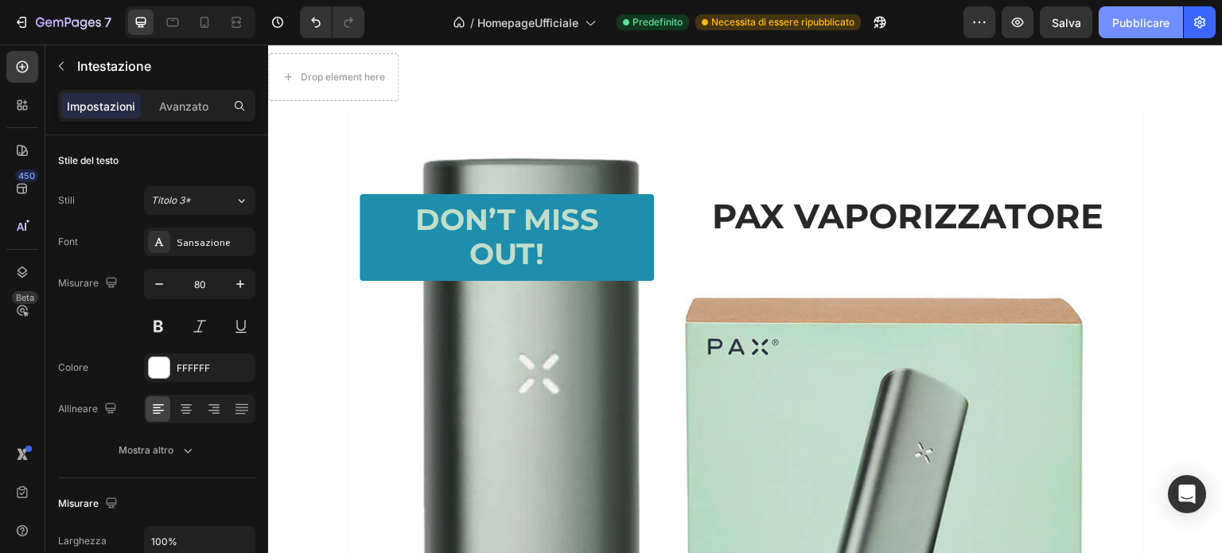
click at [1133, 23] on font "Pubblicare" at bounding box center [1140, 23] width 57 height 14
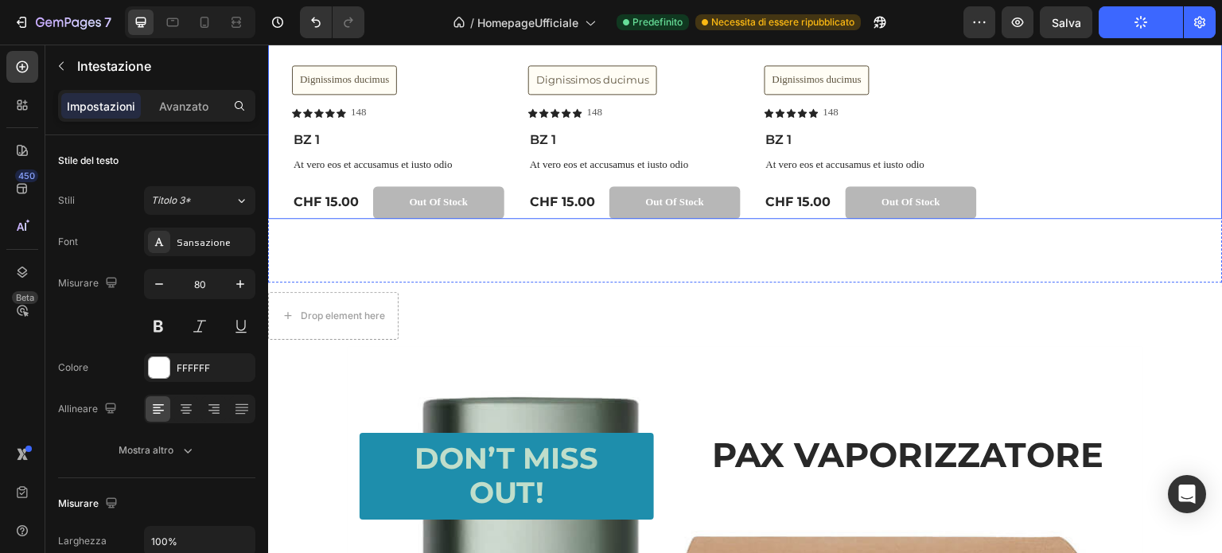
scroll to position [1432, 0]
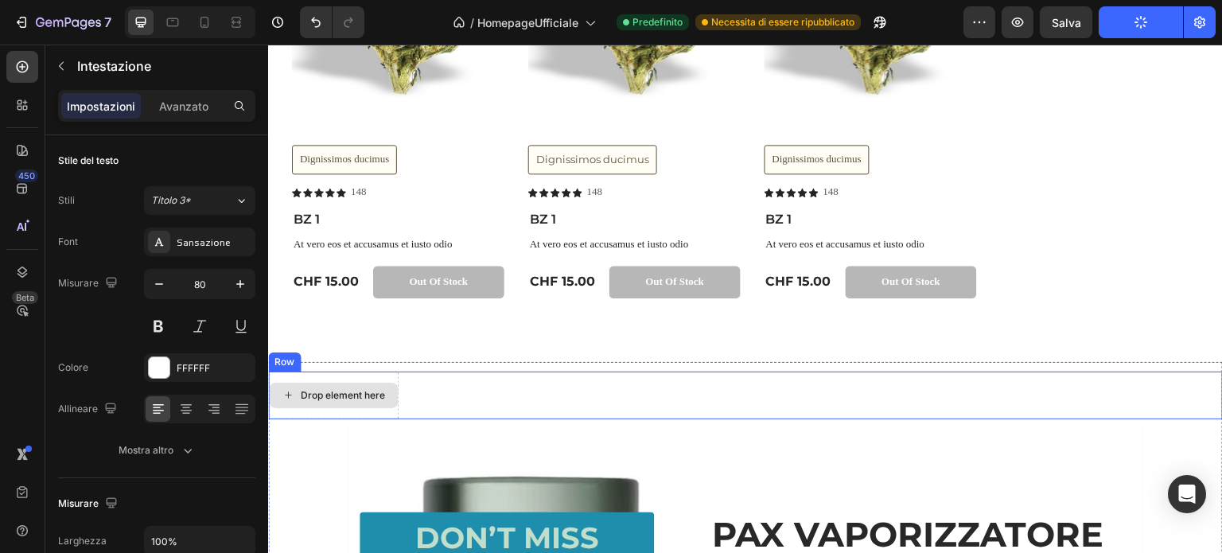
click at [342, 395] on div "Drop element here" at bounding box center [343, 395] width 84 height 13
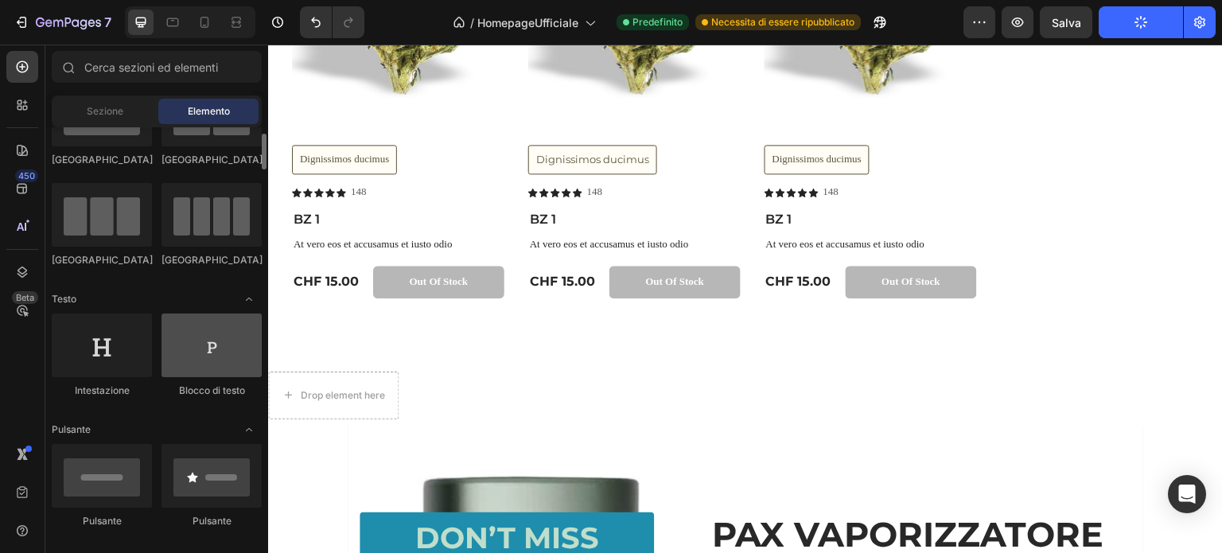
scroll to position [239, 0]
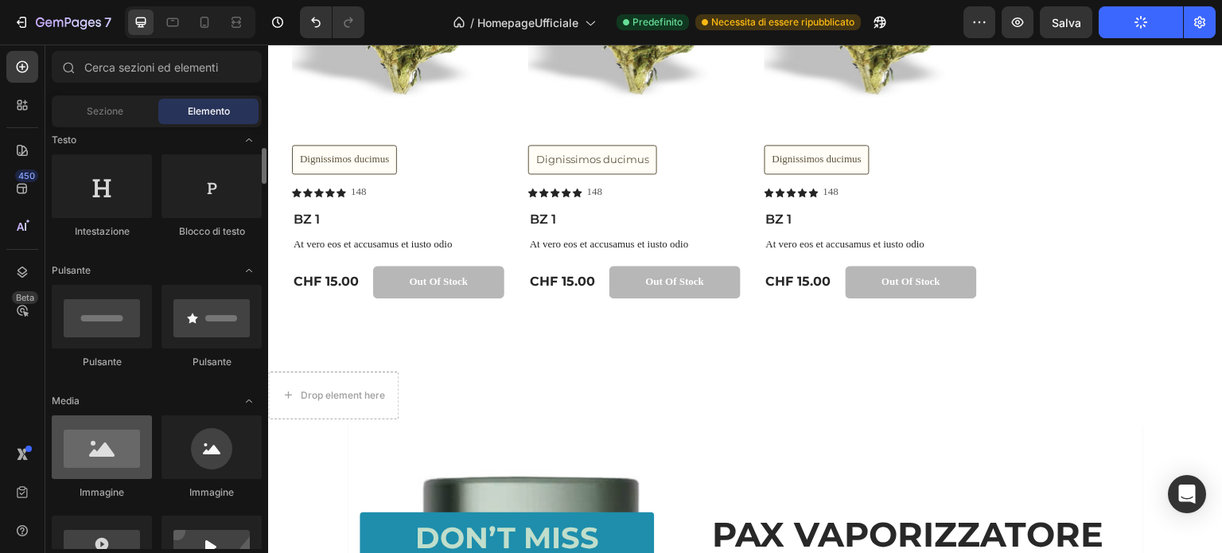
click at [109, 458] on div at bounding box center [102, 447] width 100 height 64
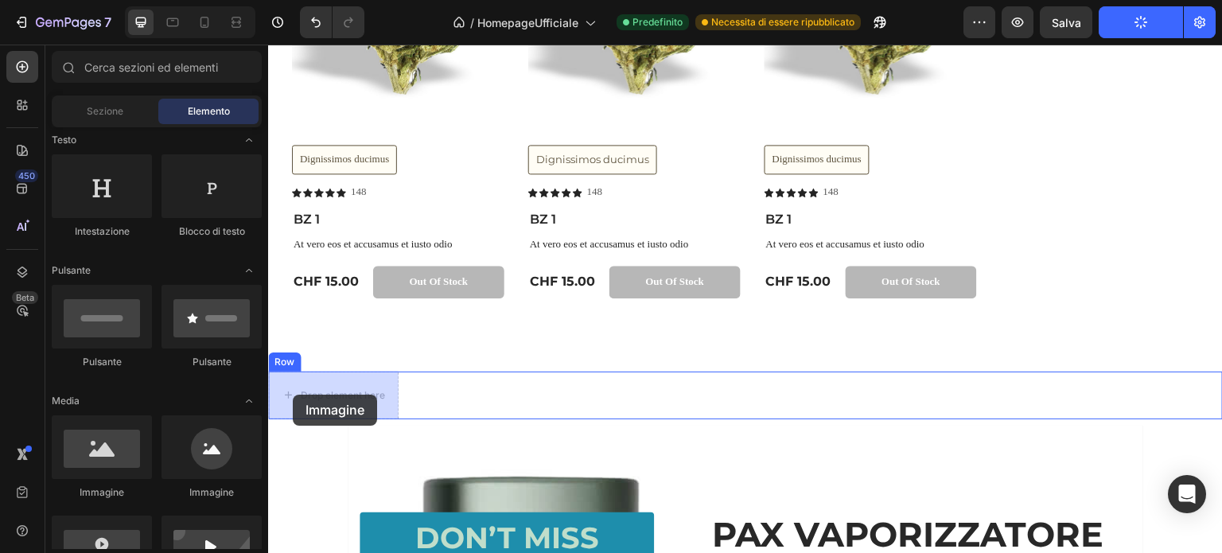
drag, startPoint x: 371, startPoint y: 504, endPoint x: 293, endPoint y: 394, distance: 134.7
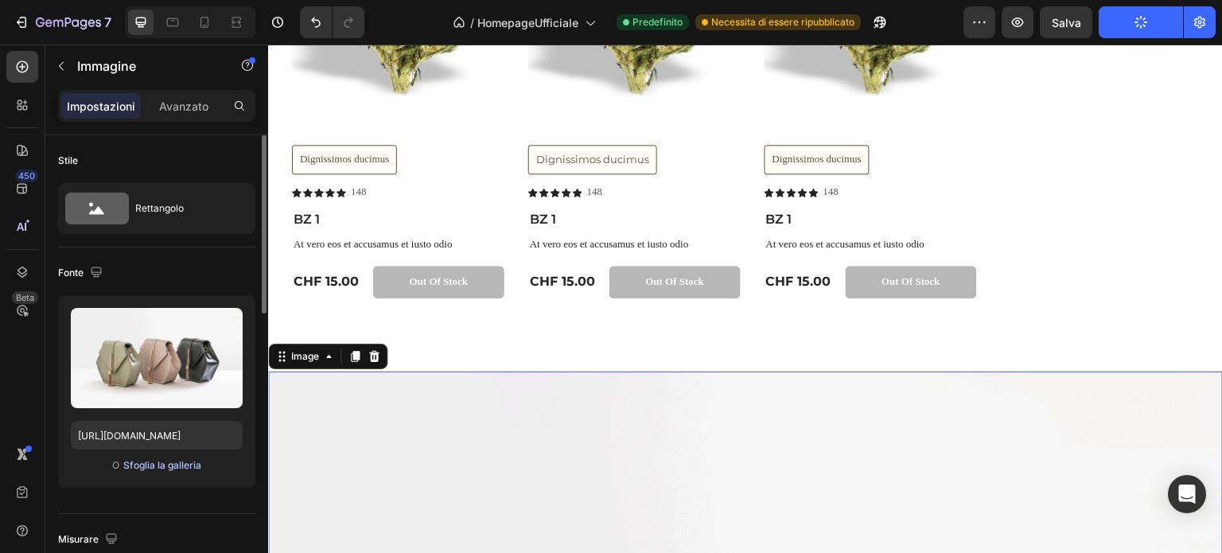
click at [166, 462] on font "Sfoglia la galleria" at bounding box center [162, 465] width 78 height 12
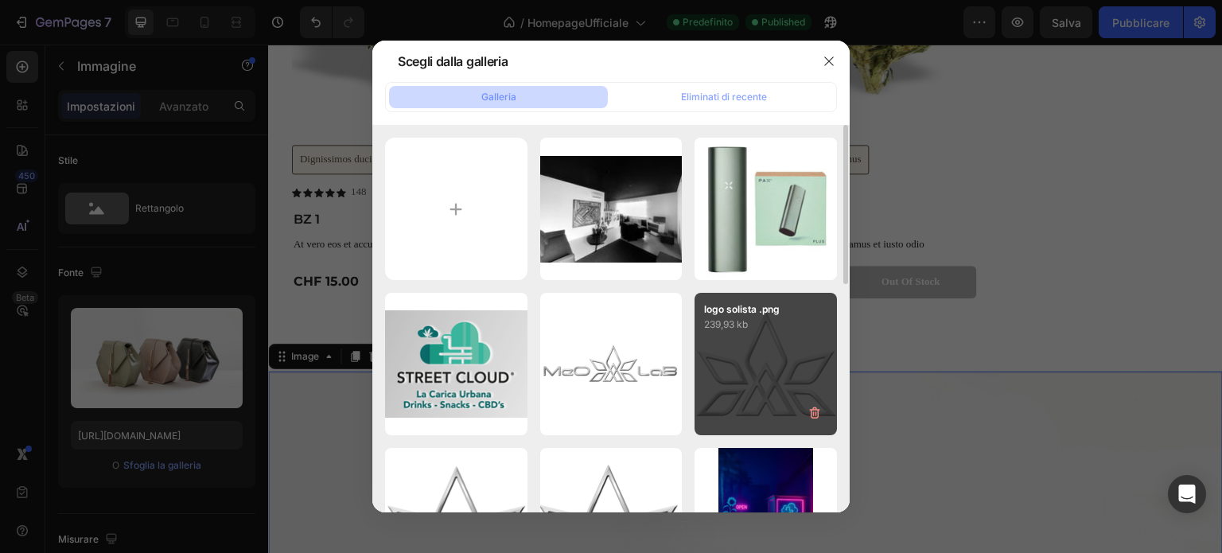
click at [768, 368] on div "logo solista .png 239,93 kb" at bounding box center [766, 364] width 142 height 142
type input "[URL][DOMAIN_NAME]"
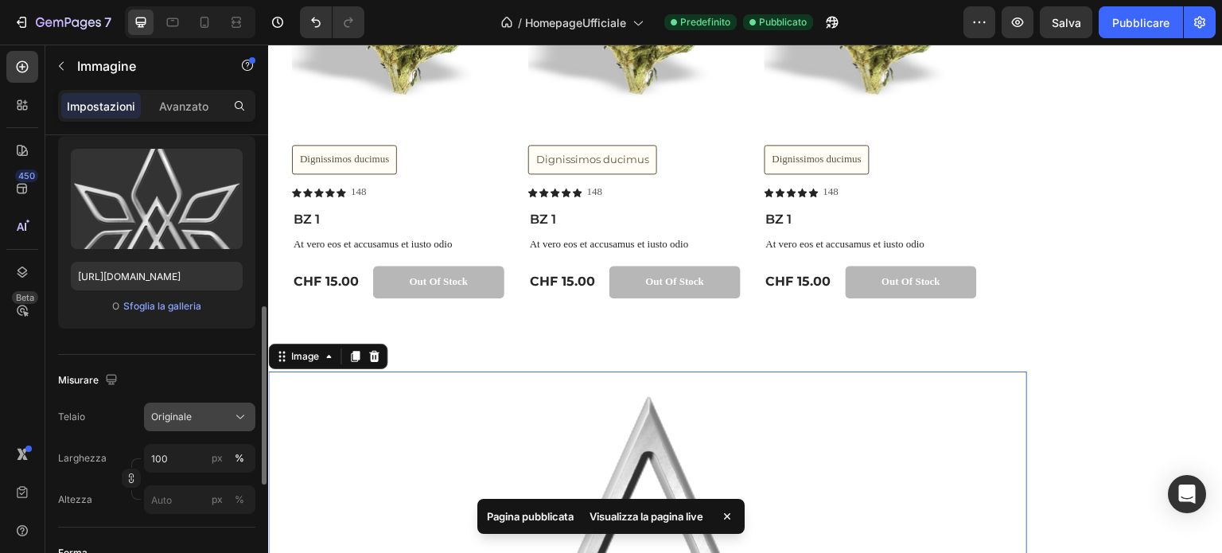
scroll to position [318, 0]
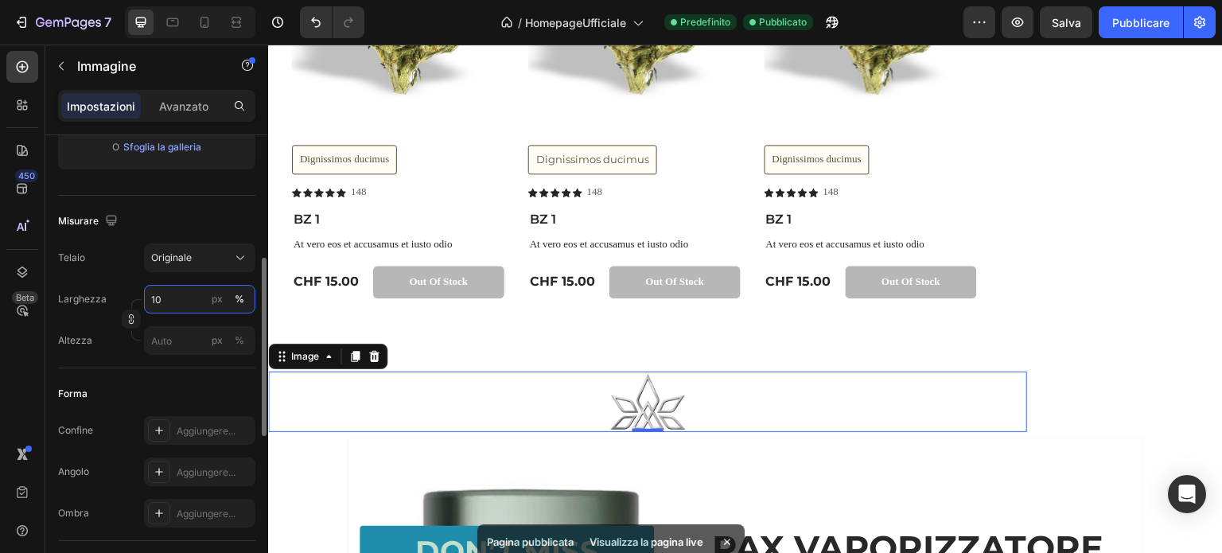
drag, startPoint x: 177, startPoint y: 295, endPoint x: 121, endPoint y: 295, distance: 56.5
click at [121, 295] on div "Larghezza 10 px %" at bounding box center [156, 299] width 197 height 29
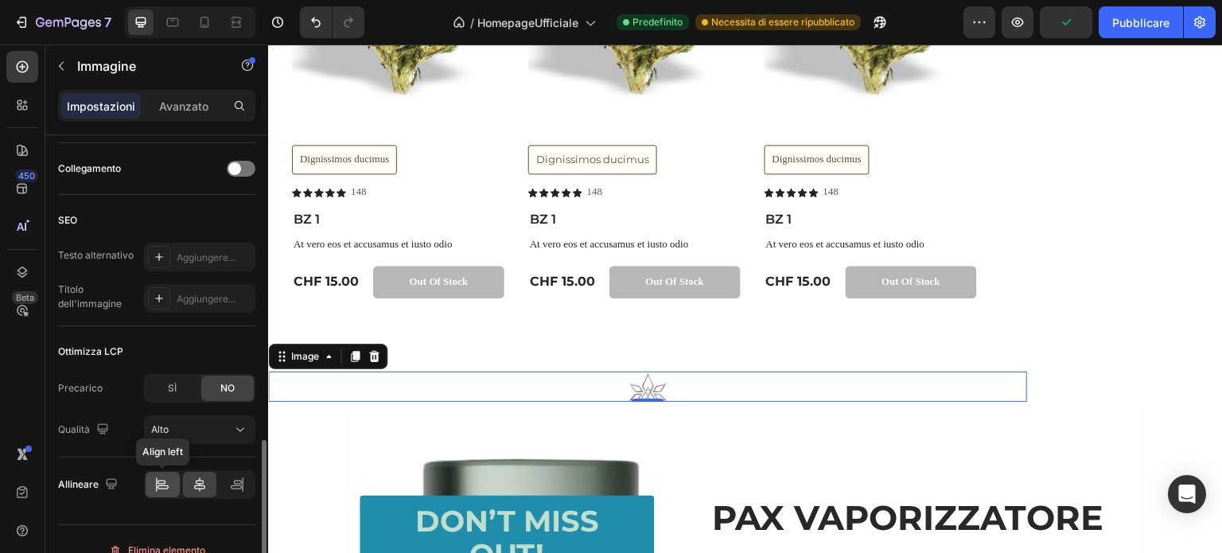
scroll to position [737, 0]
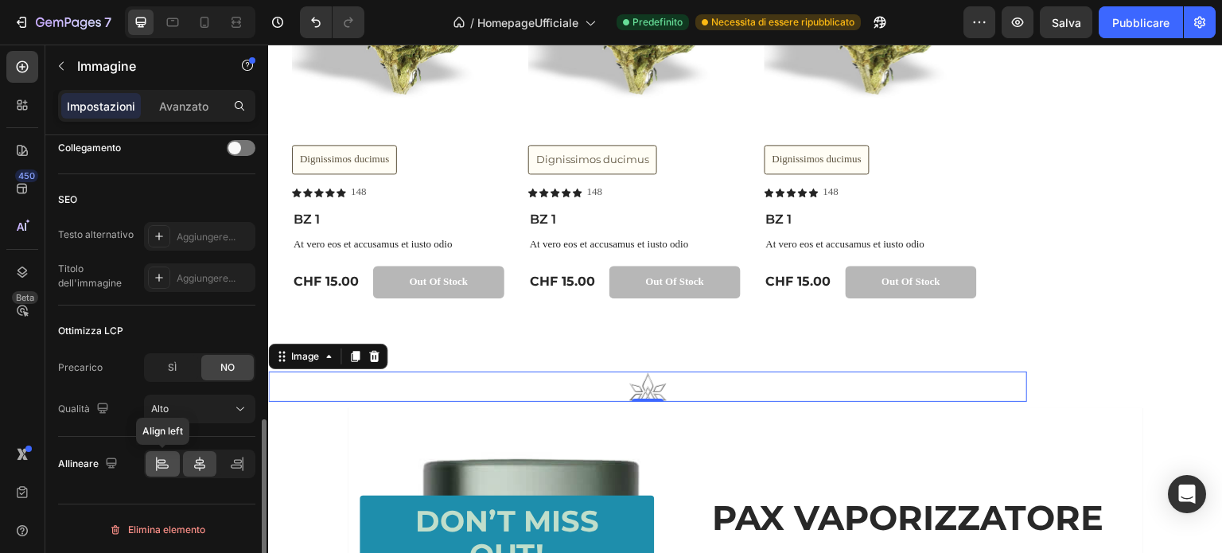
type input "5"
click at [158, 456] on icon at bounding box center [162, 464] width 16 height 16
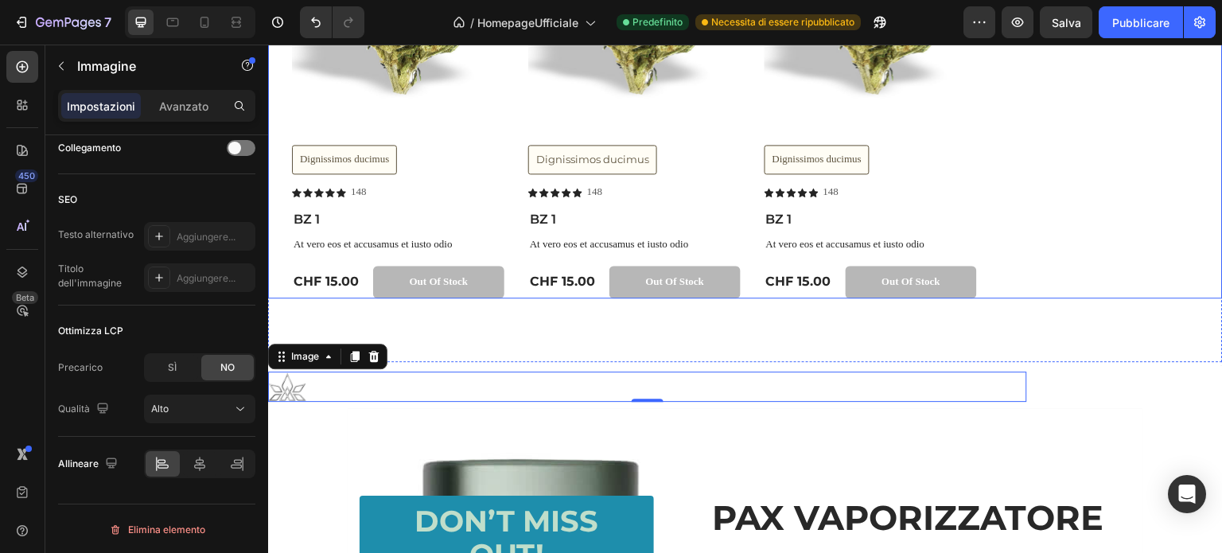
click at [1105, 266] on div "Product Images Dignissimos ducimus Button Icon Icon Icon Icon Icon Icon List 14…" at bounding box center [757, 51] width 931 height 493
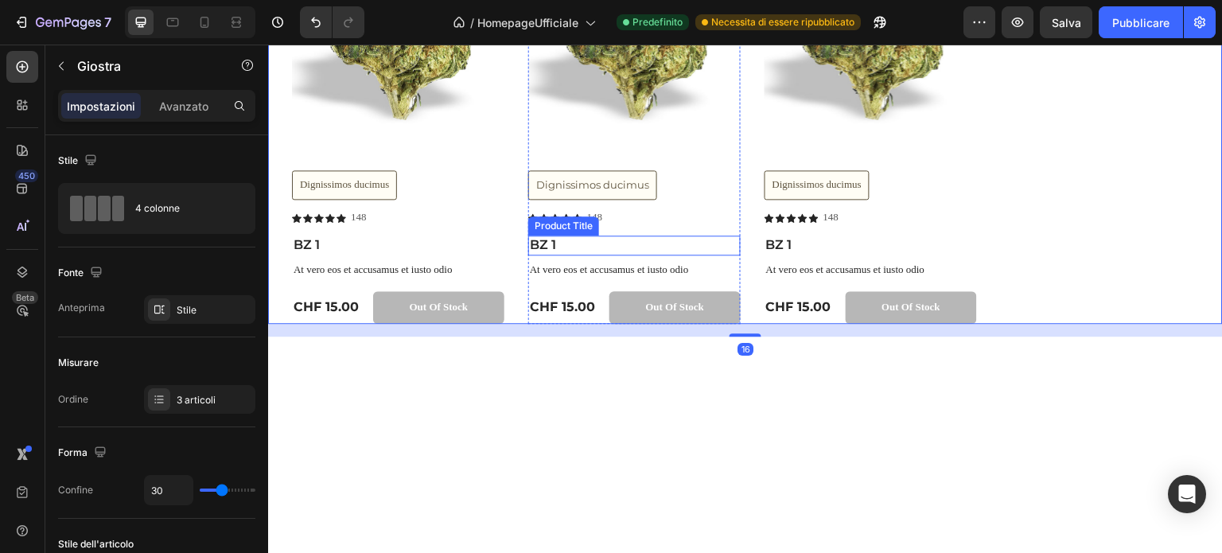
scroll to position [1592, 0]
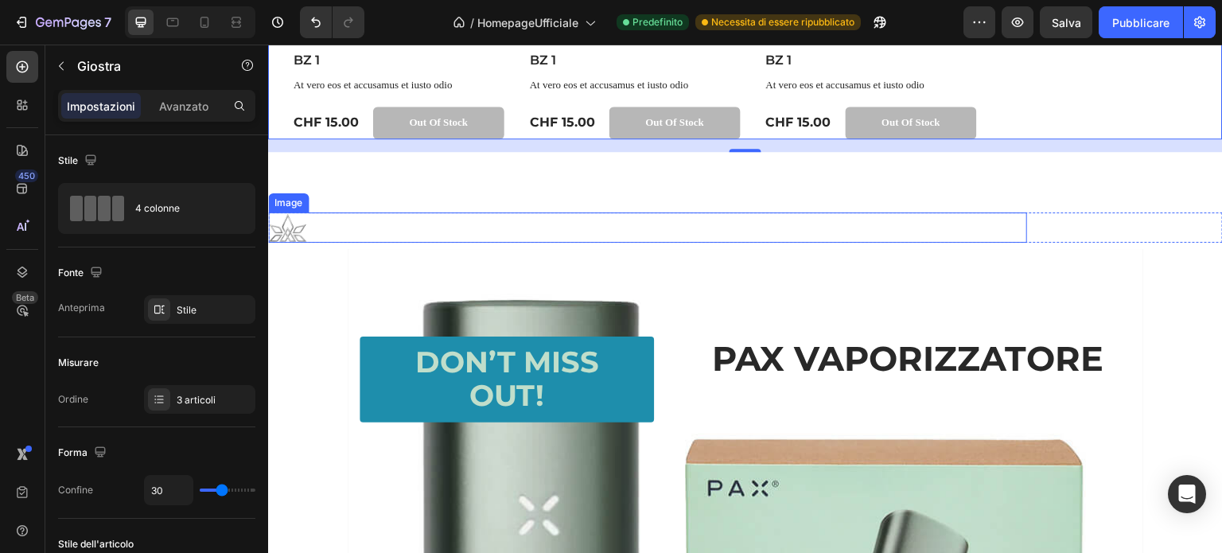
click at [289, 236] on img at bounding box center [287, 227] width 38 height 30
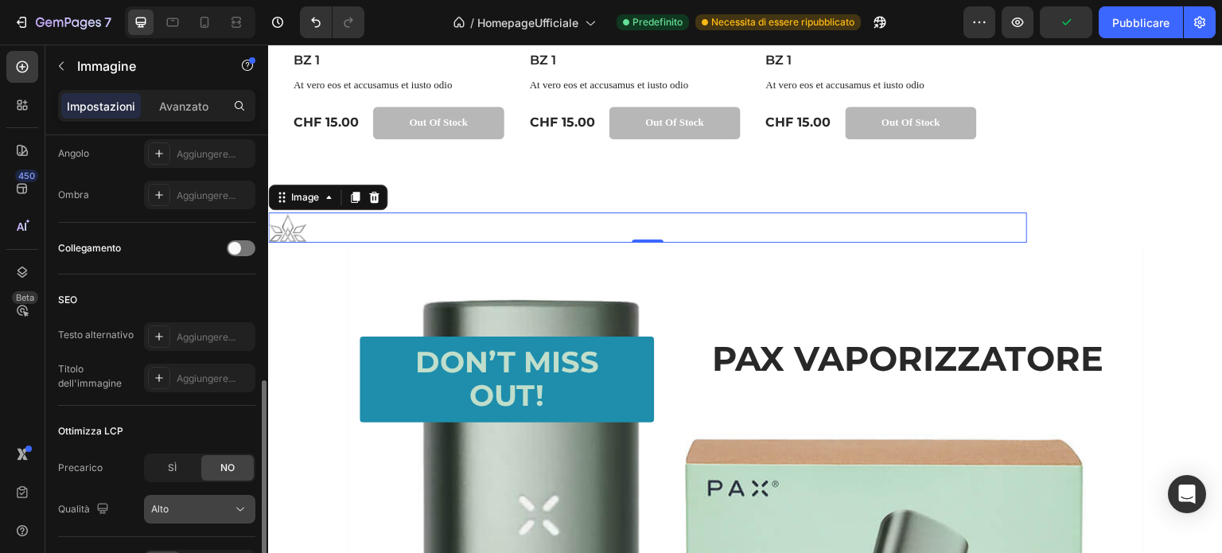
scroll to position [737, 0]
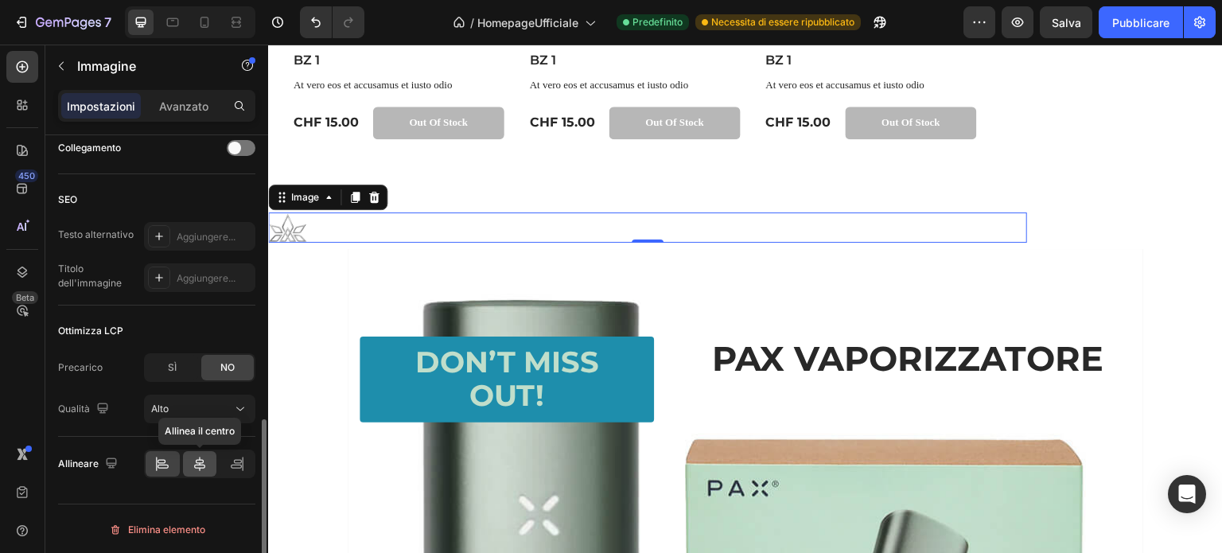
click at [194, 463] on icon at bounding box center [200, 464] width 16 height 16
click at [232, 465] on icon at bounding box center [236, 467] width 11 height 4
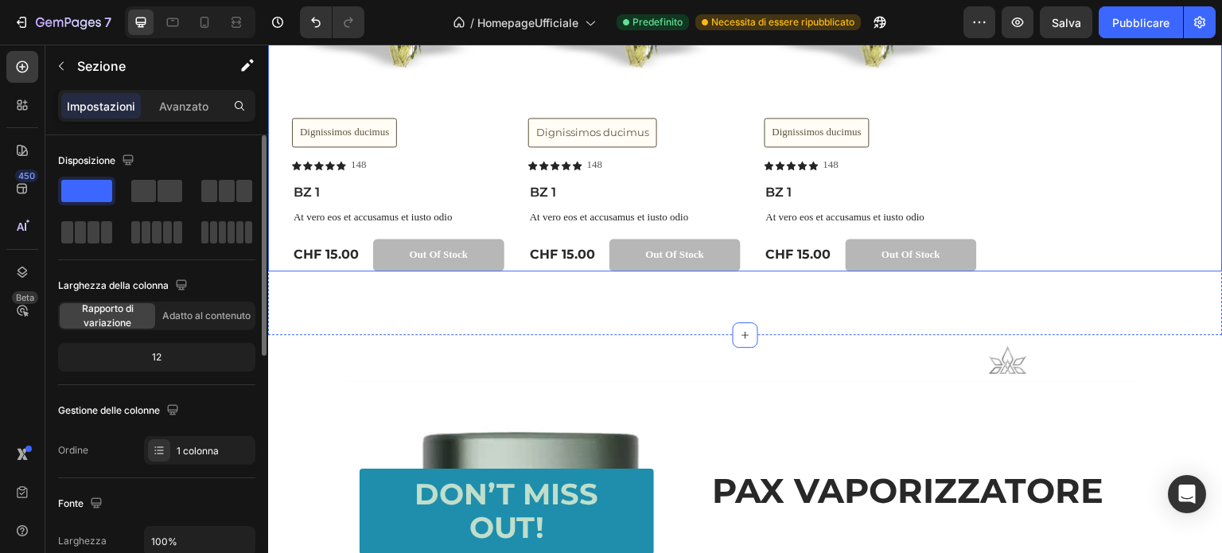
scroll to position [1592, 0]
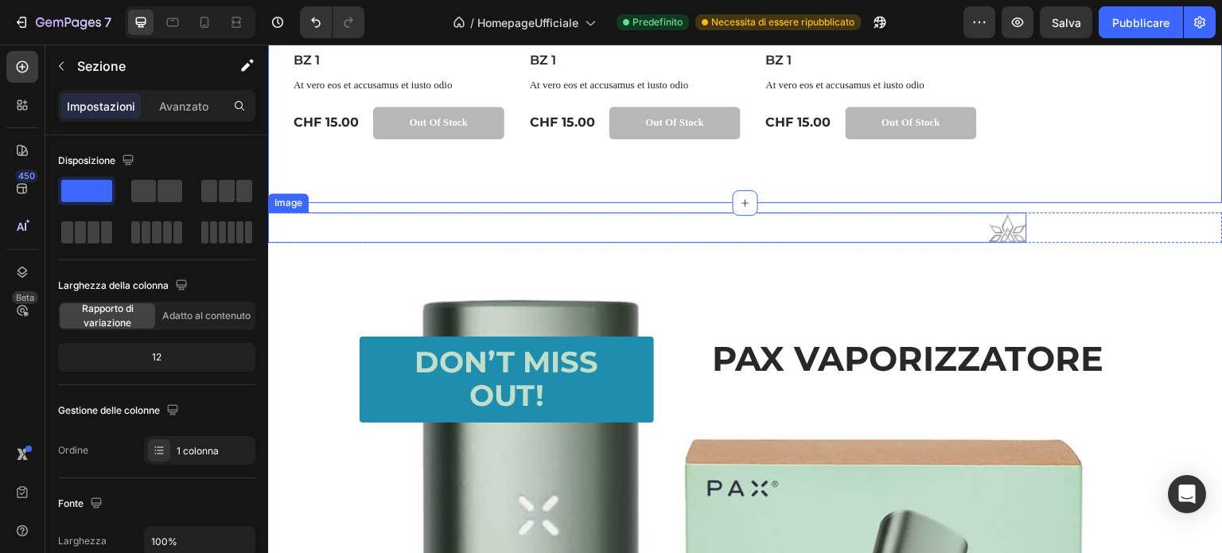
click at [1007, 231] on img at bounding box center [1008, 227] width 38 height 30
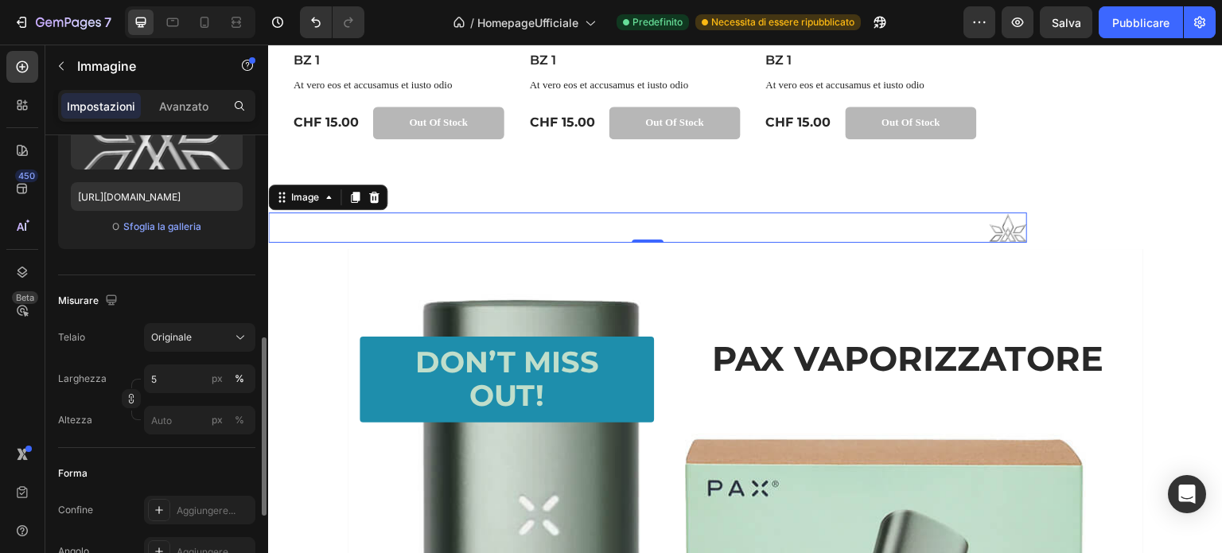
scroll to position [318, 0]
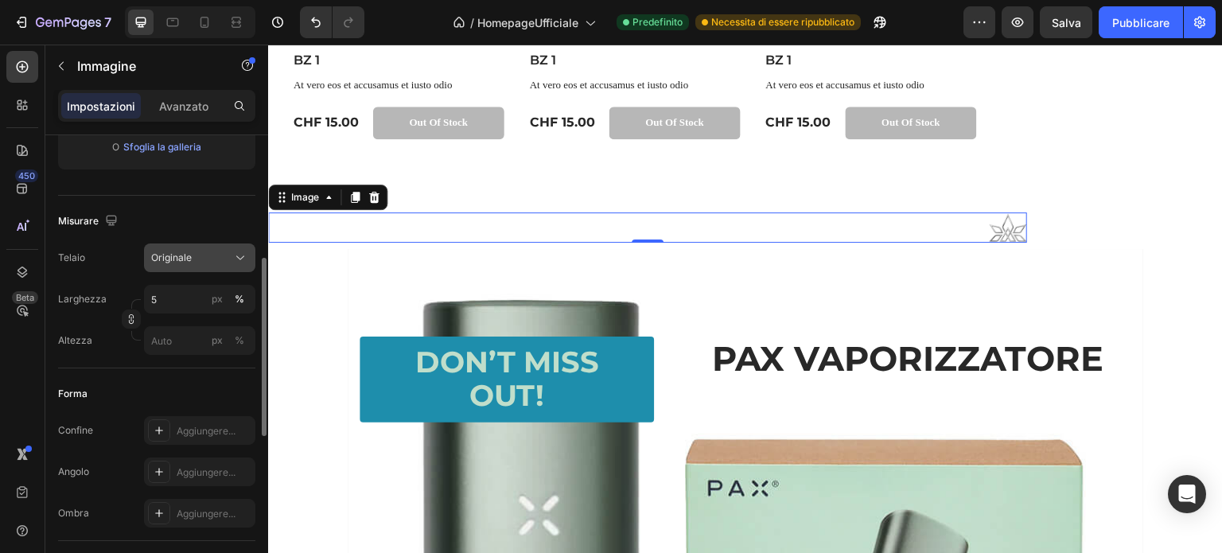
click at [185, 263] on span "Originale" at bounding box center [171, 258] width 41 height 14
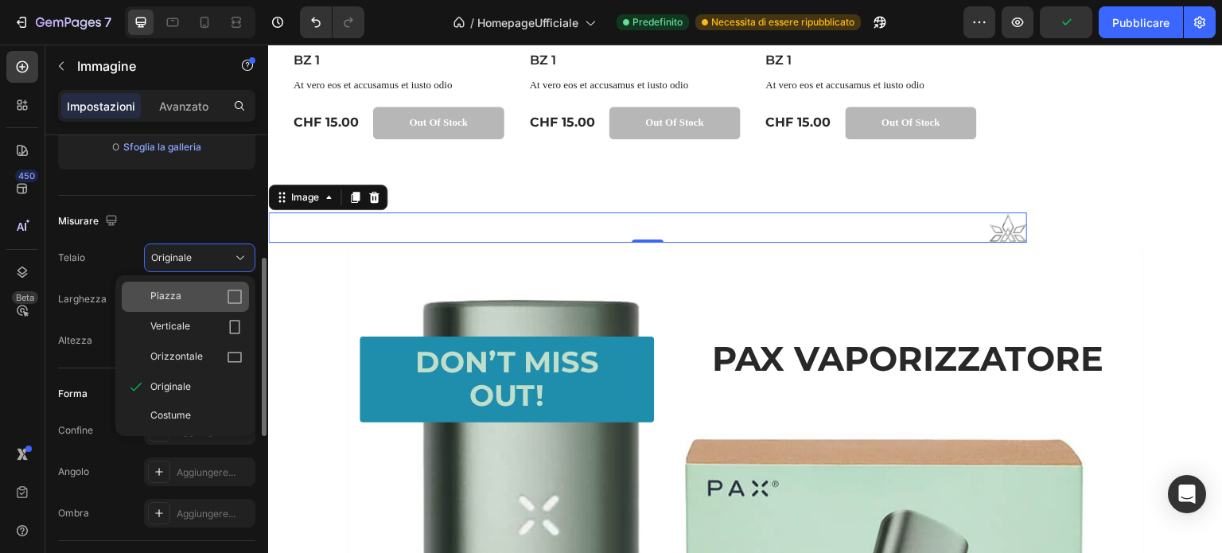
click at [236, 294] on icon at bounding box center [235, 297] width 16 height 16
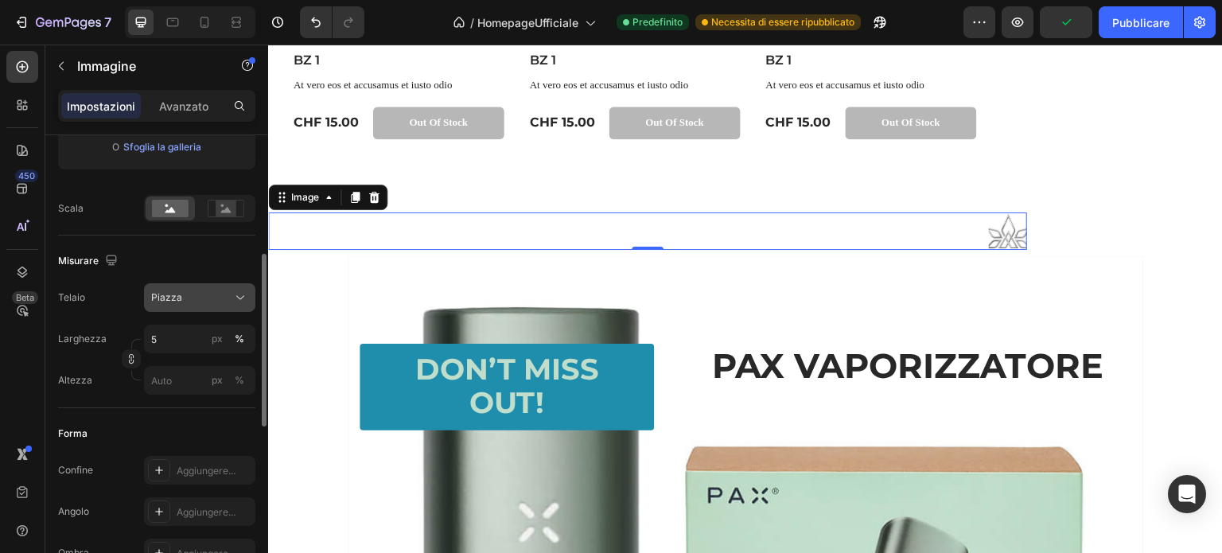
click at [214, 301] on div "Piazza" at bounding box center [190, 297] width 78 height 14
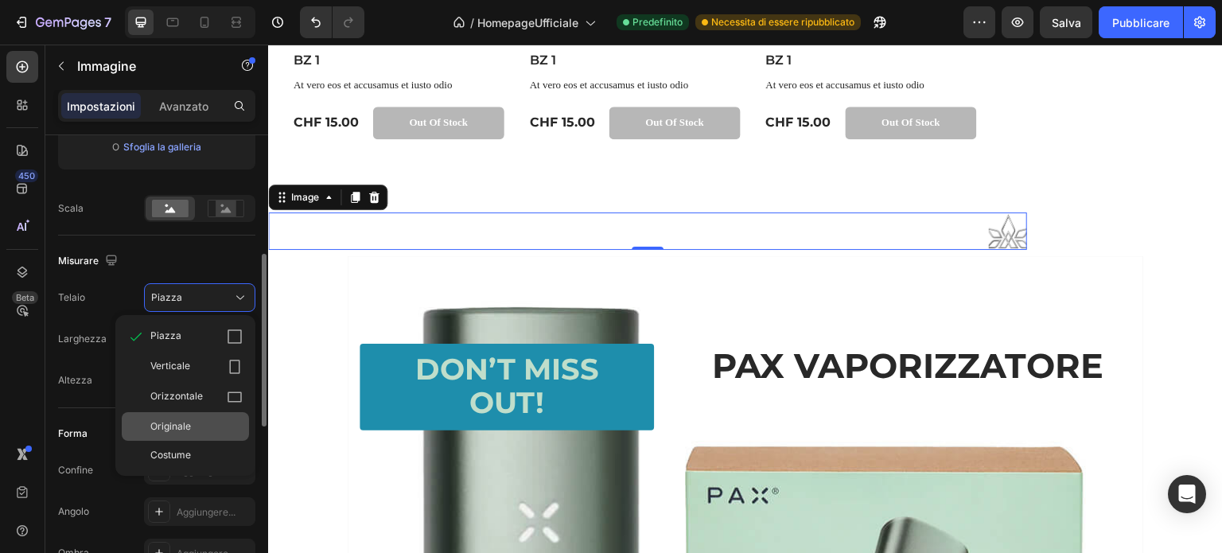
click at [206, 427] on div "Originale" at bounding box center [196, 426] width 92 height 14
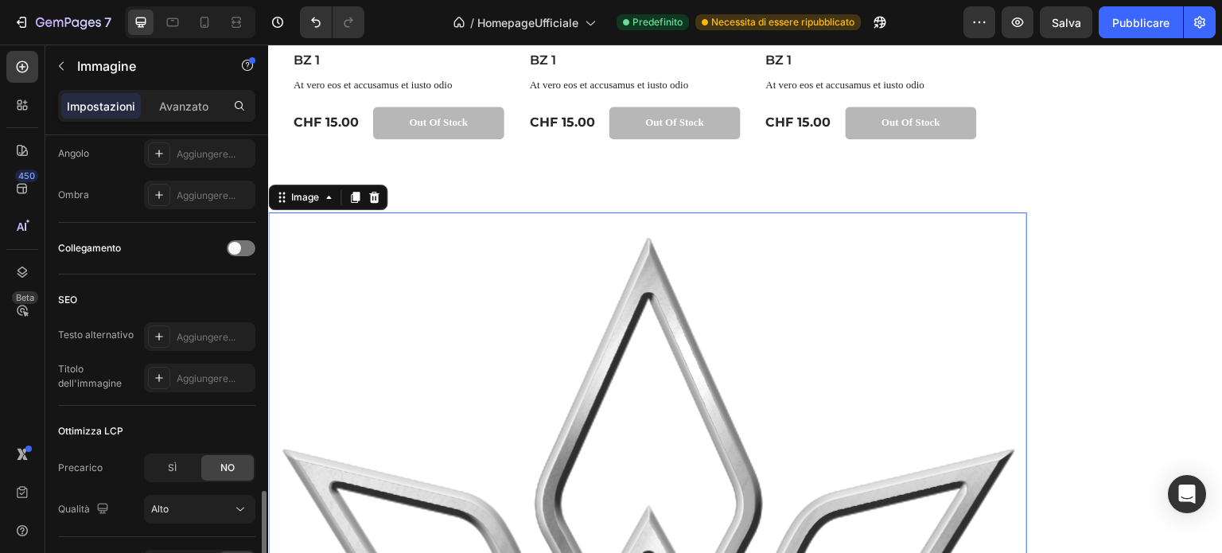
scroll to position [737, 0]
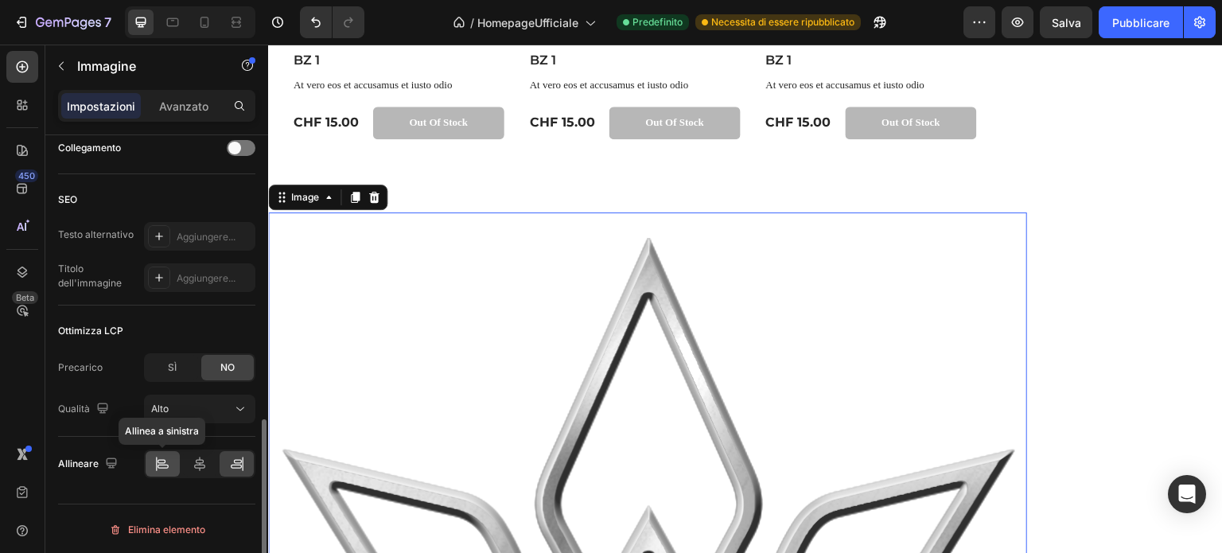
click at [166, 457] on icon at bounding box center [162, 464] width 16 height 16
click at [537, 387] on img at bounding box center [647, 517] width 759 height 611
click at [187, 407] on div "Alto" at bounding box center [191, 409] width 81 height 14
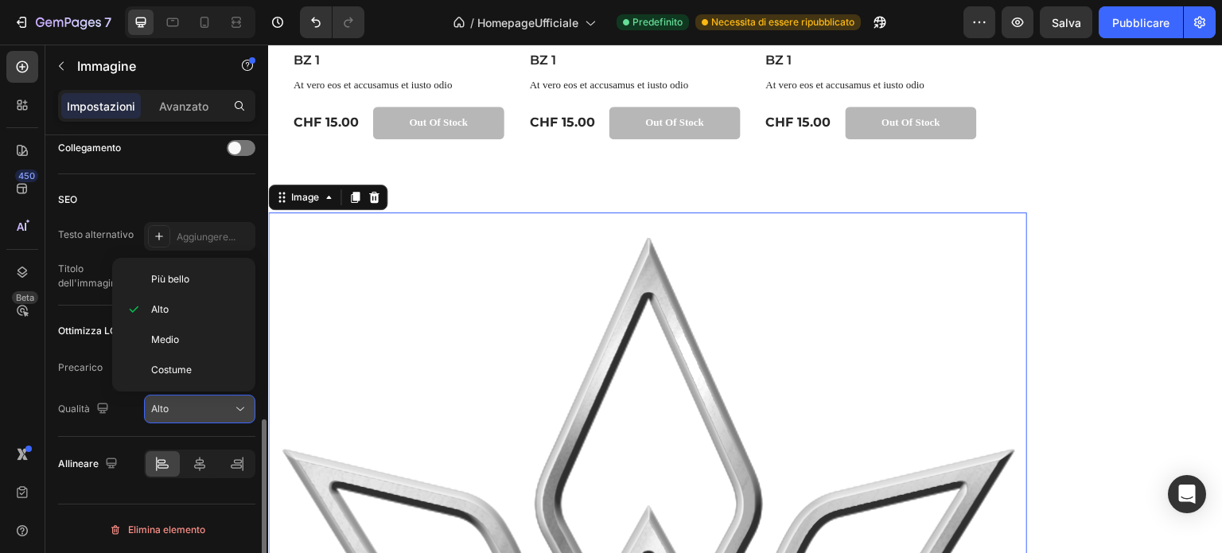
click at [188, 407] on div "Alto" at bounding box center [191, 409] width 81 height 14
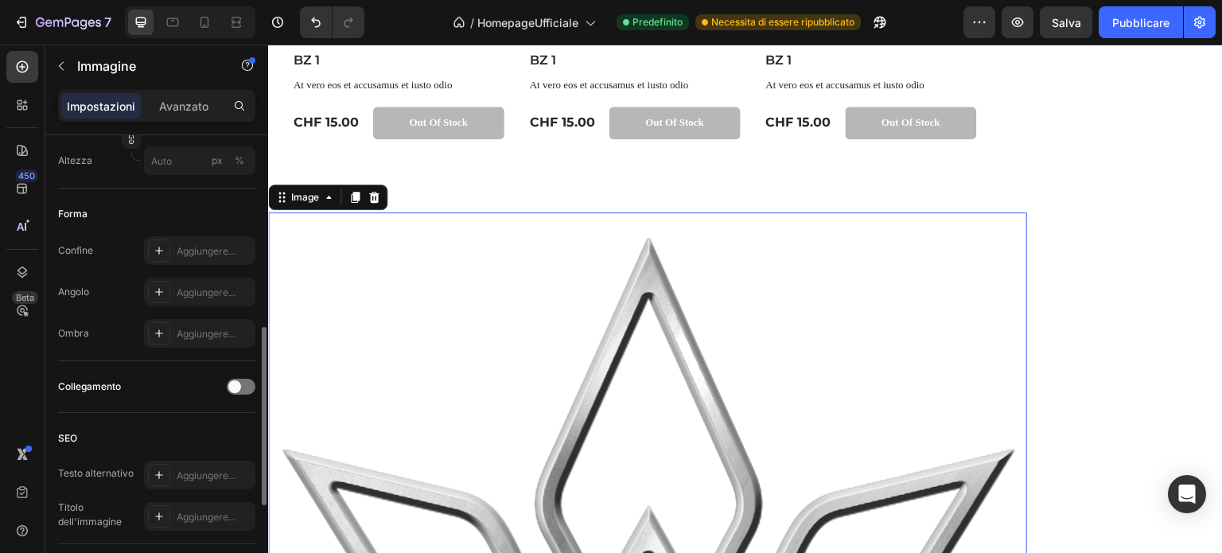
scroll to position [339, 0]
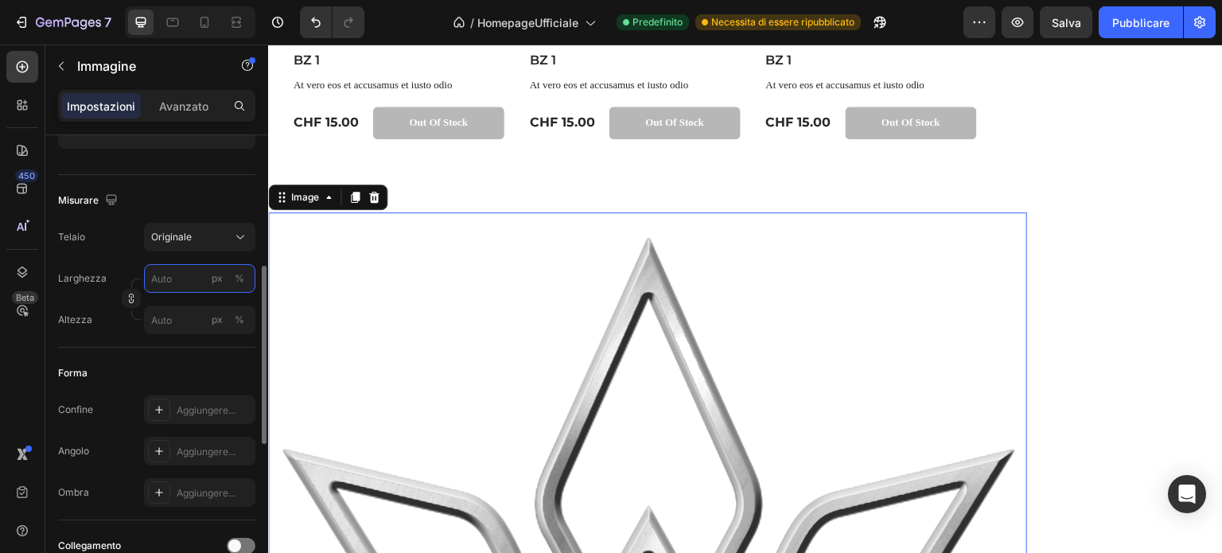
click at [177, 280] on input "px %" at bounding box center [199, 278] width 111 height 29
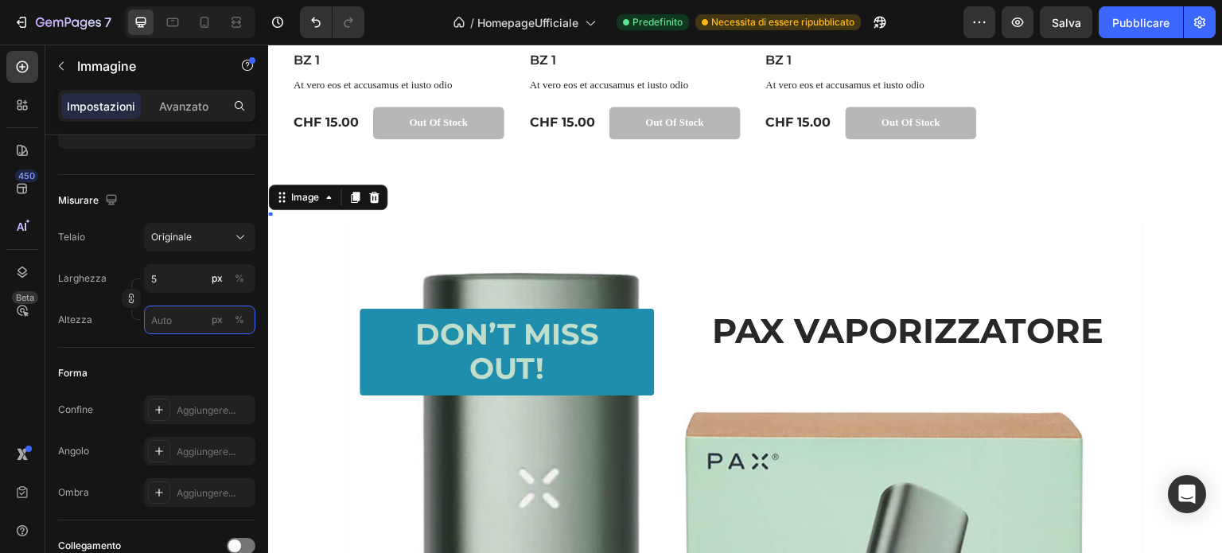
click at [185, 311] on input "px %" at bounding box center [199, 320] width 111 height 29
click at [162, 281] on input "5" at bounding box center [199, 278] width 111 height 29
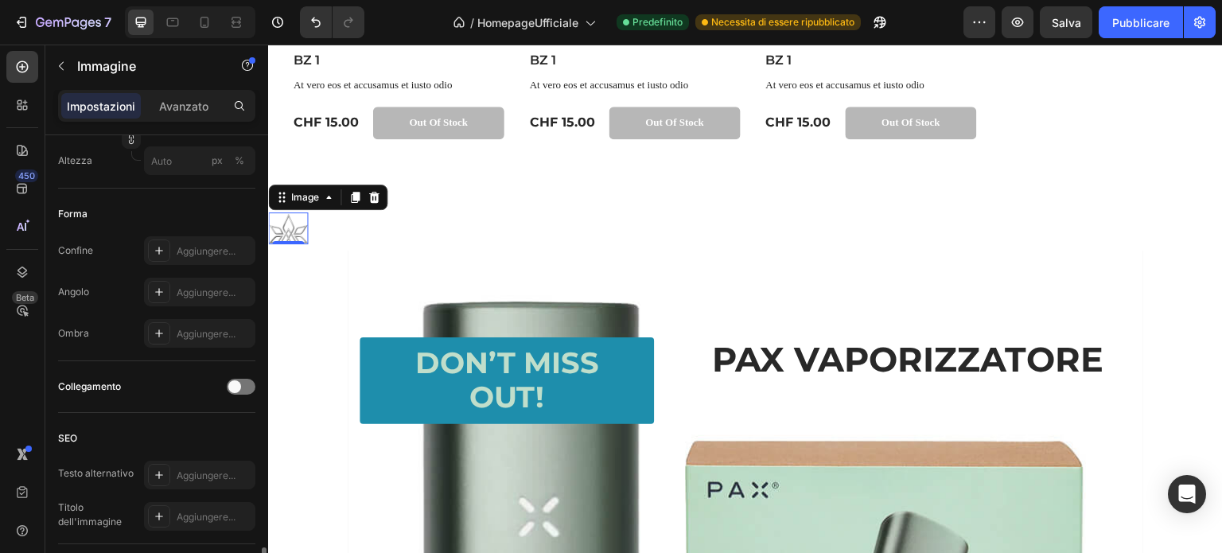
scroll to position [737, 0]
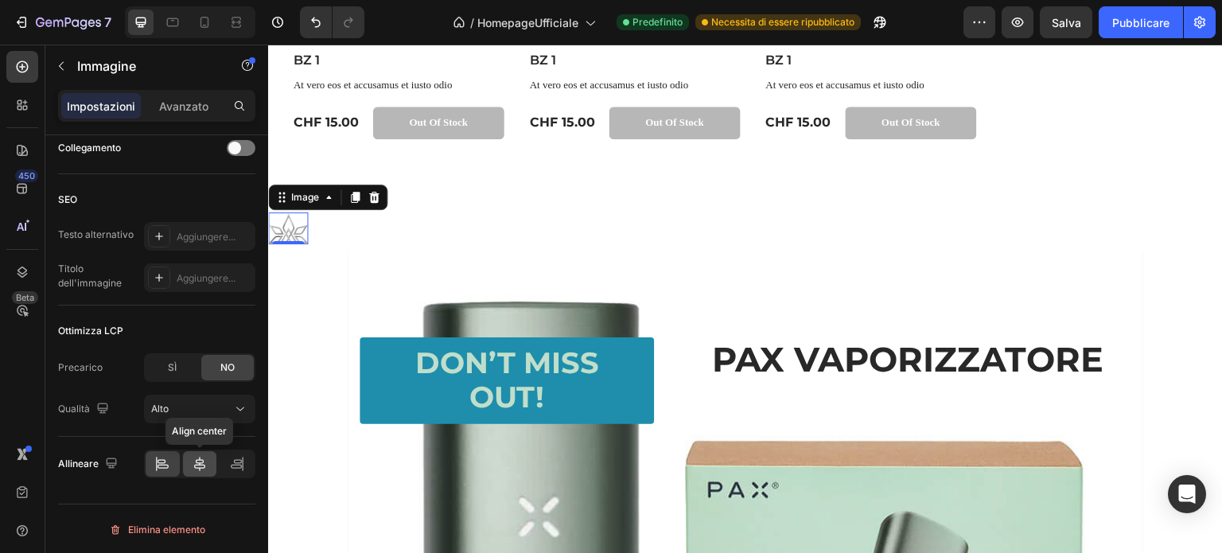
type input "50"
click at [197, 462] on icon at bounding box center [200, 464] width 16 height 16
click at [290, 235] on img at bounding box center [288, 228] width 40 height 32
click at [353, 228] on div "Image 0 Row" at bounding box center [745, 228] width 955 height 32
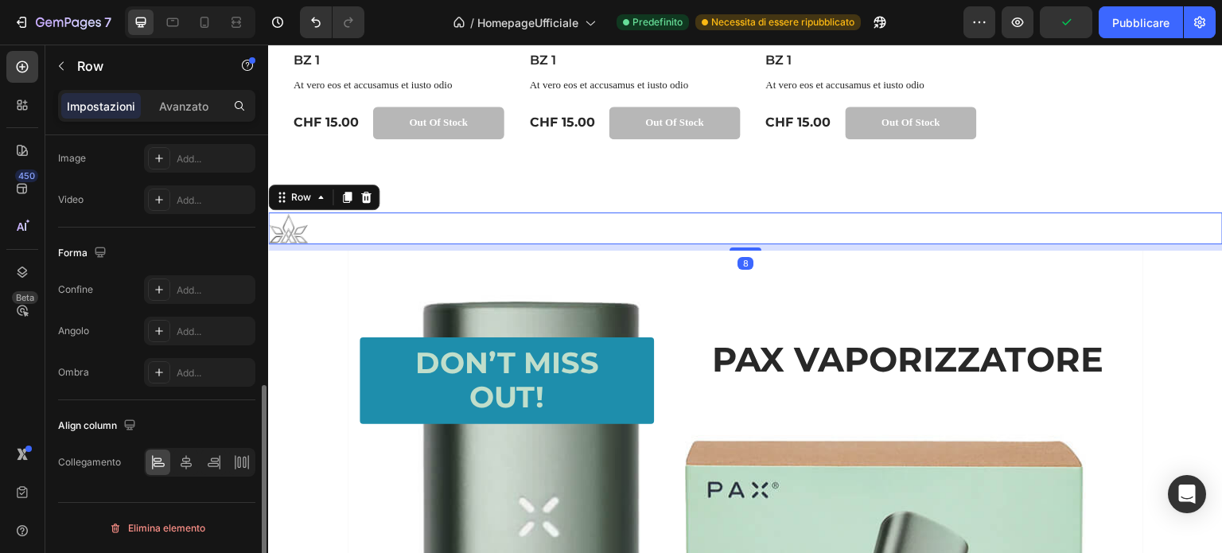
scroll to position [0, 0]
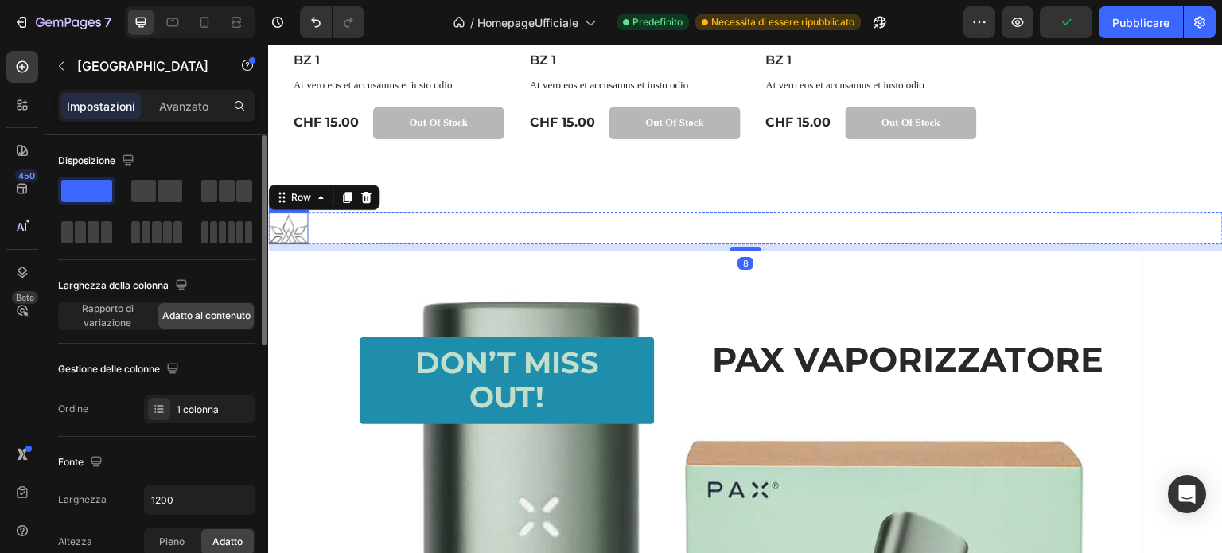
click at [283, 228] on img at bounding box center [288, 228] width 40 height 32
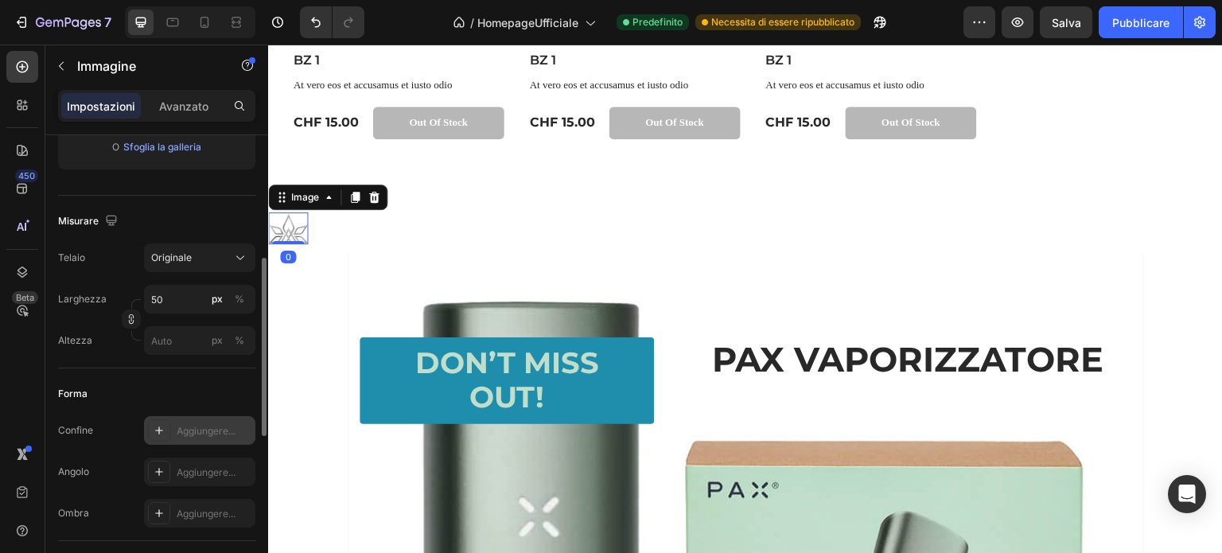
scroll to position [716, 0]
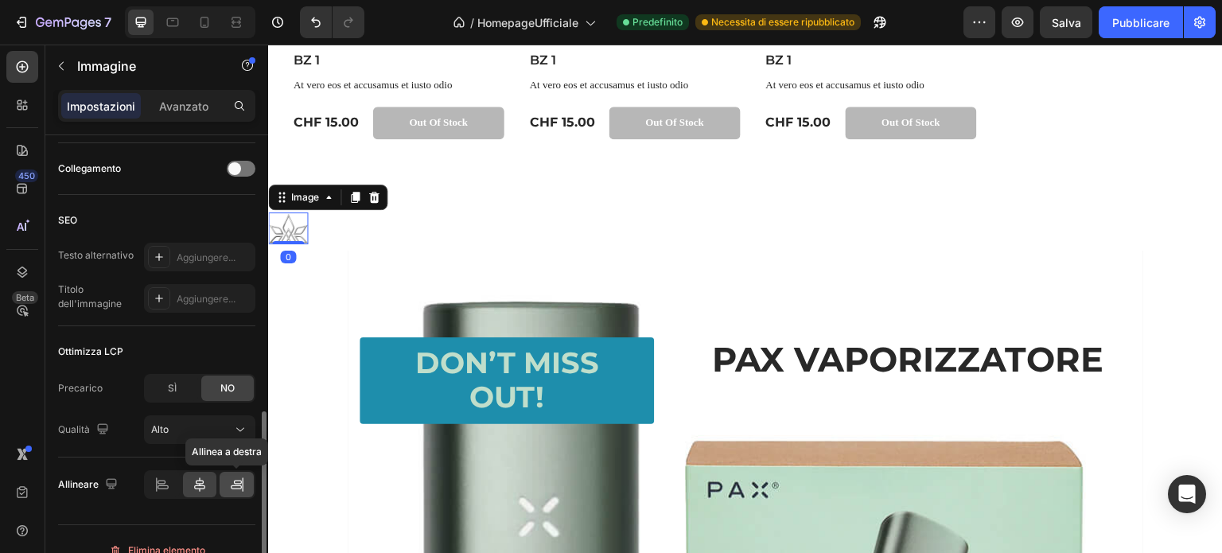
click at [224, 486] on div at bounding box center [237, 484] width 34 height 25
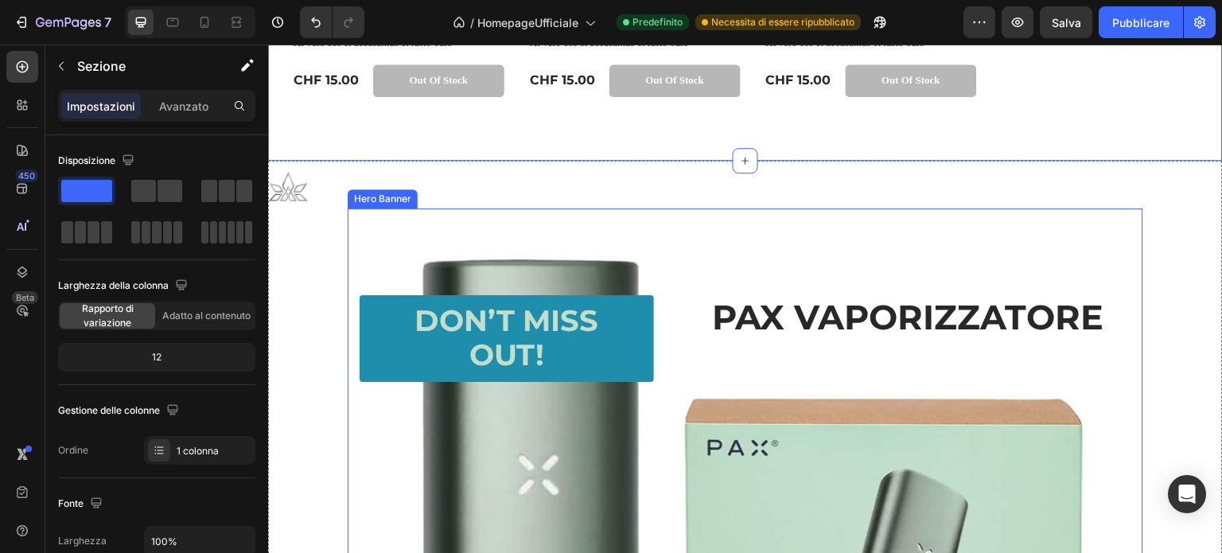
scroll to position [1671, 0]
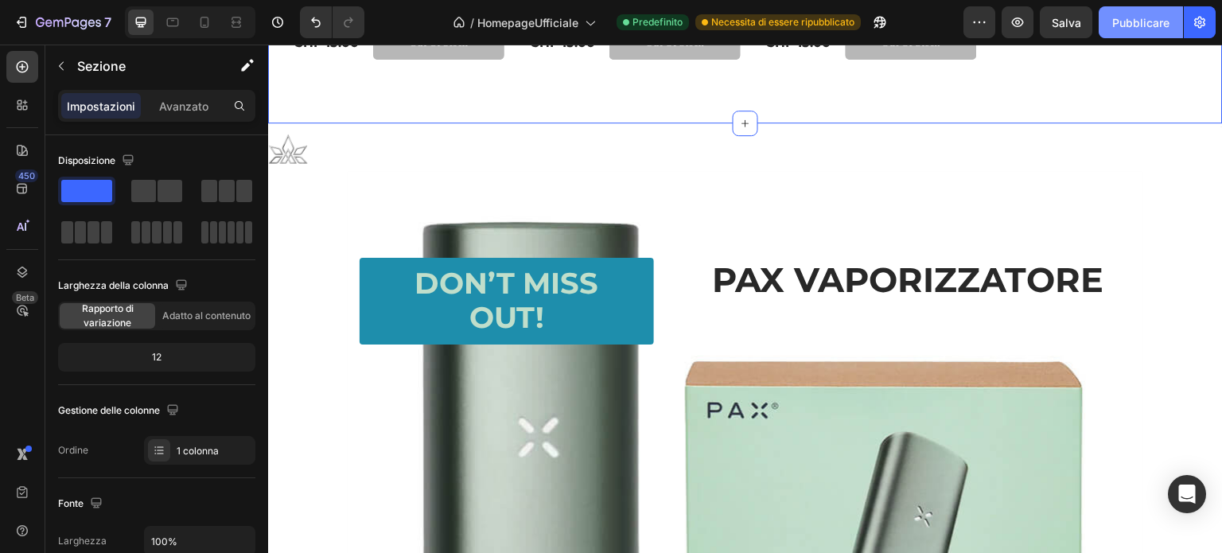
click at [1127, 24] on font "Pubblicare" at bounding box center [1140, 23] width 57 height 14
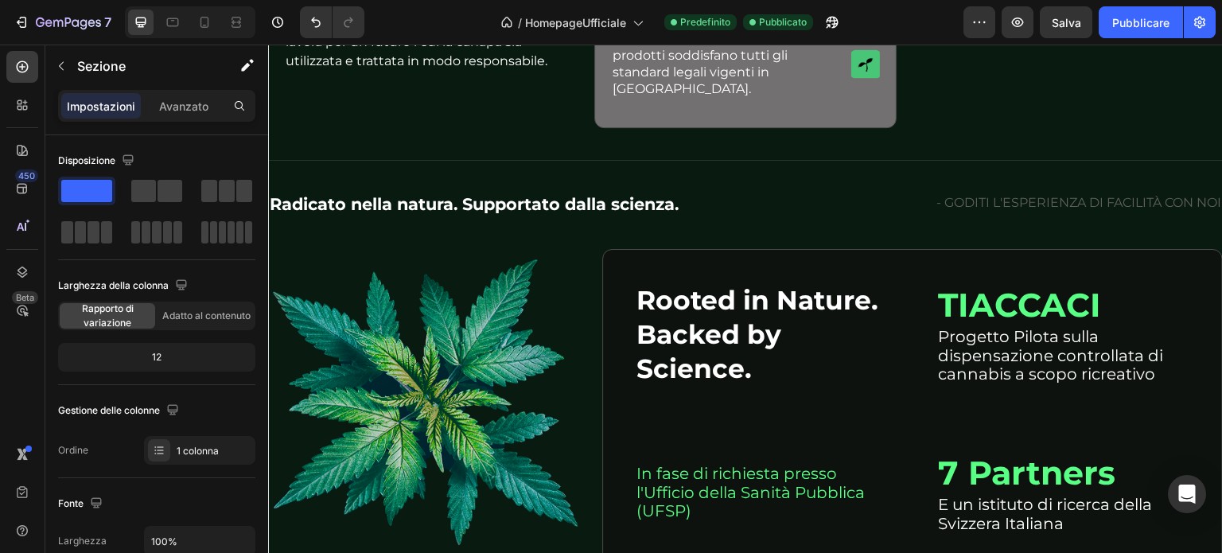
scroll to position [4297, 0]
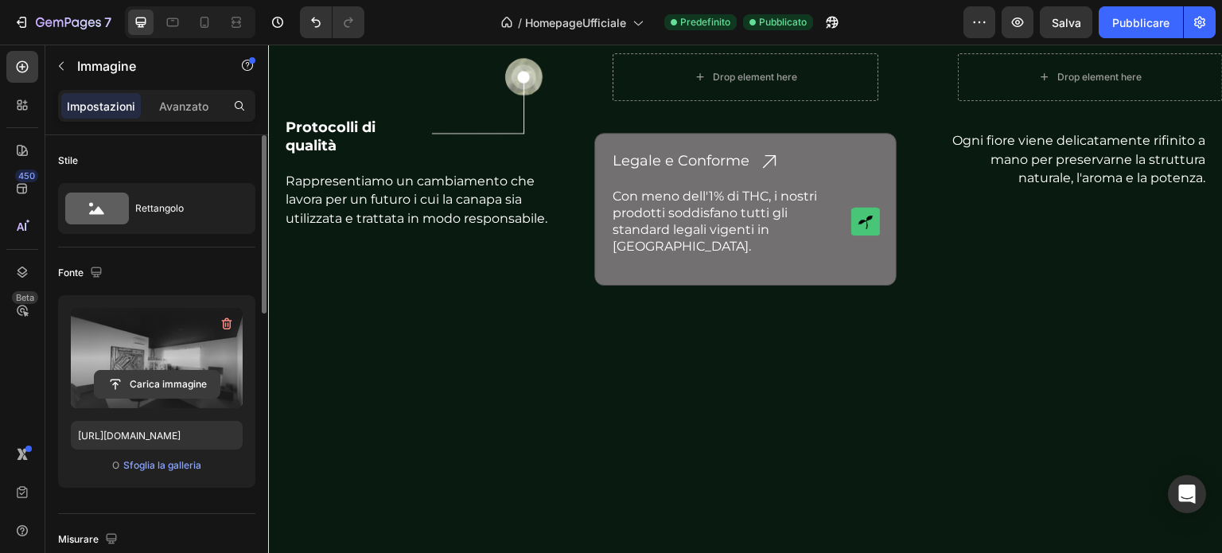
click at [167, 371] on input "file" at bounding box center [157, 384] width 125 height 27
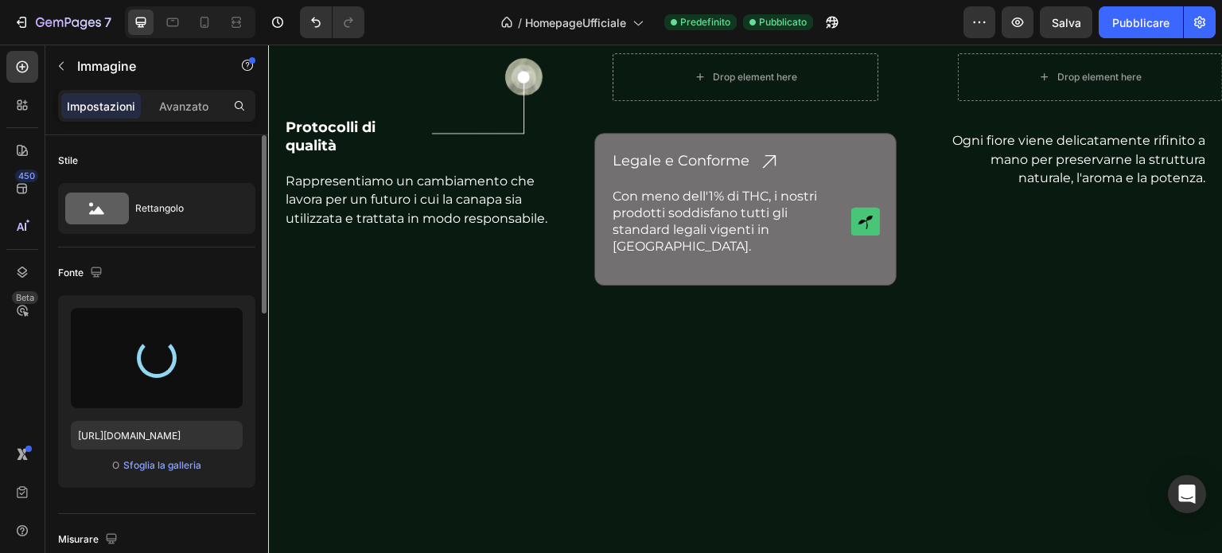
type input "https://cdn.shopify.com/s/files/1/0913/4322/5218/files/gempages_576583072334479…"
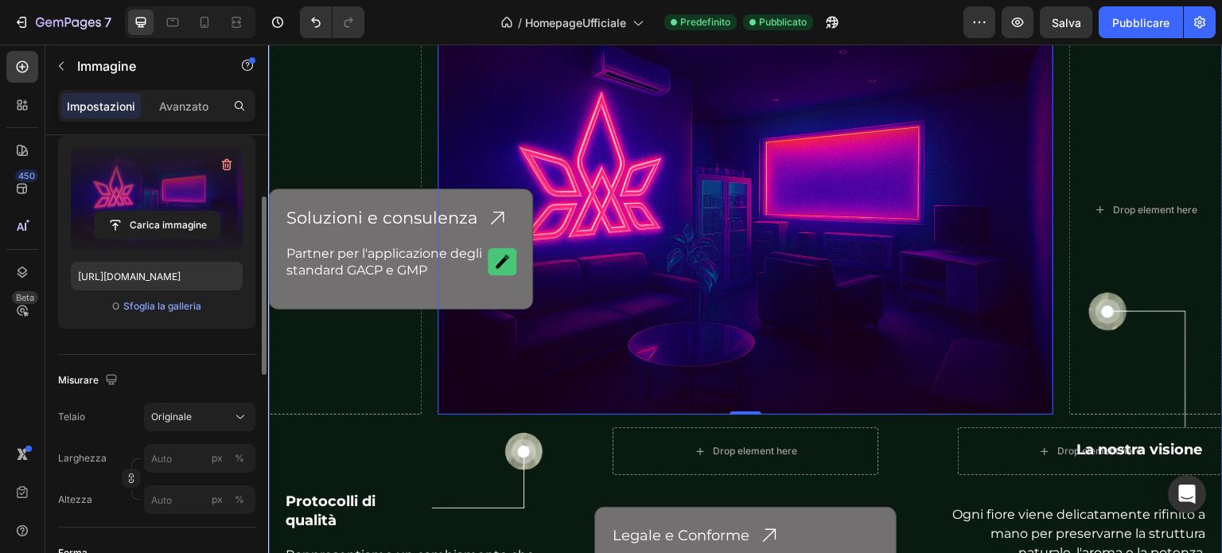
scroll to position [4431, 0]
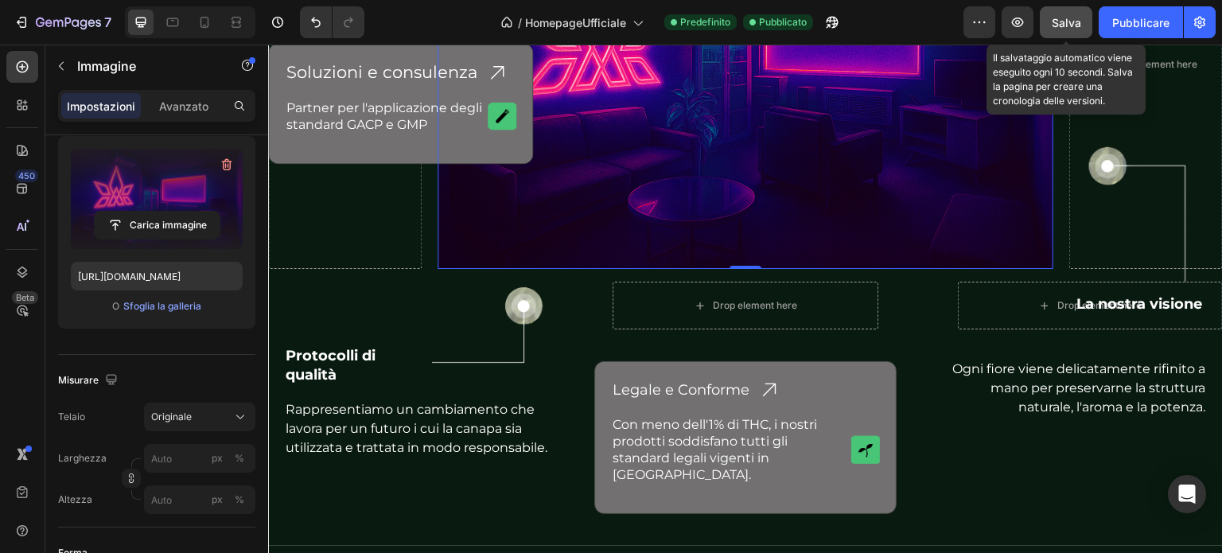
click at [1054, 22] on font "Salva" at bounding box center [1066, 23] width 29 height 14
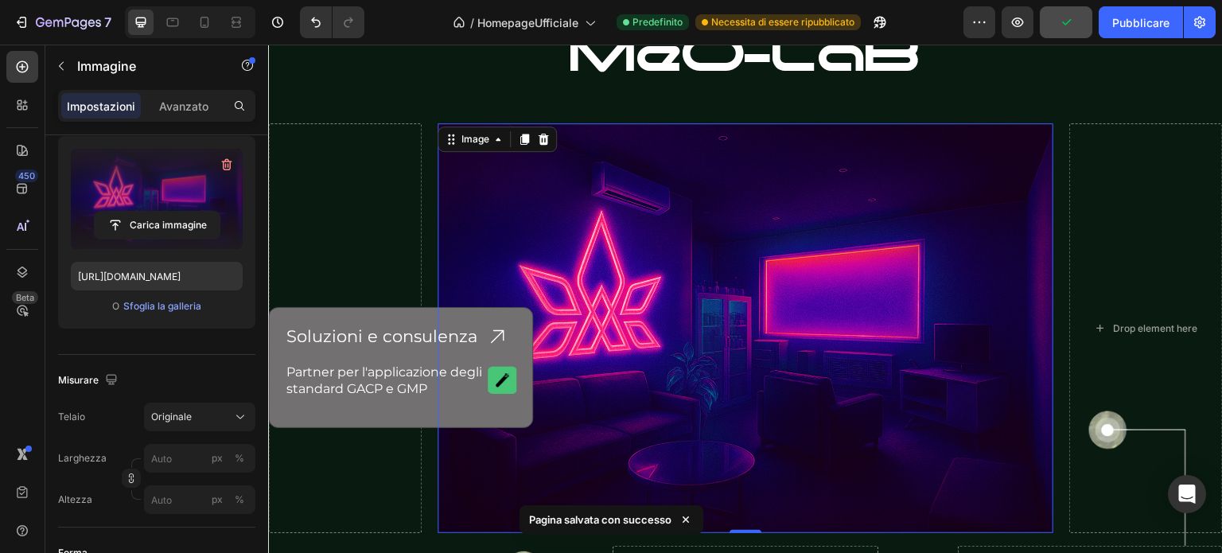
scroll to position [4192, 0]
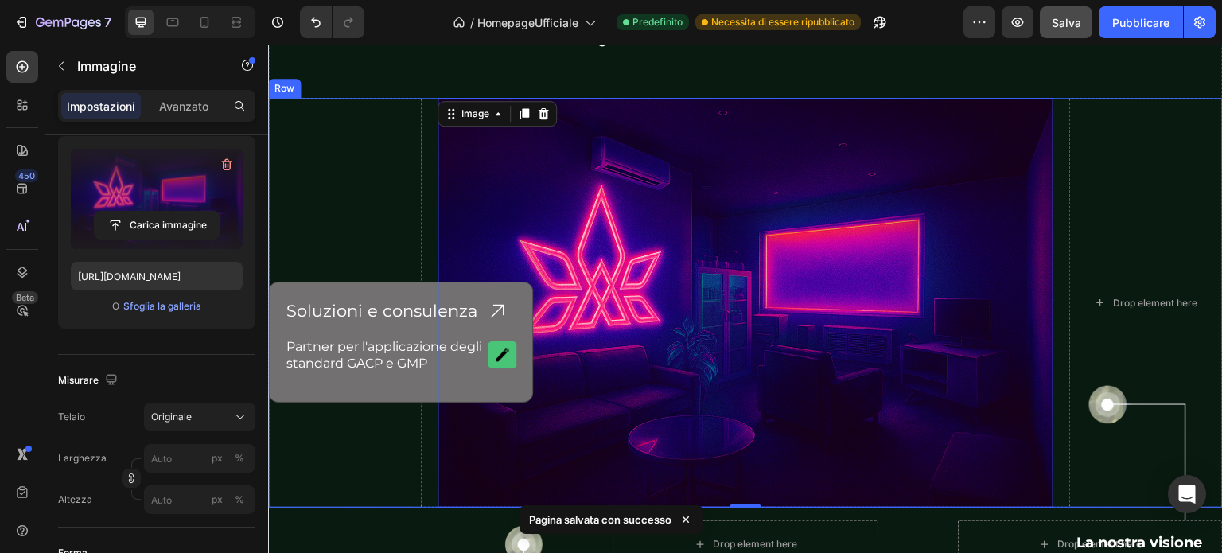
click at [363, 228] on div "Drop element here" at bounding box center [345, 303] width 154 height 411
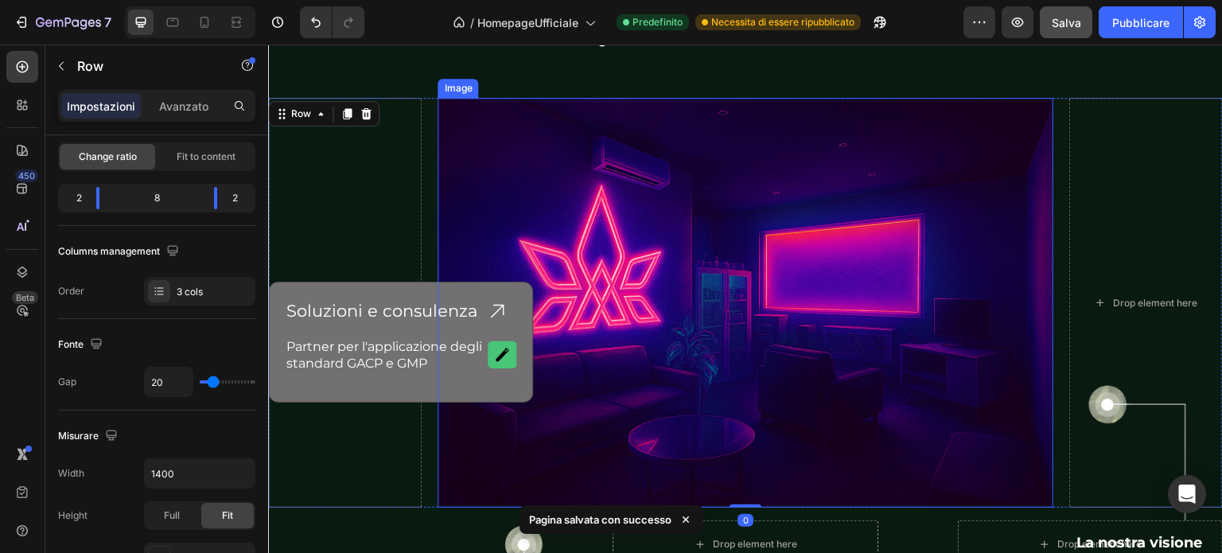
scroll to position [0, 0]
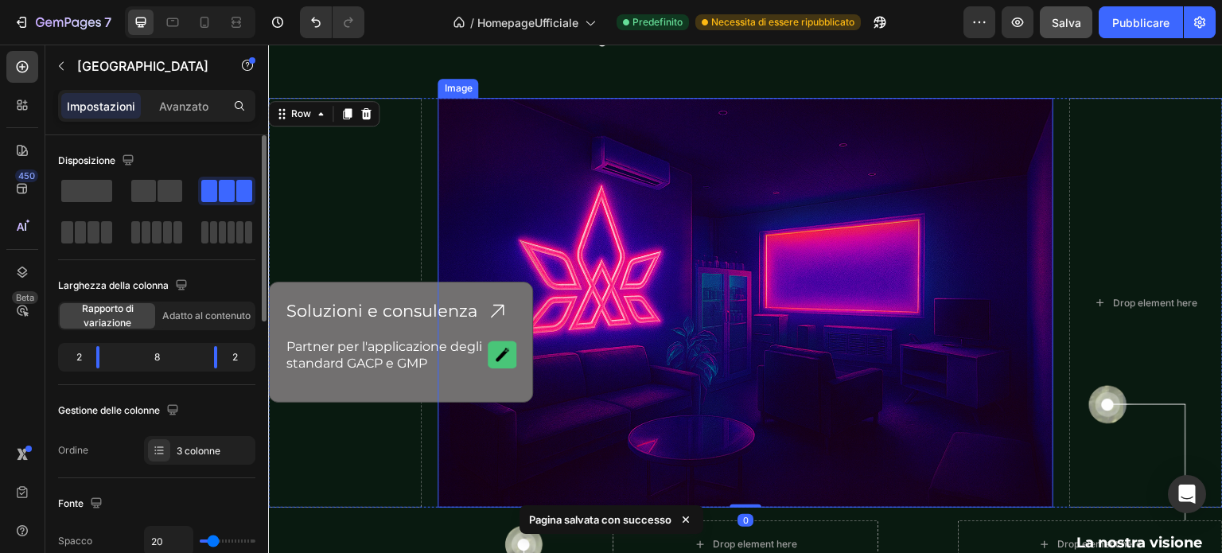
click at [558, 212] on img at bounding box center [745, 303] width 615 height 411
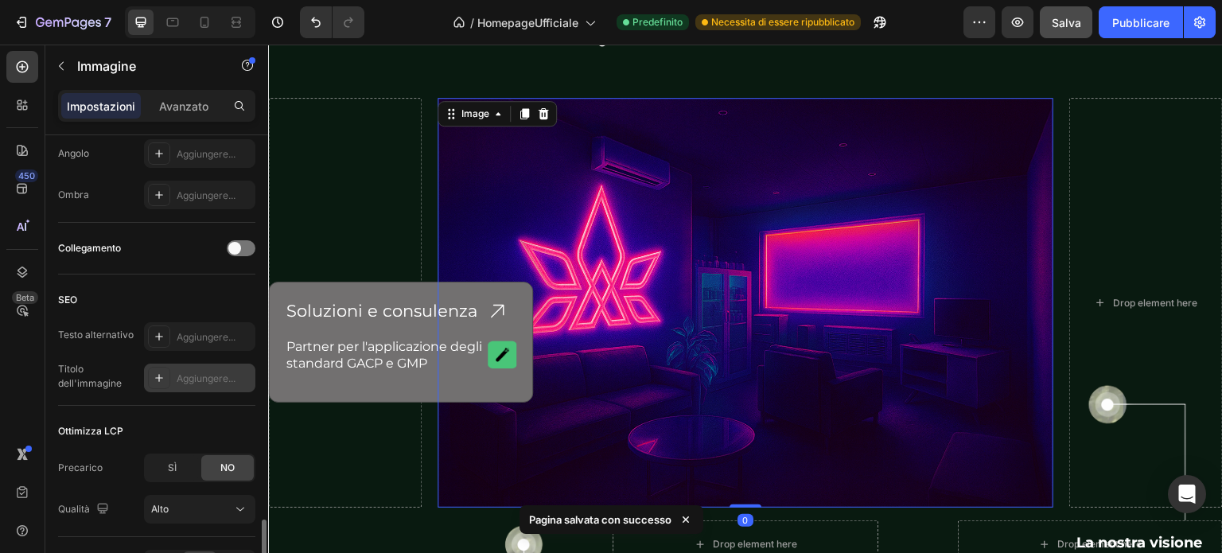
scroll to position [737, 0]
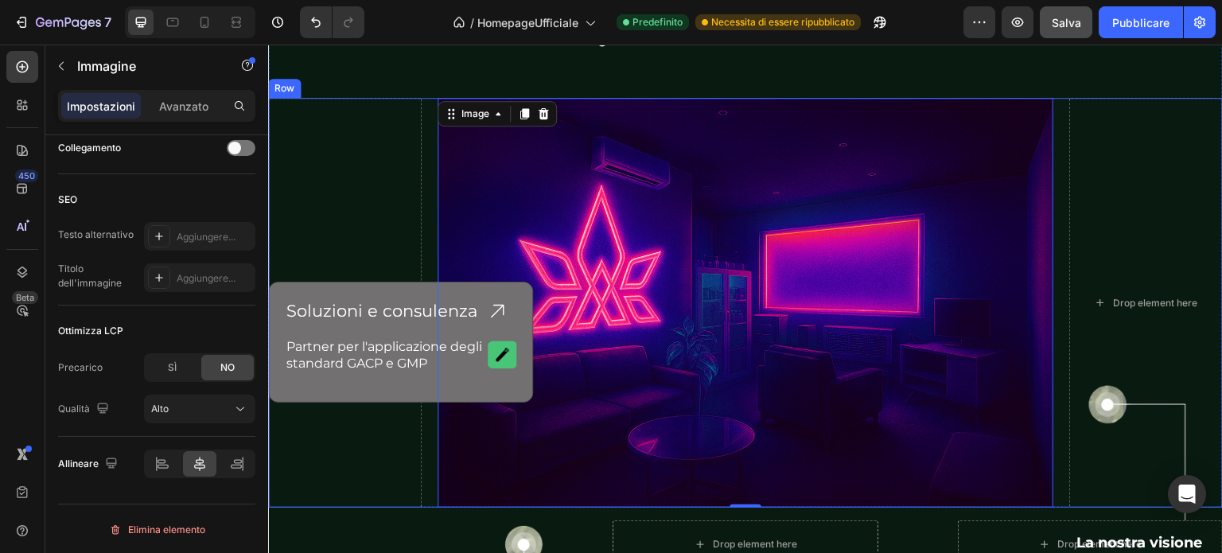
click at [430, 127] on div "Drop element here Image 0 Drop element here Row" at bounding box center [745, 303] width 955 height 411
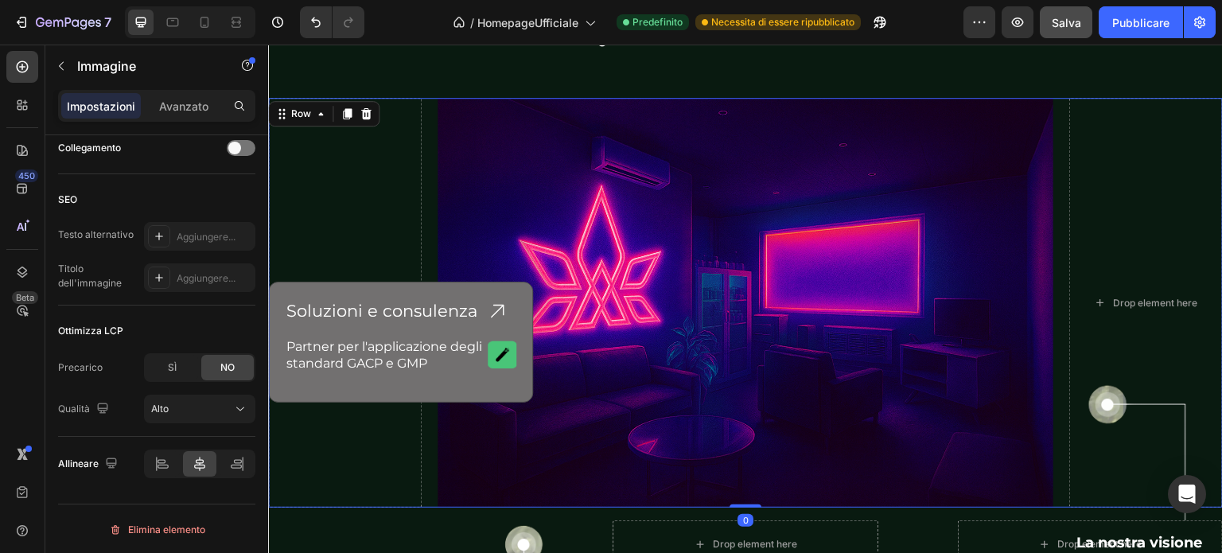
scroll to position [0, 0]
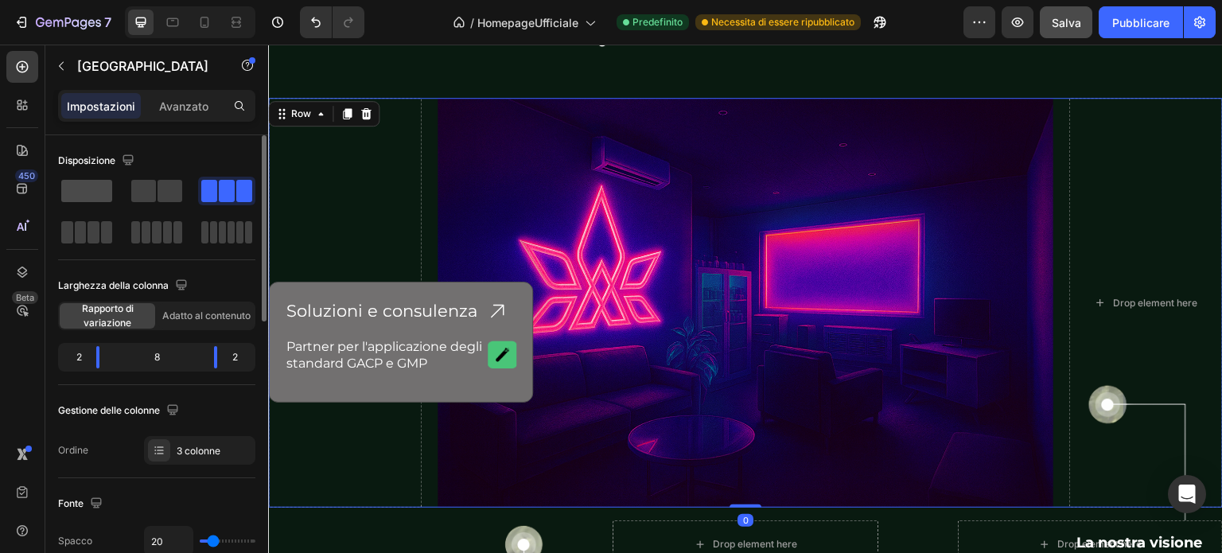
click at [82, 193] on span at bounding box center [86, 191] width 51 height 22
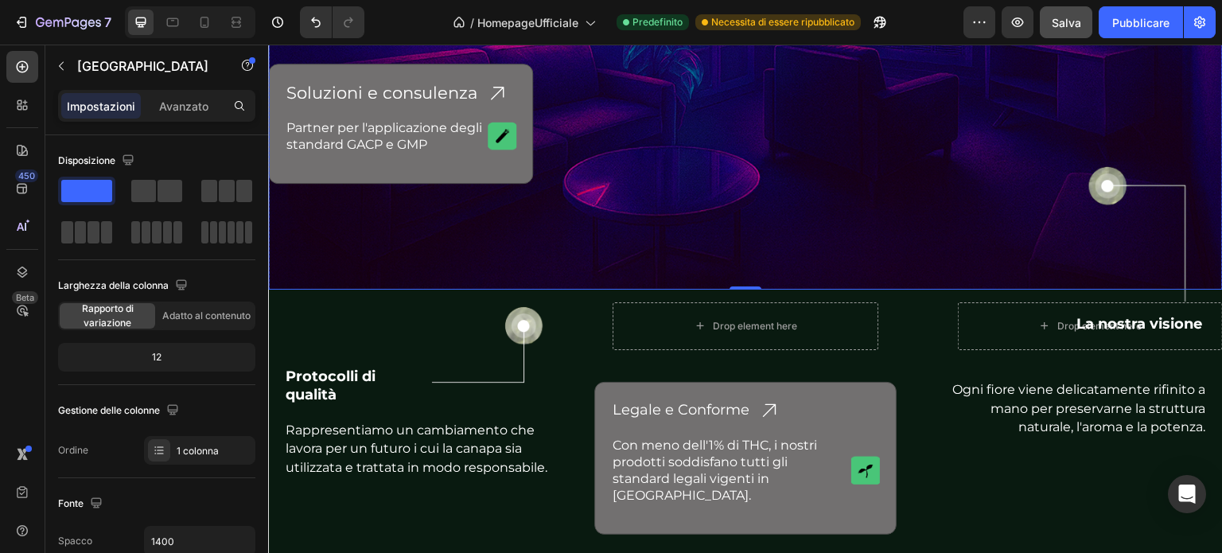
scroll to position [4670, 0]
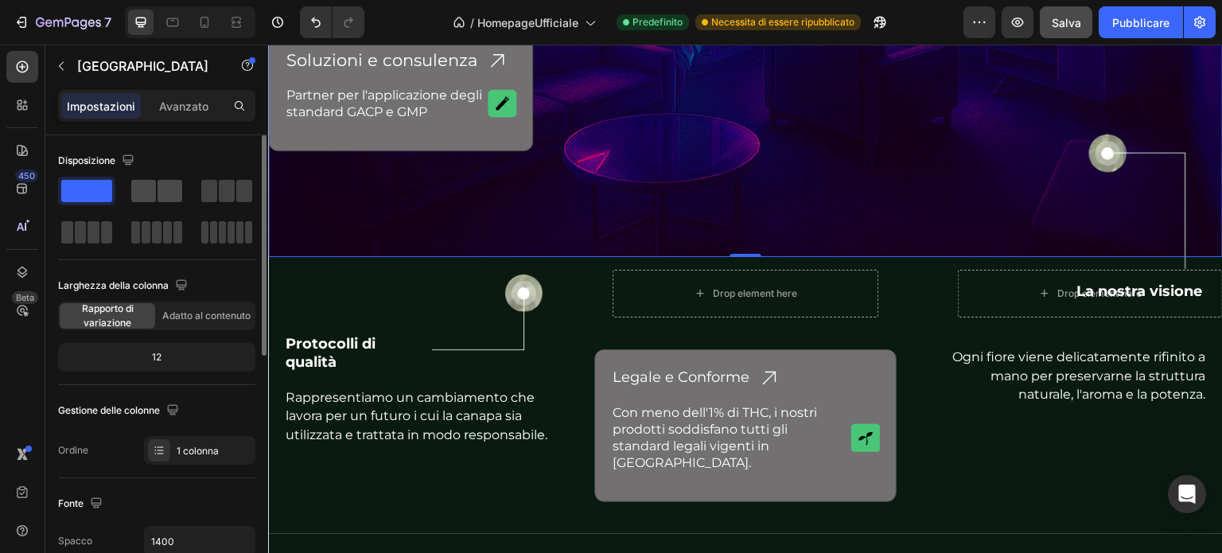
click at [143, 197] on span at bounding box center [143, 191] width 25 height 22
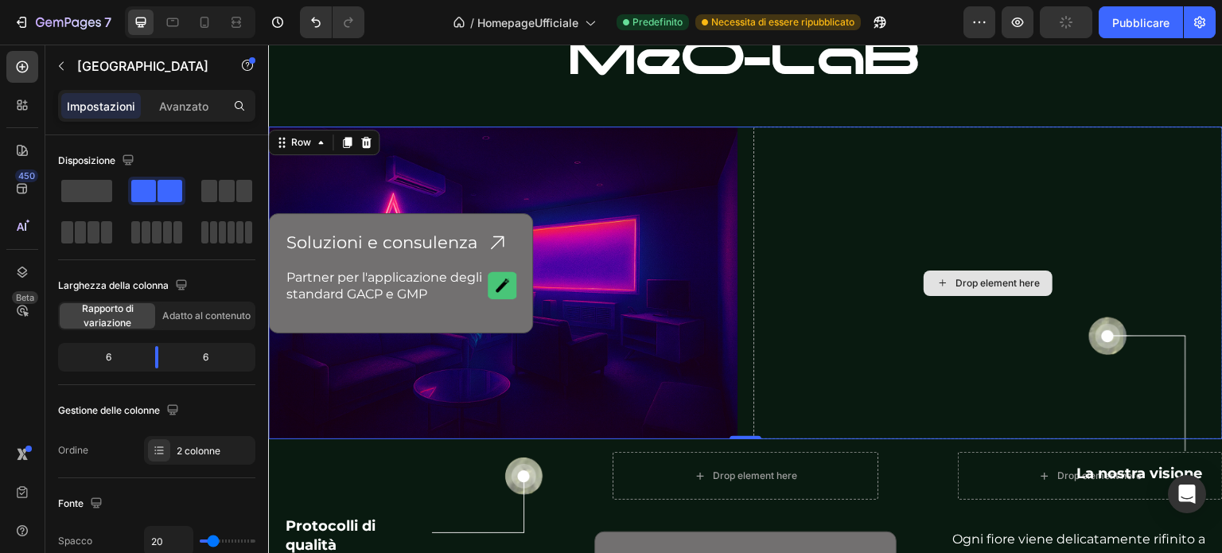
scroll to position [4192, 0]
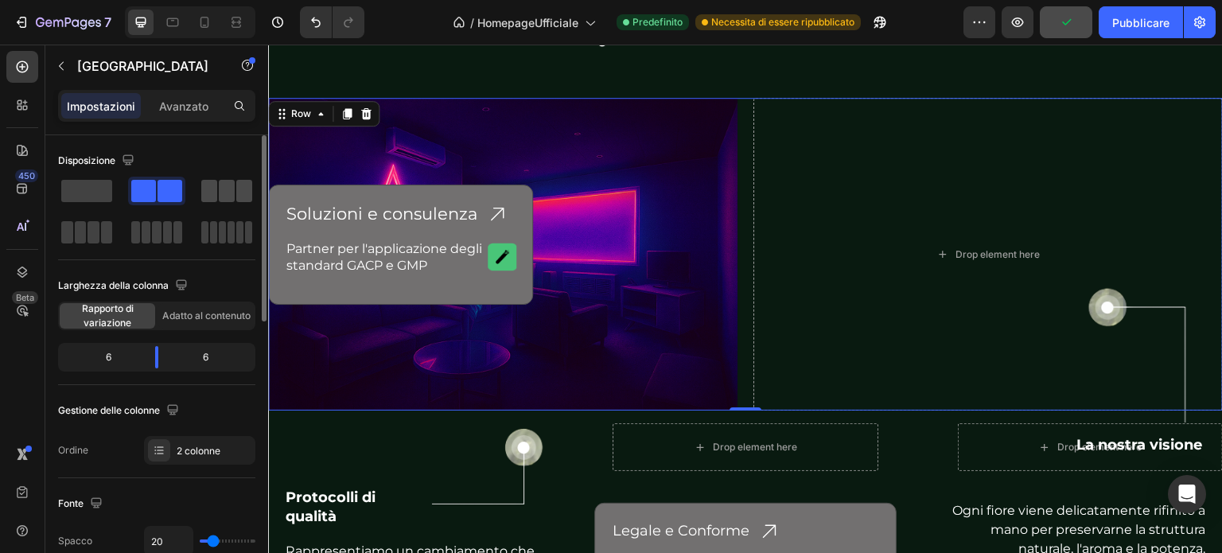
click at [229, 197] on span at bounding box center [227, 191] width 16 height 22
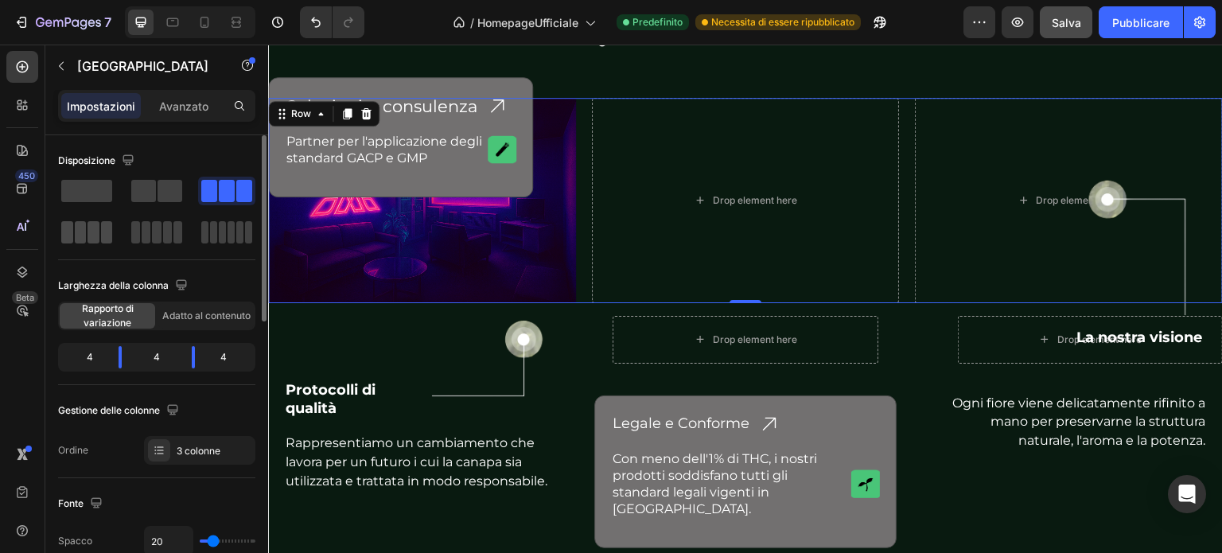
click at [99, 236] on span at bounding box center [94, 232] width 12 height 22
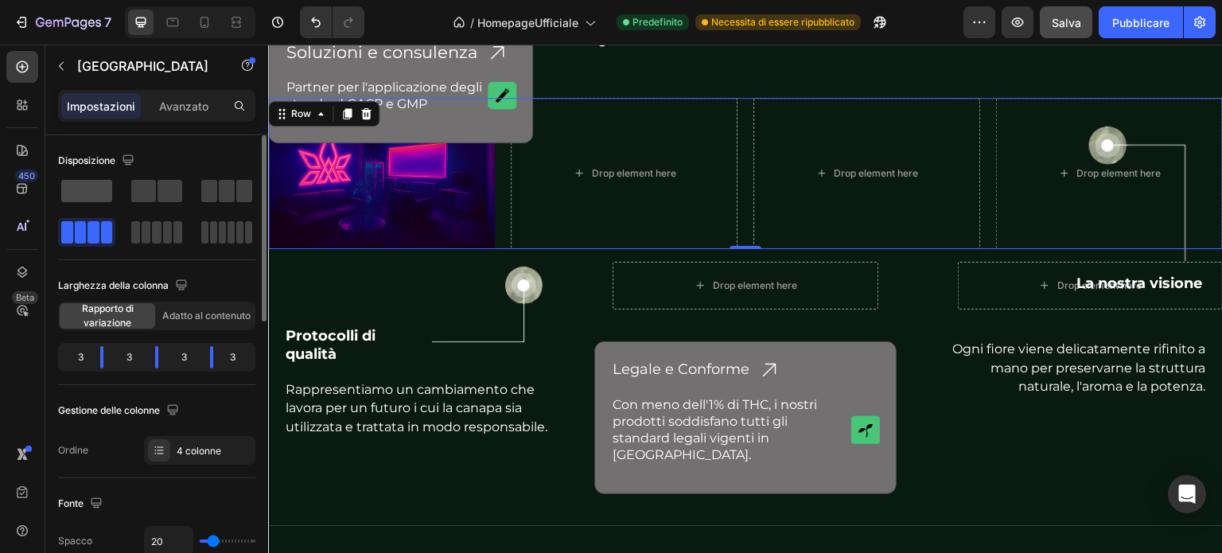
click at [96, 192] on span at bounding box center [86, 191] width 51 height 22
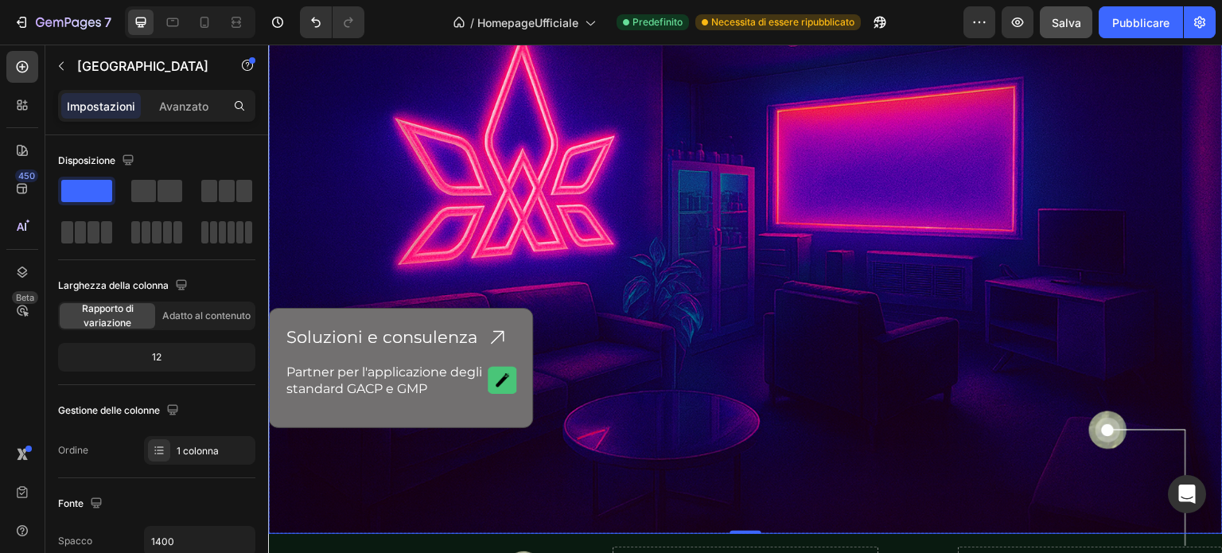
scroll to position [4431, 0]
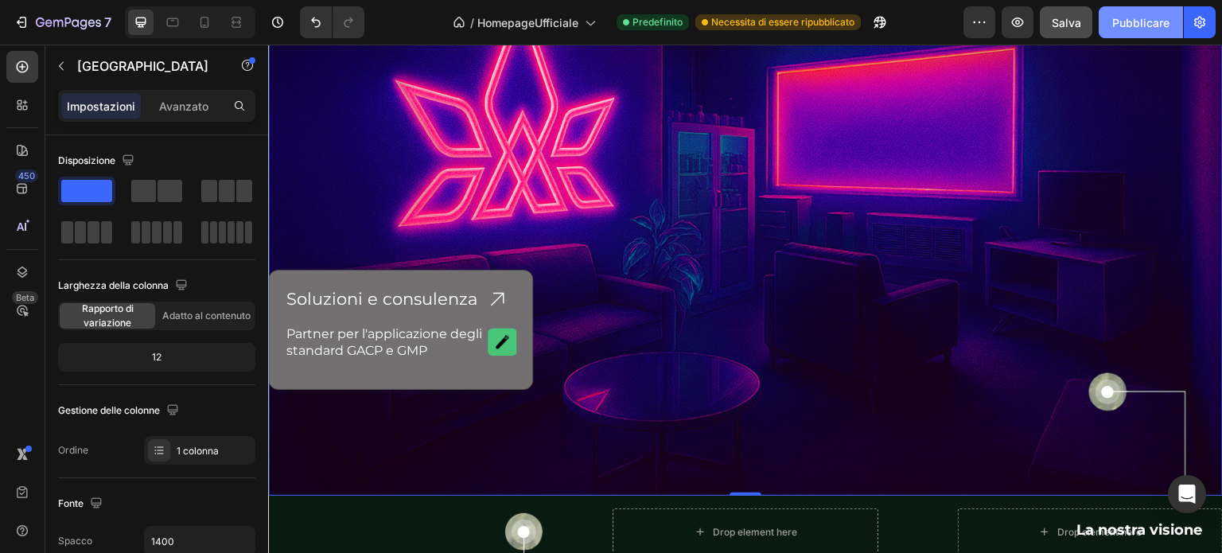
click at [1139, 17] on font "Pubblicare" at bounding box center [1140, 23] width 57 height 14
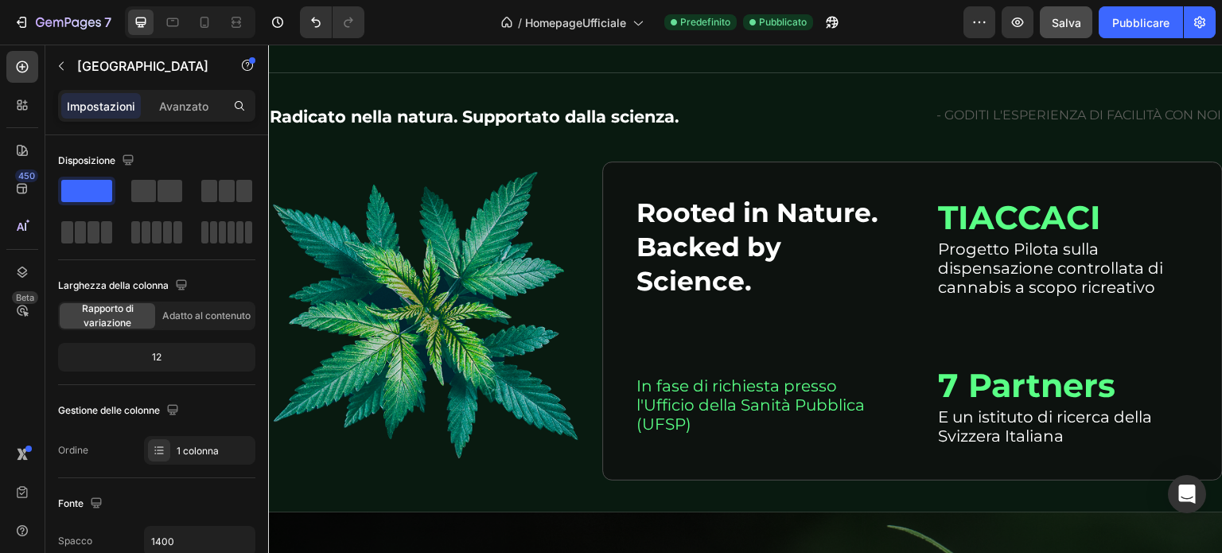
scroll to position [5189, 0]
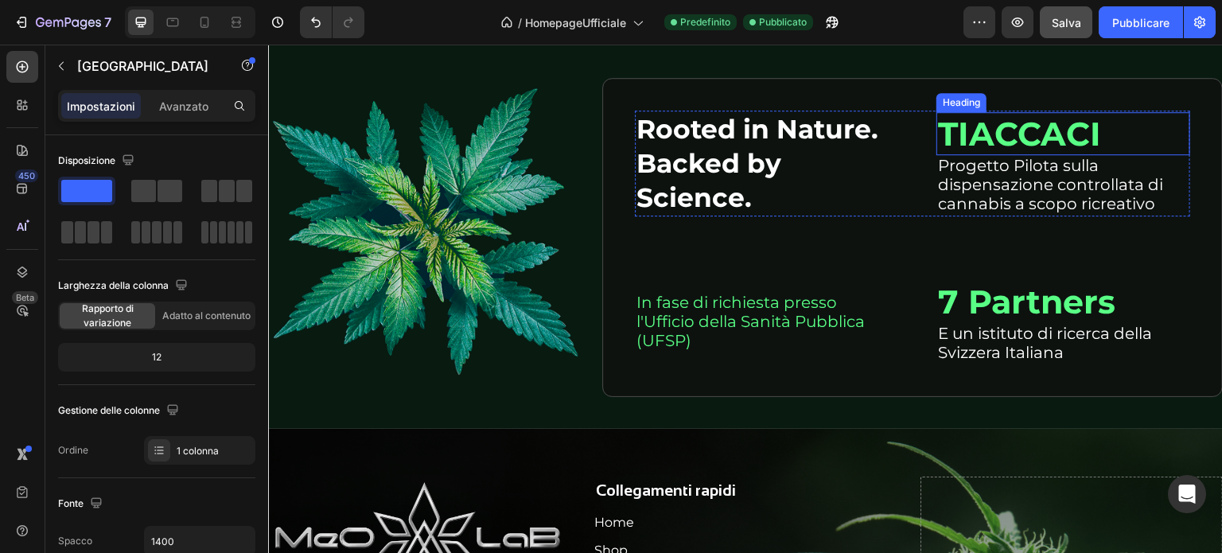
click at [994, 133] on h2 "TIACCACI" at bounding box center [1064, 133] width 254 height 43
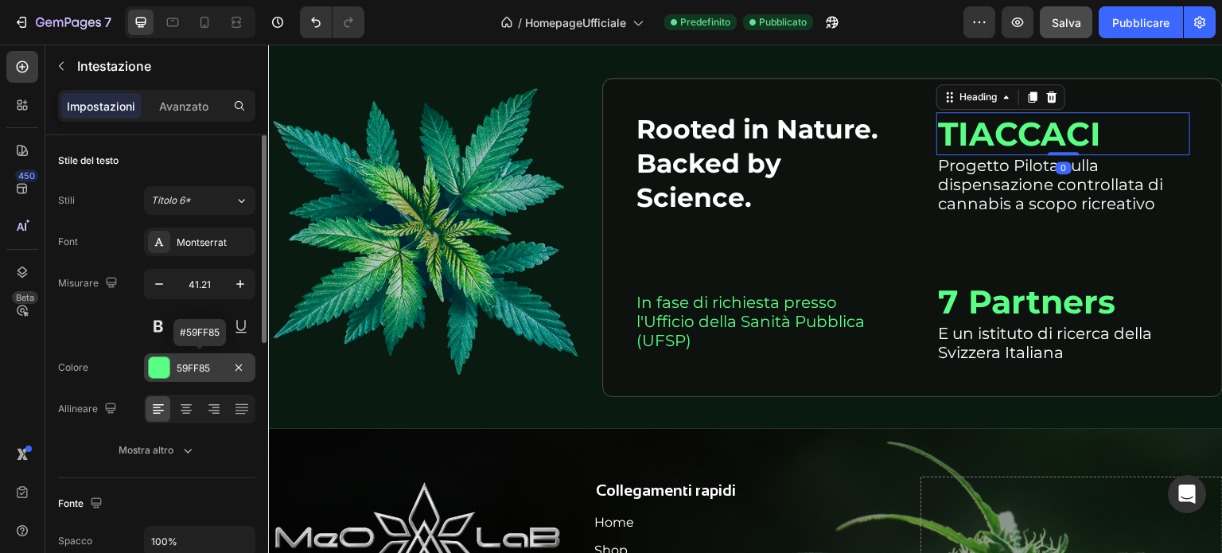
click at [159, 365] on div at bounding box center [159, 367] width 21 height 21
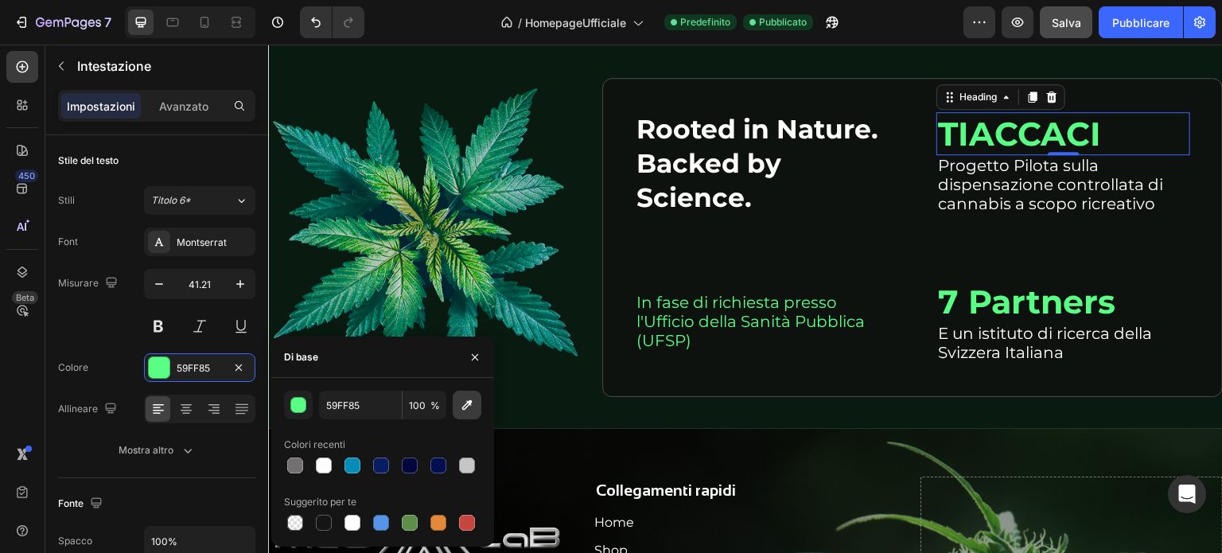
click at [470, 408] on icon "button" at bounding box center [467, 405] width 16 height 16
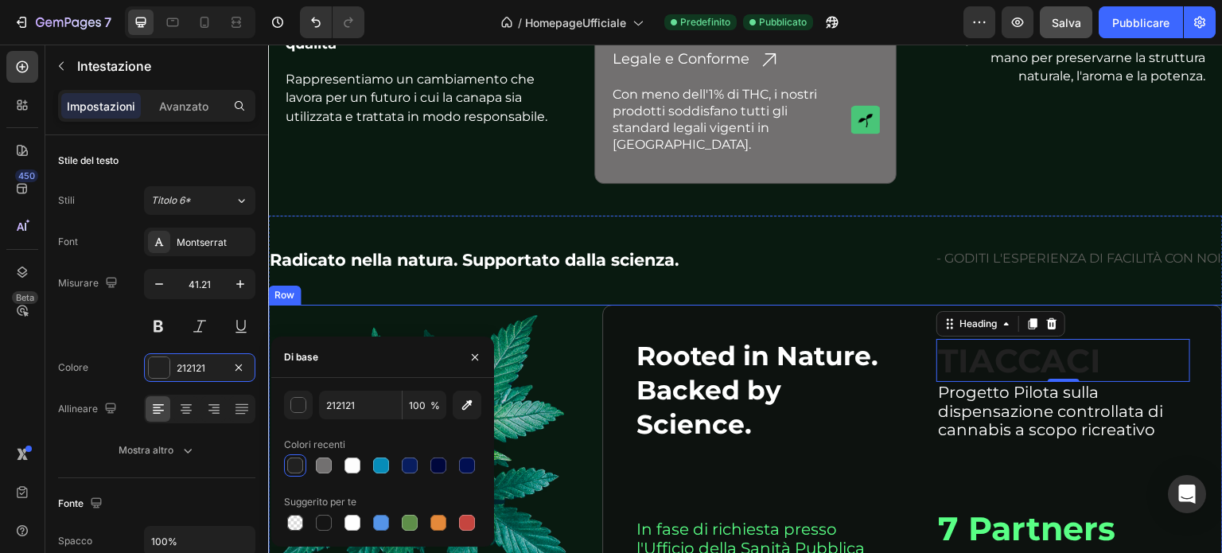
scroll to position [4950, 0]
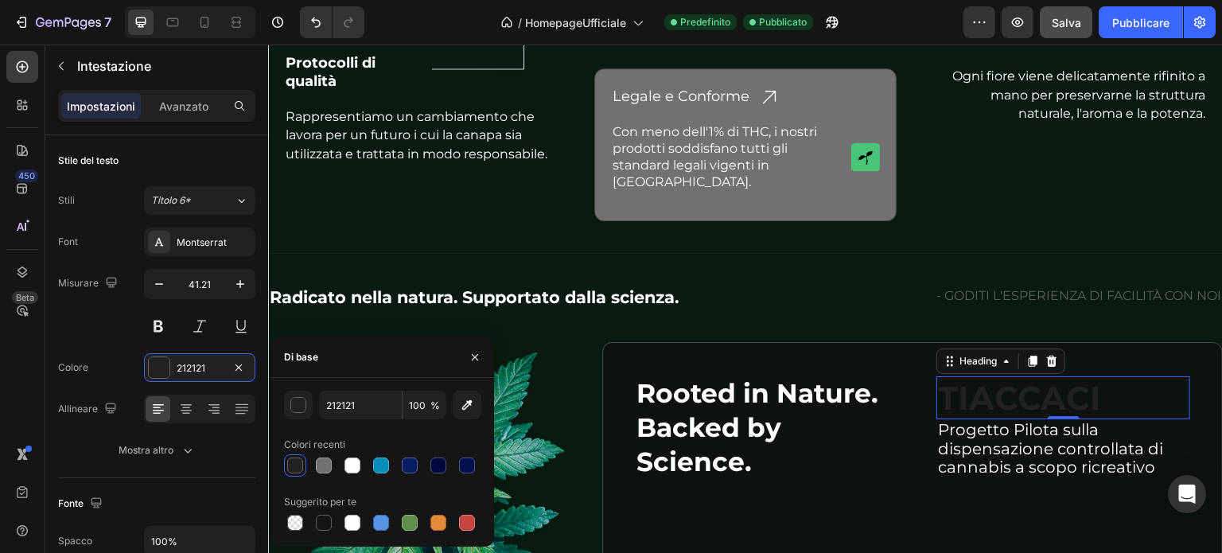
click at [989, 376] on h2 "TIACCACI" at bounding box center [1064, 397] width 254 height 43
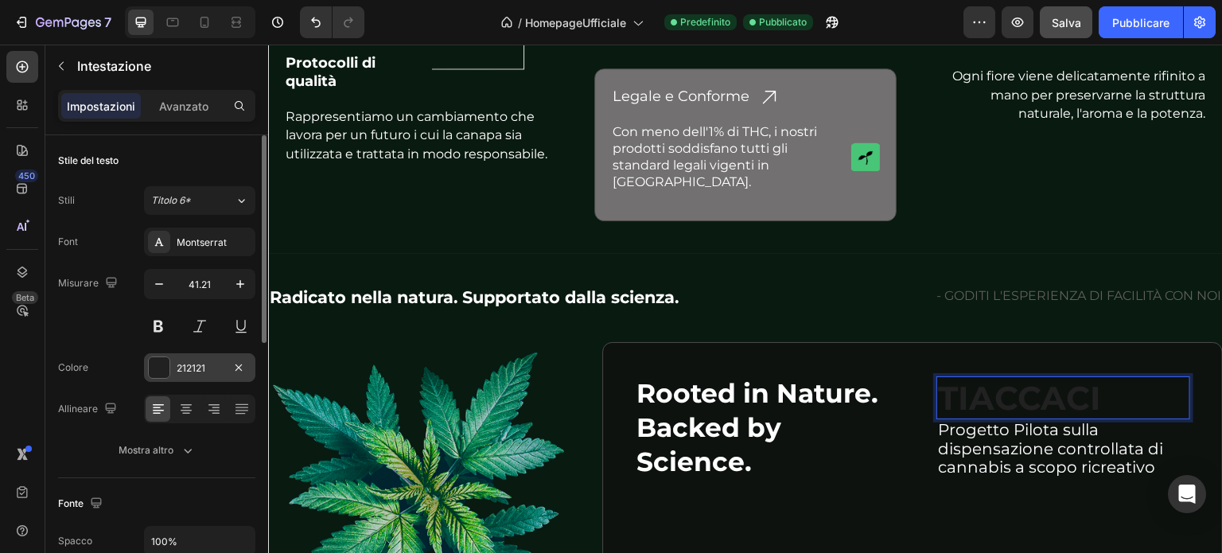
click at [153, 370] on div at bounding box center [159, 367] width 21 height 21
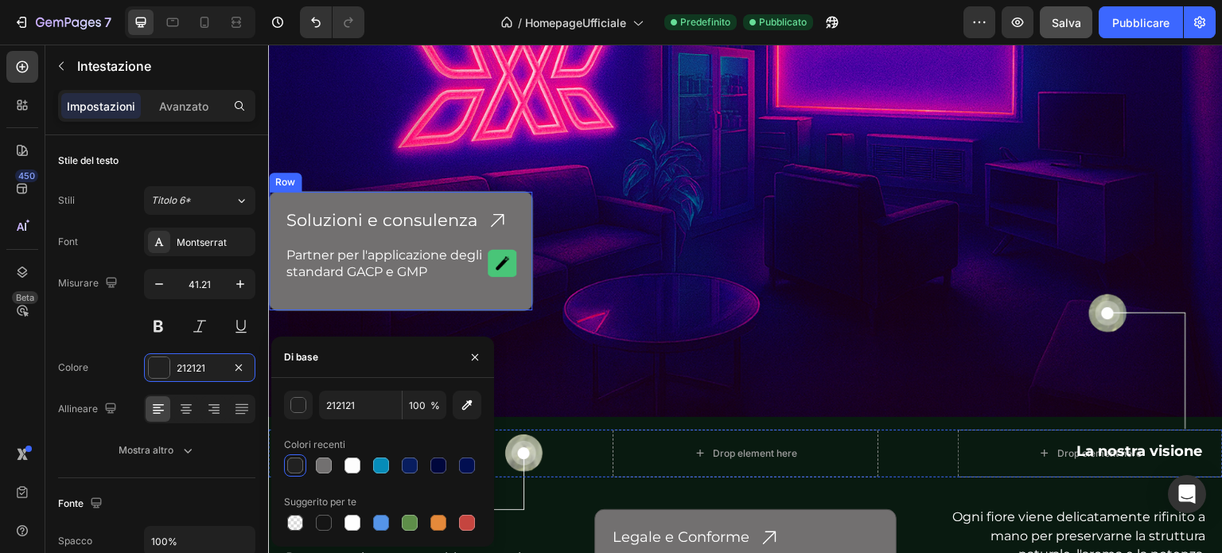
scroll to position [4473, 0]
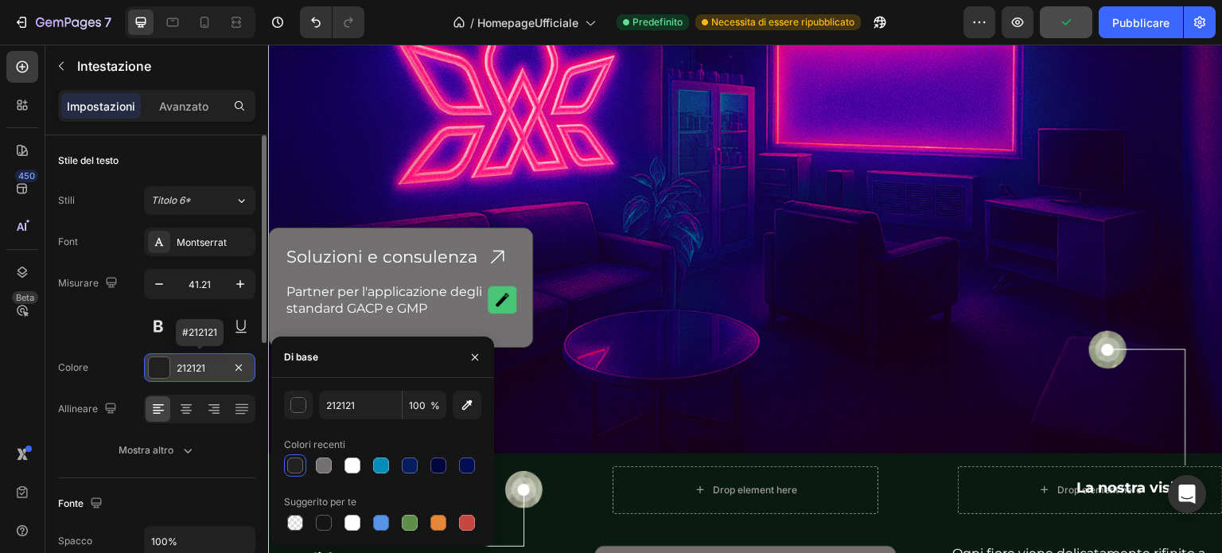
click at [200, 365] on font "212121" at bounding box center [191, 368] width 29 height 12
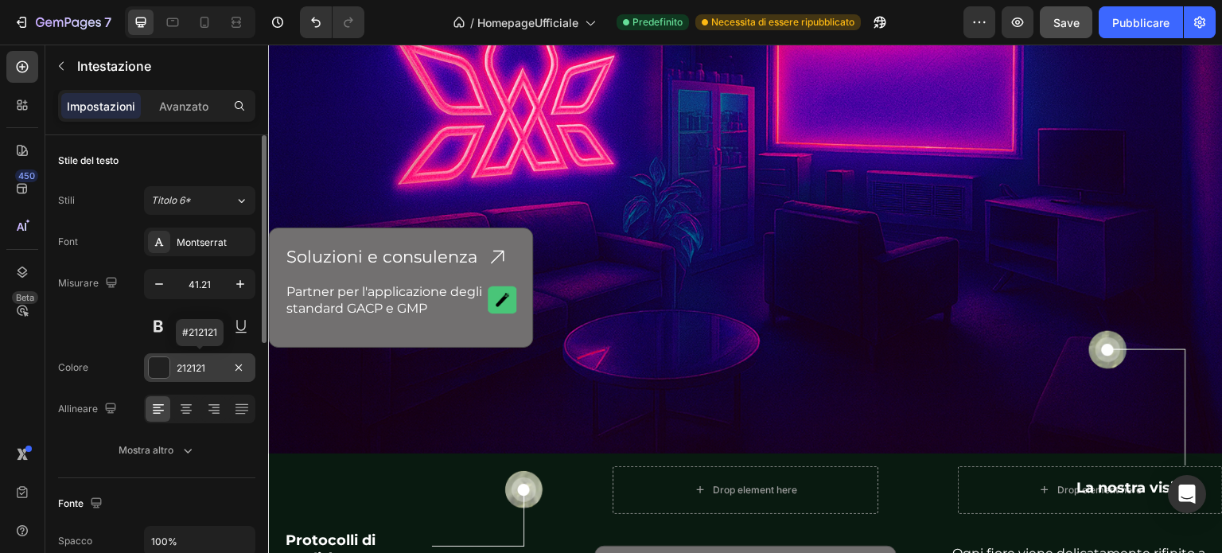
click at [179, 364] on font "212121" at bounding box center [191, 368] width 29 height 12
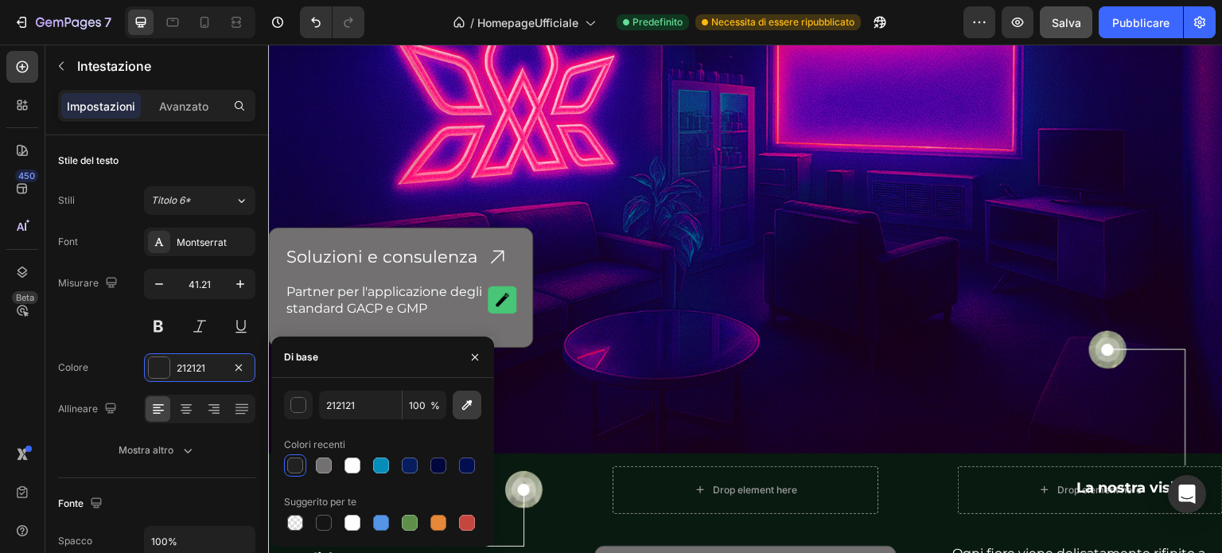
click at [461, 401] on icon "button" at bounding box center [467, 405] width 16 height 16
type input "FB1F82"
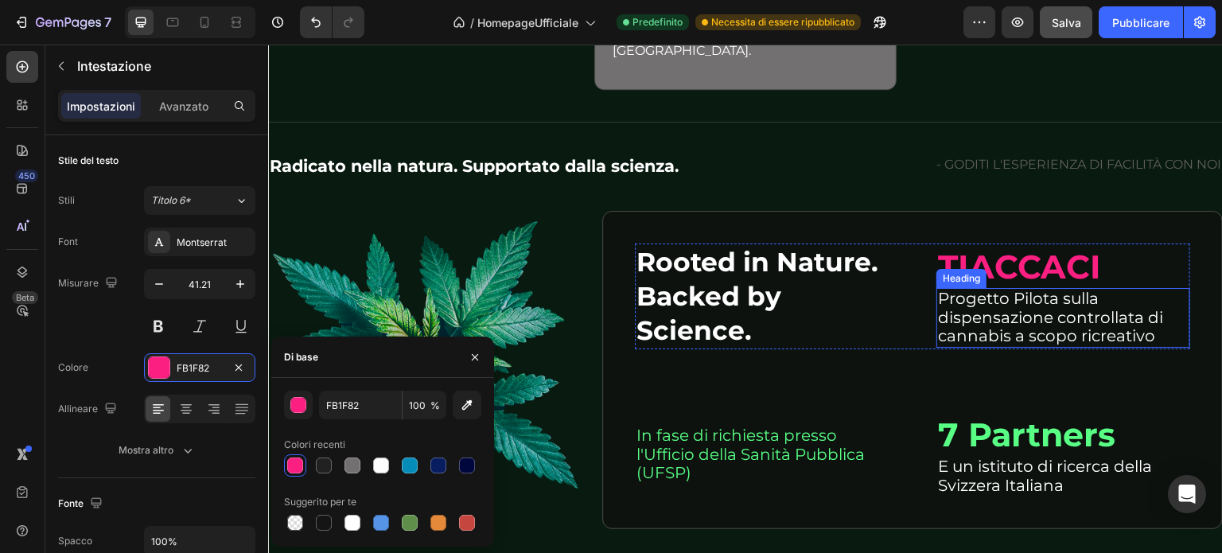
scroll to position [5110, 0]
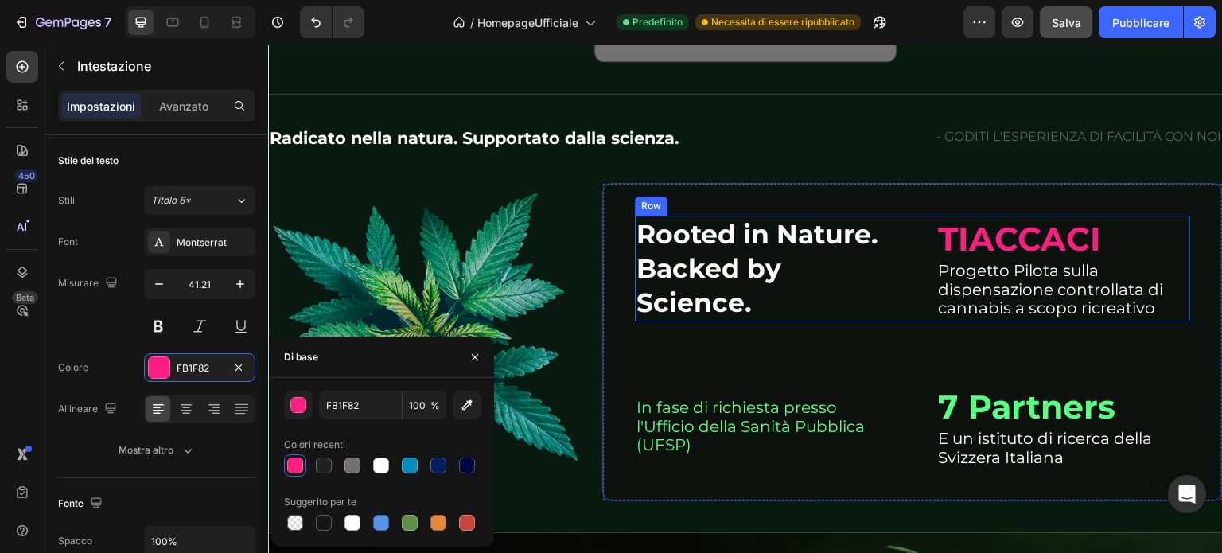
click at [887, 282] on div "Rooted in Nature. Backed by Science. Heading TIACCACI Heading Progetto Pilota s…" at bounding box center [912, 269] width 555 height 106
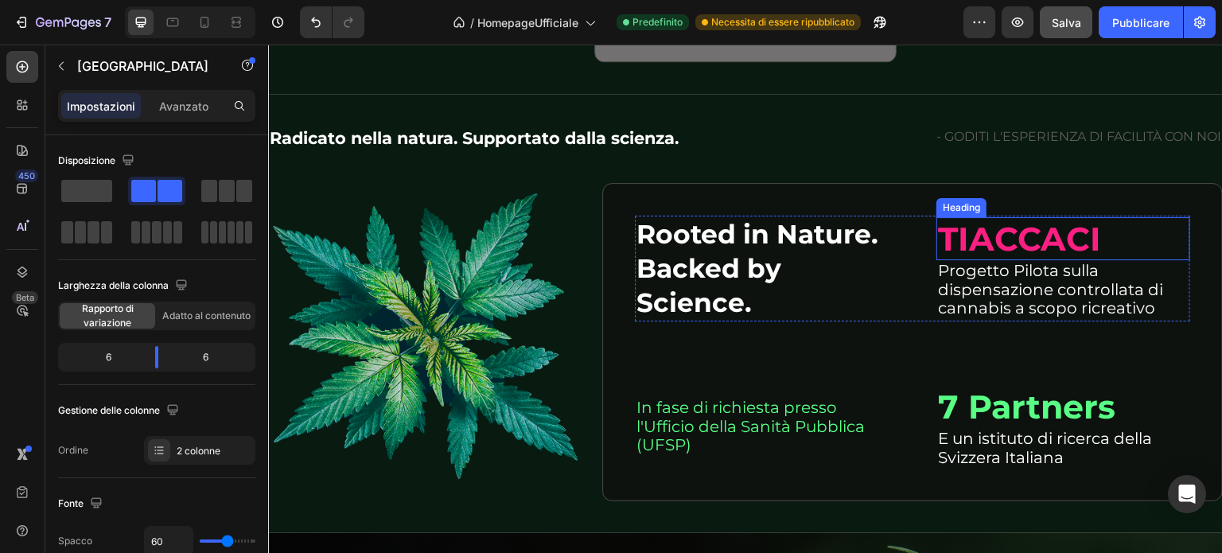
click at [1003, 217] on h2 "TIACCACI" at bounding box center [1064, 238] width 254 height 43
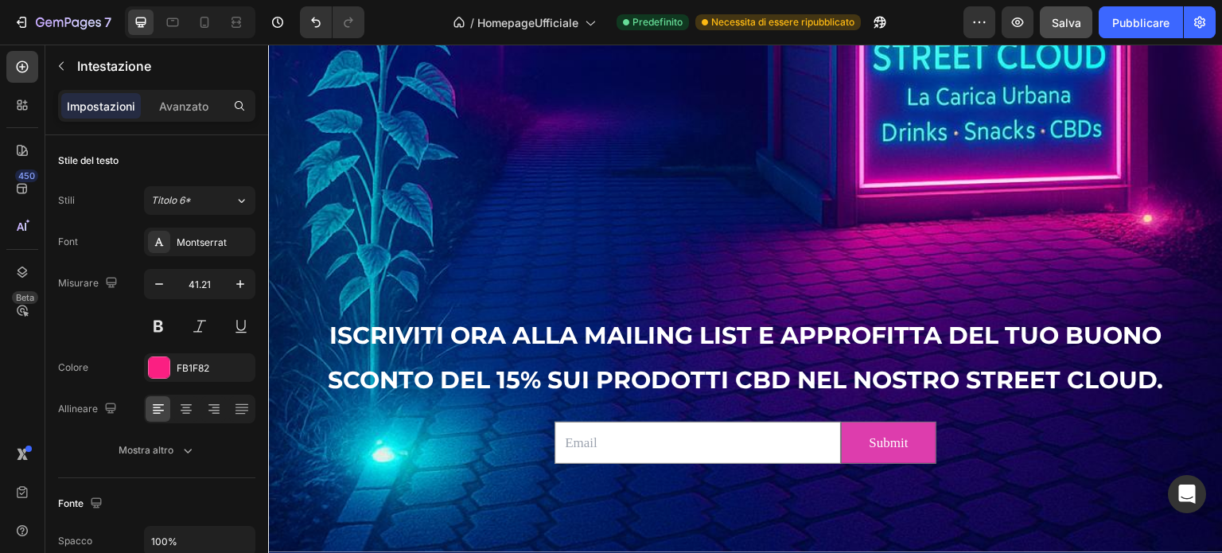
scroll to position [2802, 0]
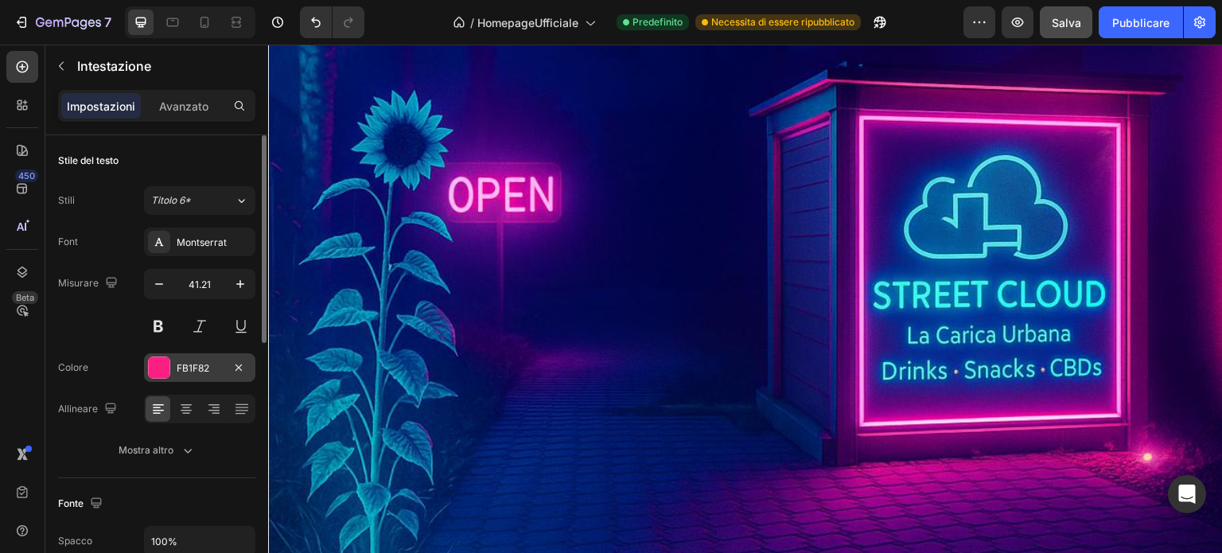
click at [162, 368] on div at bounding box center [159, 367] width 21 height 21
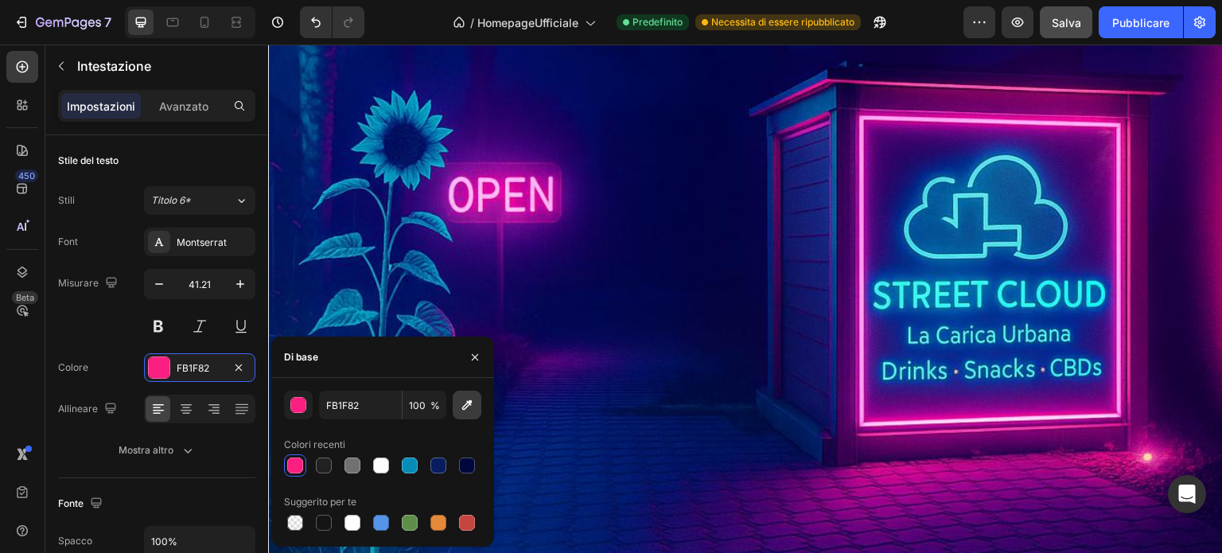
click at [465, 401] on icon "button" at bounding box center [467, 405] width 16 height 16
type input "DF4EC5"
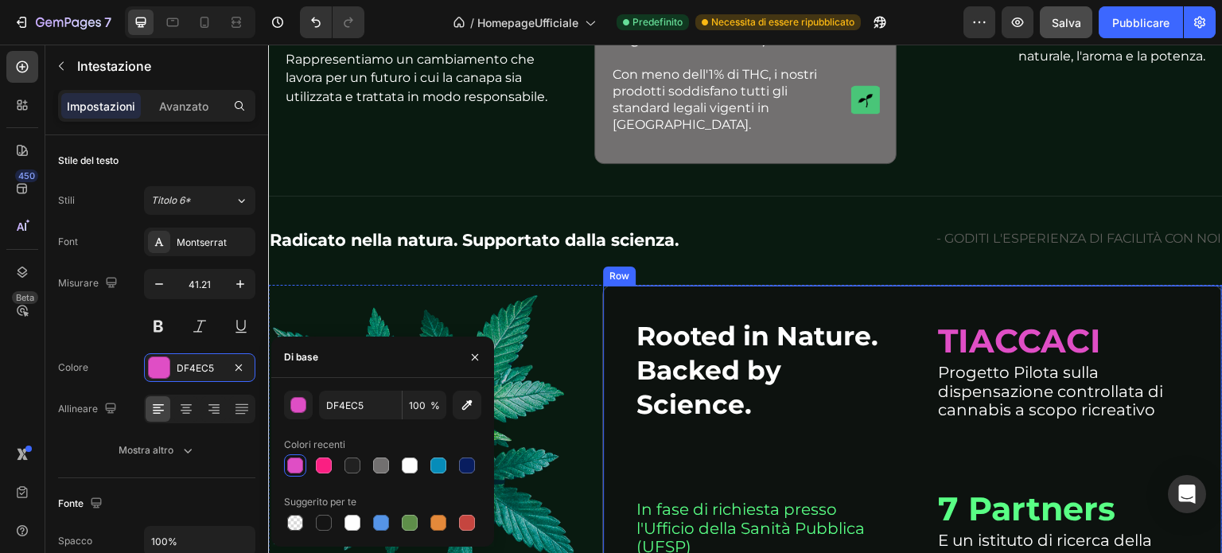
scroll to position [5189, 0]
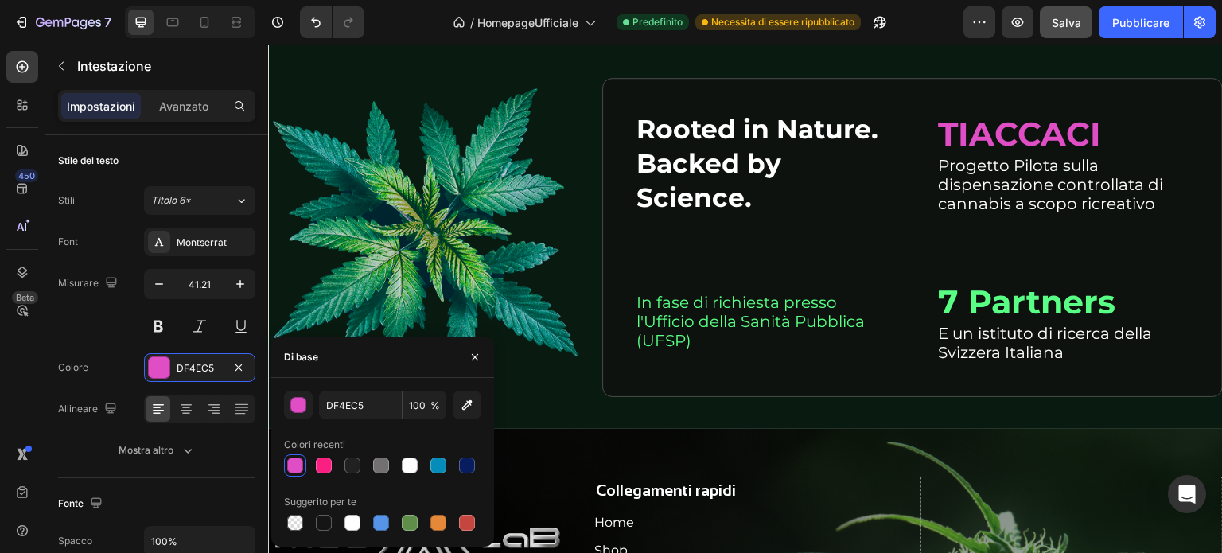
click at [997, 140] on h2 "TIACCACI" at bounding box center [1064, 133] width 254 height 43
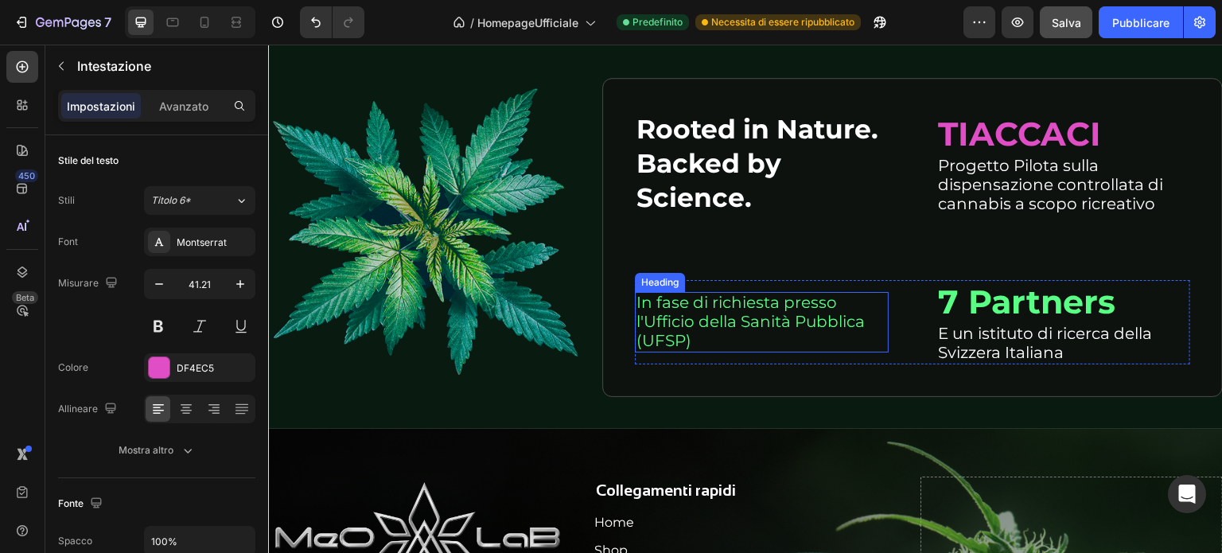
click at [733, 310] on h2 "In fase di richiesta presso l'Ufficio della Sanità Pubblica (UFSP)" at bounding box center [762, 322] width 254 height 60
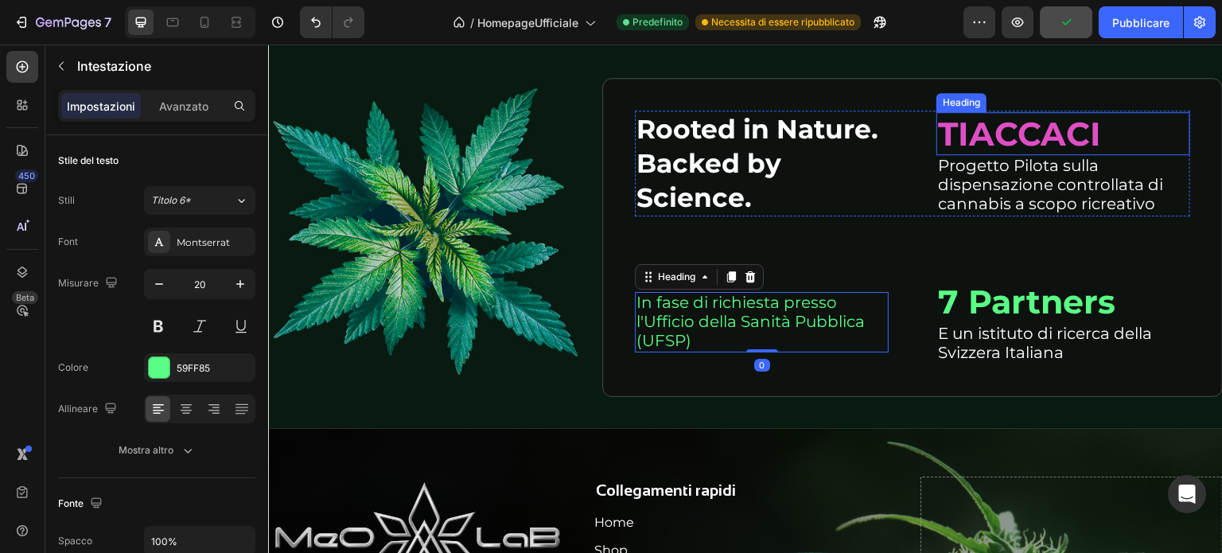
click at [1007, 126] on p "TIACCACI" at bounding box center [1063, 134] width 251 height 40
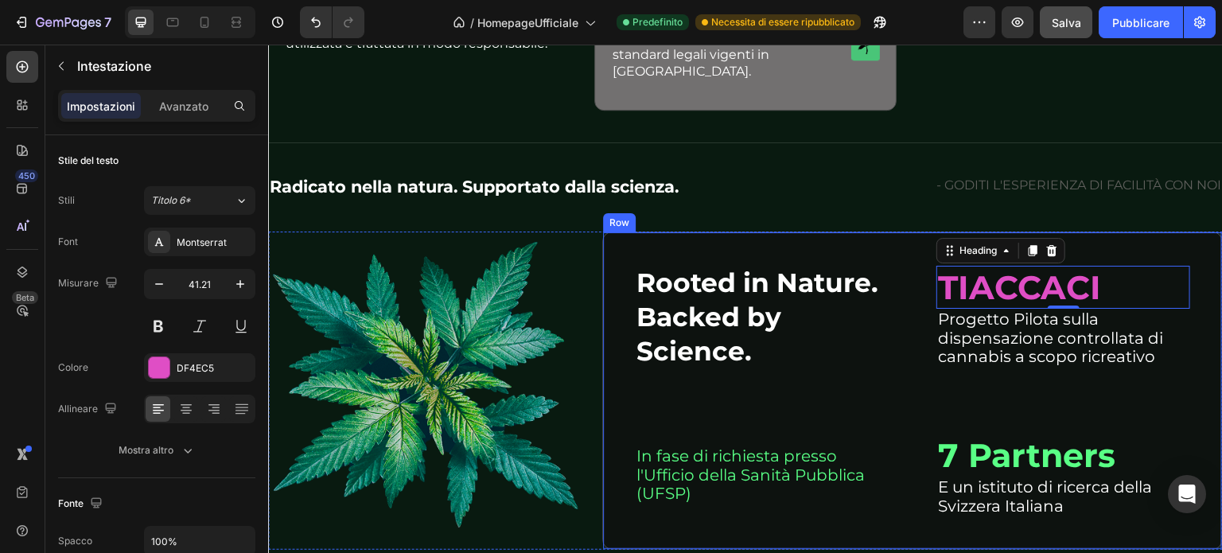
scroll to position [5110, 0]
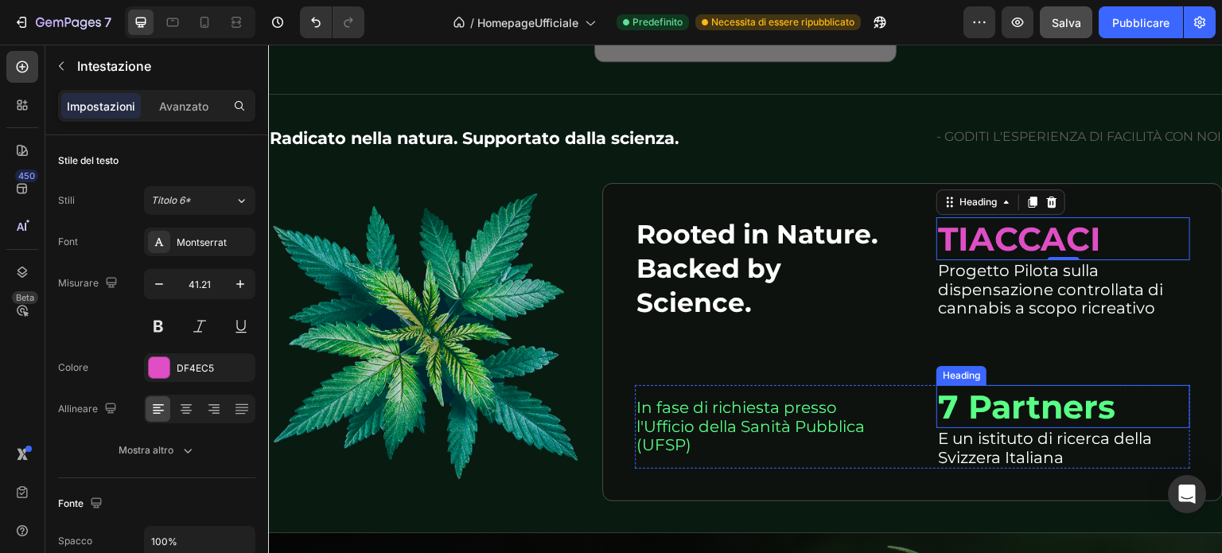
click at [968, 385] on h2 "7 Partners" at bounding box center [1064, 406] width 254 height 43
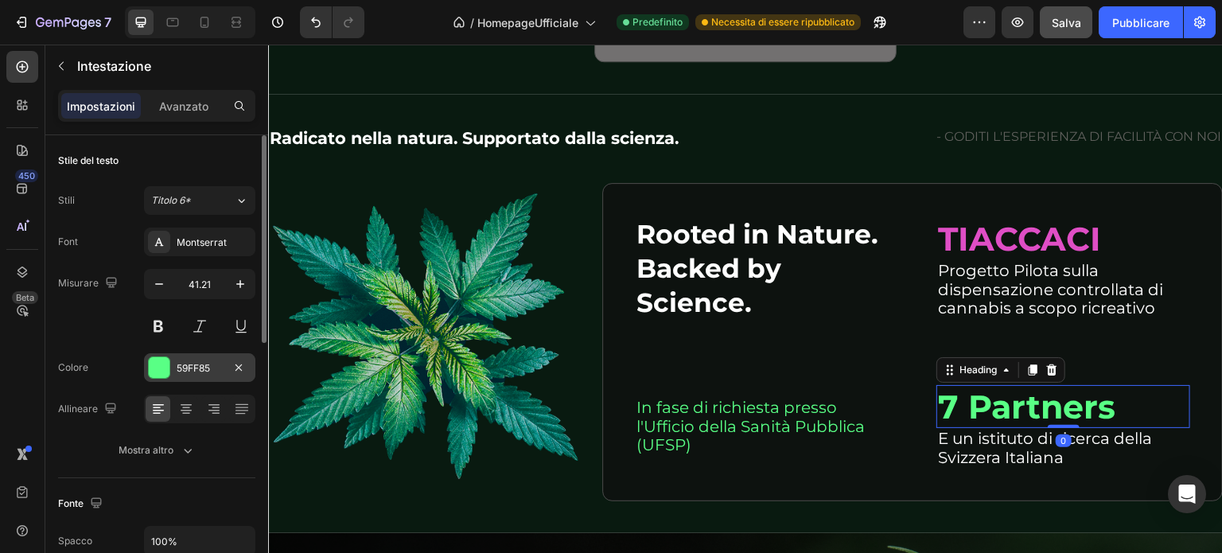
click at [165, 364] on div at bounding box center [159, 367] width 21 height 21
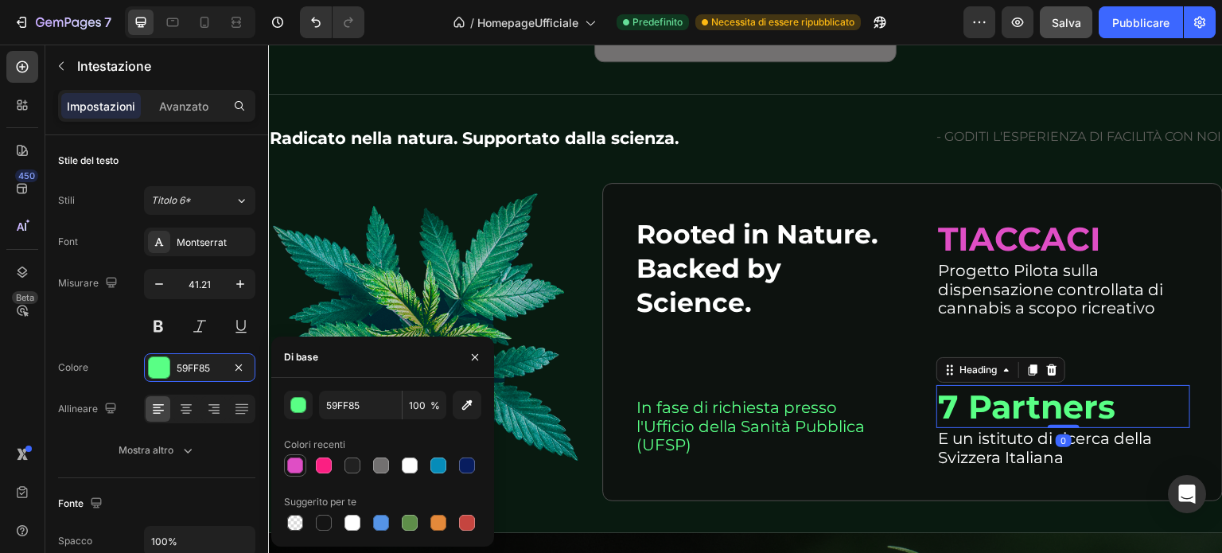
click at [292, 469] on div at bounding box center [295, 466] width 16 height 16
type input "DF4EC5"
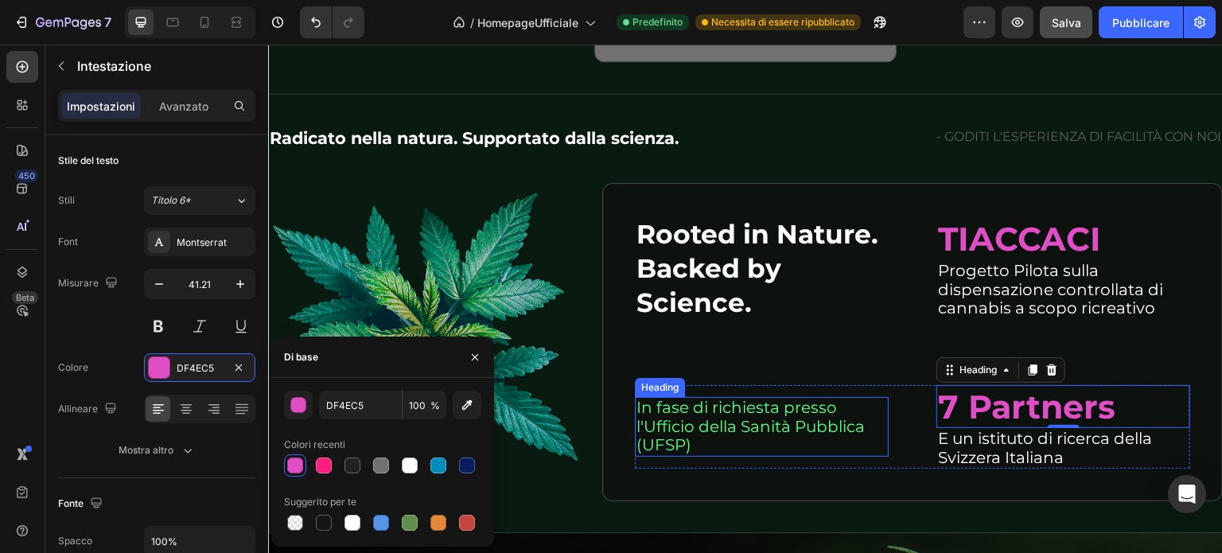
click at [744, 397] on h2 "In fase di richiesta presso l'Ufficio della Sanità Pubblica (UFSP)" at bounding box center [762, 427] width 254 height 60
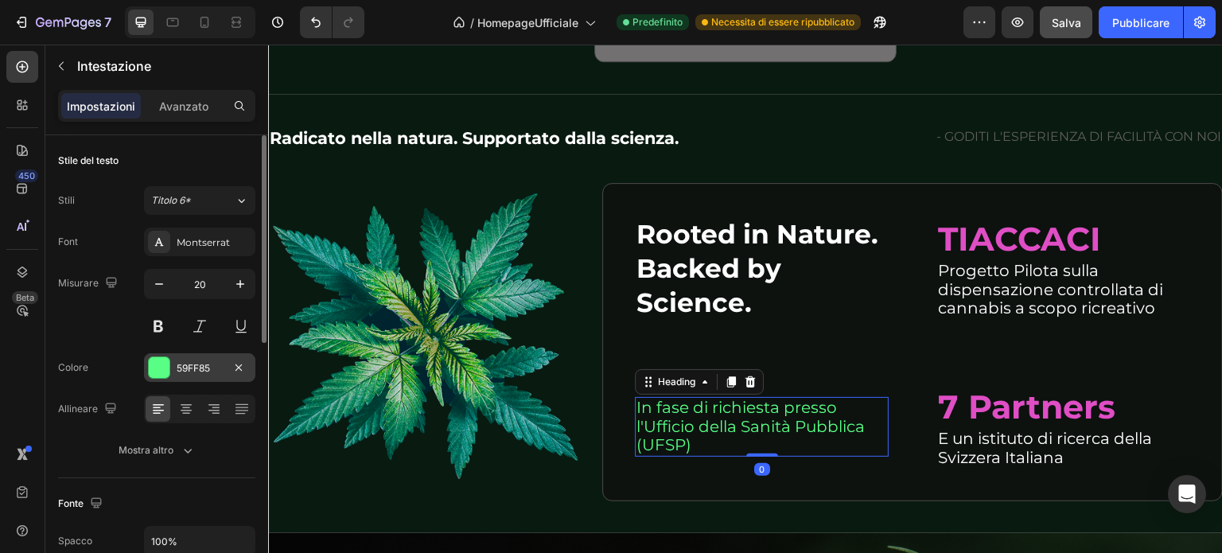
click at [153, 371] on div at bounding box center [159, 367] width 21 height 21
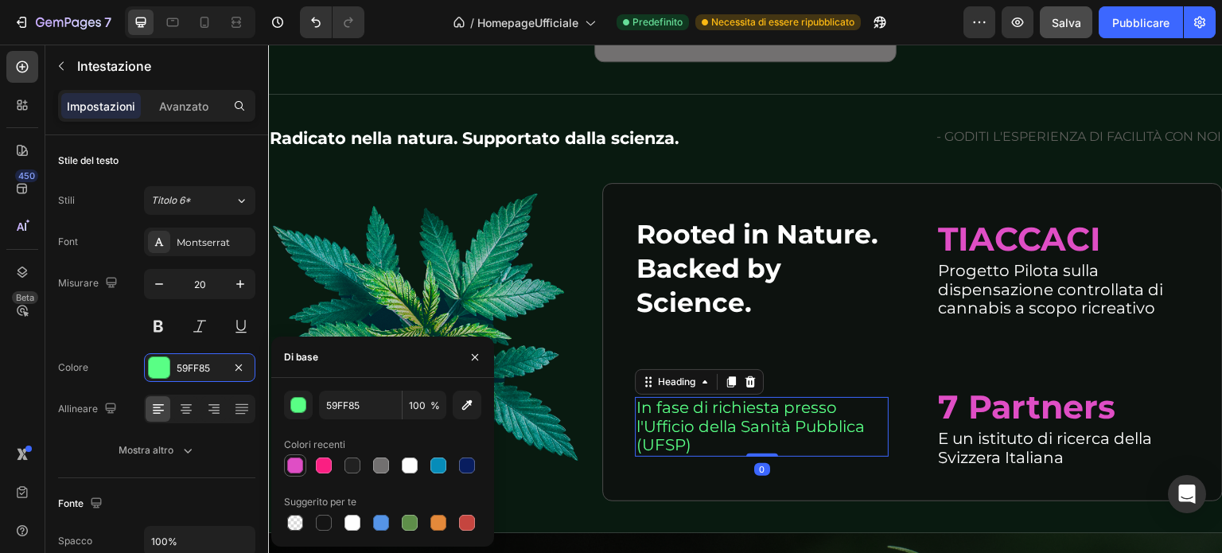
click at [302, 465] on div at bounding box center [295, 466] width 16 height 16
type input "DF4EC5"
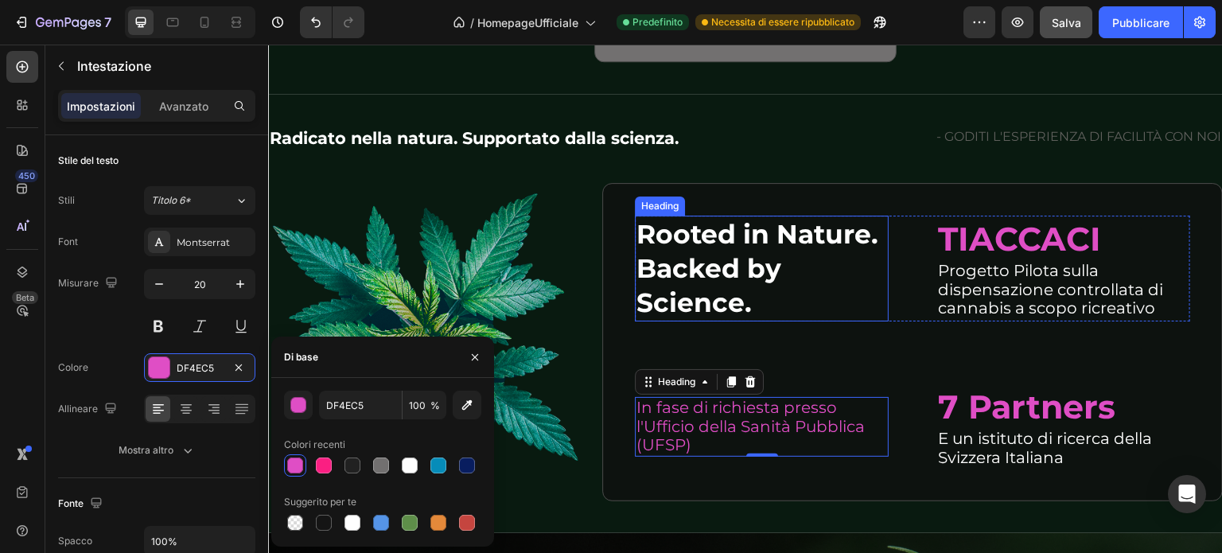
click at [865, 283] on h2 "Rooted in Nature. Backed by Science." at bounding box center [762, 269] width 254 height 106
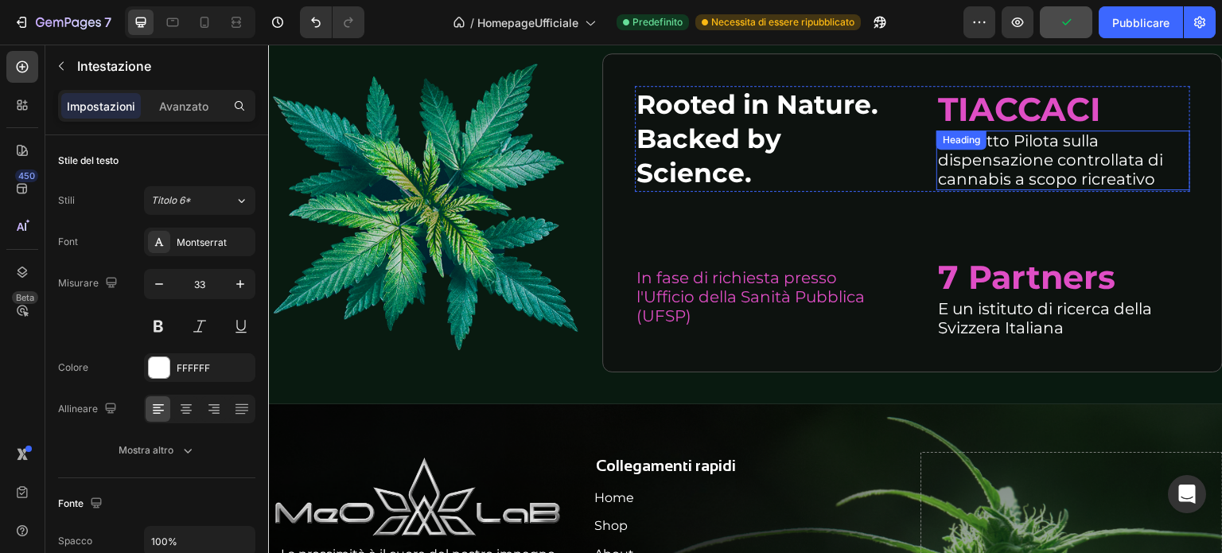
scroll to position [5189, 0]
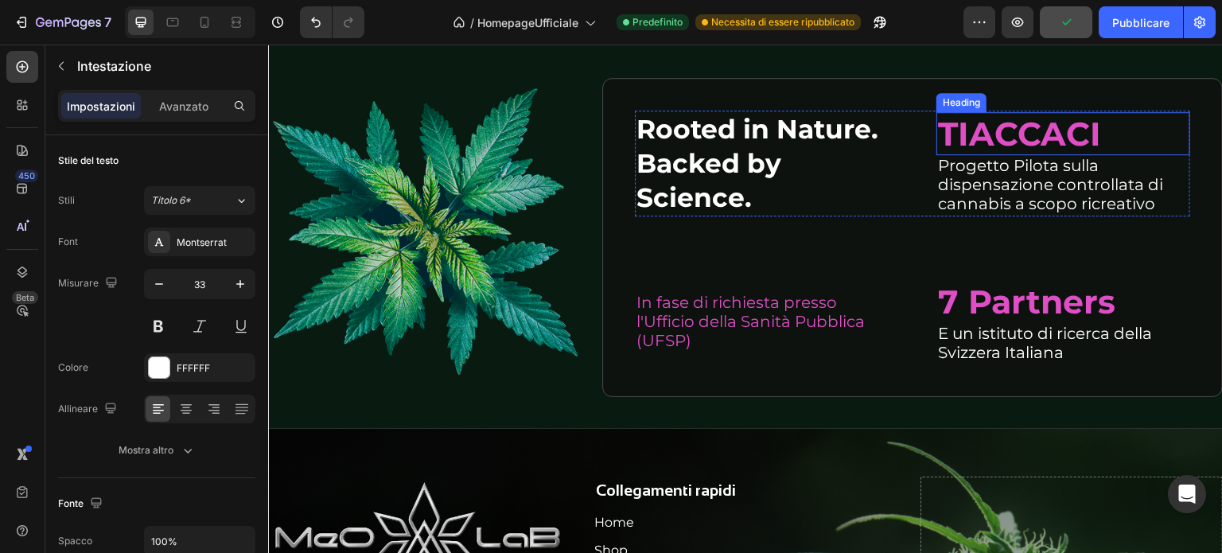
click at [972, 133] on h2 "TIACCACI" at bounding box center [1064, 133] width 254 height 43
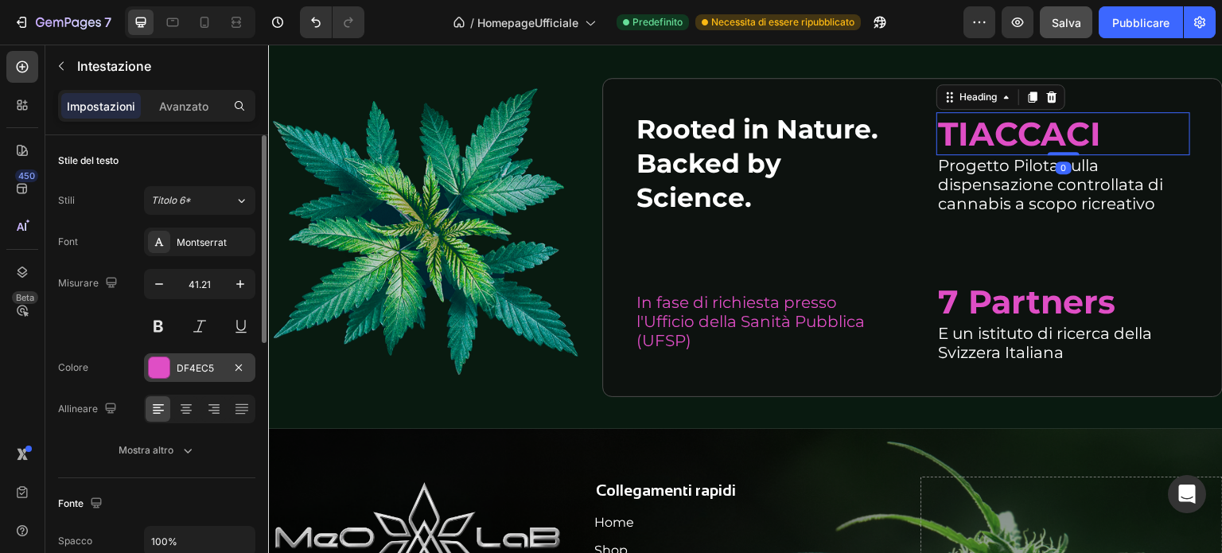
click at [158, 367] on div at bounding box center [159, 367] width 21 height 21
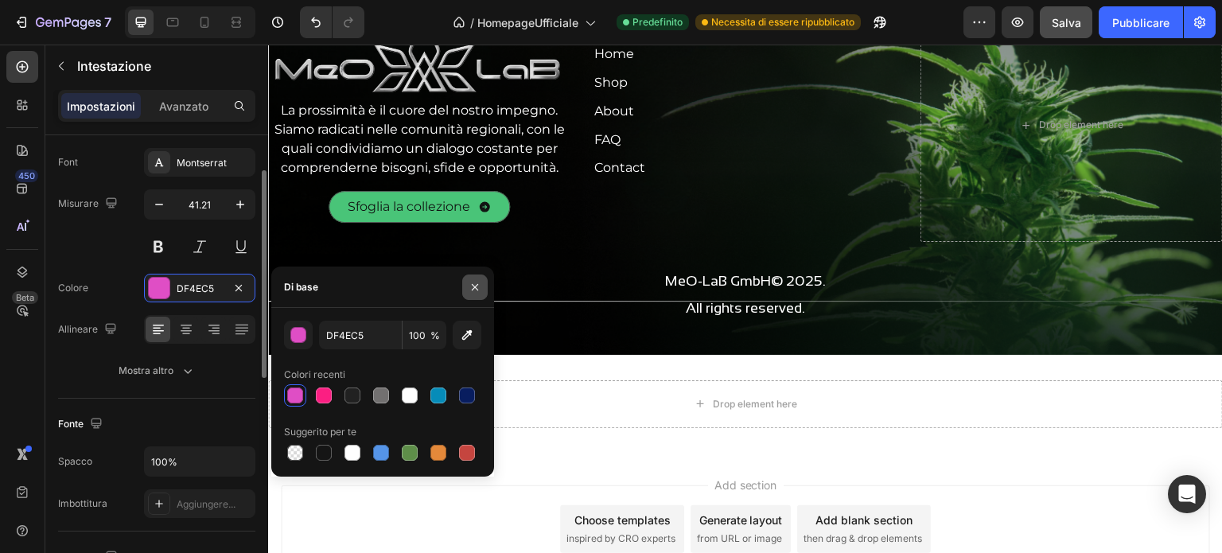
scroll to position [5667, 0]
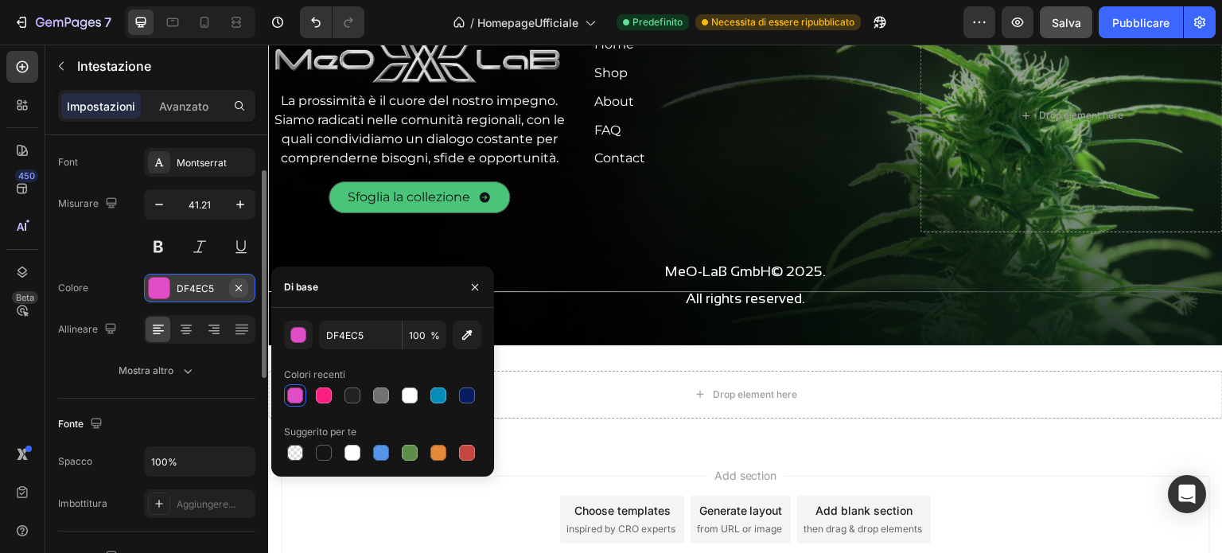
click at [236, 282] on icon "button" at bounding box center [238, 288] width 13 height 13
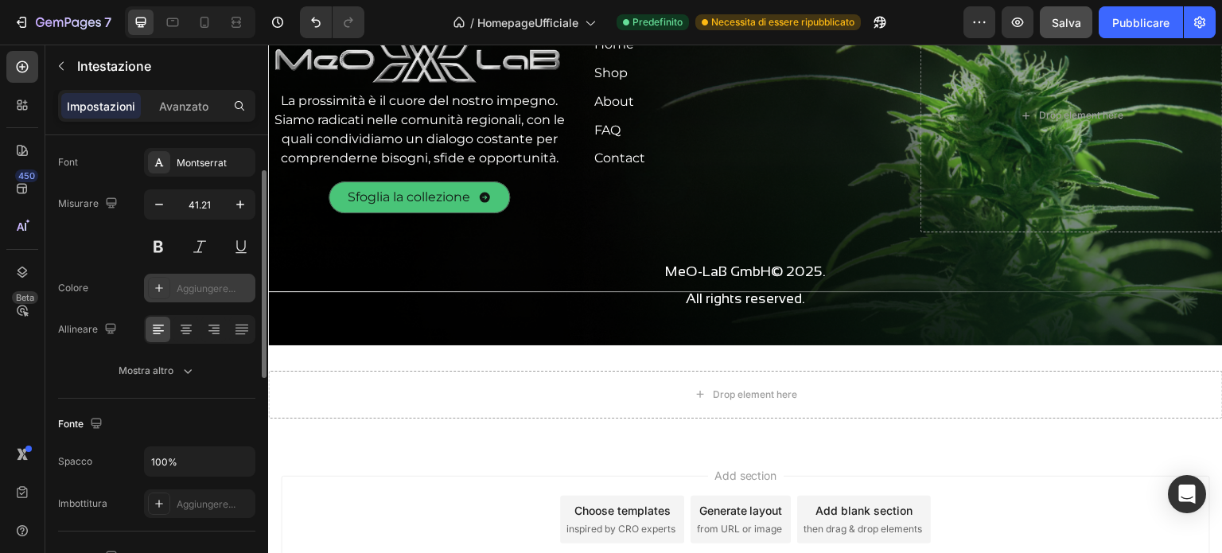
click at [201, 292] on font "Aggiungere..." at bounding box center [206, 288] width 59 height 12
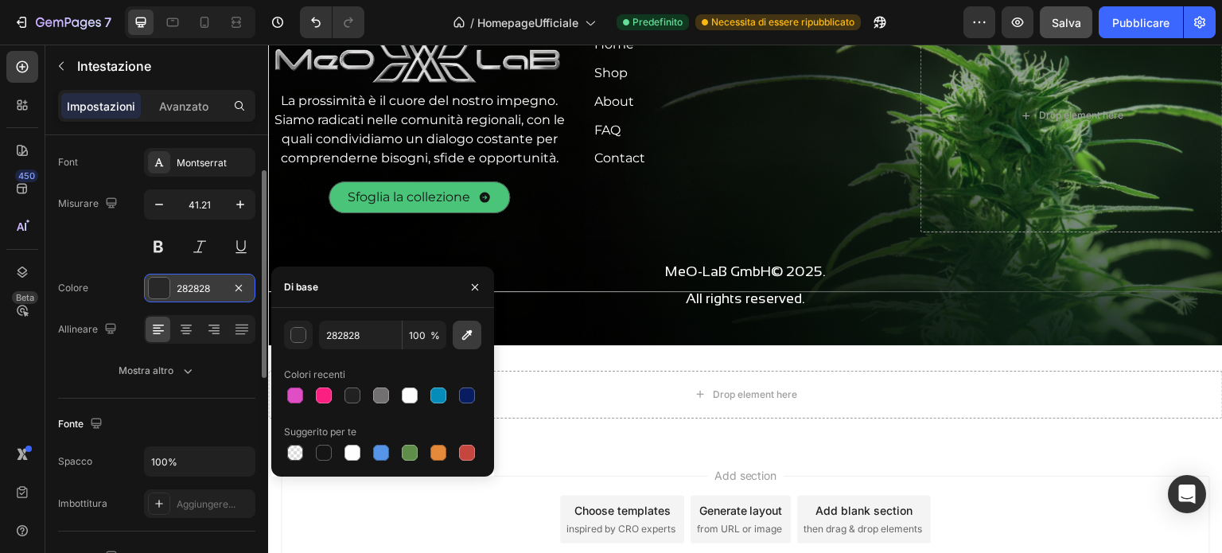
click at [470, 332] on icon "button" at bounding box center [467, 335] width 10 height 10
type input "49C478"
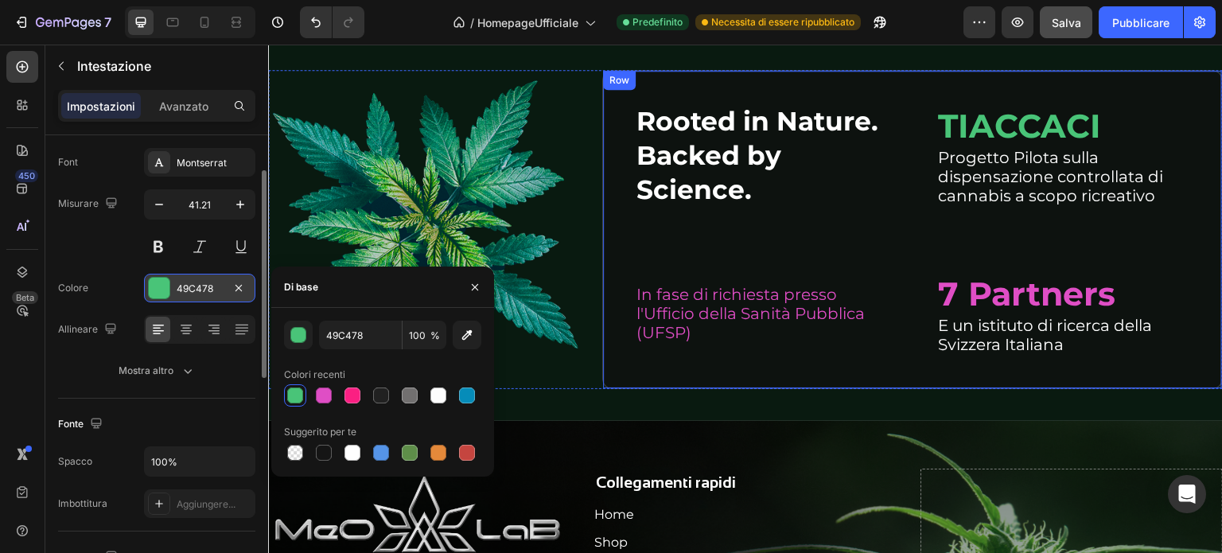
scroll to position [5118, 0]
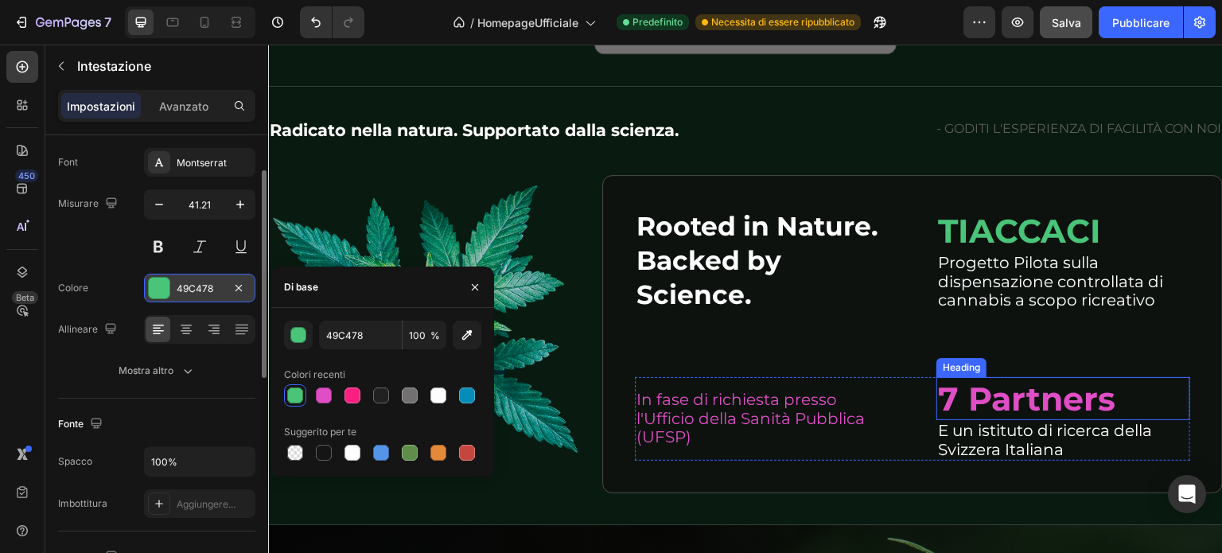
click at [958, 377] on h2 "7 Partners" at bounding box center [1064, 398] width 254 height 43
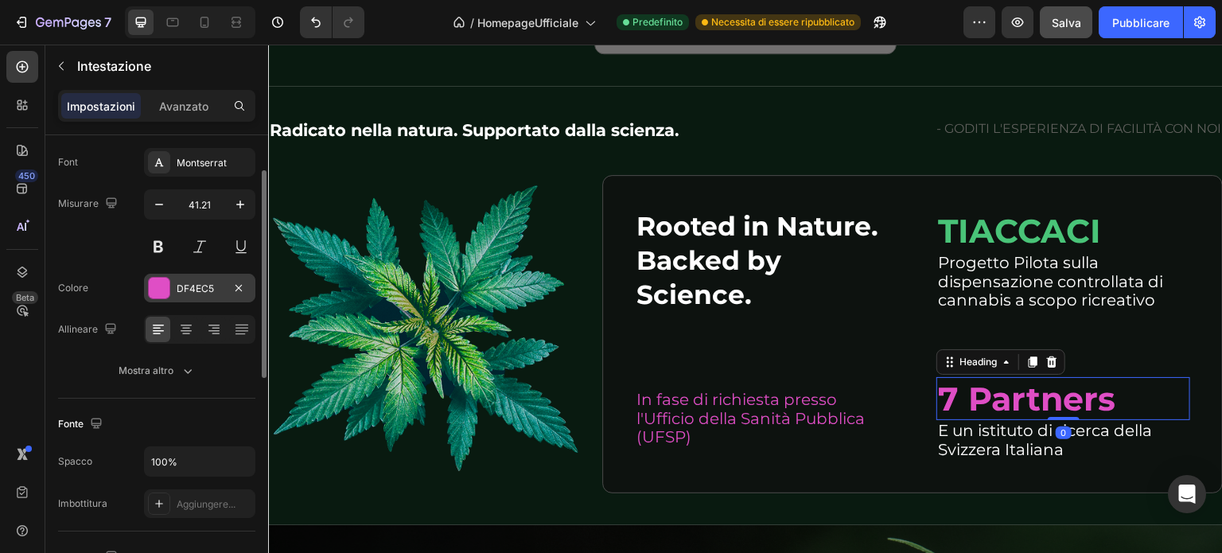
click at [155, 296] on div at bounding box center [159, 288] width 21 height 21
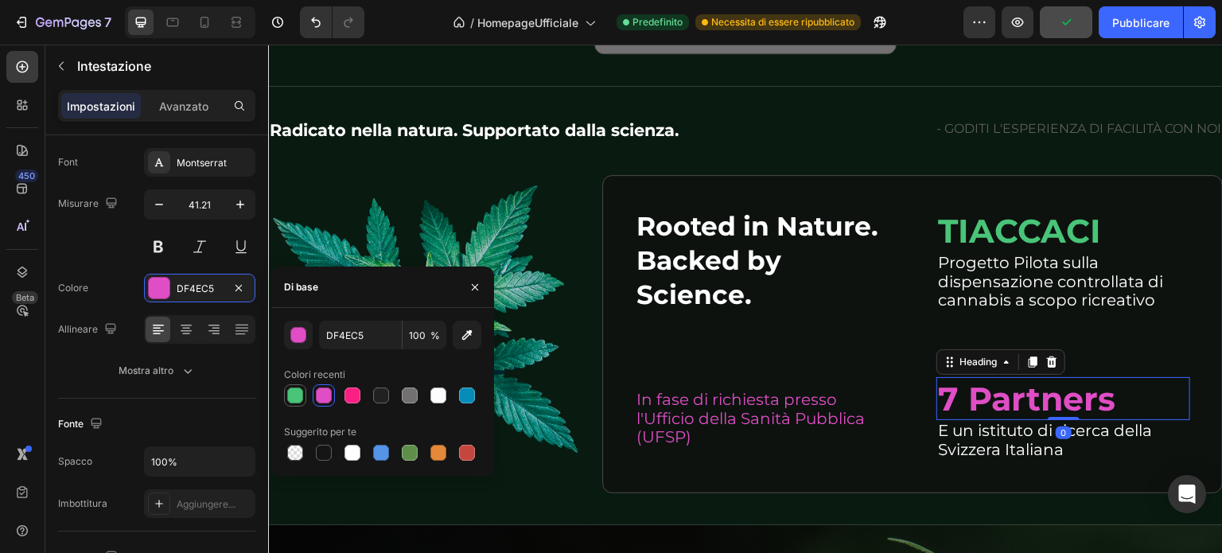
click at [294, 391] on div at bounding box center [295, 396] width 16 height 16
type input "49C478"
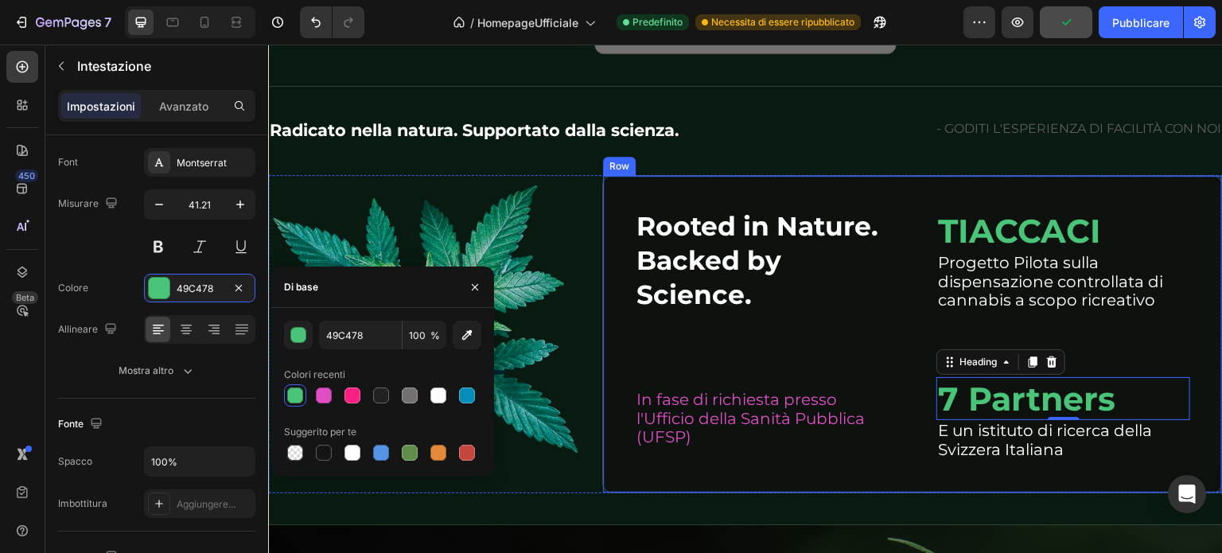
click at [651, 390] on h2 "In fase di richiesta presso l'Ufficio della Sanità Pubblica (UFSP)" at bounding box center [762, 419] width 254 height 60
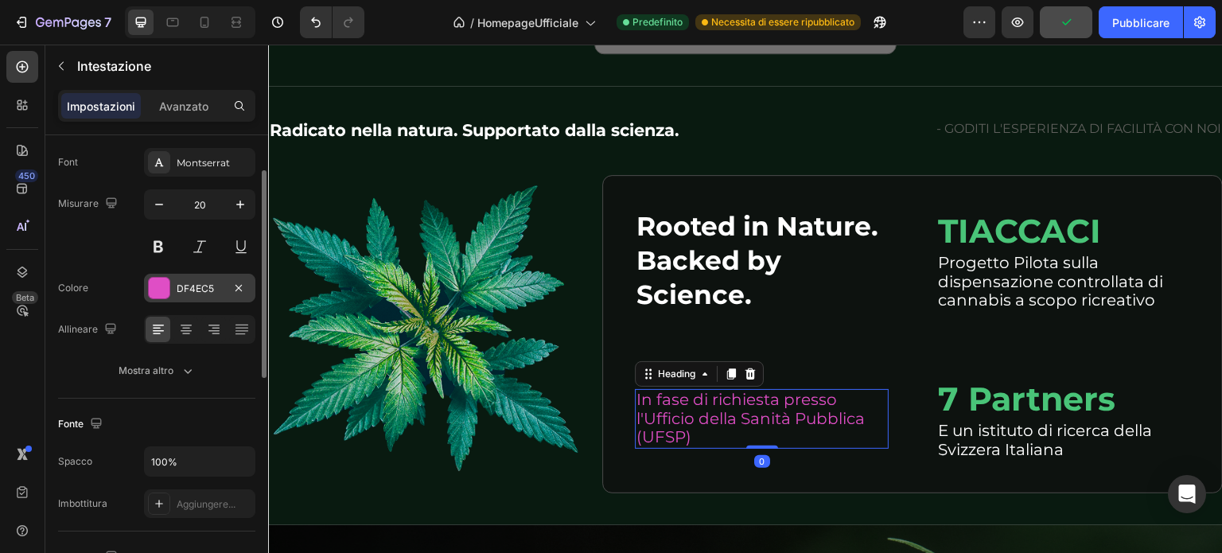
click at [167, 289] on div at bounding box center [159, 288] width 21 height 21
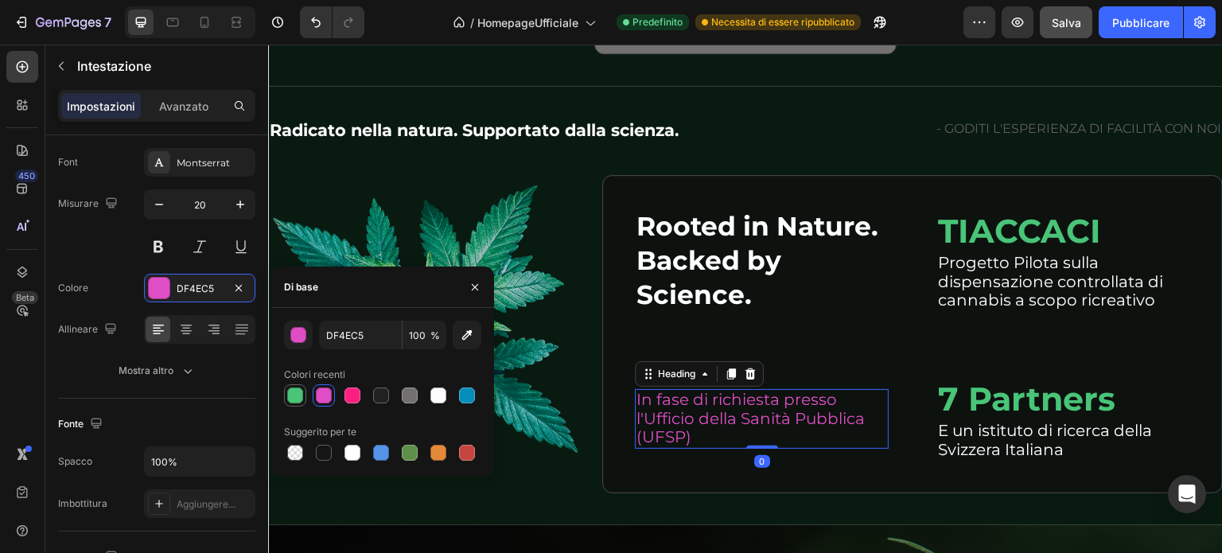
click at [296, 395] on div at bounding box center [295, 396] width 16 height 16
type input "49C478"
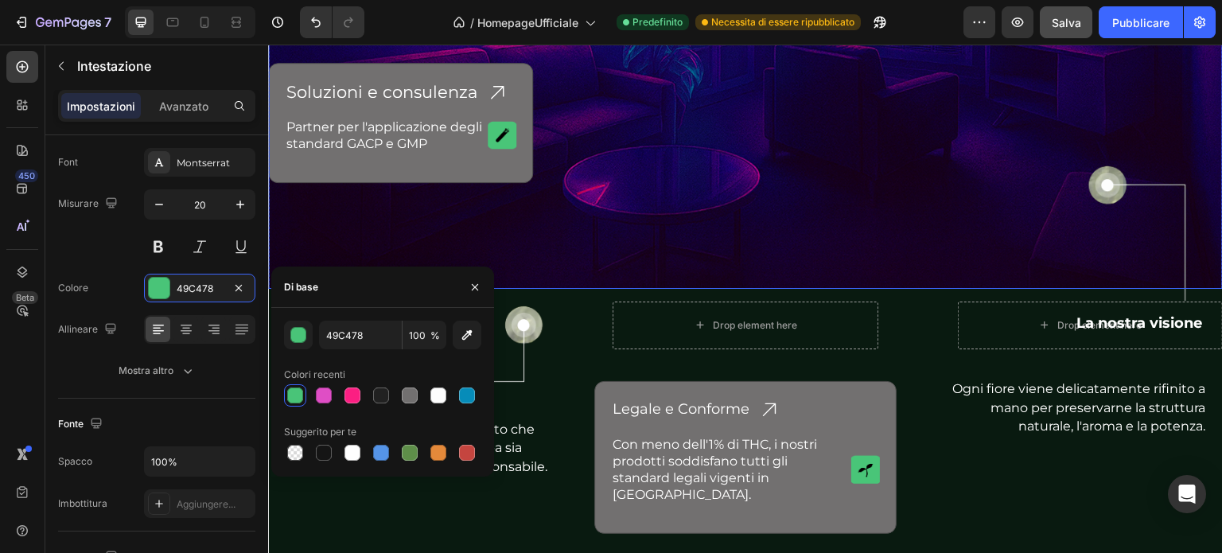
scroll to position [4640, 0]
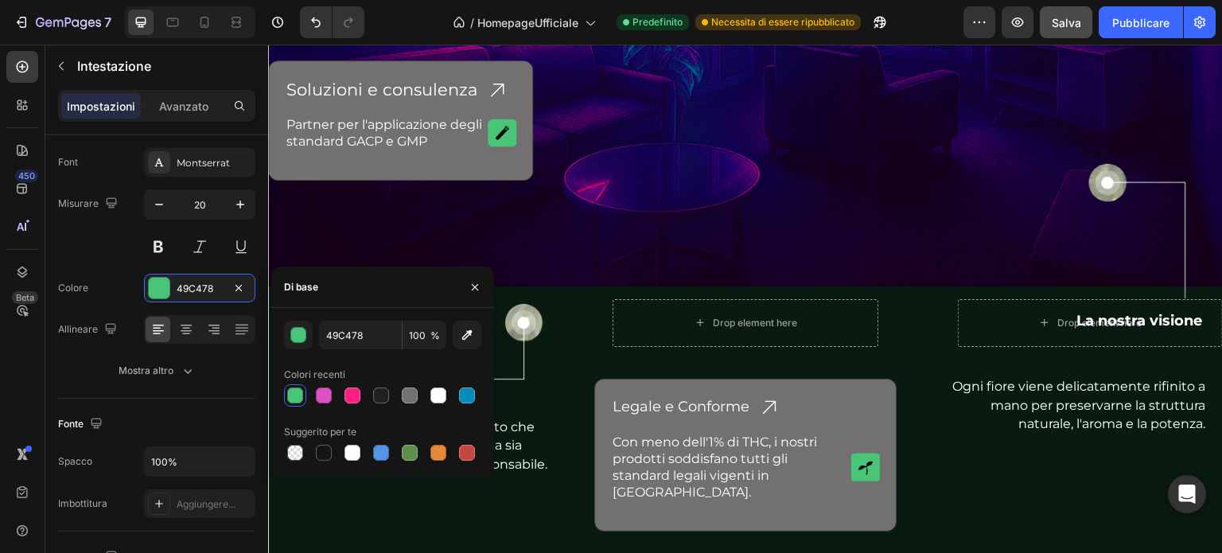
click at [300, 395] on div at bounding box center [295, 396] width 16 height 16
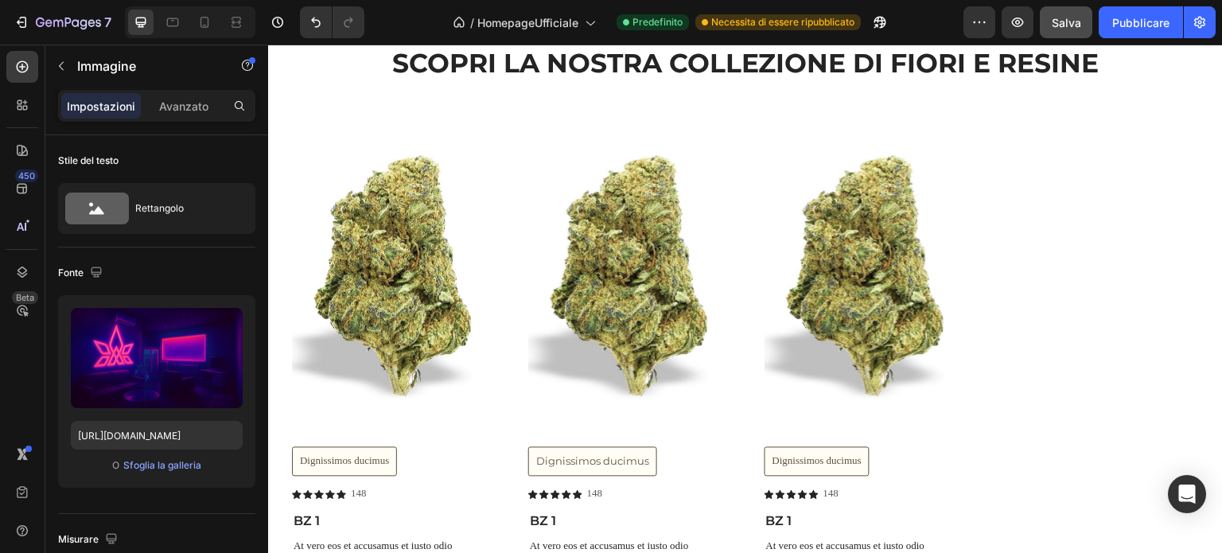
scroll to position [1194, 0]
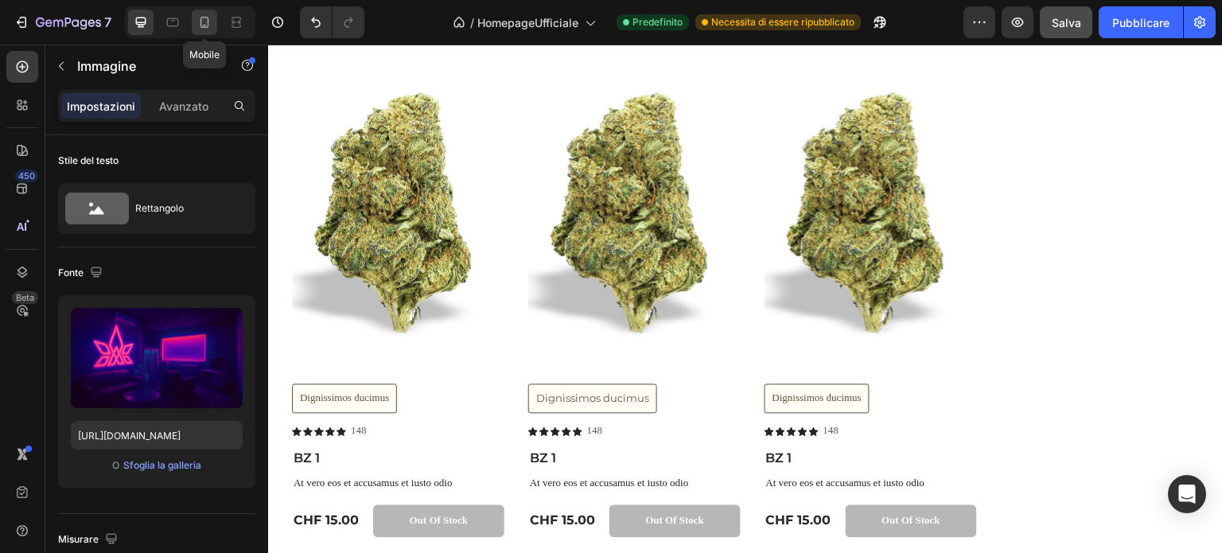
click at [208, 21] on icon at bounding box center [205, 22] width 9 height 11
type input "100"
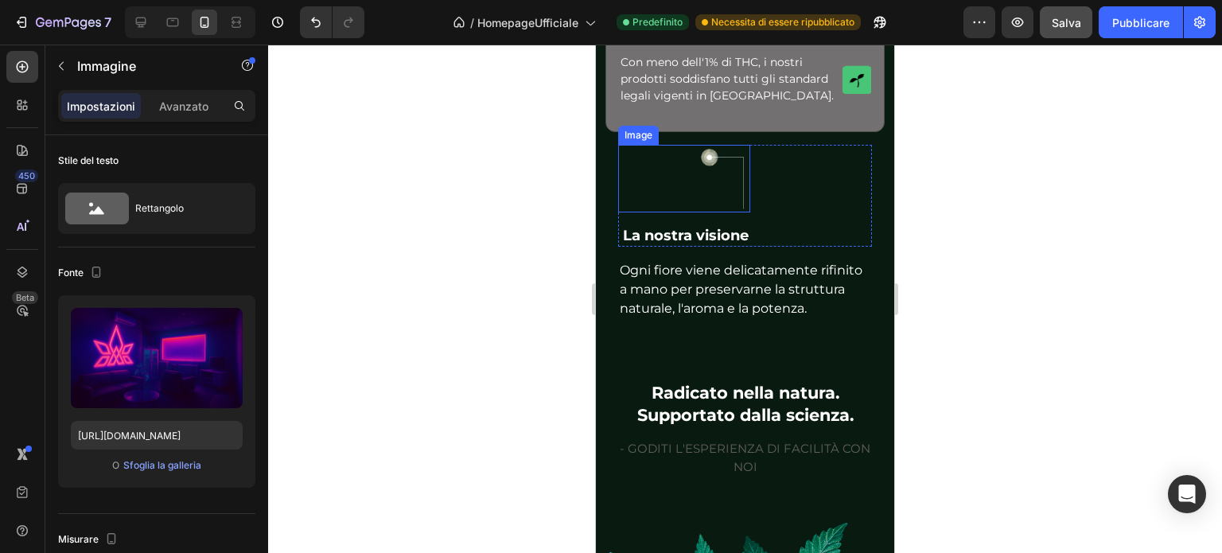
scroll to position [4848, 0]
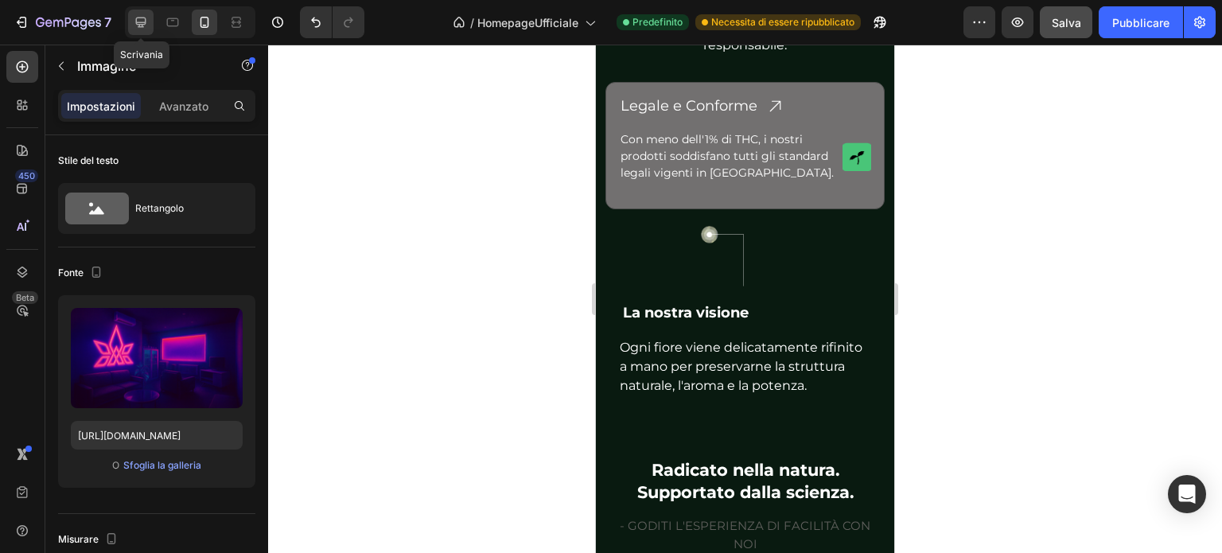
click at [136, 22] on icon at bounding box center [141, 23] width 10 height 10
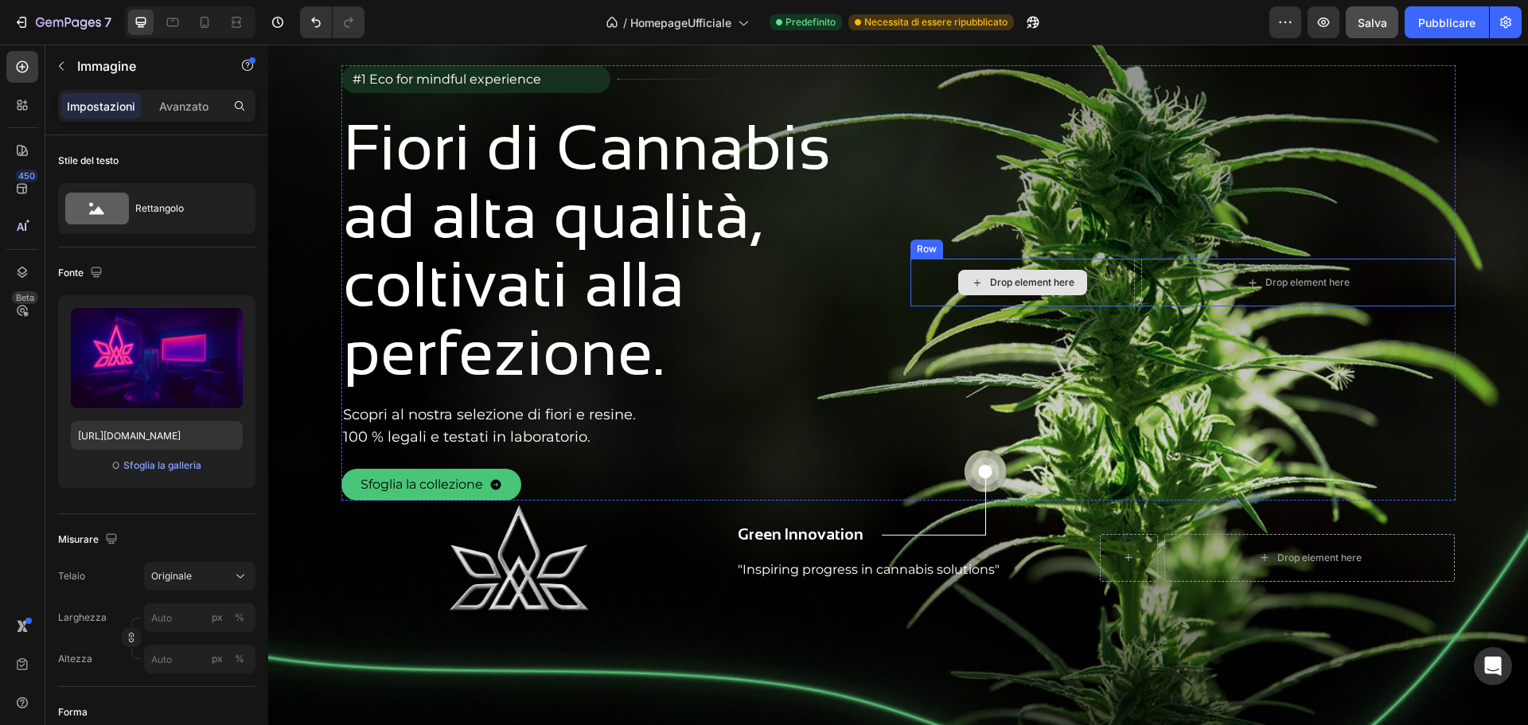
scroll to position [239, 0]
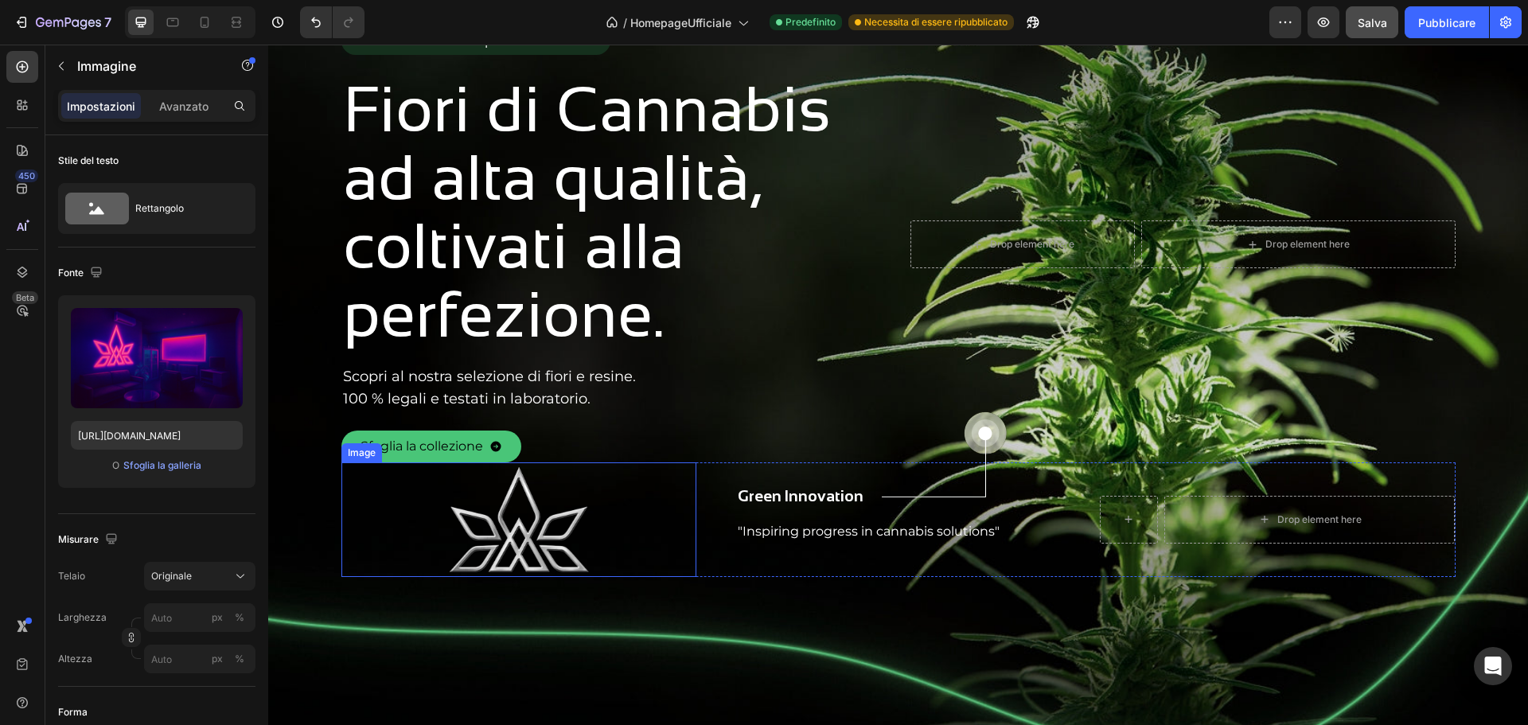
click at [519, 532] on img at bounding box center [519, 519] width 142 height 115
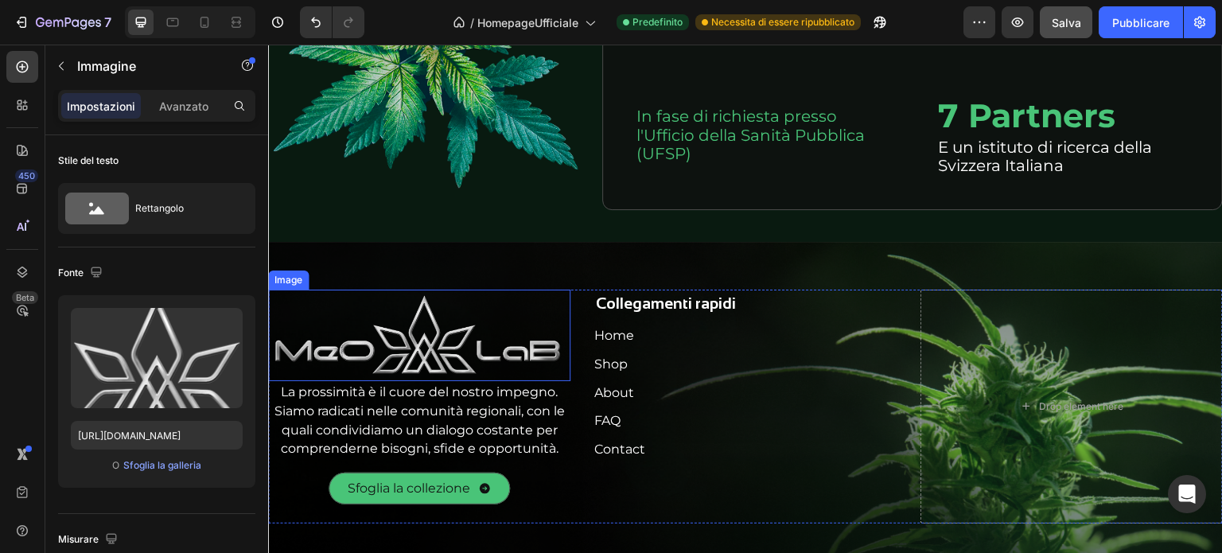
scroll to position [5582, 0]
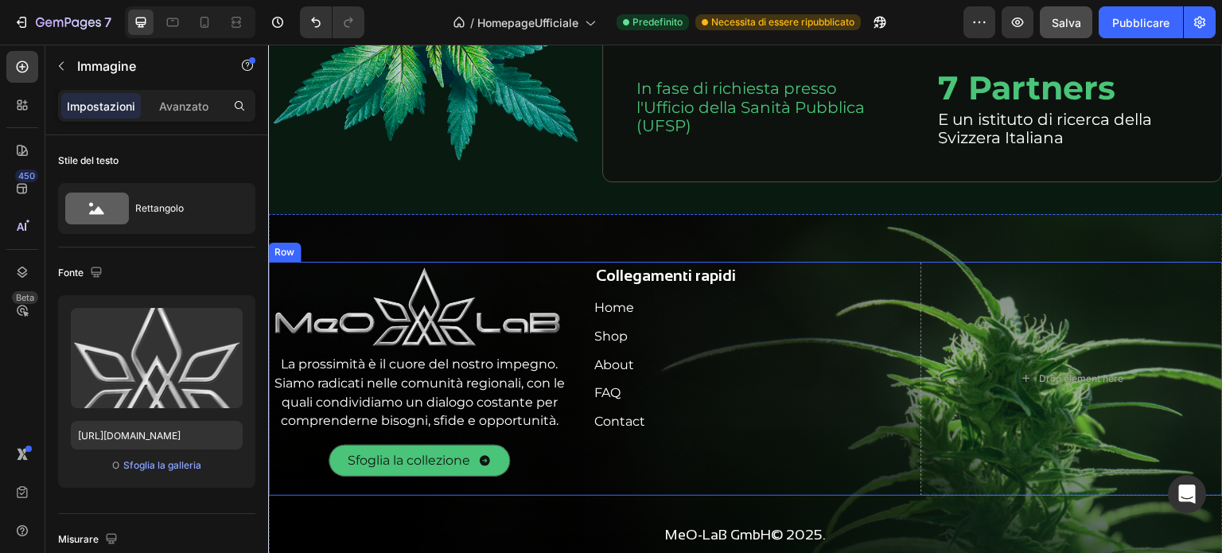
click at [571, 278] on div "Image La prossimità è il cuore del nostro impegno. Siamo radicati nelle comunit…" at bounding box center [745, 379] width 955 height 234
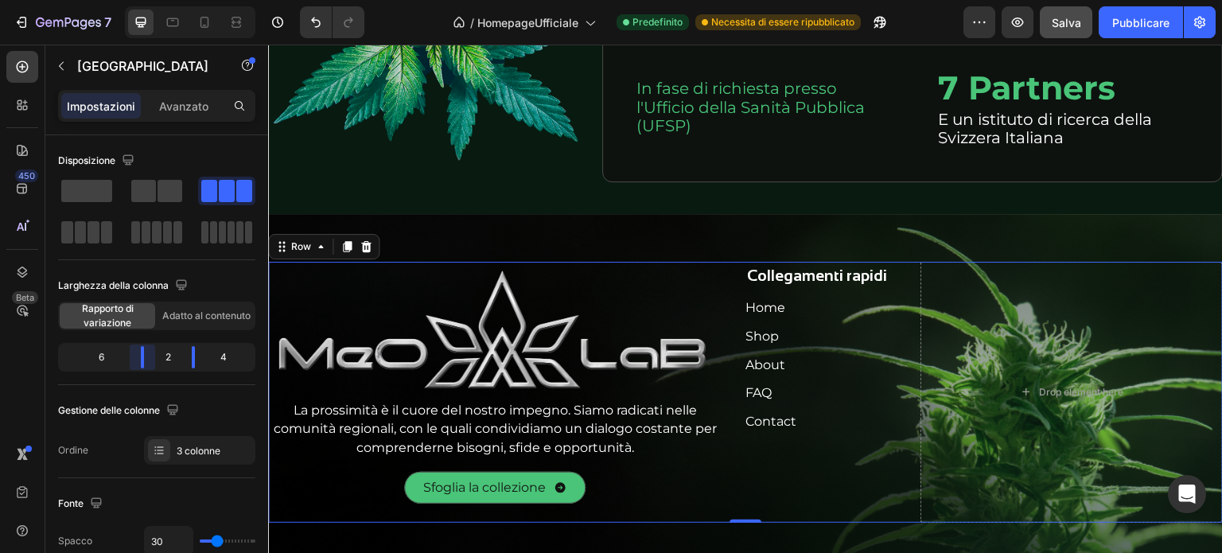
drag, startPoint x: 122, startPoint y: 356, endPoint x: 201, endPoint y: 340, distance: 80.4
click at [153, 0] on body "7 Version history / HomepageUfficiale Predefinito Necessita di essere ripubblic…" at bounding box center [611, 0] width 1222 height 0
click at [485, 360] on img at bounding box center [495, 331] width 454 height 138
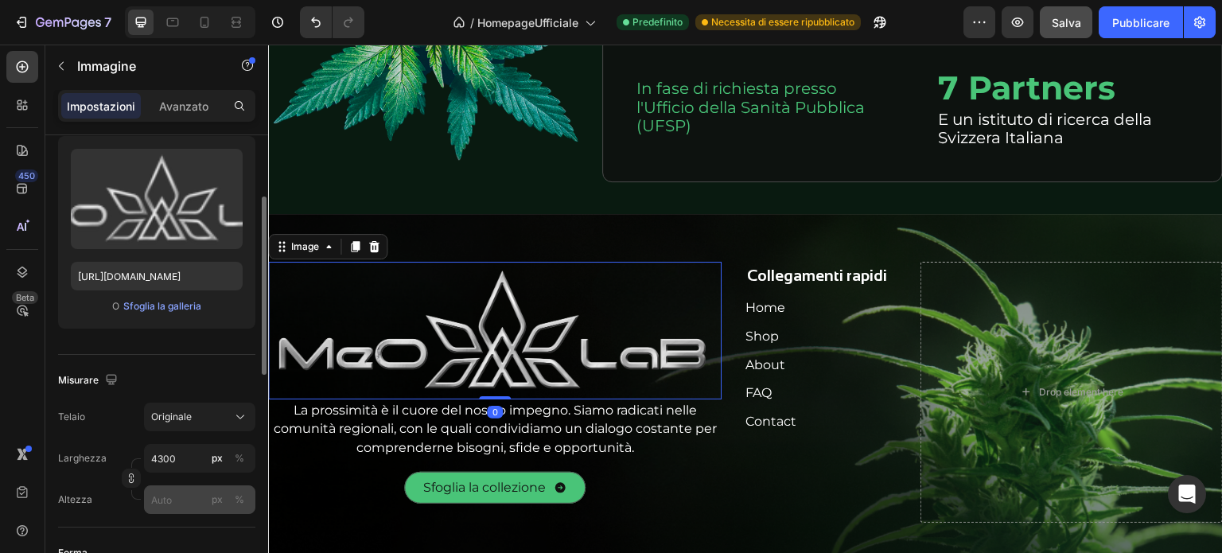
scroll to position [239, 0]
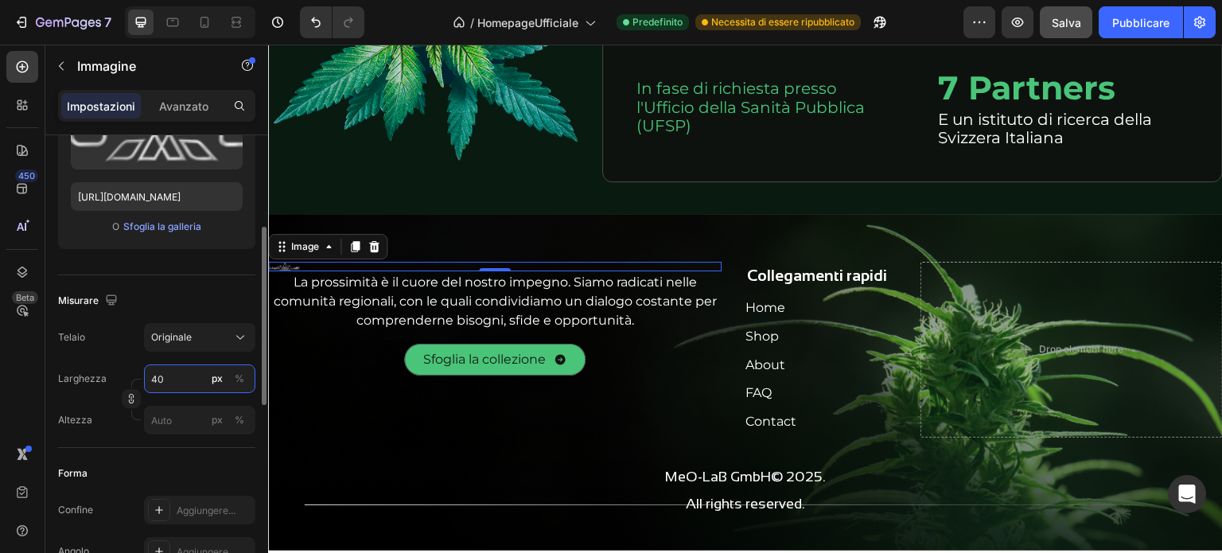
type input "4"
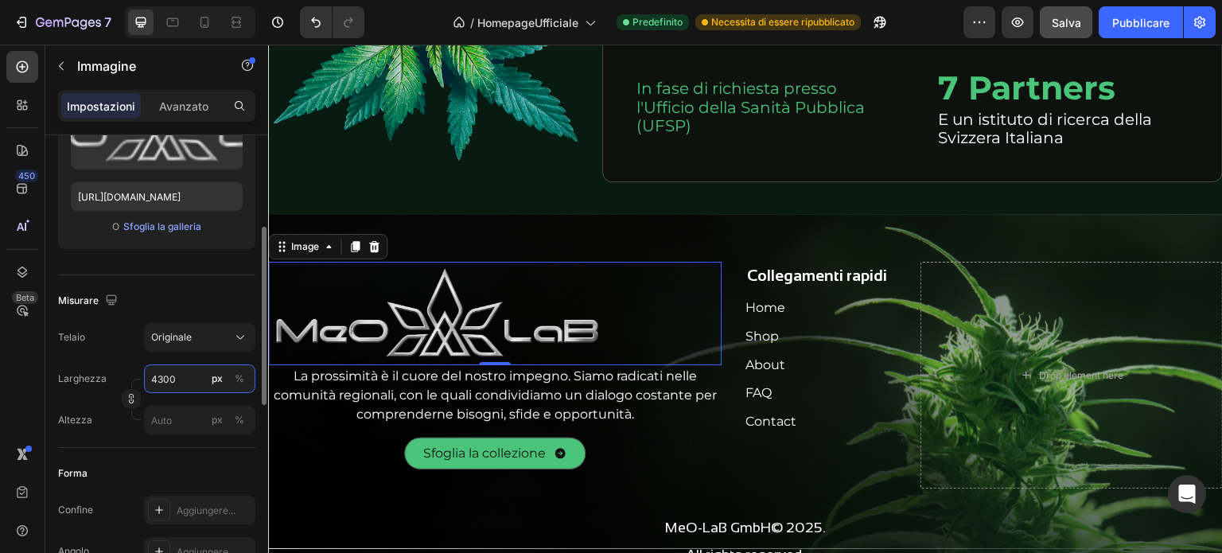
type input "430"
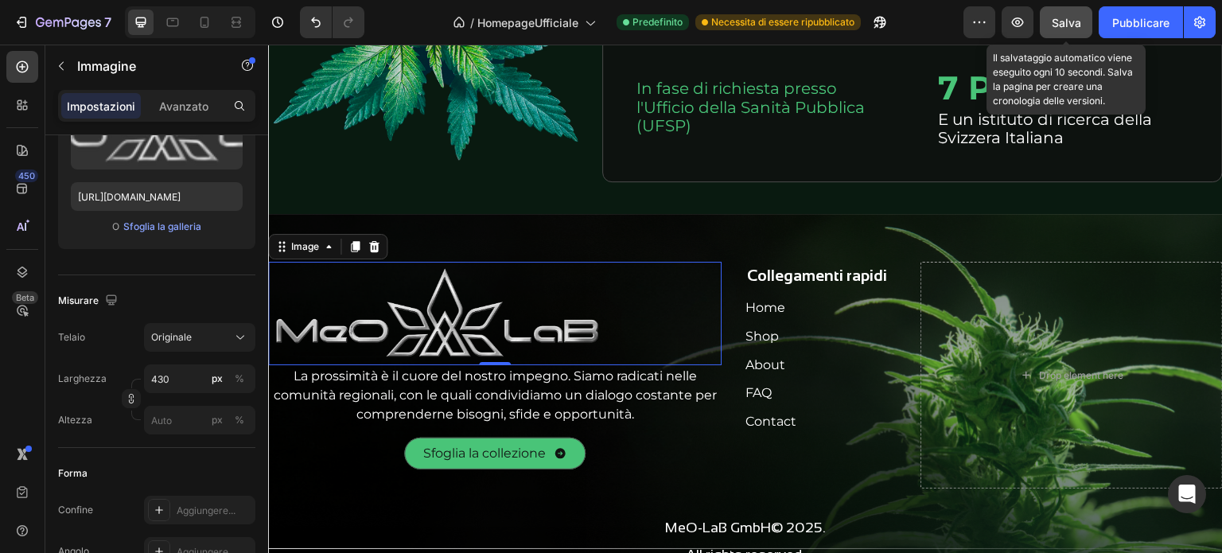
click at [1076, 22] on font "Salva" at bounding box center [1066, 23] width 29 height 14
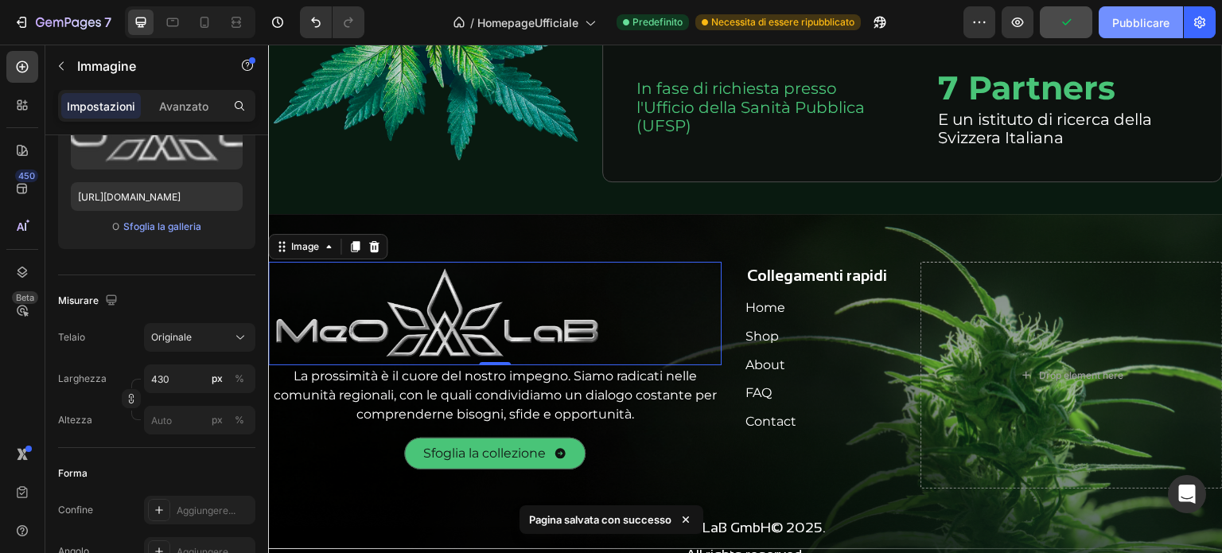
click at [1131, 25] on font "Pubblicare" at bounding box center [1140, 23] width 57 height 14
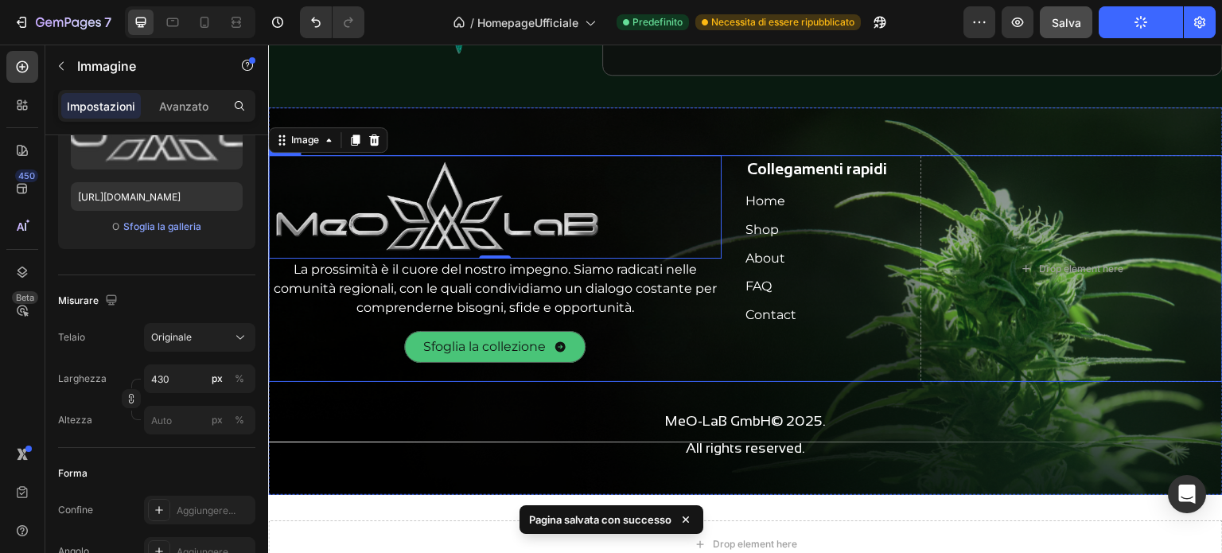
scroll to position [5662, 0]
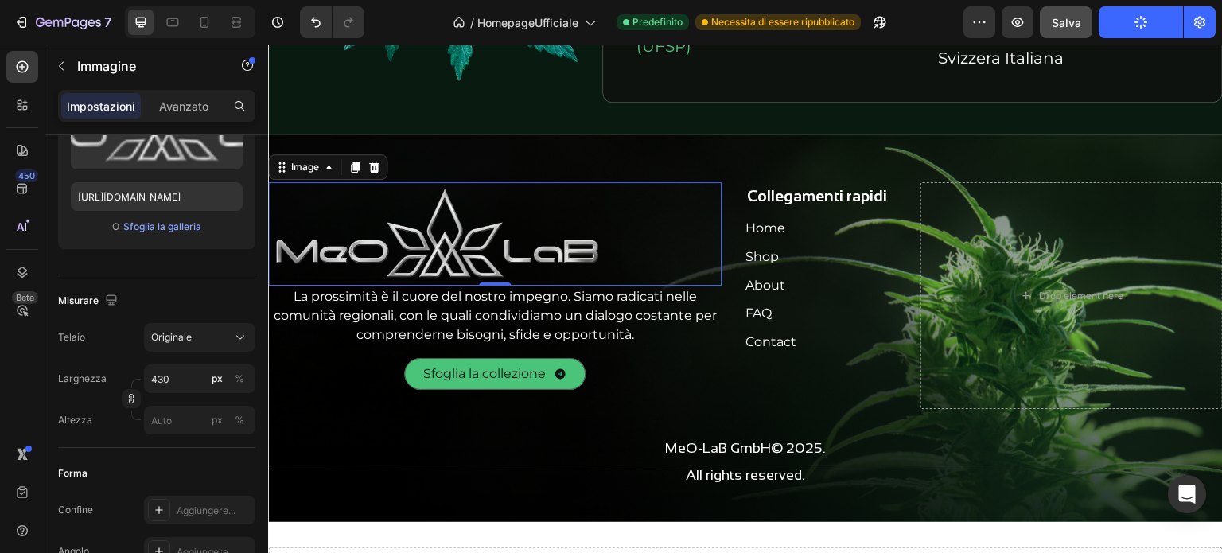
click at [429, 244] on img at bounding box center [439, 233] width 342 height 103
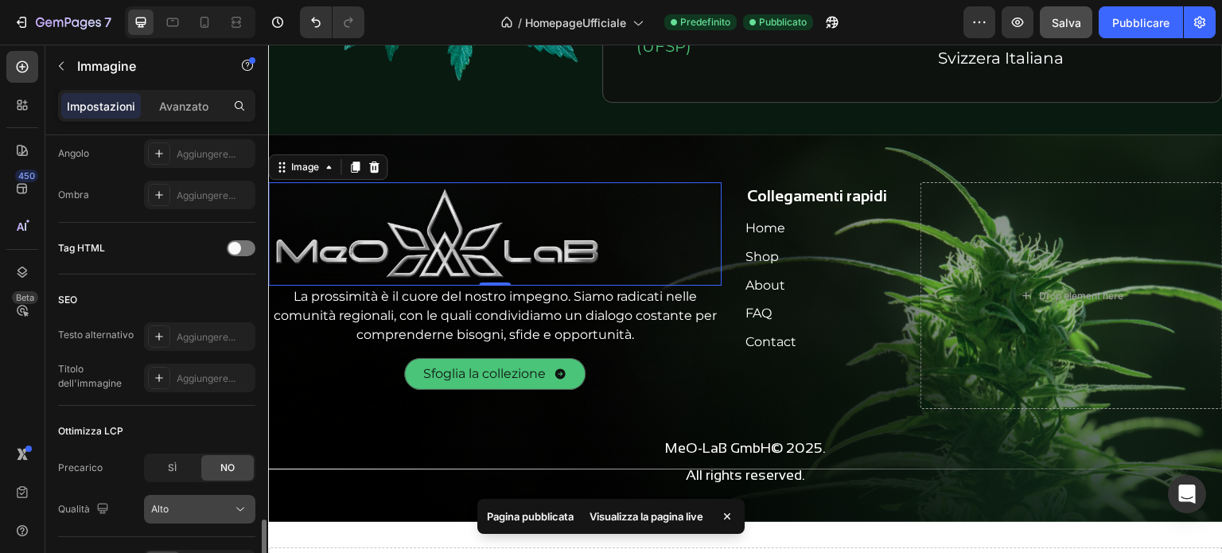
scroll to position [737, 0]
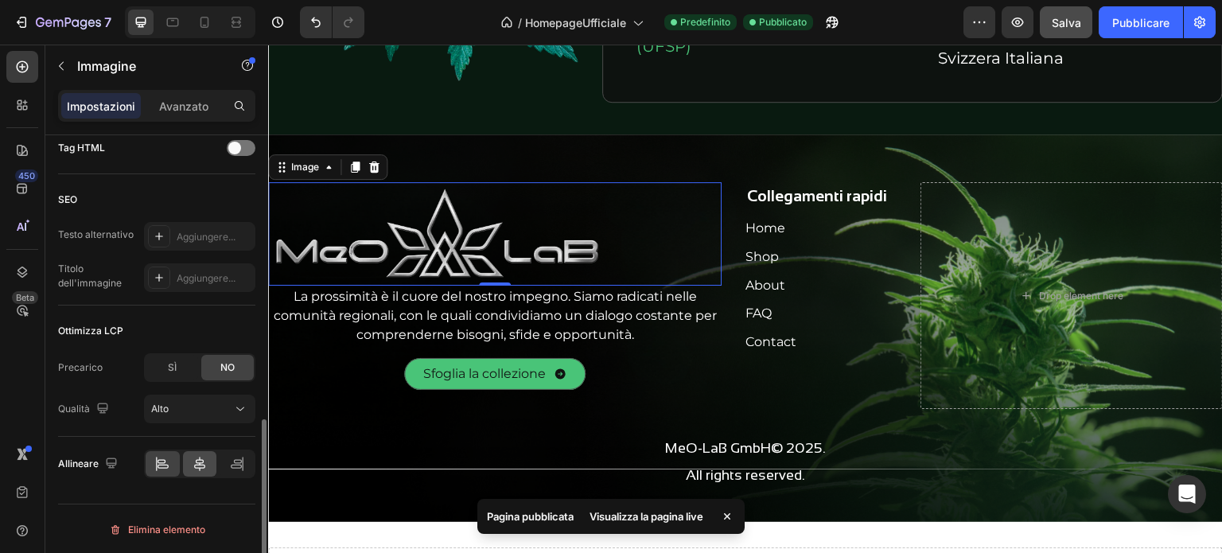
click at [201, 470] on div at bounding box center [200, 463] width 34 height 25
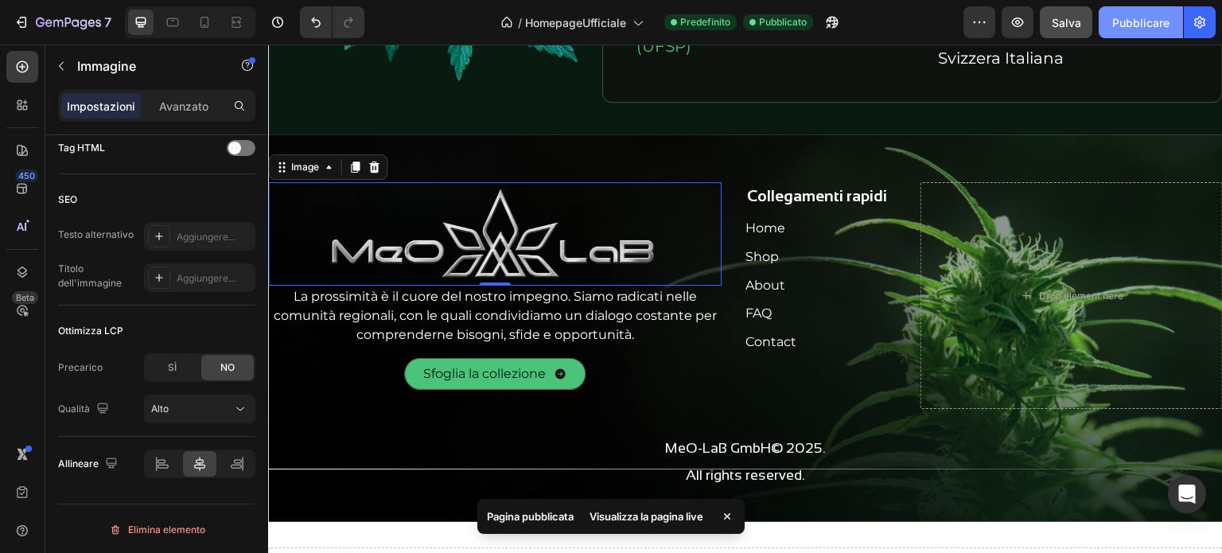
click at [1133, 21] on font "Pubblicare" at bounding box center [1140, 23] width 57 height 14
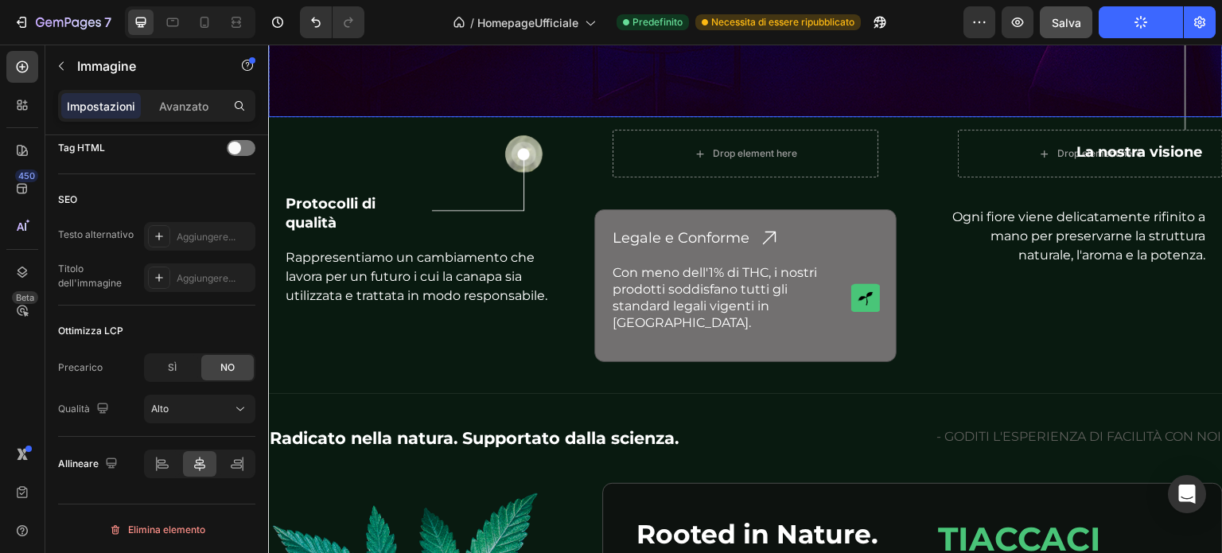
scroll to position [4889, 0]
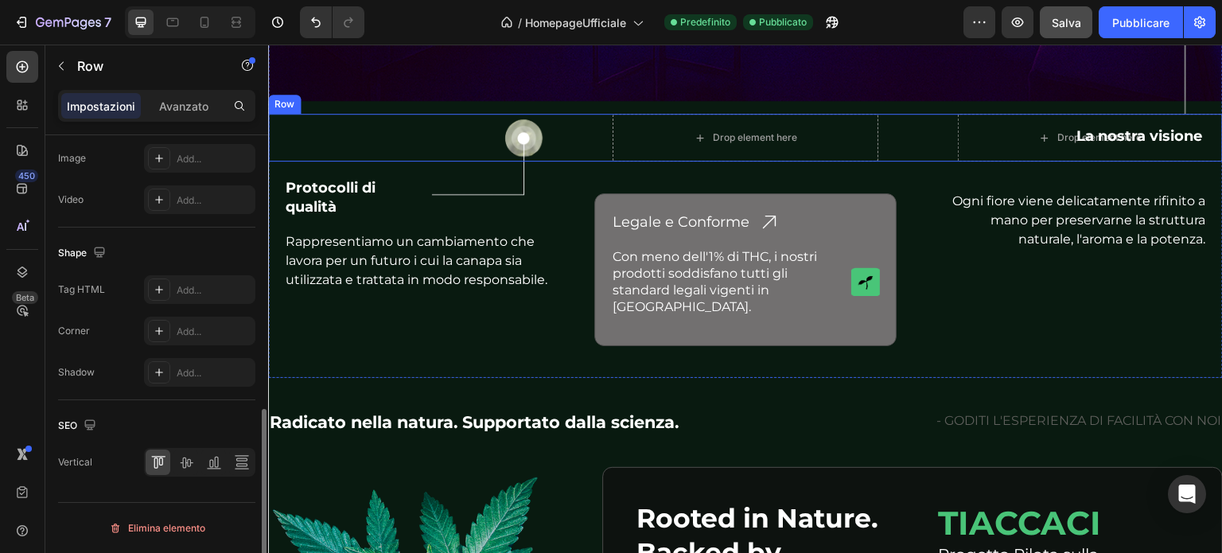
click at [363, 123] on div "Soluzioni e consulenza Heading Icon Row Partner per l'applicazione degli standa…" at bounding box center [400, 138] width 265 height 48
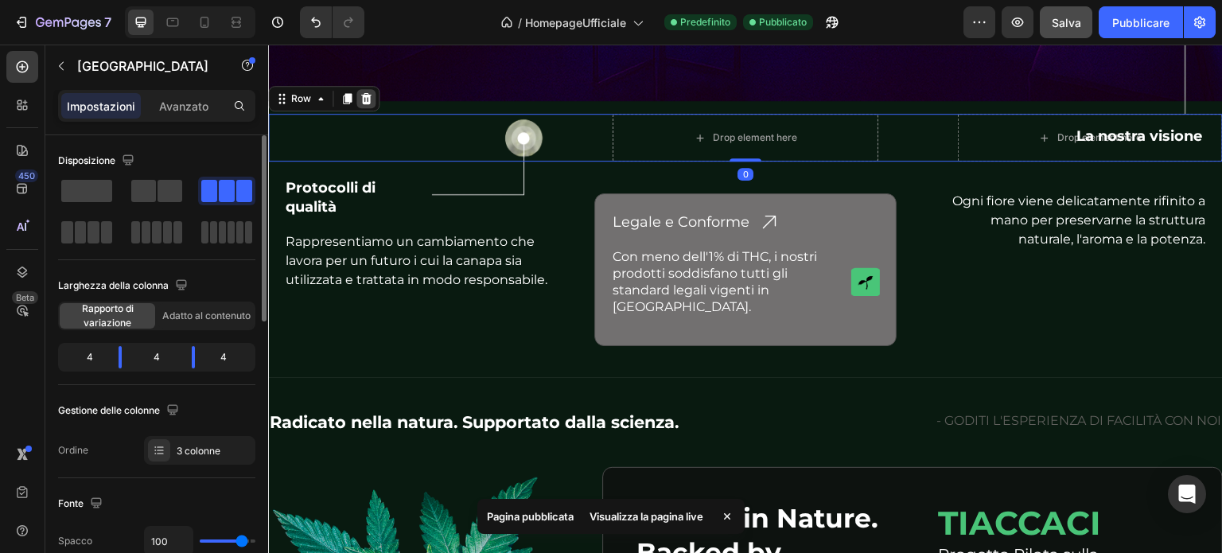
click at [369, 92] on icon at bounding box center [366, 98] width 13 height 13
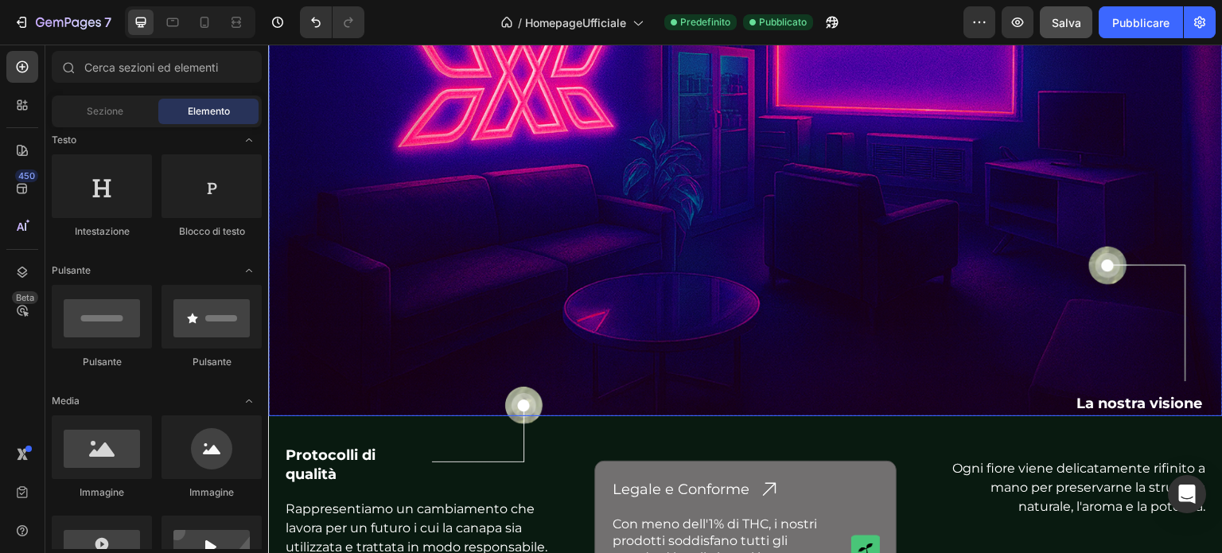
scroll to position [4810, 0]
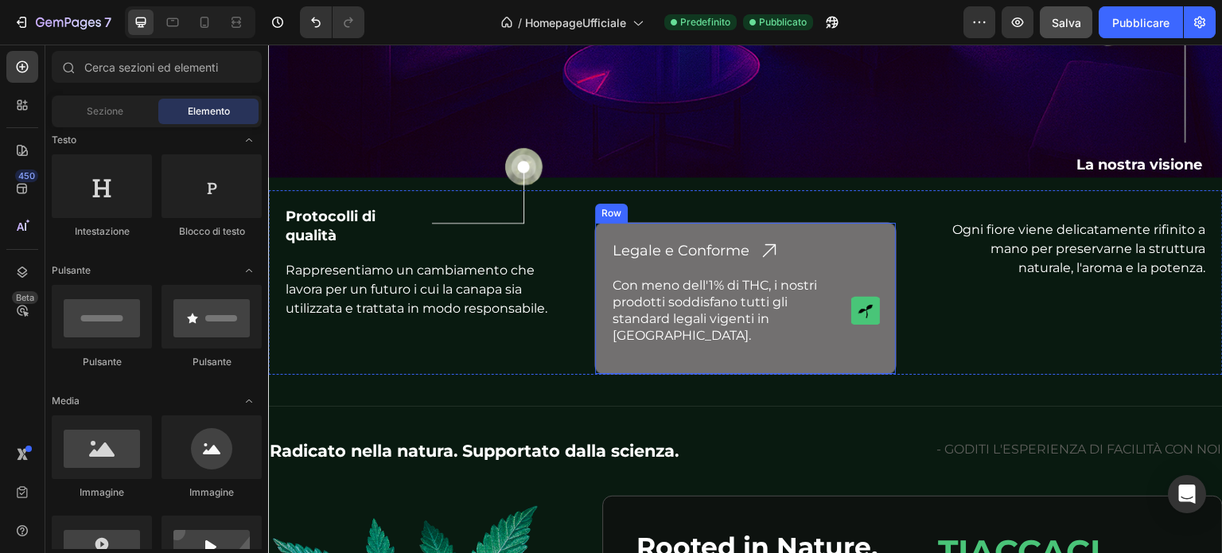
click at [672, 222] on div "Legale e Conforme Heading Icon Row Con meno dell'1% di THC, i nostri prodotti s…" at bounding box center [745, 298] width 302 height 153
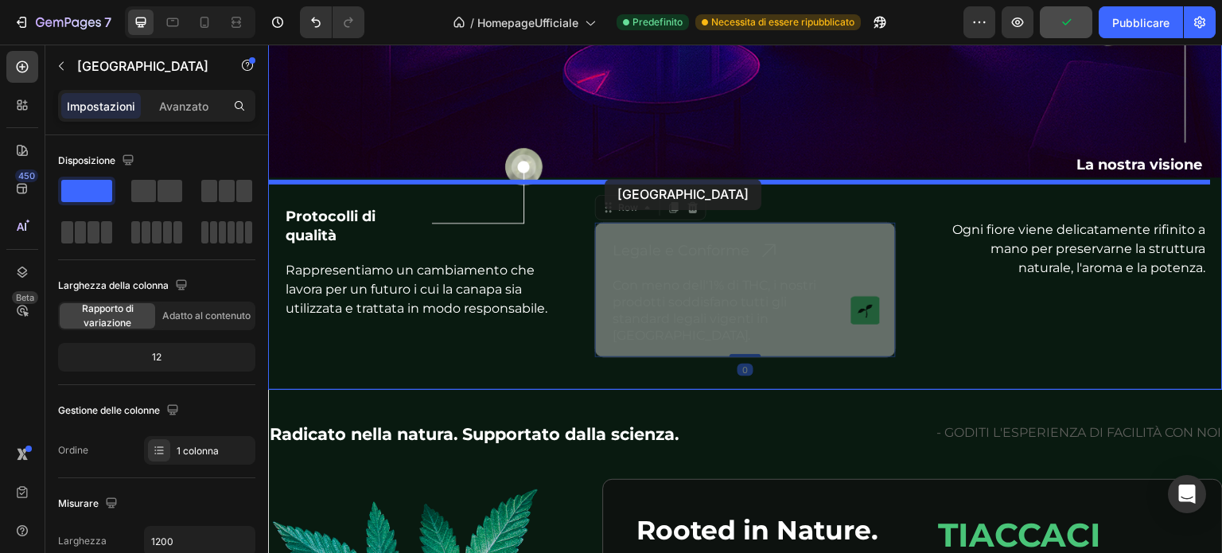
drag, startPoint x: 602, startPoint y: 202, endPoint x: 605, endPoint y: 179, distance: 23.2
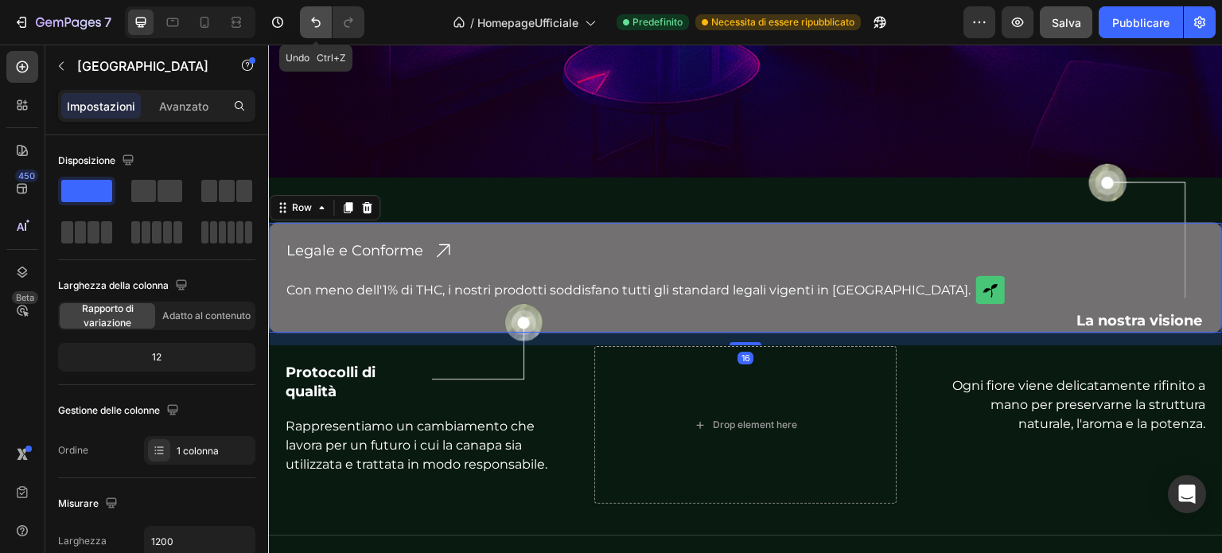
click at [313, 21] on icon "Annulla/Ripristina" at bounding box center [316, 23] width 10 height 10
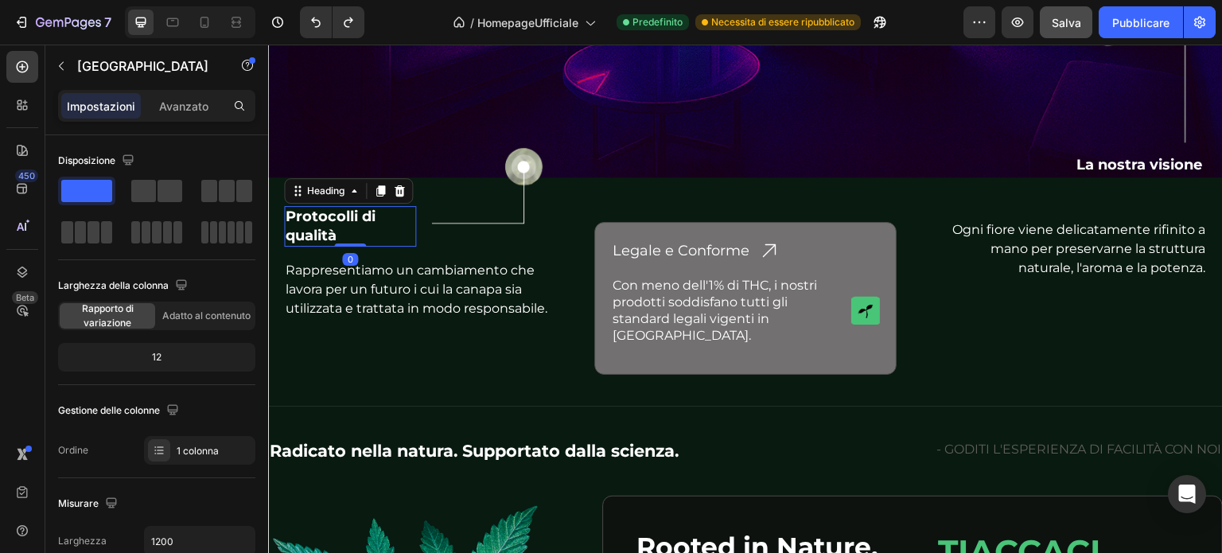
click at [348, 208] on h2 "Protocolli di qualità" at bounding box center [350, 226] width 132 height 41
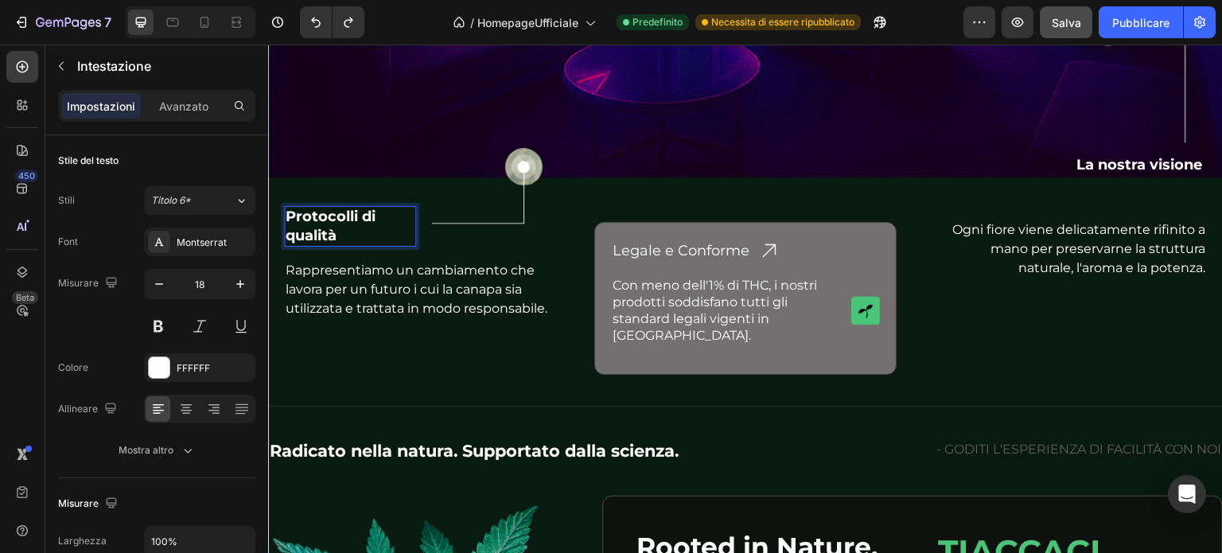
click at [287, 207] on h2 "Protocolli di qualità" at bounding box center [350, 226] width 132 height 41
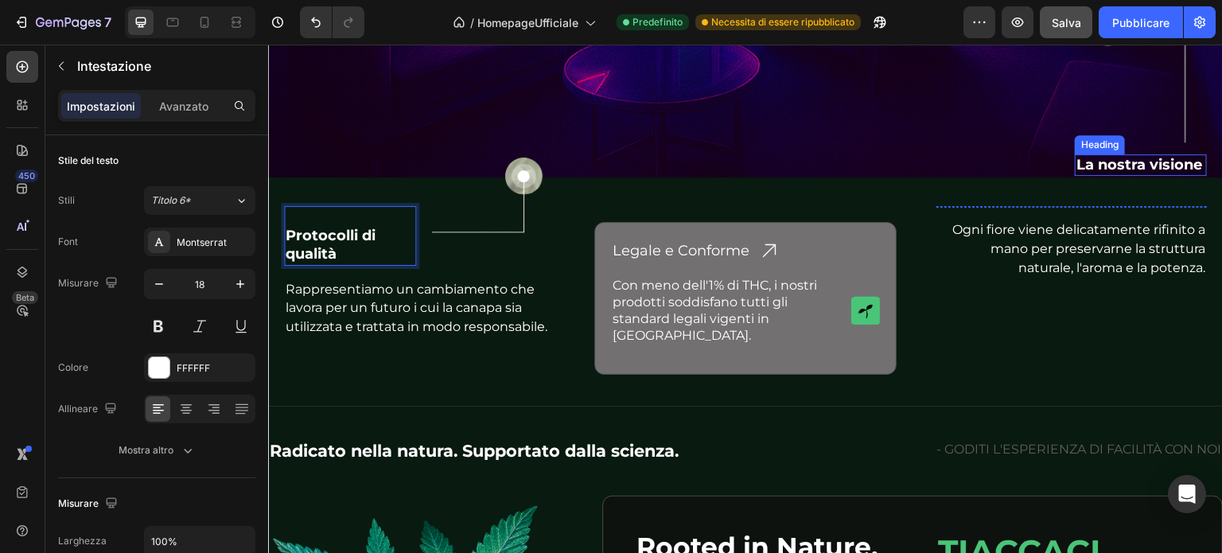
click at [1111, 154] on h2 "La nostra visione" at bounding box center [1141, 164] width 132 height 21
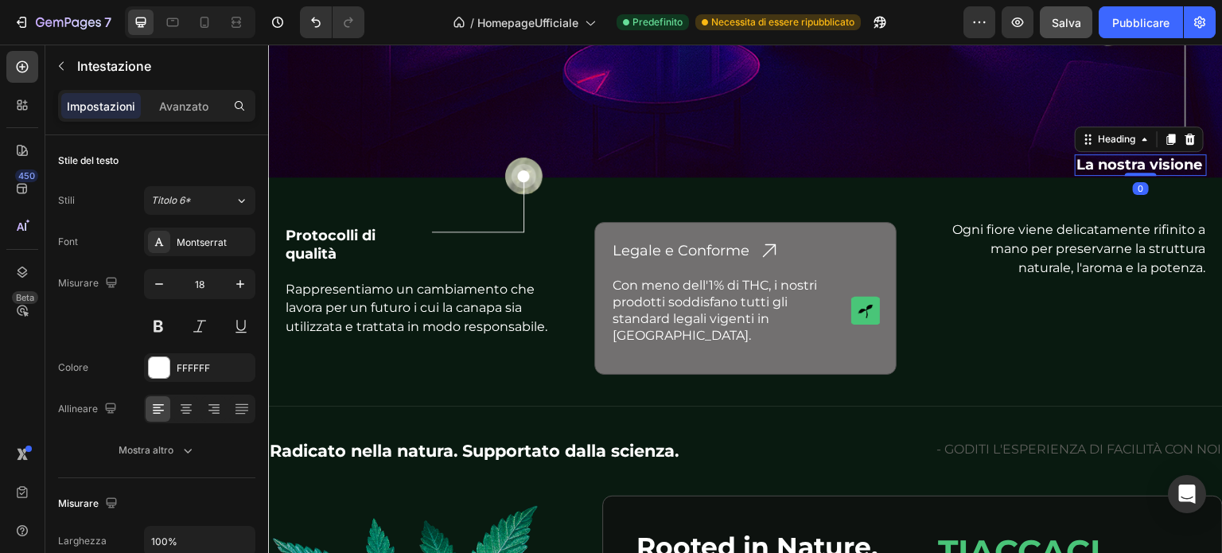
click at [1190, 155] on h2 "La nostra visione" at bounding box center [1141, 164] width 132 height 21
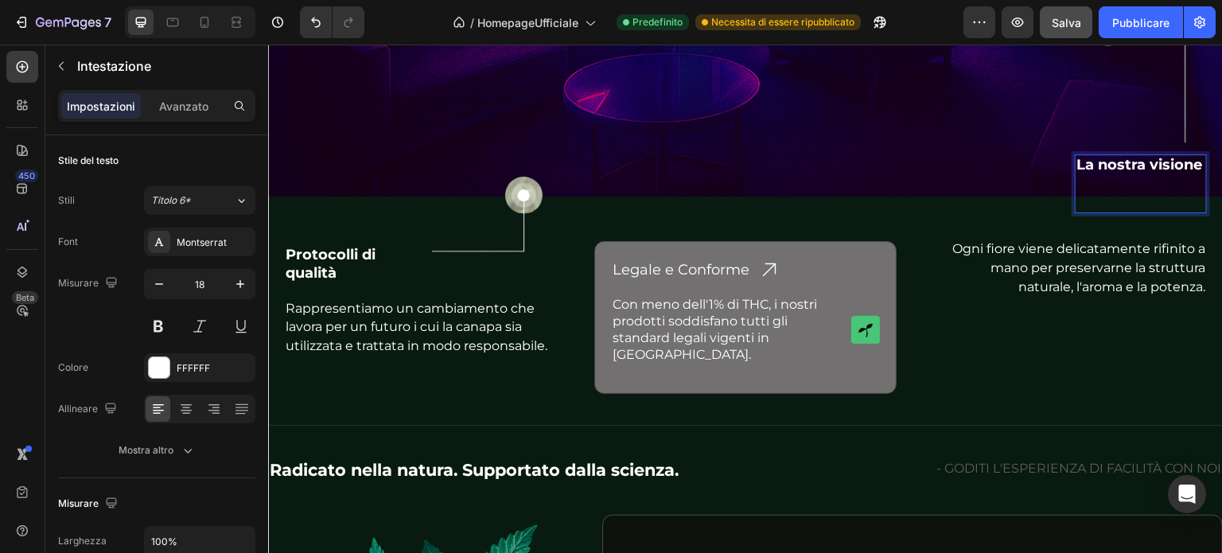
scroll to position [4782, 0]
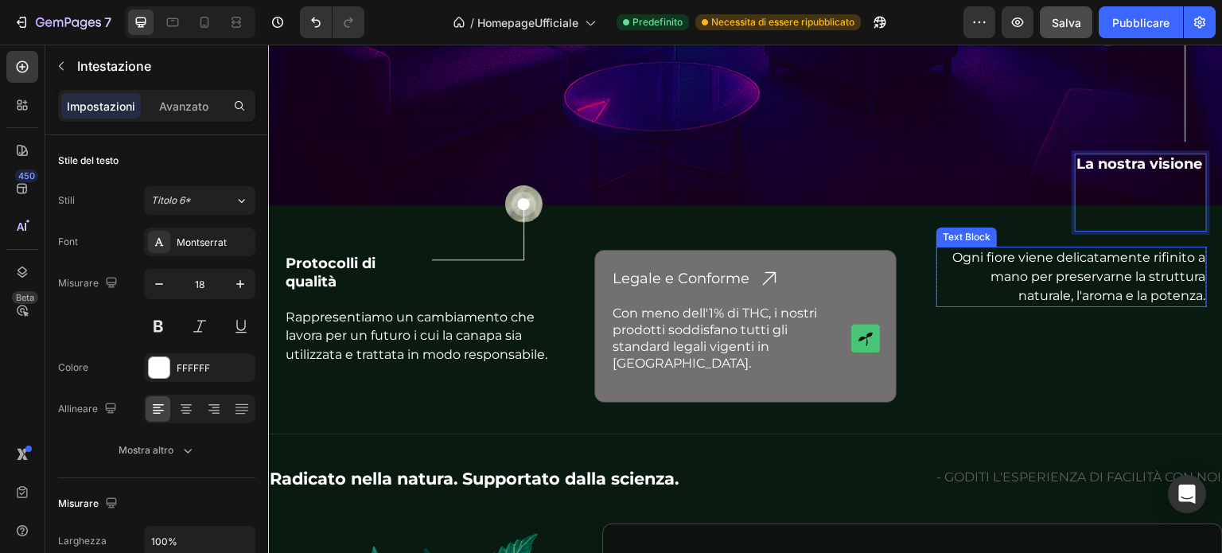
click at [1144, 279] on p "Ogni fiore viene delicatamente rifinito a mano per preservarne la struttura nat…" at bounding box center [1071, 276] width 267 height 56
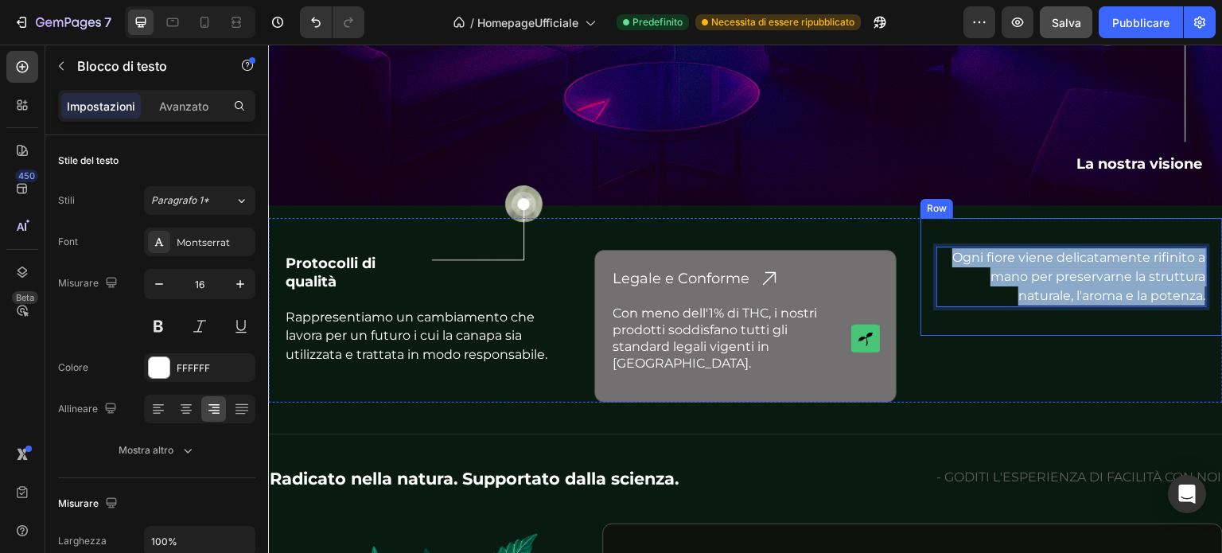
drag, startPoint x: 940, startPoint y: 248, endPoint x: 1195, endPoint y: 290, distance: 258.8
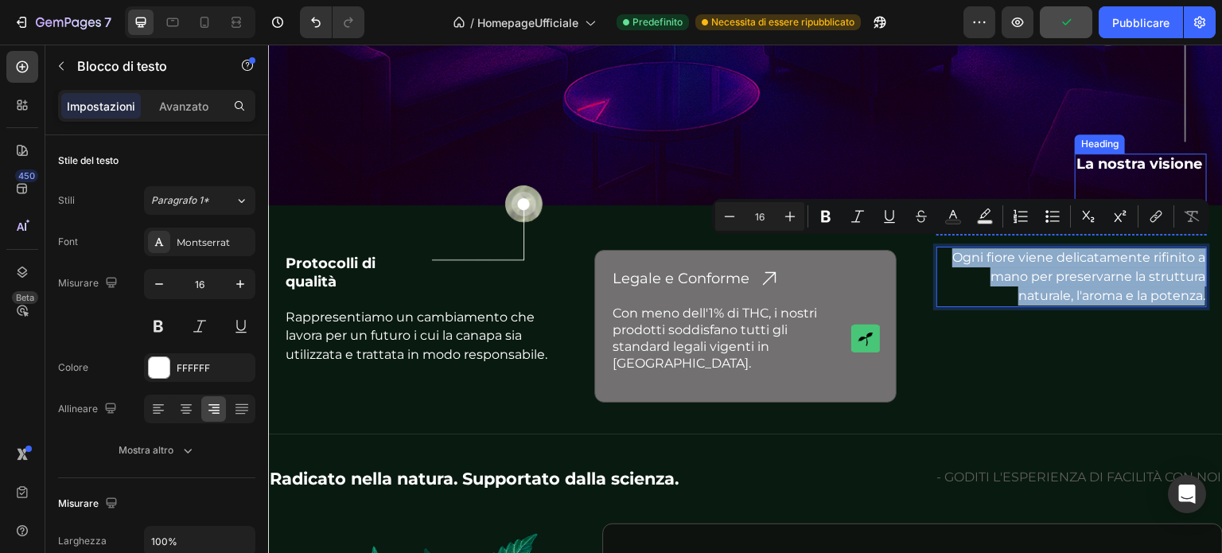
click at [1112, 162] on p "La nostra visione" at bounding box center [1141, 192] width 129 height 75
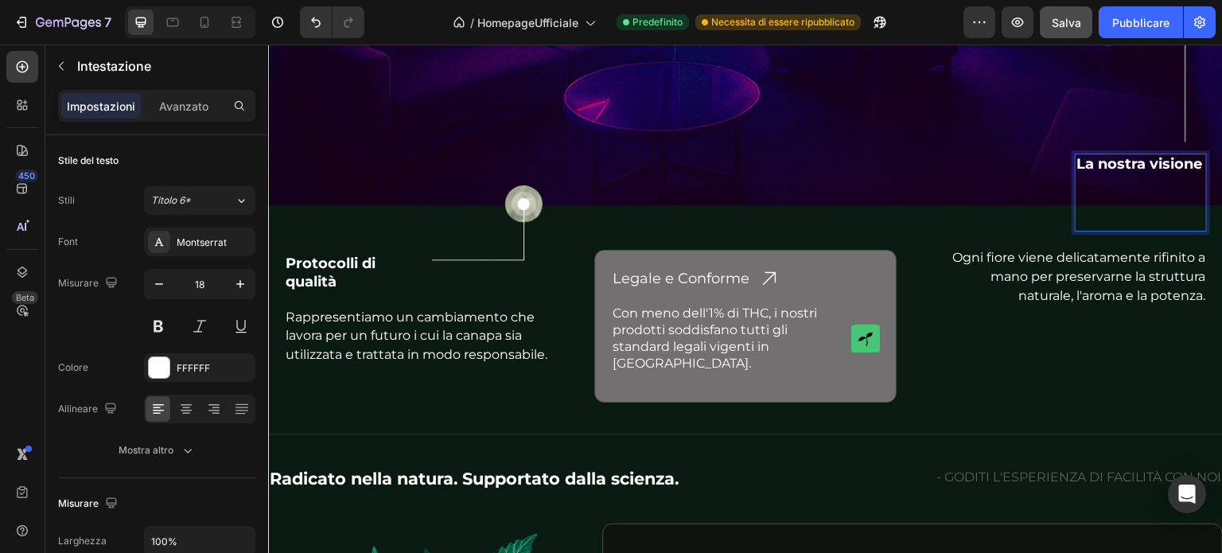
scroll to position [4933, 0]
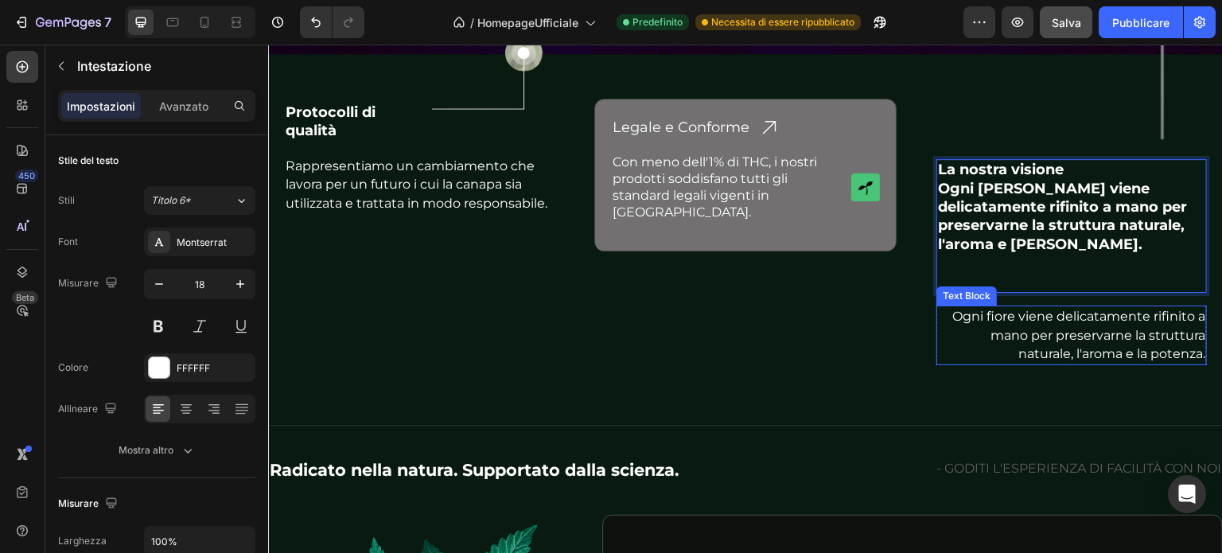
click at [1029, 321] on p "Ogni fiore viene delicatamente rifinito a mano per preservarne la struttura nat…" at bounding box center [1071, 335] width 267 height 56
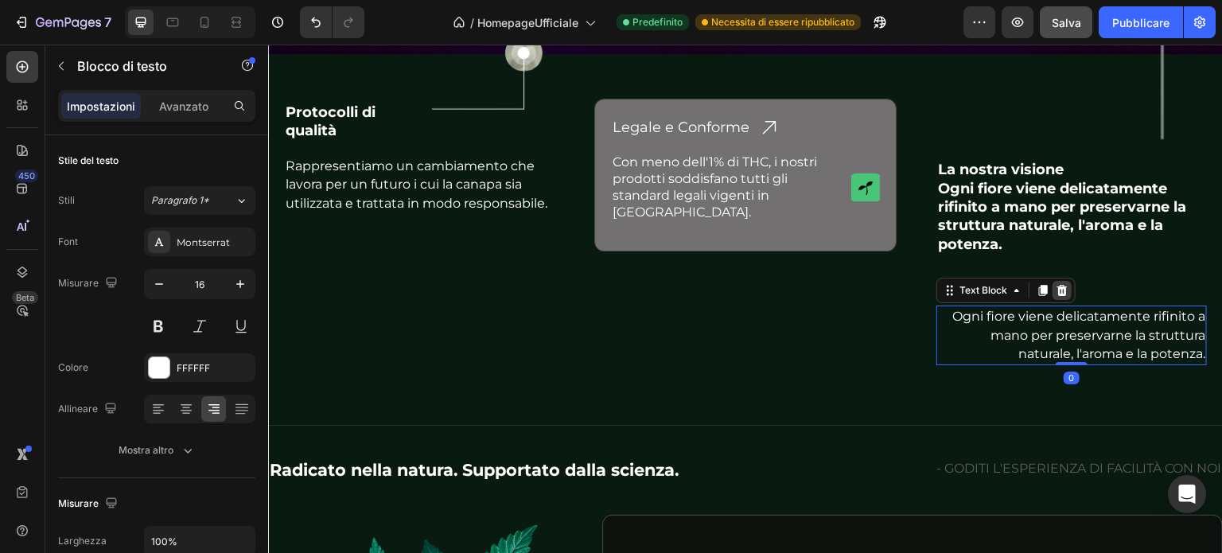
click at [1058, 285] on icon at bounding box center [1063, 290] width 10 height 11
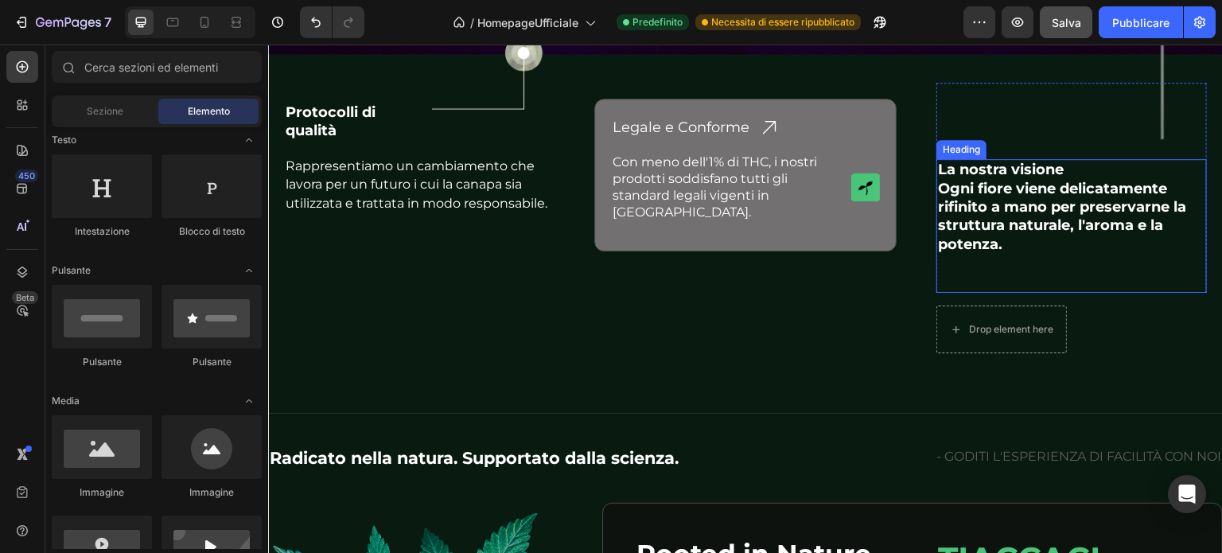
click at [938, 161] on p "La nostra visione Ogni fiore viene delicatamente rifinito a mano per preservarn…" at bounding box center [1071, 226] width 267 height 131
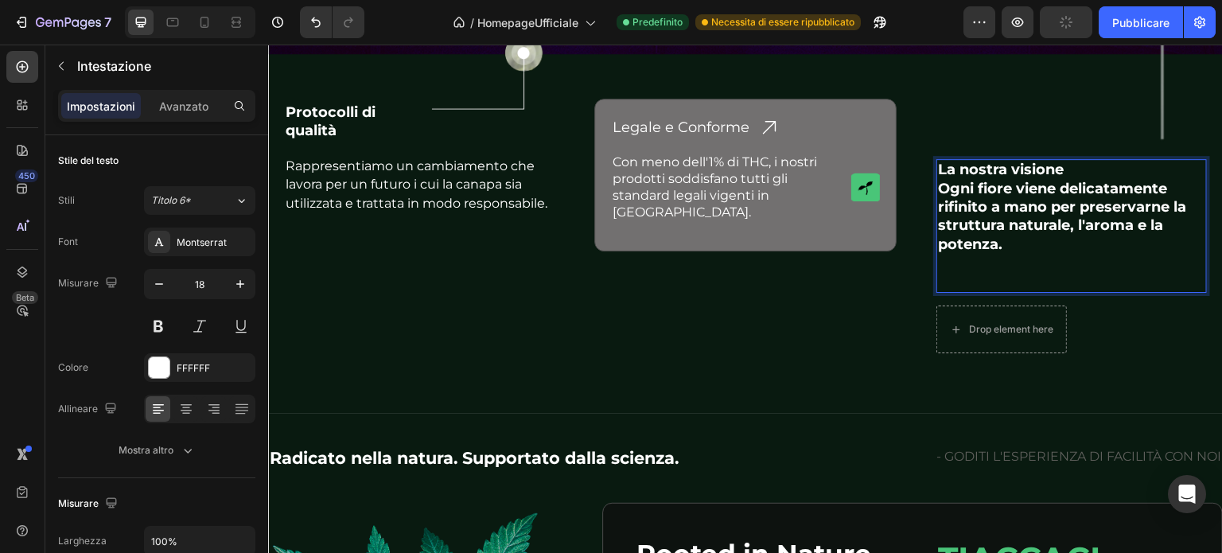
click at [938, 169] on p "La nostra visione Ogni fiore viene delicatamente rifinito a mano per preservarn…" at bounding box center [1071, 226] width 267 height 131
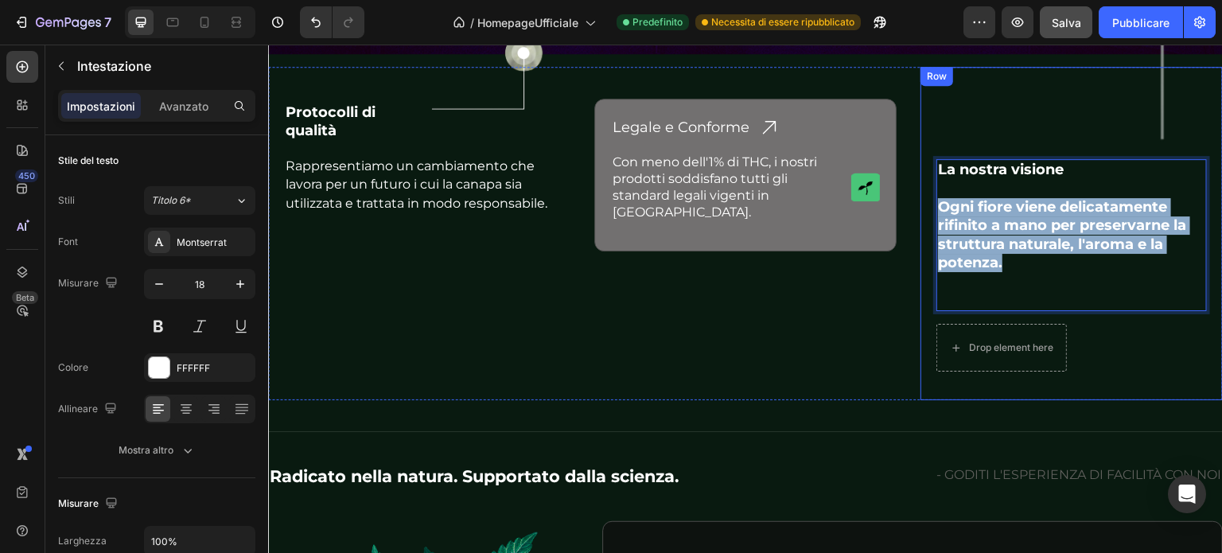
drag, startPoint x: 999, startPoint y: 247, endPoint x: 916, endPoint y: 197, distance: 97.0
click at [921, 197] on div "Image La nostra visione Ogni fiore viene delicatamente rifinito a mano per pres…" at bounding box center [1072, 233] width 302 height 333
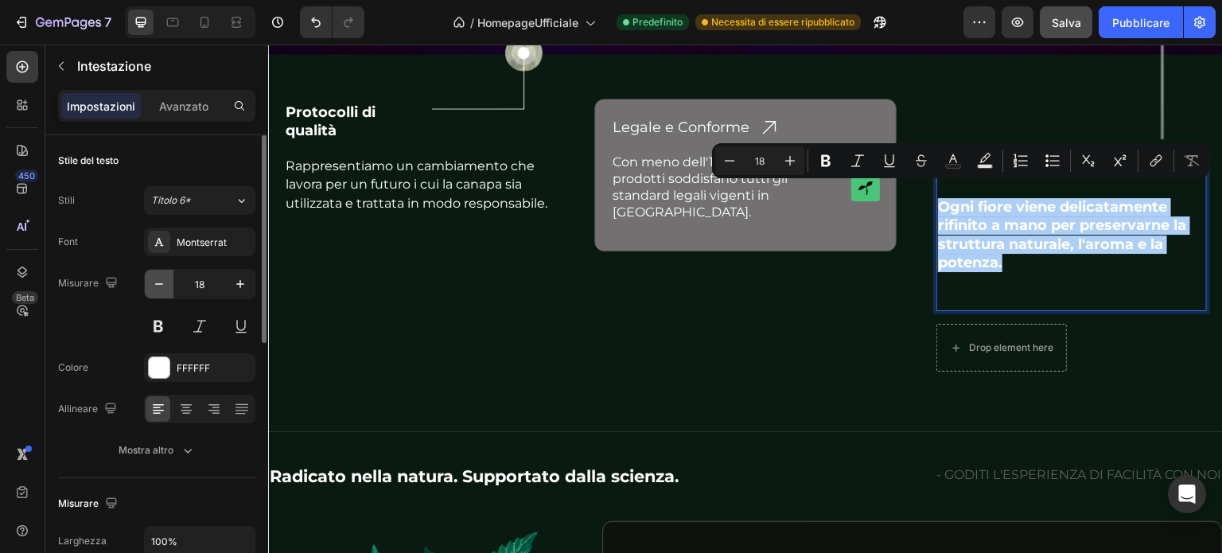
click at [158, 283] on icon "button" at bounding box center [159, 284] width 8 height 2
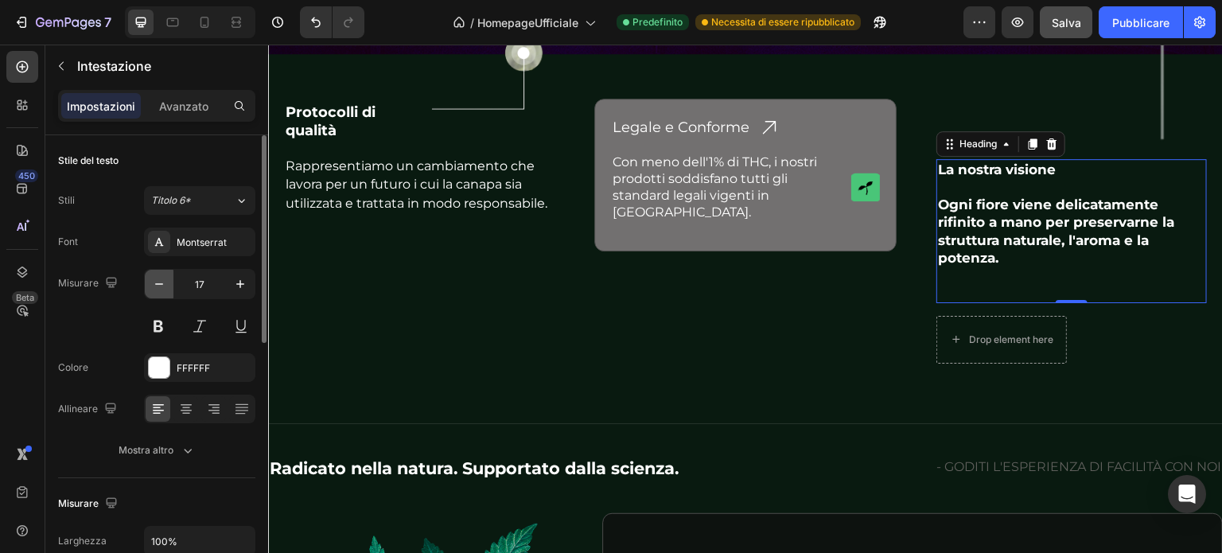
click at [158, 283] on icon "button" at bounding box center [159, 284] width 8 height 2
type input "16"
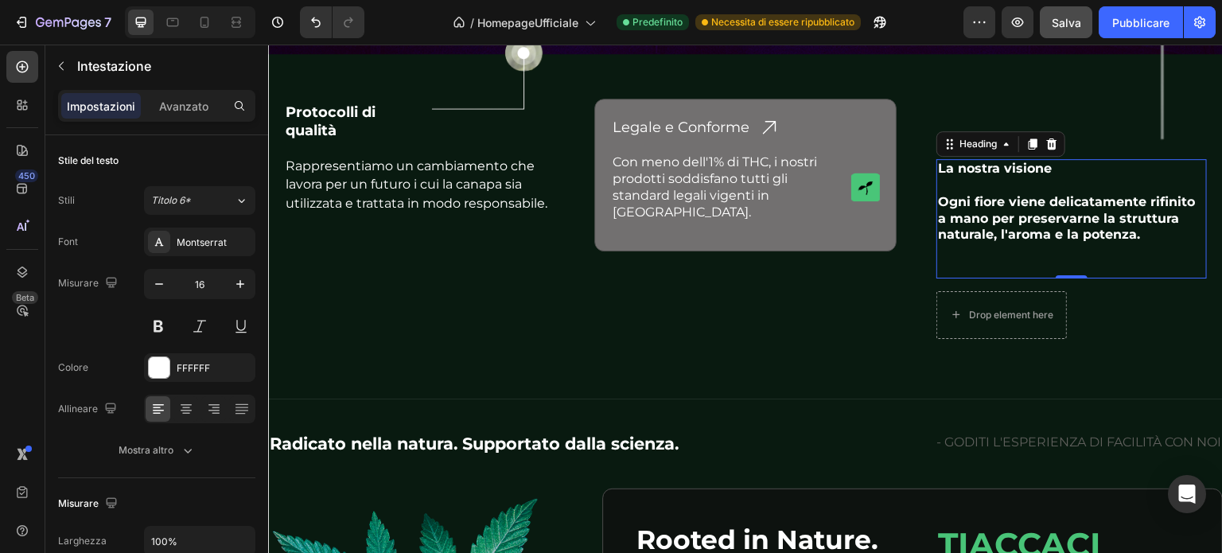
click at [1033, 222] on p "La nostra visione Ogni fiore viene delicatamente rifinito a mano per preservarn…" at bounding box center [1071, 219] width 267 height 116
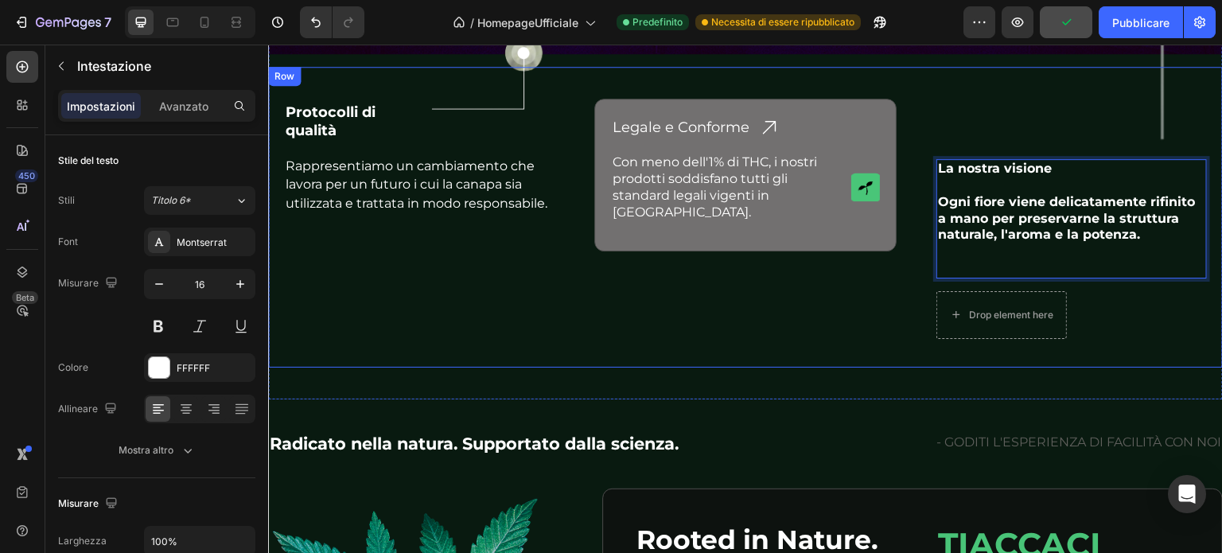
click at [847, 280] on div "Legale e Conforme Heading Icon Row Con meno dell'1% di THC, i nostri prodotti s…" at bounding box center [745, 217] width 302 height 300
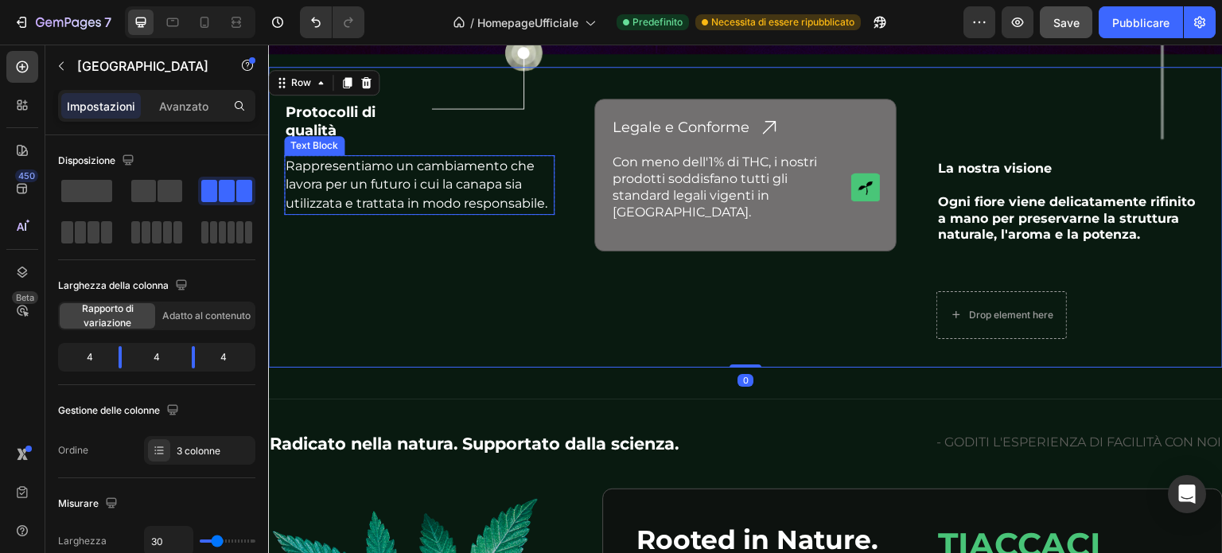
click at [316, 185] on p "Rappresentiamo un cambiamento che lavora per un futuro i cui la canapa sia util…" at bounding box center [419, 185] width 267 height 56
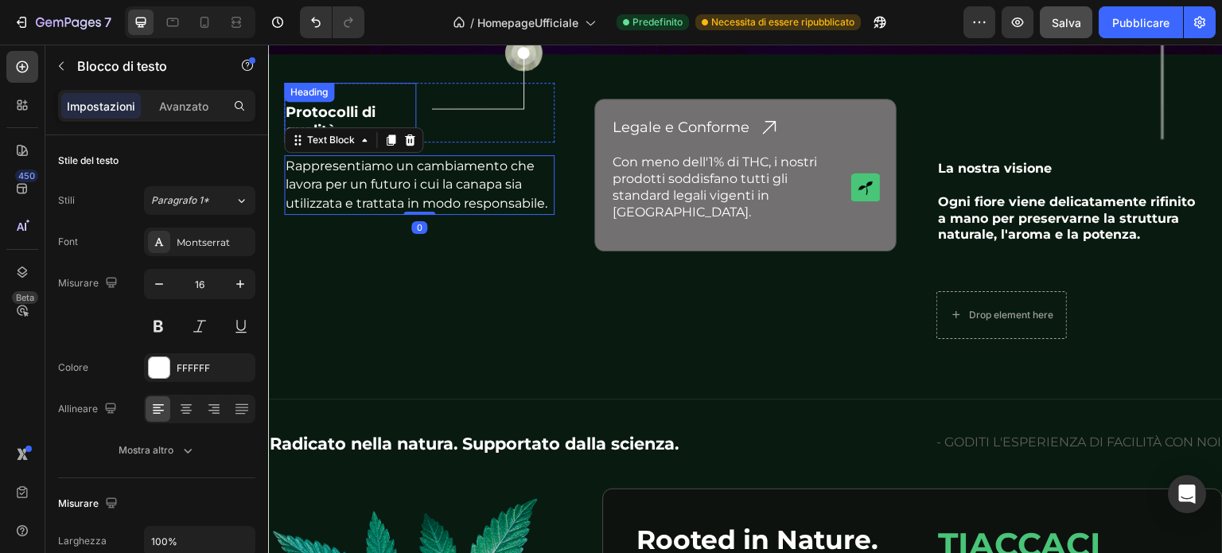
click at [312, 107] on p "⁠⁠⁠⁠⁠⁠⁠ Protocolli di qualità" at bounding box center [350, 112] width 129 height 56
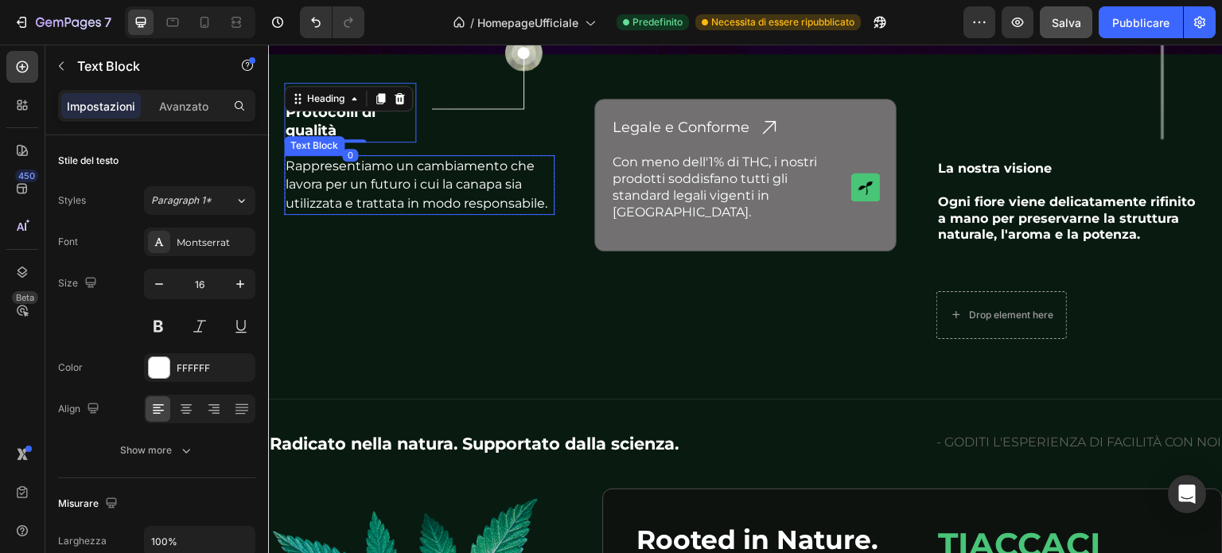
click at [377, 181] on p "Rappresentiamo un cambiamento che lavora per un futuro i cui la canapa sia util…" at bounding box center [419, 185] width 267 height 56
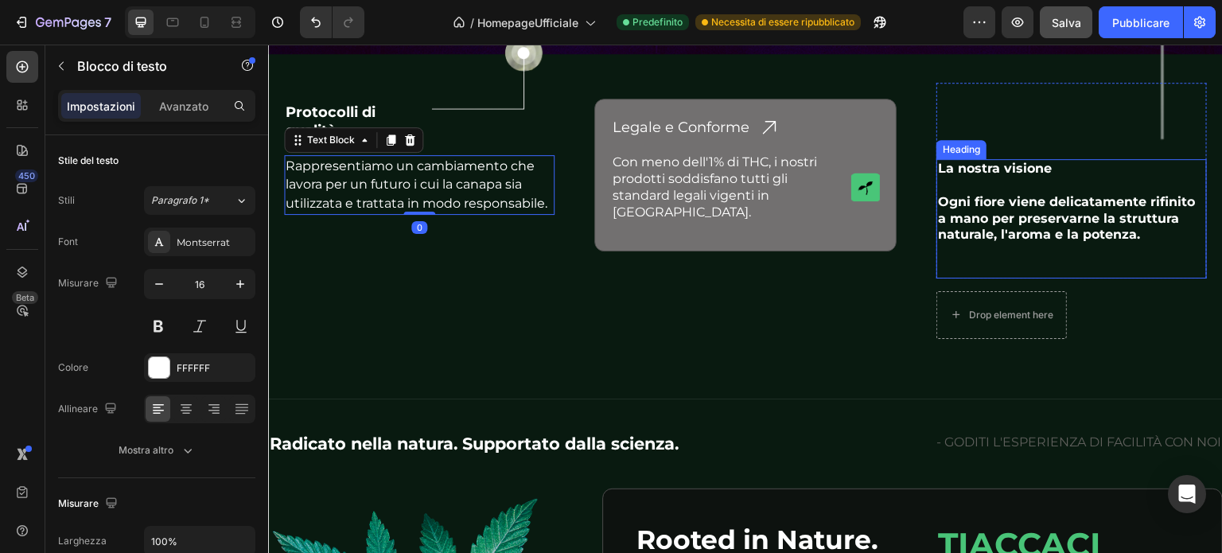
click at [947, 161] on p "La nostra visione Ogni fiore viene delicatamente rifinito a mano per preservarn…" at bounding box center [1071, 219] width 267 height 116
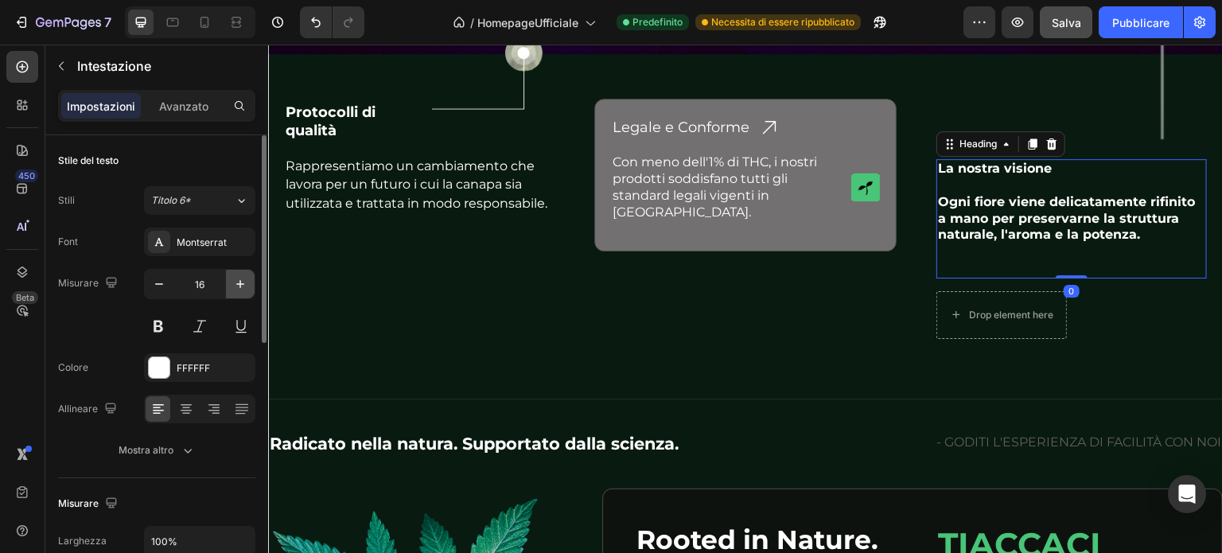
click at [240, 282] on icon "button" at bounding box center [240, 284] width 8 height 8
type input "17"
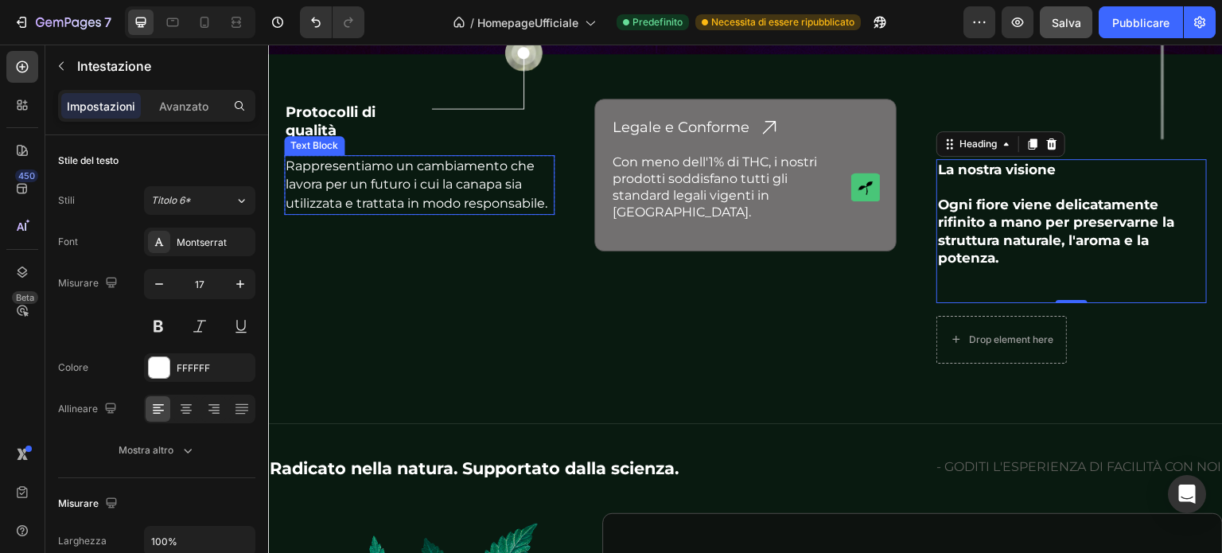
click at [487, 165] on p "Rappresentiamo un cambiamento che lavora per un futuro i cui la canapa sia util…" at bounding box center [419, 185] width 267 height 56
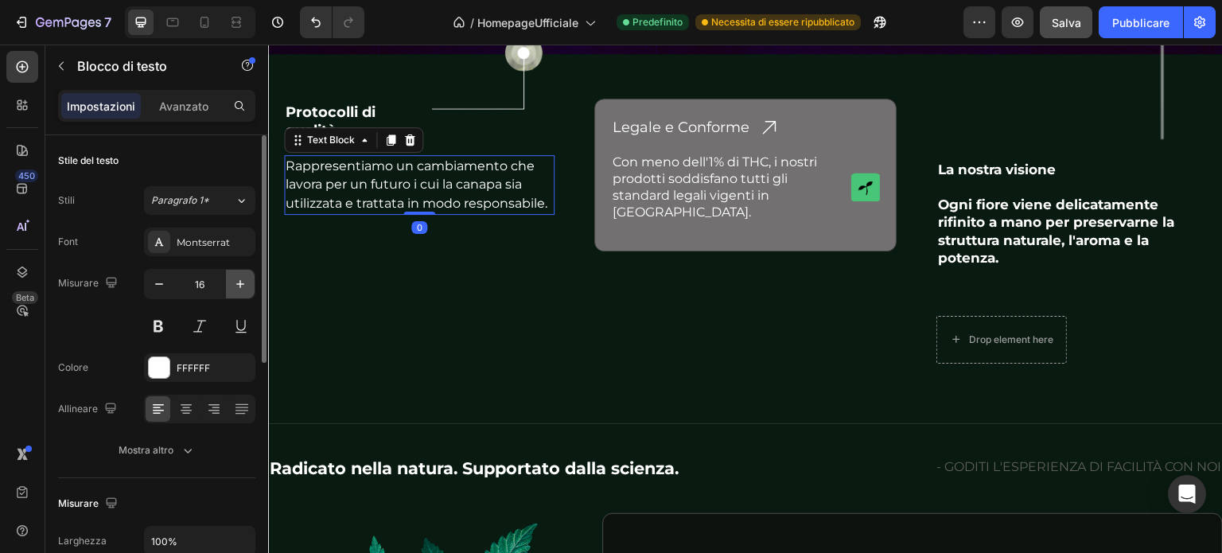
click at [245, 281] on icon "button" at bounding box center [240, 284] width 16 height 16
click at [245, 279] on icon "button" at bounding box center [240, 284] width 16 height 16
type input "18"
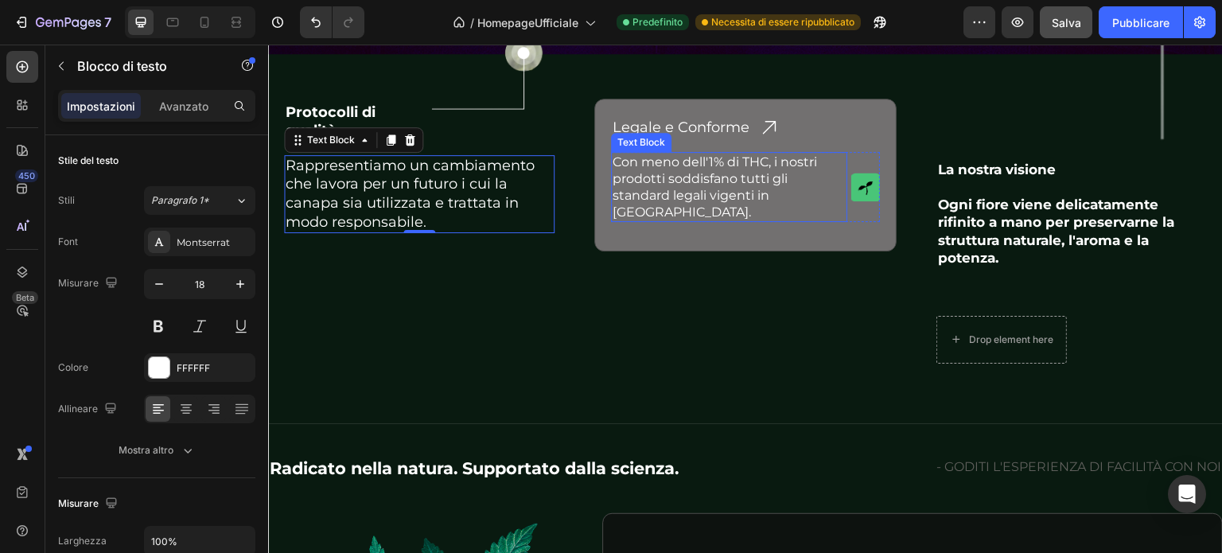
click at [672, 155] on p "Con meno dell'1% di THC, i nostri prodotti soddisfano tutti gli standard legali…" at bounding box center [729, 187] width 233 height 67
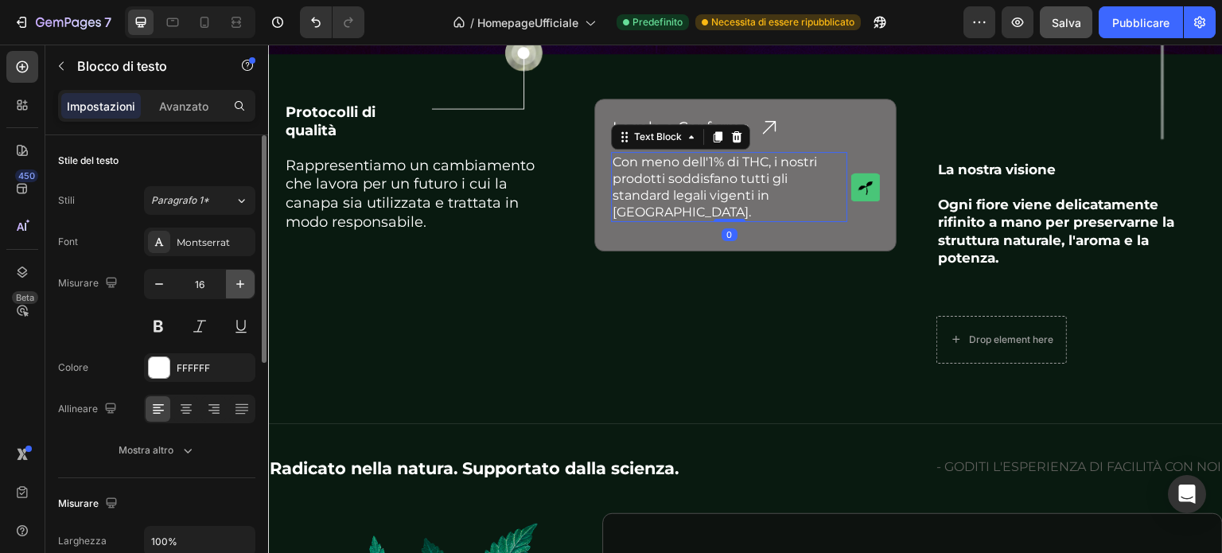
click at [242, 288] on icon "button" at bounding box center [240, 284] width 16 height 16
click at [242, 286] on icon "button" at bounding box center [240, 284] width 16 height 16
type input "18"
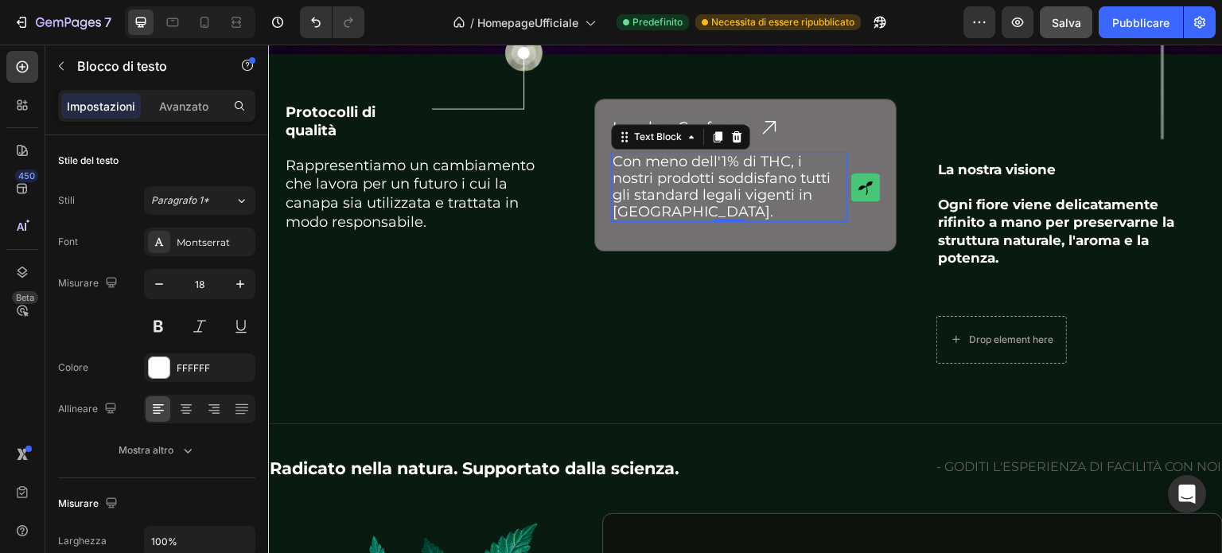
click at [702, 124] on div "Text Block" at bounding box center [680, 136] width 139 height 25
click at [828, 115] on div "Legale e Conforme Heading Icon Row" at bounding box center [745, 127] width 269 height 24
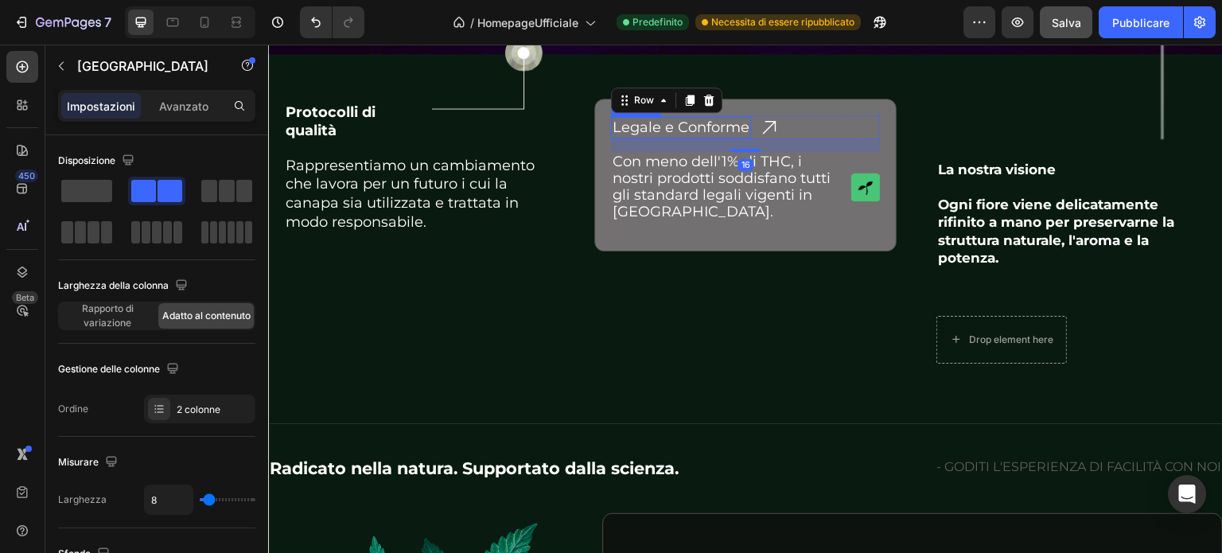
click at [690, 119] on h2 "Legale e Conforme" at bounding box center [681, 127] width 140 height 21
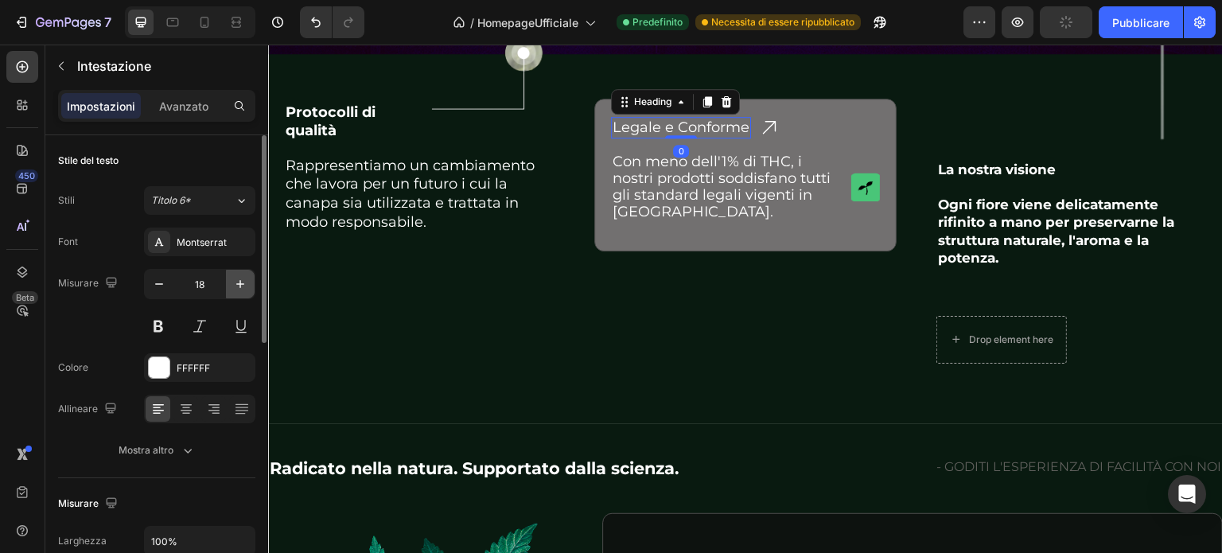
click at [234, 282] on icon "button" at bounding box center [240, 284] width 16 height 16
click at [160, 285] on icon "button" at bounding box center [159, 284] width 16 height 16
type input "18"
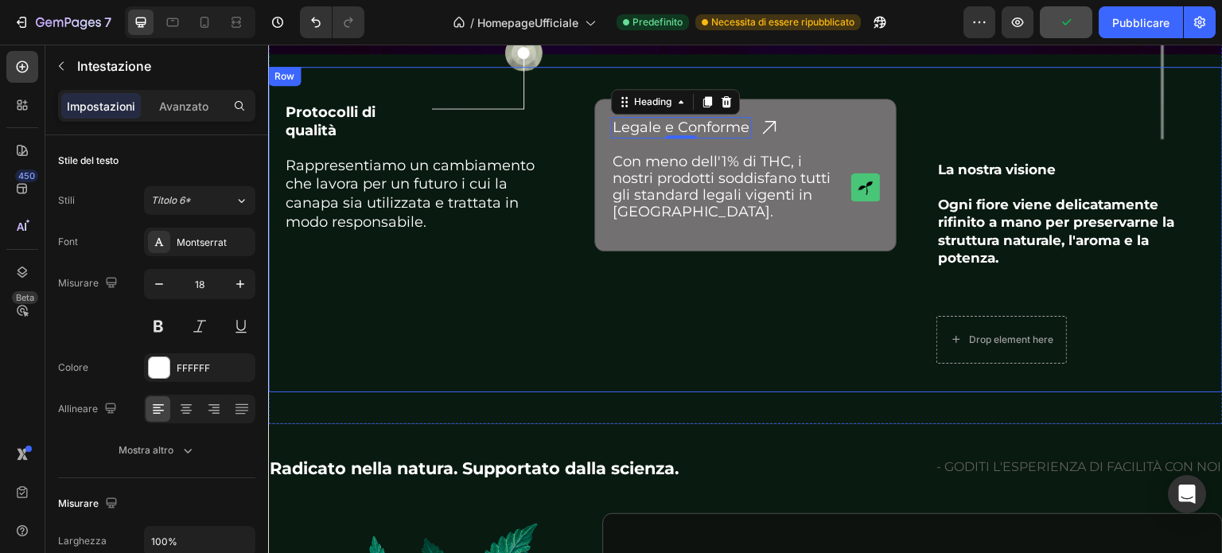
click at [788, 265] on div "Legale e Conforme Heading 0 Icon Row Con meno dell'1% di THC, i nostri prodotti…" at bounding box center [745, 229] width 302 height 325
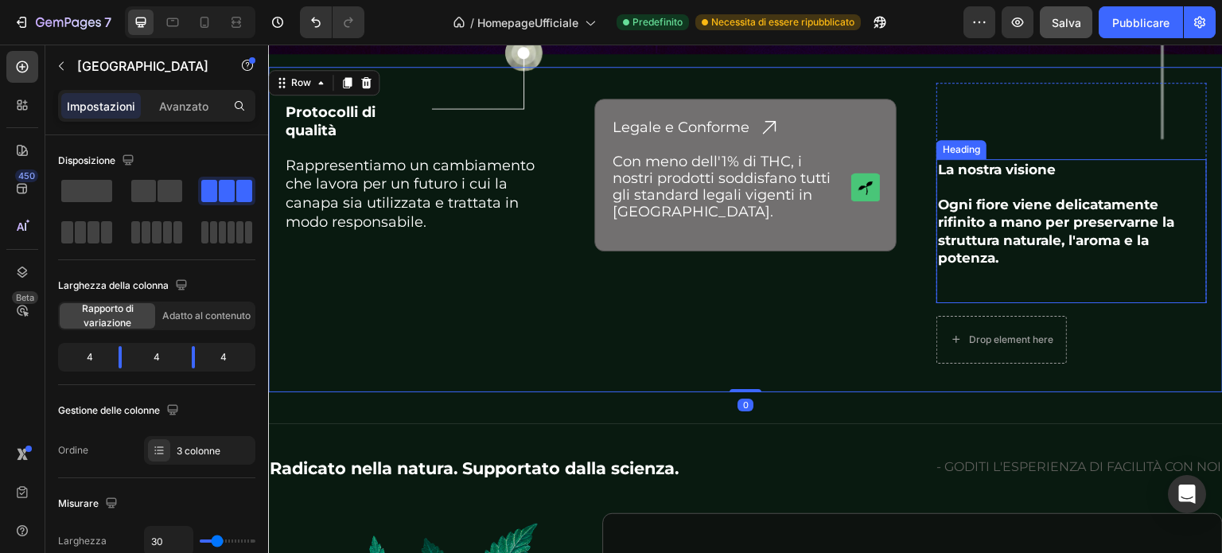
click at [1011, 218] on p "La nostra visione Ogni fiore viene delicatamente rifinito a mano per preservarn…" at bounding box center [1071, 231] width 267 height 141
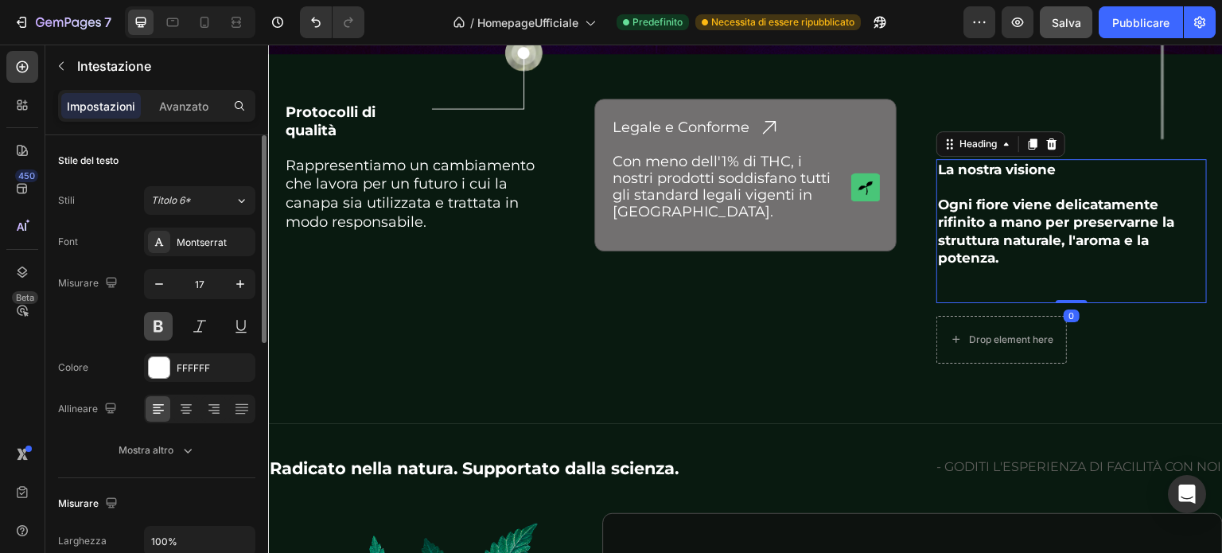
click at [158, 329] on button at bounding box center [158, 326] width 29 height 29
click at [158, 327] on button at bounding box center [158, 326] width 29 height 29
click at [162, 332] on button at bounding box center [158, 326] width 29 height 29
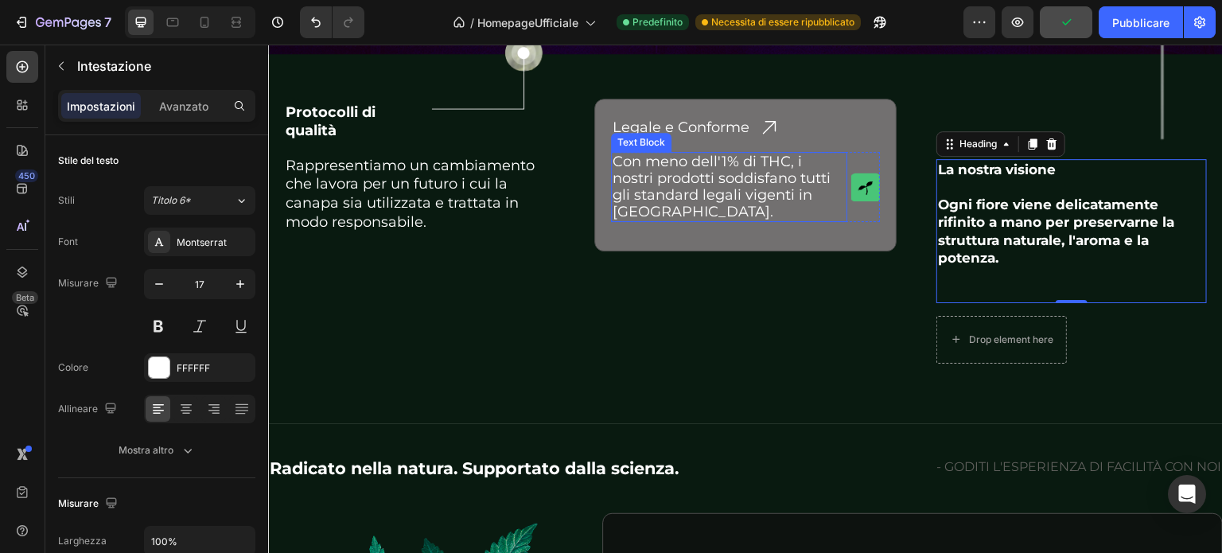
click at [750, 188] on p "Con meno dell'1% di THC, i nostri prodotti soddisfano tutti gli standard legali…" at bounding box center [729, 187] width 233 height 67
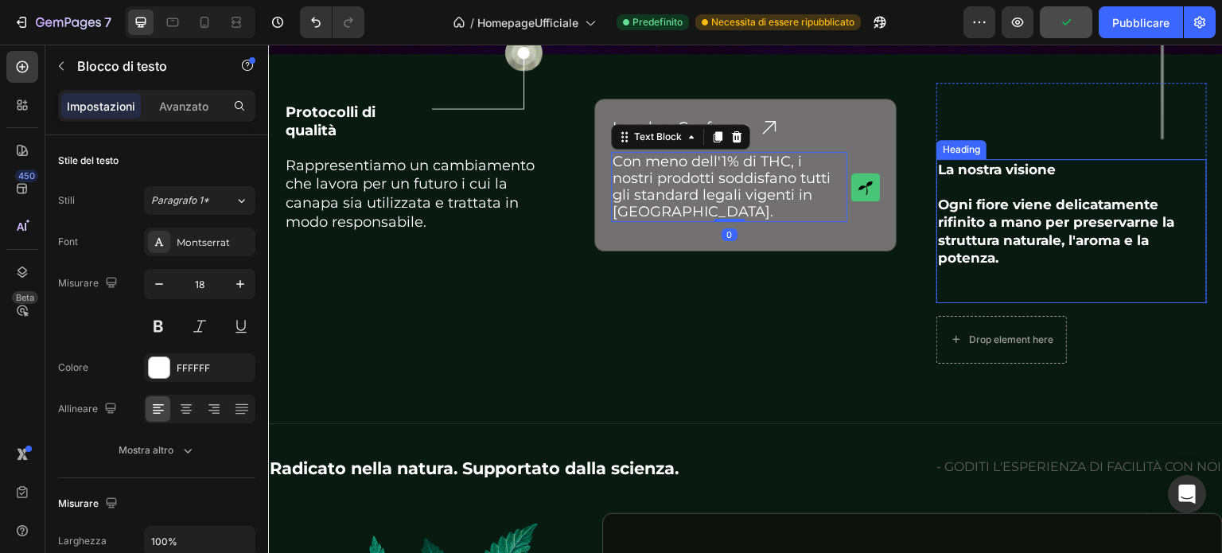
click at [989, 206] on p "La nostra visione Ogni fiore viene delicatamente rifinito a mano per preservarn…" at bounding box center [1071, 231] width 267 height 141
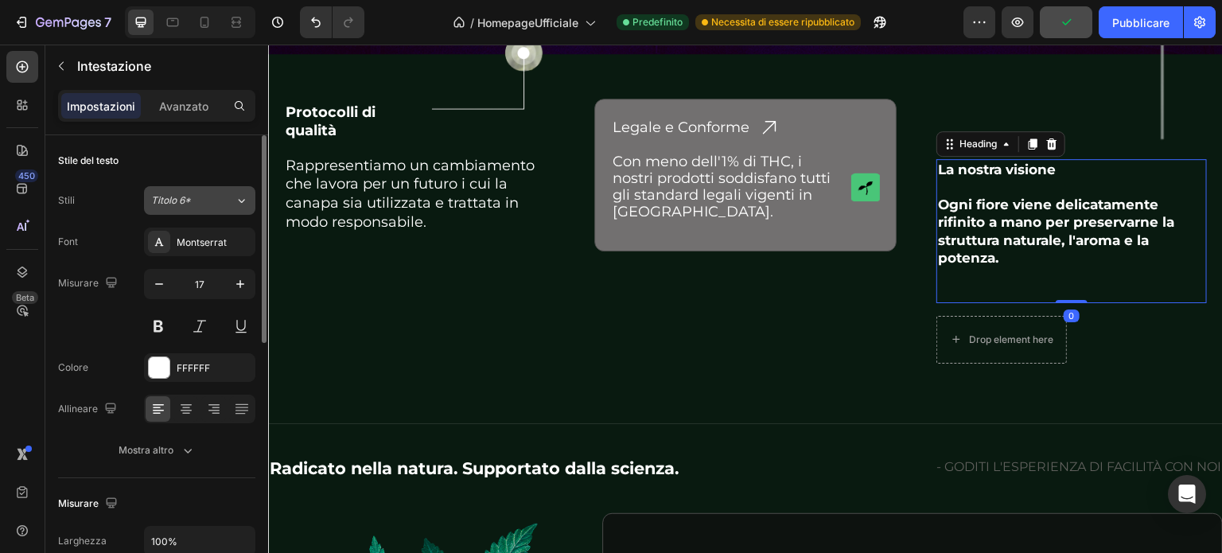
click at [185, 195] on font "Titolo 6*" at bounding box center [171, 200] width 40 height 12
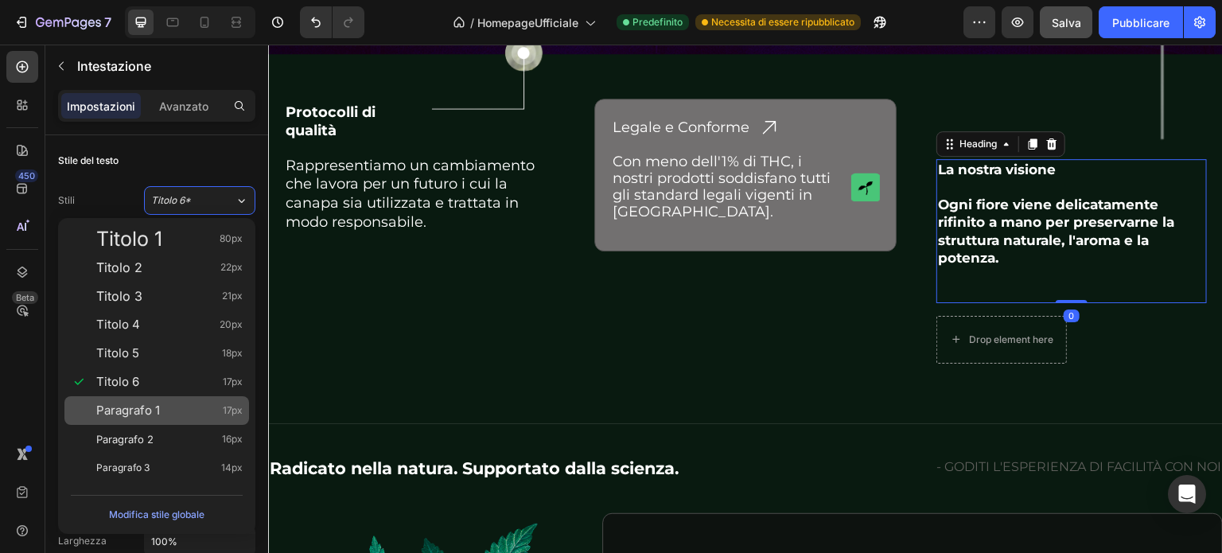
click at [112, 407] on font "Paragrafo 1" at bounding box center [128, 410] width 64 height 15
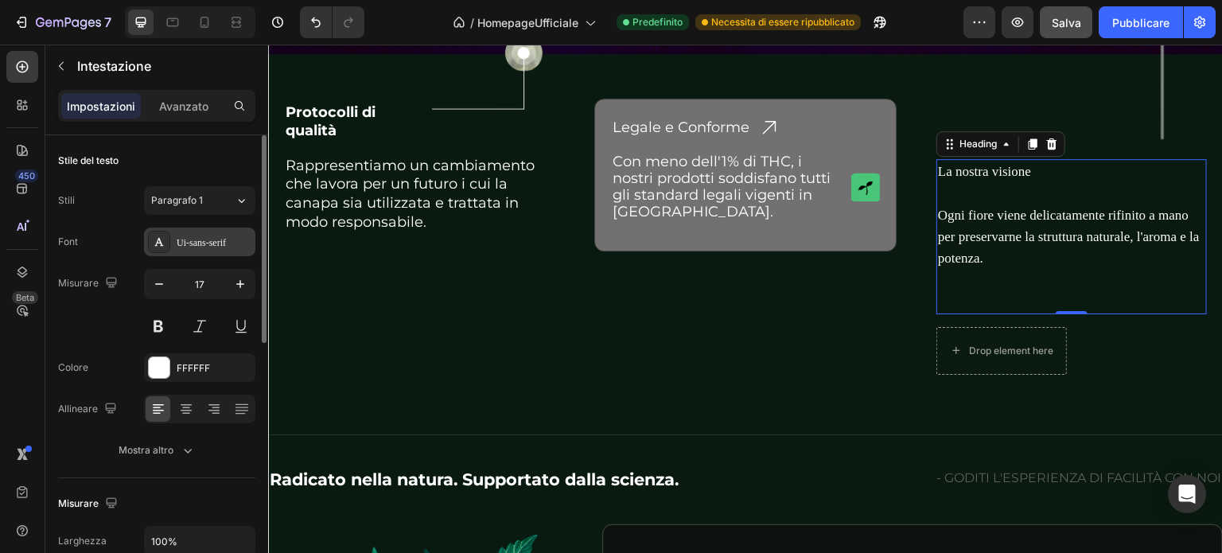
click at [188, 240] on font "Ui-sans-serif" at bounding box center [201, 242] width 49 height 11
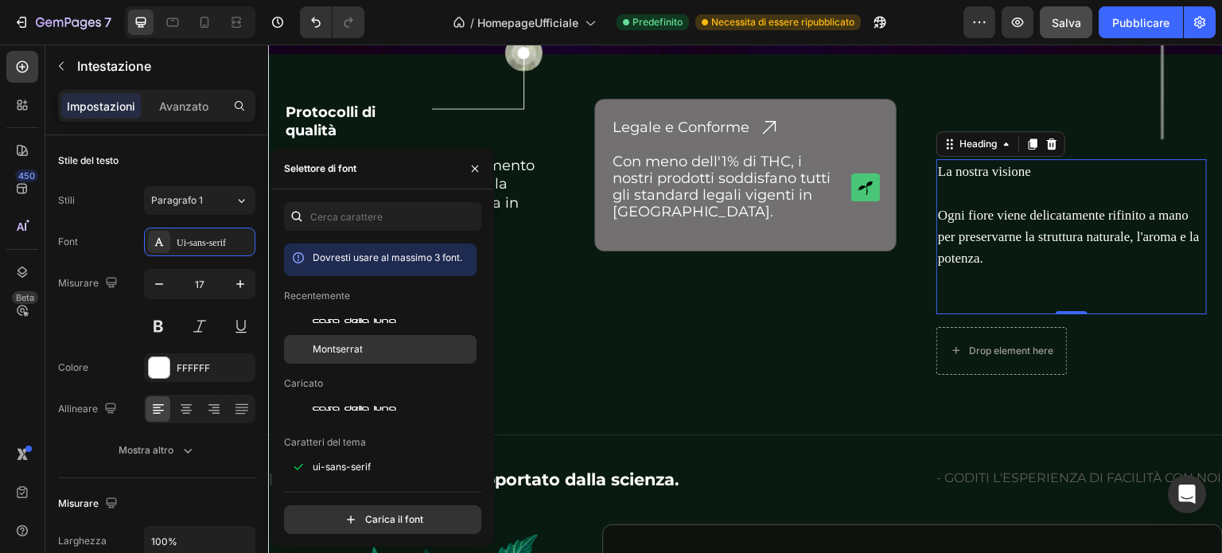
click at [345, 343] on font "Montserrat" at bounding box center [338, 349] width 50 height 12
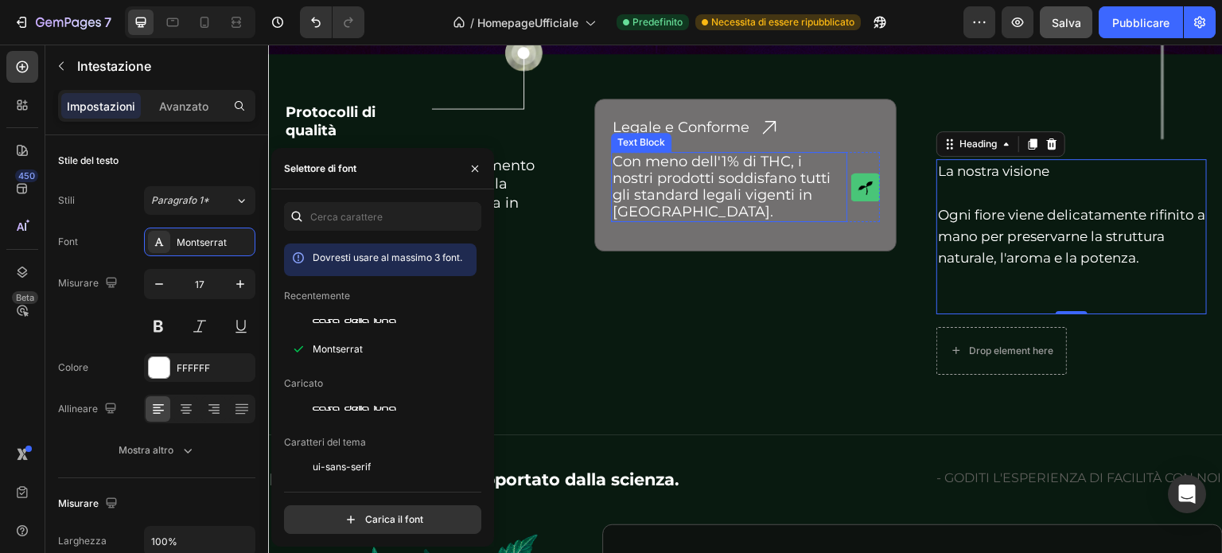
click at [641, 190] on p "Con meno dell'1% di THC, i nostri prodotti soddisfano tutti gli standard legali…" at bounding box center [729, 187] width 233 height 67
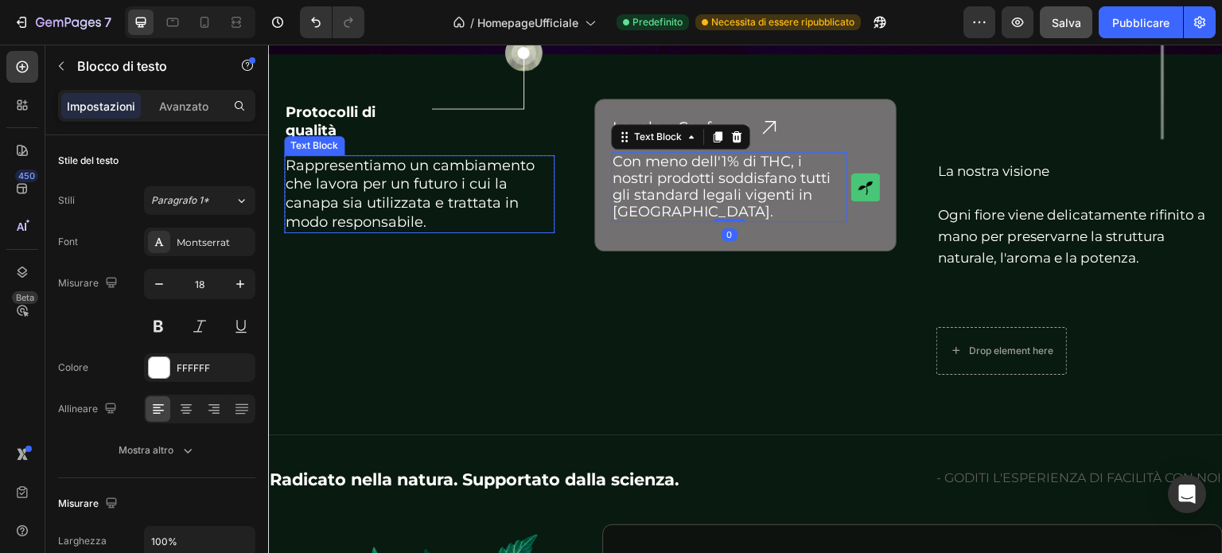
click at [382, 197] on p "Rappresentiamo un cambiamento che lavora per un futuro i cui la canapa sia util…" at bounding box center [419, 195] width 267 height 76
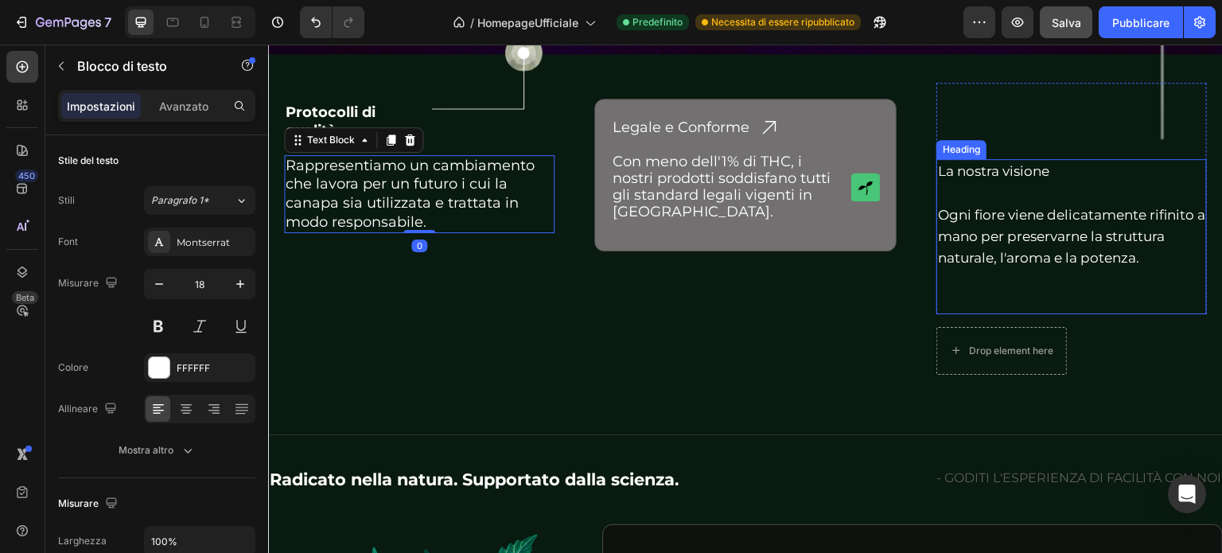
click at [976, 219] on p "La nostra visione Ogni fiore viene delicatamente rifinito a mano per preservarn…" at bounding box center [1071, 236] width 267 height 151
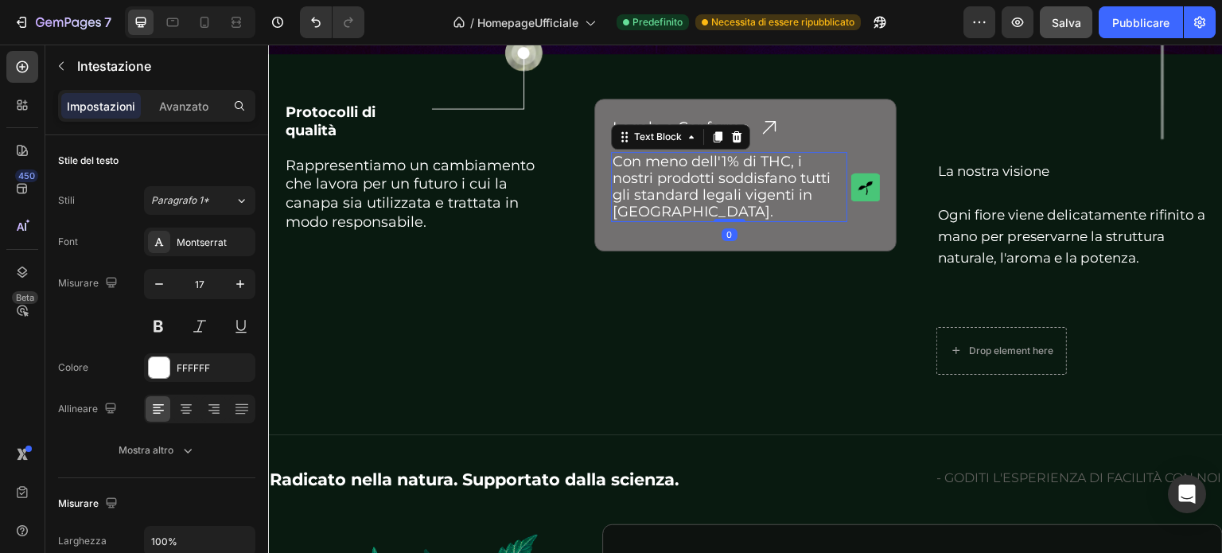
click at [638, 178] on p "Con meno dell'1% di THC, i nostri prodotti soddisfano tutti gli standard legali…" at bounding box center [729, 187] width 233 height 67
click at [622, 178] on p "Con meno dell'1% di THC, i nostri prodotti soddisfano tutti gli standard legali…" at bounding box center [729, 187] width 233 height 67
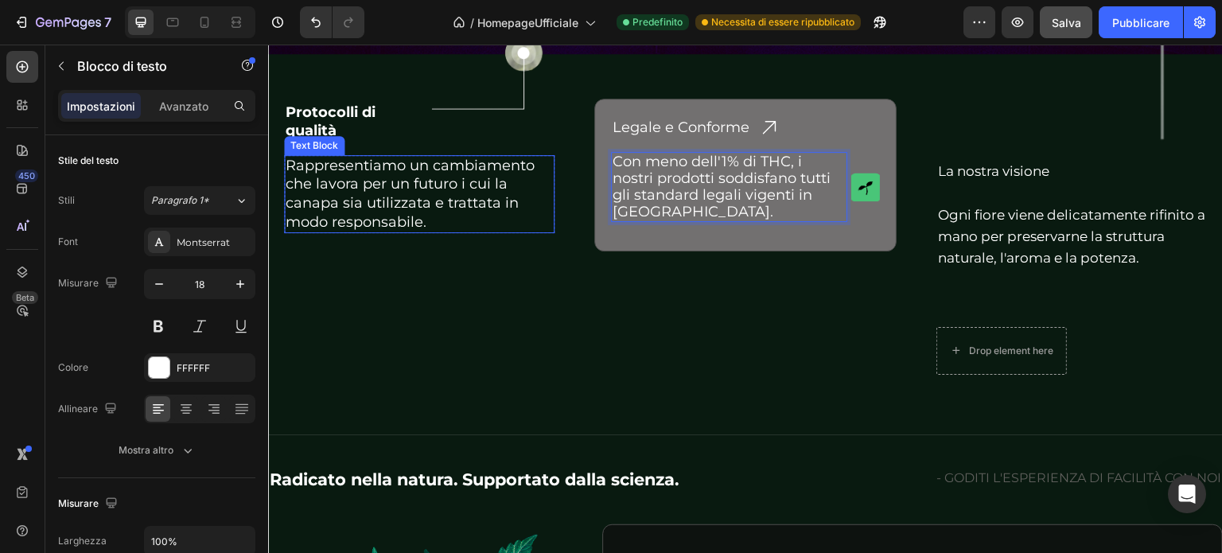
click at [485, 189] on p "Rappresentiamo un cambiamento che lavora per un futuro i cui la canapa sia util…" at bounding box center [419, 195] width 267 height 76
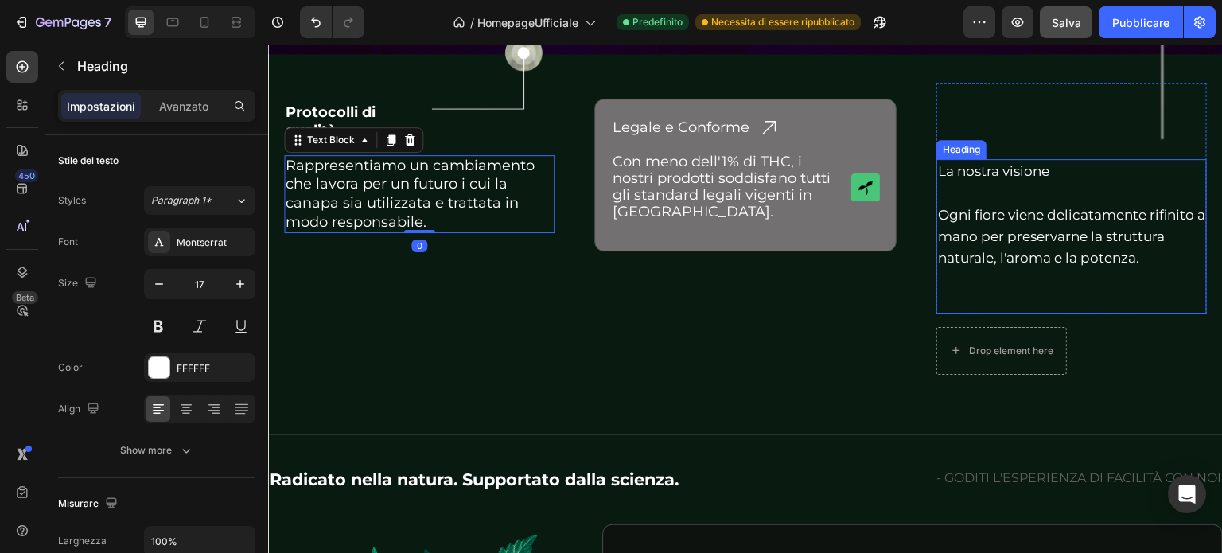
click at [996, 197] on p "La nostra visione Ogni fiore viene delicatamente rifinito a mano per preservarn…" at bounding box center [1071, 236] width 267 height 151
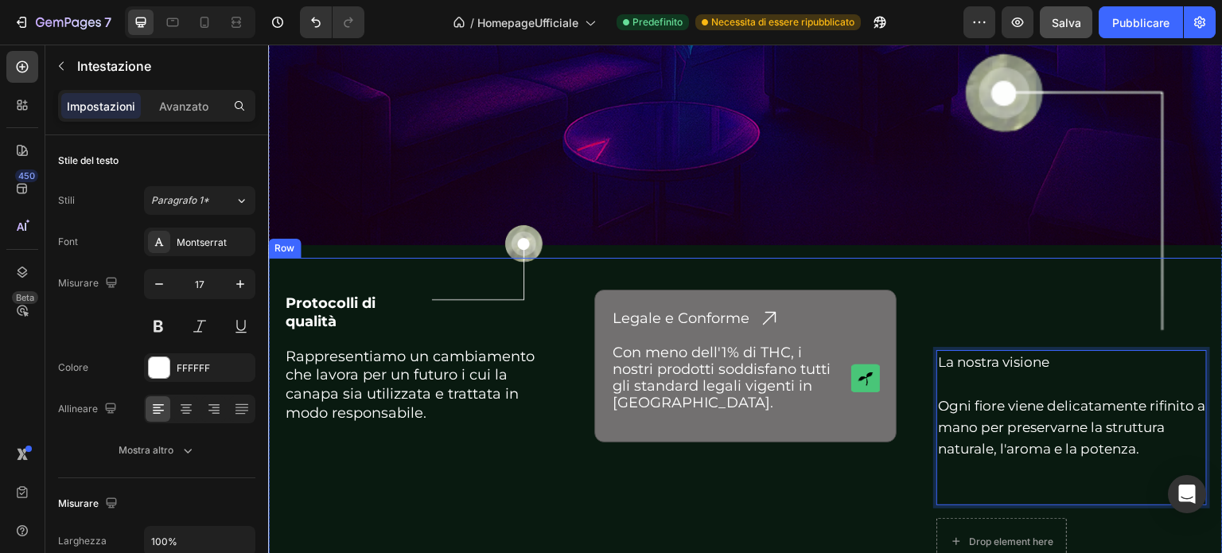
scroll to position [4694, 0]
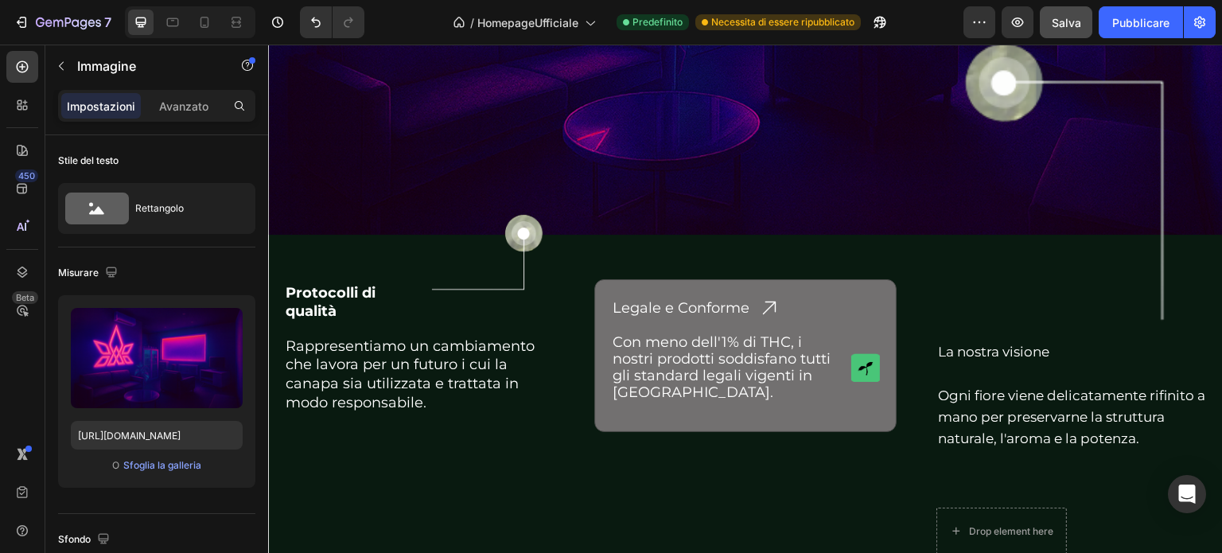
scroll to position [4485, 0]
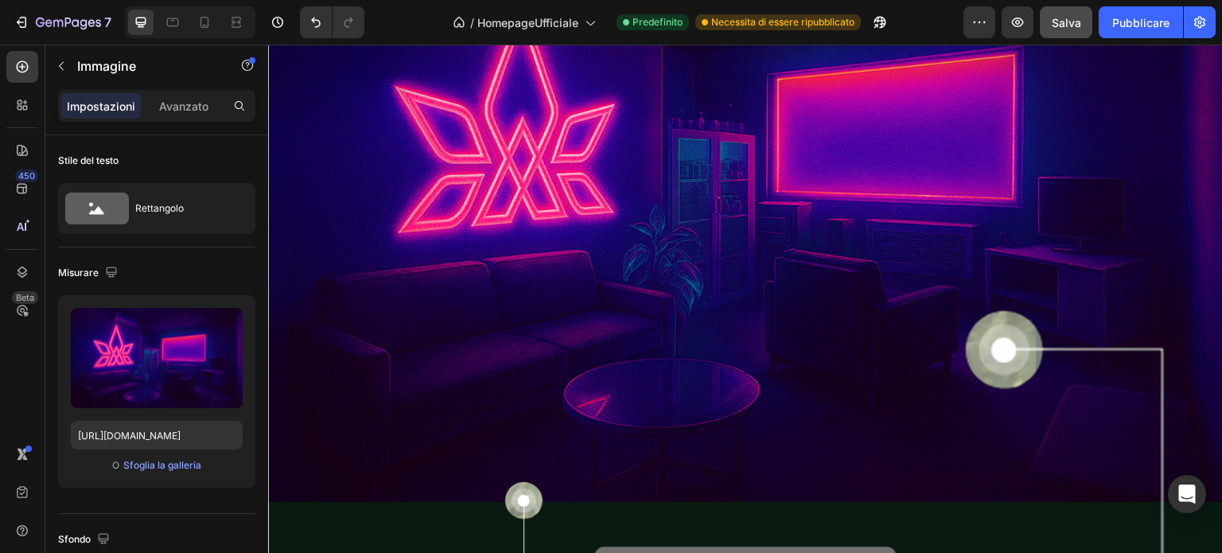
click at [683, 212] on img at bounding box center [745, 184] width 955 height 637
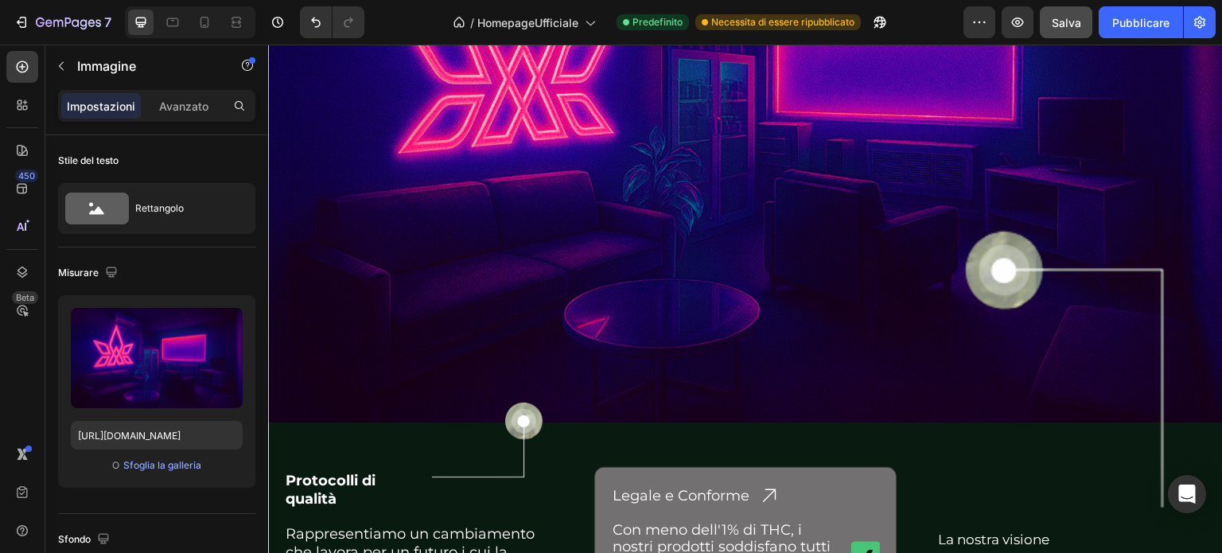
click at [609, 162] on img at bounding box center [745, 104] width 955 height 637
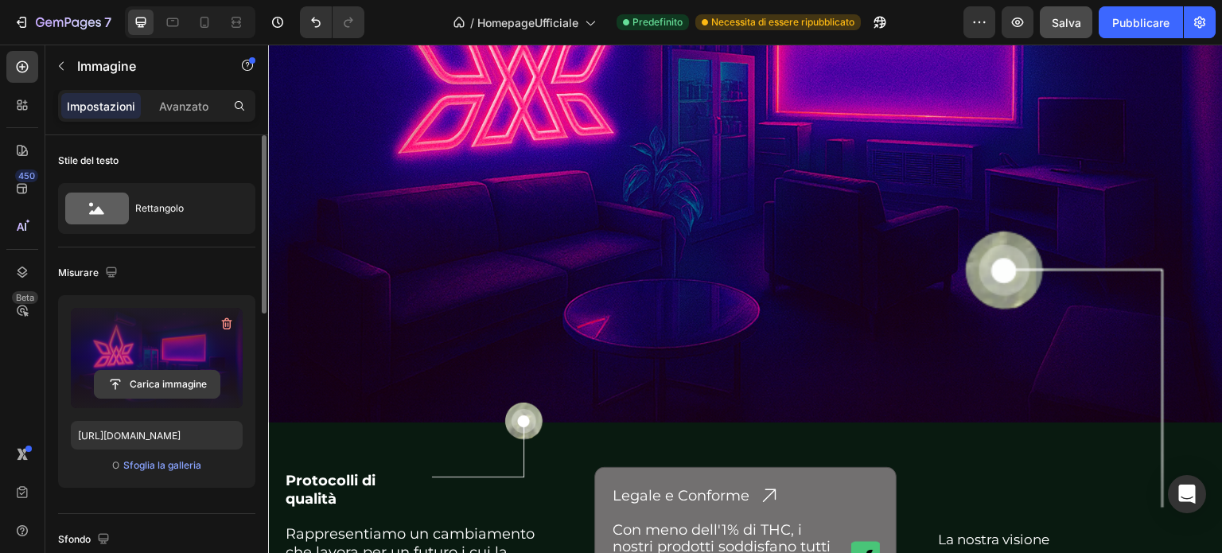
click at [167, 384] on input "file" at bounding box center [157, 384] width 125 height 27
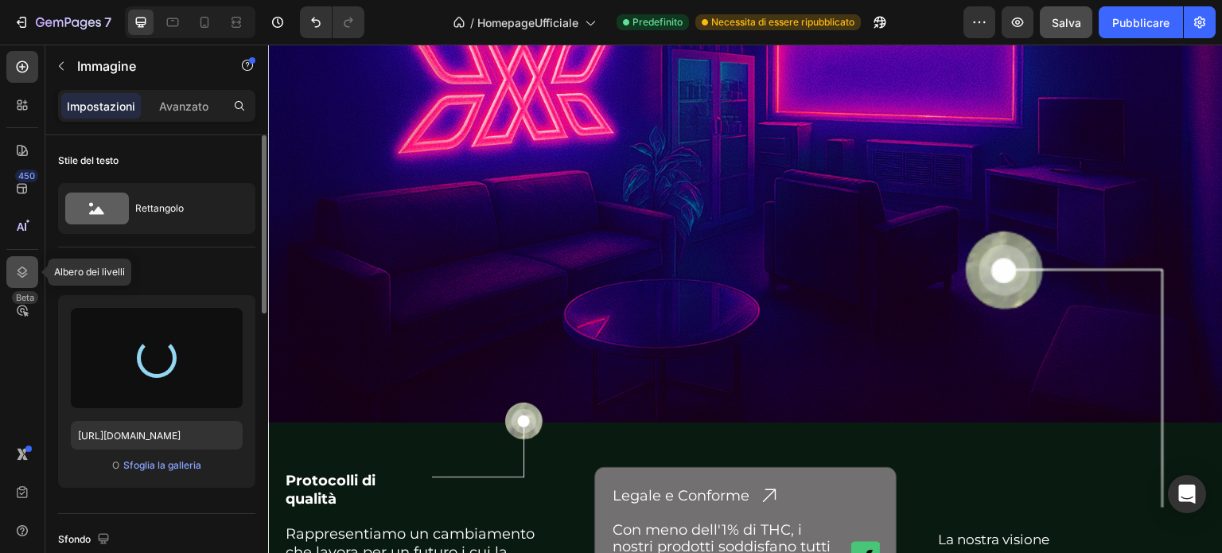
type input "https://cdn.shopify.com/s/files/1/0913/4322/5218/files/gempages_576583072334479…"
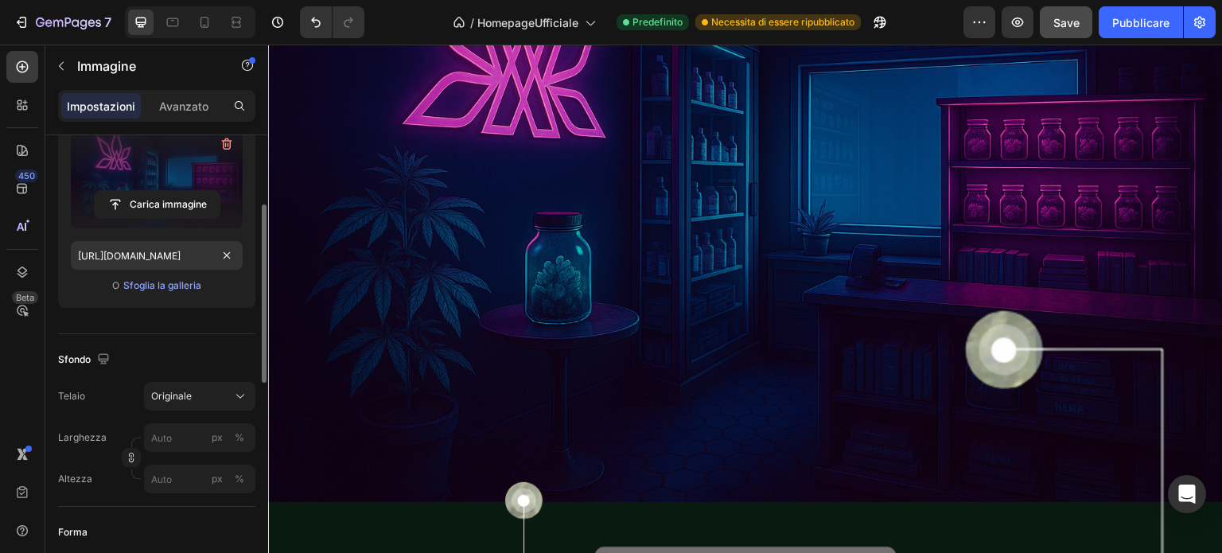
scroll to position [100, 0]
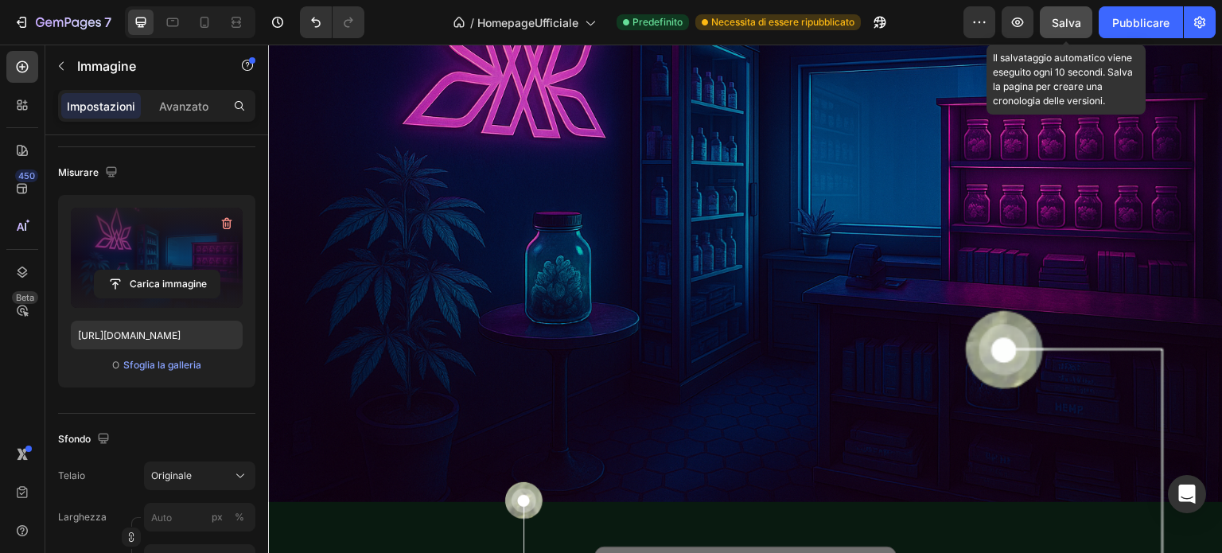
click at [1074, 21] on font "Salva" at bounding box center [1066, 23] width 29 height 14
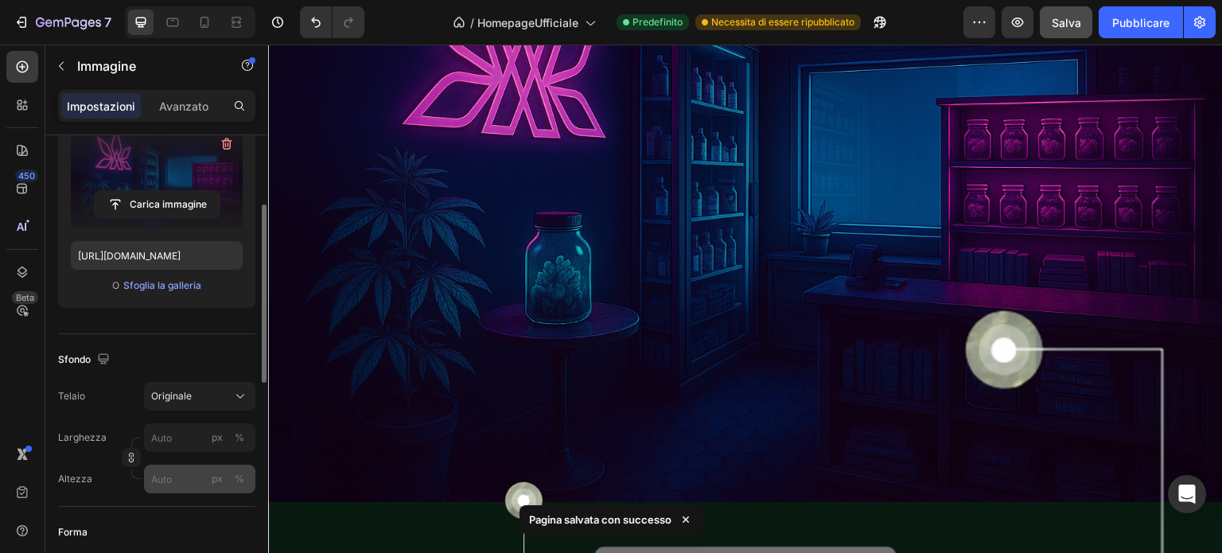
scroll to position [259, 0]
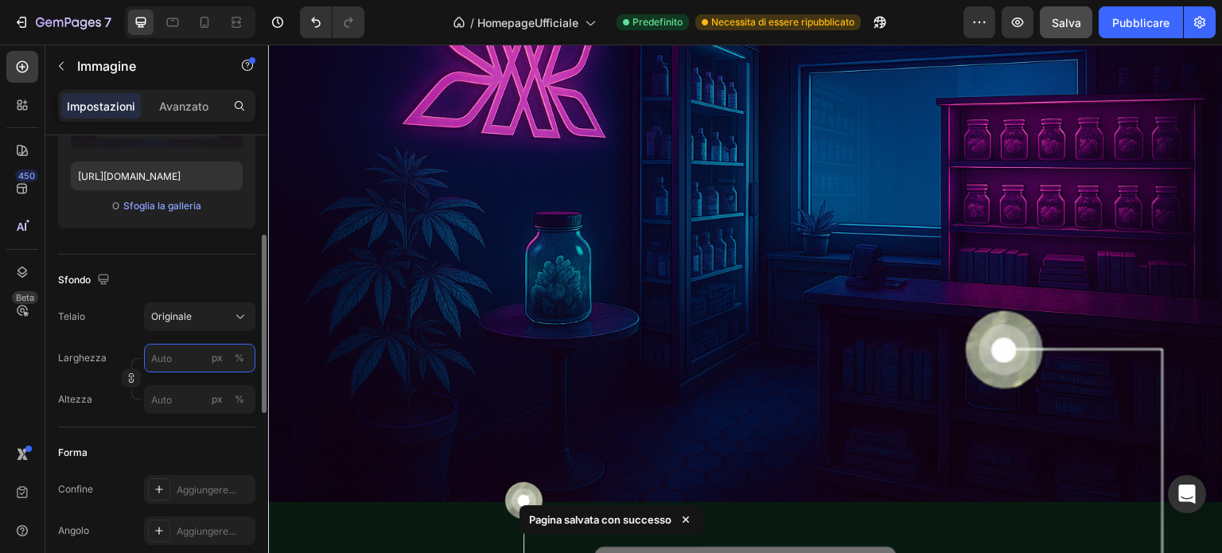
click at [179, 359] on input "px %" at bounding box center [199, 358] width 111 height 29
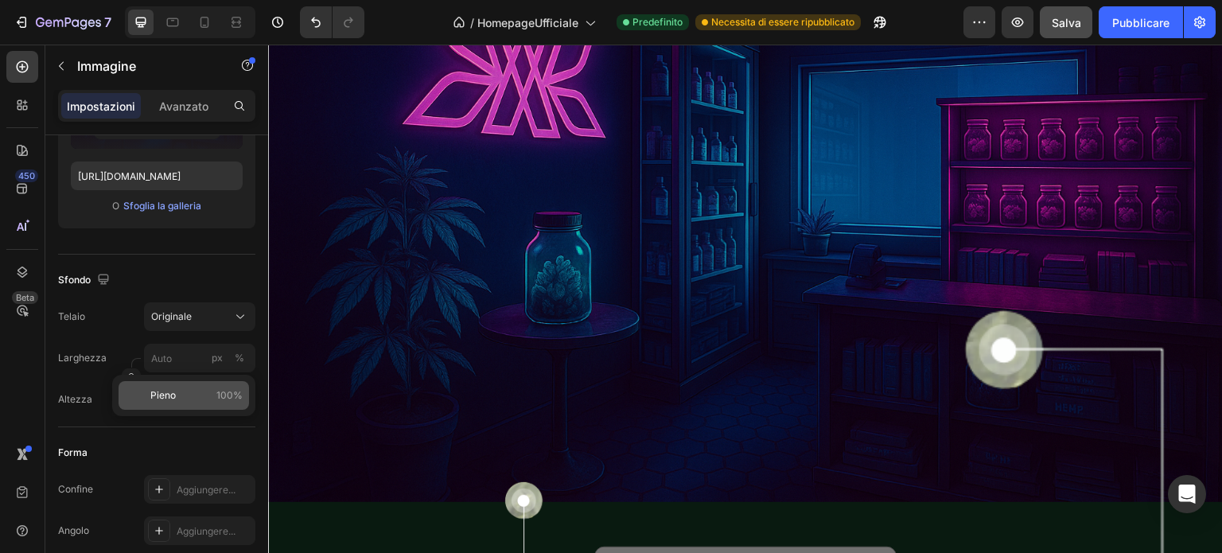
click at [210, 392] on p "Pieno 100%" at bounding box center [196, 395] width 92 height 14
type input "100"
click at [185, 400] on input "px %" at bounding box center [199, 399] width 111 height 29
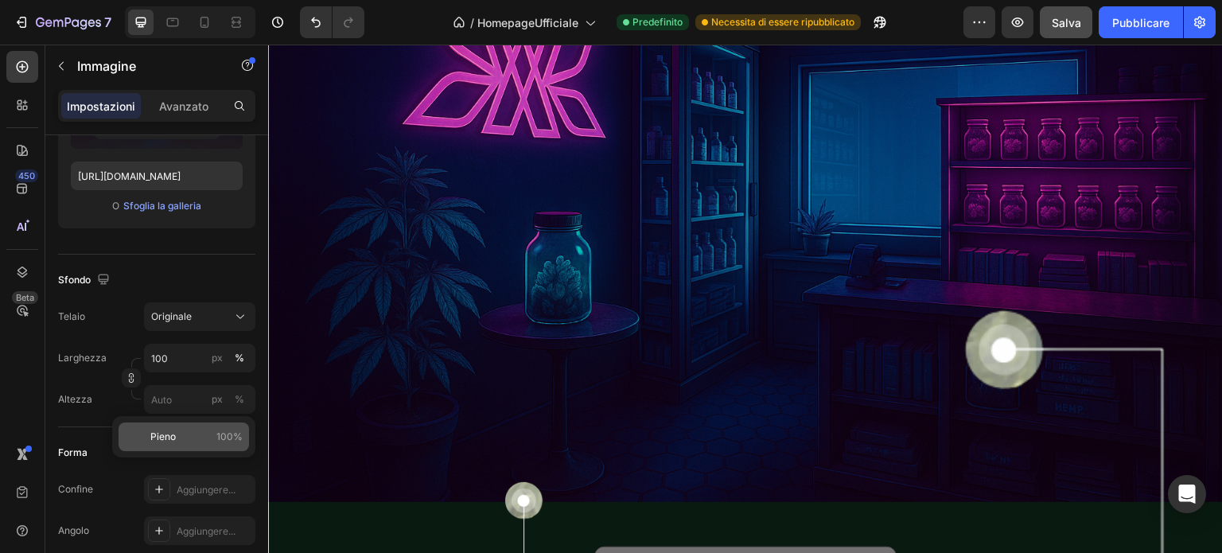
click at [177, 434] on p "Pieno 100%" at bounding box center [196, 437] width 92 height 14
type input "100"
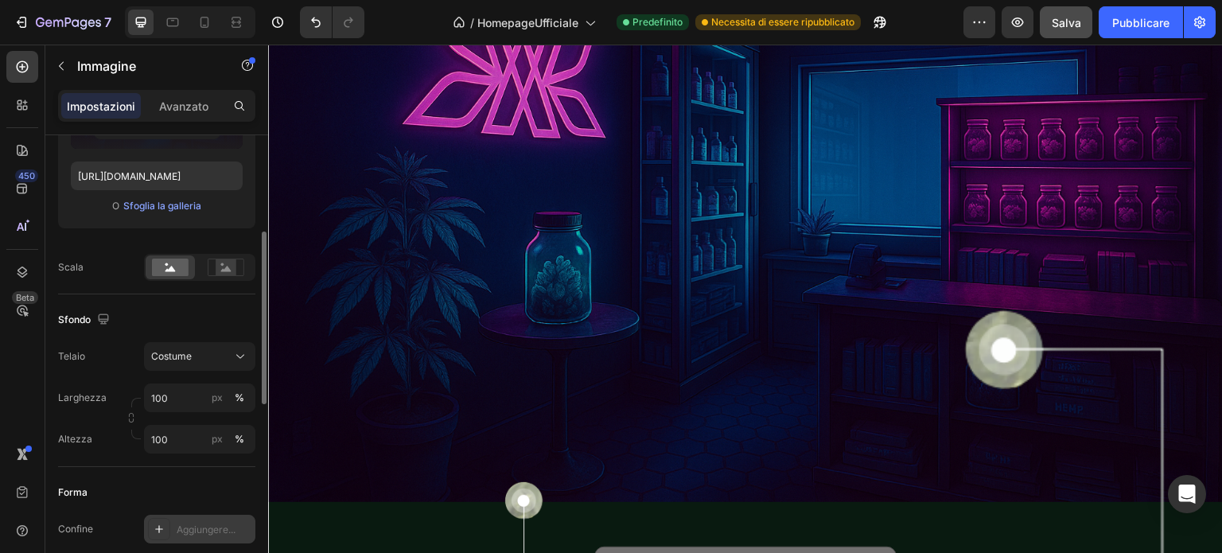
scroll to position [419, 0]
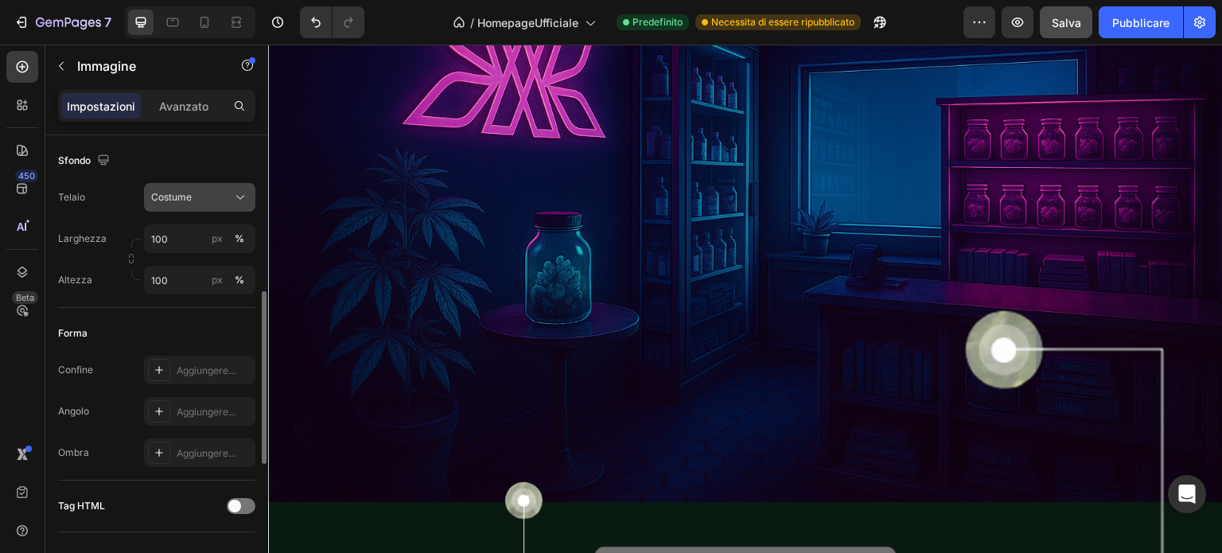
click at [220, 199] on div "Costume" at bounding box center [190, 197] width 78 height 14
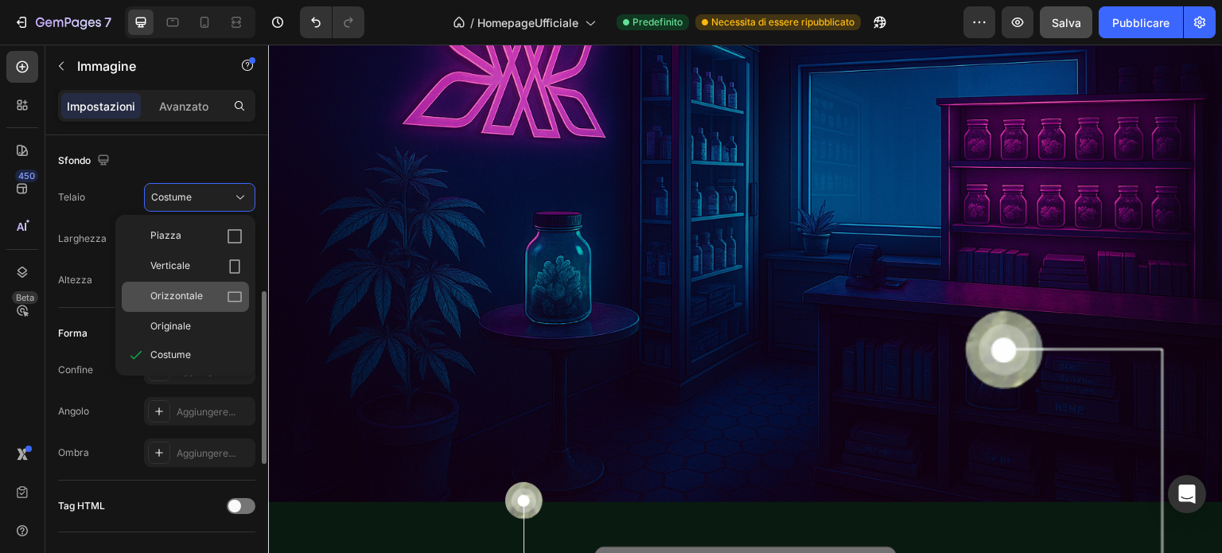
click at [229, 299] on icon at bounding box center [235, 297] width 16 height 16
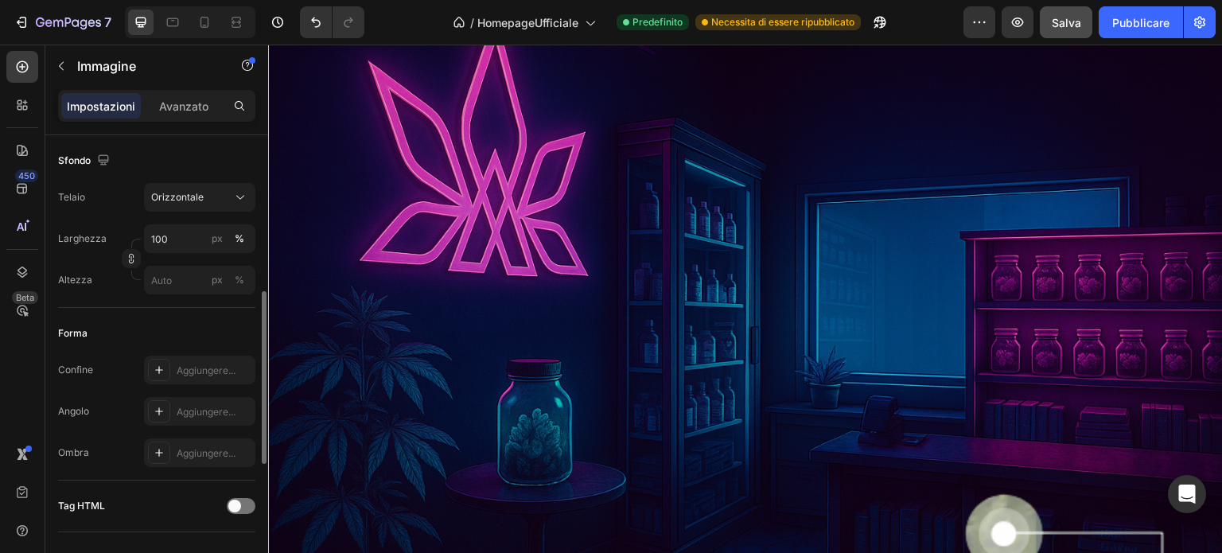
scroll to position [4167, 0]
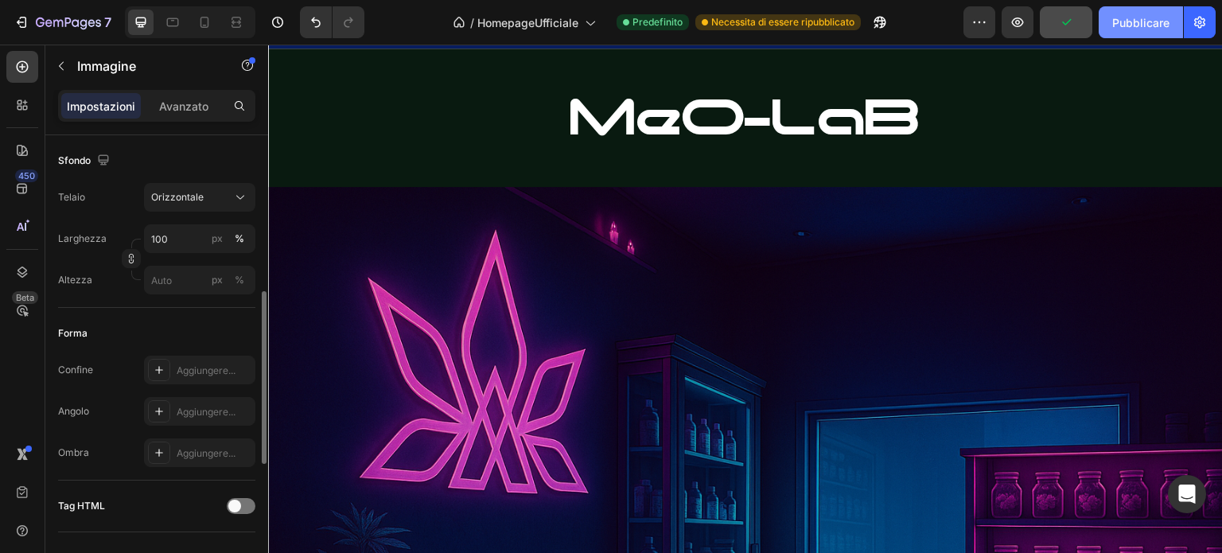
click at [1121, 28] on font "Pubblicare" at bounding box center [1140, 23] width 57 height 14
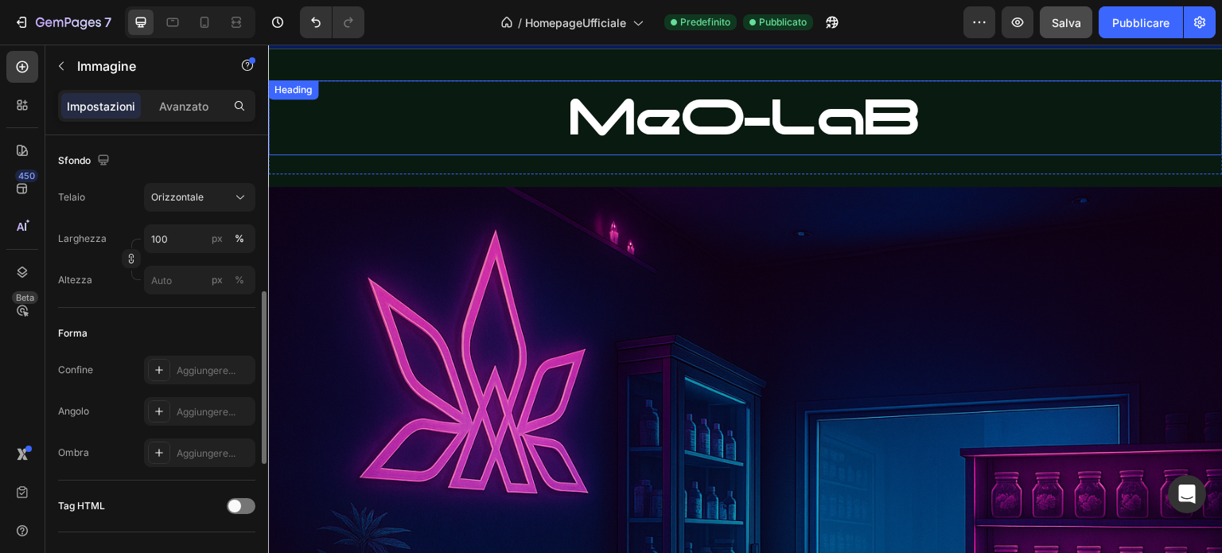
click at [395, 98] on h2 "MeO-LaB" at bounding box center [745, 117] width 955 height 75
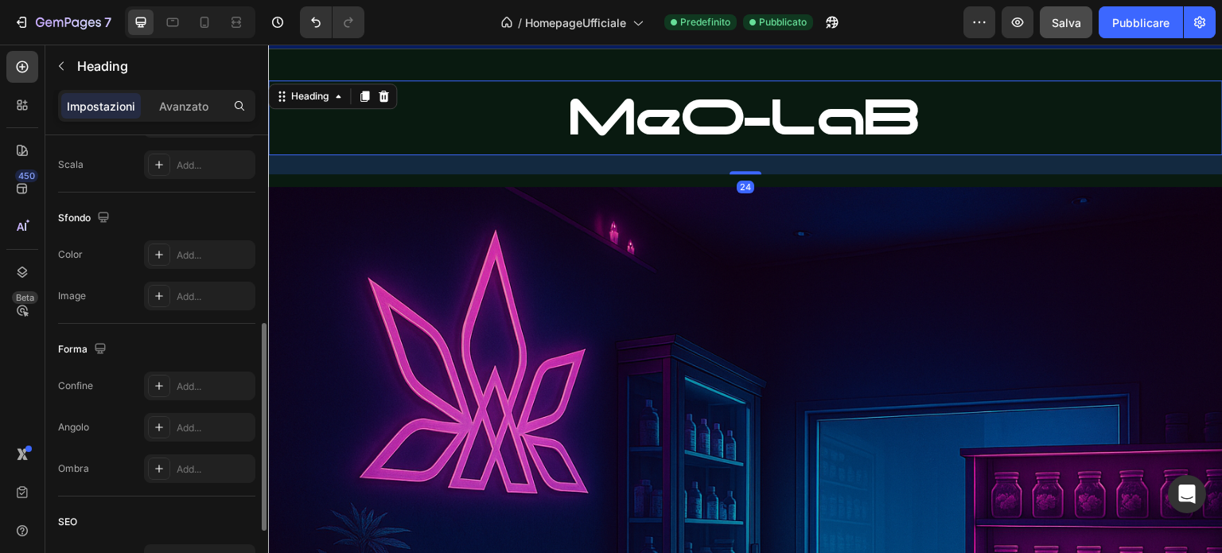
scroll to position [0, 0]
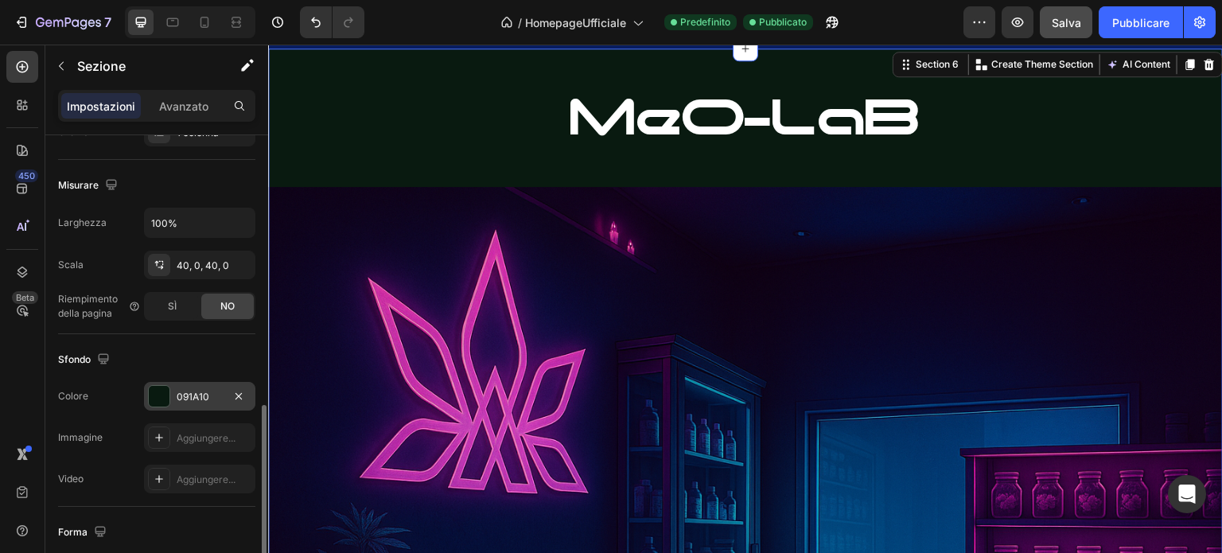
scroll to position [398, 0]
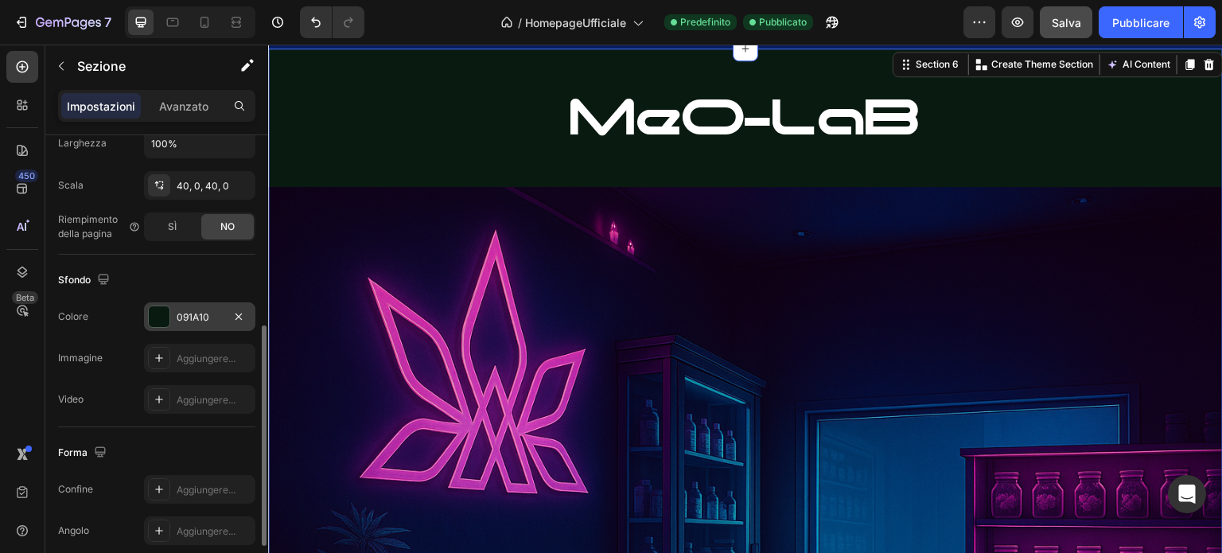
click at [197, 311] on font "091A10" at bounding box center [193, 317] width 33 height 12
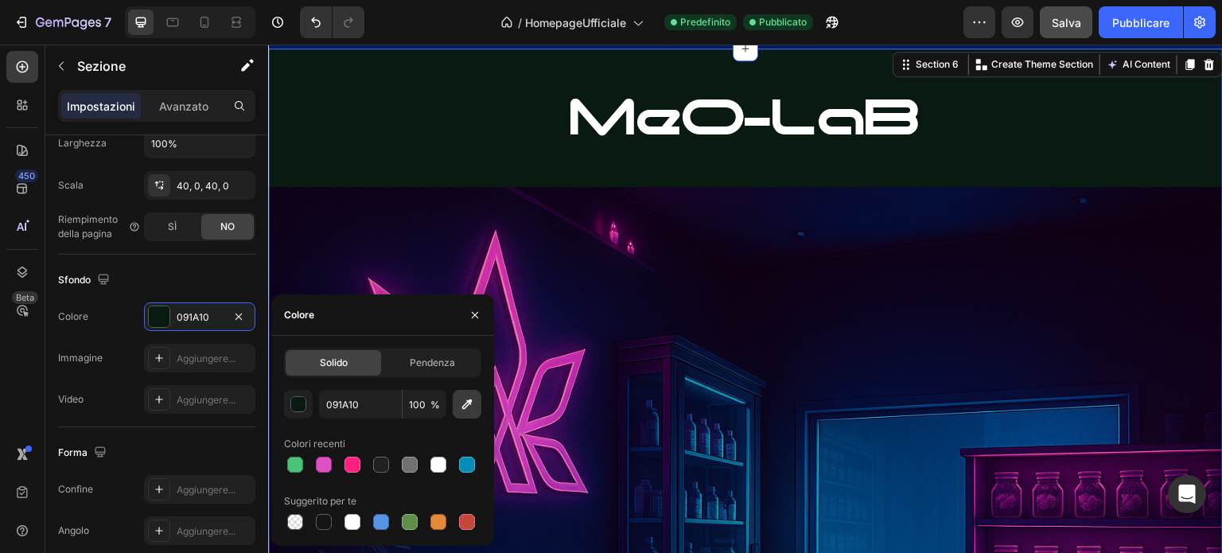
click at [466, 401] on icon "button" at bounding box center [467, 404] width 16 height 16
type input "0B051D"
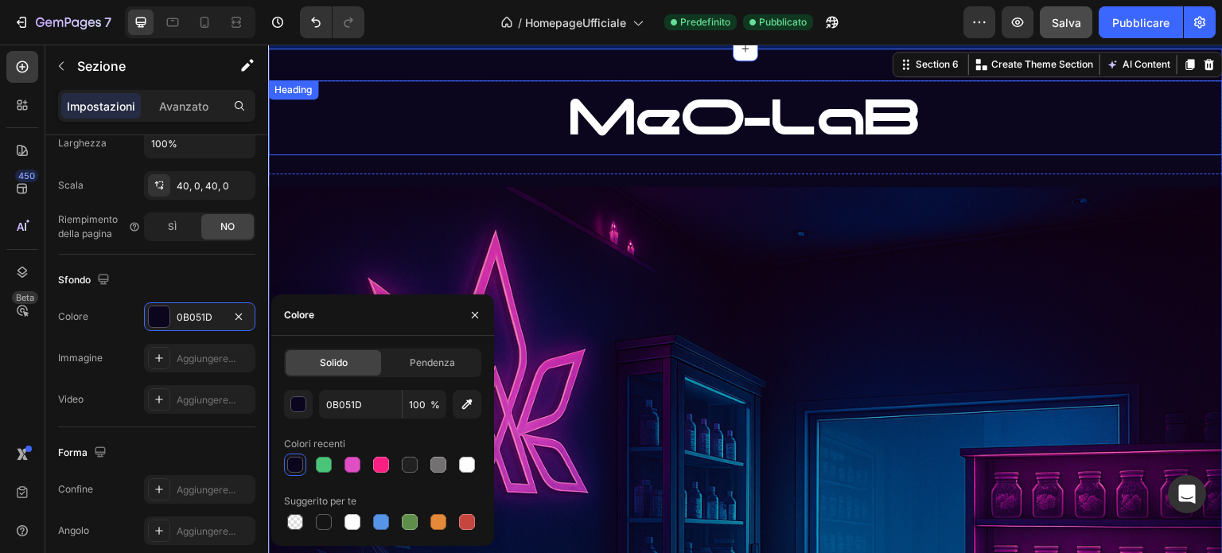
click at [481, 114] on h2 "MeO-LaB" at bounding box center [745, 117] width 955 height 75
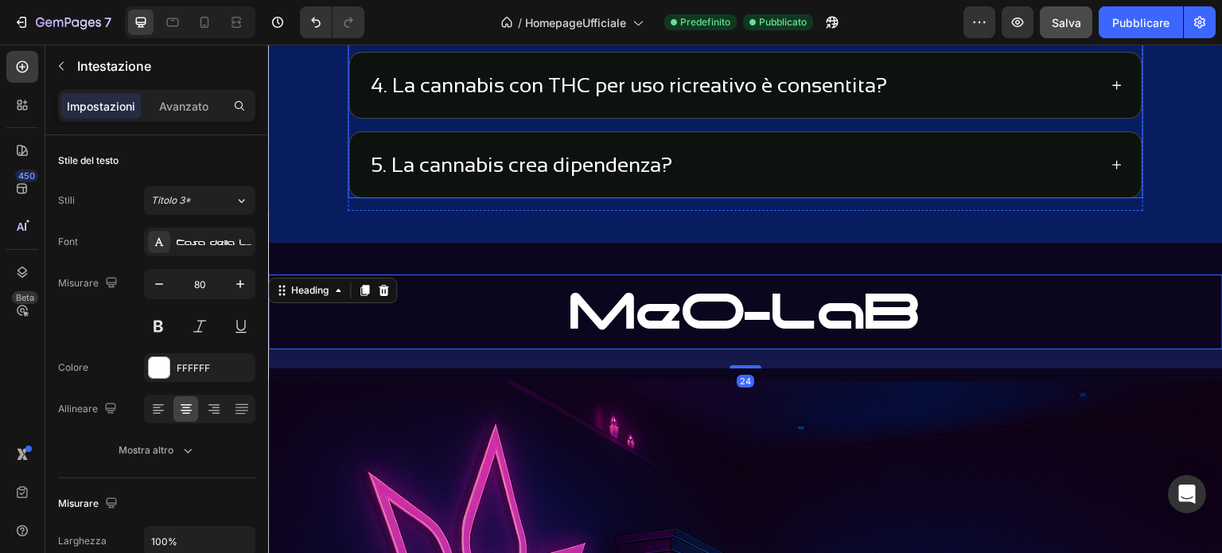
scroll to position [4007, 0]
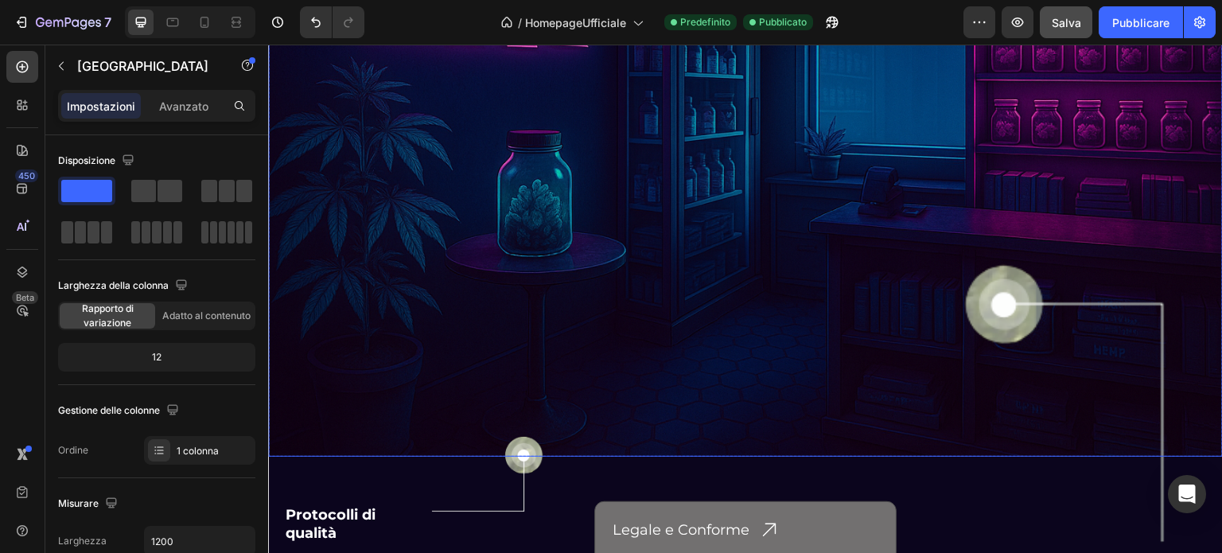
scroll to position [4644, 0]
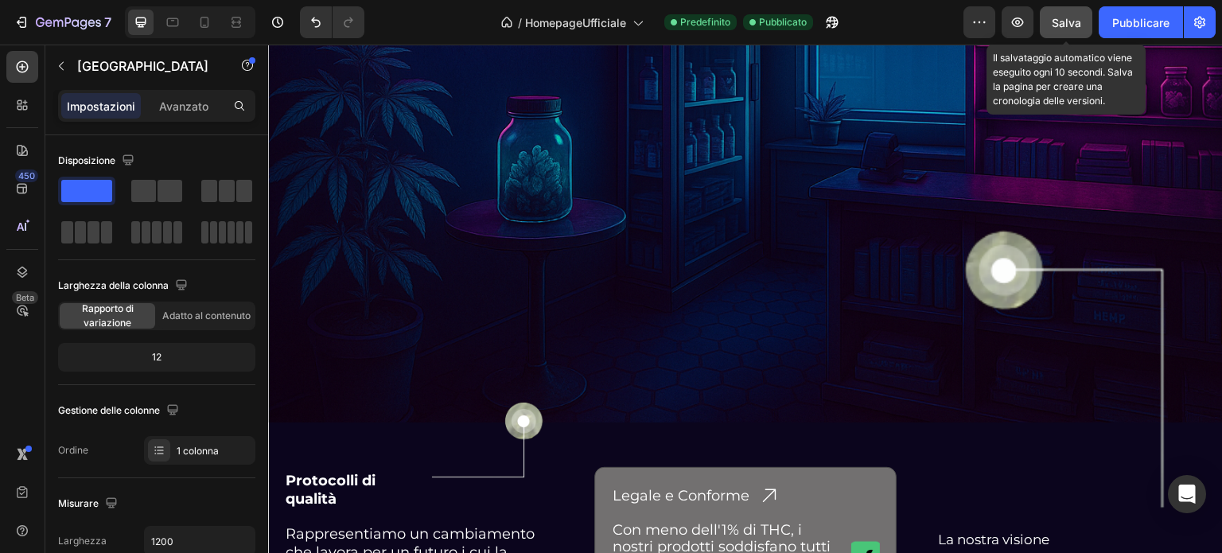
click at [1066, 23] on font "Salva" at bounding box center [1066, 23] width 29 height 14
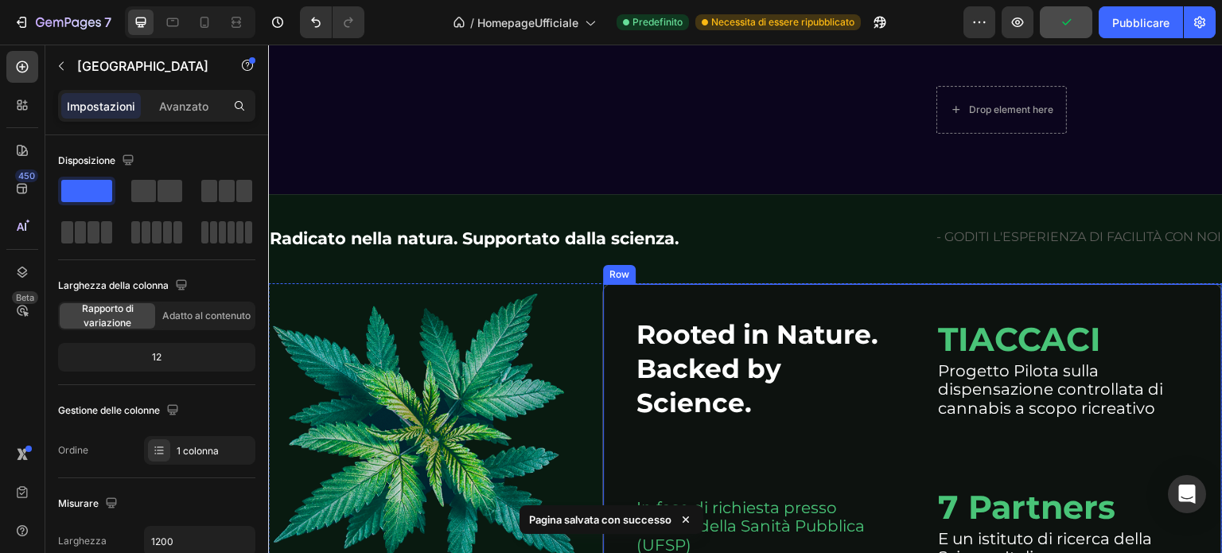
scroll to position [5281, 0]
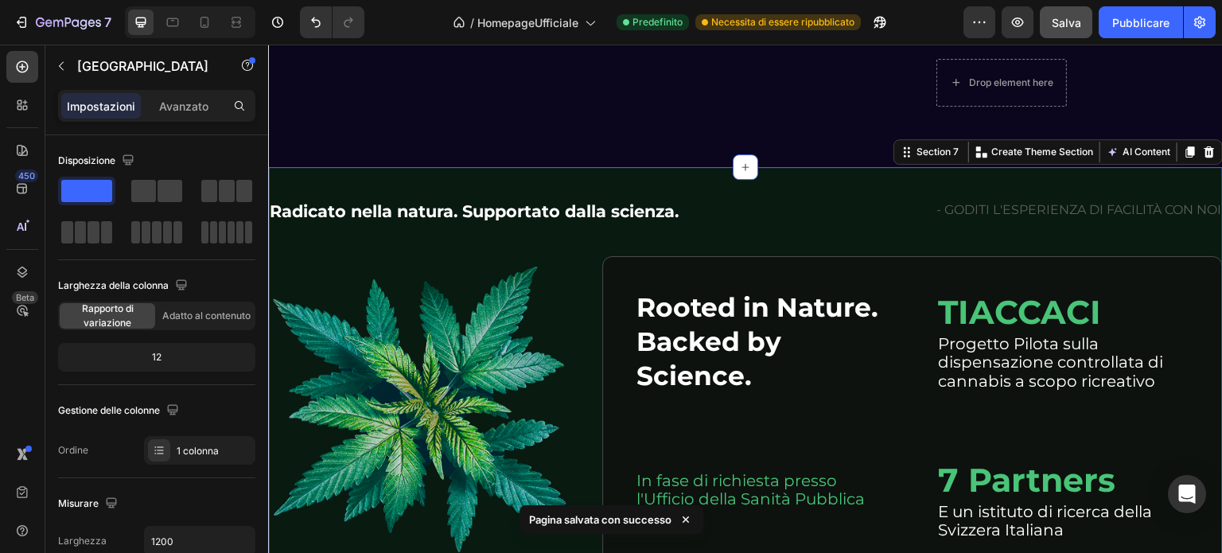
click at [444, 167] on div "Radicato nella natura. Supportato dalla scienza. Heading - GODITI L'ESPERIENZA …" at bounding box center [745, 386] width 955 height 439
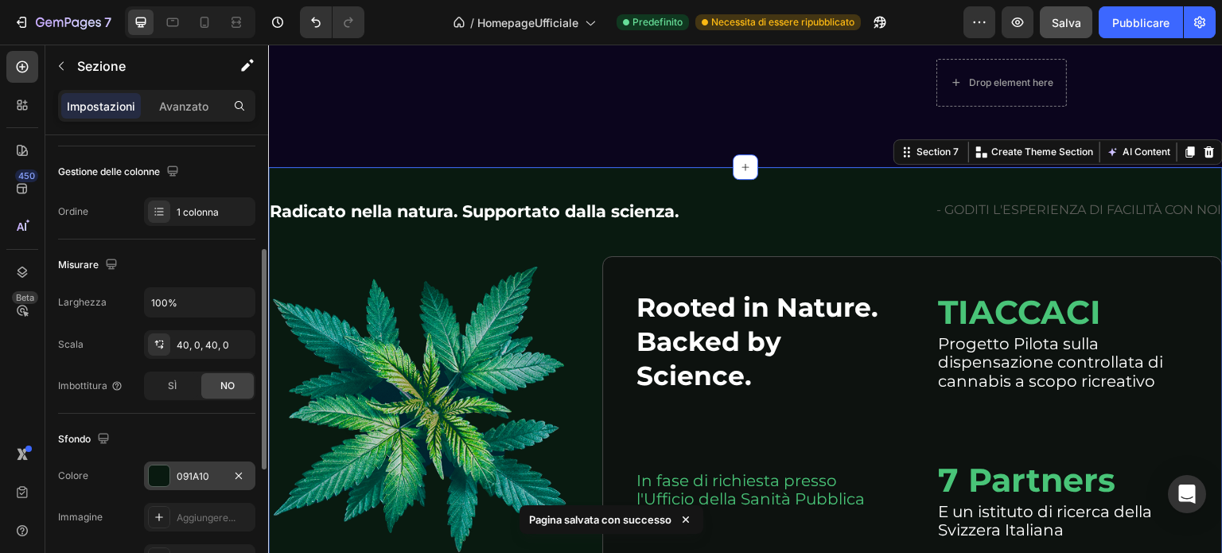
scroll to position [318, 0]
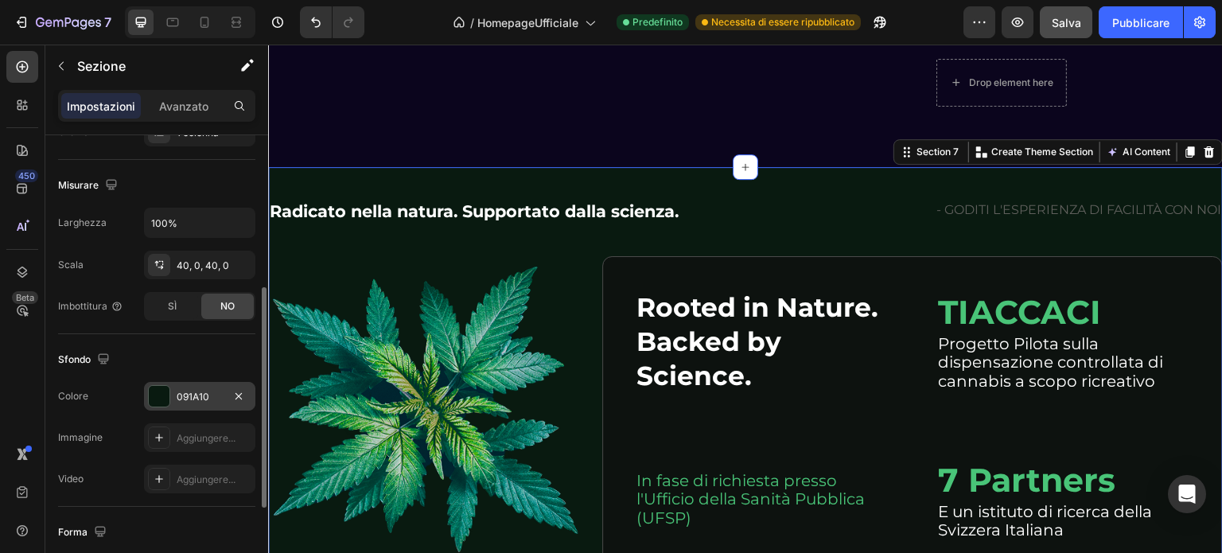
click at [159, 391] on div at bounding box center [159, 396] width 21 height 21
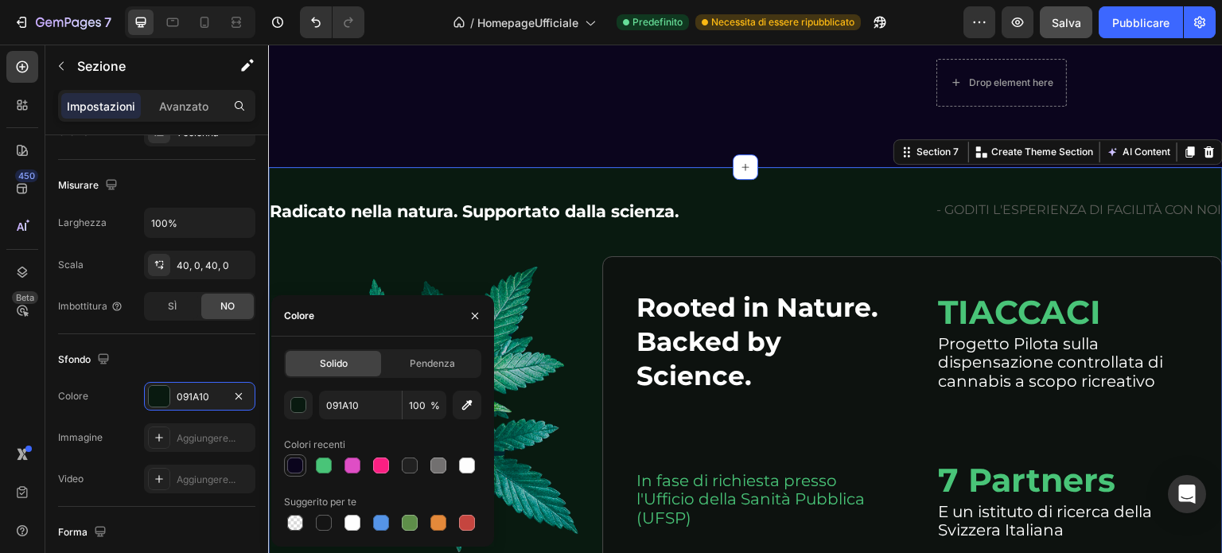
click at [294, 461] on div at bounding box center [295, 466] width 16 height 16
type input "0B051D"
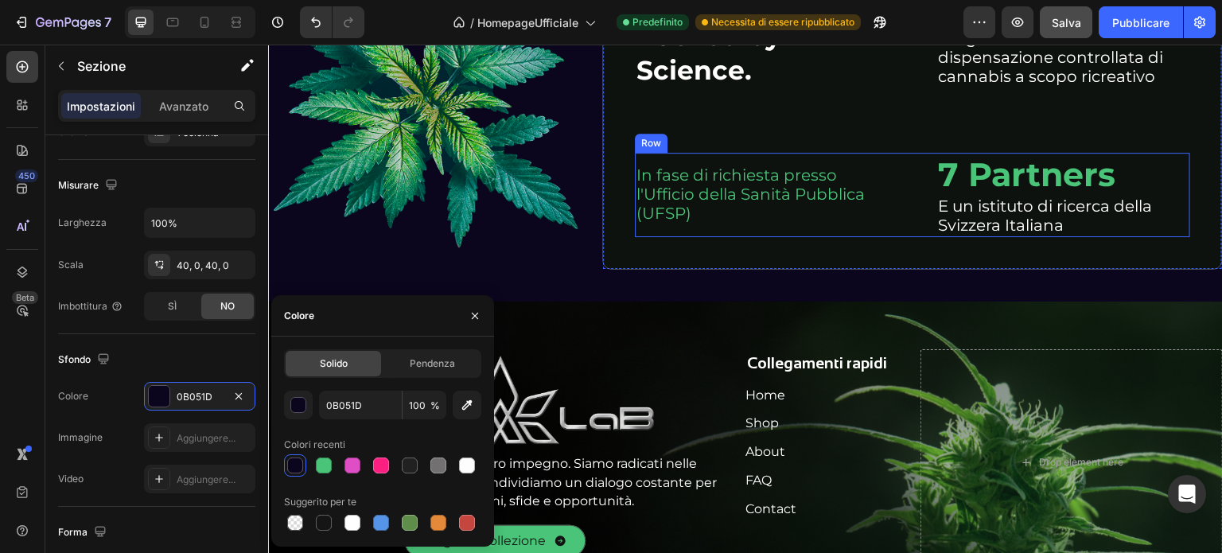
scroll to position [5599, 0]
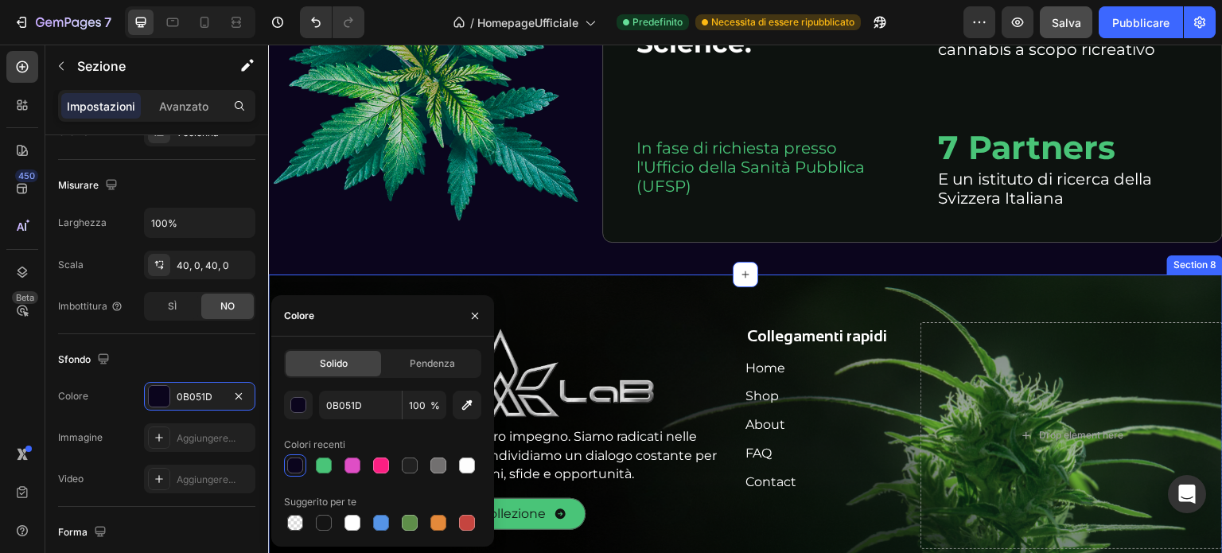
click at [594, 292] on div "Image La prossimità è il cuore del nostro impegno. Siamo radicati nelle comunit…" at bounding box center [745, 469] width 955 height 388
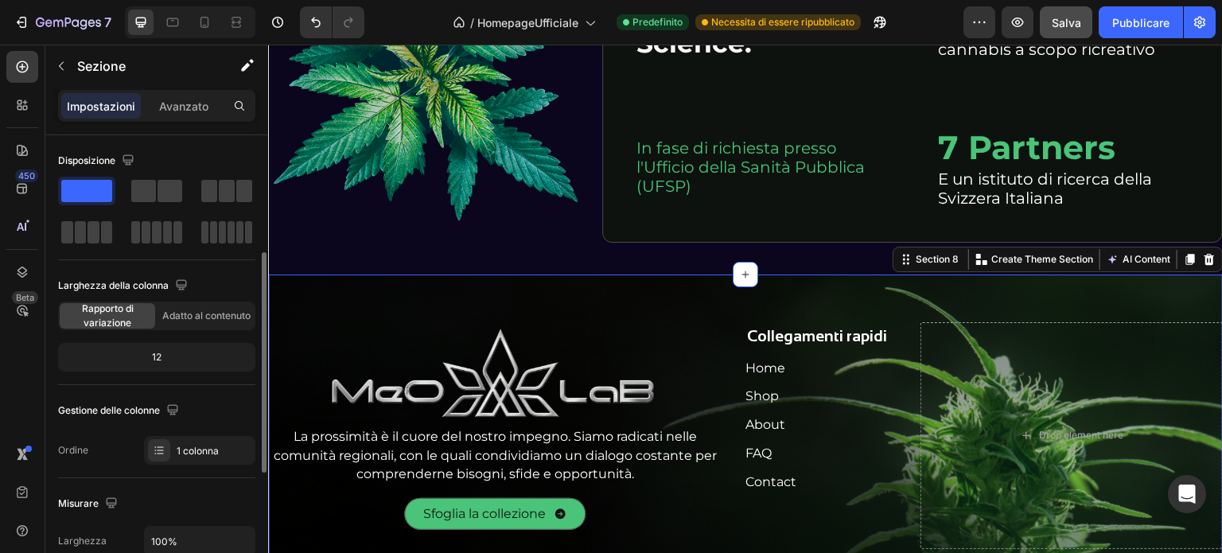
scroll to position [80, 0]
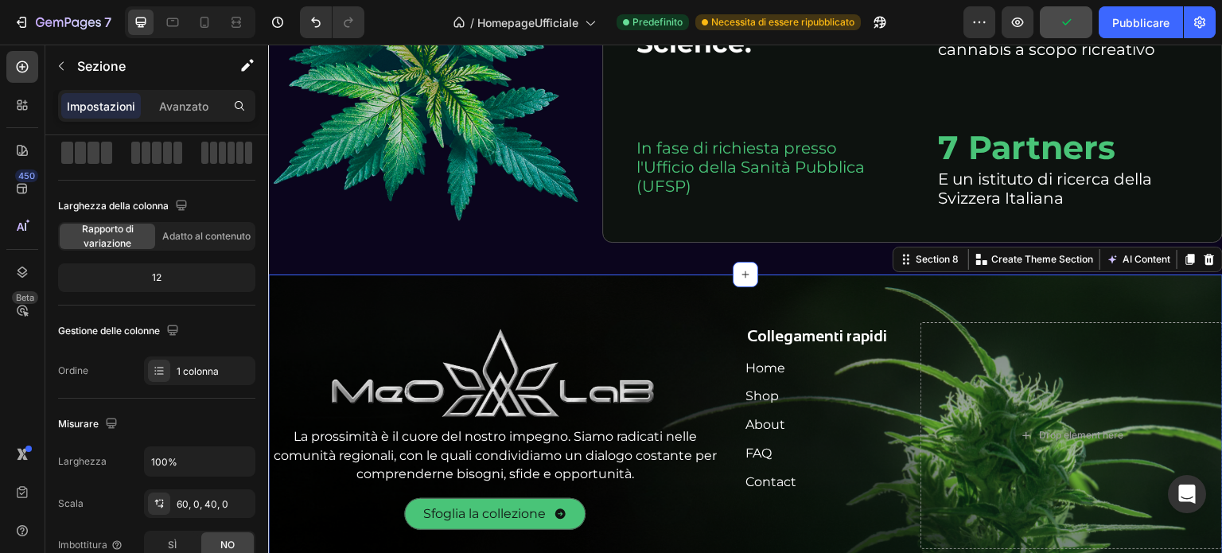
click at [282, 299] on div "Image La prossimità è il cuore del nostro impegno. Siamo radicati nelle comunit…" at bounding box center [745, 469] width 955 height 388
click at [718, 309] on div "Image La prossimità è il cuore del nostro impegno. Siamo radicati nelle comunit…" at bounding box center [745, 469] width 955 height 388
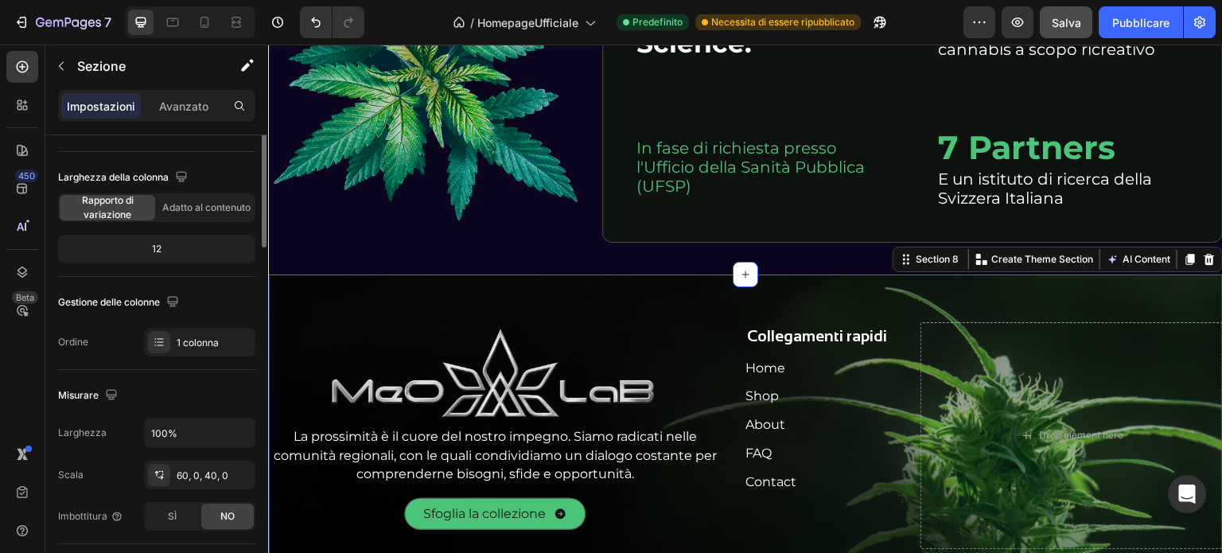
scroll to position [0, 0]
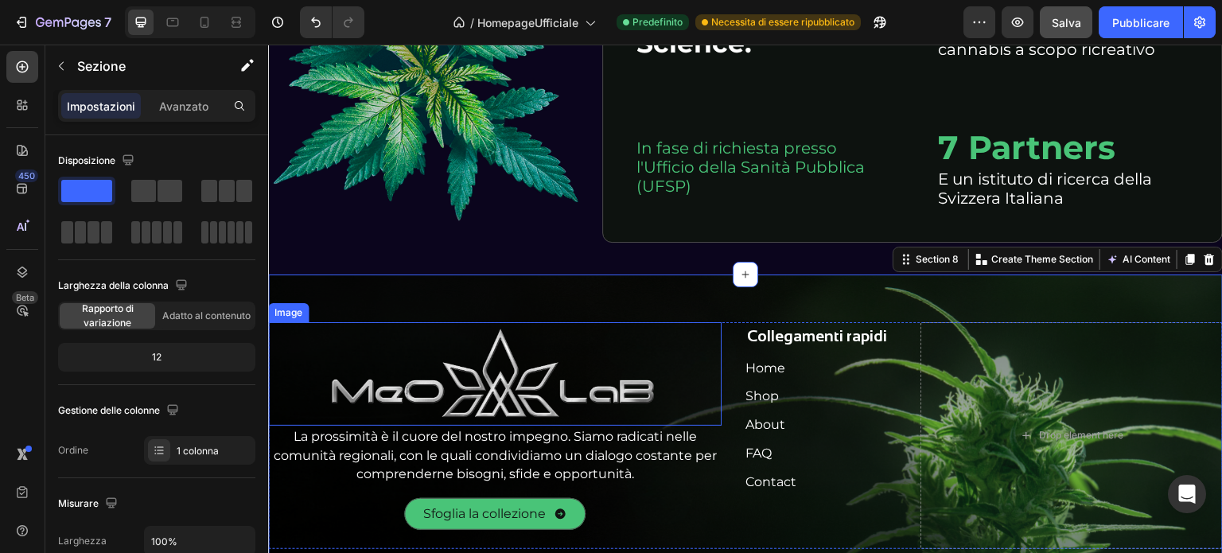
click at [325, 388] on img at bounding box center [495, 373] width 342 height 103
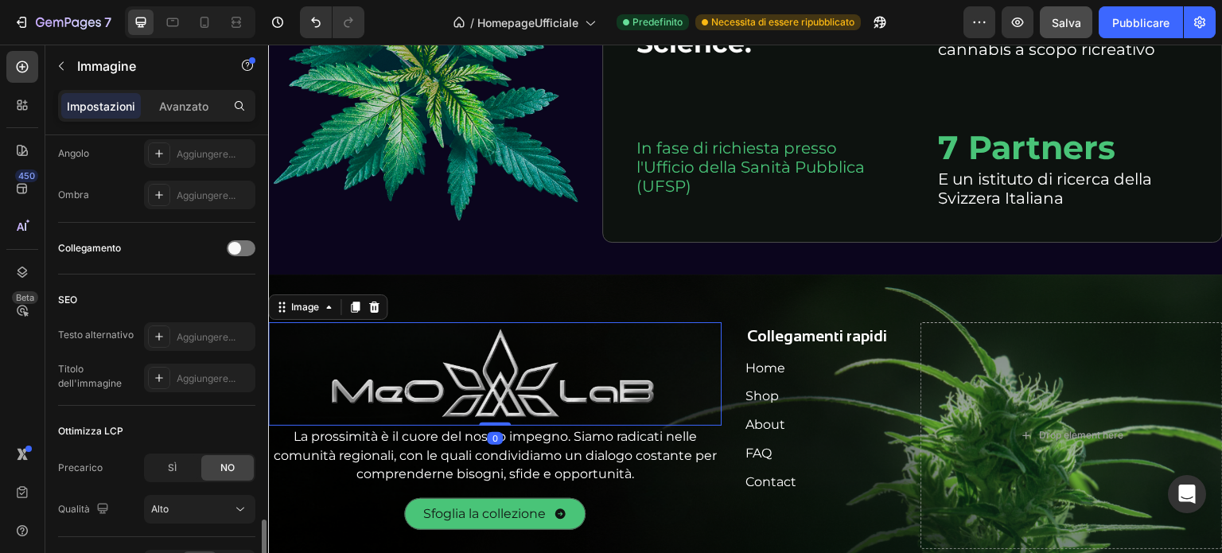
scroll to position [737, 0]
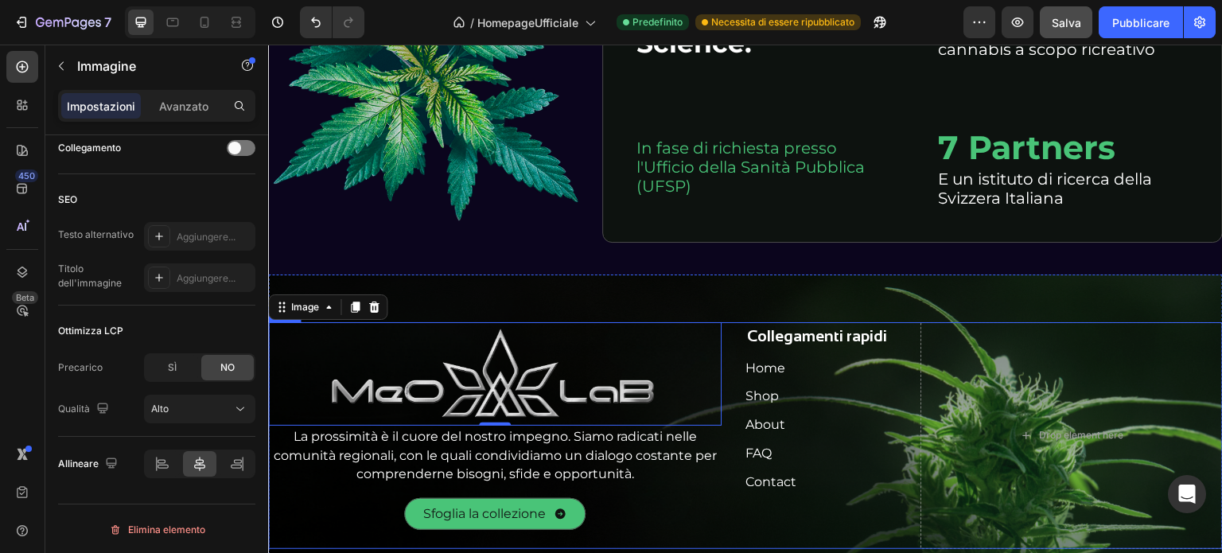
click at [699, 501] on div "Sfoglia la collezione Button" at bounding box center [495, 514] width 454 height 32
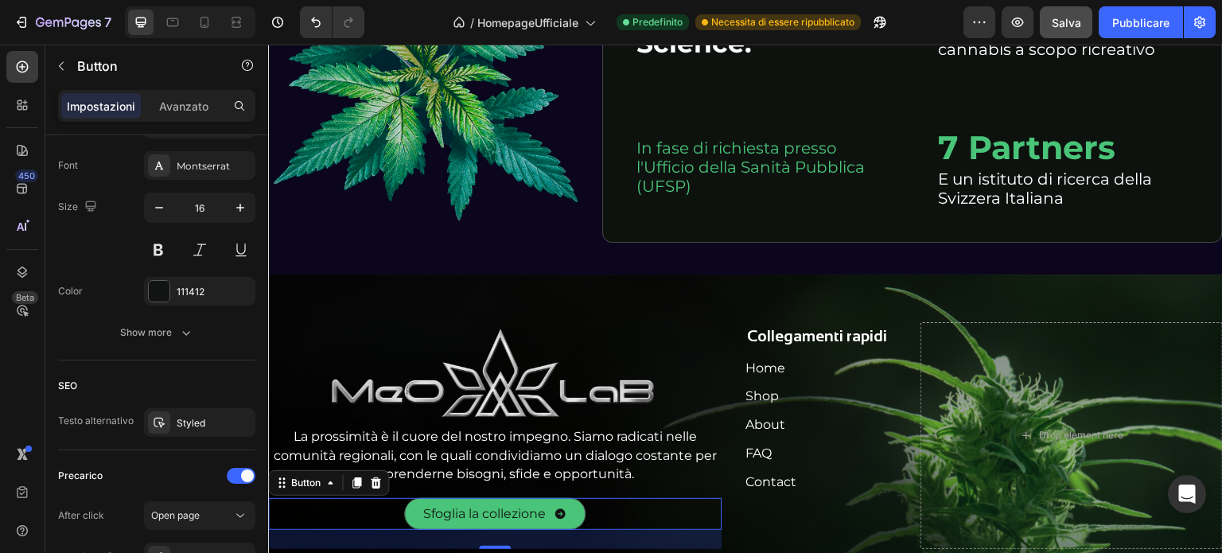
scroll to position [0, 0]
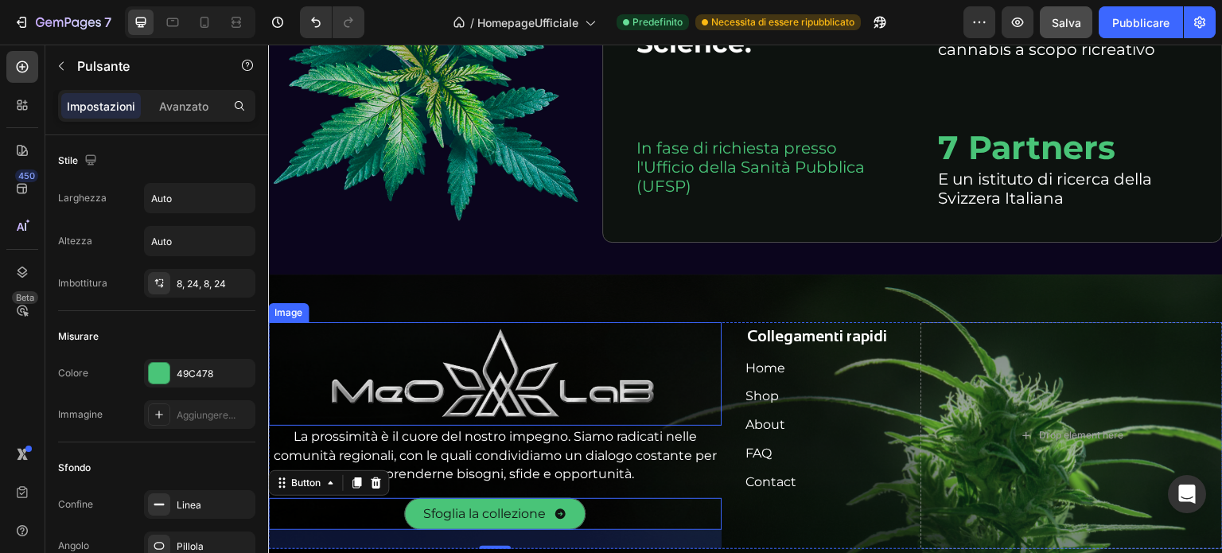
click at [714, 366] on div at bounding box center [495, 373] width 454 height 103
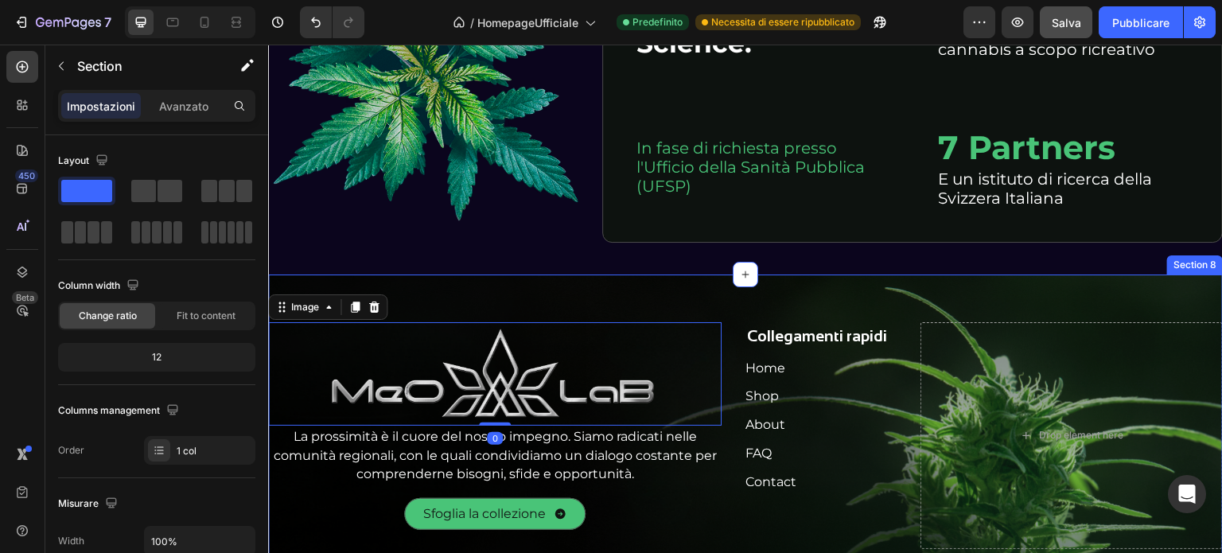
click at [715, 293] on div "Image 0 La prossimità è il cuore del nostro impegno. Siamo radicati nelle comun…" at bounding box center [745, 469] width 955 height 388
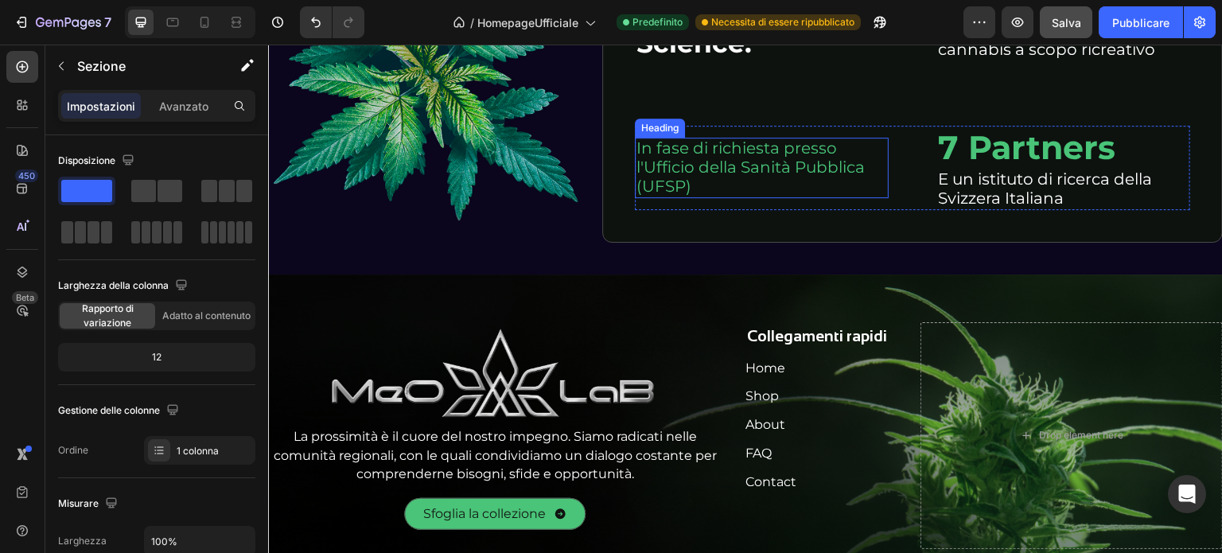
scroll to position [5599, 0]
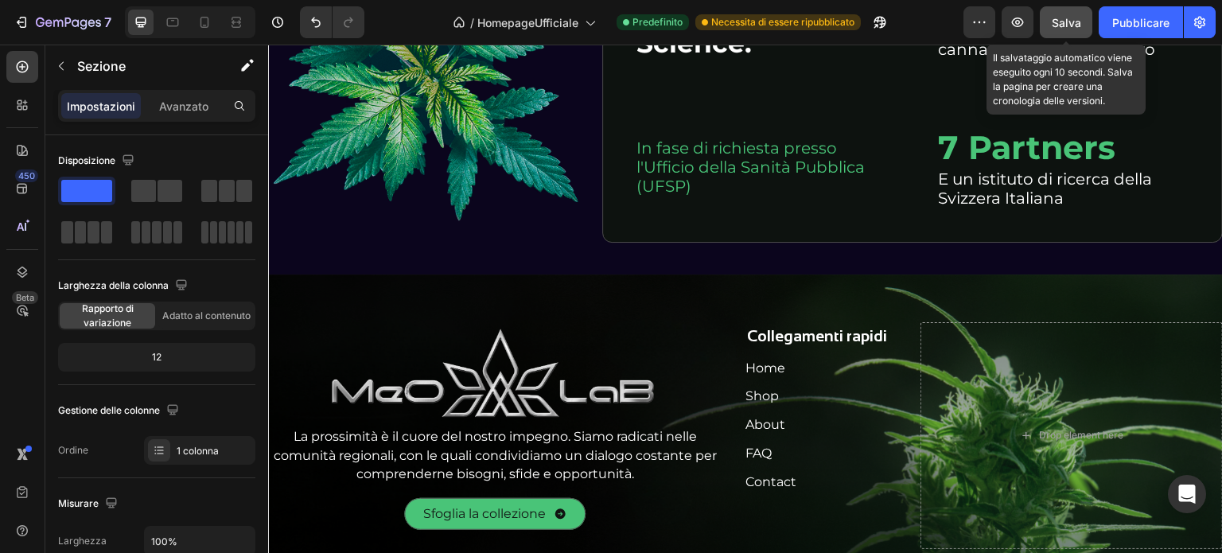
click at [1077, 13] on button "Salva" at bounding box center [1066, 22] width 53 height 32
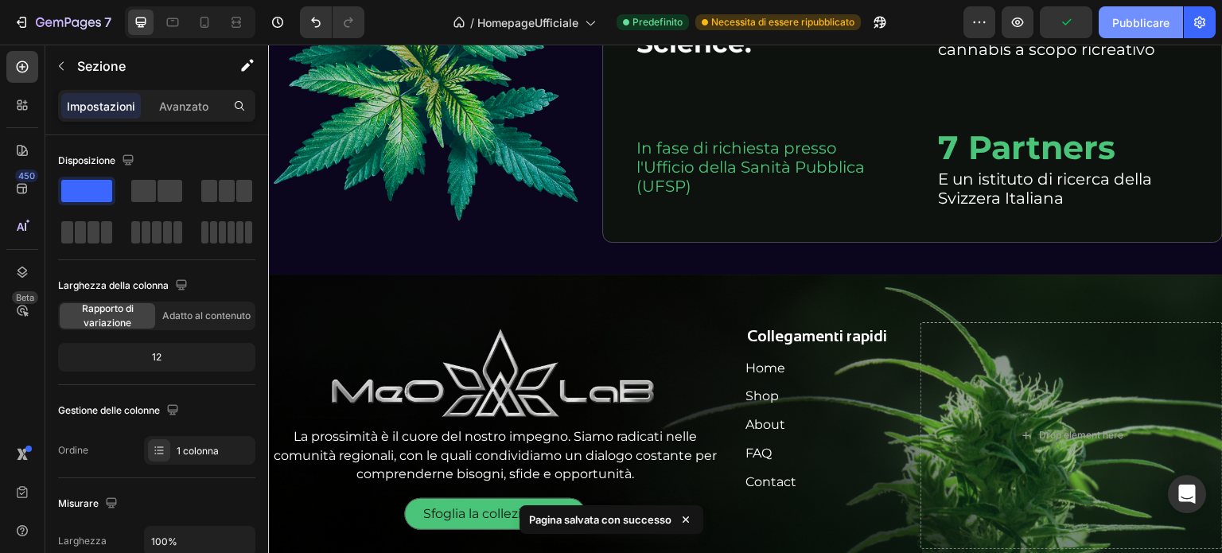
click at [1116, 18] on font "Pubblicare" at bounding box center [1140, 23] width 57 height 14
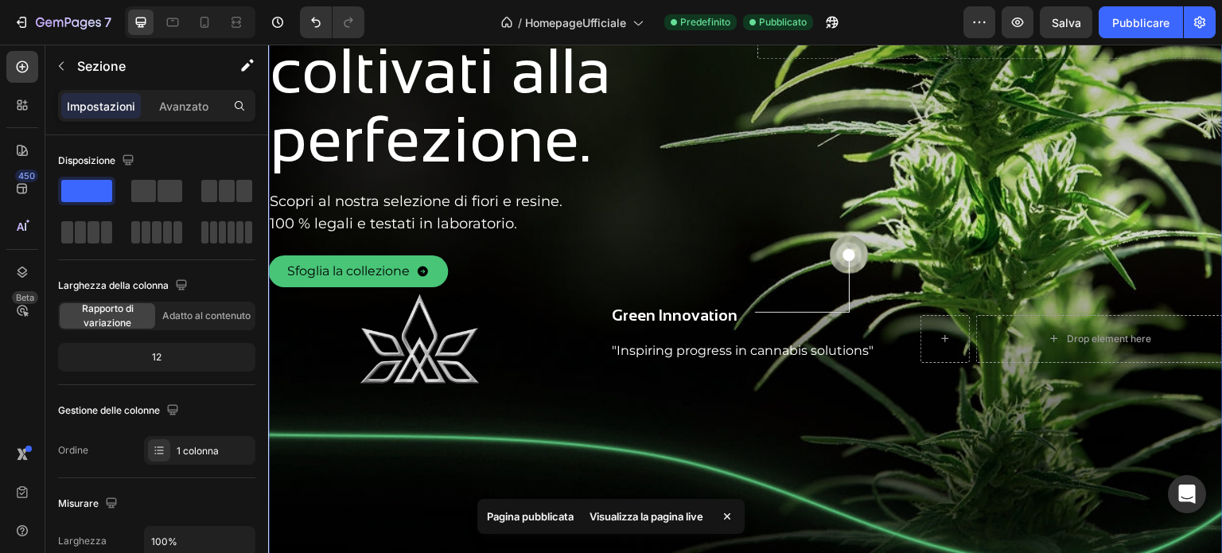
scroll to position [665, 0]
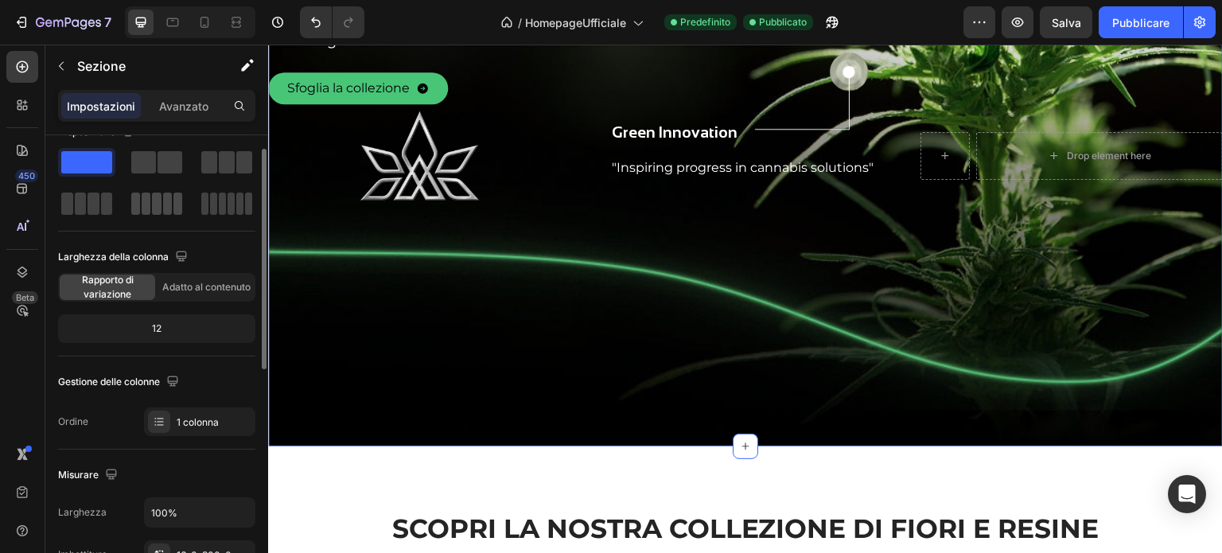
scroll to position [0, 0]
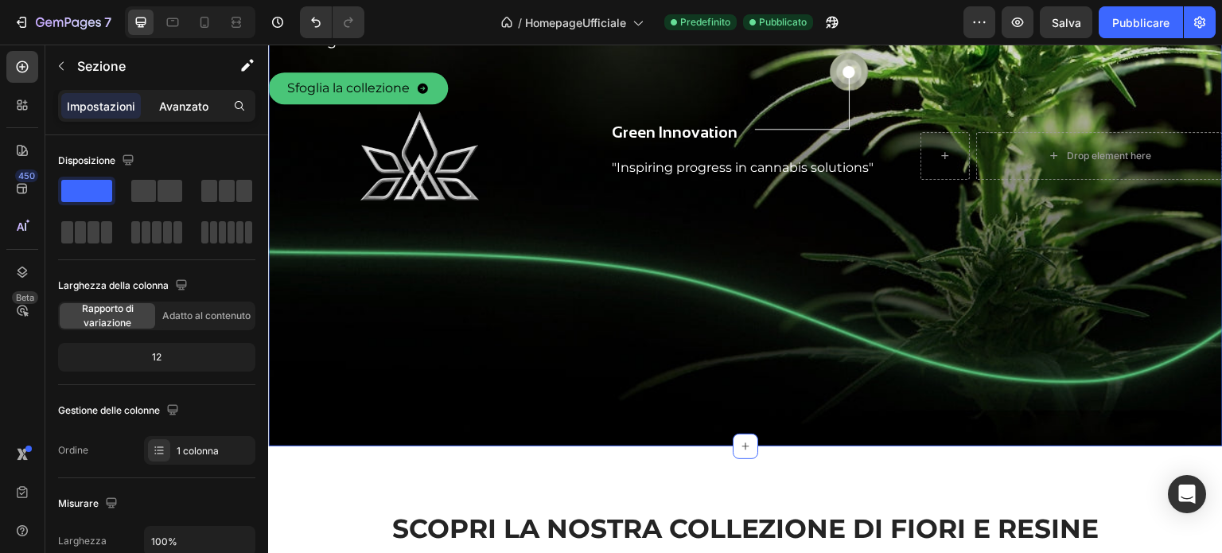
click at [197, 101] on font "Avanzato" at bounding box center [183, 106] width 49 height 14
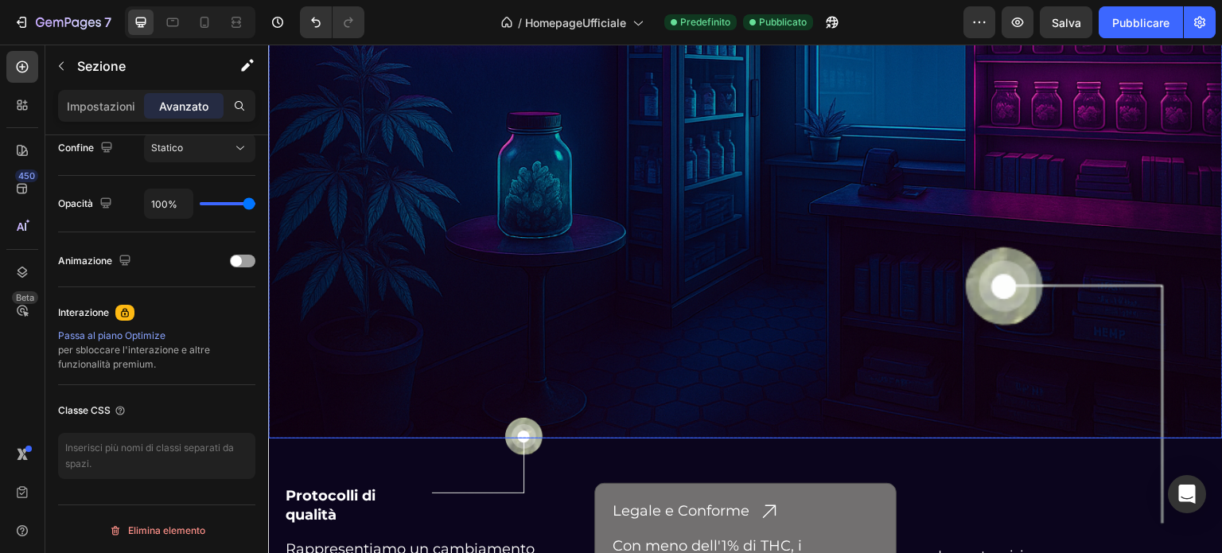
scroll to position [4565, 0]
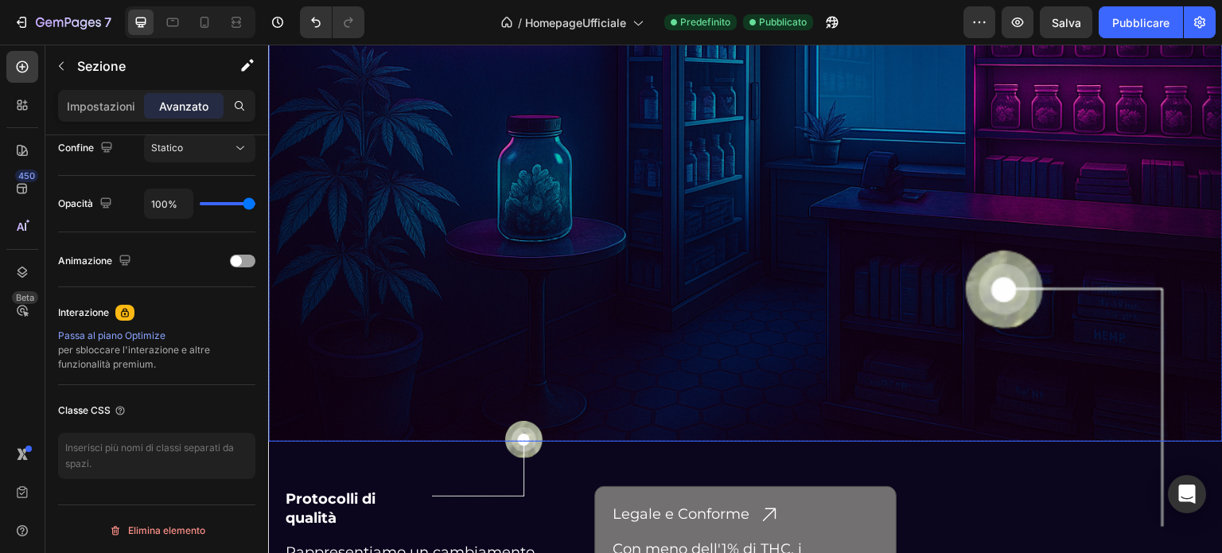
click at [455, 182] on img at bounding box center [745, 83] width 955 height 716
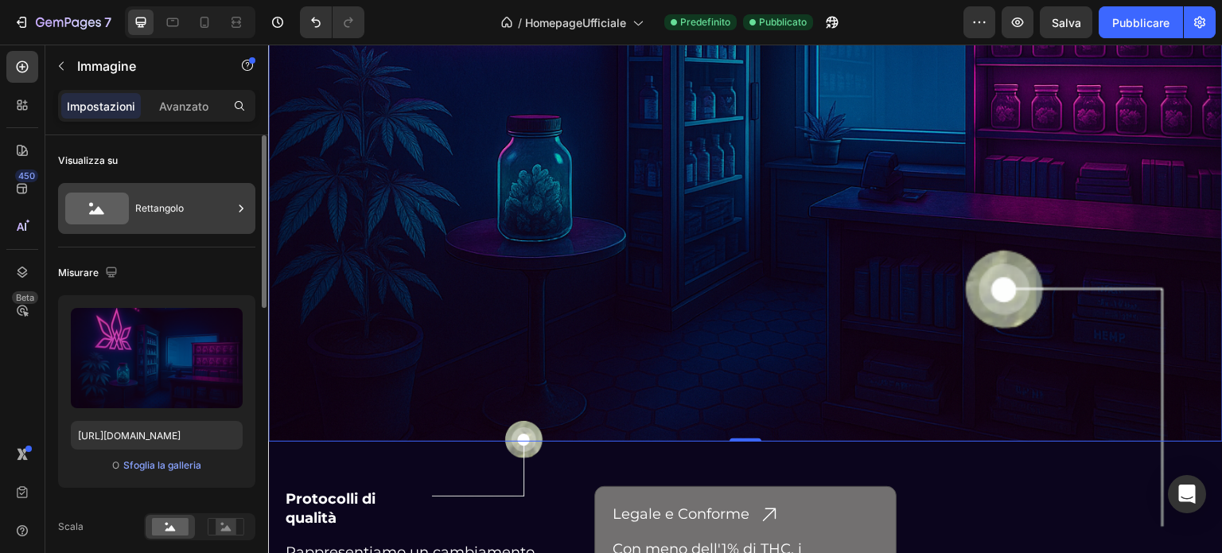
click at [203, 206] on div "Rettangolo" at bounding box center [183, 208] width 97 height 37
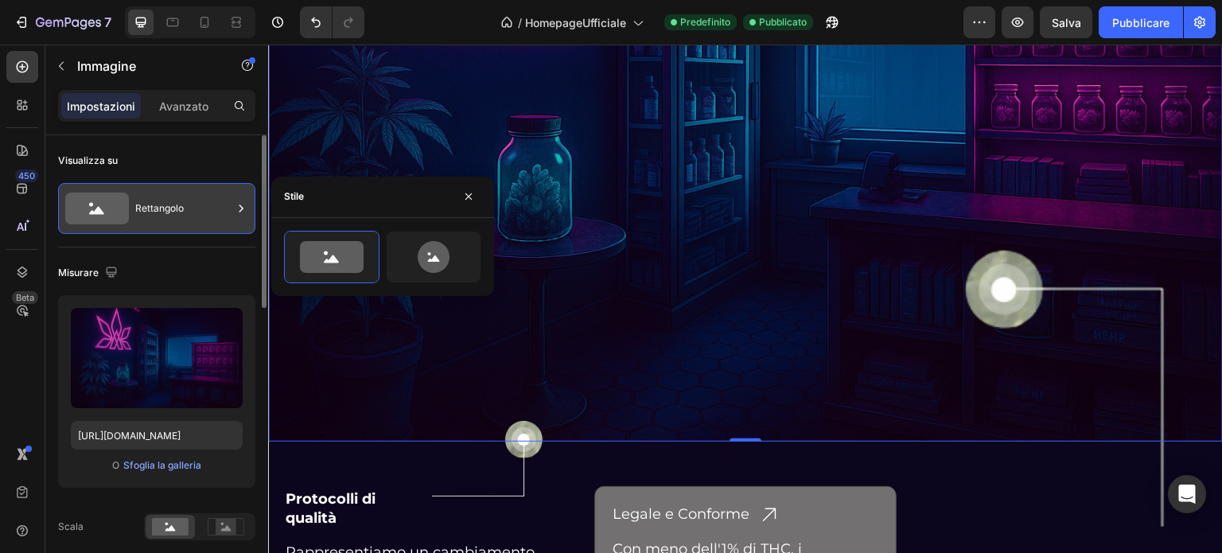
click at [203, 206] on div "Rettangolo" at bounding box center [183, 208] width 97 height 37
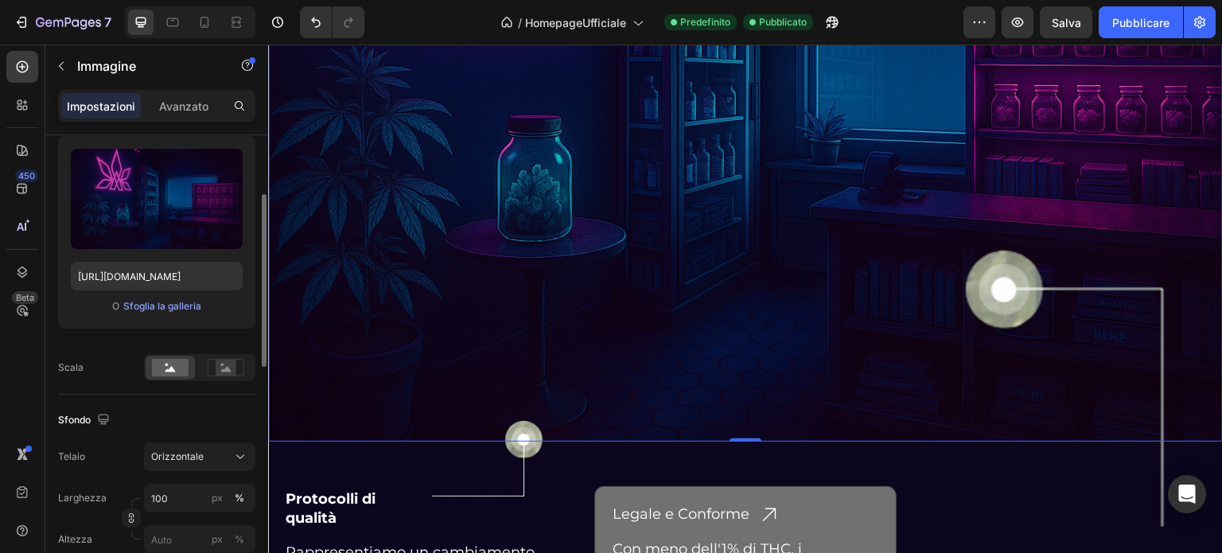
scroll to position [318, 0]
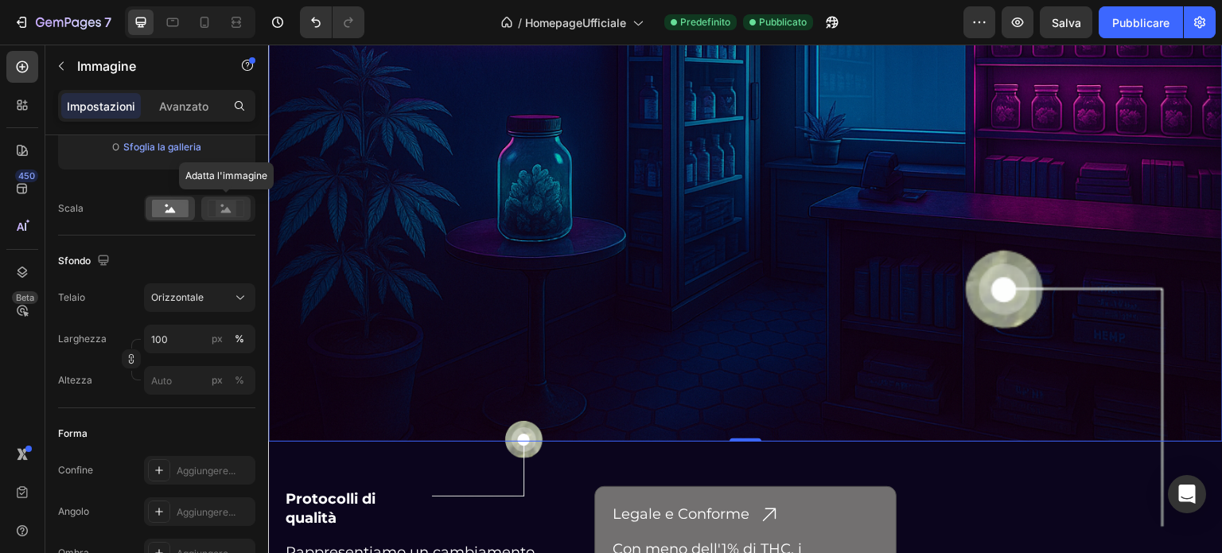
click at [219, 211] on rect at bounding box center [226, 209] width 21 height 16
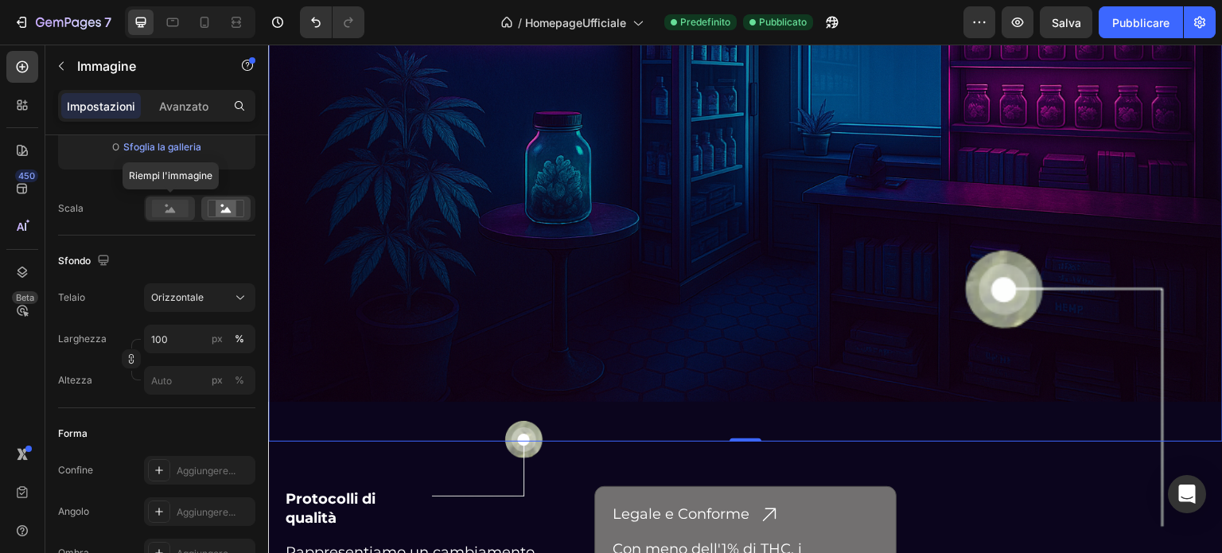
click at [172, 202] on rect at bounding box center [170, 209] width 37 height 18
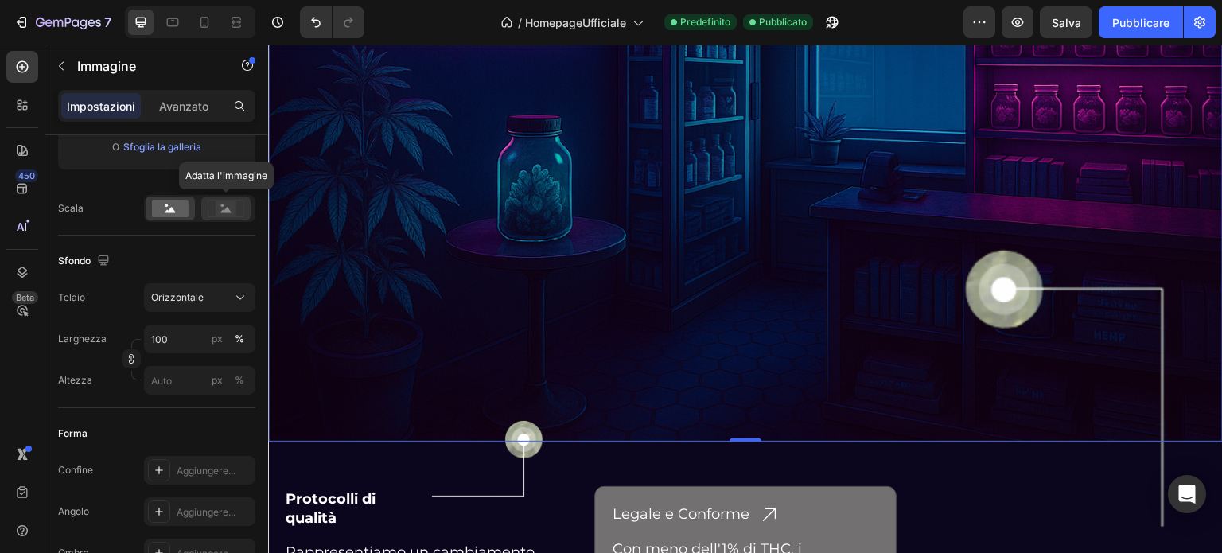
click at [213, 203] on icon at bounding box center [226, 209] width 37 height 18
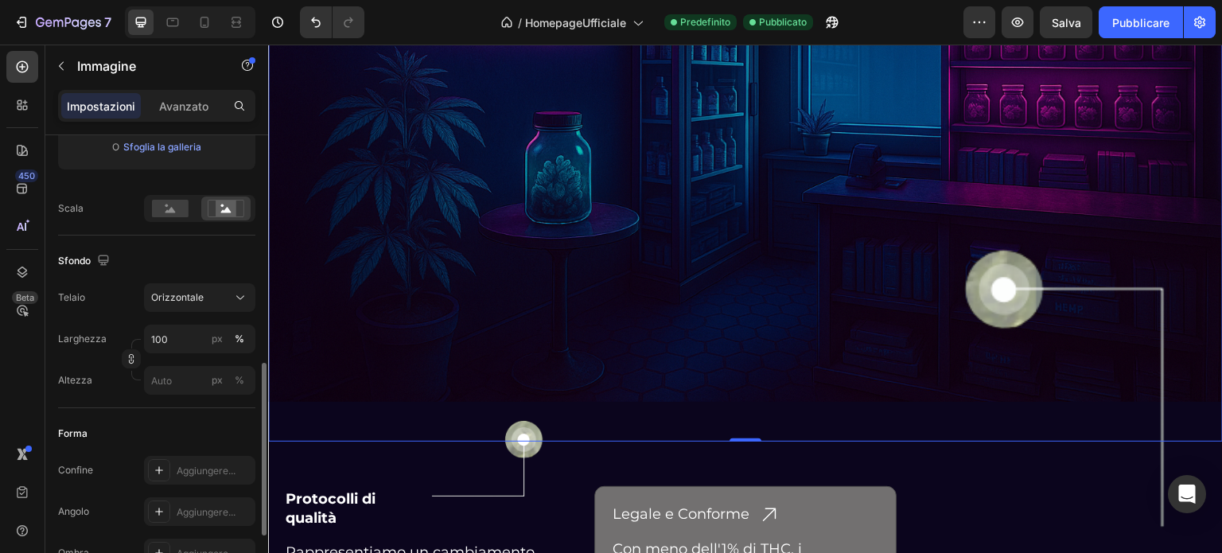
scroll to position [398, 0]
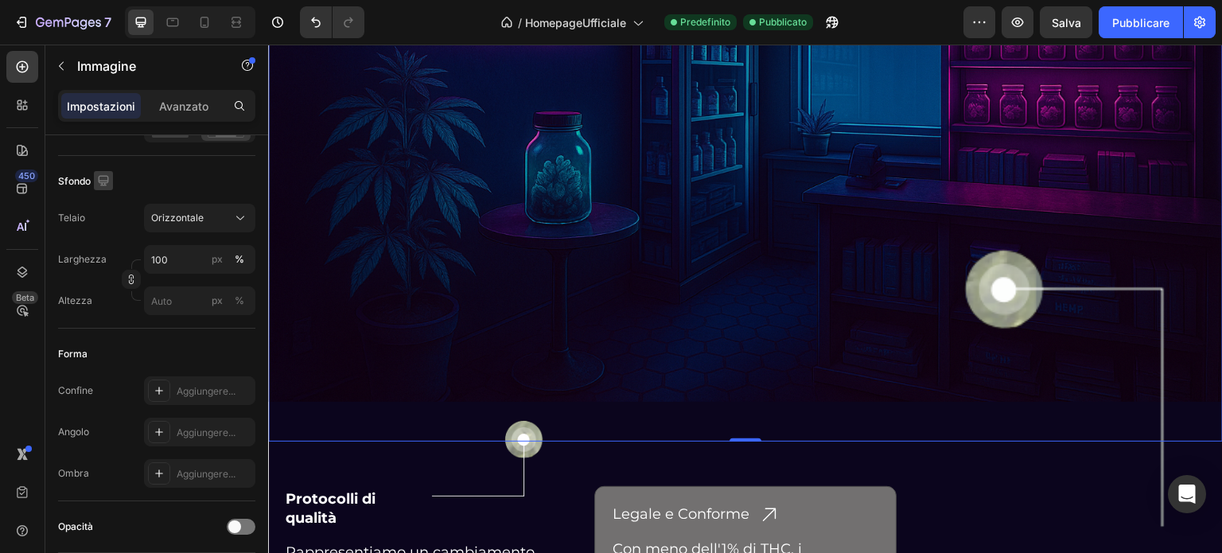
click at [102, 178] on icon "button" at bounding box center [103, 181] width 16 height 16
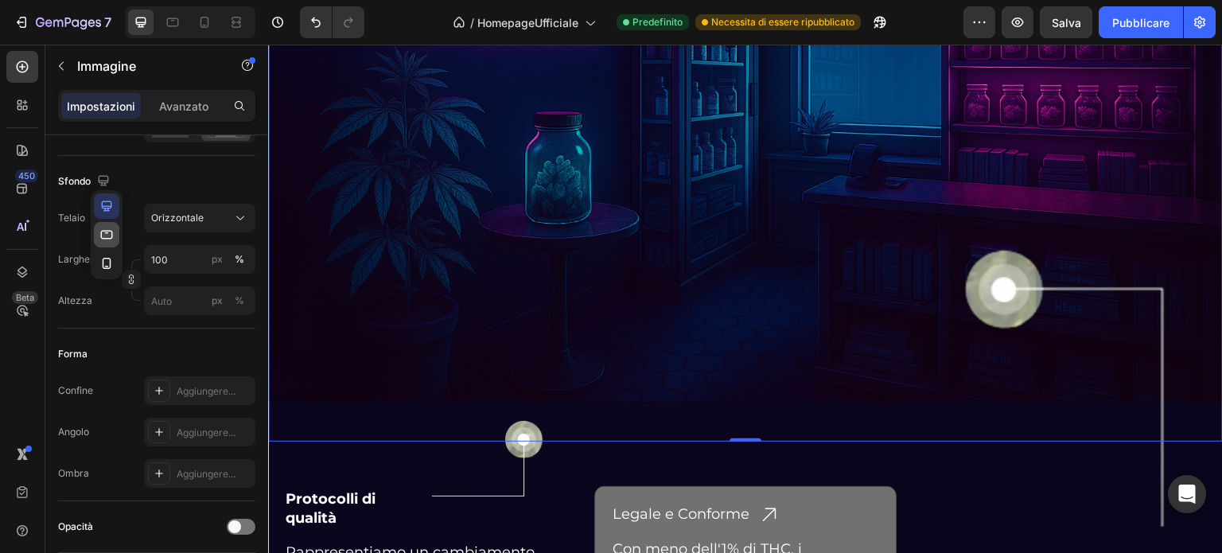
click at [108, 233] on icon "button" at bounding box center [107, 235] width 16 height 16
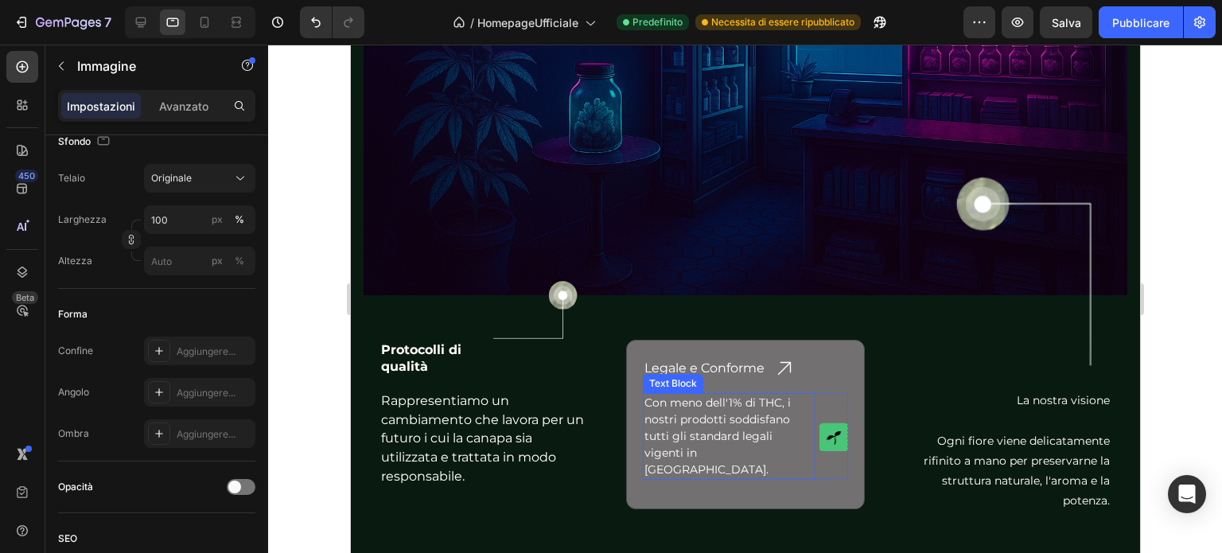
scroll to position [3600, 0]
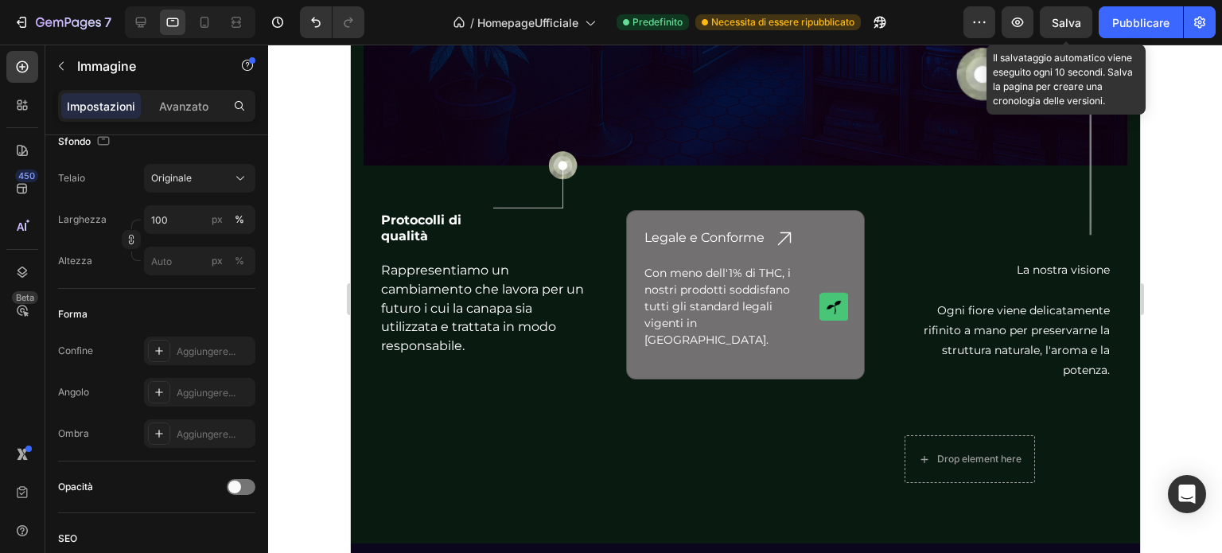
click at [1062, 29] on div "Salva" at bounding box center [1066, 22] width 29 height 17
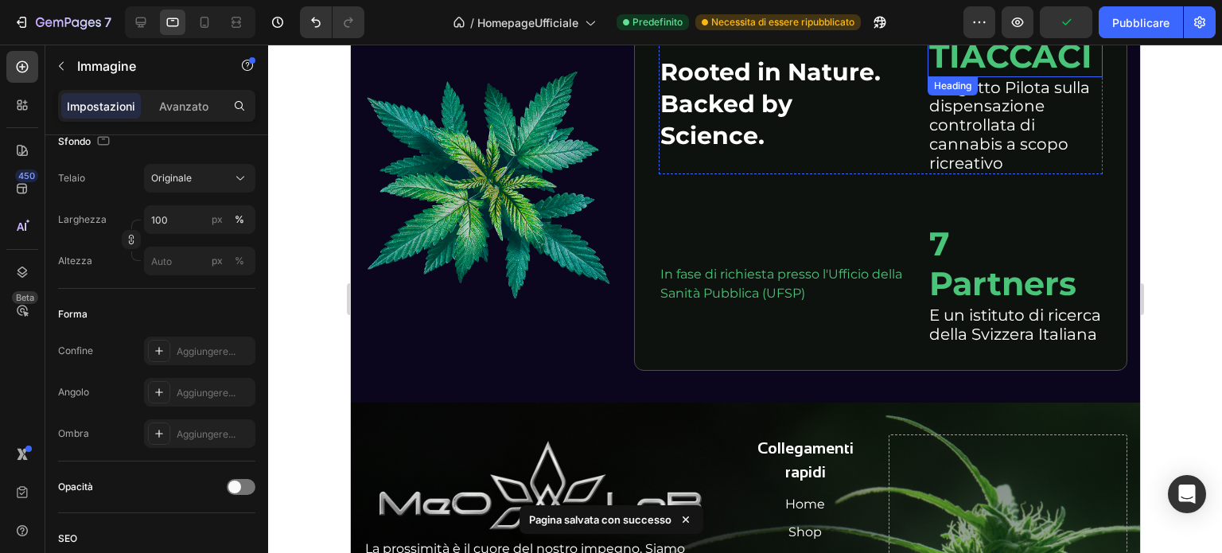
scroll to position [4237, 0]
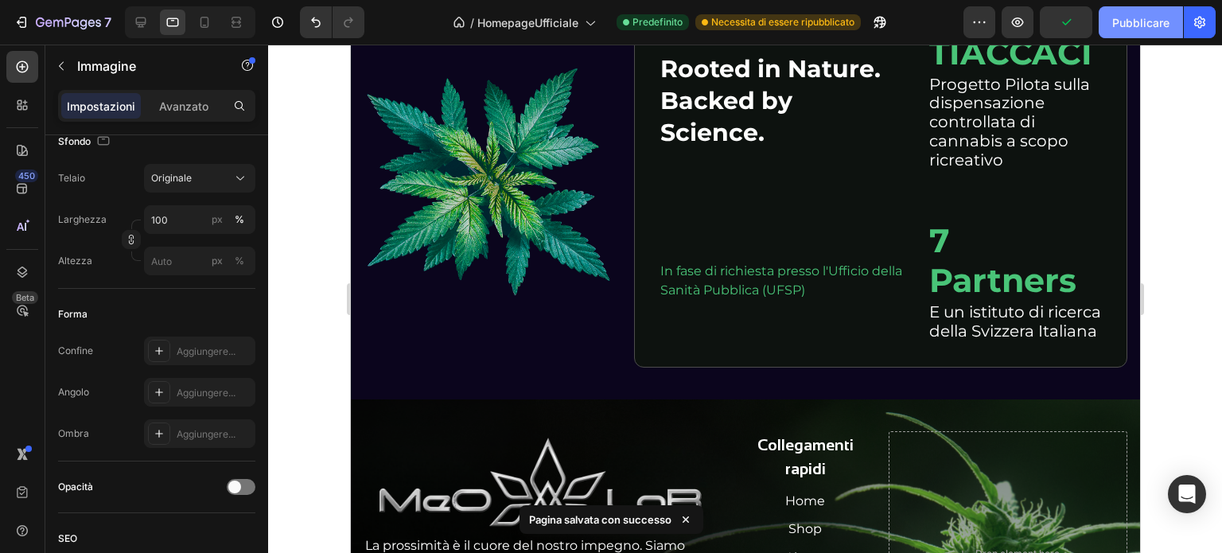
click at [1122, 20] on font "Pubblicare" at bounding box center [1140, 23] width 57 height 14
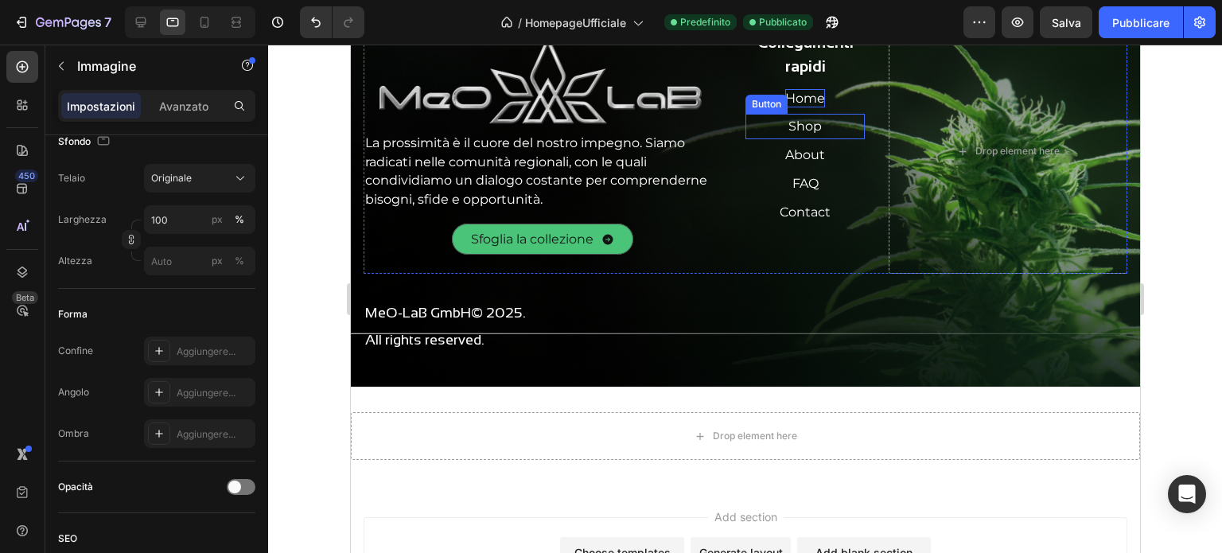
scroll to position [4542, 0]
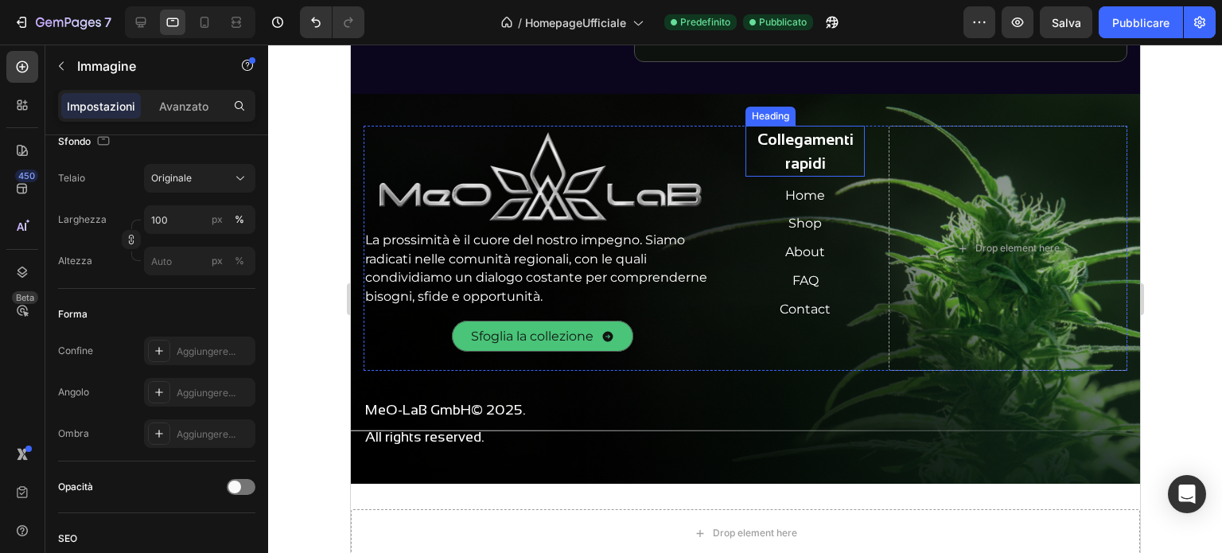
click at [796, 155] on h2 "Collegamenti rapidi" at bounding box center [804, 151] width 119 height 51
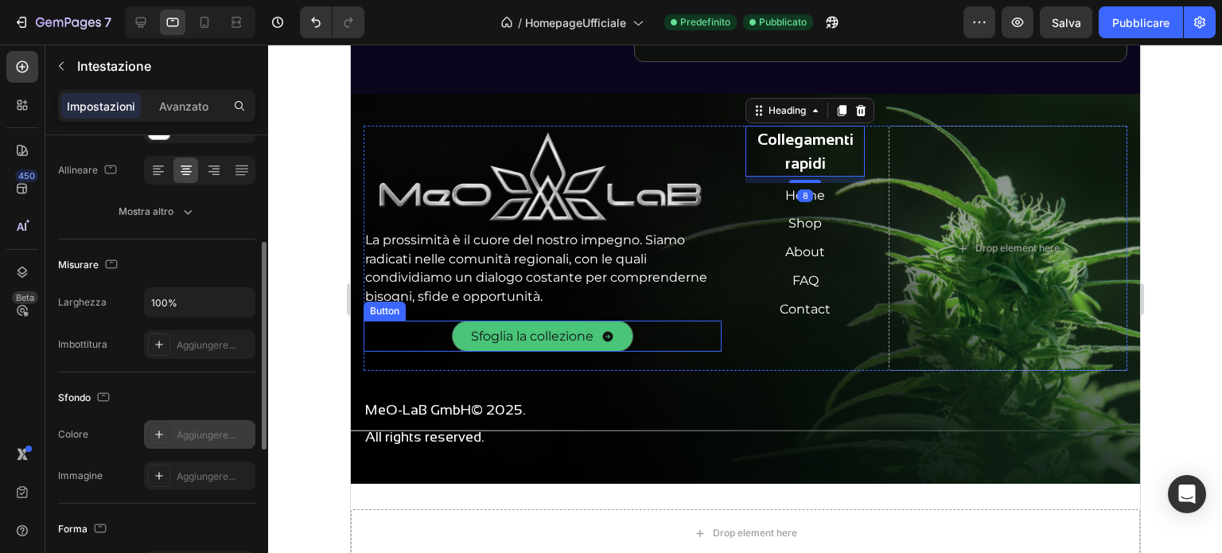
scroll to position [567, 0]
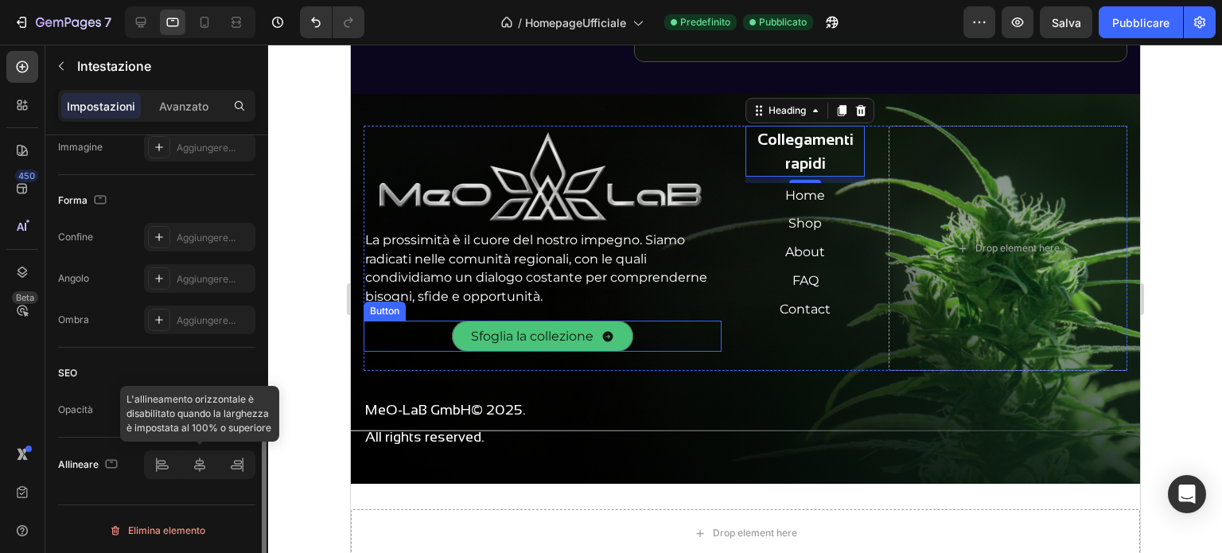
click at [240, 469] on div at bounding box center [199, 464] width 111 height 29
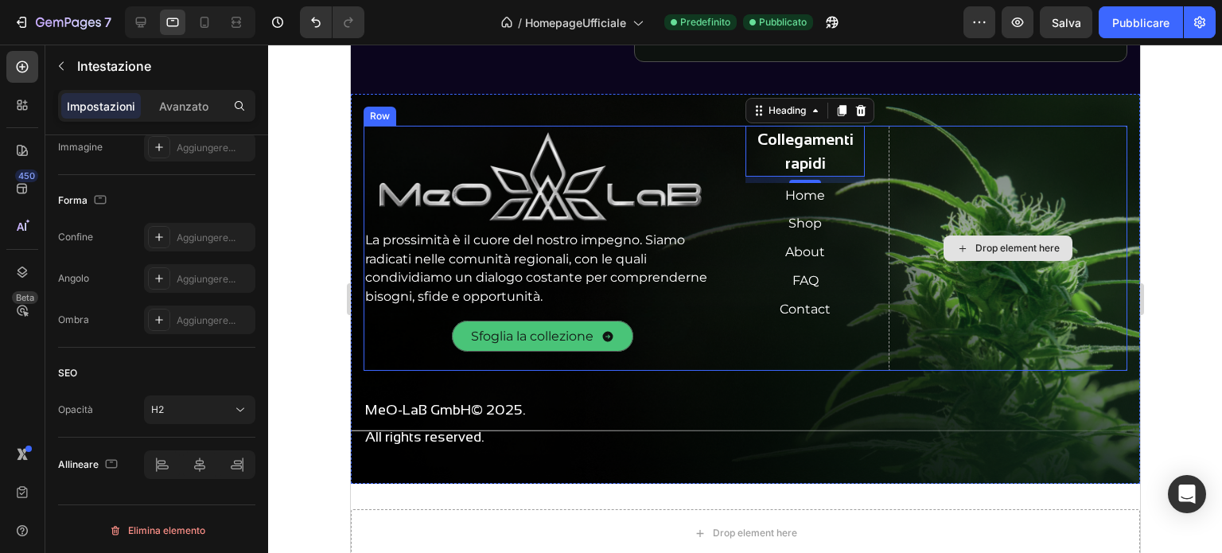
click at [914, 184] on div "Drop element here" at bounding box center [1007, 249] width 239 height 246
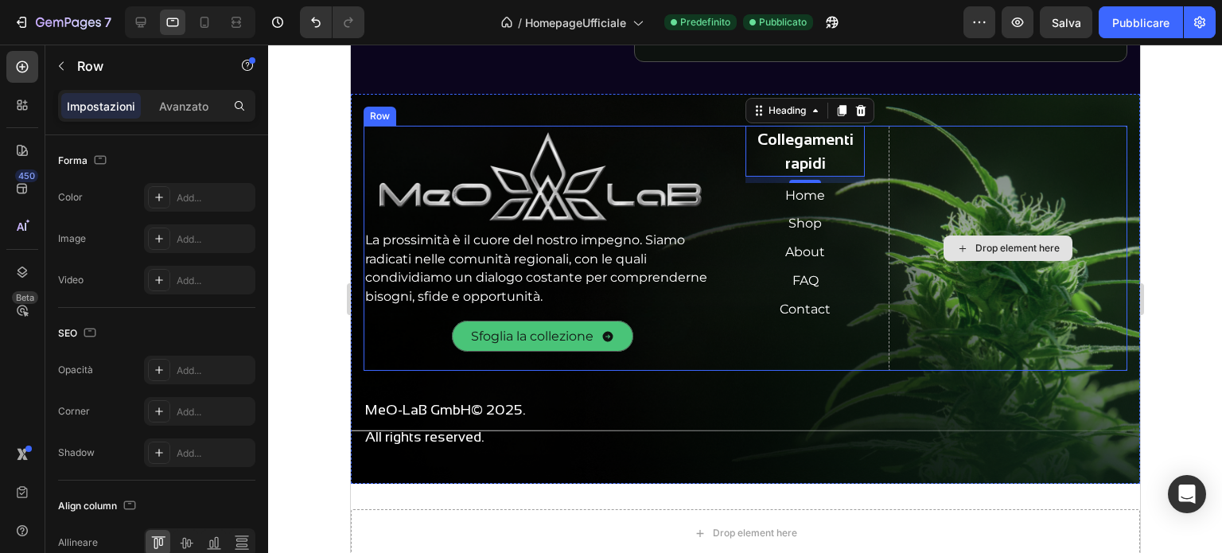
scroll to position [0, 0]
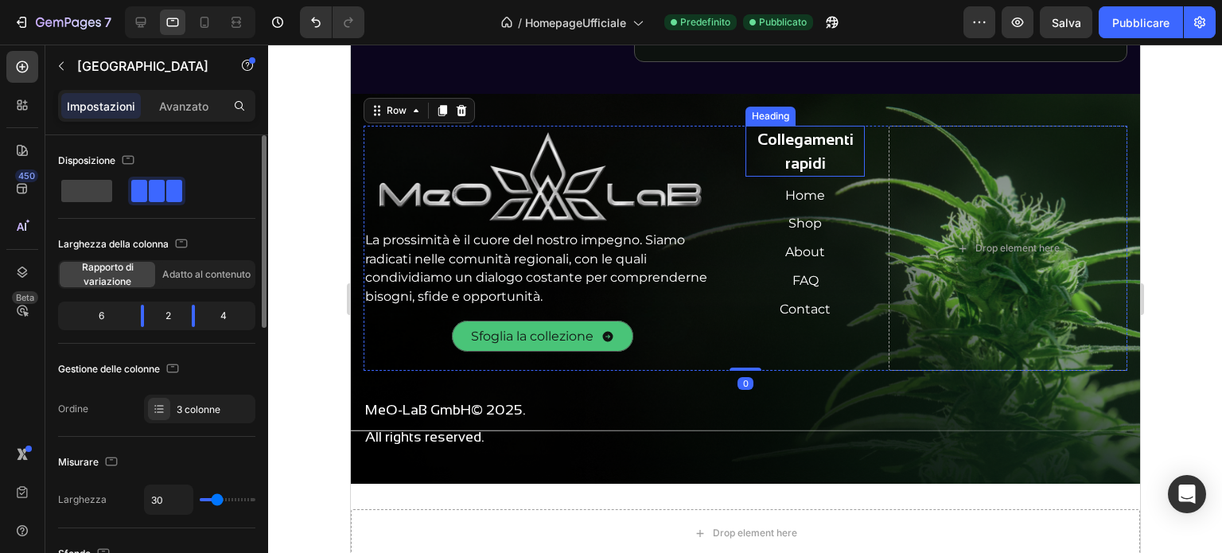
click at [841, 176] on h2 "Collegamenti rapidi" at bounding box center [804, 151] width 119 height 51
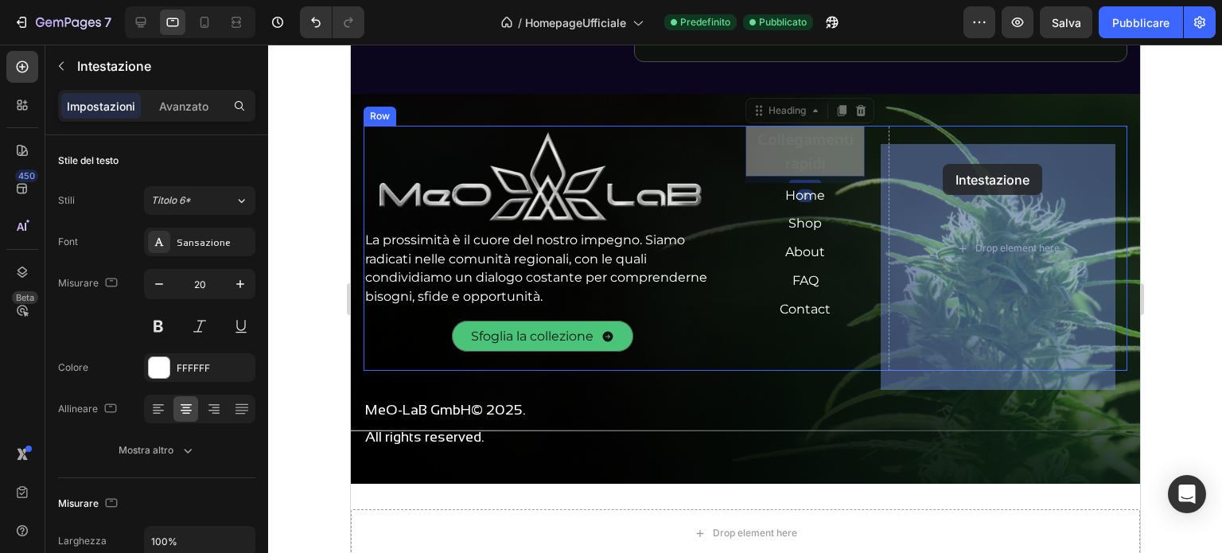
drag, startPoint x: 816, startPoint y: 156, endPoint x: 949, endPoint y: 176, distance: 133.6
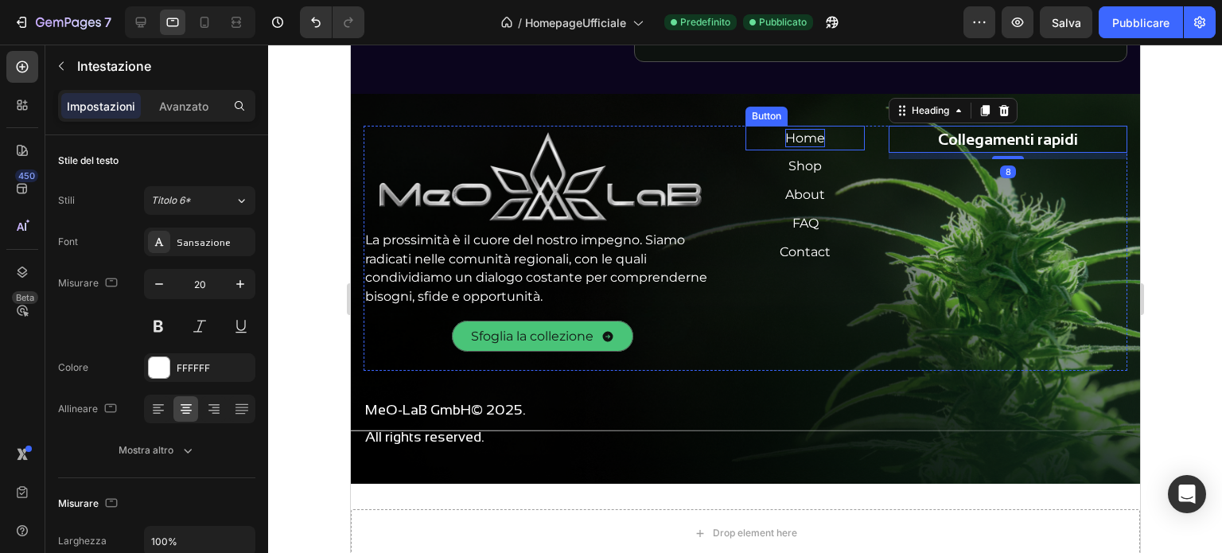
click at [799, 148] on p "Home" at bounding box center [805, 138] width 40 height 19
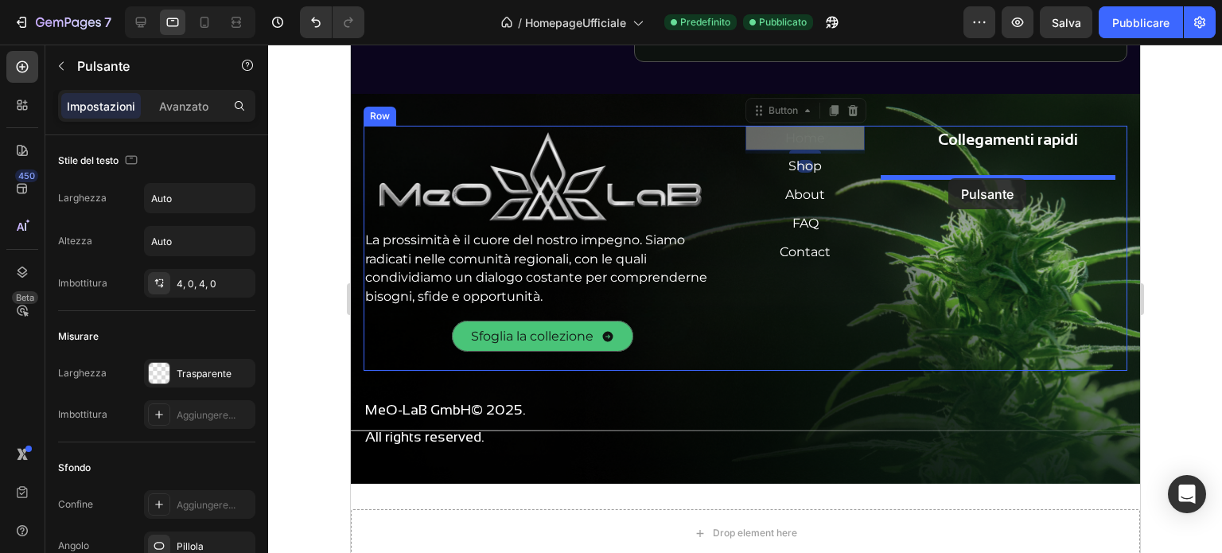
drag, startPoint x: 766, startPoint y: 139, endPoint x: 948, endPoint y: 178, distance: 186.4
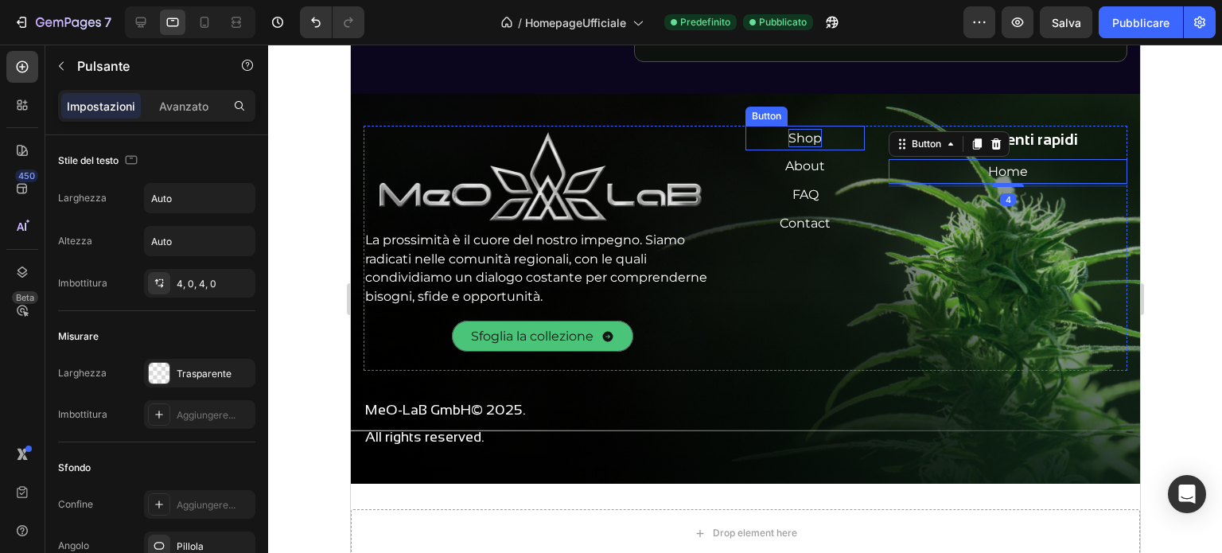
click at [797, 148] on p "Shop" at bounding box center [804, 138] width 33 height 19
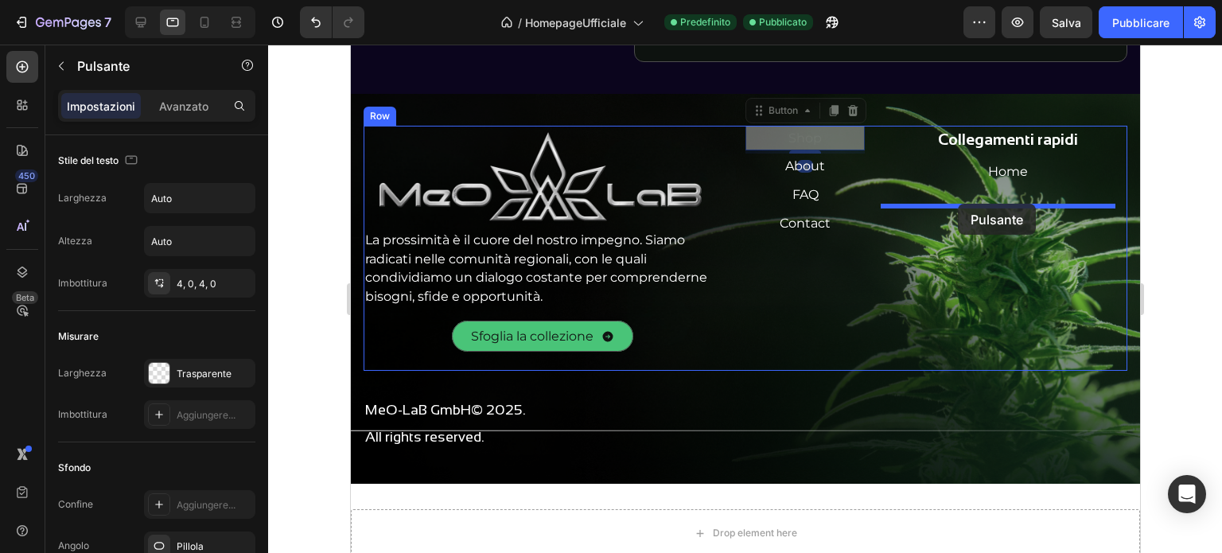
drag, startPoint x: 753, startPoint y: 125, endPoint x: 957, endPoint y: 203, distance: 218.9
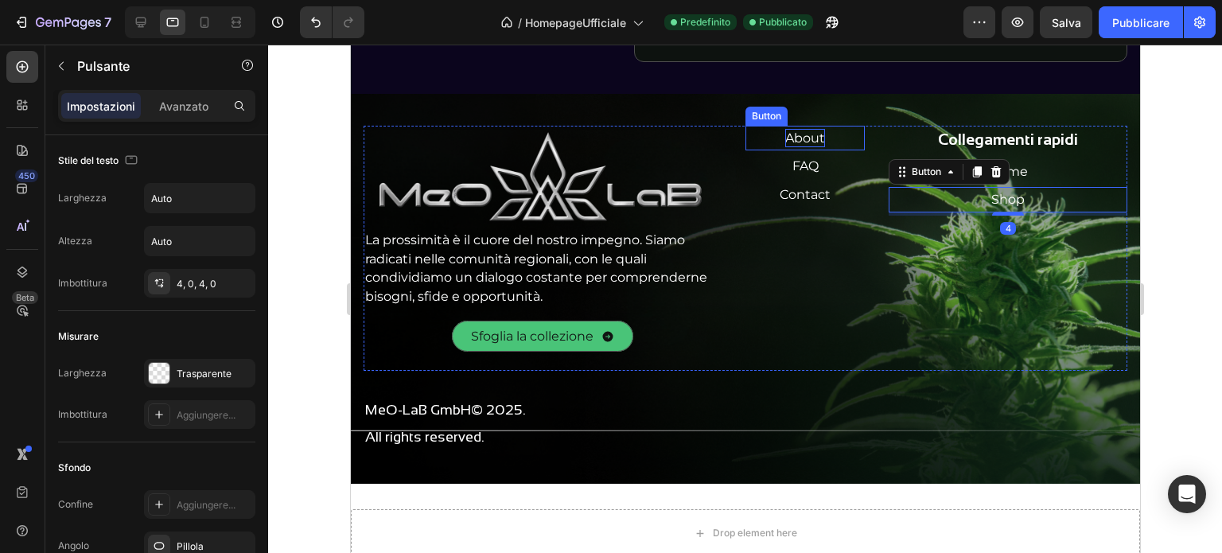
click at [800, 148] on p "About" at bounding box center [805, 138] width 40 height 19
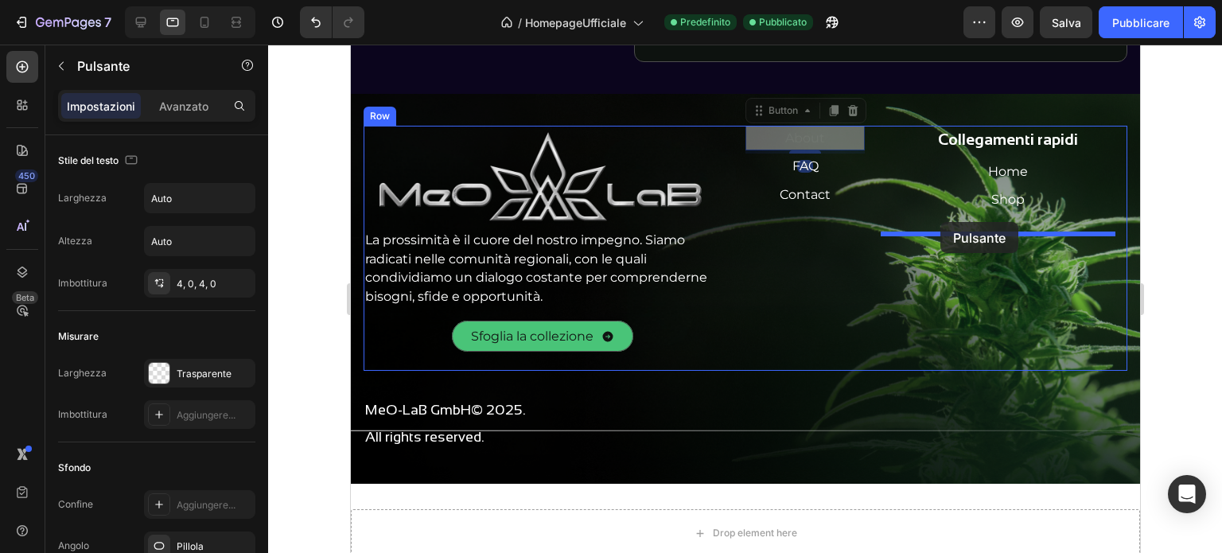
drag, startPoint x: 750, startPoint y: 131, endPoint x: 946, endPoint y: 228, distance: 219.2
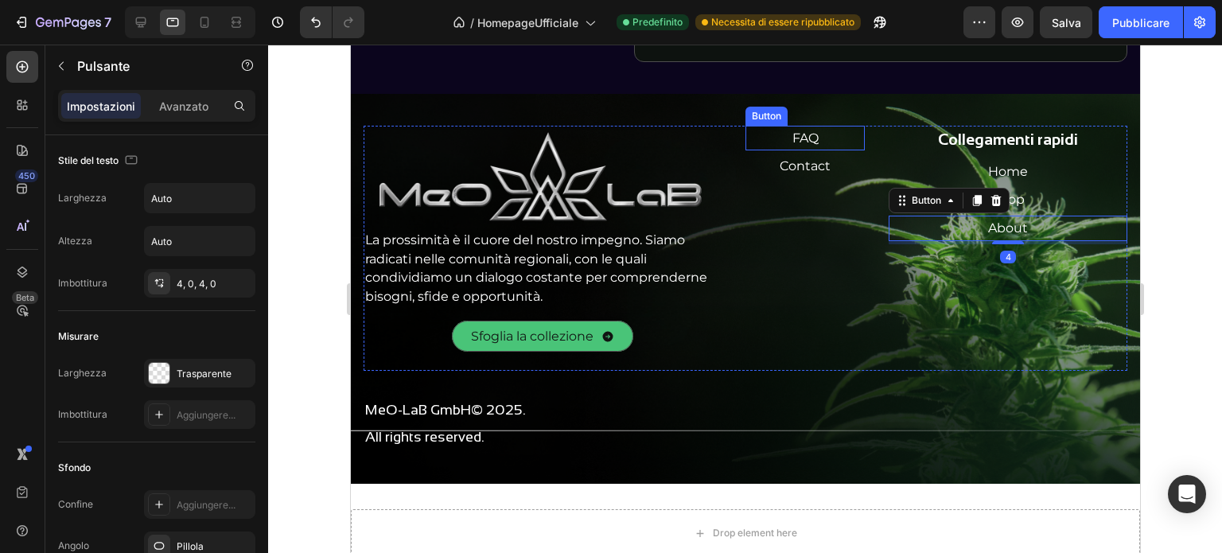
click at [816, 151] on div "FAQ Button" at bounding box center [804, 138] width 119 height 25
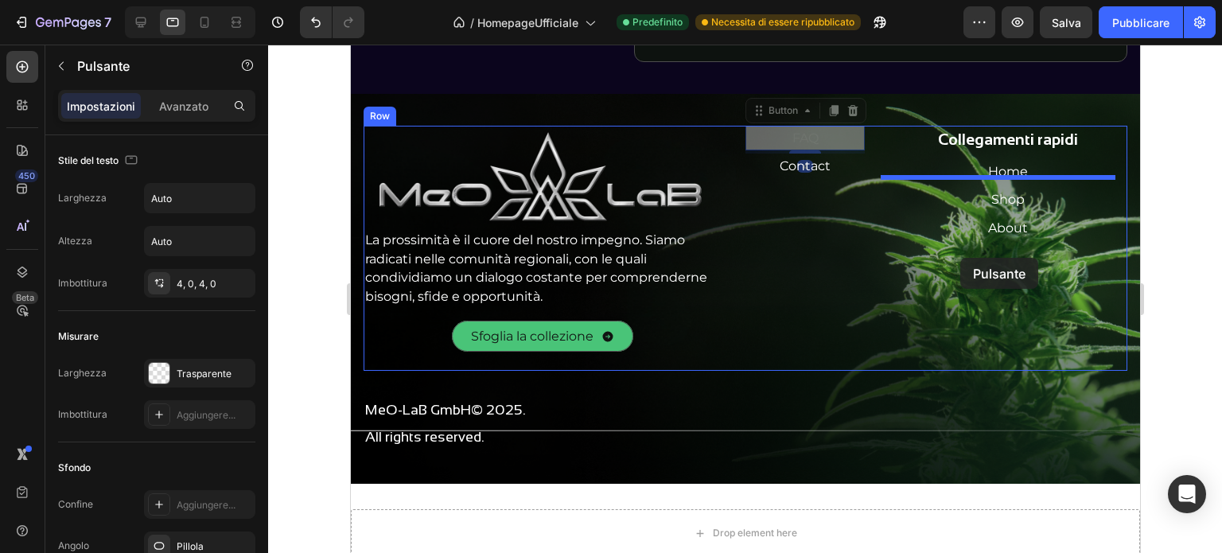
drag, startPoint x: 747, startPoint y: 131, endPoint x: 960, endPoint y: 258, distance: 247.3
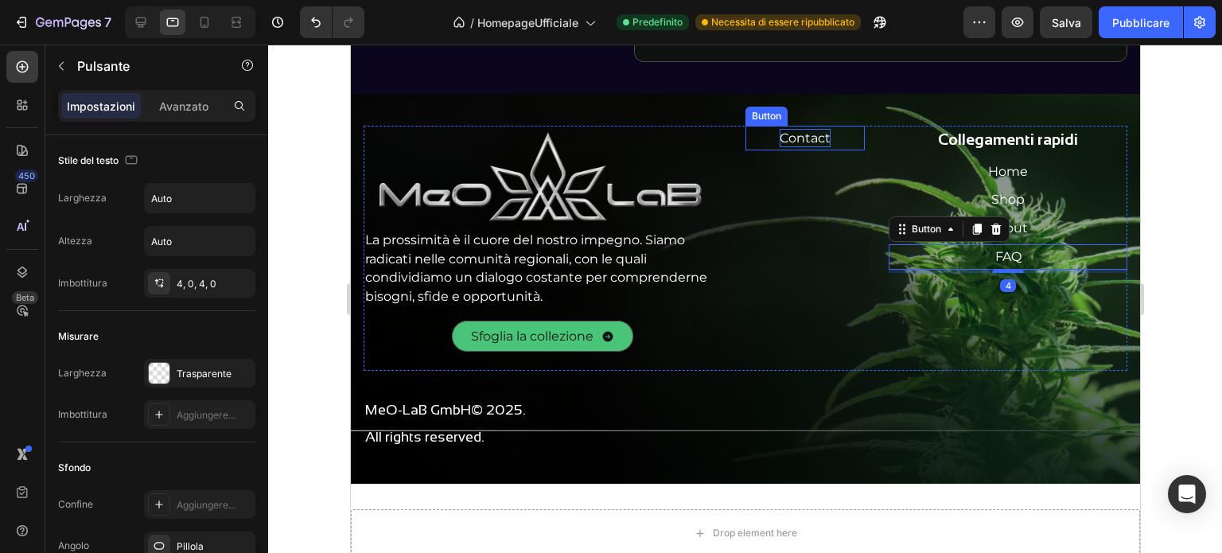
click at [788, 148] on p "Contact" at bounding box center [804, 138] width 51 height 19
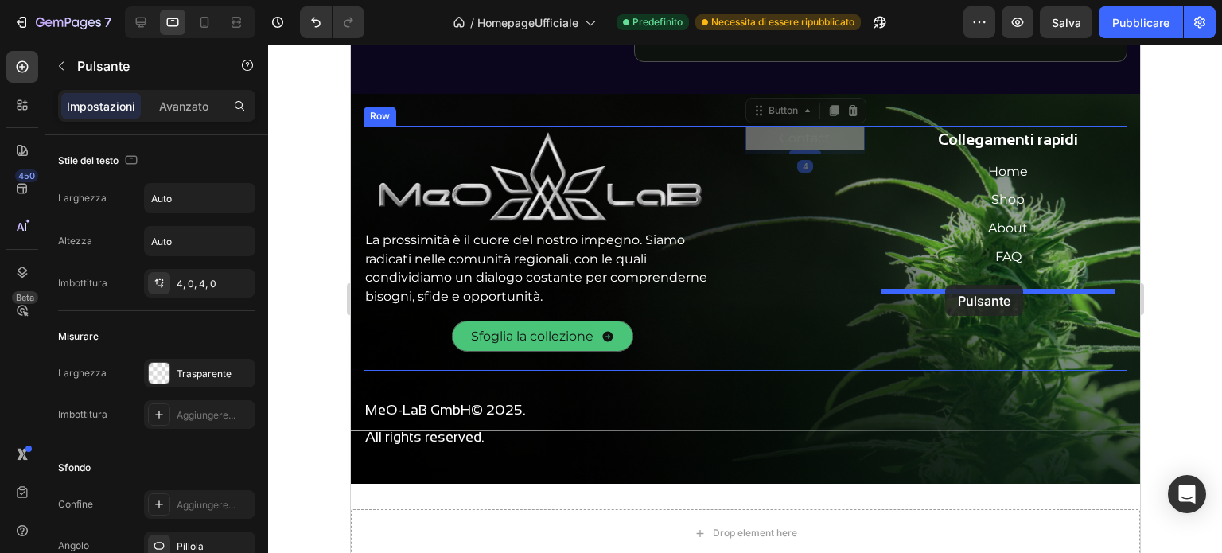
drag, startPoint x: 750, startPoint y: 133, endPoint x: 945, endPoint y: 285, distance: 246.6
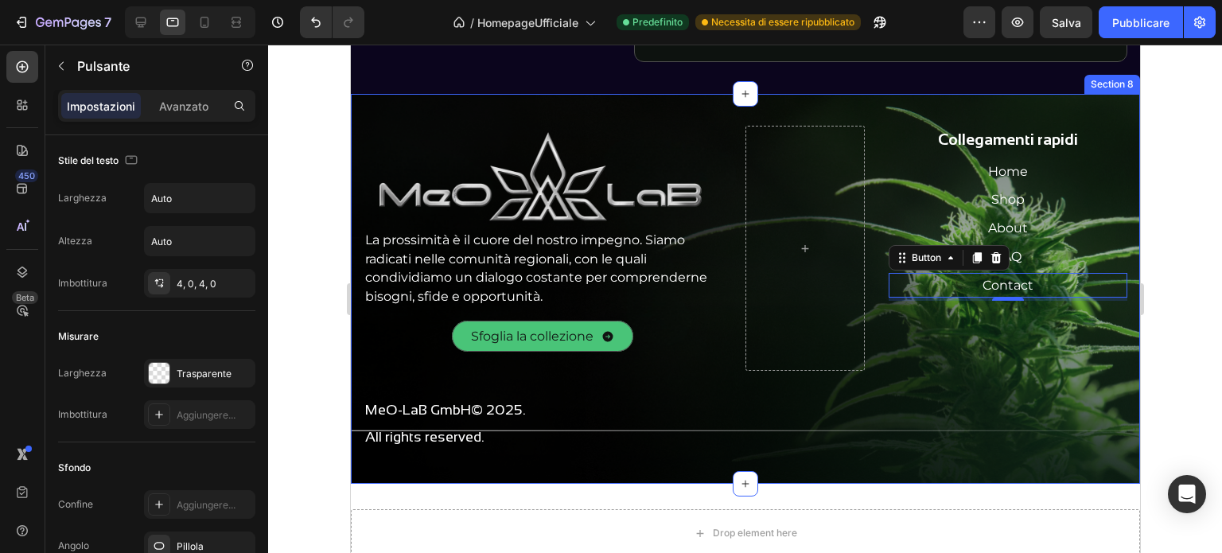
click at [797, 127] on div "Image La prossimità è il cuore del nostro impegno. Siamo radicati nelle comunit…" at bounding box center [744, 289] width 789 height 391
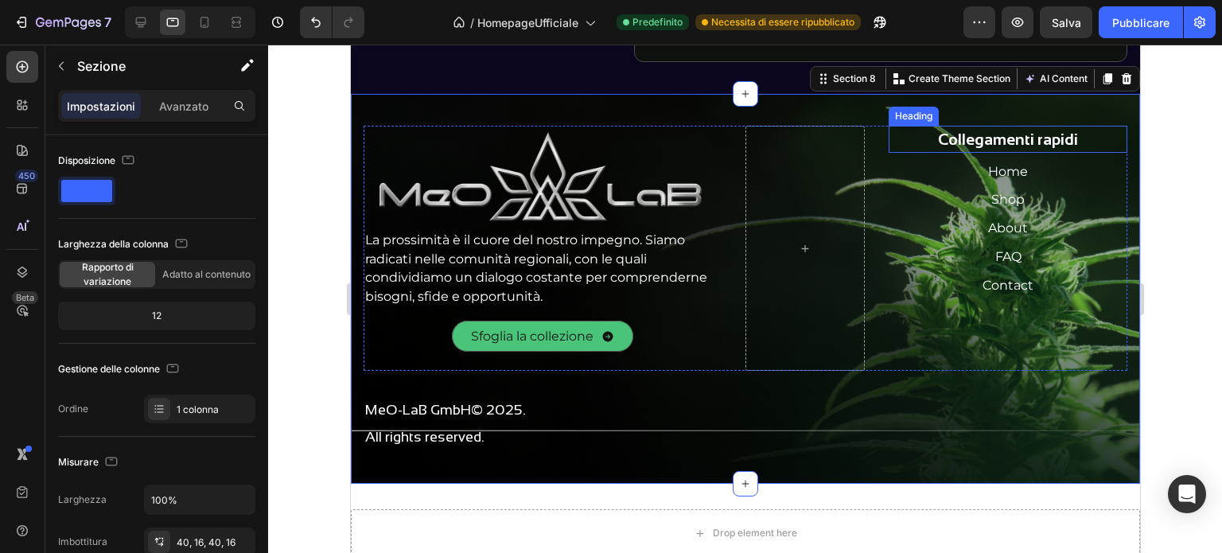
click at [937, 153] on h2 "Collegamenti rapidi" at bounding box center [1007, 139] width 239 height 27
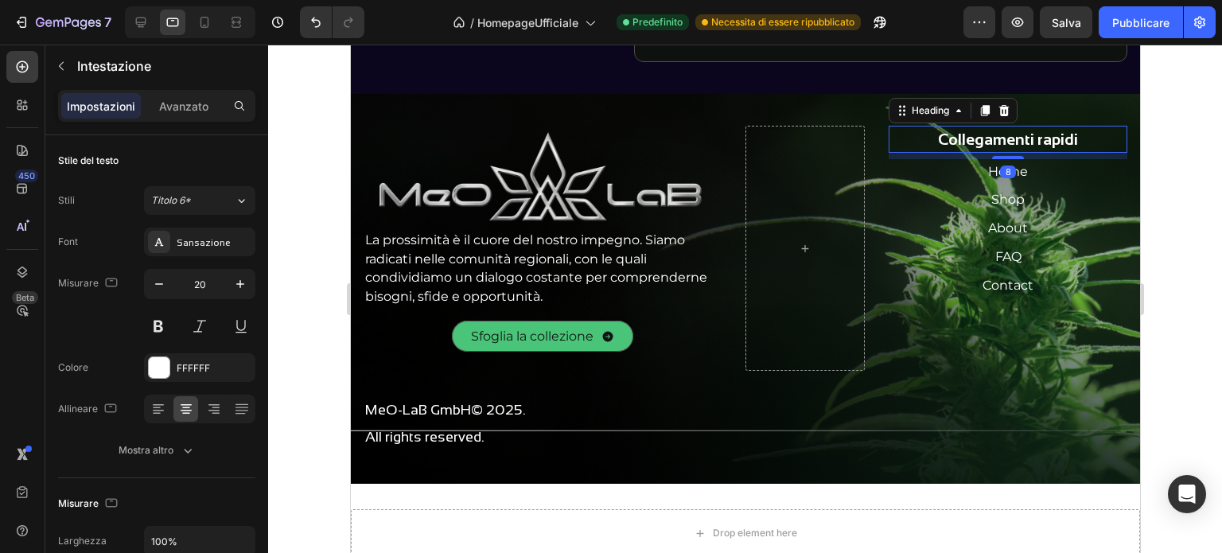
click at [912, 153] on h2 "Collegamenti rapidi" at bounding box center [1007, 139] width 239 height 27
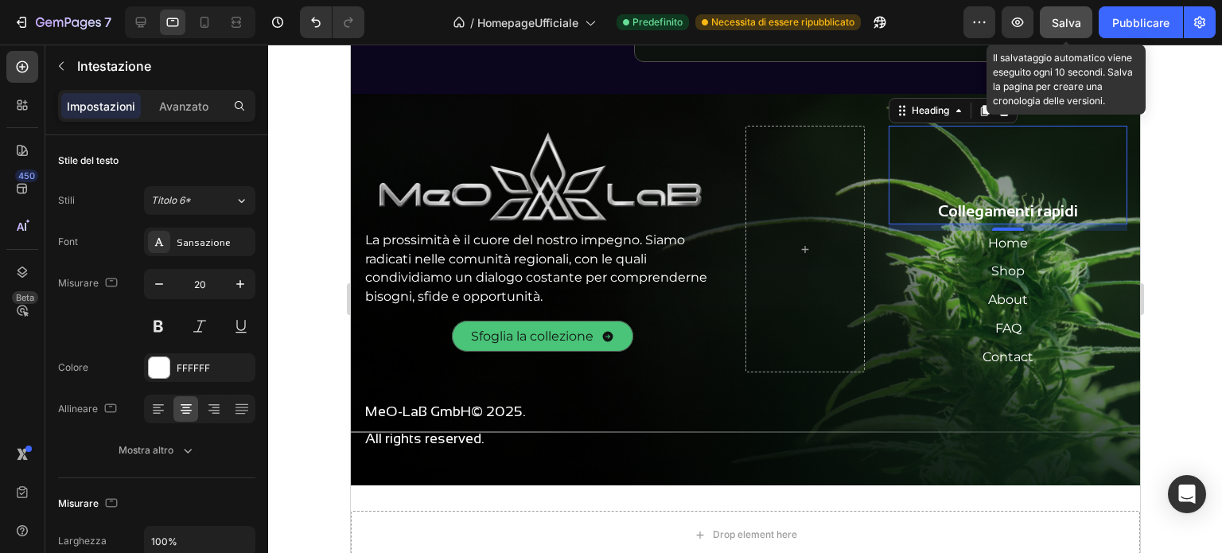
click at [1069, 25] on font "Salva" at bounding box center [1066, 23] width 29 height 14
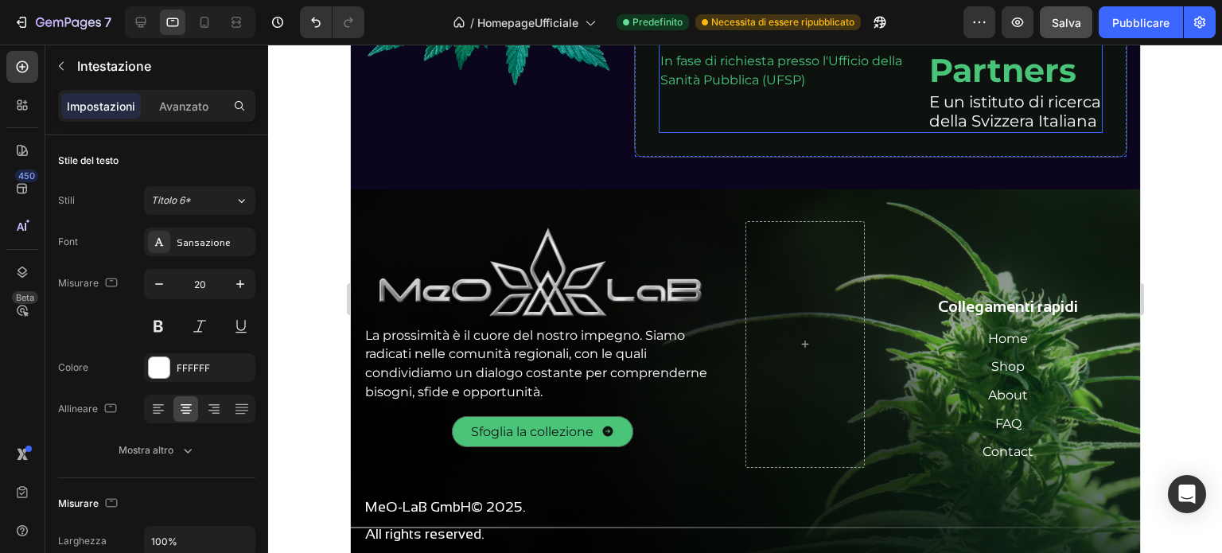
scroll to position [4121, 0]
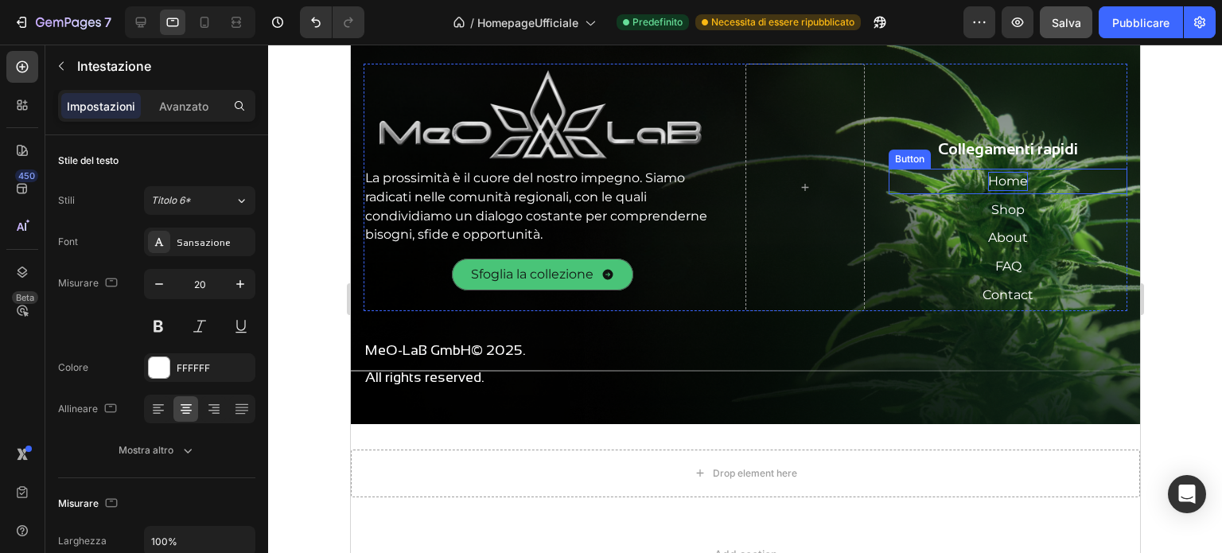
click at [1007, 178] on p "Home" at bounding box center [1008, 181] width 40 height 19
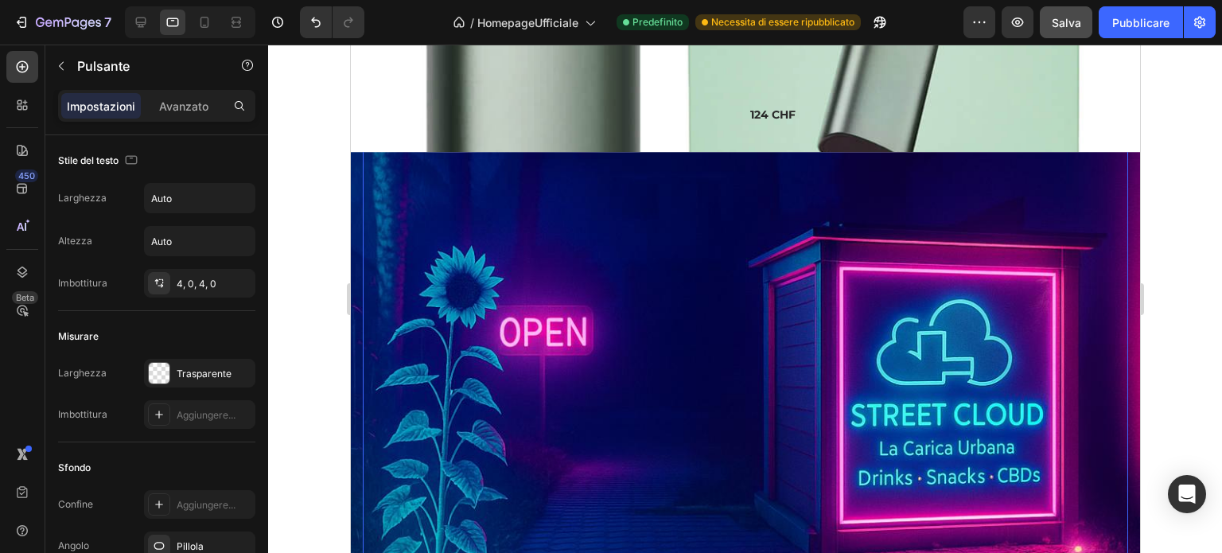
scroll to position [1734, 0]
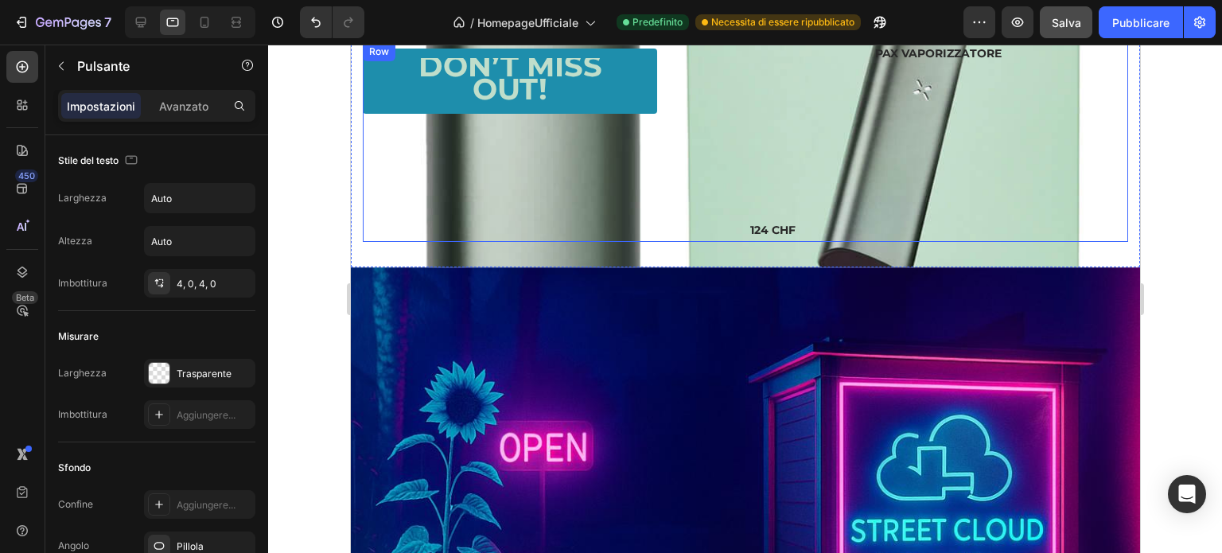
click at [628, 183] on div "Text Block Heading Don’t Miss Out! Button" at bounding box center [552, 142] width 380 height 200
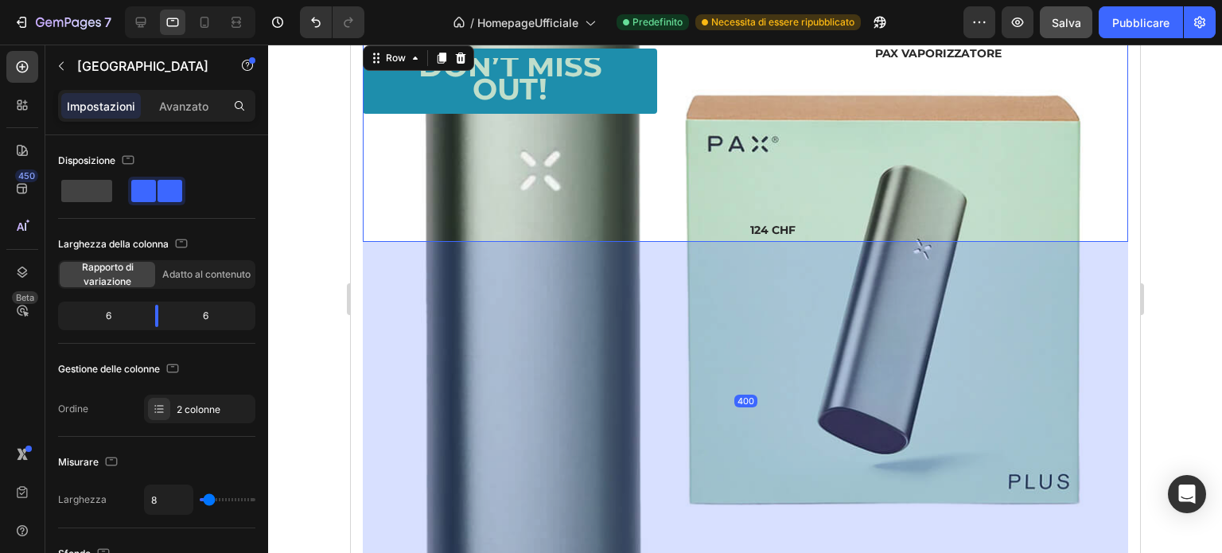
drag, startPoint x: 739, startPoint y: 272, endPoint x: 669, endPoint y: 590, distance: 325.9
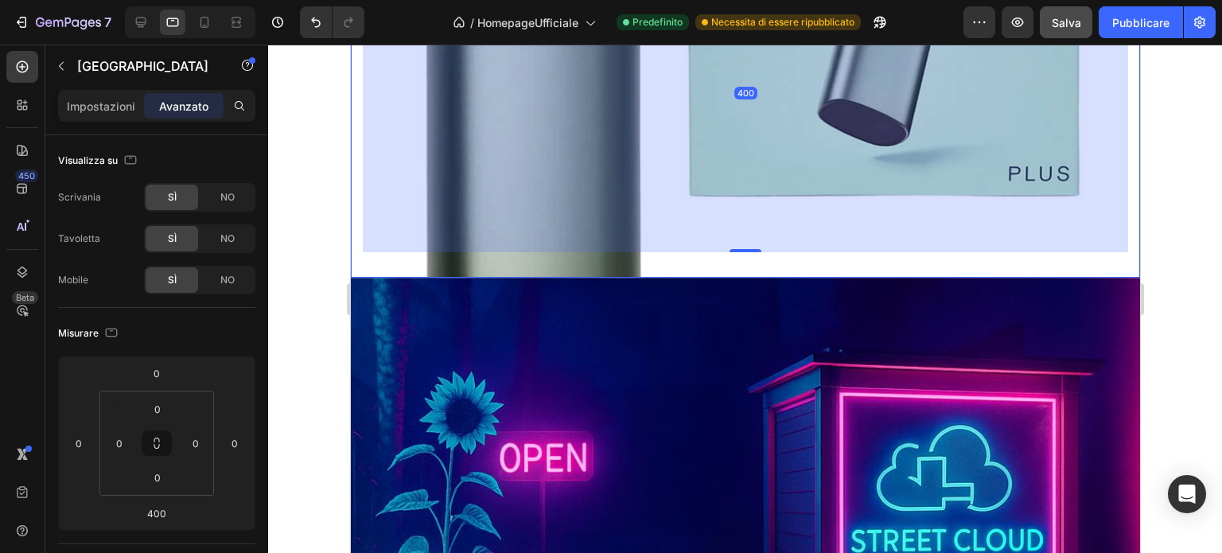
scroll to position [2052, 0]
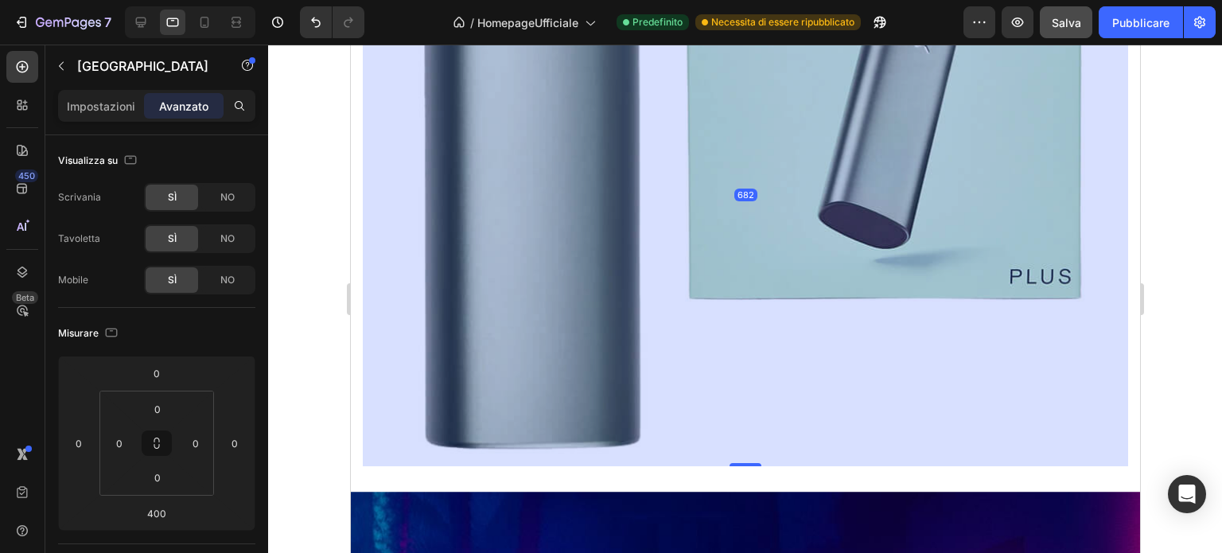
drag, startPoint x: 731, startPoint y: 271, endPoint x: 723, endPoint y: 491, distance: 219.8
click at [729, 466] on div at bounding box center [745, 464] width 32 height 3
type input "683"
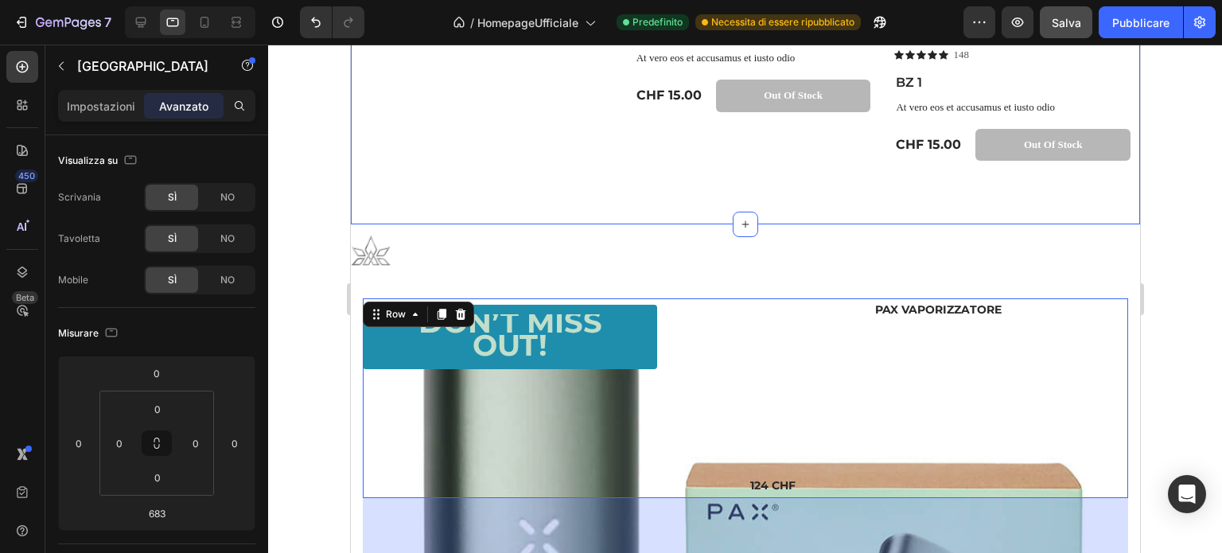
scroll to position [1495, 0]
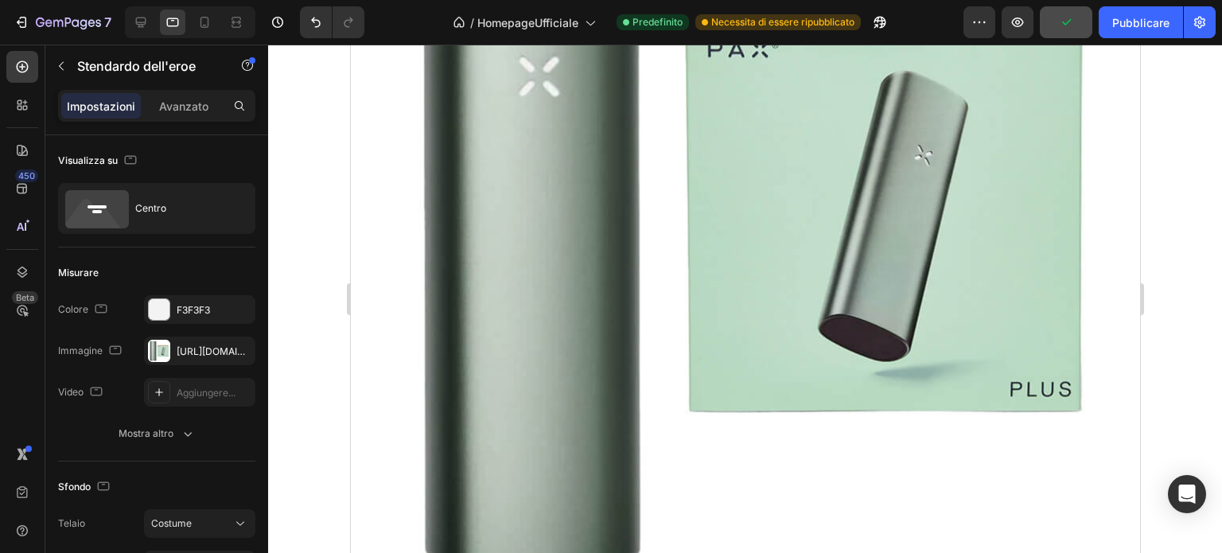
scroll to position [2291, 0]
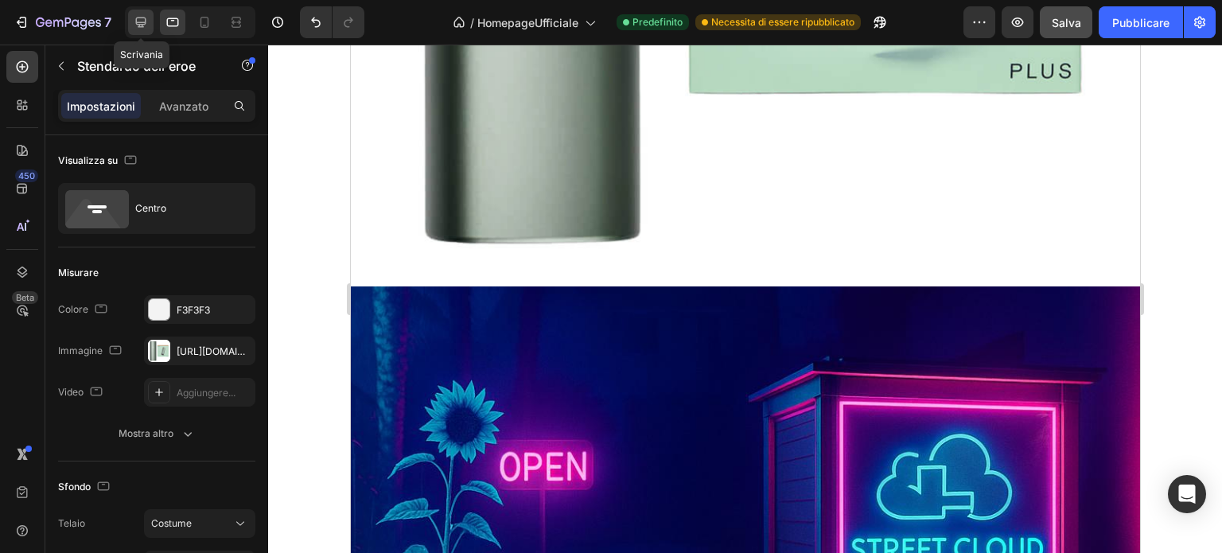
click at [143, 22] on icon at bounding box center [141, 23] width 10 height 10
type input "1200"
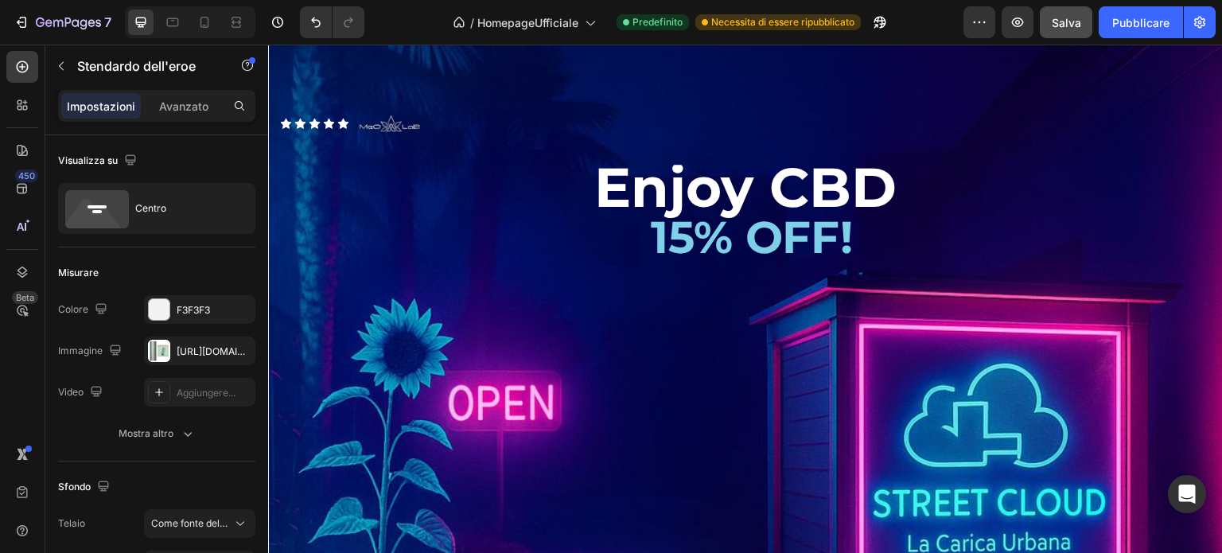
scroll to position [2653, 0]
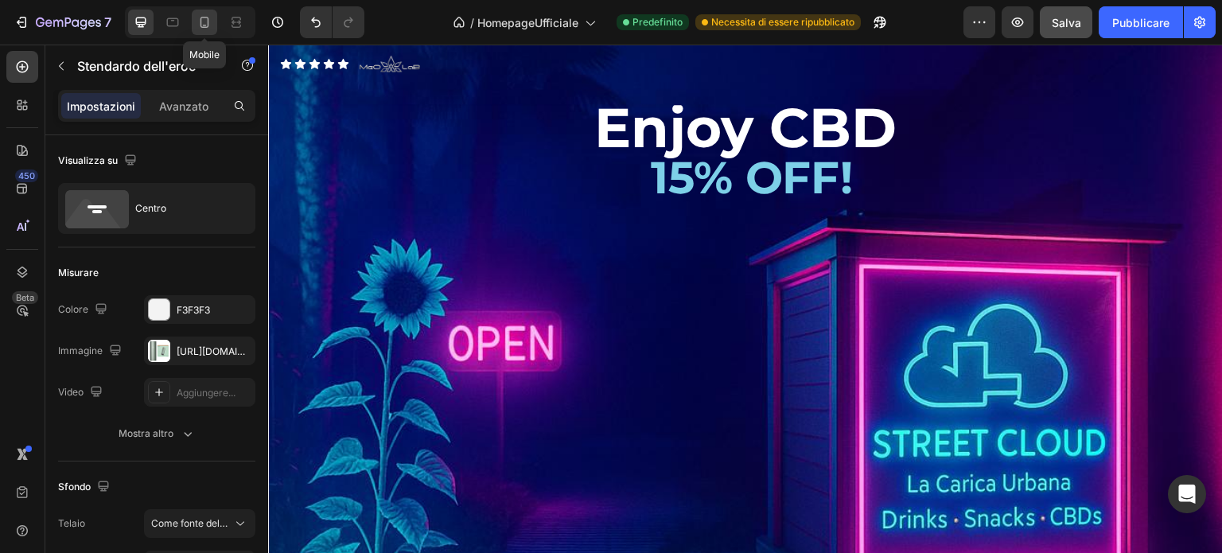
click at [202, 18] on icon at bounding box center [205, 22] width 9 height 11
type input "1000"
type input "Auto"
type input "100%"
